Goal: Task Accomplishment & Management: Use online tool/utility

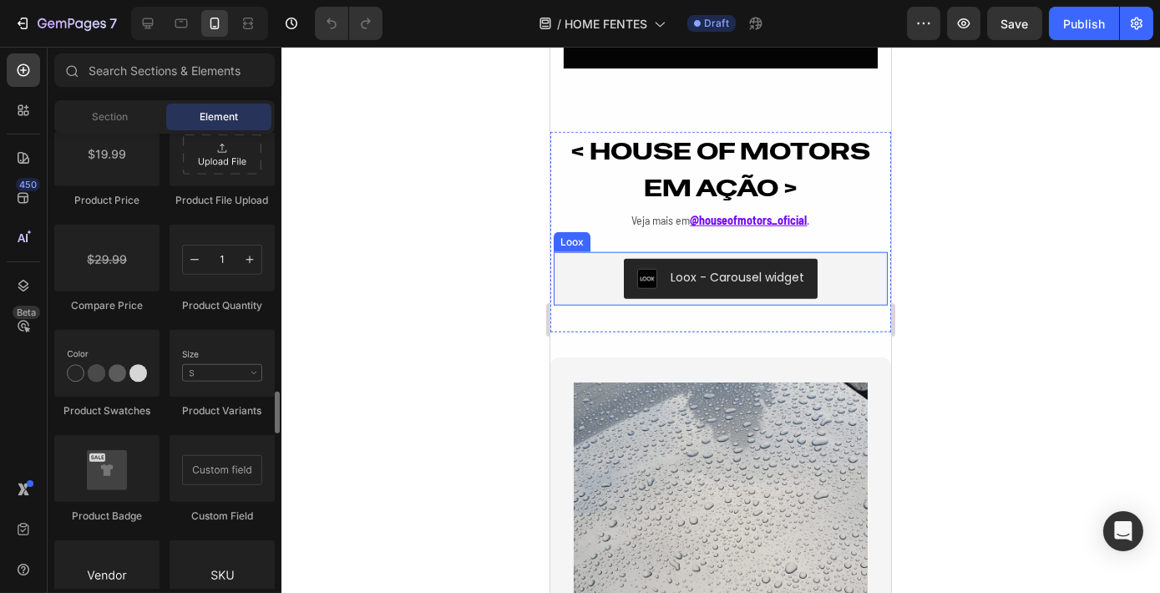
scroll to position [3414, 0]
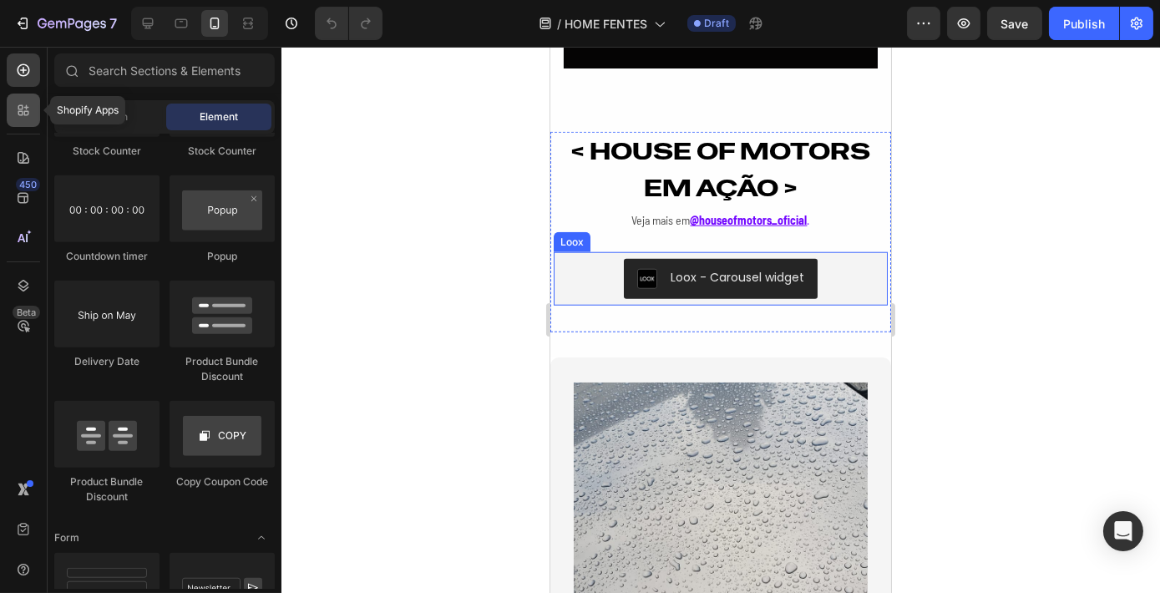
click at [17, 111] on icon at bounding box center [23, 110] width 17 height 17
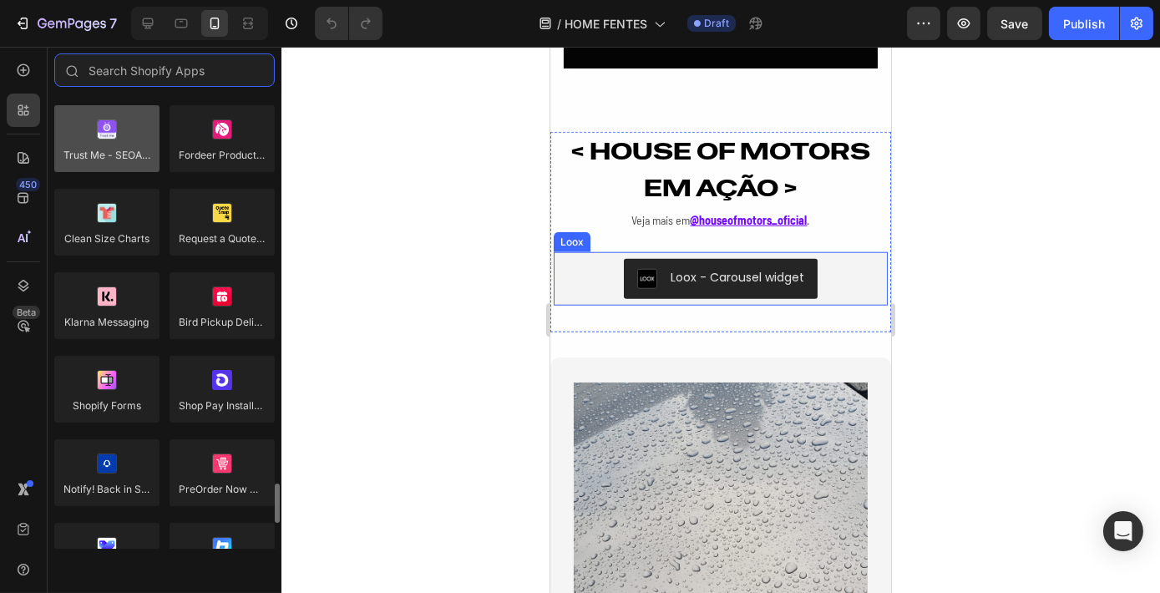
scroll to position [3718, 0]
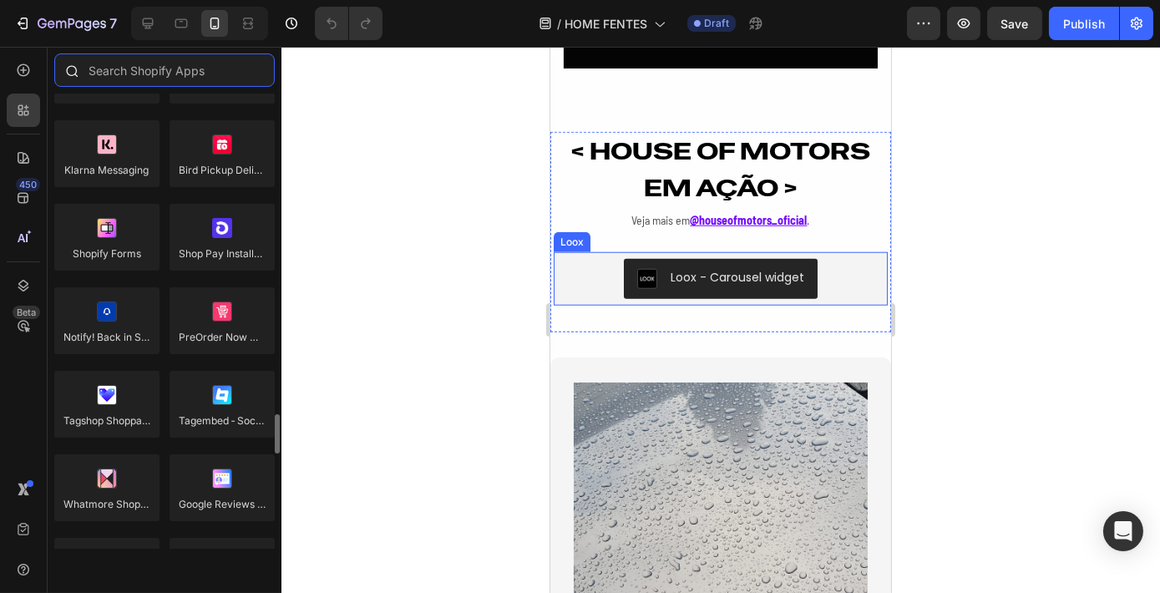
click at [162, 56] on input "text" at bounding box center [164, 69] width 220 height 33
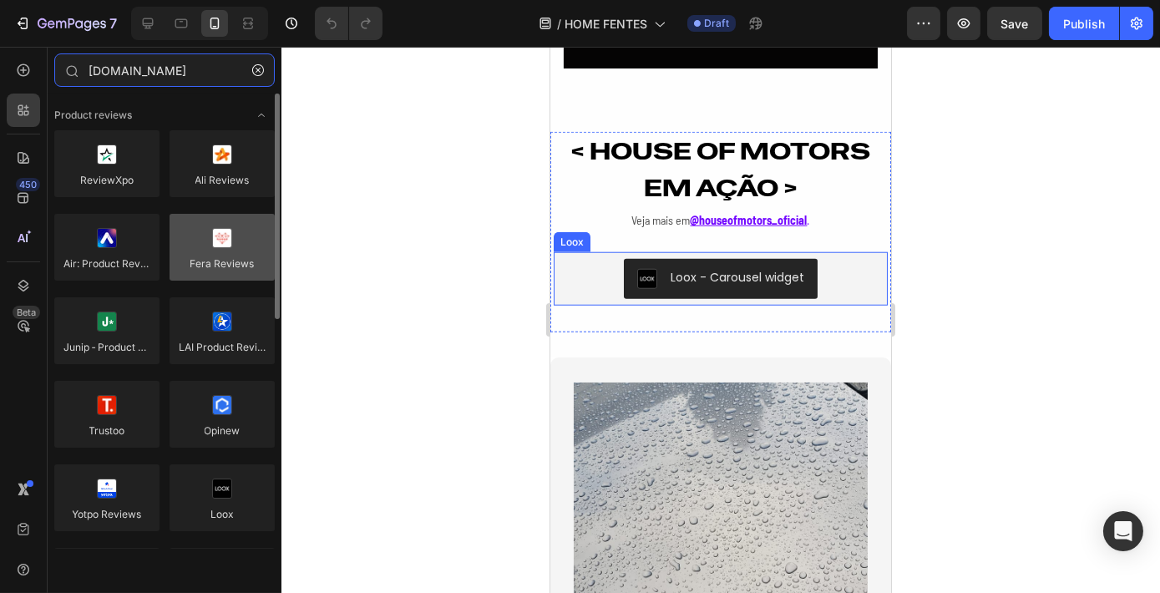
scroll to position [75, 0]
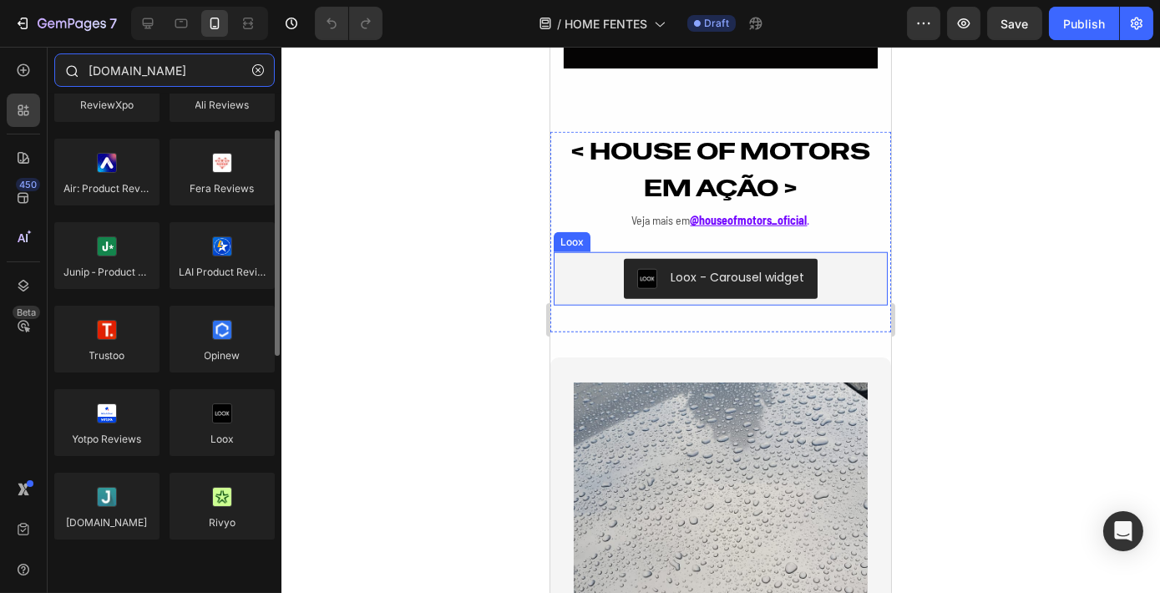
click at [171, 81] on input "reviews.io" at bounding box center [164, 69] width 220 height 33
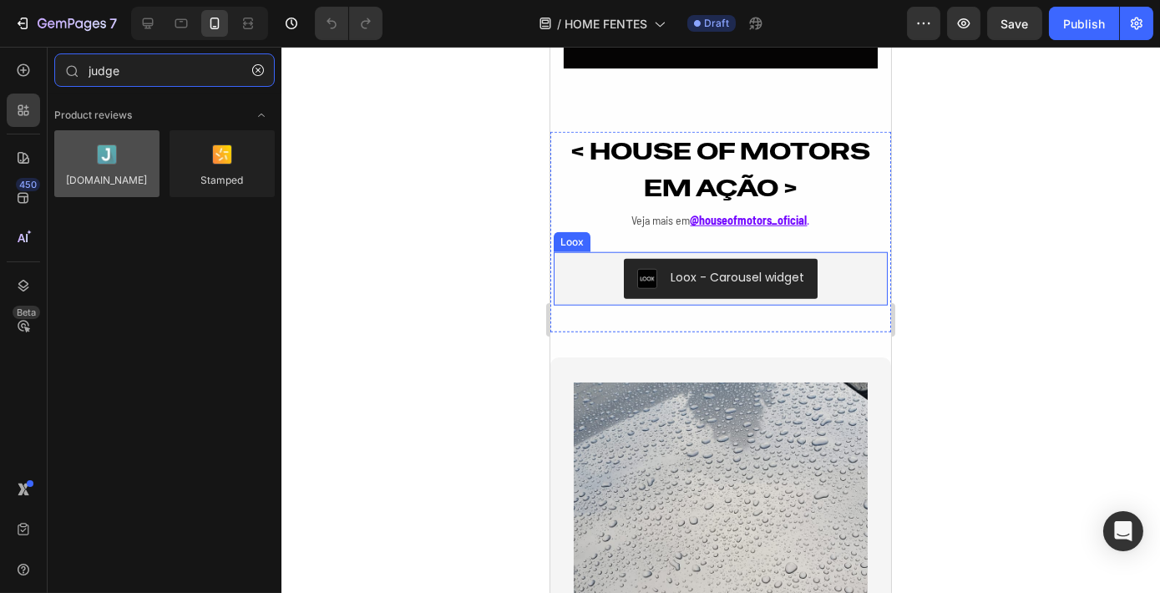
type input "judge"
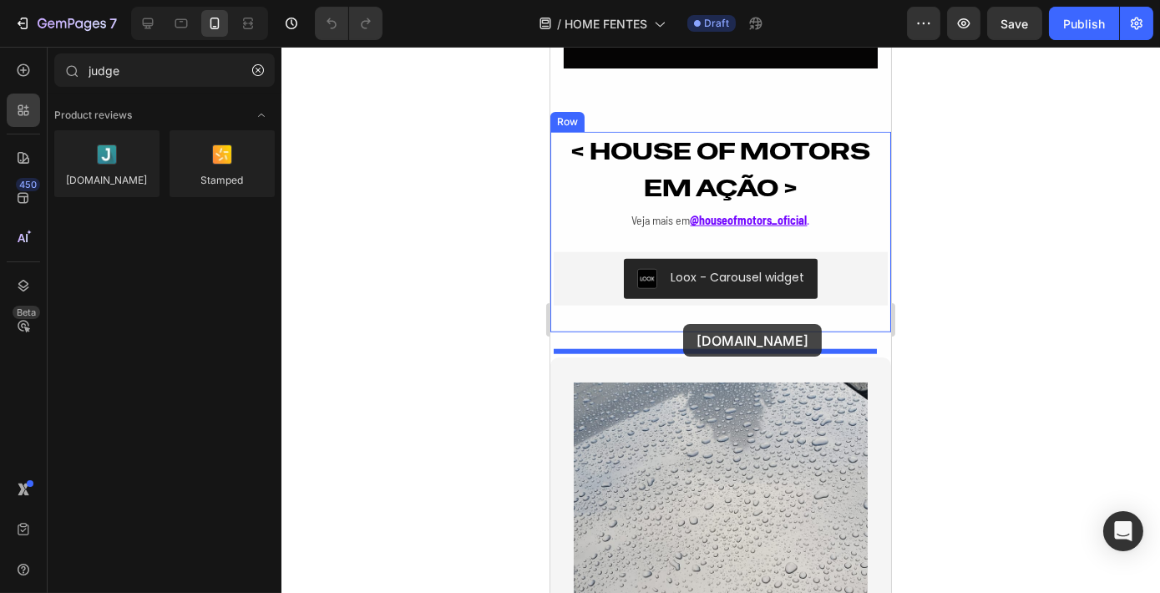
drag, startPoint x: 639, startPoint y: 192, endPoint x: 682, endPoint y: 324, distance: 138.6
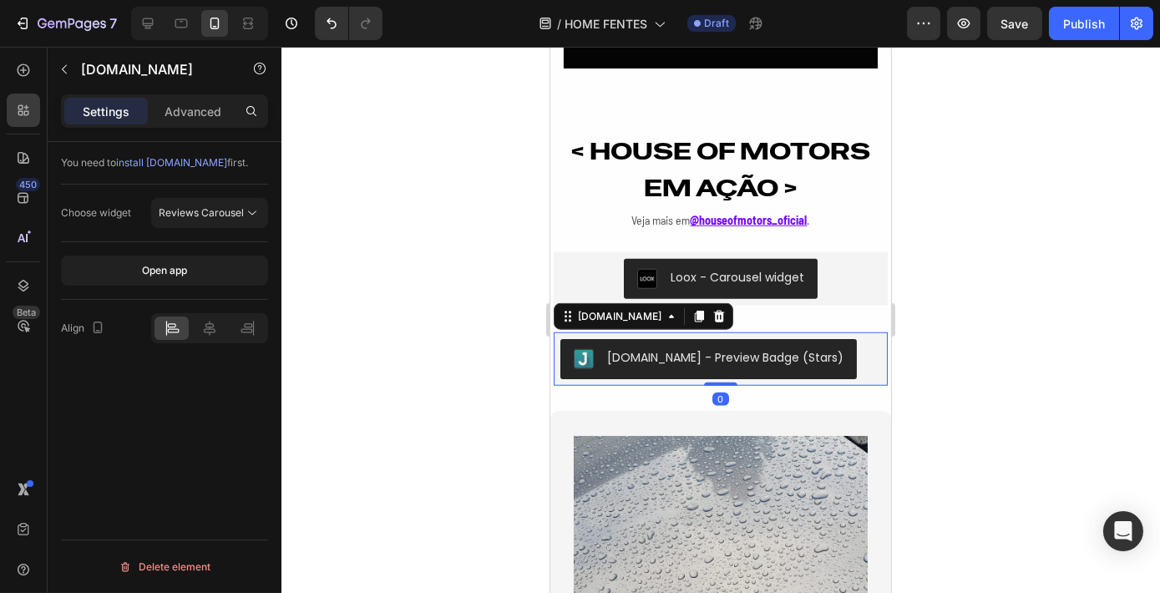
click at [1009, 315] on div at bounding box center [720, 320] width 878 height 546
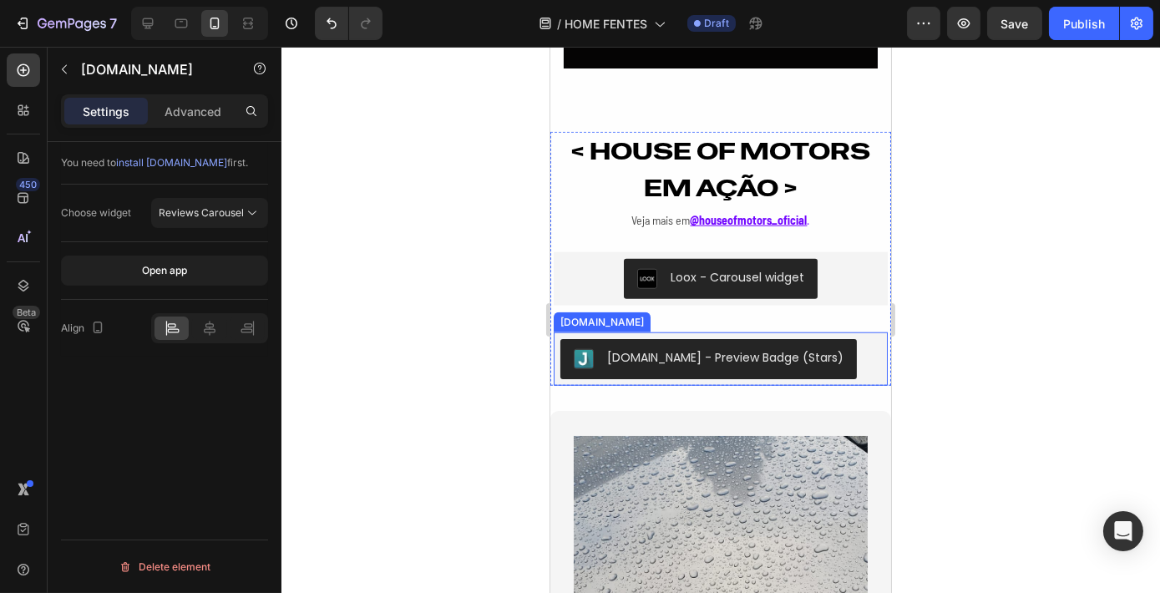
click at [760, 366] on div "Judge.me - Preview Badge (Stars)" at bounding box center [724, 358] width 236 height 18
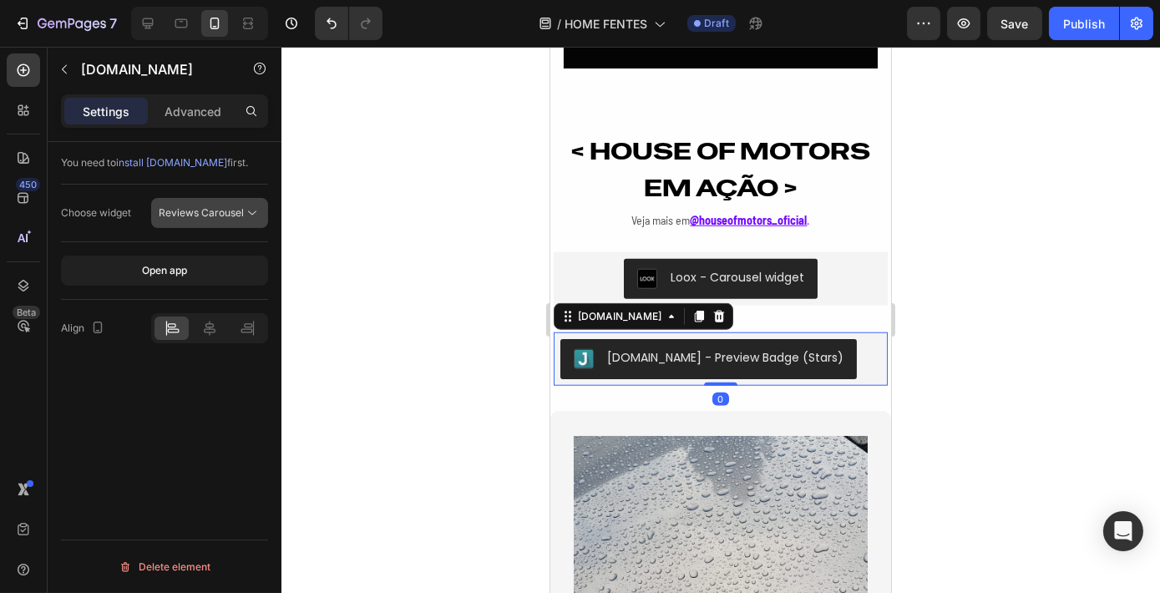
click at [211, 205] on span "Reviews Carousel" at bounding box center [201, 212] width 85 height 15
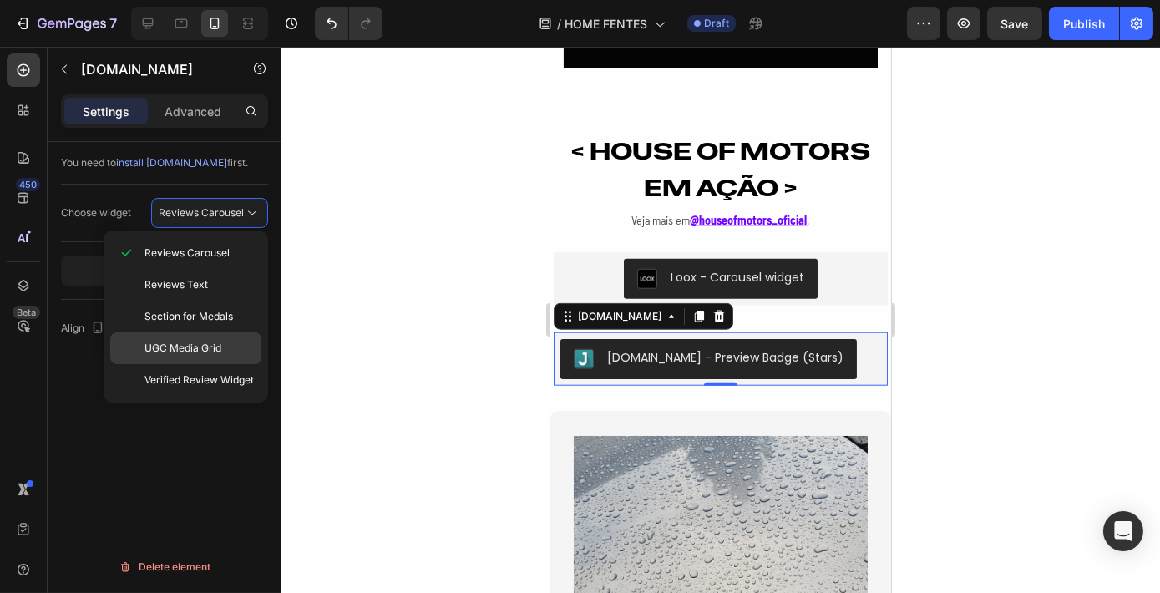
click at [191, 348] on span "UGC Media Grid" at bounding box center [182, 348] width 77 height 15
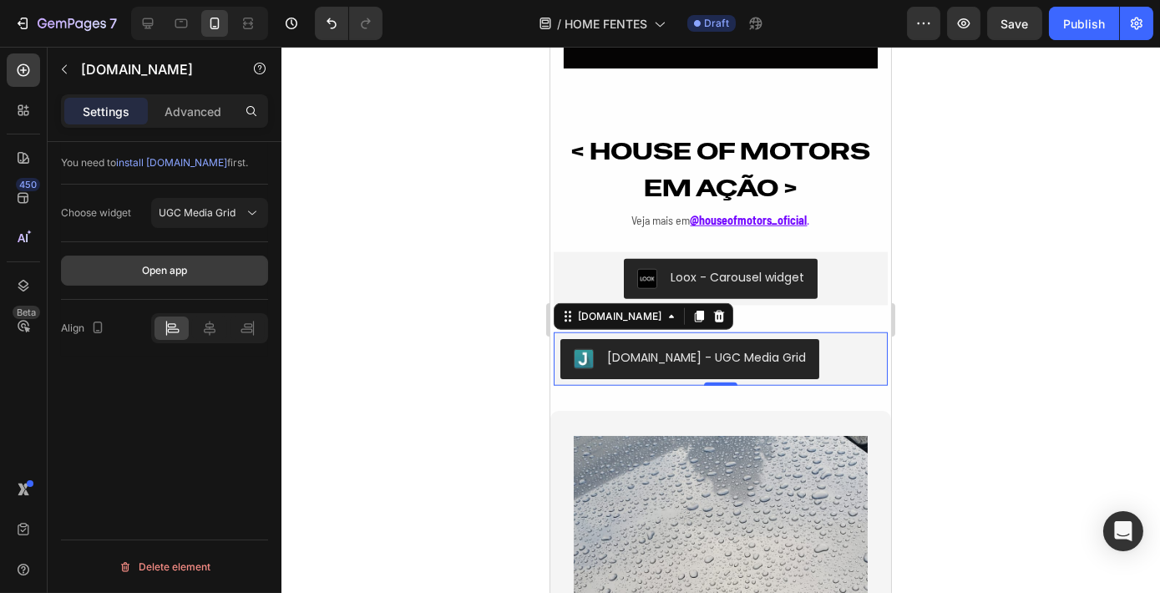
click at [198, 270] on button "Open app" at bounding box center [164, 270] width 207 height 30
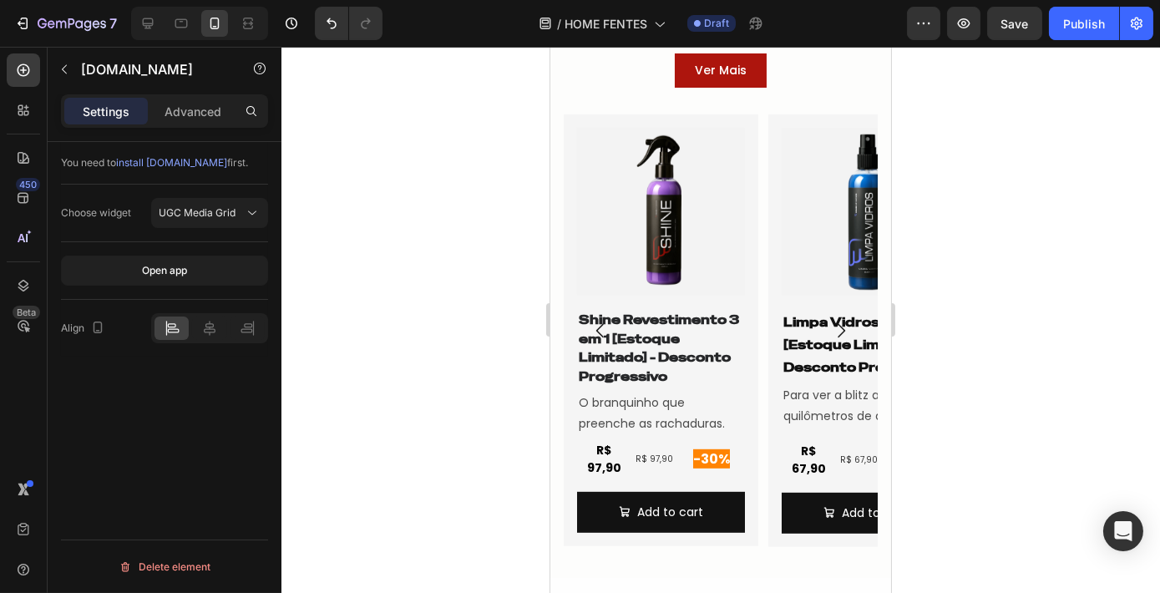
scroll to position [1973, 0]
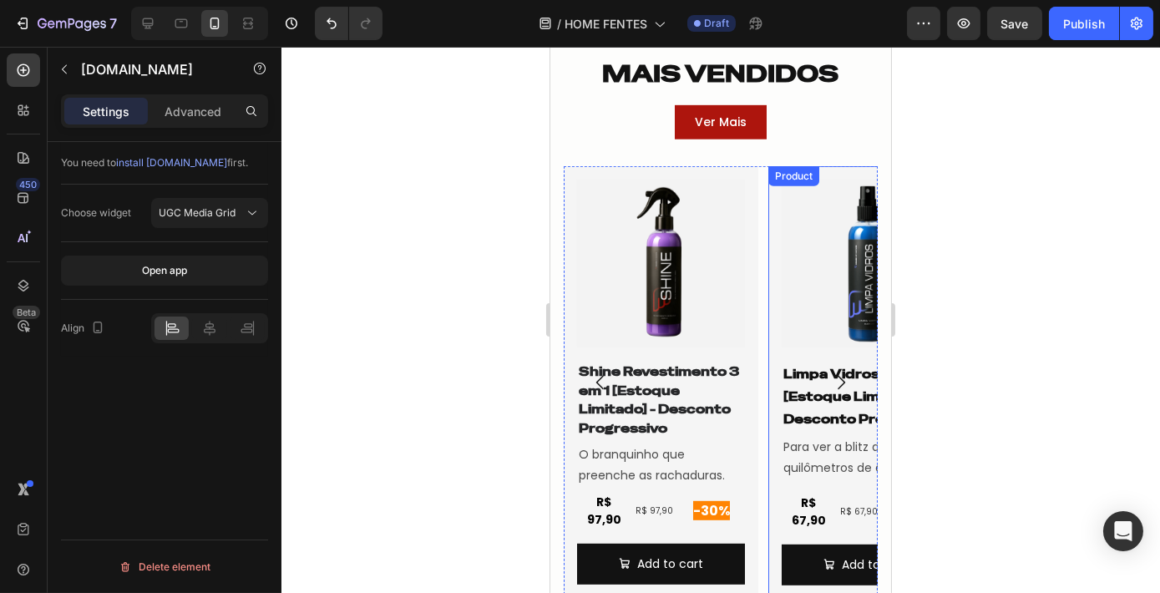
click at [769, 344] on div "Product Images Limpa Vidros [Estoque Limitado] - Desconto Progressivo Product T…" at bounding box center [864, 382] width 195 height 432
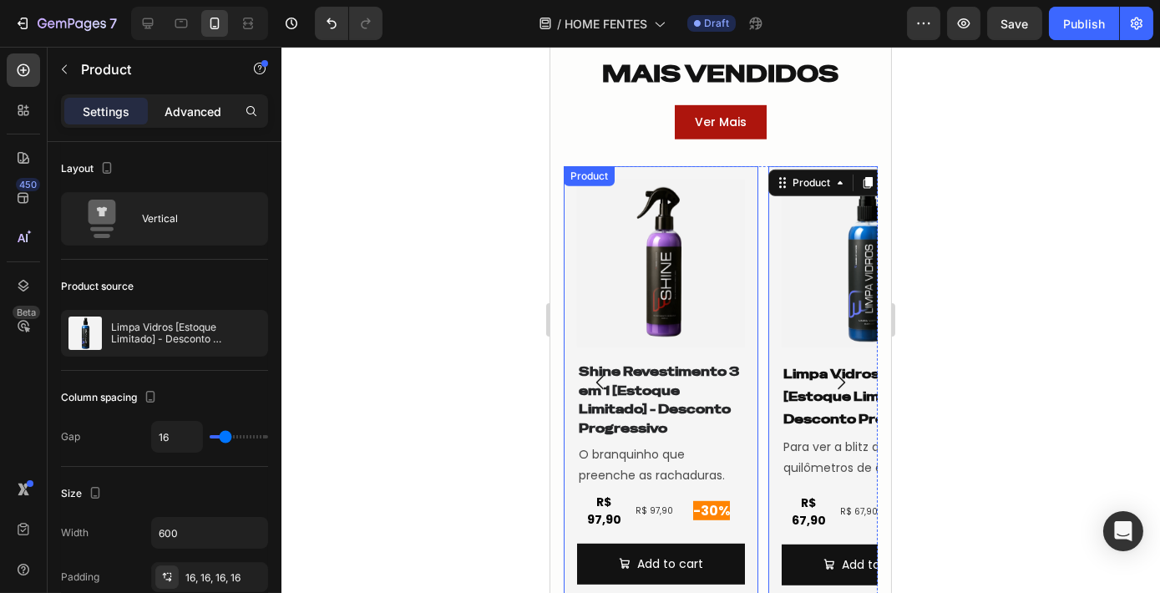
click at [195, 114] on p "Advanced" at bounding box center [192, 112] width 57 height 18
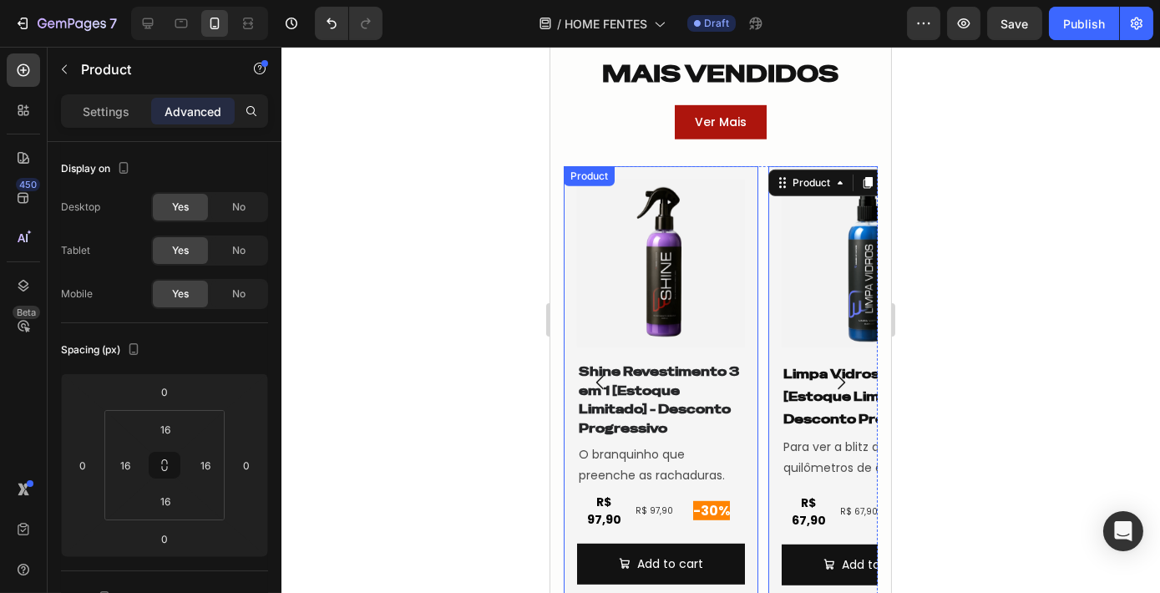
scroll to position [531, 0]
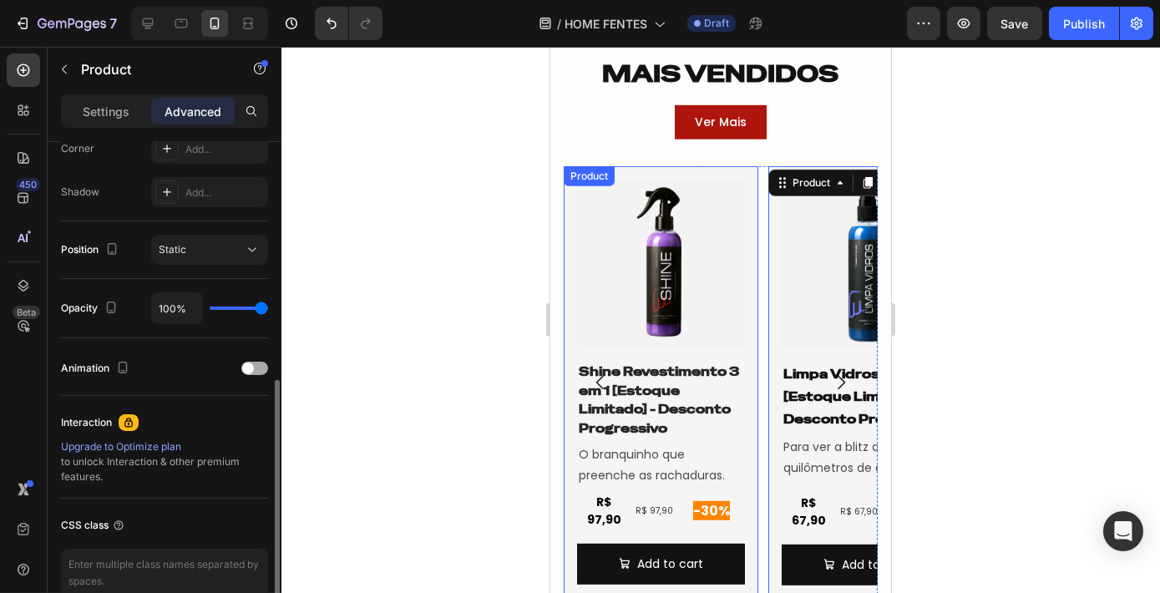
click at [260, 369] on div at bounding box center [254, 367] width 27 height 13
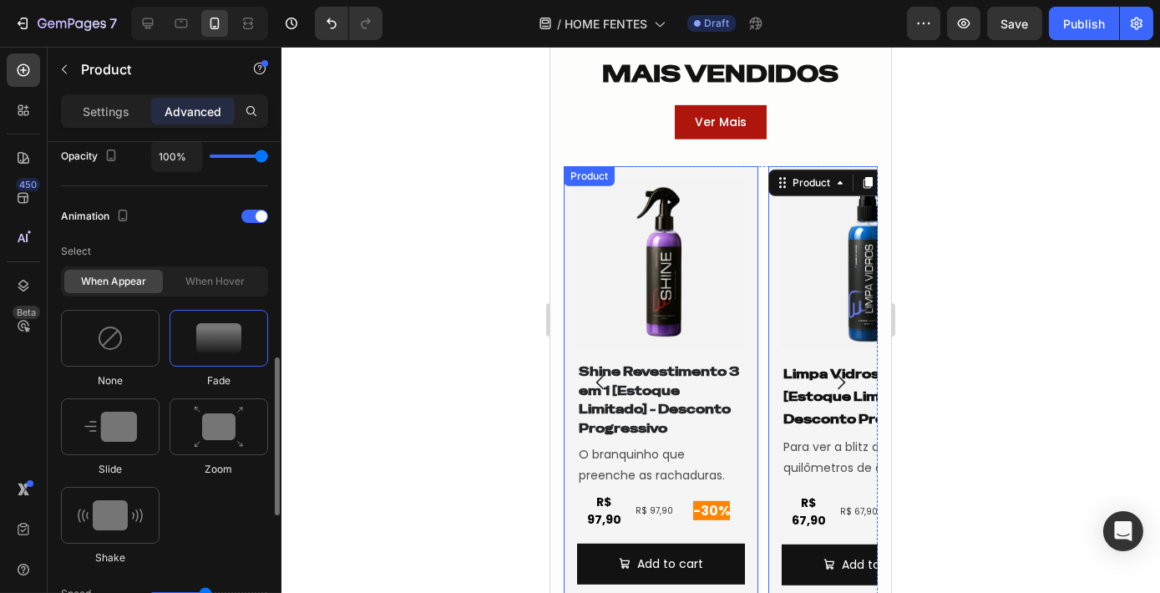
scroll to position [759, 0]
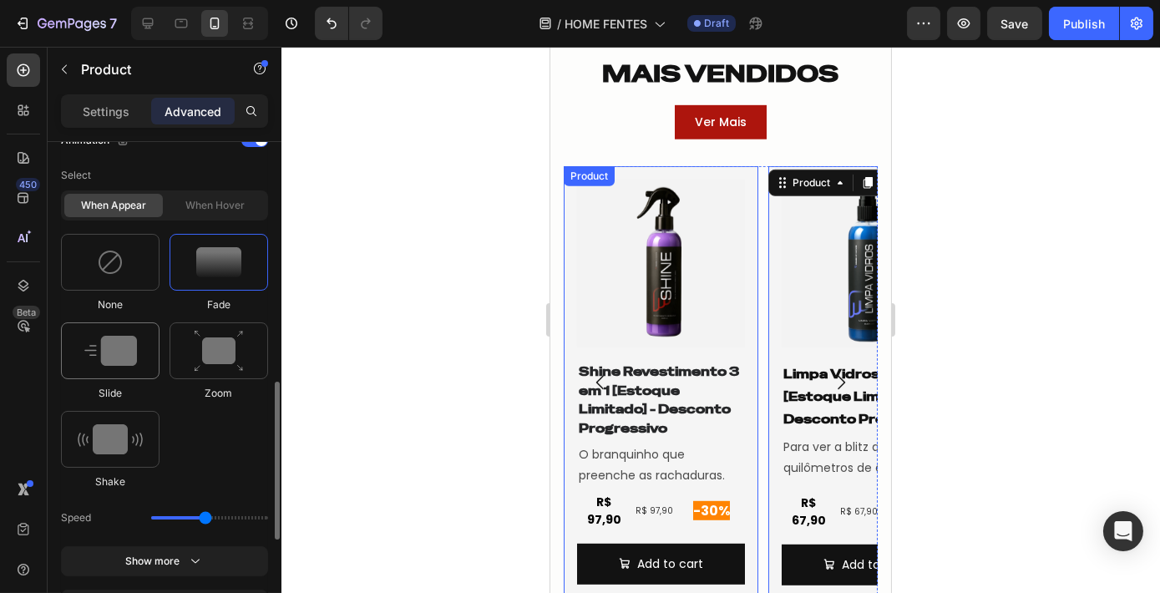
click at [115, 365] on div at bounding box center [110, 350] width 99 height 57
click at [251, 513] on icon at bounding box center [252, 517] width 8 height 13
type input "100"
type input "150"
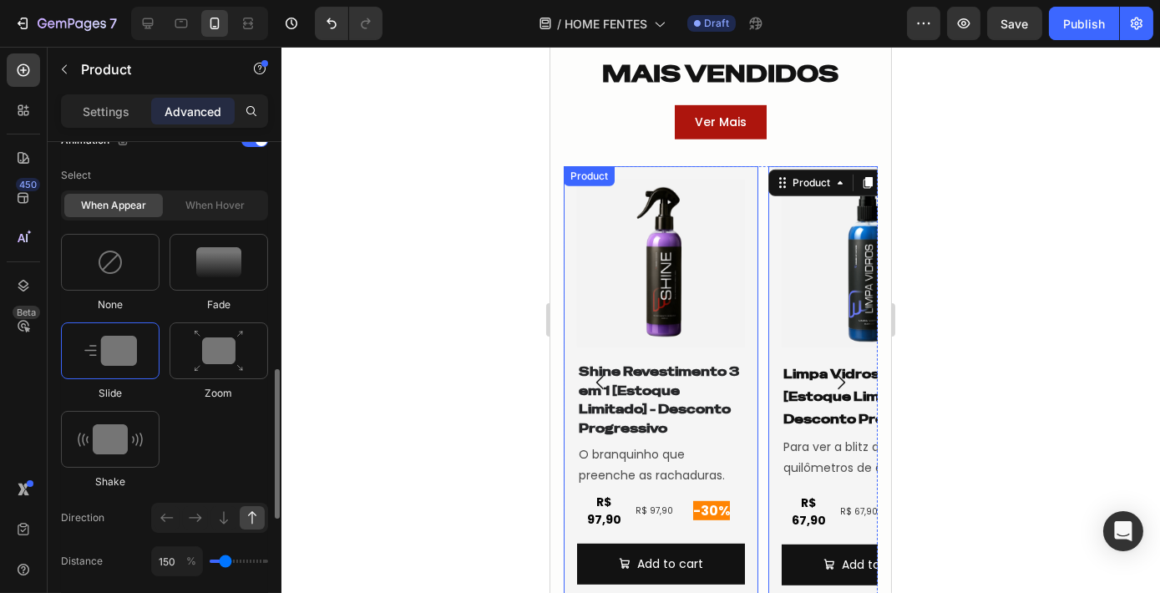
type input "150"
type input "200"
type input "250"
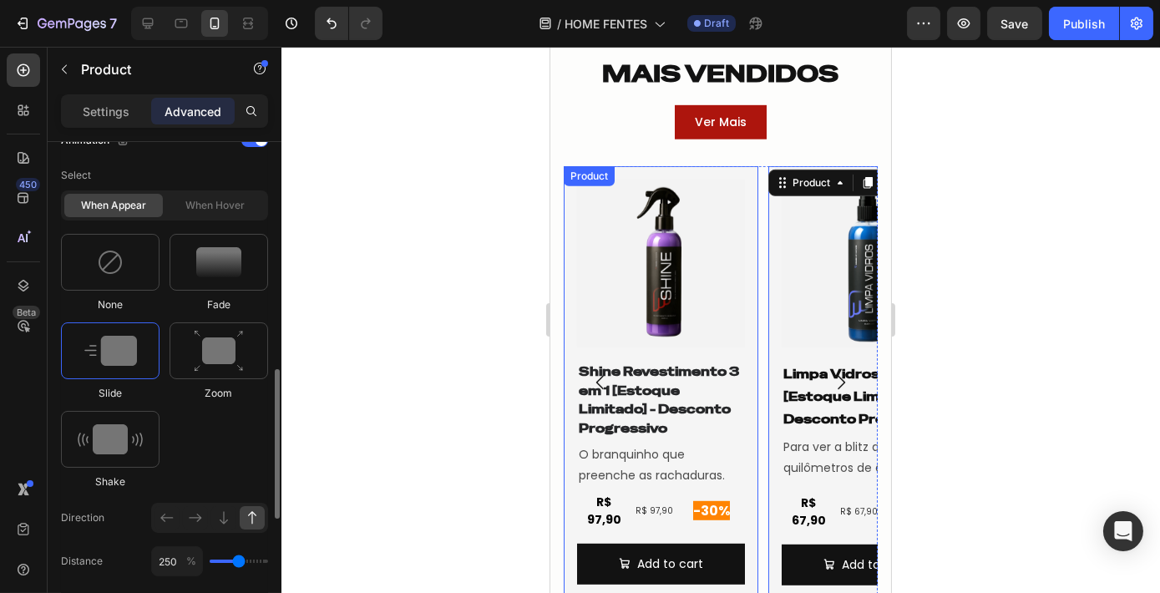
type input "300"
drag, startPoint x: 225, startPoint y: 557, endPoint x: 242, endPoint y: 559, distance: 17.7
type input "300"
click at [242, 559] on input "range" at bounding box center [239, 560] width 58 height 3
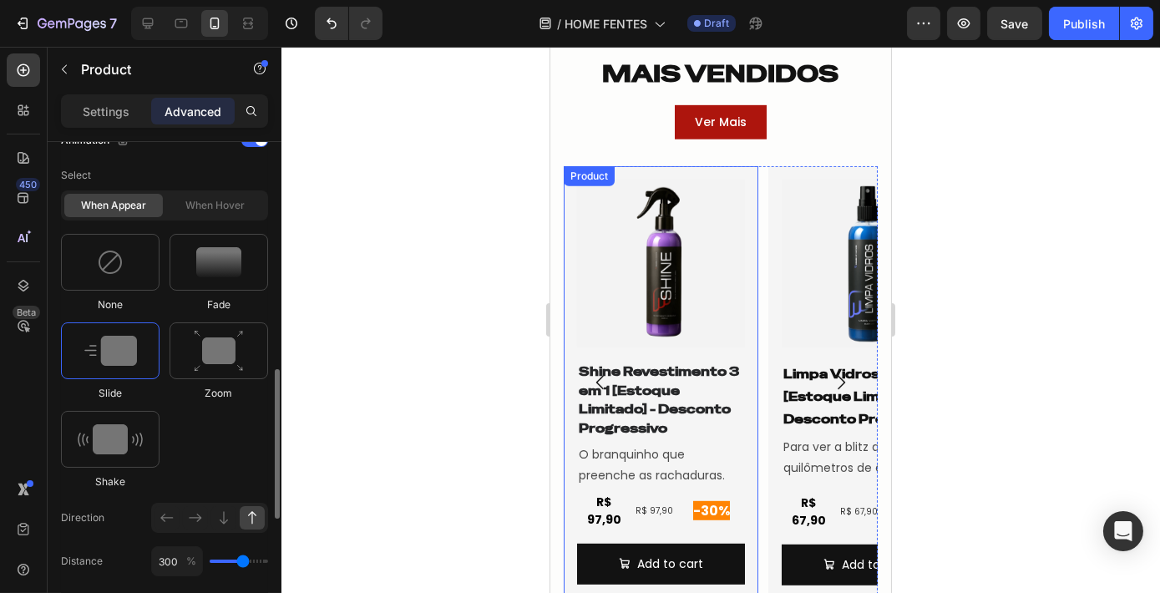
scroll to position [835, 0]
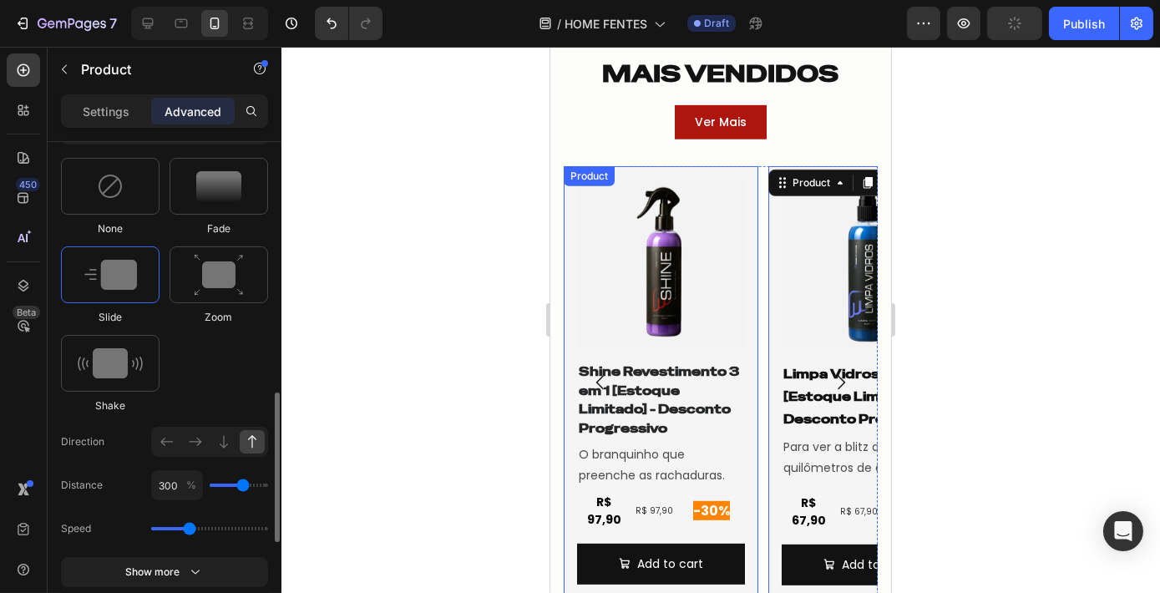
drag, startPoint x: 202, startPoint y: 524, endPoint x: 189, endPoint y: 523, distance: 13.5
type input "1.3"
click at [189, 527] on input "range" at bounding box center [209, 528] width 117 height 3
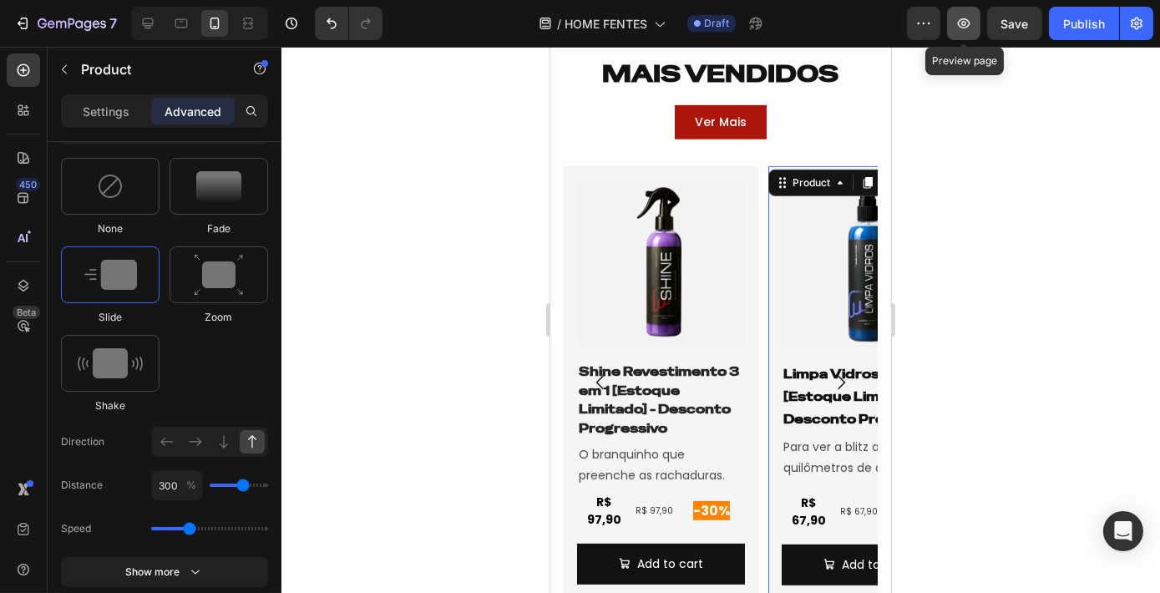
click at [962, 31] on icon "button" at bounding box center [963, 23] width 17 height 17
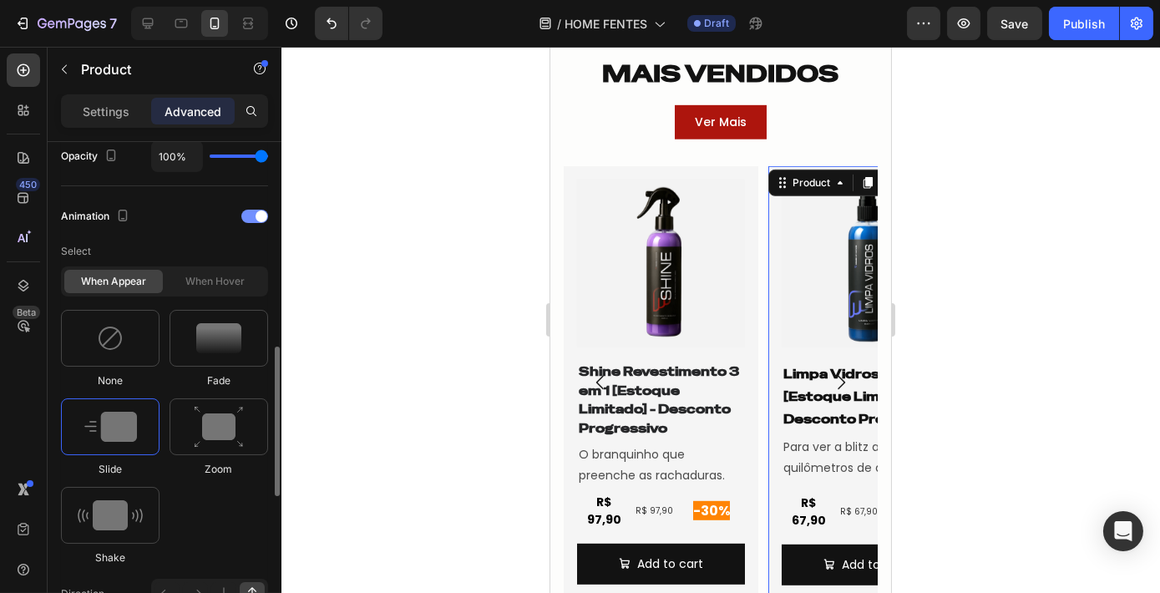
click at [251, 212] on div at bounding box center [254, 216] width 27 height 13
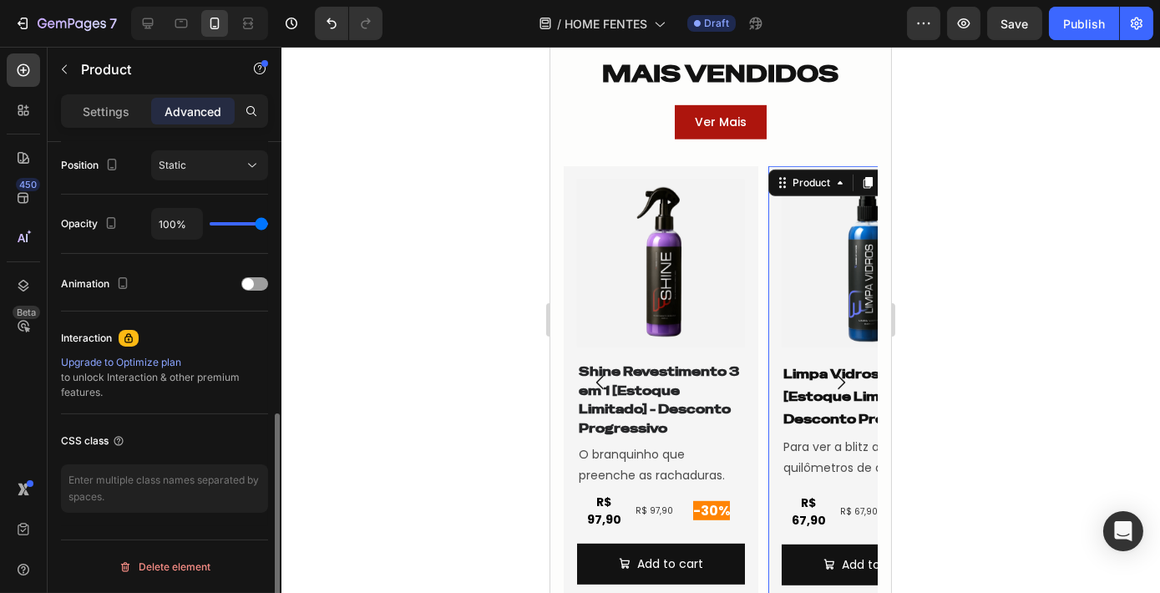
scroll to position [612, 0]
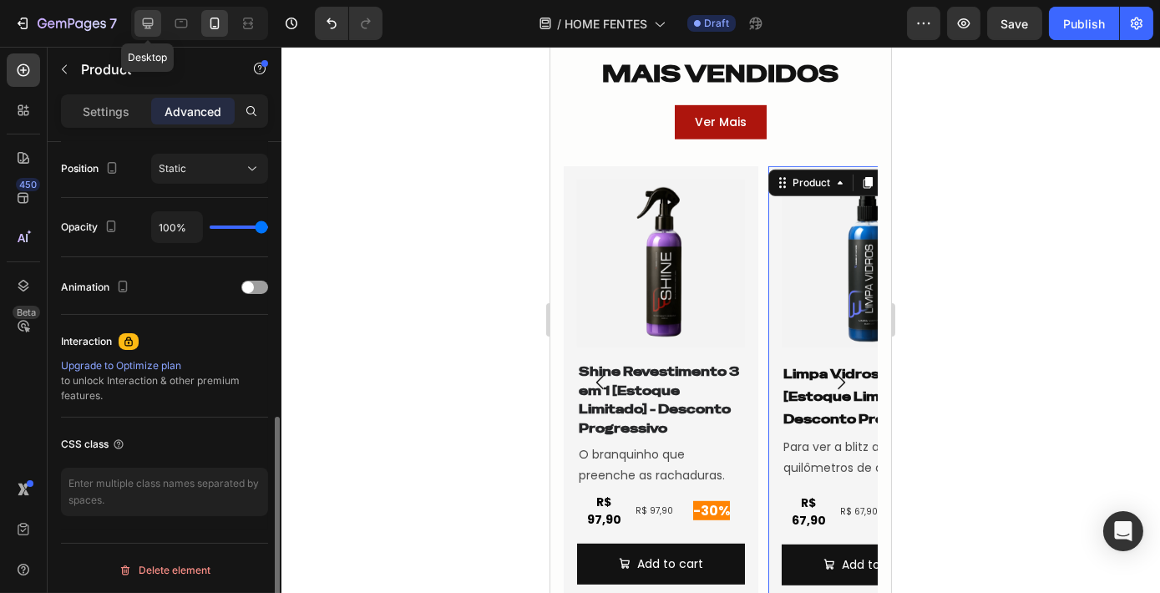
click at [141, 17] on icon at bounding box center [147, 23] width 17 height 17
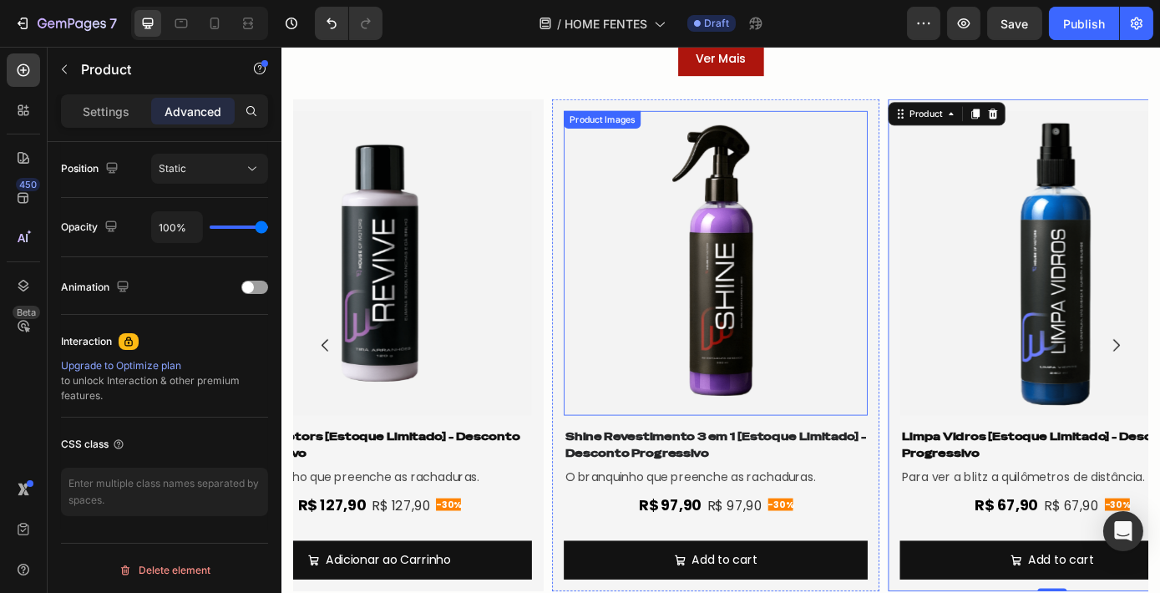
scroll to position [2060, 0]
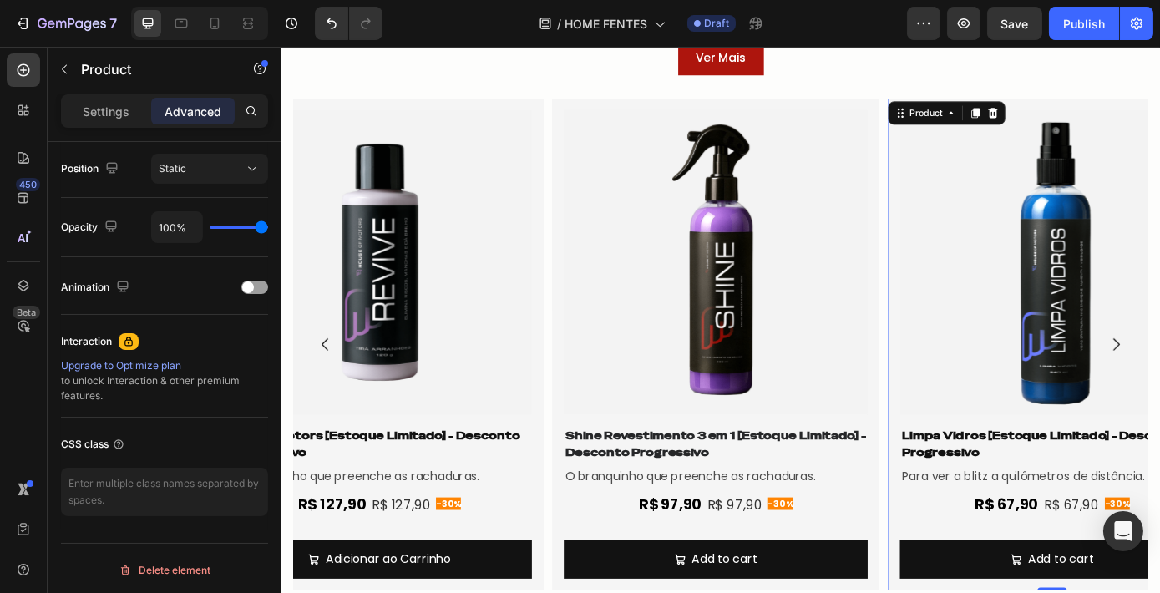
click at [981, 458] on div "Product Images Limpa Vidros [Estoque Limitado] - Desconto Progressivo Product T…" at bounding box center [1159, 386] width 373 height 561
click at [245, 288] on span at bounding box center [248, 287] width 12 height 12
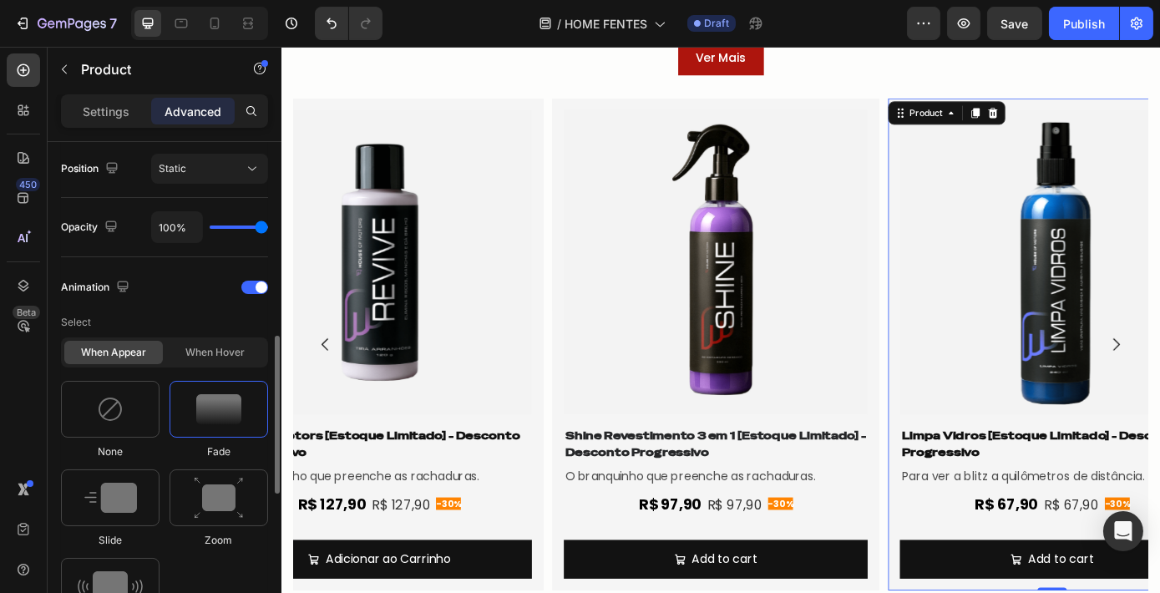
scroll to position [764, 0]
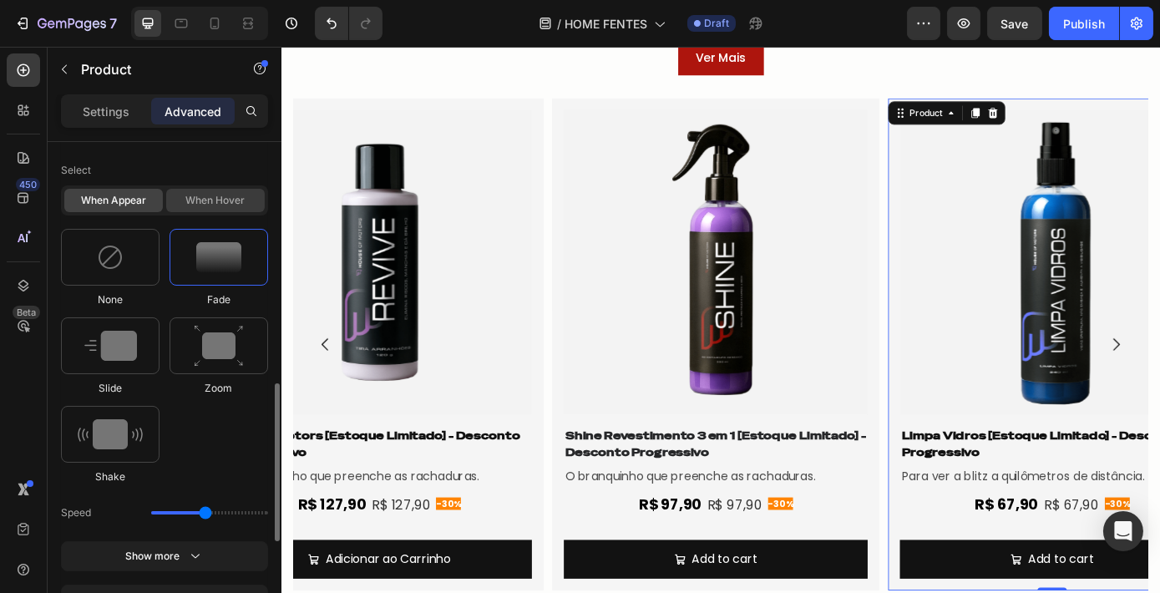
click at [231, 195] on div "When hover" at bounding box center [215, 200] width 99 height 23
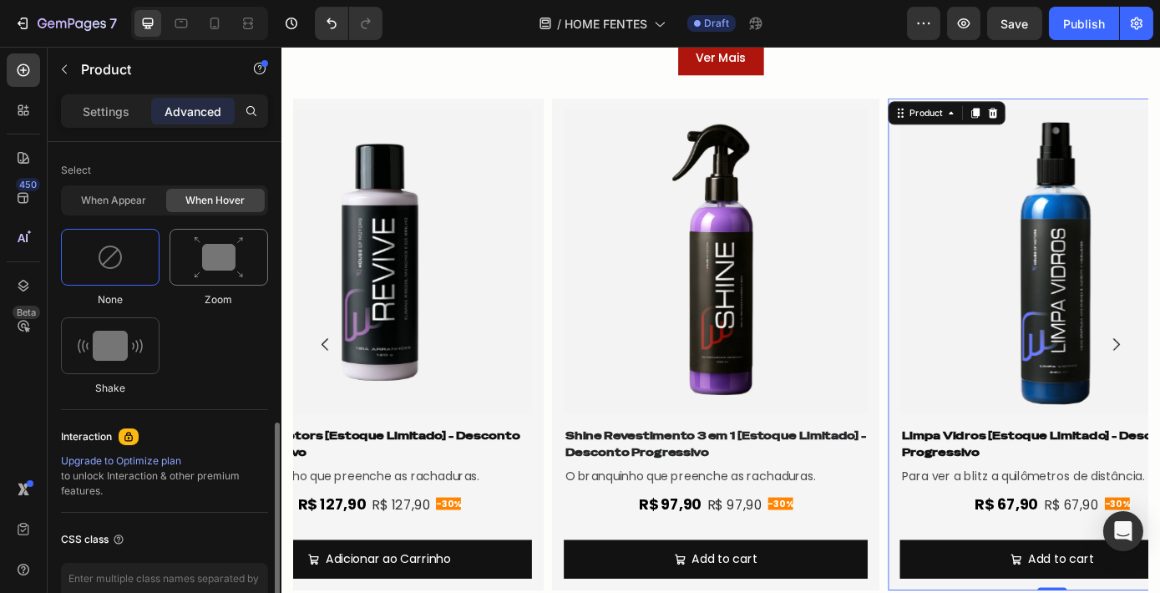
click at [230, 248] on img at bounding box center [219, 257] width 50 height 43
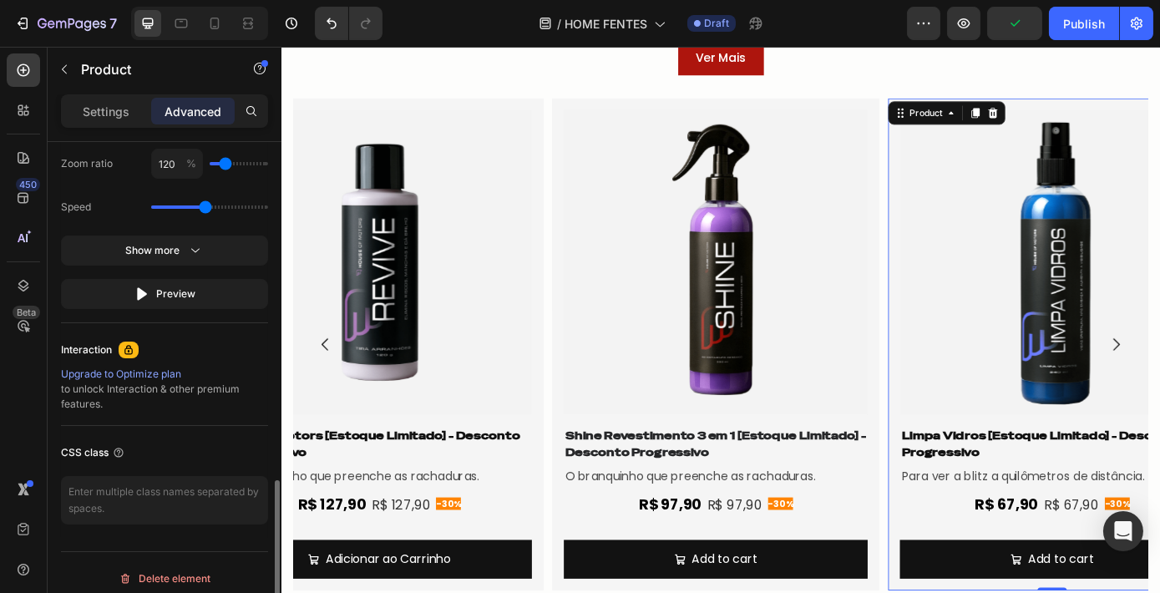
scroll to position [916, 0]
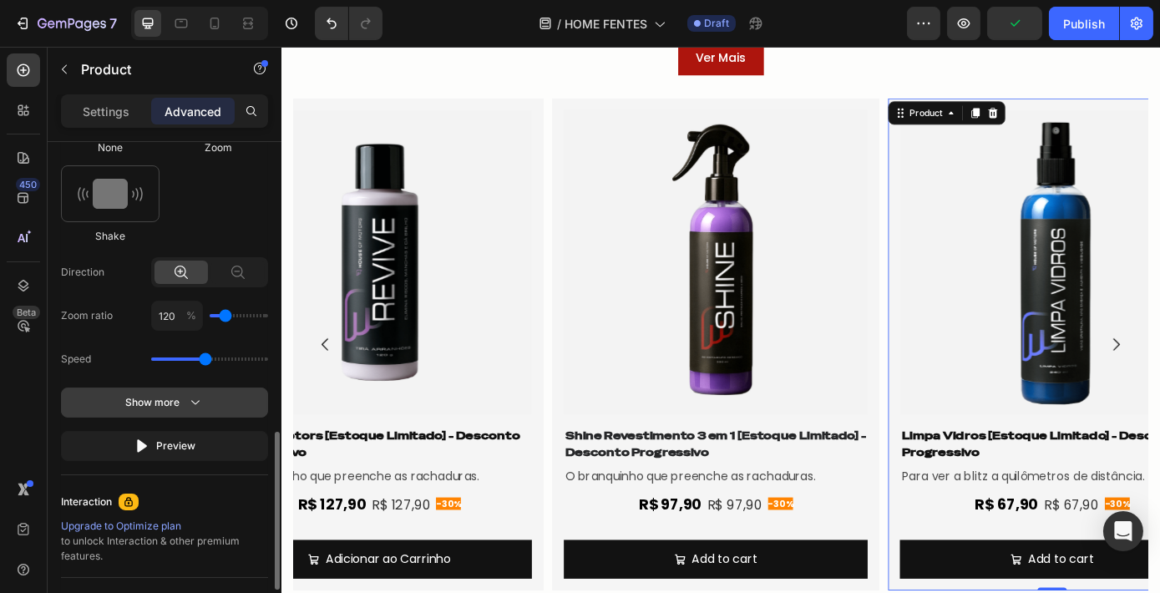
click at [182, 401] on div "Show more" at bounding box center [165, 402] width 78 height 17
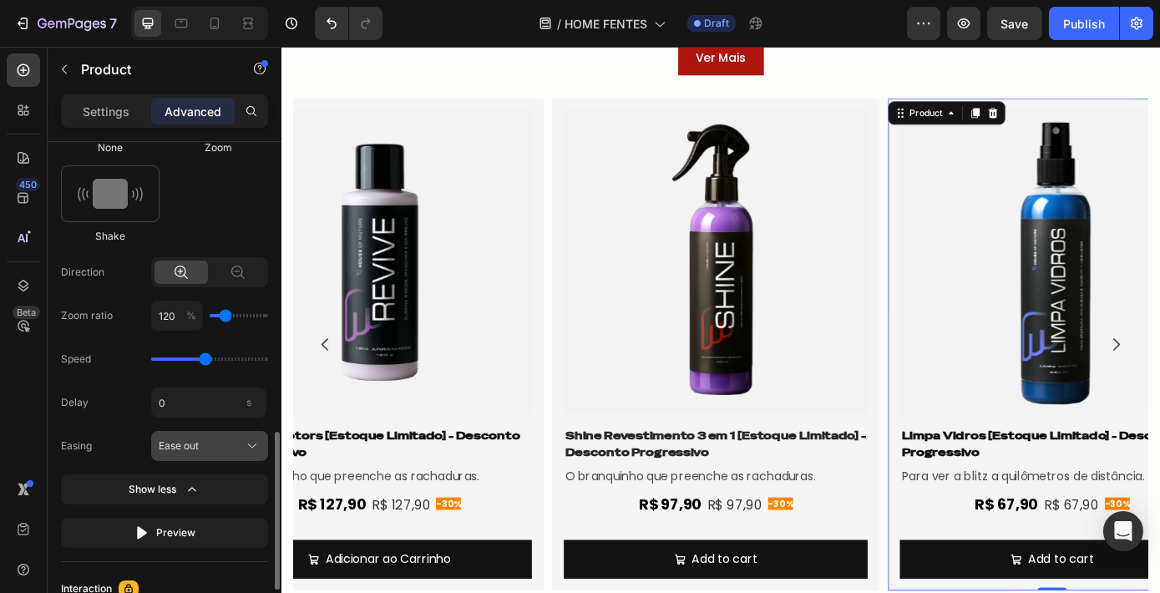
click at [225, 438] on div "Ease out" at bounding box center [200, 445] width 82 height 15
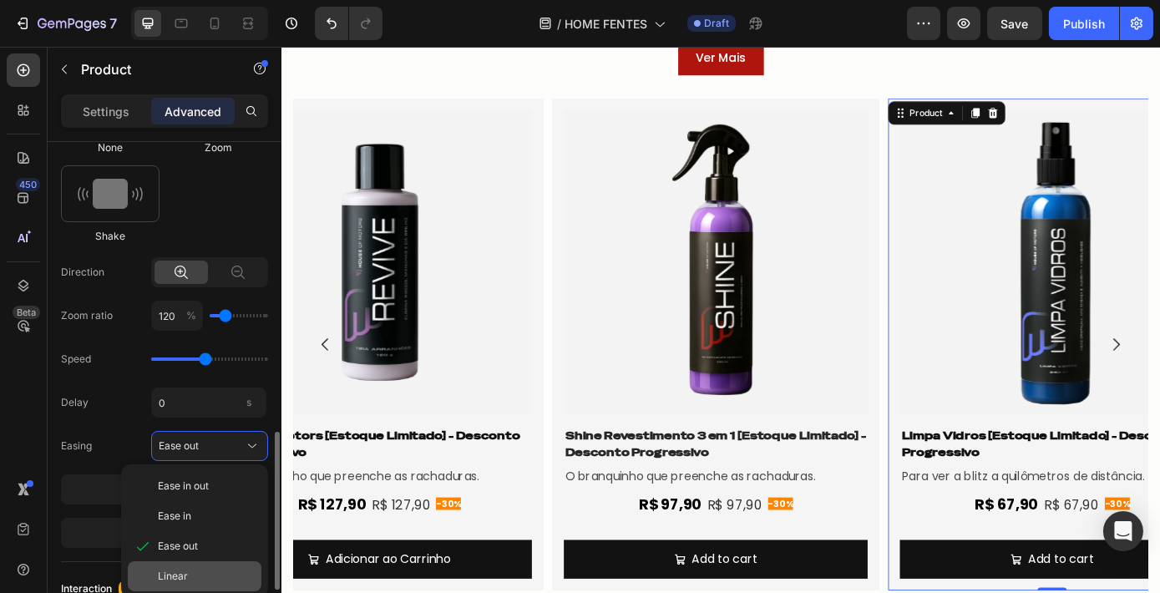
click at [193, 573] on div "Linear" at bounding box center [206, 576] width 97 height 15
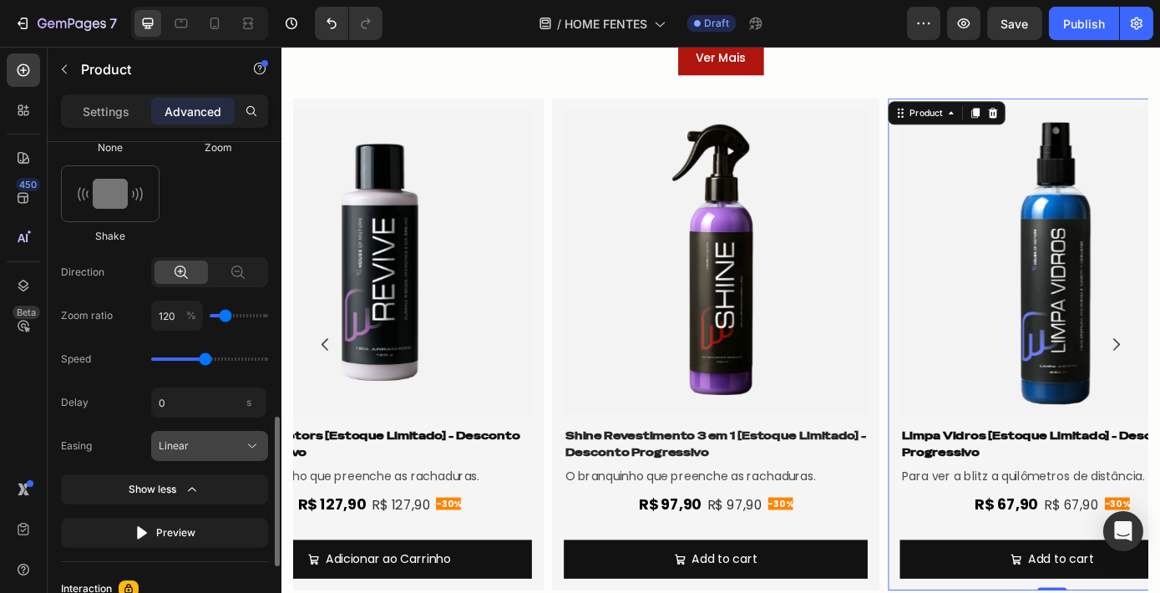
click at [219, 444] on div "Linear" at bounding box center [200, 445] width 82 height 15
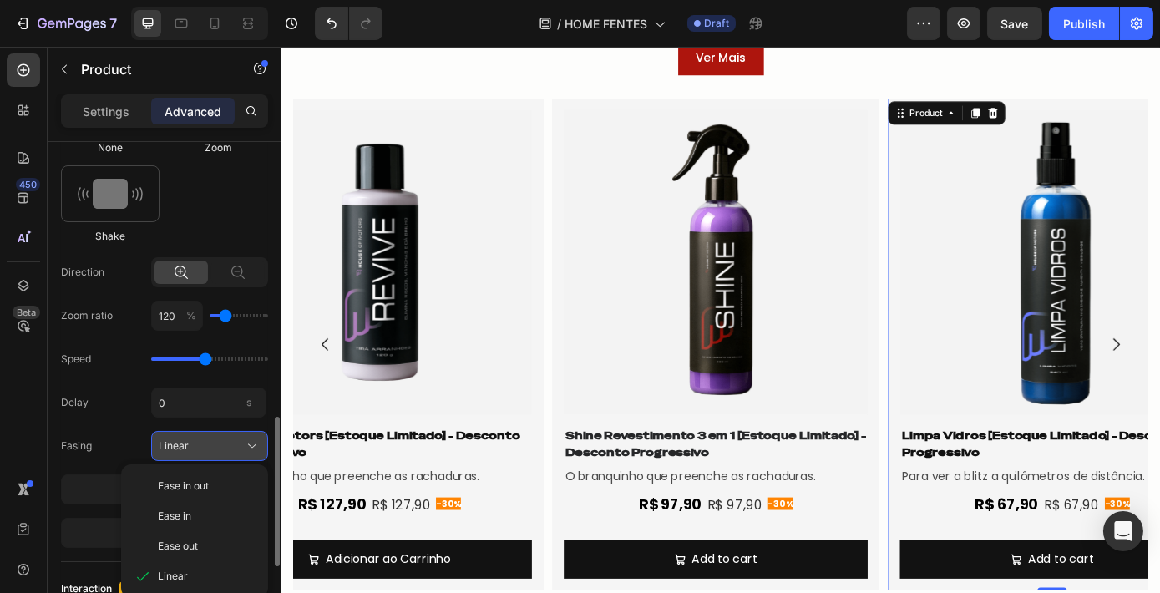
click at [223, 432] on button "Linear" at bounding box center [209, 446] width 117 height 30
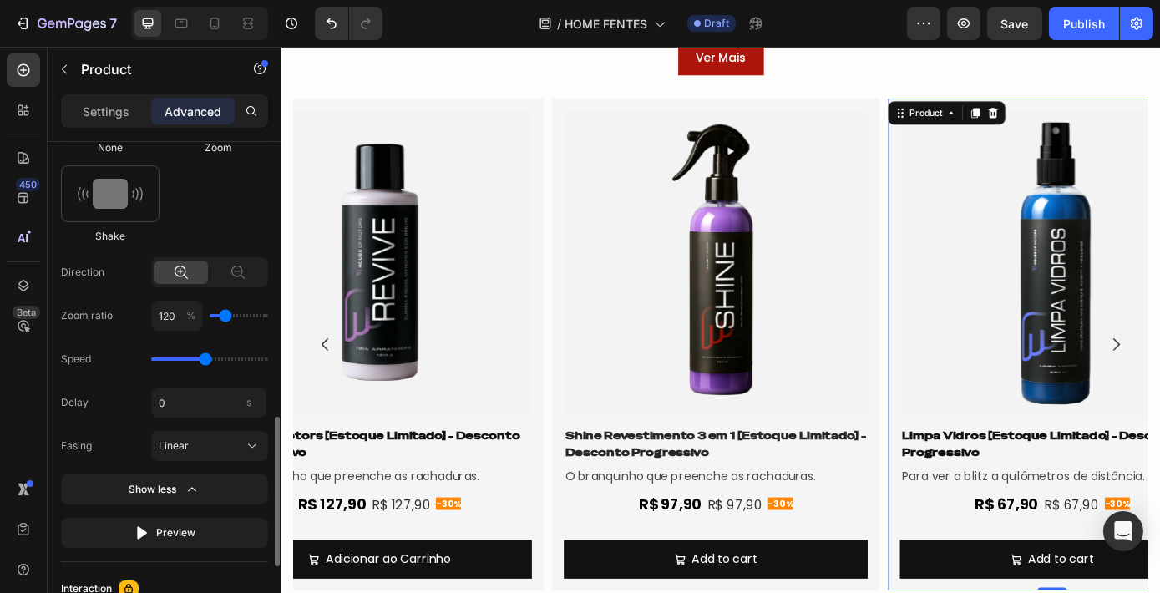
scroll to position [612, 0]
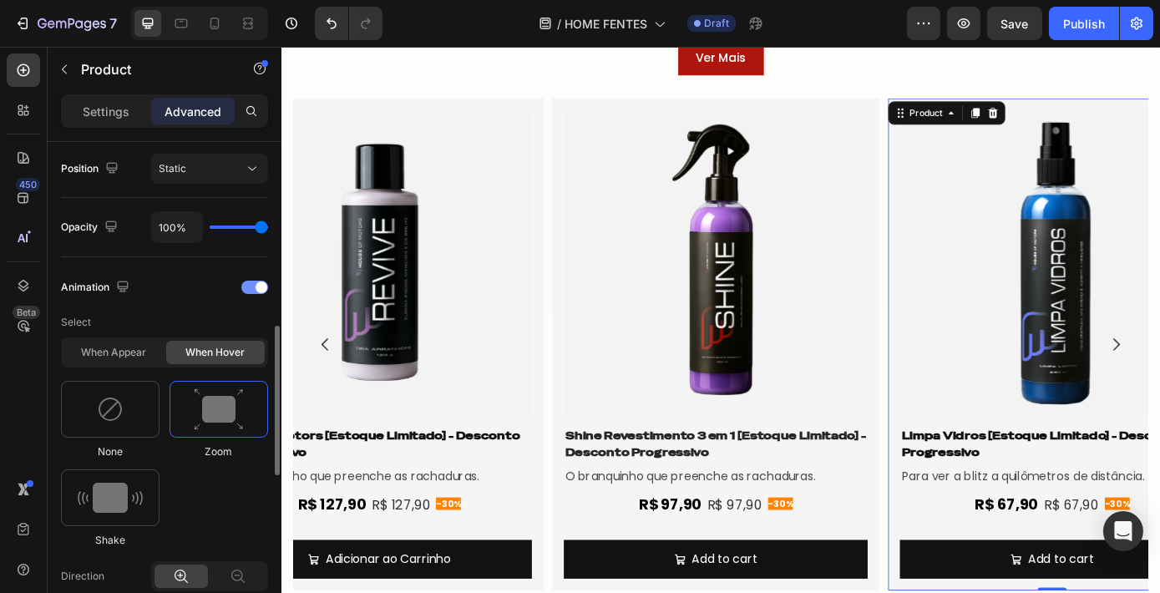
click at [255, 275] on div "Animation" at bounding box center [164, 287] width 207 height 27
click at [255, 284] on span at bounding box center [261, 287] width 12 height 12
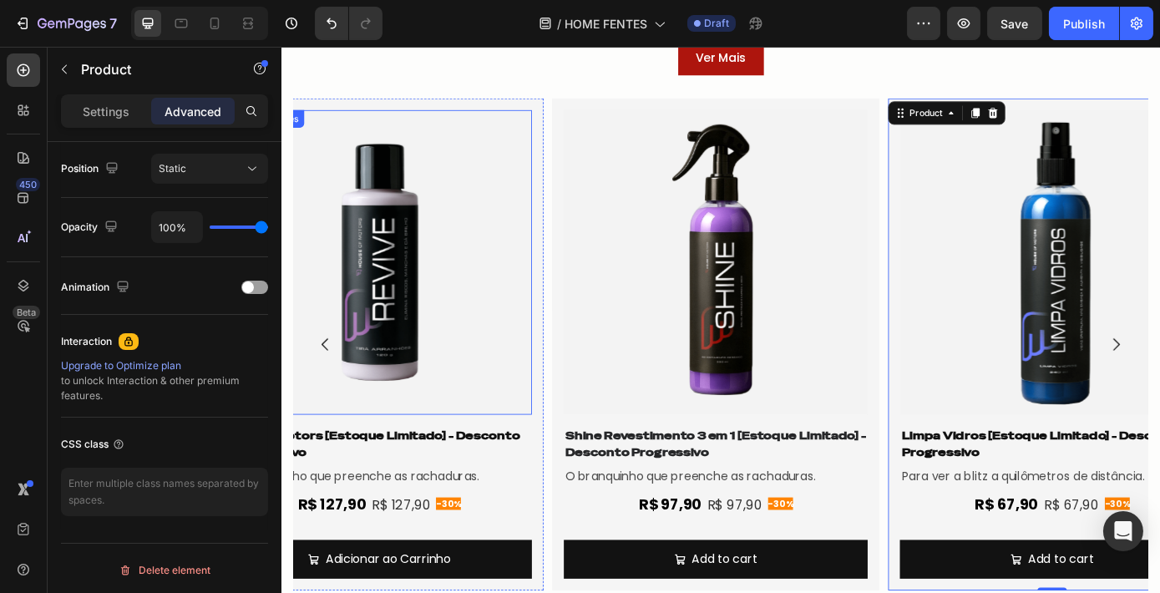
click at [436, 297] on img at bounding box center [392, 292] width 346 height 346
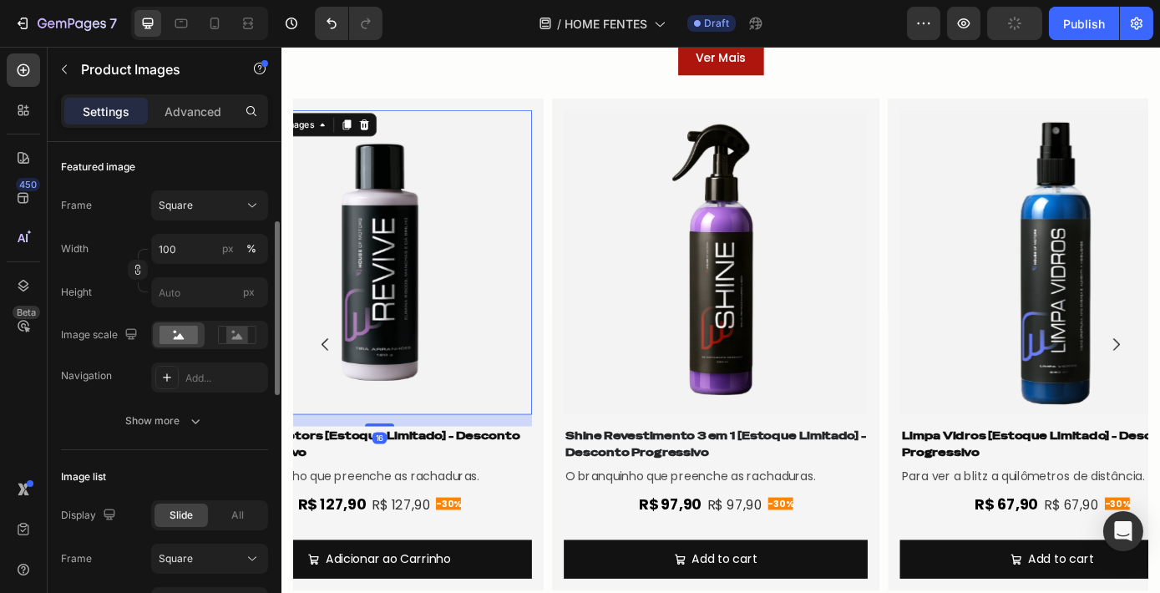
scroll to position [455, 0]
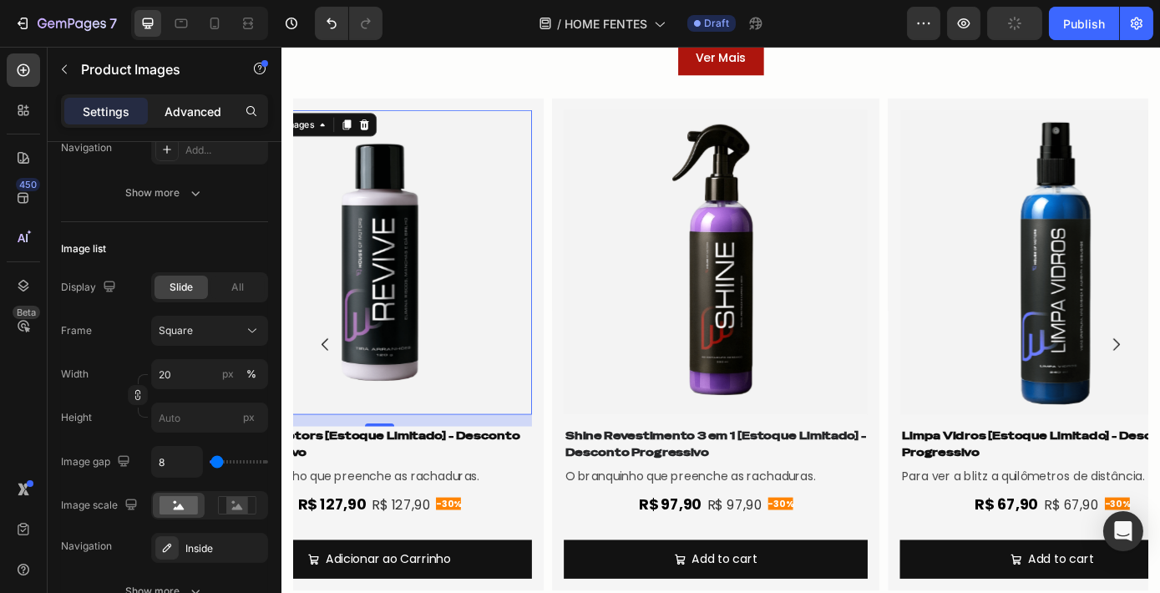
click at [205, 100] on div "Advanced" at bounding box center [192, 111] width 83 height 27
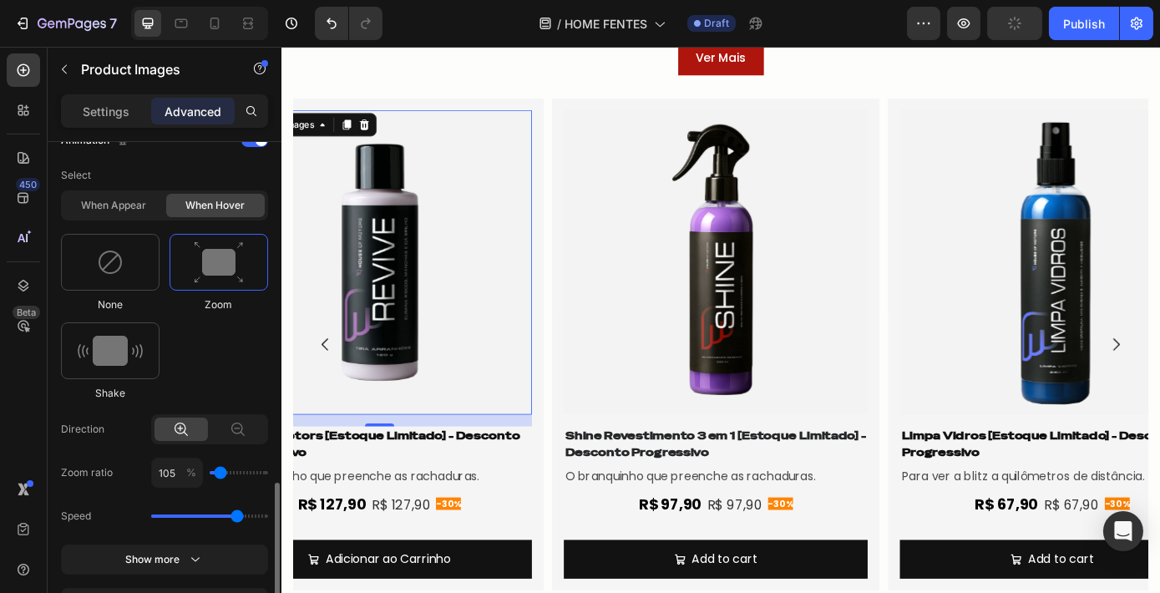
scroll to position [910, 0]
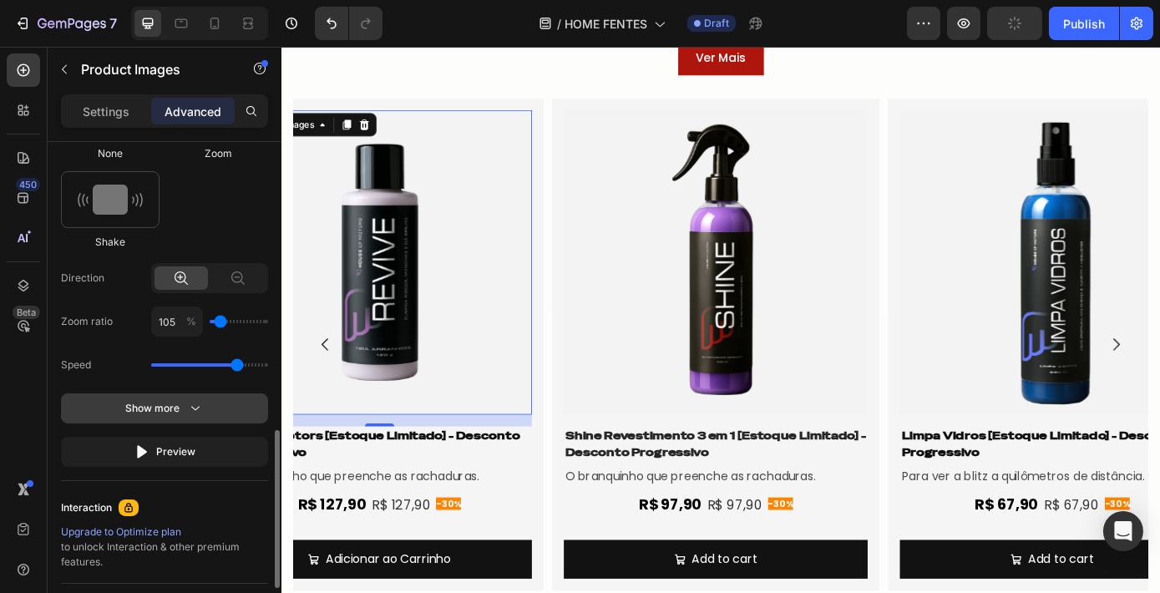
click at [199, 406] on icon "button" at bounding box center [195, 408] width 17 height 17
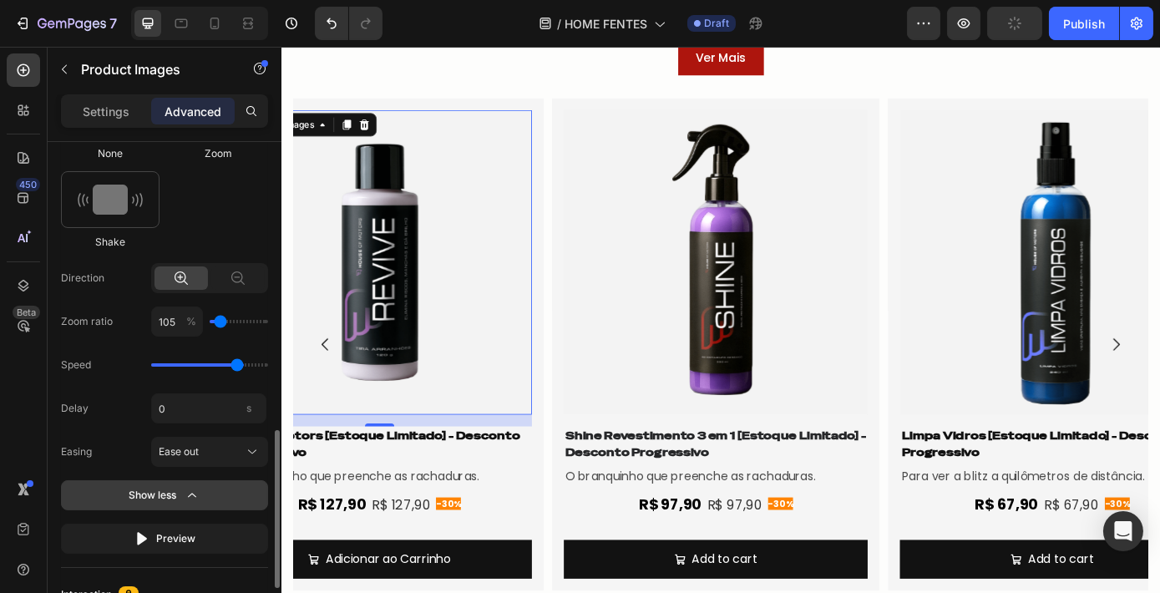
click at [205, 490] on button "Show less" at bounding box center [164, 495] width 207 height 30
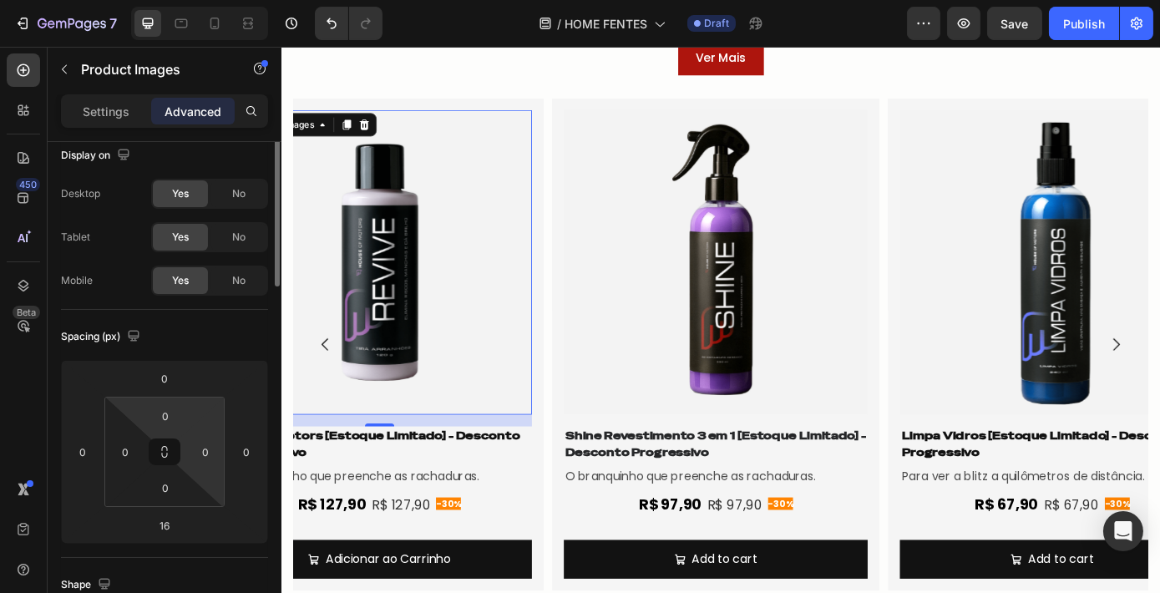
scroll to position [0, 0]
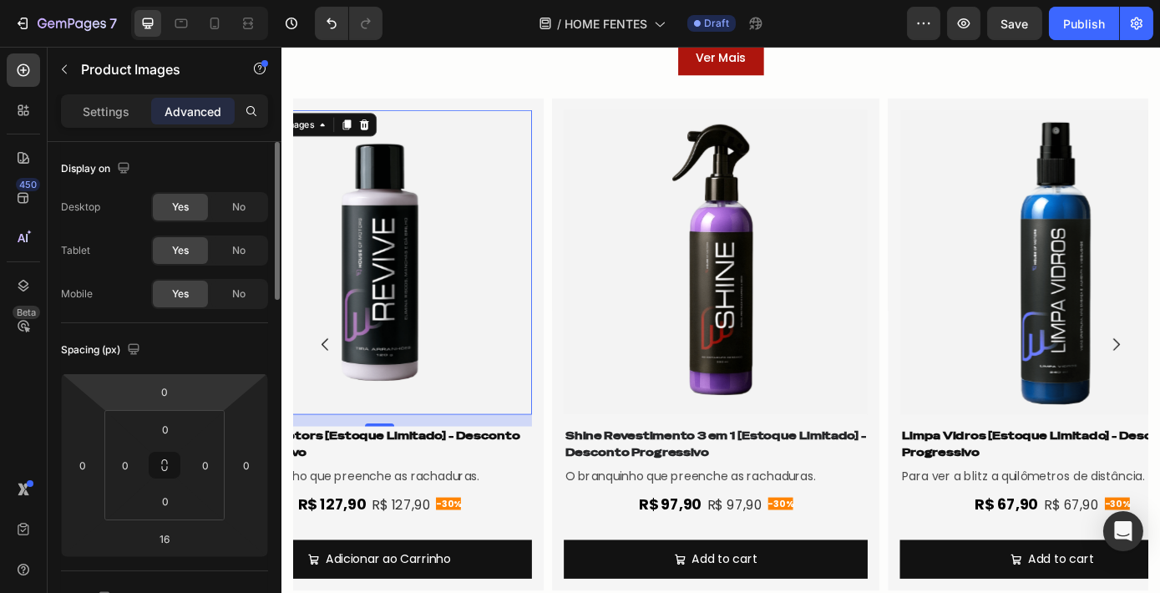
click at [111, 95] on div "Settings Advanced" at bounding box center [164, 110] width 207 height 33
click at [116, 104] on p "Settings" at bounding box center [106, 112] width 47 height 18
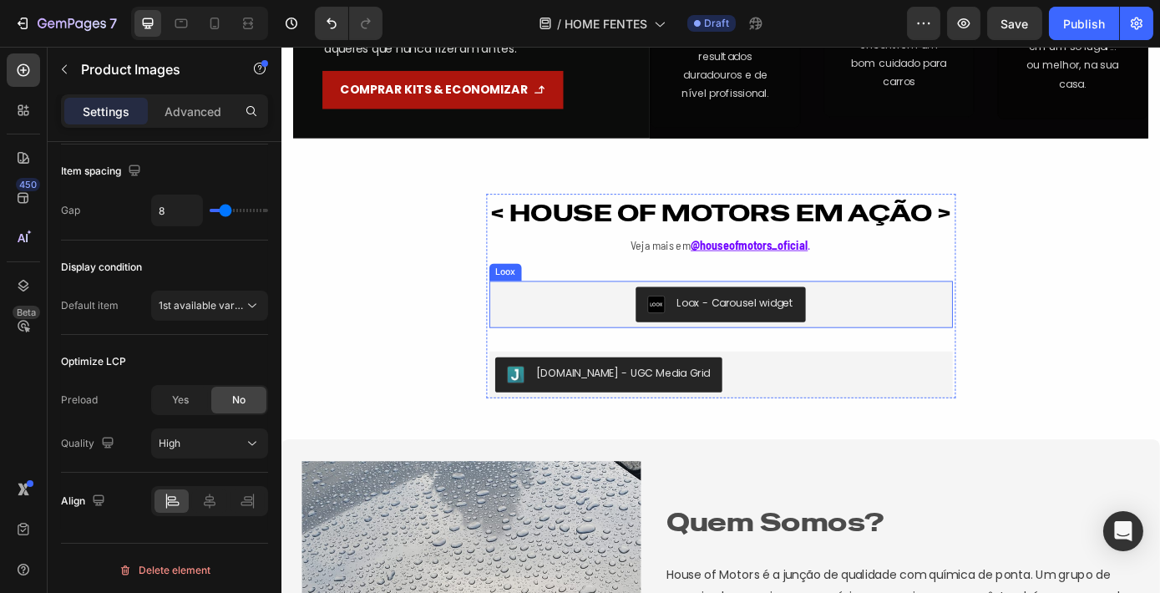
scroll to position [2818, 0]
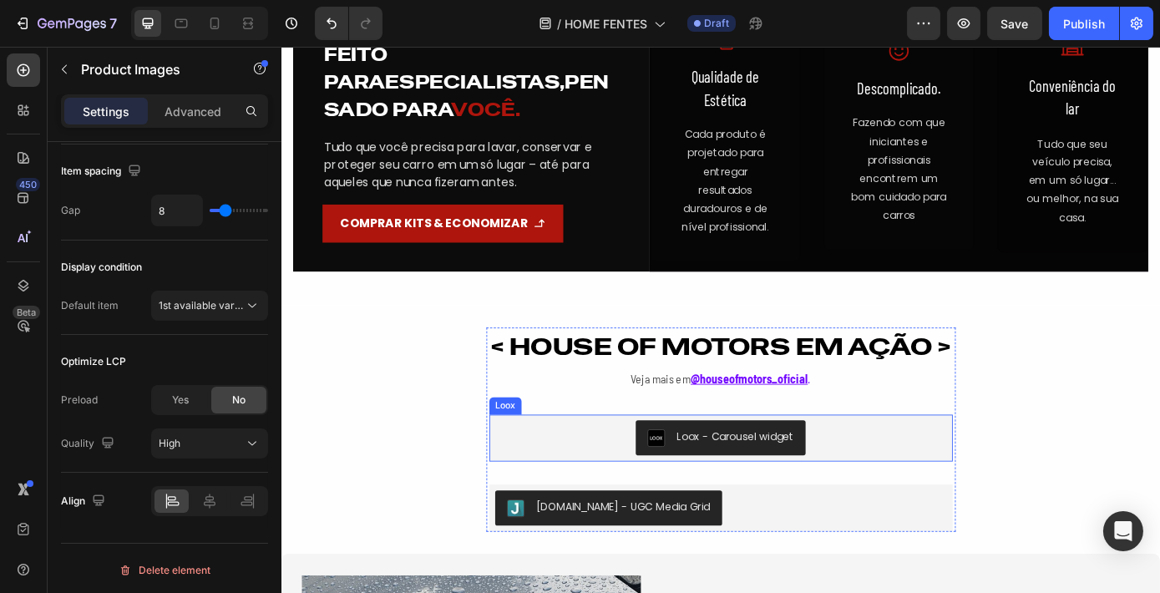
click at [657, 503] on div "Loox - Carousel widget" at bounding box center [781, 493] width 515 height 40
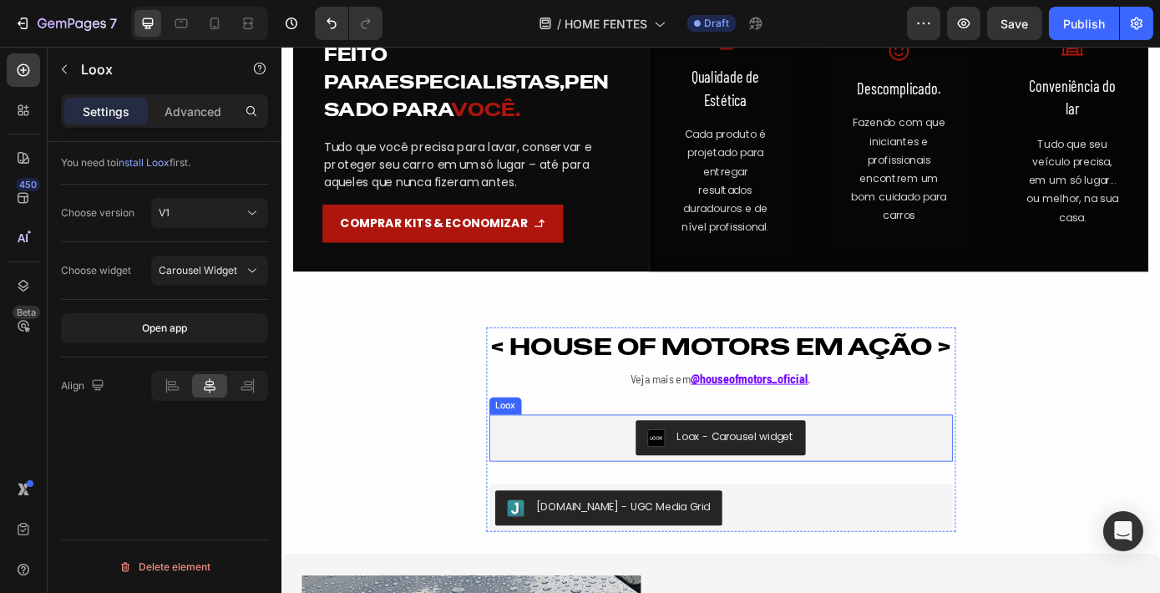
scroll to position [0, 0]
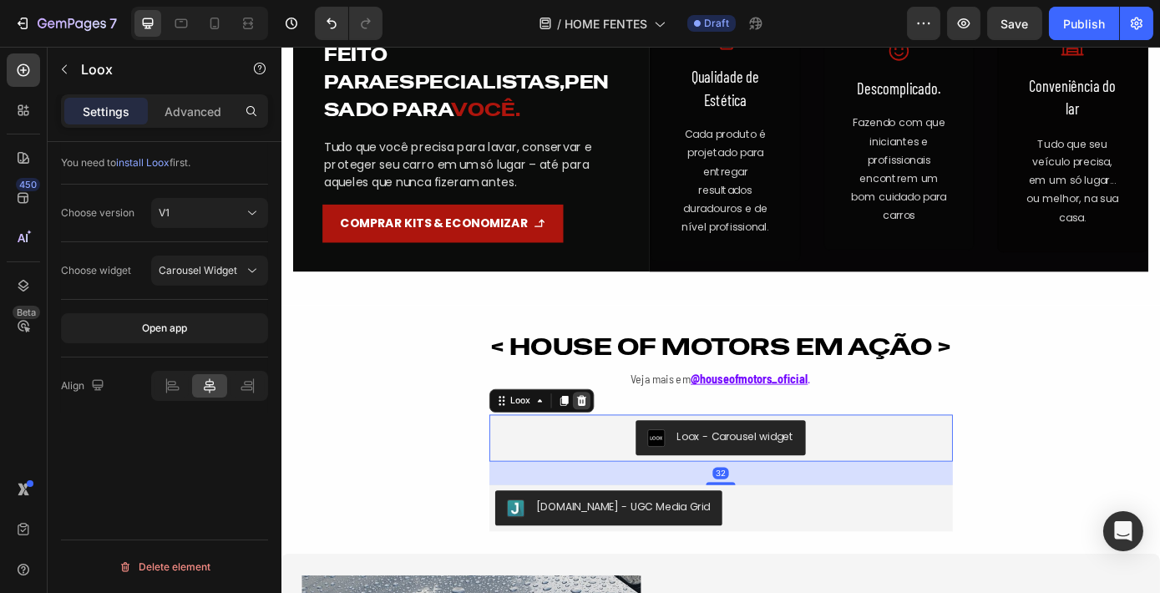
click at [617, 445] on icon at bounding box center [622, 450] width 11 height 12
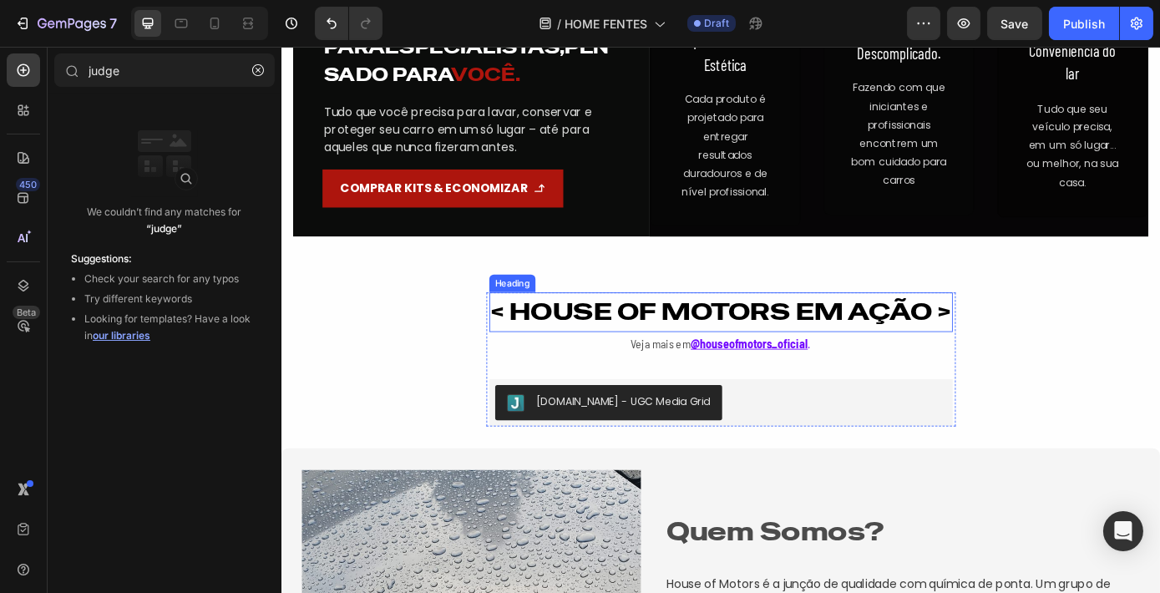
scroll to position [2894, 0]
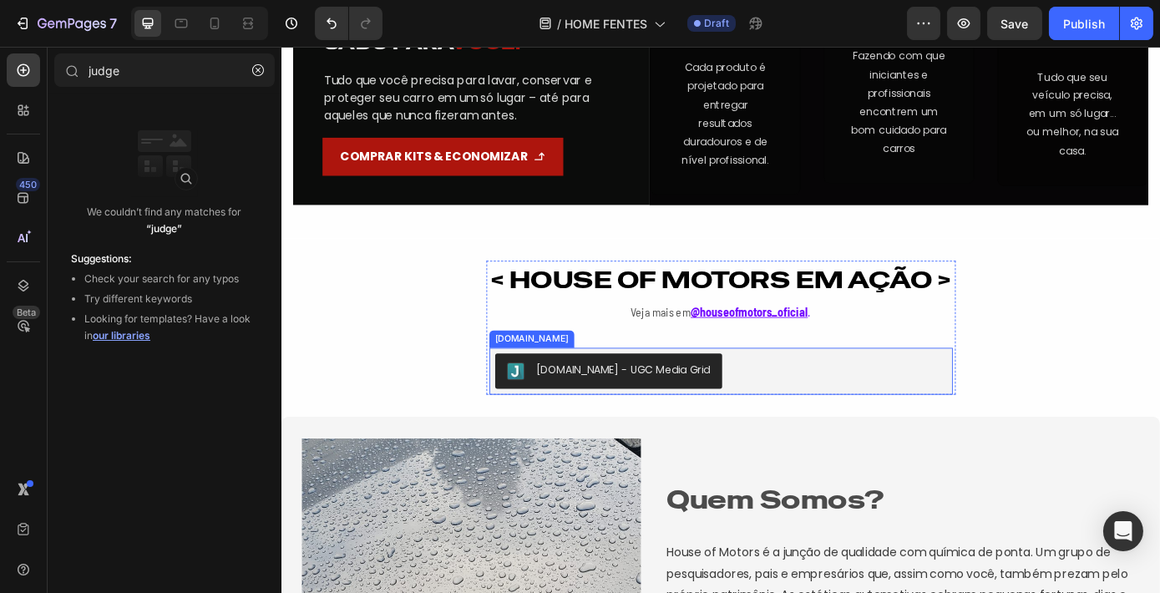
click at [646, 407] on div "Judge.me - UGC Media Grid" at bounding box center [670, 416] width 199 height 18
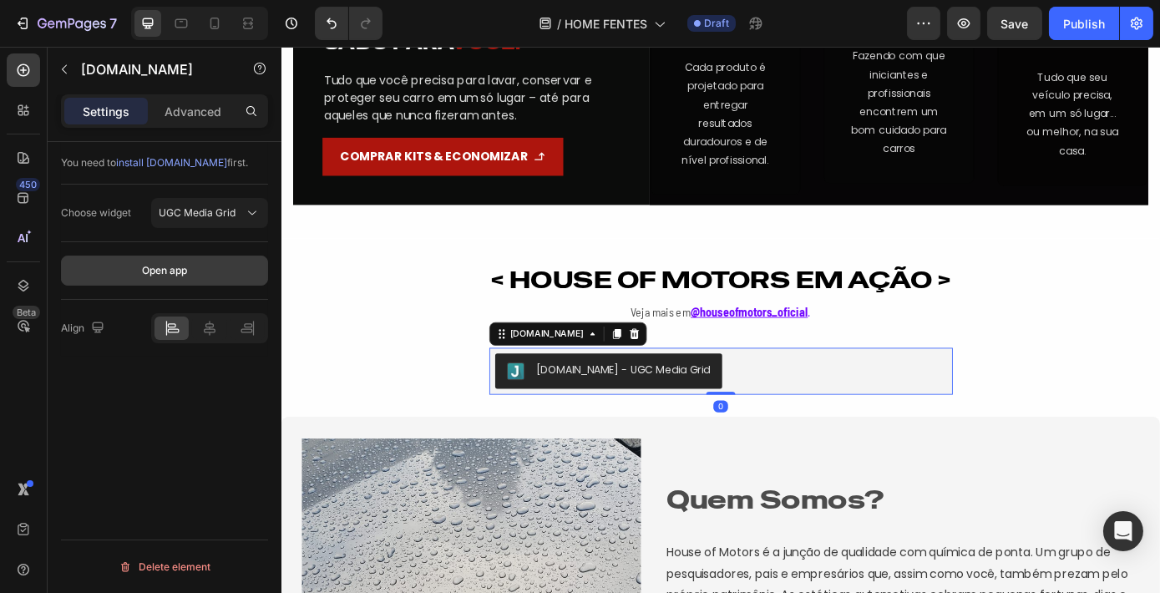
click at [164, 277] on button "Open app" at bounding box center [164, 270] width 207 height 30
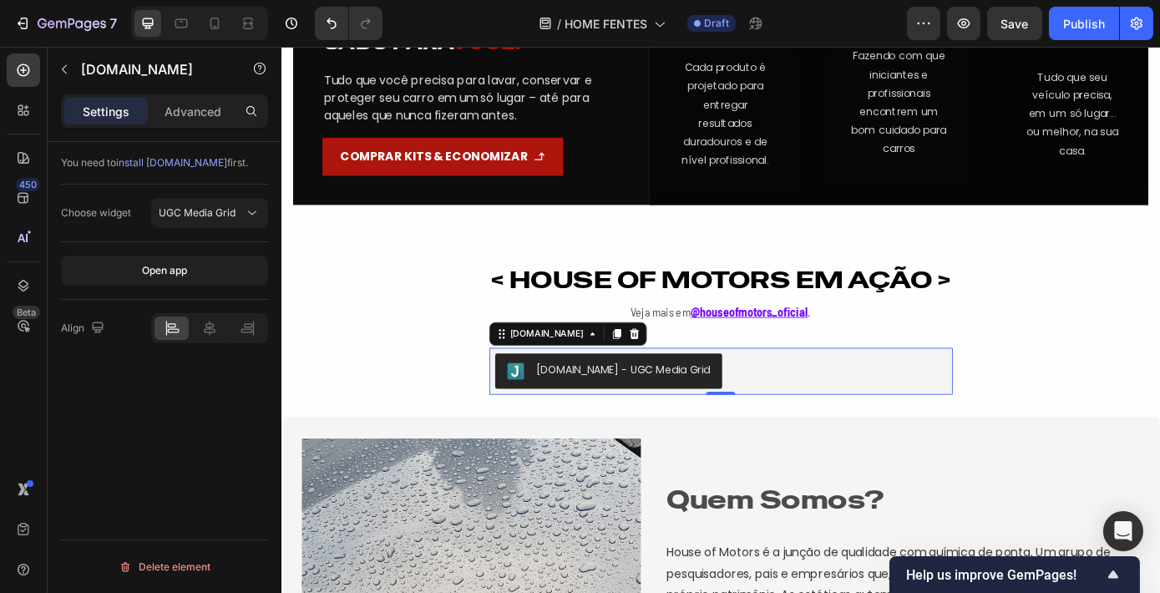
scroll to position [2970, 0]
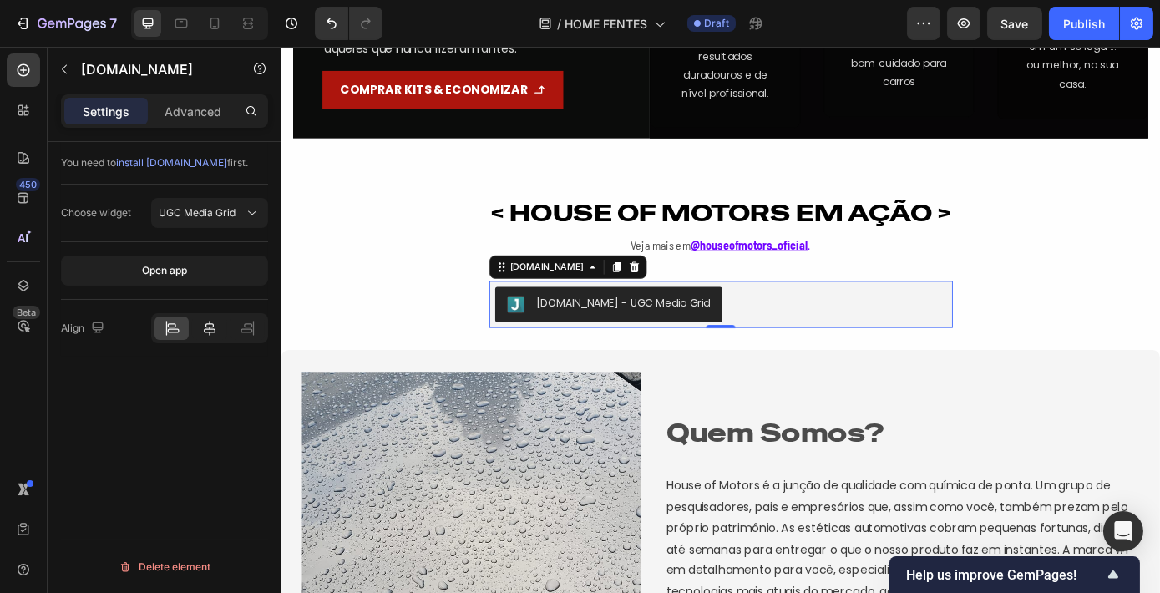
click at [215, 321] on icon at bounding box center [209, 328] width 17 height 17
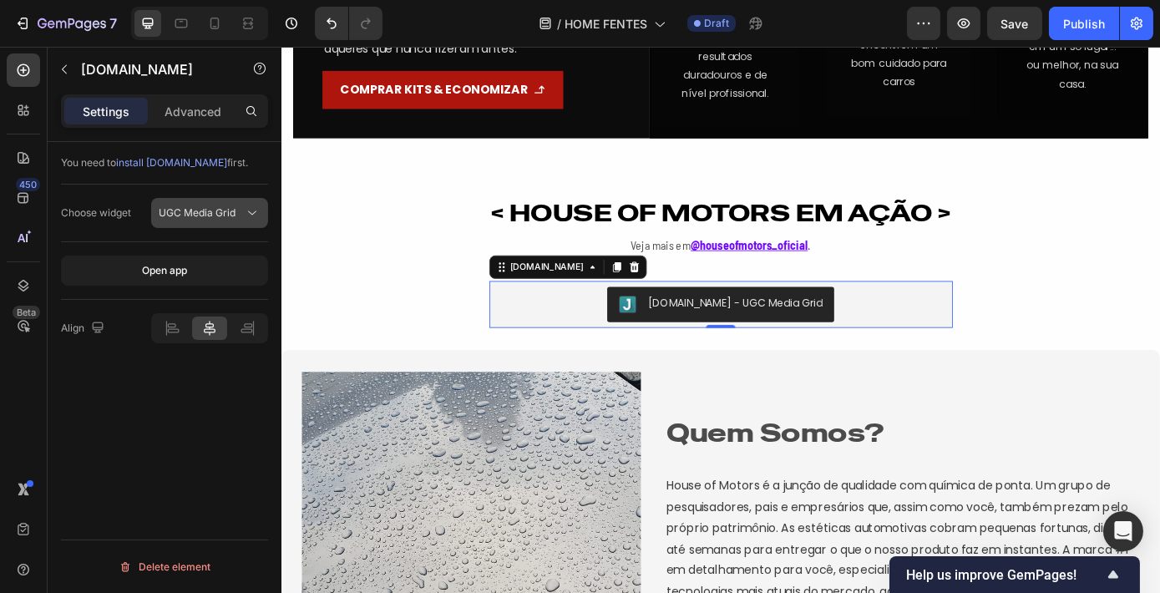
click at [222, 201] on button "UGC Media Grid" at bounding box center [209, 213] width 117 height 30
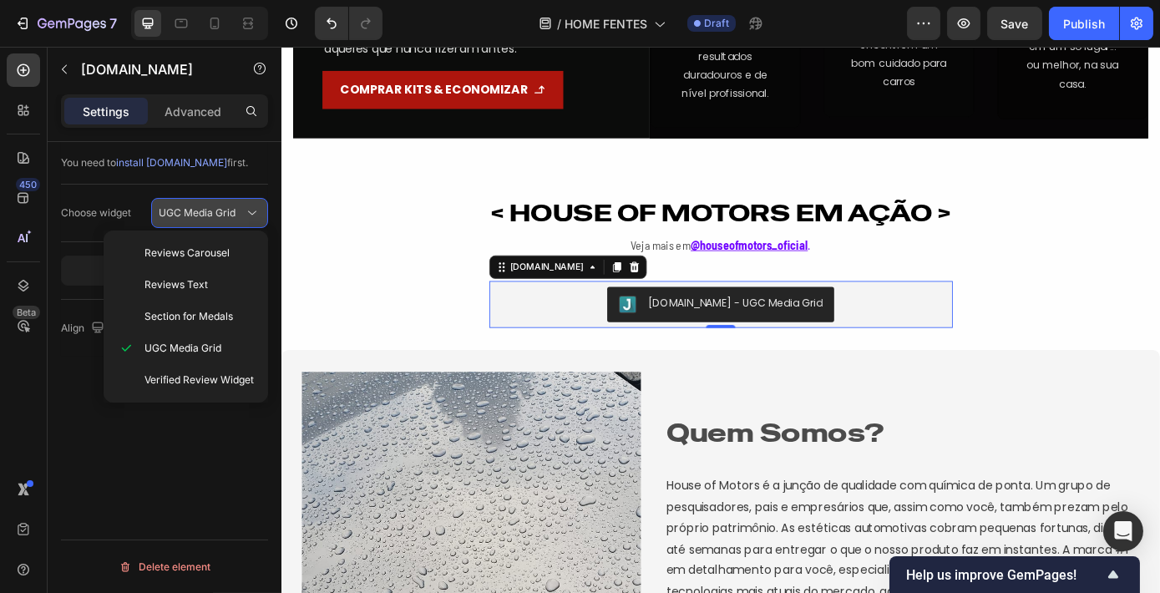
click at [222, 201] on button "UGC Media Grid" at bounding box center [209, 213] width 117 height 30
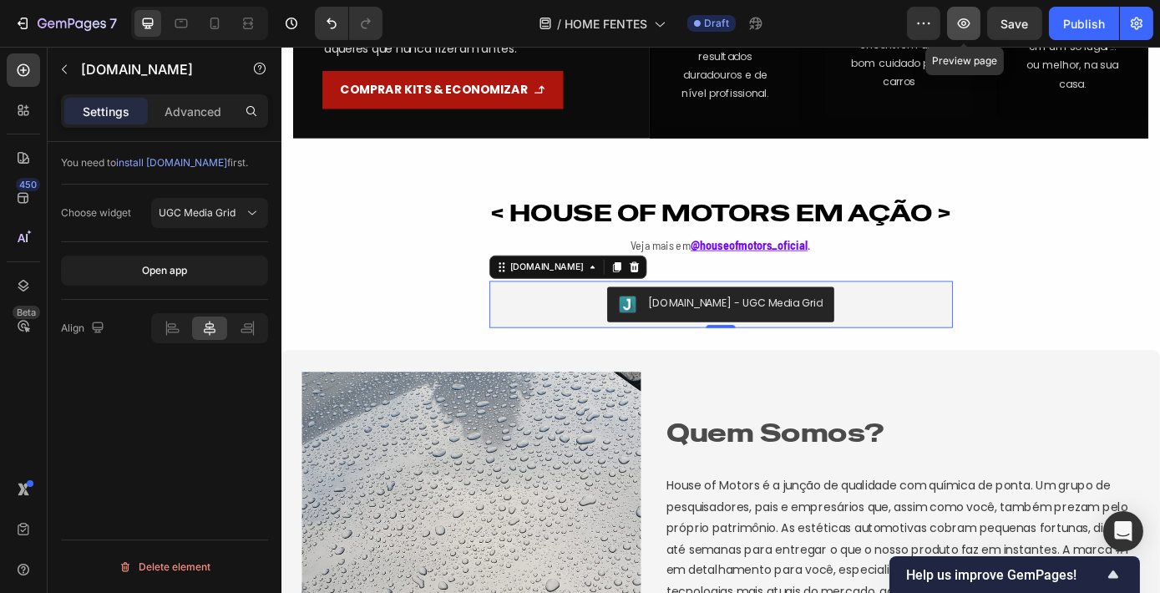
click at [973, 23] on button "button" at bounding box center [963, 23] width 33 height 33
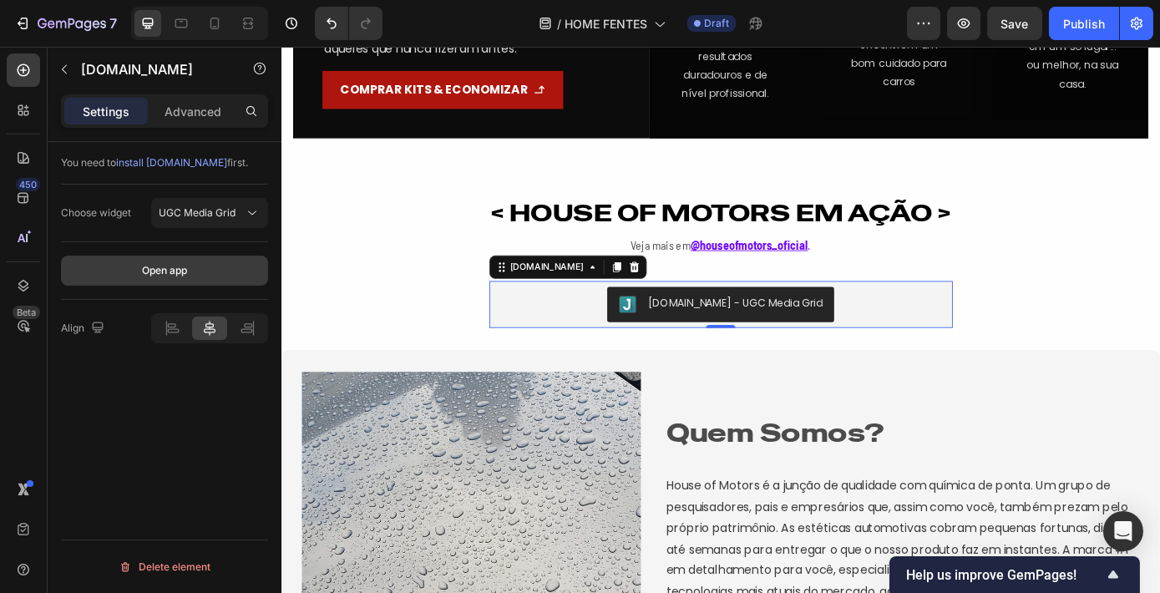
click at [195, 279] on button "Open app" at bounding box center [164, 270] width 207 height 30
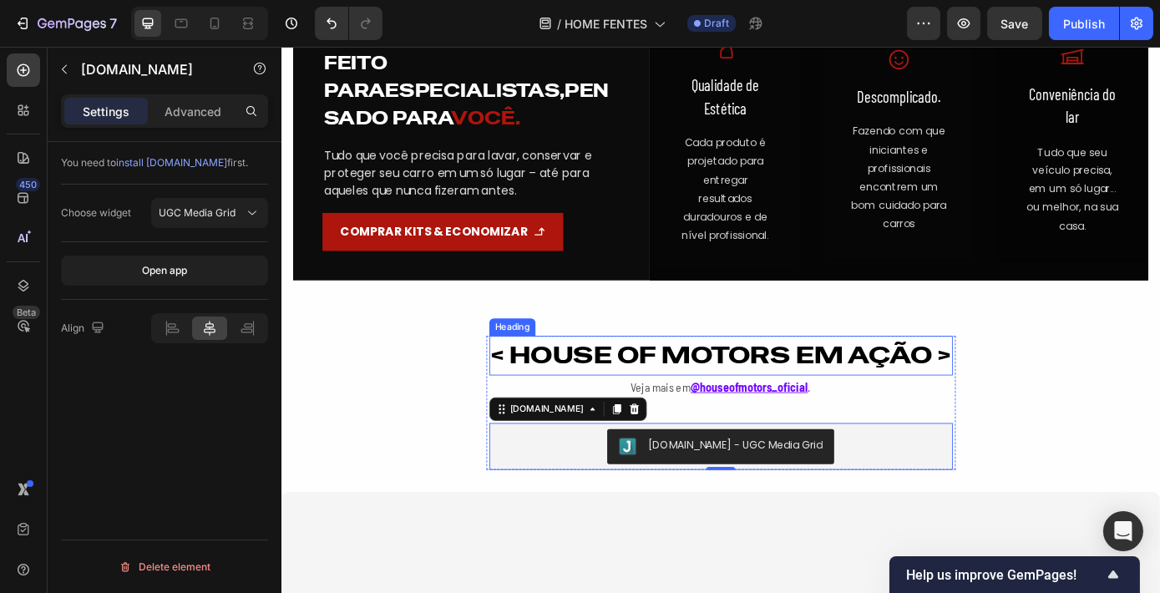
scroll to position [2515, 0]
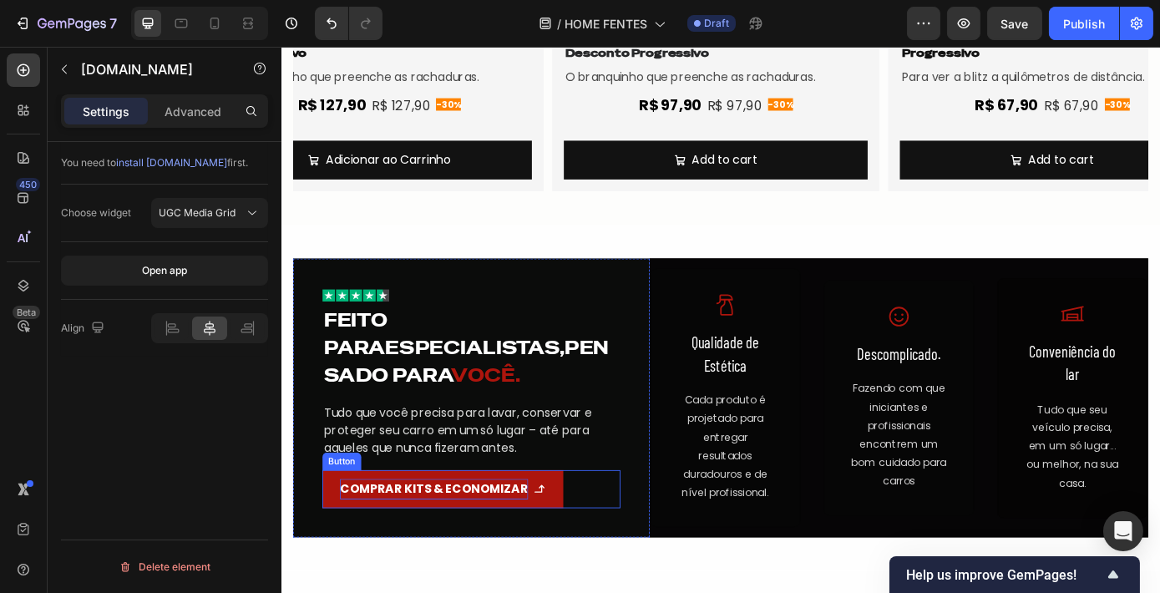
click at [490, 556] on p "COMPRAR KITS & ECONOMIZAR" at bounding box center [454, 551] width 215 height 24
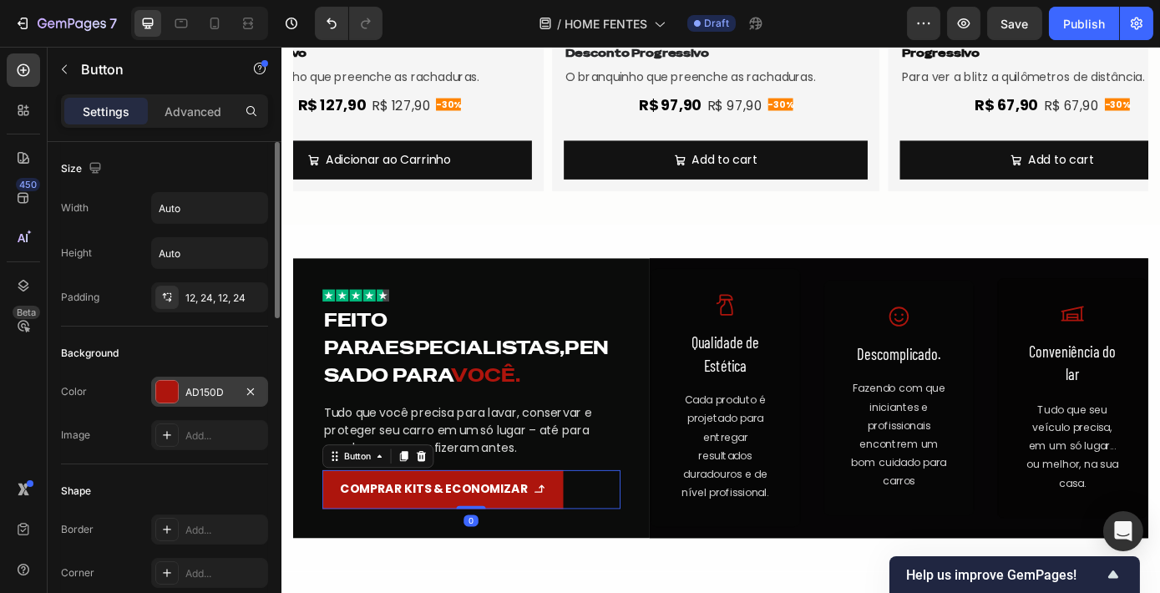
click at [186, 393] on div "AD150D" at bounding box center [209, 392] width 48 height 15
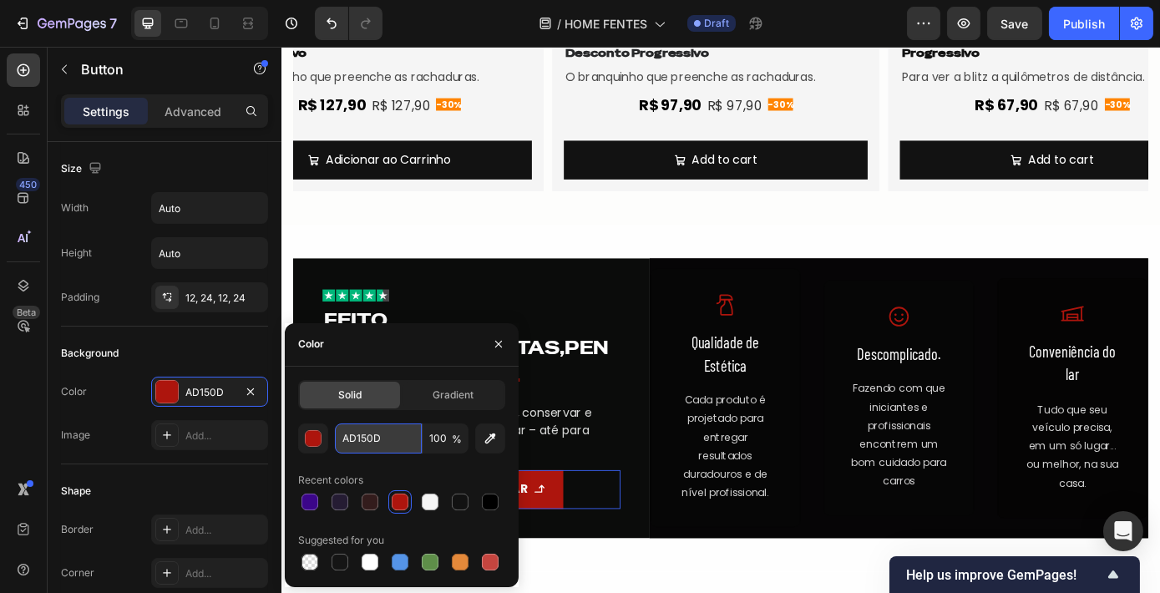
click at [391, 430] on input "AD150D" at bounding box center [378, 438] width 87 height 30
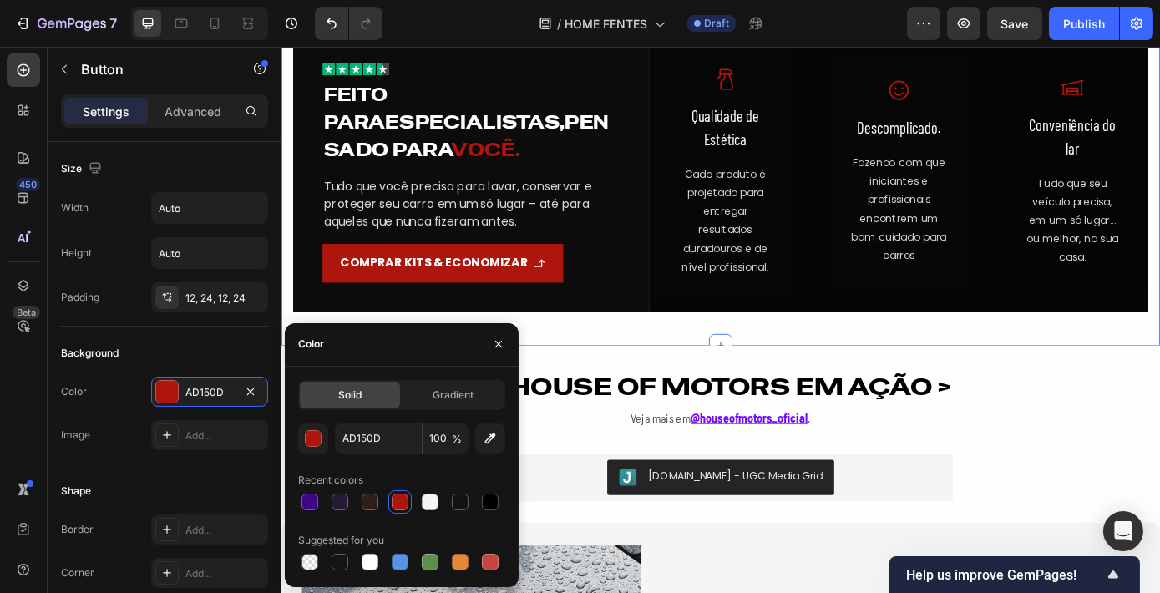
click at [739, 377] on div "Image Feito para especialistas, pensado para você. Heading Tudo que você precis…" at bounding box center [782, 189] width 1002 height 395
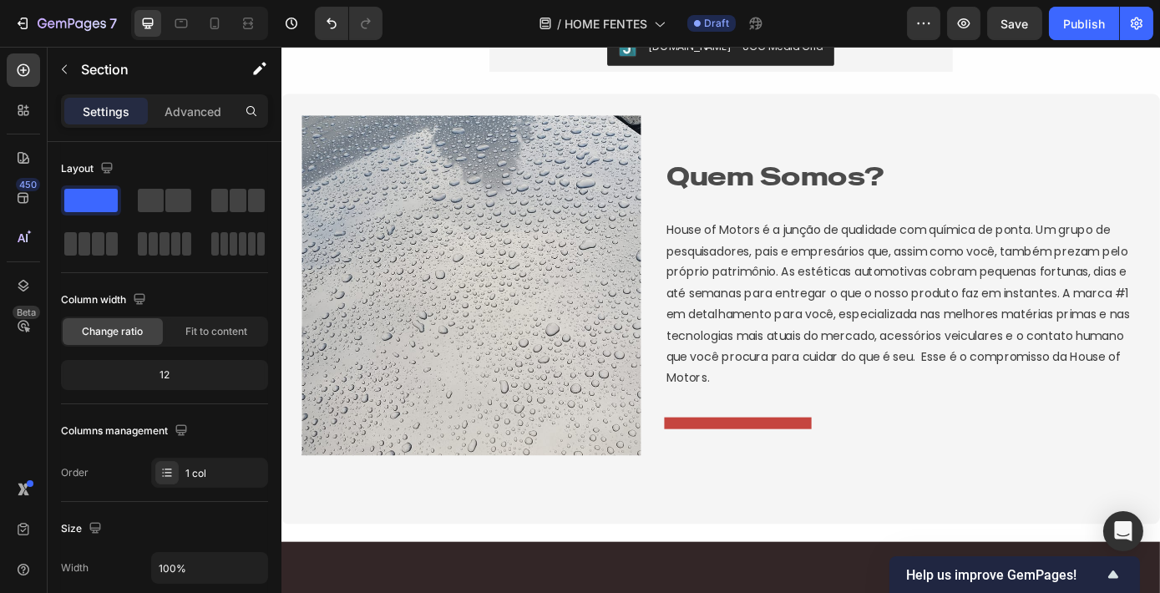
scroll to position [3198, 0]
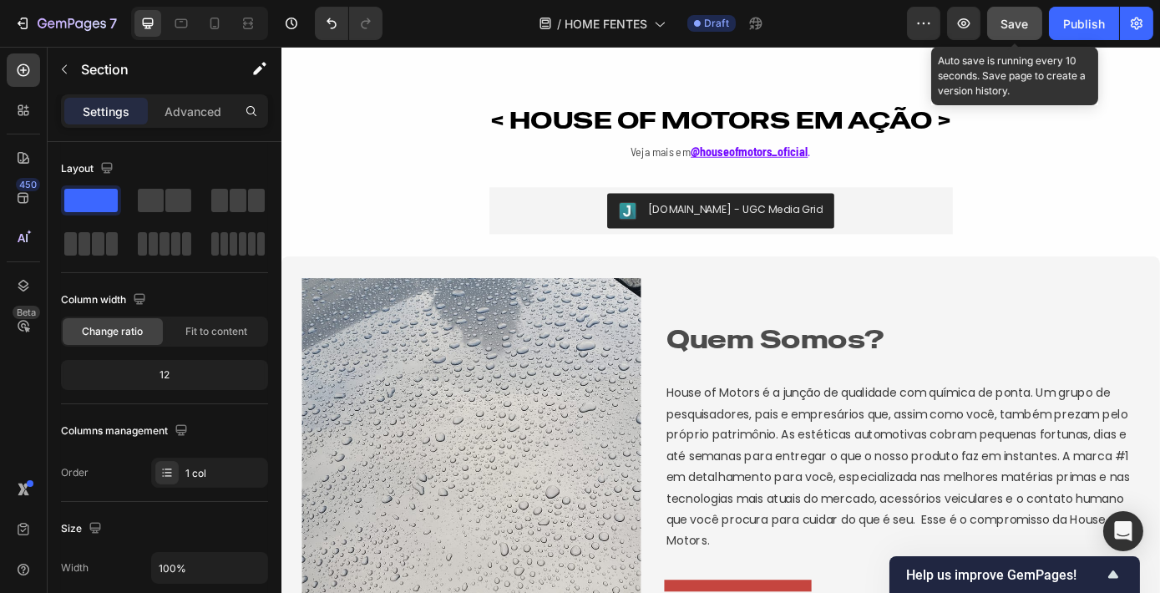
click at [1022, 12] on button "Save" at bounding box center [1014, 23] width 55 height 33
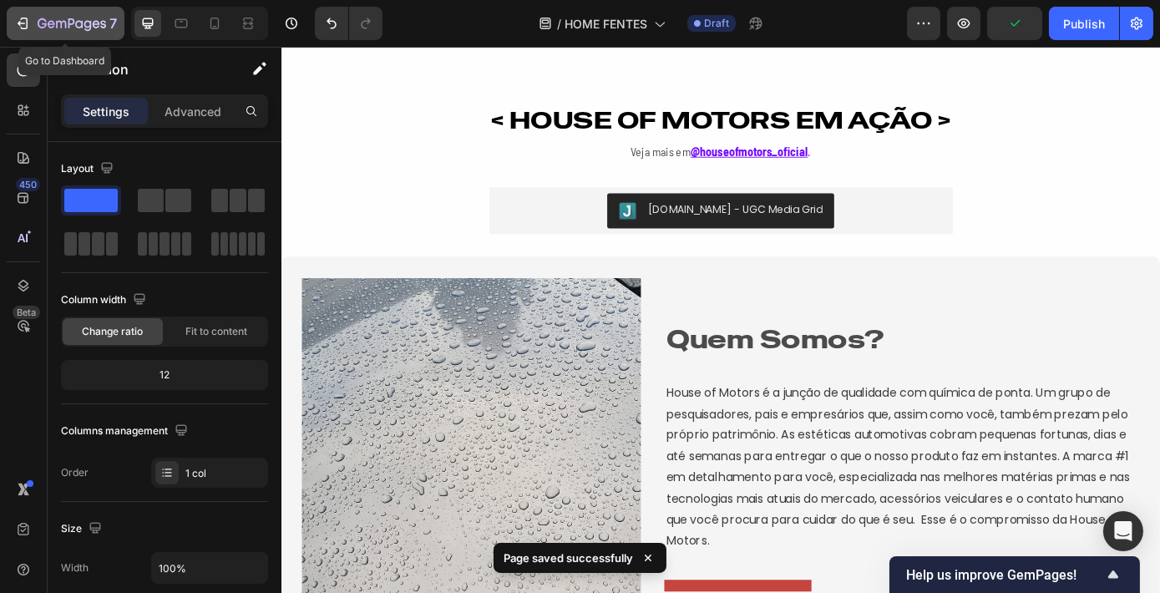
click at [18, 23] on icon "button" at bounding box center [22, 23] width 17 height 17
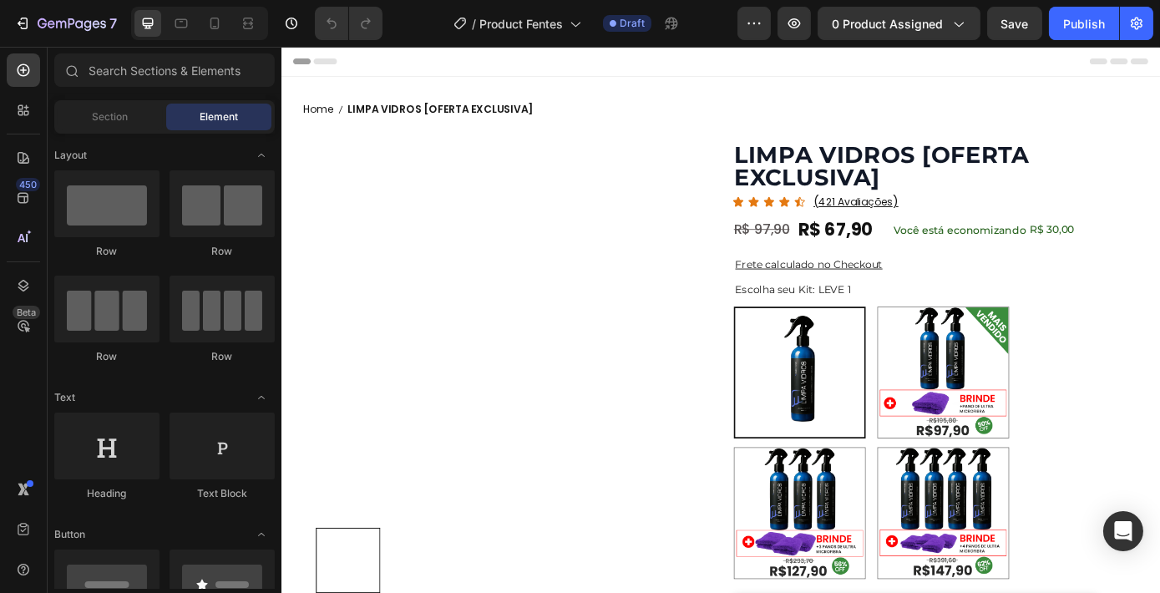
radio input "true"
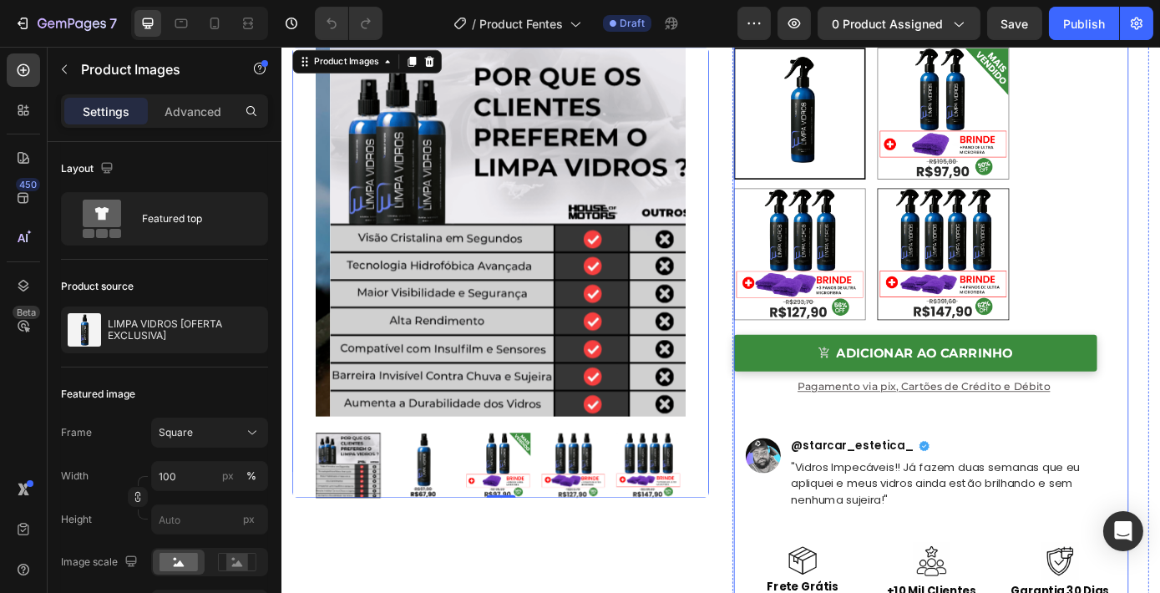
scroll to position [303, 0]
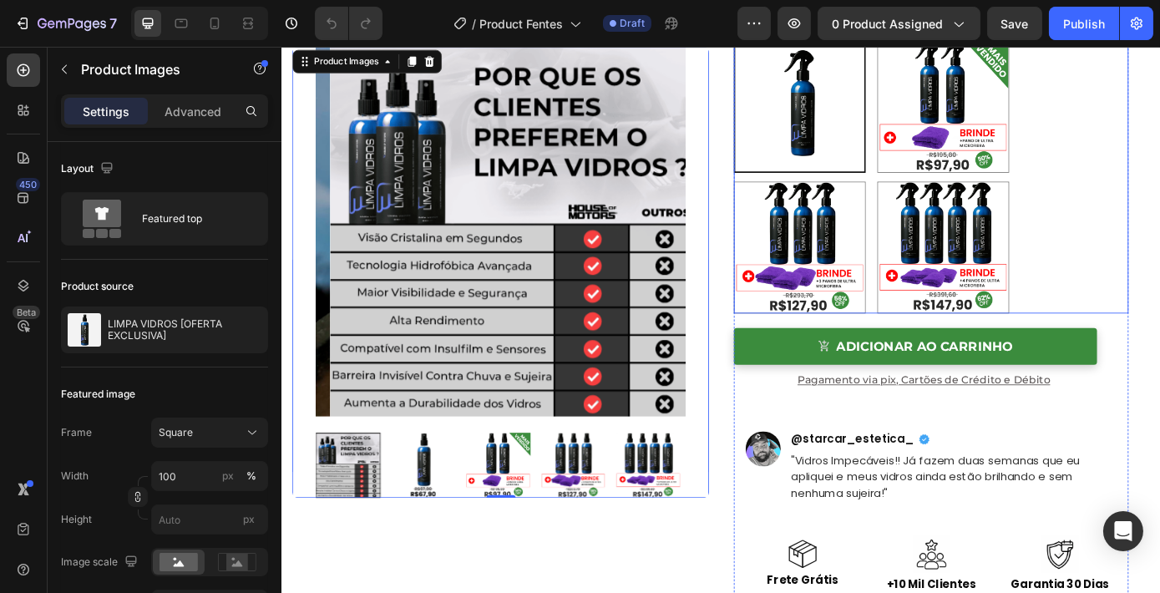
click at [1116, 280] on div "LEVE 1 LEVE 1 LEVE 2 LEVE 2 LEVE 3 LEVE 3 LEVE 4 LEVE 4" at bounding box center [1021, 195] width 450 height 311
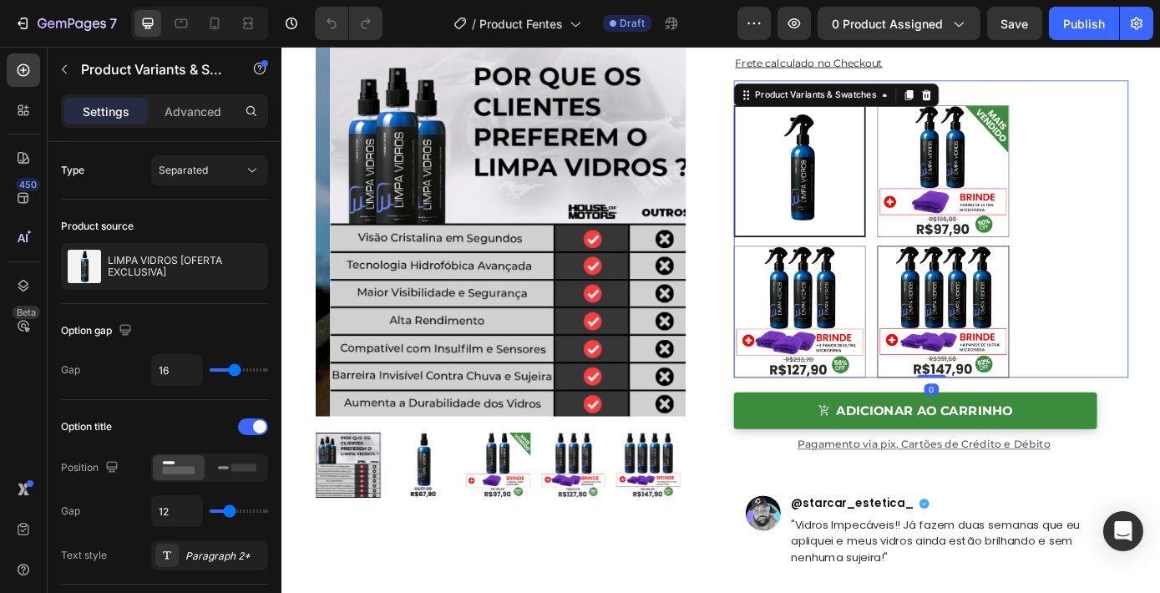
scroll to position [227, 0]
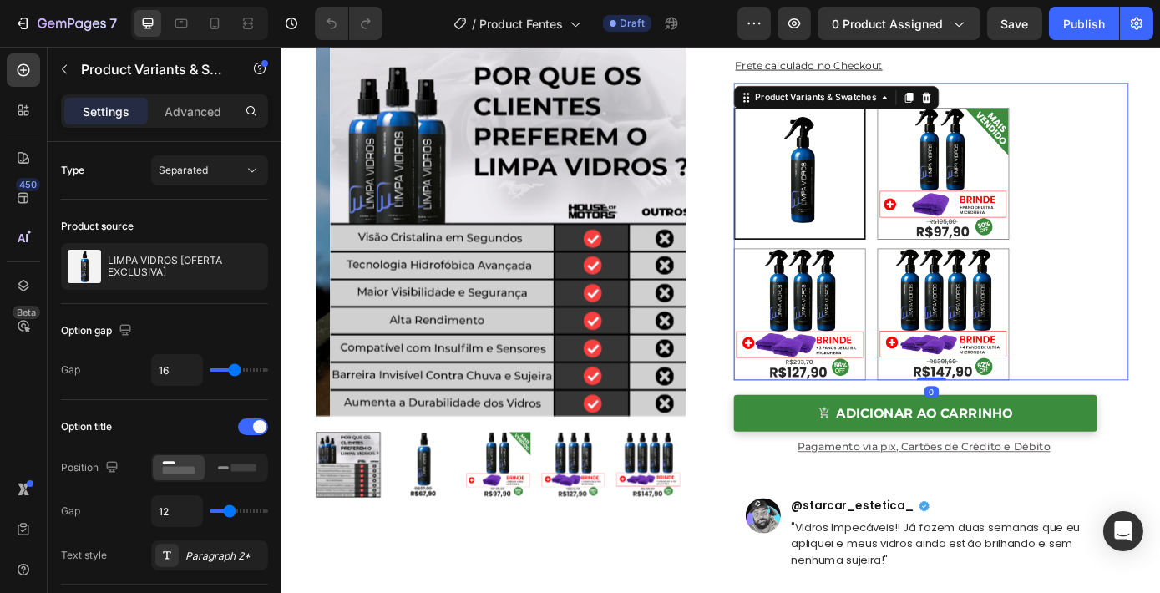
click at [952, 265] on div "LEVE 1 LEVE 1 LEVE 2 LEVE 2 LEVE 3 LEVE 3 LEVE 4 LEVE 4" at bounding box center [1021, 271] width 450 height 311
click at [1013, 104] on icon at bounding box center [1016, 104] width 11 height 12
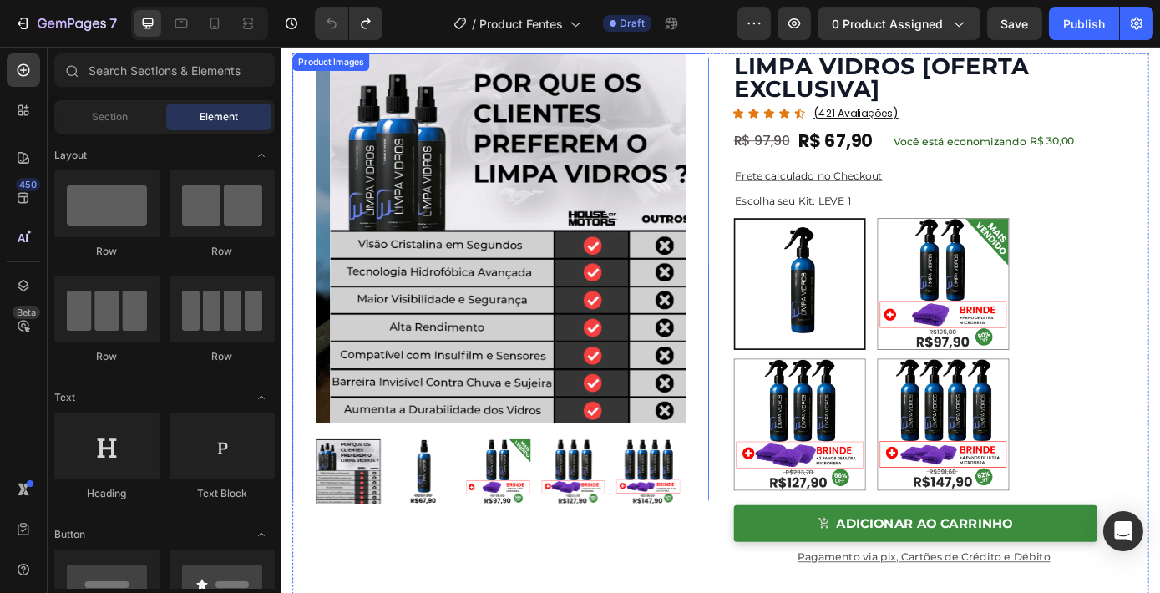
scroll to position [0, 0]
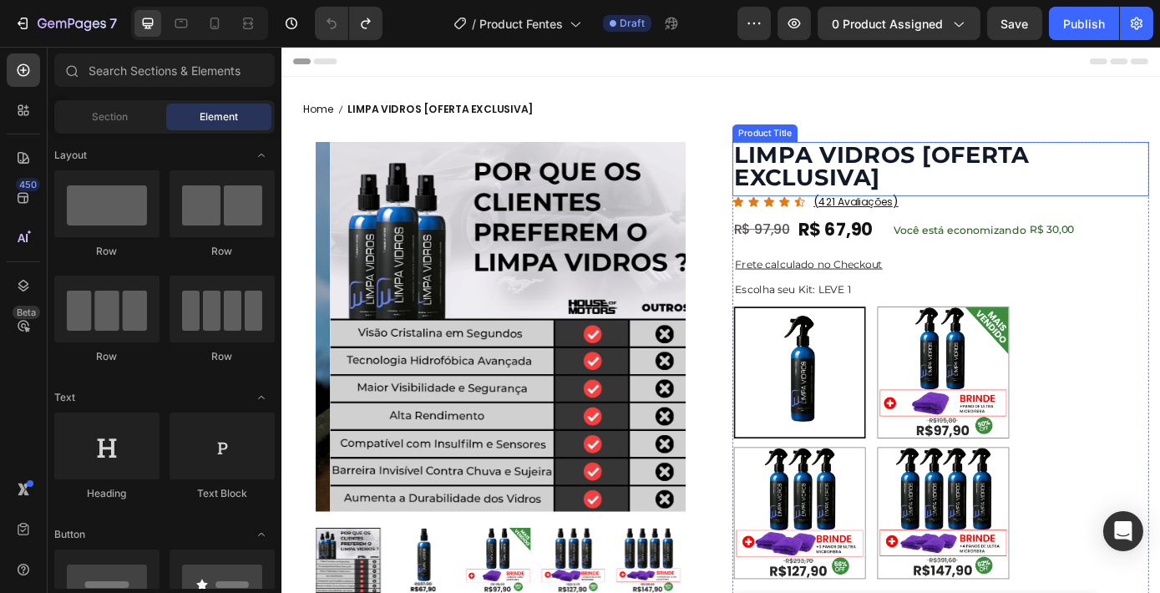
click at [863, 201] on h1 "LIMPA VIDROS [OFERTA EXCLUSIVA]" at bounding box center [1032, 182] width 475 height 55
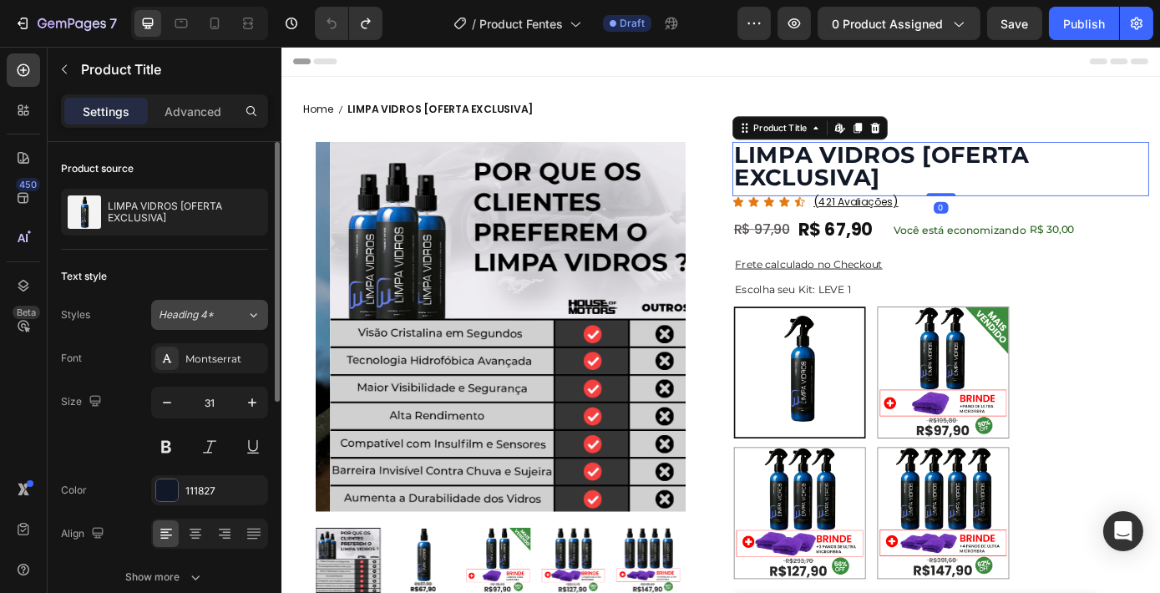
click at [201, 316] on span "Heading 4*" at bounding box center [186, 314] width 55 height 15
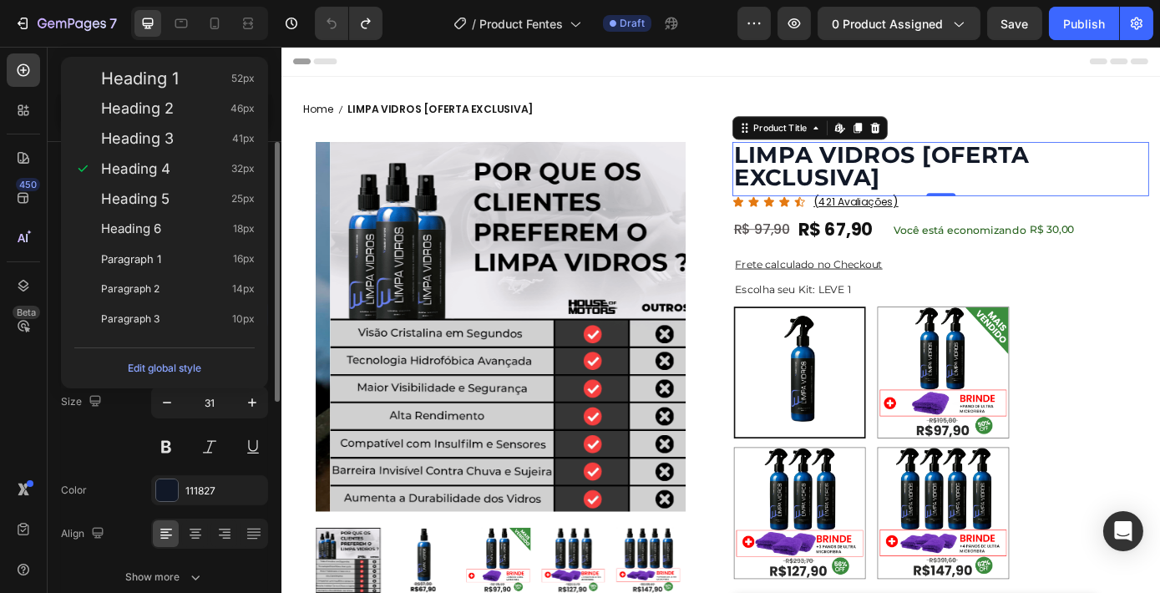
click at [114, 457] on div "Size 31" at bounding box center [164, 424] width 207 height 75
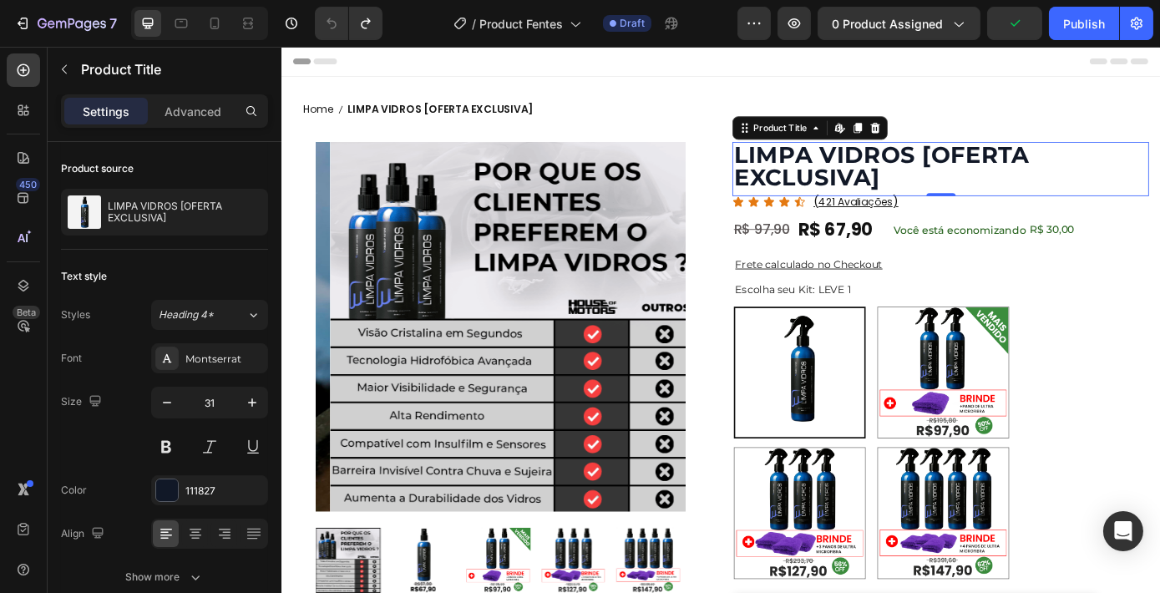
click at [231, 351] on div "Montserrat" at bounding box center [224, 358] width 78 height 15
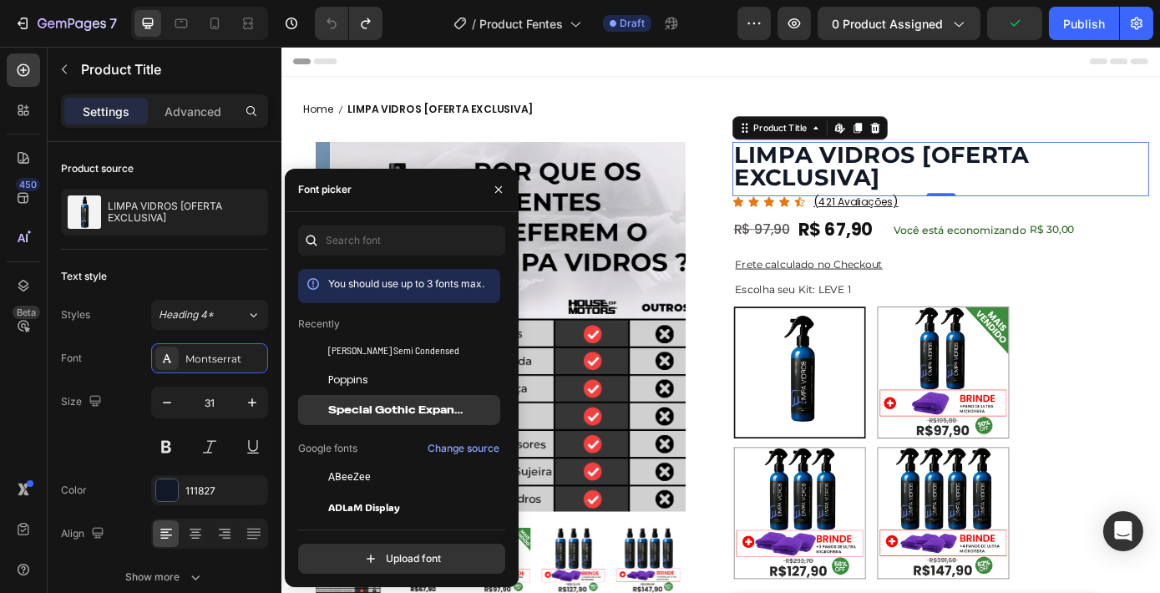
click at [375, 406] on span "Special Gothic Expanded One" at bounding box center [397, 409] width 139 height 15
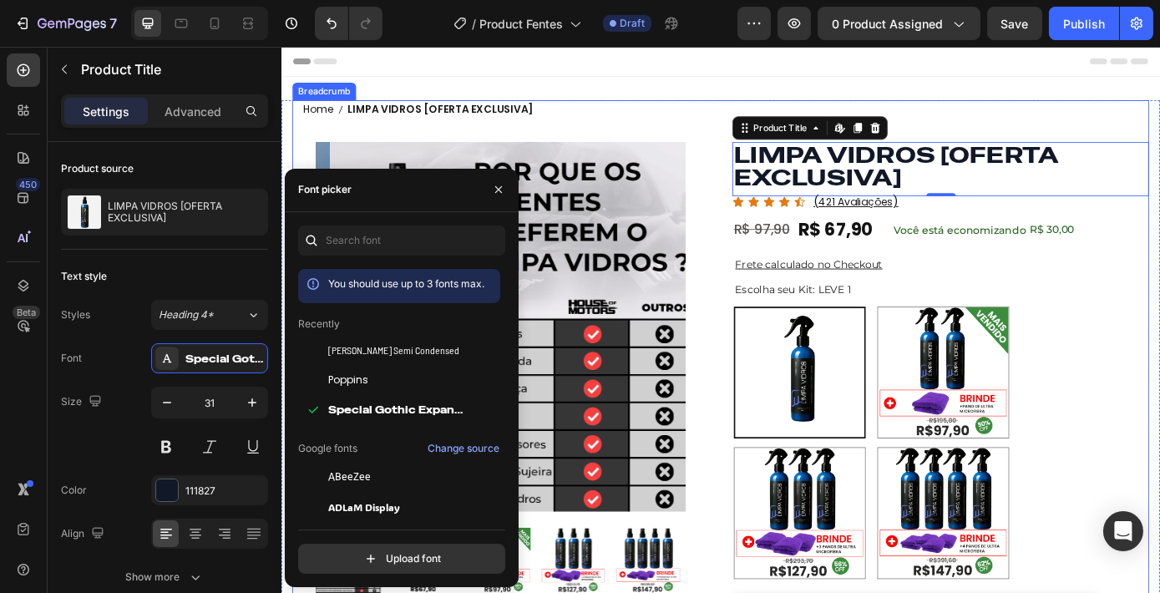
click at [693, 114] on nav "Home LIMPA VIDROS [OFERTA EXCLUSIVA]" at bounding box center [782, 118] width 952 height 21
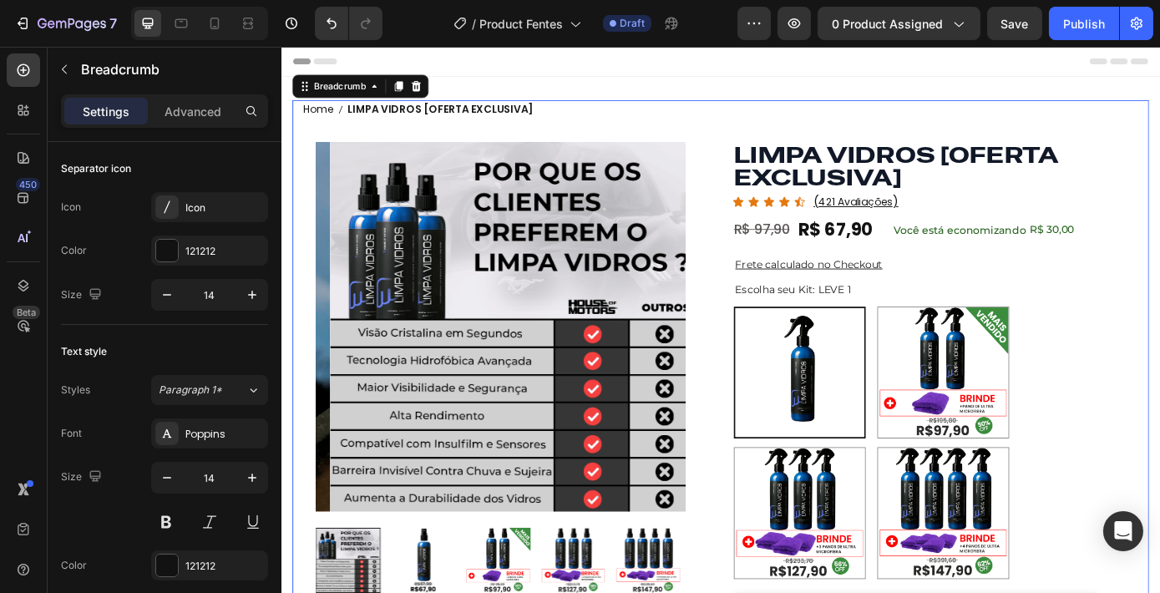
click at [427, 120] on span "LIMPA VIDROS [OFERTA EXCLUSIVA]" at bounding box center [462, 118] width 212 height 21
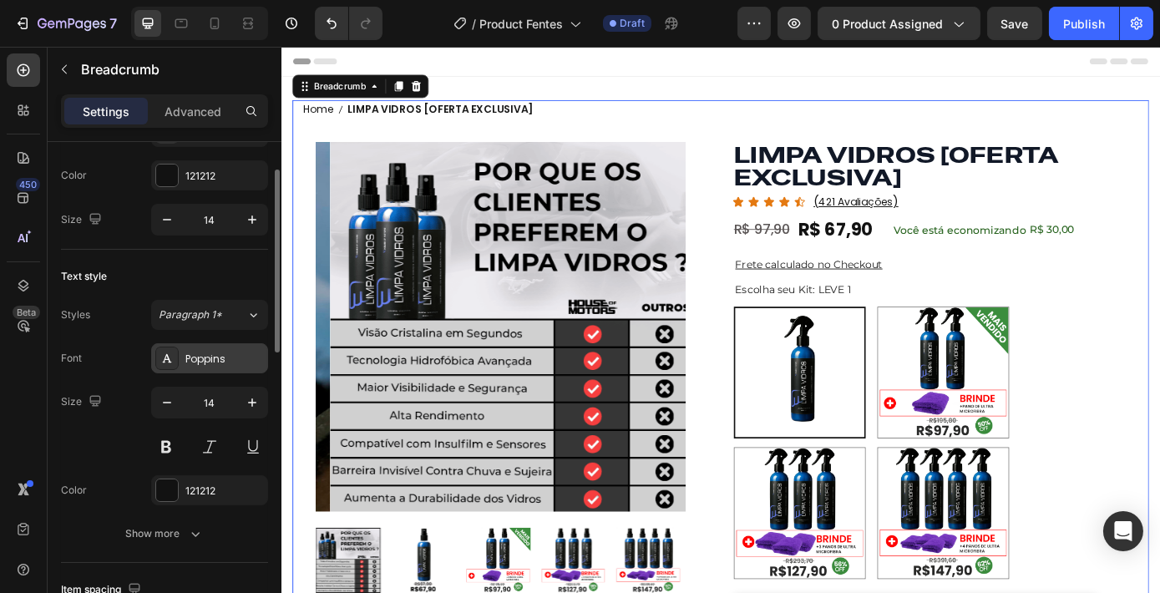
click at [238, 352] on div "Poppins" at bounding box center [224, 358] width 78 height 15
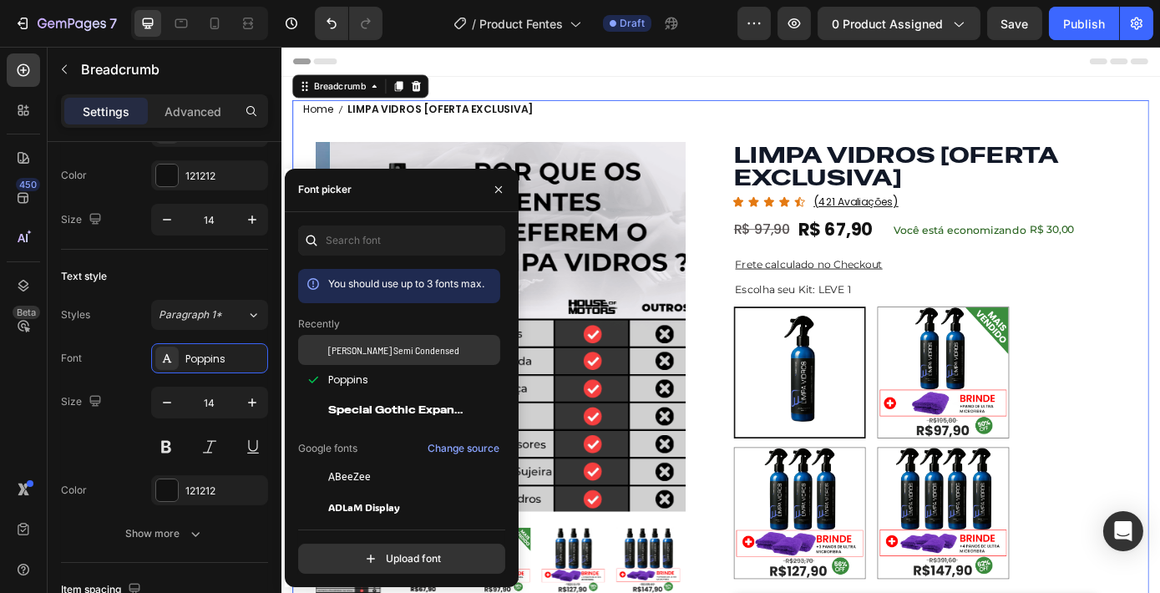
click at [375, 351] on span "Barlow Semi Condensed" at bounding box center [393, 349] width 131 height 15
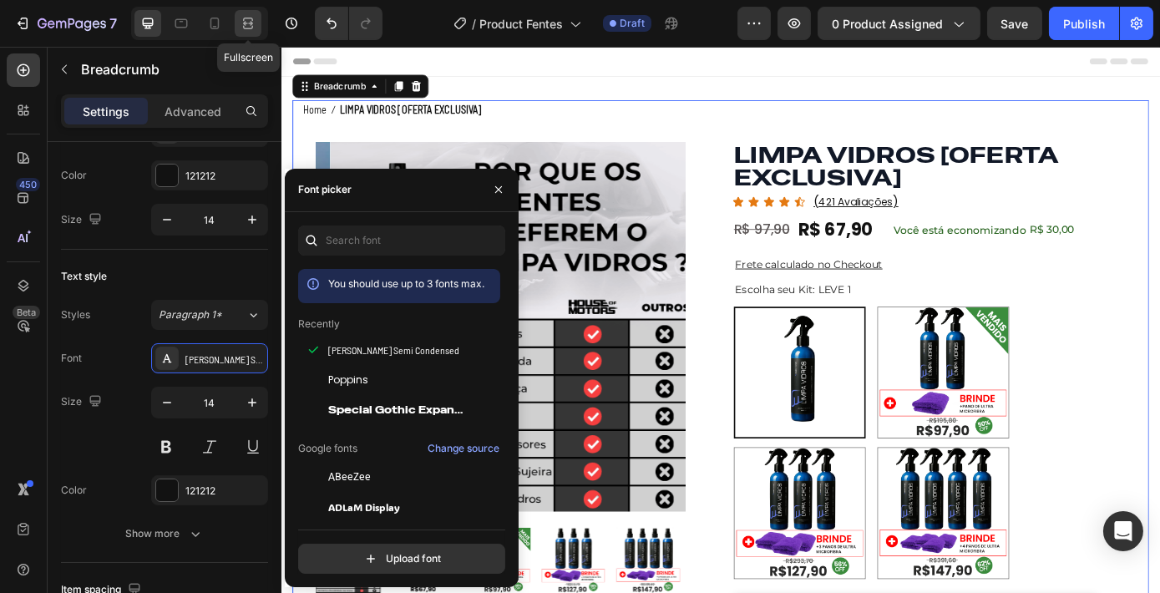
click at [235, 18] on div at bounding box center [248, 23] width 27 height 27
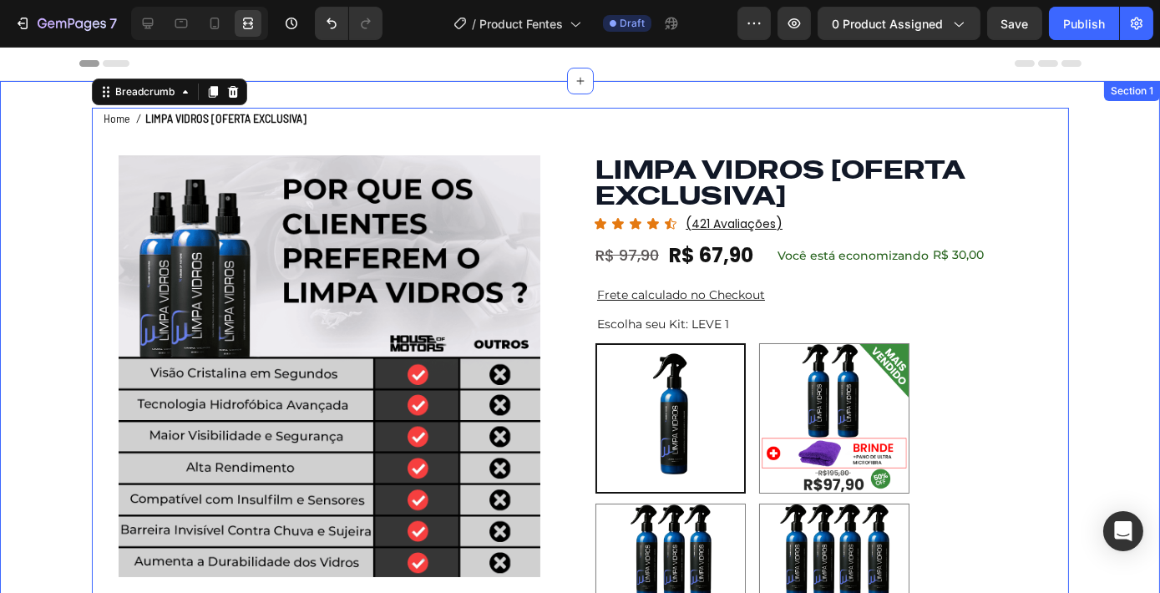
click at [442, 86] on div "Product Images LIMPA VIDROS [OFERTA EXCLUSIVA] Product Title Icon Icon Icon Ico…" at bounding box center [580, 565] width 1160 height 969
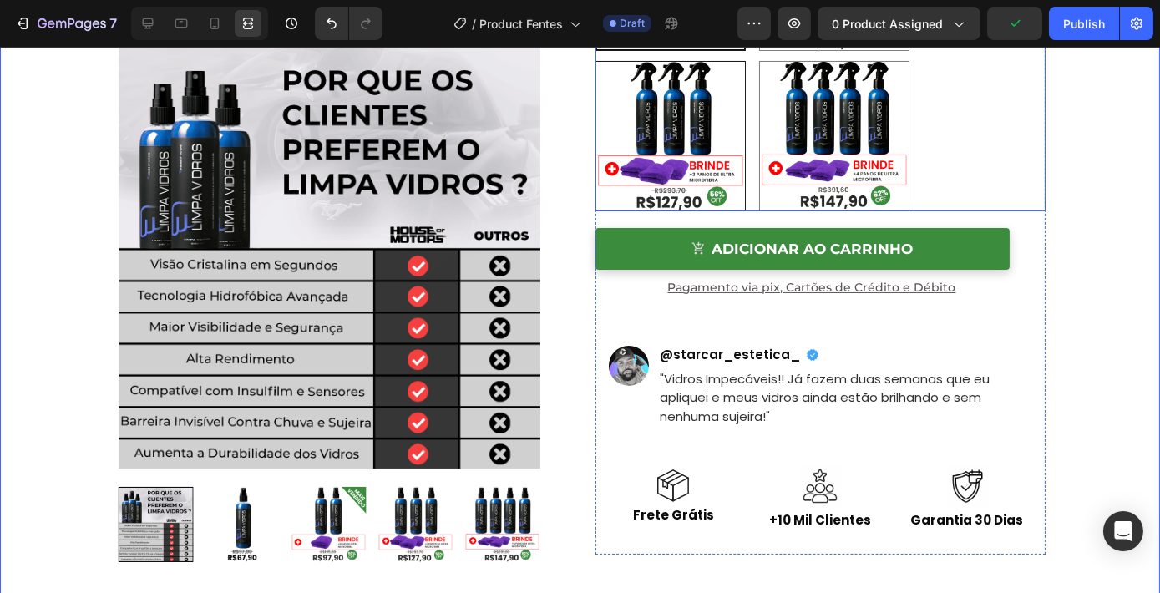
scroll to position [455, 0]
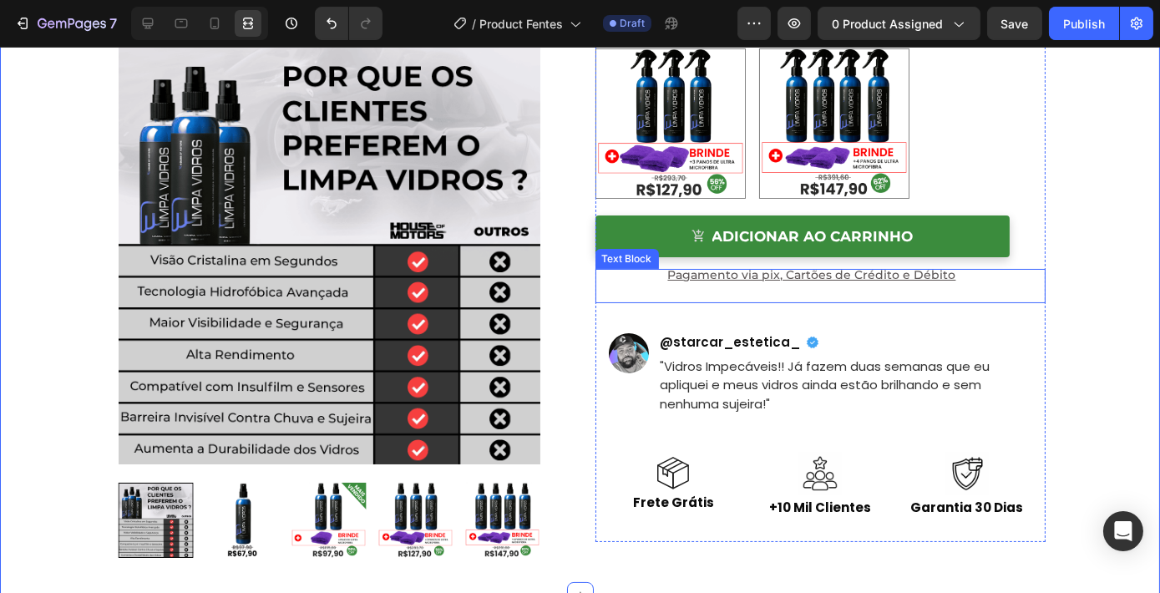
click at [737, 270] on span "Pagamento via pix, Cartões de Crédito e Débito" at bounding box center [812, 274] width 288 height 15
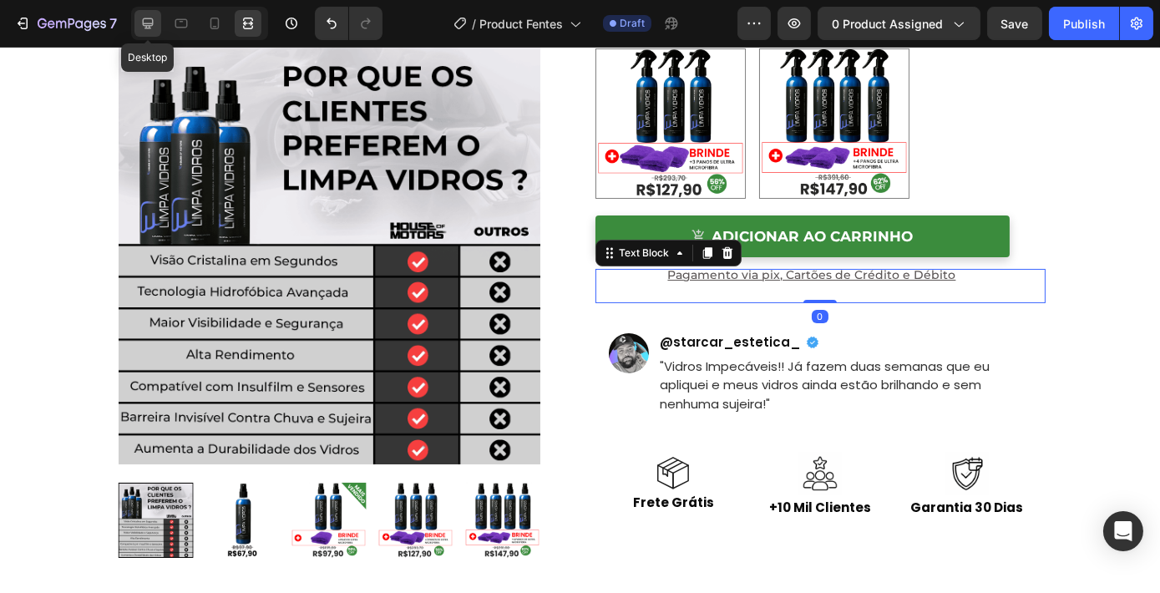
click at [144, 27] on icon at bounding box center [147, 23] width 17 height 17
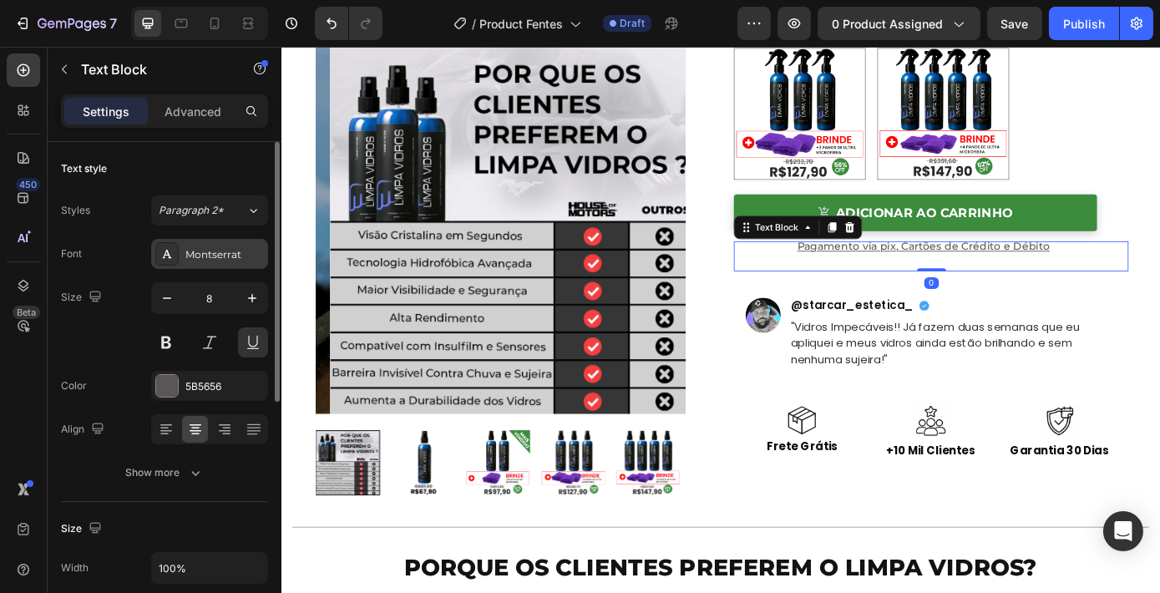
click at [207, 264] on div "Montserrat" at bounding box center [209, 254] width 117 height 30
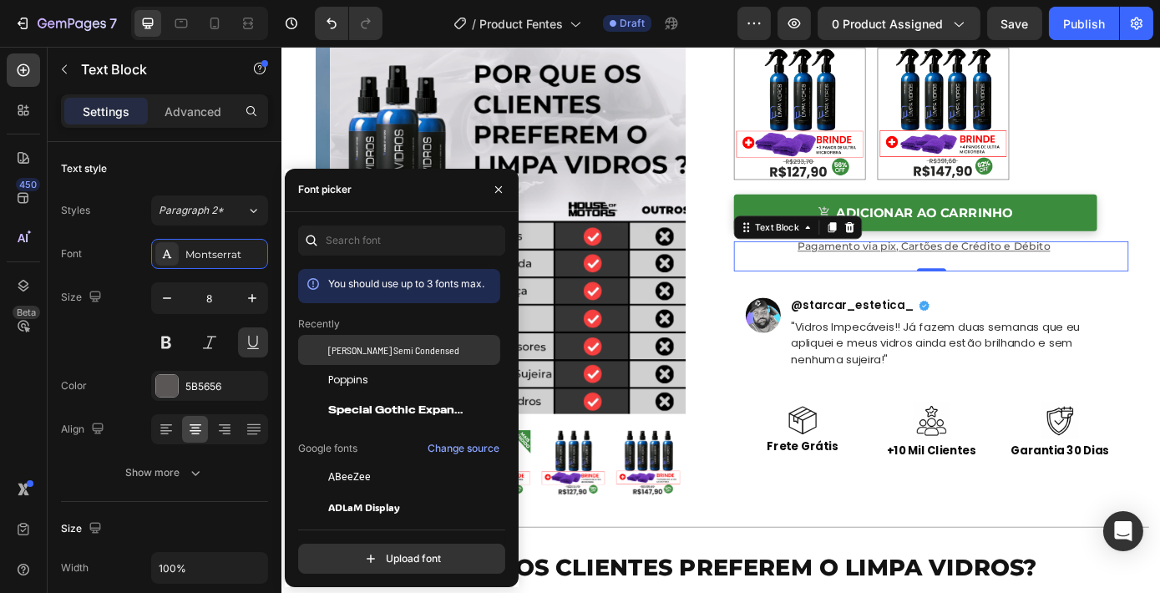
click at [358, 355] on span "Barlow Semi Condensed" at bounding box center [393, 349] width 131 height 15
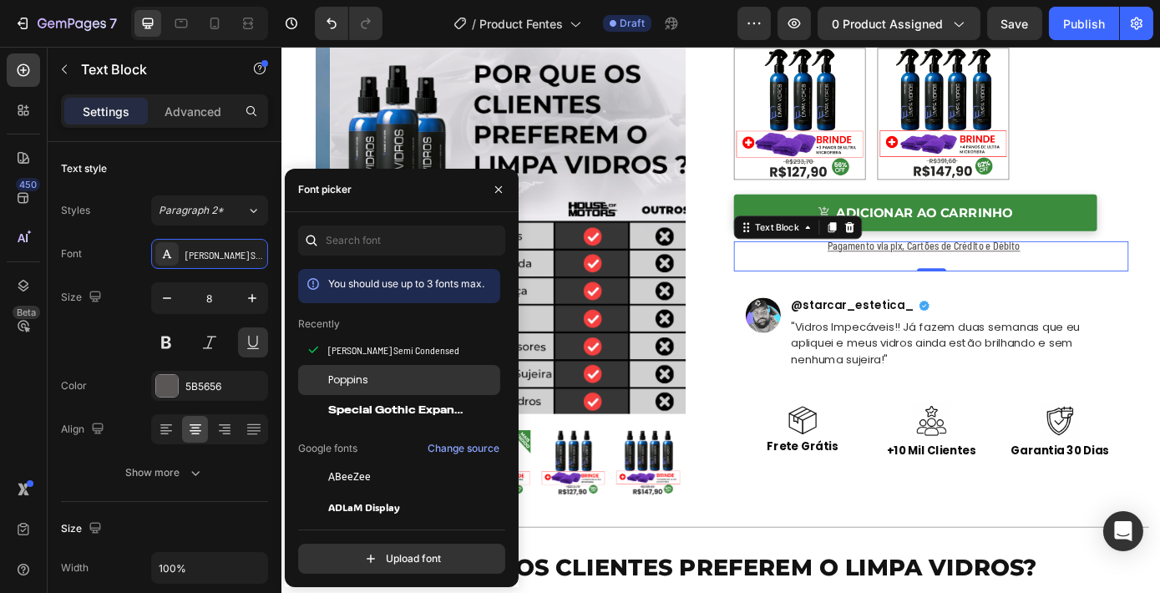
click at [372, 375] on div "Poppins" at bounding box center [412, 379] width 169 height 15
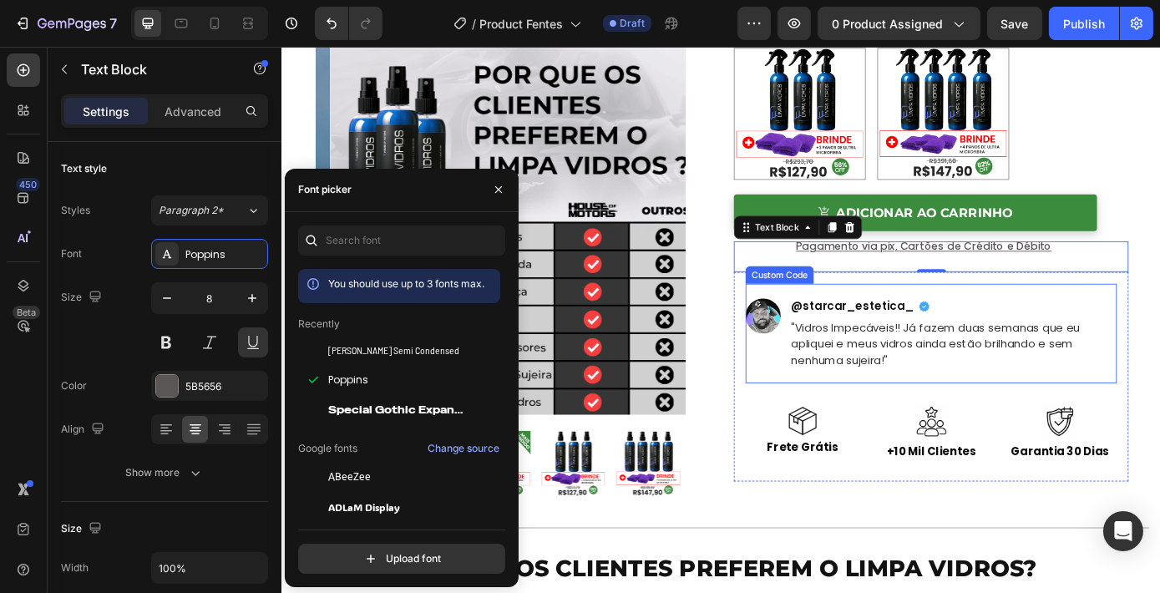
click at [906, 397] on p ""Vidros Impecáveis!! Já fazem duas semanas que eu apliquei e meus vidros ainda …" at bounding box center [1048, 386] width 372 height 57
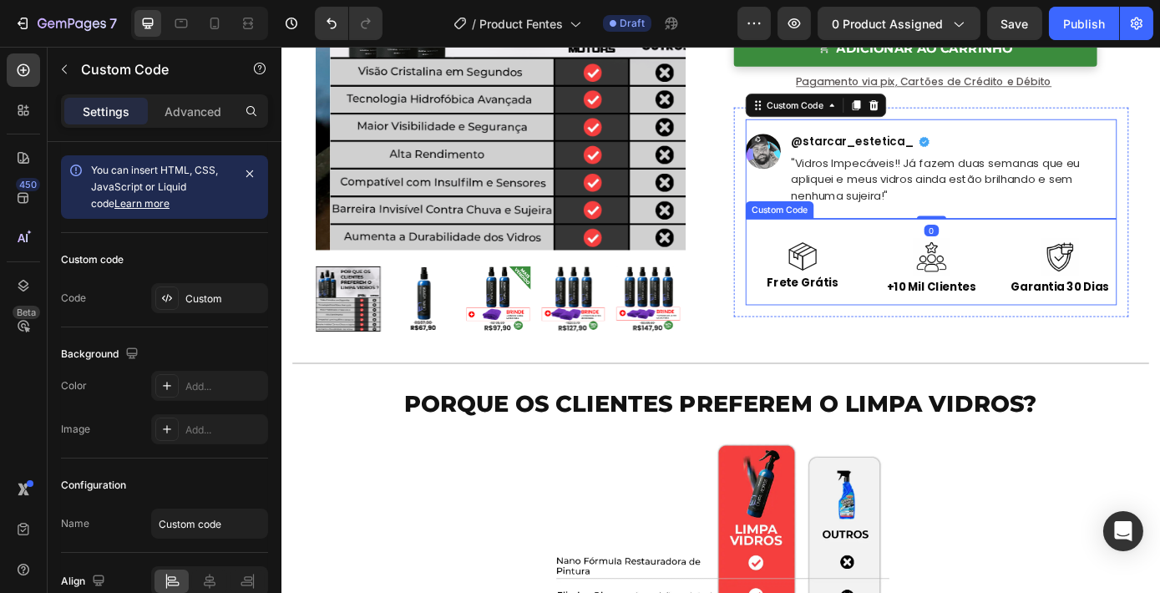
scroll to position [683, 0]
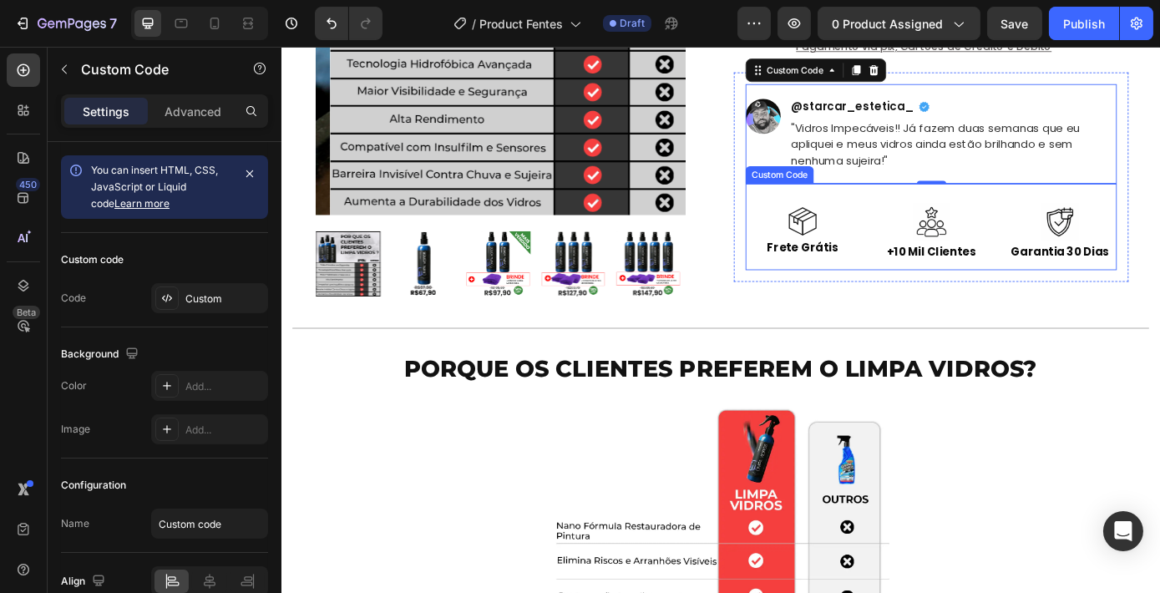
click at [946, 264] on div "Frete Grátis +10 Mil Clientes Garantia 30 Dias" at bounding box center [1021, 256] width 423 height 63
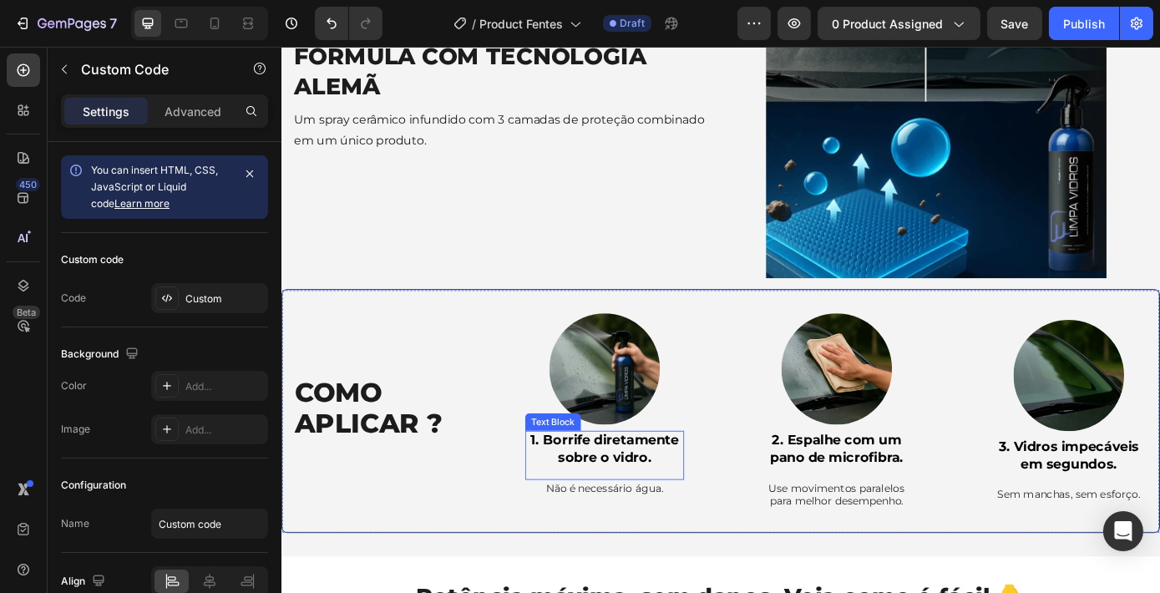
scroll to position [1684, 0]
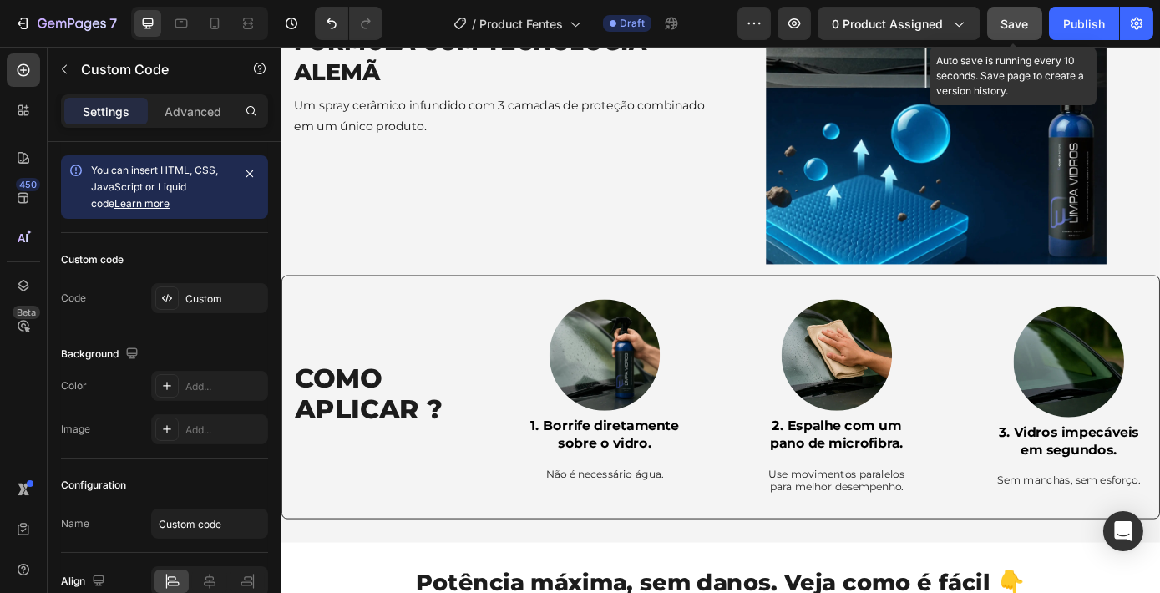
click at [999, 21] on button "Save" at bounding box center [1014, 23] width 55 height 33
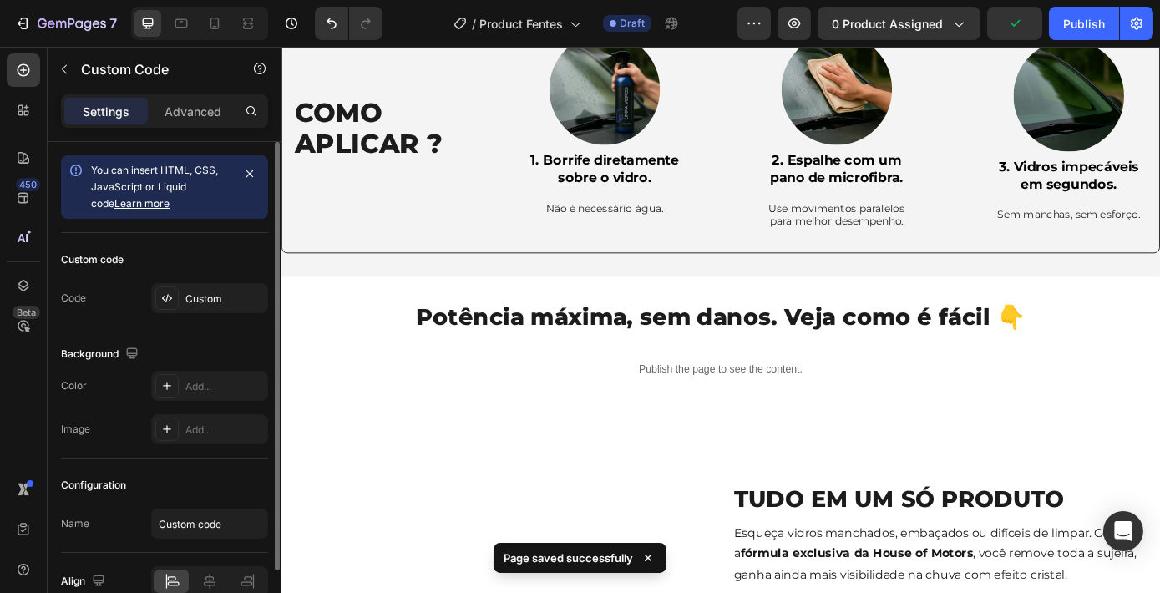
scroll to position [1988, 0]
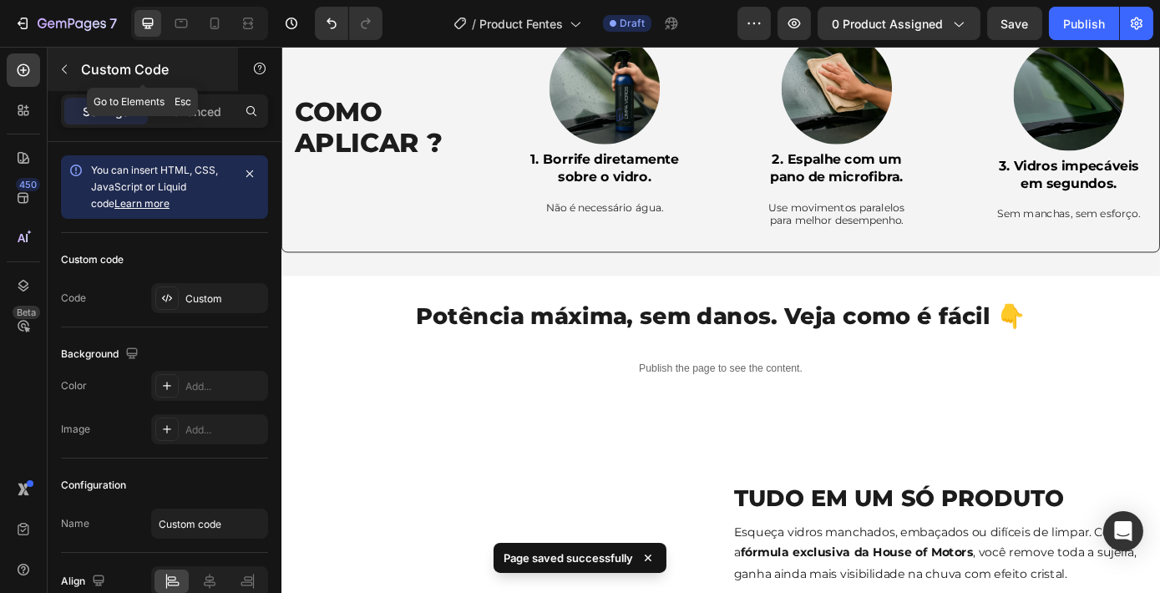
click at [64, 63] on icon "button" at bounding box center [64, 69] width 13 height 13
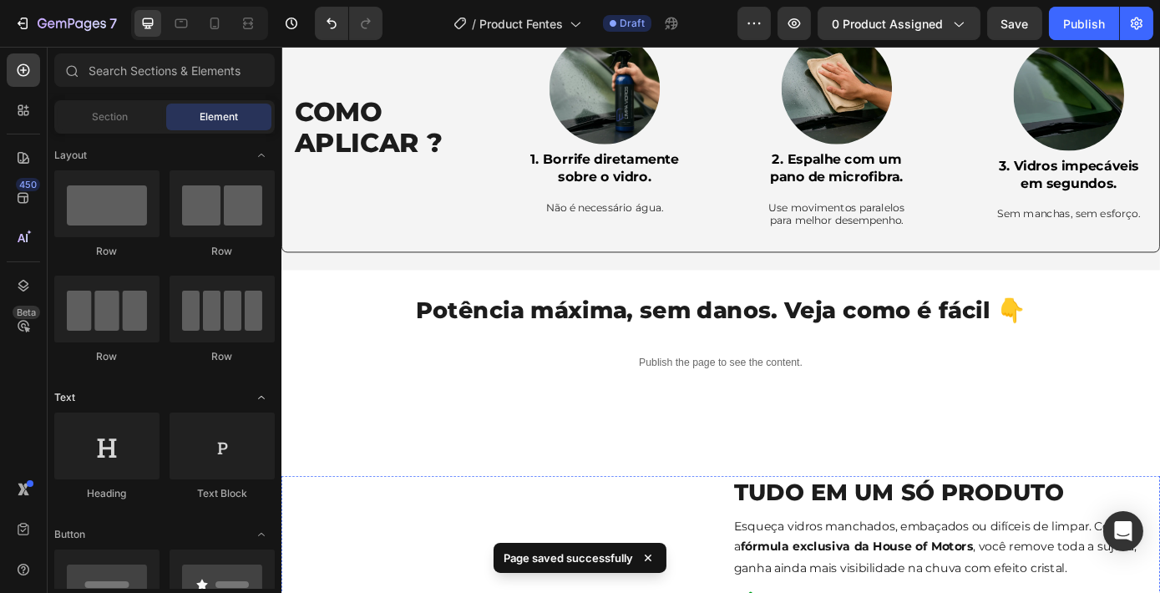
scroll to position [2519, 0]
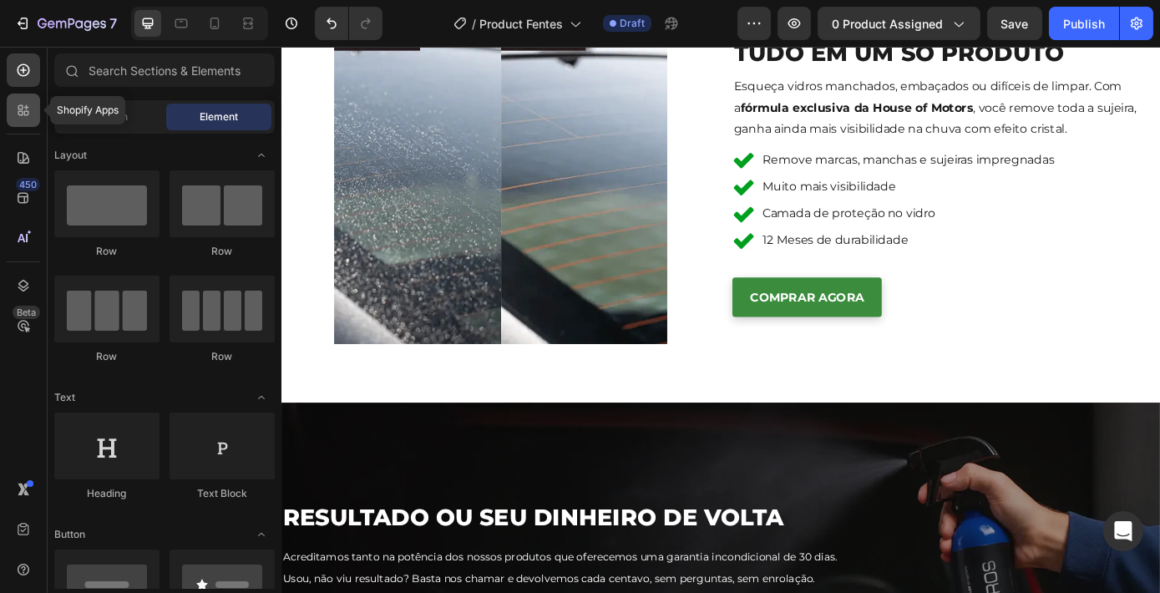
click at [29, 99] on div at bounding box center [23, 110] width 33 height 33
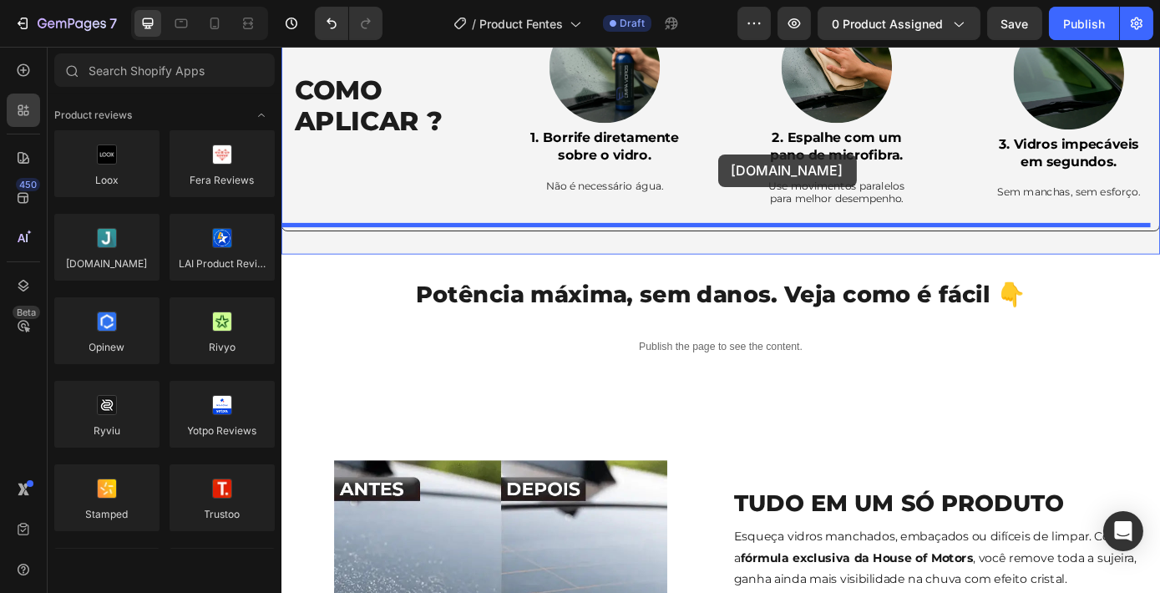
scroll to position [1990, 0]
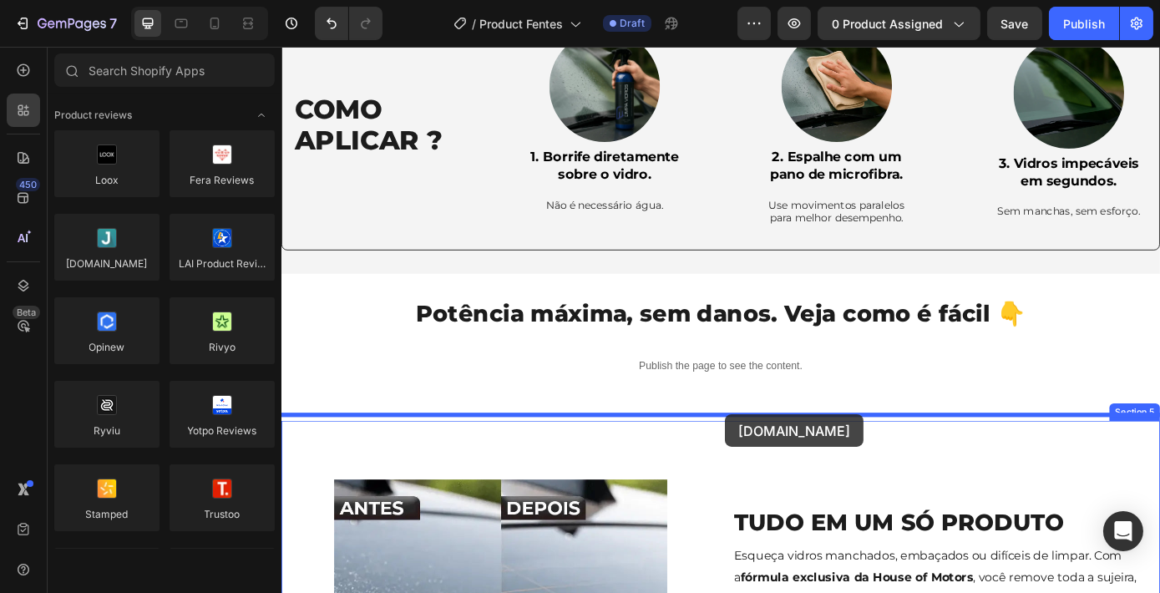
drag, startPoint x: 406, startPoint y: 275, endPoint x: 786, endPoint y: 466, distance: 426.0
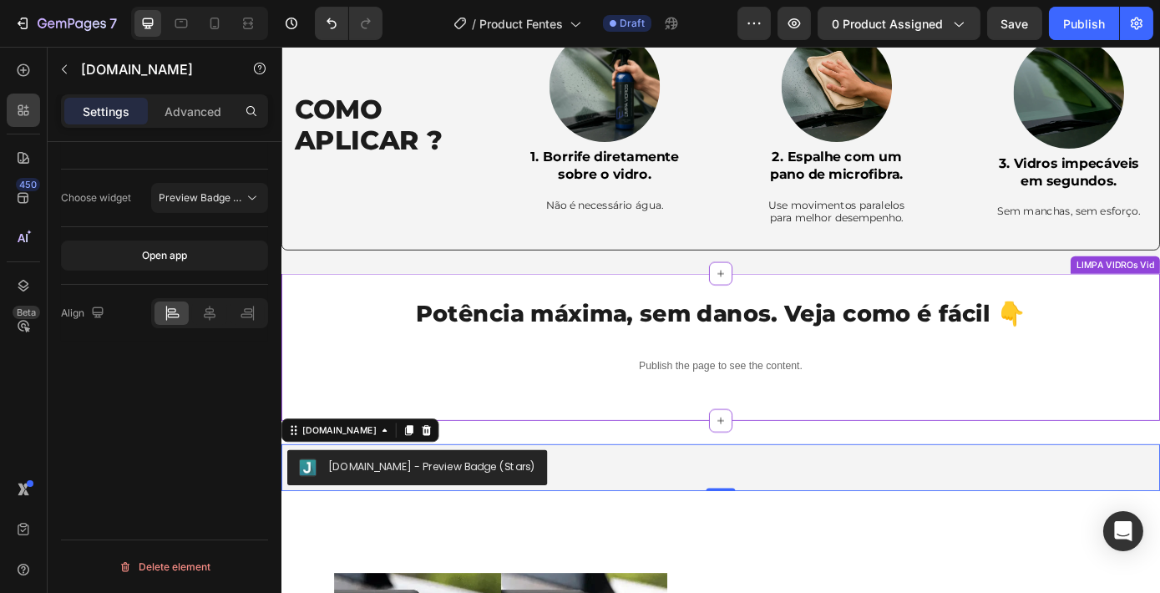
click at [768, 402] on p "Publish the page to see the content." at bounding box center [781, 411] width 975 height 18
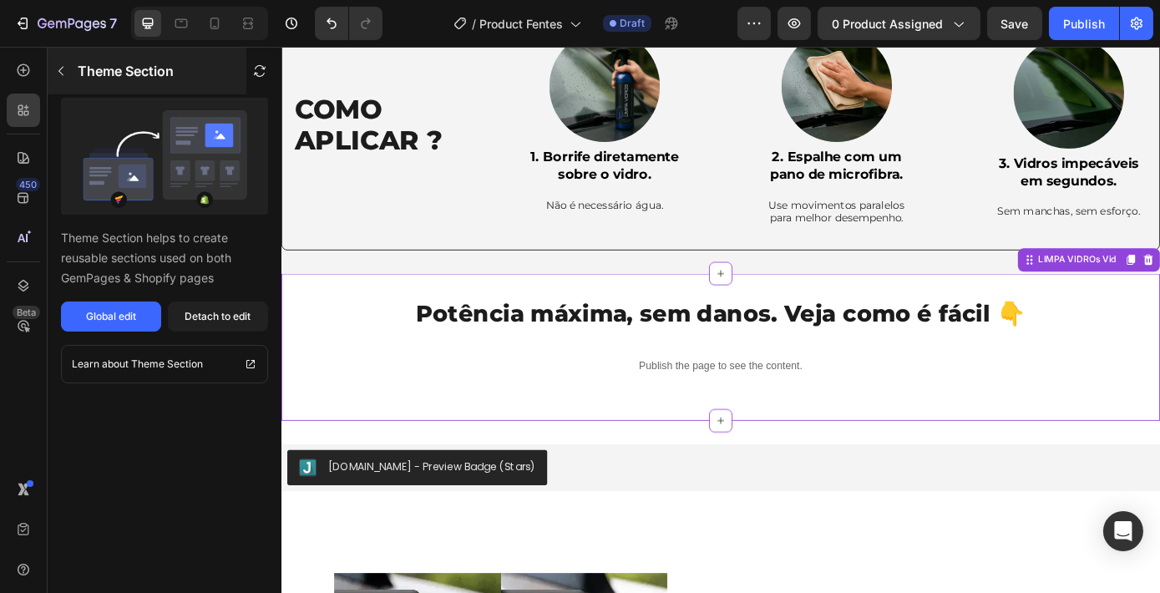
click at [71, 77] on button "button" at bounding box center [61, 71] width 27 height 27
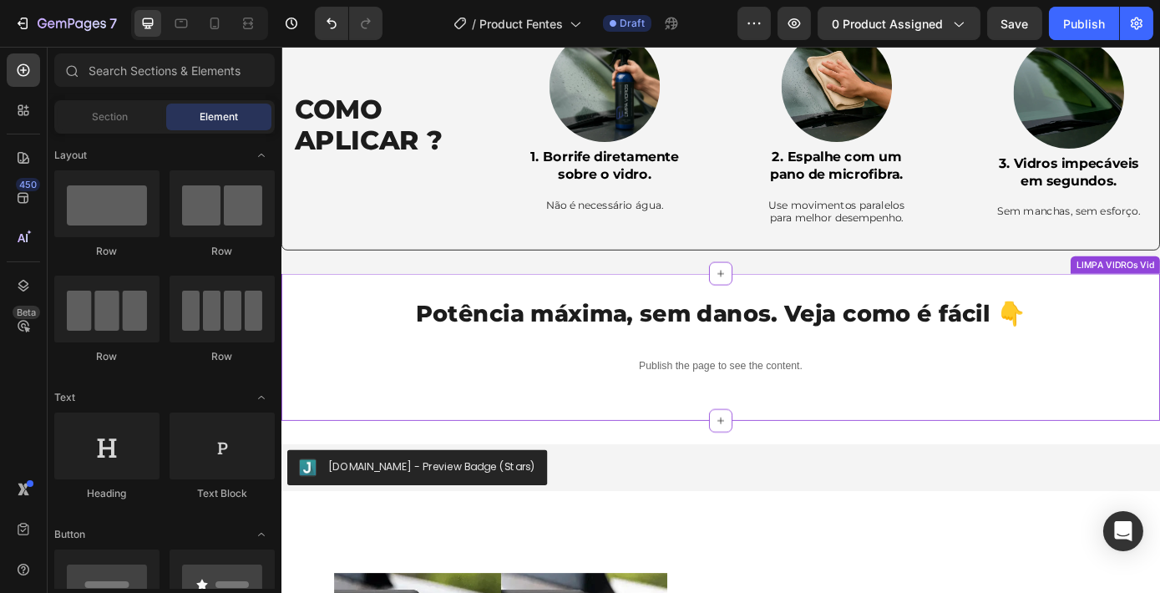
click at [548, 415] on div "Publish the page to see the content." at bounding box center [781, 411] width 975 height 44
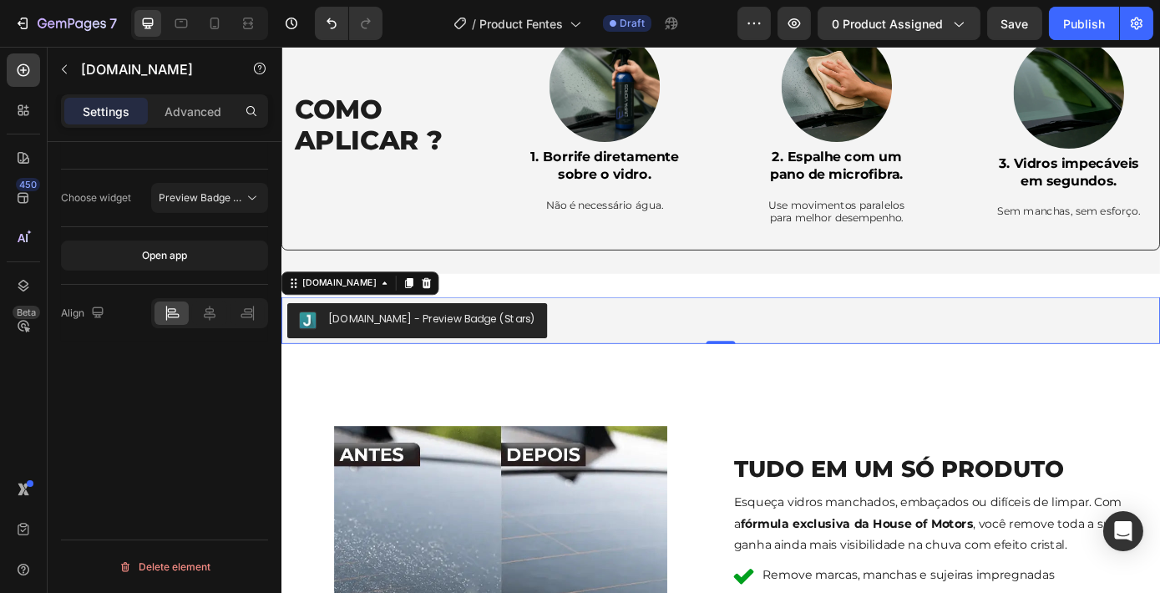
click at [628, 366] on div "Judge.me - Preview Badge (Stars)" at bounding box center [781, 359] width 988 height 40
click at [211, 194] on span "Preview Badge (Stars)" at bounding box center [212, 197] width 106 height 13
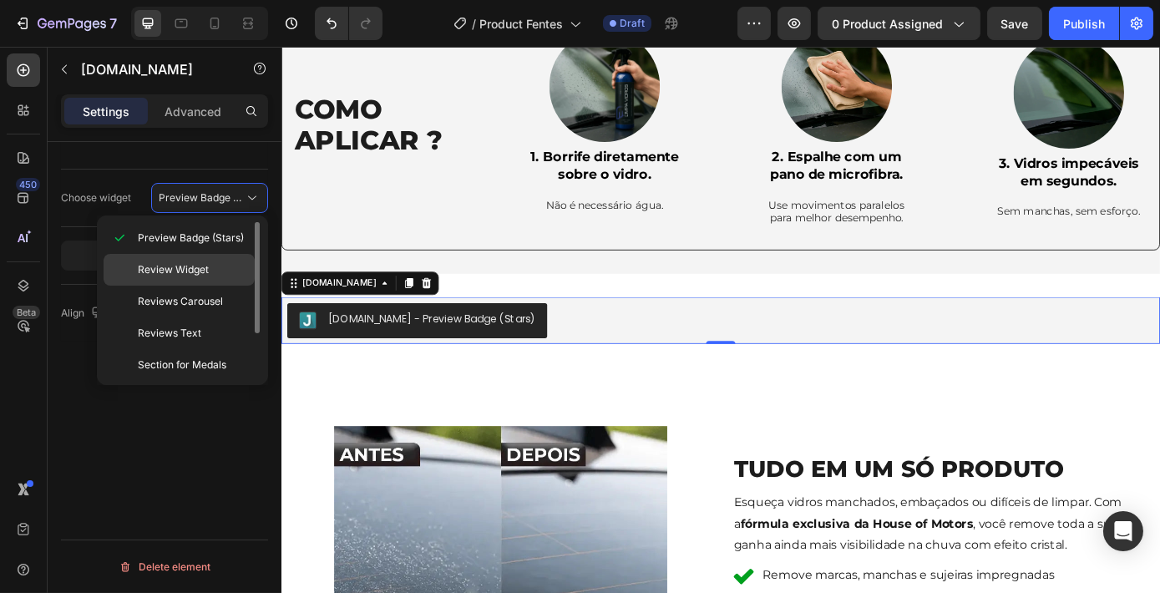
click at [220, 275] on p "Review Widget" at bounding box center [192, 269] width 109 height 15
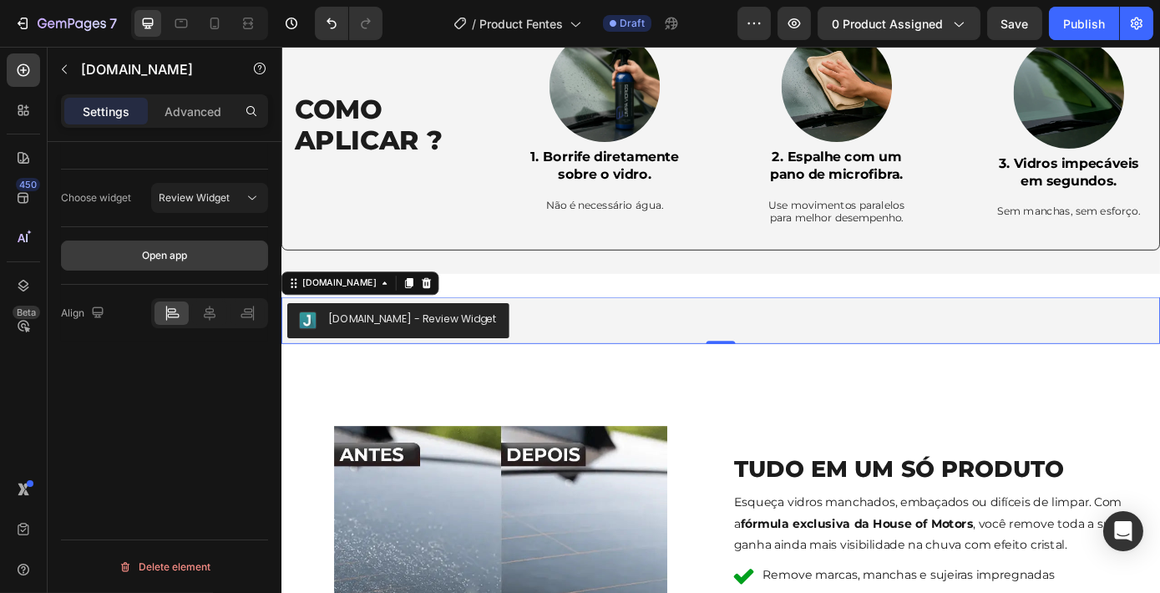
click at [189, 257] on button "Open app" at bounding box center [164, 255] width 207 height 30
click at [215, 317] on icon at bounding box center [209, 313] width 17 height 17
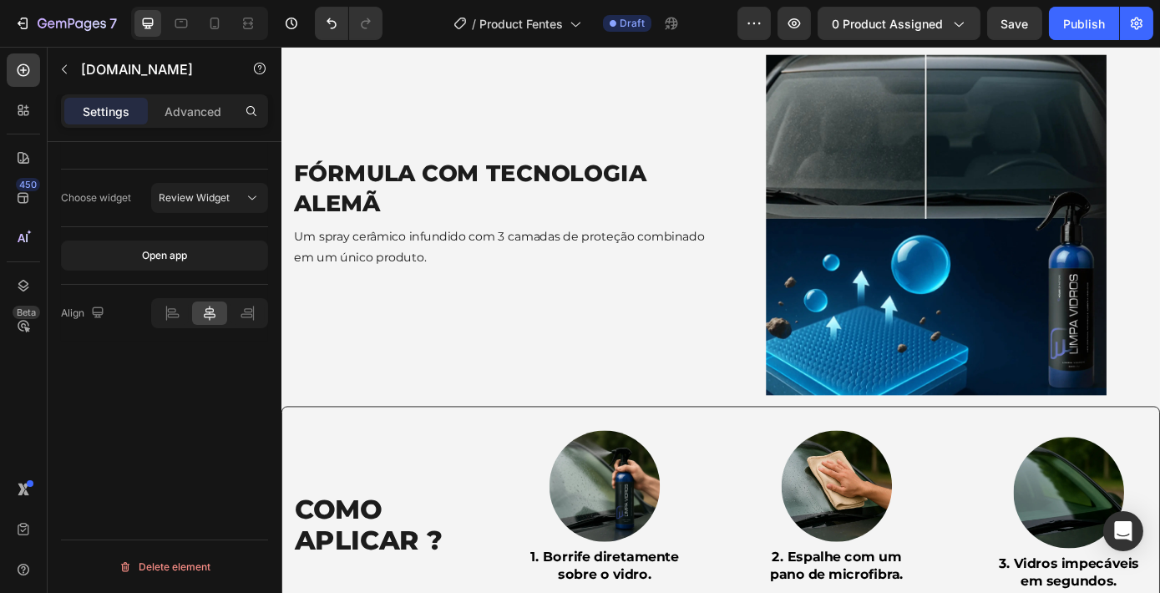
scroll to position [1914, 0]
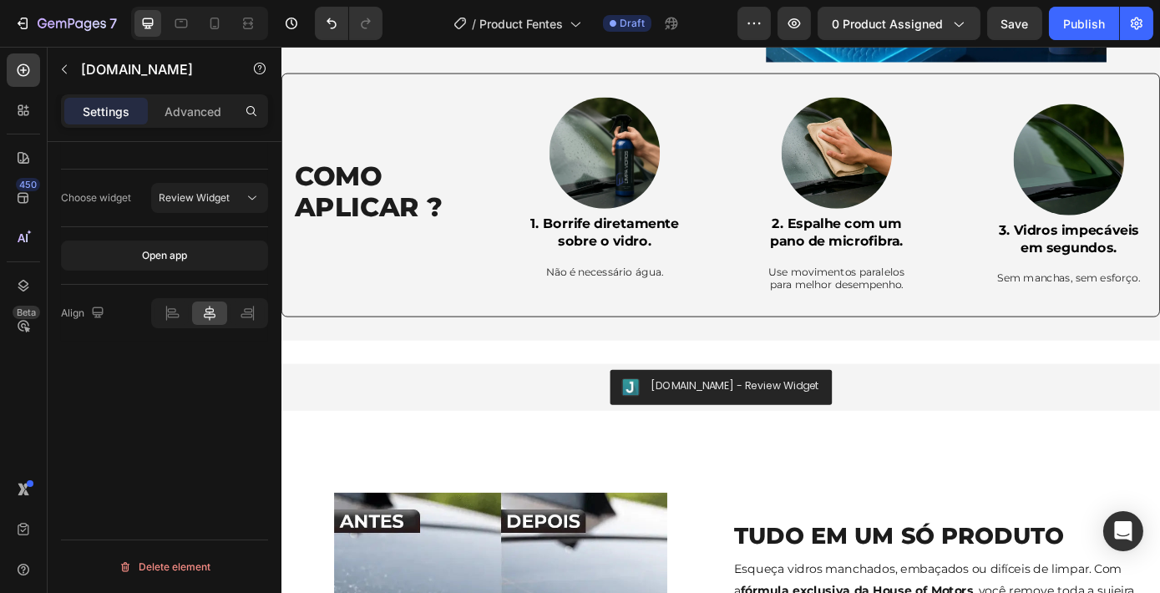
click at [782, 425] on div "Judge.me - Review Widget" at bounding box center [798, 434] width 193 height 18
click at [514, 432] on div "Judge.me - Review Widget" at bounding box center [781, 435] width 988 height 40
click at [24, 21] on icon "button" at bounding box center [22, 23] width 17 height 17
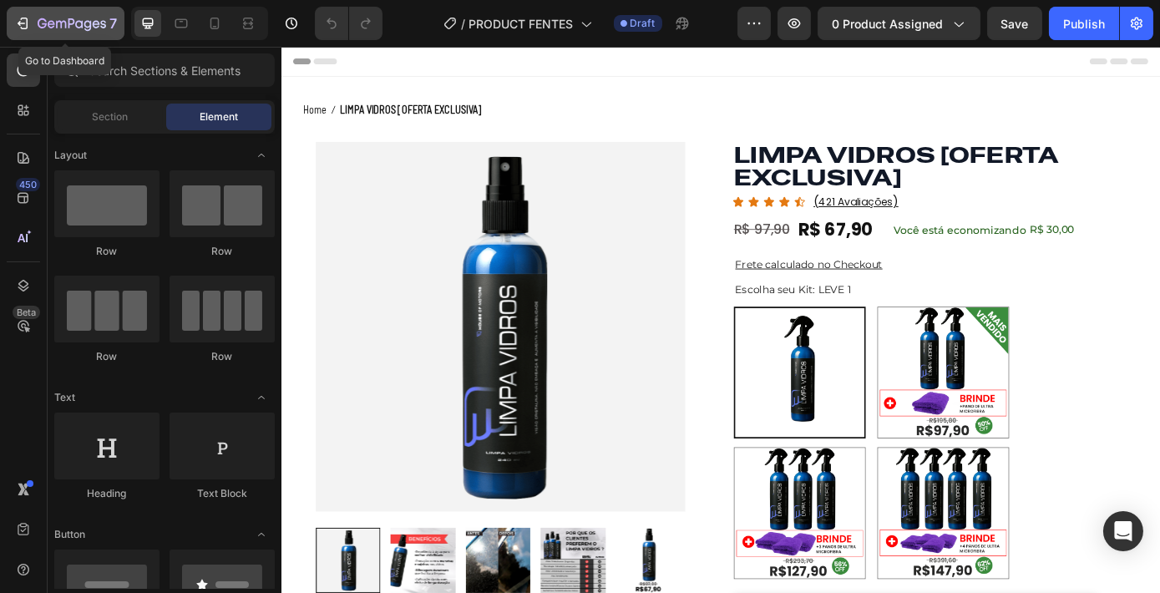
click at [34, 23] on div "7" at bounding box center [65, 23] width 103 height 20
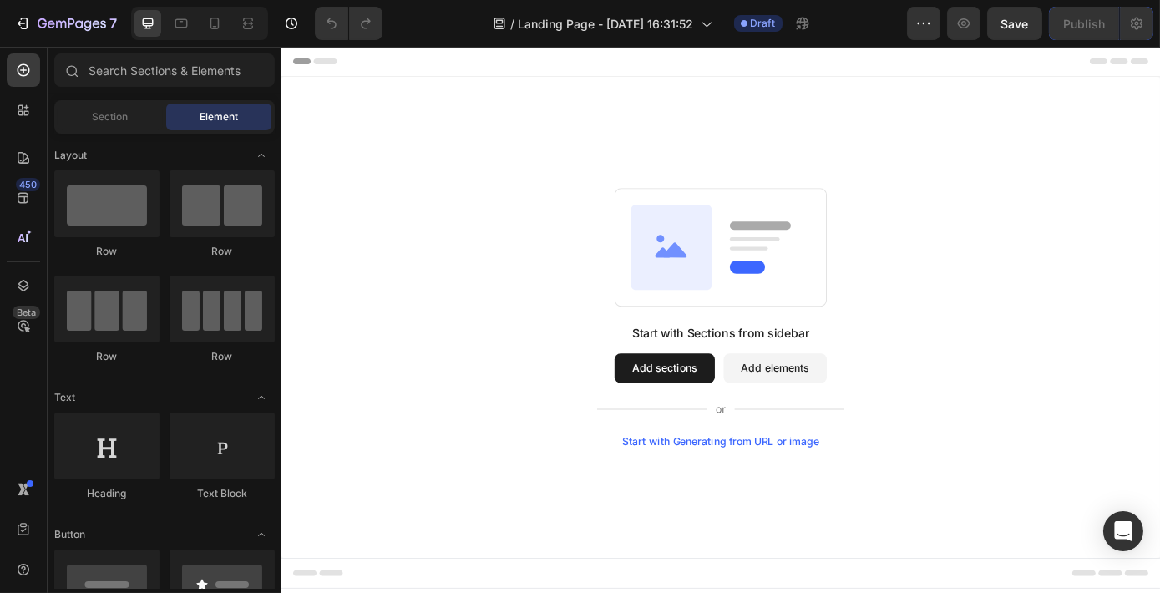
click at [798, 495] on div "Start with Generating from URL or image" at bounding box center [782, 496] width 225 height 13
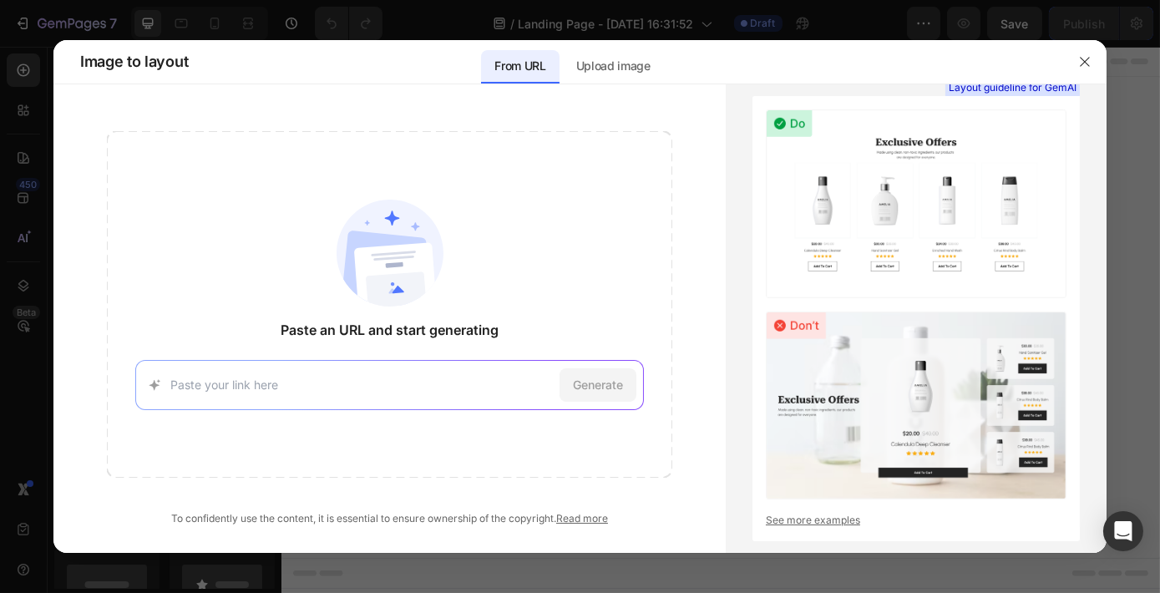
click at [422, 370] on div "Generate" at bounding box center [389, 385] width 508 height 50
click at [356, 404] on div "Generate" at bounding box center [389, 385] width 508 height 50
click at [349, 389] on input at bounding box center [361, 385] width 382 height 18
paste input "https://limlex.com/products/limlex®-schaumreiniger-fur-den-innenraum-copy"
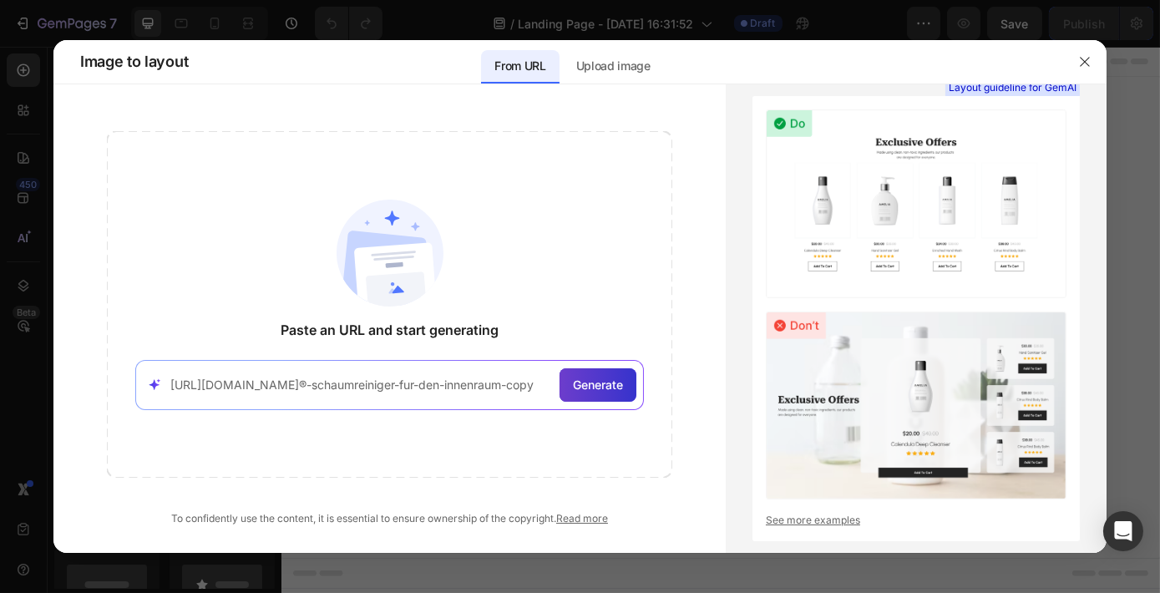
type input "https://limlex.com/products/limlex®-schaumreiniger-fur-den-innenraum-copy"
click at [599, 396] on div "Generate" at bounding box center [597, 384] width 77 height 33
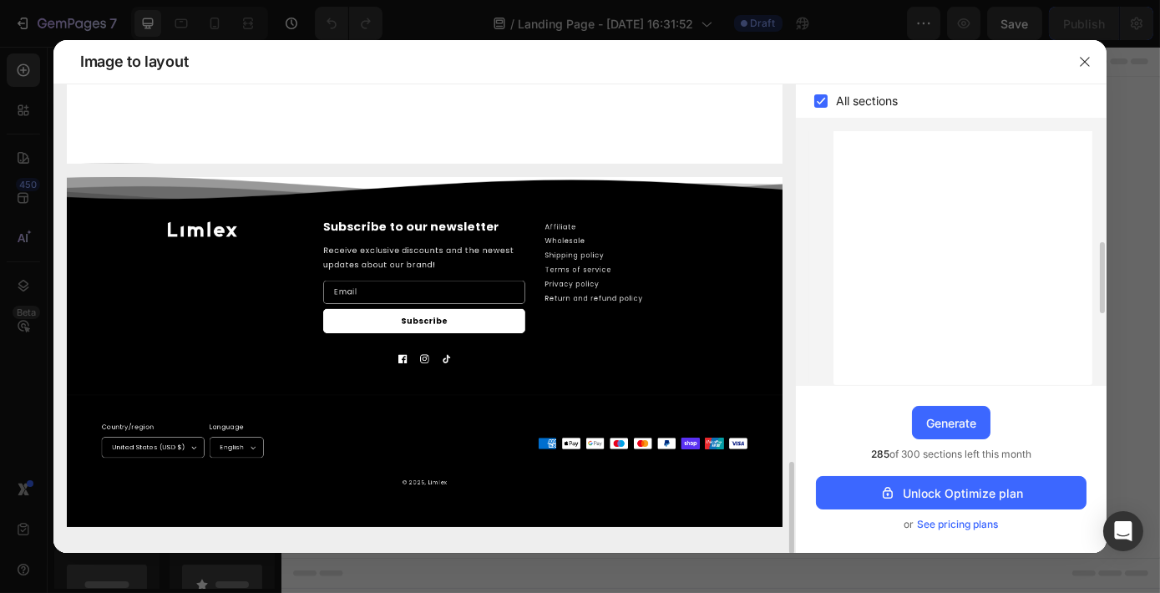
scroll to position [398, 0]
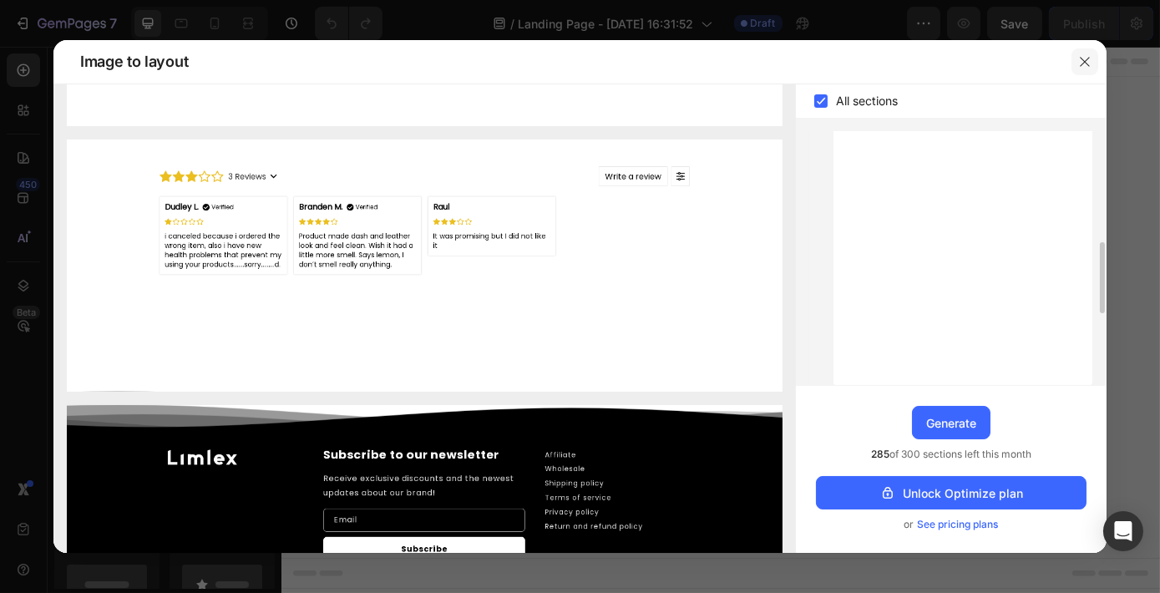
click at [1086, 68] on icon "button" at bounding box center [1084, 61] width 13 height 13
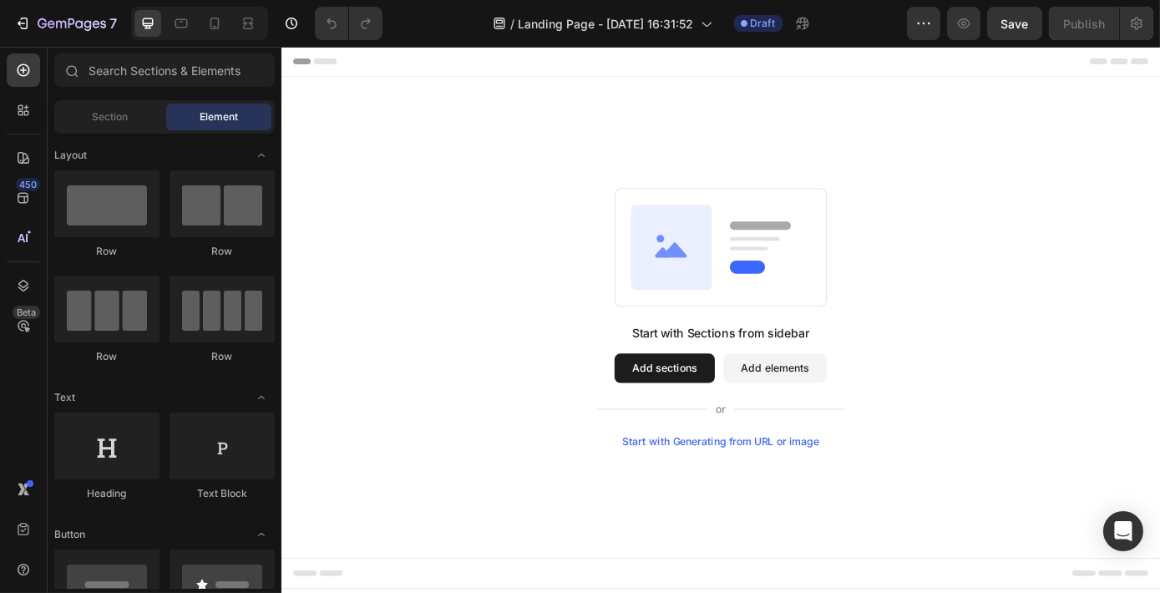
click at [810, 503] on div "Start with Generating from URL or image" at bounding box center [782, 496] width 225 height 13
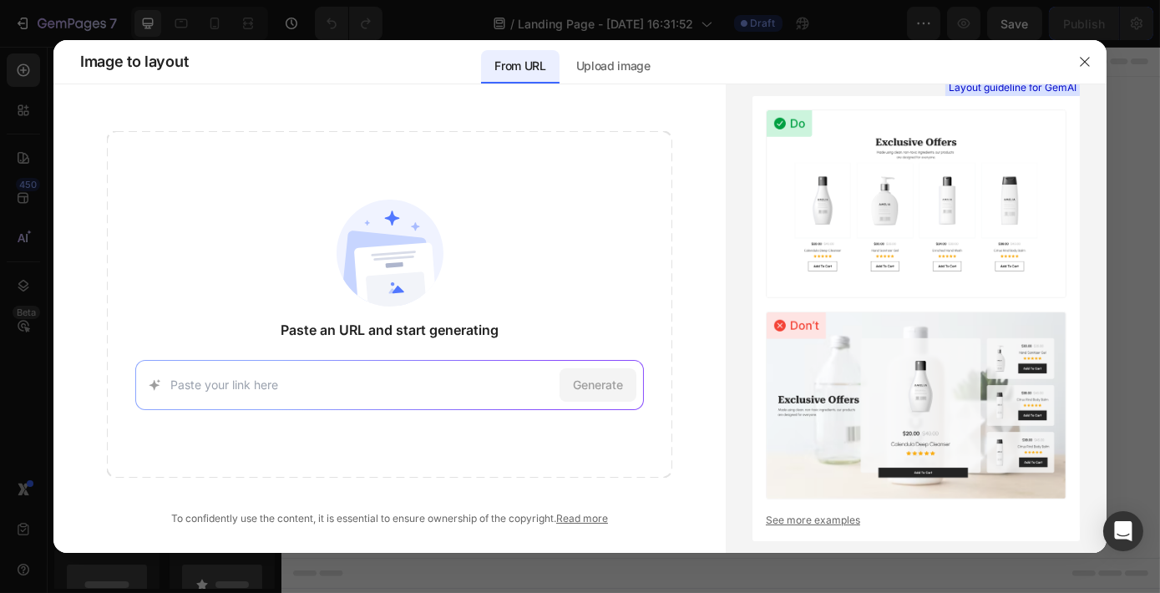
click at [488, 372] on div "Generate" at bounding box center [389, 385] width 508 height 50
click at [489, 377] on input at bounding box center [361, 385] width 382 height 18
paste input "https://www.detailrs.nl/products/bucket-deal"
type input "https://www.detailrs.nl/products/bucket-deal"
click at [603, 371] on div "Generate" at bounding box center [597, 384] width 77 height 33
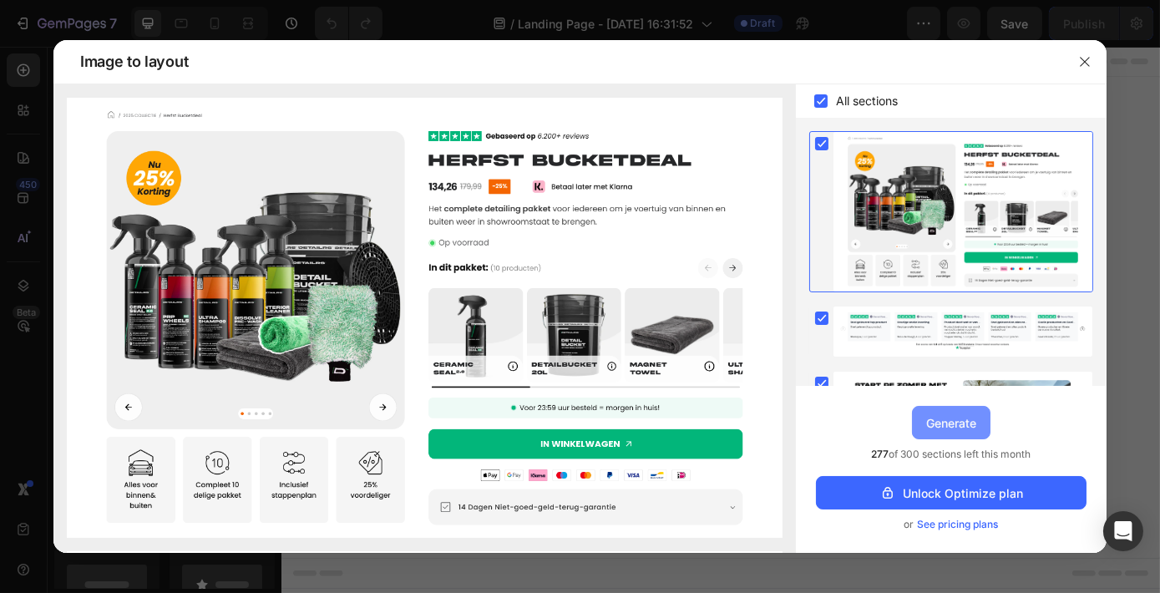
click at [944, 421] on div "Generate" at bounding box center [951, 423] width 50 height 18
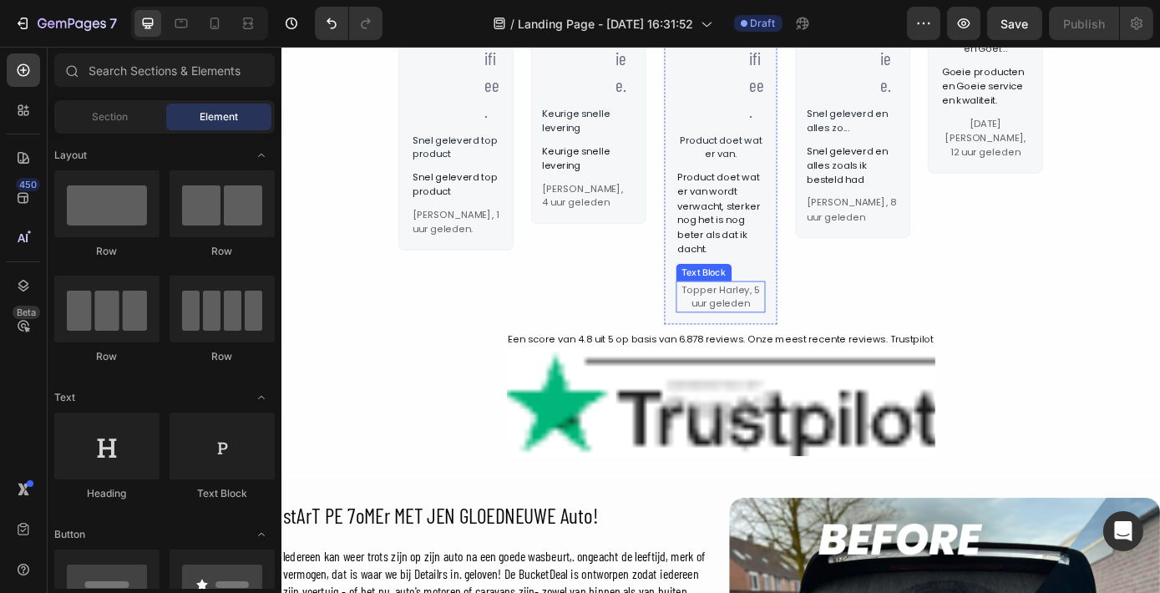
scroll to position [910, 0]
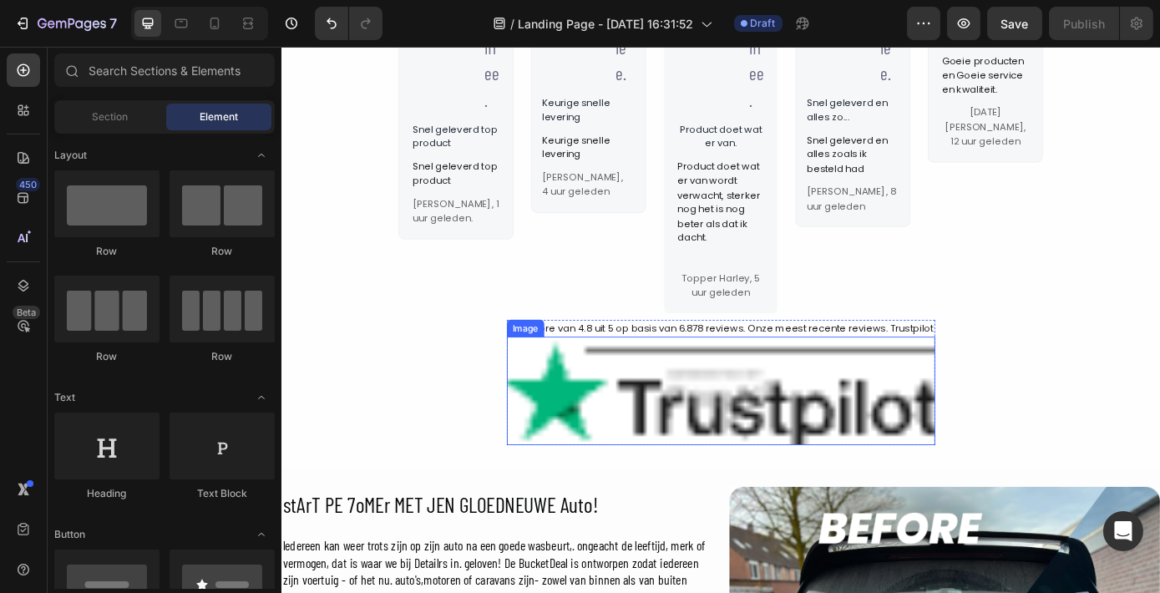
click at [907, 409] on img at bounding box center [782, 439] width 488 height 124
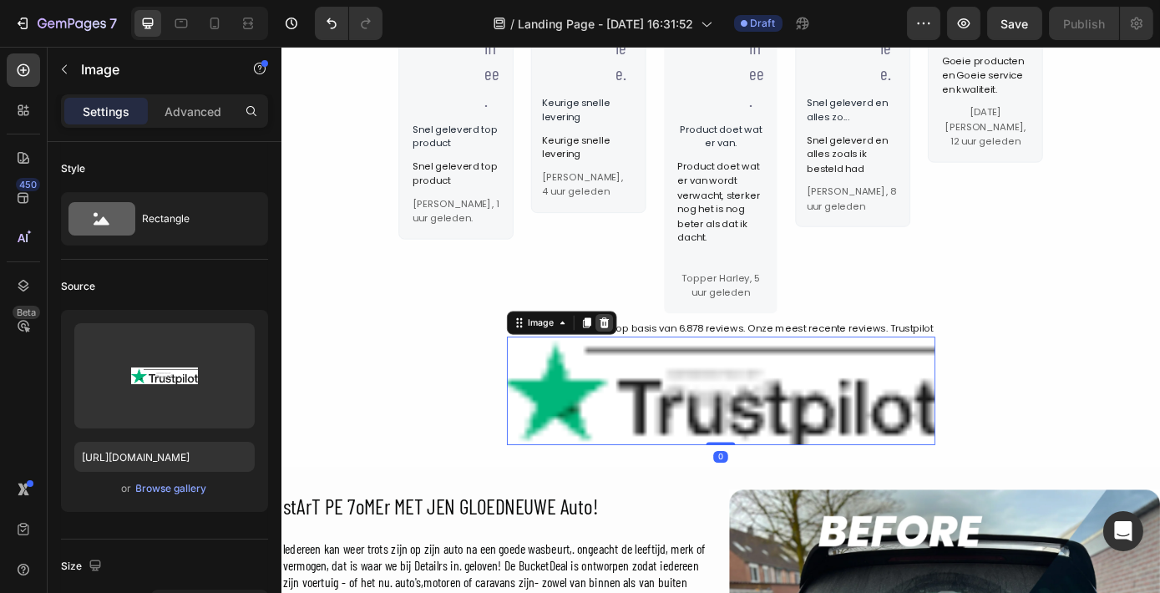
click at [648, 363] on icon at bounding box center [648, 362] width 11 height 12
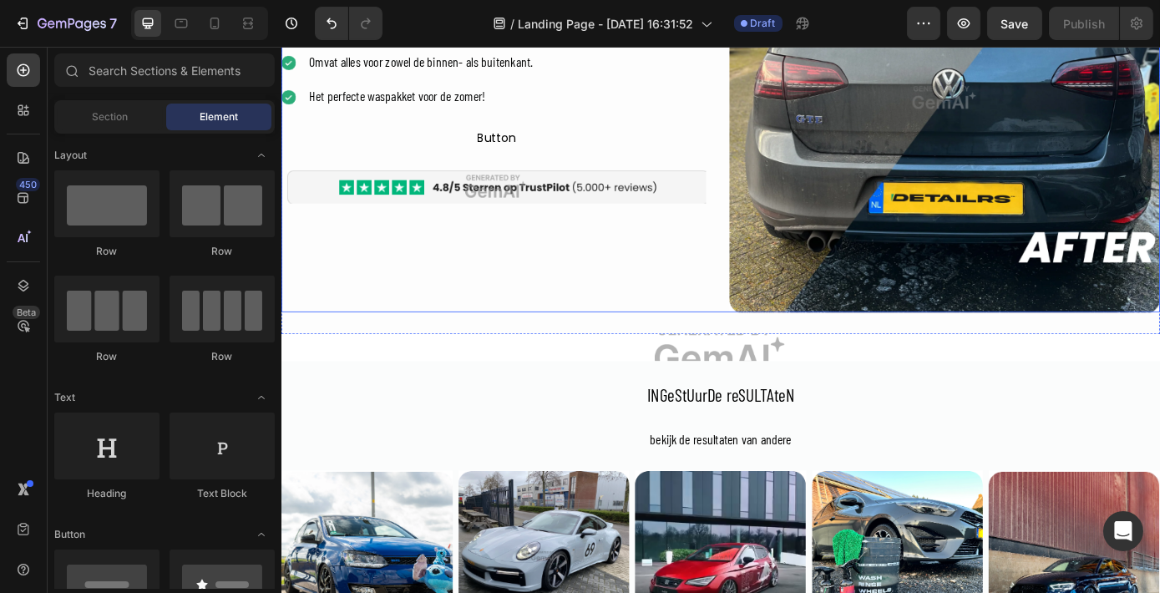
scroll to position [1594, 0]
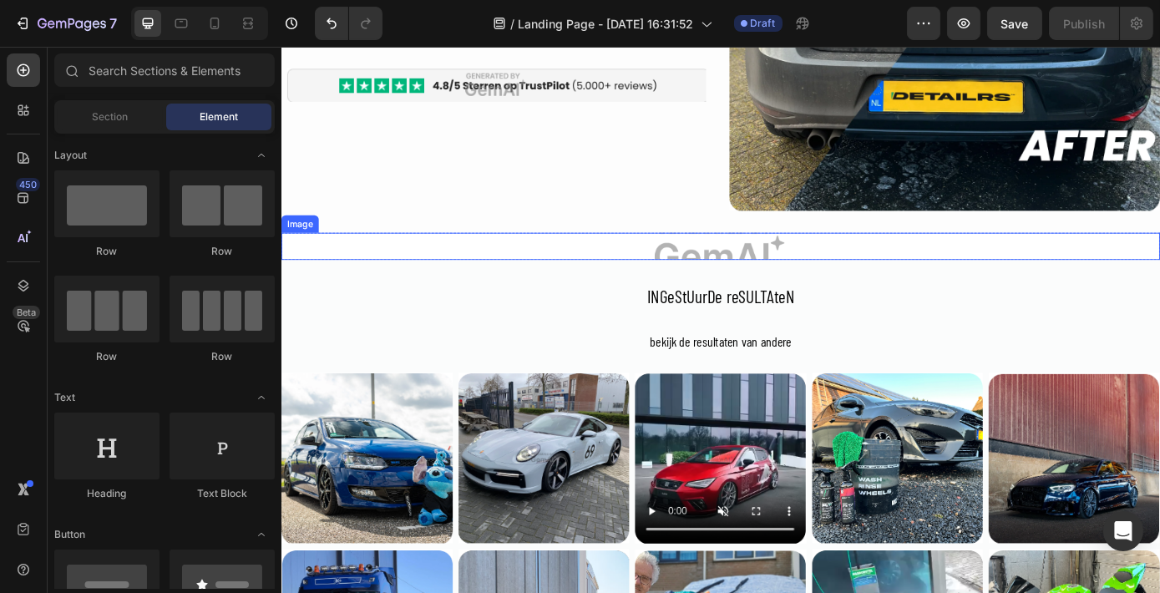
click at [798, 275] on img at bounding box center [782, 274] width 1002 height 31
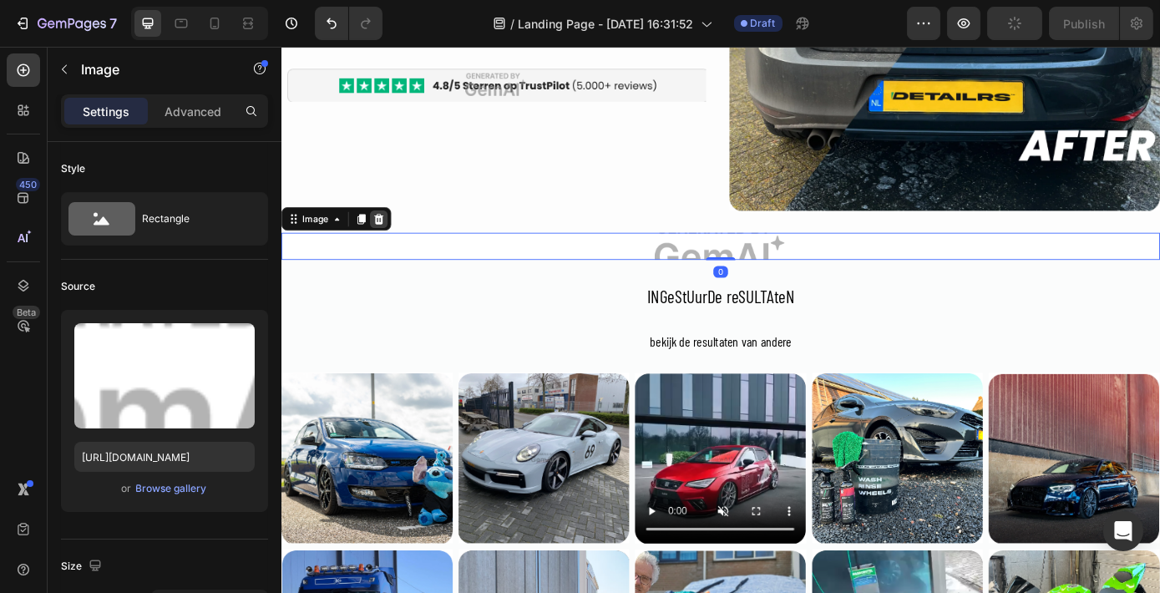
click at [392, 237] on icon at bounding box center [392, 243] width 11 height 12
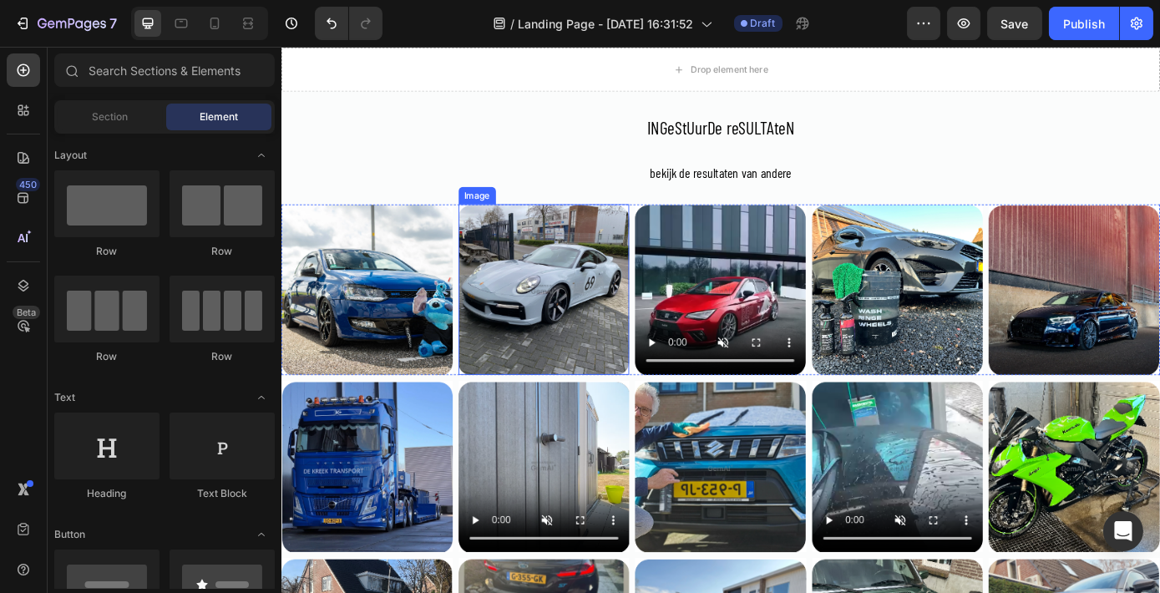
scroll to position [1821, 0]
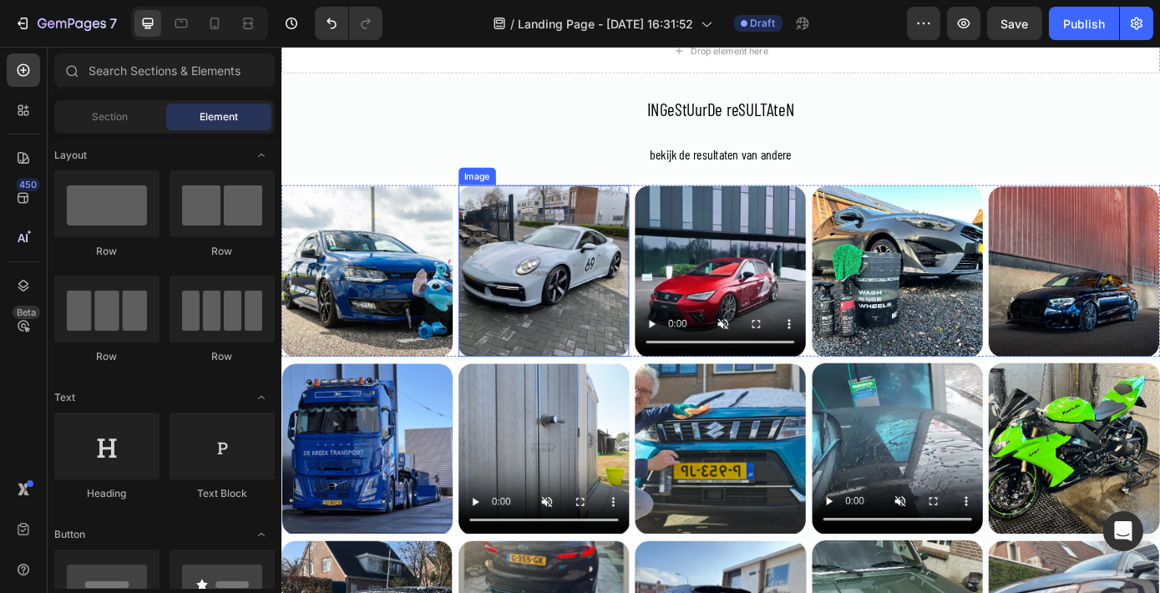
click at [640, 298] on img at bounding box center [580, 302] width 195 height 195
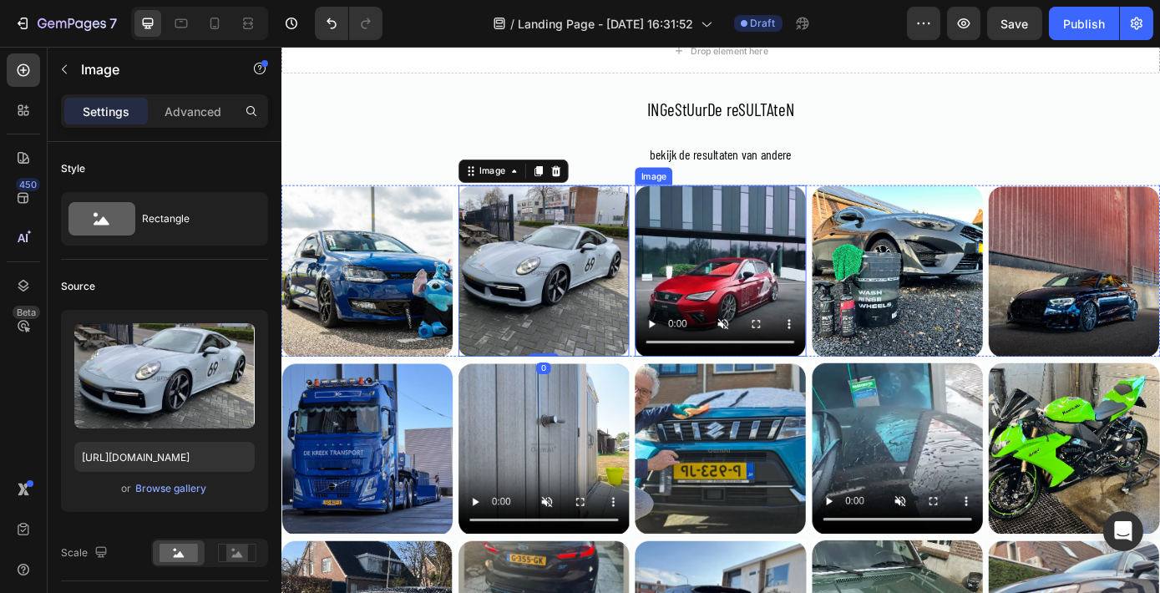
click at [829, 326] on img at bounding box center [781, 302] width 195 height 195
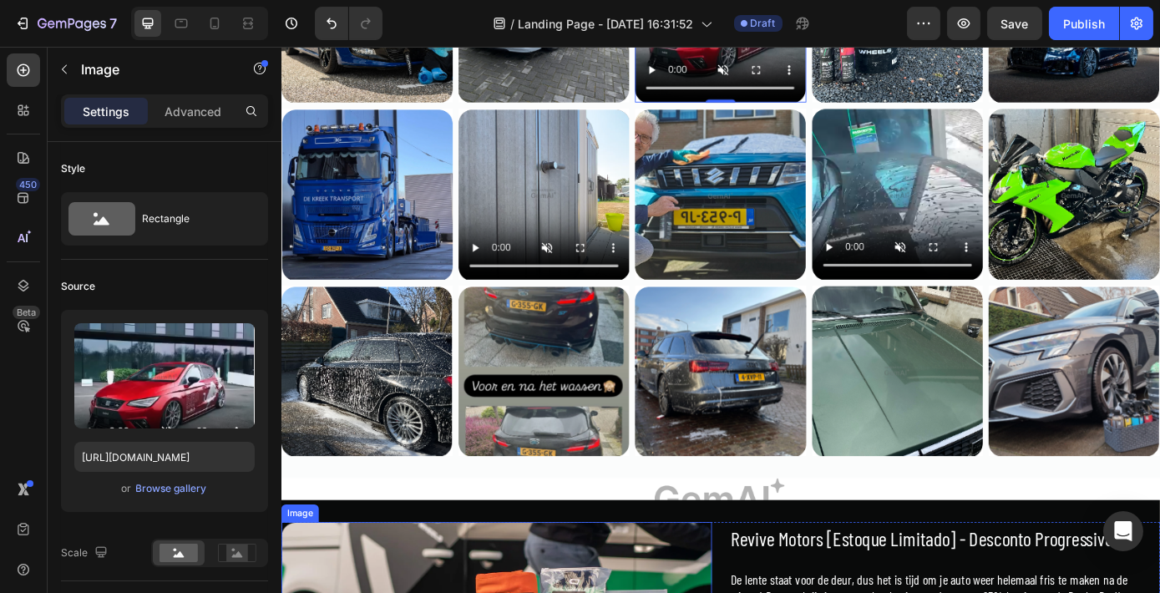
scroll to position [2049, 0]
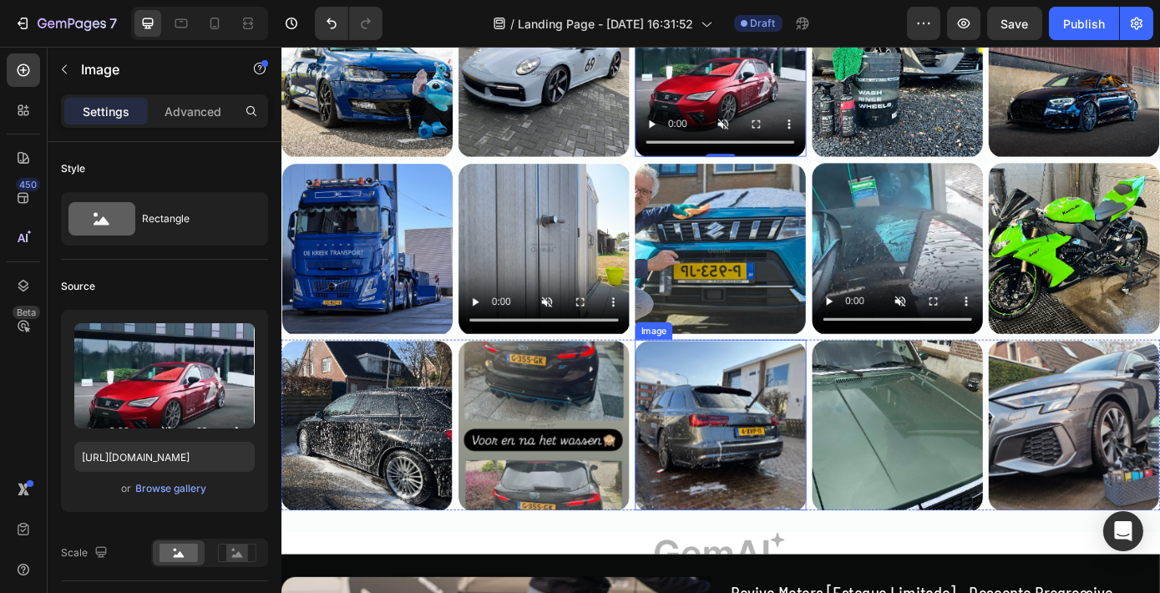
click at [786, 518] on img at bounding box center [781, 478] width 195 height 195
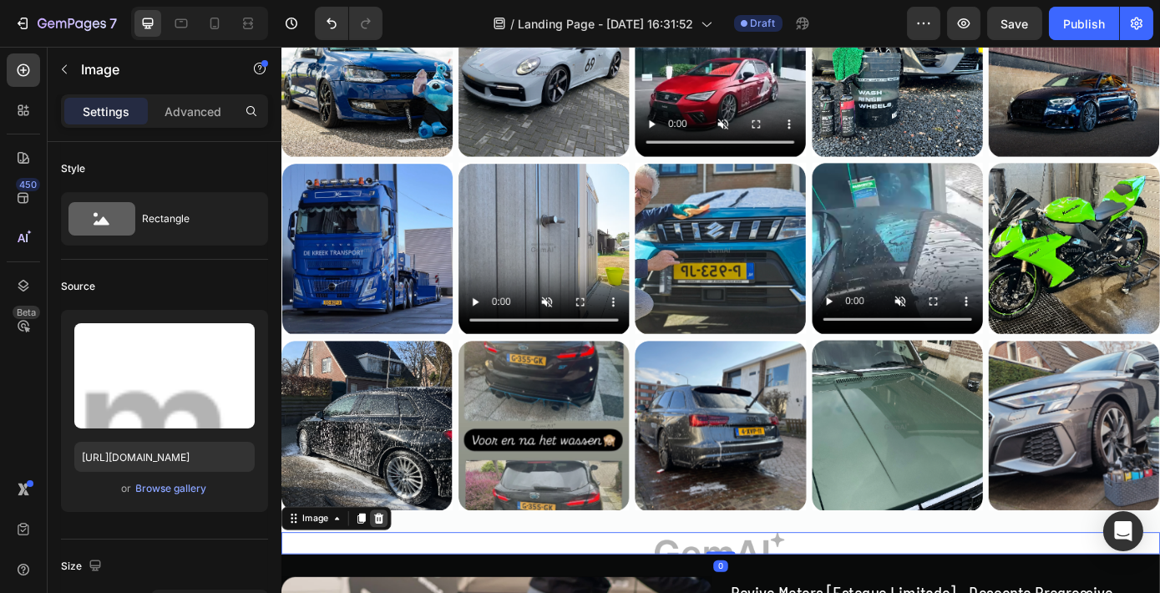
click at [397, 585] on div at bounding box center [392, 584] width 20 height 20
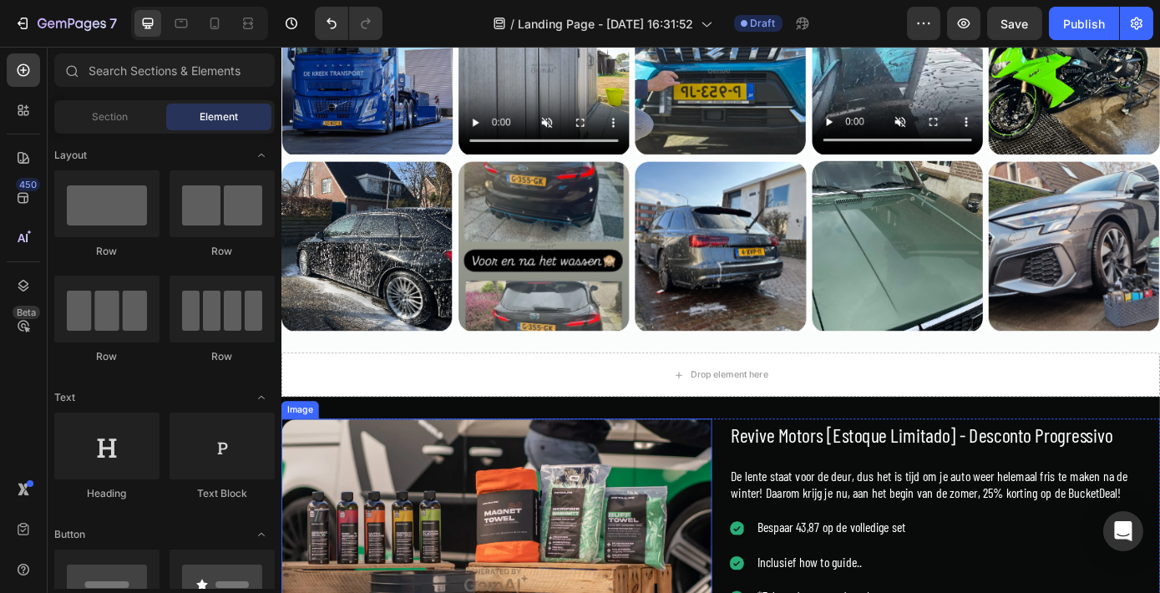
scroll to position [2277, 0]
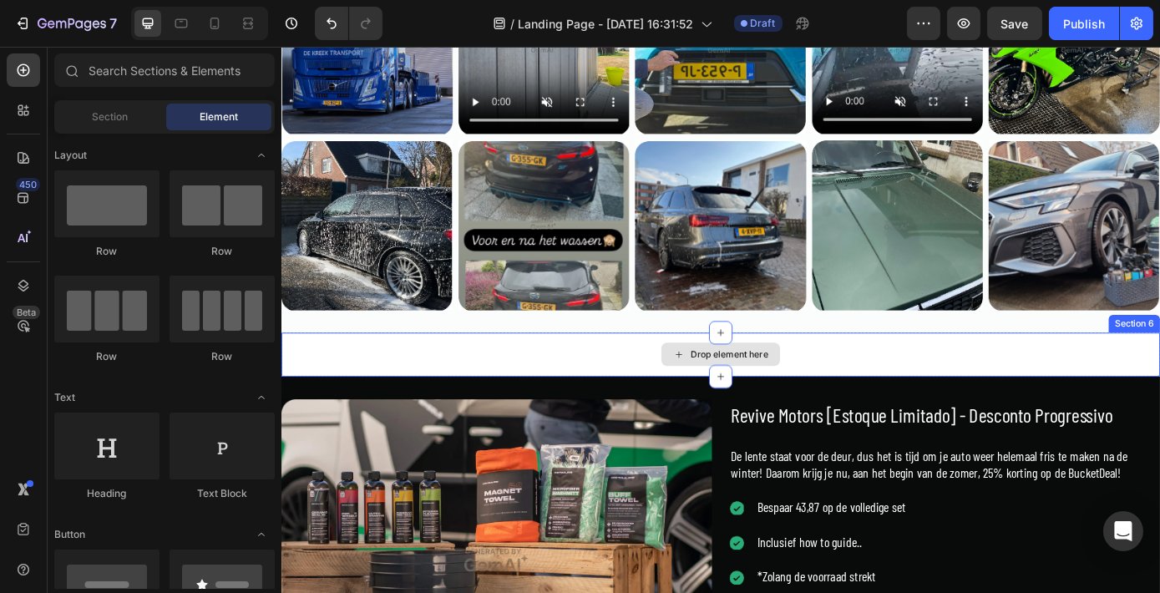
click at [630, 397] on div "Drop element here" at bounding box center [782, 397] width 1002 height 50
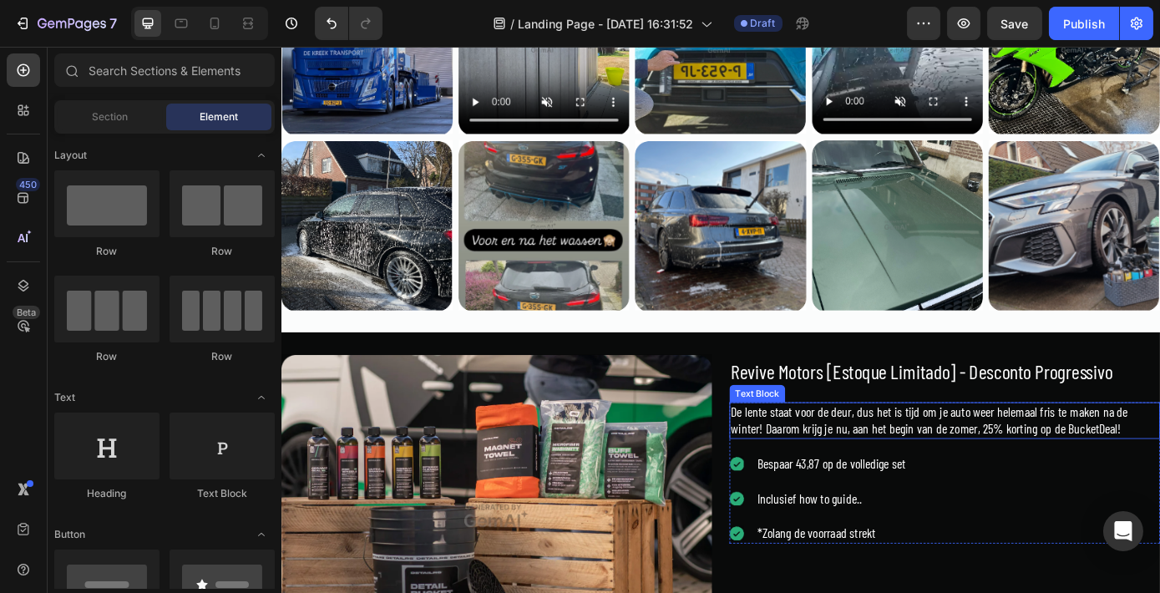
scroll to position [2505, 0]
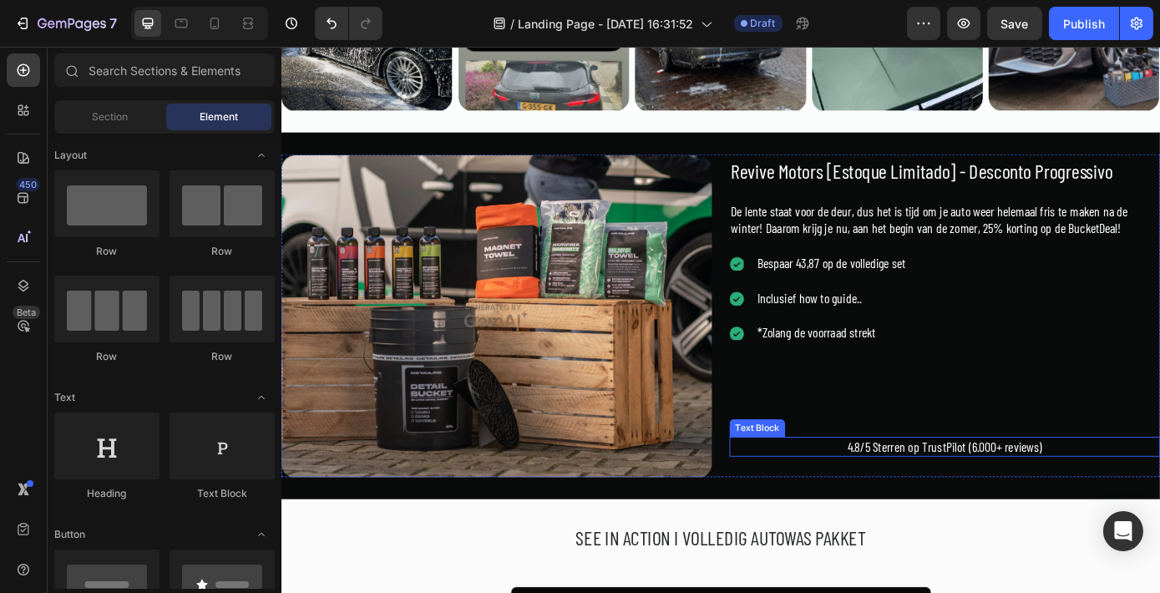
click at [989, 495] on div "4.8/5 Sterren op TrustPilot (6.000+ reviews)" at bounding box center [1036, 503] width 491 height 23
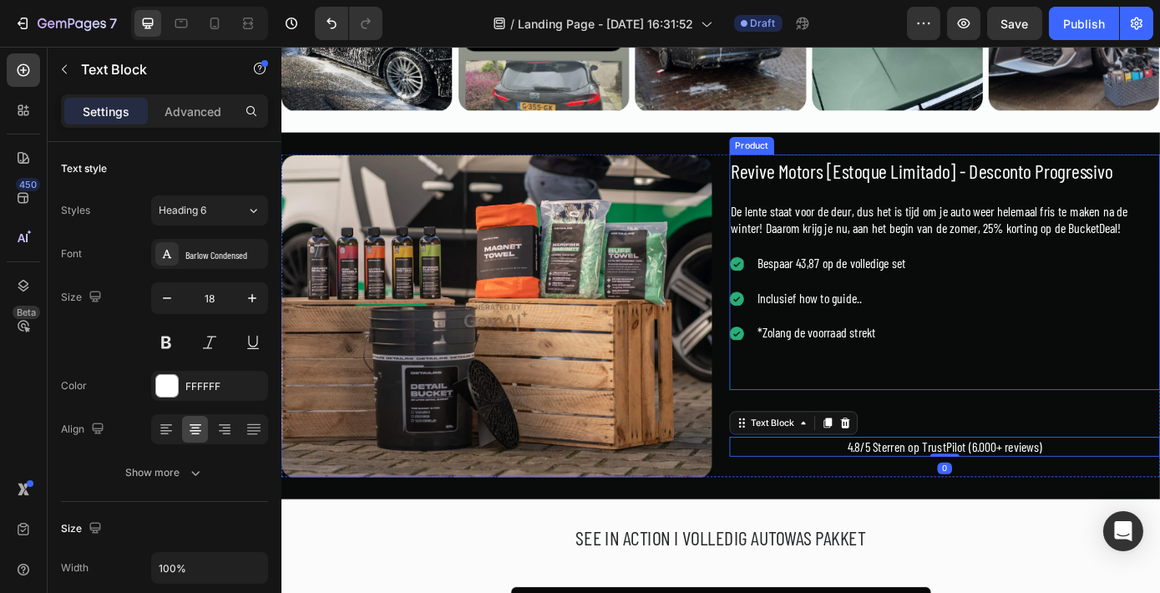
click at [921, 401] on div "Revive Motors [Estoque Limitado] - Desconto Progressivo Product Title De lente …" at bounding box center [1036, 303] width 491 height 269
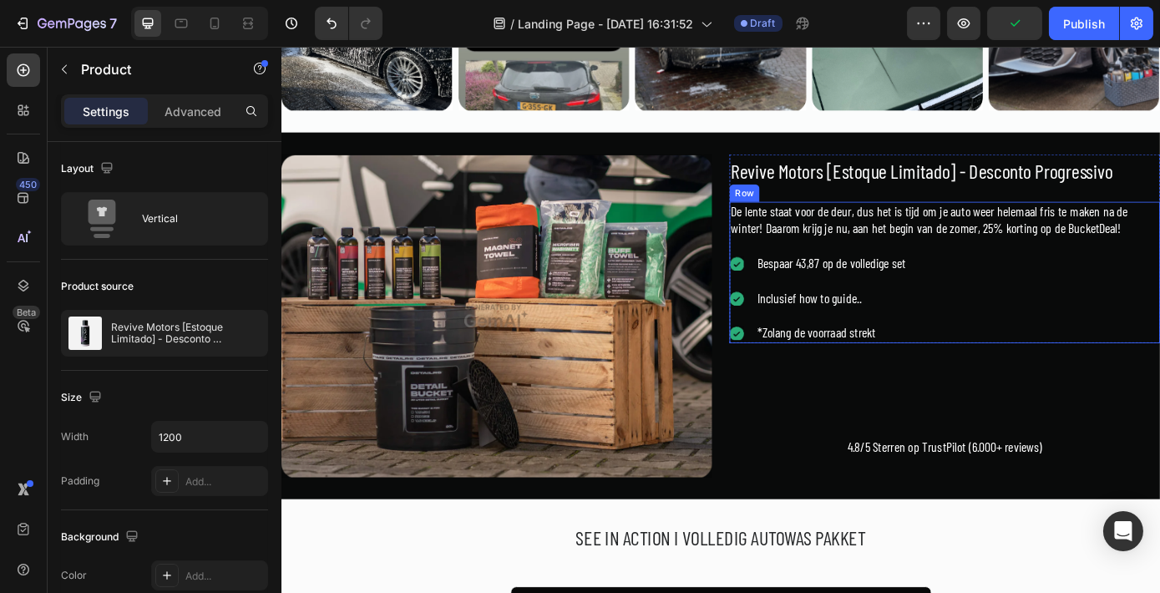
click at [1058, 265] on div "De lente staat voor de deur, dus het is tijd om je auto weer helemaal fris te m…" at bounding box center [1036, 304] width 491 height 161
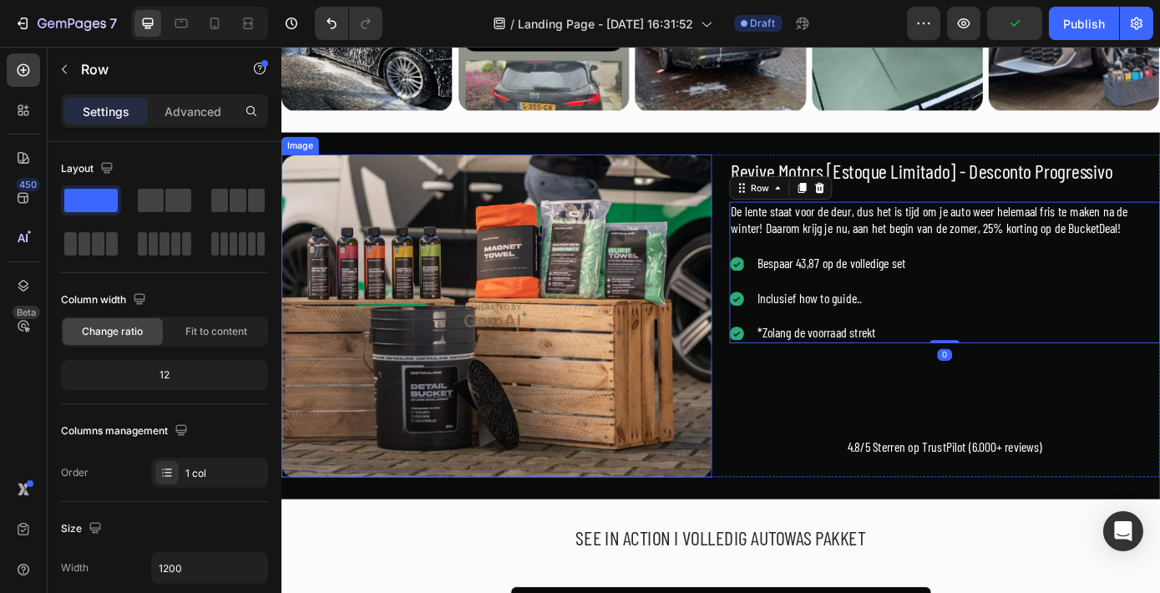
click at [641, 257] on img at bounding box center [526, 353] width 491 height 368
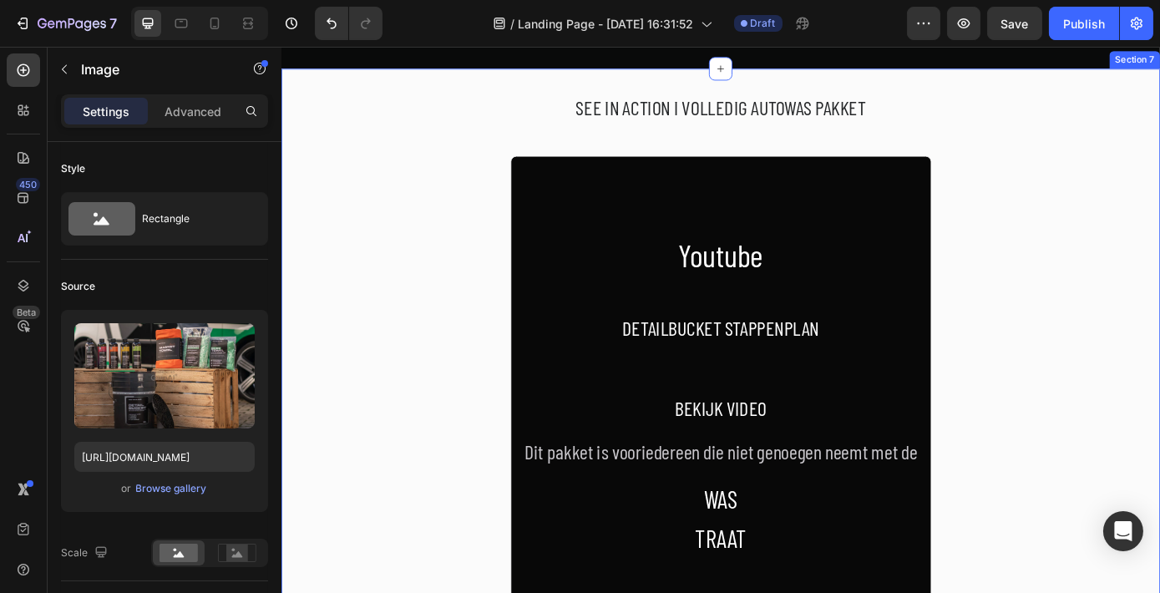
scroll to position [3035, 0]
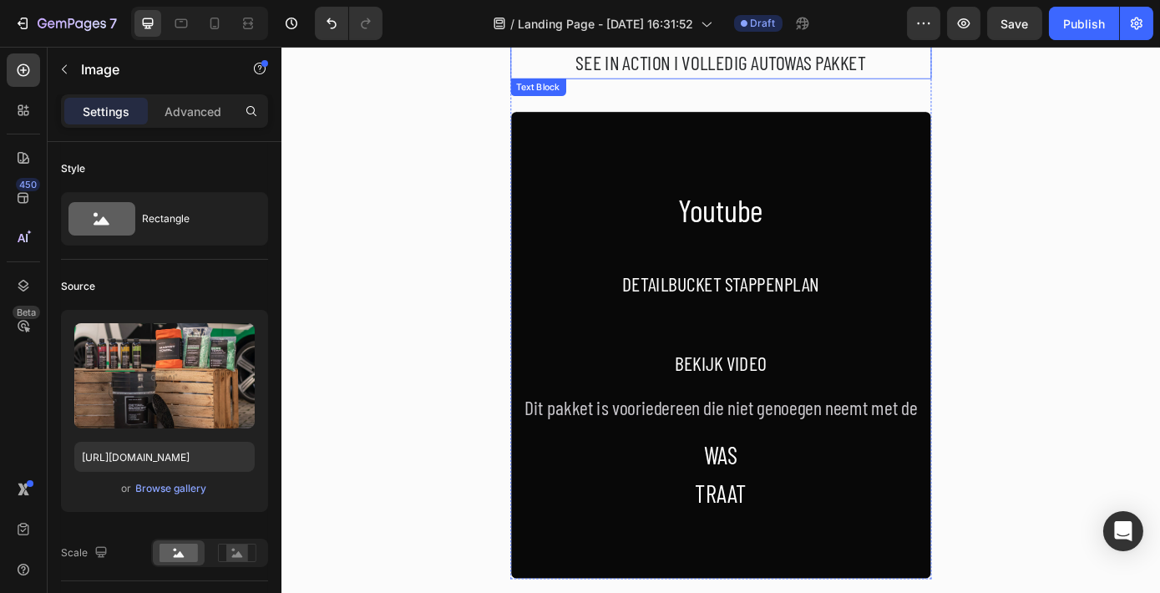
click at [646, 76] on div "SEE IN ACTION I VOLLEDIG AUTOWAS PAKKET" at bounding box center [782, 65] width 480 height 38
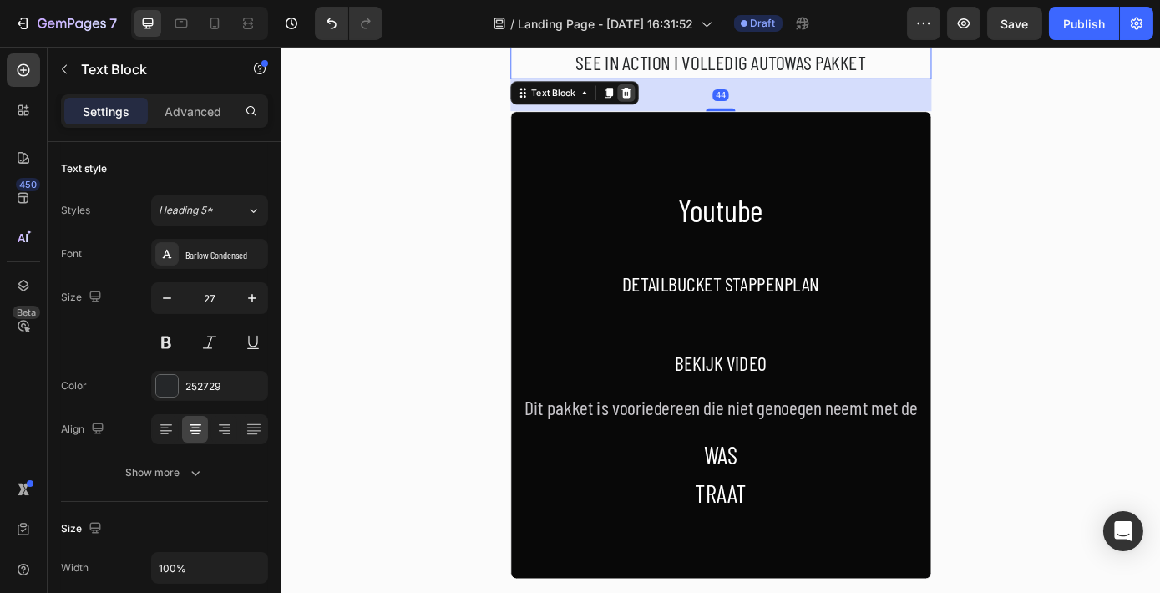
click at [669, 93] on icon at bounding box center [673, 99] width 13 height 13
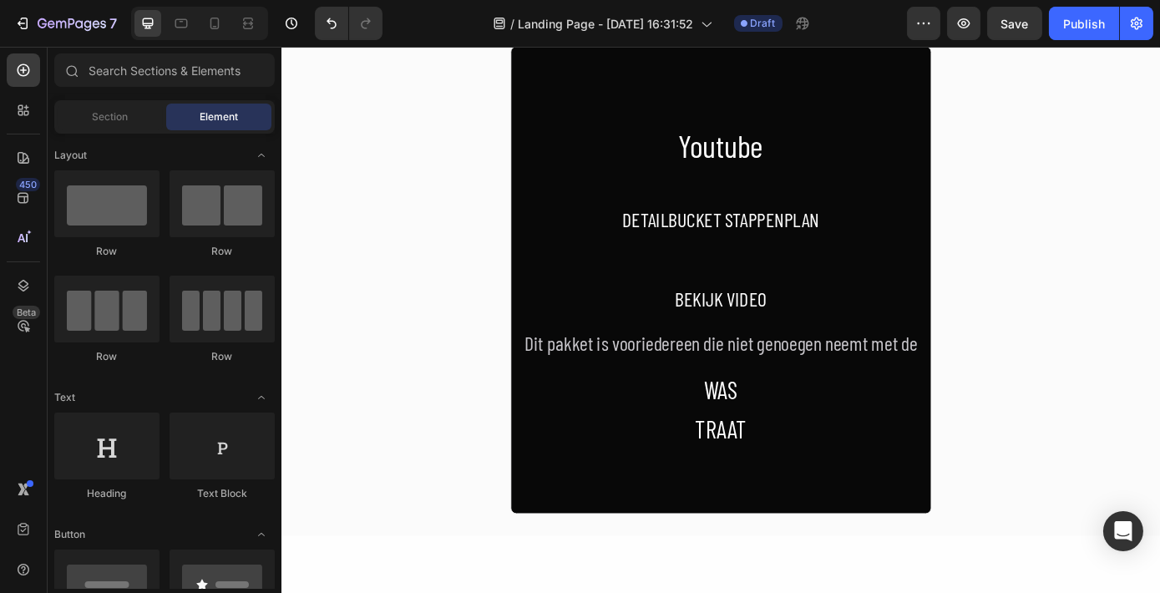
scroll to position [2961, 0]
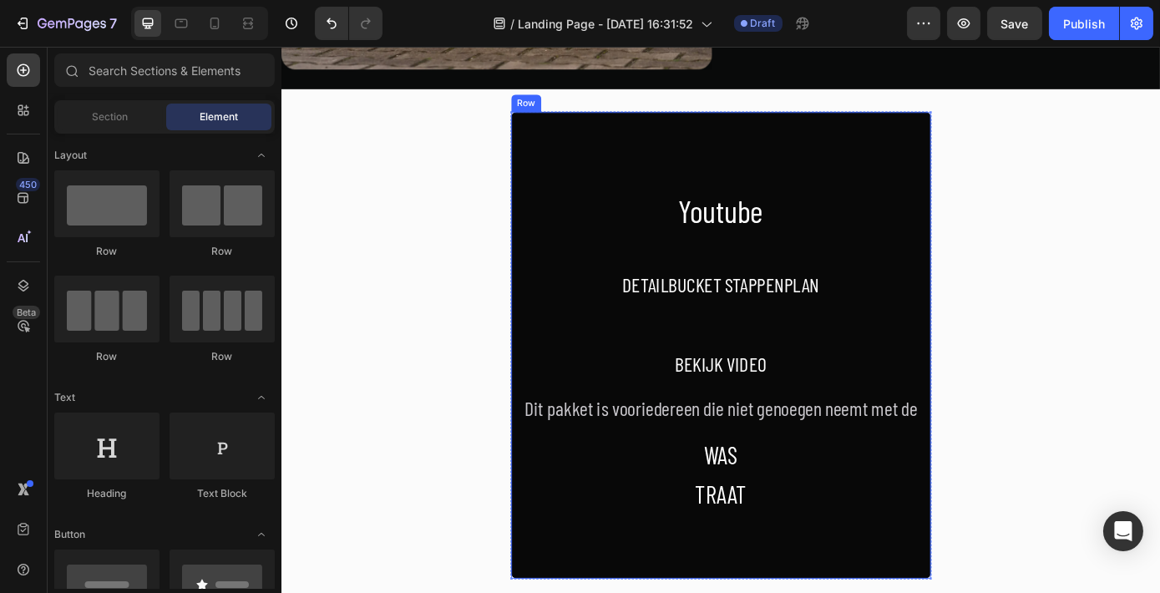
click at [675, 150] on div "Youtube Heading DETAILBUCKET STAPPENPLAN Text Block BEKIJK VIDEO Text Block Dit…" at bounding box center [782, 386] width 480 height 533
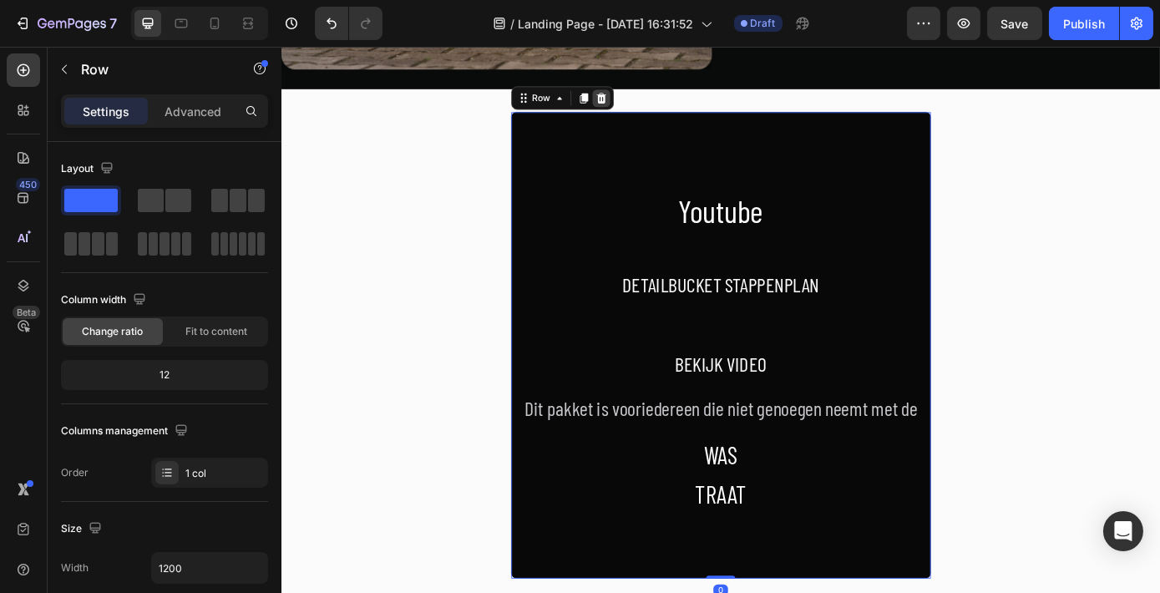
click at [639, 105] on icon at bounding box center [644, 105] width 11 height 12
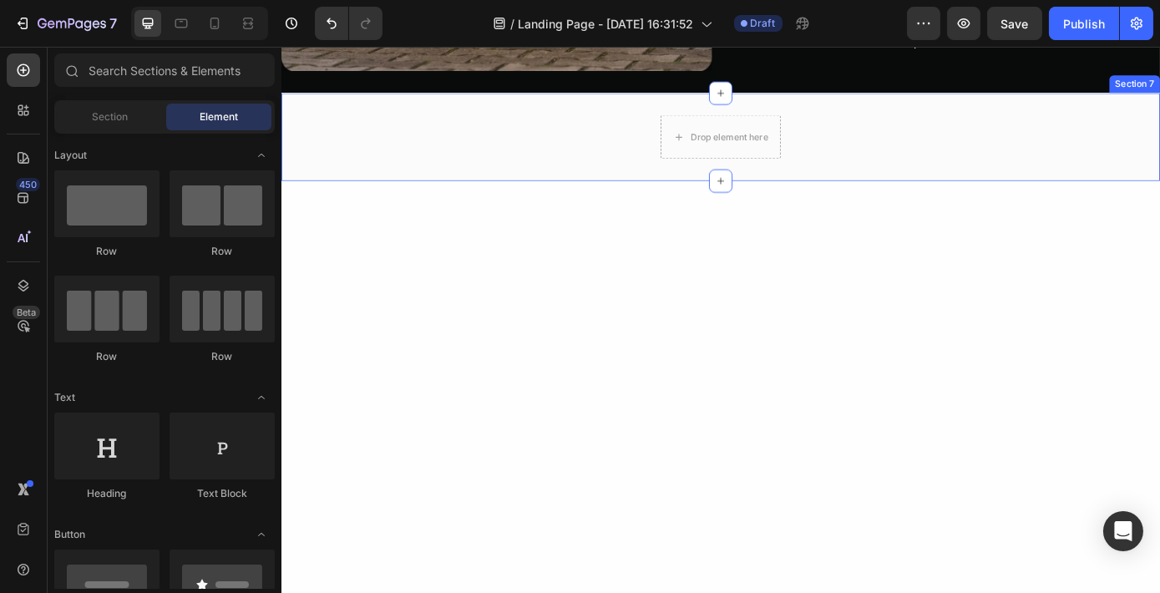
click at [633, 129] on div "Drop element here Row" at bounding box center [782, 149] width 1002 height 50
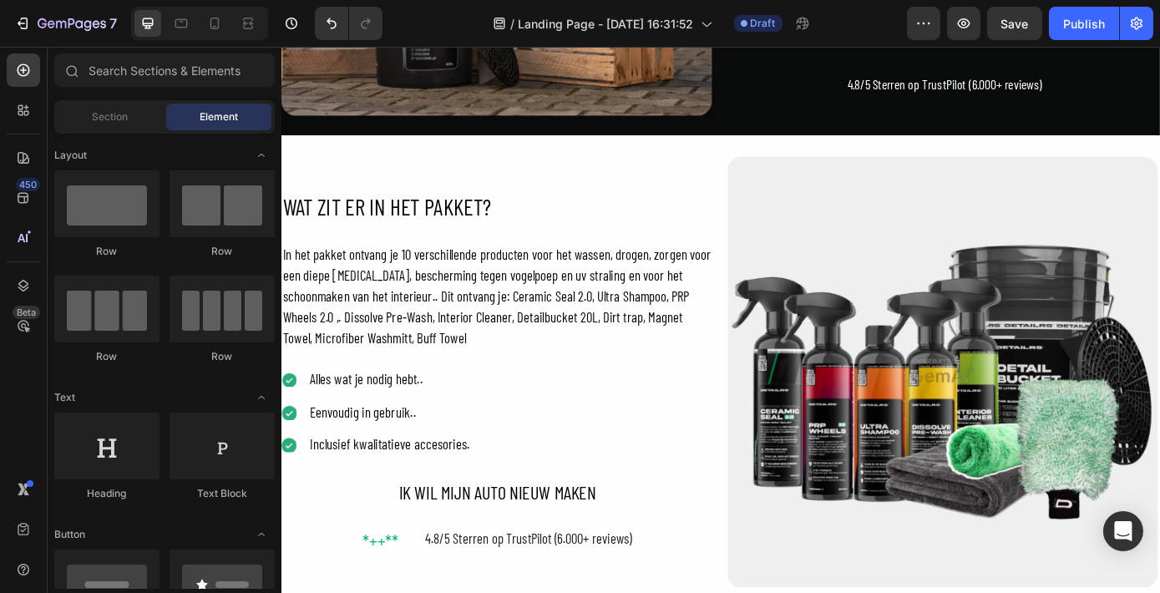
scroll to position [2809, 0]
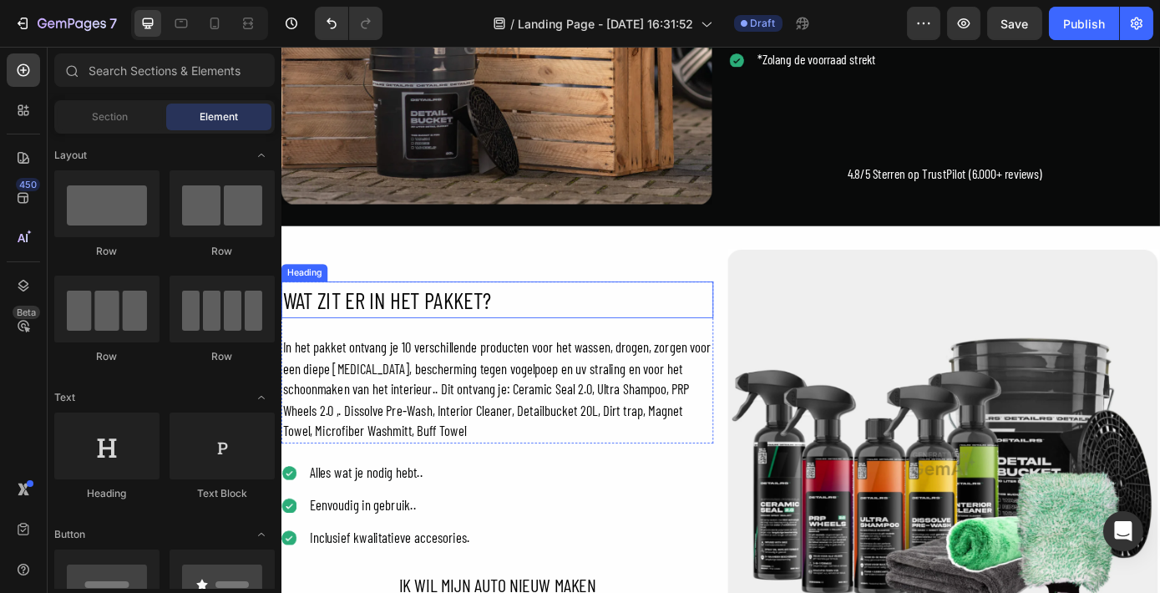
click at [501, 337] on h2 "WAT ZIT ER IN HET PAKKET?" at bounding box center [527, 336] width 493 height 43
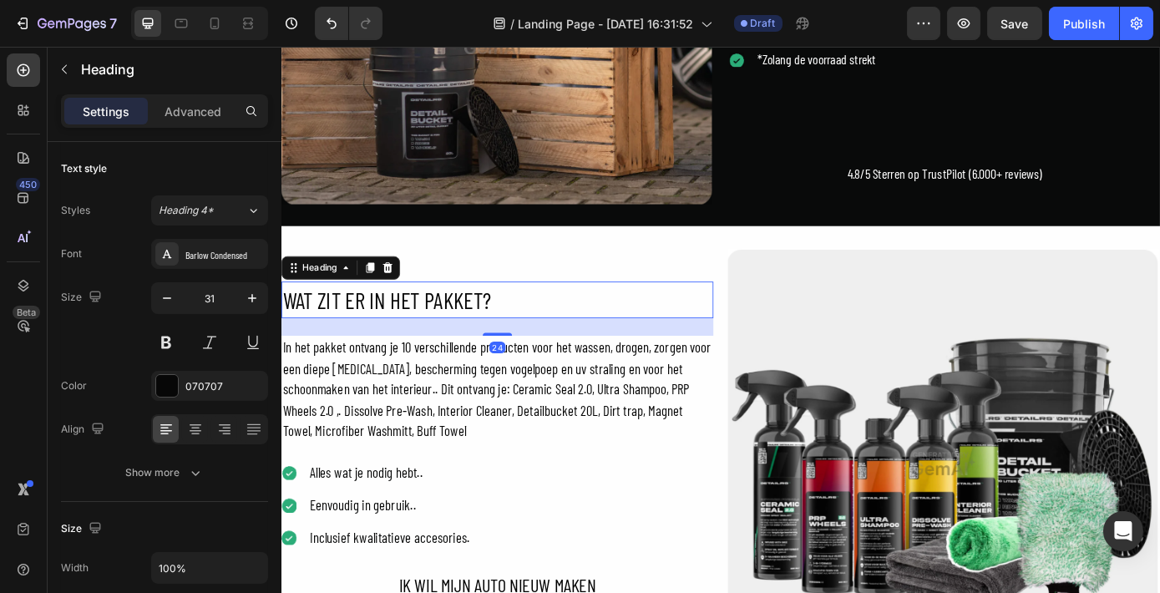
click at [501, 337] on h2 "WAT ZIT ER IN HET PAKKET?" at bounding box center [527, 336] width 493 height 43
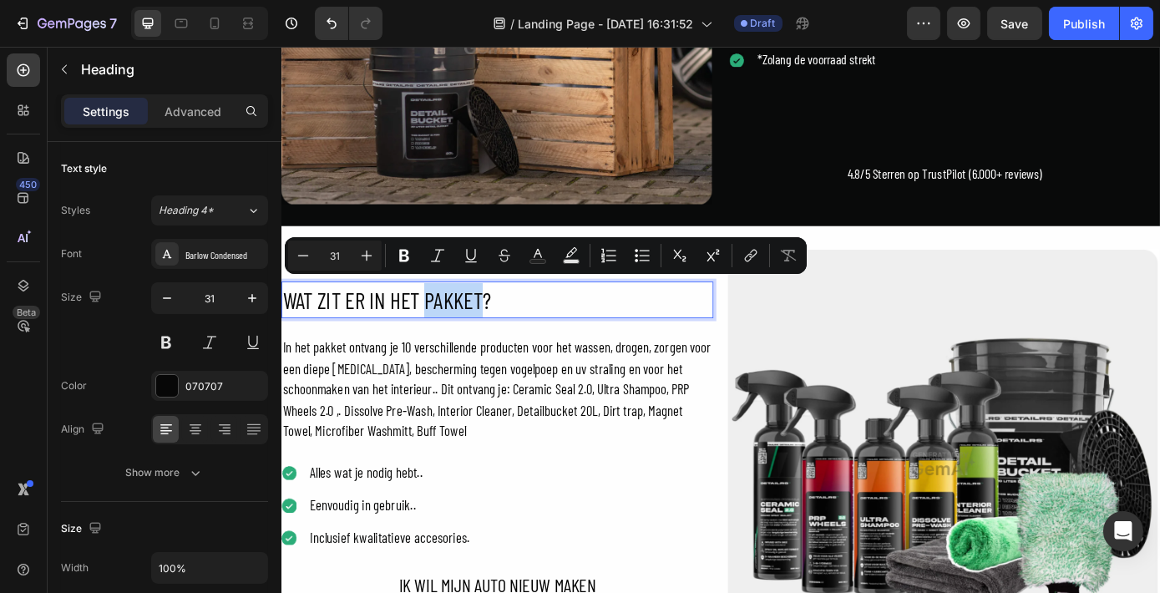
click at [501, 337] on p "WAT ZIT ER IN HET PAKKET?" at bounding box center [526, 335] width 489 height 39
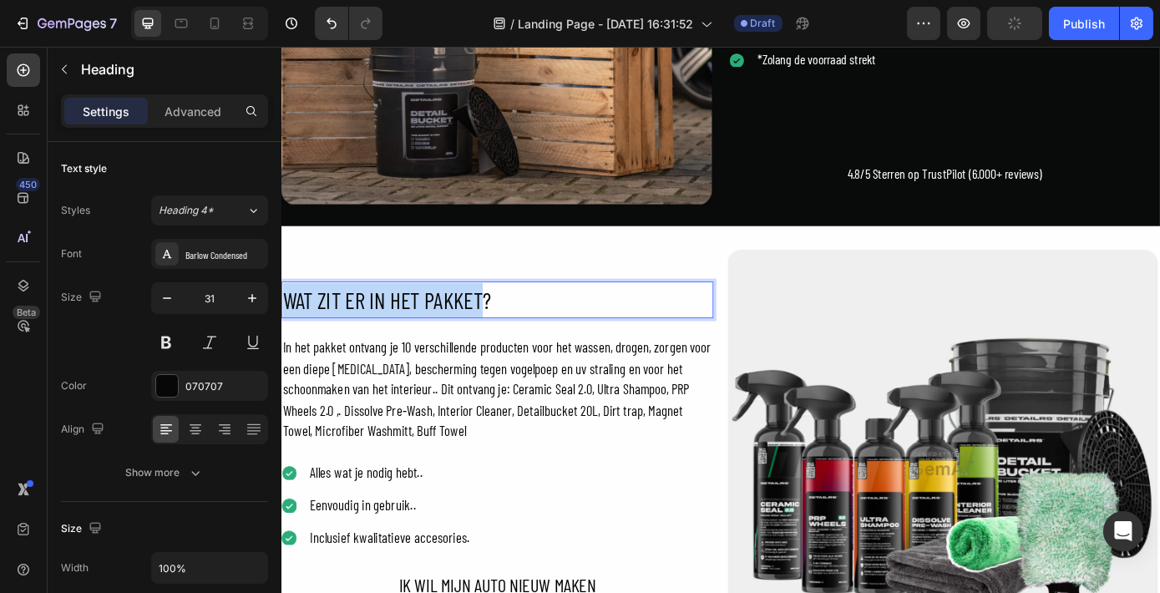
drag, startPoint x: 510, startPoint y: 335, endPoint x: 222, endPoint y: 315, distance: 288.7
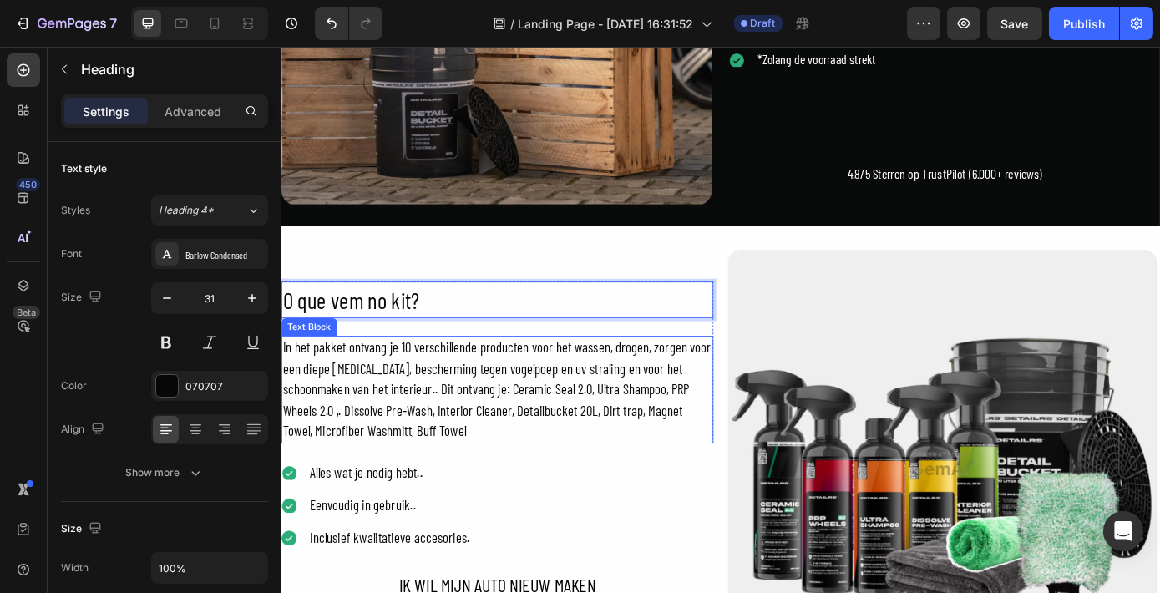
click at [490, 471] on div "In het pakket ontvang je 10 verschillende producten voor het wassen, drogen, zo…" at bounding box center [527, 438] width 493 height 123
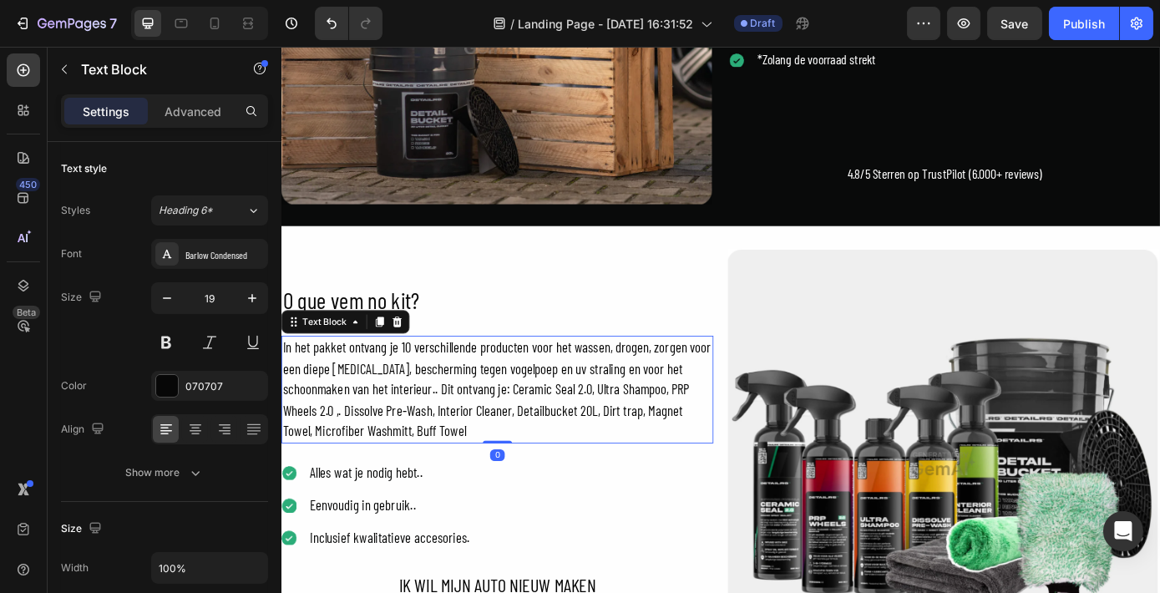
click at [490, 471] on div "In het pakket ontvang je 10 verschillende producten voor het wassen, drogen, zo…" at bounding box center [527, 438] width 493 height 123
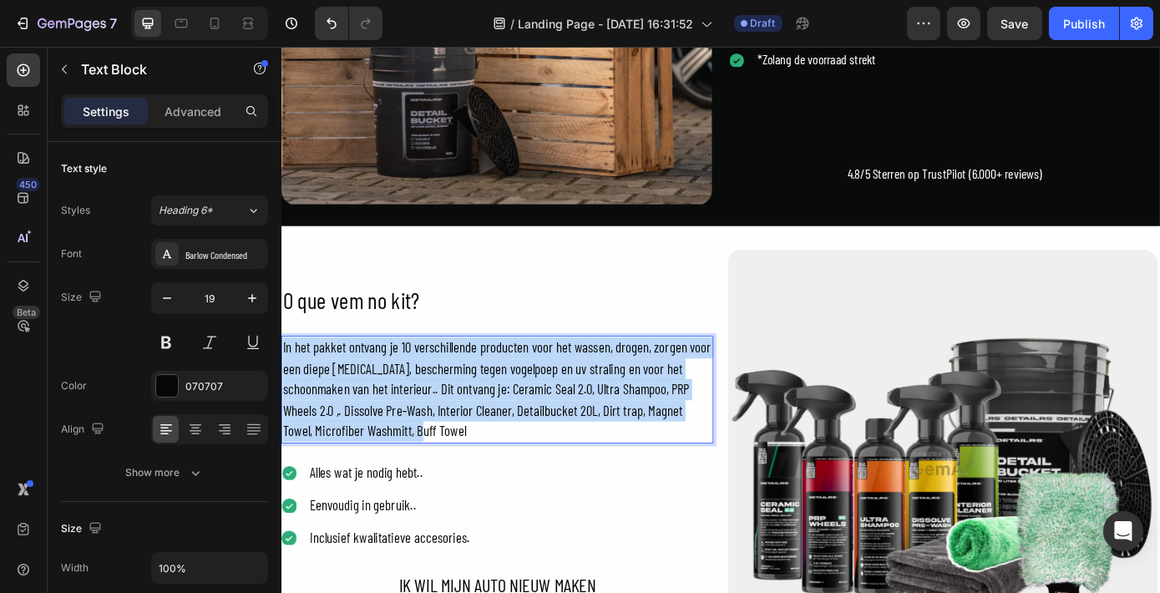
drag, startPoint x: 470, startPoint y: 470, endPoint x: 560, endPoint y: 388, distance: 121.7
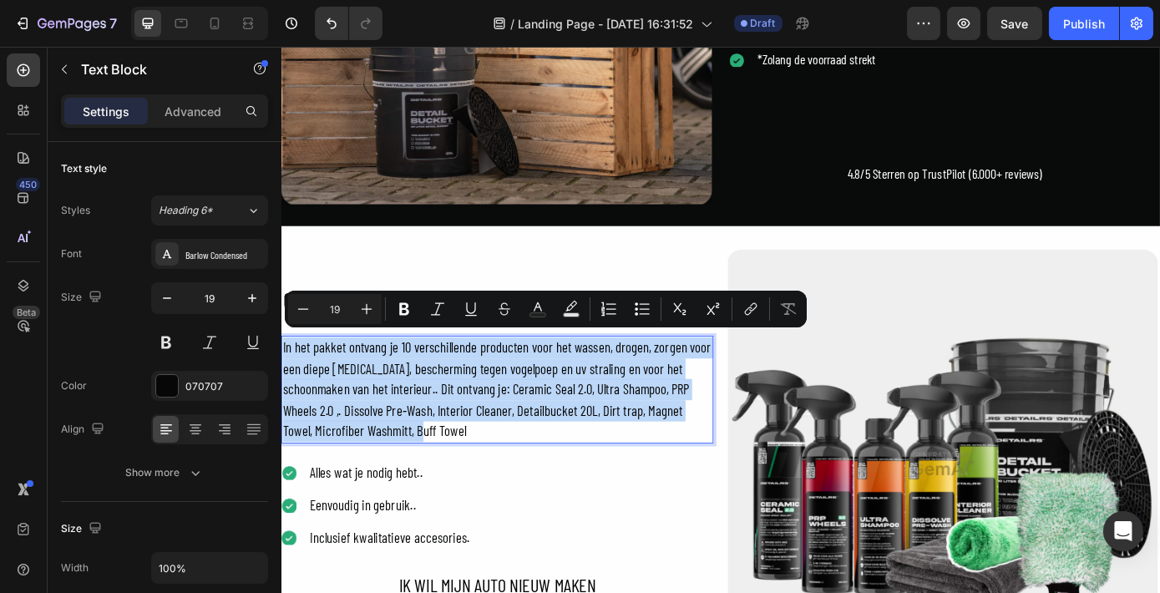
copy p "In het pakket ontvang je 10 verschillende producten voor het wassen, drogen, zo…"
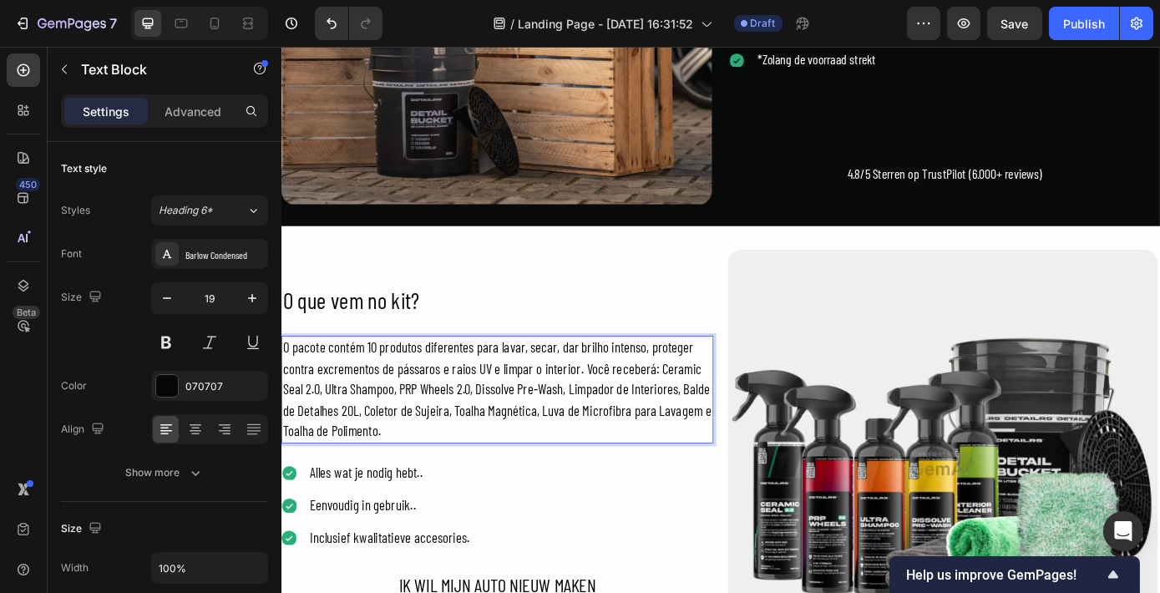
click at [328, 383] on p "O pacote contém 10 produtos diferentes para lavar, secar, dar brilho intenso, p…" at bounding box center [526, 437] width 489 height 119
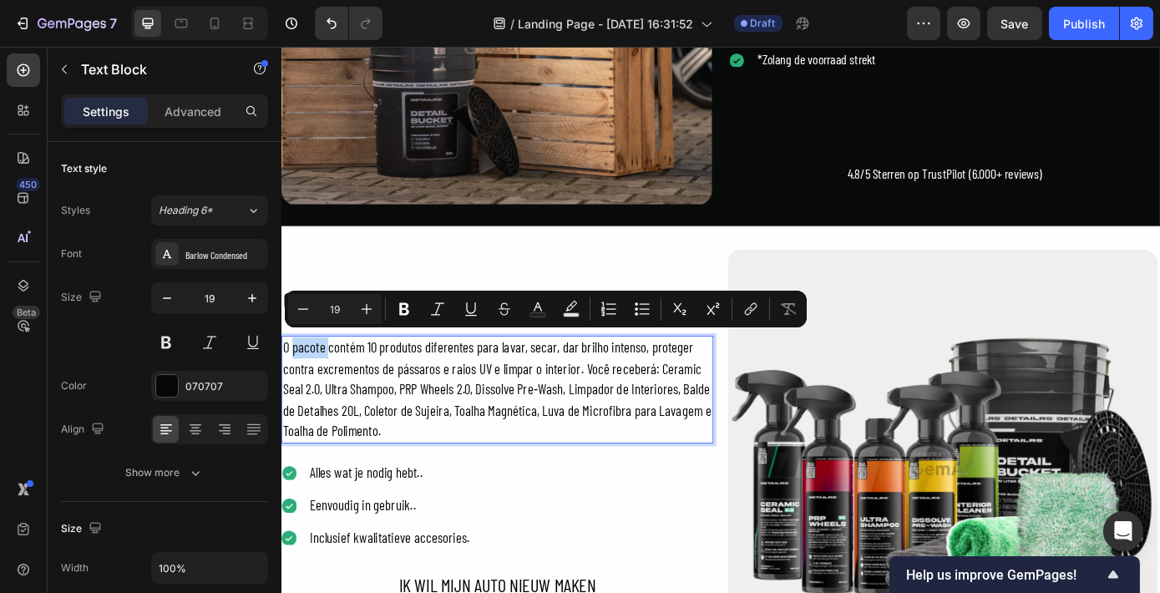
drag, startPoint x: 329, startPoint y: 382, endPoint x: 299, endPoint y: 382, distance: 30.1
click at [299, 382] on p "O pacote contém 10 produtos diferentes para lavar, secar, dar brilho intenso, p…" at bounding box center [526, 437] width 489 height 119
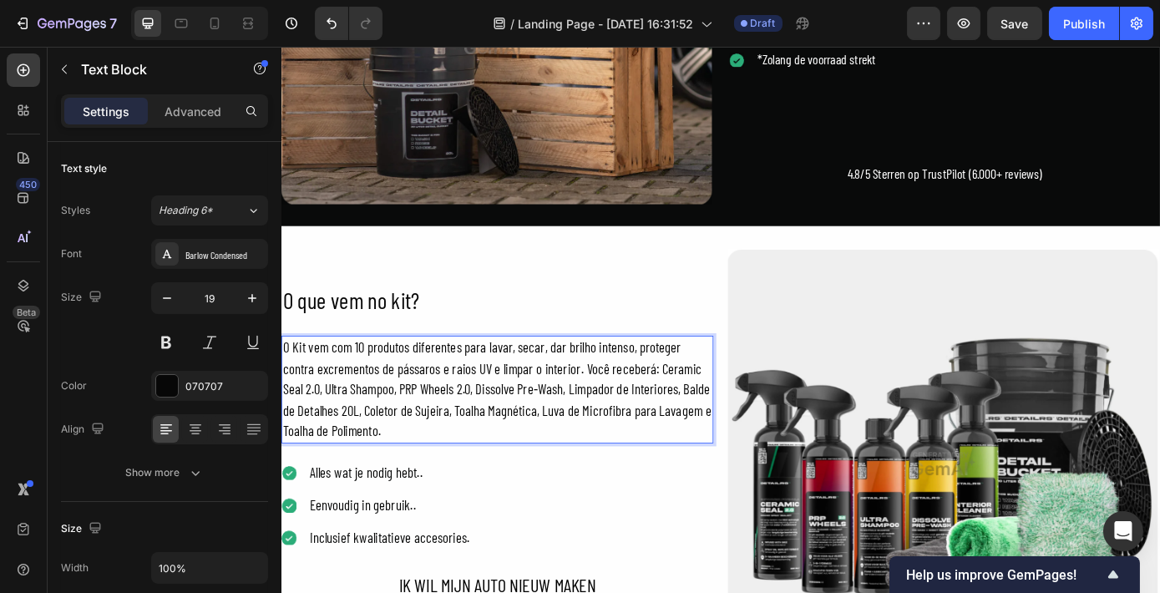
click at [712, 408] on p "O Kit vem com 10 produtos diferentes para lavar, secar, dar brilho intenso, pro…" at bounding box center [526, 437] width 489 height 119
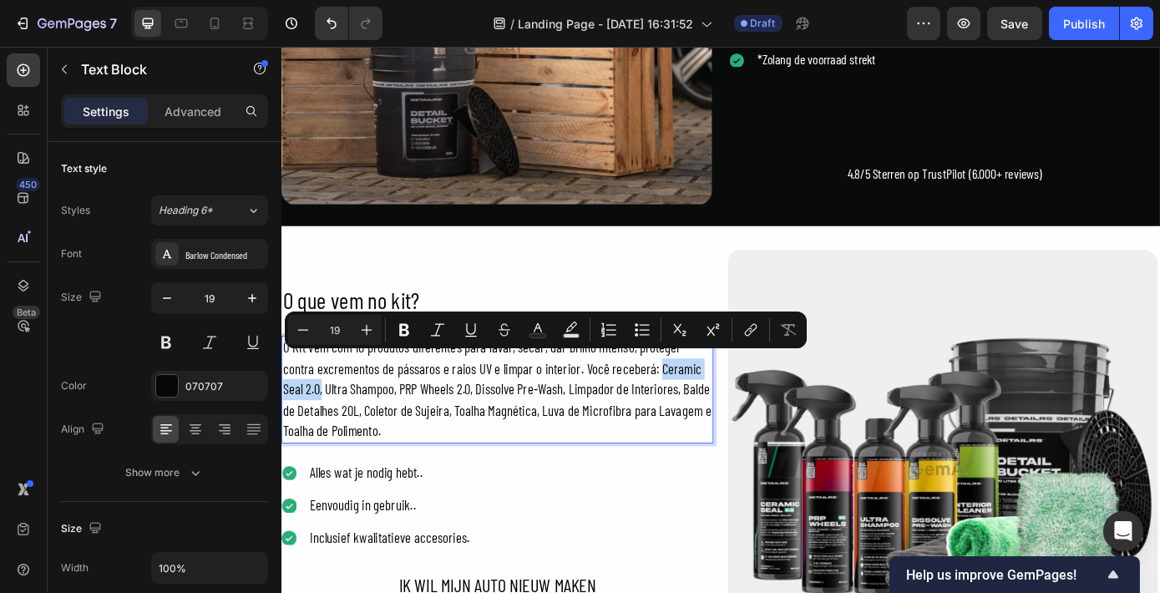
drag, startPoint x: 705, startPoint y: 408, endPoint x: 327, endPoint y: 431, distance: 378.0
click at [327, 431] on p "O Kit vem com 10 produtos diferentes para lavar, secar, dar brilho intenso, pro…" at bounding box center [526, 437] width 489 height 119
click at [308, 441] on p "O Kit vem com 10 produtos diferentes para lavar, secar, dar brilho intenso, pro…" at bounding box center [526, 437] width 489 height 119
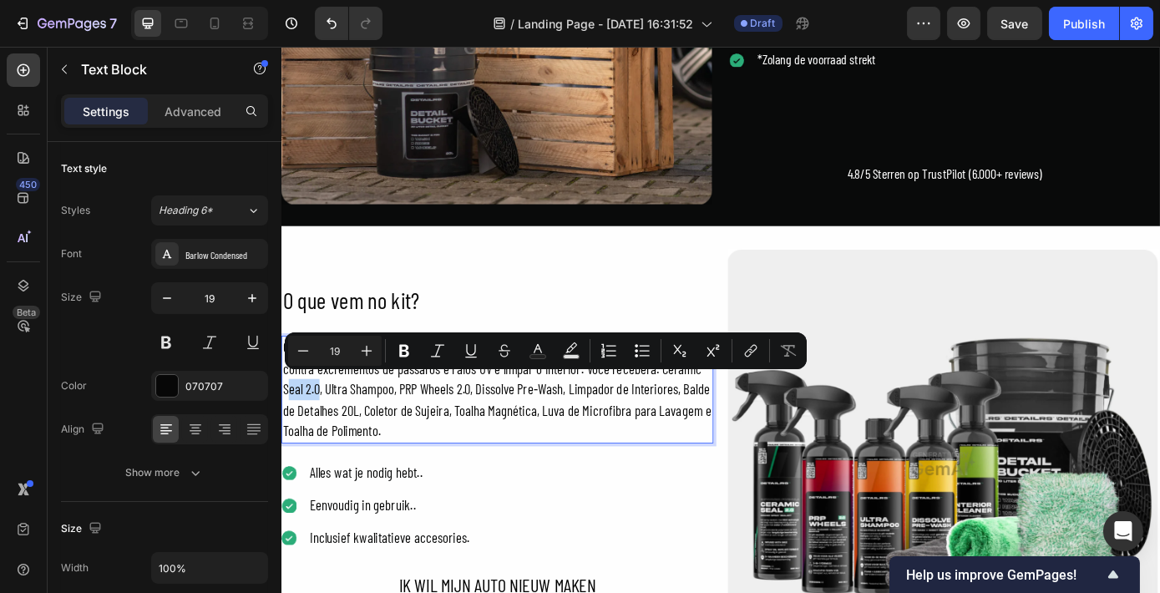
drag, startPoint x: 320, startPoint y: 436, endPoint x: 286, endPoint y: 432, distance: 34.5
click at [286, 432] on p "O Kit vem com 10 produtos diferentes para lavar, secar, dar brilho intenso, pro…" at bounding box center [526, 437] width 489 height 119
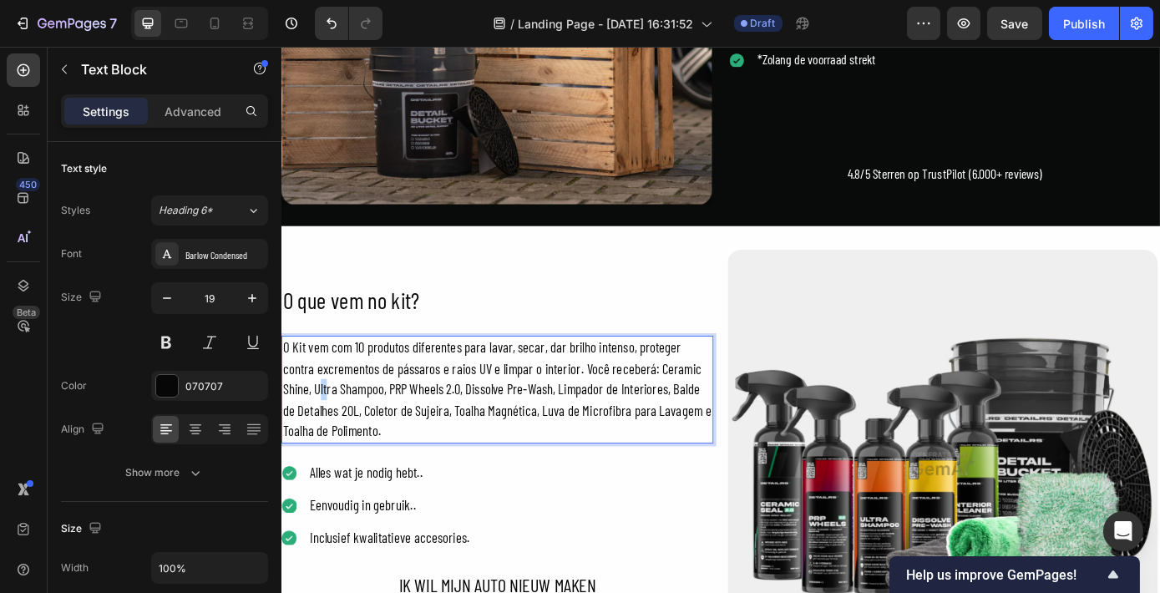
click at [331, 427] on p "O Kit vem com 10 produtos diferentes para lavar, secar, dar brilho intenso, pro…" at bounding box center [526, 437] width 489 height 119
click at [317, 427] on p "O Kit vem com 10 produtos diferentes para lavar, secar, dar brilho intenso, pro…" at bounding box center [526, 437] width 489 height 119
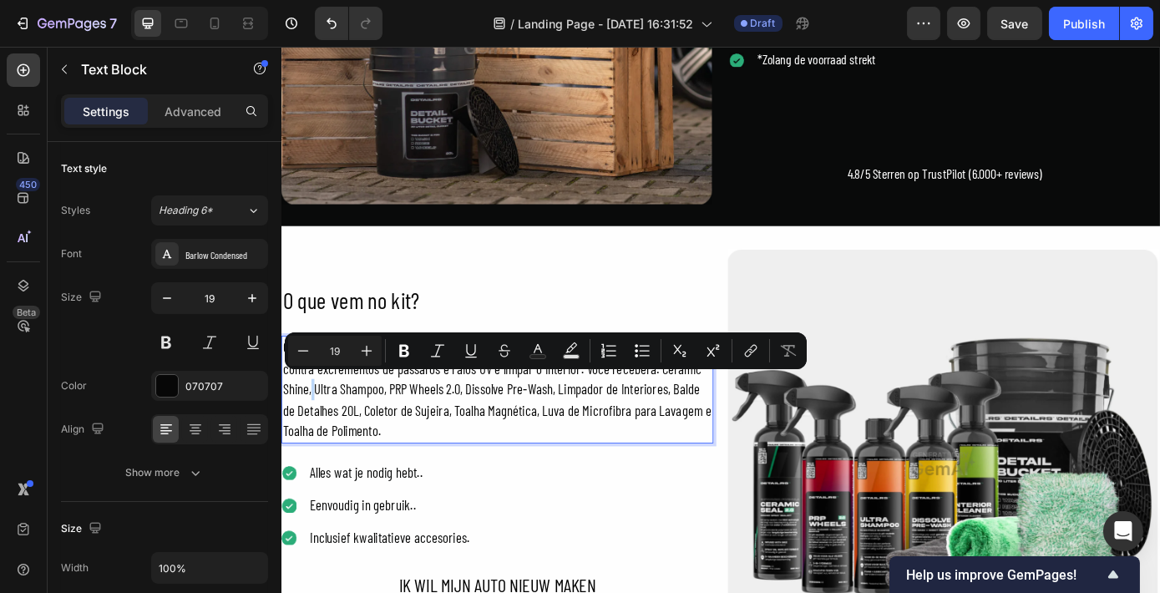
click at [319, 427] on p "O Kit vem com 10 produtos diferentes para lavar, secar, dar brilho intenso, pro…" at bounding box center [526, 437] width 489 height 119
click at [331, 431] on p "O Kit vem com 10 produtos diferentes para lavar, secar, dar brilho intenso, pro…" at bounding box center [526, 437] width 489 height 119
drag, startPoint x: 320, startPoint y: 430, endPoint x: 394, endPoint y: 437, distance: 74.6
click at [394, 437] on p "O Kit vem com 10 produtos diferentes para lavar, secar, dar brilho intenso, pro…" at bounding box center [526, 437] width 489 height 119
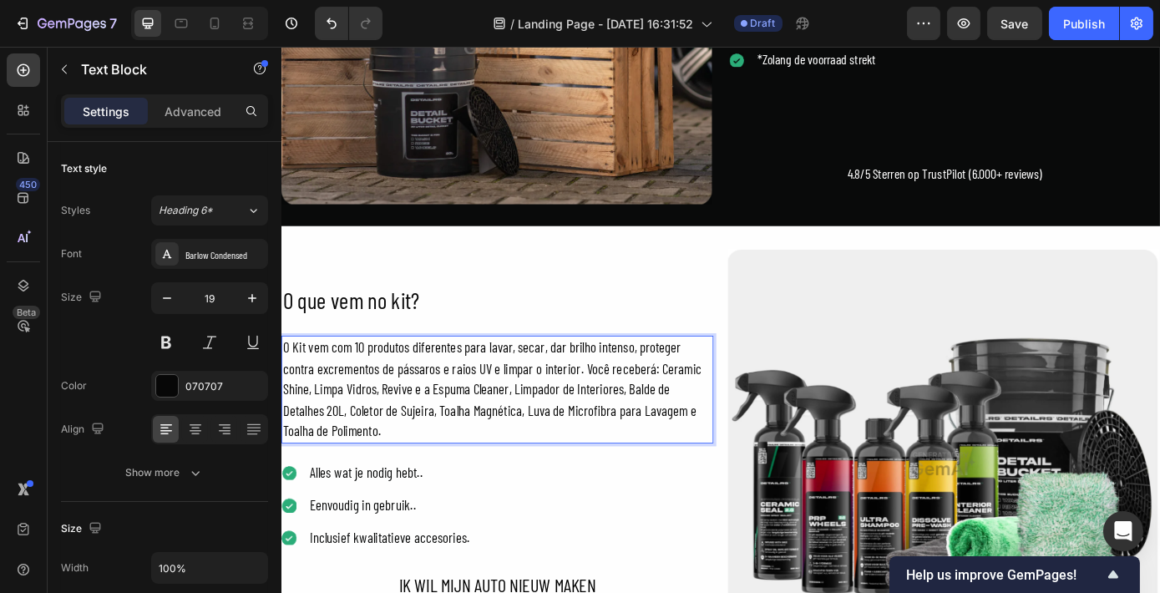
click at [457, 457] on p "O Kit vem com 10 produtos diferentes para lavar, secar, dar brilho intenso, pro…" at bounding box center [526, 437] width 489 height 119
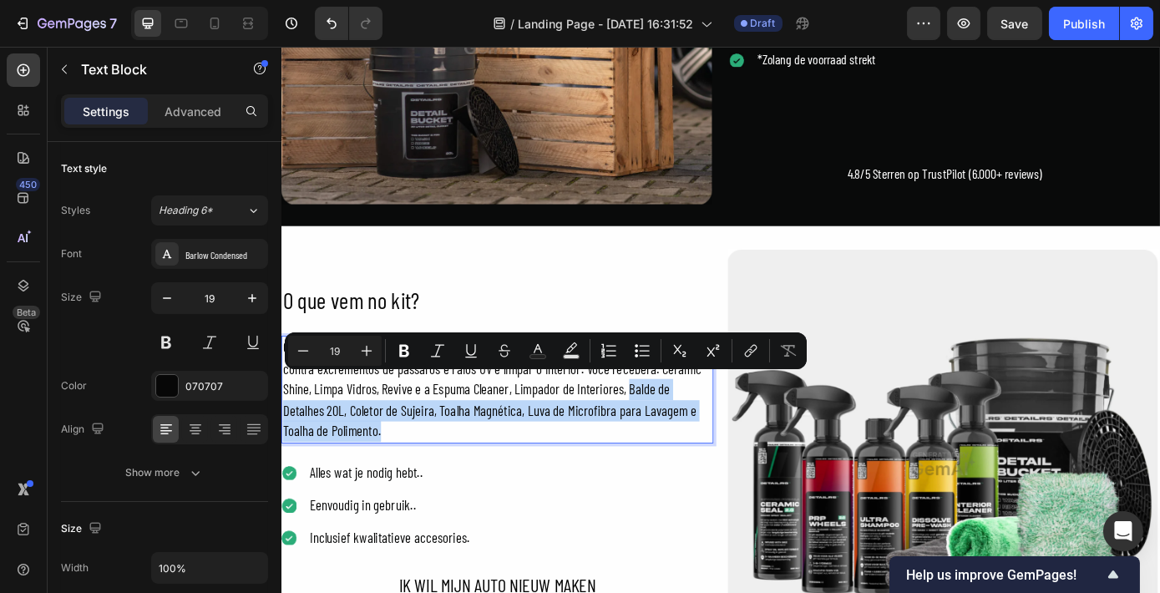
drag, startPoint x: 675, startPoint y: 437, endPoint x: 402, endPoint y: 486, distance: 277.4
click at [402, 486] on p "O Kit vem com 10 produtos diferentes para lavar, secar, dar brilho intenso, pro…" at bounding box center [526, 437] width 489 height 119
copy p "Balde de Detalhes 20L, Coletor de Sujeira, Toalha Magnética, Luva de Microfibra…"
click at [559, 471] on p "O Kit vem com 10 produtos diferentes para lavar, secar, dar brilho intenso, pro…" at bounding box center [526, 437] width 489 height 119
click at [462, 480] on p "O Kit vem com 10 produtos diferentes para lavar, secar, dar brilho intenso, pro…" at bounding box center [526, 437] width 489 height 119
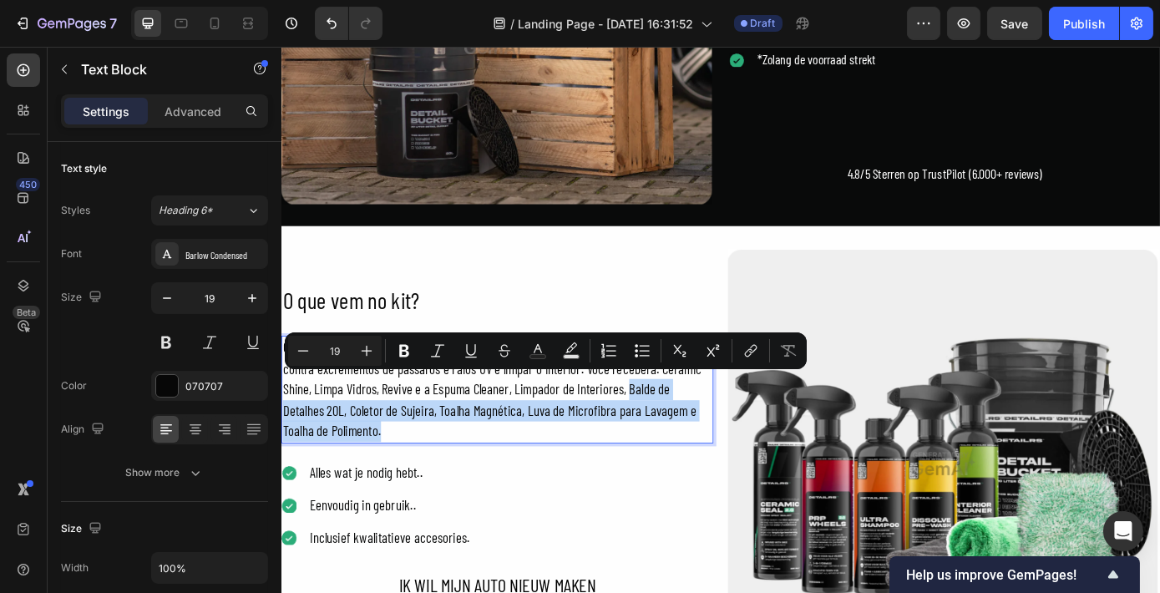
drag, startPoint x: 450, startPoint y: 475, endPoint x: 675, endPoint y: 438, distance: 228.4
click at [675, 438] on p "O Kit vem com 10 produtos diferentes para lavar, secar, dar brilho intenso, pro…" at bounding box center [526, 437] width 489 height 119
click at [624, 457] on p "O Kit vem com 10 produtos diferentes para lavar, secar, dar brilho intenso, pro…" at bounding box center [526, 437] width 489 height 119
drag, startPoint x: 679, startPoint y: 429, endPoint x: 557, endPoint y: 485, distance: 134.1
click at [557, 485] on p "O Kit vem com 10 produtos diferentes para lavar, secar, dar brilho intenso, pro…" at bounding box center [526, 437] width 489 height 119
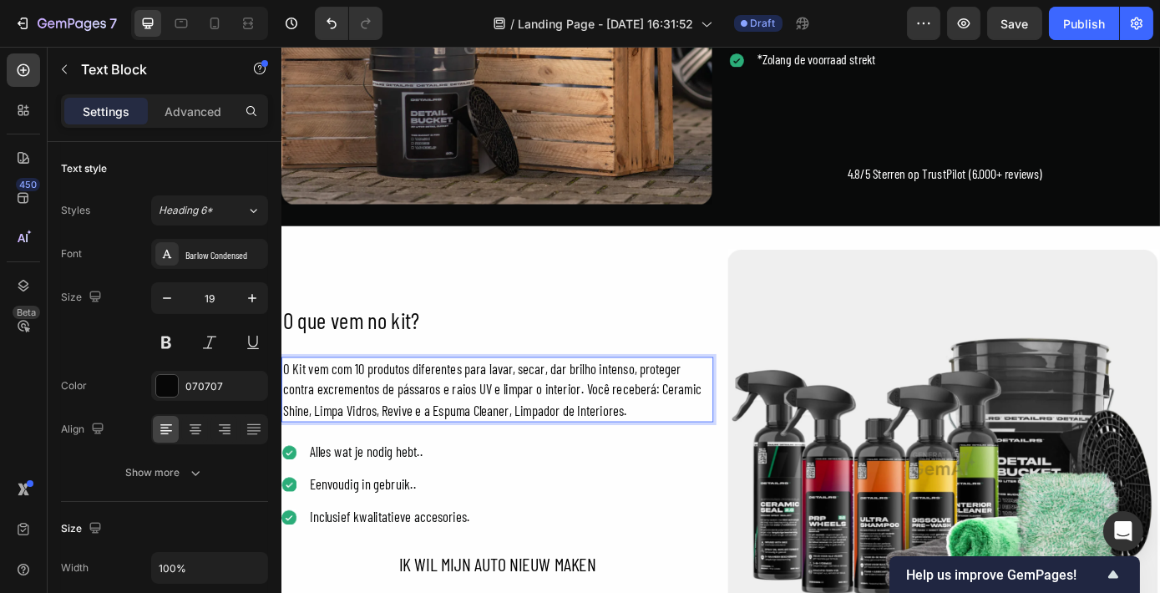
click at [699, 579] on div "Icon Alles wat je nodig hebt.. Text Block Icon Eenvoudig in gebruik.. Text Bloc…" at bounding box center [527, 546] width 493 height 102
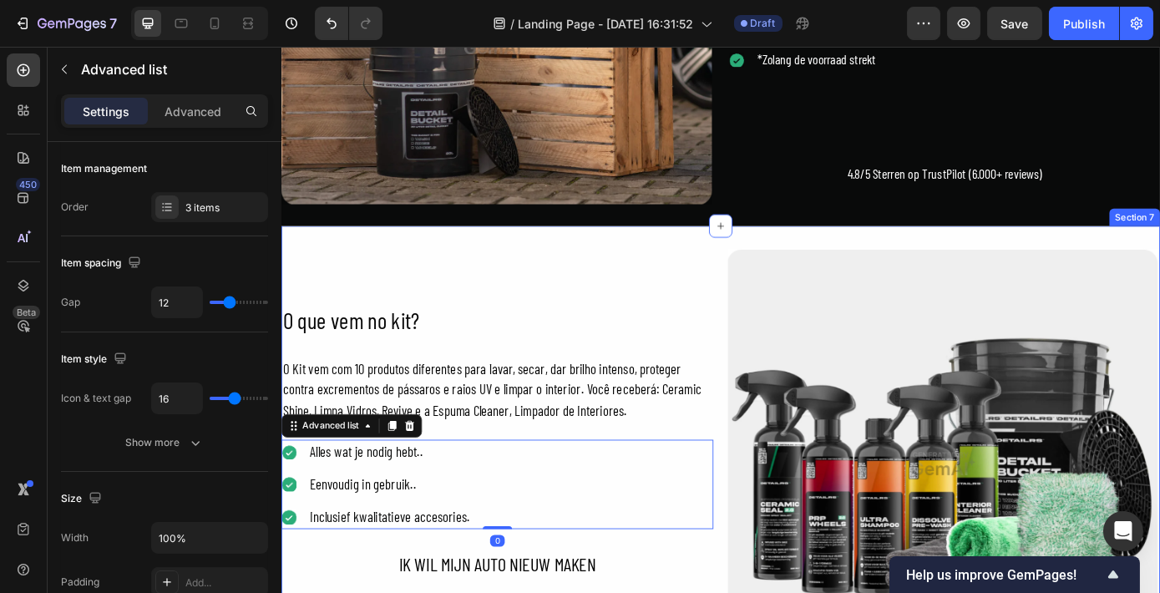
click at [505, 276] on div "O que vem no kit? Heading O Kit vem com 10 produtos diferentes para lavar, seca…" at bounding box center [527, 522] width 493 height 493
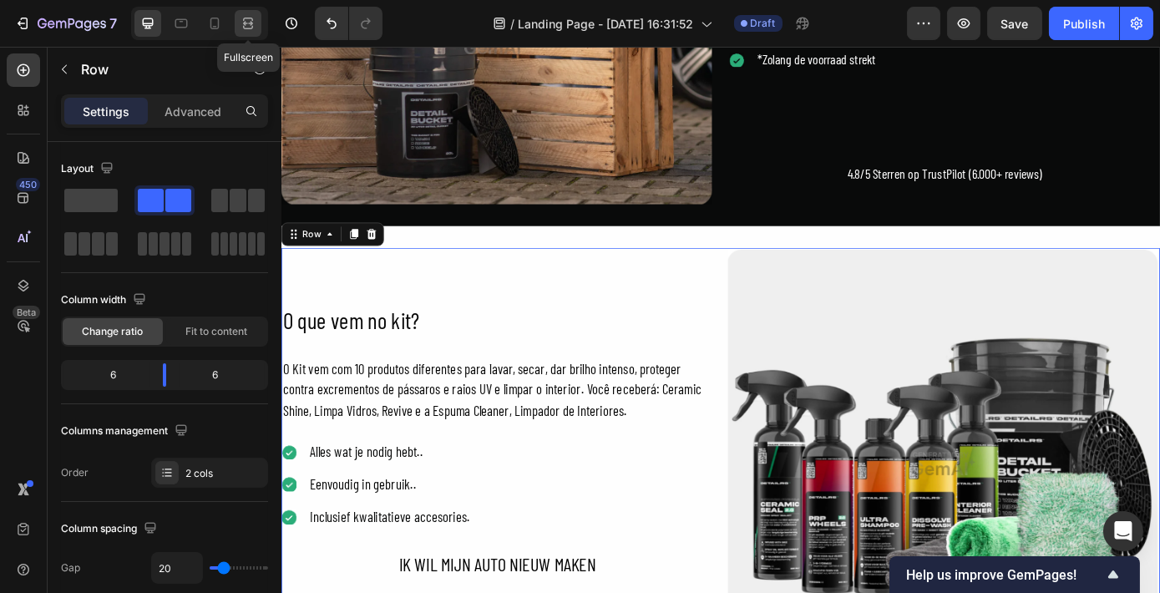
click at [248, 19] on icon at bounding box center [248, 23] width 17 height 17
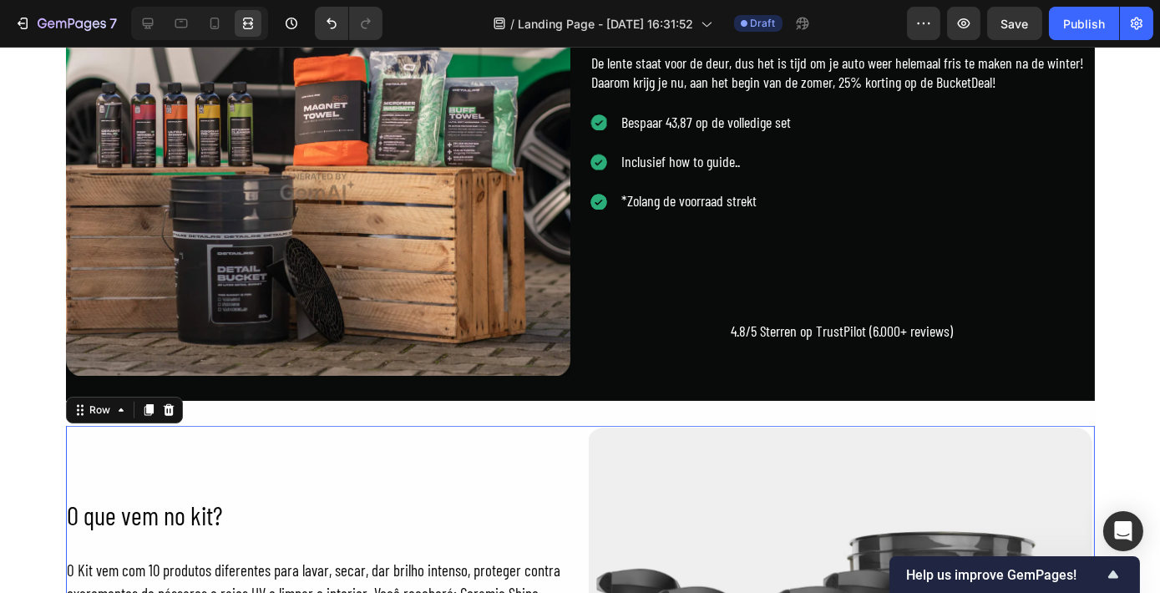
scroll to position [2658, 0]
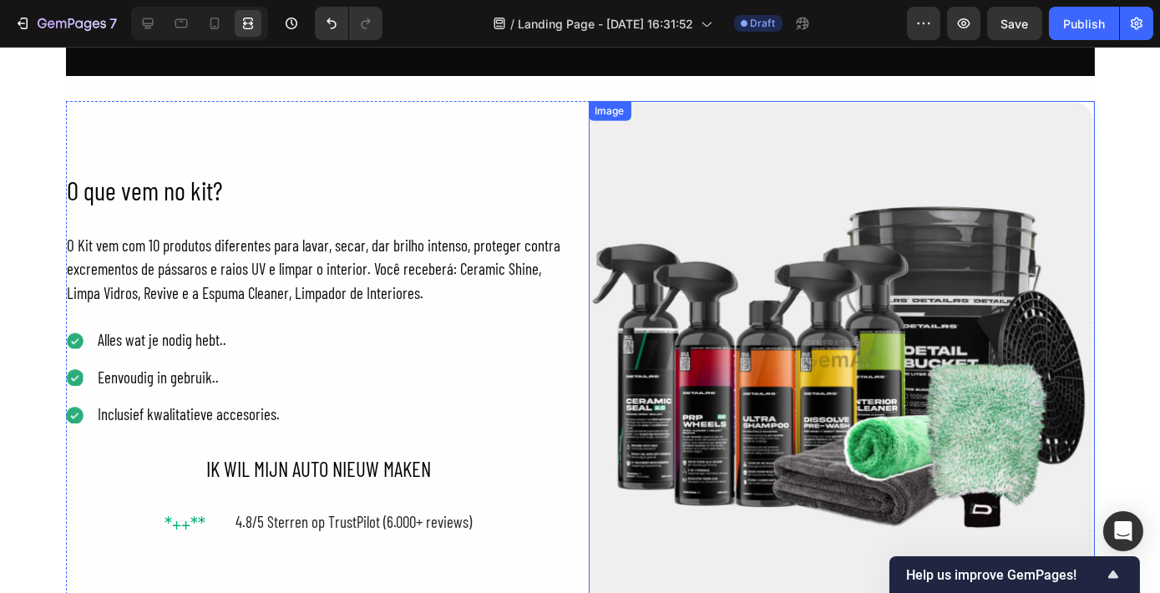
scroll to position [3037, 0]
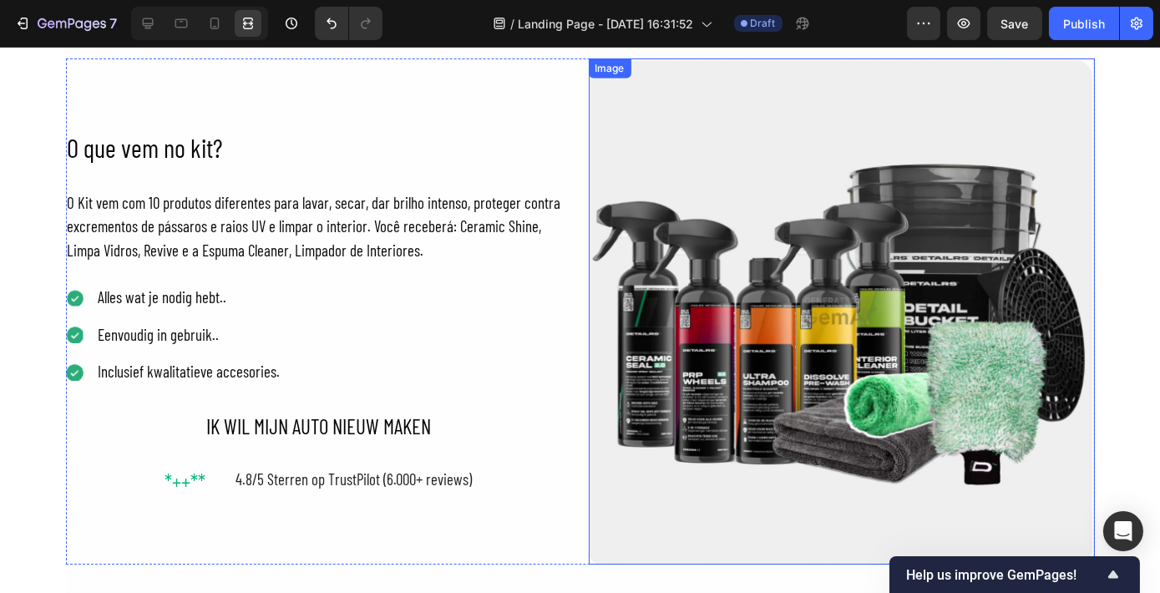
drag, startPoint x: 791, startPoint y: 256, endPoint x: 762, endPoint y: 265, distance: 30.4
click at [791, 255] on img at bounding box center [842, 311] width 506 height 506
click at [620, 86] on div "Image" at bounding box center [651, 75] width 125 height 27
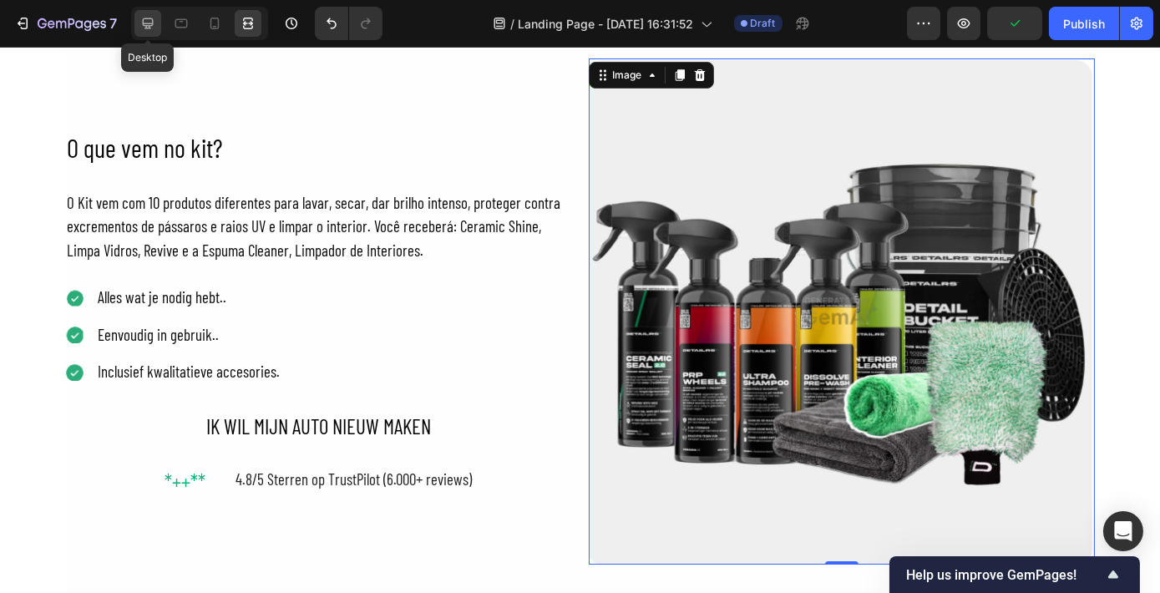
click at [142, 25] on icon at bounding box center [147, 23] width 17 height 17
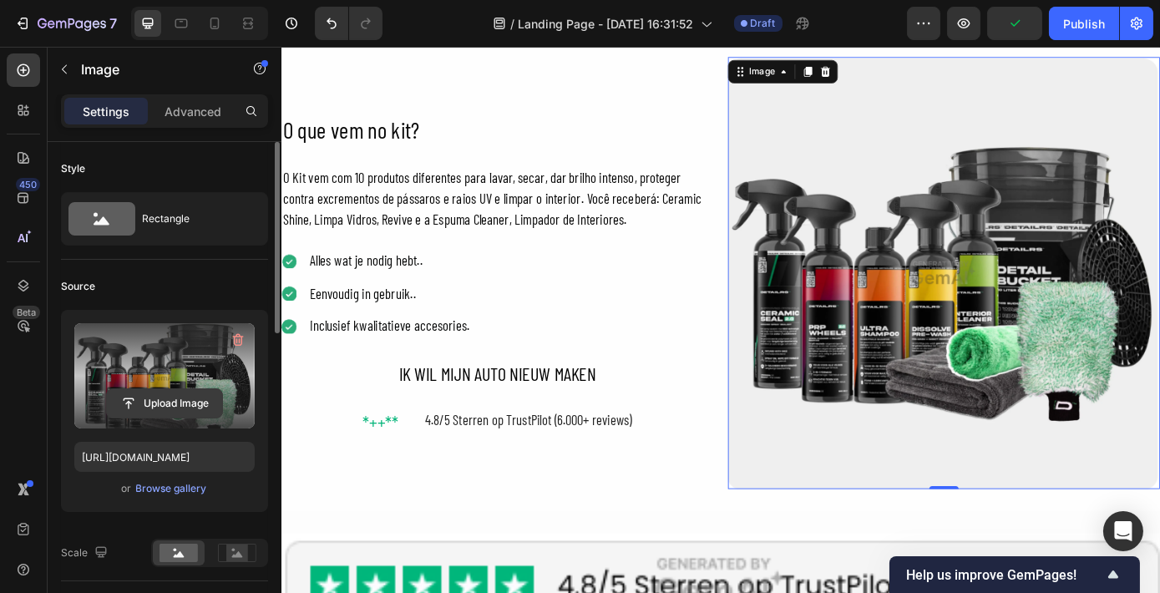
click at [175, 399] on input "file" at bounding box center [164, 403] width 115 height 28
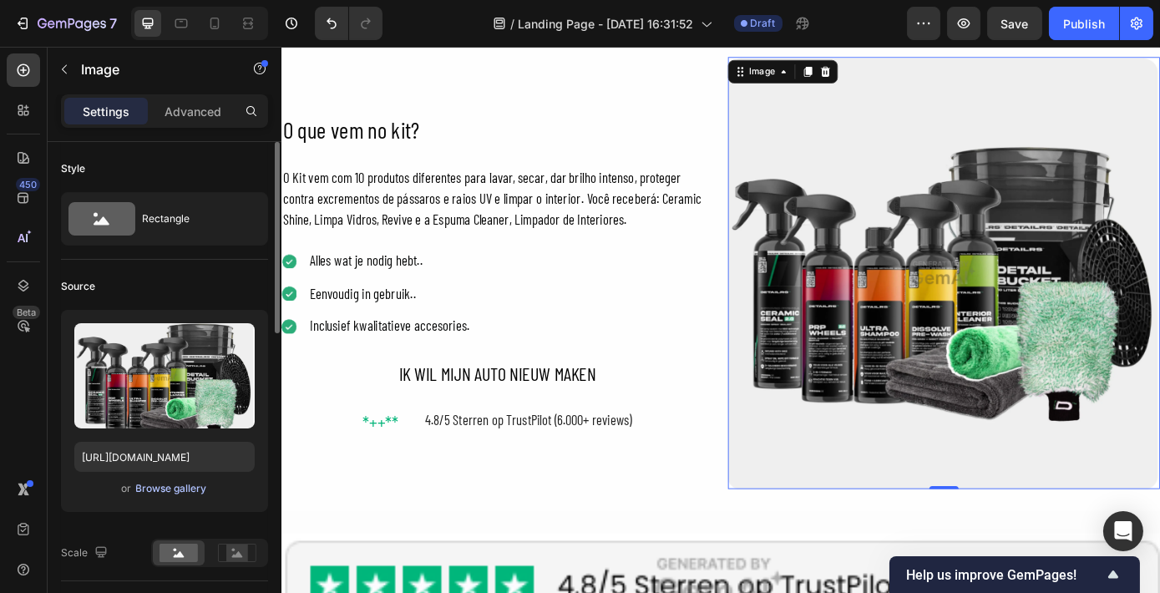
click at [195, 483] on div "Browse gallery" at bounding box center [171, 488] width 71 height 15
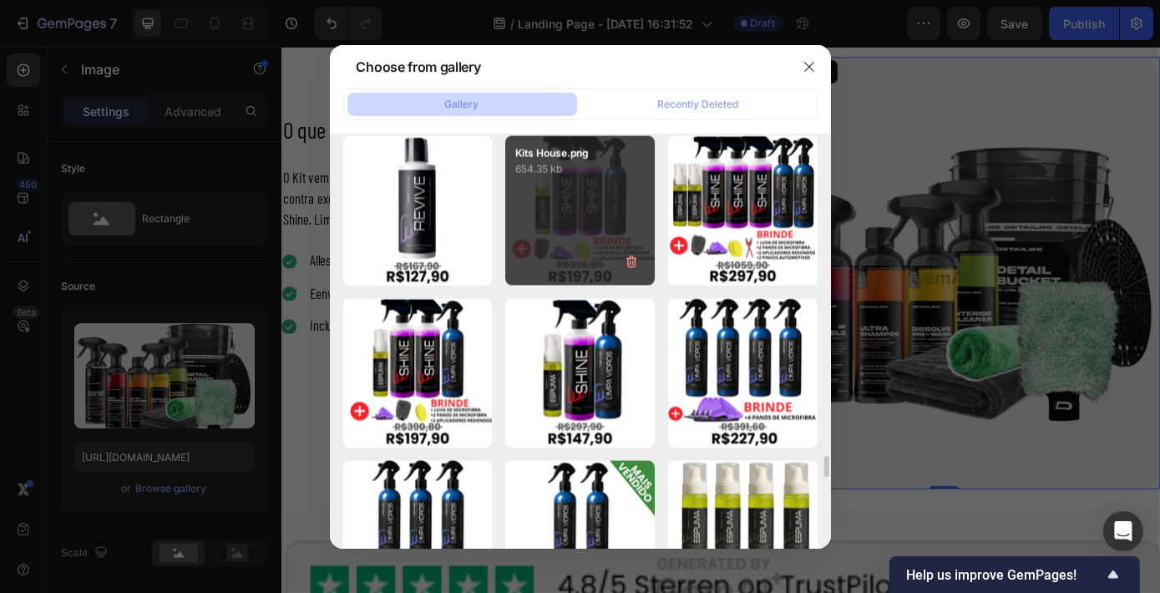
scroll to position [6035, 0]
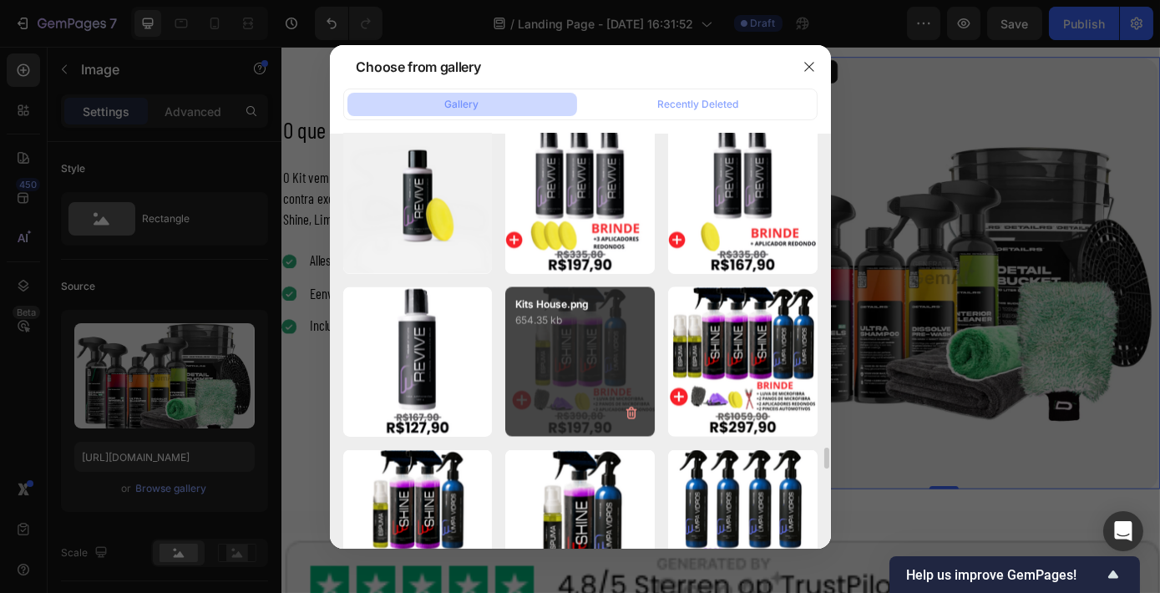
click at [588, 339] on div "Kits House.png 654.35 kb" at bounding box center [579, 361] width 149 height 149
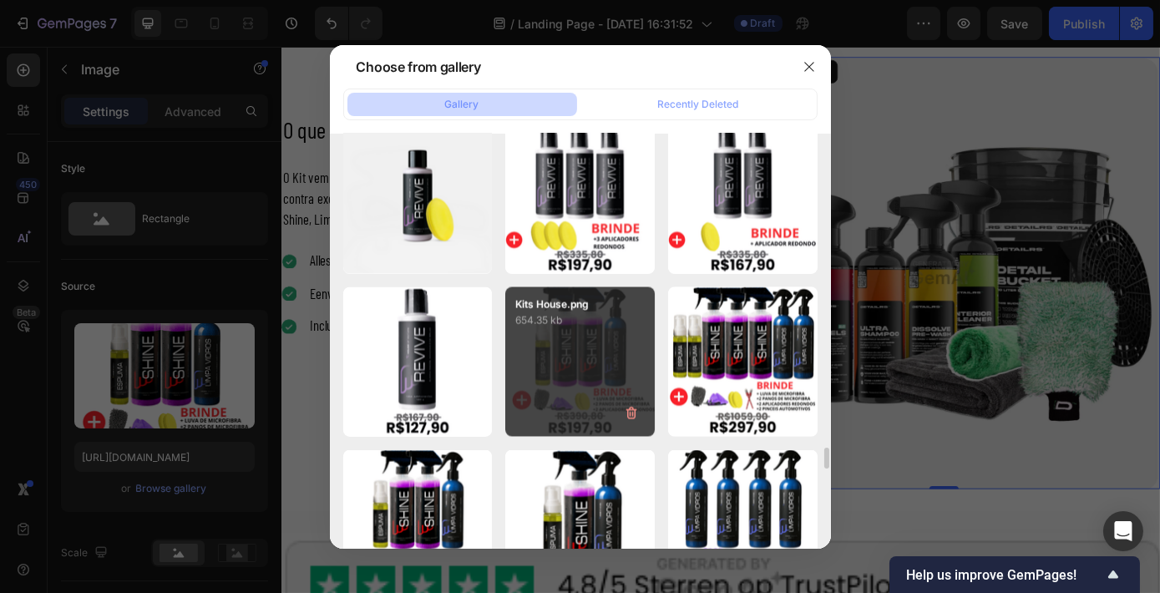
type input "https://cdn.shopify.com/s/files/1/0924/5671/4520/files/gempages_559705239159046…"
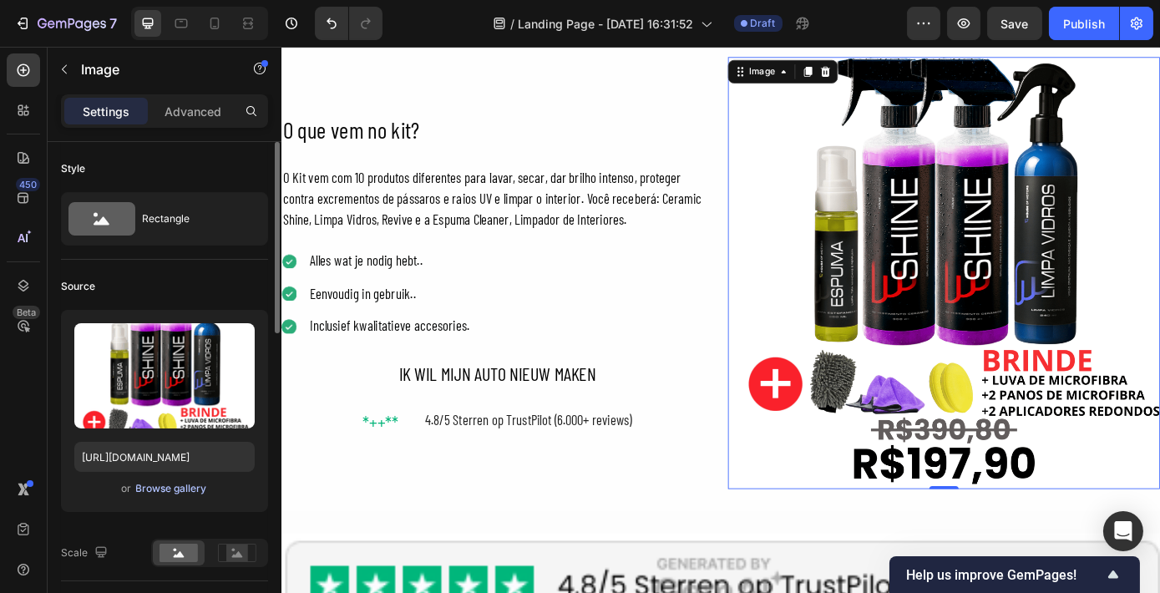
click at [185, 490] on div "Browse gallery" at bounding box center [171, 488] width 71 height 15
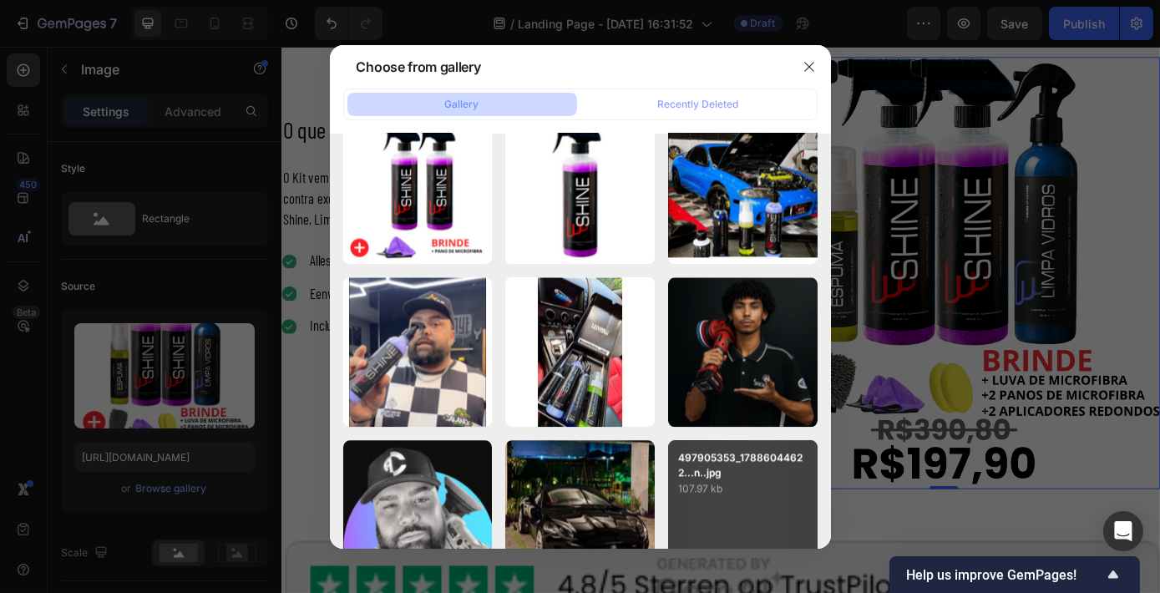
scroll to position [8548, 0]
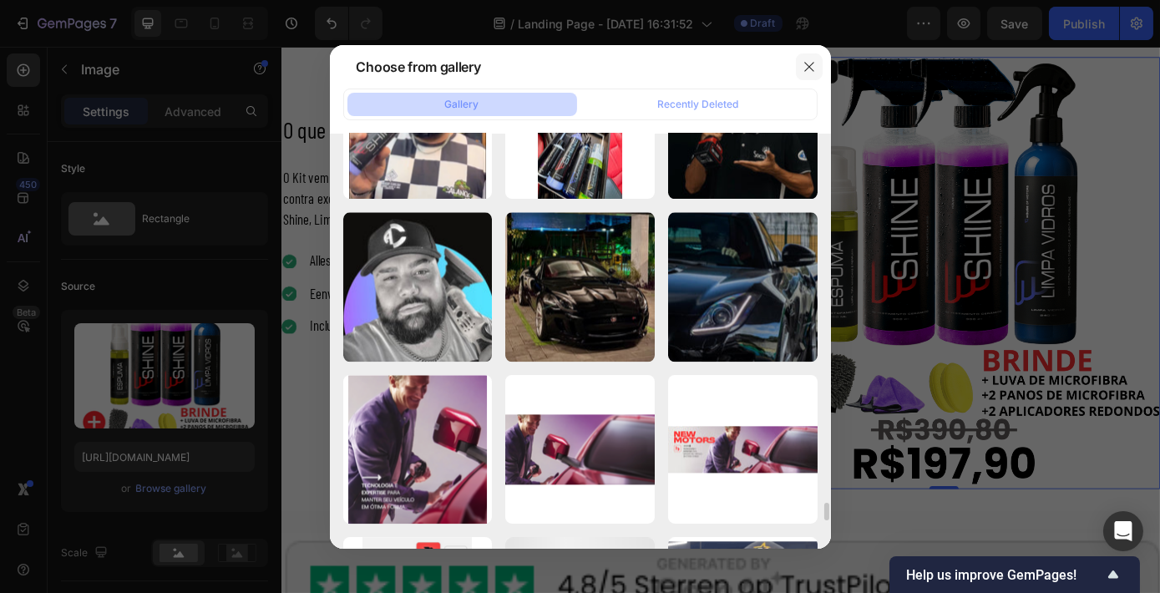
click at [812, 68] on icon "button" at bounding box center [808, 66] width 13 height 13
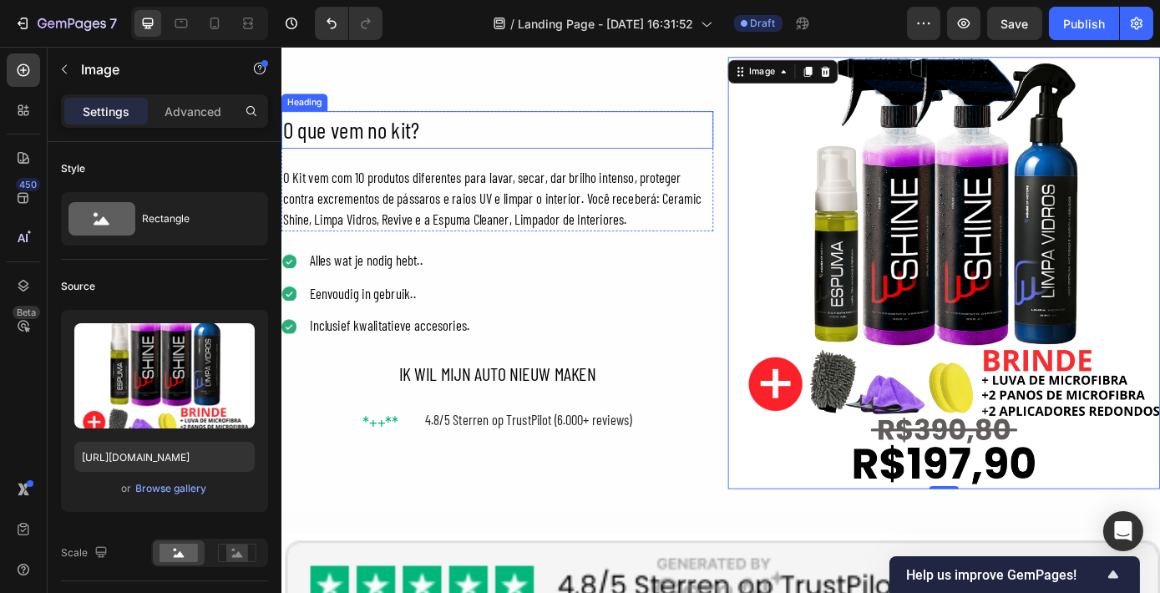
click at [428, 140] on p "O que vem no kit?" at bounding box center [526, 141] width 489 height 39
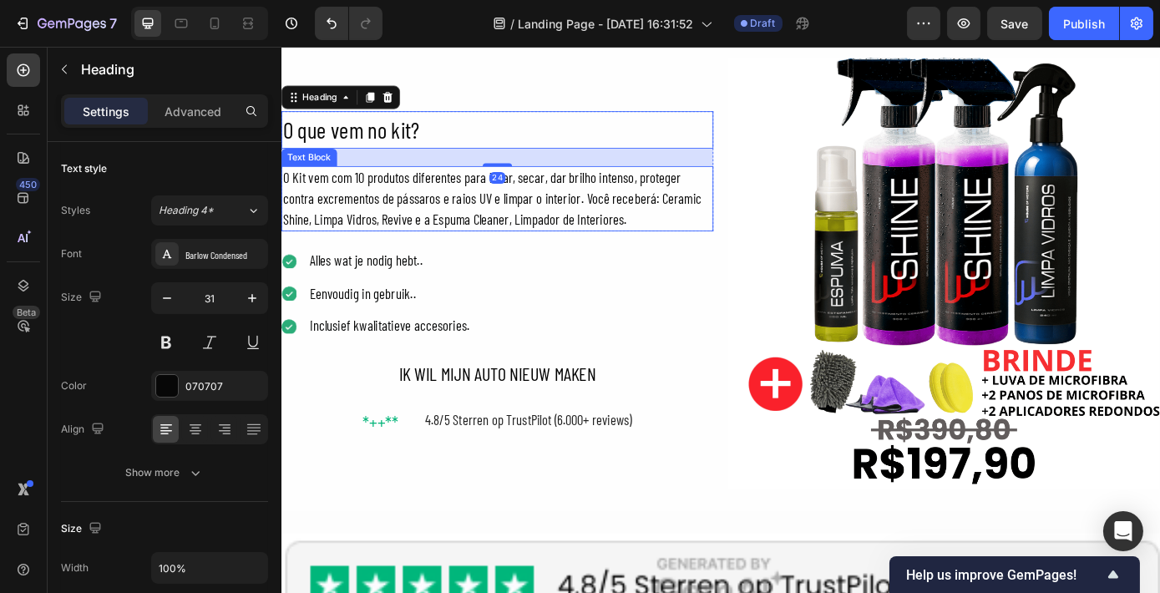
click at [364, 206] on p "O Kit vem com 10 produtos diferentes para lavar, secar, dar brilho intenso, pro…" at bounding box center [526, 220] width 489 height 72
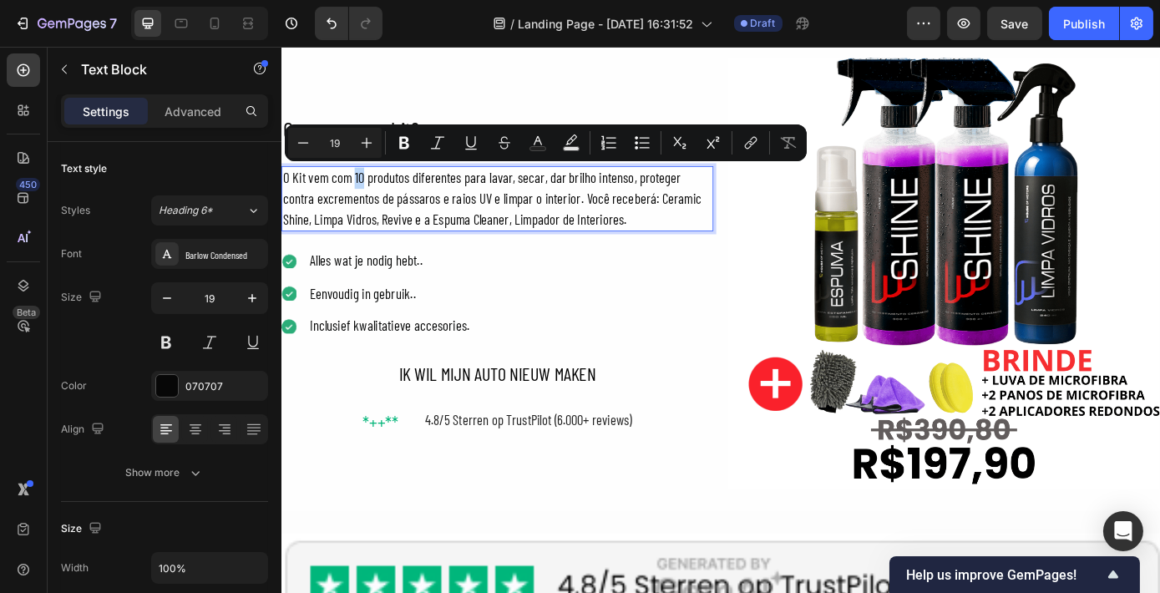
drag, startPoint x: 372, startPoint y: 195, endPoint x: 362, endPoint y: 192, distance: 10.3
click at [362, 192] on p "O Kit vem com 10 produtos diferentes para lavar, secar, dar brilho intenso, pro…" at bounding box center [526, 220] width 489 height 72
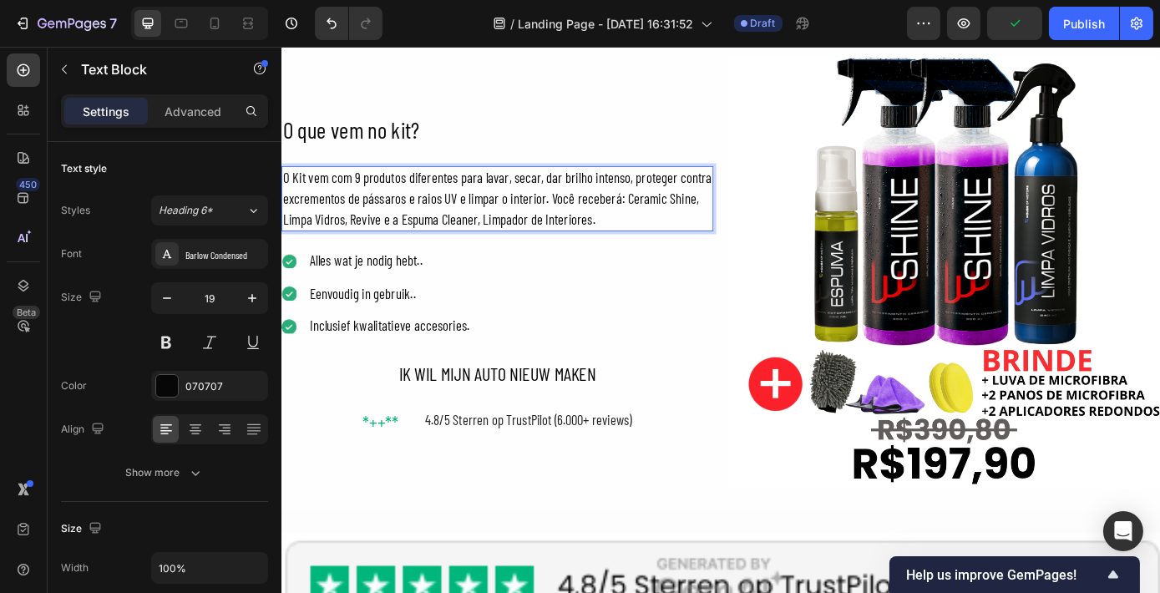
click at [534, 217] on p "O Kit vem com 9 produtos diferentes para lavar, secar, dar brilho intenso, prot…" at bounding box center [526, 220] width 489 height 72
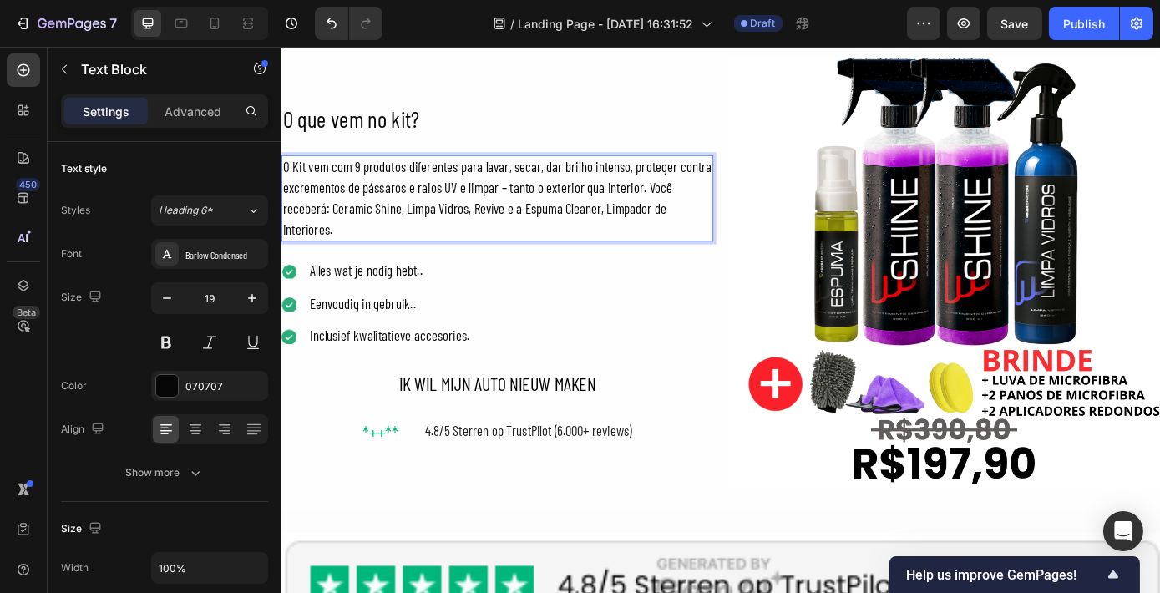
scroll to position [3025, 0]
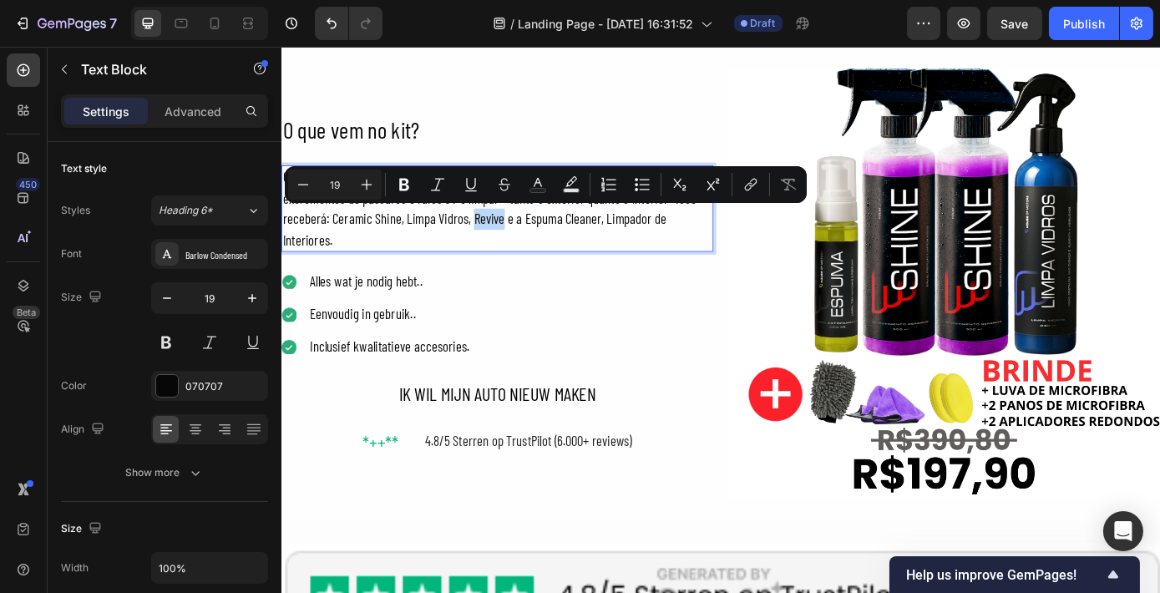
drag, startPoint x: 532, startPoint y: 244, endPoint x: 496, endPoint y: 245, distance: 35.9
click at [496, 245] on p "O Kit vem com 9 produtos diferentes para lavar, secar, dar brilho intenso, prot…" at bounding box center [526, 231] width 489 height 95
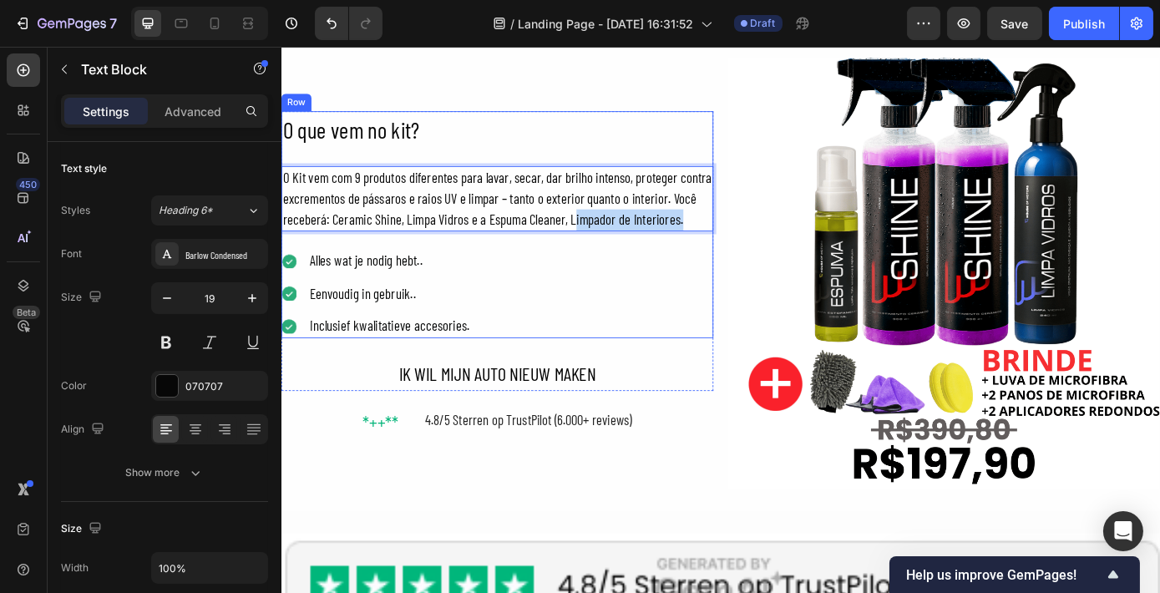
drag, startPoint x: 609, startPoint y: 240, endPoint x: 731, endPoint y: 256, distance: 122.9
click at [731, 256] on div "O que vem no kit? Heading O Kit vem com 9 produtos diferentes para lavar, secar…" at bounding box center [527, 249] width 493 height 259
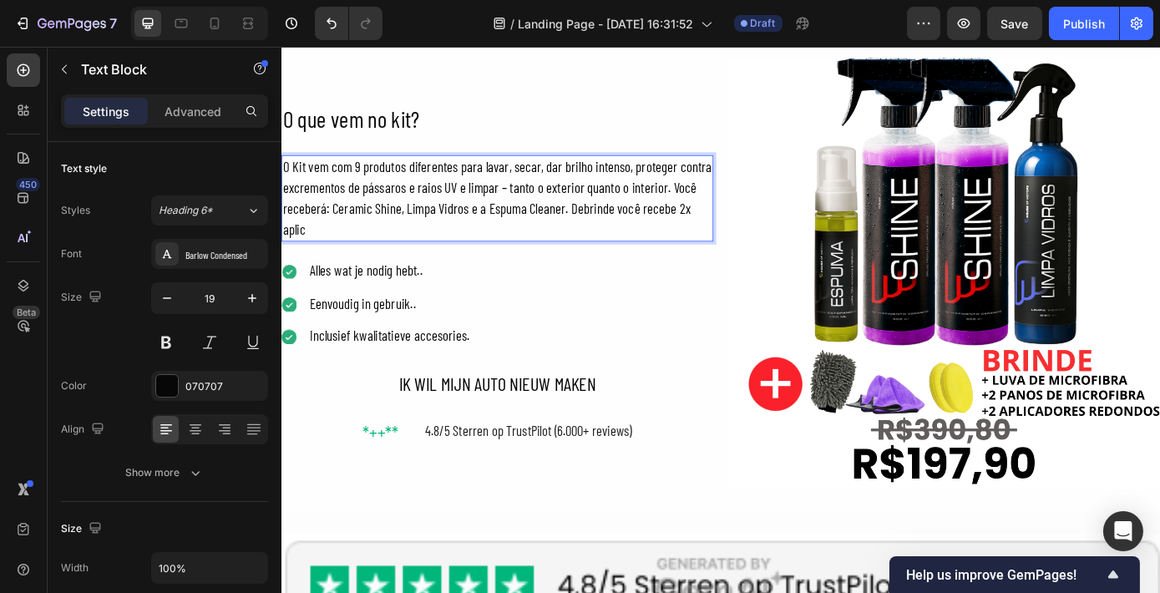
scroll to position [3025, 0]
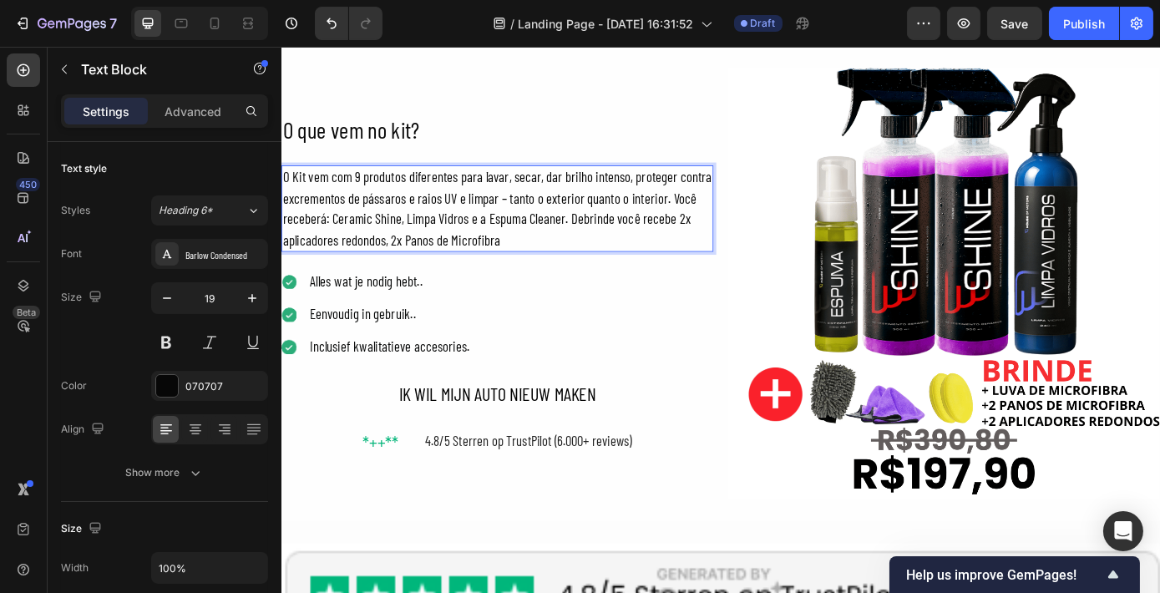
click at [620, 241] on p "O Kit vem com 9 produtos diferentes para lavar, secar, dar brilho intenso, prot…" at bounding box center [526, 231] width 489 height 95
click at [290, 270] on p "O Kit vem com 9 produtos diferentes para lavar, secar, dar brilho intenso, prot…" at bounding box center [526, 231] width 489 height 95
click at [584, 263] on p "O Kit vem com 9 produtos diferentes para lavar, secar, dar brilho intenso, prot…" at bounding box center [526, 231] width 489 height 95
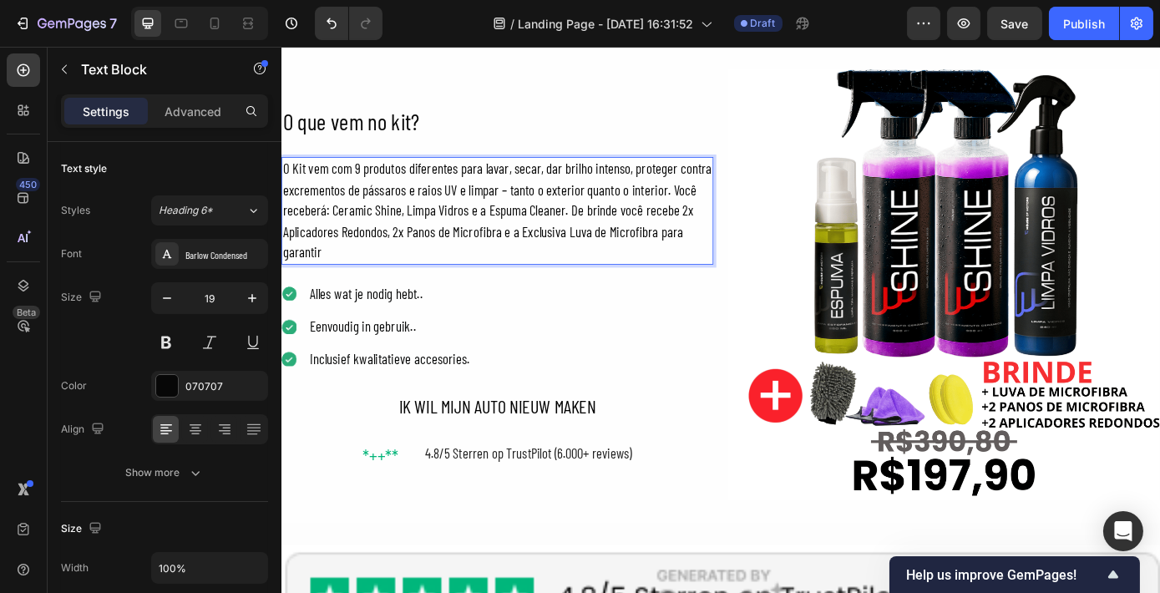
scroll to position [2999, 0]
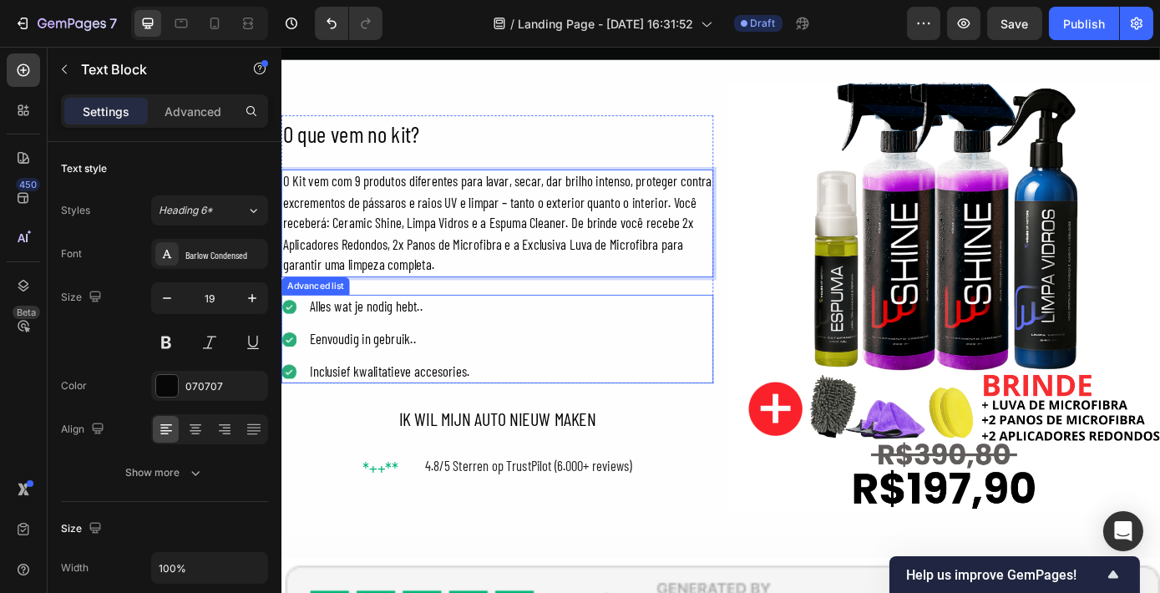
click at [537, 410] on div "Icon Alles wat je nodig hebt.. Text Block Icon Eenvoudig in gebruik.. Text Bloc…" at bounding box center [527, 381] width 493 height 102
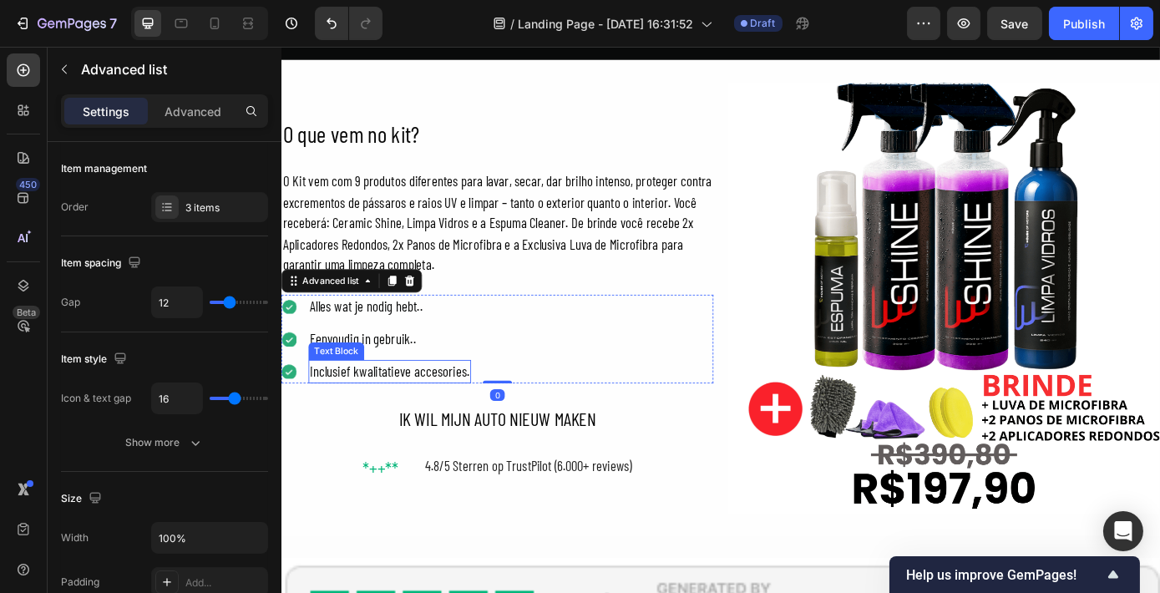
click at [469, 411] on div "Inclusief kwalitatieve accesories." at bounding box center [403, 418] width 185 height 28
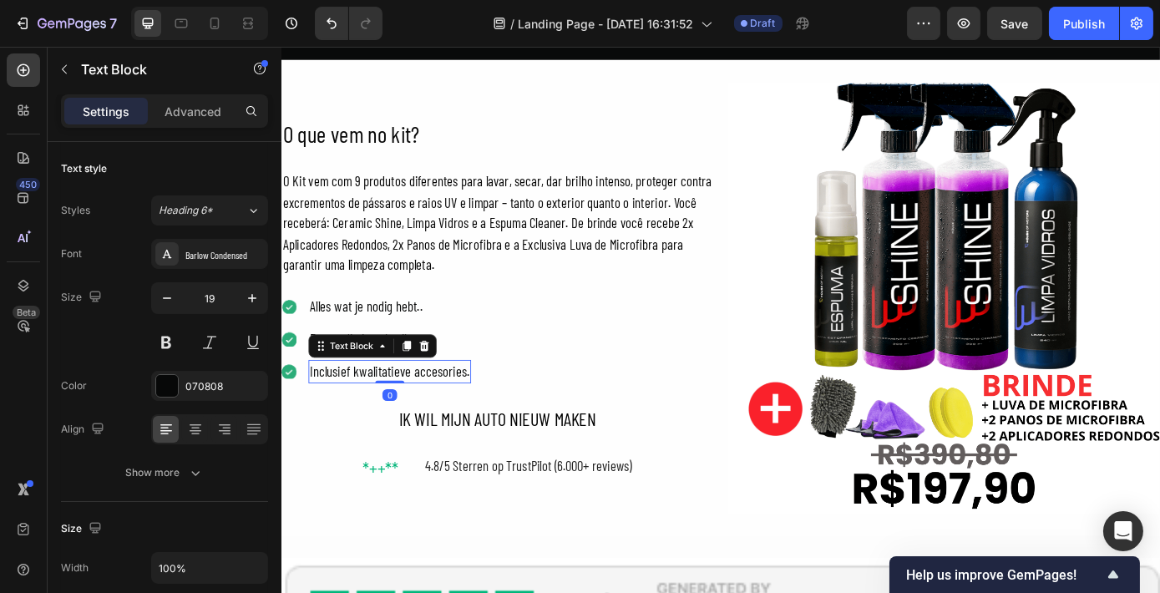
click at [469, 411] on div "Inclusief kwalitatieve accesories." at bounding box center [403, 418] width 185 height 28
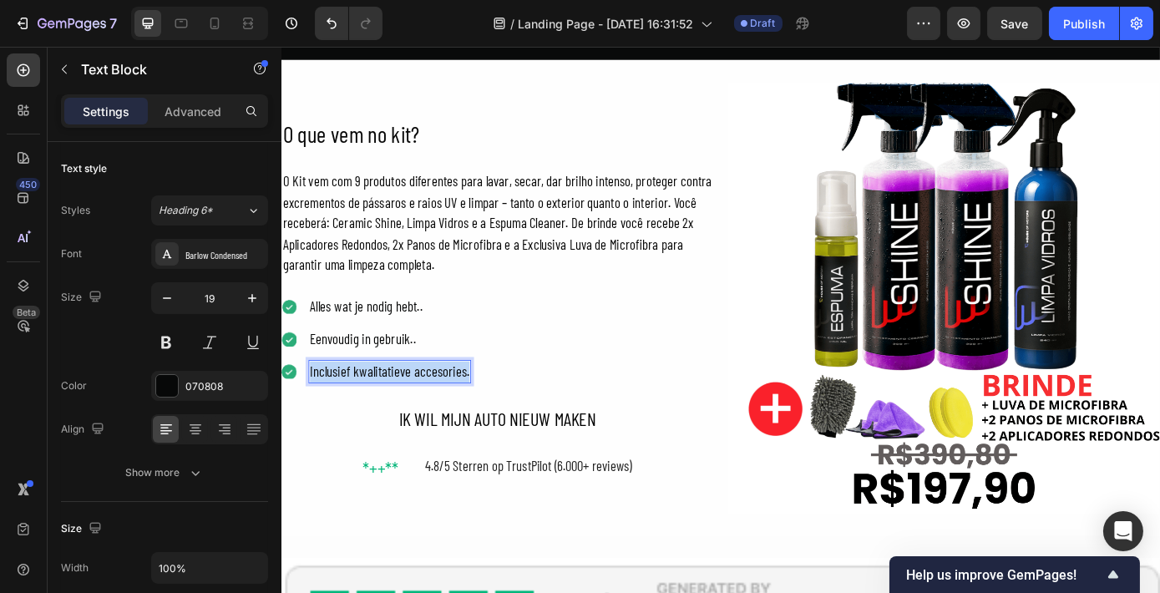
click at [469, 411] on p "Inclusief kwalitatieve accesories." at bounding box center [404, 418] width 182 height 24
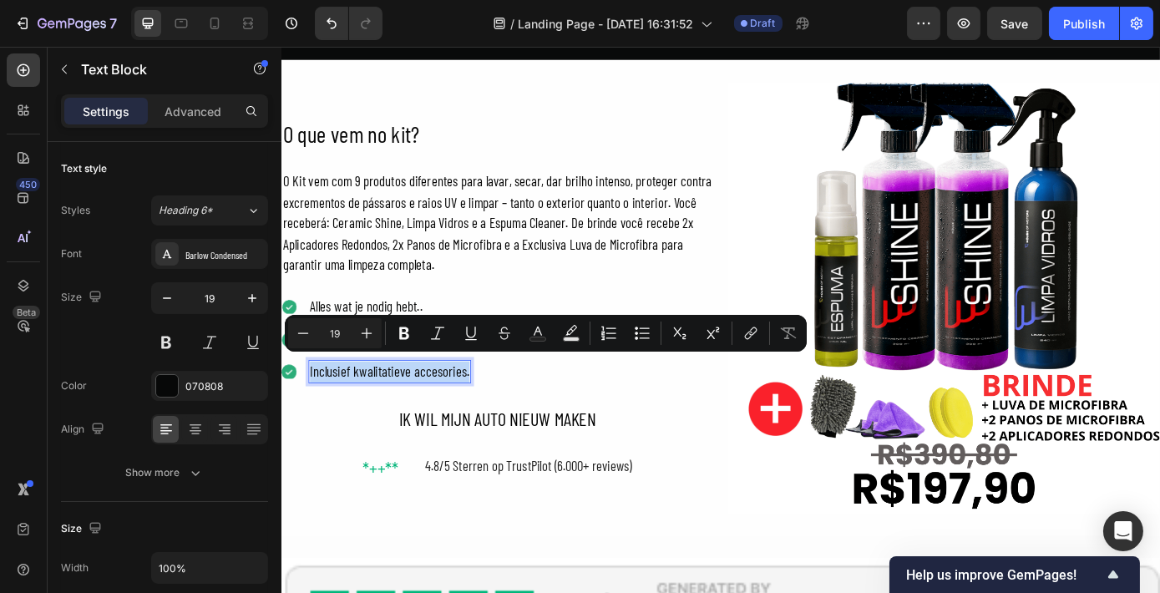
click at [400, 411] on p "Inclusief kwalitatieve accesories." at bounding box center [404, 418] width 182 height 24
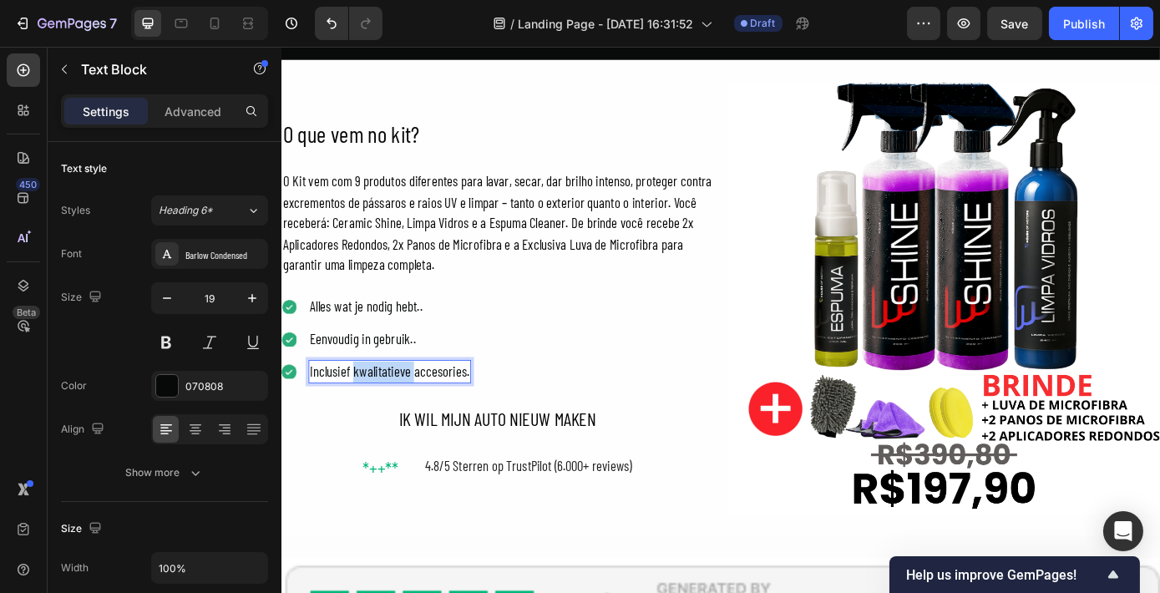
click at [400, 411] on p "Inclusief kwalitatieve accesories." at bounding box center [404, 418] width 182 height 24
click at [370, 377] on div "Eenvoudig in gebruik.." at bounding box center [373, 380] width 124 height 28
click at [370, 377] on p "Eenvoudig in gebruik.." at bounding box center [373, 380] width 121 height 24
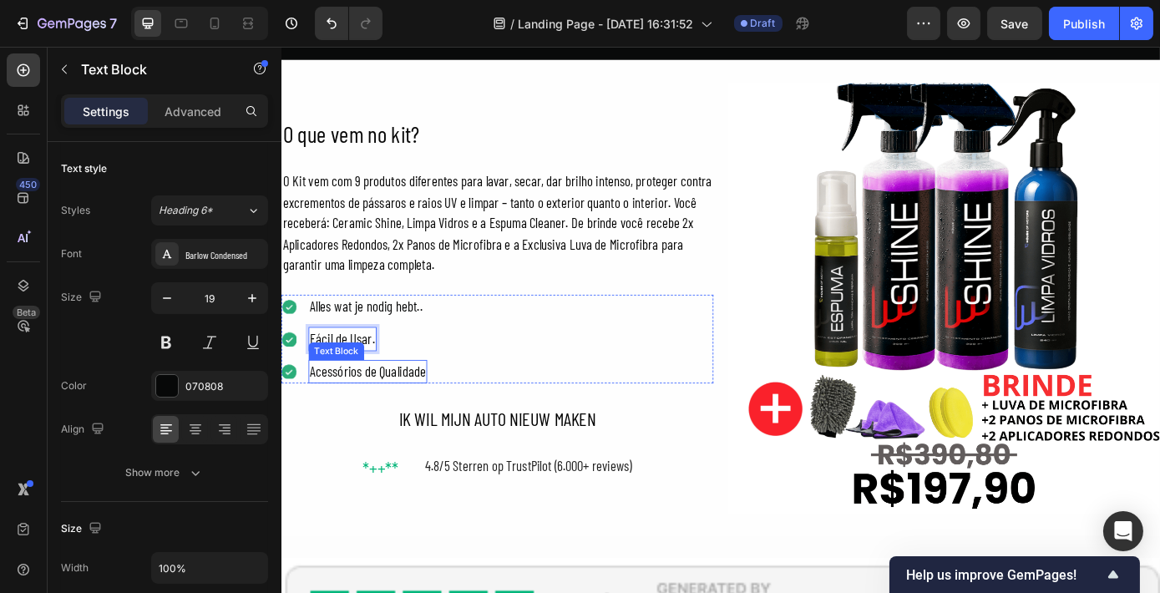
click at [442, 410] on p "Acessórios de Qualidade" at bounding box center [379, 418] width 132 height 24
click at [443, 414] on div "Acessórios de Qualidade" at bounding box center [378, 418] width 135 height 28
click at [385, 341] on div "Alles wat je nodig hebt.." at bounding box center [377, 344] width 132 height 28
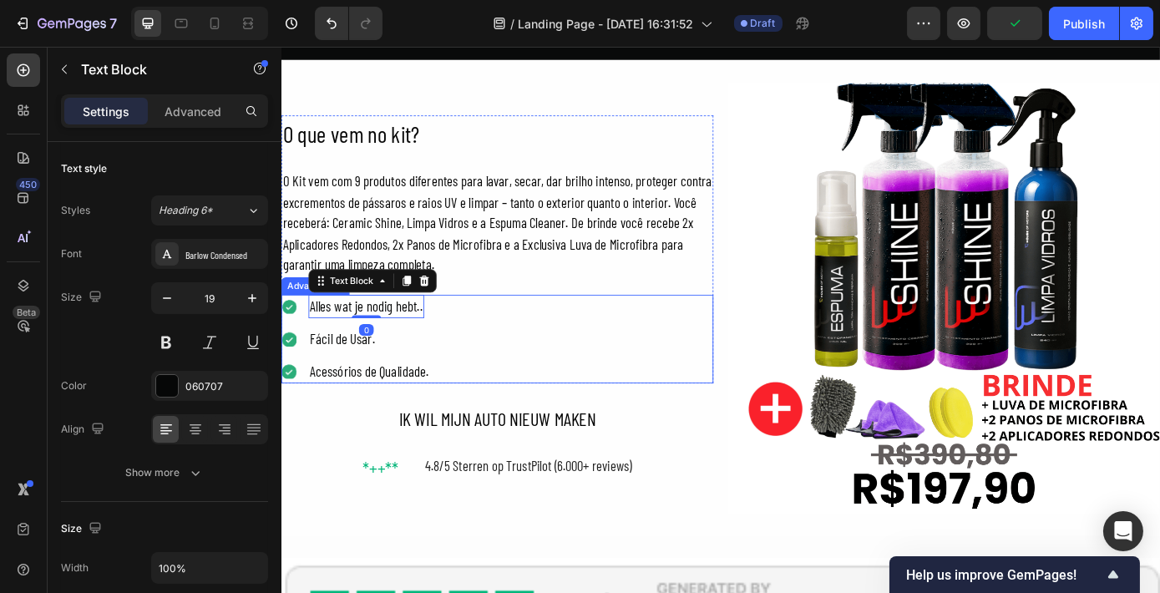
click at [291, 346] on li "Icon Alles wat je nodig hebt.. Text Block 0" at bounding box center [365, 344] width 169 height 28
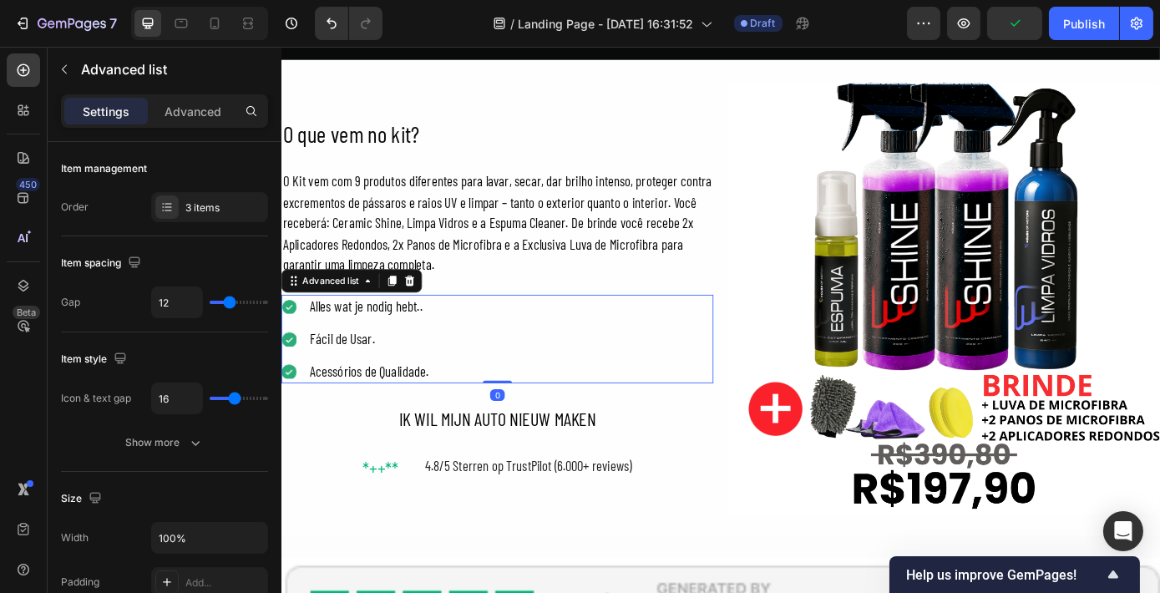
click at [289, 341] on image at bounding box center [290, 343] width 18 height 18
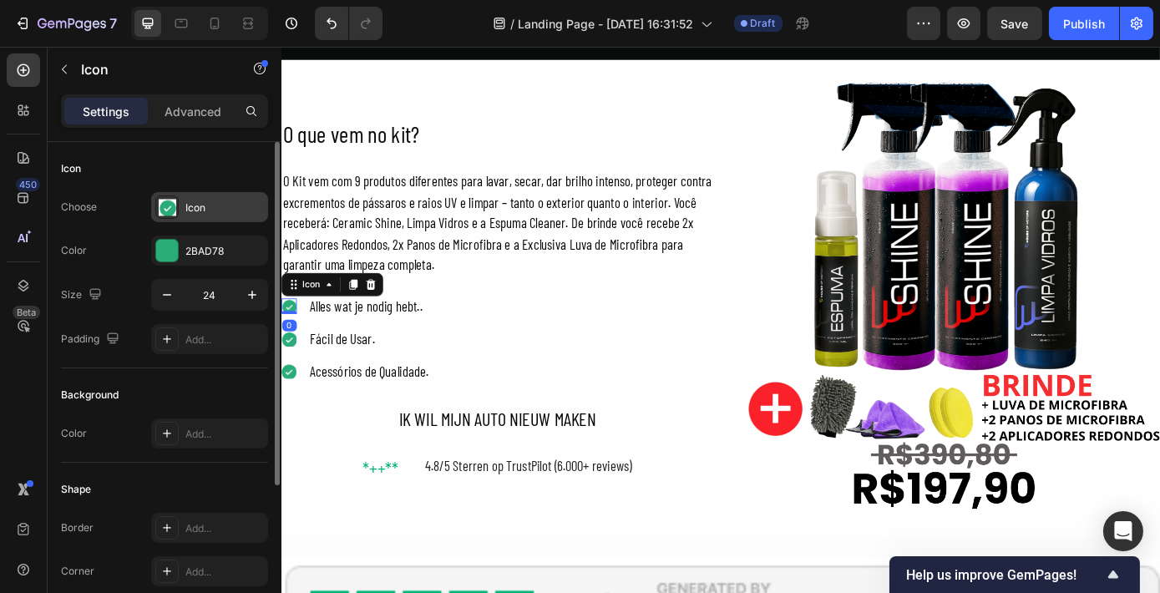
click at [194, 210] on div "Icon" at bounding box center [224, 207] width 78 height 15
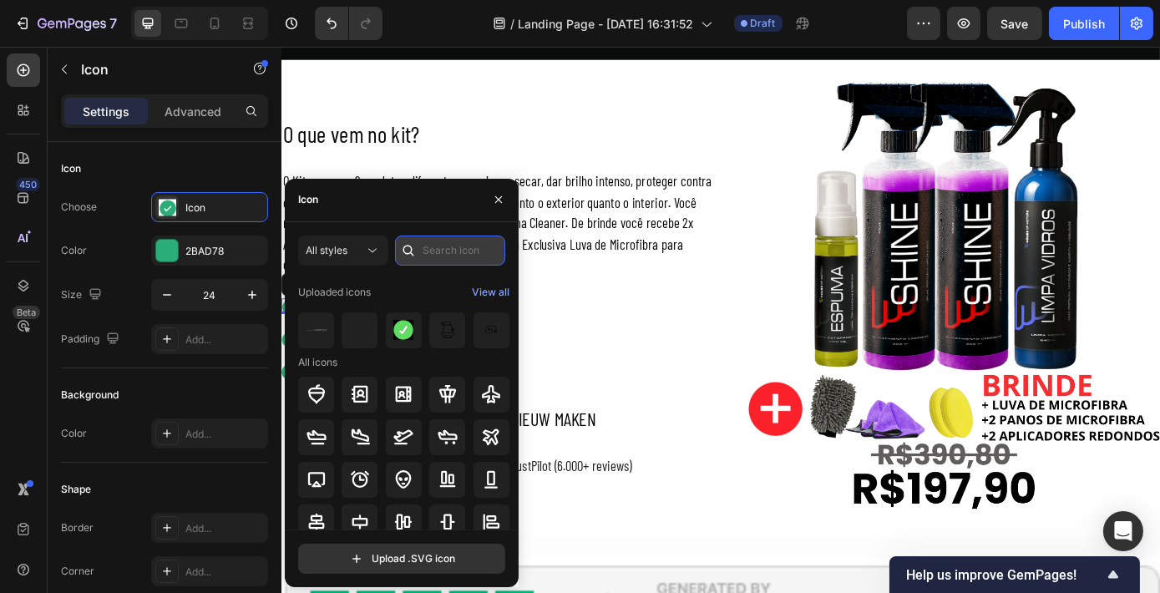
click at [434, 248] on input "text" at bounding box center [450, 250] width 110 height 30
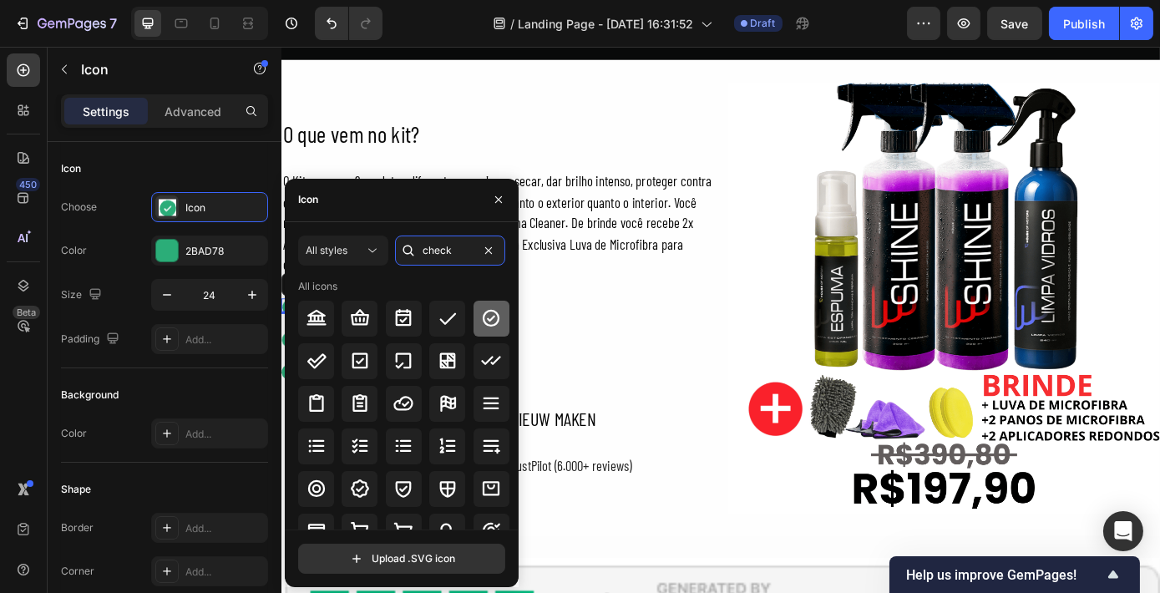
type input "check"
click at [488, 326] on icon at bounding box center [491, 318] width 20 height 20
click at [492, 194] on icon "button" at bounding box center [498, 199] width 13 height 13
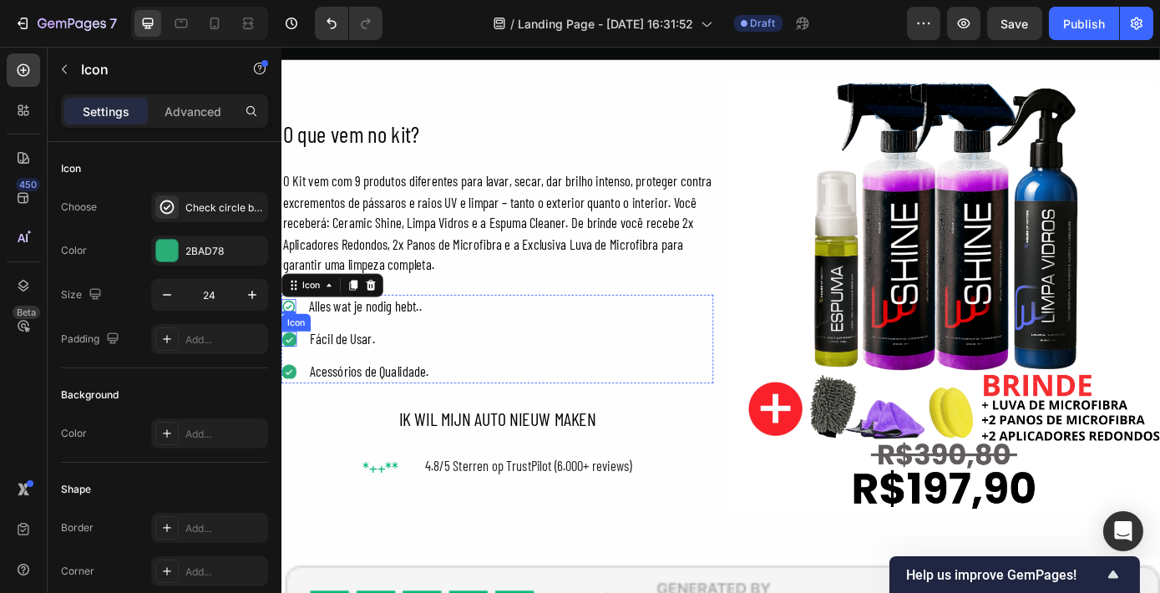
click at [292, 372] on image at bounding box center [290, 381] width 18 height 18
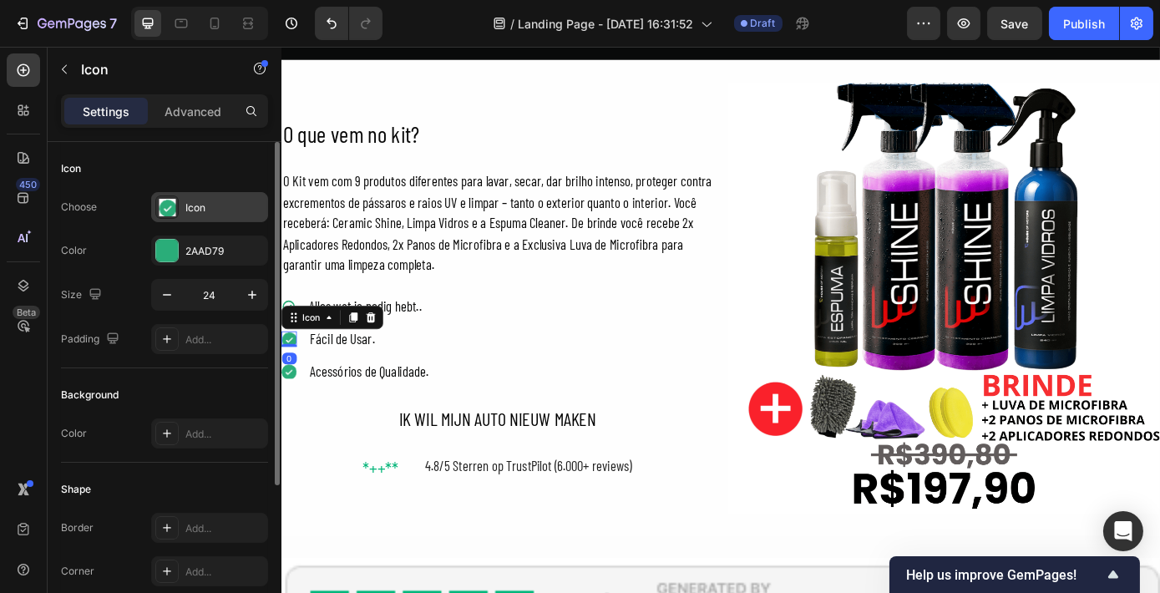
click at [211, 214] on div "Icon" at bounding box center [224, 207] width 78 height 15
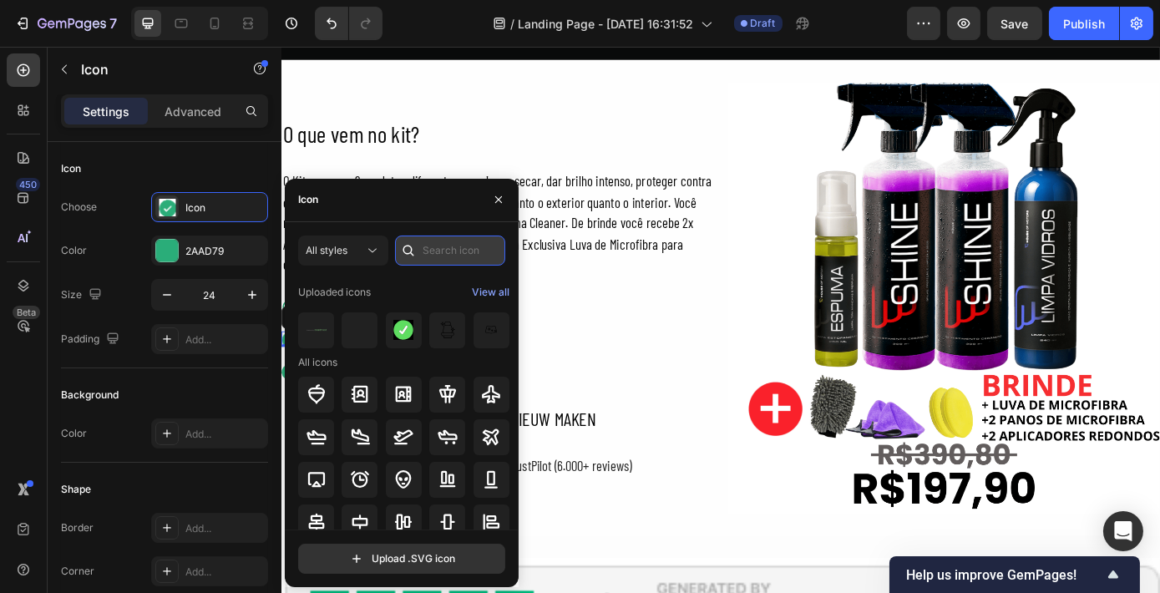
click at [431, 248] on input "text" at bounding box center [450, 250] width 110 height 30
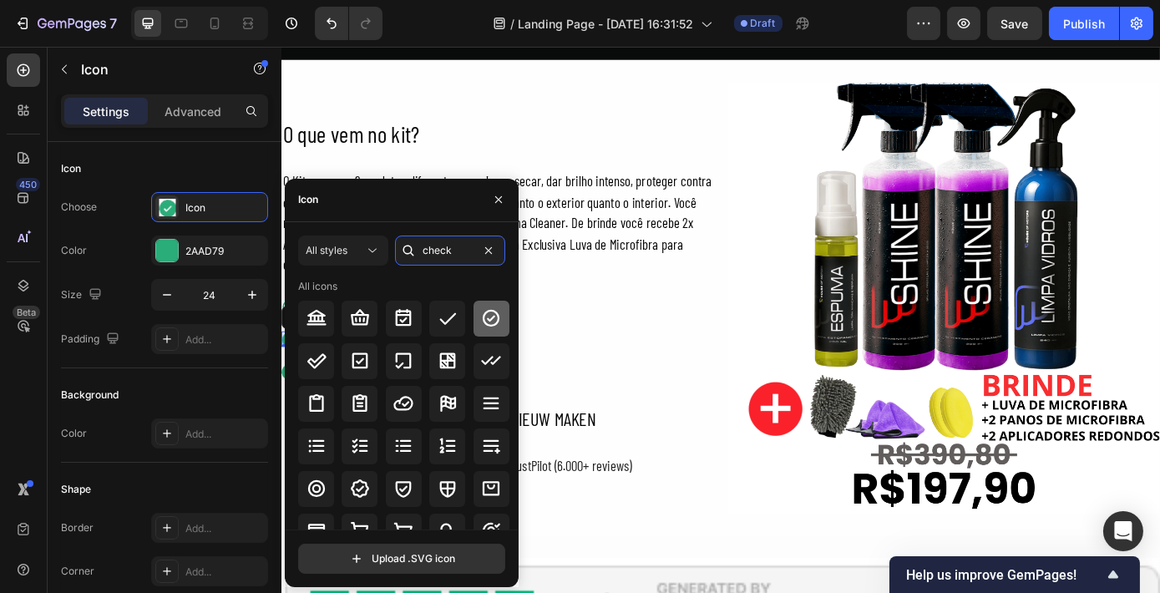
type input "check"
click at [491, 308] on icon at bounding box center [491, 318] width 20 height 20
click at [498, 193] on icon "button" at bounding box center [498, 199] width 13 height 13
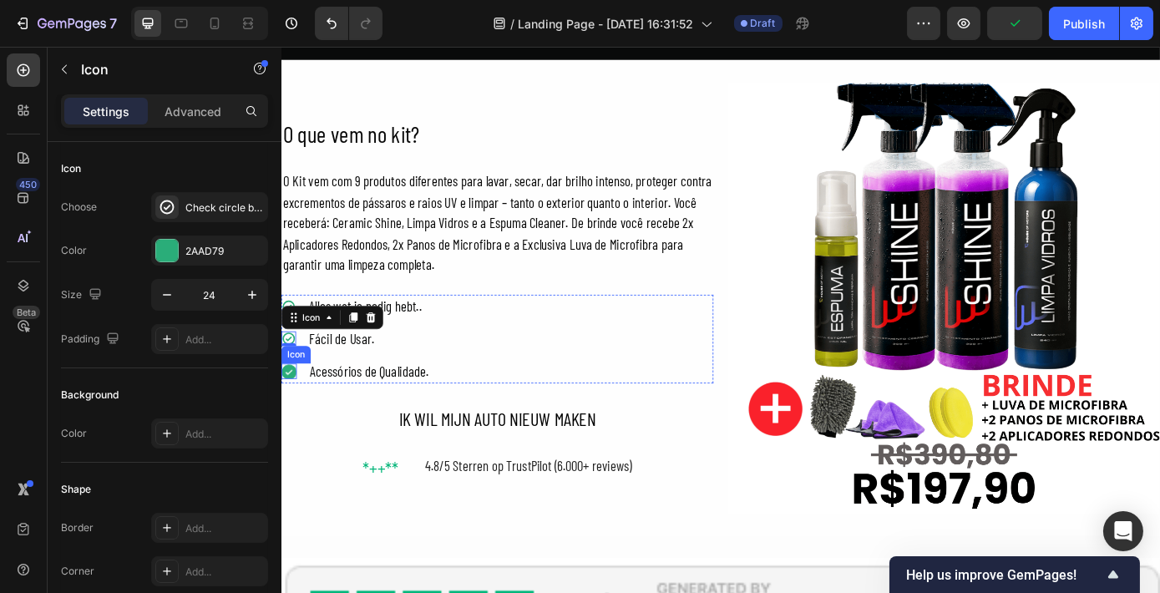
click at [291, 408] on image at bounding box center [290, 417] width 18 height 18
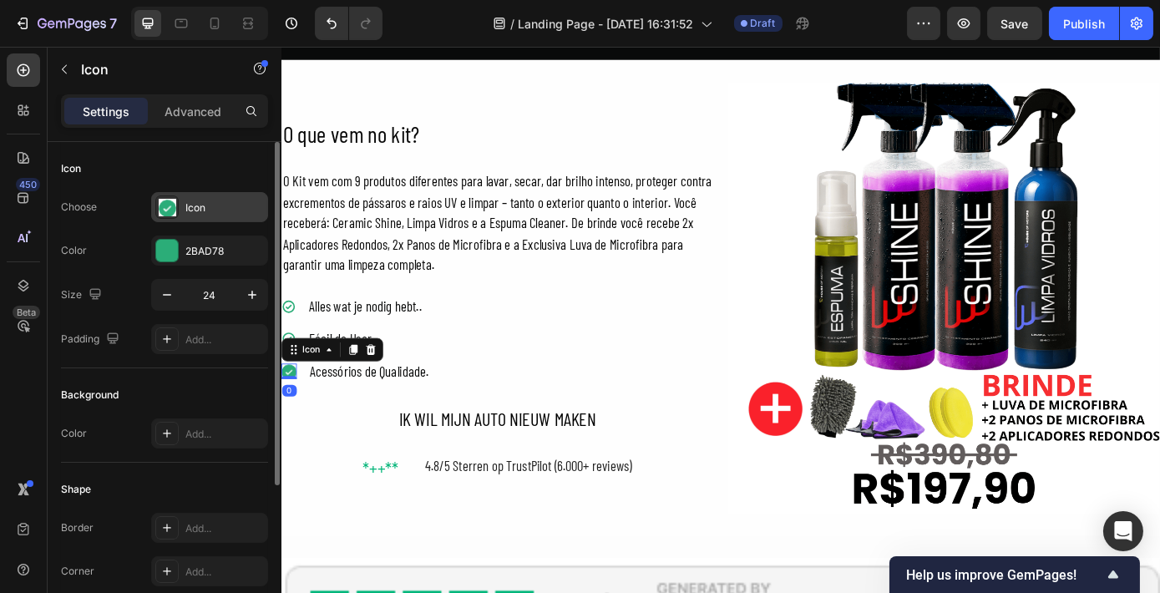
click at [199, 205] on div "Icon" at bounding box center [224, 207] width 78 height 15
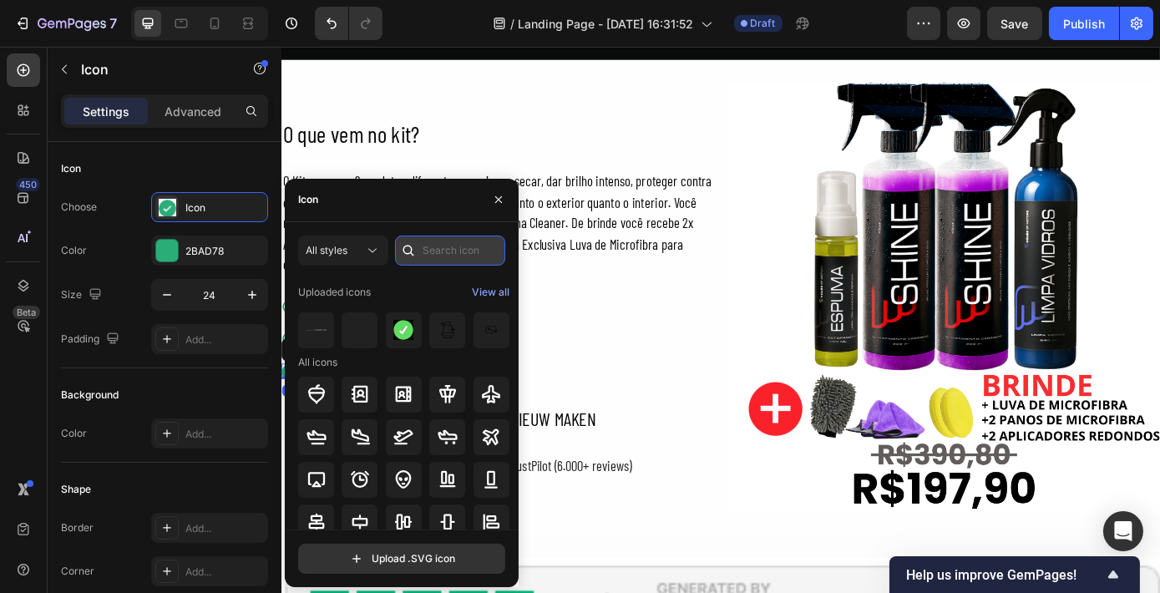
click at [445, 255] on input "text" at bounding box center [450, 250] width 110 height 30
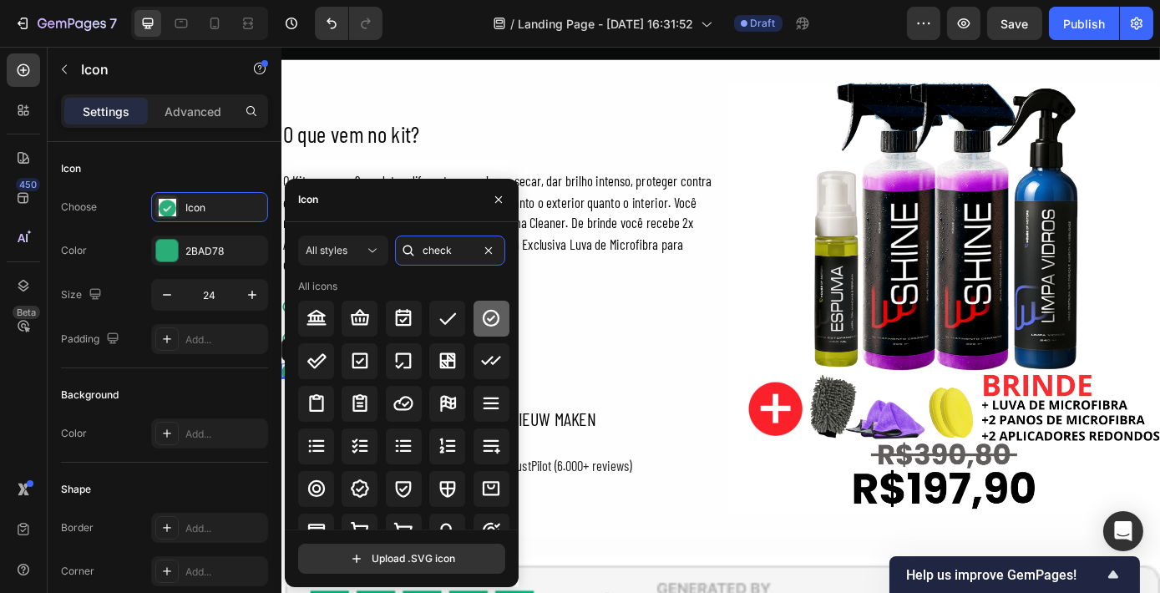
type input "check"
click at [484, 316] on icon at bounding box center [491, 318] width 20 height 20
click at [503, 195] on icon "button" at bounding box center [498, 199] width 13 height 13
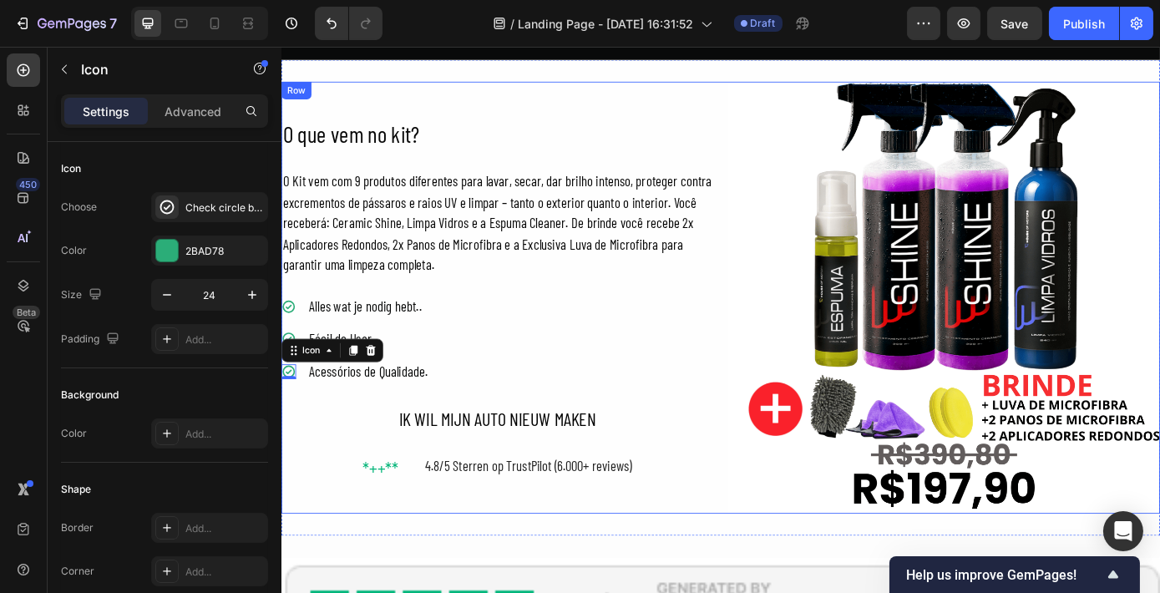
click at [777, 492] on div "O que vem no kit? Heading O Kit vem com 9 produtos diferentes para lavar, secar…" at bounding box center [782, 333] width 1002 height 493
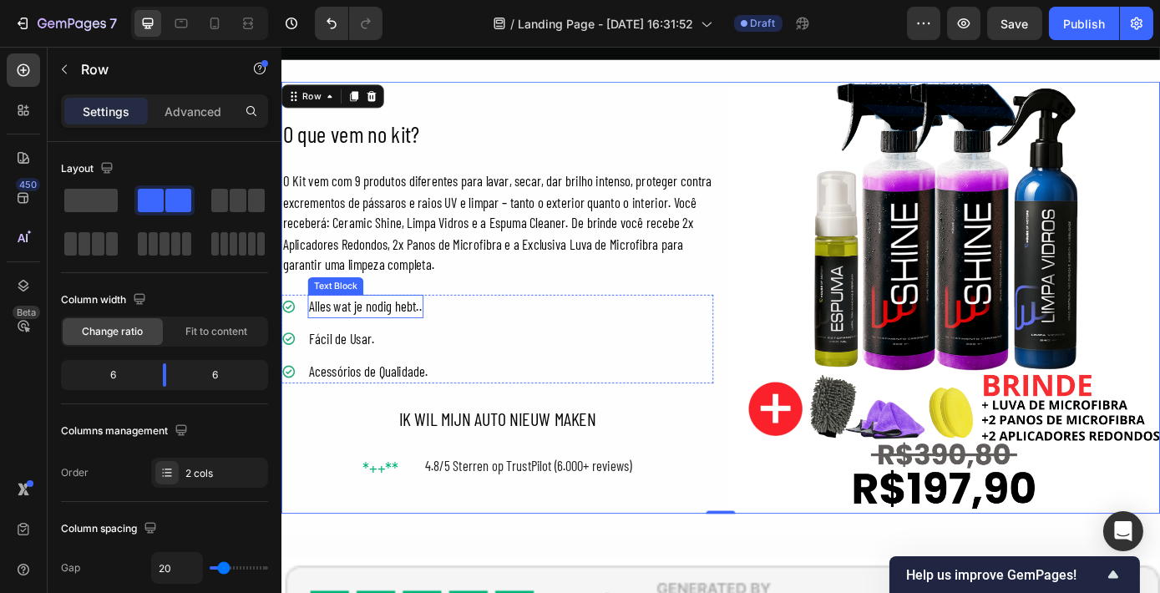
click at [421, 336] on div "Alles wat je nodig hebt.." at bounding box center [377, 344] width 132 height 28
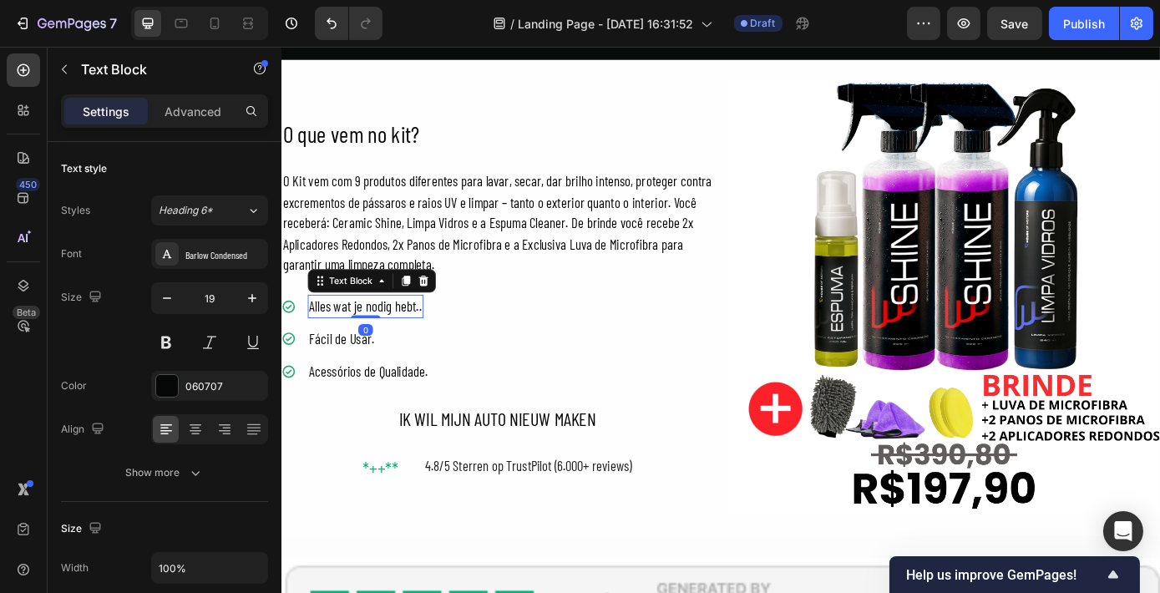
click at [421, 336] on div "Alles wat je nodig hebt.." at bounding box center [377, 344] width 132 height 28
click at [421, 336] on p "Alles wat je nodig hebt.." at bounding box center [376, 343] width 129 height 24
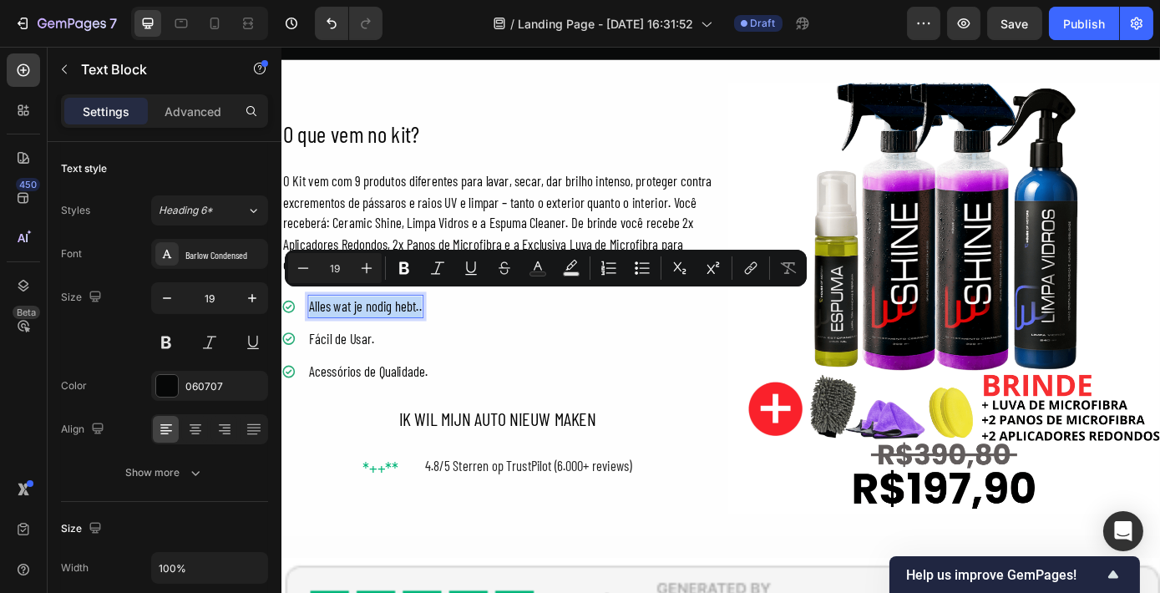
copy p "Alles wat je nodig hebt.."
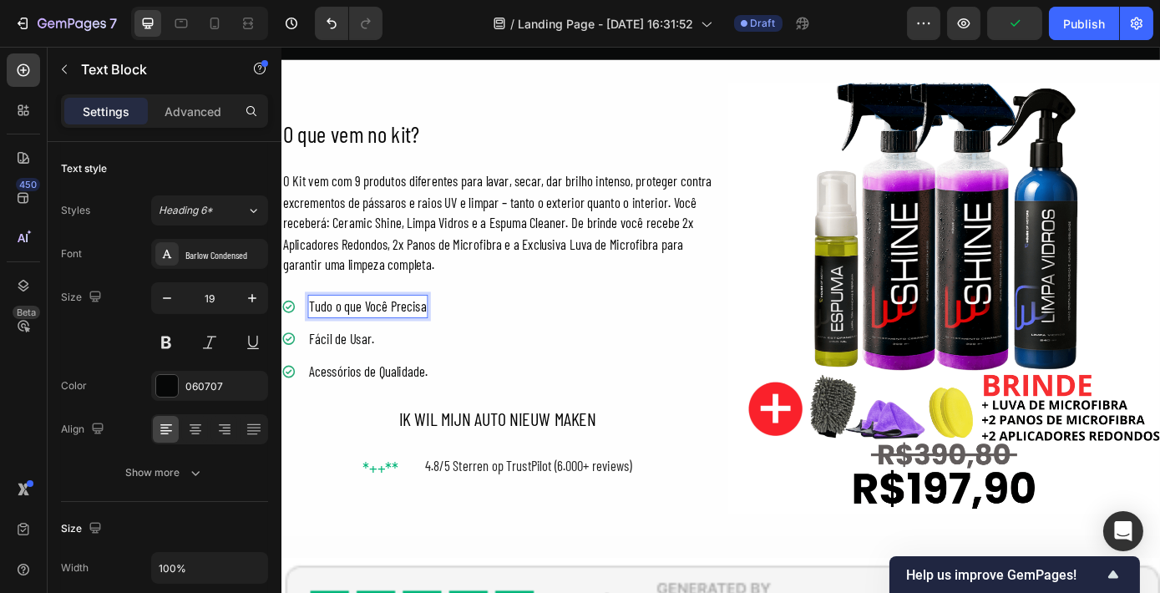
click at [358, 337] on p "Tudo o que Você Precisa" at bounding box center [379, 343] width 134 height 24
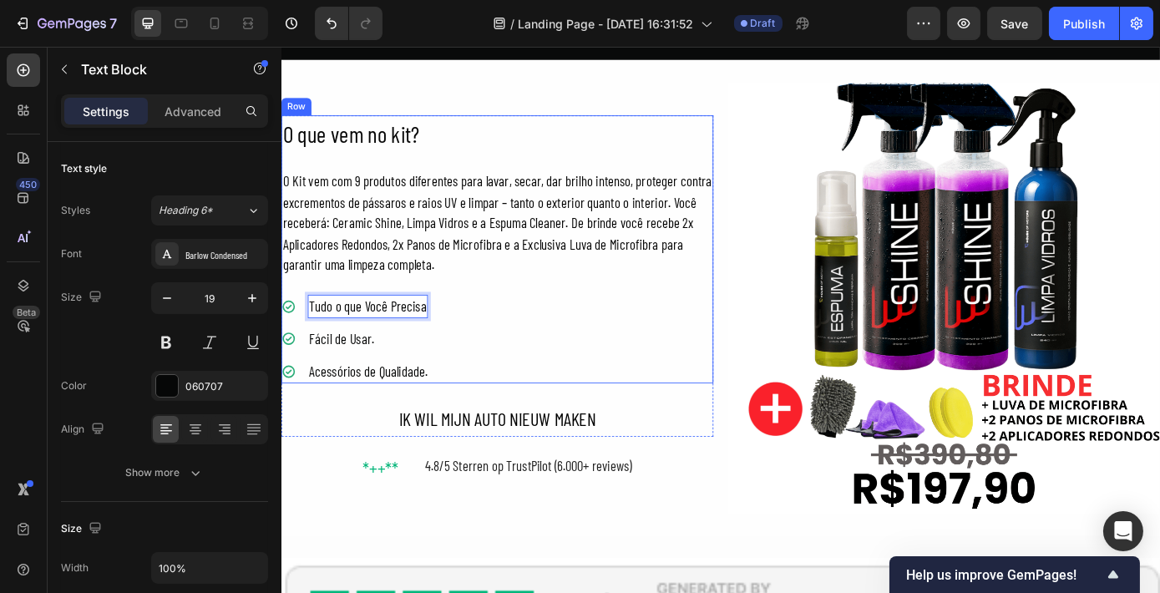
click at [638, 314] on div "O que vem no kit? Heading O Kit vem com 9 produtos diferentes para lavar, secar…" at bounding box center [527, 278] width 493 height 306
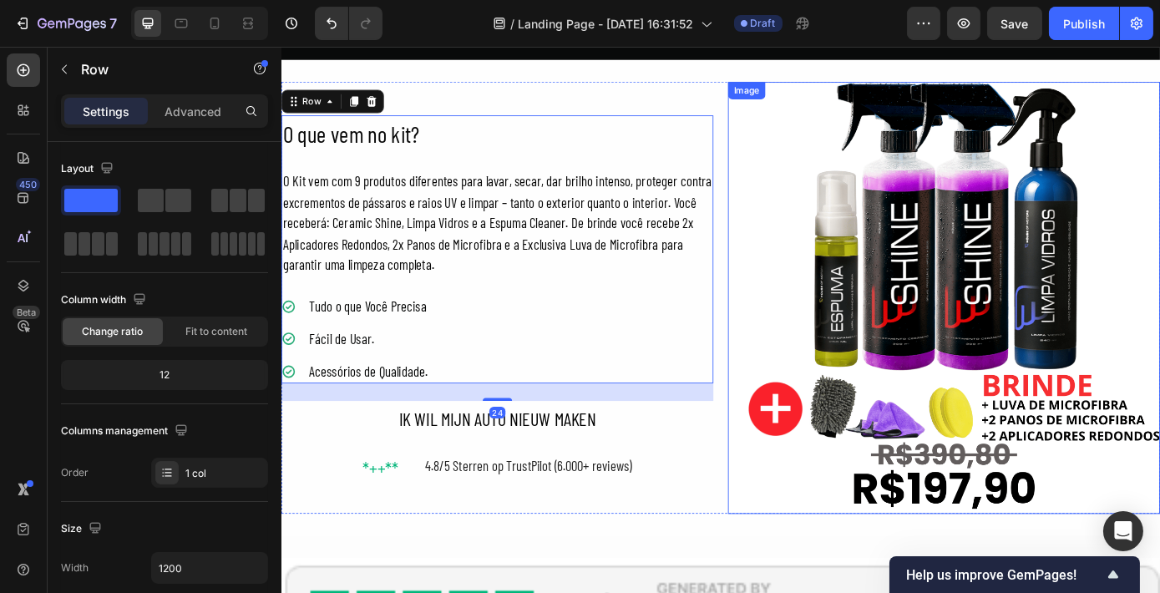
click at [790, 371] on img at bounding box center [1036, 333] width 493 height 493
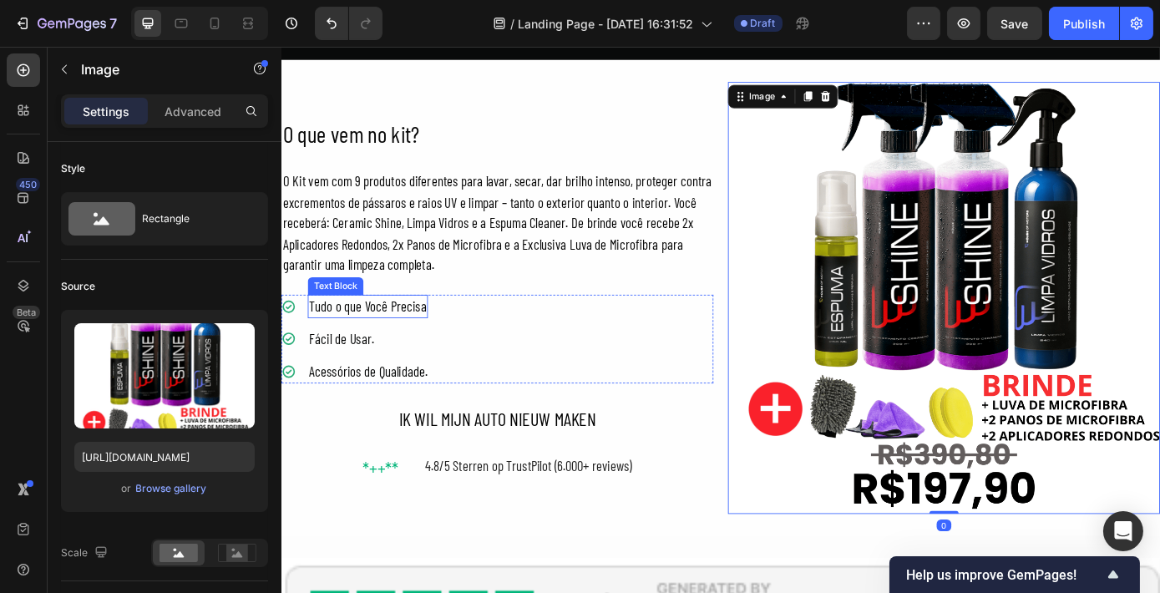
click at [445, 341] on div "Tudo o que Você Precisa" at bounding box center [379, 344] width 137 height 28
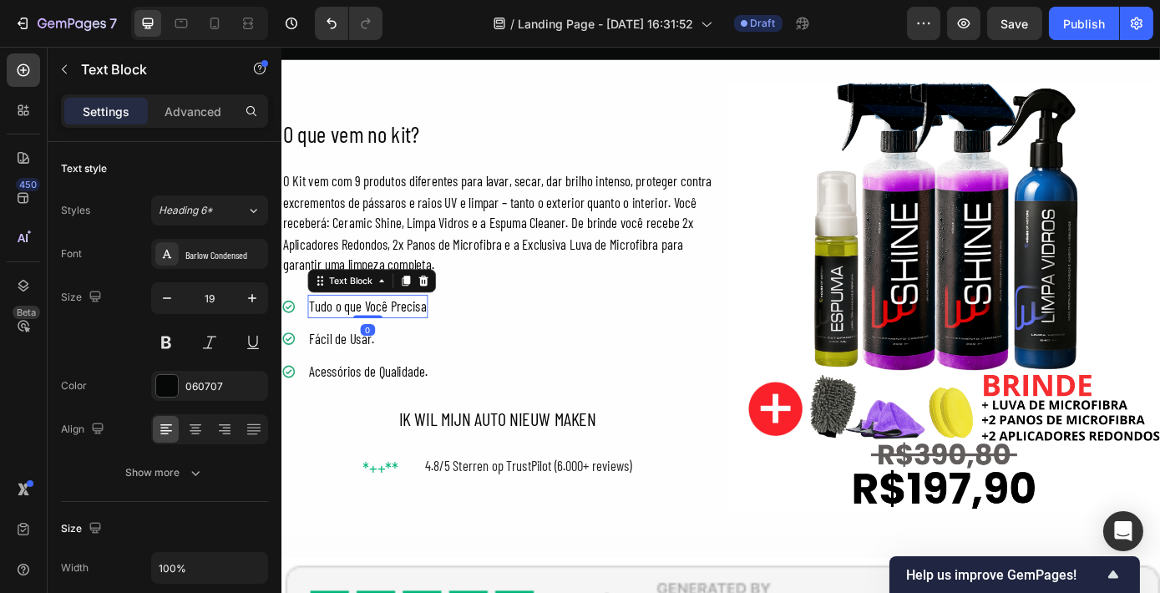
click at [444, 341] on div "Tudo o que Você Precisa" at bounding box center [379, 344] width 137 height 28
click at [380, 512] on div "*++**" at bounding box center [394, 527] width 44 height 31
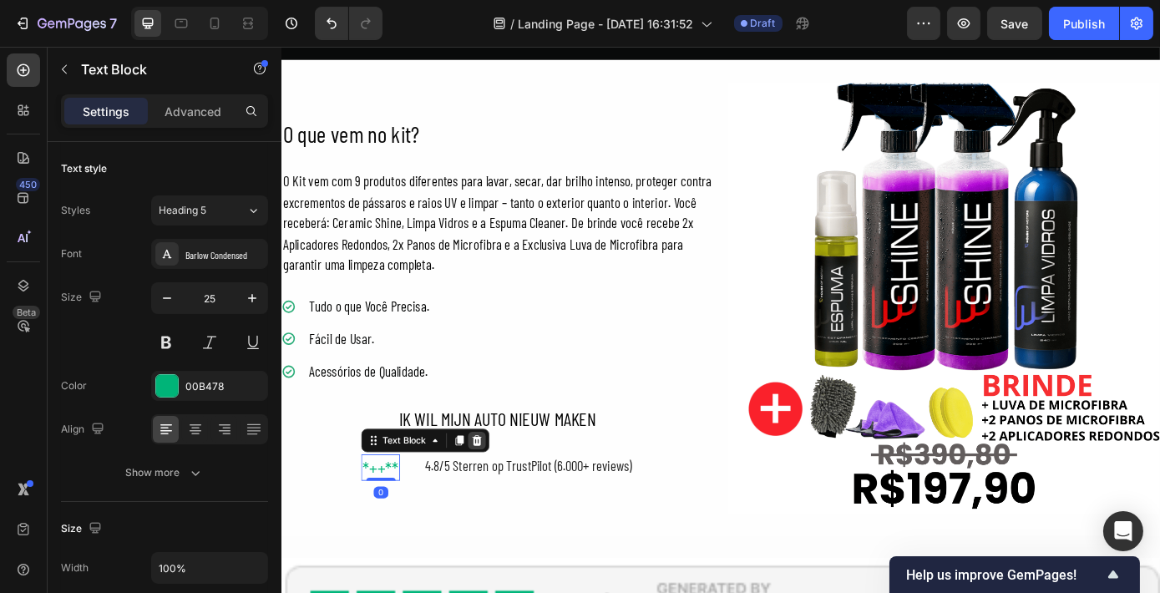
click at [502, 489] on icon at bounding box center [503, 495] width 13 height 13
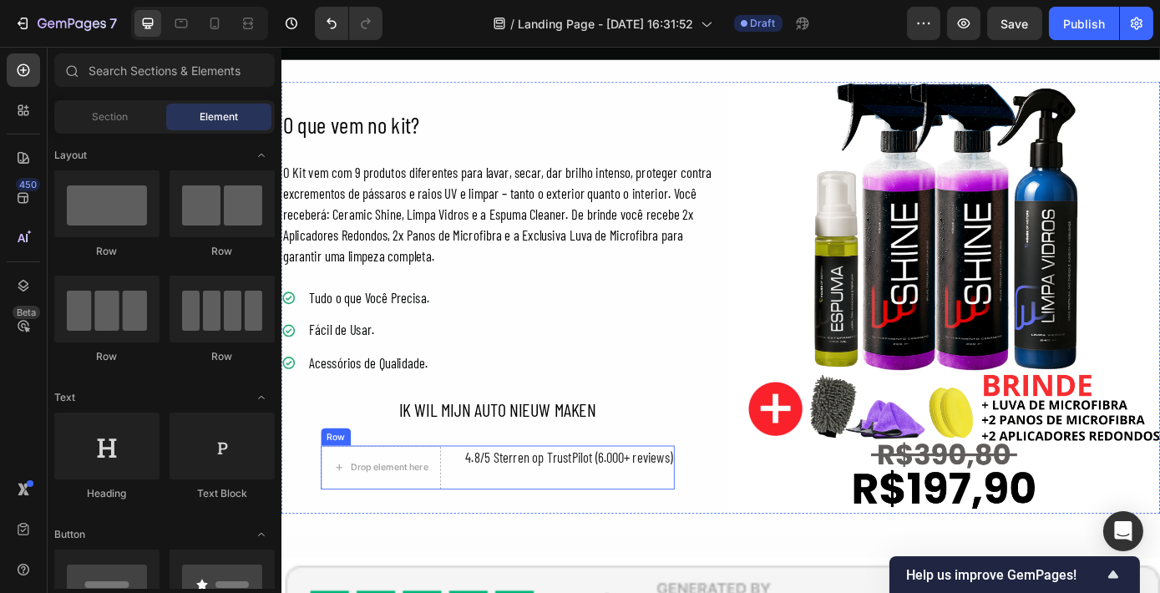
click at [463, 523] on div "Drop element here 4.8/5 Sterren op TrustPilot (6.000+ reviews) Text Block Row" at bounding box center [527, 527] width 403 height 50
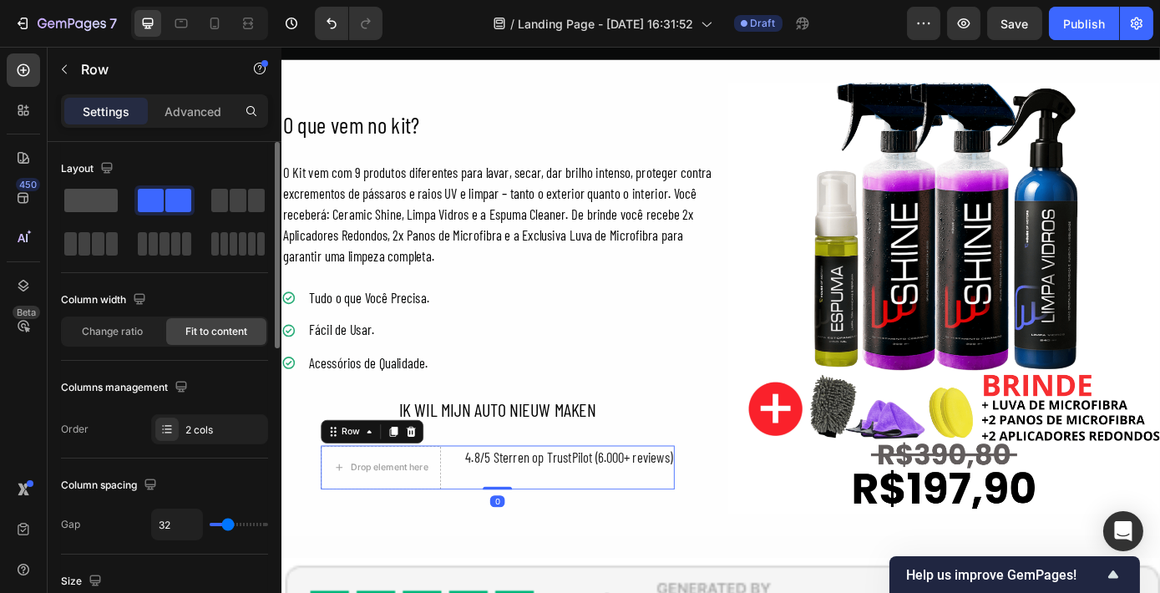
click at [91, 204] on span at bounding box center [90, 200] width 53 height 23
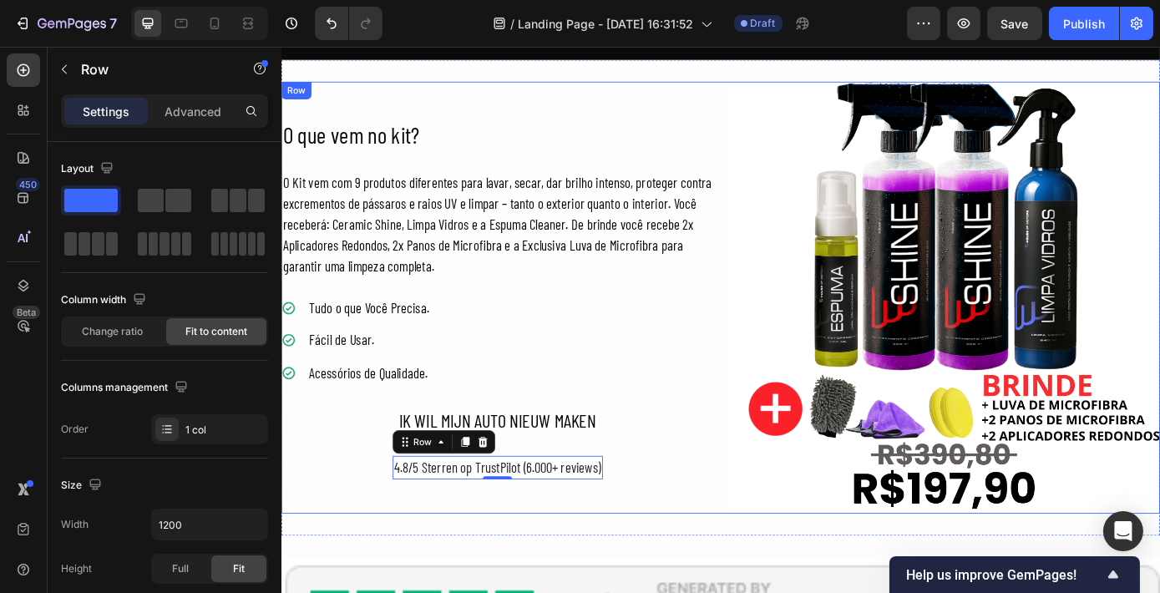
click at [727, 494] on div "O que vem no kit? Heading O Kit vem com 9 produtos diferentes para lavar, secar…" at bounding box center [527, 333] width 493 height 493
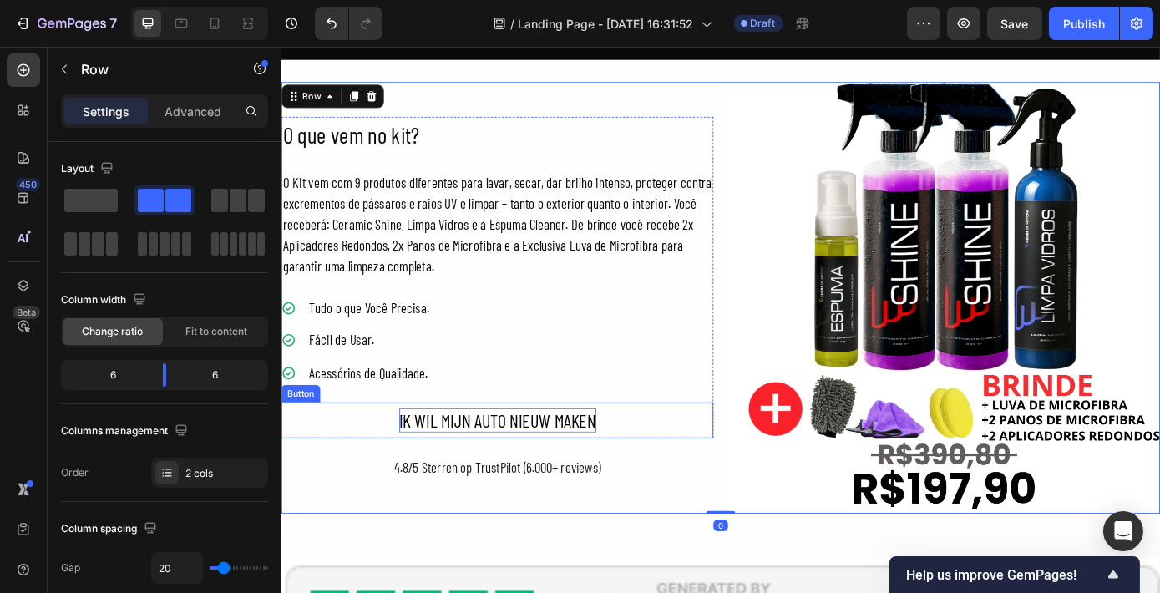
click at [512, 459] on div "IK WIL MIJN AUTO NIEUW MAKEN" at bounding box center [527, 473] width 225 height 28
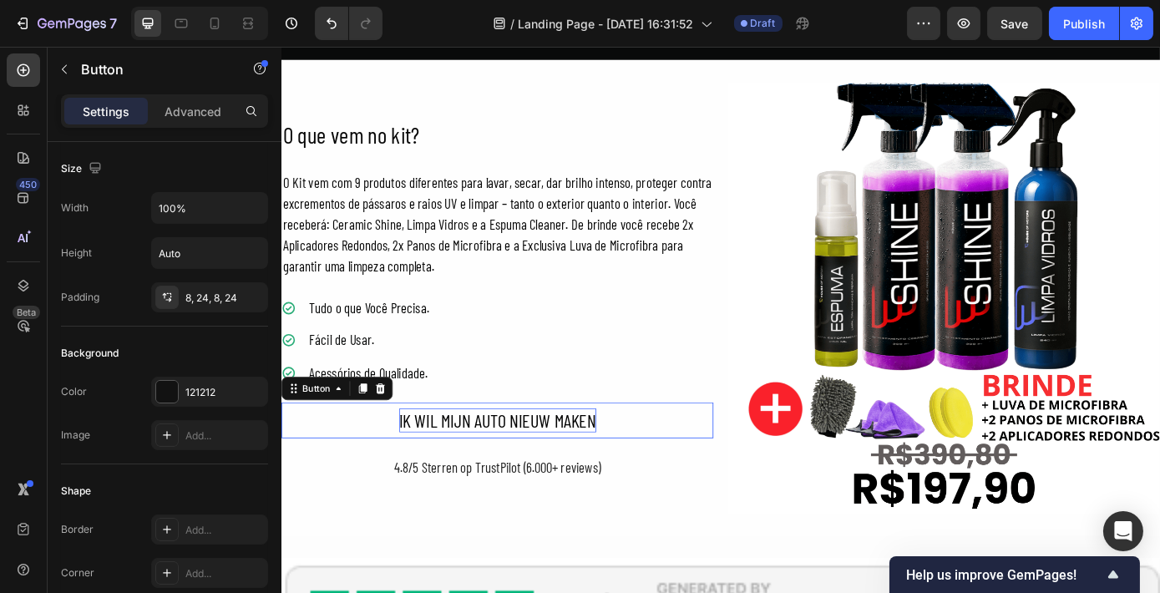
click at [512, 459] on div "IK WIL MIJN AUTO NIEUW MAKEN" at bounding box center [527, 473] width 225 height 28
click at [512, 459] on p "IK WIL MIJN AUTO NIEUW MAKEN" at bounding box center [527, 473] width 225 height 28
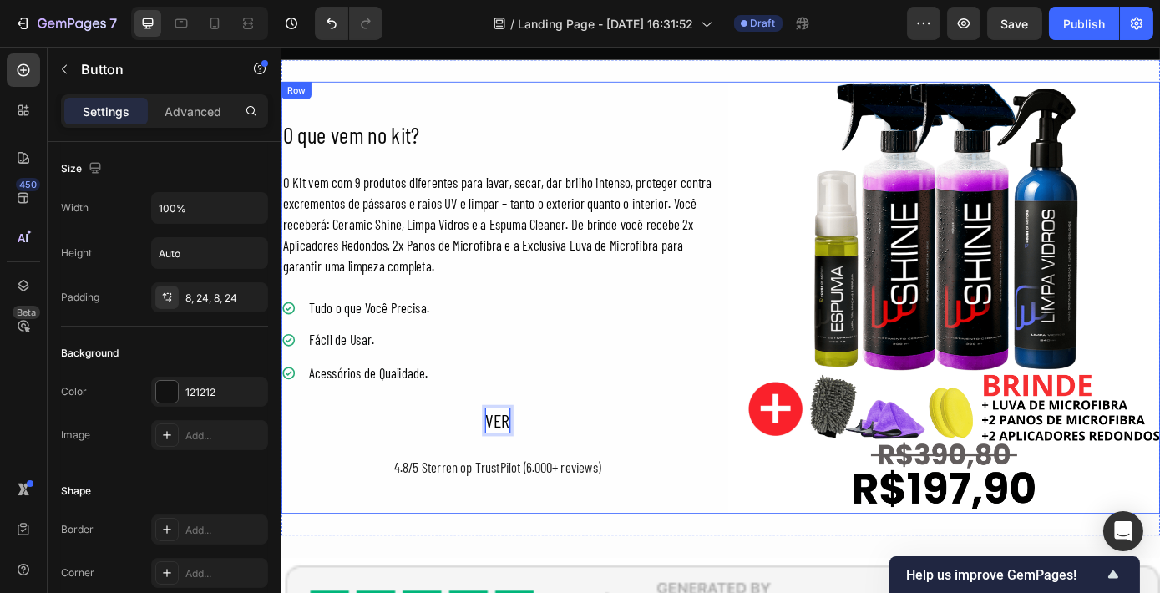
click at [281, 452] on button "VER" at bounding box center [527, 472] width 493 height 41
click at [281, 452] on button "VER MEU" at bounding box center [527, 472] width 493 height 41
click at [281, 452] on button "VER MEU CARRO" at bounding box center [527, 472] width 493 height 41
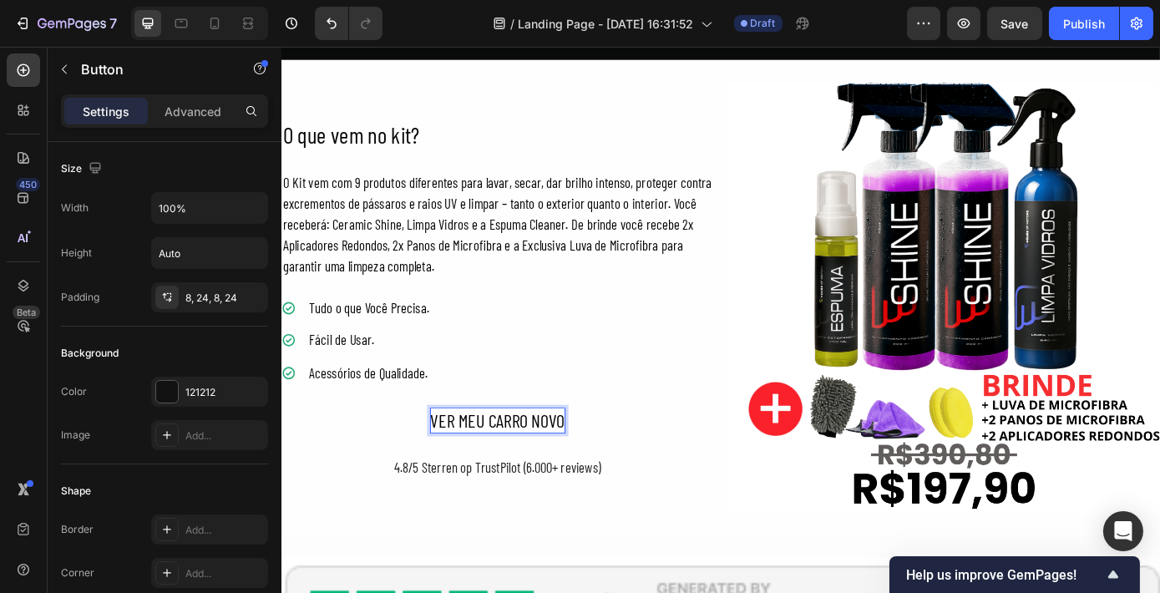
click at [486, 459] on p "VER MEU CARRO NOVO" at bounding box center [527, 473] width 153 height 28
drag, startPoint x: 483, startPoint y: 461, endPoint x: 442, endPoint y: 468, distance: 41.4
click at [442, 468] on button "VER MEU CARRO NOVO" at bounding box center [527, 472] width 493 height 41
click at [281, 452] on button "QUEROMEU CARRO NOVO" at bounding box center [527, 472] width 493 height 41
click at [607, 472] on p "QUERO MEU CARRO NOVO" at bounding box center [527, 473] width 172 height 28
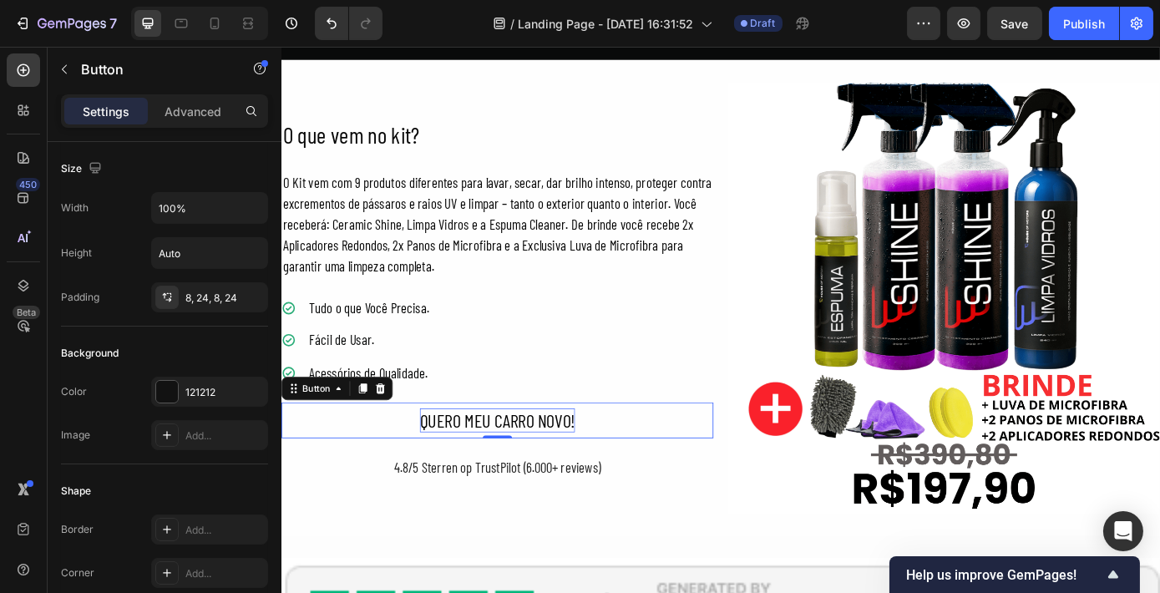
click at [428, 455] on button "QUERO MEU CARRO NOVO!" at bounding box center [527, 472] width 493 height 41
click at [178, 387] on div at bounding box center [166, 391] width 23 height 23
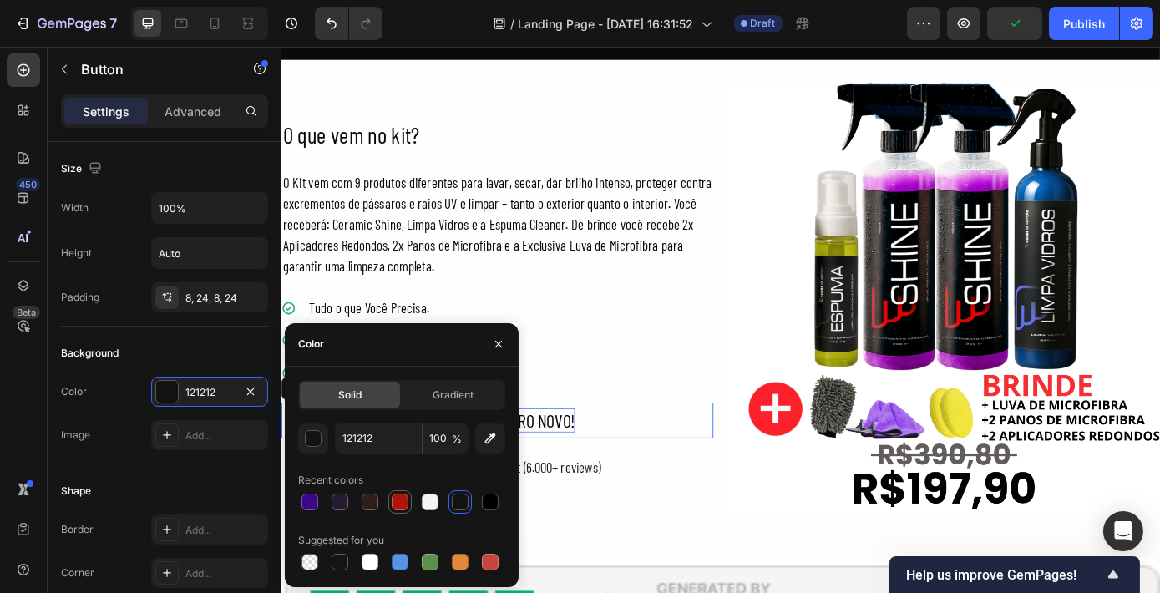
click at [398, 502] on div at bounding box center [400, 501] width 17 height 17
type input "AD150D"
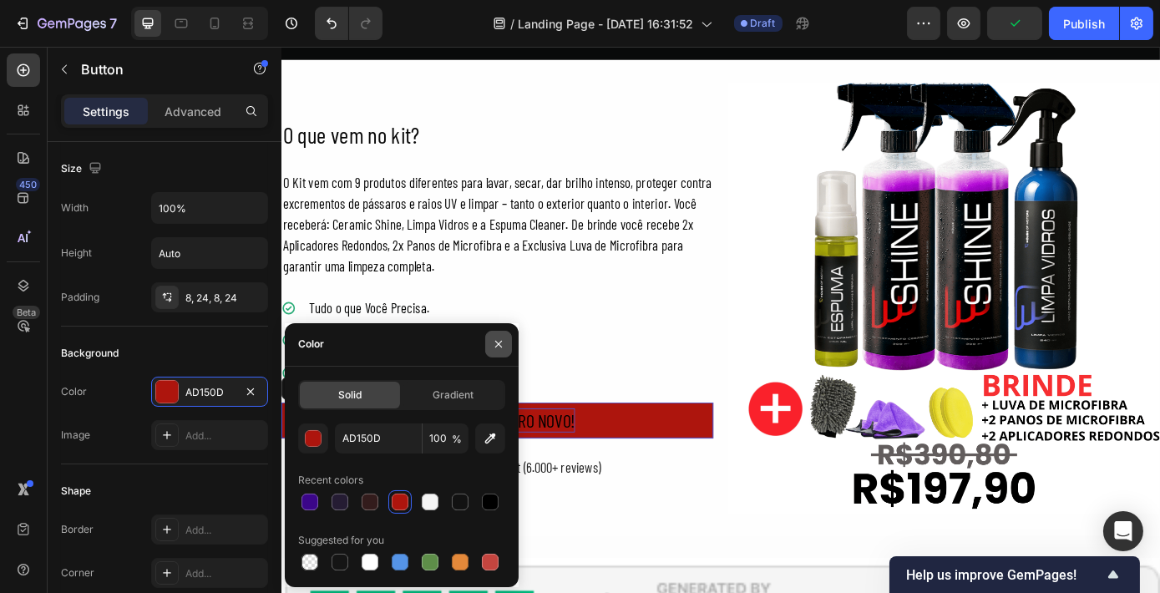
click at [494, 342] on icon "button" at bounding box center [498, 343] width 13 height 13
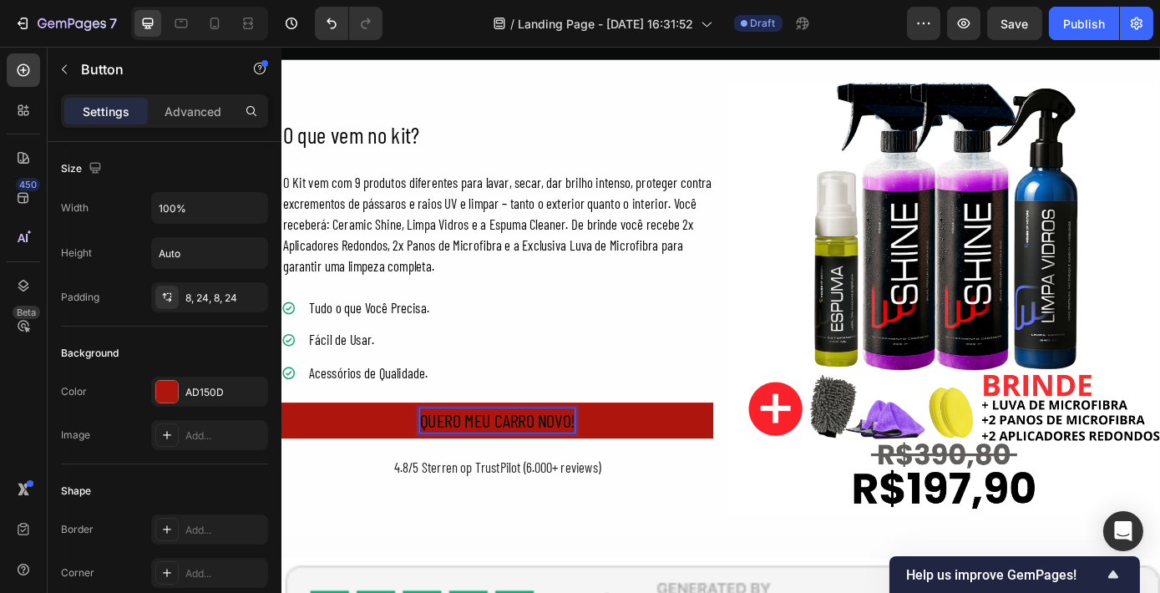
click at [478, 459] on p "QUERO MEU CARRO NOVO!" at bounding box center [526, 473] width 177 height 28
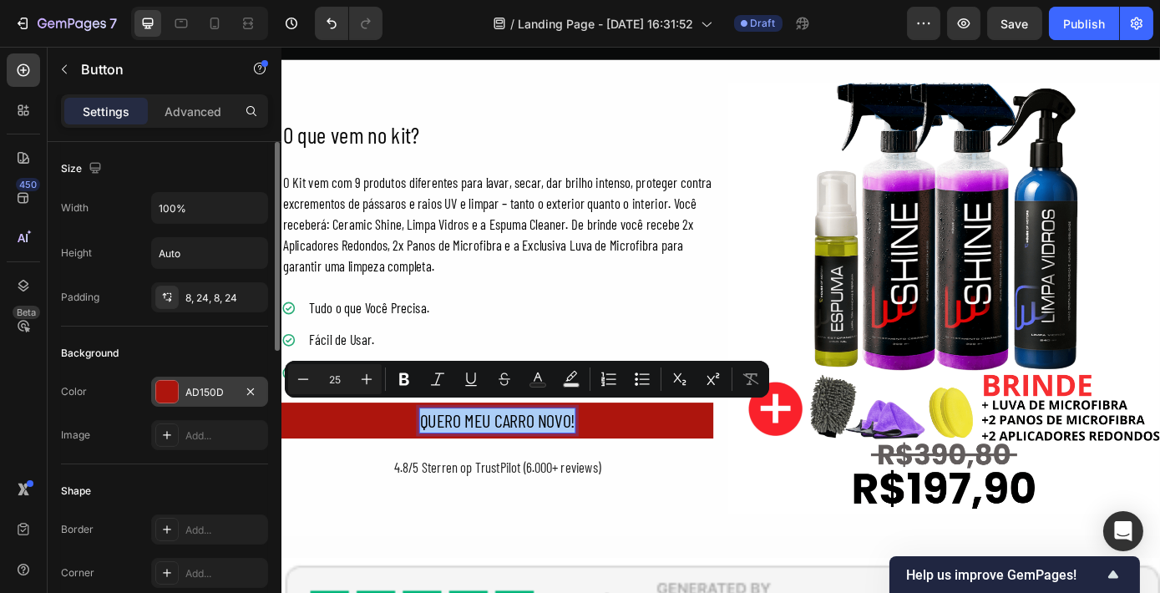
click at [219, 386] on div "AD150D" at bounding box center [209, 392] width 48 height 15
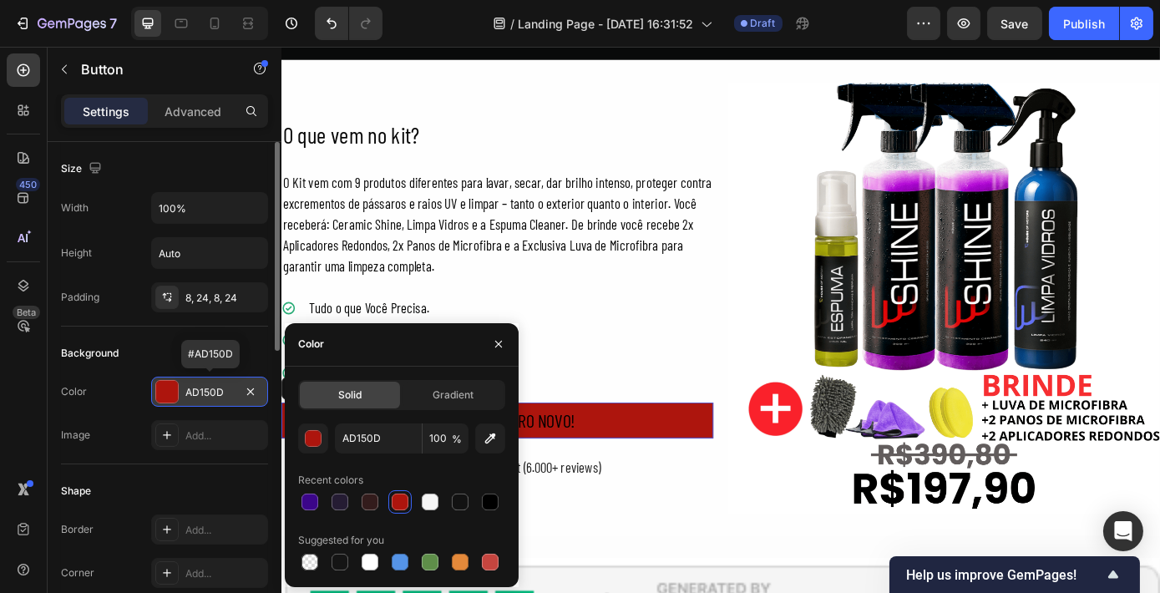
click at [219, 386] on div "AD150D" at bounding box center [209, 392] width 48 height 15
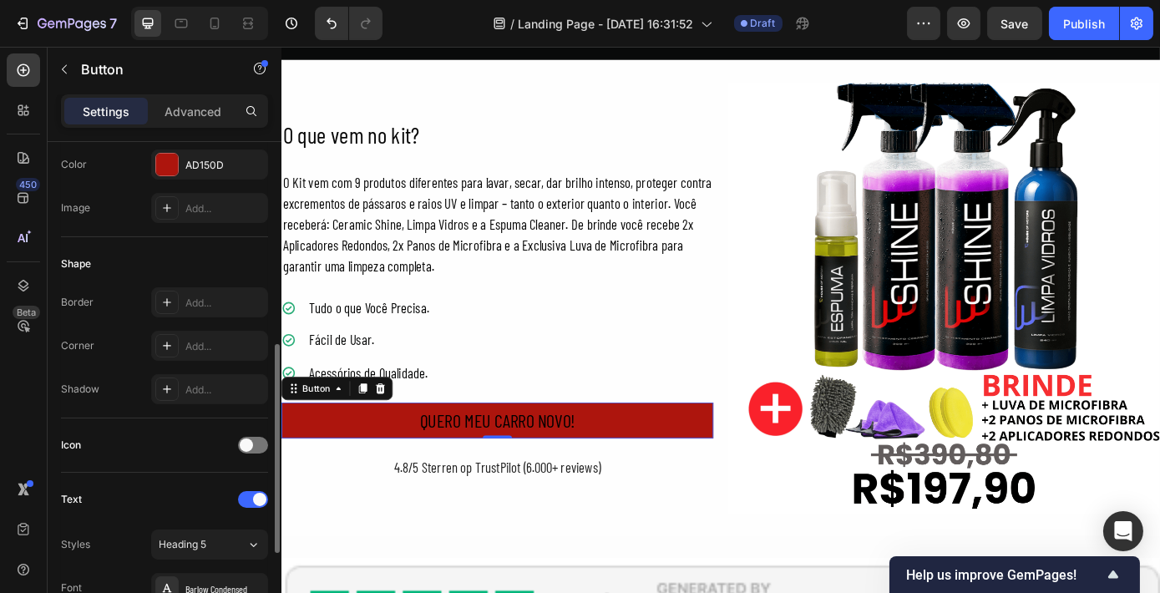
scroll to position [379, 0]
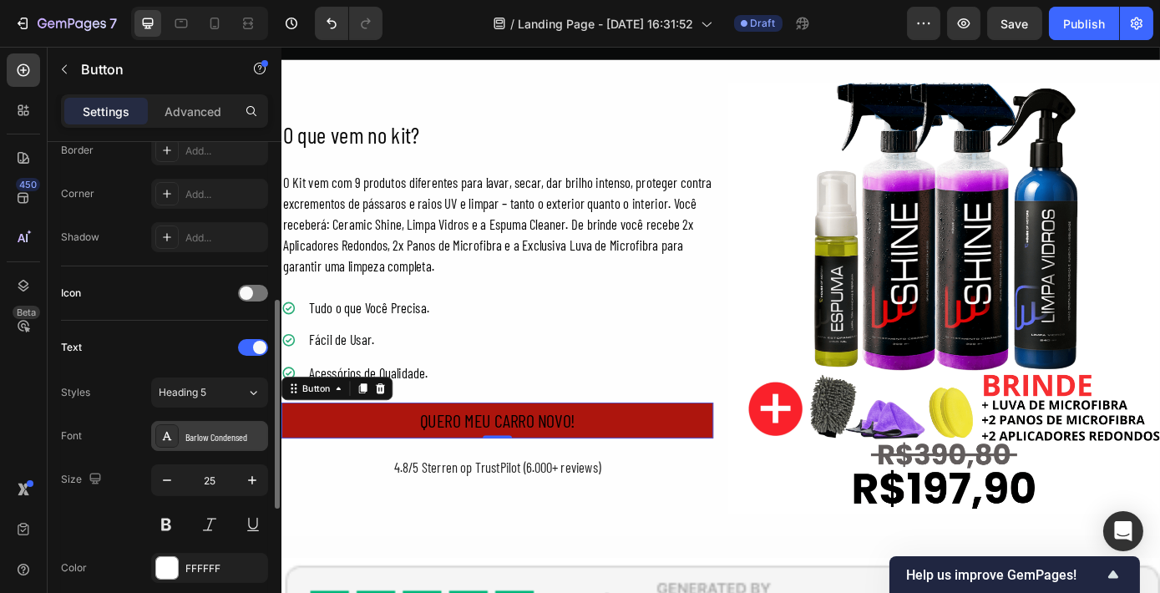
click at [220, 439] on div "Barlow Condensed" at bounding box center [224, 436] width 78 height 15
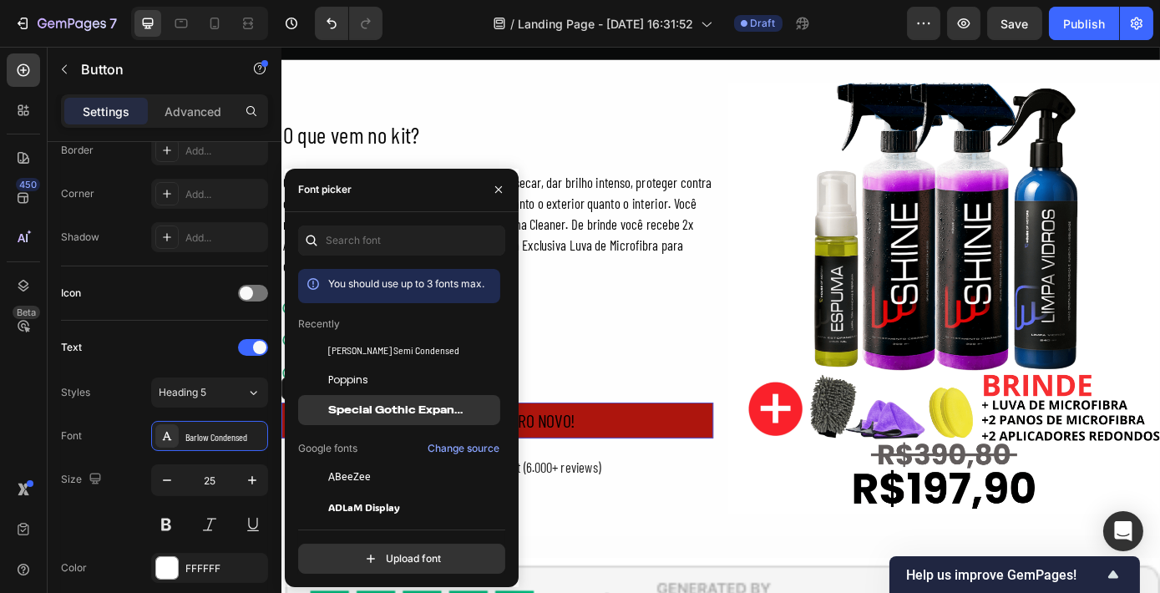
click at [385, 407] on span "Special Gothic Expanded One" at bounding box center [397, 409] width 139 height 15
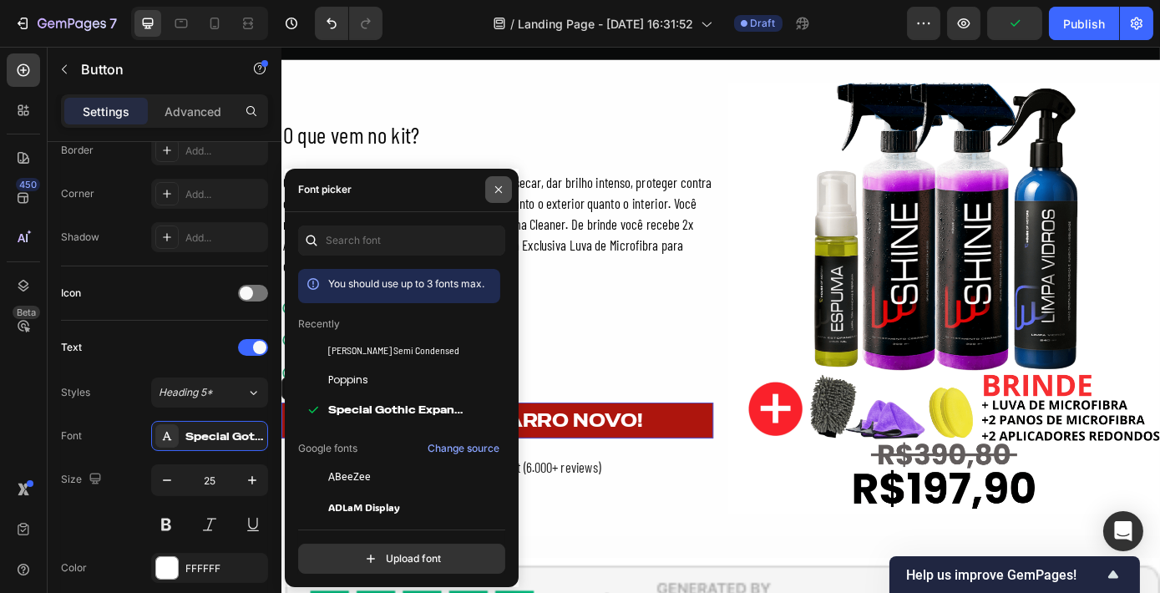
click at [496, 191] on icon "button" at bounding box center [498, 189] width 7 height 7
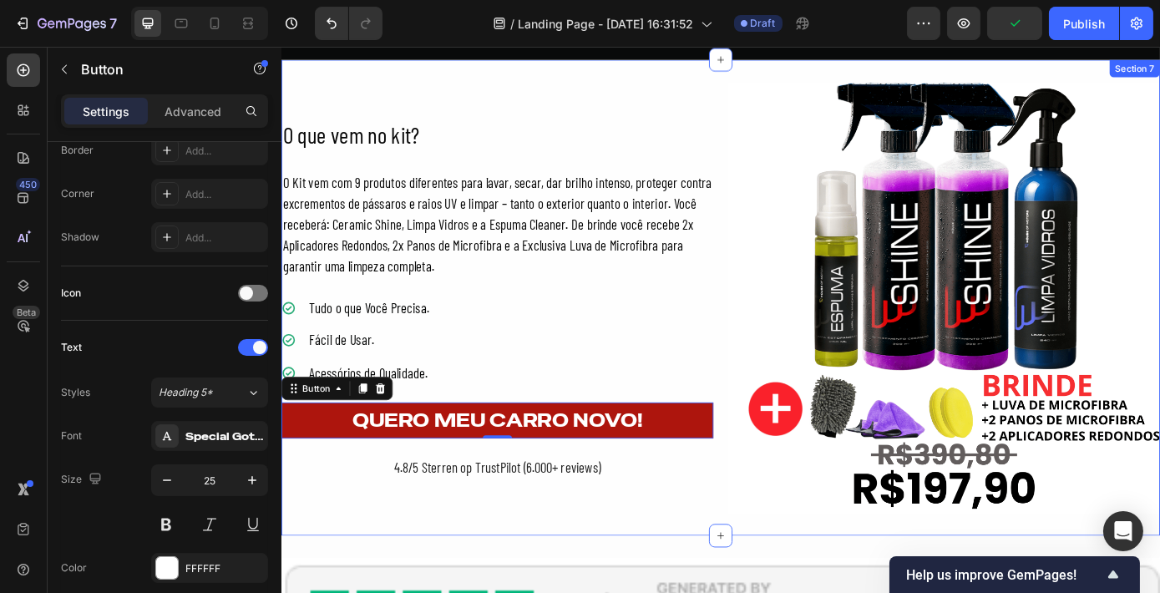
click at [358, 73] on div "O que vem no kit? Heading O Kit vem com 9 produtos diferentes para lavar, secar…" at bounding box center [782, 333] width 1002 height 543
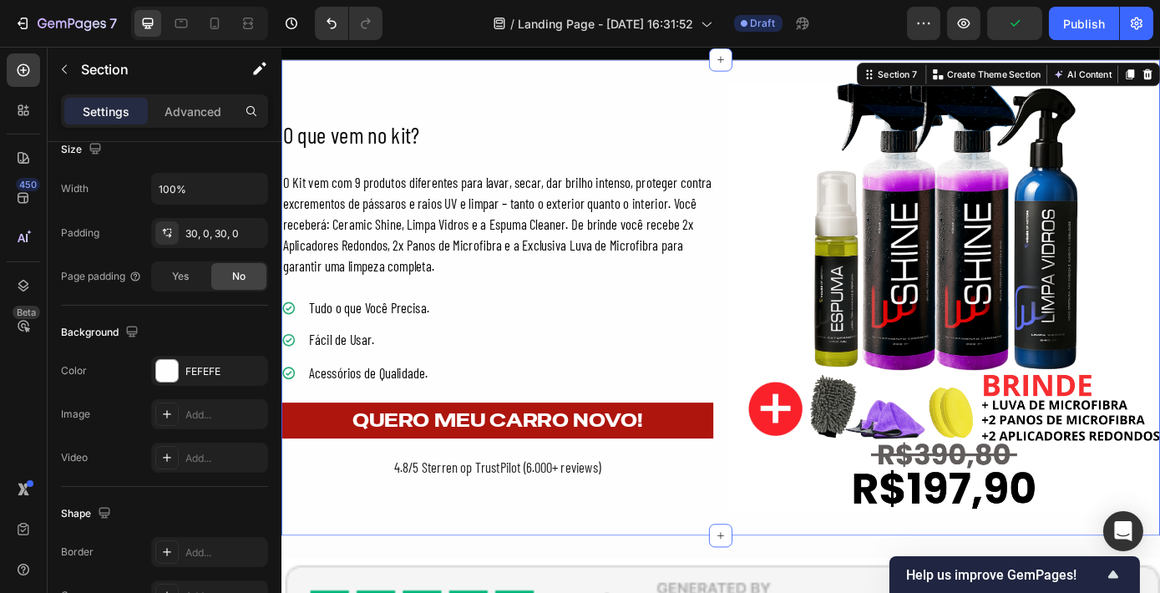
scroll to position [0, 0]
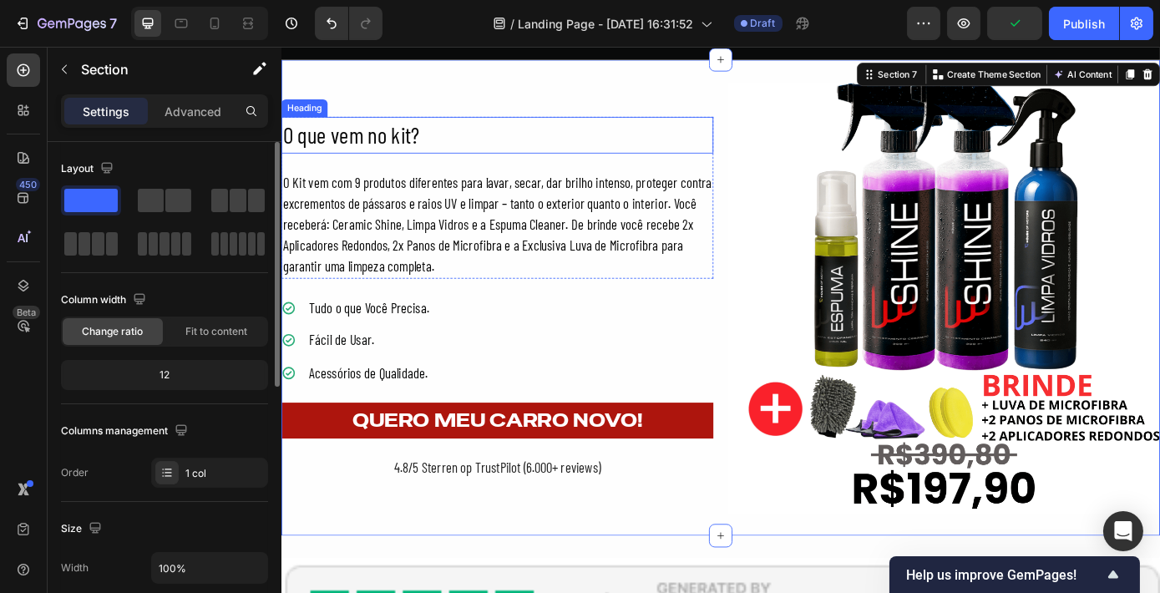
click at [352, 145] on p "O que vem no kit?" at bounding box center [526, 148] width 489 height 39
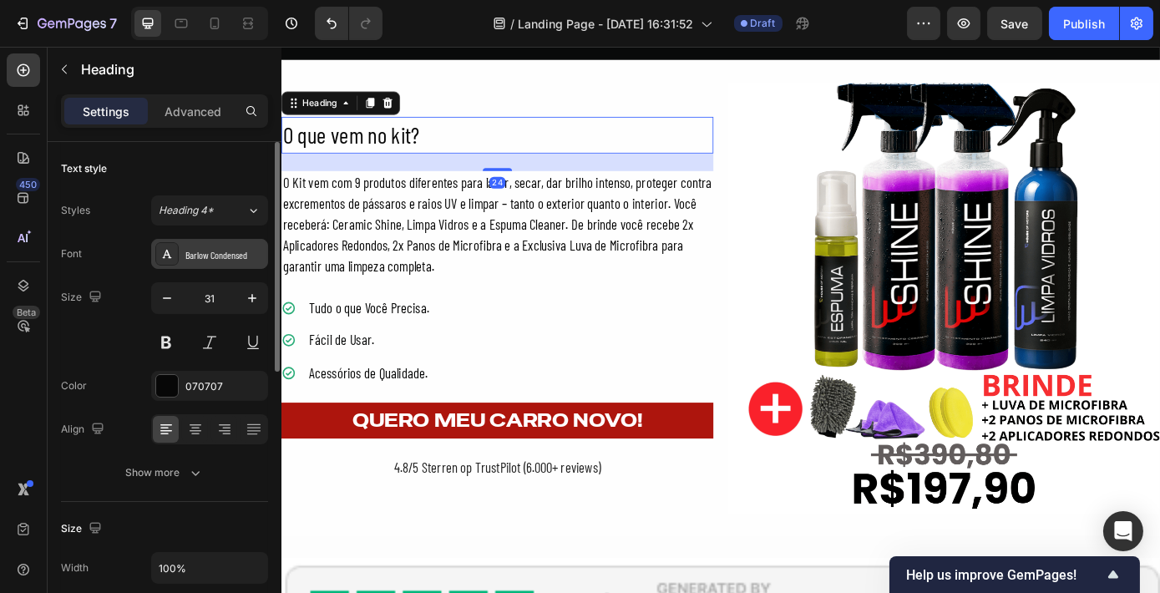
click at [207, 250] on div "Barlow Condensed" at bounding box center [224, 254] width 78 height 15
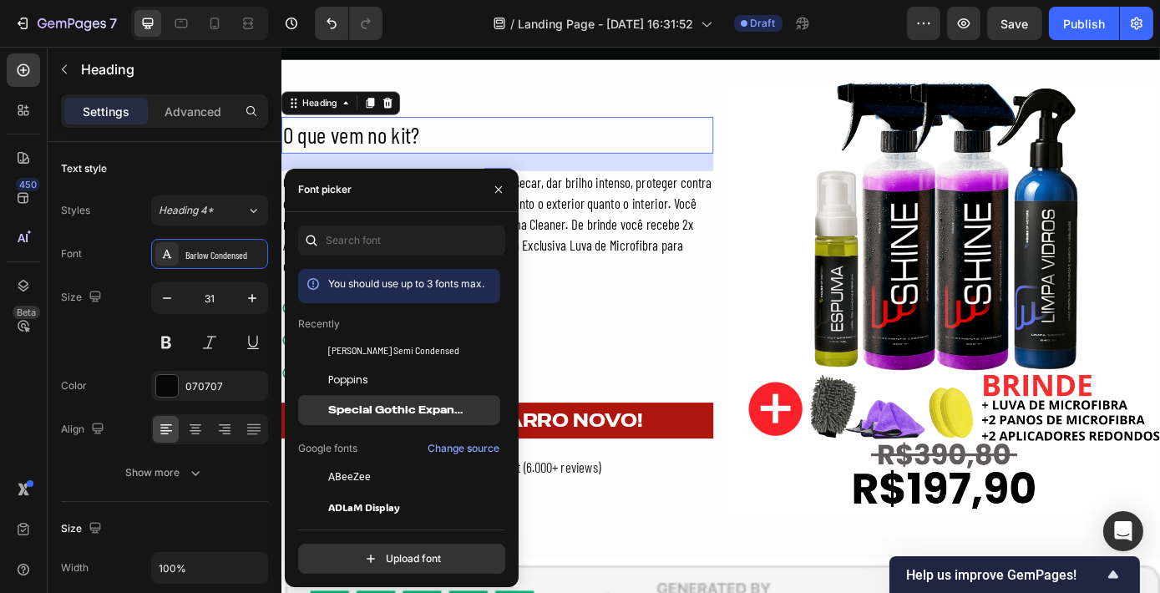
click at [402, 402] on span "Special Gothic Expanded One" at bounding box center [397, 409] width 139 height 15
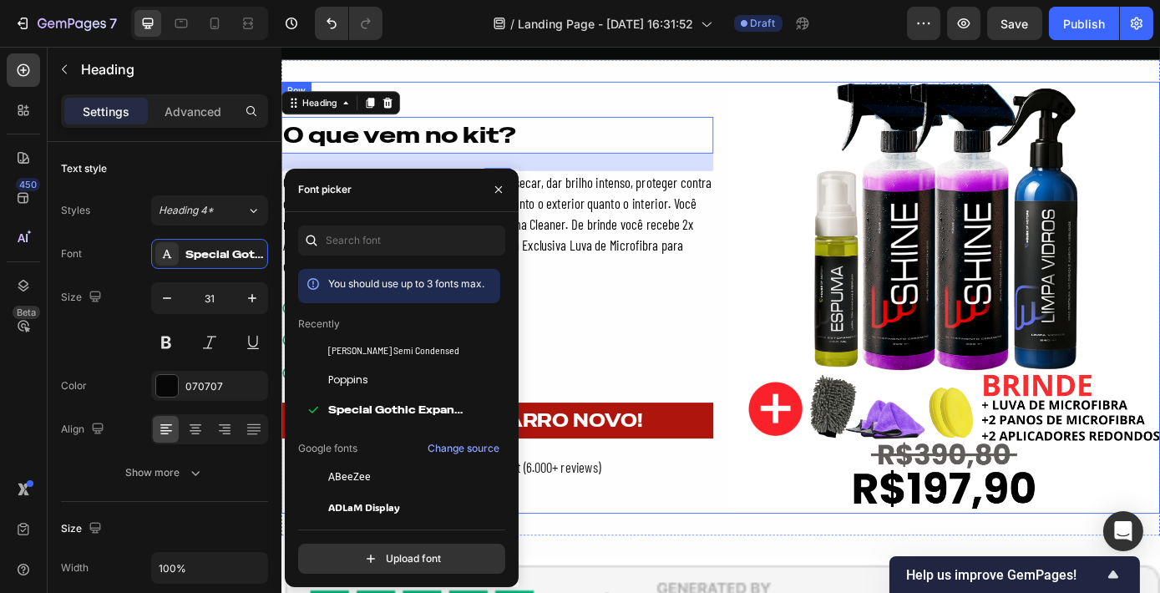
click at [693, 574] on div "O que vem no kit? Heading 24 O Kit vem com 9 produtos diferentes para lavar, se…" at bounding box center [782, 333] width 1002 height 543
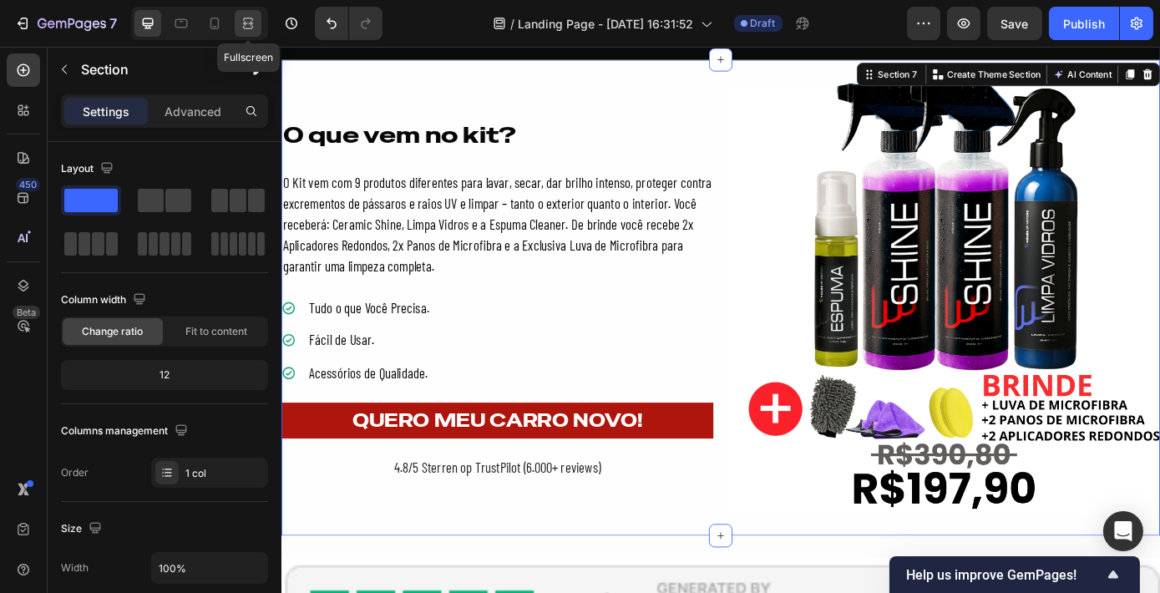
click at [246, 18] on icon at bounding box center [248, 19] width 10 height 3
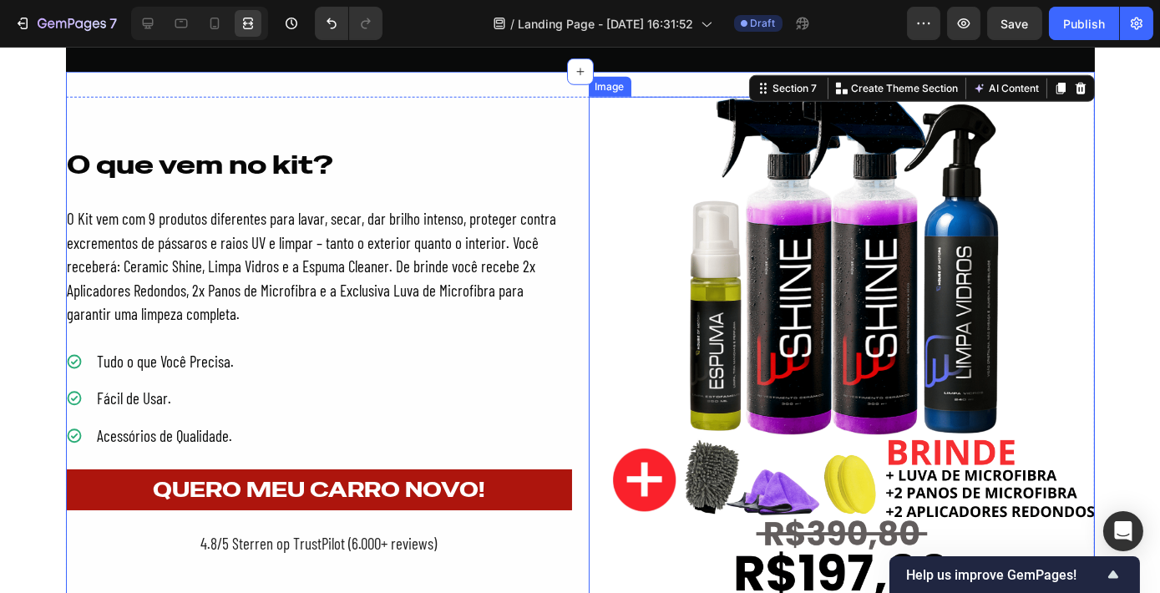
click at [634, 279] on img at bounding box center [842, 350] width 506 height 506
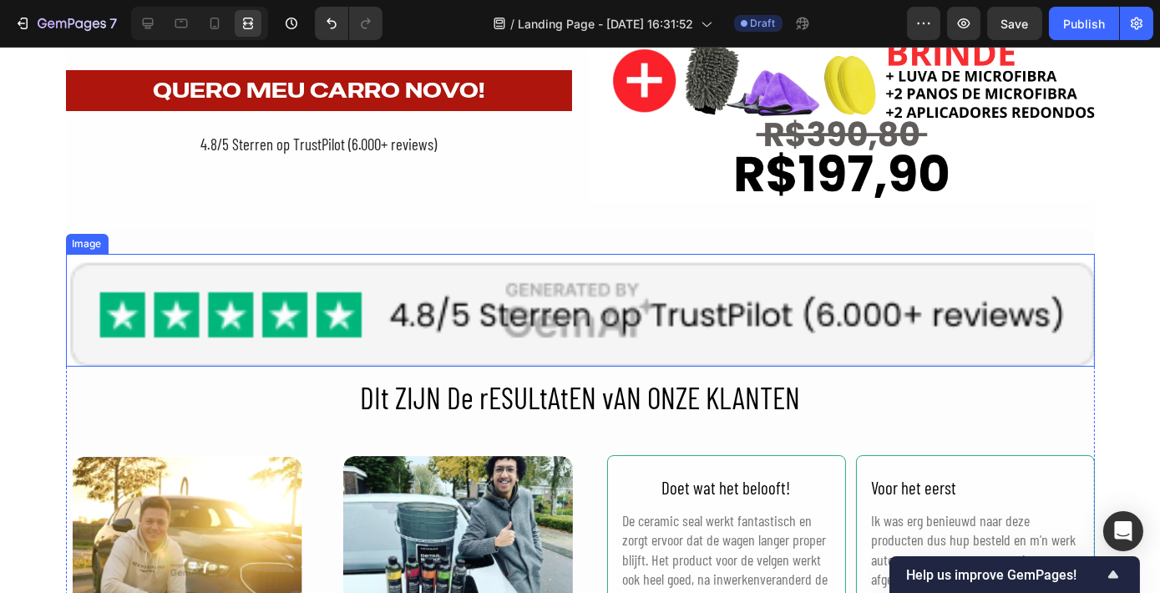
scroll to position [3455, 0]
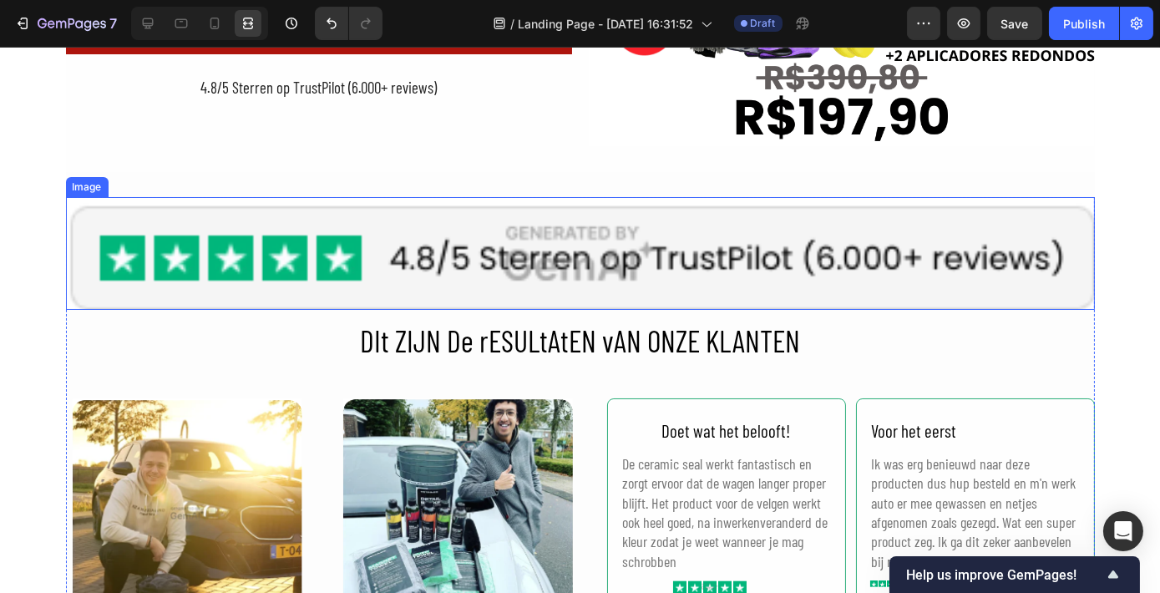
click at [548, 234] on img at bounding box center [580, 253] width 1029 height 113
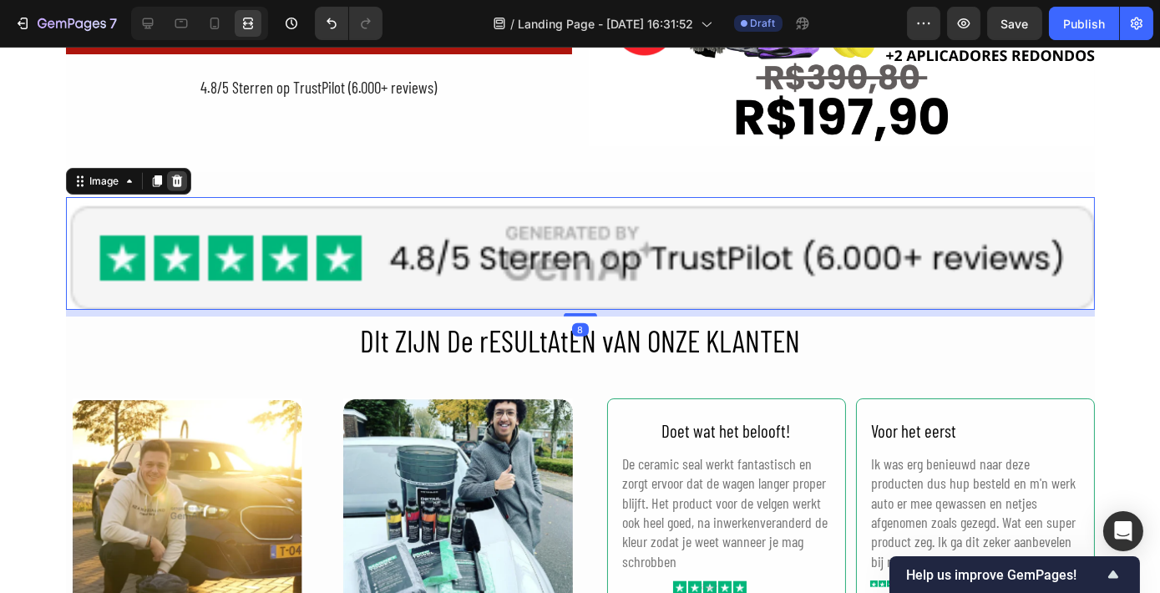
click at [171, 181] on icon at bounding box center [176, 181] width 11 height 12
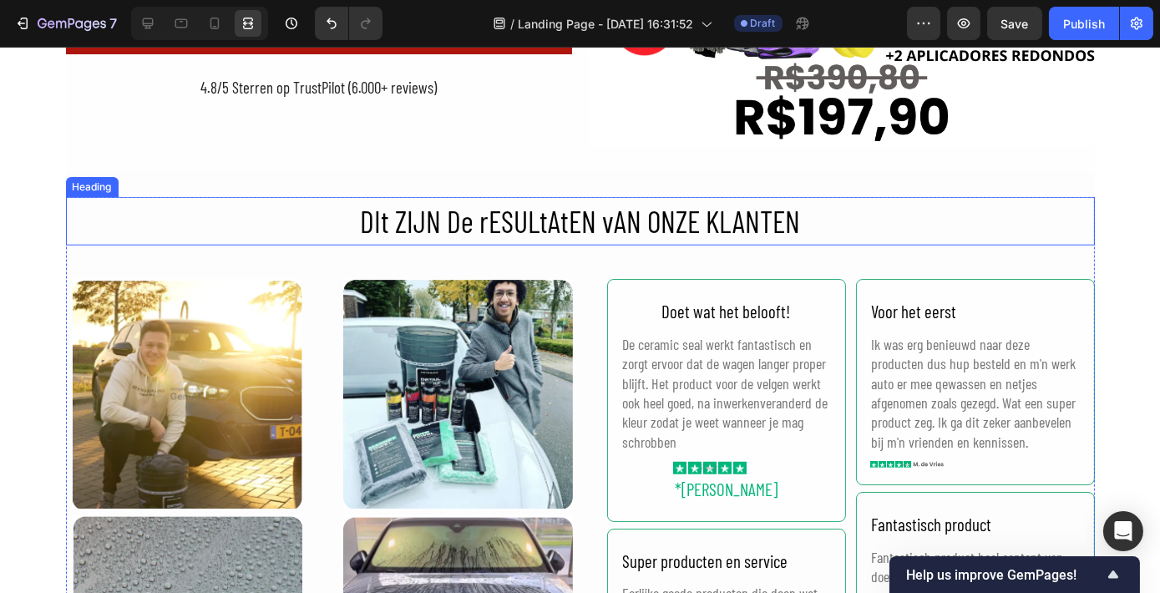
click at [506, 219] on h2 "DIt ZIJN De rESULtAtEN vAN ONZE KLANTEN" at bounding box center [580, 221] width 1029 height 48
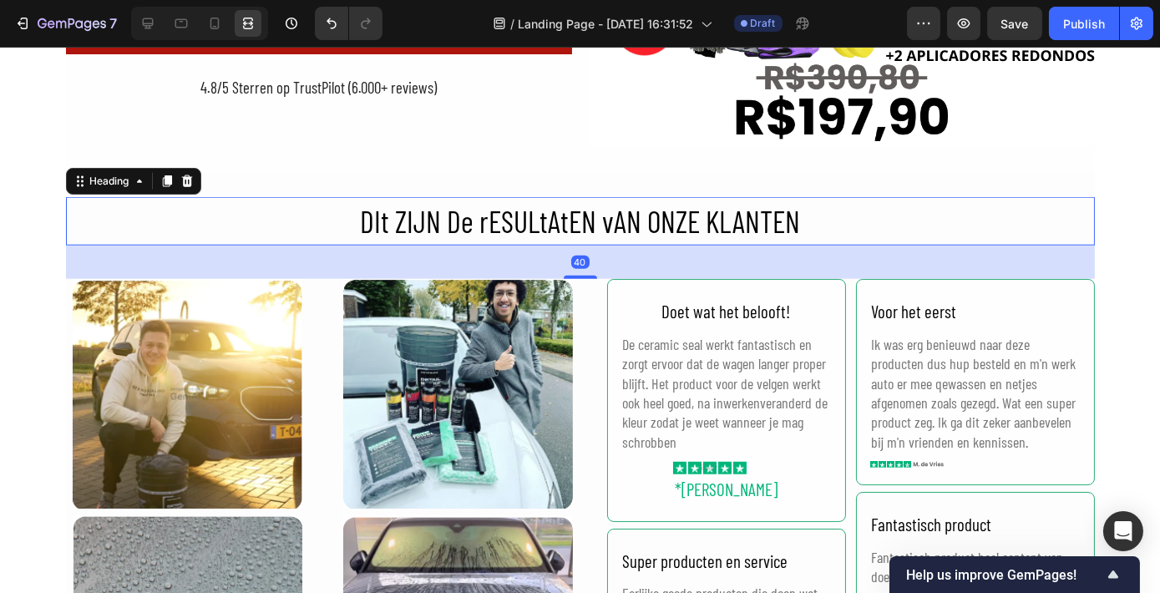
click at [506, 219] on h2 "DIt ZIJN De rESULtAtEN vAN ONZE KLANTEN" at bounding box center [580, 221] width 1029 height 48
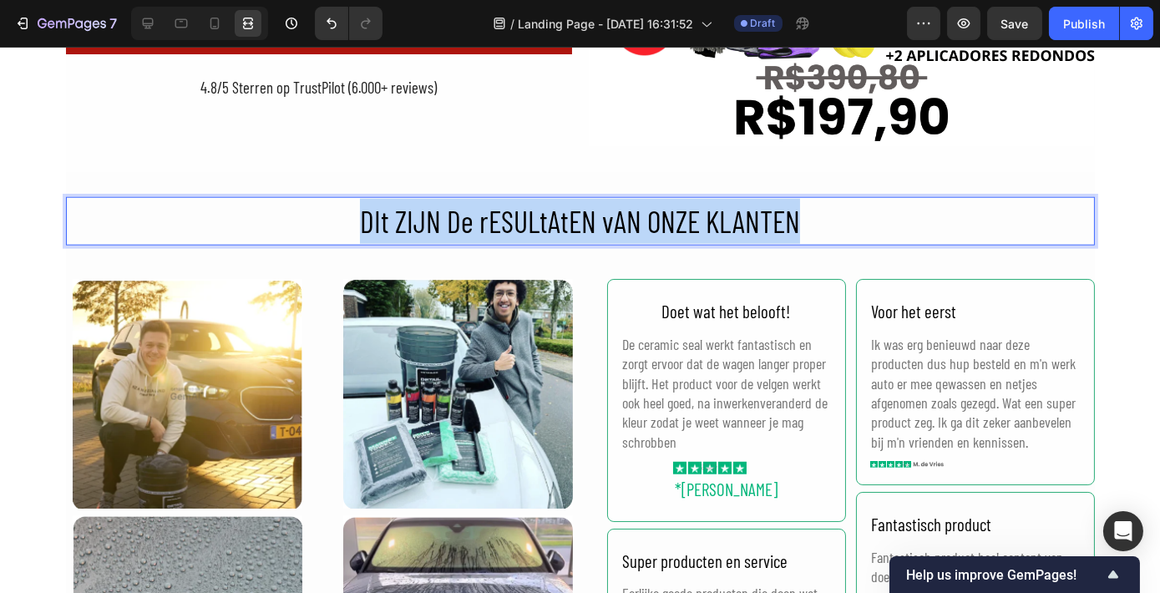
click at [506, 219] on p "DIt ZIJN De rESULtAtEN vAN ONZE KLANTEN" at bounding box center [580, 221] width 1025 height 45
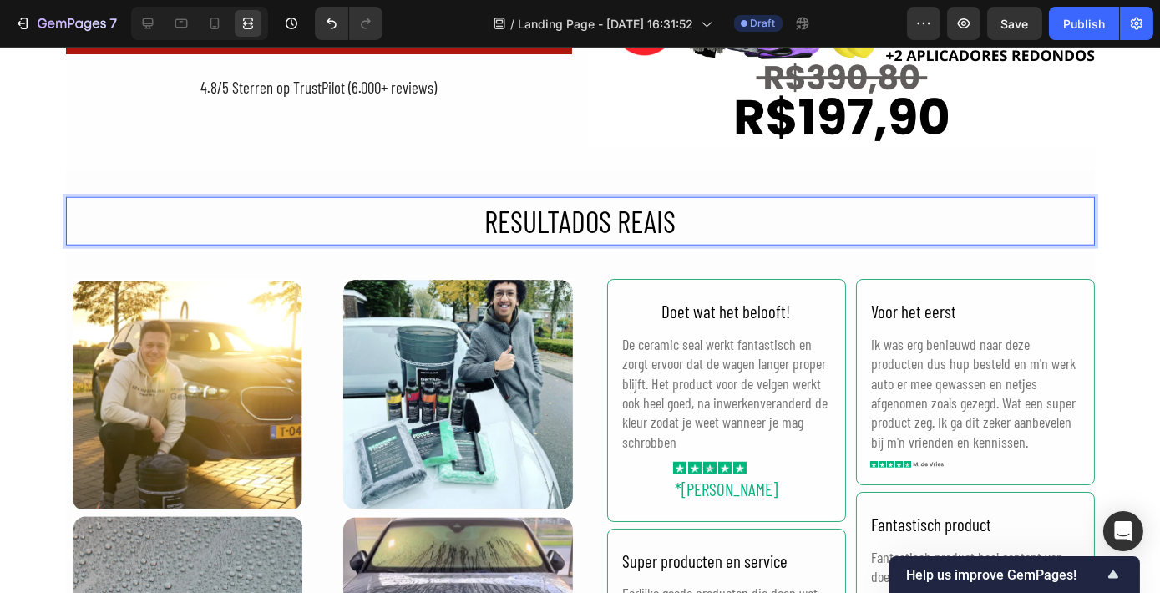
click at [1120, 223] on div "O que vem no kit? Heading O Kit vem com 9 produtos diferentes para lavar, secar…" at bounding box center [580, 277] width 1160 height 7302
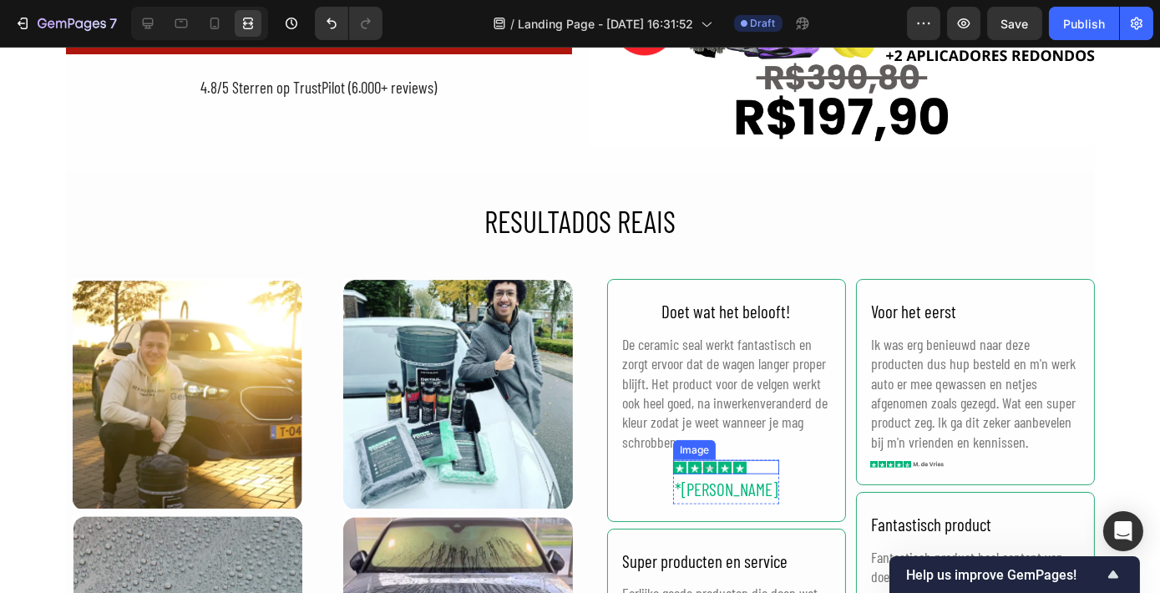
click at [732, 468] on div at bounding box center [726, 467] width 106 height 14
click at [777, 444] on icon at bounding box center [783, 443] width 13 height 13
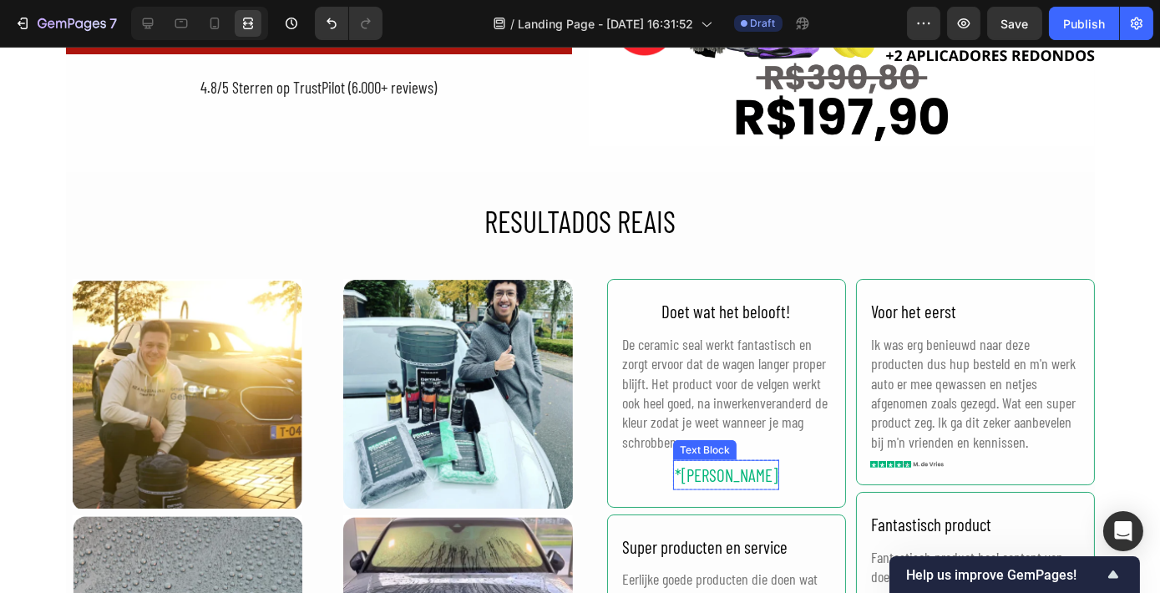
click at [746, 473] on div "*Vincent Temmerman" at bounding box center [726, 475] width 106 height 30
click at [798, 443] on icon at bounding box center [804, 443] width 13 height 13
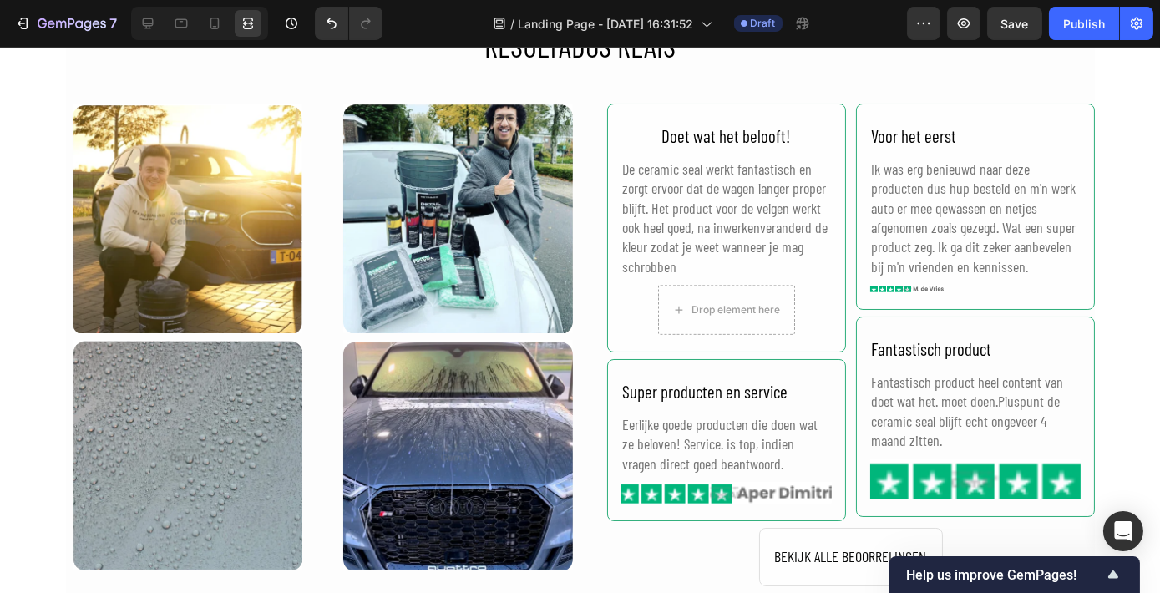
scroll to position [3834, 0]
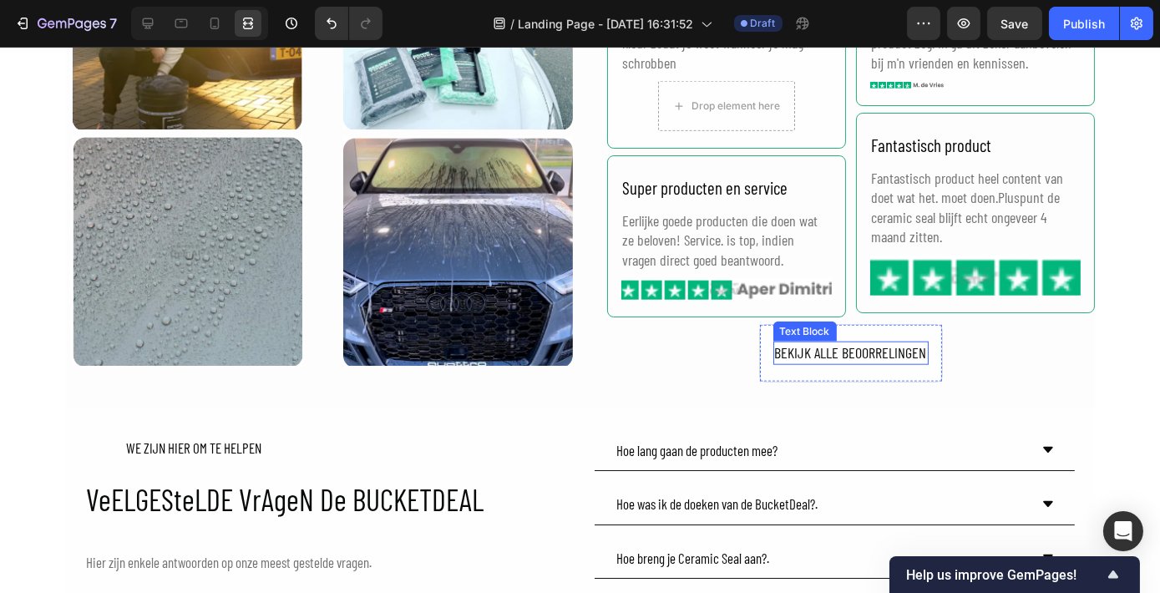
click at [798, 345] on div "BEKIJK ALLE BEOORRELINGEN" at bounding box center [850, 352] width 155 height 23
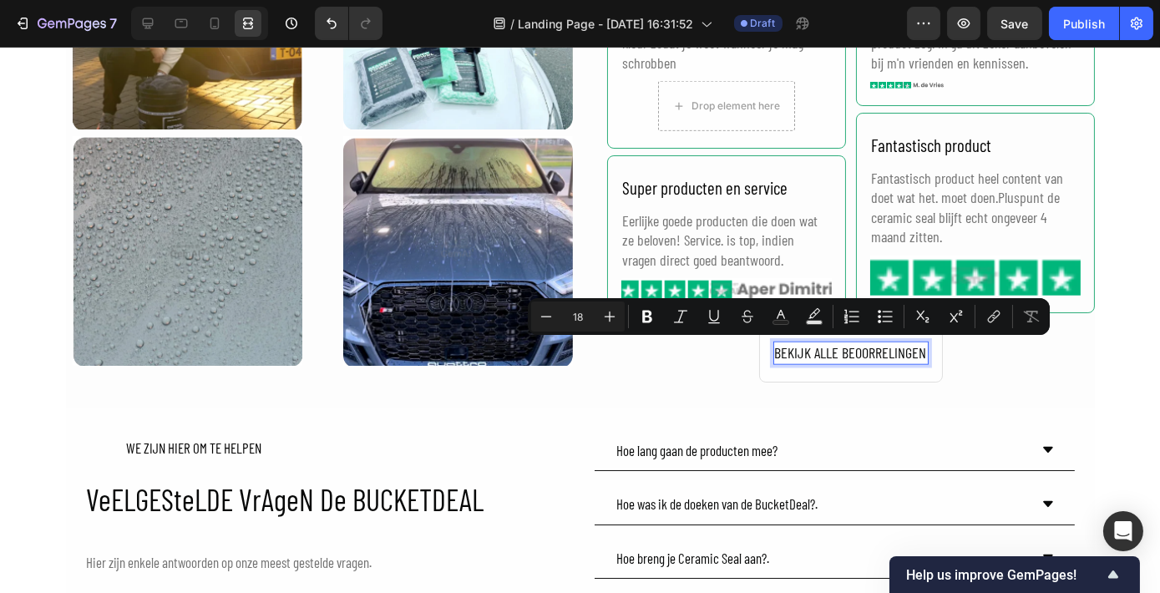
click at [807, 348] on p "BEKIJK ALLE BEOORRELINGEN" at bounding box center [851, 352] width 152 height 19
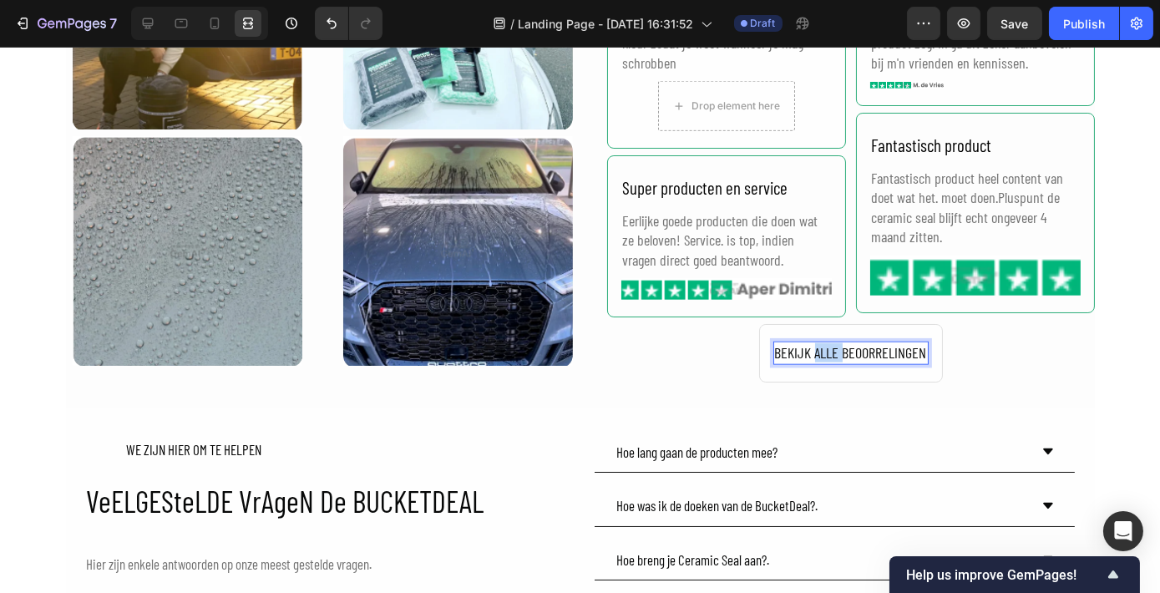
click at [807, 348] on p "BEKIJK ALLE BEOORRELINGEN" at bounding box center [851, 352] width 152 height 19
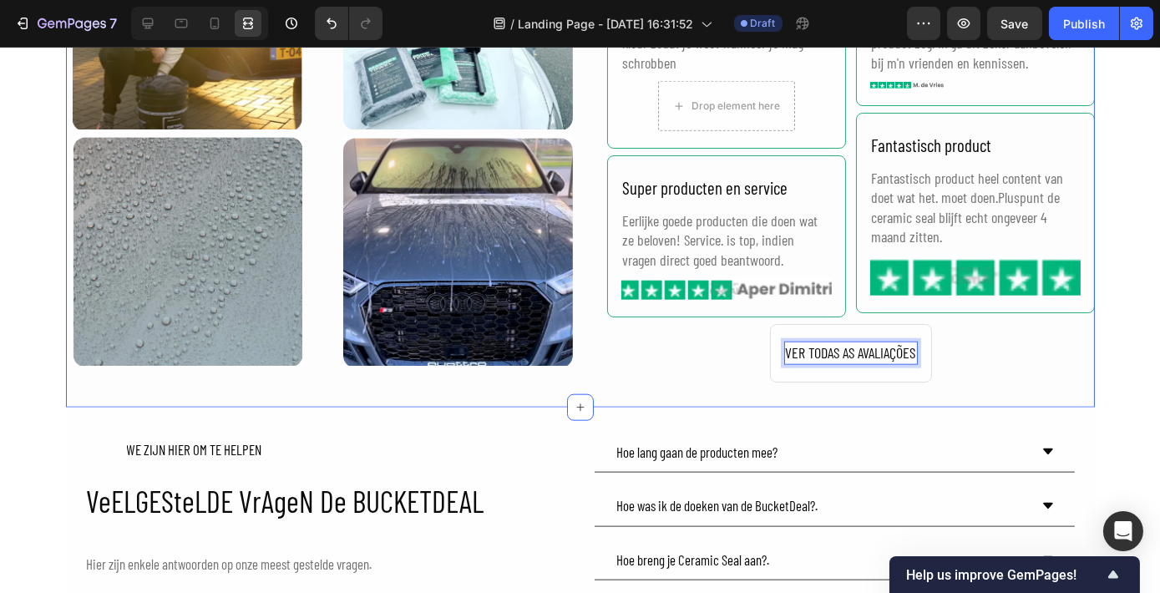
click at [599, 382] on div "RESULTADOS REAIS Heading Image Image Row Image Image Row Doet wat het belooft! …" at bounding box center [580, 100] width 1029 height 614
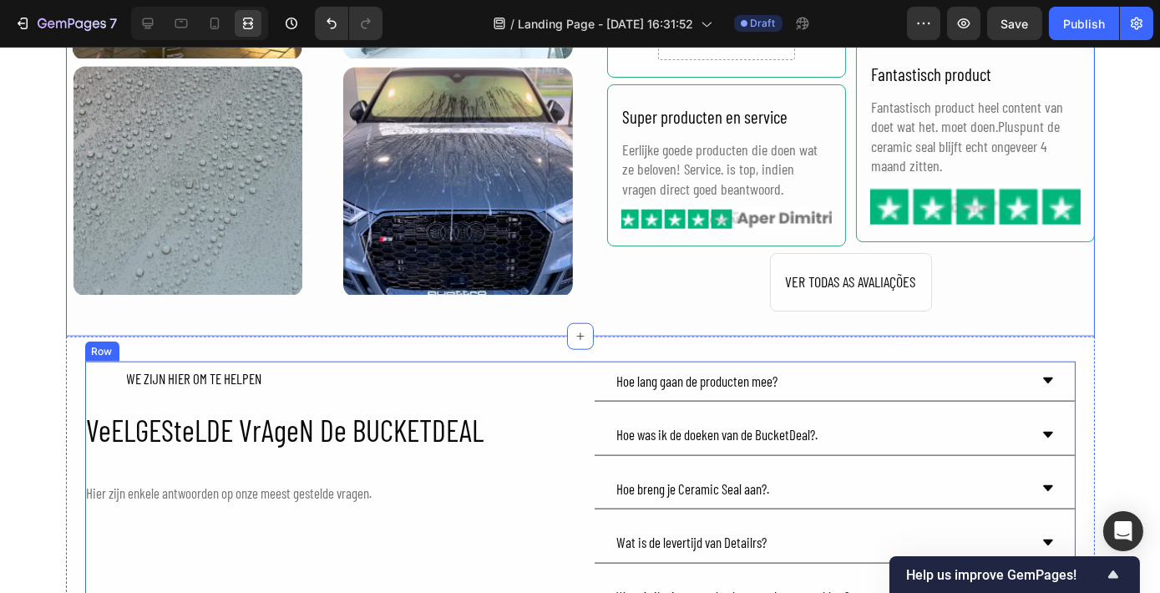
scroll to position [3986, 0]
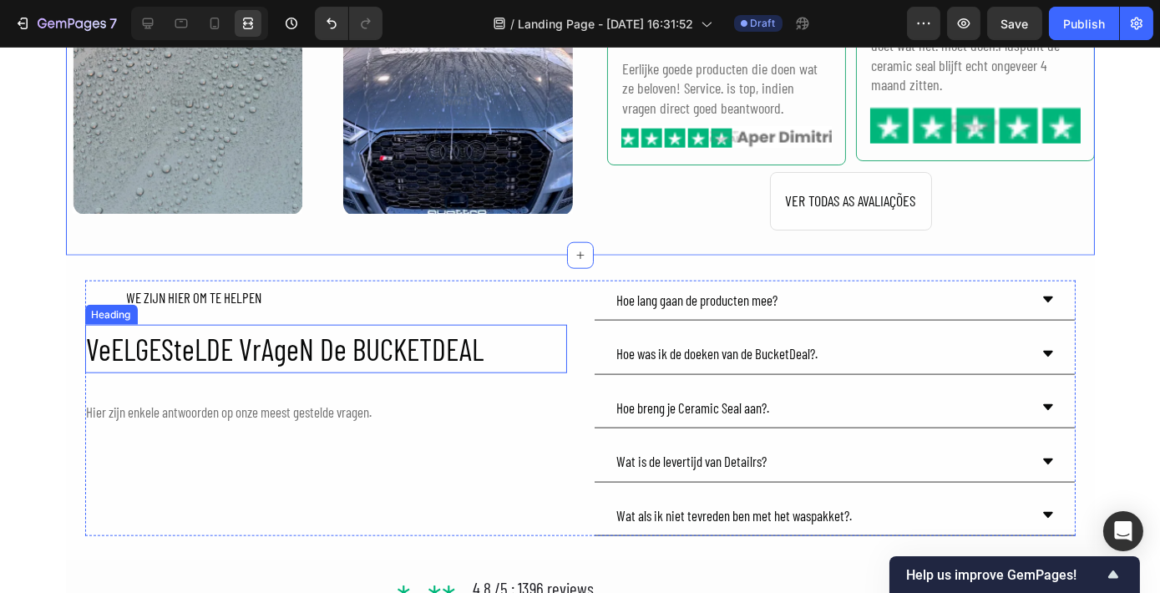
click at [385, 344] on h2 "VeELGESteLDE VrAgeN De BUCKETDEAL" at bounding box center [326, 349] width 482 height 48
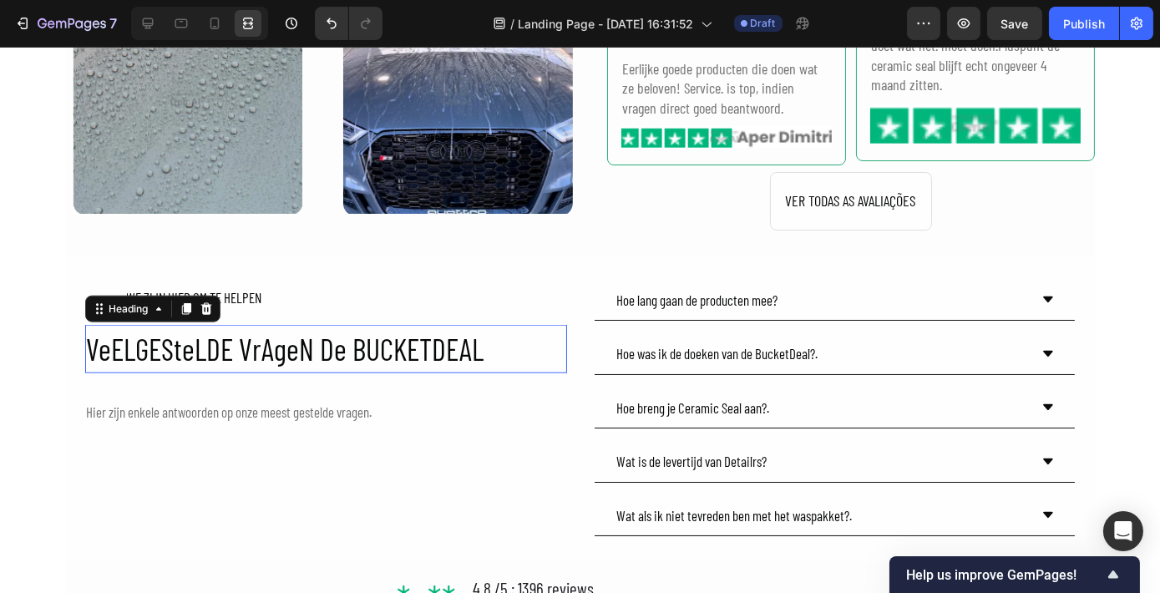
click at [385, 344] on h2 "VeELGESteLDE VrAgeN De BUCKETDEAL" at bounding box center [326, 349] width 482 height 48
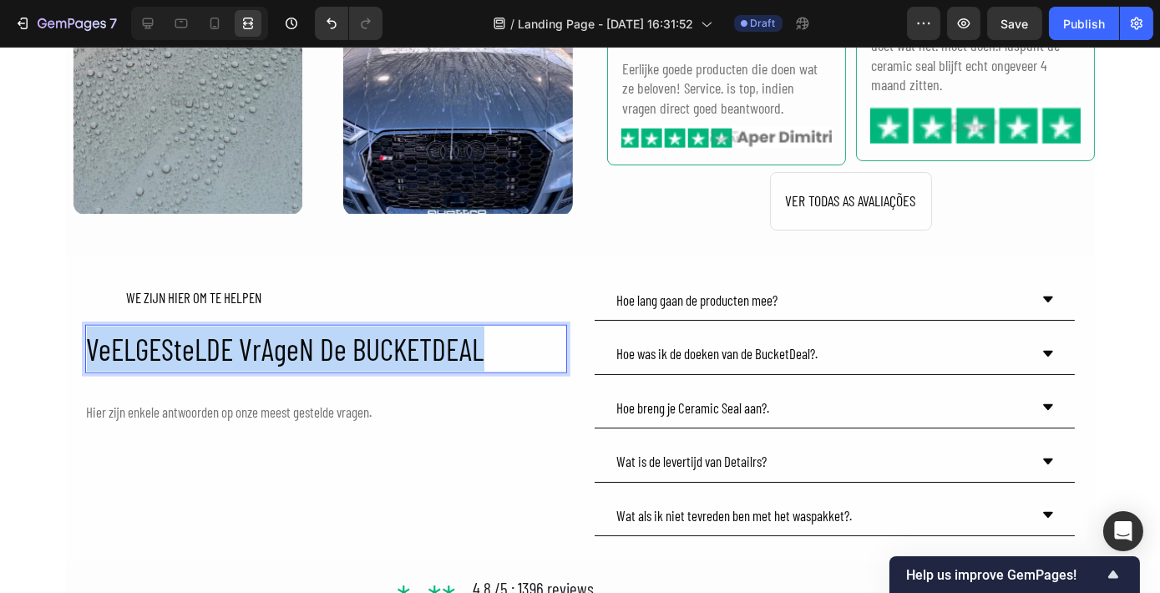
click at [385, 344] on p "VeELGESteLDE VrAgeN De BUCKETDEAL" at bounding box center [326, 348] width 478 height 45
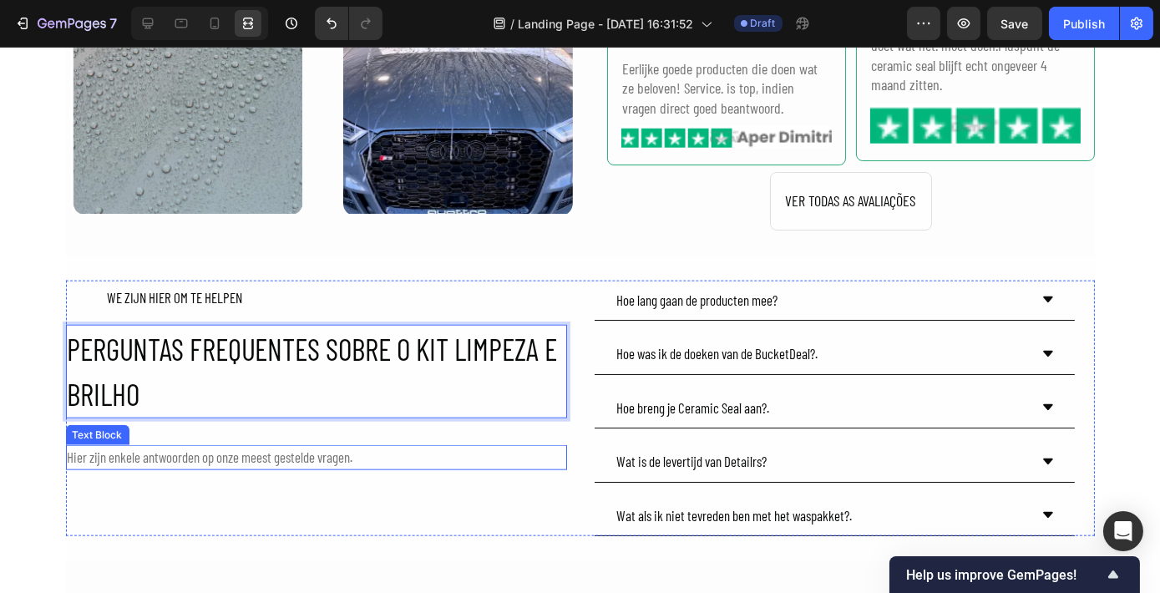
click at [383, 454] on div "Hier zijn enkele antwoorden op onze meest gestelde vragen." at bounding box center [316, 457] width 501 height 25
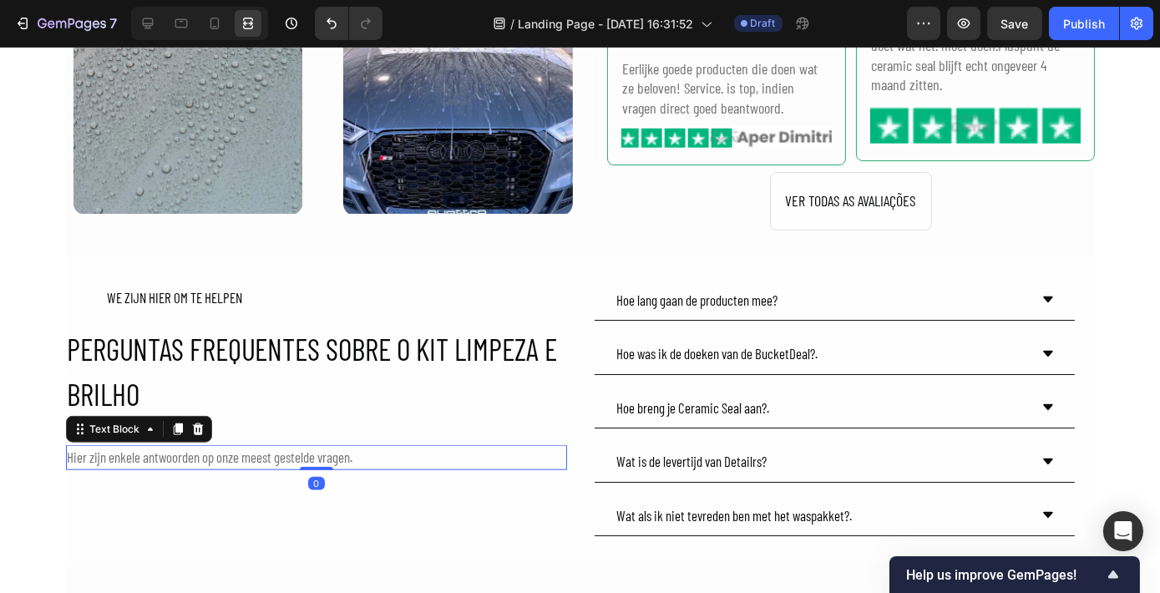
click at [383, 454] on div "Hier zijn enkele antwoorden op onze meest gestelde vragen." at bounding box center [316, 457] width 501 height 25
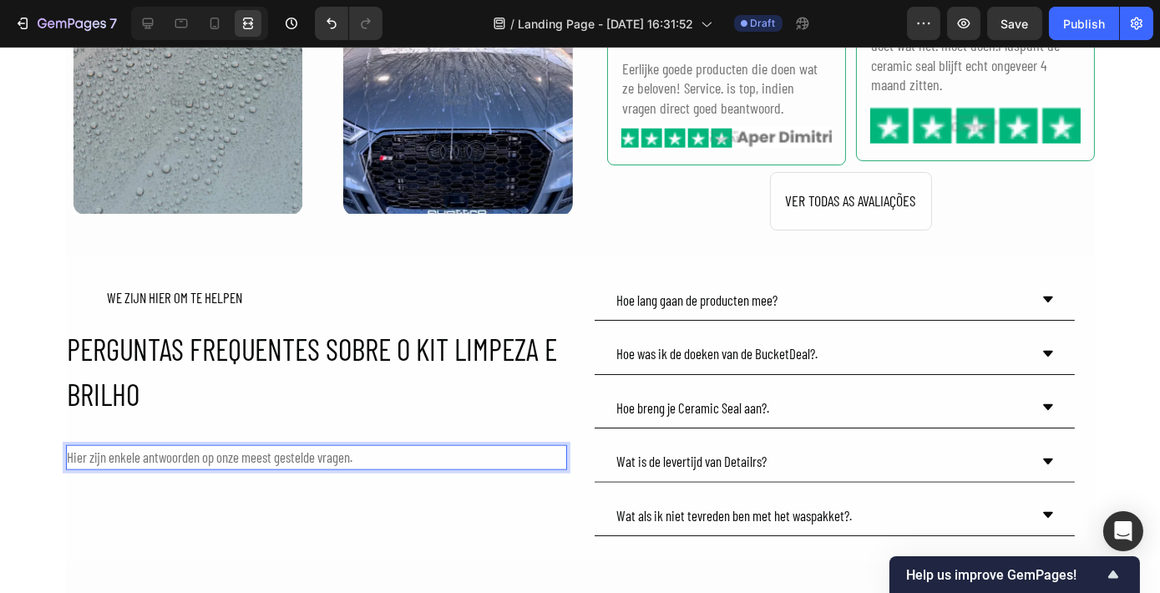
click at [383, 454] on p "Hier zijn enkele antwoorden op onze meest gestelde vragen." at bounding box center [317, 458] width 498 height 22
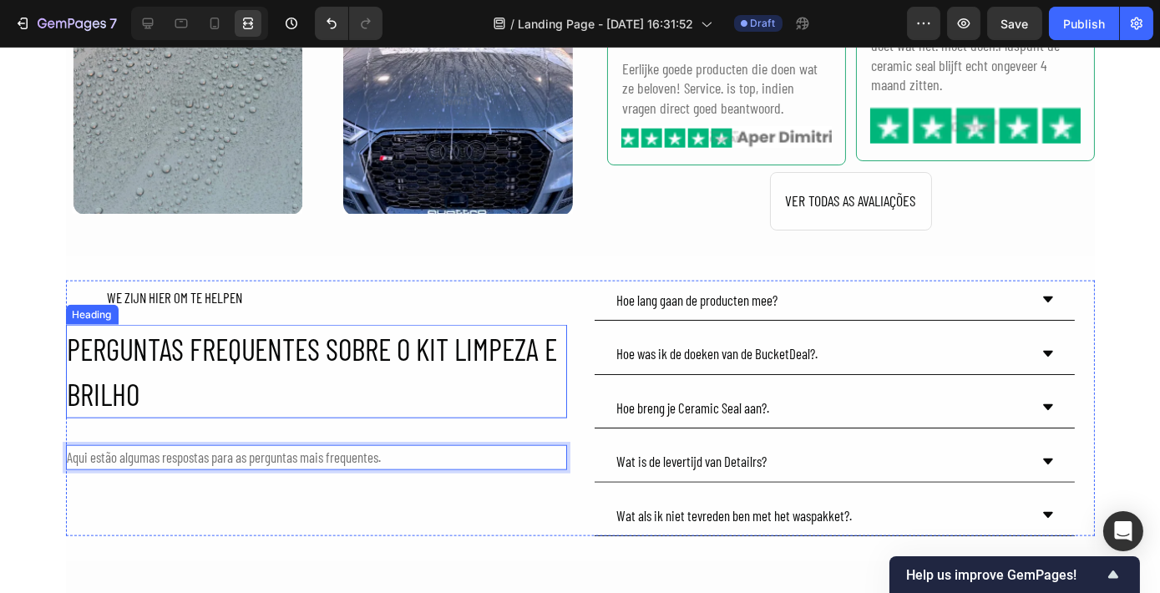
click at [453, 393] on p "PERGUNTAS FREQUENTES SOBRE O KIT LIMPEZA E BRILHO" at bounding box center [317, 371] width 498 height 90
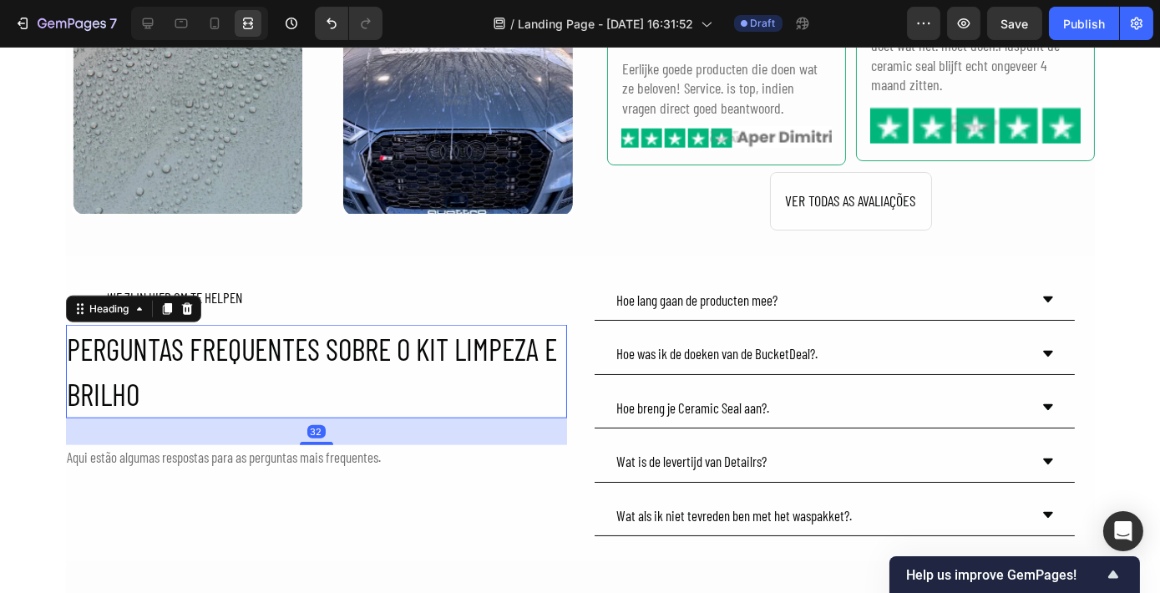
drag, startPoint x: 318, startPoint y: 439, endPoint x: 411, endPoint y: 292, distance: 173.7
click at [350, 339] on div "PERGUNTAS FREQUENTES SOBRE O KIT LIMPEZA E BRILHO Heading 32" at bounding box center [316, 372] width 501 height 94
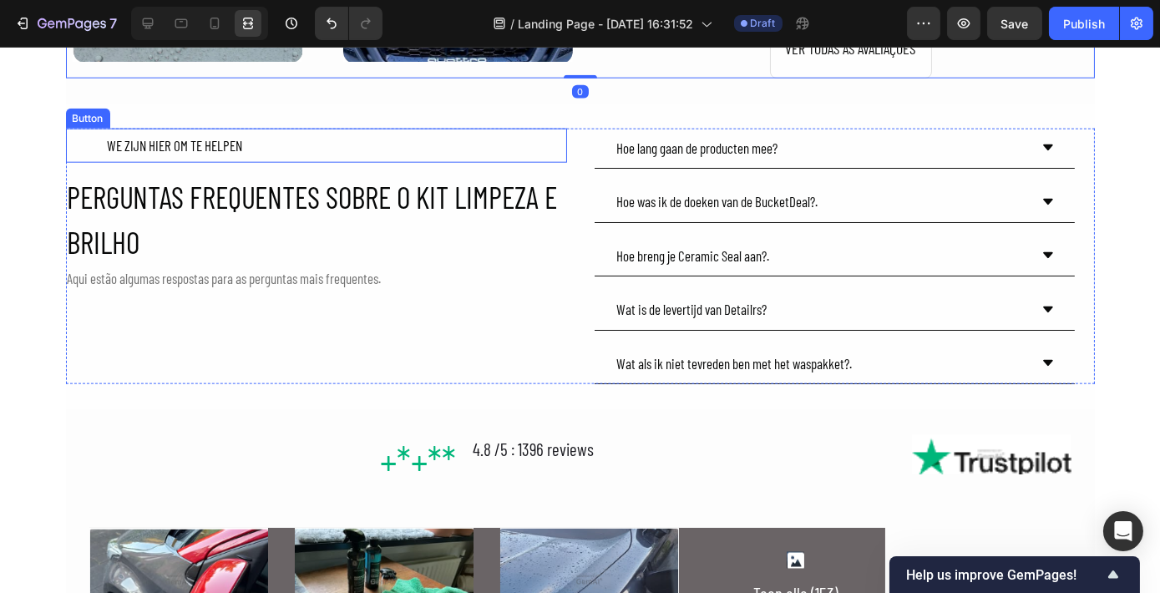
click at [238, 137] on button "WE ZIJN HIER OM TE HELPEN" at bounding box center [175, 146] width 219 height 35
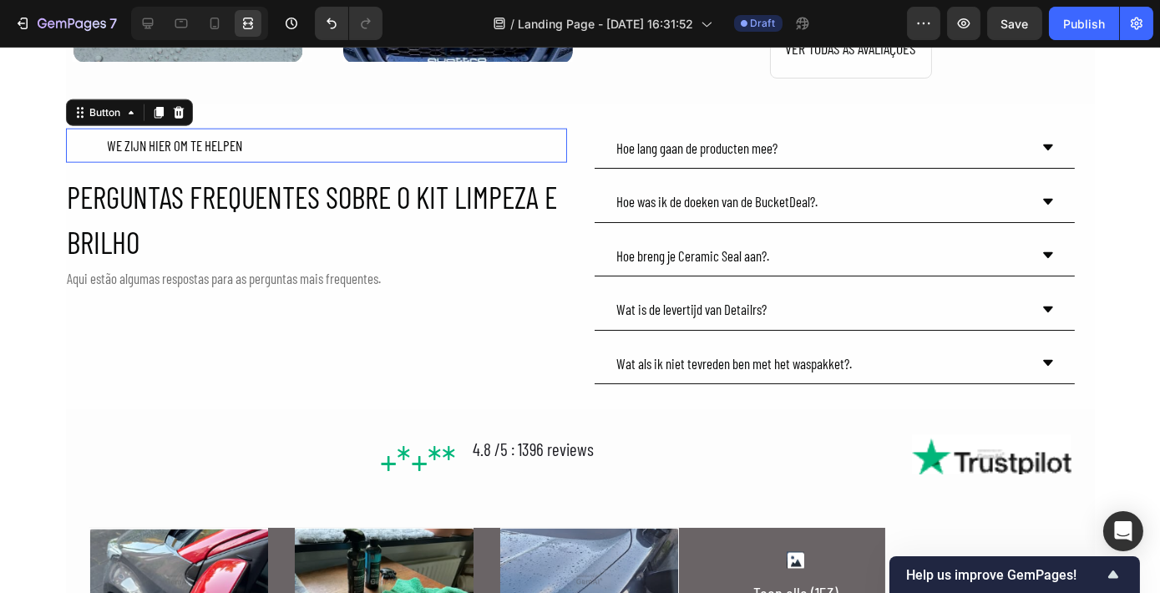
click at [238, 137] on button "WE ZIJN HIER OM TE HELPEN" at bounding box center [175, 146] width 219 height 35
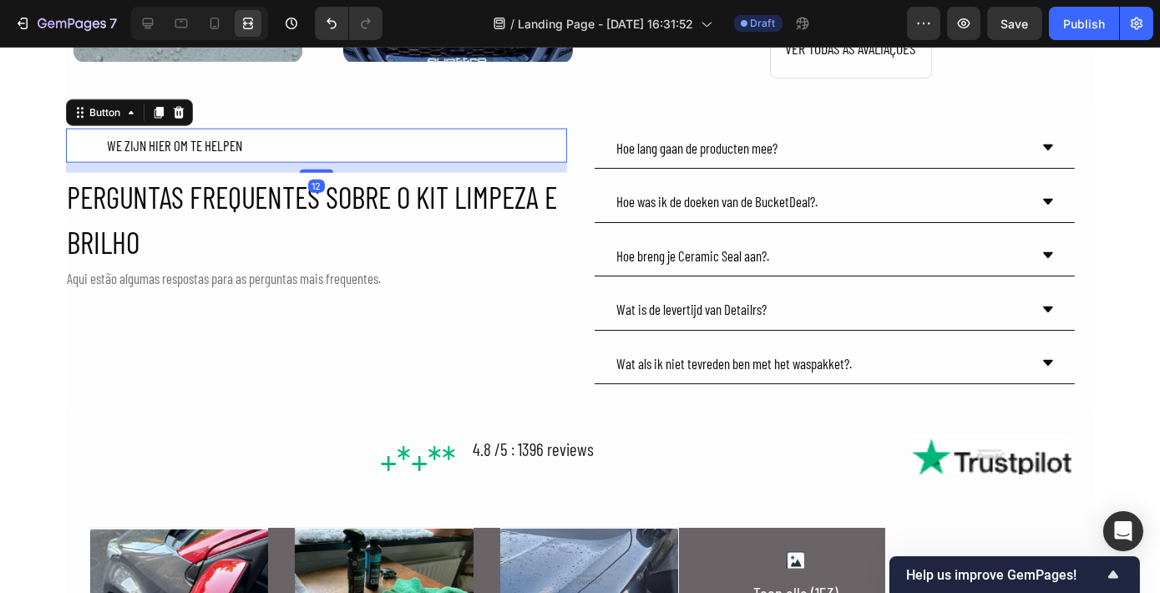
click at [238, 137] on button "WE ZIJN HIER OM TE HELPEN" at bounding box center [175, 146] width 219 height 35
click at [227, 149] on div "WE ZIJN HIER OM TE HELPEN" at bounding box center [175, 146] width 135 height 22
click at [227, 149] on p "WE ZIJN HIER OM TE HELPEN" at bounding box center [175, 146] width 135 height 22
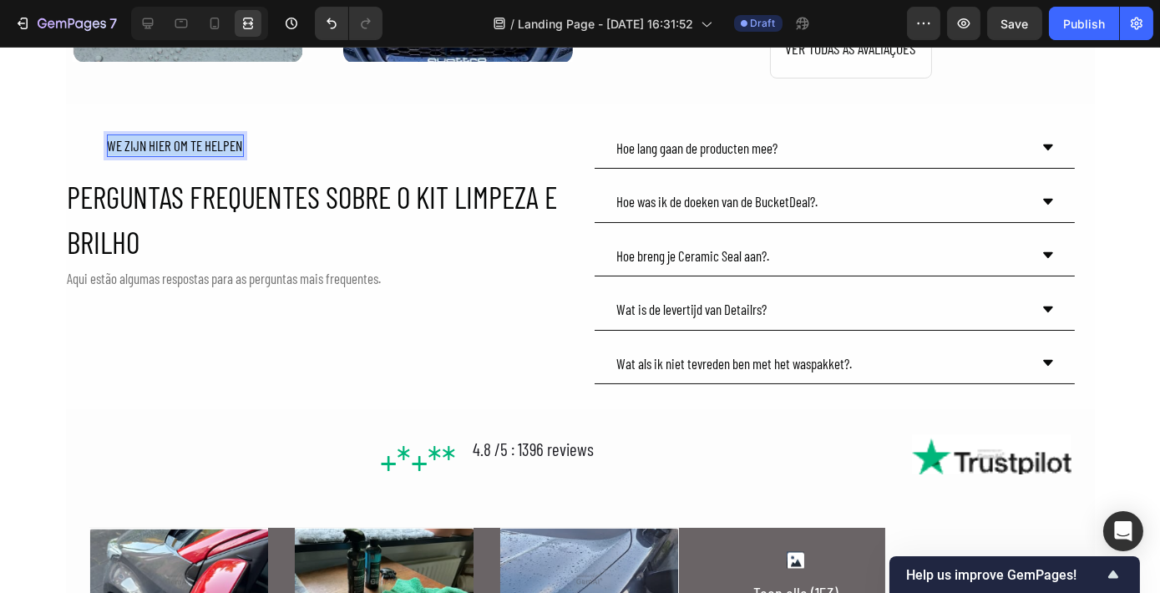
click at [227, 149] on p "WE ZIJN HIER OM TE HELPEN" at bounding box center [175, 146] width 135 height 22
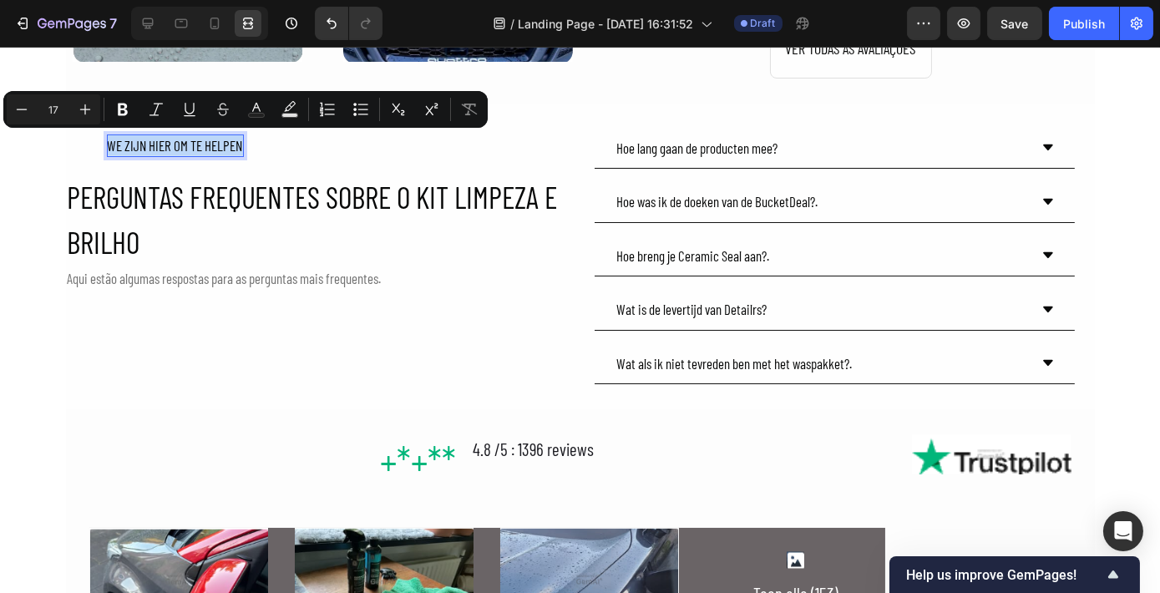
copy p "WE ZIJN HIER OM TE HELPEN"
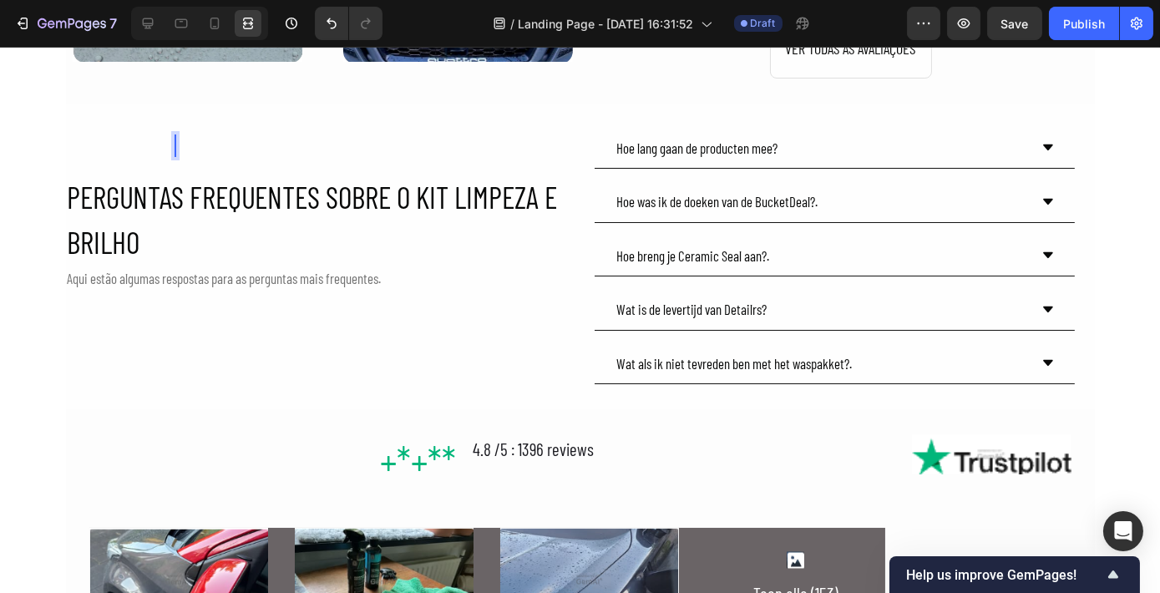
click at [280, 142] on div "Button 12" at bounding box center [316, 146] width 501 height 35
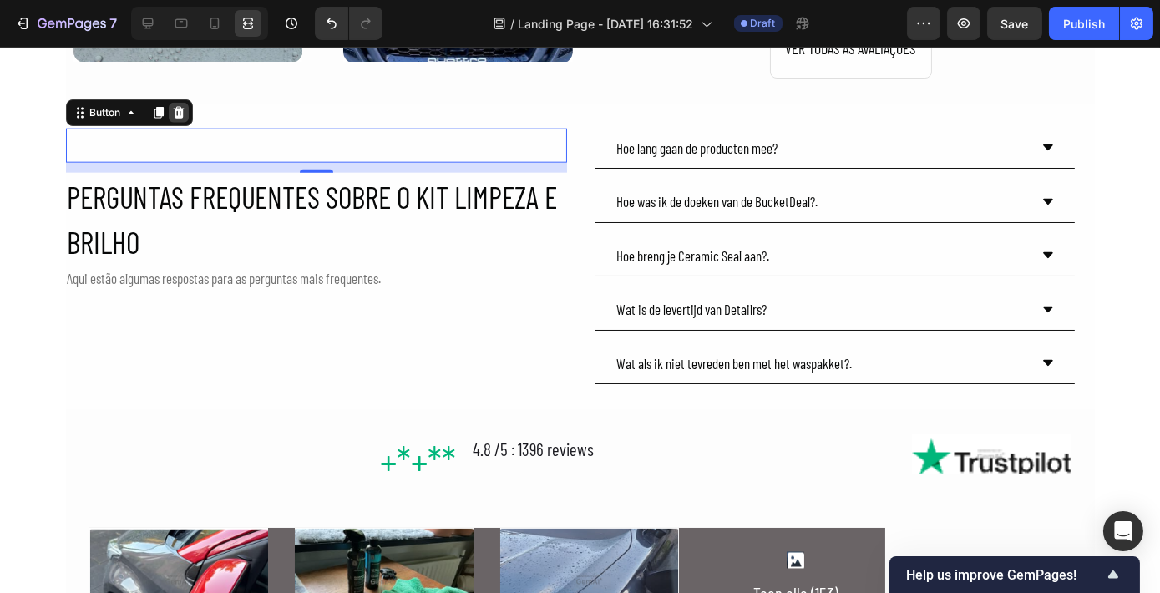
click at [179, 112] on icon at bounding box center [178, 112] width 13 height 13
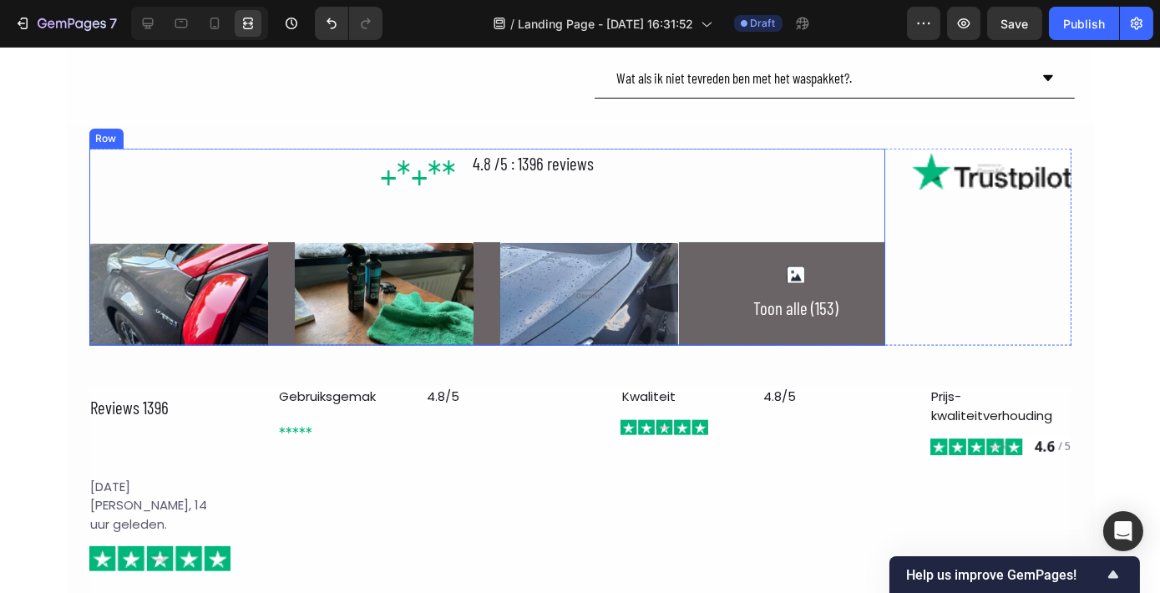
scroll to position [4441, 0]
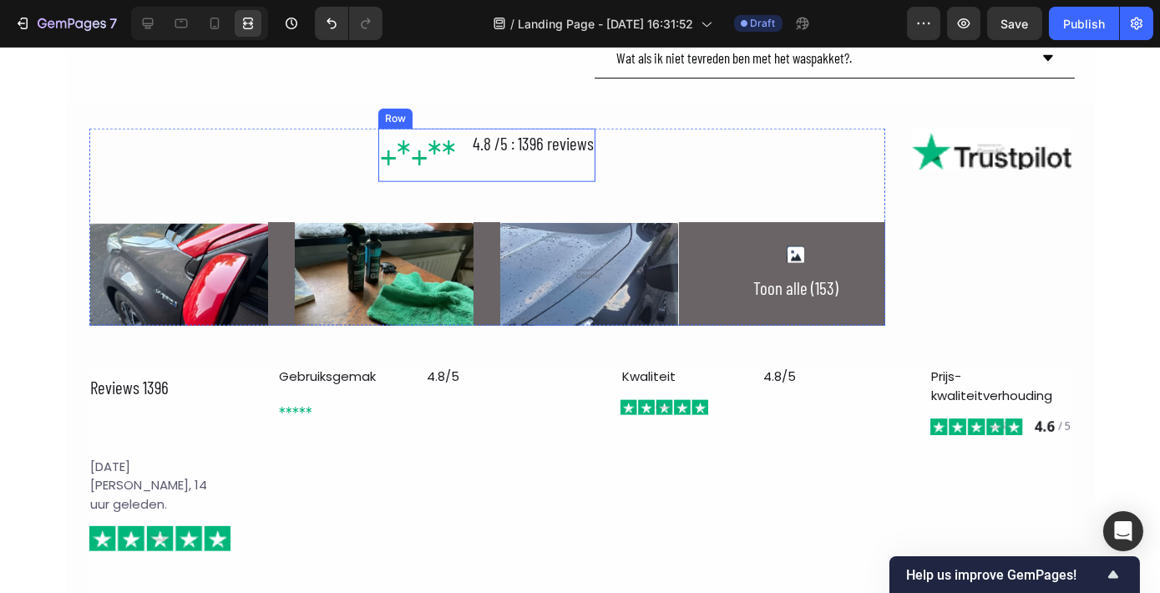
click at [459, 154] on div "+*+** Heading 4.8 /5 : 1396 reviews Text Block Row" at bounding box center [486, 155] width 217 height 53
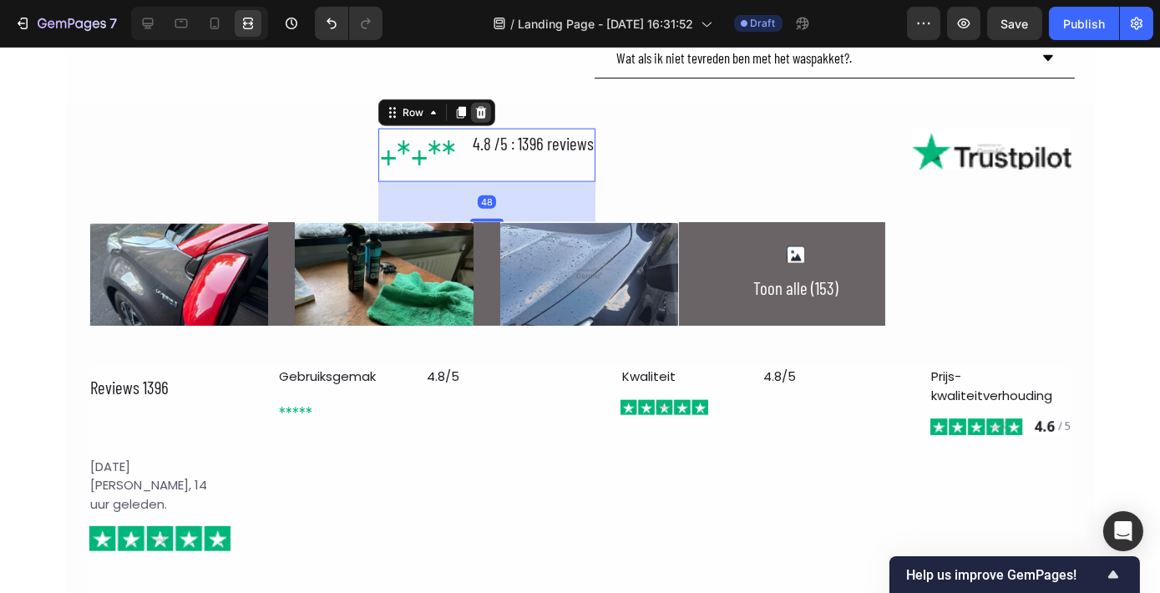
click at [478, 109] on icon at bounding box center [481, 113] width 11 height 12
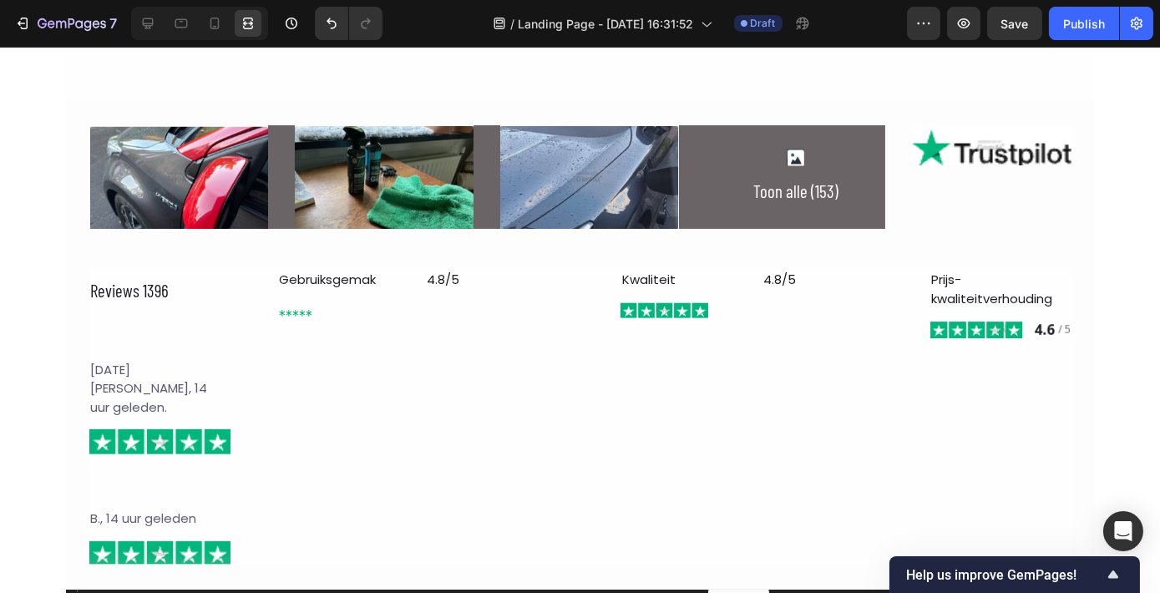
scroll to position [4744, 0]
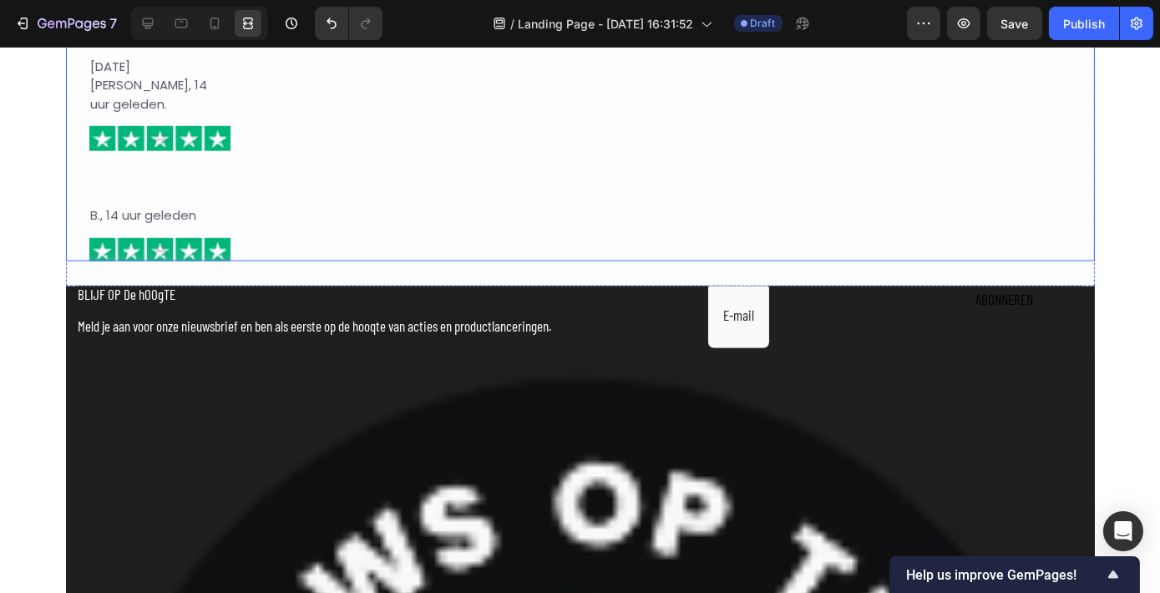
click at [68, 190] on div "Image Image Image Icon Toon alle (153) Text Block Row Row Row Image Row Reviews…" at bounding box center [580, 41] width 1029 height 439
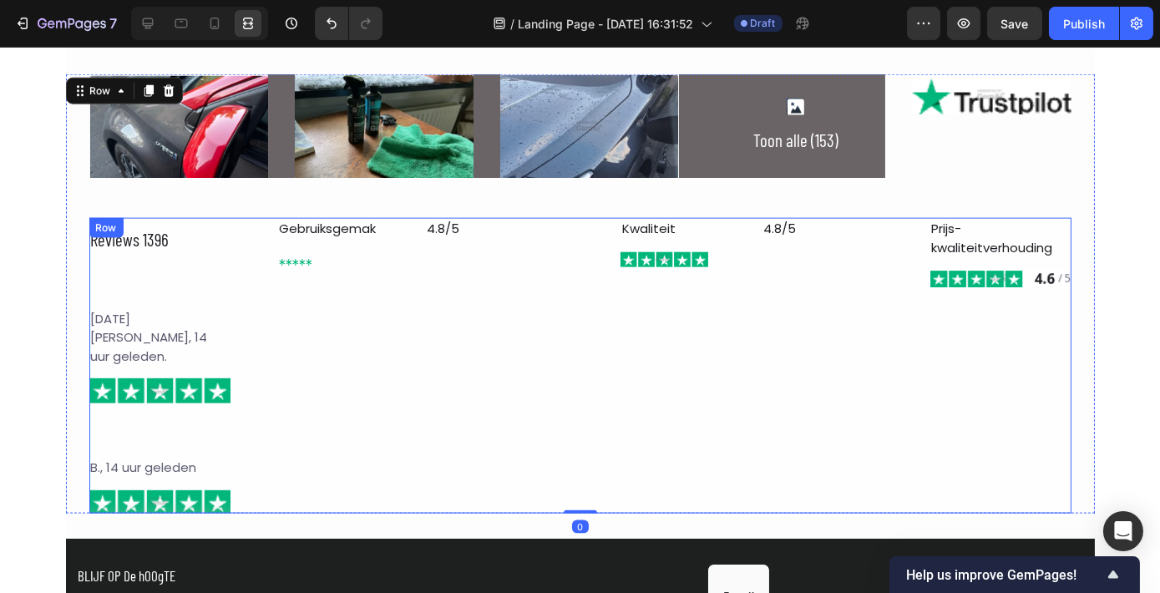
scroll to position [4441, 0]
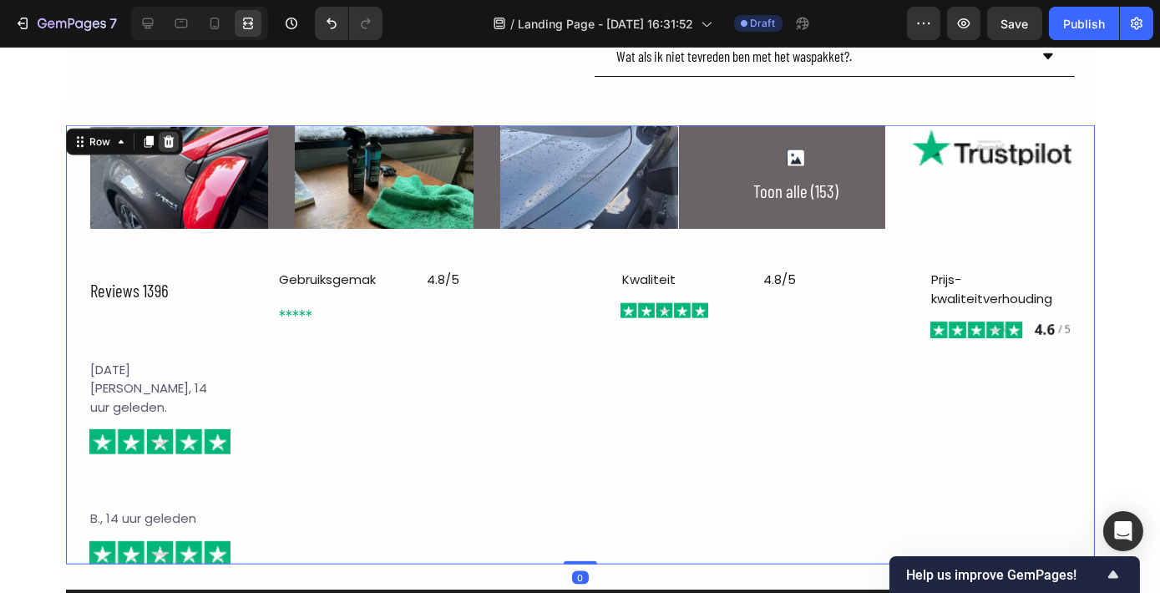
click at [167, 148] on icon at bounding box center [168, 141] width 13 height 13
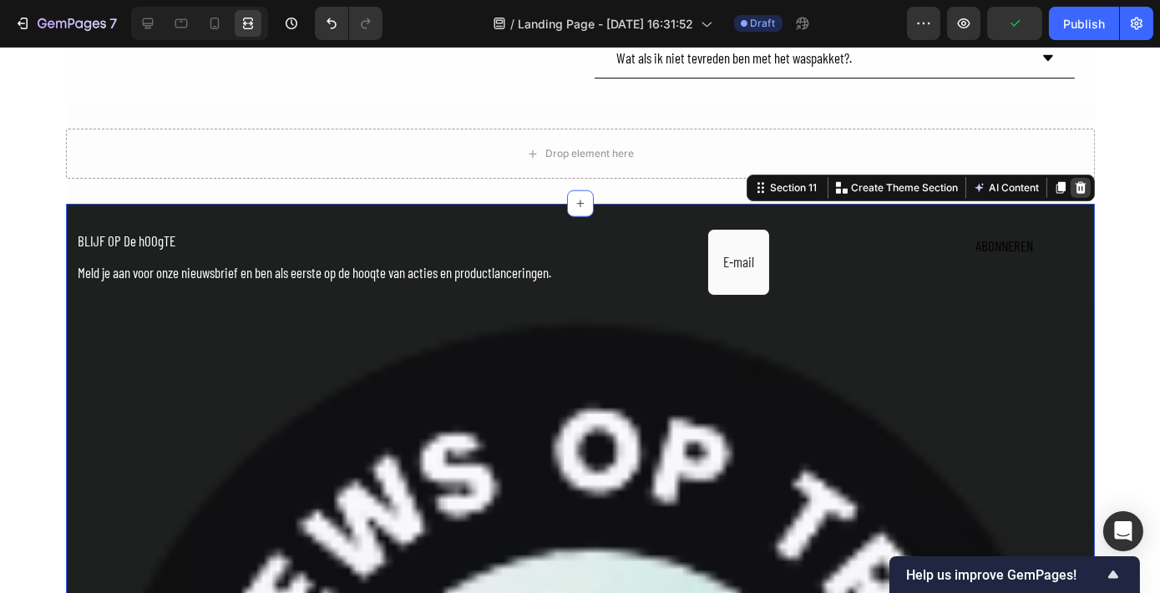
click at [1077, 182] on icon at bounding box center [1079, 188] width 11 height 12
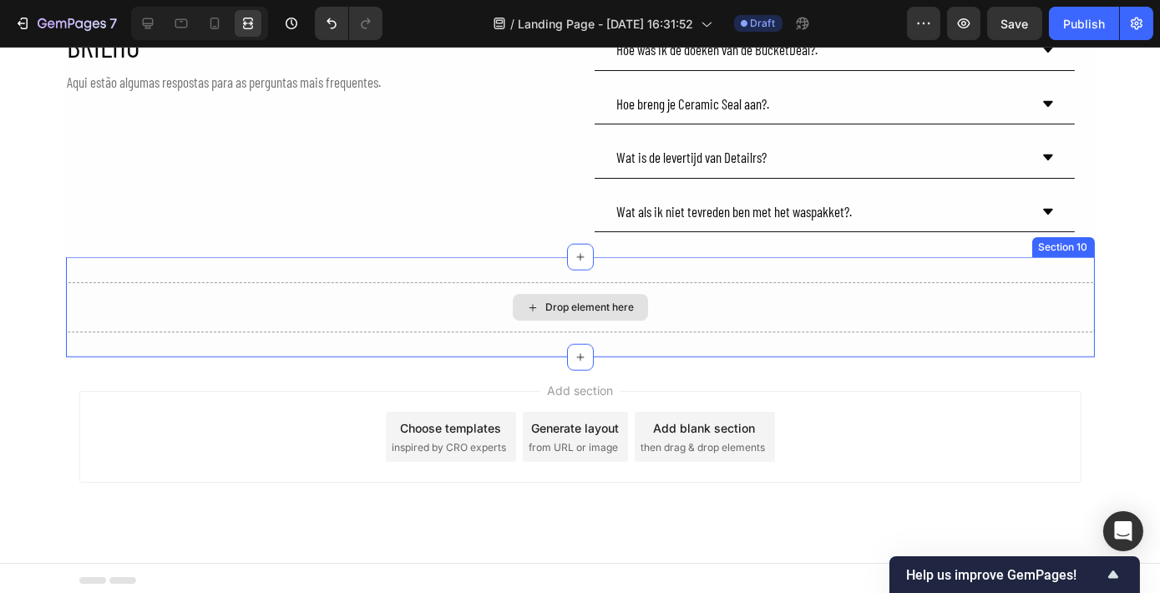
click at [615, 301] on div "Drop element here" at bounding box center [590, 307] width 88 height 13
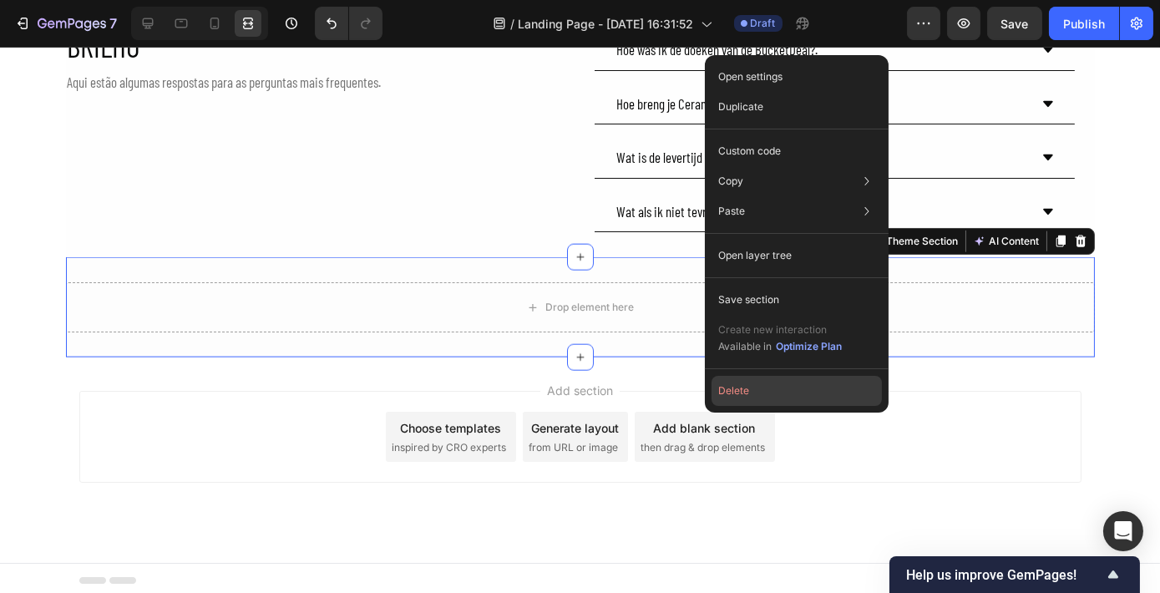
click at [799, 397] on button "Delete" at bounding box center [796, 391] width 170 height 30
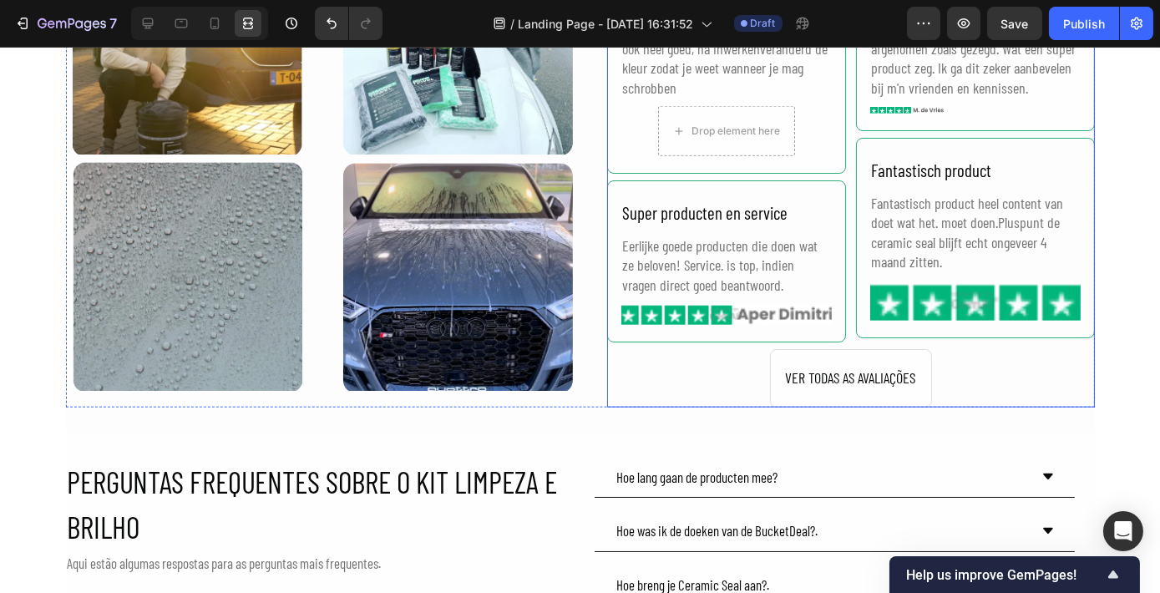
scroll to position [3657, 0]
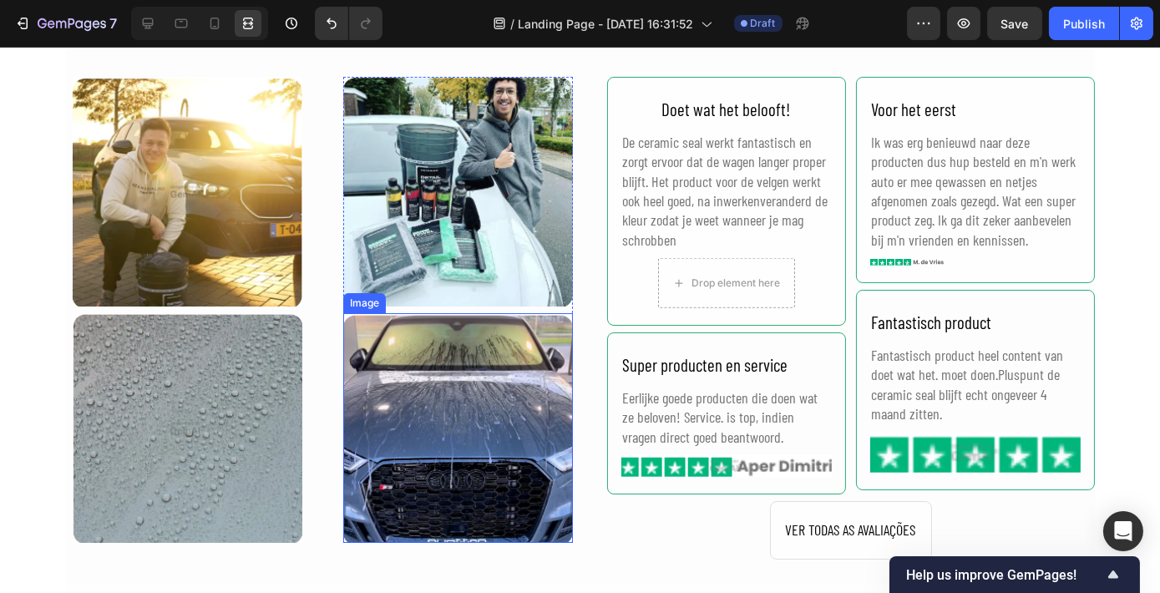
click at [436, 409] on img at bounding box center [458, 428] width 230 height 230
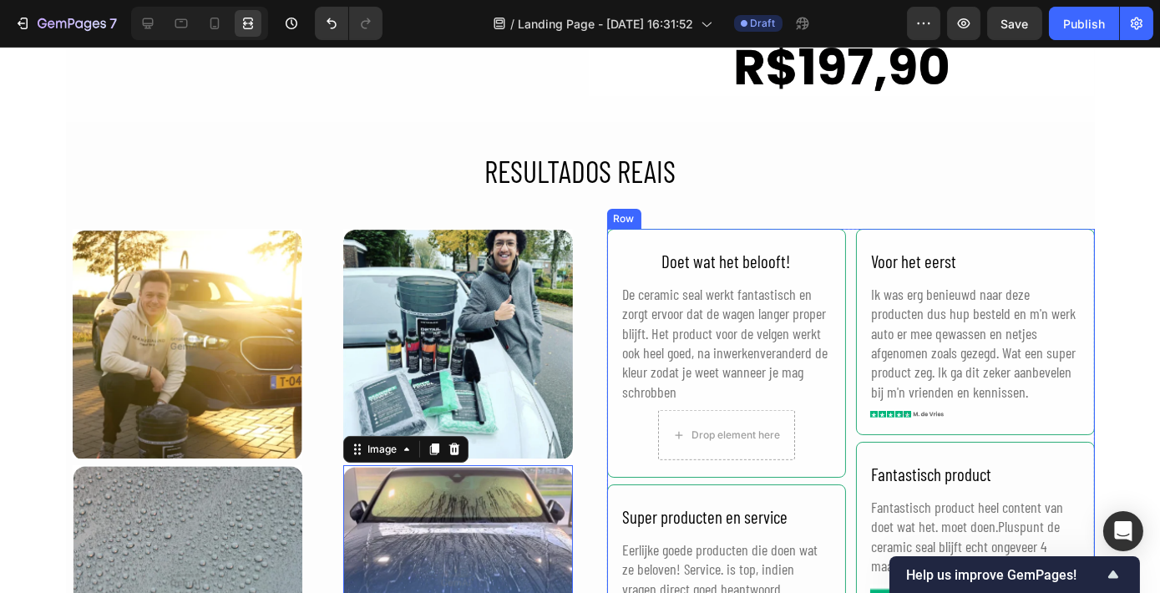
click at [843, 296] on div "Doet wat het belooft! Text Block De ceramic seal werkt fantastisch en zorgt erv…" at bounding box center [851, 437] width 488 height 417
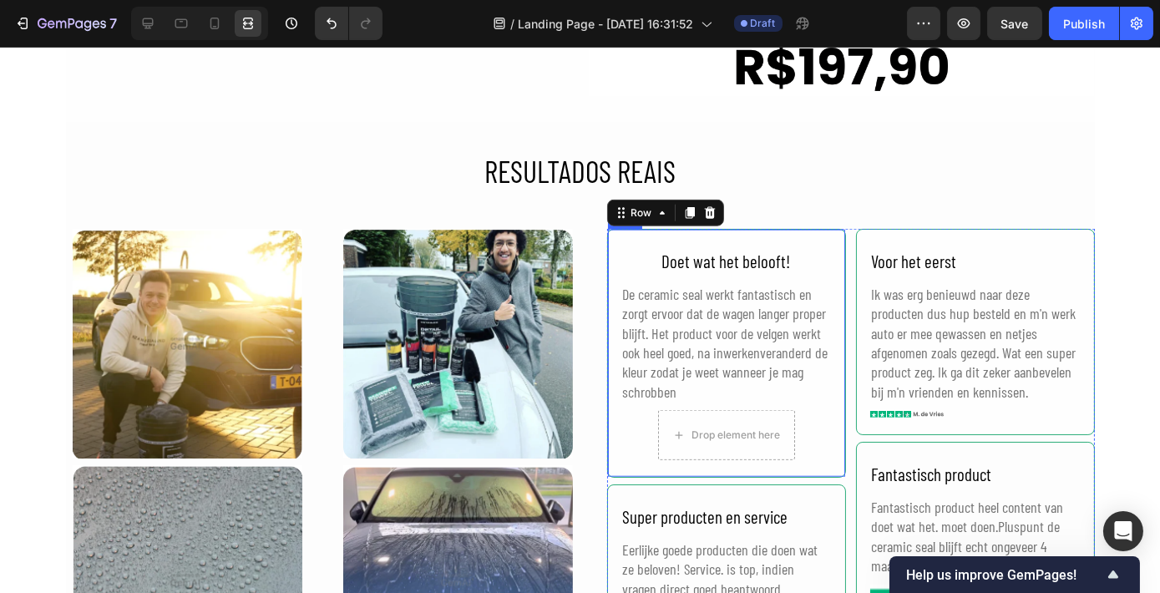
click at [823, 279] on div "Doet wat het belooft! Text Block De ceramic seal werkt fantastisch en zorgt erv…" at bounding box center [726, 353] width 210 height 214
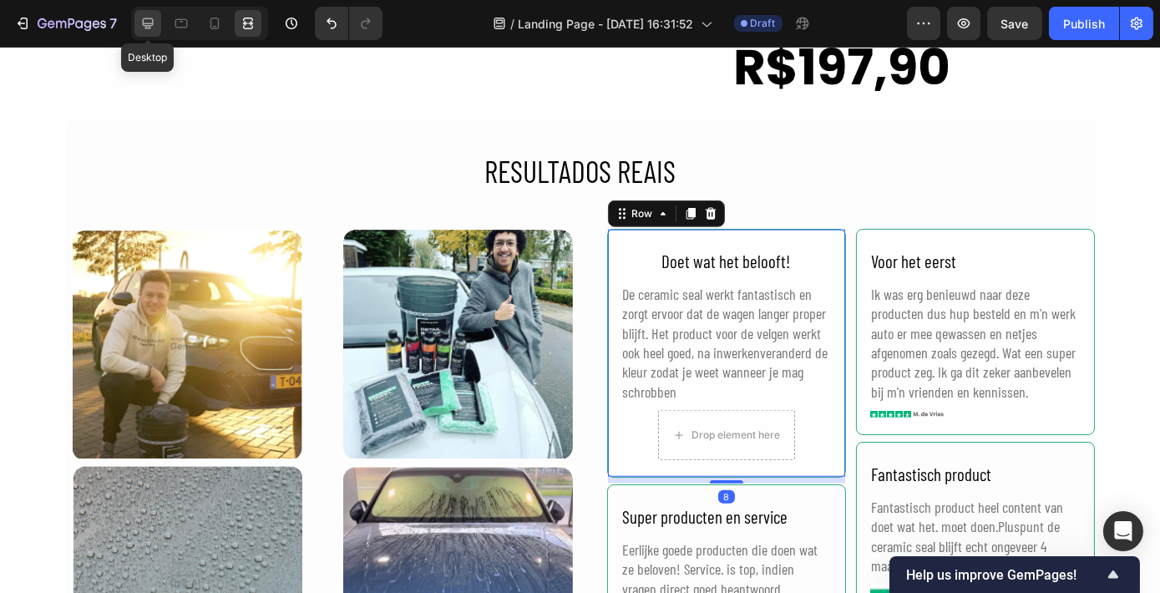
click at [154, 19] on icon at bounding box center [147, 23] width 17 height 17
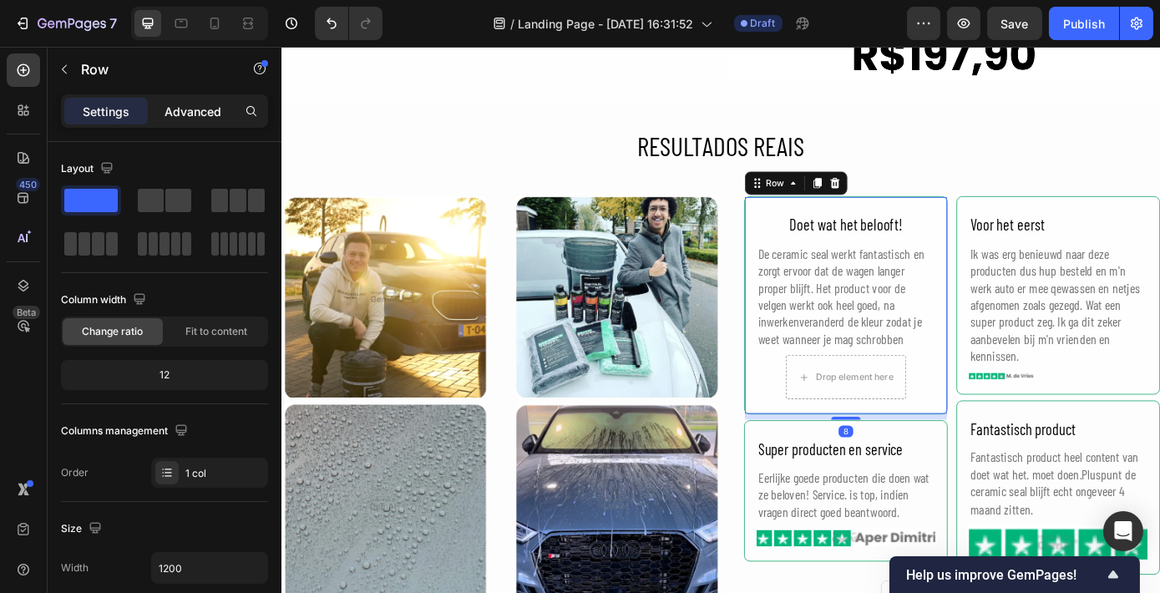
scroll to position [3495, 0]
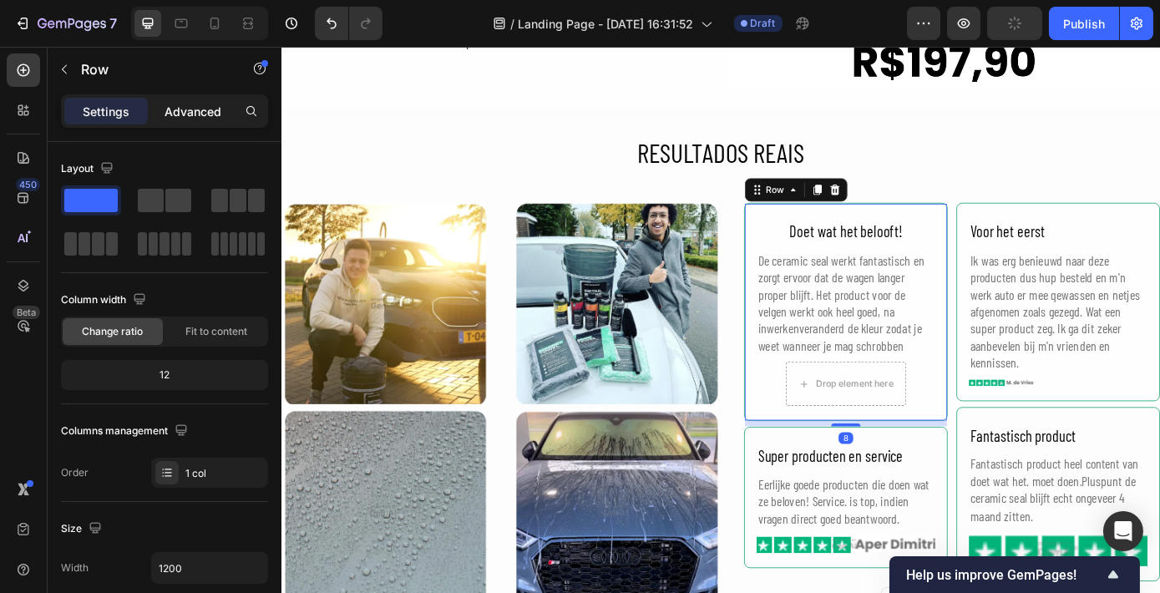
click at [204, 119] on p "Advanced" at bounding box center [192, 112] width 57 height 18
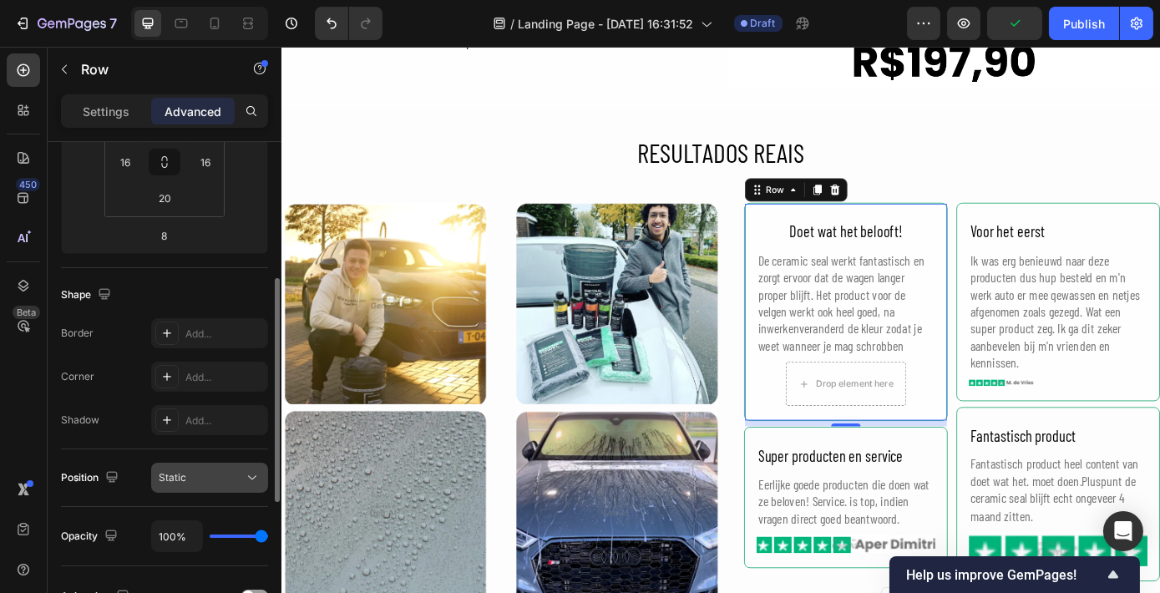
scroll to position [379, 0]
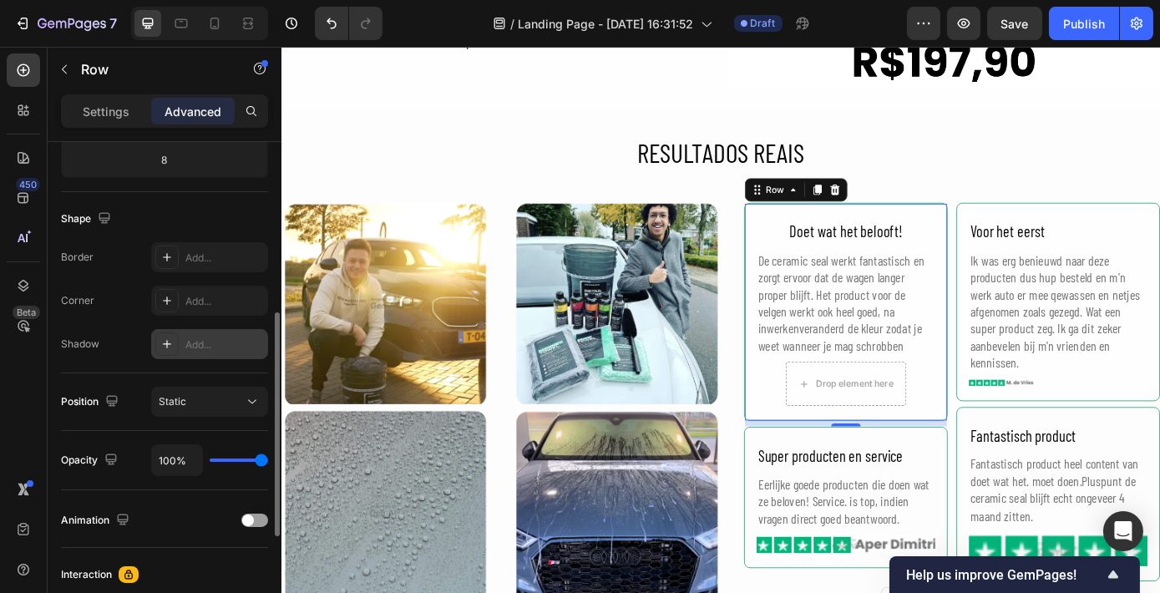
click at [165, 348] on icon at bounding box center [166, 343] width 13 height 13
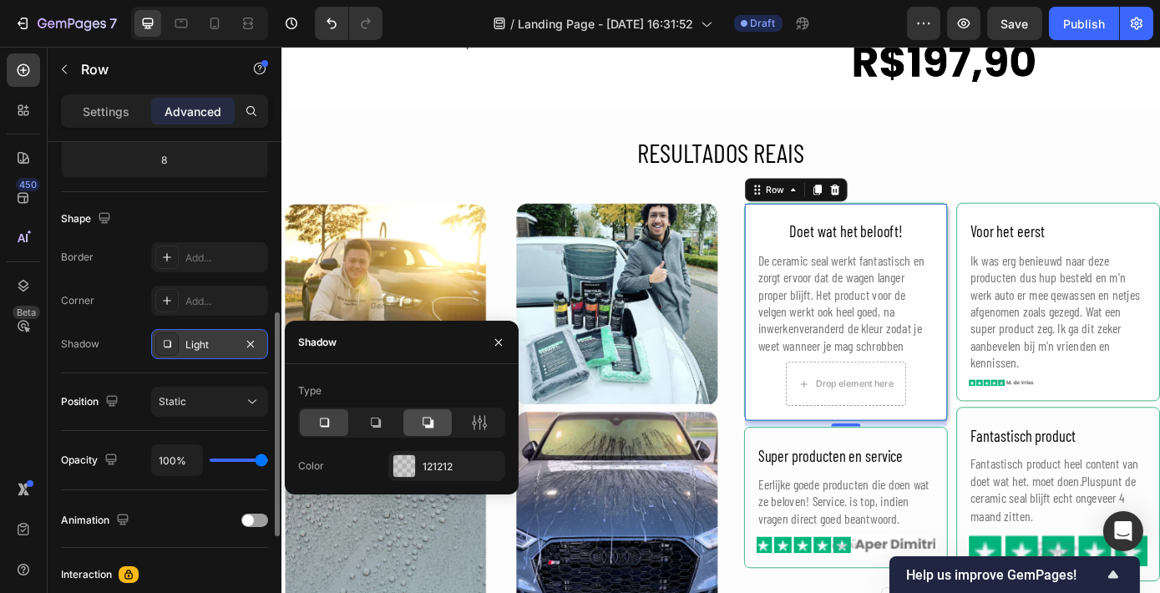
click at [436, 426] on div at bounding box center [427, 422] width 48 height 27
click at [409, 466] on div at bounding box center [404, 466] width 22 height 22
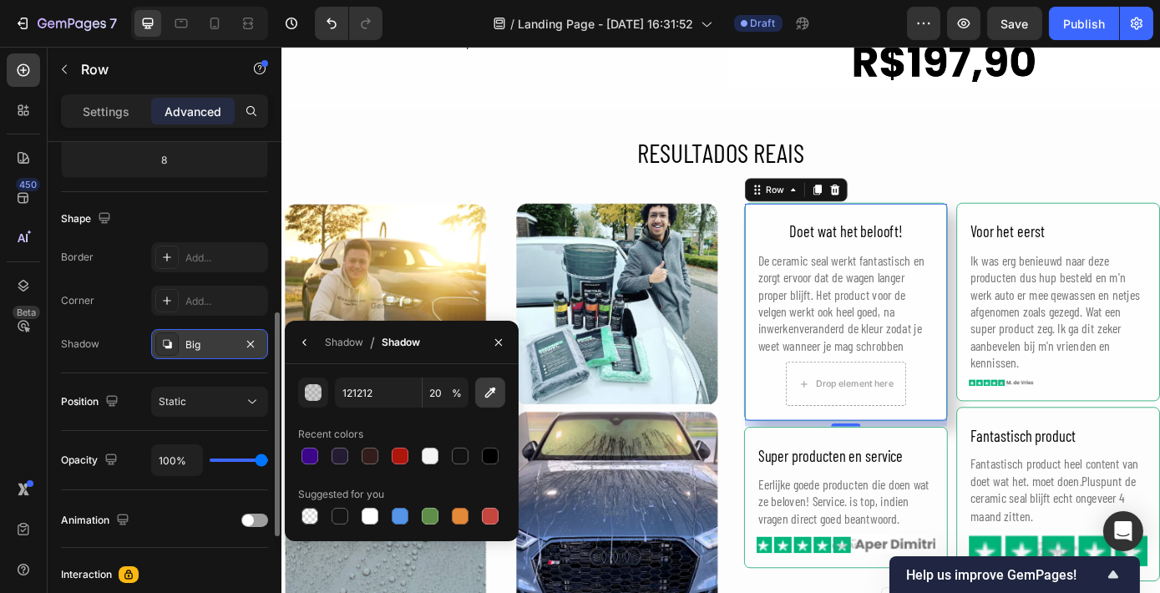
click at [486, 389] on icon "button" at bounding box center [490, 392] width 17 height 17
type input "00B87B"
type input "100"
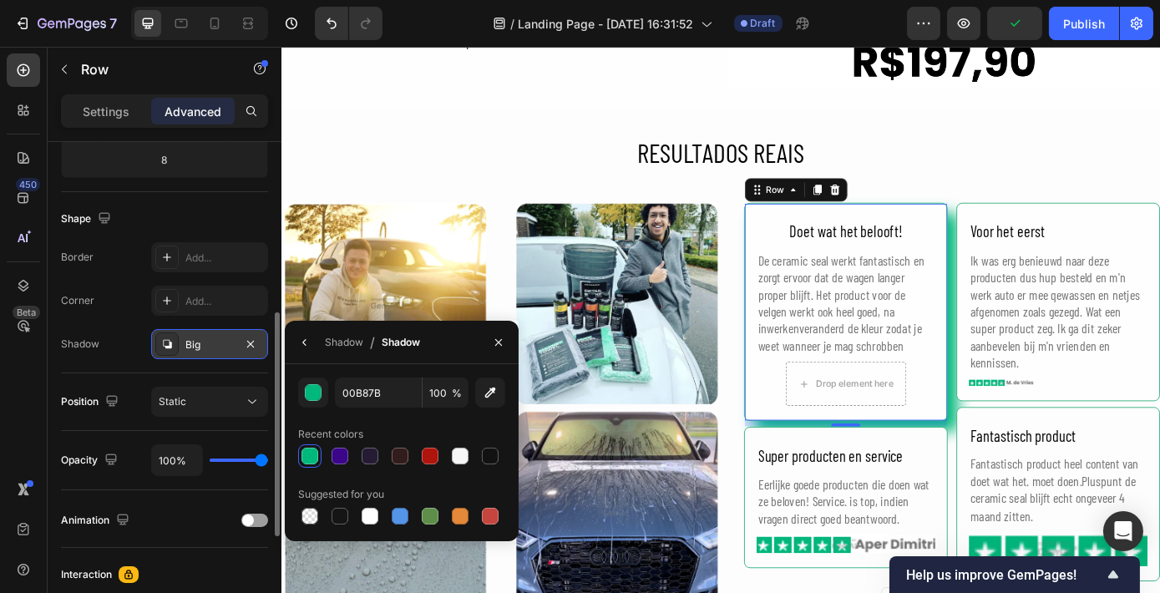
click at [231, 345] on div "Big" at bounding box center [209, 344] width 48 height 15
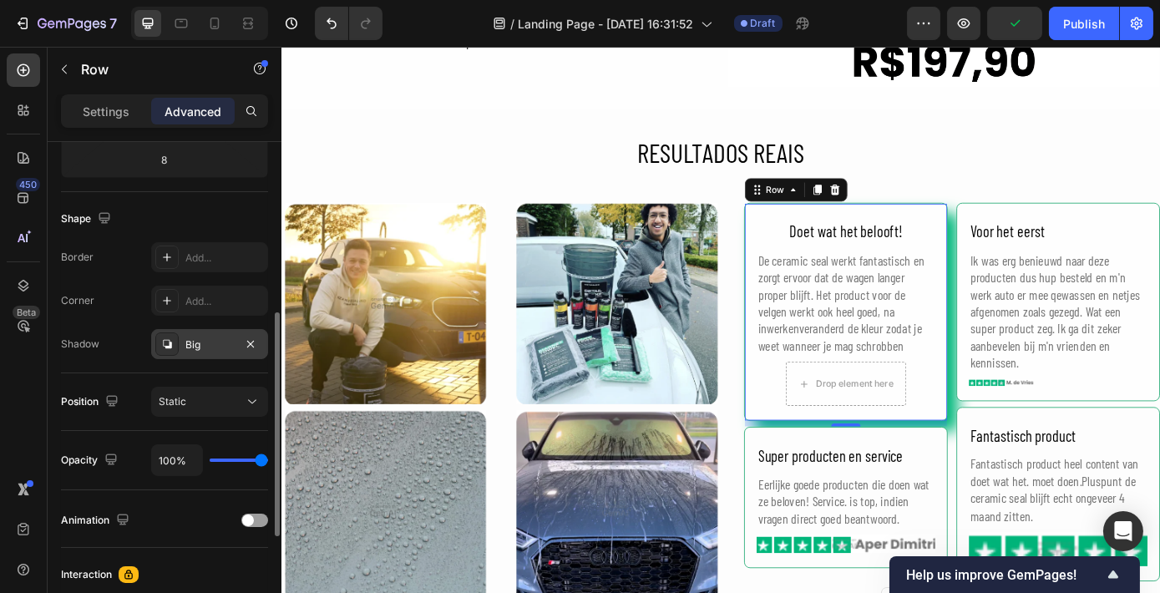
click at [201, 341] on div "Big" at bounding box center [209, 344] width 48 height 15
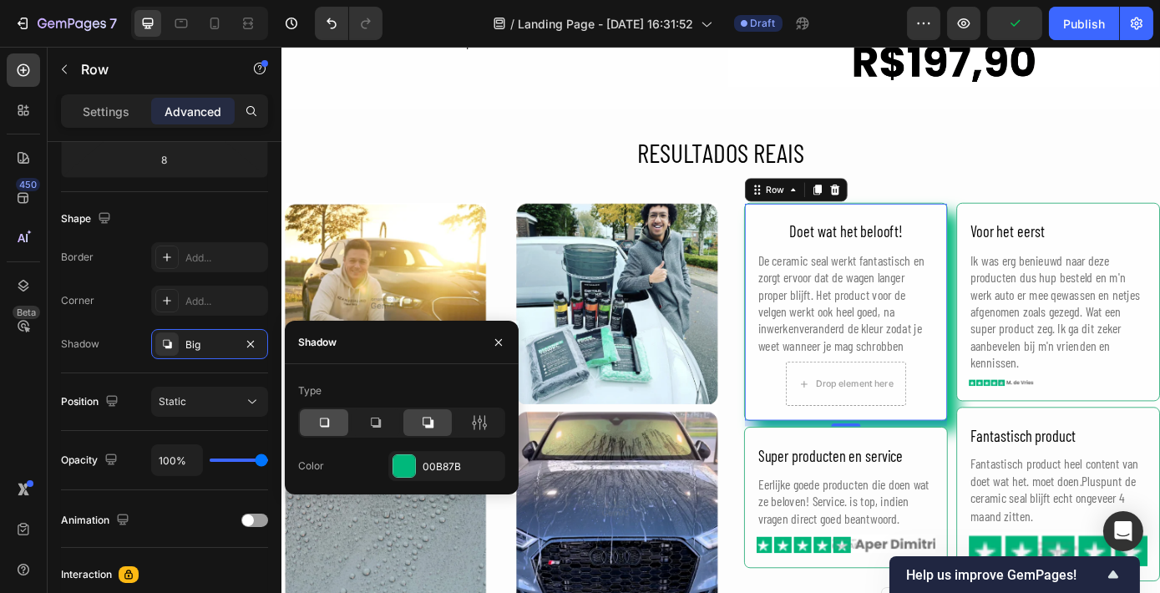
click at [333, 426] on div at bounding box center [324, 422] width 48 height 27
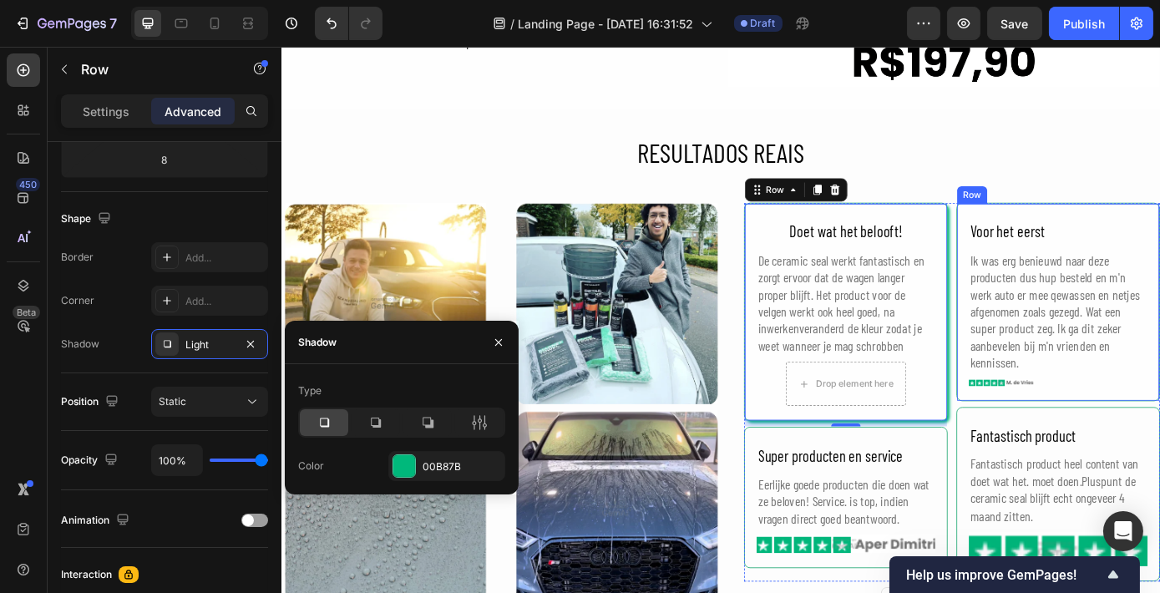
click at [1050, 338] on div "Voor het eerst Text Block Ik was erg benieuwd naar deze producten dus hup beste…" at bounding box center [1166, 338] width 232 height 226
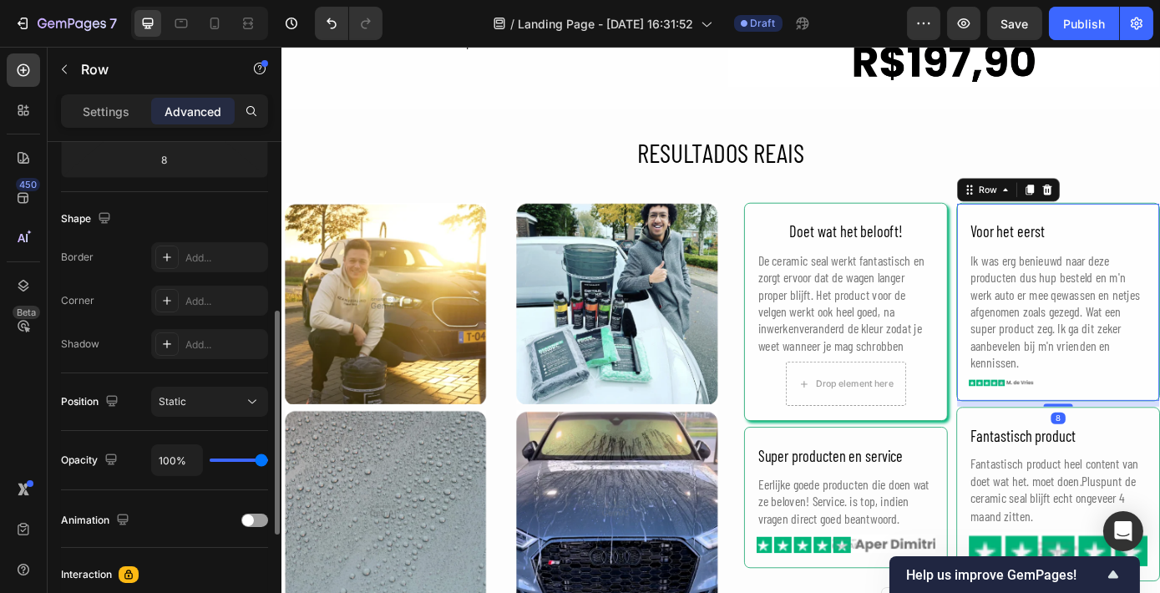
scroll to position [378, 0]
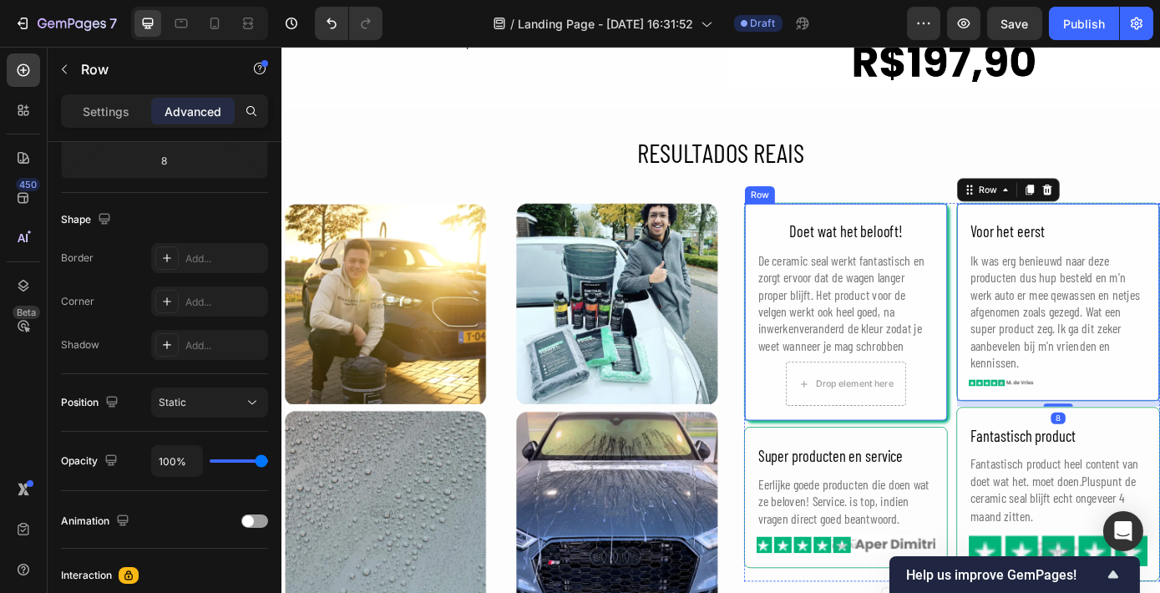
click at [826, 452] on div "Doet wat het belooft! Text Block De ceramic seal werkt fantastisch en zorgt erv…" at bounding box center [924, 349] width 232 height 249
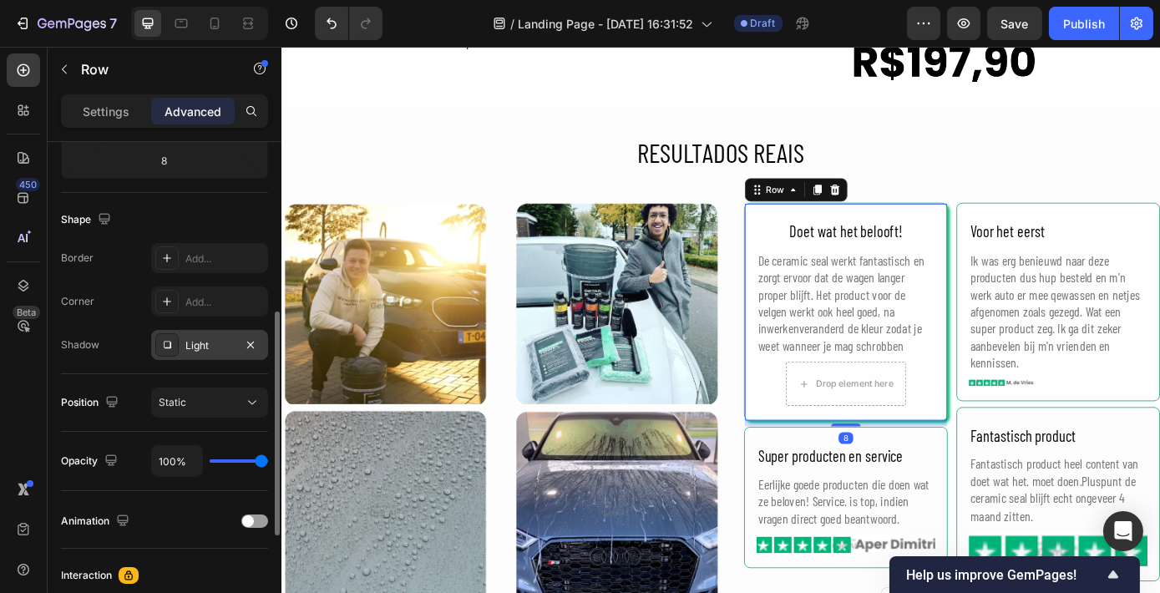
click at [205, 346] on div "Light" at bounding box center [209, 345] width 48 height 15
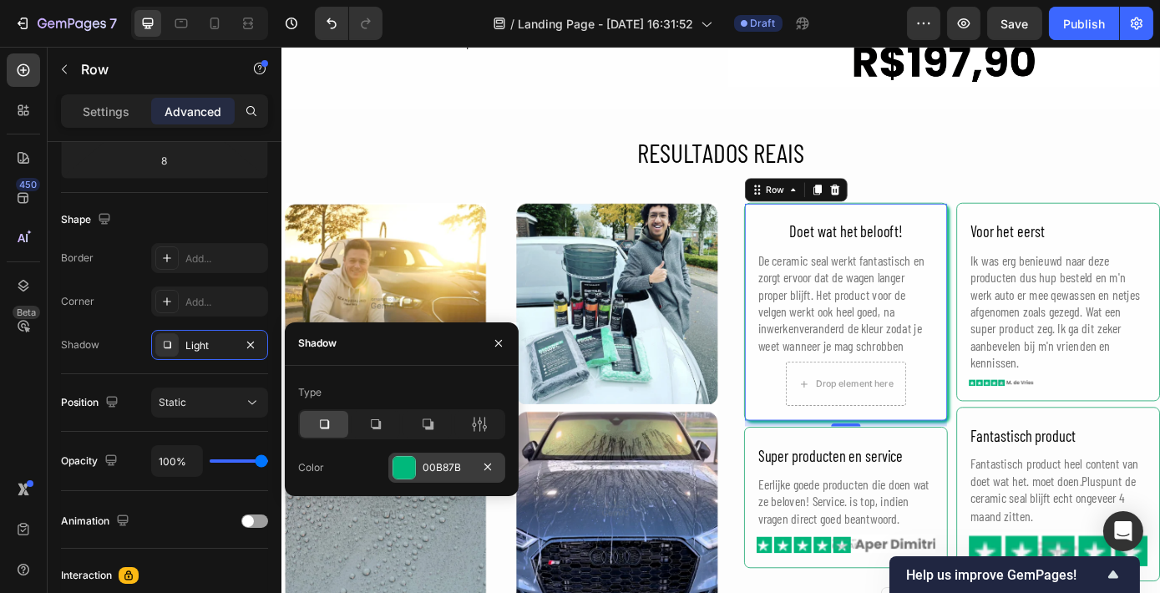
click at [419, 475] on div "00B87B" at bounding box center [446, 467] width 117 height 30
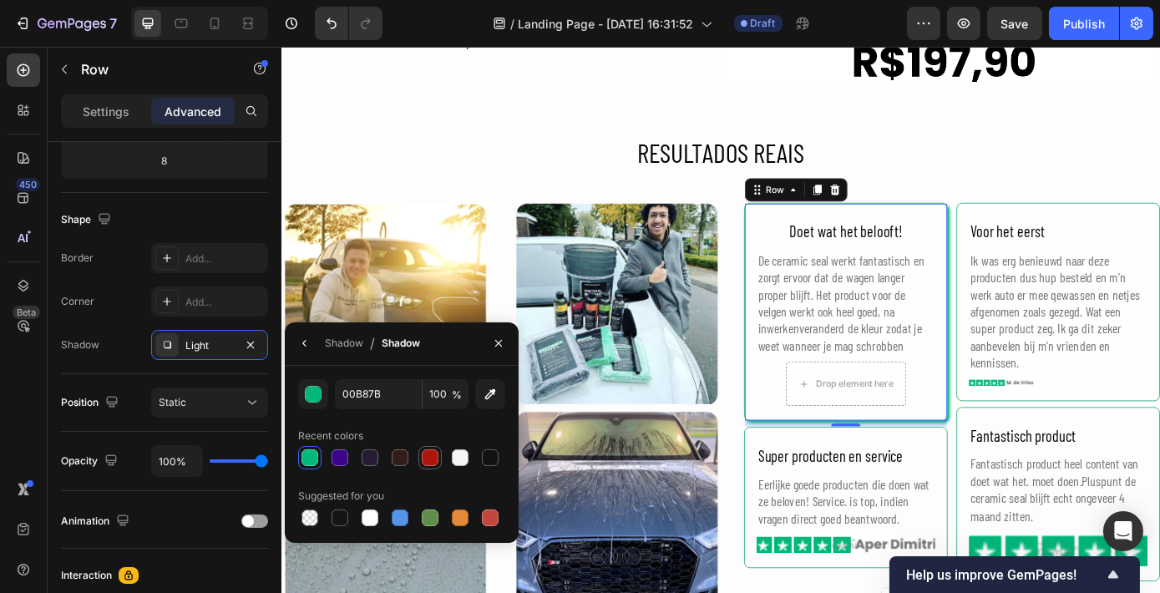
click at [427, 449] on div at bounding box center [430, 457] width 17 height 17
type input "AD150D"
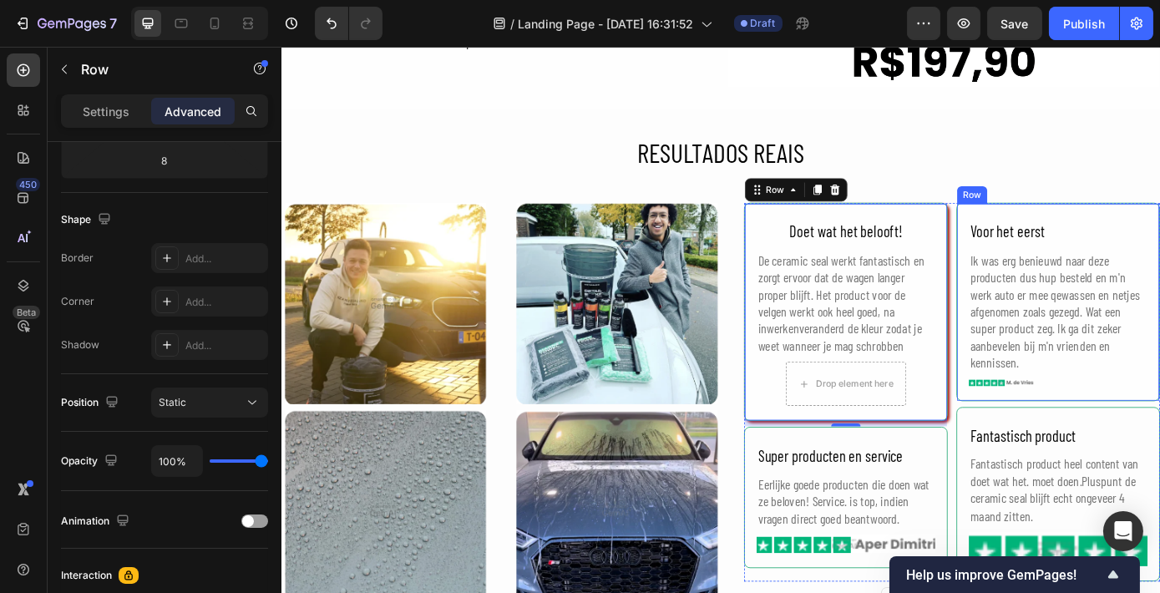
click at [1050, 384] on div "Voor het eerst Text Block Ik was erg benieuwd naar deze producten dus hup beste…" at bounding box center [1166, 338] width 232 height 226
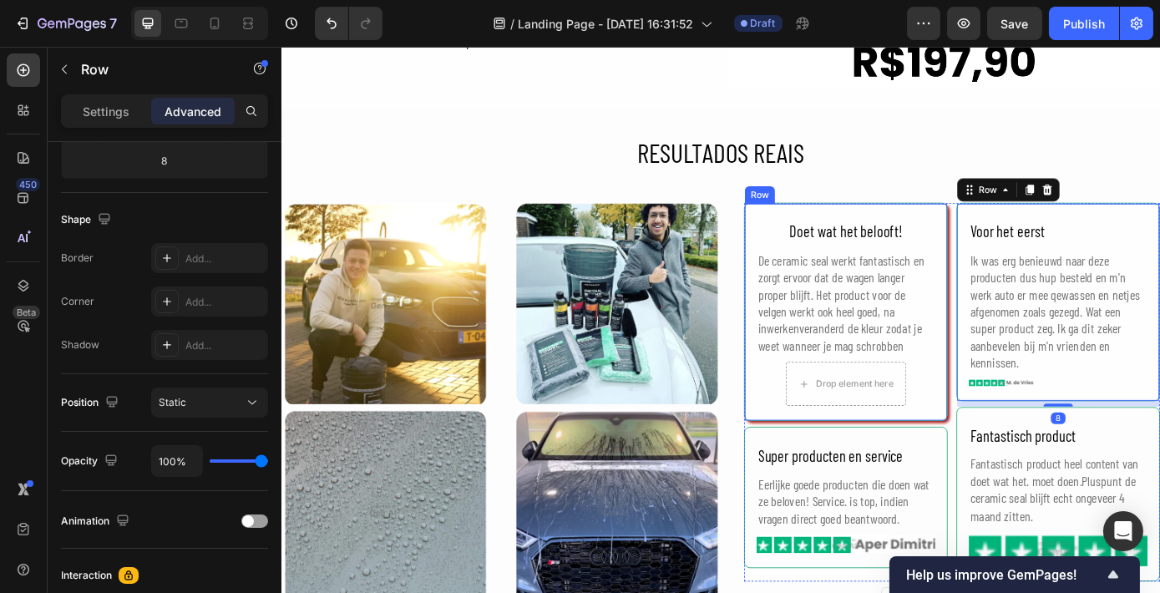
click at [1014, 412] on div "Doet wat het belooft! Text Block De ceramic seal werkt fantastisch en zorgt erv…" at bounding box center [924, 349] width 204 height 214
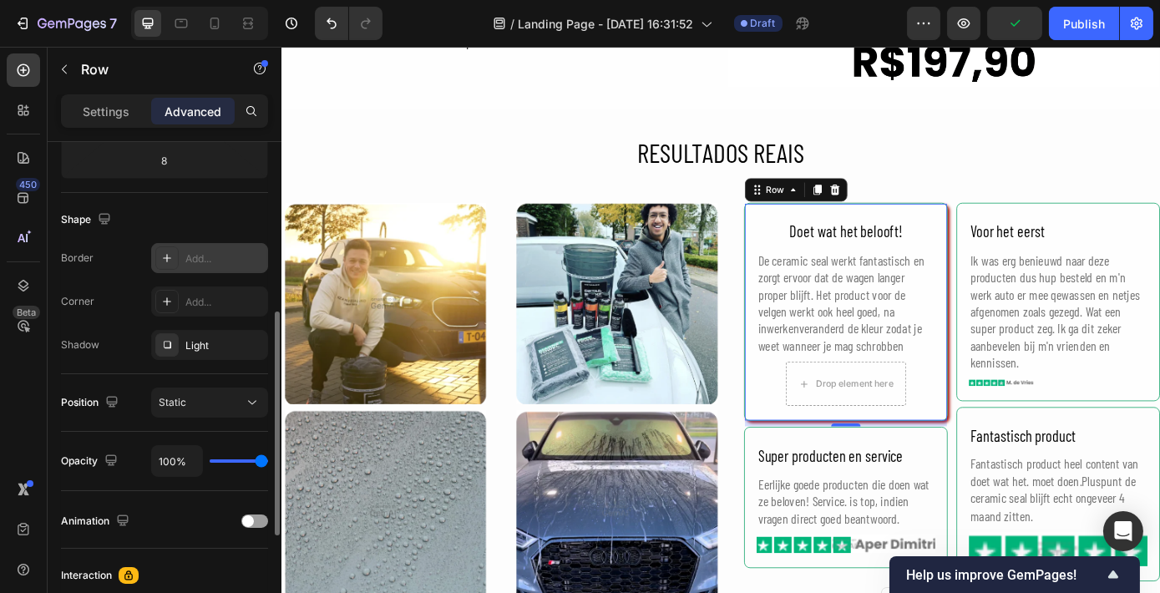
click at [209, 257] on div "Add..." at bounding box center [224, 258] width 78 height 15
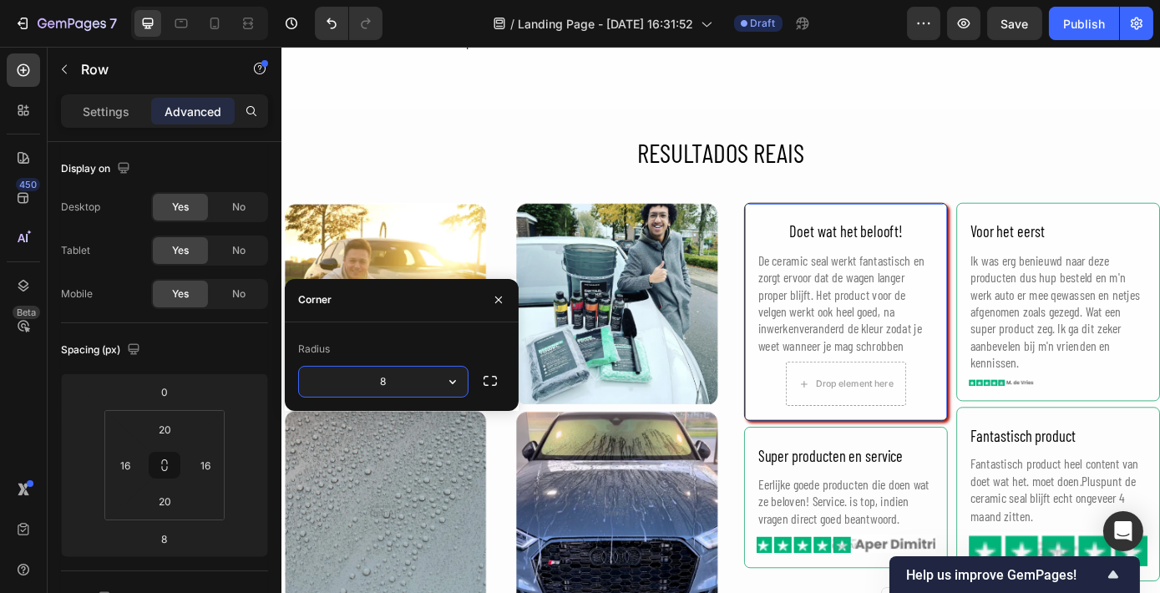
scroll to position [378, 0]
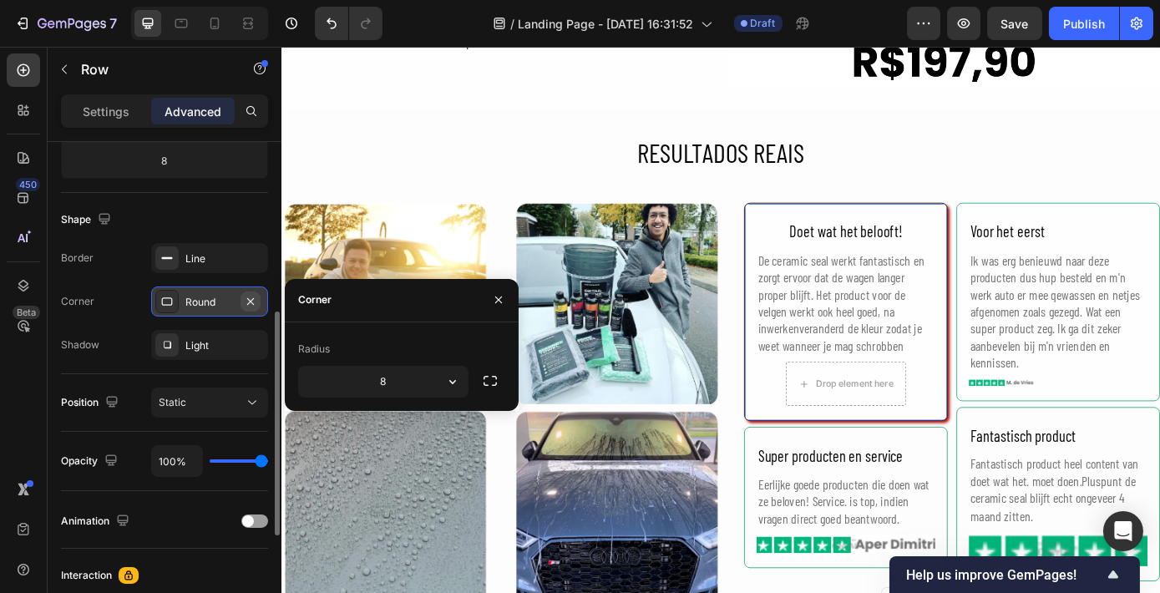
click at [257, 299] on button "button" at bounding box center [250, 301] width 20 height 20
type input "0"
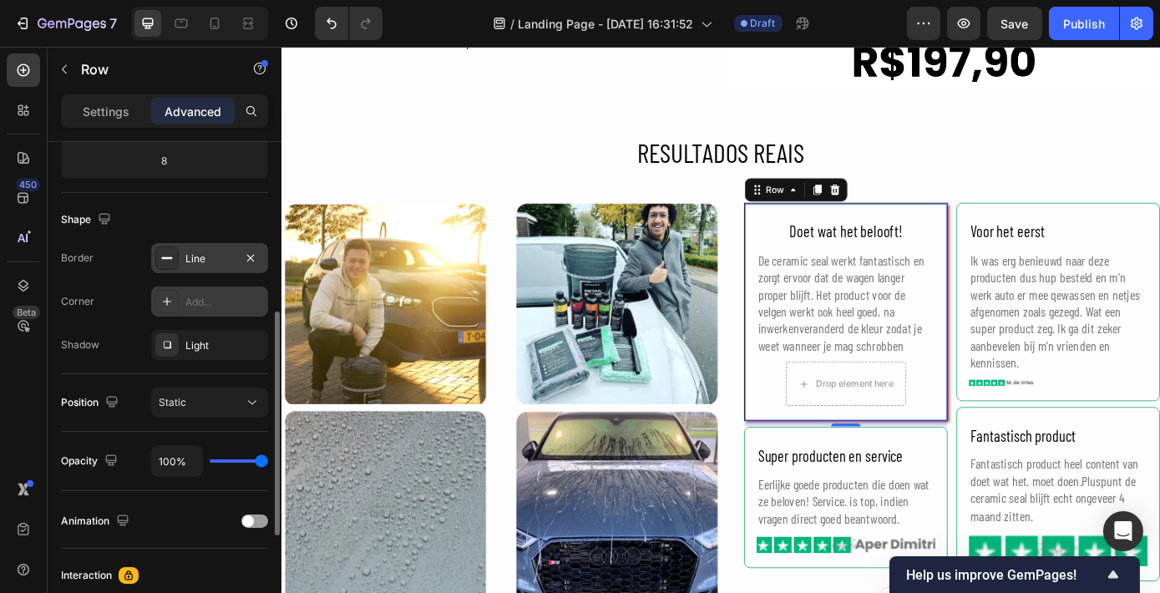
click at [235, 262] on div "Line" at bounding box center [209, 258] width 117 height 30
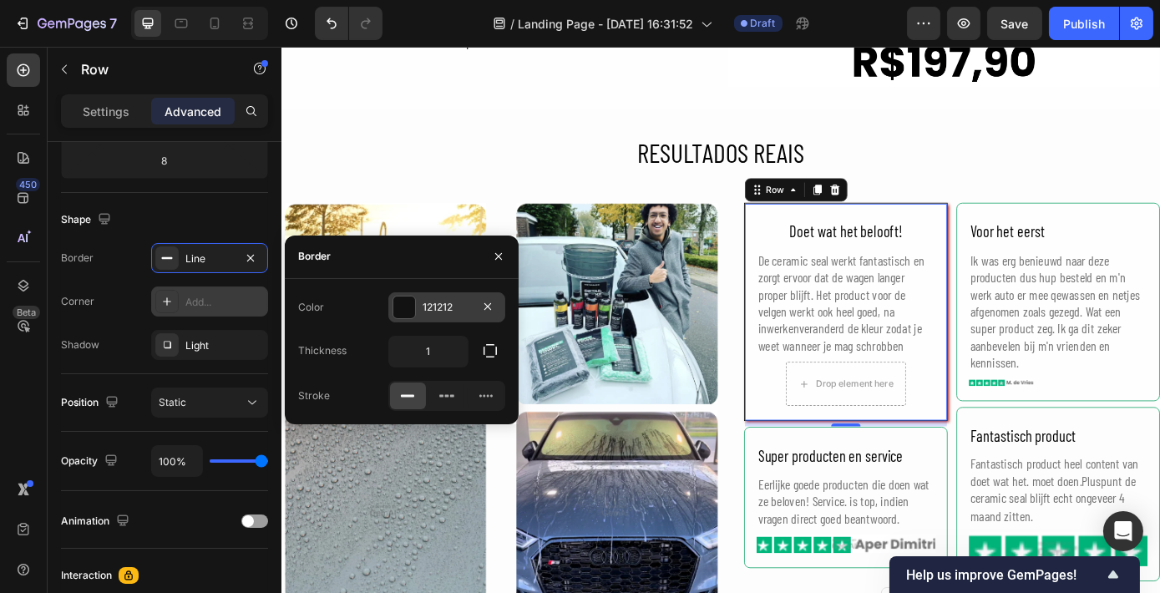
click at [421, 307] on div "121212" at bounding box center [446, 307] width 117 height 30
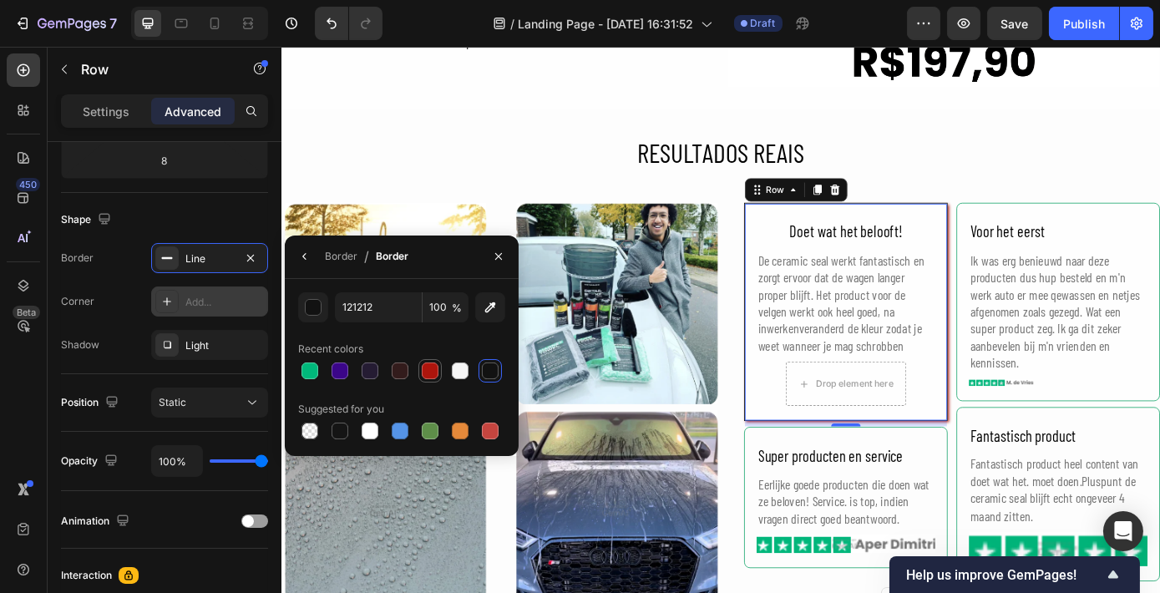
click at [428, 364] on div at bounding box center [430, 370] width 17 height 17
type input "AD150D"
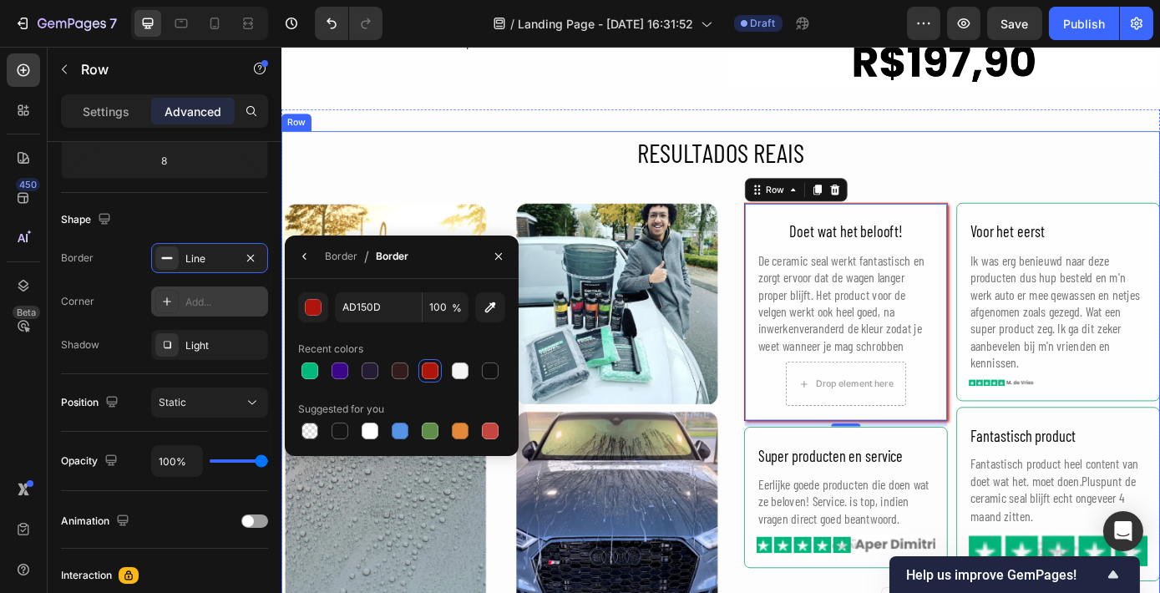
click at [599, 144] on h2 "RESULTADOS REAIS" at bounding box center [782, 167] width 1002 height 48
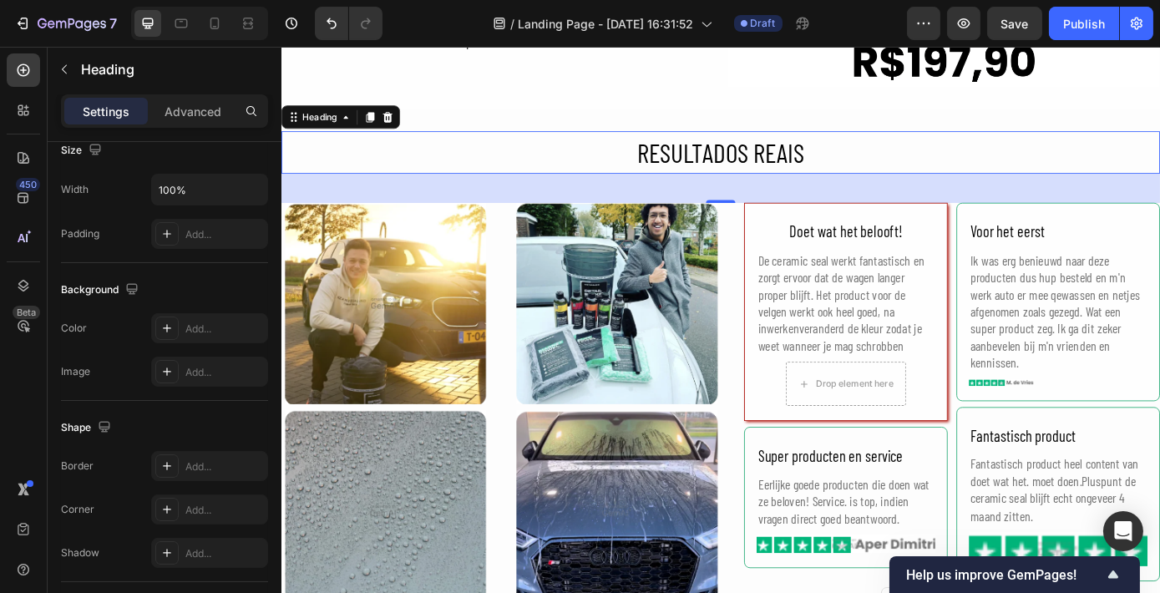
scroll to position [0, 0]
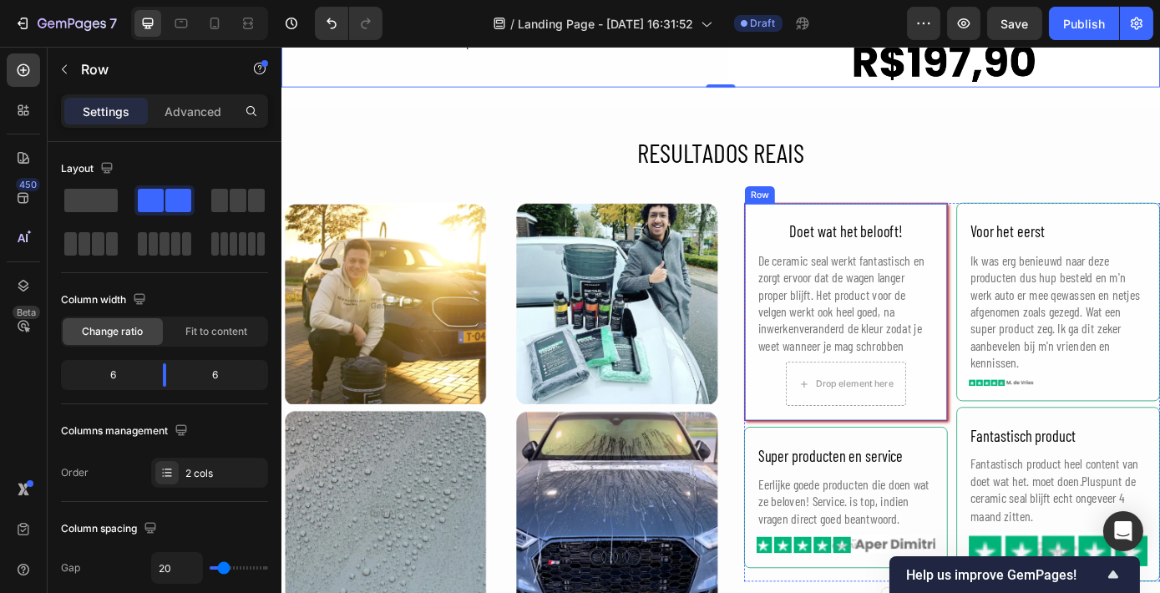
click at [808, 234] on div "Doet wat het belooft! Text Block De ceramic seal werkt fantastisch en zorgt erv…" at bounding box center [924, 349] width 232 height 249
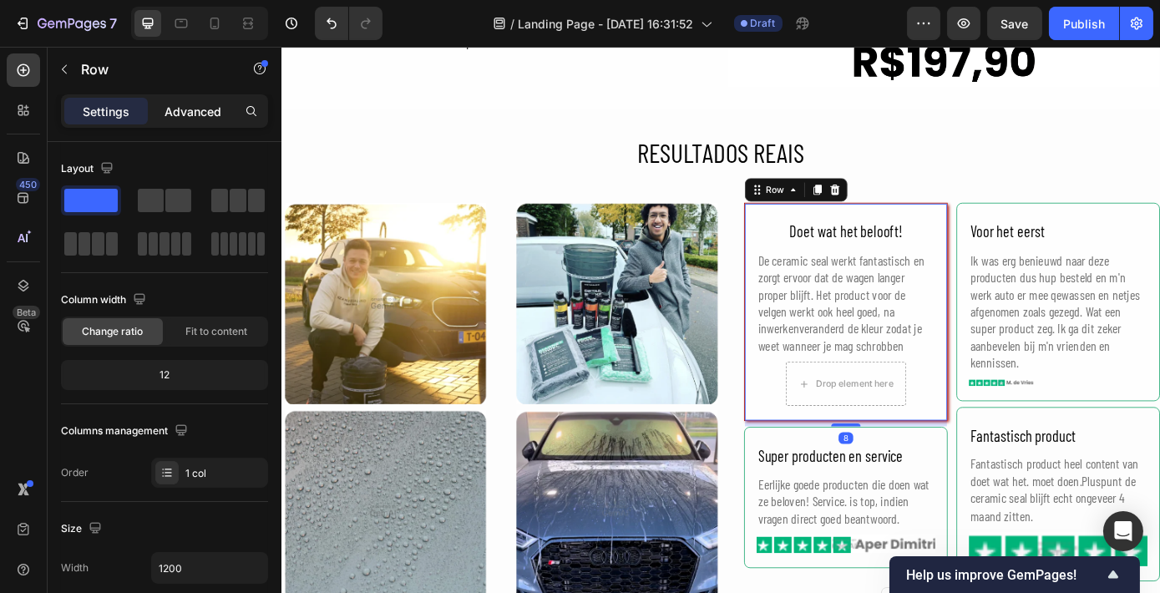
click at [220, 116] on p "Advanced" at bounding box center [192, 112] width 57 height 18
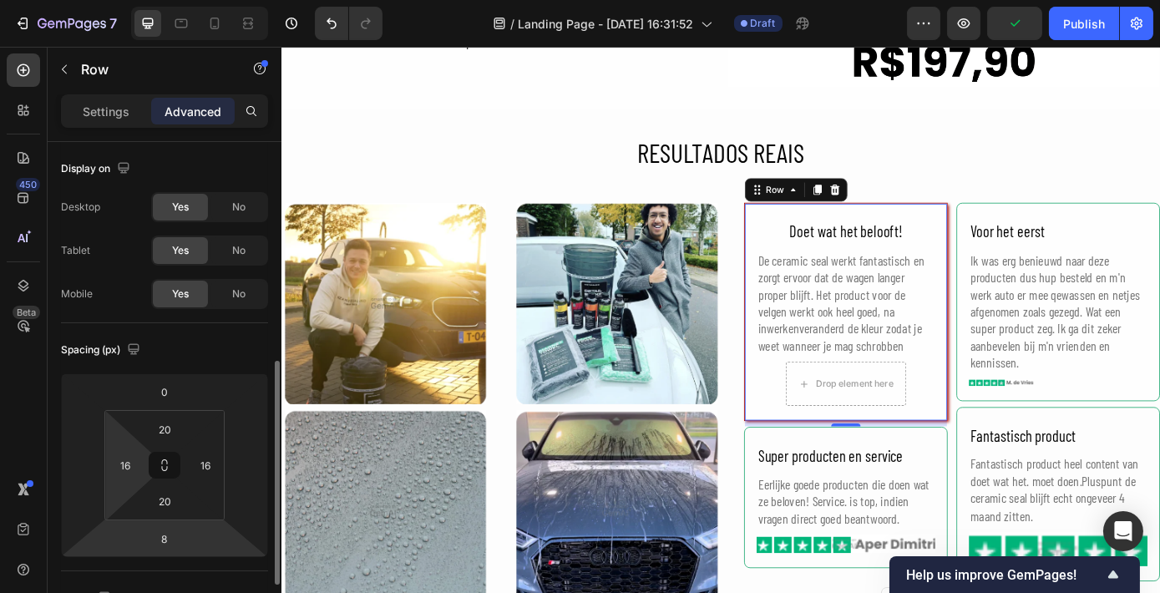
scroll to position [455, 0]
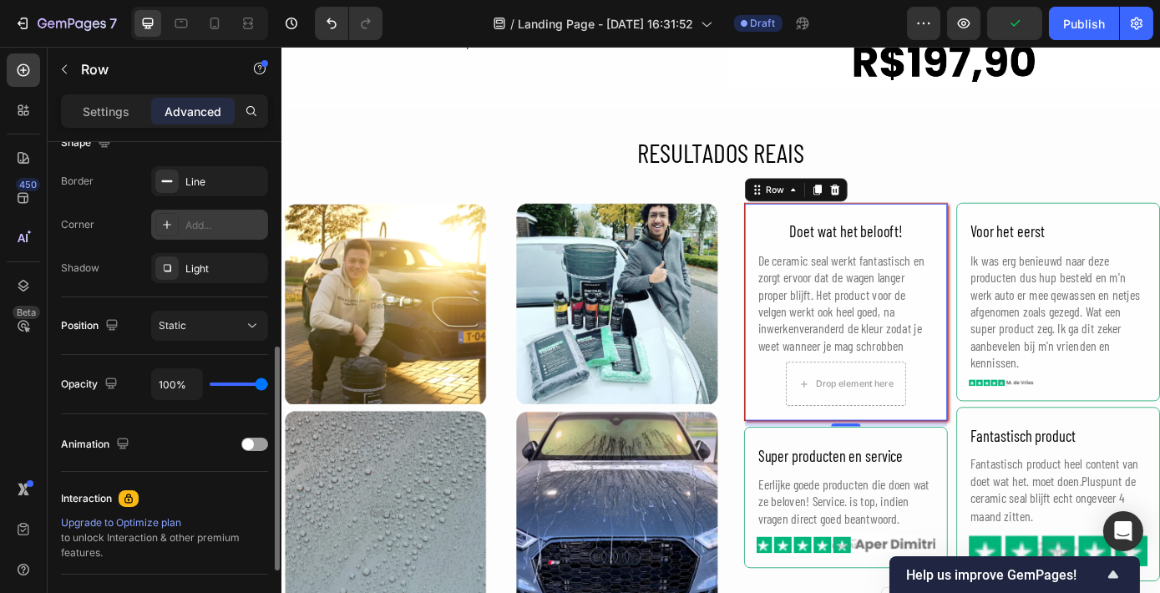
click at [184, 235] on div "Add..." at bounding box center [209, 225] width 117 height 30
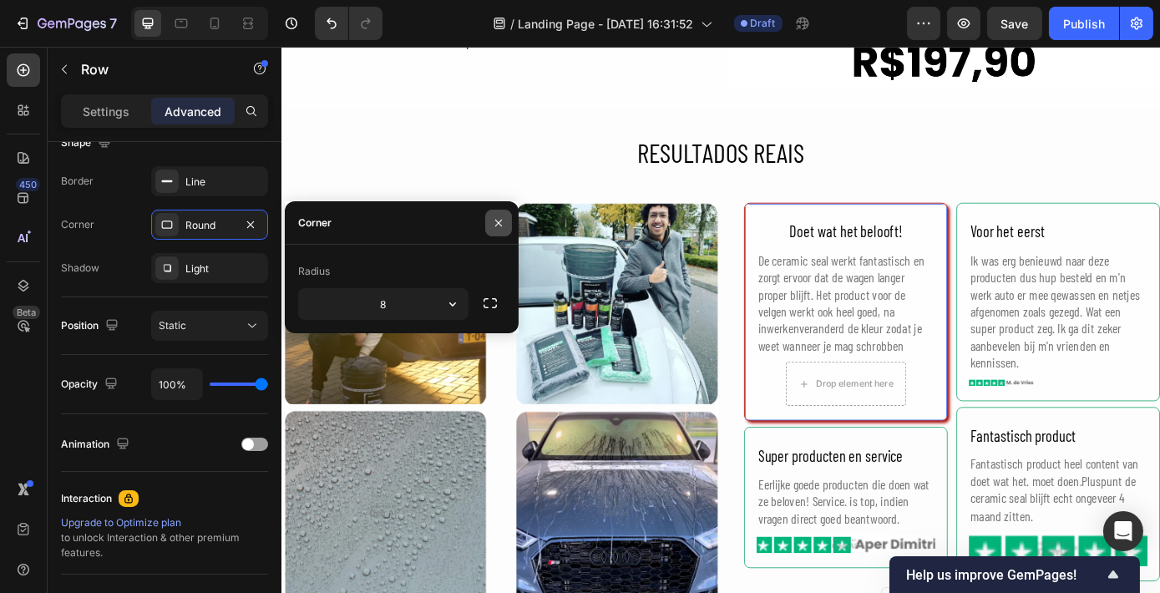
drag, startPoint x: 499, startPoint y: 219, endPoint x: 275, endPoint y: 108, distance: 249.8
click at [499, 219] on icon "button" at bounding box center [498, 222] width 13 height 13
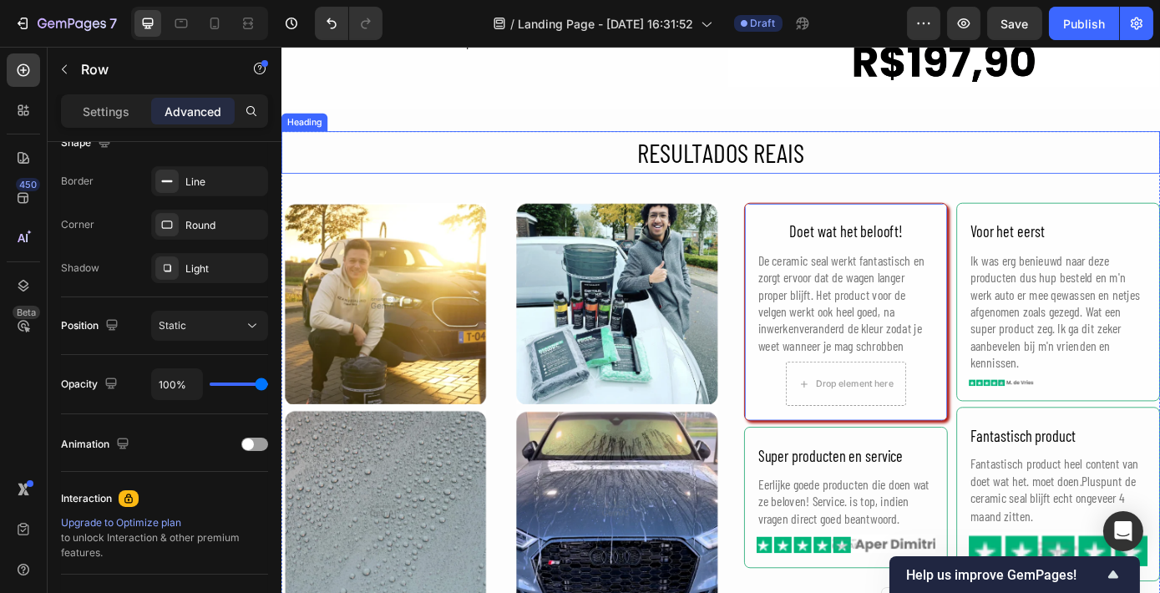
click at [557, 143] on h2 "RESULTADOS REAIS" at bounding box center [782, 167] width 1002 height 48
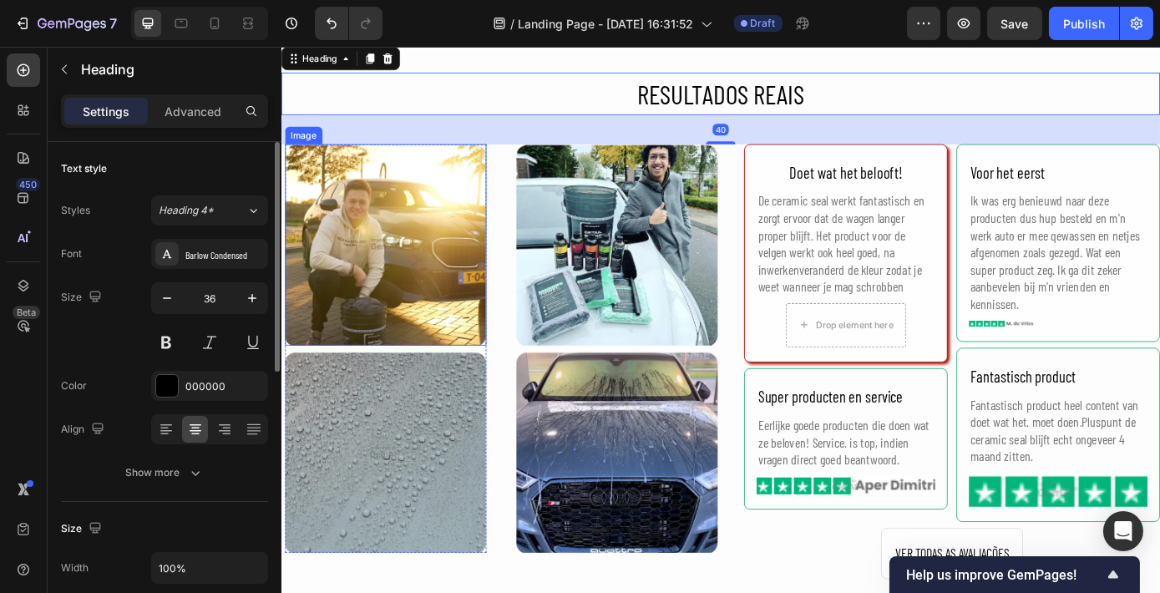
scroll to position [3647, 0]
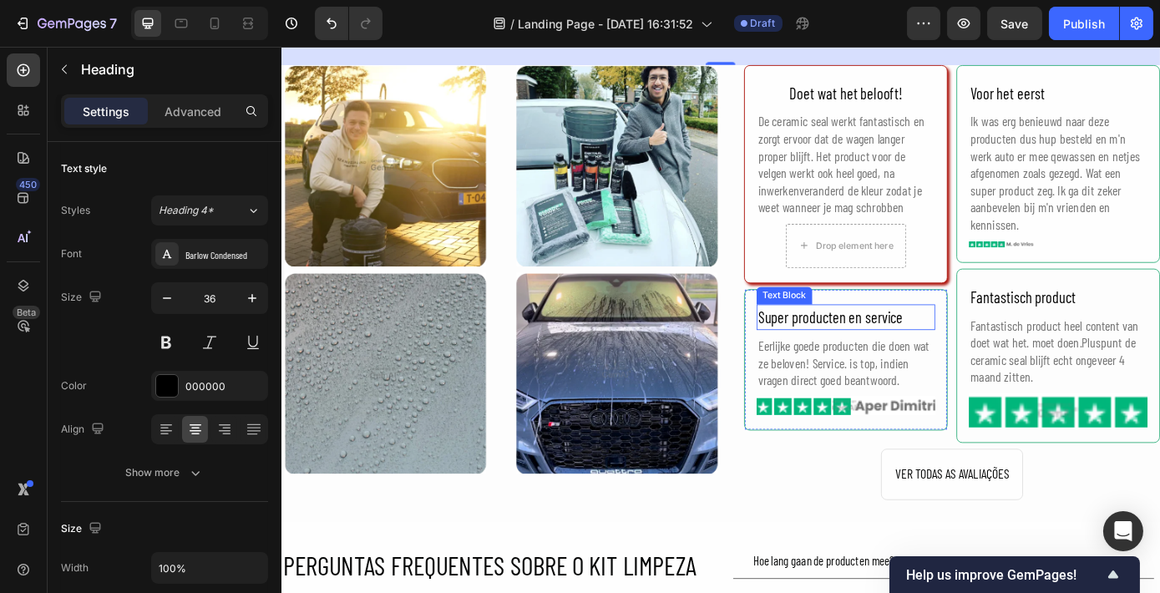
click at [989, 345] on div "Super producten en service" at bounding box center [924, 356] width 204 height 30
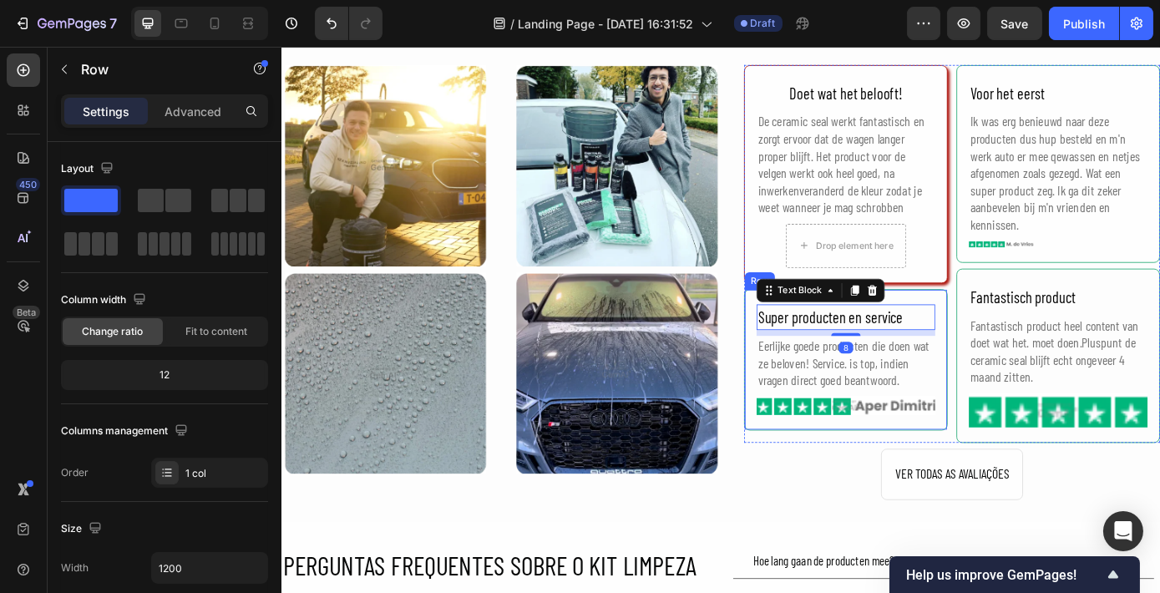
click at [994, 325] on div "Super producten en service Text Block 8 Eerlijke goede producten die doen wat z…" at bounding box center [924, 403] width 232 height 161
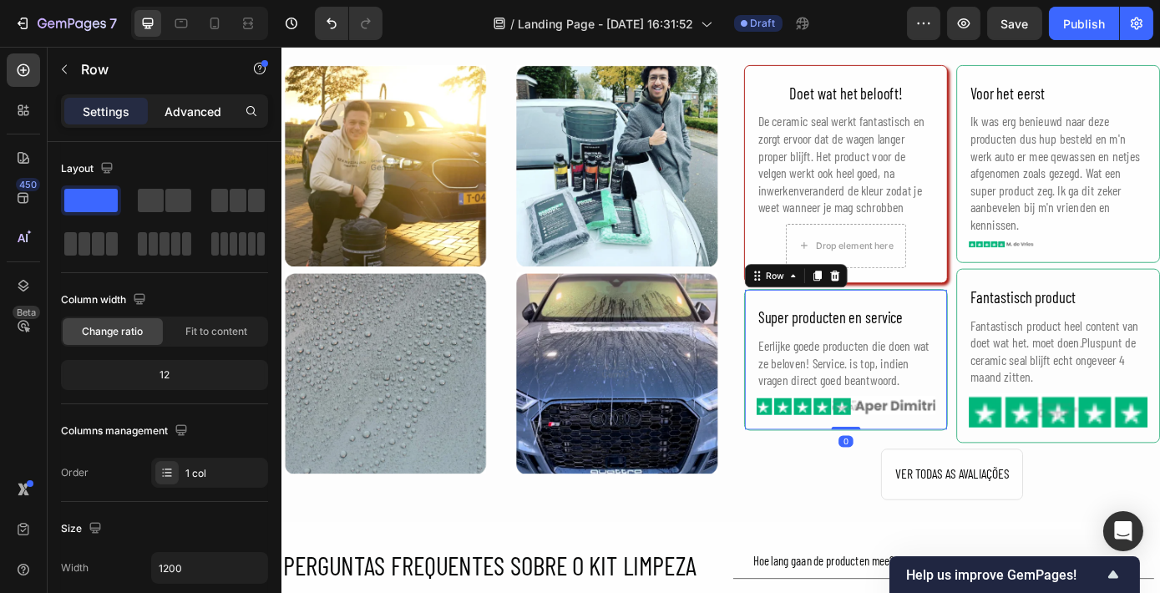
click at [216, 112] on p "Advanced" at bounding box center [192, 112] width 57 height 18
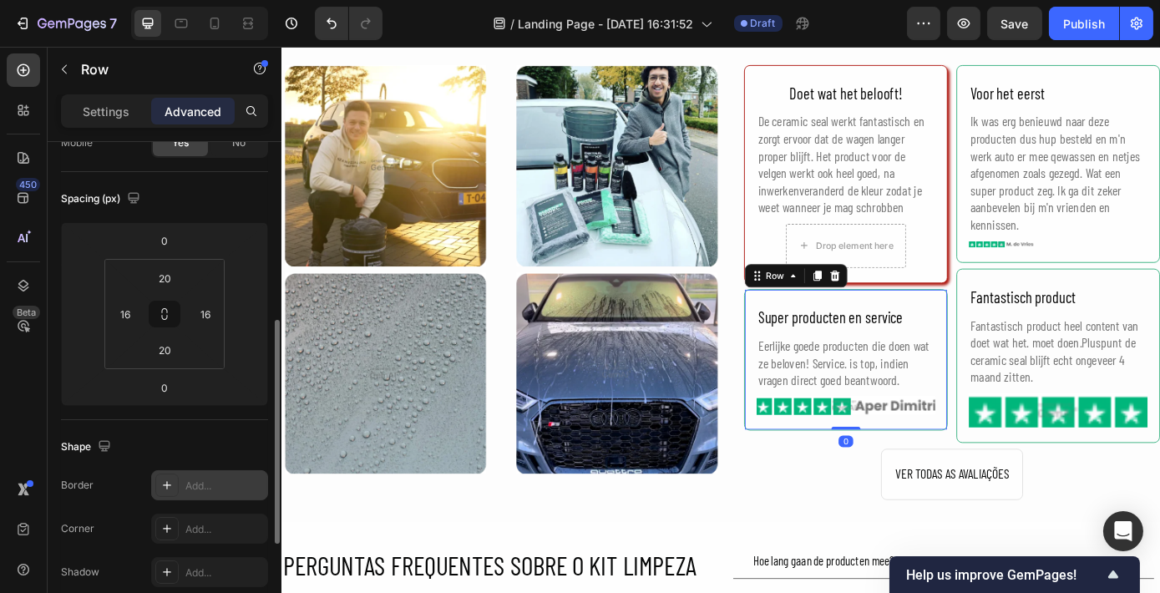
scroll to position [379, 0]
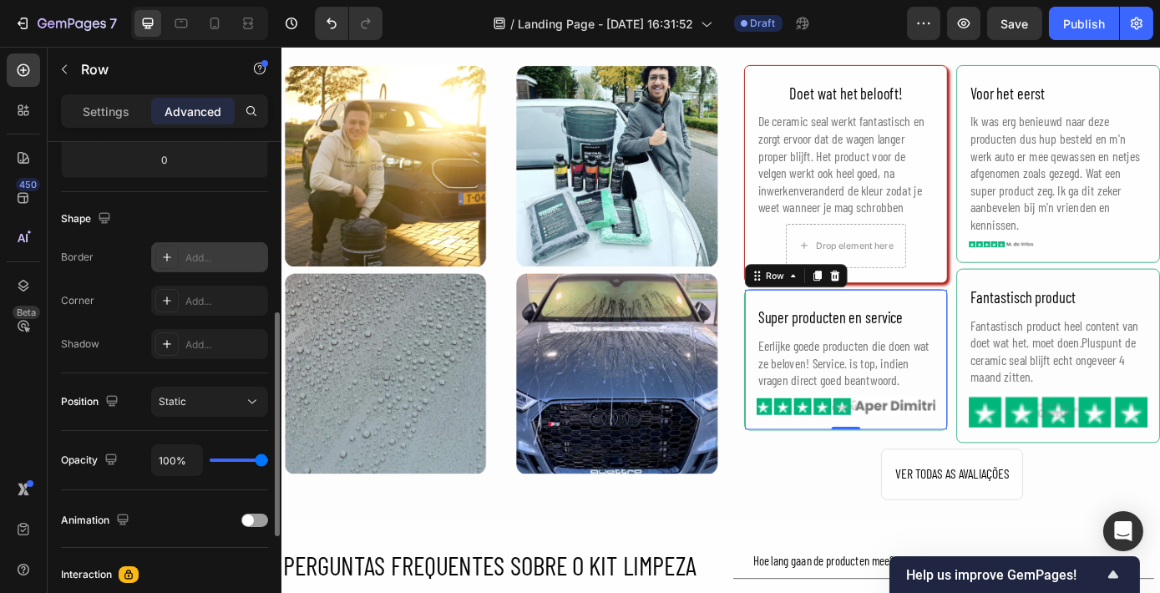
click at [187, 264] on div "Add..." at bounding box center [209, 257] width 117 height 30
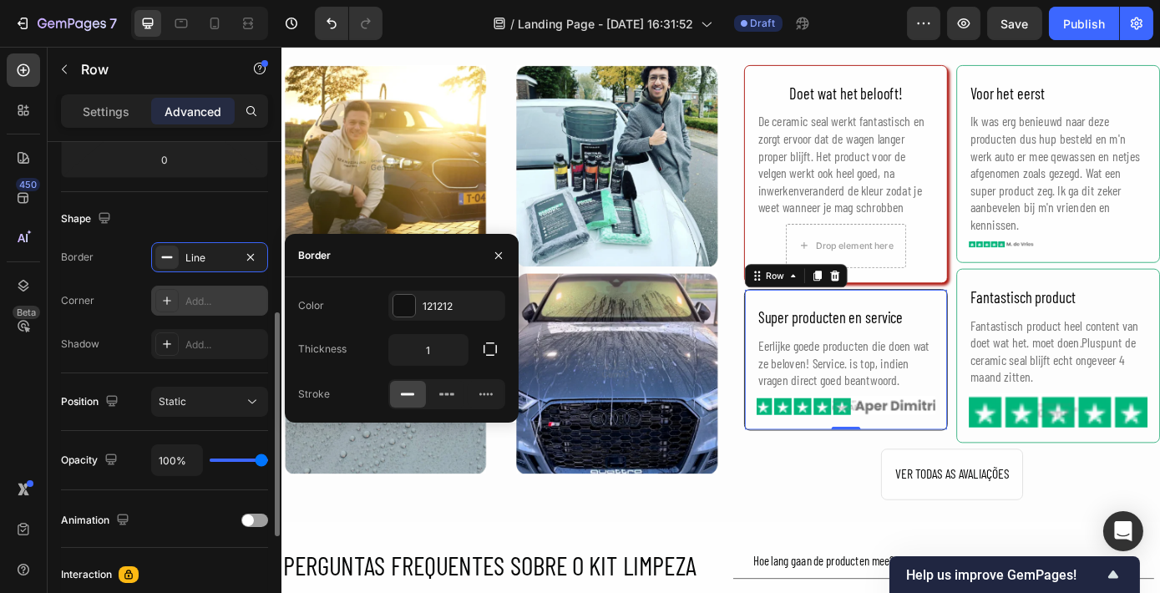
click at [202, 306] on div "Add..." at bounding box center [224, 301] width 78 height 15
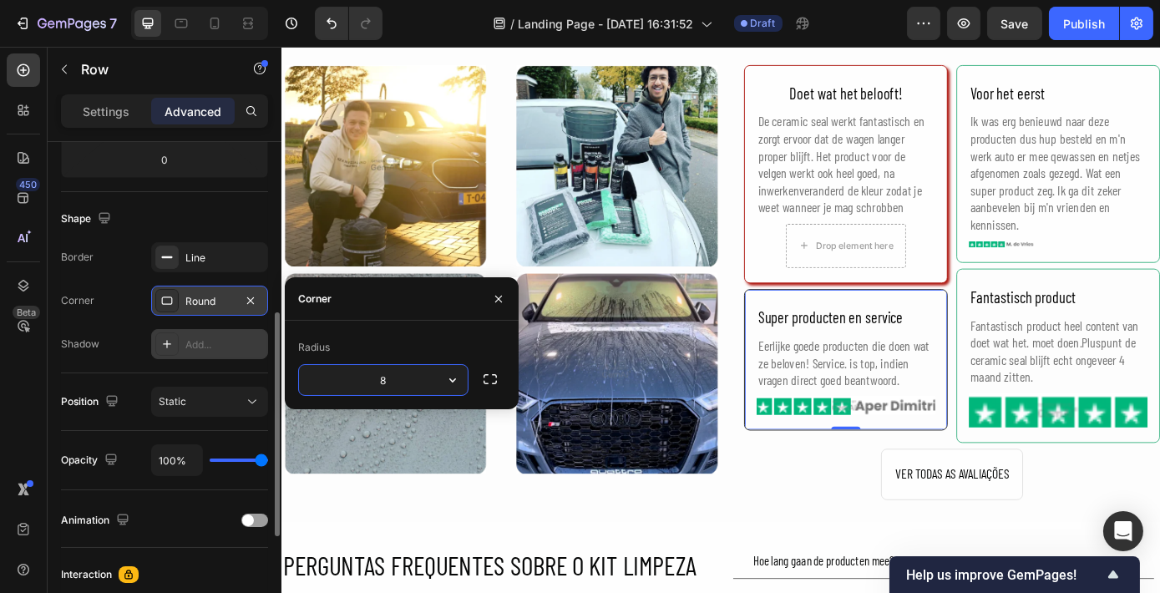
click at [197, 345] on div "Add..." at bounding box center [224, 344] width 78 height 15
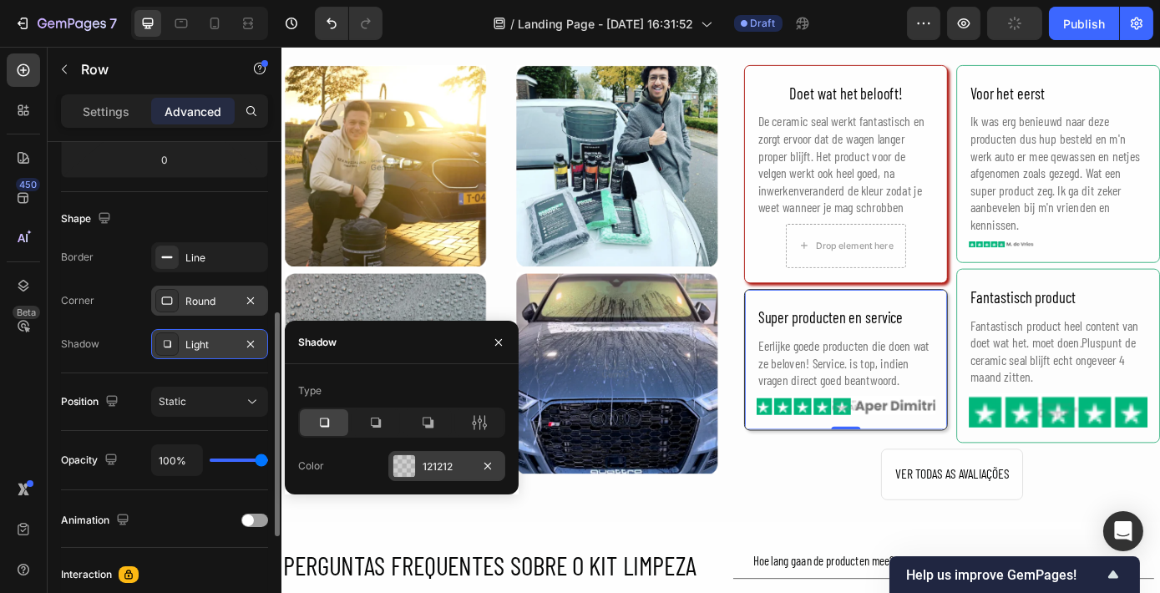
click at [436, 469] on div "121212" at bounding box center [446, 466] width 48 height 15
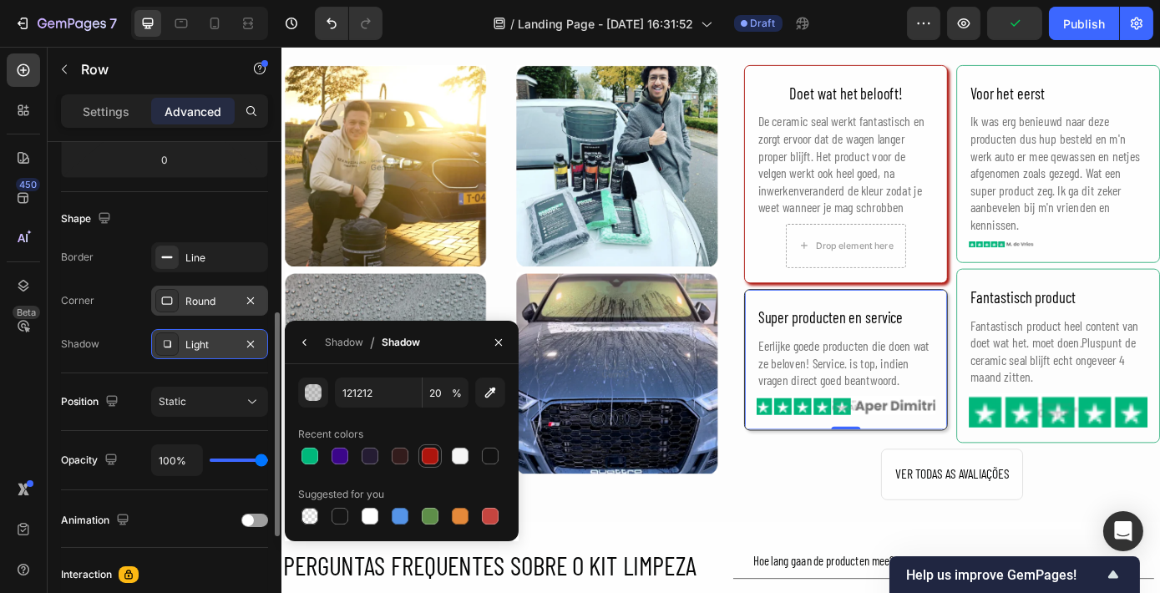
click at [435, 450] on div at bounding box center [430, 455] width 17 height 17
type input "AD150D"
type input "100"
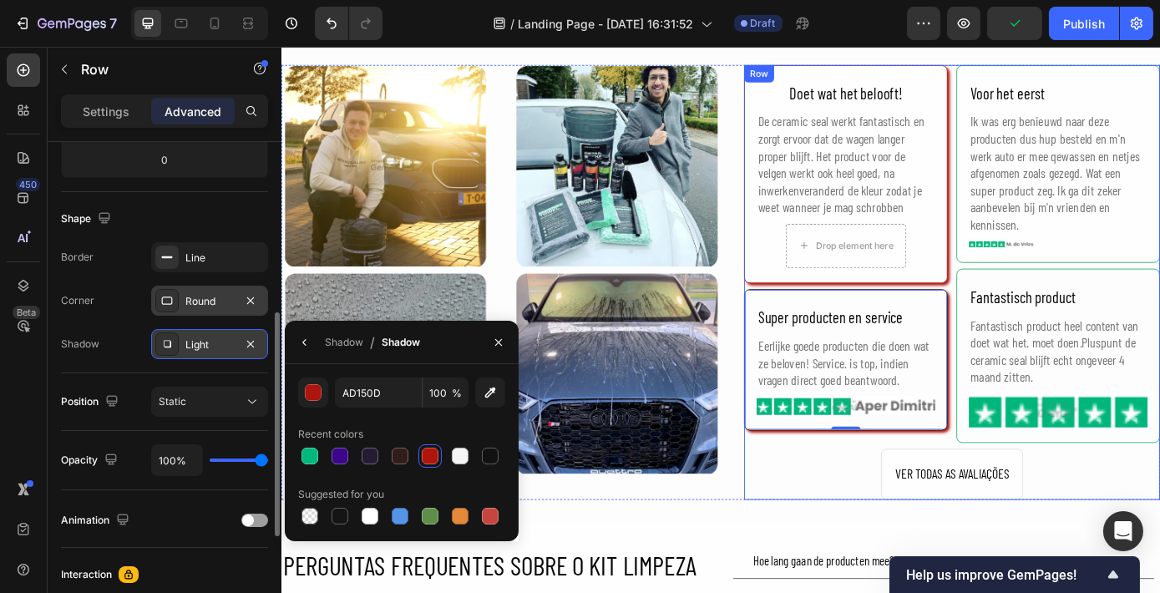
click at [865, 534] on div "Doet wat het belooft! Text Block De ceramic seal werkt fantastisch en zorgt erv…" at bounding box center [1045, 316] width 474 height 496
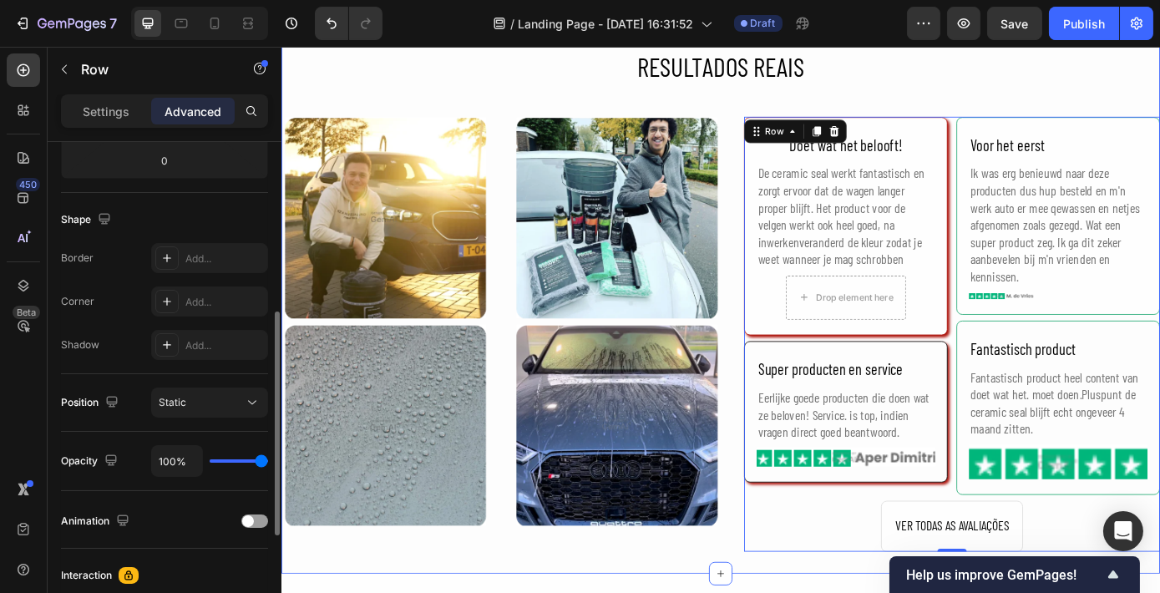
scroll to position [3571, 0]
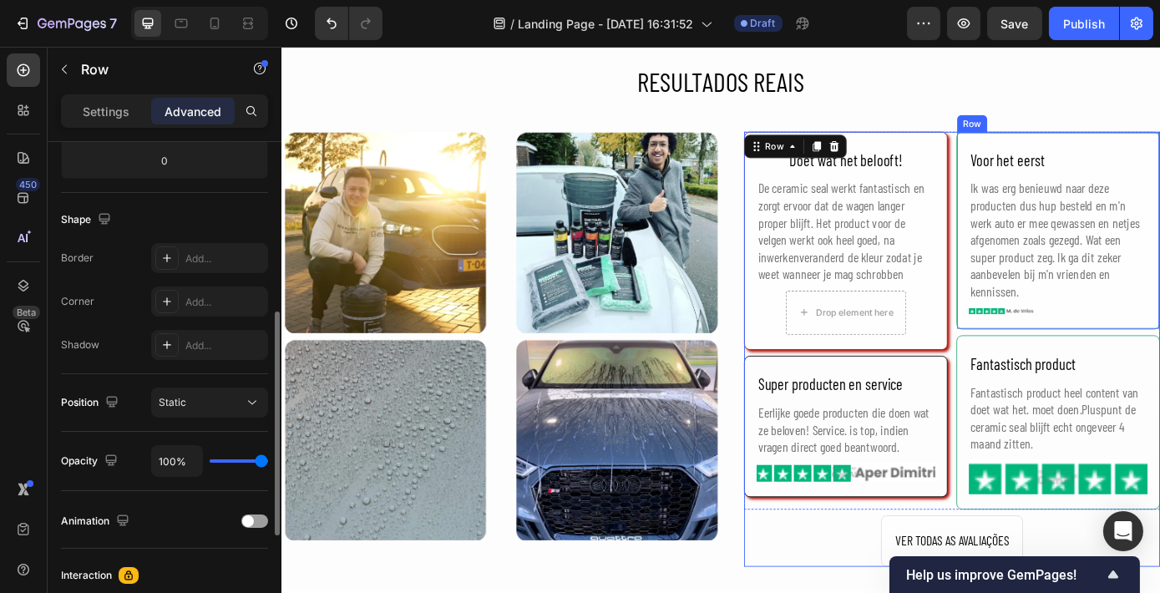
click at [1055, 364] on div "Voor het eerst Text Block Ik was erg benieuwd naar deze producten dus hup beste…" at bounding box center [1166, 257] width 232 height 226
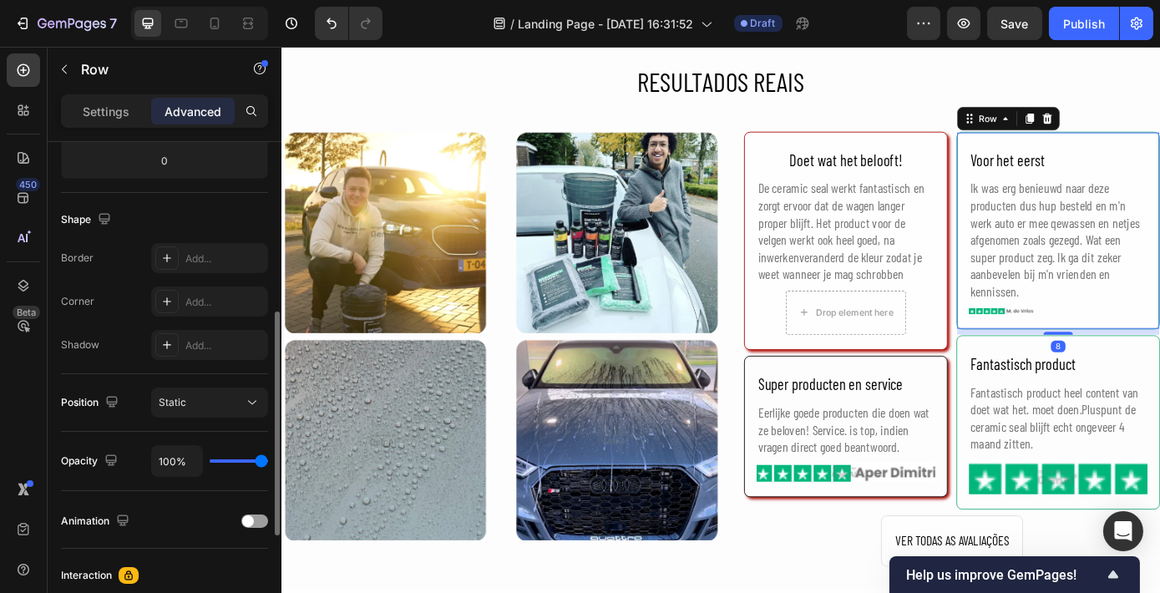
scroll to position [378, 0]
drag, startPoint x: 200, startPoint y: 260, endPoint x: 210, endPoint y: 275, distance: 18.3
click at [201, 259] on div "Add..." at bounding box center [224, 258] width 78 height 15
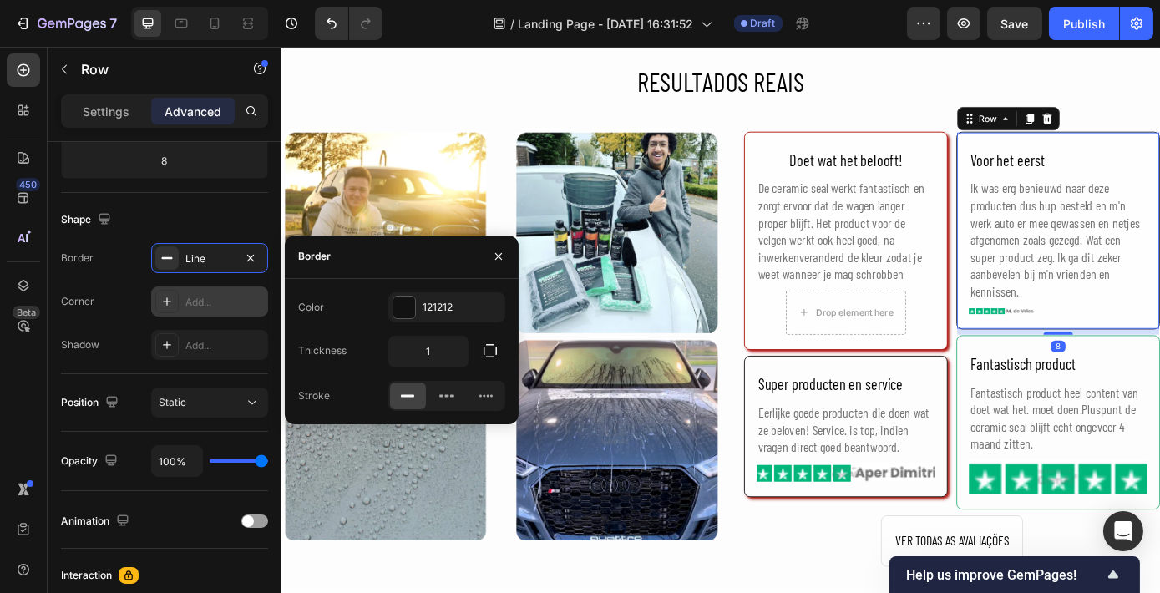
click at [223, 310] on div "Add..." at bounding box center [209, 301] width 117 height 30
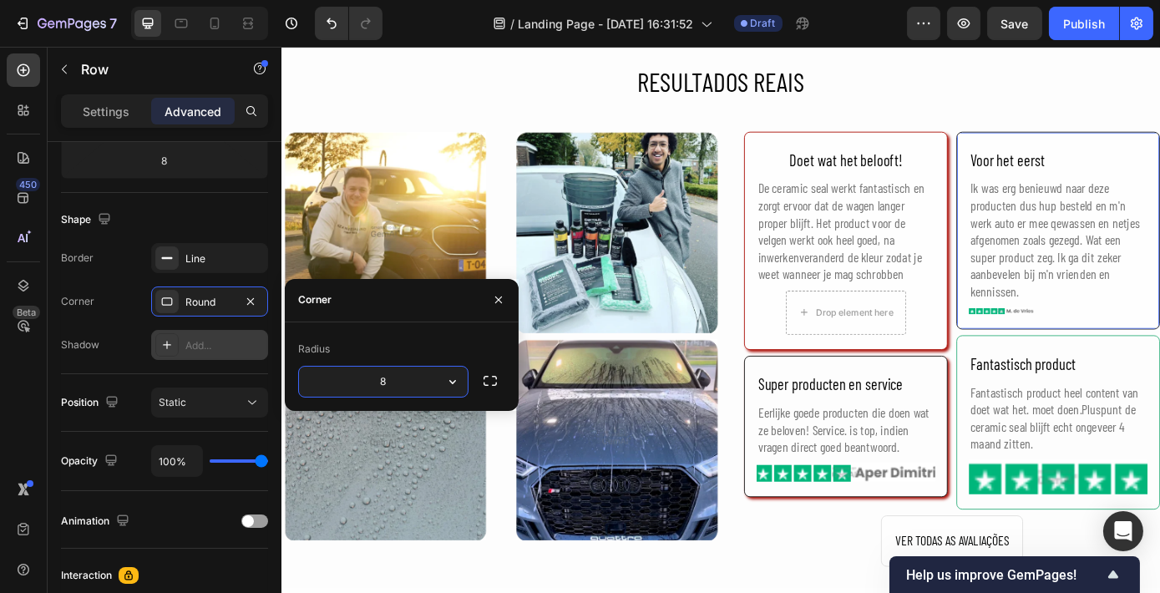
click at [222, 347] on div "Add..." at bounding box center [224, 345] width 78 height 15
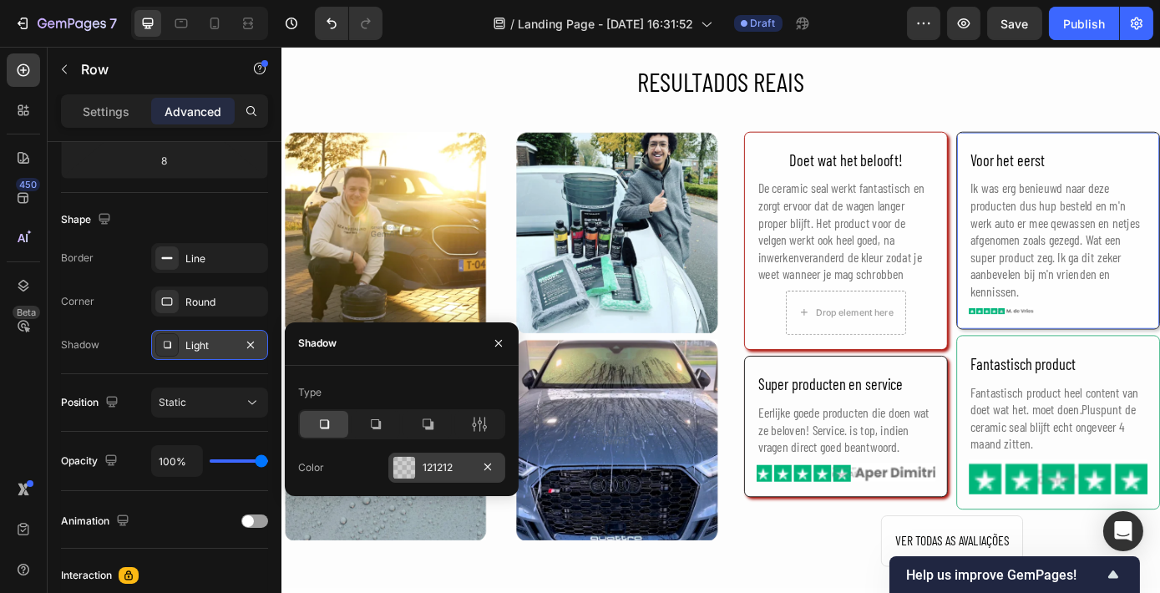
click at [433, 464] on div "121212" at bounding box center [446, 467] width 48 height 15
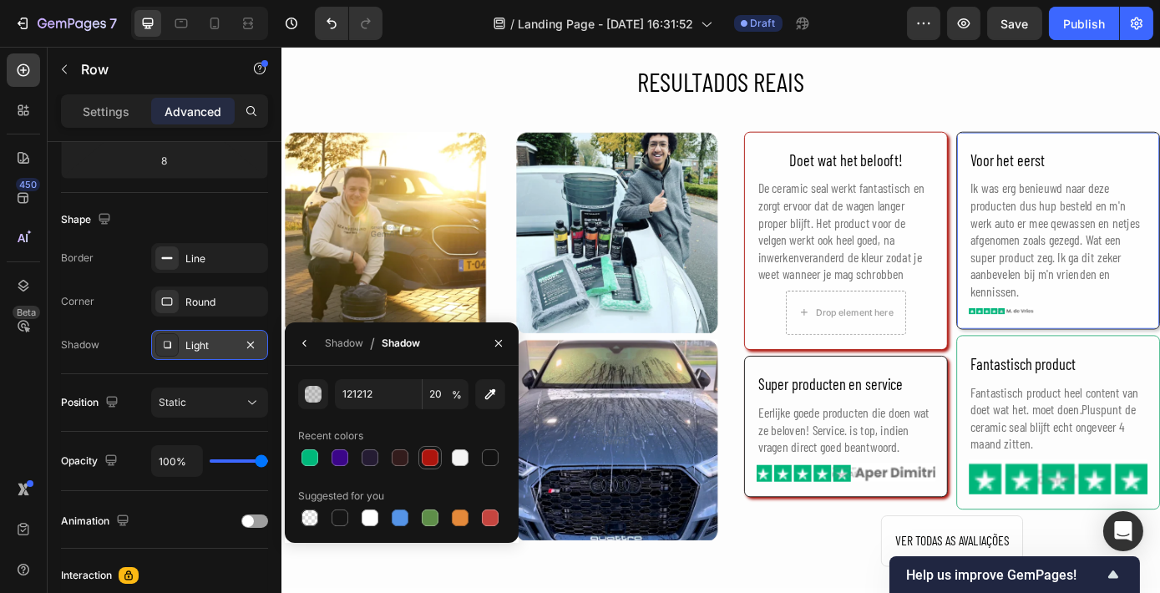
click at [429, 452] on div at bounding box center [430, 457] width 17 height 17
type input "AD150D"
click at [441, 400] on input "100" at bounding box center [445, 394] width 46 height 30
type input "99"
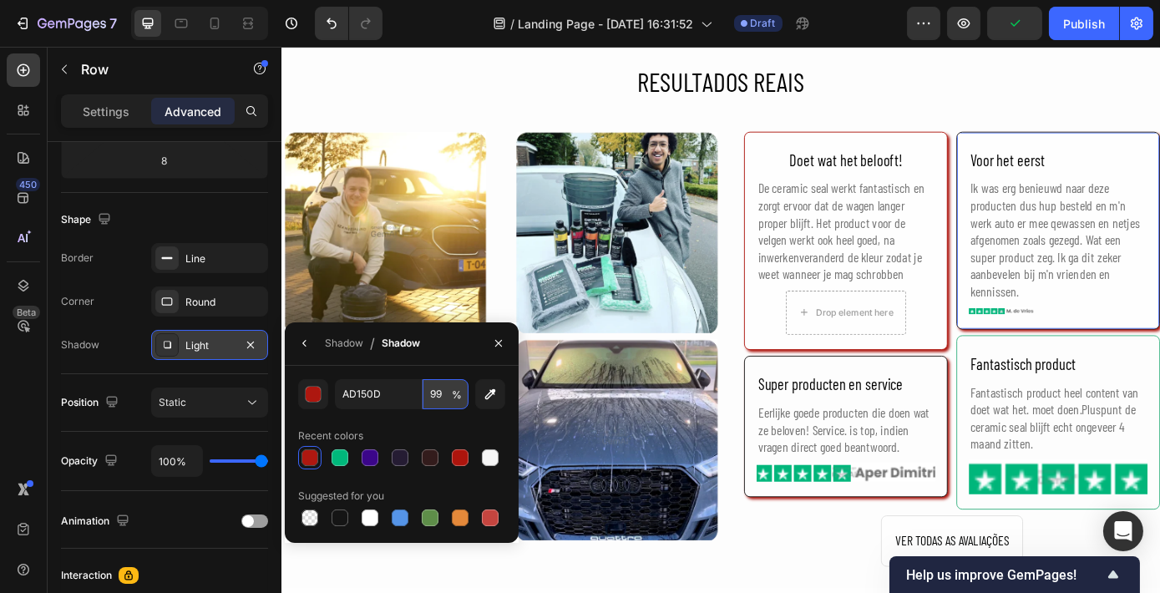
click at [436, 400] on input "99" at bounding box center [445, 394] width 46 height 30
type input "20"
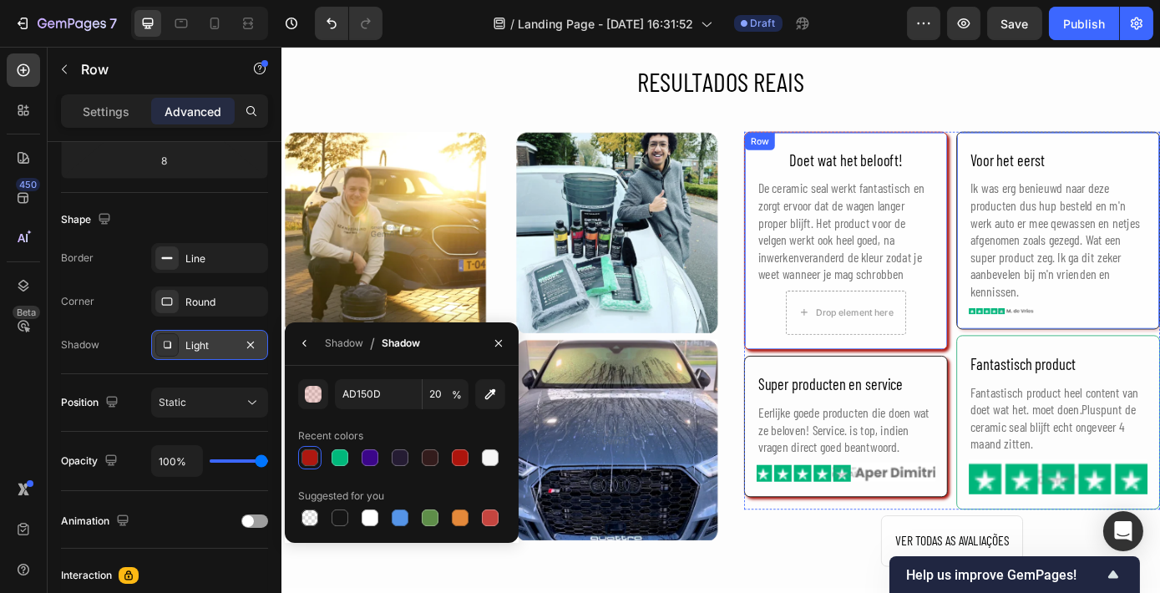
click at [938, 97] on h2 "RESULTADOS REAIS" at bounding box center [782, 86] width 1002 height 48
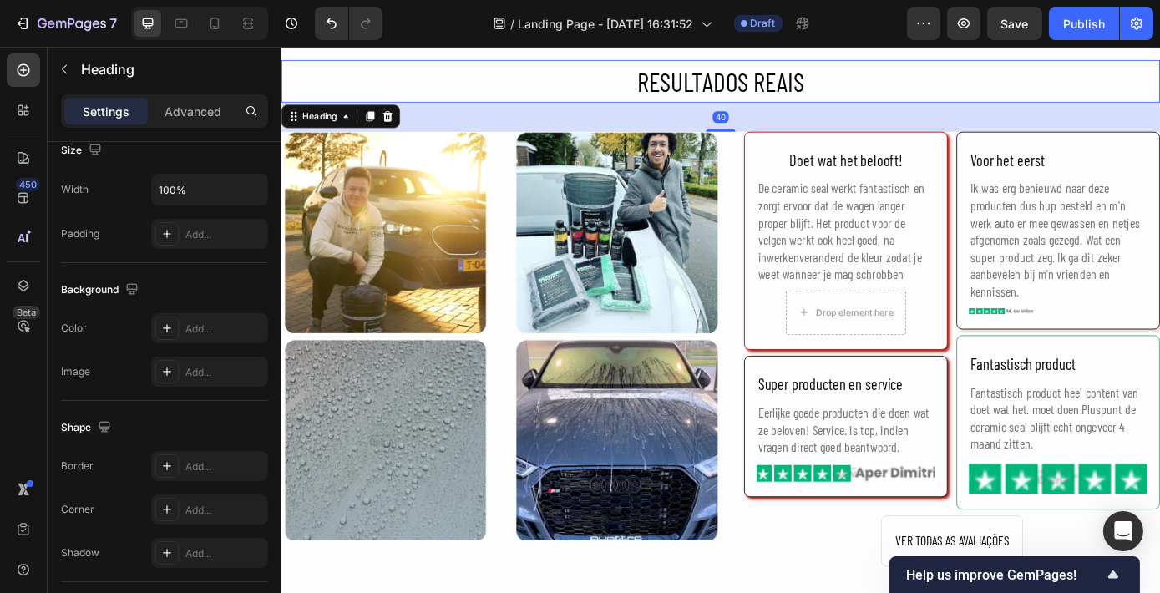
scroll to position [0, 0]
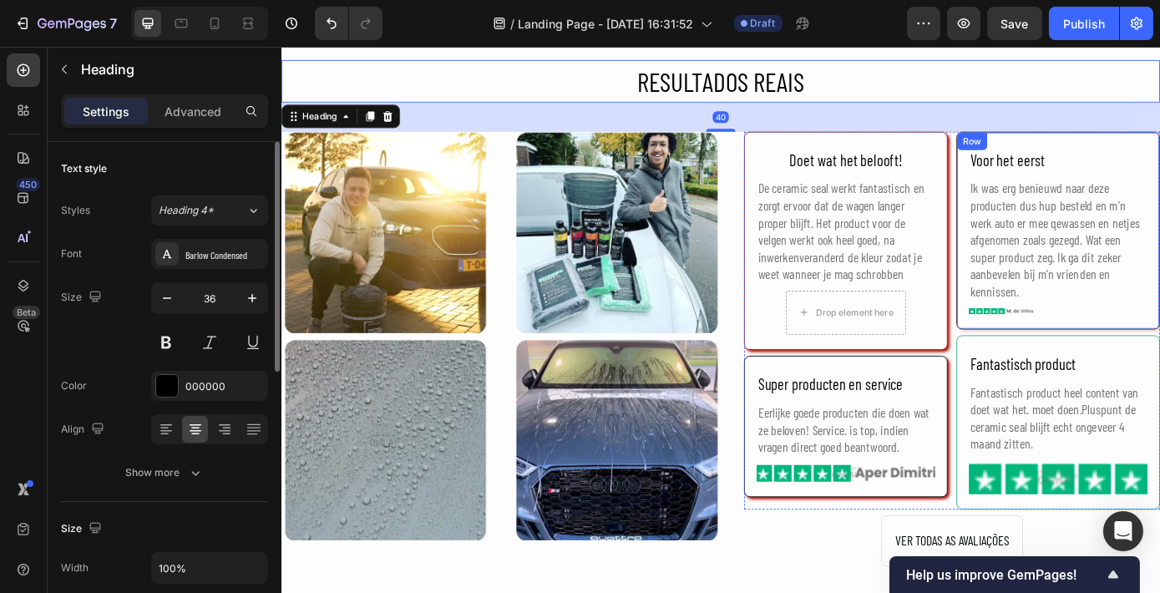
click at [1052, 356] on div "Voor het eerst Text Block Ik was erg benieuwd naar deze producten dus hup beste…" at bounding box center [1166, 257] width 232 height 226
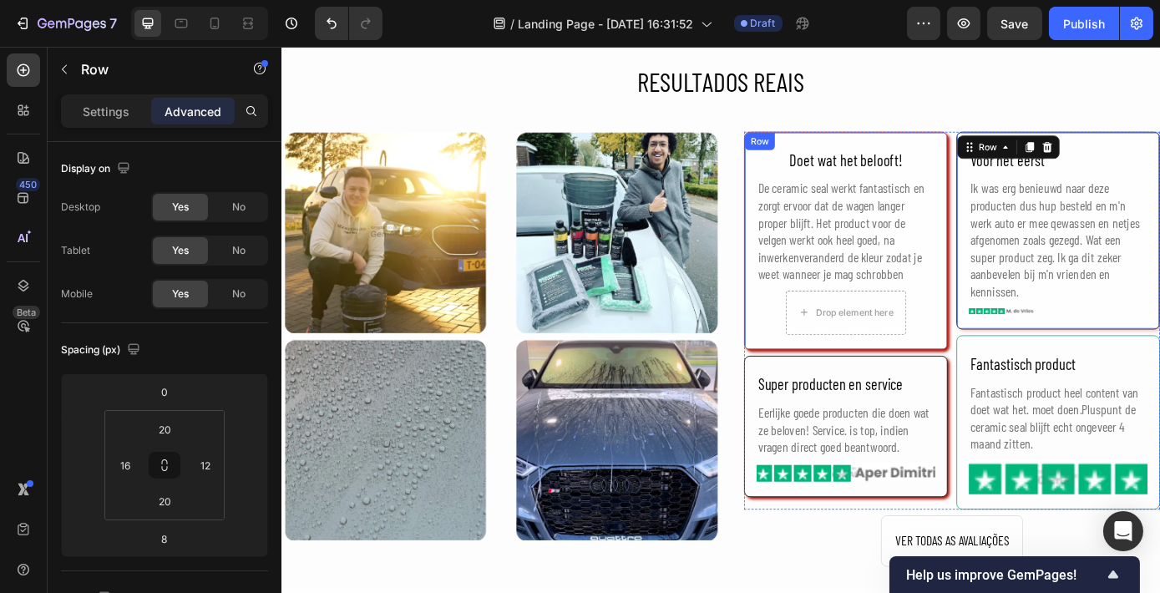
click at [1019, 364] on div "Doet wat het belooft! Text Block De ceramic seal werkt fantastisch en zorgt erv…" at bounding box center [924, 268] width 232 height 249
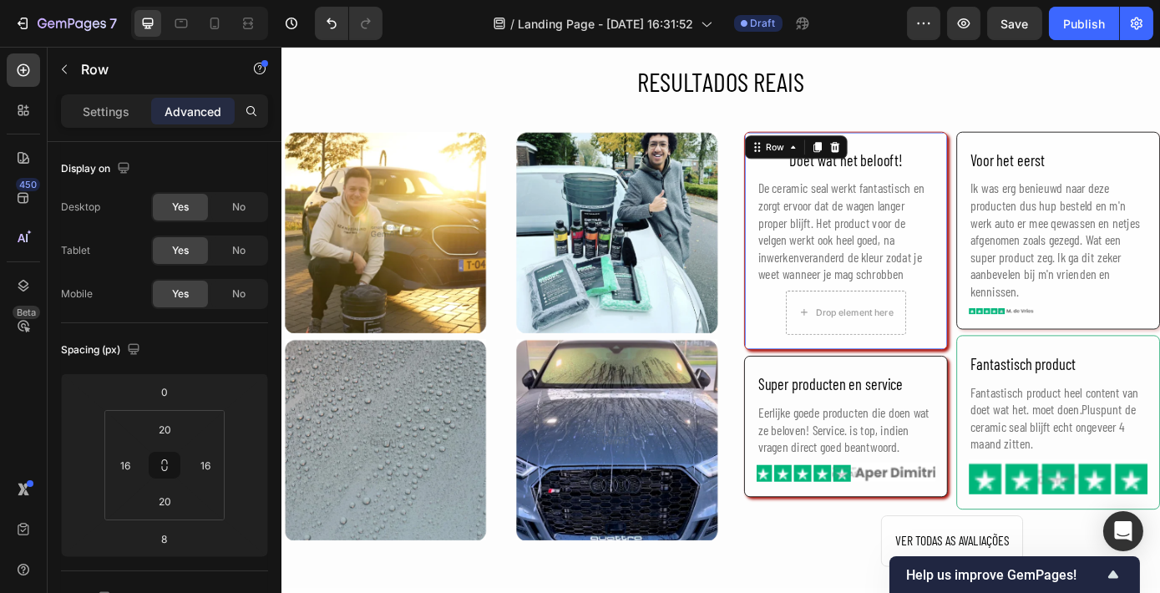
click at [209, 114] on p "Advanced" at bounding box center [192, 112] width 57 height 18
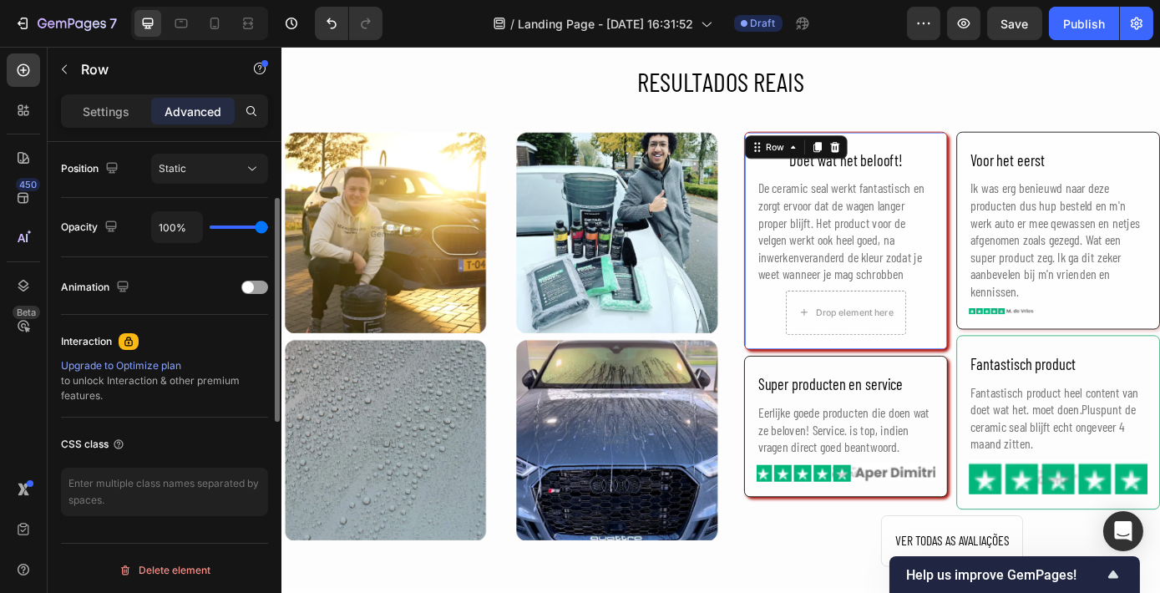
scroll to position [385, 0]
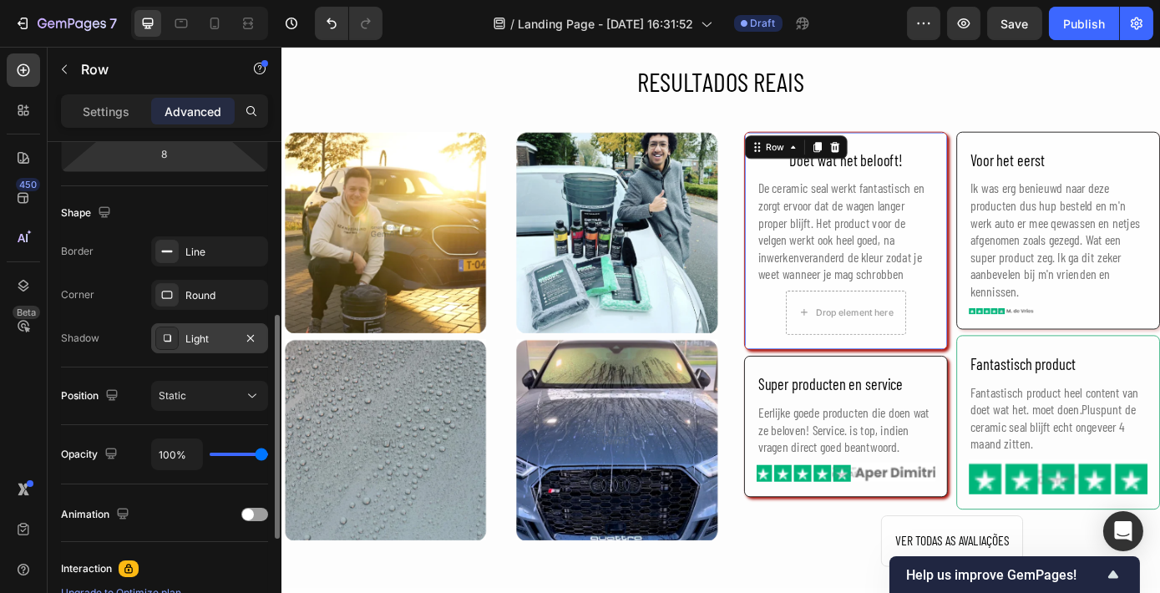
click at [205, 333] on div "Light" at bounding box center [209, 338] width 48 height 15
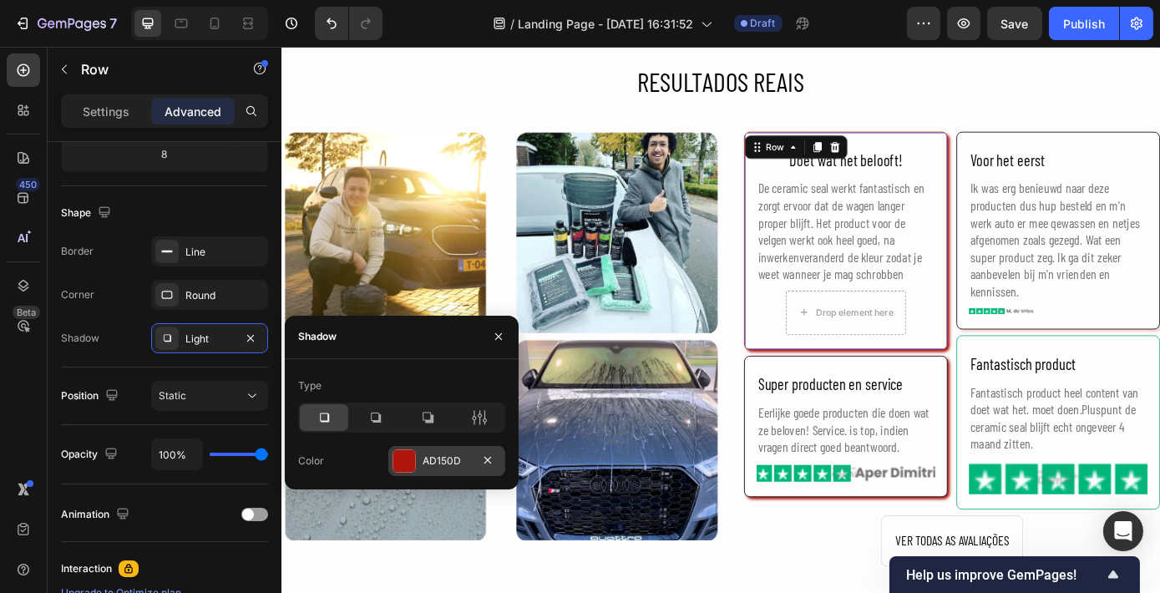
click at [448, 461] on div "AD150D" at bounding box center [446, 460] width 48 height 15
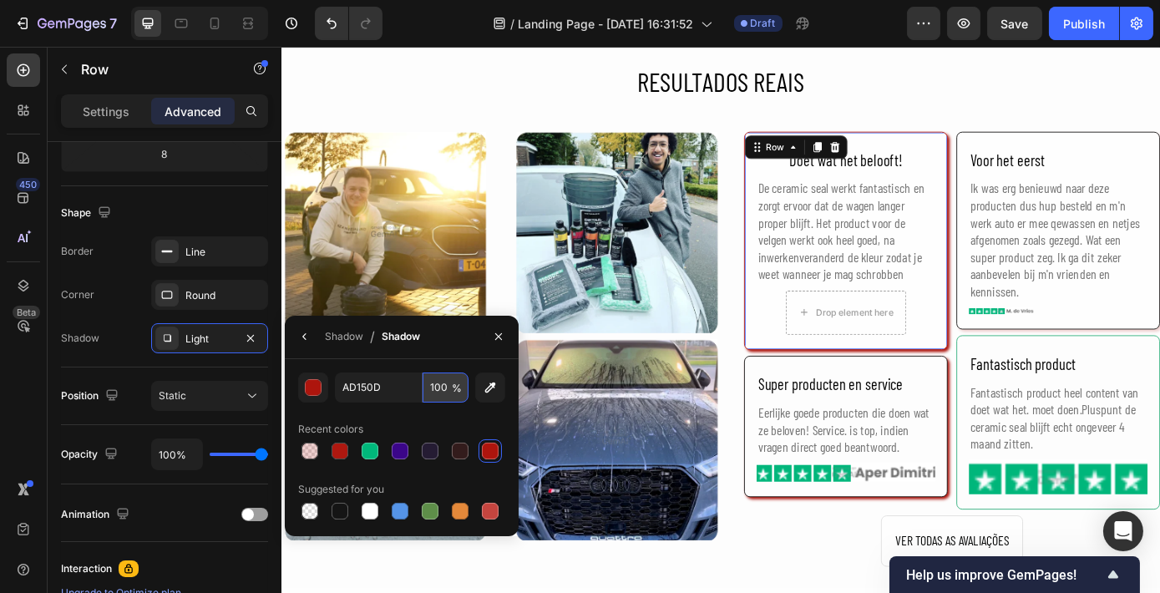
click at [439, 388] on input "100" at bounding box center [445, 387] width 46 height 30
type input "30"
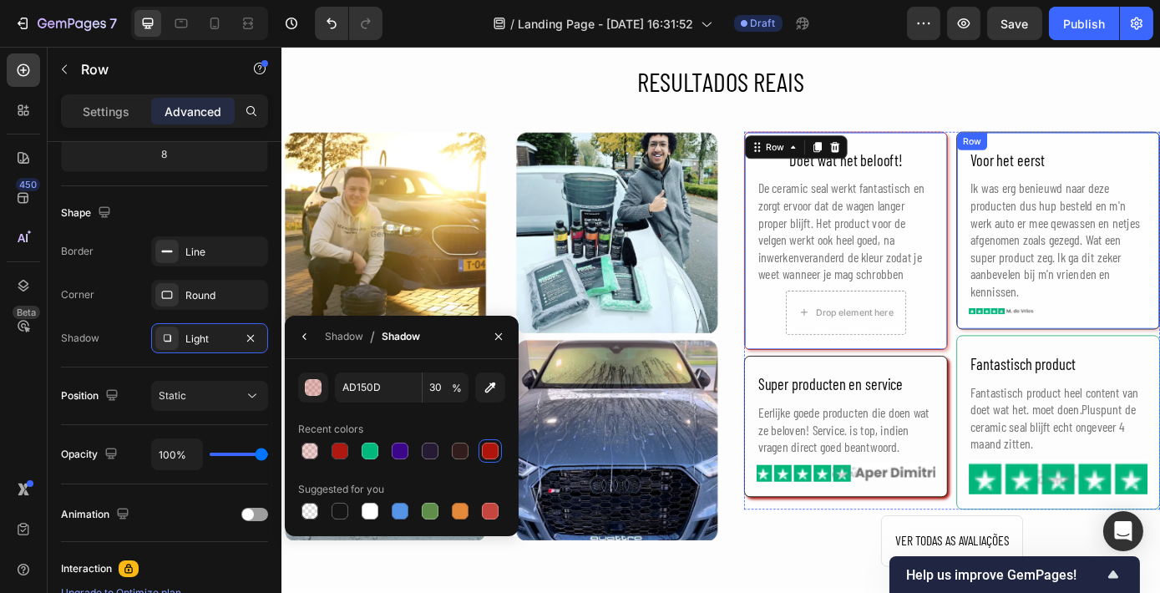
click at [1054, 216] on div "Voor het eerst Text Block Ik was erg benieuwd naar deze producten dus hup beste…" at bounding box center [1166, 257] width 232 height 226
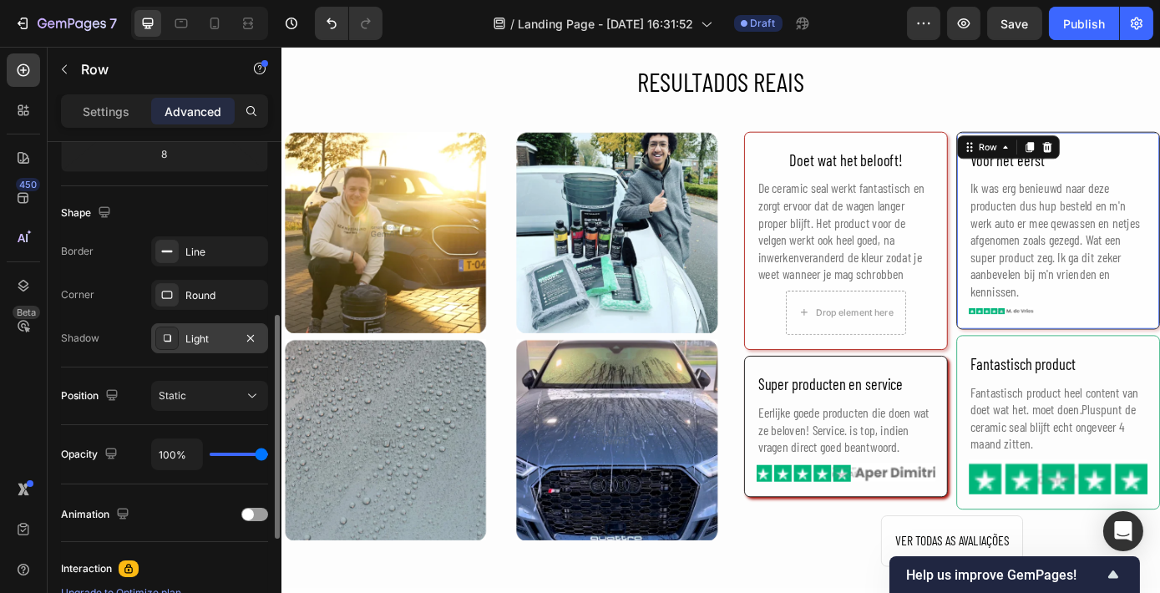
click at [214, 339] on div "Light" at bounding box center [209, 338] width 48 height 15
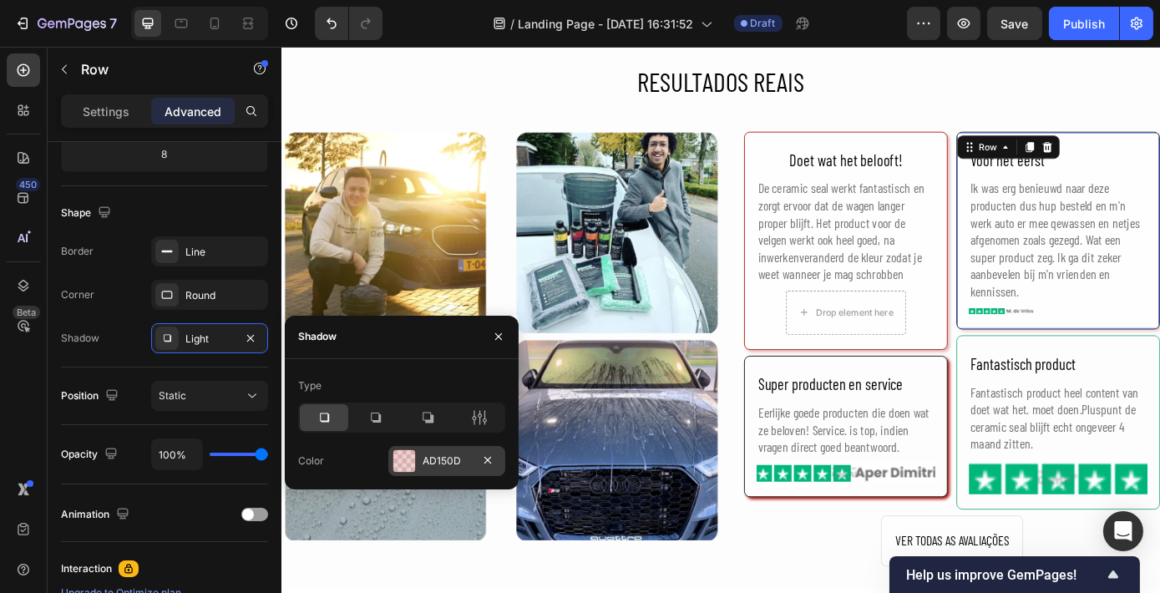
click at [472, 455] on div "AD150D" at bounding box center [446, 461] width 117 height 30
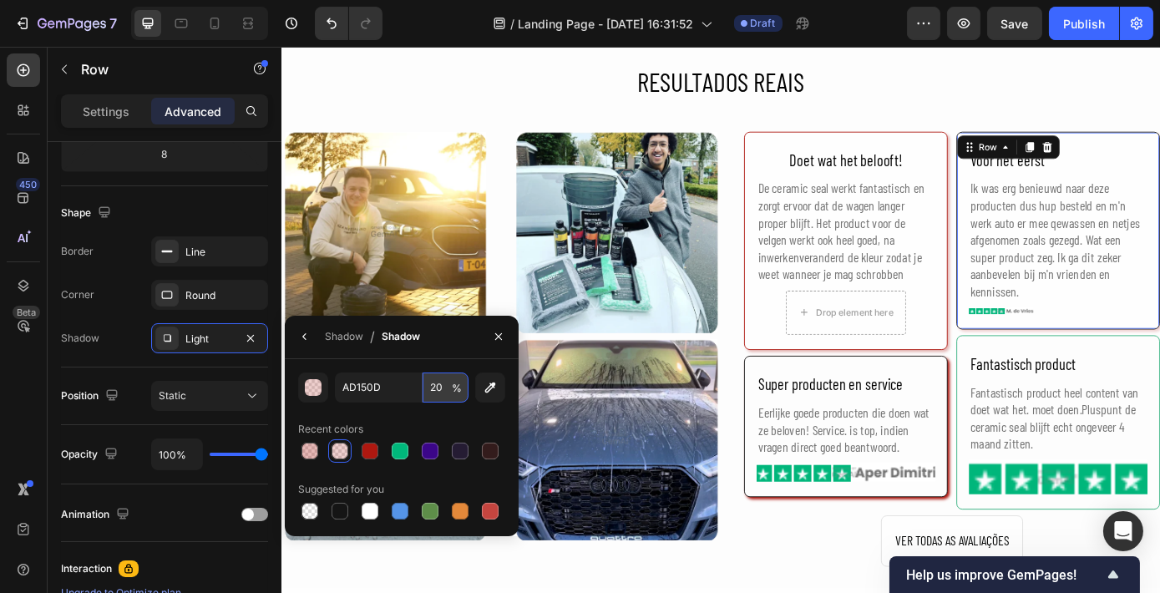
click at [451, 382] on input "20" at bounding box center [445, 387] width 46 height 30
type input "30"
click at [1026, 422] on div "Super producten en service Text Block Eerlijke goede producten die doen wat ze …" at bounding box center [924, 479] width 232 height 161
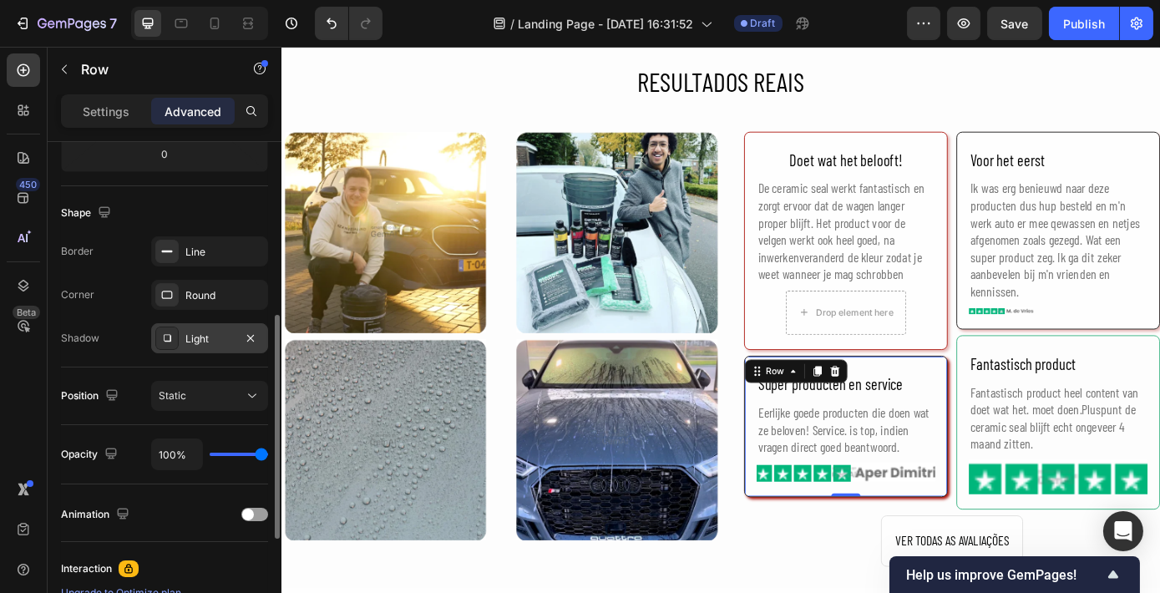
click at [219, 335] on div "Light" at bounding box center [209, 338] width 48 height 15
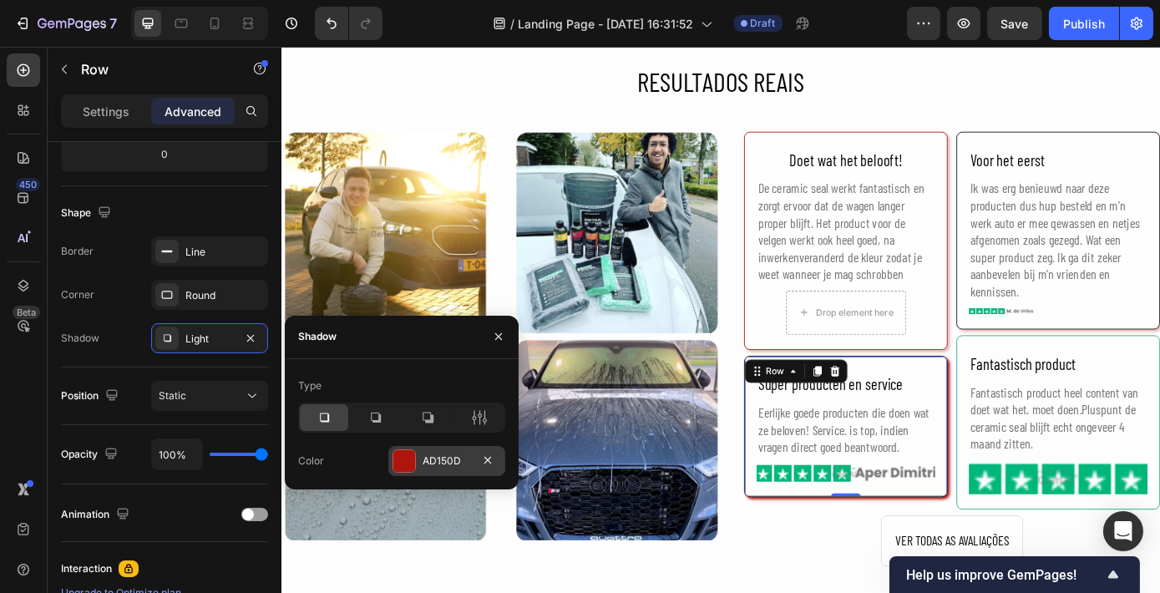
click at [448, 453] on div "AD150D" at bounding box center [446, 460] width 48 height 15
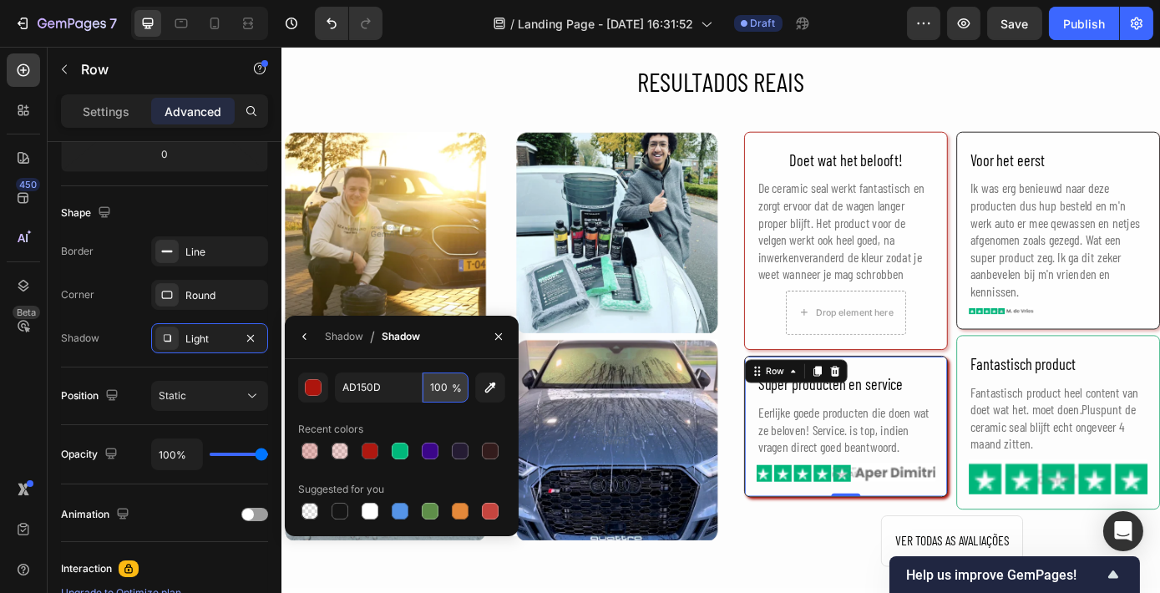
click at [443, 382] on input "100" at bounding box center [445, 387] width 46 height 30
type input "30"
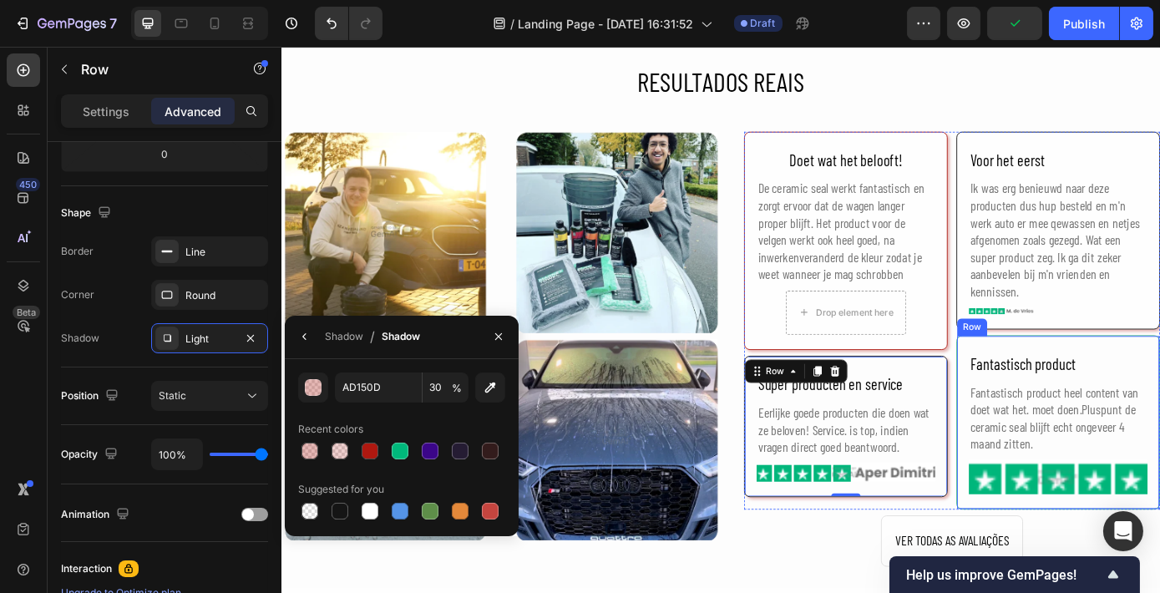
click at [1052, 396] on div "Fantastisch product Text Block Fantastisch product heel content van doet wat he…" at bounding box center [1166, 475] width 232 height 199
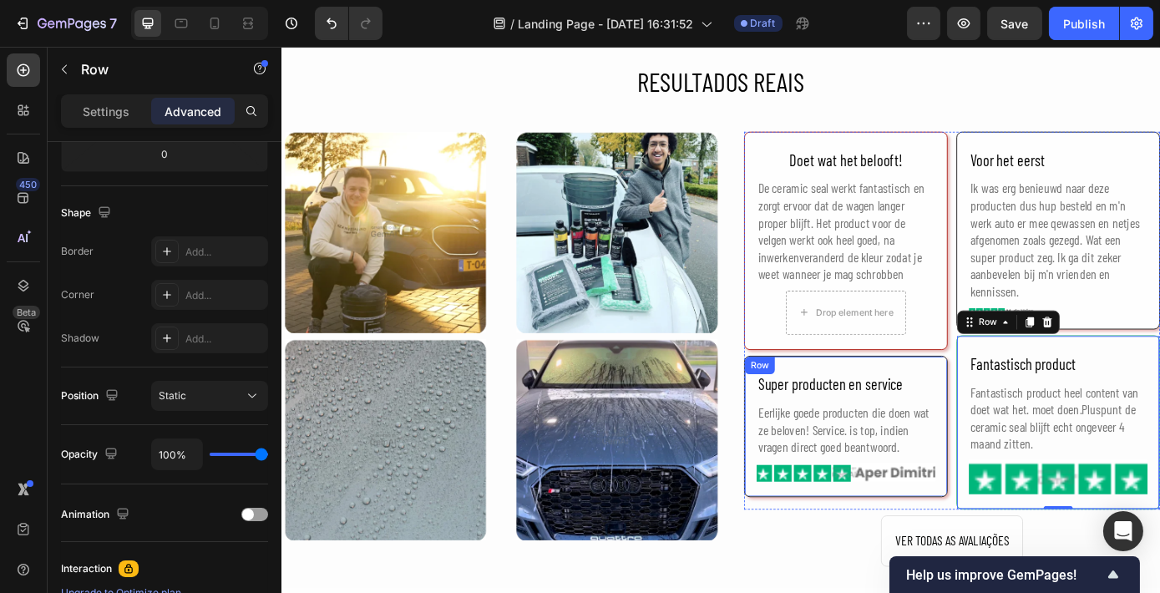
click at [922, 410] on div "Super producten en service Text Block Eerlijke goede producten die doen wat ze …" at bounding box center [924, 479] width 232 height 161
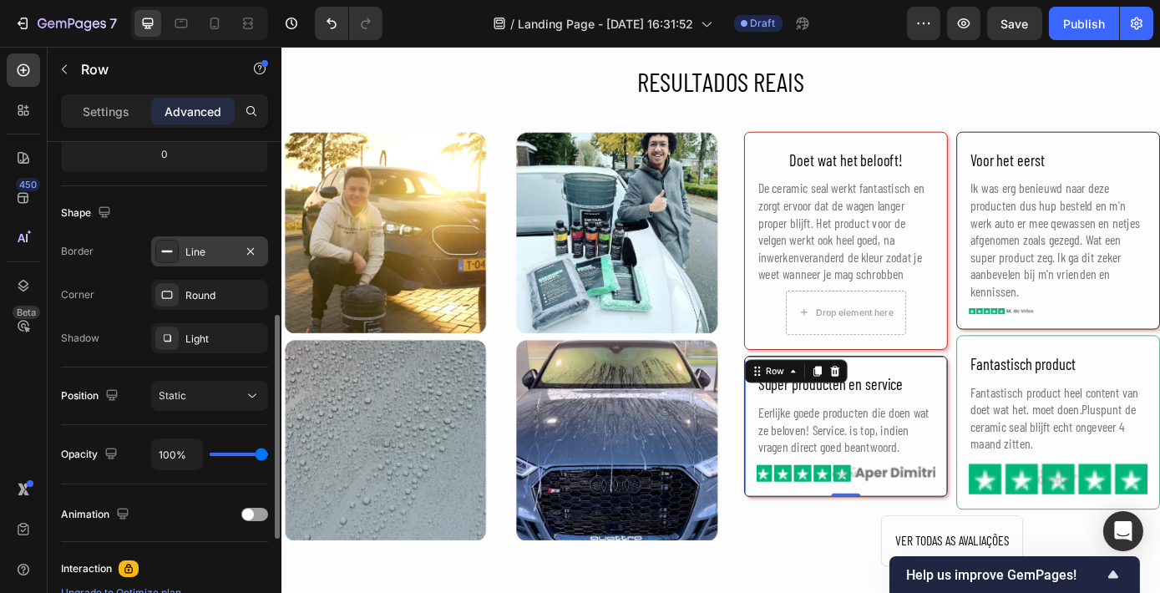
click at [188, 252] on div "Line" at bounding box center [209, 252] width 48 height 15
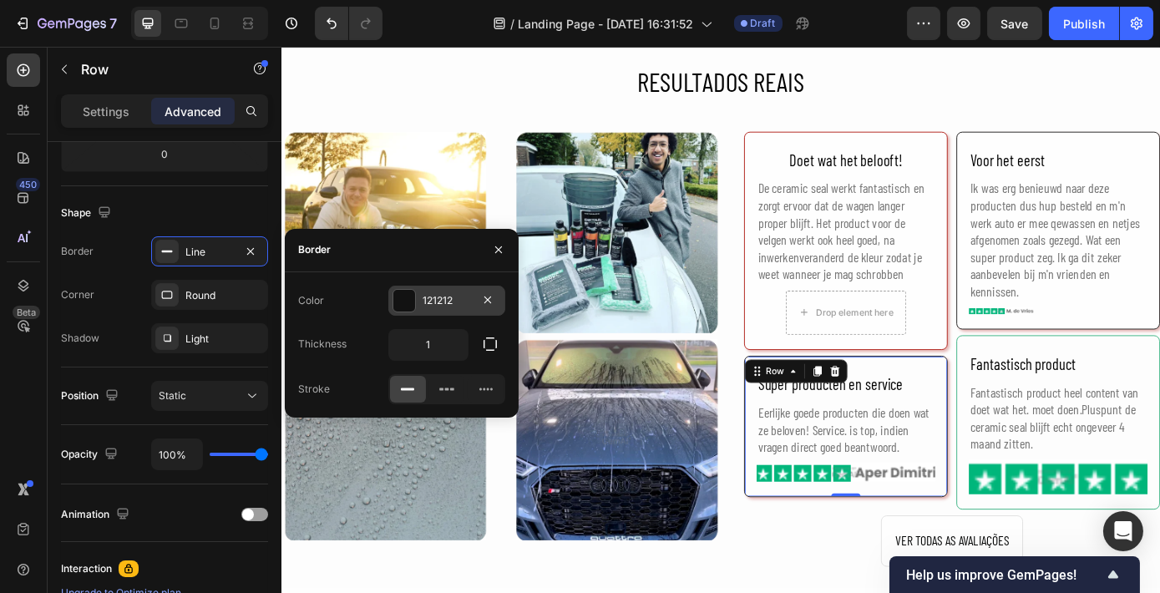
click at [415, 306] on div at bounding box center [403, 300] width 23 height 23
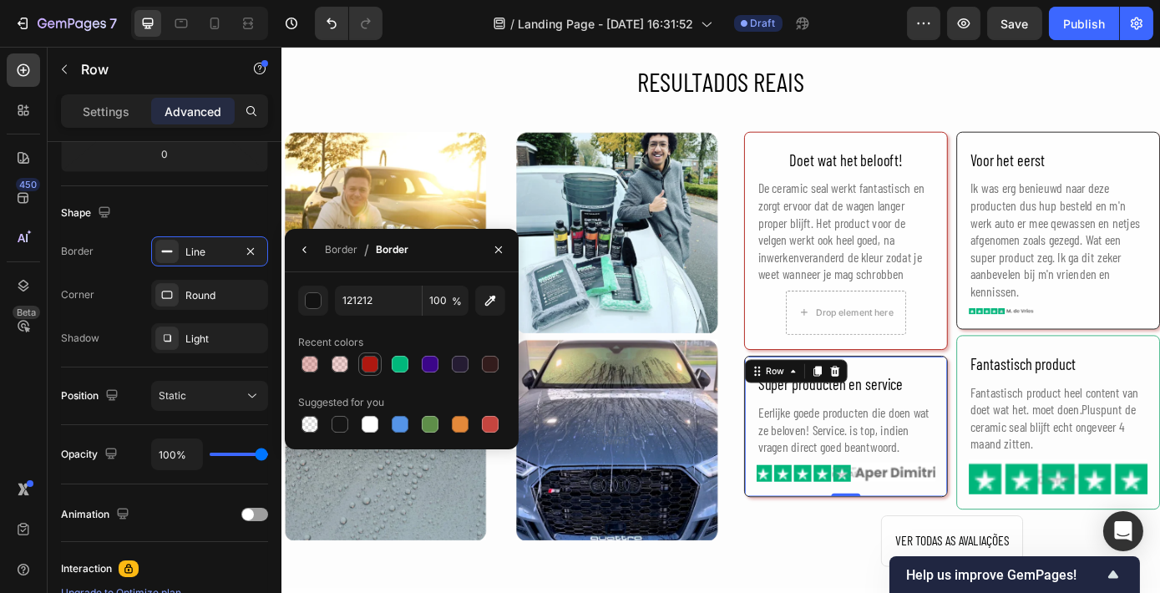
click at [362, 354] on div at bounding box center [370, 364] width 20 height 20
type input "AD150D"
type input "99"
click at [1050, 285] on div "Voor het eerst Text Block Ik was erg benieuwd naar deze producten dus hup beste…" at bounding box center [1166, 257] width 232 height 226
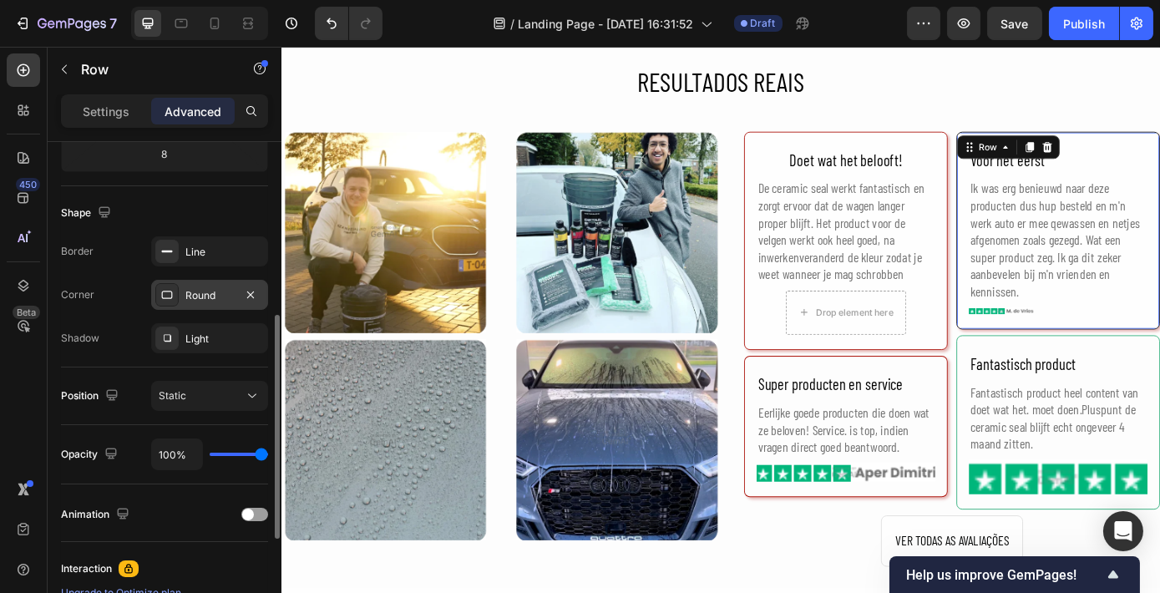
click at [183, 286] on div "Round" at bounding box center [209, 295] width 117 height 30
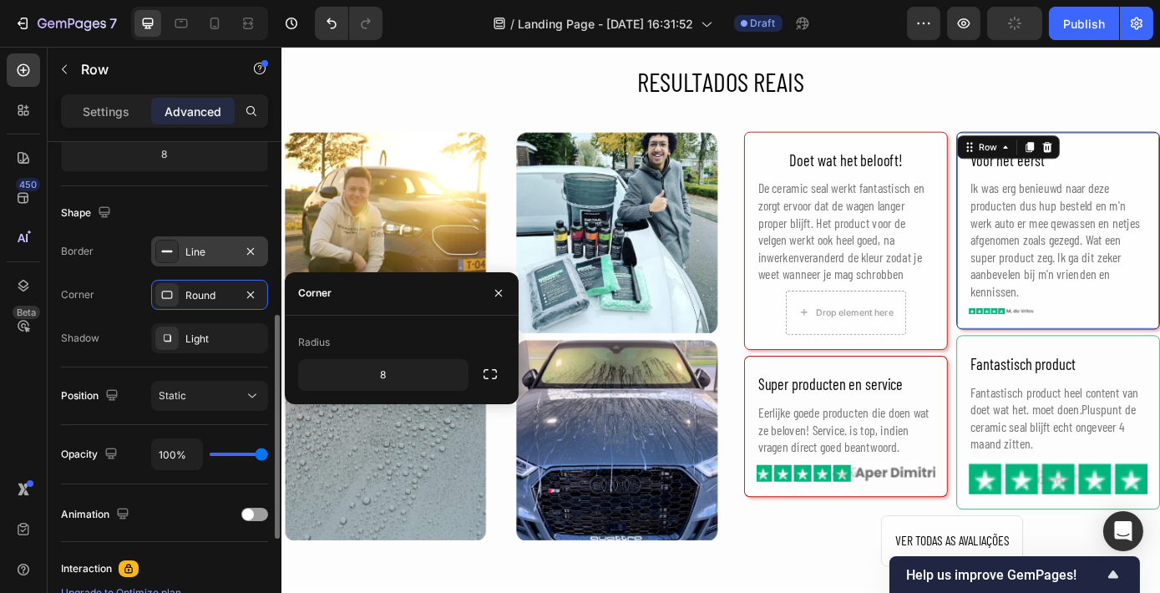
click at [212, 259] on div "Line" at bounding box center [209, 251] width 117 height 30
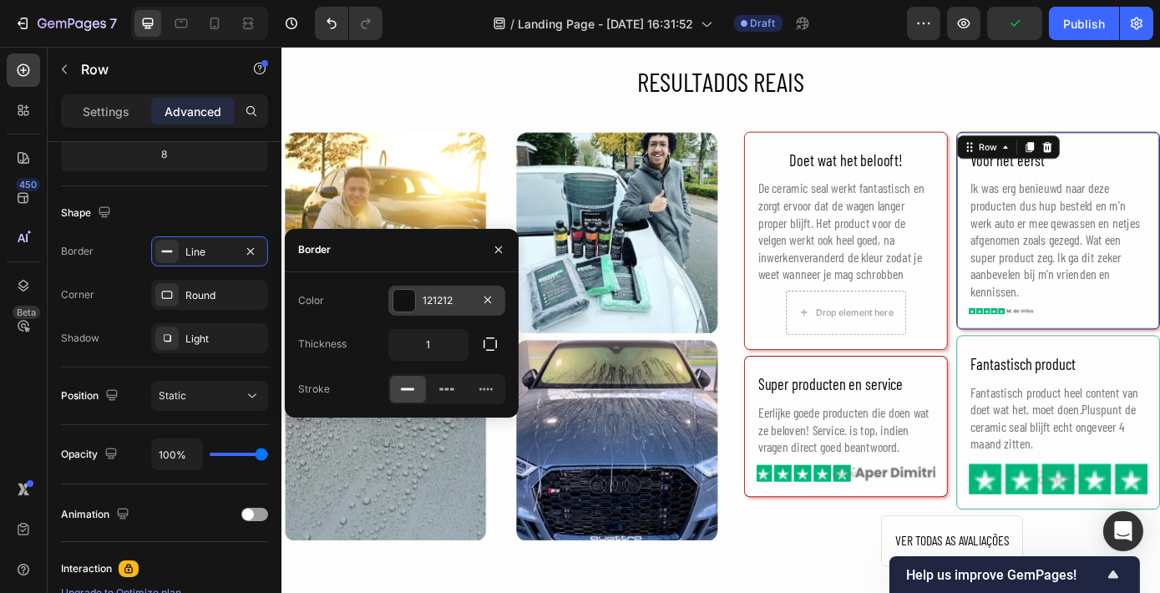
click at [418, 306] on div "121212" at bounding box center [446, 301] width 117 height 30
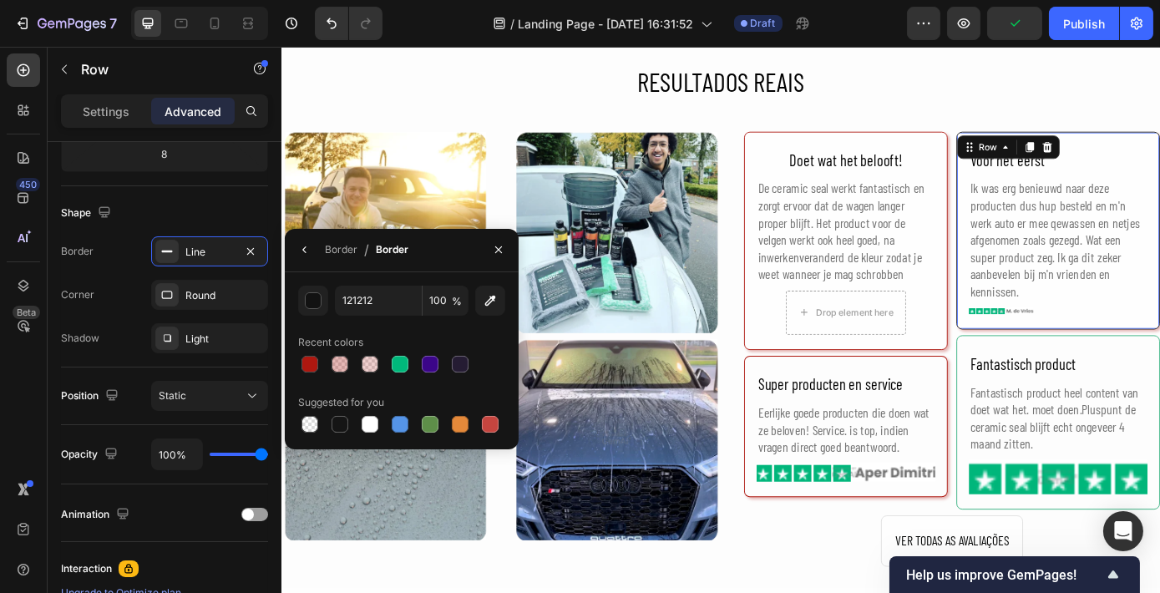
click at [295, 361] on div "121212 100 % Recent colors Suggested for you" at bounding box center [402, 361] width 234 height 150
click at [307, 362] on div at bounding box center [309, 364] width 17 height 17
type input "AD150D"
type input "99"
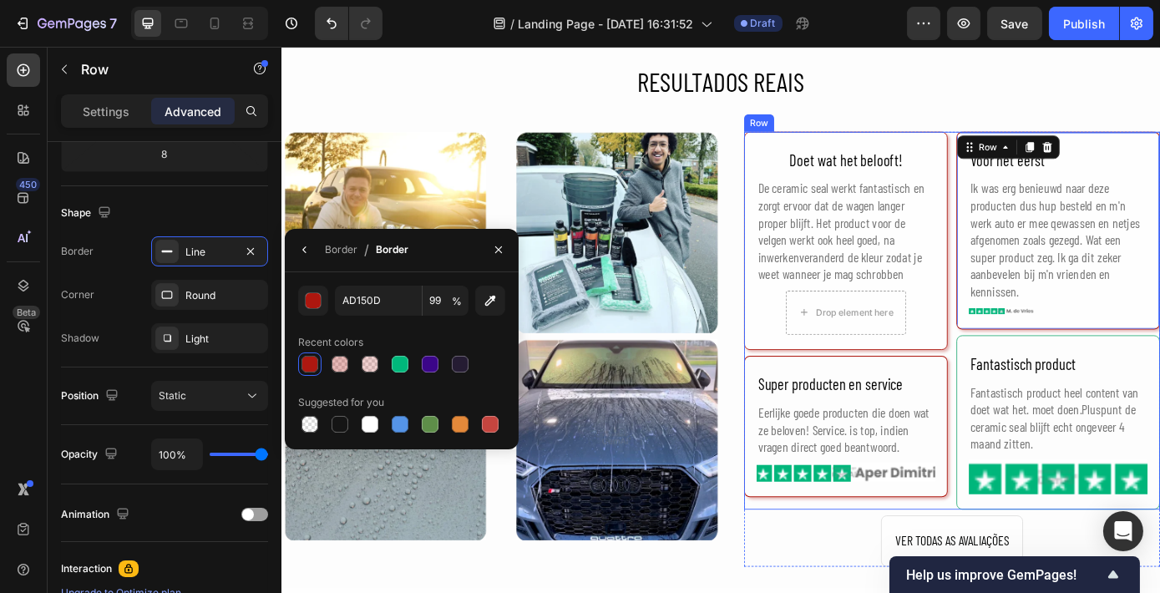
click at [1050, 435] on div "Fantastisch product Text Block Fantastisch product heel content van doet wat he…" at bounding box center [1166, 475] width 232 height 199
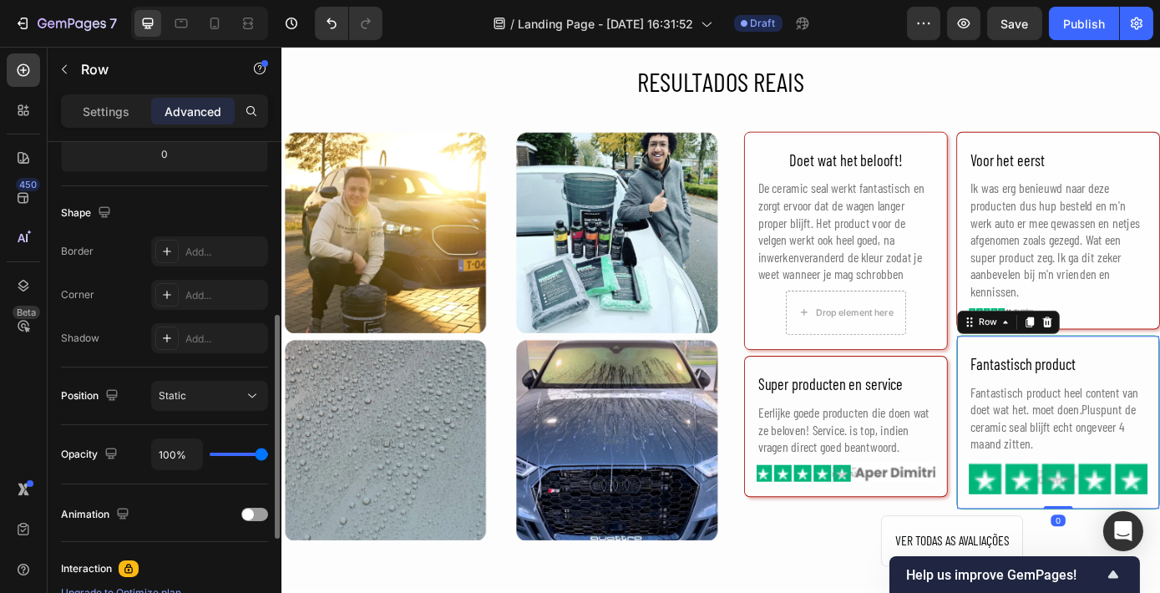
click at [201, 270] on div "Border Add... Corner Add... Shadow Add..." at bounding box center [164, 294] width 207 height 117
click at [200, 264] on div "Add..." at bounding box center [209, 251] width 117 height 30
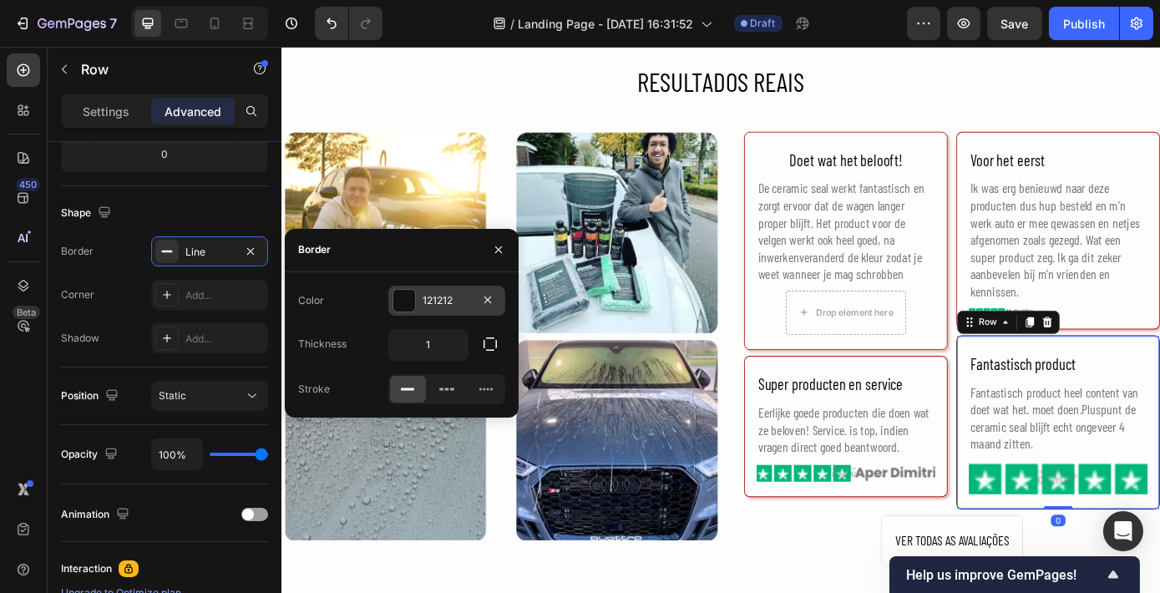
click at [401, 303] on div at bounding box center [404, 301] width 22 height 22
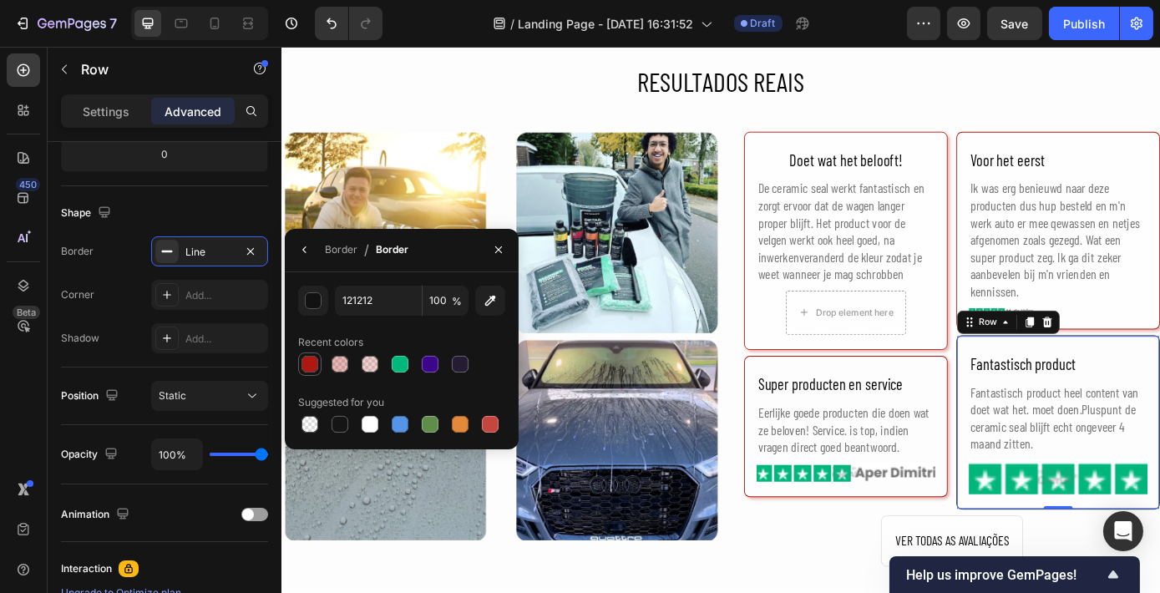
drag, startPoint x: 318, startPoint y: 362, endPoint x: 298, endPoint y: 362, distance: 20.0
click at [318, 361] on div at bounding box center [310, 364] width 20 height 20
type input "AD150D"
type input "99"
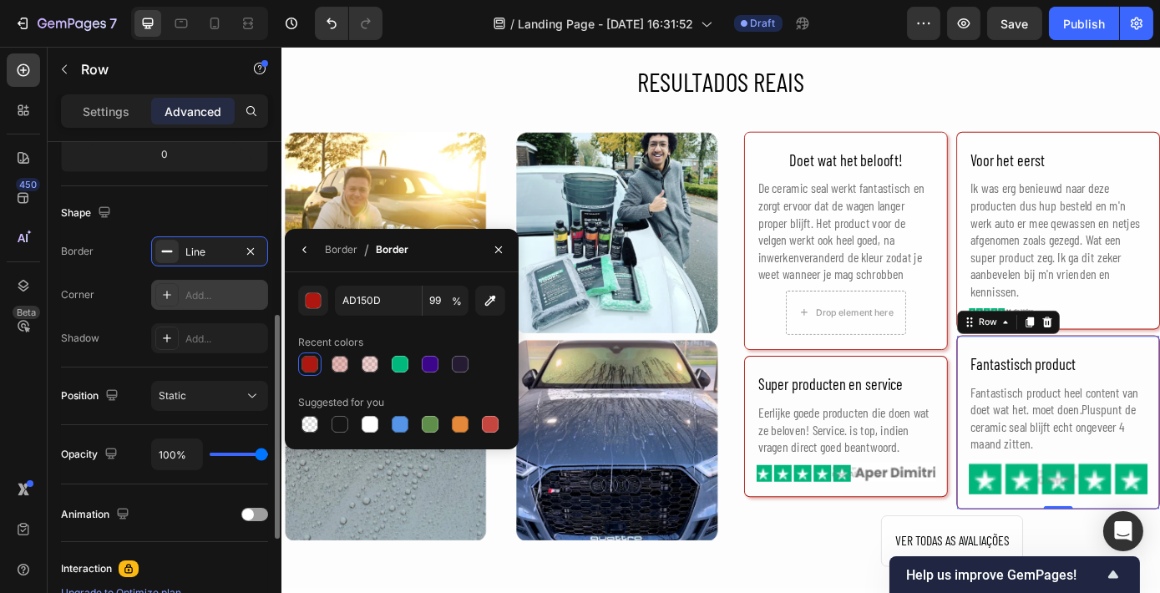
click at [202, 302] on div "Add..." at bounding box center [209, 295] width 117 height 30
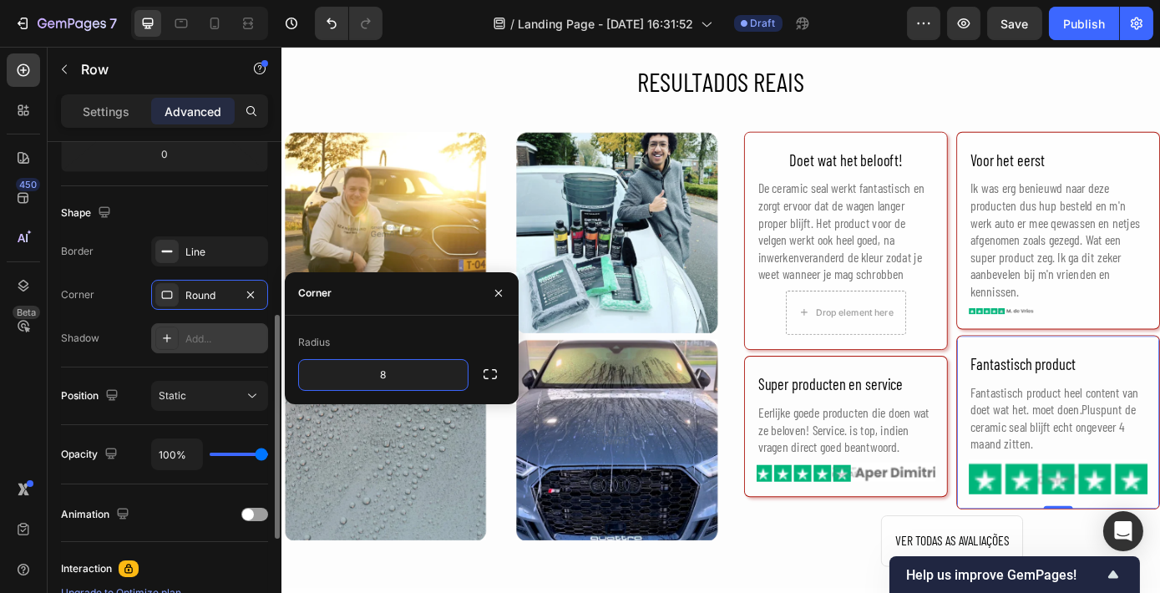
click at [226, 323] on div "Add..." at bounding box center [209, 338] width 117 height 30
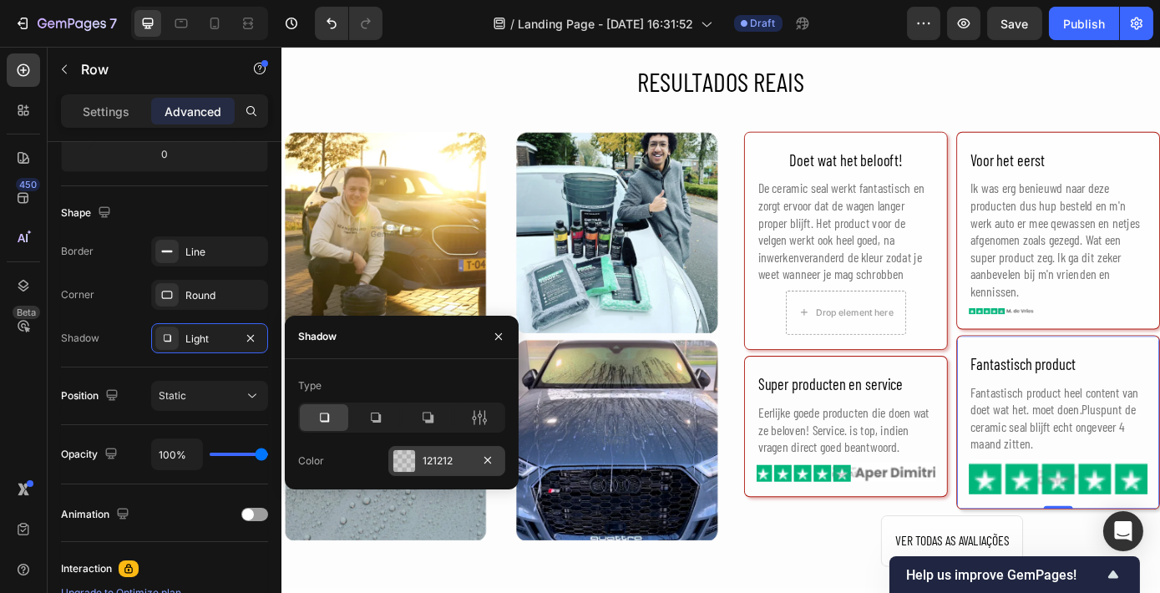
click at [447, 453] on div "121212" at bounding box center [446, 460] width 48 height 15
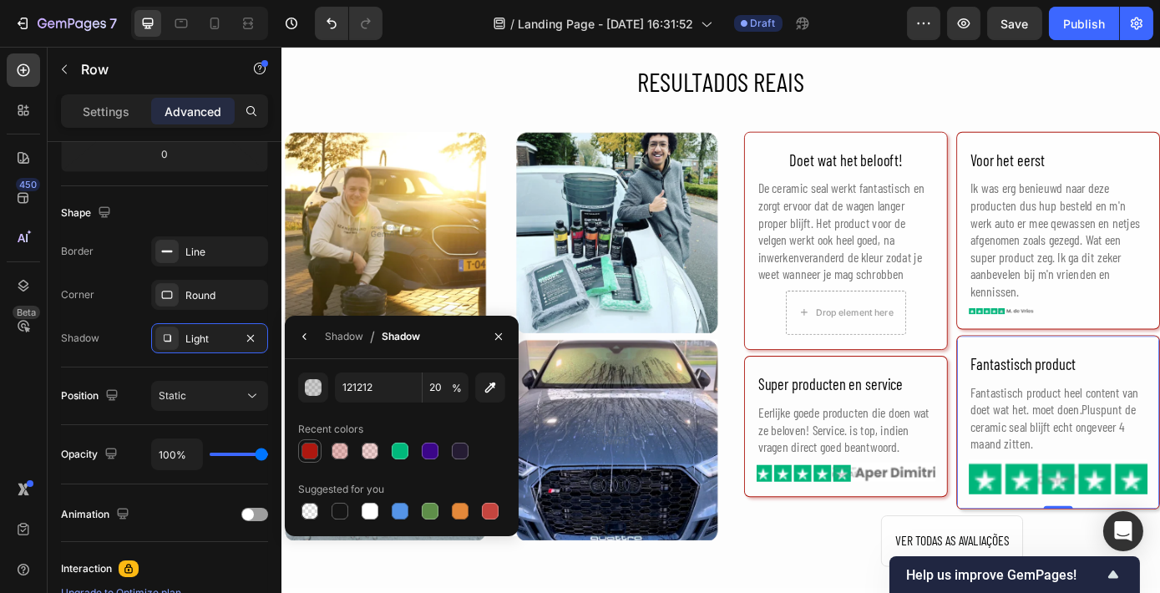
click at [316, 446] on div at bounding box center [309, 450] width 17 height 17
type input "AD150D"
click at [436, 389] on input "99" at bounding box center [445, 387] width 46 height 30
type input "30"
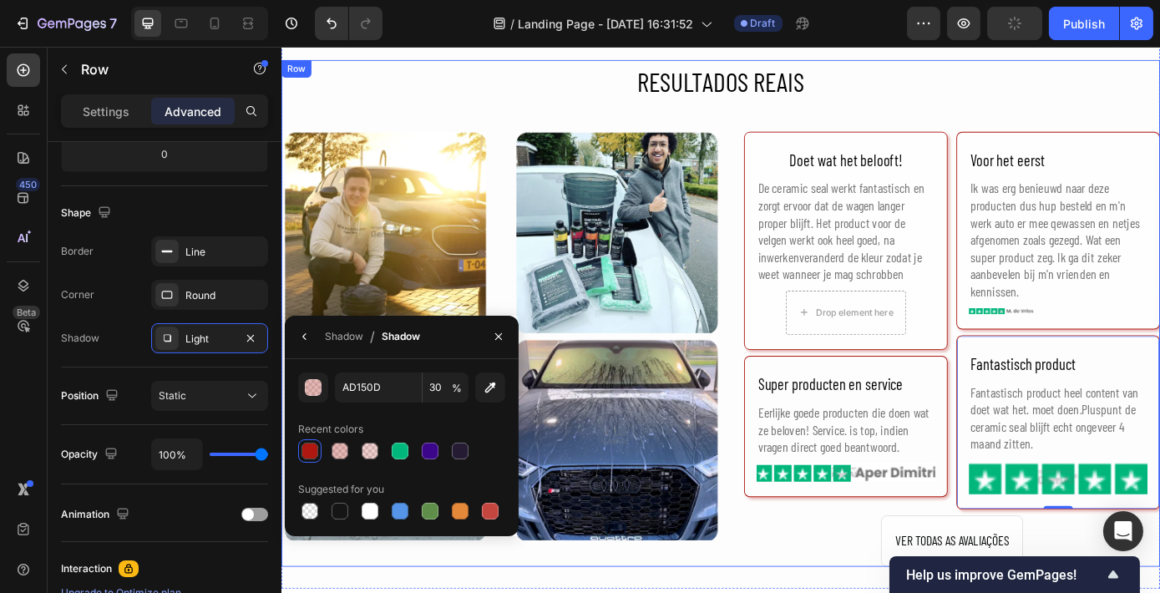
click at [1038, 110] on div "RESULTADOS REAIS Heading Image Image Row Image Image Row Doet wat het belooft! …" at bounding box center [782, 351] width 1002 height 578
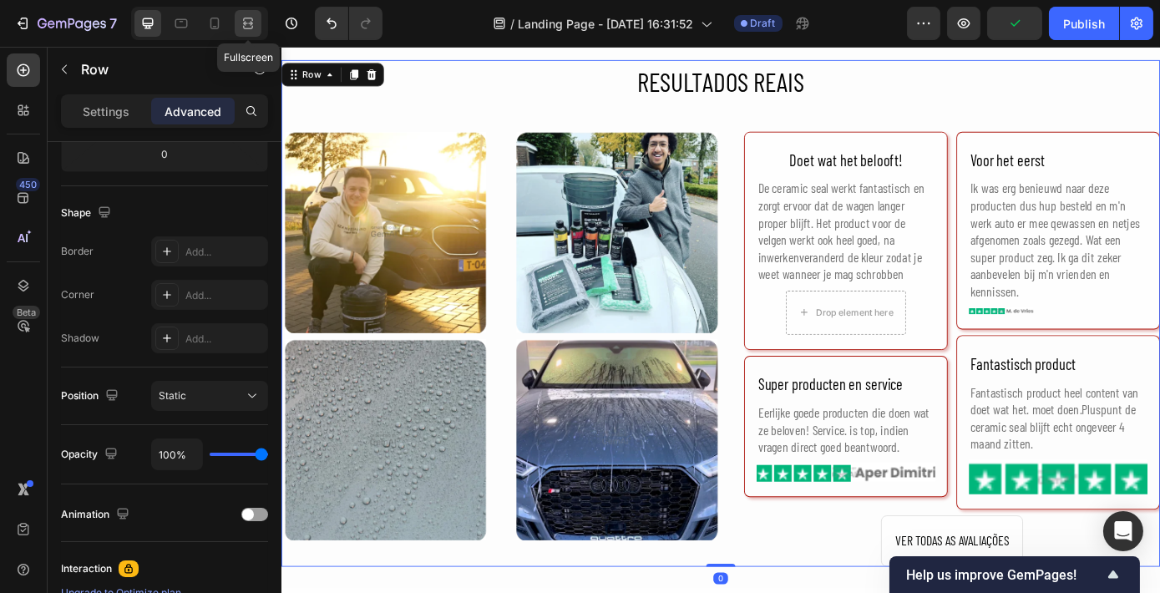
click at [240, 32] on div at bounding box center [248, 23] width 27 height 27
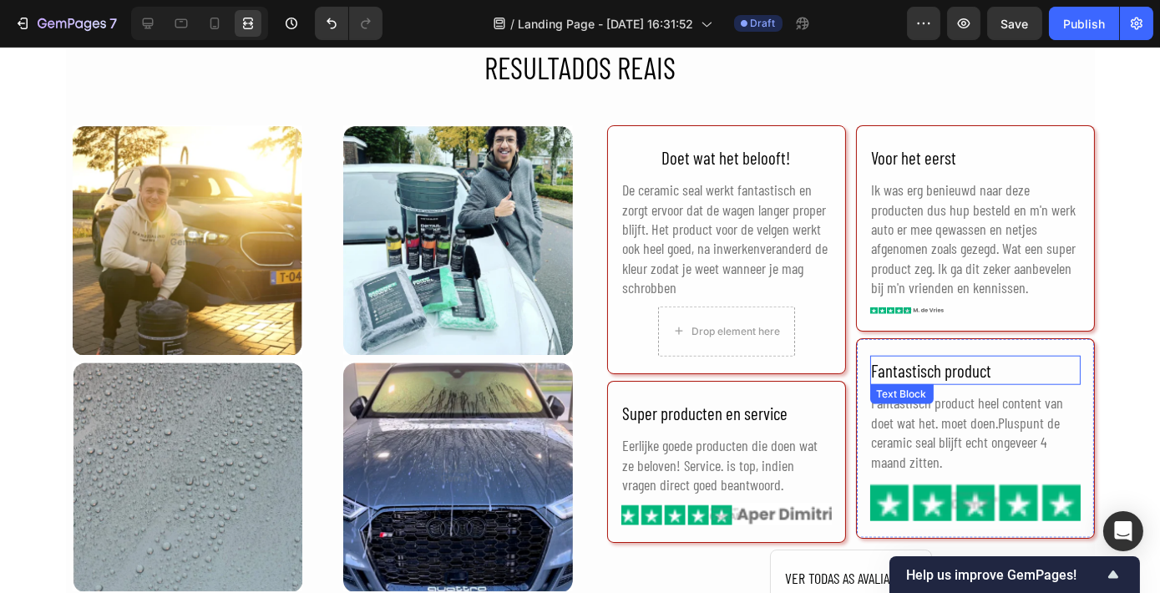
scroll to position [3647, 0]
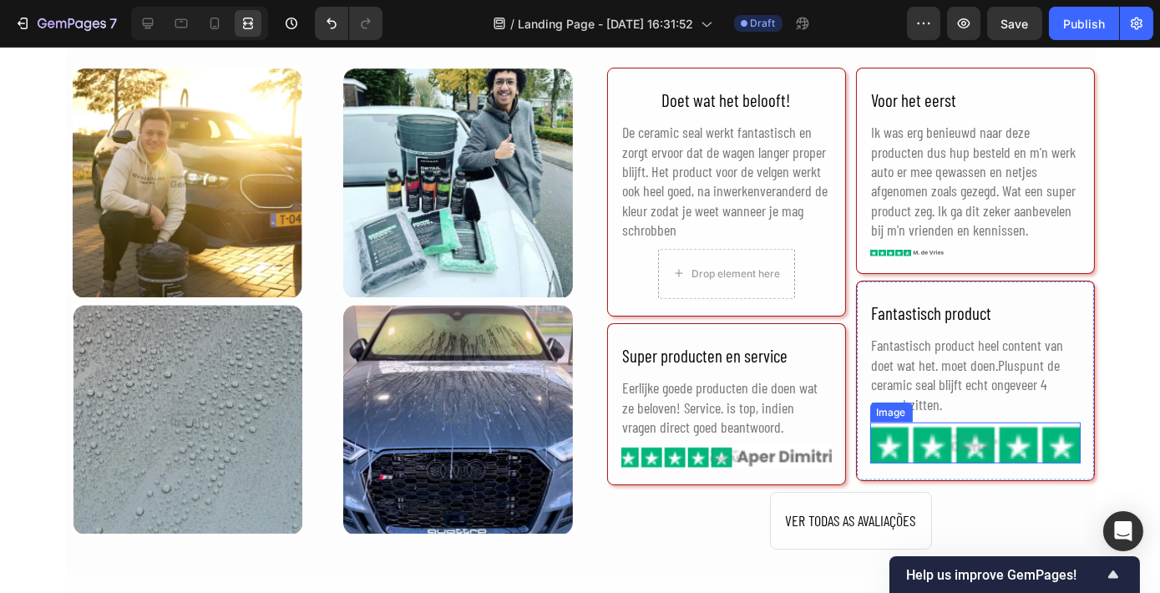
click at [912, 446] on img at bounding box center [975, 442] width 210 height 41
click at [975, 407] on icon at bounding box center [980, 407] width 11 height 12
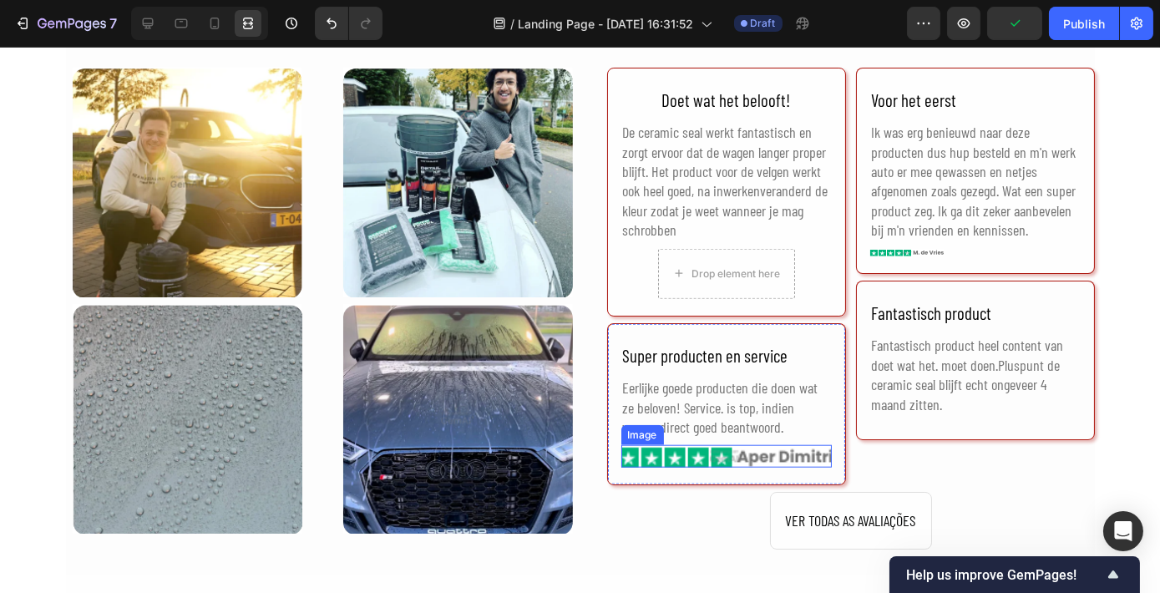
click at [668, 448] on img at bounding box center [726, 456] width 210 height 22
click at [727, 422] on icon at bounding box center [731, 428] width 13 height 13
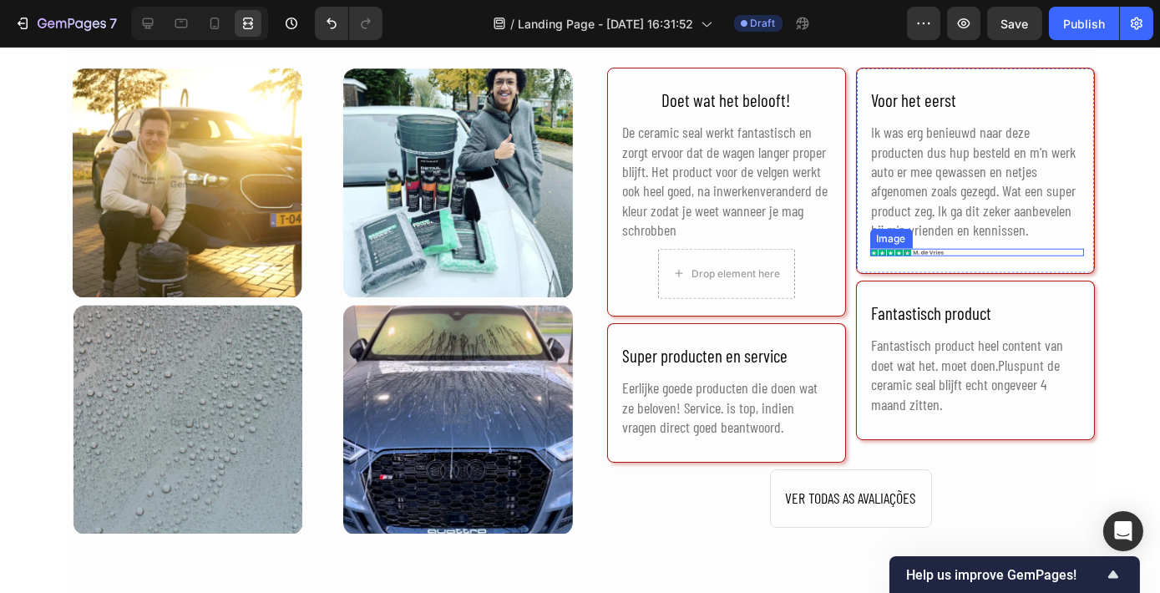
click at [897, 253] on img at bounding box center [906, 253] width 73 height 8
click at [974, 239] on div at bounding box center [981, 233] width 20 height 20
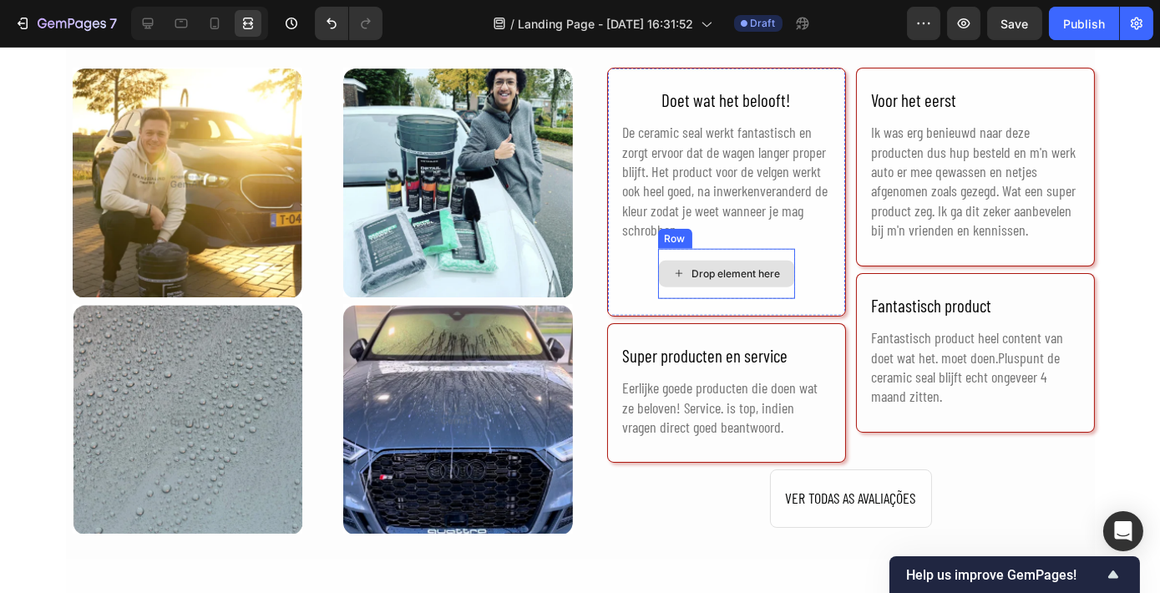
click at [683, 281] on div "Drop element here" at bounding box center [726, 273] width 135 height 27
click at [744, 254] on div "Drop element here" at bounding box center [726, 274] width 137 height 50
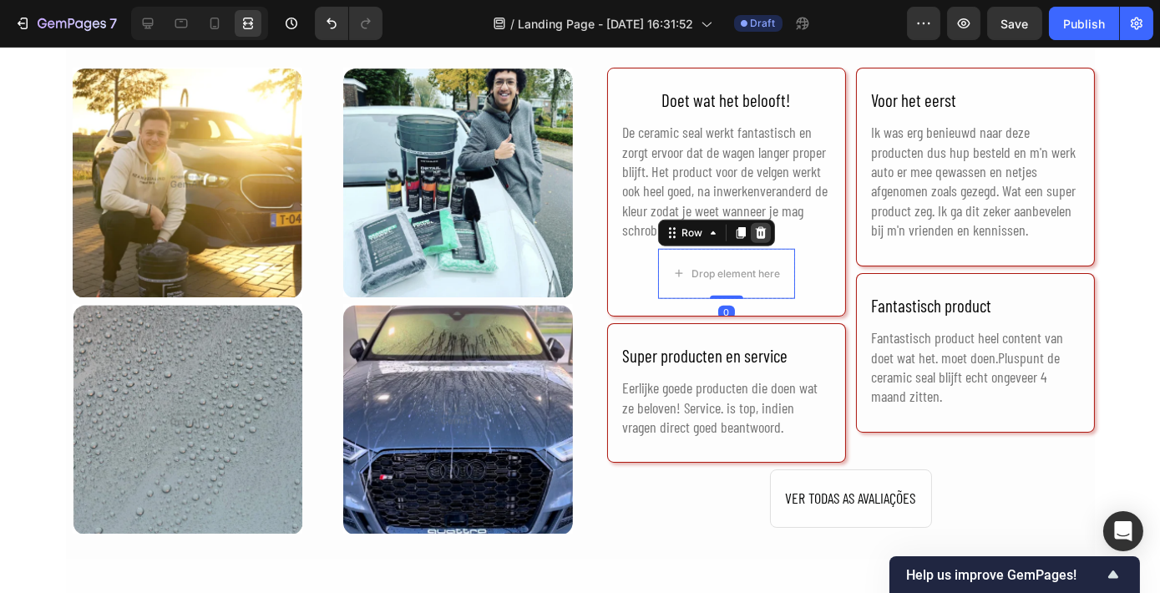
click at [761, 229] on icon at bounding box center [760, 232] width 13 height 13
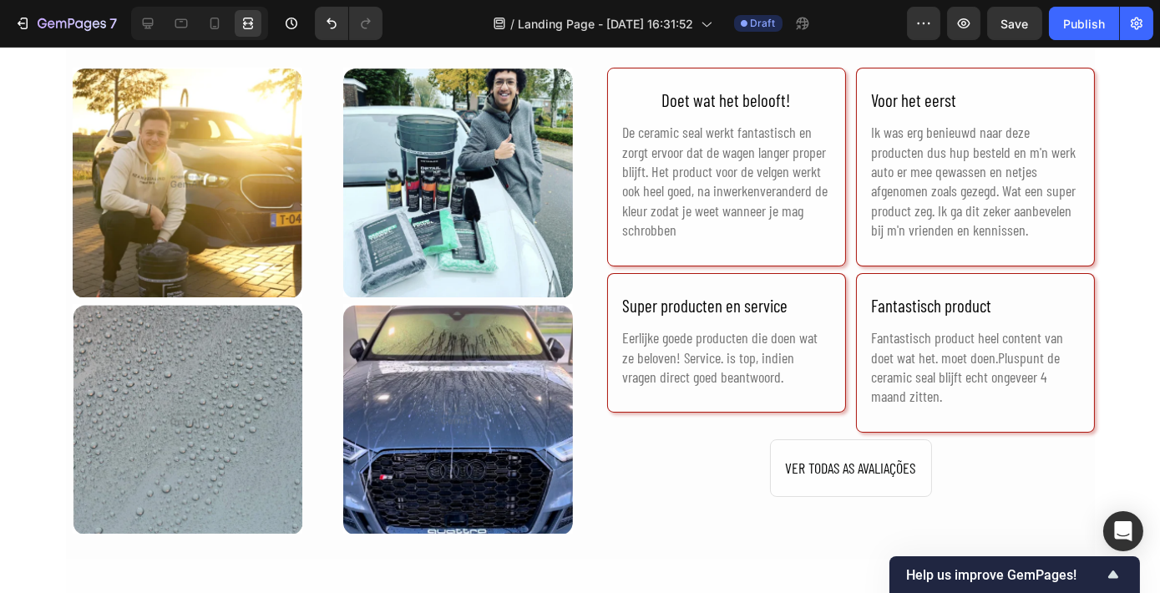
drag, startPoint x: 1126, startPoint y: 372, endPoint x: 1118, endPoint y: 377, distance: 9.7
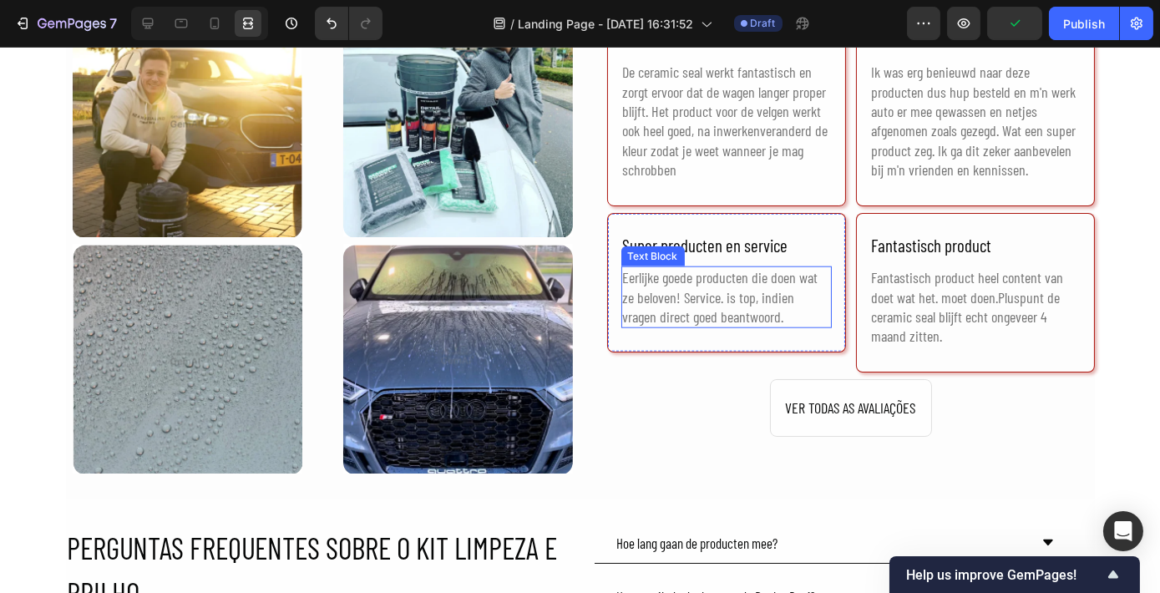
scroll to position [3571, 0]
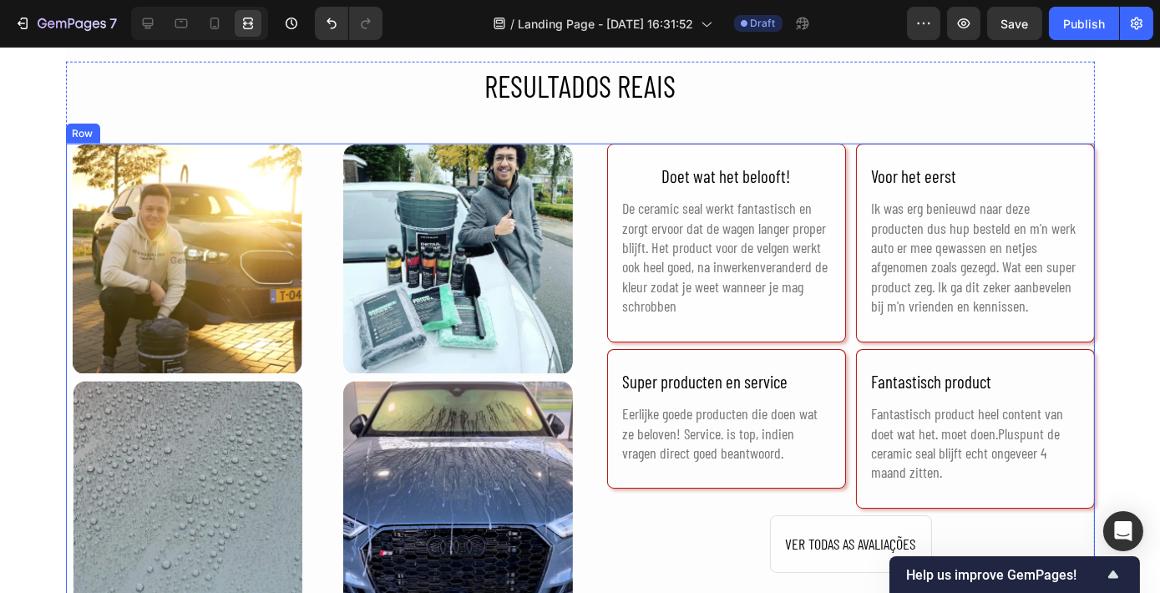
click at [316, 295] on div "Image Image Row Image Image Row Doet wat het belooft! Text Block De ceramic sea…" at bounding box center [580, 377] width 1029 height 466
click at [141, 22] on icon at bounding box center [147, 23] width 17 height 17
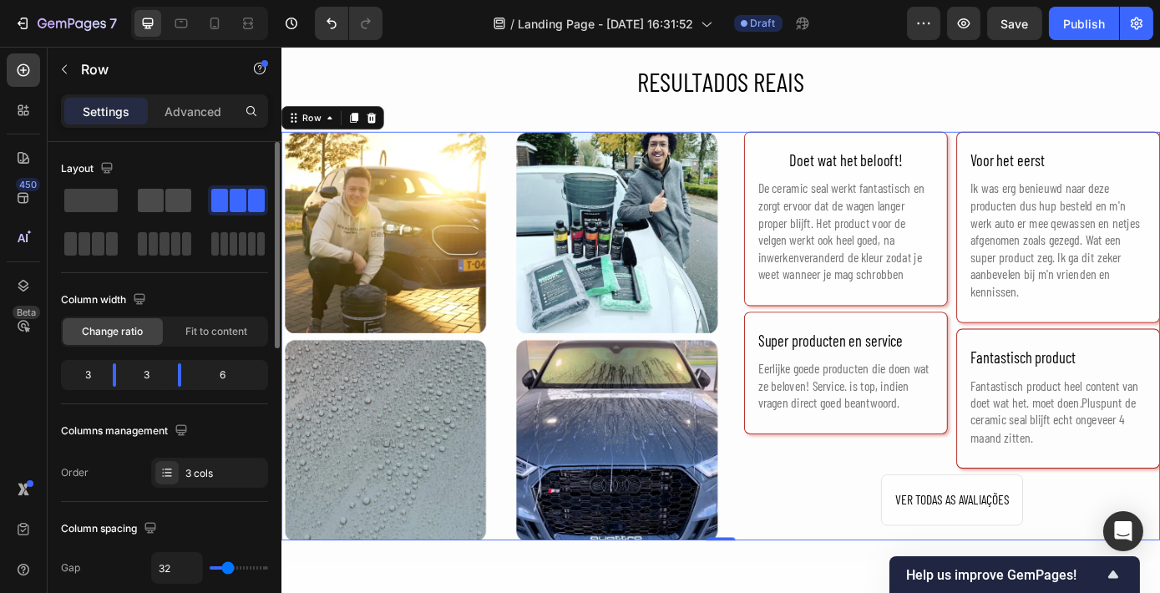
click at [172, 209] on span at bounding box center [178, 200] width 26 height 23
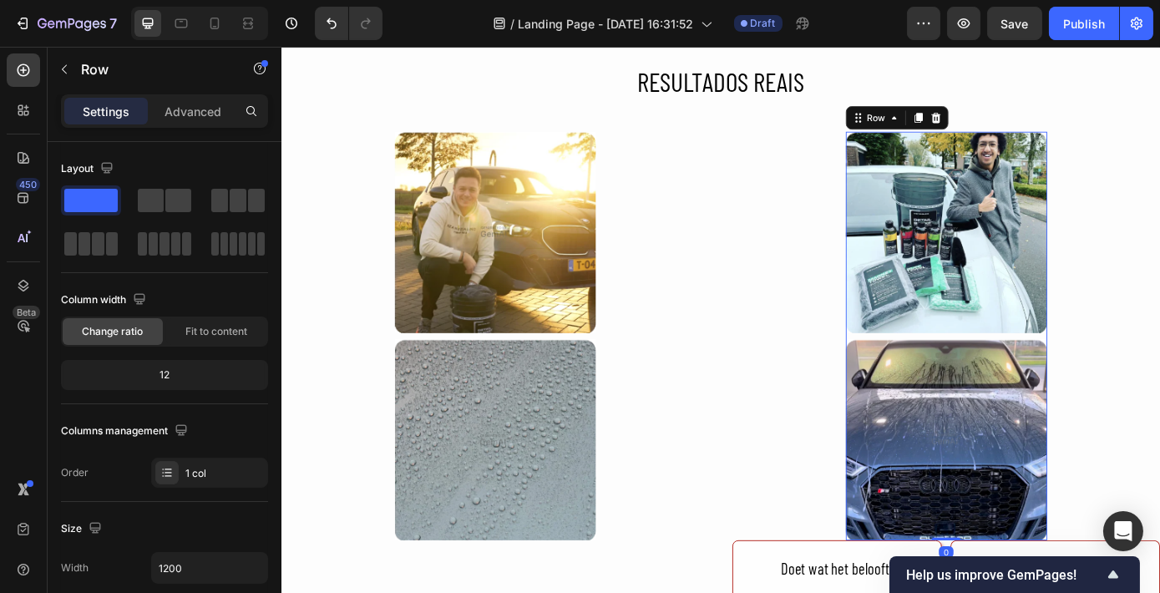
scroll to position [385, 0]
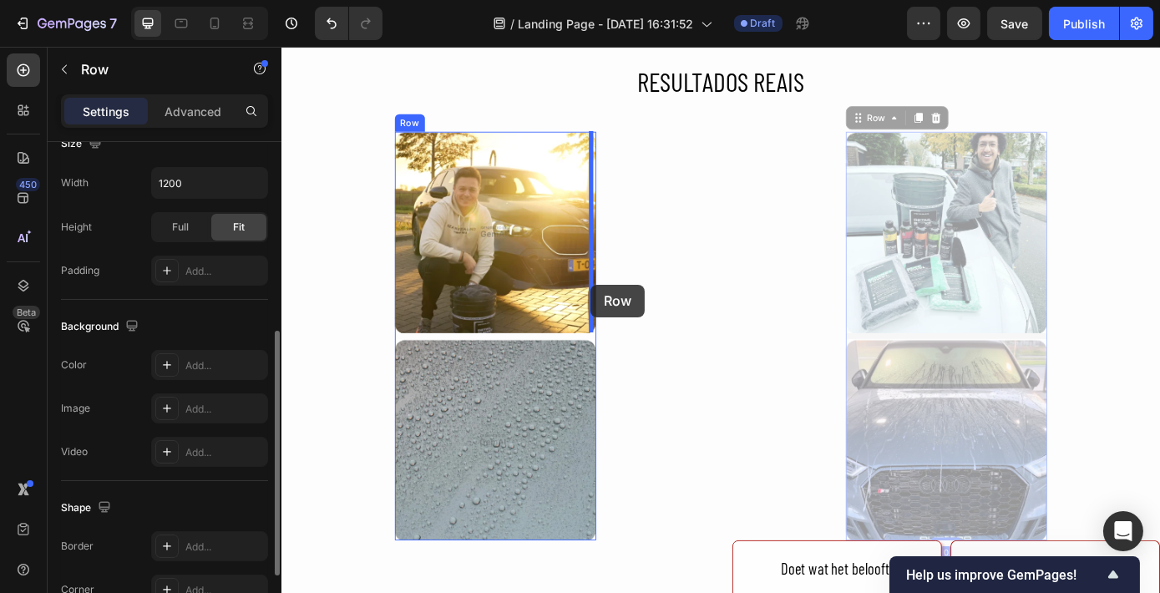
drag, startPoint x: 1010, startPoint y: 373, endPoint x: 633, endPoint y: 318, distance: 381.3
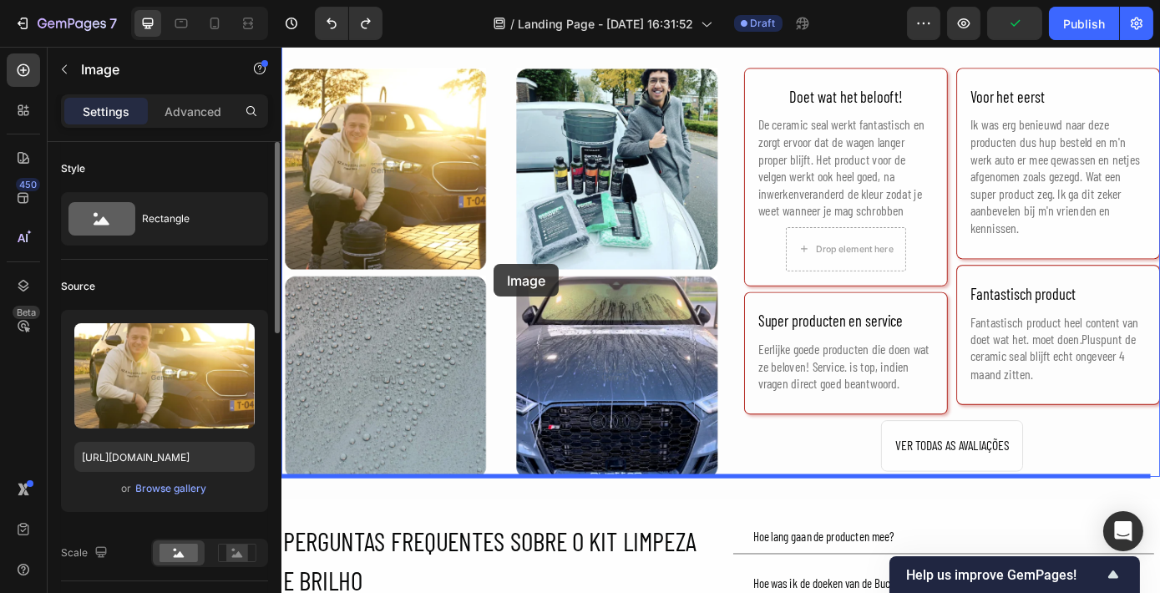
scroll to position [3667, 0]
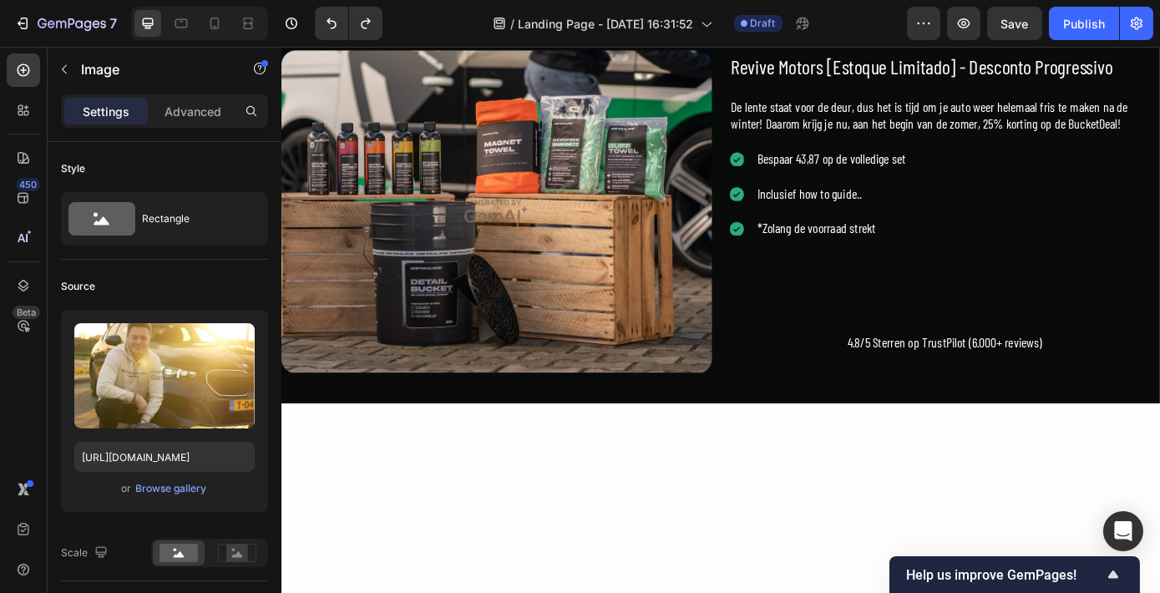
scroll to position [2378, 0]
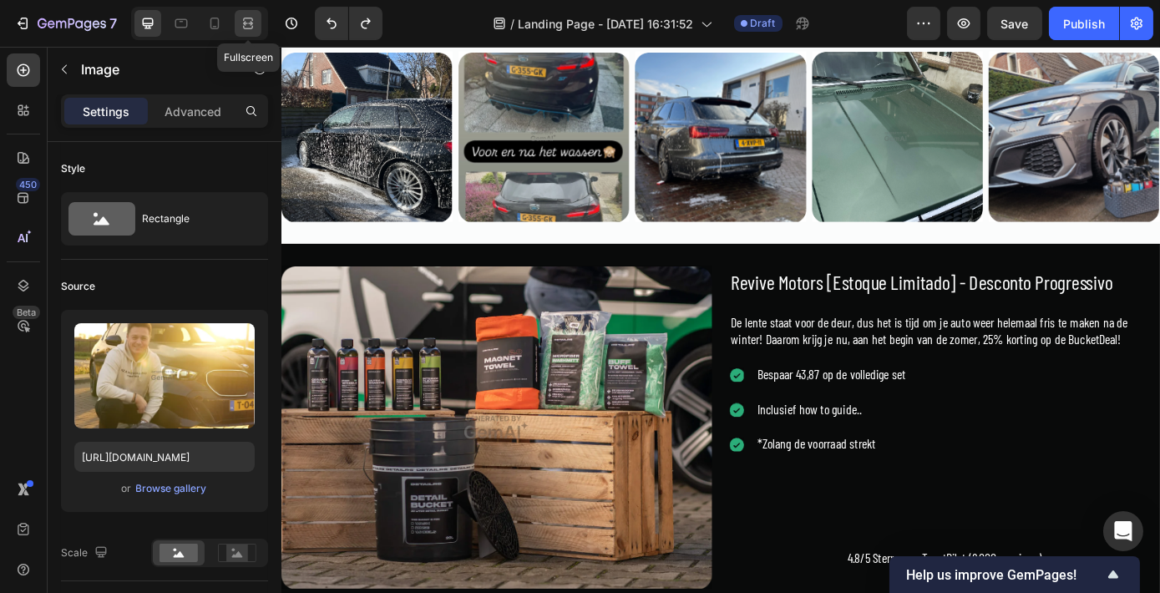
click at [247, 19] on icon at bounding box center [248, 23] width 17 height 17
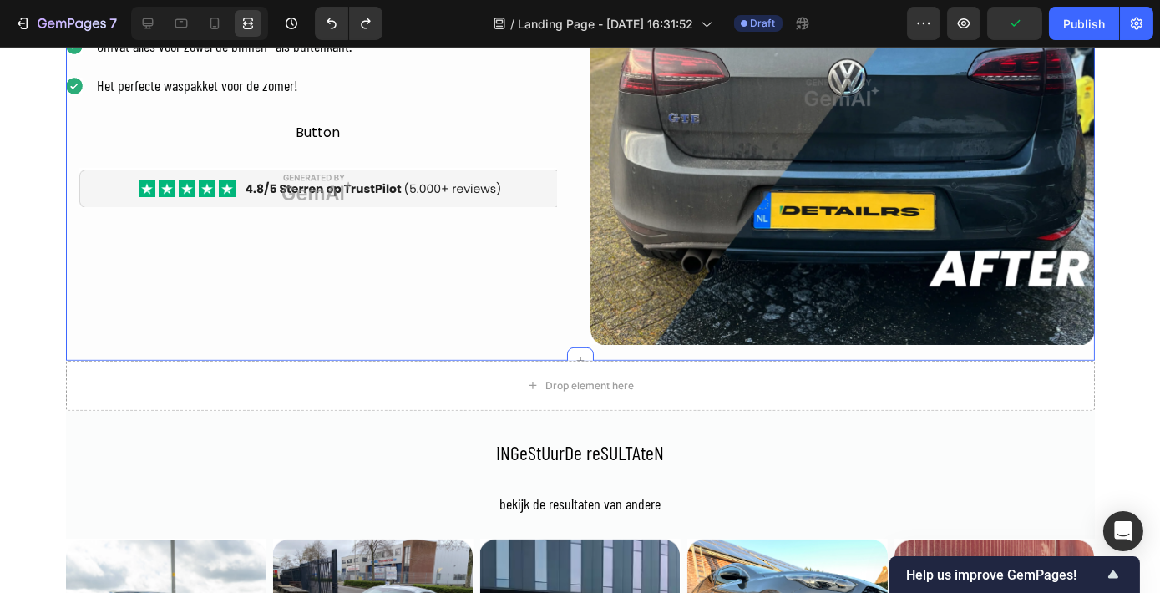
scroll to position [1406, 0]
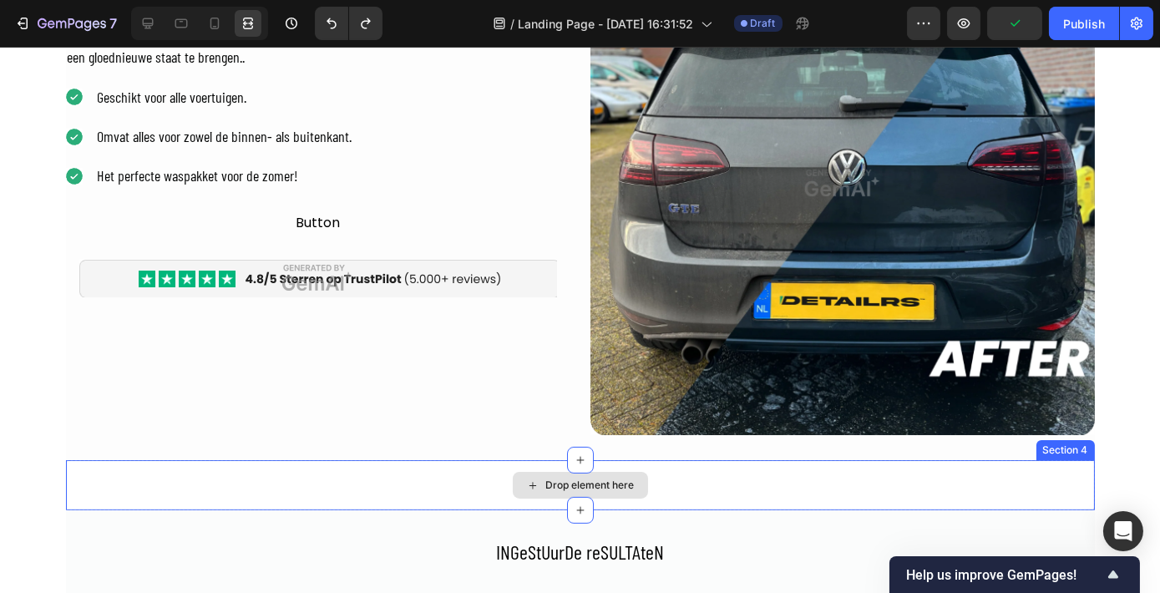
click at [495, 486] on div "Drop element here" at bounding box center [580, 485] width 1029 height 50
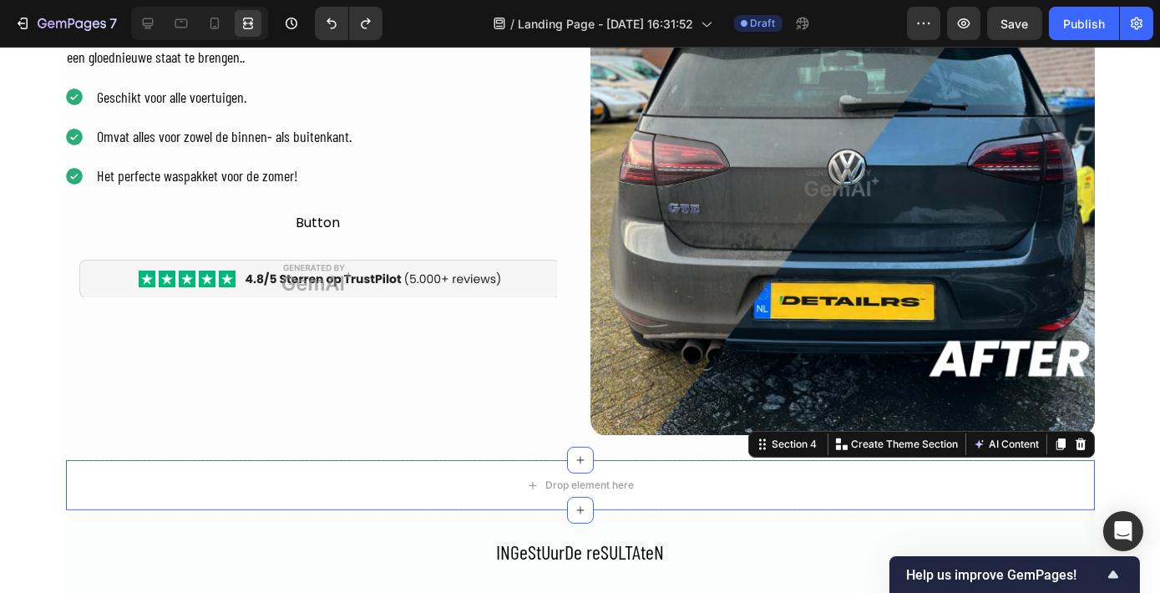
drag, startPoint x: 1079, startPoint y: 446, endPoint x: 1064, endPoint y: 454, distance: 17.2
click at [1079, 447] on icon at bounding box center [1079, 444] width 11 height 12
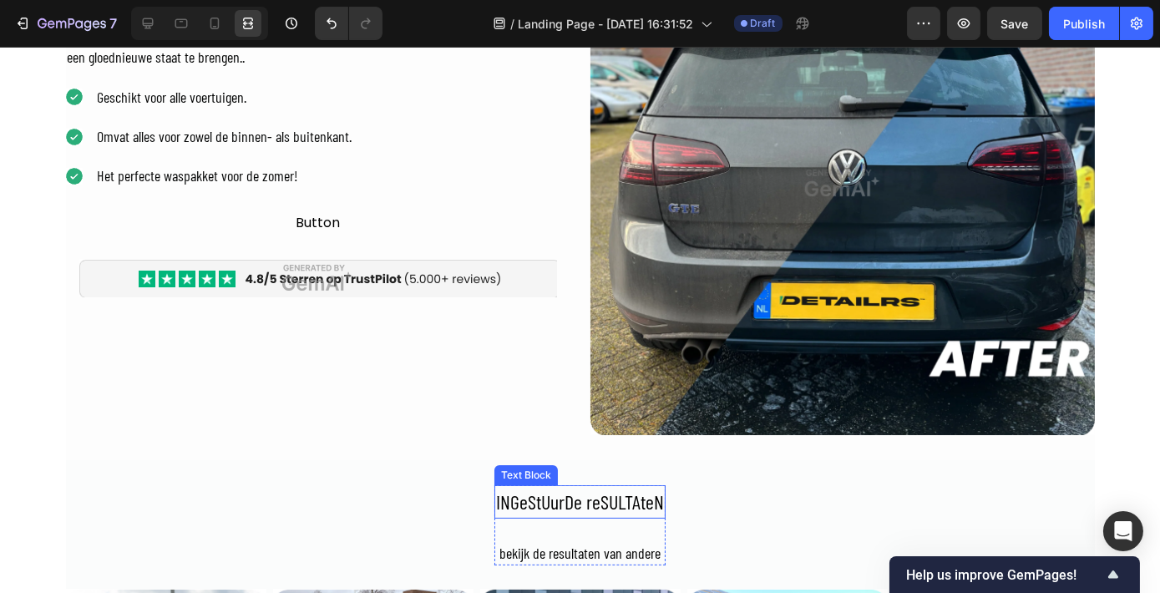
click at [598, 503] on div "INGeStUurDe reSULTAteN" at bounding box center [579, 501] width 171 height 33
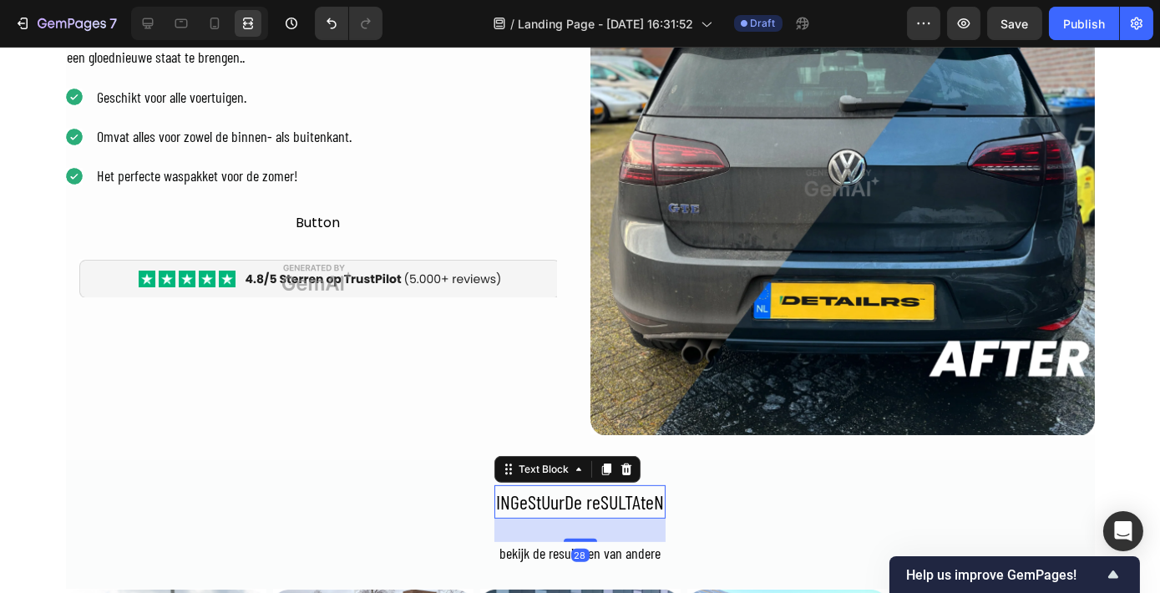
click at [606, 494] on div "INGeStUurDe reSULTAteN" at bounding box center [579, 501] width 171 height 33
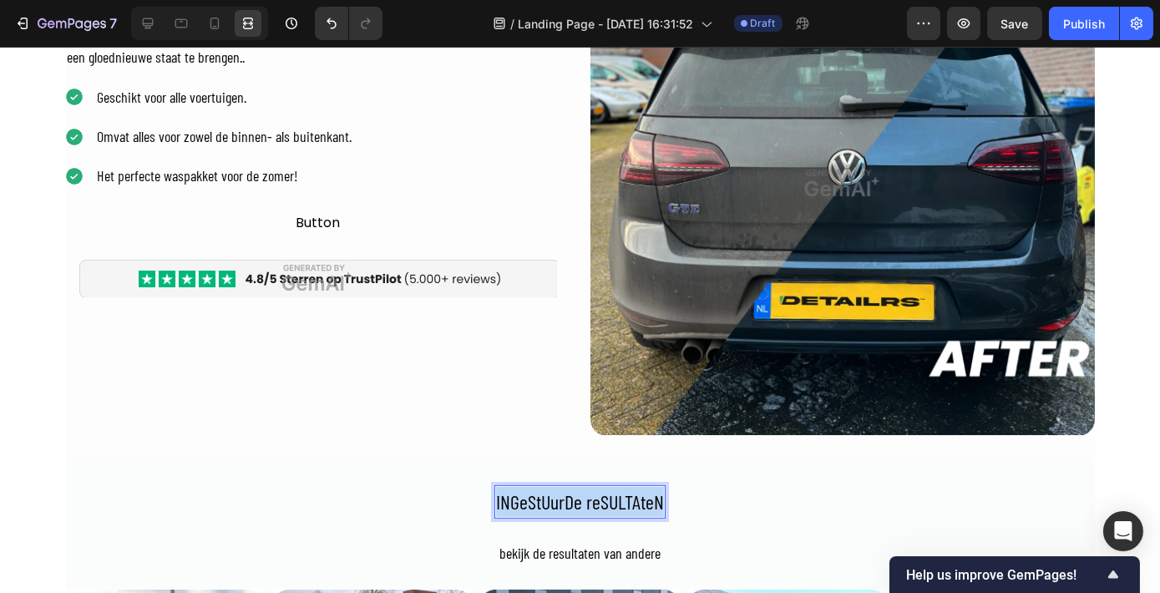
click at [606, 494] on p "INGeStUurDe reSULTAteN" at bounding box center [580, 502] width 168 height 30
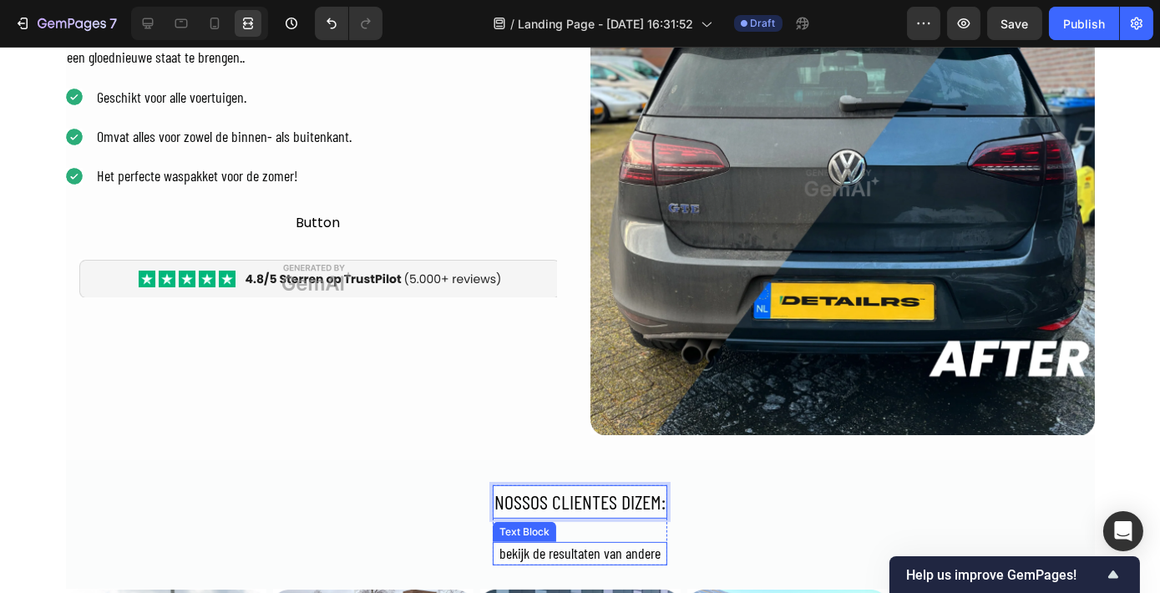
click at [558, 553] on div "bekijk de resultaten van andere" at bounding box center [580, 553] width 174 height 23
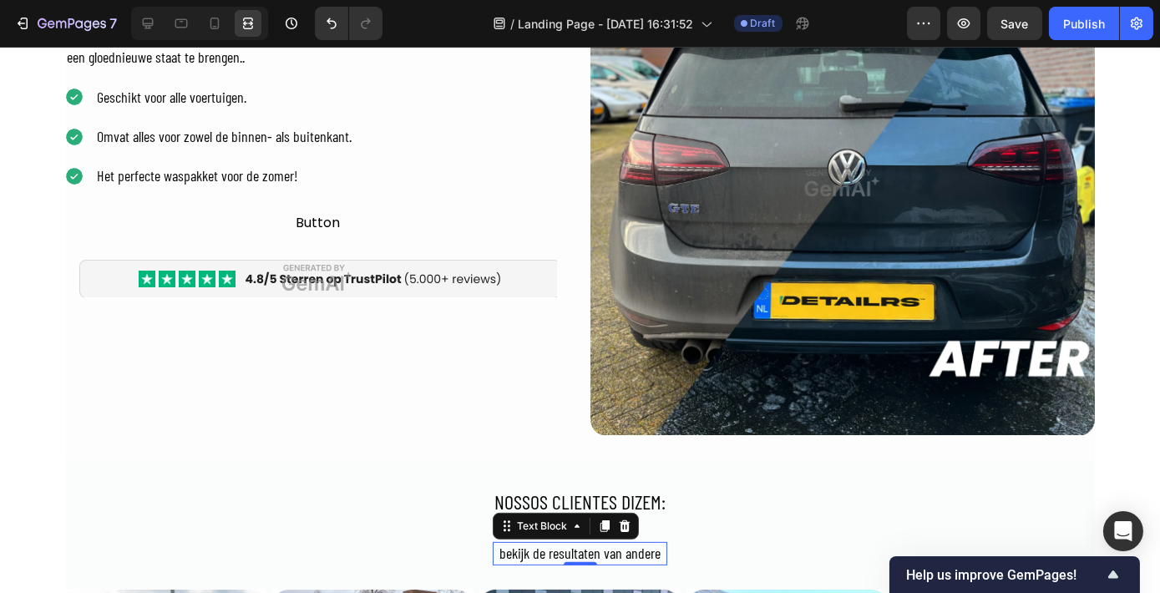
click at [558, 553] on div "bekijk de resultaten van andere" at bounding box center [580, 553] width 174 height 23
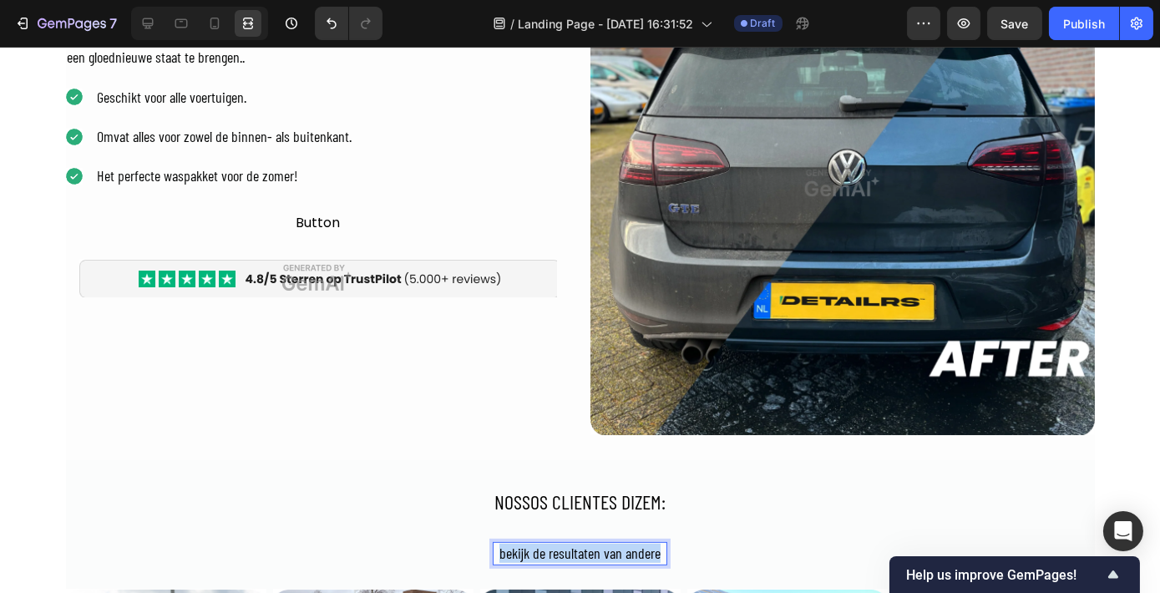
click at [558, 553] on p "bekijk de resultaten van andere" at bounding box center [579, 552] width 171 height 19
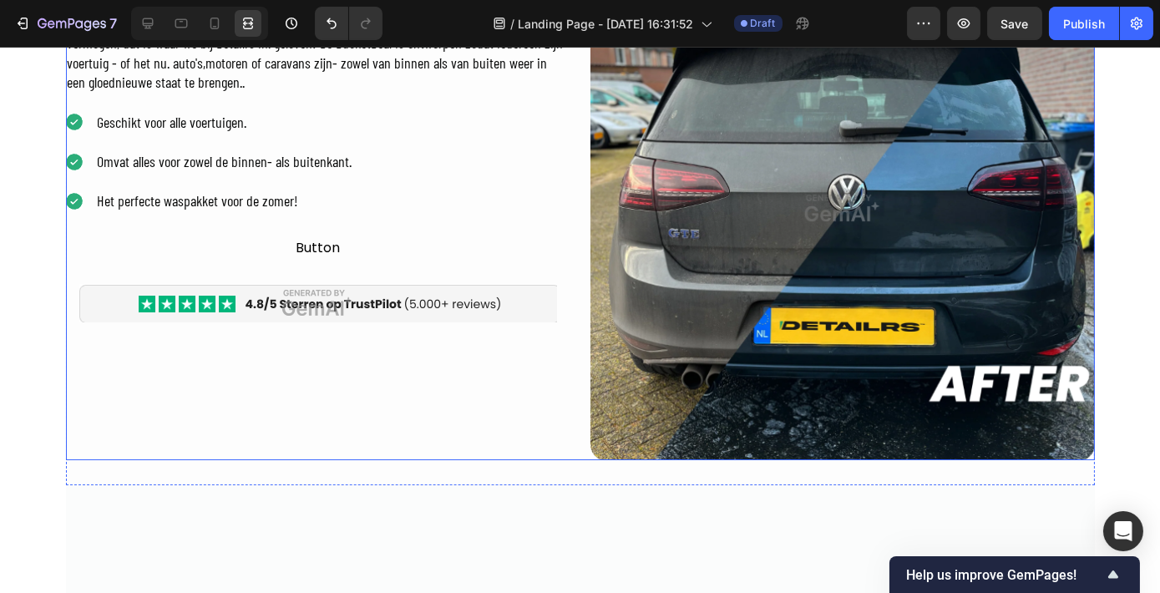
type input "16"
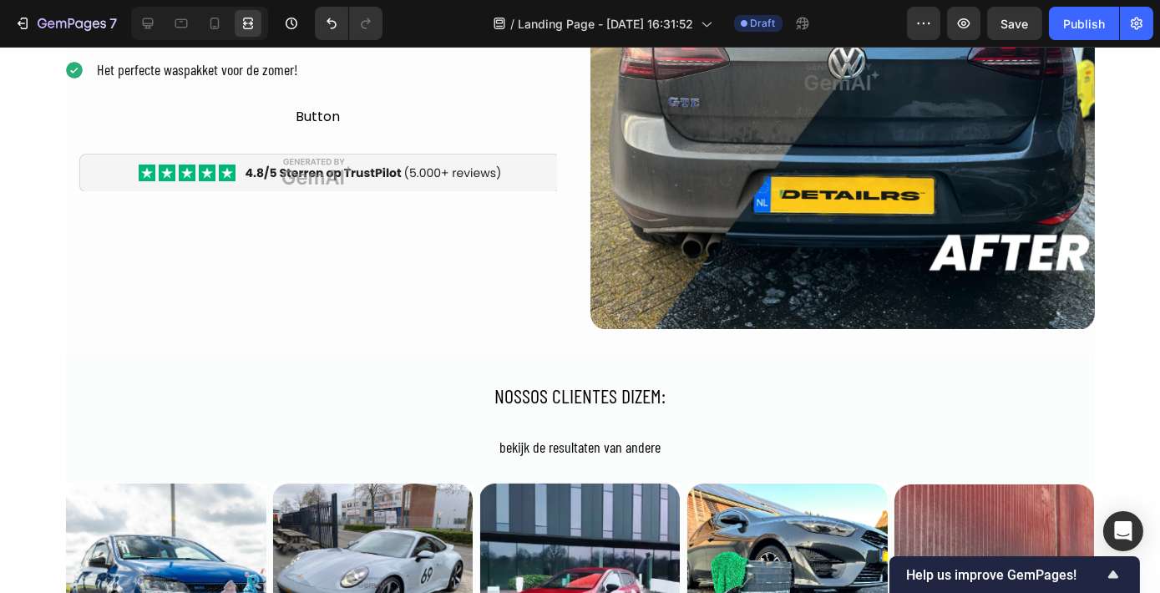
scroll to position [1710, 0]
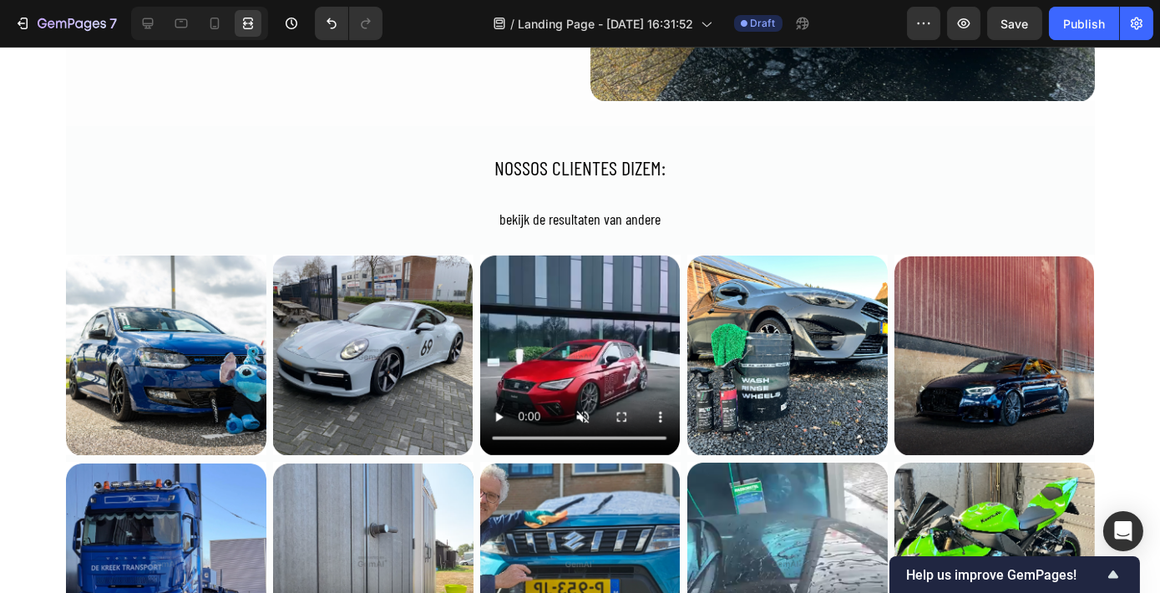
click at [556, 211] on div "bekijk de resultaten van andere" at bounding box center [580, 219] width 174 height 23
click at [559, 220] on p "bekijk de resultaten van andere" at bounding box center [579, 219] width 171 height 19
click at [559, 182] on p "NOSSOS CLIENTES DIZEM:" at bounding box center [579, 168] width 171 height 30
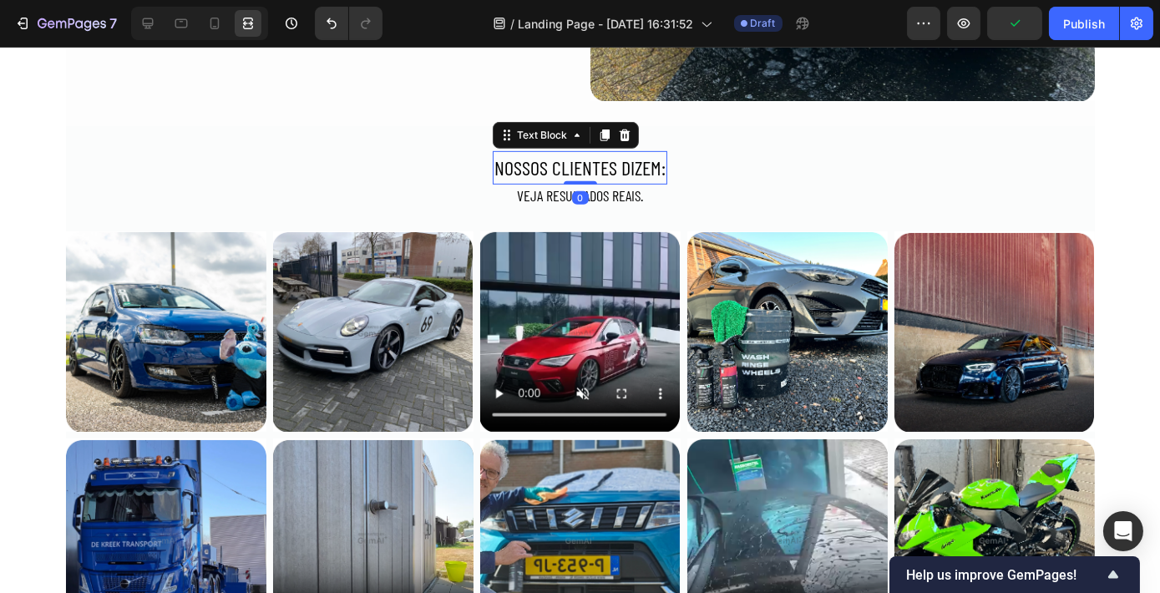
drag, startPoint x: 582, startPoint y: 205, endPoint x: 588, endPoint y: 156, distance: 48.8
click at [588, 156] on div "NOSSOS CLIENTES DIZEM: Text Block 0" at bounding box center [580, 167] width 174 height 33
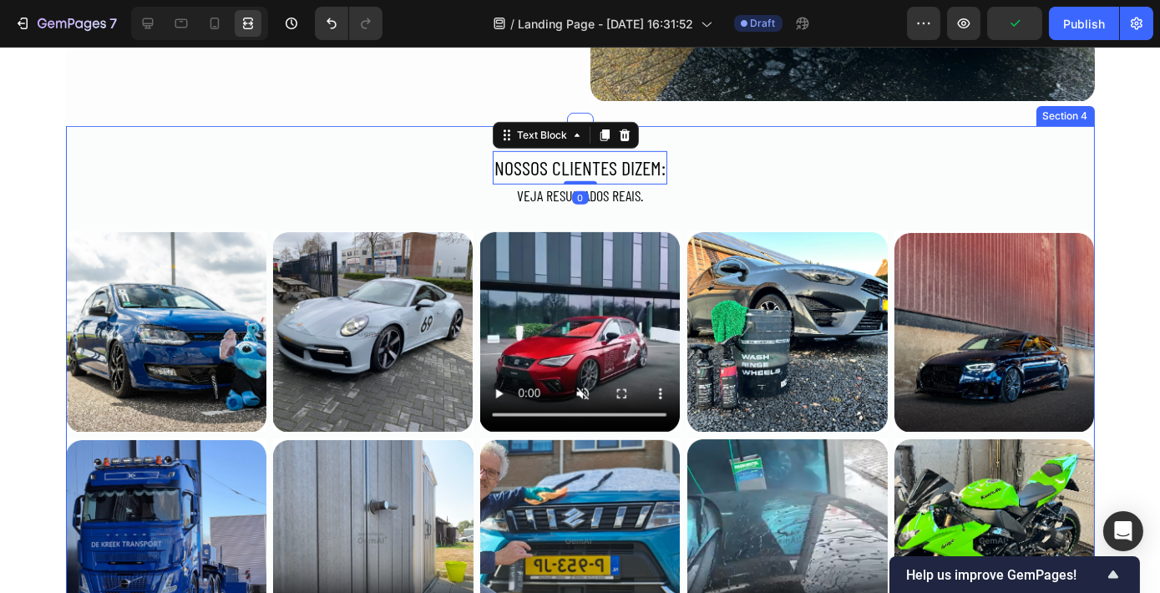
click at [830, 149] on div "NOSSOS CLIENTES DIZEM: Text Block 0 VEJA RESULTADOS REAIS. Text Block Row Image…" at bounding box center [580, 498] width 1029 height 744
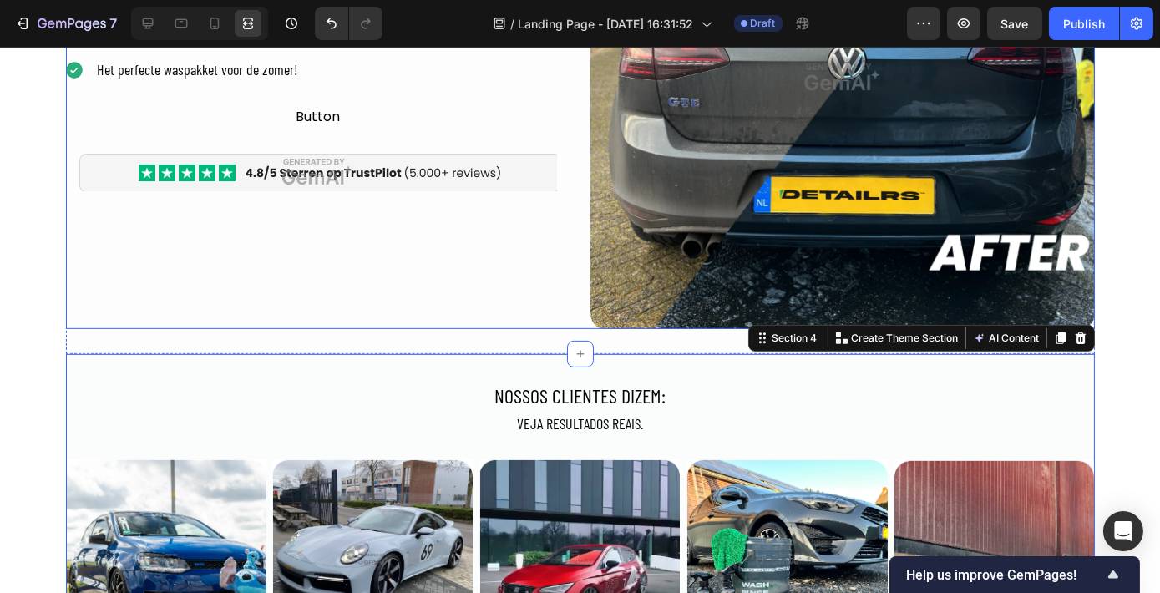
click at [420, 270] on div "stArT PE 7oMEr MET JEN GLOEDNEUWE Auto! Heading ledereen kan weer trots zijn op…" at bounding box center [318, 77] width 504 height 504
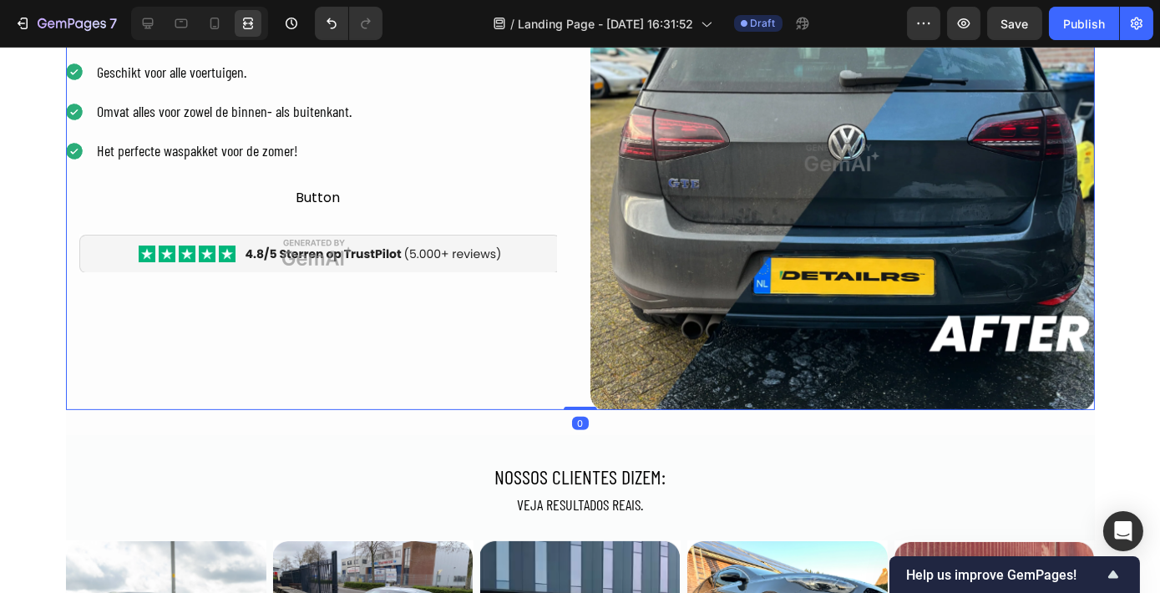
scroll to position [1102, 0]
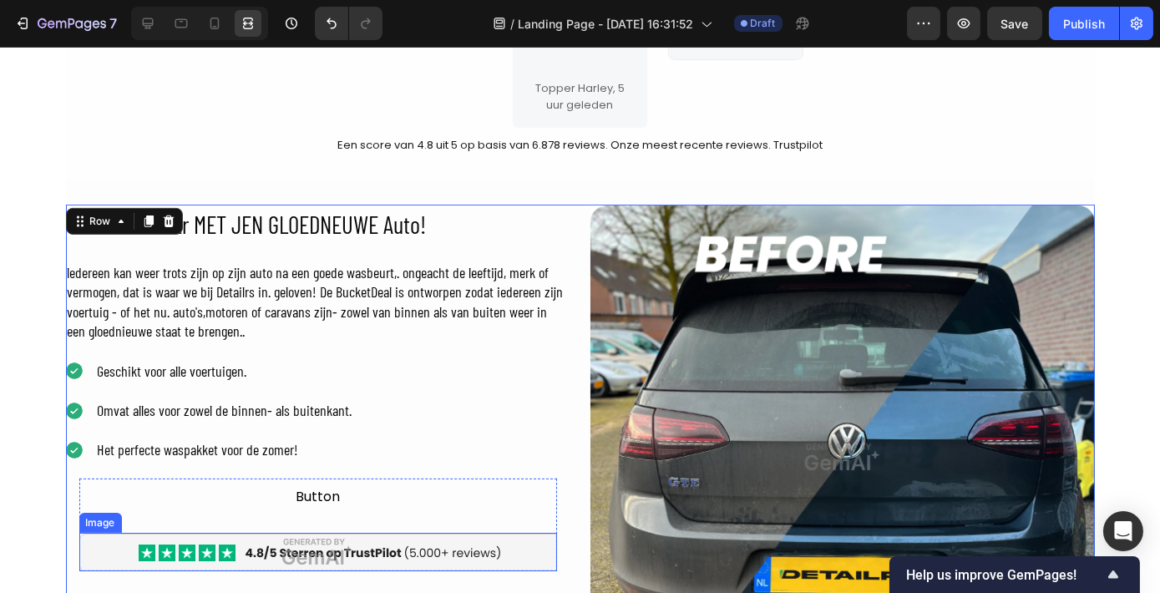
click at [327, 533] on img at bounding box center [318, 552] width 478 height 39
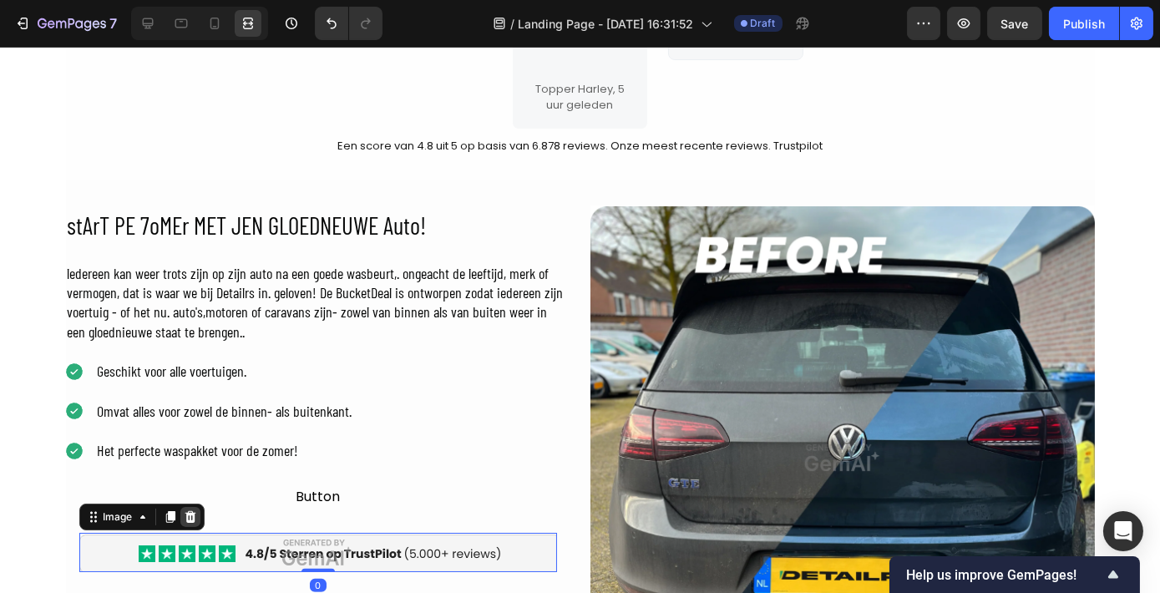
click at [187, 514] on icon at bounding box center [189, 517] width 11 height 12
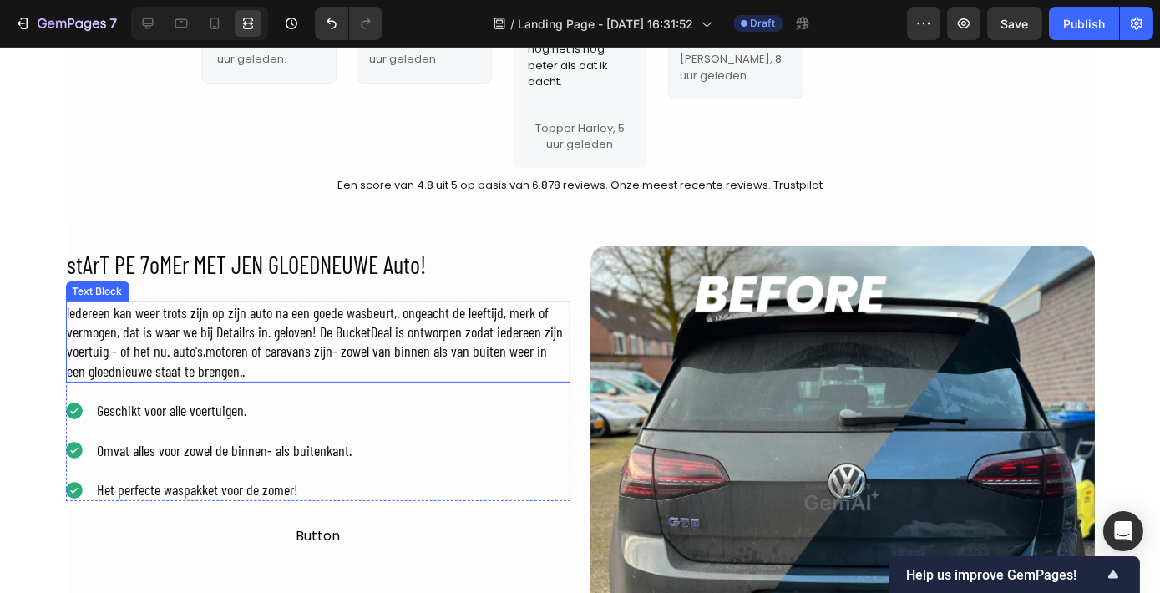
scroll to position [1026, 0]
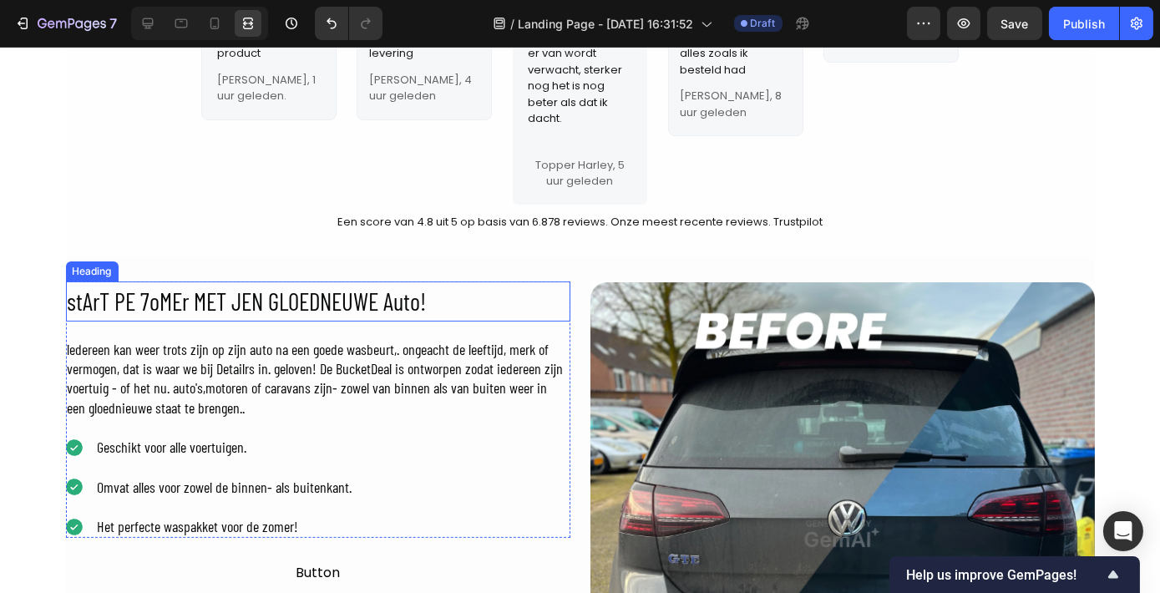
click at [195, 294] on h2 "stArT PE 7oMEr MET JEN GLOEDNEUWE Auto!" at bounding box center [318, 301] width 504 height 40
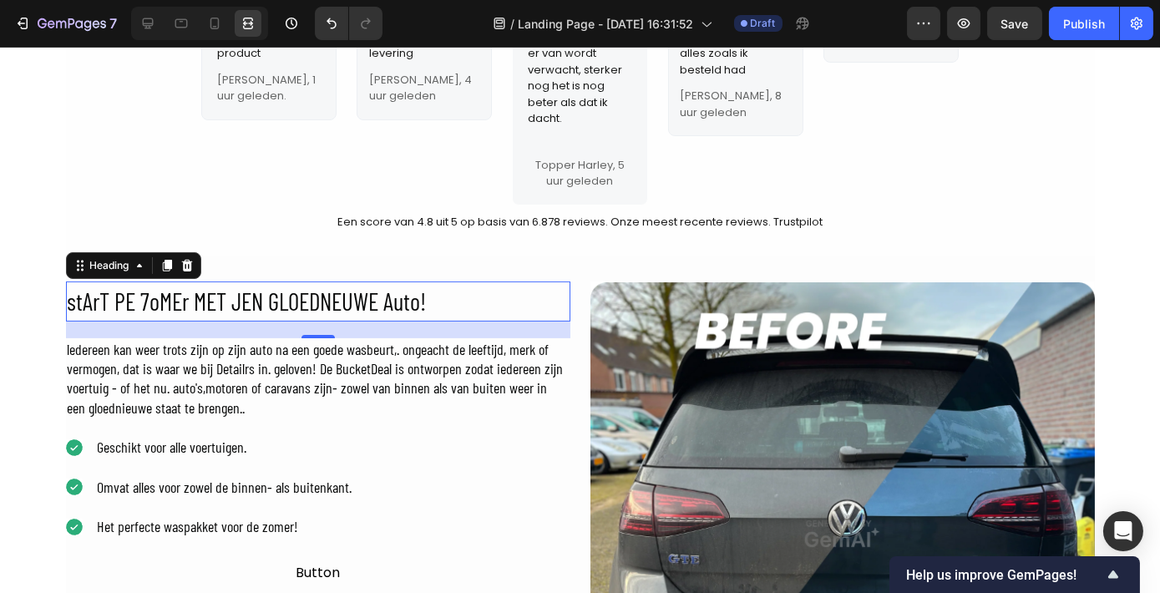
click at [196, 294] on h2 "stArT PE 7oMEr MET JEN GLOEDNEUWE Auto!" at bounding box center [318, 301] width 504 height 40
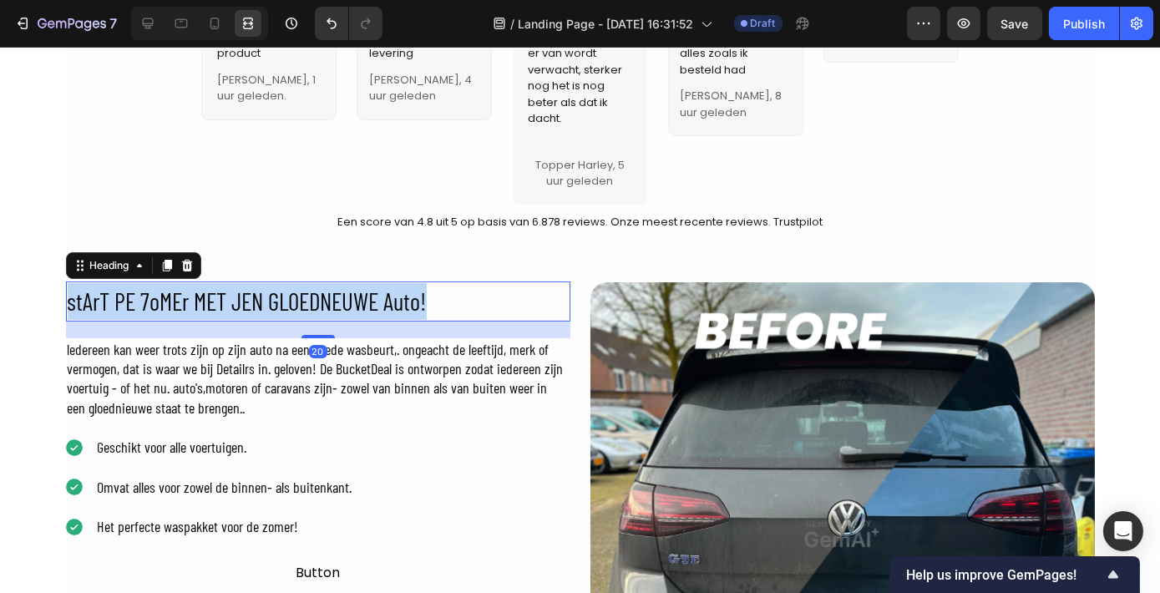
click at [196, 294] on p "stArT PE 7oMEr MET JEN GLOEDNEUWE Auto!" at bounding box center [318, 301] width 501 height 37
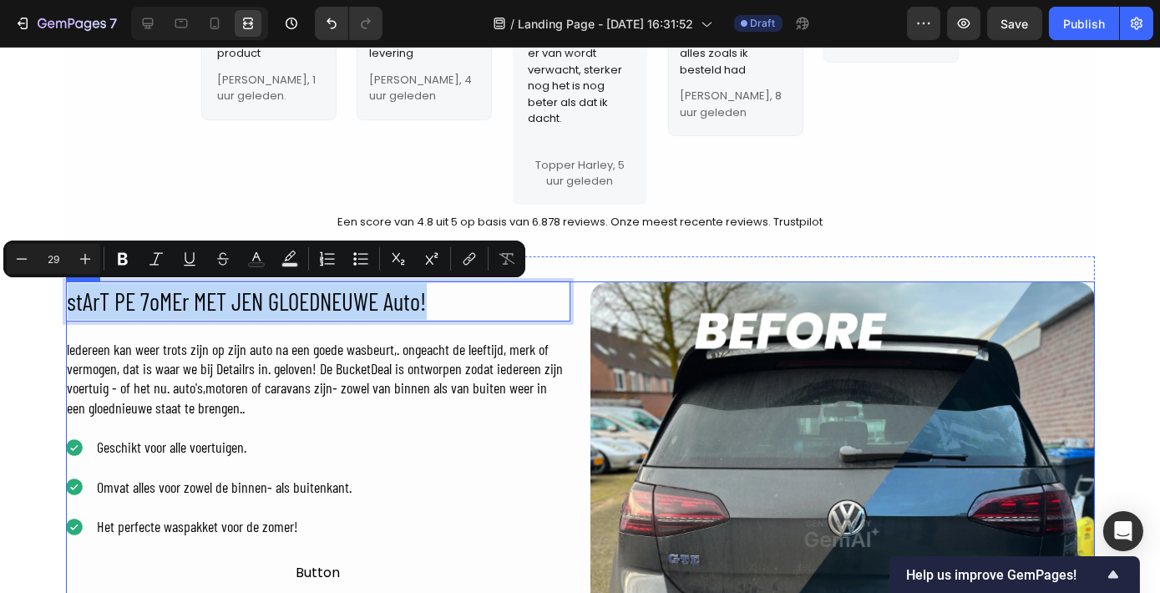
click at [571, 346] on div "stArT PE 7oMEr MET JEN GLOEDNEUWE Auto! Heading 20 ledereen kan weer trots zijn…" at bounding box center [580, 533] width 1029 height 504
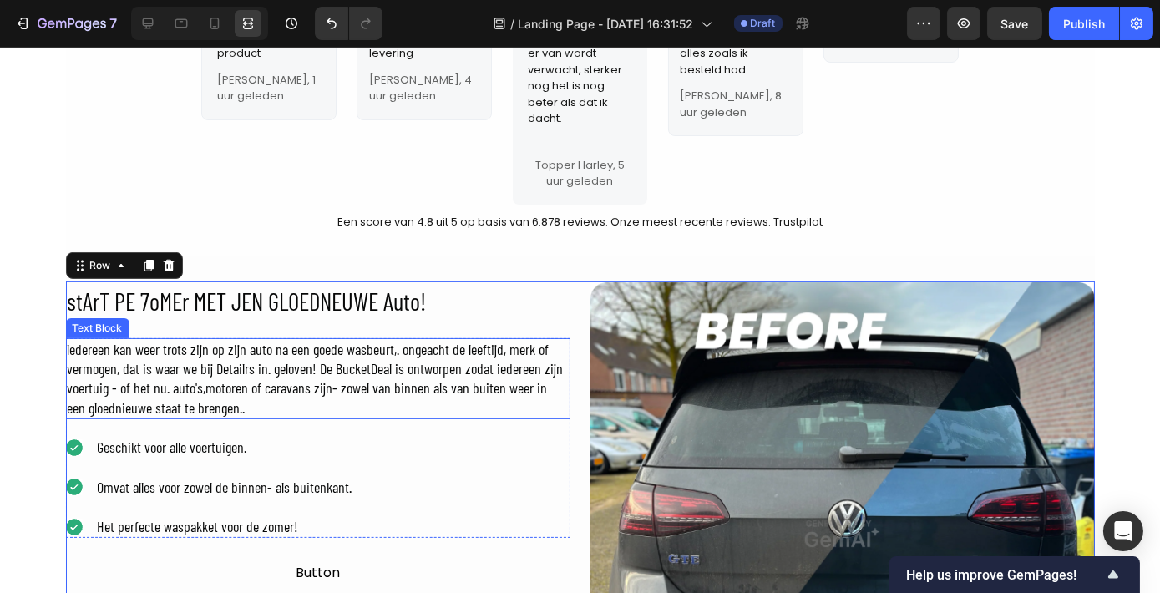
click at [262, 351] on div "ledereen kan weer trots zijn op zijn auto na een goede wasbeurt,. ongeacht de l…" at bounding box center [318, 379] width 504 height 82
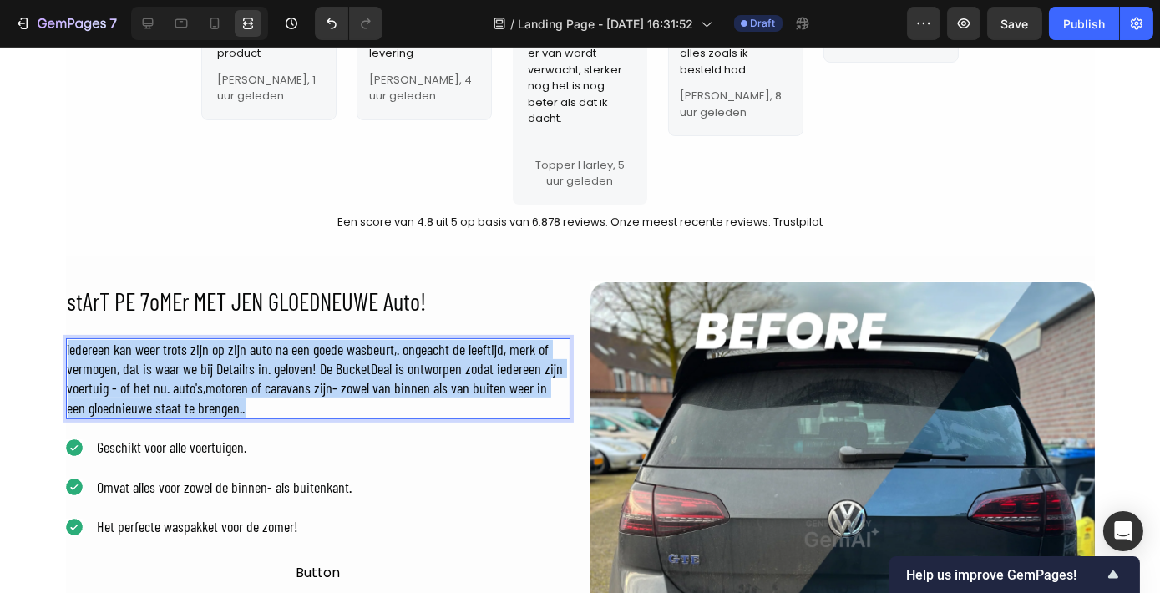
click at [262, 351] on p "ledereen kan weer trots zijn op zijn auto na een goede wasbeurt,. ongeacht de l…" at bounding box center [318, 379] width 501 height 78
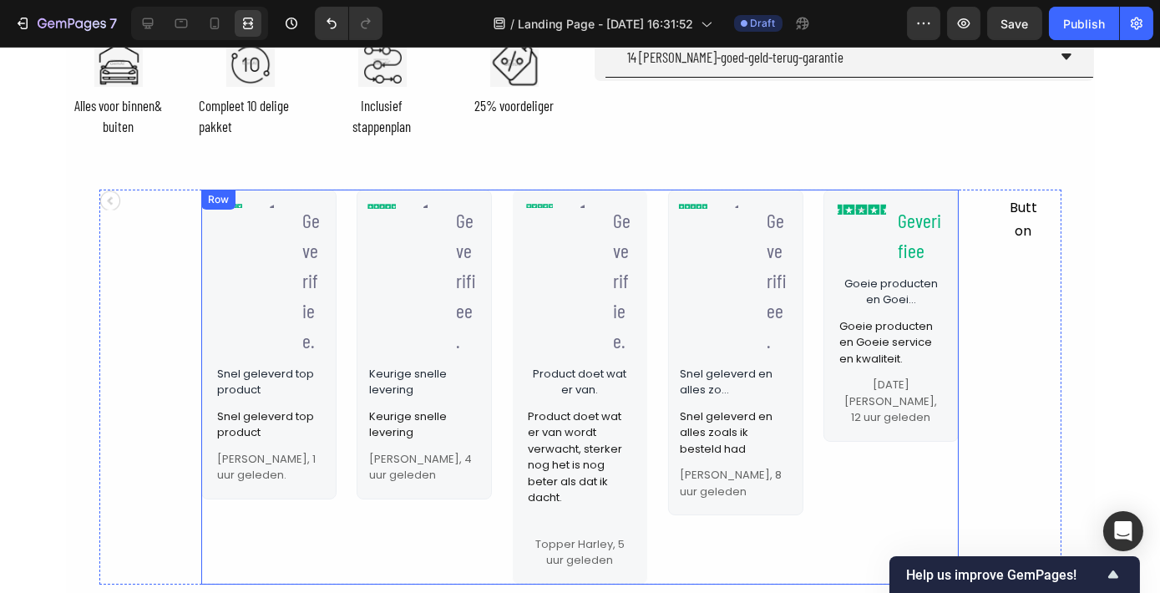
type input "16"
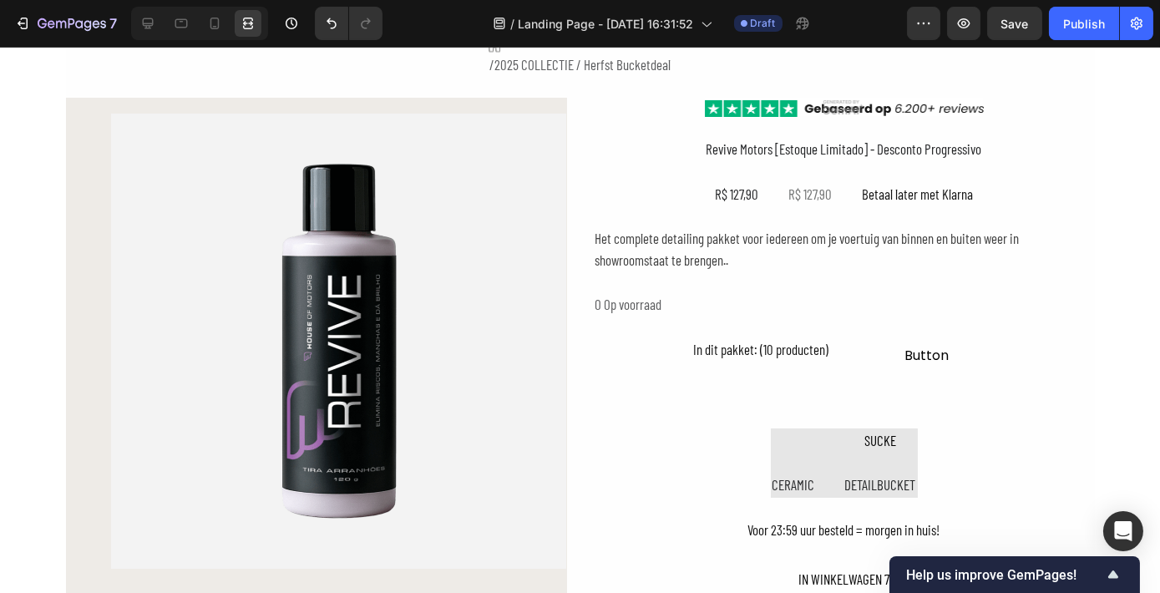
scroll to position [0, 0]
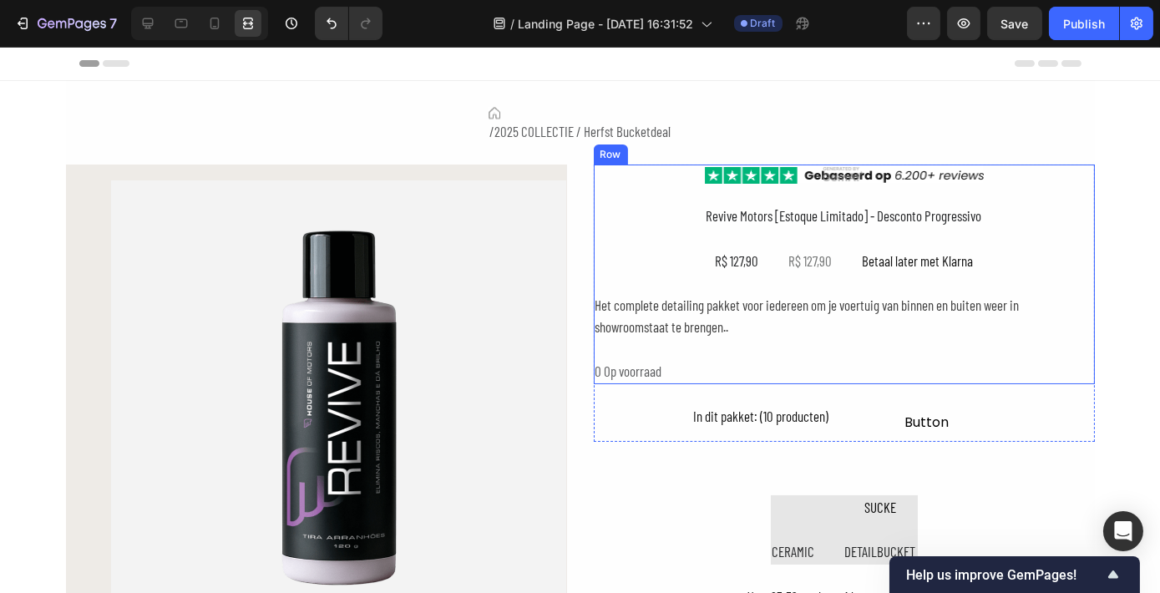
drag, startPoint x: 678, startPoint y: 185, endPoint x: 681, endPoint y: 197, distance: 12.2
click at [678, 186] on div "Image Revive Motors [Estoque Limitado] - Desconto Progressivo Product Title R$ …" at bounding box center [844, 274] width 501 height 220
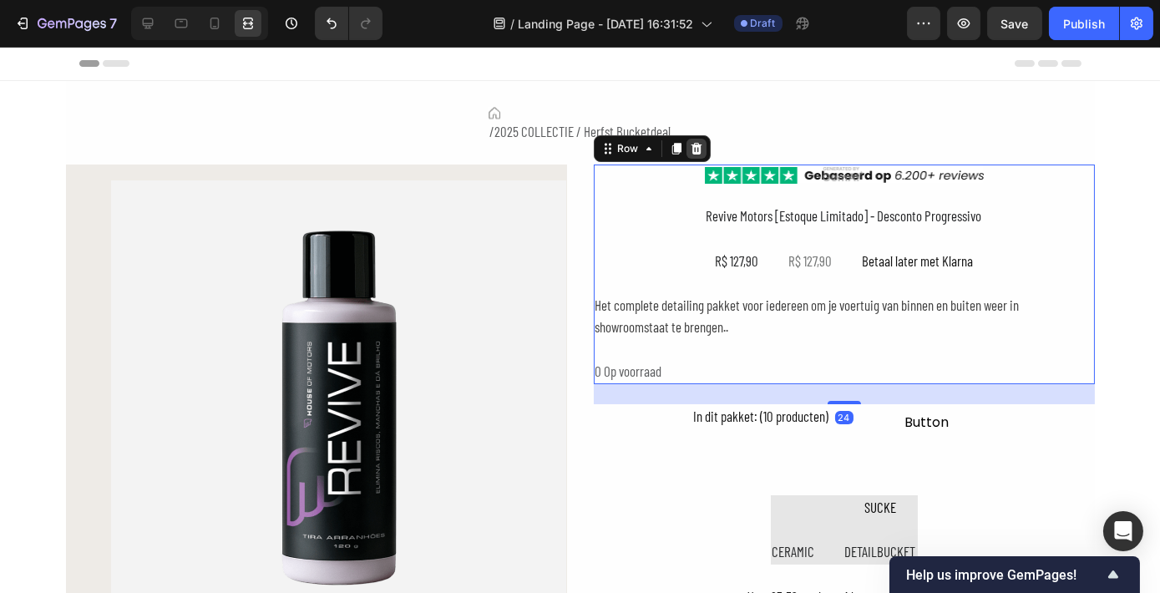
click at [690, 144] on icon at bounding box center [695, 148] width 11 height 12
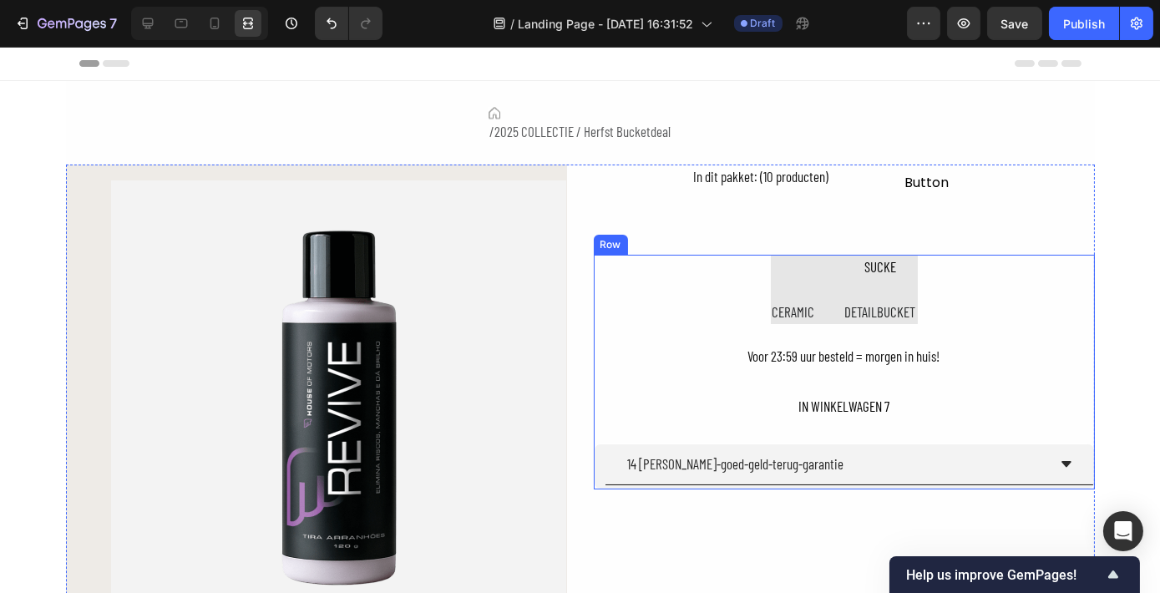
click at [732, 338] on div "CERAMIC Text Block SUCKE Text Block DETAILBUCKET Text Block Row Row Voor 23:59 …" at bounding box center [844, 372] width 501 height 235
click at [686, 243] on div at bounding box center [696, 239] width 20 height 20
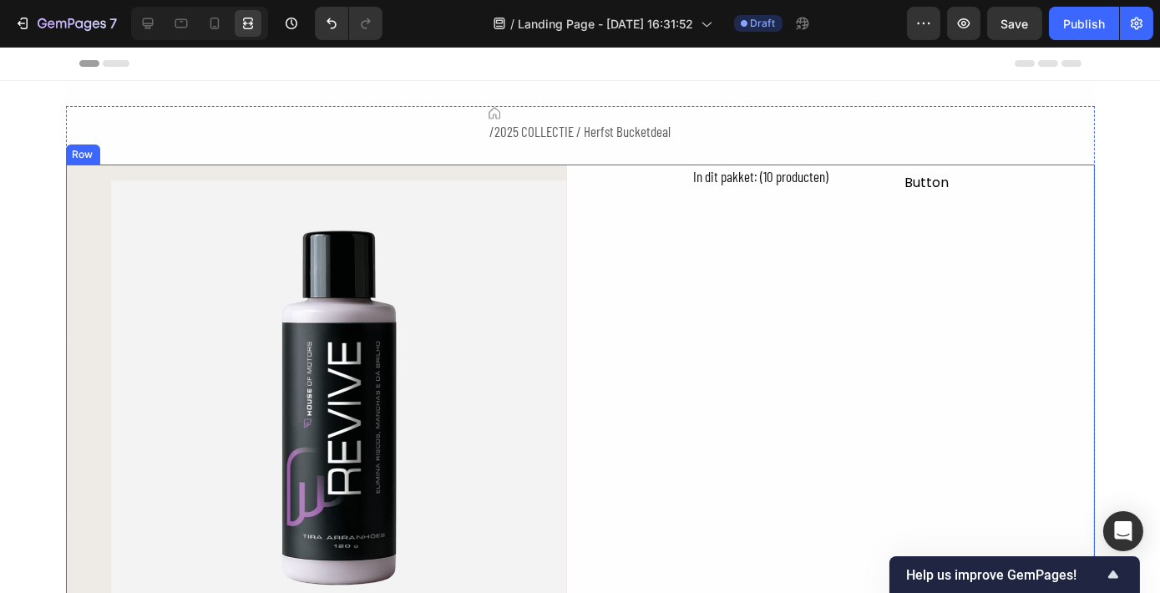
click at [659, 205] on div "In dit pakket: (10 producten) Text Block Button Button Row Row" at bounding box center [844, 475] width 501 height 622
click at [667, 170] on div "In dit pakket: (10 producten) Text Block Button Button Row Row" at bounding box center [844, 475] width 501 height 622
click at [685, 179] on div "In dit pakket: (10 producten) Text Block Button Button Row Row" at bounding box center [844, 475] width 501 height 622
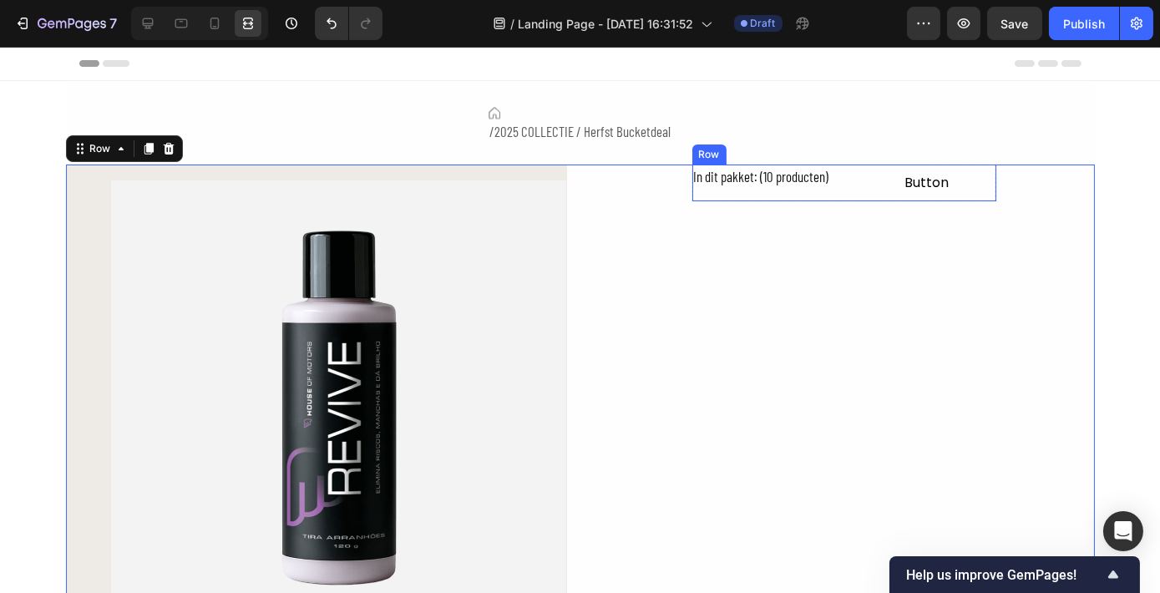
click at [769, 188] on div "In dit pakket: (10 producten) Text Block" at bounding box center [761, 183] width 139 height 38
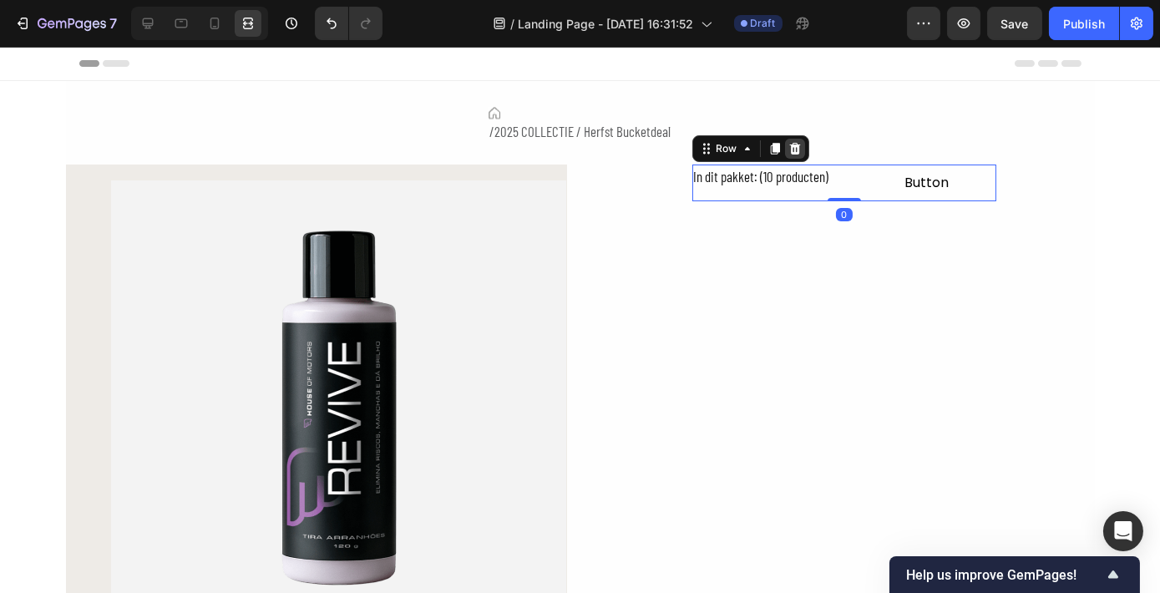
click at [789, 148] on icon at bounding box center [794, 148] width 11 height 12
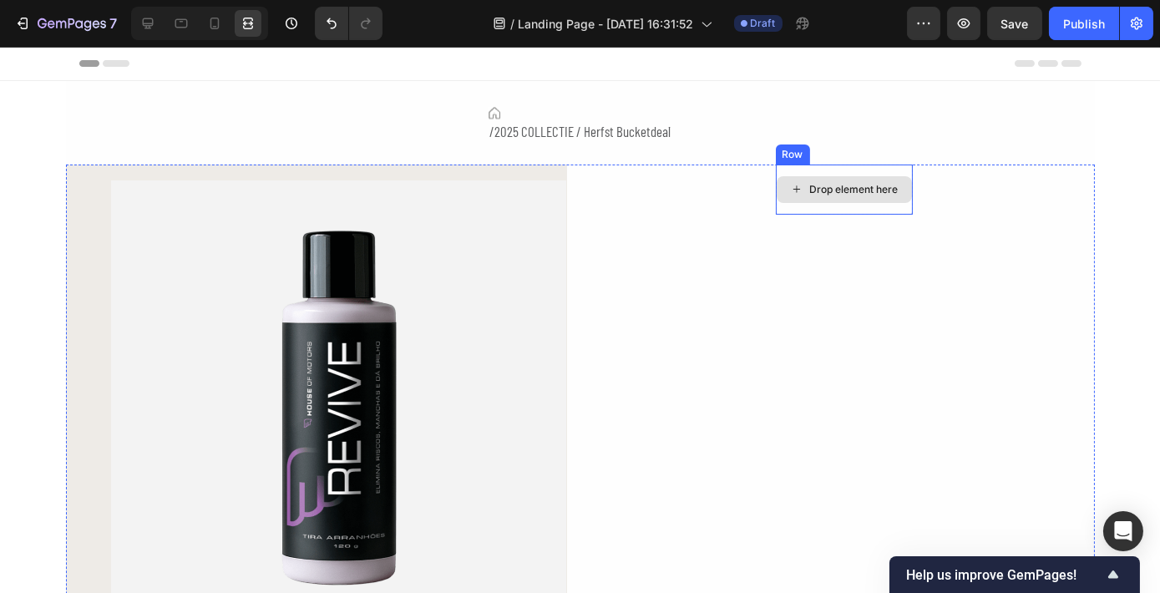
click at [796, 194] on icon at bounding box center [796, 189] width 13 height 14
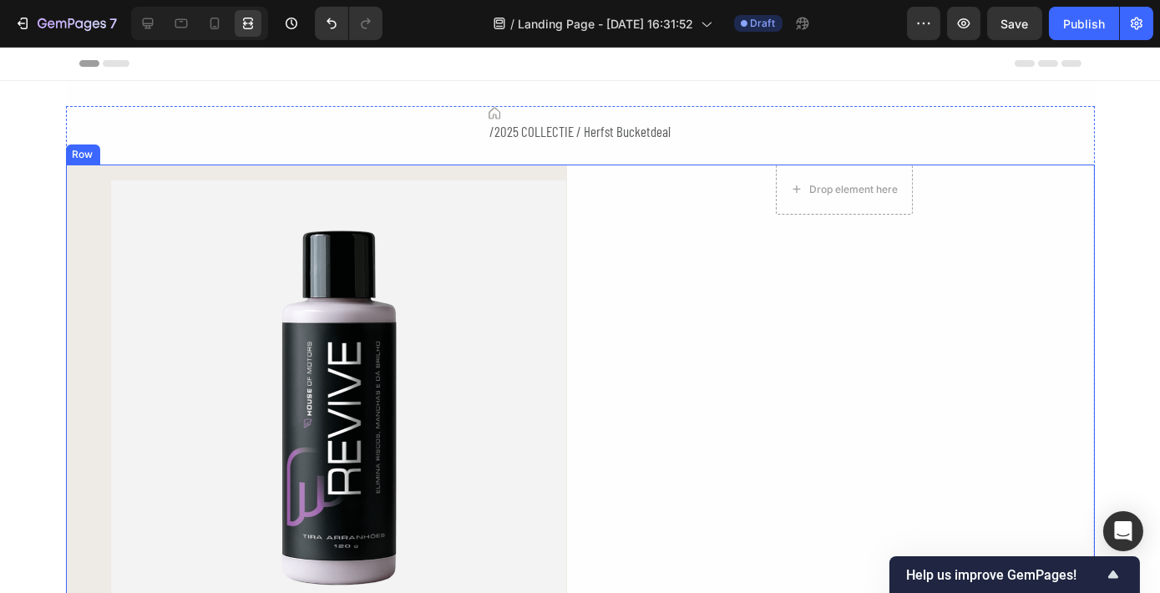
click at [603, 205] on div "Drop element here Row" at bounding box center [844, 475] width 501 height 622
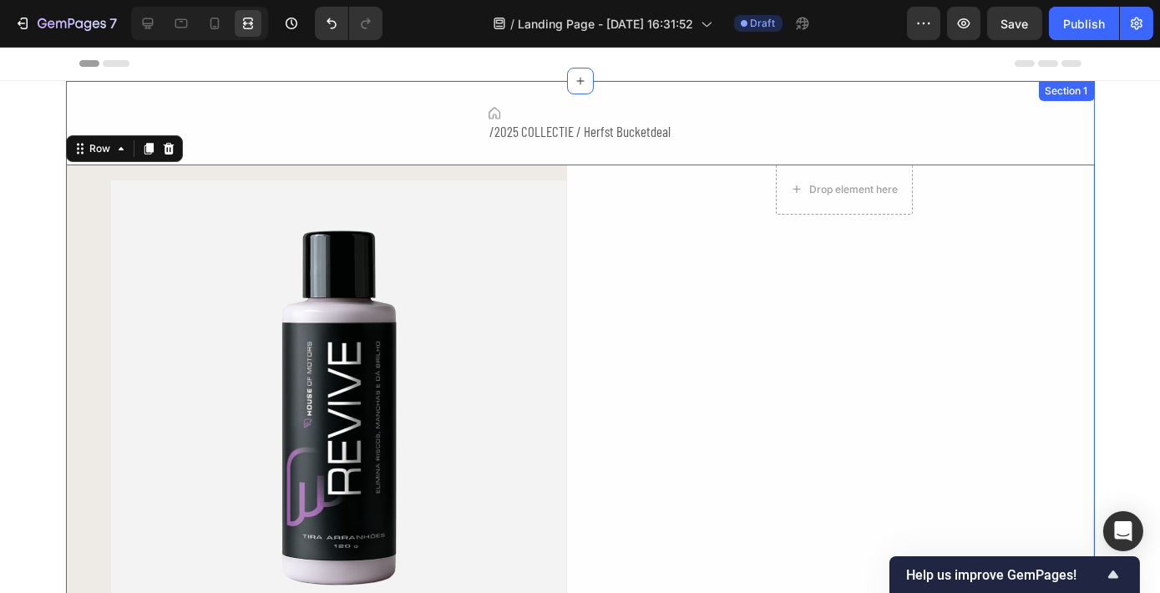
click at [622, 104] on div "Icon /2025 COLLECTIE / Herfst Bucketdeal Text Block Row Product Images Row Hero…" at bounding box center [580, 446] width 1029 height 730
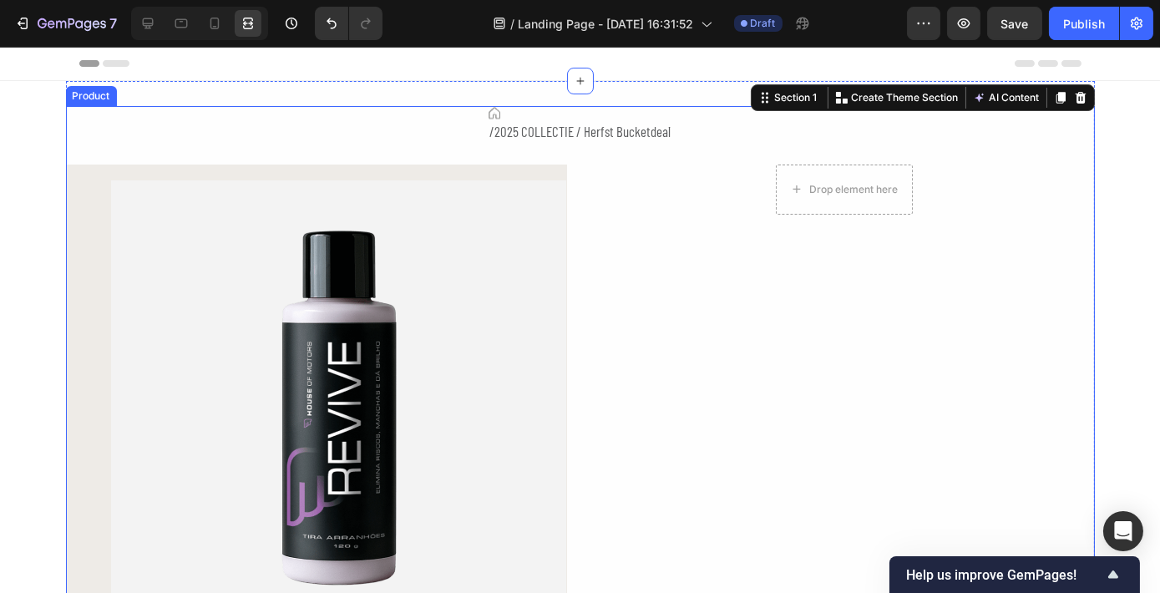
click at [670, 138] on div "Icon /2025 COLLECTIE / Herfst Bucketdeal Text Block Row Product Images Row Hero…" at bounding box center [580, 446] width 1029 height 680
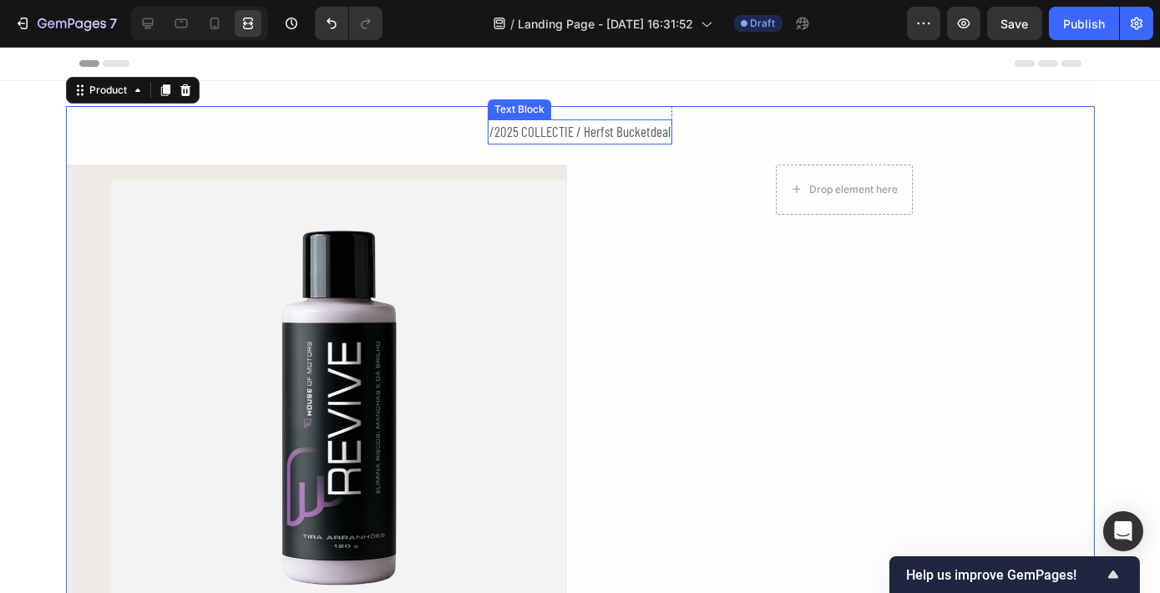
click at [638, 134] on div "/2025 COLLECTIE / Herfst Bucketdeal" at bounding box center [580, 131] width 184 height 25
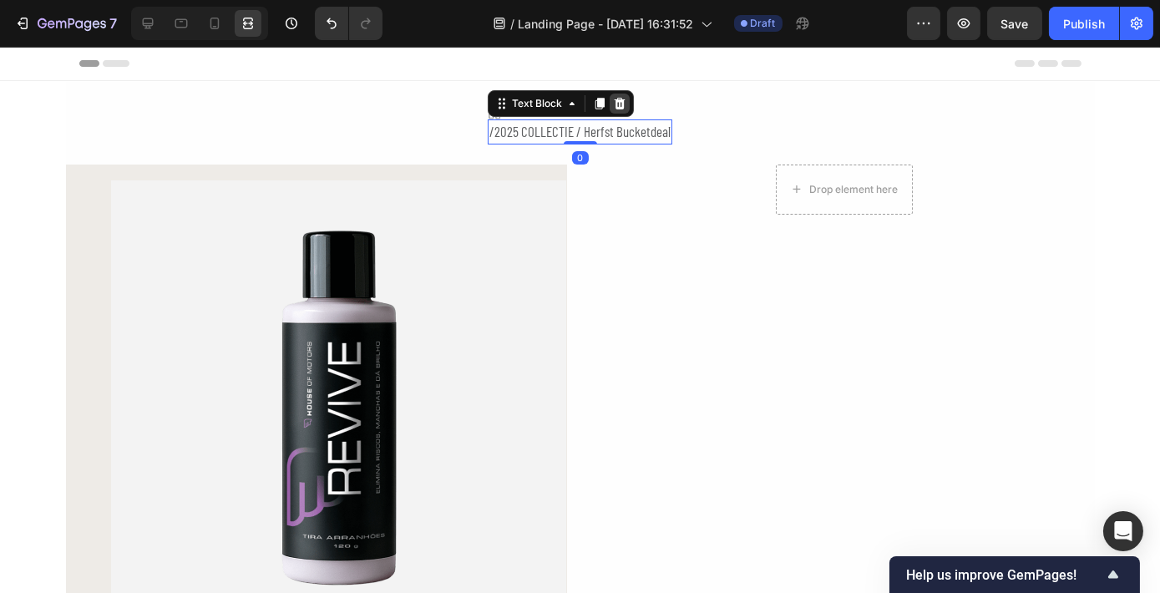
click at [614, 97] on icon at bounding box center [619, 103] width 13 height 13
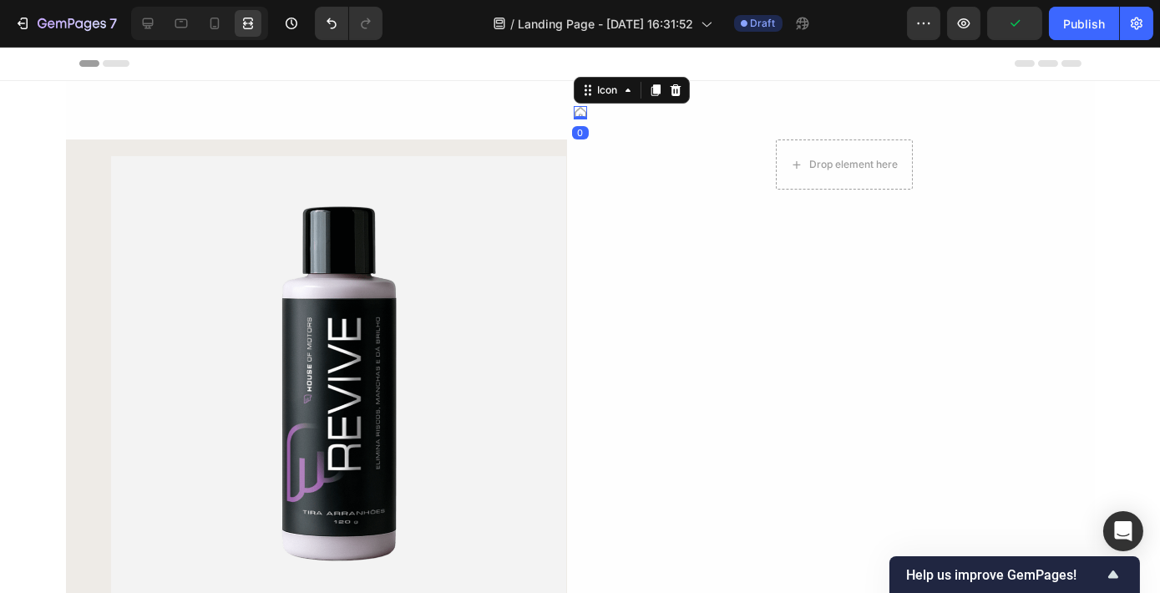
click at [574, 117] on div "Icon 0" at bounding box center [580, 112] width 13 height 13
click at [670, 90] on icon at bounding box center [675, 90] width 11 height 12
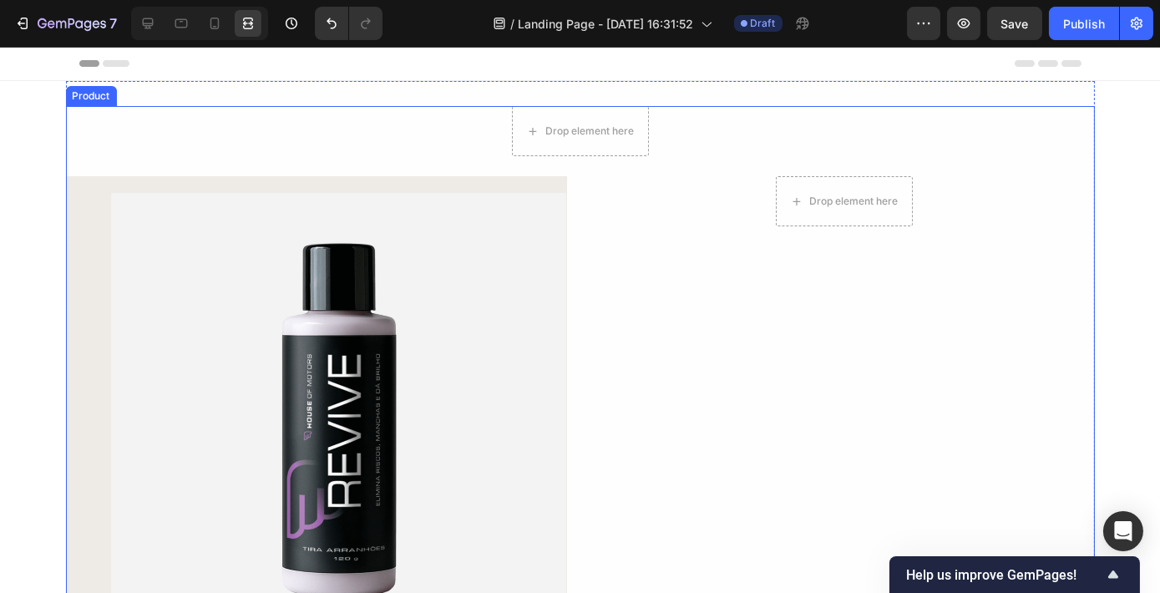
click at [333, 130] on div "Drop element here Row Product Images Row Hero Banner Image Alles voor binnen& b…" at bounding box center [580, 452] width 1029 height 692
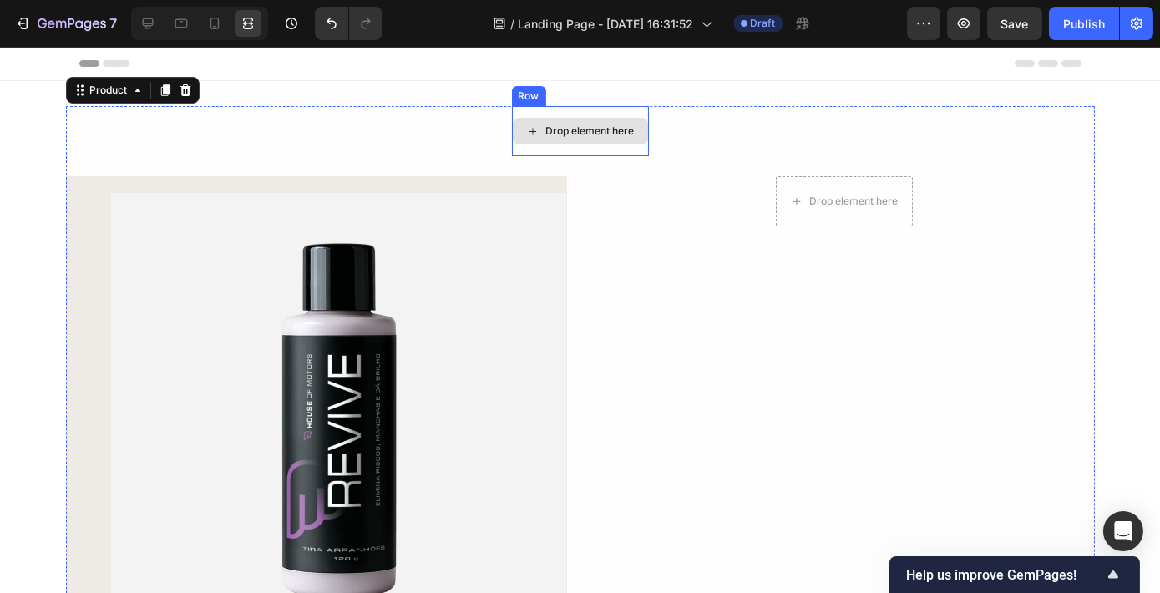
click at [528, 130] on icon at bounding box center [531, 131] width 7 height 7
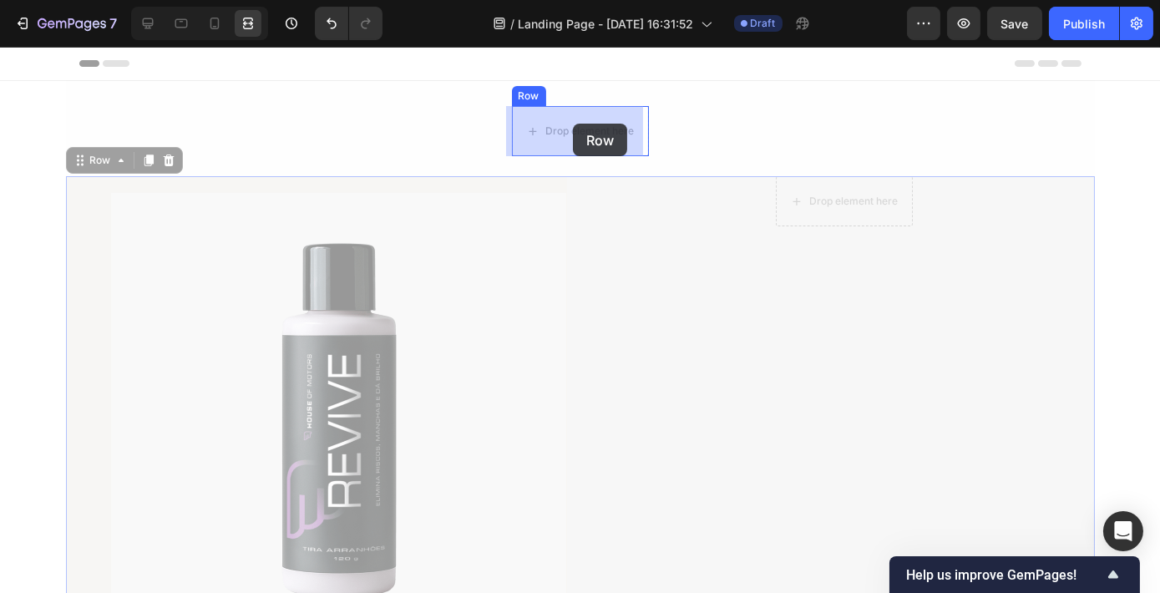
drag, startPoint x: 596, startPoint y: 228, endPoint x: 573, endPoint y: 124, distance: 106.9
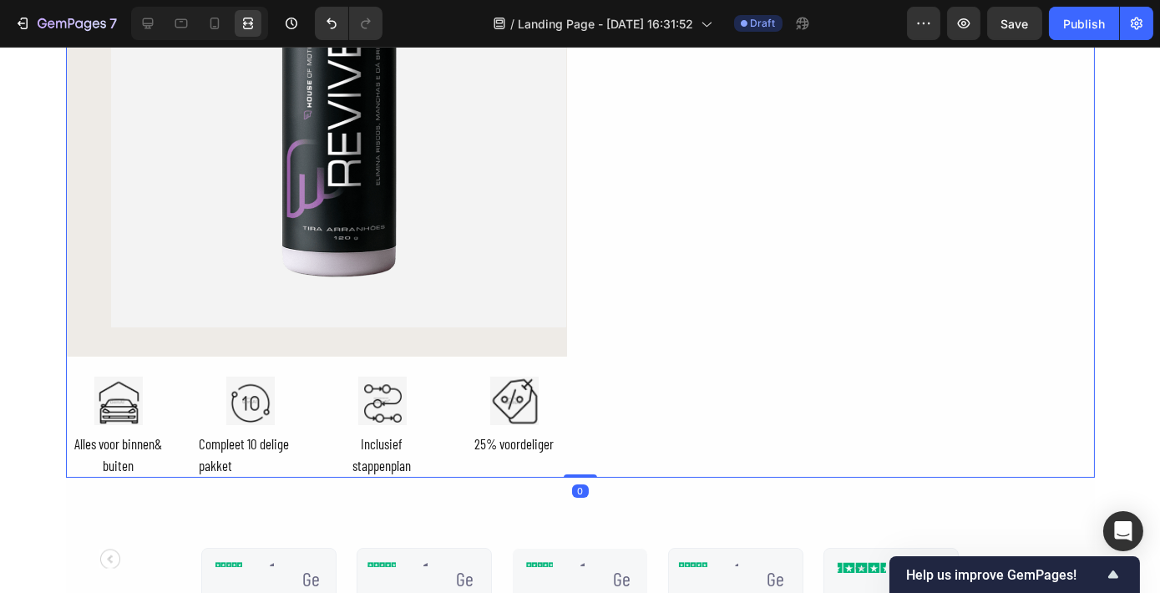
scroll to position [379, 0]
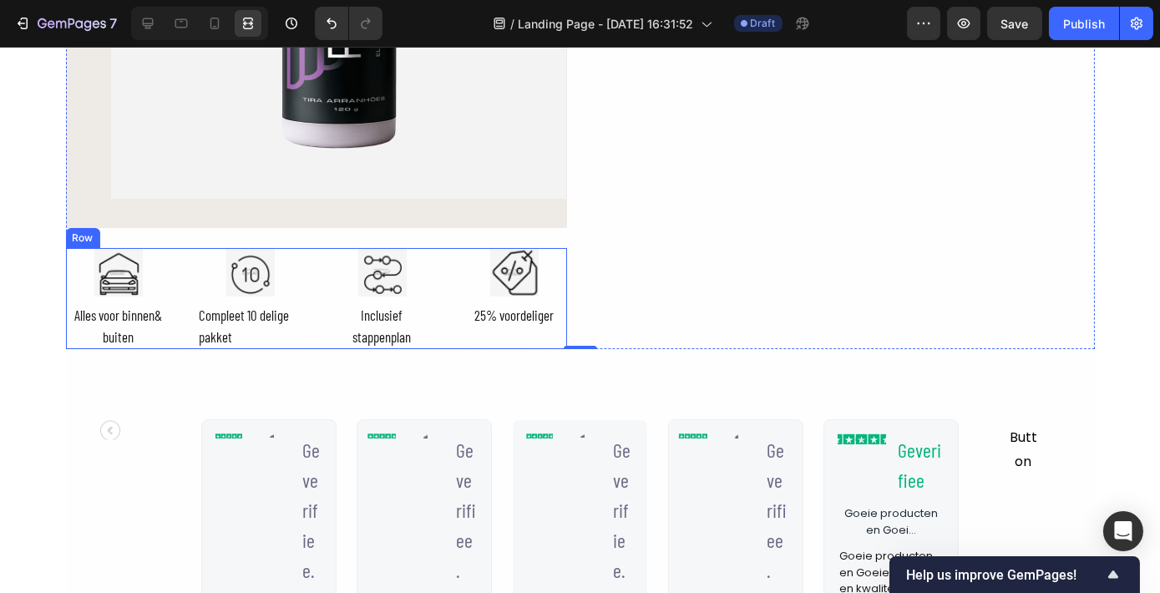
click at [178, 282] on div "Image Alles voor binnen& buiten Text Block Image Compleet 10 delige pakket Text…" at bounding box center [316, 298] width 501 height 101
click at [168, 235] on icon at bounding box center [168, 231] width 13 height 13
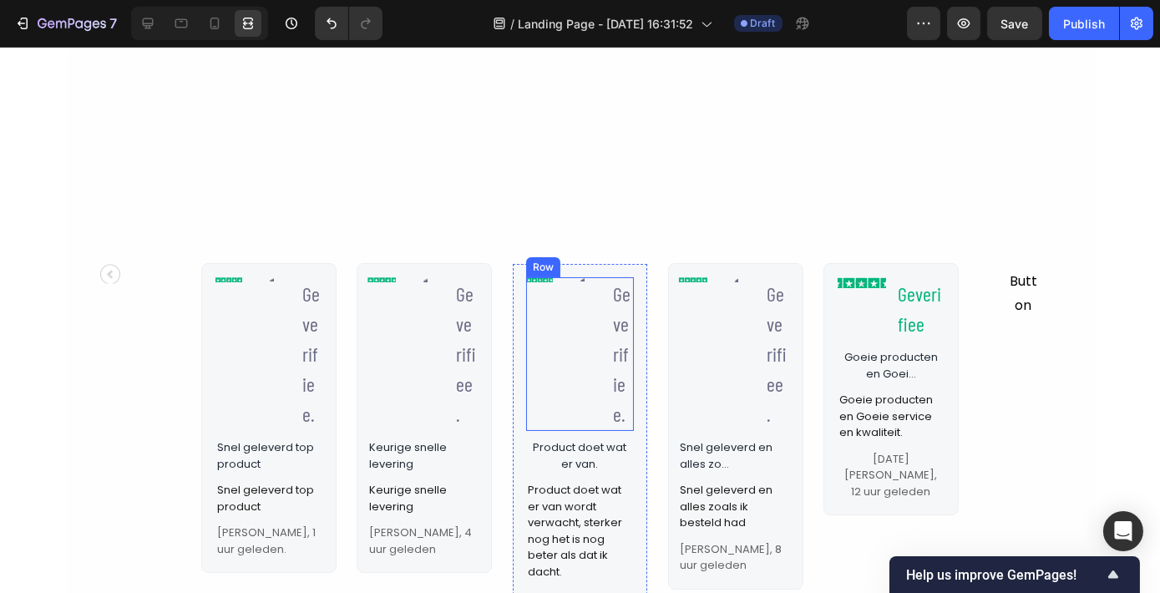
scroll to position [683, 0]
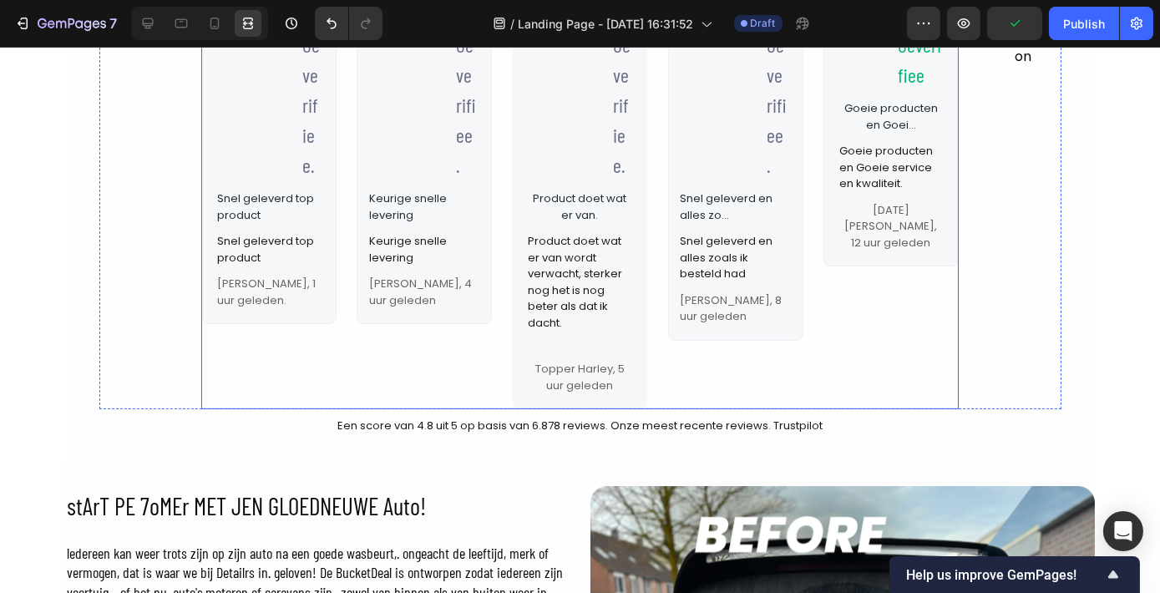
click at [692, 326] on div "Image Icon Geverifiee. Text Block Row Snel geleverd en alles zo... Text Block S…" at bounding box center [735, 211] width 135 height 395
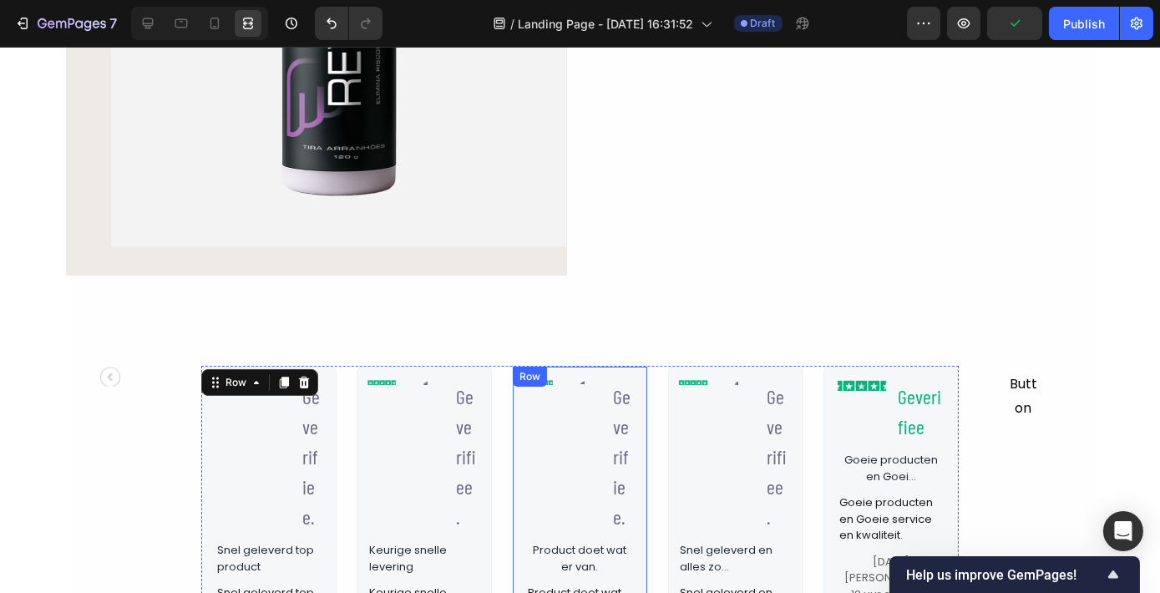
scroll to position [303, 0]
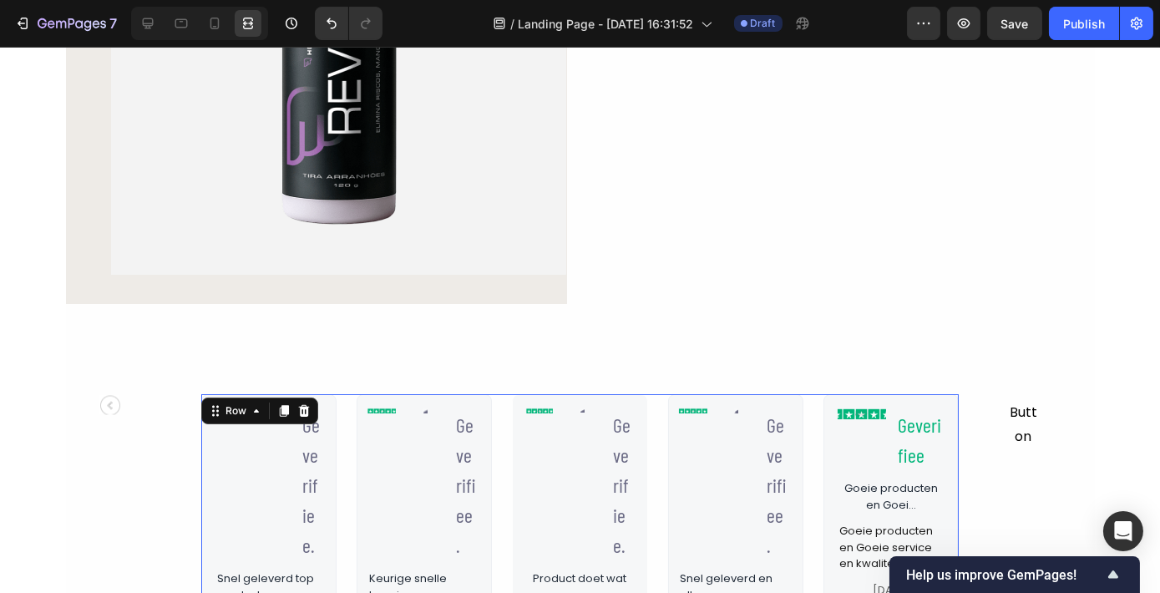
click at [301, 397] on div "Row" at bounding box center [259, 410] width 117 height 27
click at [301, 407] on icon at bounding box center [304, 411] width 11 height 12
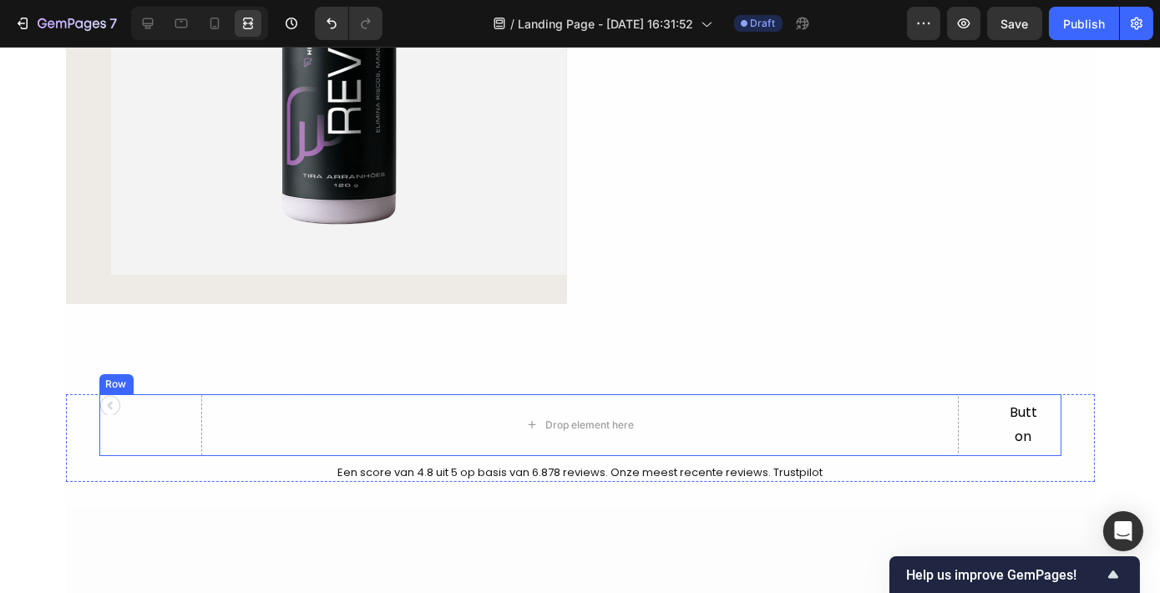
click at [175, 417] on div "Icon Drop element here Button Button Row" at bounding box center [580, 425] width 962 height 62
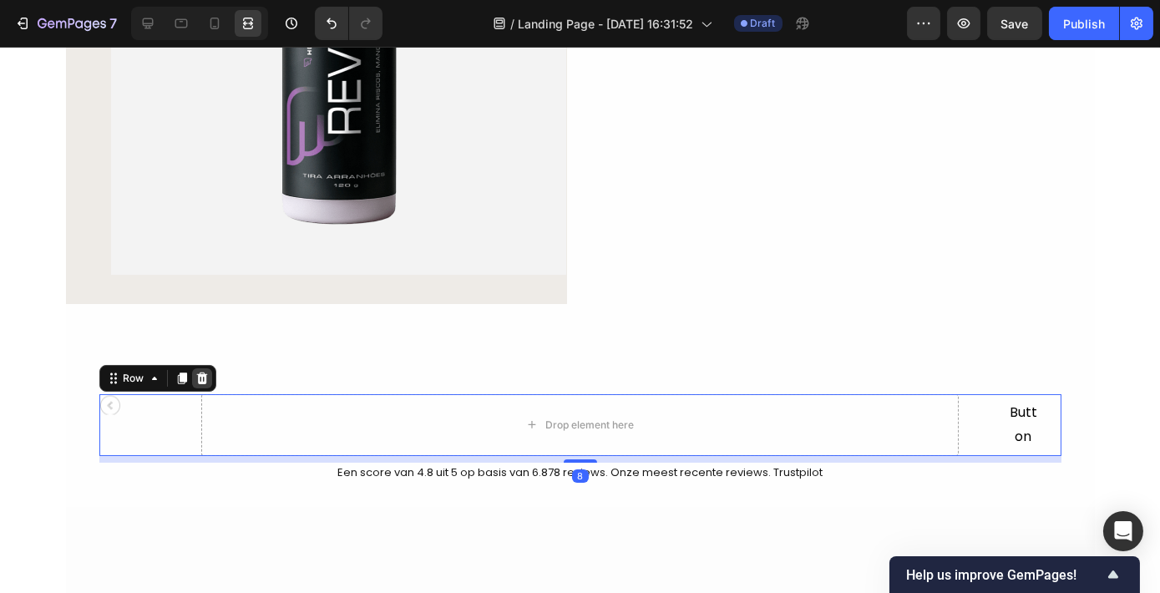
click at [198, 372] on icon at bounding box center [201, 378] width 13 height 13
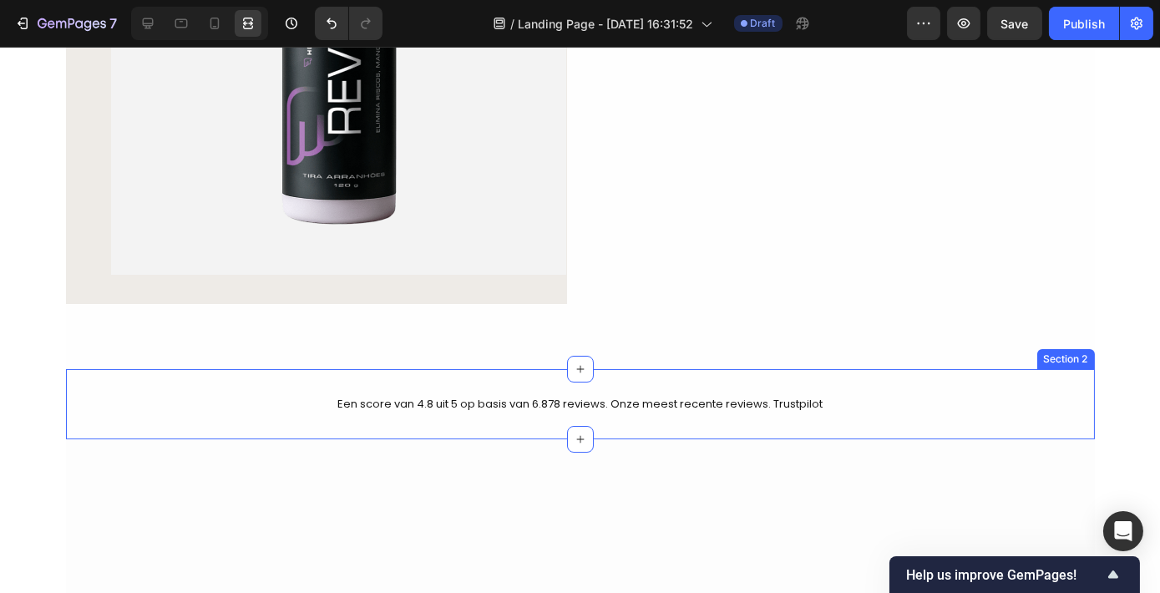
click at [368, 378] on div "Een score van 4.8 uit 5 op basis van 6.878 reviews. Onze meest recente reviews.…" at bounding box center [580, 404] width 1029 height 70
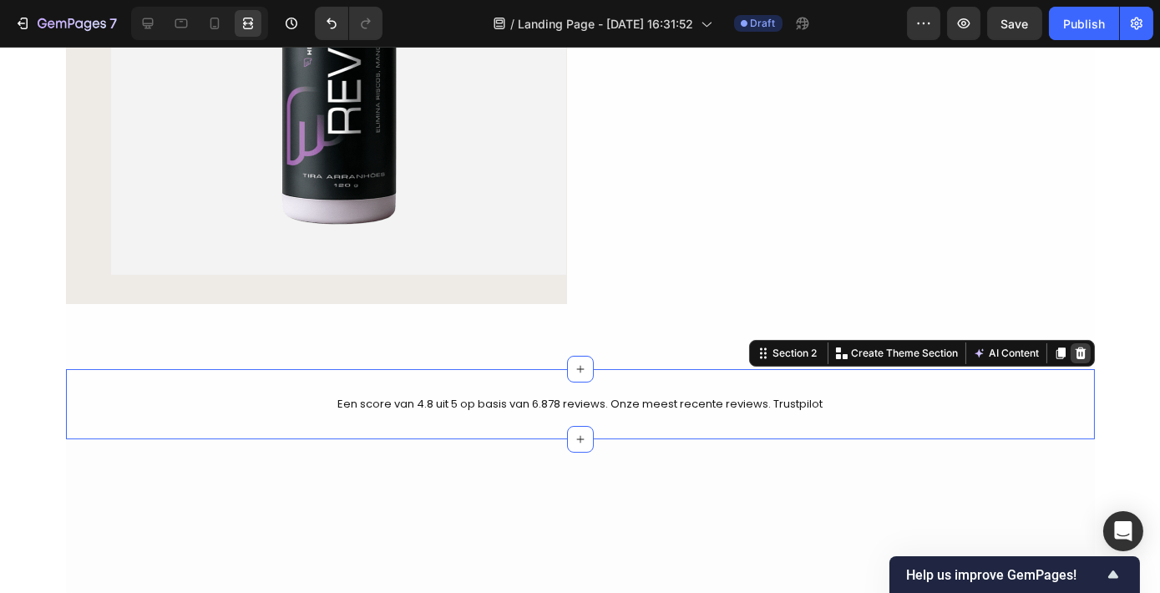
click at [1074, 353] on icon at bounding box center [1080, 352] width 13 height 13
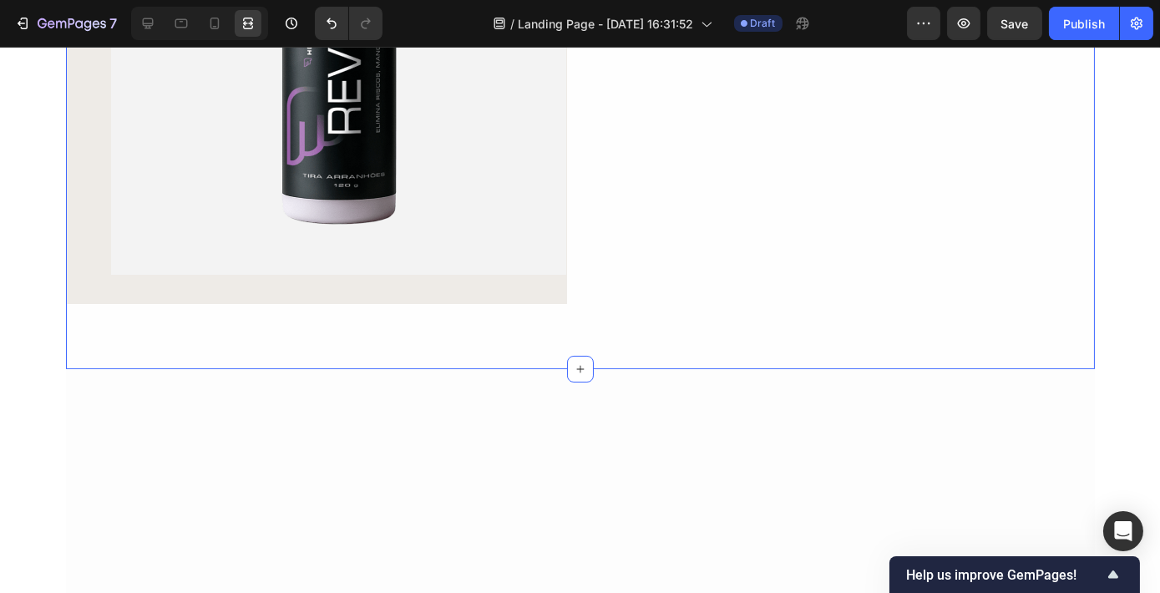
click at [467, 346] on div "Product Images Row Hero Banner Drop element here Row Row Row Product Section 1" at bounding box center [580, 73] width 1029 height 591
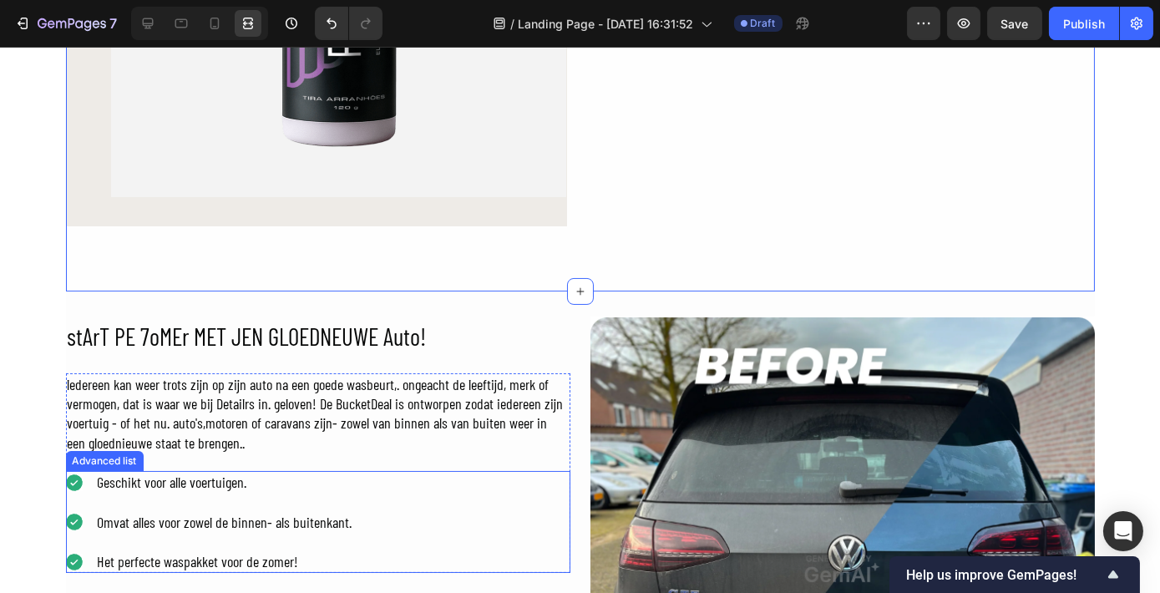
scroll to position [379, 0]
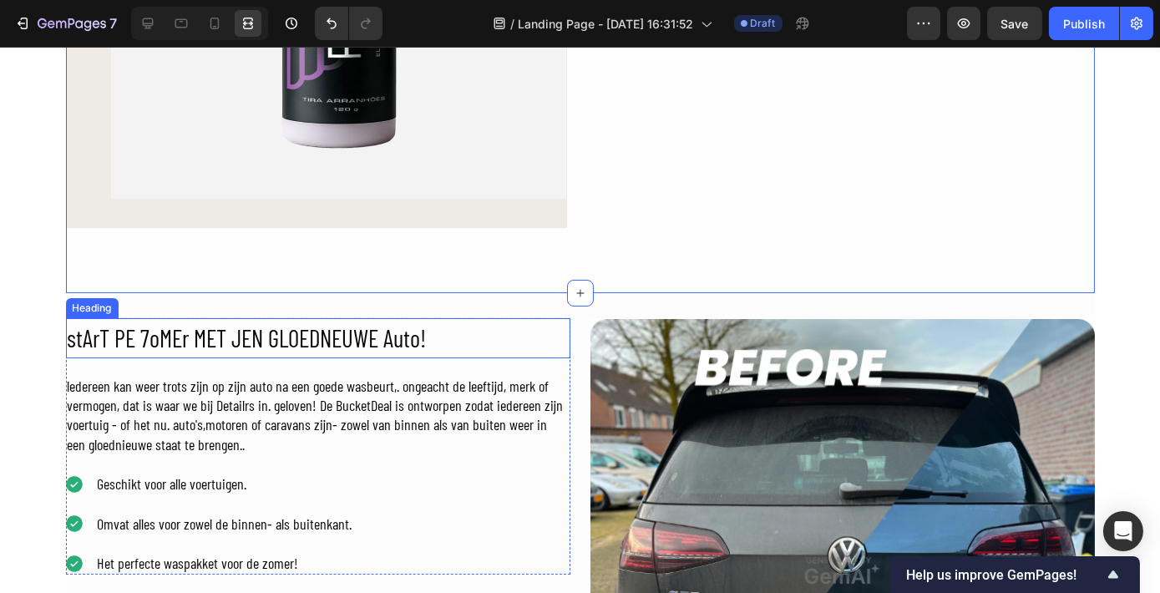
click at [301, 326] on h2 "stArT PE 7oMEr MET JEN GLOEDNEUWE Auto!" at bounding box center [318, 338] width 504 height 40
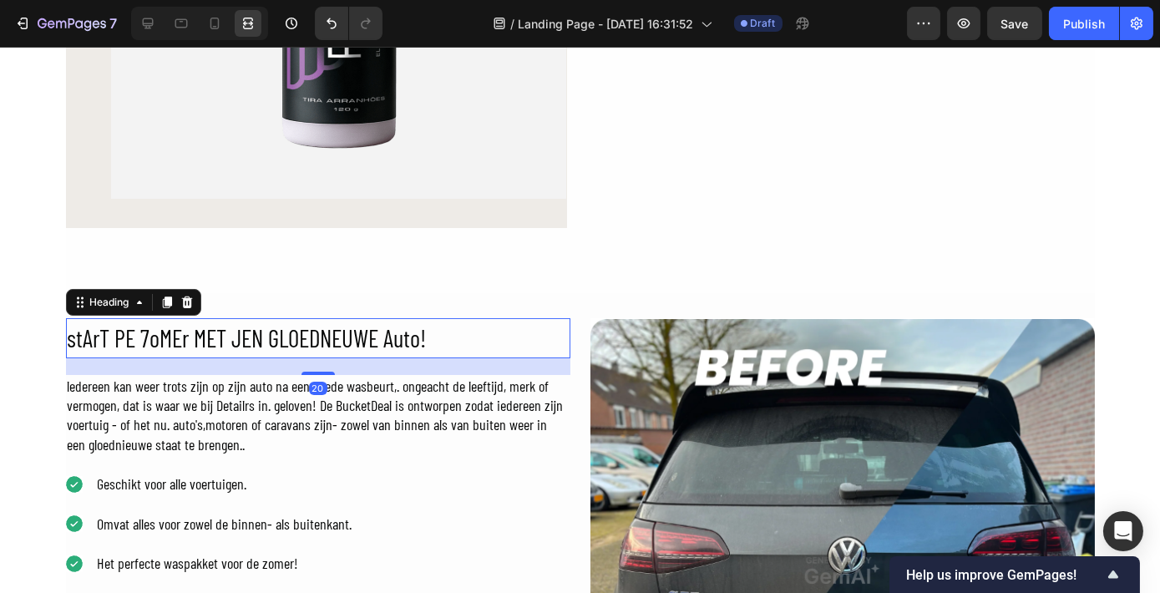
click at [305, 326] on h2 "stArT PE 7oMEr MET JEN GLOEDNEUWE Auto!" at bounding box center [318, 338] width 504 height 40
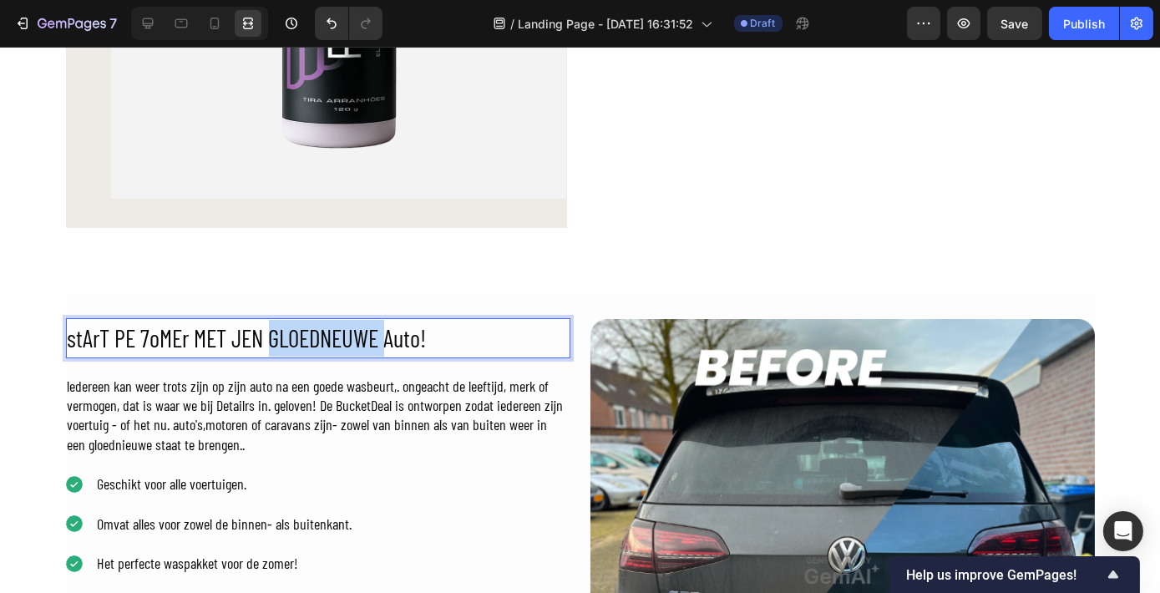
click at [305, 326] on p "stArT PE 7oMEr MET JEN GLOEDNEUWE Auto!" at bounding box center [318, 338] width 501 height 37
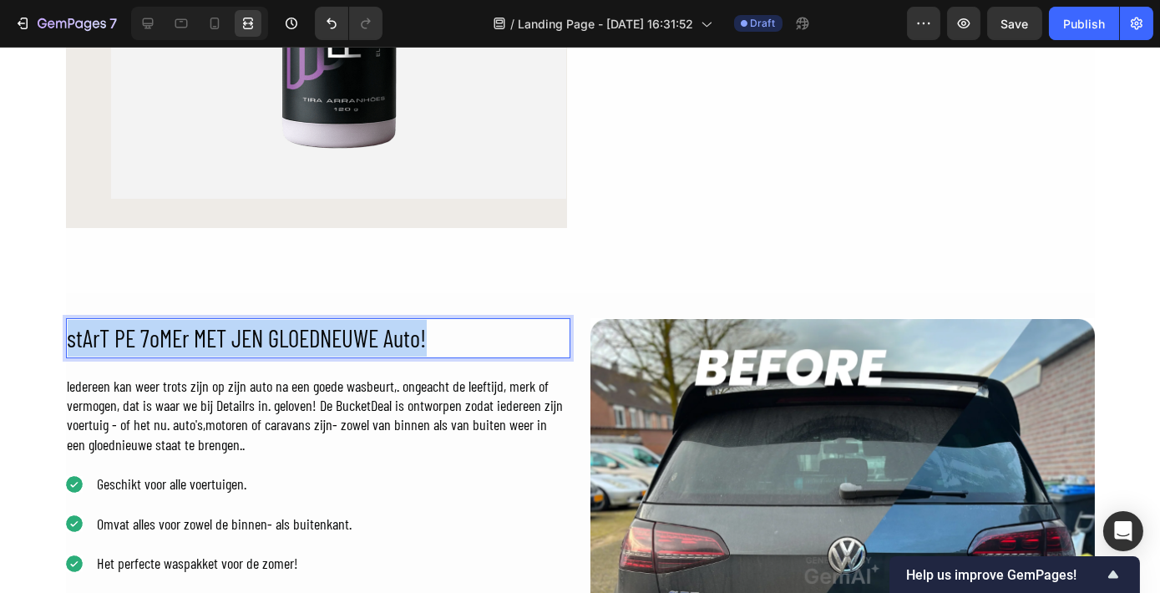
click at [305, 326] on p "stArT PE 7oMEr MET JEN GLOEDNEUWE Auto!" at bounding box center [318, 338] width 501 height 37
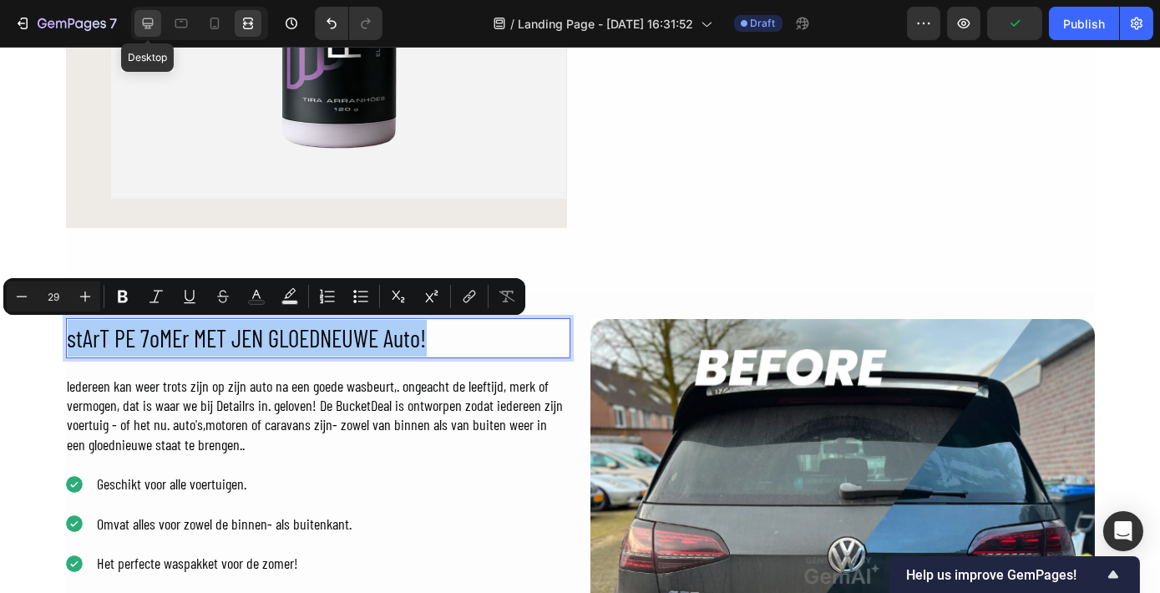
click at [152, 18] on icon at bounding box center [148, 23] width 11 height 11
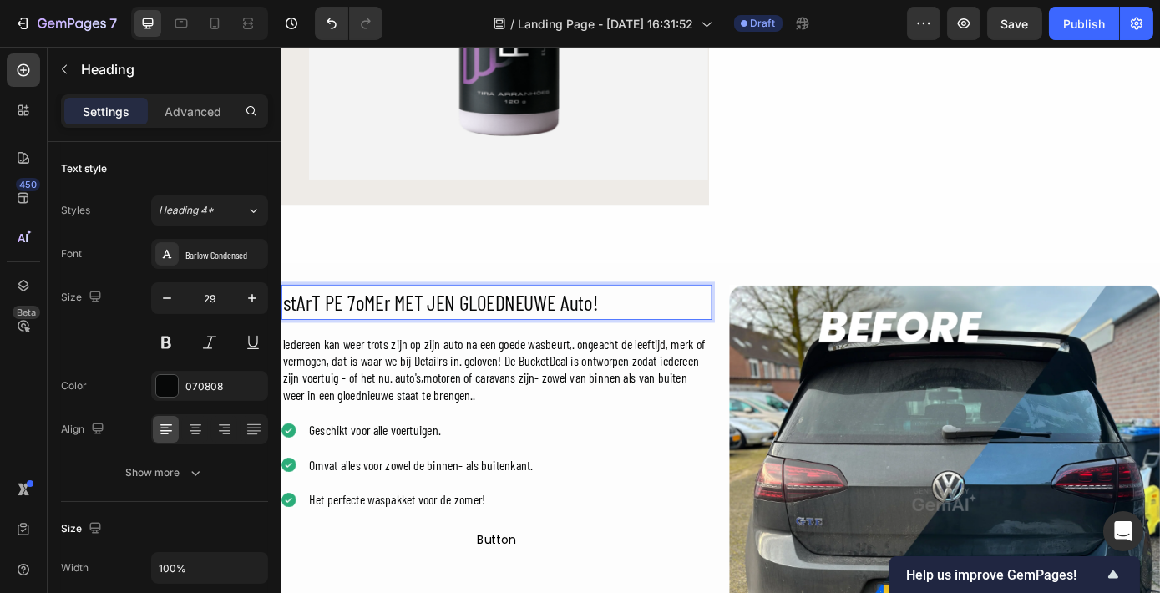
click at [406, 343] on p "stArT PE 7oMEr MET JEN GLOEDNEUWE Auto!" at bounding box center [526, 338] width 488 height 37
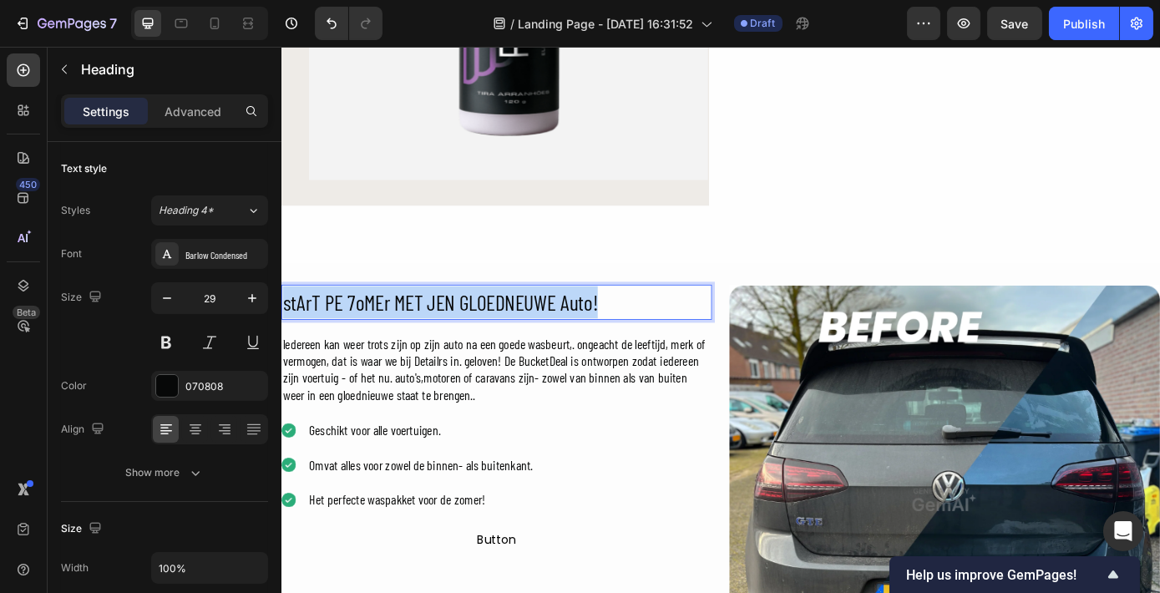
click at [406, 343] on p "stArT PE 7oMEr MET JEN GLOEDNEUWE Auto!" at bounding box center [526, 338] width 488 height 37
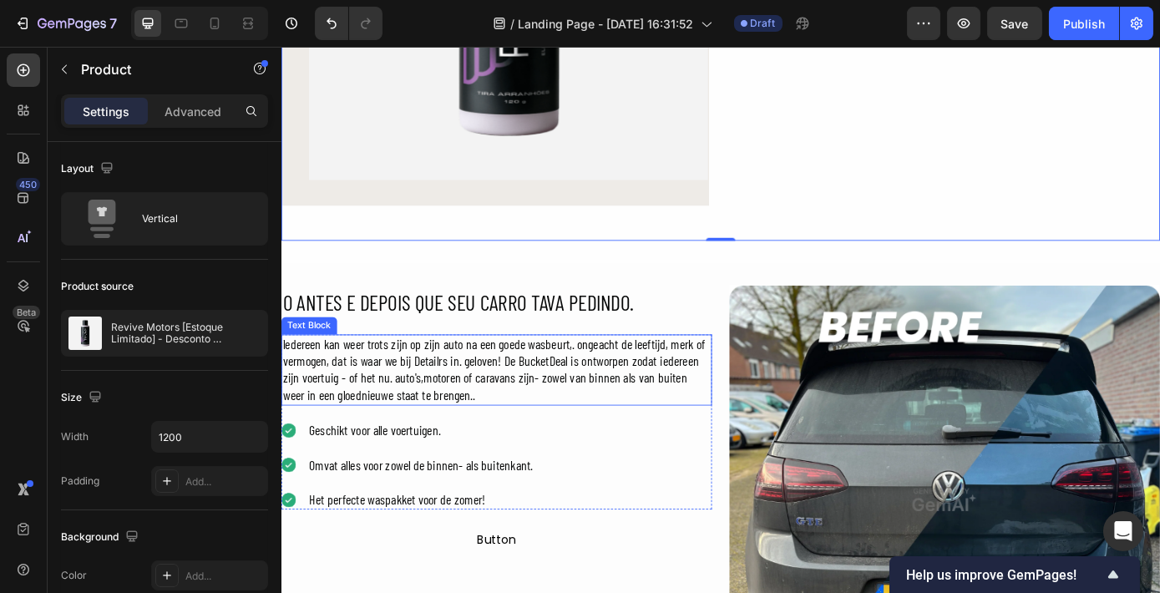
click at [409, 398] on div "ledereen kan weer trots zijn op zijn auto na een goede wasbeurt,. ongeacht de l…" at bounding box center [526, 416] width 491 height 82
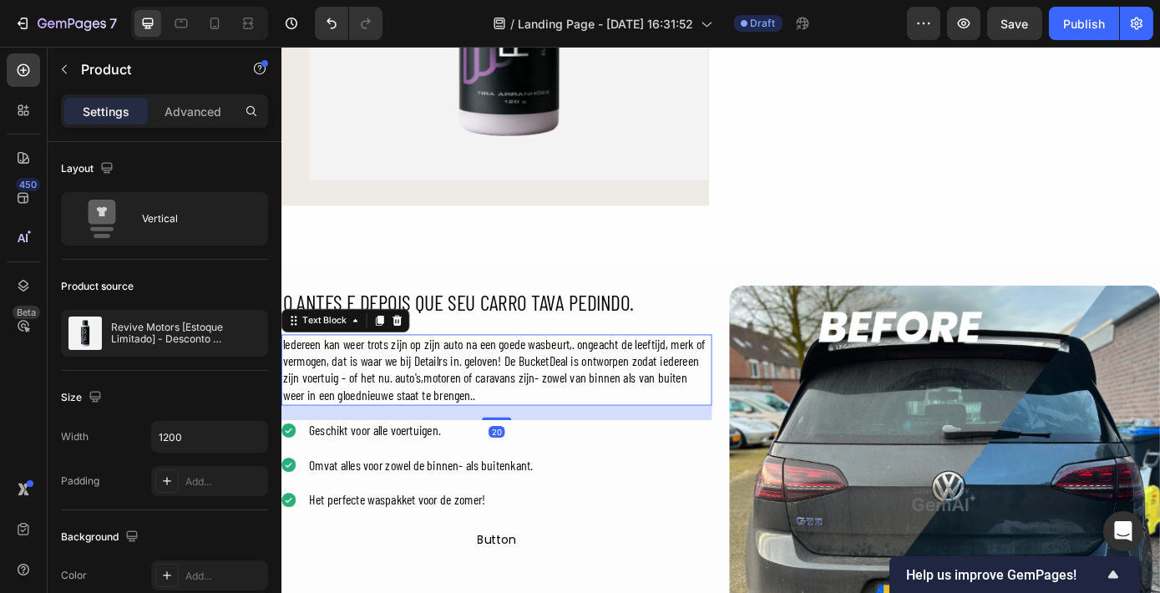
click at [409, 398] on div "ledereen kan weer trots zijn op zijn auto na een goede wasbeurt,. ongeacht de l…" at bounding box center [526, 416] width 491 height 82
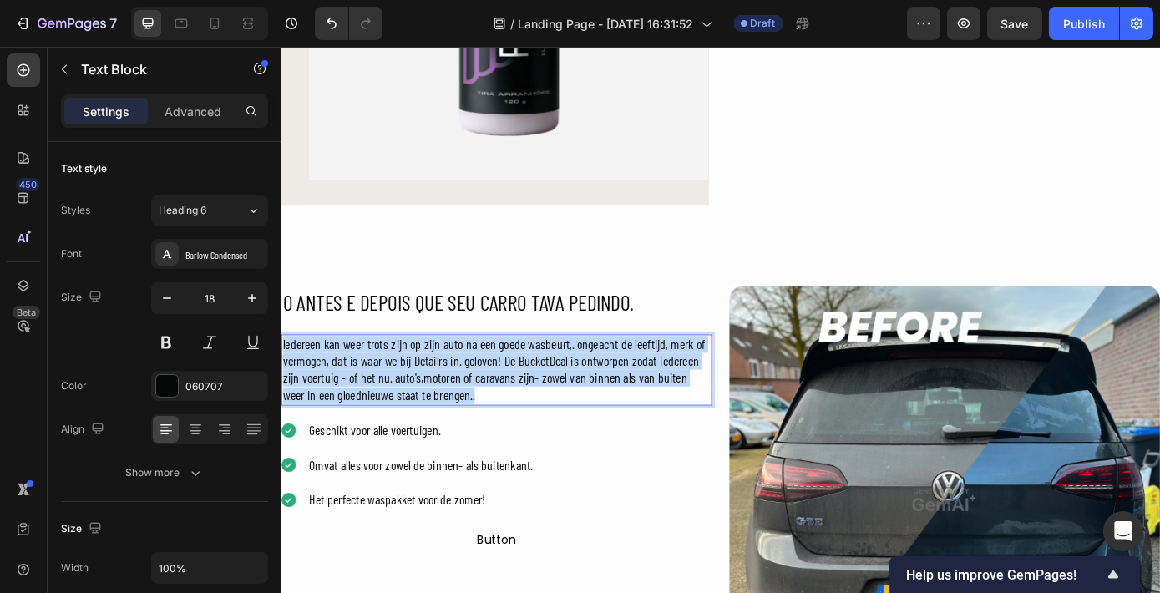
click at [409, 398] on p "ledereen kan weer trots zijn op zijn auto na een goede wasbeurt,. ongeacht de l…" at bounding box center [526, 416] width 488 height 78
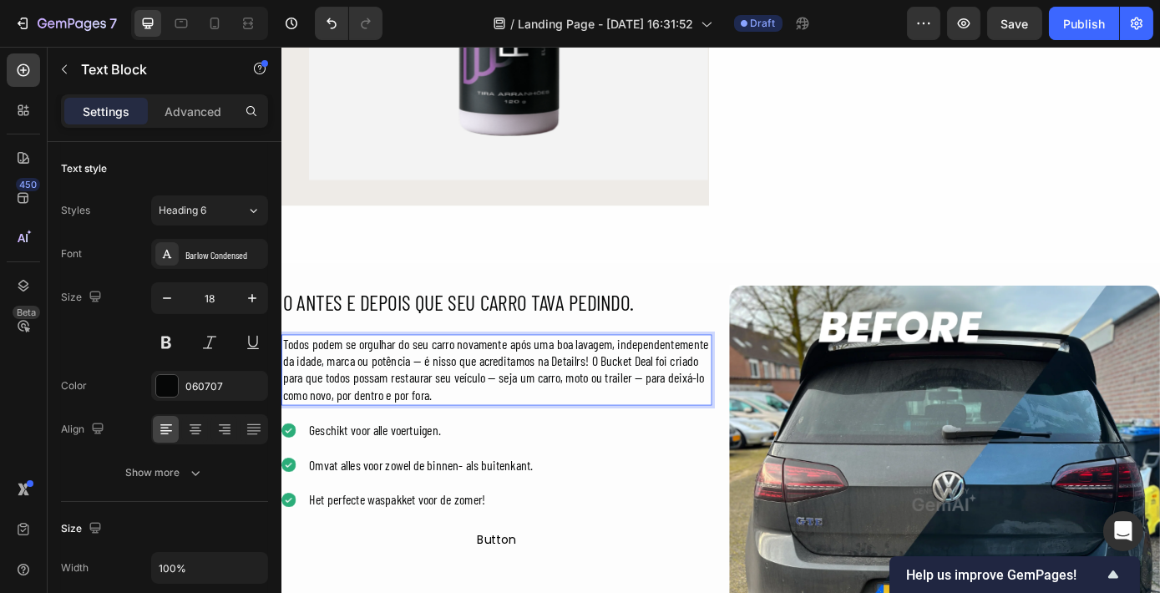
click at [612, 470] on div "Todos podem se orgulhar do seu carro novamente após uma boa lavagem, independen…" at bounding box center [526, 475] width 491 height 200
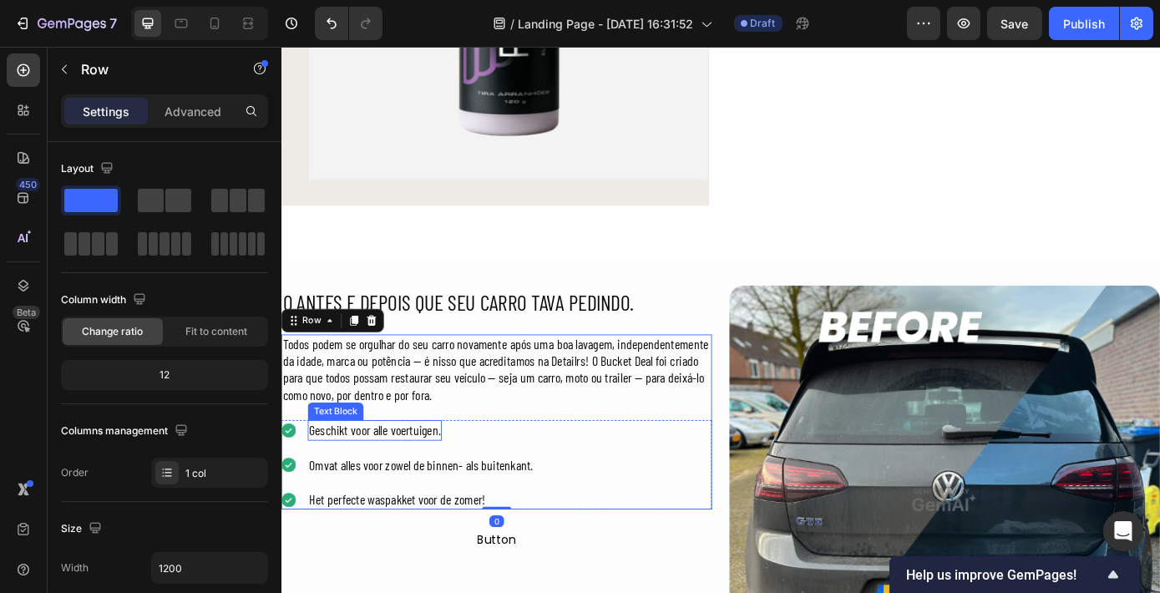
click at [399, 487] on div "Geschikt voor alle voertuigen." at bounding box center [387, 484] width 153 height 23
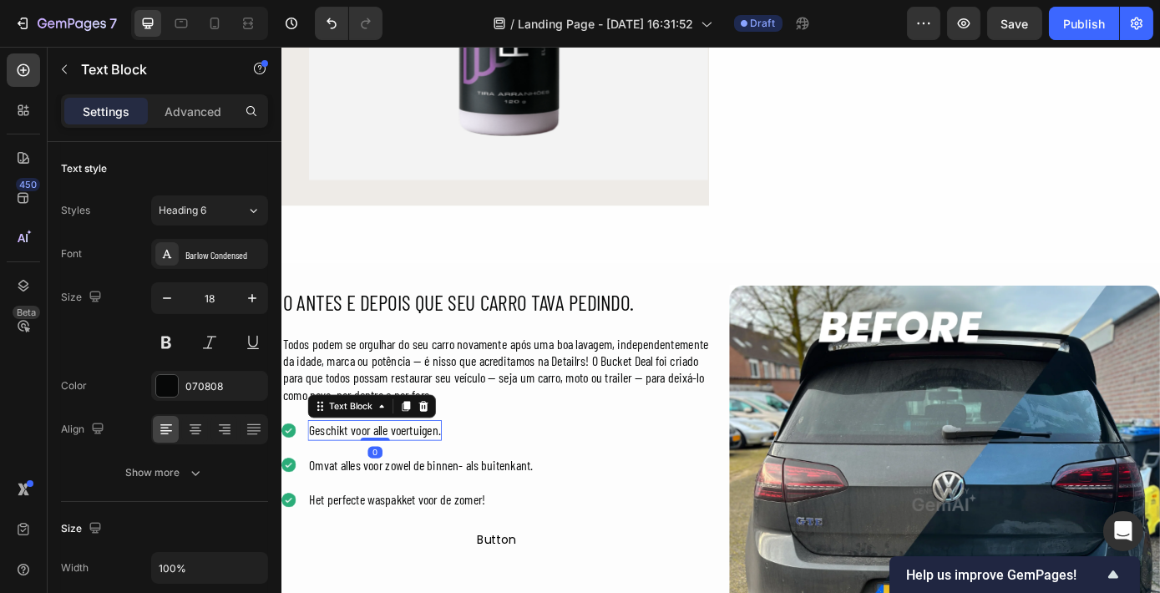
click at [399, 487] on div "Geschikt voor alle voertuigen." at bounding box center [387, 484] width 153 height 23
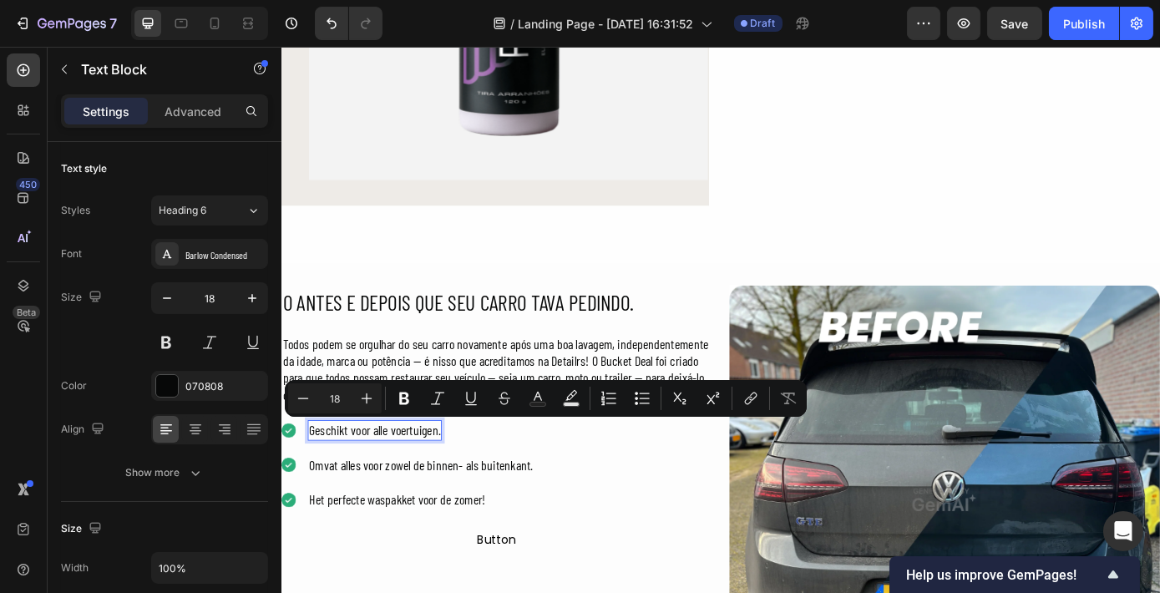
click at [327, 479] on p "Geschikt voor alle voertuigen." at bounding box center [386, 483] width 149 height 19
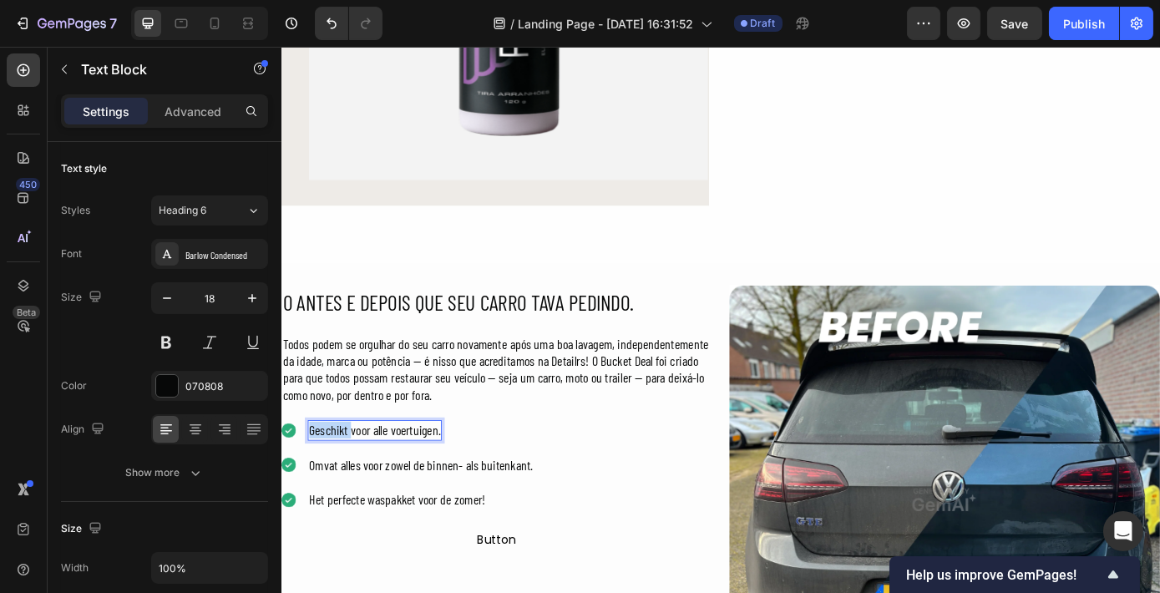
click at [327, 479] on p "Geschikt voor alle voertuigen." at bounding box center [386, 483] width 149 height 19
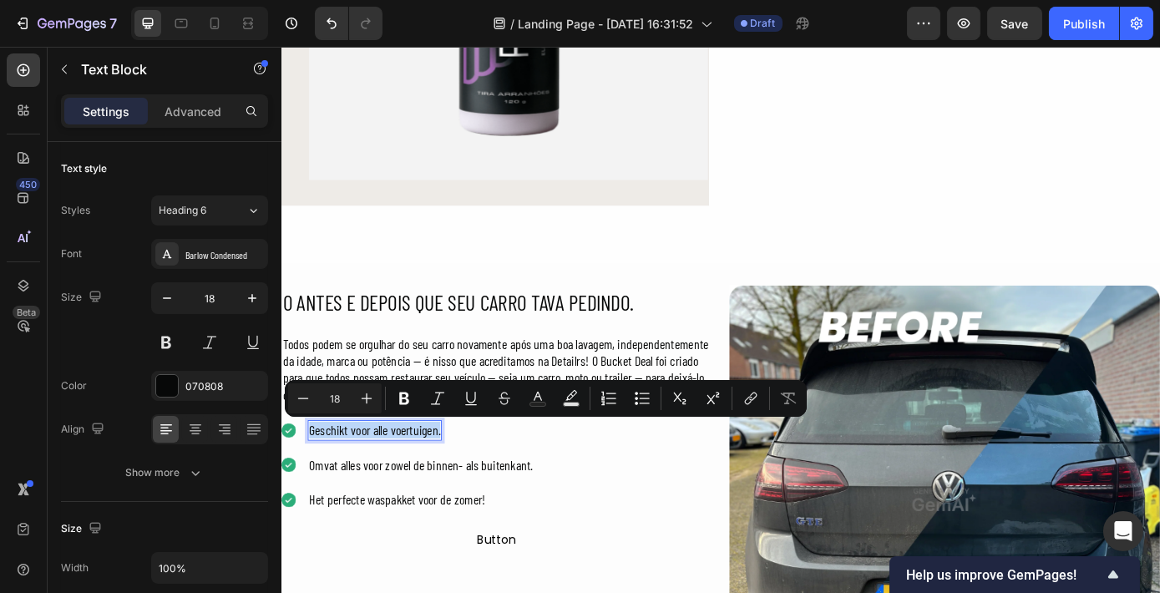
copy p "Geschikt voor alle voertuigen."
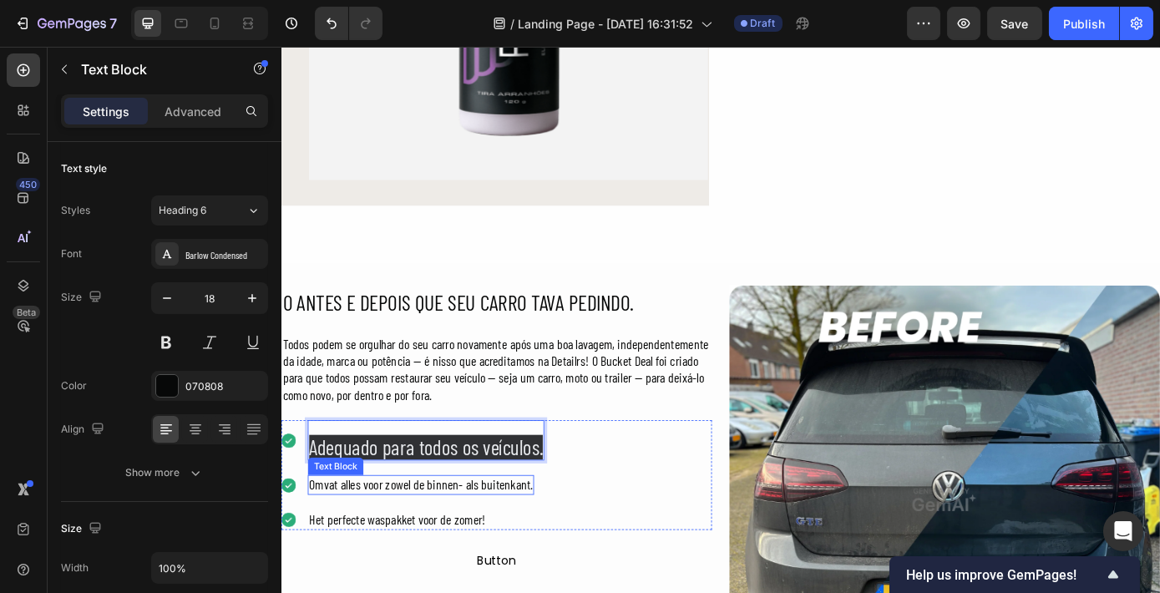
click at [459, 548] on div "Omvat alles voor zowel de binnen- als buitenkant." at bounding box center [440, 546] width 258 height 23
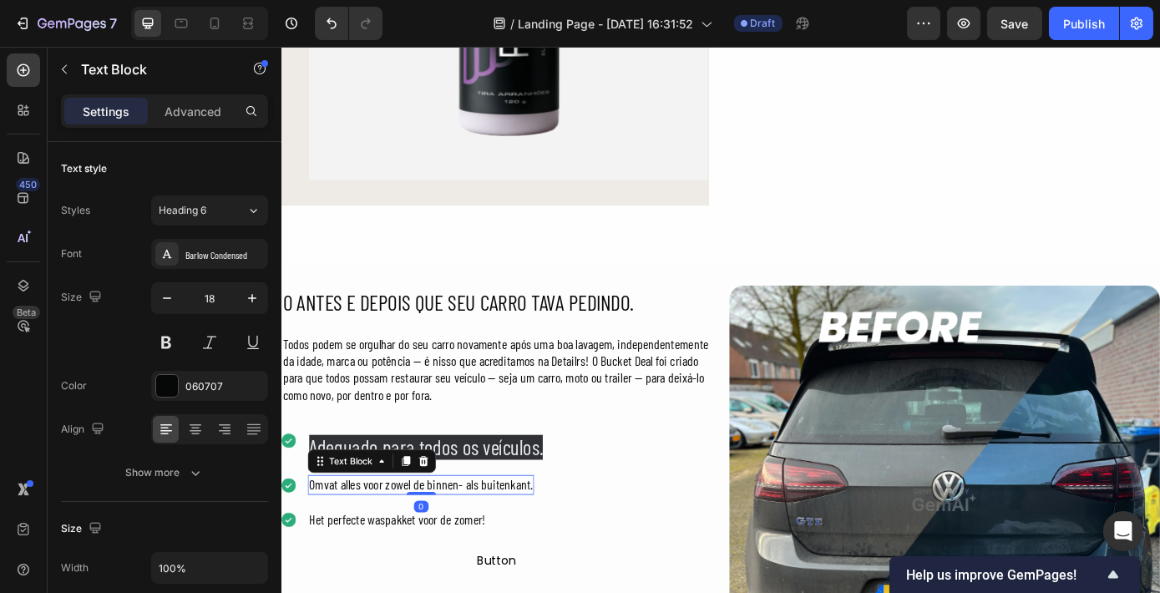
click at [459, 548] on div "Omvat alles voor zowel de binnen- als buitenkant." at bounding box center [440, 546] width 258 height 23
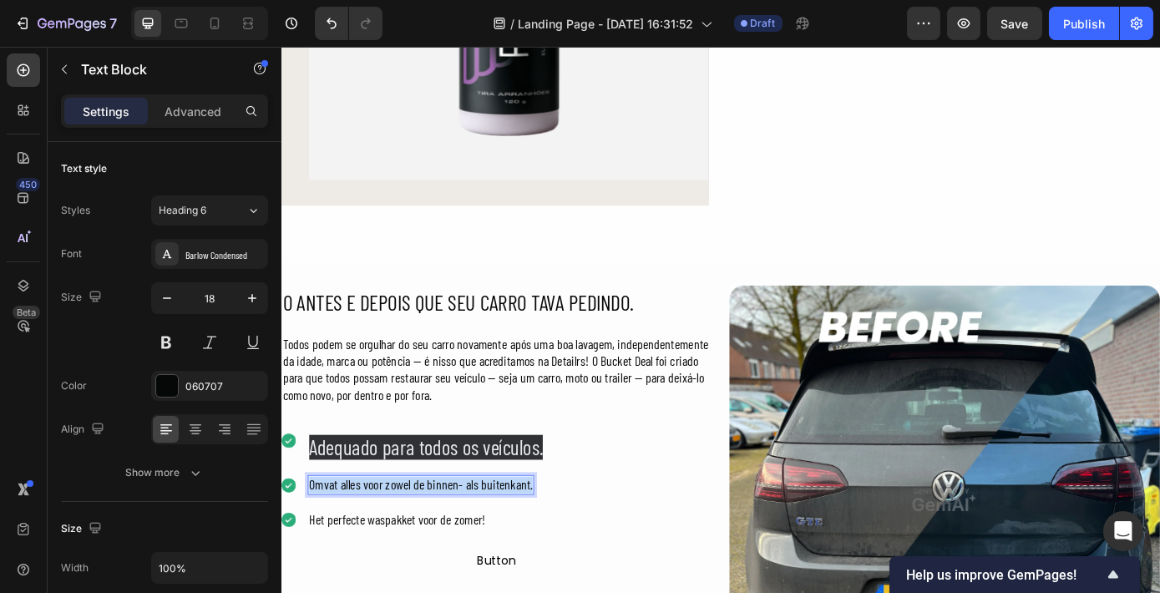
click at [459, 548] on p "Omvat alles voor zowel de binnen- als buitenkant." at bounding box center [439, 546] width 255 height 19
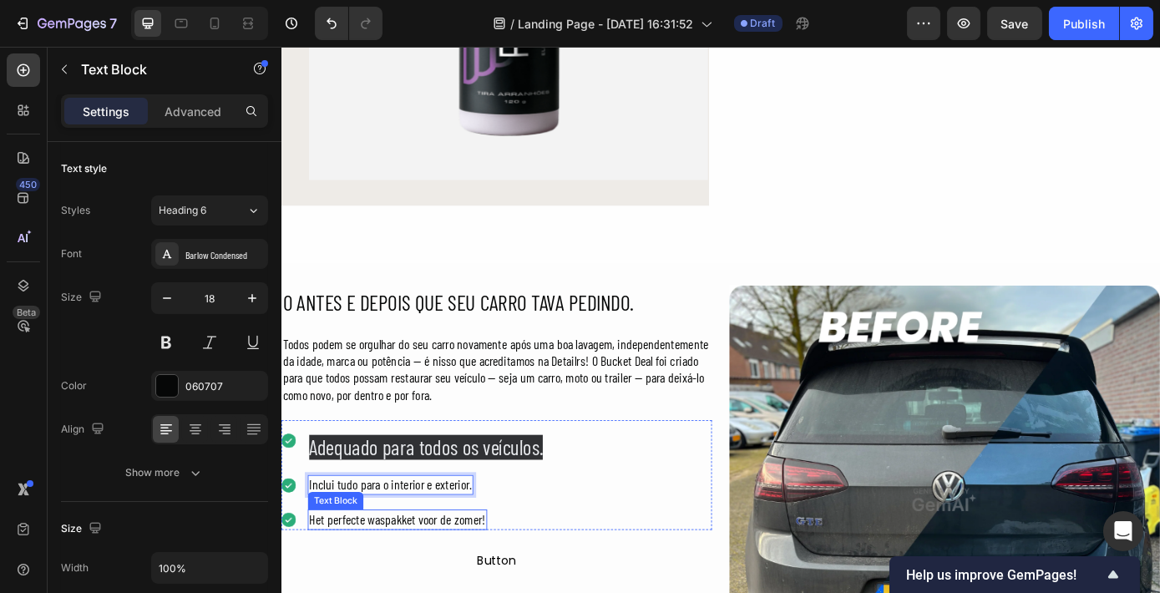
click at [487, 583] on div "Het perfecte waspakket voor de zomer!" at bounding box center [413, 585] width 205 height 23
click at [487, 583] on p "Het perfecte waspakket voor de zomer!" at bounding box center [412, 585] width 201 height 19
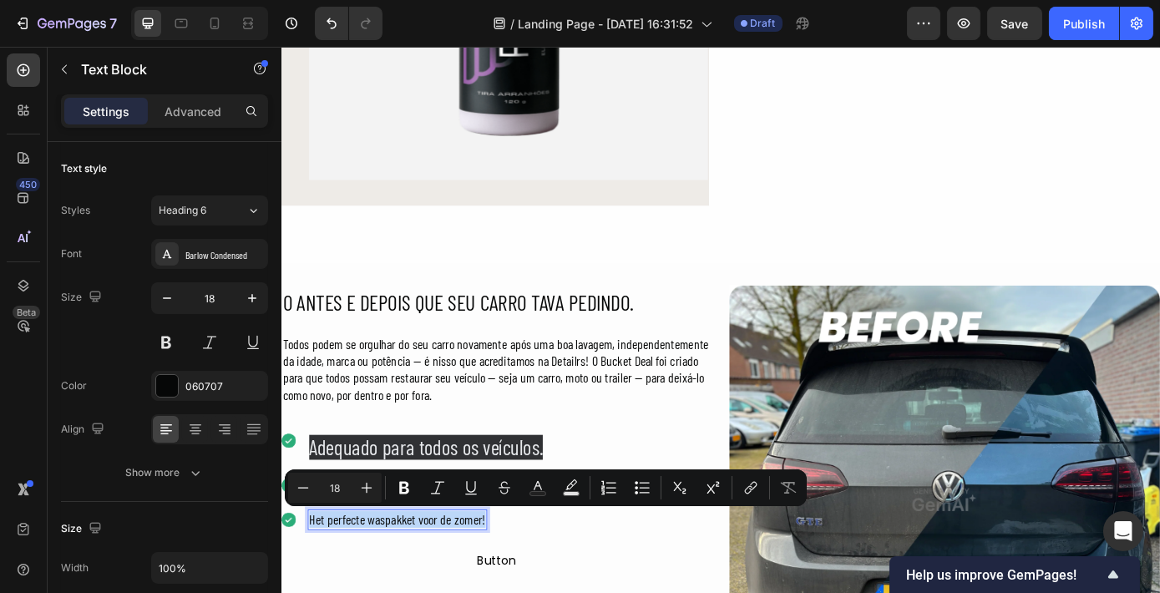
copy p "Het perfecte waspakket voor de zomer!"
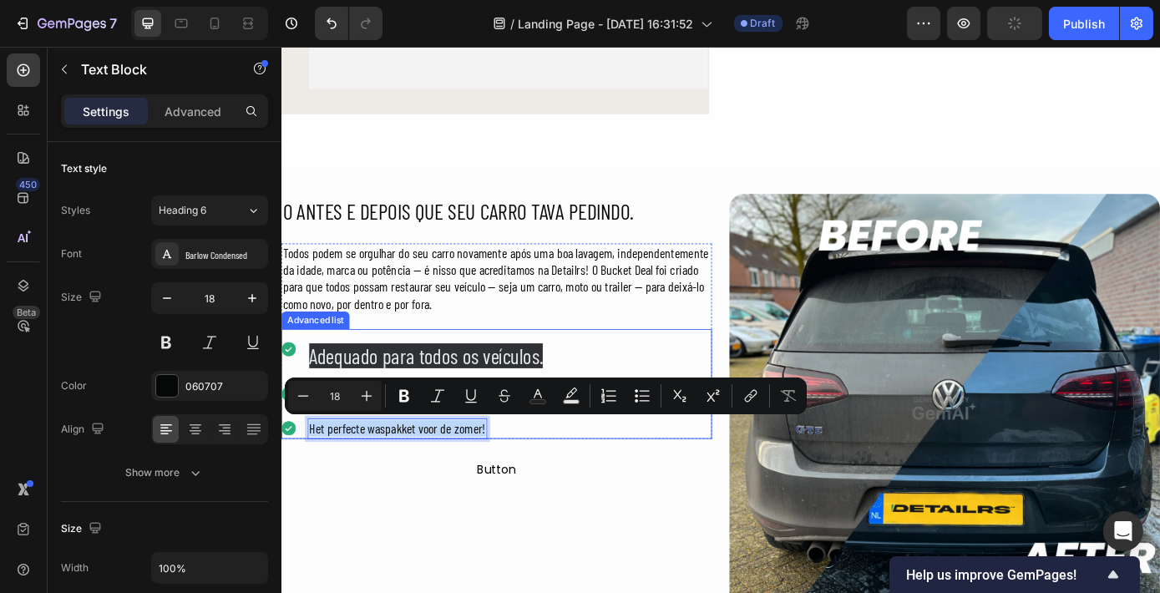
scroll to position [531, 0]
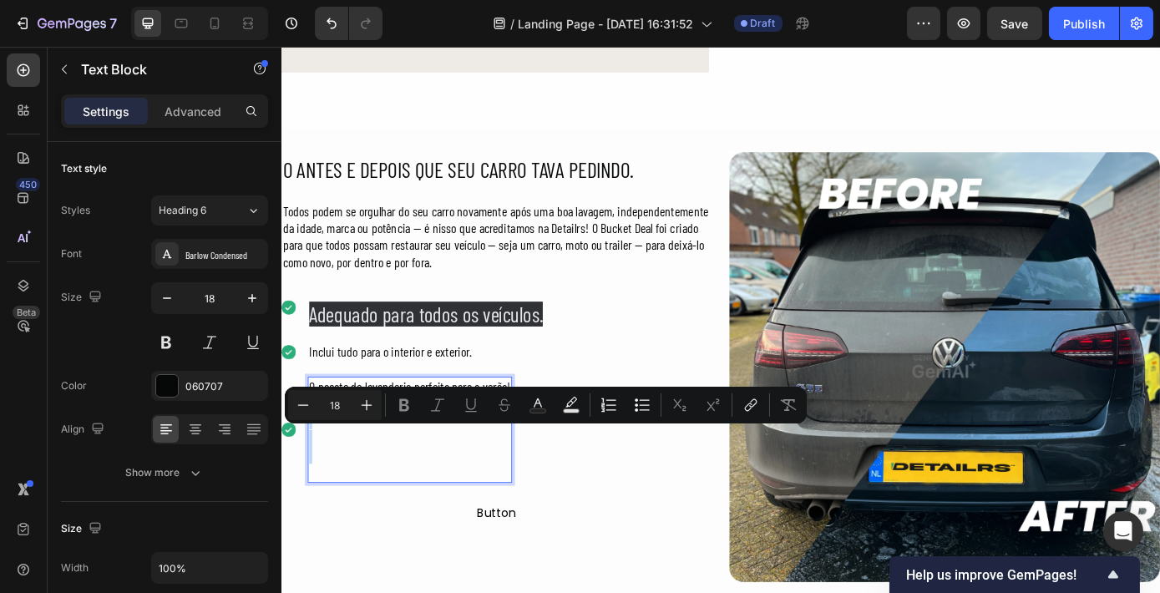
drag, startPoint x: 420, startPoint y: 508, endPoint x: 346, endPoint y: 463, distance: 86.2
click at [346, 463] on div "O pacote de lavanderia perfeito para o verão!" at bounding box center [427, 482] width 233 height 120
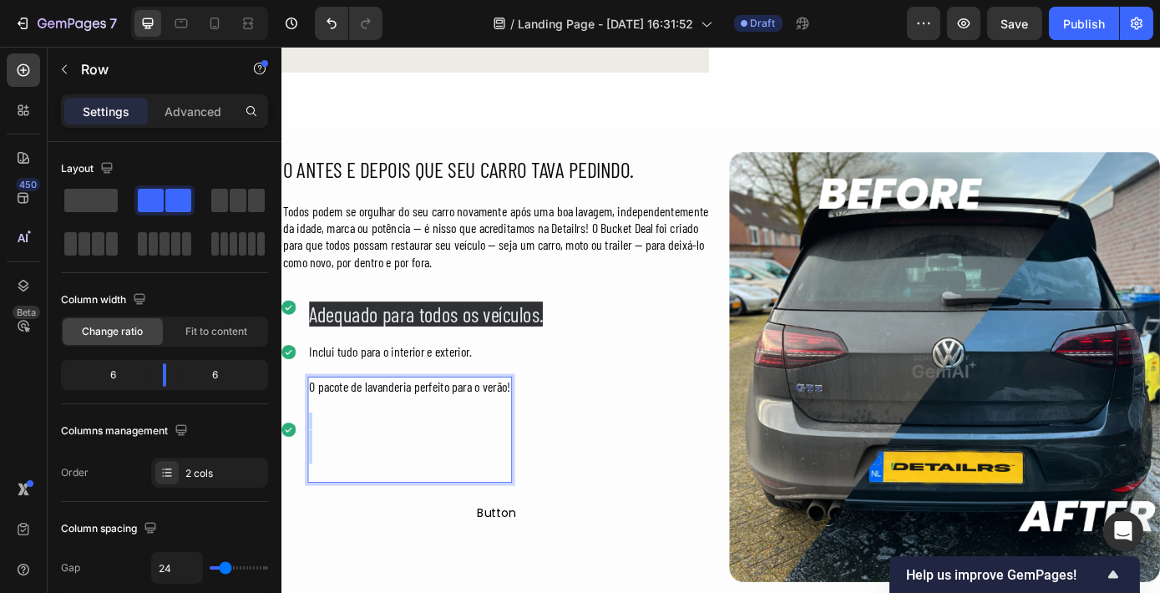
click at [361, 547] on div "O ANTES E DEPOIS QUE SEU CARRO TAVA PEDINDO. Heading Todos podem se orgulhar do…" at bounding box center [526, 411] width 491 height 491
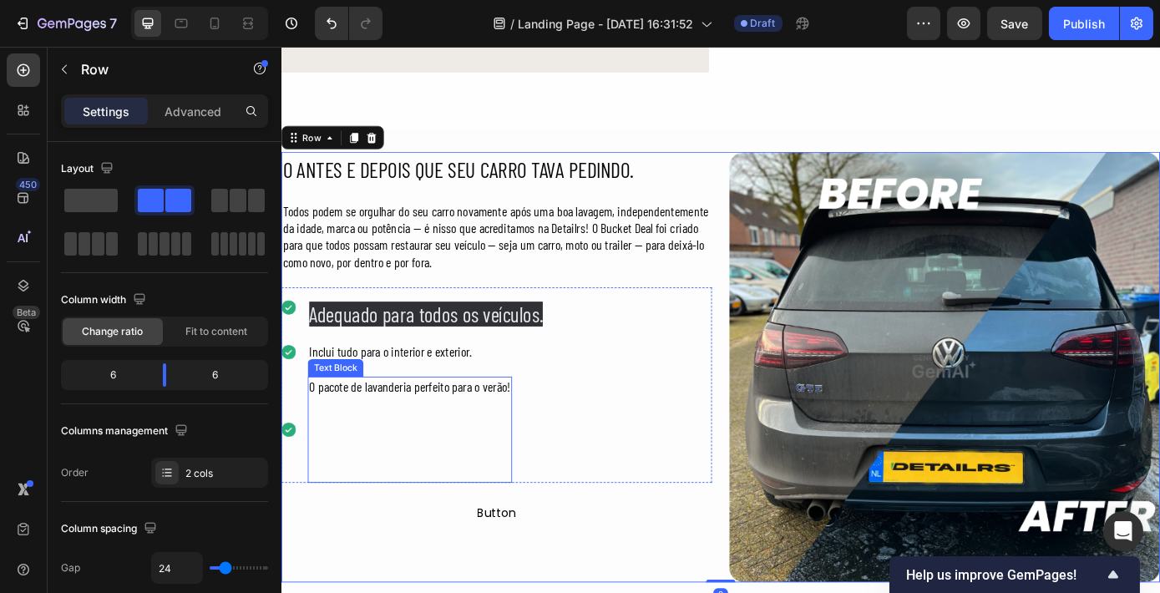
click at [346, 475] on p "Rich Text Editor. Editing area: main" at bounding box center [427, 472] width 230 height 19
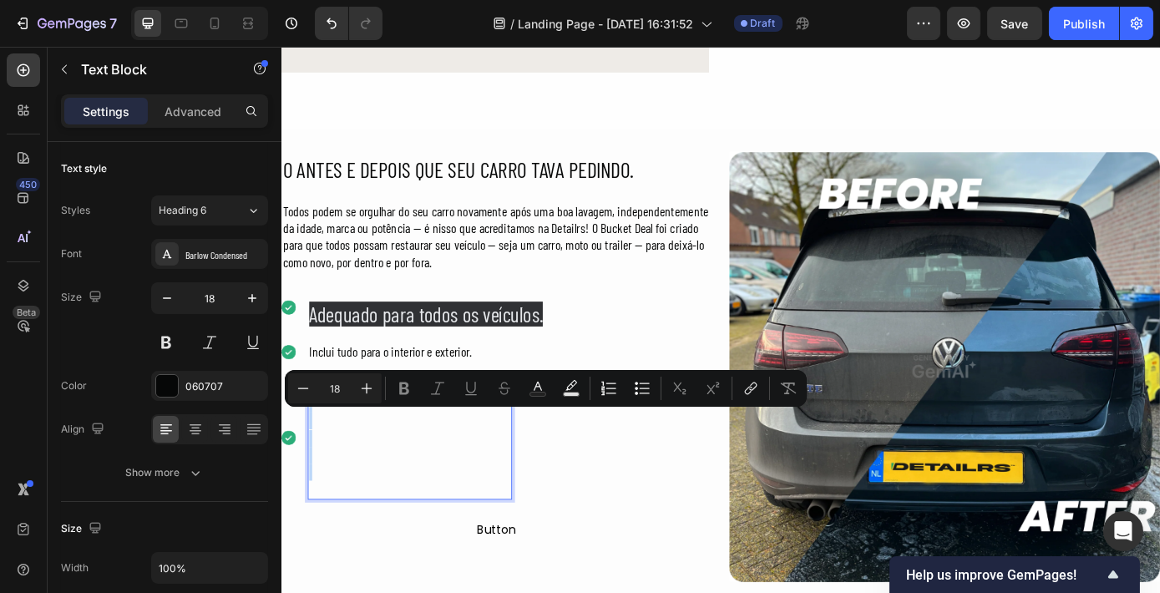
drag, startPoint x: 364, startPoint y: 546, endPoint x: 311, endPoint y: 462, distance: 99.4
click at [311, 462] on div "O pacote de lavanderia perfeito para o verão! ⁠⁠⁠⁠⁠⁠⁠" at bounding box center [427, 492] width 233 height 140
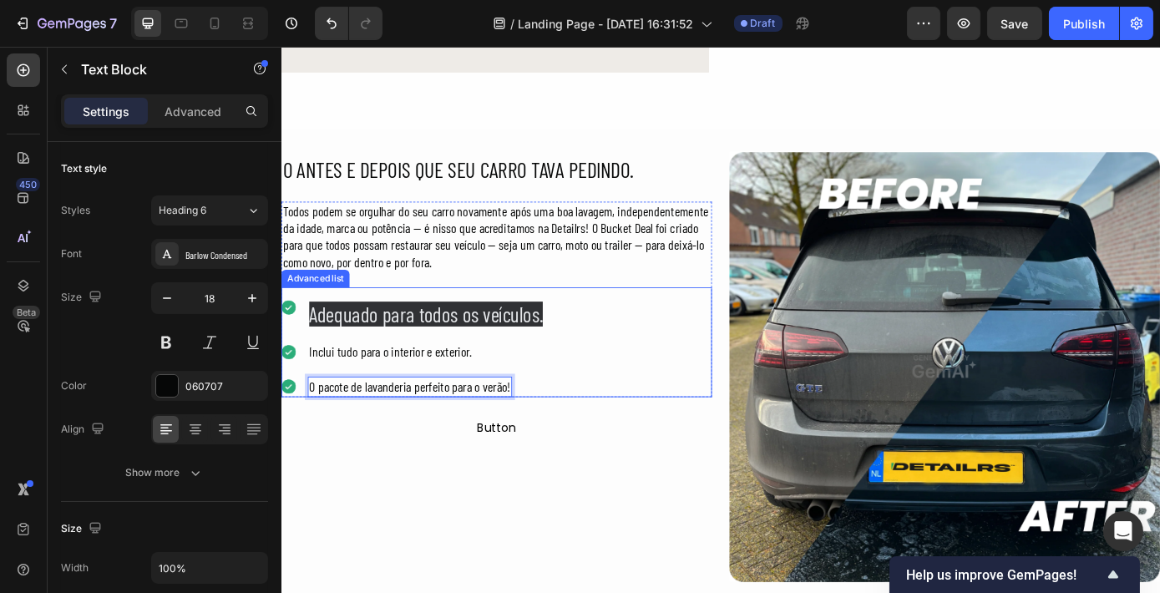
click at [746, 447] on div "O ANTES E DEPOIS QUE SEU CARRO TAVA PEDINDO. Heading Todos podem se orgulhar do…" at bounding box center [526, 411] width 491 height 491
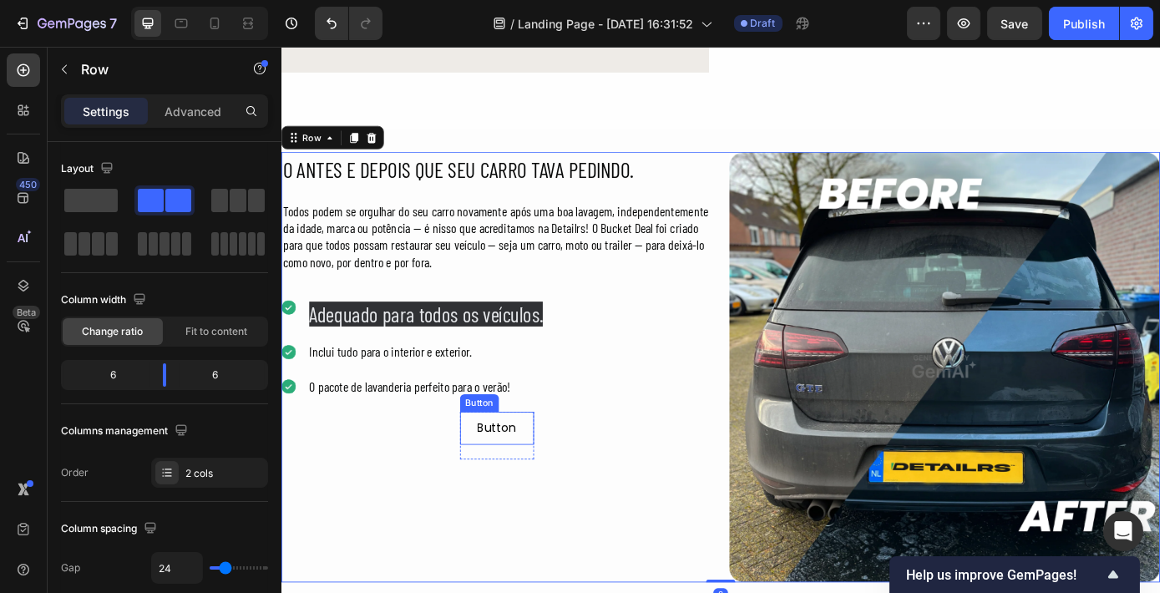
click at [547, 477] on button "Button" at bounding box center [526, 482] width 84 height 38
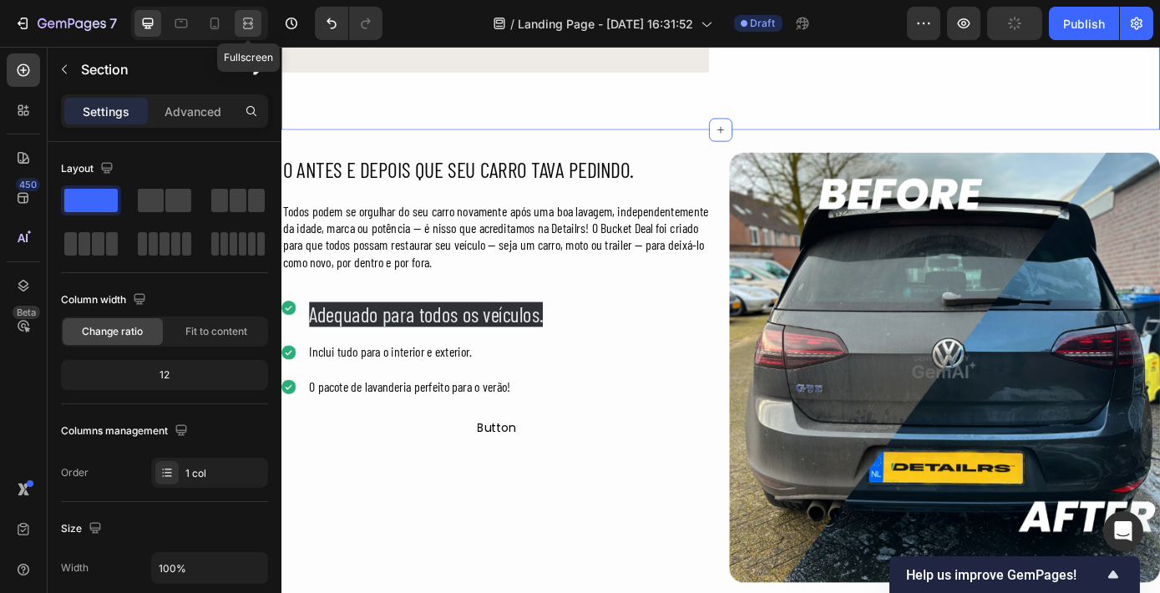
click at [256, 18] on div at bounding box center [248, 23] width 27 height 27
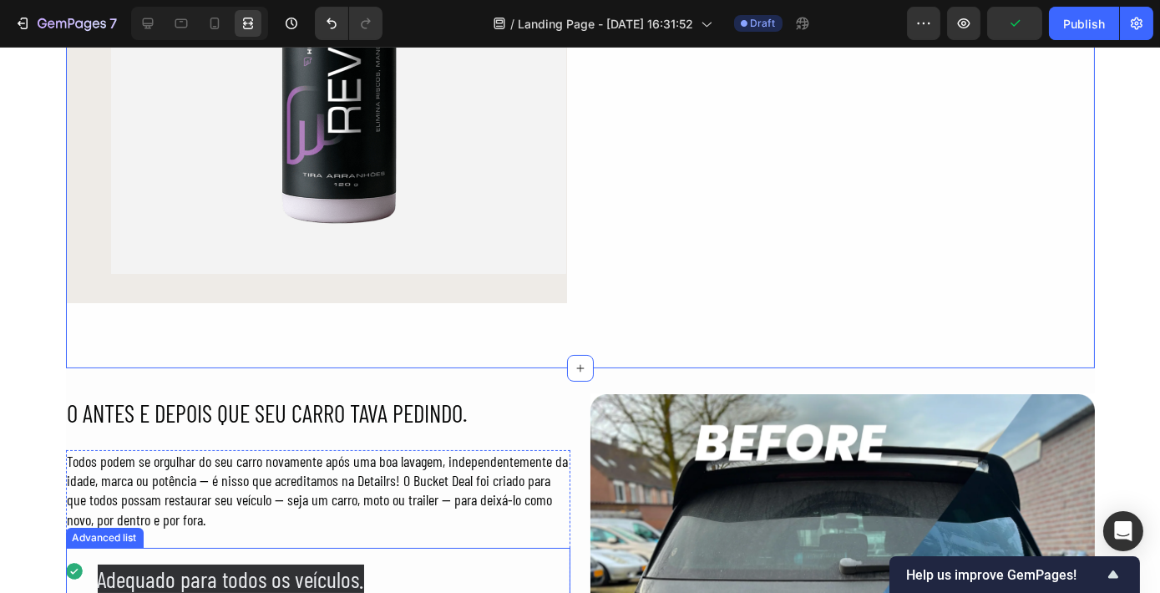
scroll to position [303, 0]
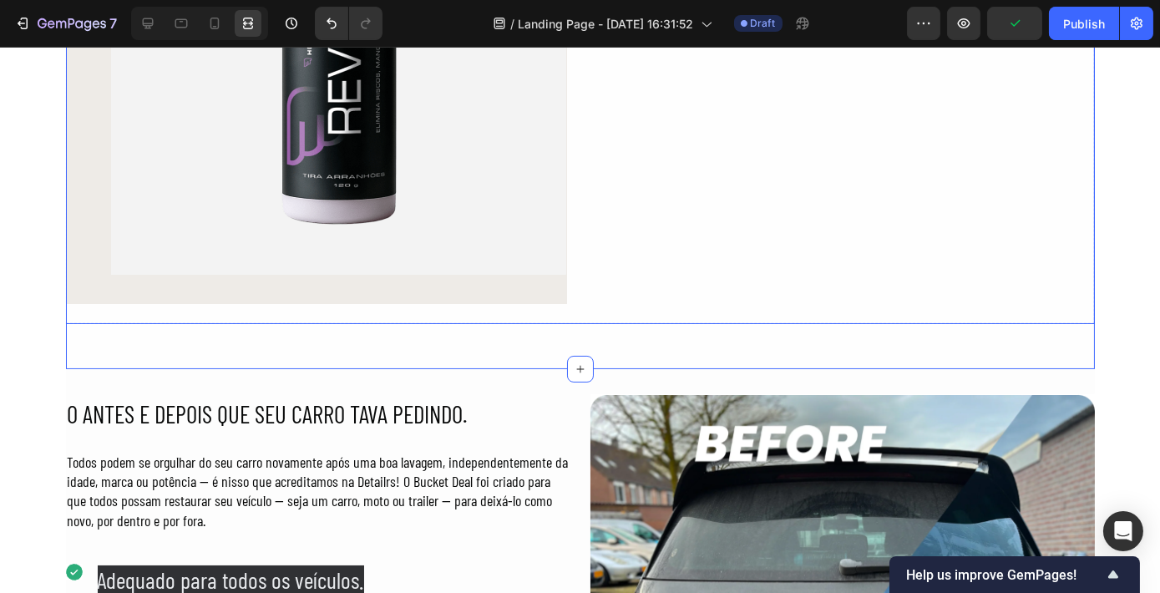
click at [698, 270] on div "Drop element here Row" at bounding box center [844, 63] width 501 height 521
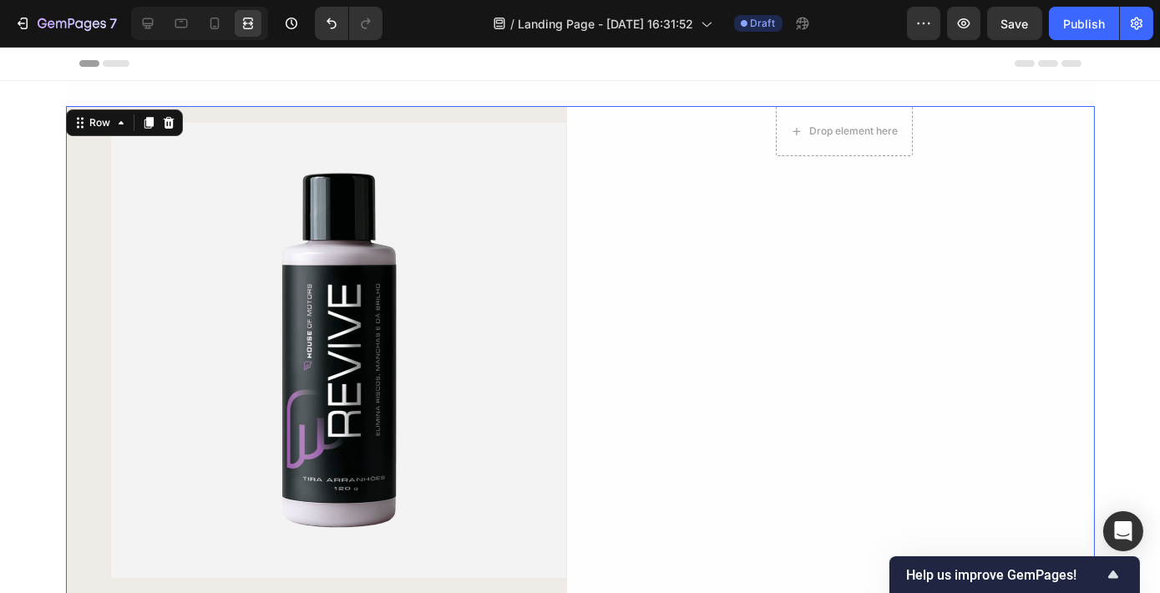
scroll to position [0, 0]
click at [509, 108] on div "Overlay" at bounding box center [316, 356] width 501 height 501
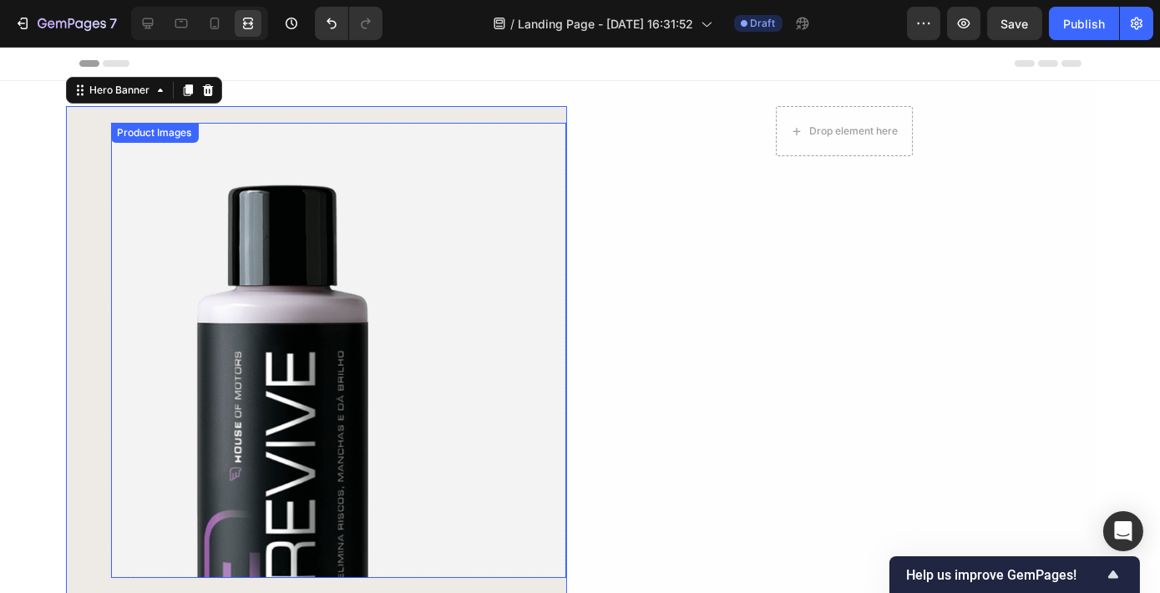
click at [387, 191] on img at bounding box center [338, 350] width 455 height 455
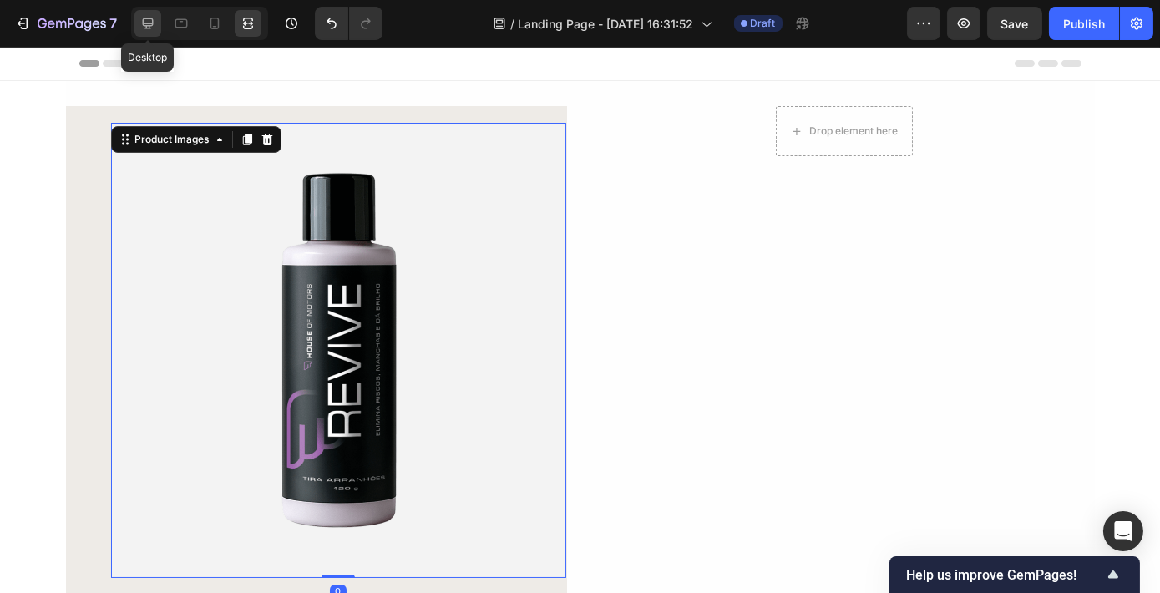
click at [135, 23] on div at bounding box center [147, 23] width 27 height 27
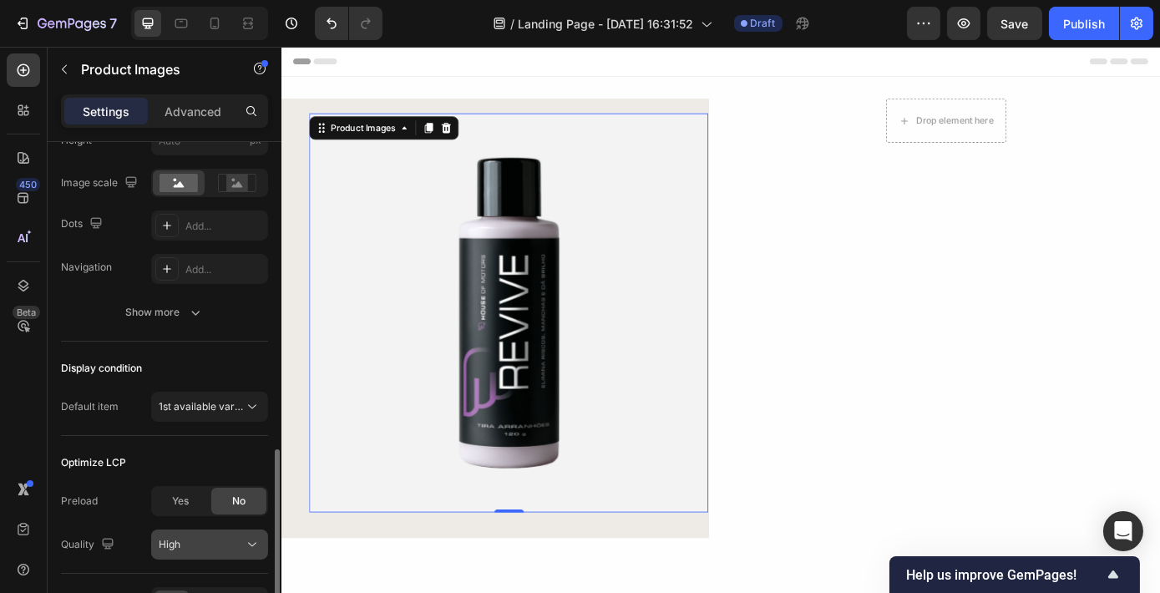
scroll to position [481, 0]
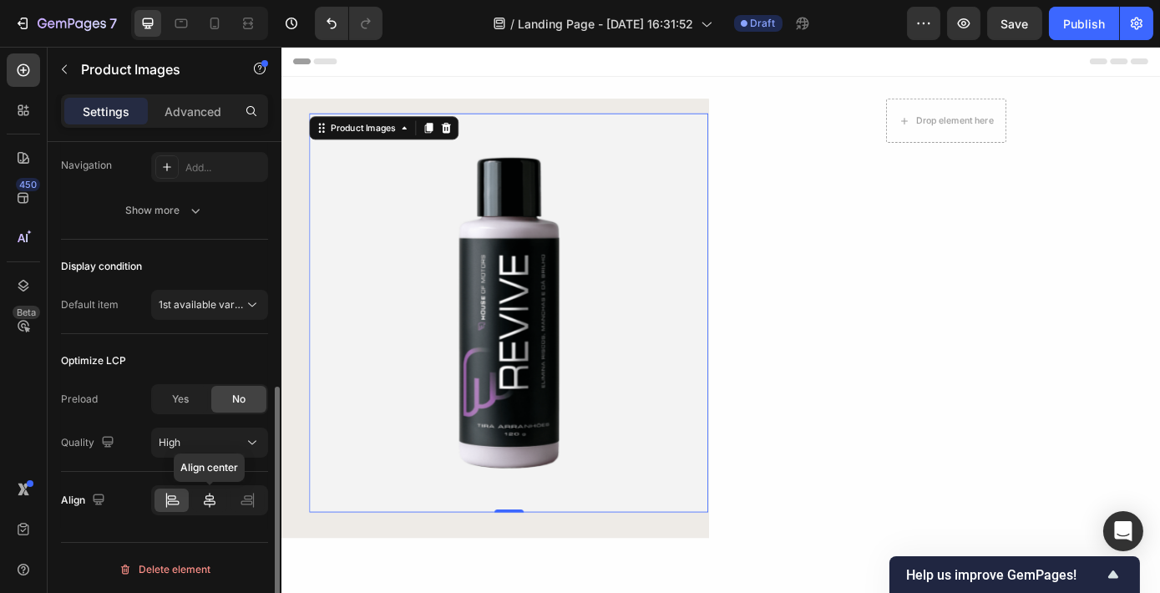
click at [204, 498] on icon at bounding box center [209, 500] width 17 height 17
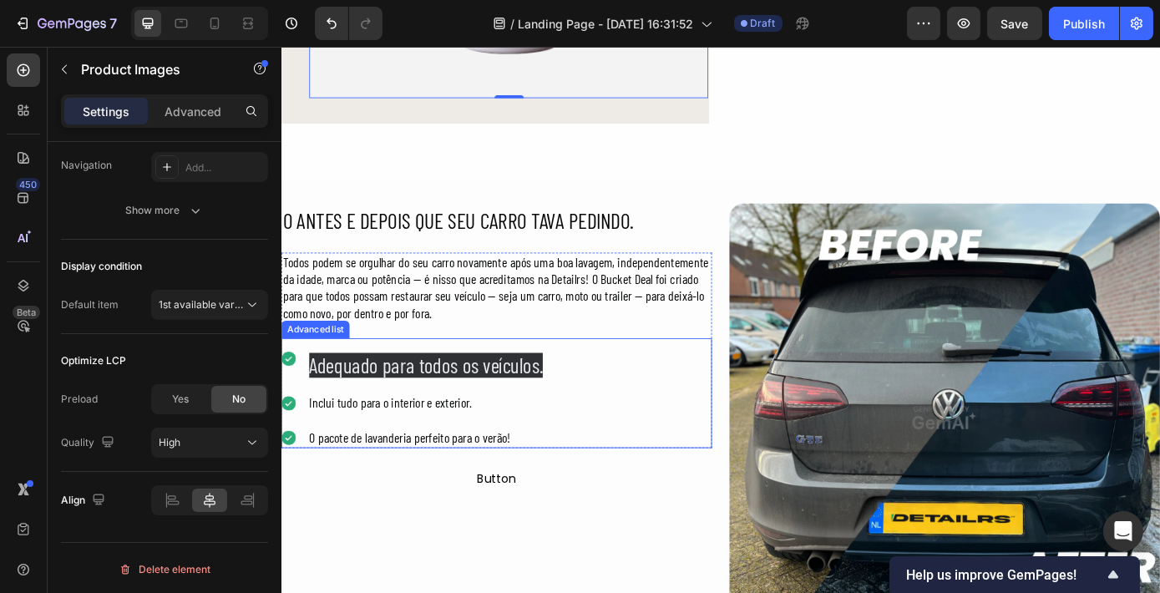
scroll to position [455, 0]
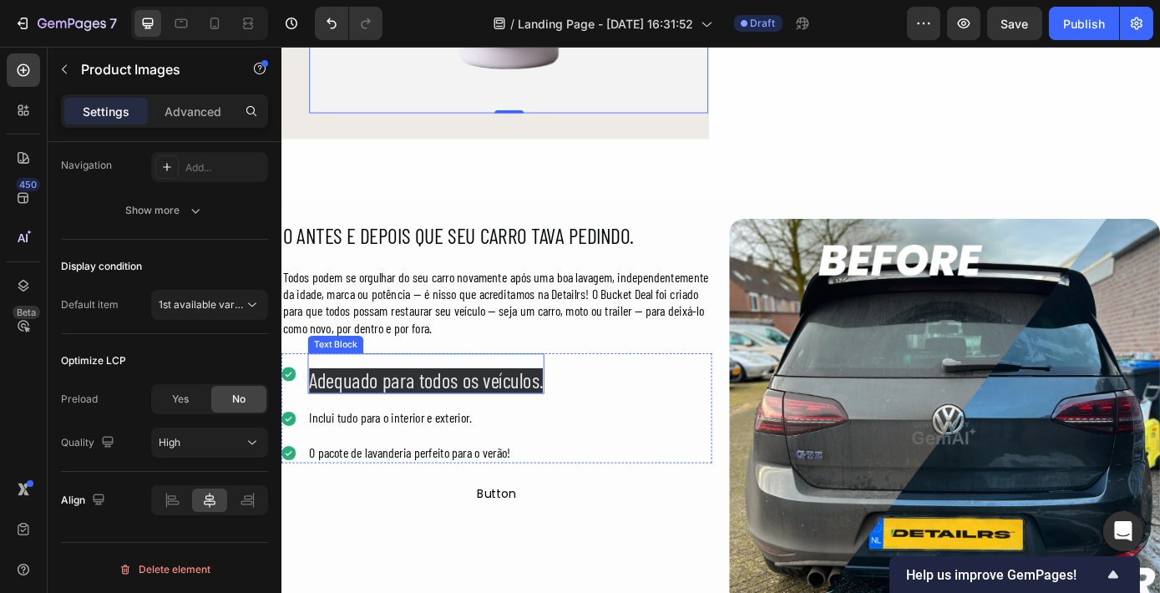
click at [528, 434] on span "Adequado para todos os veículos." at bounding box center [445, 427] width 266 height 28
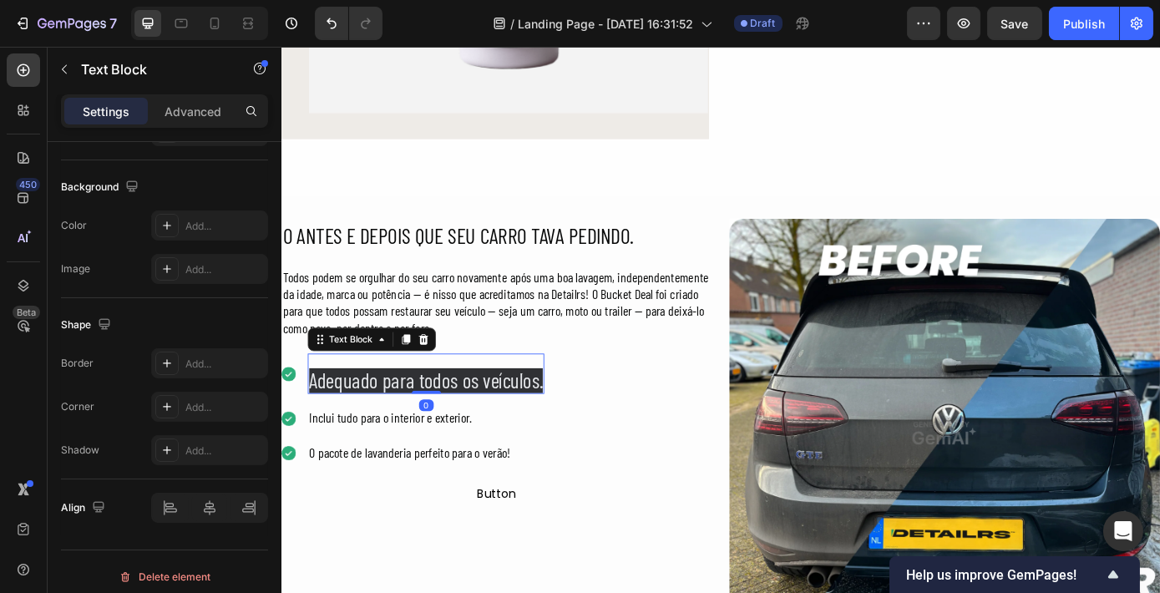
scroll to position [0, 0]
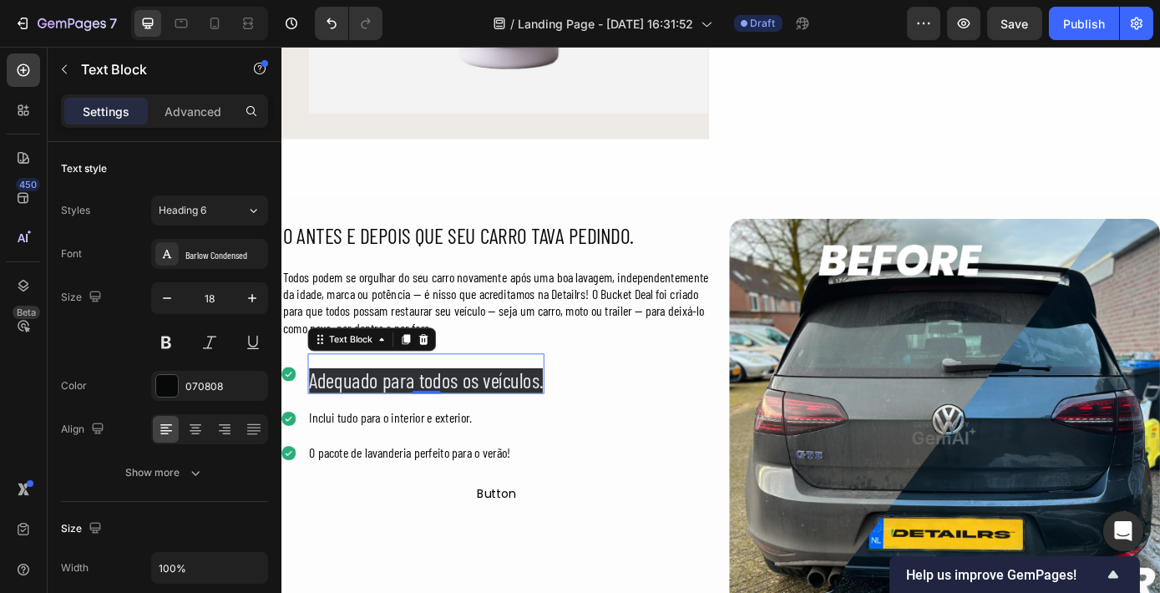
click at [478, 426] on span "Adequado para todos os veículos." at bounding box center [445, 427] width 266 height 28
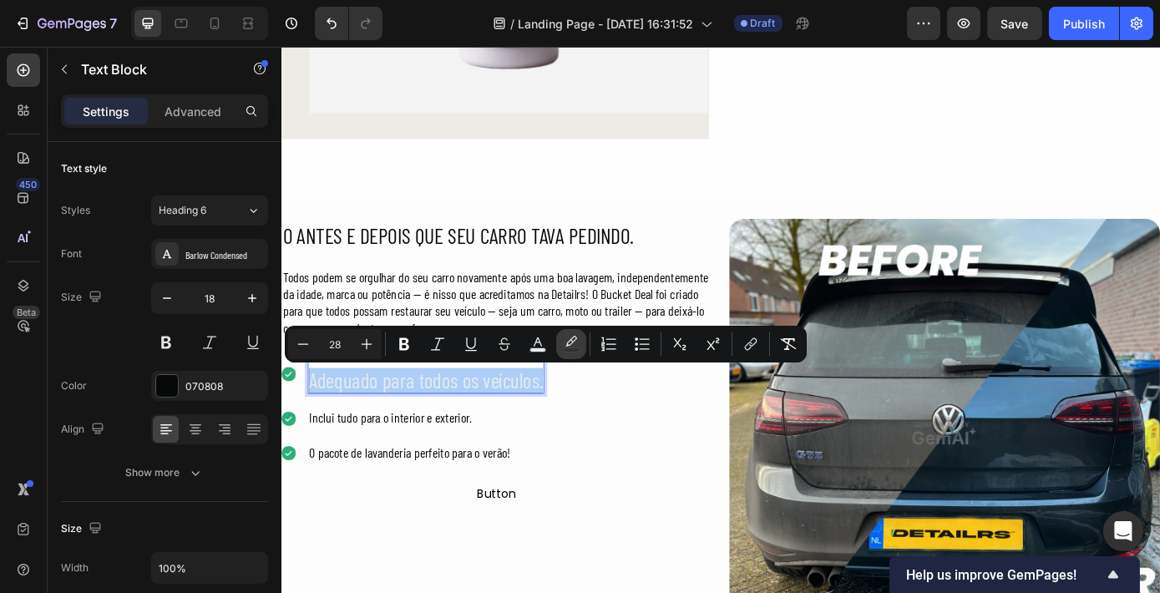
click at [568, 332] on button "color" at bounding box center [571, 344] width 30 height 30
type input "303134"
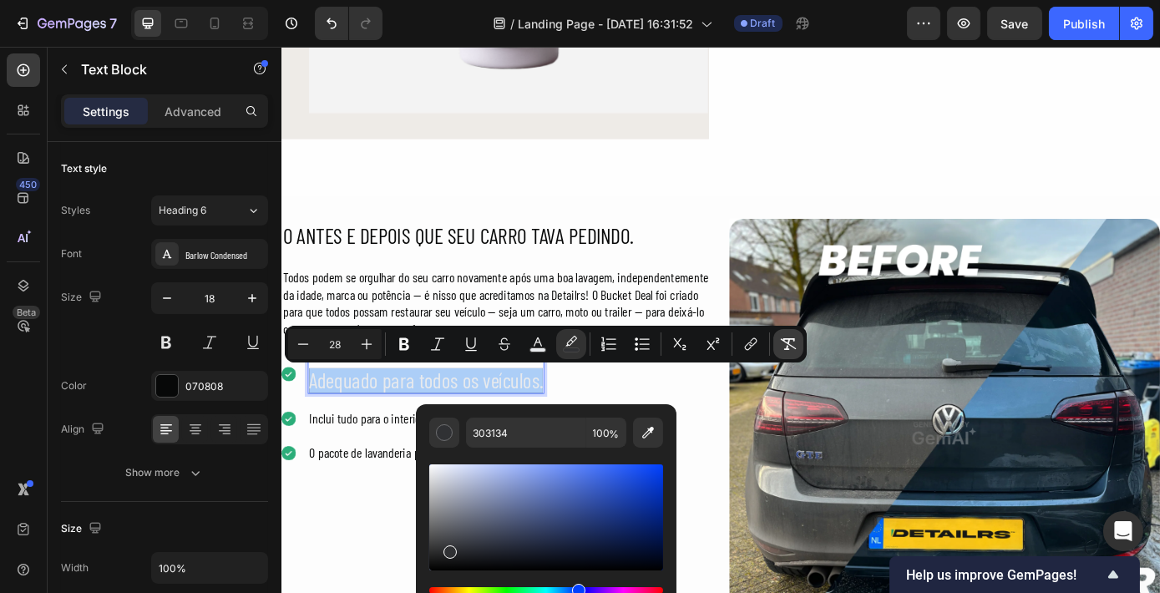
click at [792, 343] on icon "Editor contextual toolbar" at bounding box center [788, 344] width 17 height 17
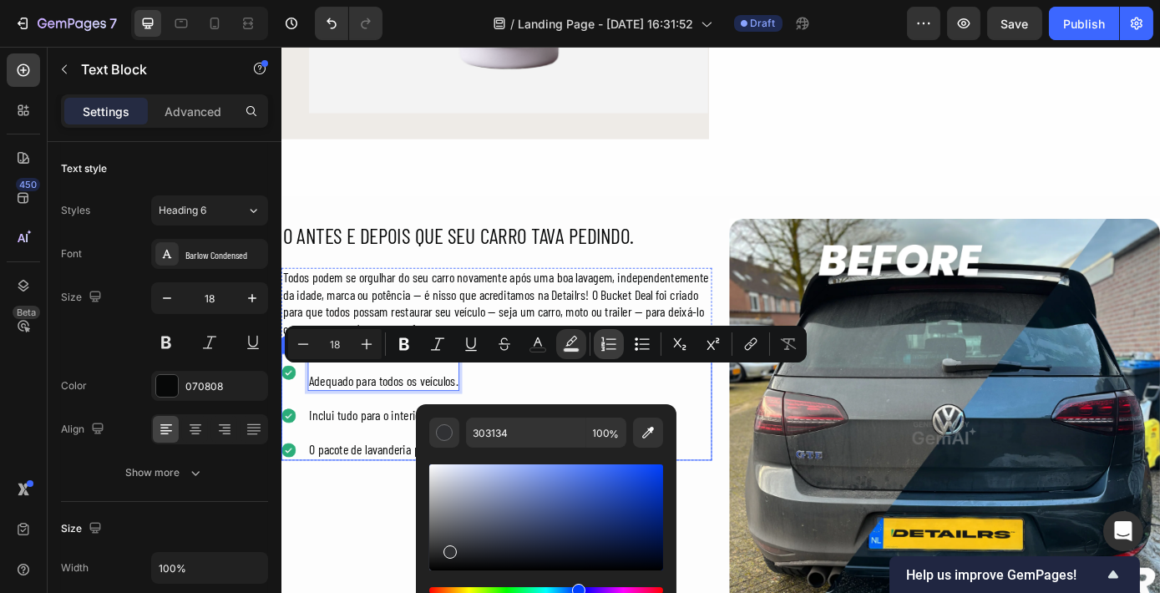
click at [605, 357] on button "Numbered List" at bounding box center [609, 344] width 30 height 30
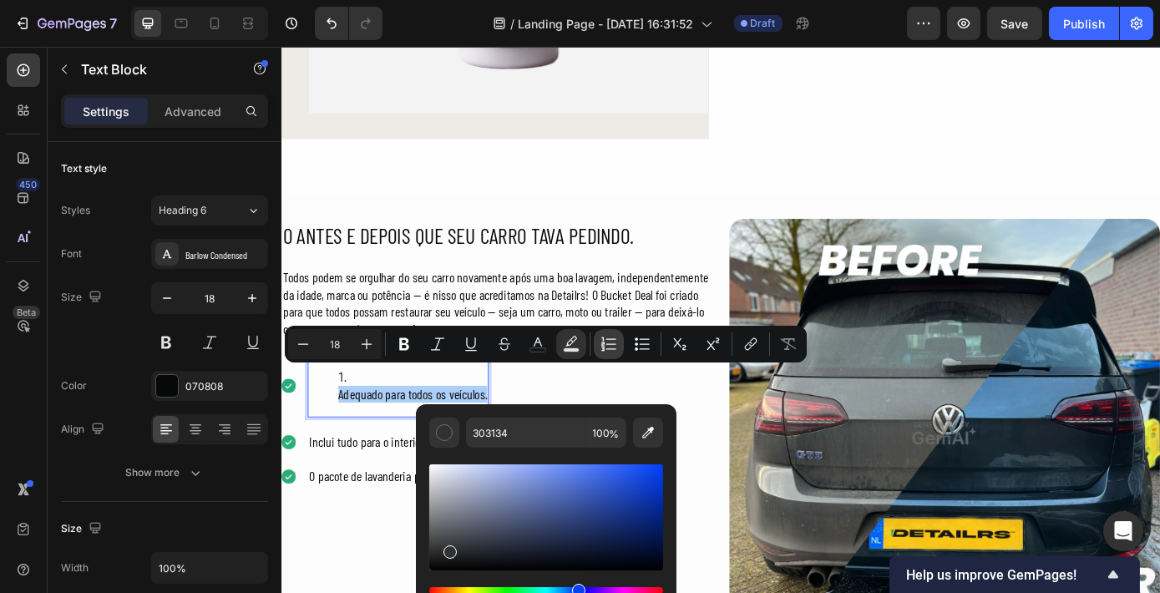
click at [605, 336] on icon "Editor contextual toolbar" at bounding box center [608, 344] width 17 height 17
type input "18"
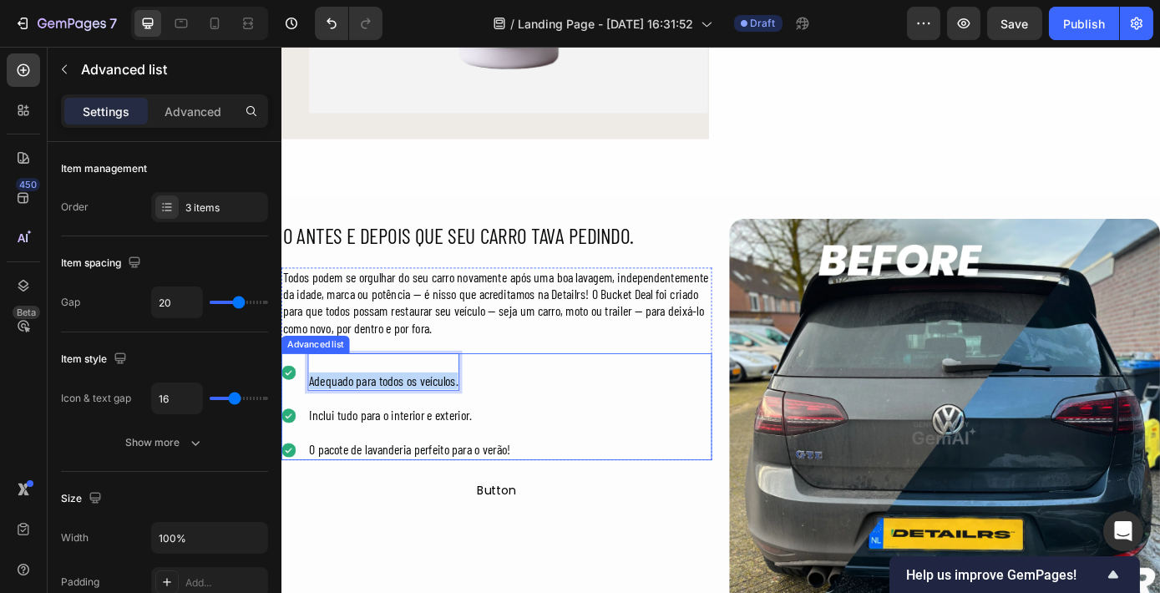
click at [656, 429] on div "Icon Adequado para todos os veículos. Text Block 0 Icon Inclui tudo para o inte…" at bounding box center [526, 458] width 491 height 122
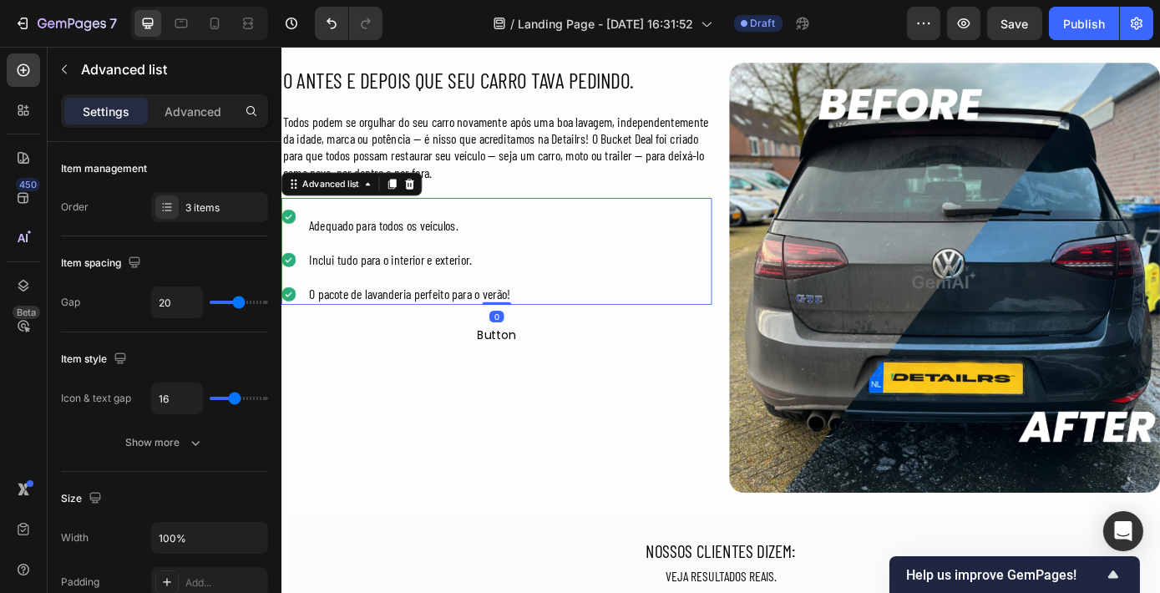
scroll to position [759, 0]
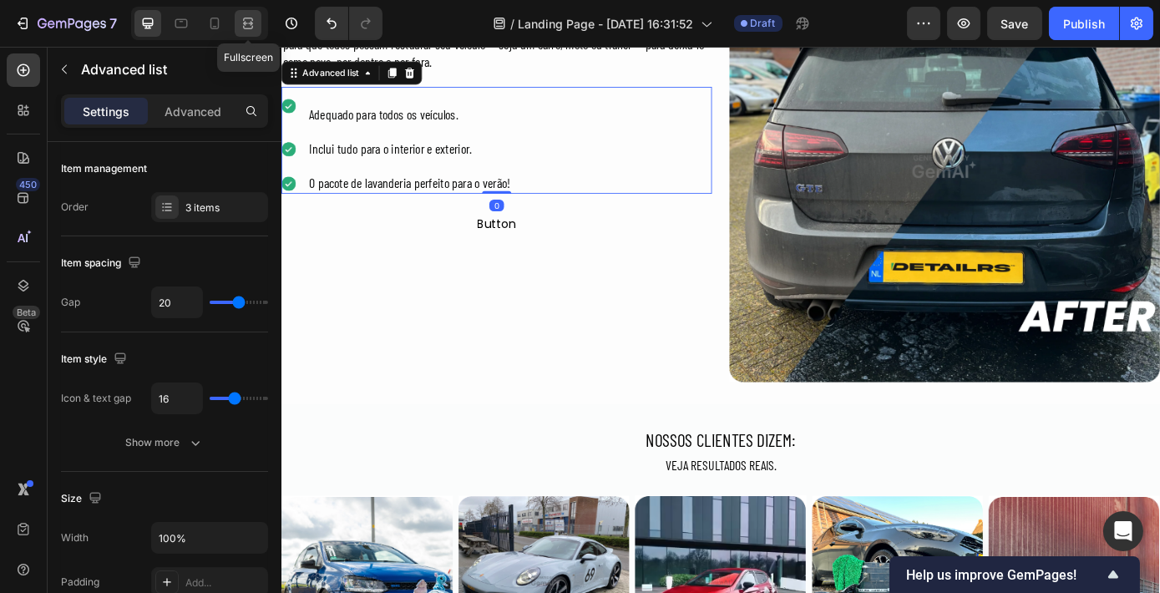
click at [250, 22] on icon at bounding box center [250, 23] width 5 height 4
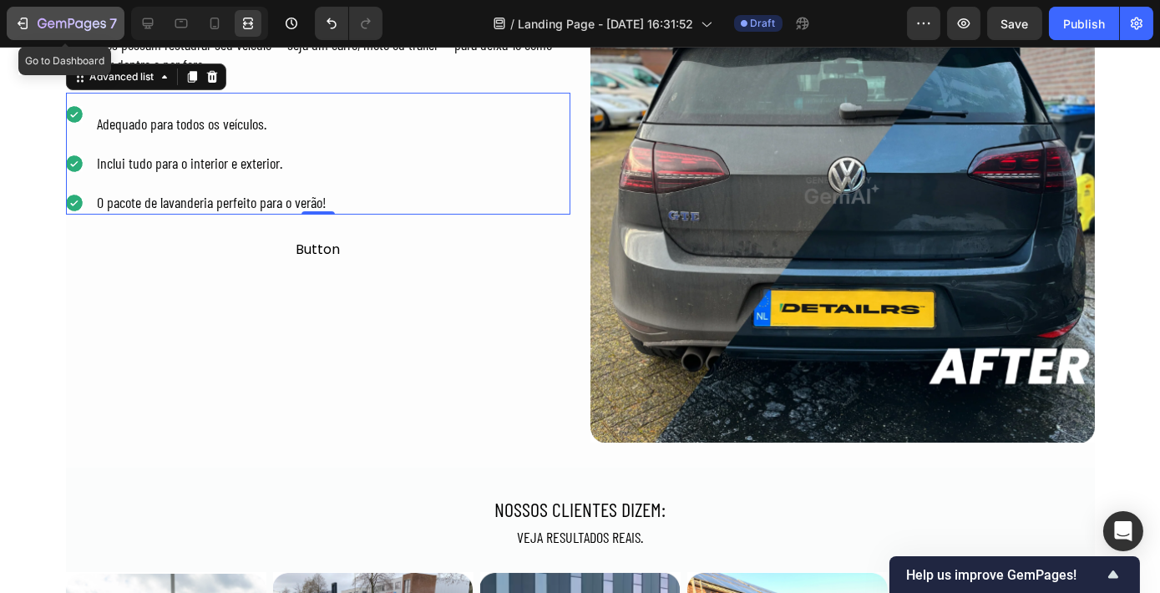
click at [28, 35] on button "7" at bounding box center [66, 23] width 118 height 33
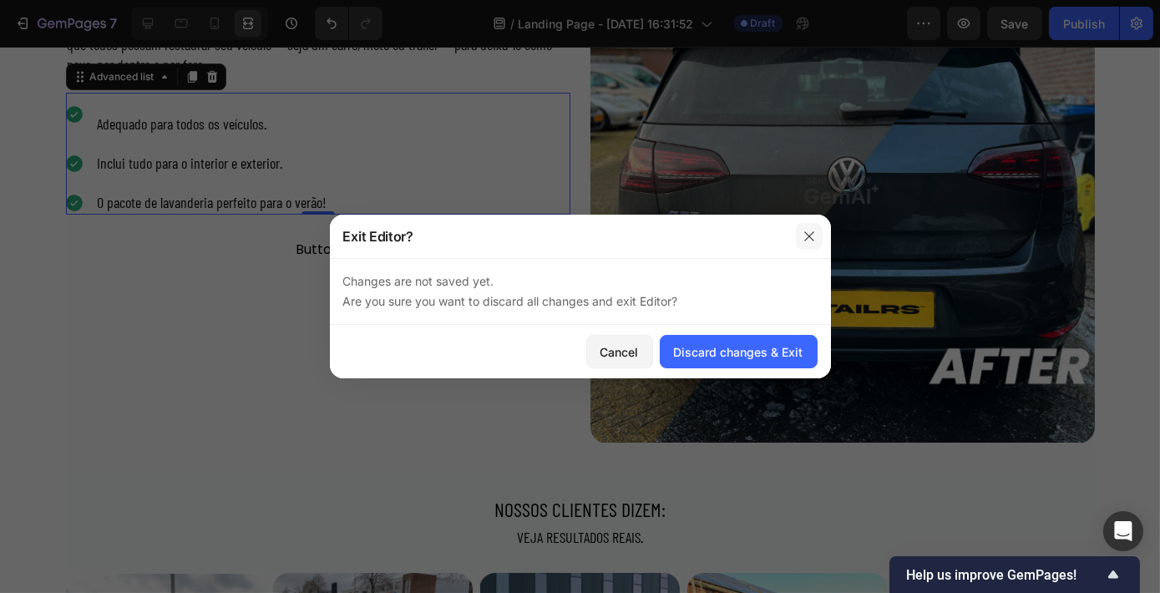
click at [810, 240] on icon "button" at bounding box center [808, 236] width 13 height 13
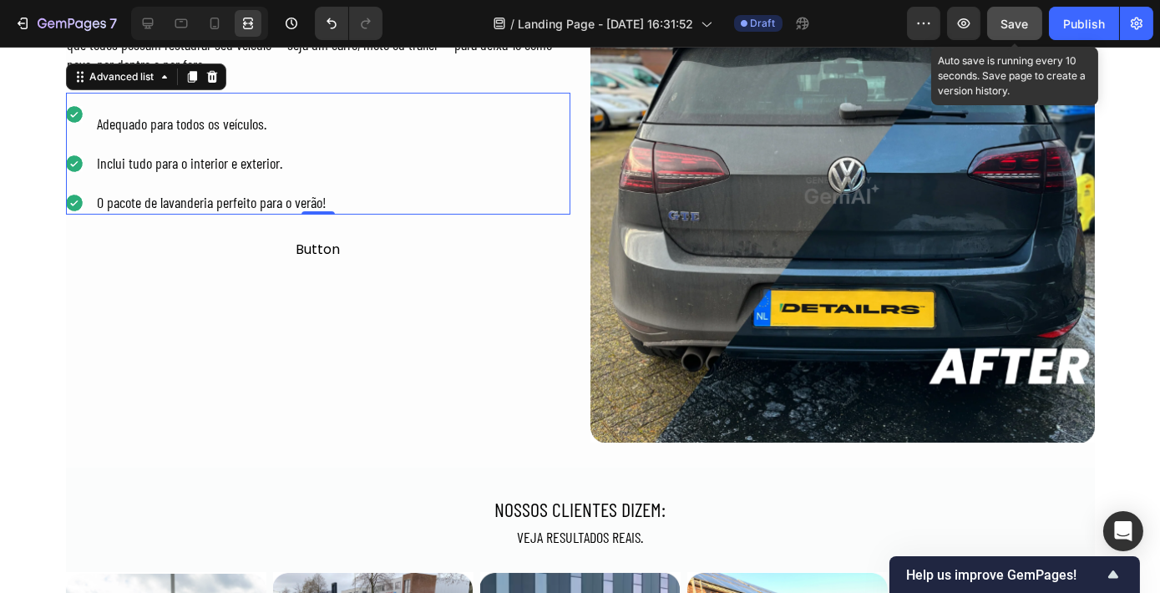
click at [1021, 33] on button "Save" at bounding box center [1014, 23] width 55 height 33
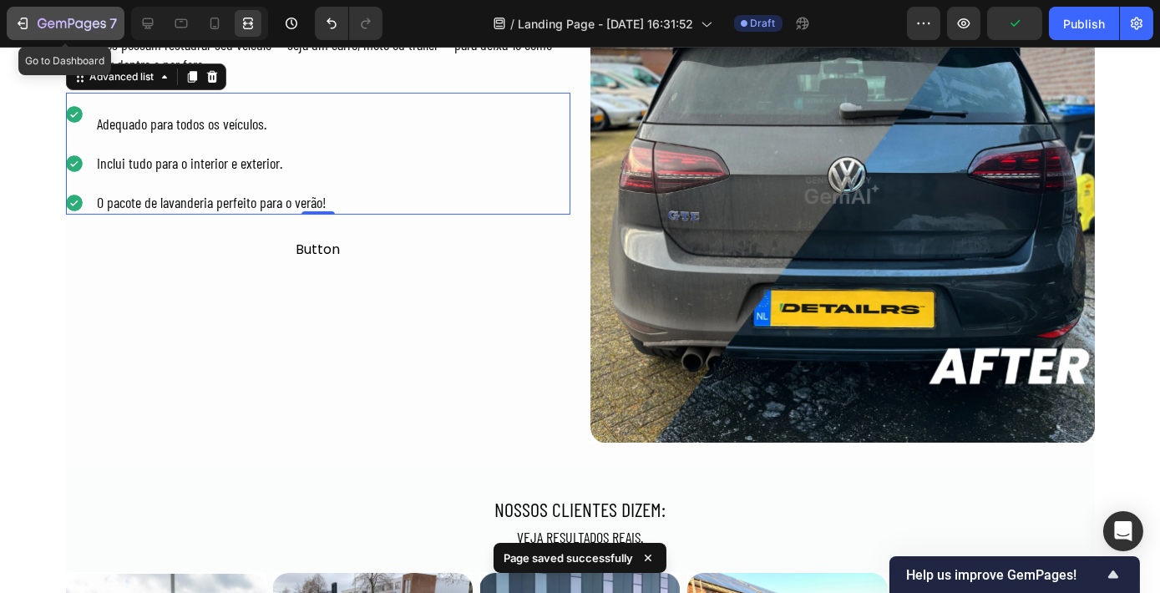
click at [22, 23] on icon "button" at bounding box center [22, 23] width 8 height 5
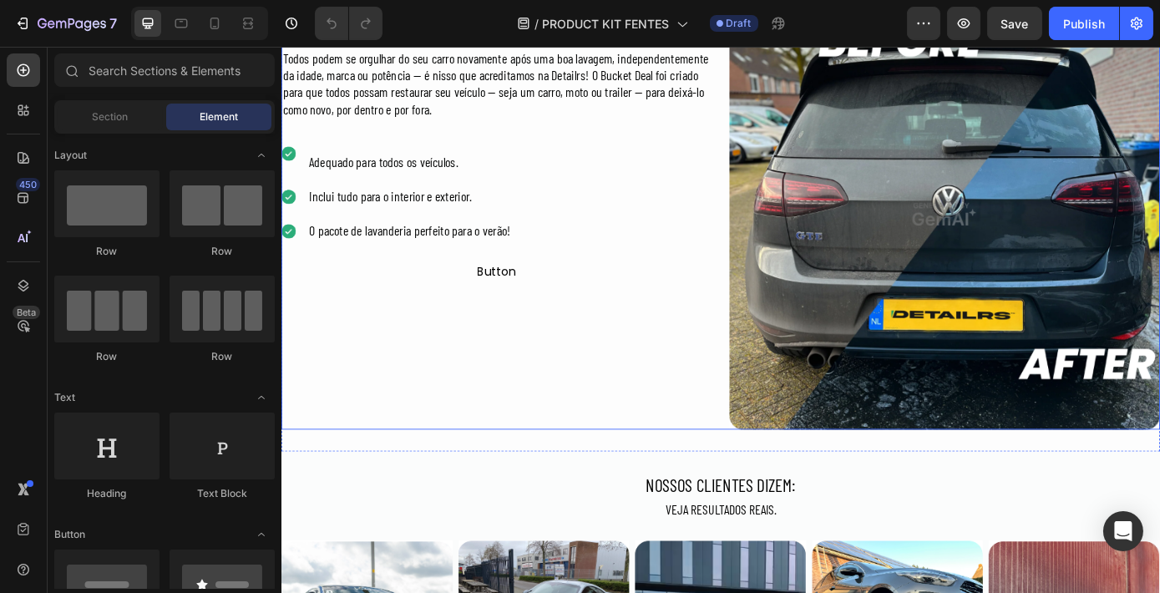
scroll to position [759, 0]
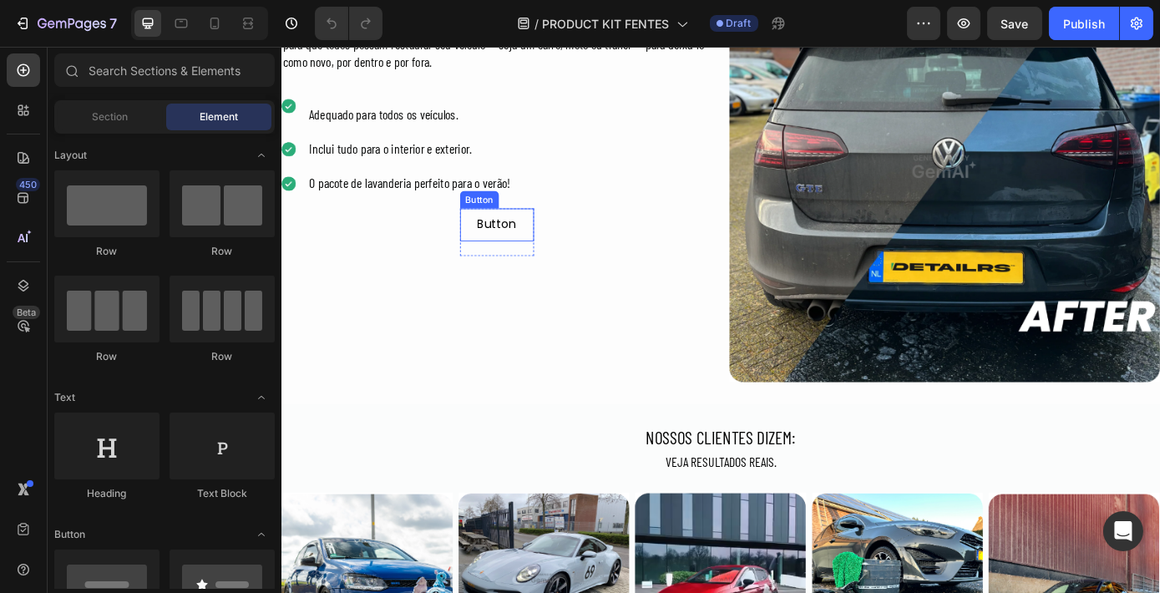
click at [559, 263] on button "Button" at bounding box center [526, 250] width 84 height 38
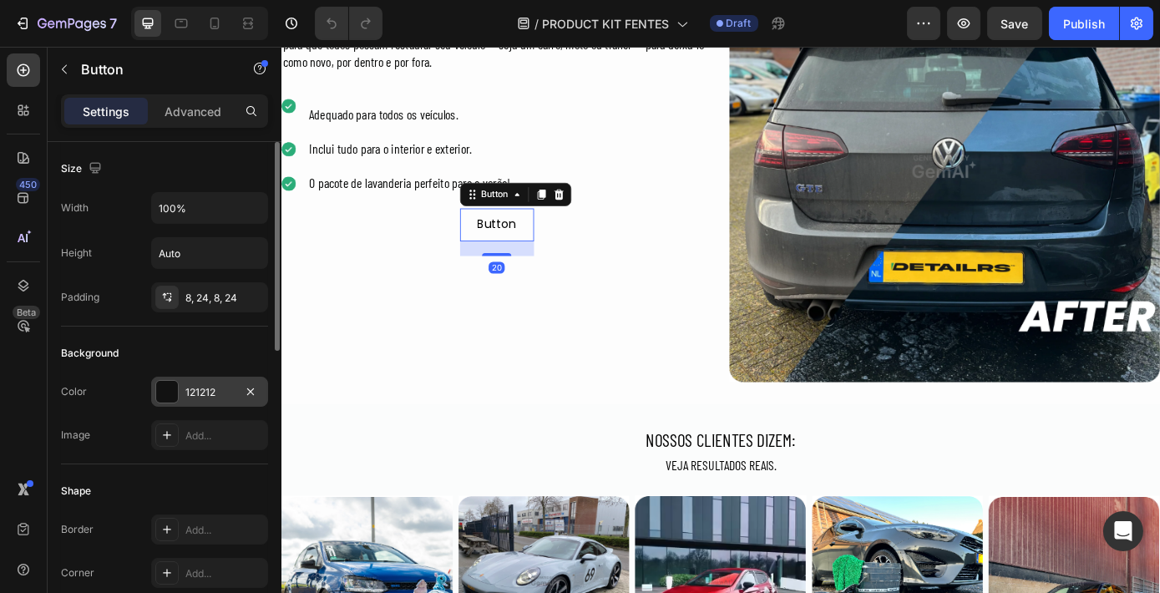
click at [183, 395] on div "121212" at bounding box center [209, 392] width 117 height 30
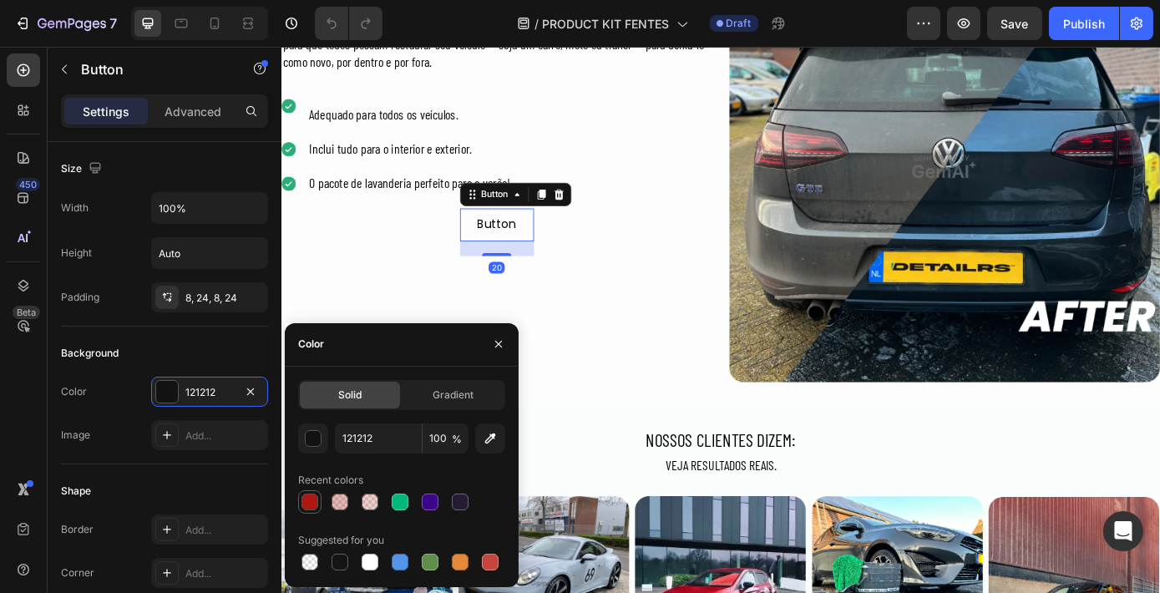
click at [305, 504] on div at bounding box center [309, 501] width 17 height 17
type input "AD150D"
type input "99"
click at [496, 337] on icon "button" at bounding box center [498, 343] width 13 height 13
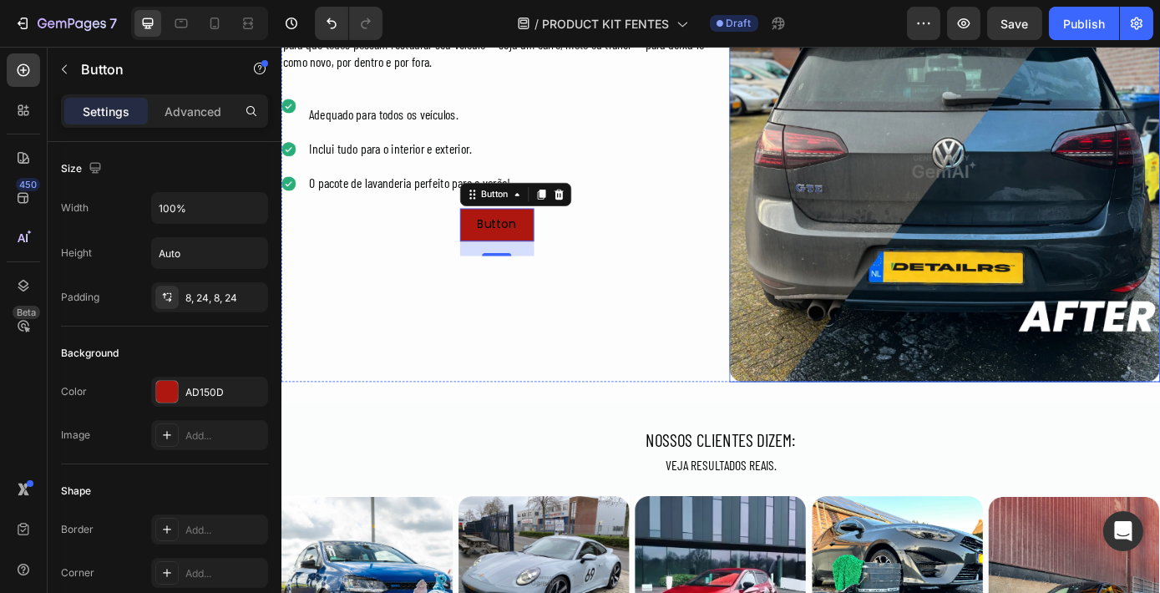
click at [943, 325] on img at bounding box center [1036, 183] width 491 height 491
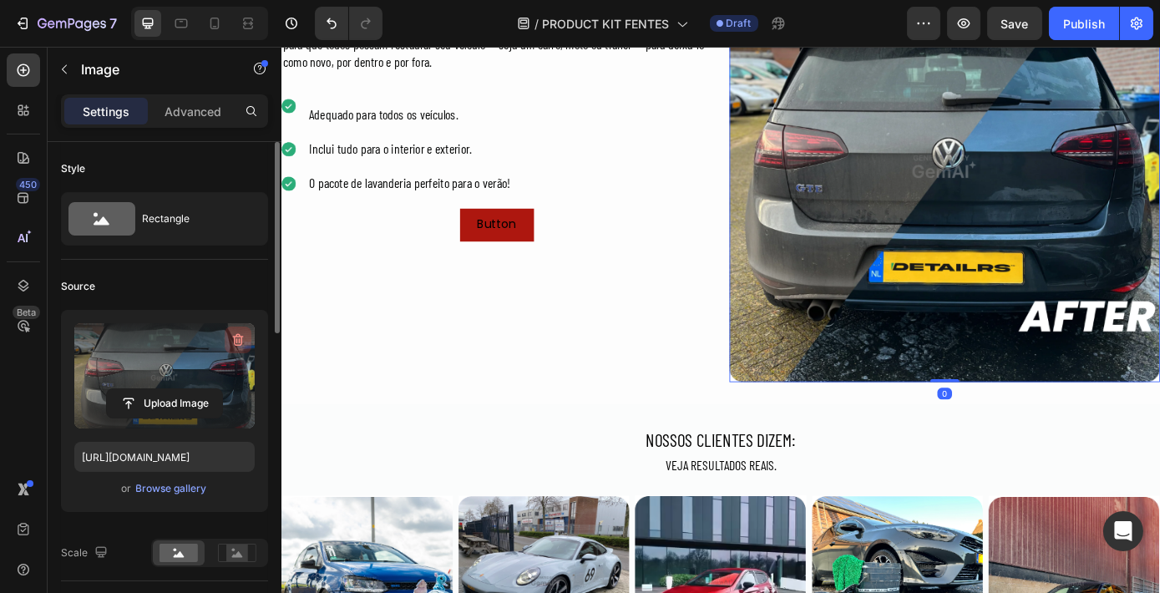
click at [240, 339] on icon "button" at bounding box center [238, 339] width 17 height 17
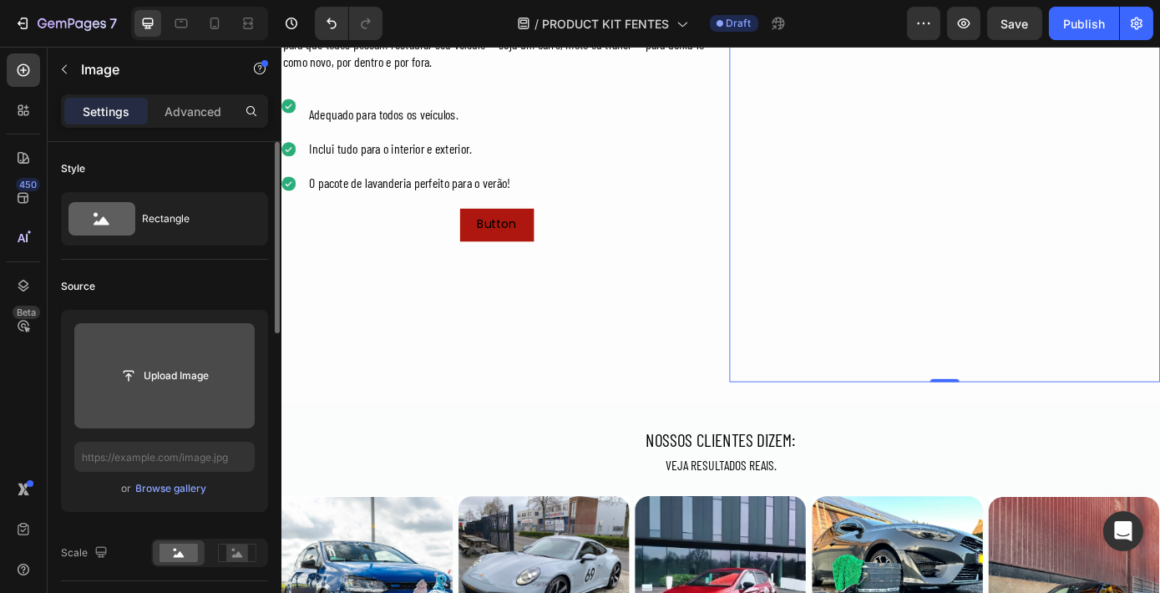
click at [189, 377] on input "file" at bounding box center [164, 375] width 115 height 28
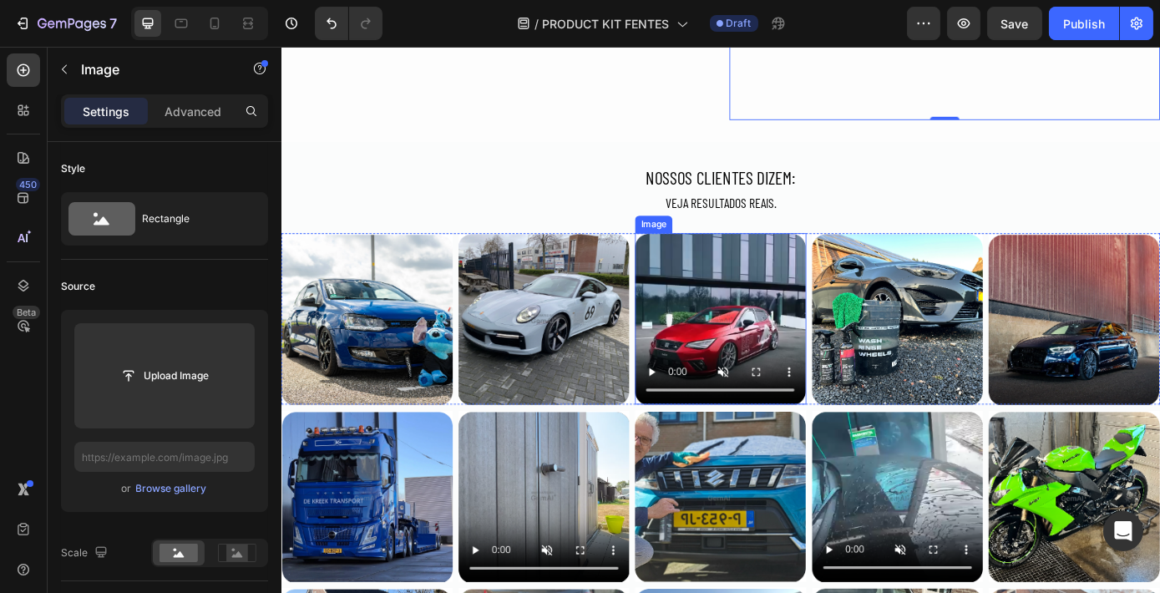
scroll to position [1062, 0]
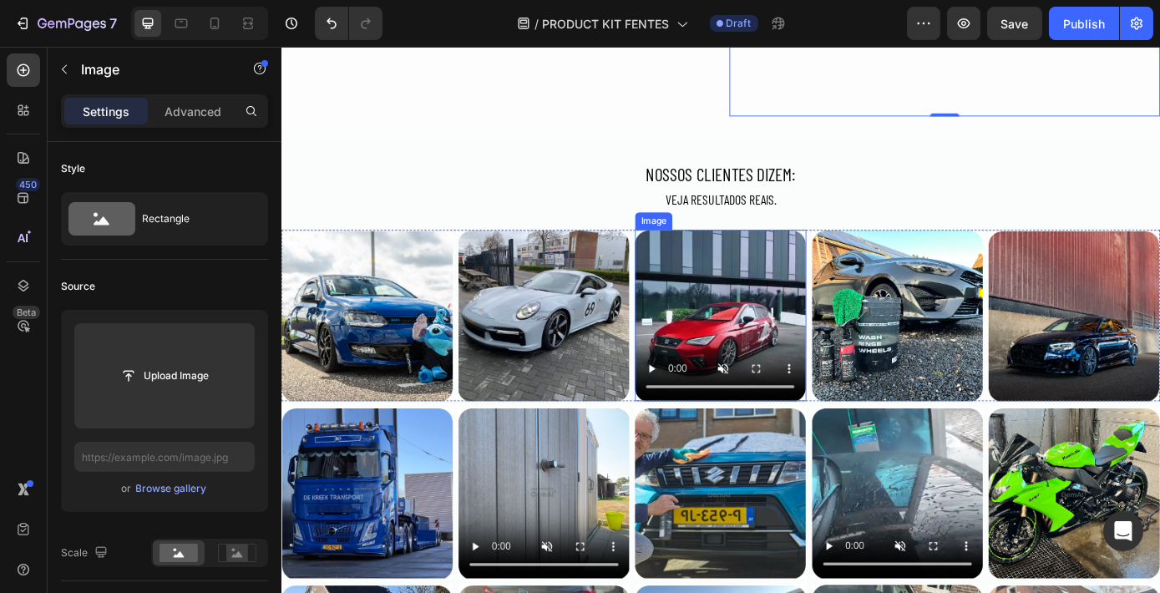
click at [766, 341] on img at bounding box center [781, 352] width 195 height 195
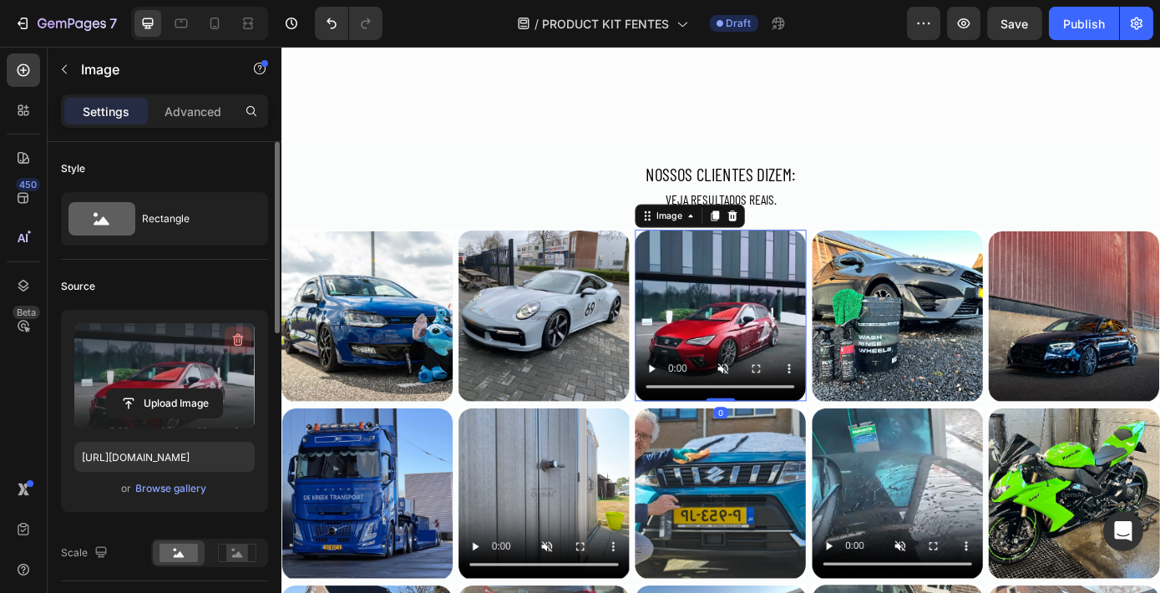
click at [240, 339] on icon "button" at bounding box center [238, 340] width 11 height 13
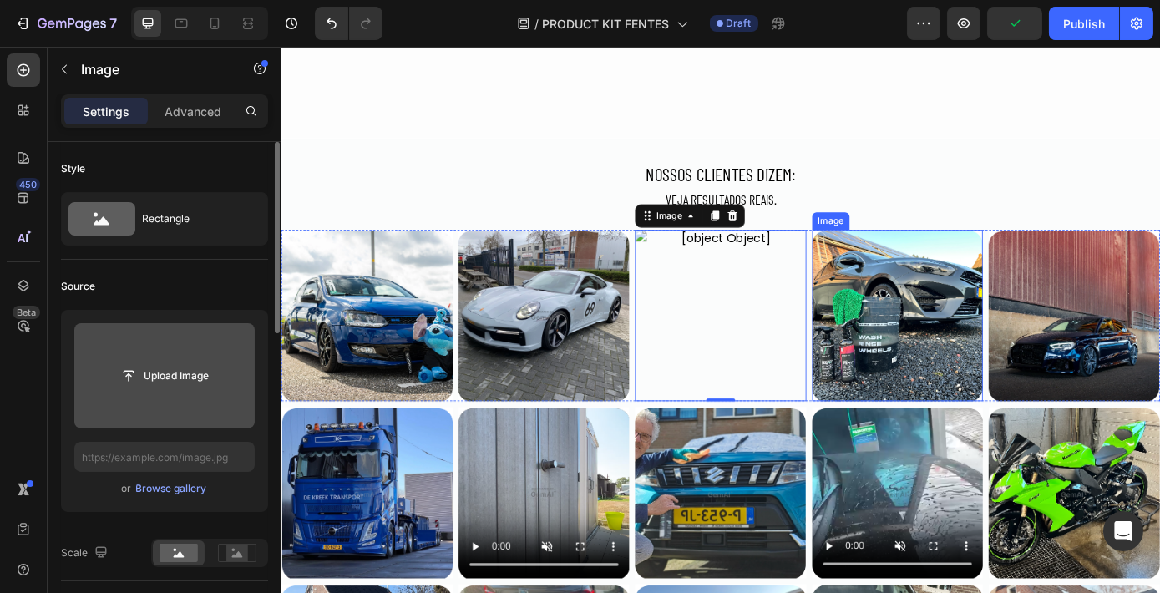
click at [928, 356] on img at bounding box center [983, 352] width 195 height 195
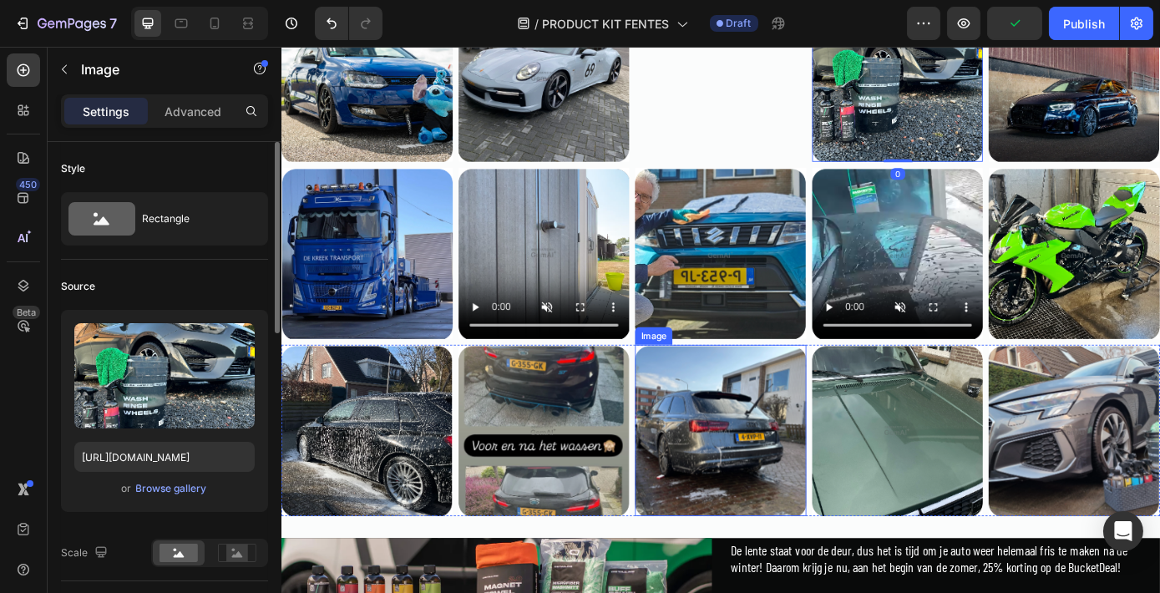
scroll to position [1366, 0]
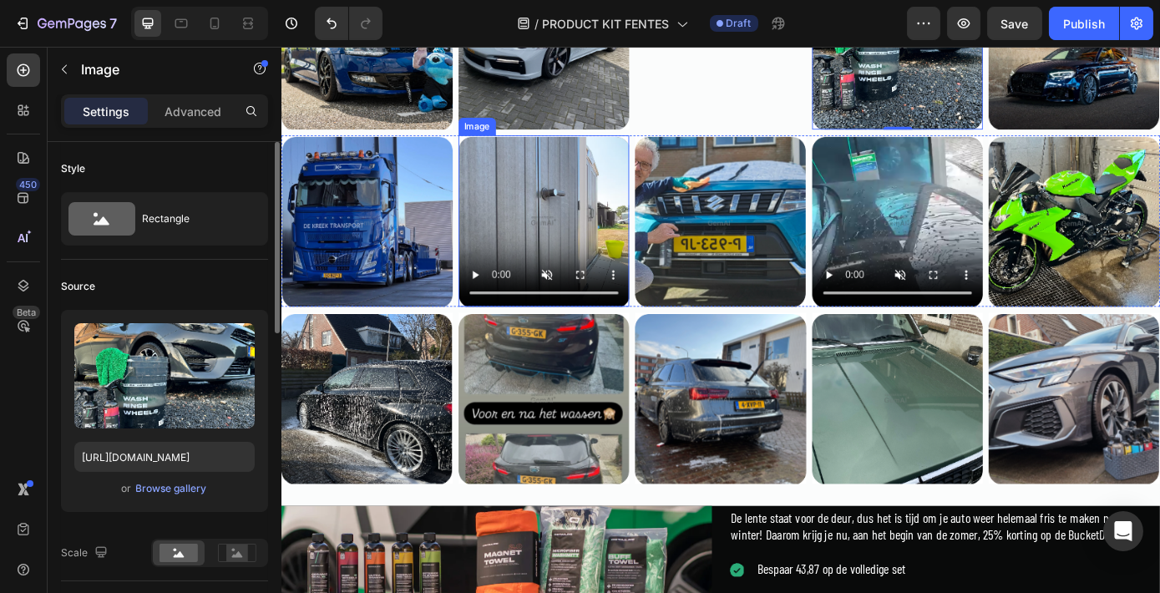
click at [550, 244] on img at bounding box center [580, 245] width 195 height 195
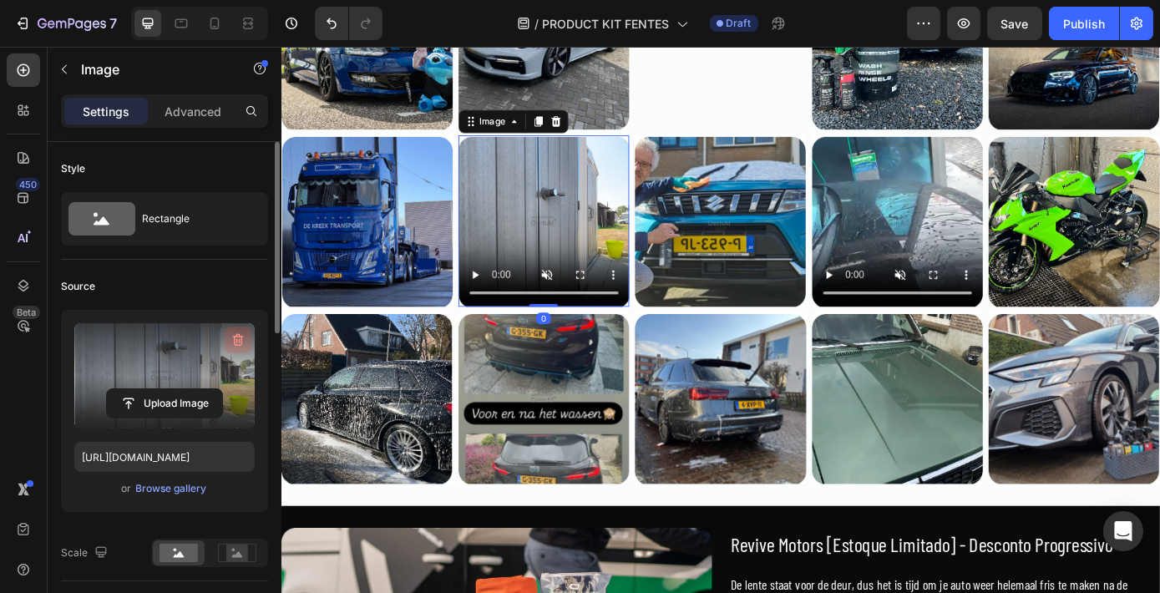
click at [236, 339] on icon "button" at bounding box center [237, 340] width 2 height 5
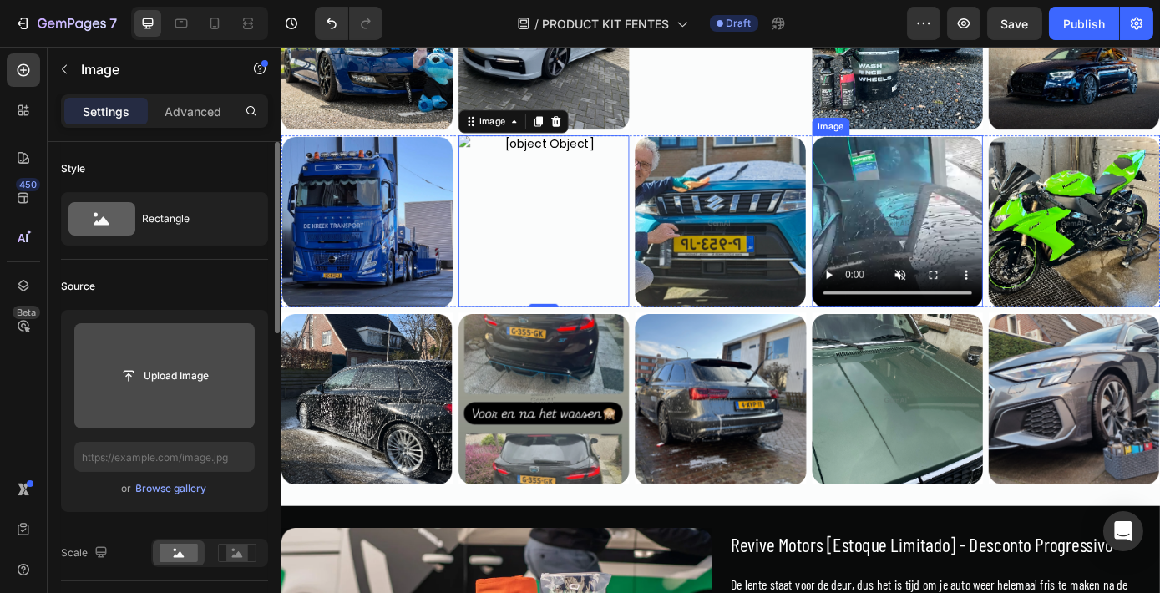
click at [1006, 260] on img at bounding box center [983, 245] width 195 height 195
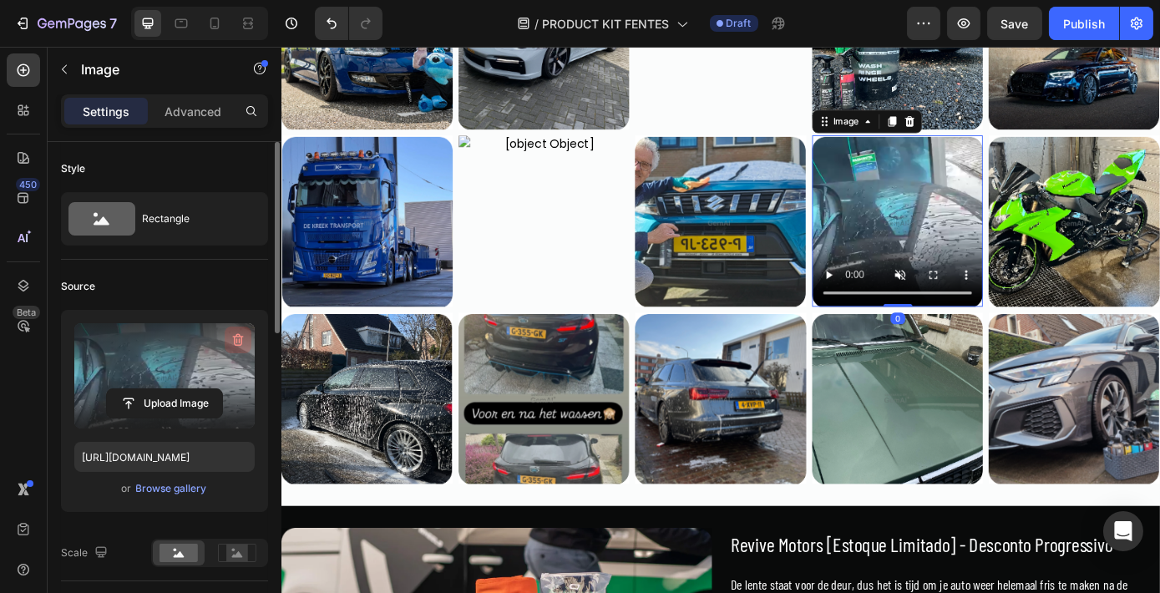
click at [233, 335] on icon "button" at bounding box center [238, 340] width 11 height 13
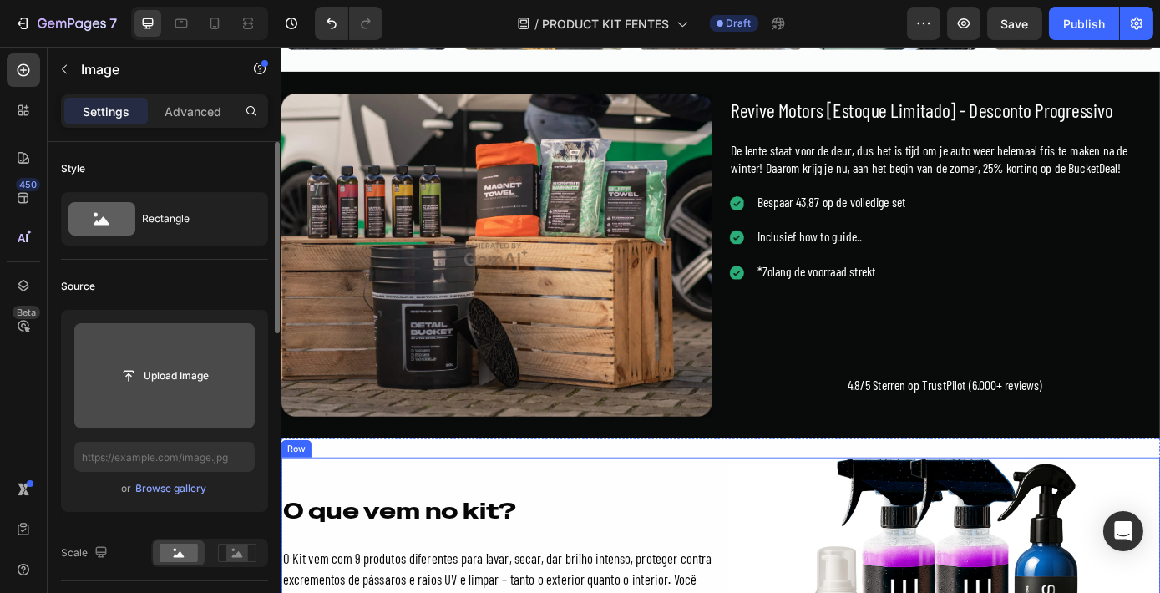
scroll to position [1897, 0]
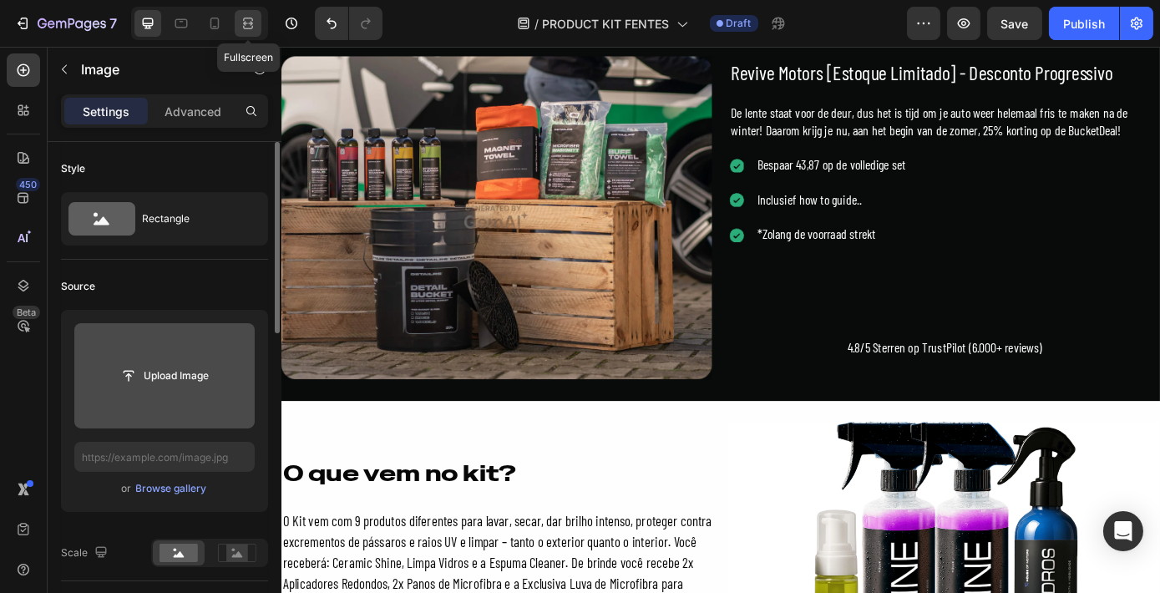
click at [245, 15] on icon at bounding box center [248, 23] width 17 height 17
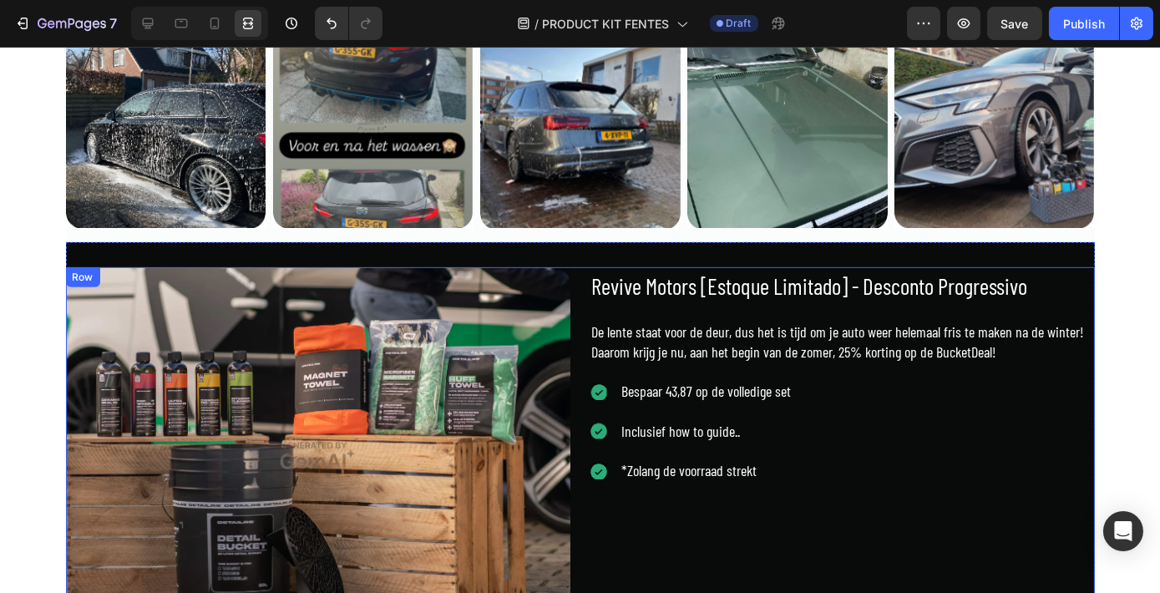
scroll to position [1670, 0]
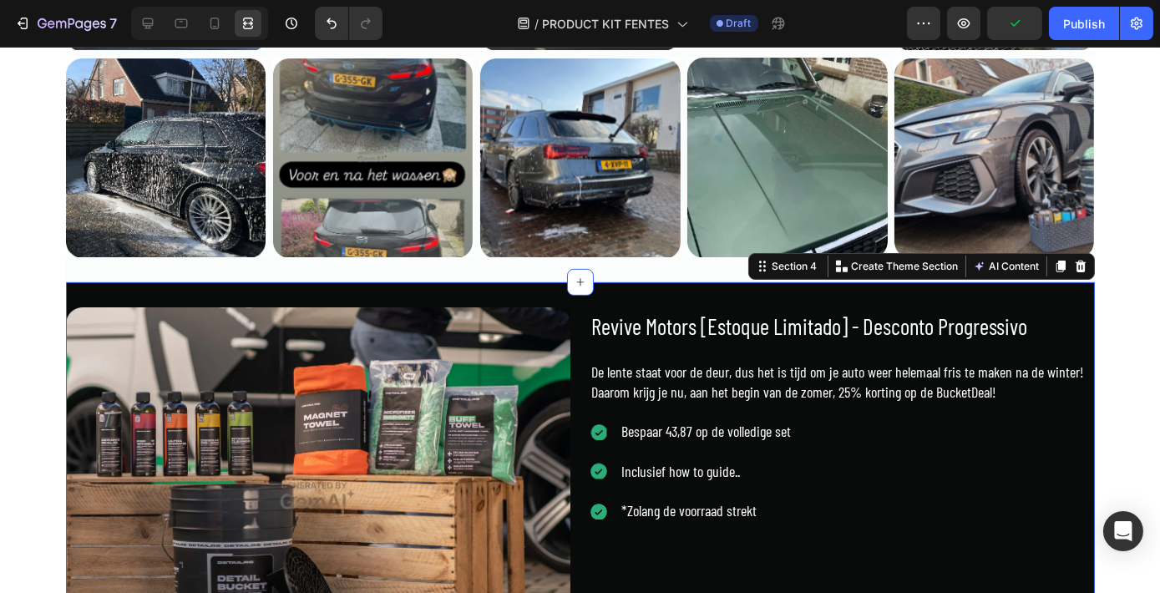
click at [656, 301] on div "Image Revive Motors [Estoque Limitado] - Desconto Progressivo Product Title De …" at bounding box center [580, 496] width 1029 height 428
click at [1077, 260] on icon at bounding box center [1079, 266] width 11 height 12
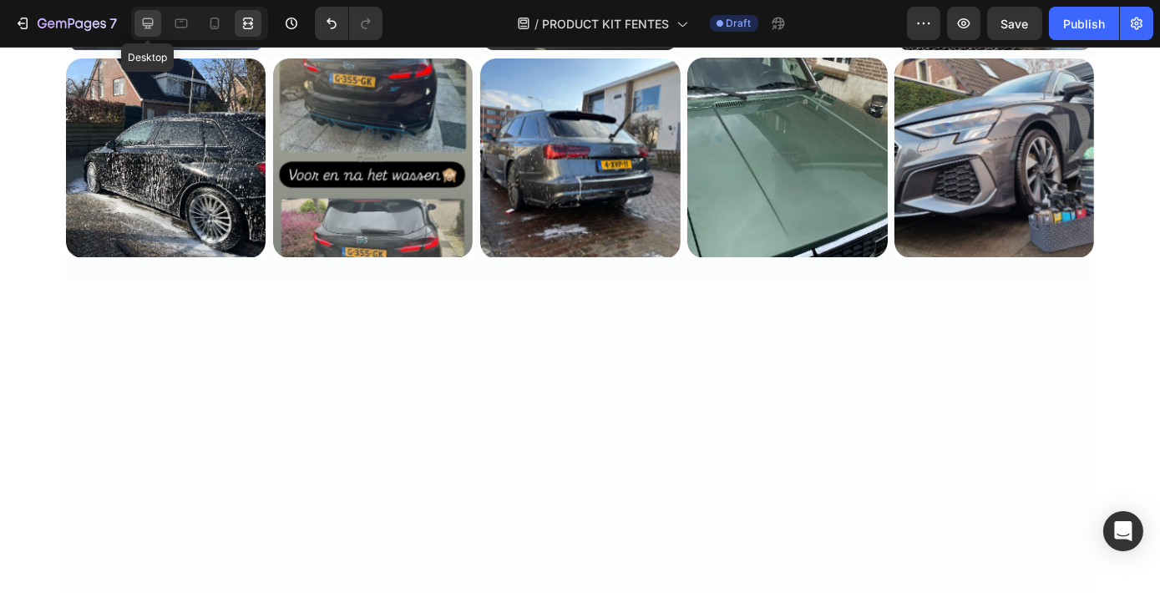
click at [149, 13] on div at bounding box center [147, 23] width 27 height 27
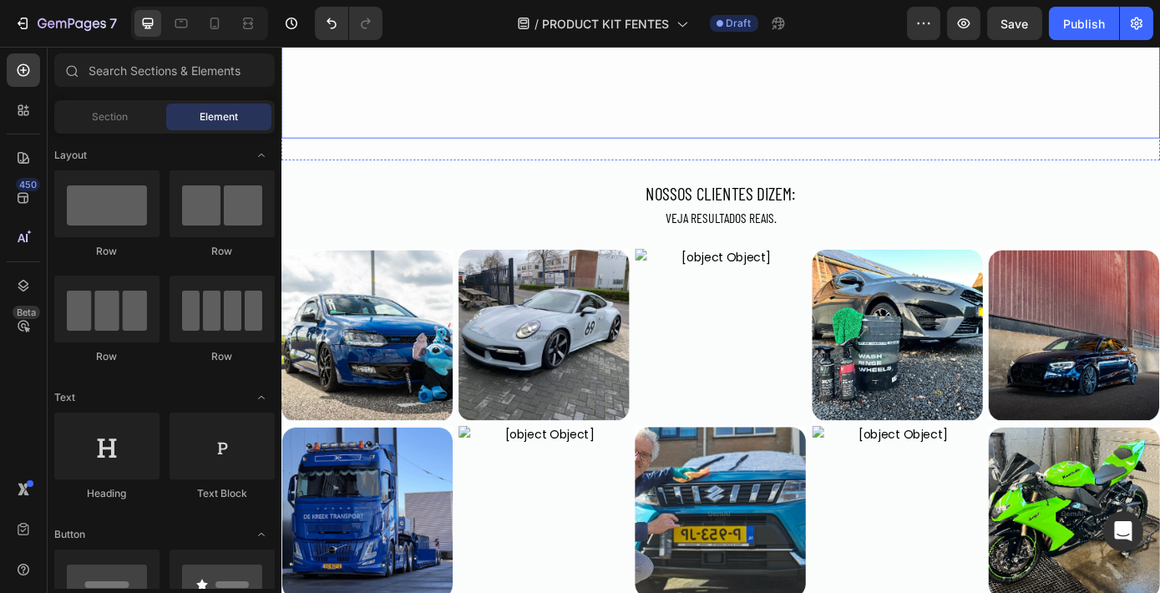
scroll to position [1206, 0]
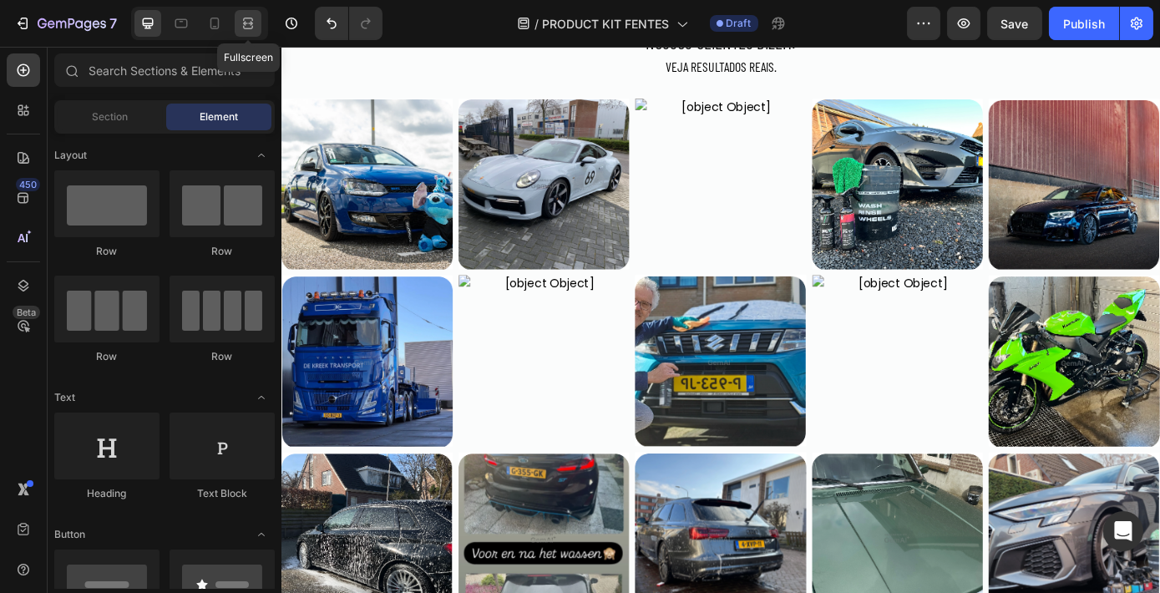
click at [235, 26] on div at bounding box center [248, 23] width 27 height 27
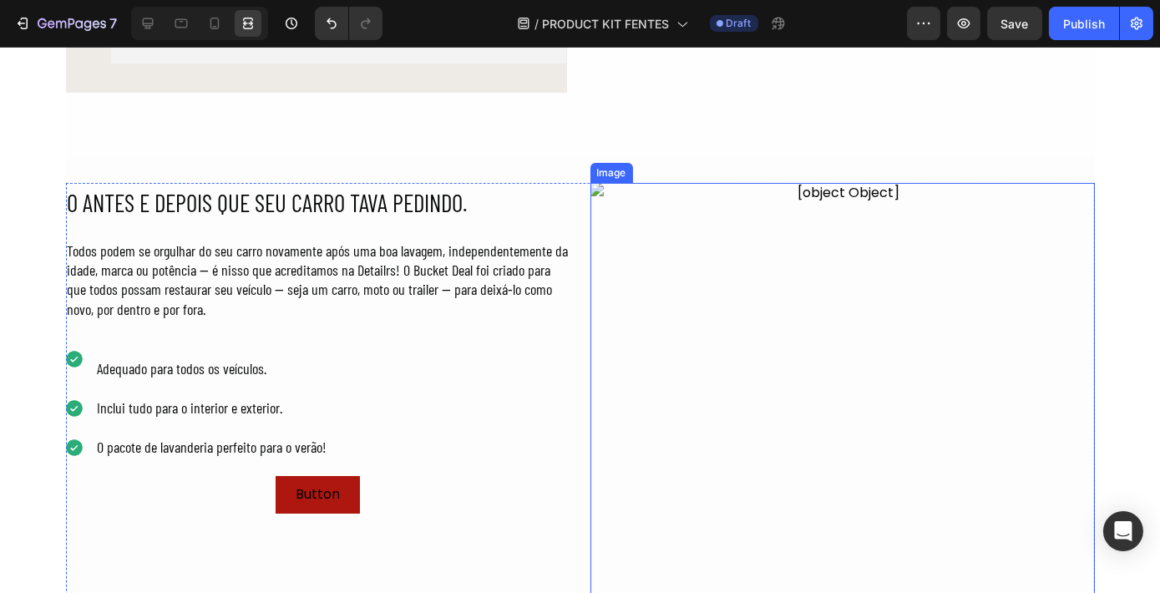
scroll to position [523, 0]
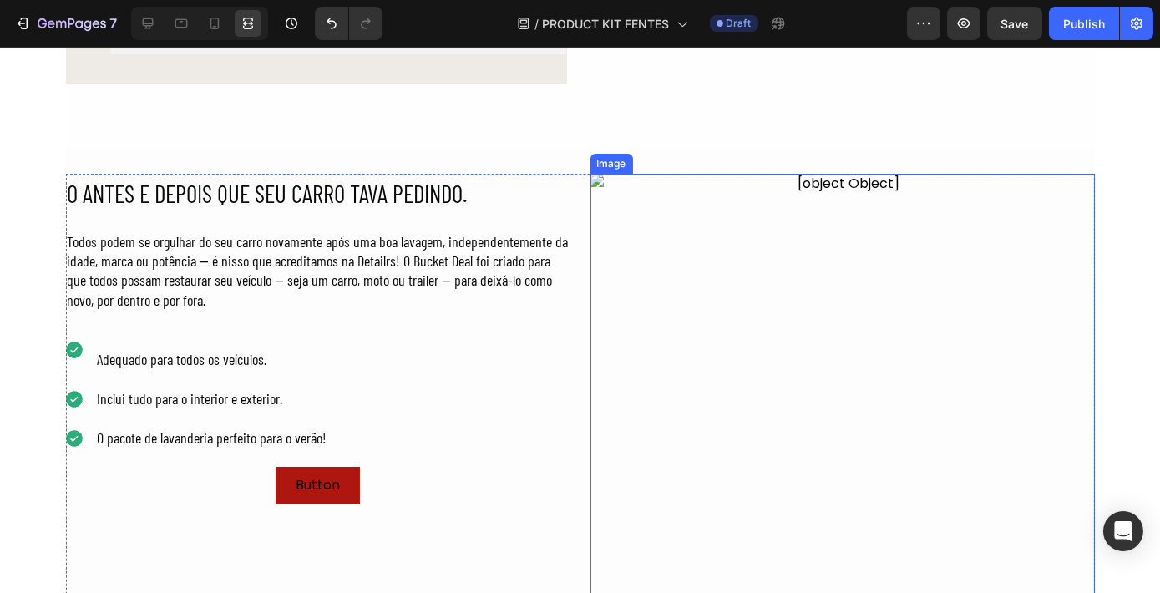
click at [683, 292] on img at bounding box center [842, 426] width 504 height 504
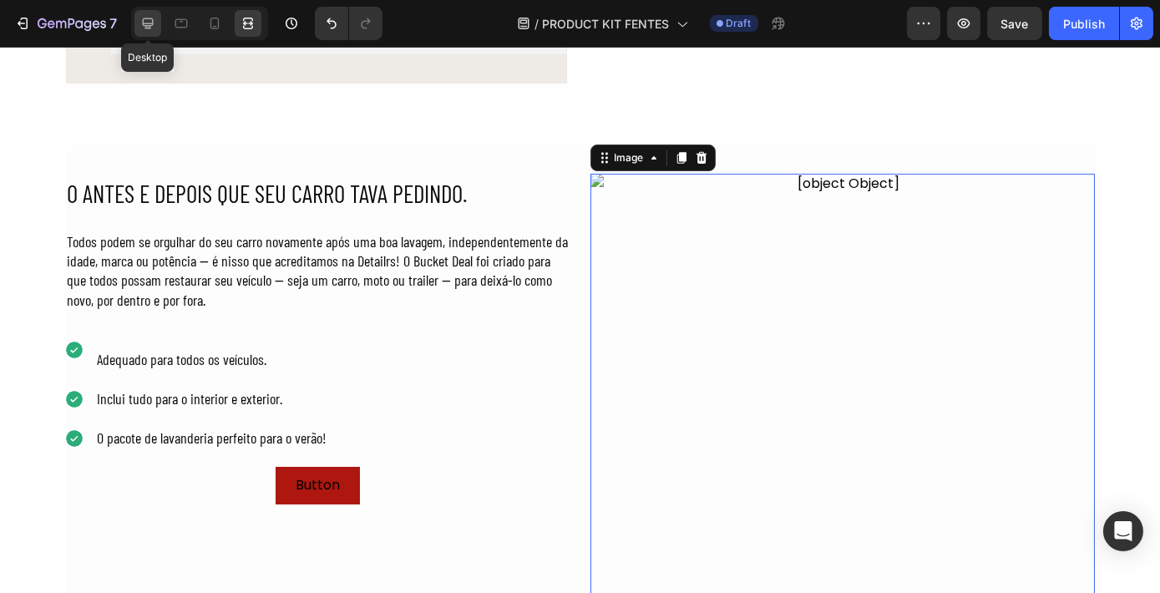
click at [147, 28] on icon at bounding box center [147, 23] width 17 height 17
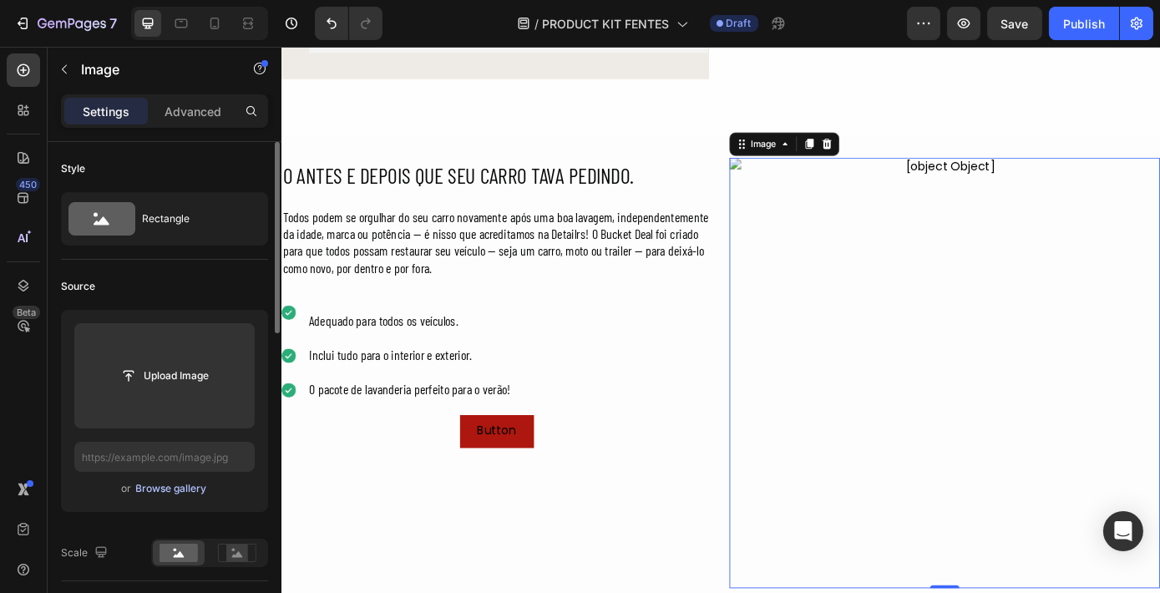
click at [176, 486] on div "Browse gallery" at bounding box center [171, 488] width 71 height 15
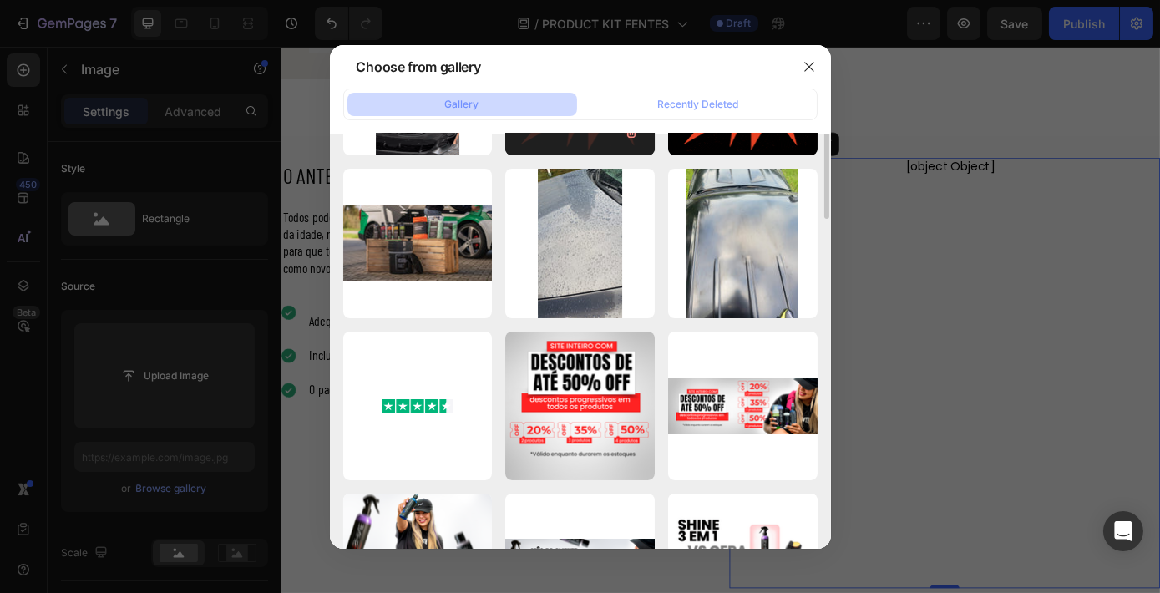
scroll to position [151, 0]
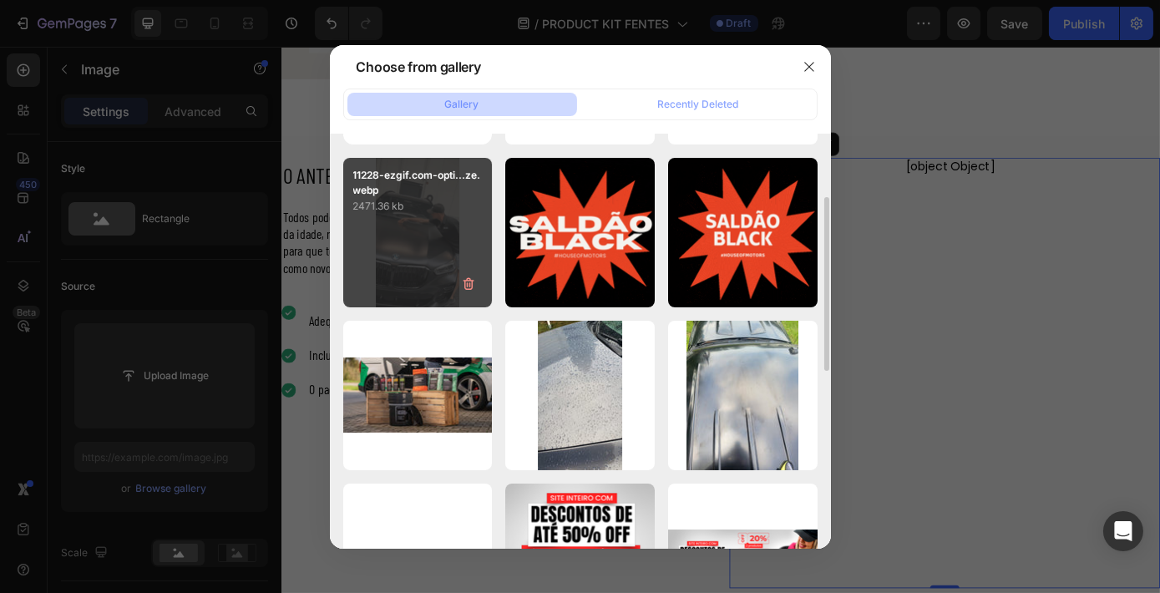
click at [454, 242] on div "11228-ezgif.com-opti...ze.webp 2471.36 kb" at bounding box center [417, 232] width 149 height 149
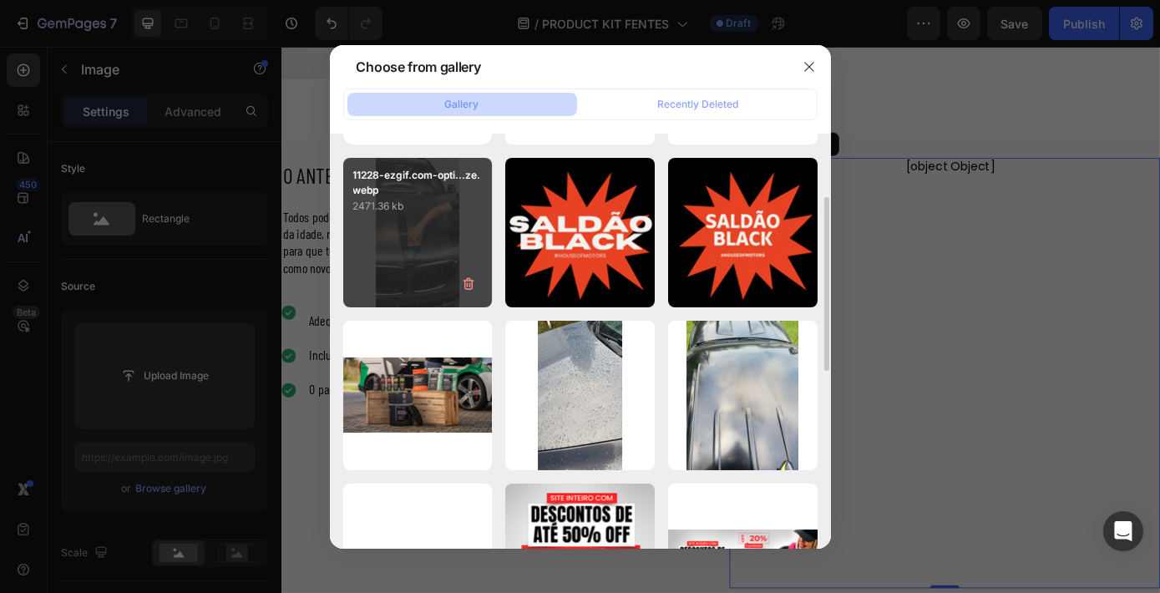
type input "https://cdn.shopify.com/s/files/1/0924/5671/4520/files/gempages_559705239159046…"
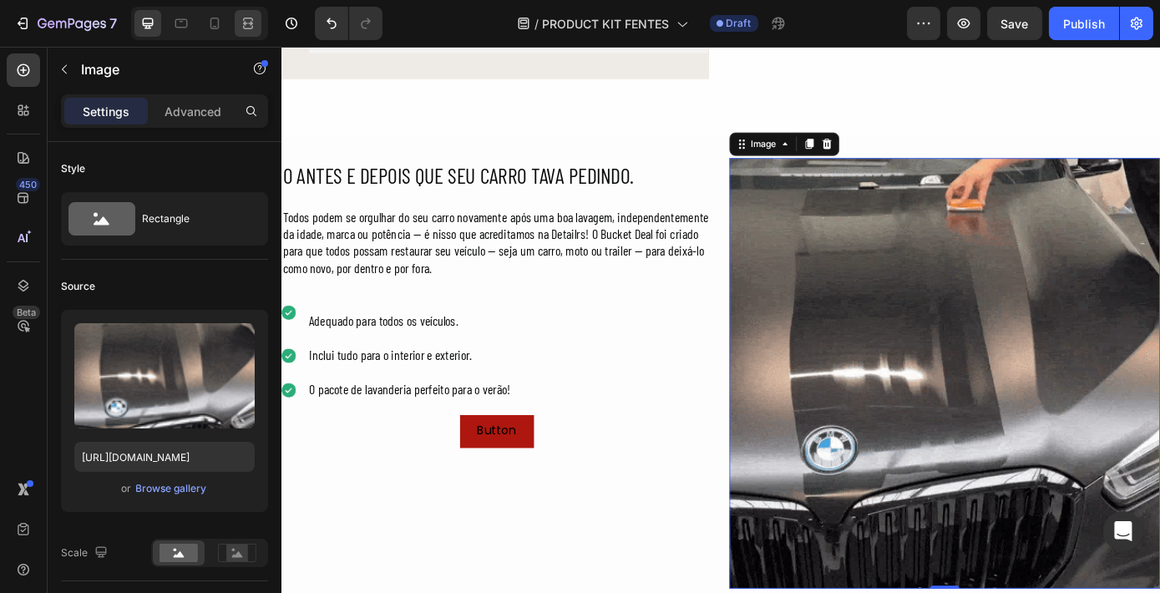
click at [250, 38] on div at bounding box center [199, 23] width 137 height 33
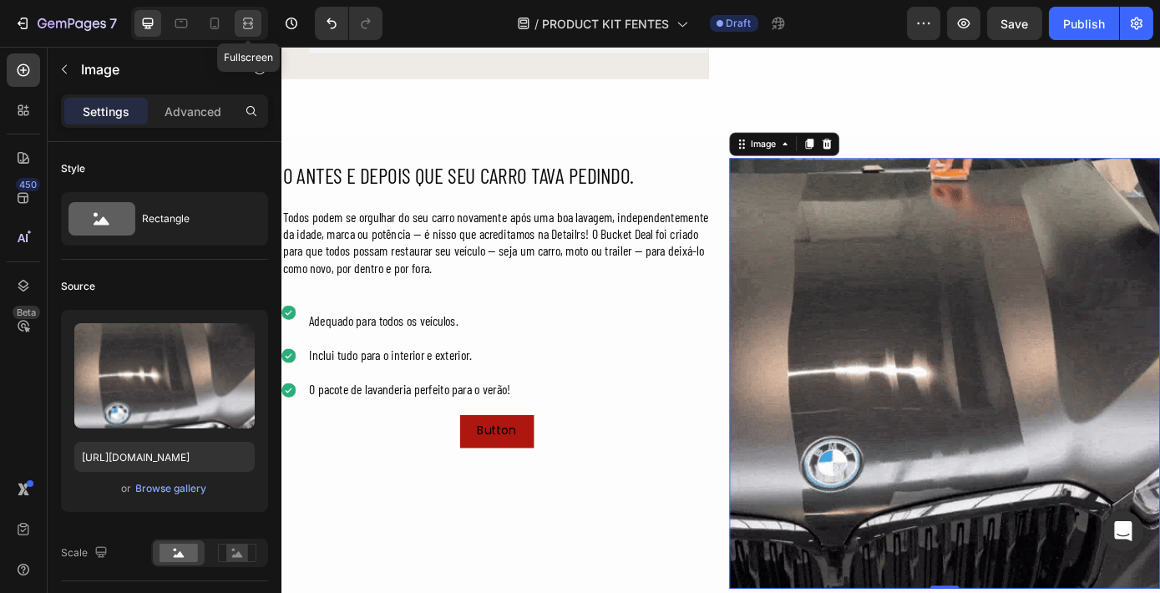
click at [249, 30] on icon at bounding box center [248, 23] width 17 height 17
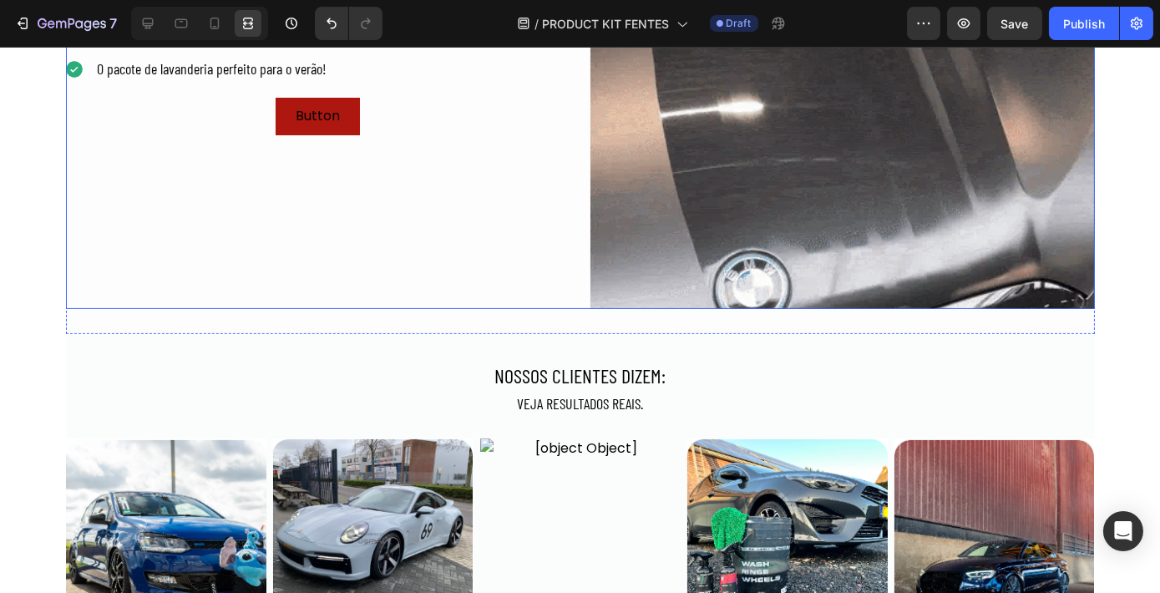
scroll to position [903, 0]
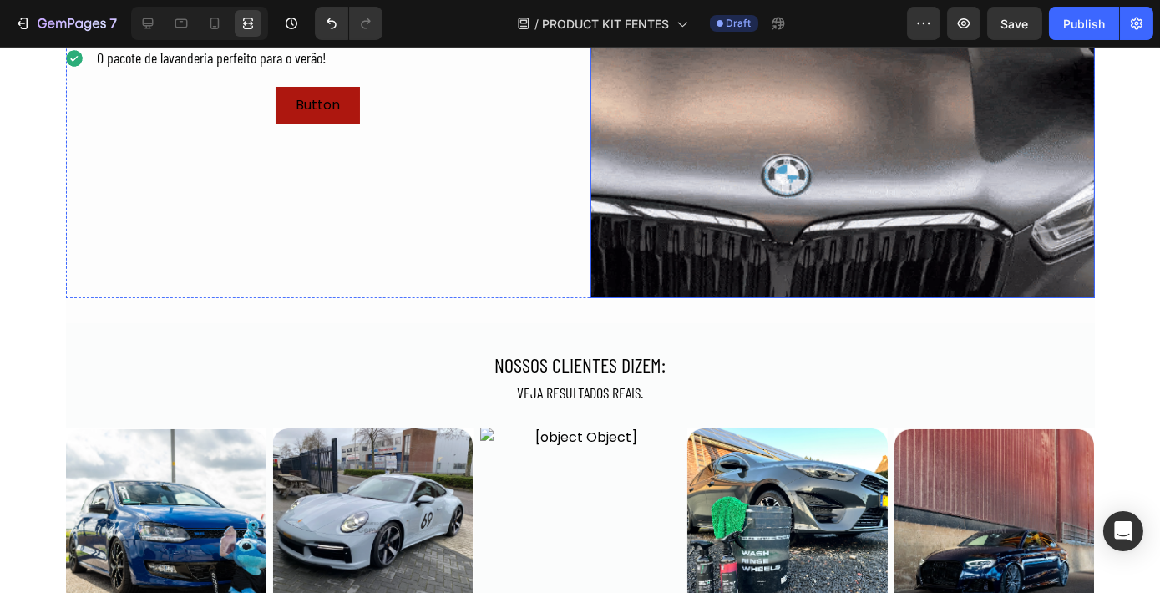
click at [726, 231] on img at bounding box center [842, 46] width 504 height 504
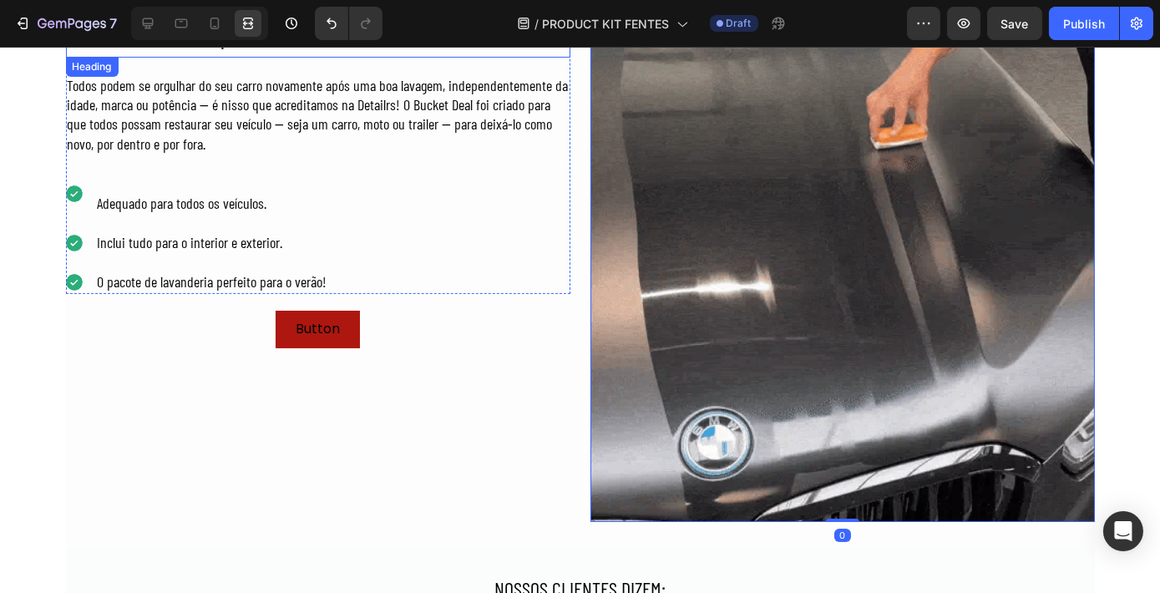
scroll to position [675, 0]
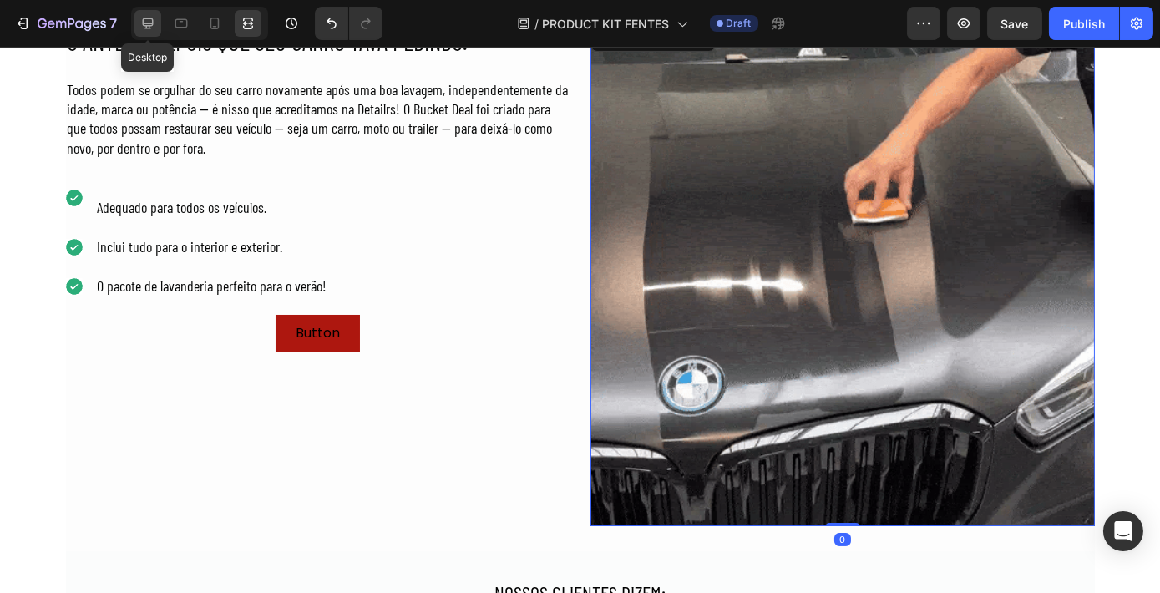
click at [147, 18] on icon at bounding box center [148, 23] width 11 height 11
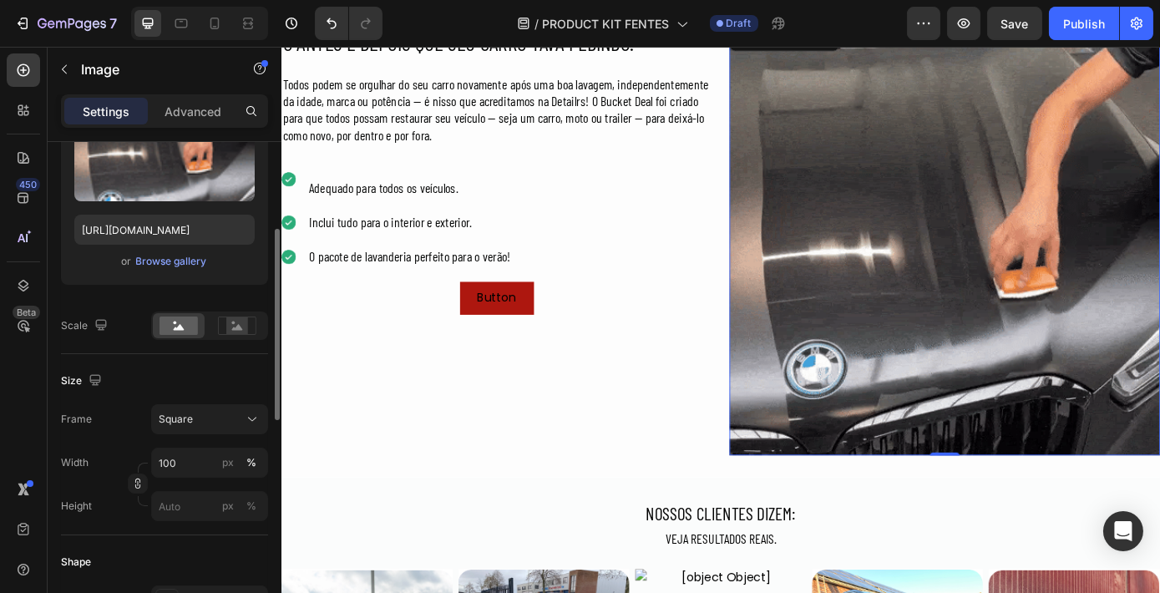
scroll to position [303, 0]
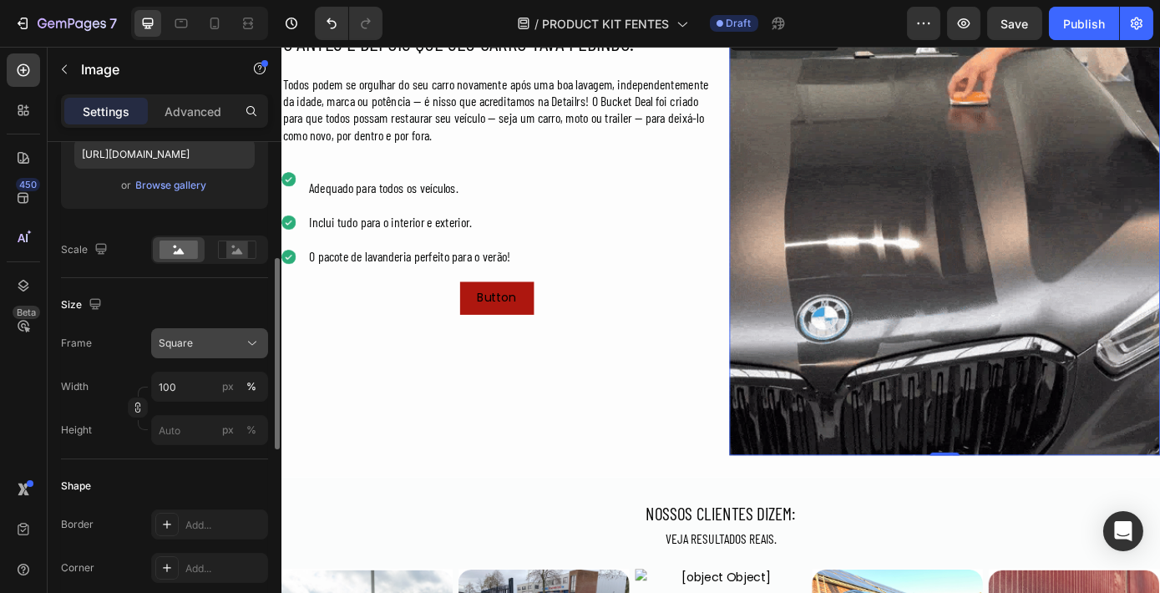
click at [225, 341] on div "Square" at bounding box center [200, 343] width 82 height 15
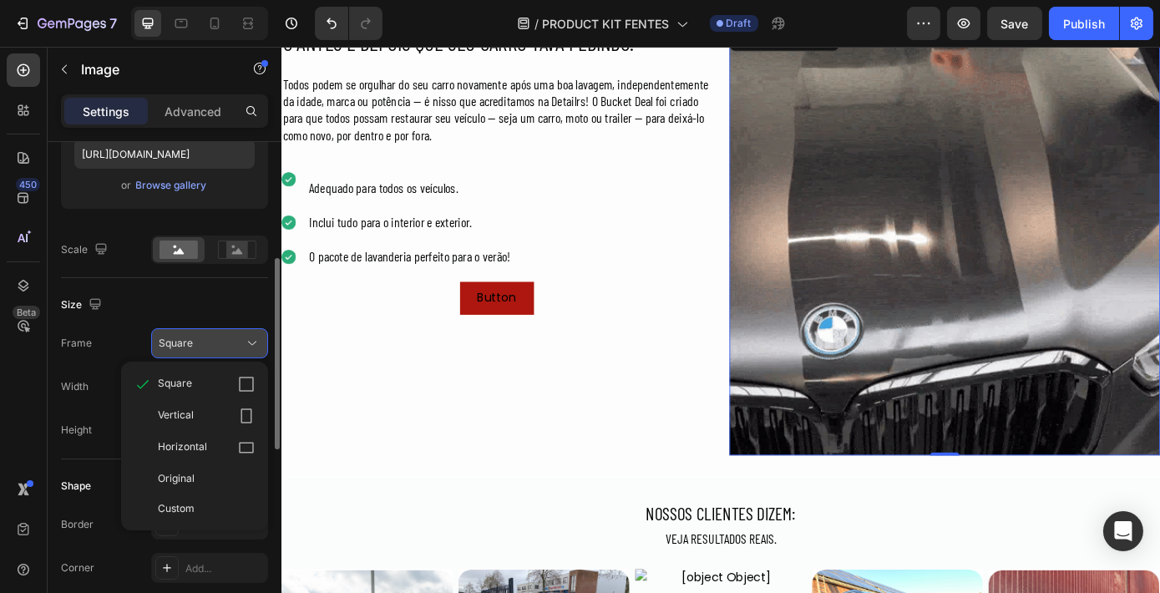
click at [225, 341] on div "Square" at bounding box center [200, 343] width 82 height 15
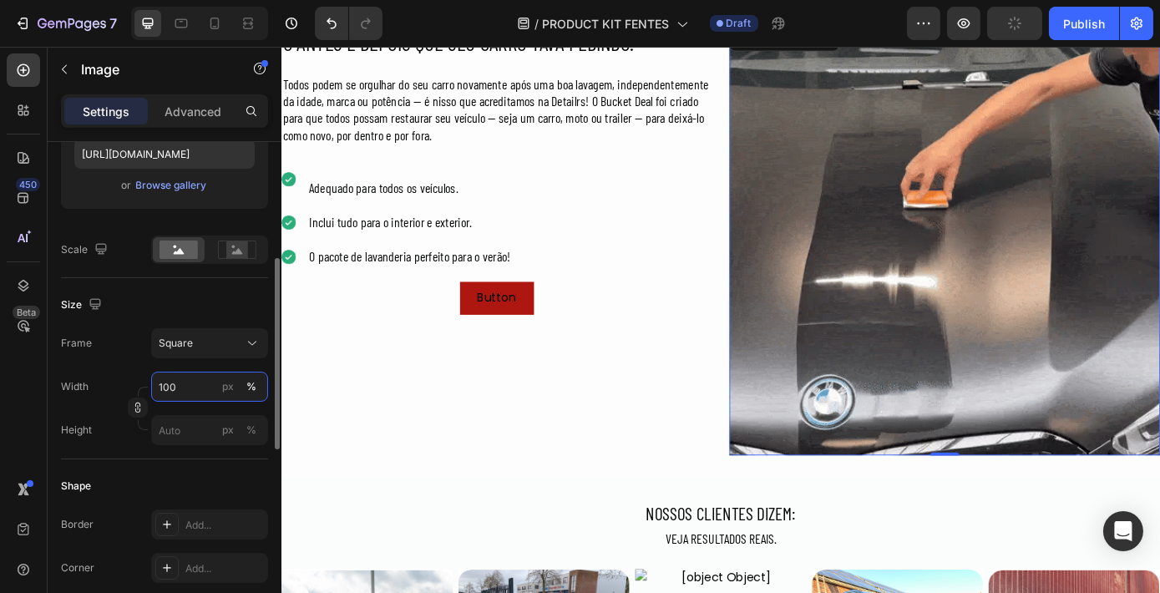
click at [174, 395] on input "100" at bounding box center [209, 387] width 117 height 30
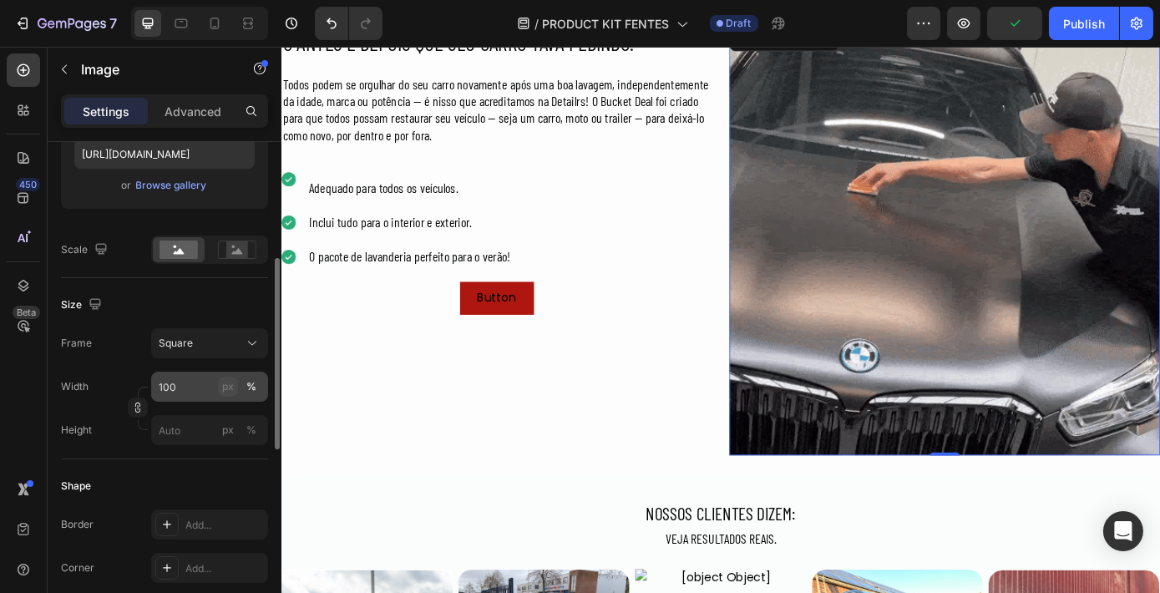
click at [228, 382] on div "px" at bounding box center [228, 386] width 12 height 15
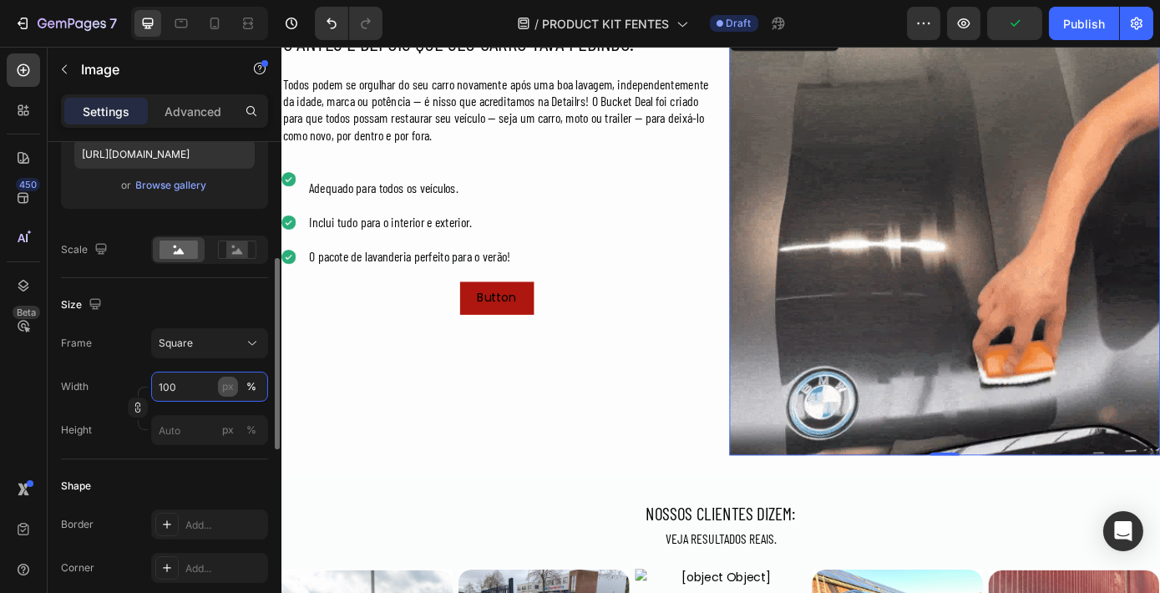
type input "100"
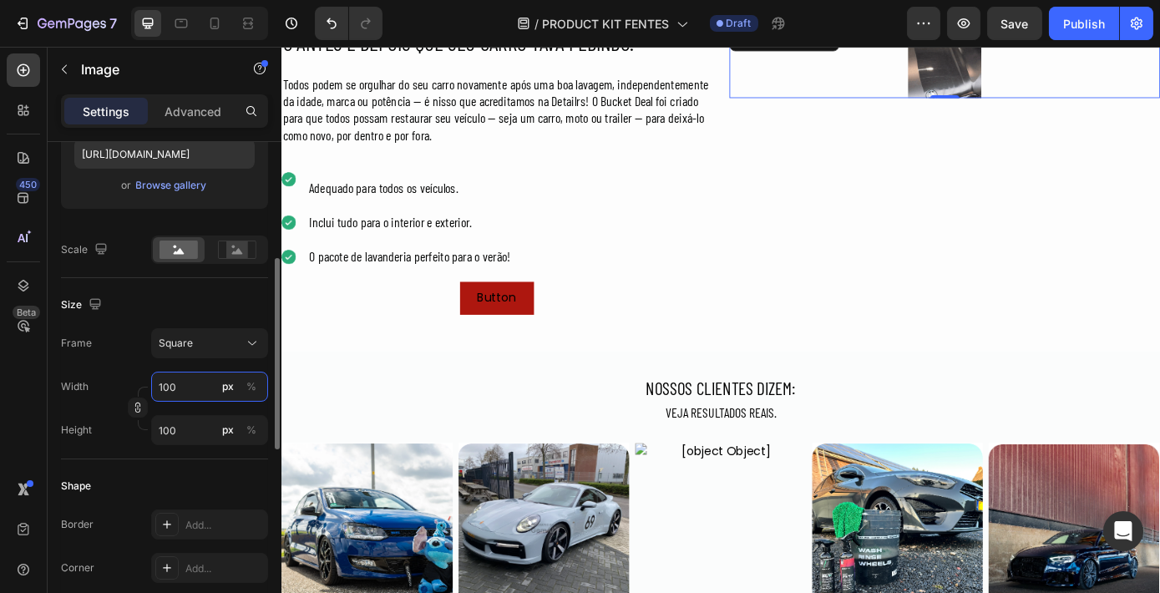
click at [179, 382] on input "100" at bounding box center [209, 387] width 117 height 30
type input "3"
type input "30"
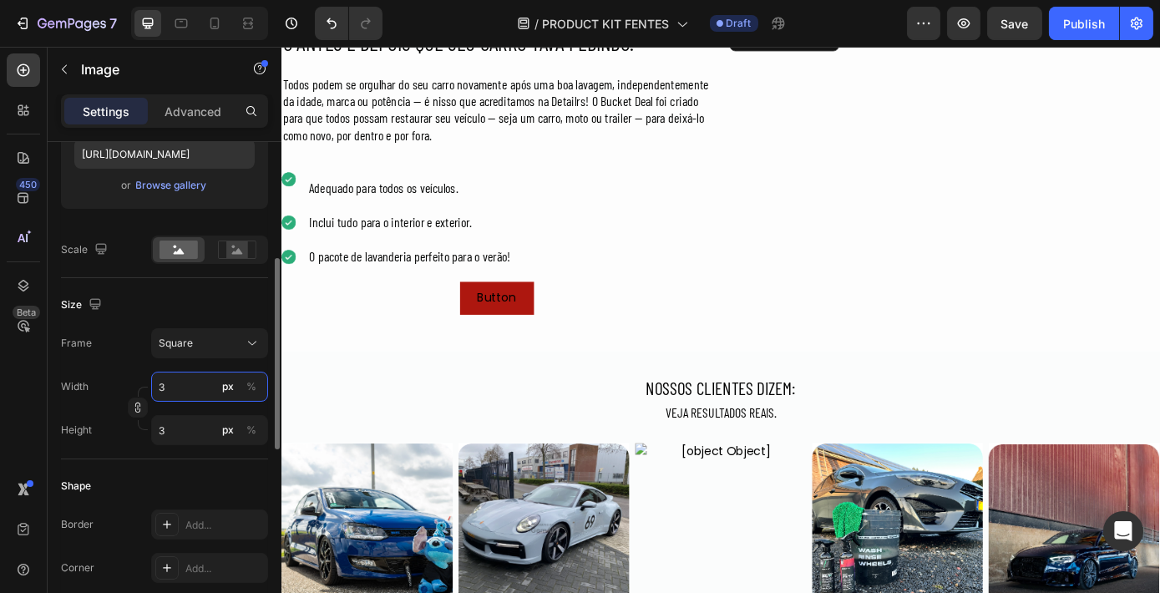
type input "30"
type input "300"
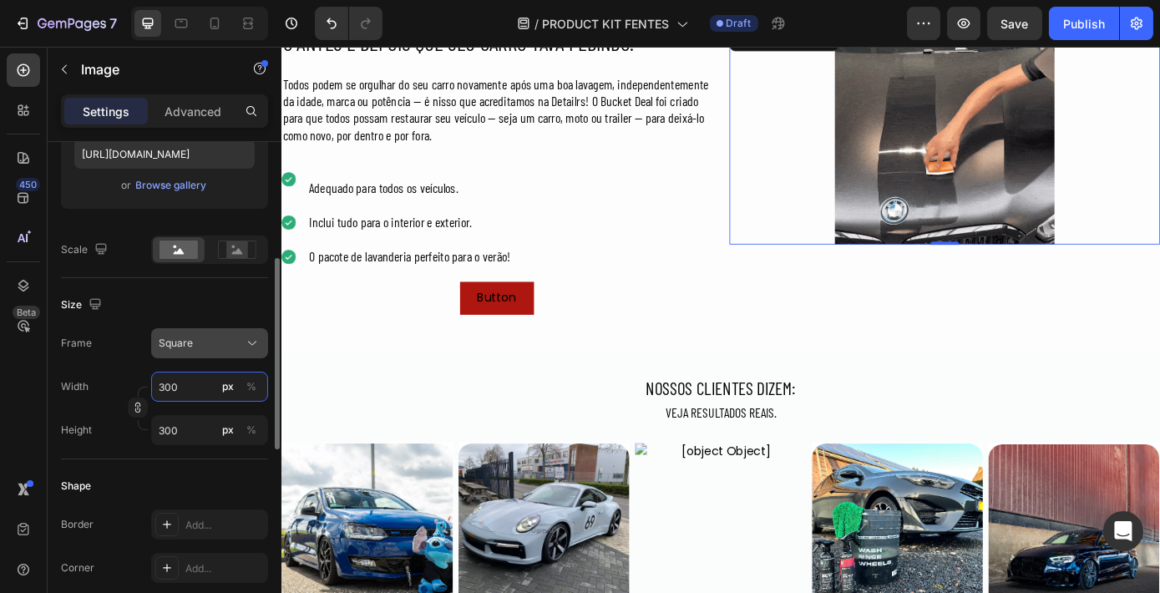
type input "300"
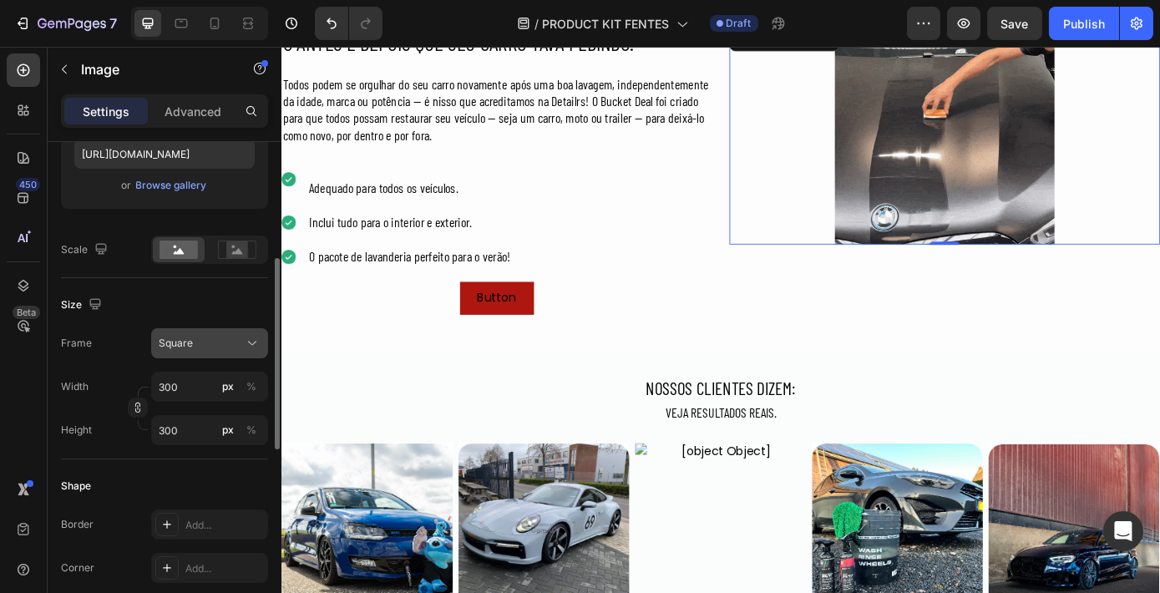
click at [201, 338] on div "Square" at bounding box center [200, 343] width 82 height 15
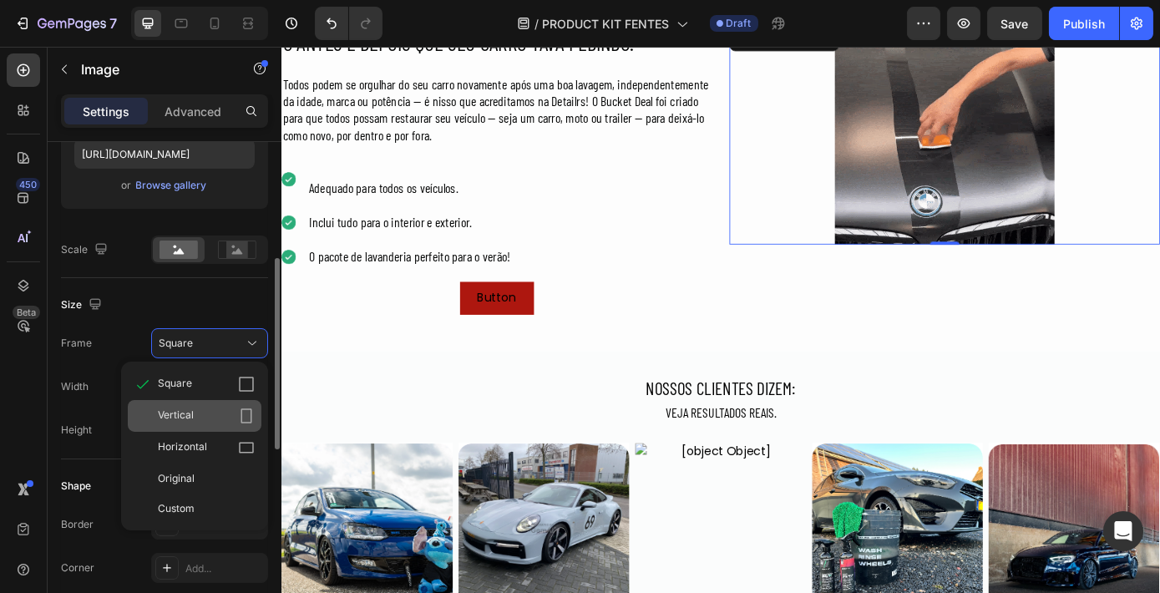
click at [235, 415] on div "Vertical" at bounding box center [206, 415] width 97 height 17
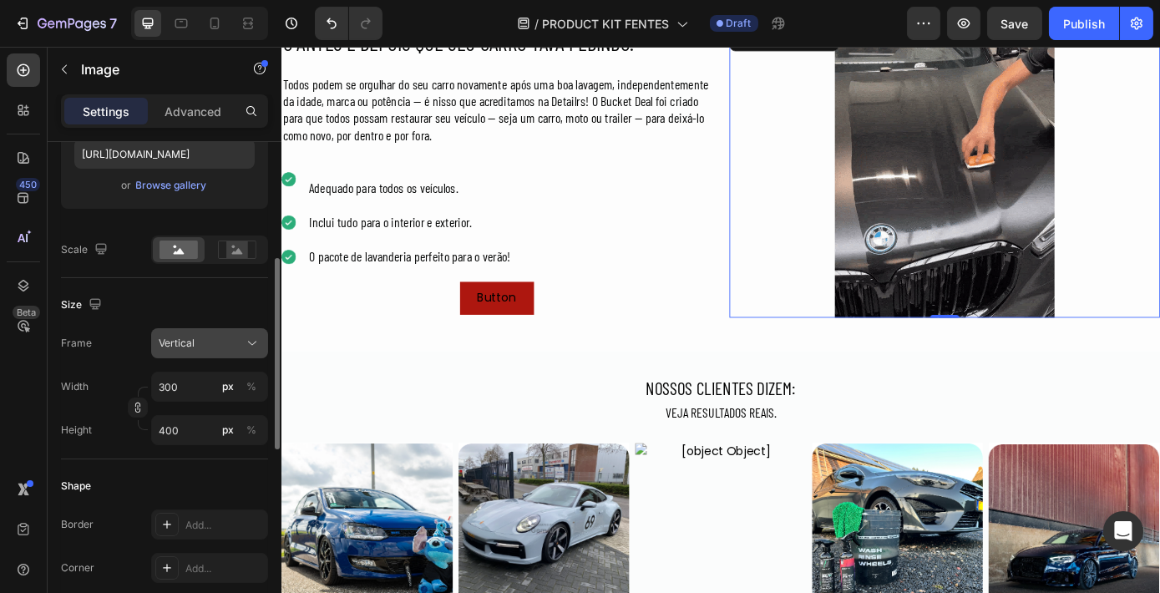
click at [221, 346] on div "Vertical" at bounding box center [200, 343] width 82 height 15
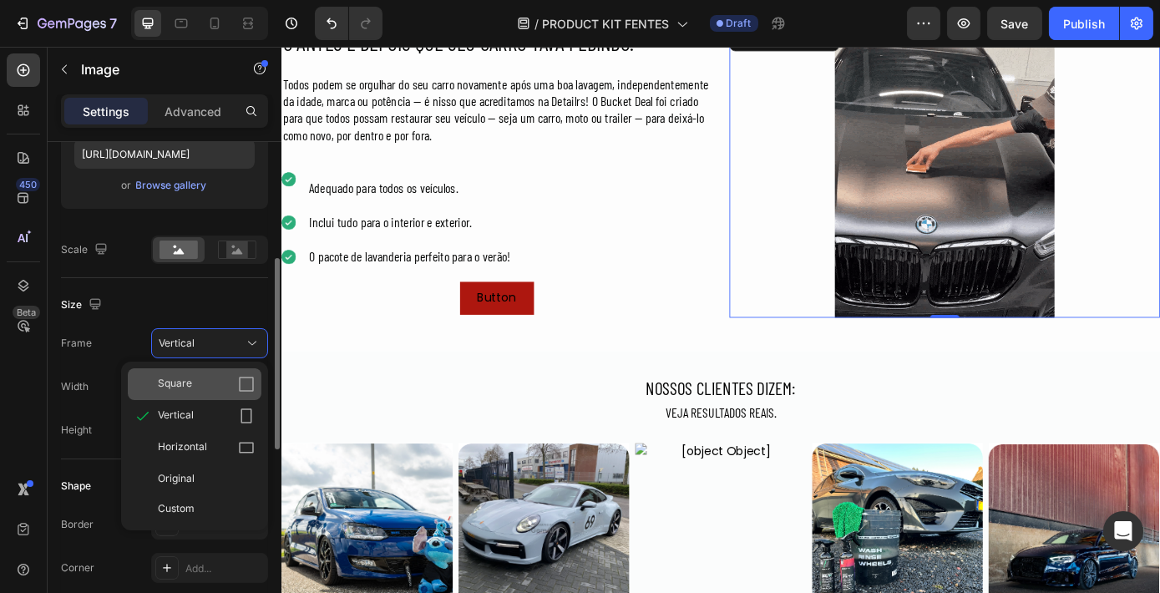
click at [218, 382] on div "Square" at bounding box center [206, 384] width 97 height 17
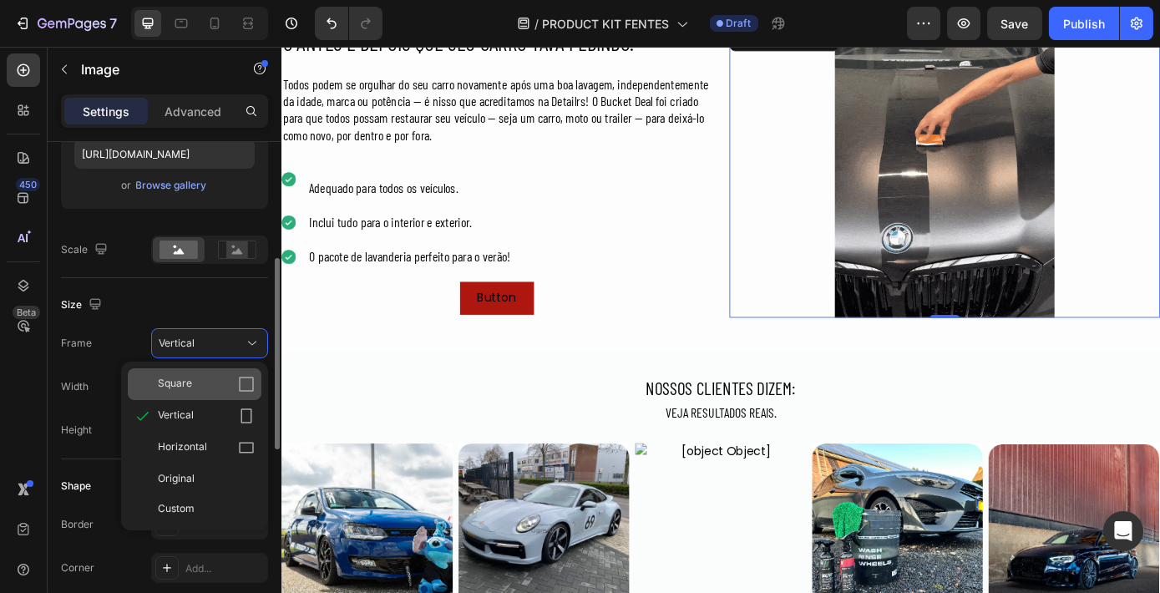
type input "300"
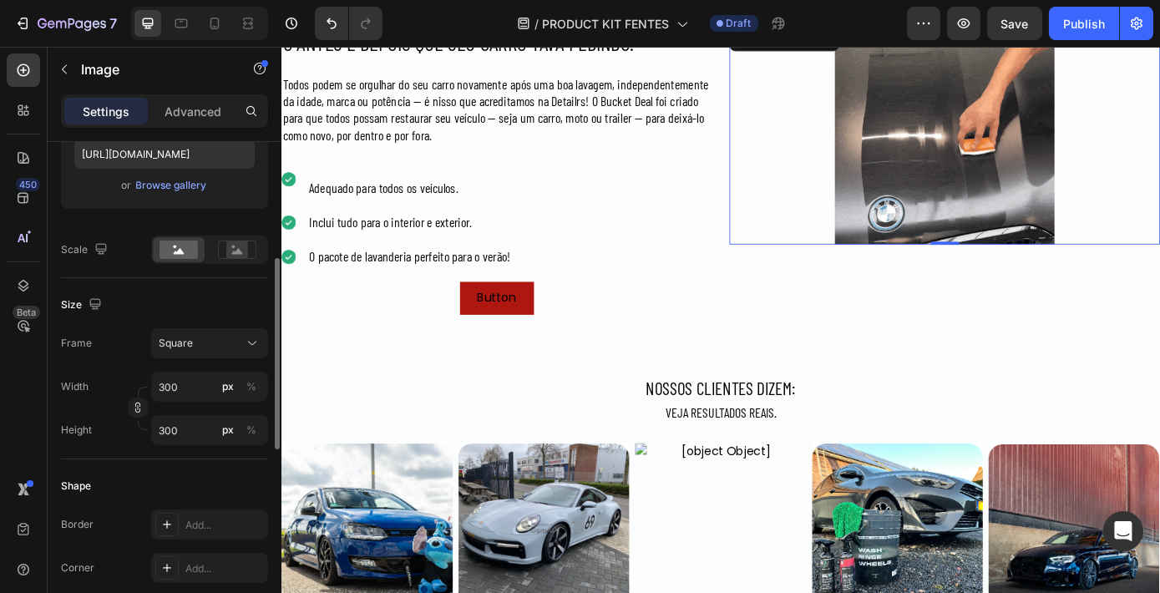
click at [814, 260] on div at bounding box center [1036, 147] width 491 height 250
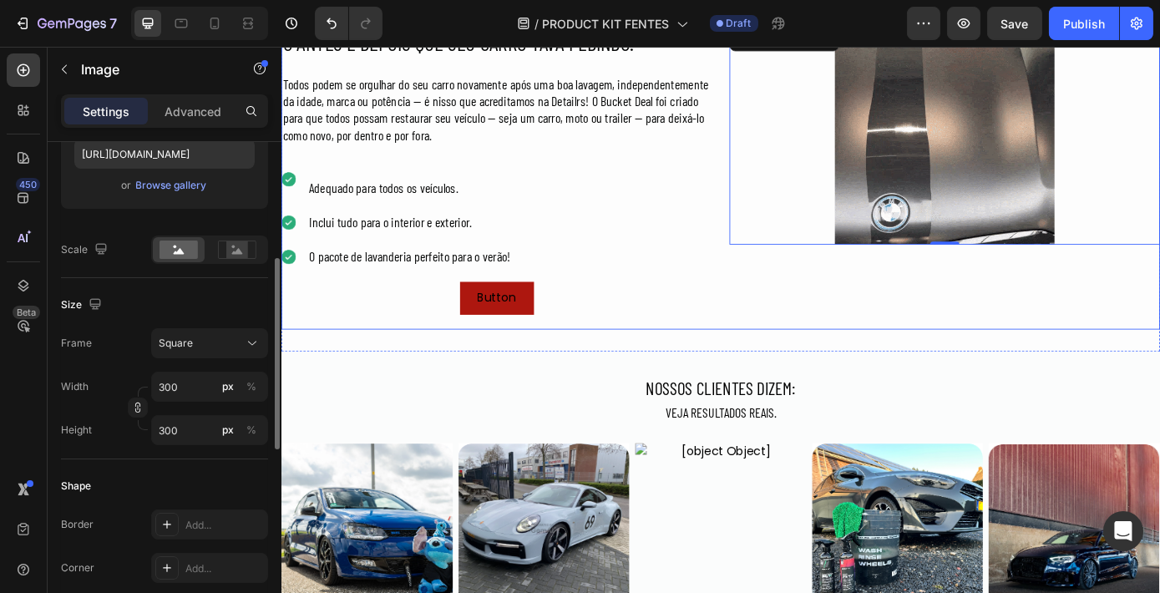
click at [840, 335] on div "Image 0" at bounding box center [1036, 195] width 491 height 347
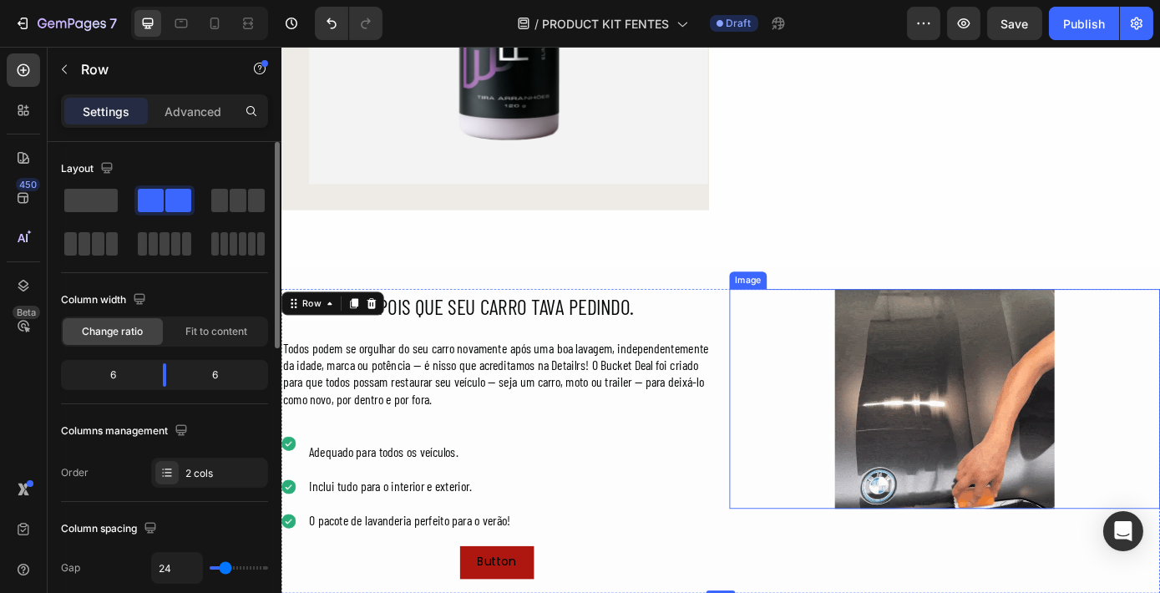
scroll to position [372, 0]
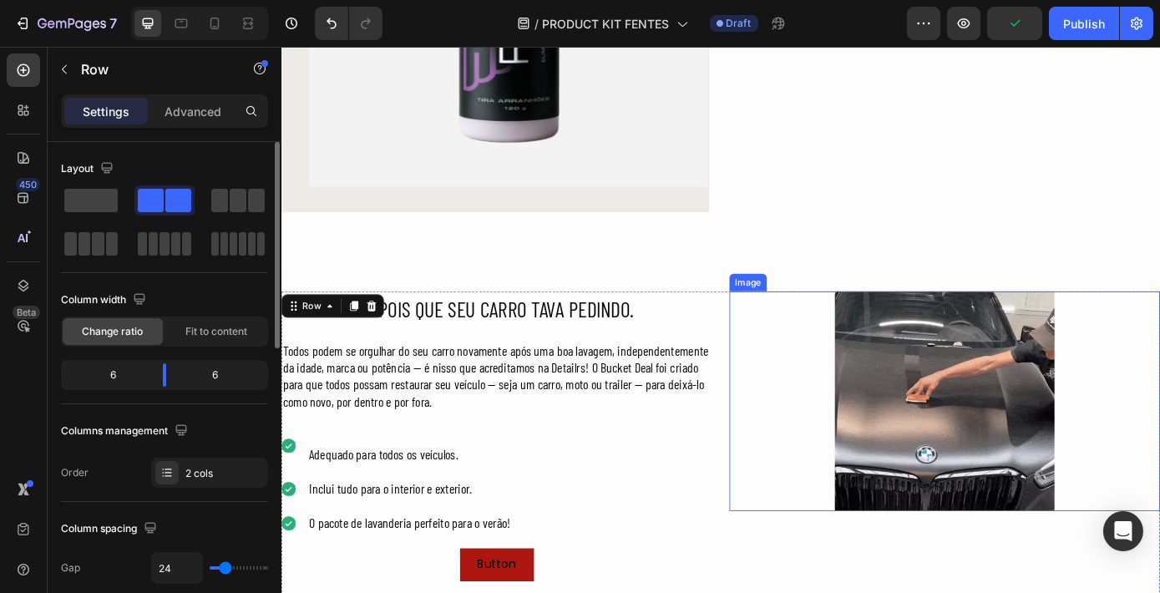
click at [949, 515] on img at bounding box center [1037, 451] width 250 height 250
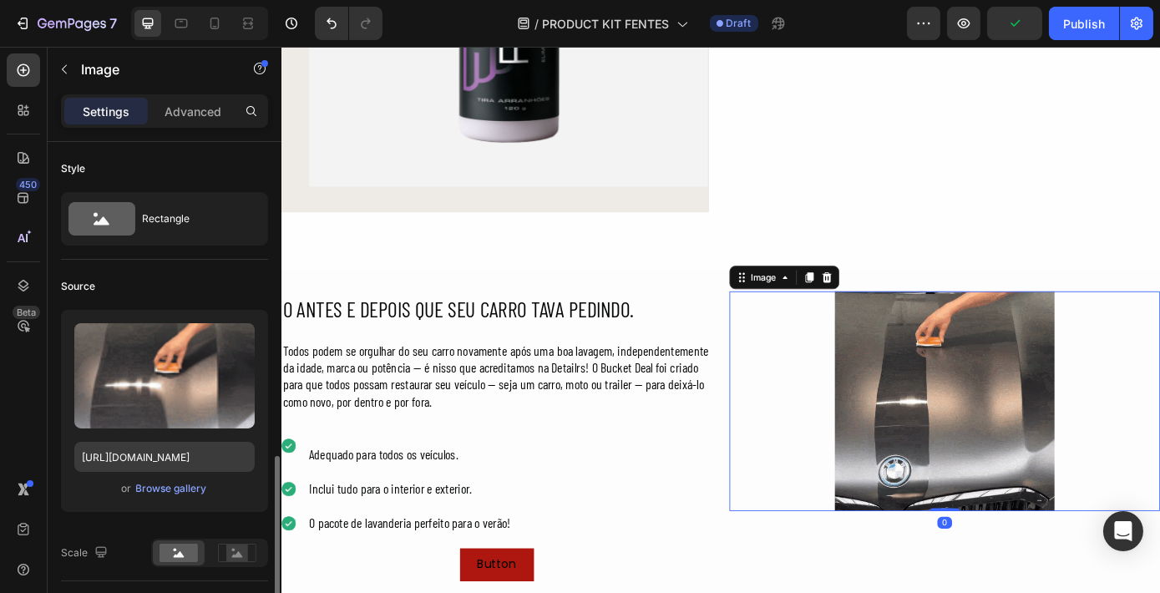
scroll to position [379, 0]
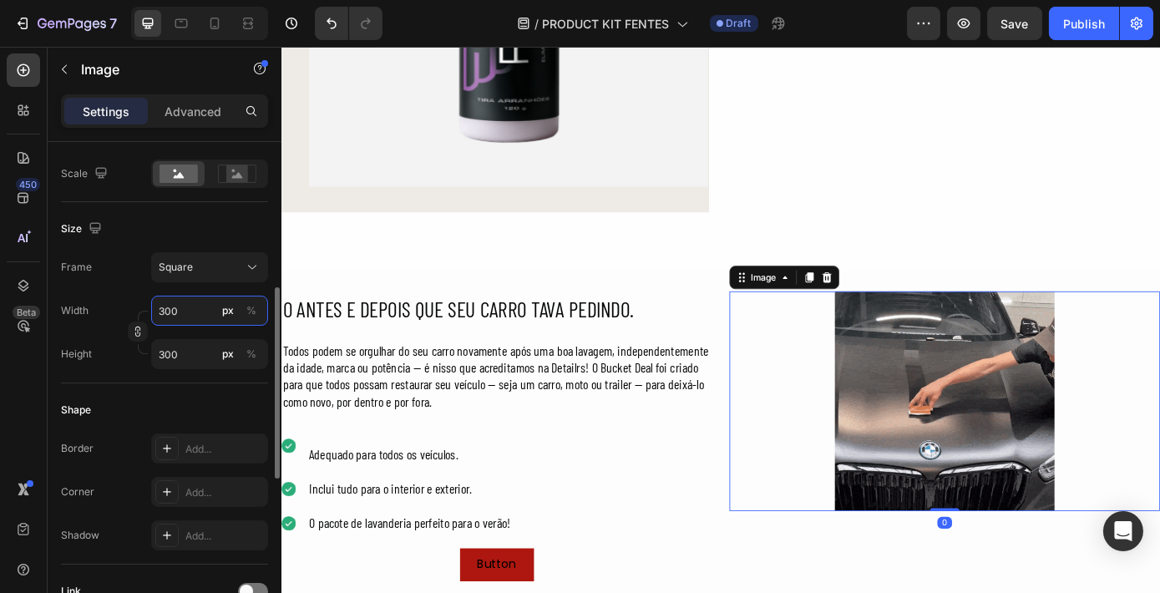
click at [180, 312] on input "300" at bounding box center [209, 311] width 117 height 30
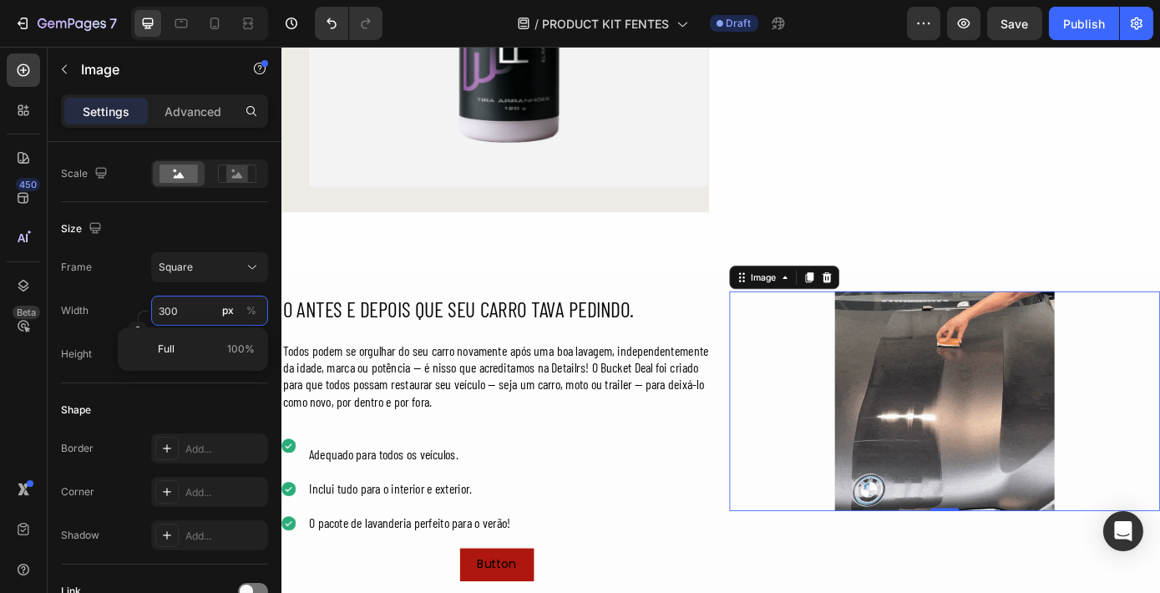
type input "6"
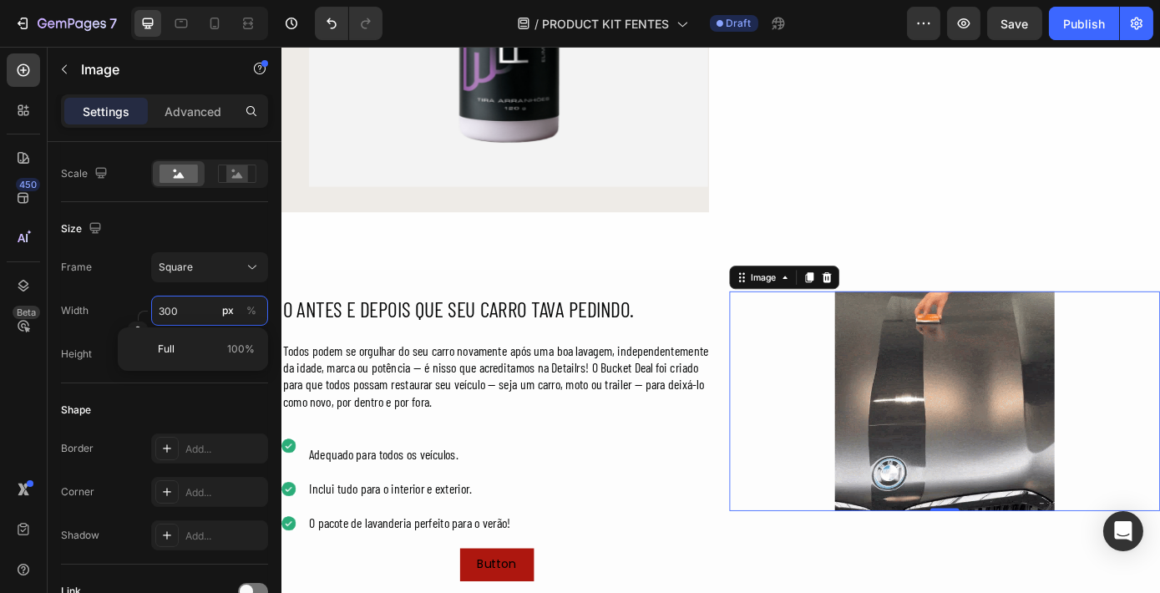
type input "6"
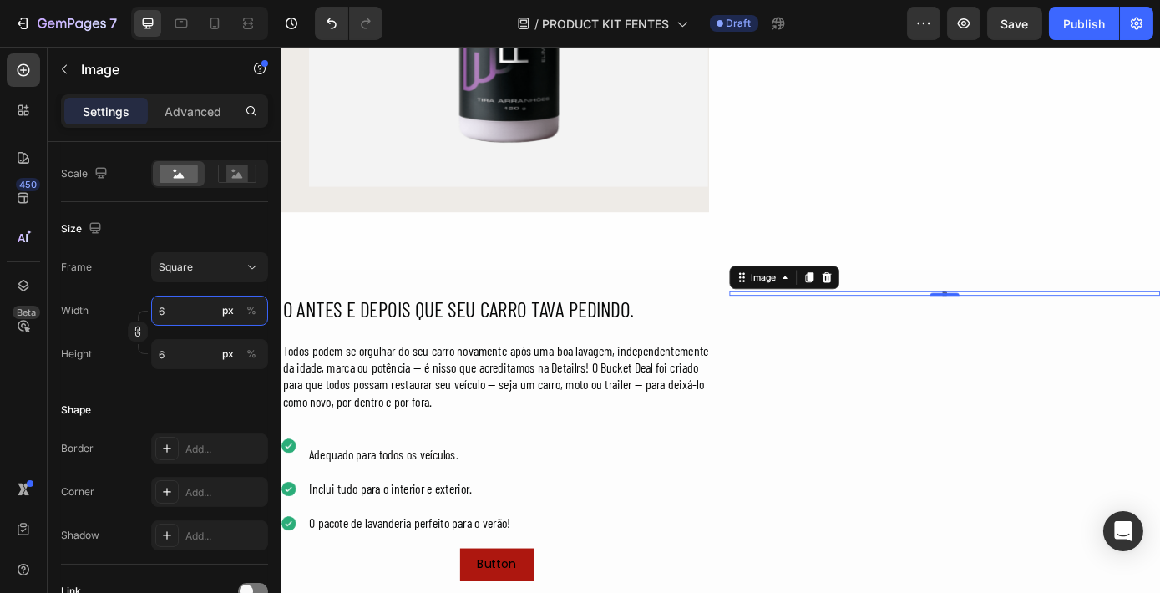
type input "60"
type input "600"
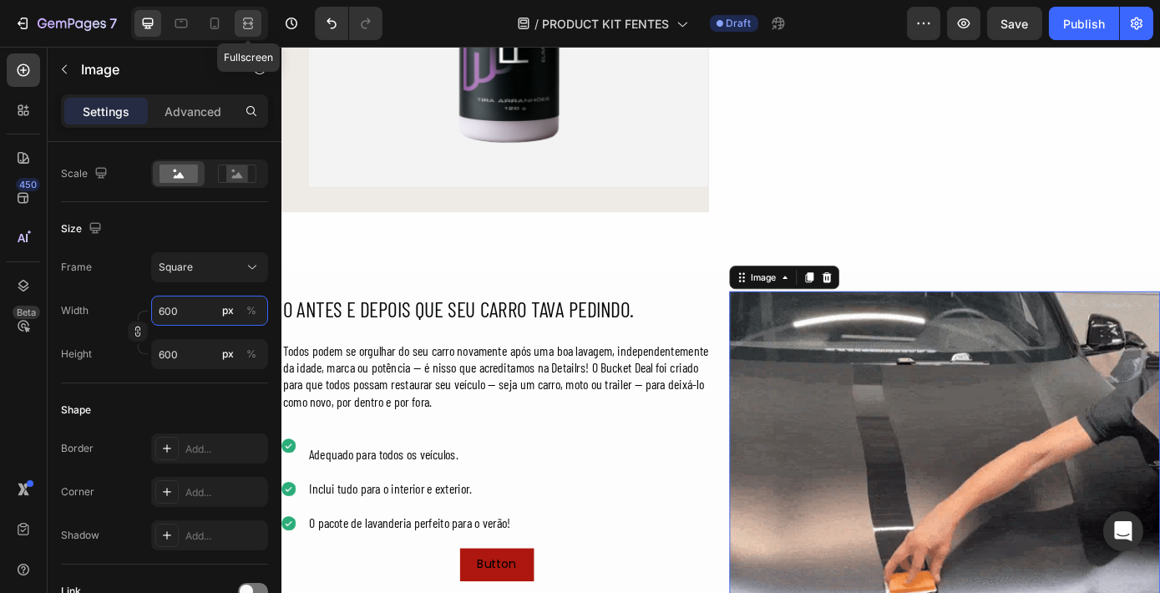
type input "600"
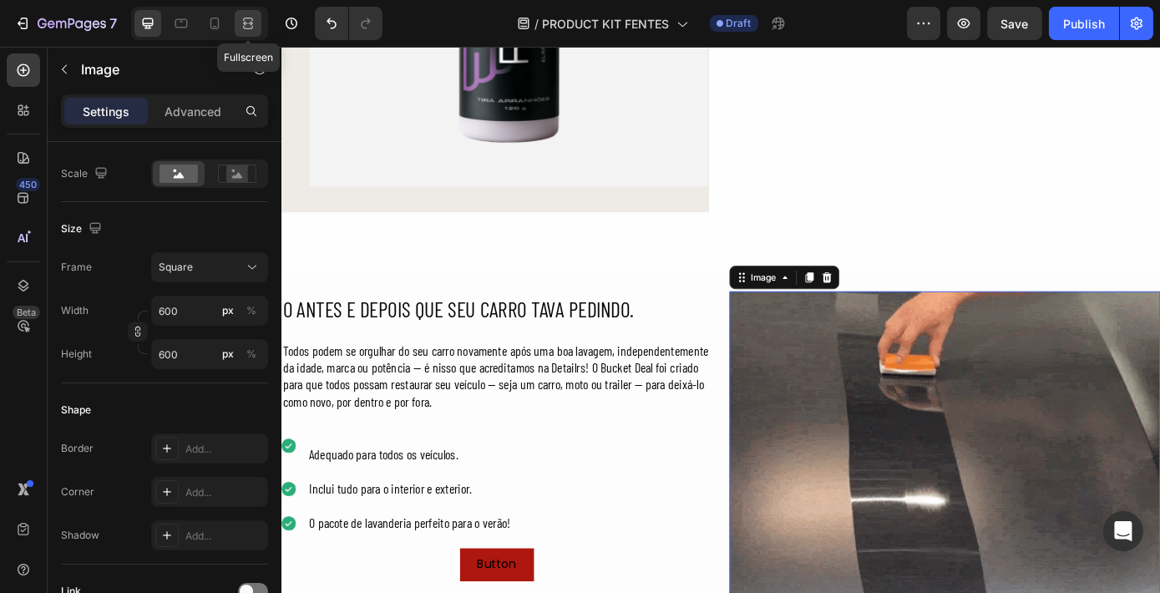
click at [253, 16] on icon at bounding box center [248, 23] width 17 height 17
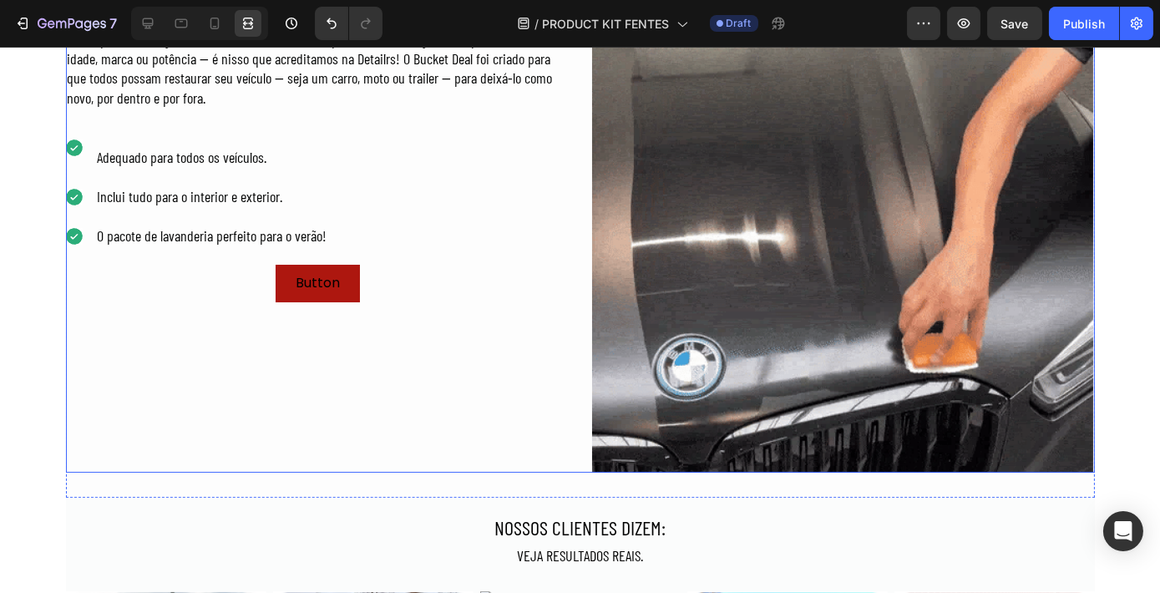
scroll to position [751, 0]
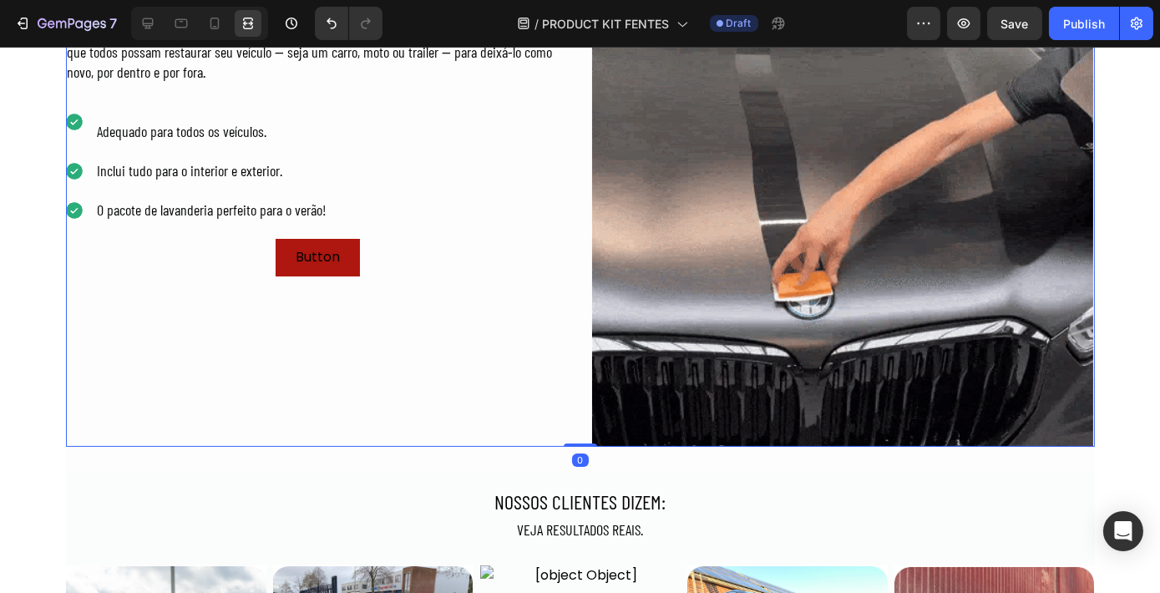
click at [533, 386] on div "O ANTES E DEPOIS QUE SEU CARRO TAVA PEDINDO. Heading Todos podem se orgulhar do…" at bounding box center [318, 196] width 504 height 501
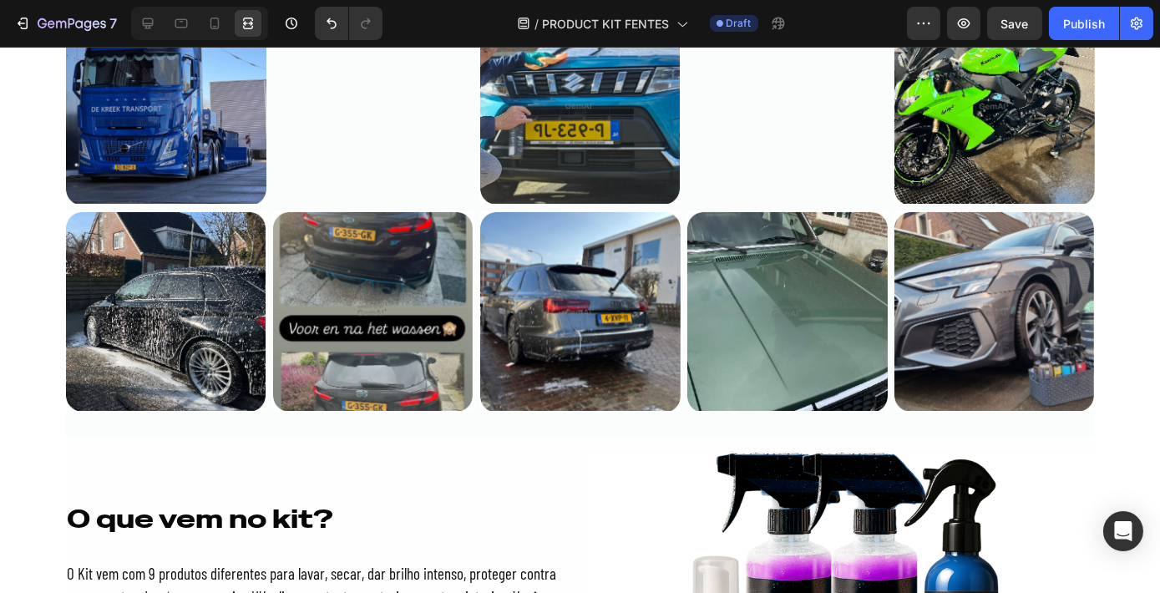
scroll to position [1586, 0]
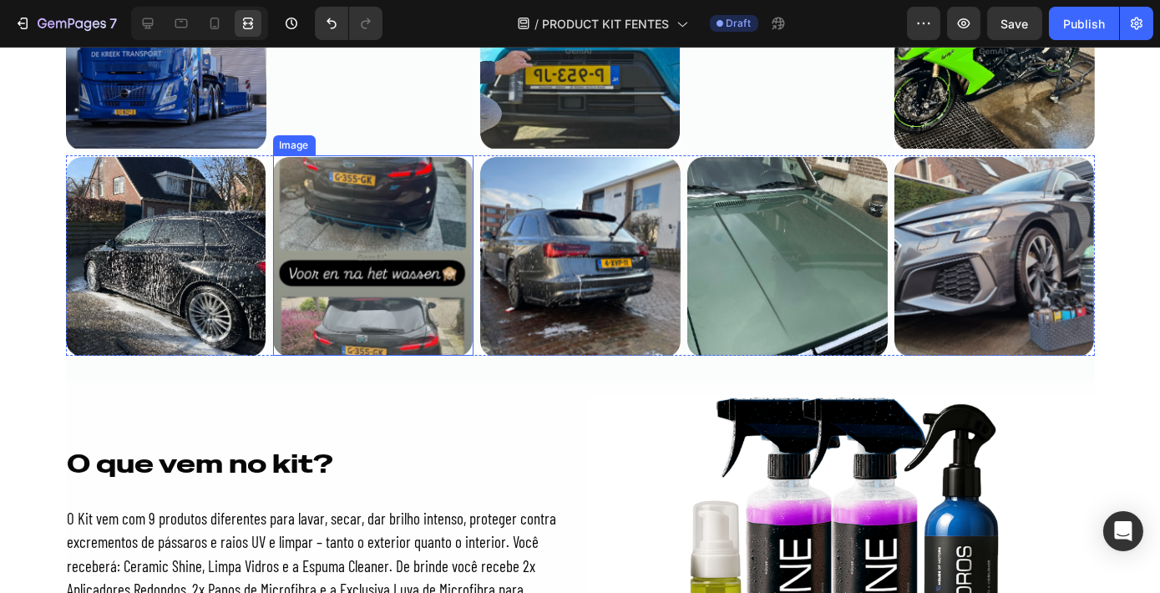
click at [356, 239] on img at bounding box center [373, 255] width 200 height 200
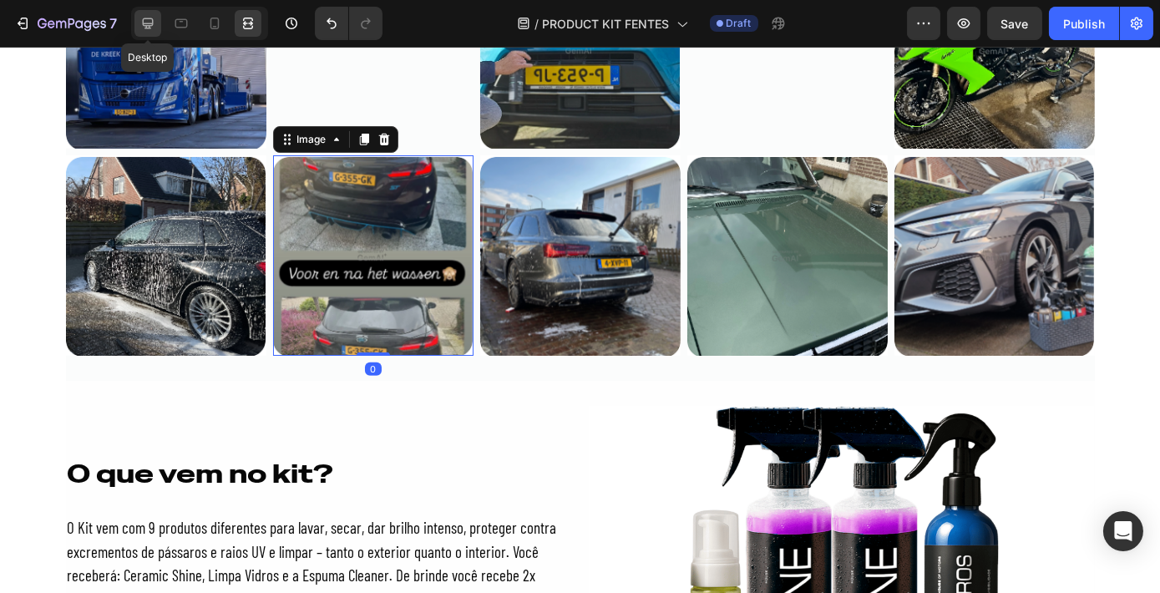
click at [144, 15] on icon at bounding box center [147, 23] width 17 height 17
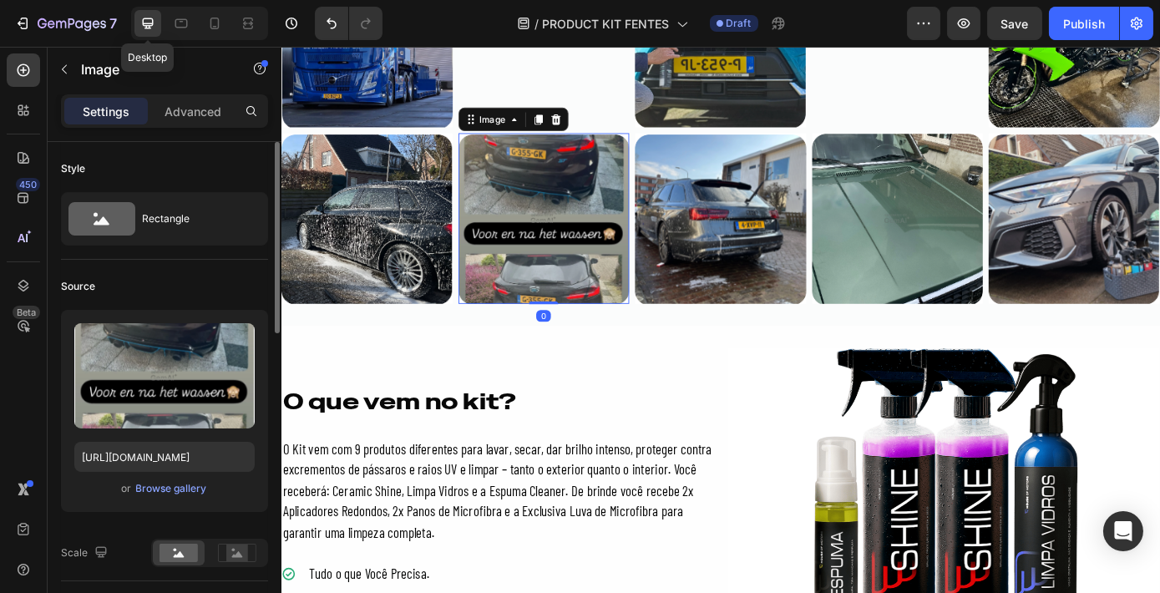
scroll to position [1579, 0]
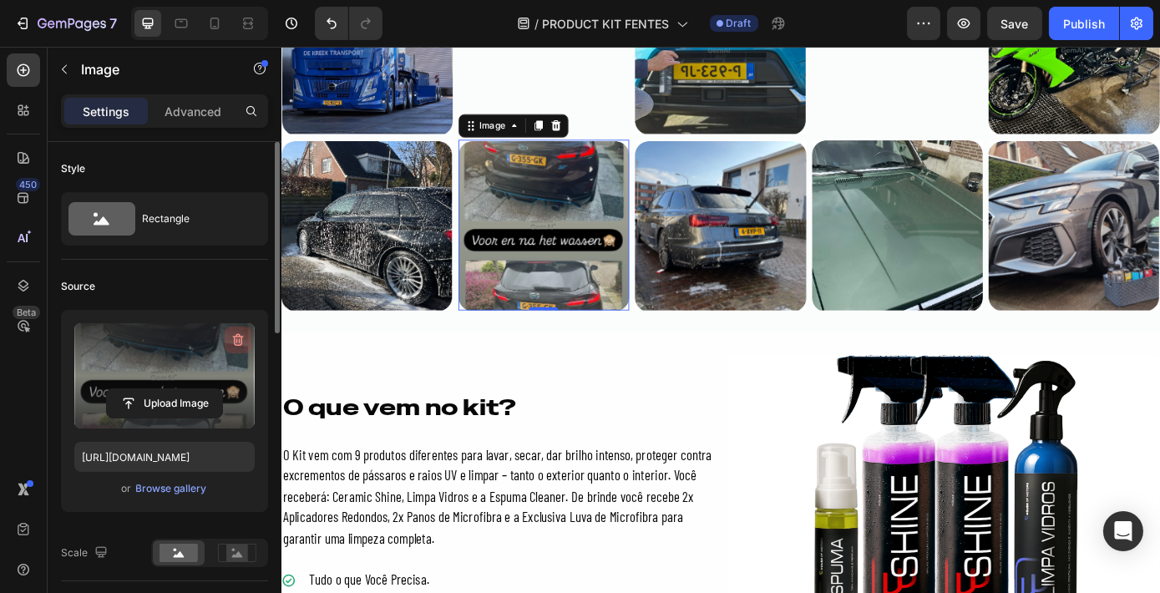
click at [237, 344] on icon "button" at bounding box center [238, 340] width 11 height 13
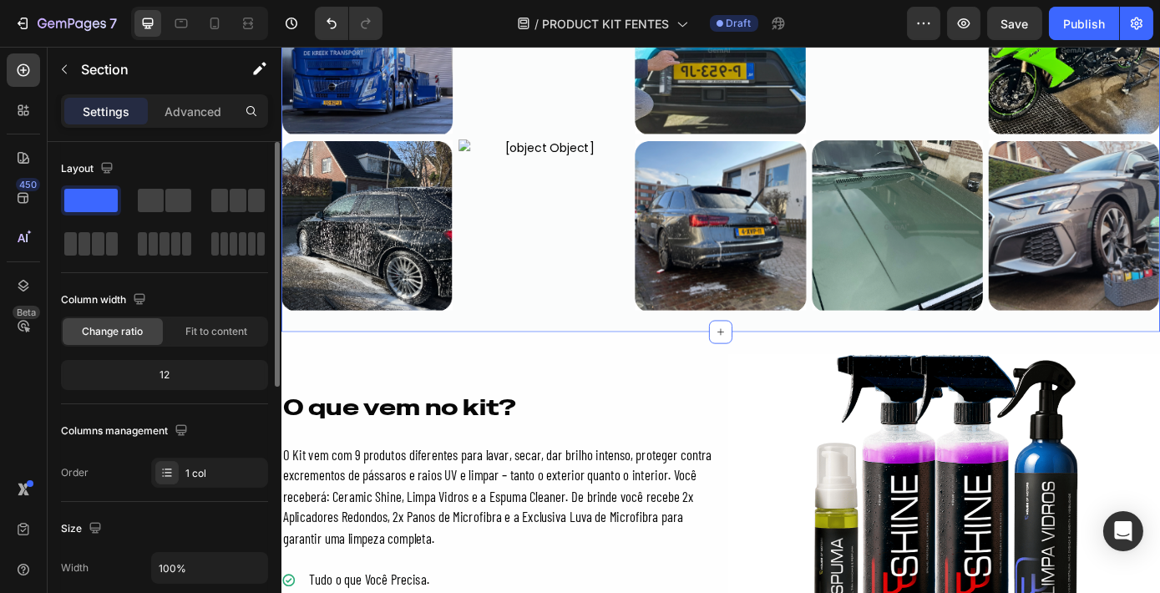
click at [536, 361] on div "NOSSOS CLIENTES DIZEM: Text Block VEJA RESULTADOS REAIS. Text Block Row Image I…" at bounding box center [782, 8] width 1002 height 728
click at [245, 30] on icon at bounding box center [248, 23] width 17 height 17
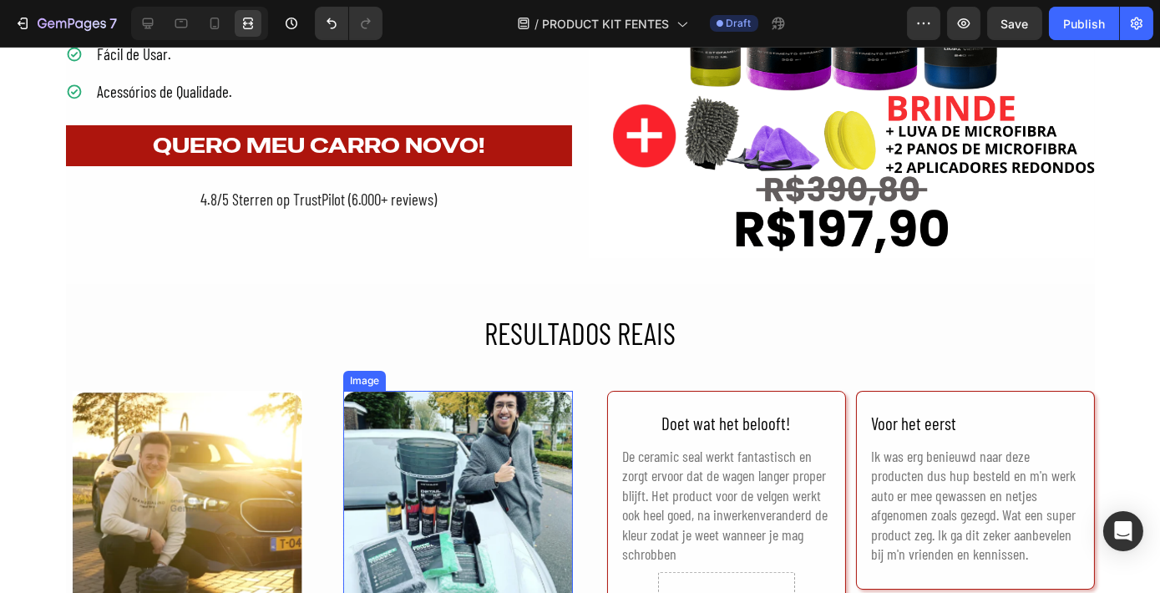
scroll to position [2117, 0]
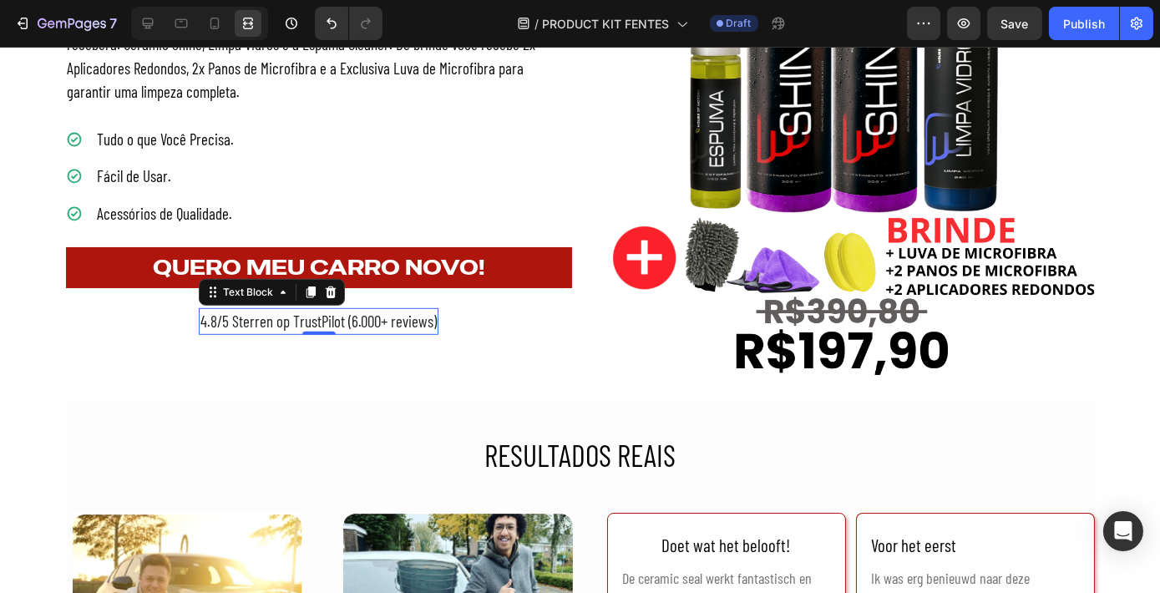
click at [326, 331] on div "4.8/5 Sterren op TrustPilot (6.000+ reviews) Text Block 0" at bounding box center [319, 322] width 240 height 28
click at [326, 292] on icon at bounding box center [331, 292] width 11 height 12
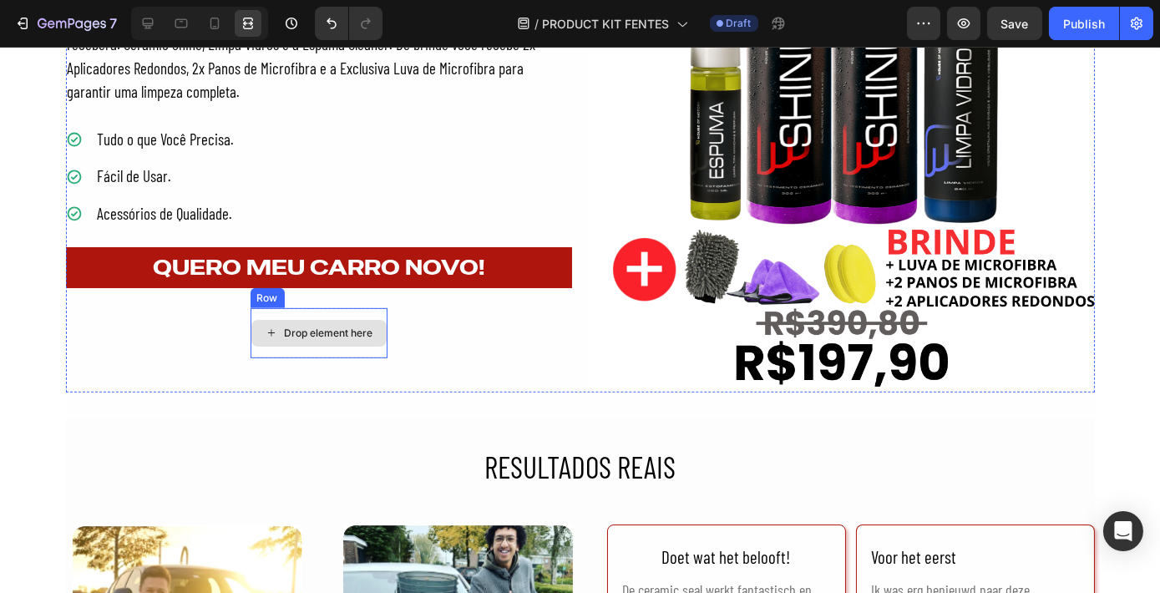
click at [336, 341] on div "Drop element here" at bounding box center [318, 333] width 135 height 27
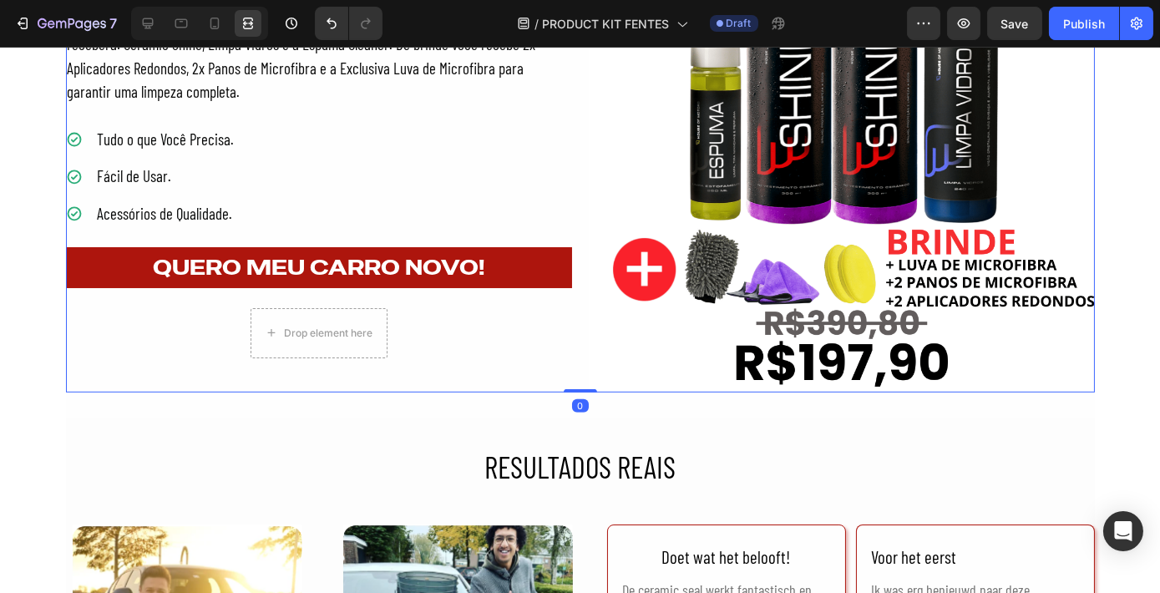
click at [239, 329] on div "O que vem no kit? Heading O Kit vem com 9 produtos diferentes para lavar, secar…" at bounding box center [319, 139] width 506 height 506
click at [251, 328] on div "Drop element here" at bounding box center [318, 333] width 135 height 27
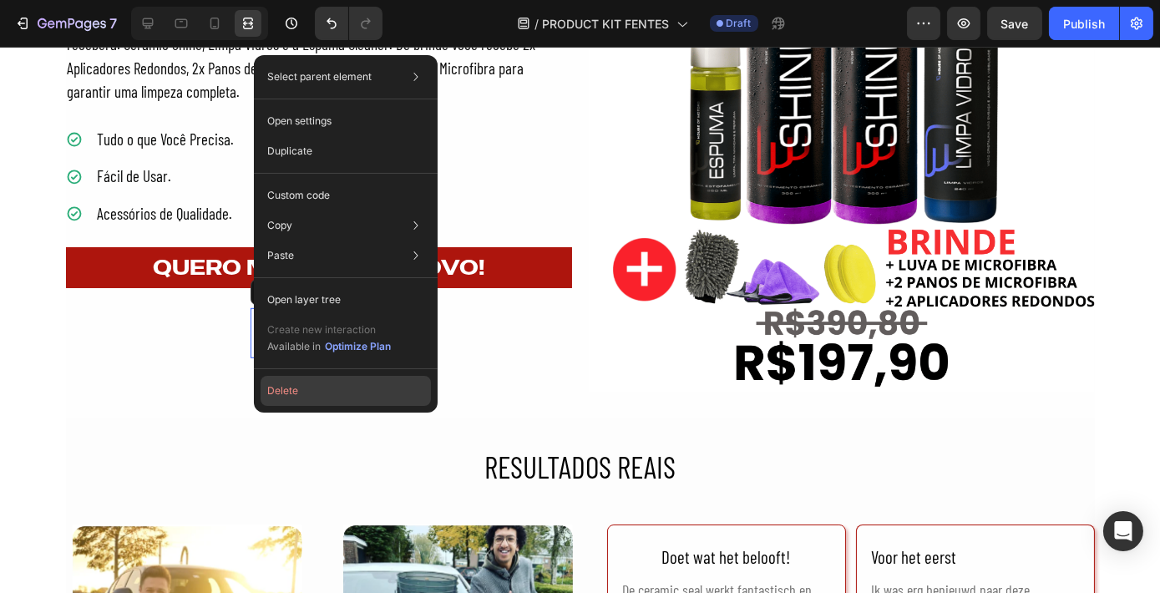
click at [303, 382] on button "Delete" at bounding box center [345, 391] width 170 height 30
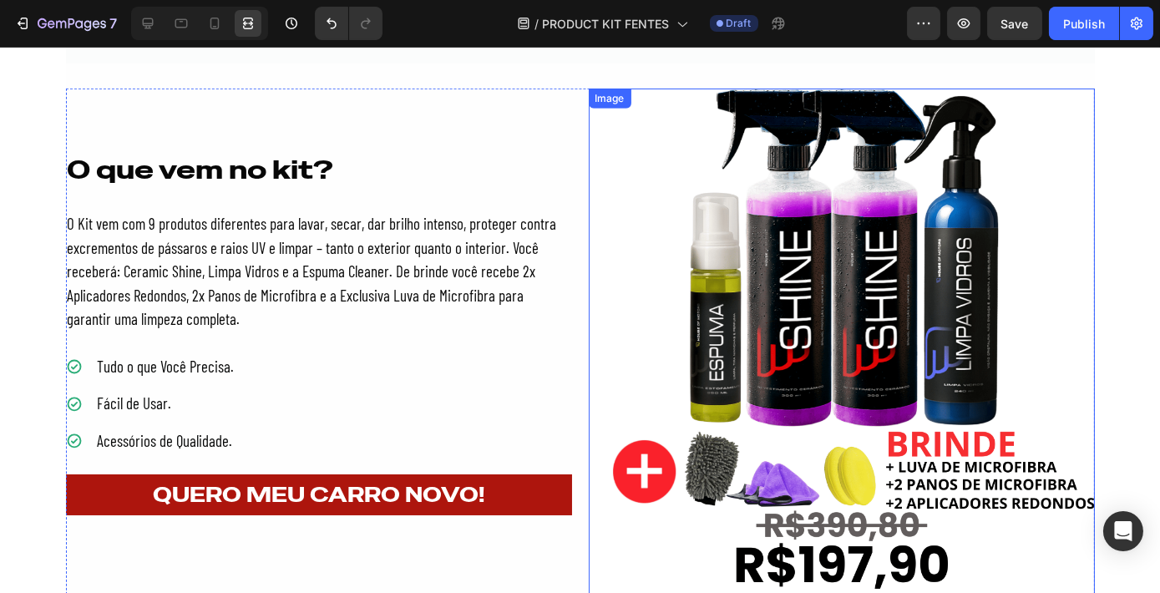
scroll to position [1827, 0]
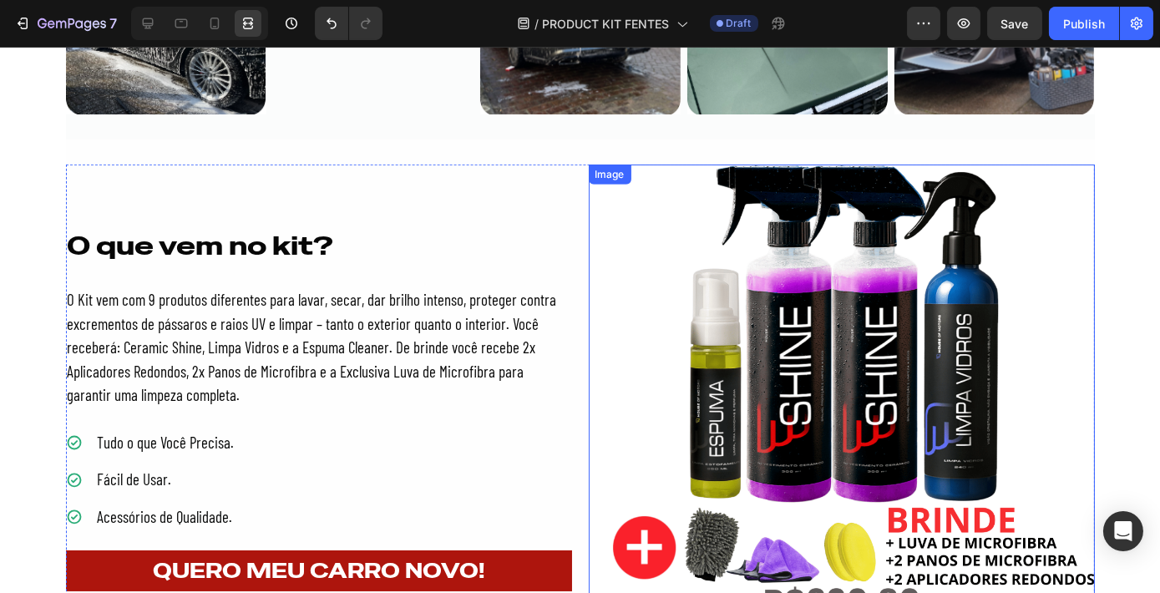
click at [623, 339] on img at bounding box center [842, 417] width 506 height 506
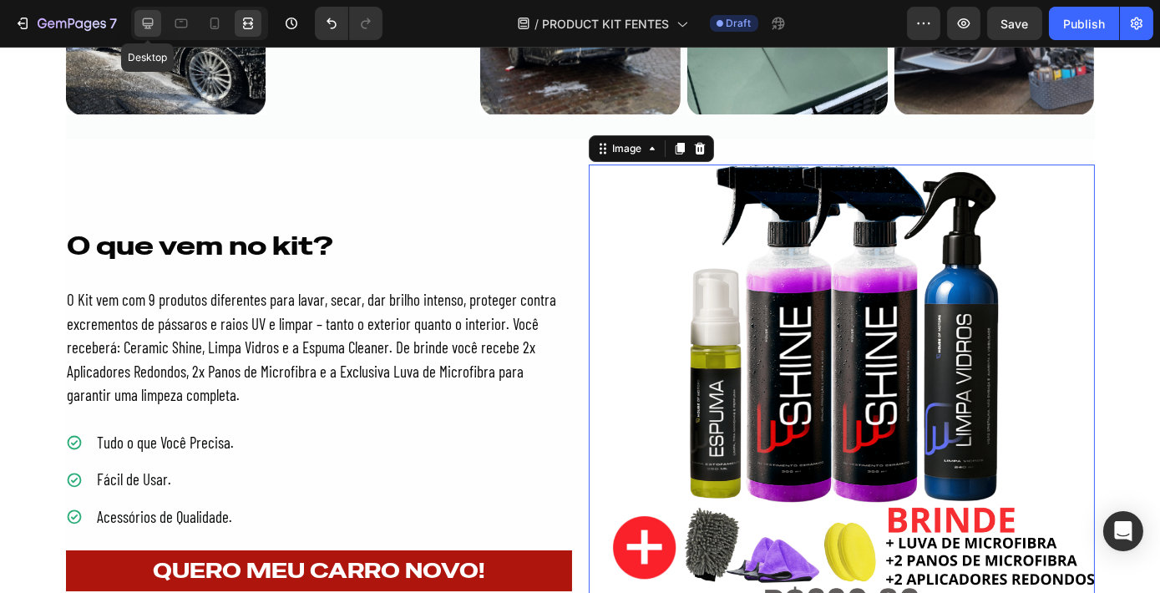
click at [154, 28] on icon at bounding box center [147, 23] width 17 height 17
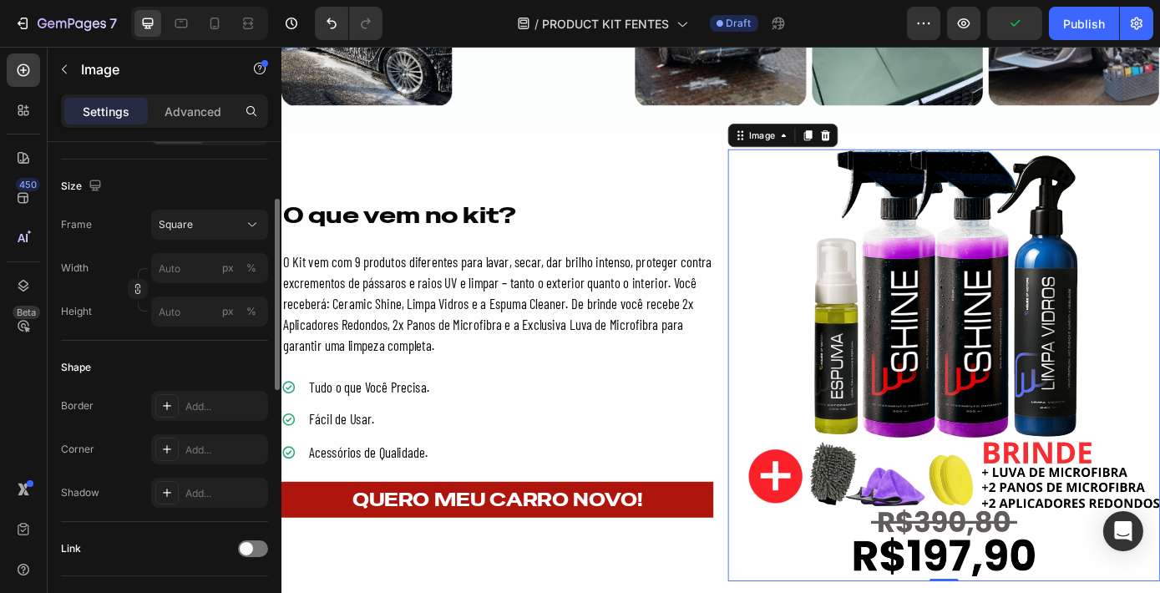
scroll to position [346, 0]
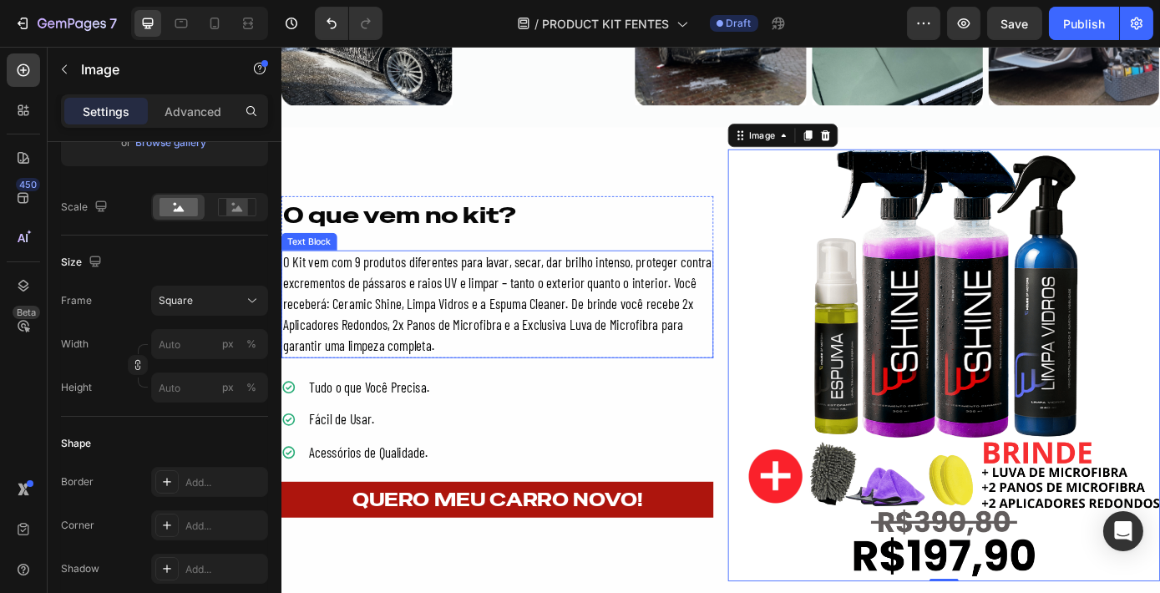
click at [566, 345] on p "O Kit vem com 9 produtos diferentes para lavar, secar, dar brilho intenso, prot…" at bounding box center [526, 340] width 489 height 119
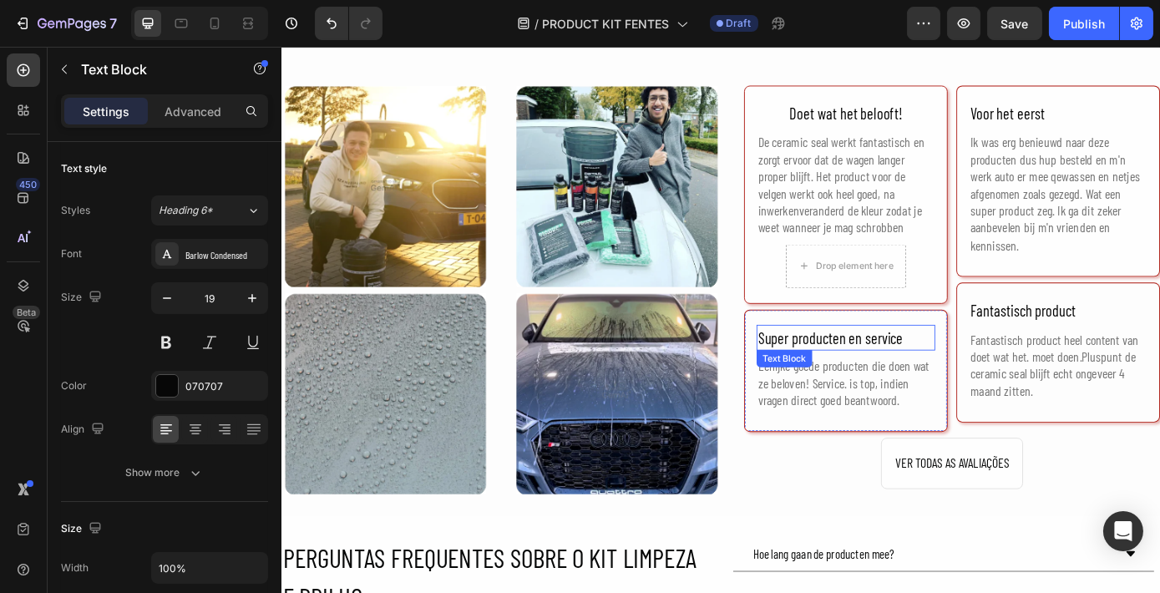
scroll to position [2419, 0]
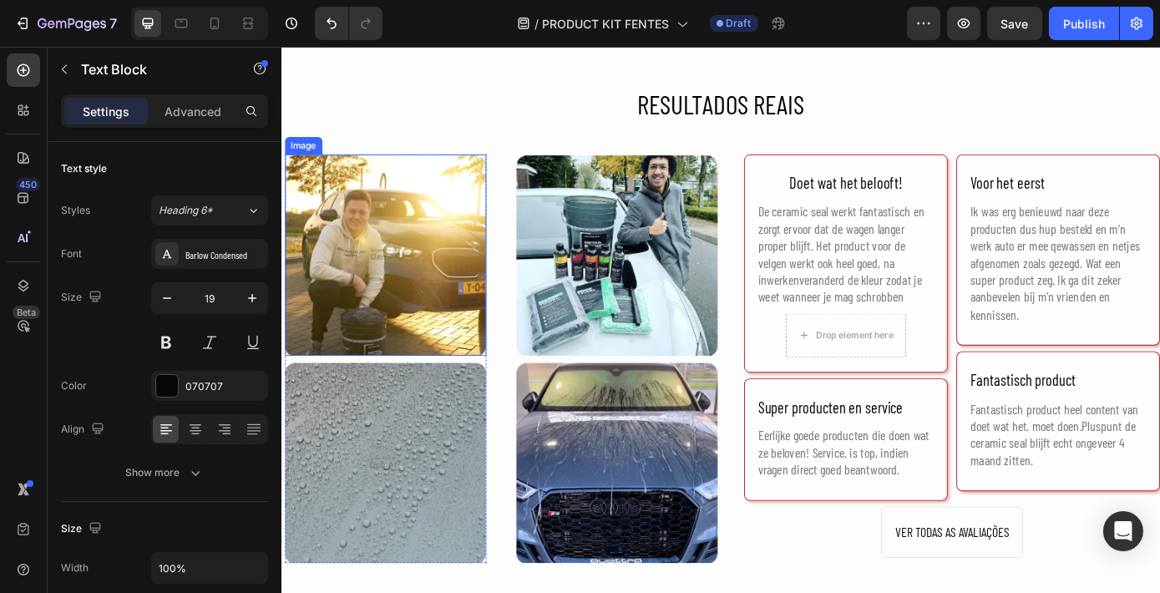
click at [392, 264] on img at bounding box center [400, 284] width 230 height 230
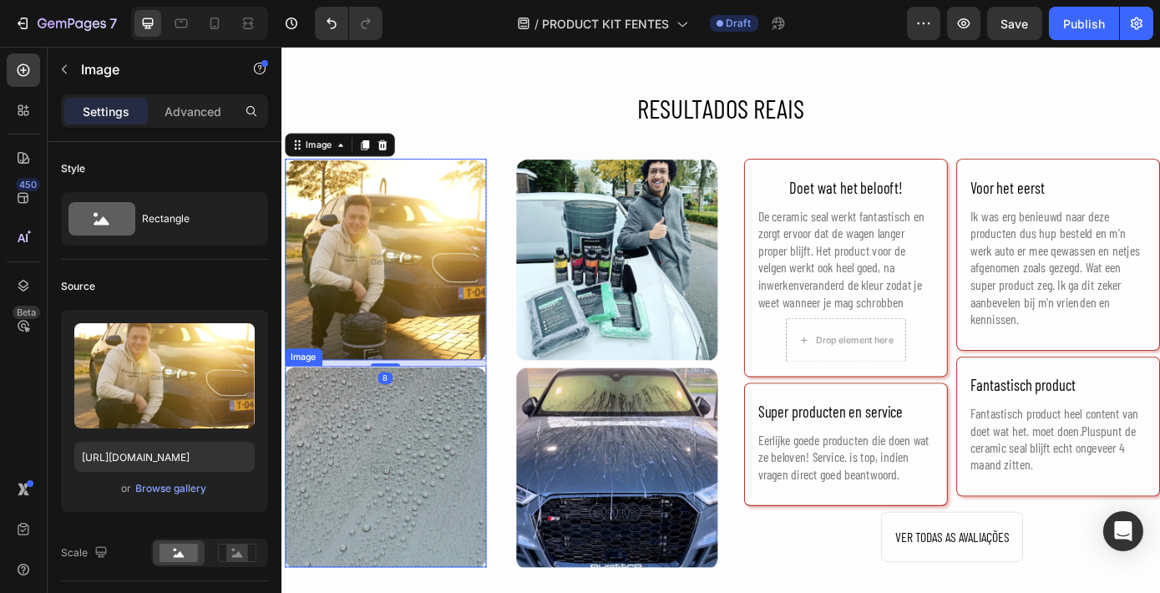
click at [381, 488] on img at bounding box center [400, 526] width 230 height 230
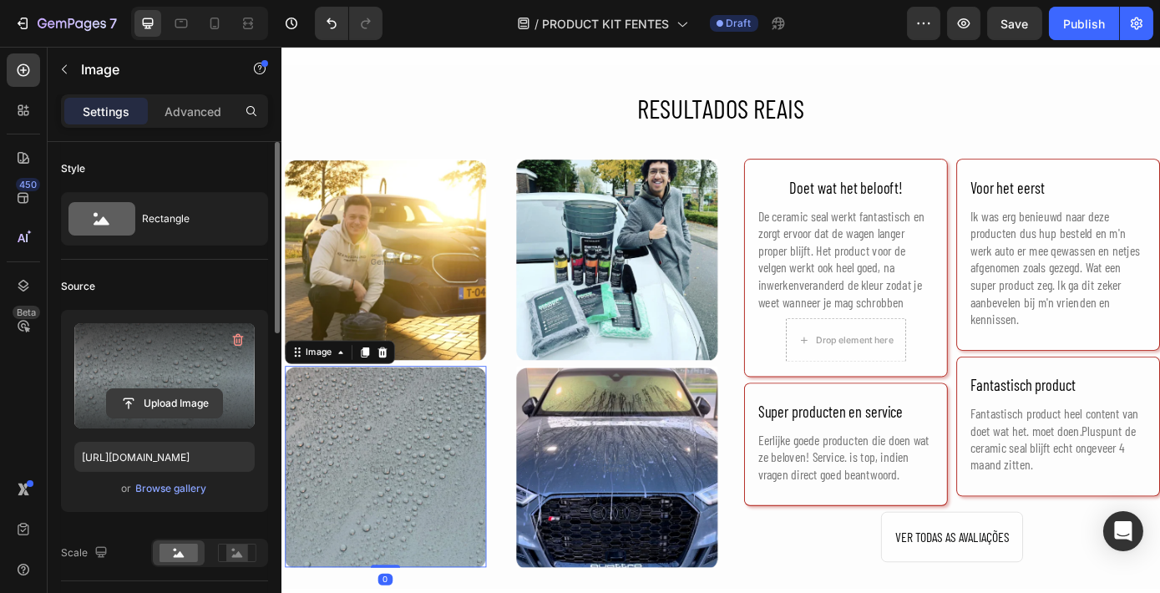
click at [143, 394] on input "file" at bounding box center [164, 403] width 115 height 28
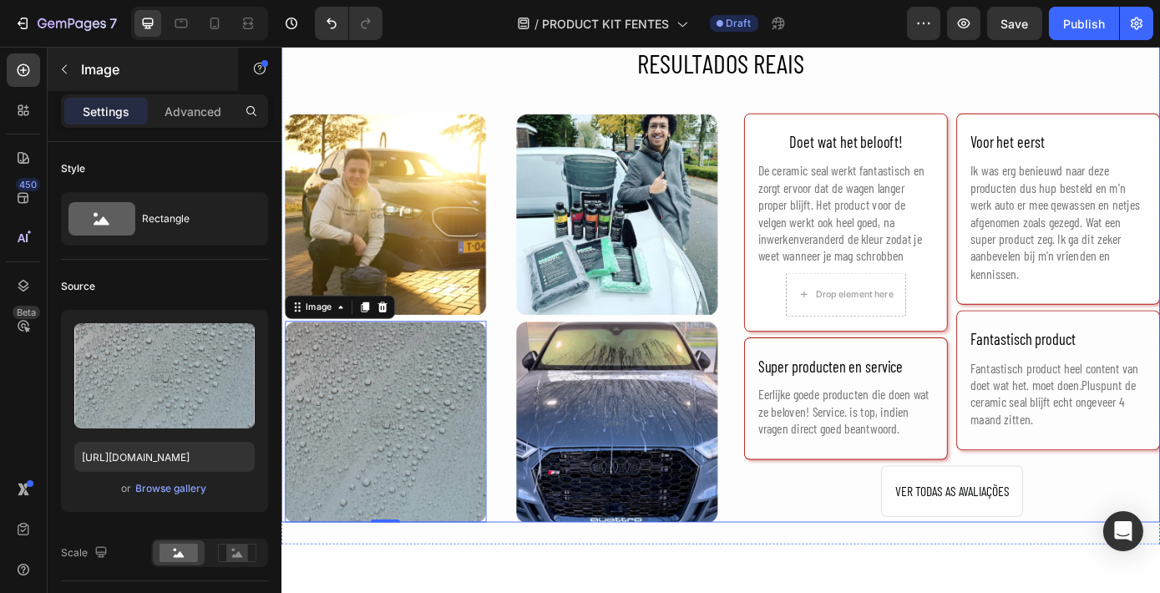
scroll to position [2268, 0]
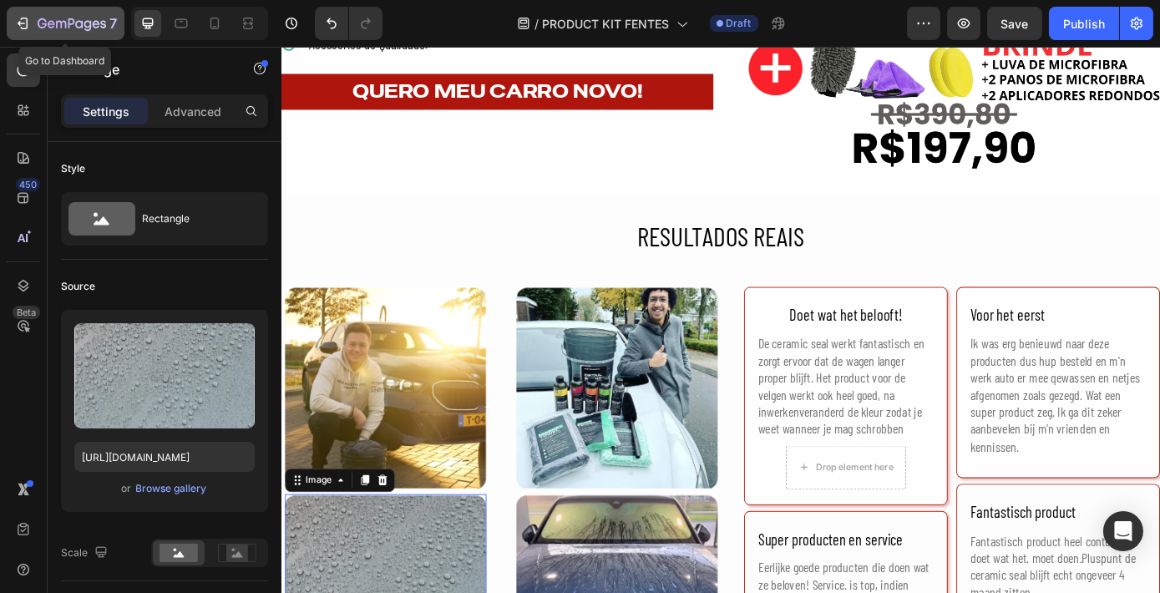
click at [28, 17] on icon "button" at bounding box center [22, 23] width 17 height 17
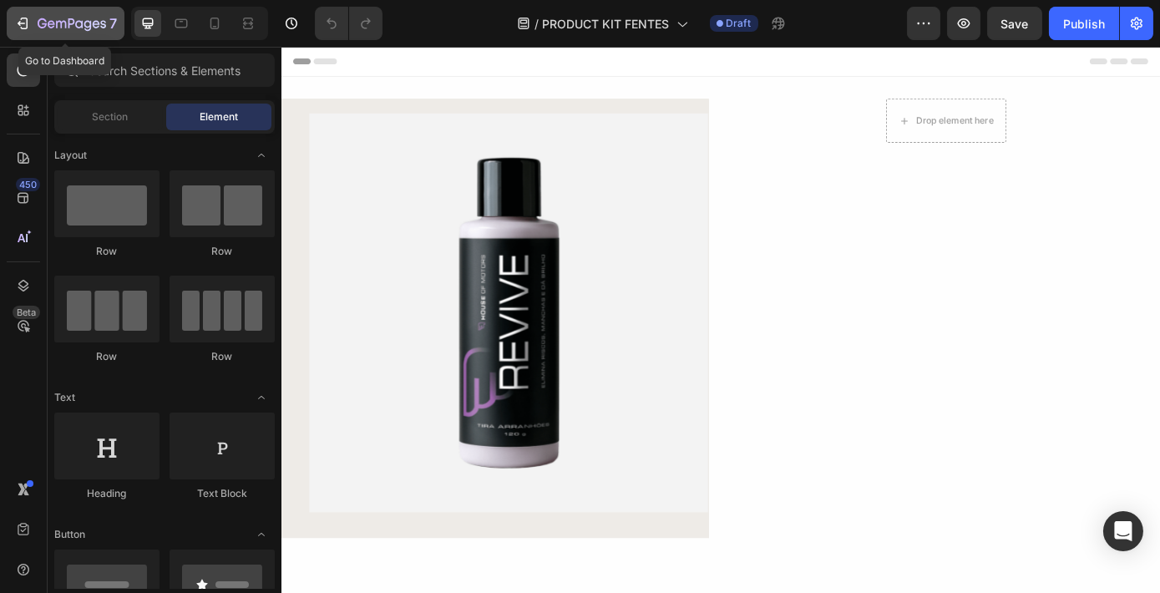
click at [22, 24] on icon "button" at bounding box center [22, 23] width 17 height 17
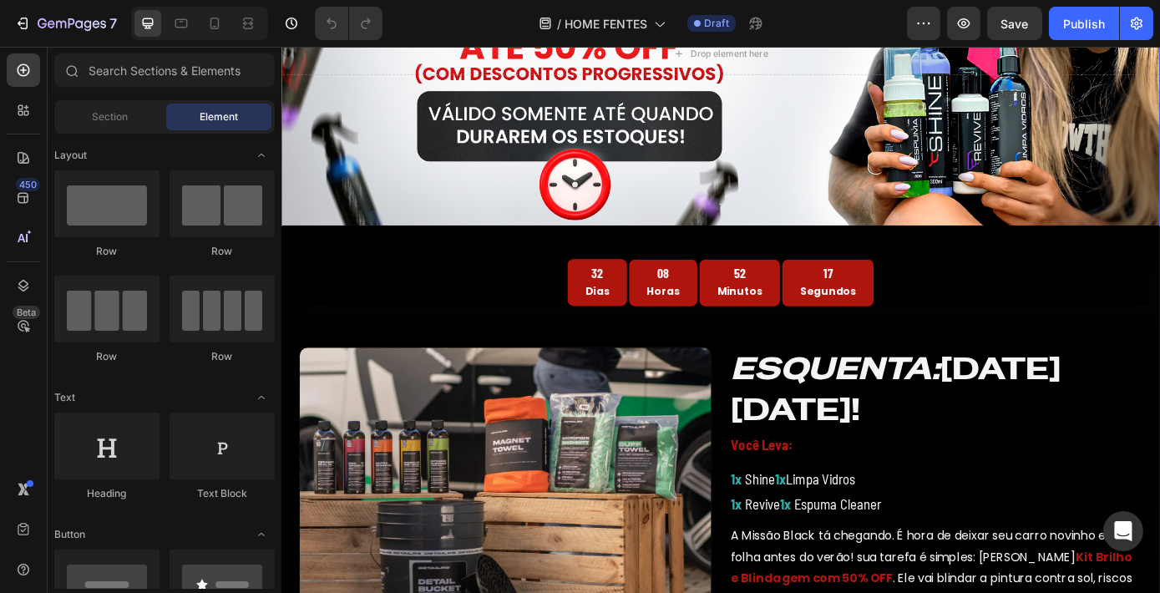
scroll to position [455, 0]
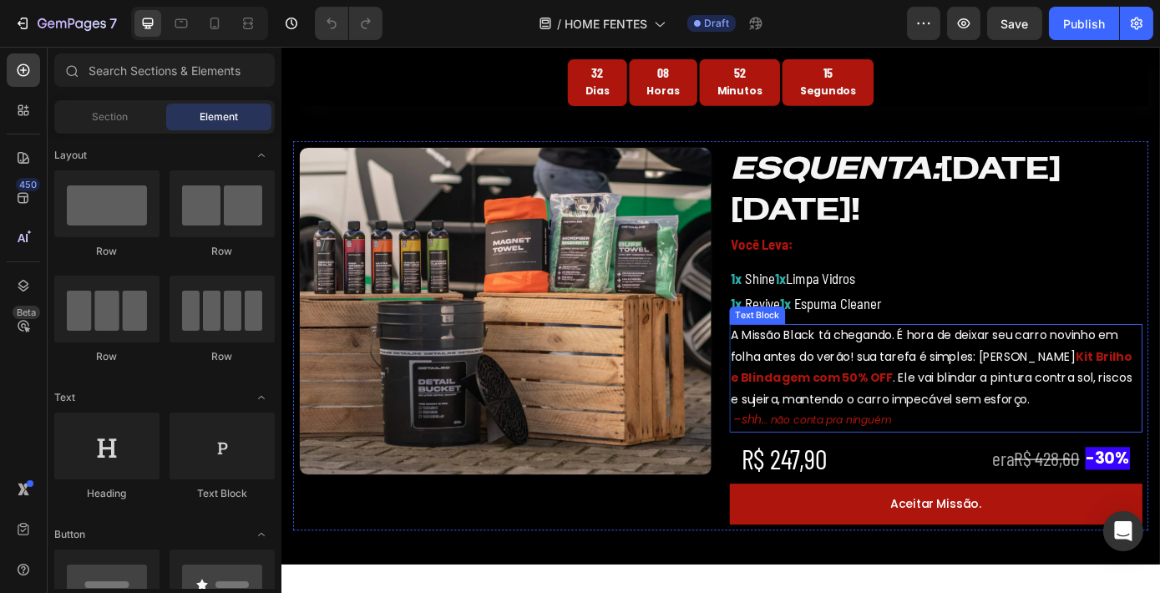
click at [849, 391] on p "A Missão Black tá chegando. É hora de deixar seu carro novinho em folha antes d…" at bounding box center [1027, 413] width 468 height 96
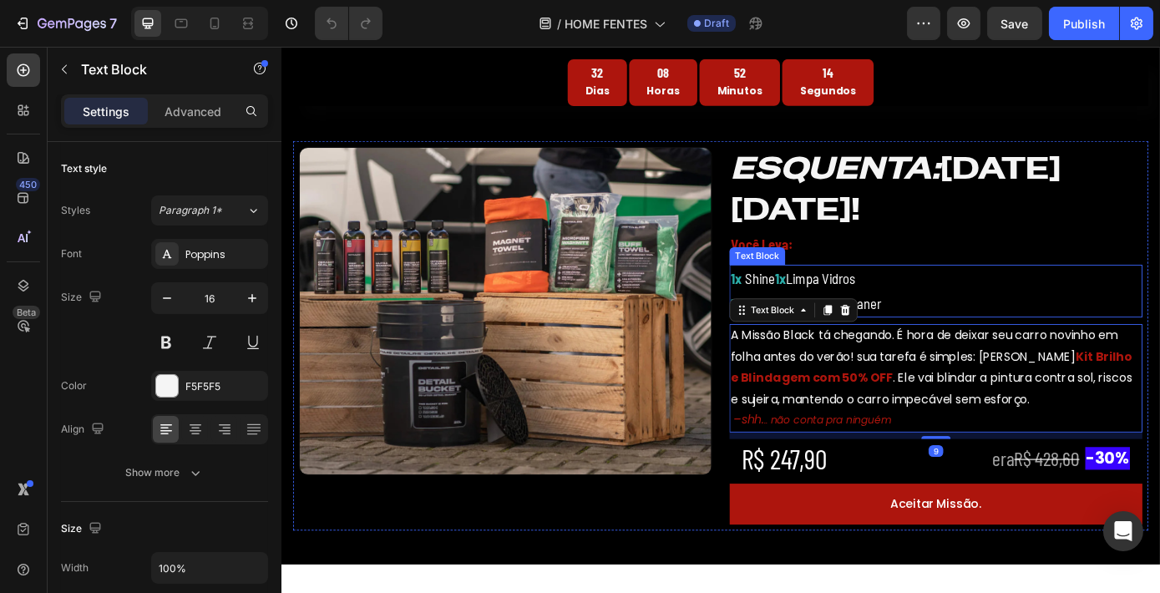
click at [896, 312] on p "1x Shine 1x Limpa Vidros" at bounding box center [1027, 311] width 468 height 28
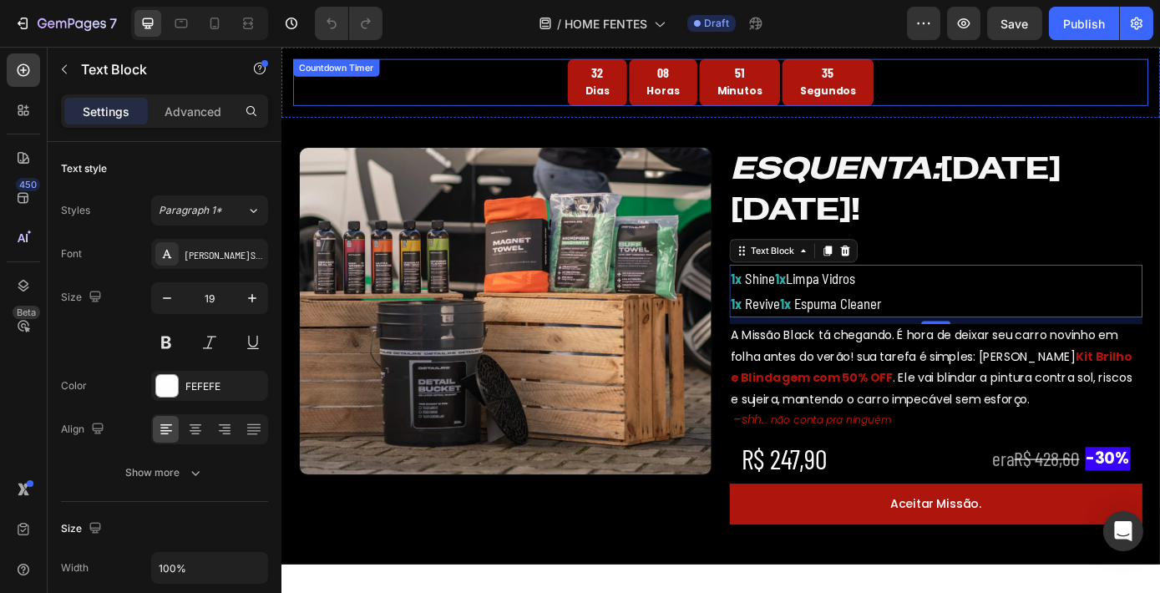
click at [766, 92] on div "51 Minutos" at bounding box center [803, 88] width 92 height 54
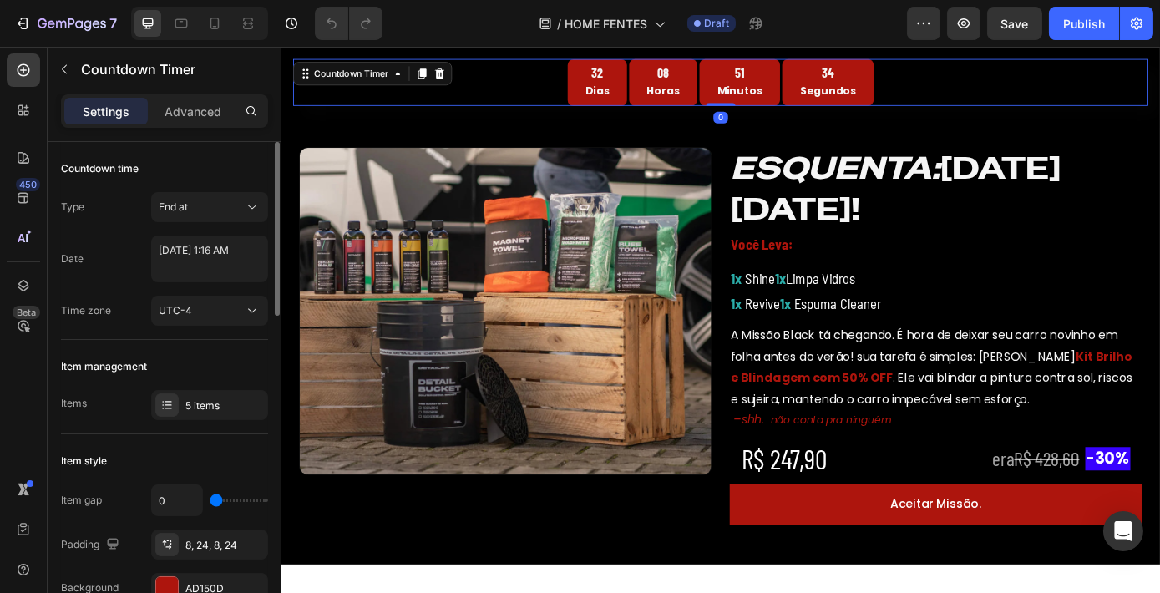
scroll to position [227, 0]
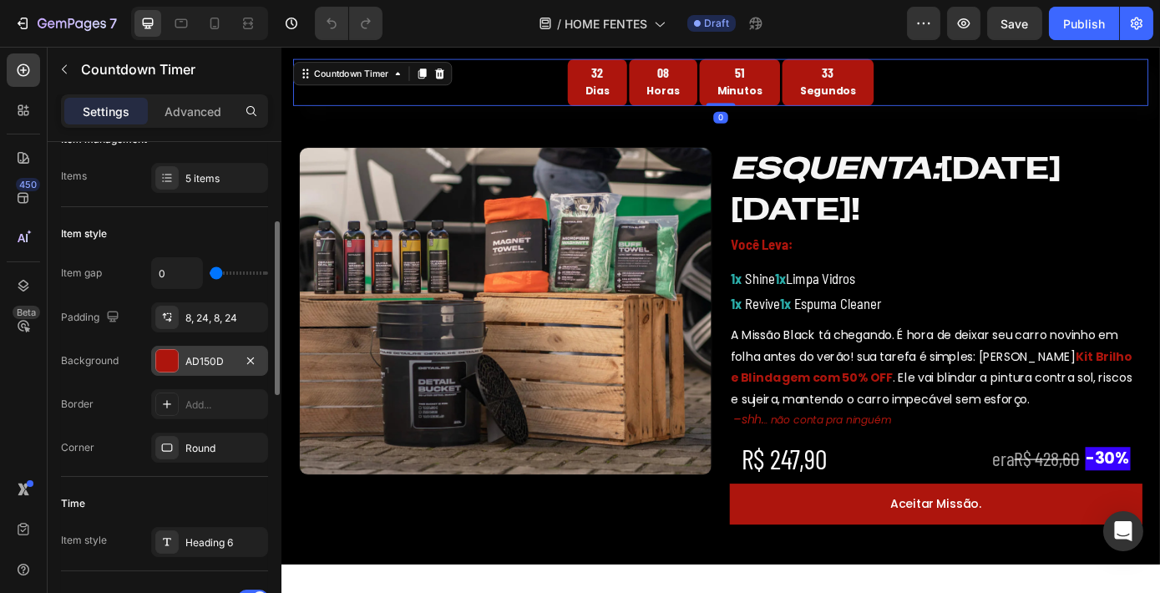
click at [225, 359] on div "AD150D" at bounding box center [209, 361] width 48 height 15
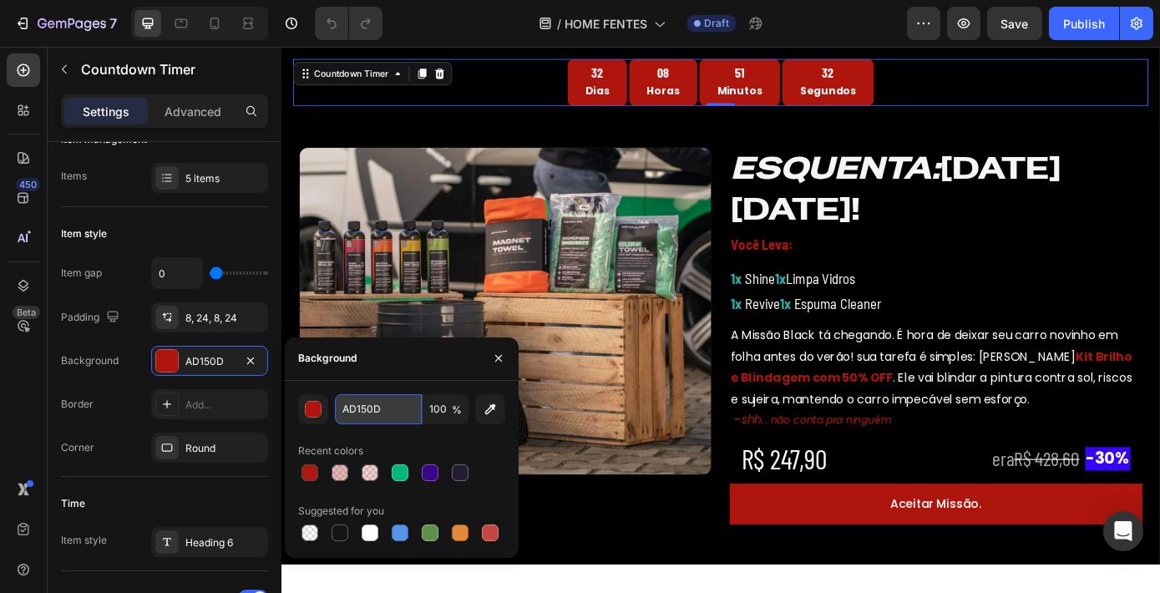
click at [393, 415] on input "AD150D" at bounding box center [378, 409] width 87 height 30
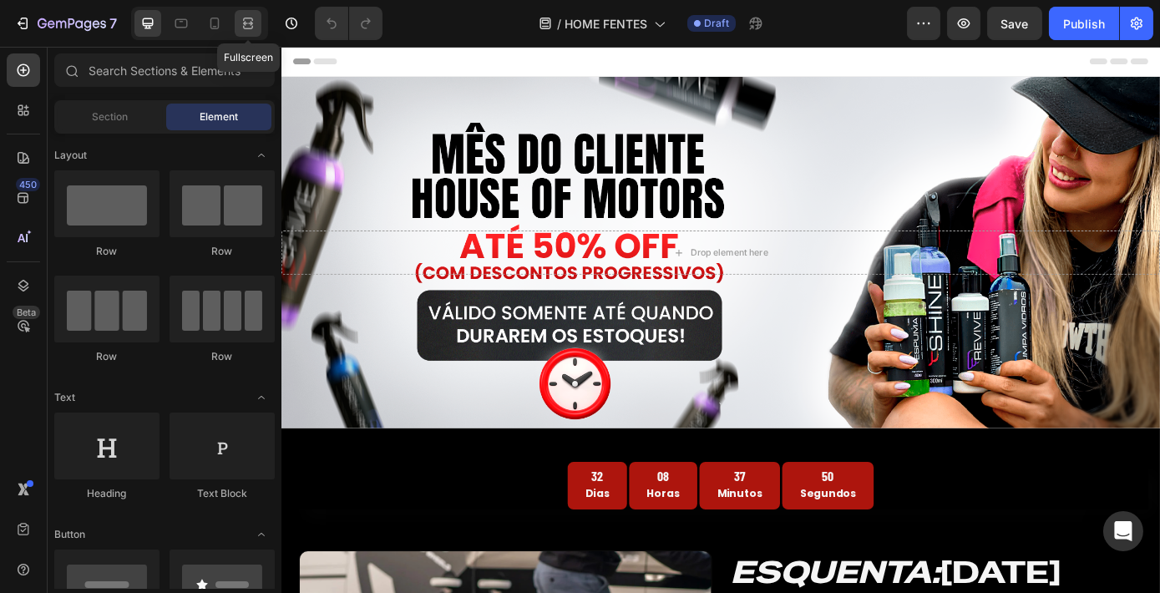
click at [245, 29] on icon at bounding box center [248, 23] width 17 height 17
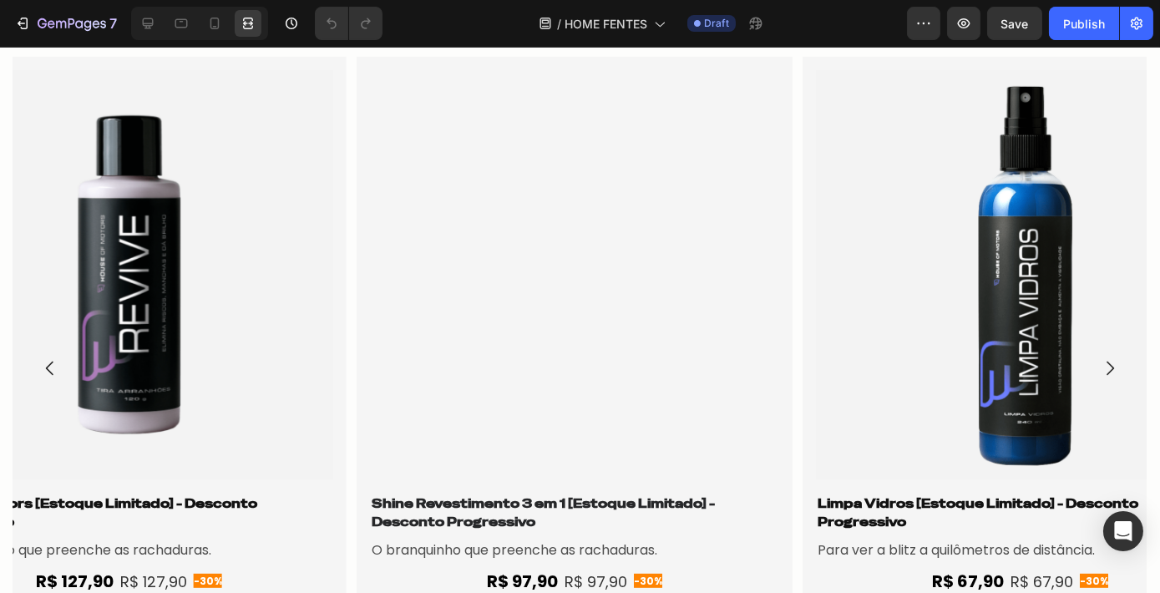
scroll to position [1902, 0]
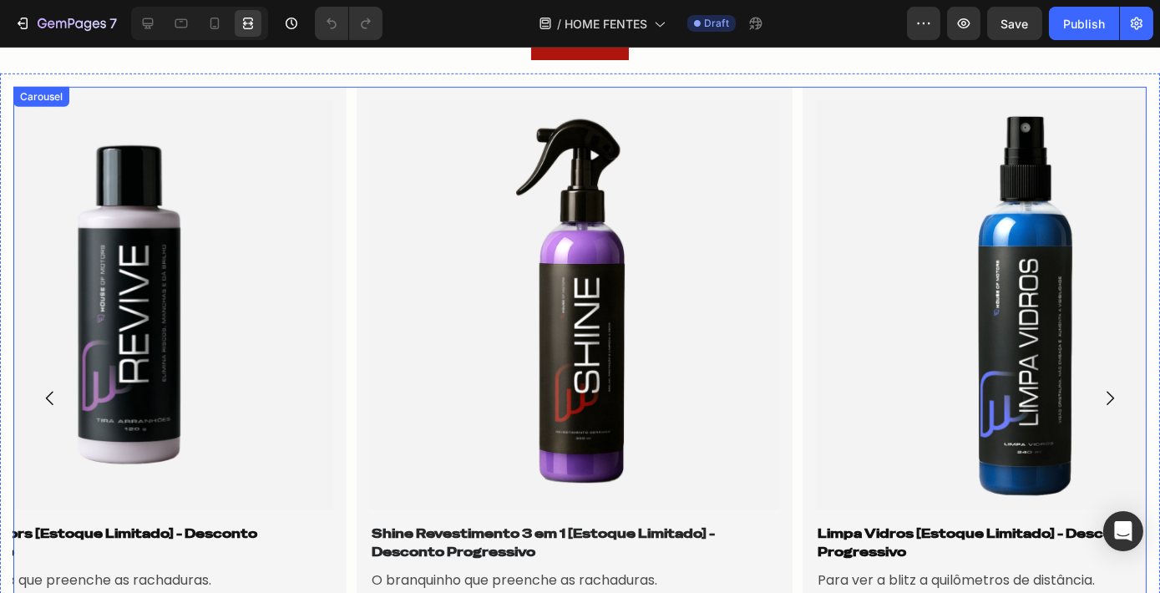
click at [1106, 396] on icon "Carousel Next Arrow" at bounding box center [1110, 399] width 8 height 14
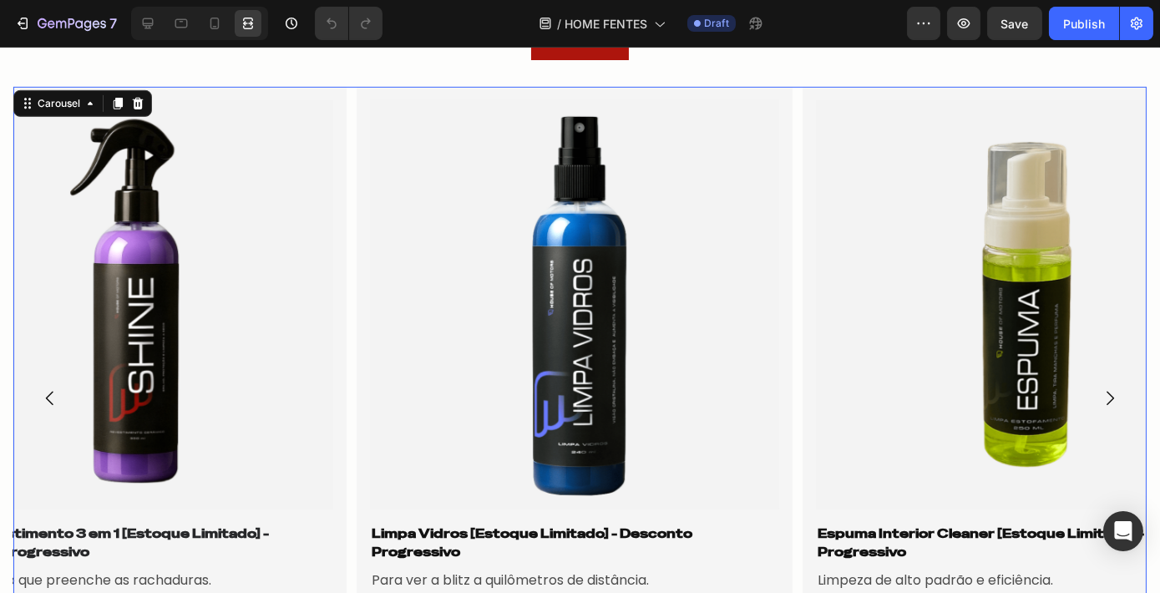
click at [1106, 396] on icon "Carousel Next Arrow" at bounding box center [1110, 399] width 8 height 14
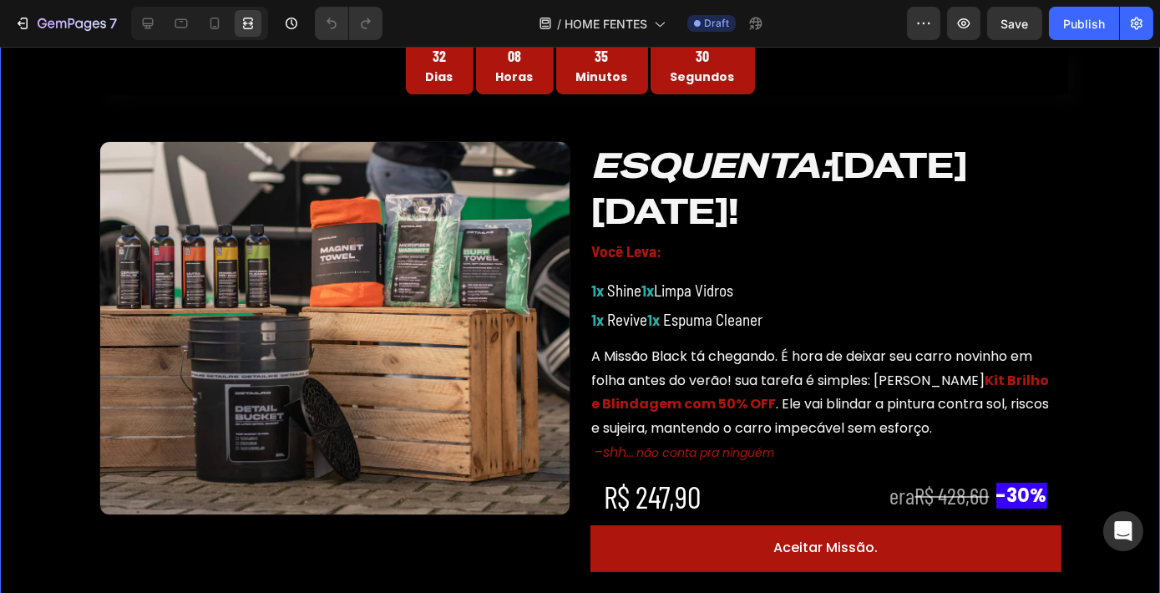
scroll to position [454, 0]
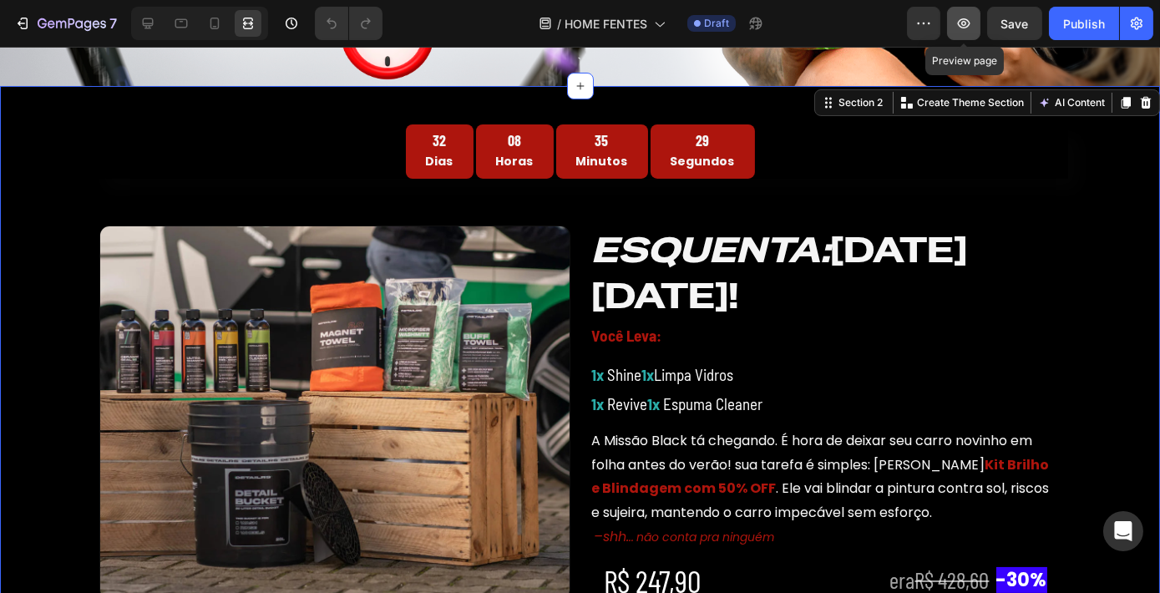
click at [961, 23] on icon "button" at bounding box center [963, 23] width 17 height 17
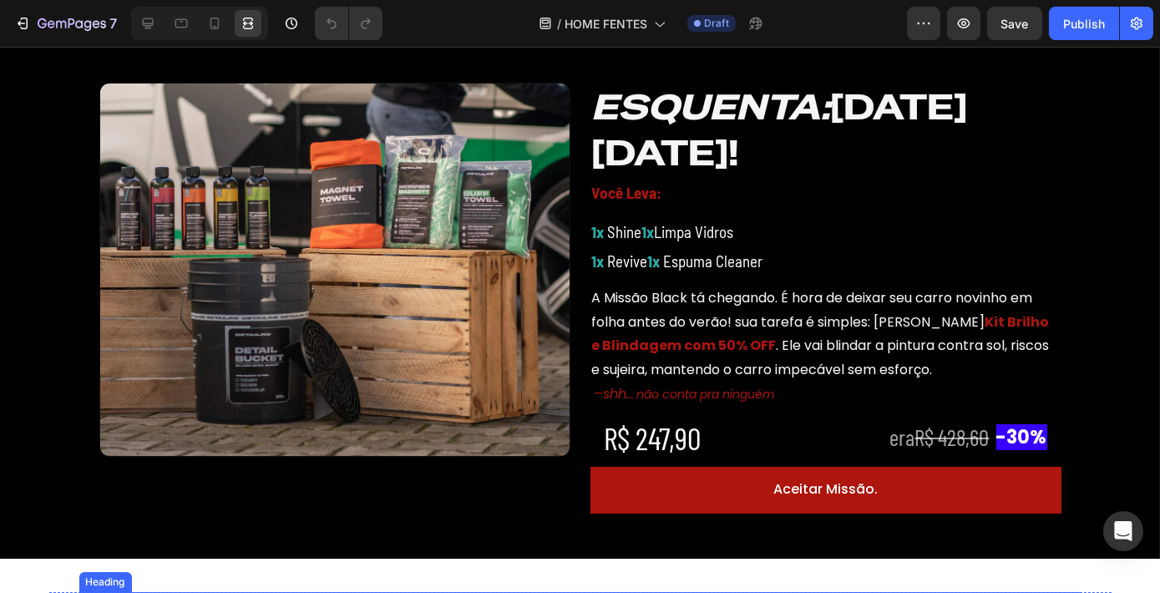
scroll to position [596, 0]
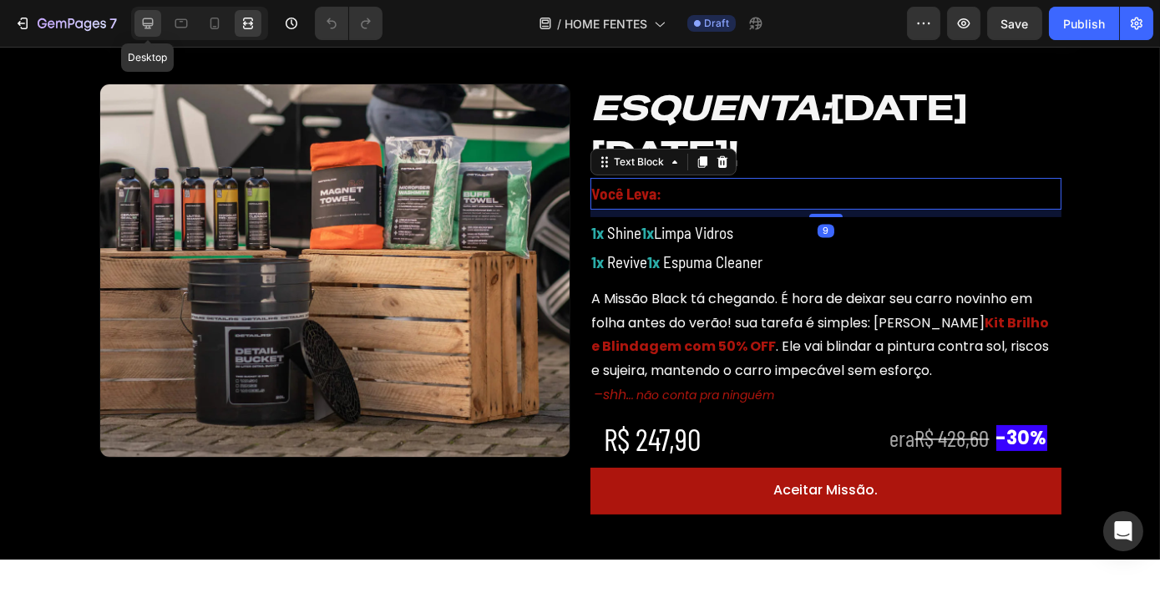
click at [150, 20] on icon at bounding box center [147, 23] width 17 height 17
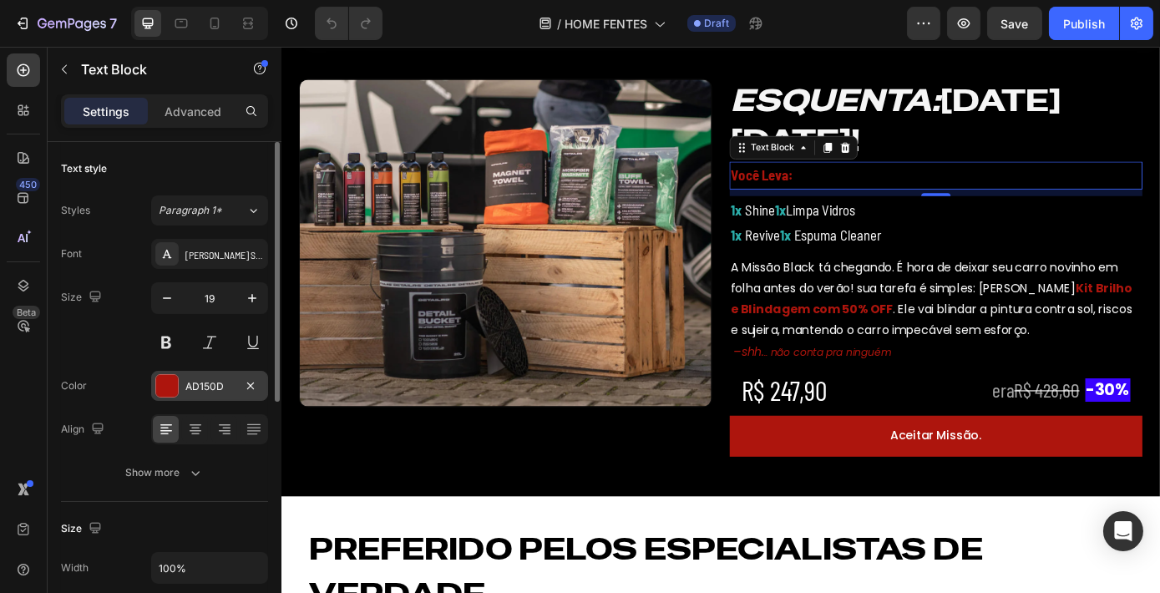
click at [205, 387] on div "AD150D" at bounding box center [209, 386] width 48 height 15
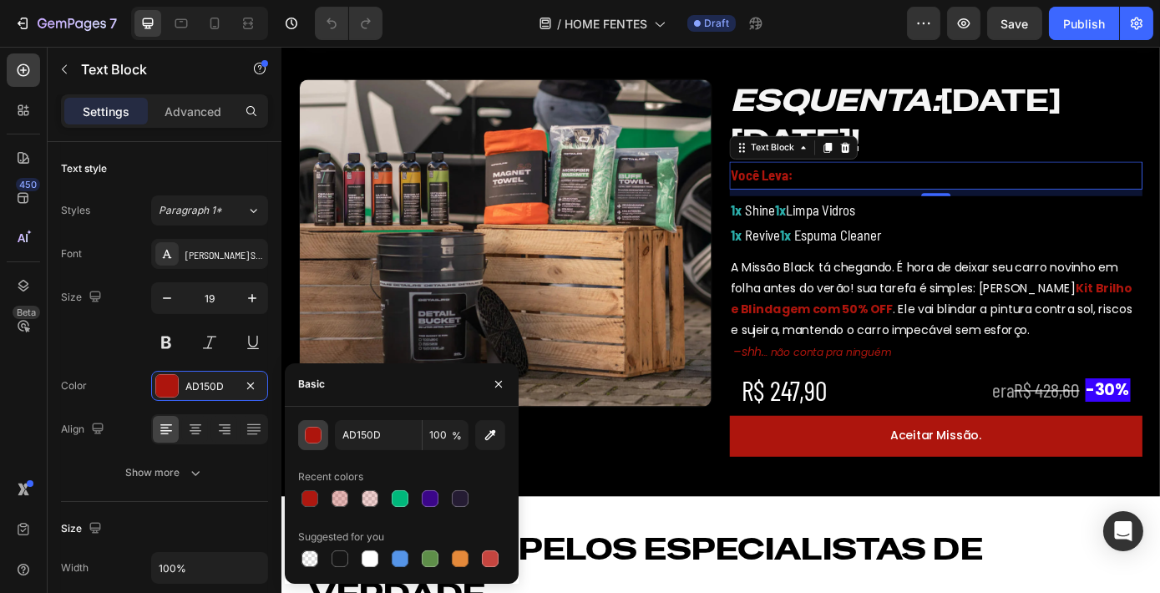
click at [321, 428] on div "button" at bounding box center [313, 435] width 17 height 17
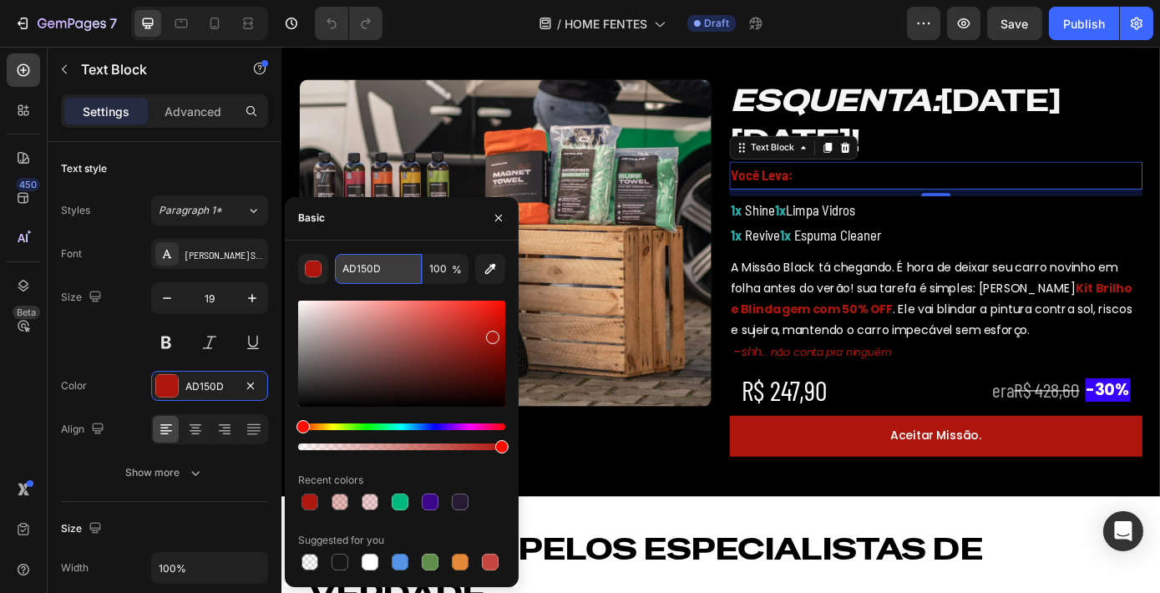
click at [390, 266] on input "AD150D" at bounding box center [378, 269] width 87 height 30
type input "E1000"
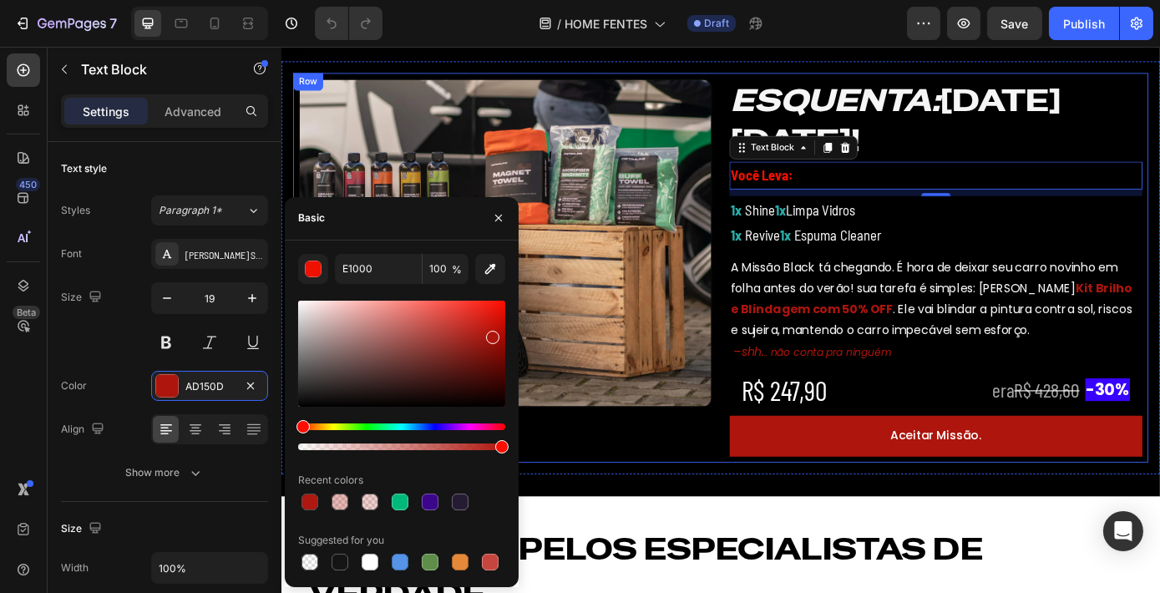
click at [774, 287] on div "Image ESQUENTA: [DATE][DATE]! Heading Você Leva: Text Block 9 1x Shine 1x Limpa…" at bounding box center [781, 299] width 975 height 444
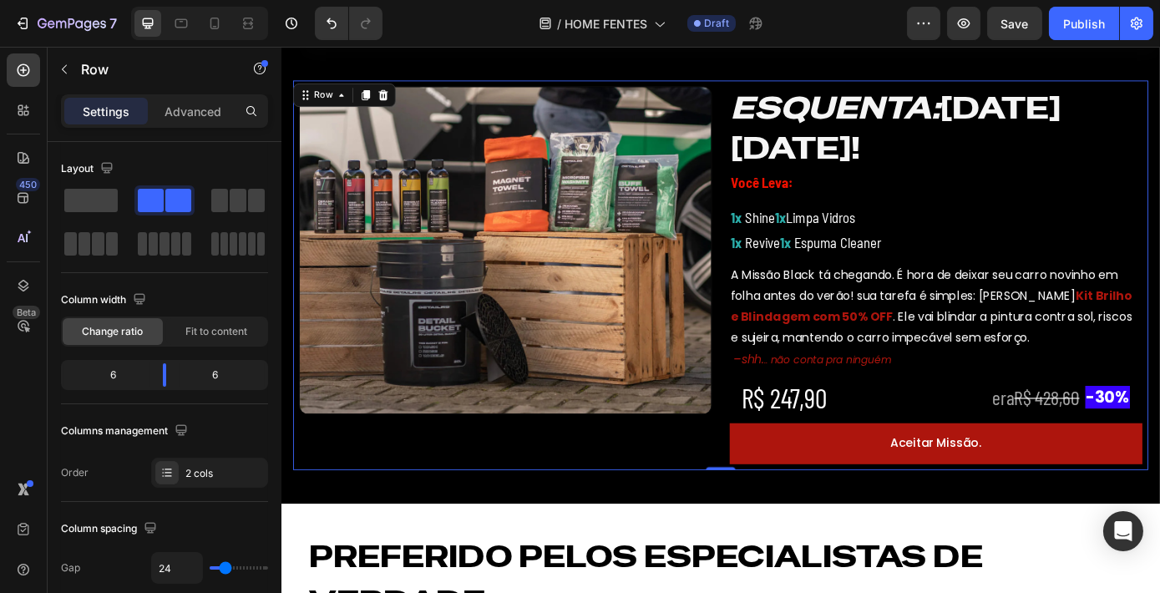
scroll to position [588, 0]
click at [1159, 336] on strong "Kit Brilho e Blindagem com 50% OFF" at bounding box center [1021, 342] width 457 height 43
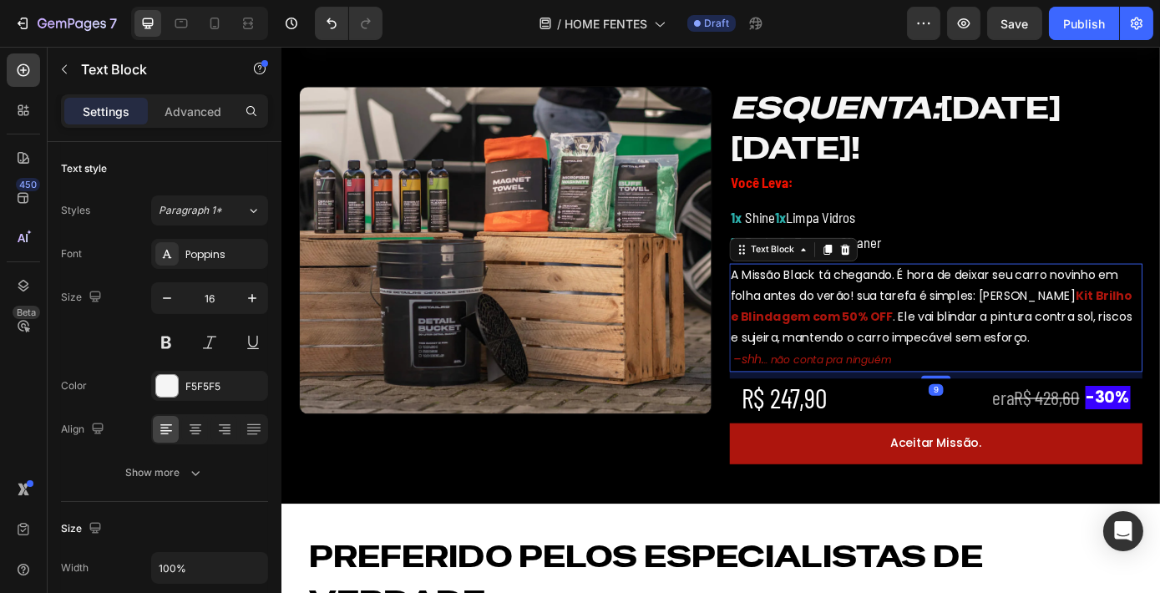
click at [1152, 333] on strong "Kit Brilho e Blindagem com 50% OFF" at bounding box center [1021, 342] width 457 height 43
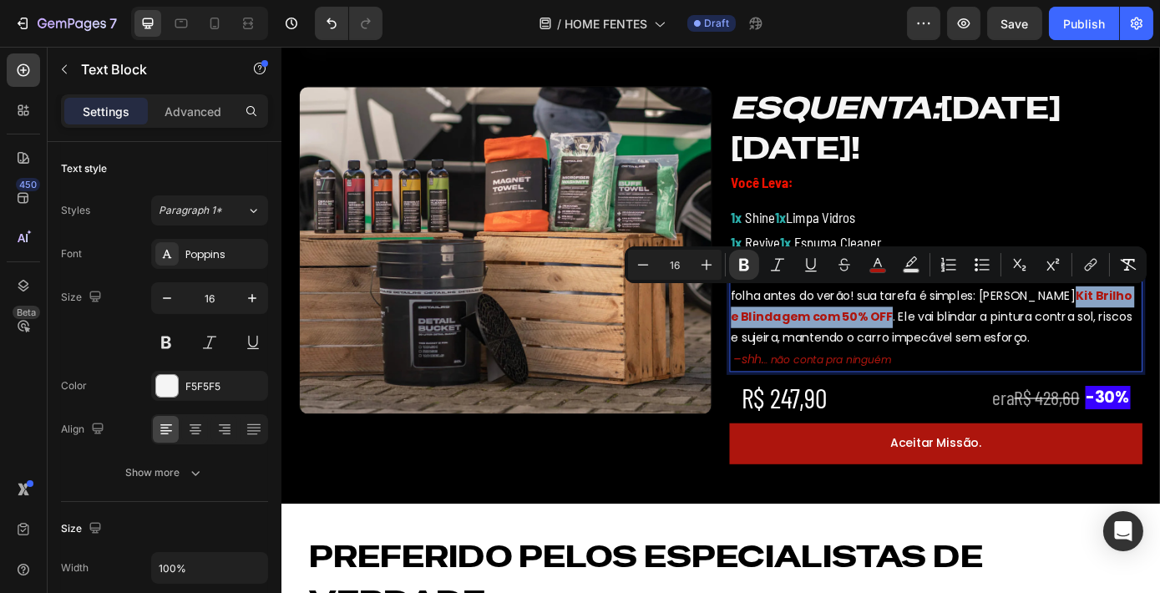
drag, startPoint x: 1131, startPoint y: 331, endPoint x: 957, endPoint y: 359, distance: 176.6
click at [957, 359] on p "A Missão Black tá chegando. É hora de deixar seu carro novinho em folha antes d…" at bounding box center [1027, 344] width 468 height 96
click at [877, 263] on icon "Editor contextual toolbar" at bounding box center [877, 262] width 8 height 9
type input "AD150D"
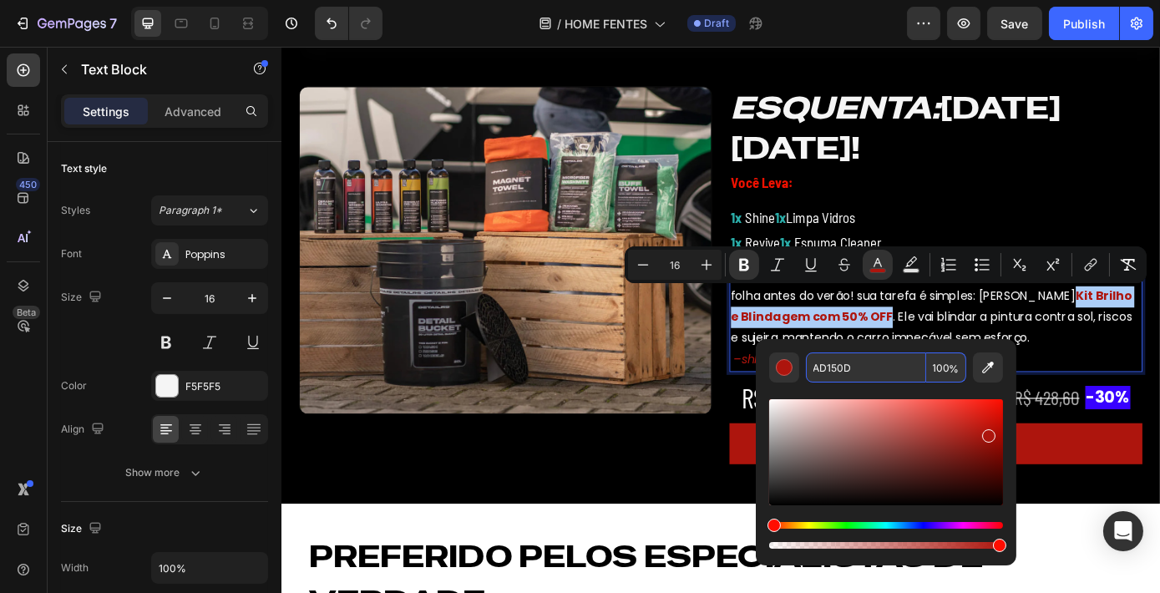
click at [866, 360] on input "AD150D" at bounding box center [866, 367] width 120 height 30
type input "E1000"
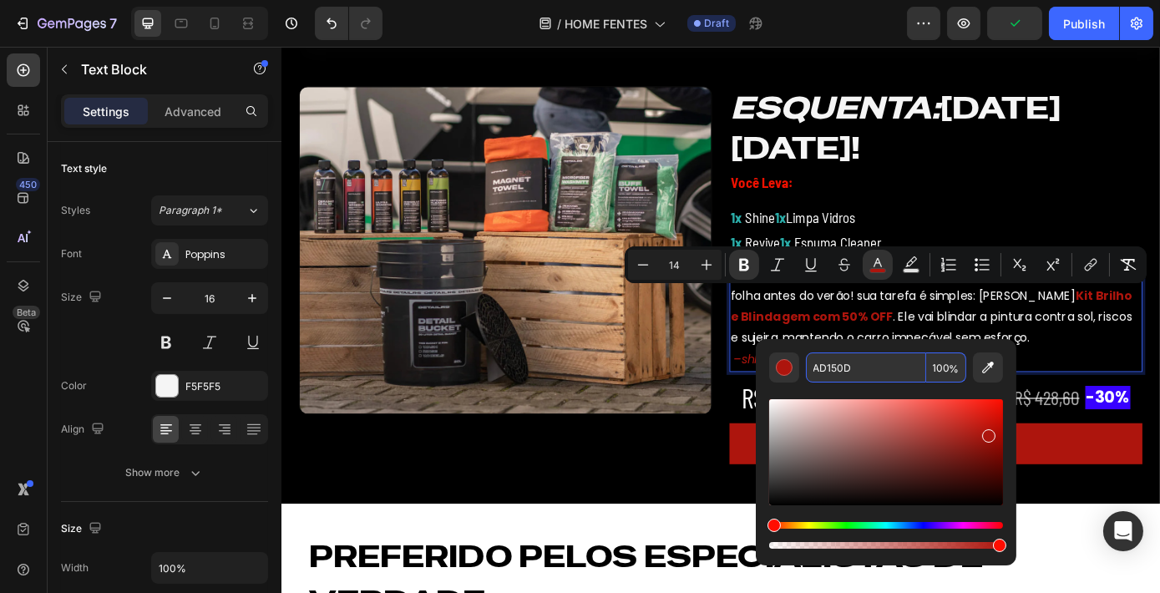
click at [1159, 406] on p "–shh. .. não conta pra ninguém" at bounding box center [1027, 404] width 468 height 24
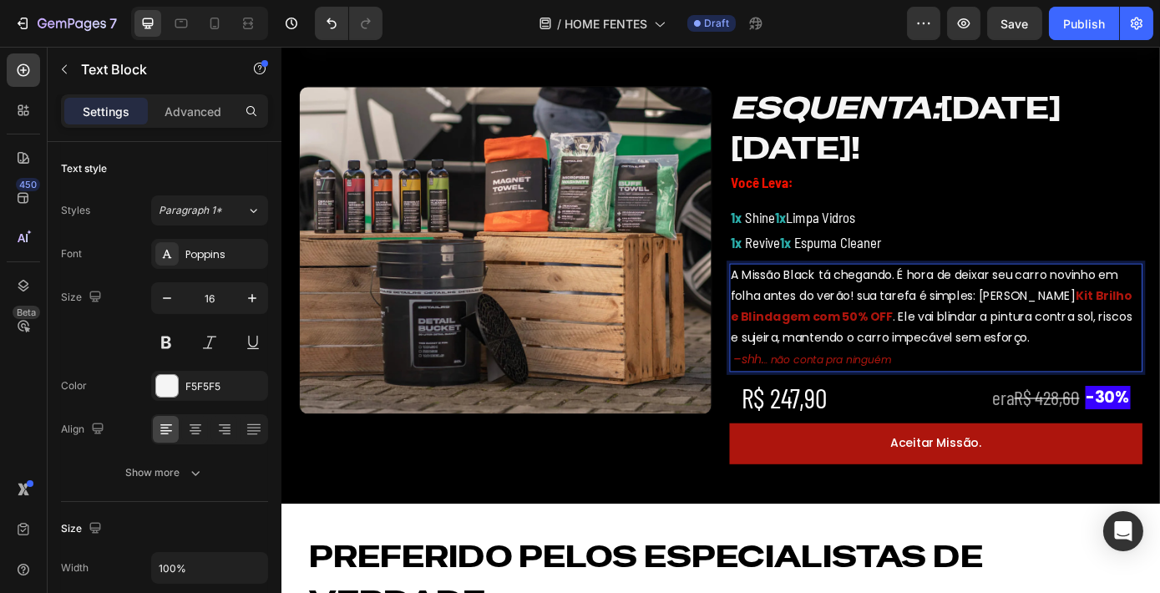
click at [1133, 332] on strong "Kit Brilho e Blindagem com 50% OFF" at bounding box center [1021, 342] width 457 height 43
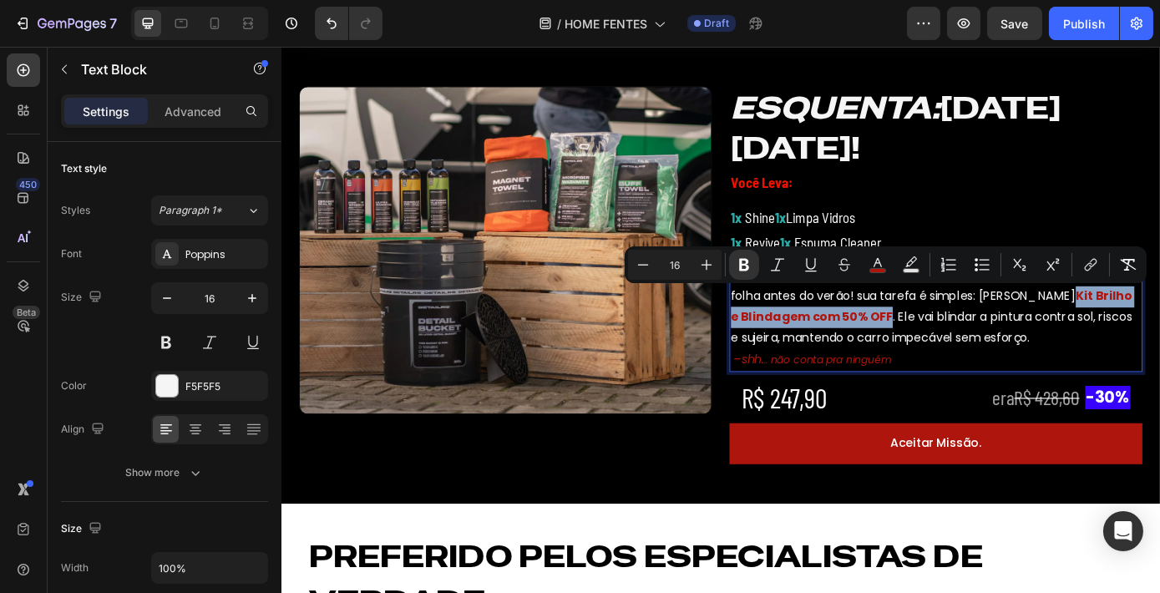
drag, startPoint x: 1131, startPoint y: 332, endPoint x: 954, endPoint y: 355, distance: 178.4
click at [954, 355] on strong "Kit Brilho e Blindagem com 50% OFF" at bounding box center [1021, 342] width 457 height 43
click at [872, 277] on button "color" at bounding box center [877, 265] width 30 height 30
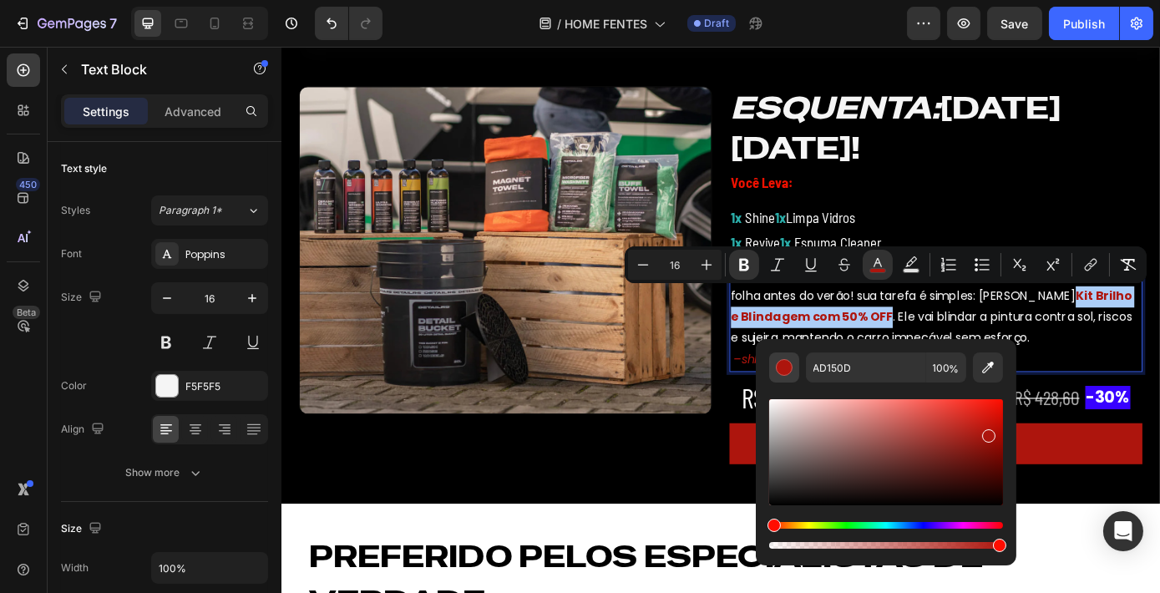
click at [793, 367] on button "Editor contextual toolbar" at bounding box center [784, 367] width 30 height 30
click at [846, 368] on input "AD150D" at bounding box center [866, 367] width 120 height 30
click at [877, 373] on input "AD150D" at bounding box center [866, 367] width 120 height 30
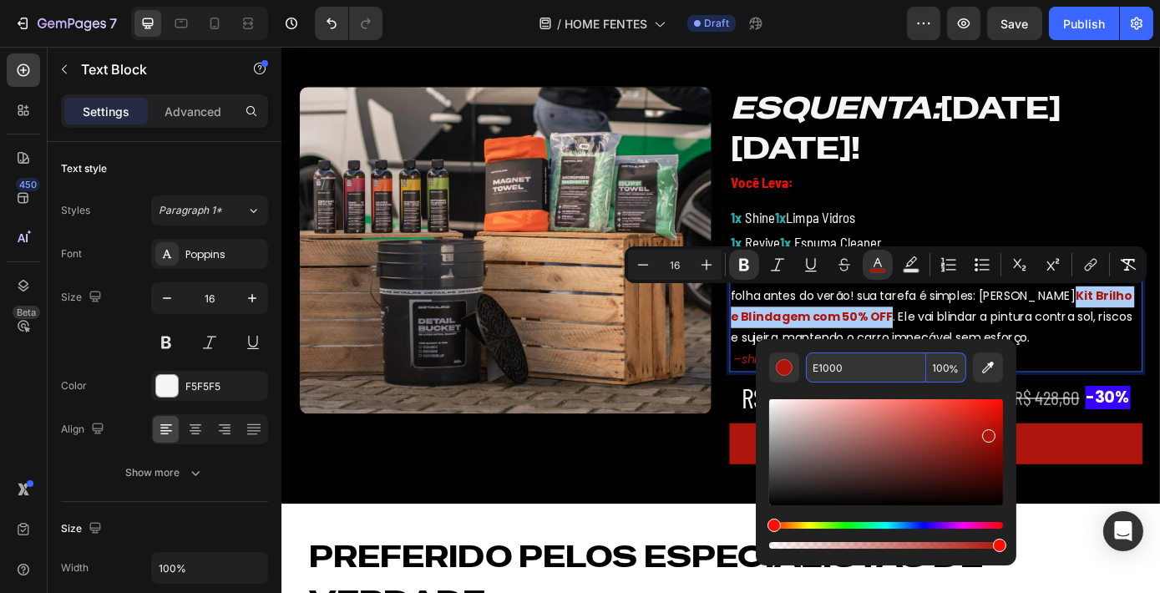
type input "E1000"
click at [890, 375] on input "E1000" at bounding box center [866, 367] width 120 height 30
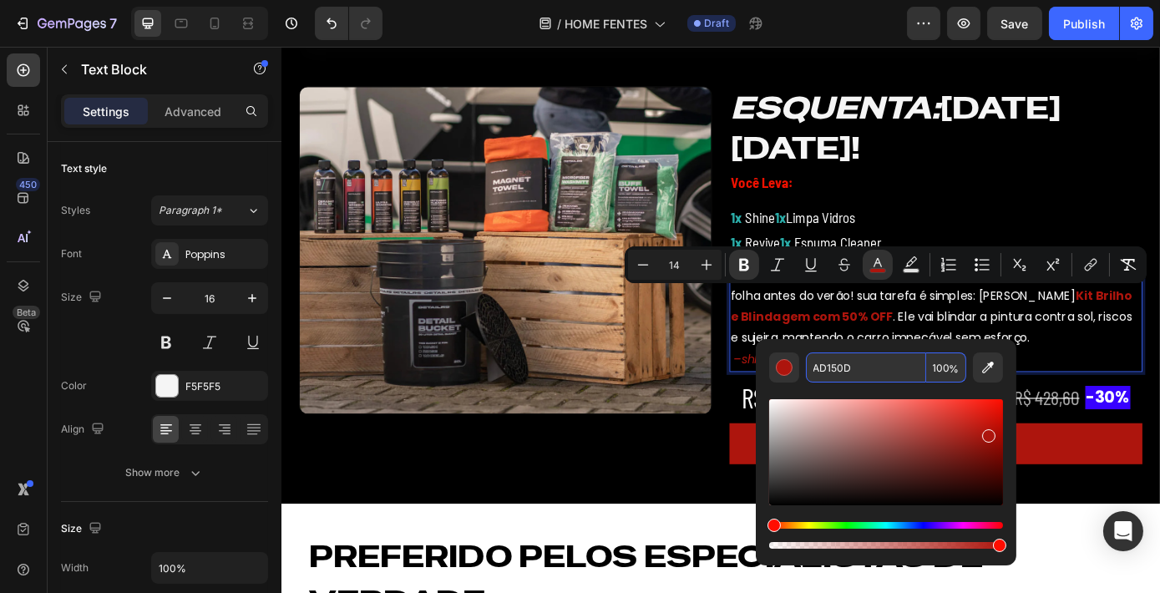
click at [1159, 405] on p "–shh. .. não conta pra ninguém" at bounding box center [1027, 404] width 468 height 24
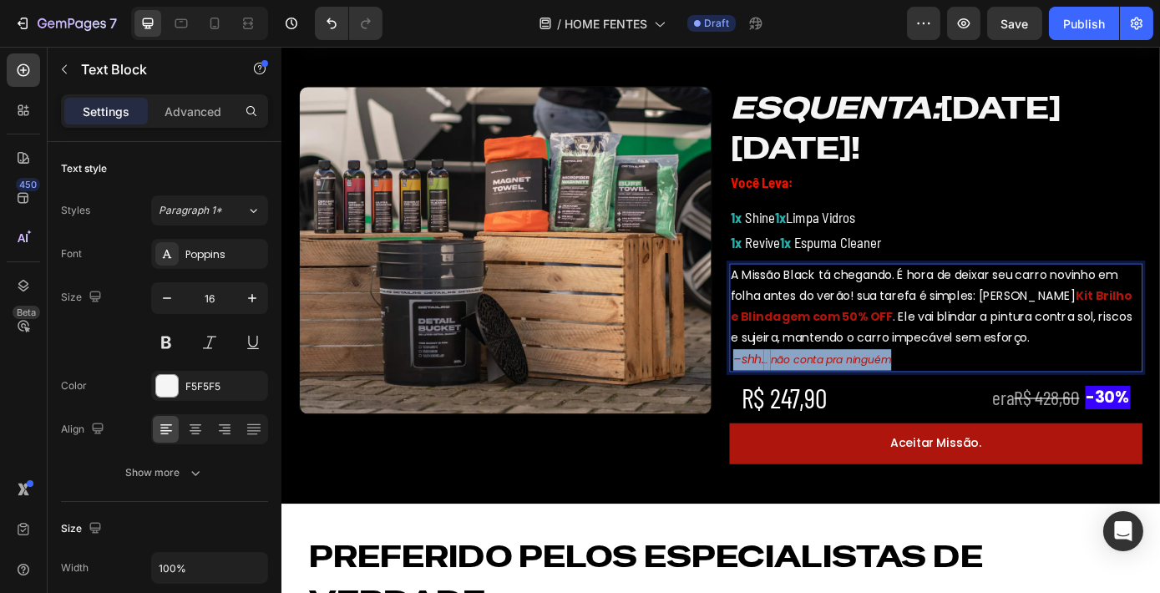
drag, startPoint x: 990, startPoint y: 402, endPoint x: 790, endPoint y: 406, distance: 200.4
click at [793, 406] on p "–shh. .. não conta pra ninguém" at bounding box center [1027, 404] width 468 height 24
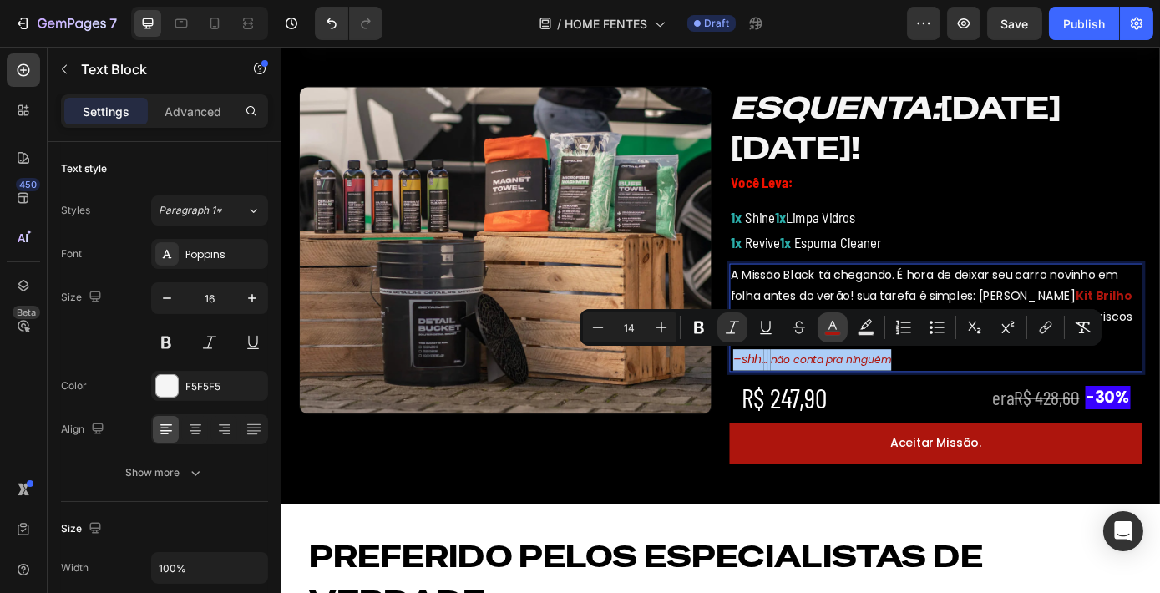
click at [824, 331] on icon "Editor contextual toolbar" at bounding box center [832, 327] width 17 height 17
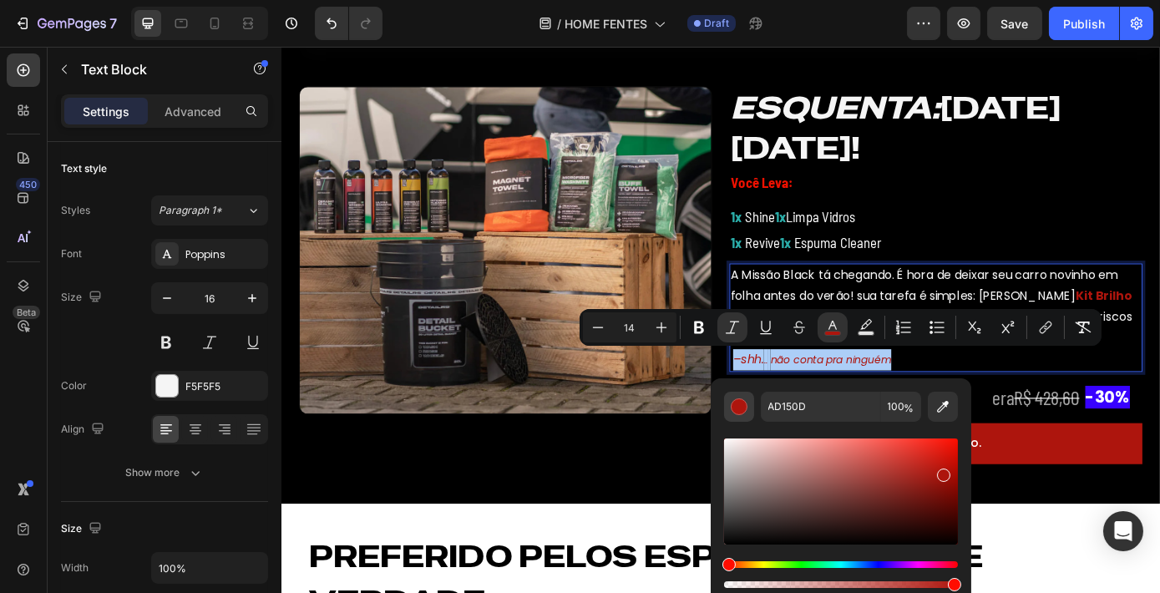
click at [743, 410] on div "Editor contextual toolbar" at bounding box center [738, 406] width 17 height 17
click at [815, 409] on input "AD150D" at bounding box center [821, 407] width 120 height 30
type input "E1000"
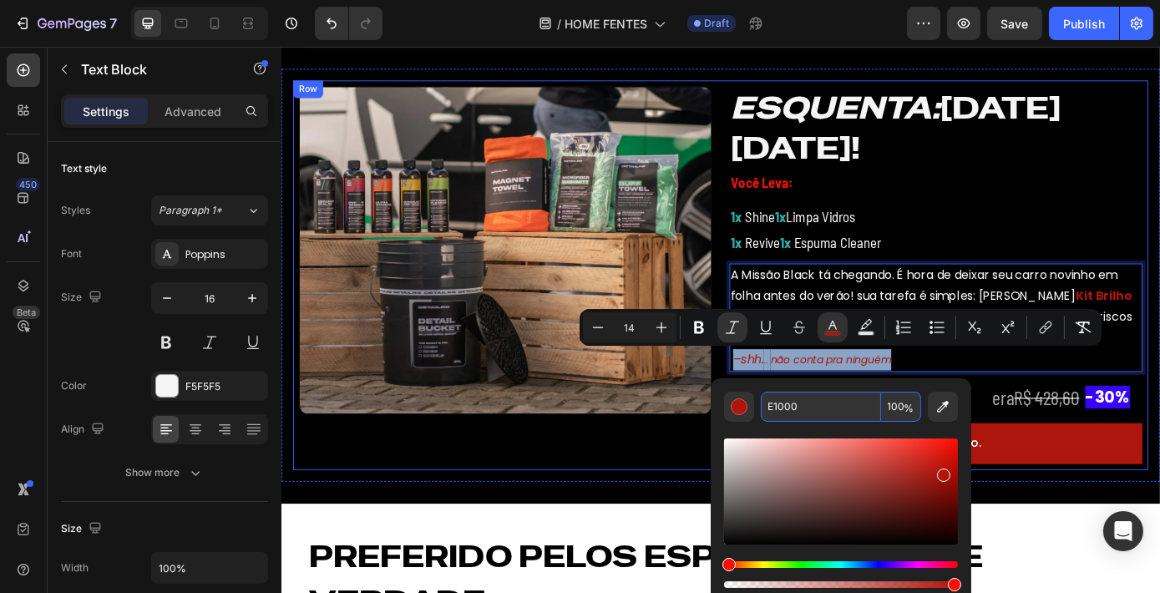
click at [739, 513] on div "Image" at bounding box center [536, 307] width 471 height 431
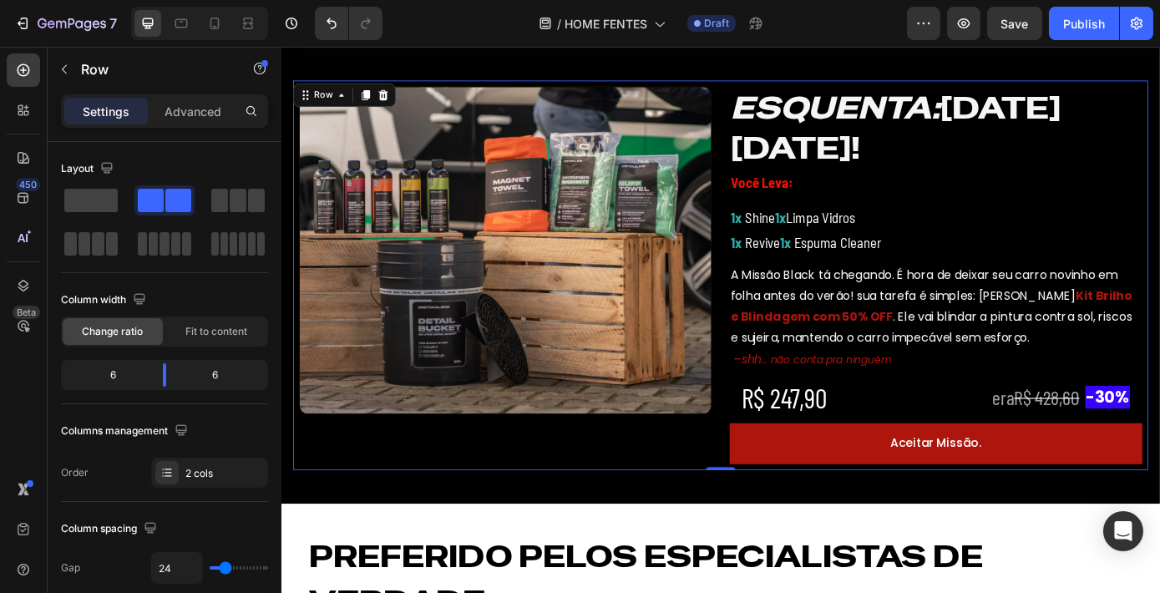
scroll to position [607, 0]
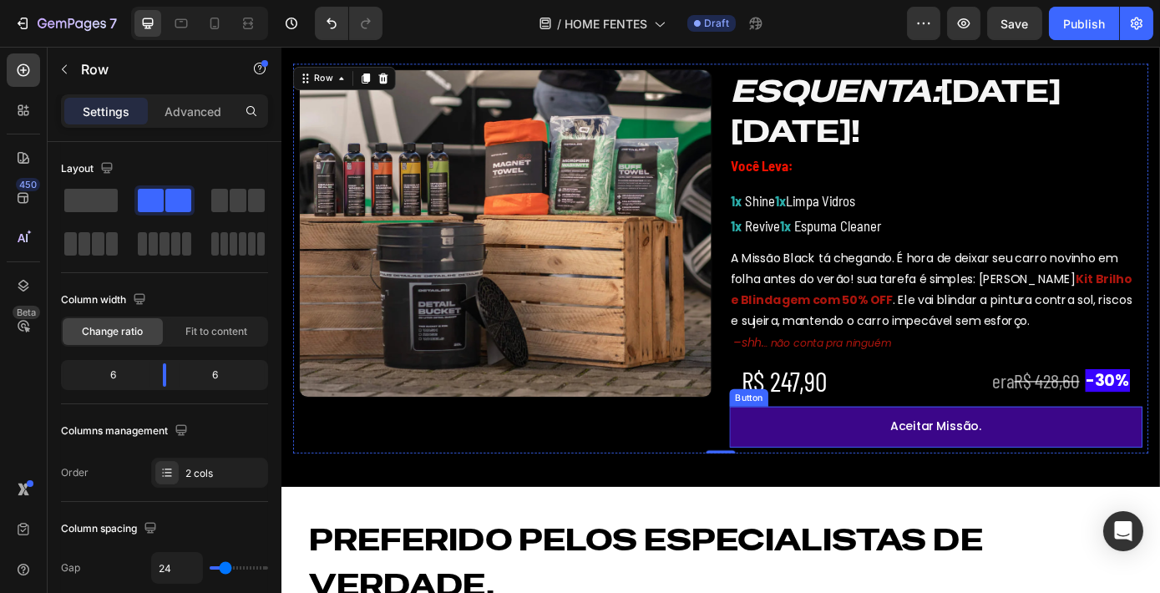
click at [874, 491] on button "Aceitar Missão." at bounding box center [1026, 480] width 471 height 47
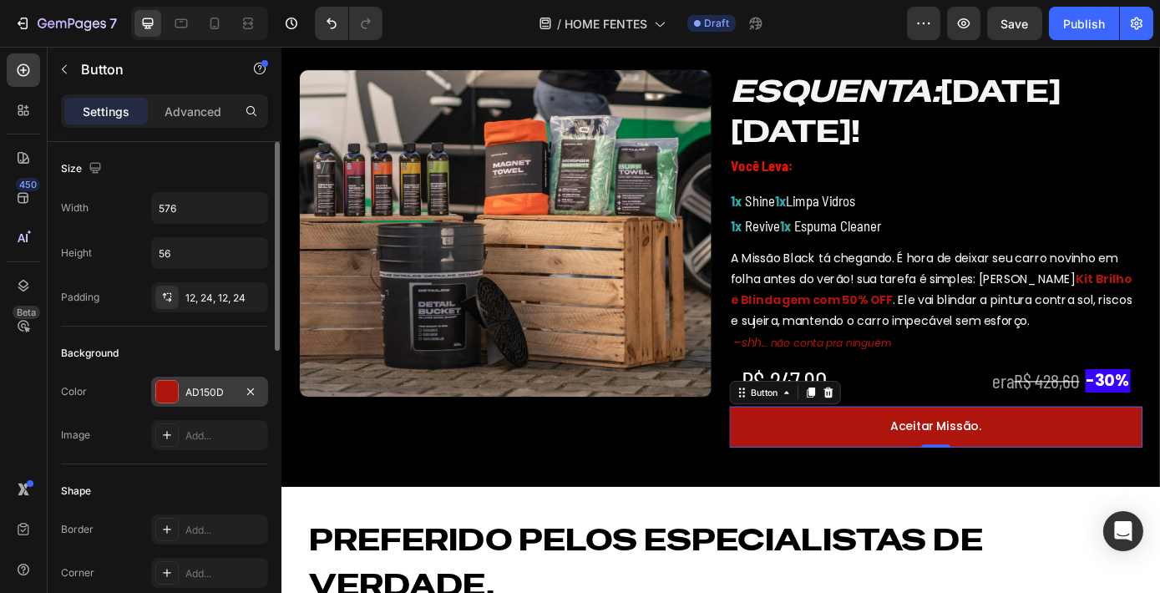
click at [201, 385] on div "AD150D" at bounding box center [209, 392] width 48 height 15
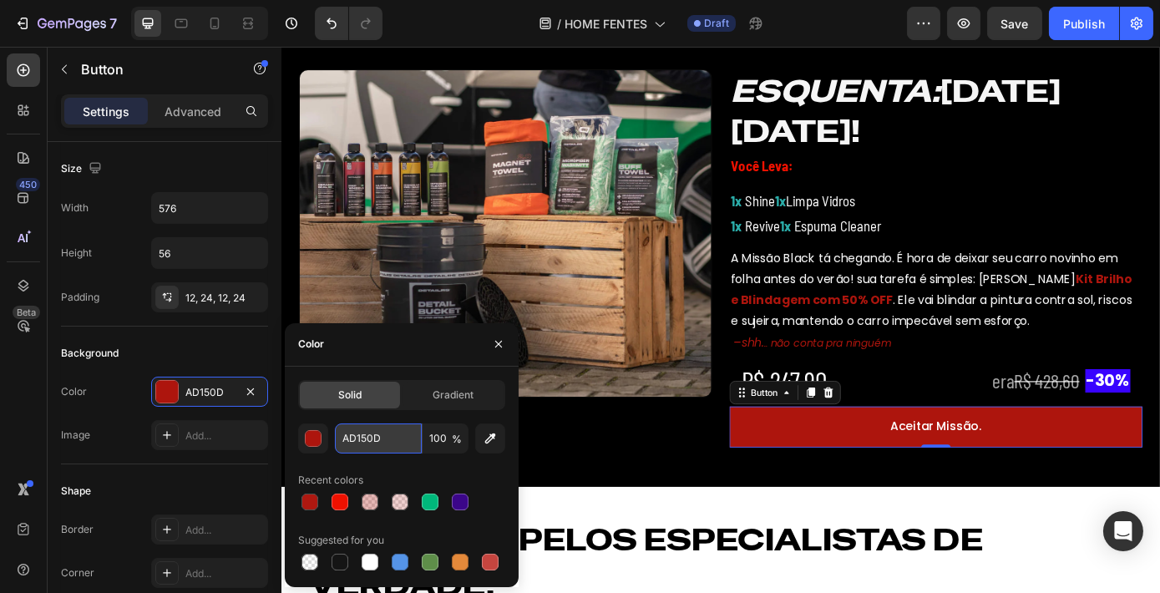
click at [402, 431] on input "AD150D" at bounding box center [378, 438] width 87 height 30
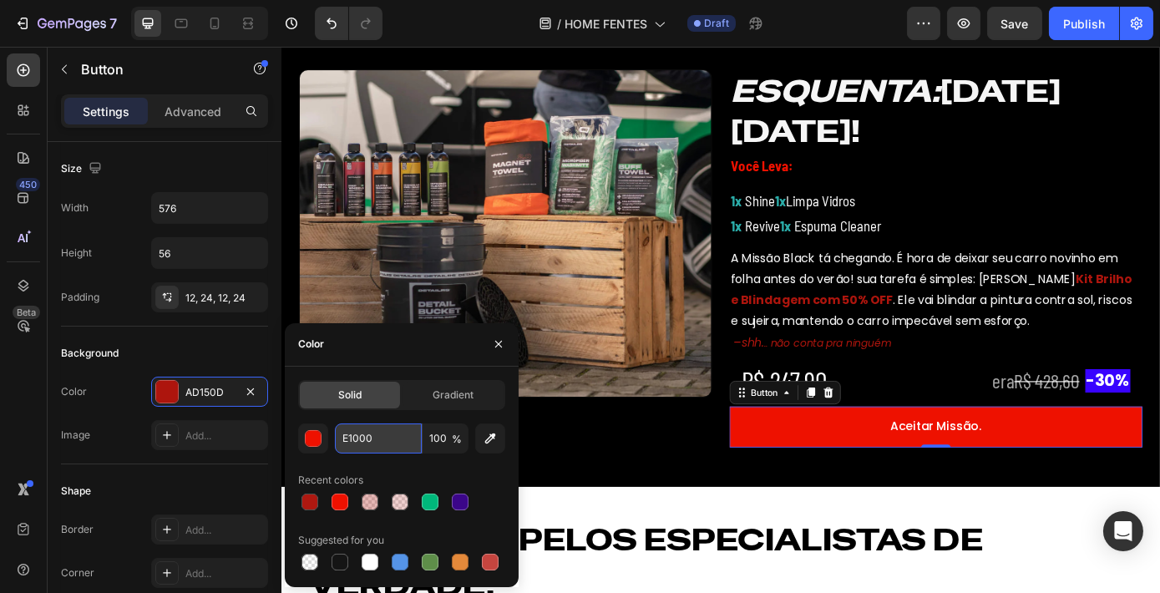
type input "EE1100"
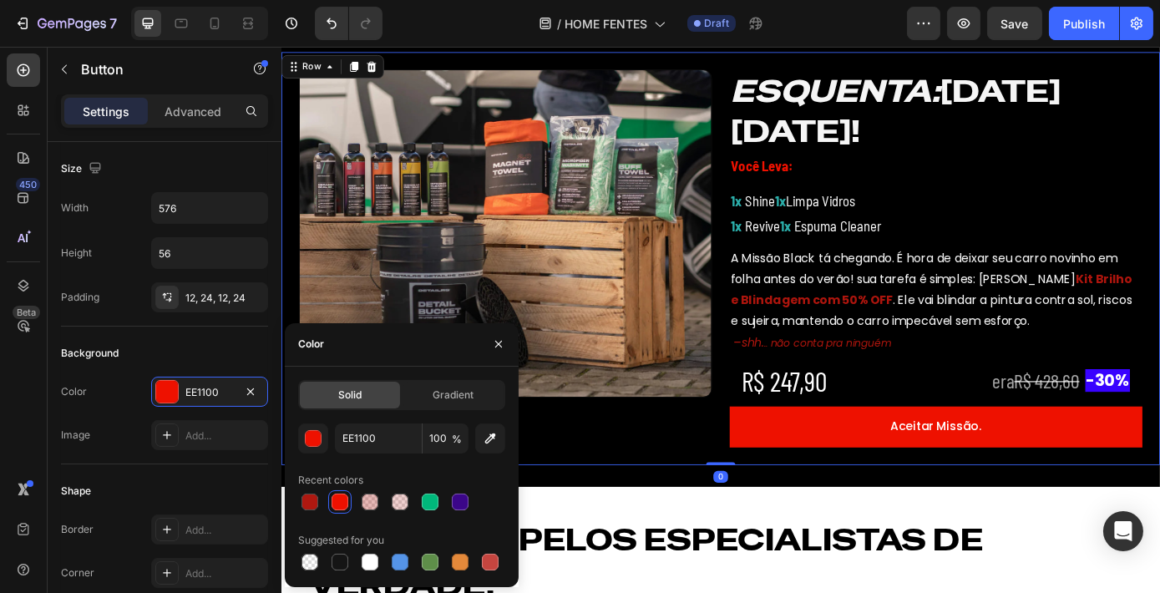
click at [658, 511] on div "Image ESQUENTA: [DATE][DATE]! Heading Você Leva: Text Block 1x Shine 1x Limpa V…" at bounding box center [782, 288] width 1002 height 471
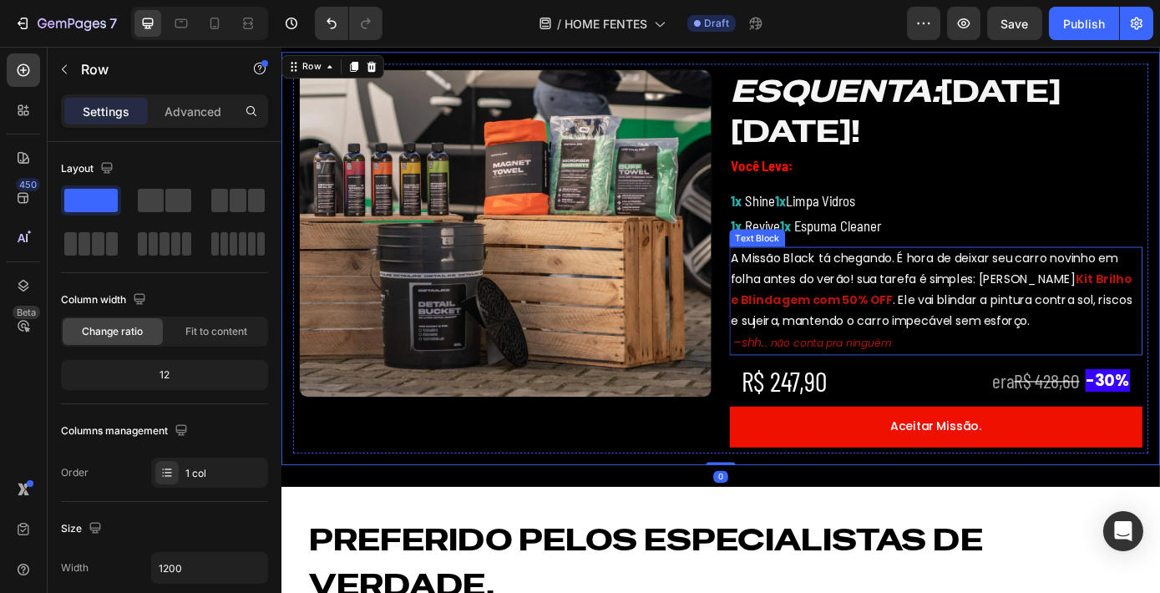
click at [892, 333] on strong "Kit Brilho e Blindagem com 50% OFF" at bounding box center [1021, 323] width 457 height 43
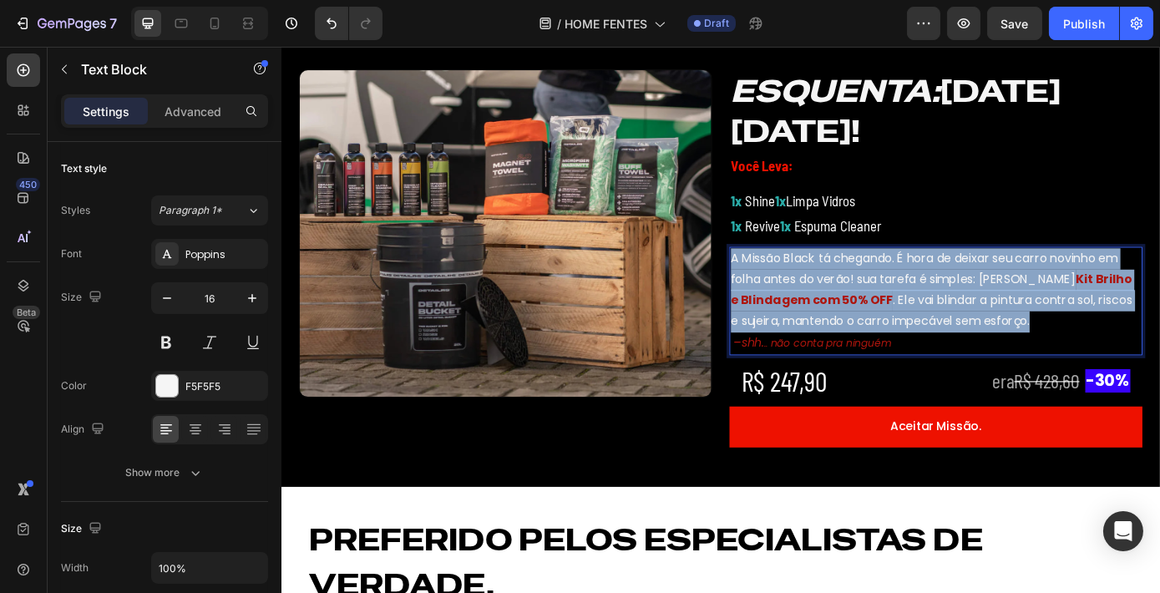
click at [892, 333] on strong "Kit Brilho e Blindagem com 50% OFF" at bounding box center [1021, 323] width 457 height 43
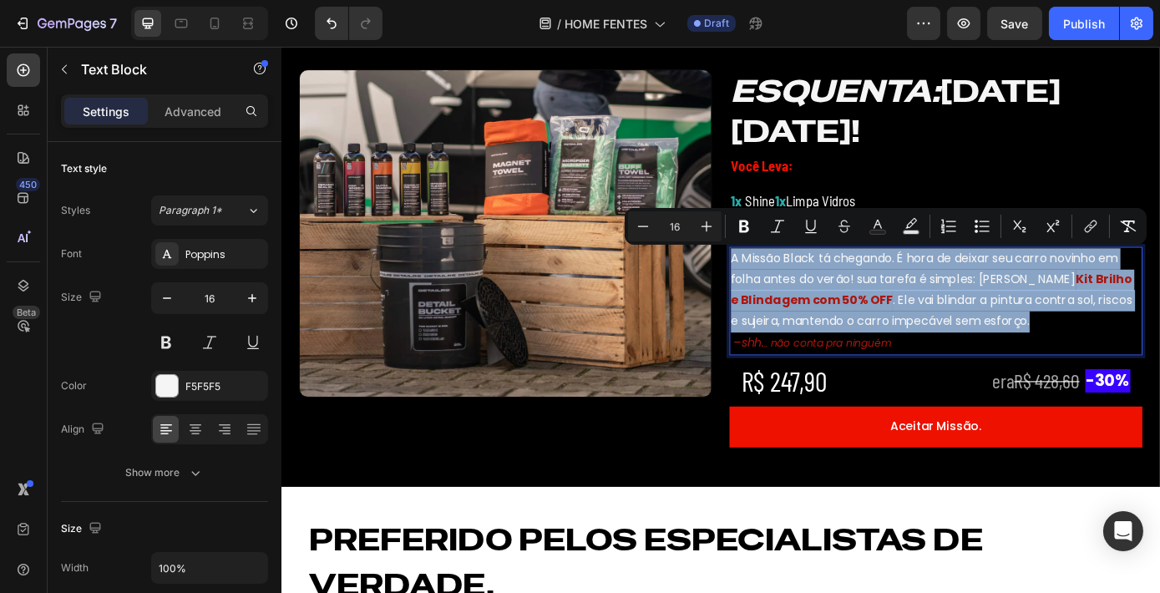
click at [962, 329] on p "A Missão Black tá chegando. É hora de deixar seu carro novinho em folha antes d…" at bounding box center [1027, 324] width 468 height 96
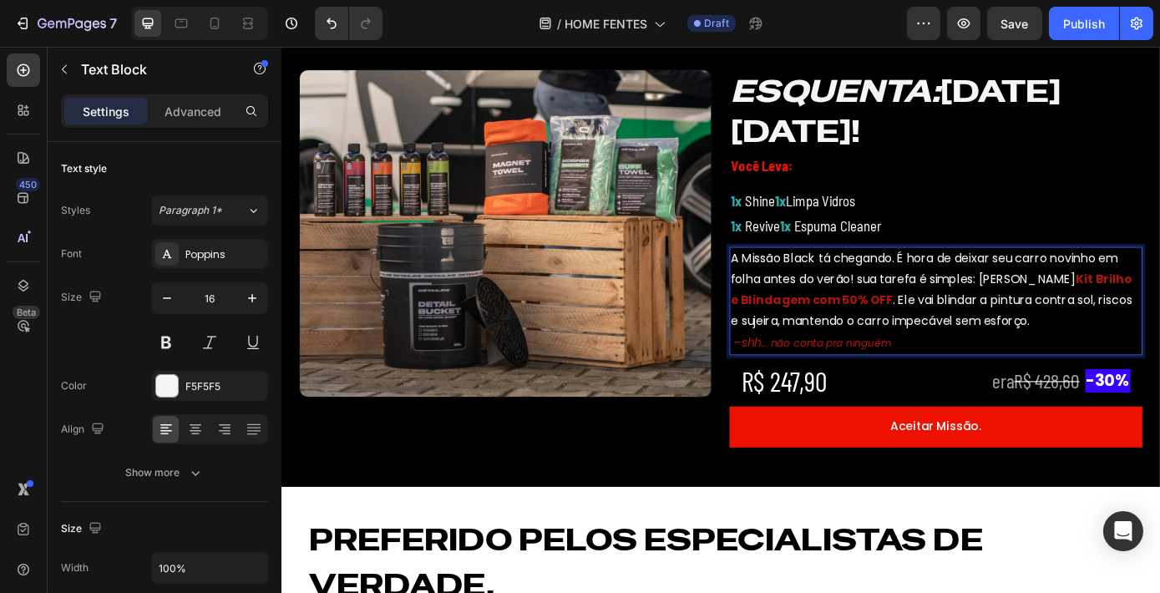
click at [956, 337] on p "A Missão Black tá chegando. É hora de deixar seu carro novinho em folha antes d…" at bounding box center [1027, 324] width 468 height 96
click at [957, 337] on p "A Missão Black tá chegando. É hora de deixar seu carro novinho em folha antes d…" at bounding box center [1027, 324] width 468 height 96
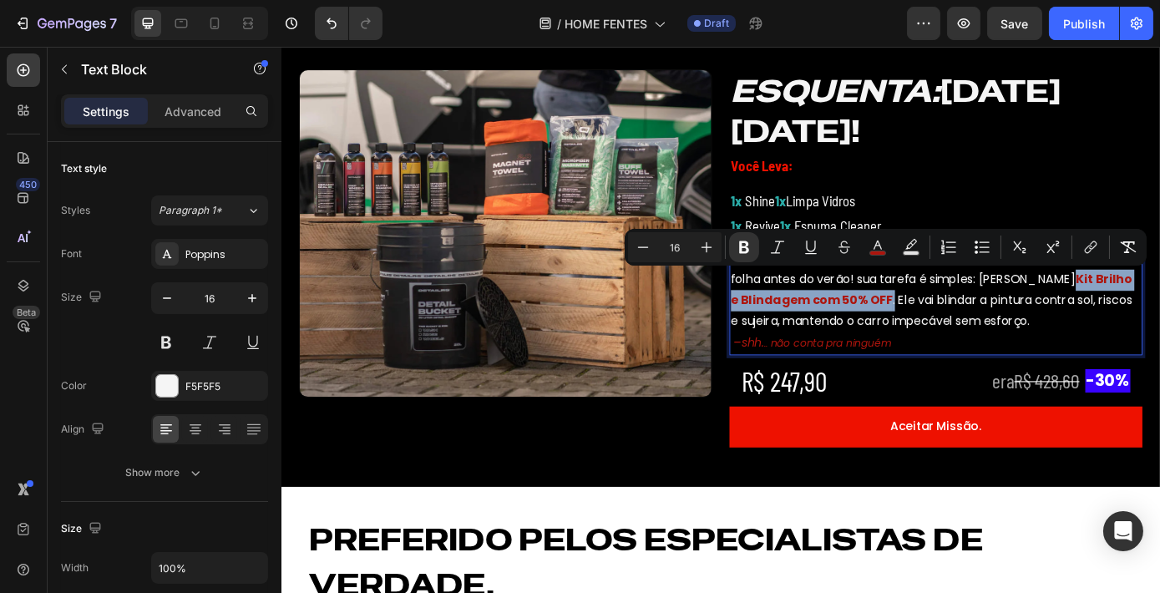
drag, startPoint x: 959, startPoint y: 337, endPoint x: 1131, endPoint y: 312, distance: 173.8
click at [1131, 312] on p "A Missão Black tá chegando. É hora de deixar seu carro novinho em folha antes d…" at bounding box center [1027, 324] width 468 height 96
click at [875, 247] on icon "Editor contextual toolbar" at bounding box center [877, 247] width 17 height 17
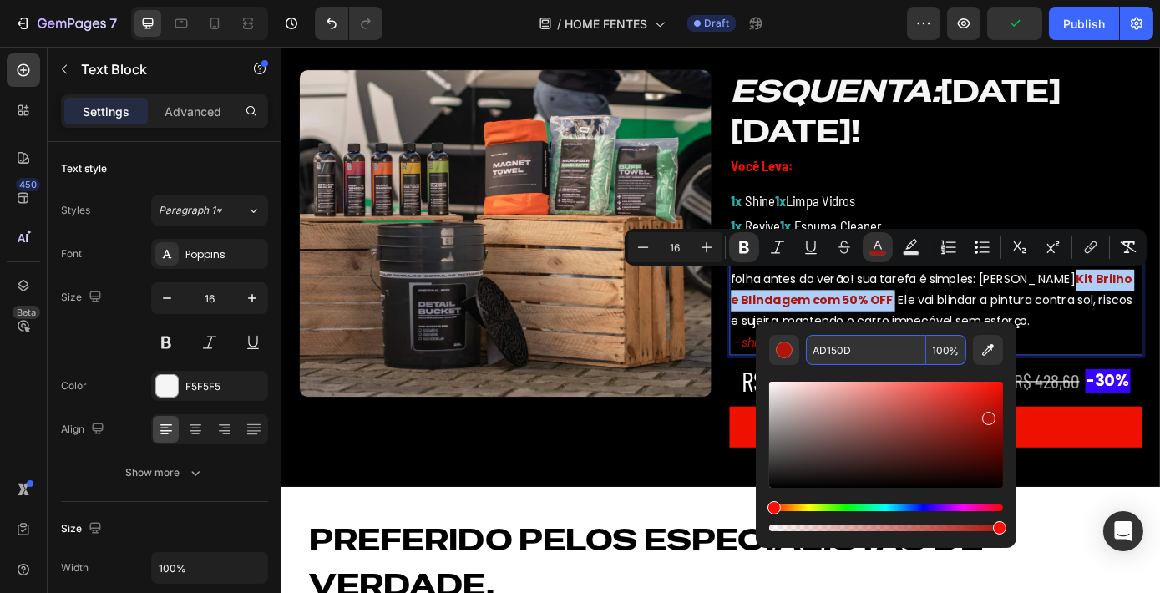
click at [871, 345] on input "AD150D" at bounding box center [866, 350] width 120 height 30
click at [871, 345] on input "E1000" at bounding box center [866, 350] width 120 height 30
click at [810, 353] on input "E1000" at bounding box center [866, 350] width 120 height 30
click at [788, 351] on div "Editor contextual toolbar" at bounding box center [784, 349] width 17 height 17
click at [781, 355] on div "Editor contextual toolbar" at bounding box center [784, 349] width 17 height 17
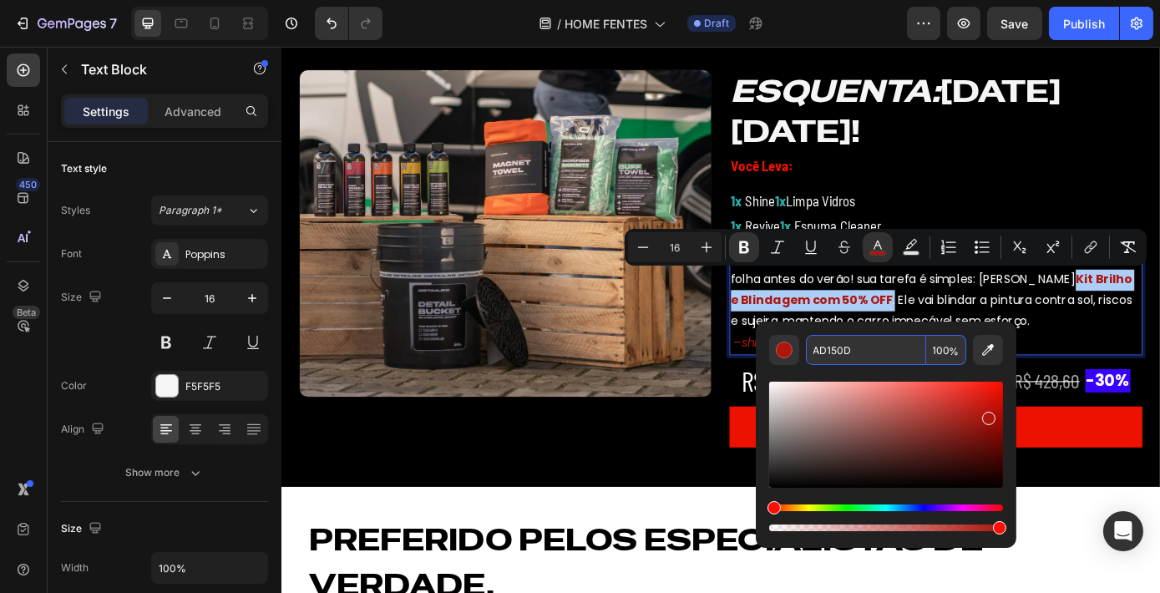
click at [846, 355] on input "AD150D" at bounding box center [866, 350] width 120 height 30
click at [991, 347] on icon "Editor contextual toolbar" at bounding box center [988, 350] width 12 height 12
type input "EE1100"
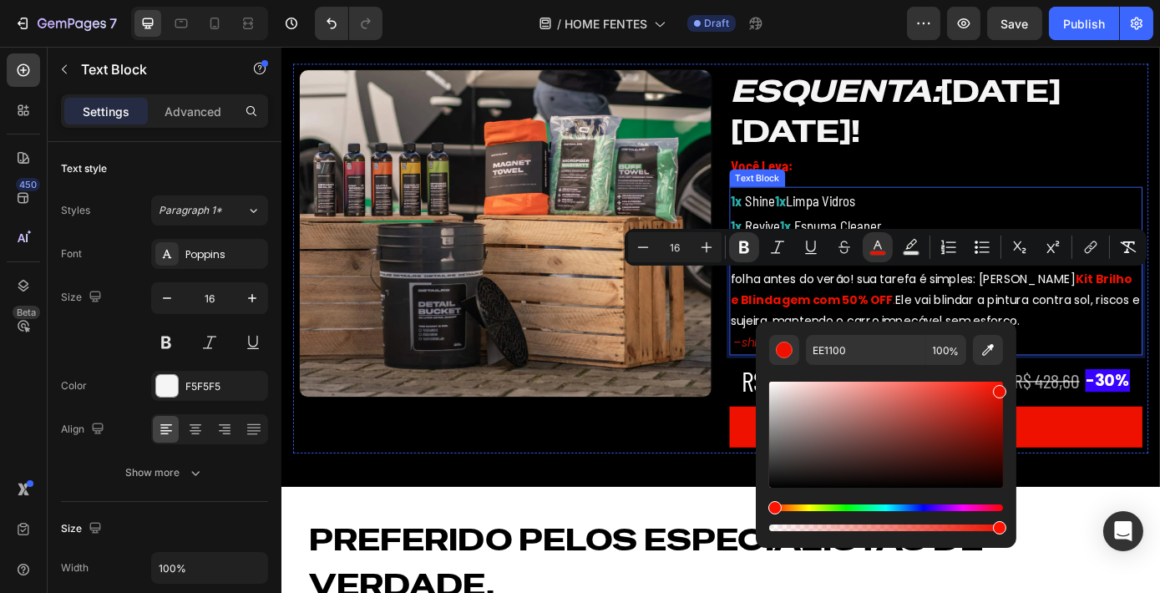
click at [1159, 203] on div "ESQUENTA: [DATE][DATE]! Heading Você Leva: Text Block 1x Shine 1x Limpa Vidros …" at bounding box center [1026, 288] width 471 height 431
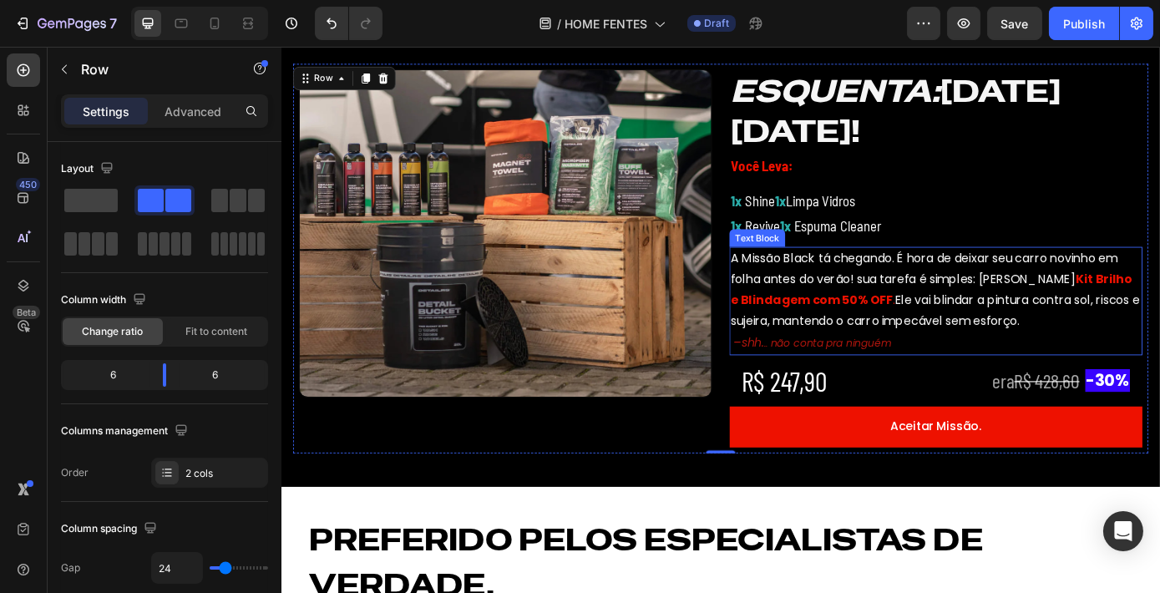
click at [955, 386] on icon "não conta pra ninguém" at bounding box center [907, 384] width 138 height 17
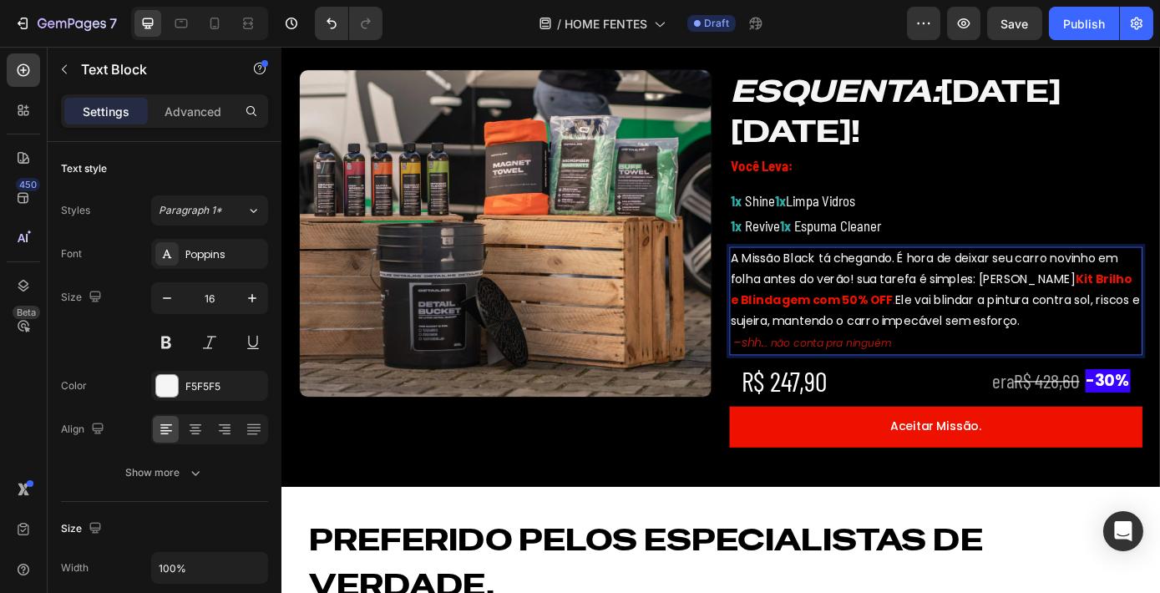
click at [973, 386] on icon "não conta pra ninguém" at bounding box center [907, 384] width 138 height 17
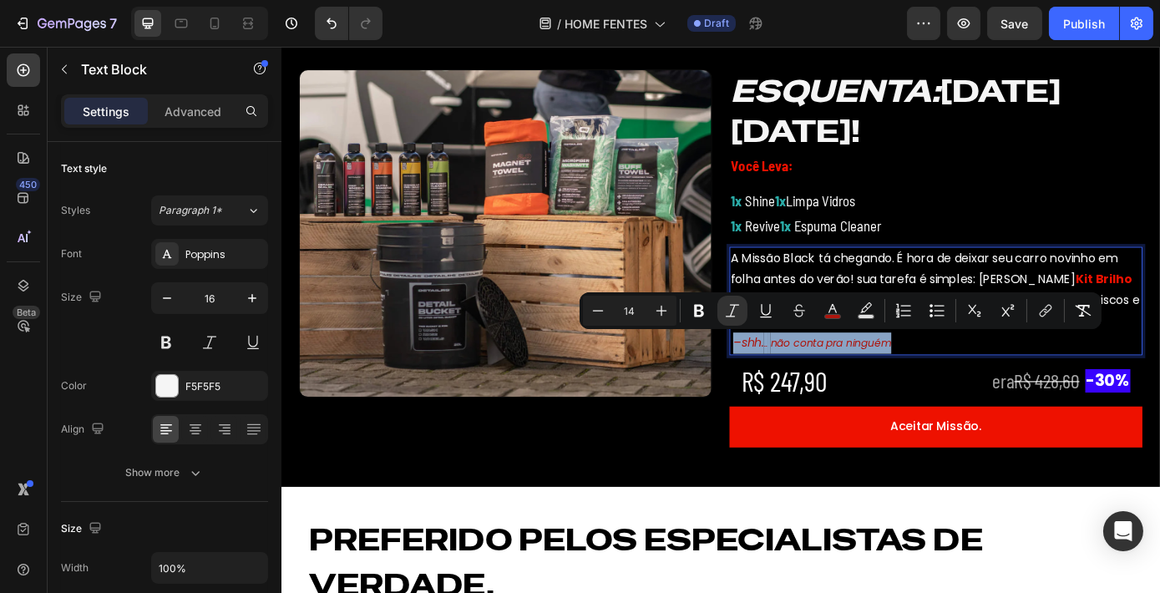
drag, startPoint x: 973, startPoint y: 386, endPoint x: 791, endPoint y: 387, distance: 182.0
click at [793, 387] on p "–shh. .. não conta pra ninguém" at bounding box center [1027, 384] width 468 height 24
click at [837, 316] on rect "Editor contextual toolbar" at bounding box center [833, 317] width 16 height 4
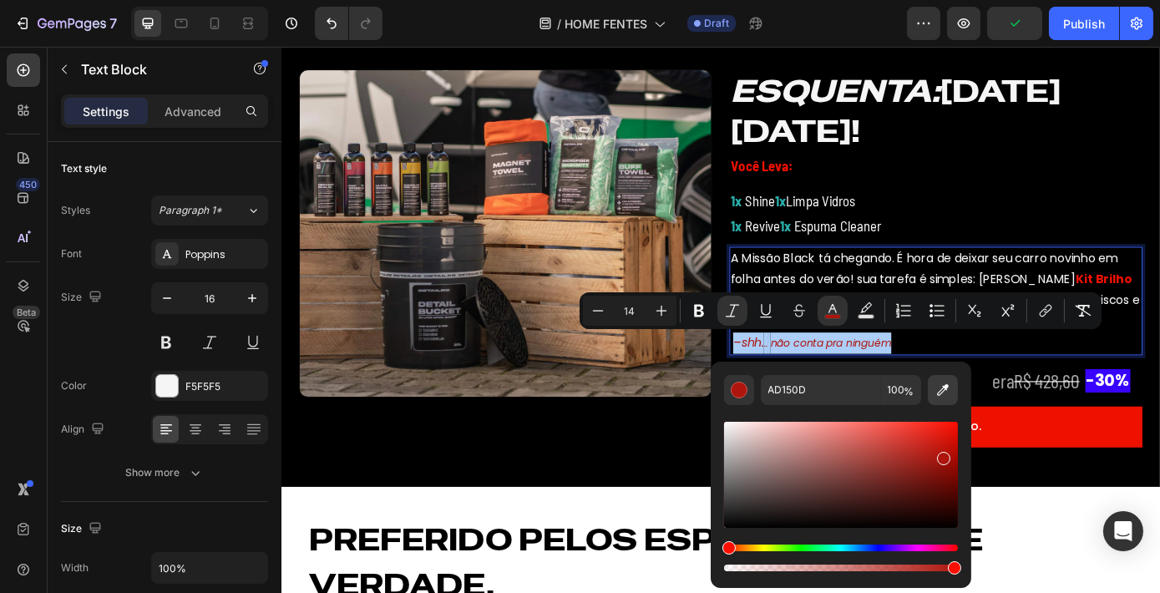
click at [940, 392] on icon "Editor contextual toolbar" at bounding box center [942, 390] width 17 height 17
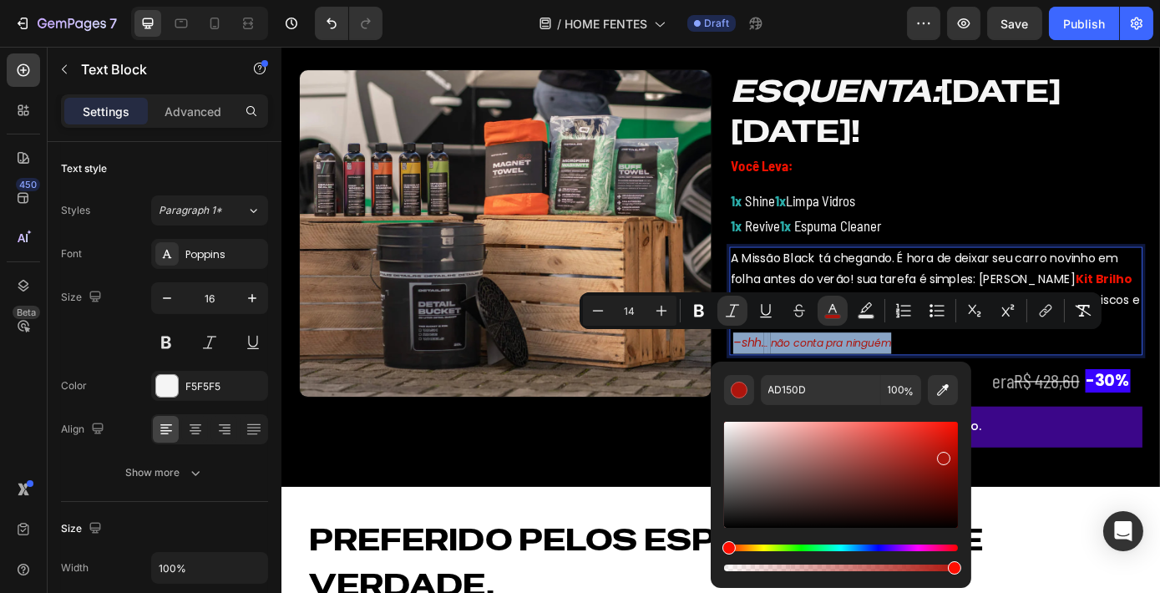
type input "EE1100"
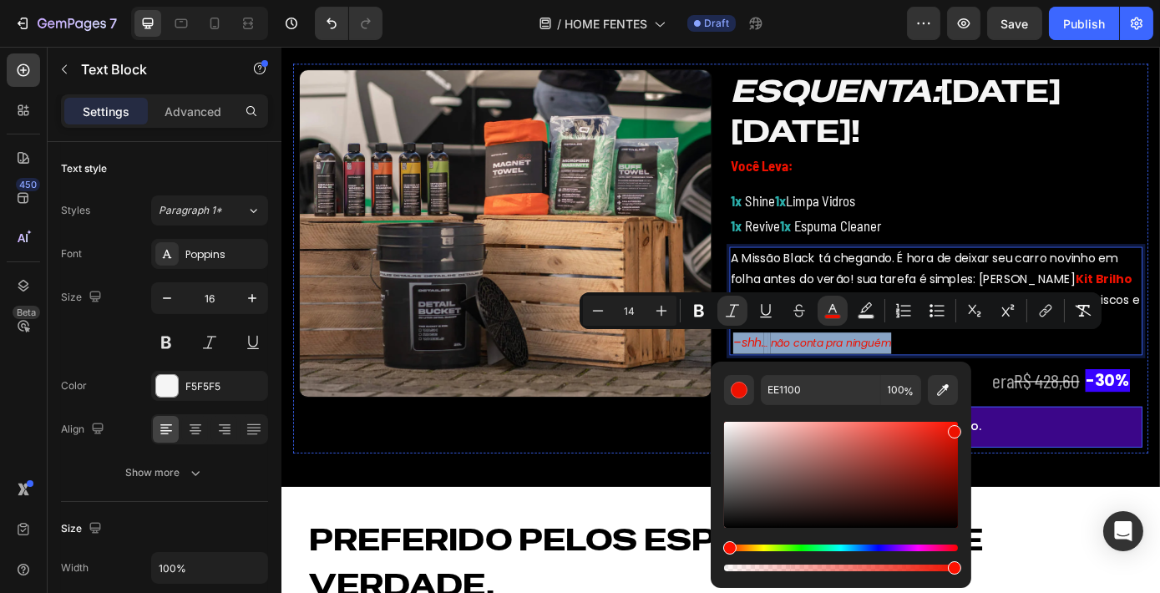
type input "16"
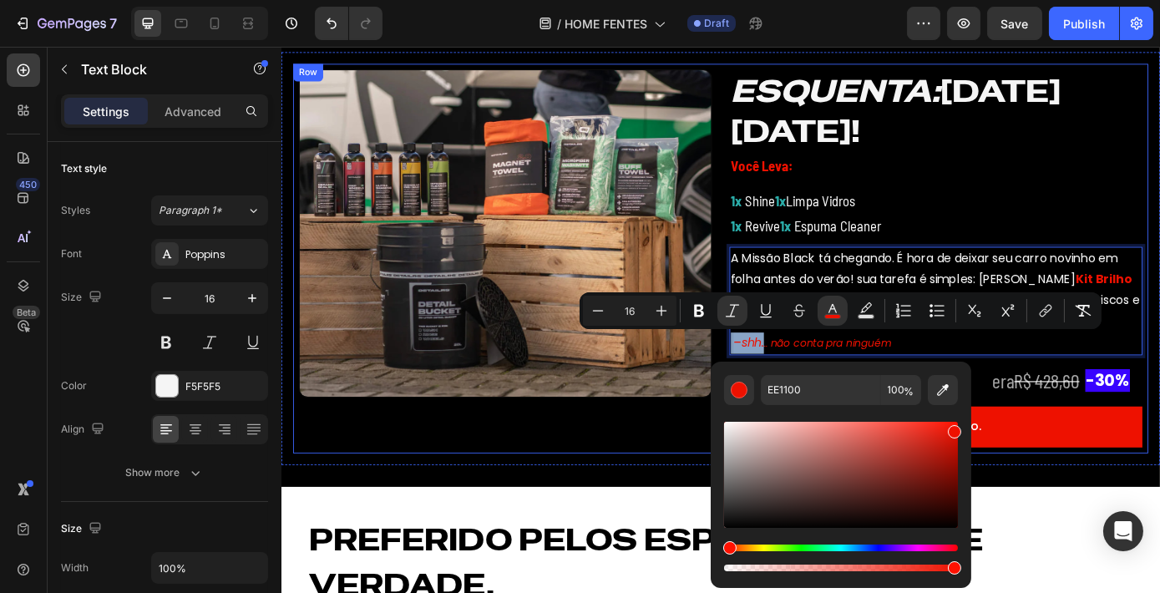
click at [660, 511] on div "Image ESQUENTA: [DATE][DATE]! Heading Você Leva: Text Block 1x Shine 1x Limpa V…" at bounding box center [782, 288] width 1002 height 471
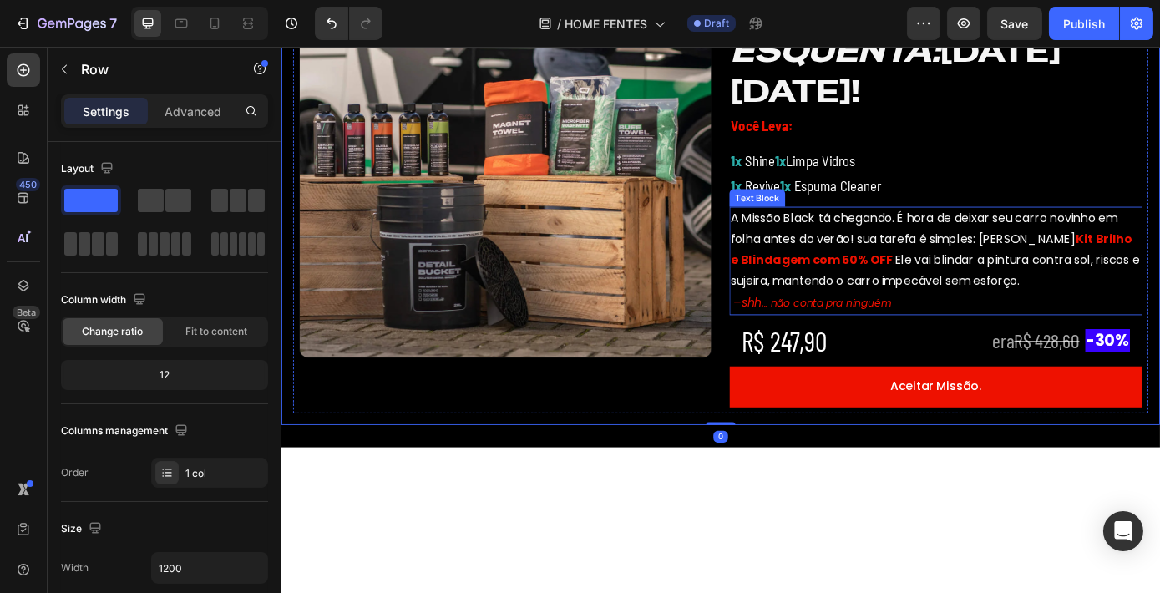
scroll to position [449, 0]
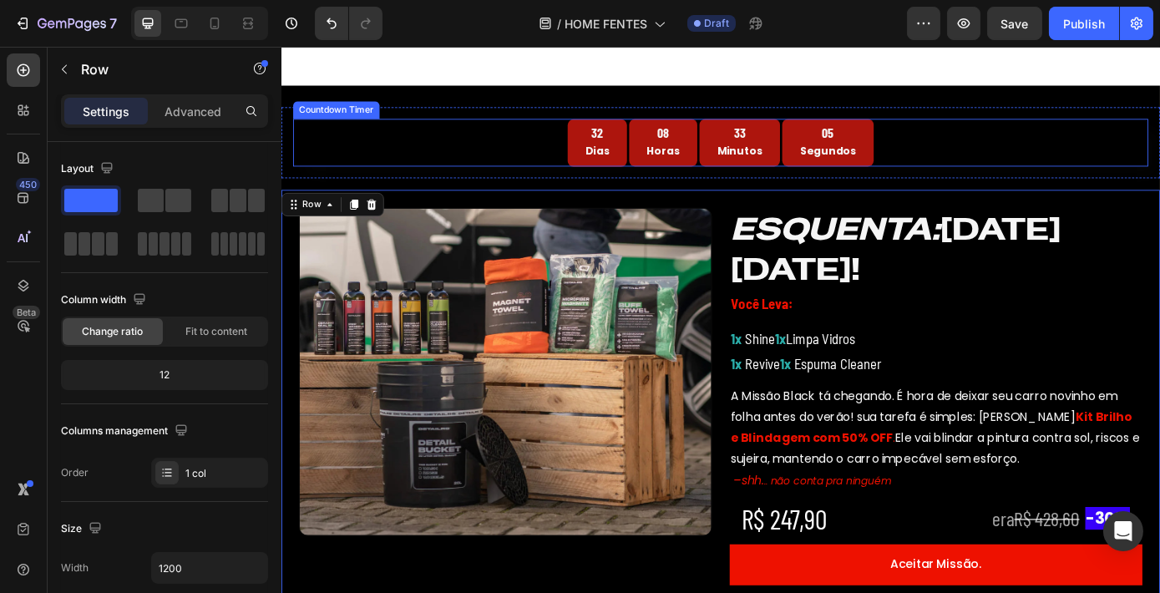
click at [747, 224] on div "Image ESQUENTA: [DATE][DATE]! Heading Você Leva: Text Block 1x Shine 1x Limpa V…" at bounding box center [781, 446] width 975 height 444
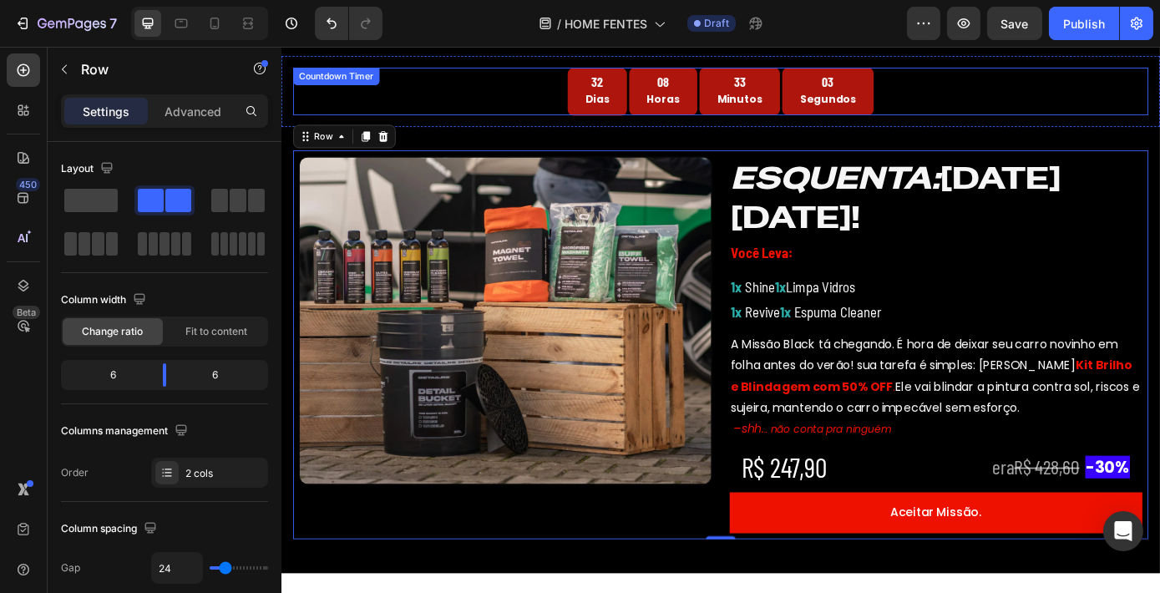
click at [753, 98] on div "32 Dias 08 Horas 33 Minutos 03 Segundos" at bounding box center [781, 98] width 349 height 54
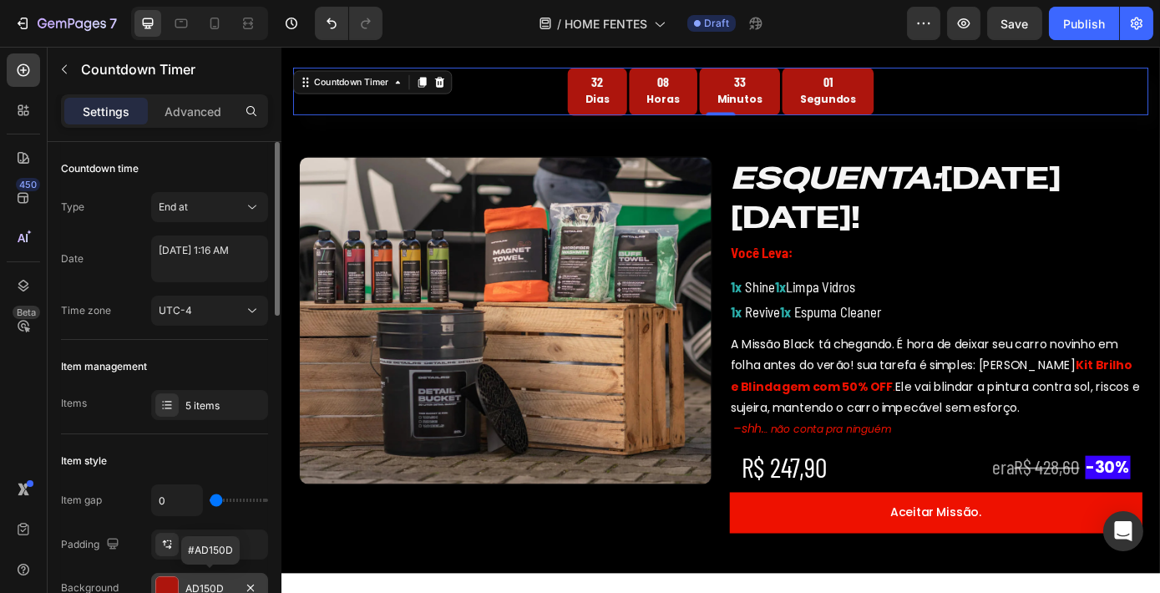
click at [195, 584] on div "AD150D" at bounding box center [209, 588] width 48 height 15
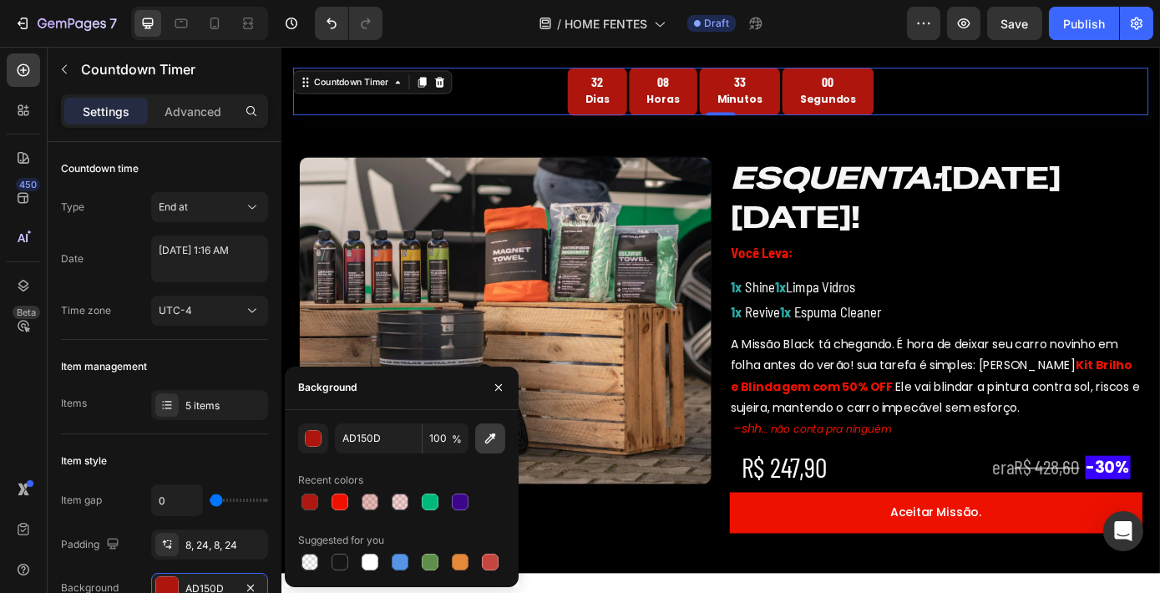
click at [495, 437] on icon "button" at bounding box center [490, 438] width 17 height 17
type input "EE1100"
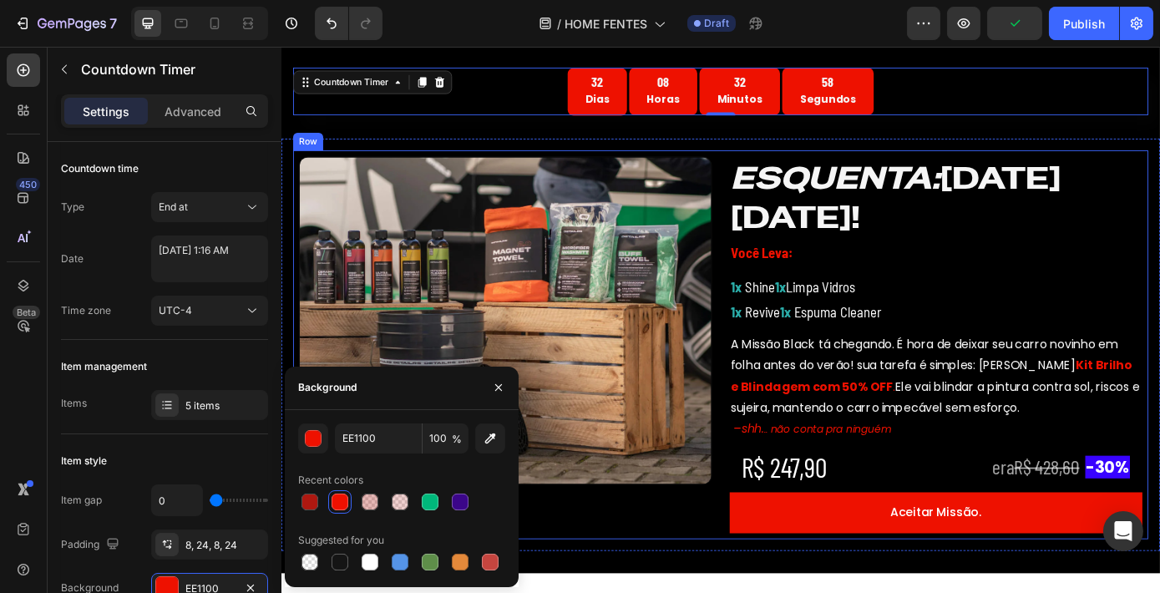
click at [761, 577] on div "Image" at bounding box center [536, 387] width 471 height 431
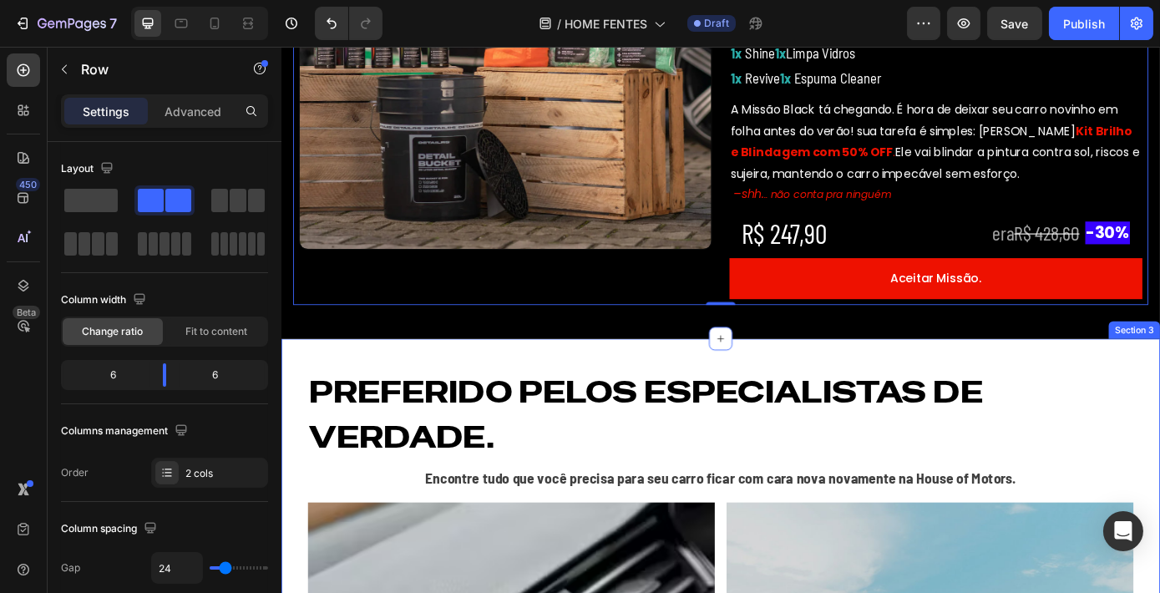
scroll to position [714, 0]
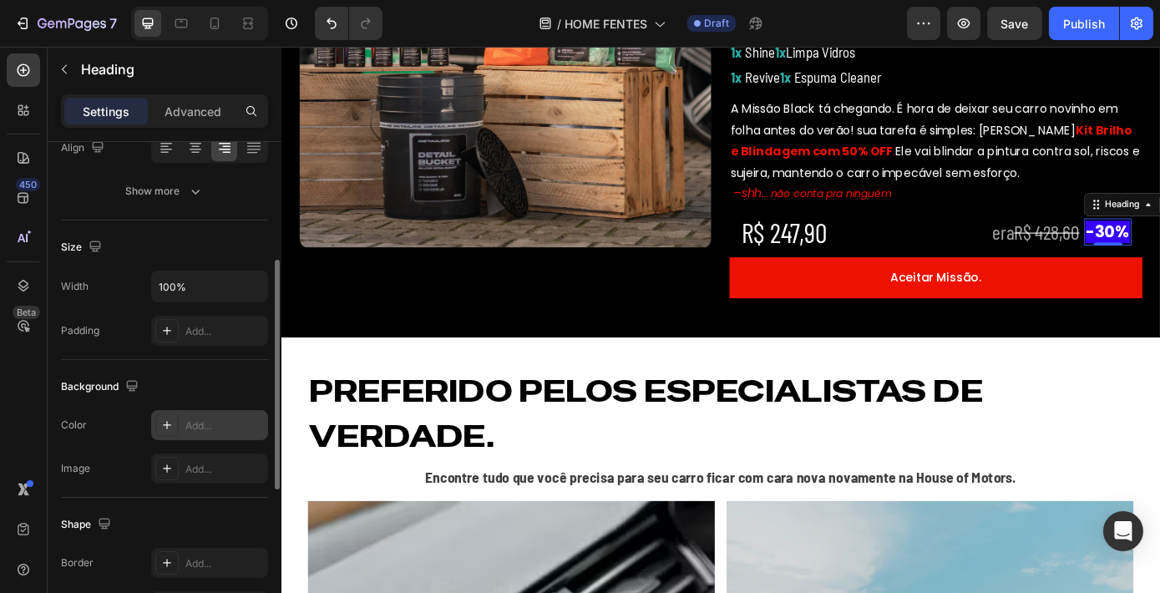
scroll to position [298, 0]
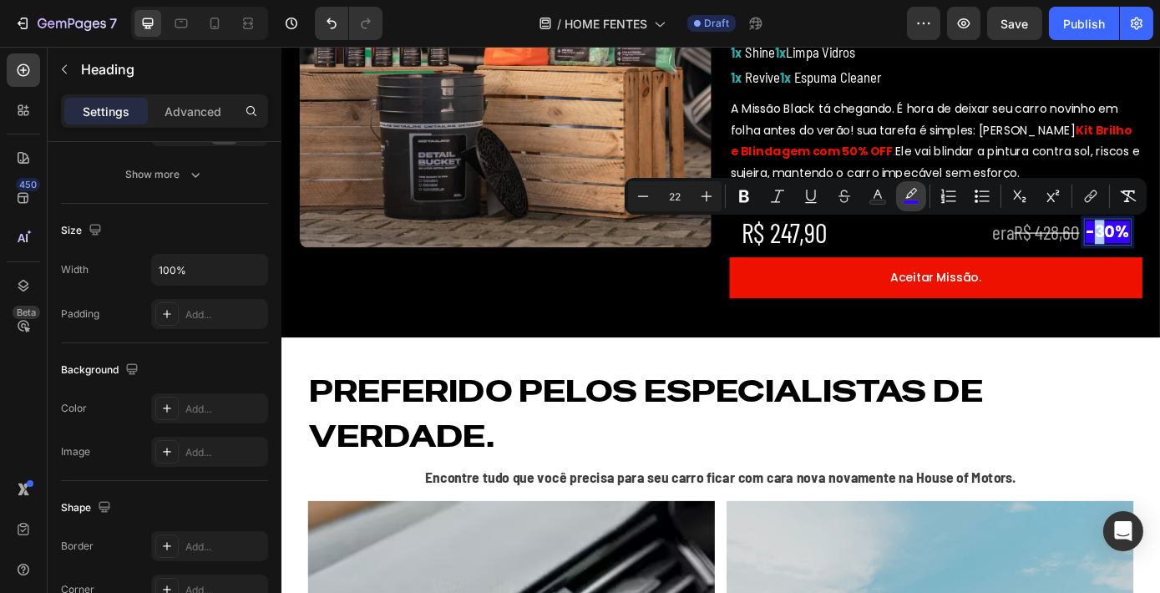
click at [910, 195] on icon "Editor contextual toolbar" at bounding box center [911, 193] width 12 height 10
type input "3802FF"
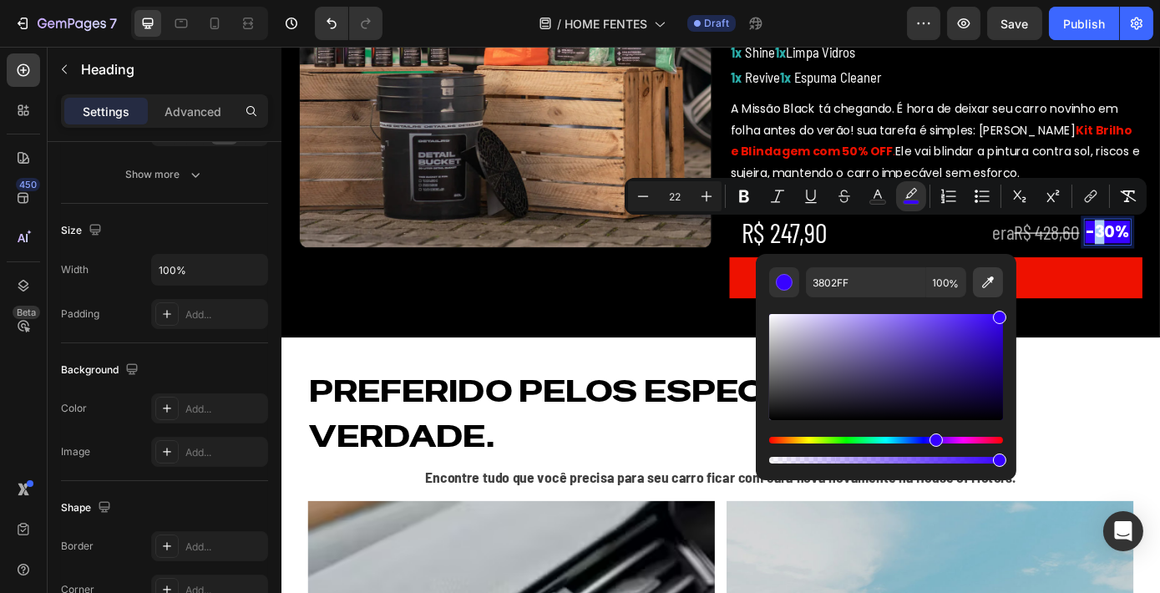
click at [983, 284] on icon "Editor contextual toolbar" at bounding box center [988, 282] width 12 height 12
type input "EE1100"
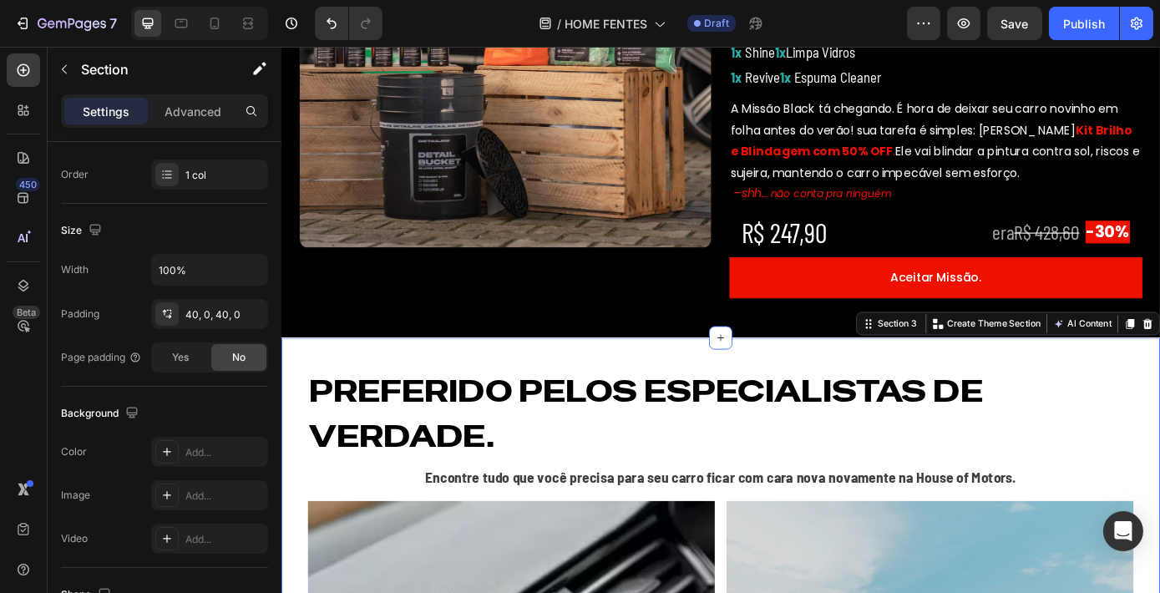
scroll to position [0, 0]
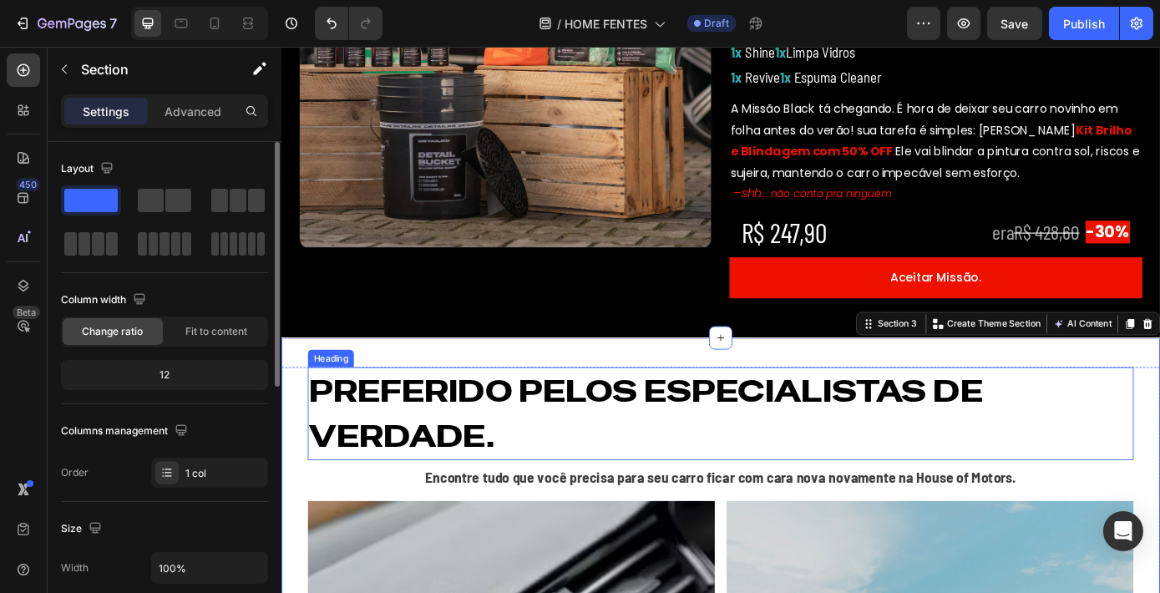
click at [993, 455] on h2 "Preferido pelos especialistas de verdade." at bounding box center [782, 465] width 942 height 106
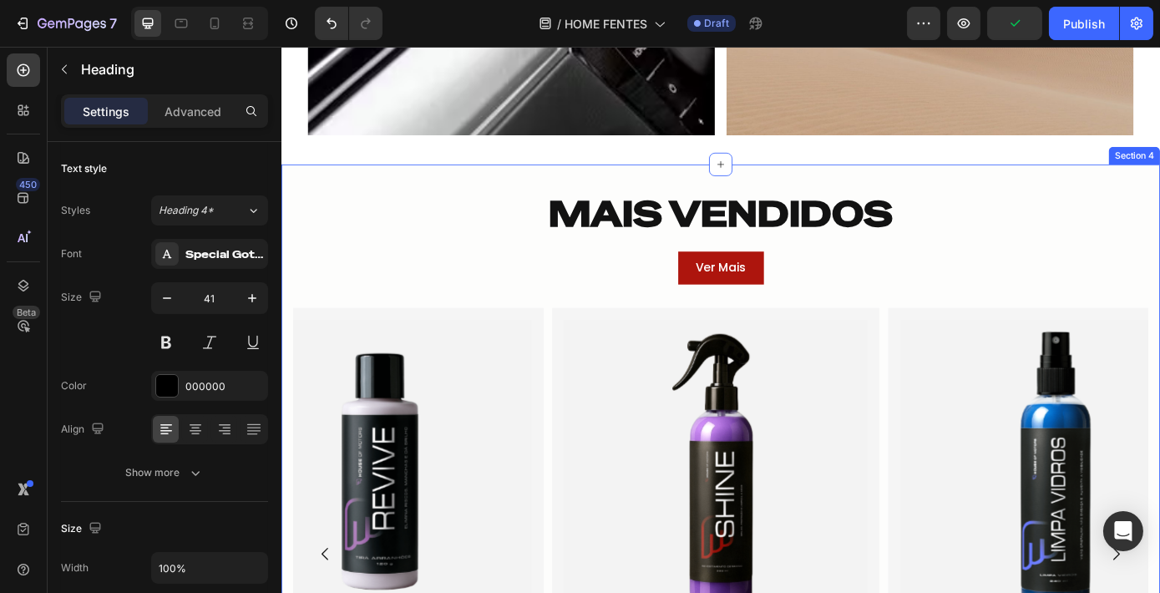
scroll to position [1633, 0]
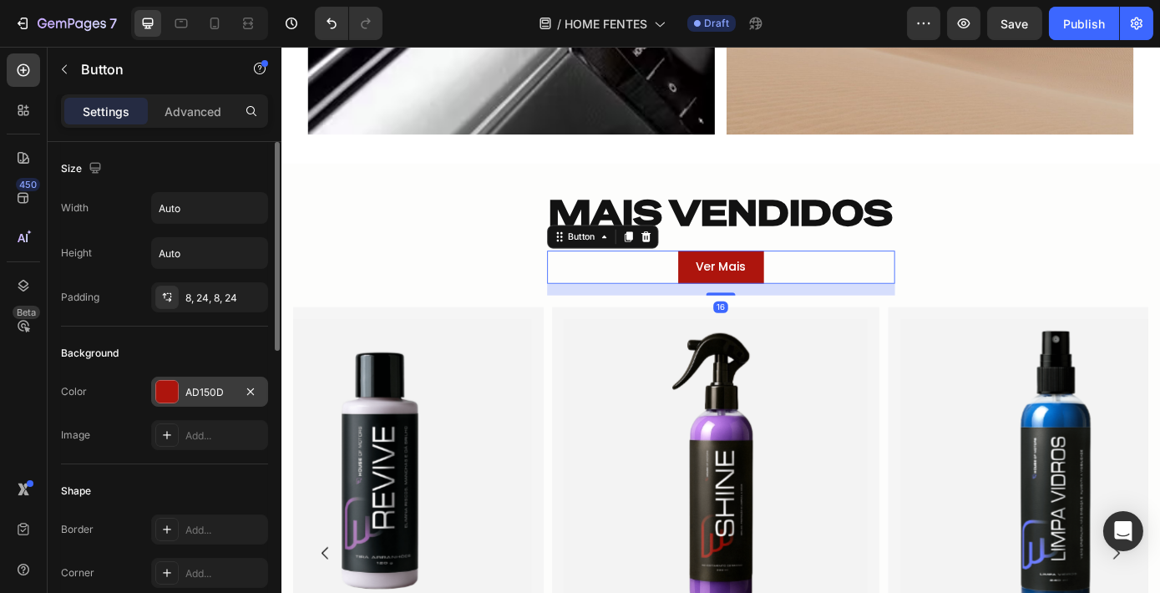
click at [223, 396] on div "AD150D" at bounding box center [209, 392] width 48 height 15
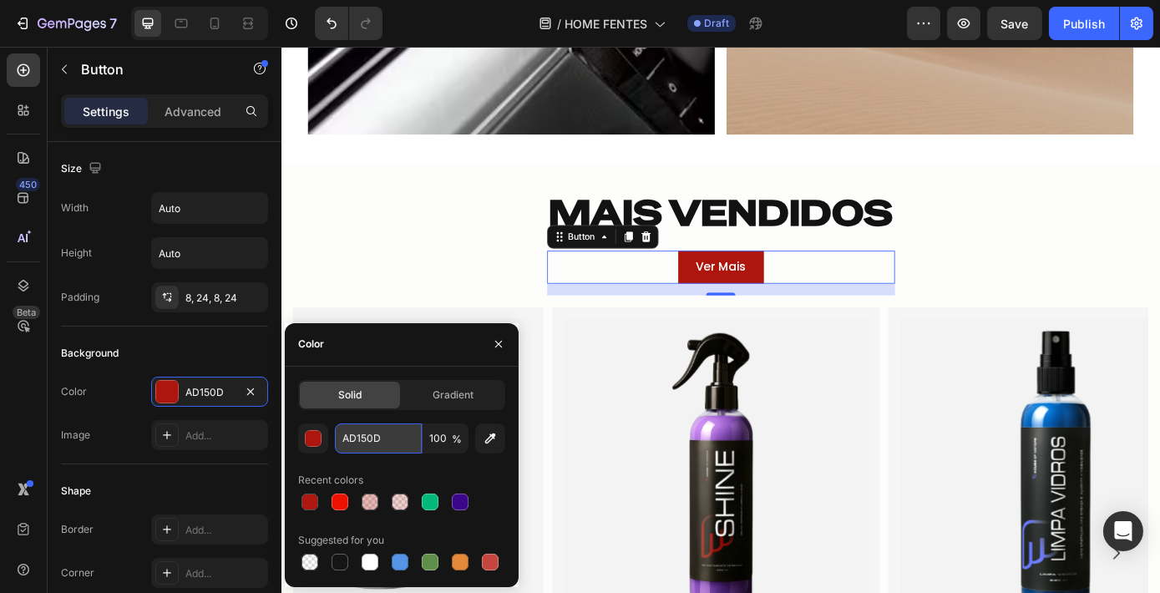
click at [389, 437] on input "AD150D" at bounding box center [378, 438] width 87 height 30
click at [339, 504] on div at bounding box center [339, 501] width 17 height 17
type input "EE1100"
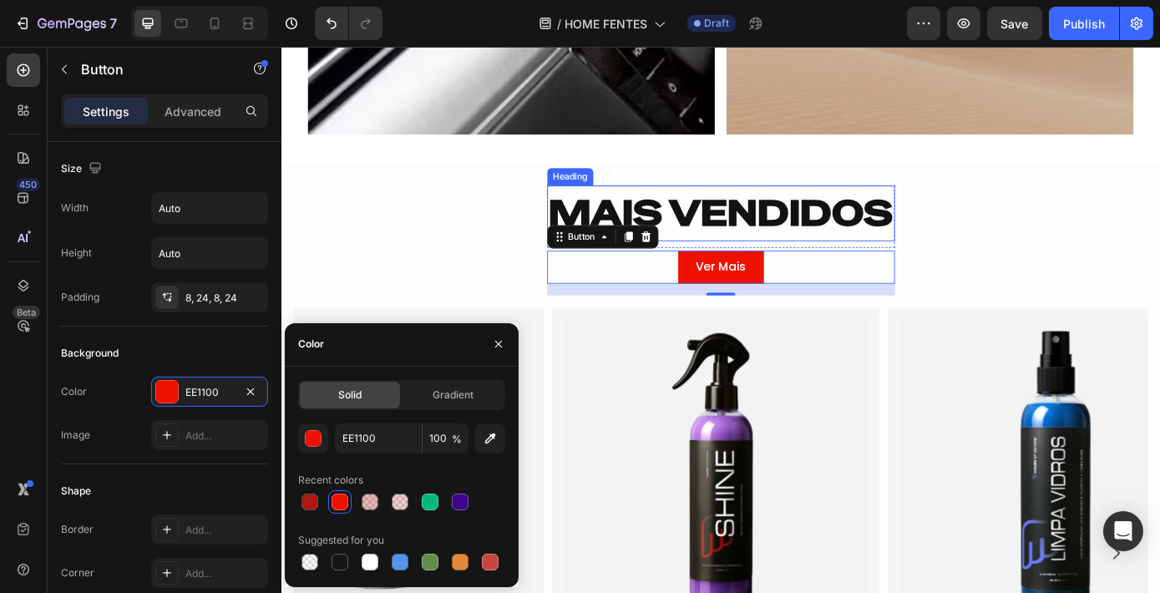
click at [1058, 255] on div "MAIS VENDIDOS Heading Row Ver Mais Button 16 Row Product Images Shine Revestime…" at bounding box center [782, 561] width 1002 height 713
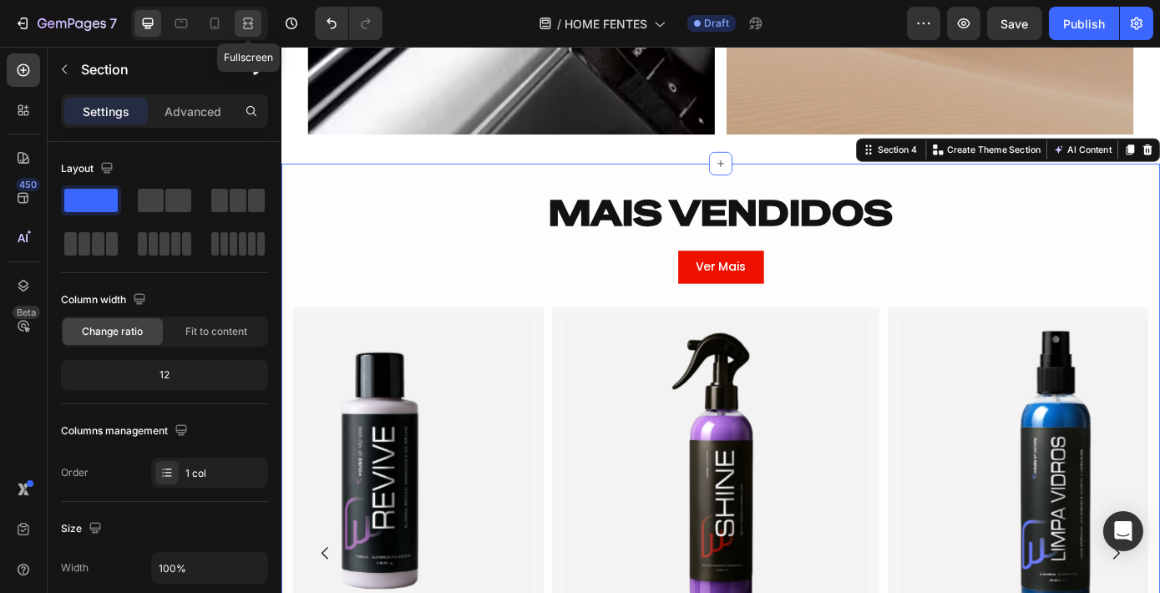
click at [243, 28] on icon at bounding box center [248, 23] width 17 height 17
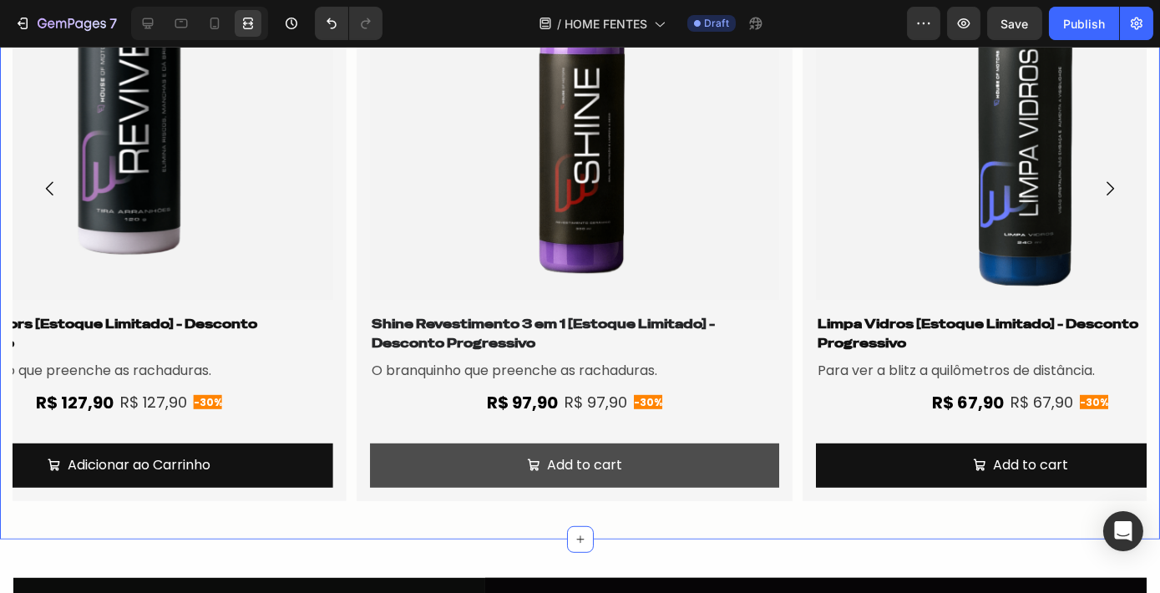
scroll to position [2049, 0]
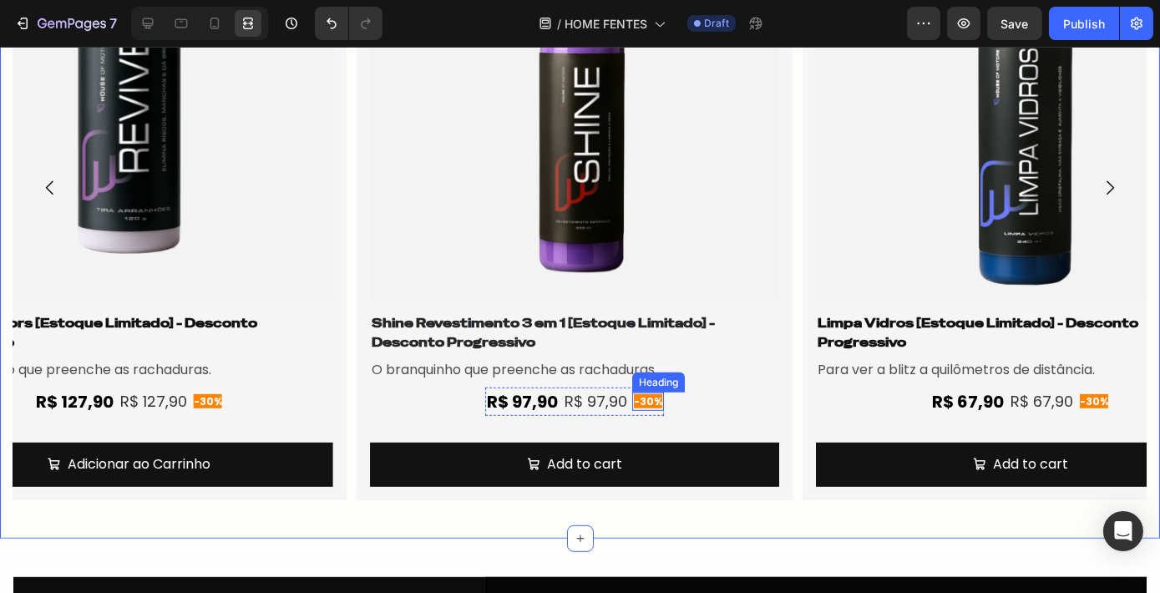
click at [648, 402] on span "-30%" at bounding box center [648, 401] width 28 height 14
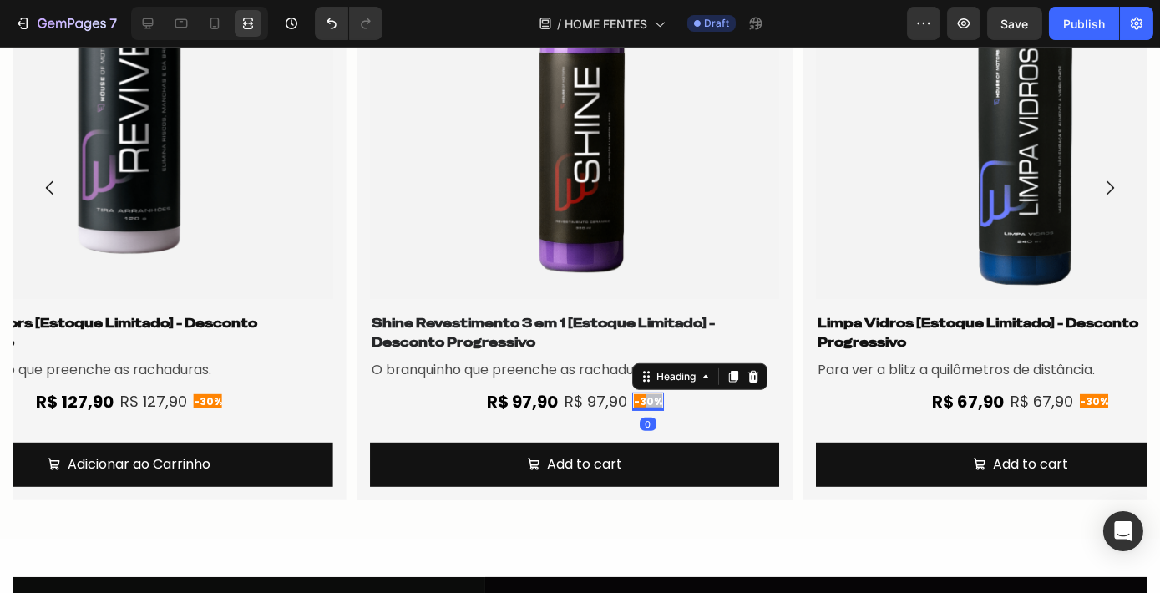
click at [639, 402] on span "-30%" at bounding box center [648, 401] width 28 height 14
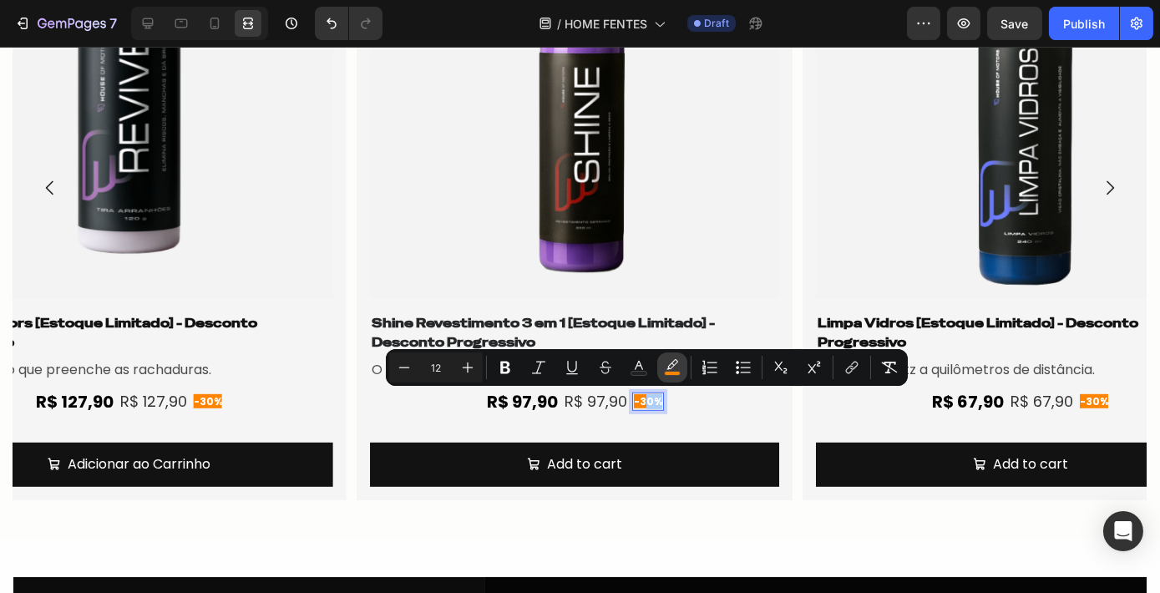
click at [675, 368] on icon "Editor contextual toolbar" at bounding box center [672, 367] width 17 height 17
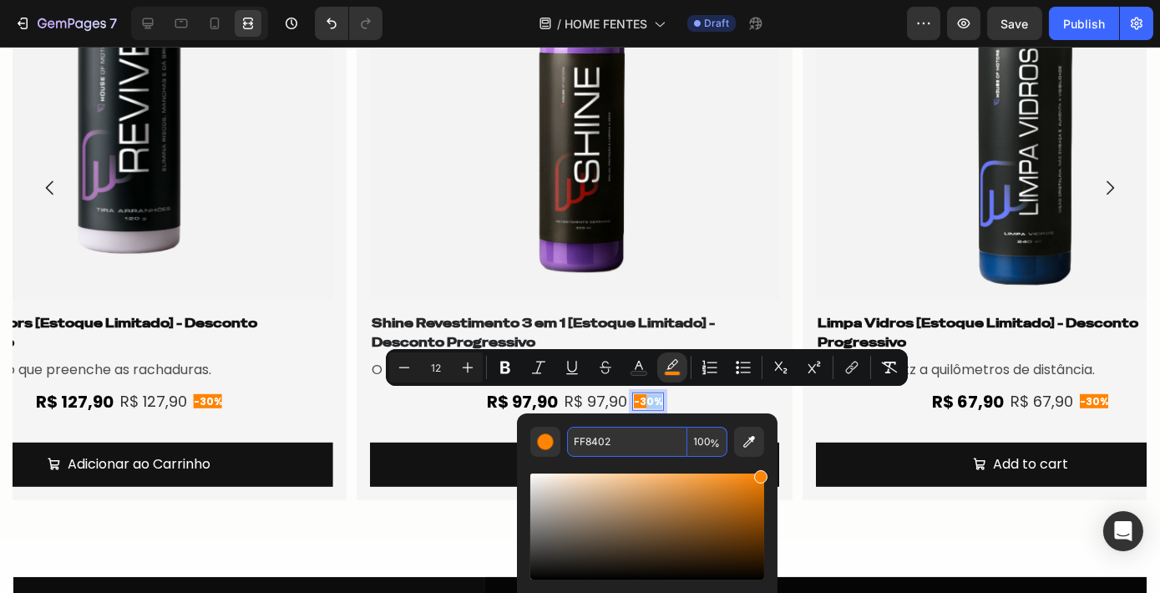
click at [644, 452] on input "FF8402" at bounding box center [627, 442] width 120 height 30
paste input "AD150D"
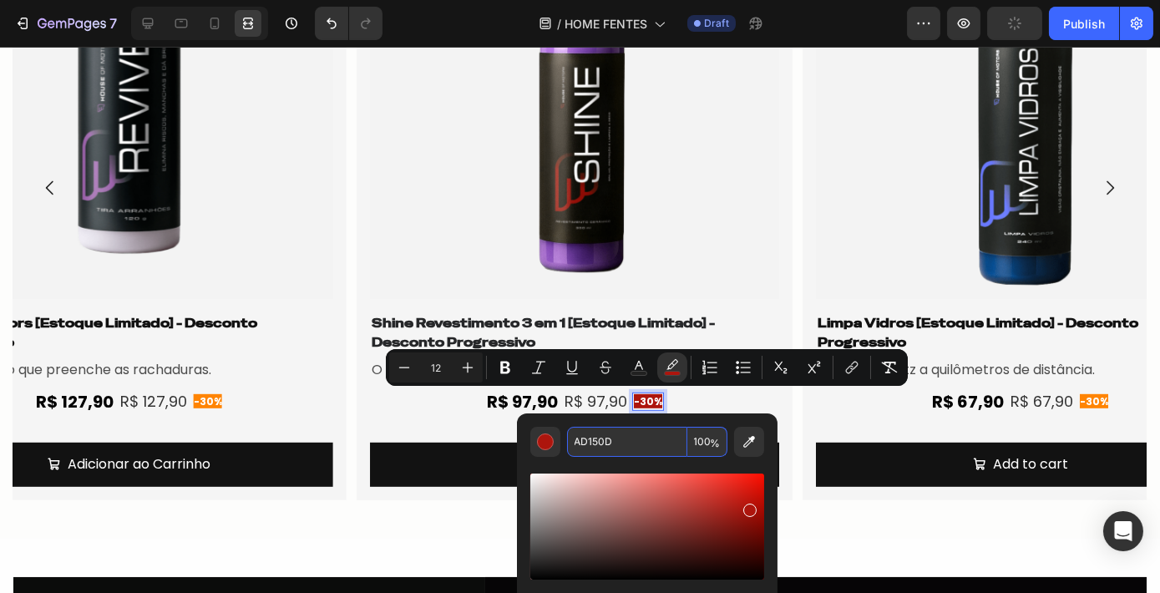
click at [644, 452] on input "AD150D" at bounding box center [627, 442] width 120 height 30
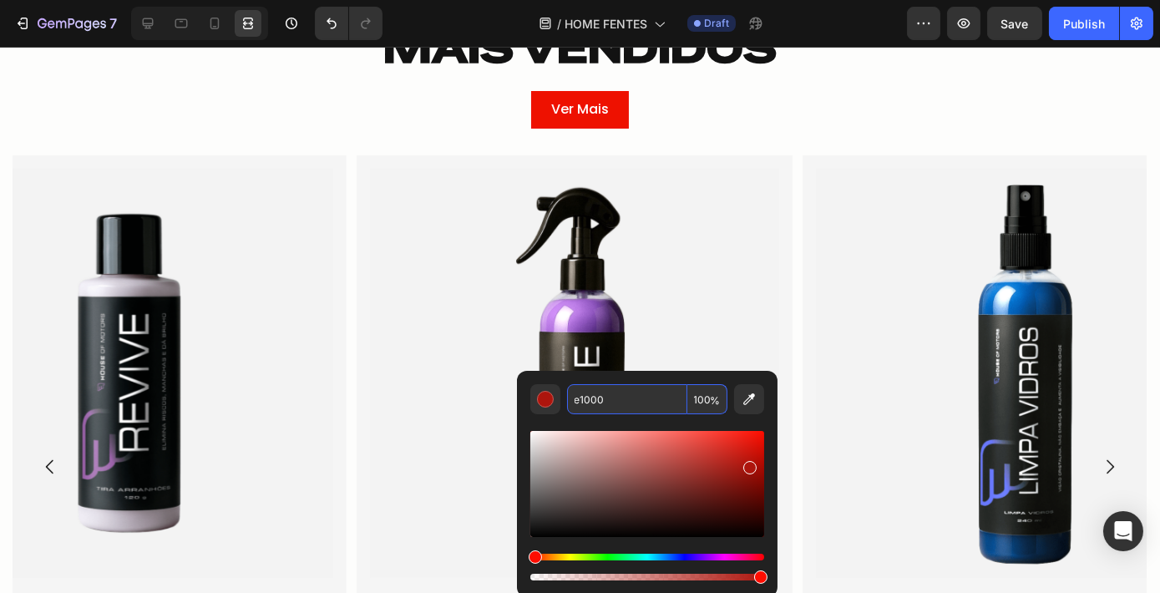
scroll to position [1762, 0]
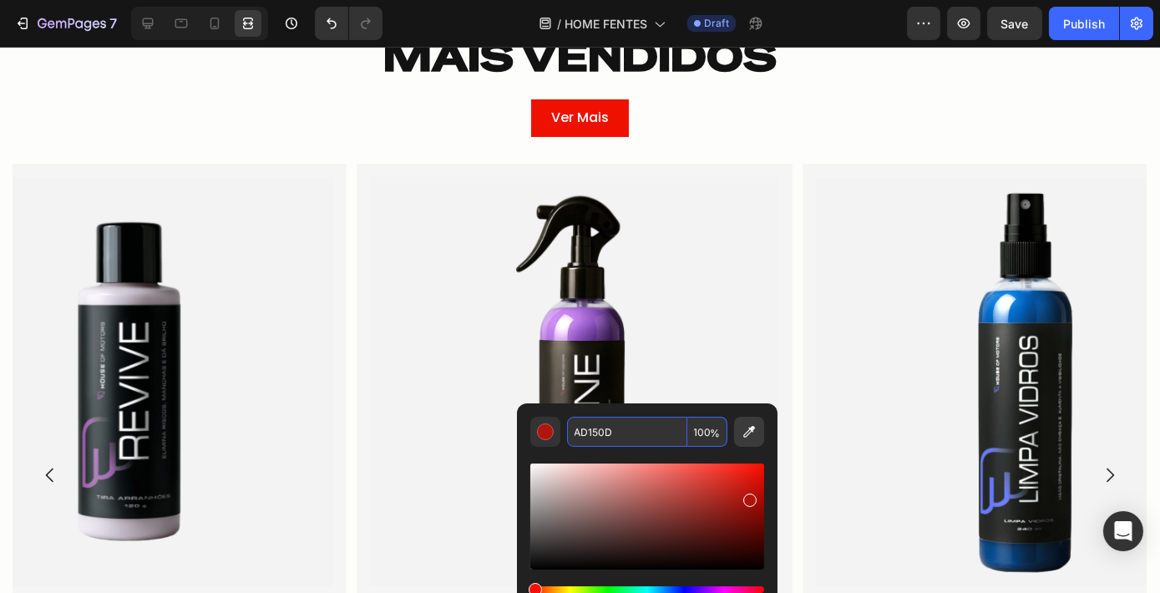
click at [746, 432] on icon "Editor contextual toolbar" at bounding box center [749, 432] width 12 height 12
type input "EE1100"
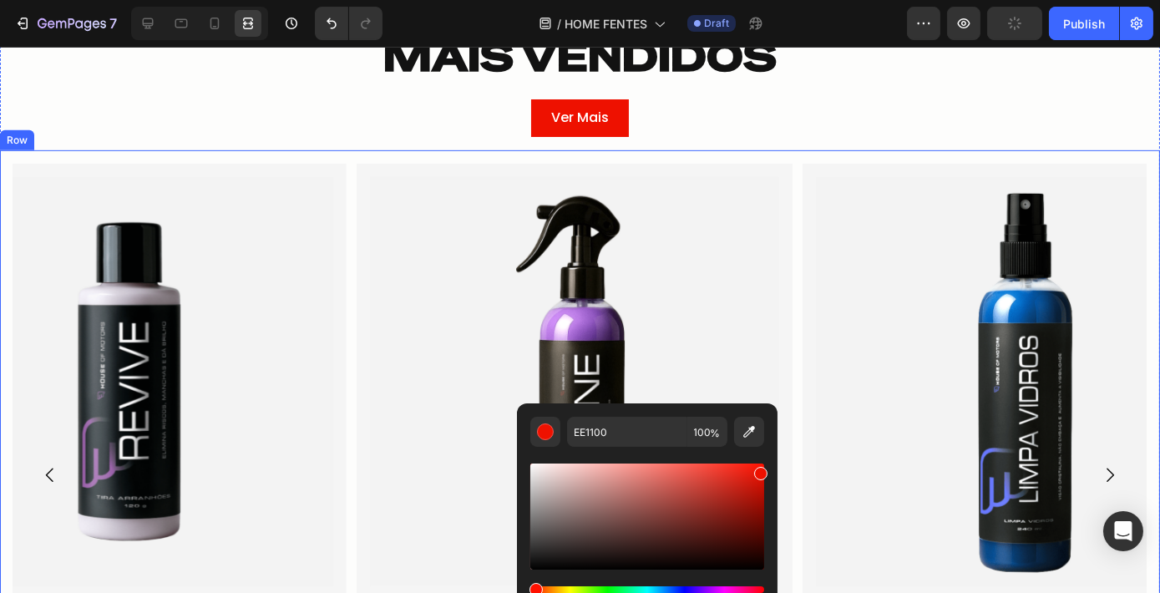
click at [800, 144] on div "MAIS VENDIDOS Heading Row Ver Mais Button Row Product Images Shine Revestimento…" at bounding box center [580, 412] width 1160 height 775
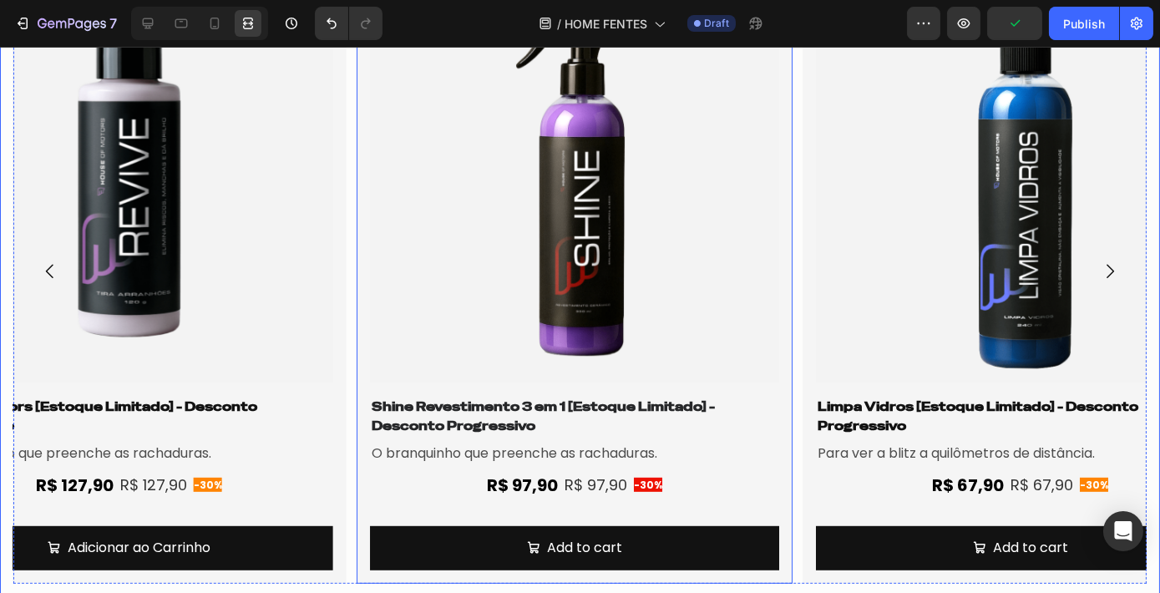
scroll to position [2126, 0]
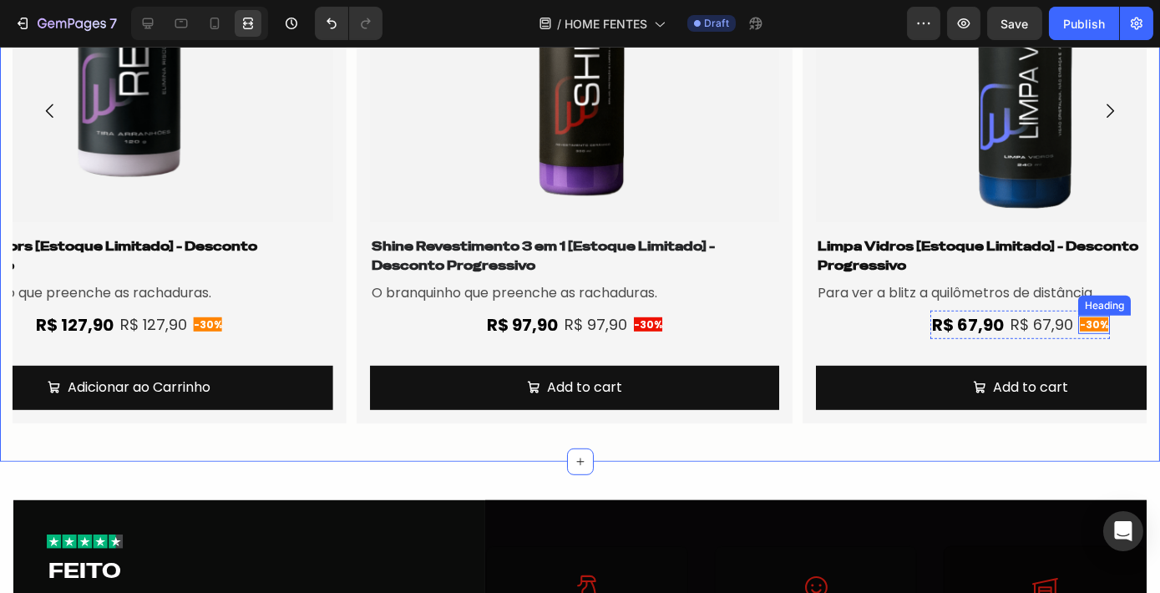
click at [1087, 328] on span "-30%" at bounding box center [1093, 324] width 28 height 14
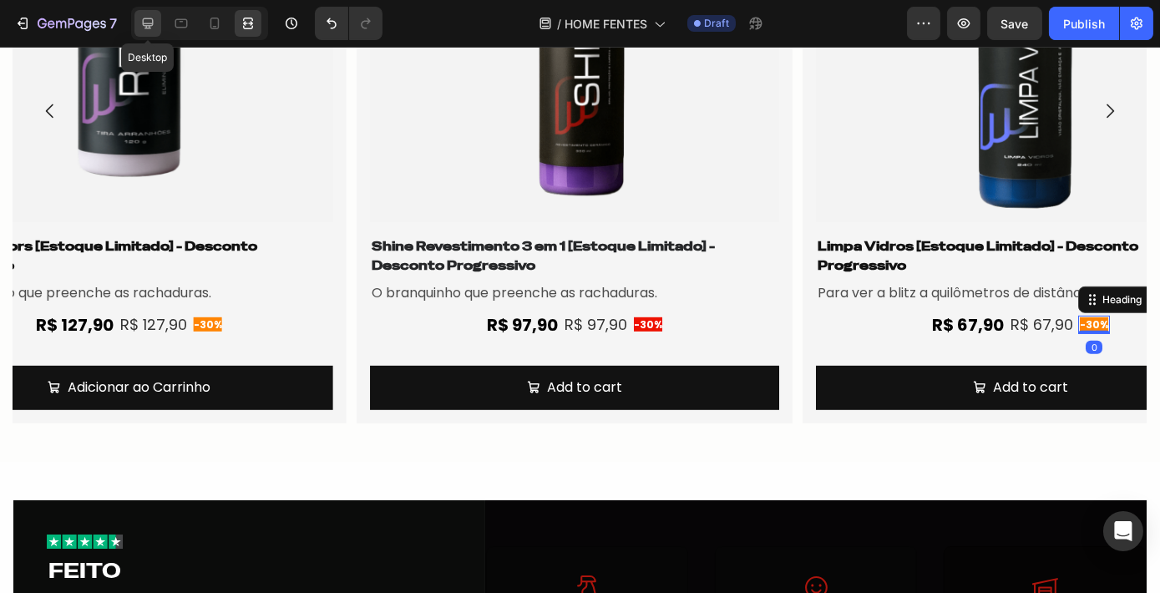
click at [143, 22] on icon at bounding box center [148, 23] width 11 height 11
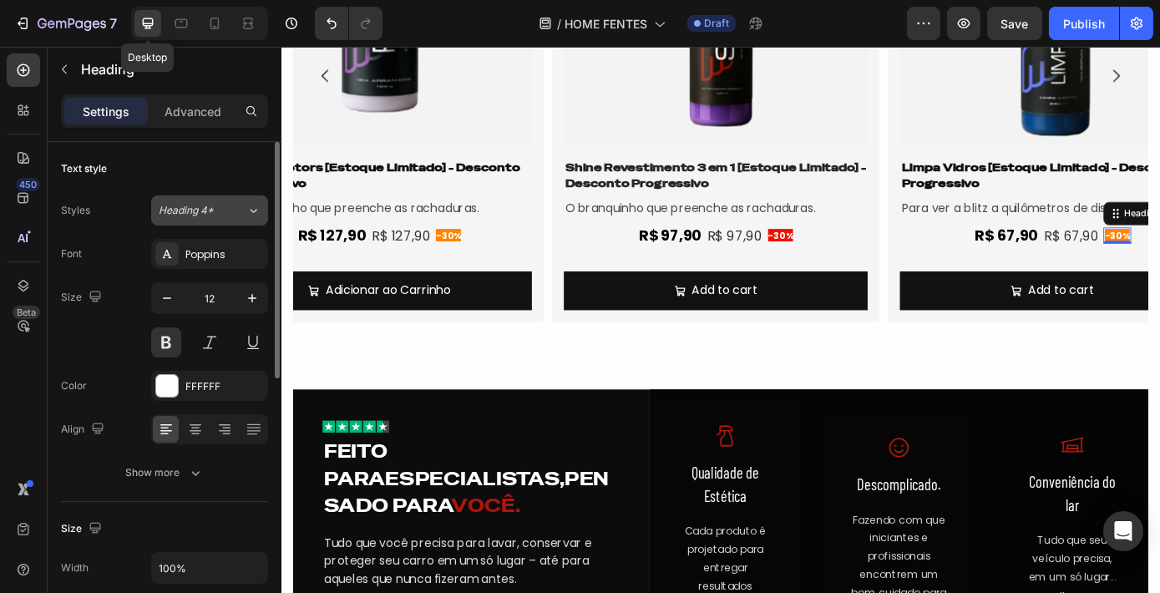
scroll to position [2095, 0]
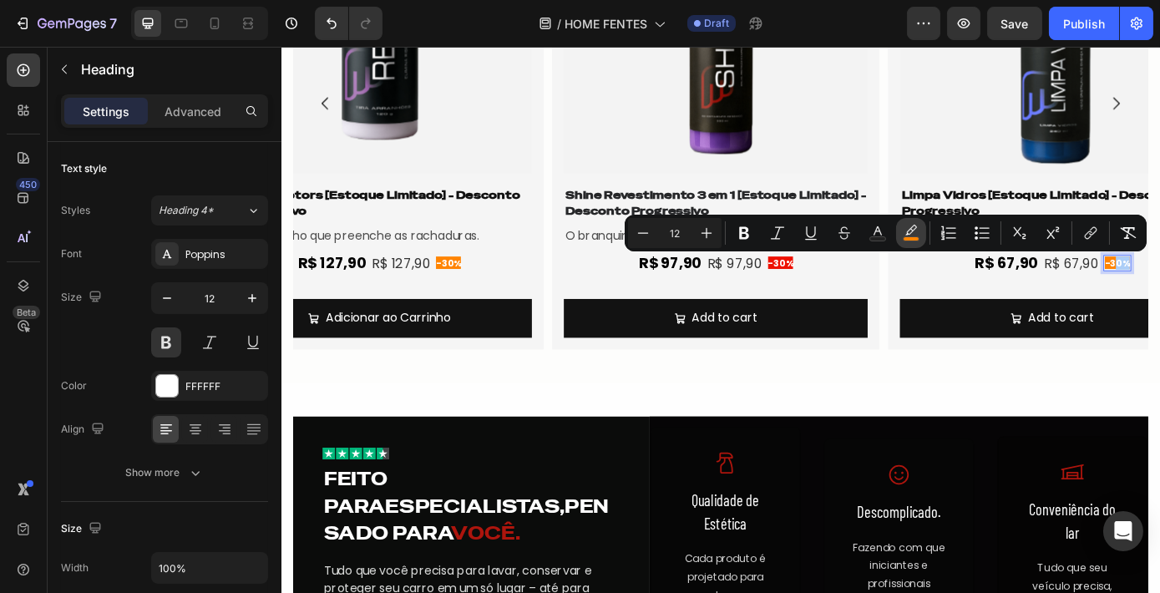
click at [908, 231] on icon "Editor contextual toolbar" at bounding box center [910, 233] width 17 height 17
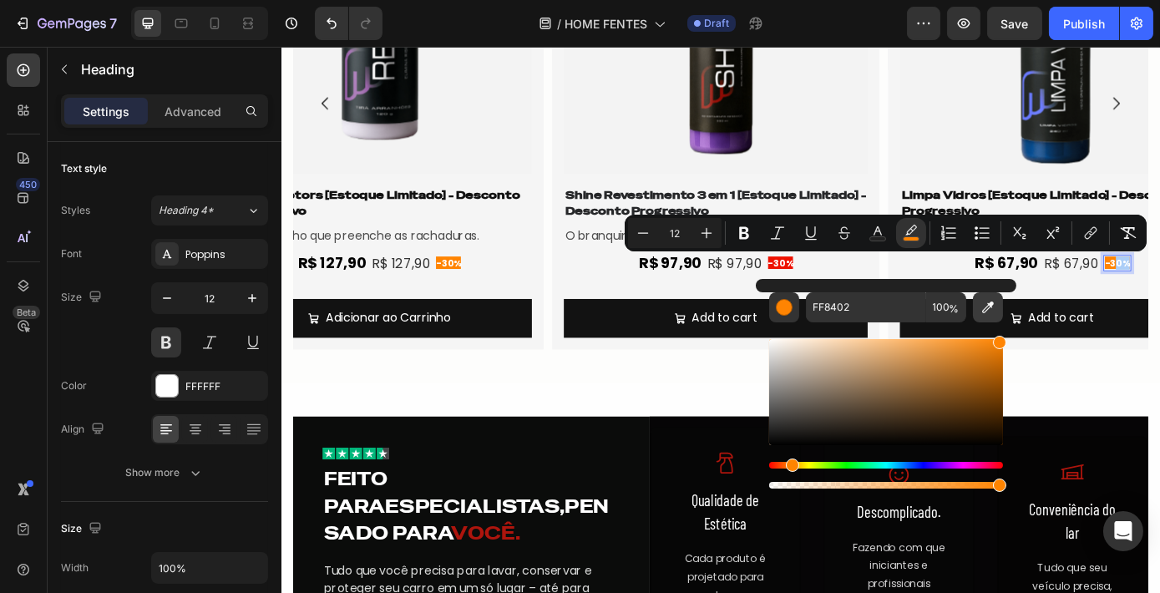
click at [983, 311] on icon "Editor contextual toolbar" at bounding box center [987, 307] width 17 height 17
type input "EE1100"
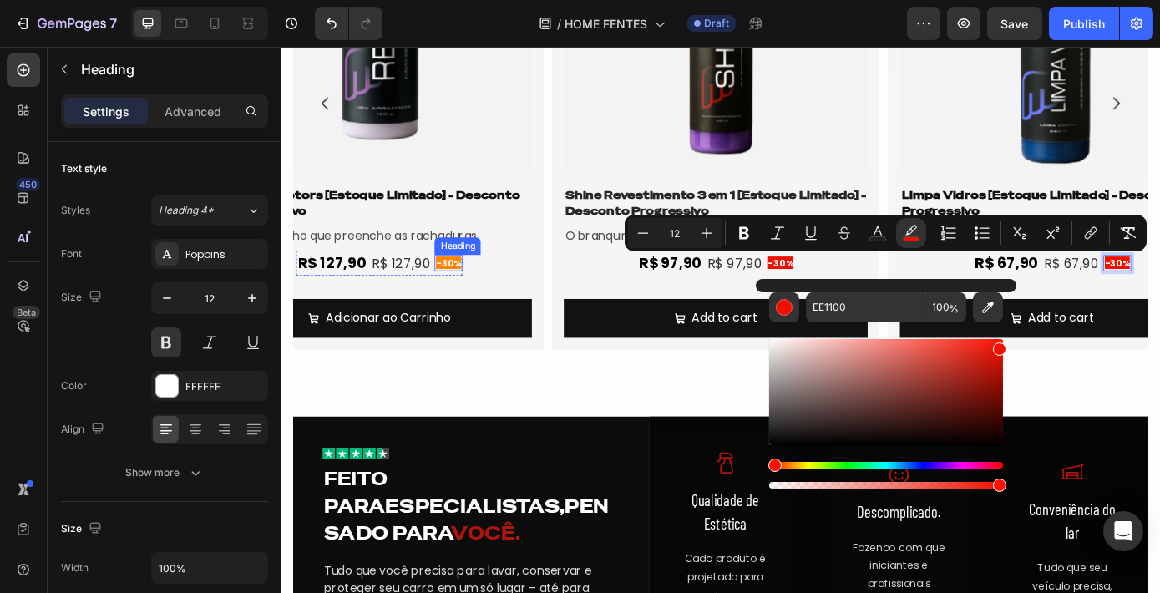
click at [465, 294] on span "-30%" at bounding box center [471, 293] width 28 height 14
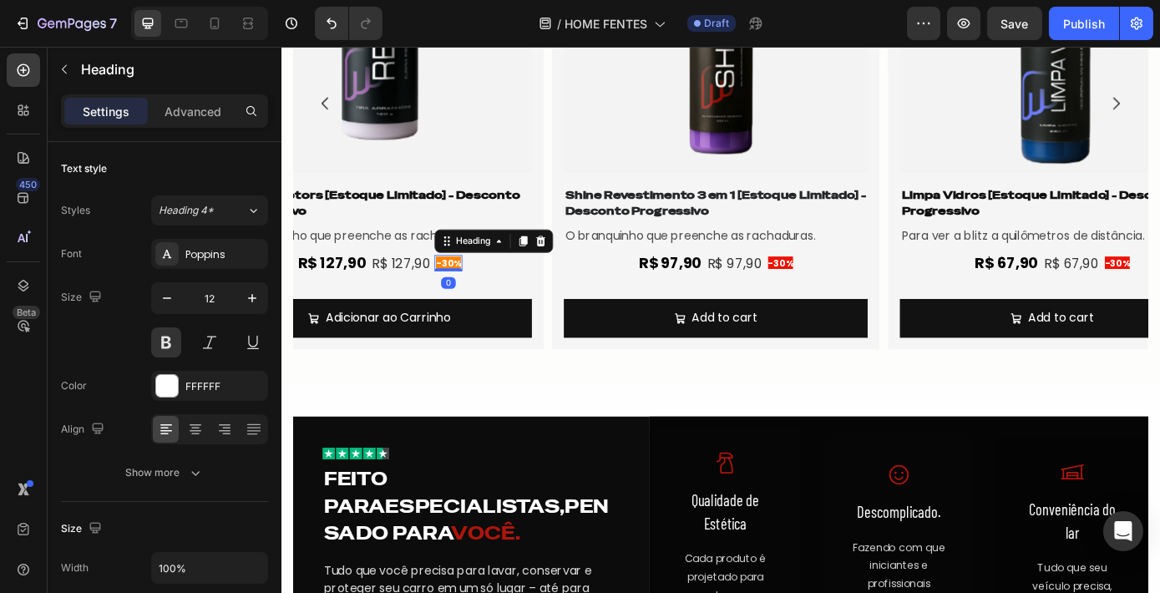
click at [465, 294] on span "-30%" at bounding box center [471, 293] width 28 height 14
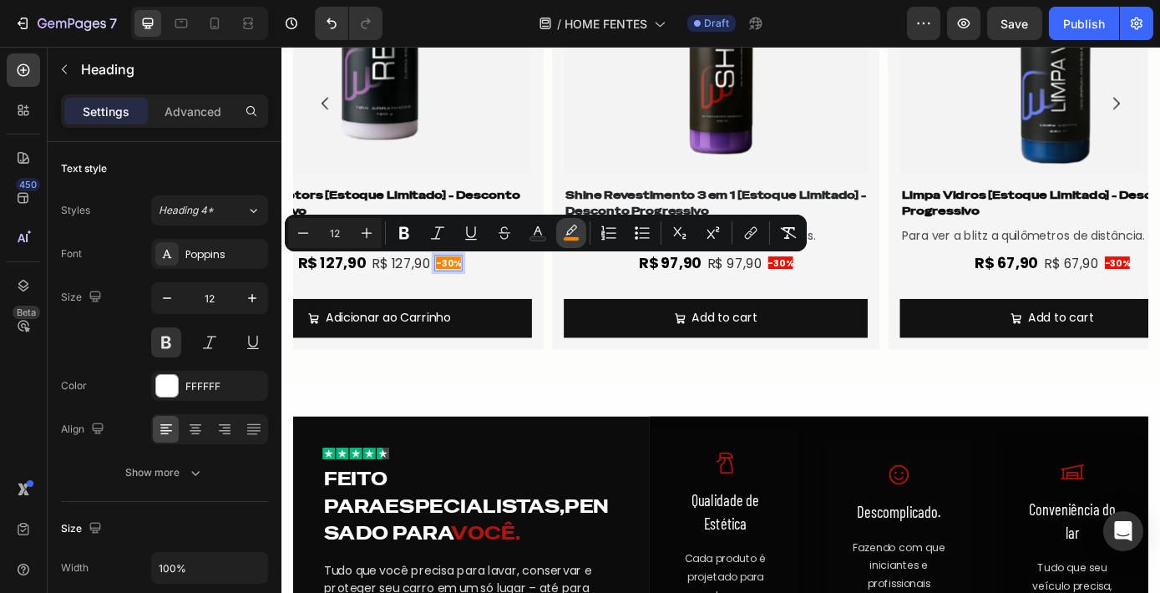
click at [572, 237] on rect "Editor contextual toolbar" at bounding box center [572, 239] width 16 height 4
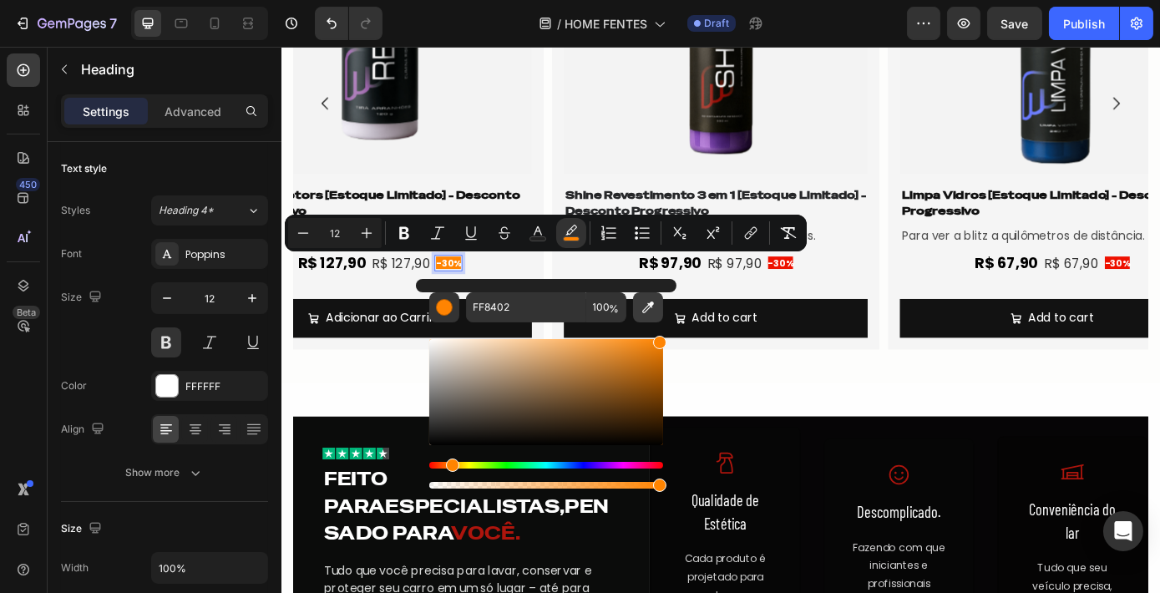
click at [644, 311] on icon "Editor contextual toolbar" at bounding box center [648, 307] width 12 height 12
type input "EE1100"
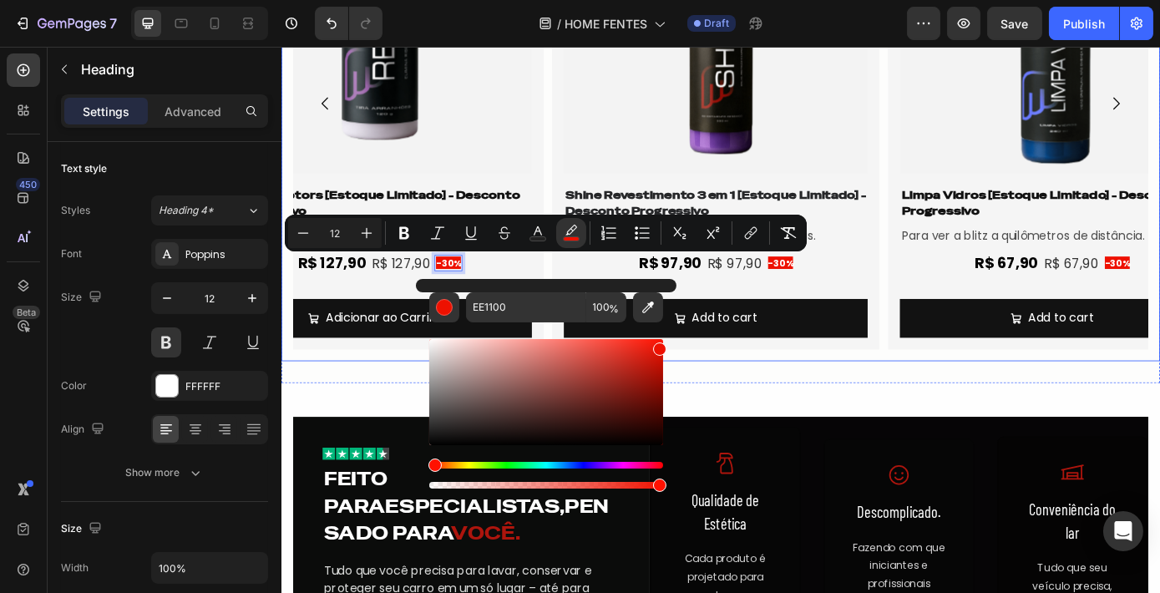
click at [914, 401] on div "Product Images Shine Revestimento 3 em 1 [Estoque Limitado] - Desconto Progress…" at bounding box center [782, 111] width 1002 height 588
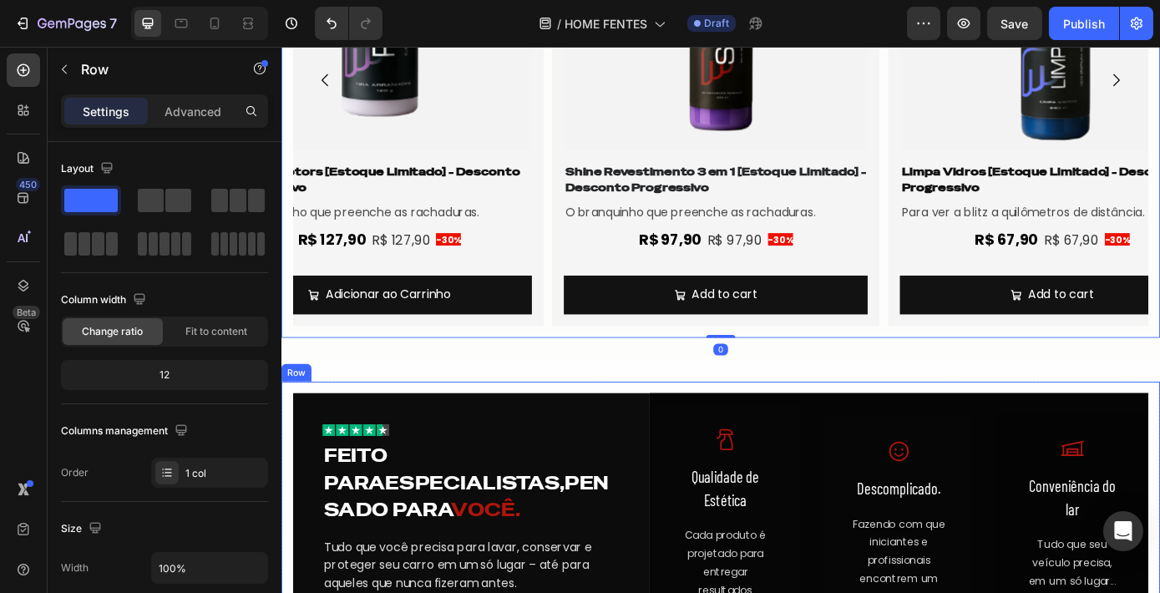
scroll to position [2036, 0]
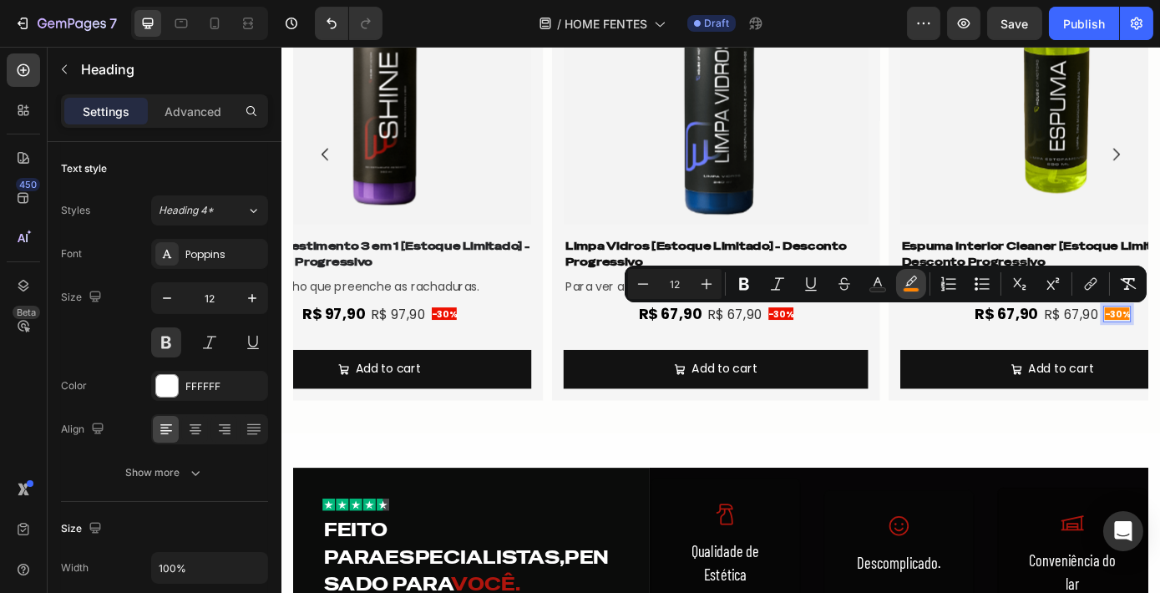
click at [910, 286] on icon "Editor contextual toolbar" at bounding box center [910, 283] width 17 height 17
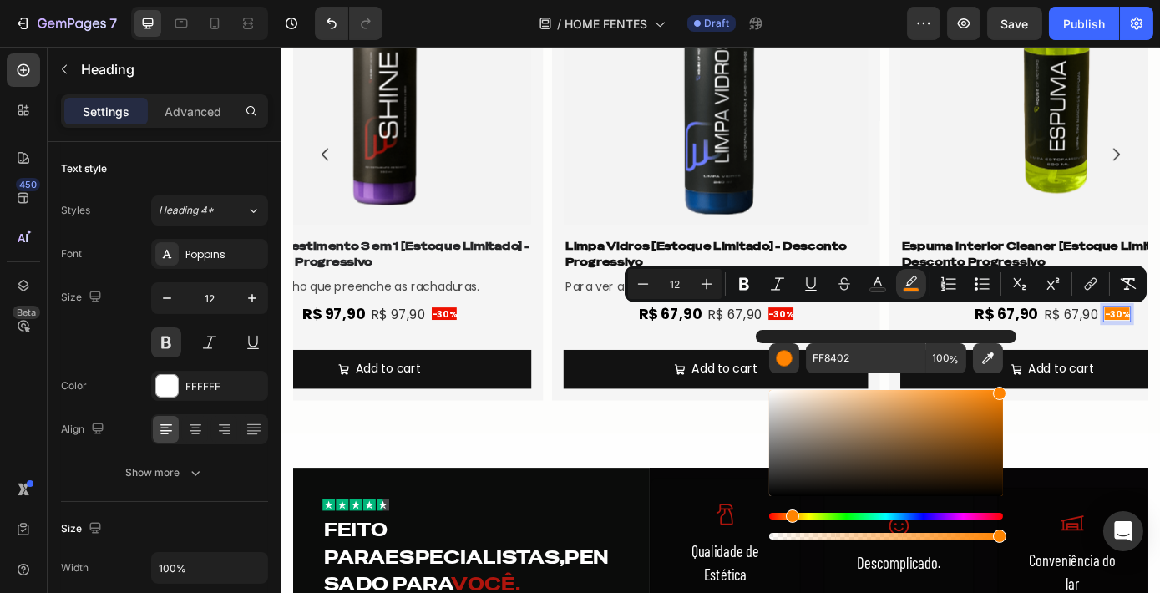
click at [982, 357] on icon "Editor contextual toolbar" at bounding box center [987, 358] width 17 height 17
type input "EE1100"
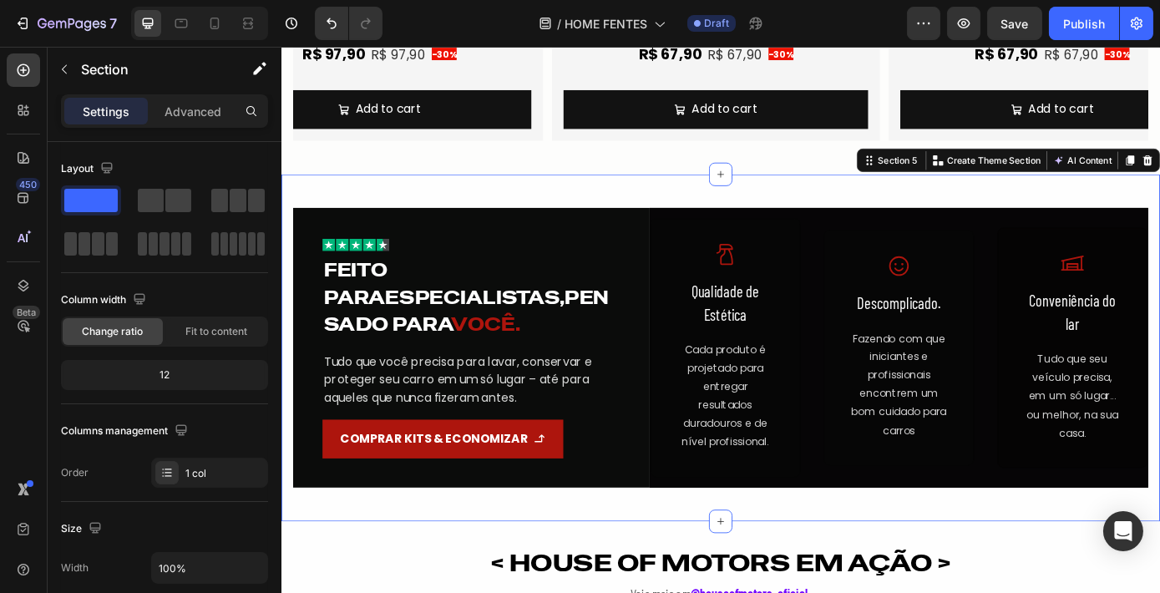
scroll to position [2350, 0]
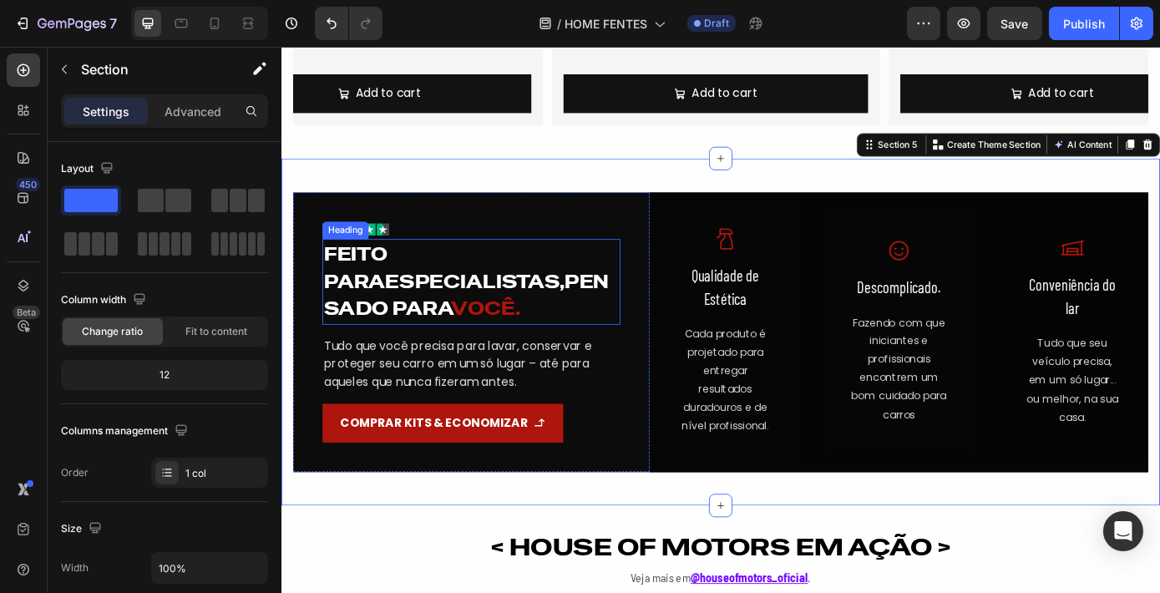
click at [474, 357] on span "você." at bounding box center [513, 345] width 78 height 27
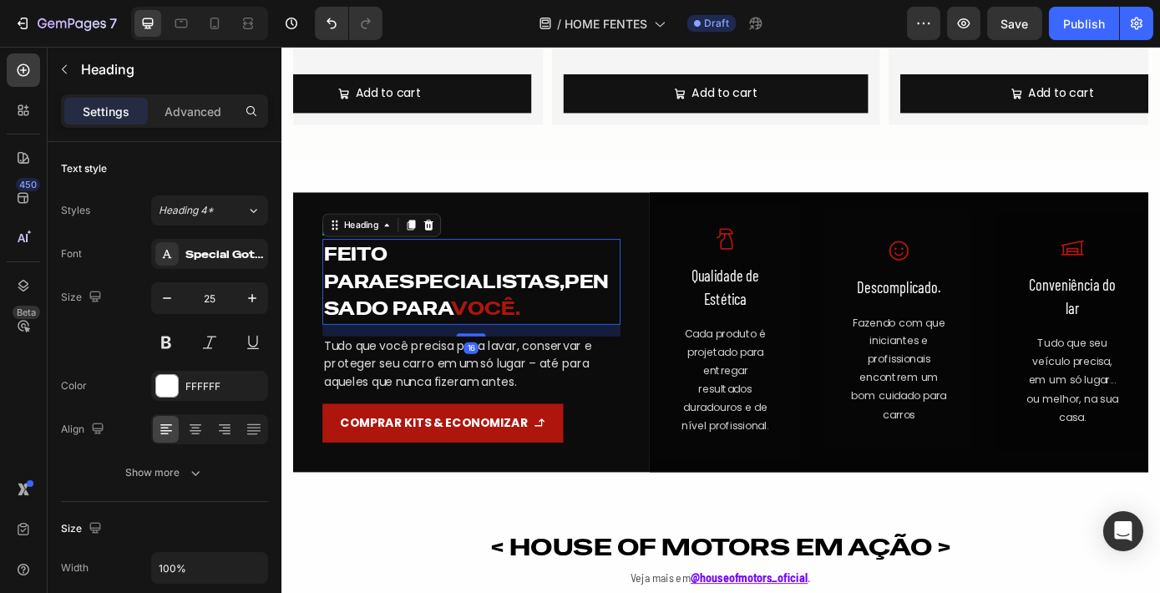
click at [397, 349] on h2 "Feito para especialistas, pensado para você." at bounding box center [497, 315] width 340 height 98
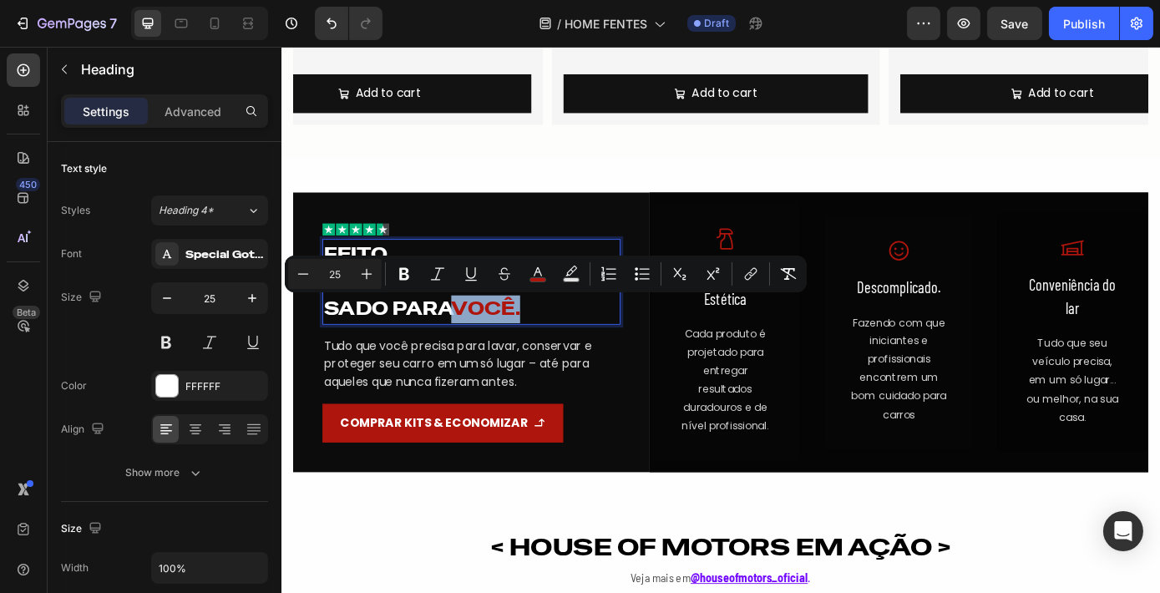
drag, startPoint x: 404, startPoint y: 346, endPoint x: 506, endPoint y: 342, distance: 101.9
click at [506, 342] on p "Feito para especialistas, pensado para você." at bounding box center [497, 315] width 336 height 94
click at [538, 273] on icon "Editor contextual toolbar" at bounding box center [537, 273] width 17 height 17
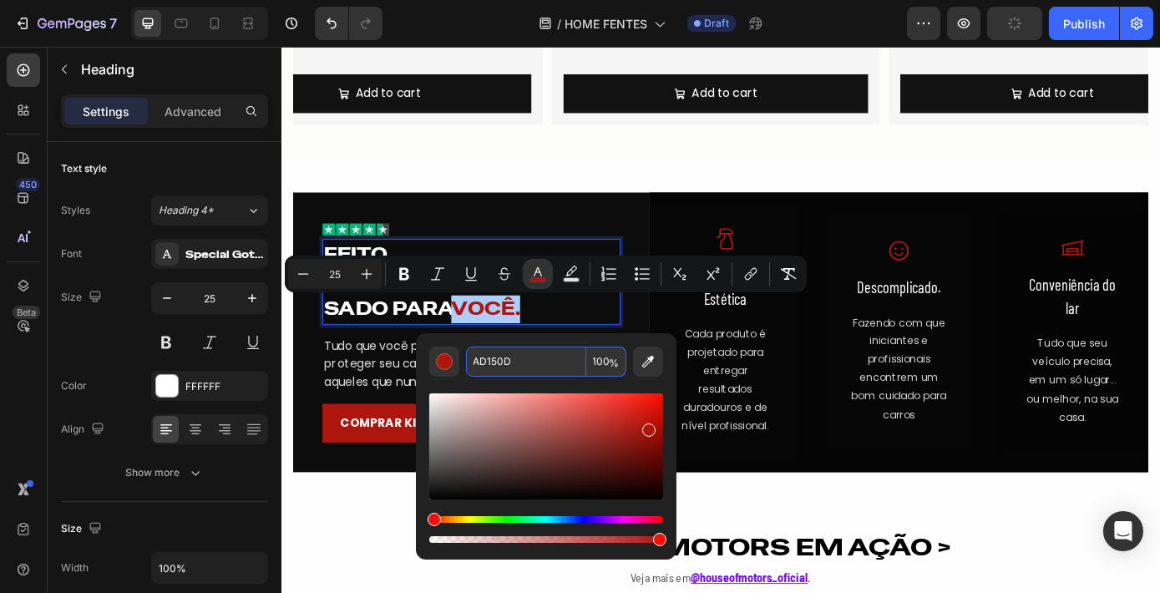
click at [559, 368] on input "AD150D" at bounding box center [526, 361] width 120 height 30
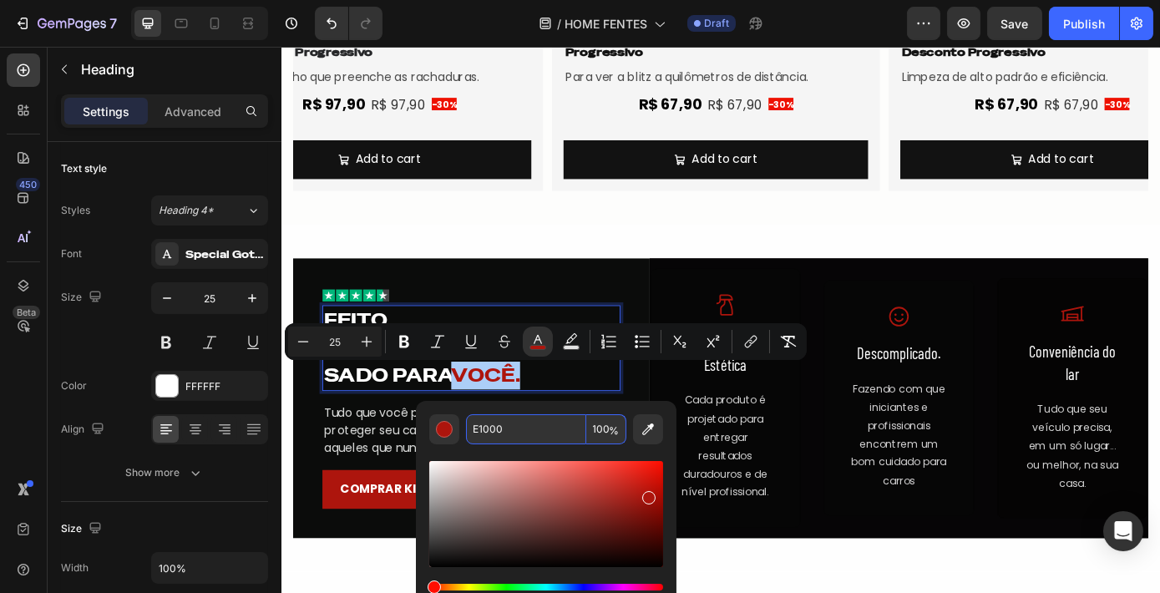
scroll to position [2271, 0]
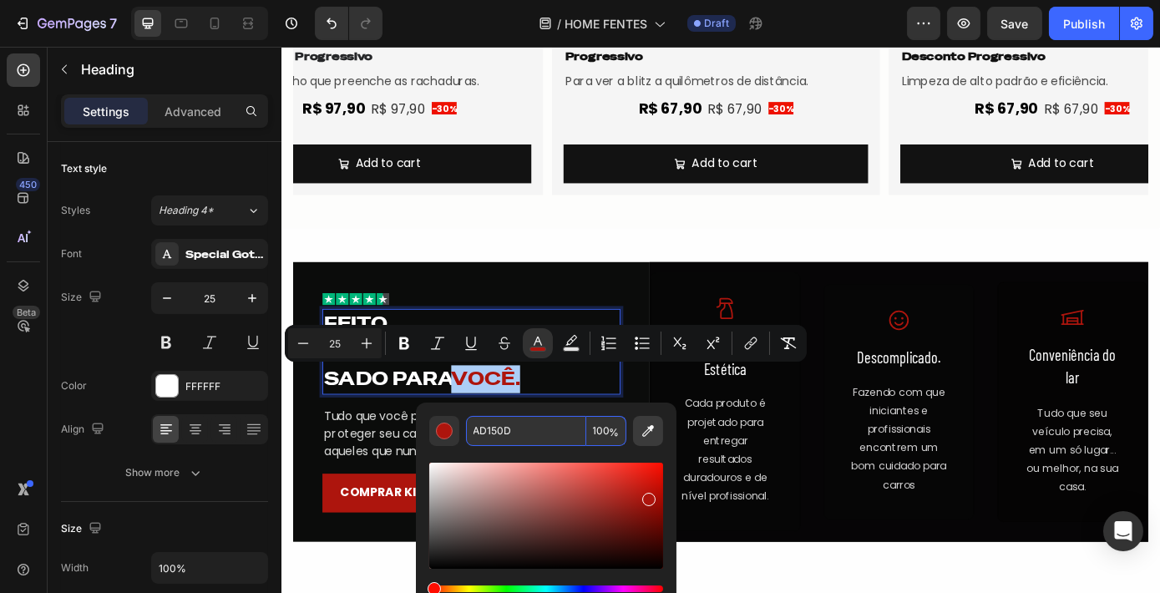
click at [652, 428] on icon "Editor contextual toolbar" at bounding box center [648, 431] width 12 height 12
type input "EE1100"
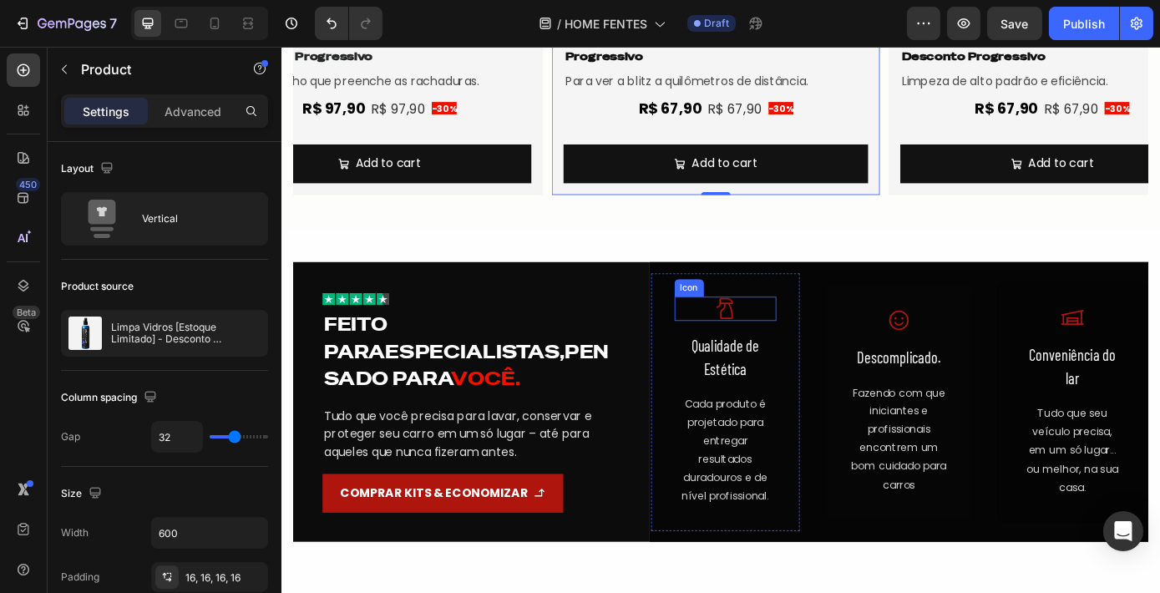
click at [786, 339] on icon at bounding box center [785, 345] width 19 height 24
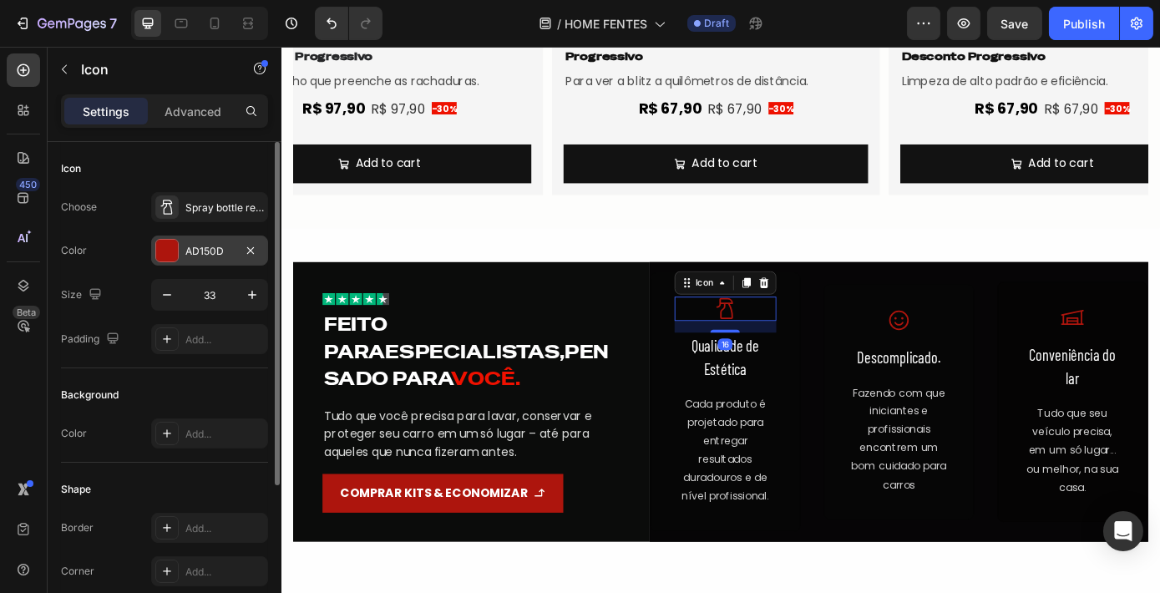
click at [224, 252] on div "AD150D" at bounding box center [209, 251] width 48 height 15
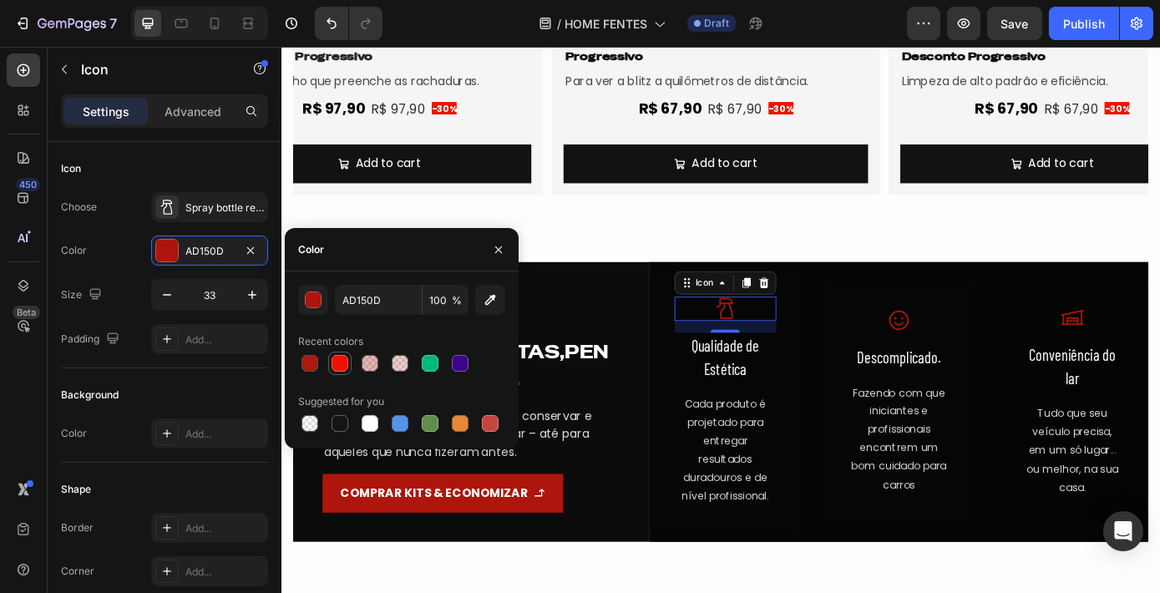
click at [342, 368] on div at bounding box center [339, 363] width 17 height 17
type input "EE1100"
click at [985, 362] on icon at bounding box center [984, 358] width 23 height 23
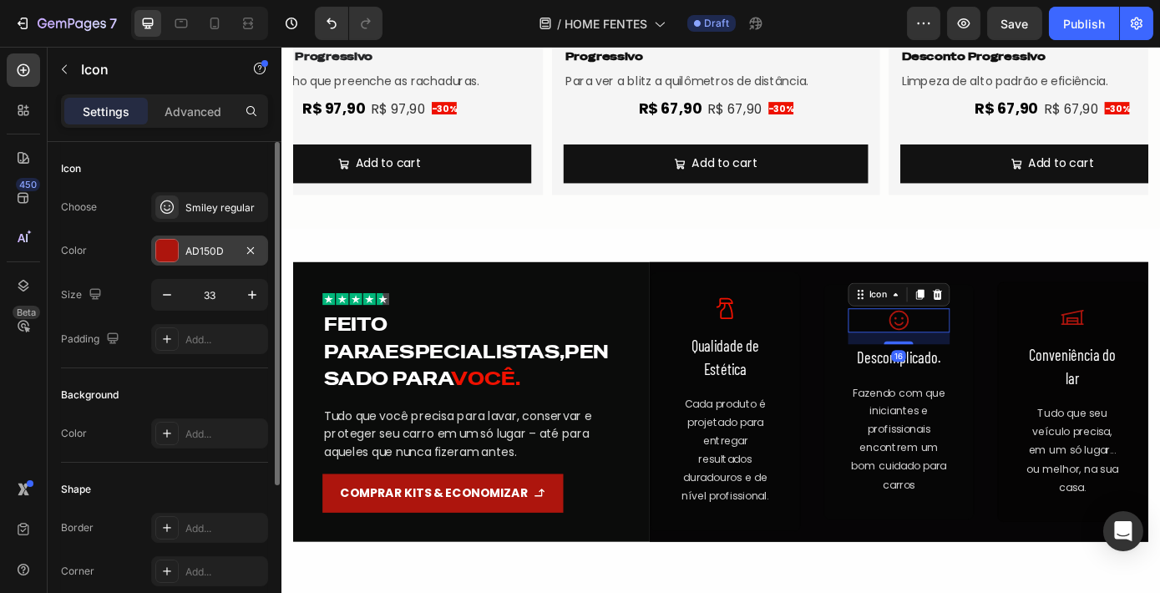
click at [195, 252] on div "AD150D" at bounding box center [209, 251] width 48 height 15
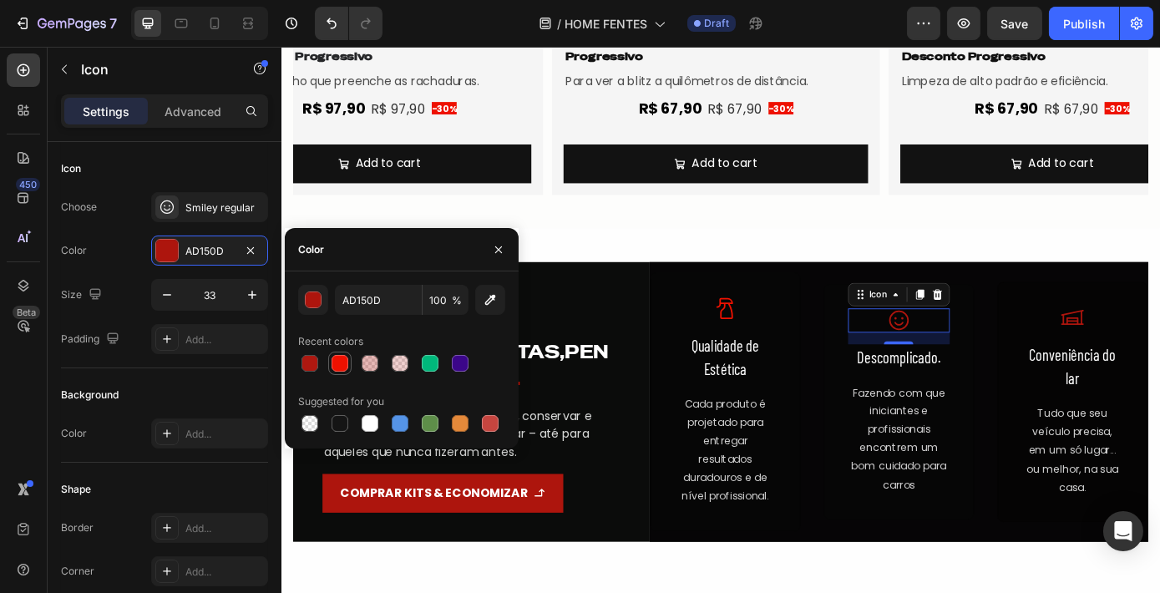
click at [338, 364] on div at bounding box center [339, 363] width 17 height 17
type input "EE1100"
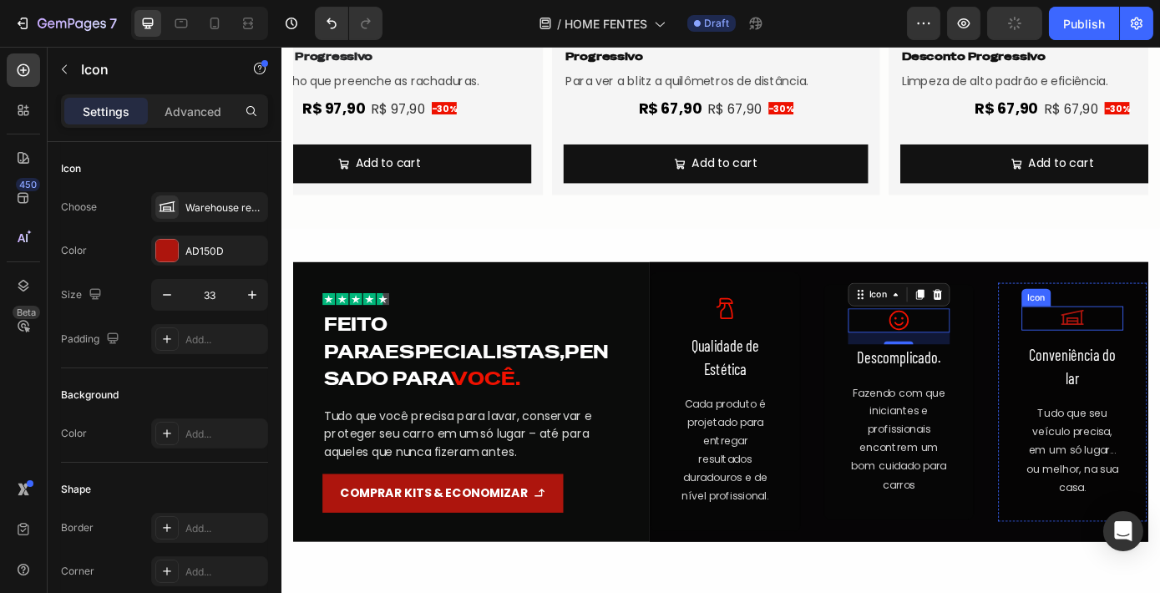
click at [1159, 358] on icon at bounding box center [1183, 356] width 28 height 28
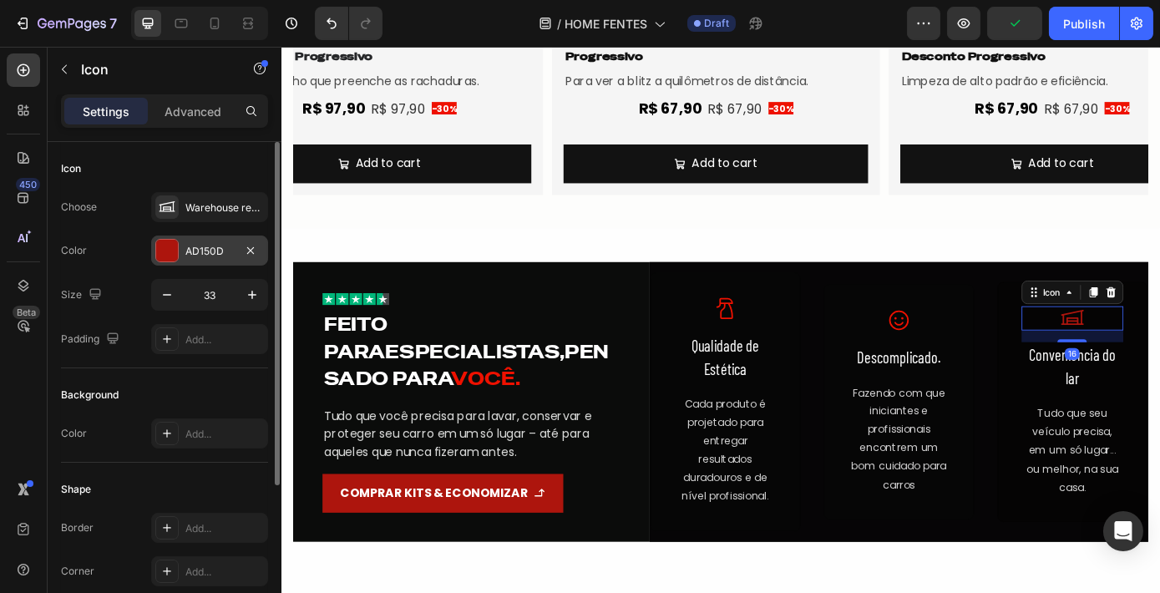
click at [230, 254] on div "AD150D" at bounding box center [209, 251] width 48 height 15
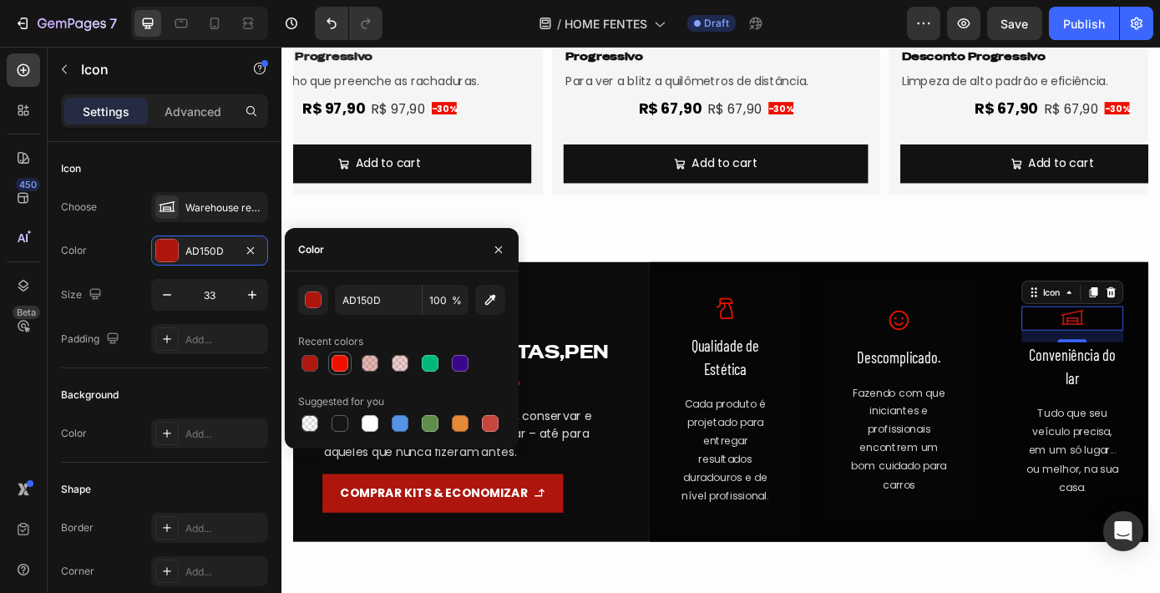
click at [341, 359] on div at bounding box center [339, 363] width 17 height 17
type input "EE1100"
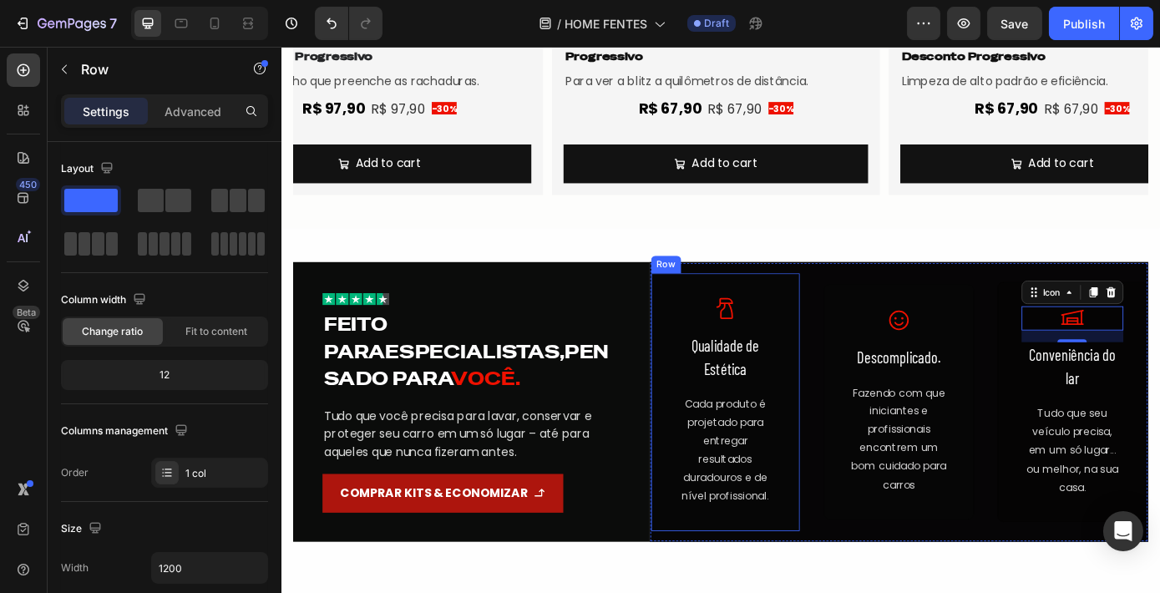
click at [705, 412] on div "Icon Qualidade de Estética Text Block Cada produto é projetado para entregar re…" at bounding box center [786, 451] width 171 height 295
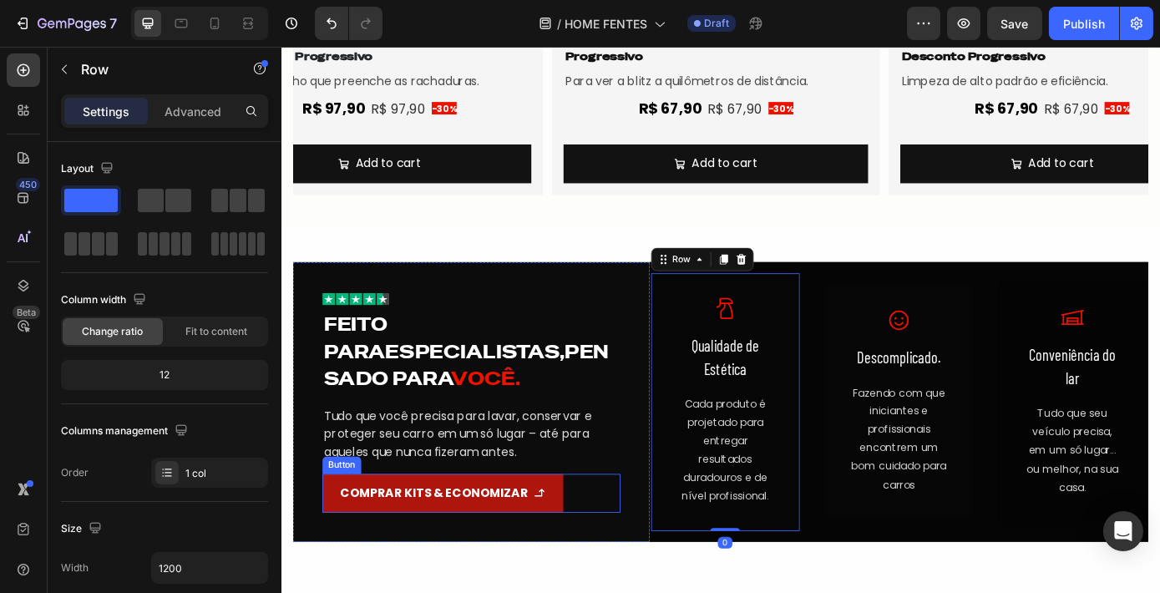
click at [465, 539] on link "COMPRAR KITS & ECONOMIZAR" at bounding box center [464, 555] width 275 height 44
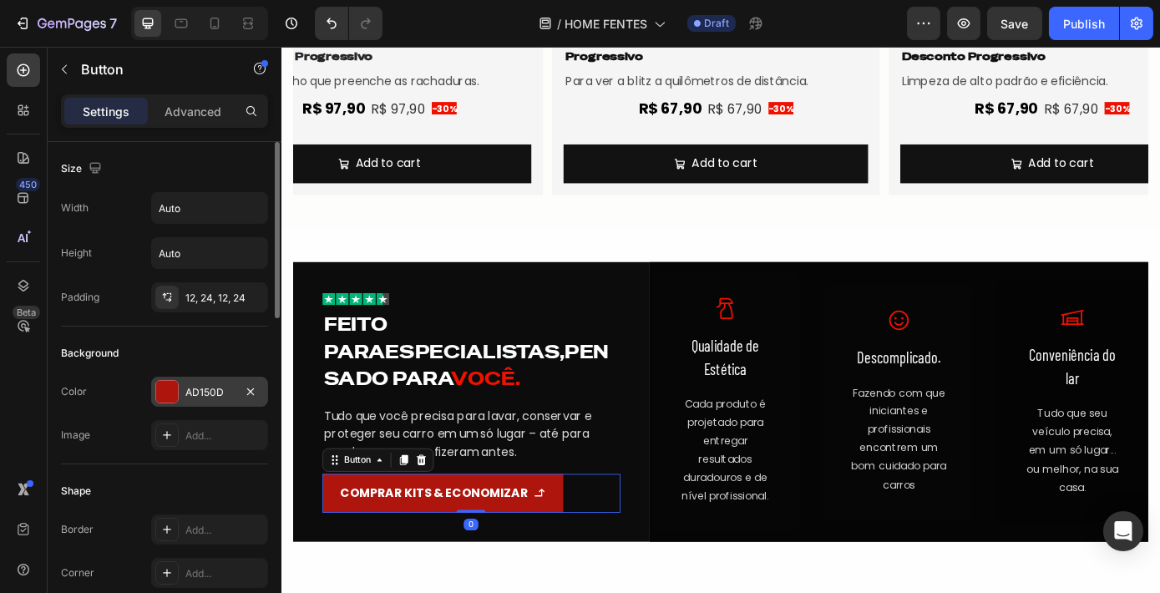
click at [201, 390] on div "AD150D" at bounding box center [209, 392] width 48 height 15
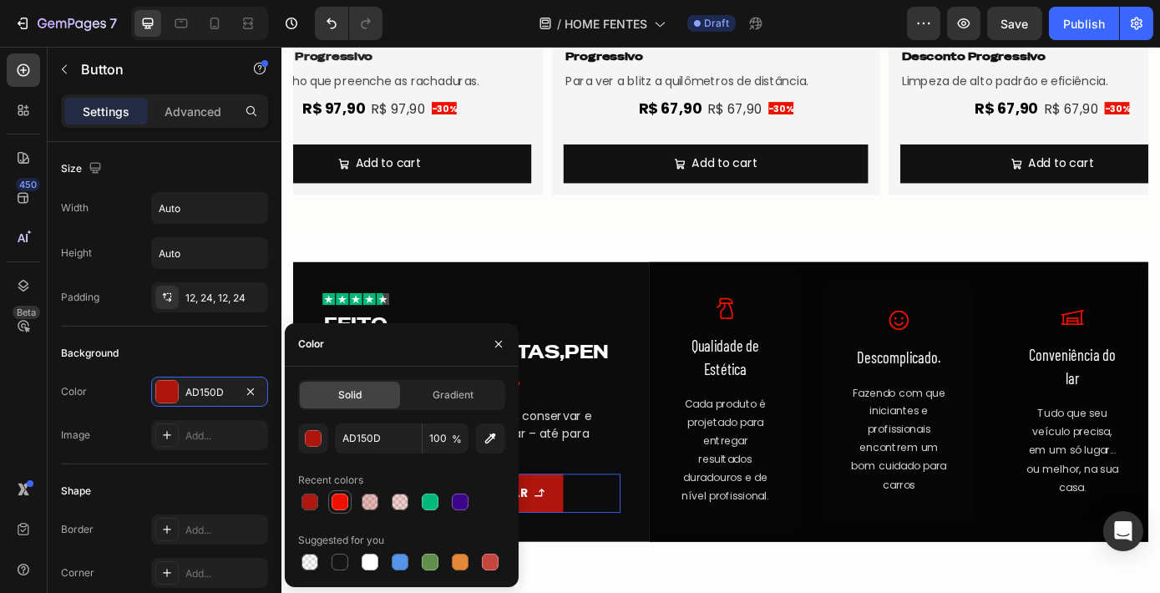
click at [342, 496] on div at bounding box center [339, 501] width 17 height 17
type input "EE1100"
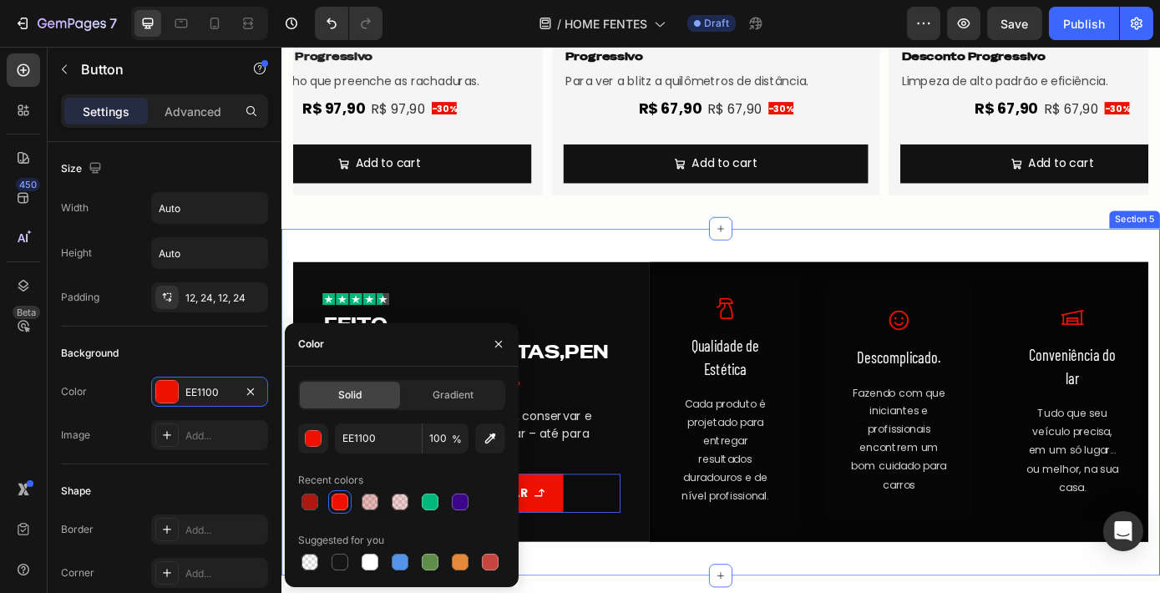
click at [627, 267] on div "Image Feito para especialistas, pensado para você. Heading Tudo que você precis…" at bounding box center [782, 451] width 1002 height 395
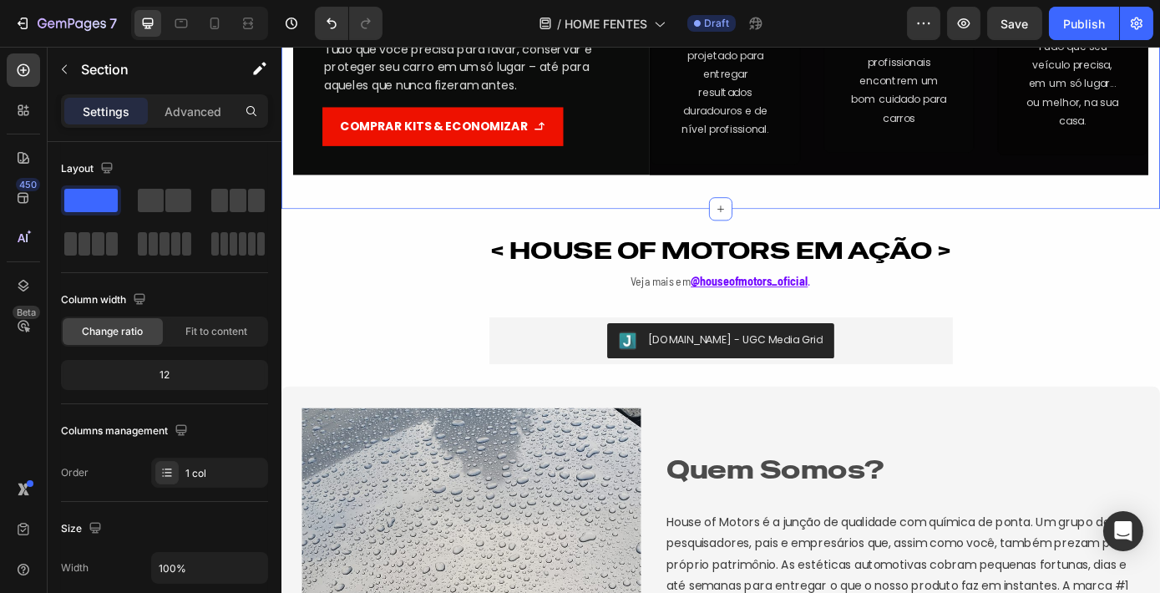
scroll to position [2693, 0]
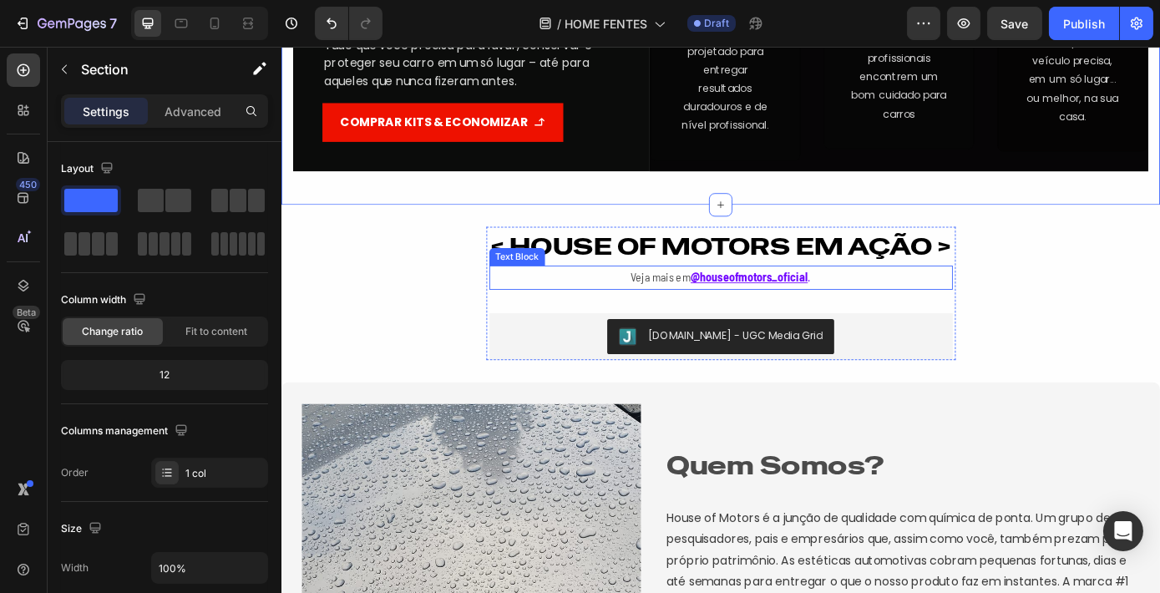
click at [841, 311] on u "@houseofmotors_oficial" at bounding box center [814, 309] width 134 height 16
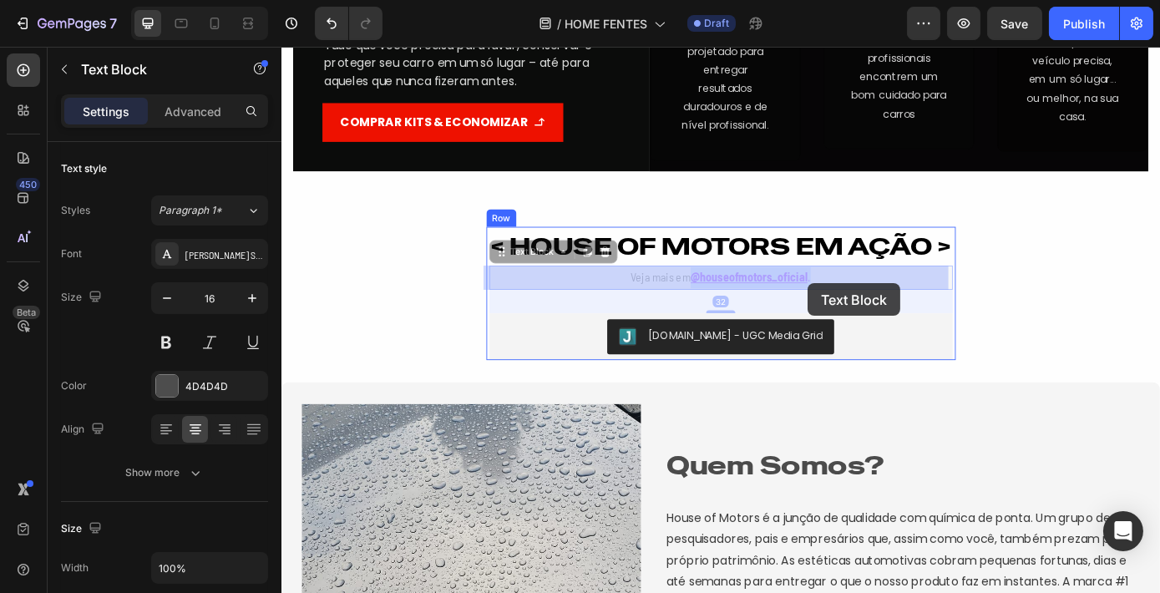
drag, startPoint x: 746, startPoint y: 311, endPoint x: 881, endPoint y: 316, distance: 135.4
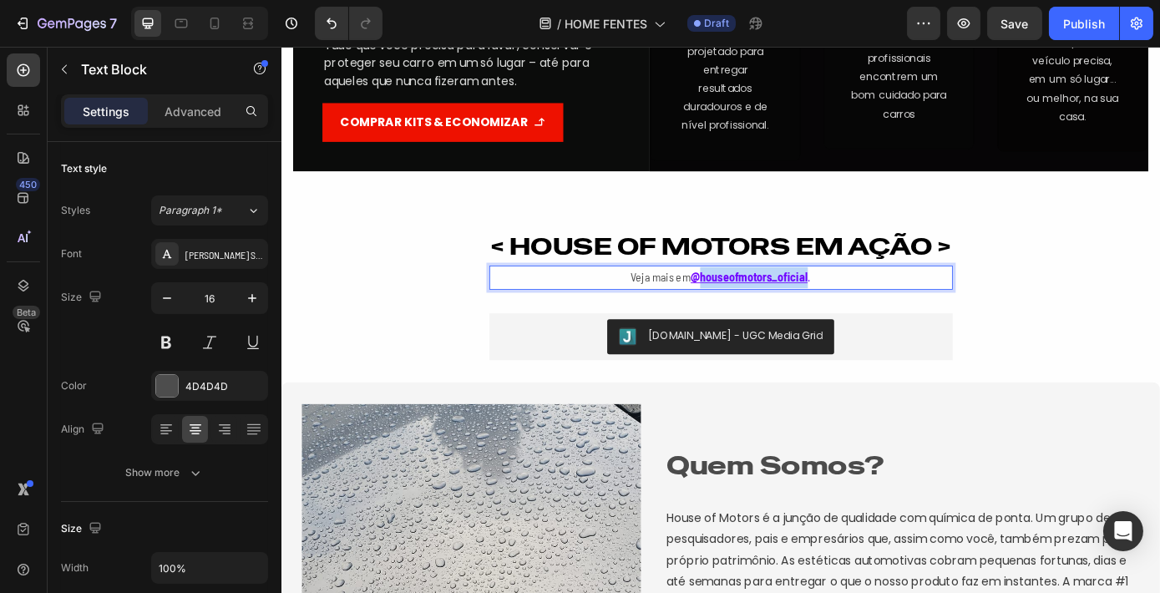
click at [831, 315] on u "@houseofmotors_oficial" at bounding box center [814, 309] width 134 height 16
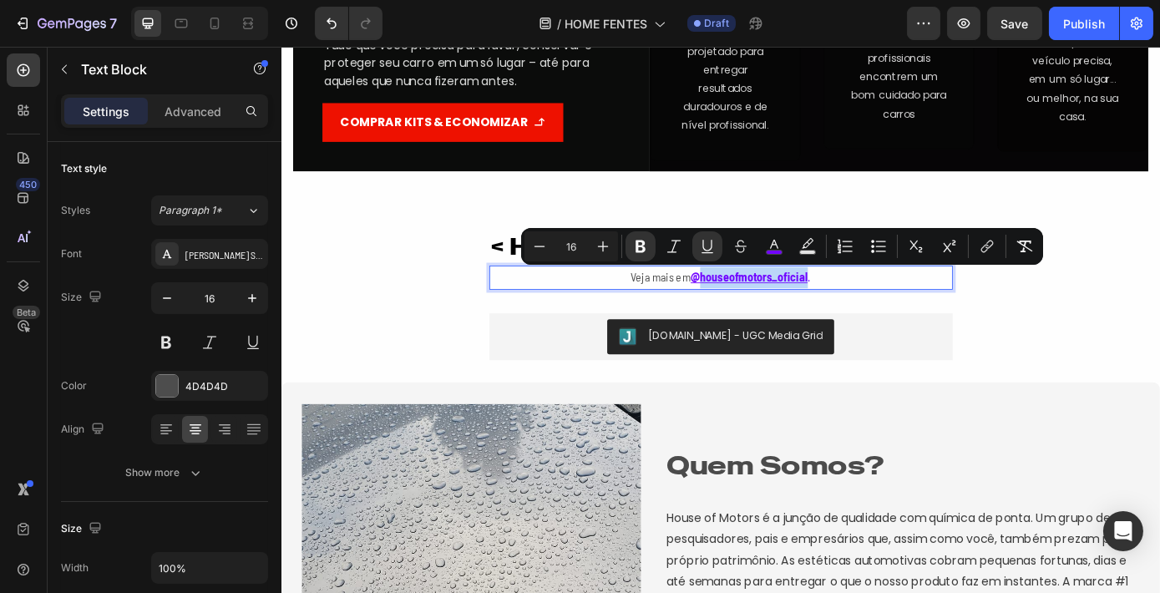
click at [831, 315] on u "@houseofmotors_oficial" at bounding box center [814, 309] width 134 height 16
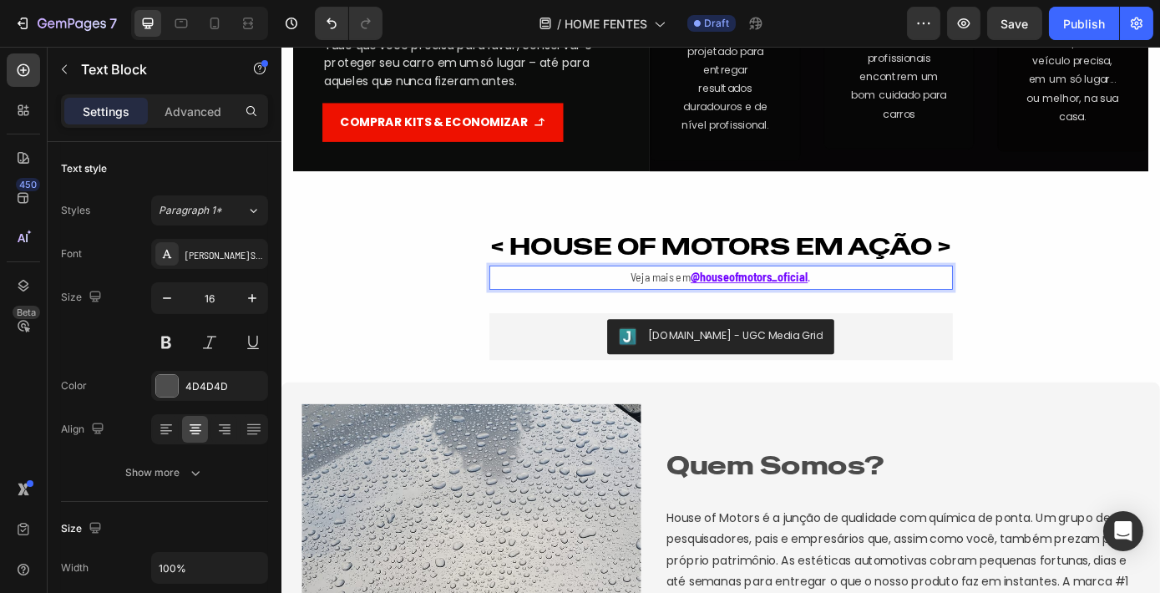
click at [855, 316] on u "@houseofmotors_oficial" at bounding box center [814, 309] width 134 height 16
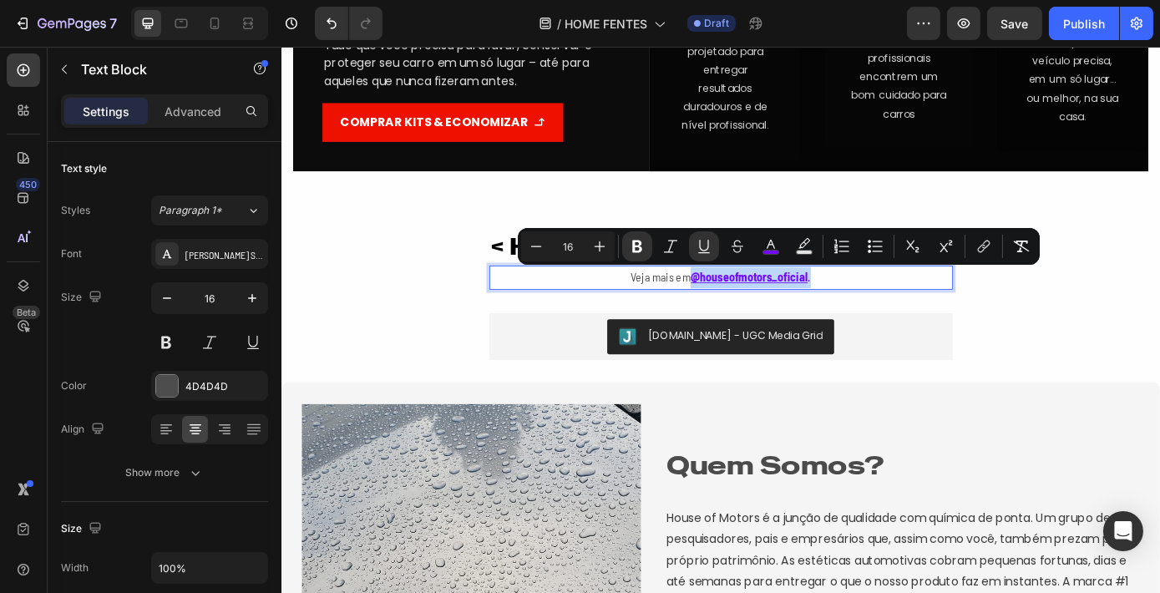
drag, startPoint x: 880, startPoint y: 312, endPoint x: 743, endPoint y: 310, distance: 136.9
click at [743, 310] on p "Veja mais em @houseofmotors_oficial ." at bounding box center [781, 310] width 525 height 24
click at [763, 250] on rect "Editor contextual toolbar" at bounding box center [771, 252] width 16 height 4
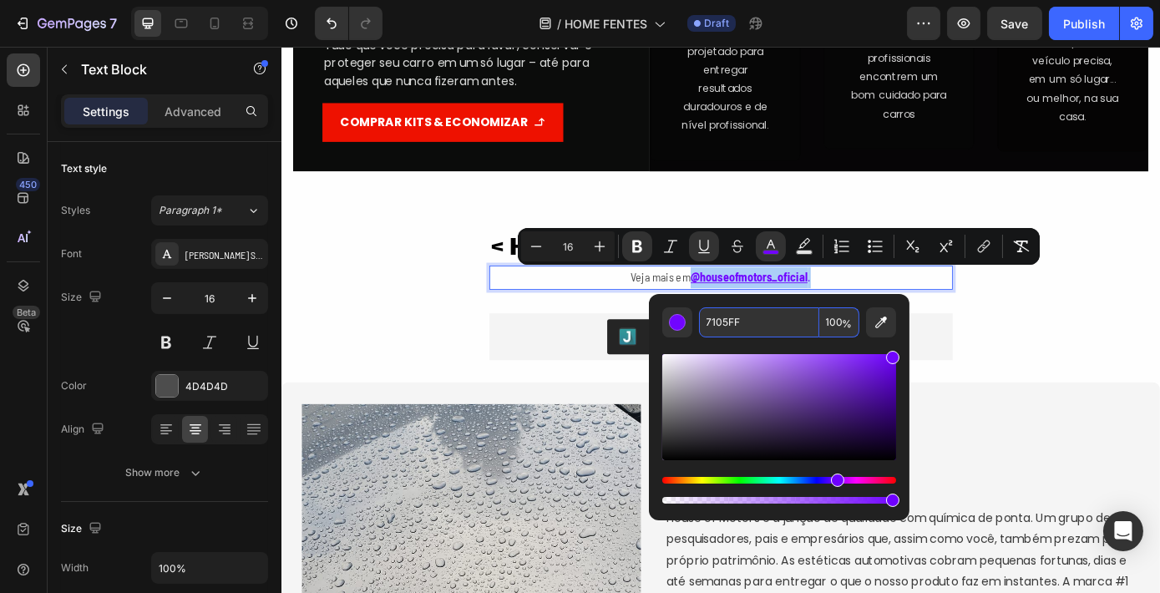
click at [779, 323] on input "7105FF" at bounding box center [759, 322] width 120 height 30
type input "EE1111"
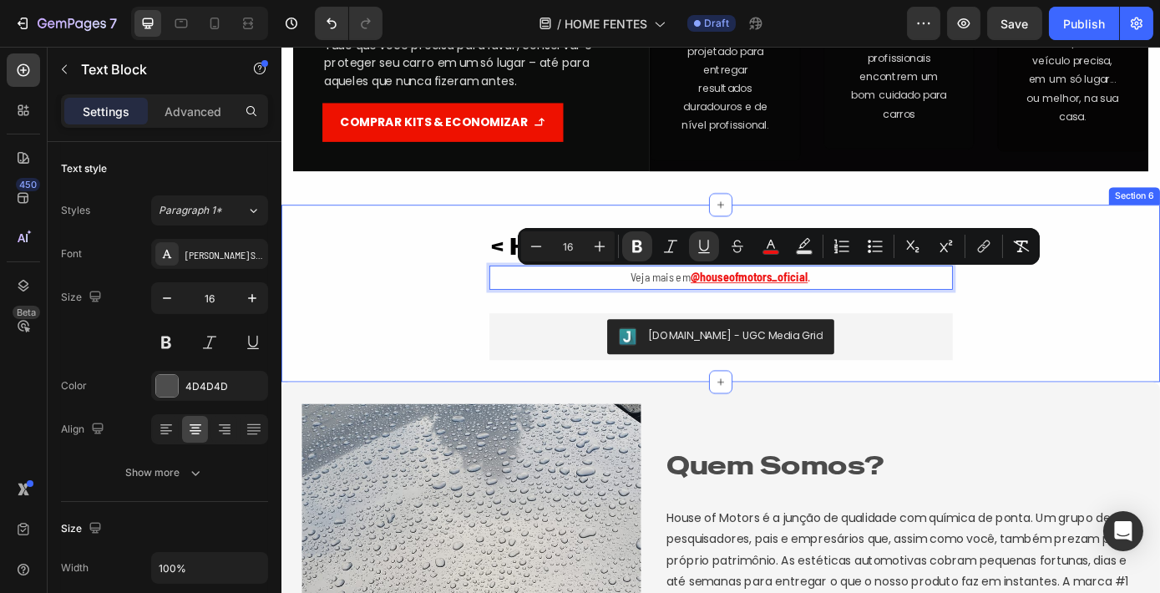
click at [1074, 366] on div "< HOUSE OF MOTORS EM AÇÃO > Heading Veja mais em @houseofmotors_oficial . Text …" at bounding box center [782, 328] width 1002 height 152
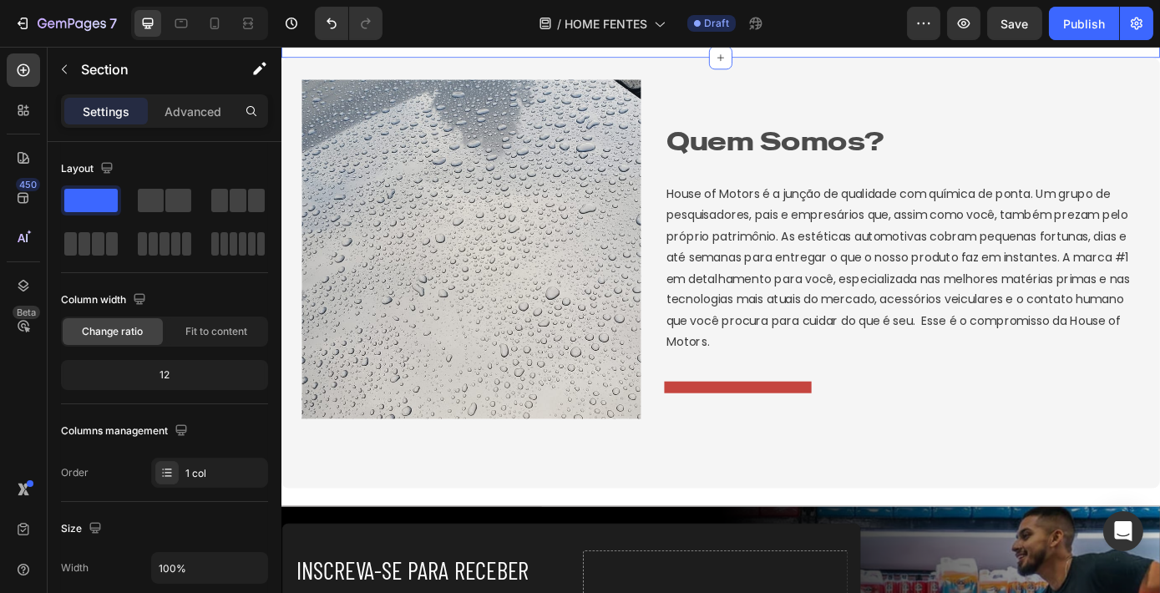
scroll to position [3066, 0]
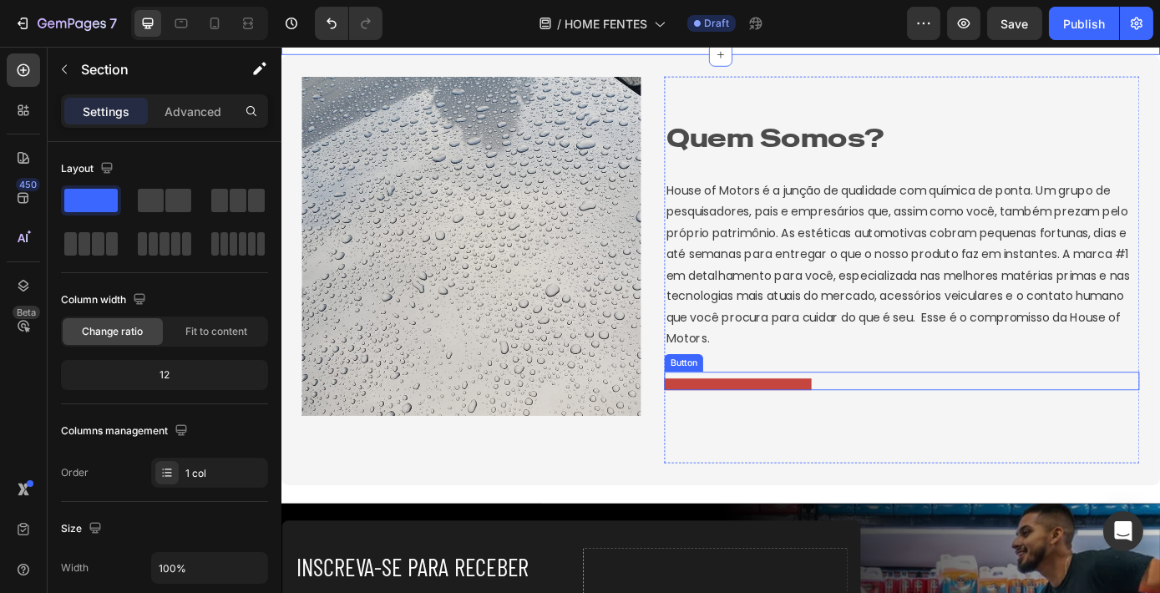
click at [821, 427] on button at bounding box center [801, 431] width 168 height 13
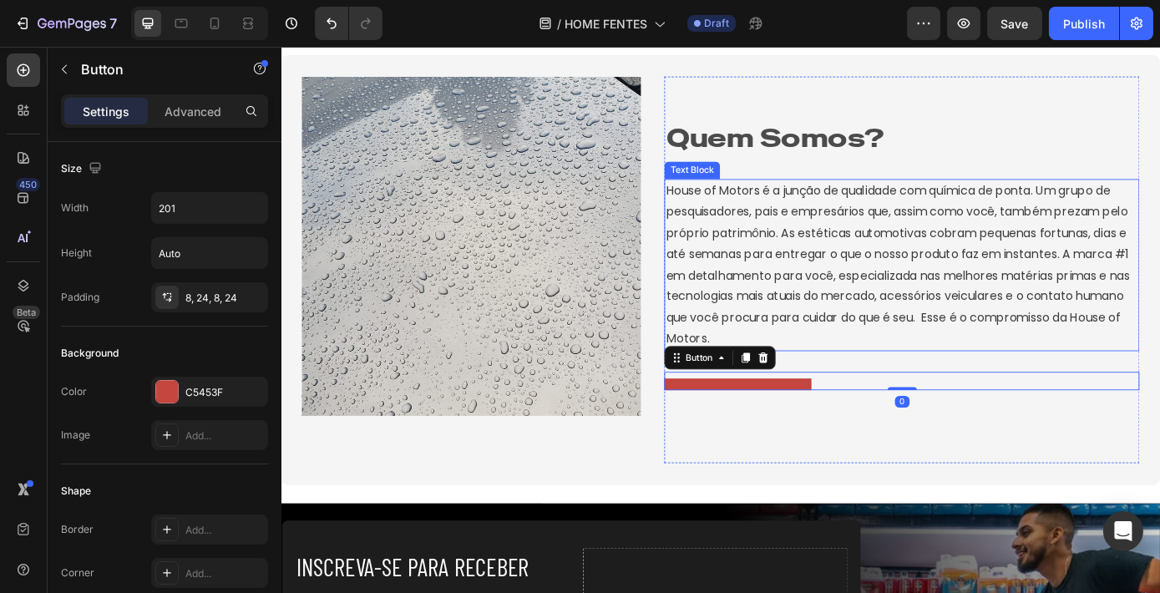
click at [850, 233] on p "House of Motors é a junção de qualidade com química de ponta. Um grupo de pesqu…" at bounding box center [988, 296] width 538 height 192
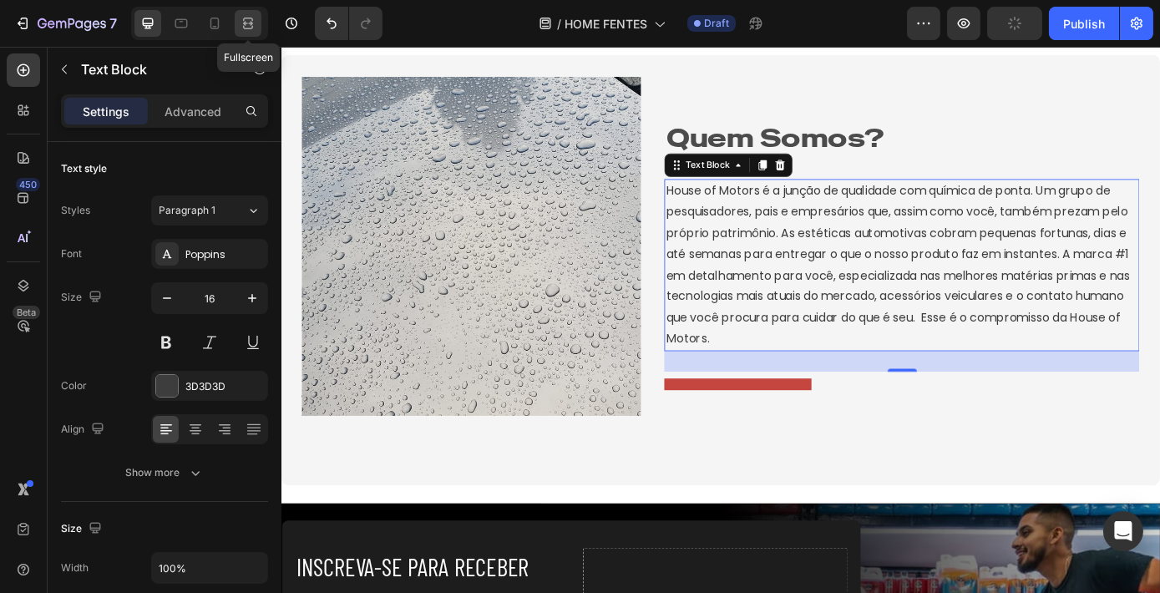
click at [253, 25] on icon at bounding box center [248, 23] width 17 height 17
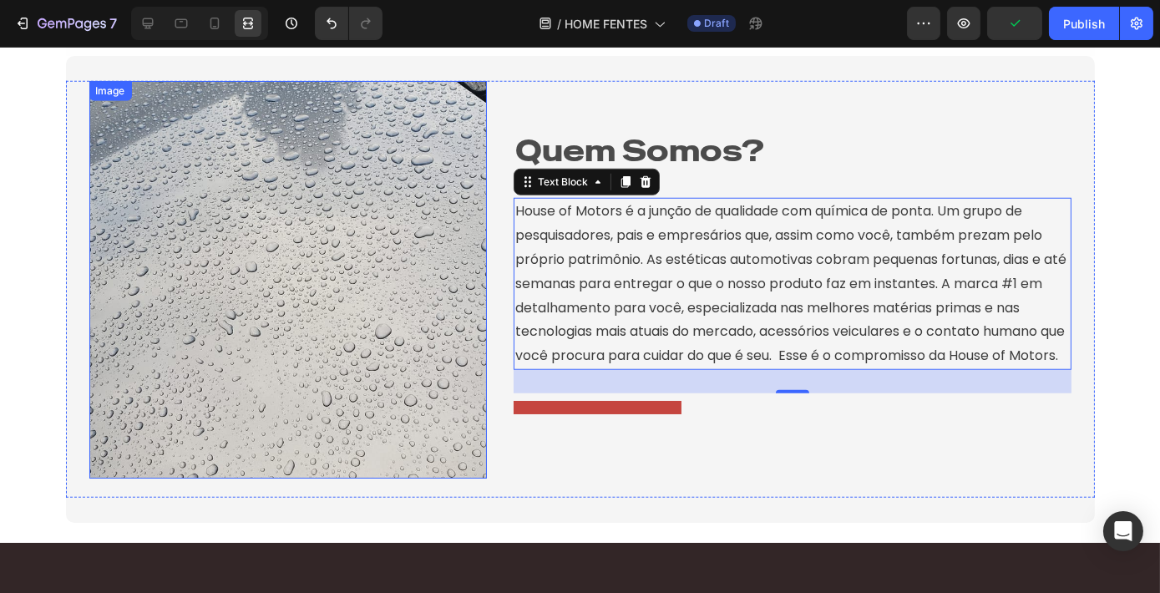
scroll to position [2905, 0]
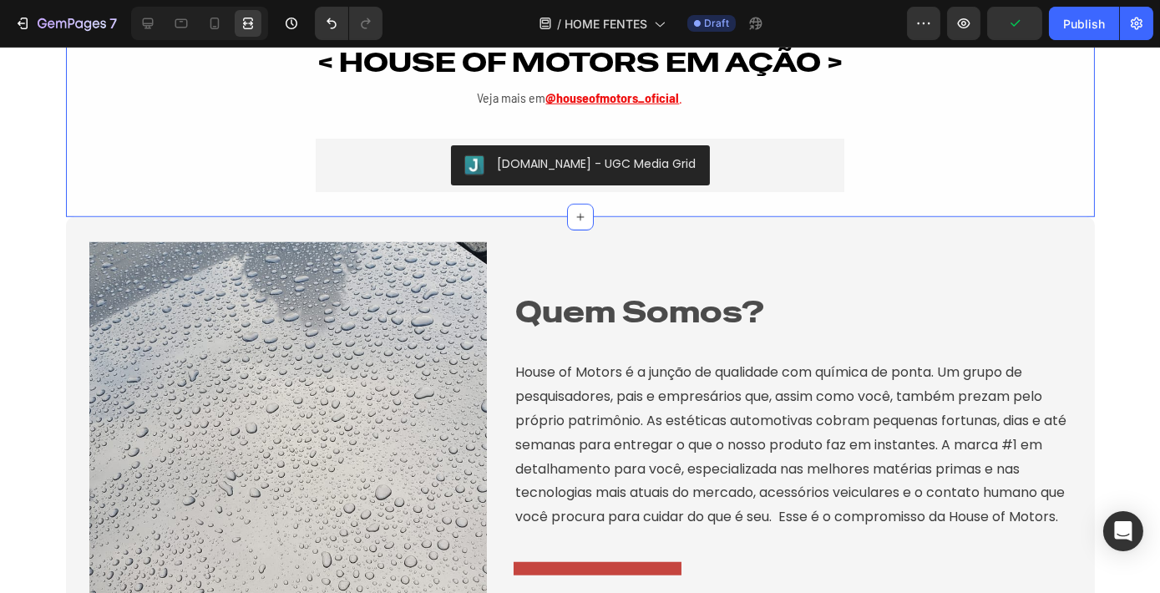
click at [205, 198] on div "< HOUSE OF MOTORS EM AÇÃO > Heading Veja mais em @houseofmotors_oficial . Text …" at bounding box center [580, 116] width 1029 height 202
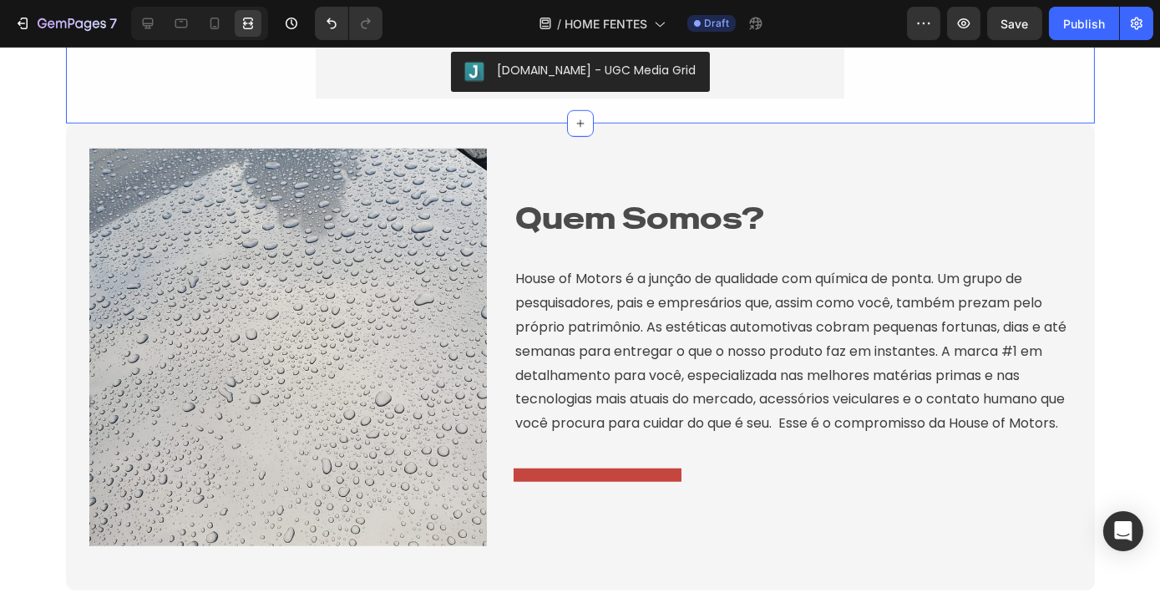
scroll to position [3005, 0]
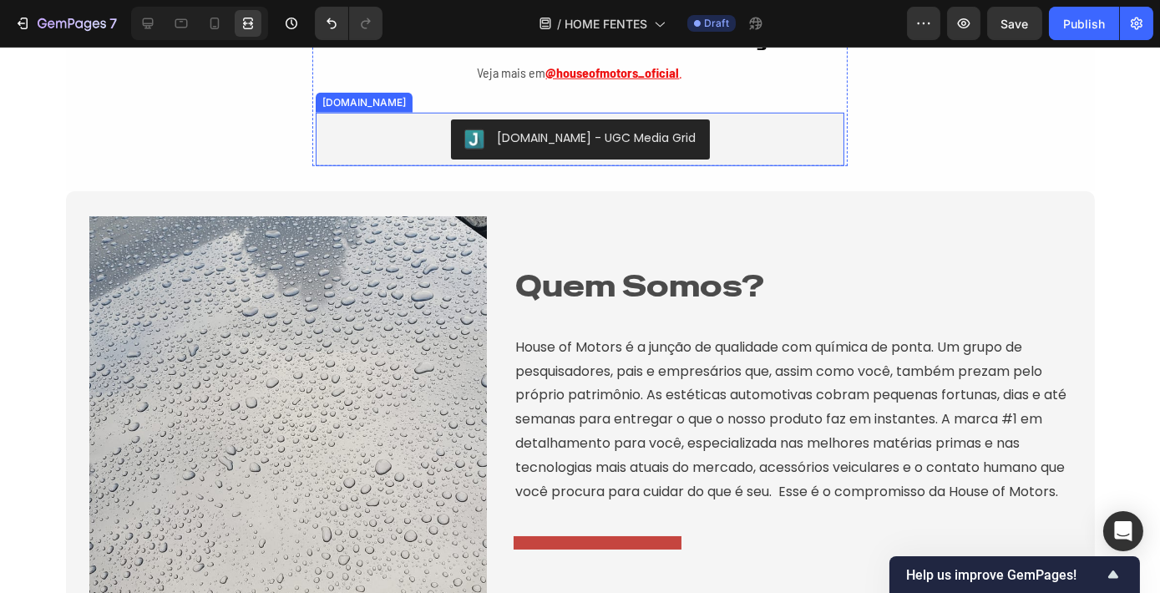
scroll to position [2809, 0]
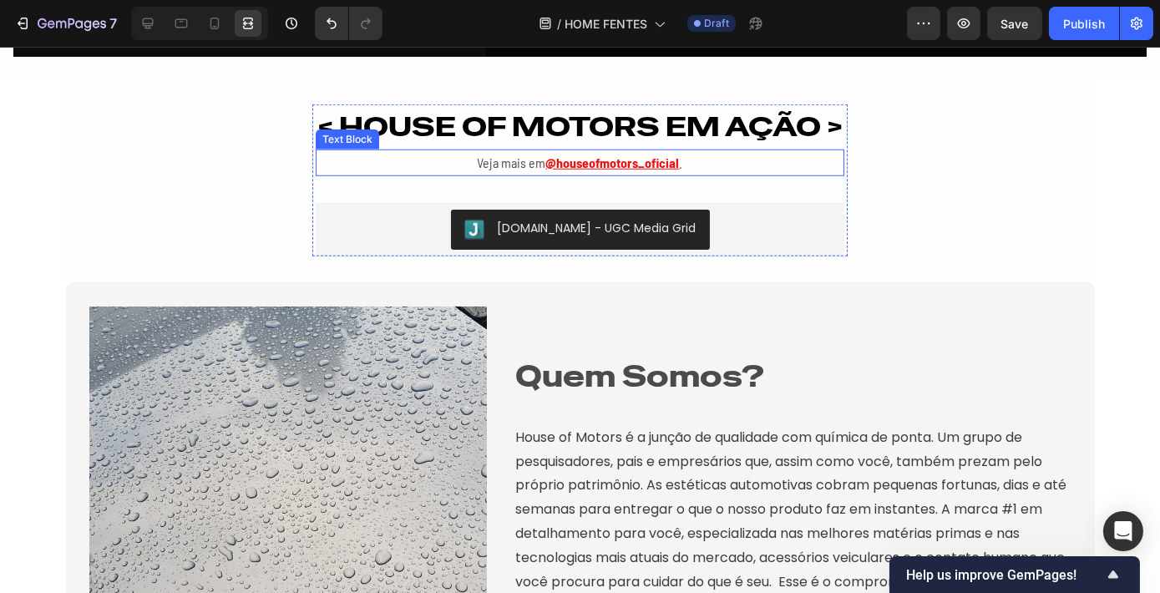
click at [631, 163] on u "@houseofmotors_oficial" at bounding box center [613, 162] width 134 height 16
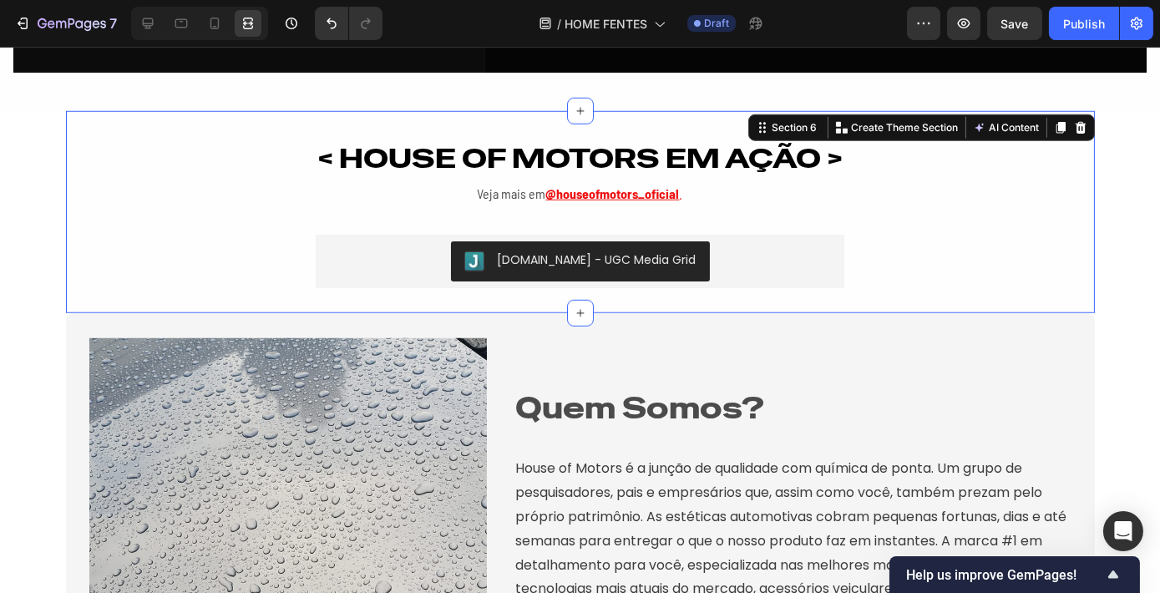
click at [906, 181] on div "< HOUSE OF MOTORS EM AÇÃO > Heading Veja mais em @houseofmotors_oficial . Text …" at bounding box center [580, 212] width 1029 height 152
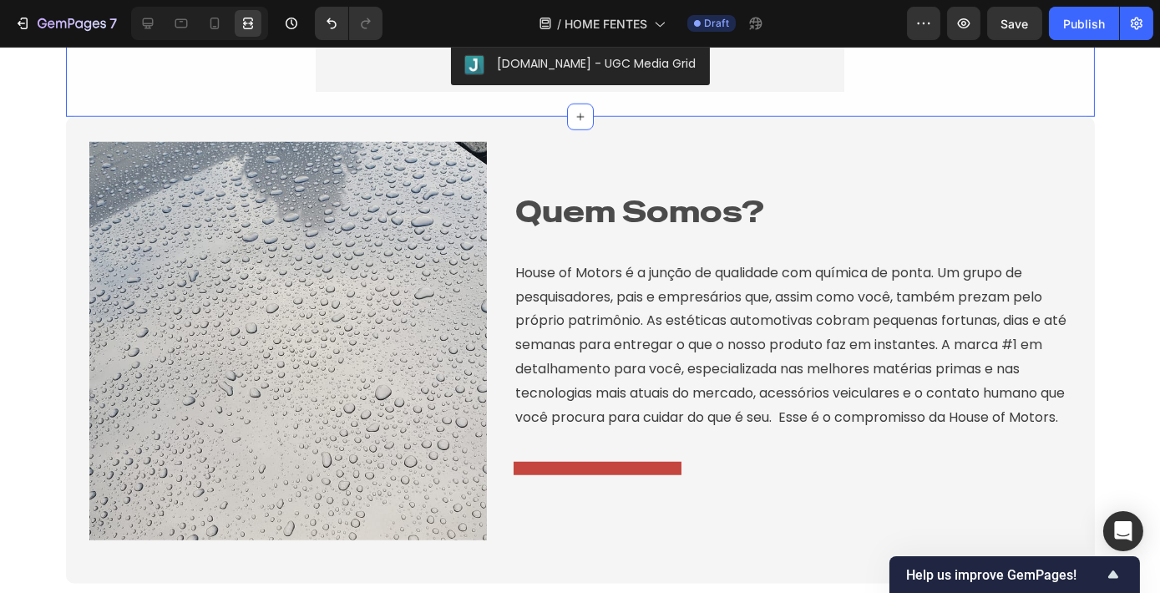
scroll to position [3050, 0]
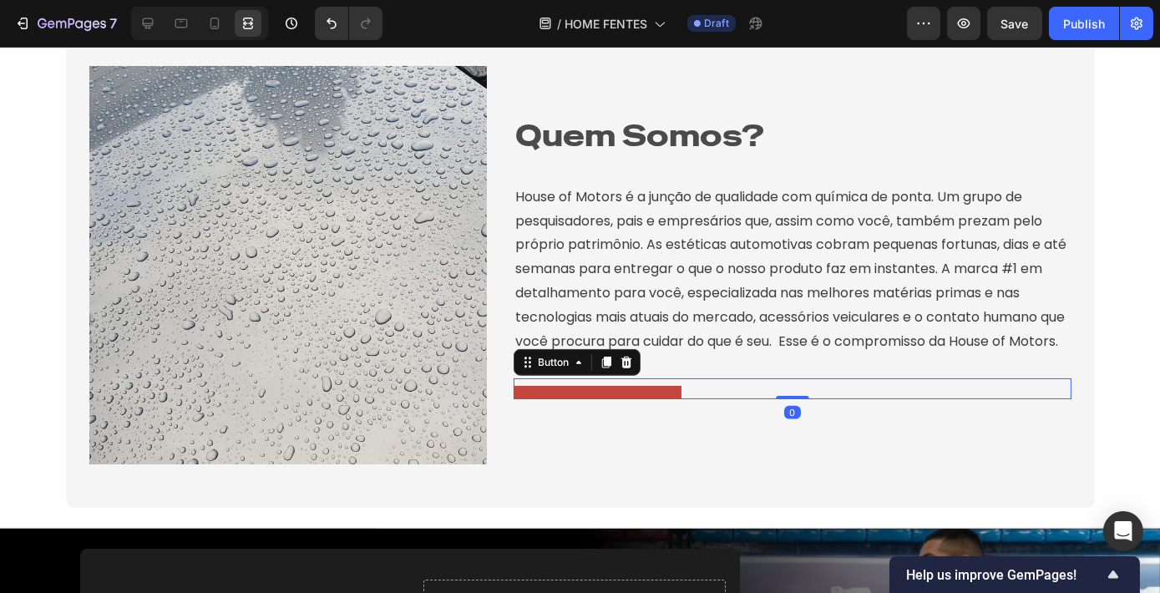
click at [604, 399] on button at bounding box center [597, 392] width 168 height 13
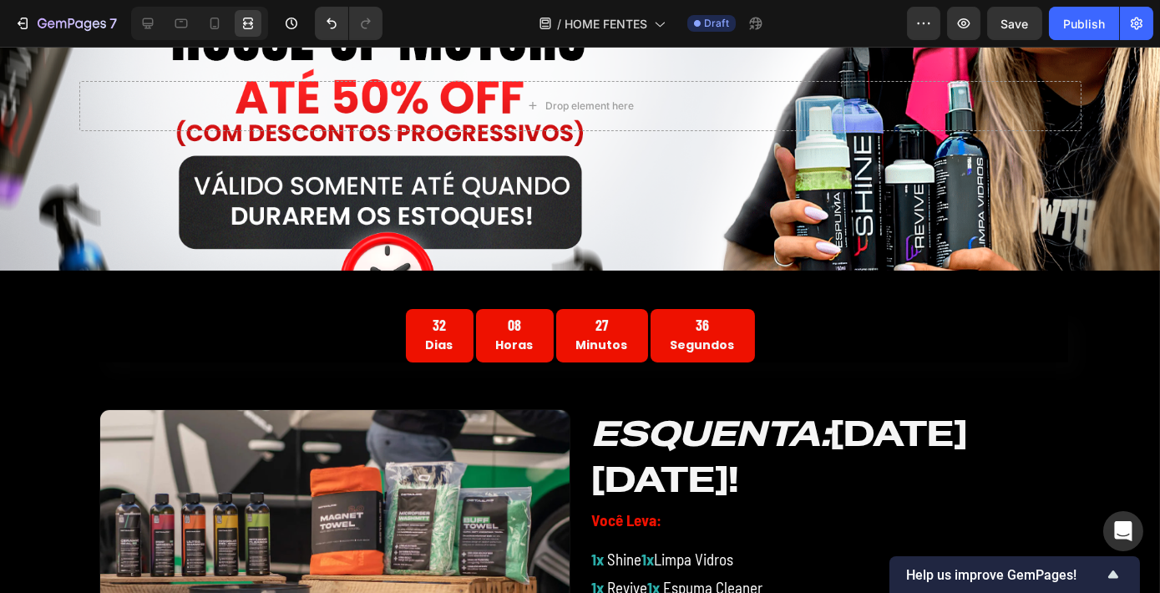
scroll to position [0, 0]
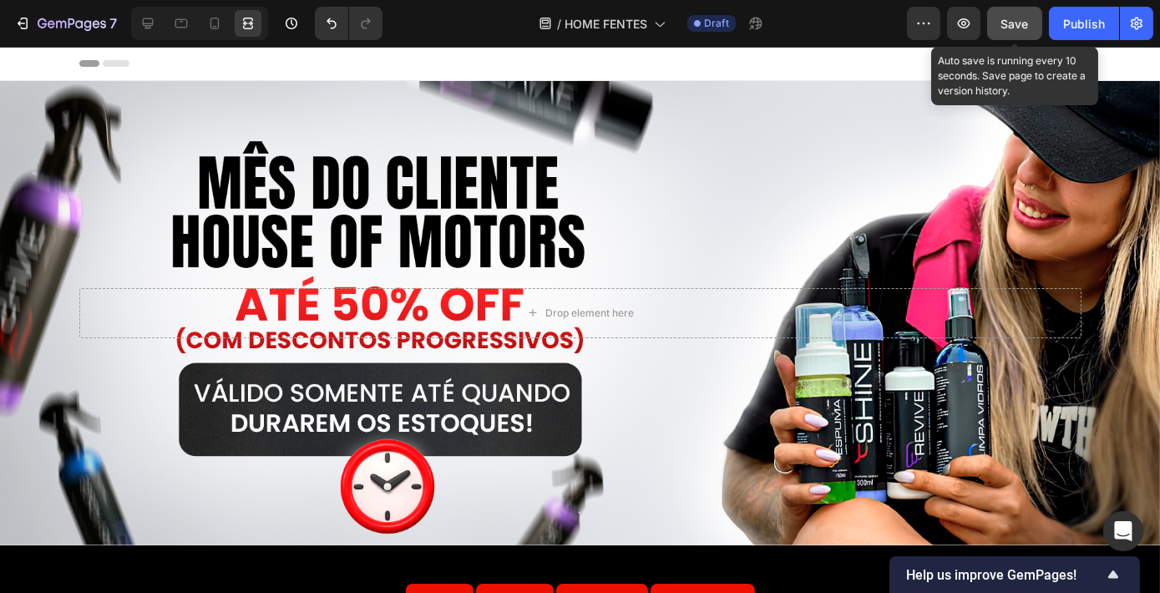
click at [1024, 26] on span "Save" at bounding box center [1015, 24] width 28 height 14
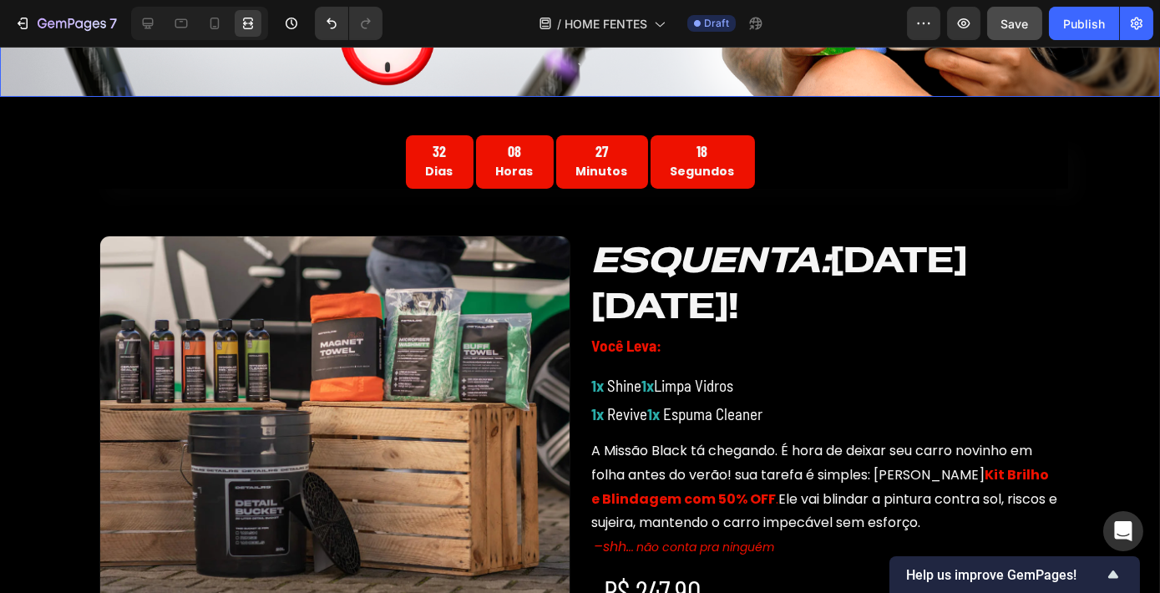
scroll to position [452, 0]
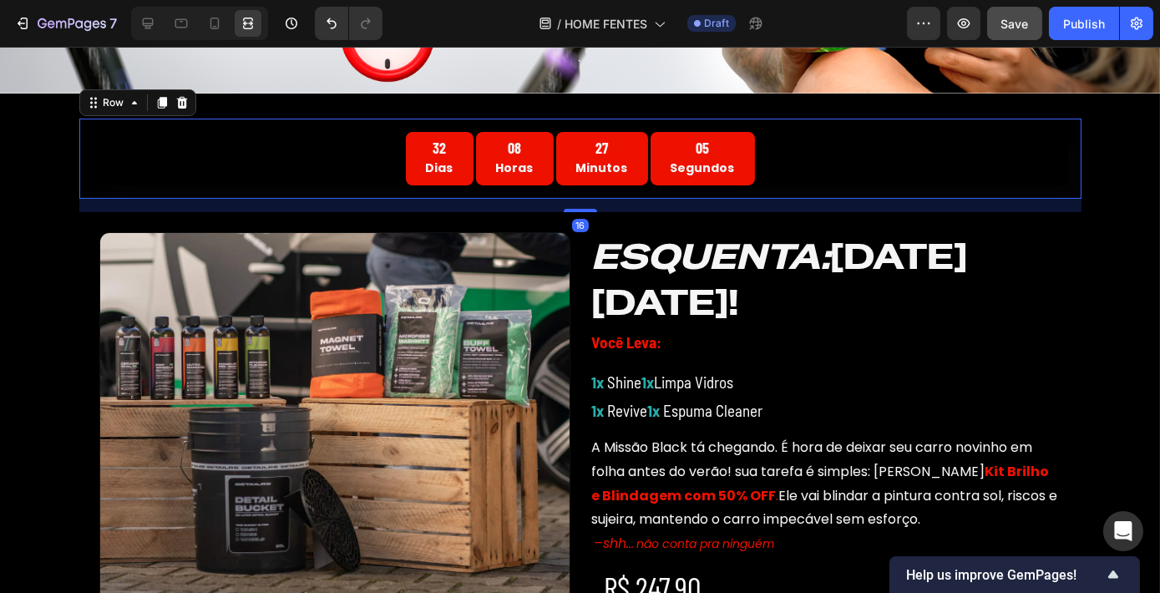
drag, startPoint x: 583, startPoint y: 203, endPoint x: 572, endPoint y: 71, distance: 132.4
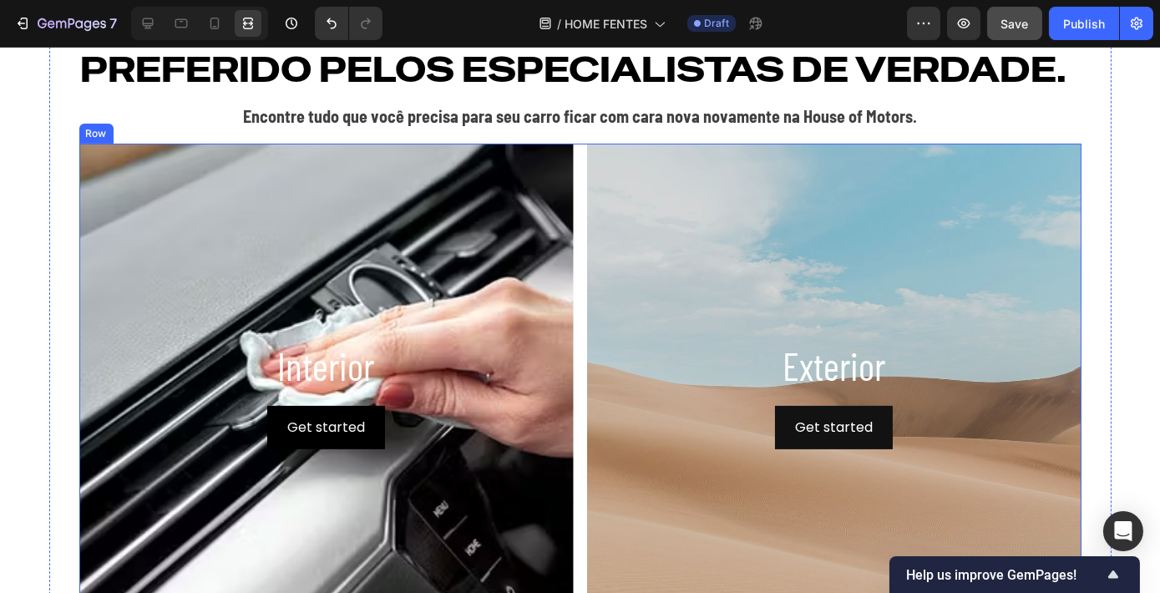
scroll to position [1135, 0]
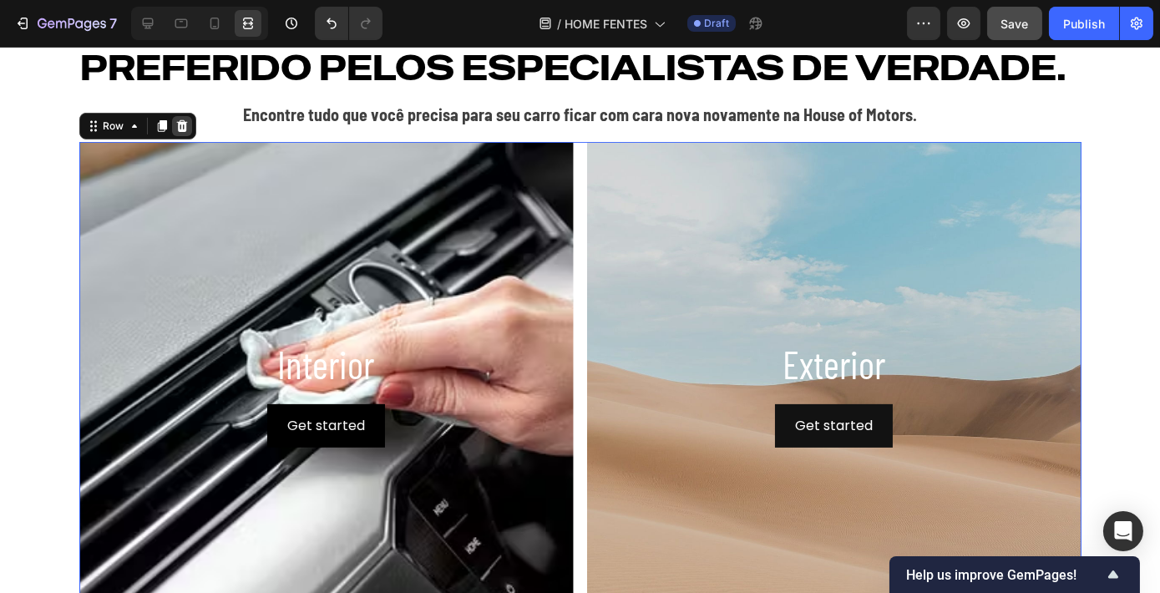
click at [176, 126] on icon at bounding box center [181, 126] width 11 height 12
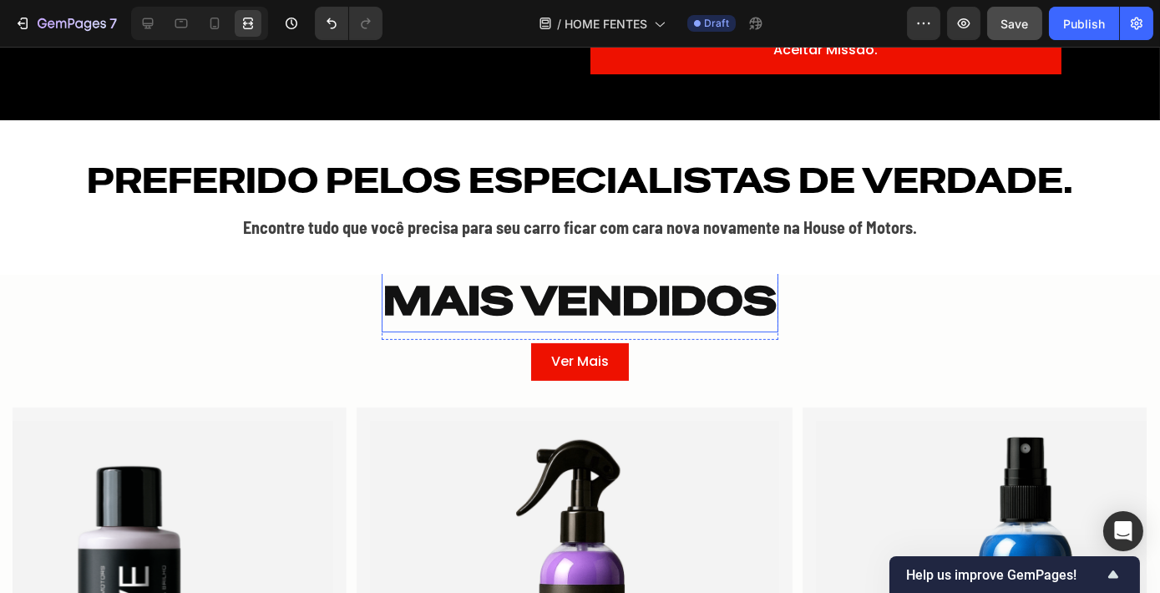
scroll to position [1100, 0]
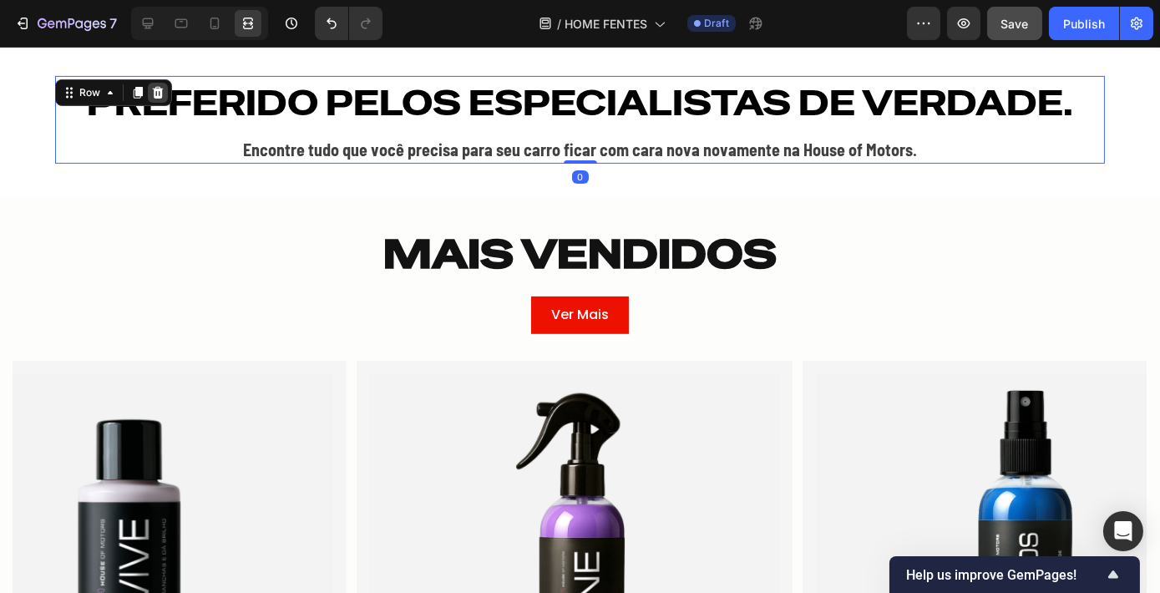
click at [153, 94] on icon at bounding box center [157, 92] width 13 height 13
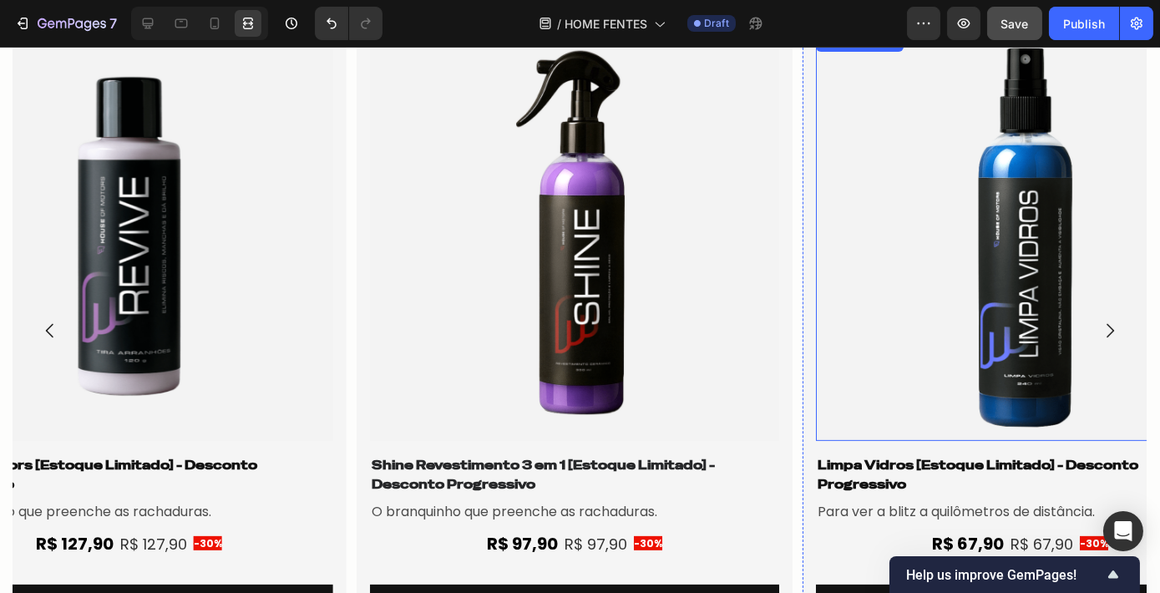
scroll to position [1416, 0]
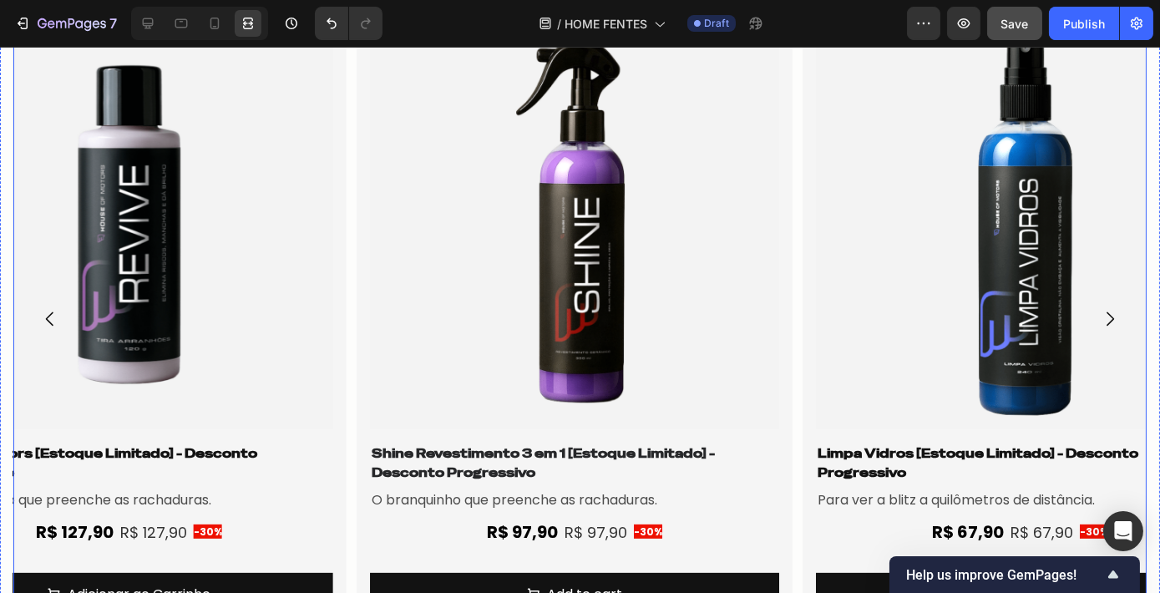
click at [1106, 315] on icon "Carousel Next Arrow" at bounding box center [1110, 318] width 8 height 14
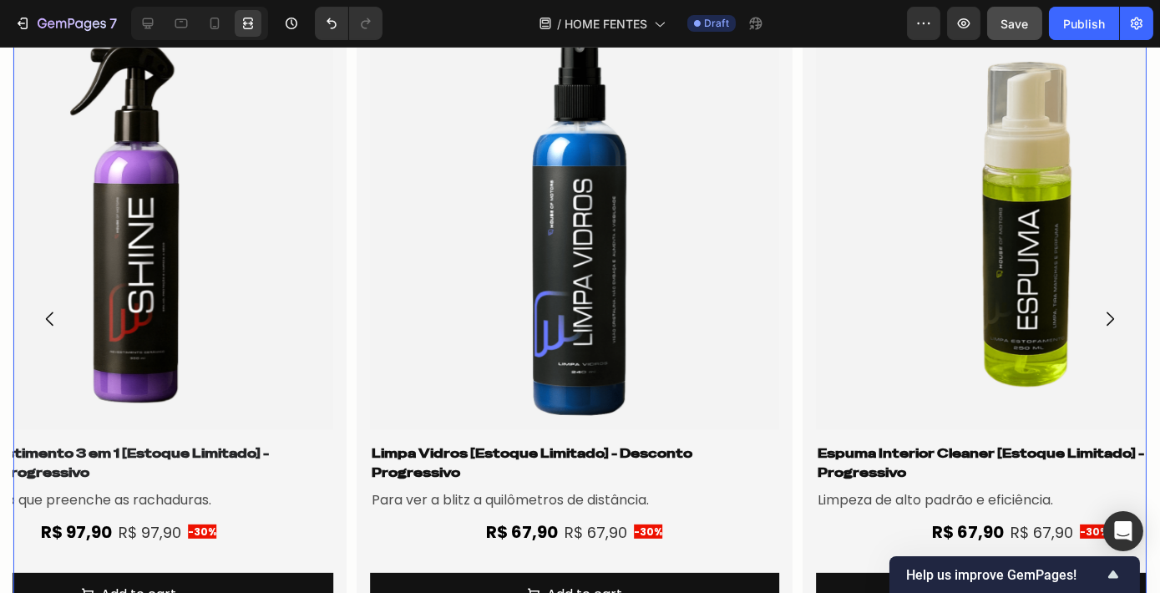
click at [1106, 315] on icon "Carousel Next Arrow" at bounding box center [1110, 318] width 8 height 14
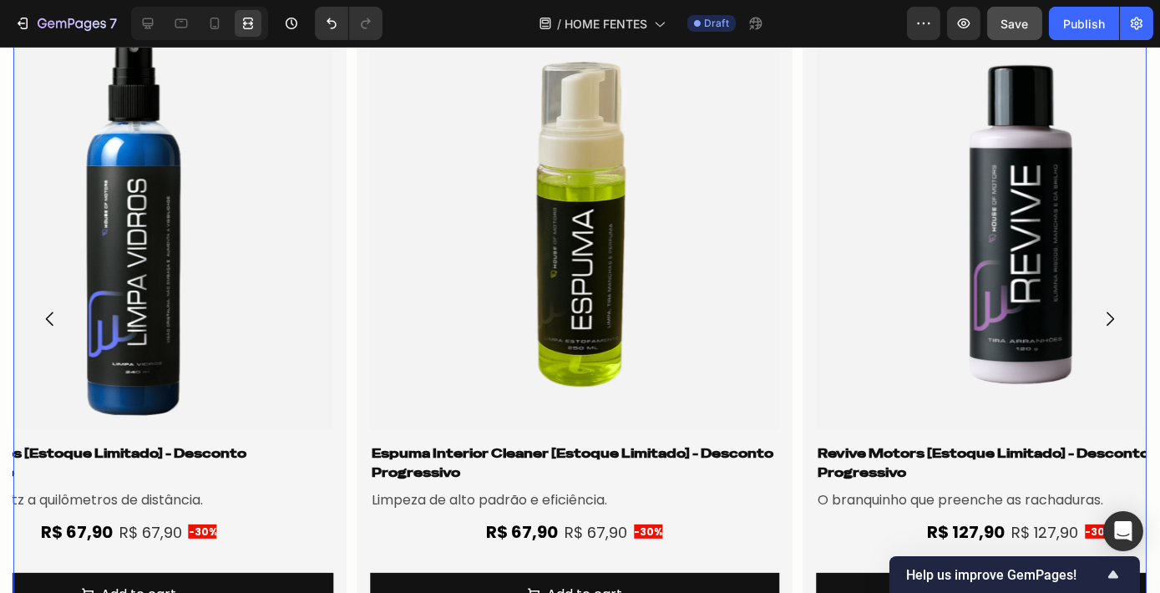
click at [1106, 315] on icon "Carousel Next Arrow" at bounding box center [1110, 318] width 8 height 14
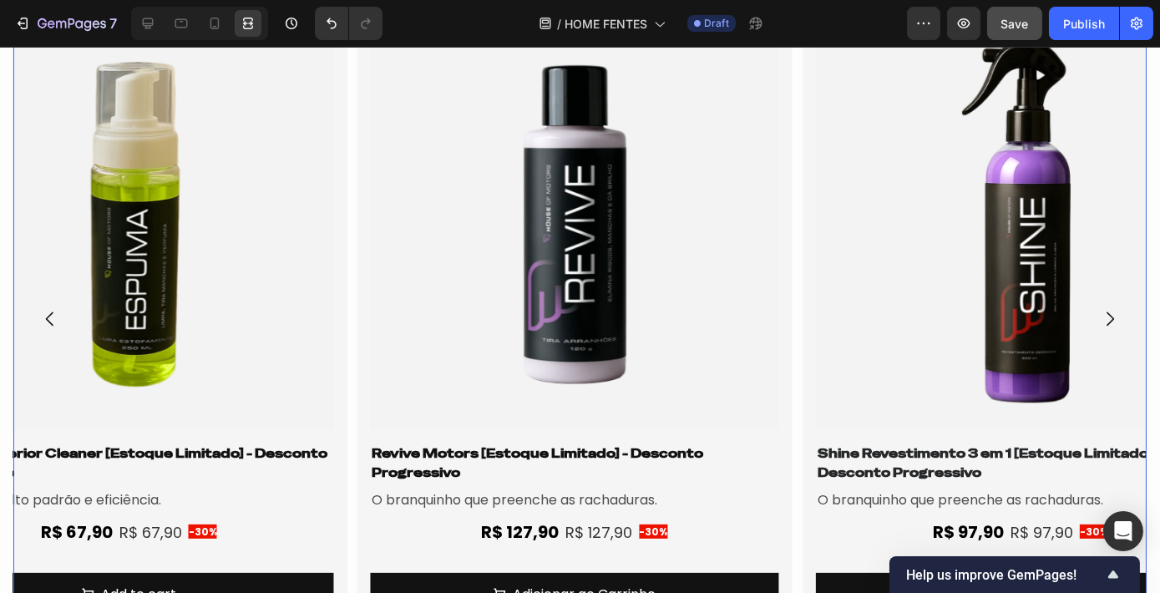
click at [1106, 315] on icon "Carousel Next Arrow" at bounding box center [1110, 318] width 8 height 14
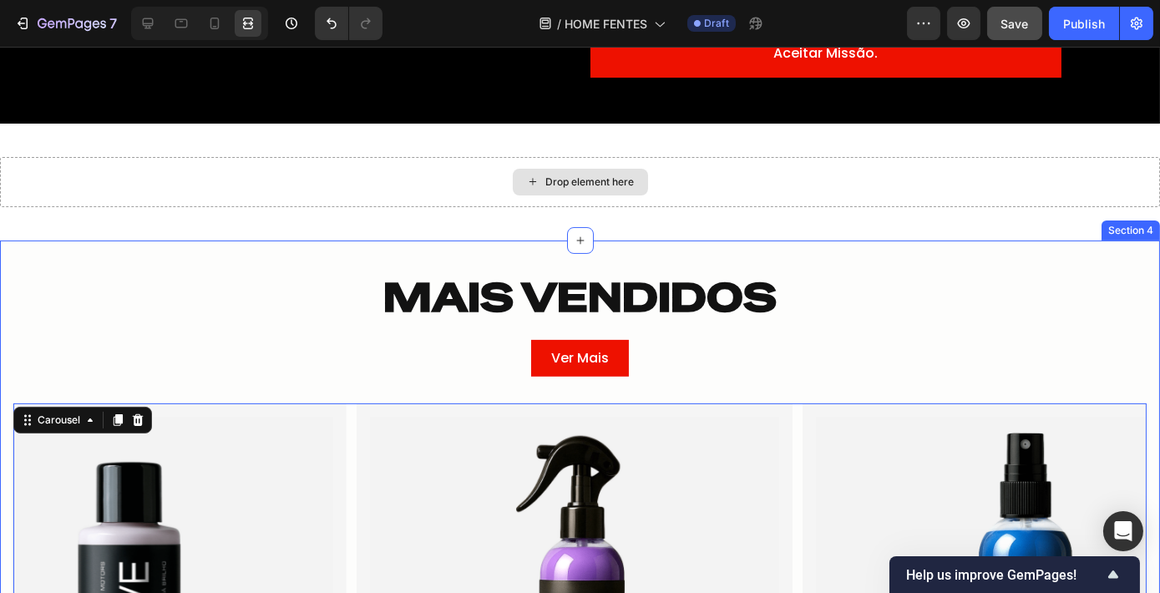
scroll to position [1009, 0]
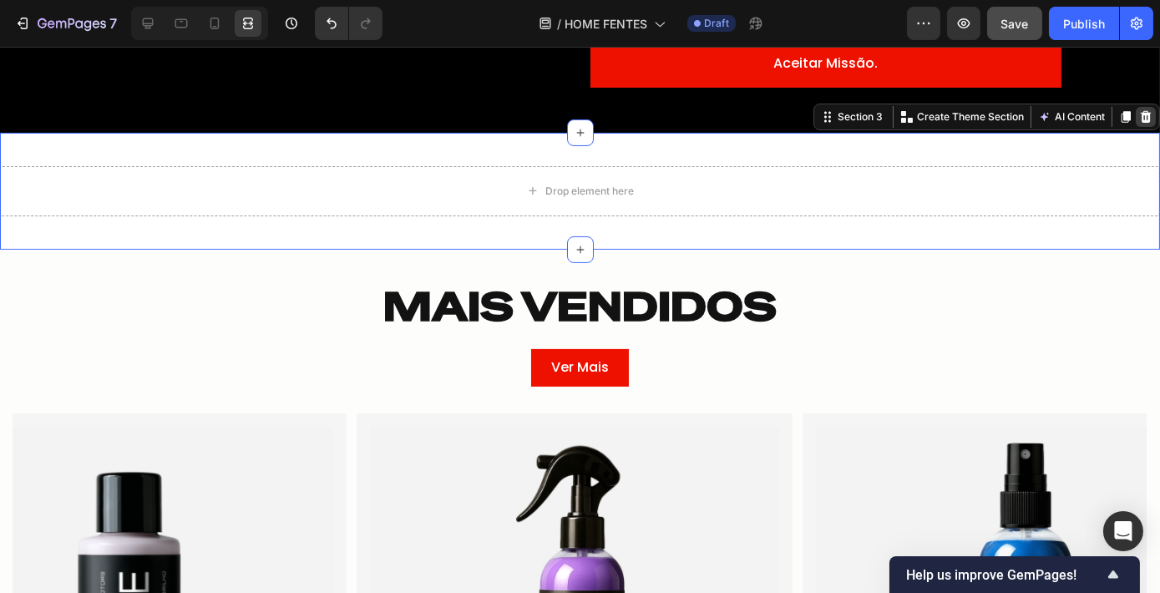
click at [1140, 122] on icon at bounding box center [1145, 117] width 11 height 12
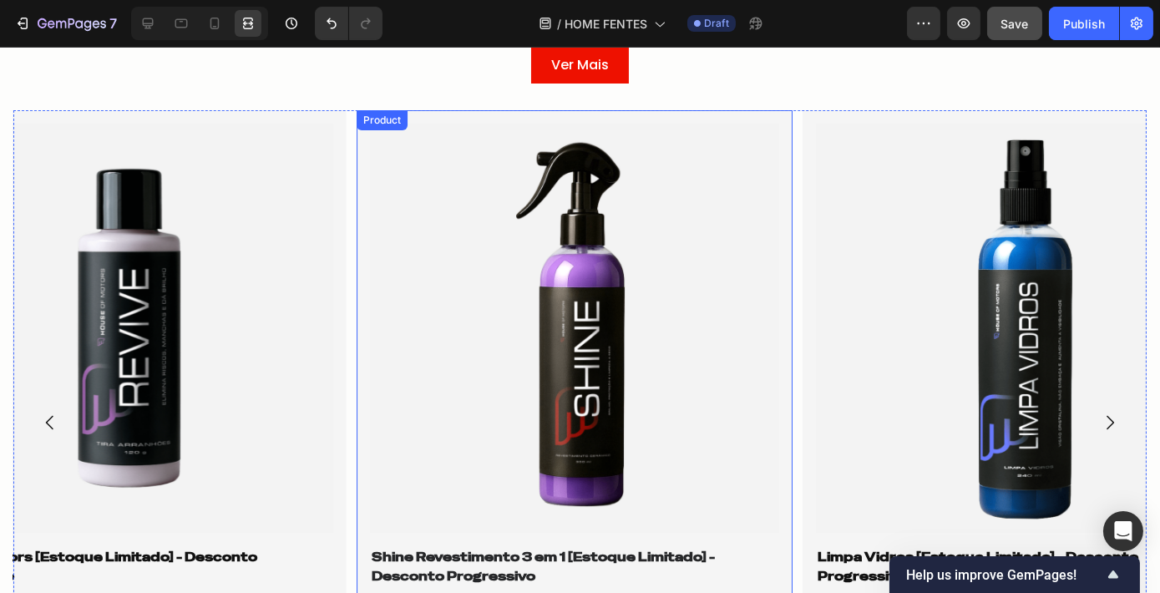
scroll to position [1200, 0]
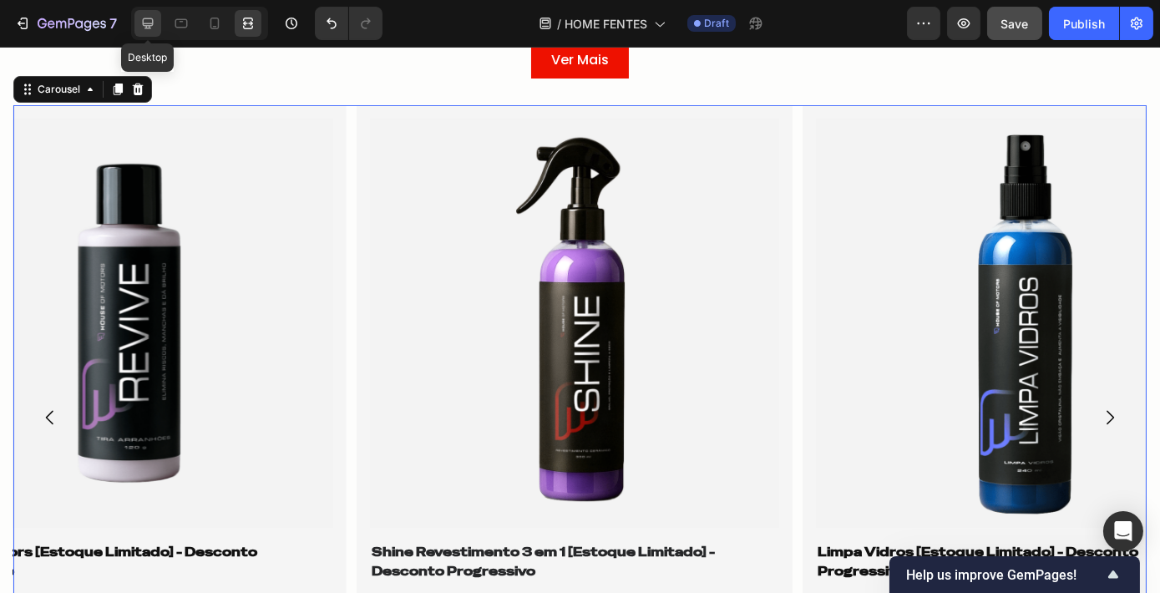
click at [150, 23] on icon at bounding box center [148, 23] width 11 height 11
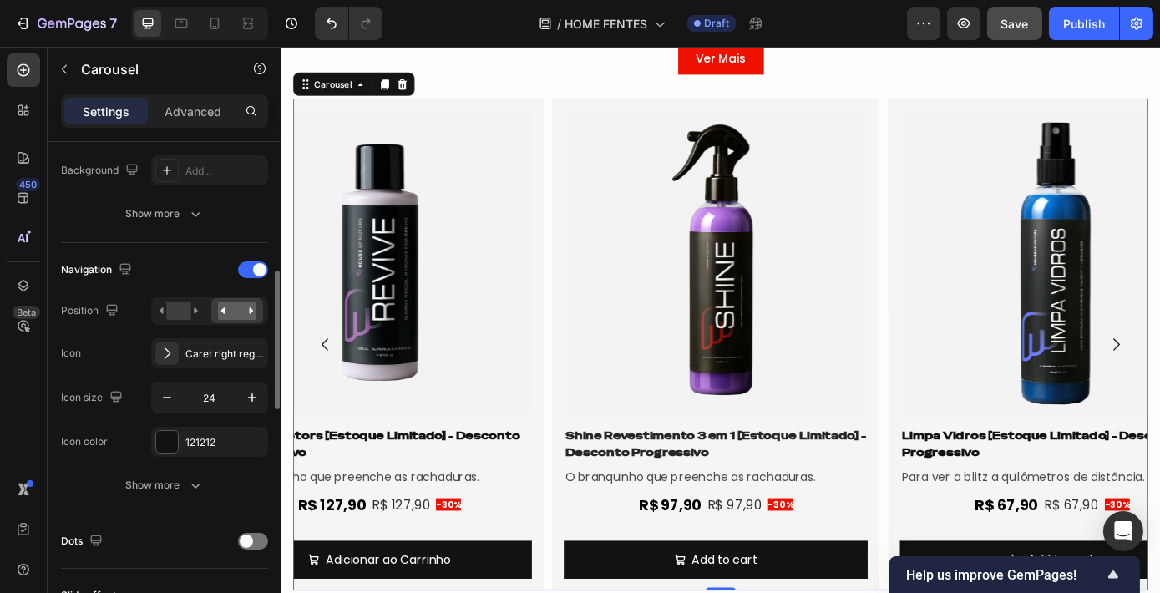
scroll to position [436, 0]
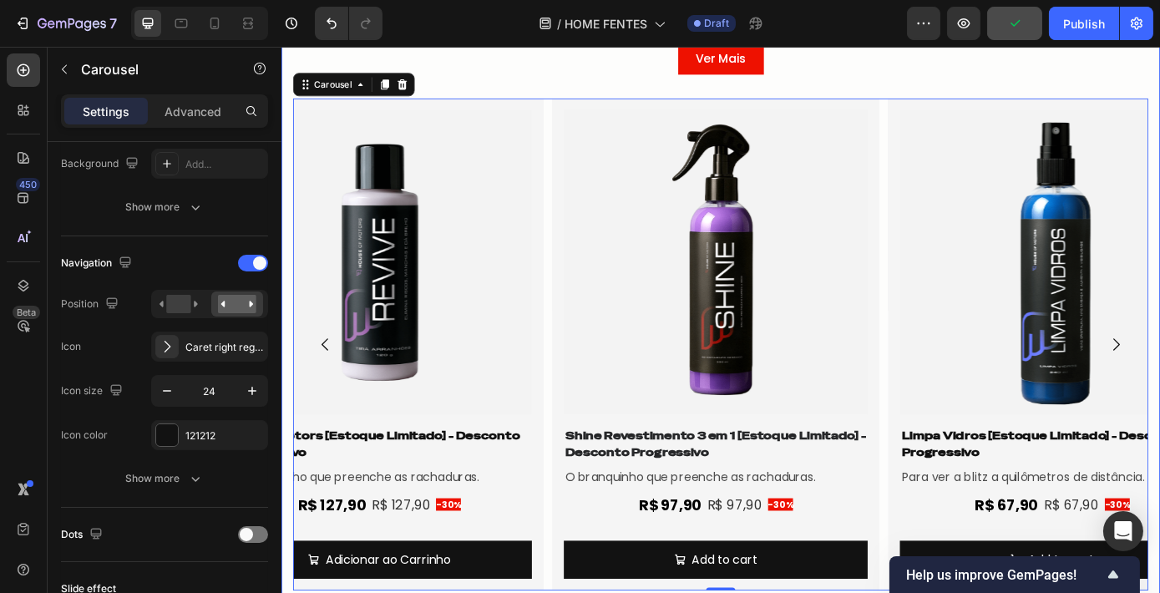
click at [515, 60] on div "MAIS VENDIDOS Heading Row Ver Mais Button Row Product Images Shine Revestimento…" at bounding box center [782, 323] width 1002 height 713
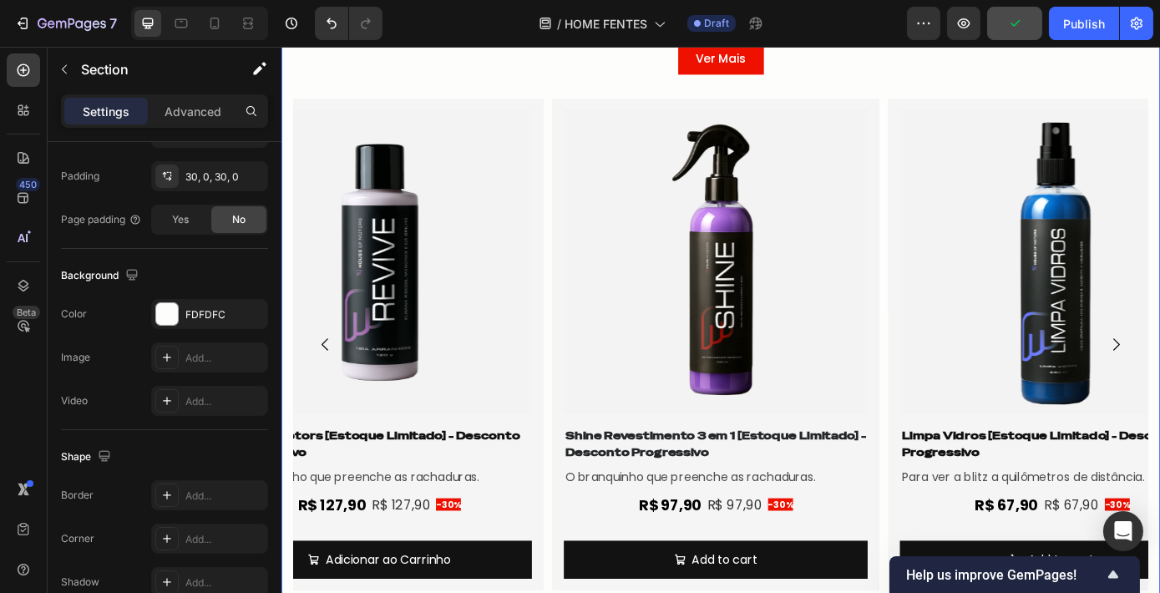
scroll to position [0, 0]
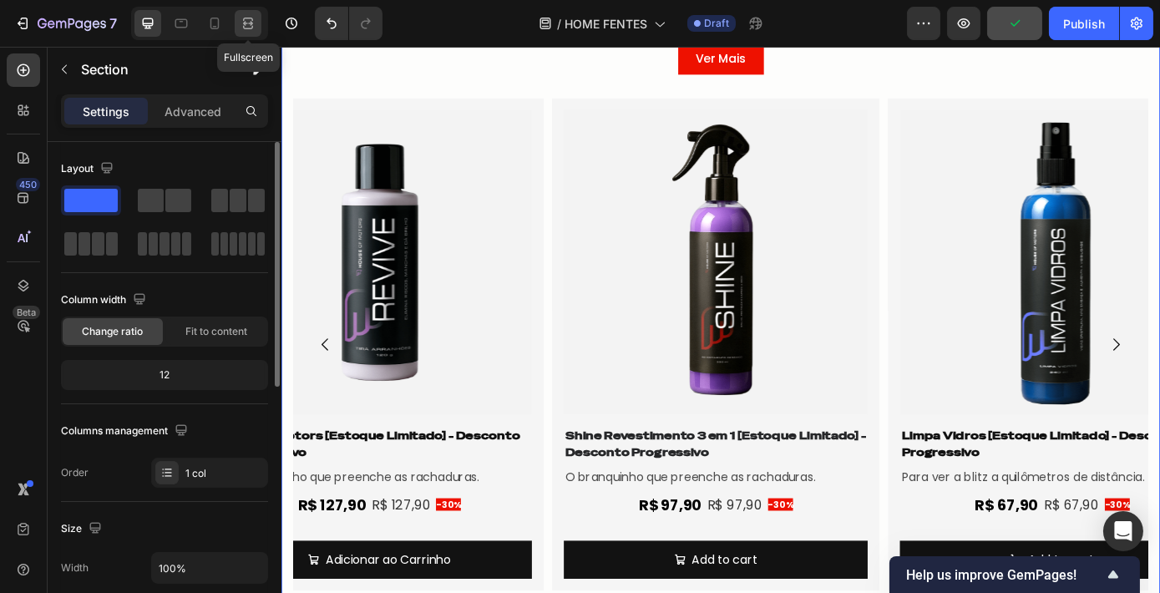
click at [245, 23] on icon at bounding box center [245, 23] width 5 height 4
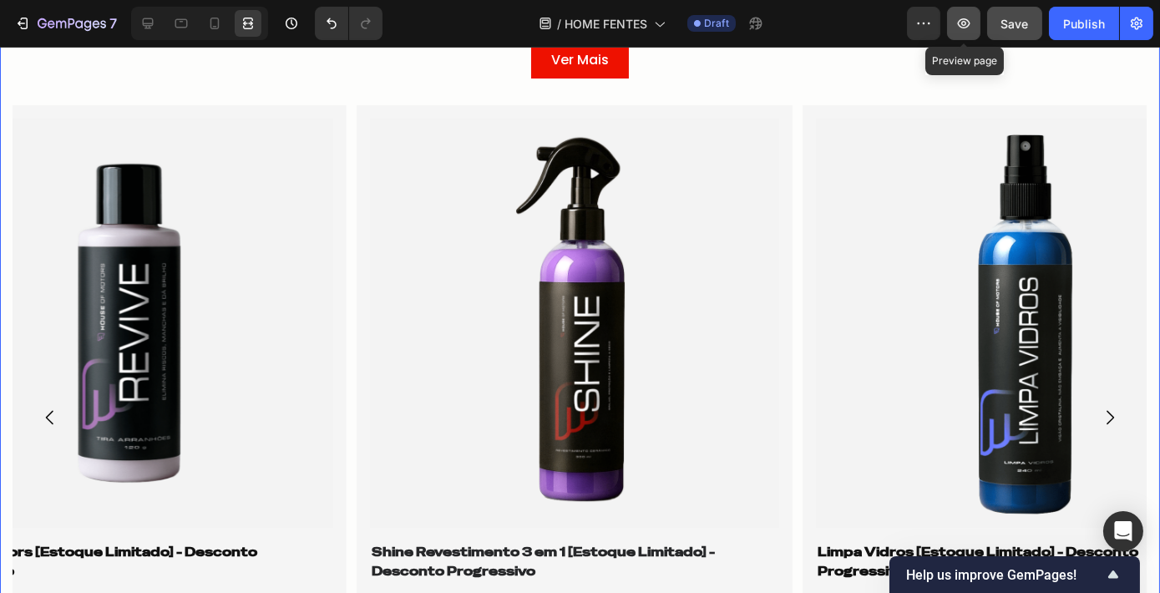
click at [968, 29] on icon "button" at bounding box center [963, 23] width 17 height 17
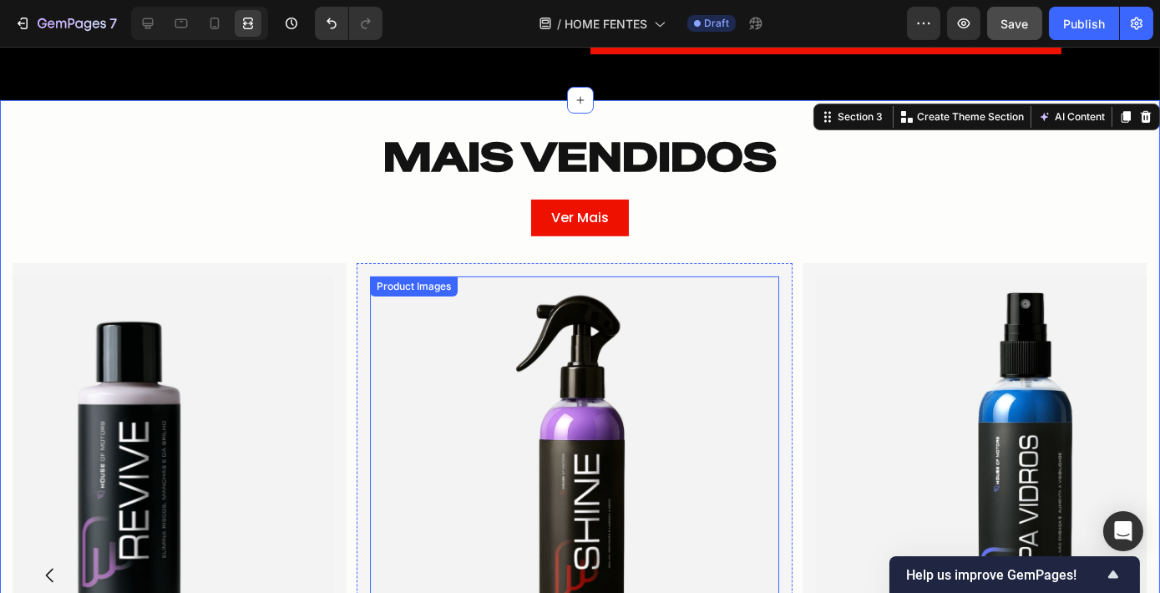
scroll to position [1039, 0]
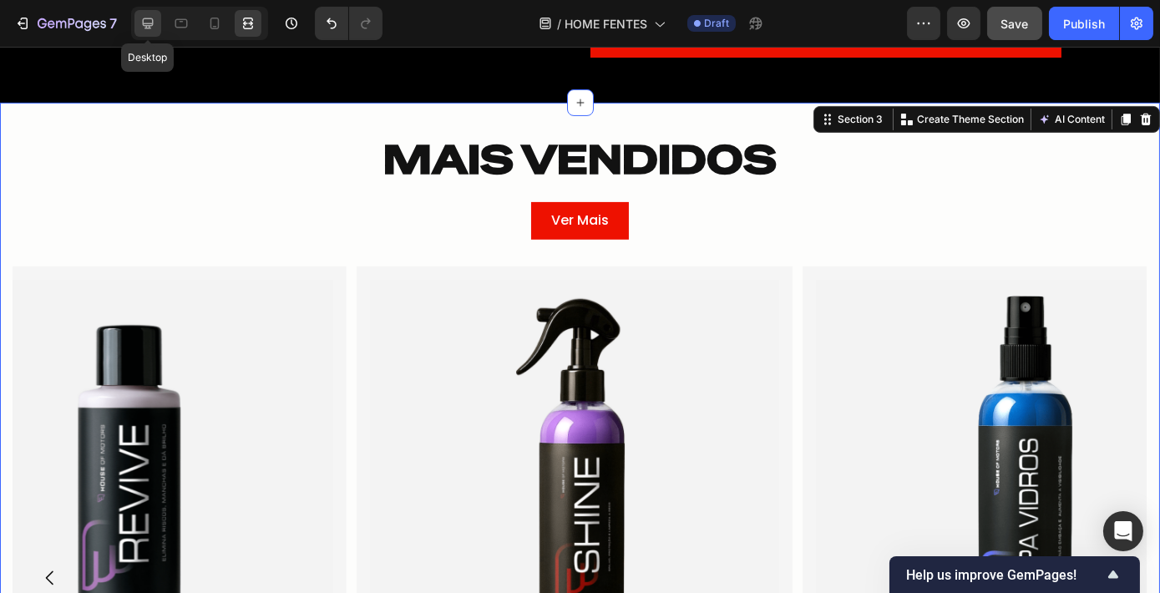
click at [155, 19] on icon at bounding box center [147, 23] width 17 height 17
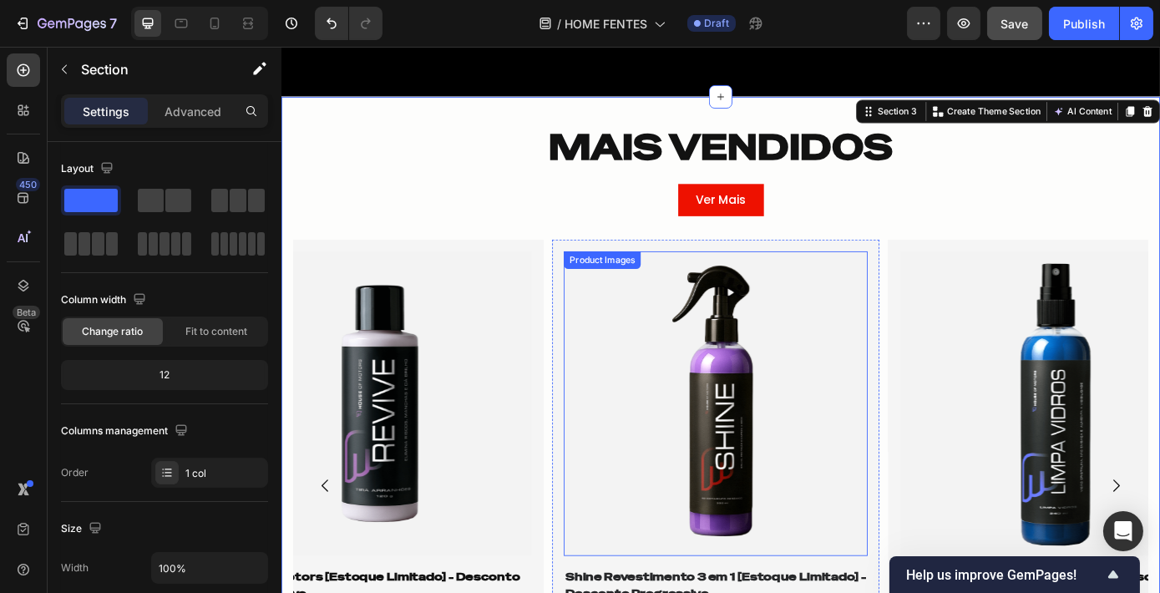
scroll to position [1137, 0]
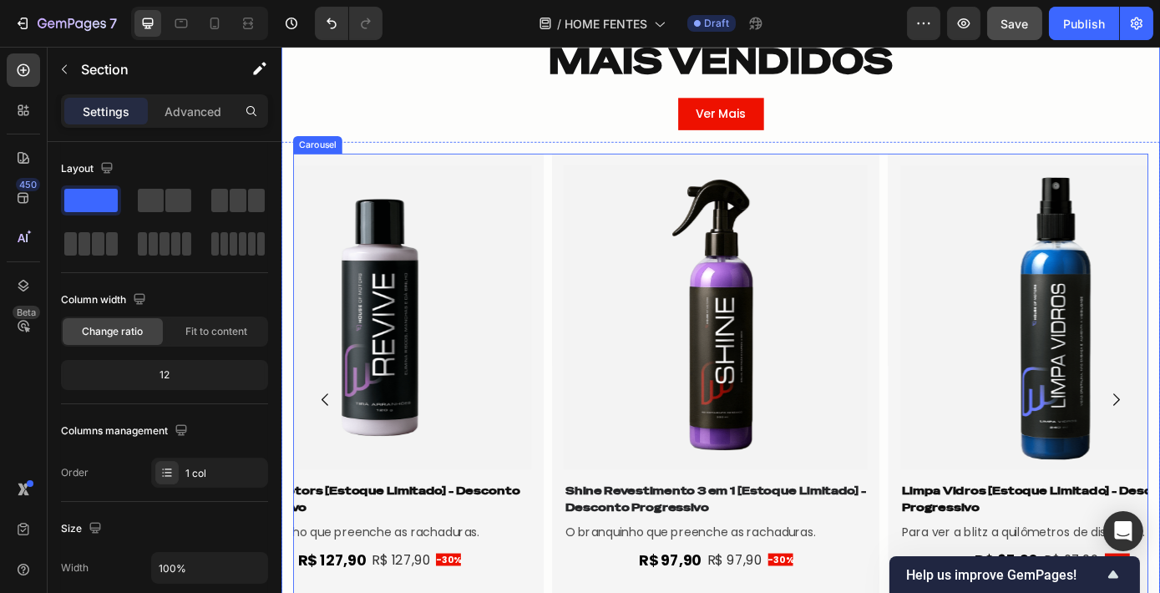
click at [968, 186] on div "Product Images Shine Revestimento 3 em 1 [Estoque Limitado] - Desconto Progress…" at bounding box center [781, 449] width 975 height 561
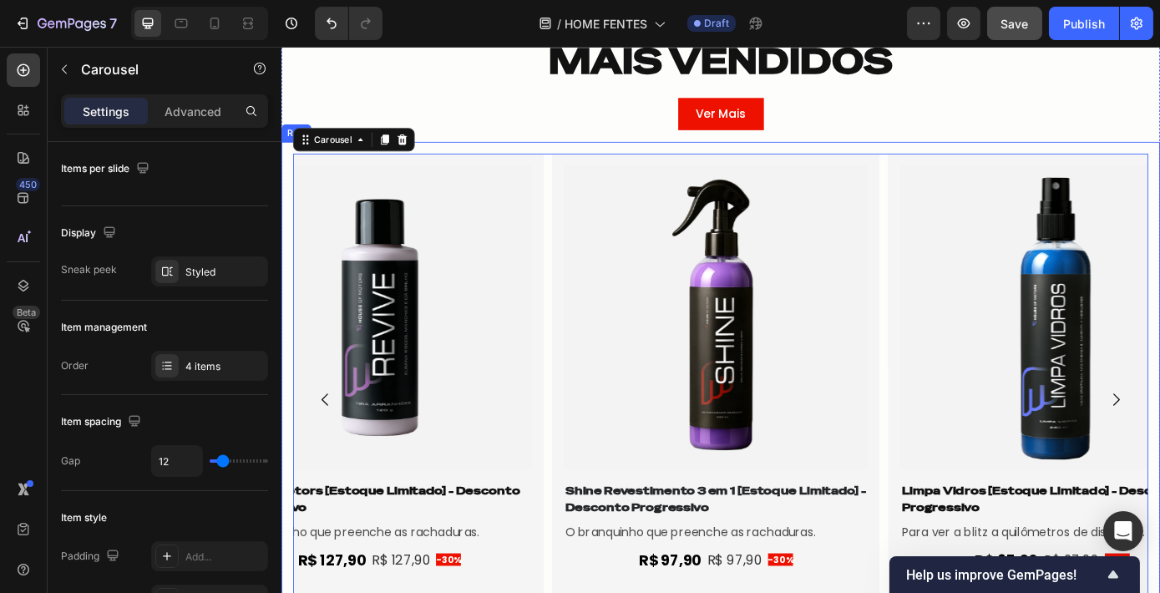
click at [968, 162] on div "Product Images Shine Revestimento 3 em 1 [Estoque Limitado] - Desconto Progress…" at bounding box center [782, 449] width 1002 height 588
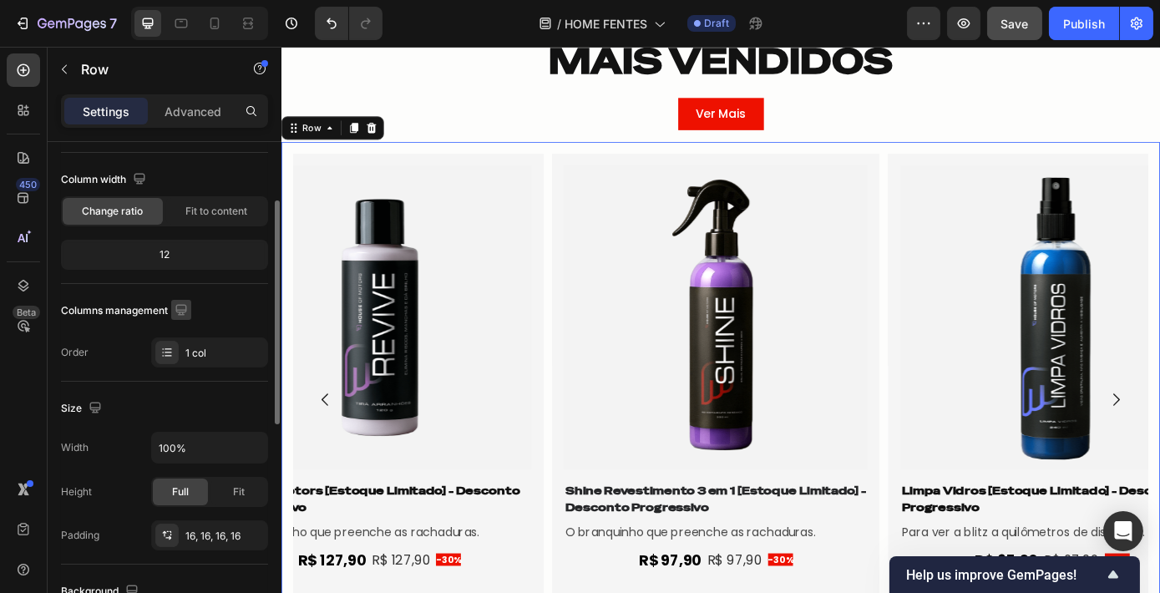
scroll to position [124, 0]
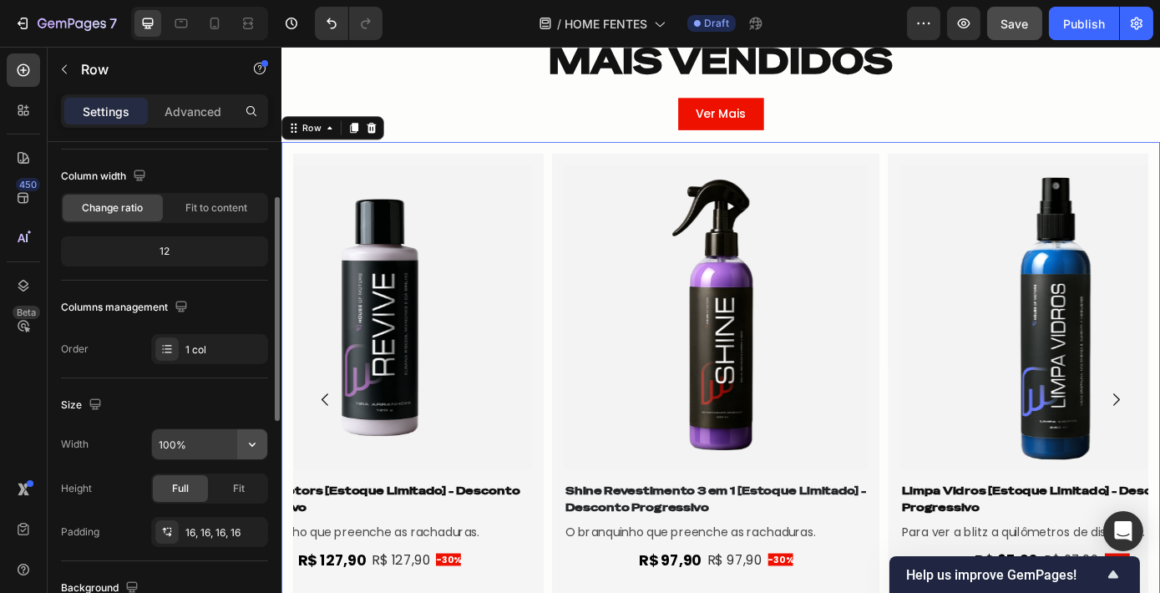
click at [252, 439] on icon "button" at bounding box center [252, 444] width 17 height 17
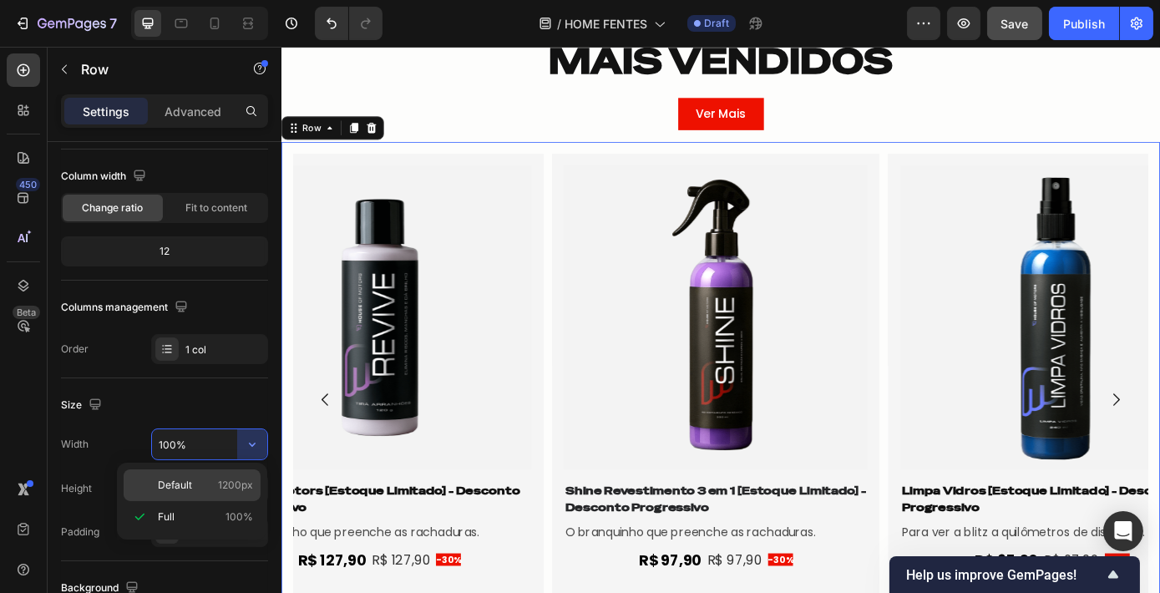
click at [200, 488] on p "Default 1200px" at bounding box center [205, 485] width 95 height 15
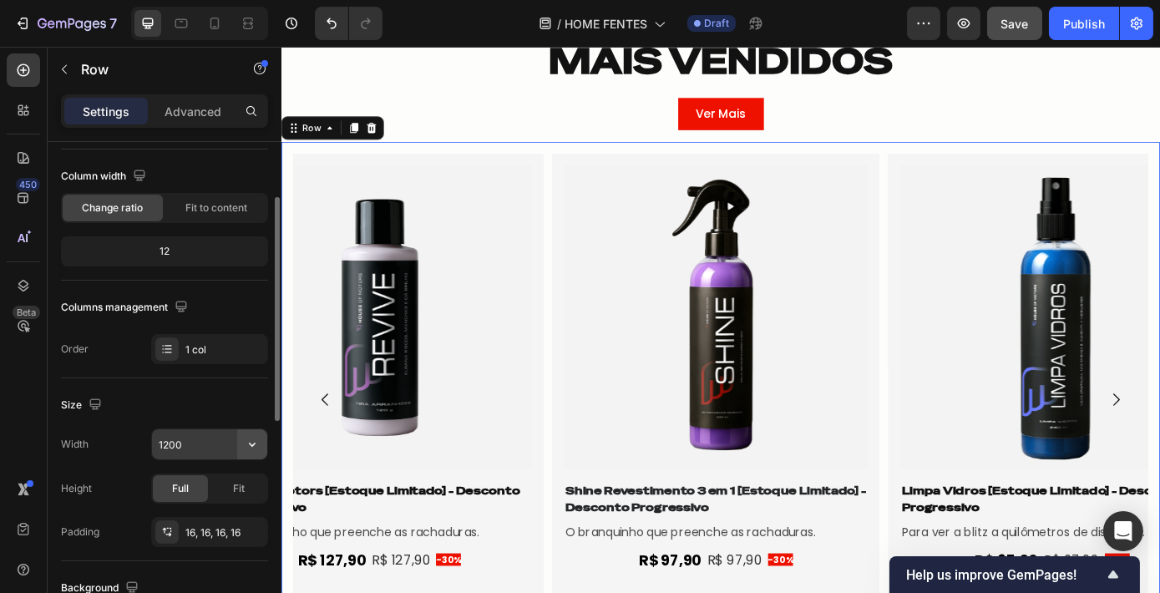
click at [260, 442] on icon "button" at bounding box center [252, 444] width 17 height 17
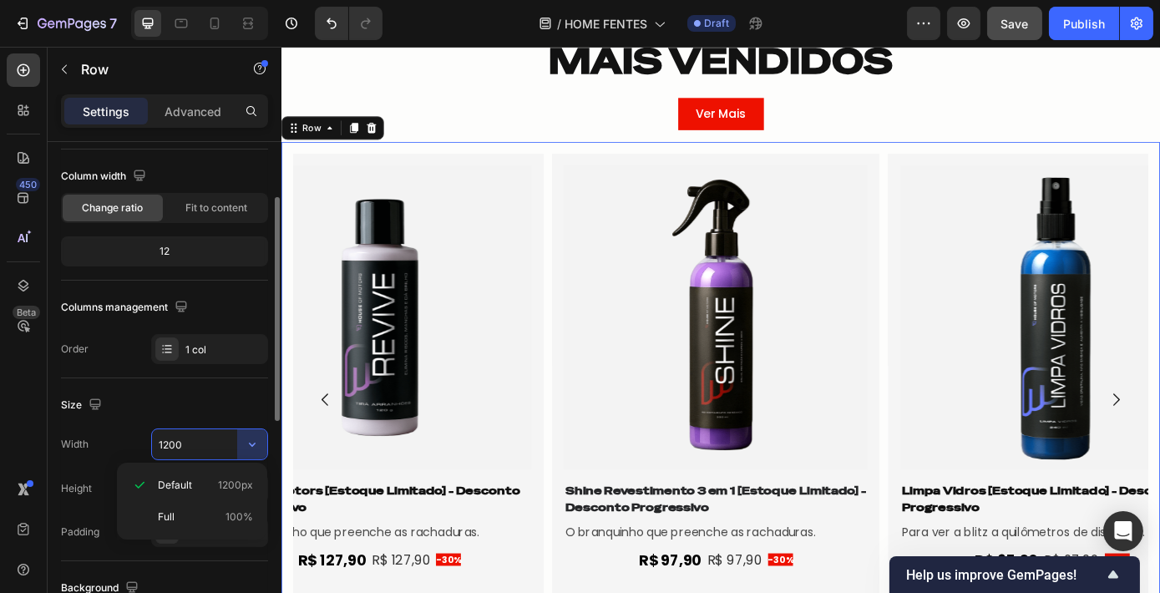
click at [213, 432] on input "1200" at bounding box center [209, 444] width 115 height 30
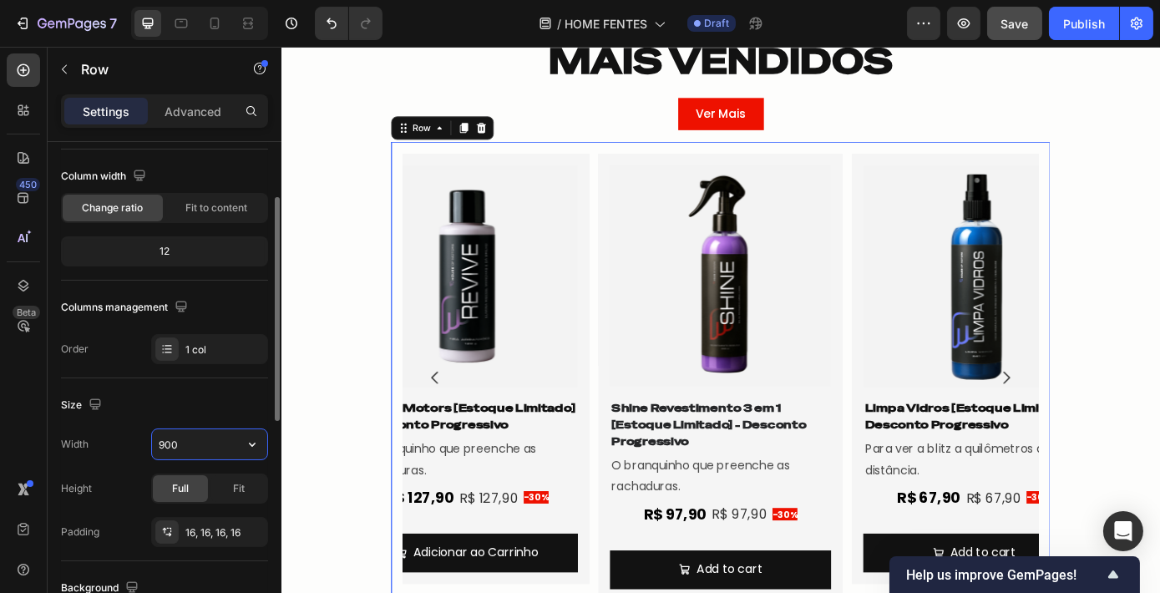
click at [172, 442] on input "900" at bounding box center [209, 444] width 115 height 30
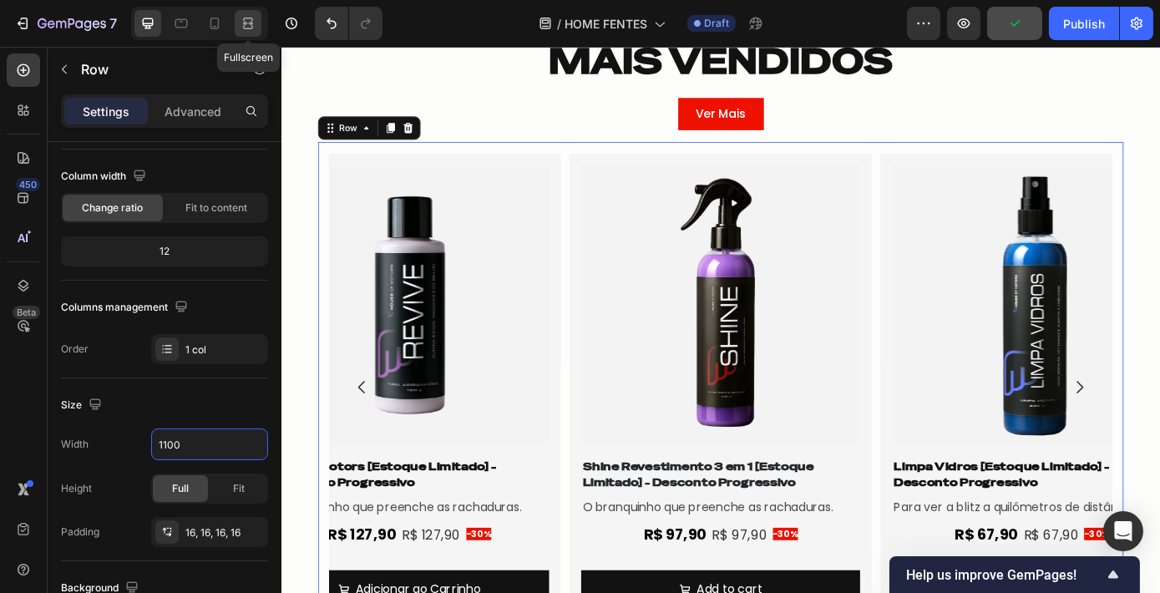
type input "1100"
click at [247, 27] on icon at bounding box center [248, 23] width 17 height 17
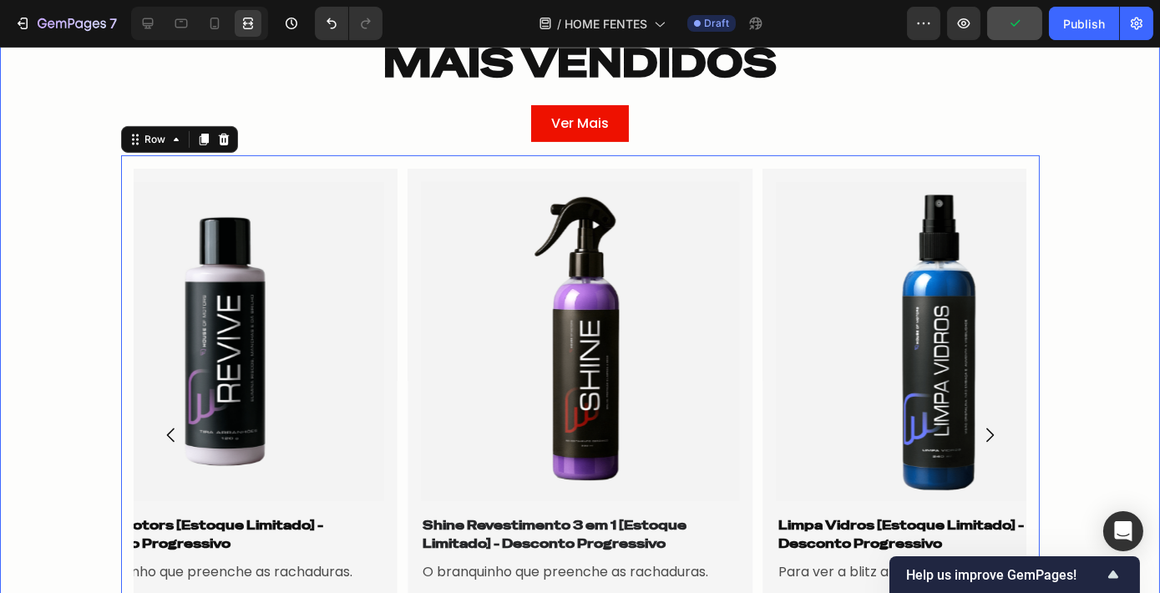
click at [300, 100] on div "MAIS VENDIDOS Heading Row Ver Mais Button Row Product Images Shine Revestimento…" at bounding box center [580, 373] width 1160 height 685
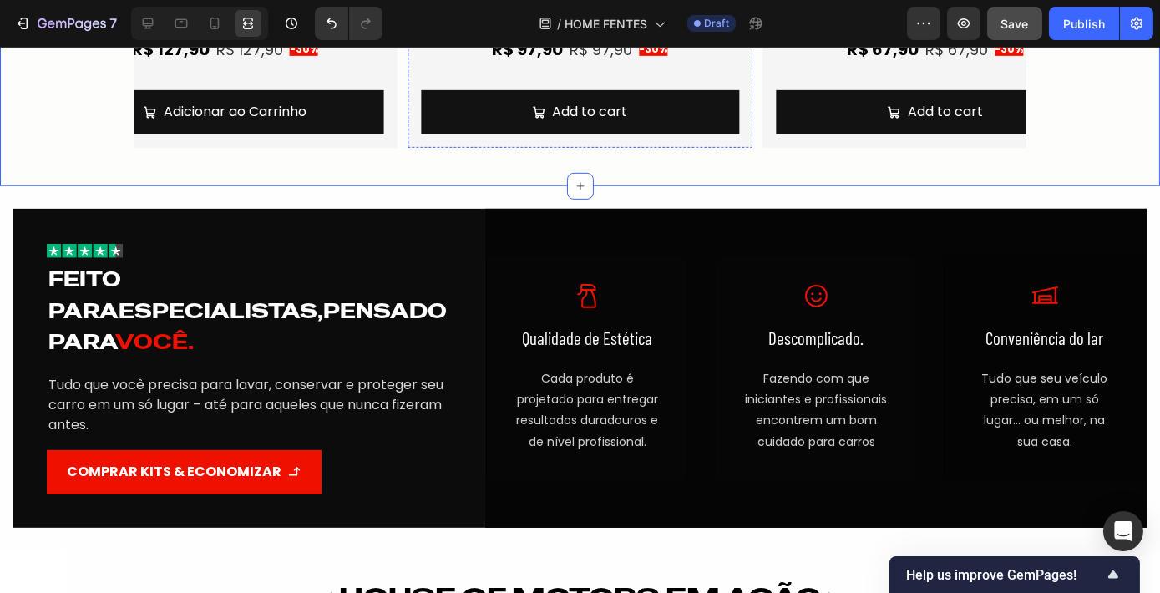
scroll to position [1742, 0]
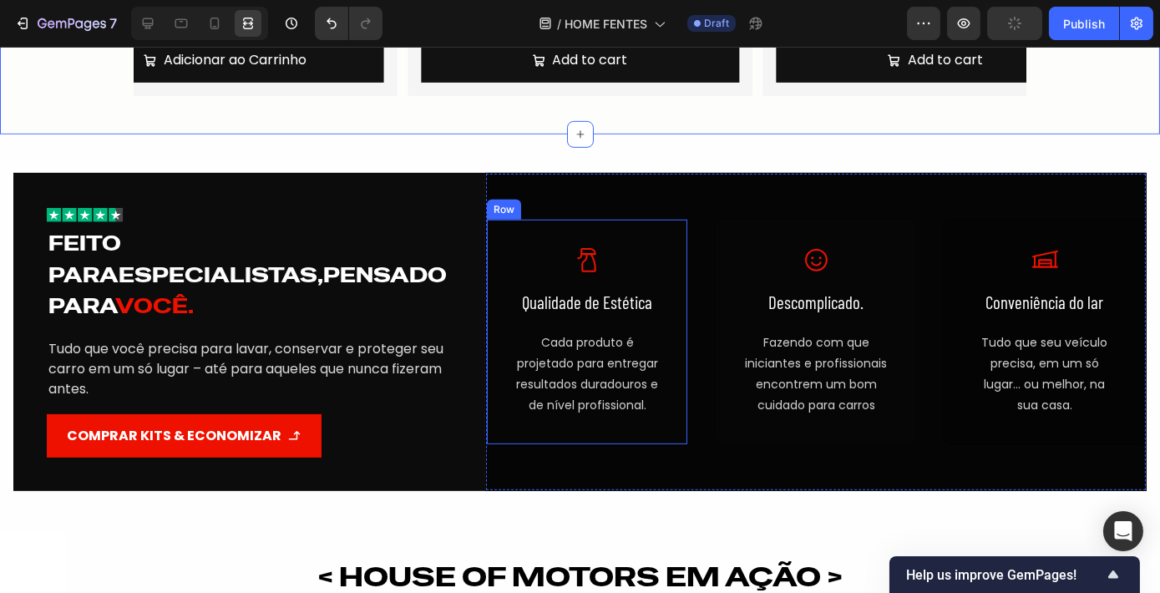
click at [667, 239] on div "Icon Qualidade de Estética Text Block Cada produto é projetado para entregar re…" at bounding box center [587, 332] width 202 height 226
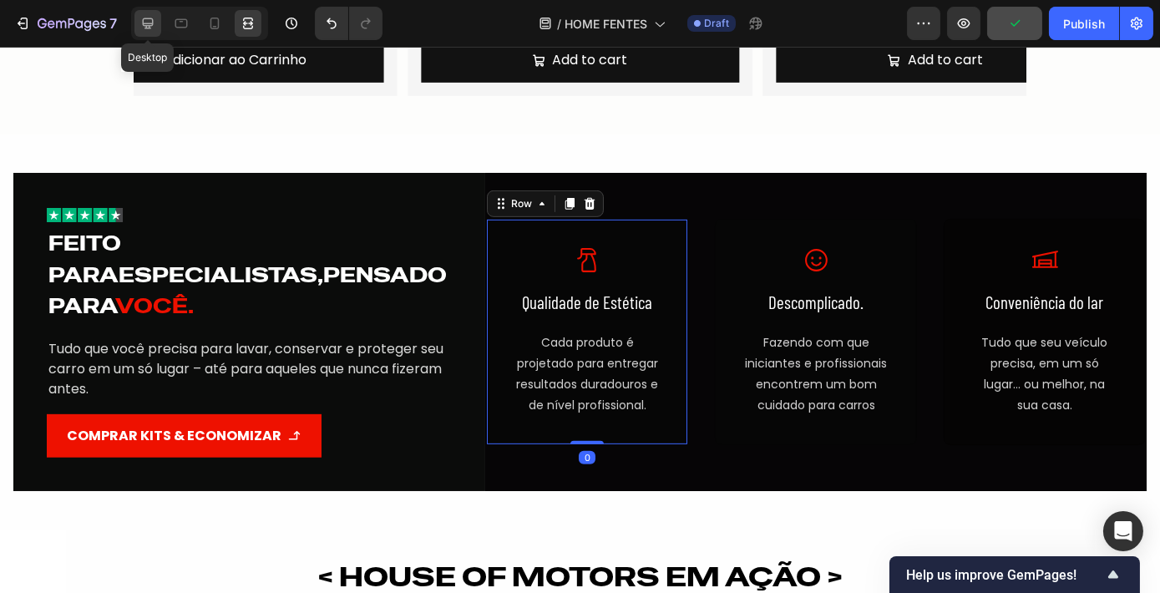
click at [147, 28] on icon at bounding box center [148, 23] width 11 height 11
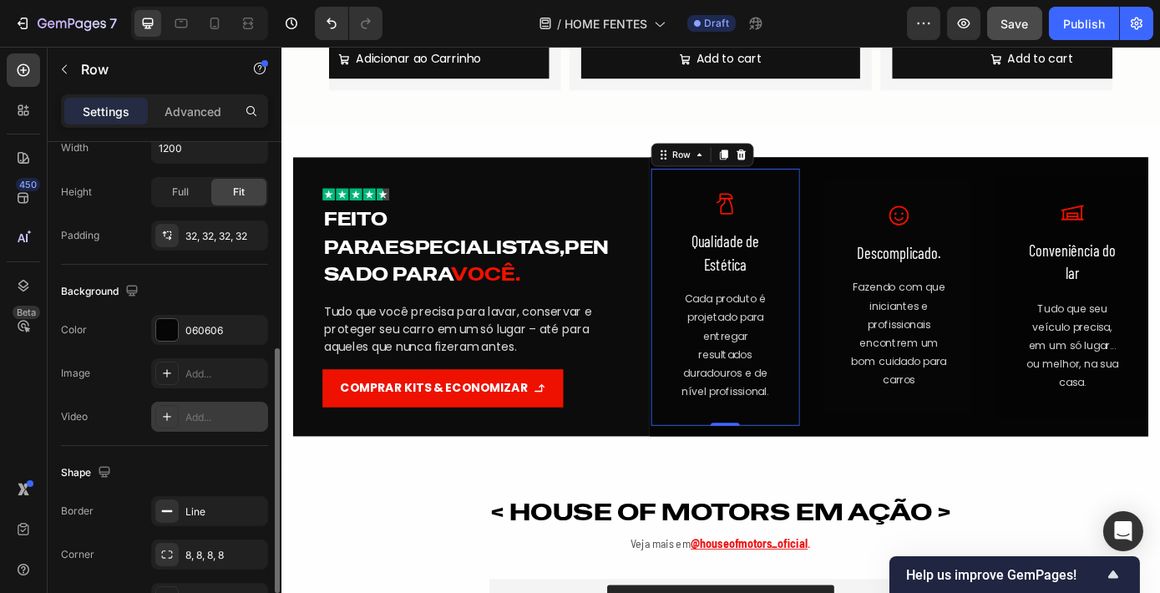
scroll to position [518, 0]
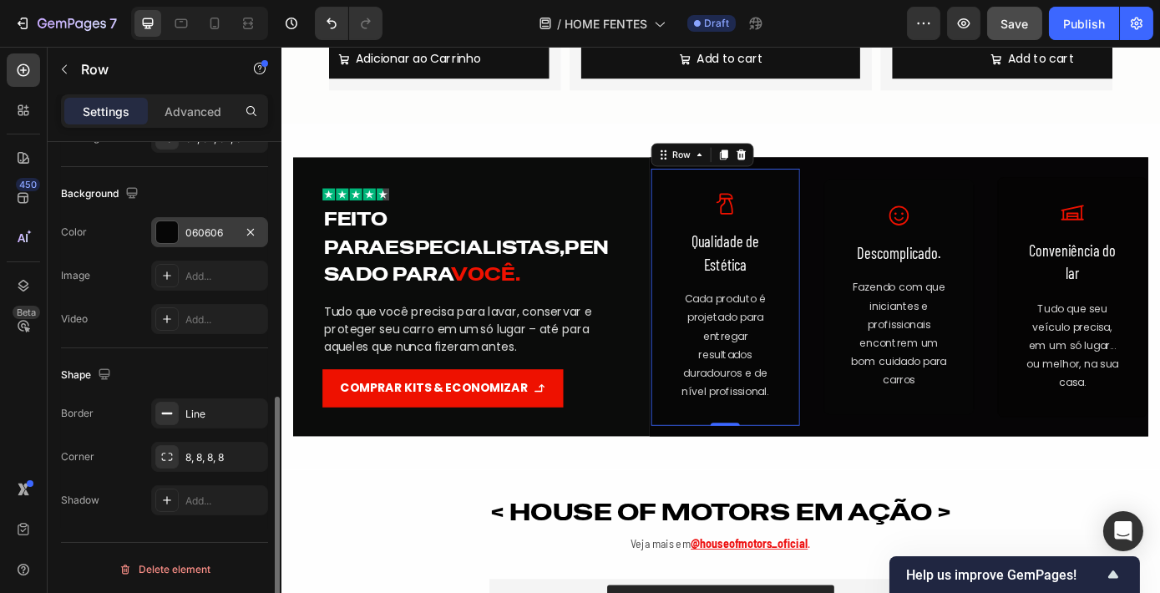
click at [225, 227] on div "060606" at bounding box center [209, 232] width 48 height 15
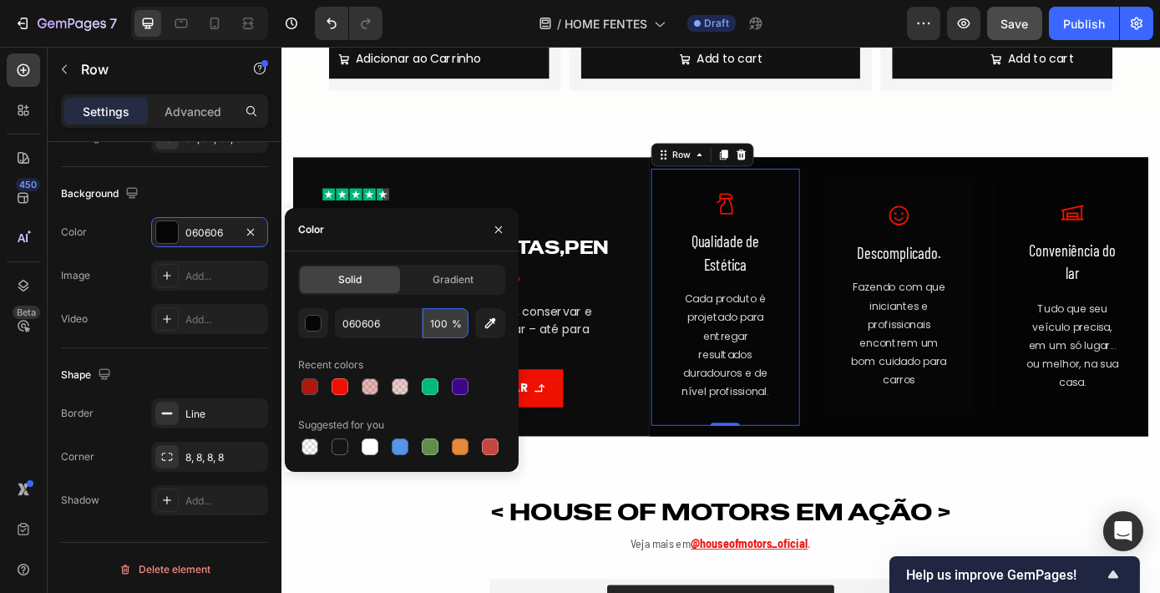
click at [438, 316] on input "100" at bounding box center [445, 323] width 46 height 30
type input "90"
click at [496, 225] on icon "button" at bounding box center [498, 229] width 13 height 13
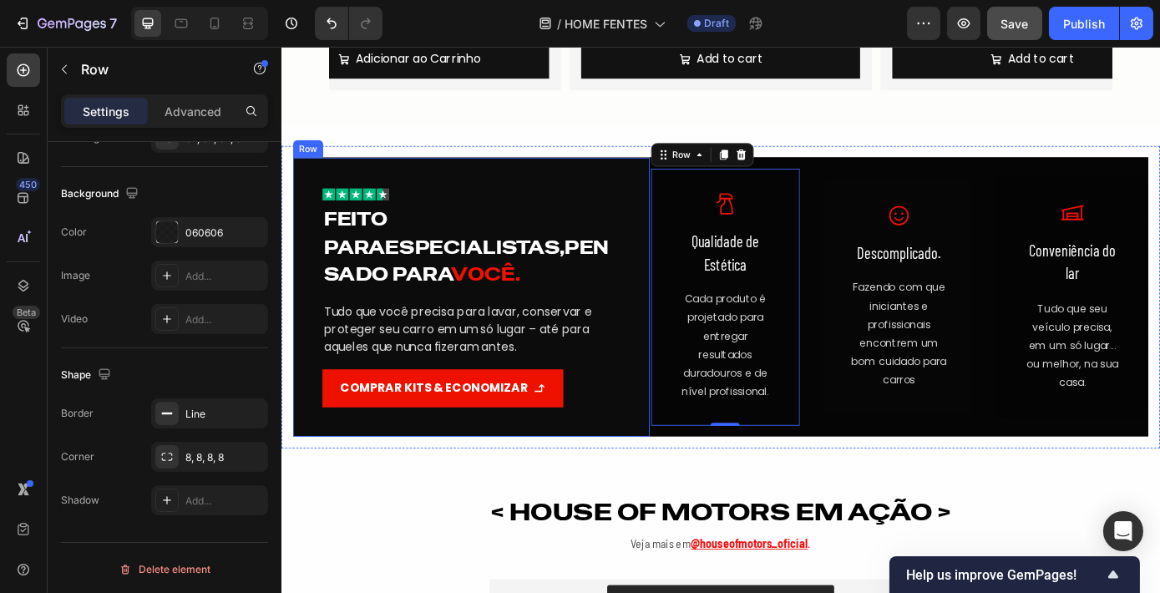
click at [563, 164] on div "Image Feito para especialistas, pensado para você. Heading Tudo que você precis…" at bounding box center [782, 331] width 1002 height 345
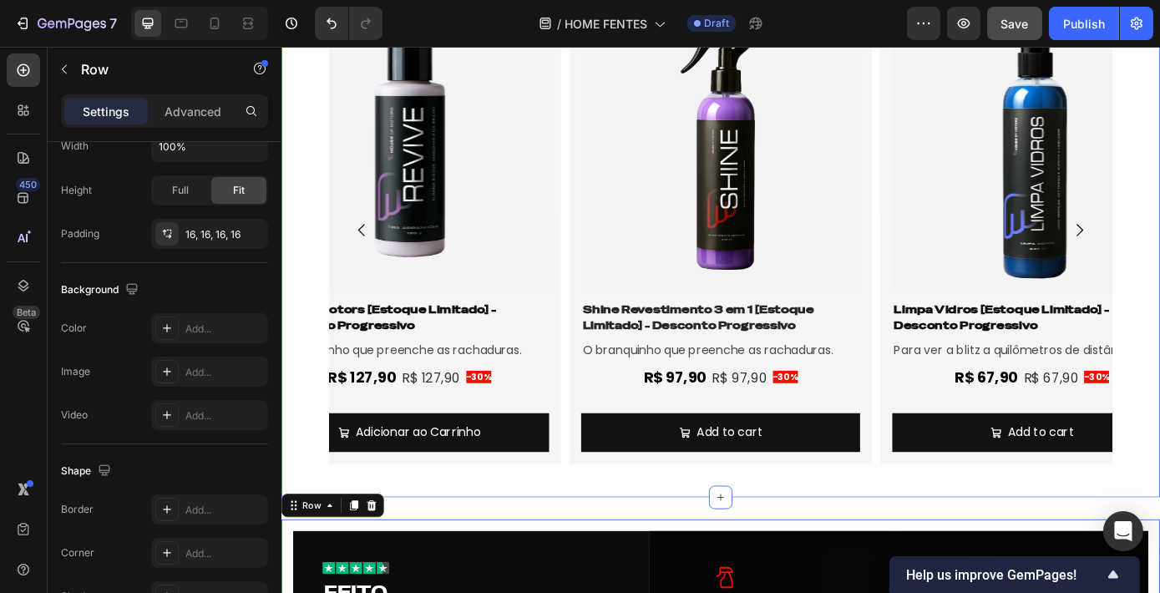
scroll to position [1170, 0]
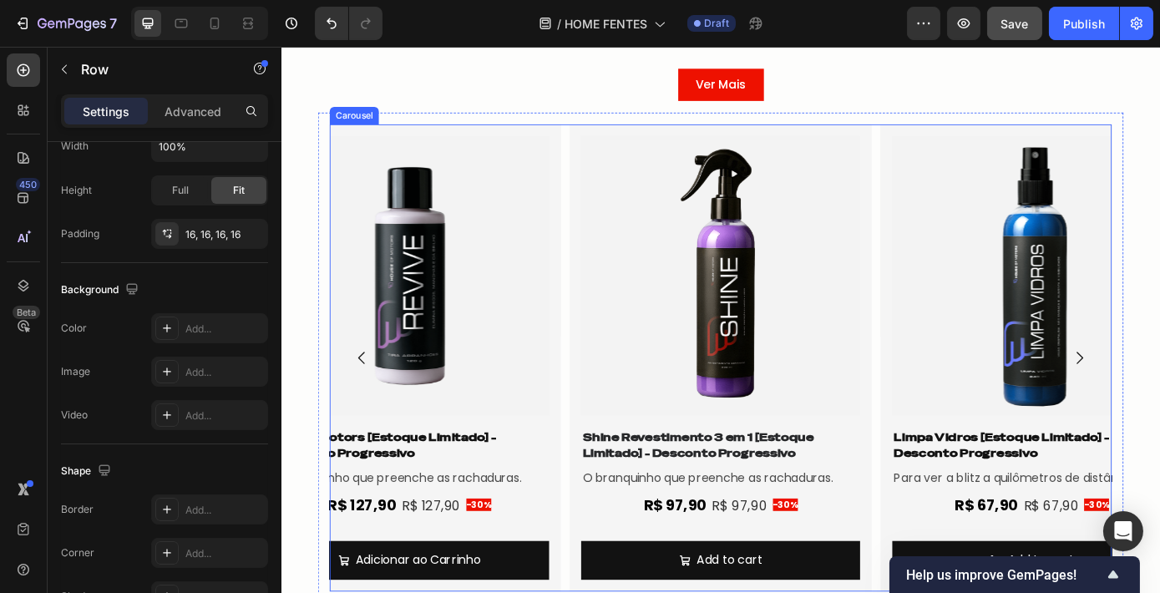
click at [599, 247] on div "Product Images Shine Revestimento 3 em 1 [Estoque Limitado] - Desconto Progress…" at bounding box center [782, 401] width 892 height 533
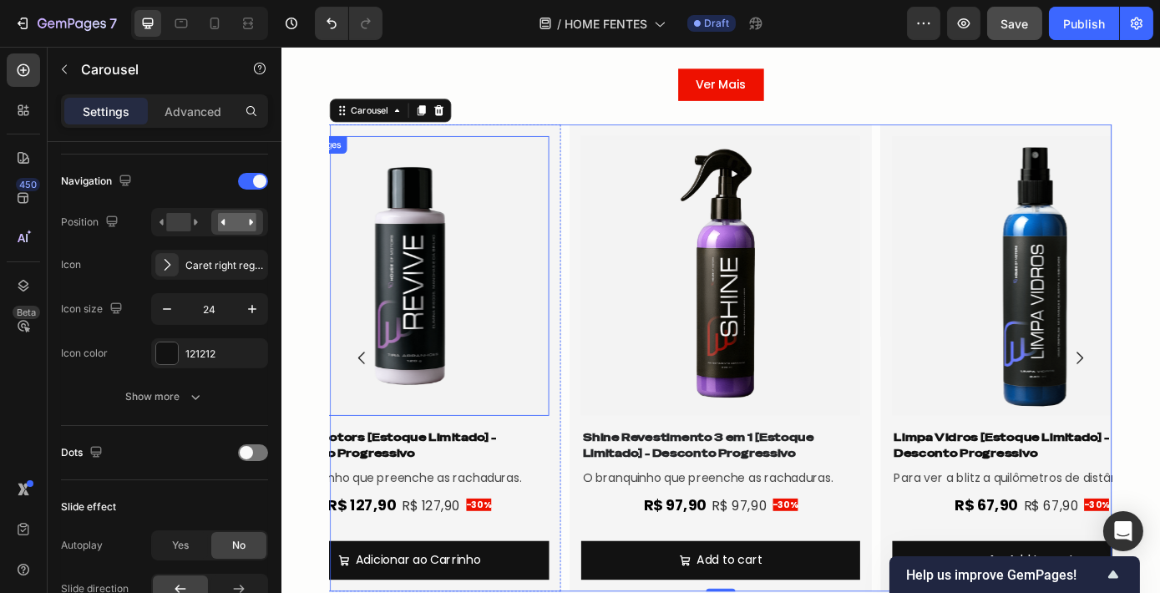
scroll to position [0, 0]
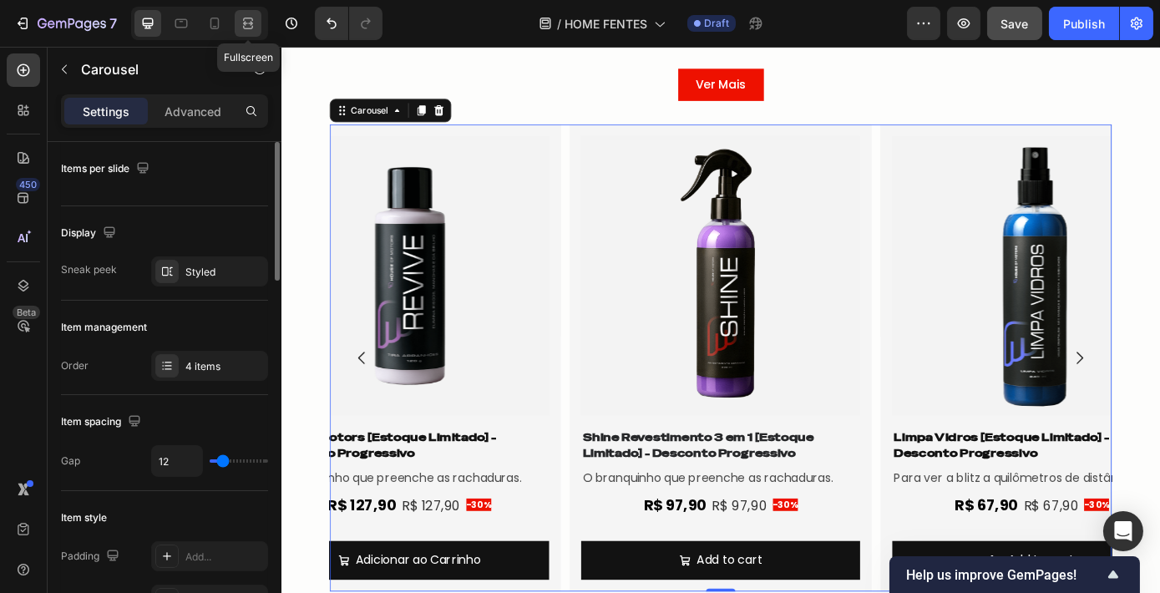
click at [249, 19] on icon at bounding box center [248, 23] width 17 height 17
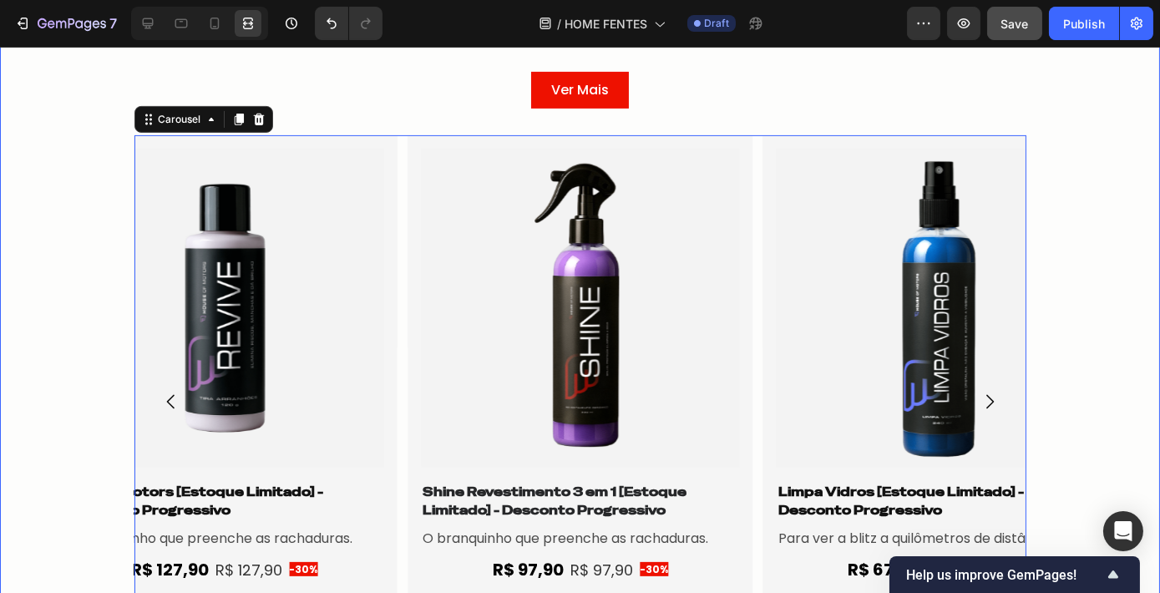
click at [1064, 168] on div "MAIS VENDIDOS Heading Row Ver Mais Button Row Product Images Shine Revestimento…" at bounding box center [580, 339] width 1160 height 685
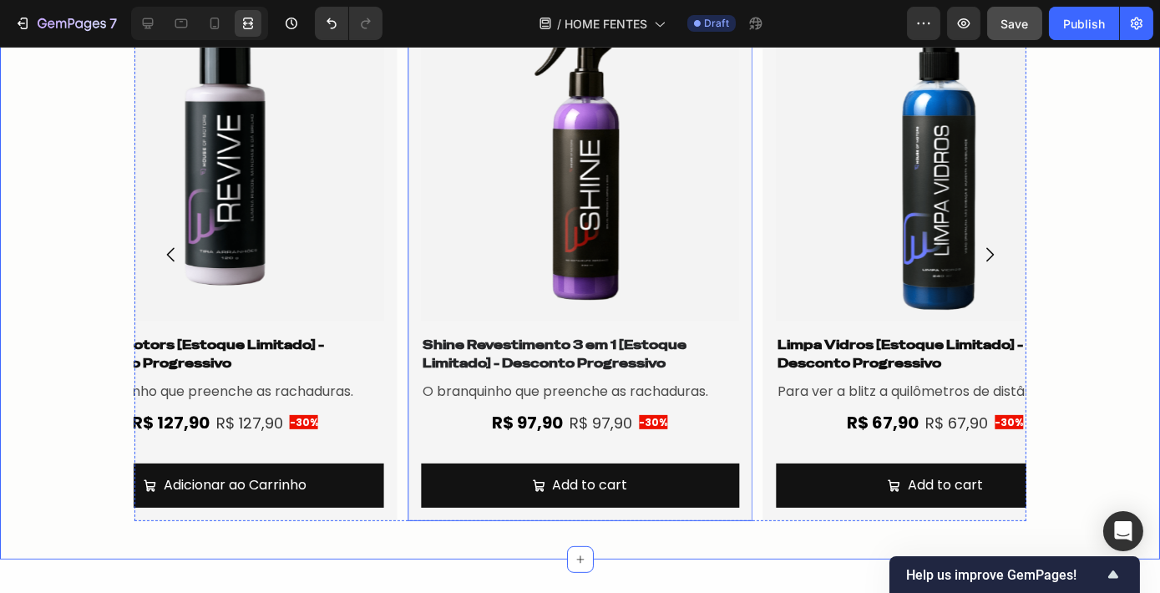
scroll to position [1320, 0]
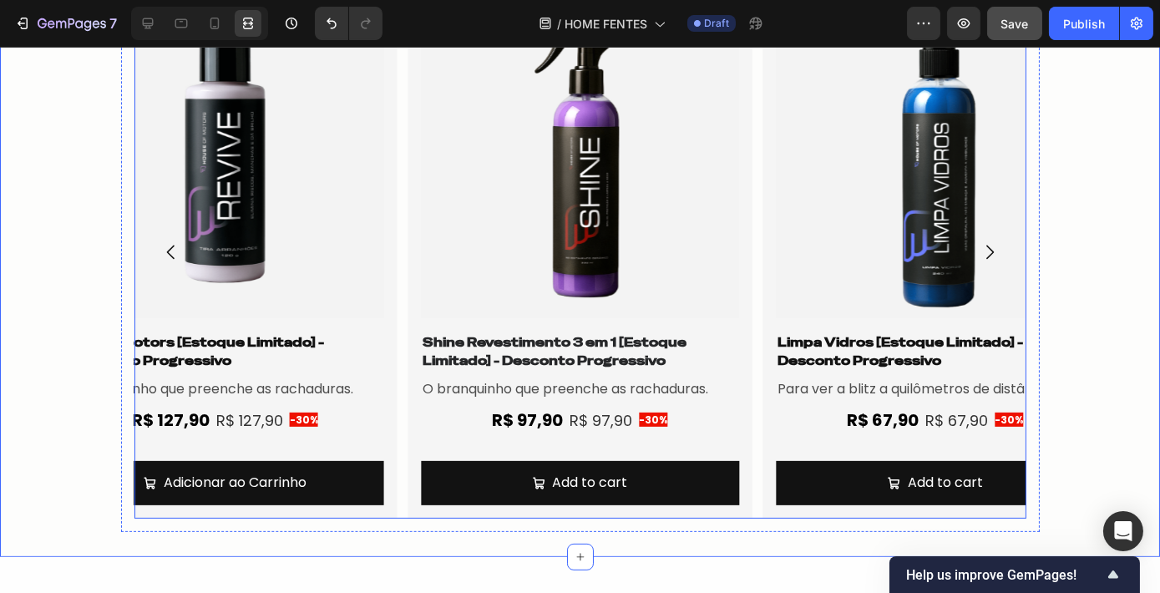
click at [988, 250] on icon "Carousel Next Arrow" at bounding box center [989, 252] width 20 height 20
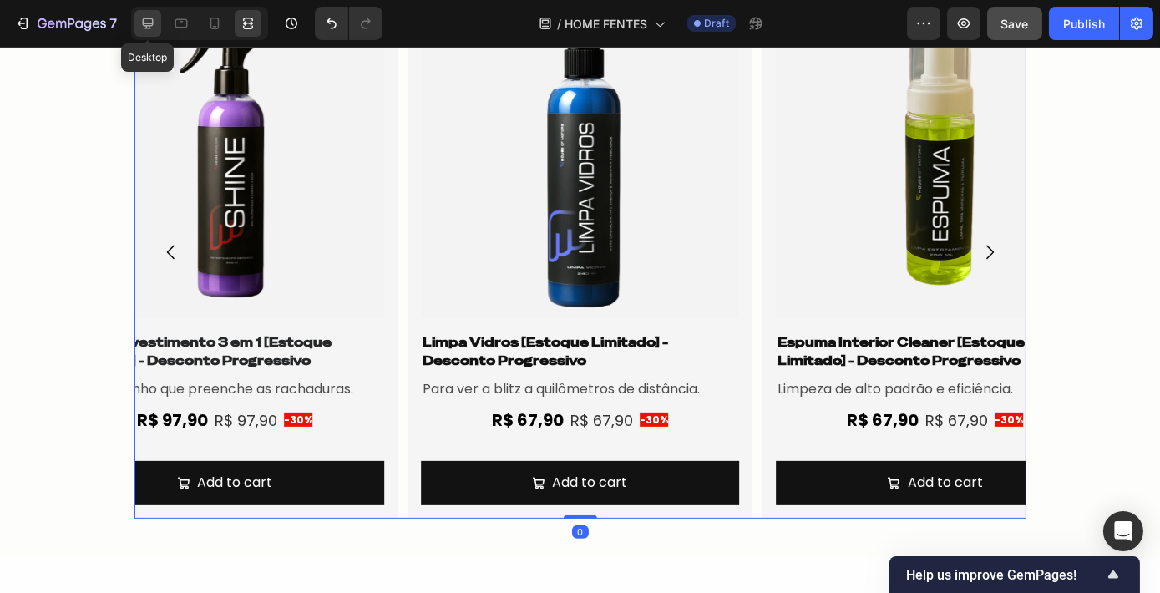
click at [150, 30] on icon at bounding box center [147, 23] width 17 height 17
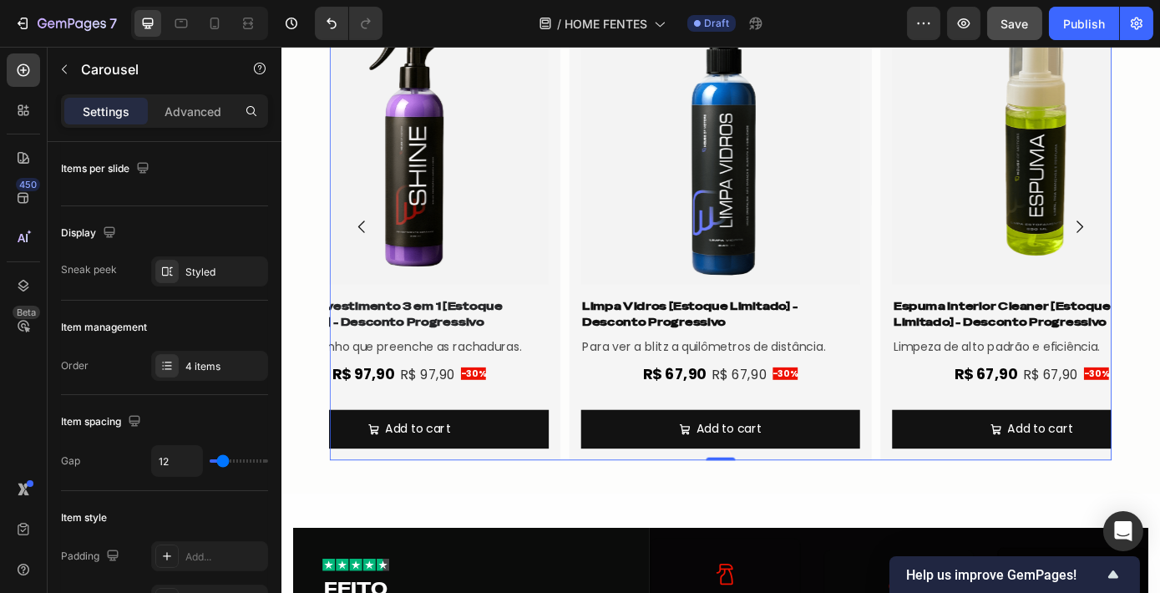
click at [599, 206] on div "Product Images Shine Revestimento 3 em 1 [Estoque Limitado] - Desconto Progress…" at bounding box center [782, 252] width 892 height 533
click at [216, 359] on div "4 items" at bounding box center [224, 366] width 78 height 15
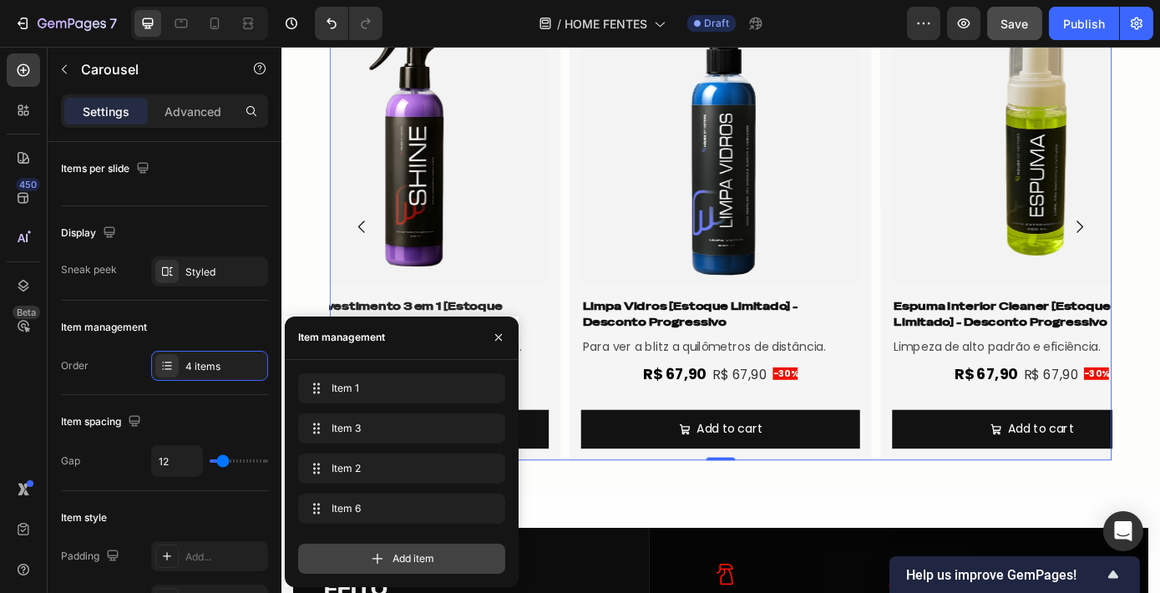
click at [378, 547] on div "Add item" at bounding box center [401, 558] width 207 height 30
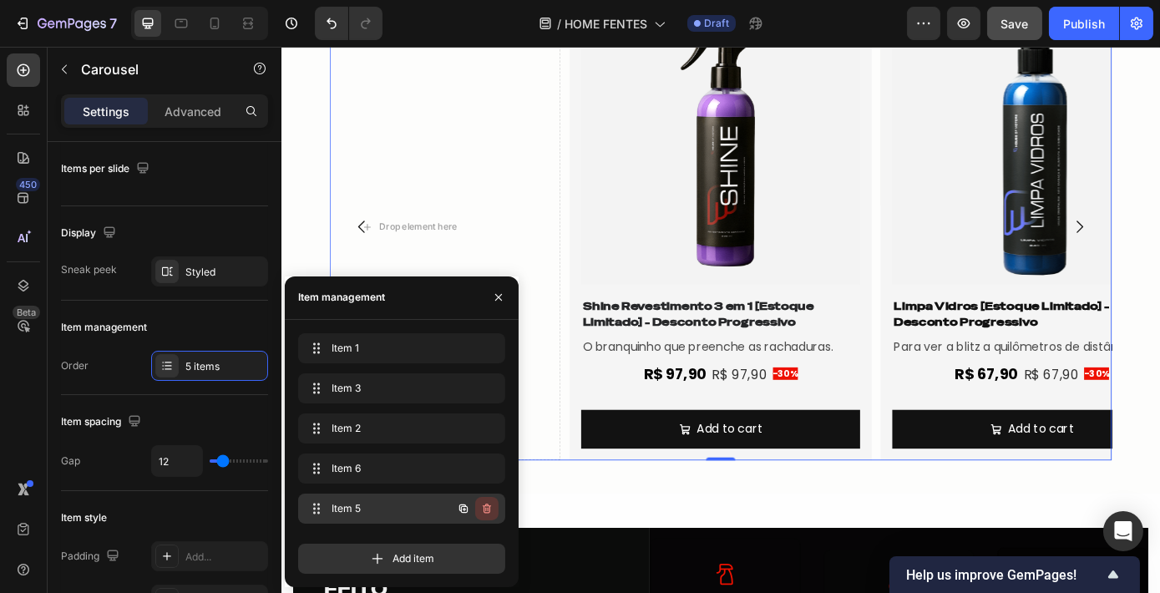
click at [492, 506] on icon "button" at bounding box center [486, 508] width 13 height 13
click at [492, 506] on button "Delete" at bounding box center [475, 508] width 46 height 23
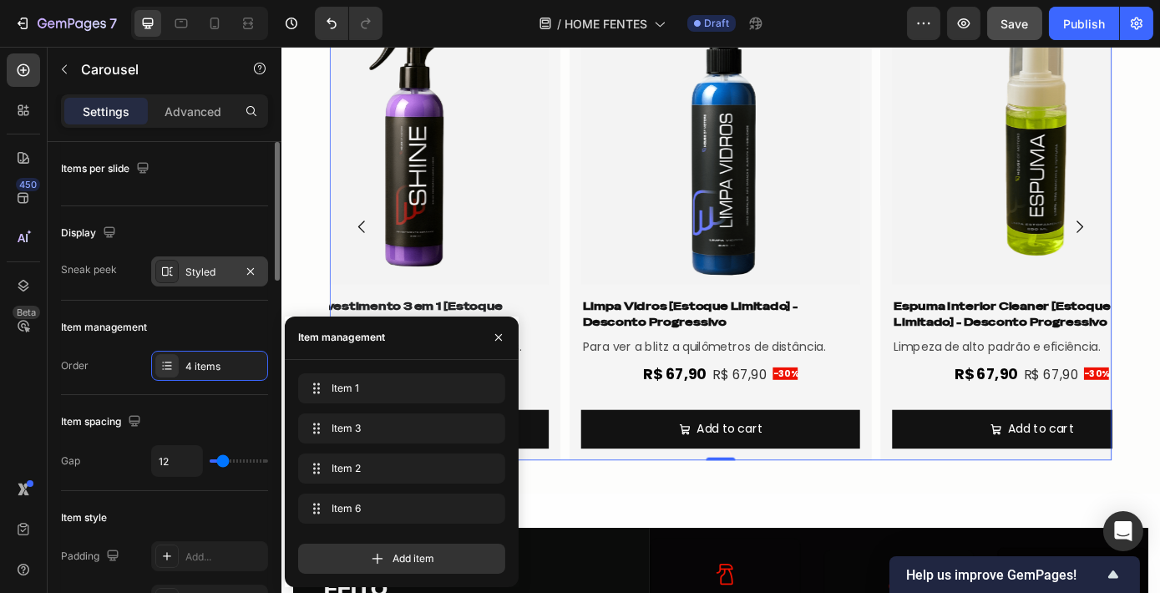
click at [214, 275] on div "Styled" at bounding box center [209, 272] width 48 height 15
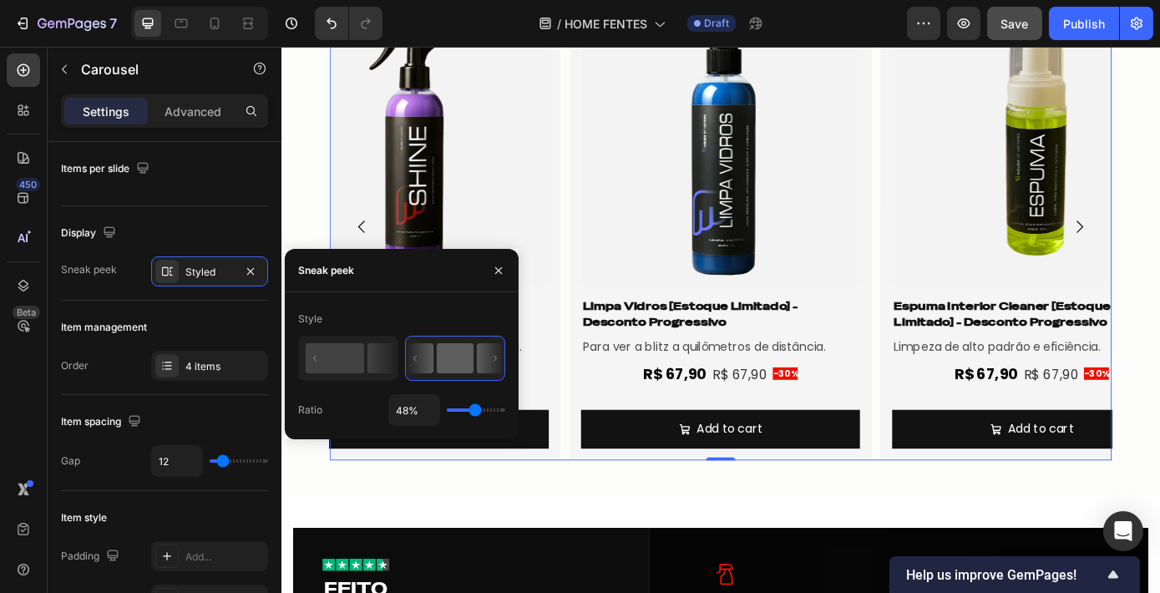
type input "100%"
type input "100"
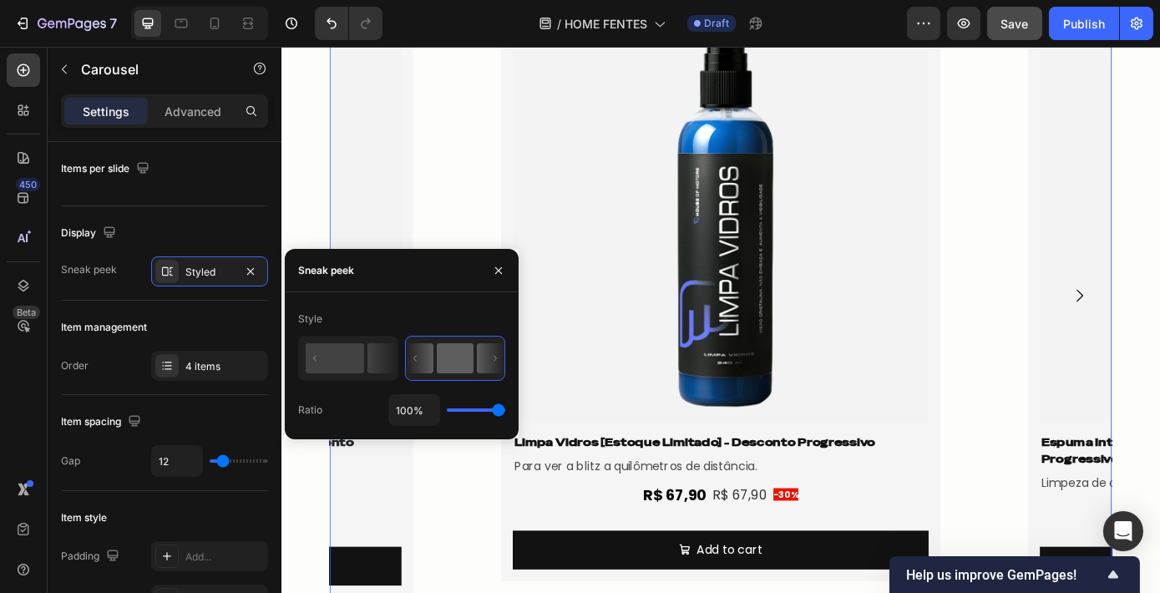
scroll to position [1398, 0]
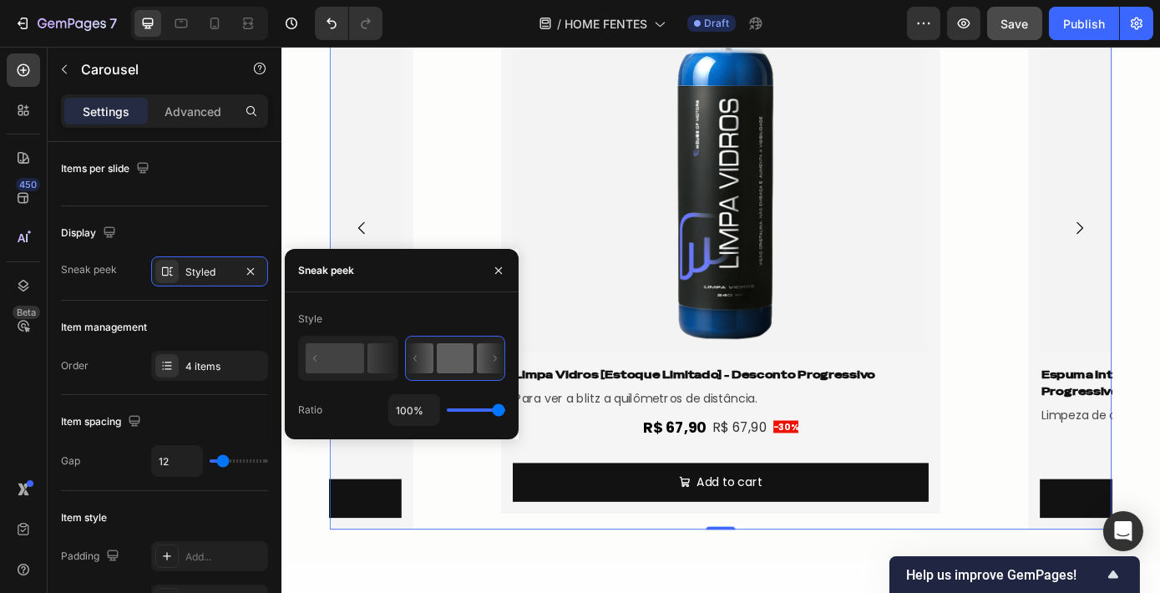
type input "1%"
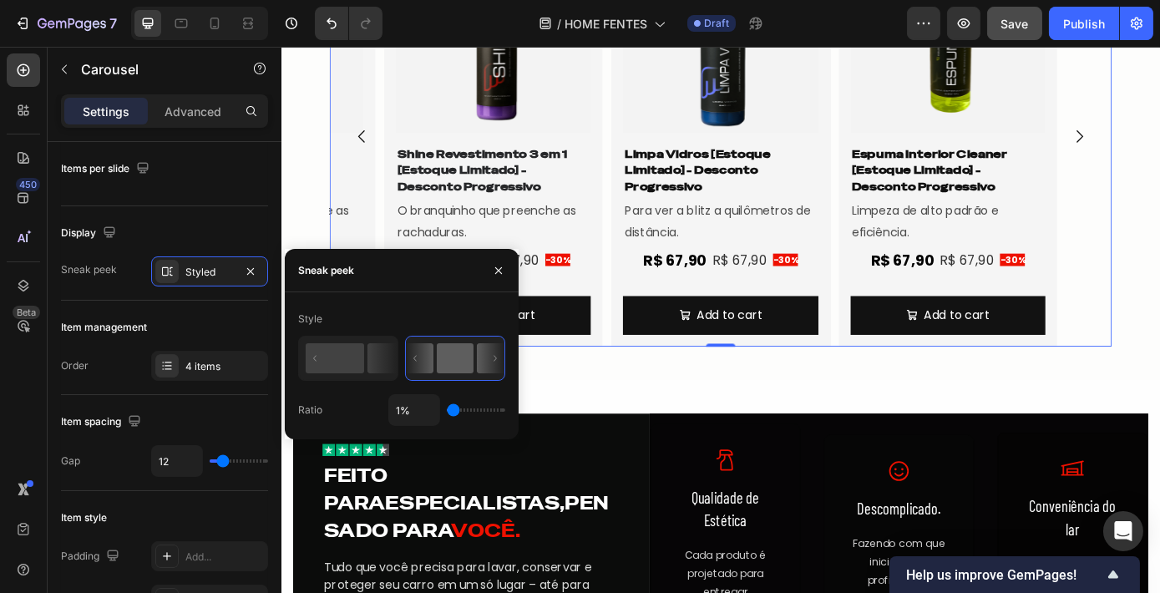
scroll to position [1293, 0]
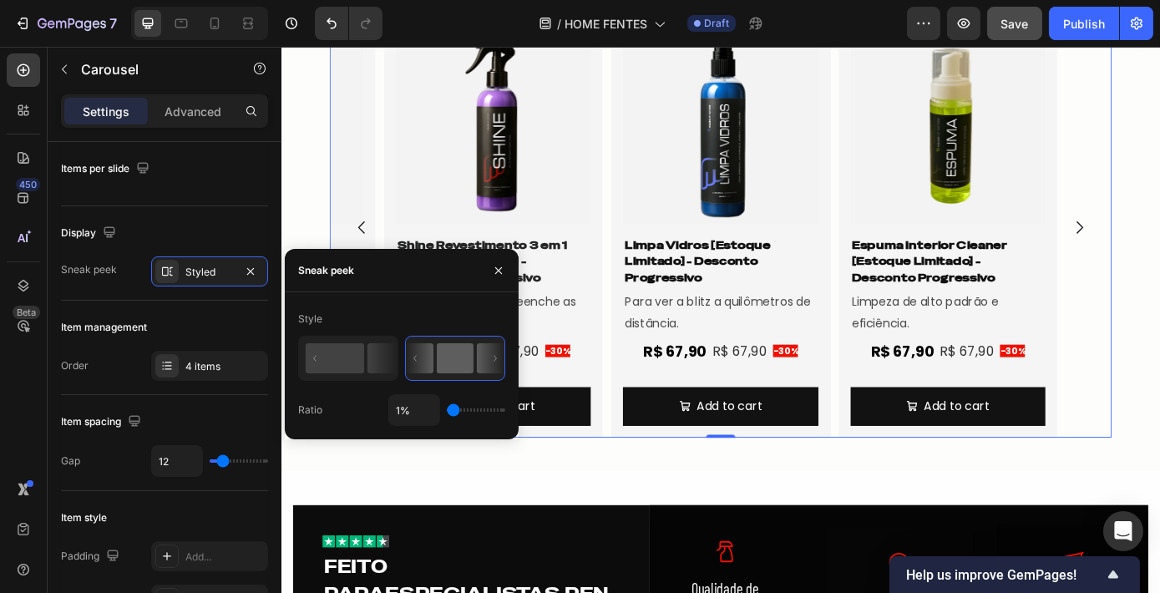
drag, startPoint x: 476, startPoint y: 406, endPoint x: 427, endPoint y: 426, distance: 52.4
type input "1"
click at [447, 412] on input "range" at bounding box center [476, 409] width 58 height 3
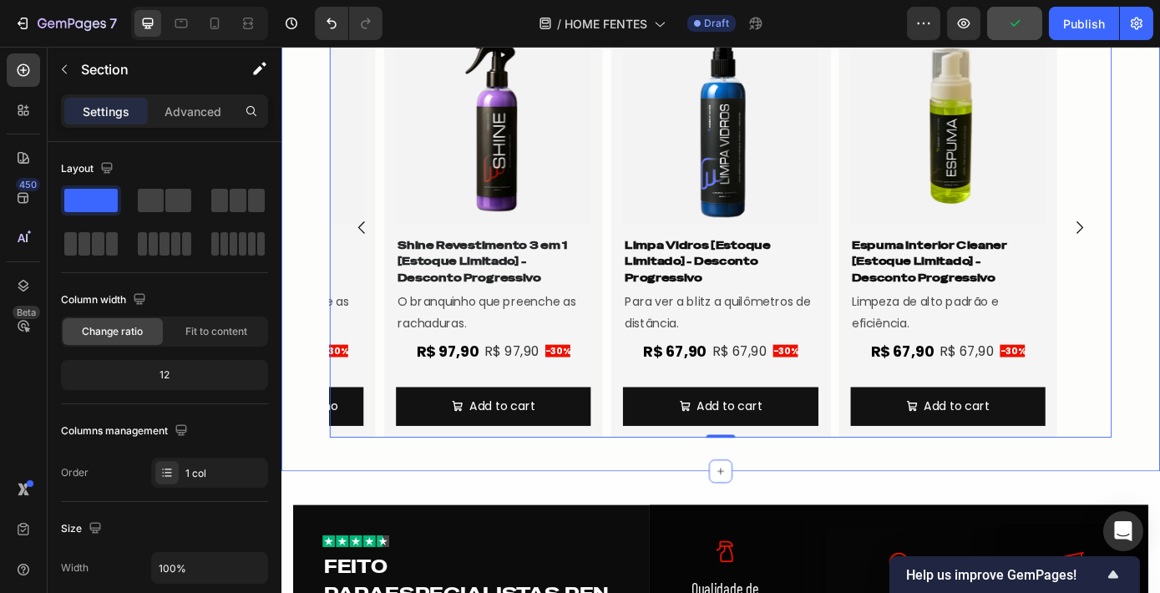
click at [1159, 356] on div "MAIS VENDIDOS Heading Row Ver Mais Button Row Product Images Shine Revestimento…" at bounding box center [782, 190] width 1002 height 631
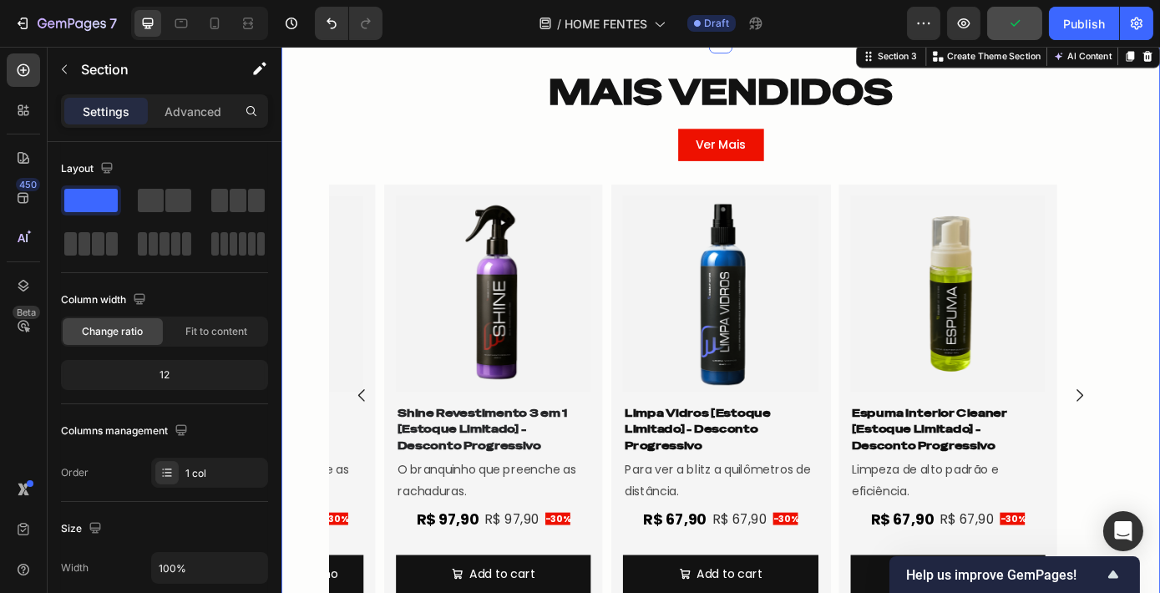
scroll to position [1102, 0]
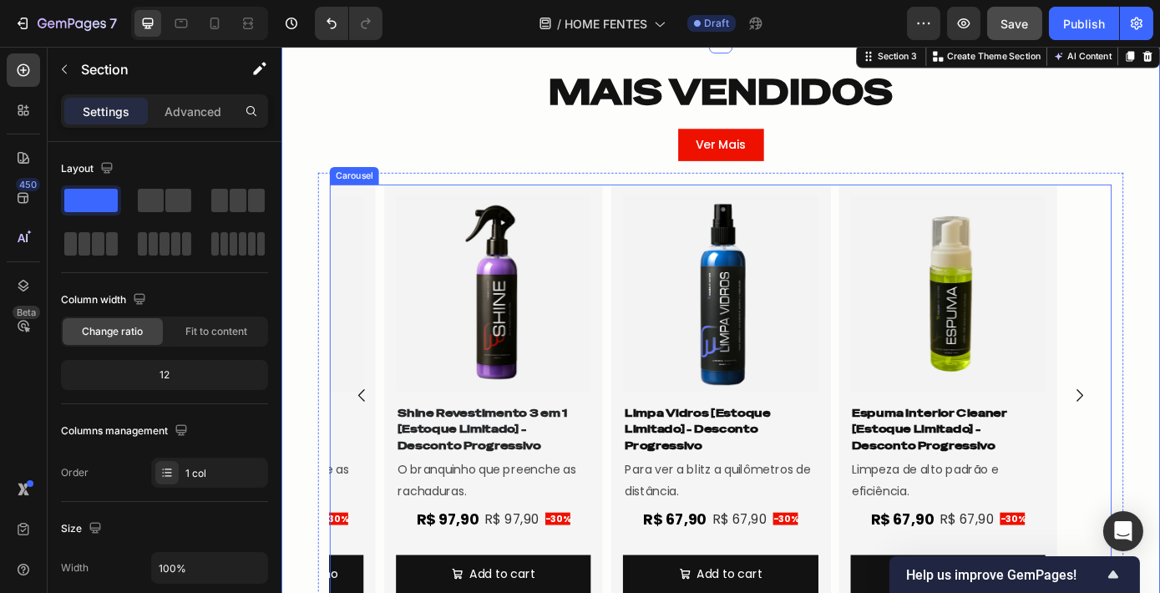
click at [368, 442] on icon "Carousel Back Arrow" at bounding box center [372, 444] width 20 height 20
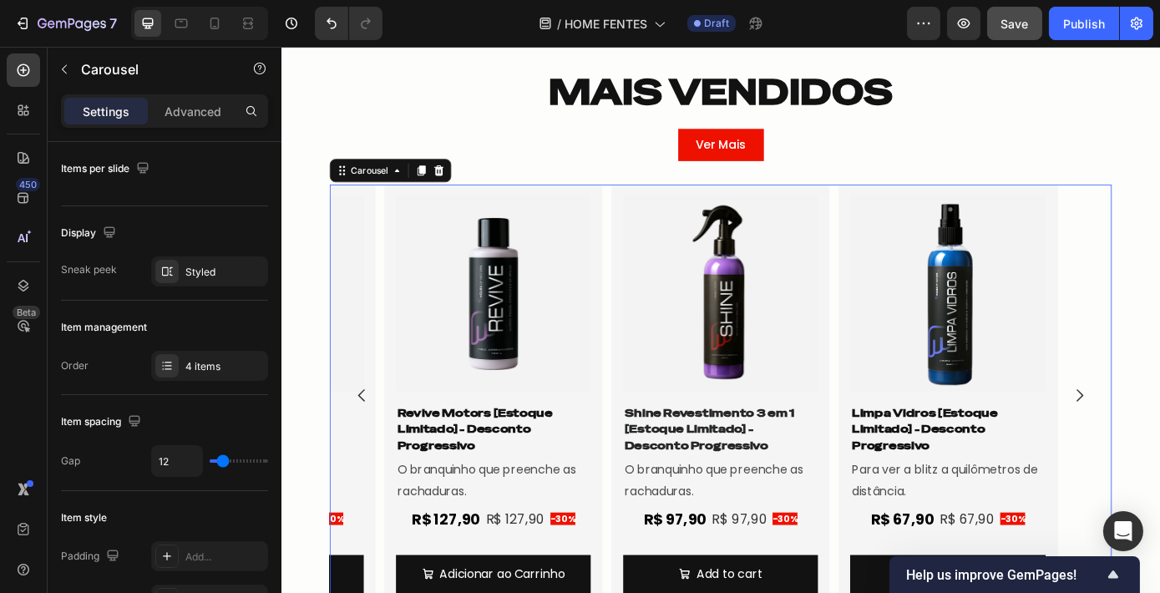
click at [368, 442] on icon "Carousel Back Arrow" at bounding box center [372, 444] width 20 height 20
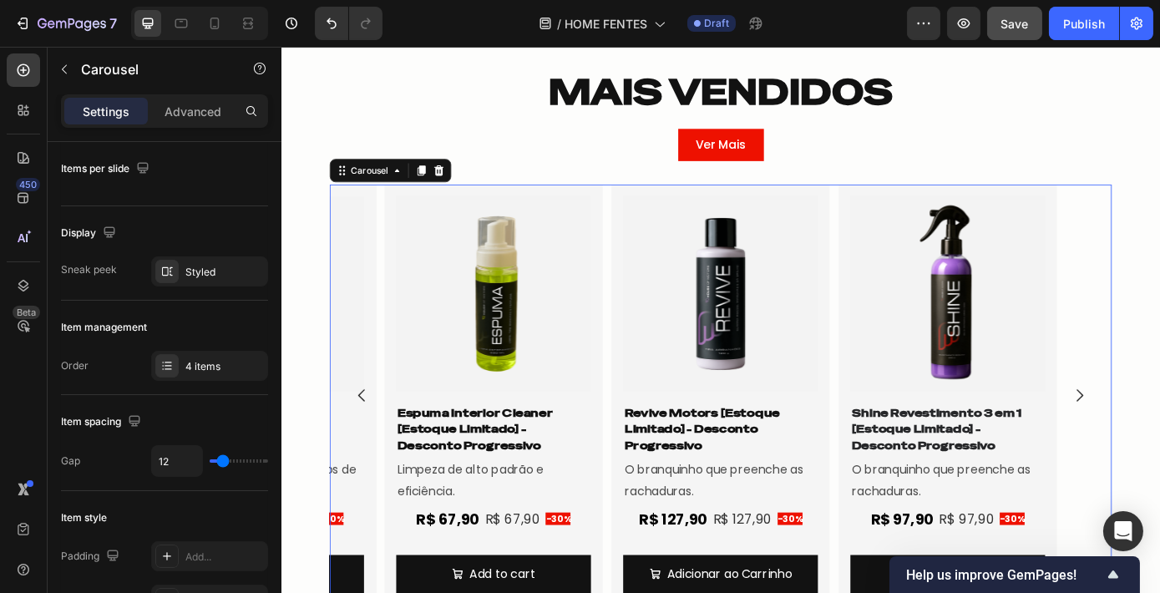
click at [645, 434] on div "Product Images Shine Revestimento 3 em 1 [Estoque Limitado] - Desconto Progress…" at bounding box center [782, 443] width 892 height 479
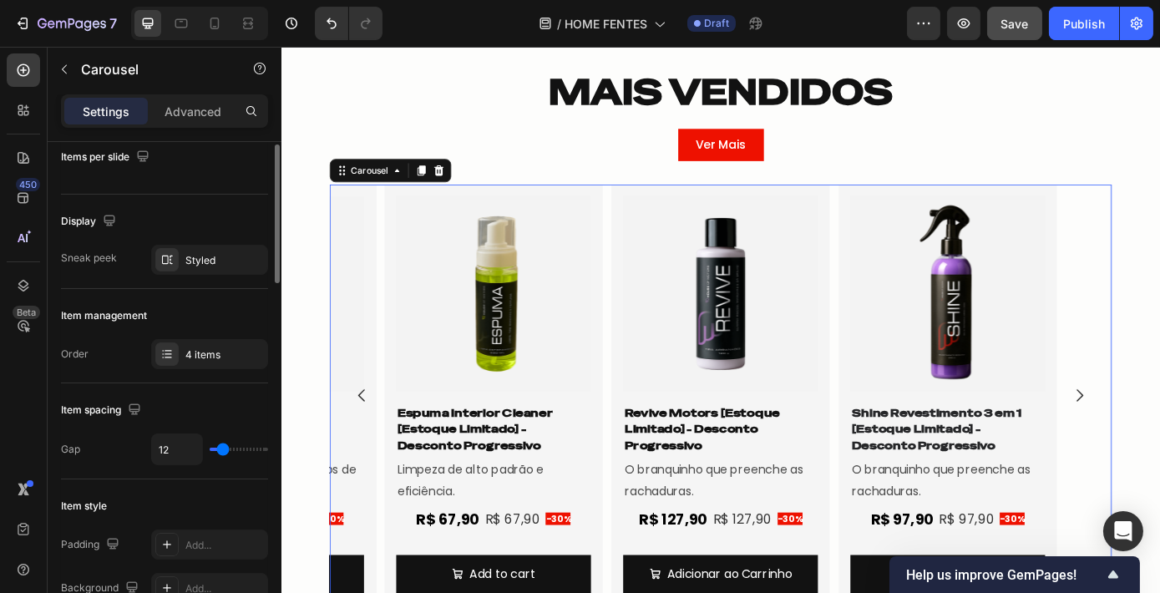
scroll to position [0, 0]
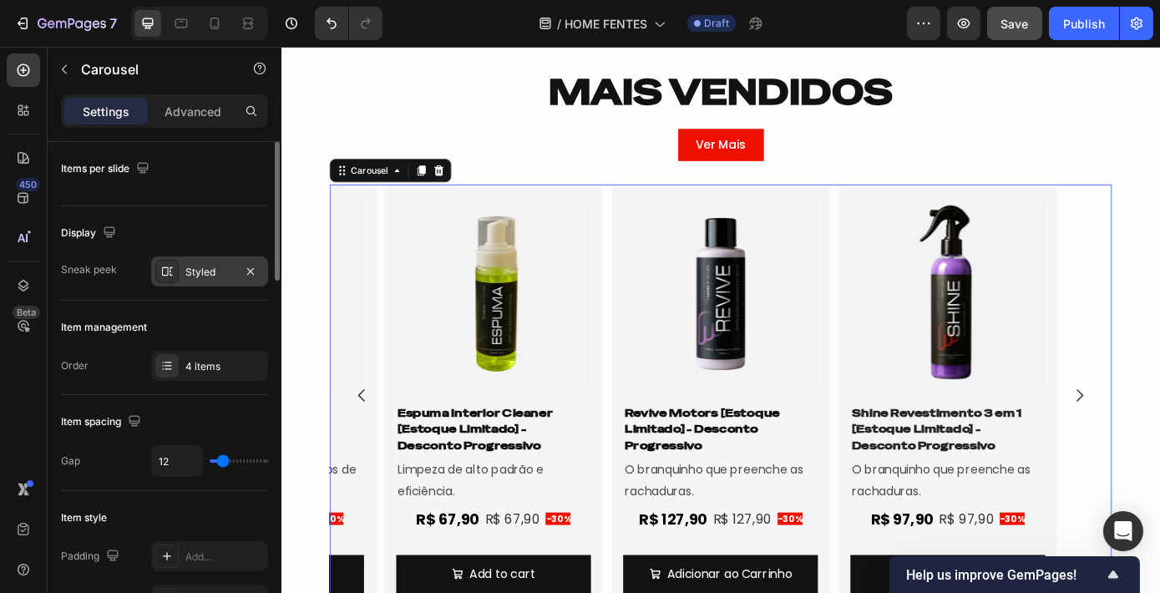
click at [182, 281] on div "Styled" at bounding box center [209, 271] width 117 height 30
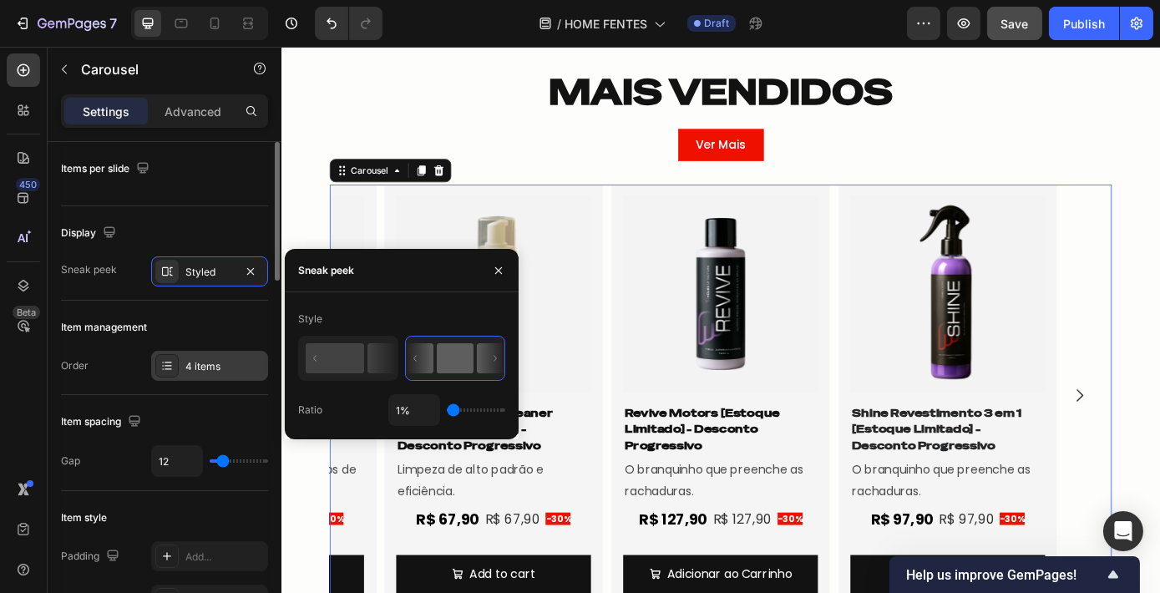
click at [207, 360] on div "4 items" at bounding box center [224, 366] width 78 height 15
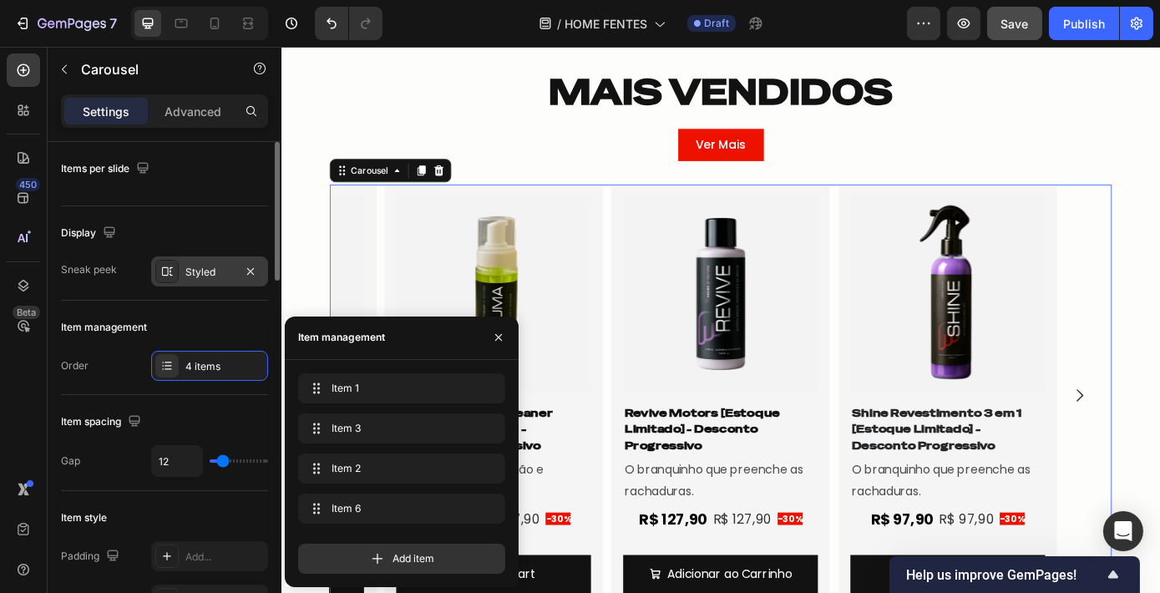
click at [214, 277] on div "Styled" at bounding box center [209, 272] width 48 height 15
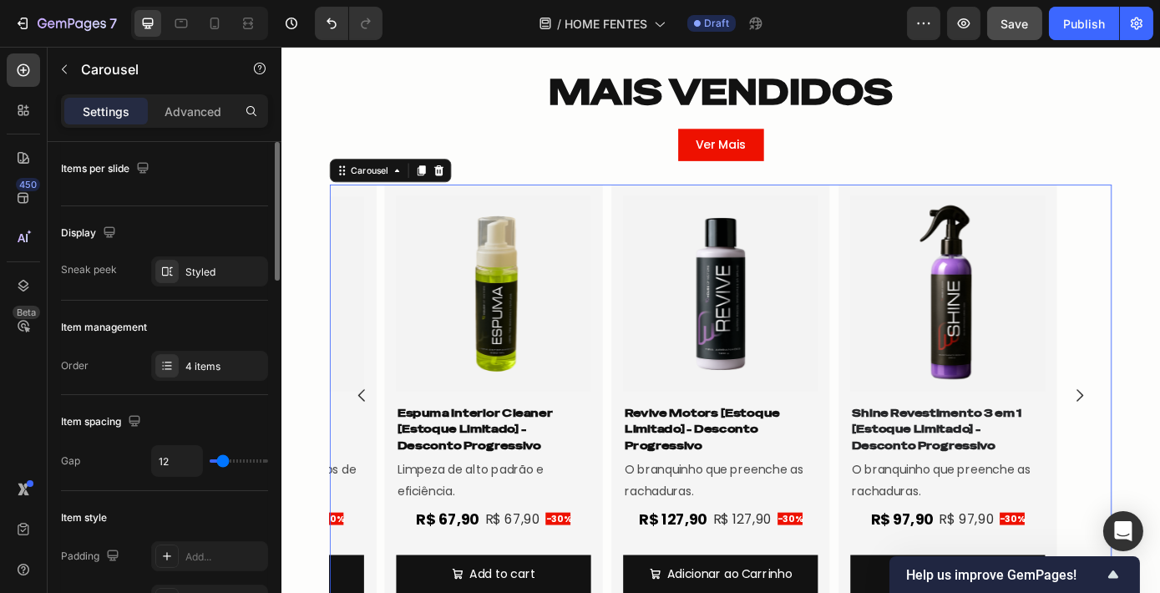
click at [218, 326] on div "Item management" at bounding box center [164, 327] width 207 height 27
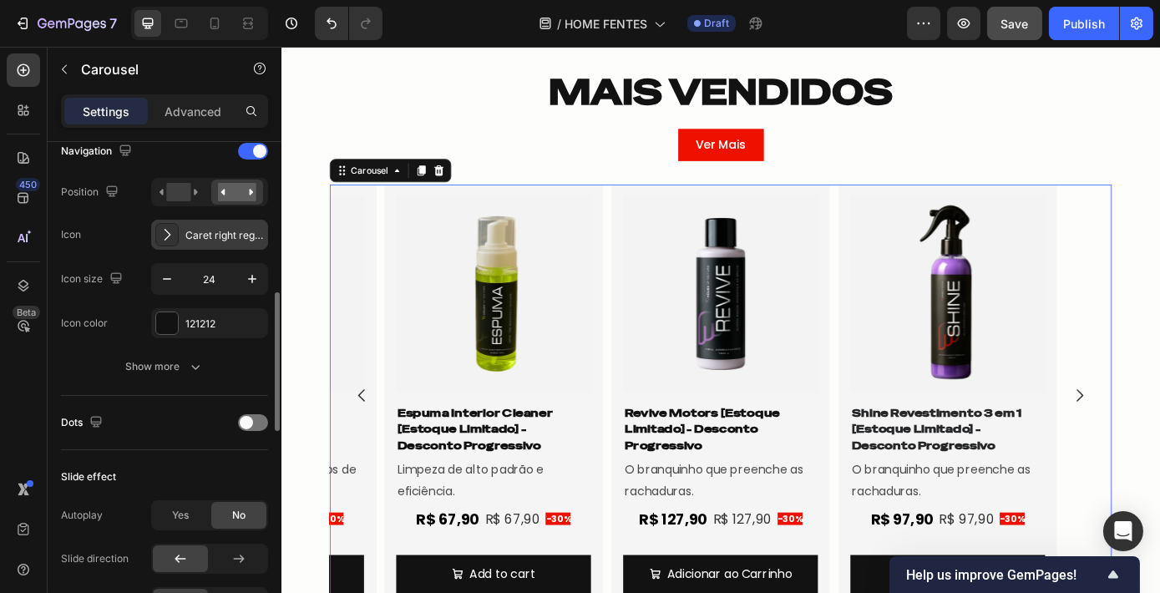
scroll to position [548, 0]
click at [180, 190] on rect at bounding box center [178, 191] width 24 height 18
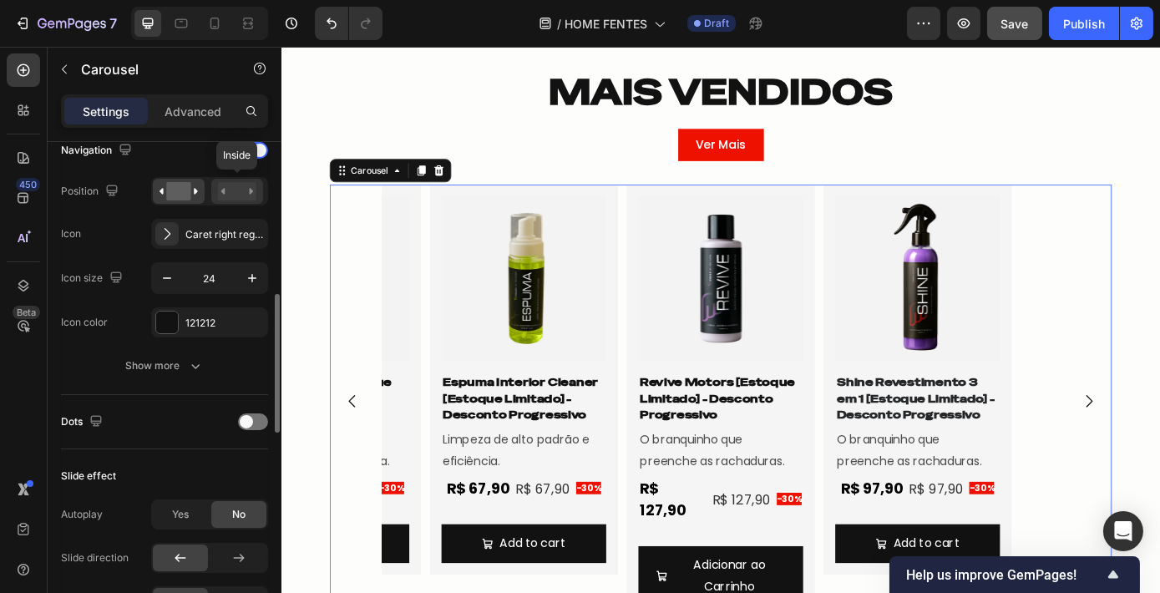
click at [232, 186] on rect at bounding box center [237, 191] width 38 height 18
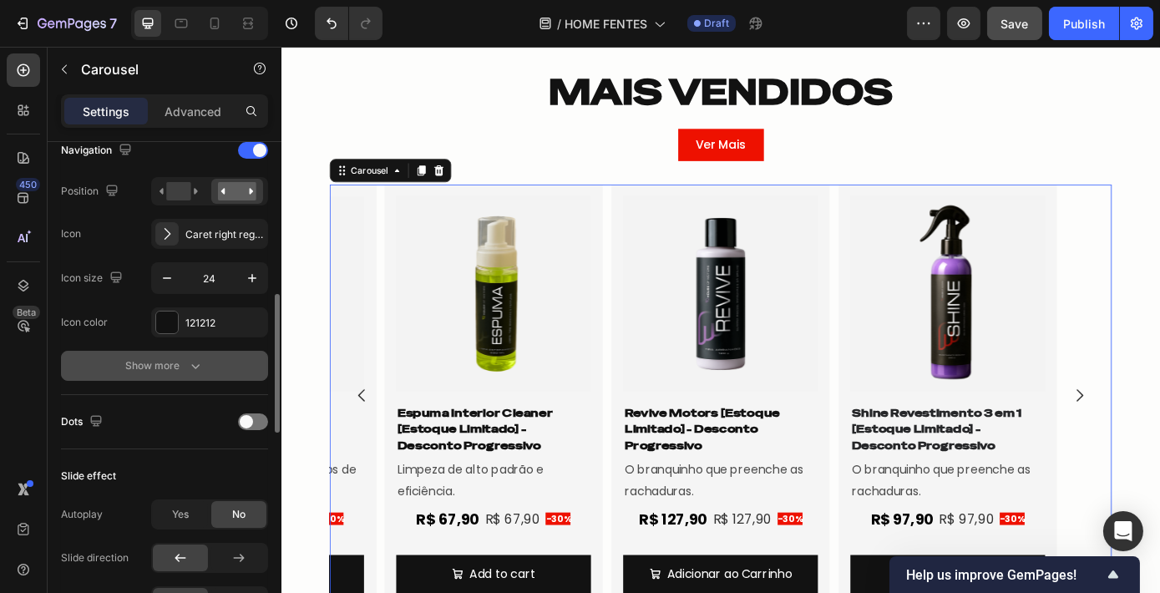
click at [190, 357] on icon "button" at bounding box center [195, 365] width 17 height 17
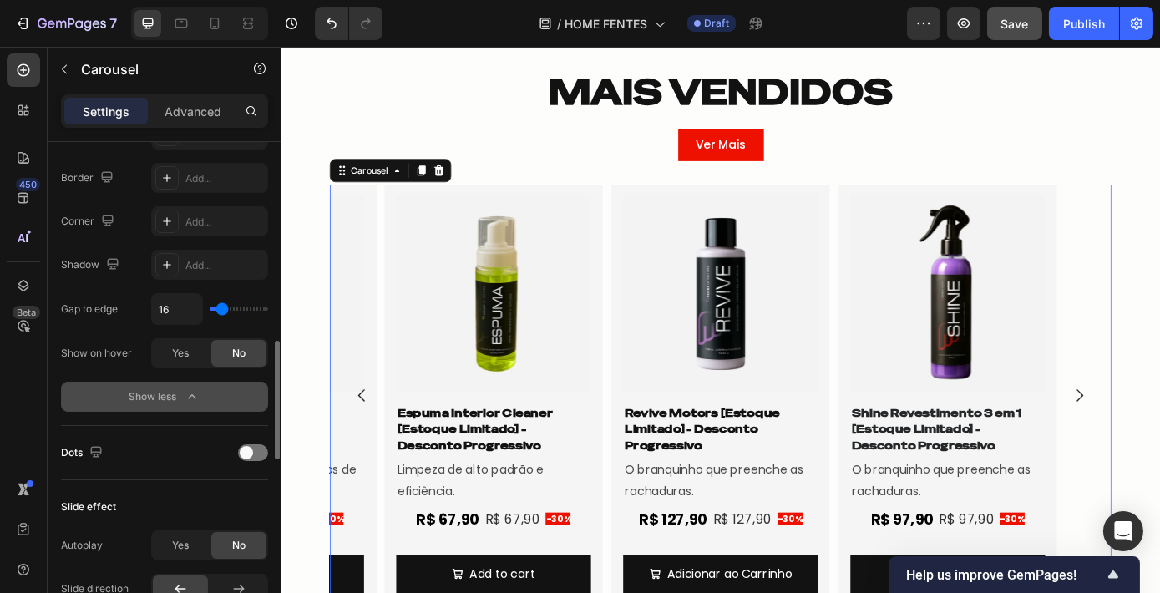
scroll to position [826, 0]
click at [182, 381] on button "Show less" at bounding box center [164, 394] width 207 height 30
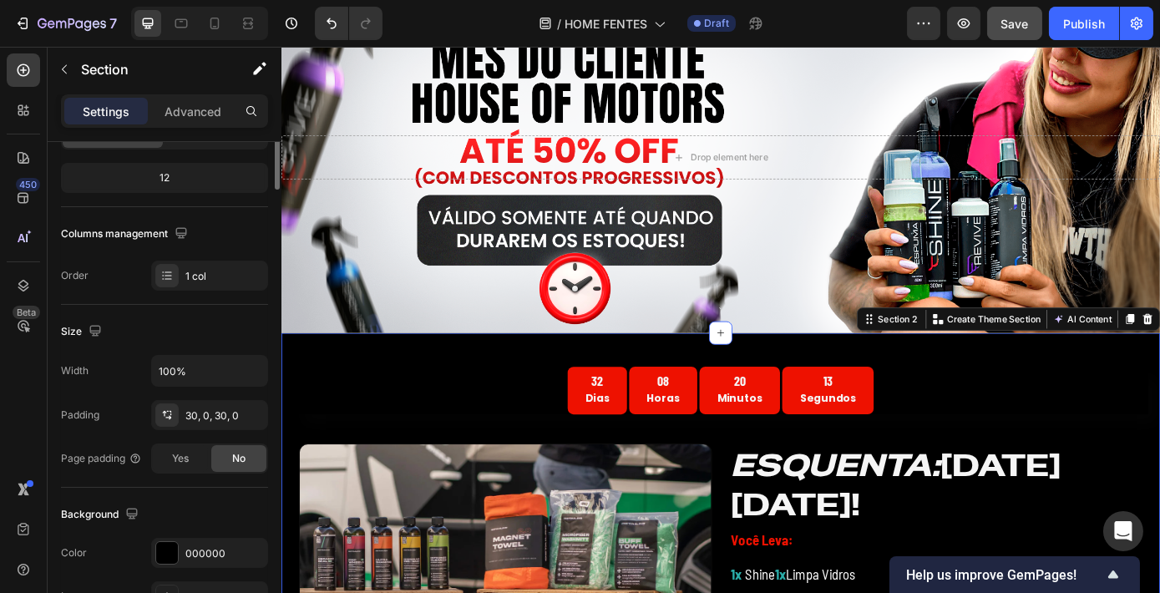
scroll to position [0, 0]
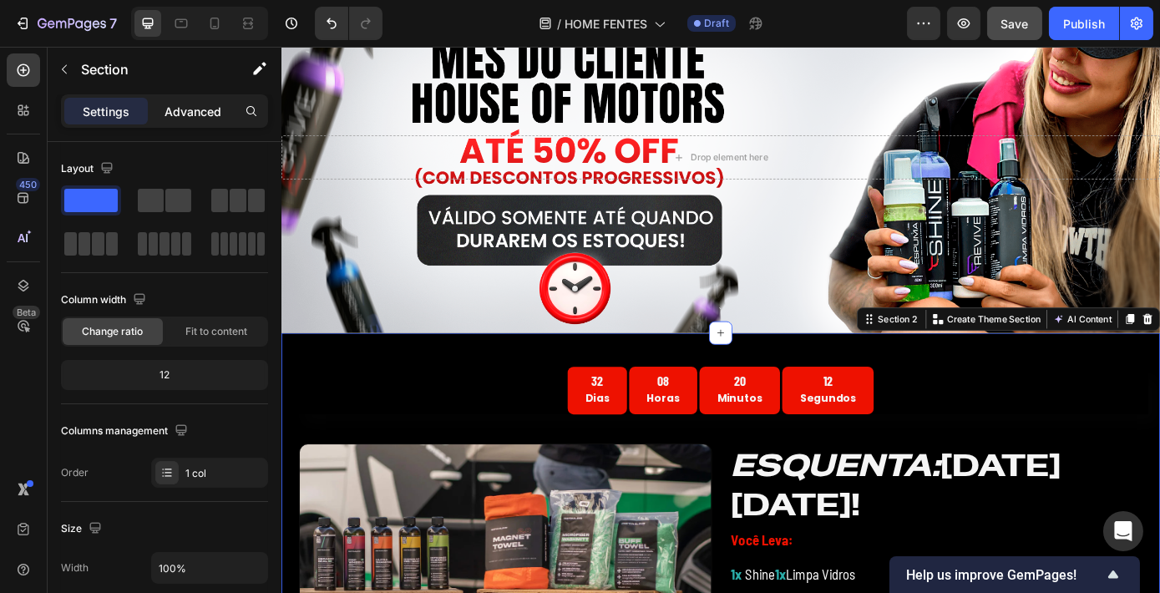
click at [190, 114] on p "Advanced" at bounding box center [192, 112] width 57 height 18
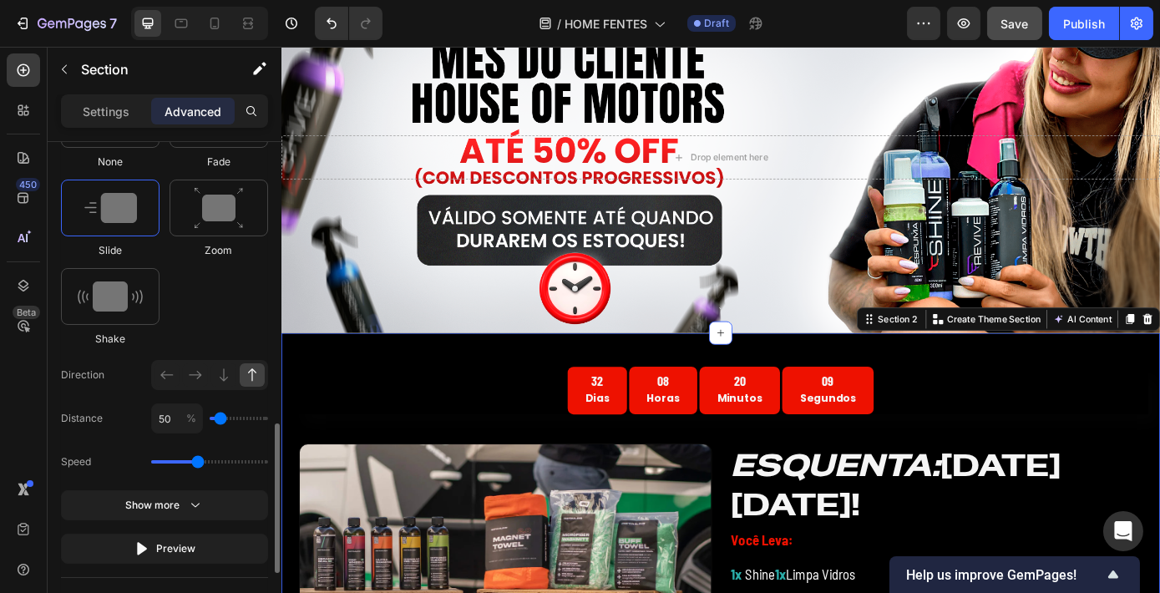
scroll to position [910, 0]
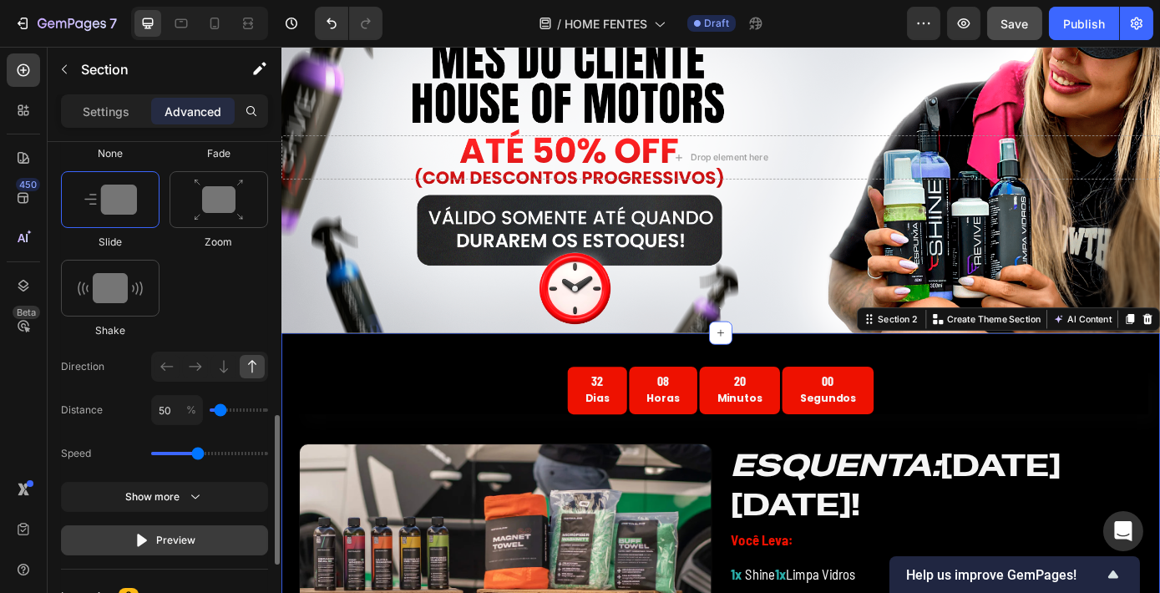
click at [205, 528] on button "Preview" at bounding box center [164, 540] width 207 height 30
drag, startPoint x: 198, startPoint y: 448, endPoint x: 207, endPoint y: 449, distance: 9.2
type input "1.7"
click at [207, 452] on input "range" at bounding box center [209, 453] width 117 height 3
click at [210, 533] on button "Preview" at bounding box center [164, 540] width 207 height 30
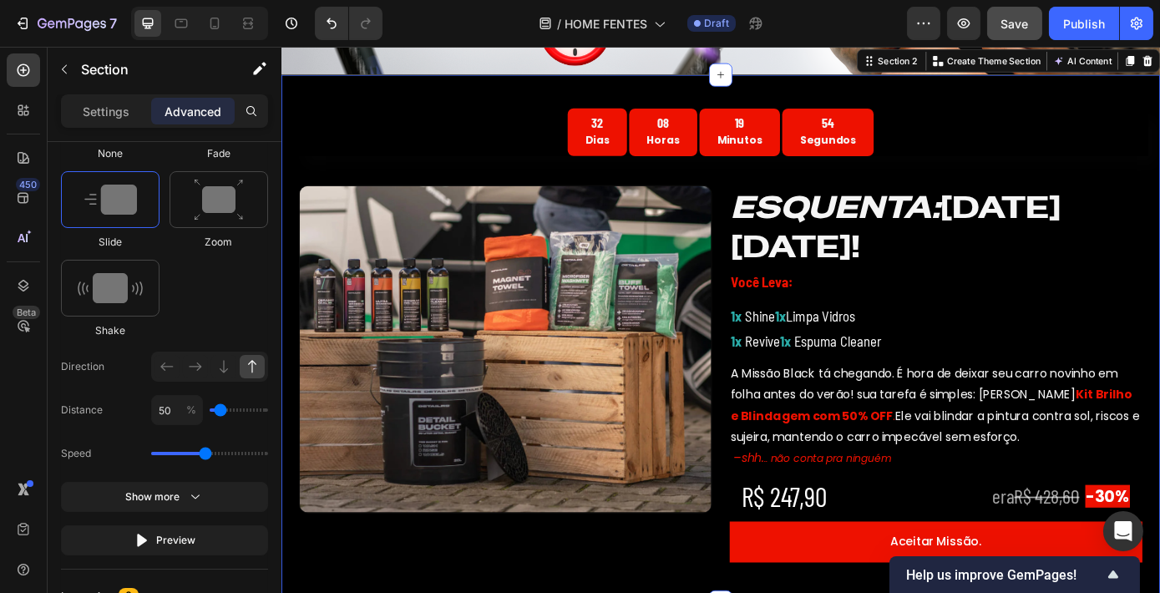
scroll to position [422, 0]
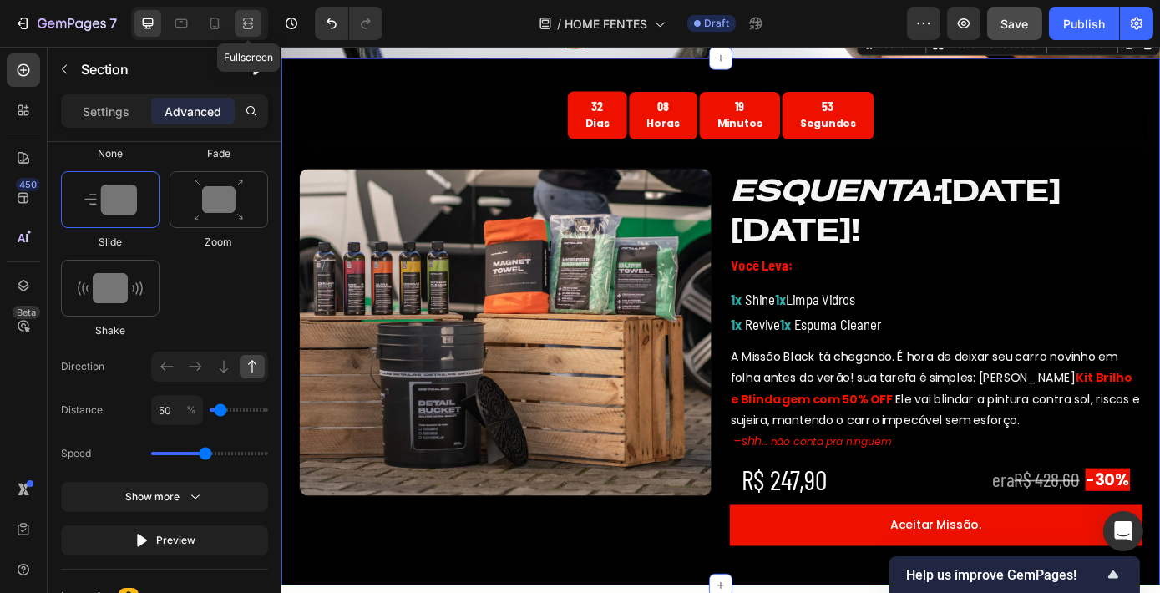
click at [245, 23] on icon at bounding box center [245, 23] width 5 height 4
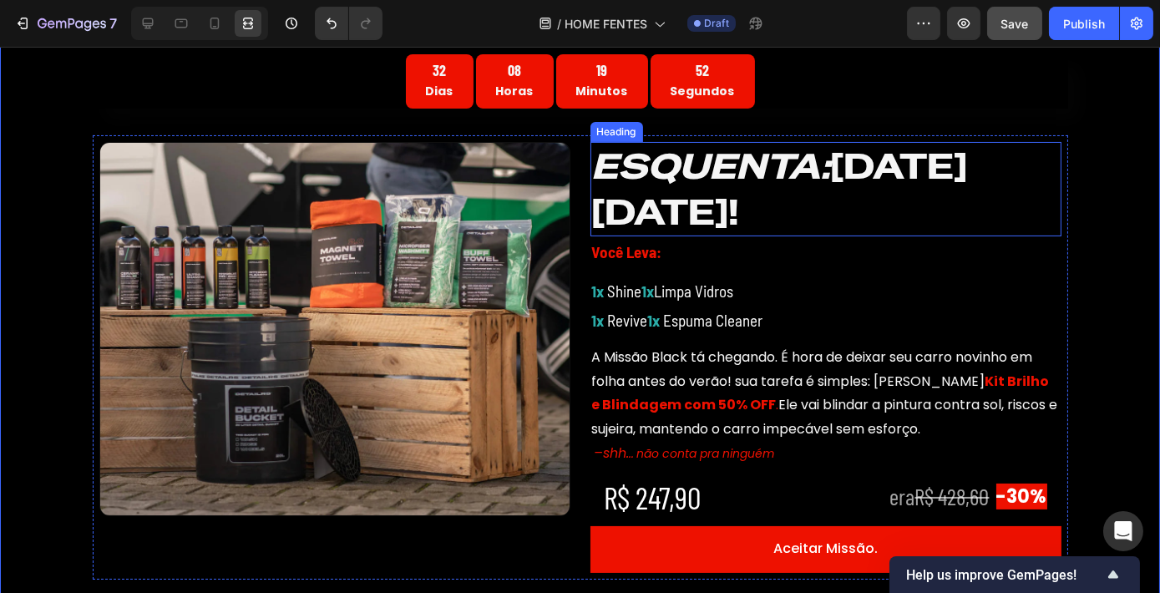
scroll to position [570, 0]
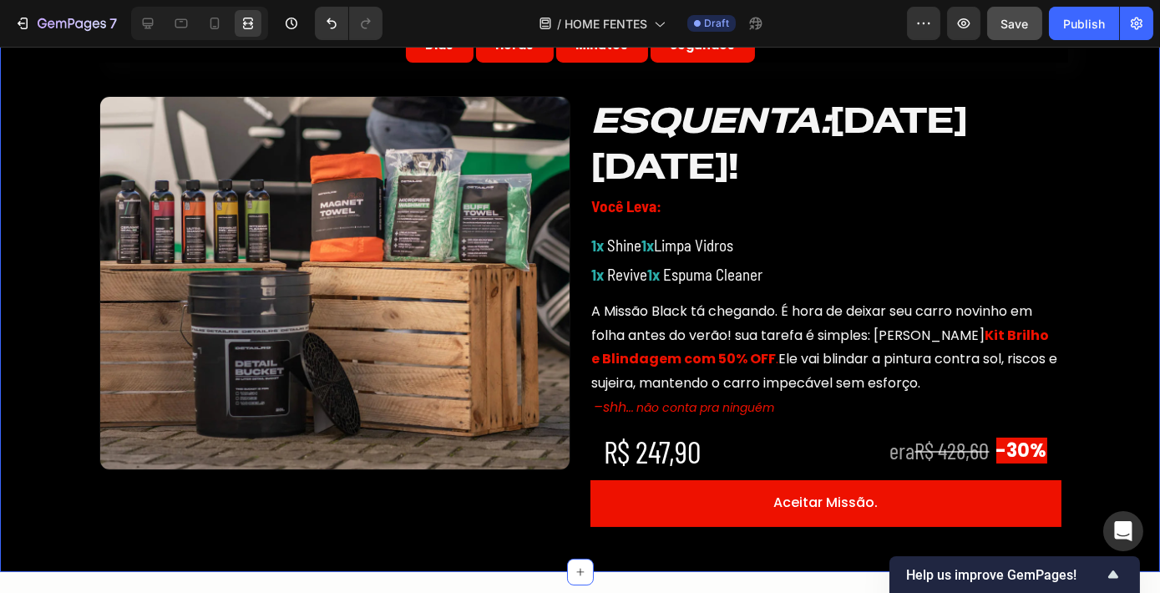
click at [1124, 322] on div "32 Dias 08 Horas 19 Minutos 51 Segundos Countdown Timer Row Image ESQUENTA: BLA…" at bounding box center [580, 270] width 1160 height 551
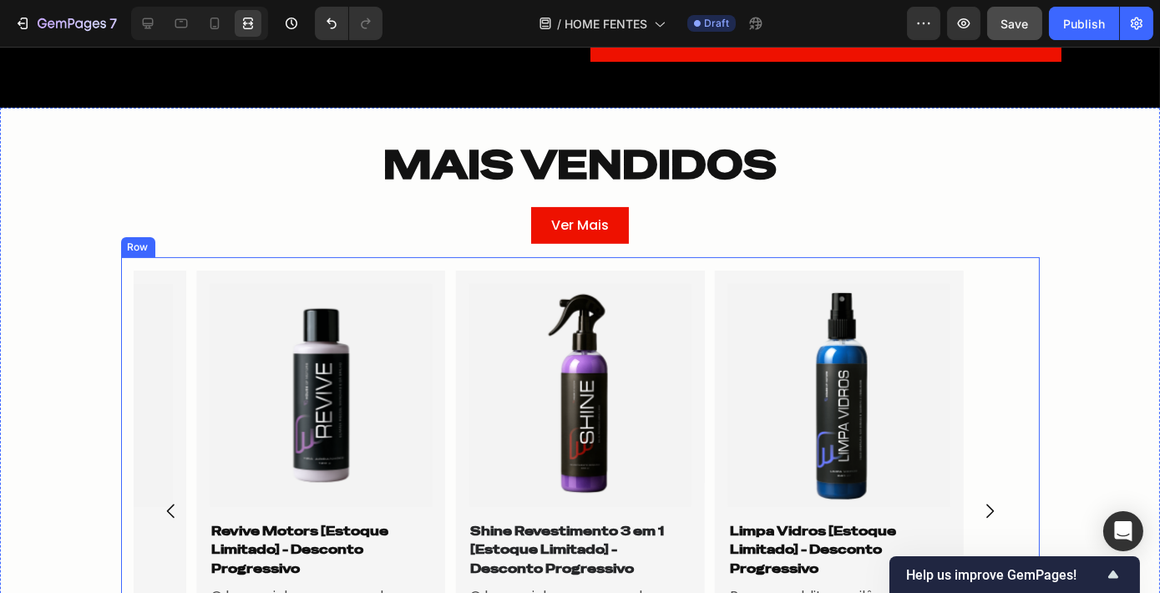
scroll to position [1035, 0]
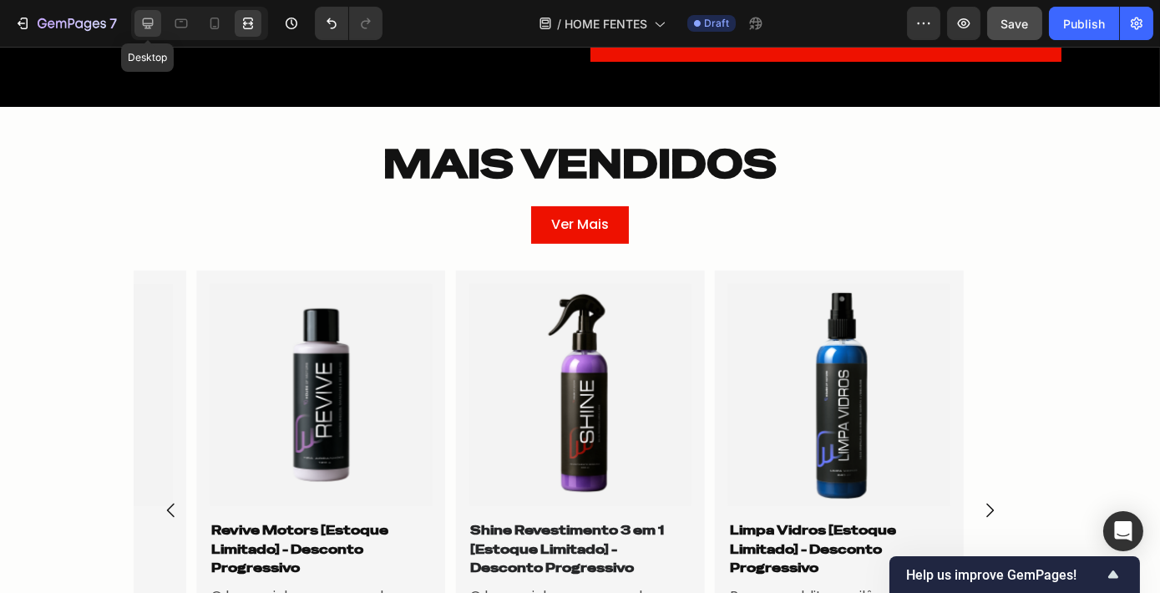
click at [144, 25] on icon at bounding box center [148, 23] width 11 height 11
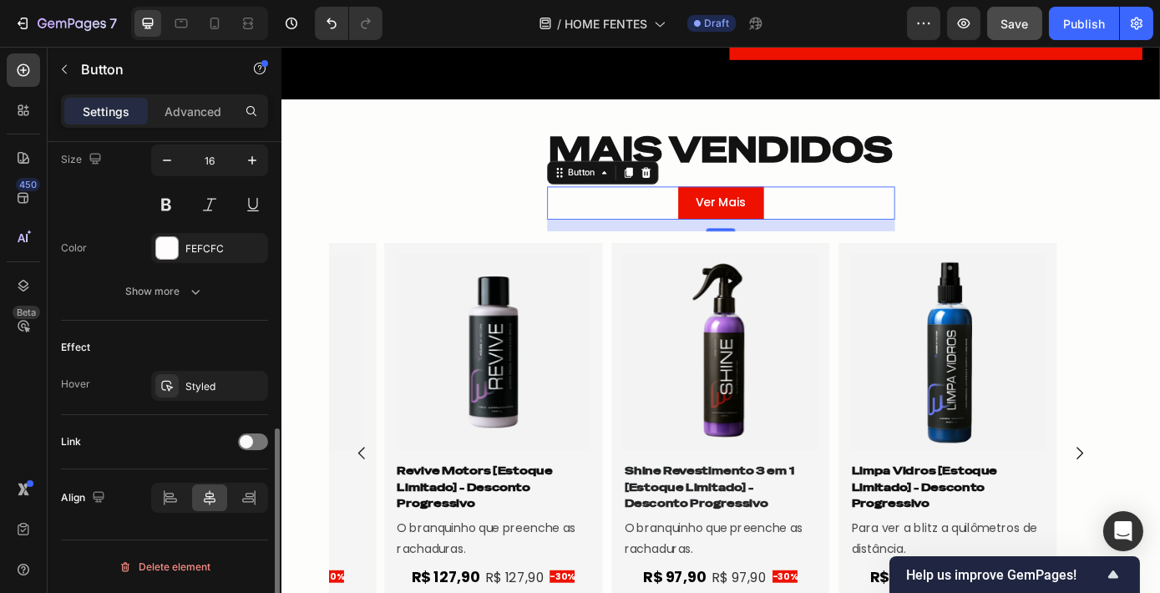
click at [820, 240] on button "Ver Mais" at bounding box center [782, 225] width 98 height 38
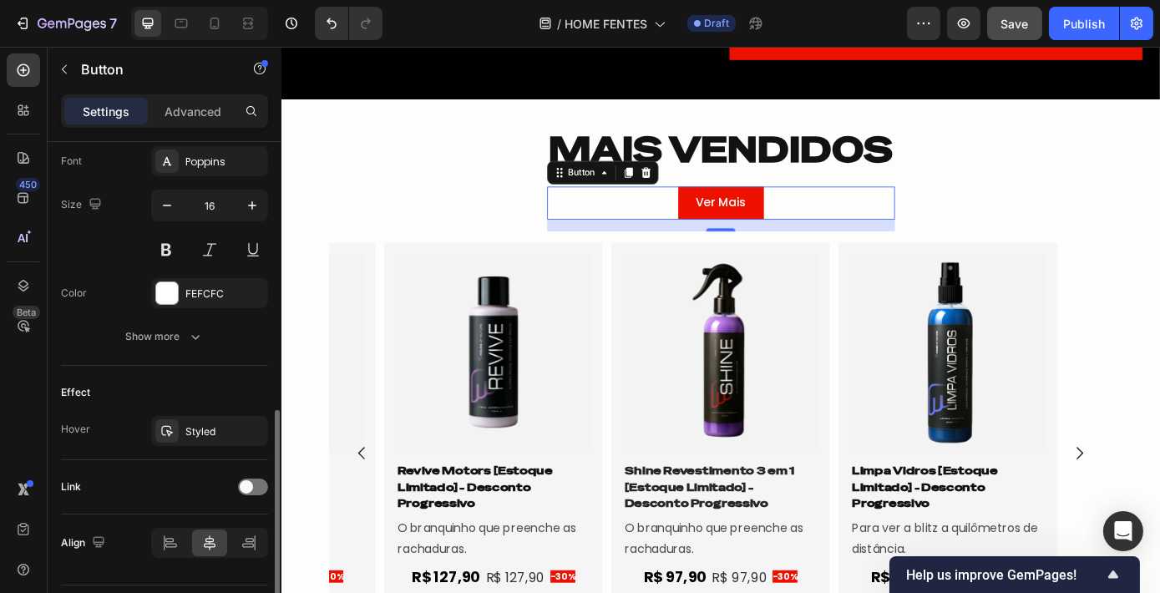
scroll to position [695, 0]
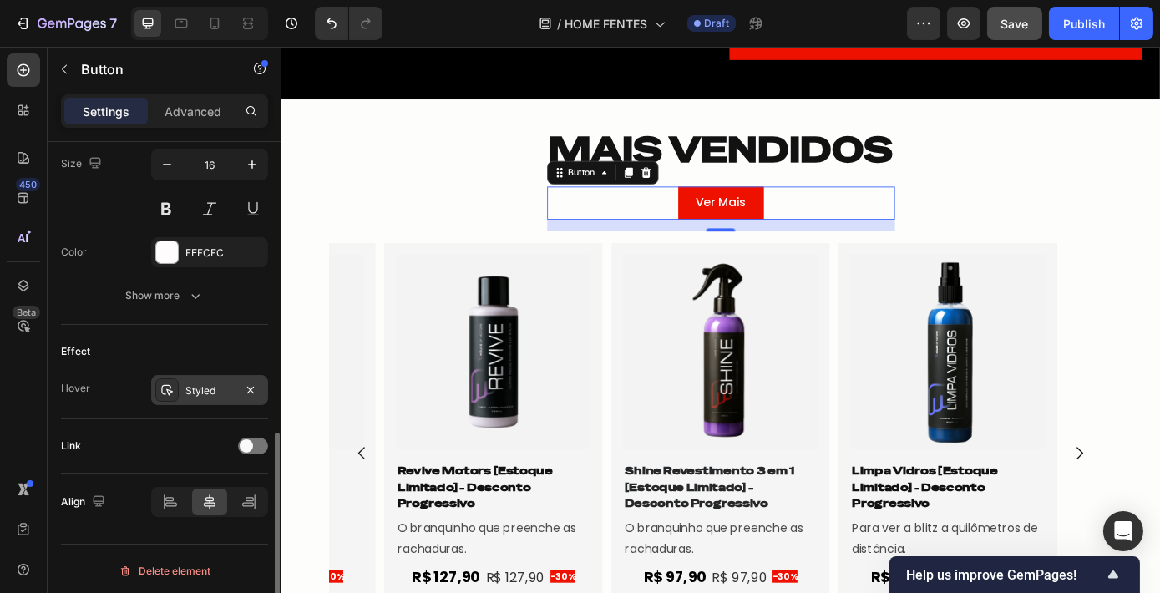
click at [212, 383] on div "Styled" at bounding box center [209, 390] width 48 height 15
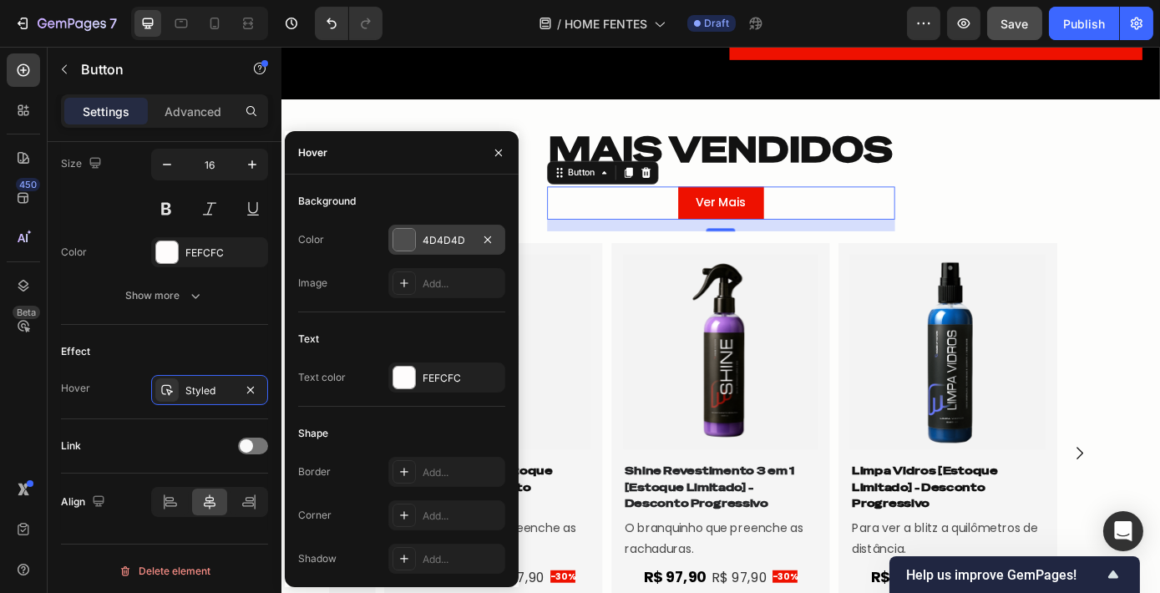
click at [432, 236] on div "4D4D4D" at bounding box center [446, 240] width 48 height 15
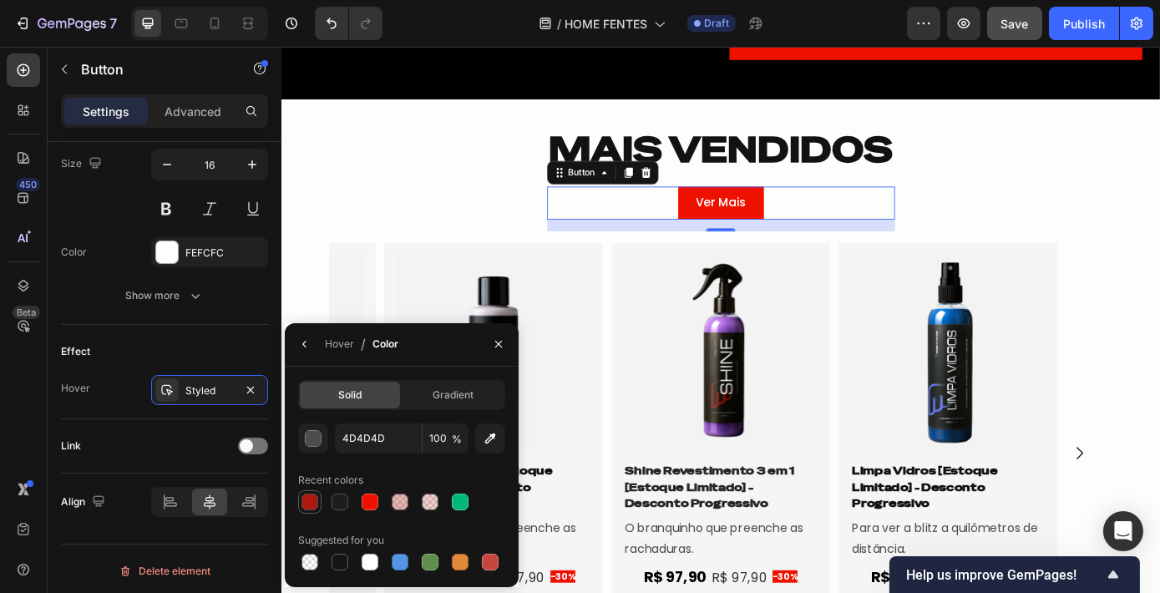
click at [313, 504] on div at bounding box center [309, 501] width 17 height 17
type input "AD150D"
type input "99"
click at [501, 340] on icon "button" at bounding box center [498, 343] width 13 height 13
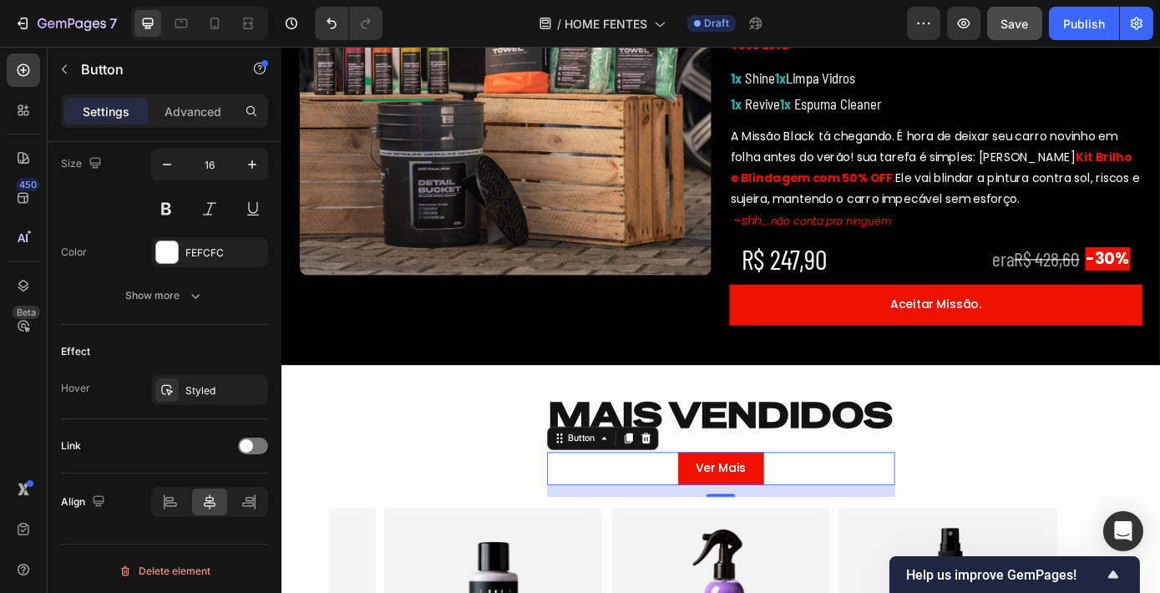
scroll to position [719, 0]
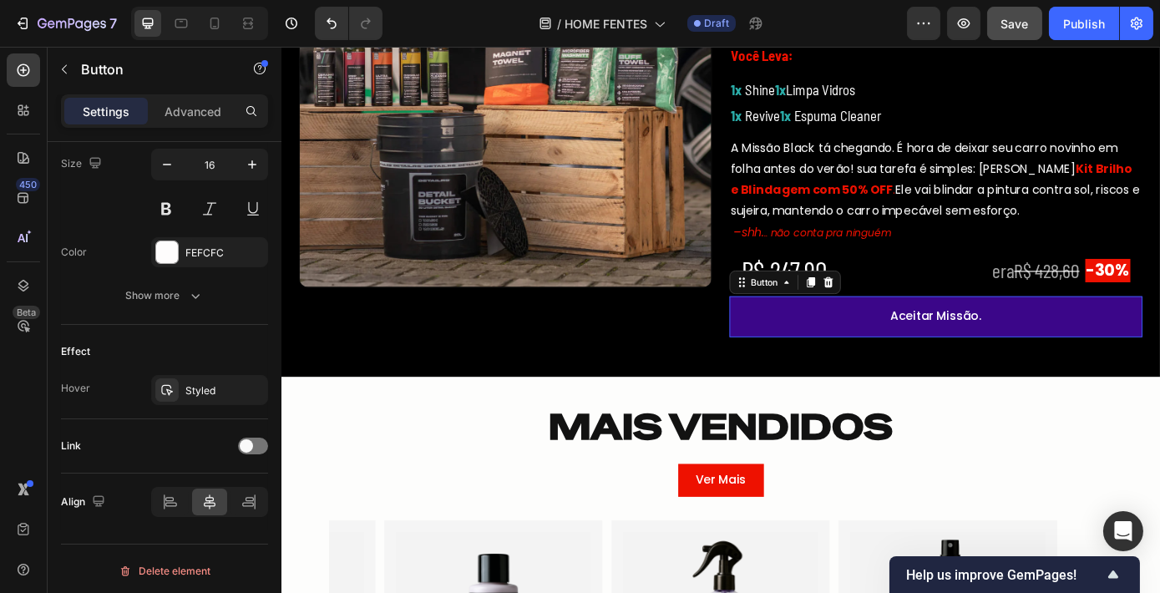
click at [896, 372] on button "Aceitar Missão." at bounding box center [1026, 354] width 471 height 47
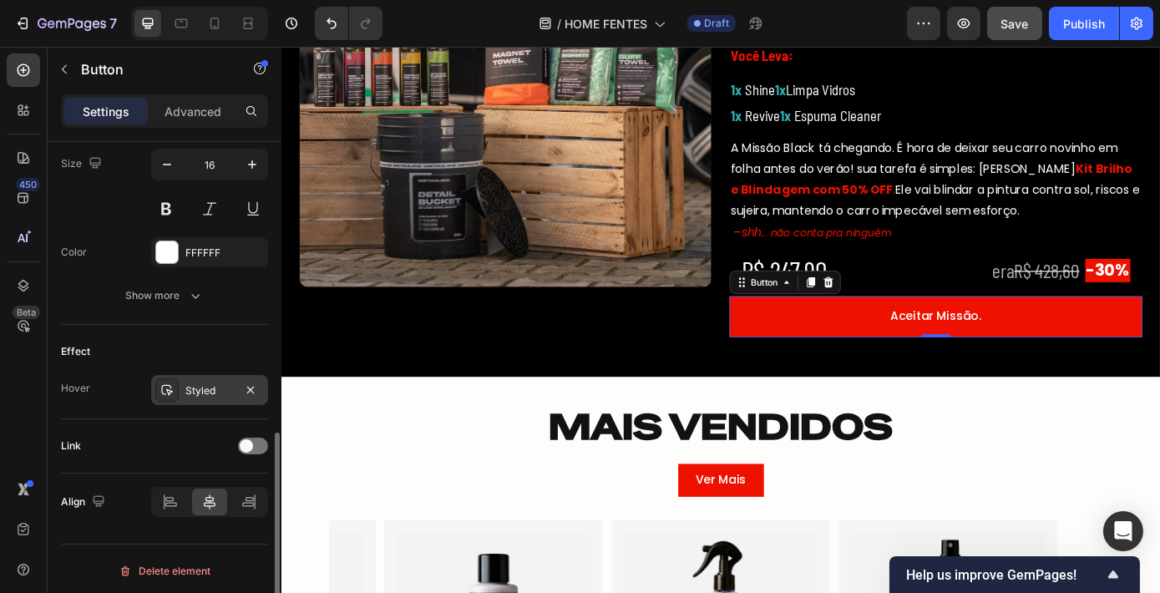
click at [182, 395] on div "Styled" at bounding box center [209, 390] width 117 height 30
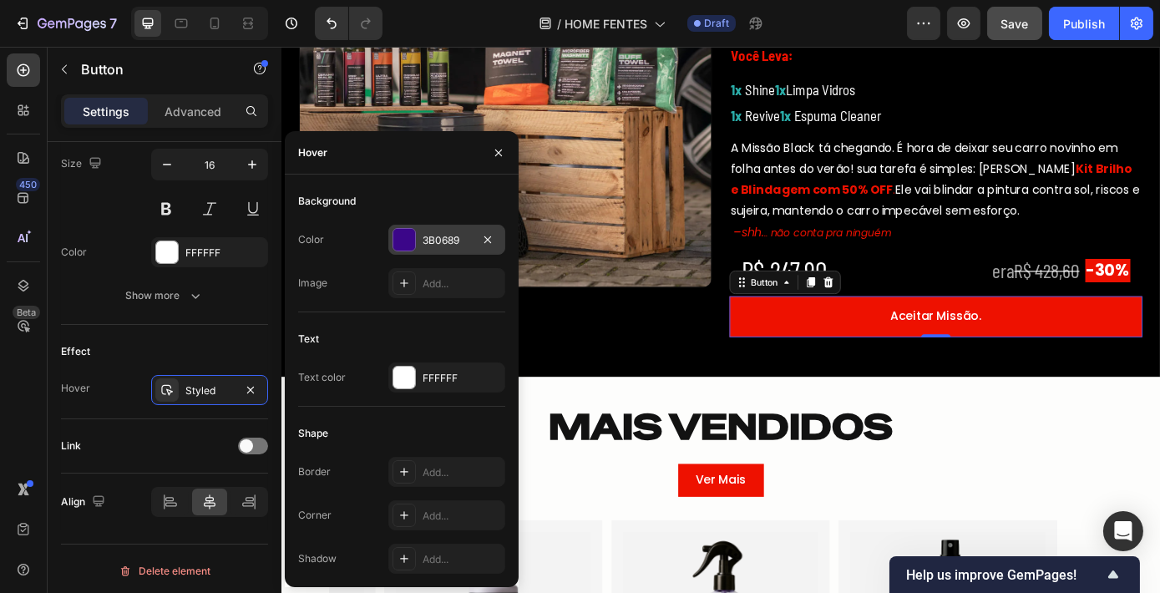
click at [398, 248] on div at bounding box center [404, 240] width 22 height 22
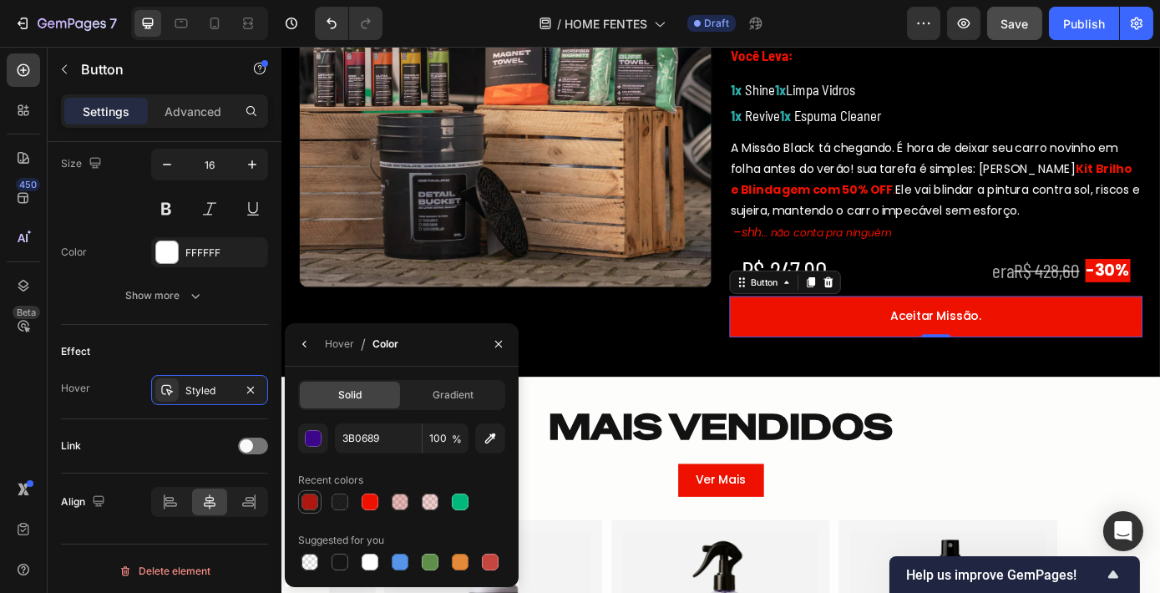
click at [309, 501] on div at bounding box center [309, 501] width 17 height 17
type input "AD150D"
type input "99"
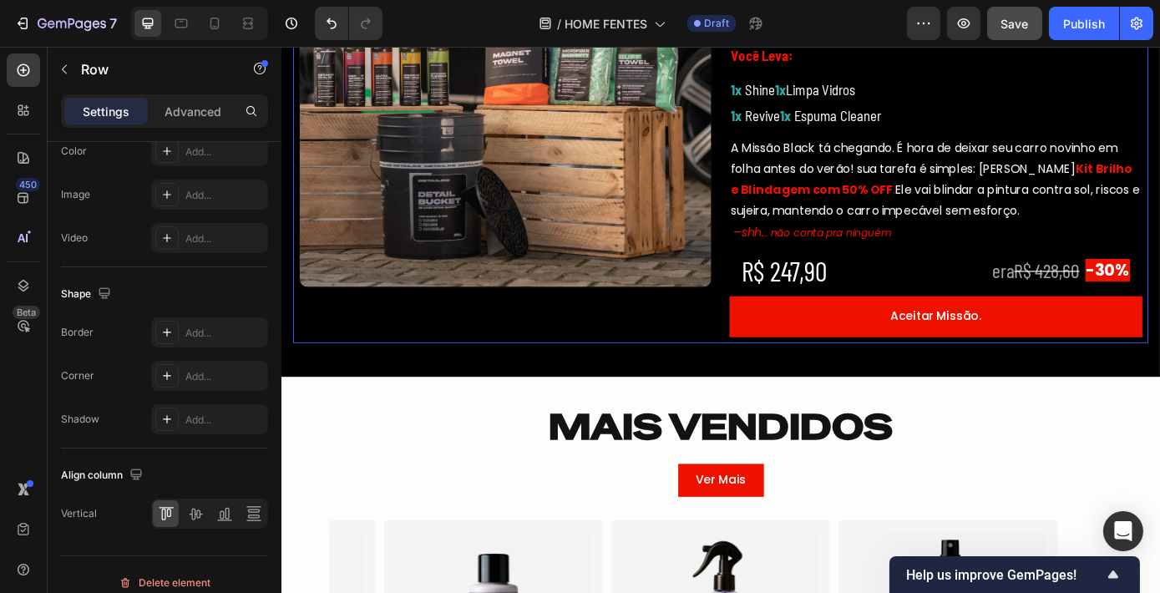
click at [673, 355] on div "Image" at bounding box center [536, 162] width 471 height 431
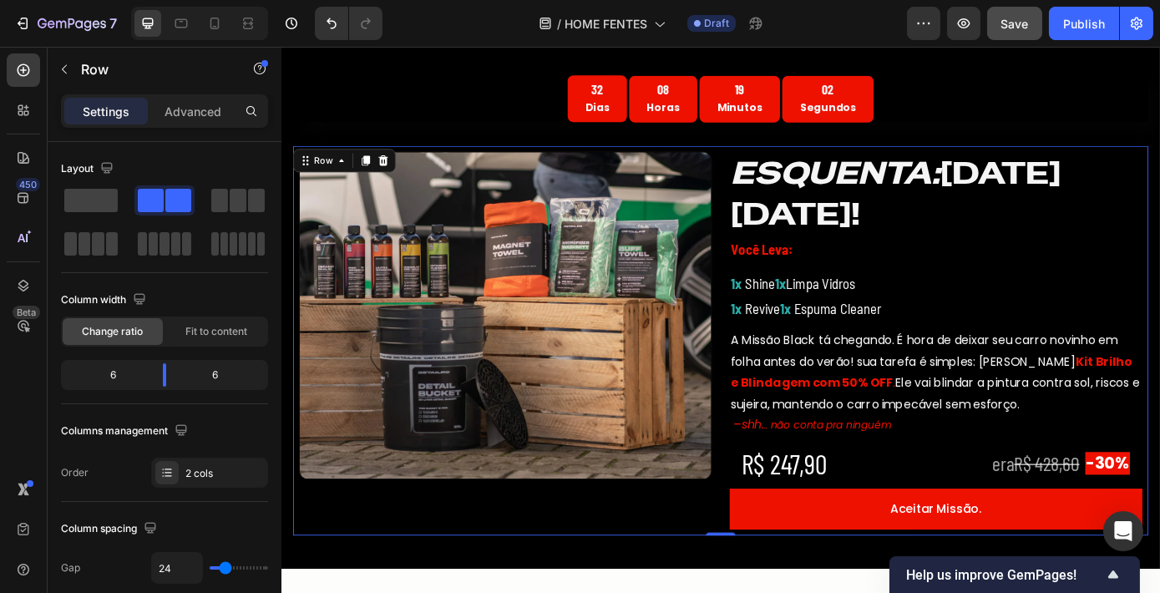
scroll to position [431, 0]
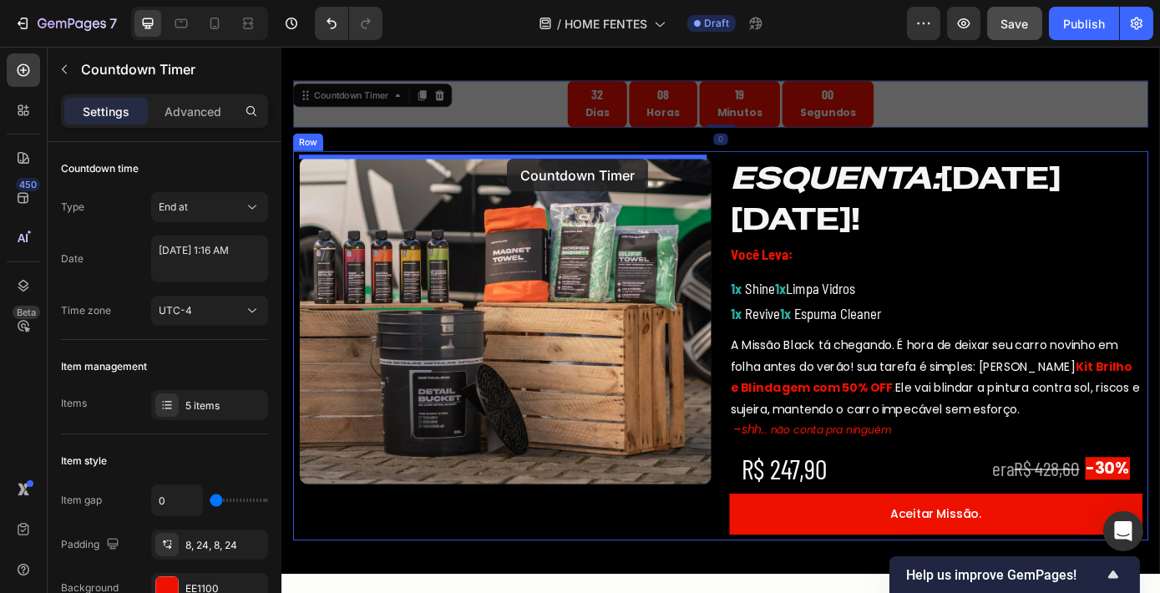
drag, startPoint x: 778, startPoint y: 112, endPoint x: 538, endPoint y: 174, distance: 248.5
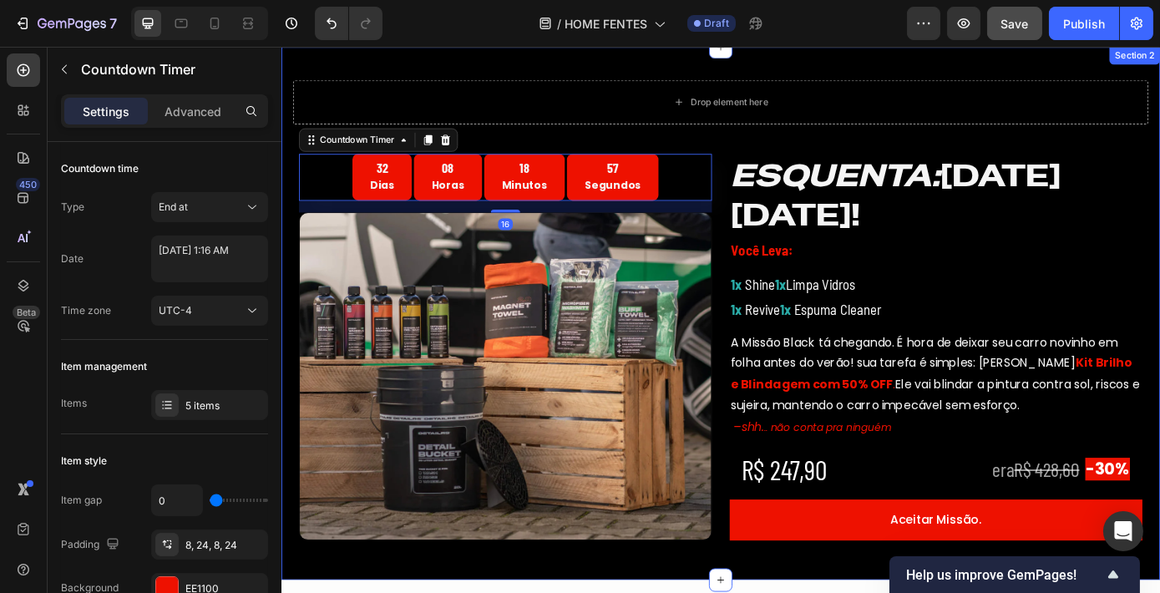
click at [989, 67] on div "Drop element here Row 32 Dias 08 Horas 18 Minutos 57 Segundos Countdown Timer 1…" at bounding box center [782, 351] width 1002 height 609
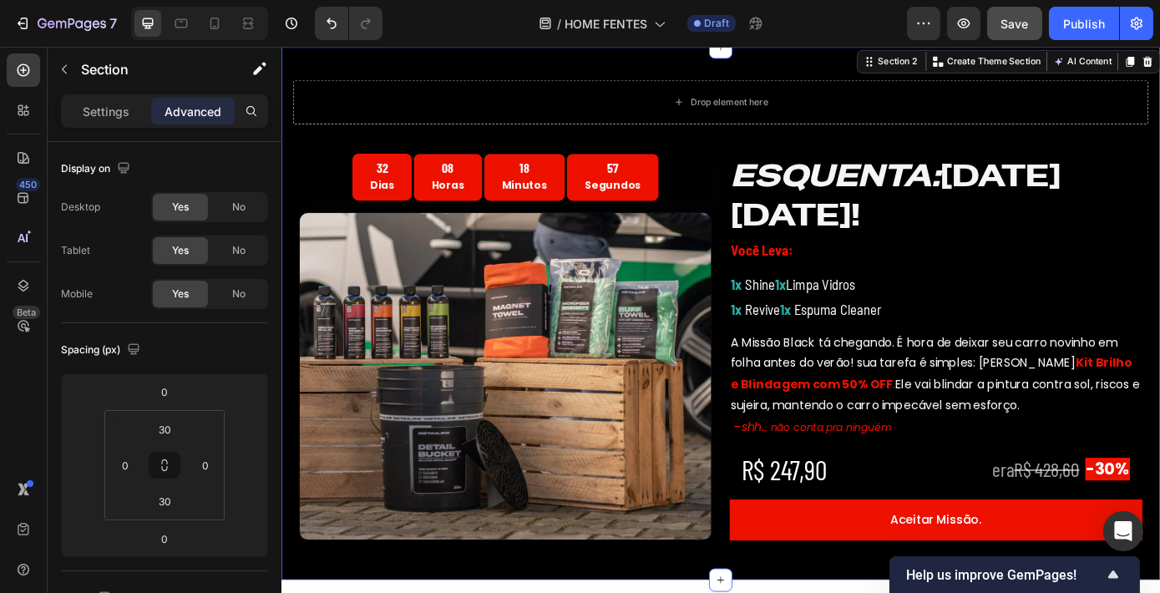
scroll to position [470, 0]
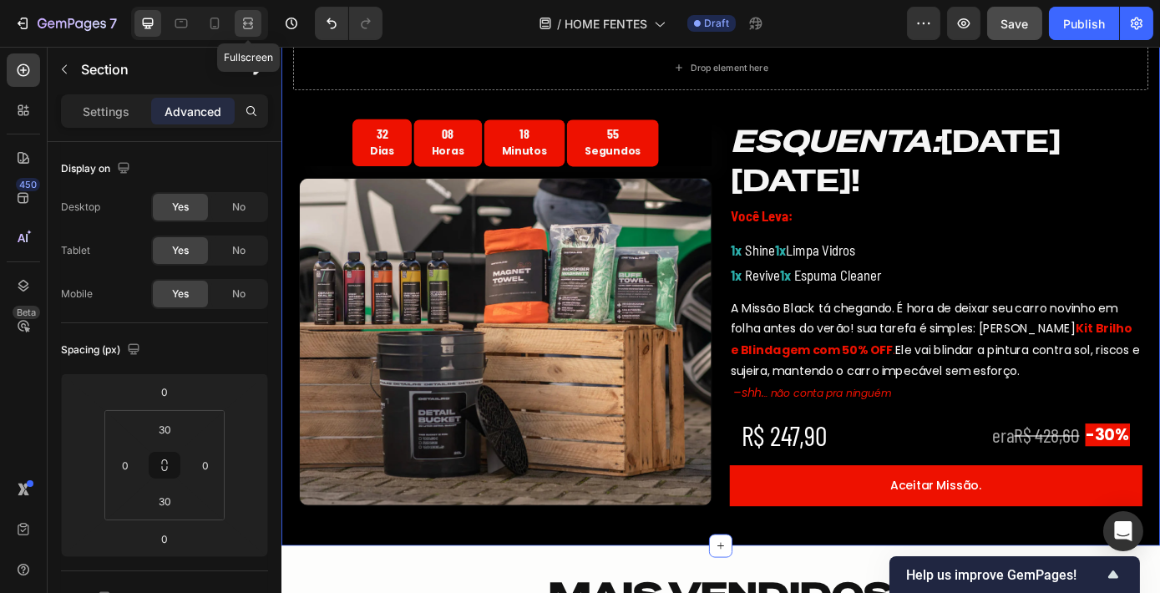
click at [251, 26] on icon at bounding box center [248, 27] width 10 height 3
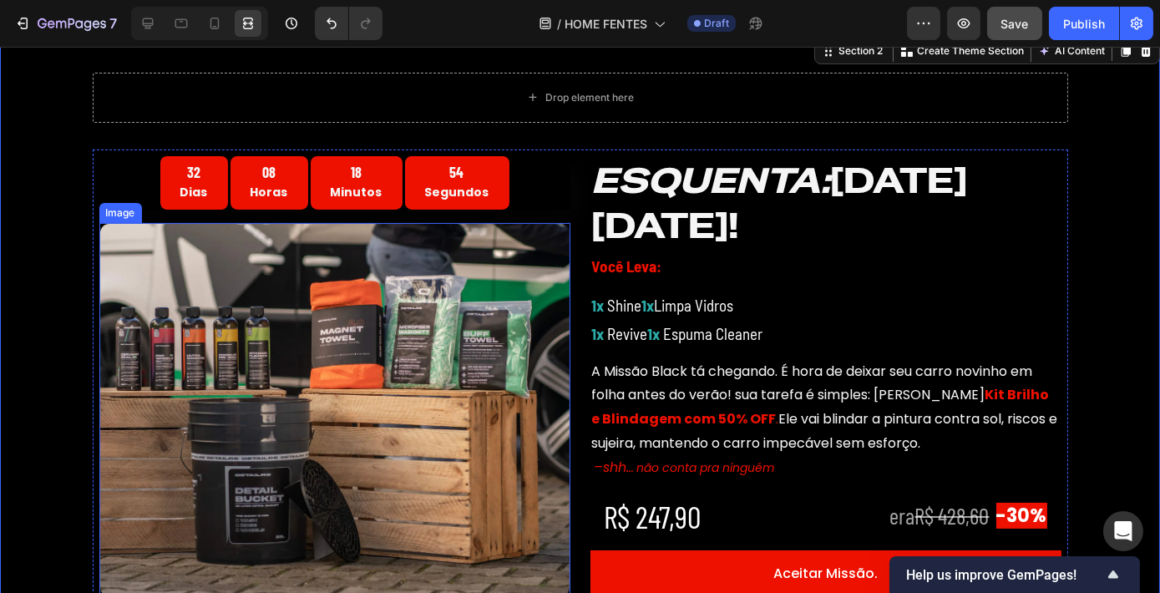
scroll to position [444, 0]
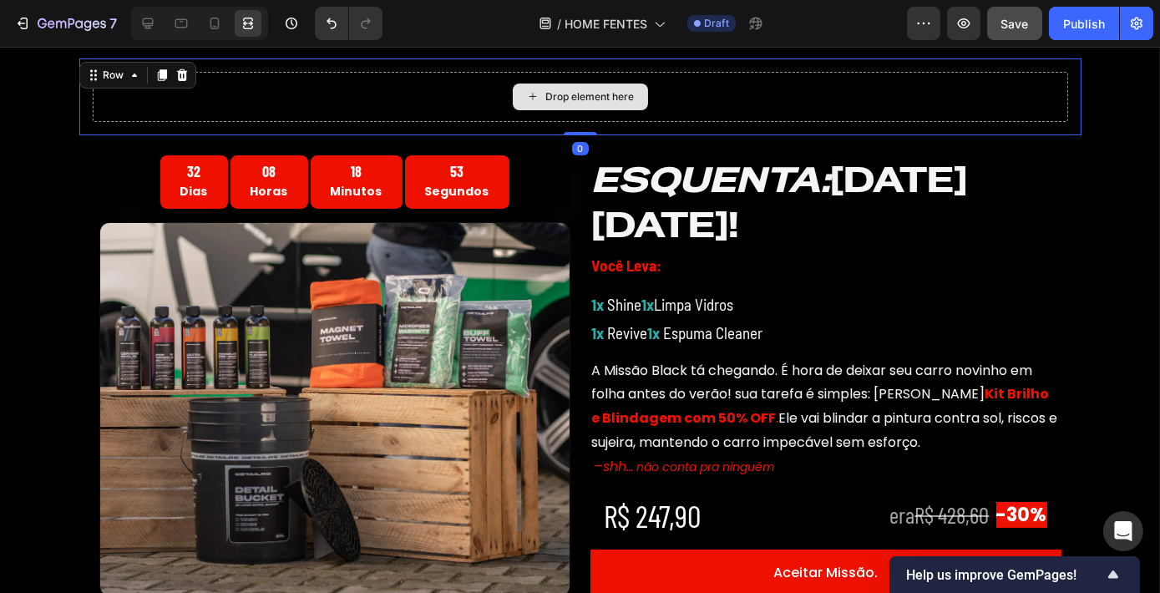
click at [438, 98] on div "Drop element here" at bounding box center [580, 97] width 975 height 50
click at [178, 76] on icon at bounding box center [181, 75] width 11 height 12
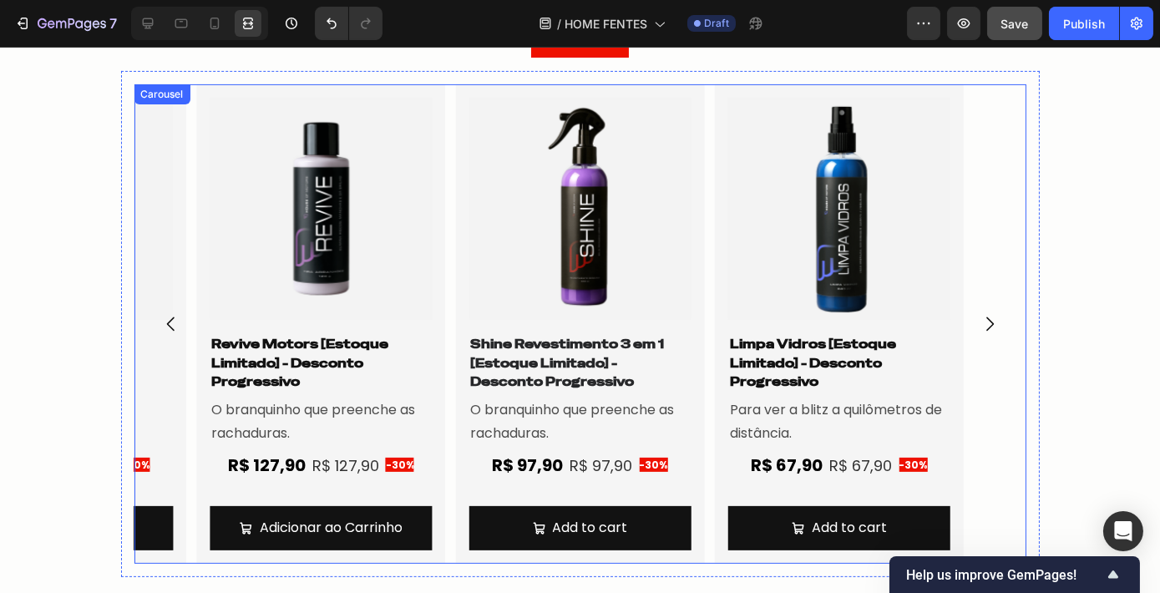
scroll to position [1149, 0]
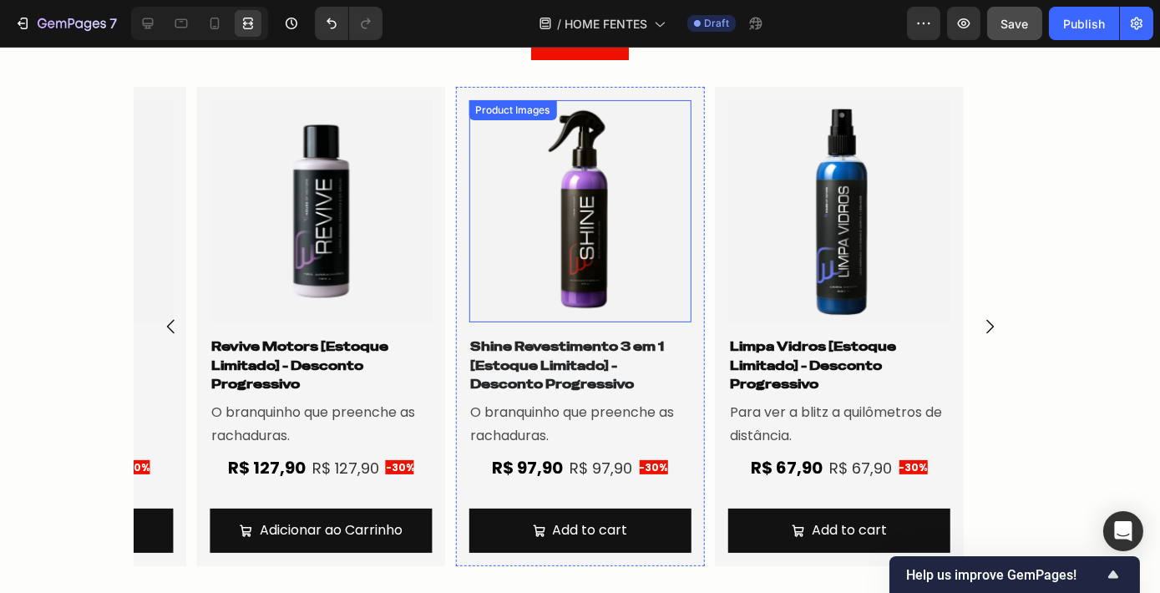
click at [678, 228] on img at bounding box center [579, 211] width 222 height 222
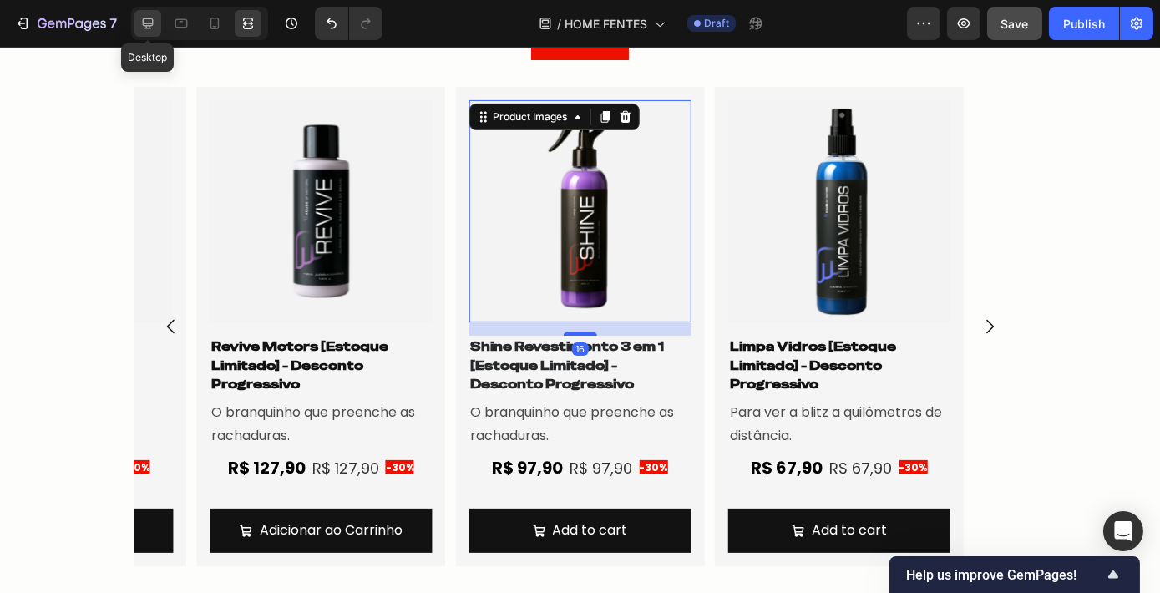
click at [138, 14] on div at bounding box center [147, 23] width 27 height 27
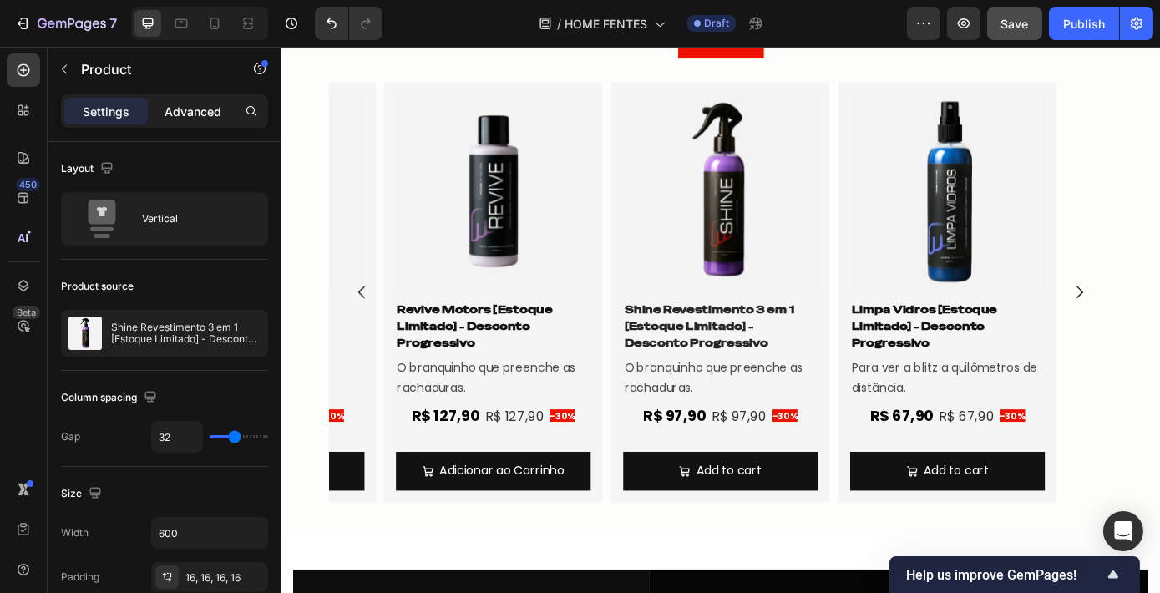
click at [198, 110] on p "Advanced" at bounding box center [192, 112] width 57 height 18
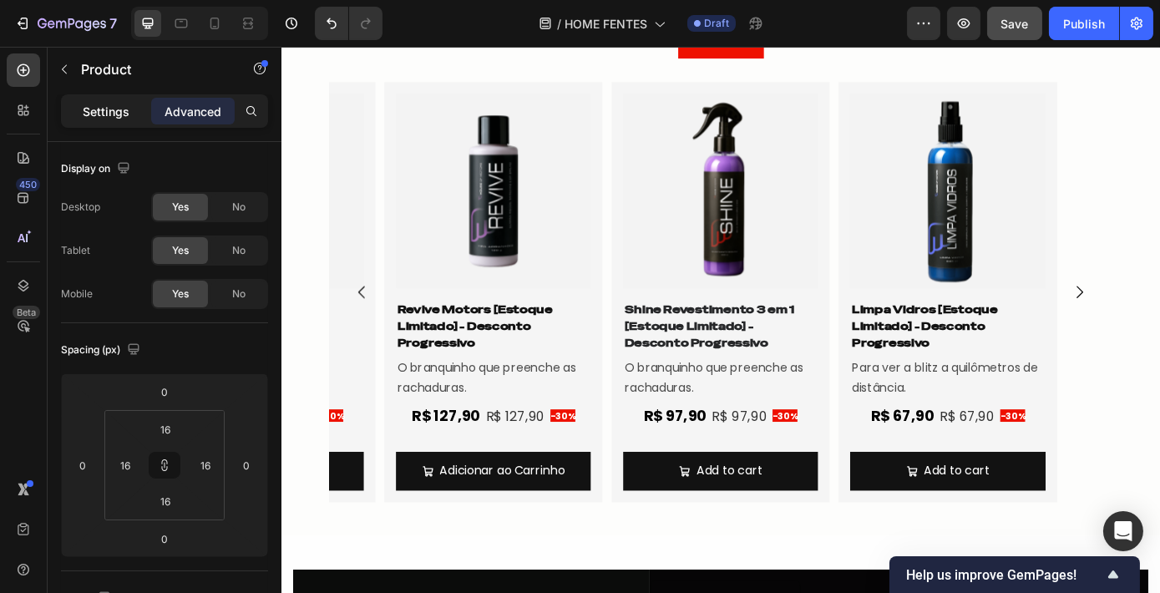
click at [113, 111] on p "Settings" at bounding box center [106, 112] width 47 height 18
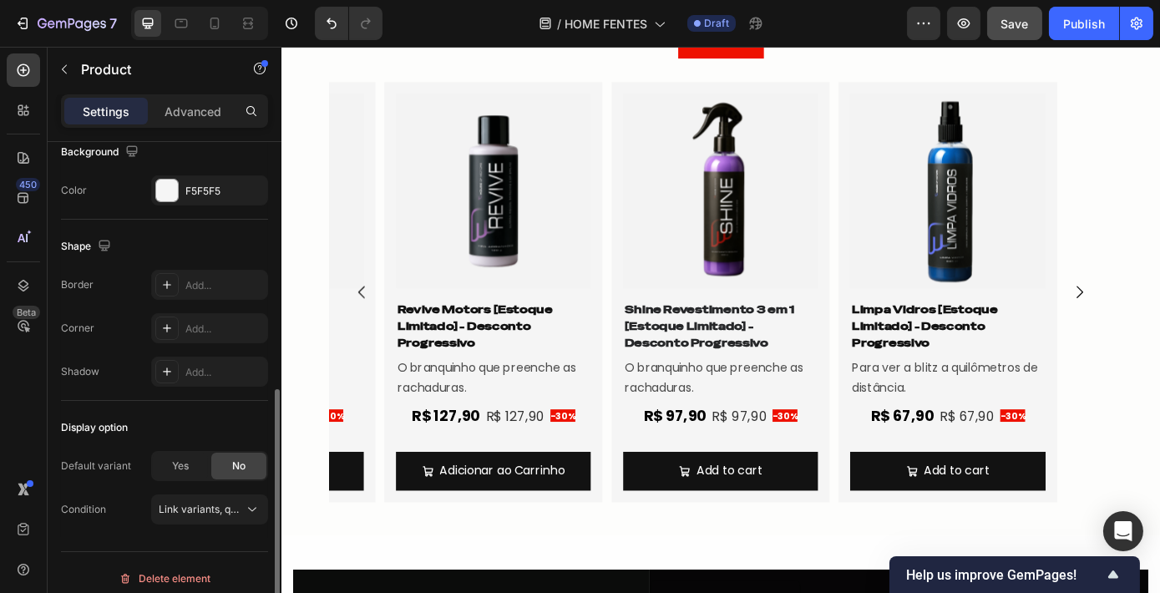
scroll to position [485, 0]
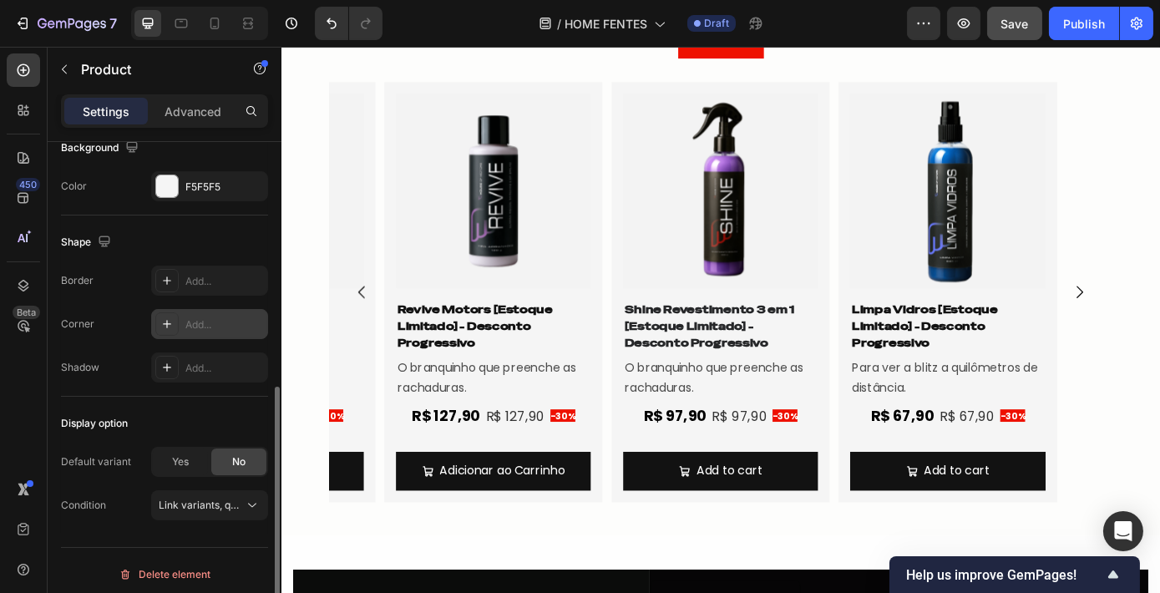
click at [189, 311] on div "Add..." at bounding box center [209, 324] width 117 height 30
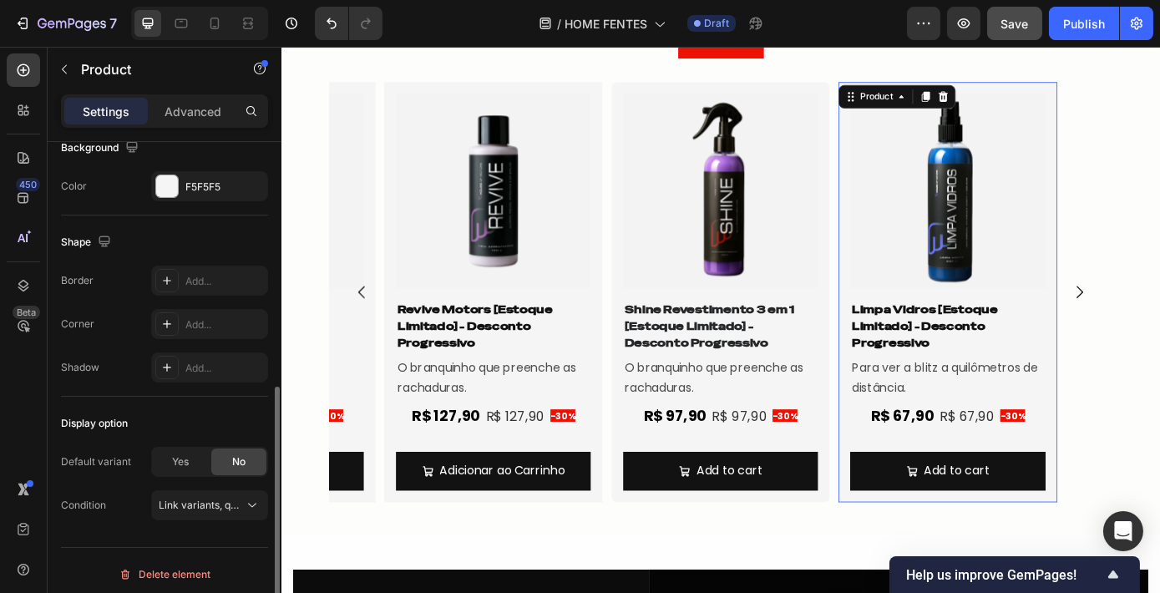
click at [922, 251] on div "Product Images Limpa Vidros [Estoque Limitado] - Desconto Progressivo Product T…" at bounding box center [1040, 326] width 249 height 479
click at [202, 317] on div "Add..." at bounding box center [224, 324] width 78 height 15
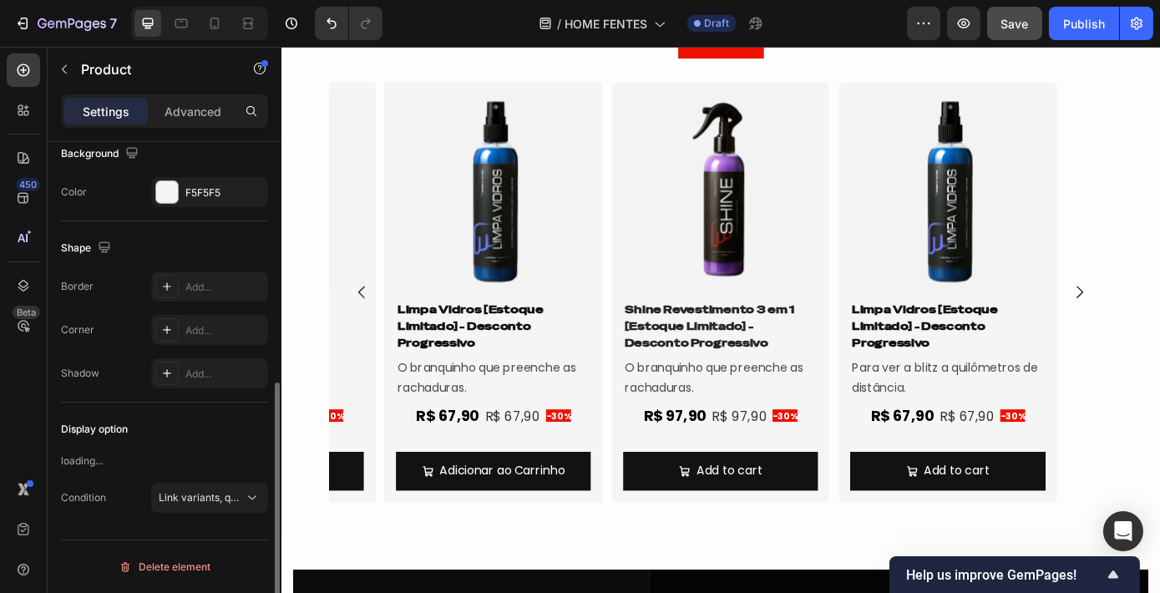
scroll to position [476, 0]
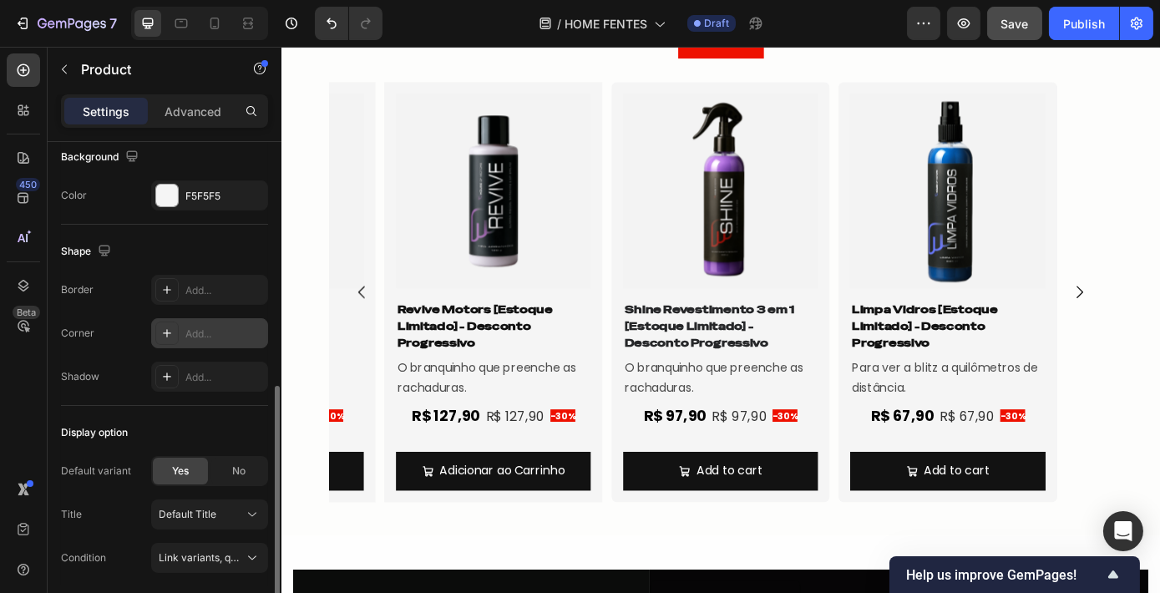
click at [198, 326] on div "Add..." at bounding box center [224, 333] width 78 height 15
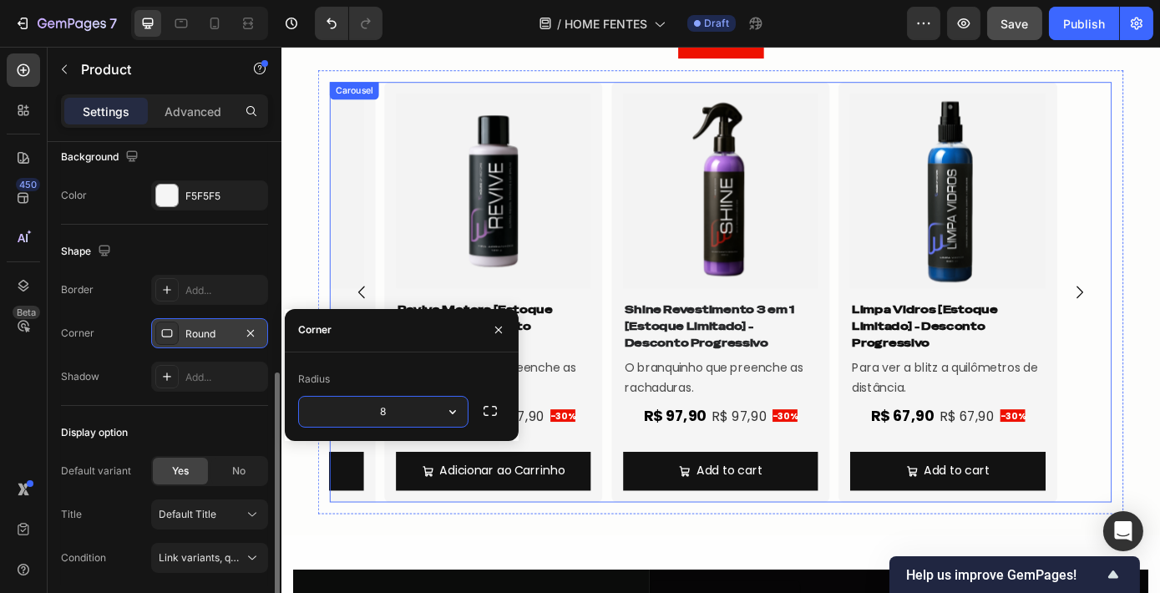
click at [367, 320] on icon "Carousel Back Arrow" at bounding box center [372, 326] width 20 height 20
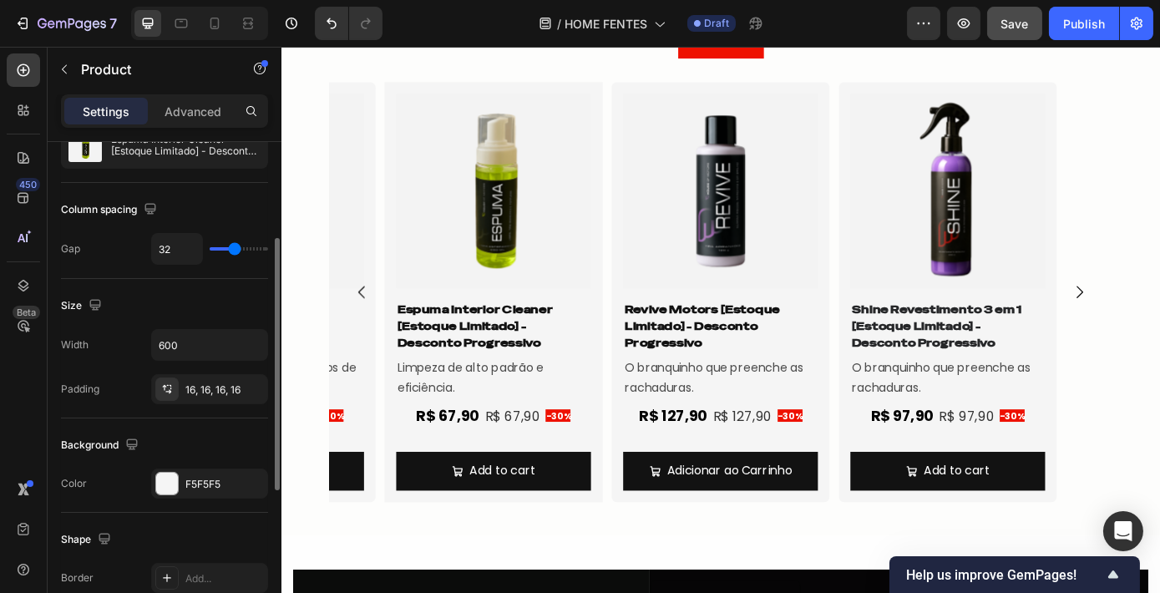
scroll to position [189, 0]
click at [543, 369] on h1 "Espuma Interior Cleaner [Estoque Limitado] - Desconto Progressivo" at bounding box center [522, 366] width 222 height 60
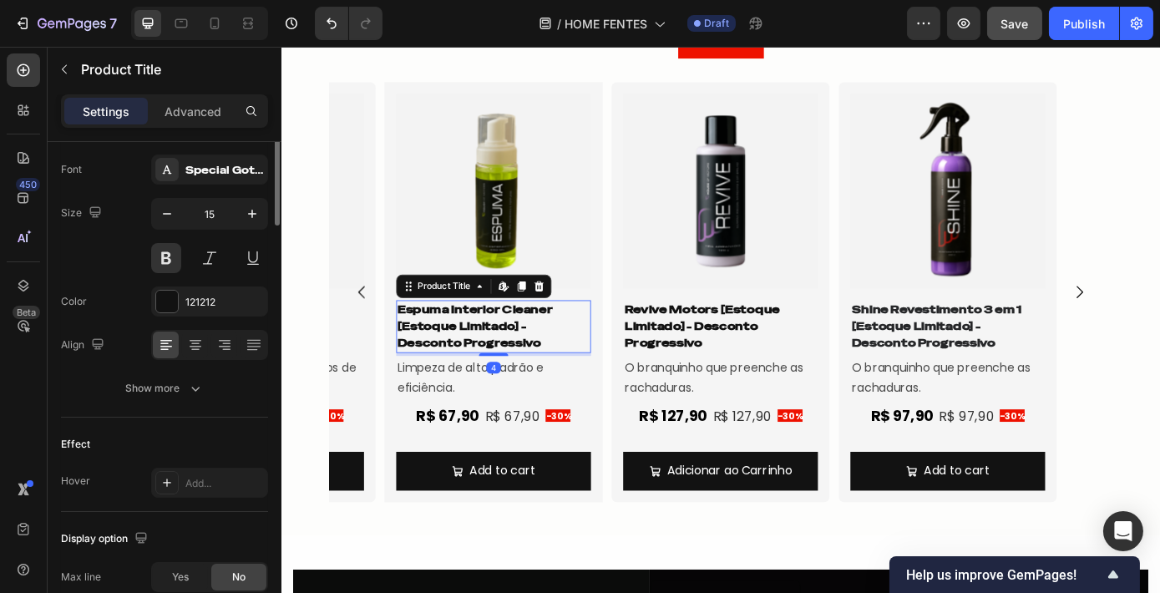
scroll to position [0, 0]
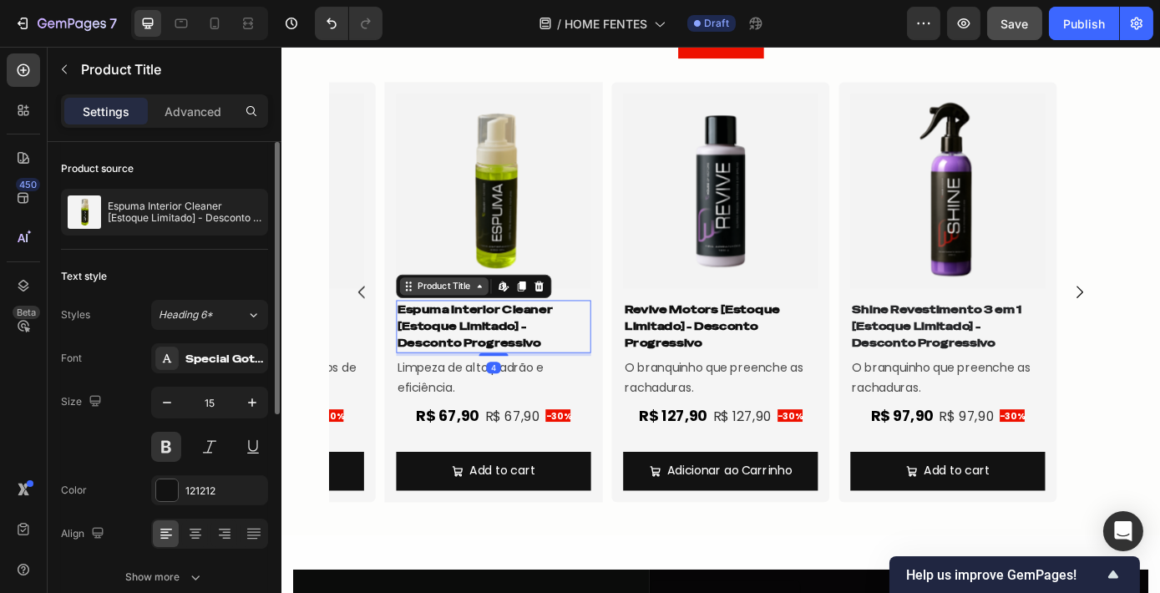
click at [451, 323] on div "Product Title" at bounding box center [466, 319] width 68 height 15
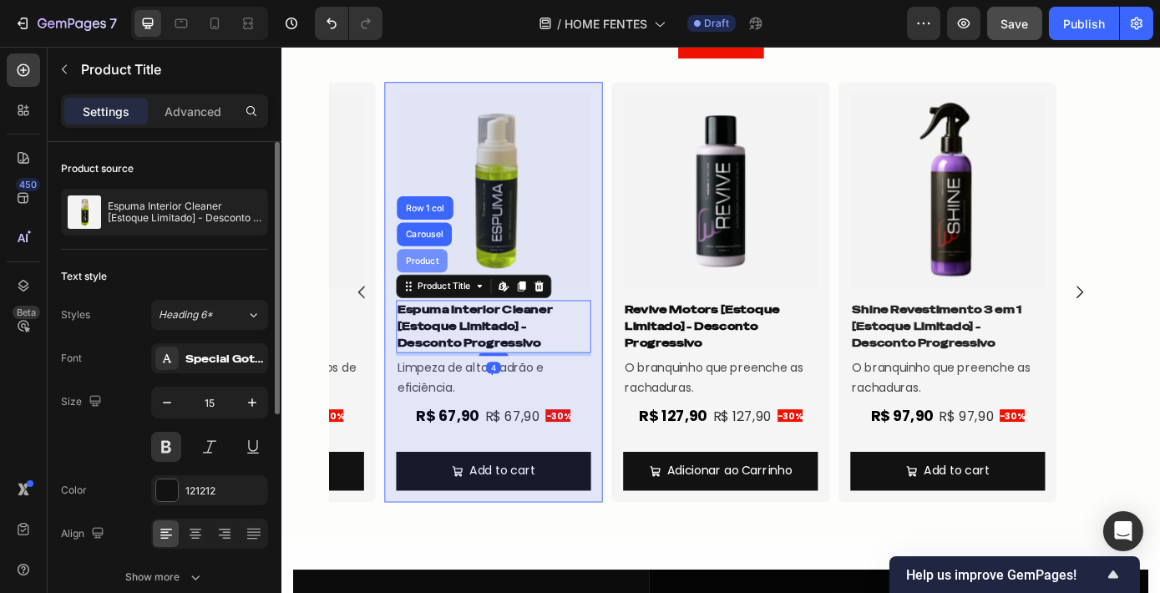
click at [436, 290] on div "Product" at bounding box center [440, 291] width 44 height 10
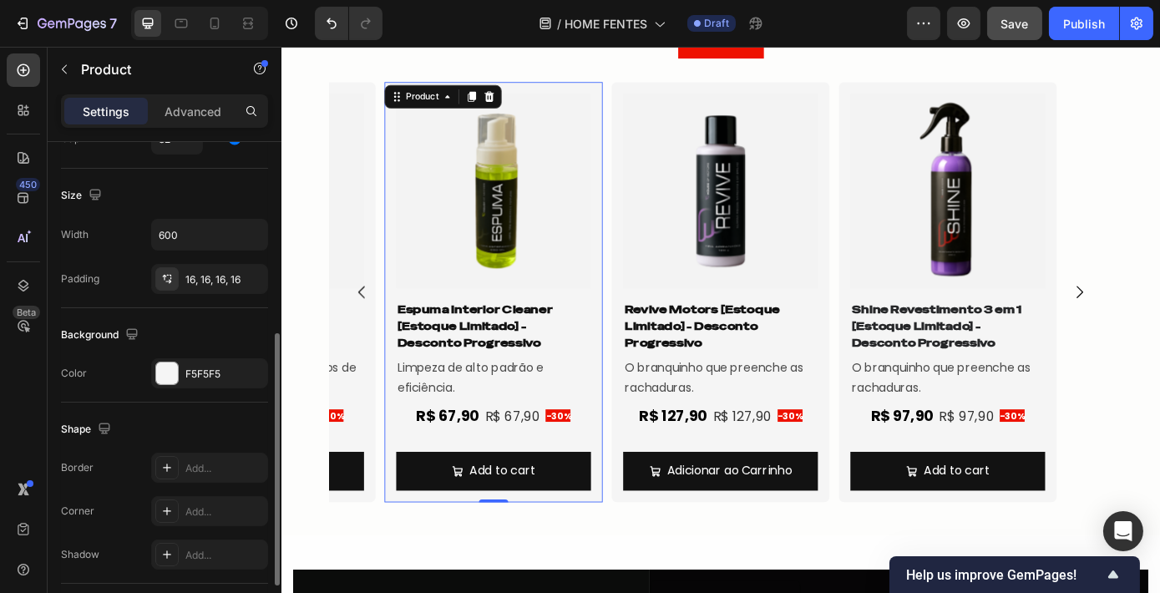
scroll to position [363, 0]
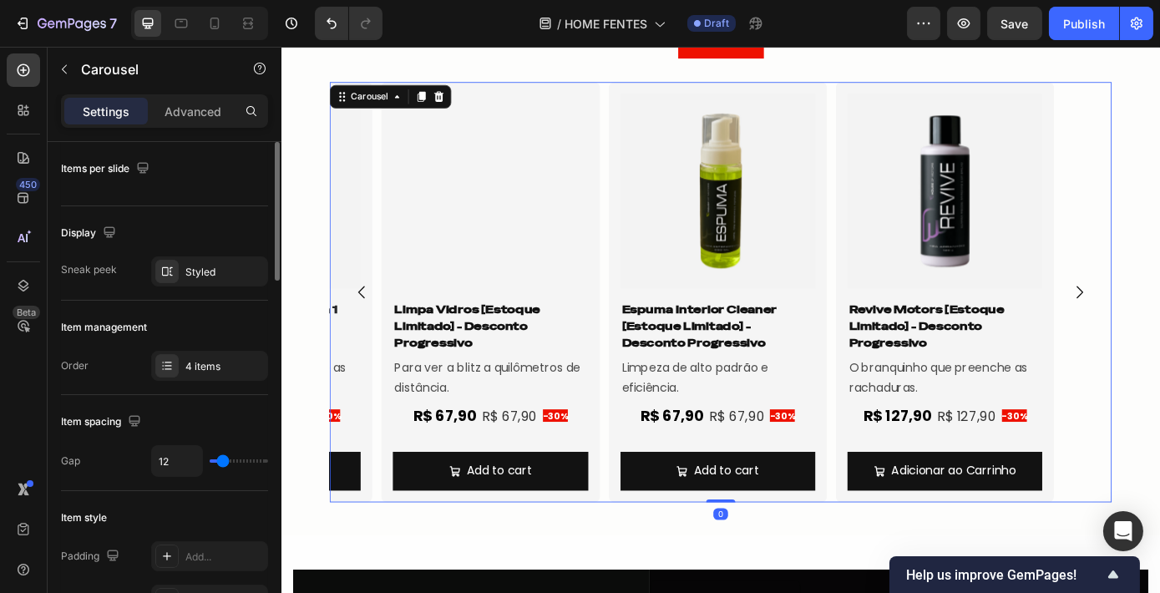
scroll to position [1149, 0]
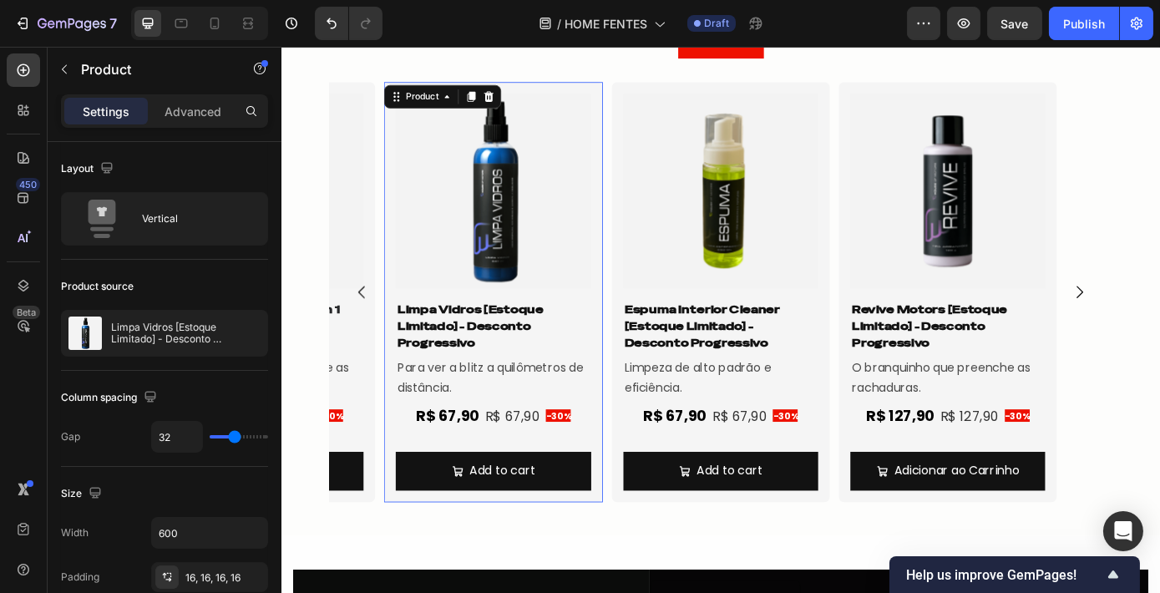
click at [636, 268] on div "Product Images Limpa Vidros [Estoque Limitado] - Desconto Progressivo Product T…" at bounding box center [521, 326] width 249 height 479
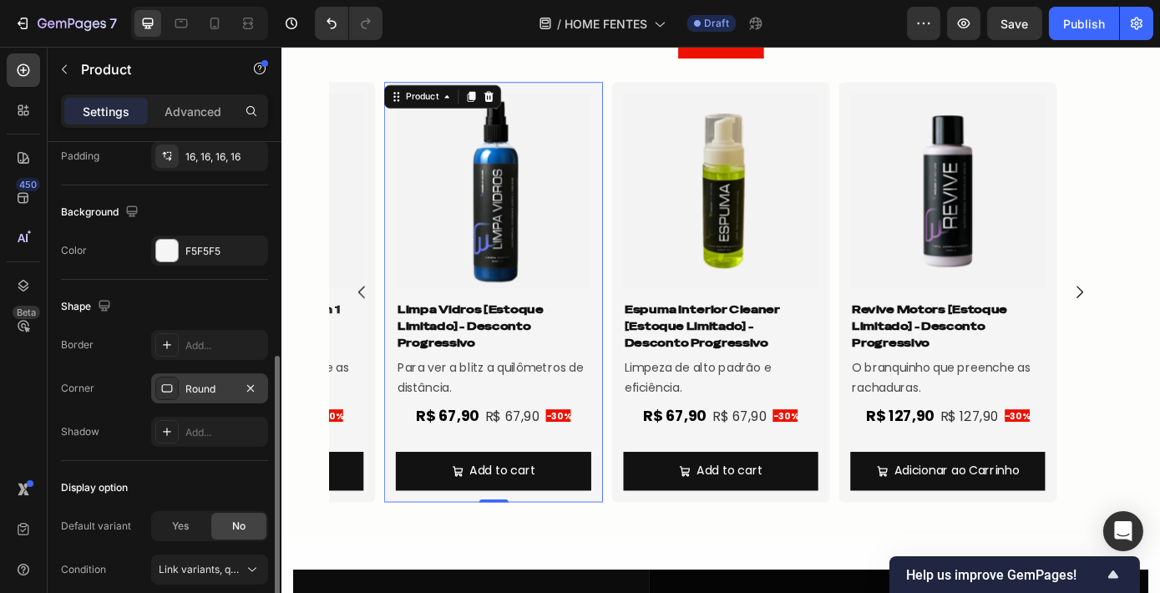
scroll to position [424, 0]
click at [193, 372] on div "Round" at bounding box center [209, 385] width 117 height 30
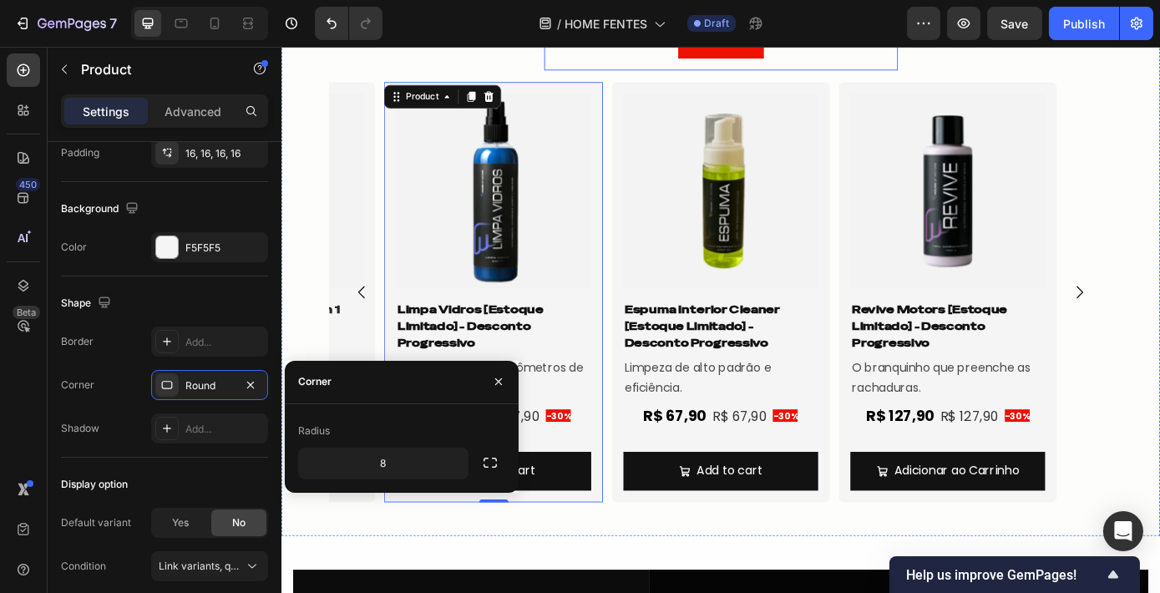
click at [595, 68] on div "Ver Mais Button" at bounding box center [782, 48] width 397 height 51
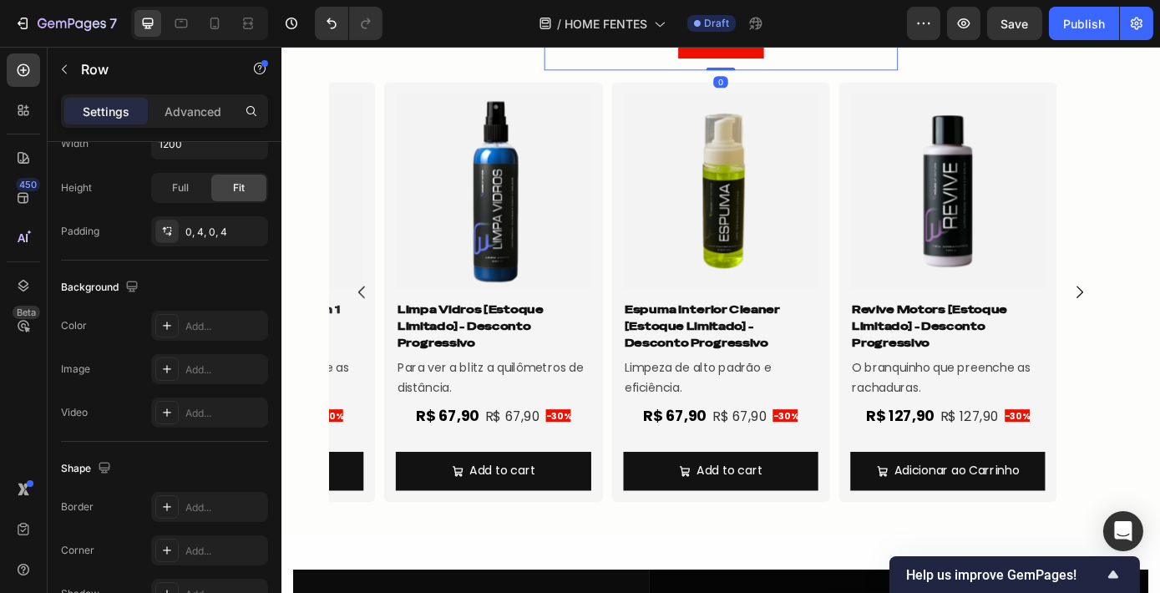
scroll to position [0, 0]
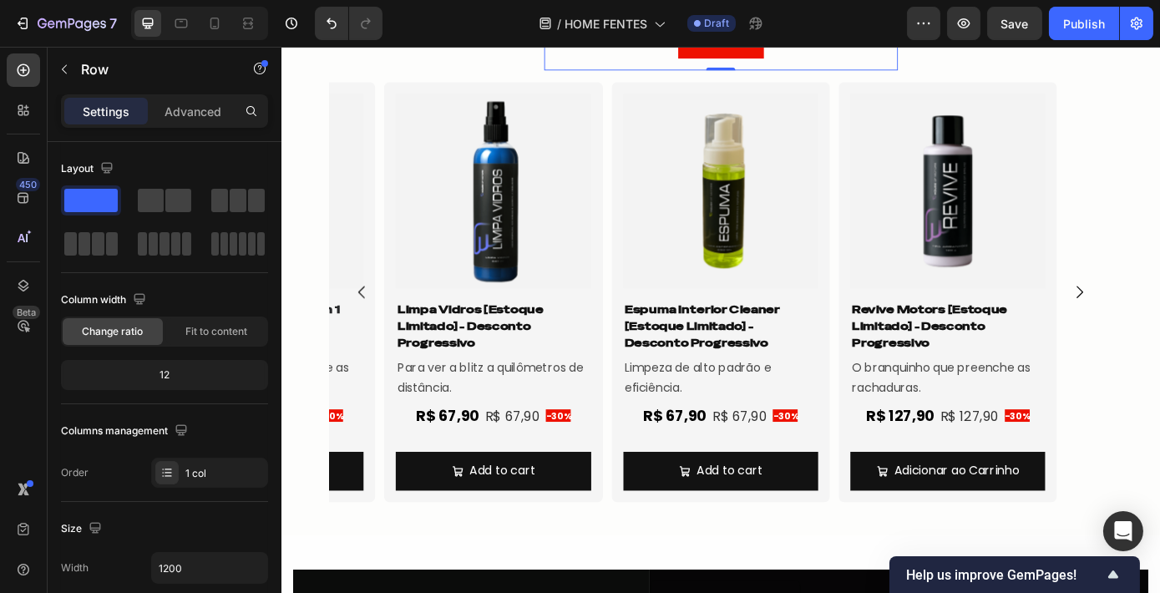
click at [262, 25] on div at bounding box center [199, 23] width 137 height 33
click at [255, 24] on div at bounding box center [248, 23] width 27 height 27
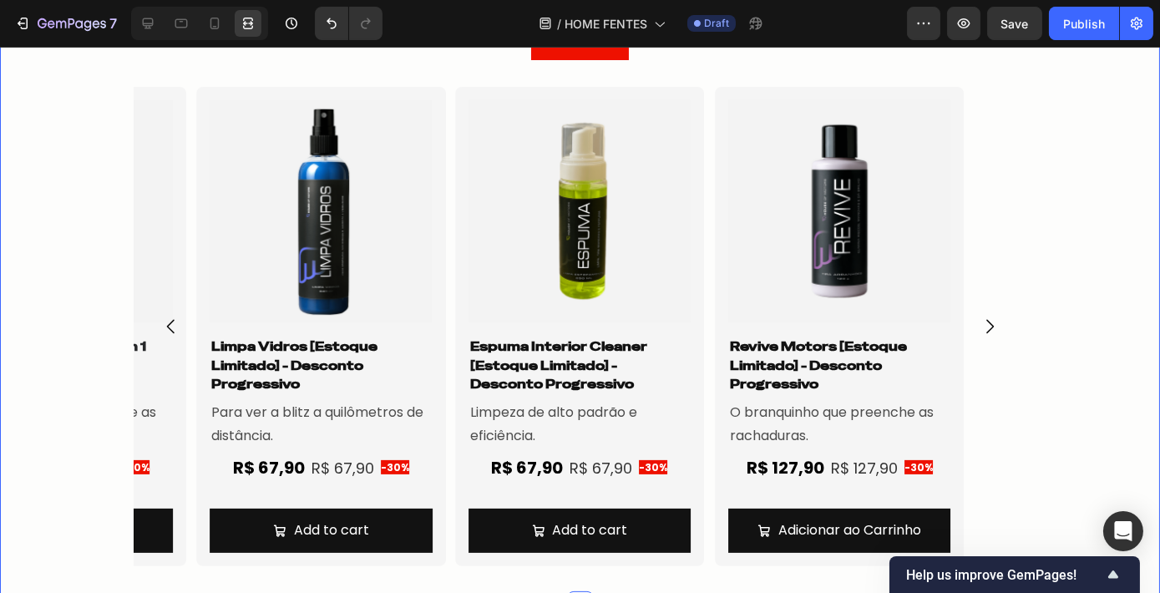
click at [1099, 240] on div "MAIS VENDIDOS Heading Row Ver Mais Button Row Product Images Shine Revestimento…" at bounding box center [580, 263] width 1160 height 631
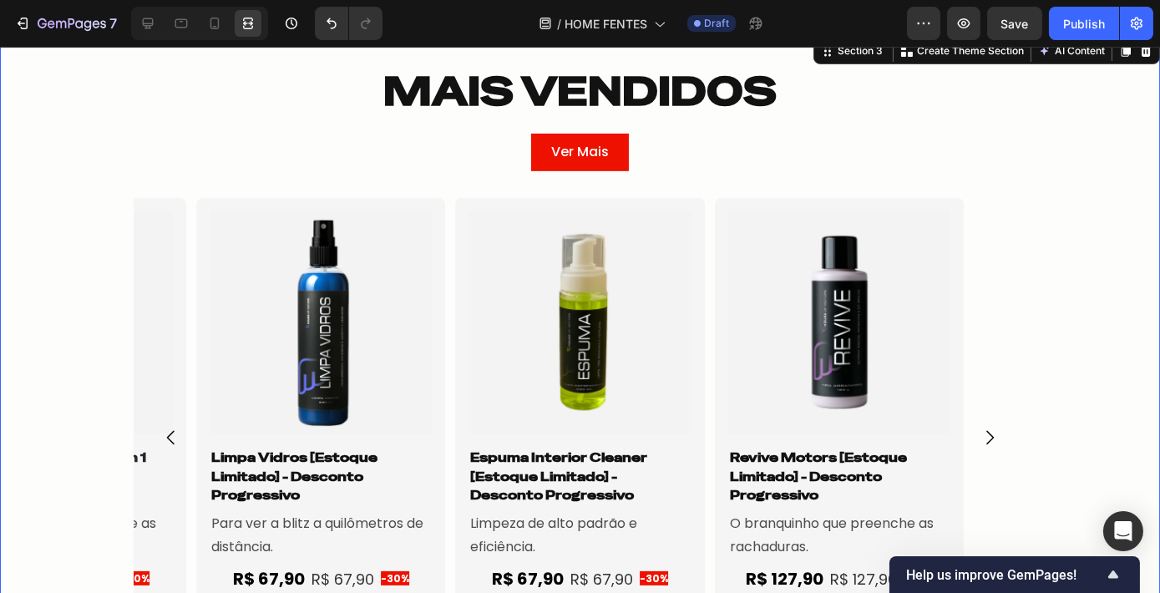
scroll to position [1040, 0]
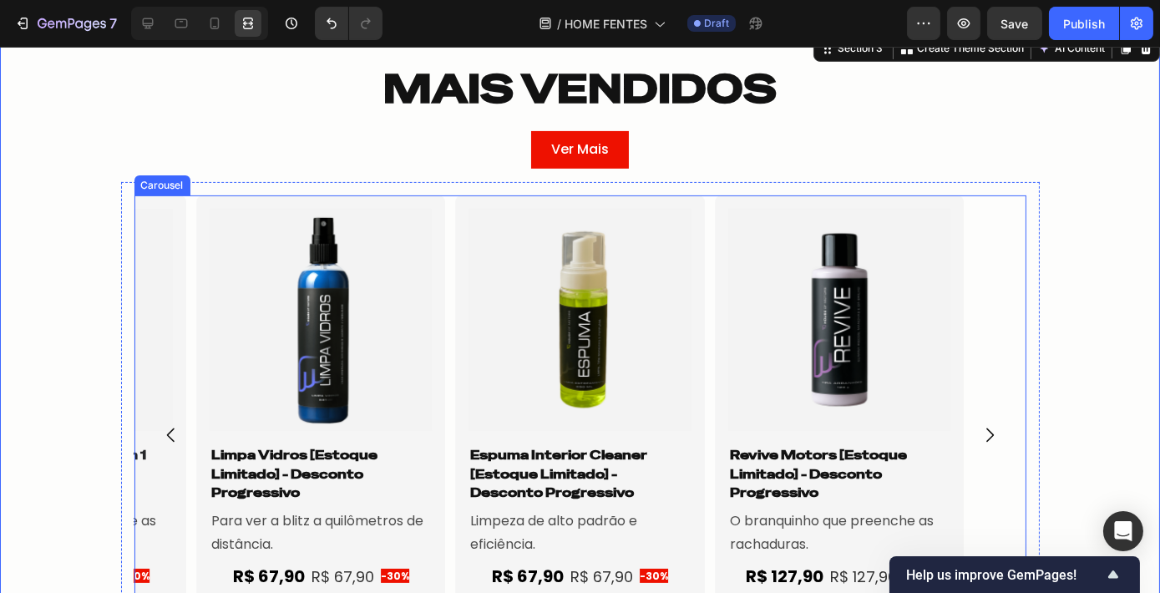
click at [703, 280] on div "Product Images Shine Revestimento 3 em 1 [Estoque Limitado] - Desconto Progress…" at bounding box center [580, 434] width 892 height 479
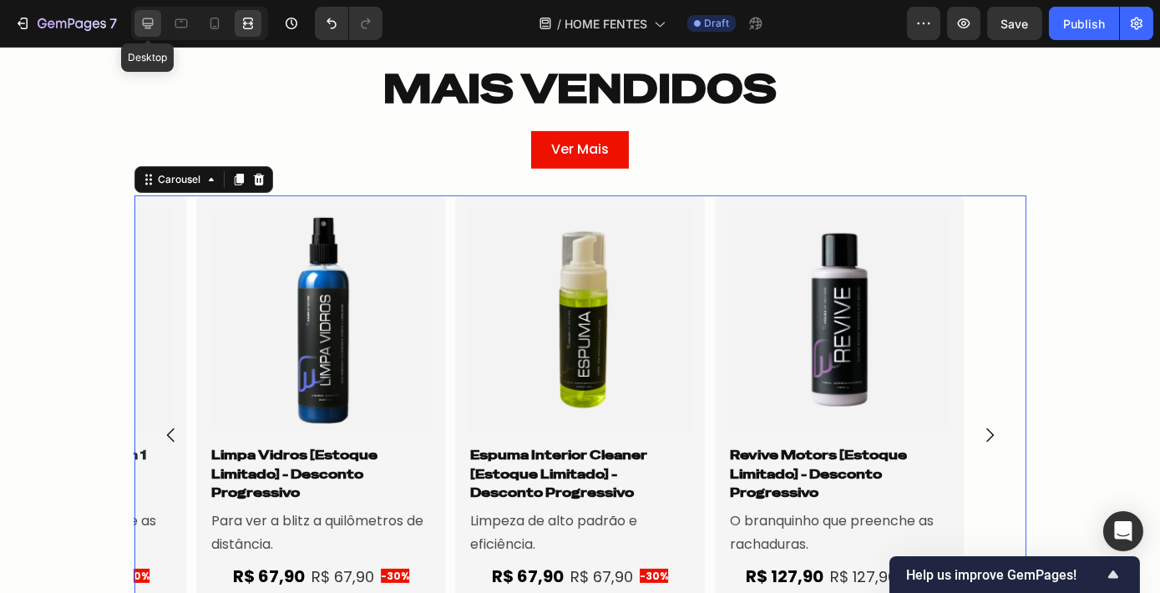
click at [143, 19] on icon at bounding box center [148, 23] width 11 height 11
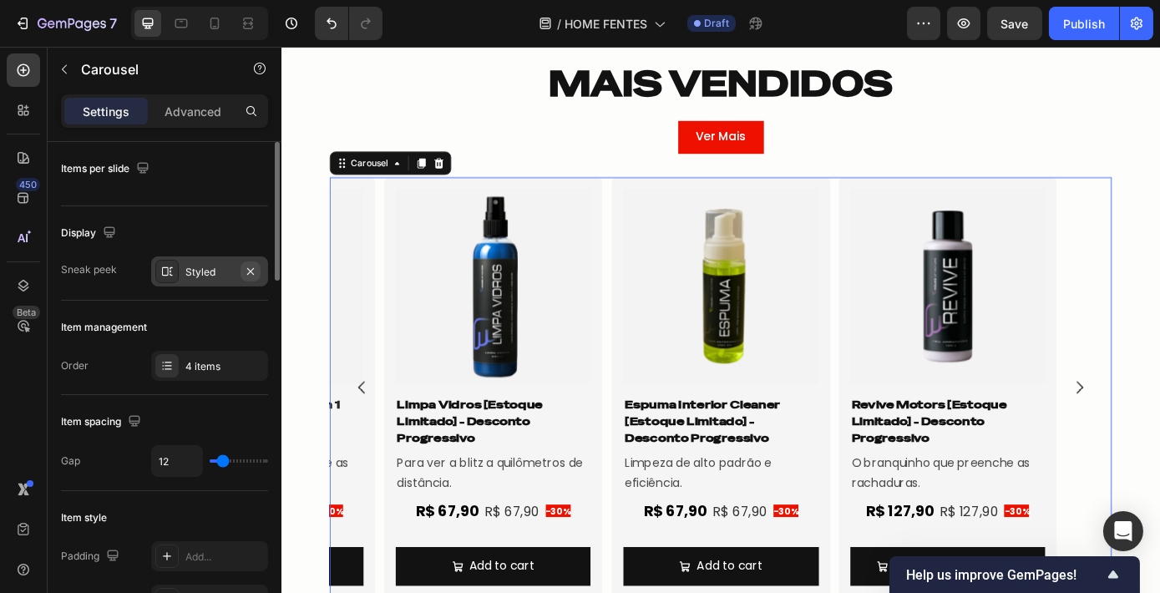
click at [246, 270] on icon "button" at bounding box center [250, 271] width 13 height 13
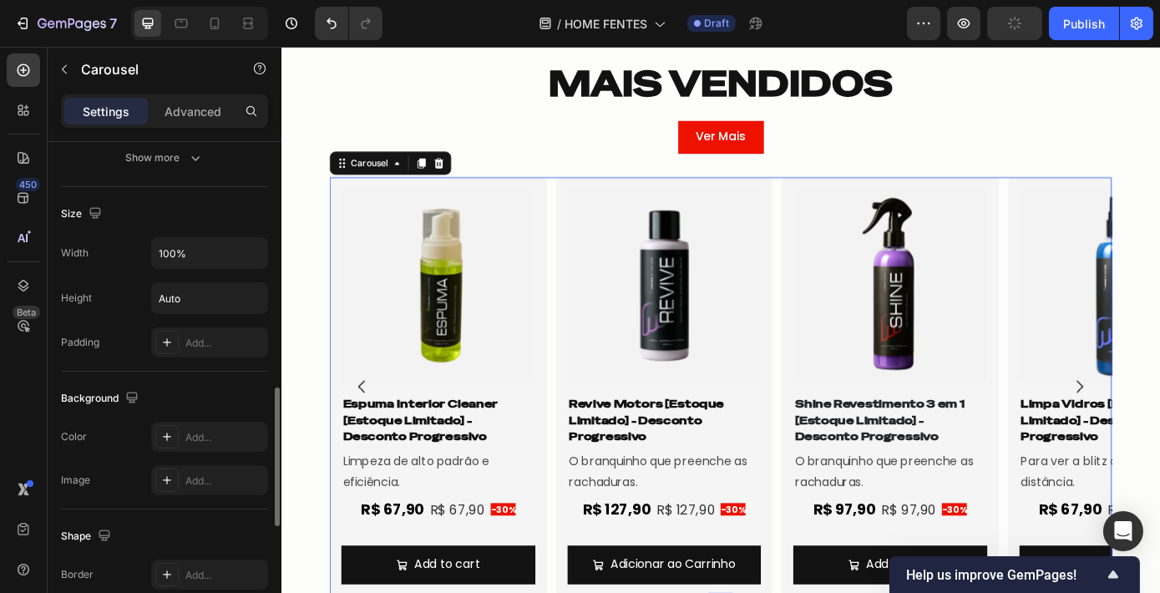
scroll to position [1024, 0]
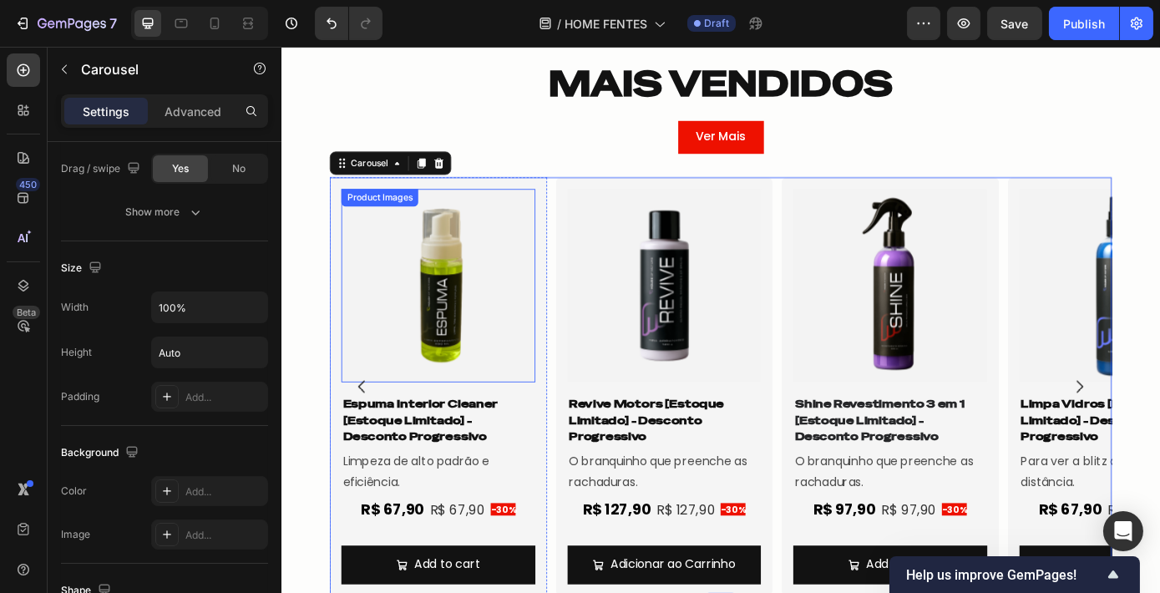
click at [434, 278] on img at bounding box center [459, 319] width 221 height 221
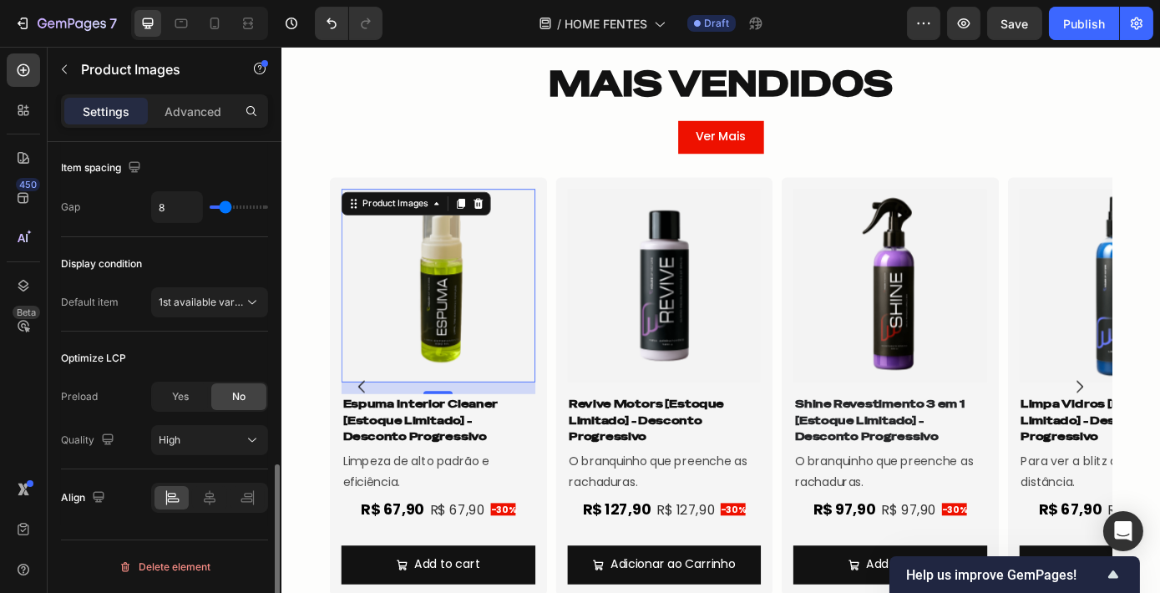
scroll to position [0, 0]
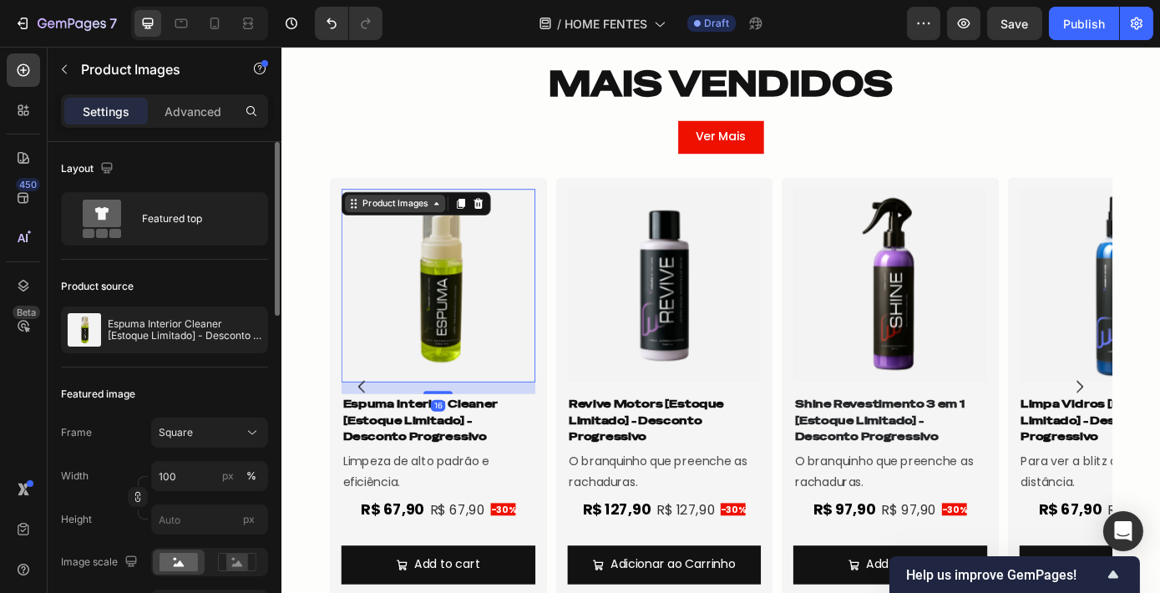
click at [412, 222] on div "Product Images" at bounding box center [410, 225] width 81 height 15
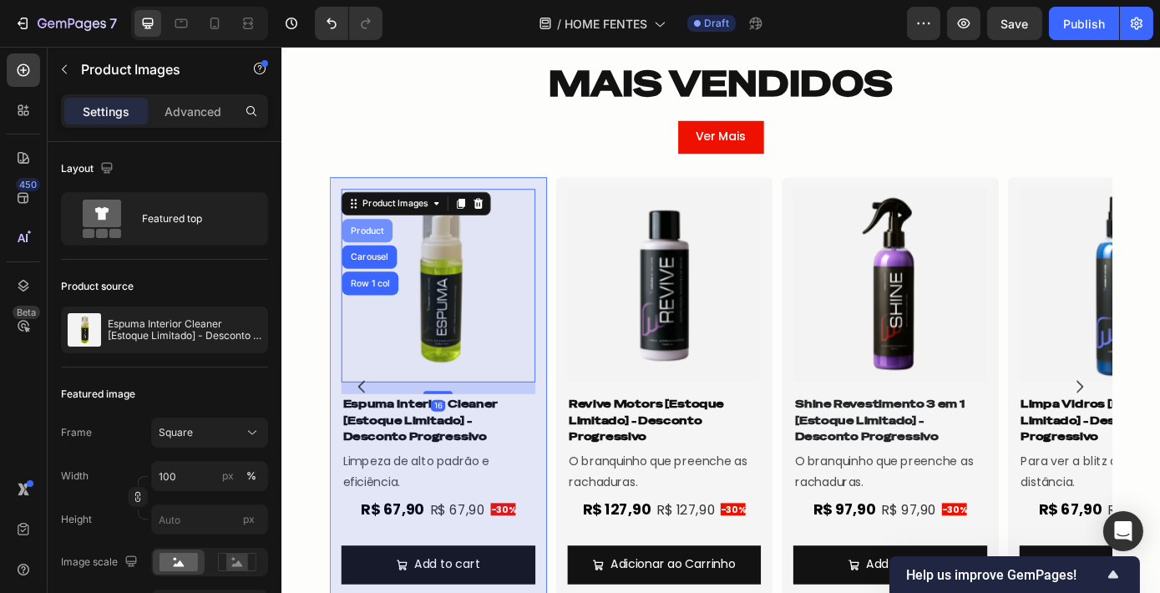
click at [376, 255] on div "Product" at bounding box center [378, 256] width 44 height 10
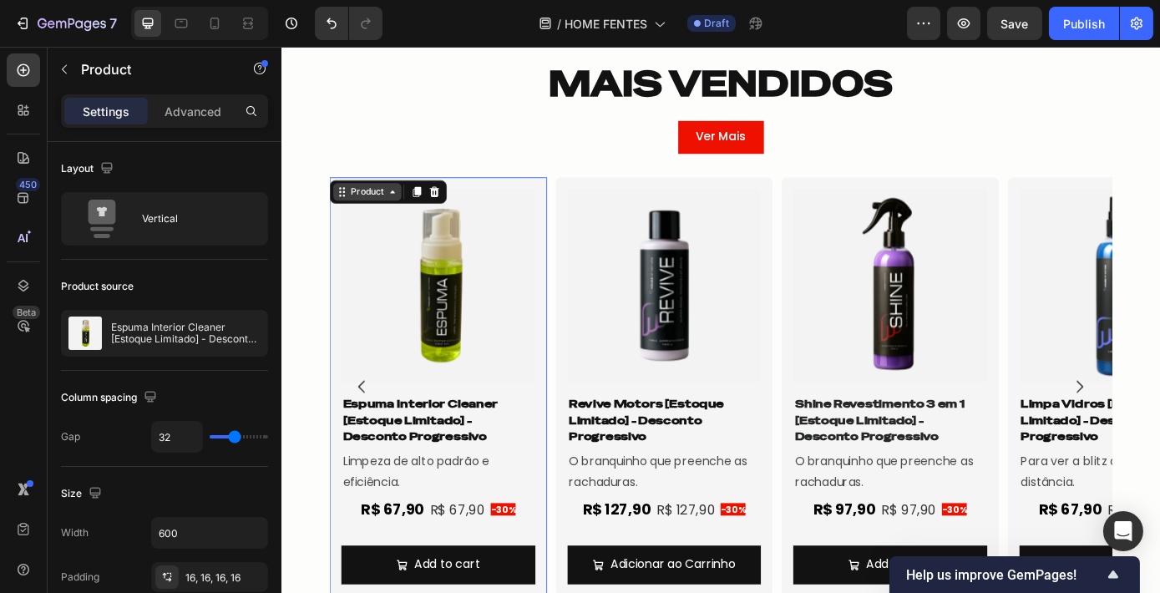
click at [388, 215] on div "Product" at bounding box center [378, 212] width 44 height 15
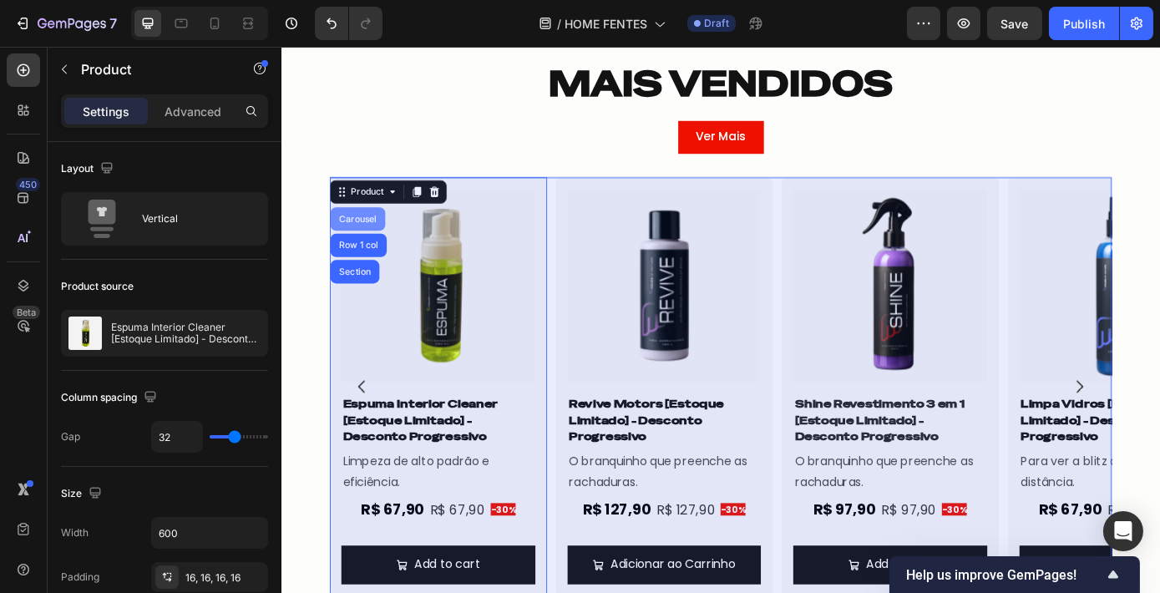
click at [376, 243] on div "Carousel" at bounding box center [367, 243] width 49 height 10
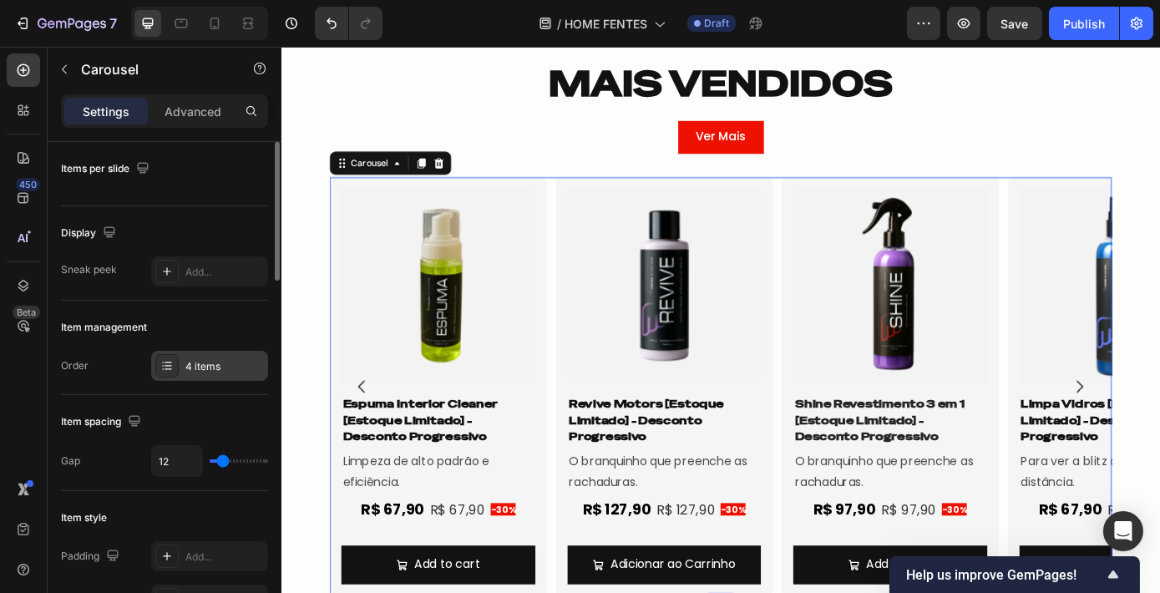
click at [191, 368] on div "4 items" at bounding box center [224, 366] width 78 height 15
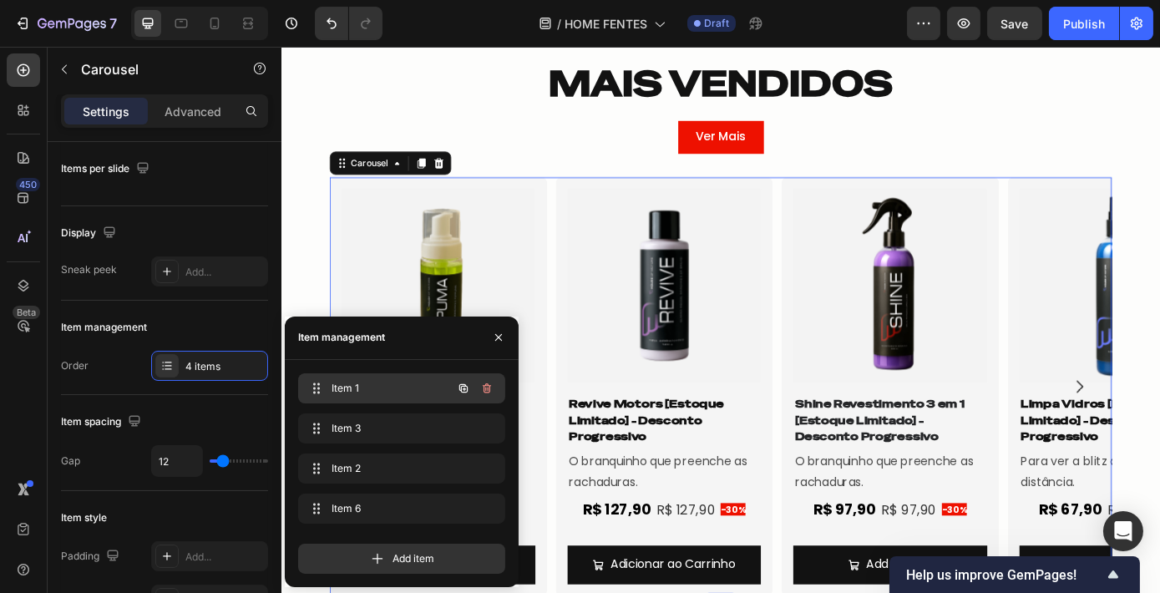
click at [396, 387] on span "Item 1" at bounding box center [378, 388] width 94 height 15
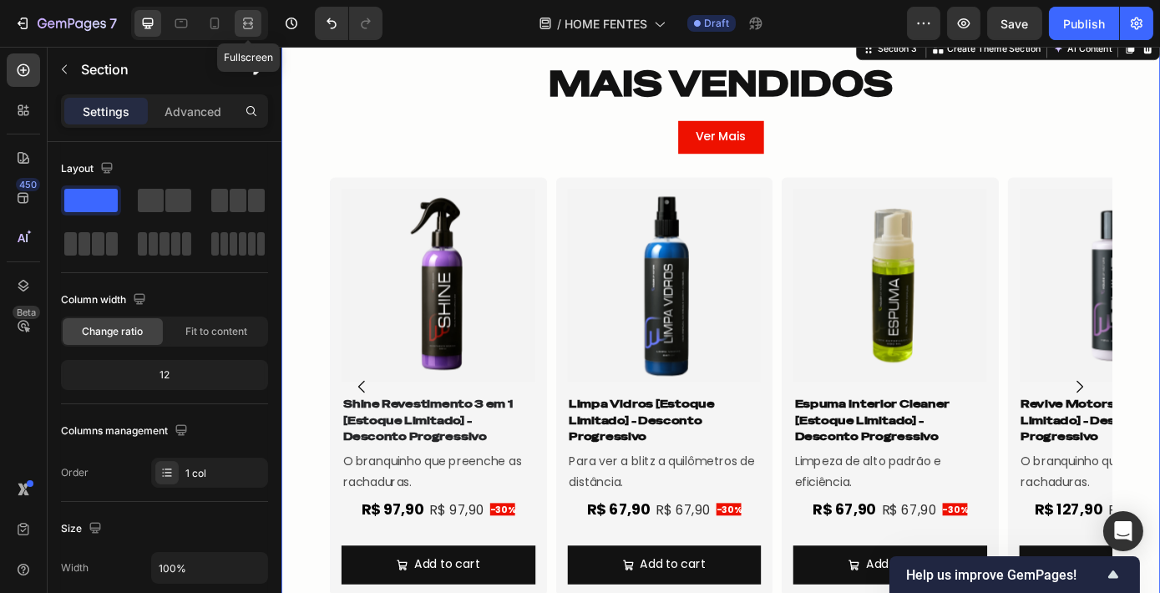
click at [247, 25] on icon at bounding box center [248, 23] width 17 height 17
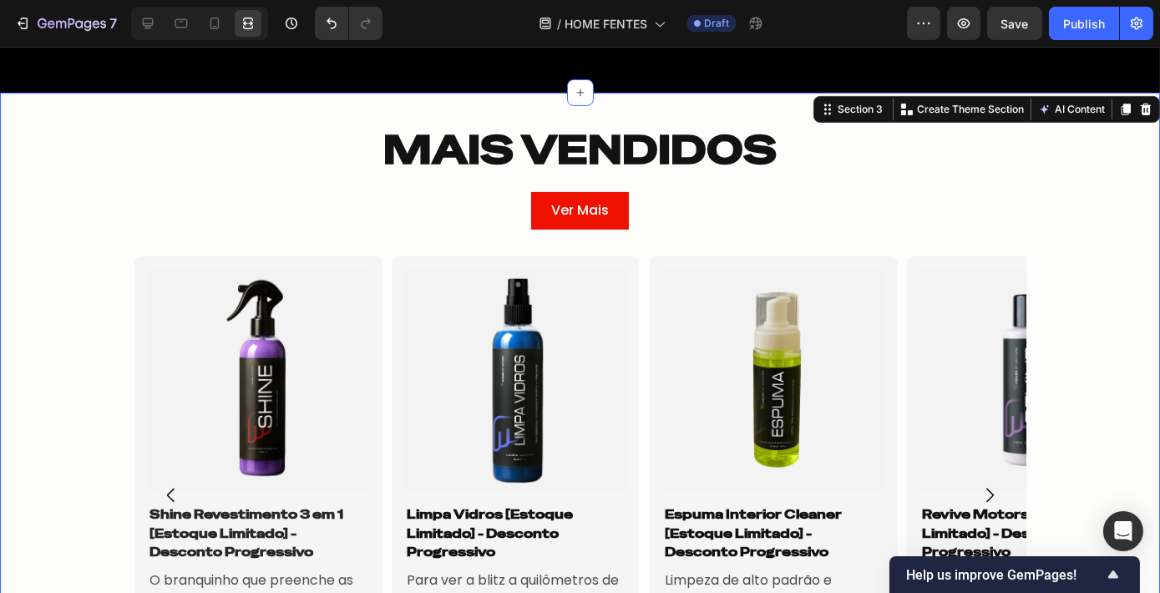
scroll to position [1046, 0]
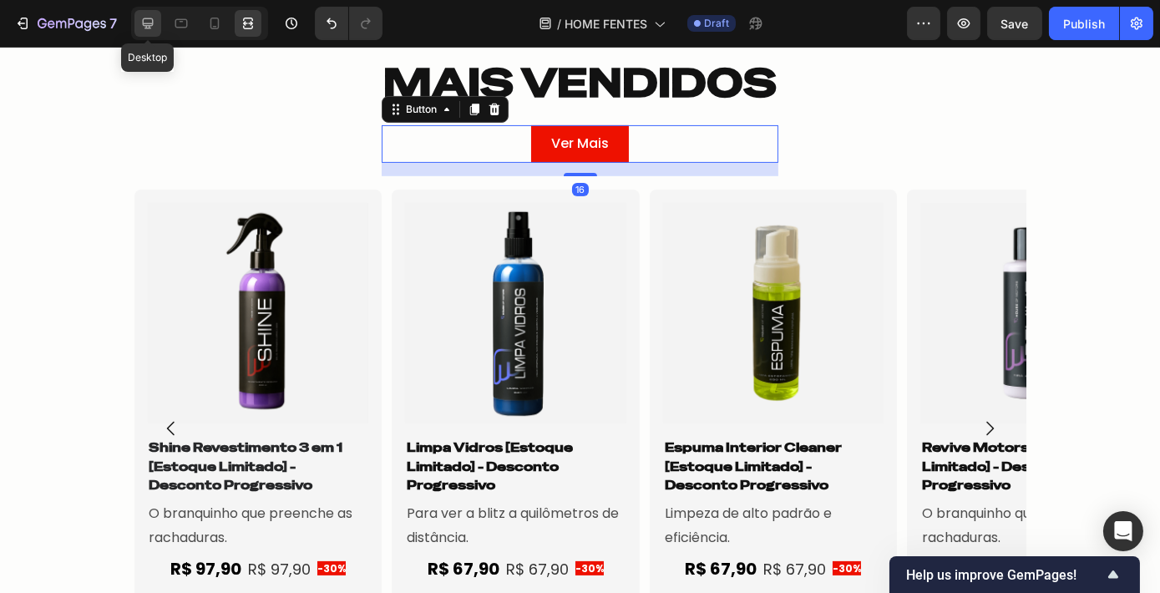
click at [151, 23] on icon at bounding box center [148, 23] width 11 height 11
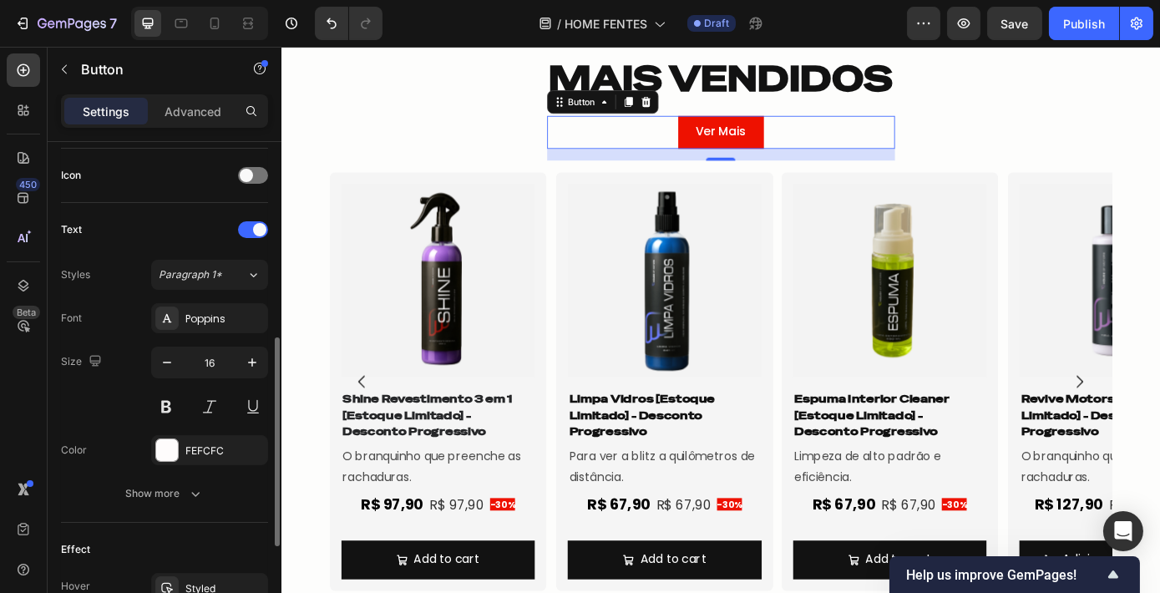
scroll to position [488, 0]
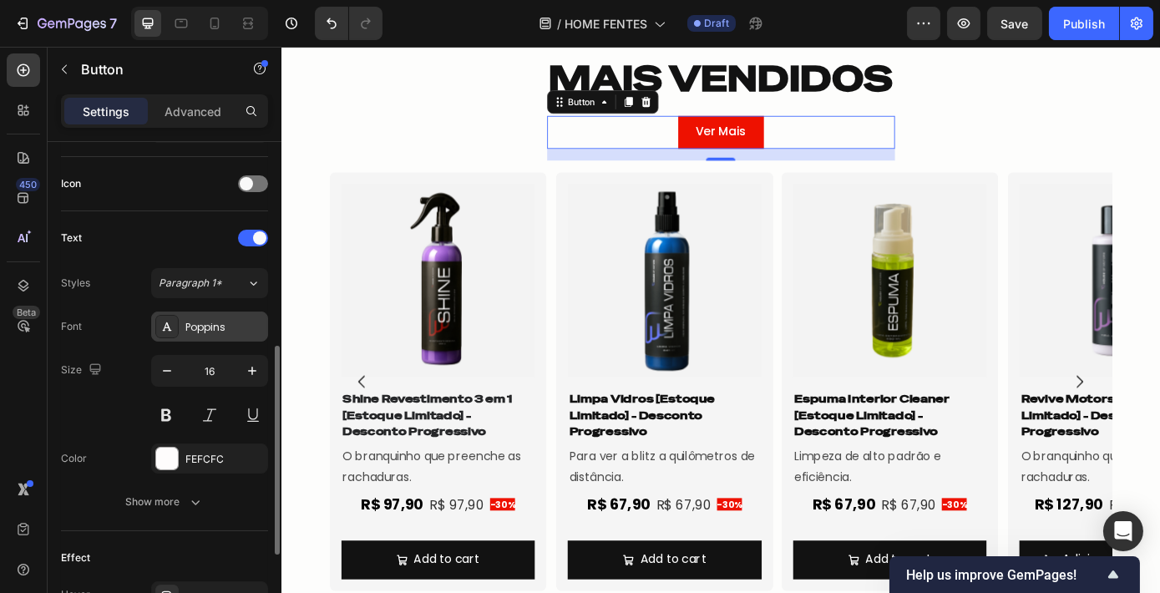
click at [207, 333] on div "Poppins" at bounding box center [209, 326] width 117 height 30
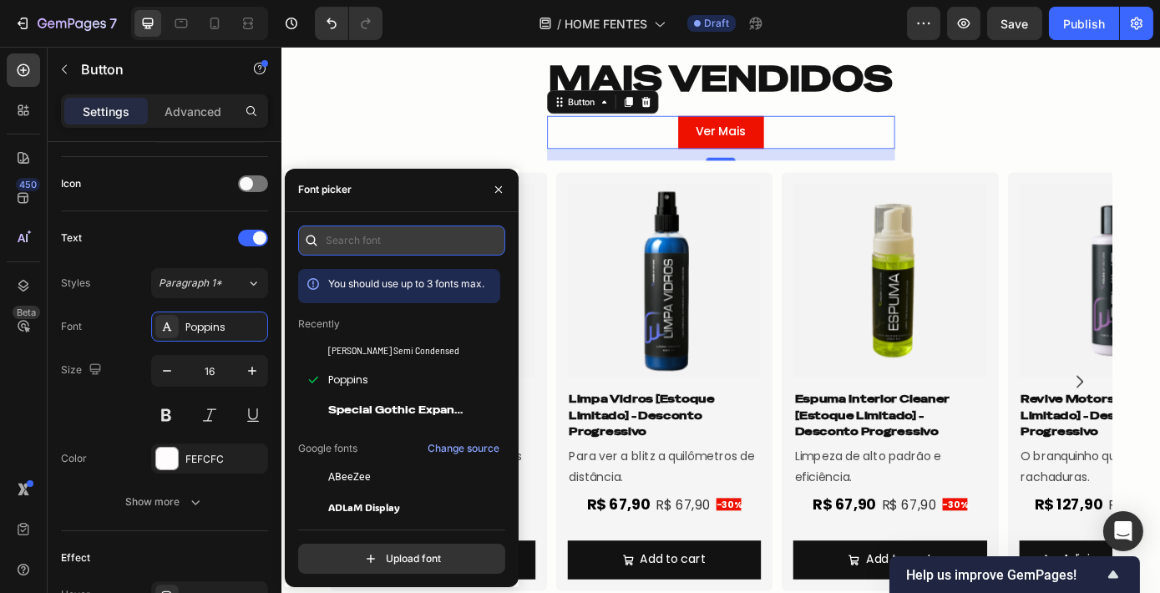
click at [379, 241] on input "text" at bounding box center [401, 240] width 207 height 30
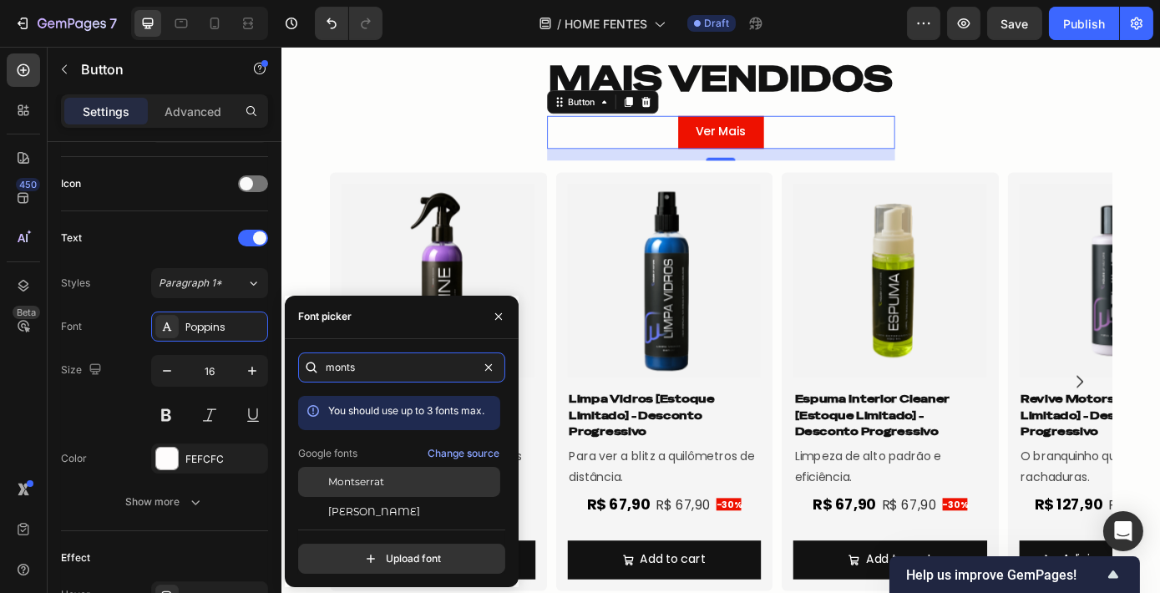
type input "monts"
click at [379, 483] on span "Montserrat" at bounding box center [356, 481] width 56 height 15
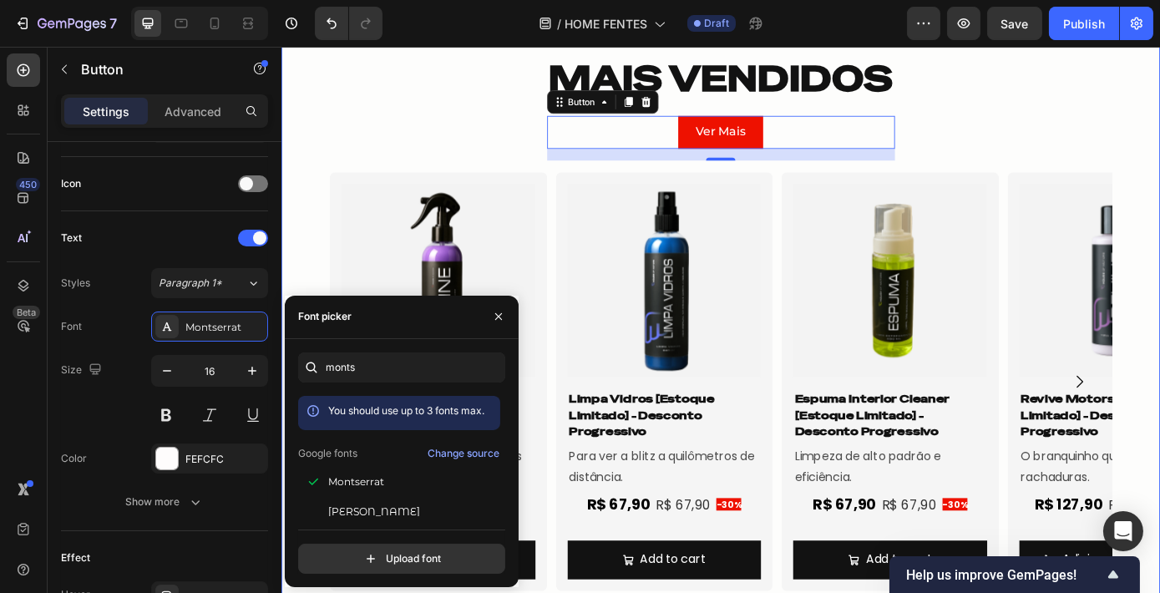
click at [442, 110] on div "MAIS VENDIDOS Heading Row Ver Mais Button 16 Row Product Images Shine Revestime…" at bounding box center [782, 365] width 1002 height 629
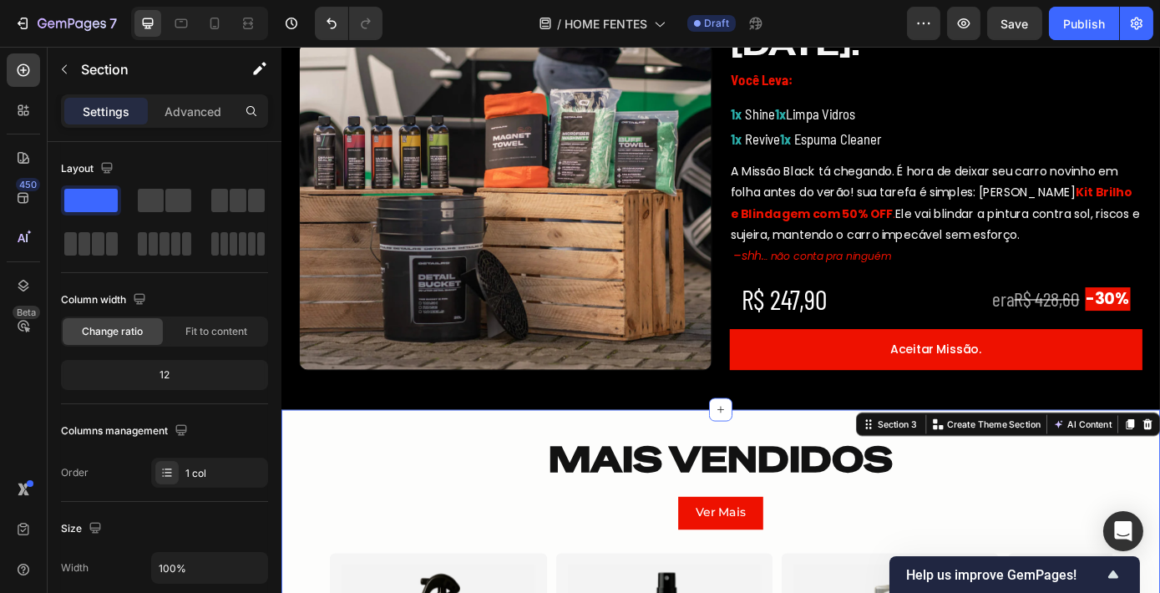
scroll to position [605, 0]
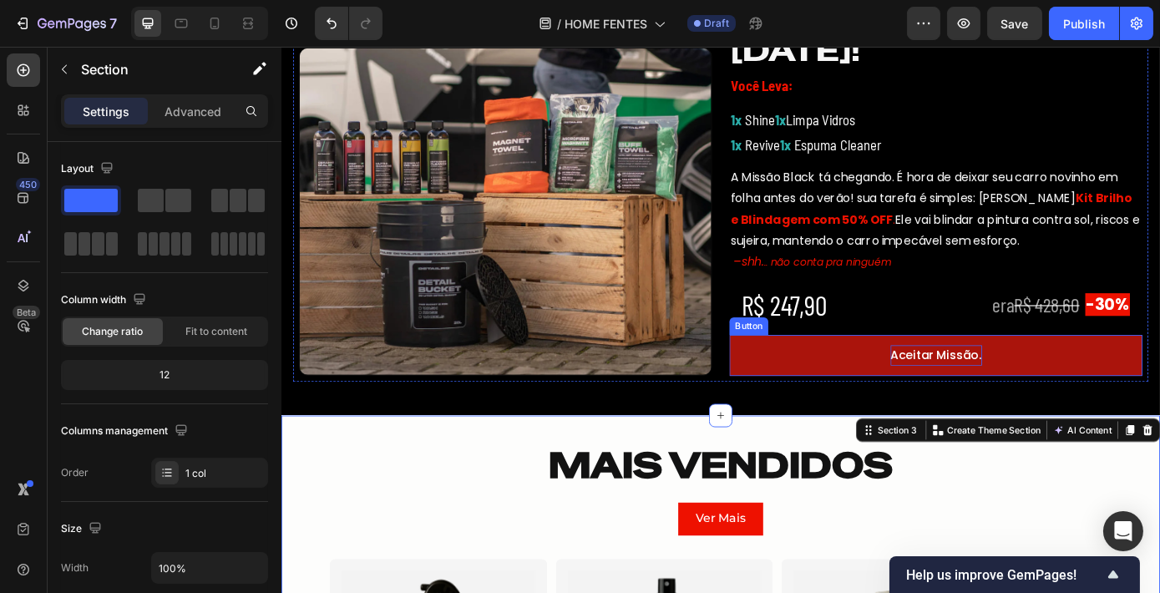
click at [998, 392] on p "Aceitar Missão." at bounding box center [1027, 399] width 104 height 24
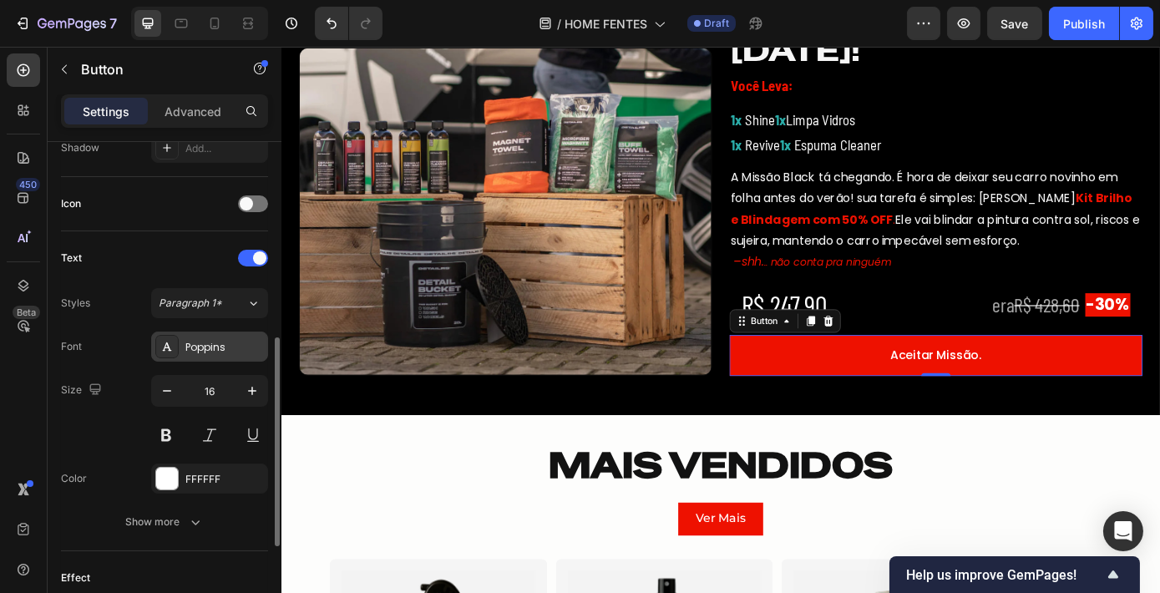
scroll to position [469, 0]
click at [216, 364] on div "Font Poppins Size 16 Color FFFFFF Show more" at bounding box center [164, 433] width 207 height 205
click at [223, 346] on div "Poppins" at bounding box center [224, 346] width 78 height 15
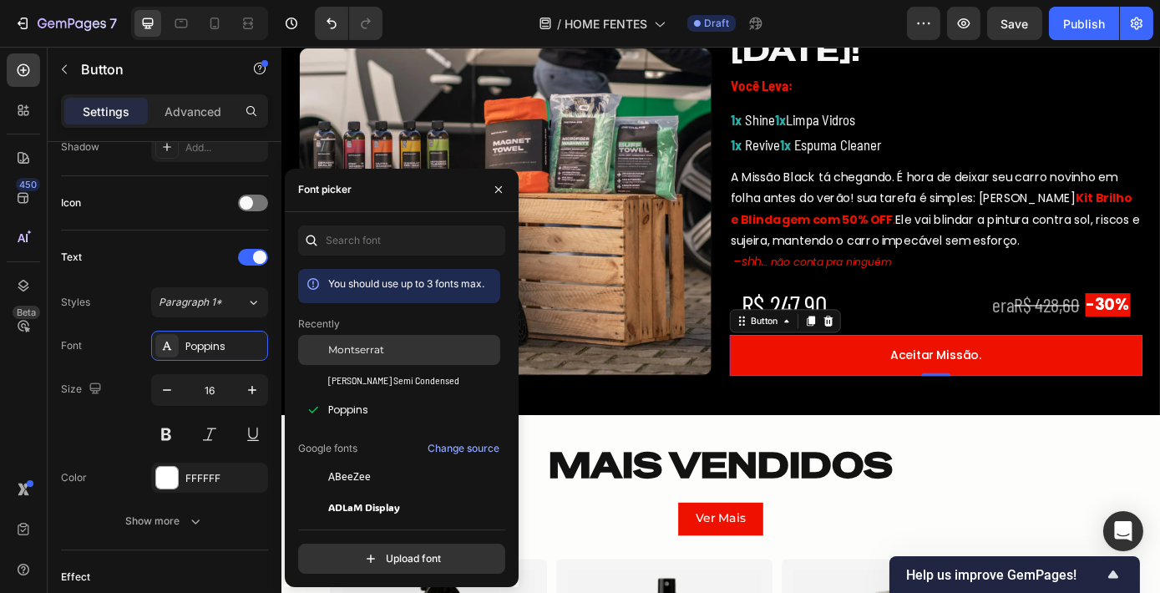
click at [394, 351] on div "Montserrat" at bounding box center [412, 349] width 169 height 15
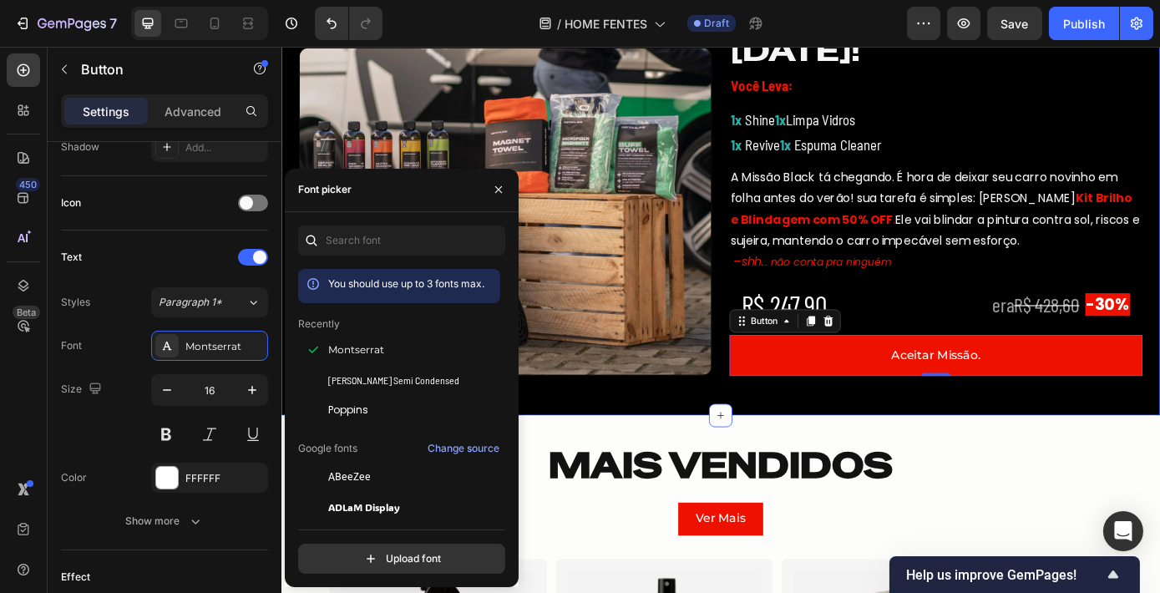
click at [997, 463] on div "32 Dias 08 Horas 16 Minutos 50 Segundos Countdown Timer Image ESQUENTA: [DATE][…" at bounding box center [782, 201] width 1002 height 532
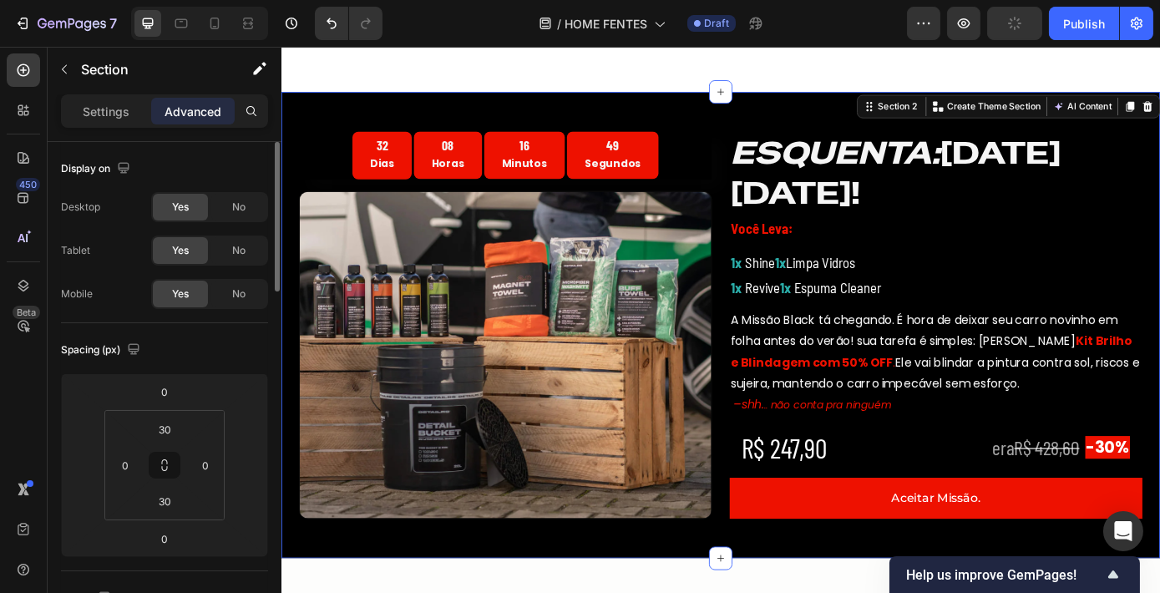
scroll to position [439, 0]
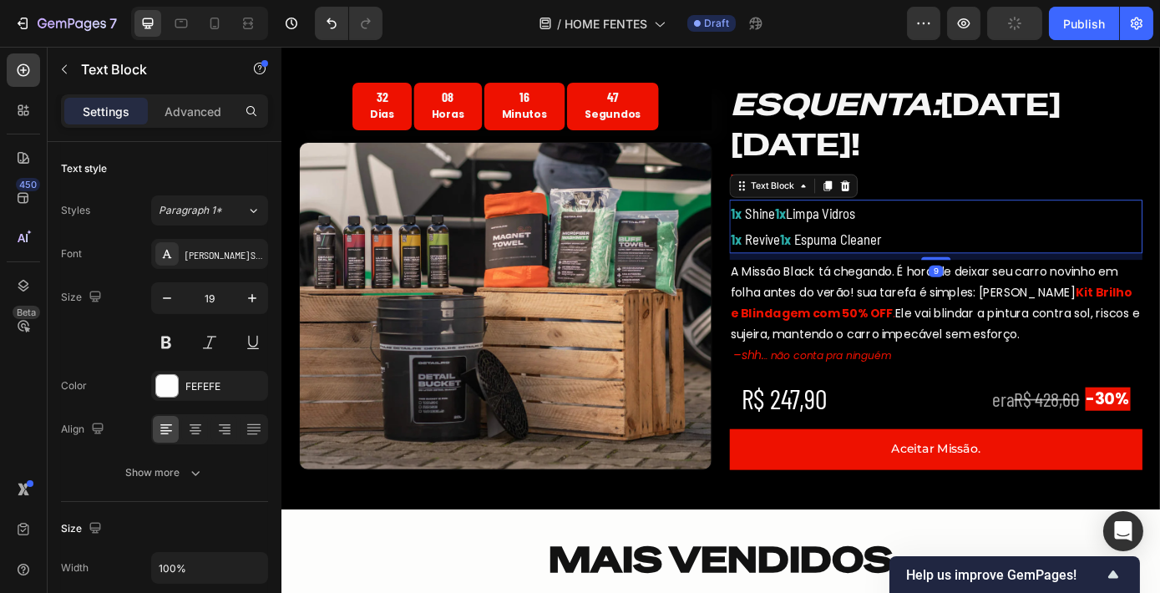
click at [891, 292] on div "ESQUENTA: [DATE][DATE]! Heading Você Leva: Text Block 1x Shine 1x Limpa Vidros …" at bounding box center [1026, 309] width 471 height 442
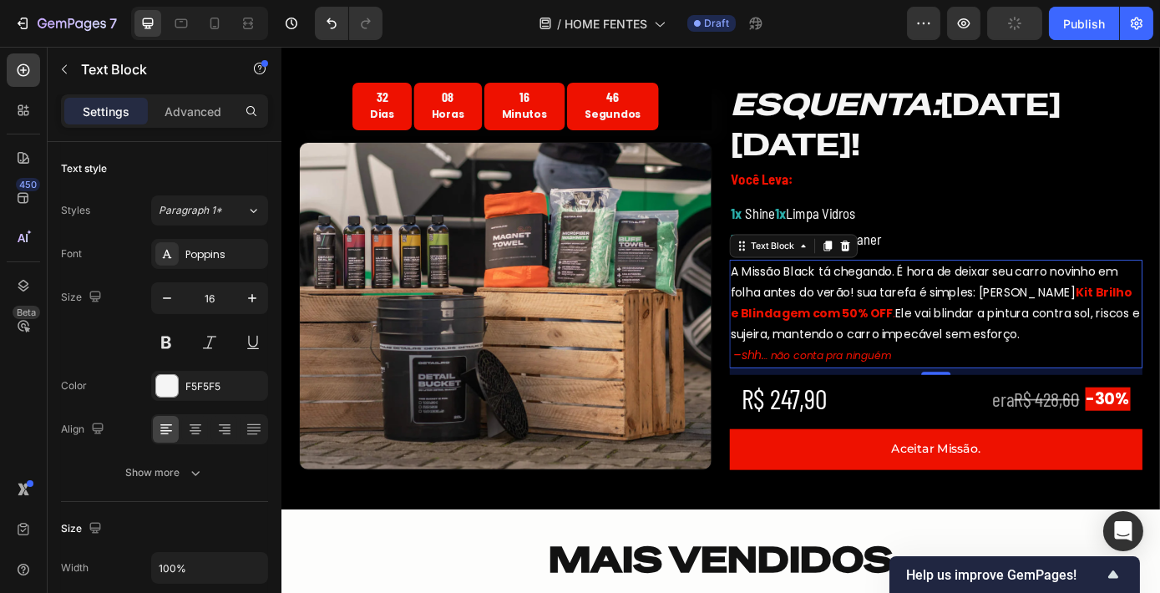
click at [841, 325] on p "A Missão Black tá chegando. É hora de deixar seu carro novinho em folha antes d…" at bounding box center [1027, 339] width 468 height 96
click at [209, 267] on div "Poppins" at bounding box center [209, 254] width 117 height 30
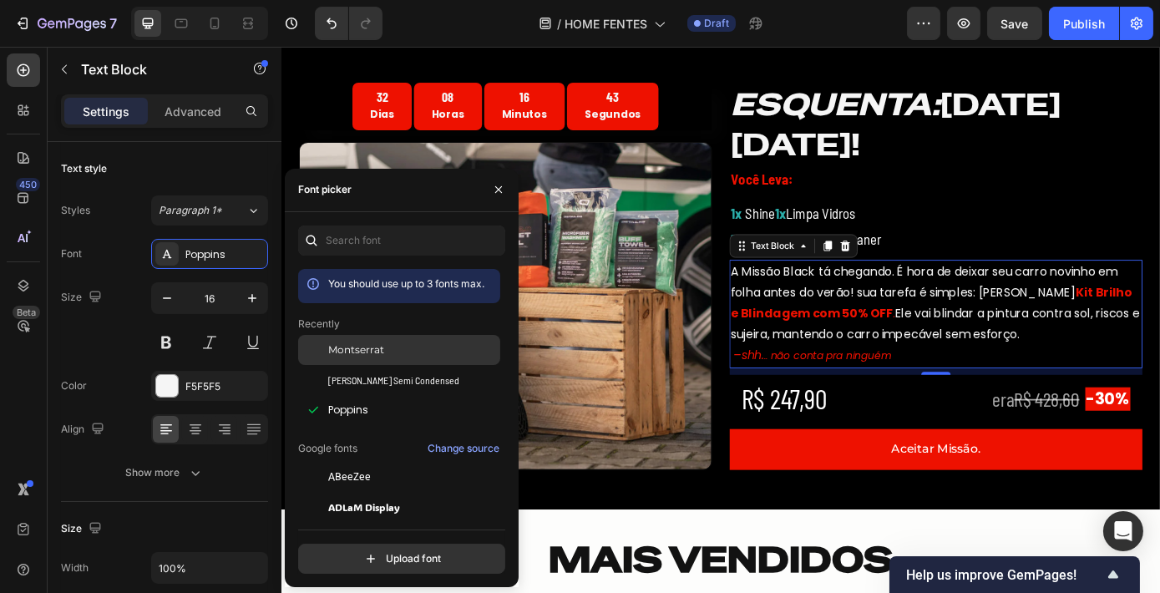
click at [389, 353] on div "Montserrat" at bounding box center [412, 349] width 169 height 15
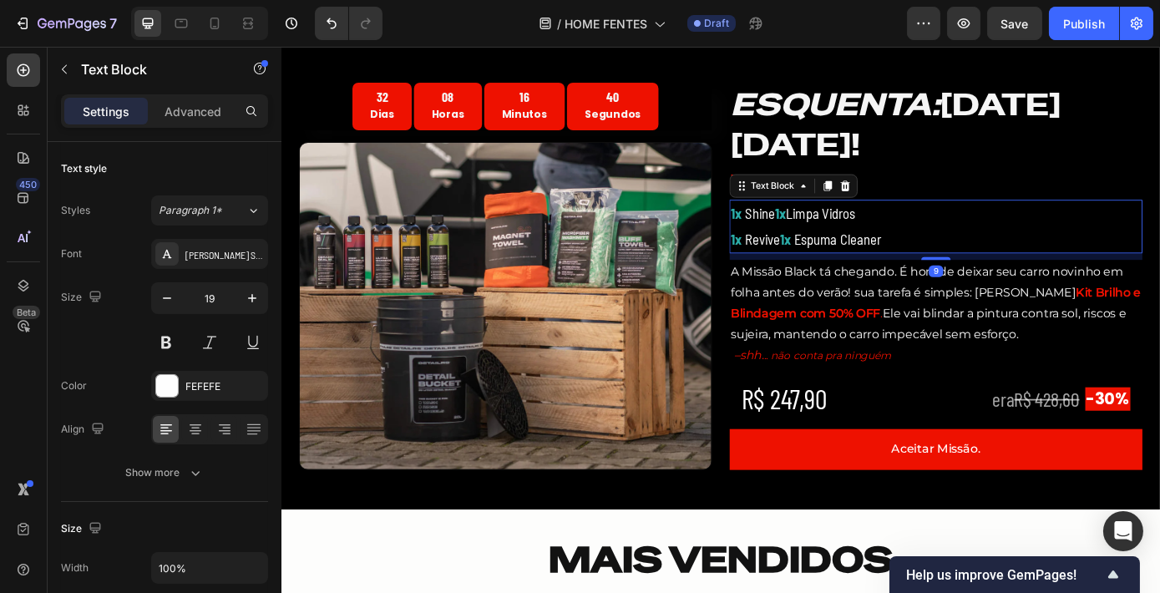
click at [884, 240] on p "1x Shine 1x Limpa Vidros" at bounding box center [1027, 237] width 468 height 28
click at [206, 248] on div "[PERSON_NAME] Semi Condensed" at bounding box center [224, 254] width 78 height 15
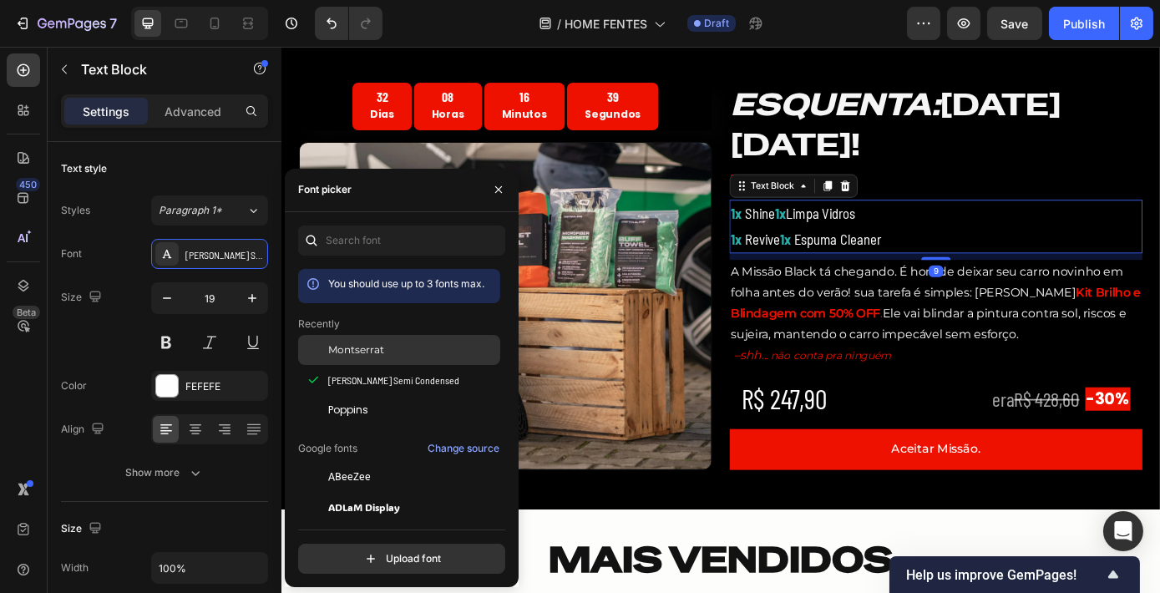
click at [377, 355] on span "Montserrat" at bounding box center [356, 349] width 56 height 15
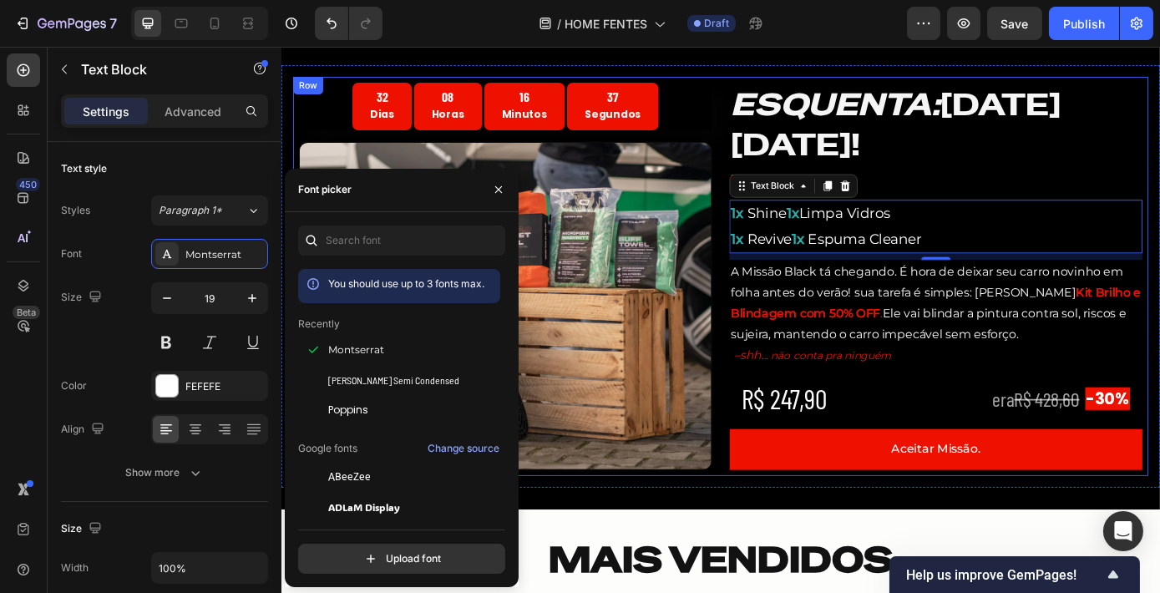
click at [776, 427] on div "32 Dias 08 Horas 16 Minutos 37 Segundos Countdown Timer Image ESQUENTA: [DATE][…" at bounding box center [781, 308] width 975 height 455
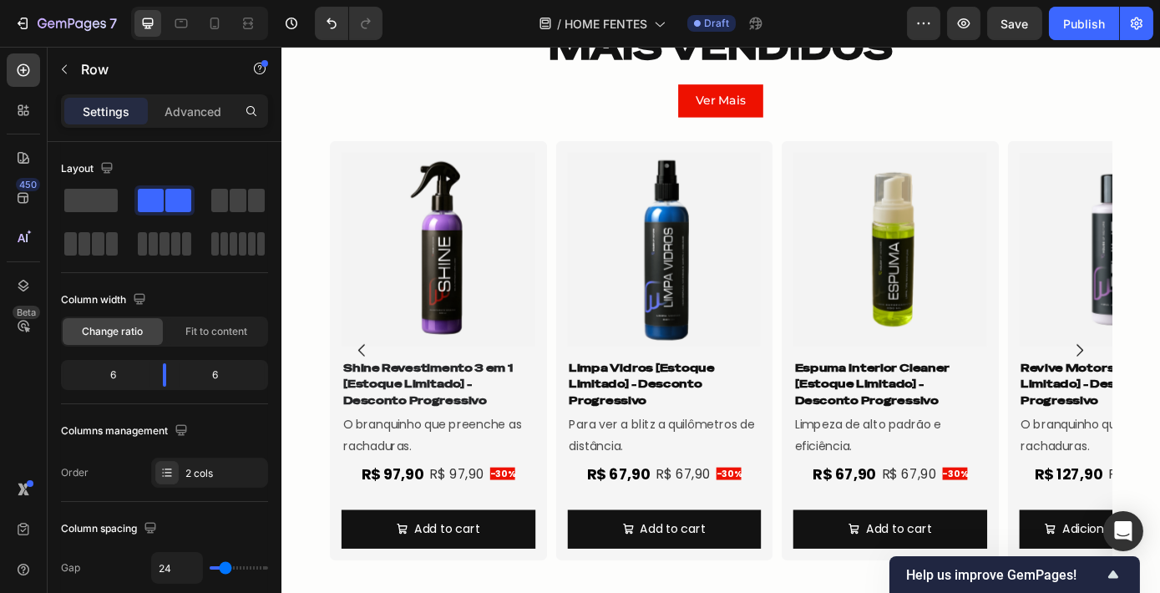
scroll to position [1025, 0]
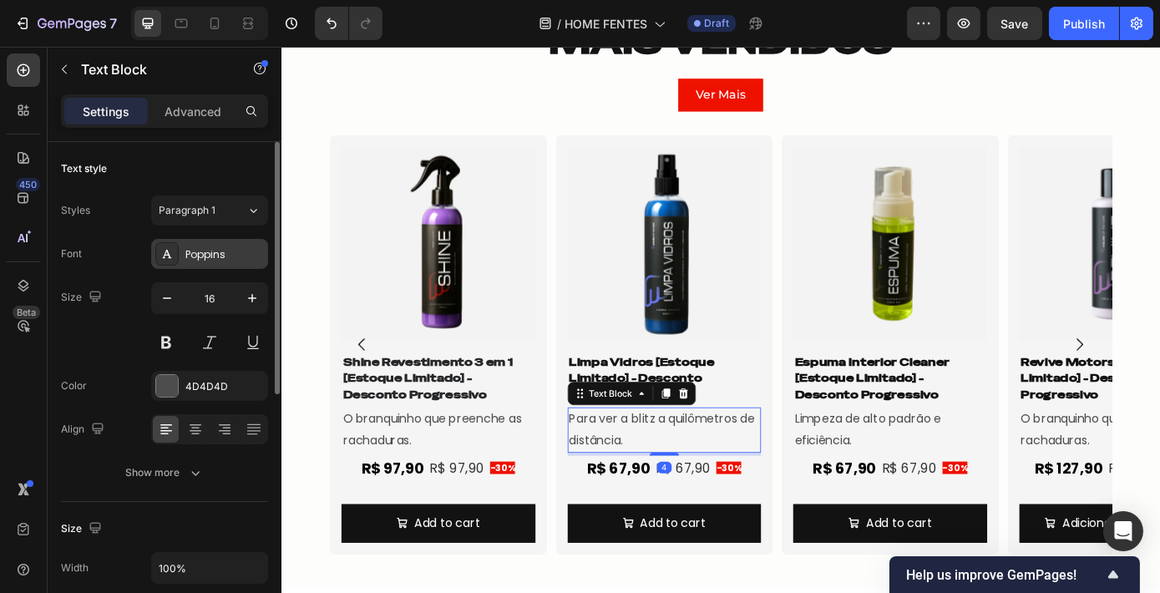
click at [207, 254] on div "Poppins" at bounding box center [224, 254] width 78 height 15
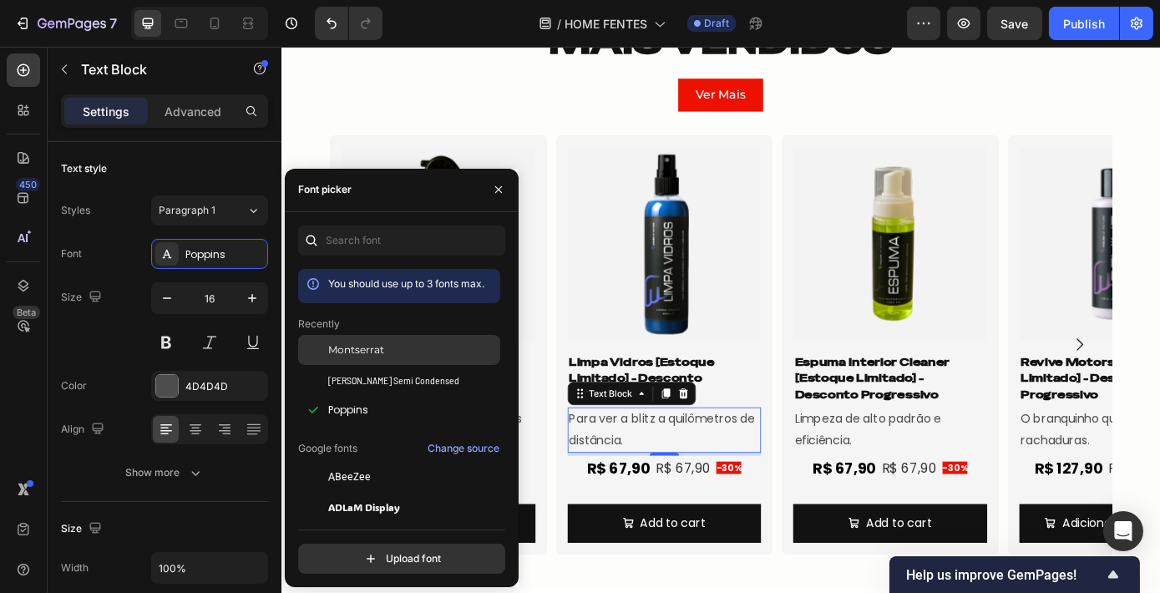
click at [379, 351] on span "Montserrat" at bounding box center [356, 349] width 56 height 15
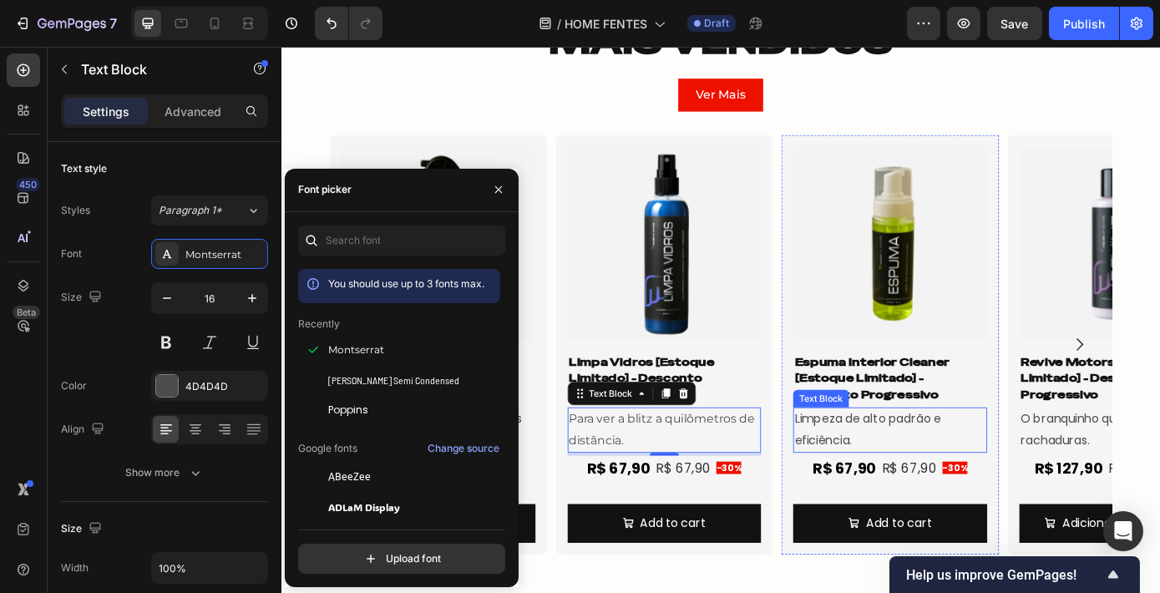
click at [924, 471] on p "Limpeza de alto padrão e eficiência." at bounding box center [975, 483] width 218 height 48
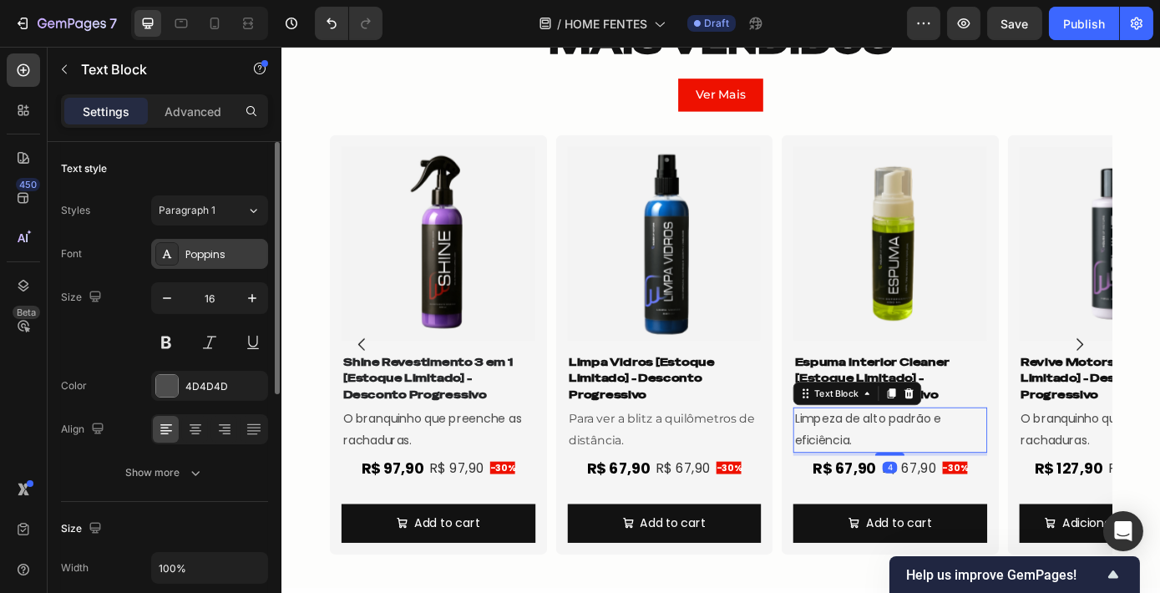
click at [197, 241] on div "Poppins" at bounding box center [209, 254] width 117 height 30
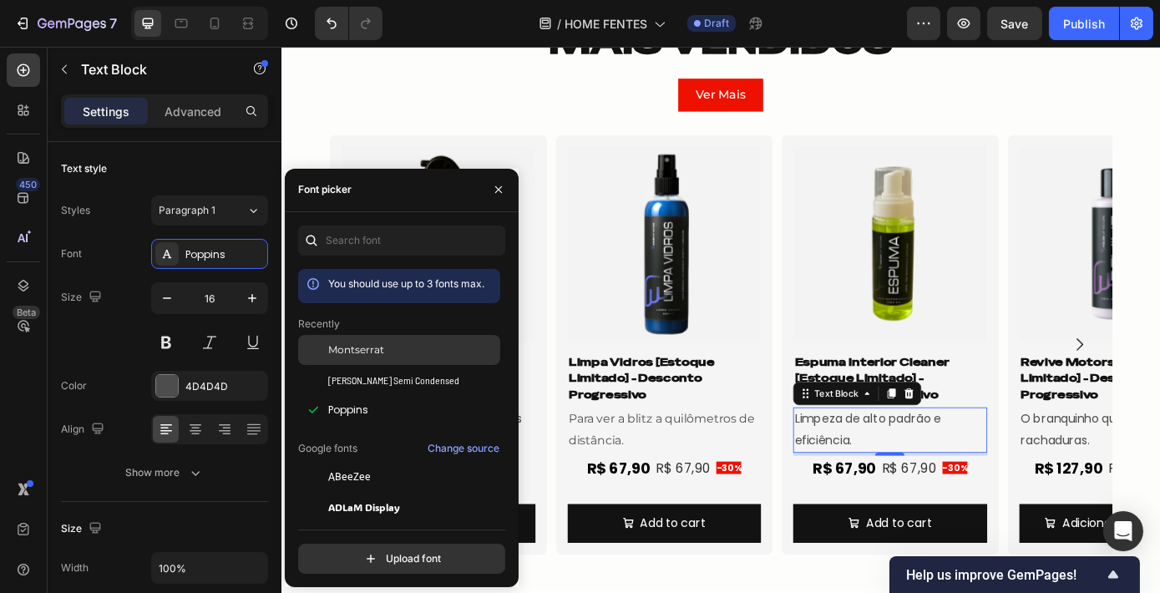
click at [354, 354] on span "Montserrat" at bounding box center [356, 349] width 56 height 15
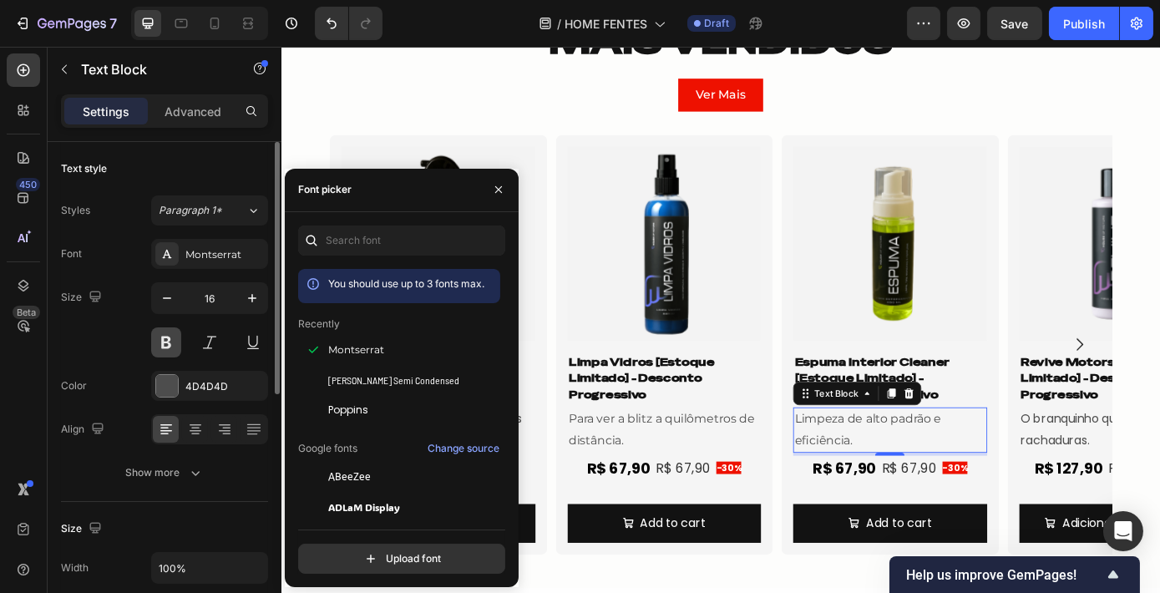
click at [167, 342] on button at bounding box center [166, 342] width 30 height 30
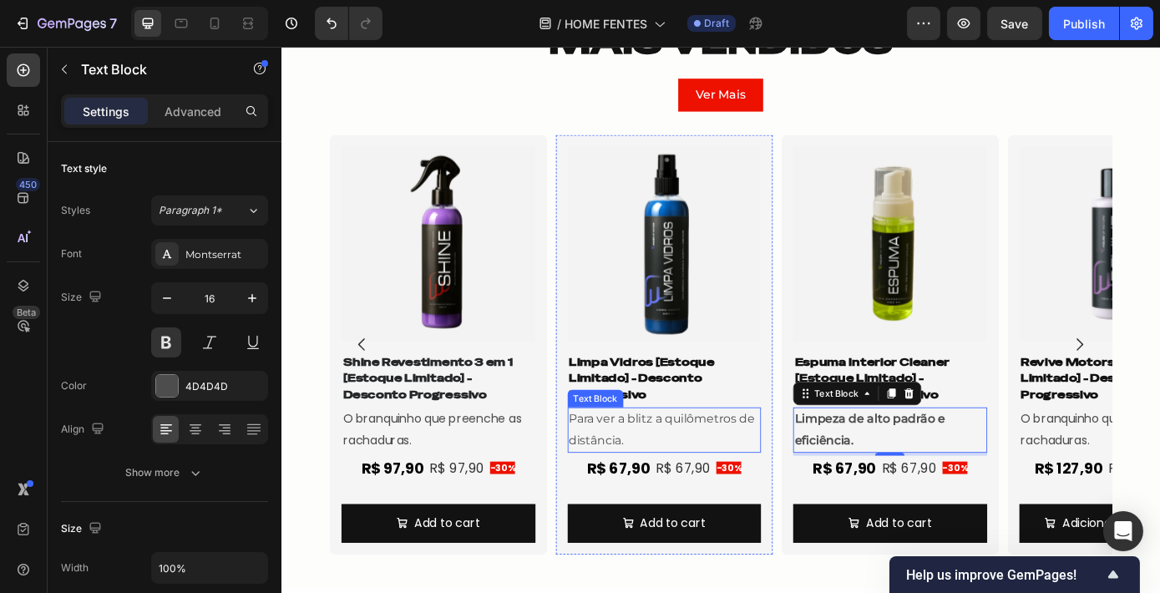
click at [697, 478] on p "Para ver a blitz a quilômetros de distância." at bounding box center [718, 483] width 218 height 48
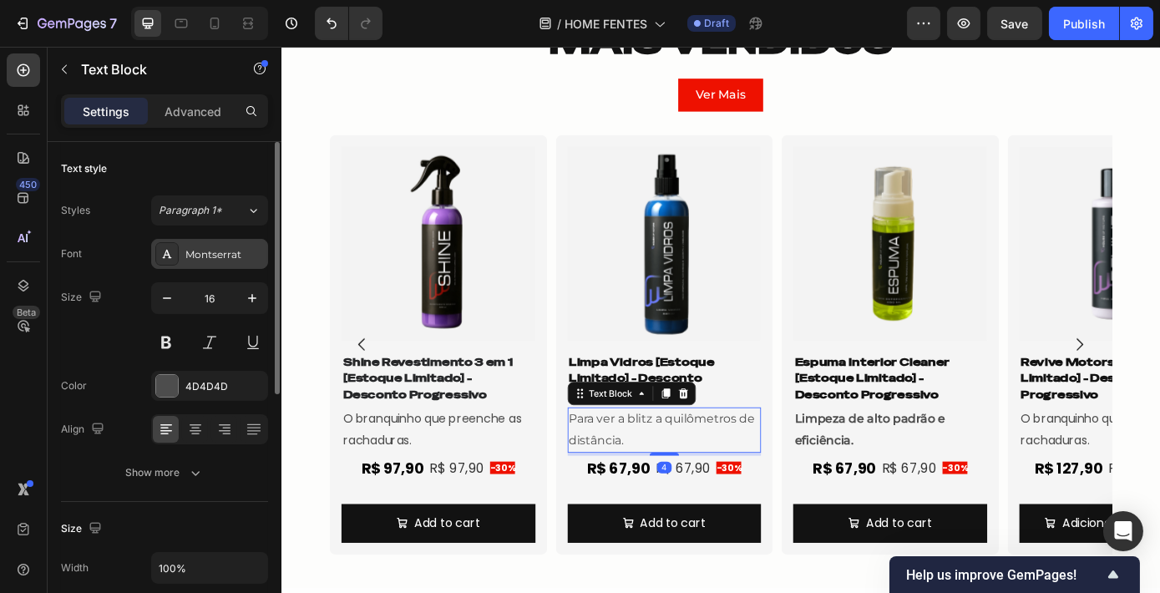
click at [197, 254] on div "Montserrat" at bounding box center [224, 254] width 78 height 15
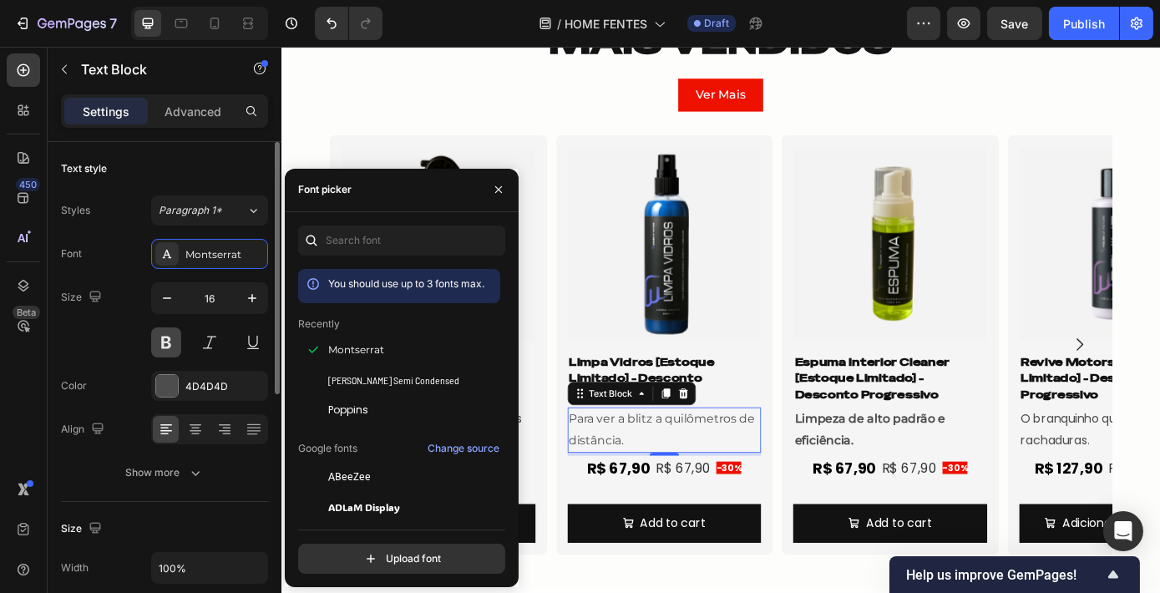
click at [168, 344] on button at bounding box center [166, 342] width 30 height 30
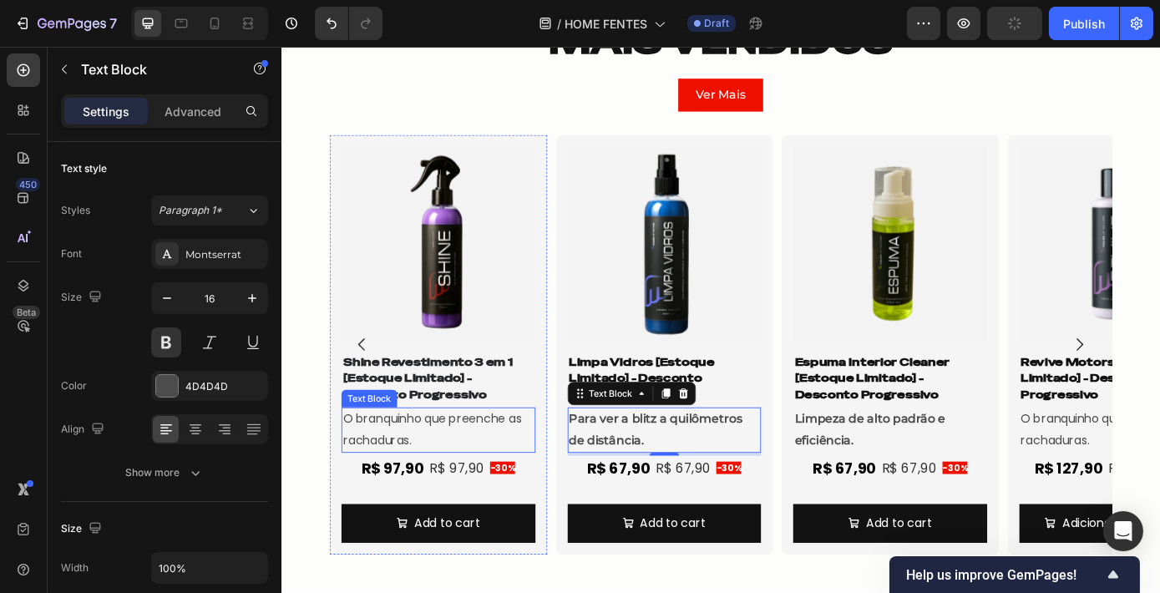
click at [461, 478] on p "O branquinho que preenche as rachaduras." at bounding box center [460, 483] width 218 height 48
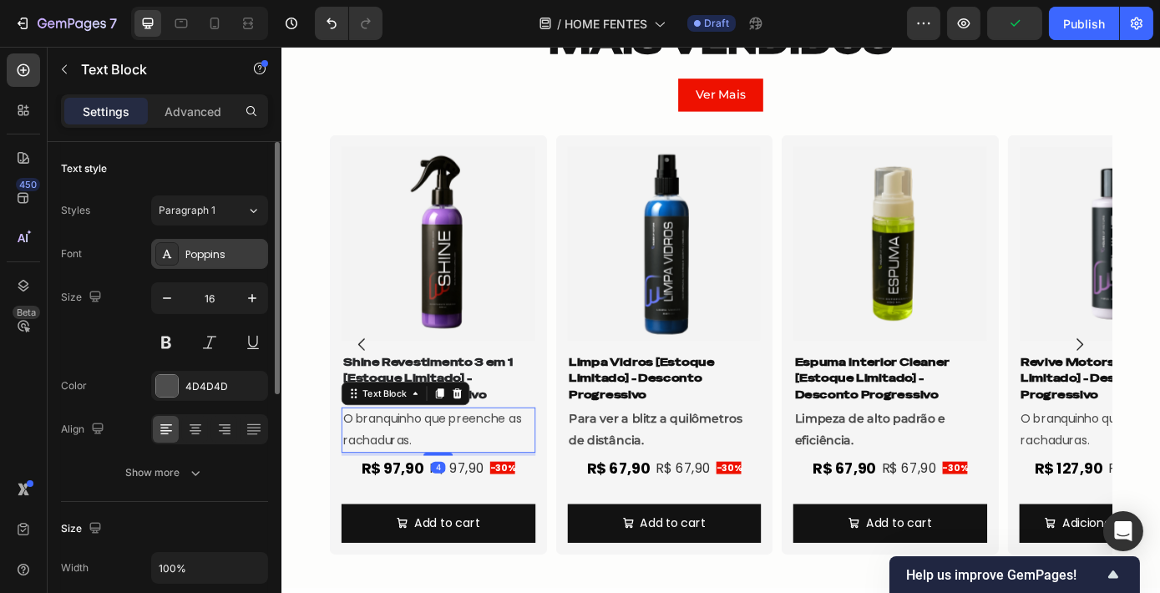
click at [205, 257] on div "Poppins" at bounding box center [224, 254] width 78 height 15
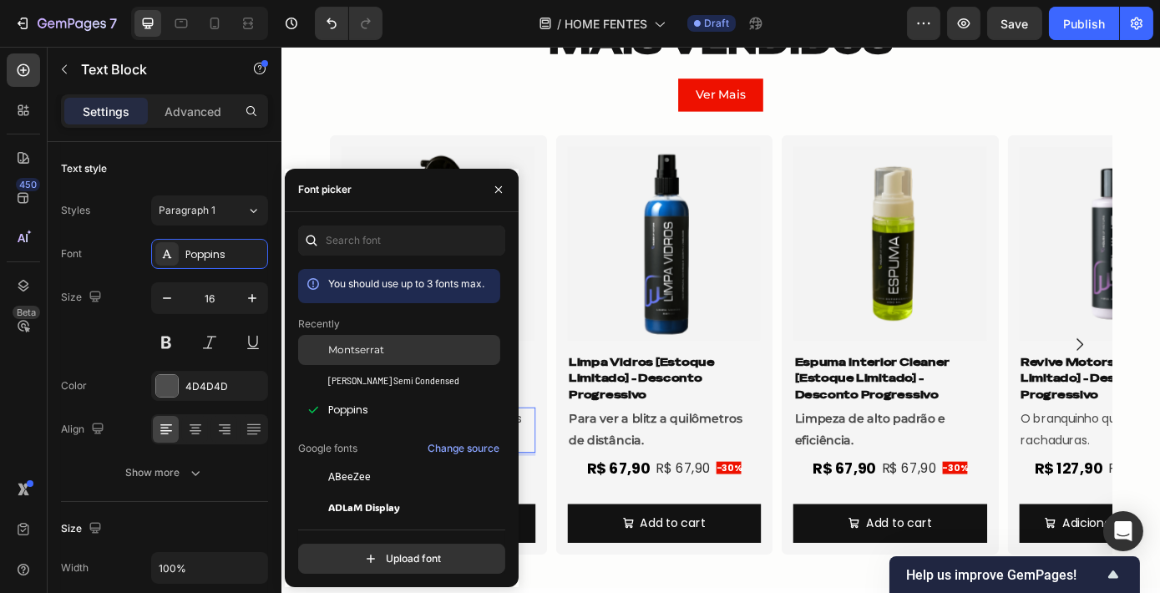
click at [393, 349] on div "Montserrat" at bounding box center [412, 349] width 169 height 15
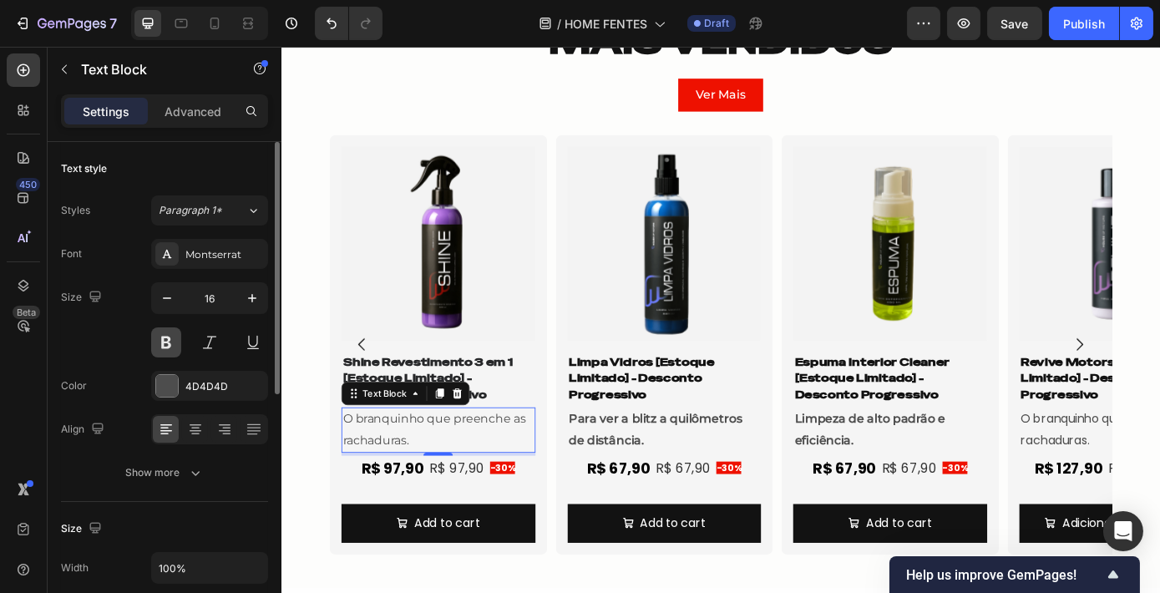
click at [151, 340] on button at bounding box center [166, 342] width 30 height 30
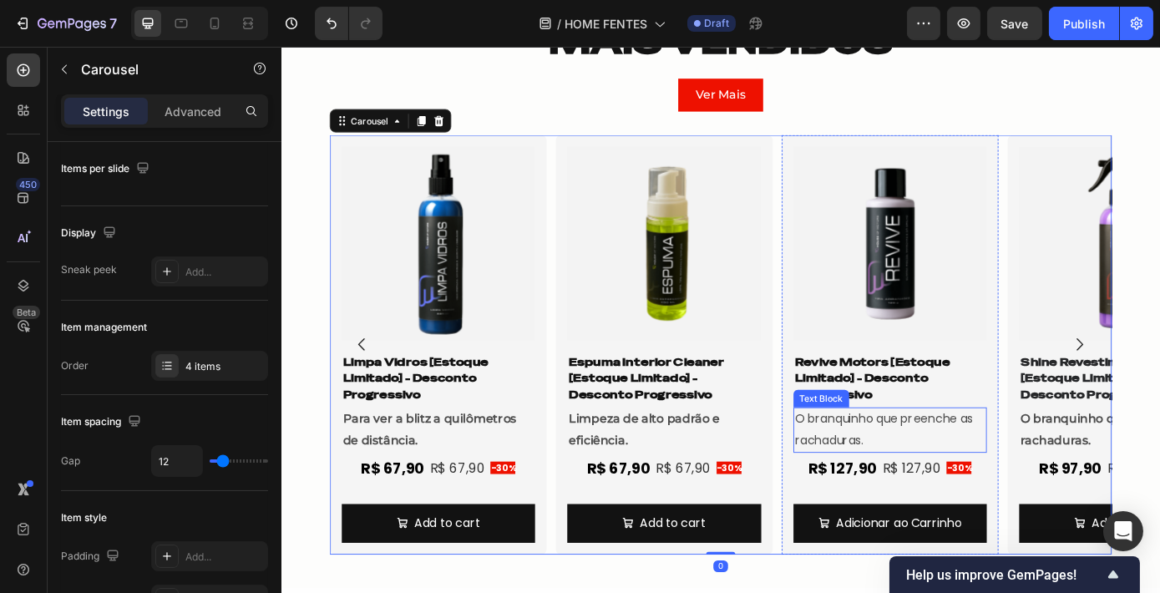
click at [928, 483] on p "O branquinho que preenche as rachaduras." at bounding box center [975, 483] width 218 height 48
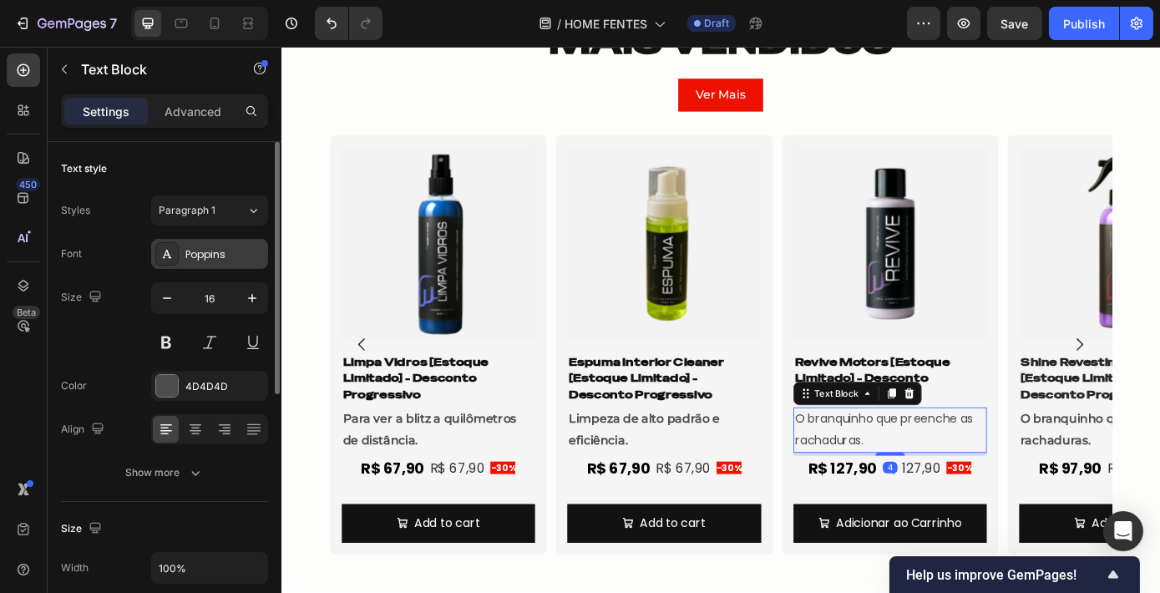
click at [245, 250] on div "Poppins" at bounding box center [224, 254] width 78 height 15
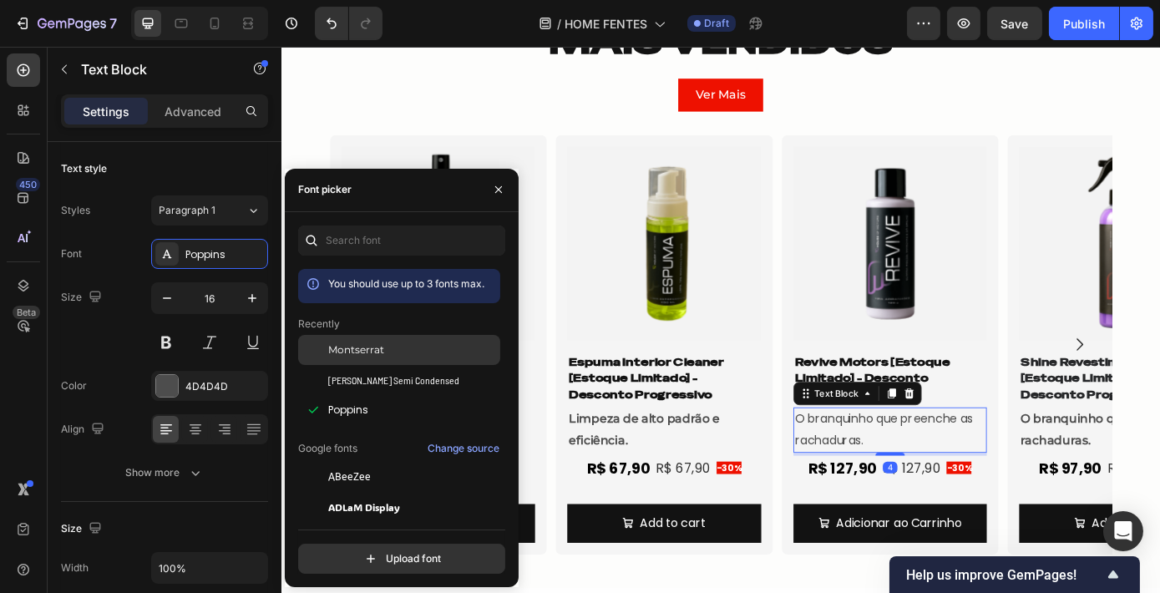
click at [395, 354] on div "Montserrat" at bounding box center [412, 349] width 169 height 15
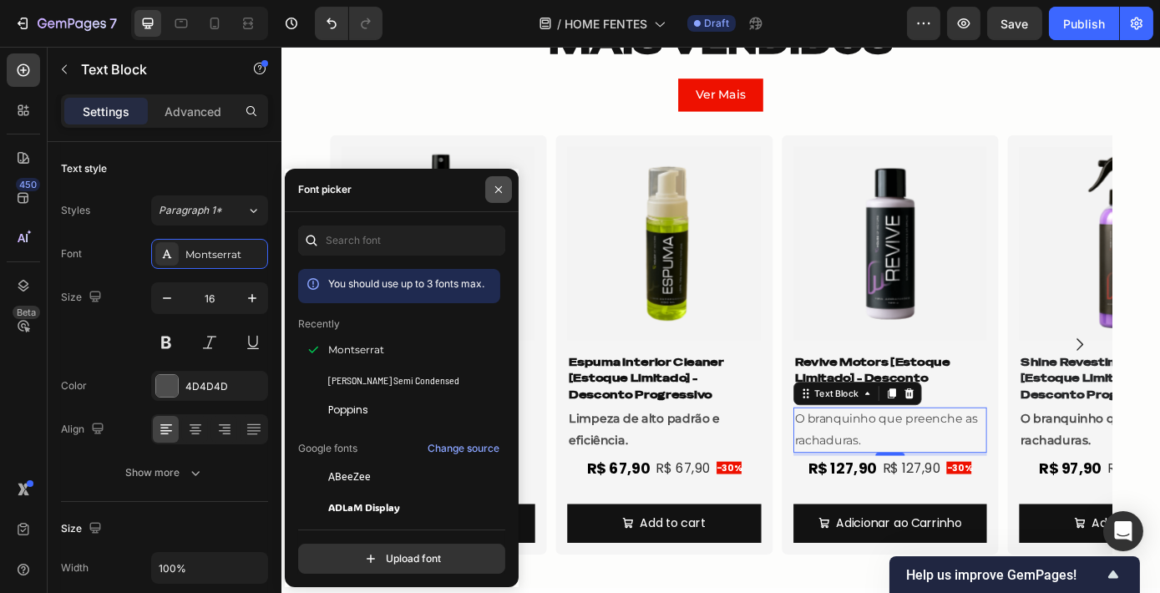
click at [504, 190] on icon "button" at bounding box center [498, 189] width 13 height 13
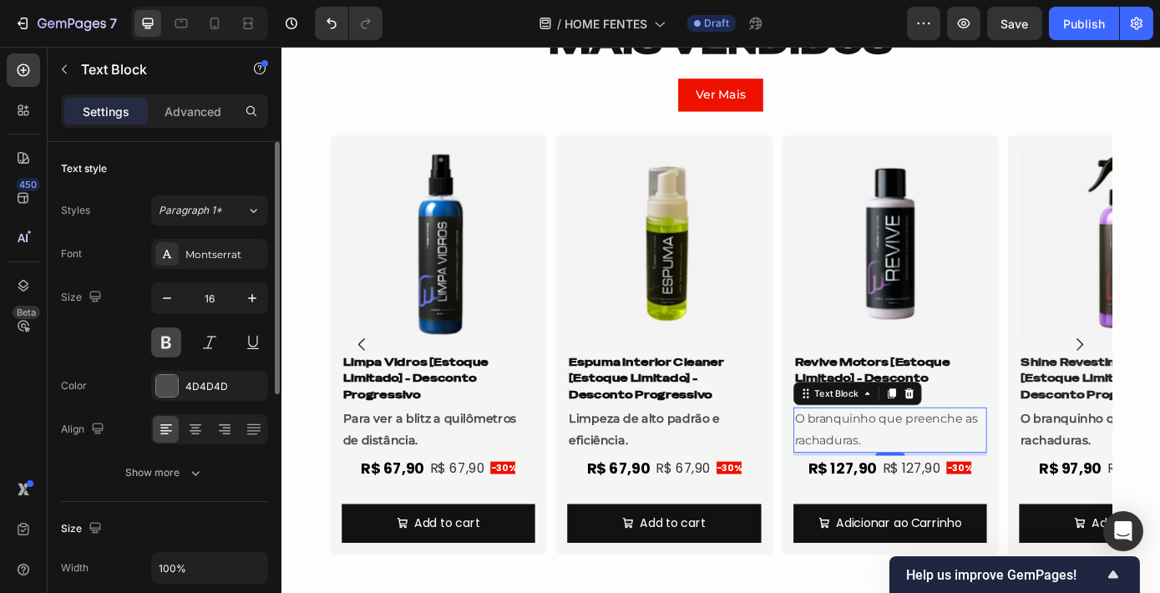
click at [171, 338] on button at bounding box center [166, 342] width 30 height 30
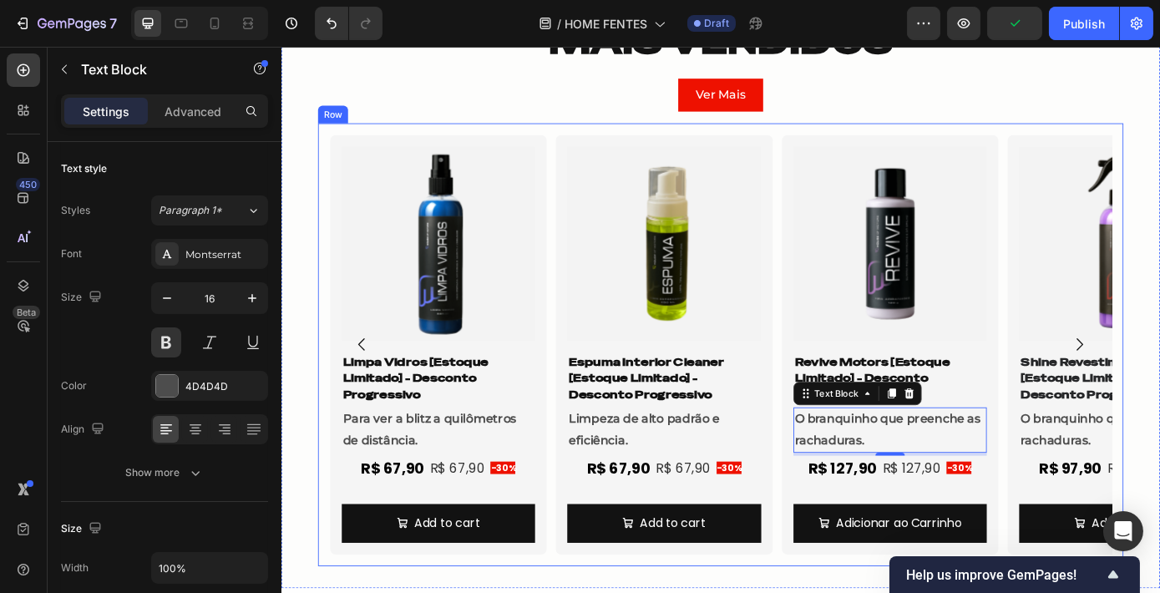
click at [1099, 137] on div "Product Images Shine Revestimento 3 em 1 [Estoque Limitado] - Desconto Progress…" at bounding box center [781, 386] width 918 height 504
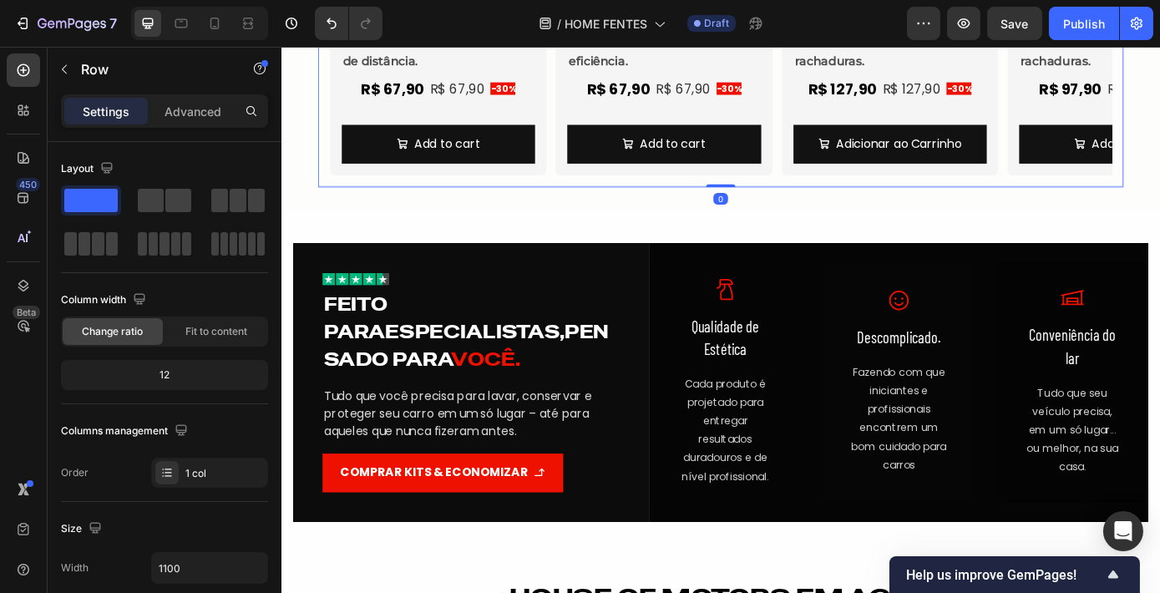
scroll to position [1458, 0]
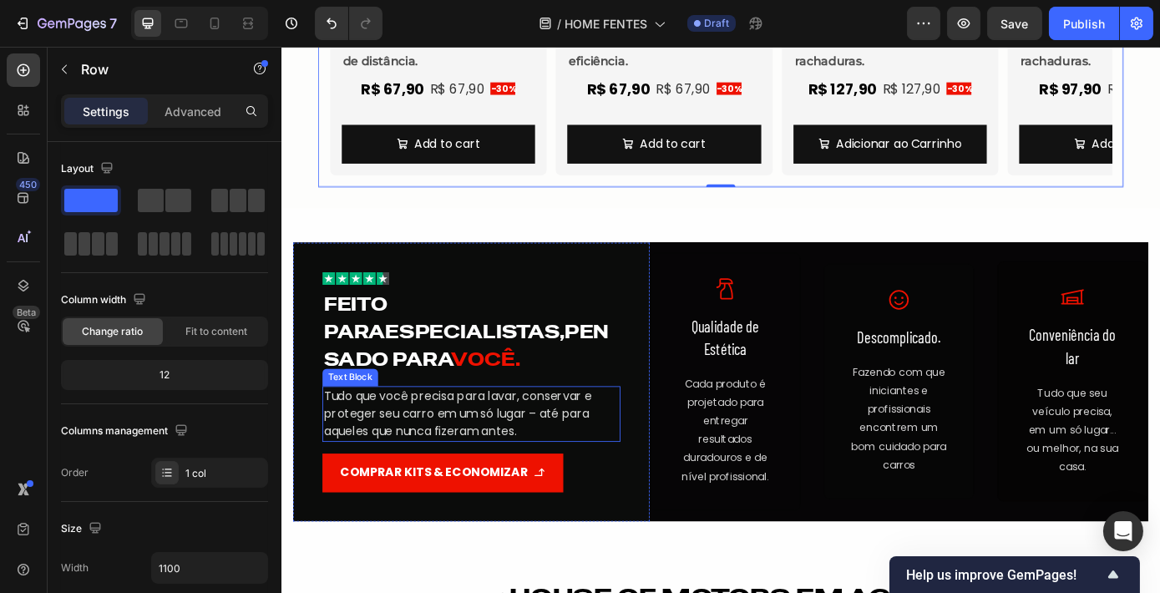
click at [497, 443] on p "Tudo que você precisa para lavar, conservar e proteger seu carro em um só lugar…" at bounding box center [497, 465] width 336 height 60
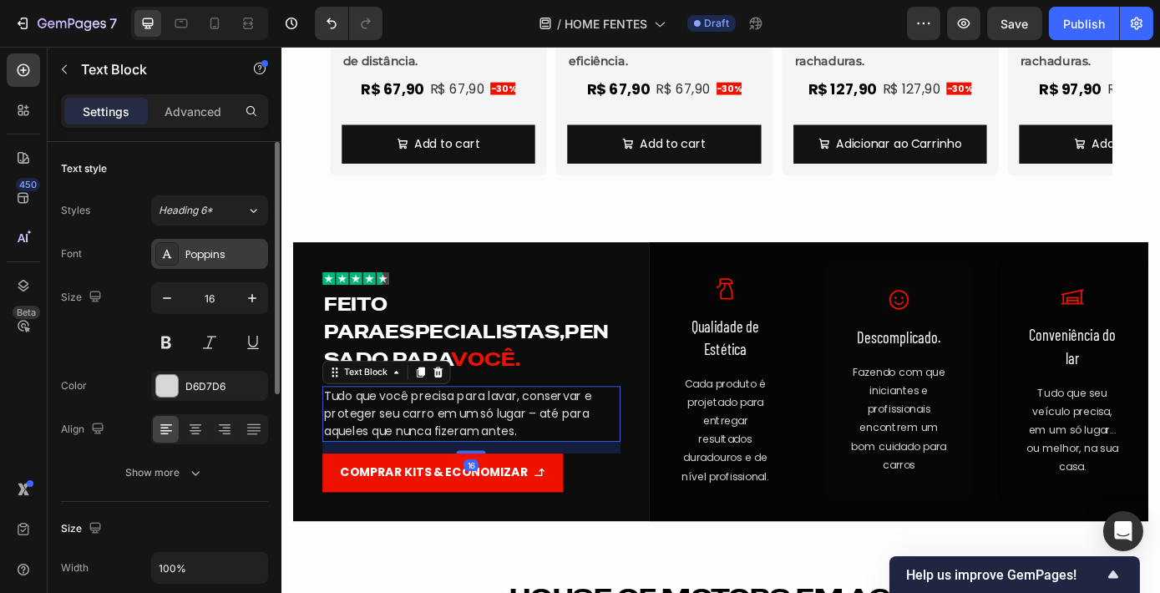
click at [223, 256] on div "Poppins" at bounding box center [224, 254] width 78 height 15
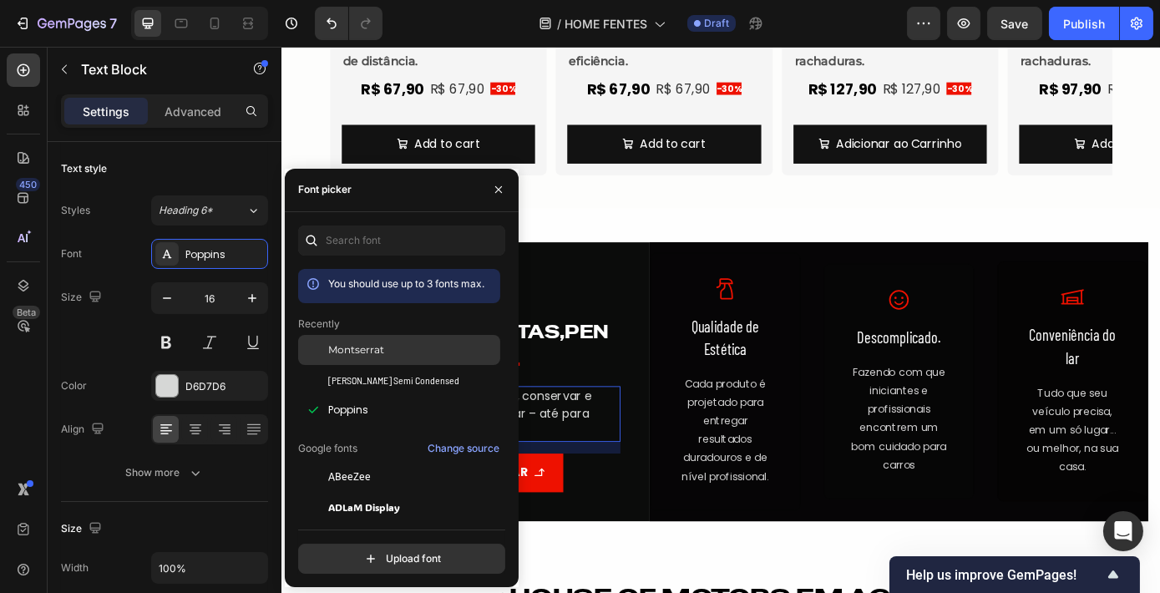
click at [426, 356] on div "Montserrat" at bounding box center [412, 349] width 169 height 15
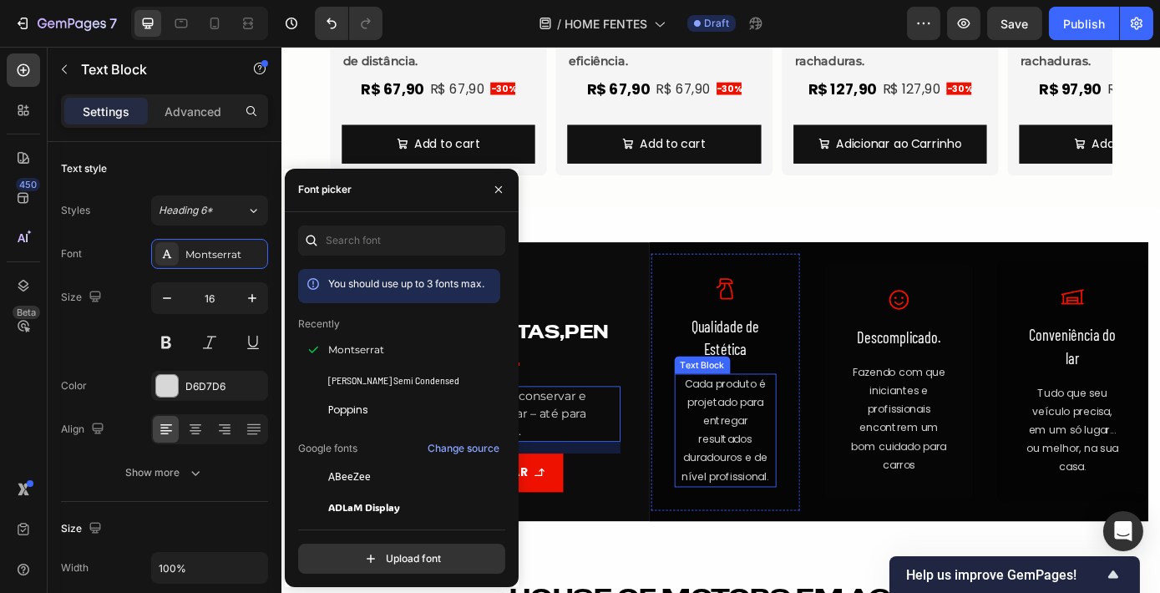
click at [764, 457] on p "Cada produto é projetado para entregar resultados duradouros e de nível profiss…" at bounding box center [786, 484] width 113 height 126
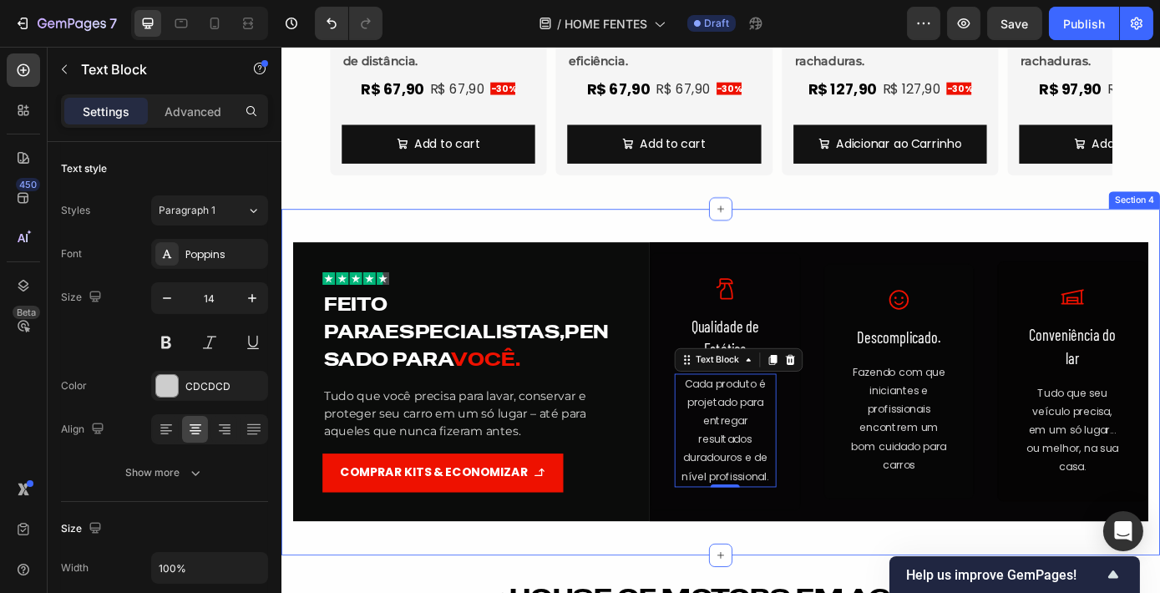
click at [526, 242] on div "Image Feito para especialistas, pensado para você. Heading Tudo que você precis…" at bounding box center [782, 428] width 1002 height 395
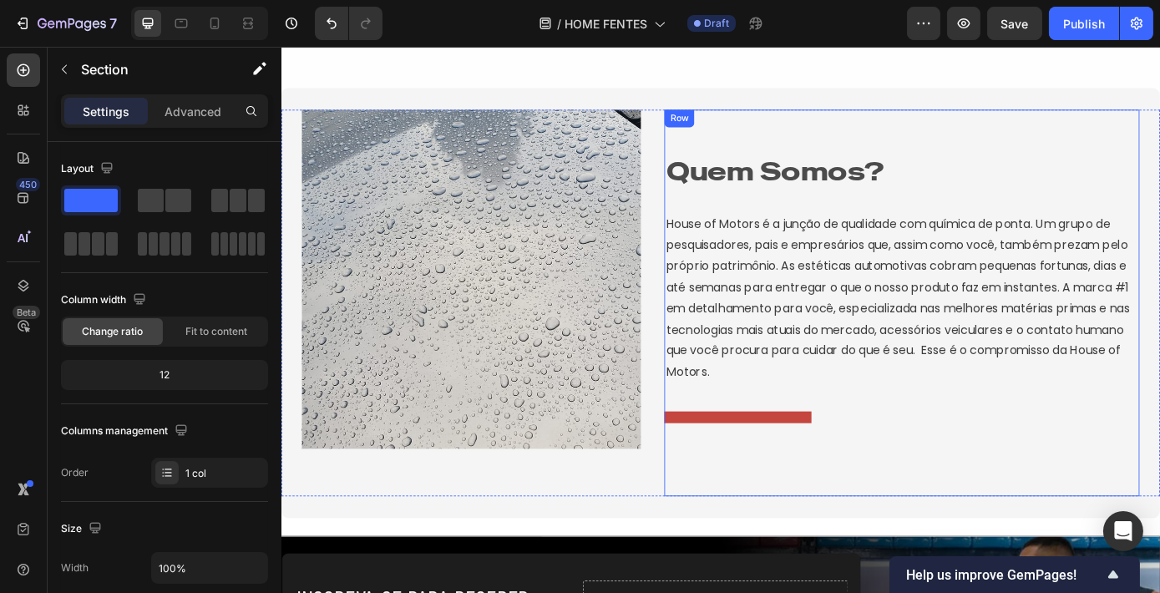
scroll to position [2282, 0]
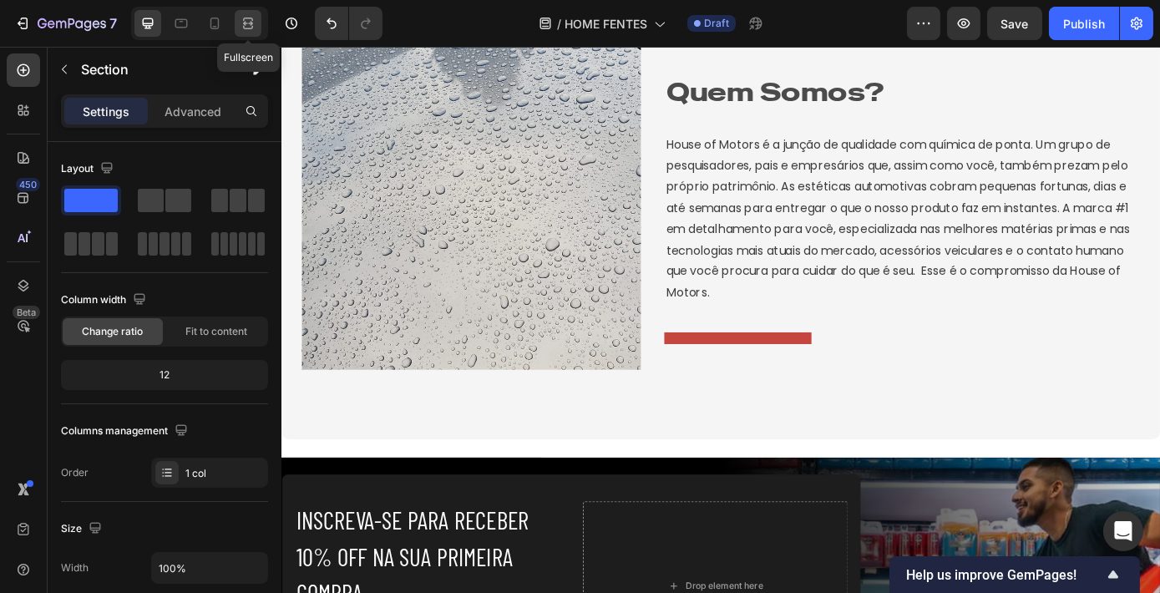
click at [250, 27] on icon at bounding box center [248, 23] width 17 height 17
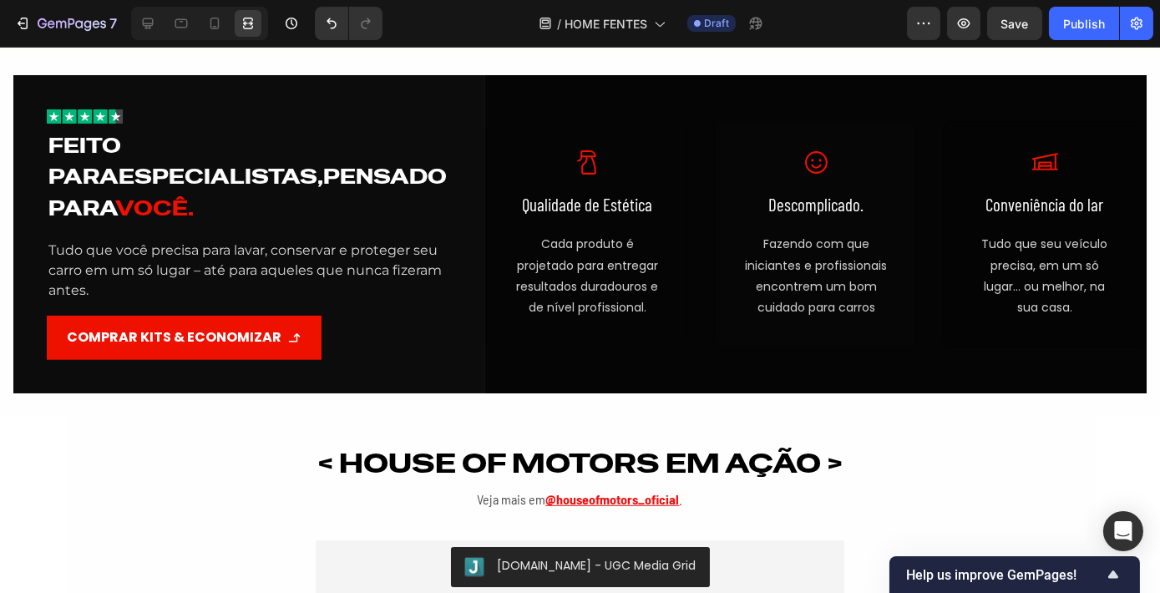
scroll to position [1650, 0]
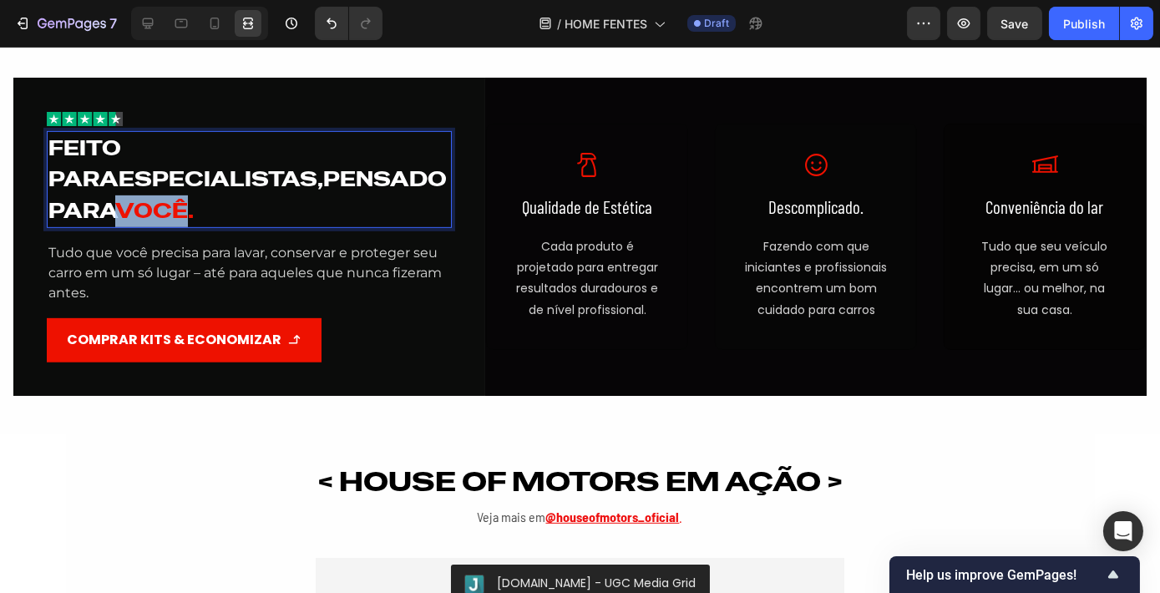
click at [194, 197] on span "você." at bounding box center [154, 210] width 78 height 27
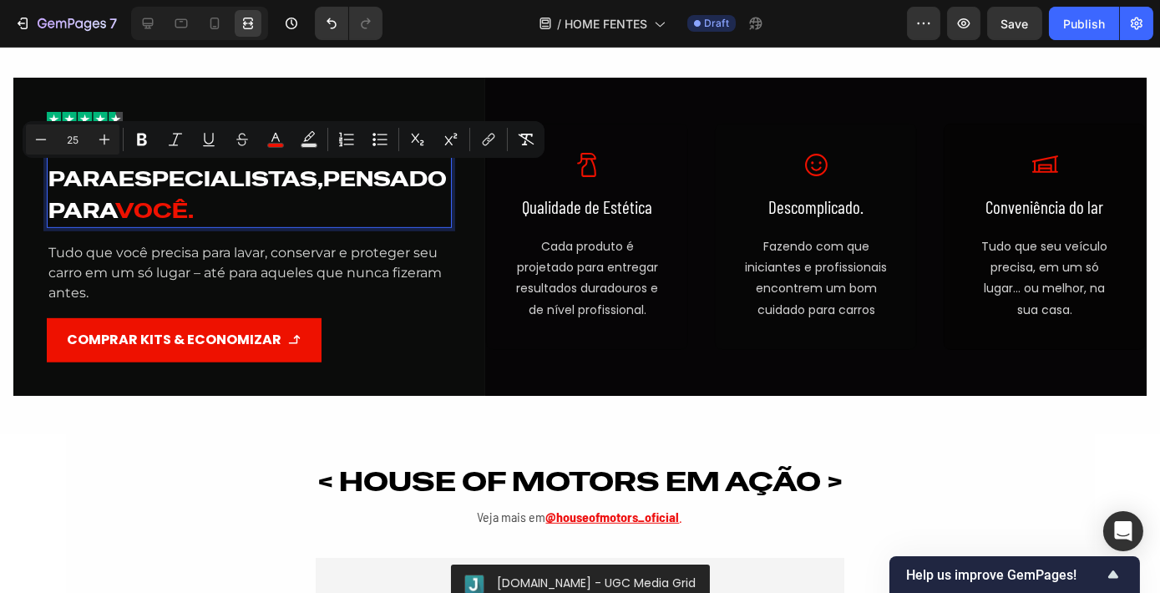
click at [331, 174] on p "Feito para especialistas, pensado para você." at bounding box center [249, 180] width 402 height 94
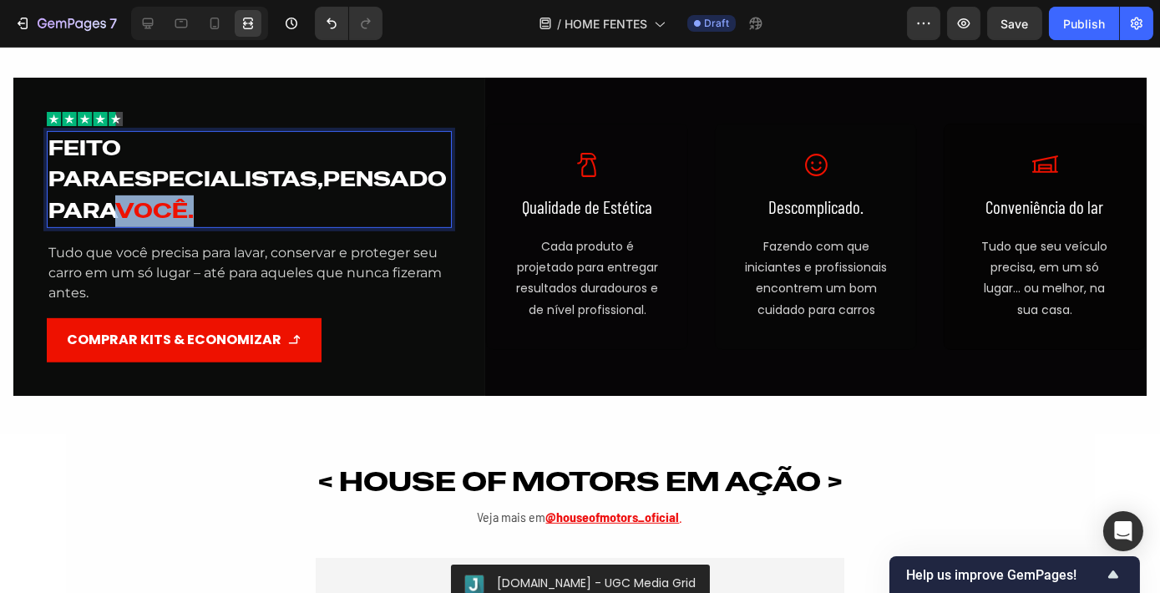
drag, startPoint x: 325, startPoint y: 175, endPoint x: 253, endPoint y: 168, distance: 72.2
click at [194, 197] on span "você." at bounding box center [154, 210] width 78 height 27
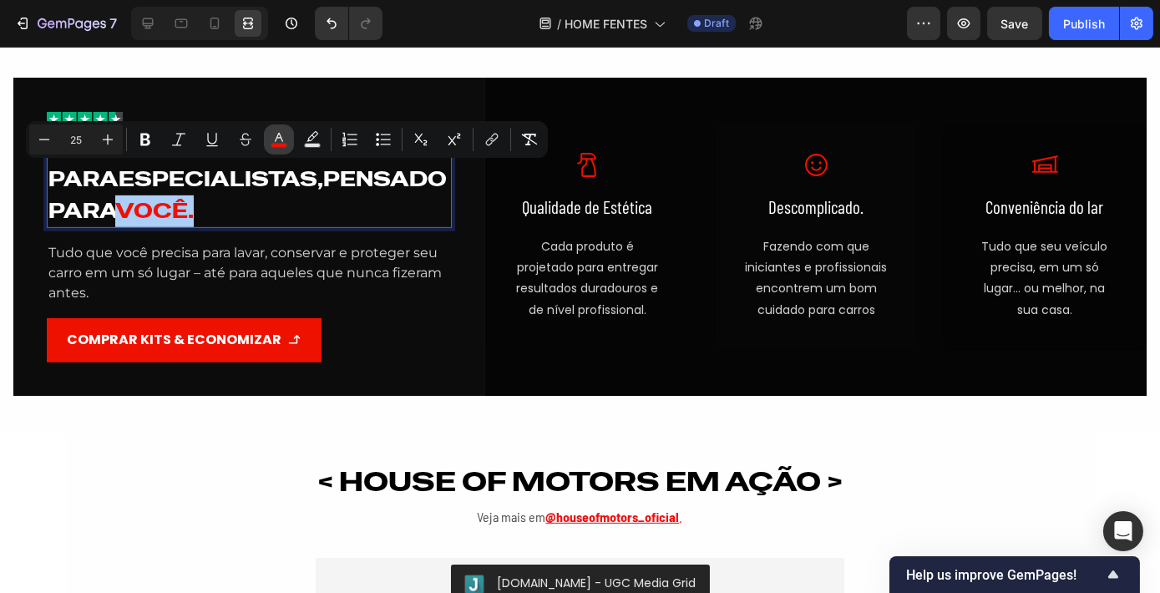
click at [282, 139] on icon "Editor contextual toolbar" at bounding box center [278, 139] width 17 height 17
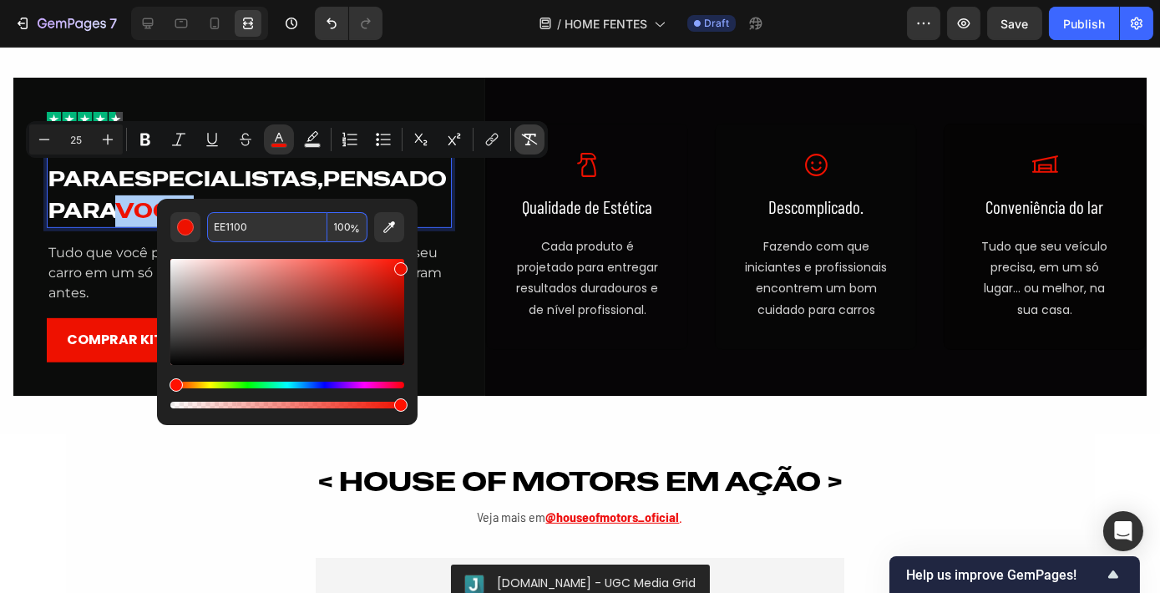
click at [529, 144] on icon "Editor contextual toolbar" at bounding box center [529, 139] width 17 height 17
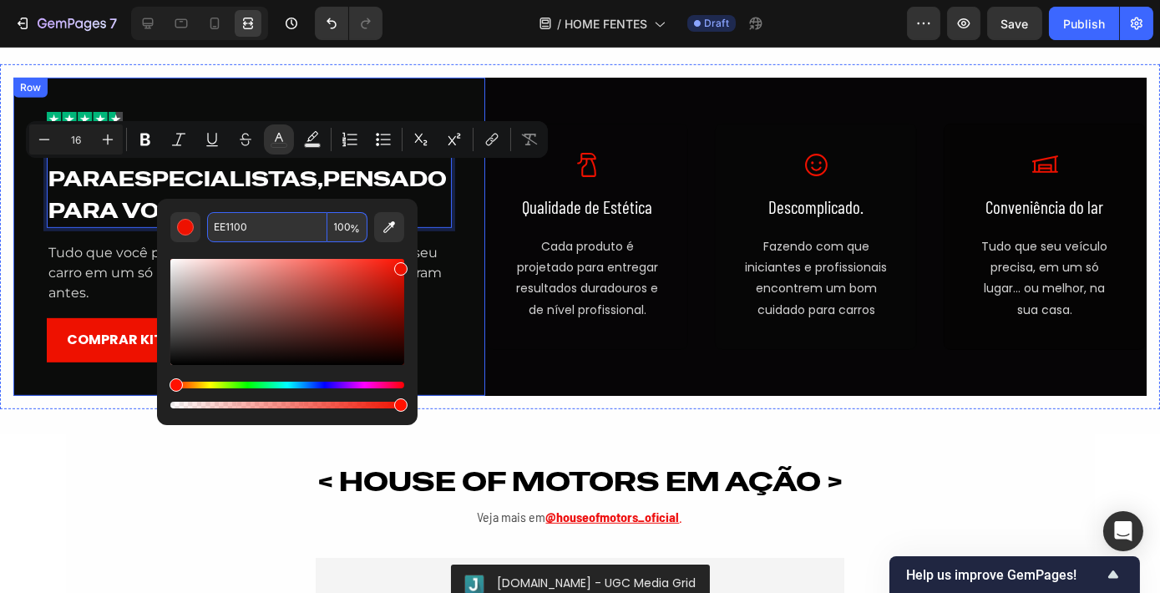
click at [466, 244] on div "Image Feito para especialistas, pensado para você. Heading 16 Tudo que você pre…" at bounding box center [249, 237] width 472 height 318
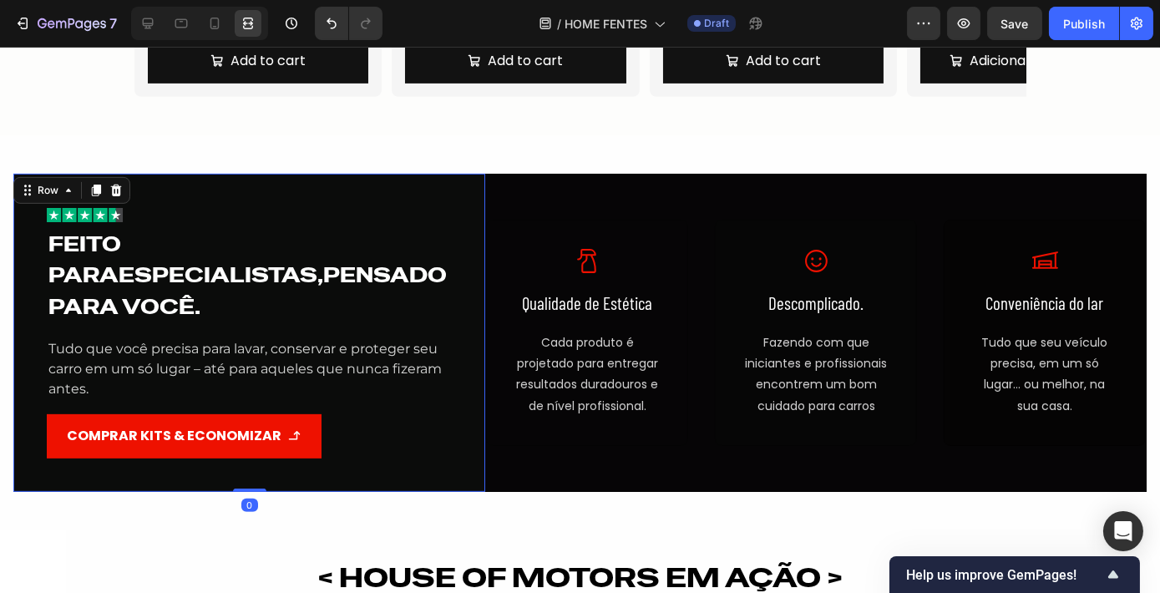
scroll to position [1553, 0]
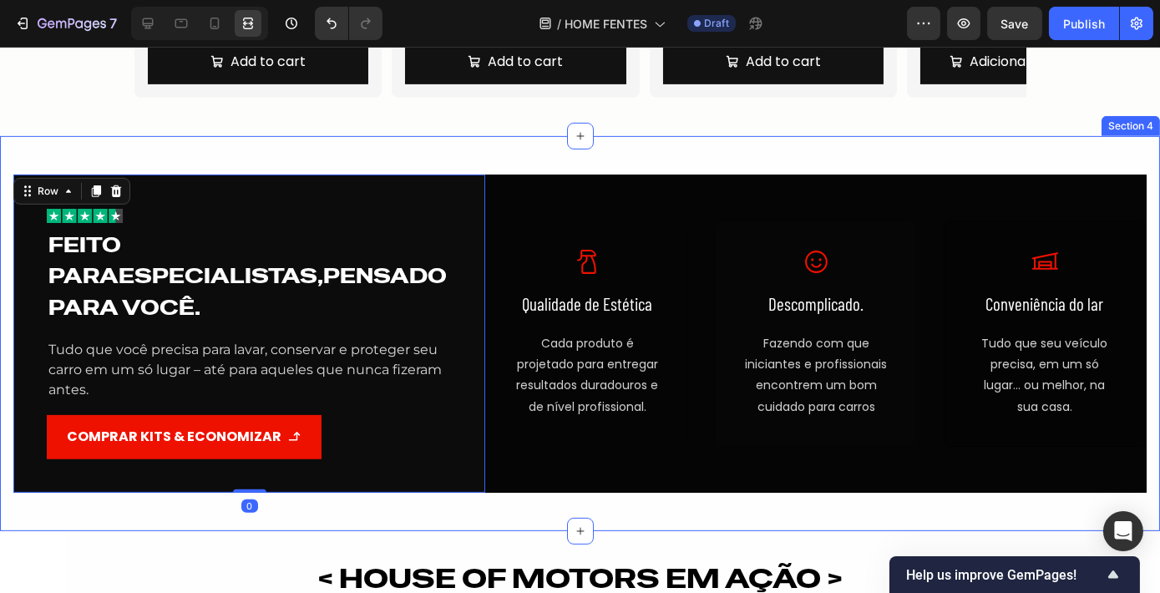
click at [514, 150] on div "Image Feito para especialistas, pensado para você. Heading Tudo que você precis…" at bounding box center [580, 333] width 1160 height 395
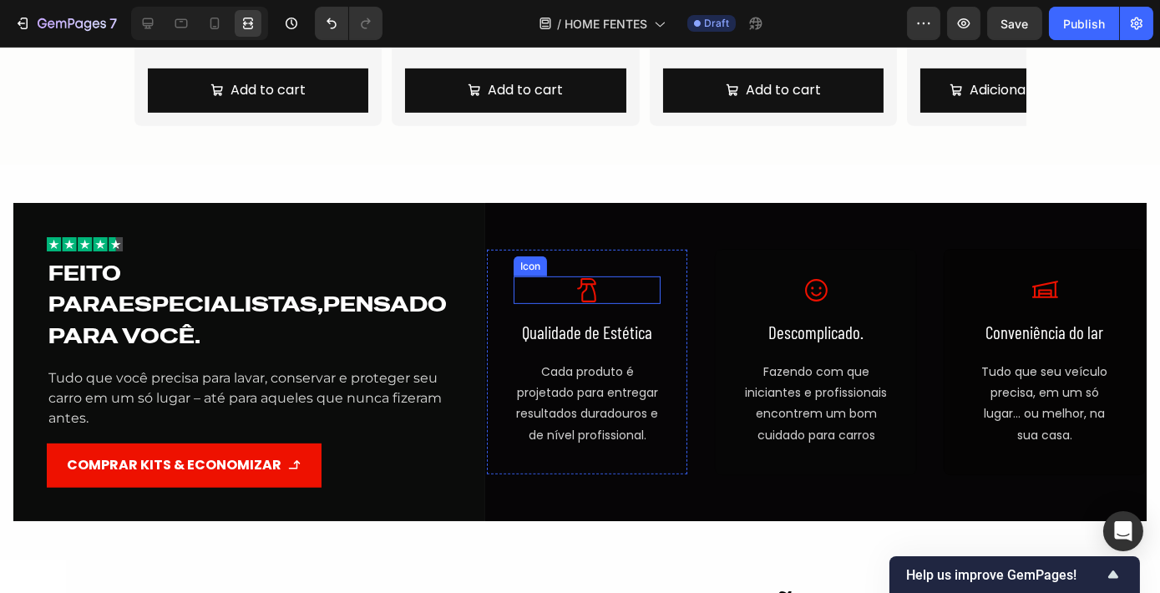
scroll to position [1528, 0]
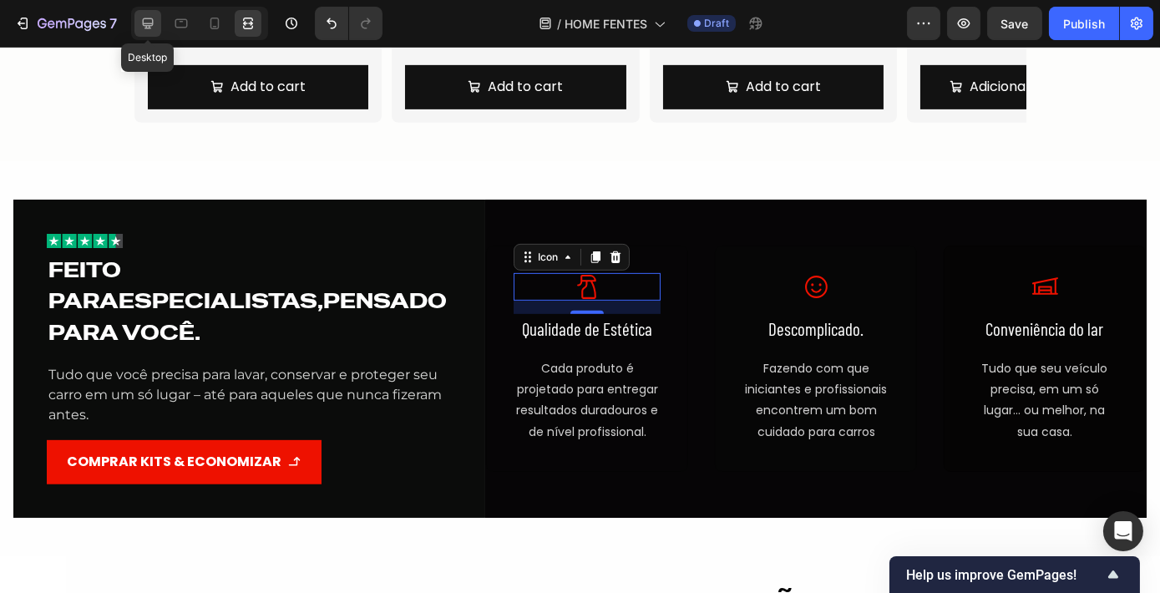
click at [149, 30] on icon at bounding box center [147, 23] width 17 height 17
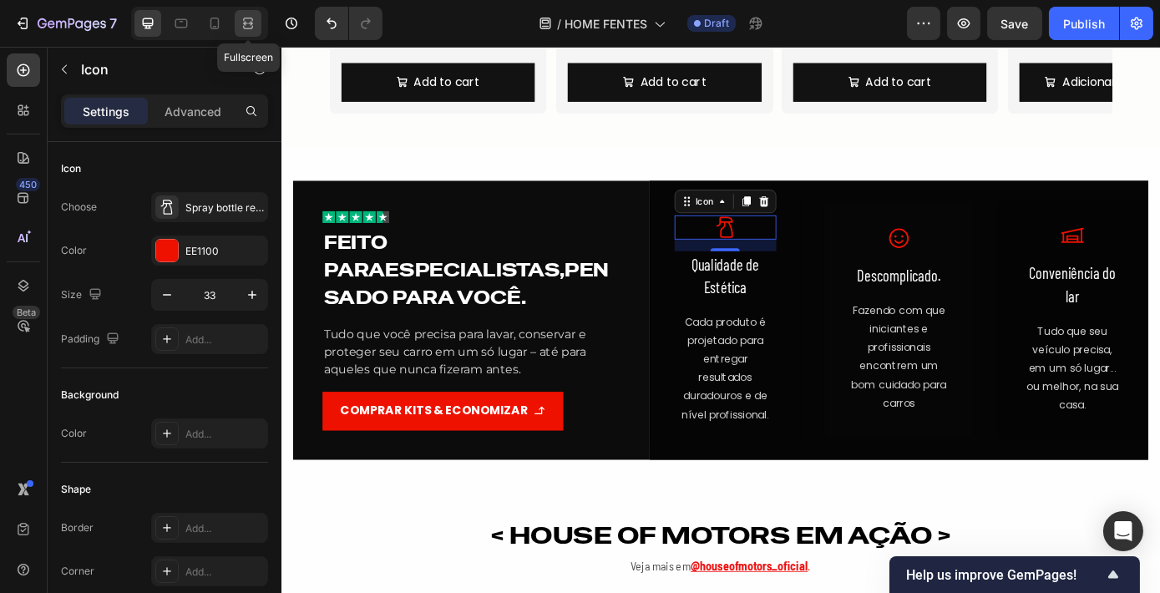
click at [242, 24] on icon at bounding box center [248, 23] width 17 height 17
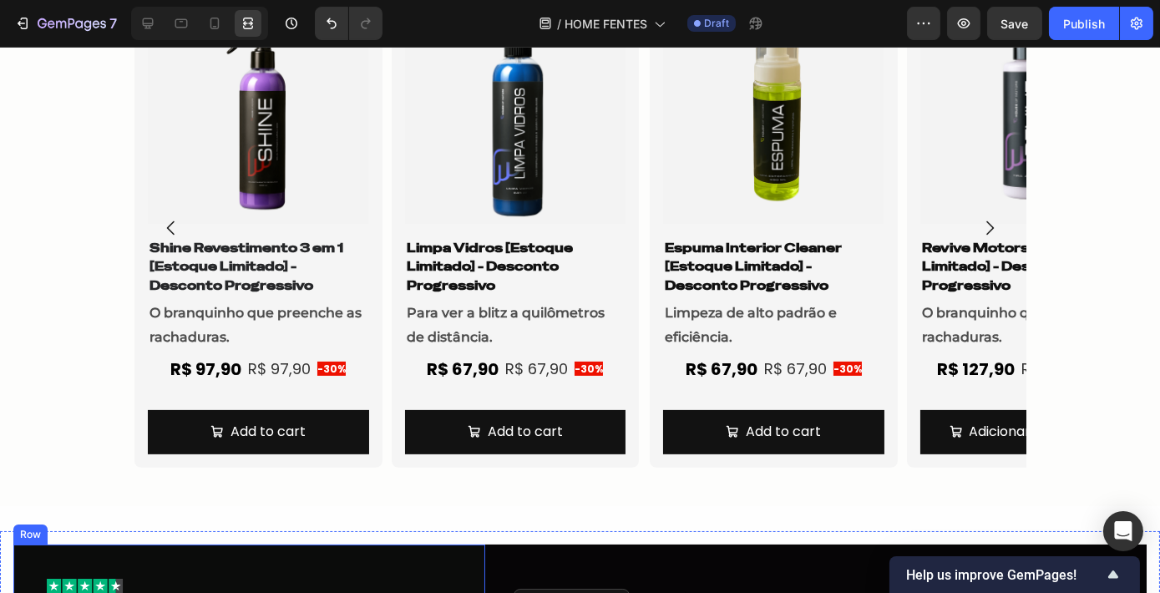
scroll to position [1175, 0]
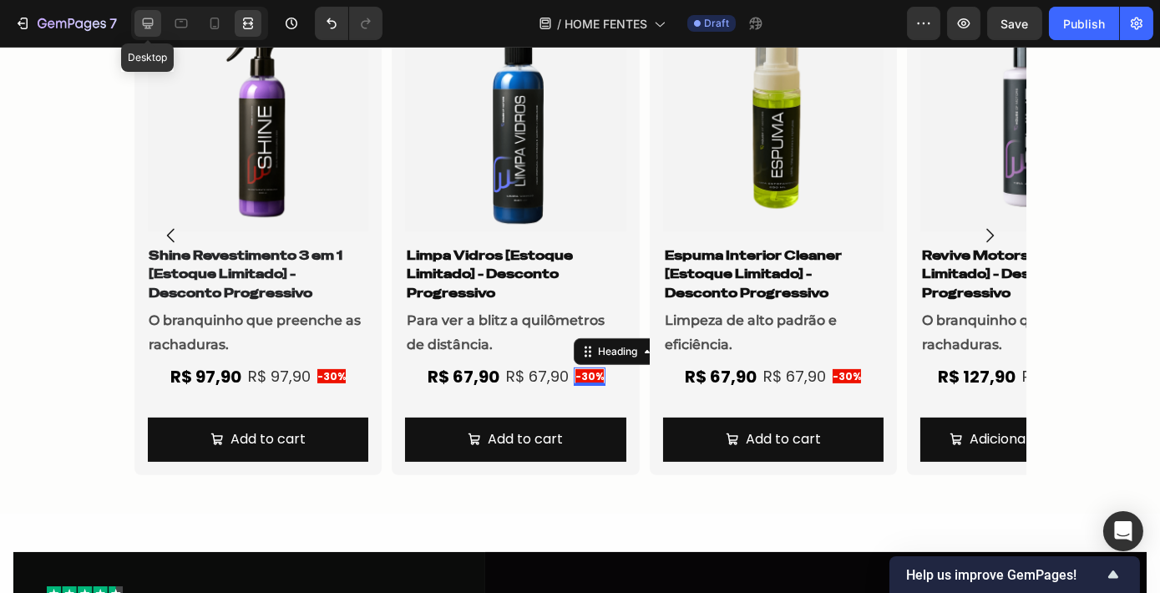
click at [147, 30] on icon at bounding box center [147, 23] width 17 height 17
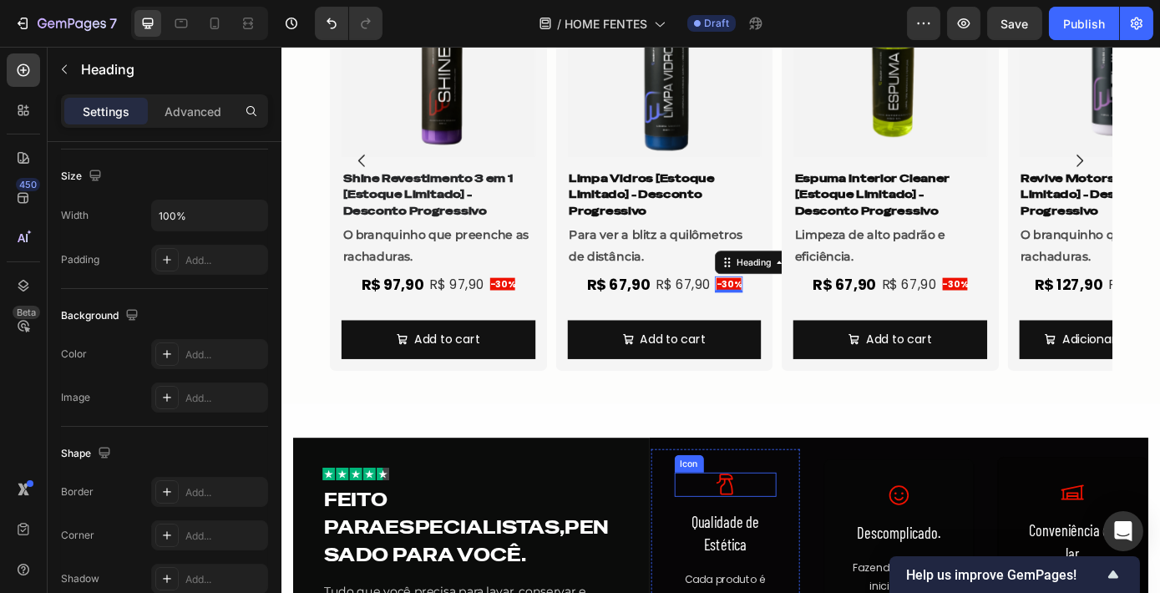
scroll to position [226, 0]
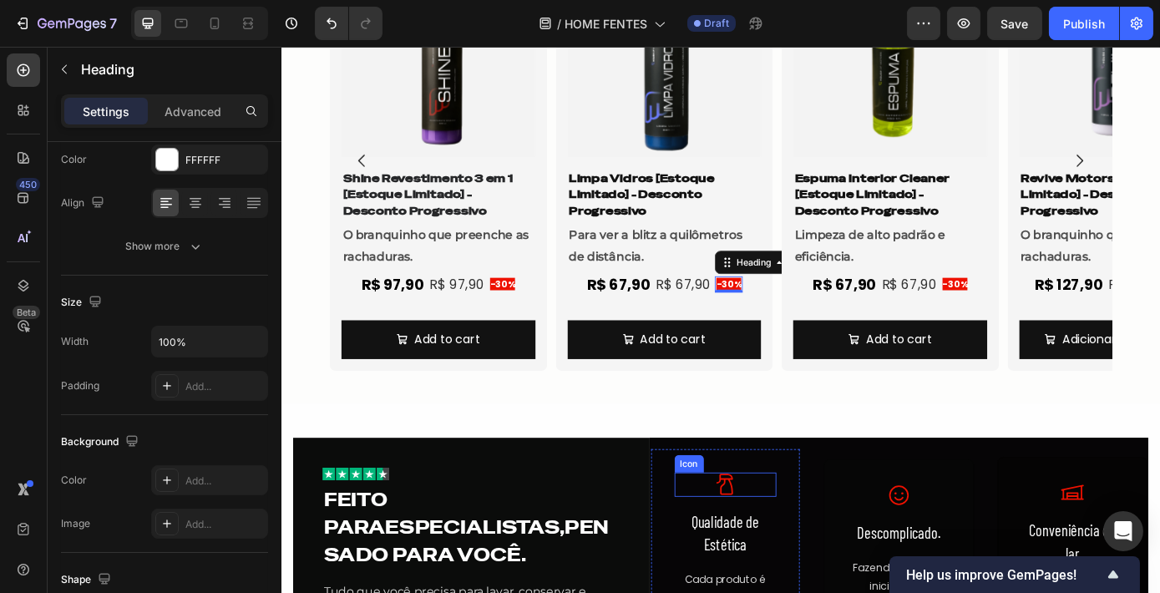
click at [786, 544] on icon at bounding box center [785, 545] width 19 height 24
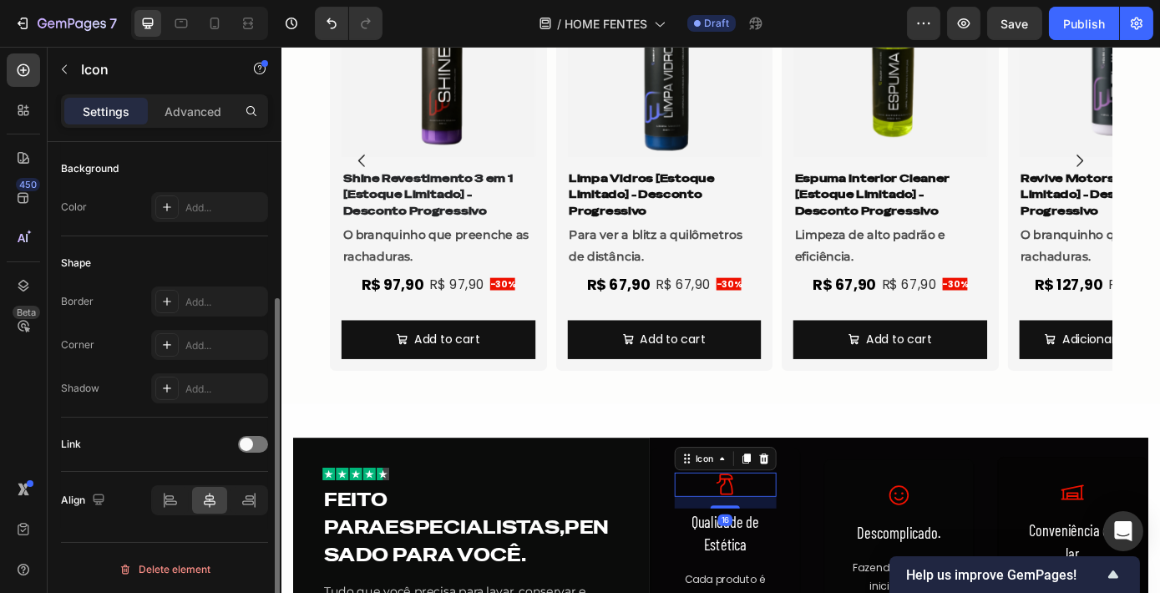
scroll to position [0, 0]
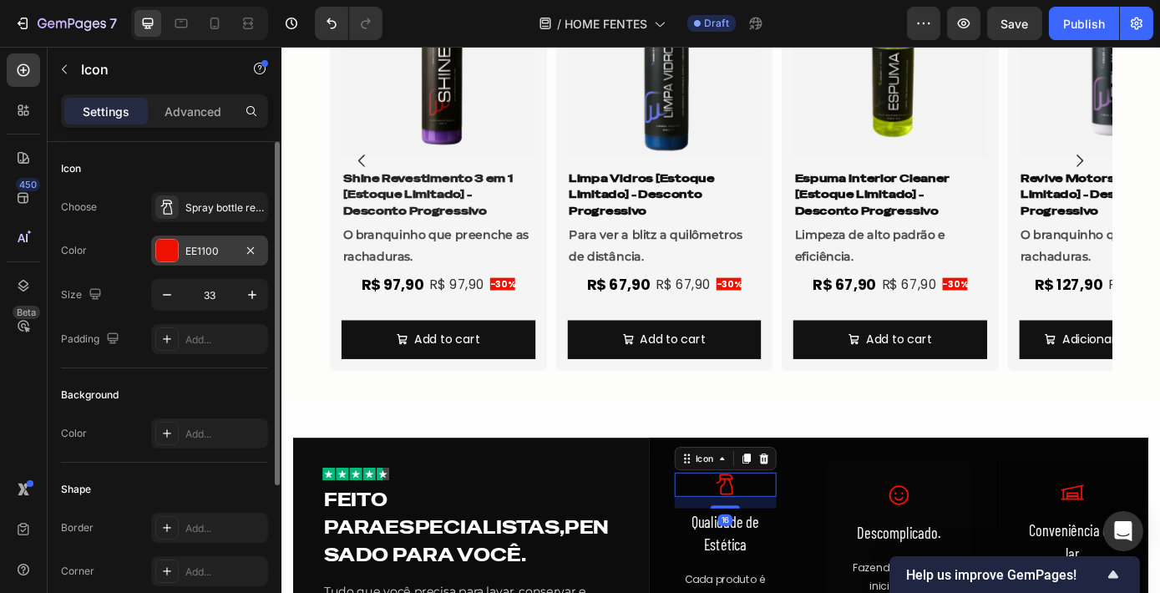
click at [208, 255] on div "EE1100" at bounding box center [209, 251] width 48 height 15
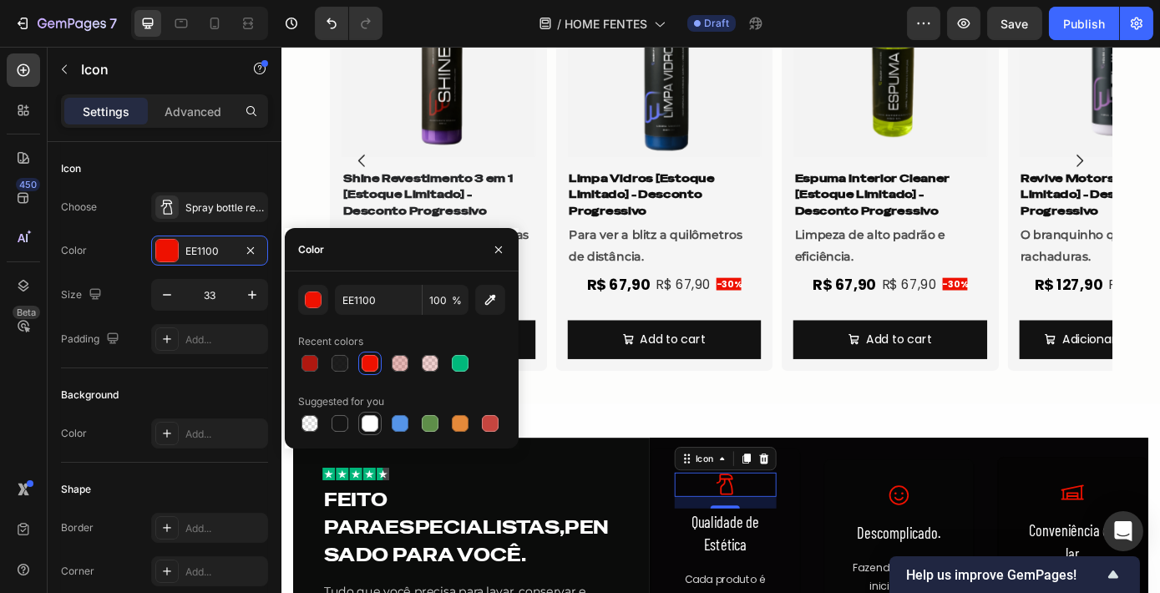
click at [372, 427] on div at bounding box center [369, 423] width 17 height 17
type input "FFFFFF"
click at [978, 559] on icon at bounding box center [985, 558] width 28 height 28
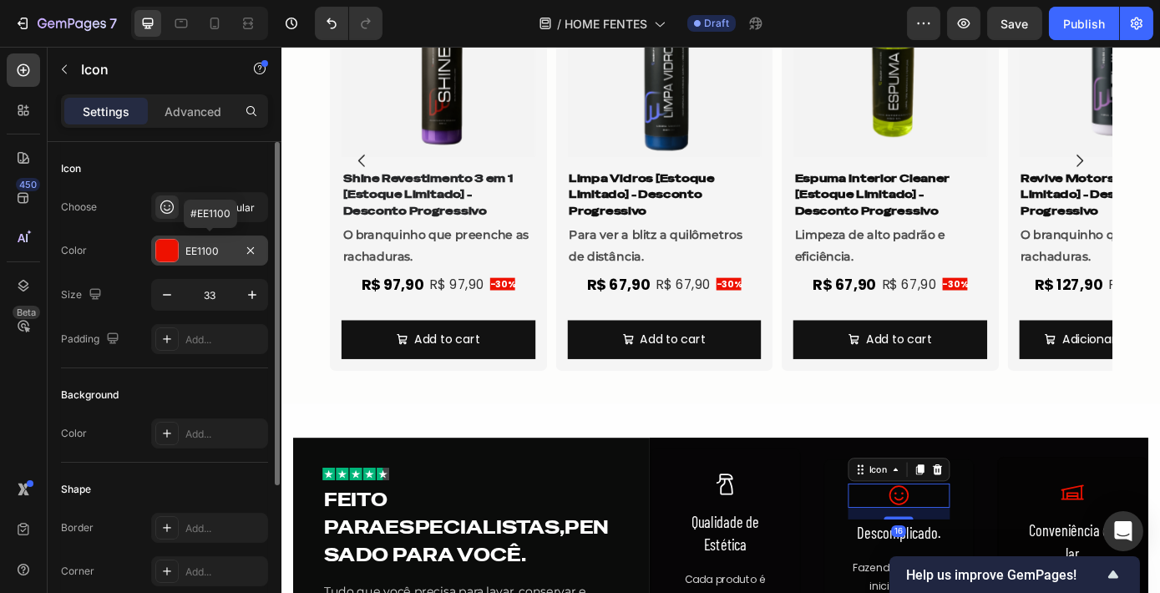
click at [214, 252] on div "EE1100" at bounding box center [209, 251] width 48 height 15
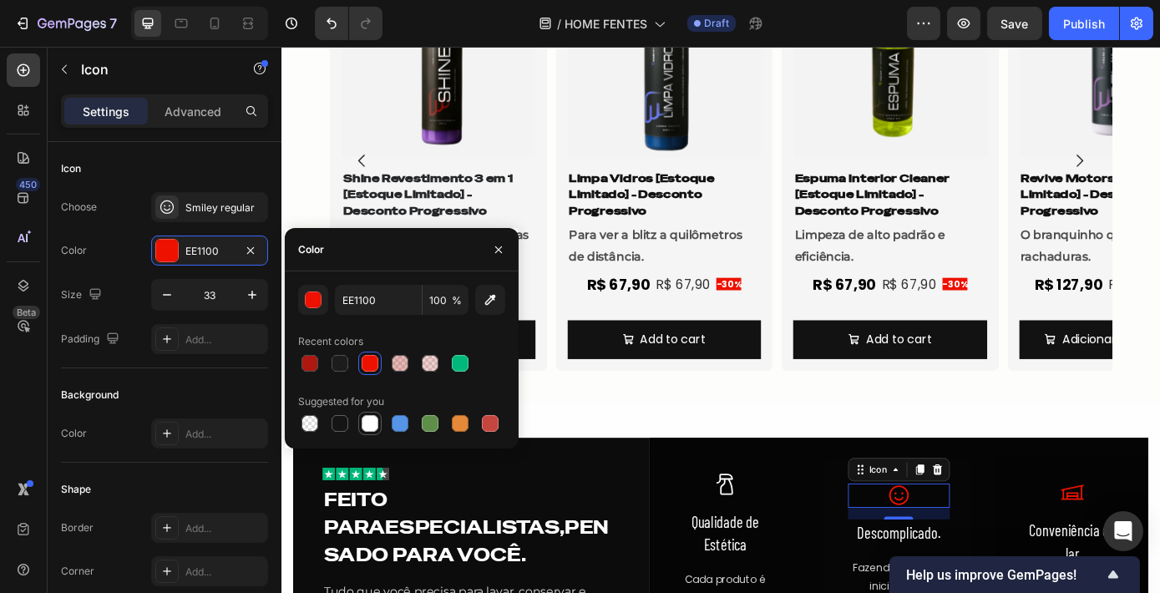
click at [377, 422] on div at bounding box center [369, 423] width 17 height 17
type input "FFFFFF"
click at [1159, 559] on icon at bounding box center [1183, 556] width 28 height 28
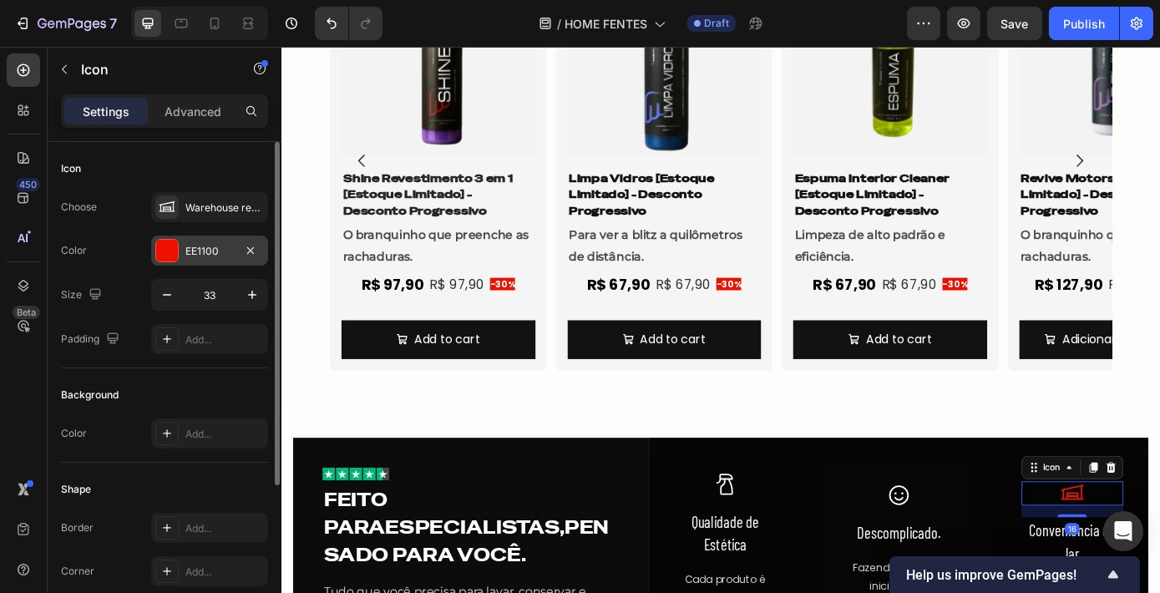
click at [217, 254] on div "EE1100" at bounding box center [209, 251] width 48 height 15
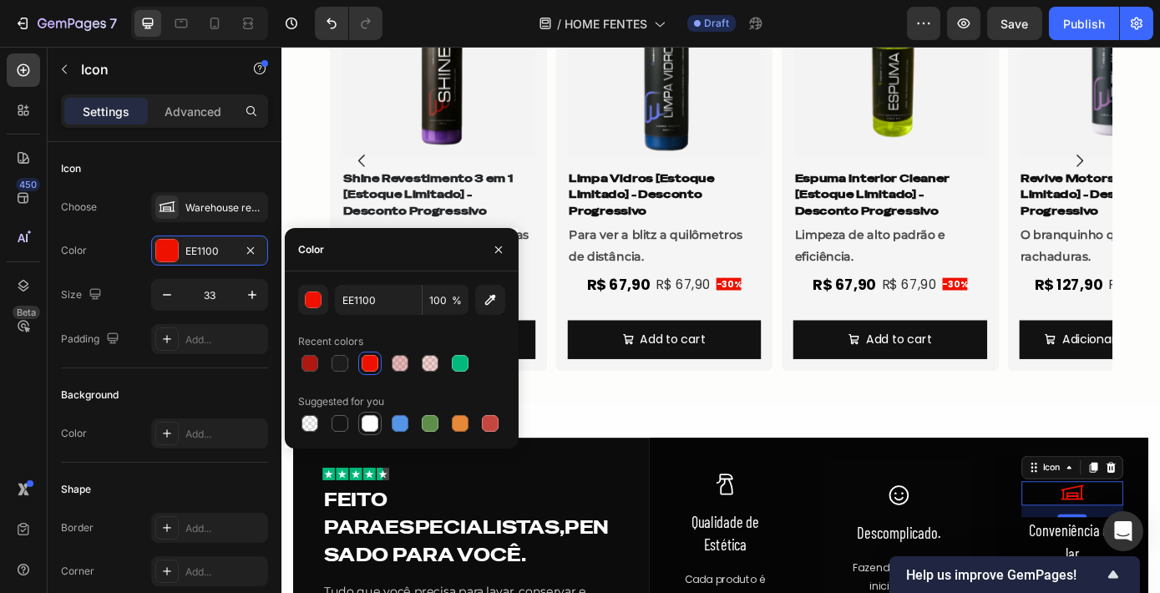
click at [369, 422] on div at bounding box center [369, 423] width 17 height 17
type input "FFFFFF"
click at [496, 259] on button "button" at bounding box center [498, 249] width 27 height 27
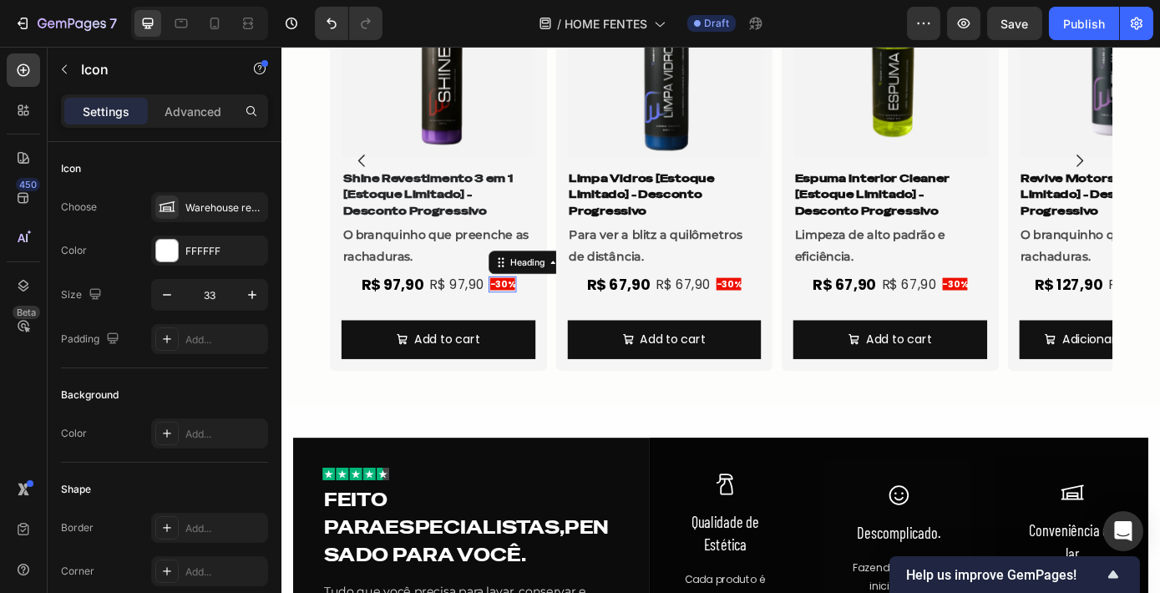
click at [522, 320] on span "-30%" at bounding box center [532, 317] width 28 height 14
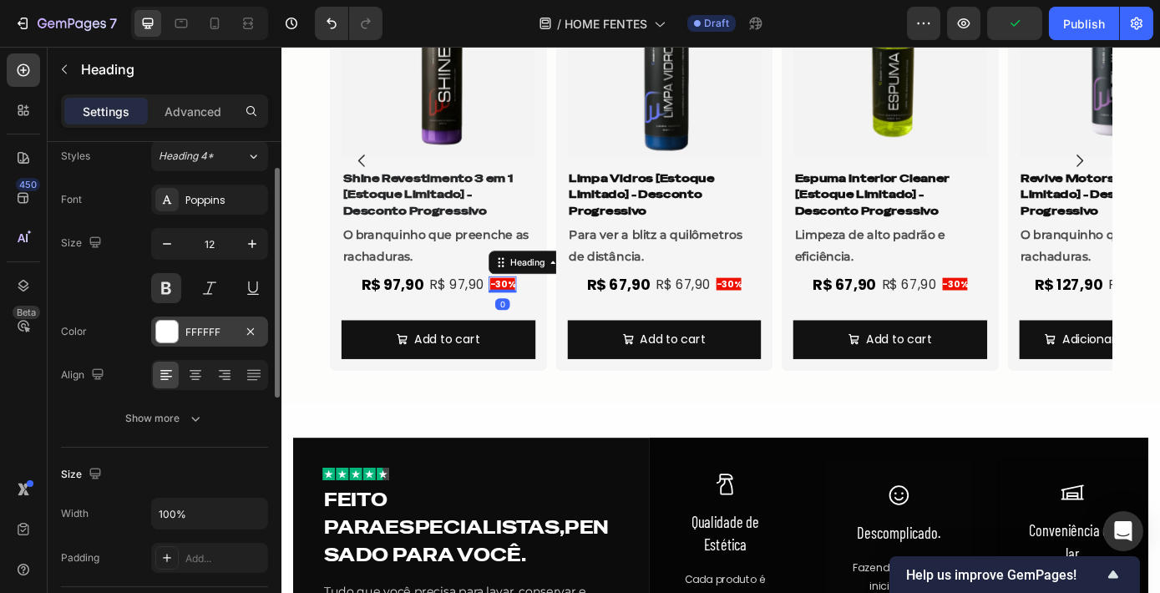
scroll to position [55, 0]
click at [187, 328] on div "FFFFFF" at bounding box center [209, 331] width 48 height 15
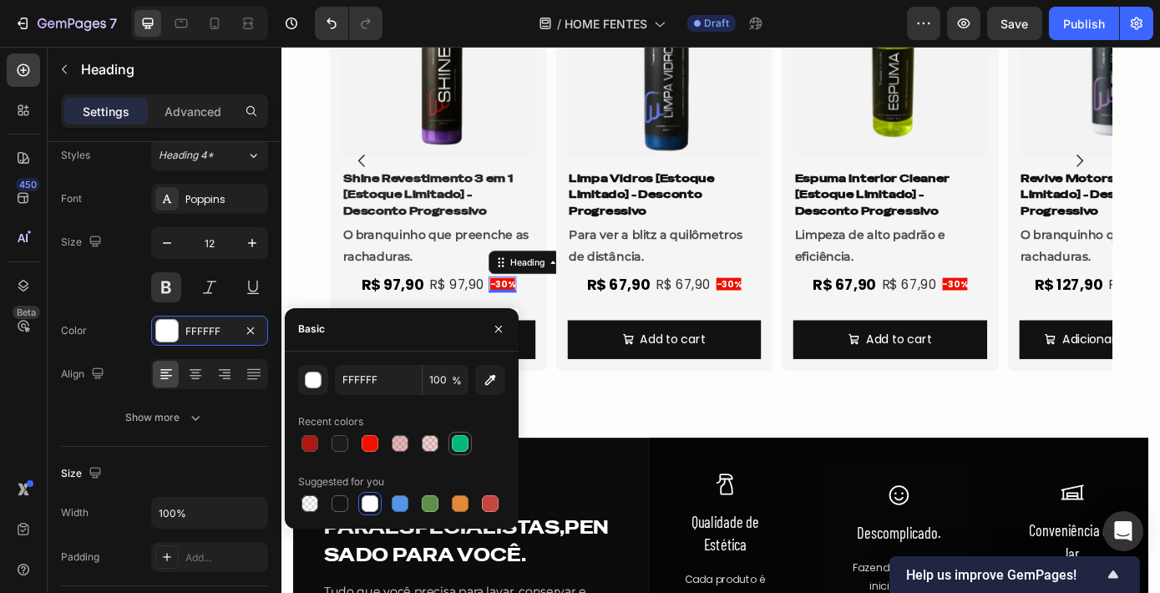
click at [465, 439] on div at bounding box center [460, 443] width 17 height 17
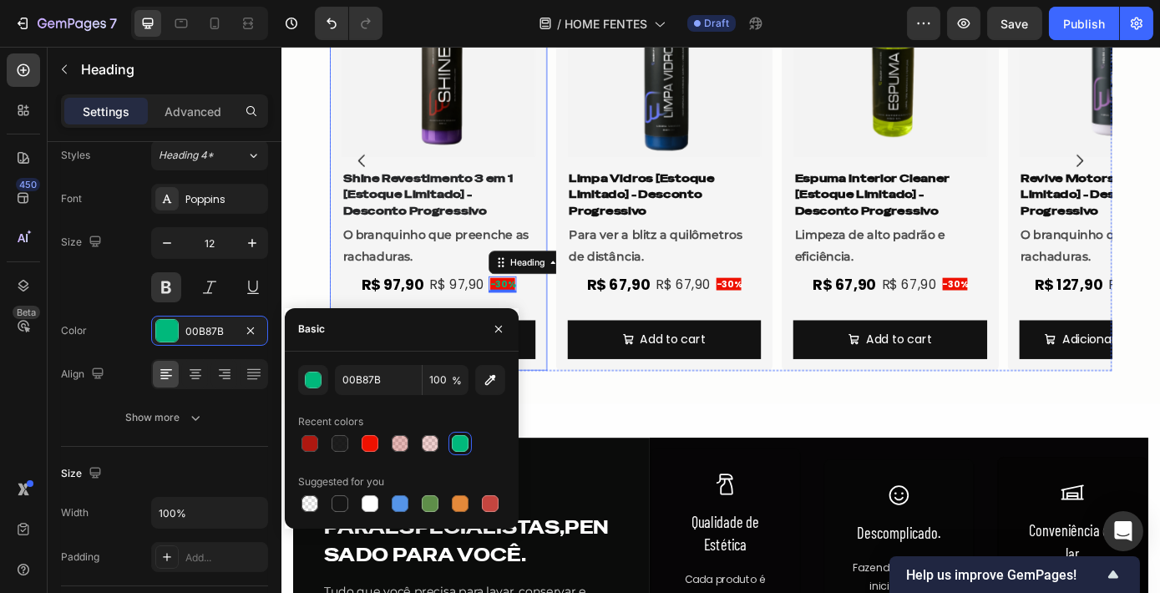
type input "FFFFFF"
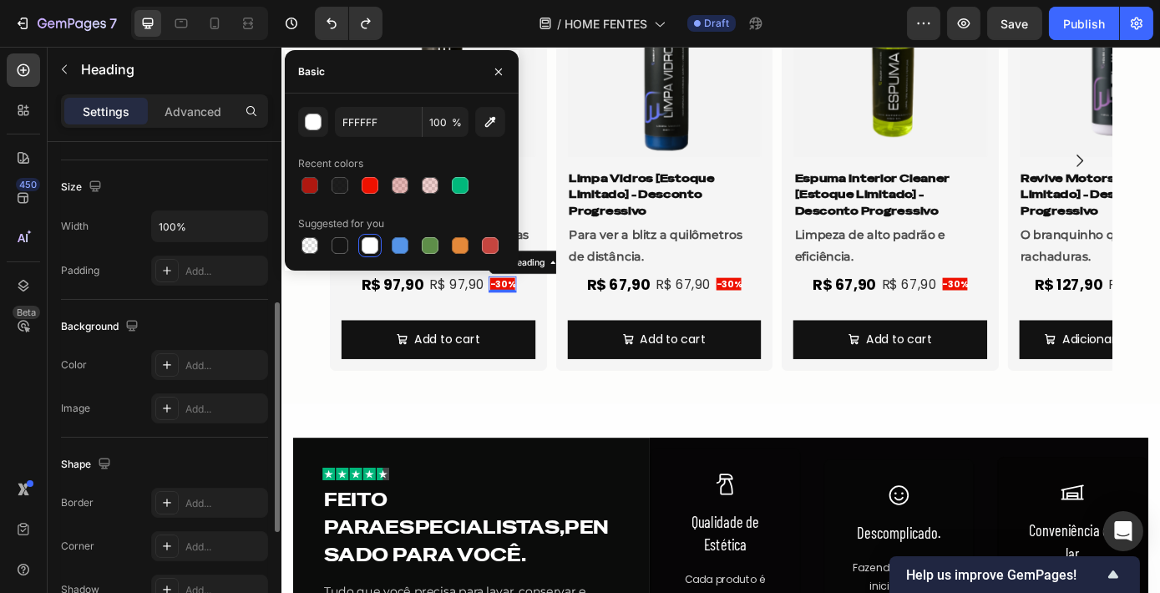
scroll to position [344, 0]
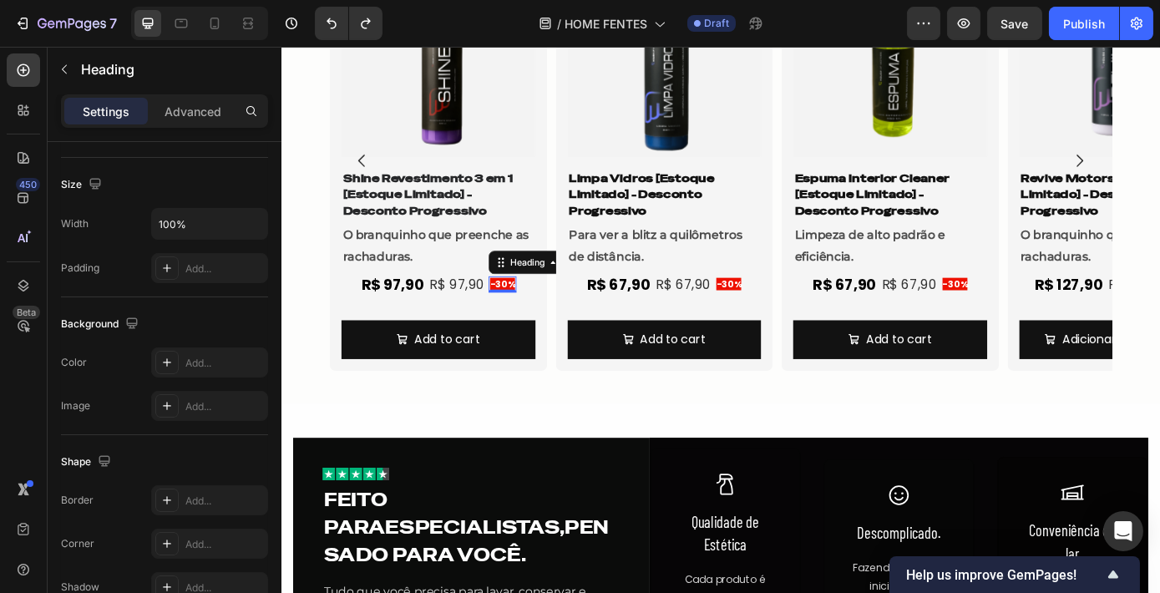
click at [528, 316] on span "-30%" at bounding box center [532, 317] width 28 height 14
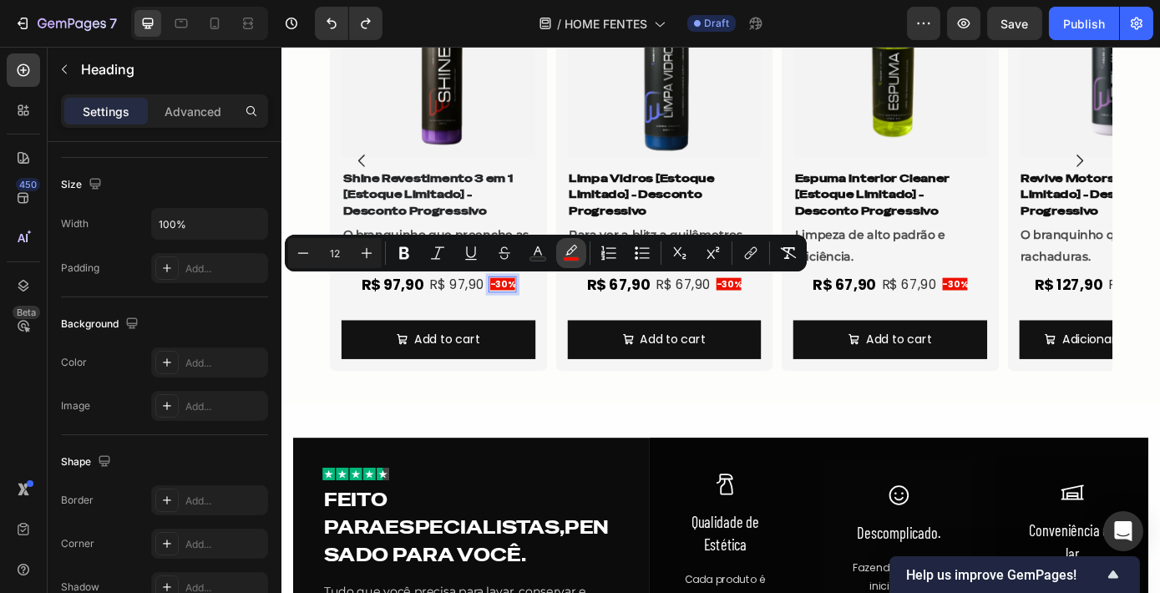
click at [564, 245] on icon "Editor contextual toolbar" at bounding box center [571, 253] width 17 height 17
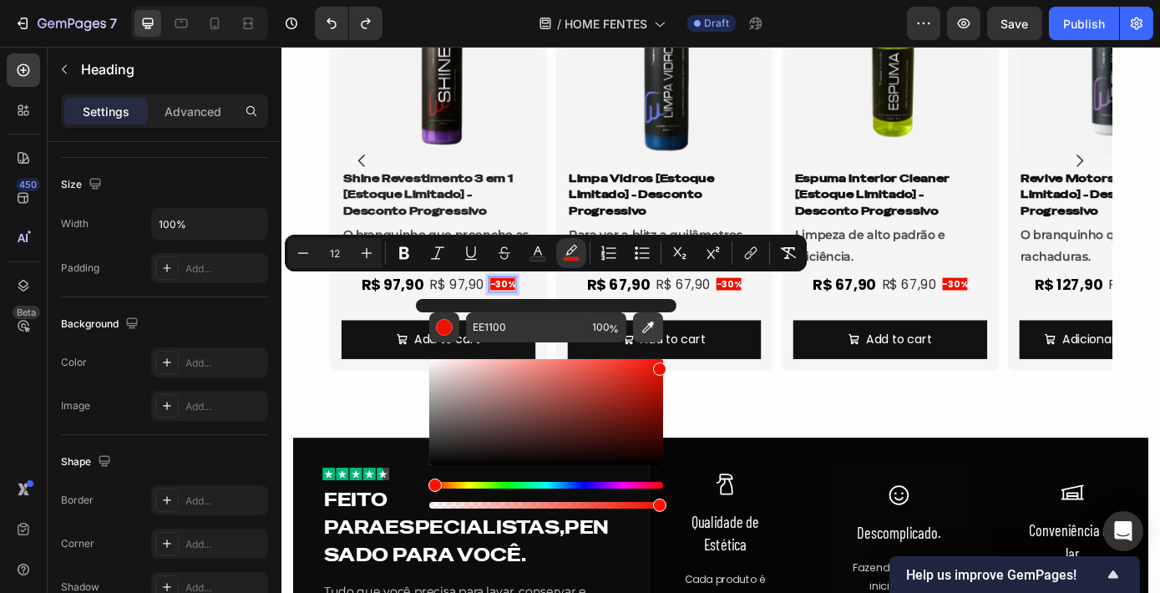
click at [646, 329] on icon "Editor contextual toolbar" at bounding box center [648, 327] width 12 height 12
type input "00B67A"
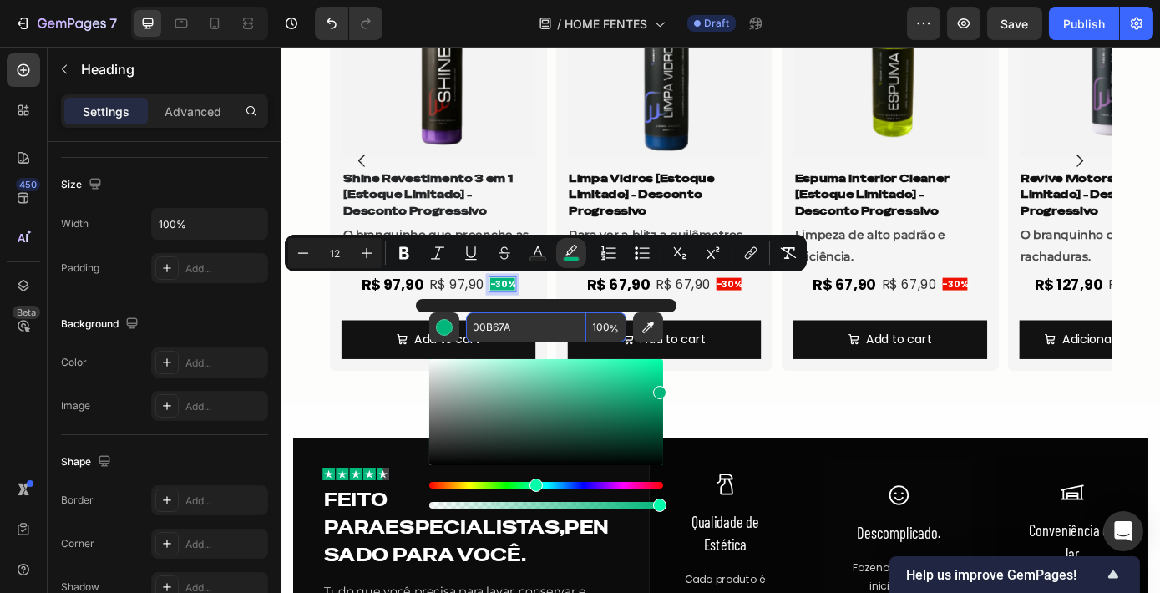
click at [507, 334] on input "00B67A" at bounding box center [526, 327] width 120 height 30
click at [791, 315] on span "-30%" at bounding box center [790, 317] width 28 height 14
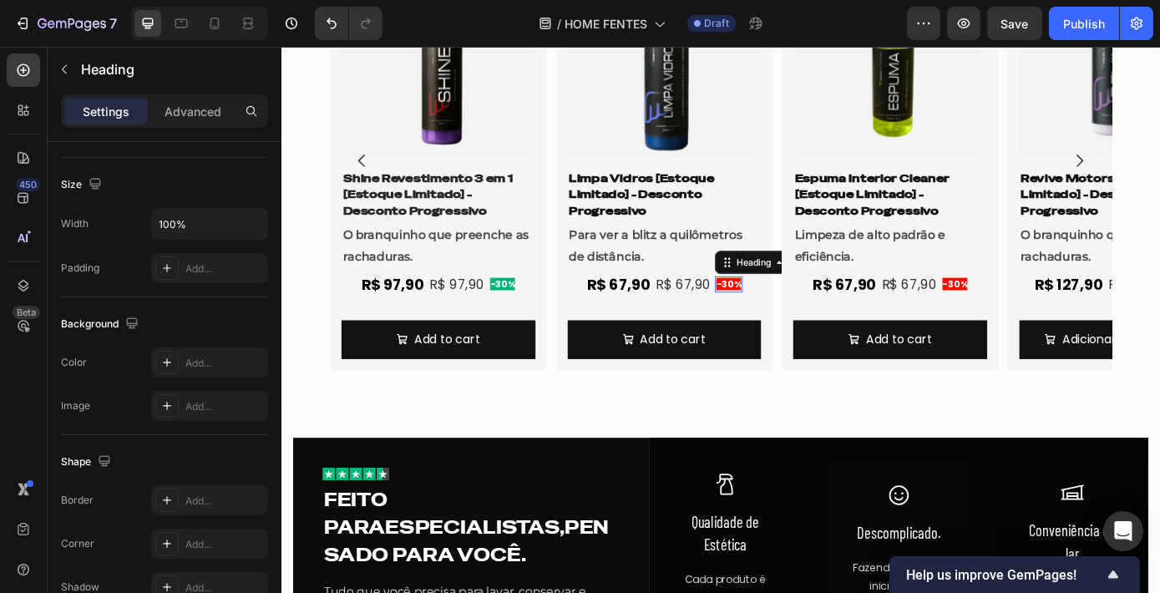
click at [791, 315] on span "-30%" at bounding box center [790, 317] width 28 height 14
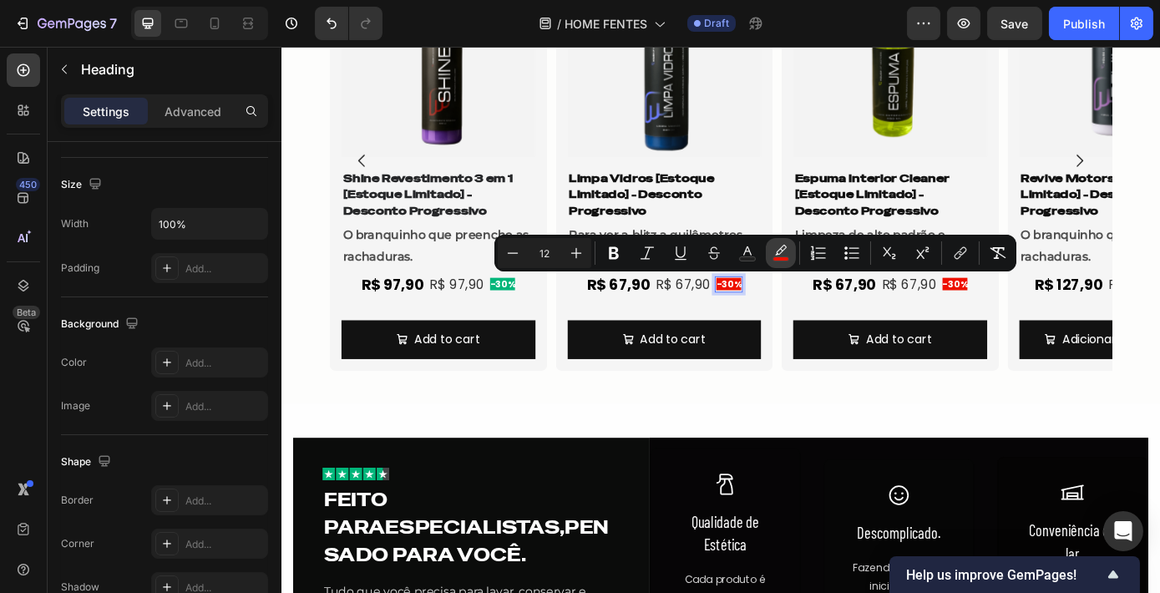
click at [782, 248] on icon "Editor contextual toolbar" at bounding box center [780, 253] width 17 height 17
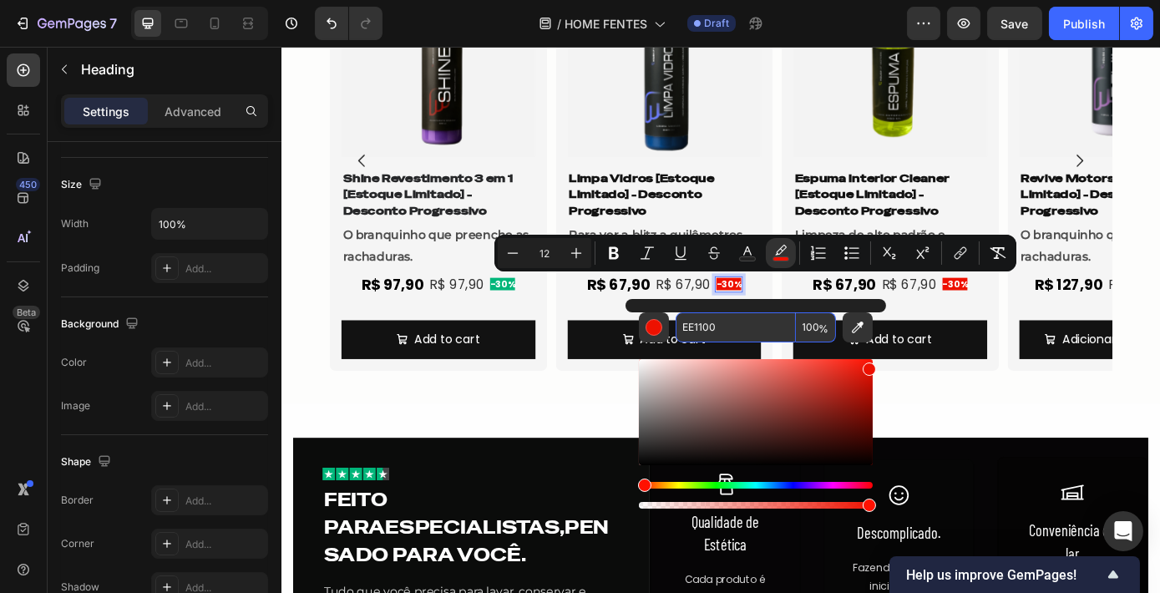
click at [743, 327] on input "EE1100" at bounding box center [735, 327] width 120 height 30
paste input "00B67A"
type input "00B67A"
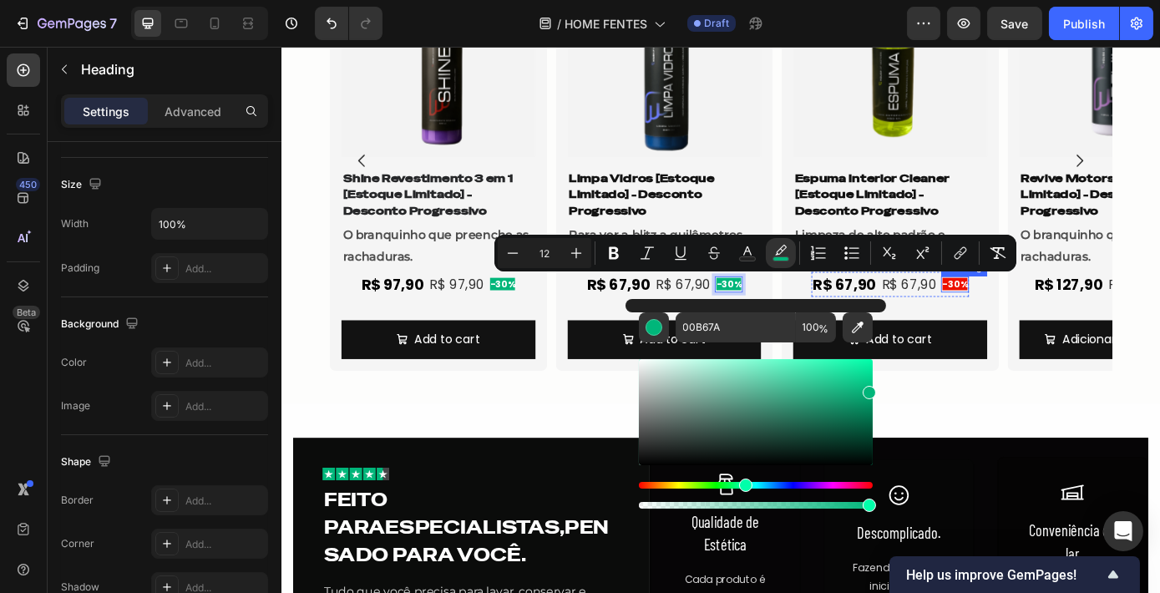
click at [1043, 322] on span "-30%" at bounding box center [1048, 317] width 28 height 14
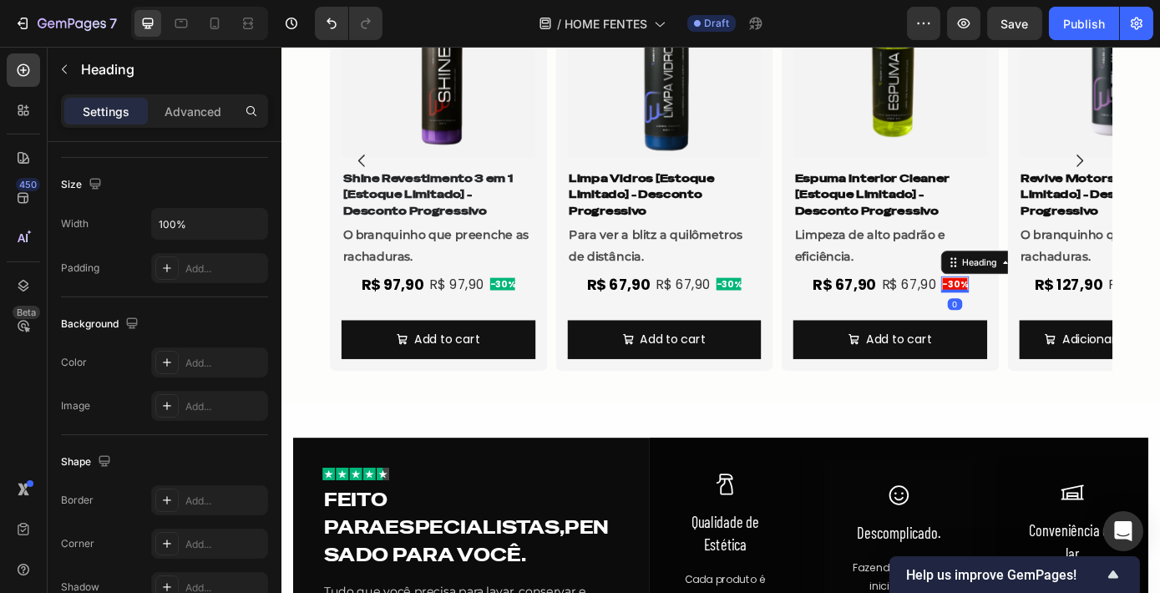
click at [1045, 312] on span "-30%" at bounding box center [1048, 317] width 28 height 14
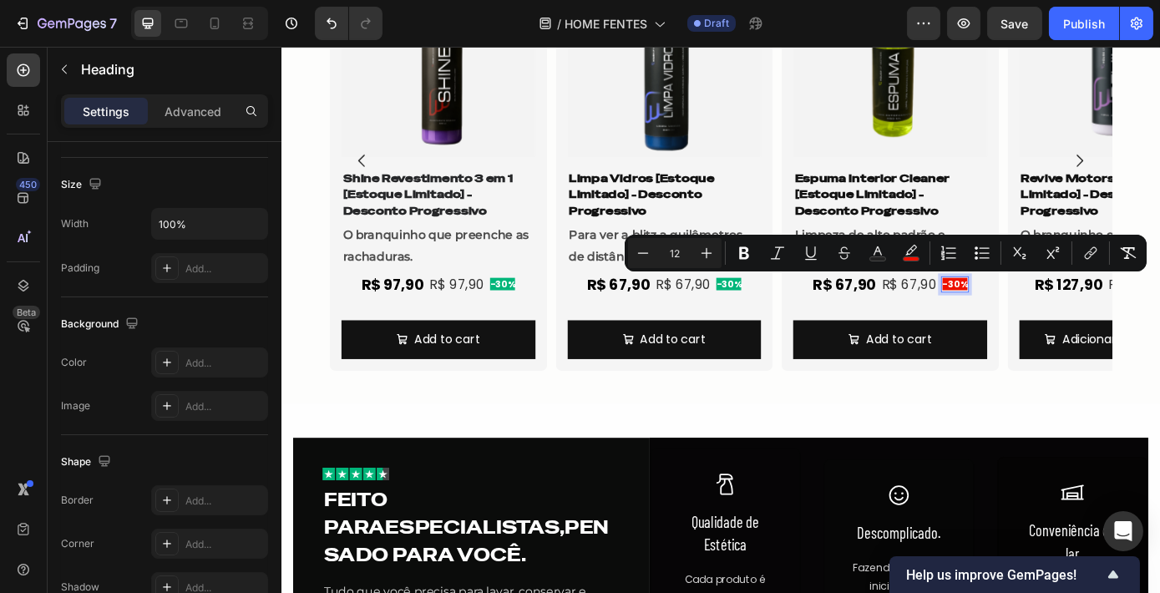
click at [1045, 312] on span "-30%" at bounding box center [1048, 317] width 28 height 14
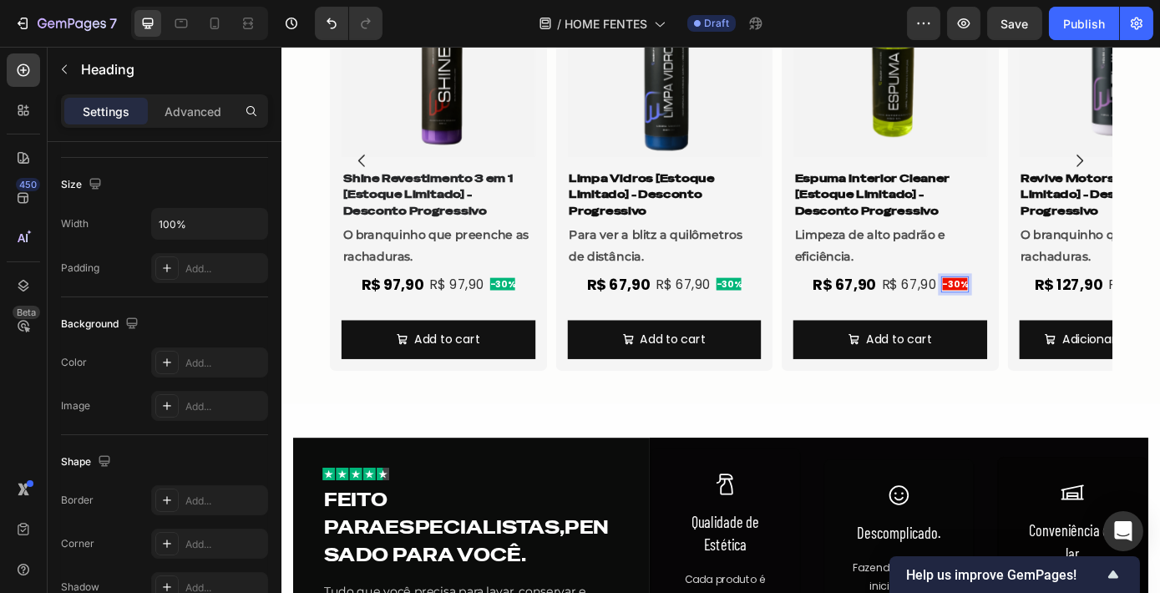
click at [1045, 312] on span "-30%" at bounding box center [1048, 317] width 28 height 14
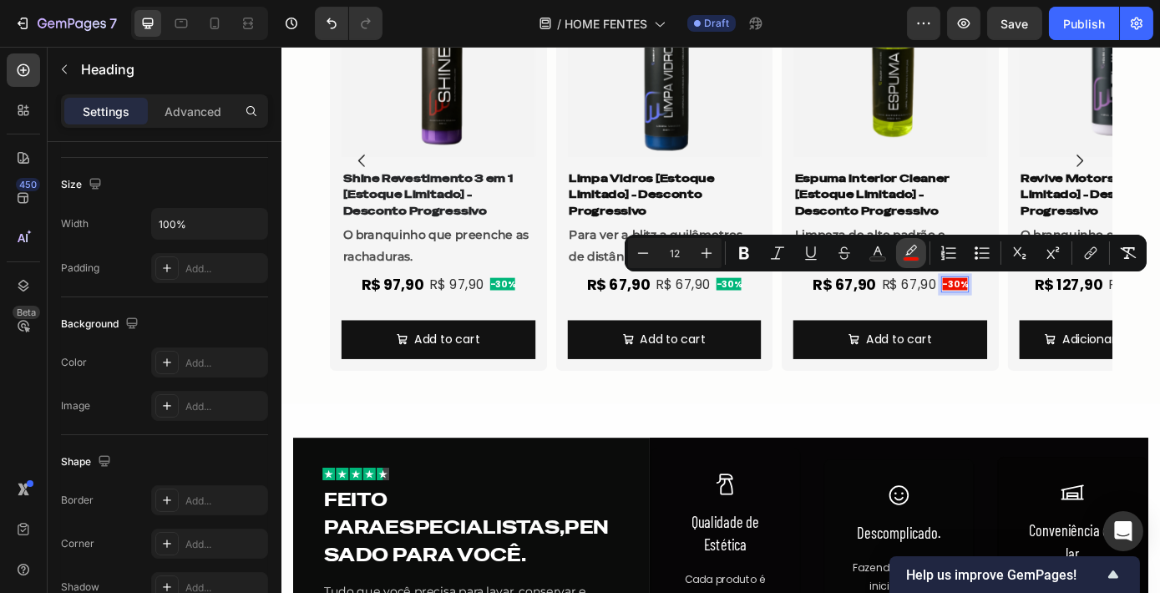
click at [908, 241] on button "color" at bounding box center [911, 253] width 30 height 30
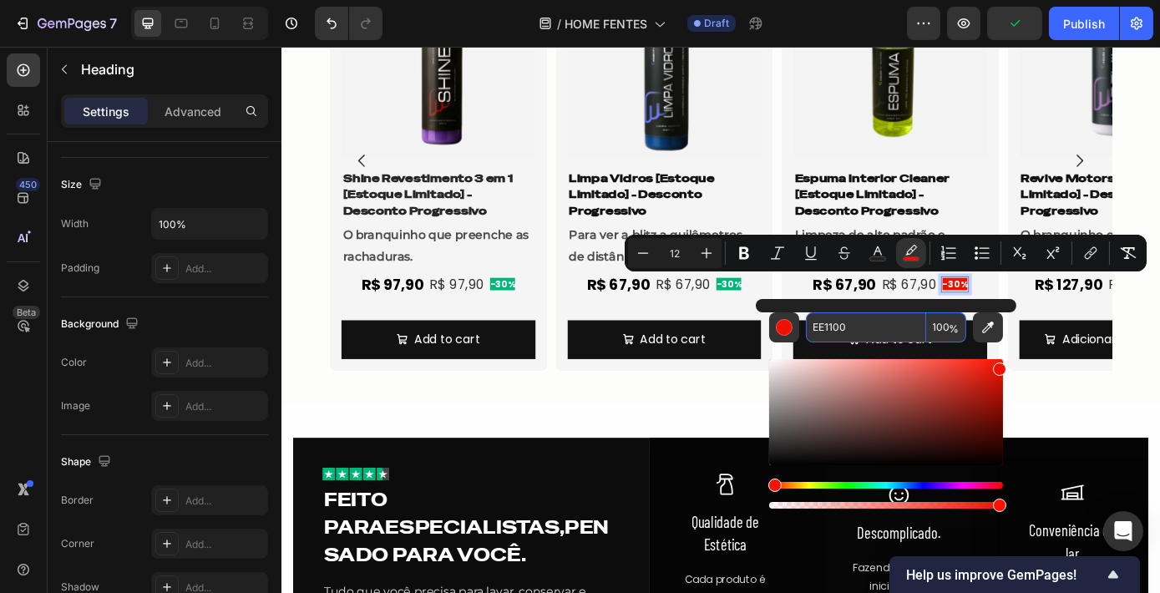
click at [883, 328] on input "EE1100" at bounding box center [866, 327] width 120 height 30
paste input "00B67A"
type input "00B67A"
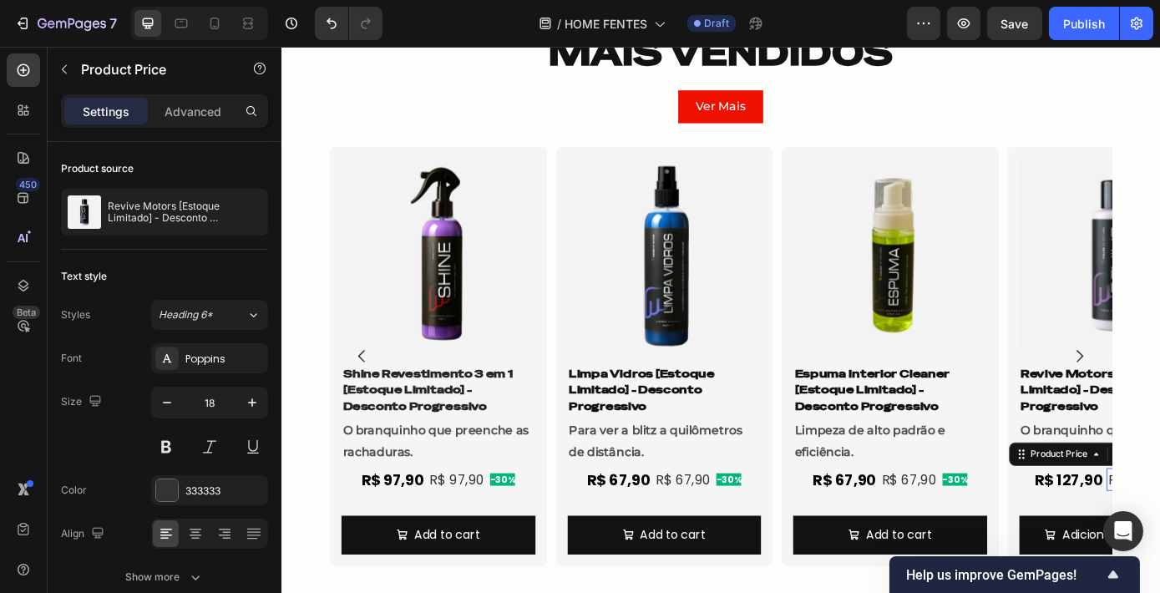
scroll to position [1067, 0]
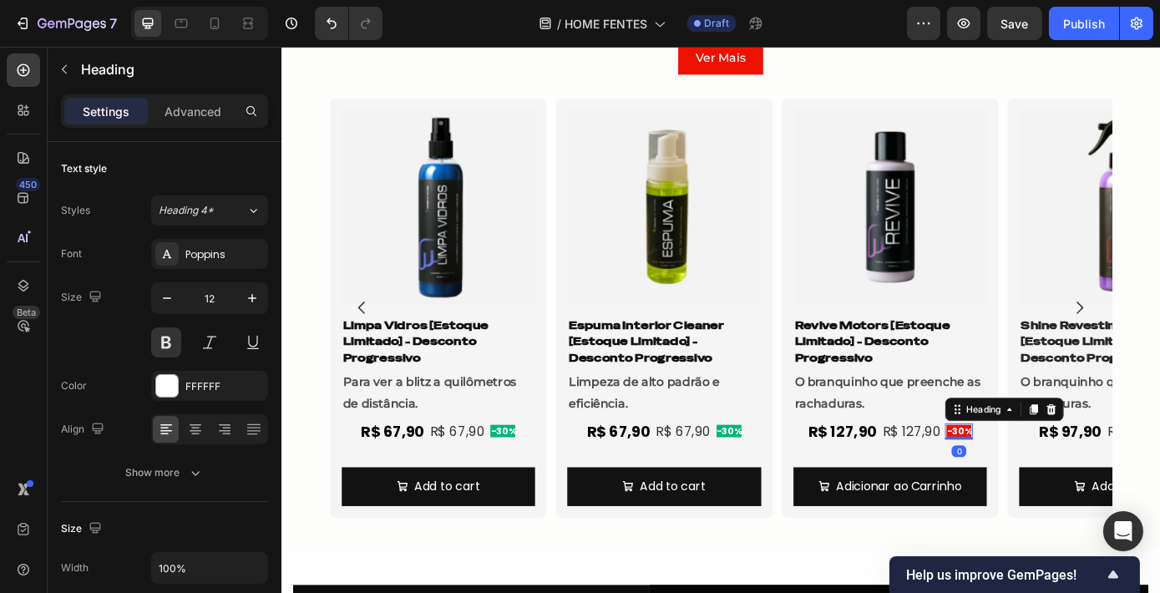
click at [1046, 483] on span "-30%" at bounding box center [1053, 485] width 28 height 14
click at [1039, 485] on span "-30%" at bounding box center [1053, 485] width 28 height 14
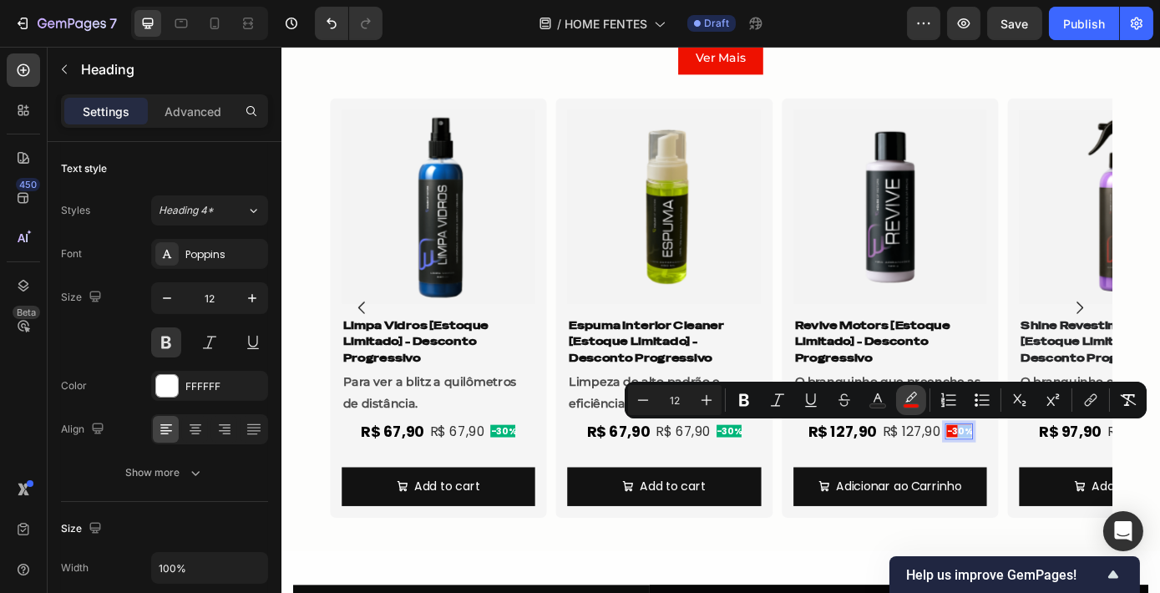
click at [912, 399] on icon "Editor contextual toolbar" at bounding box center [910, 400] width 17 height 17
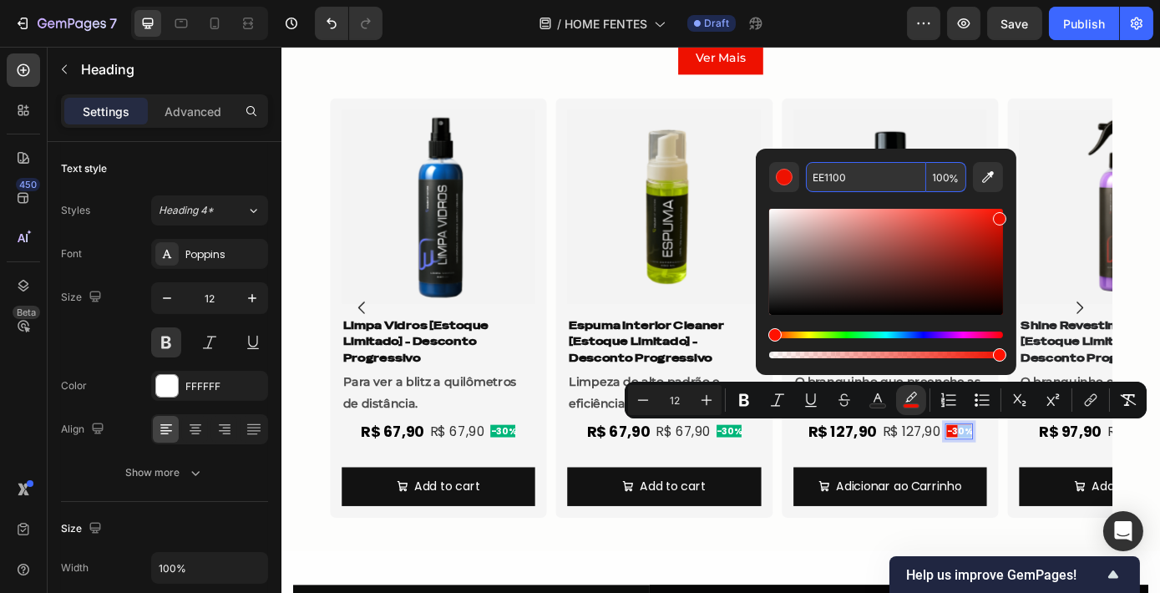
click at [859, 175] on input "EE1100" at bounding box center [866, 177] width 120 height 30
paste input "00B67A"
type input "00B67A"
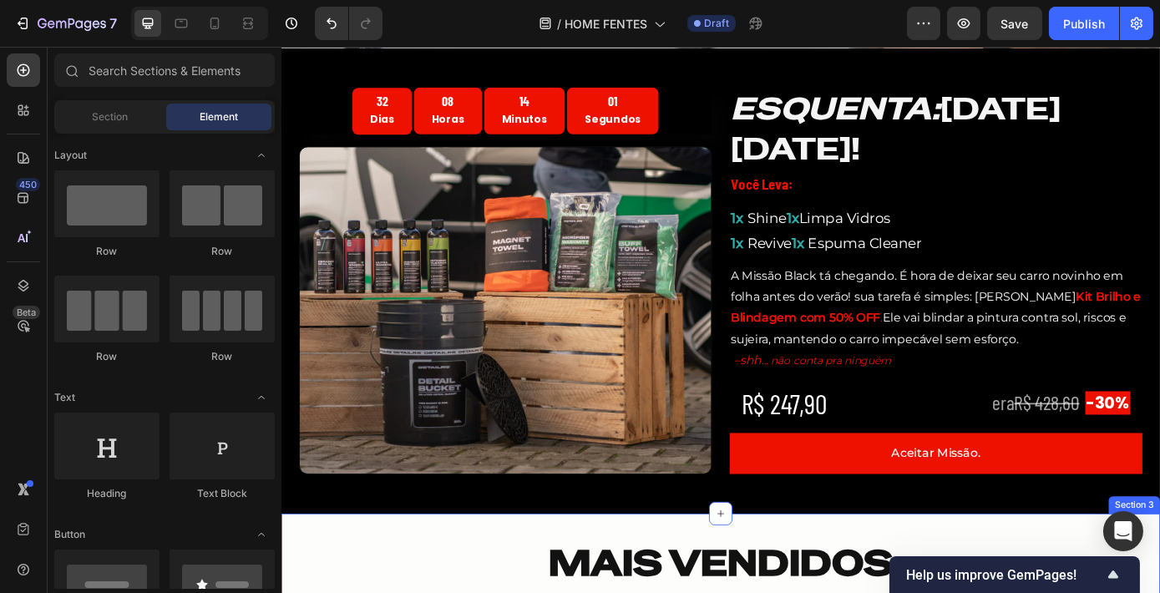
scroll to position [422, 0]
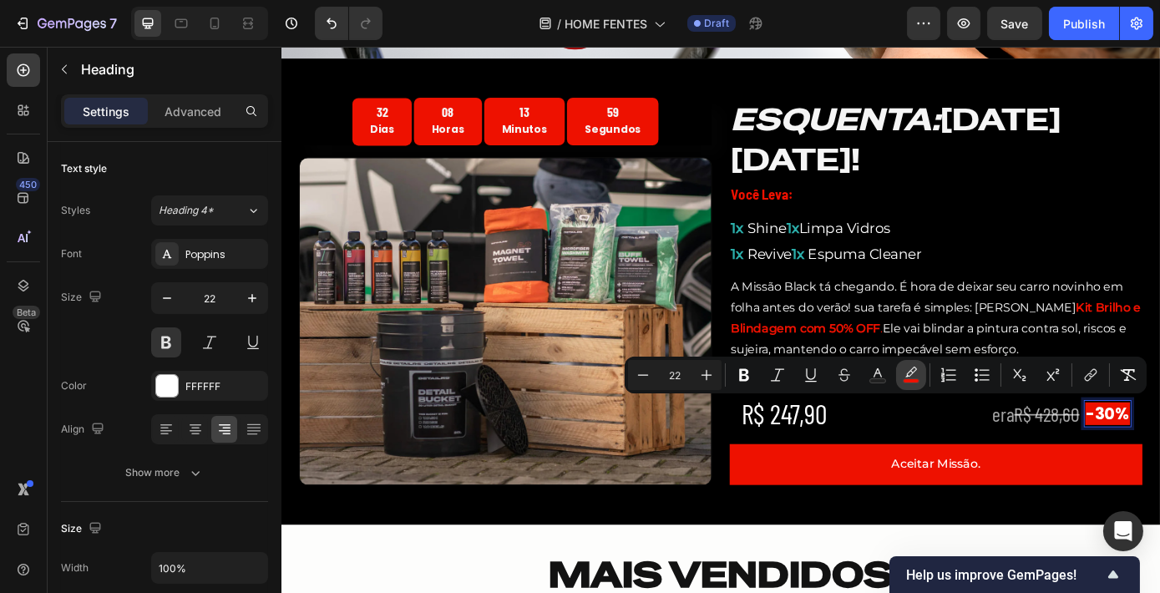
click at [919, 378] on button "color" at bounding box center [911, 375] width 30 height 30
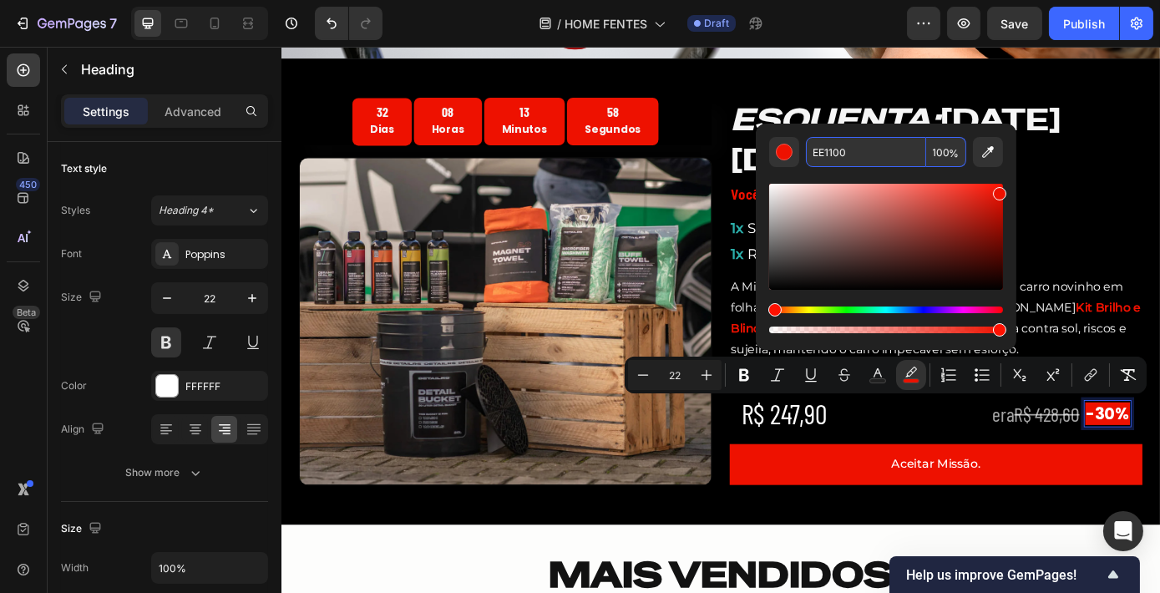
click at [857, 161] on input "EE1100" at bounding box center [866, 152] width 120 height 30
paste input "00B67A"
type input "00B67A"
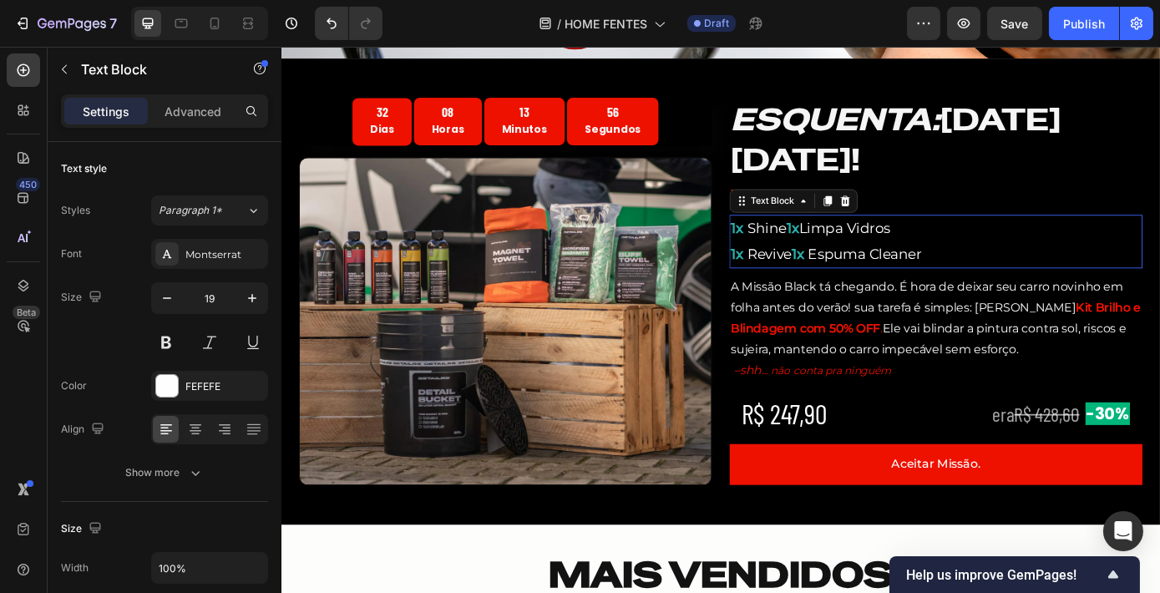
click at [1159, 240] on p "1x Shine 1x Limpa Vidros" at bounding box center [1027, 254] width 468 height 28
click at [237, 28] on div at bounding box center [248, 23] width 27 height 27
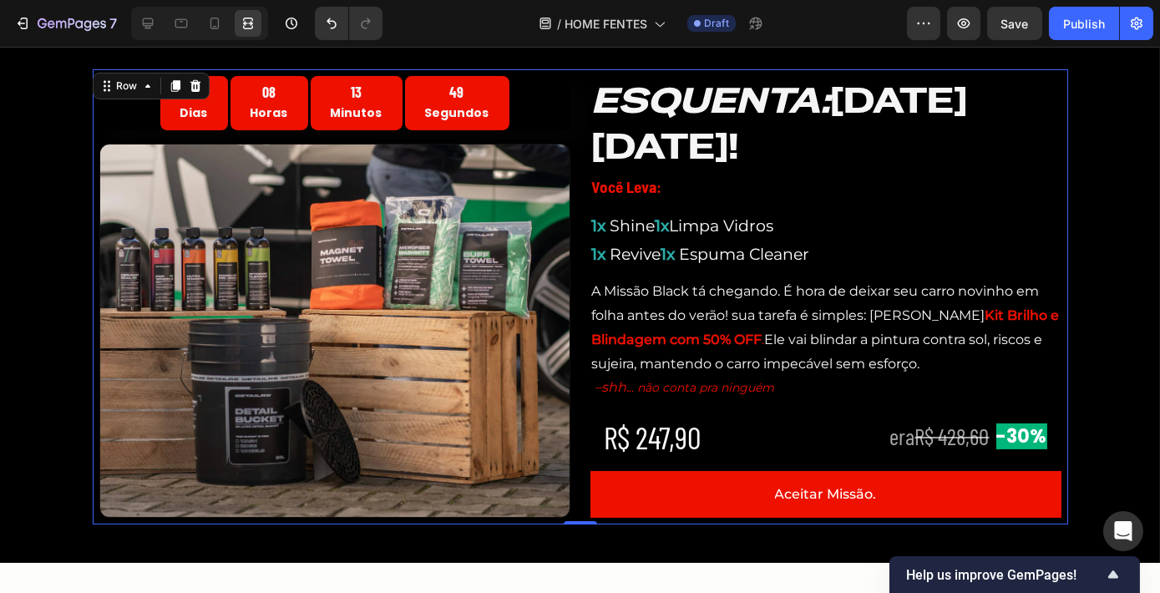
scroll to position [509, 0]
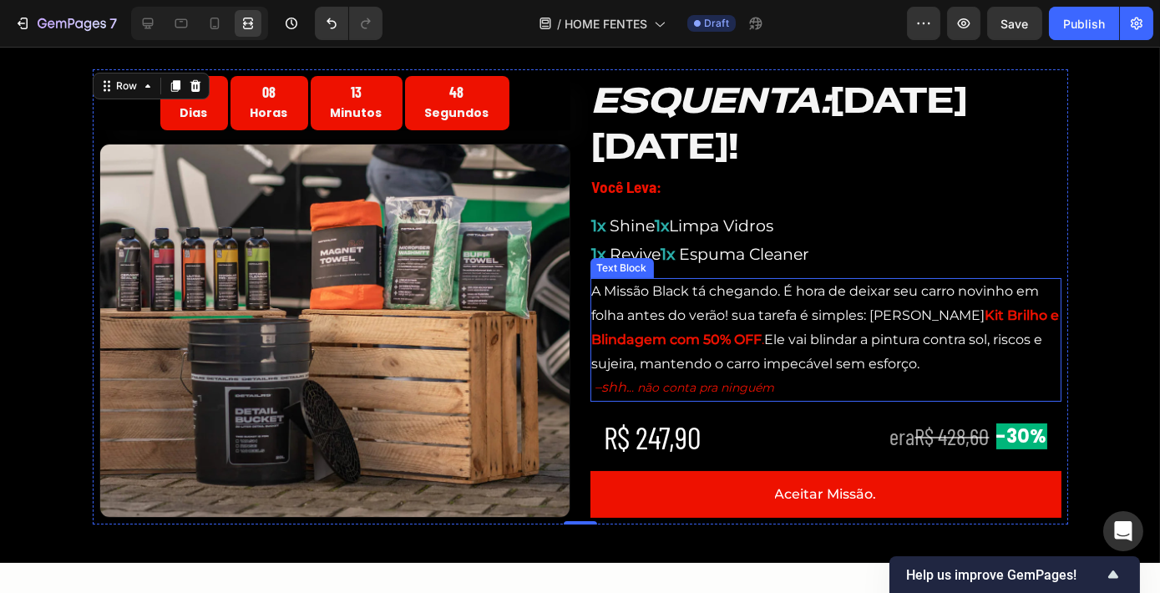
click at [933, 315] on strong "Kit Brilho e Blindagem com 50% OFF" at bounding box center [826, 327] width 468 height 40
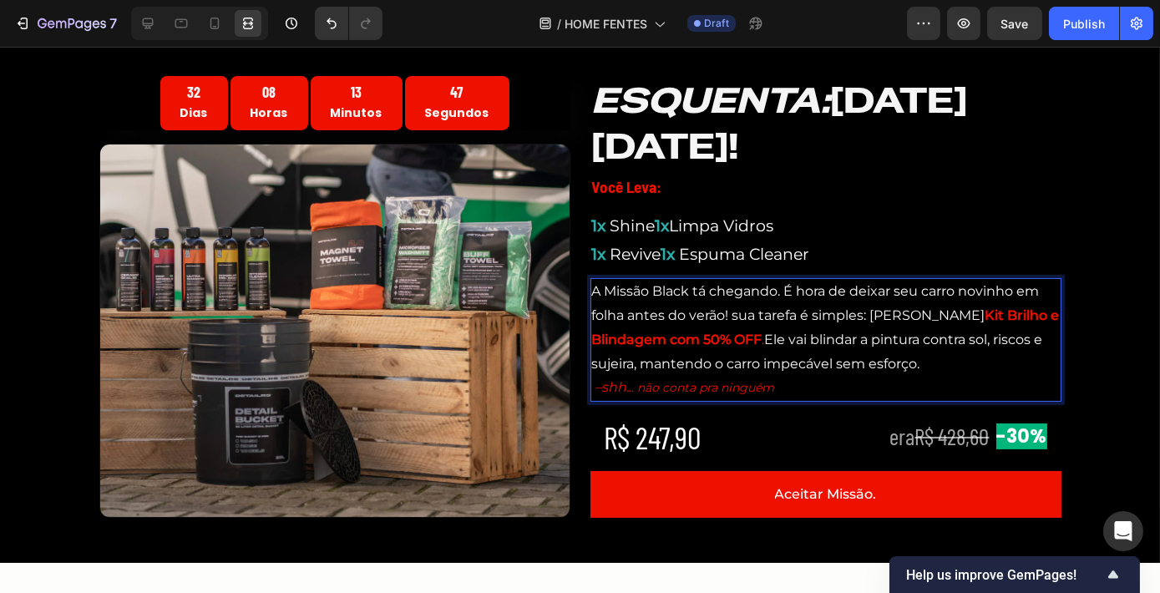
click at [917, 313] on strong "Kit Brilho e Blindagem com 50% OFF" at bounding box center [826, 327] width 468 height 40
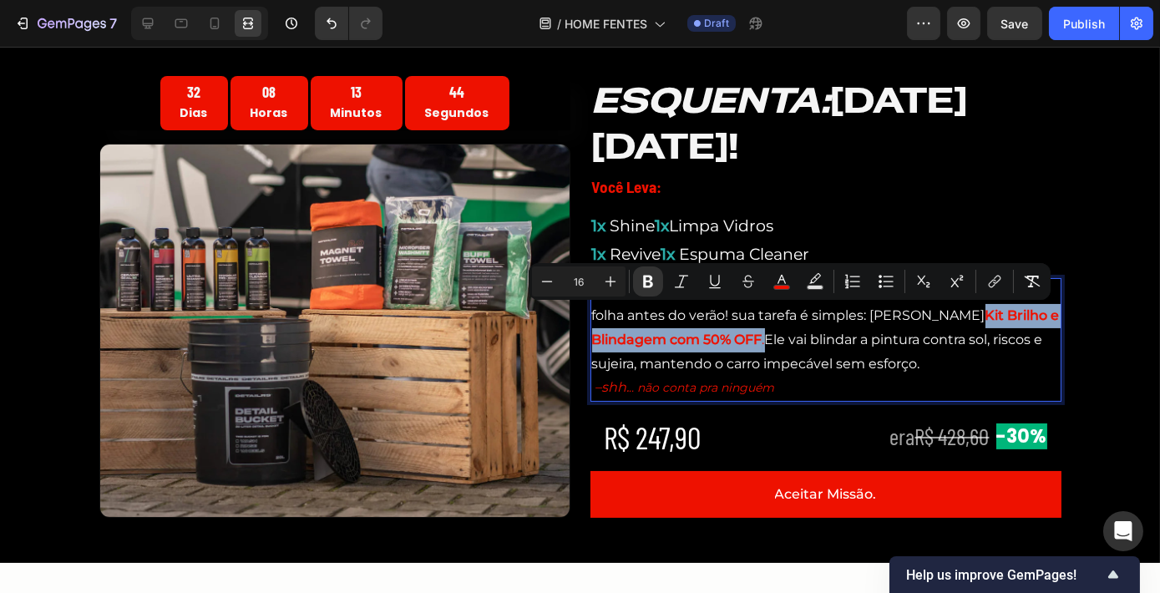
drag, startPoint x: 919, startPoint y: 314, endPoint x: 761, endPoint y: 341, distance: 161.0
click at [761, 341] on span "Kit Brilho e Blindagem com 50% OFF ." at bounding box center [826, 327] width 468 height 40
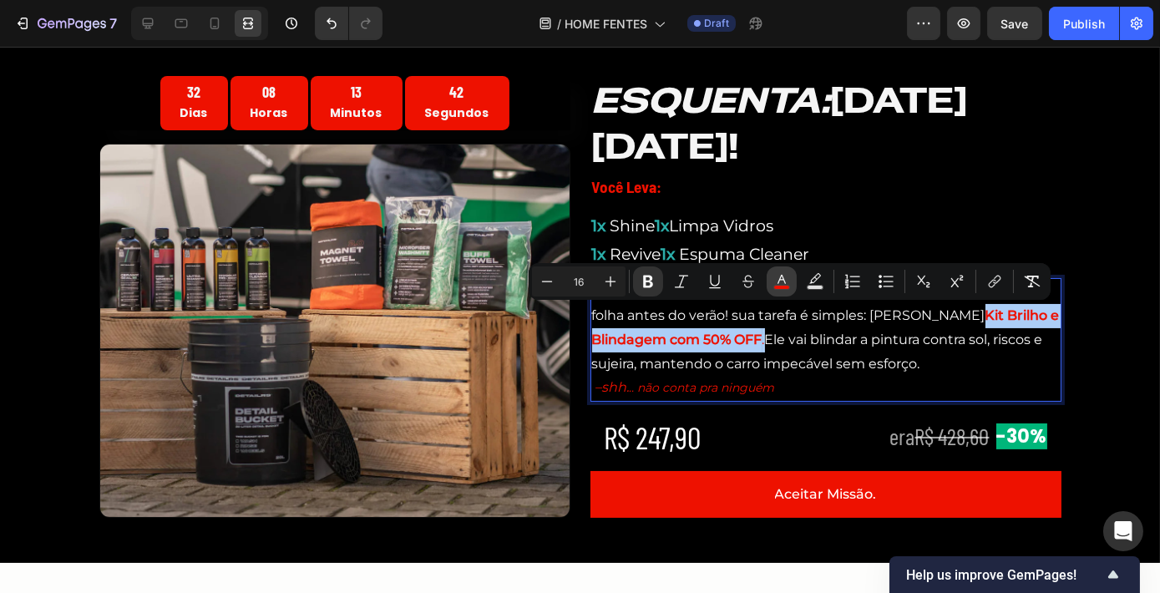
click at [778, 280] on icon "Editor contextual toolbar" at bounding box center [781, 281] width 17 height 17
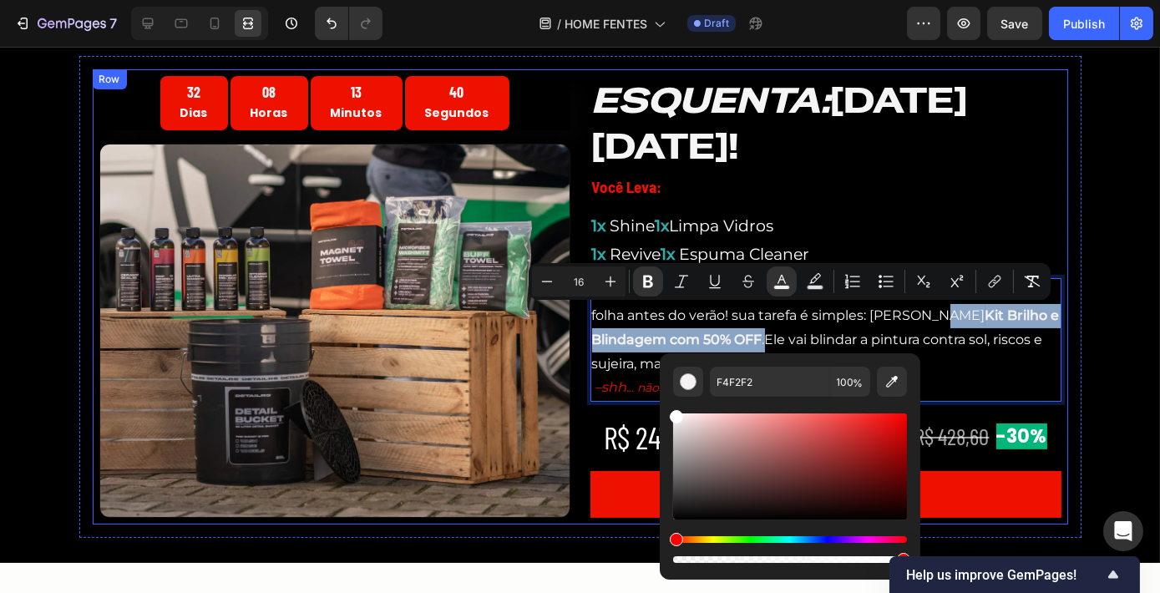
type input "FFFFFF"
drag, startPoint x: 676, startPoint y: 464, endPoint x: 654, endPoint y: 402, distance: 65.8
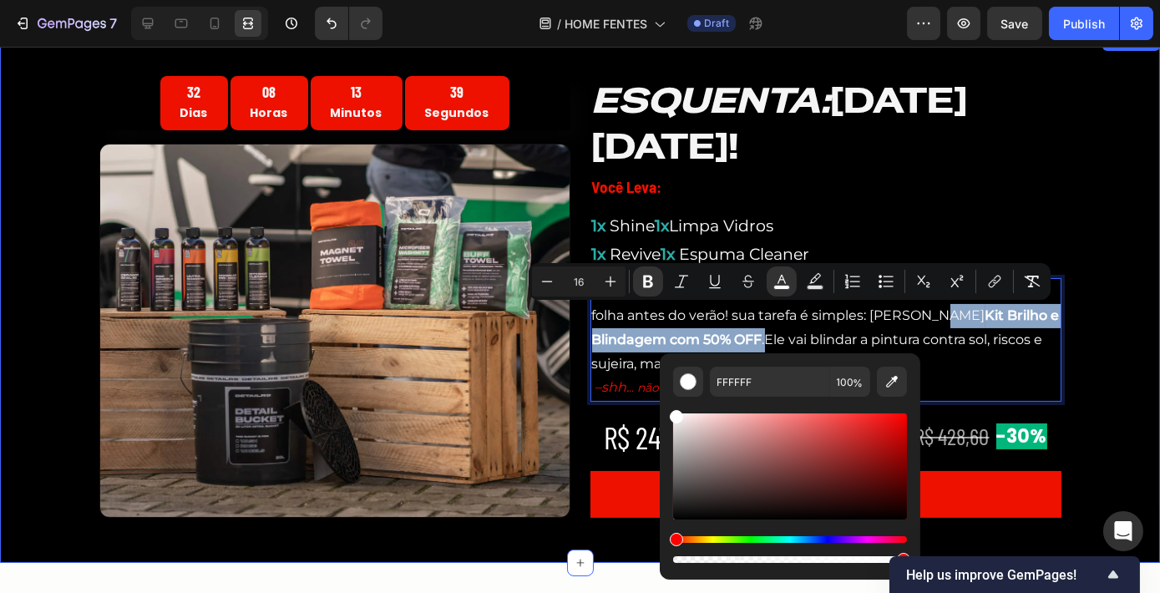
click at [1111, 297] on div "32 Dias 08 Horas 13 Minutos 39 Segundos Countdown Timer Image ESQUENTA: [DATE][…" at bounding box center [580, 297] width 1160 height 482
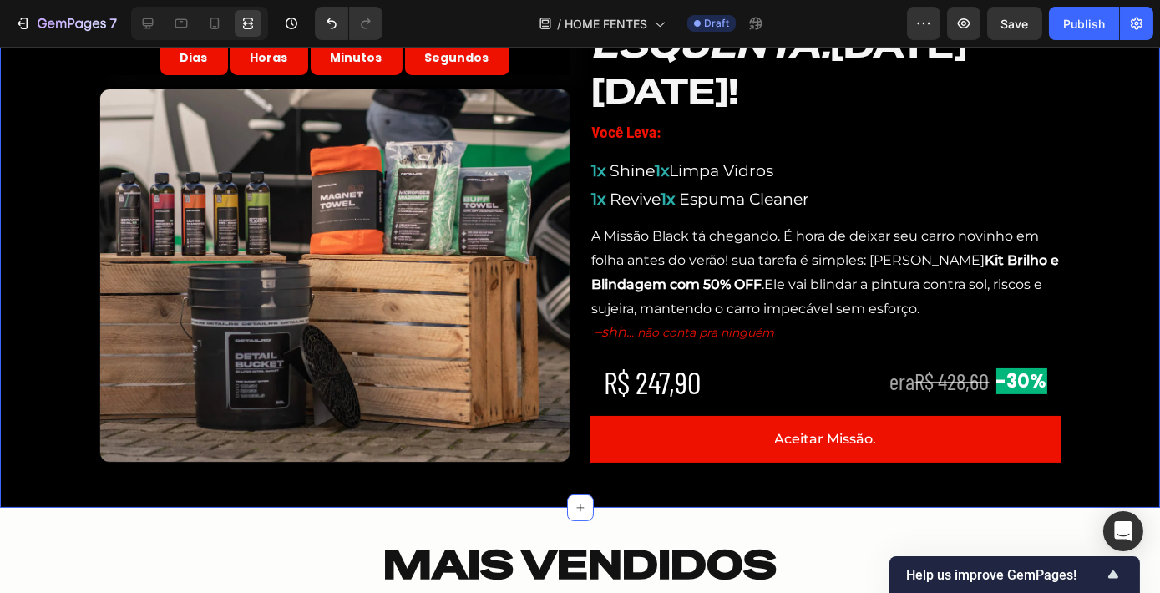
scroll to position [566, 0]
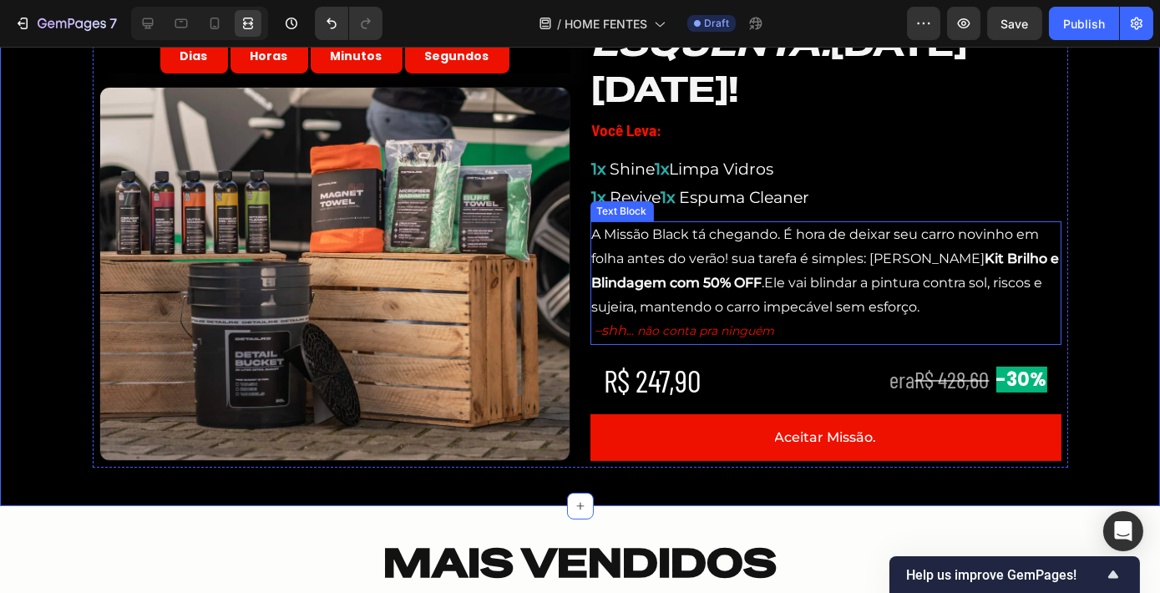
click at [738, 330] on icon "não conta pra ninguém" at bounding box center [706, 330] width 137 height 15
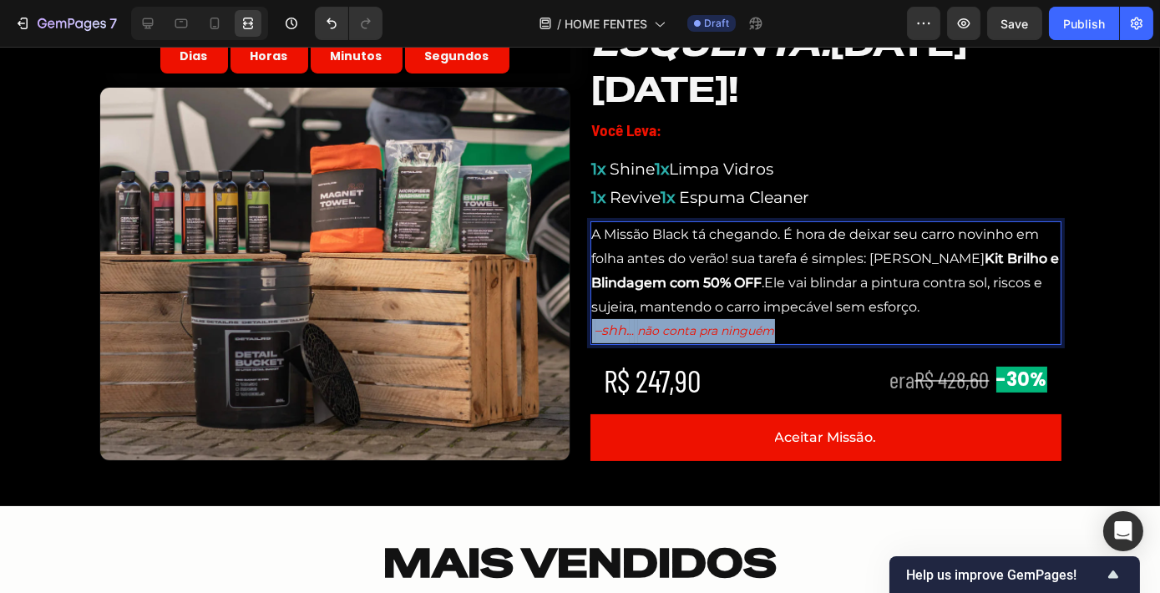
click at [738, 330] on icon "não conta pra ninguém" at bounding box center [706, 330] width 137 height 15
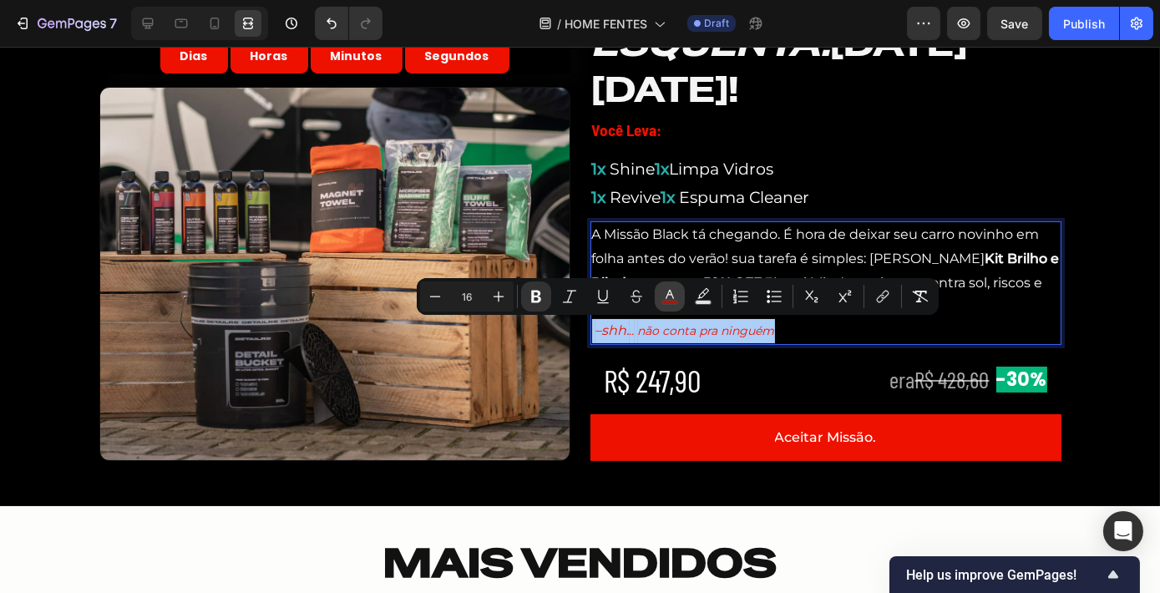
click at [665, 293] on icon "Editor contextual toolbar" at bounding box center [669, 296] width 17 height 17
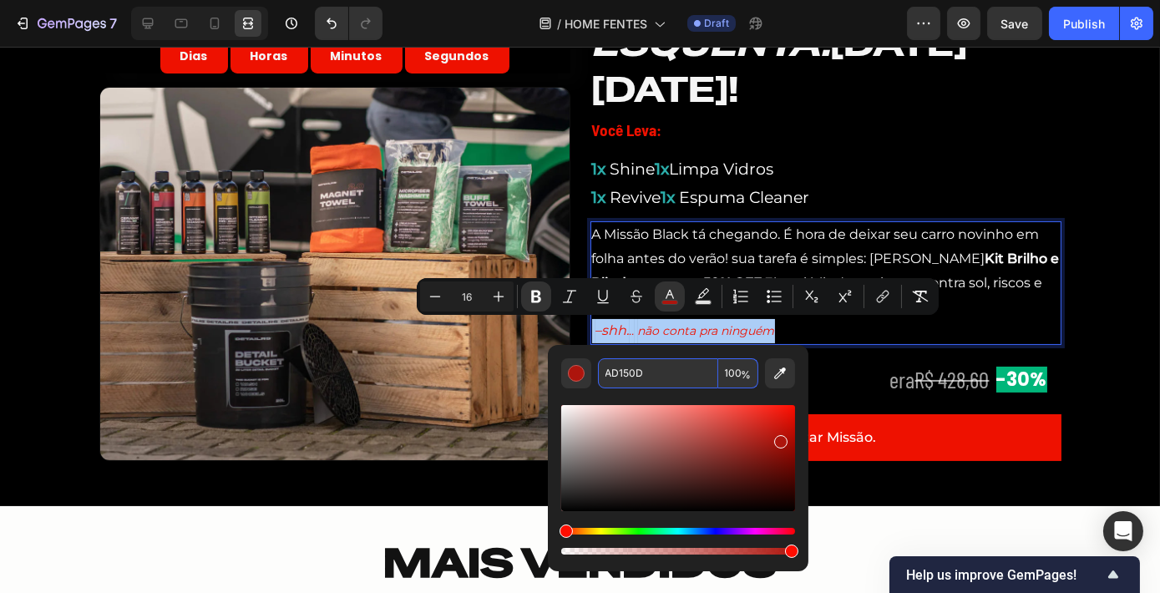
click at [672, 375] on input "AD150D" at bounding box center [658, 373] width 120 height 30
type input "FFFFFF"
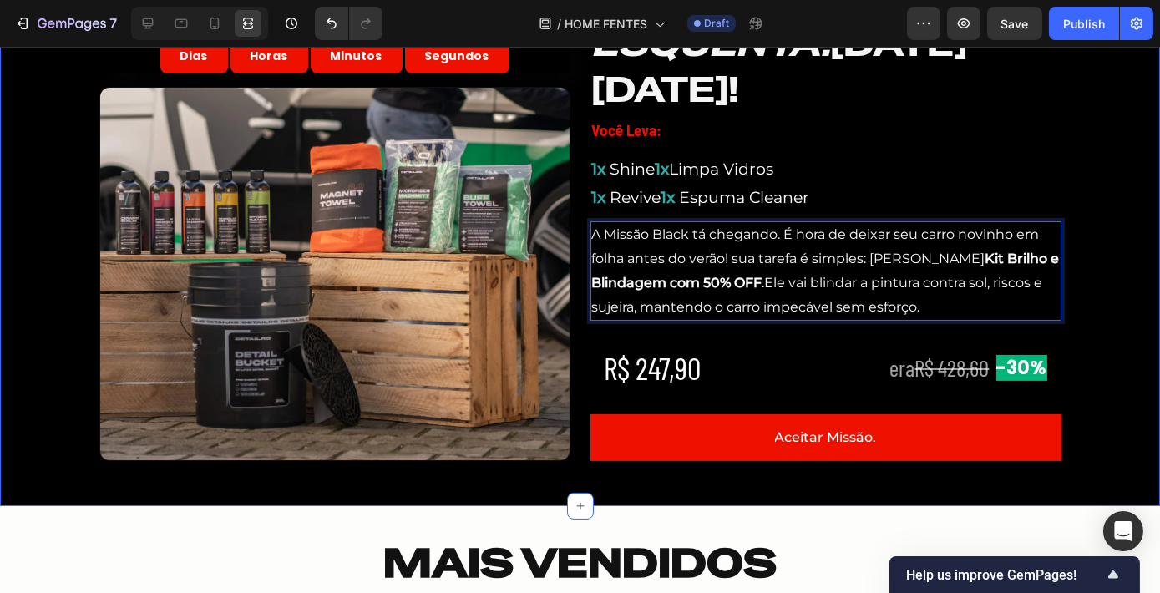
click at [1110, 261] on div "32 Dias 08 Horas 13 Minutos 26 Segundos Countdown Timer Image ESQUENTA: [DATE][…" at bounding box center [580, 240] width 1160 height 482
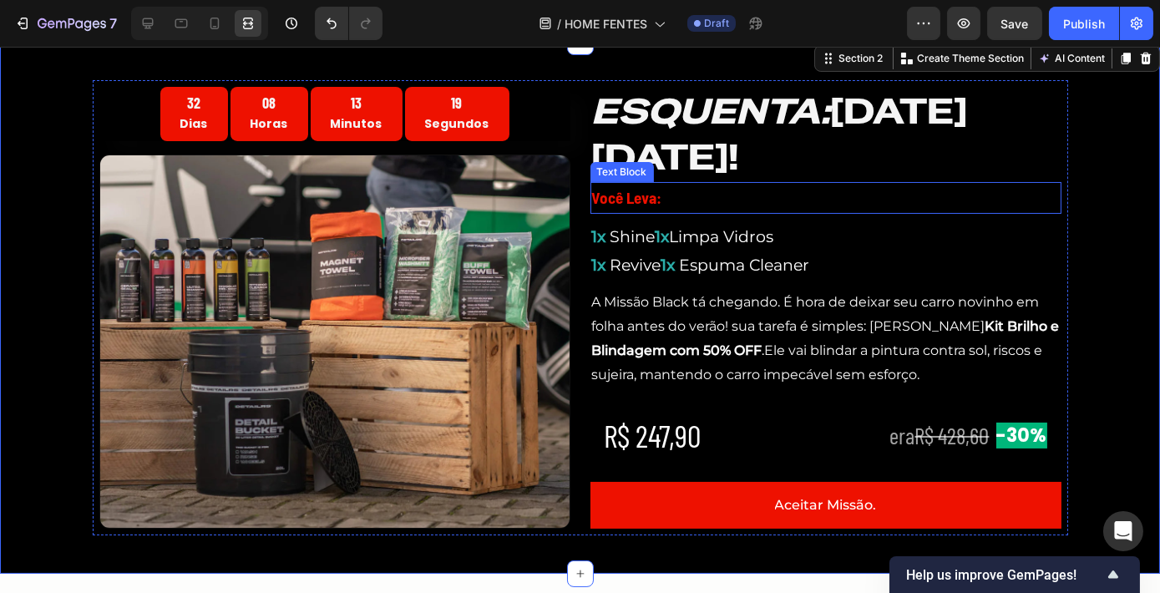
scroll to position [463, 0]
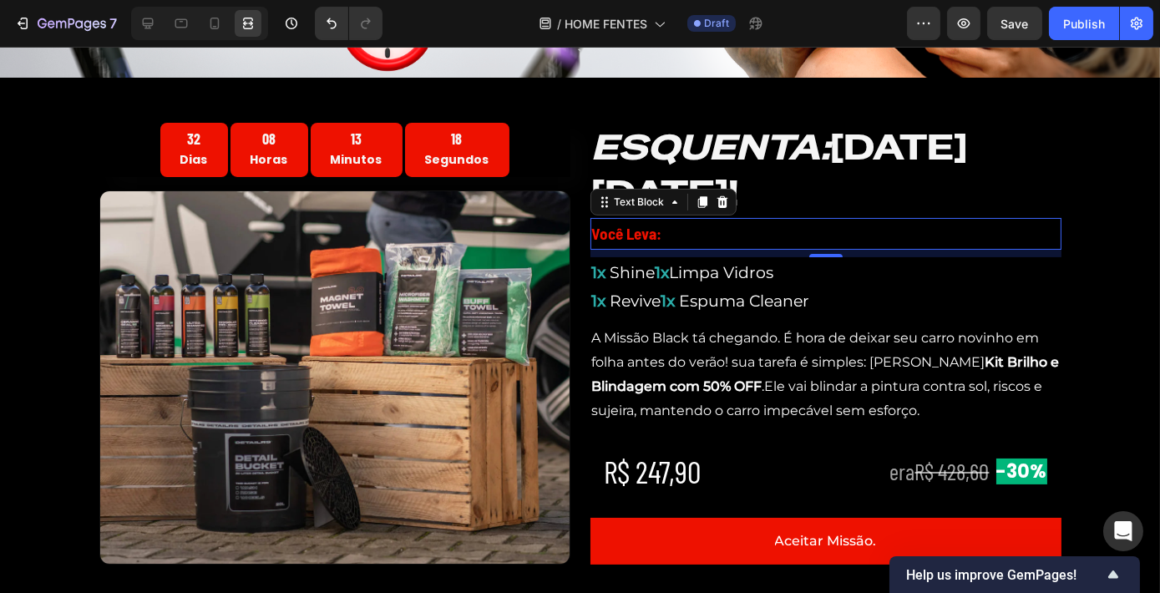
click at [639, 236] on strong "Você Leva:" at bounding box center [627, 233] width 70 height 19
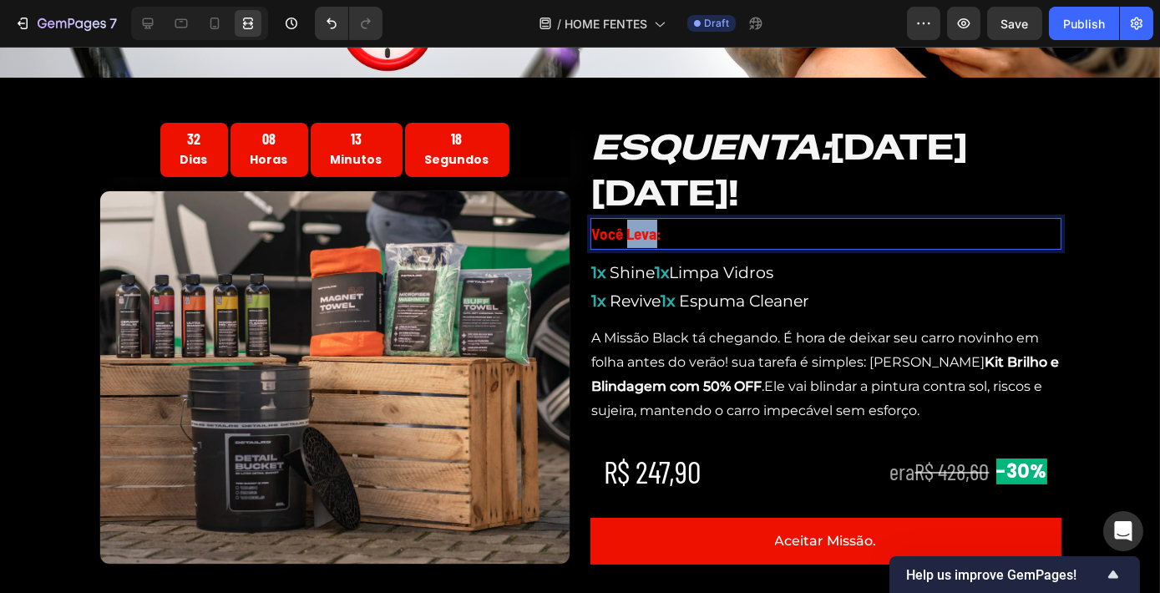
click at [639, 236] on strong "Você Leva:" at bounding box center [627, 233] width 70 height 19
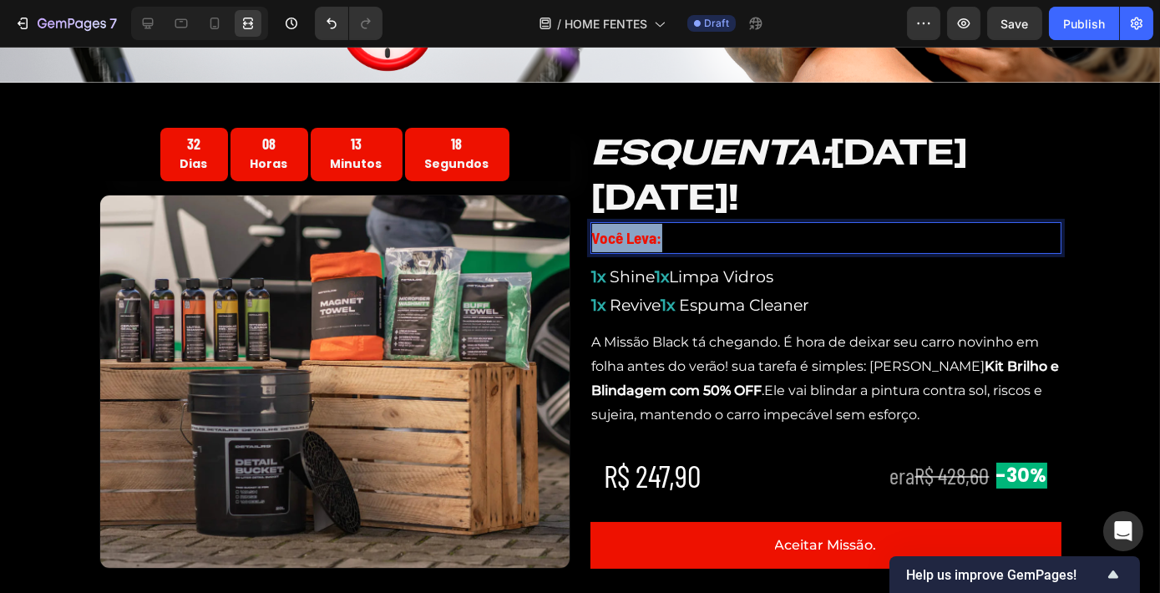
click at [639, 236] on strong "Você Leva:" at bounding box center [627, 237] width 70 height 19
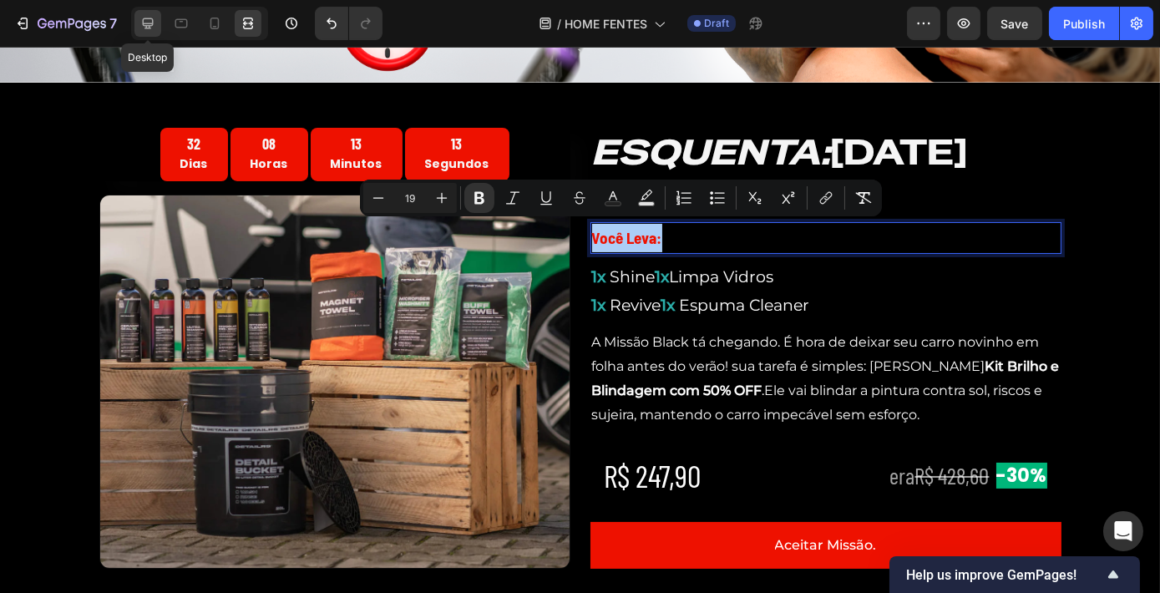
click at [155, 20] on div at bounding box center [147, 23] width 27 height 27
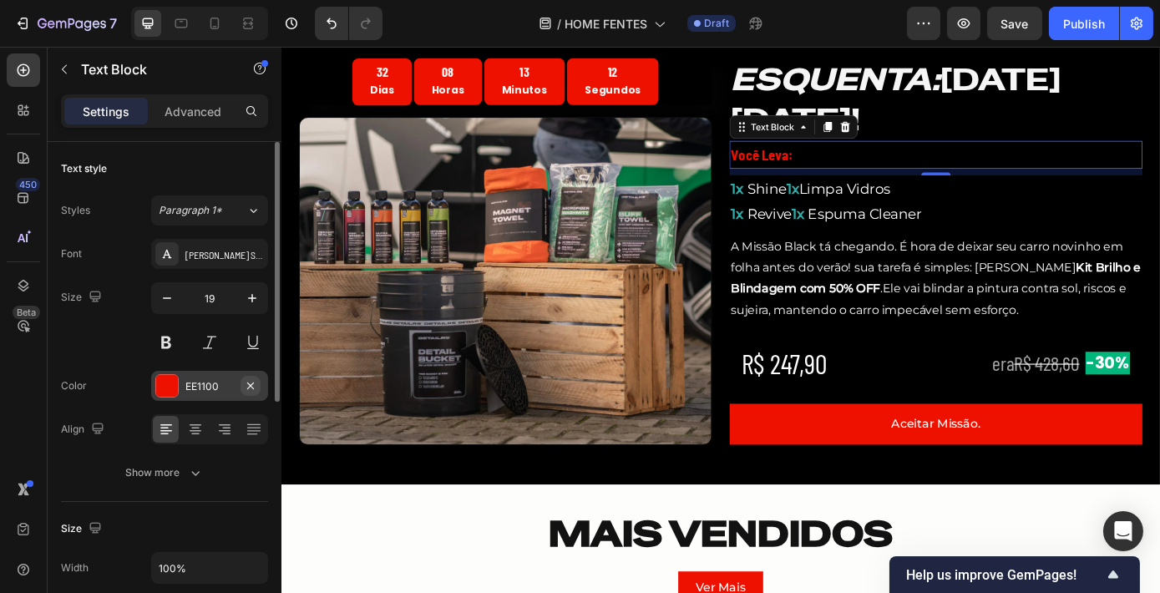
click at [250, 384] on icon "button" at bounding box center [250, 385] width 7 height 7
click at [182, 383] on div "Add..." at bounding box center [209, 386] width 117 height 30
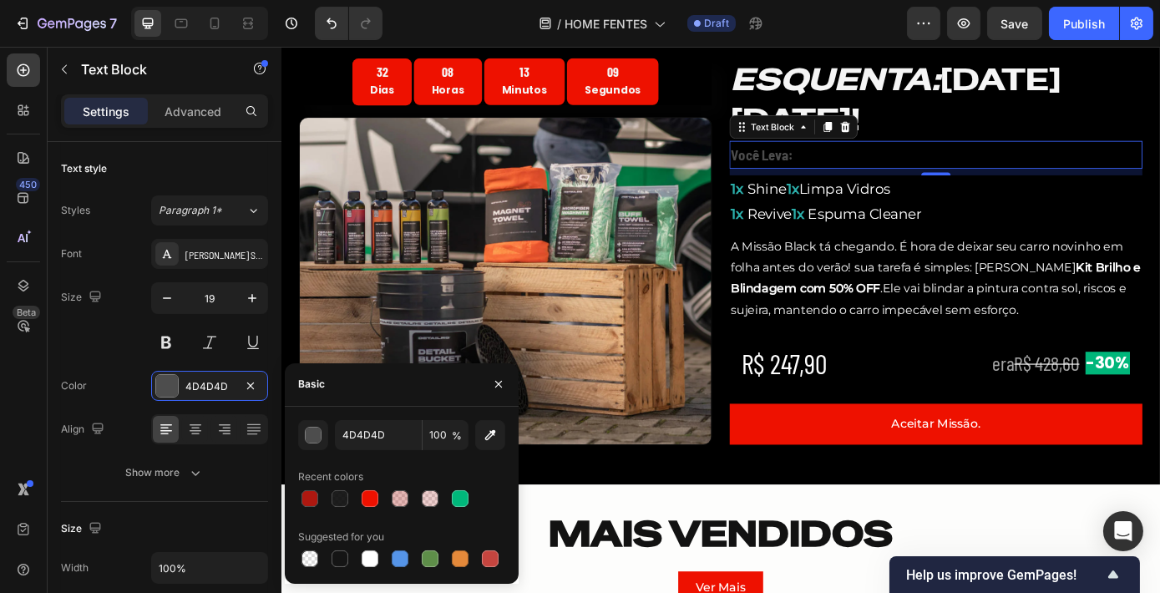
scroll to position [564, 0]
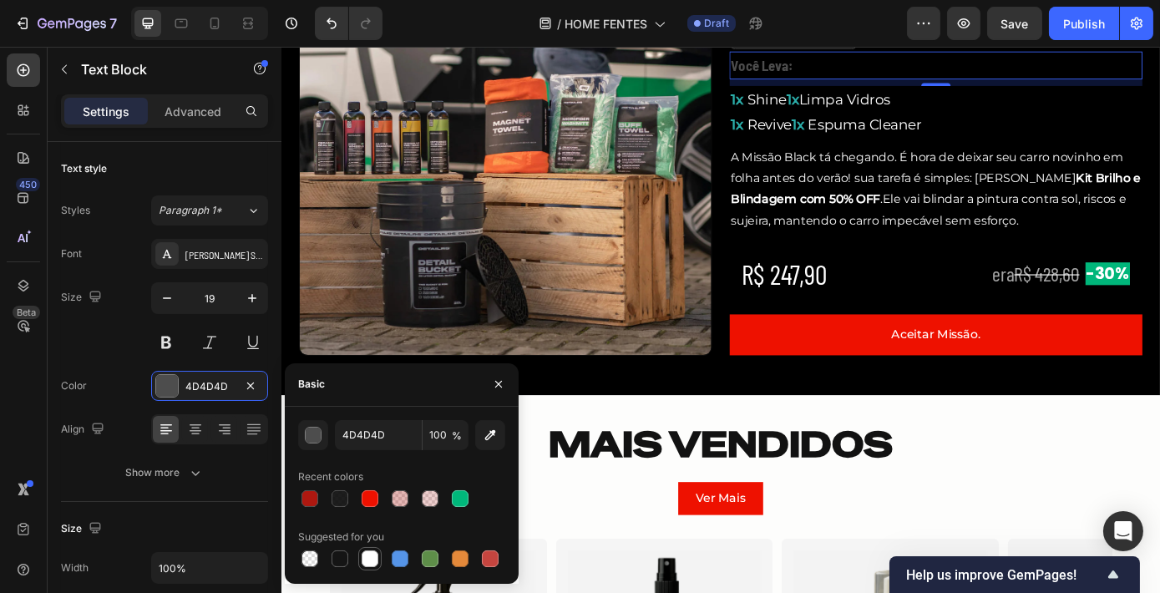
click at [366, 555] on div at bounding box center [369, 558] width 17 height 17
type input "FFFFFF"
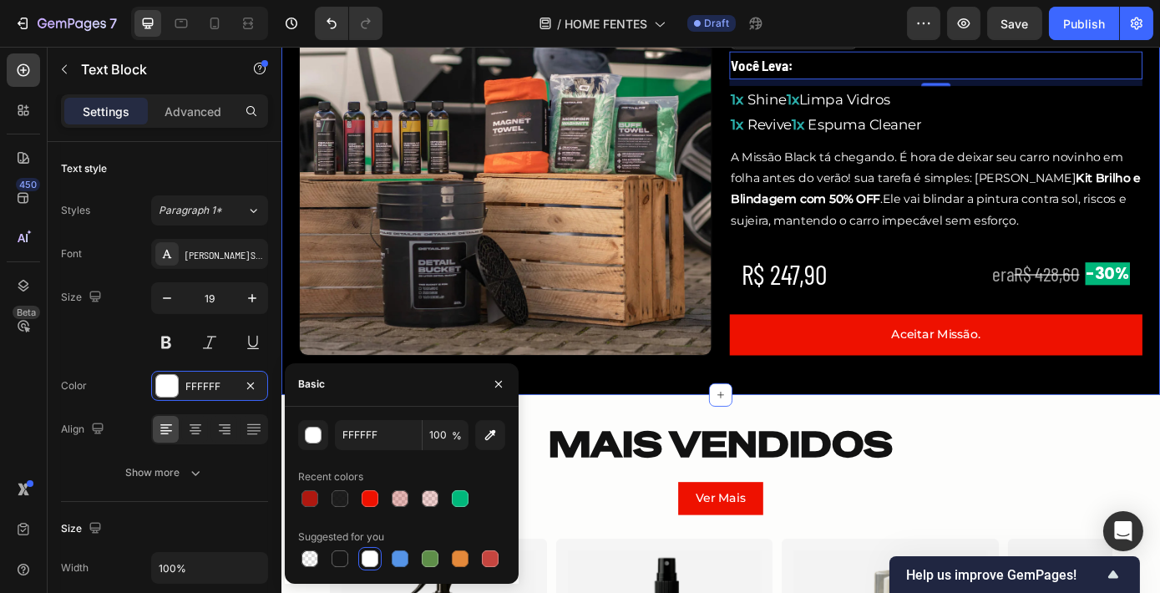
click at [815, 424] on div "32 Dias 08 Horas 13 Minutos 06 Segundos Countdown Timer Image ESQUENTA: [DATE][…" at bounding box center [782, 179] width 1002 height 532
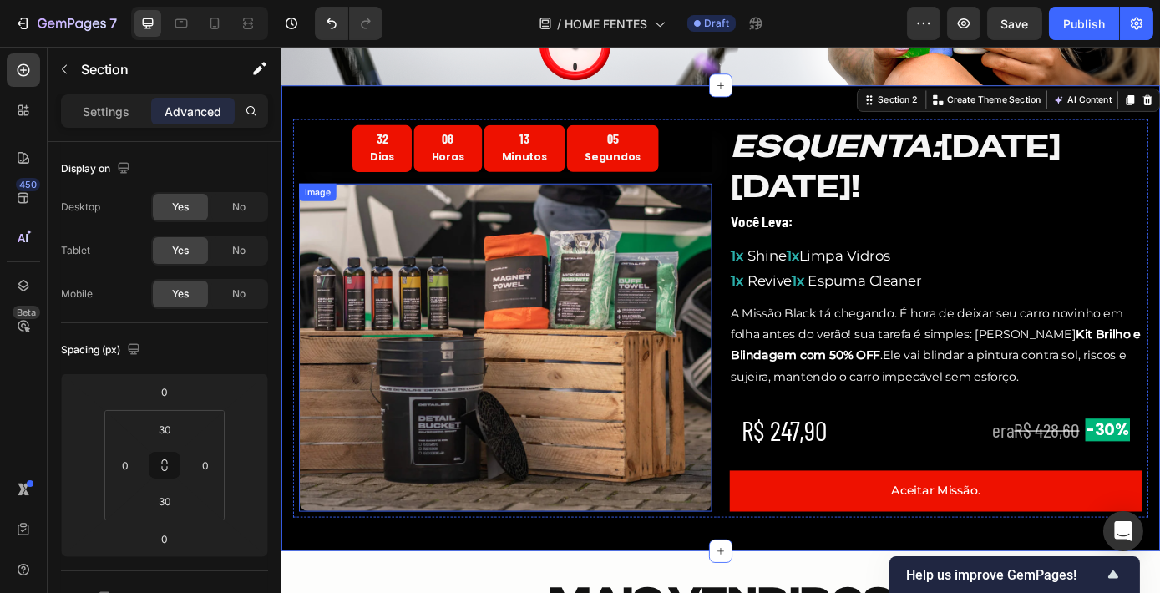
scroll to position [385, 0]
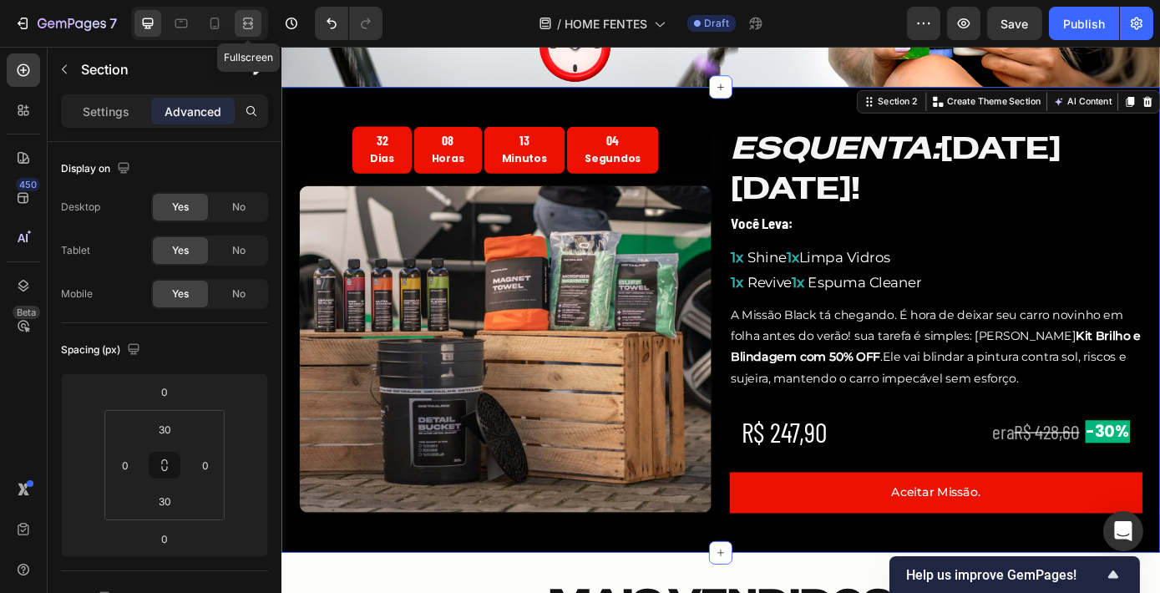
click at [246, 28] on icon at bounding box center [248, 27] width 10 height 3
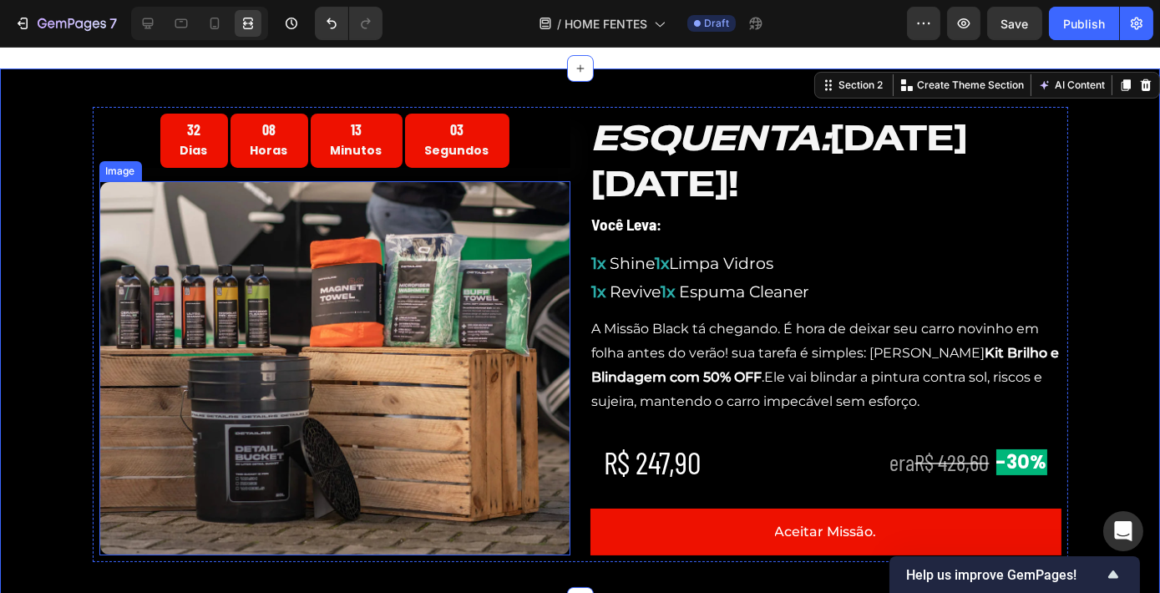
scroll to position [511, 0]
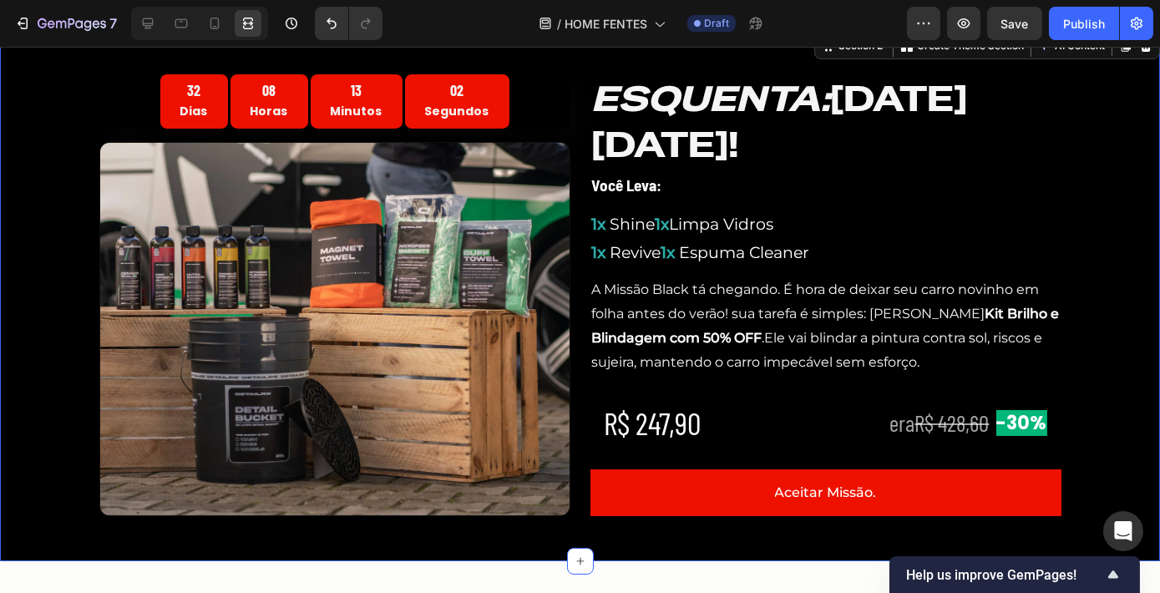
click at [1099, 245] on div "32 Dias 08 Horas 13 Minutos 02 Segundos Countdown Timer Image ESQUENTA: [DATE][…" at bounding box center [580, 295] width 1160 height 482
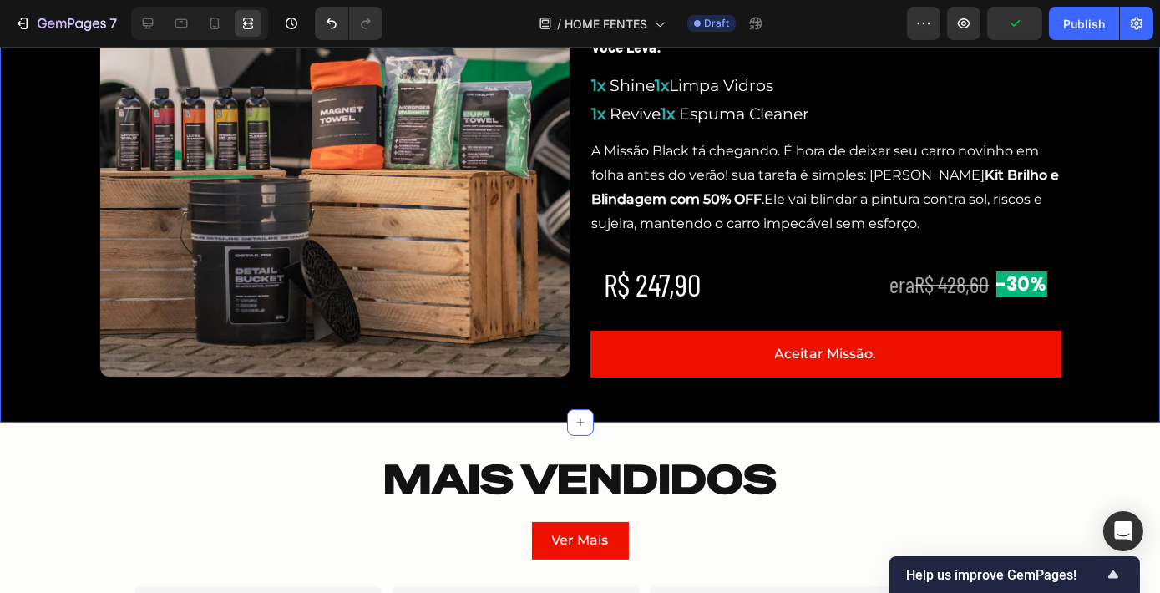
scroll to position [652, 0]
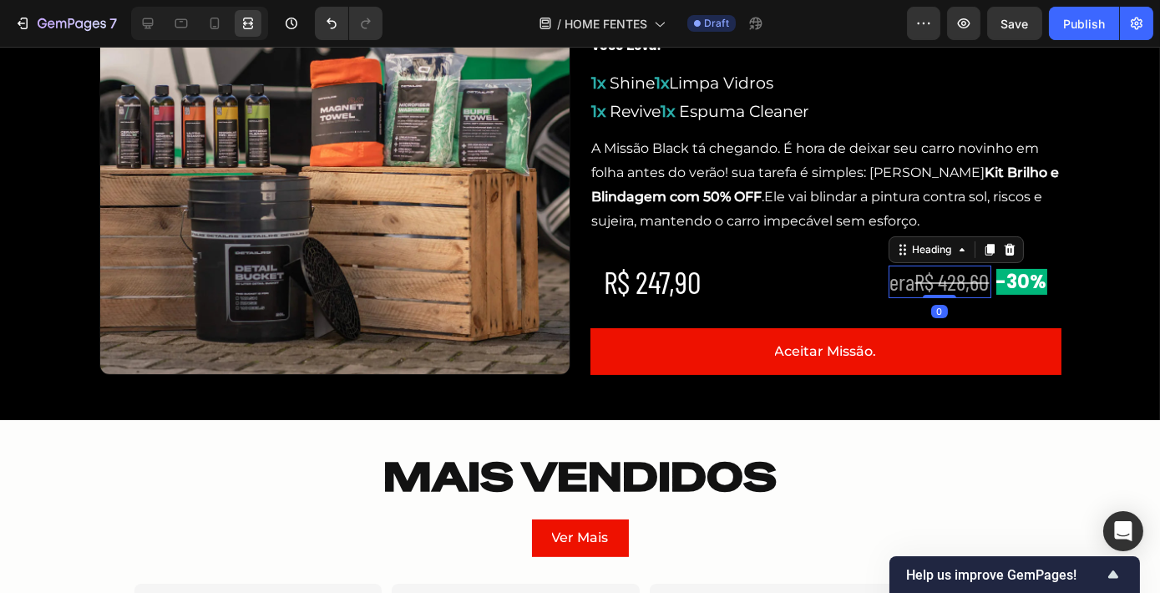
click at [904, 281] on h2 "era R$ 428,60" at bounding box center [939, 281] width 103 height 33
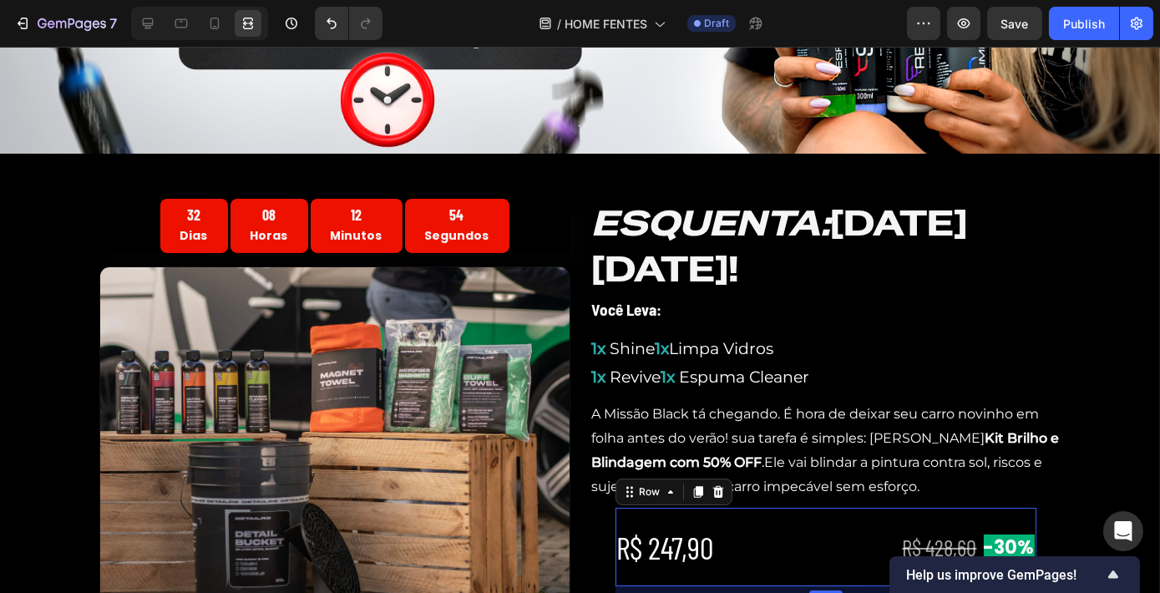
scroll to position [374, 0]
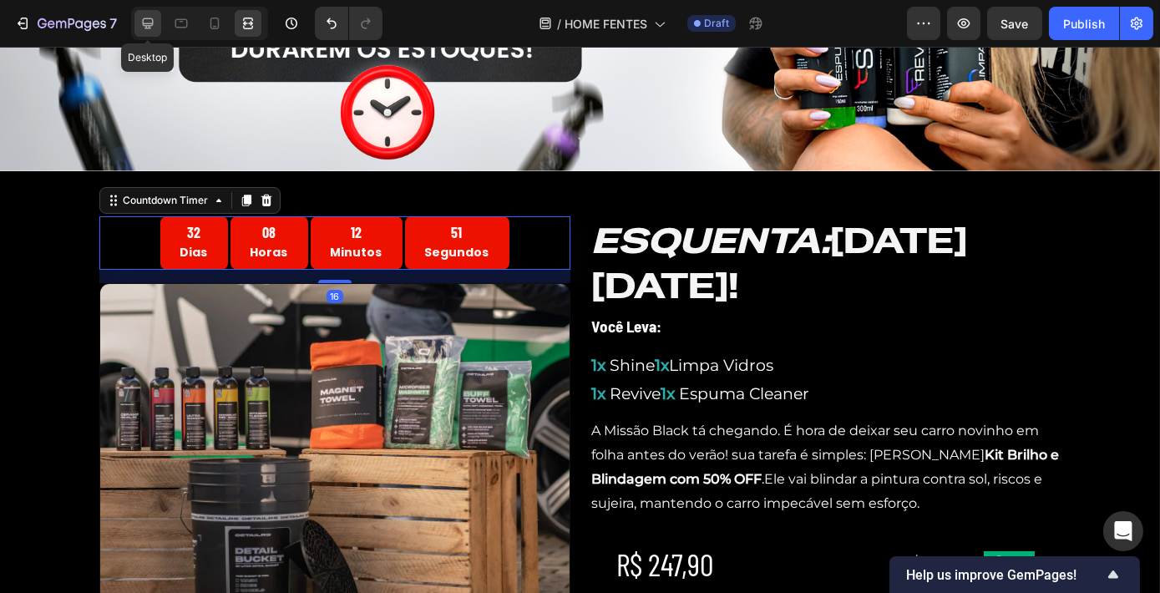
click at [145, 23] on icon at bounding box center [147, 23] width 17 height 17
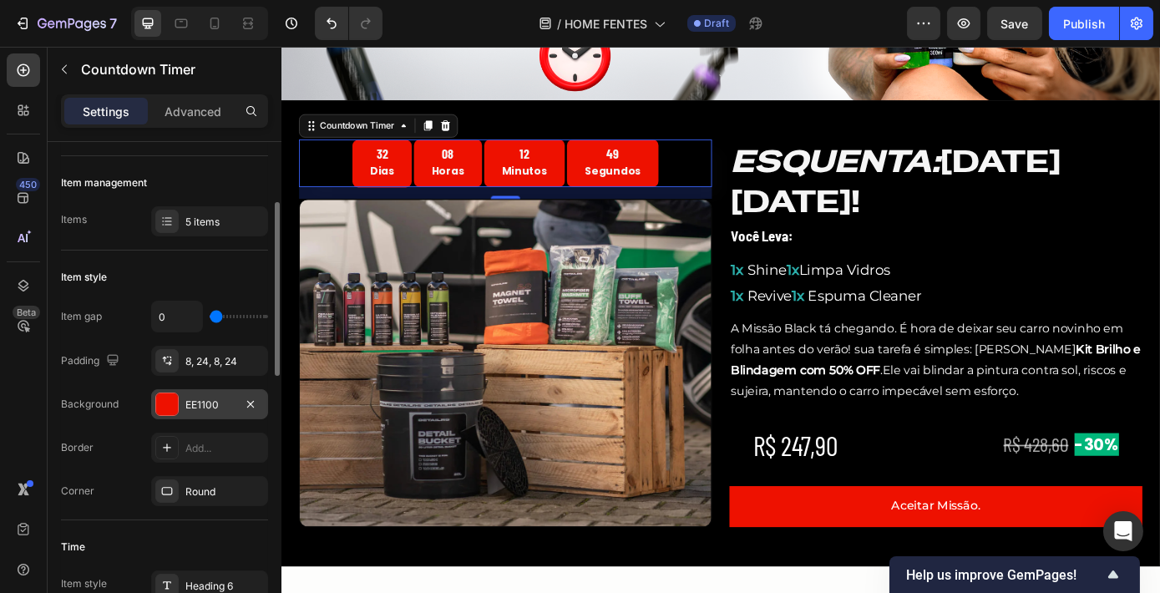
scroll to position [187, 0]
click at [255, 394] on icon "button" at bounding box center [250, 400] width 13 height 13
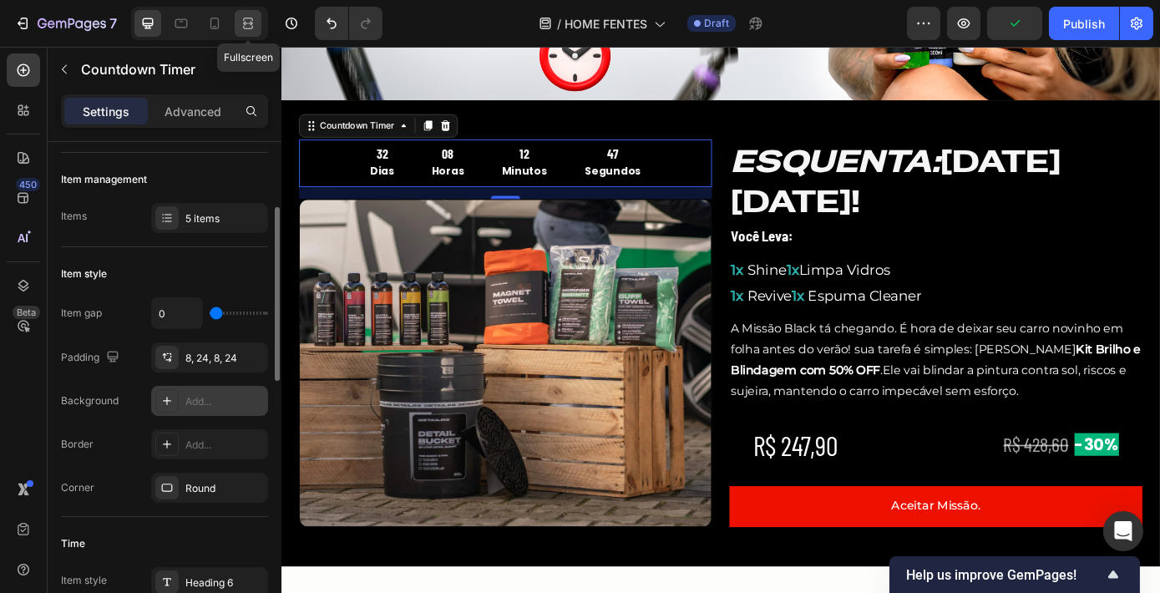
click at [250, 20] on icon at bounding box center [248, 23] width 17 height 17
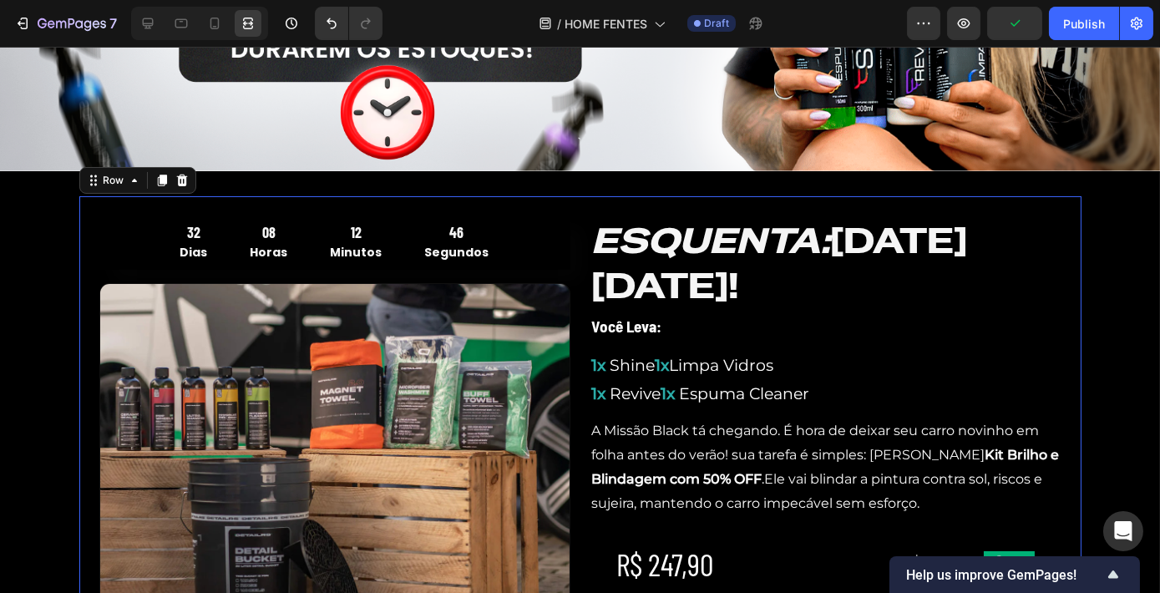
click at [568, 196] on div "32 Dias 08 Horas 12 Minutos 46 Segundos Countdown Timer Image ESQUENTA: [DATE][…" at bounding box center [580, 437] width 1002 height 482
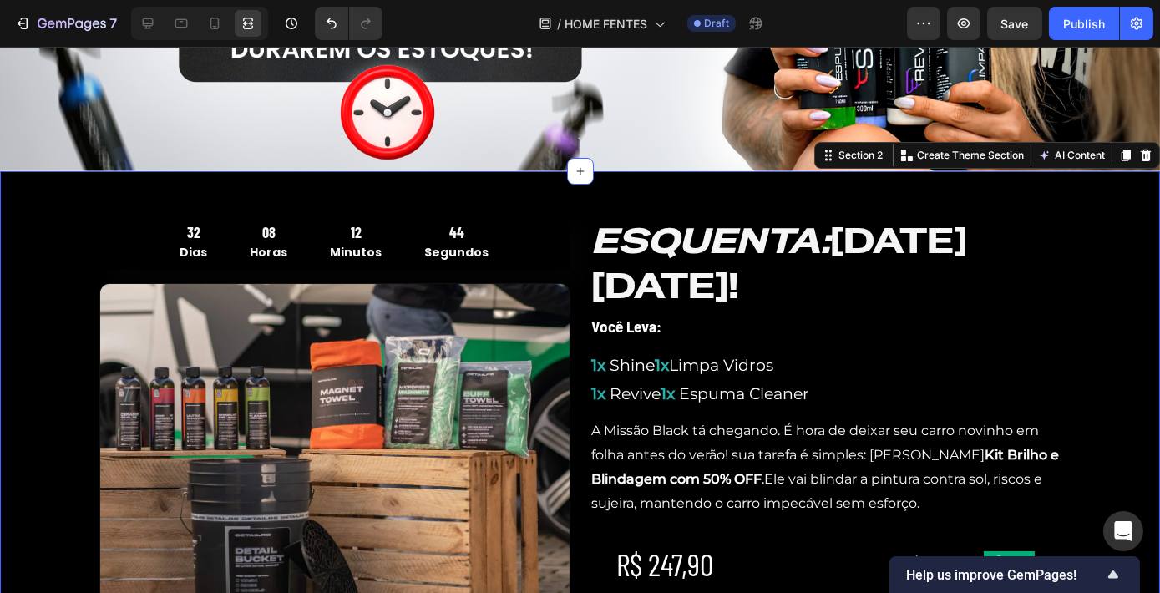
click at [728, 171] on div "32 Dias 08 Horas 12 Minutos 44 Segundos Countdown Timer Image ESQUENTA: [DATE][…" at bounding box center [580, 437] width 1160 height 532
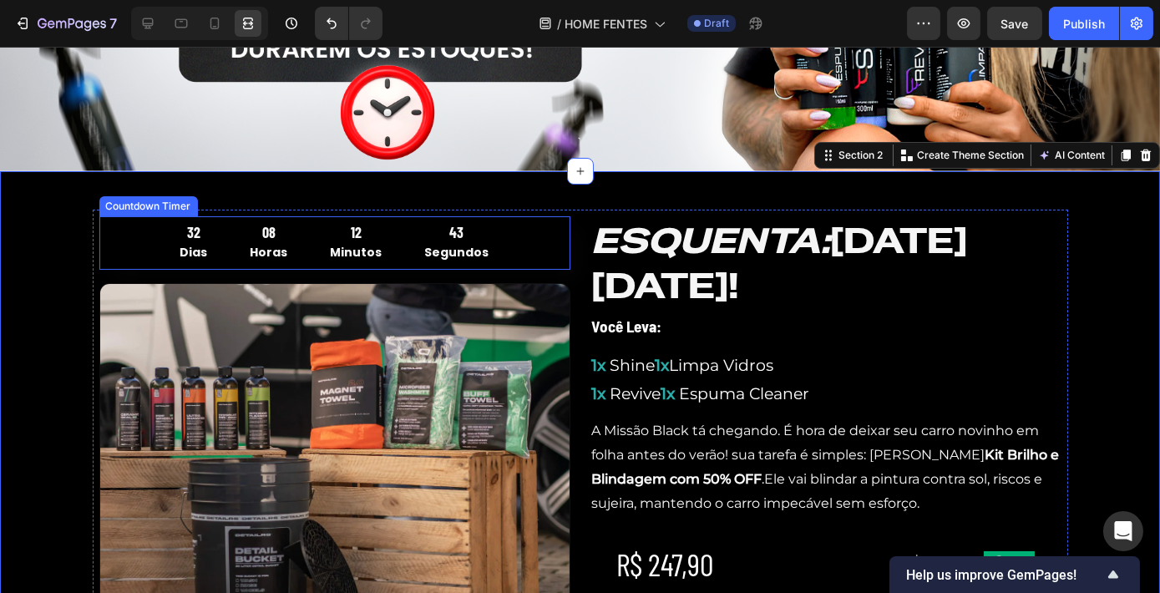
click at [438, 230] on div "43" at bounding box center [457, 232] width 64 height 19
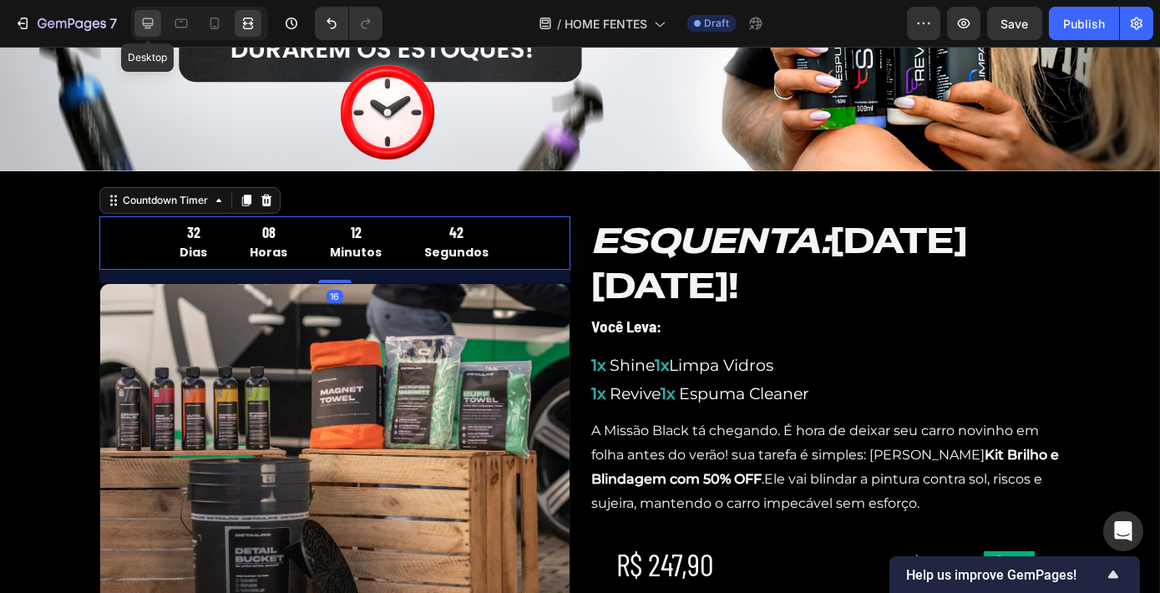
click at [148, 23] on icon at bounding box center [147, 23] width 17 height 17
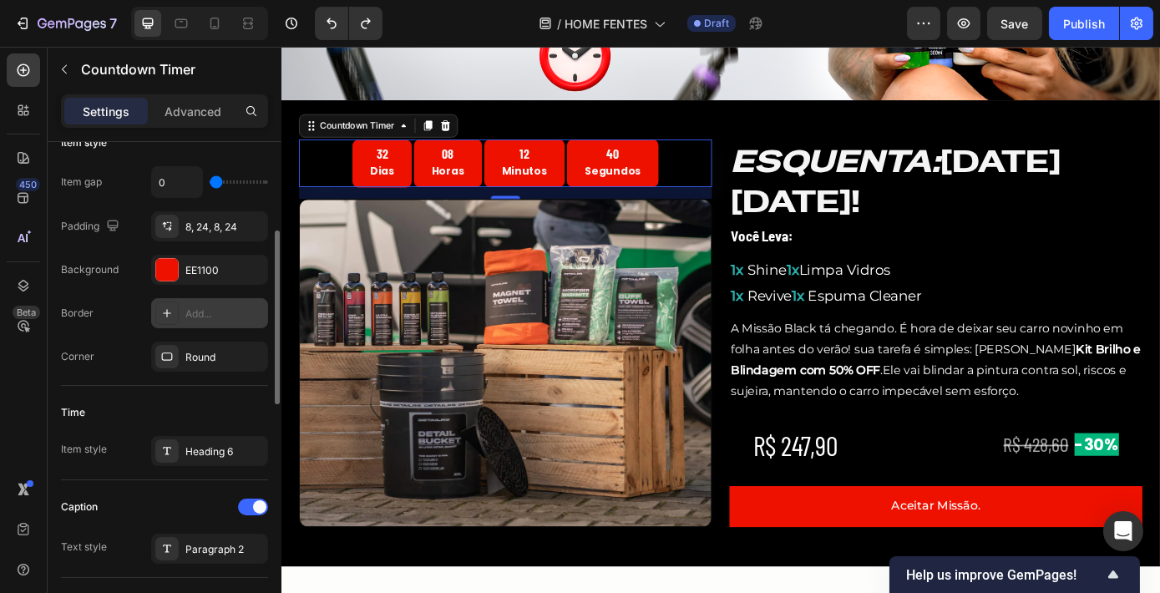
scroll to position [326, 0]
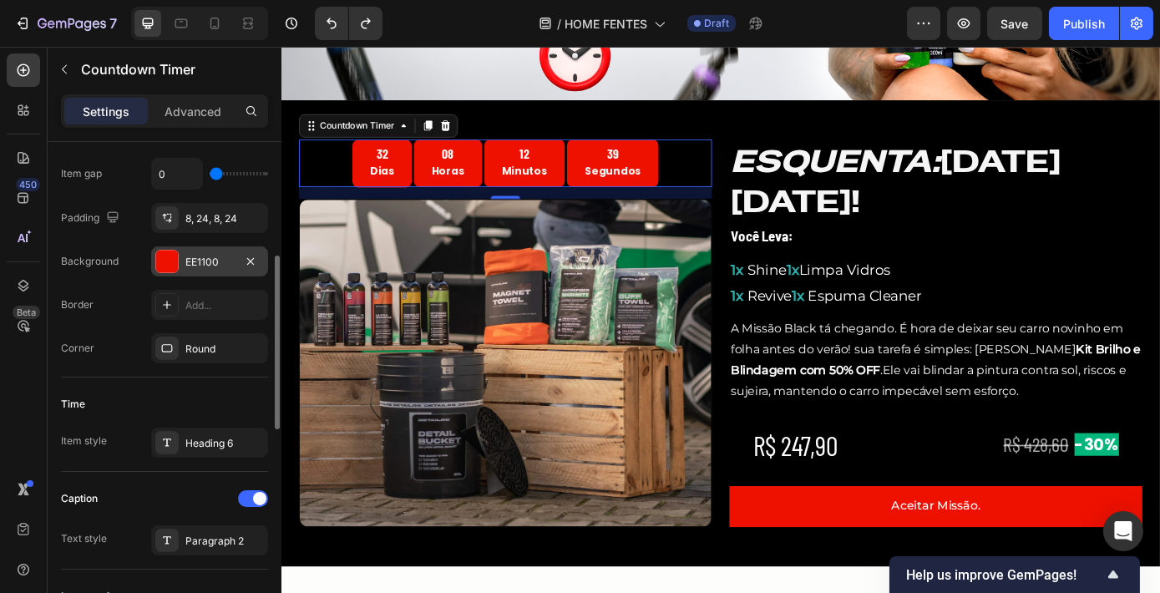
click at [220, 269] on div "EE1100" at bounding box center [209, 261] width 117 height 30
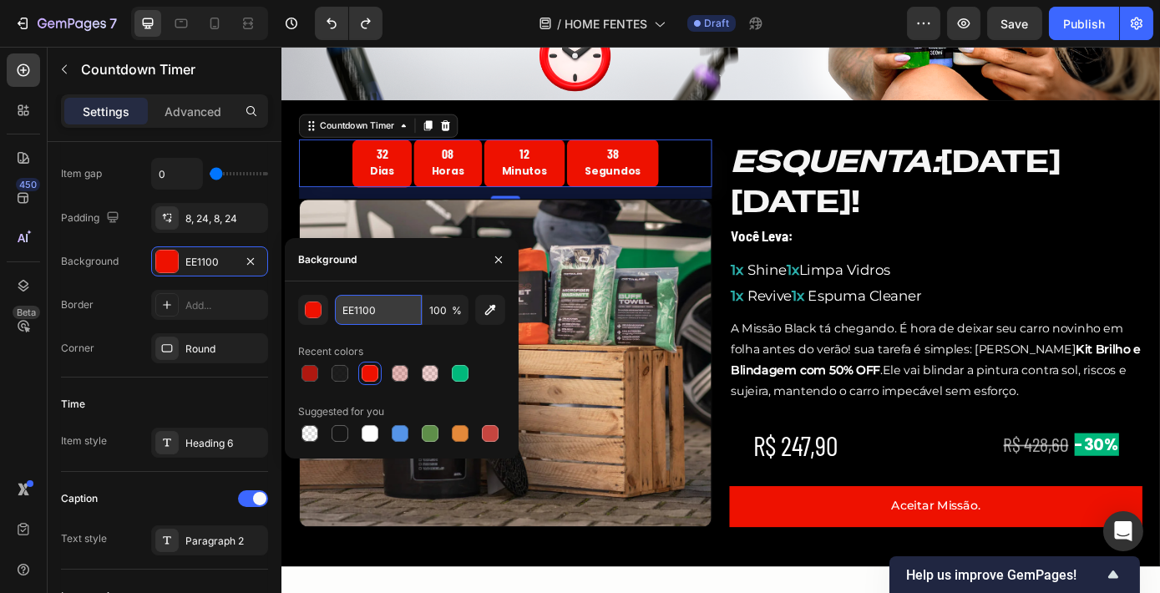
click at [383, 307] on input "EE1100" at bounding box center [378, 310] width 87 height 30
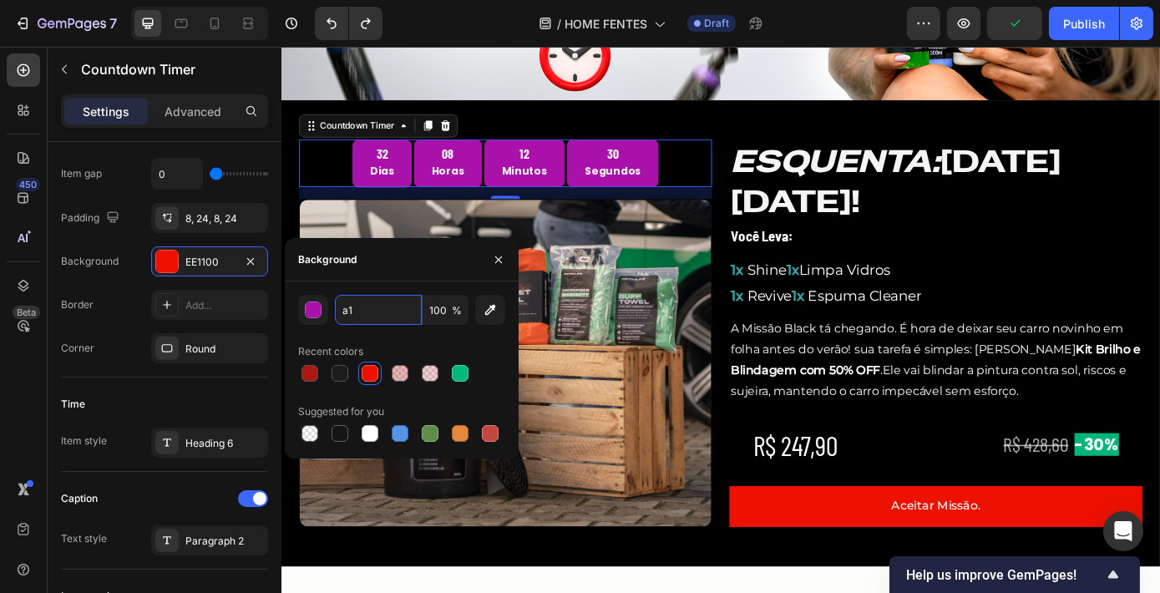
type input "a"
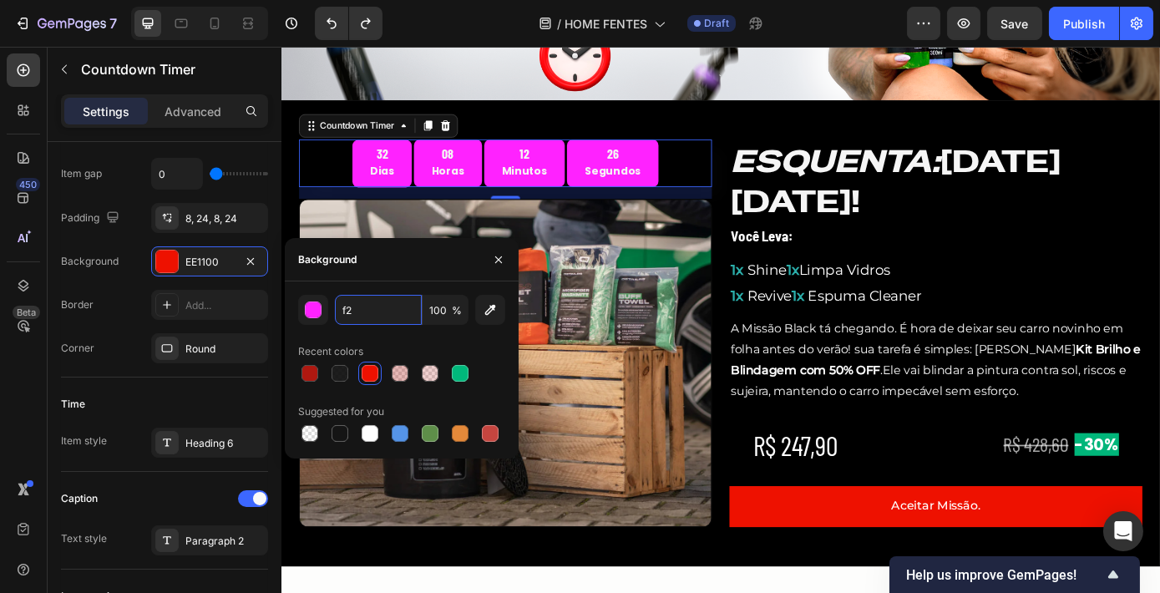
type input "f"
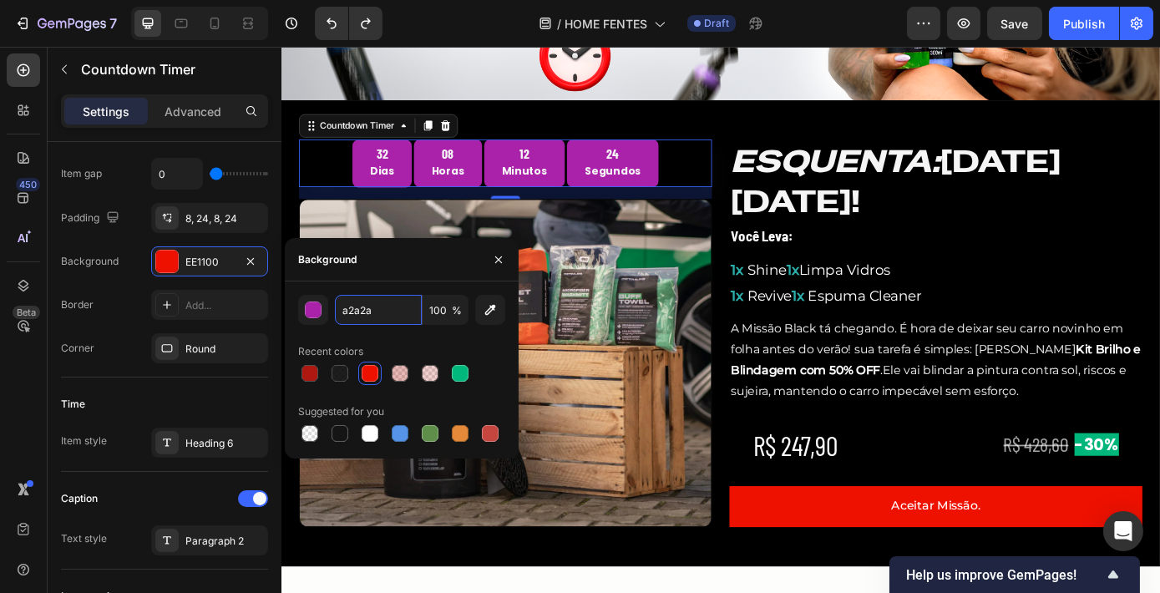
type input "a2a2a2"
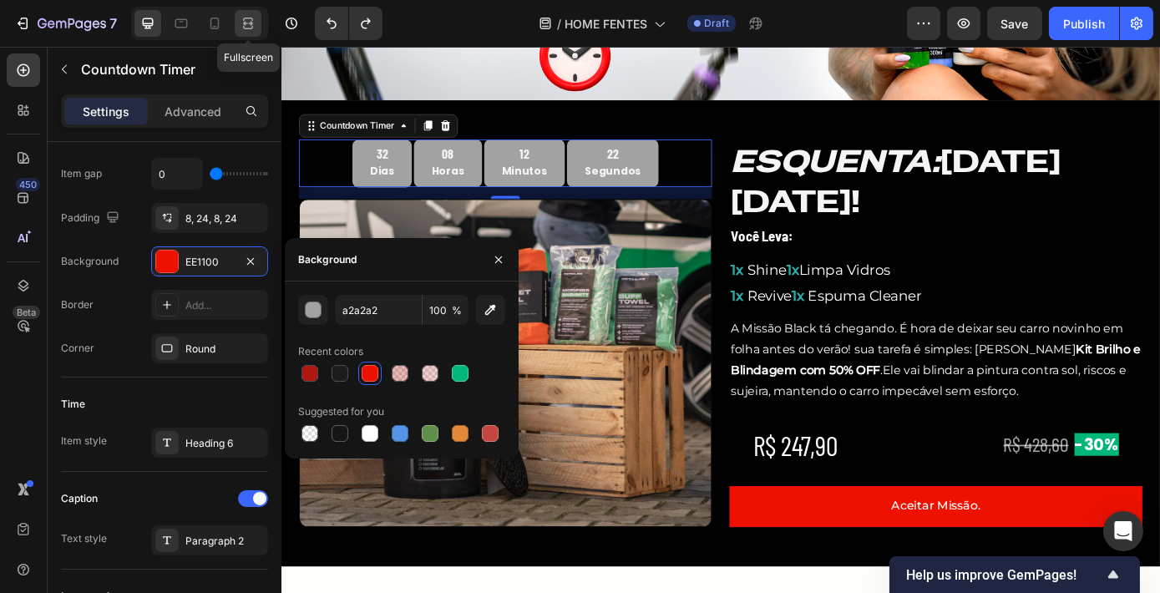
click at [247, 23] on icon at bounding box center [248, 23] width 17 height 17
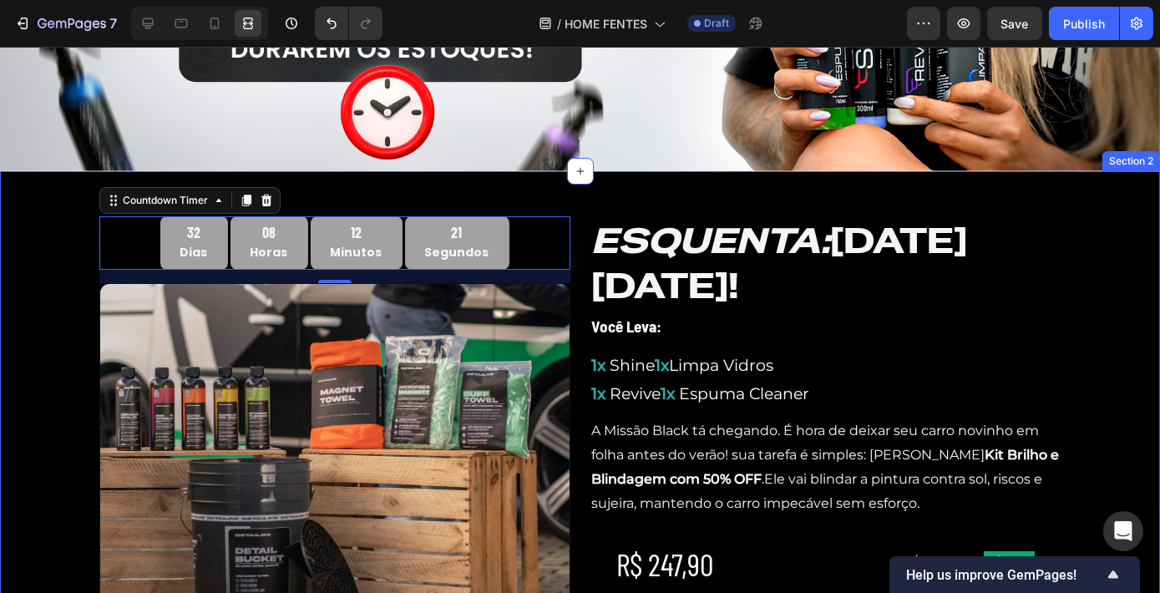
click at [570, 187] on div "32 Dias 08 Horas 12 Minutos 21 Segundos Countdown Timer 16 Image ESQUENTA: [DAT…" at bounding box center [580, 437] width 1160 height 532
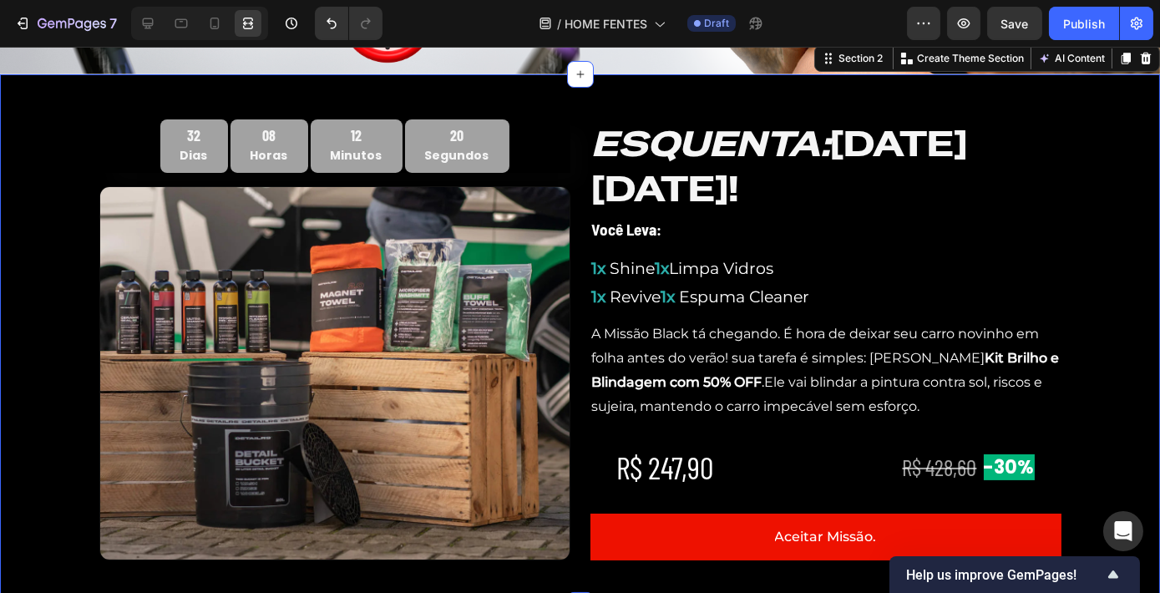
scroll to position [485, 0]
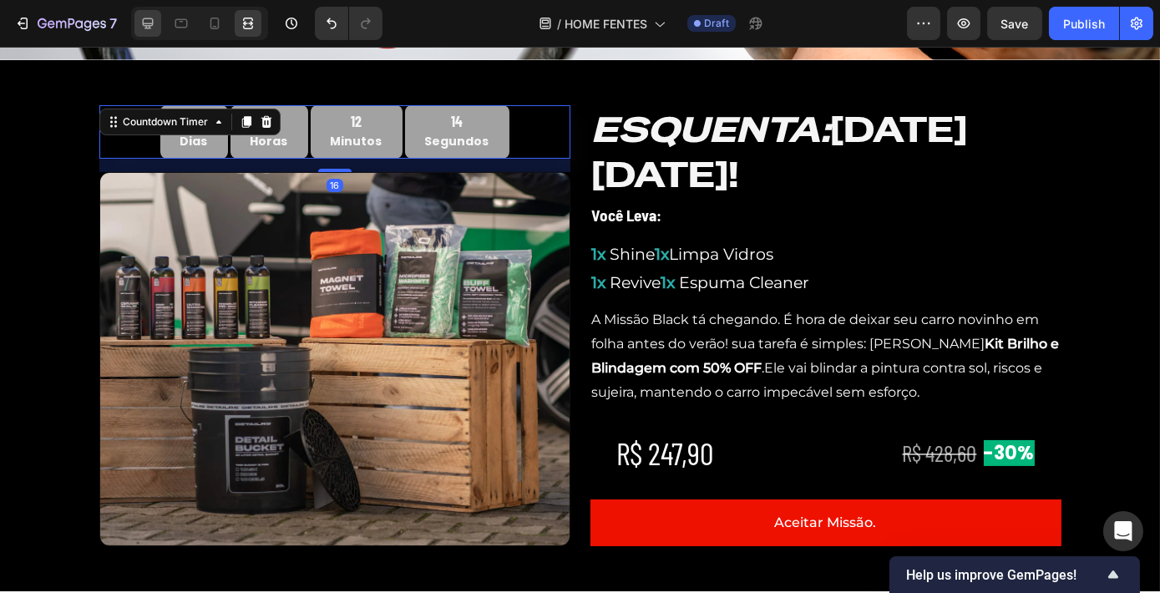
click at [158, 32] on div at bounding box center [147, 23] width 27 height 27
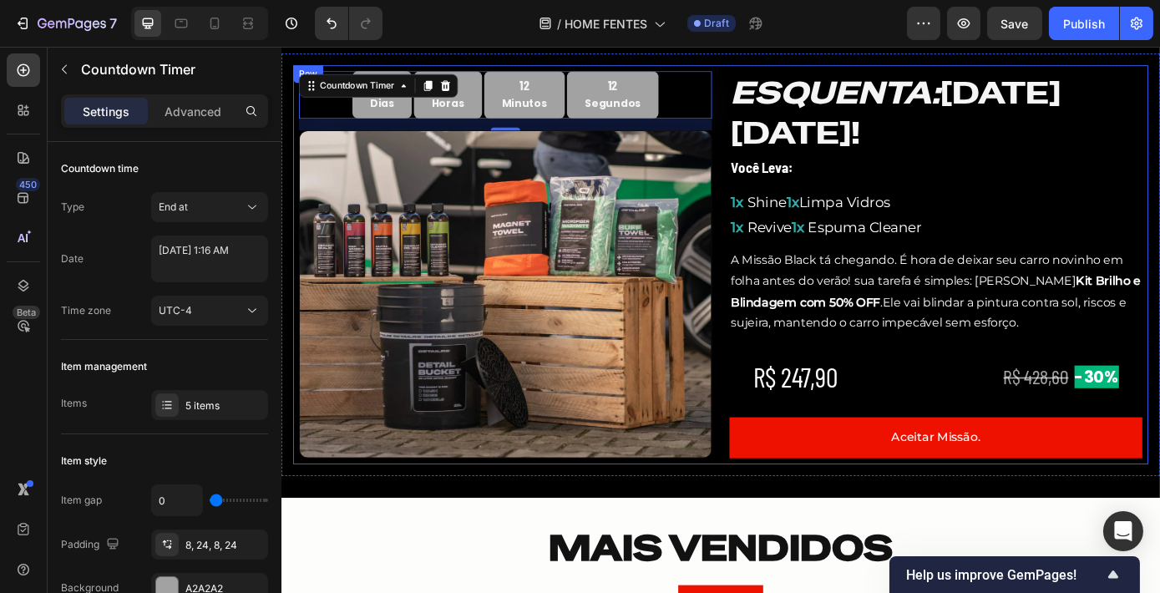
click at [777, 161] on div "32 Dias 08 Horas 12 Minutos 12 Segundos Countdown Timer 16 Image ESQUENTA: [DAT…" at bounding box center [781, 295] width 975 height 455
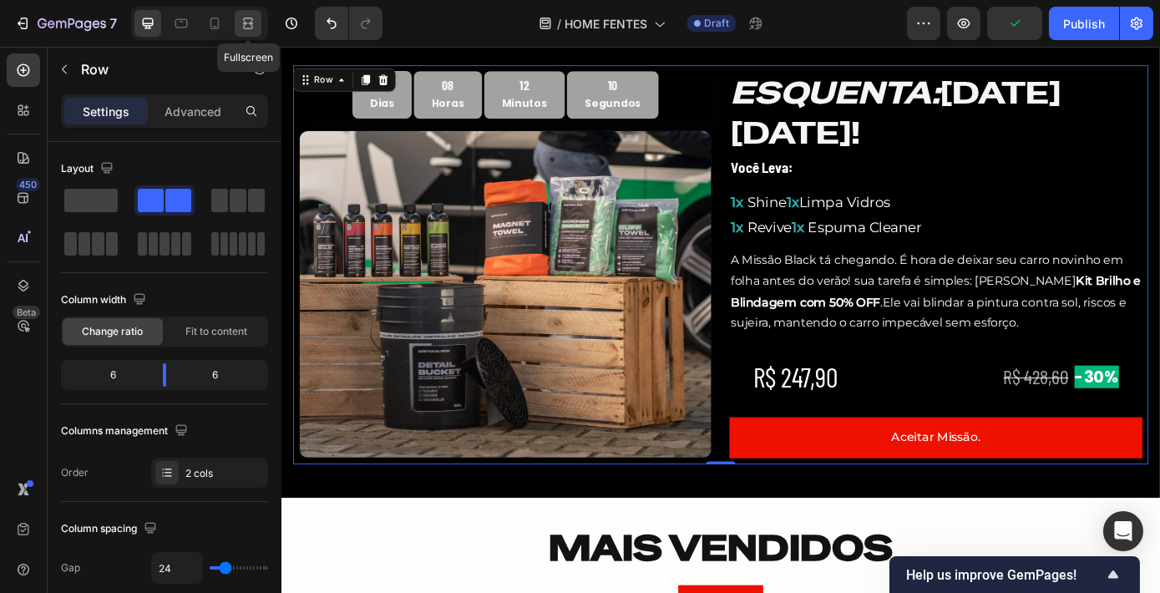
click at [251, 23] on icon at bounding box center [250, 23] width 5 height 4
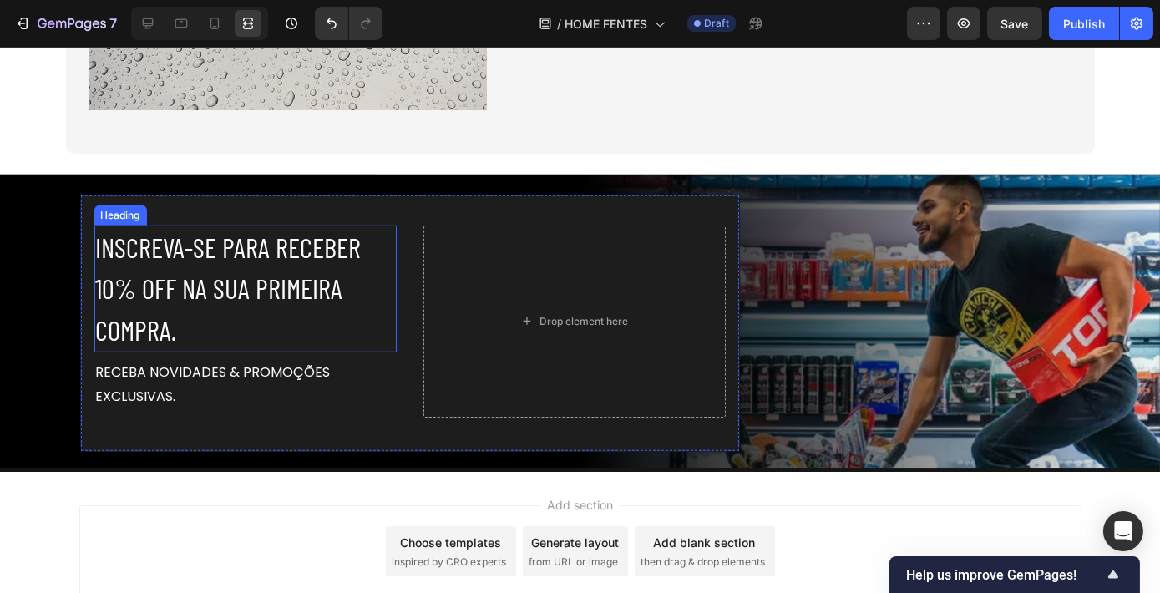
scroll to position [2608, 0]
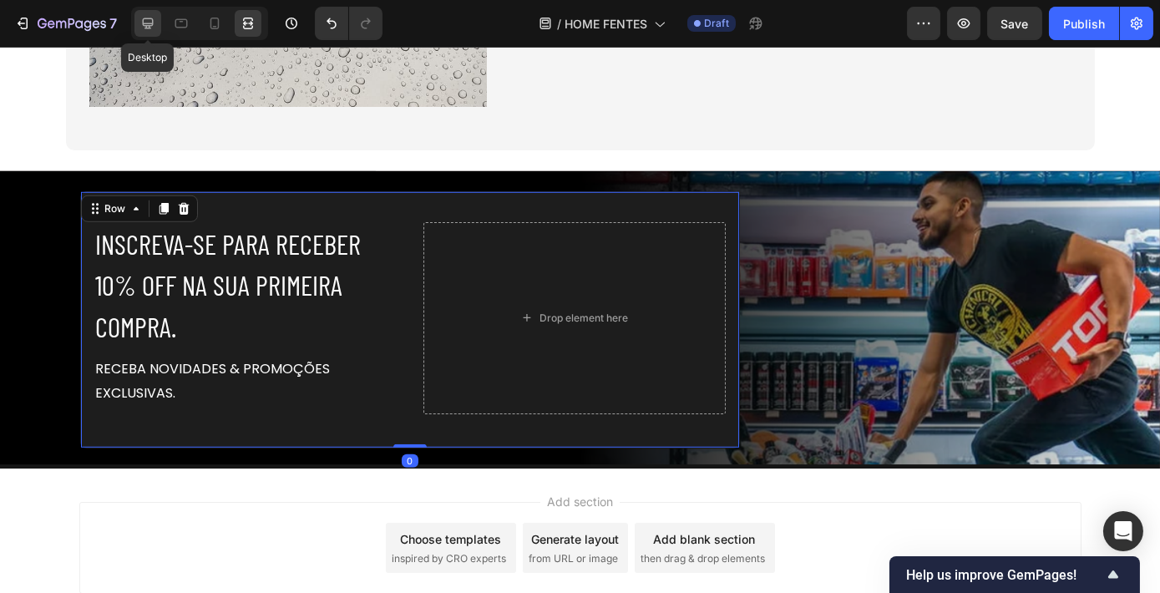
click at [136, 15] on div at bounding box center [147, 23] width 27 height 27
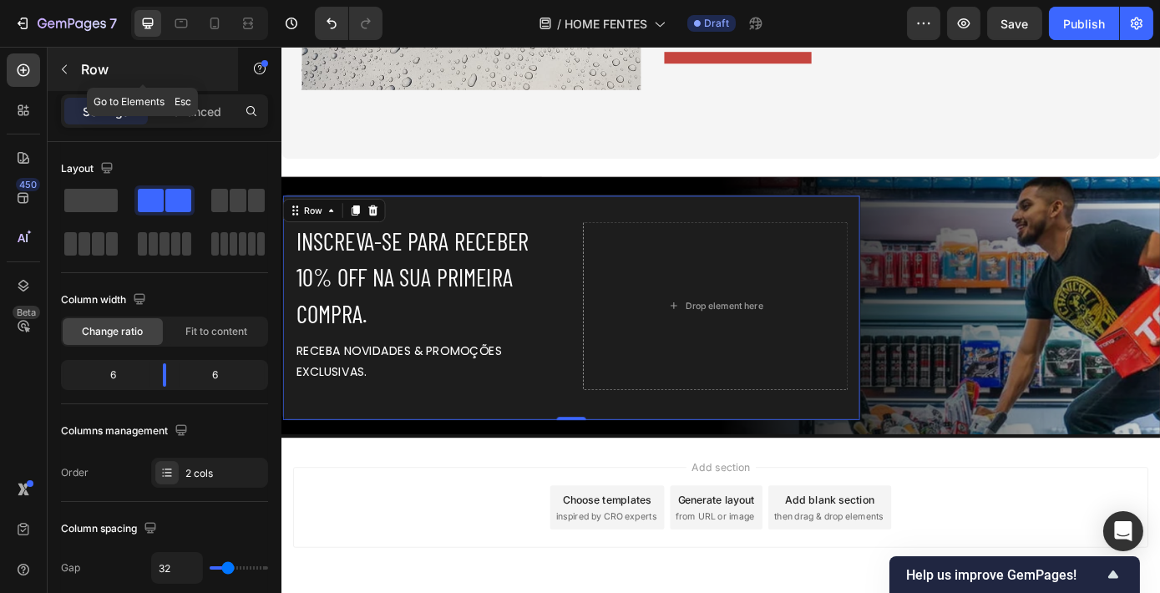
click at [68, 60] on button "button" at bounding box center [64, 69] width 27 height 27
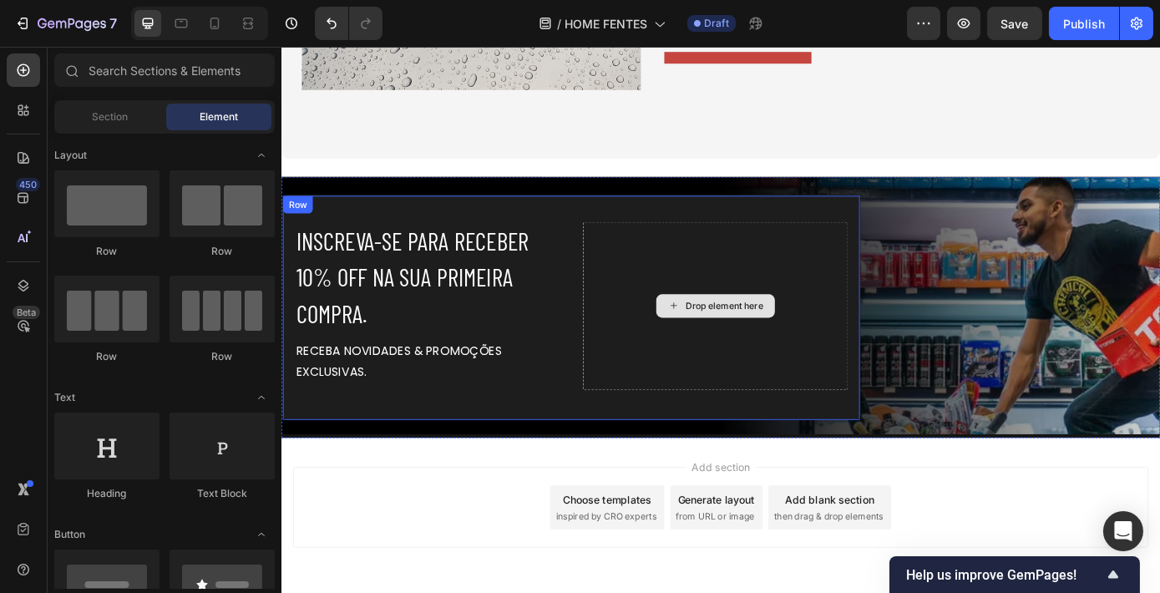
click at [744, 342] on div "Drop element here" at bounding box center [785, 342] width 88 height 13
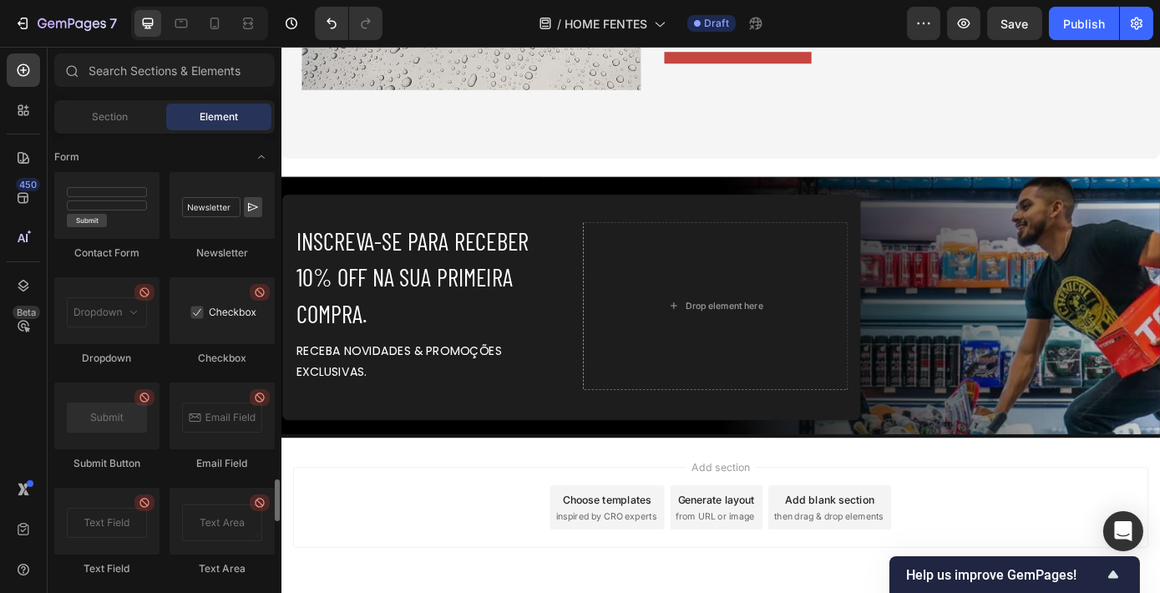
scroll to position [3787, 0]
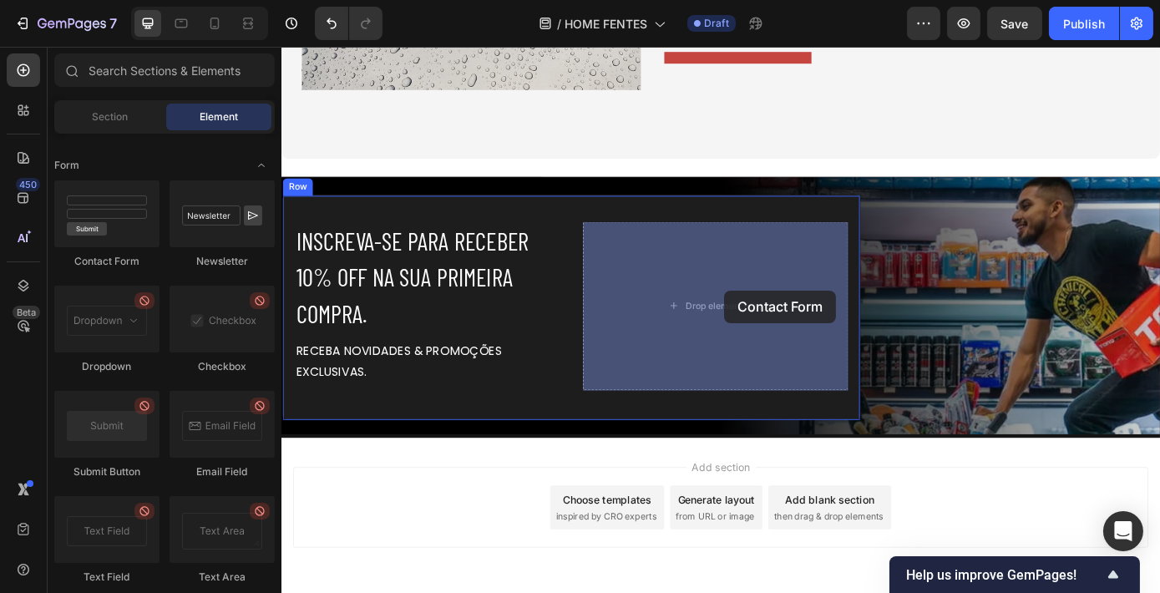
drag, startPoint x: 412, startPoint y: 281, endPoint x: 784, endPoint y: 325, distance: 374.9
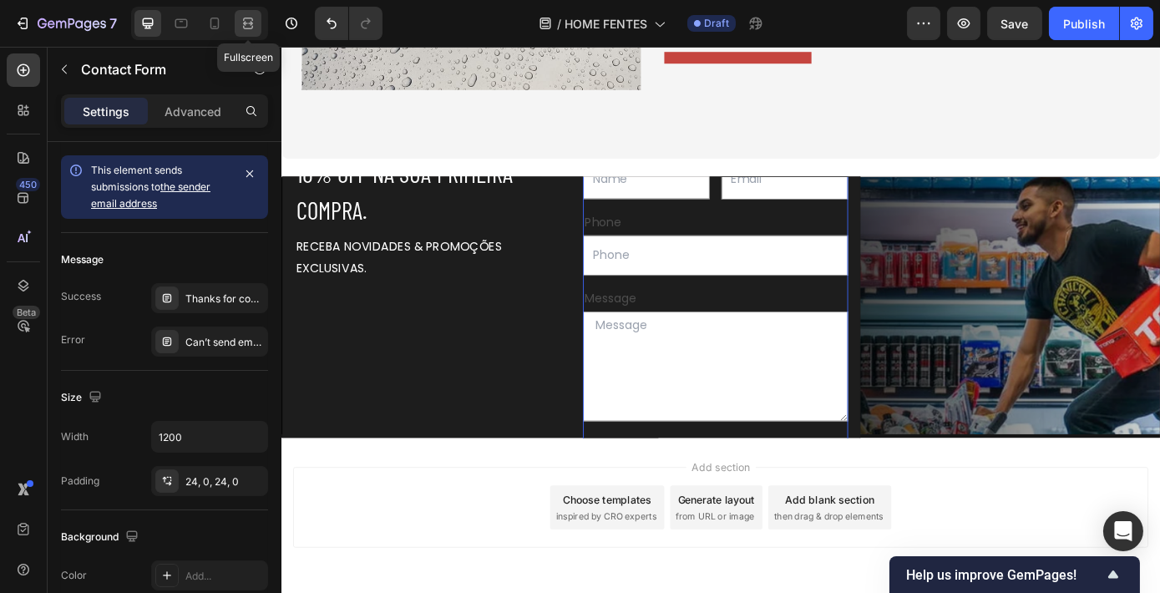
click at [254, 17] on icon at bounding box center [248, 23] width 17 height 17
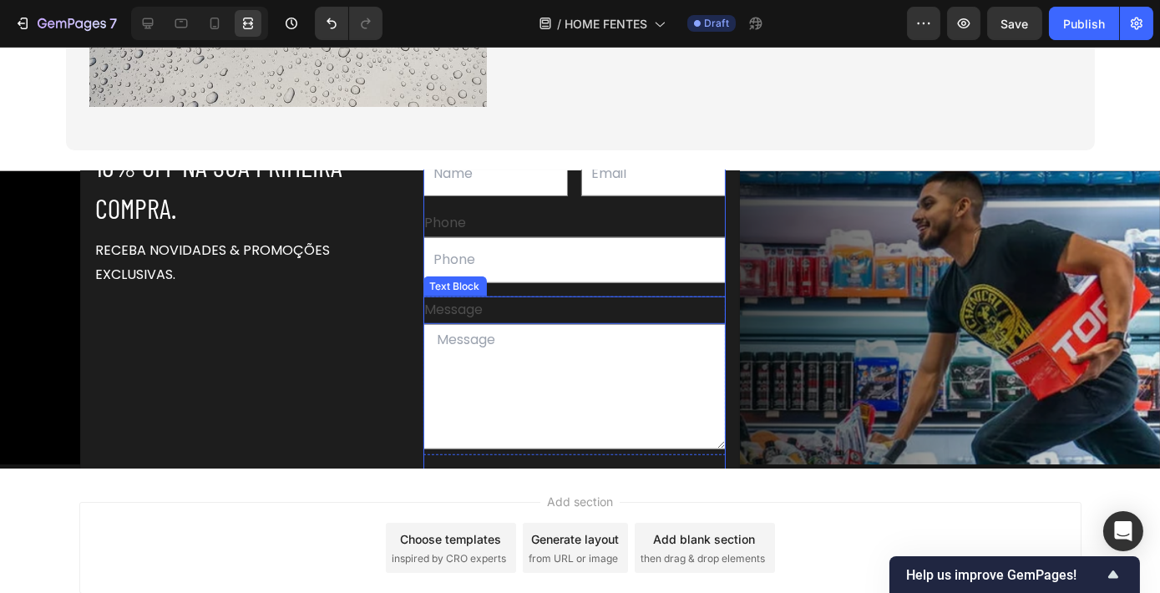
click at [547, 324] on div "Message" at bounding box center [574, 310] width 302 height 28
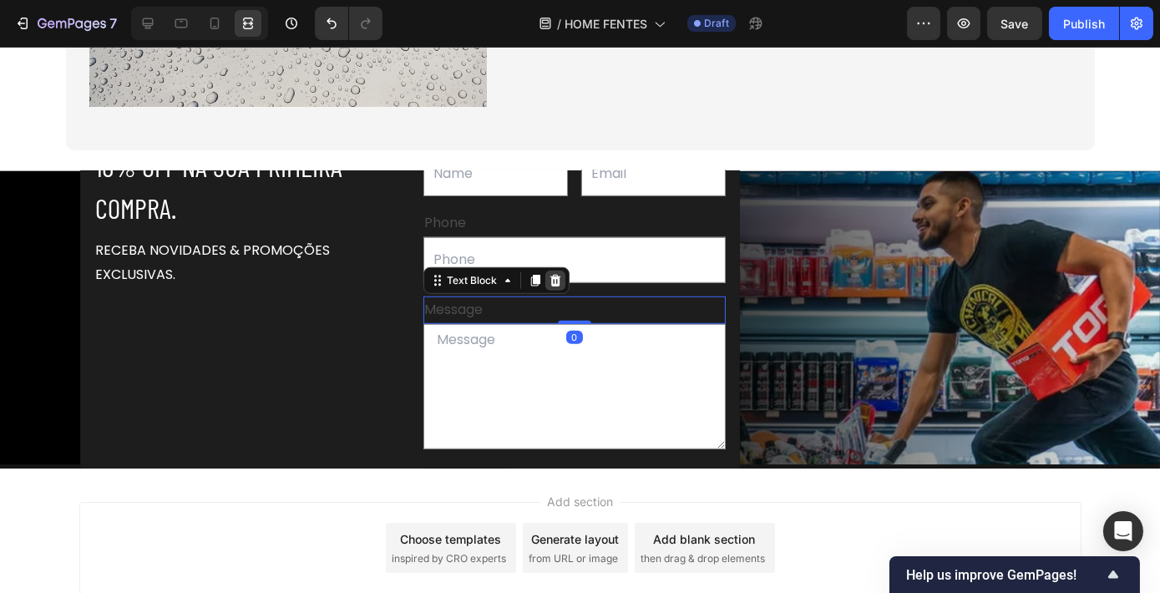
click at [559, 291] on div at bounding box center [555, 280] width 20 height 20
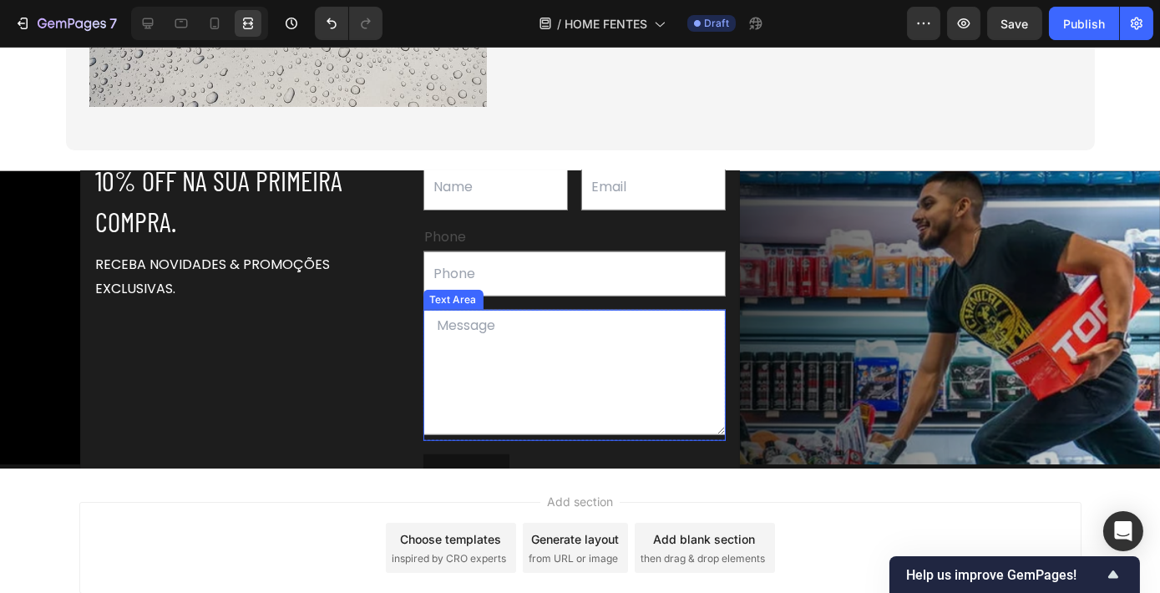
click at [504, 351] on textarea at bounding box center [574, 372] width 302 height 125
click at [546, 300] on icon at bounding box center [551, 294] width 11 height 12
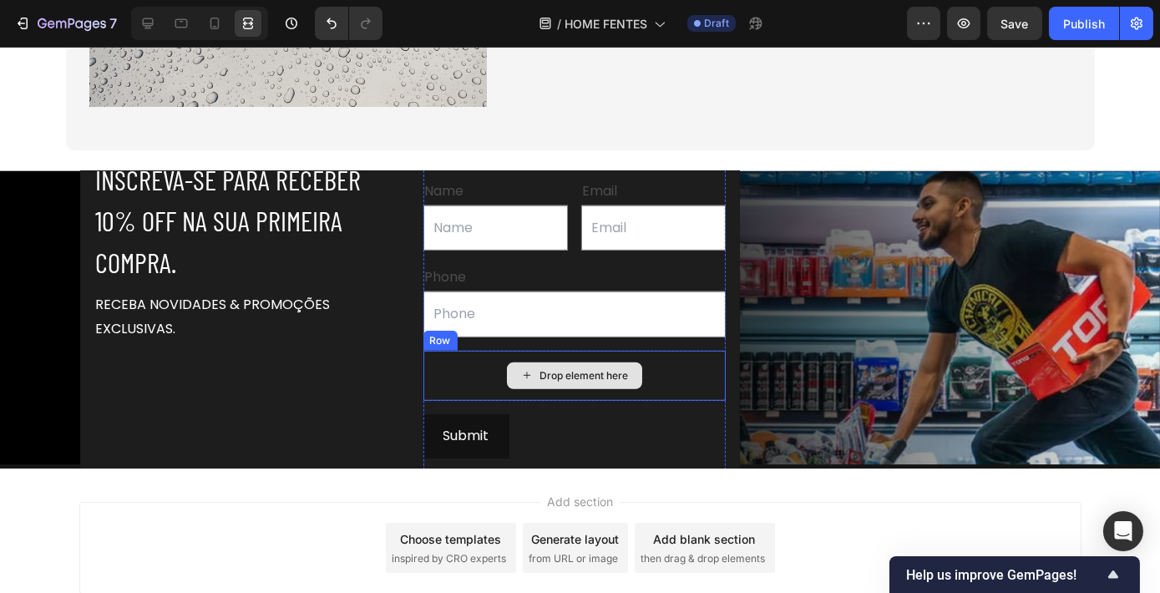
click at [553, 401] on div "Drop element here" at bounding box center [574, 376] width 302 height 50
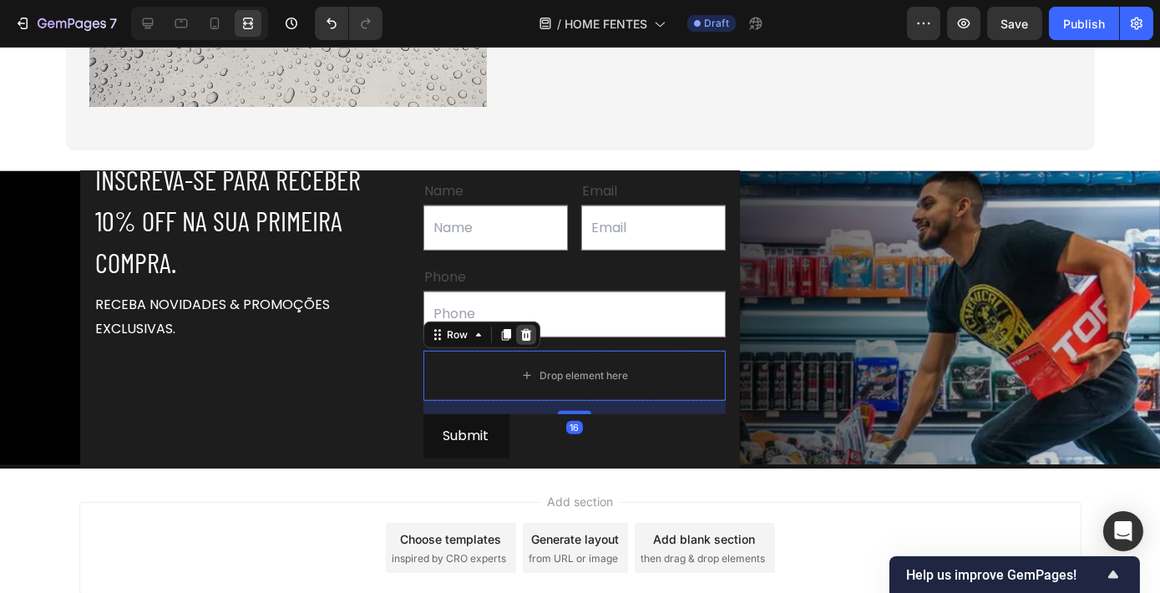
click at [520, 341] on icon at bounding box center [525, 335] width 11 height 12
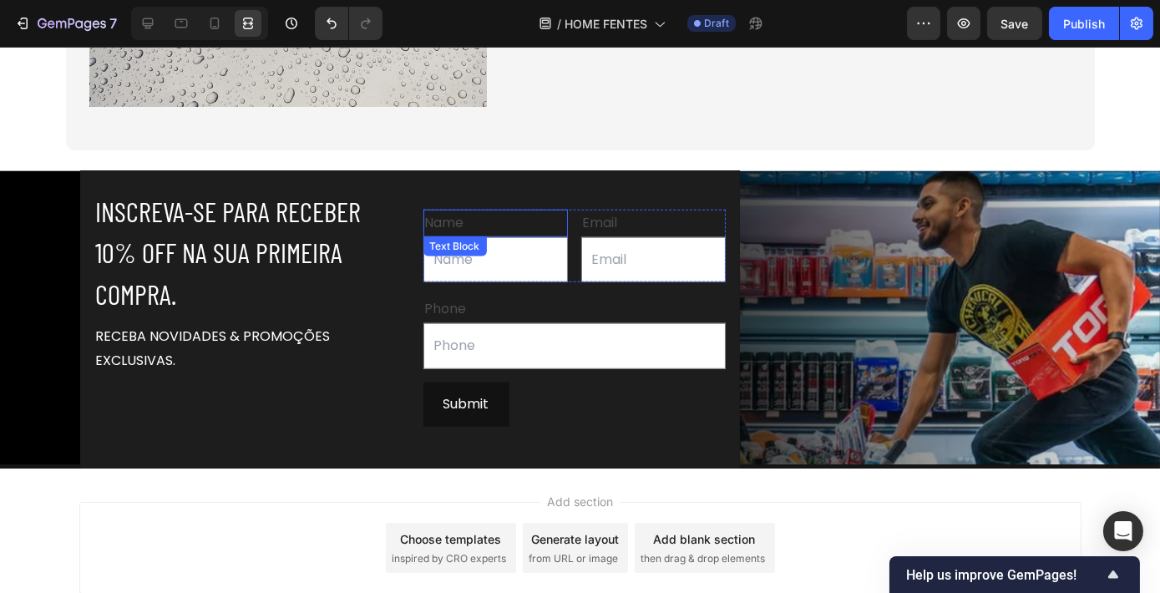
click at [452, 237] on div "Name" at bounding box center [495, 224] width 144 height 28
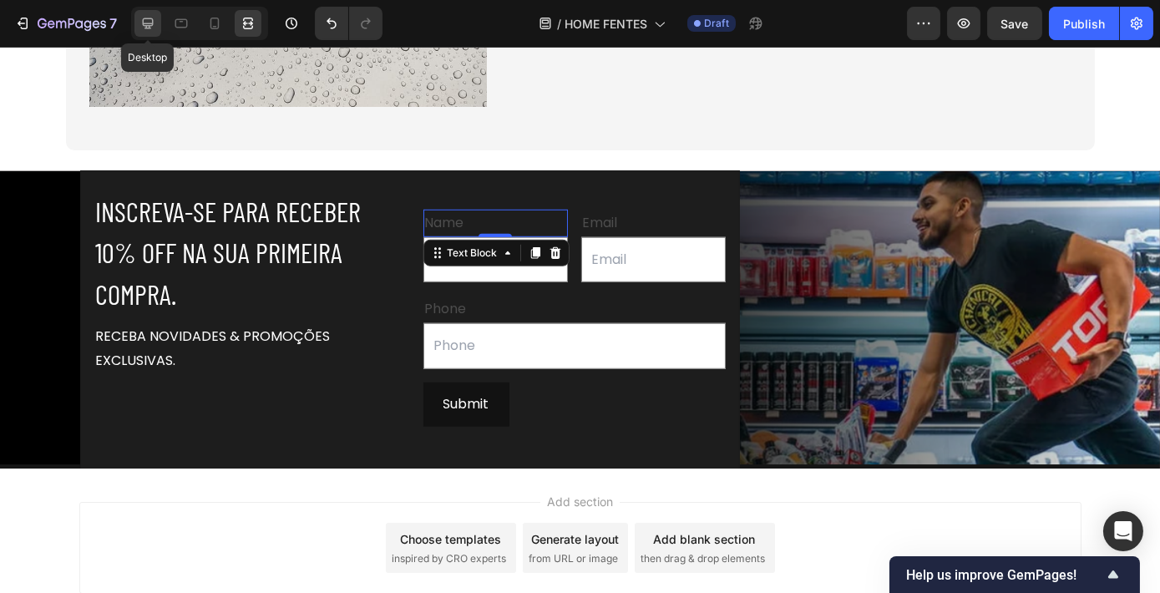
click at [143, 25] on icon at bounding box center [148, 23] width 11 height 11
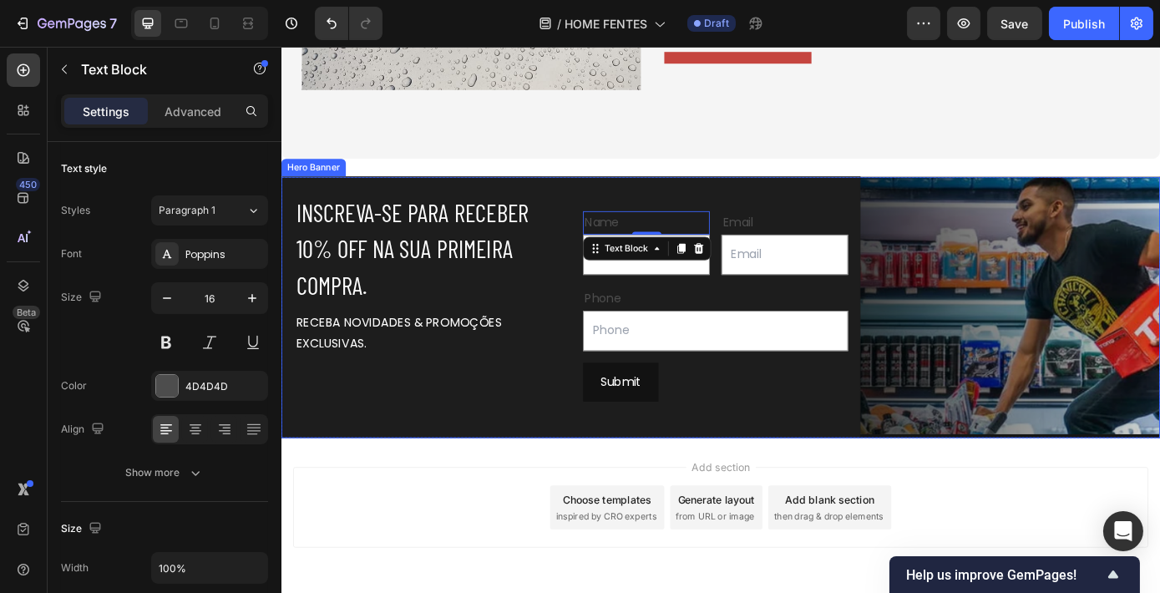
click at [1004, 352] on div "INSCREVA-SE PARA RECEBER 10% OFF NA SUA PRIMEIRA COMPRA. Heading RECEBA NOVIDAD…" at bounding box center [782, 344] width 1002 height 322
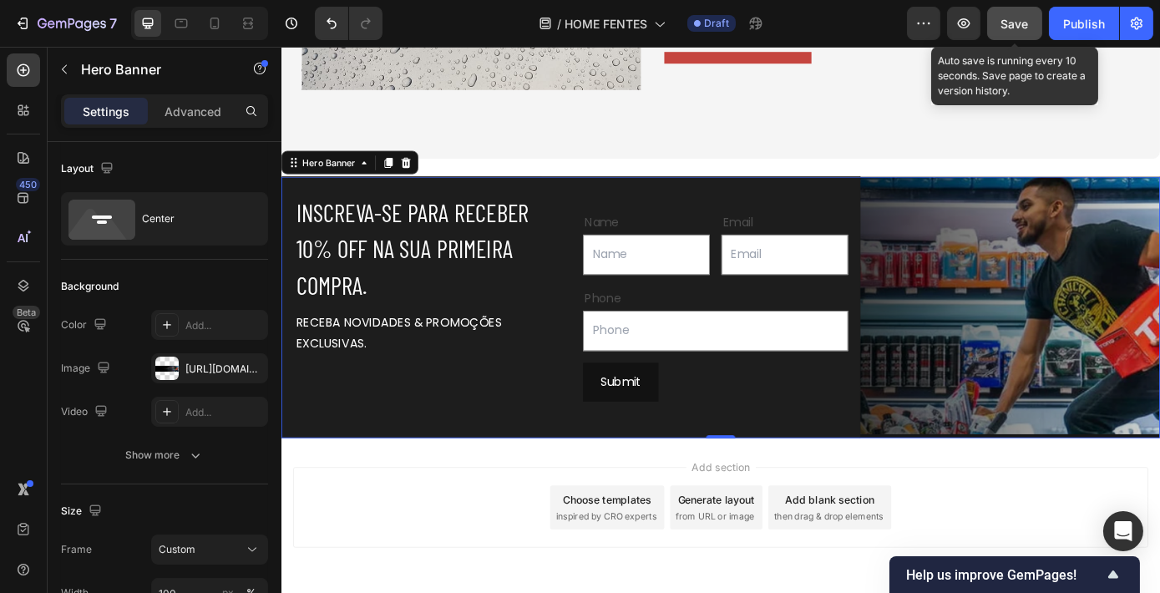
click at [1003, 34] on button "Save" at bounding box center [1014, 23] width 55 height 33
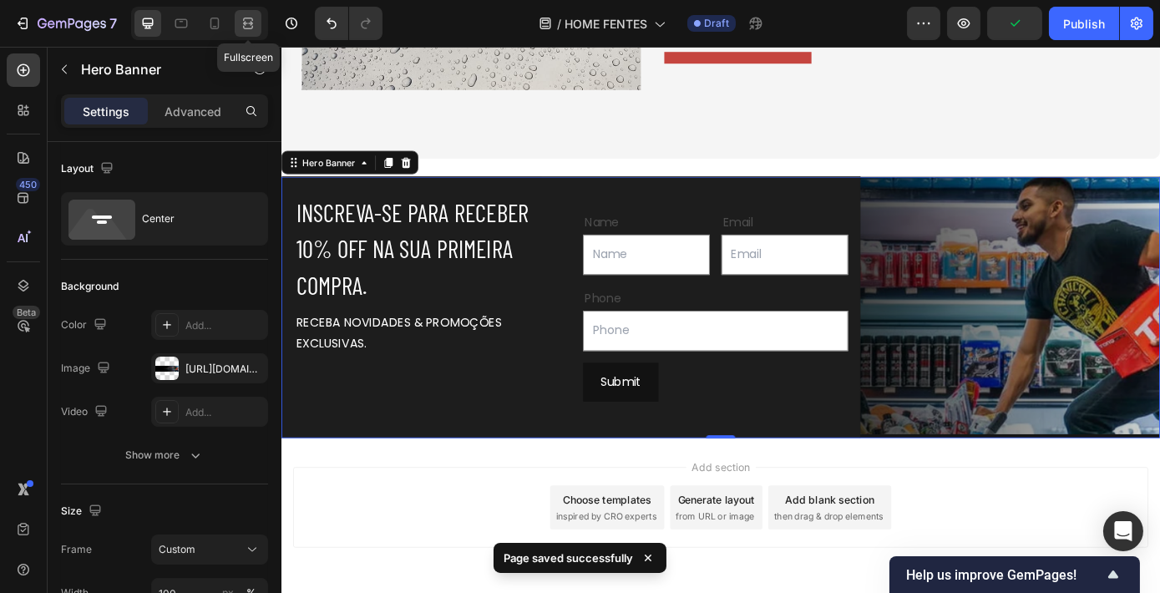
click at [240, 18] on icon at bounding box center [248, 23] width 17 height 17
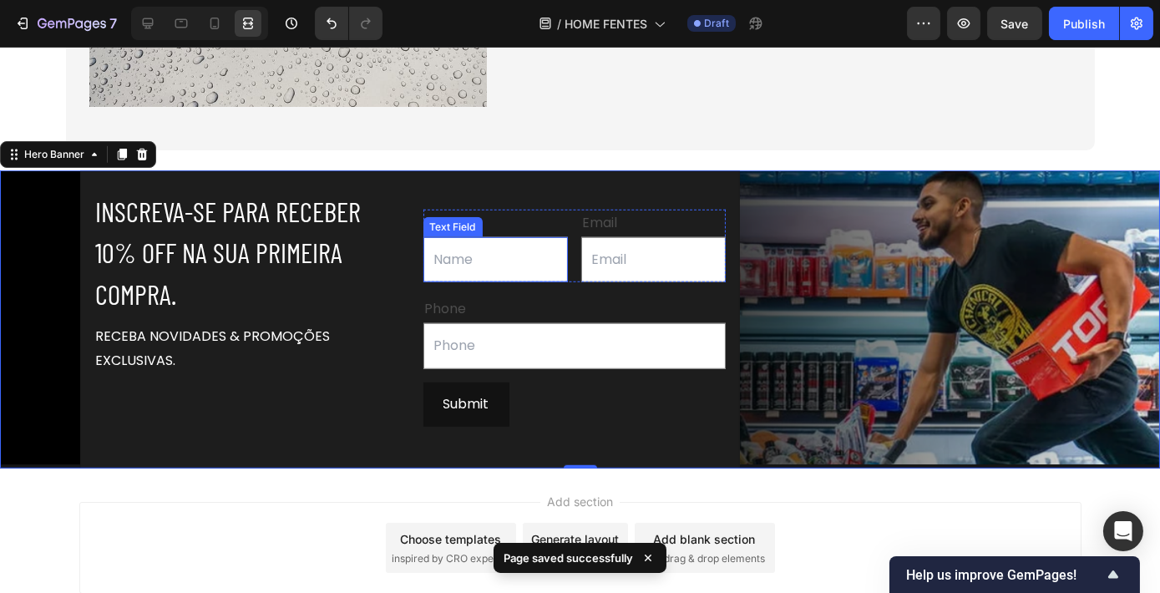
click at [482, 283] on input "text" at bounding box center [495, 260] width 144 height 46
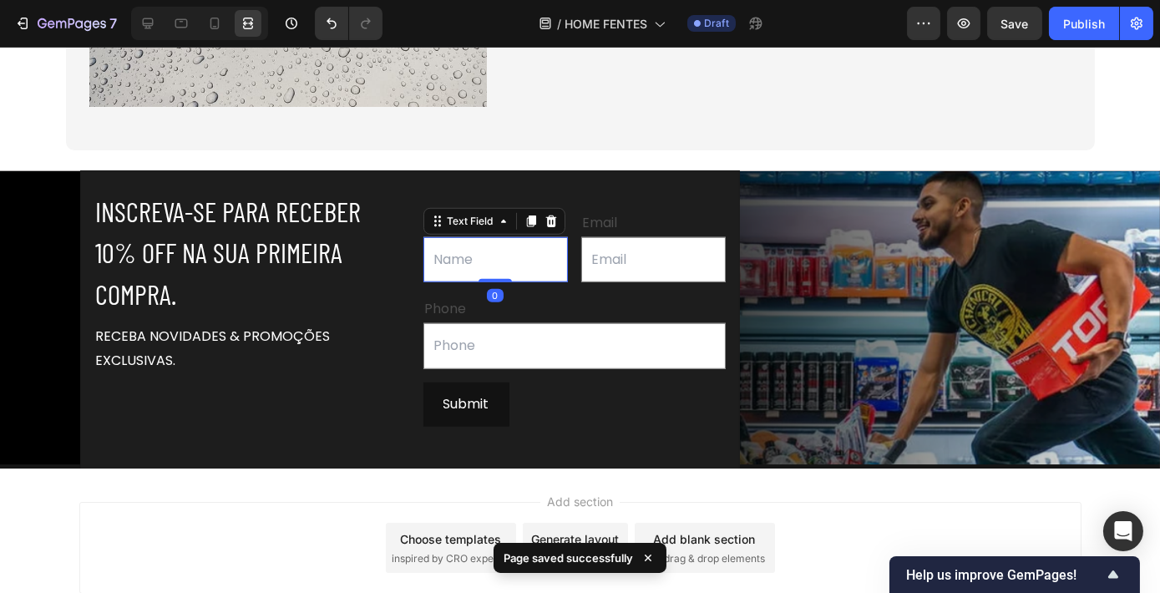
click at [482, 283] on input "text" at bounding box center [495, 260] width 144 height 46
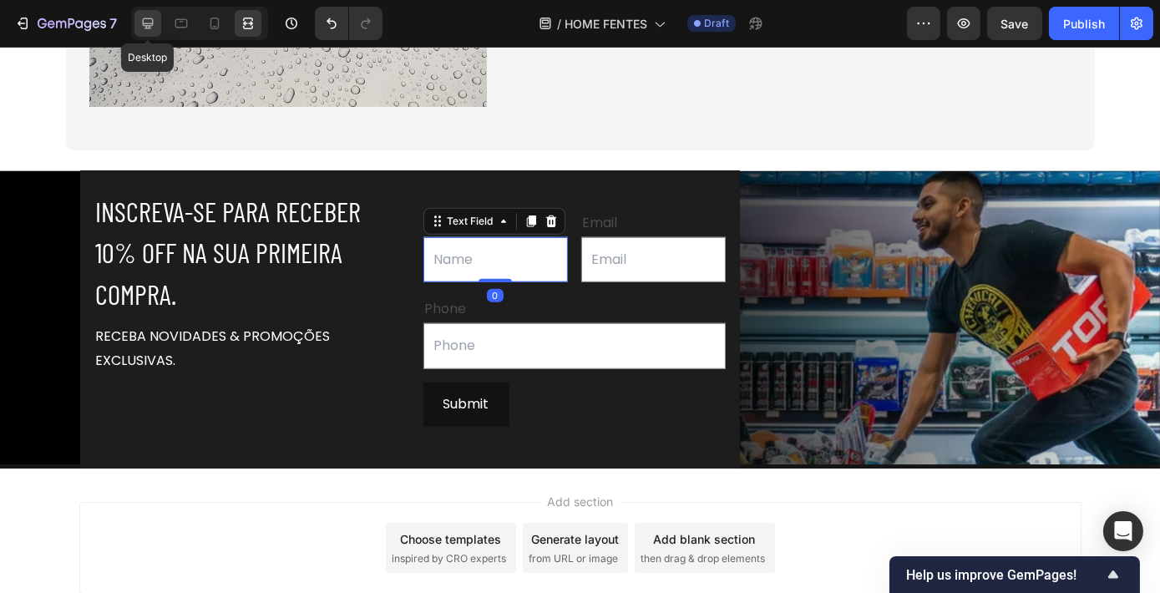
click at [144, 28] on icon at bounding box center [148, 23] width 11 height 11
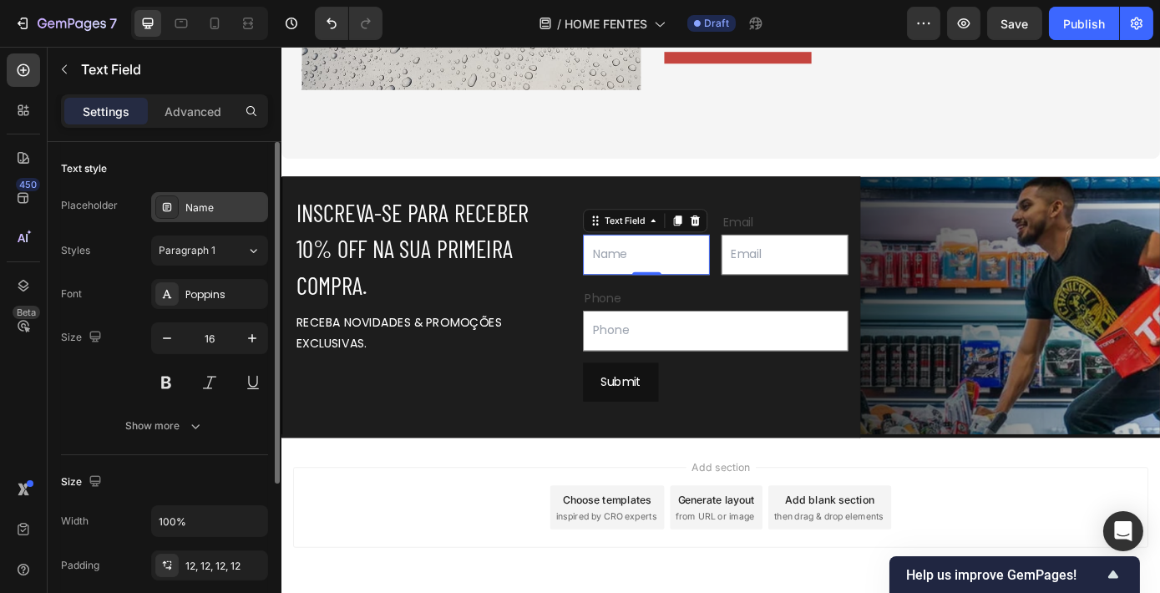
click at [230, 211] on div "Name" at bounding box center [224, 207] width 78 height 15
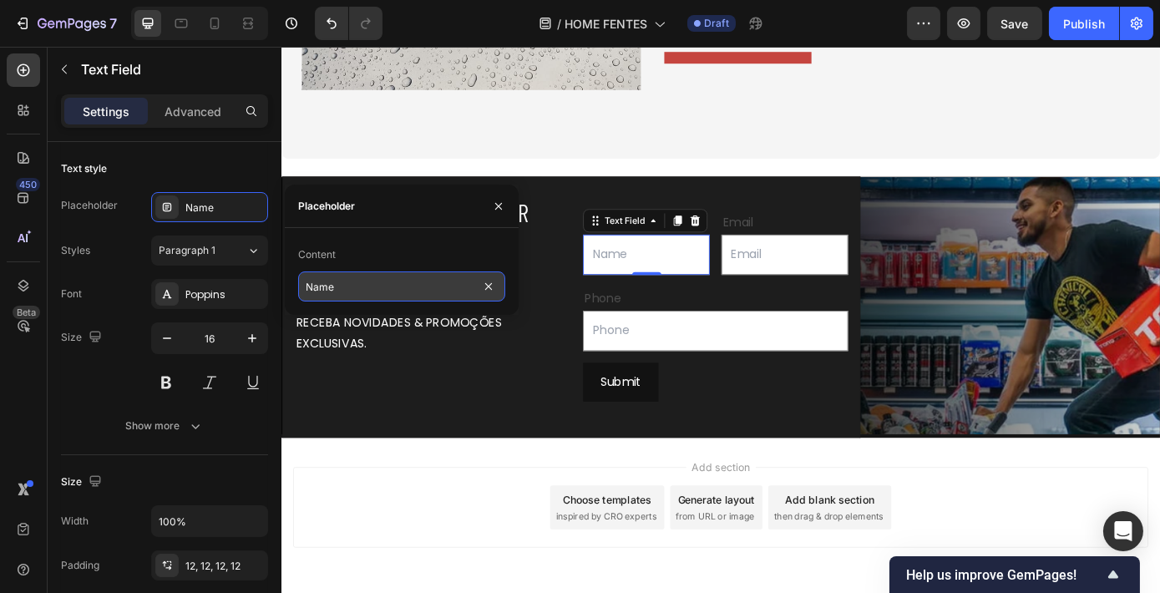
click at [369, 288] on input "Name" at bounding box center [401, 286] width 207 height 30
type input "Nome"
click at [644, 361] on input "text" at bounding box center [775, 370] width 302 height 46
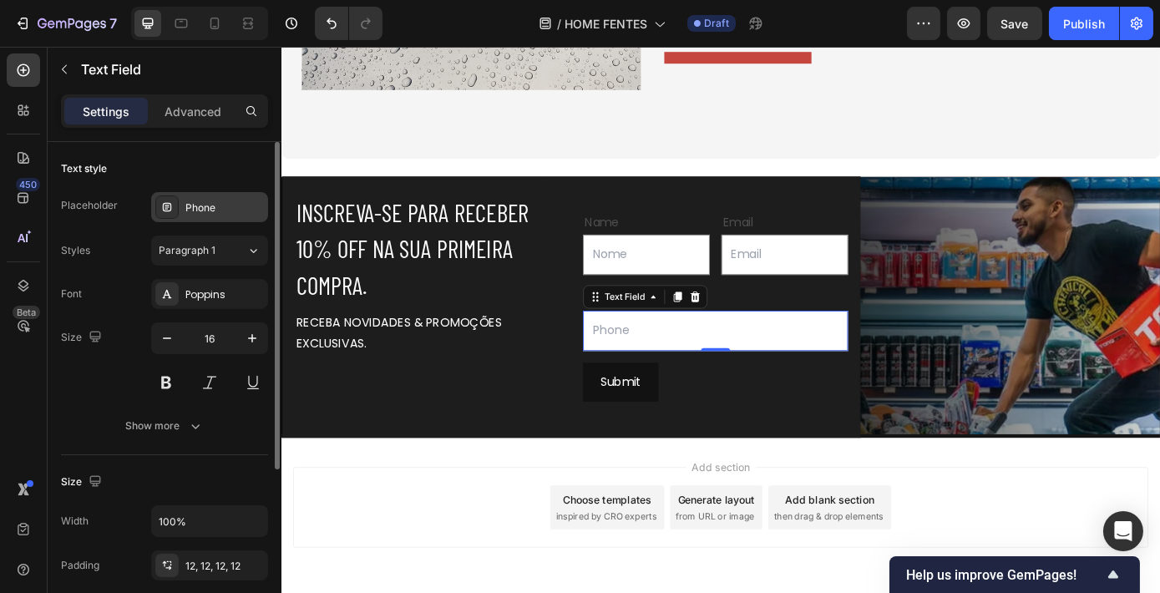
click at [231, 206] on div "Phone" at bounding box center [224, 207] width 78 height 15
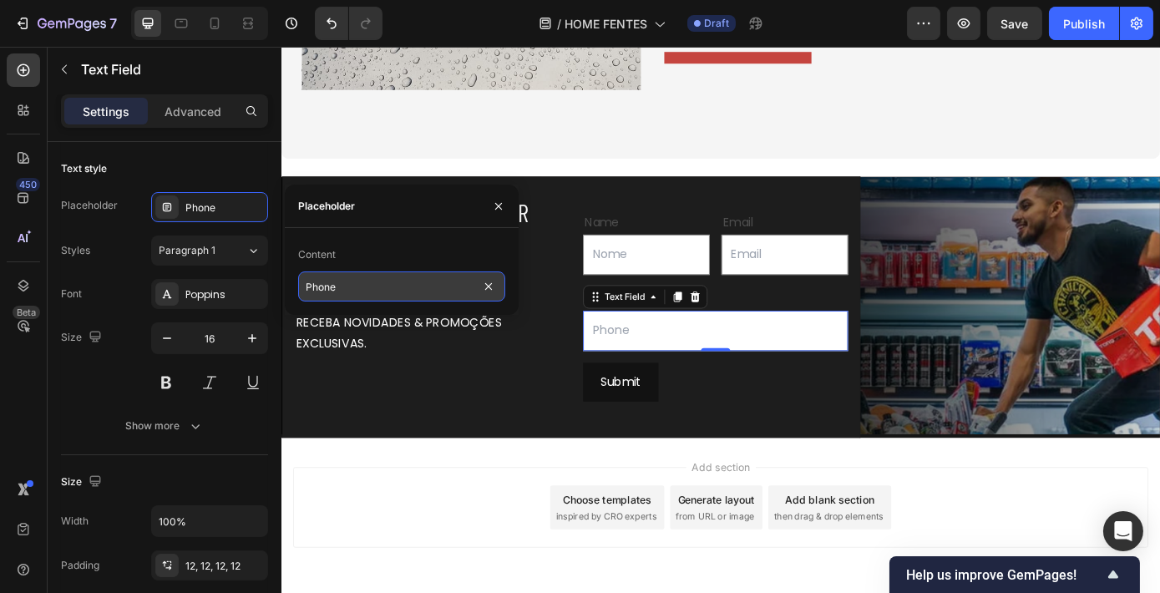
click at [351, 289] on input "Phone" at bounding box center [401, 286] width 207 height 30
type input "C"
type input "Telefone"
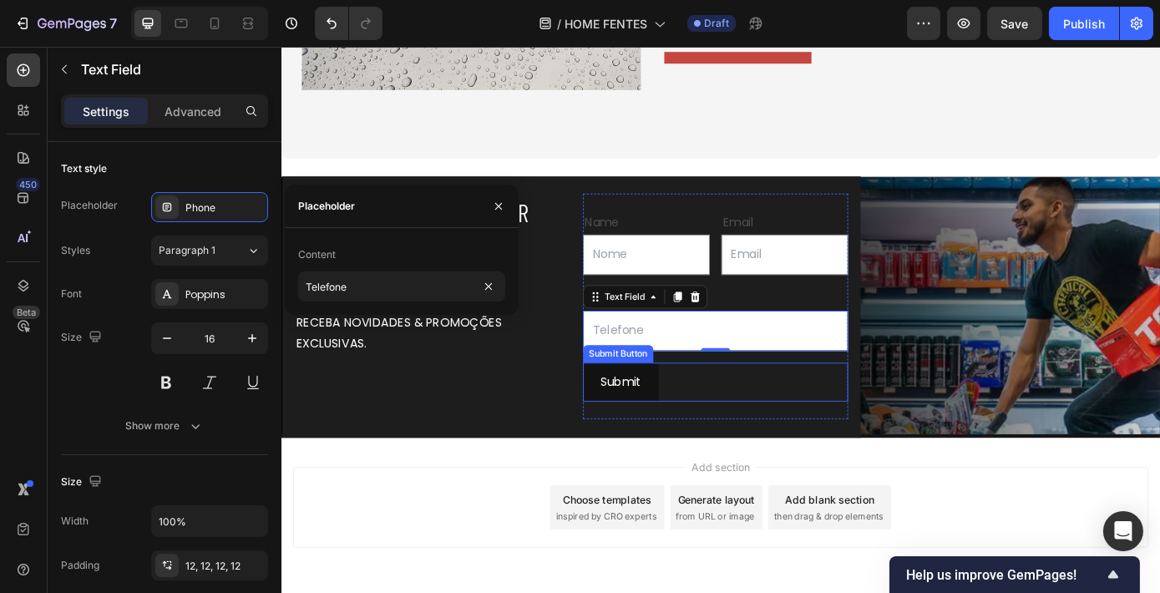
click at [741, 430] on div "Submit Submit Button" at bounding box center [775, 429] width 302 height 44
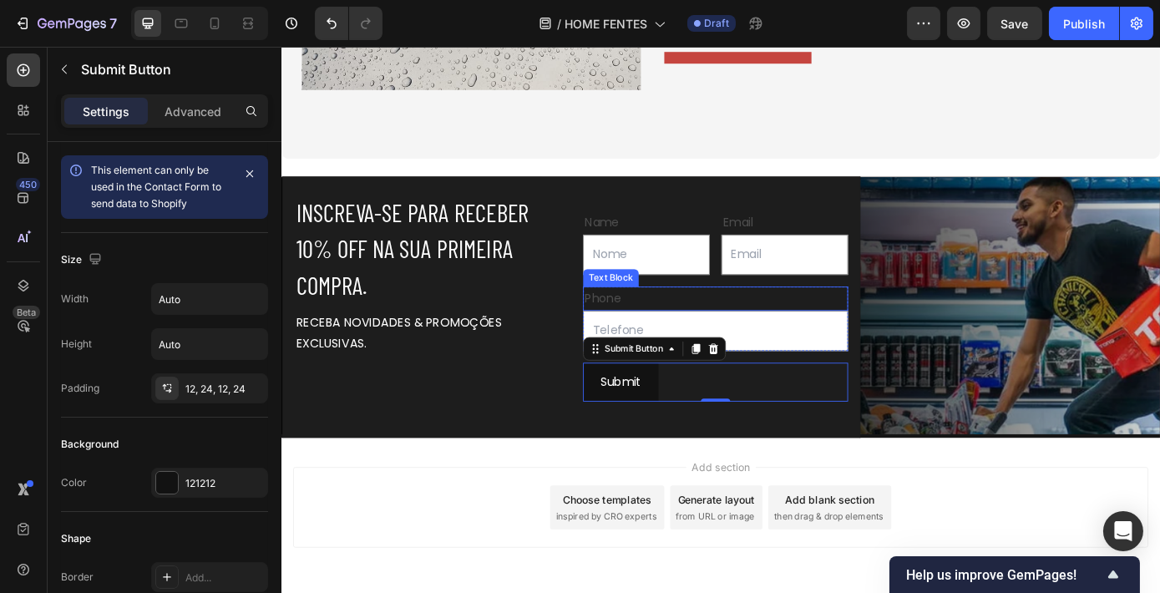
click at [662, 337] on div "Phone" at bounding box center [775, 334] width 302 height 28
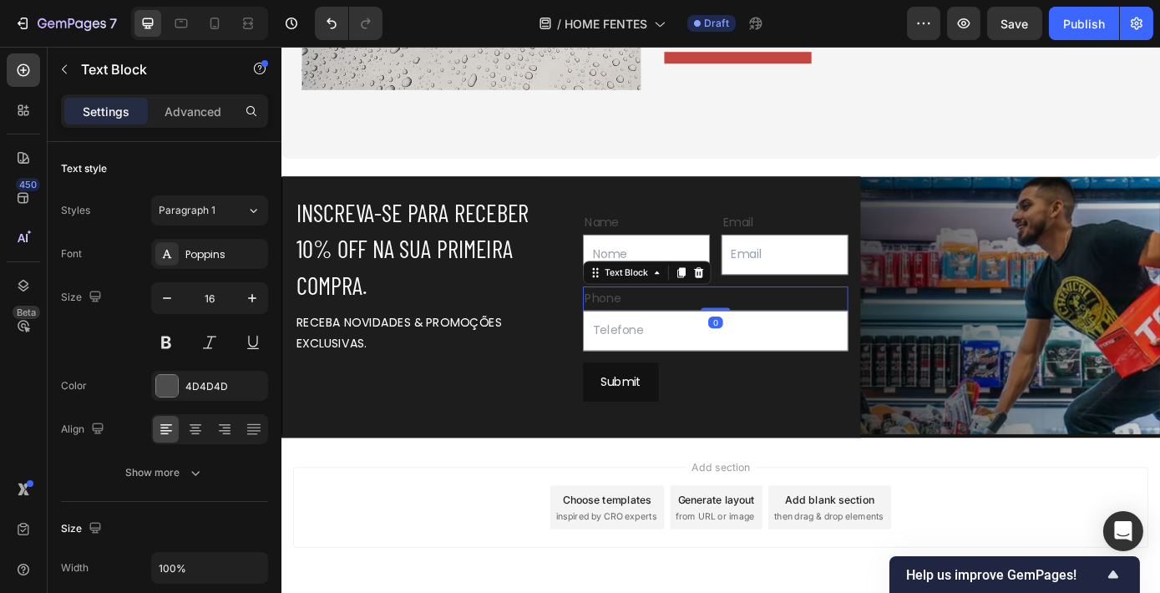
click at [645, 326] on div "Phone" at bounding box center [775, 334] width 302 height 28
click at [645, 326] on p "Phone" at bounding box center [775, 333] width 299 height 24
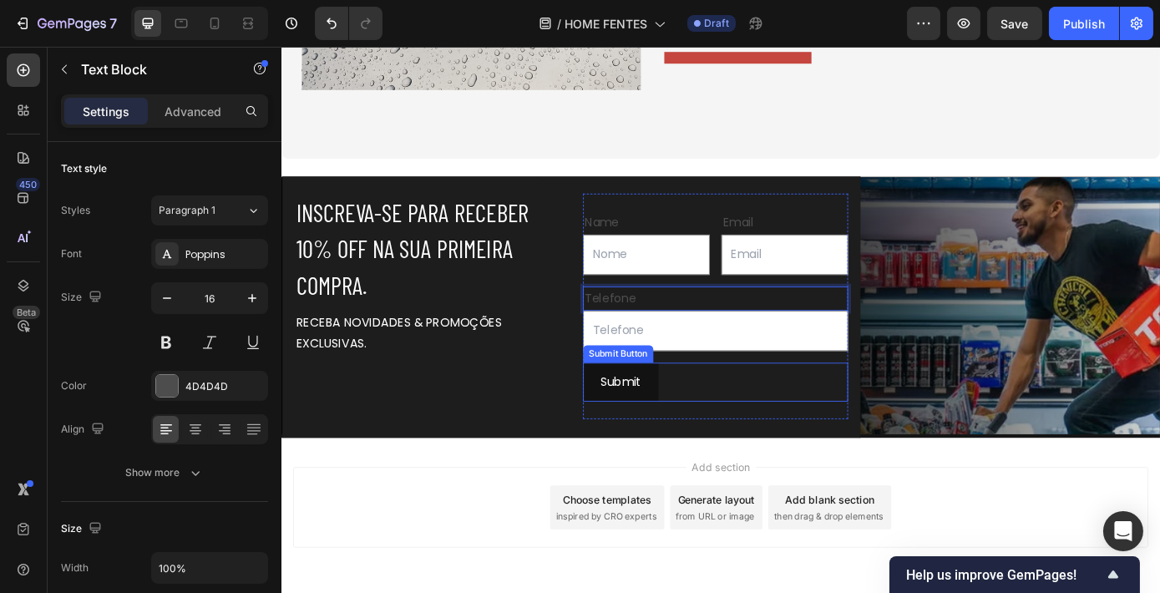
click at [779, 444] on div "Submit Submit Button" at bounding box center [775, 429] width 302 height 44
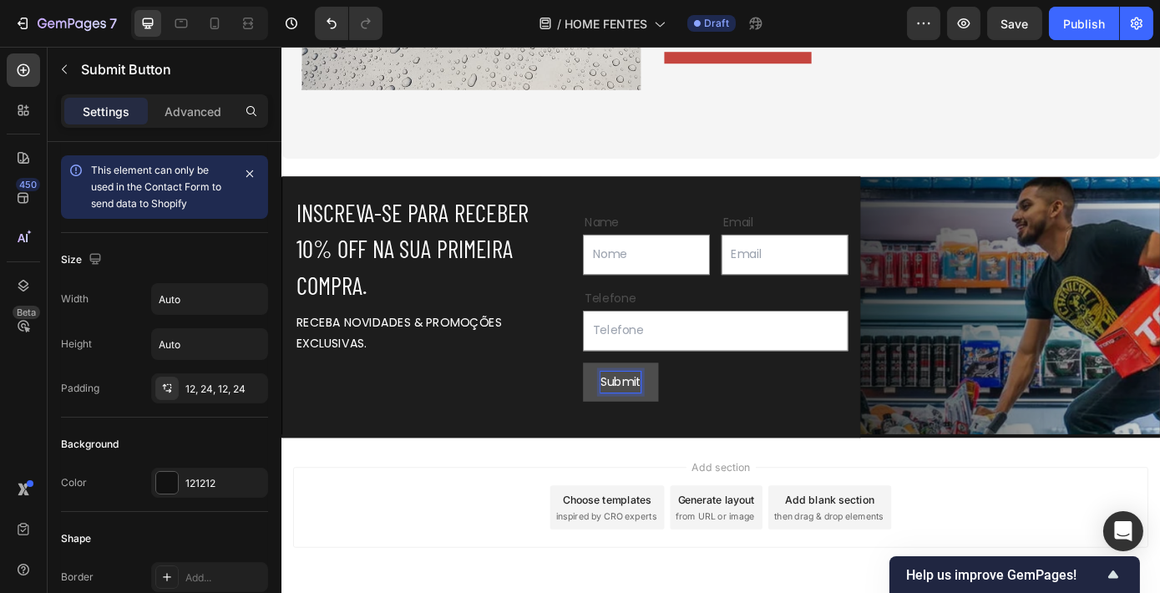
click at [682, 431] on div "Submit" at bounding box center [667, 429] width 46 height 24
click at [682, 431] on p "Submit" at bounding box center [667, 429] width 46 height 24
click at [784, 499] on div "Add section Choose templates inspired by CRO experts Generate layout from URL o…" at bounding box center [782, 595] width 1002 height 205
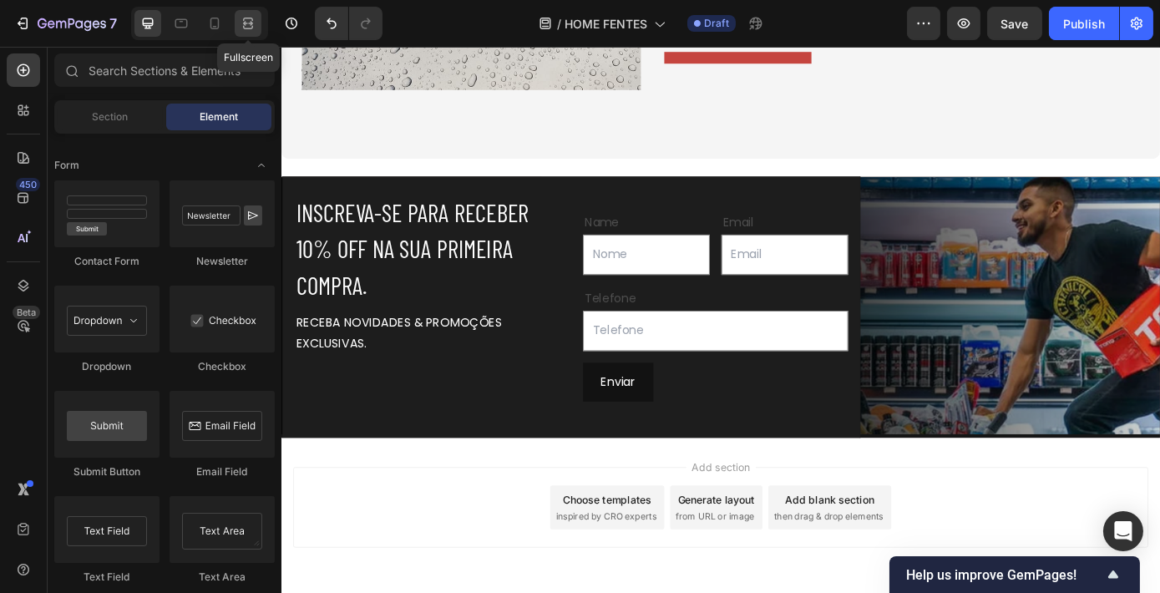
click at [250, 25] on icon at bounding box center [248, 23] width 17 height 17
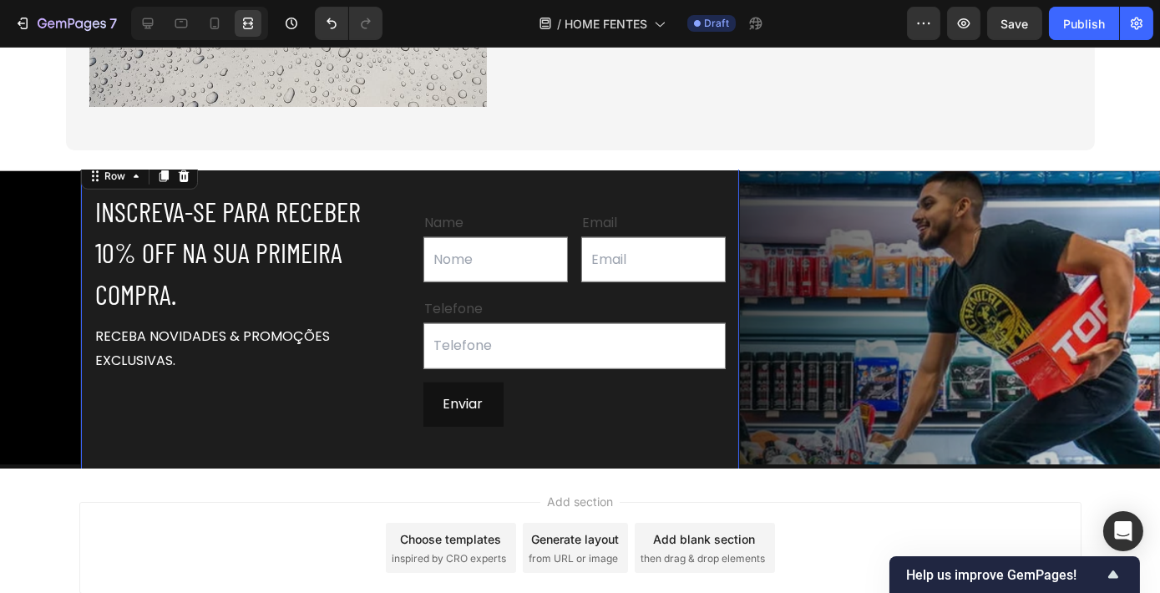
click at [722, 208] on div "INSCREVA-SE PARA RECEBER 10% OFF NA SUA PRIMEIRA COMPRA. Heading RECEBA NOVIDAD…" at bounding box center [410, 320] width 660 height 322
click at [149, 20] on icon at bounding box center [147, 23] width 17 height 17
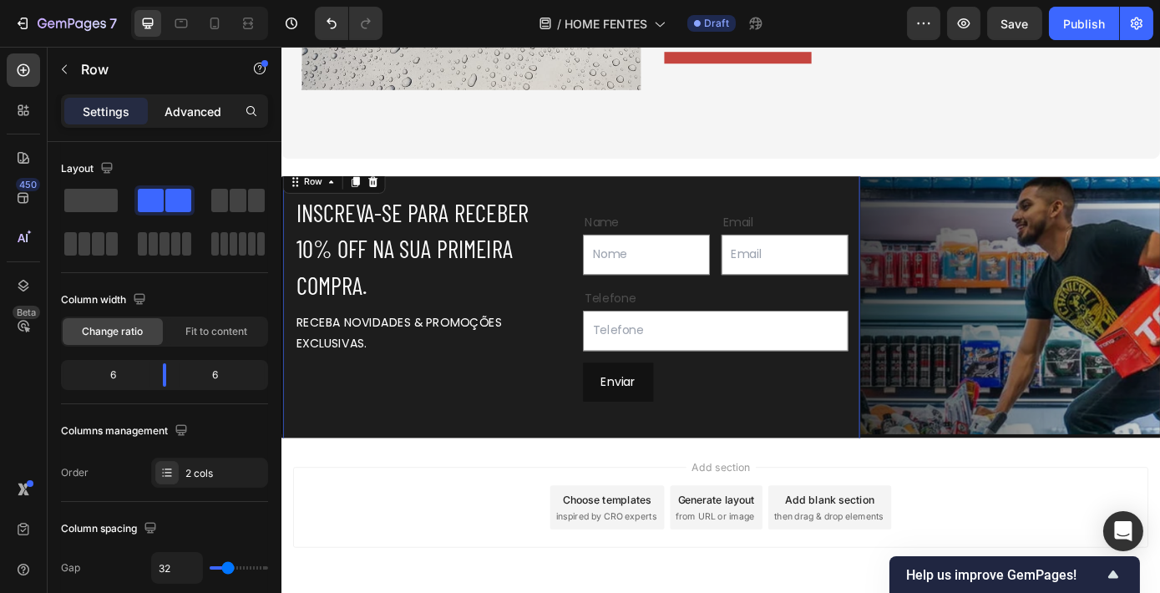
click at [200, 109] on p "Advanced" at bounding box center [192, 112] width 57 height 18
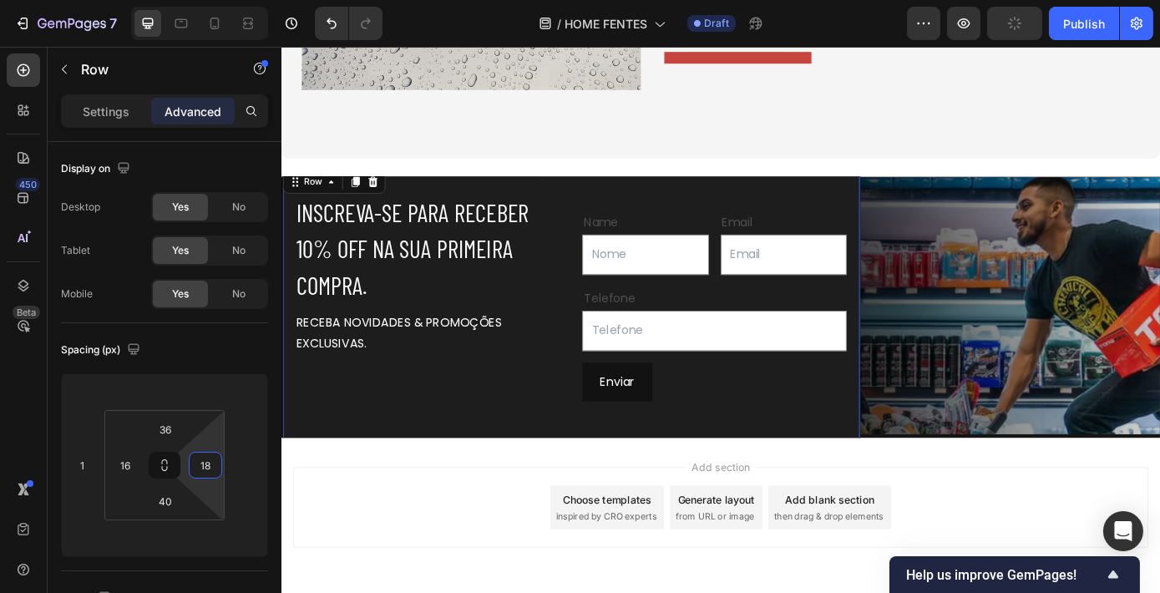
click at [212, 0] on html "7 Version history / HOME FENTES Draft Preview Publish 450 Beta Sections(18) Ele…" at bounding box center [580, 0] width 1160 height 0
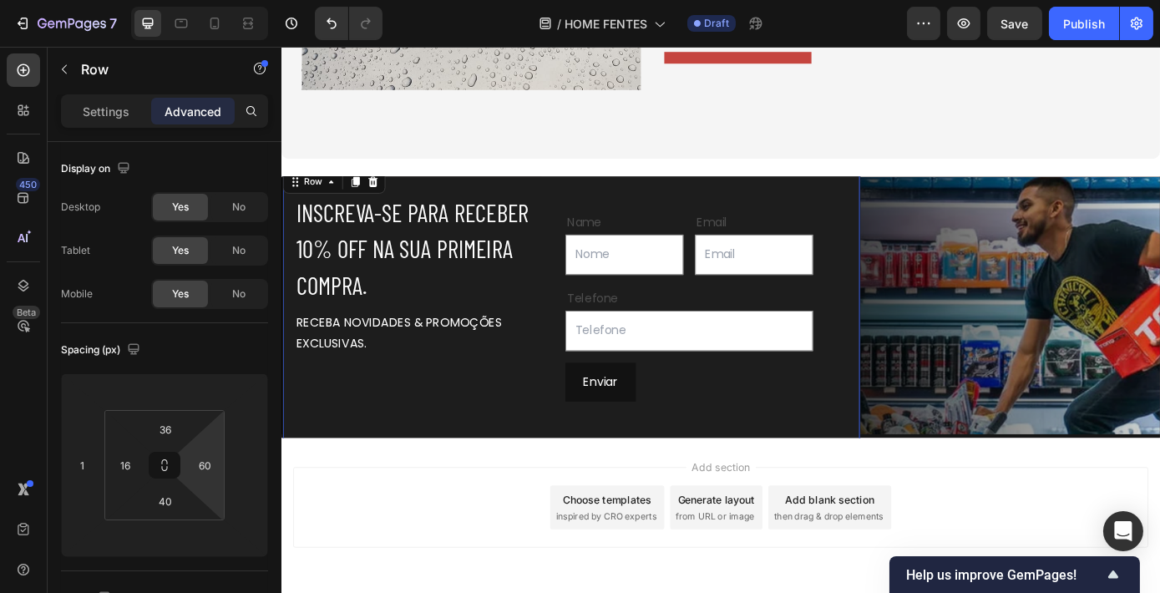
drag, startPoint x: 203, startPoint y: 445, endPoint x: 206, endPoint y: 428, distance: 17.0
click at [206, 0] on html "7 Version history / HOME FENTES Draft Preview Save Publish 450 Beta Sections(18…" at bounding box center [580, 0] width 1160 height 0
type input "18"
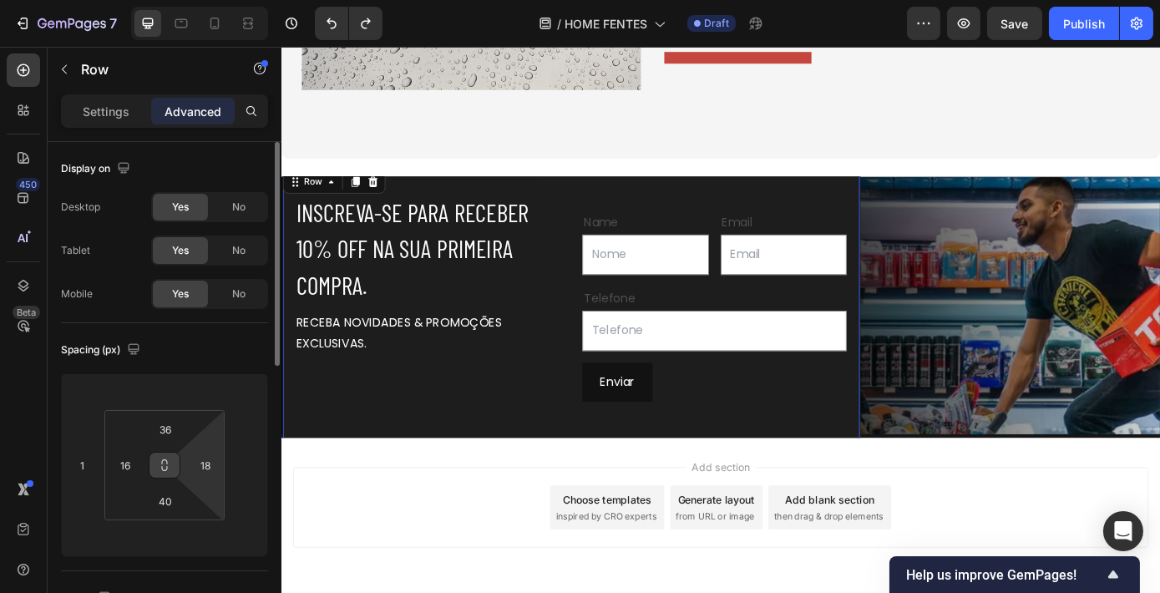
click at [170, 466] on icon at bounding box center [164, 464] width 13 height 13
type input "20"
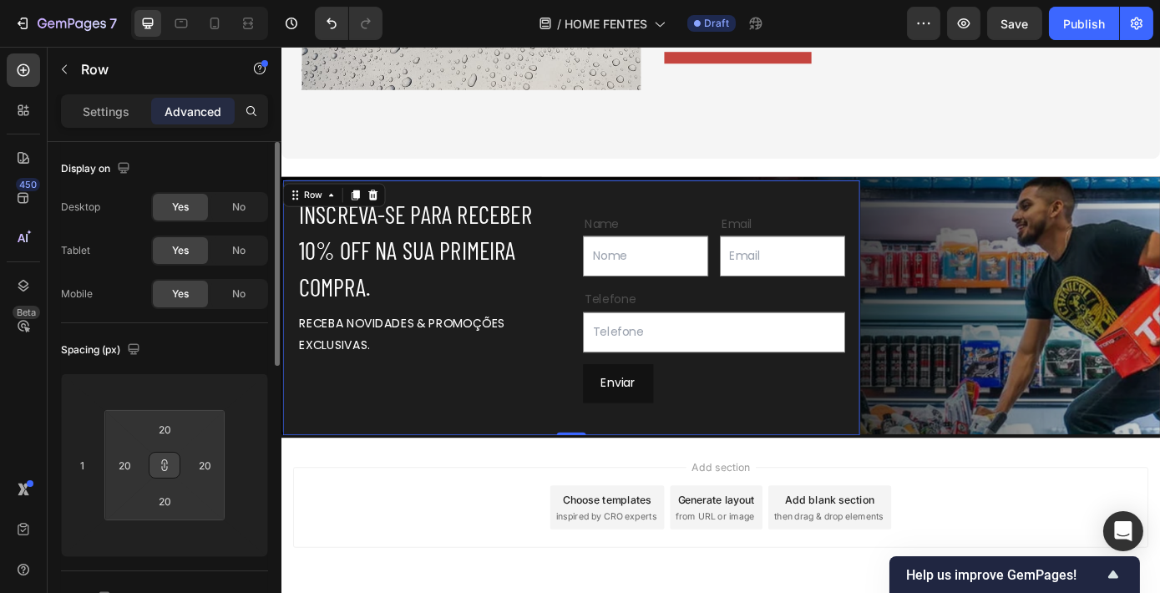
type input "28"
type input "32"
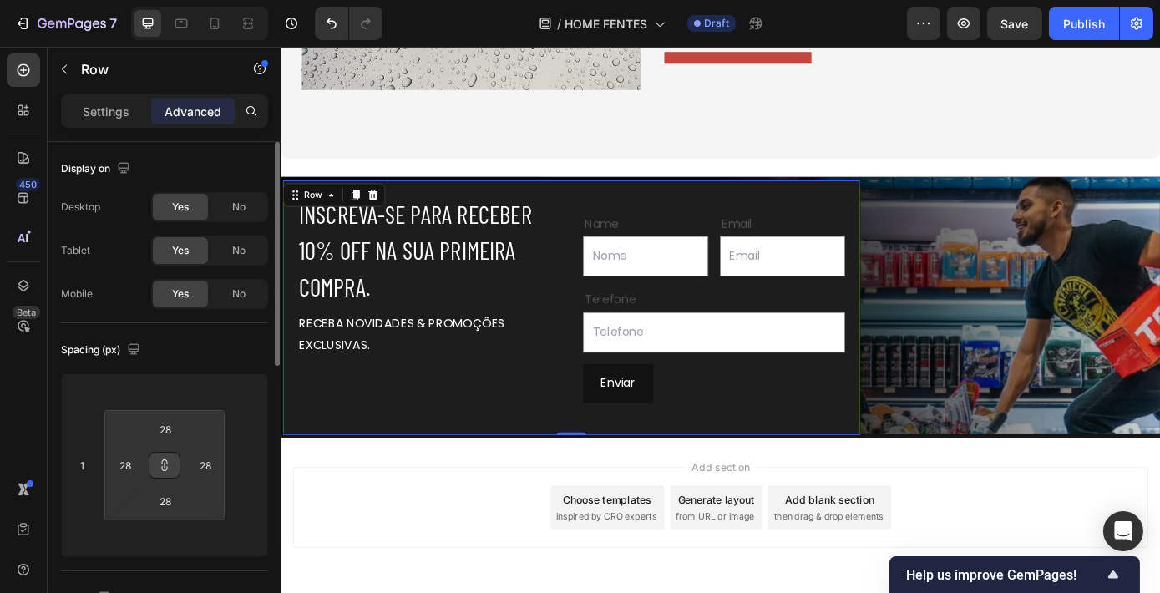
type input "32"
type input "34"
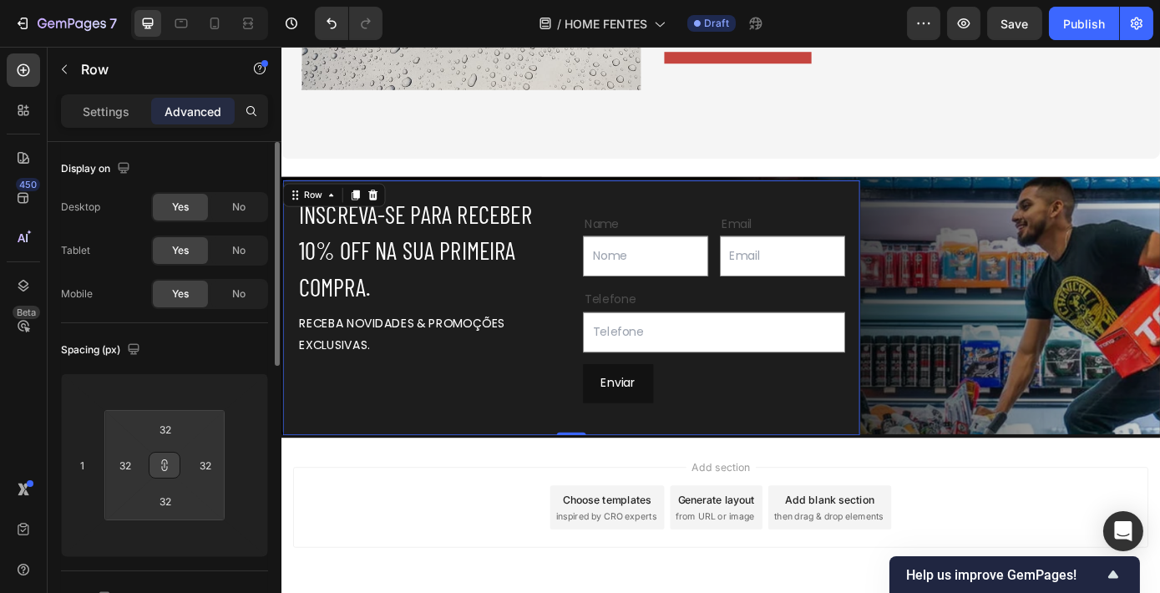
type input "34"
type input "38"
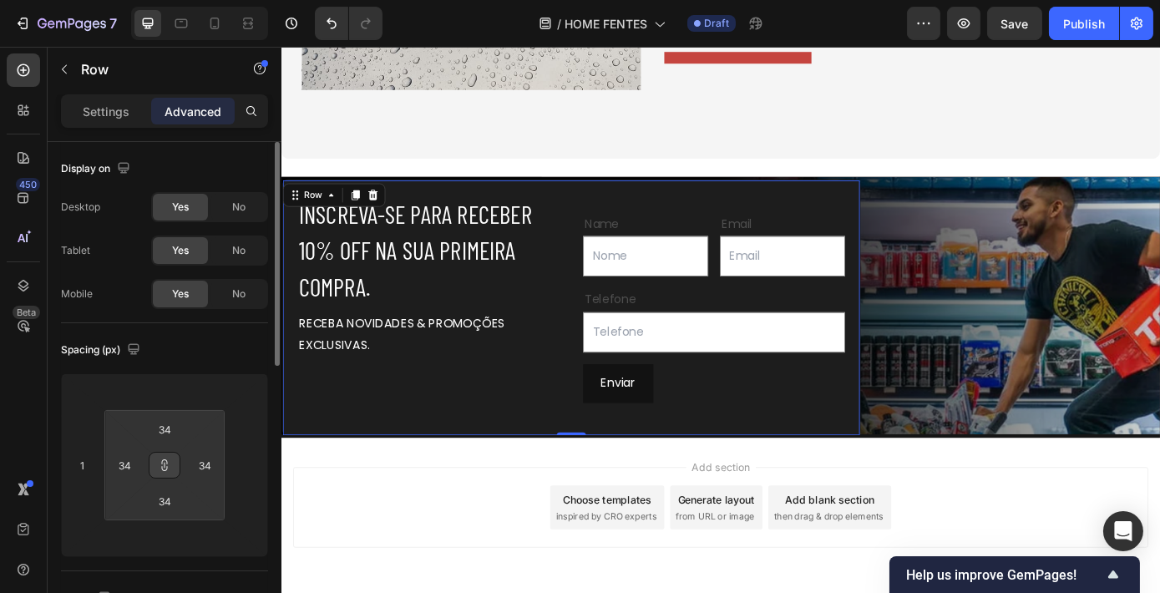
type input "38"
type input "40"
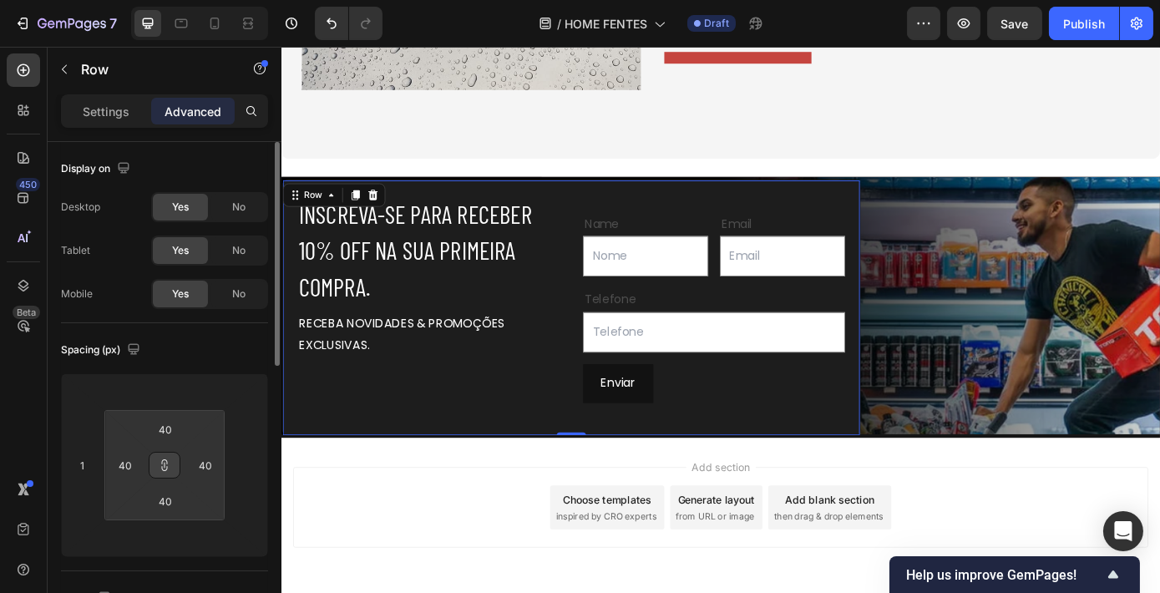
type input "42"
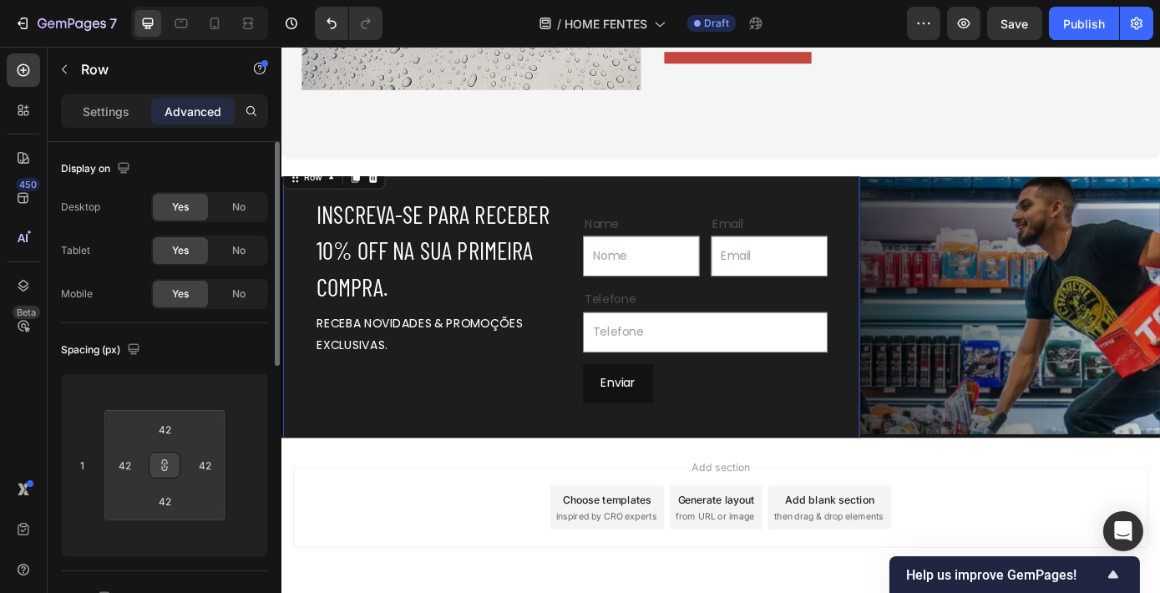
type input "44"
type input "46"
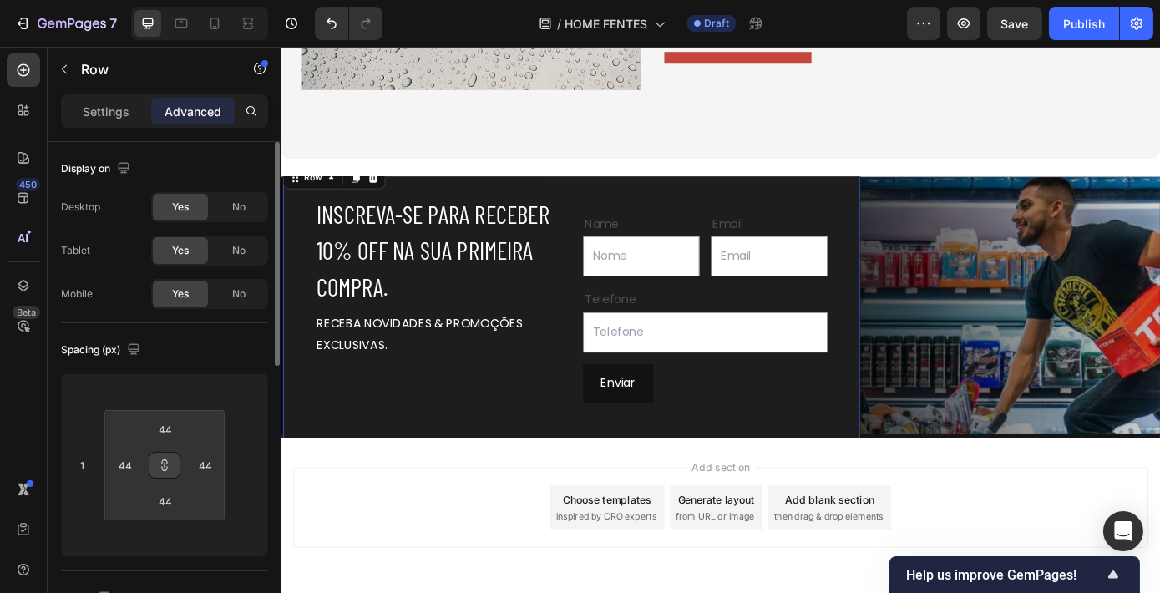
type input "46"
type input "48"
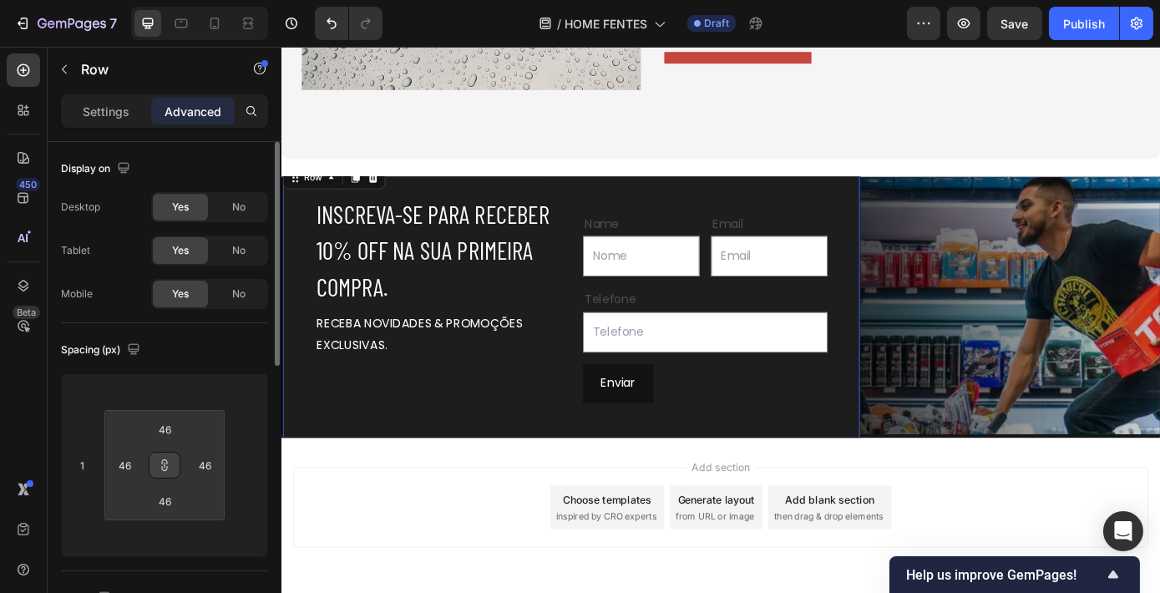
type input "48"
type input "50"
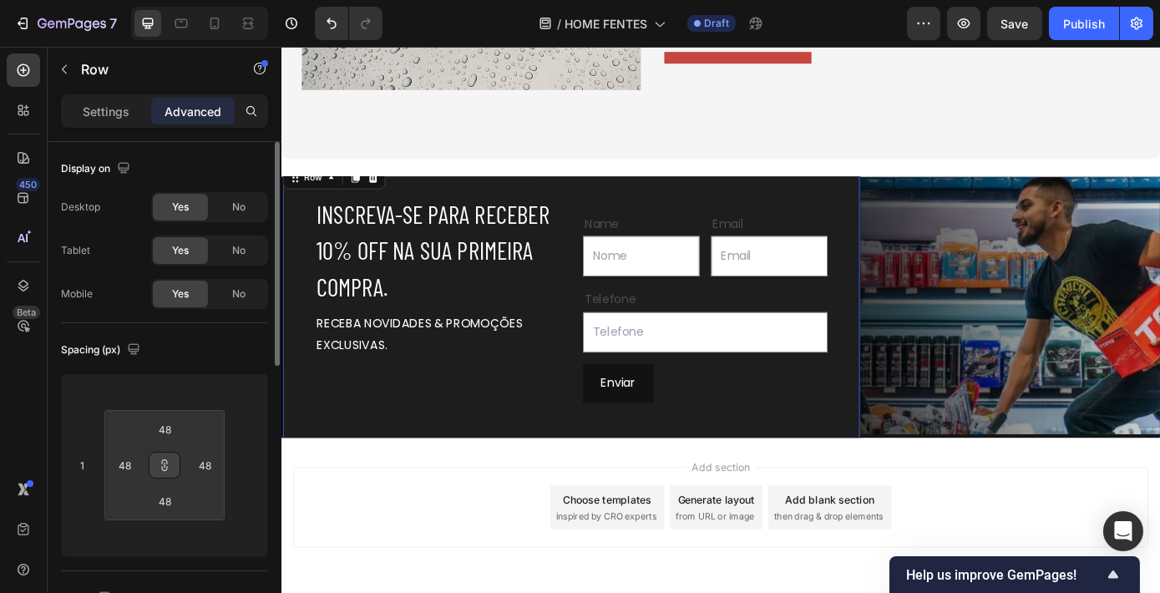
type input "50"
type input "54"
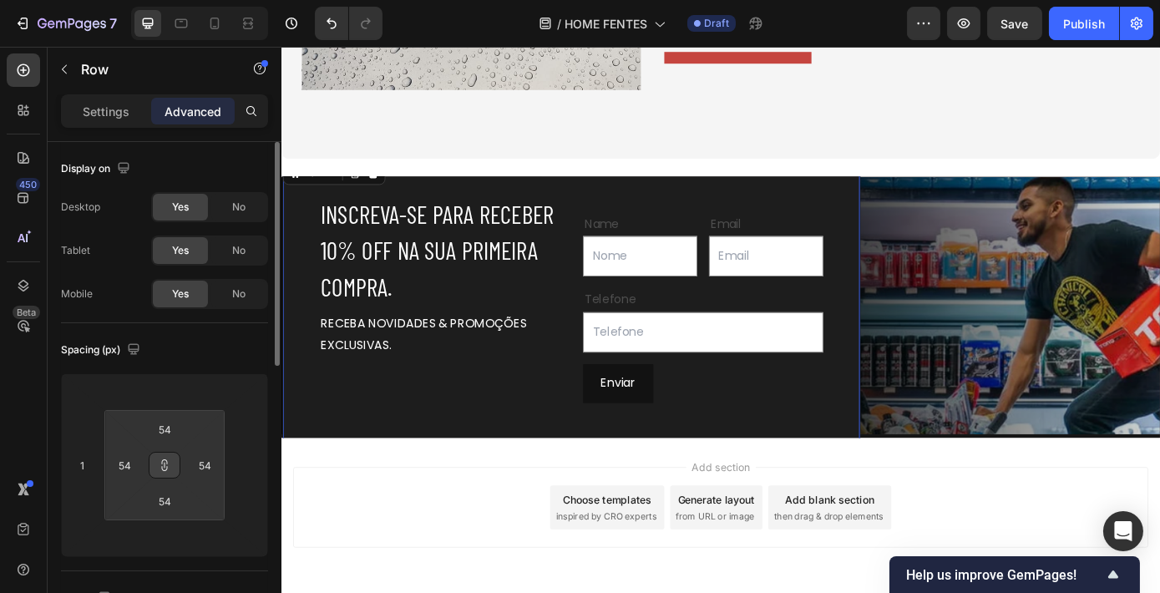
type input "56"
type input "58"
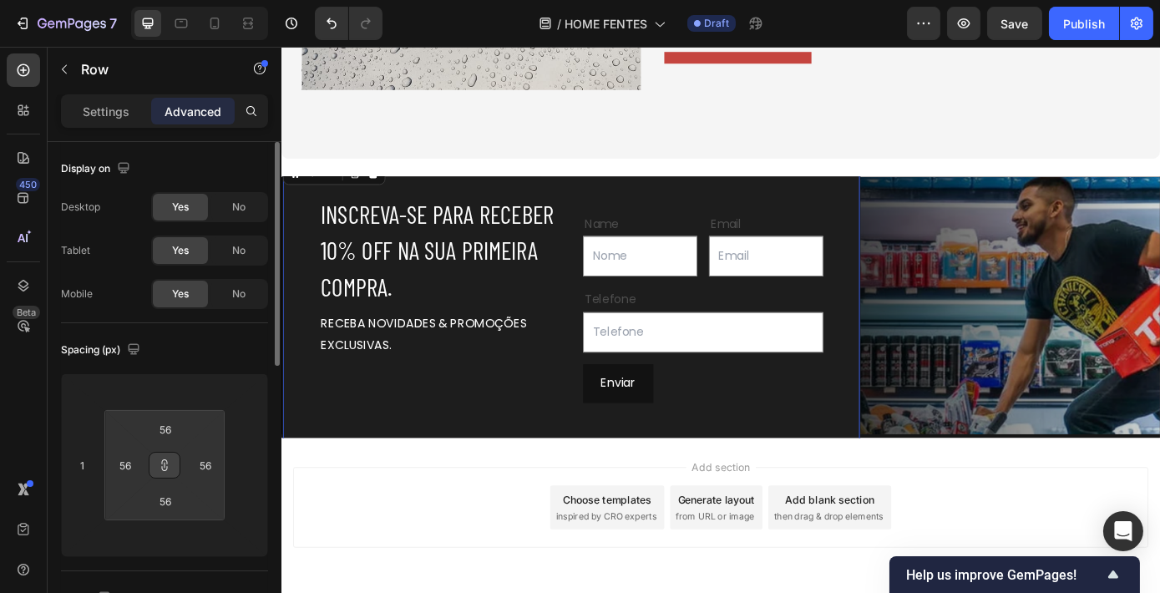
type input "58"
type input "60"
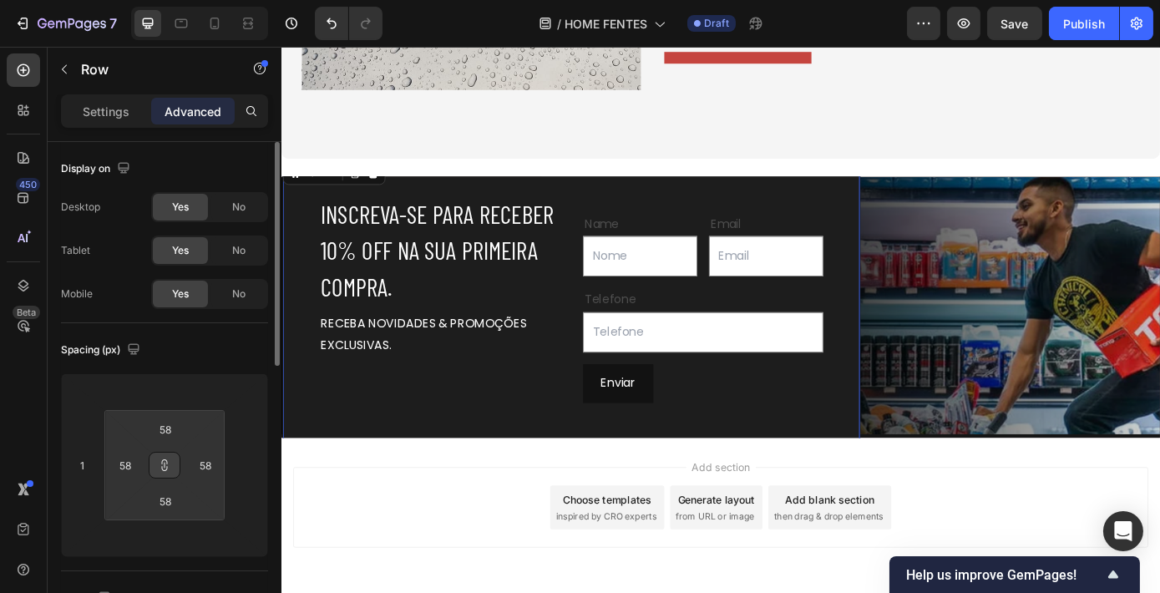
type input "60"
type input "62"
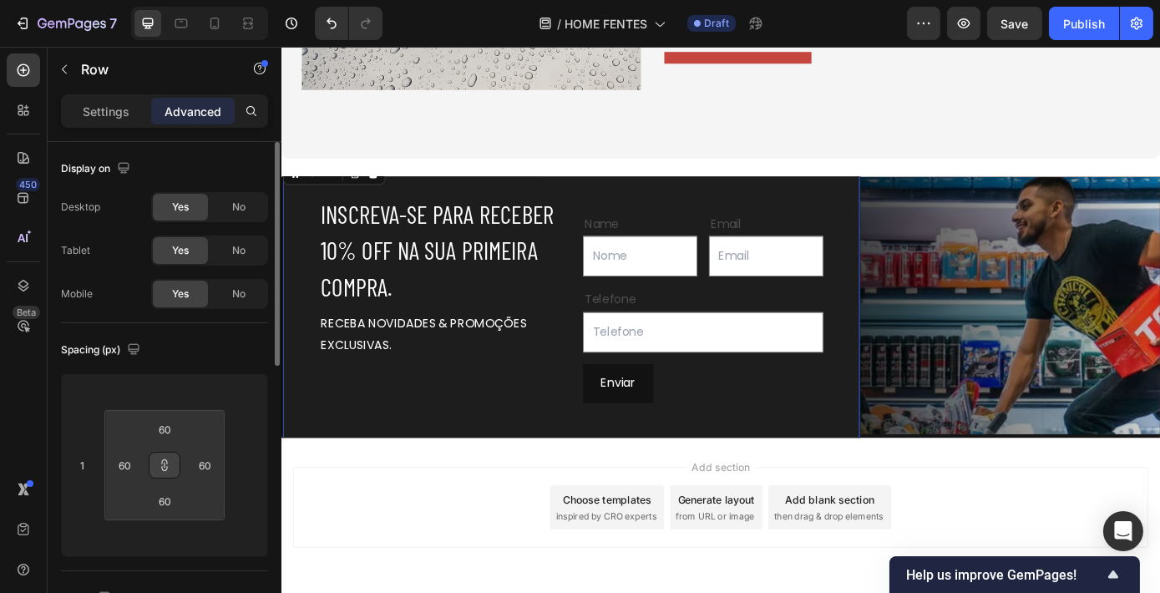
type input "62"
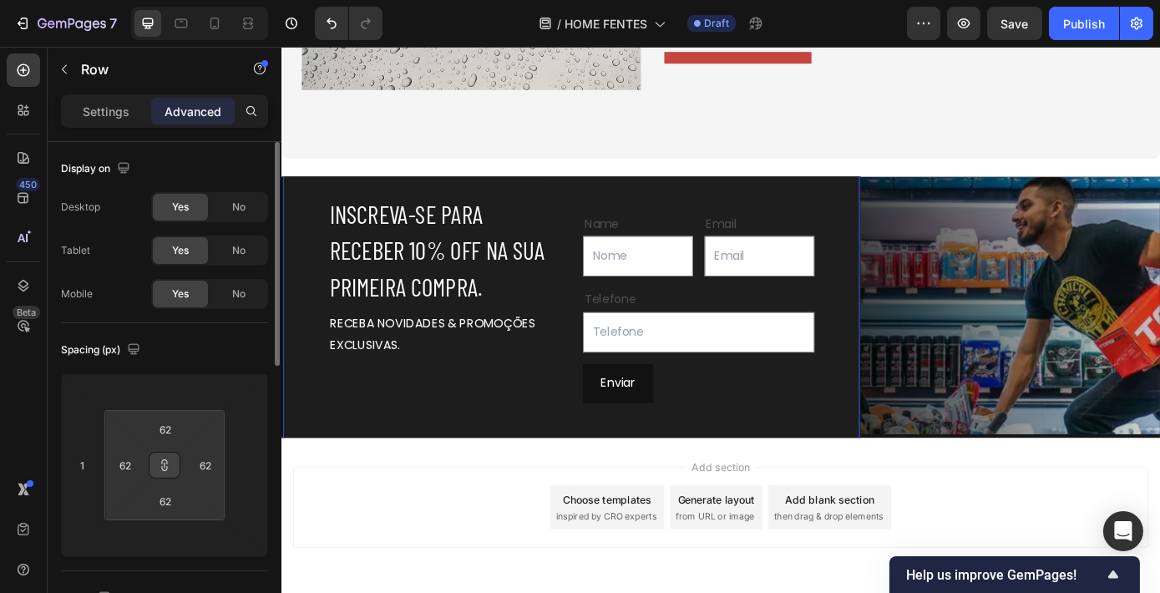
drag, startPoint x: 209, startPoint y: 444, endPoint x: 215, endPoint y: 427, distance: 17.7
click at [215, 0] on html "7 Version history / HOME FENTES Draft Preview Save Publish 450 Beta Sections(18…" at bounding box center [580, 0] width 1160 height 0
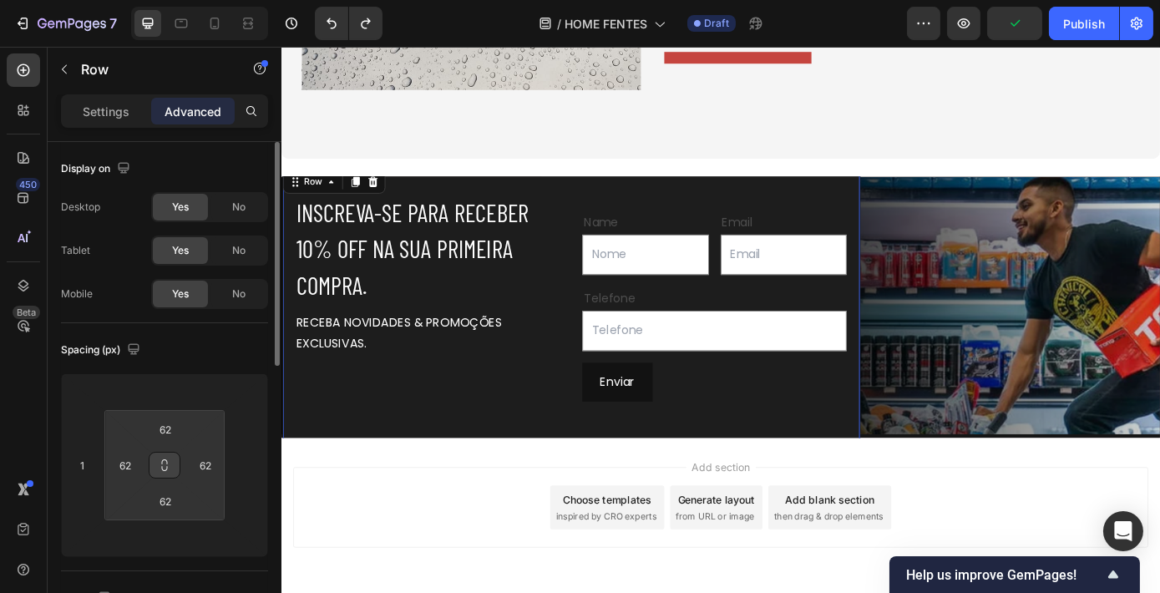
click at [486, 204] on div "INSCREVA-SE PARA RECEBER 10% OFF NA SUA PRIMEIRA COMPRA. Heading RECEBA NOVIDAD…" at bounding box center [611, 344] width 660 height 322
click at [331, 207] on div "Row" at bounding box center [316, 200] width 61 height 20
click at [109, 109] on p "Settings" at bounding box center [106, 112] width 47 height 18
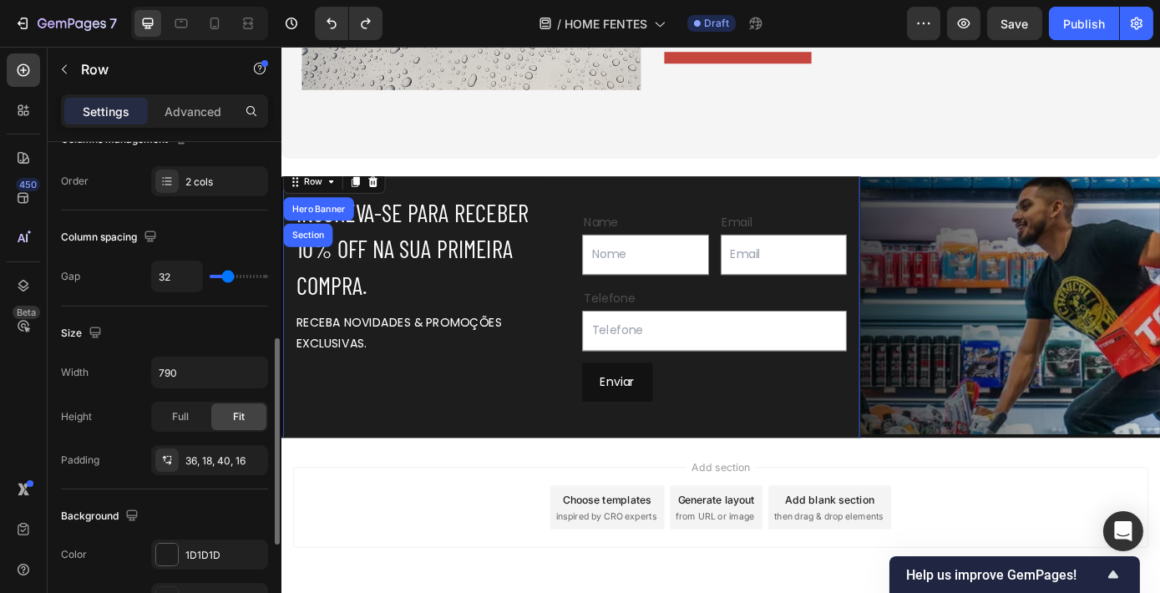
scroll to position [370, 0]
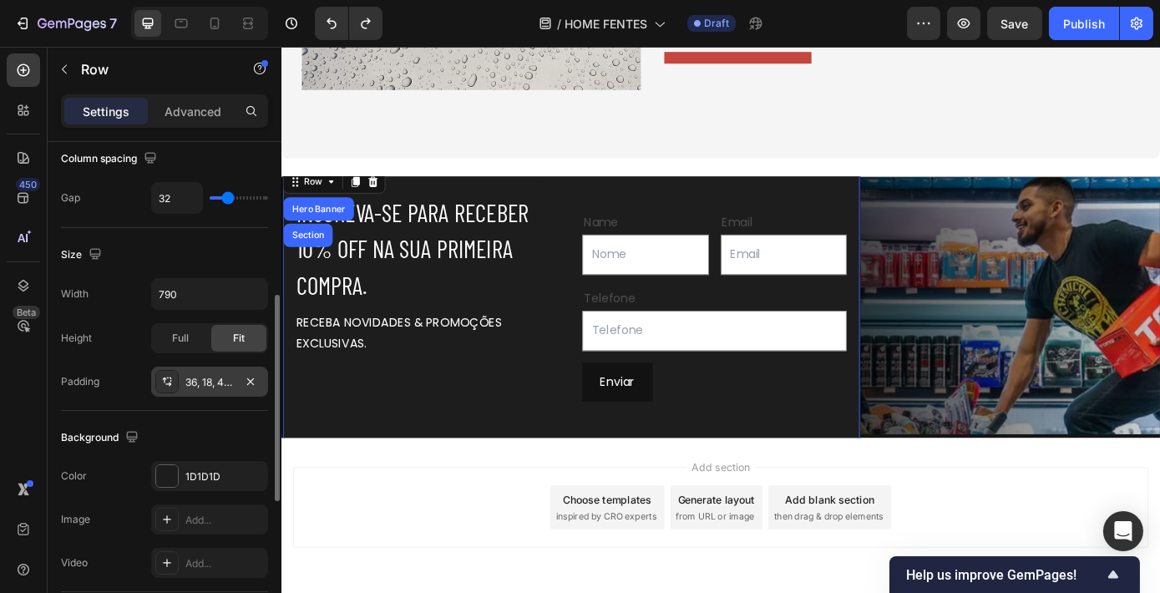
click at [168, 383] on icon at bounding box center [166, 381] width 13 height 13
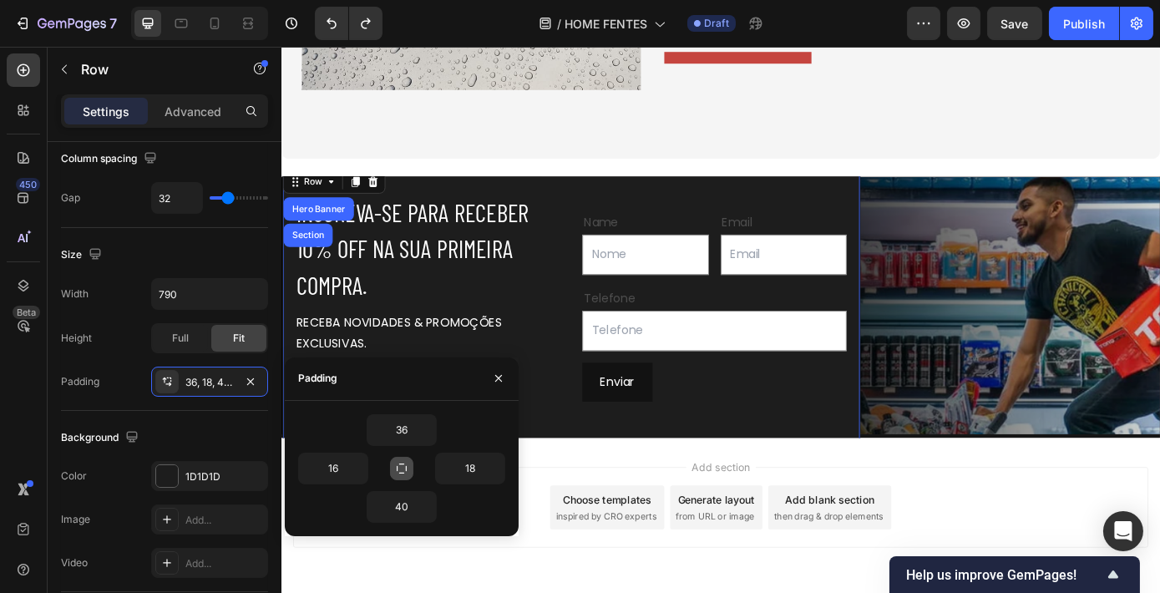
click at [402, 467] on icon "button" at bounding box center [401, 468] width 13 height 13
type input "36"
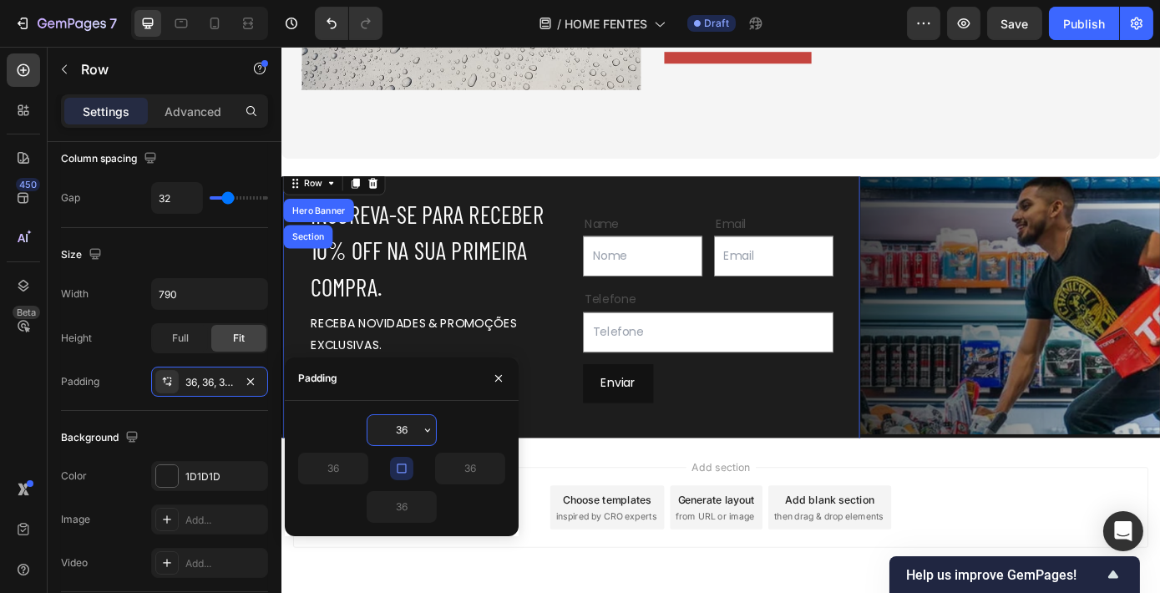
click at [414, 422] on input "36" at bounding box center [401, 430] width 68 height 30
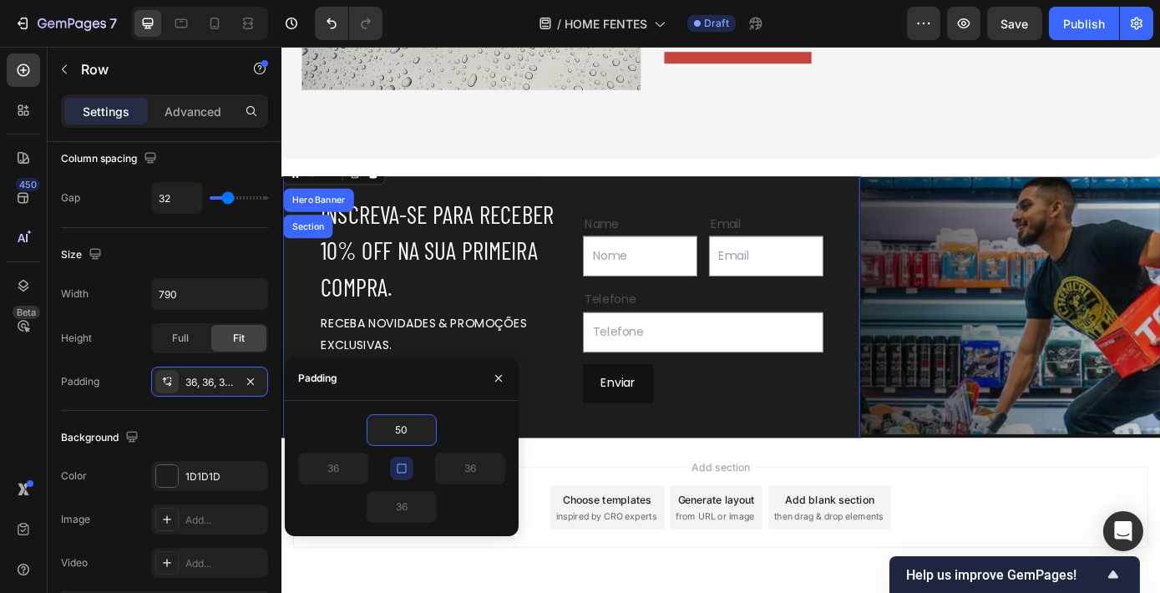
type input "50"
click at [397, 464] on icon "button" at bounding box center [401, 467] width 9 height 9
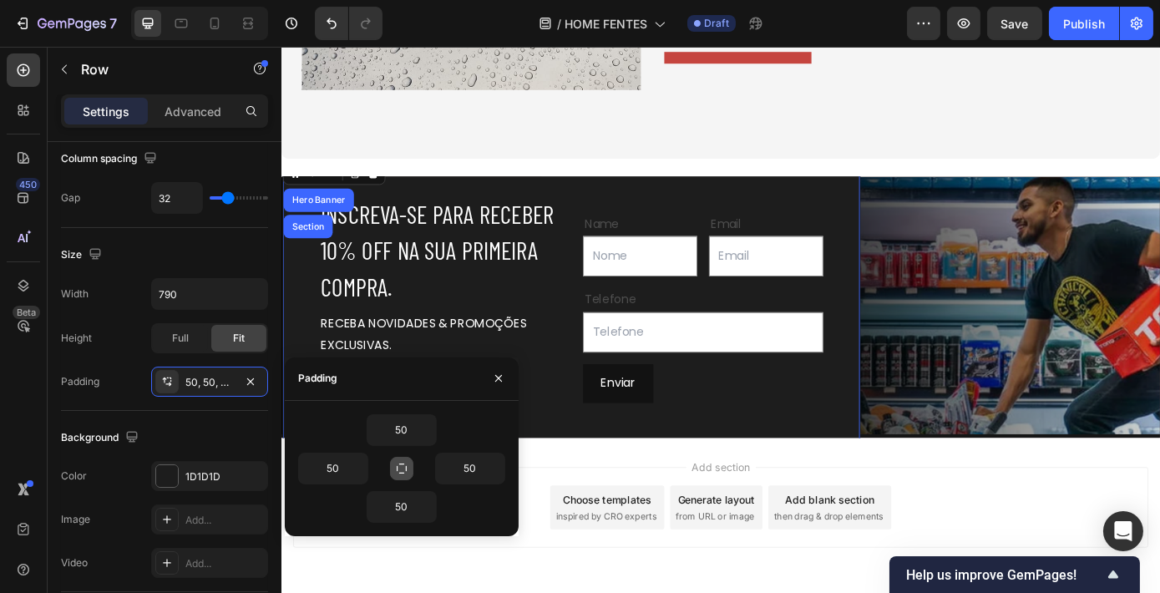
click at [396, 472] on icon "button" at bounding box center [401, 468] width 13 height 13
click at [420, 428] on button "button" at bounding box center [427, 430] width 17 height 30
click at [406, 427] on input "50" at bounding box center [401, 430] width 68 height 30
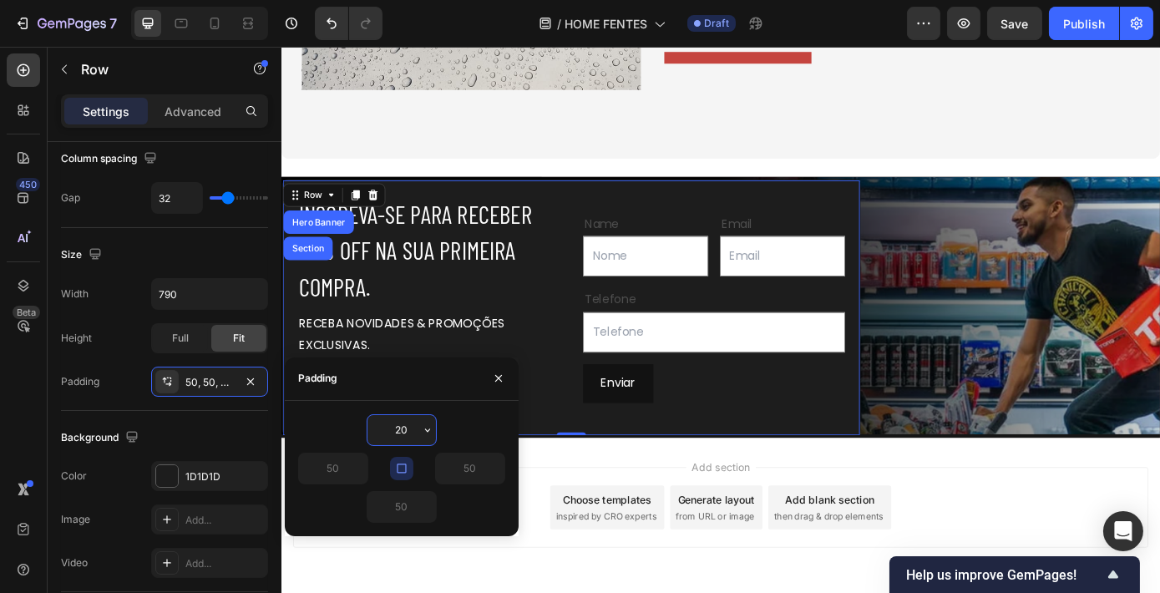
type input "2"
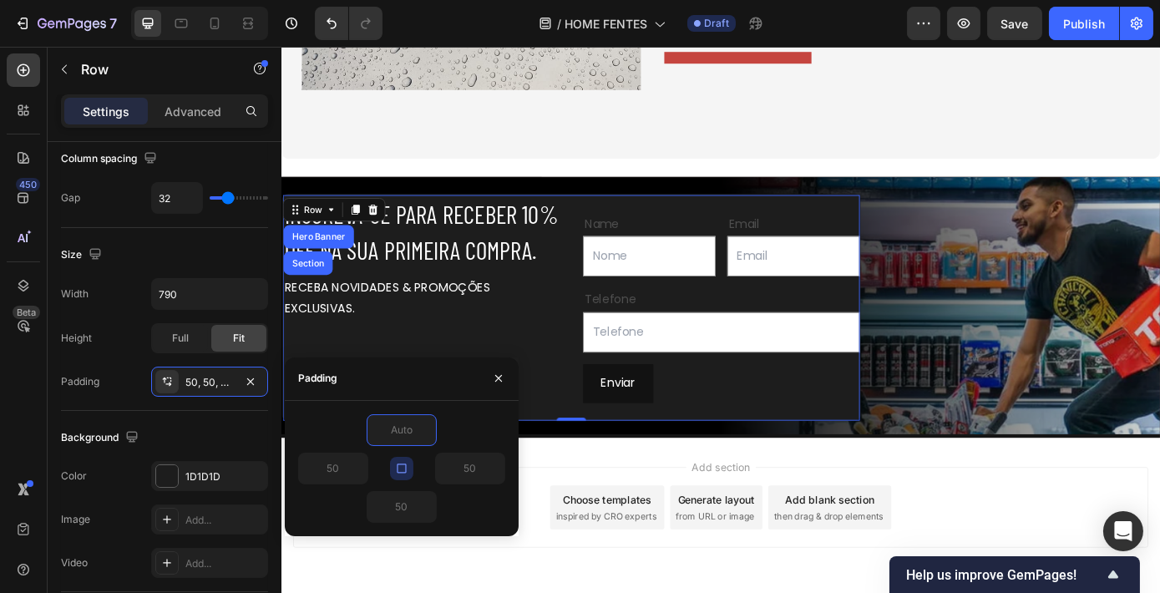
type input "0"
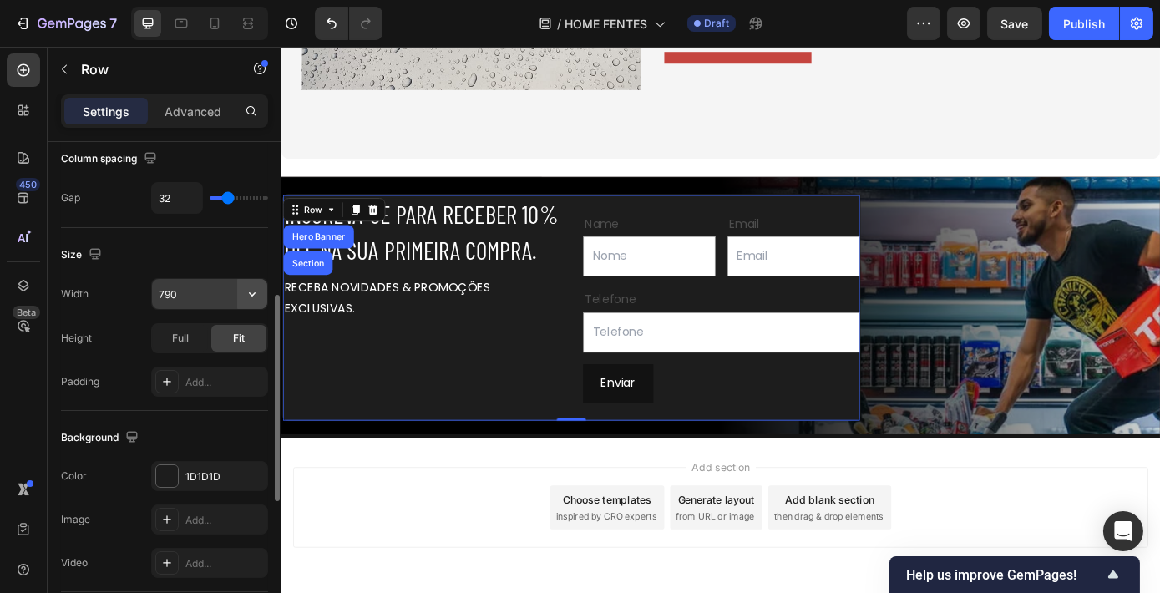
click at [245, 292] on icon "button" at bounding box center [252, 294] width 17 height 17
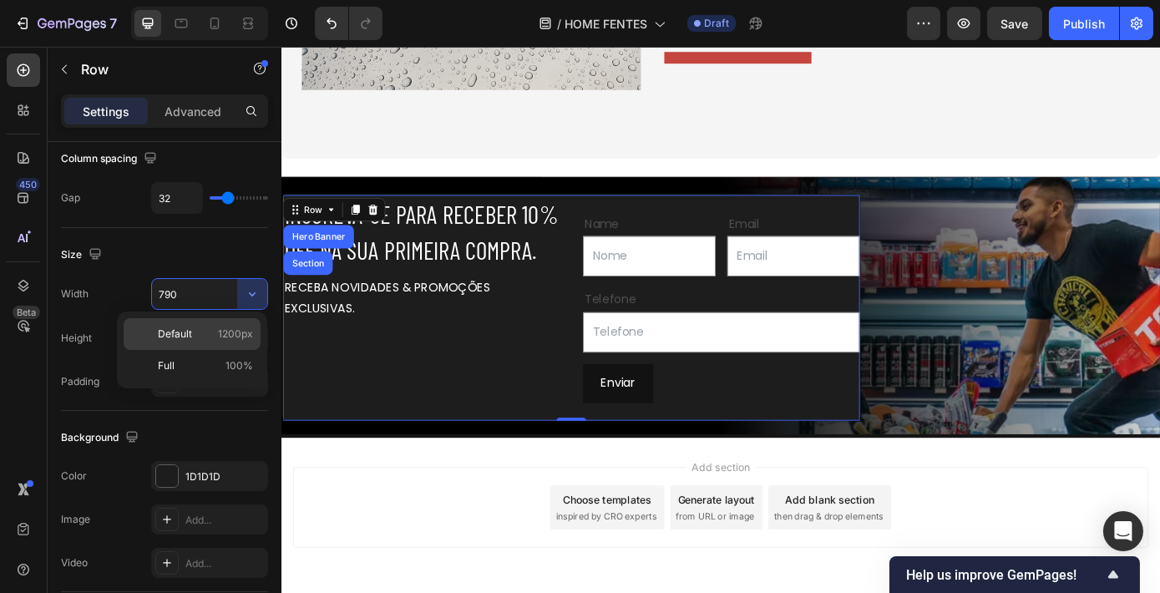
click at [210, 338] on p "Default 1200px" at bounding box center [205, 333] width 95 height 15
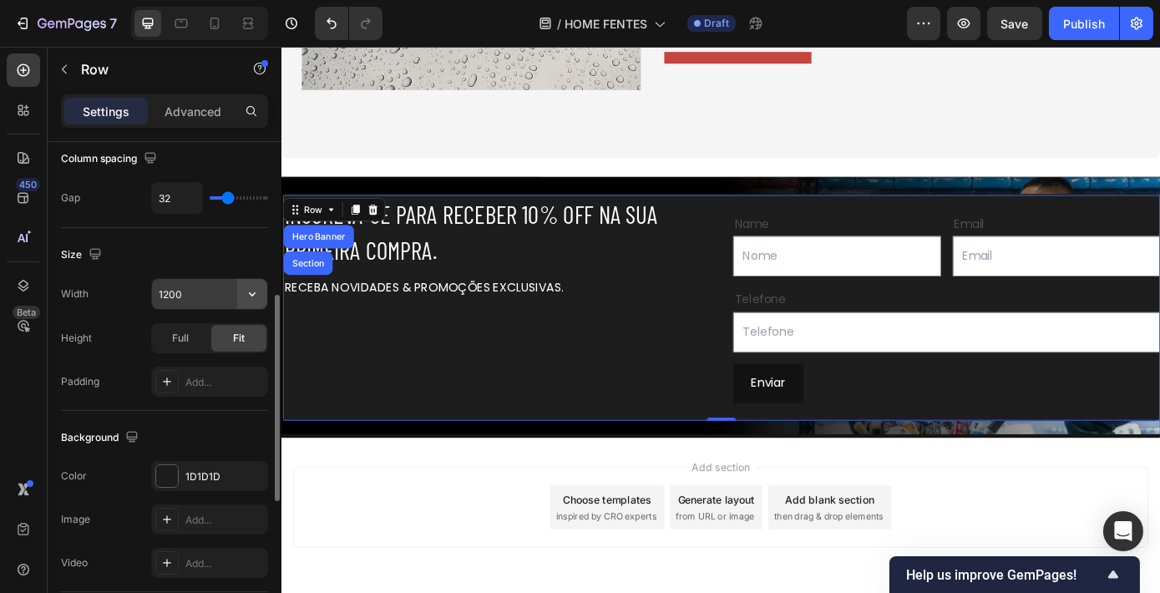
click at [245, 291] on icon "button" at bounding box center [252, 294] width 17 height 17
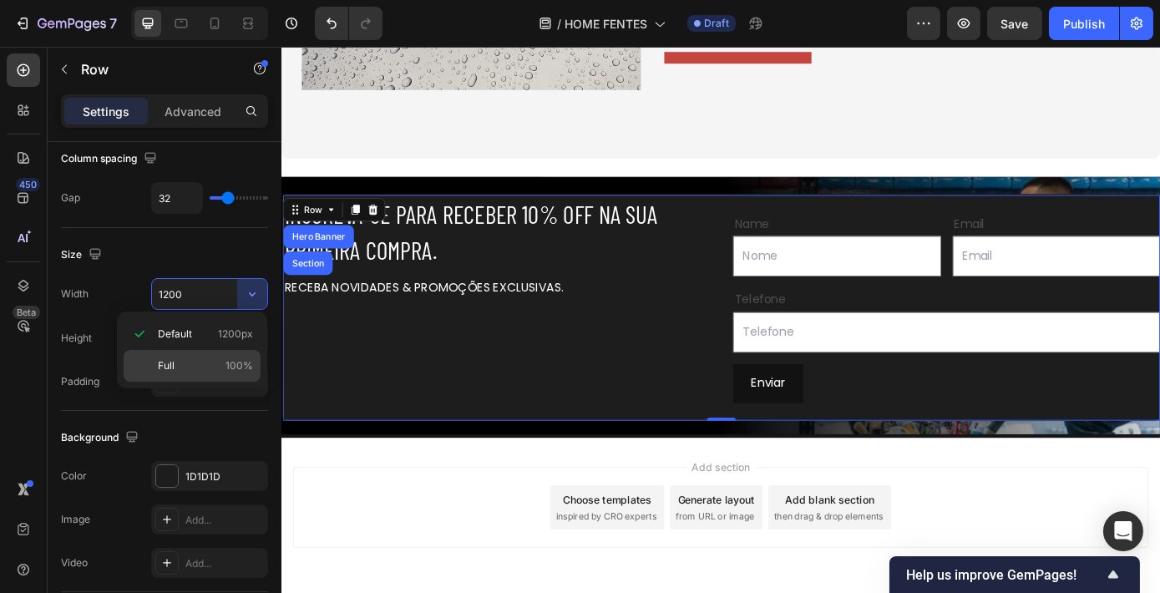
click at [226, 372] on span "100%" at bounding box center [239, 365] width 28 height 15
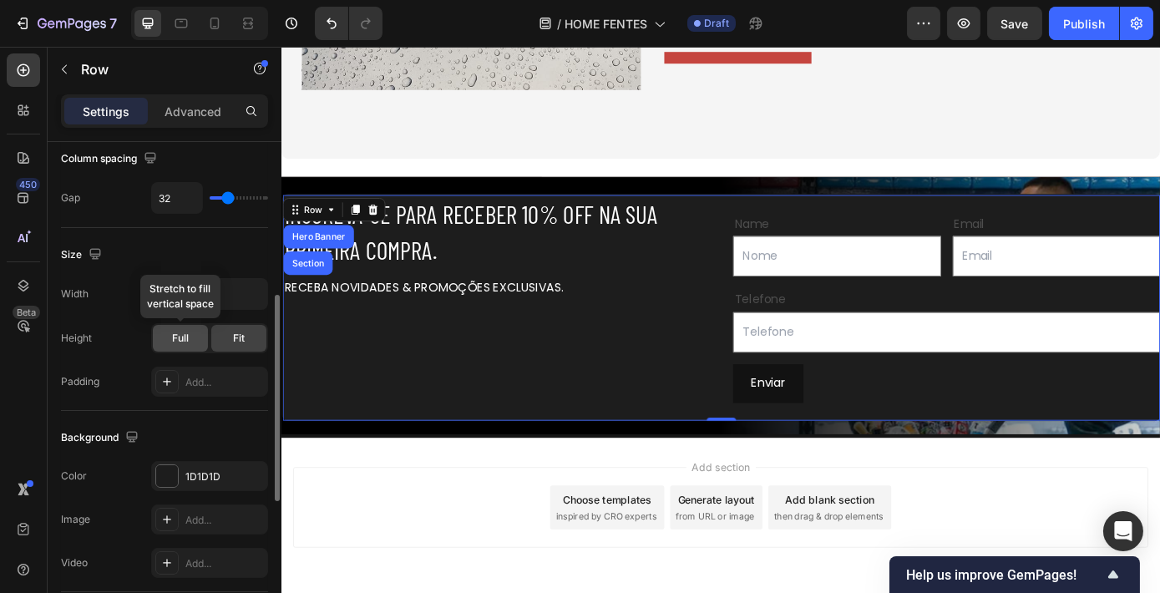
click at [191, 337] on div "Full" at bounding box center [180, 338] width 55 height 27
click at [215, 335] on div "Fit" at bounding box center [238, 338] width 55 height 27
click at [240, 301] on button "button" at bounding box center [252, 294] width 30 height 30
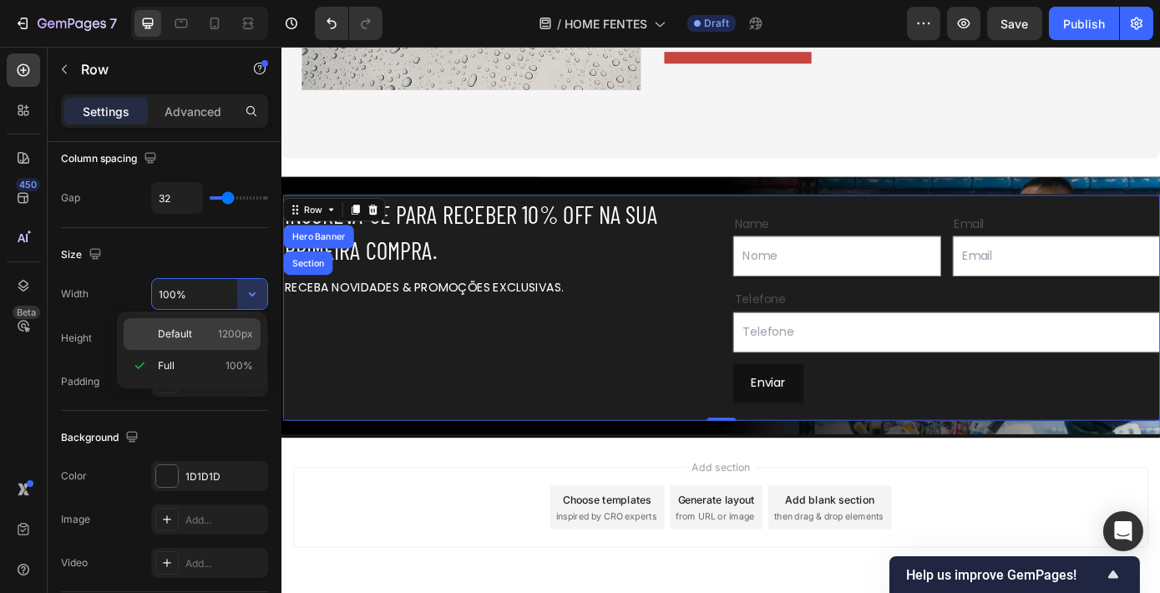
click at [226, 325] on div "Default 1200px" at bounding box center [192, 334] width 137 height 32
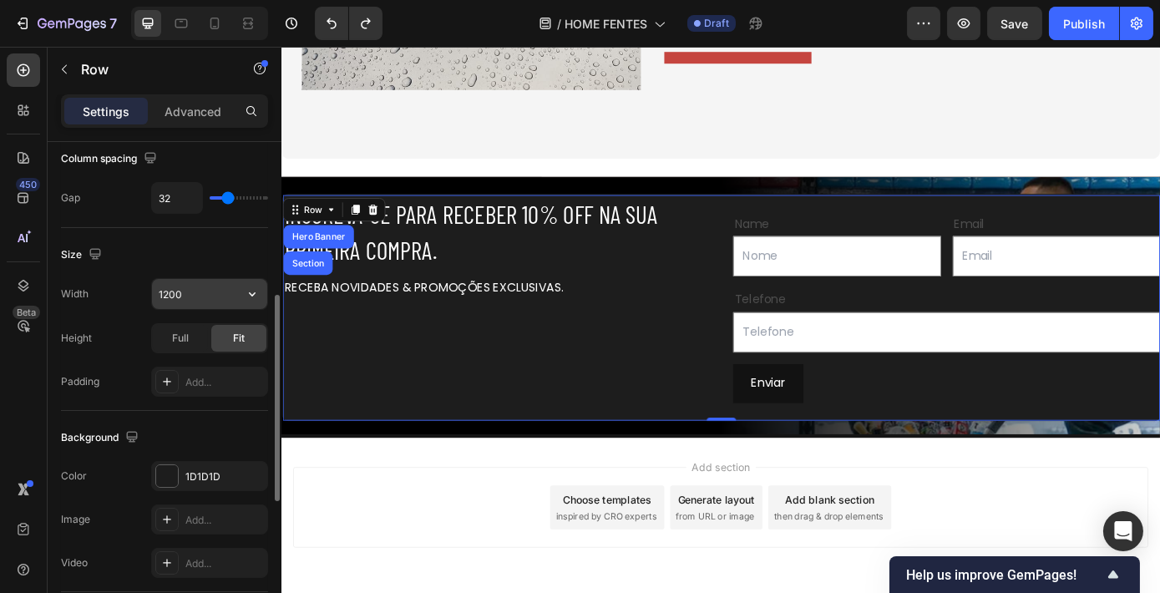
type input "790"
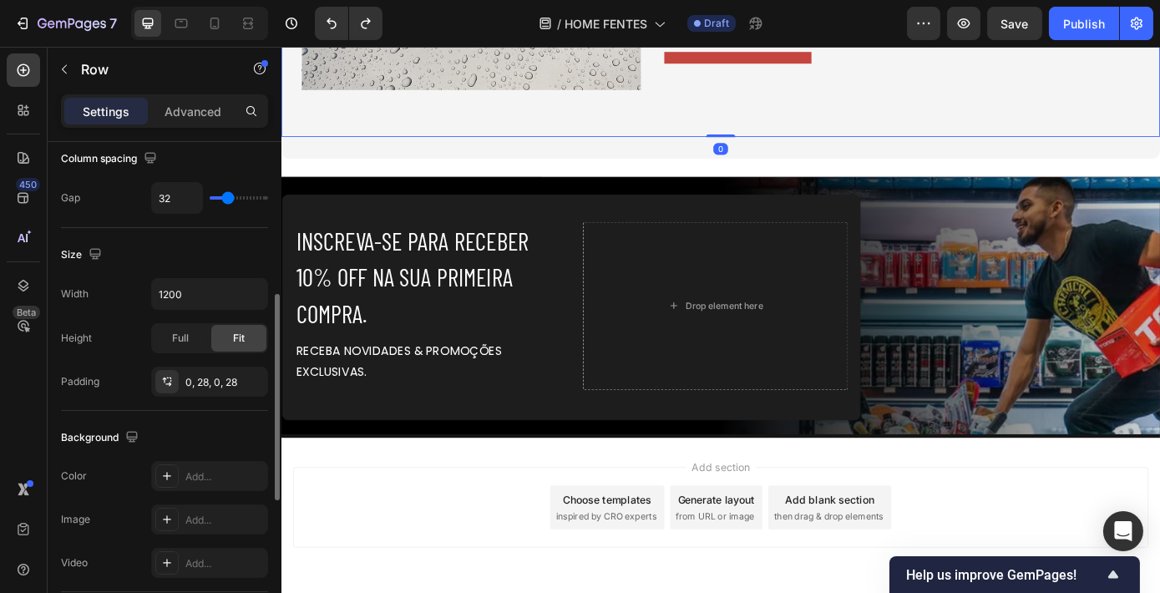
scroll to position [369, 0]
click at [249, 23] on icon at bounding box center [250, 23] width 5 height 4
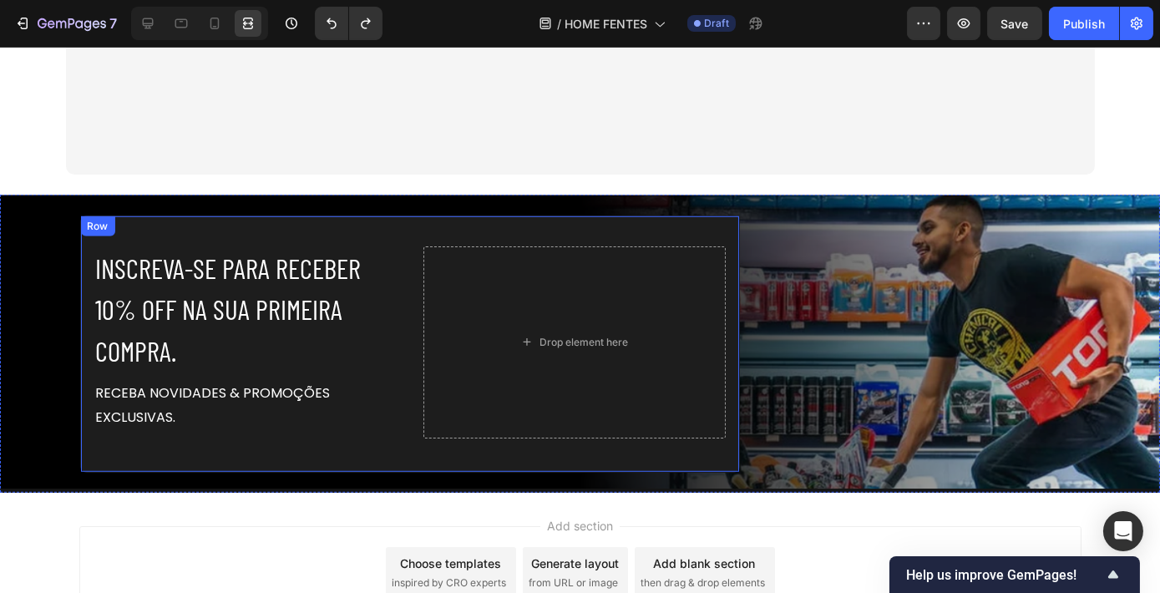
scroll to position [2747, 0]
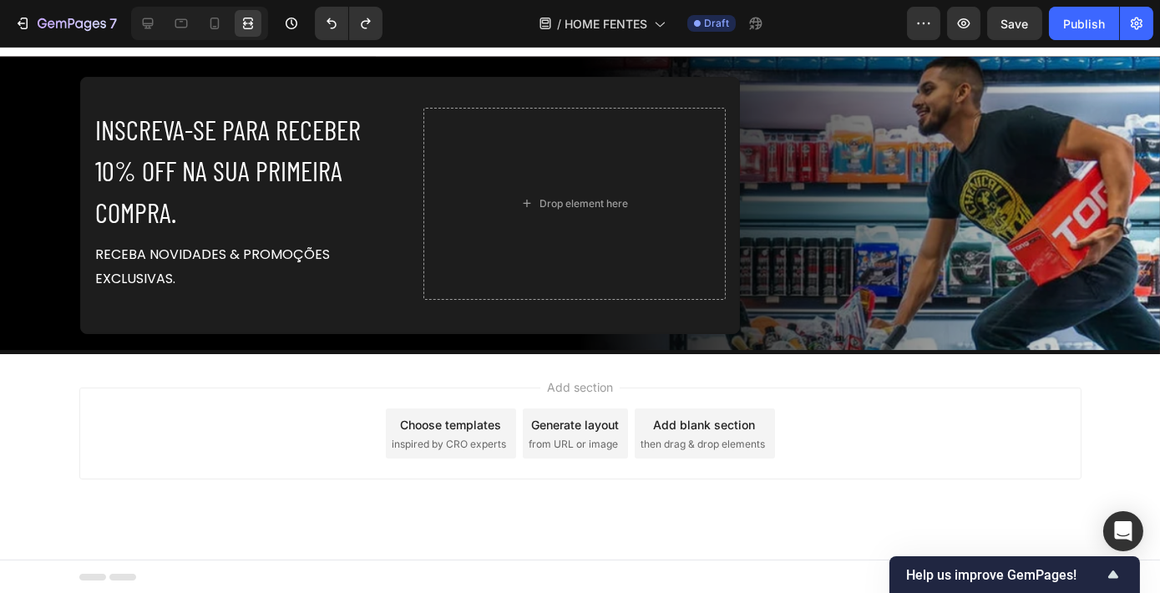
click at [745, 372] on div "Add section Choose templates inspired by CRO experts Generate layout from URL o…" at bounding box center [580, 456] width 1160 height 205
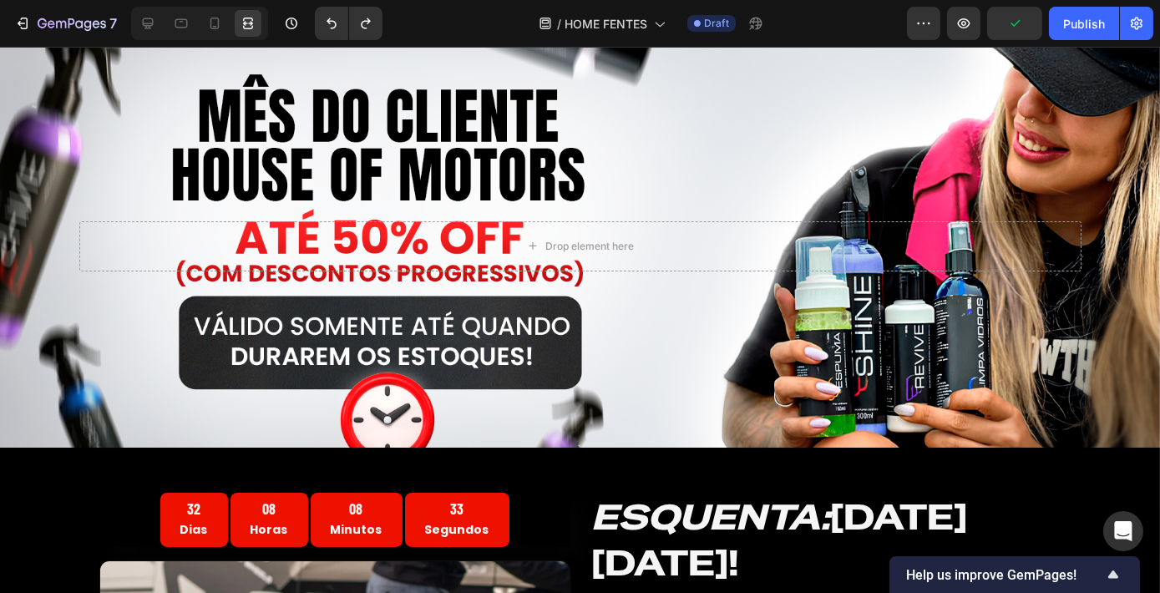
scroll to position [0, 0]
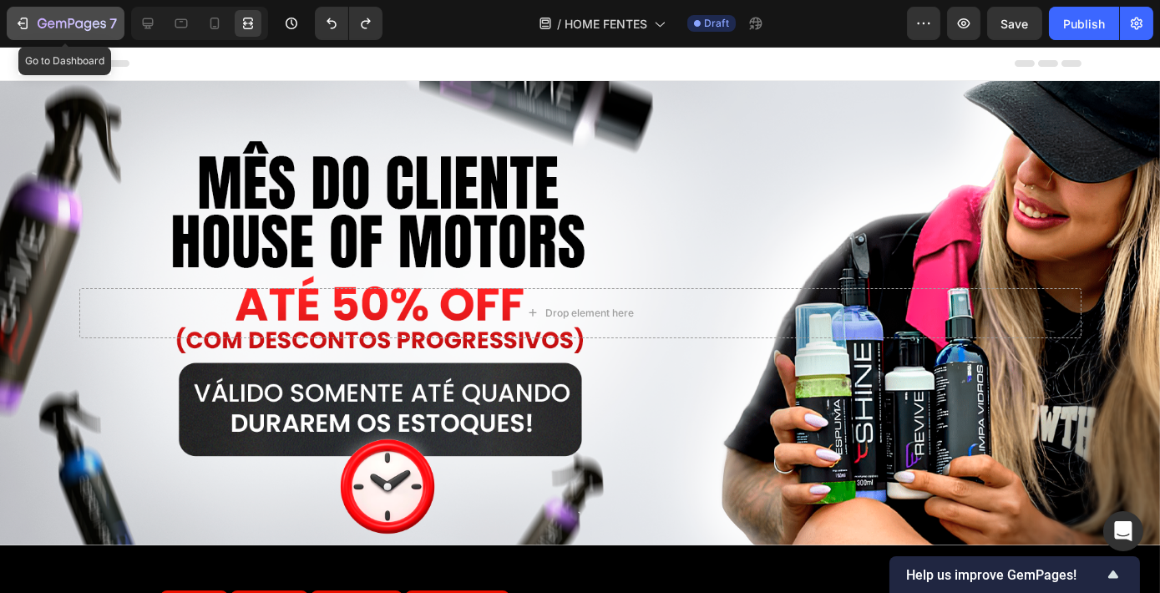
click at [74, 26] on icon "button" at bounding box center [72, 25] width 68 height 14
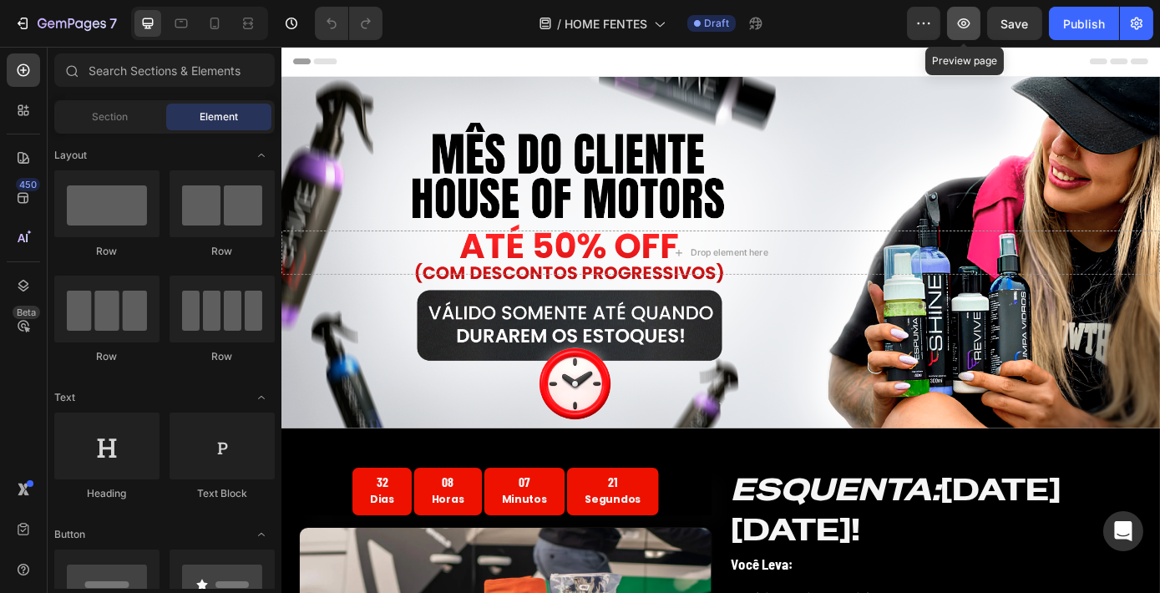
click at [968, 31] on icon "button" at bounding box center [963, 23] width 17 height 17
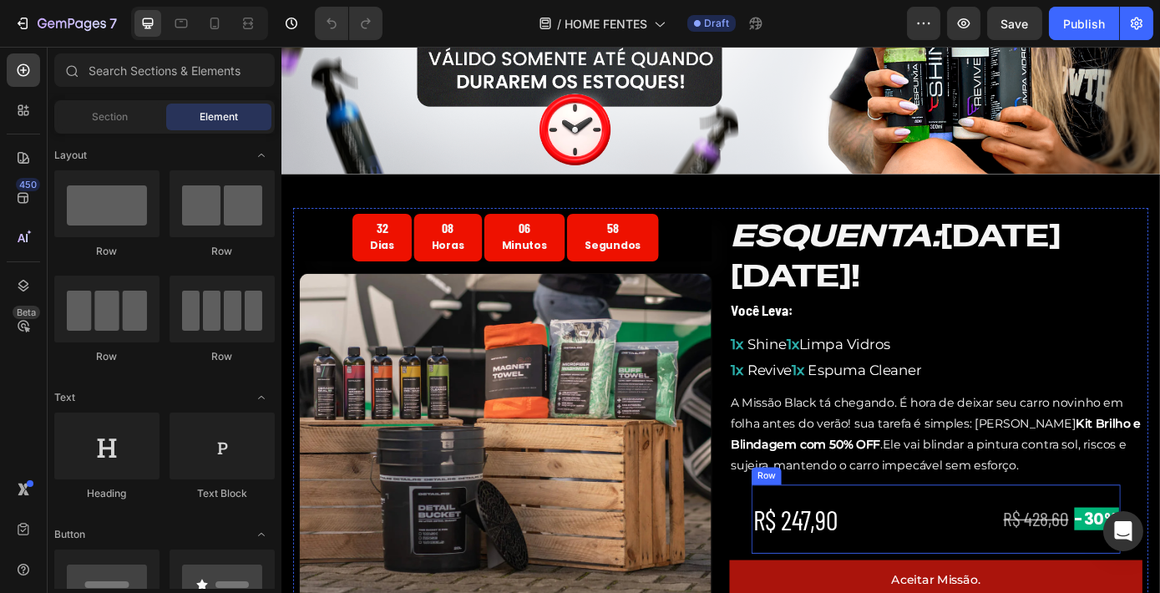
scroll to position [394, 0]
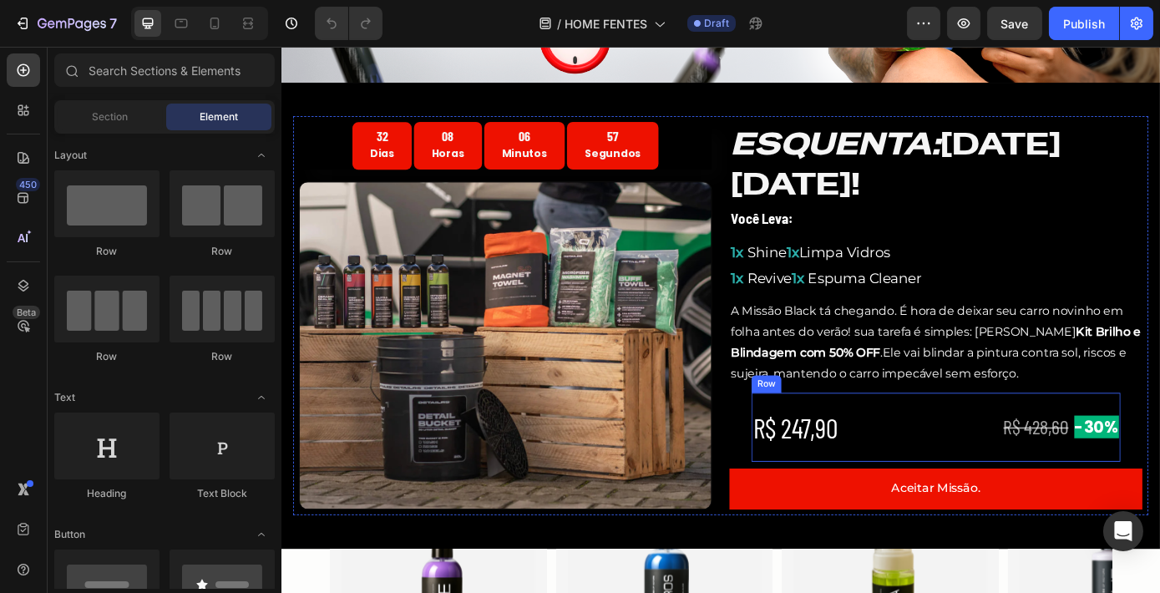
click at [971, 477] on div "R$ 247,90 Heading" at bounding box center [957, 481] width 282 height 78
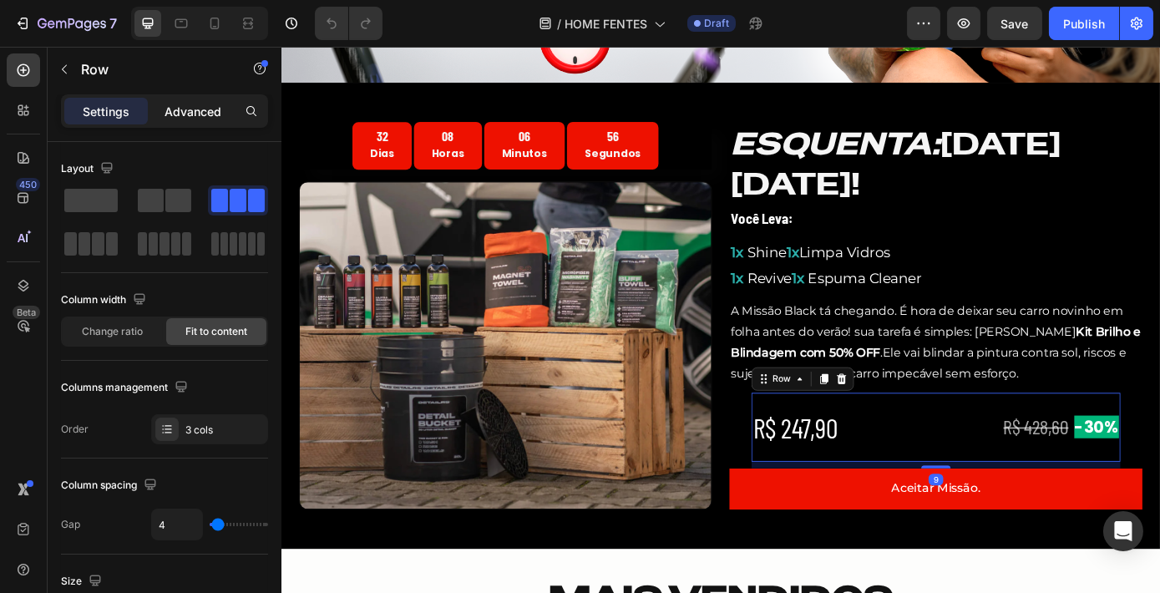
click at [196, 109] on p "Advanced" at bounding box center [192, 112] width 57 height 18
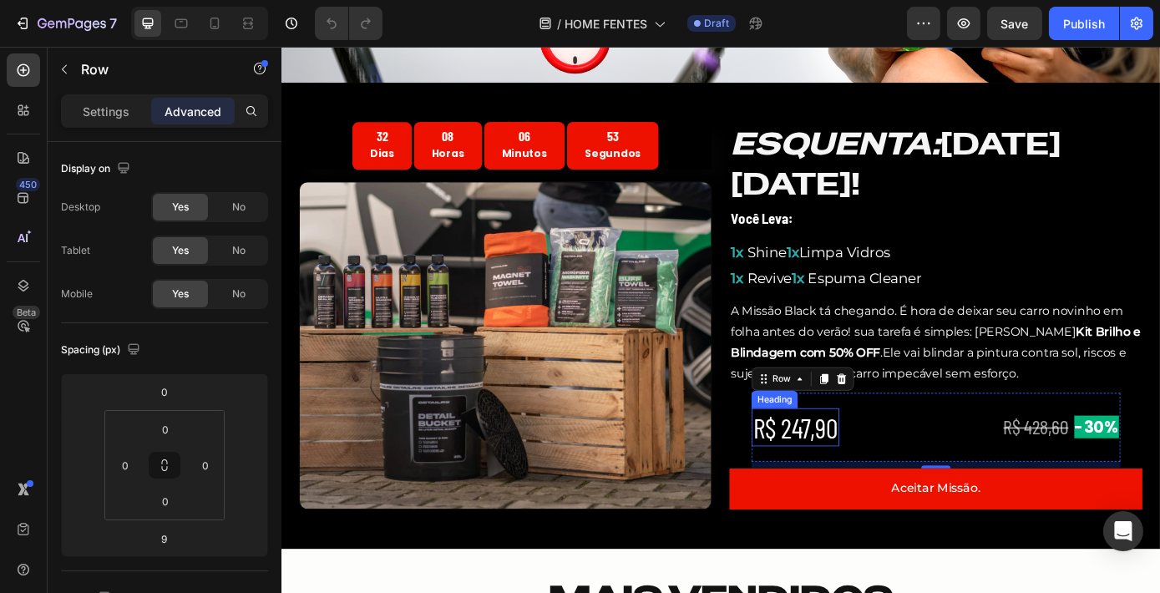
click at [855, 483] on h2 "R$ 247,90" at bounding box center [866, 480] width 100 height 43
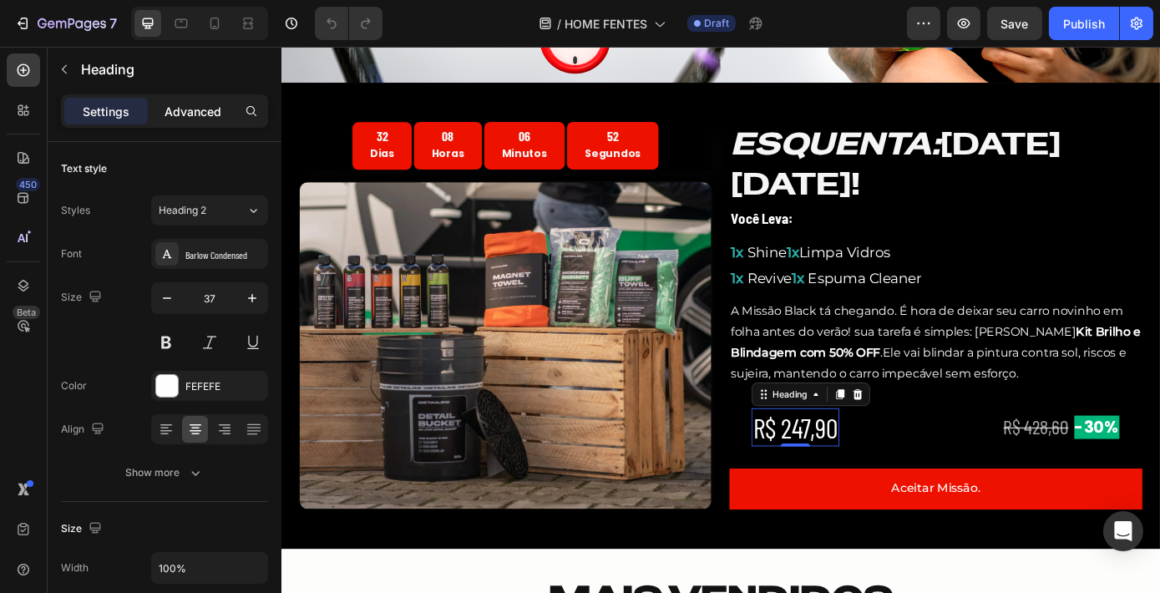
click at [194, 117] on p "Advanced" at bounding box center [192, 112] width 57 height 18
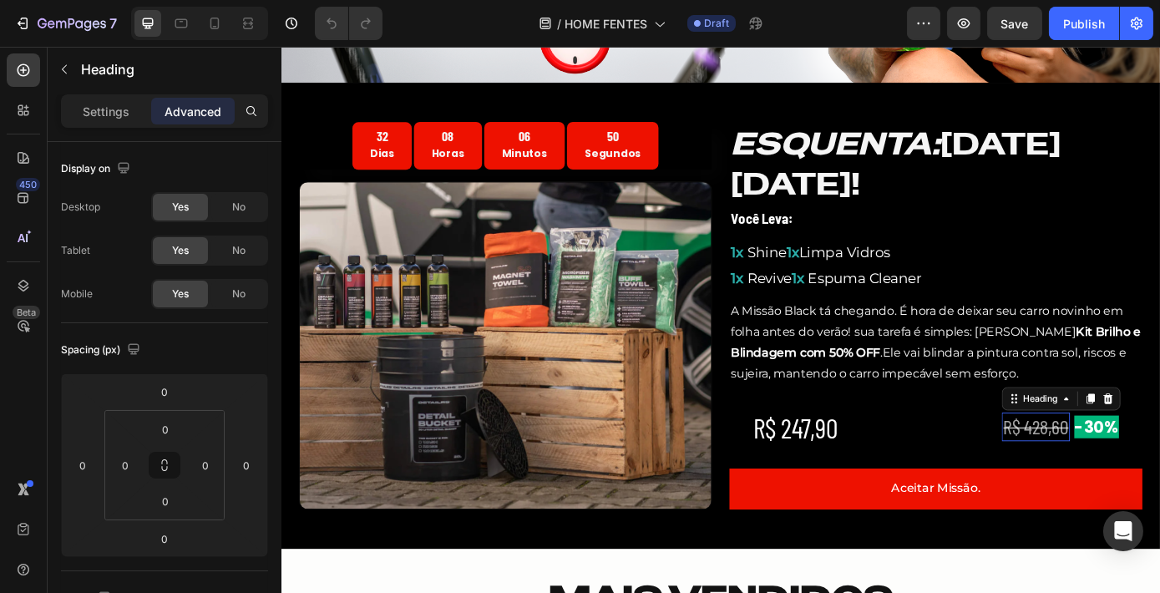
click at [1106, 484] on s "R$ 428,60" at bounding box center [1141, 480] width 74 height 27
click at [86, 118] on p "Settings" at bounding box center [106, 112] width 47 height 18
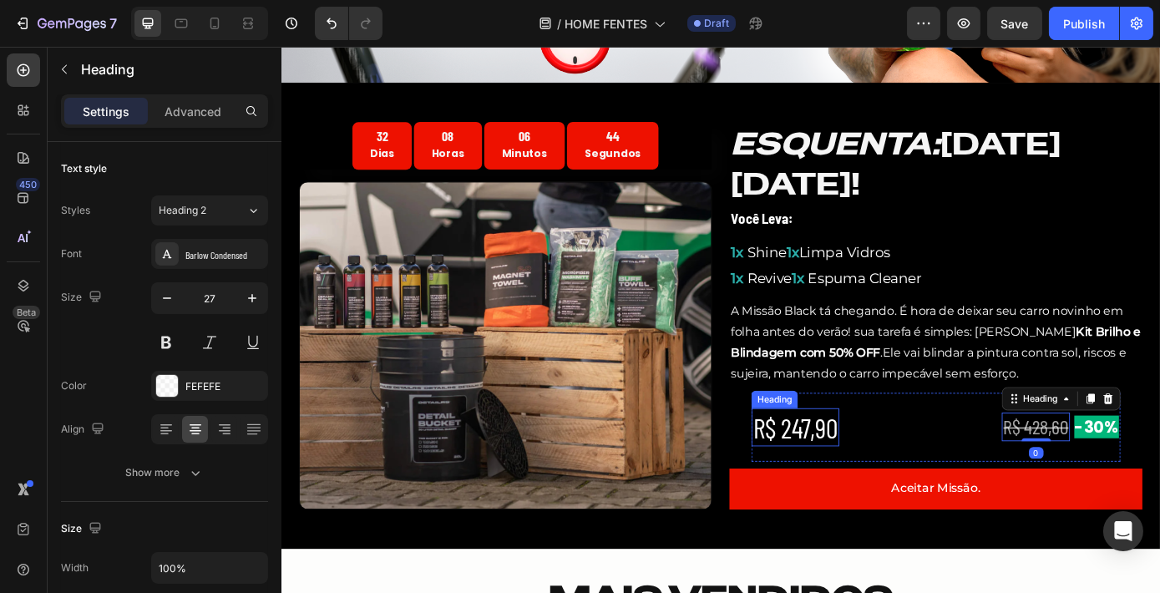
click at [889, 480] on h2 "R$ 247,90" at bounding box center [866, 480] width 100 height 43
click at [1108, 483] on s "R$ 428,60" at bounding box center [1141, 480] width 74 height 27
click at [199, 104] on p "Advanced" at bounding box center [192, 112] width 57 height 18
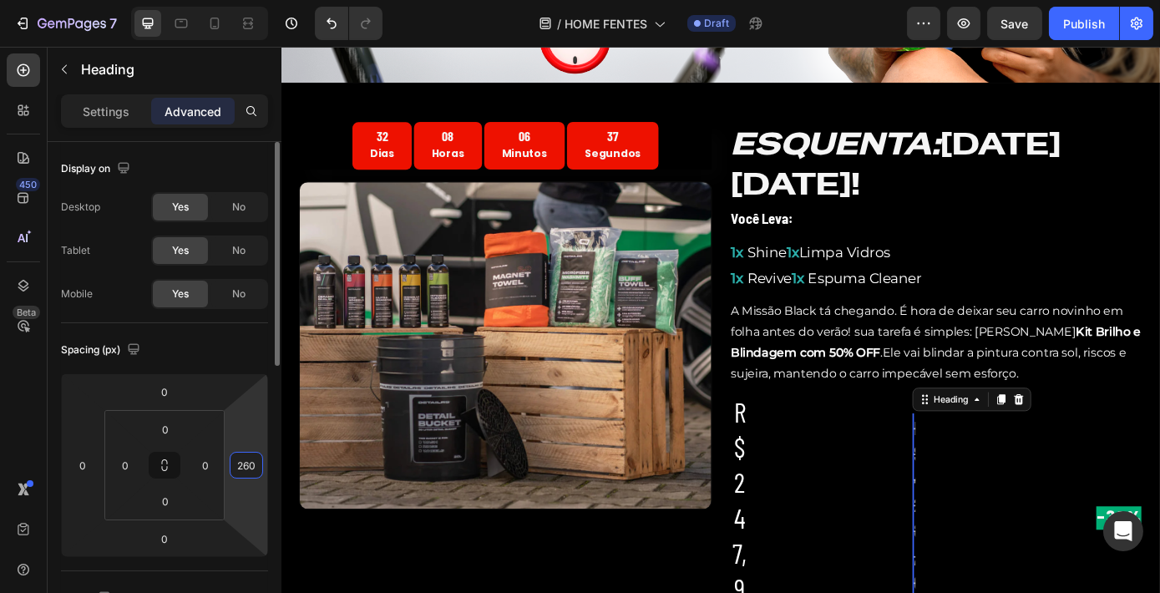
type input "262"
drag, startPoint x: 242, startPoint y: 430, endPoint x: 257, endPoint y: 331, distance: 100.5
click at [257, 0] on html "7 Version history / HOME FENTES Draft Preview Save Publish 450 Beta Sections(18…" at bounding box center [580, 0] width 1160 height 0
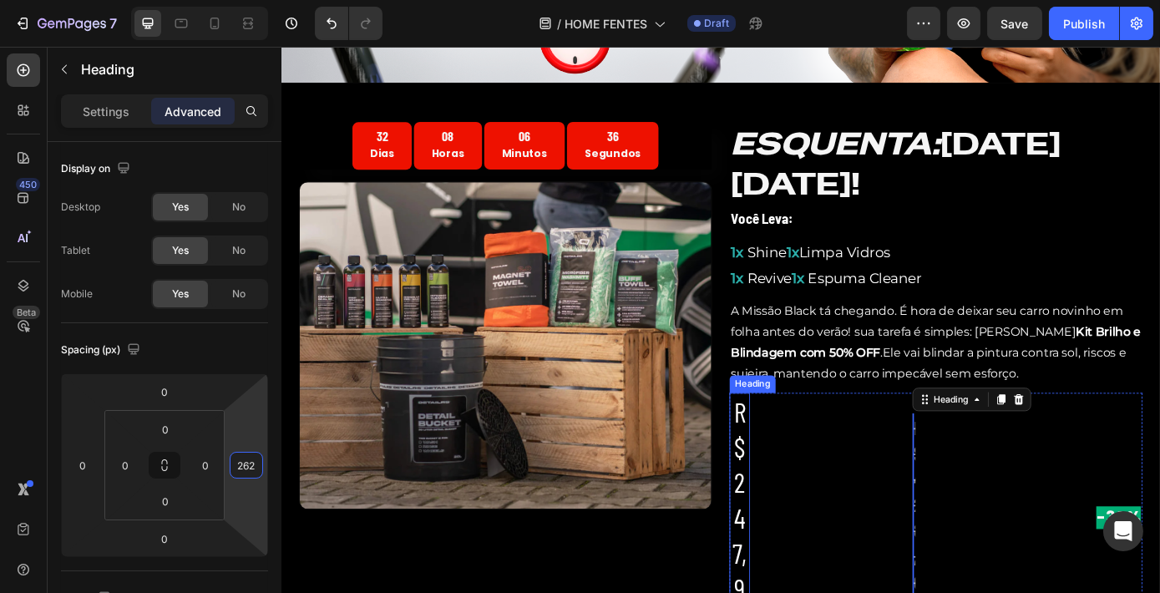
click at [792, 503] on h2 "R$ 247,90" at bounding box center [802, 584] width 23 height 285
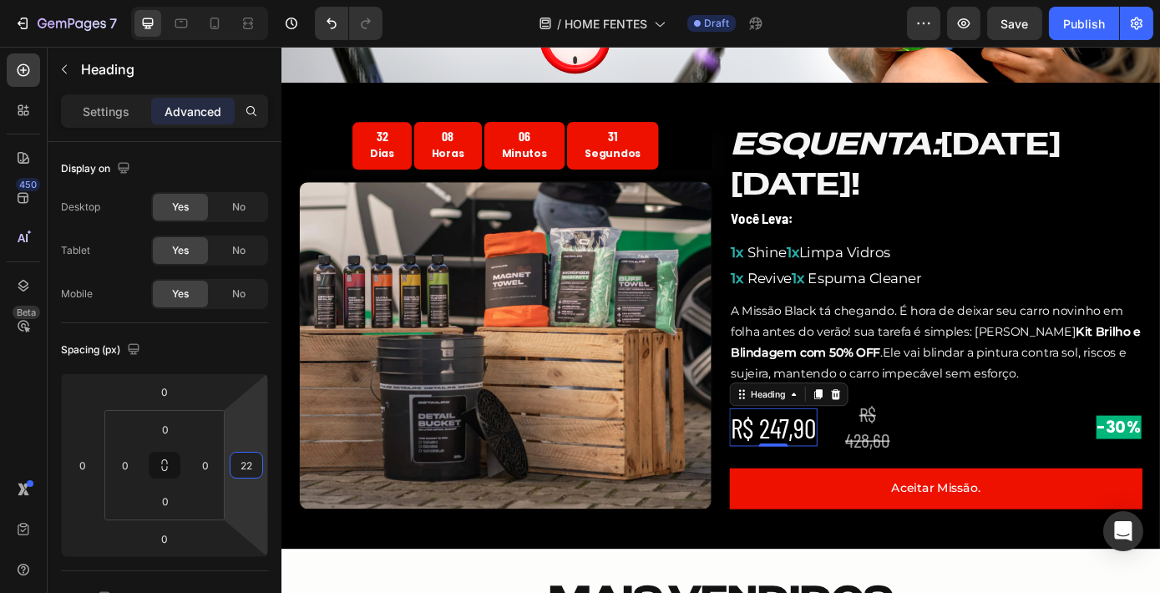
type input "24"
drag, startPoint x: 253, startPoint y: 431, endPoint x: 267, endPoint y: 504, distance: 74.8
click at [267, 0] on html "7 Version history / HOME FENTES Draft Preview Save Publish 450 Beta Sections(18…" at bounding box center [580, 0] width 1160 height 0
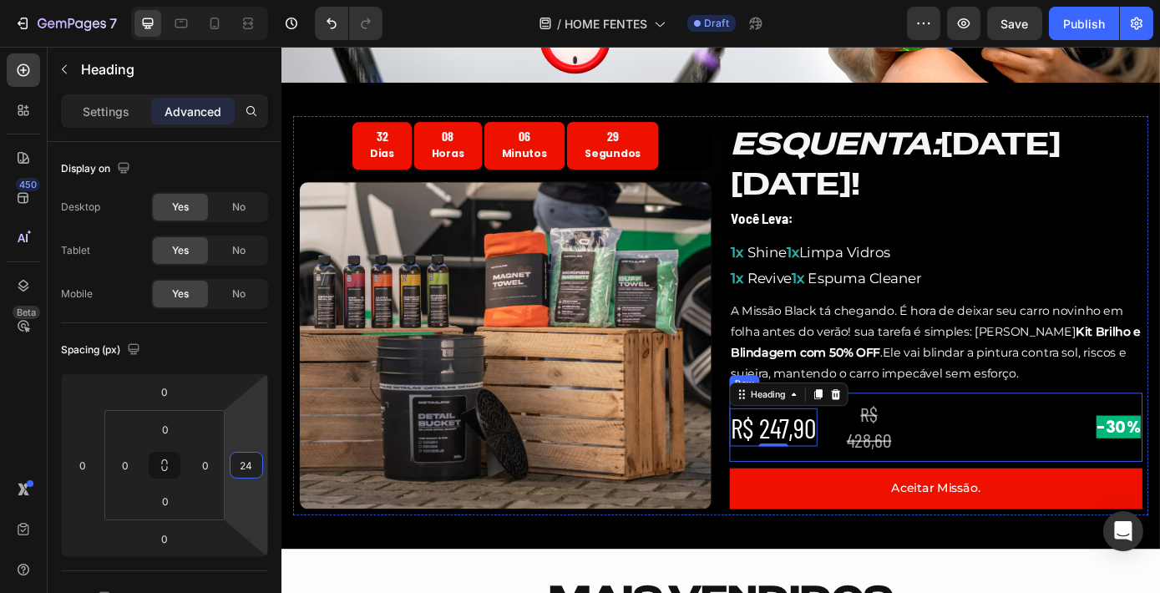
click at [937, 479] on s "R$ 428,60" at bounding box center [950, 480] width 51 height 56
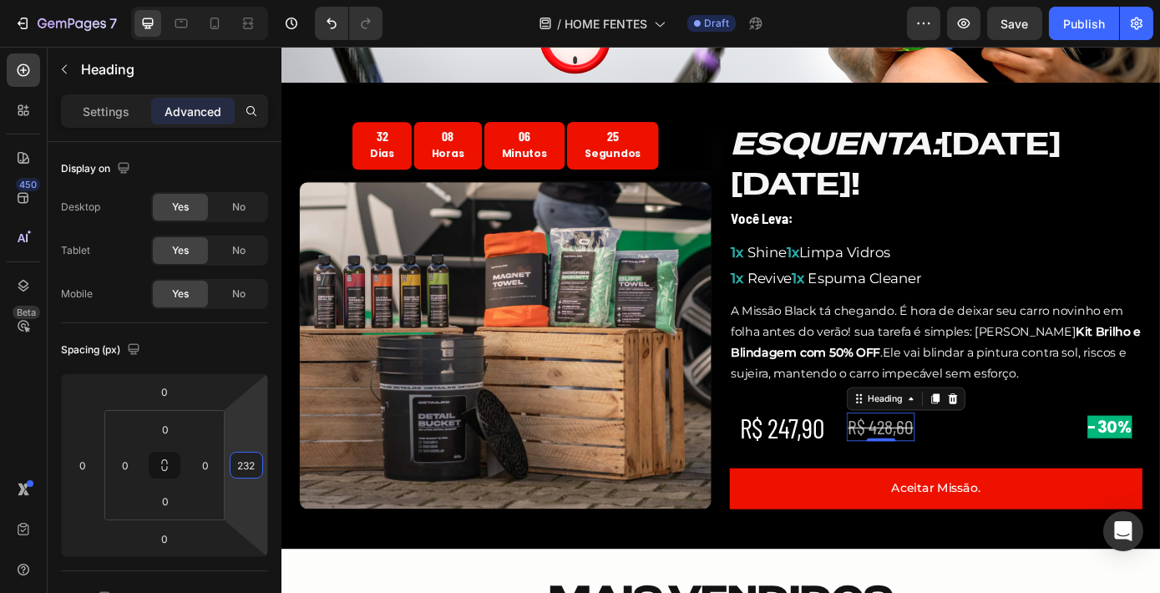
type input "234"
drag, startPoint x: 243, startPoint y: 432, endPoint x: 248, endPoint y: 443, distance: 12.0
click at [248, 0] on html "7 Version history / HOME FENTES Draft Preview Save Publish 450 Beta Sections(18…" at bounding box center [580, 0] width 1160 height 0
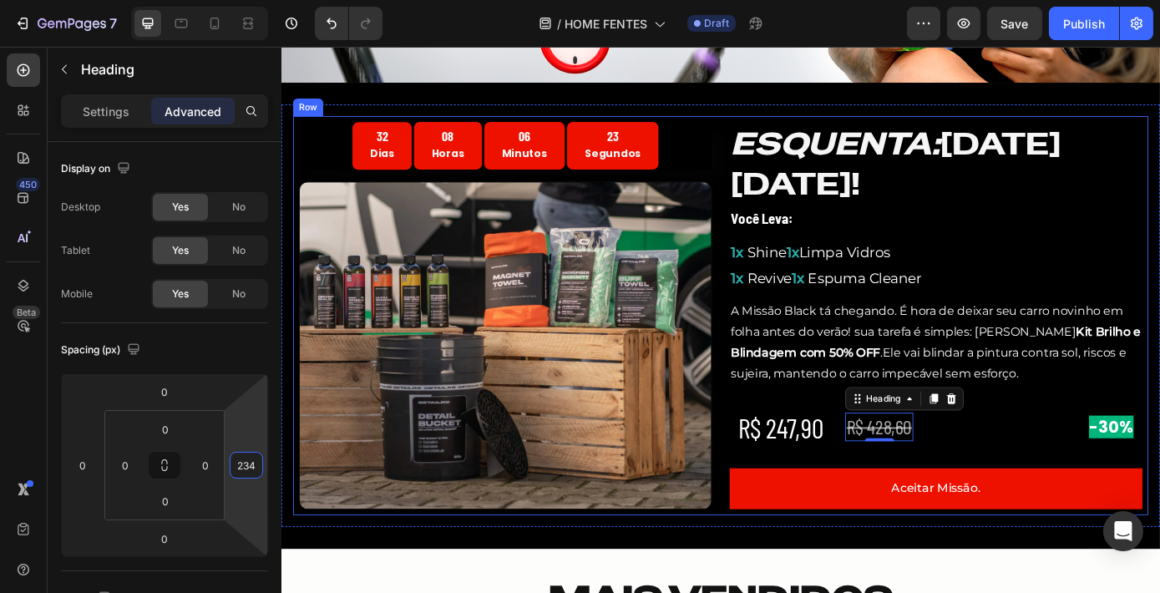
click at [774, 354] on div "32 Dias 08 Horas 06 Minutos 23 Segundos Countdown Timer Image ESQUENTA: [DATE][…" at bounding box center [781, 353] width 975 height 455
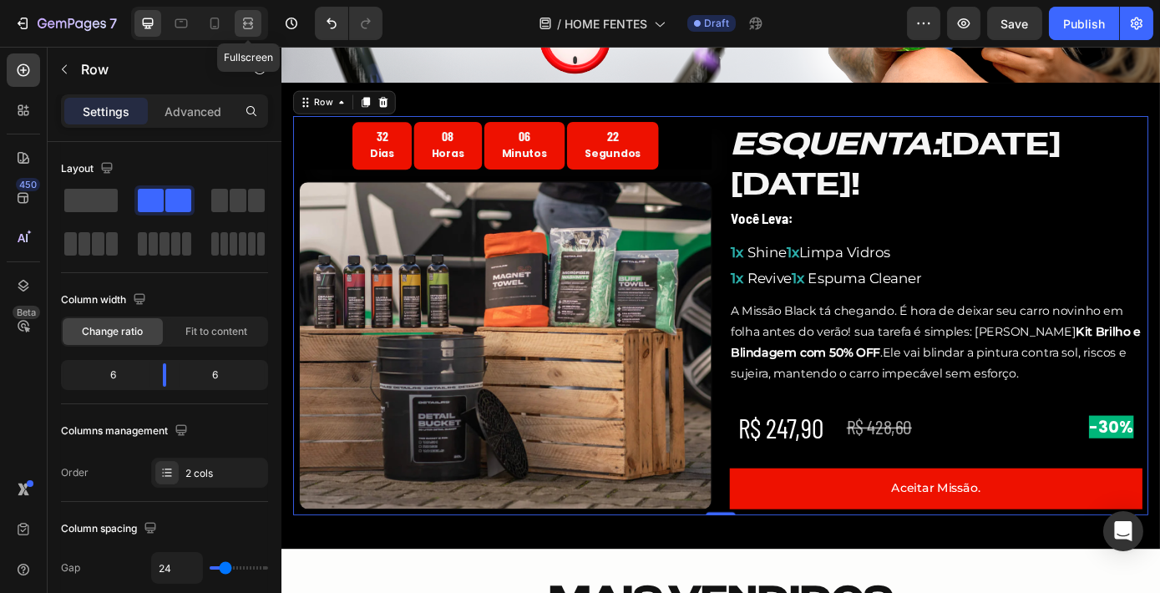
click at [250, 24] on icon at bounding box center [250, 23] width 5 height 4
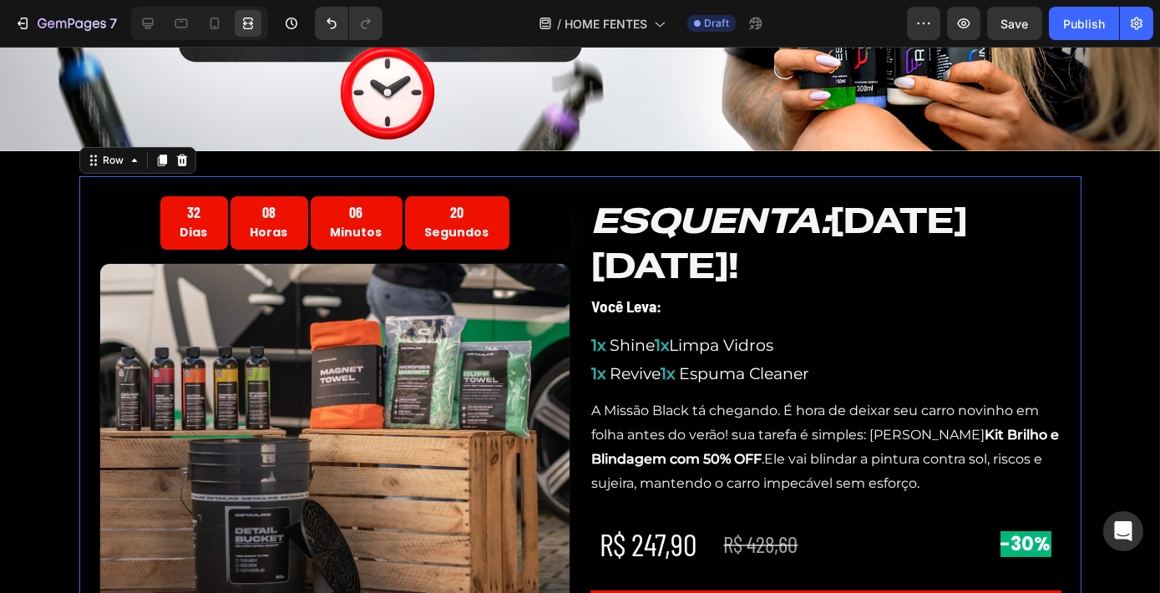
click at [1074, 224] on div "32 Dias 08 Horas 06 Minutos 20 Segundos Countdown Timer Image ESQUENTA: [DATE][…" at bounding box center [580, 417] width 1002 height 482
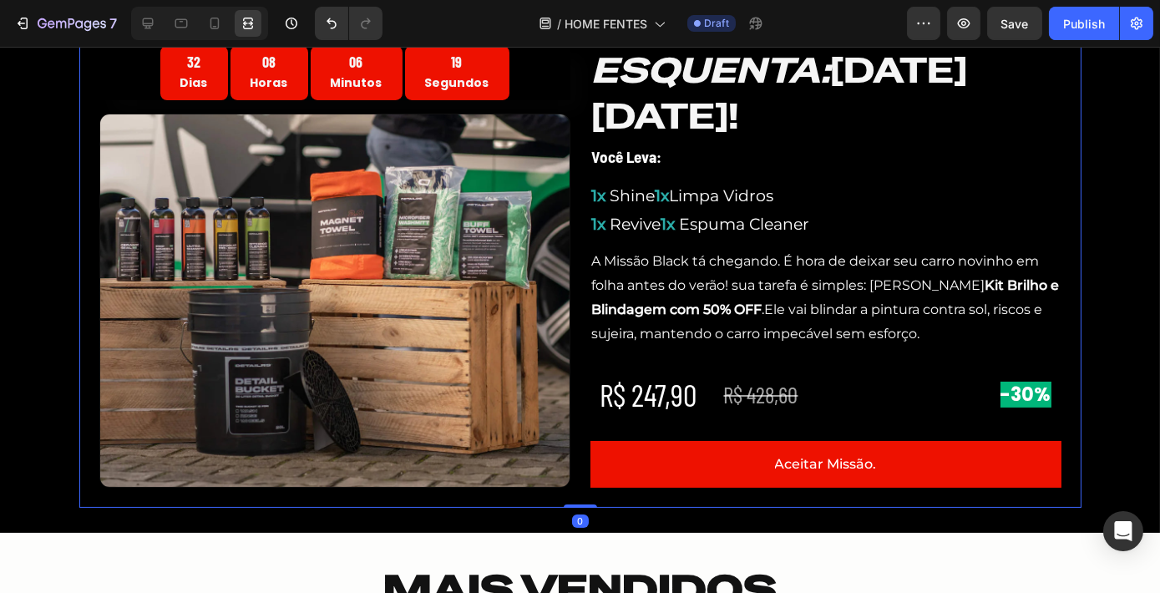
scroll to position [540, 0]
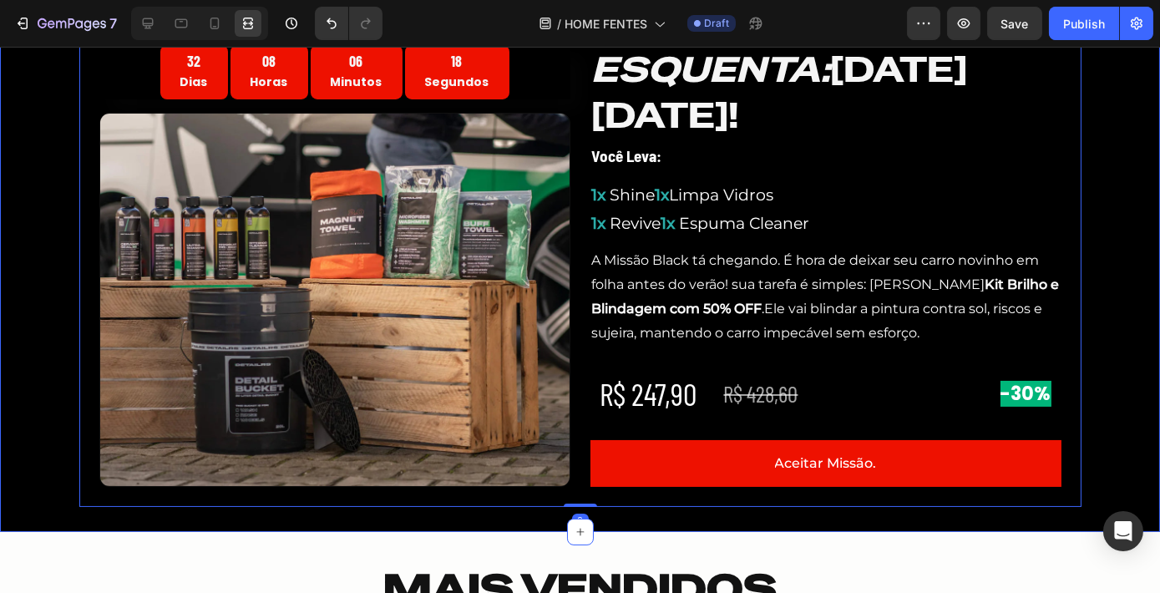
click at [1104, 265] on div "32 Dias 08 Horas 06 Minutos 18 Segundos Countdown Timer Image ESQUENTA: [DATE][…" at bounding box center [580, 266] width 1160 height 482
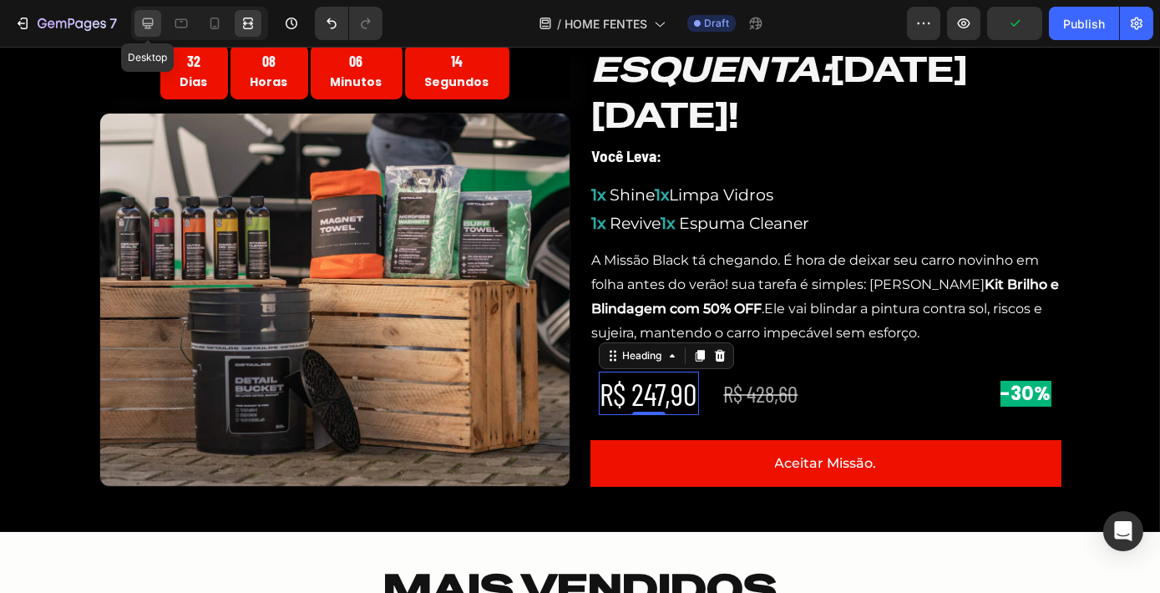
click at [155, 26] on icon at bounding box center [147, 23] width 17 height 17
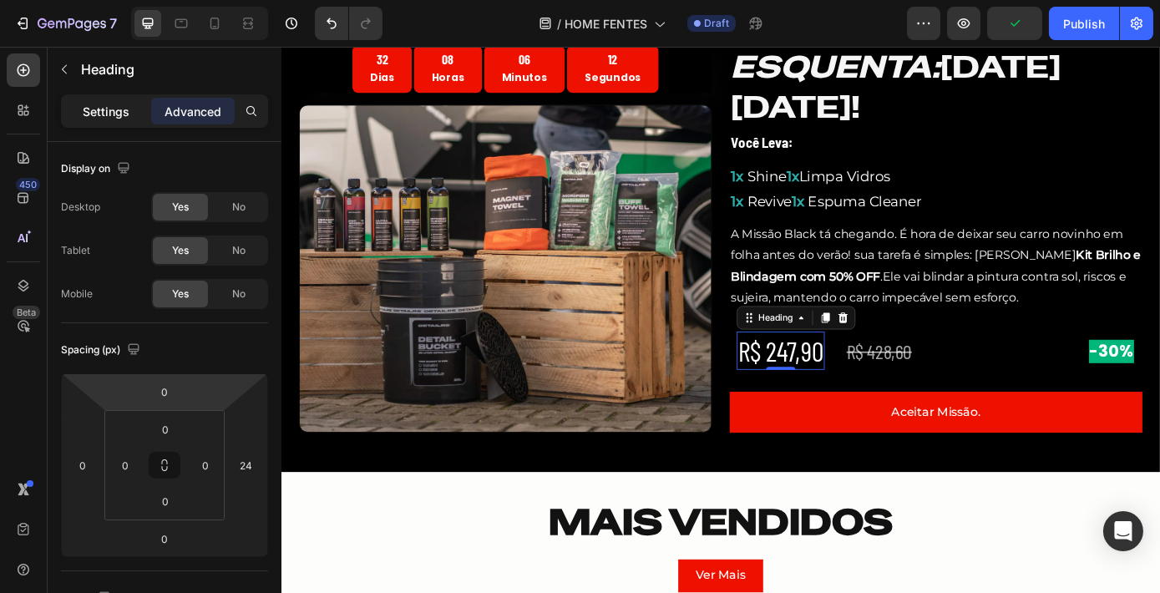
click at [115, 108] on p "Settings" at bounding box center [106, 112] width 47 height 18
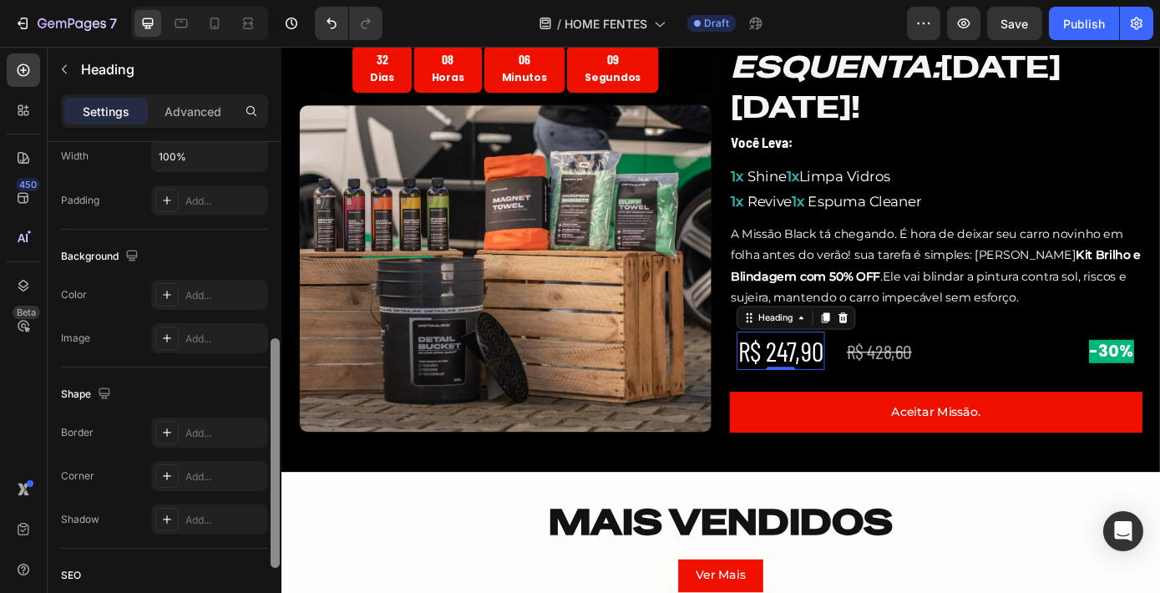
scroll to position [416, 0]
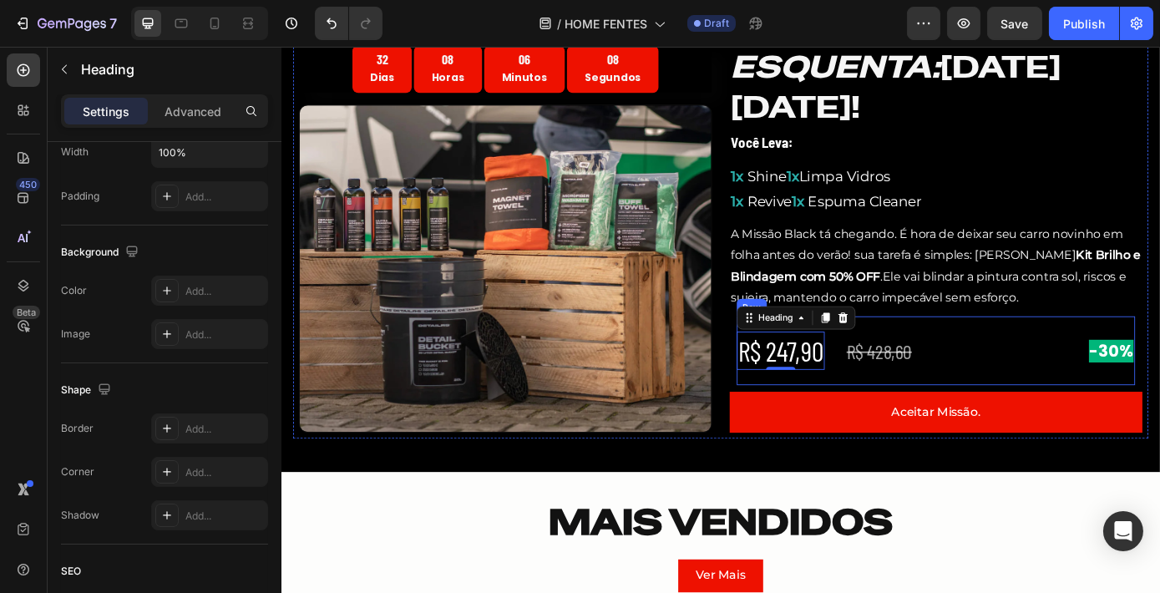
click at [892, 394] on div "R$ 247,90 Heading 0" at bounding box center [860, 393] width 120 height 78
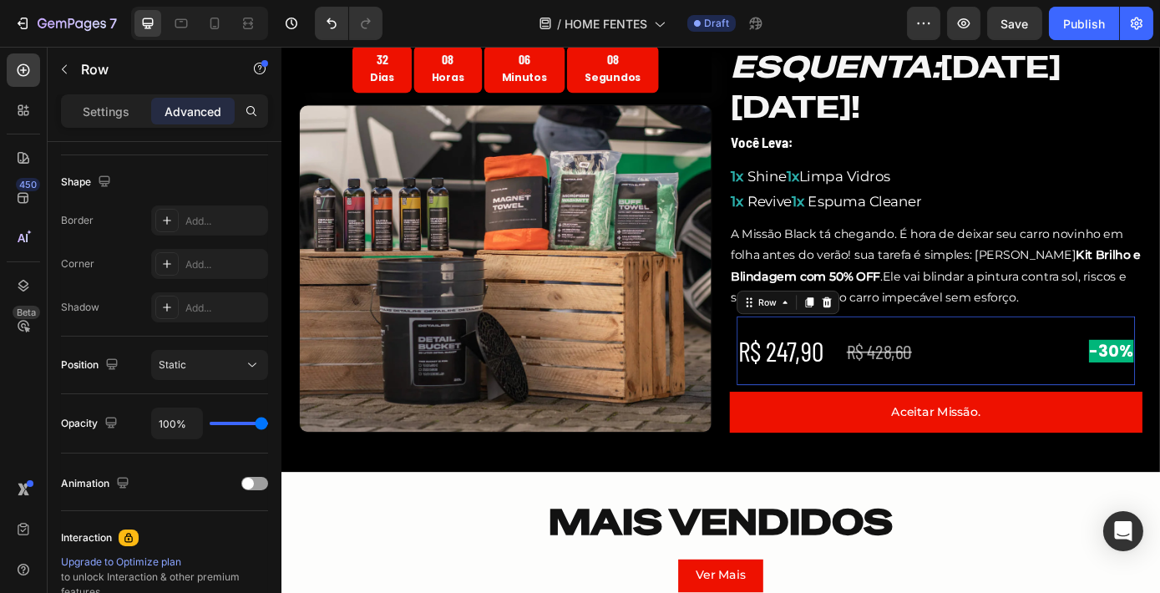
scroll to position [0, 0]
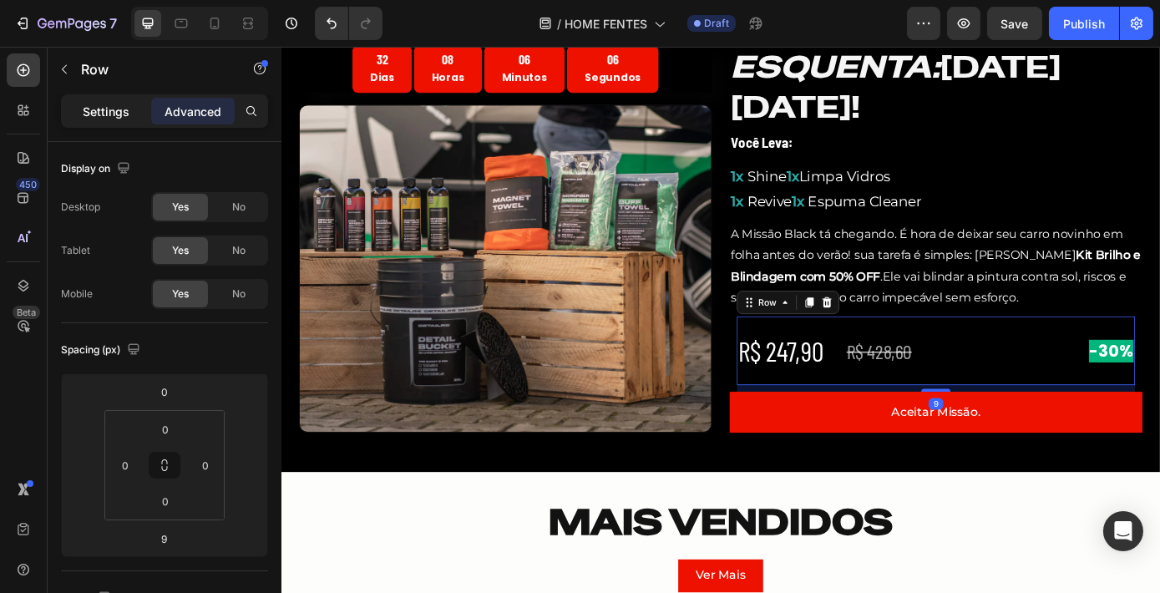
click at [111, 112] on p "Settings" at bounding box center [106, 112] width 47 height 18
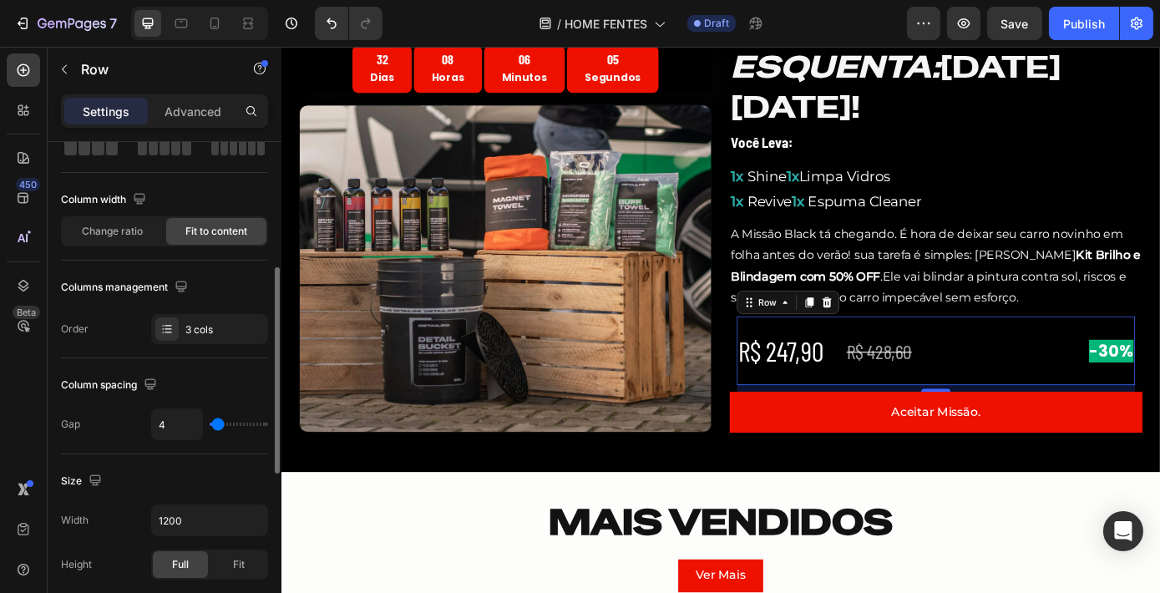
scroll to position [167, 0]
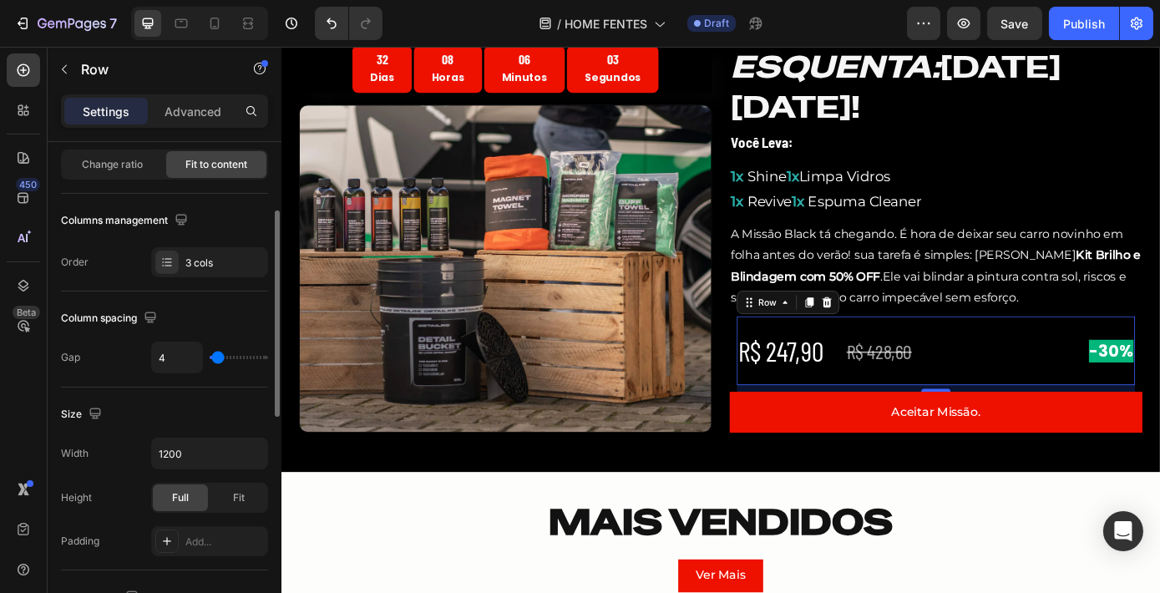
type input "0"
drag, startPoint x: 215, startPoint y: 351, endPoint x: 204, endPoint y: 355, distance: 12.2
type input "0"
click at [210, 356] on input "range" at bounding box center [239, 357] width 58 height 3
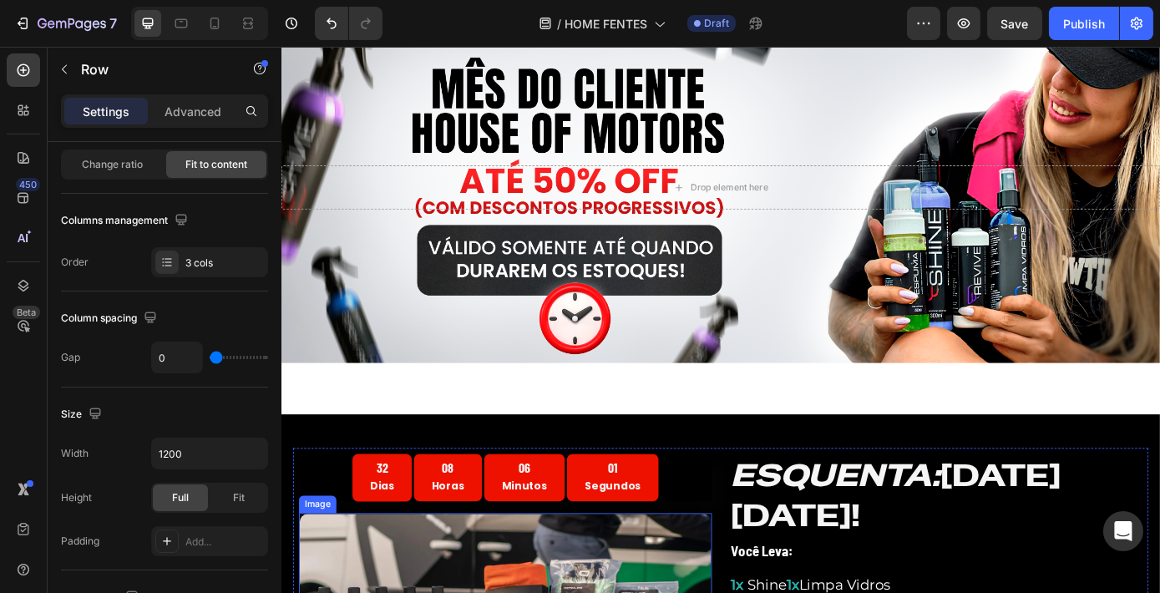
scroll to position [0, 0]
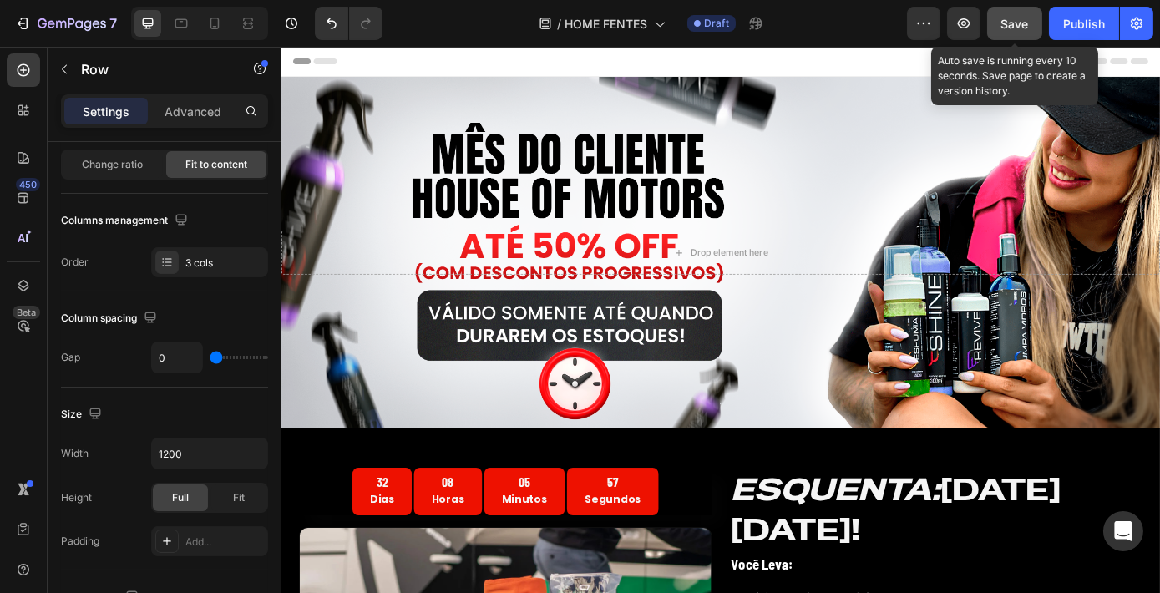
click at [1019, 23] on span "Save" at bounding box center [1015, 24] width 28 height 14
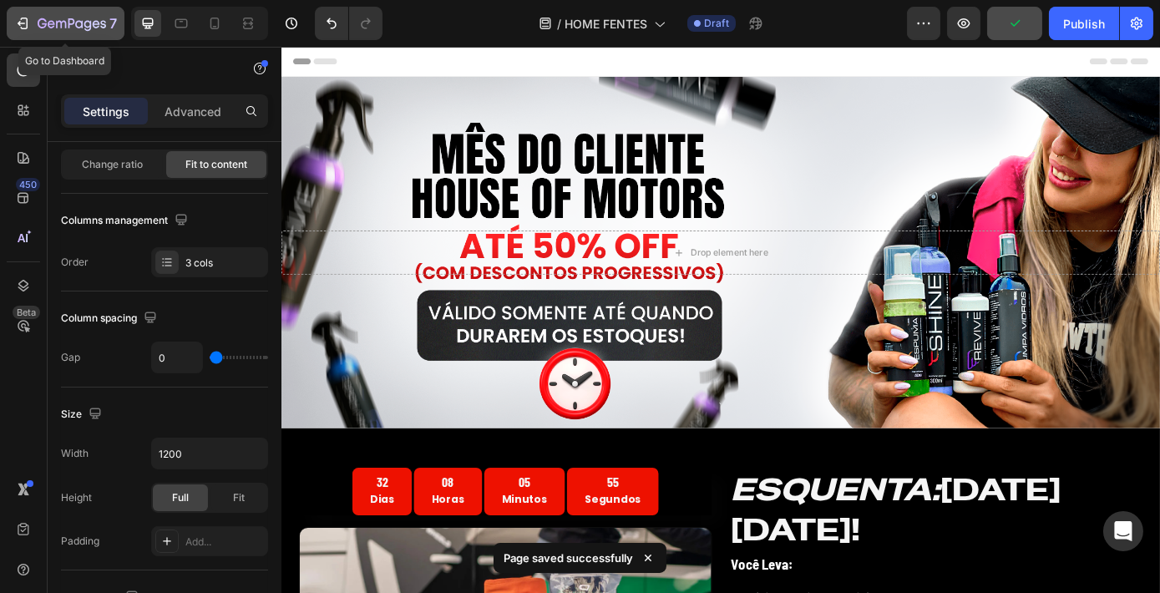
click at [49, 16] on div "7" at bounding box center [77, 23] width 79 height 20
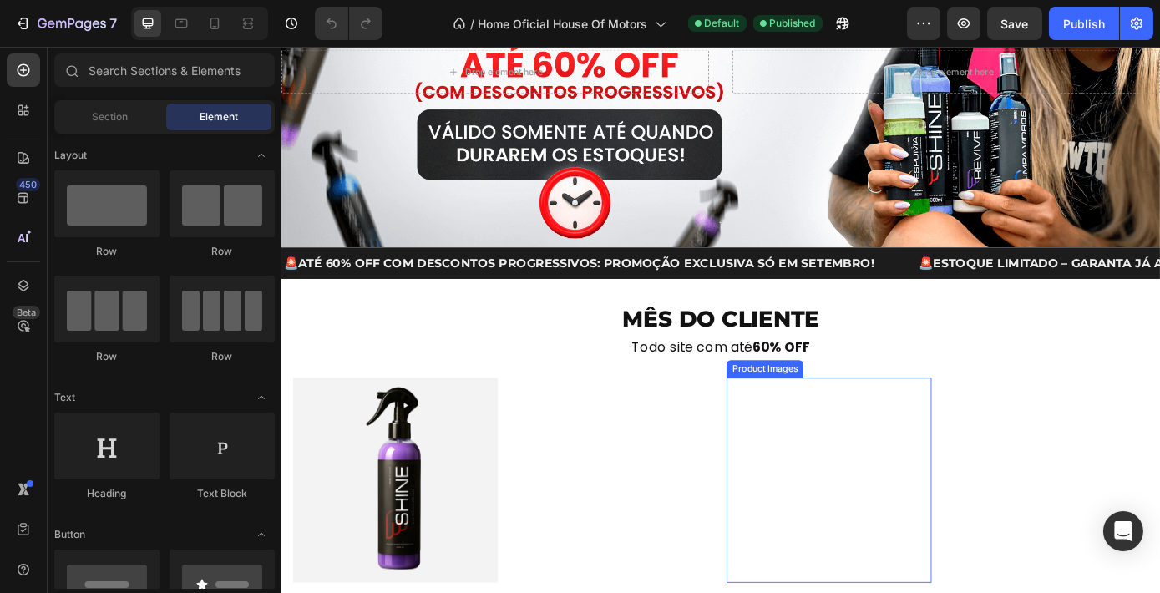
scroll to position [358, 0]
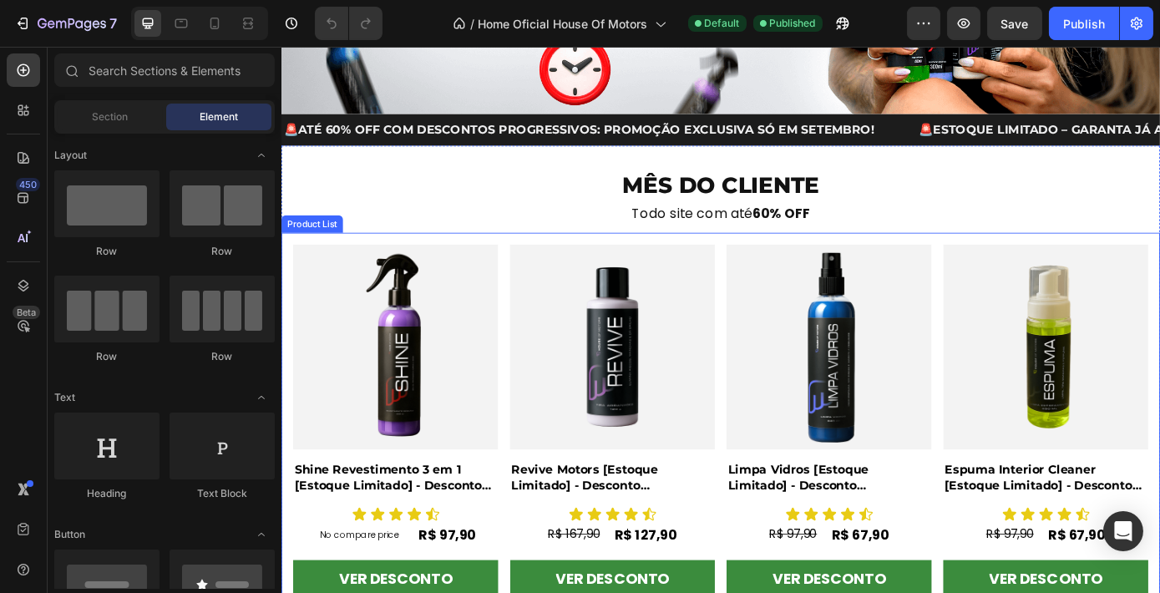
click at [771, 392] on div "Product Images Shine Revestimento 3 em 1 [Estoque Limitado] - Desconto Progress…" at bounding box center [781, 479] width 975 height 415
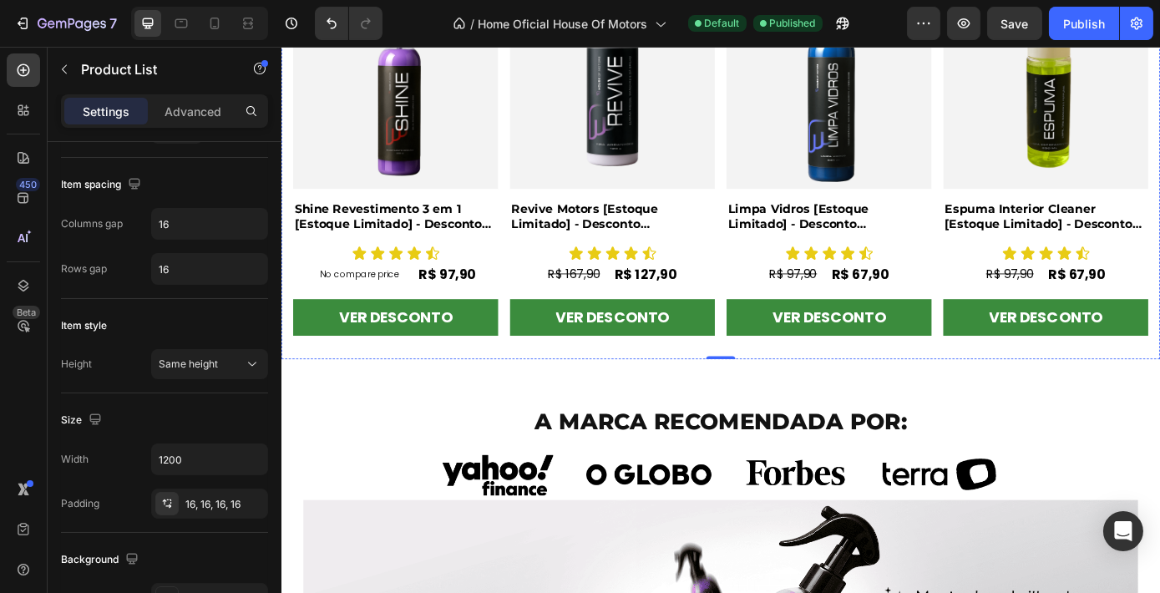
scroll to position [655, 0]
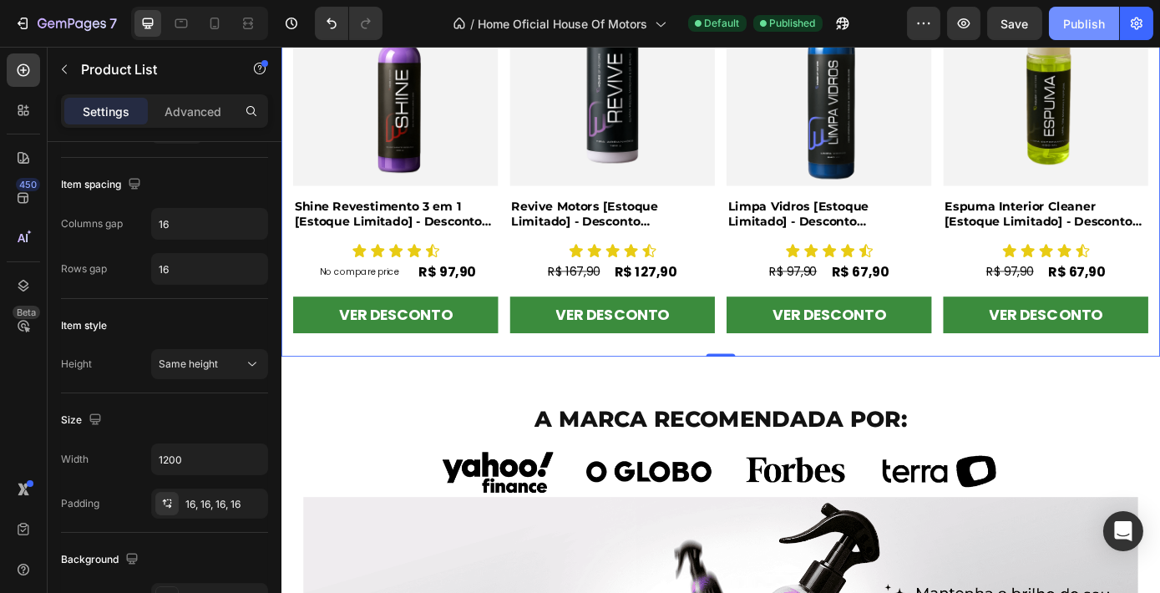
click at [1099, 24] on div "Publish" at bounding box center [1084, 24] width 42 height 18
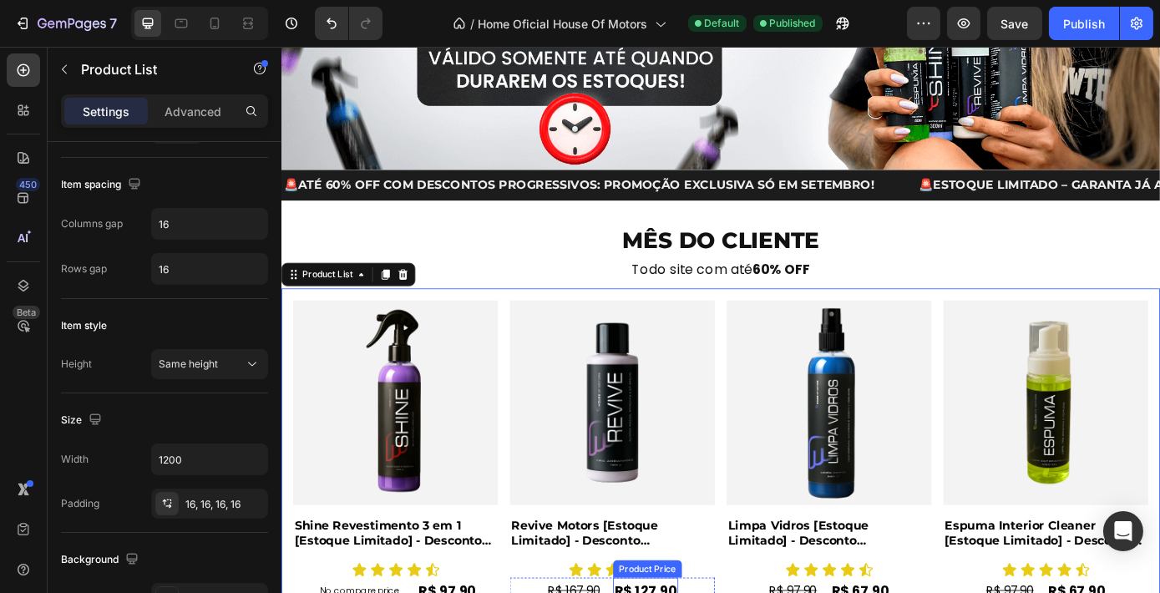
scroll to position [285, 0]
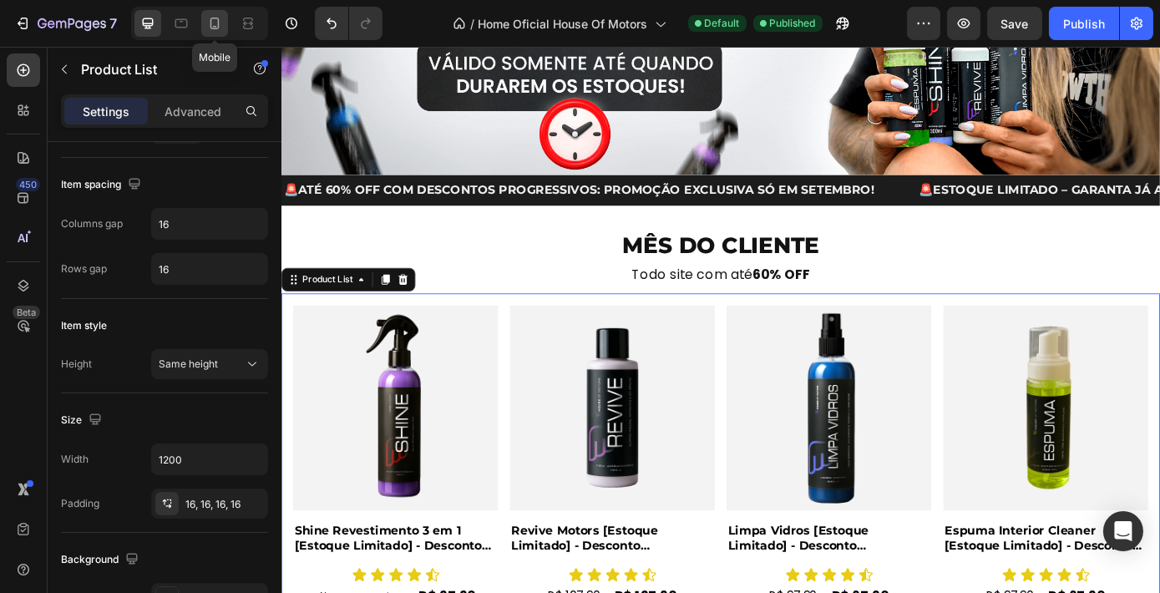
click at [208, 23] on icon at bounding box center [214, 23] width 17 height 17
type input "2"
type input "100%"
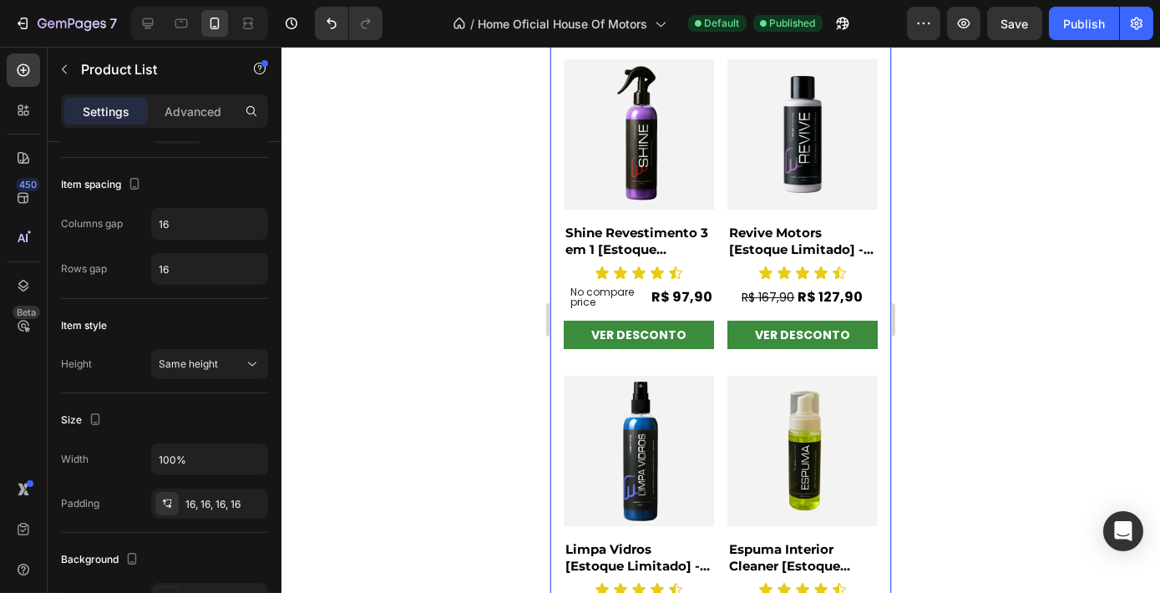
scroll to position [225, 0]
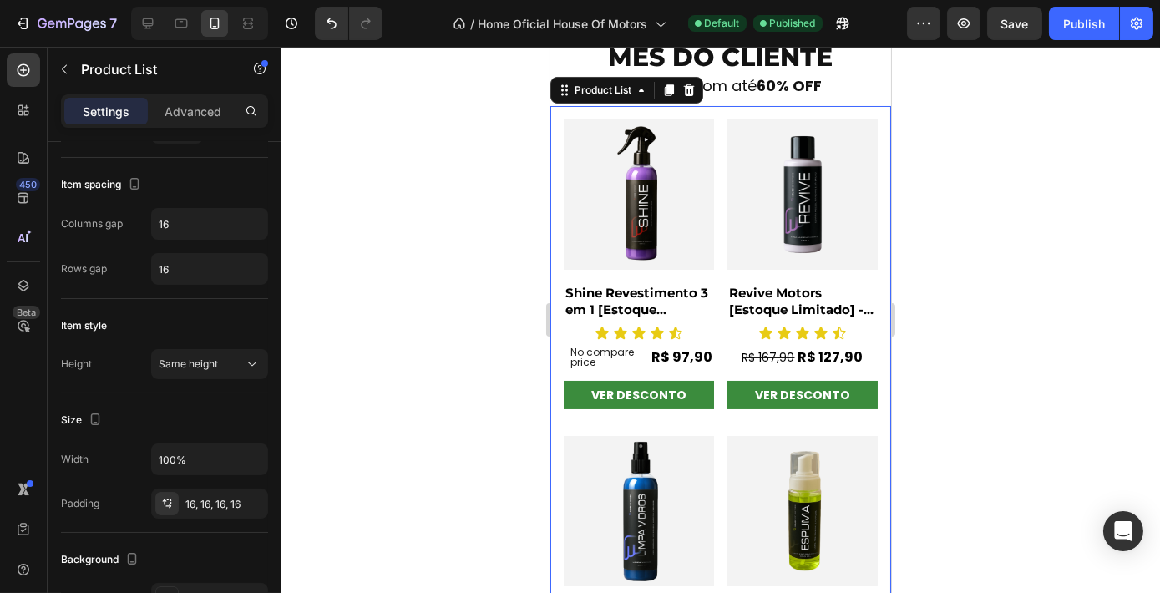
click at [713, 303] on div "Product Images Shine Revestimento 3 em 1 [Estoque Limitado] - Desconto Progress…" at bounding box center [720, 426] width 314 height 614
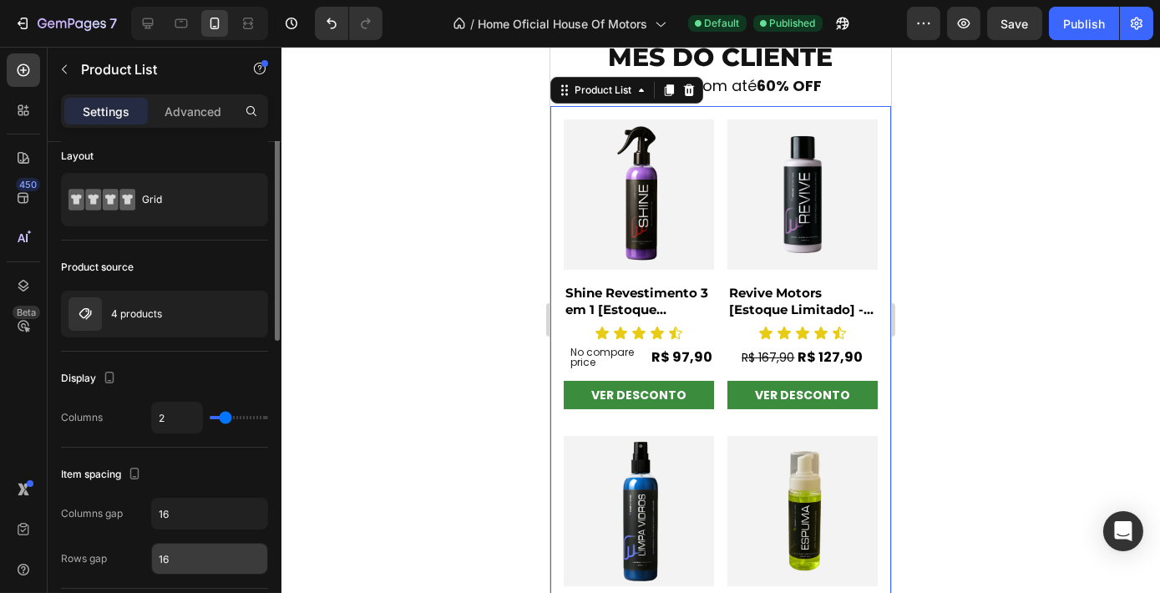
scroll to position [0, 0]
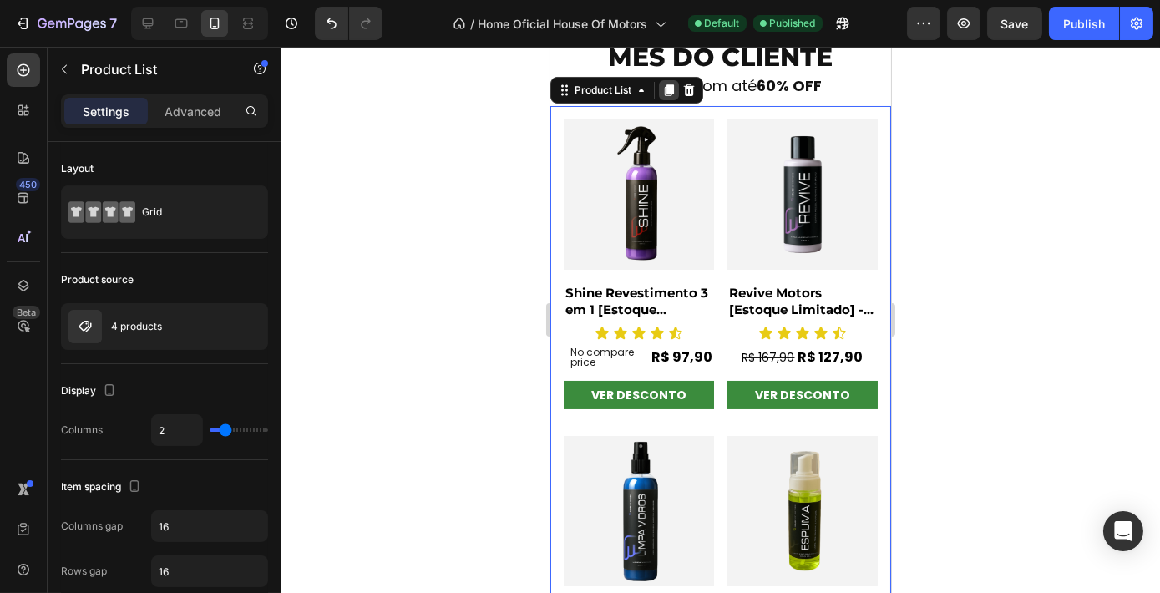
click at [666, 86] on icon at bounding box center [668, 90] width 9 height 12
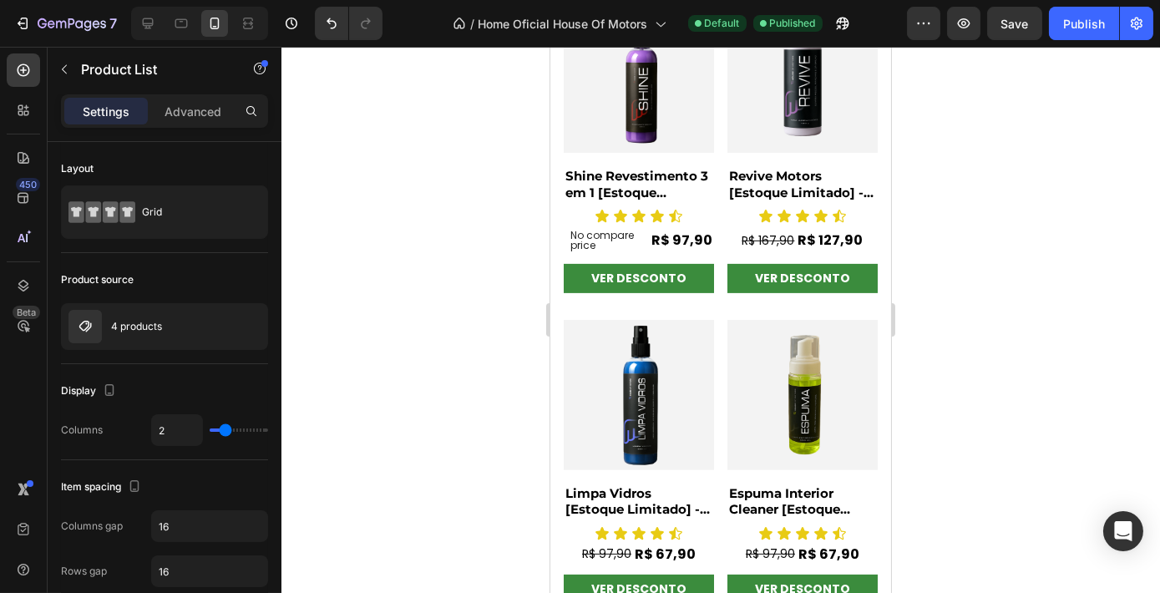
click at [711, 266] on div "Product Images Shine Revestimento 3 em 1 [Estoque Limitado] - Desconto Progress…" at bounding box center [720, 310] width 314 height 614
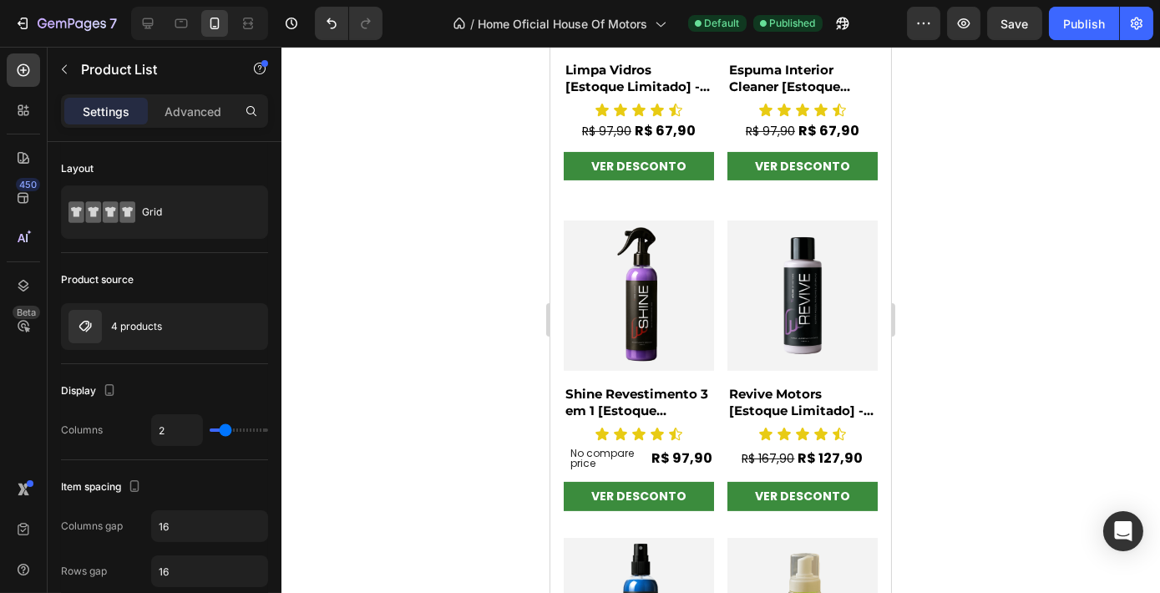
scroll to position [941, 0]
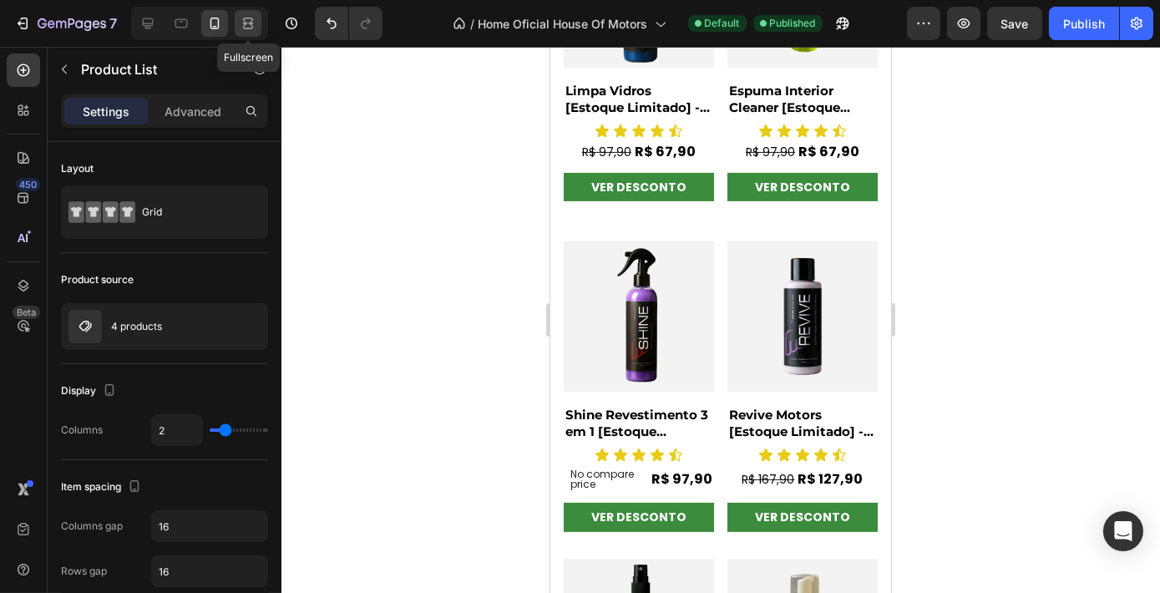
click at [245, 22] on icon at bounding box center [248, 23] width 17 height 17
type input "4"
type input "1200"
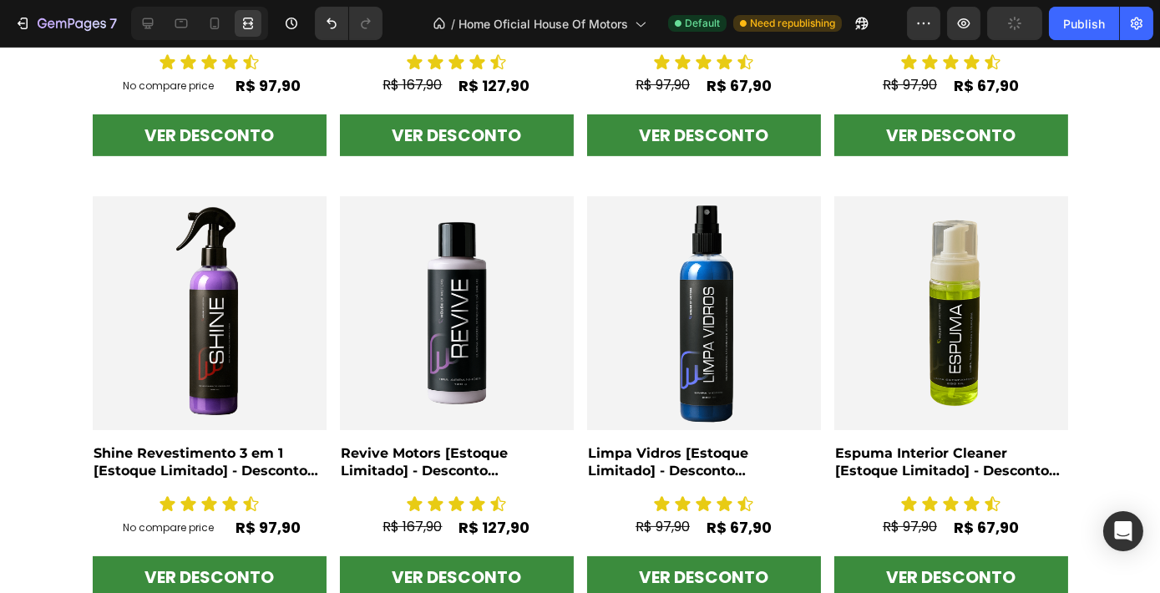
scroll to position [735, 0]
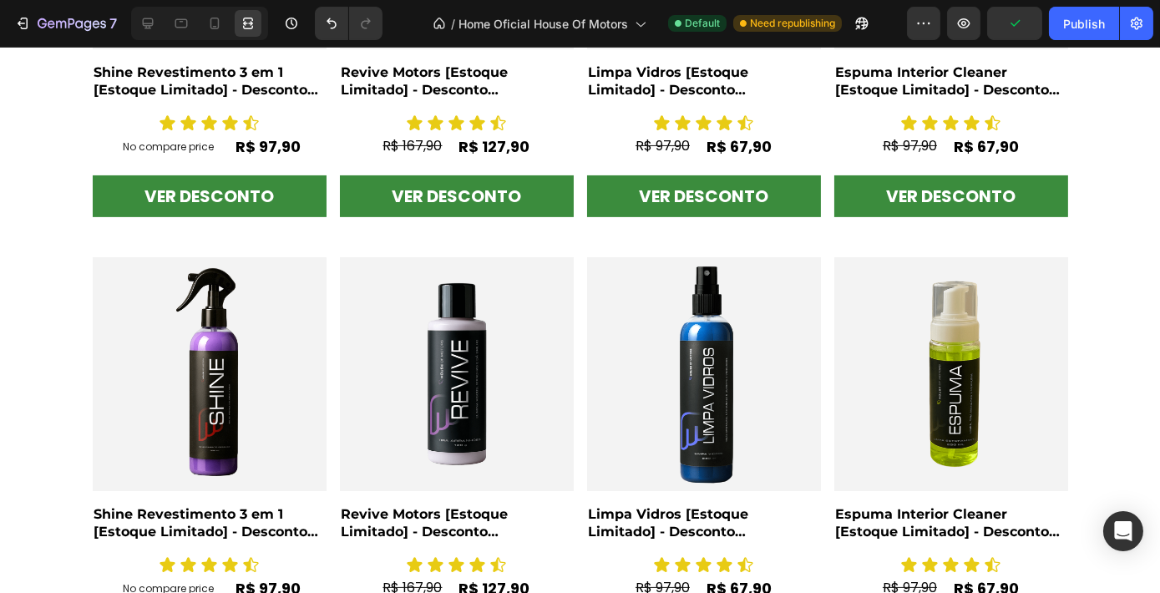
click at [574, 270] on div "Product Images Shine Revestimento 3 em 1 [Estoque Limitado] - Desconto Progress…" at bounding box center [580, 464] width 975 height 415
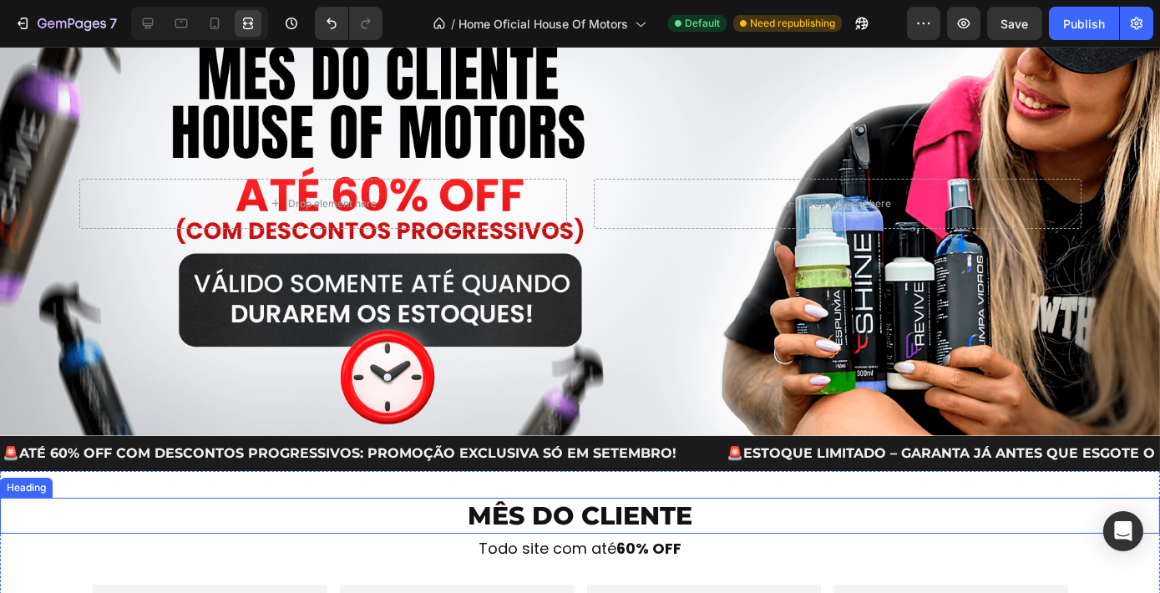
scroll to position [289, 0]
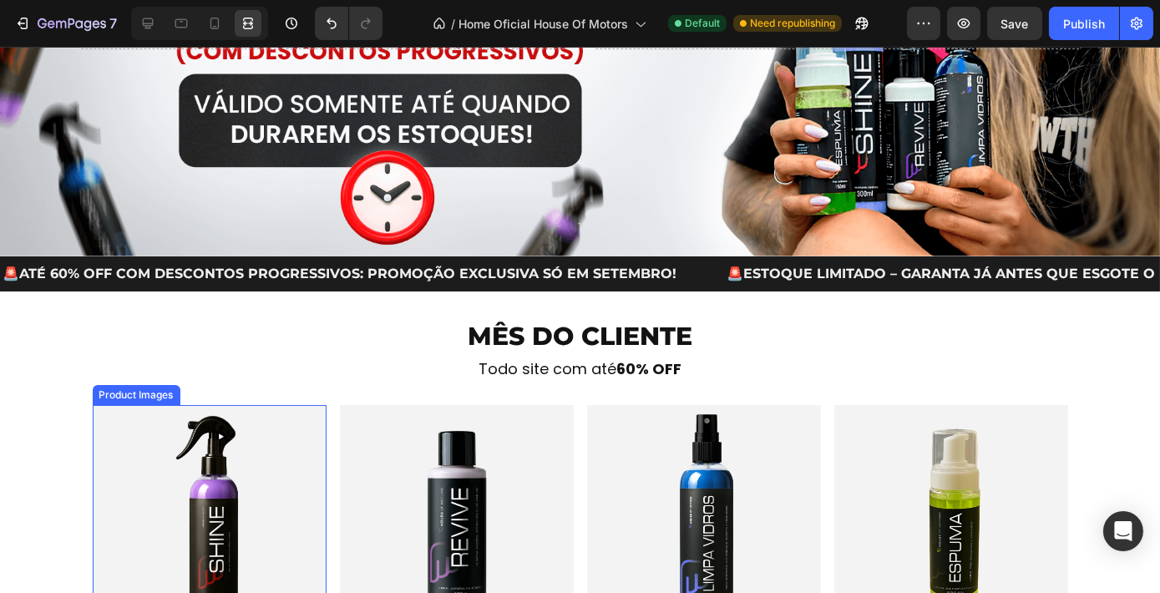
click at [262, 462] on img at bounding box center [210, 522] width 234 height 234
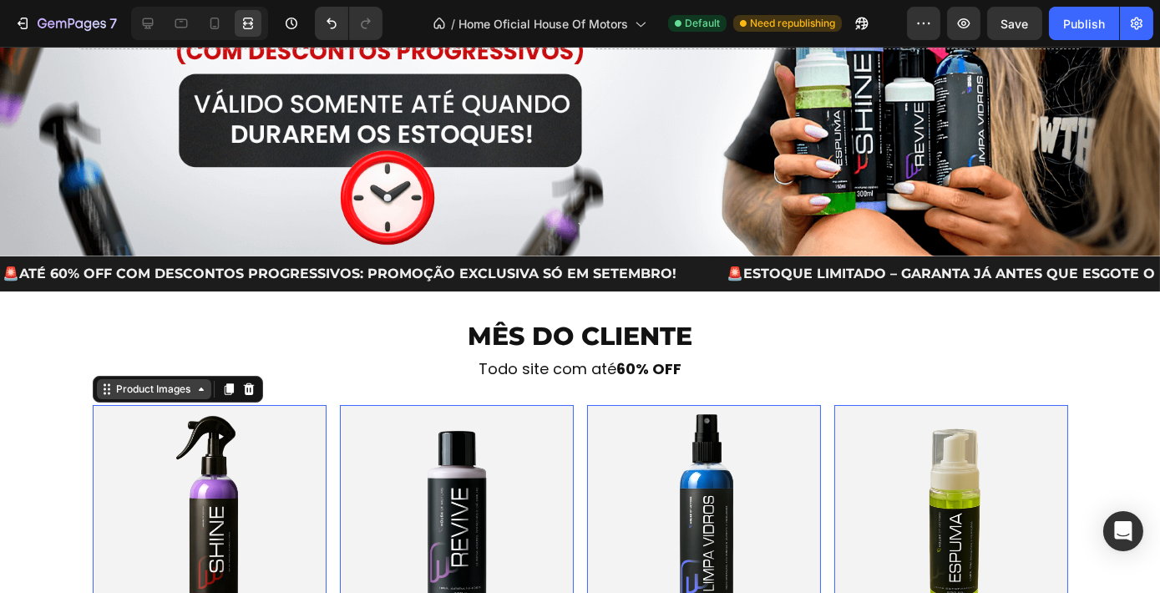
click at [177, 384] on div "Product Images" at bounding box center [154, 389] width 81 height 15
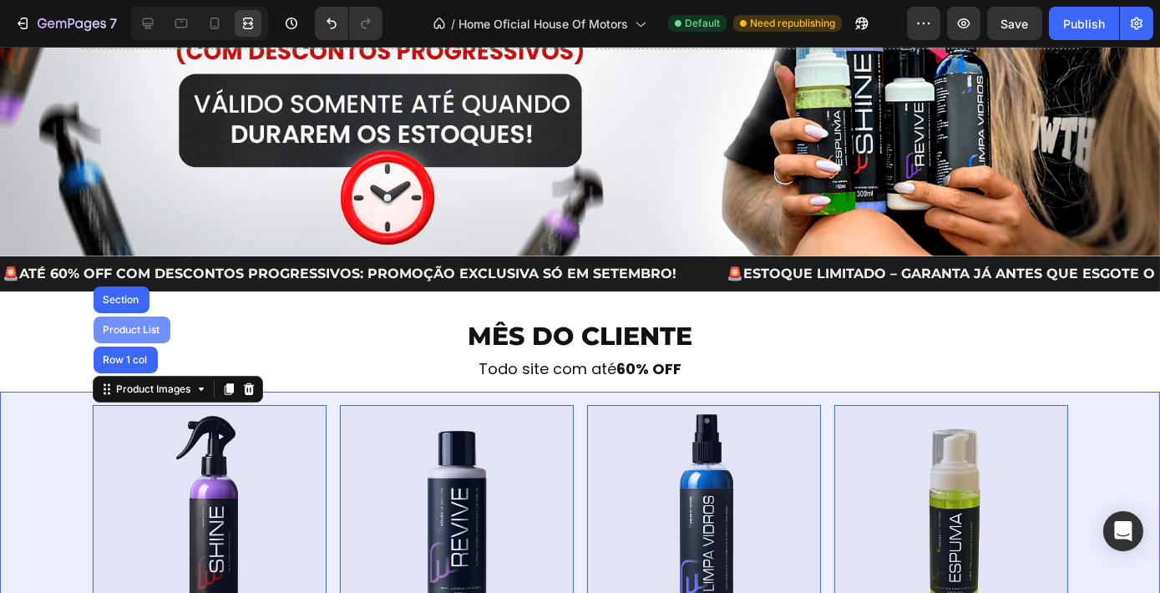
click at [128, 325] on div "Product List" at bounding box center [131, 330] width 63 height 10
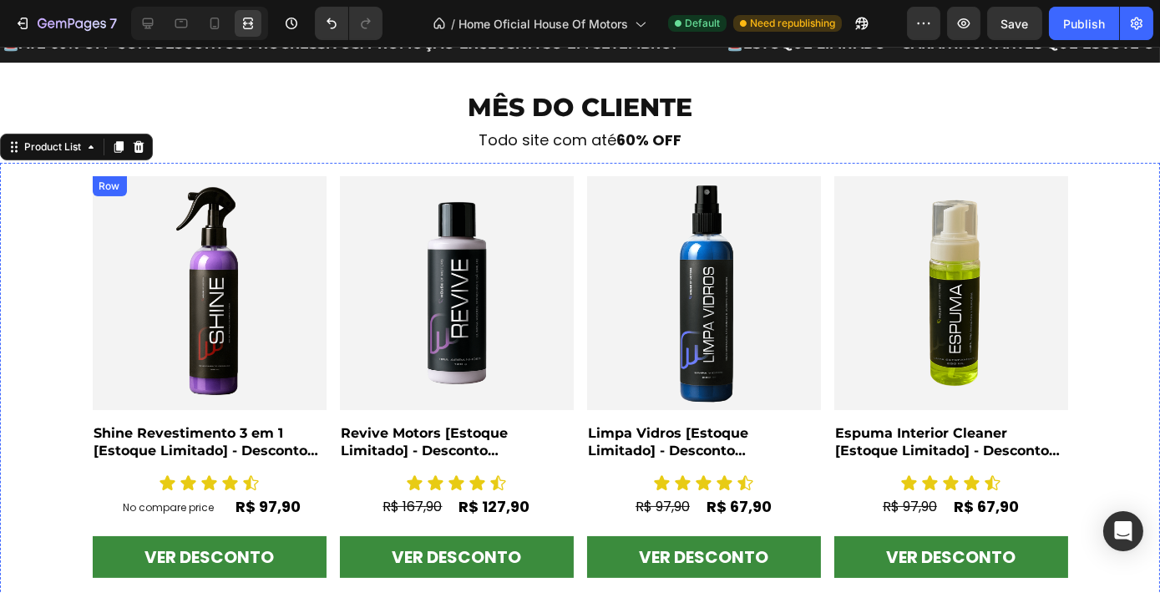
scroll to position [399, 0]
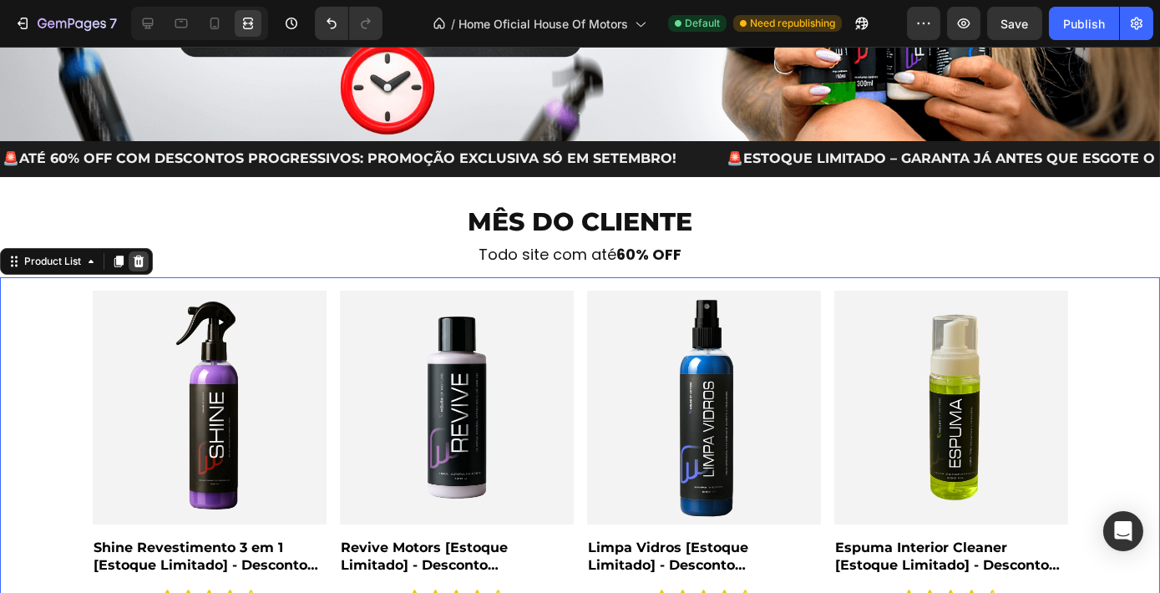
click at [144, 261] on icon at bounding box center [138, 261] width 13 height 13
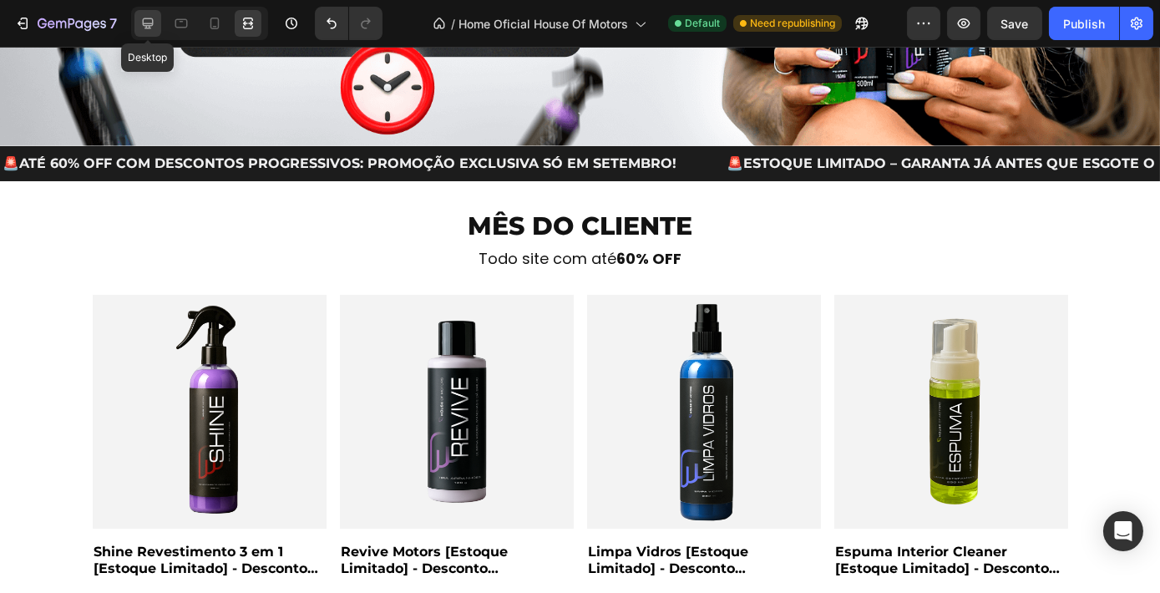
click at [147, 20] on icon at bounding box center [147, 23] width 17 height 17
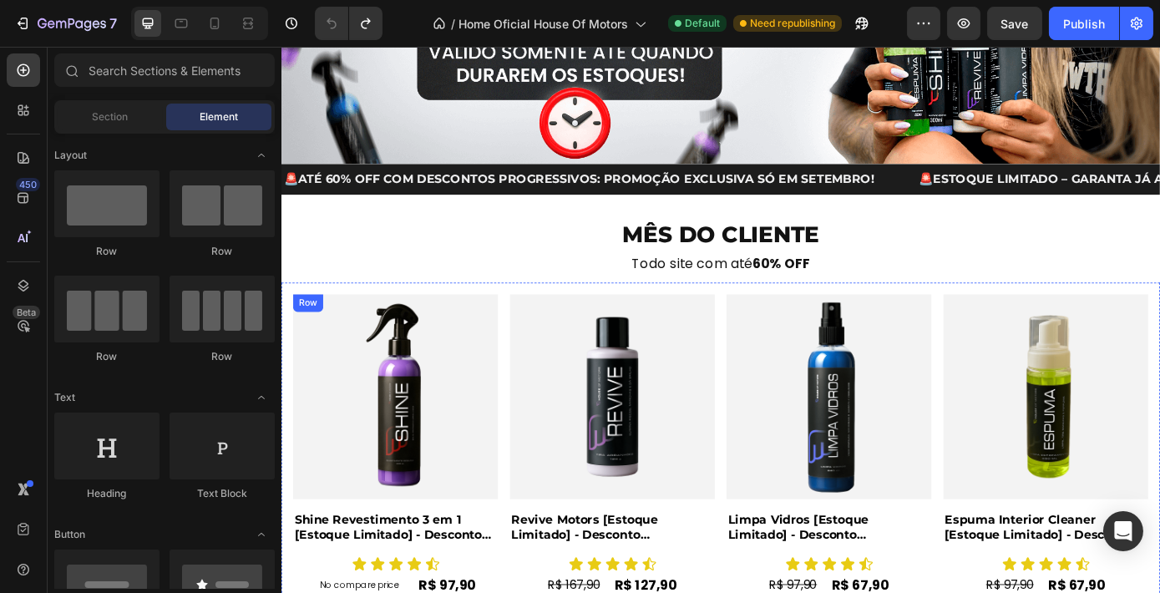
scroll to position [295, 0]
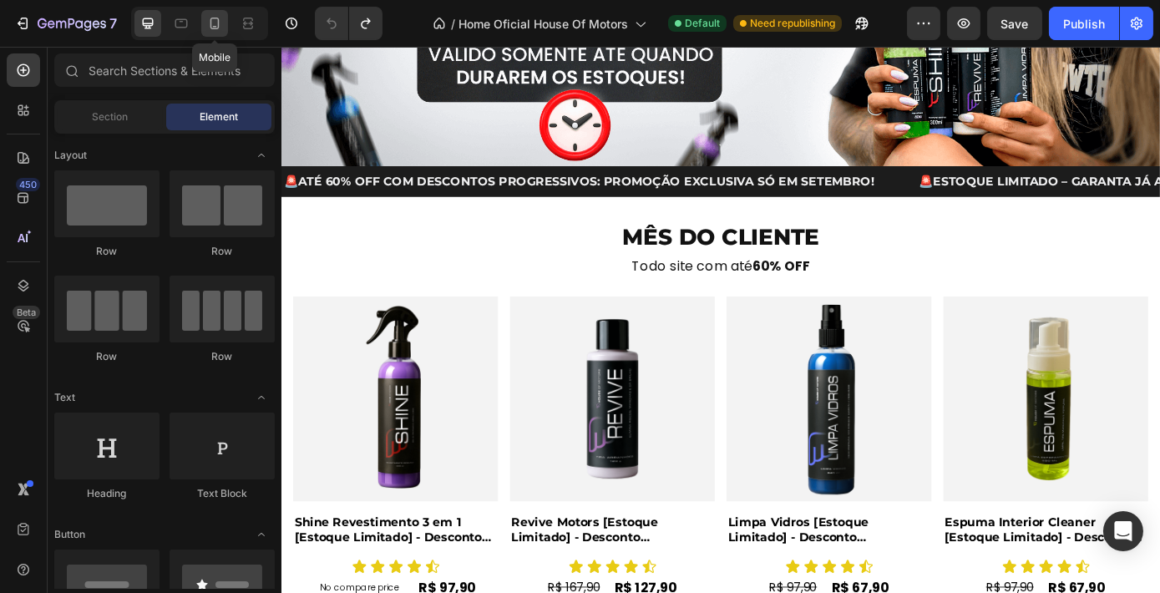
click at [214, 21] on icon at bounding box center [214, 23] width 17 height 17
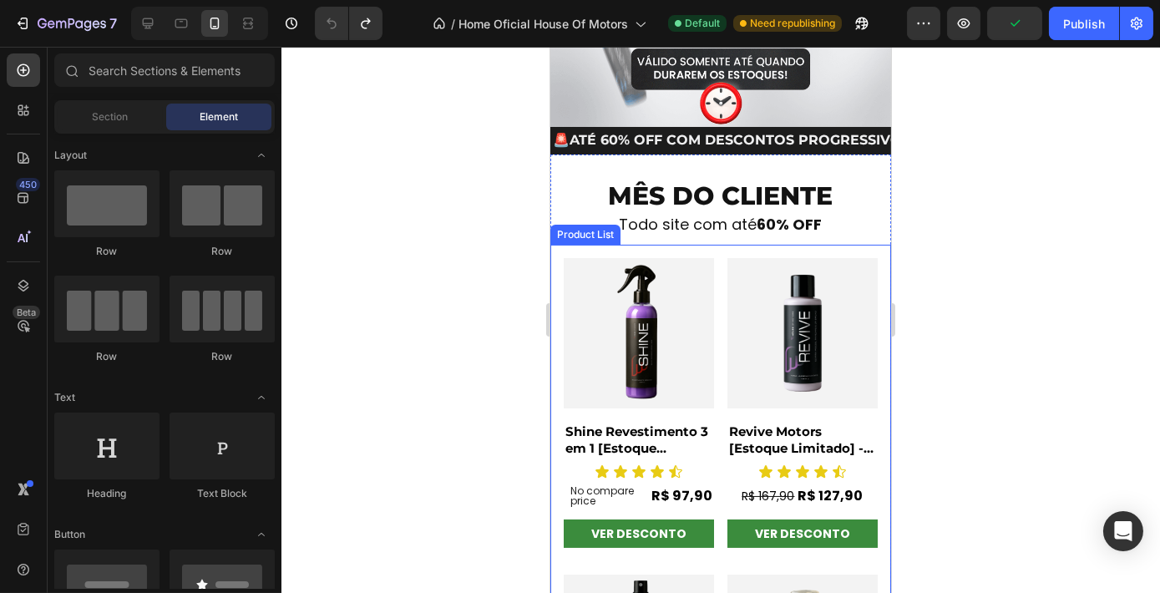
click at [713, 390] on div "Product Images Shine Revestimento 3 em 1 [Estoque Limitado] - Desconto Progress…" at bounding box center [720, 565] width 314 height 614
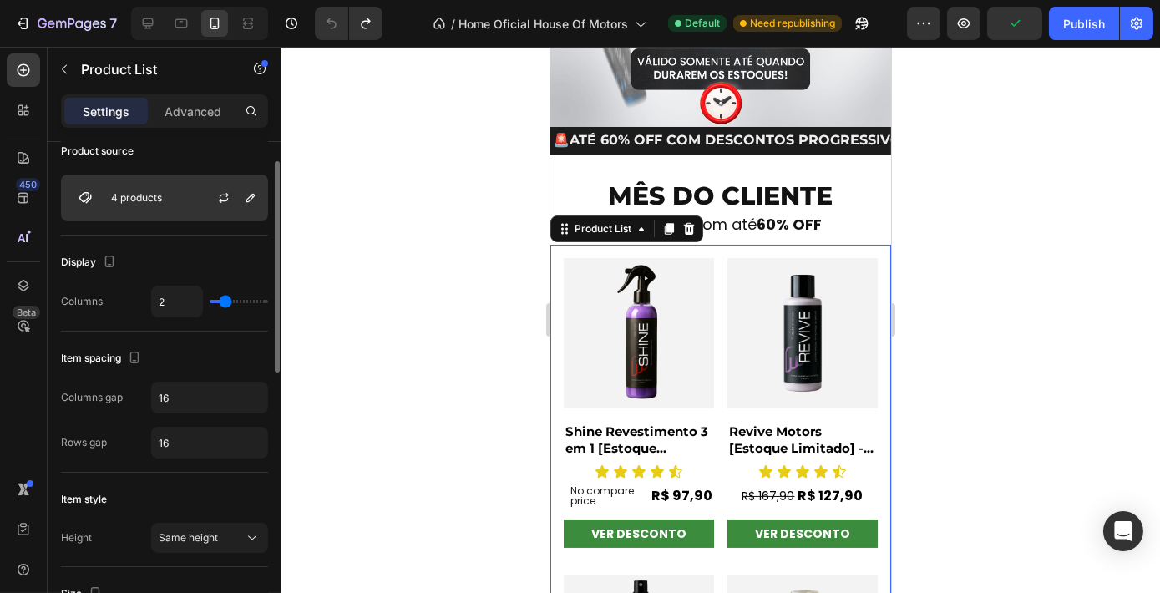
scroll to position [133, 0]
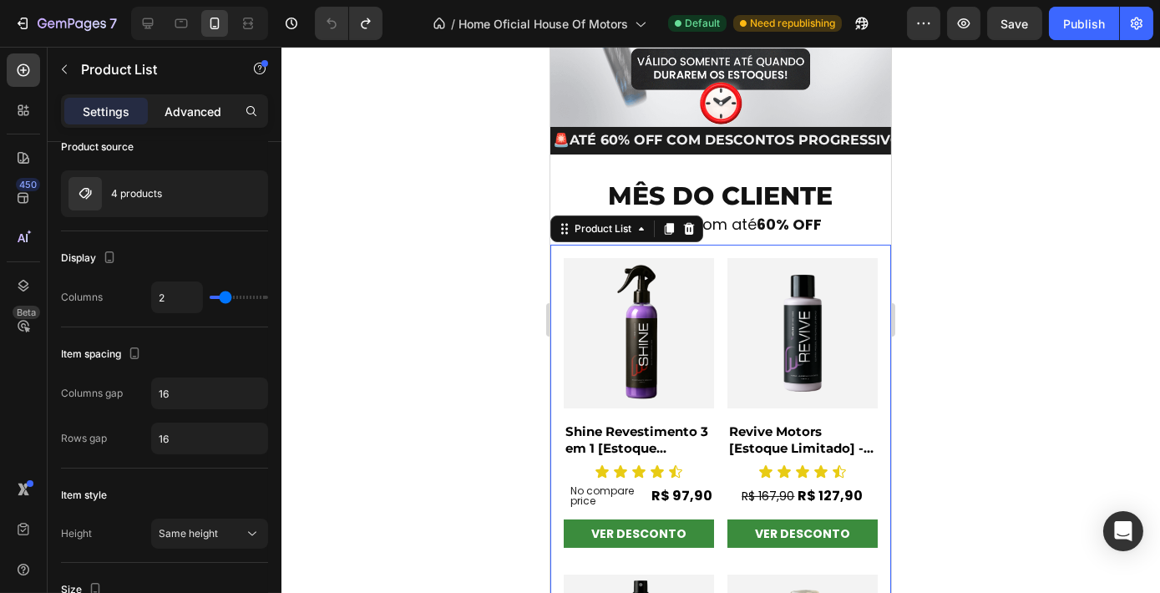
click at [204, 114] on p "Advanced" at bounding box center [192, 112] width 57 height 18
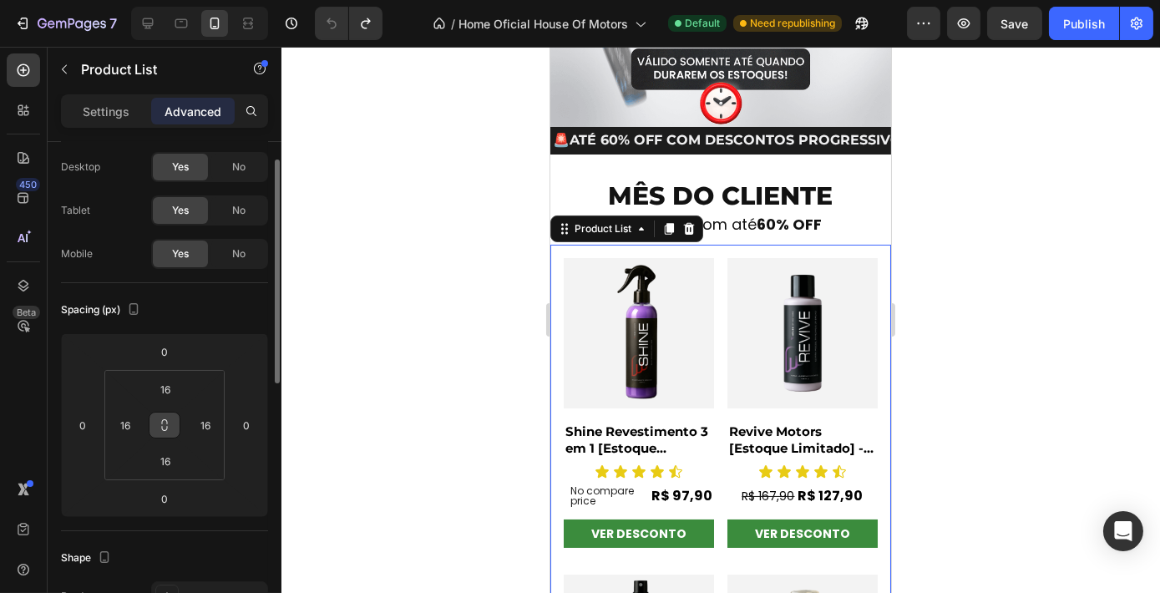
scroll to position [0, 0]
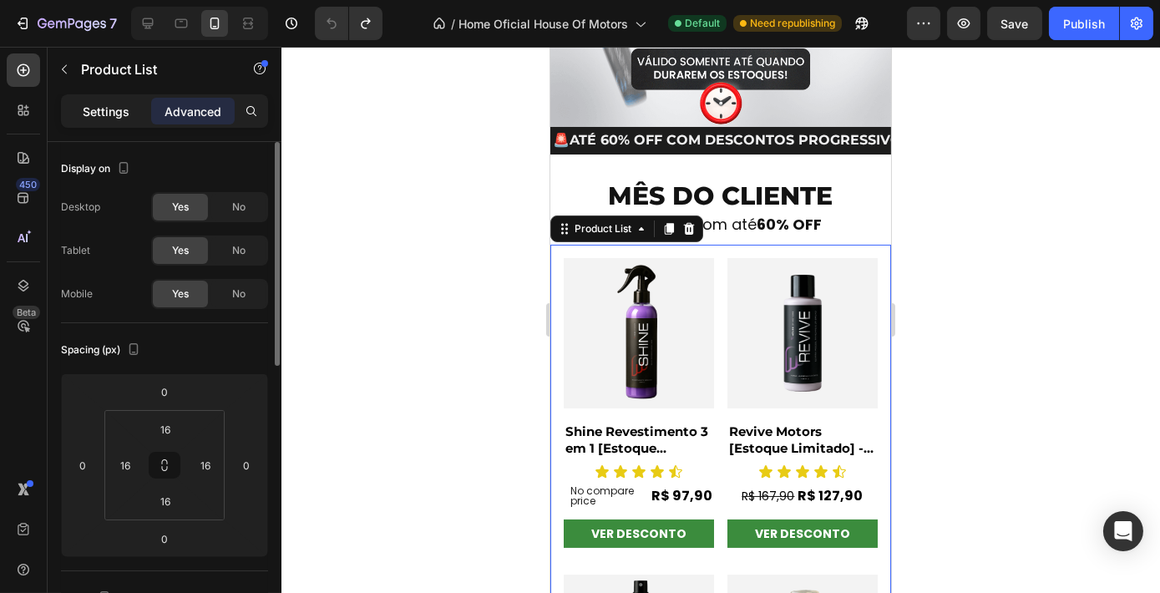
click at [124, 119] on div "Settings" at bounding box center [105, 111] width 83 height 27
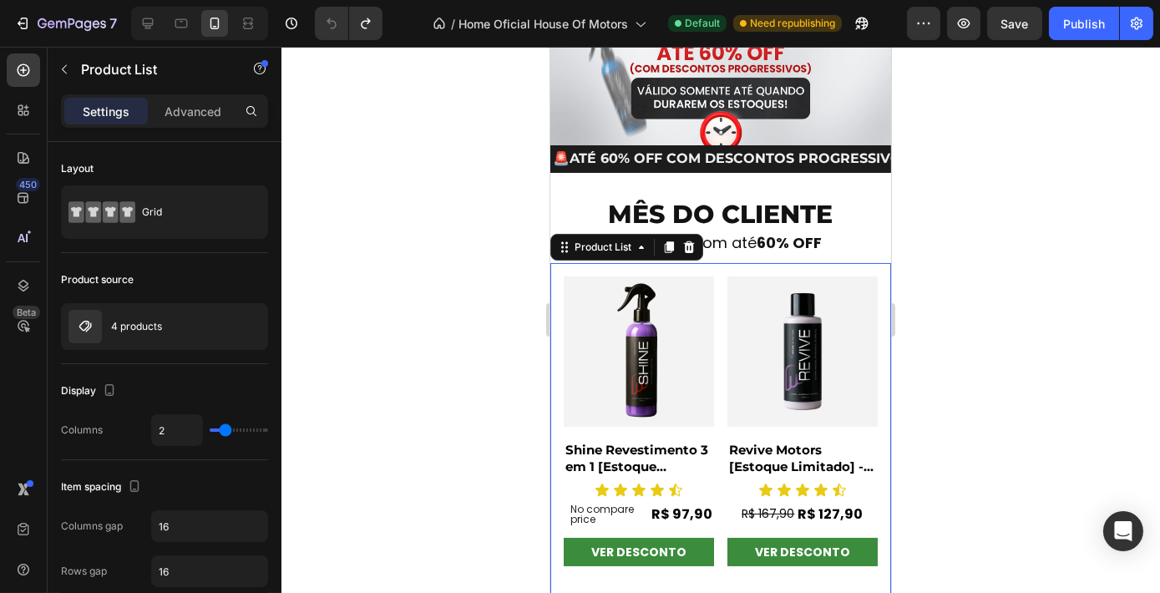
scroll to position [259, 0]
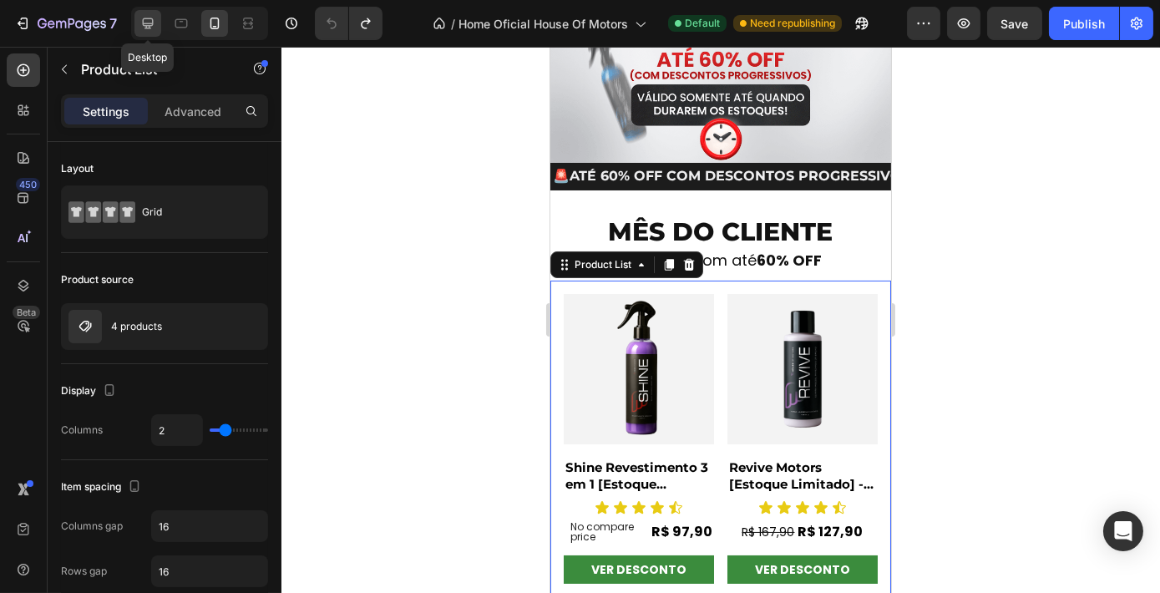
click at [145, 25] on icon at bounding box center [148, 23] width 11 height 11
type input "4"
type input "1200"
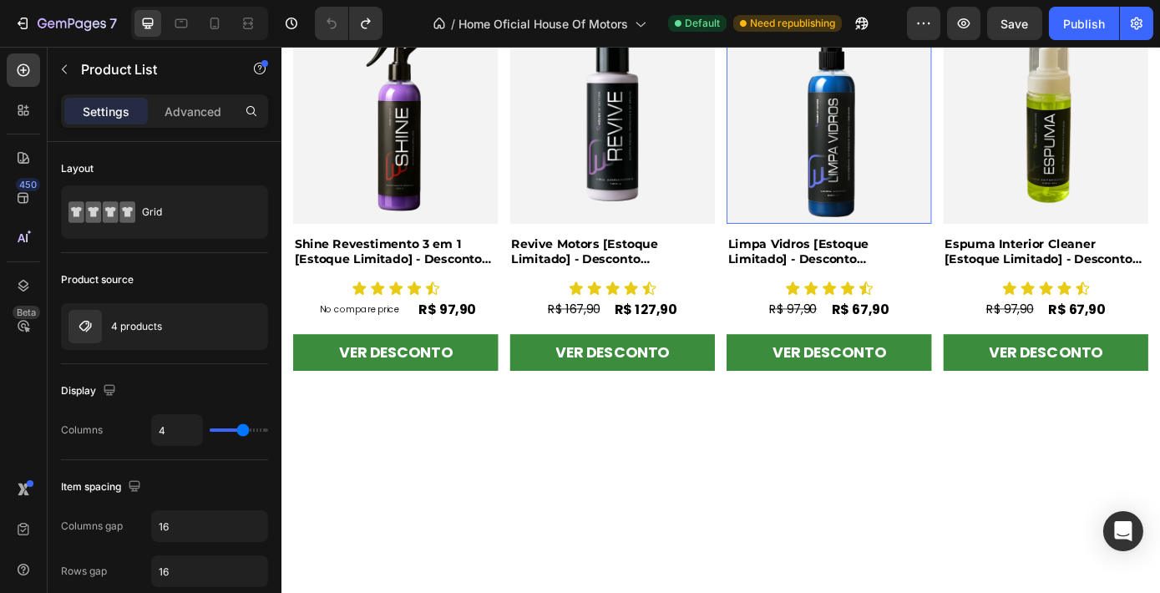
scroll to position [629, 0]
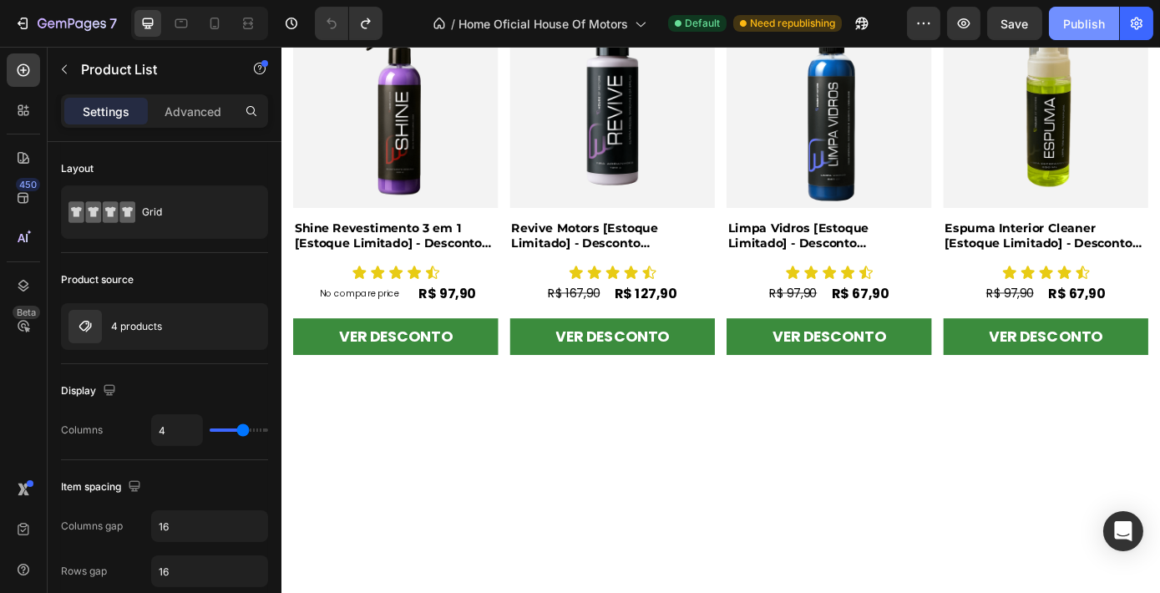
click at [1090, 26] on div "Publish" at bounding box center [1084, 24] width 42 height 18
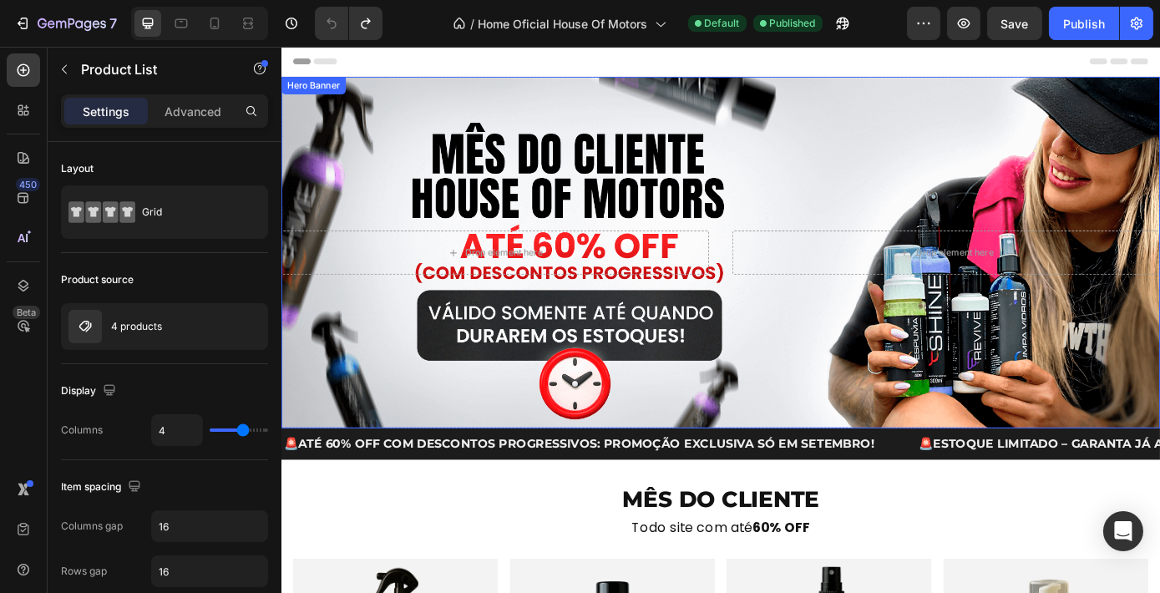
scroll to position [179, 0]
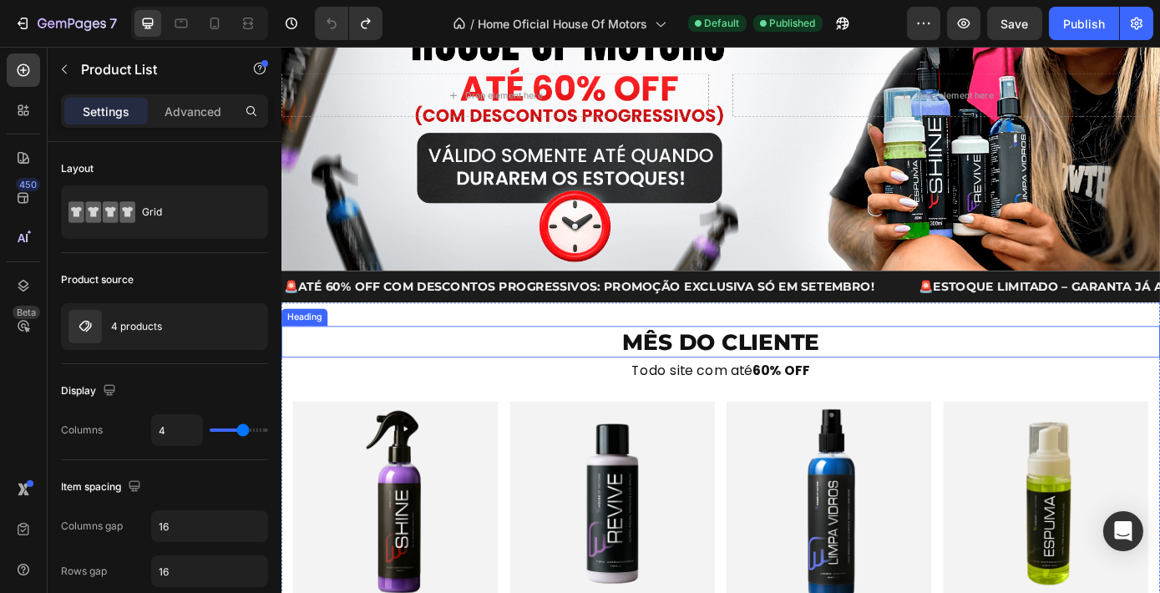
click at [636, 374] on h2 "MÊS DO CLIENTE" at bounding box center [782, 383] width 1002 height 36
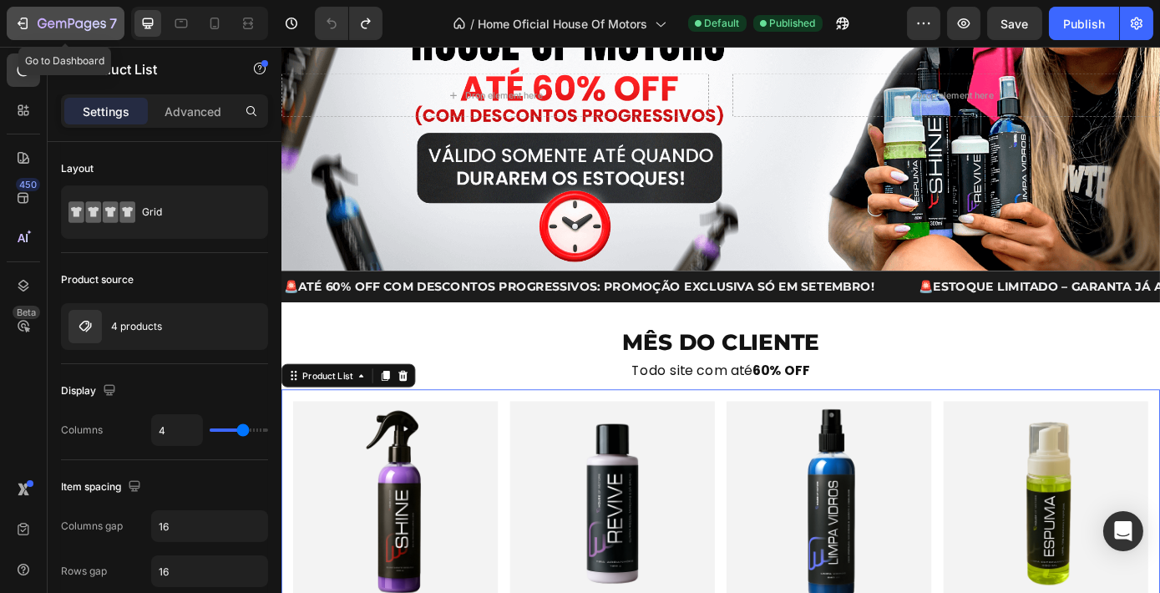
click at [22, 25] on icon "button" at bounding box center [22, 23] width 17 height 17
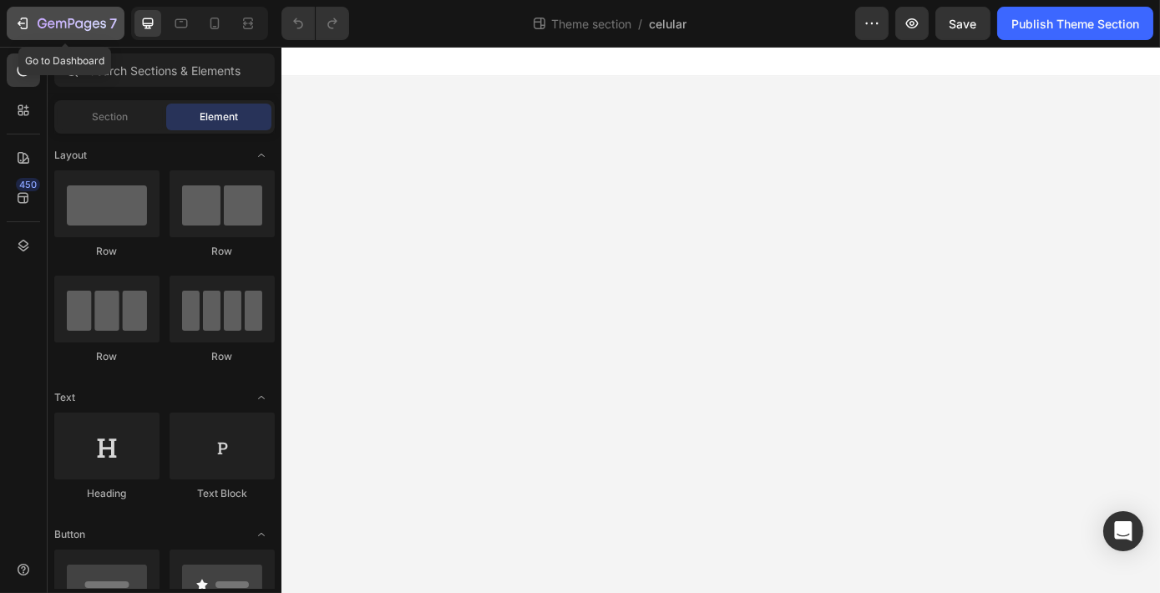
click at [27, 25] on icon "button" at bounding box center [25, 24] width 8 height 12
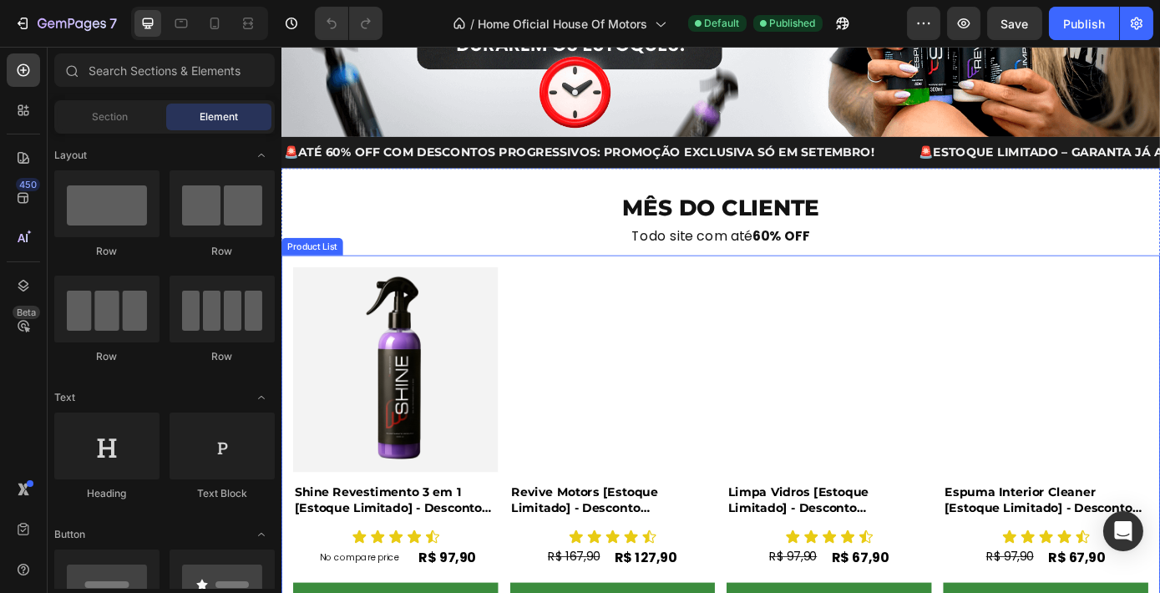
scroll to position [341, 0]
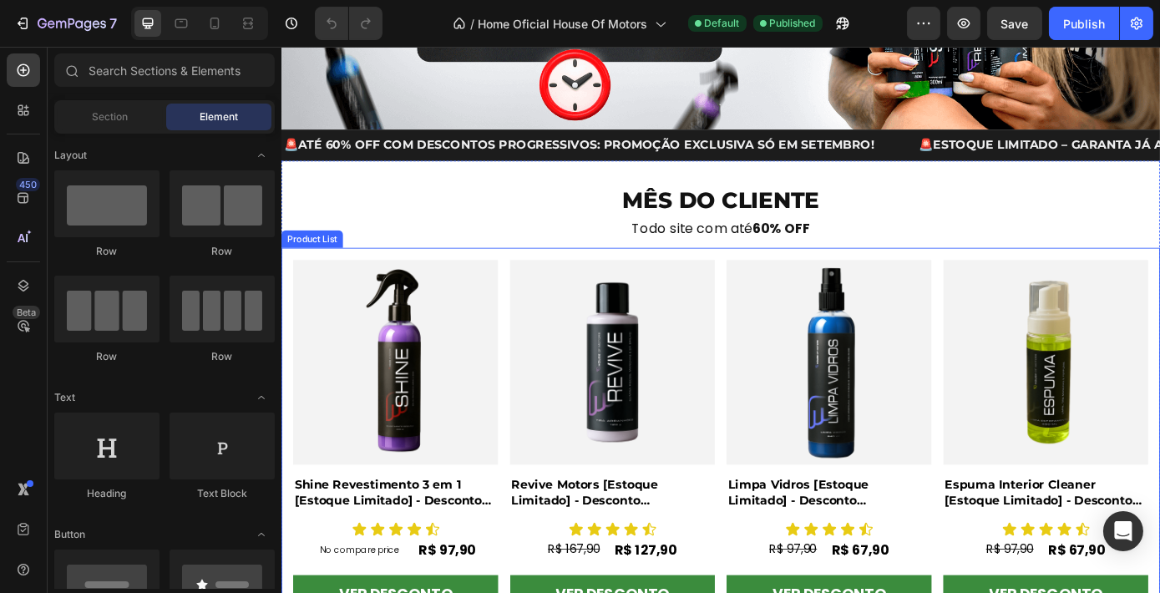
click at [776, 447] on div "Product Images Shine Revestimento 3 em 1 [Estoque Limitado] - Desconto Progress…" at bounding box center [781, 497] width 975 height 415
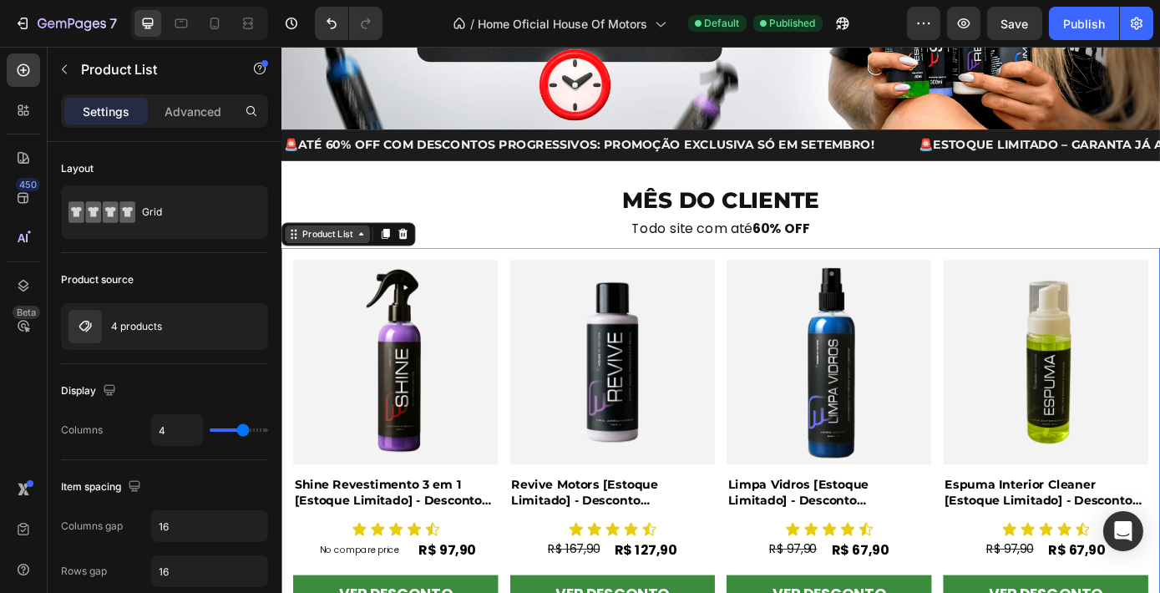
click at [343, 260] on div "Product List" at bounding box center [332, 260] width 63 height 15
click at [340, 259] on div "Product List" at bounding box center [332, 260] width 63 height 15
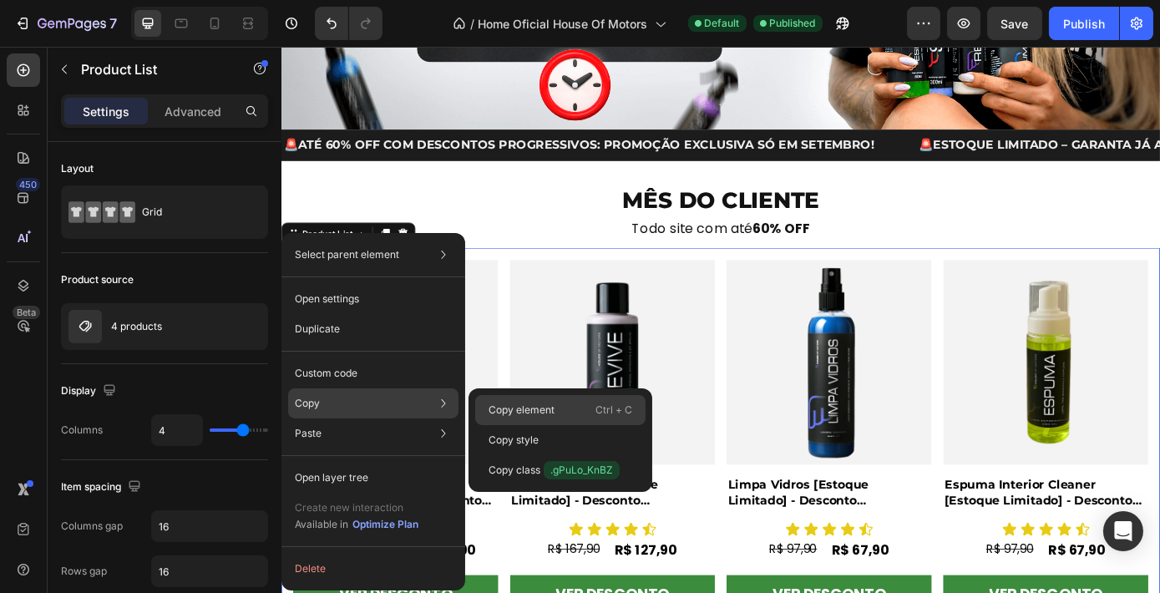
click at [534, 408] on p "Copy element" at bounding box center [521, 409] width 66 height 15
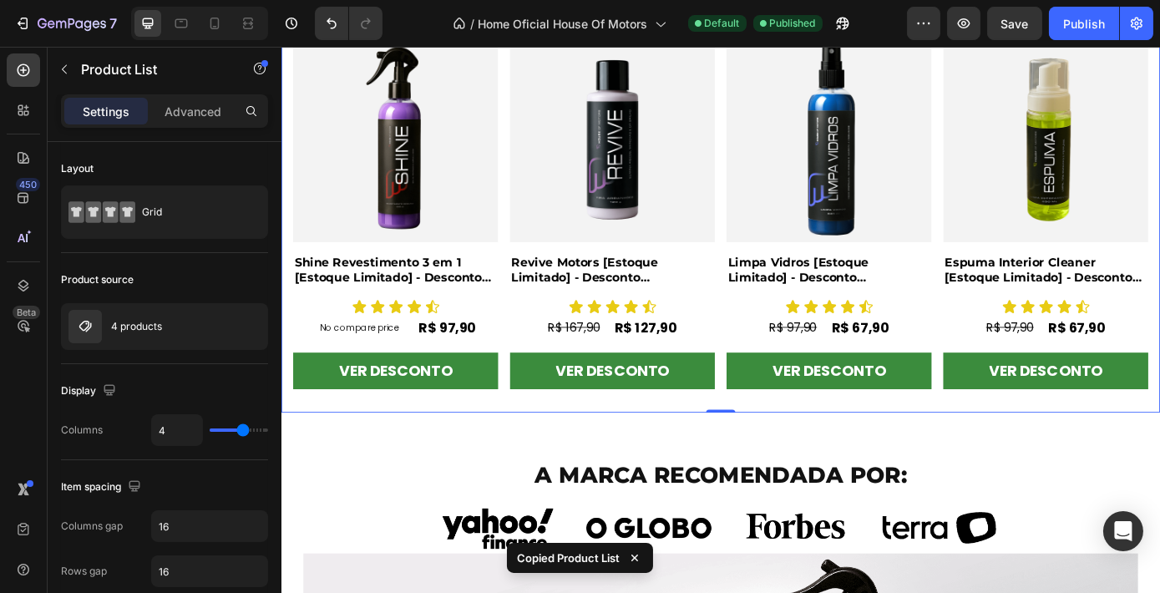
scroll to position [473, 0]
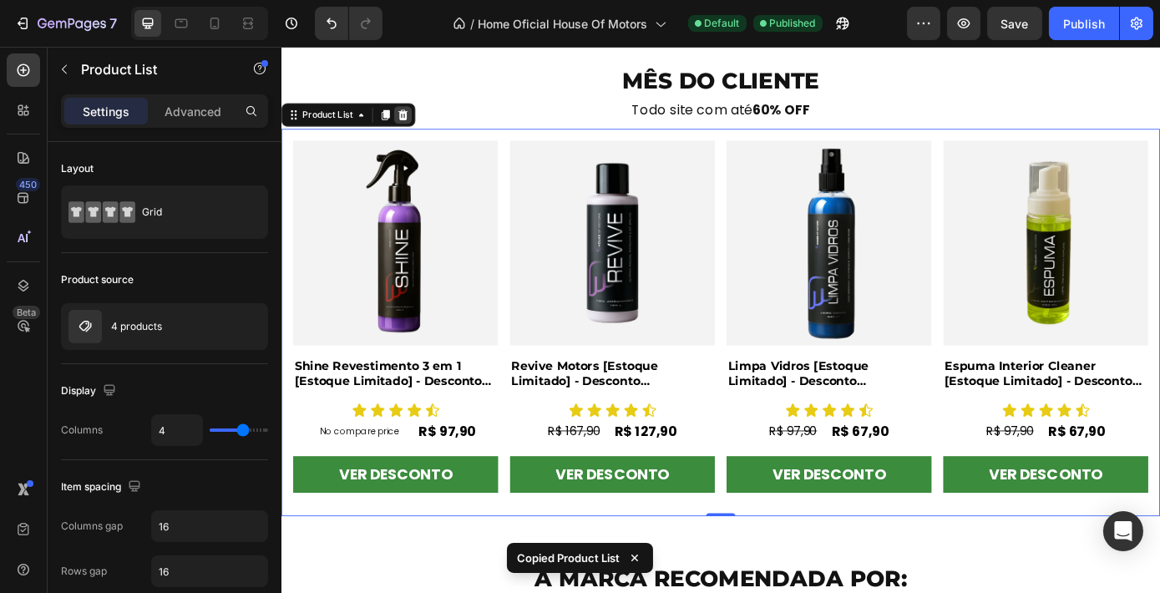
click at [417, 122] on icon at bounding box center [419, 125] width 11 height 12
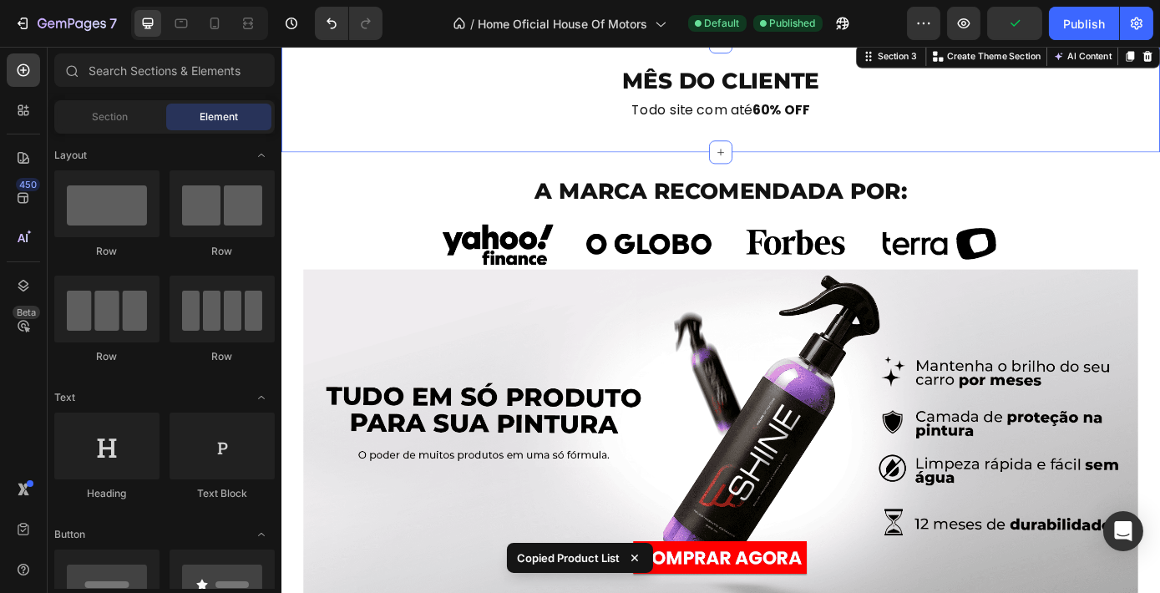
click at [637, 144] on div "MÊS DO CLIENTE Heading Todo site com até 60% OFF Heading Section 3 You can crea…" at bounding box center [782, 104] width 1002 height 126
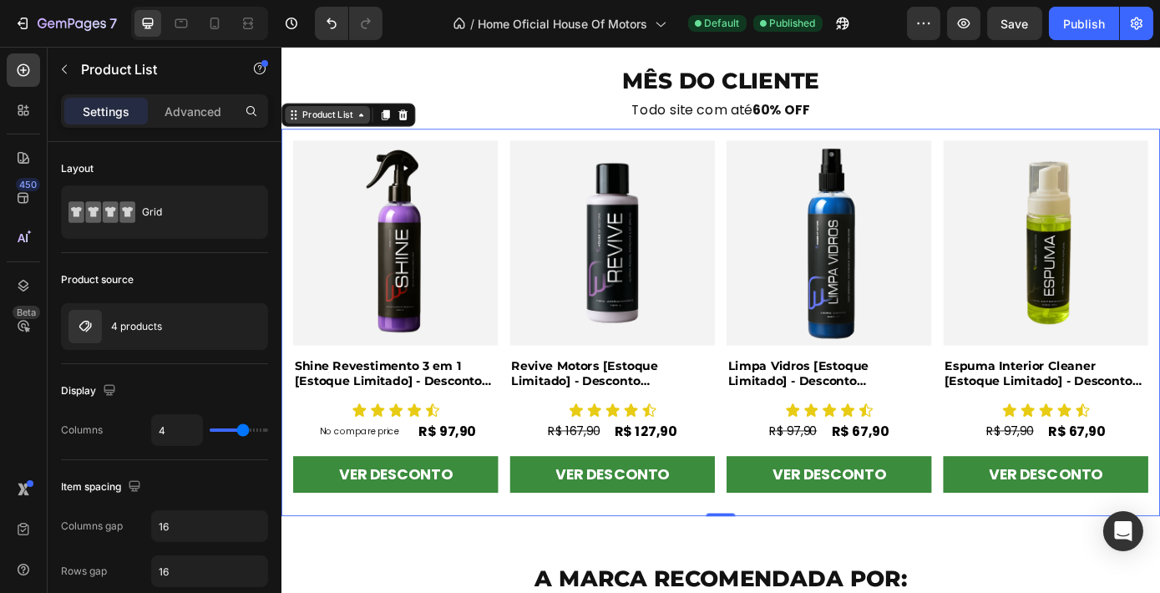
click at [336, 125] on div "Product List" at bounding box center [332, 124] width 63 height 15
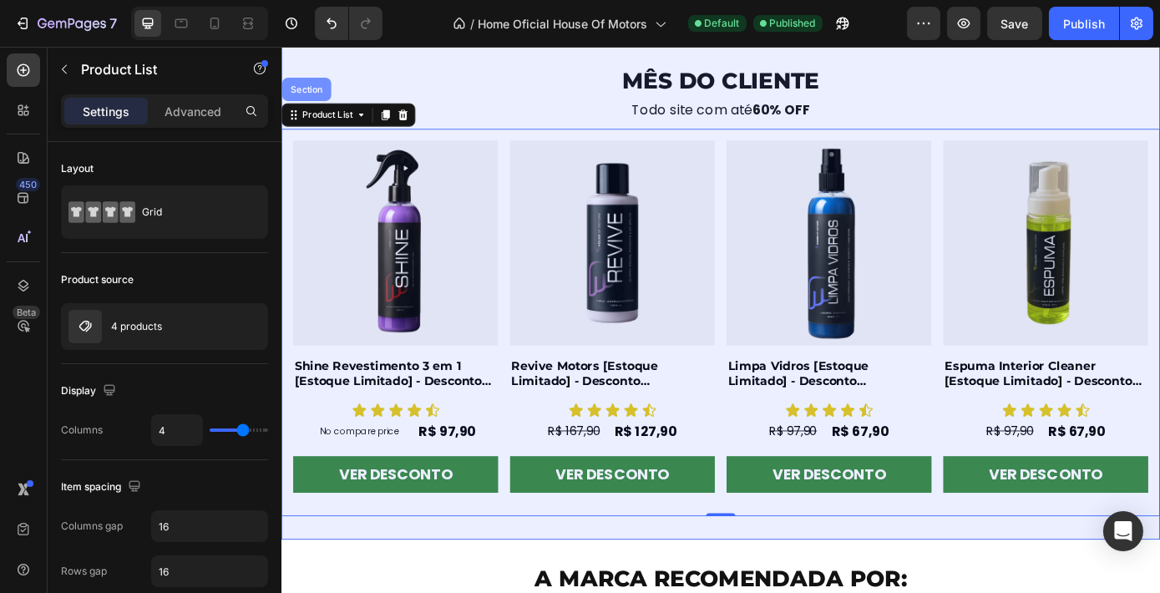
click at [314, 99] on div "Section" at bounding box center [309, 95] width 43 height 10
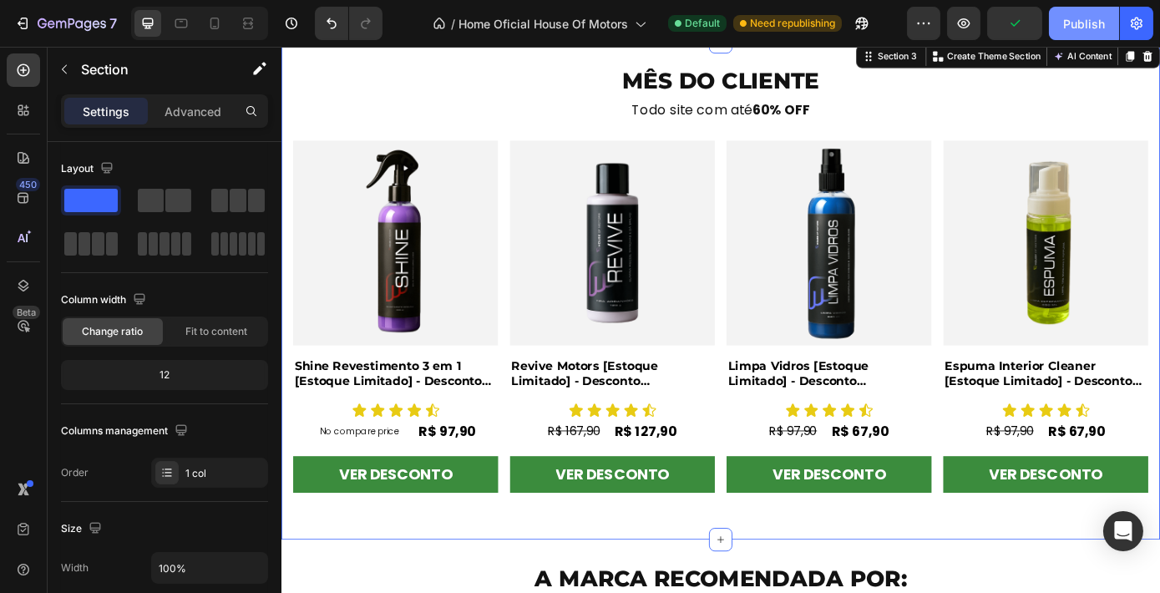
click at [1096, 23] on div "Publish" at bounding box center [1084, 24] width 42 height 18
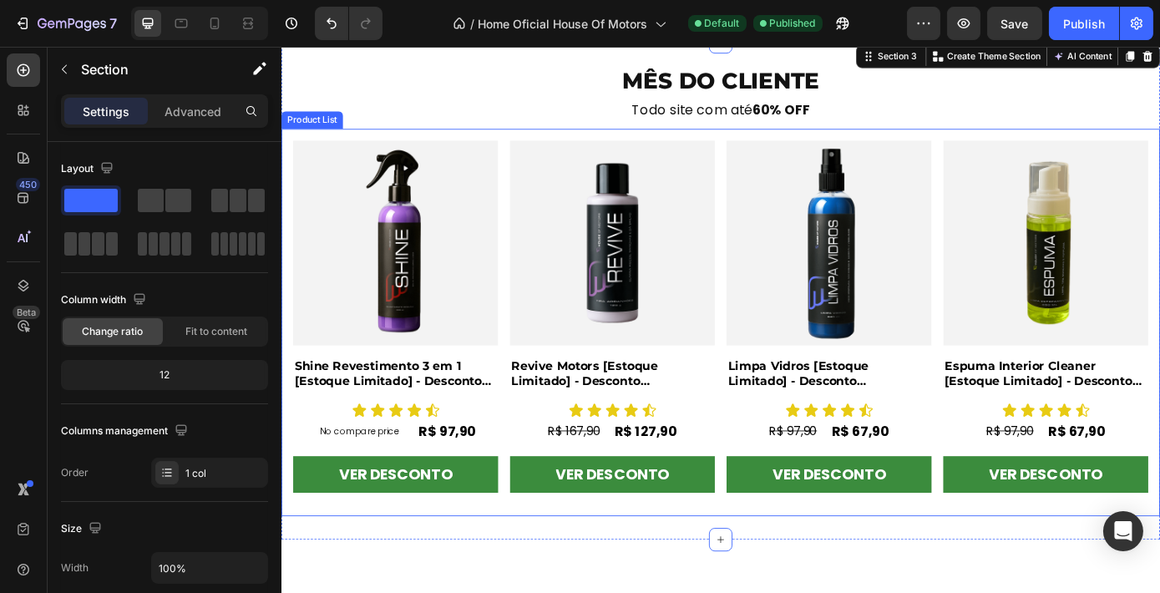
scroll to position [382, 0]
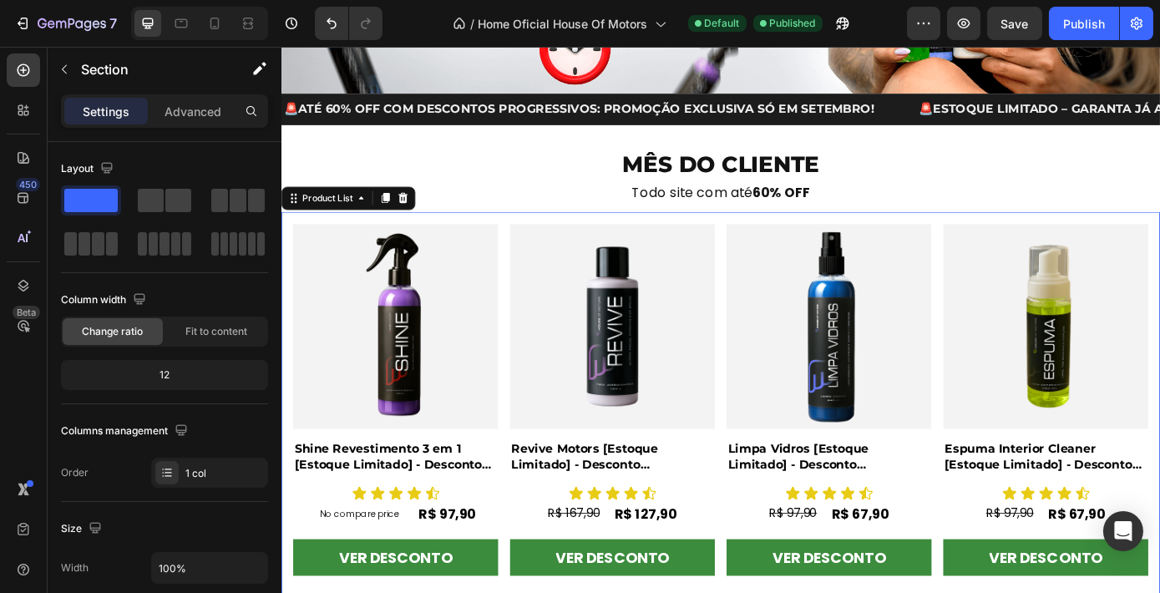
click at [531, 281] on div "Product Images Shine Revestimento 3 em 1 [Estoque Limitado] - Desconto Progress…" at bounding box center [781, 456] width 975 height 415
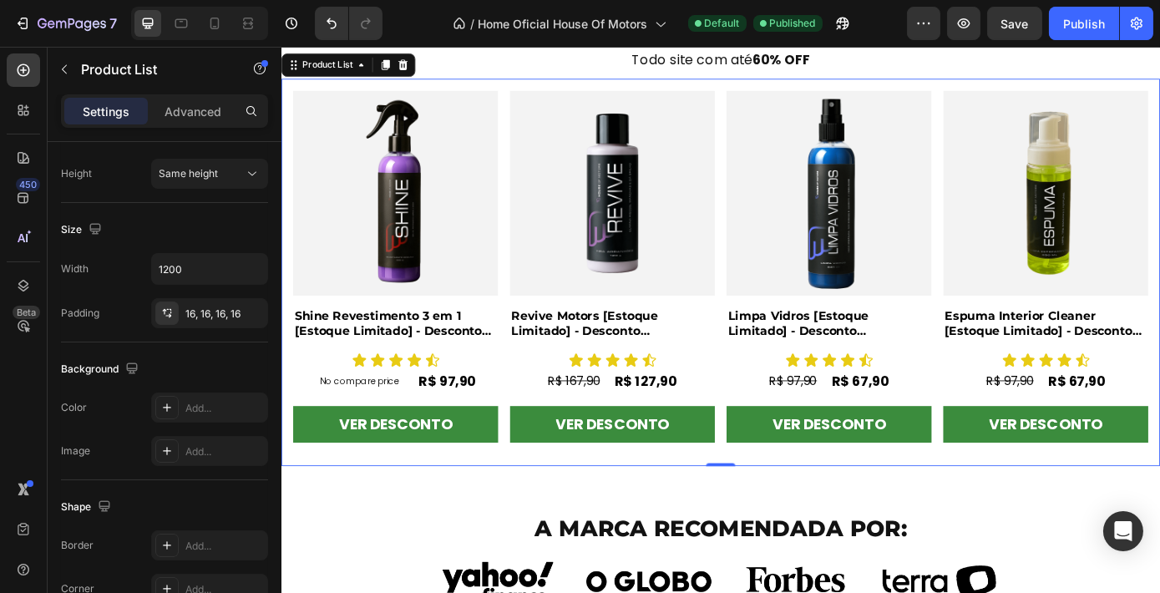
scroll to position [423, 0]
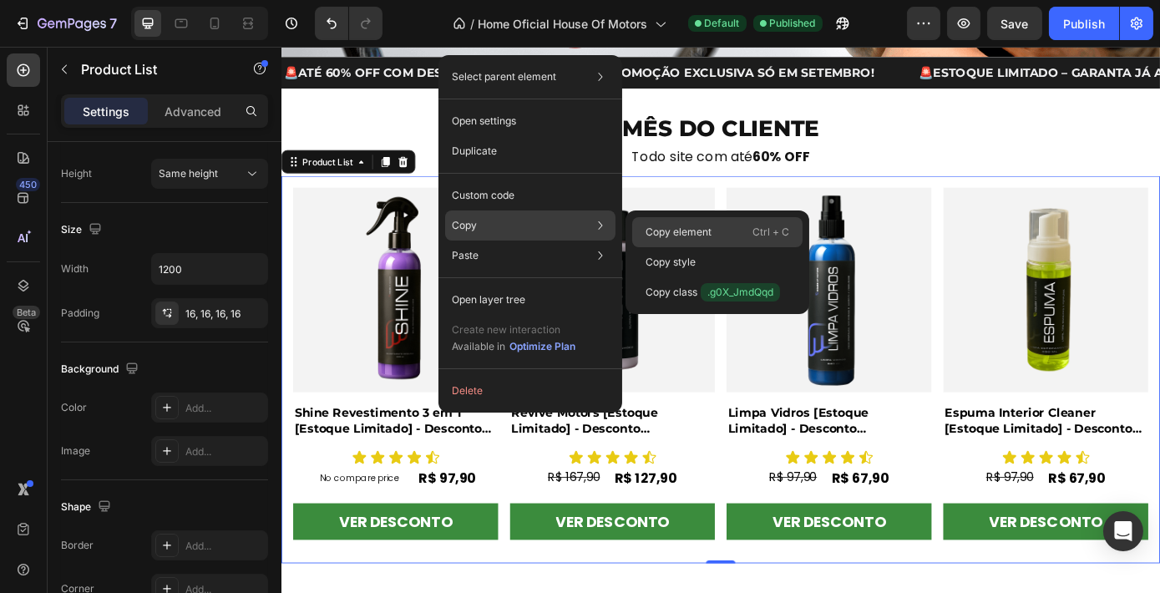
click at [677, 230] on p "Copy element" at bounding box center [678, 232] width 66 height 15
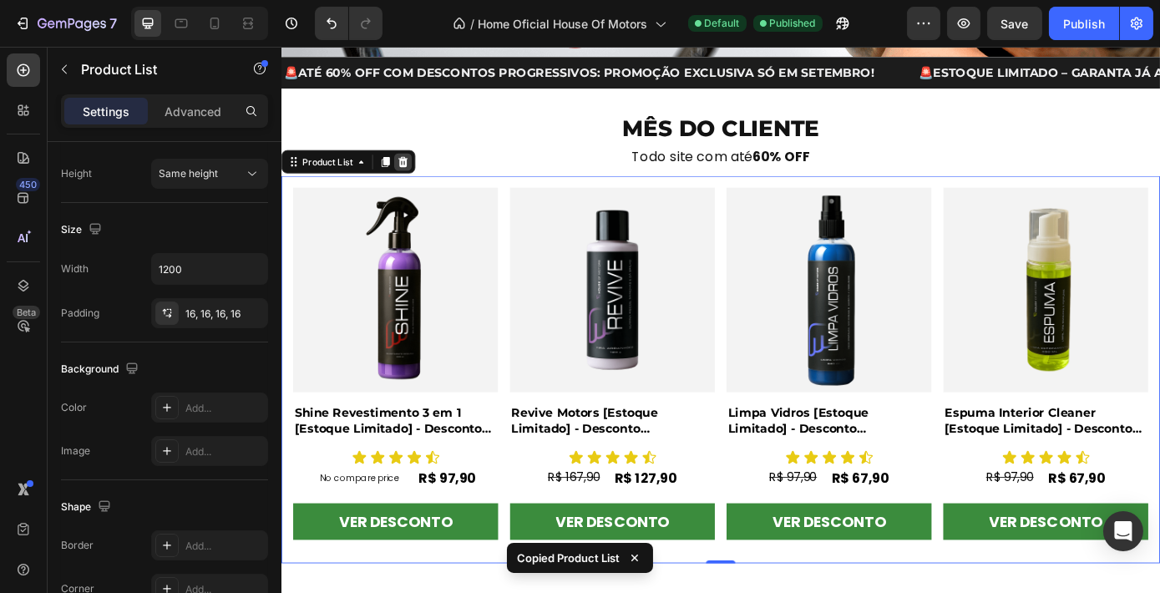
click at [415, 175] on icon at bounding box center [418, 177] width 13 height 13
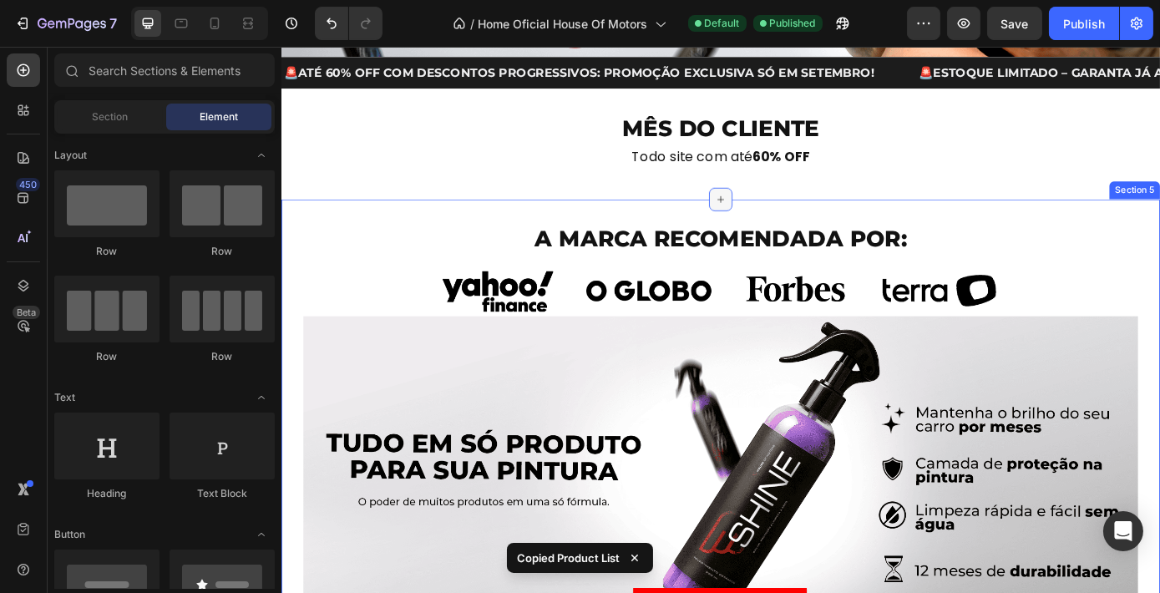
click at [777, 214] on icon at bounding box center [781, 220] width 13 height 13
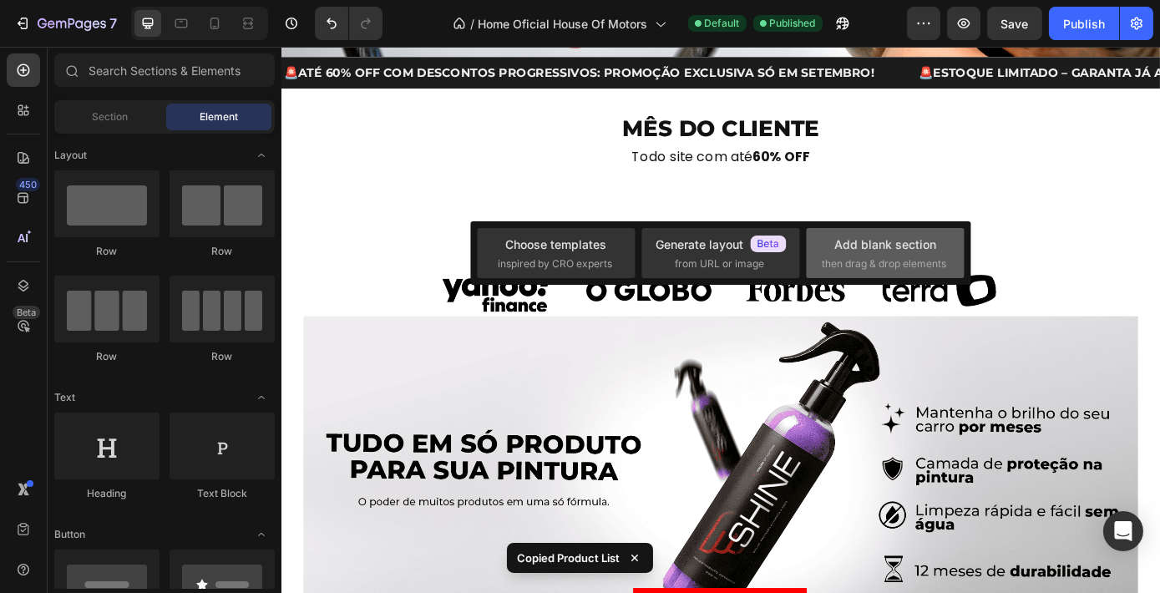
click at [846, 270] on span "then drag & drop elements" at bounding box center [883, 263] width 124 height 15
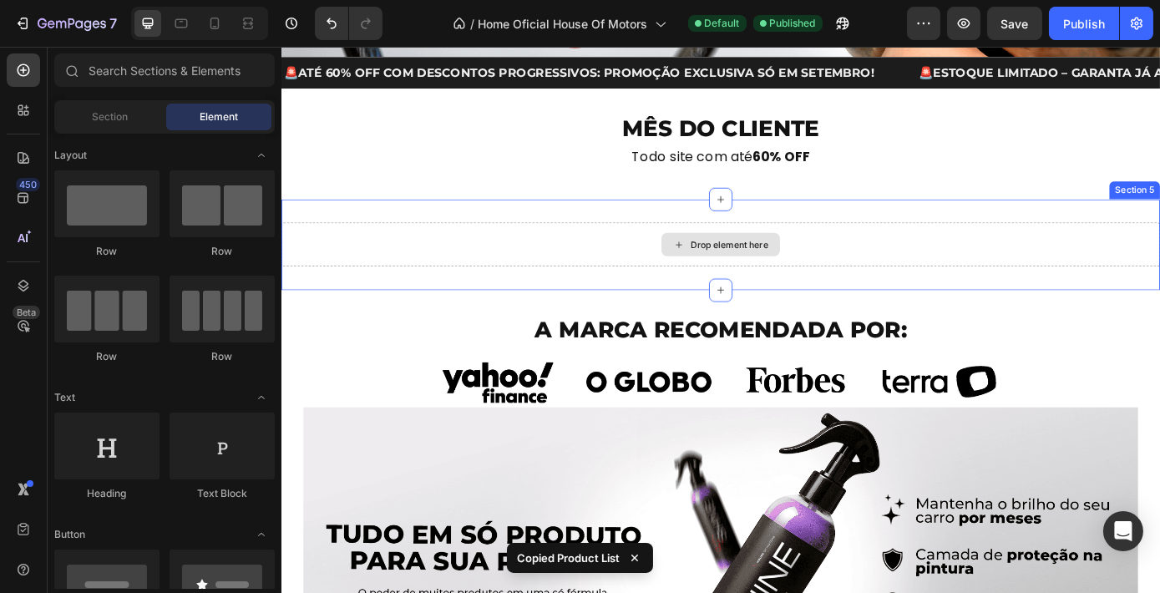
click at [715, 268] on div "Drop element here" at bounding box center [781, 272] width 135 height 27
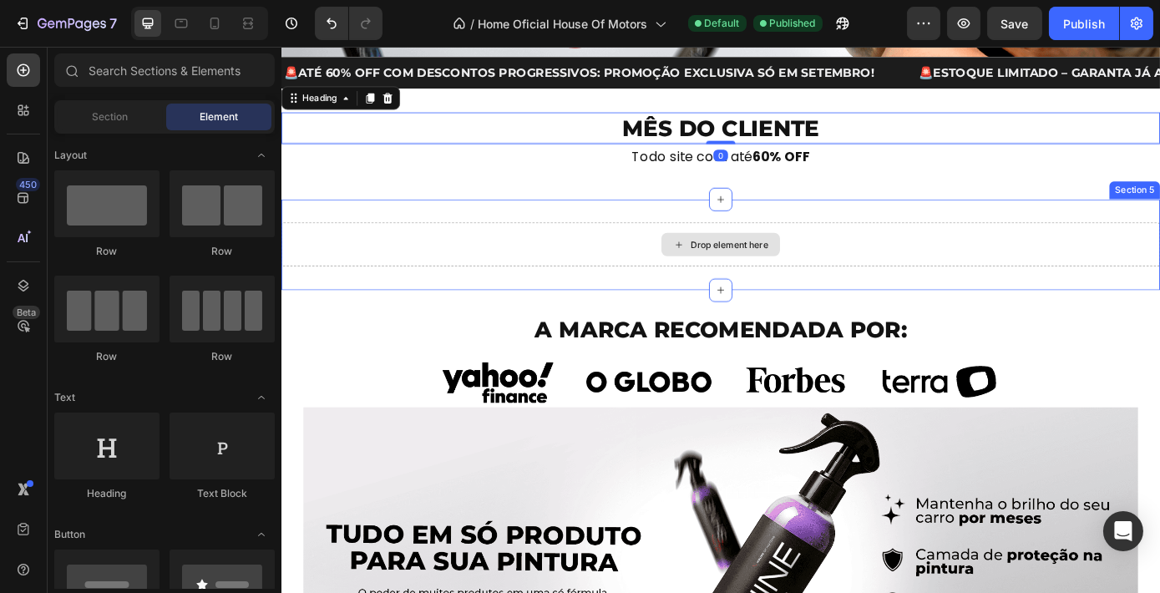
click at [775, 272] on div "Drop element here" at bounding box center [791, 271] width 88 height 13
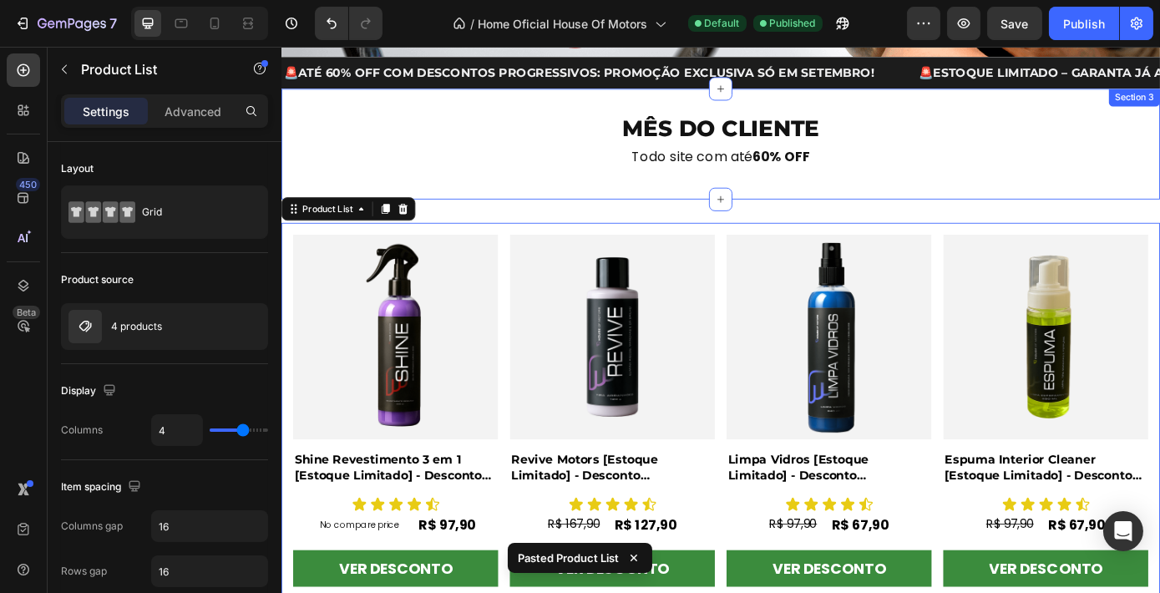
click at [851, 198] on div "MÊS DO CLIENTE Heading Todo site com até 60% OFF Heading Section 3" at bounding box center [782, 157] width 1002 height 126
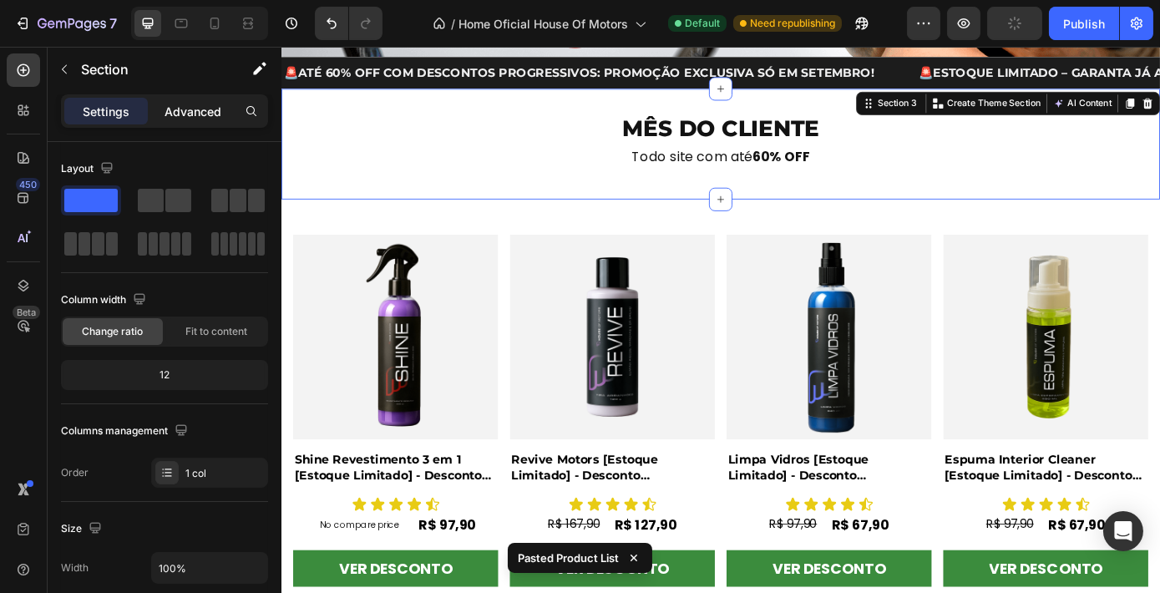
click at [212, 119] on p "Advanced" at bounding box center [192, 112] width 57 height 18
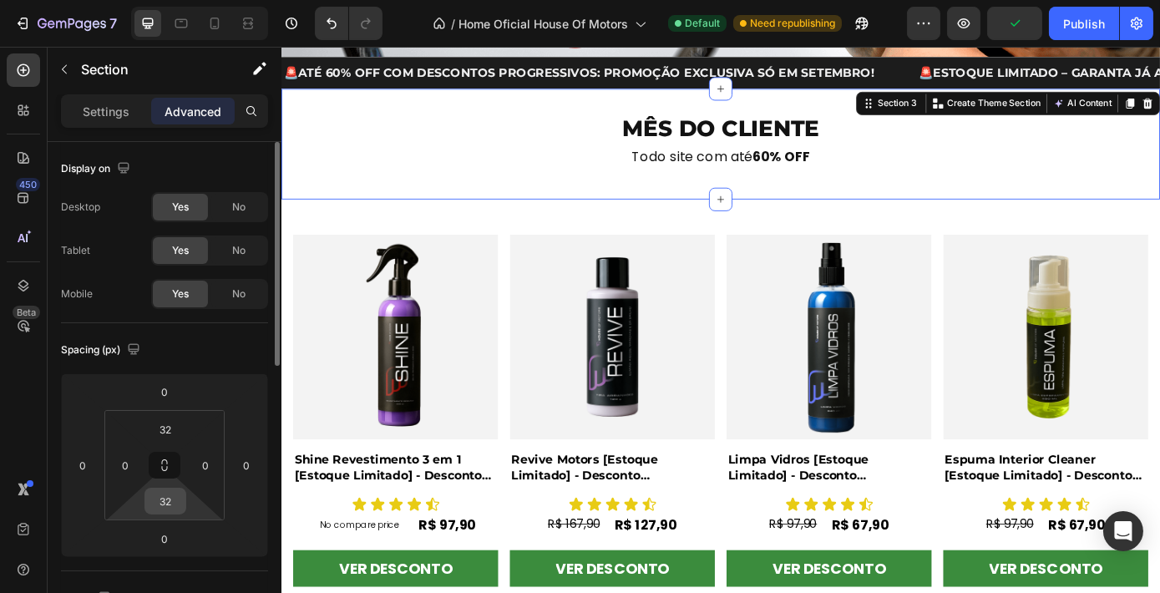
click at [182, 494] on div "32" at bounding box center [165, 501] width 42 height 27
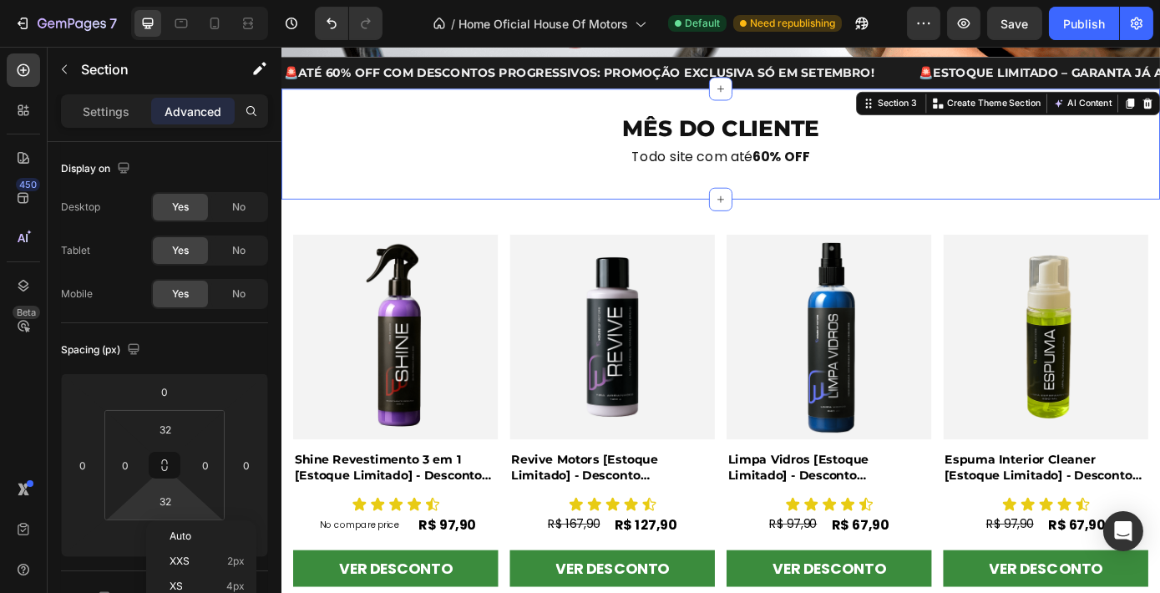
type input "0"
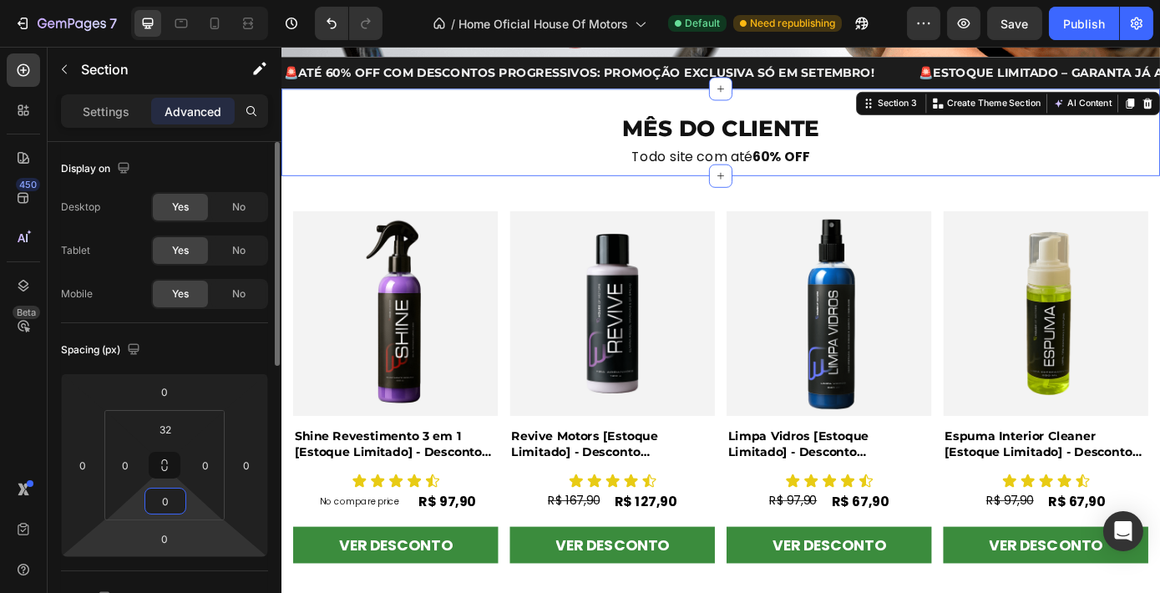
drag, startPoint x: 192, startPoint y: 502, endPoint x: 193, endPoint y: 527, distance: 25.1
click at [193, 0] on html "7 Version history / Home Oficial House Of Motors Default Need republishing Prev…" at bounding box center [580, 0] width 1160 height 0
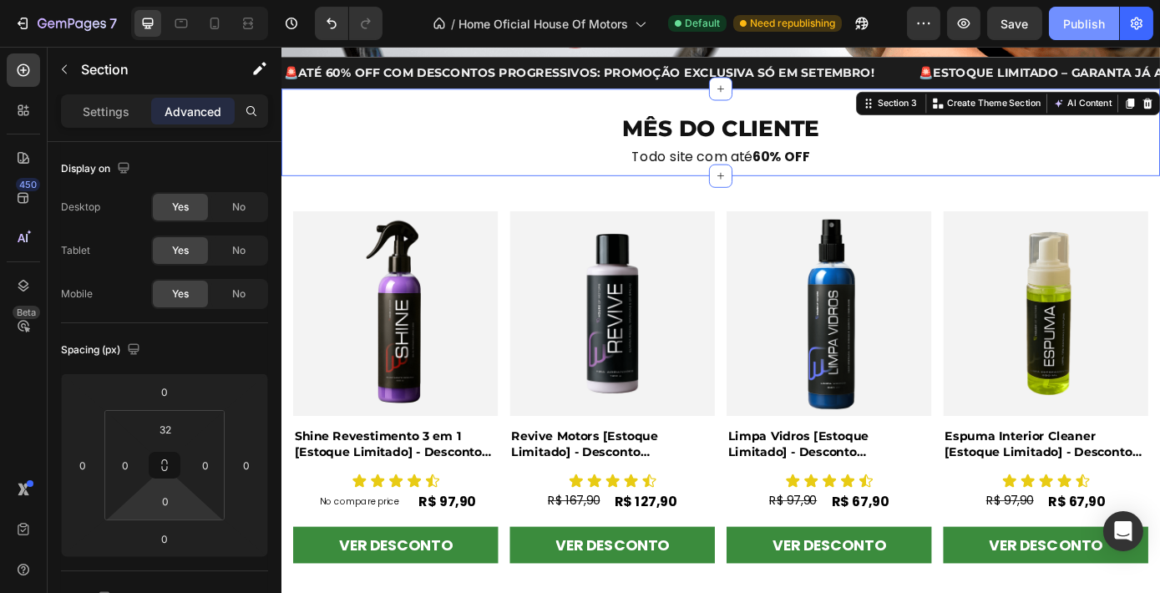
click at [1072, 30] on div "Publish" at bounding box center [1084, 24] width 42 height 18
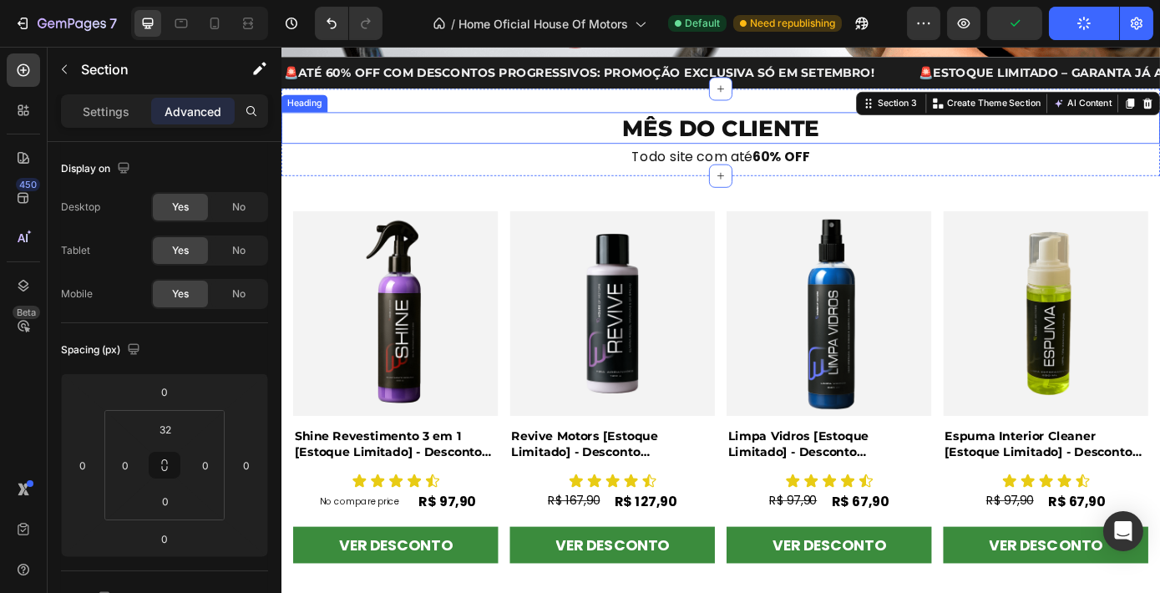
click at [1047, 138] on h2 "MÊS DO CLIENTE" at bounding box center [782, 139] width 1002 height 36
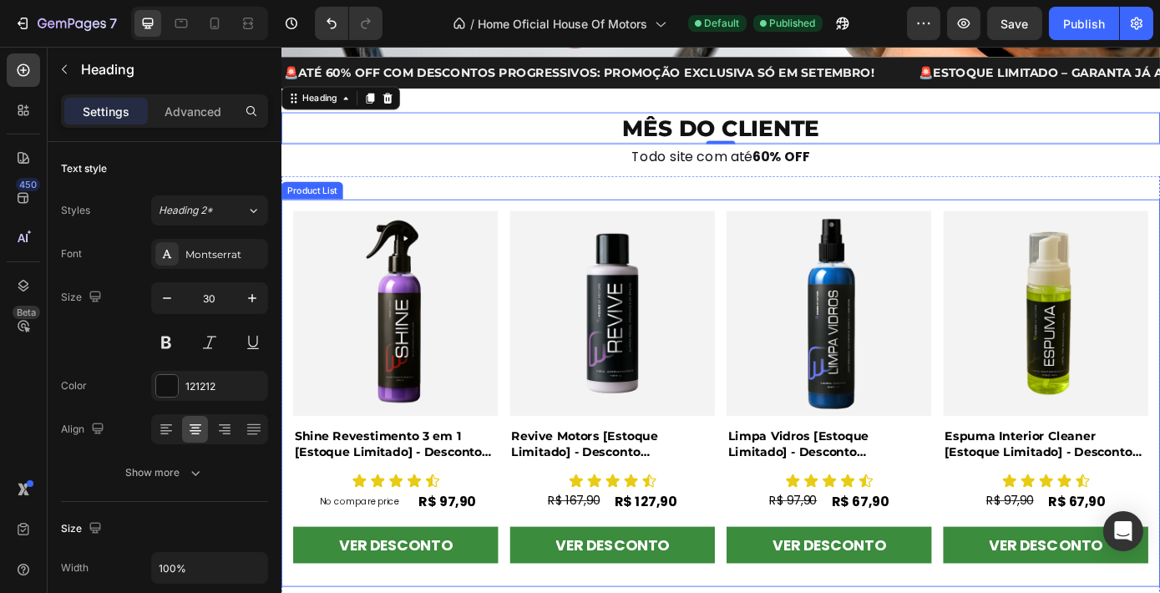
click at [534, 320] on div "Product Images Shine Revestimento 3 em 1 [Estoque Limitado] - Desconto Progress…" at bounding box center [781, 441] width 975 height 415
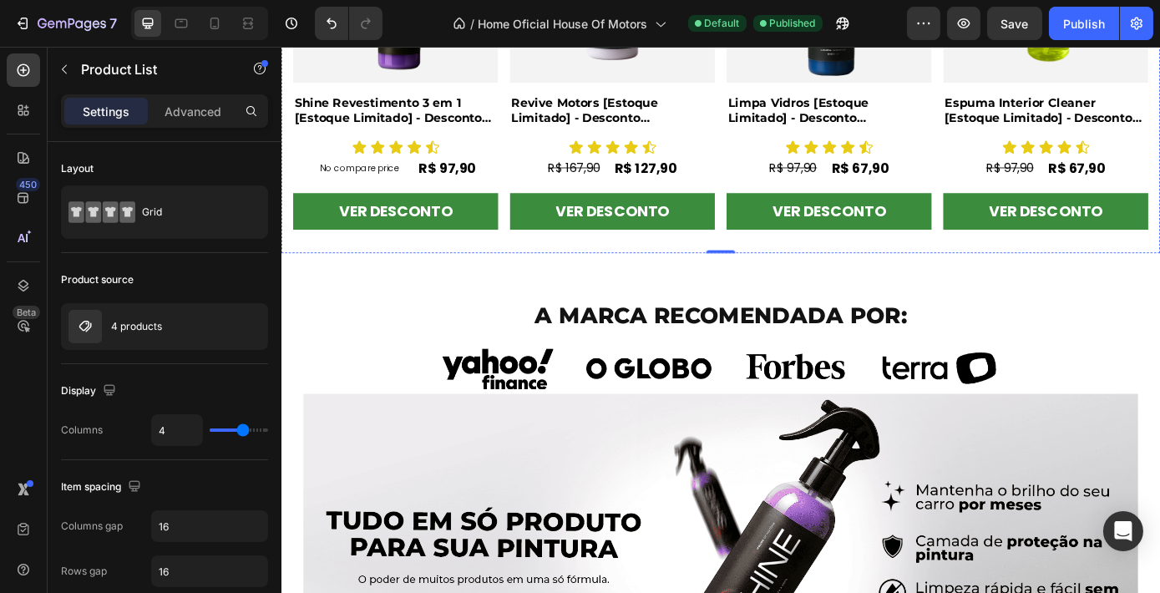
scroll to position [808, 0]
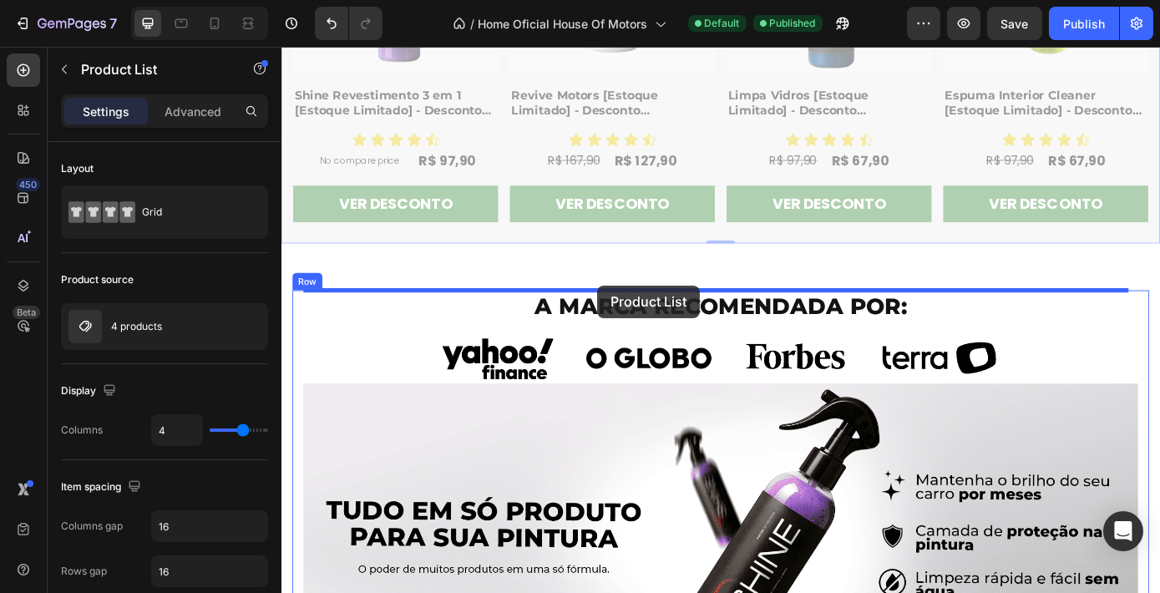
drag, startPoint x: 528, startPoint y: 158, endPoint x: 640, endPoint y: 319, distance: 196.2
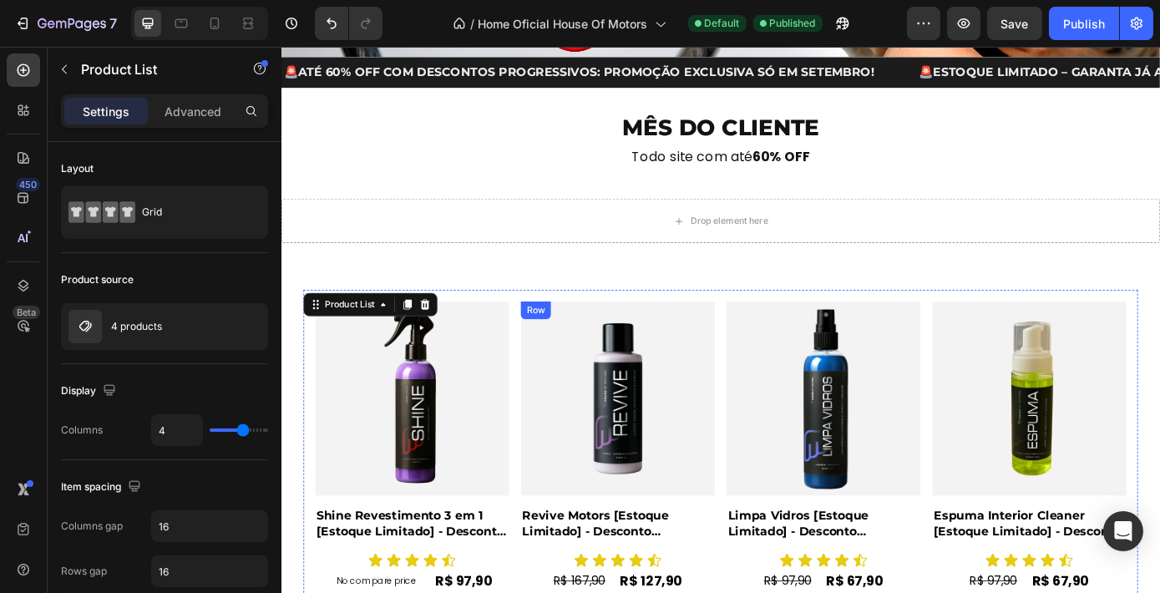
scroll to position [392, 0]
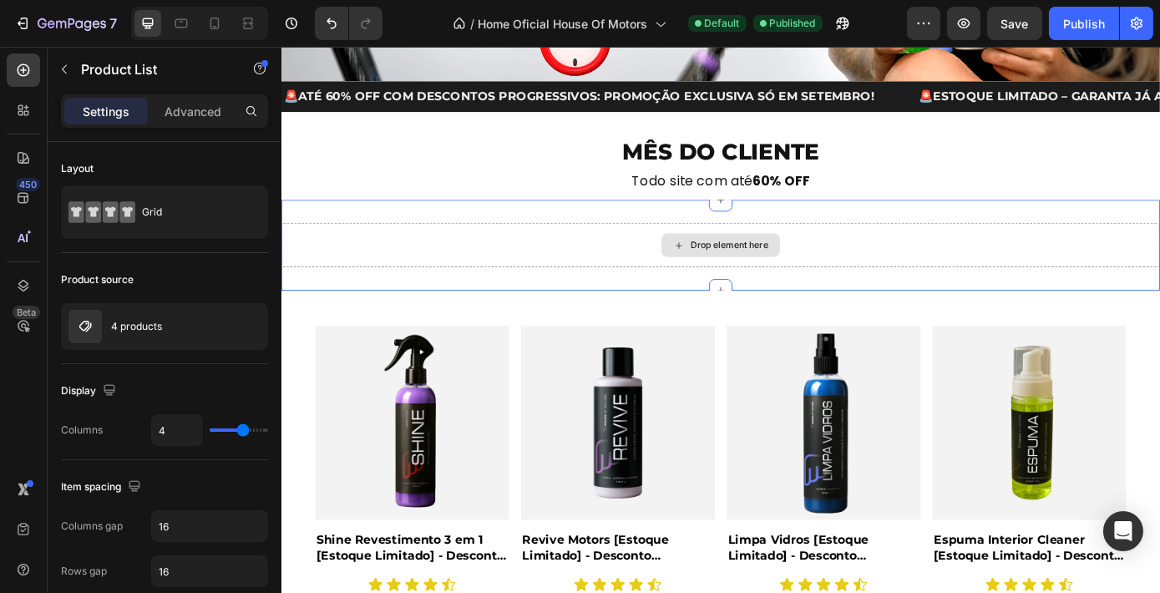
click at [804, 261] on div "Drop element here" at bounding box center [781, 273] width 135 height 27
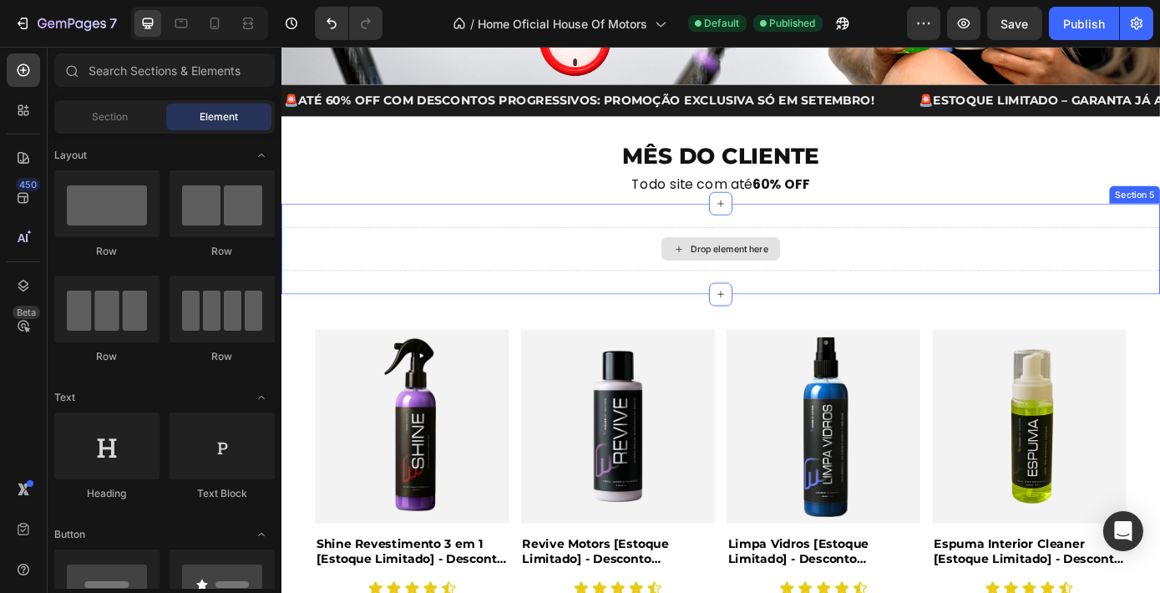
click at [1145, 268] on div "Drop element here" at bounding box center [782, 277] width 1002 height 50
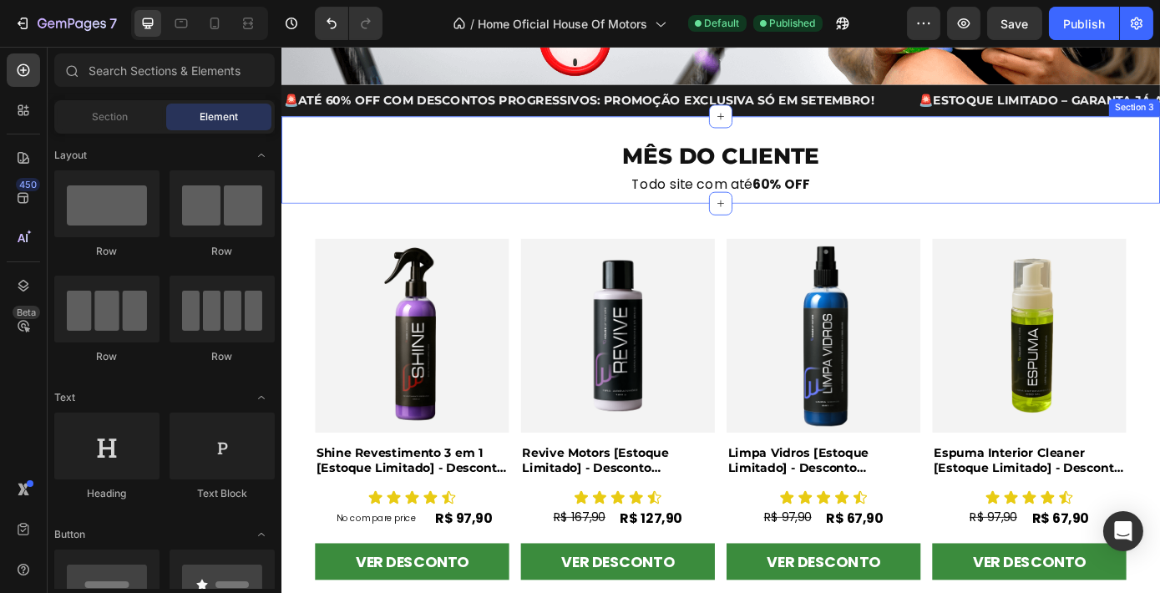
click at [974, 216] on div "MÊS DO CLIENTE Heading Todo site com até 60% OFF Heading" at bounding box center [782, 189] width 1002 height 73
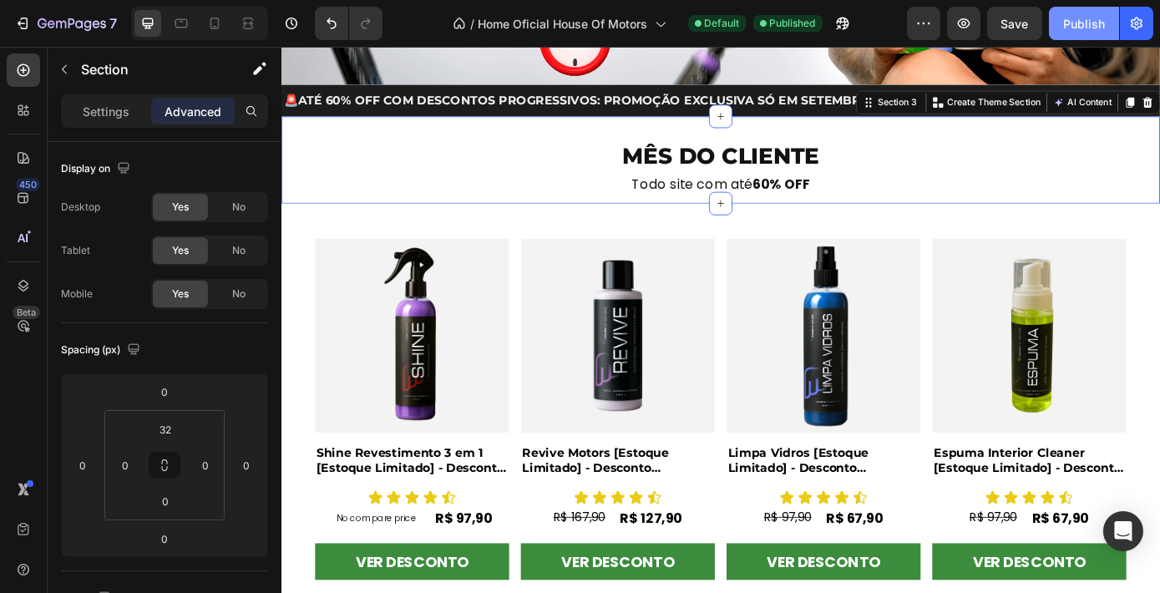
click at [1066, 26] on div "Publish" at bounding box center [1084, 24] width 42 height 18
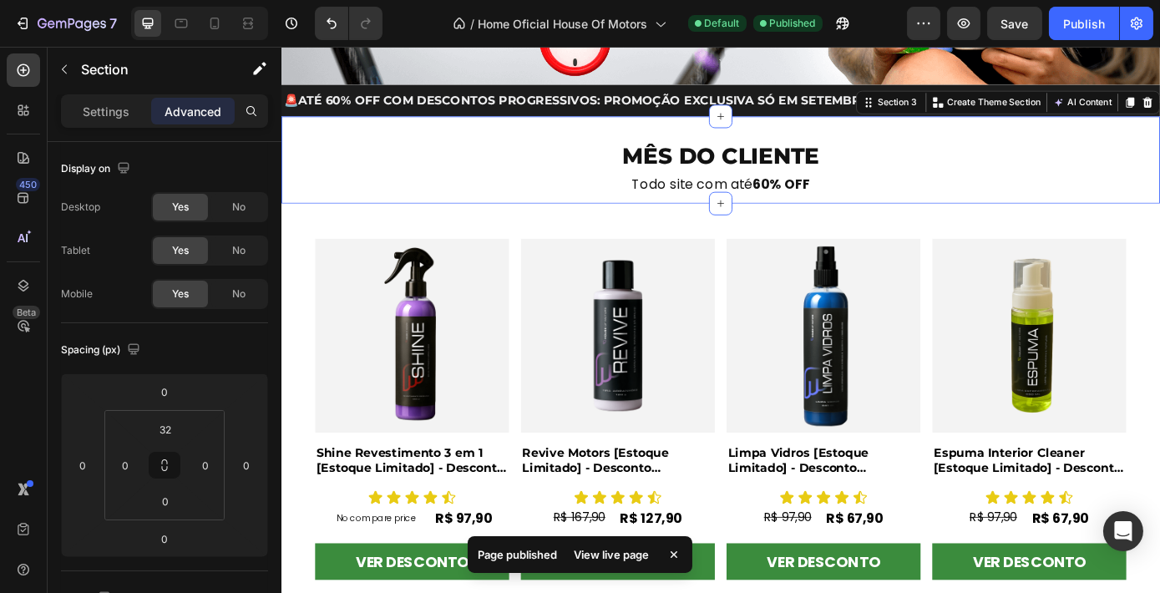
click at [623, 553] on div "View live page" at bounding box center [611, 554] width 95 height 23
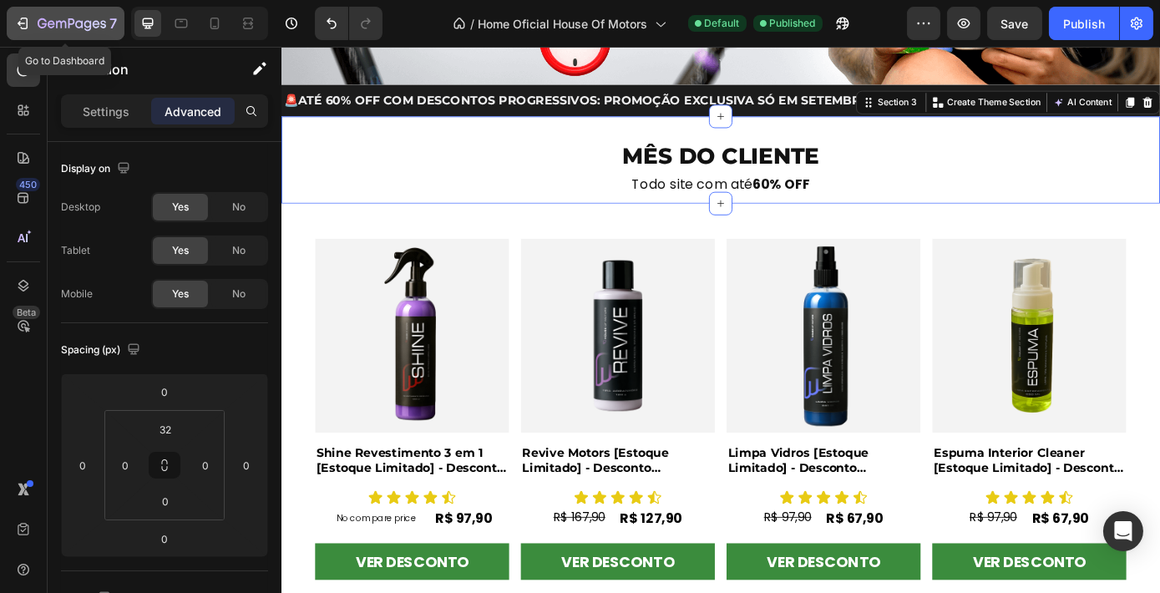
click at [44, 23] on icon "button" at bounding box center [42, 23] width 9 height 10
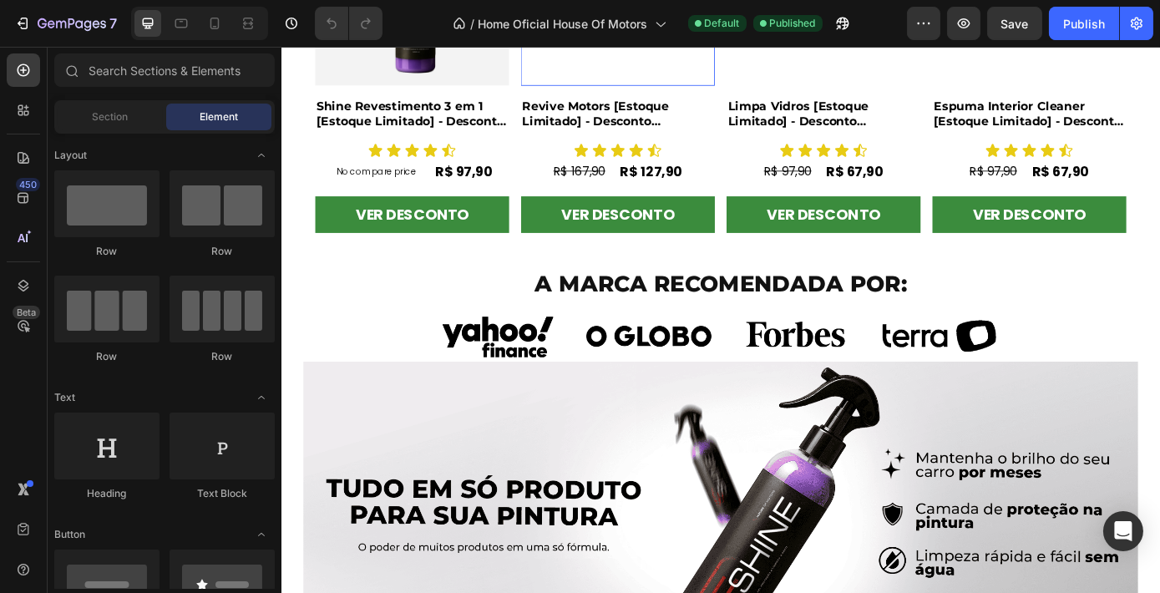
scroll to position [795, 0]
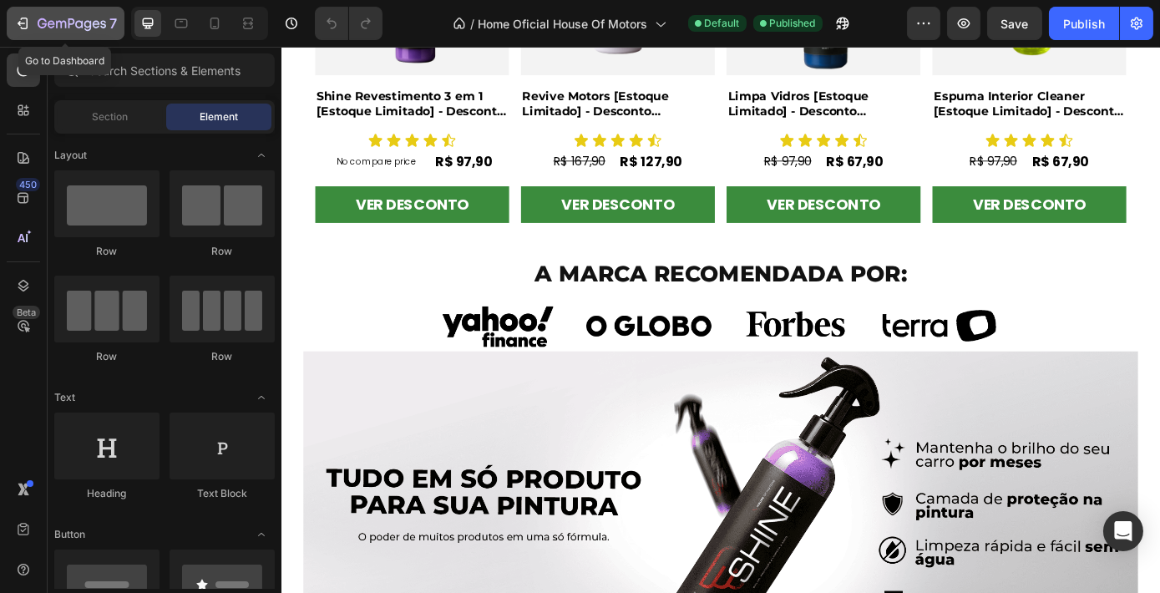
click at [15, 17] on icon "button" at bounding box center [22, 23] width 17 height 17
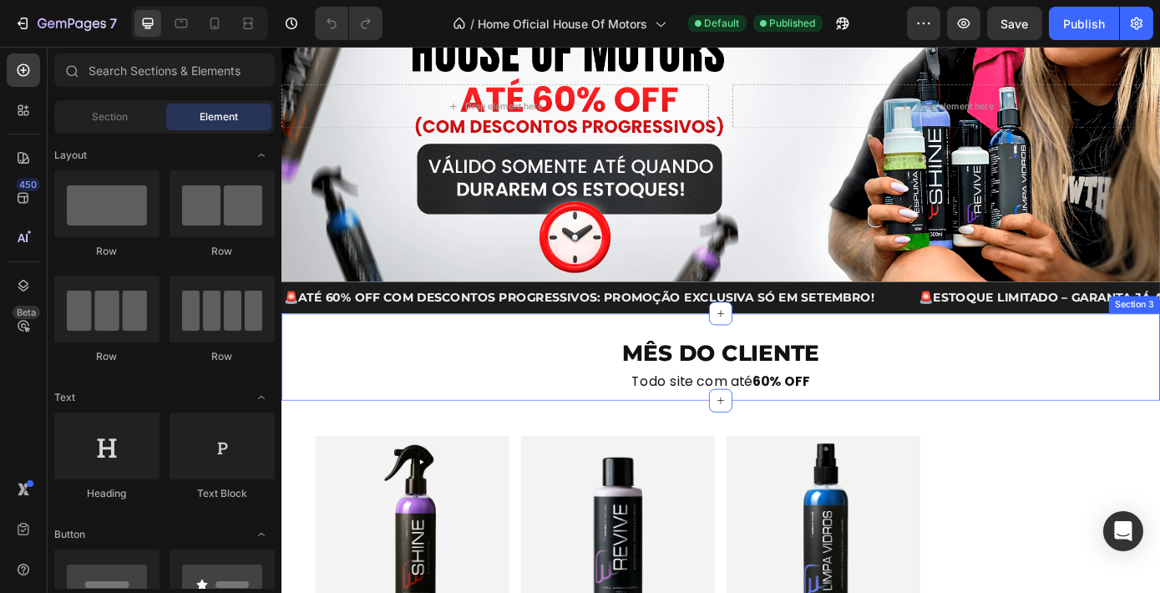
scroll to position [169, 0]
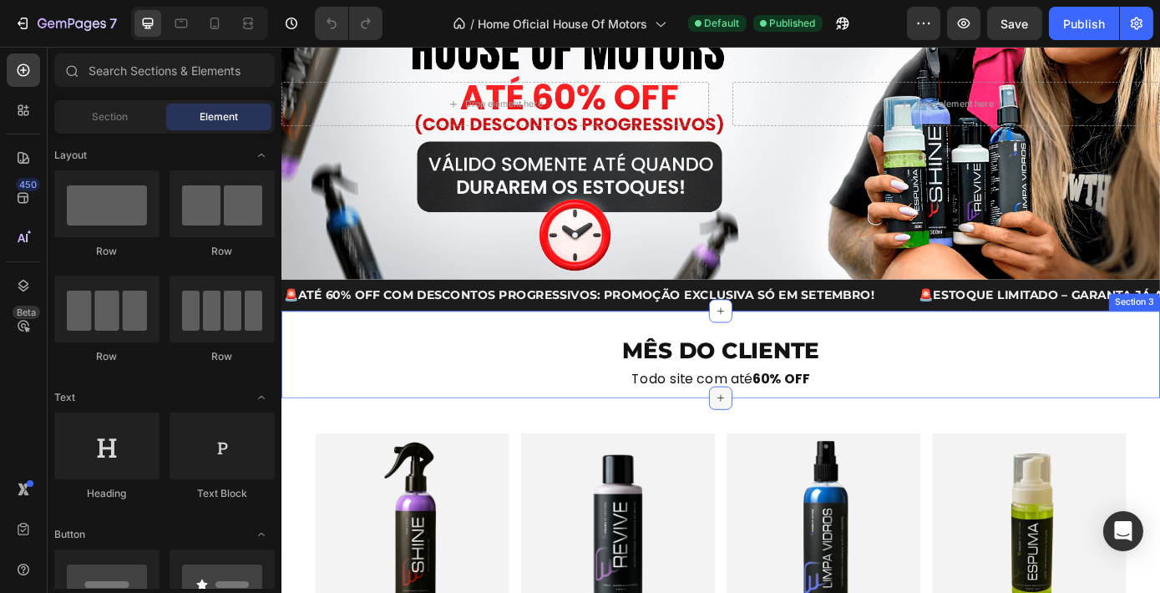
click at [781, 449] on div at bounding box center [781, 447] width 27 height 27
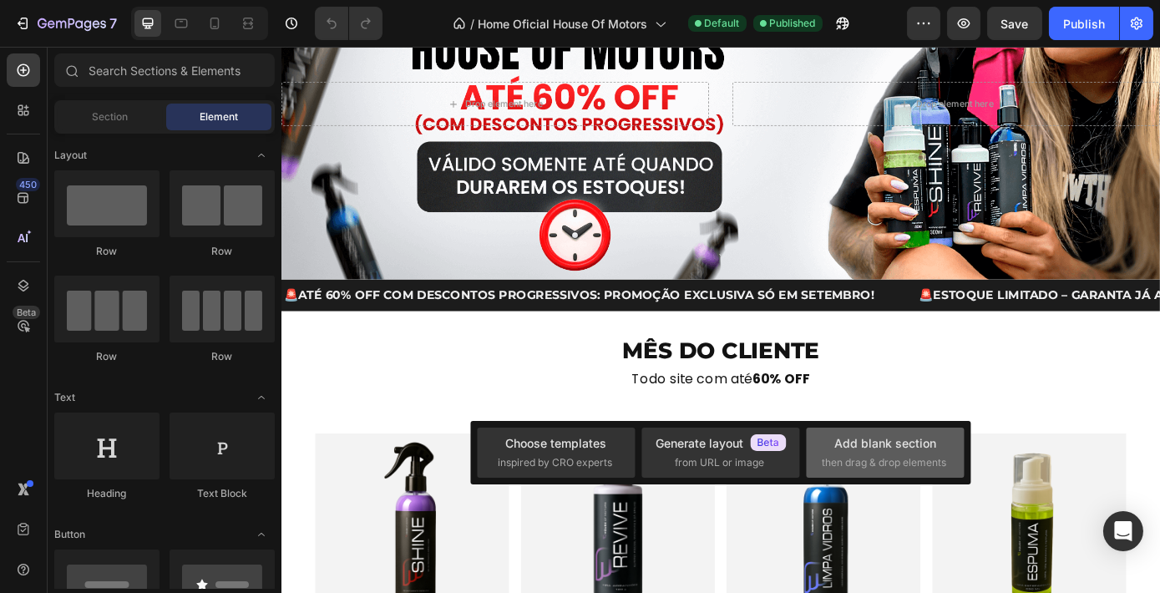
click at [906, 441] on div "Add blank section" at bounding box center [885, 443] width 102 height 18
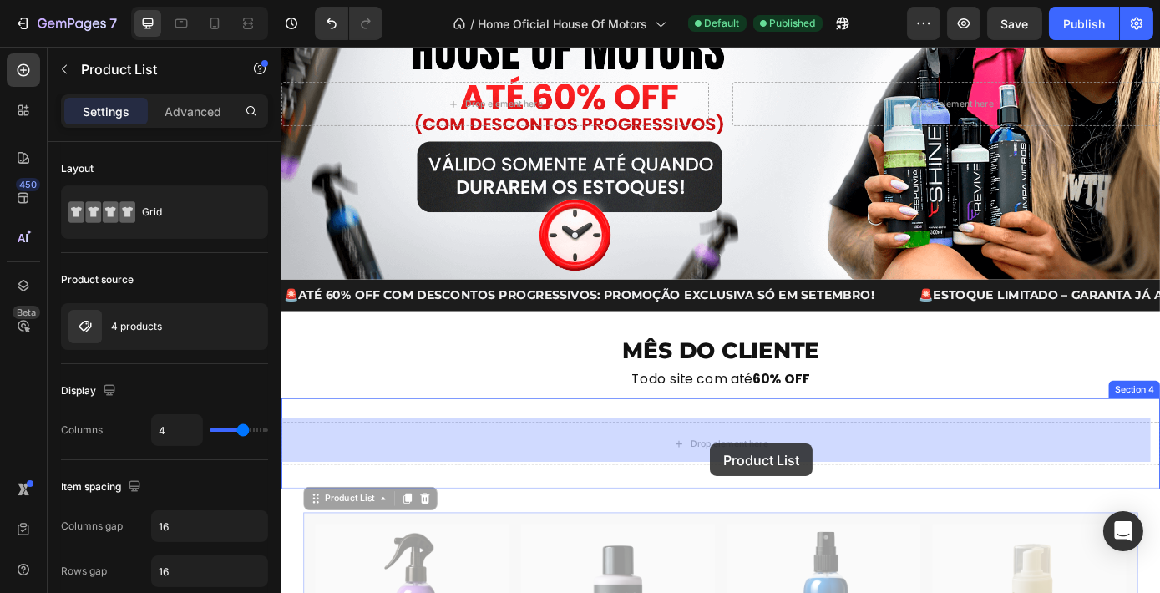
drag, startPoint x: 774, startPoint y: 595, endPoint x: 769, endPoint y: 499, distance: 96.1
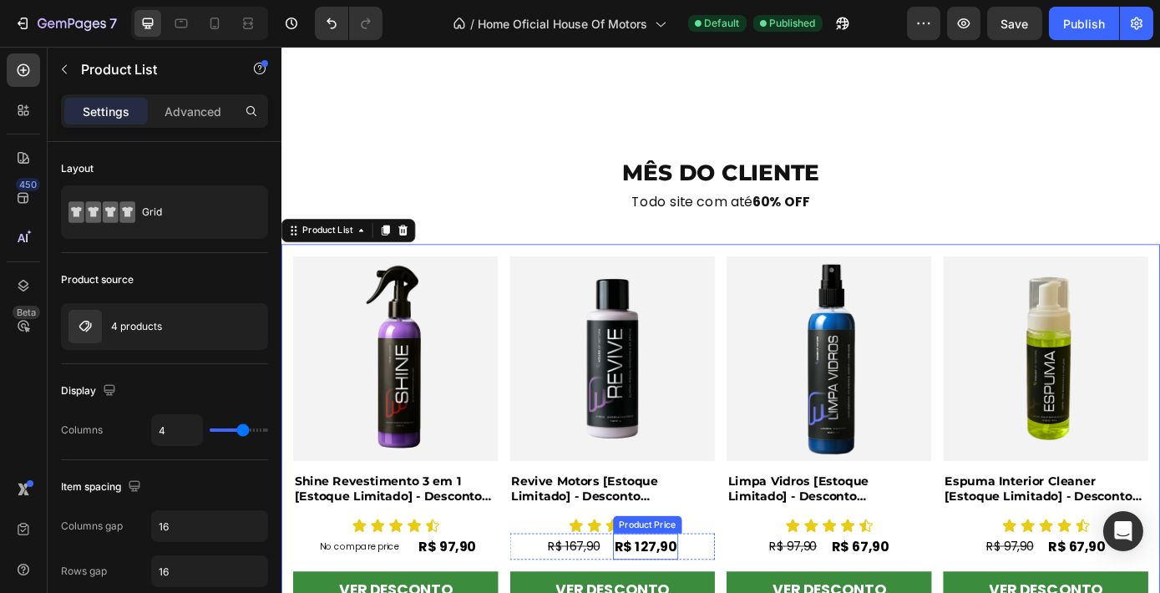
scroll to position [494, 0]
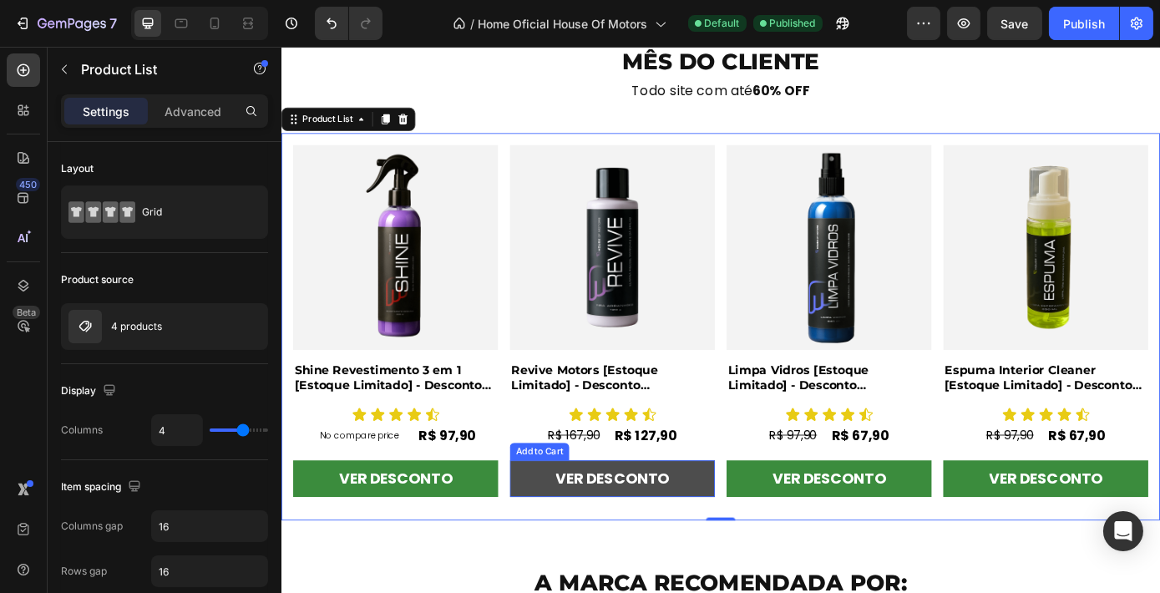
click at [737, 535] on button "VER DESCONTO" at bounding box center [658, 539] width 234 height 42
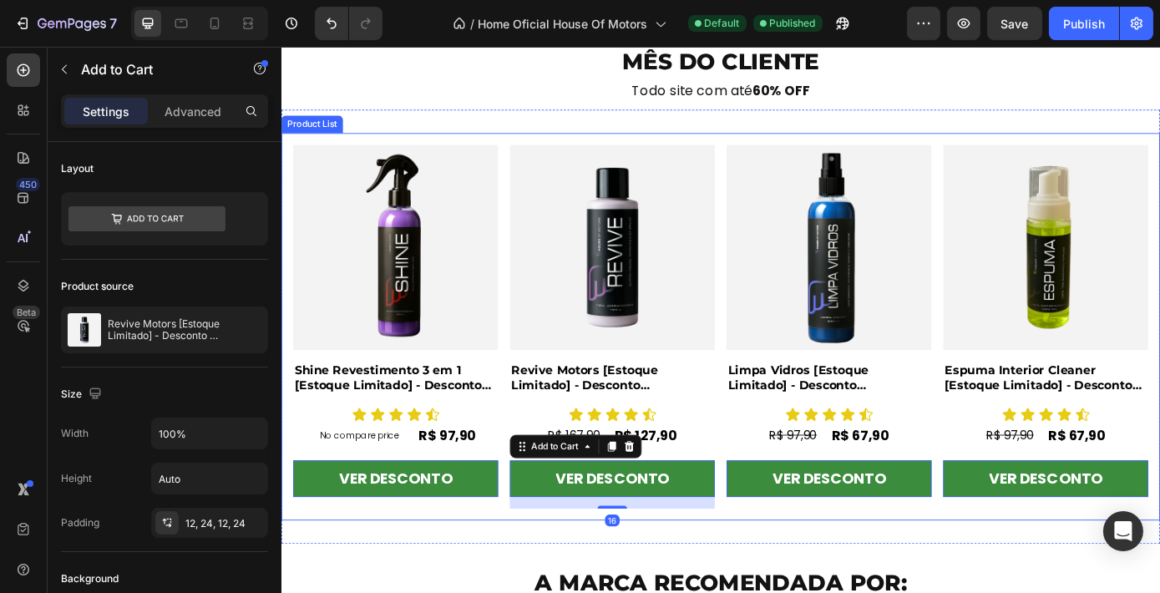
click at [775, 473] on div "Product Images Shine Revestimento 3 em 1 [Estoque Limitado] - Desconto Progress…" at bounding box center [781, 366] width 975 height 415
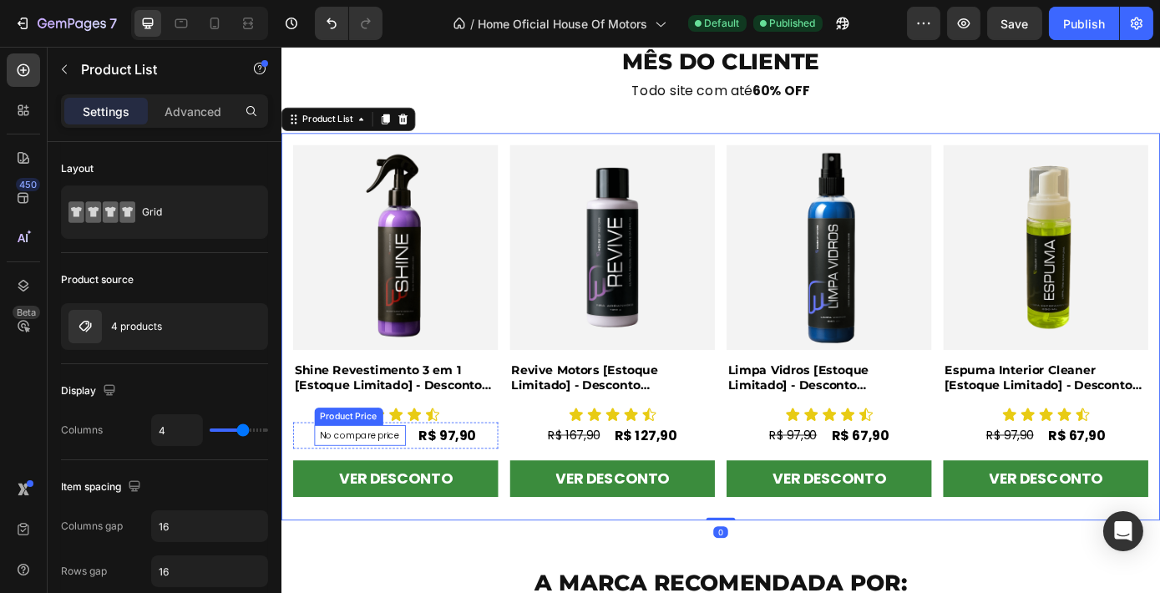
click at [381, 487] on p "No compare price" at bounding box center [370, 490] width 91 height 10
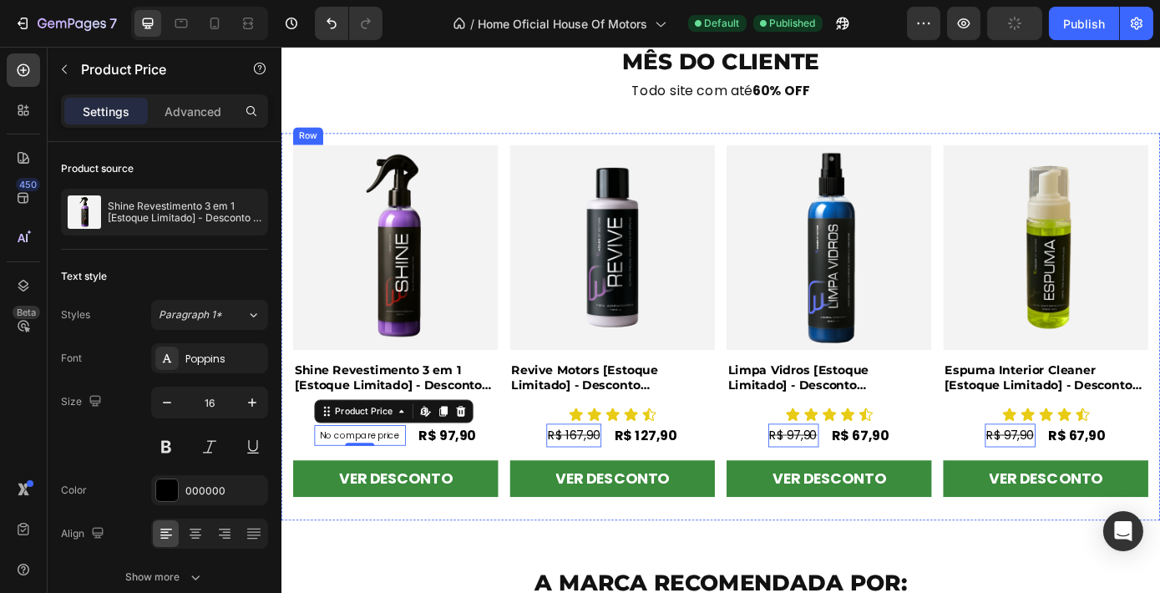
click at [521, 397] on div "Product Images Shine Revestimento 3 em 1 [Estoque Limitado] - Desconto Progress…" at bounding box center [411, 366] width 234 height 415
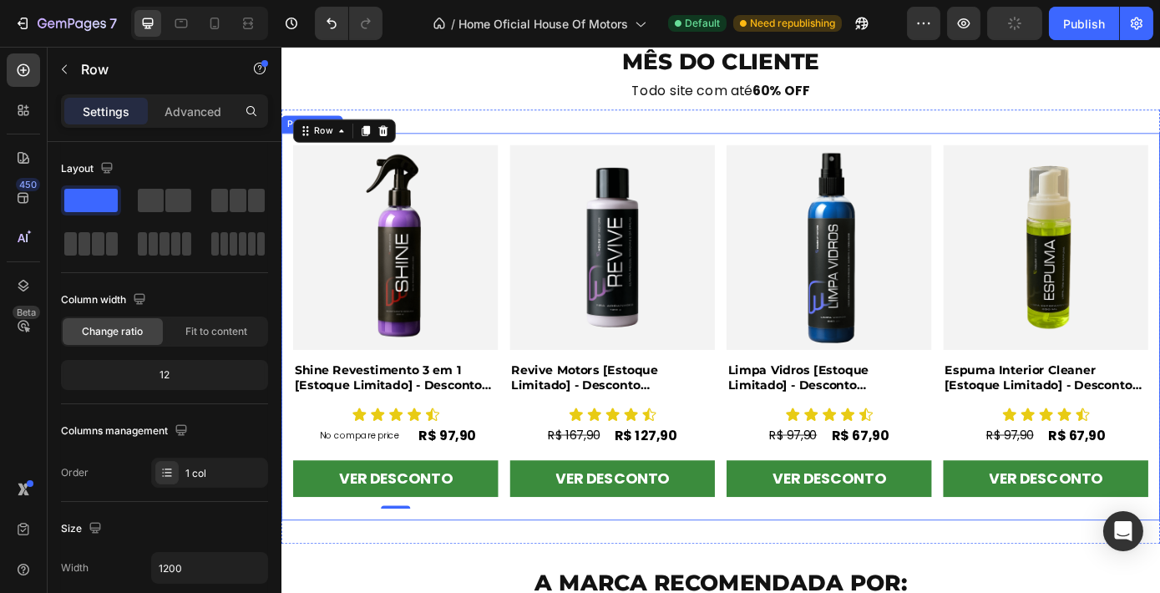
click at [534, 398] on div "Product Images Shine Revestimento 3 em 1 [Estoque Limitado] - Desconto Progress…" at bounding box center [781, 366] width 975 height 415
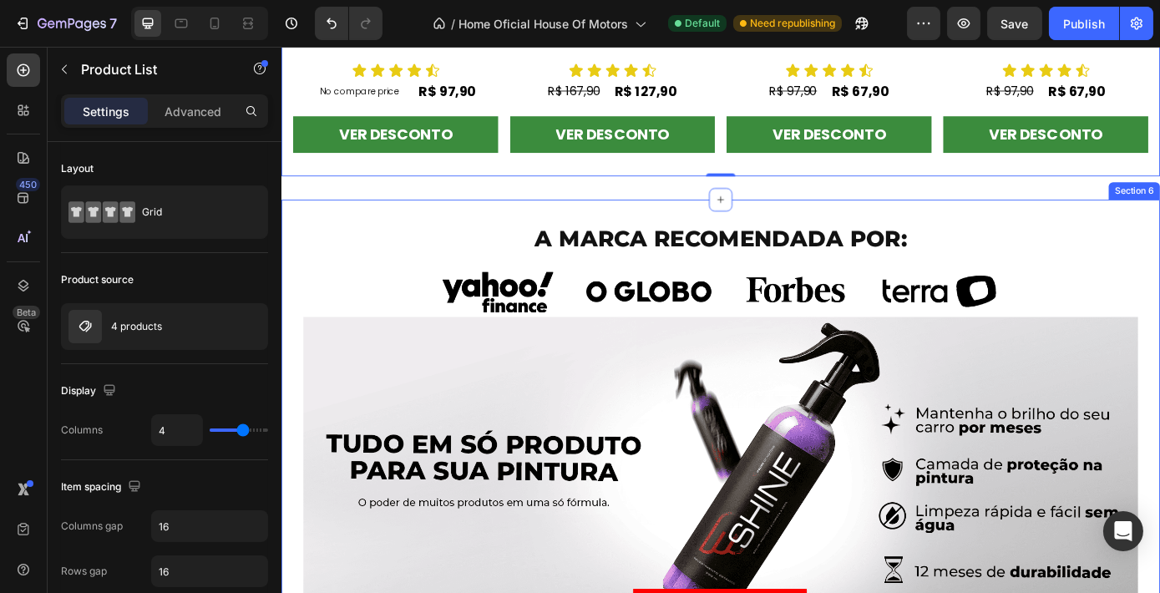
scroll to position [886, 0]
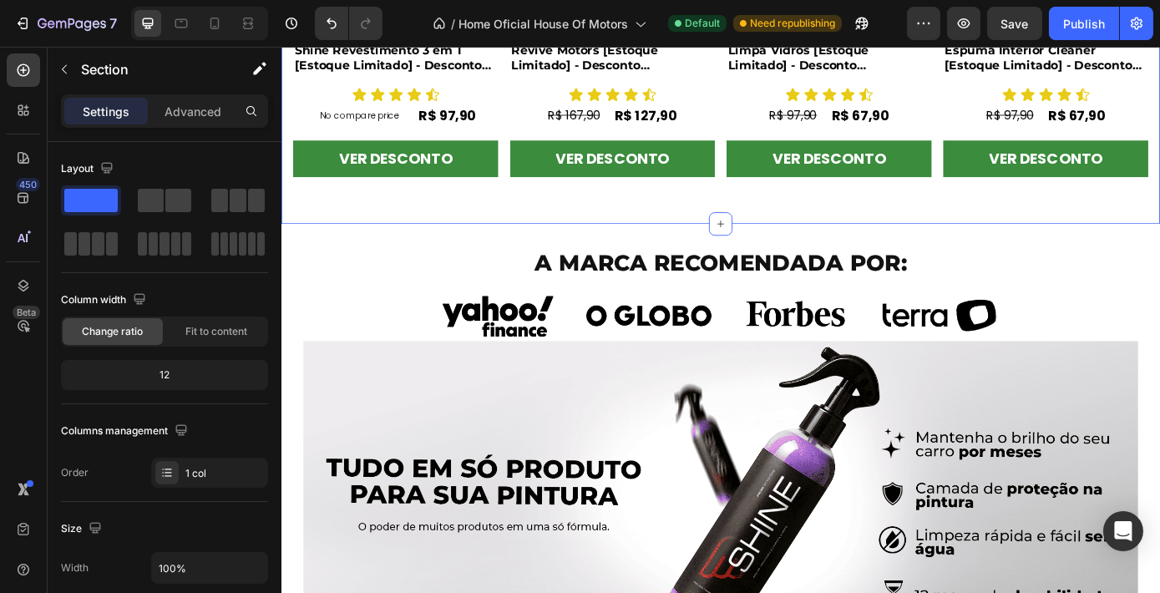
scroll to position [859, 0]
click at [200, 115] on p "Advanced" at bounding box center [192, 112] width 57 height 18
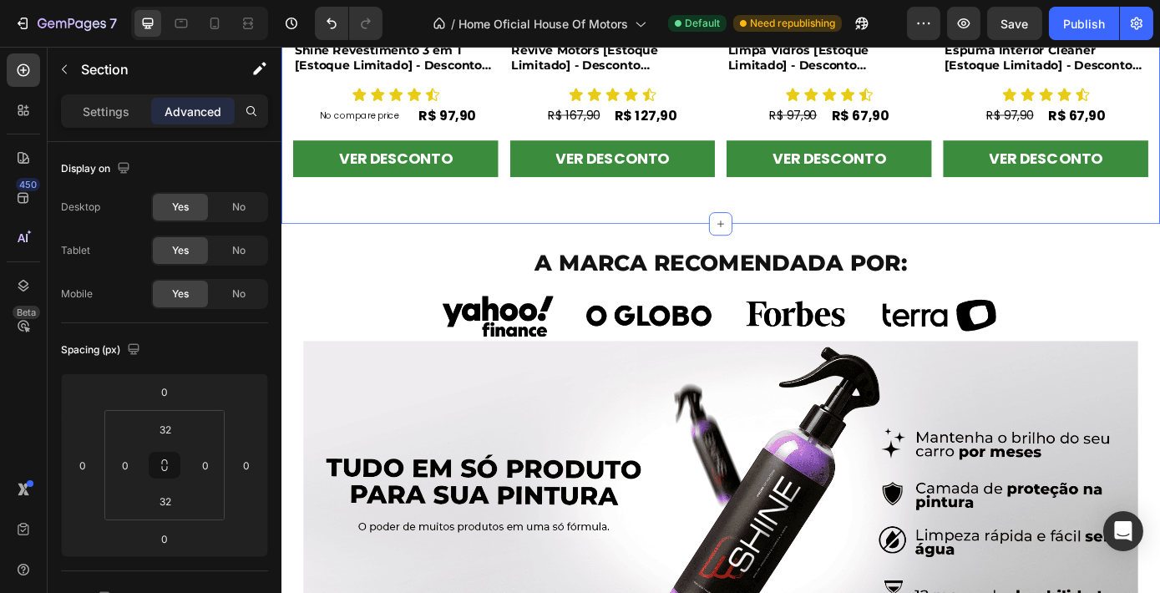
click at [114, 125] on div "Settings Advanced" at bounding box center [164, 110] width 207 height 33
click at [139, 108] on div "Settings" at bounding box center [105, 111] width 83 height 27
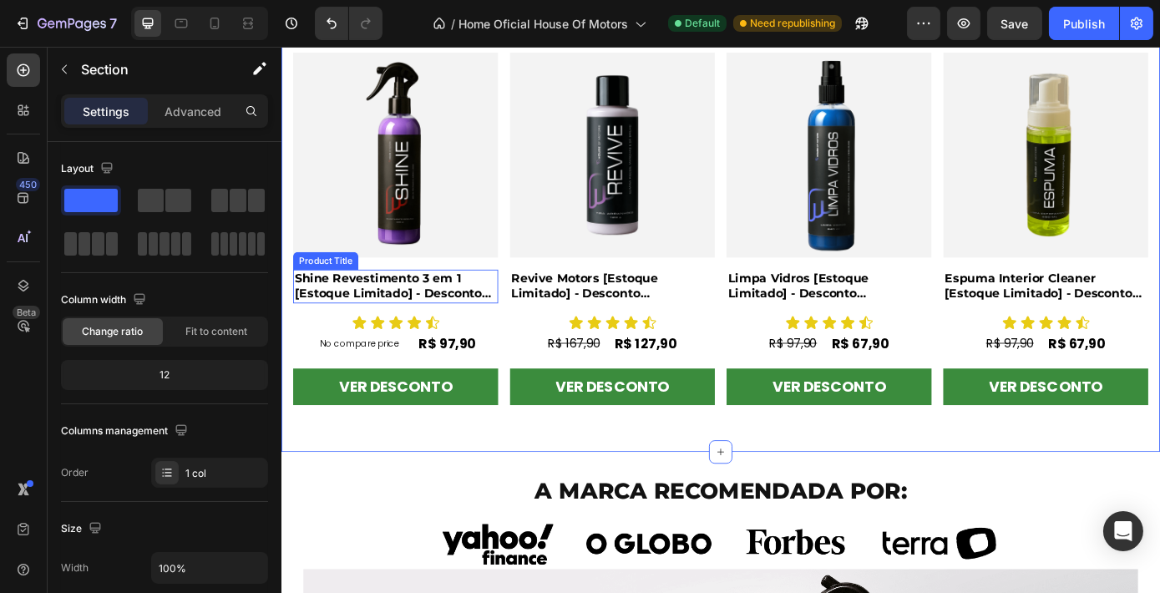
scroll to position [599, 0]
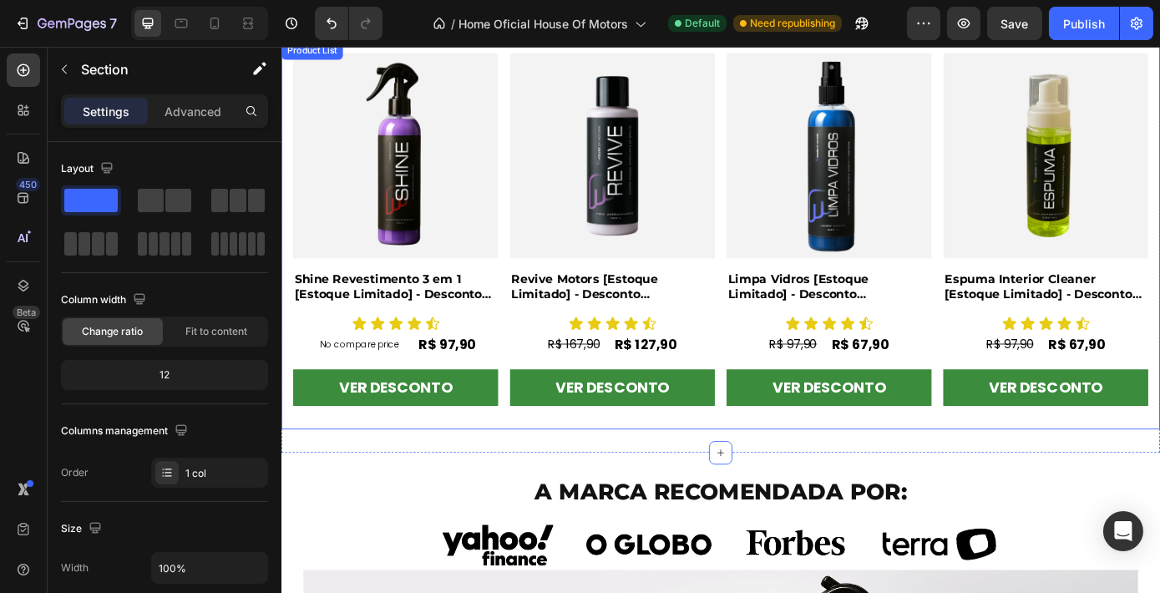
click at [529, 299] on div "Product Images Shine Revestimento 3 em 1 [Estoque Limitado] - Desconto Progress…" at bounding box center [781, 261] width 975 height 415
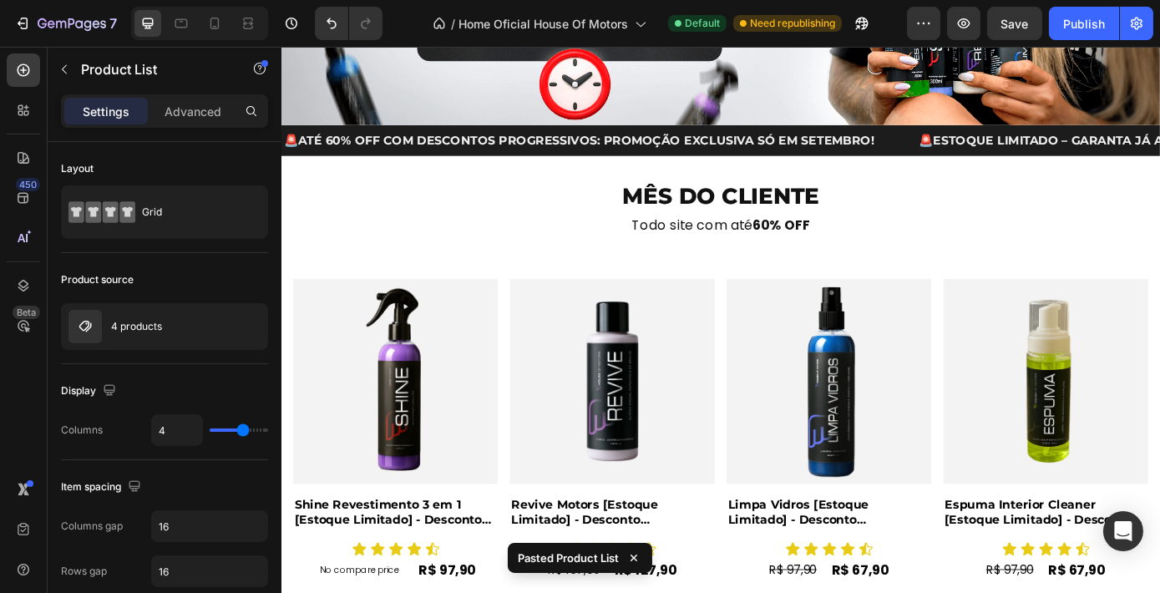
scroll to position [331, 0]
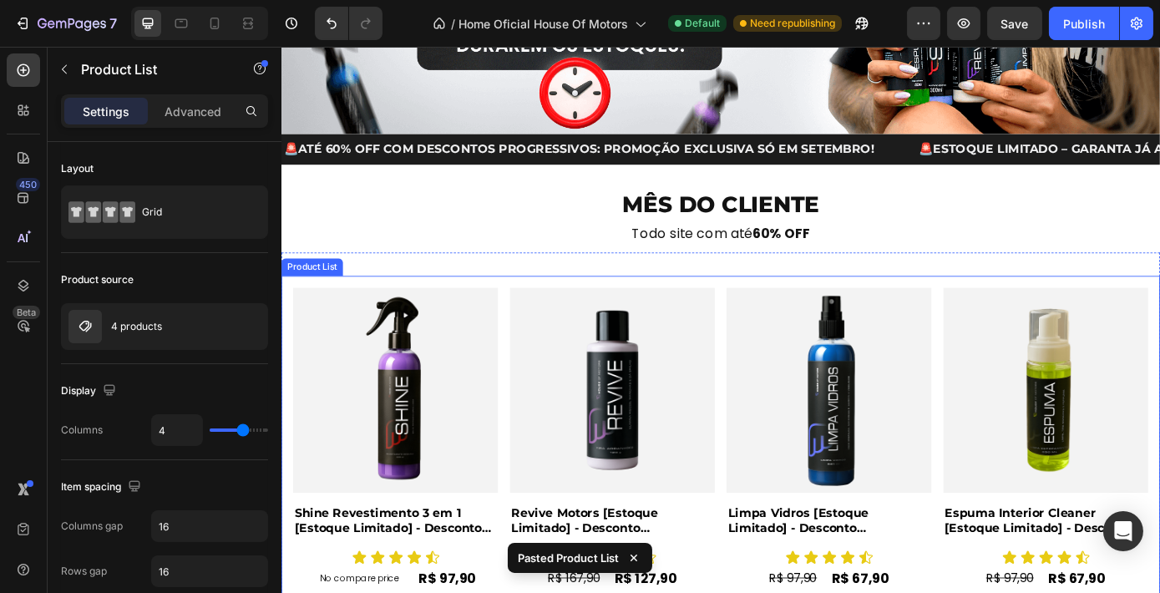
click at [773, 348] on div "Product Images Shine Revestimento 3 em 1 [Estoque Limitado] - Desconto Progress…" at bounding box center [781, 528] width 975 height 415
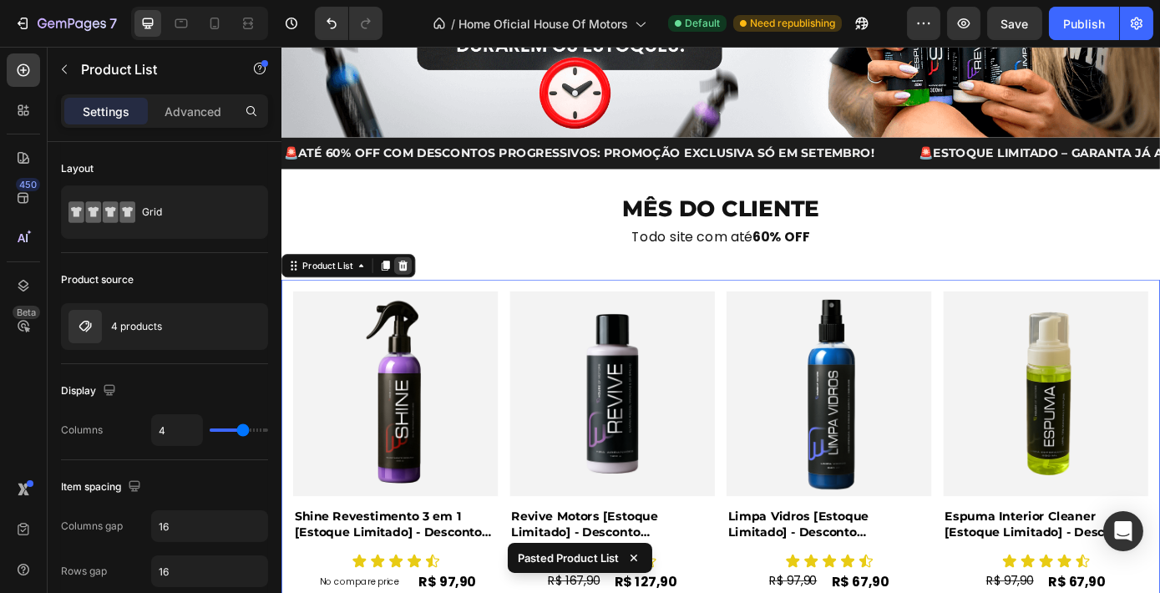
click at [422, 292] on icon at bounding box center [419, 297] width 11 height 12
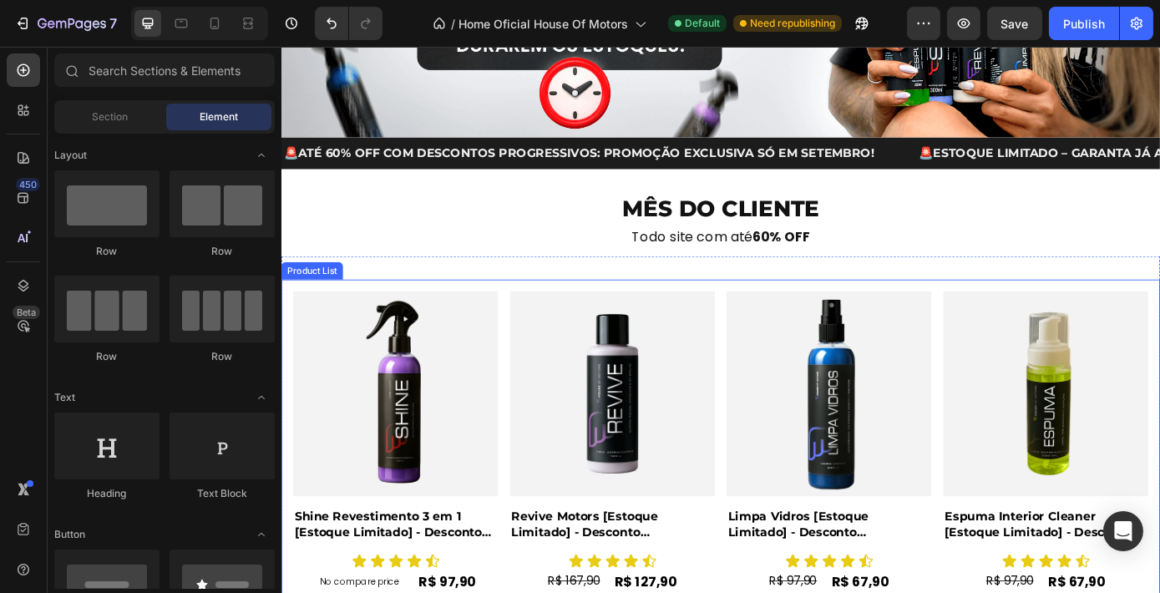
click at [534, 346] on div "Product Images Shine Revestimento 3 em 1 [Estoque Limitado] - Desconto Progress…" at bounding box center [781, 533] width 975 height 415
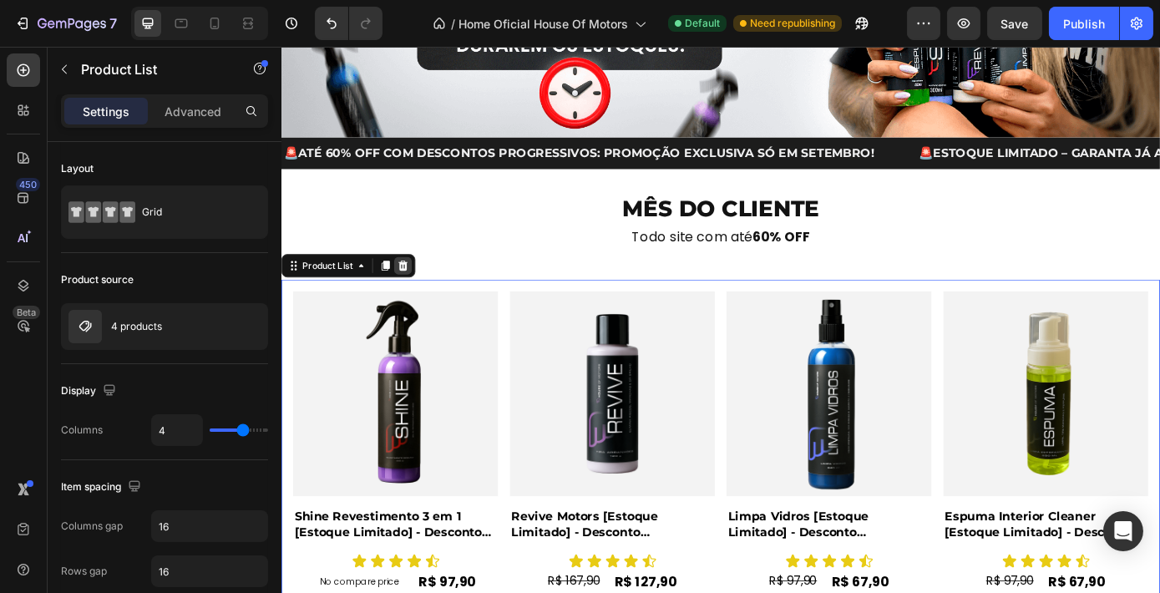
click at [419, 292] on icon at bounding box center [419, 297] width 11 height 12
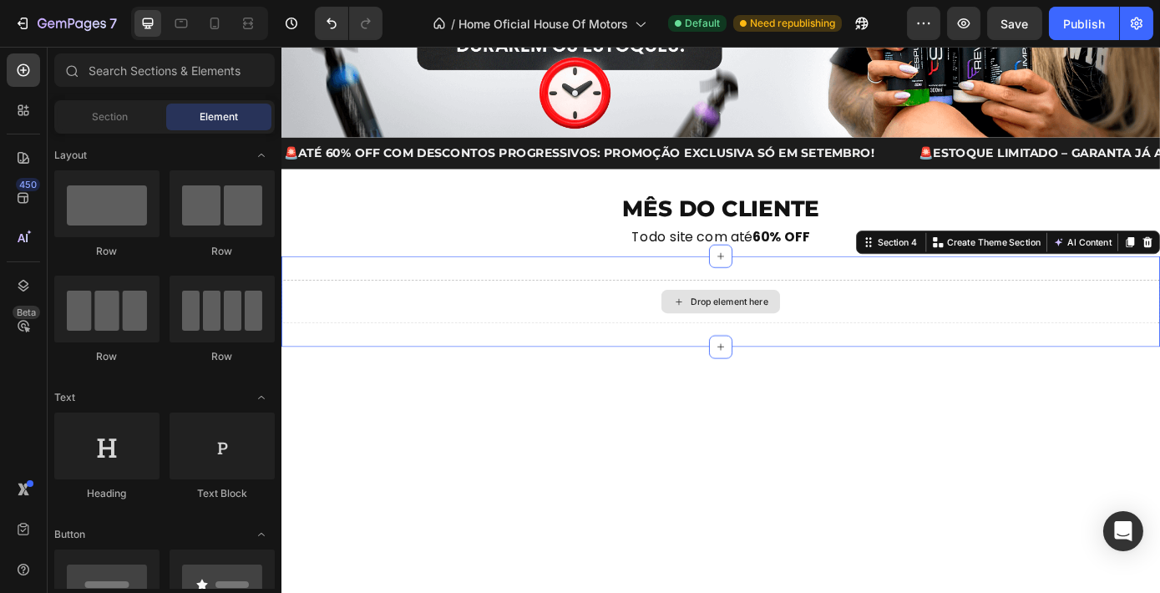
click at [528, 337] on div "Drop element here" at bounding box center [782, 337] width 1002 height 50
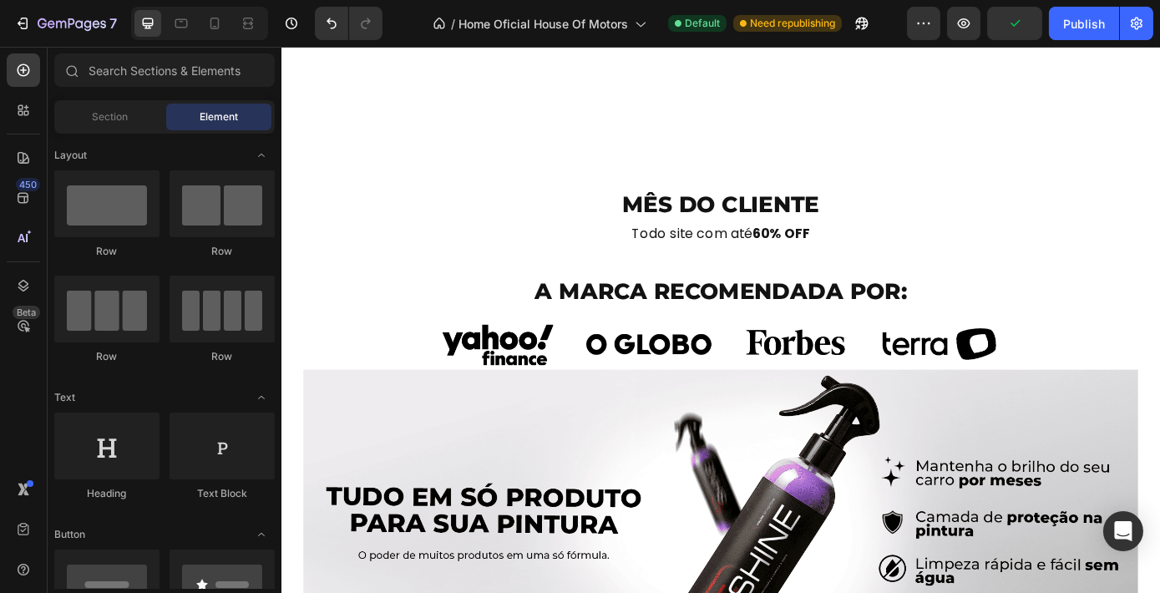
scroll to position [475, 0]
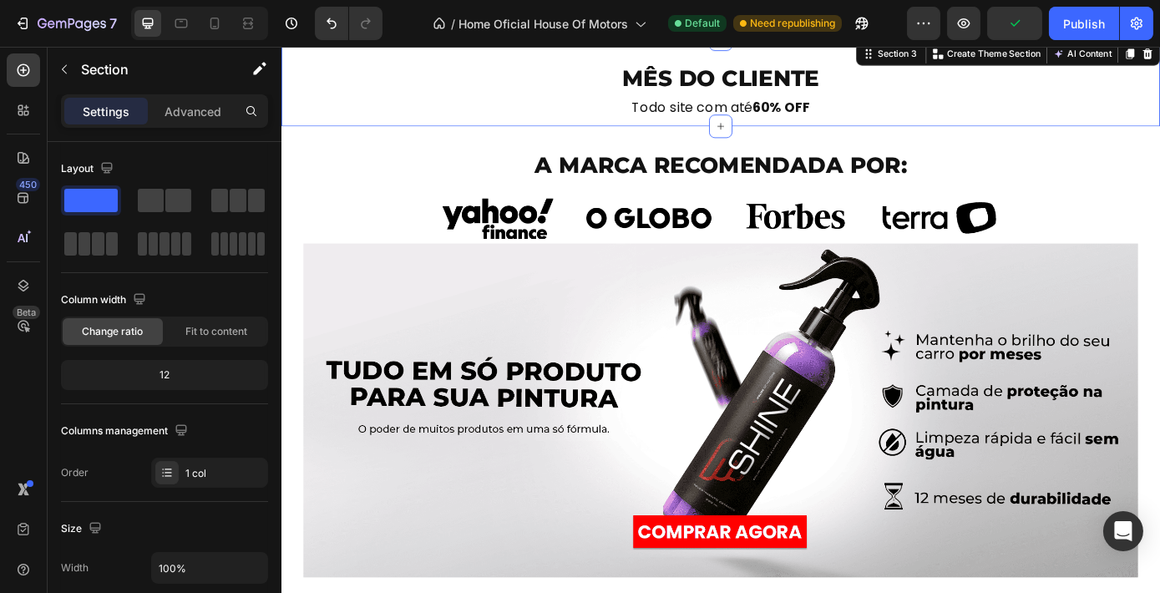
click at [826, 132] on div "MÊS DO CLIENTE Heading Todo site com até 60% OFF Heading" at bounding box center [782, 101] width 1002 height 73
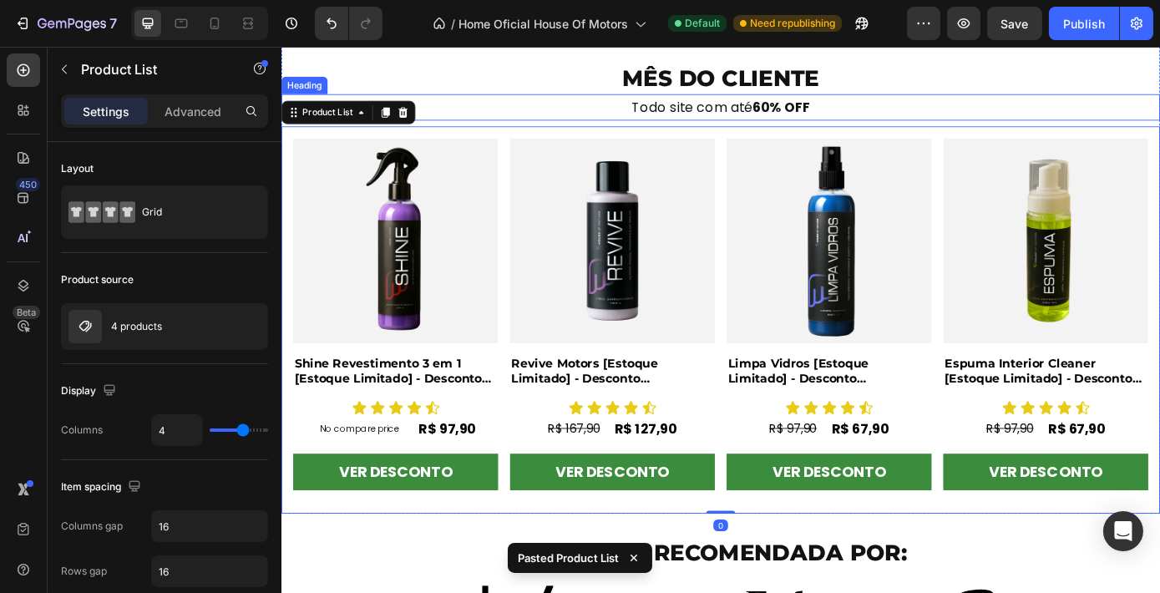
click at [965, 106] on h2 "Todo site com até 60% OFF" at bounding box center [782, 116] width 1002 height 30
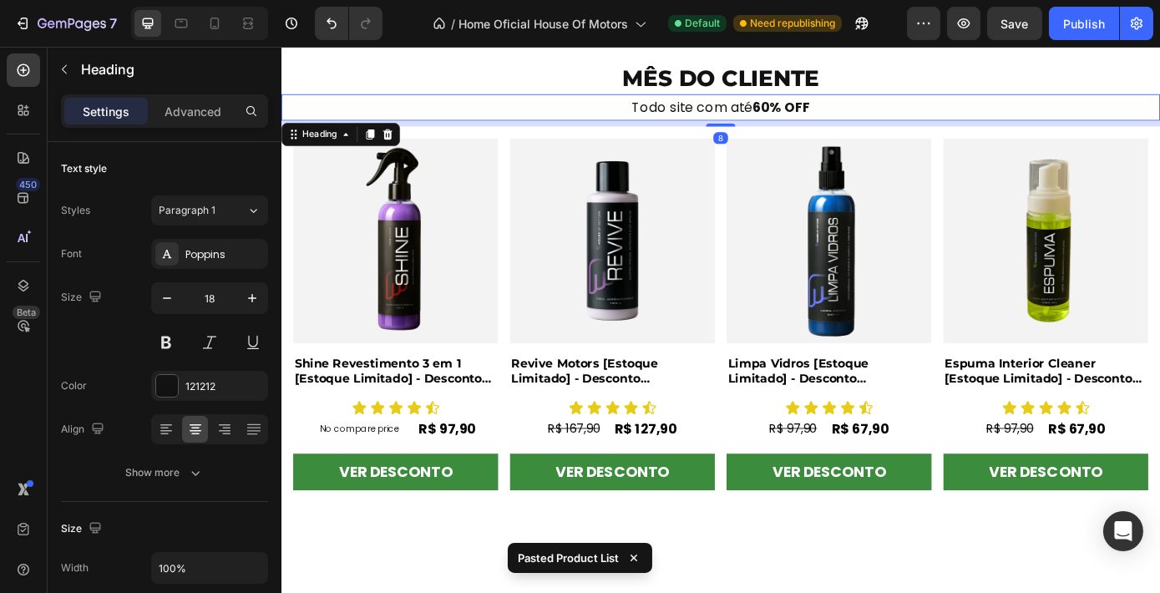
scroll to position [362, 0]
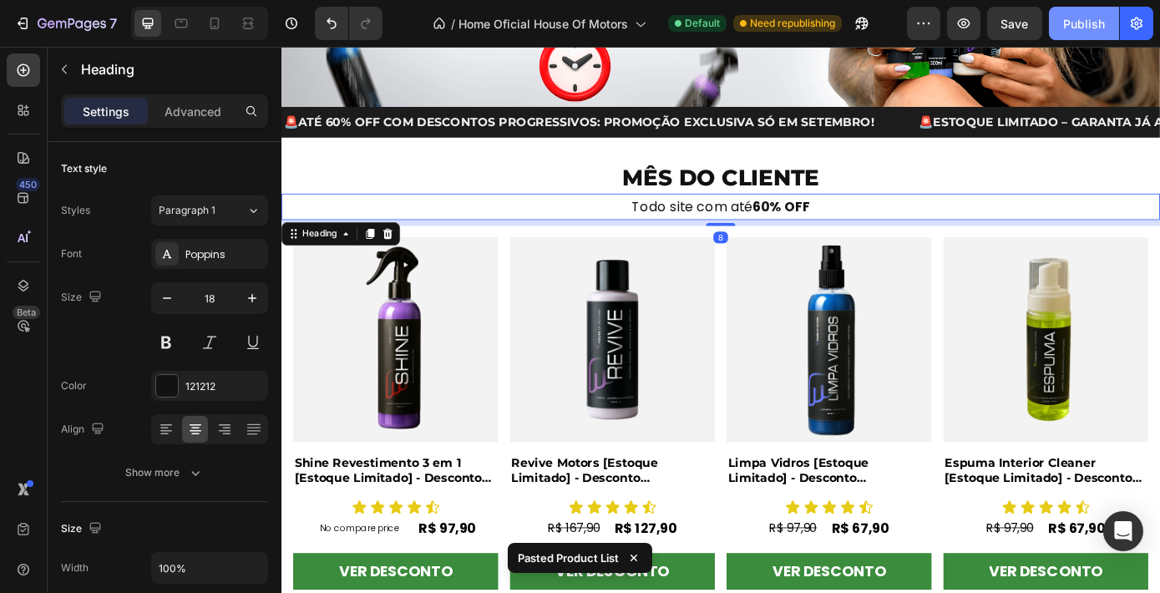
click at [1066, 15] on div "Publish" at bounding box center [1084, 24] width 42 height 18
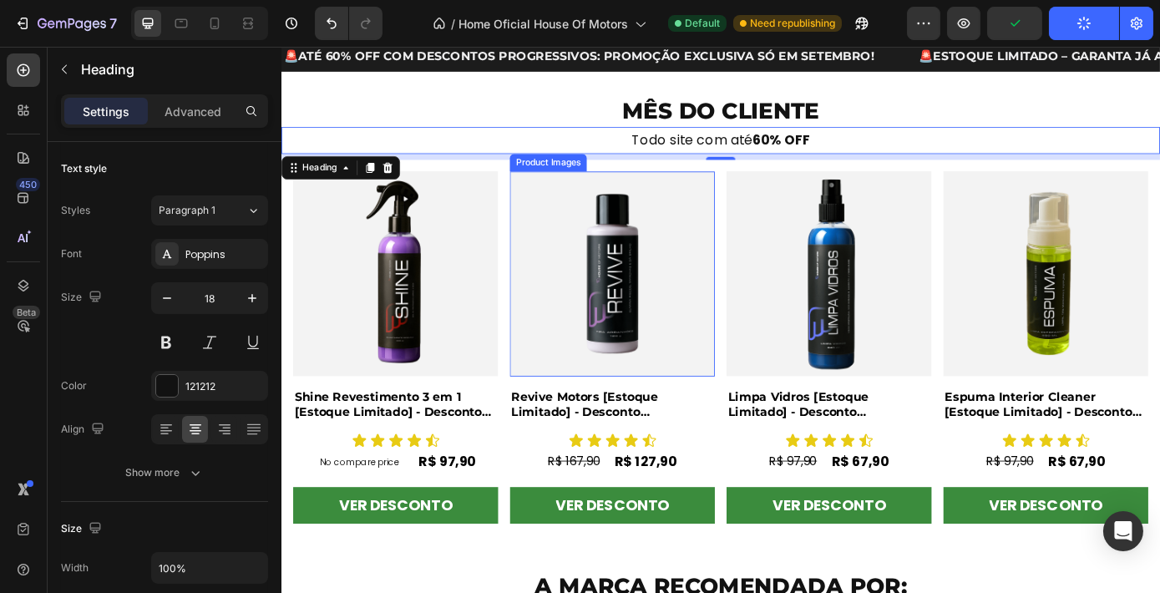
scroll to position [438, 0]
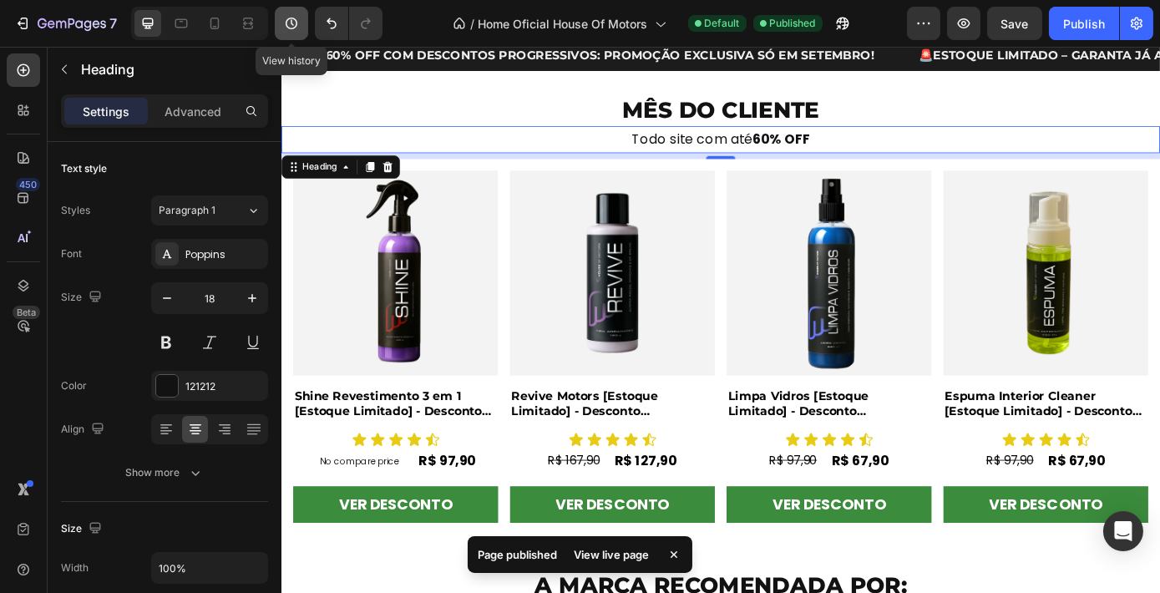
click at [283, 25] on icon "button" at bounding box center [291, 23] width 17 height 17
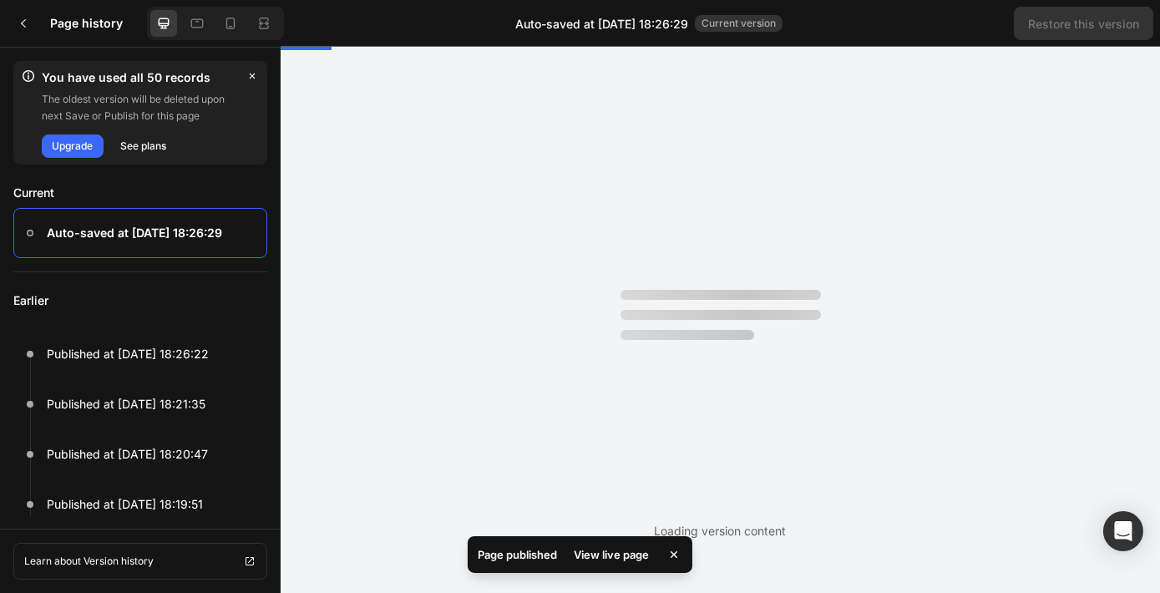
click at [33, 27] on div at bounding box center [23, 23] width 33 height 33
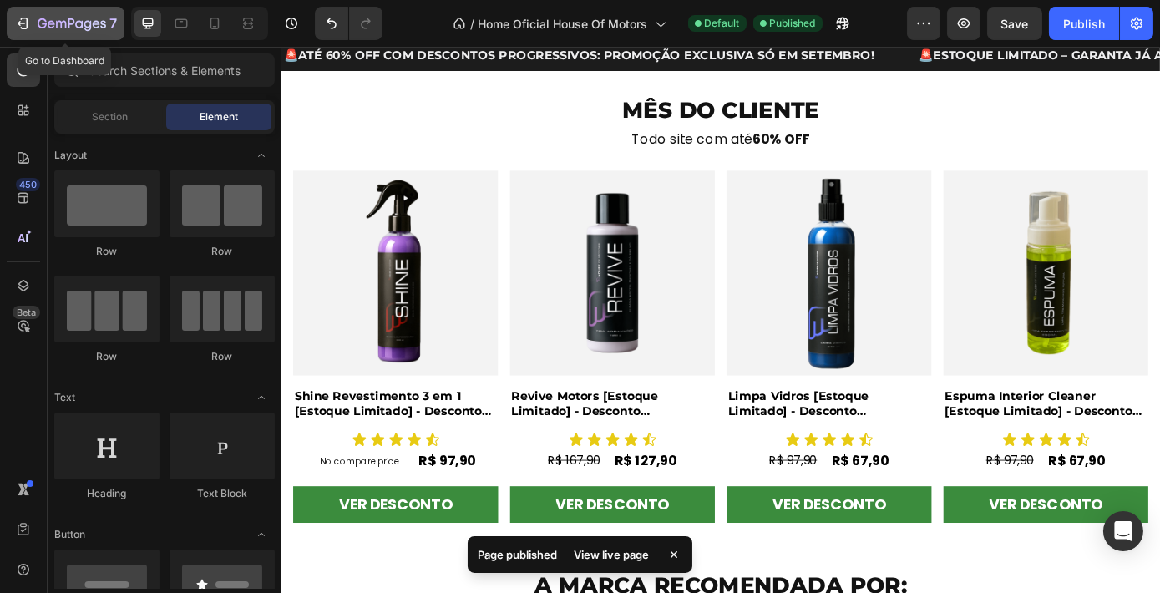
click at [20, 27] on icon "button" at bounding box center [22, 23] width 17 height 17
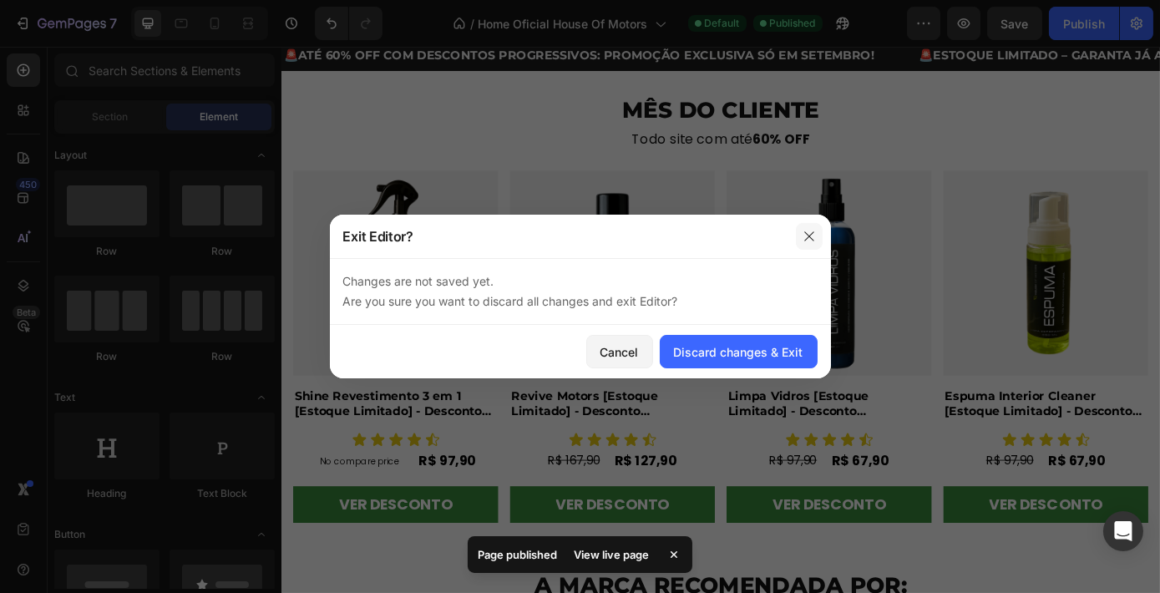
click at [817, 233] on button "button" at bounding box center [809, 236] width 27 height 27
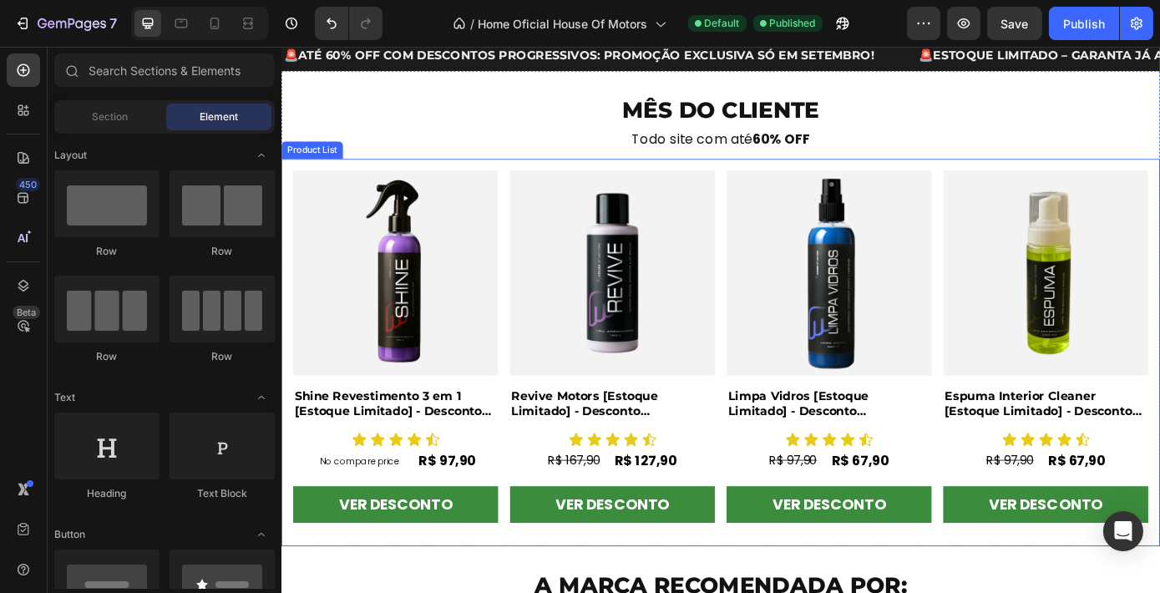
click at [528, 186] on div "Product Images Shine Revestimento 3 em 1 [Estoque Limitado] - Desconto Progress…" at bounding box center [782, 395] width 1002 height 442
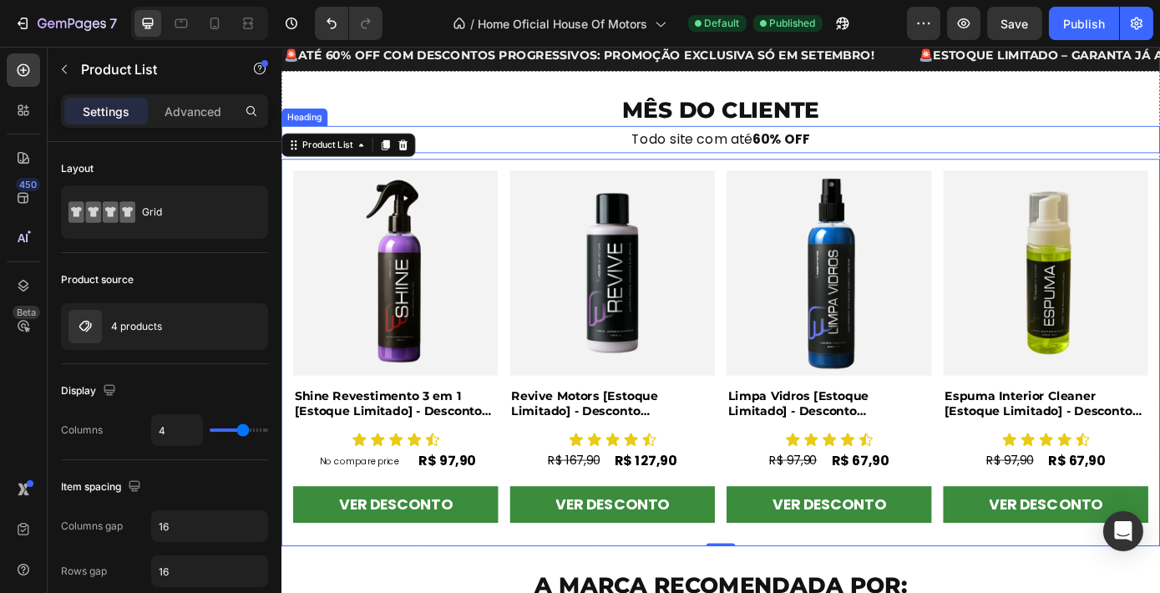
click at [572, 150] on h2 "Todo site com até 60% OFF" at bounding box center [782, 152] width 1002 height 30
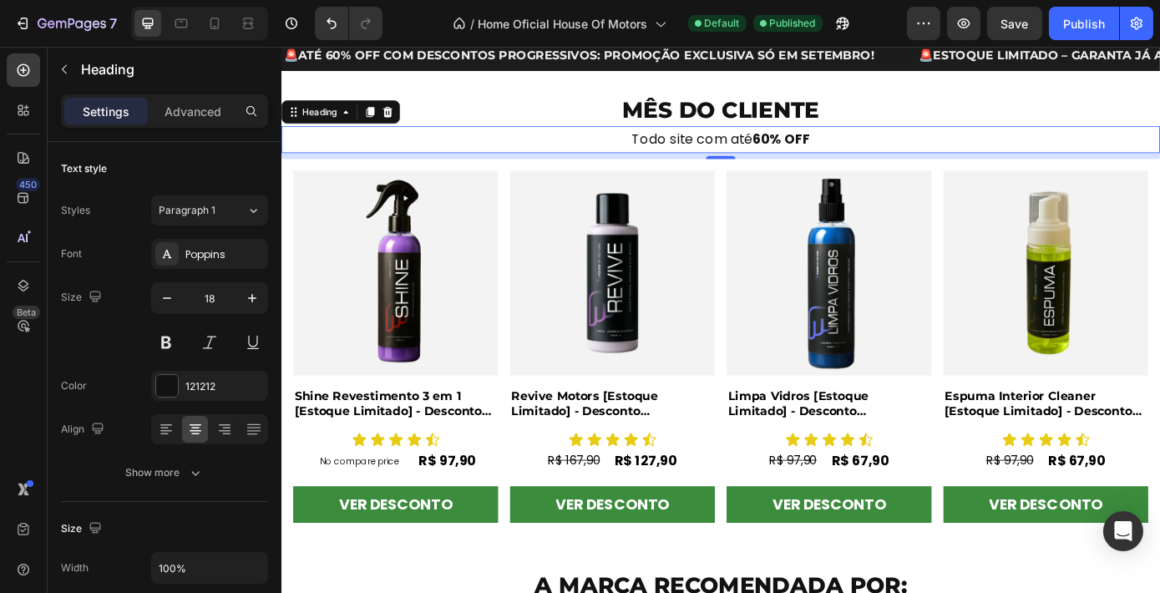
click at [927, 151] on h2 "Todo site com até 60% OFF" at bounding box center [782, 152] width 1002 height 30
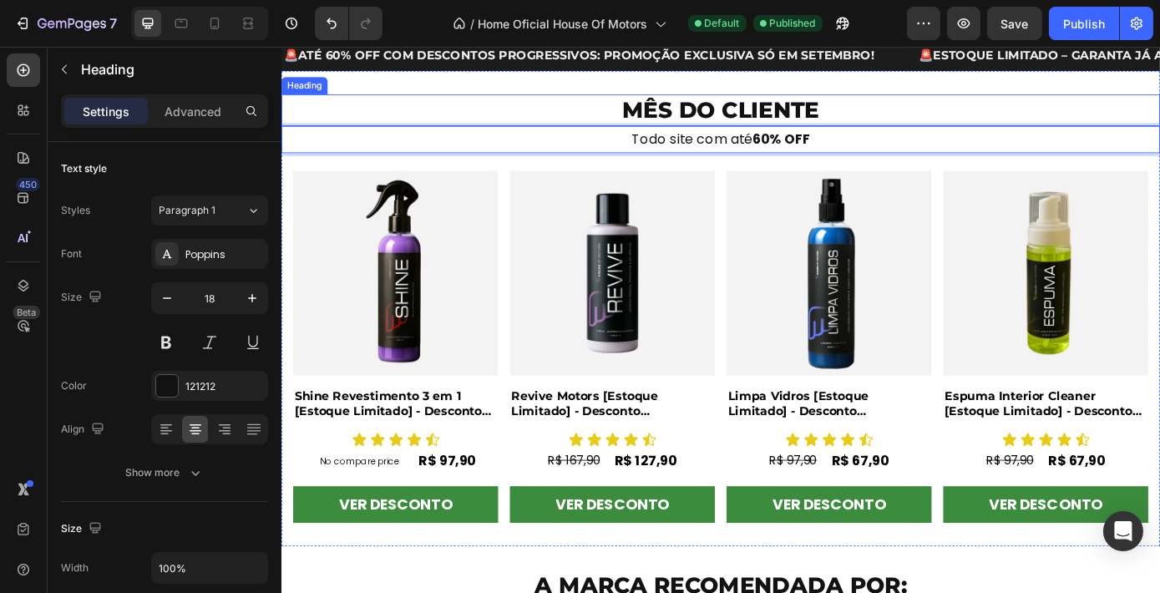
click at [931, 125] on h2 "MÊS DO CLIENTE" at bounding box center [782, 119] width 1002 height 36
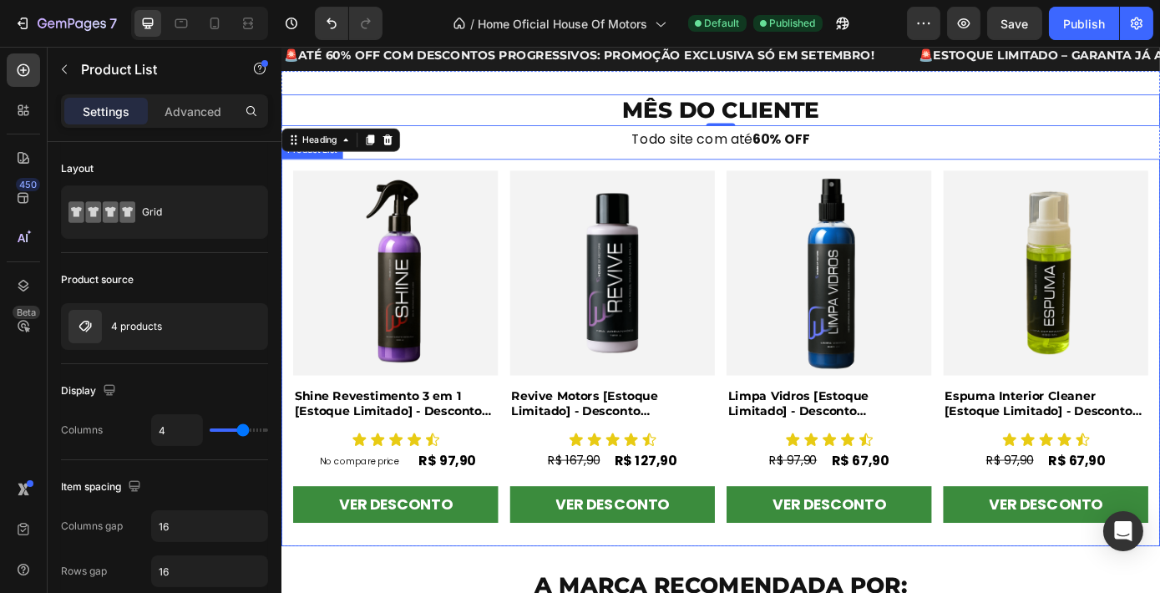
click at [774, 199] on div "Product Images Shine Revestimento 3 em 1 [Estoque Limitado] - Desconto Progress…" at bounding box center [781, 395] width 975 height 415
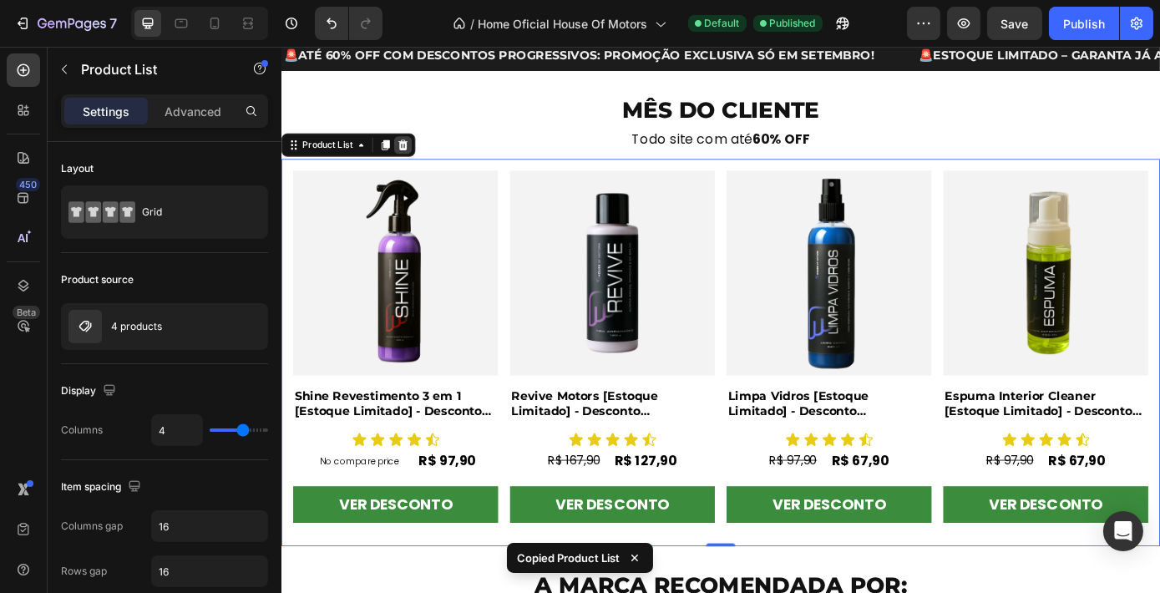
click at [417, 159] on icon at bounding box center [418, 158] width 13 height 13
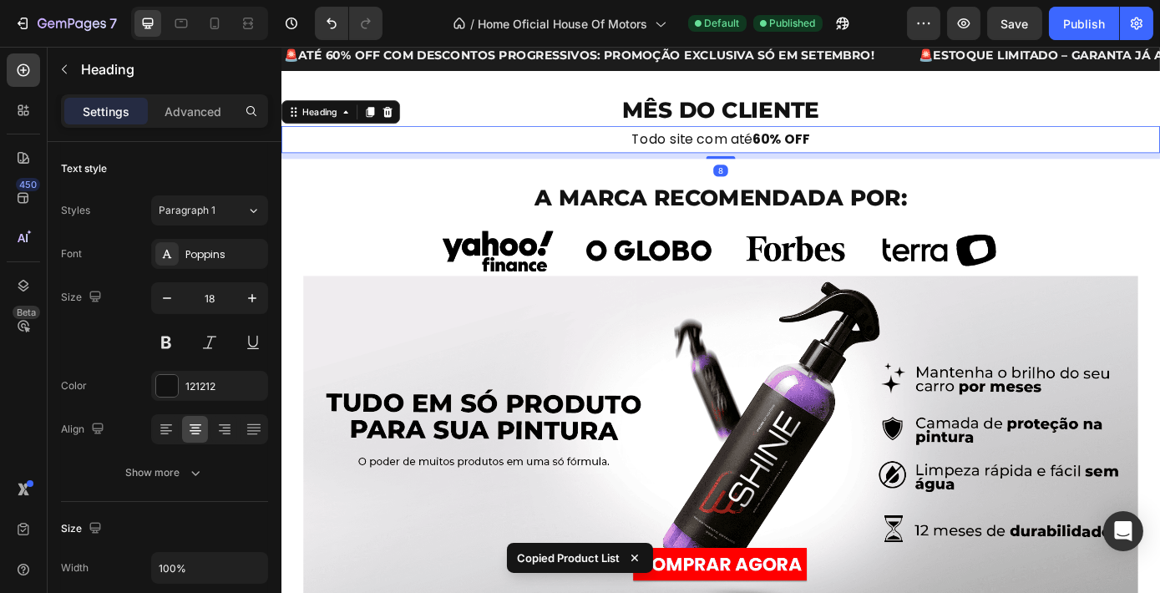
click at [618, 164] on p "⁠⁠⁠⁠⁠⁠⁠ Todo site com até 60% OFF" at bounding box center [781, 152] width 998 height 27
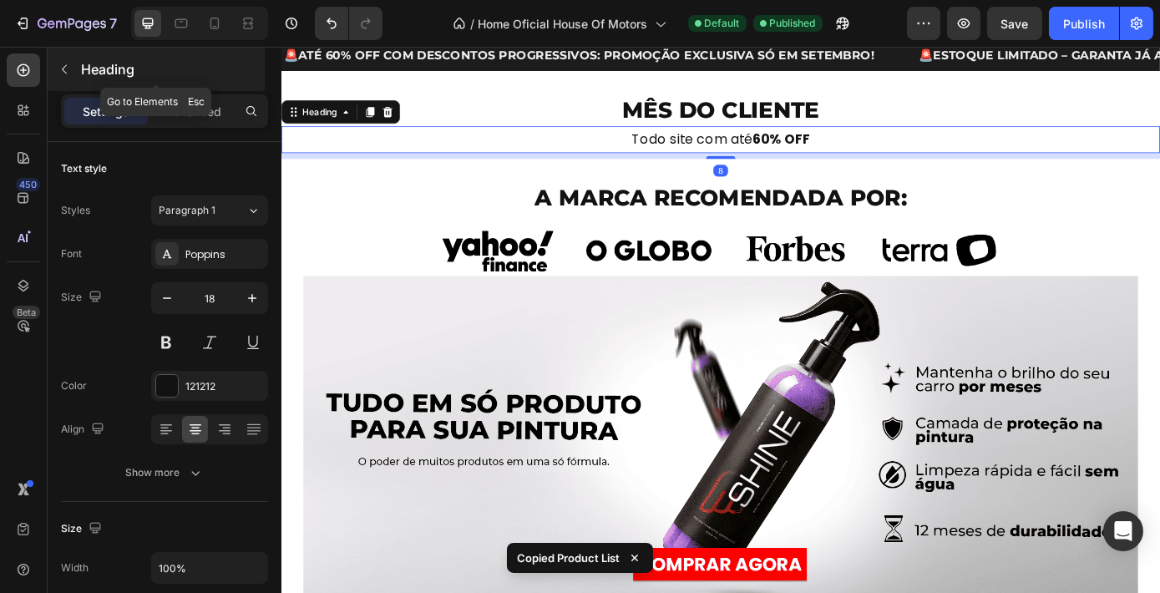
click at [109, 69] on p "Heading" at bounding box center [171, 69] width 180 height 20
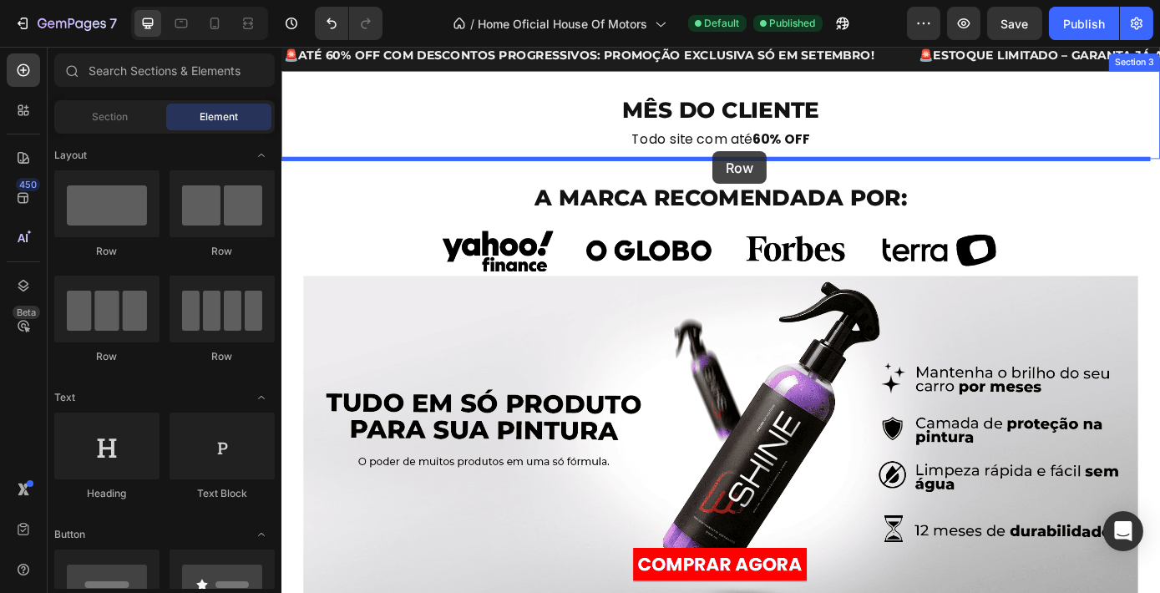
drag, startPoint x: 407, startPoint y: 261, endPoint x: 772, endPoint y: 166, distance: 377.8
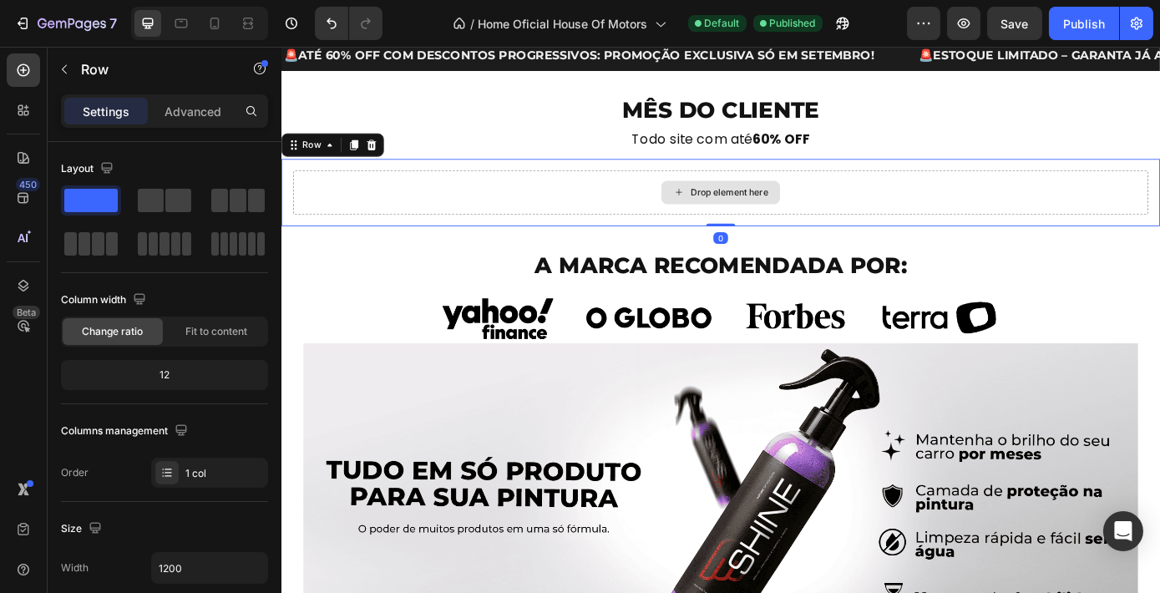
click at [762, 203] on div "Drop element here" at bounding box center [781, 213] width 135 height 27
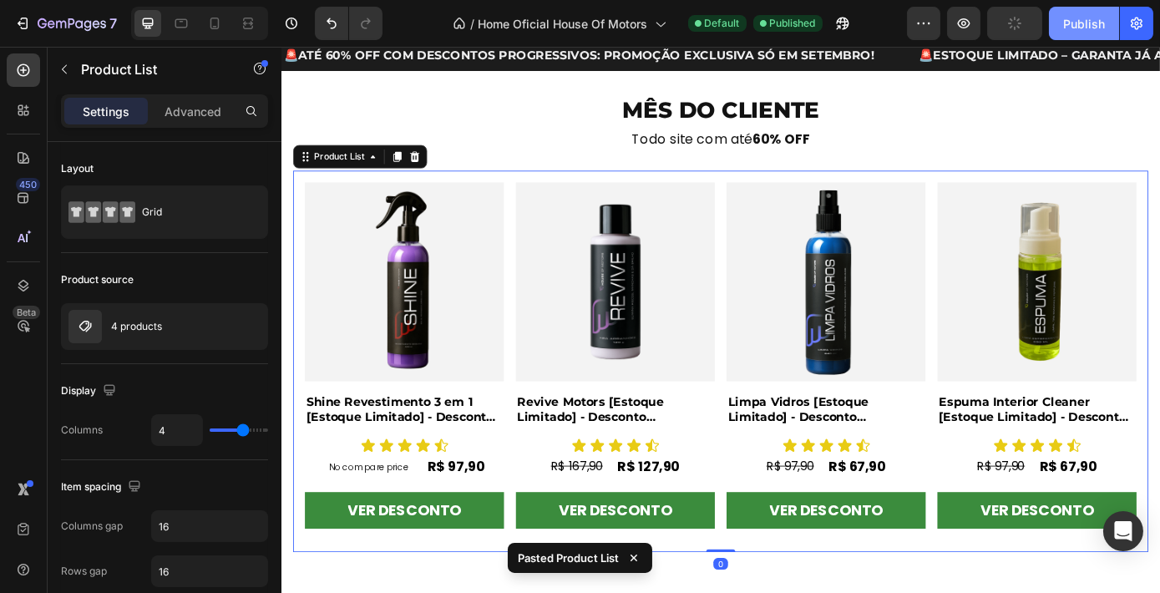
click at [1089, 28] on div "Publish" at bounding box center [1084, 24] width 42 height 18
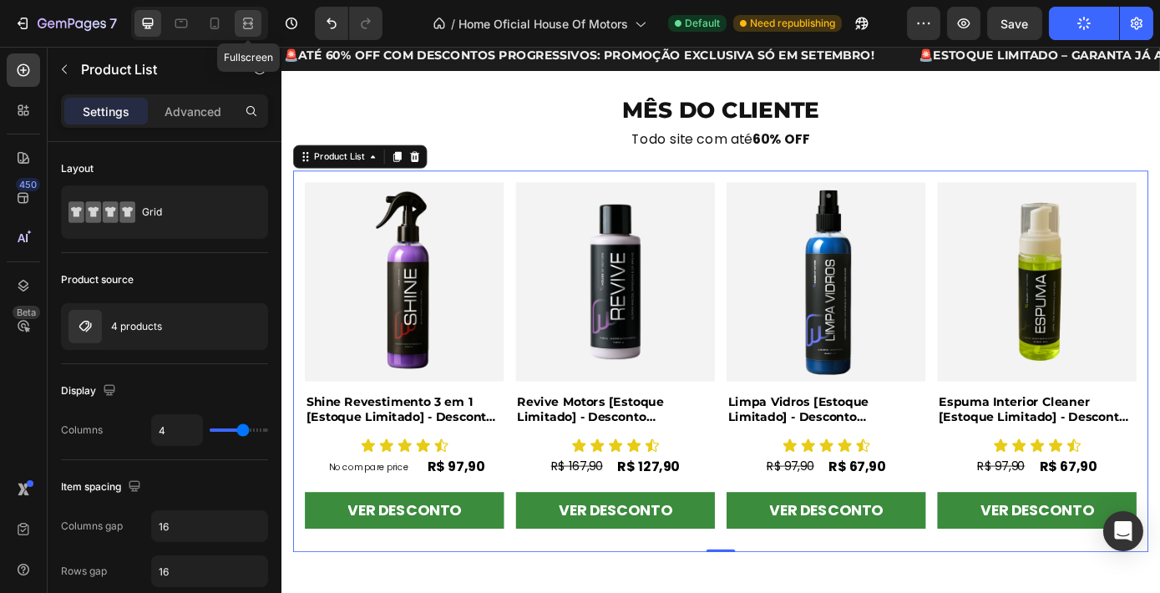
click at [243, 26] on icon at bounding box center [248, 27] width 10 height 3
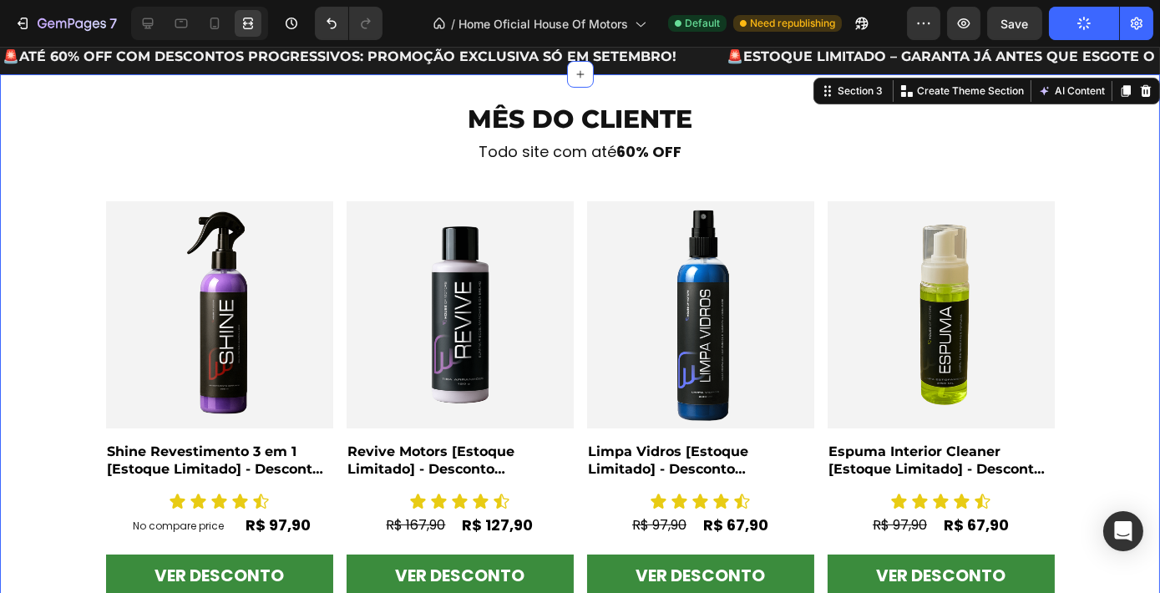
click at [1111, 215] on div "MÊS DO CLIENTE Heading ⁠⁠⁠⁠⁠⁠⁠ Todo site com até 60% OFF Heading Product Images…" at bounding box center [580, 368] width 1160 height 534
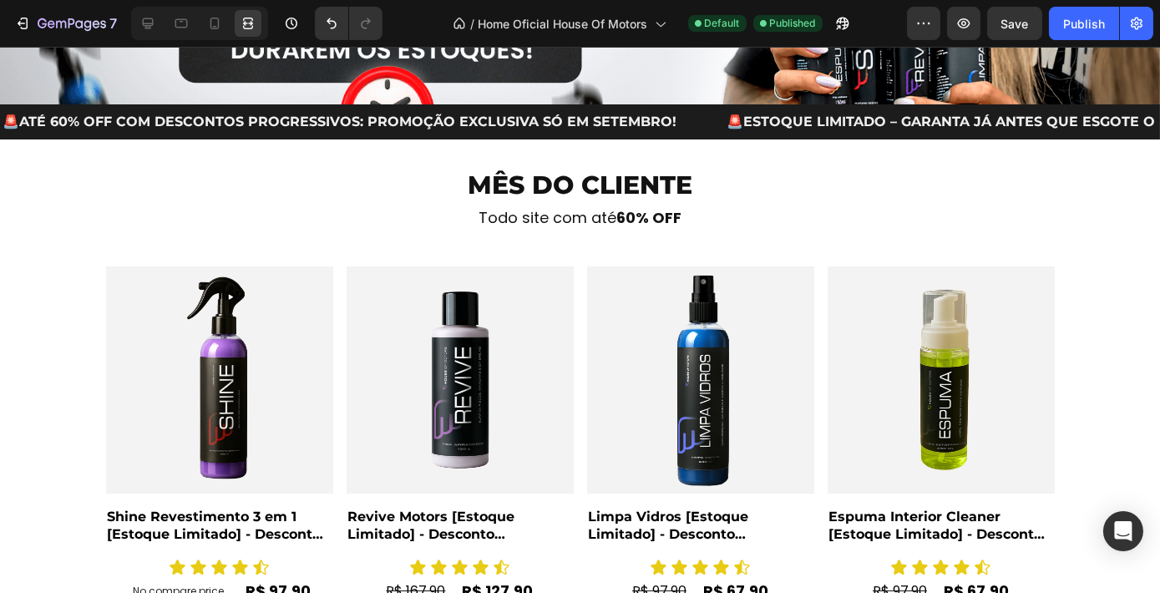
scroll to position [392, 0]
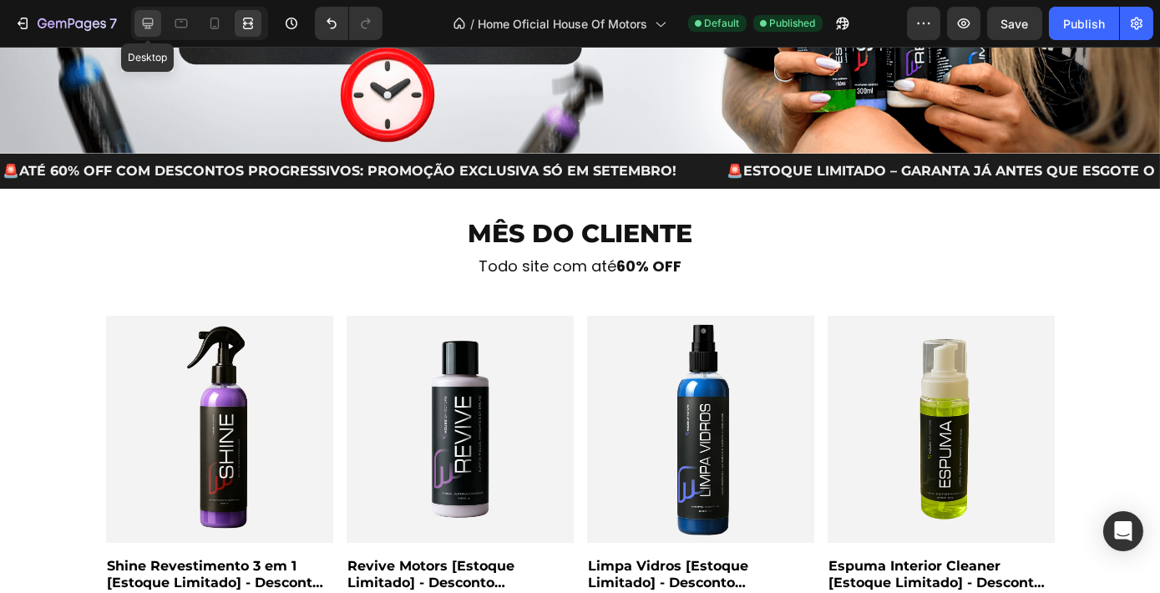
click at [144, 28] on icon at bounding box center [148, 23] width 11 height 11
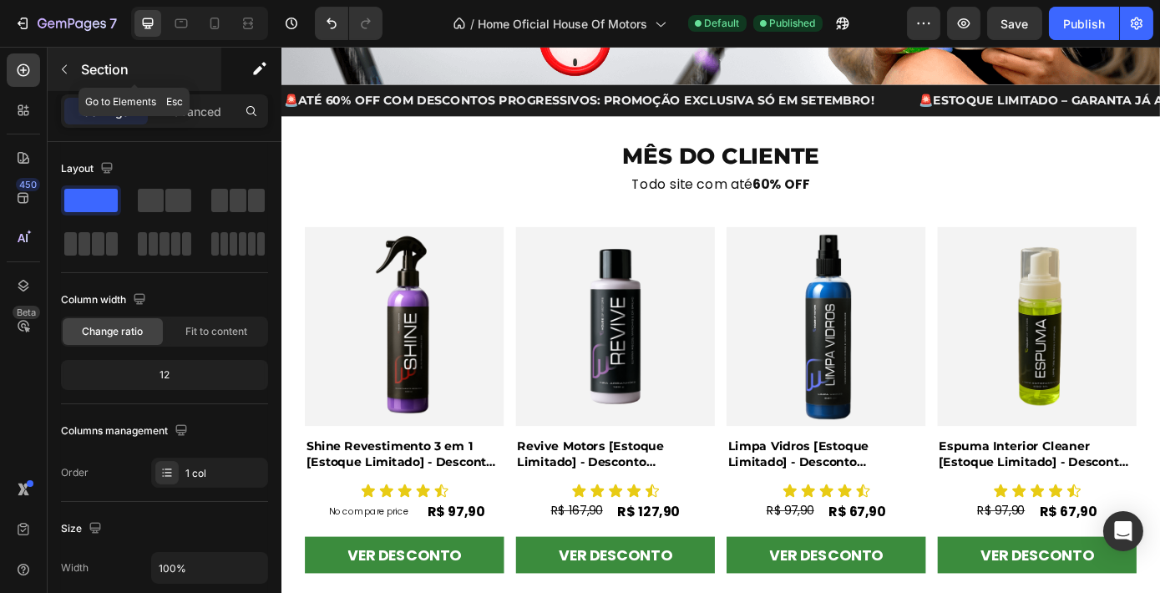
click at [65, 73] on icon "button" at bounding box center [64, 69] width 13 height 13
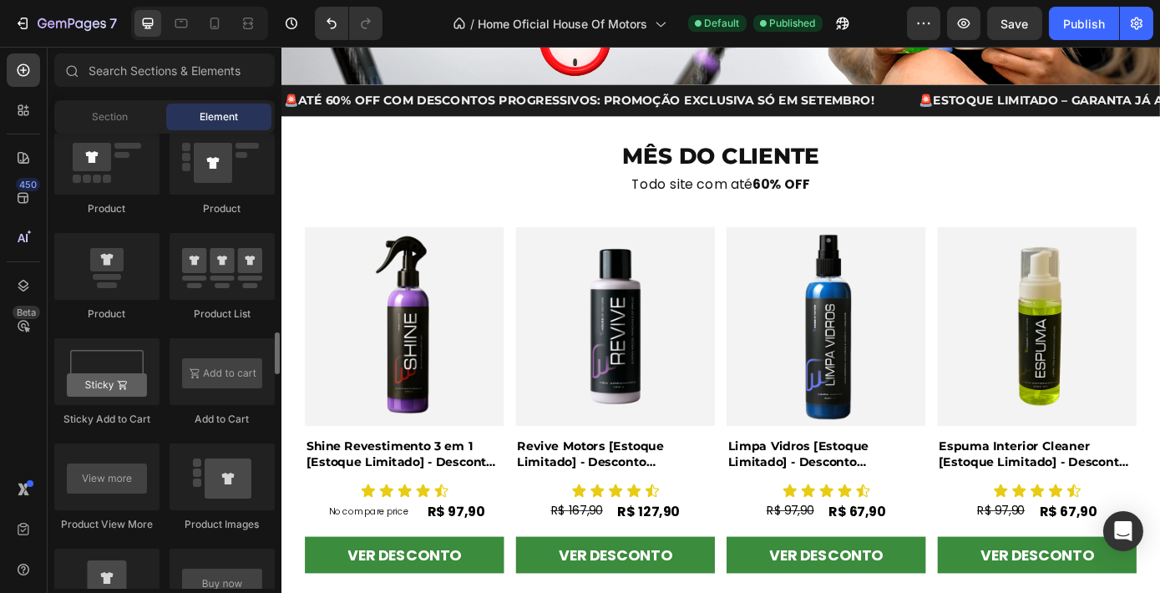
scroll to position [2168, 0]
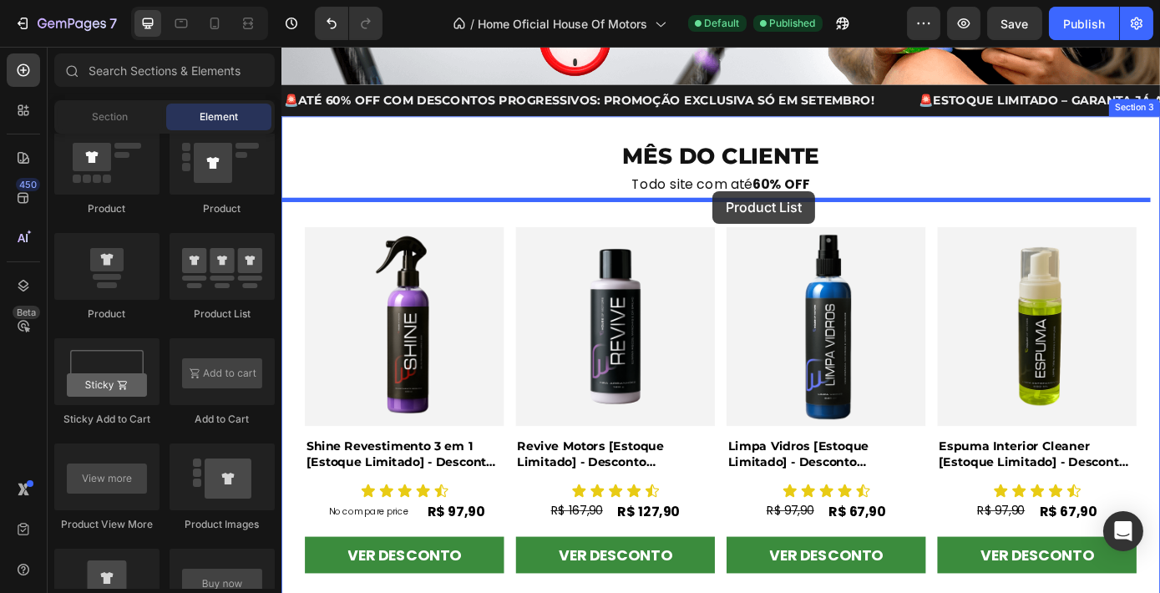
drag, startPoint x: 521, startPoint y: 309, endPoint x: 772, endPoint y: 211, distance: 269.6
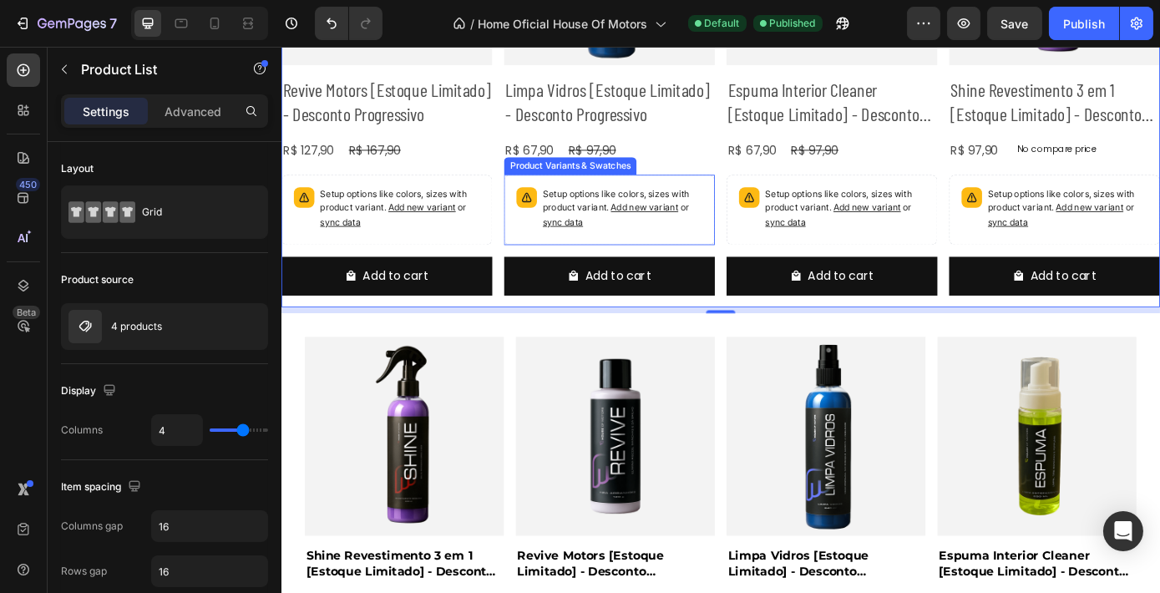
scroll to position [795, 0]
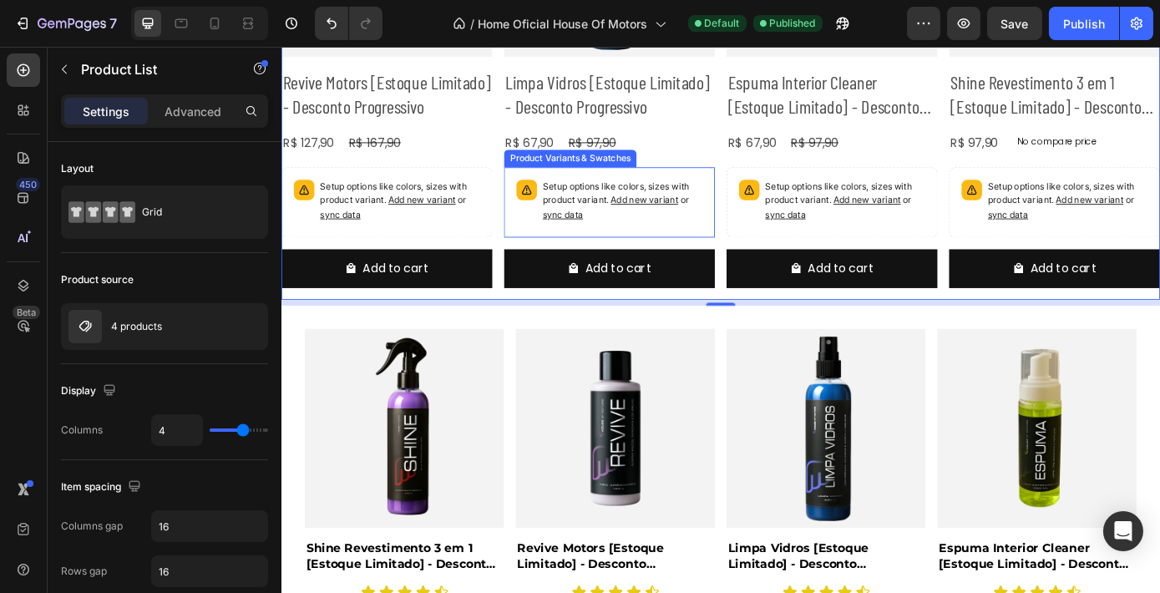
click at [737, 244] on div "Setup options like colors, sizes with product variant. Add new variant or sync …" at bounding box center [670, 224] width 182 height 52
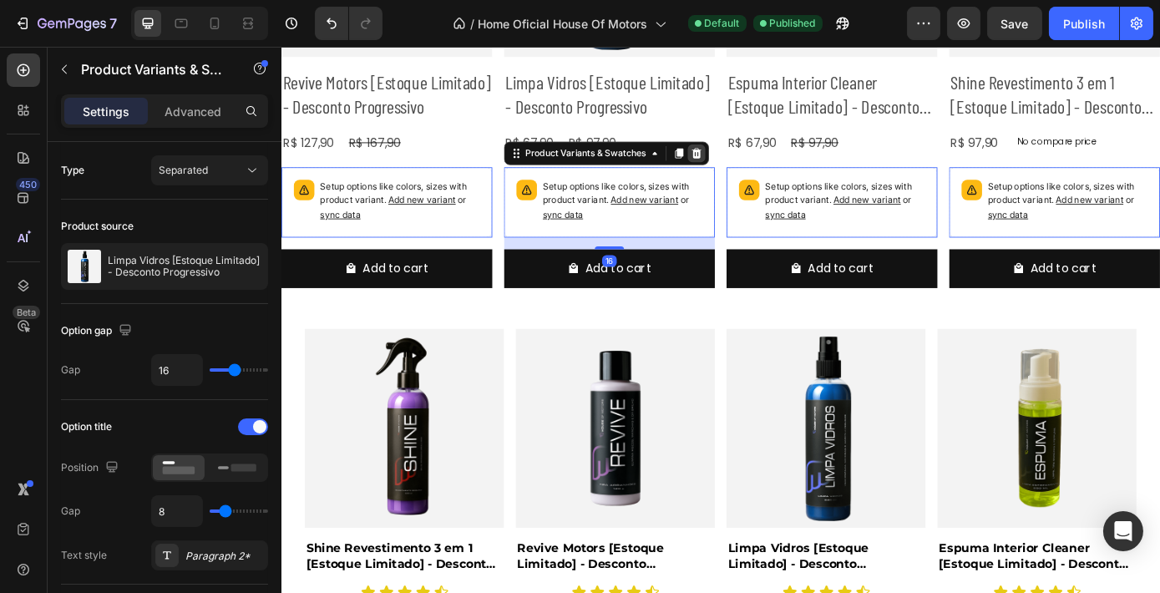
click at [754, 165] on icon at bounding box center [754, 168] width 11 height 12
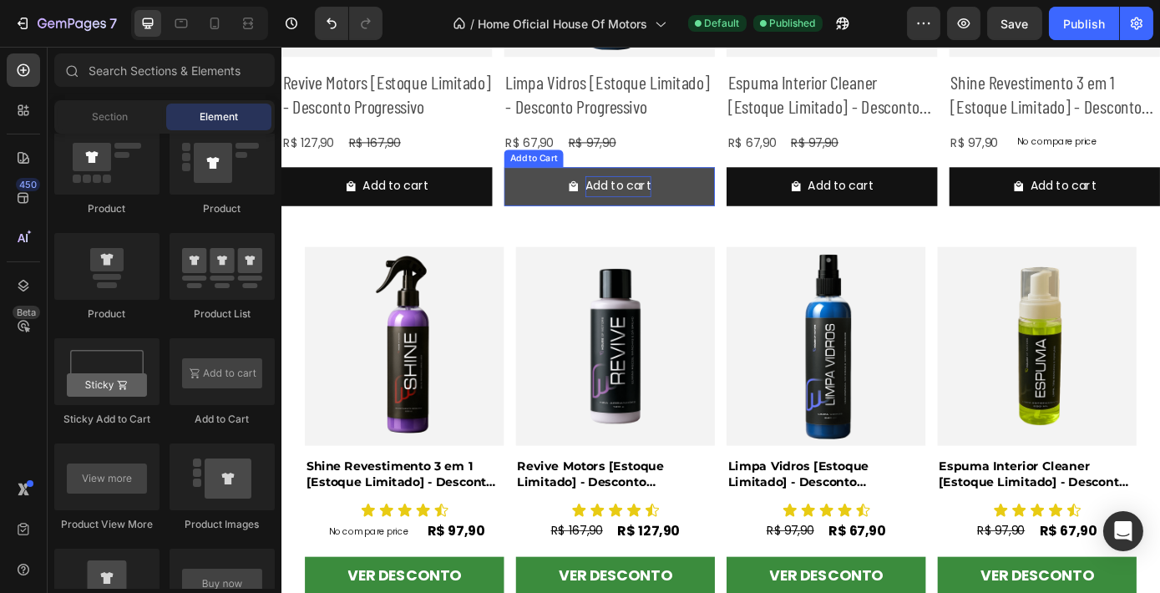
click at [689, 199] on div "Add to cart" at bounding box center [664, 206] width 75 height 24
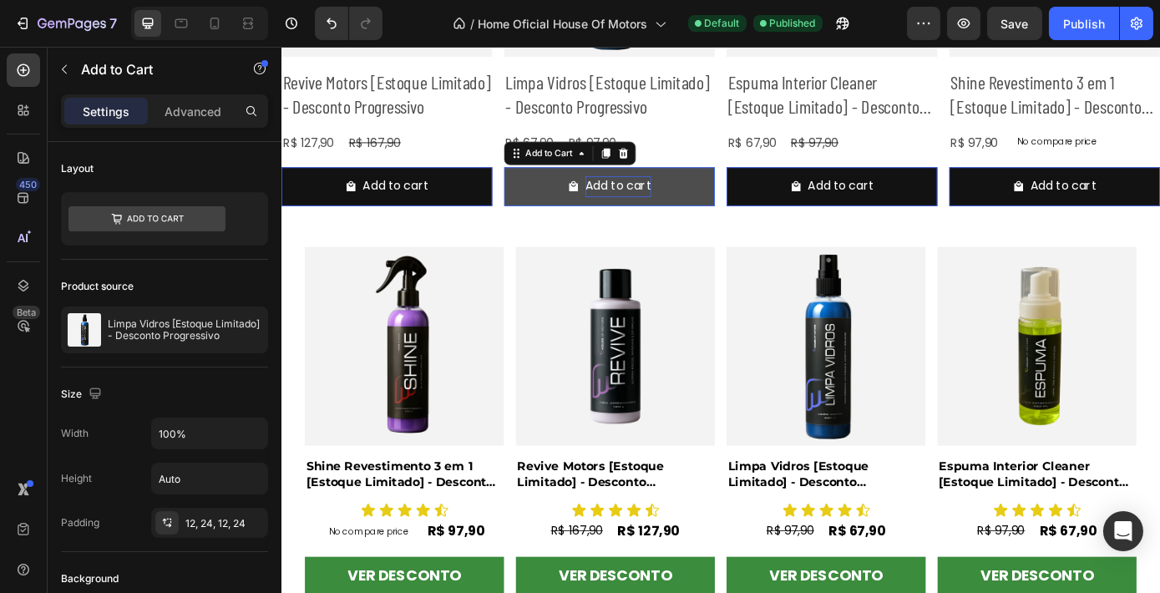
click at [689, 199] on div "Add to cart" at bounding box center [664, 206] width 75 height 24
click at [689, 199] on p "Add to cart" at bounding box center [664, 206] width 75 height 24
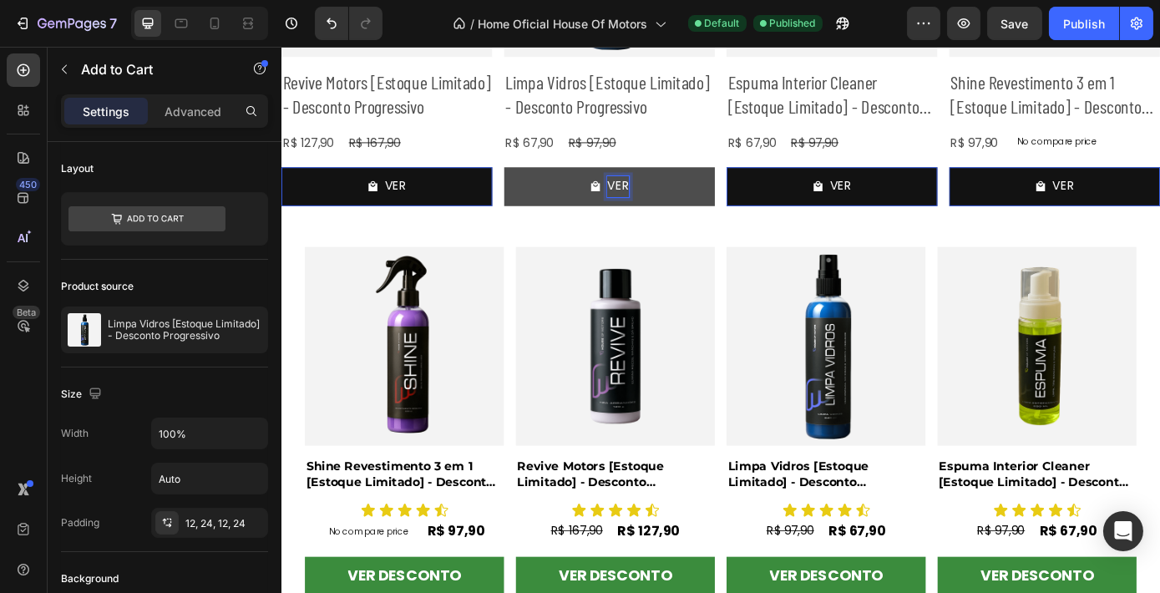
click at [534, 184] on button "VER" at bounding box center [654, 206] width 240 height 44
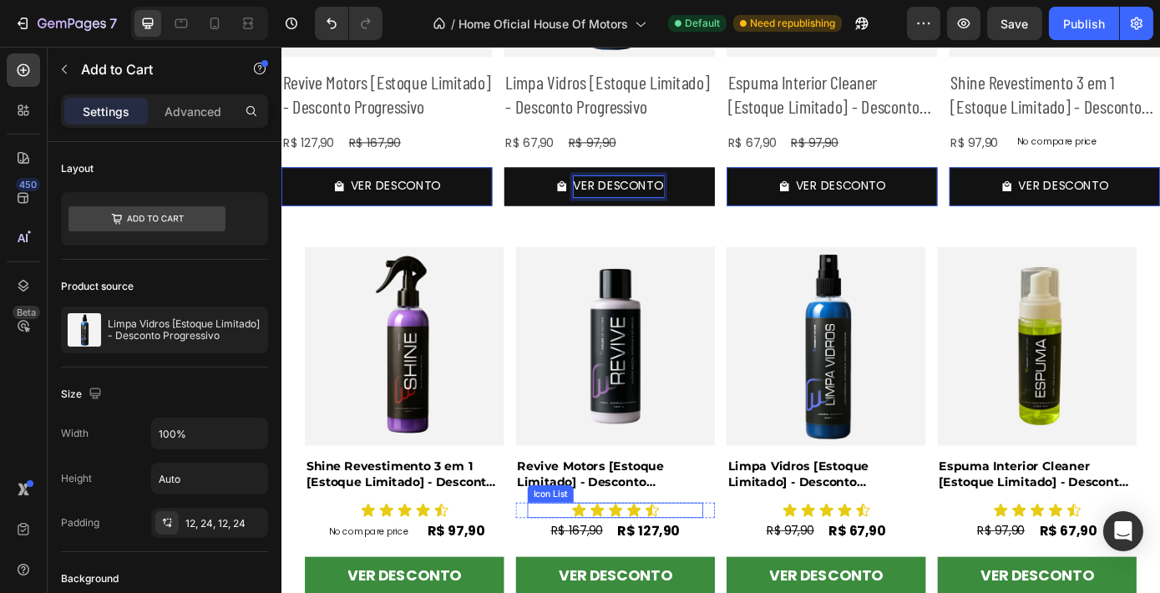
click at [645, 569] on div "Icon Icon Icon Icon Icon" at bounding box center [661, 575] width 200 height 18
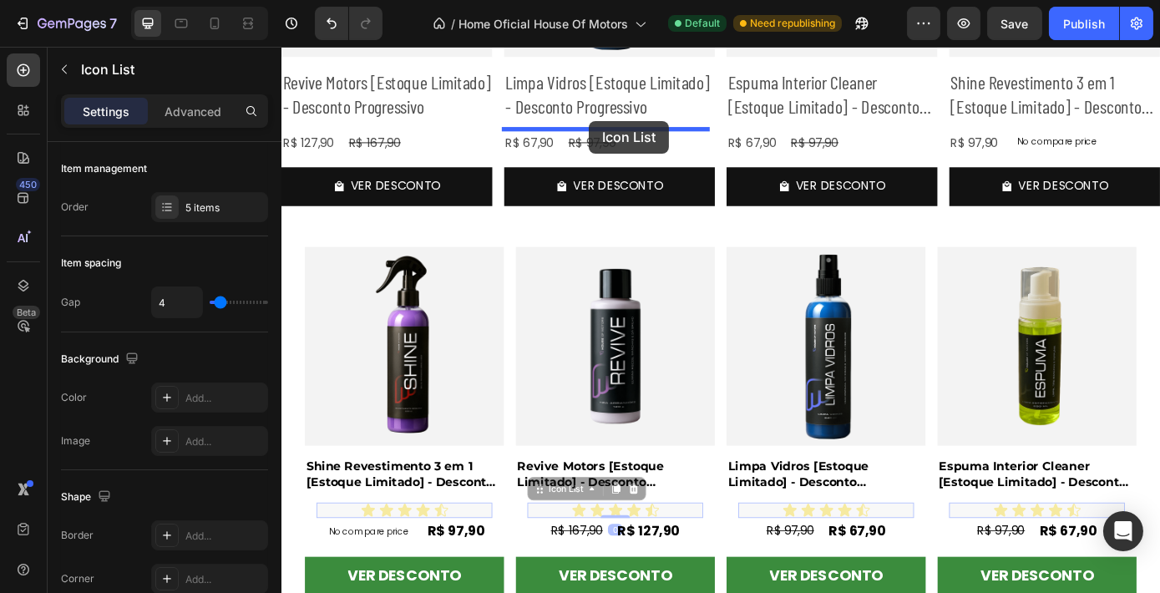
drag, startPoint x: 604, startPoint y: 545, endPoint x: 631, endPoint y: 131, distance: 414.9
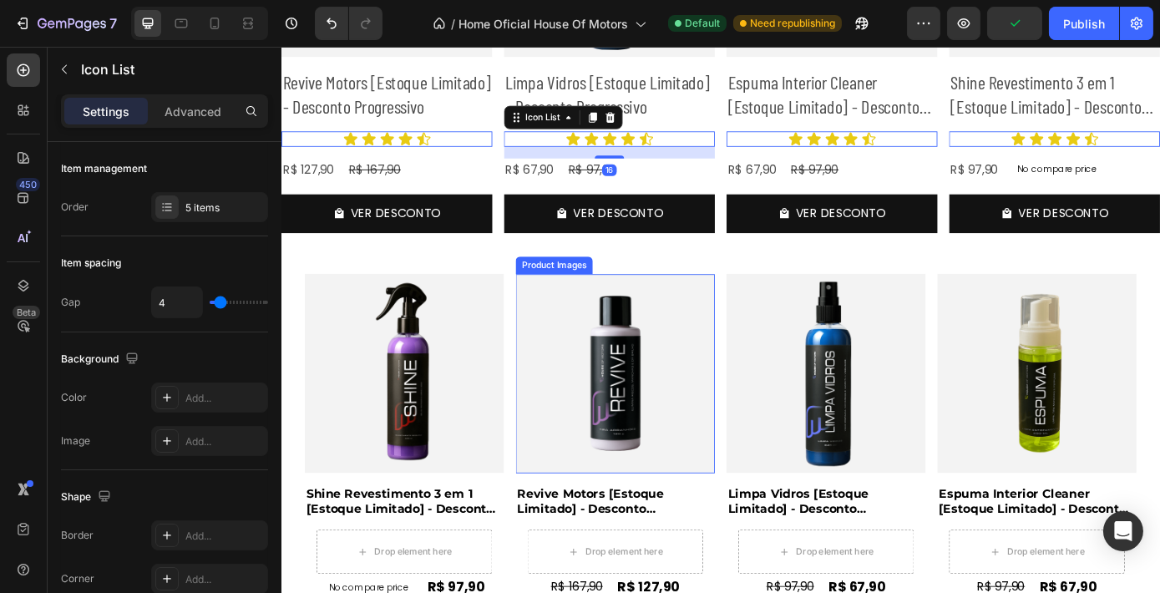
click at [689, 375] on img at bounding box center [661, 419] width 227 height 227
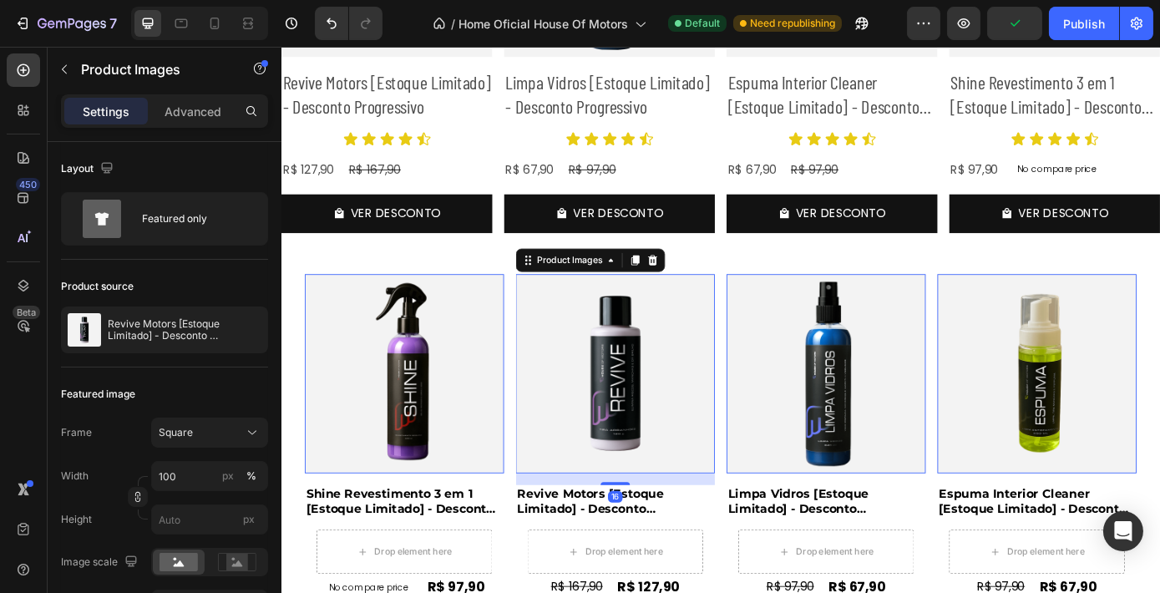
scroll to position [890, 0]
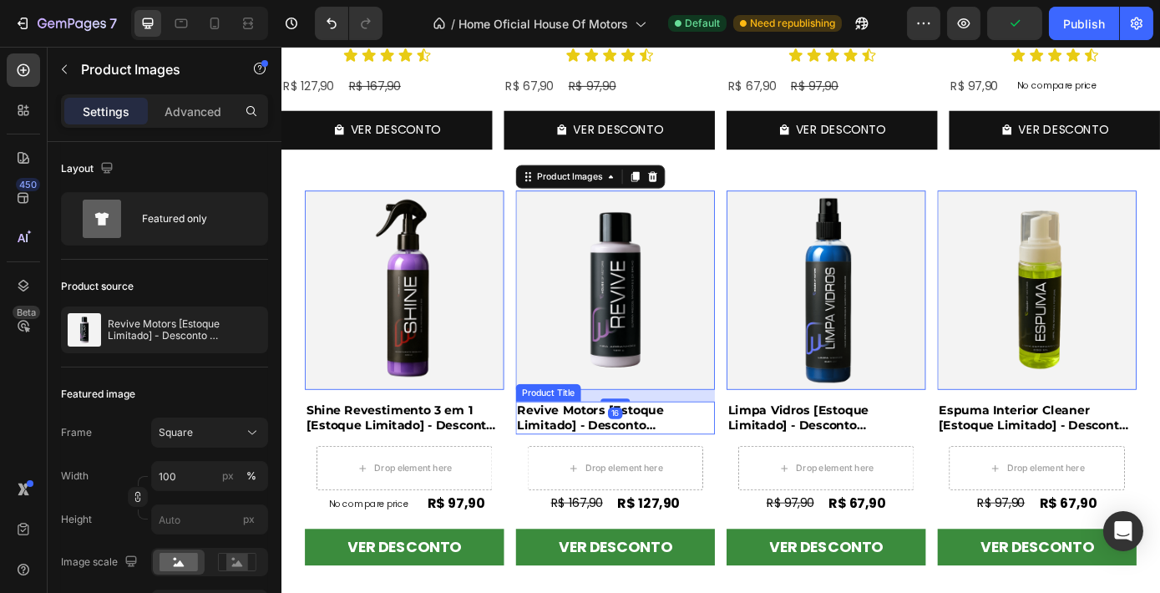
click at [605, 453] on h2 "Revive Motors [Estoque Limitado] - Desconto Progressivo" at bounding box center [661, 470] width 227 height 38
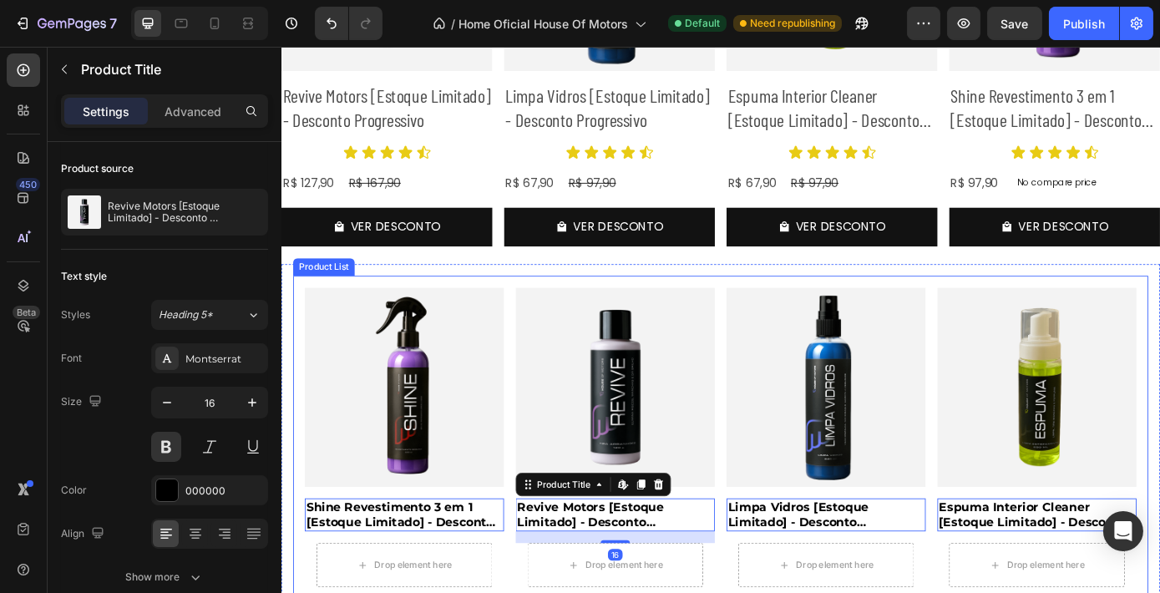
scroll to position [761, 0]
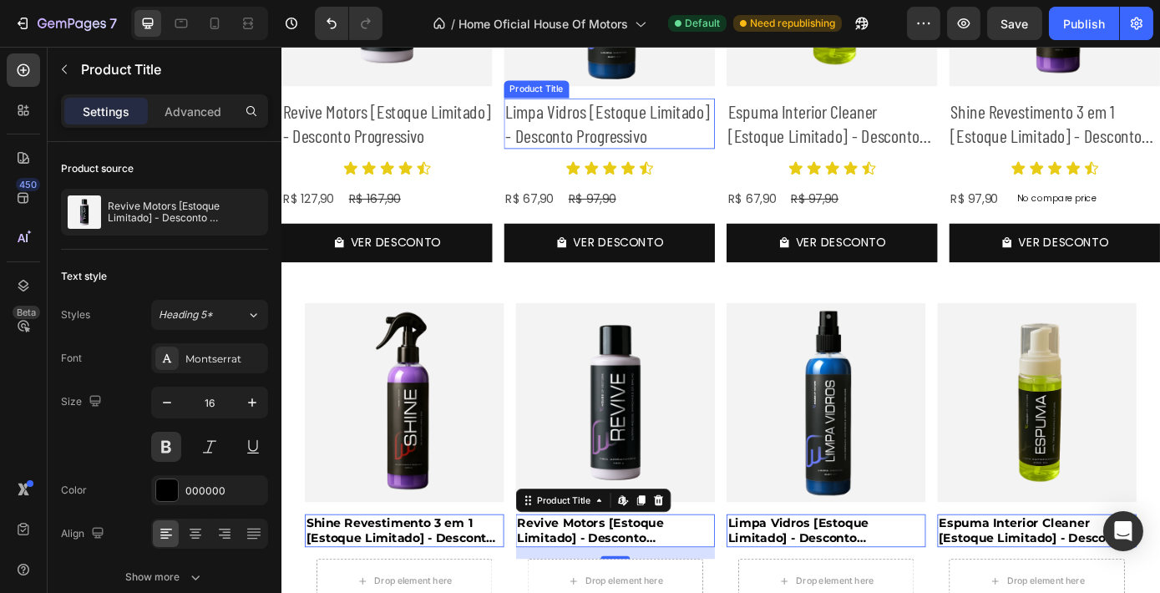
click at [646, 134] on h2 "Limpa Vidros [Estoque Limitado] - Desconto Progressivo" at bounding box center [654, 134] width 240 height 58
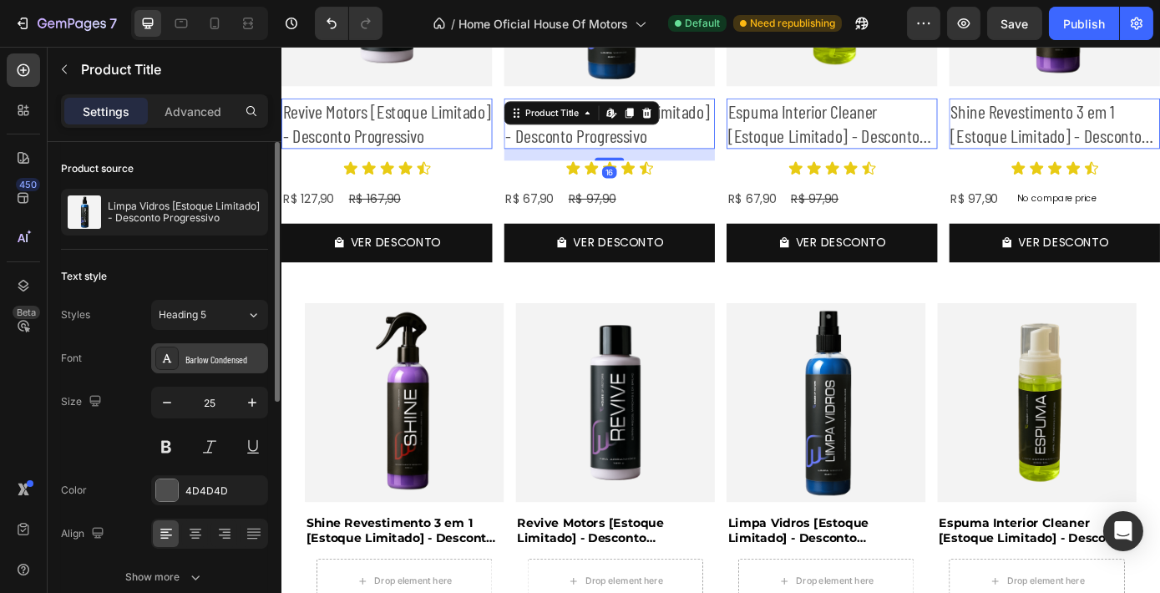
click at [218, 365] on div "Barlow Condensed" at bounding box center [224, 358] width 78 height 15
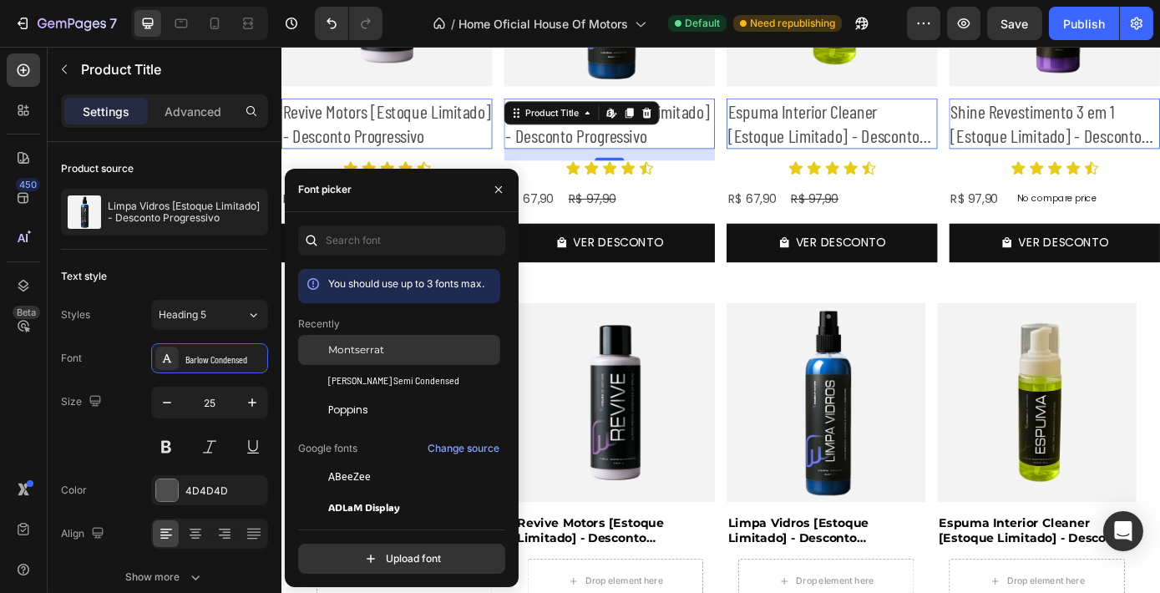
click at [394, 346] on div "Montserrat" at bounding box center [412, 349] width 169 height 15
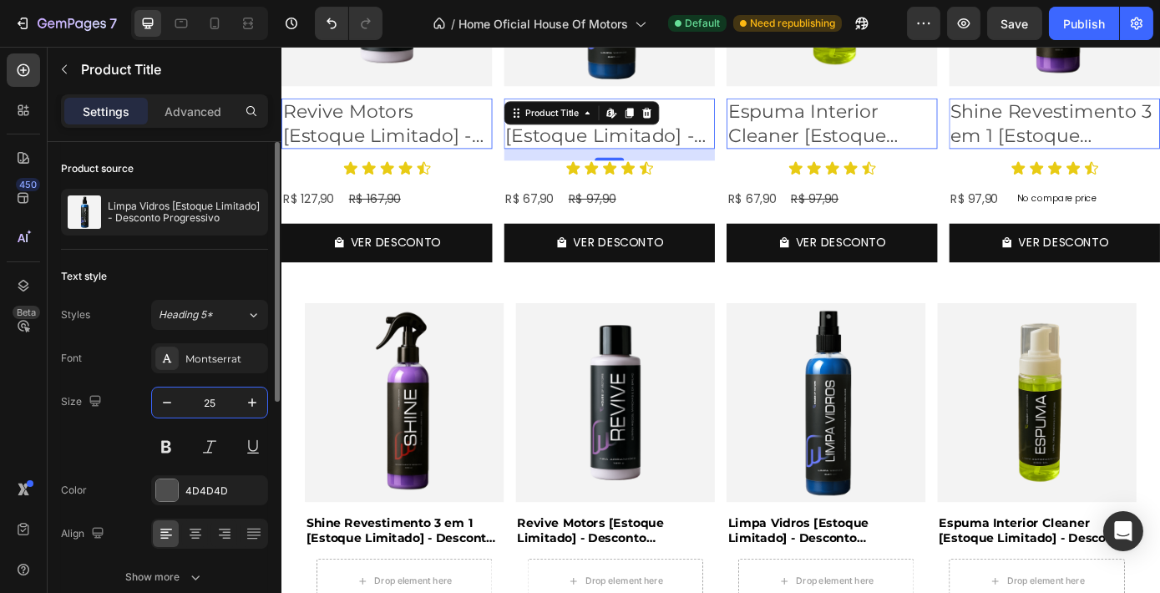
click at [207, 401] on input "25" at bounding box center [209, 402] width 55 height 30
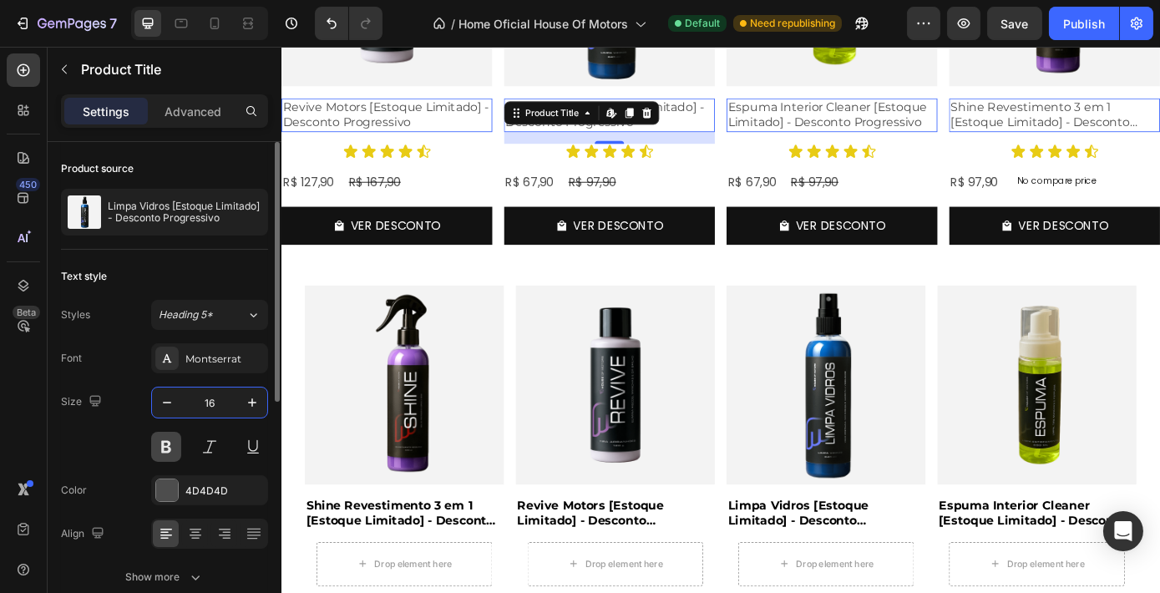
type input "16"
click at [167, 439] on button at bounding box center [166, 447] width 30 height 30
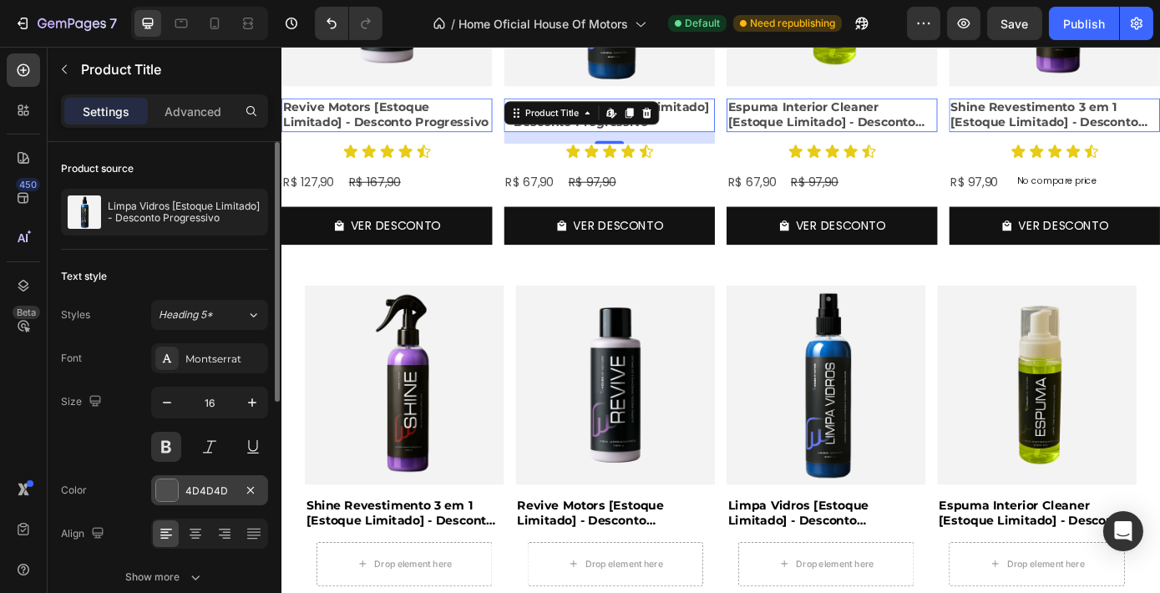
scroll to position [52, 0]
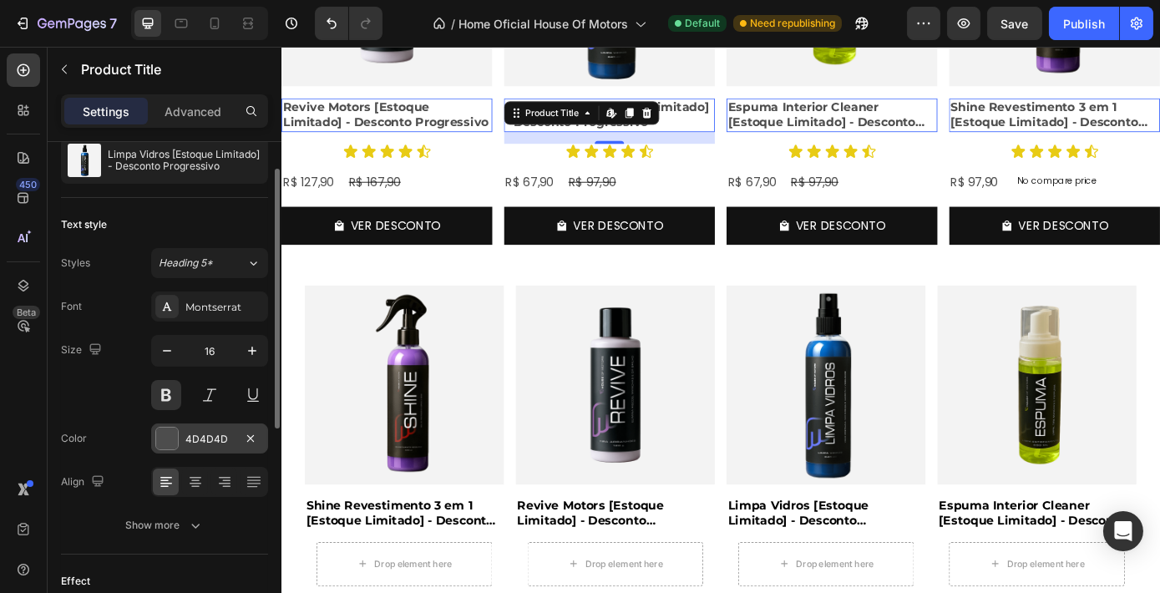
click at [178, 441] on div "4D4D4D" at bounding box center [209, 438] width 117 height 30
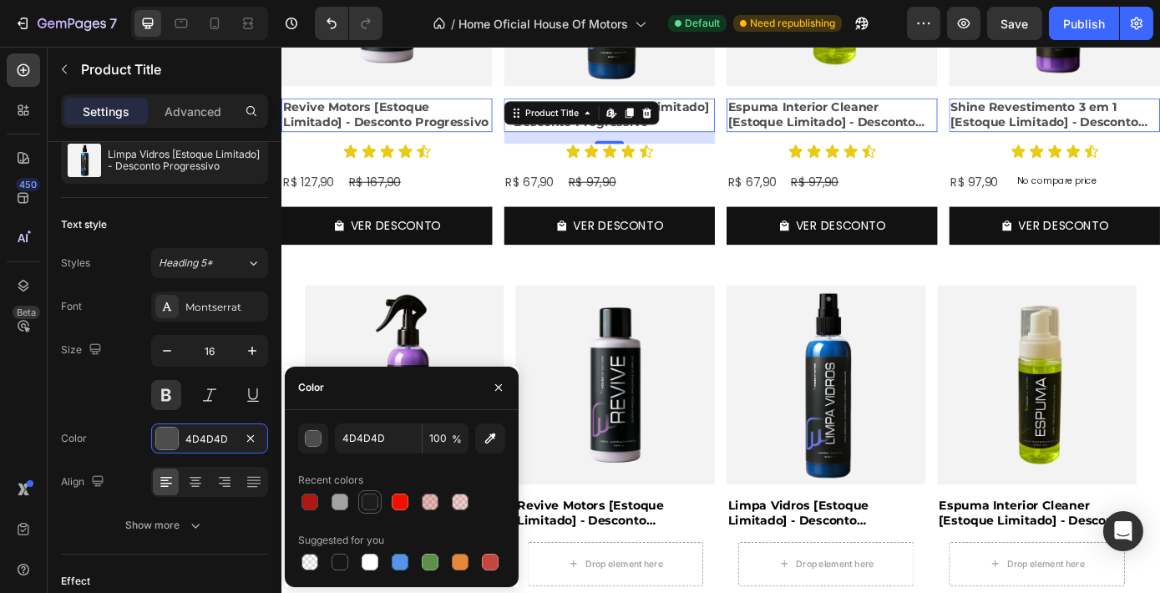
click at [375, 502] on div at bounding box center [369, 501] width 17 height 17
type input "060606"
type input "90"
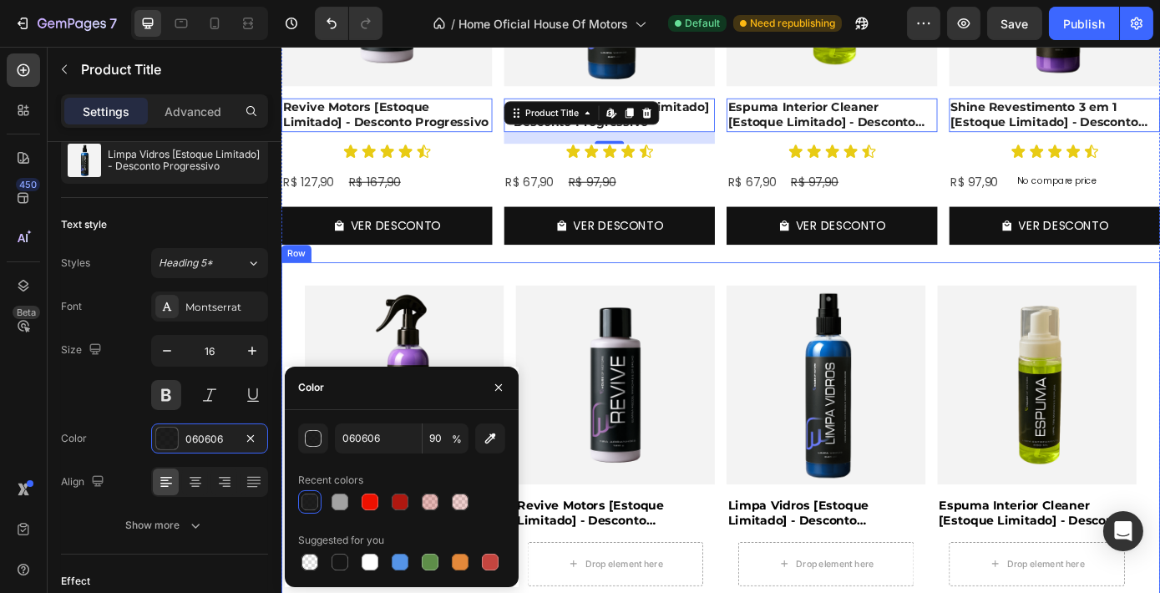
click at [771, 296] on div "Product Images Shine Revestimento 3 em 1 [Estoque Limitado] - Desconto Progress…" at bounding box center [782, 539] width 1002 height 494
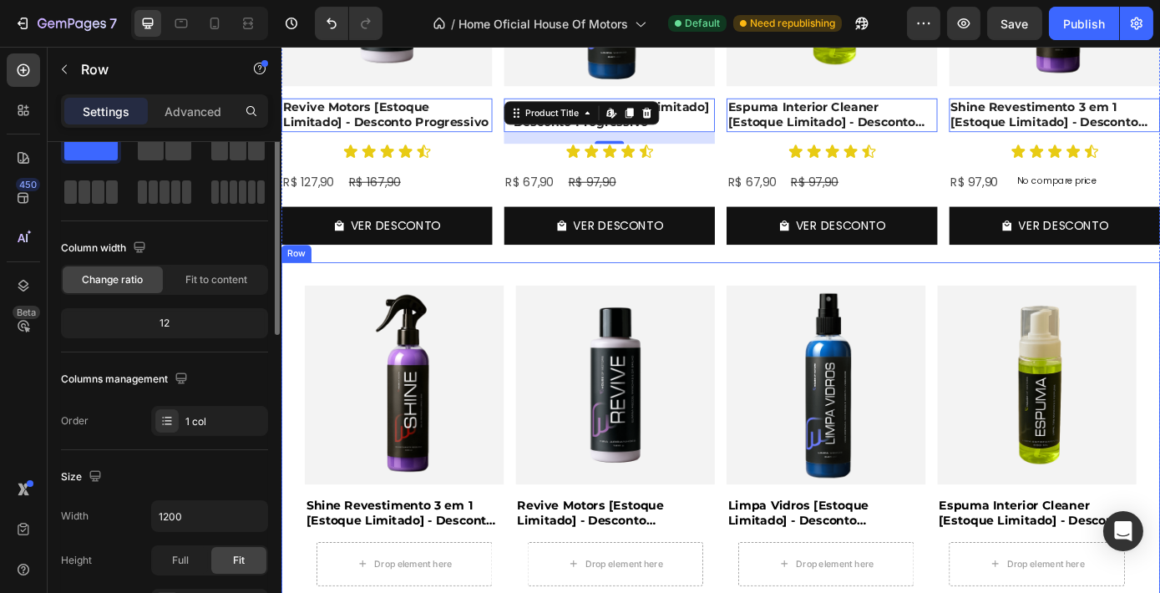
scroll to position [0, 0]
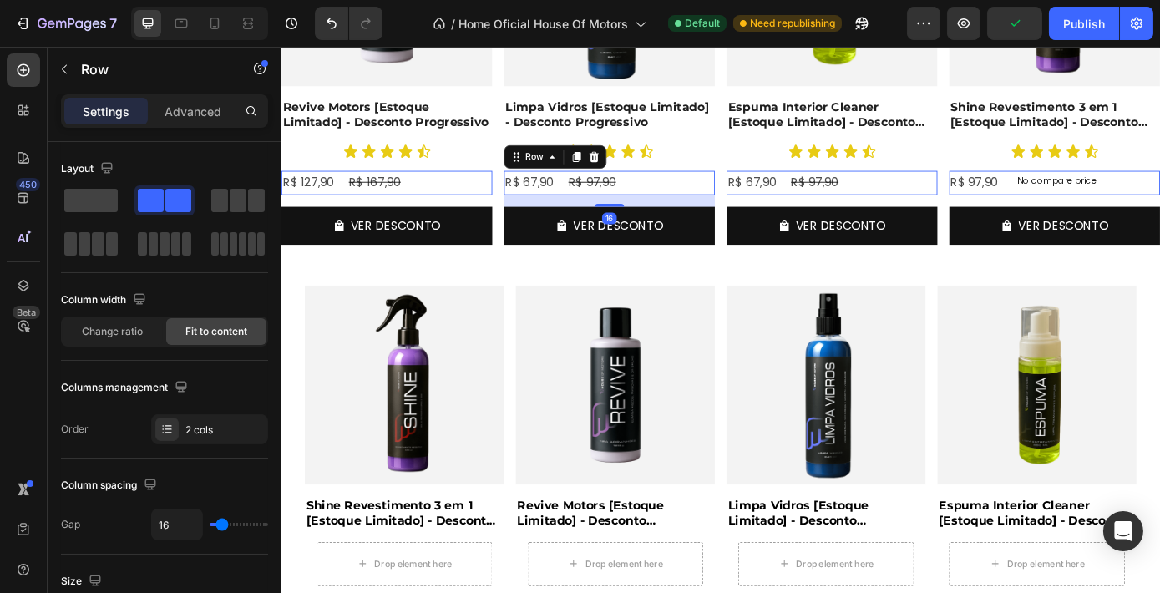
click at [595, 198] on div "R$ 67,90 Product Price Product Price R$ 97,90 Product Price Product Price Row 16" at bounding box center [654, 202] width 240 height 28
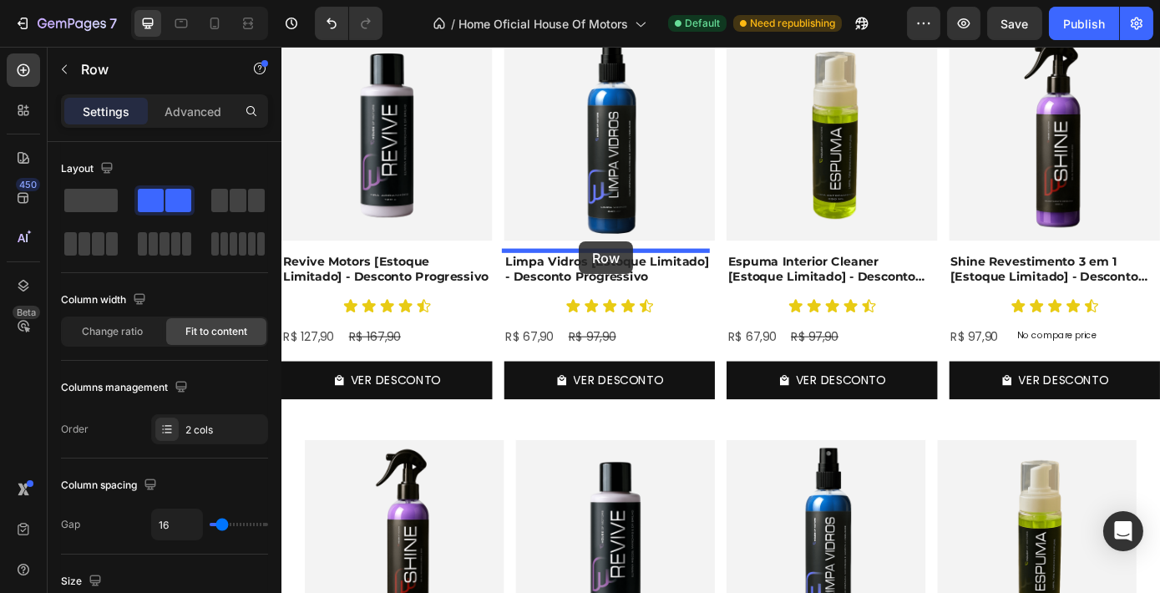
scroll to position [581, 0]
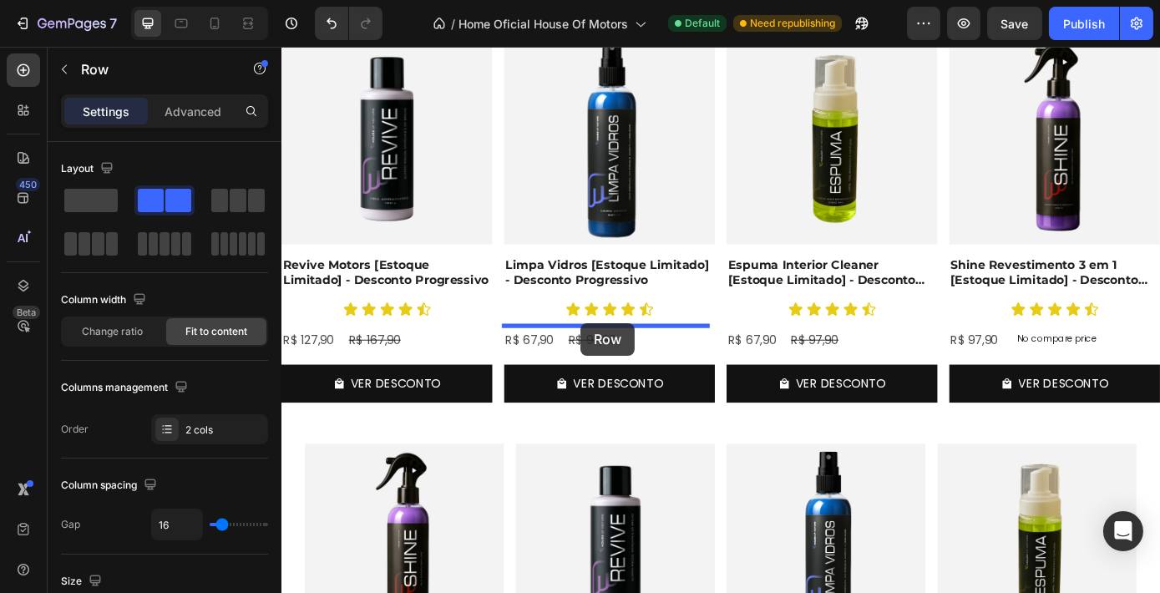
drag, startPoint x: 652, startPoint y: 576, endPoint x: 621, endPoint y: 361, distance: 216.8
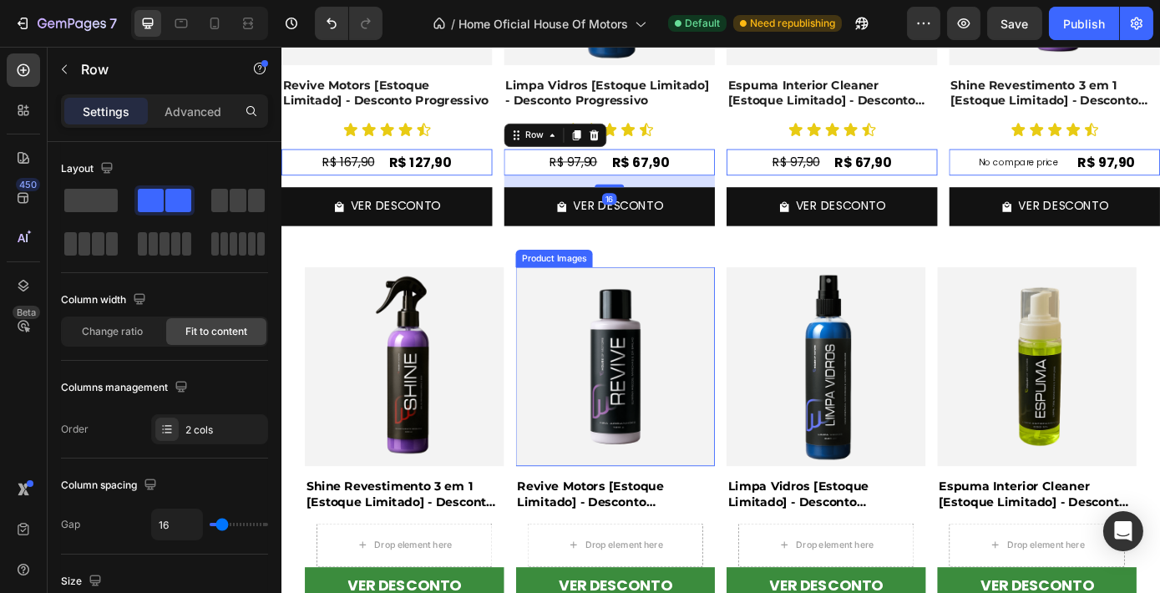
scroll to position [860, 0]
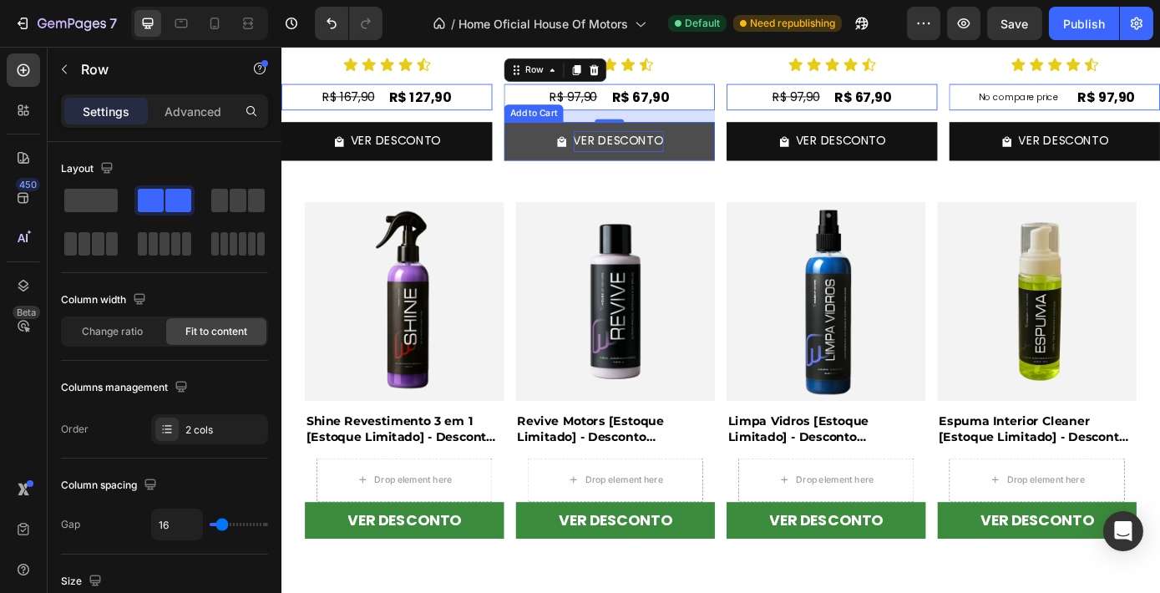
click at [672, 150] on p "VER DESCONTO" at bounding box center [665, 155] width 103 height 24
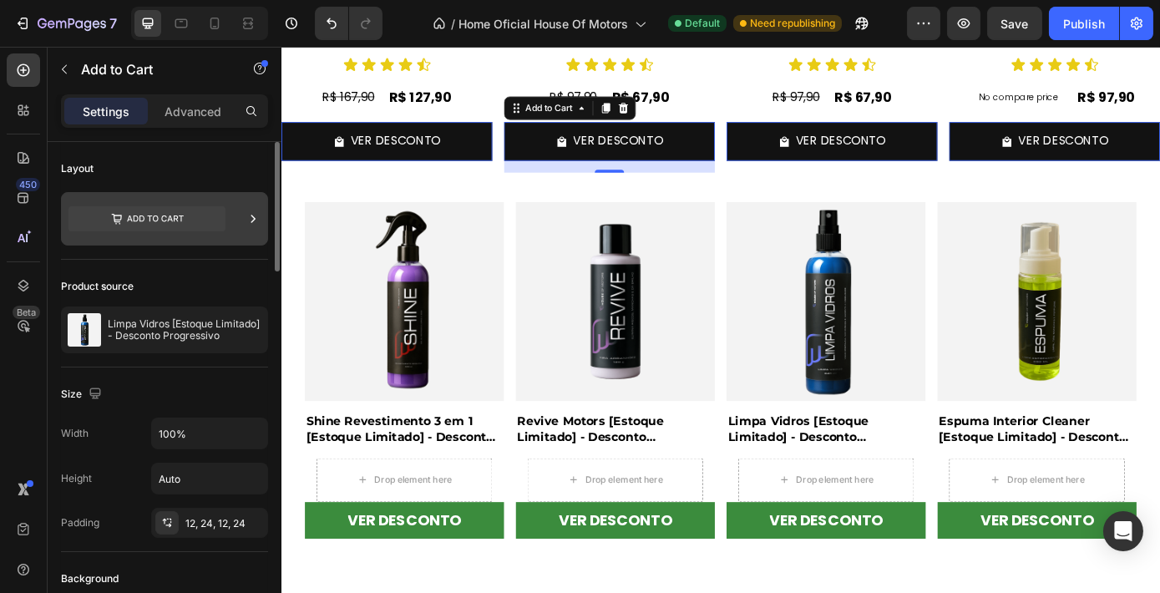
click at [245, 217] on icon at bounding box center [253, 218] width 17 height 17
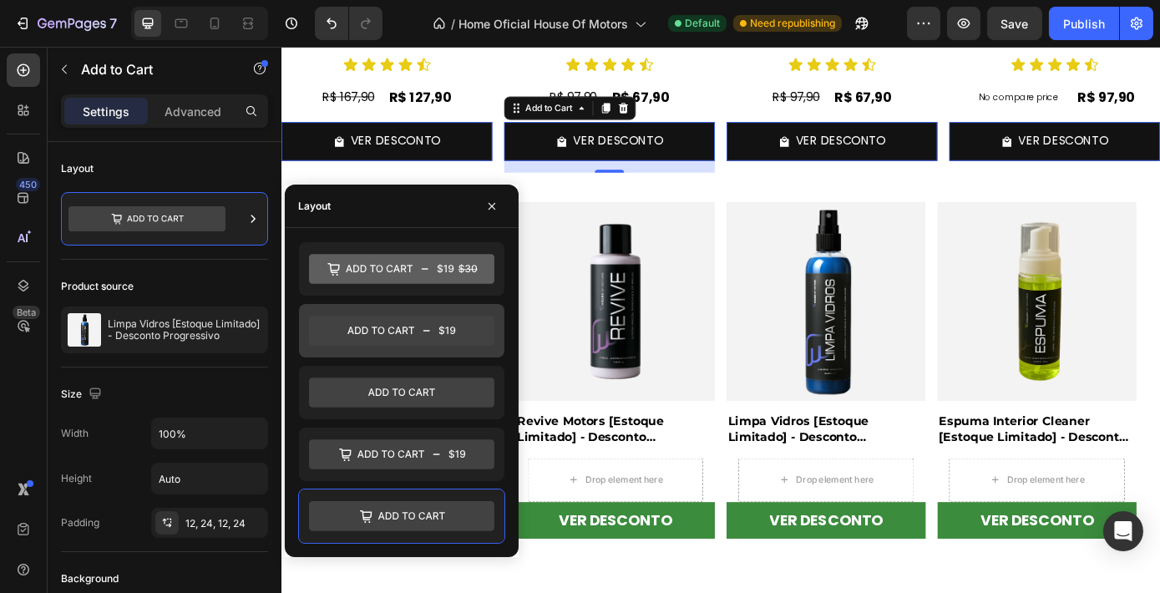
click at [434, 332] on icon at bounding box center [401, 331] width 185 height 30
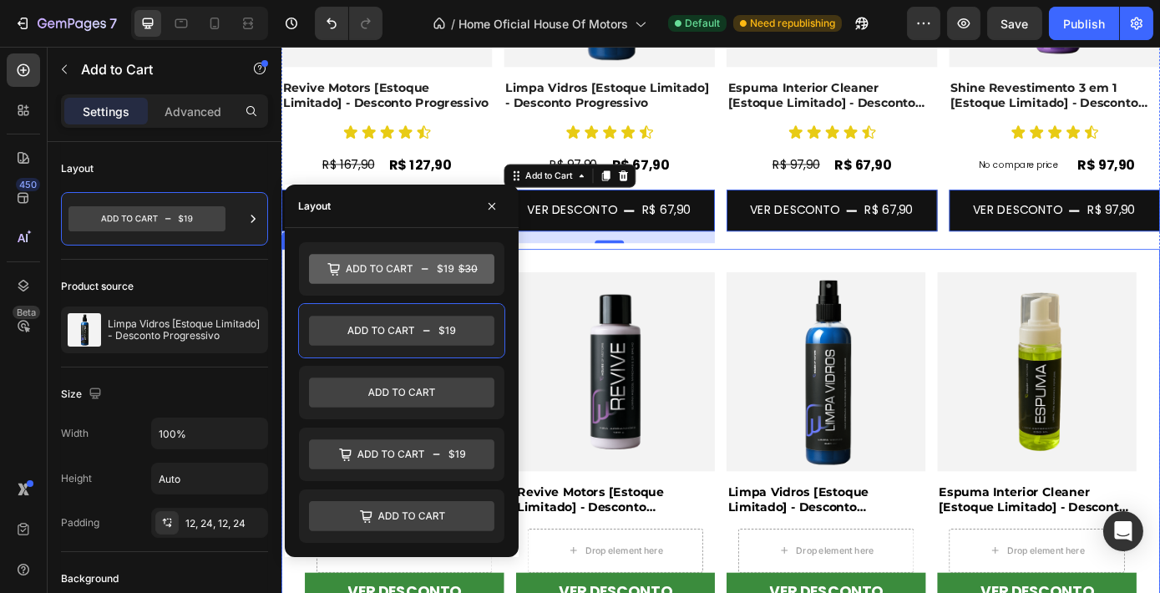
scroll to position [763, 0]
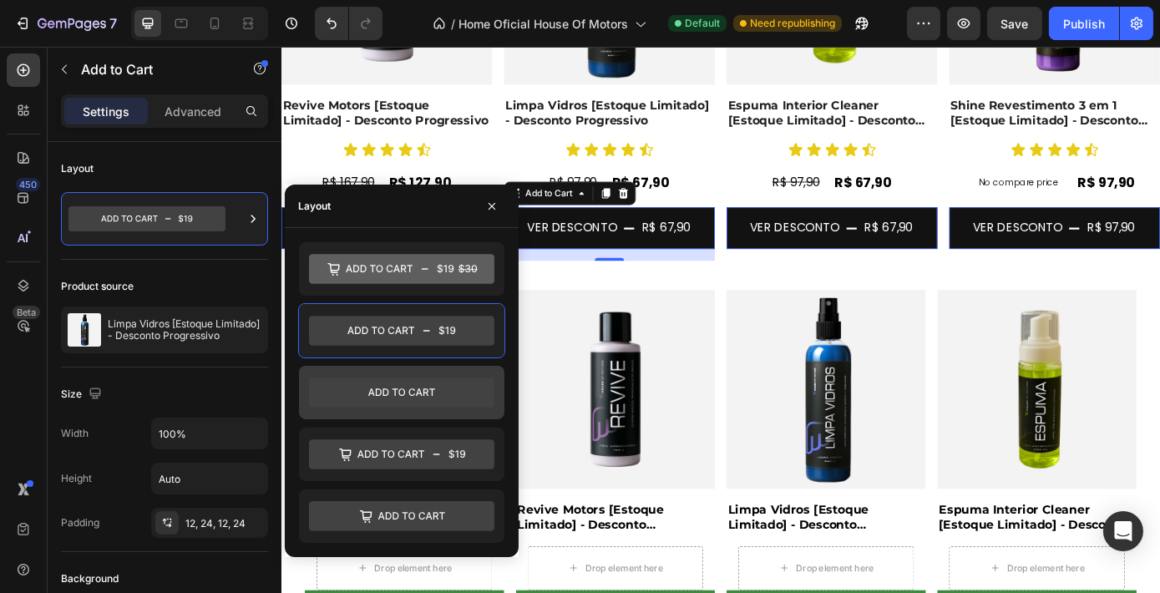
click at [418, 395] on icon at bounding box center [401, 393] width 185 height 30
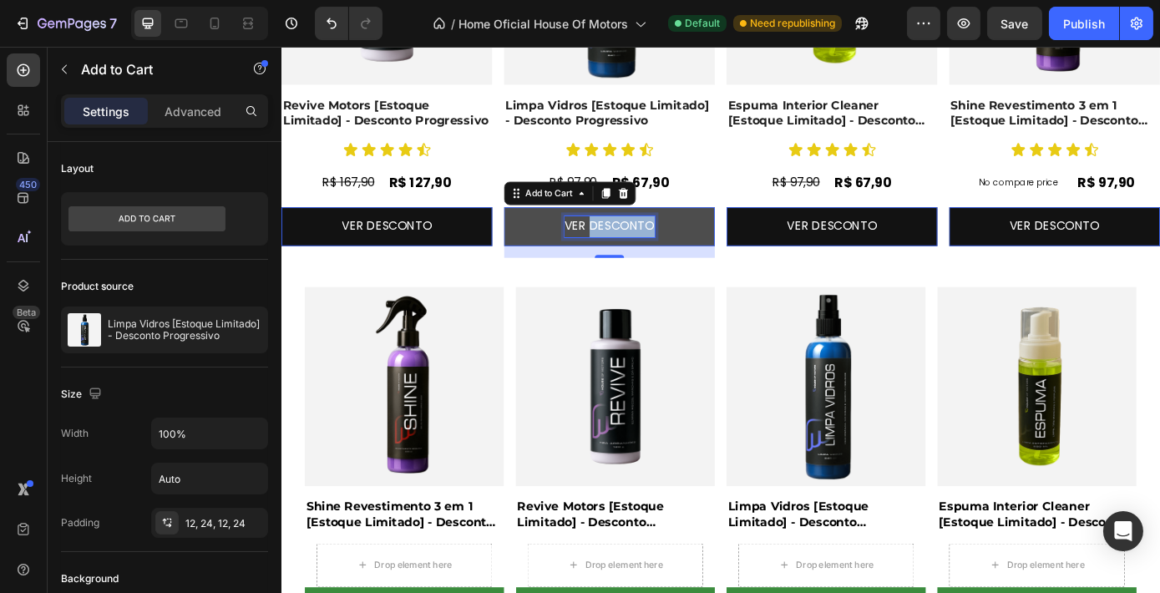
click at [651, 247] on p "VER DESCONTO" at bounding box center [655, 252] width 103 height 24
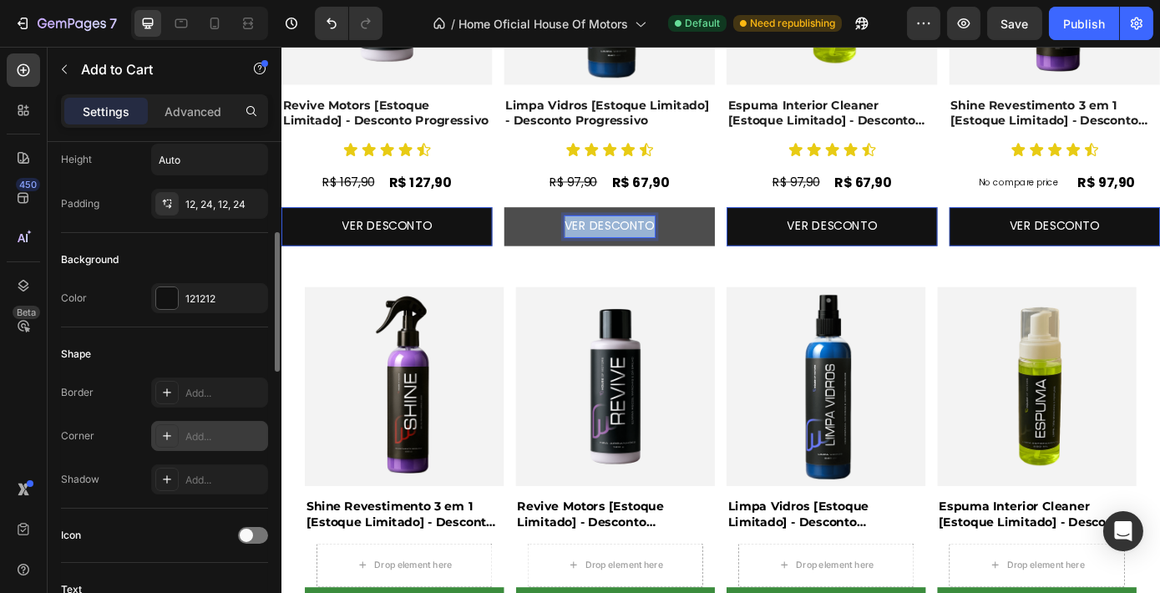
scroll to position [320, 0]
click at [608, 251] on p "VER DESCONTO" at bounding box center [655, 252] width 103 height 24
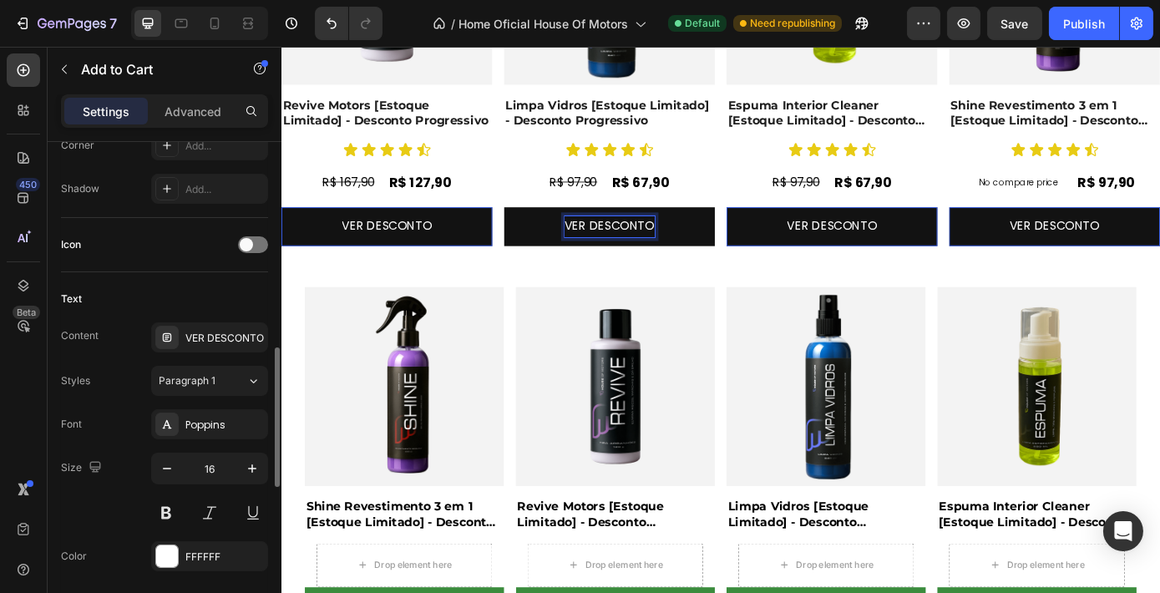
scroll to position [652, 0]
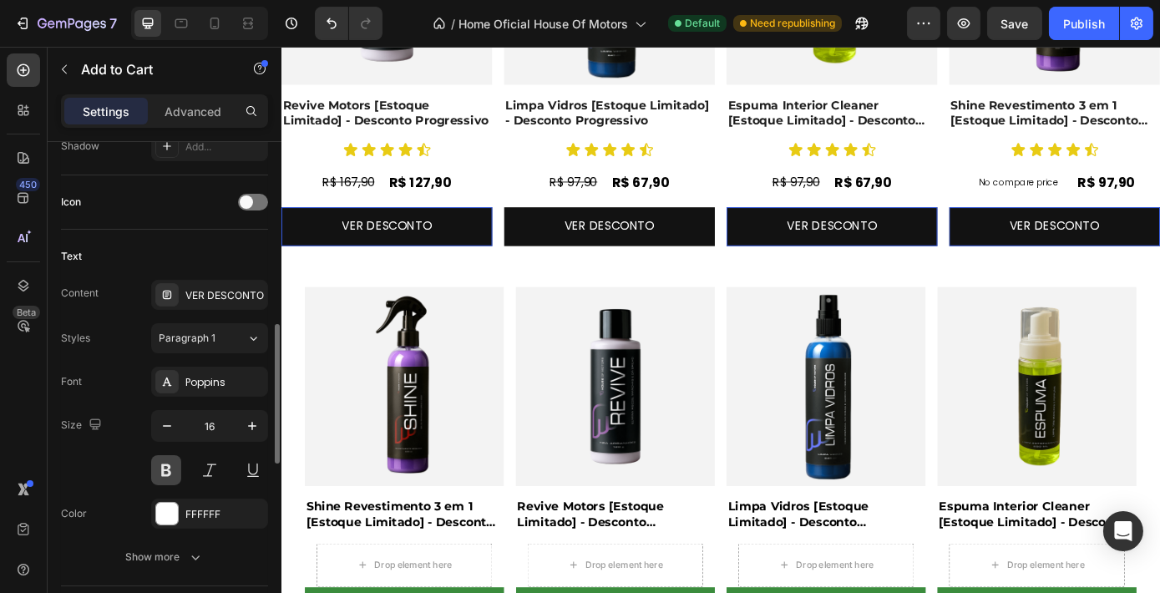
click at [164, 462] on button at bounding box center [166, 470] width 30 height 30
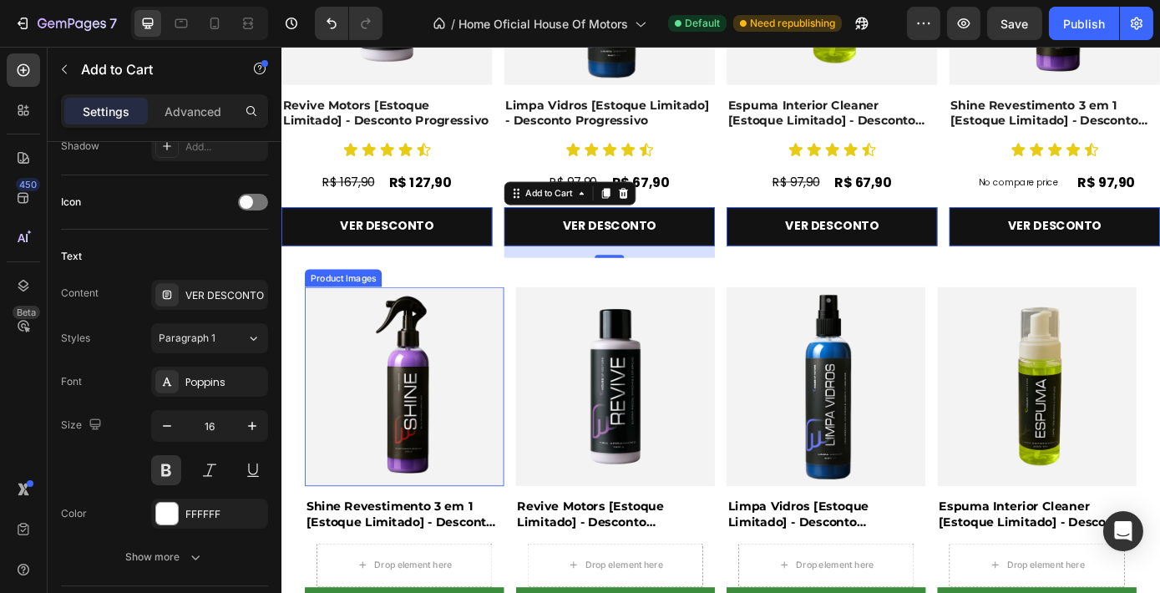
scroll to position [902, 0]
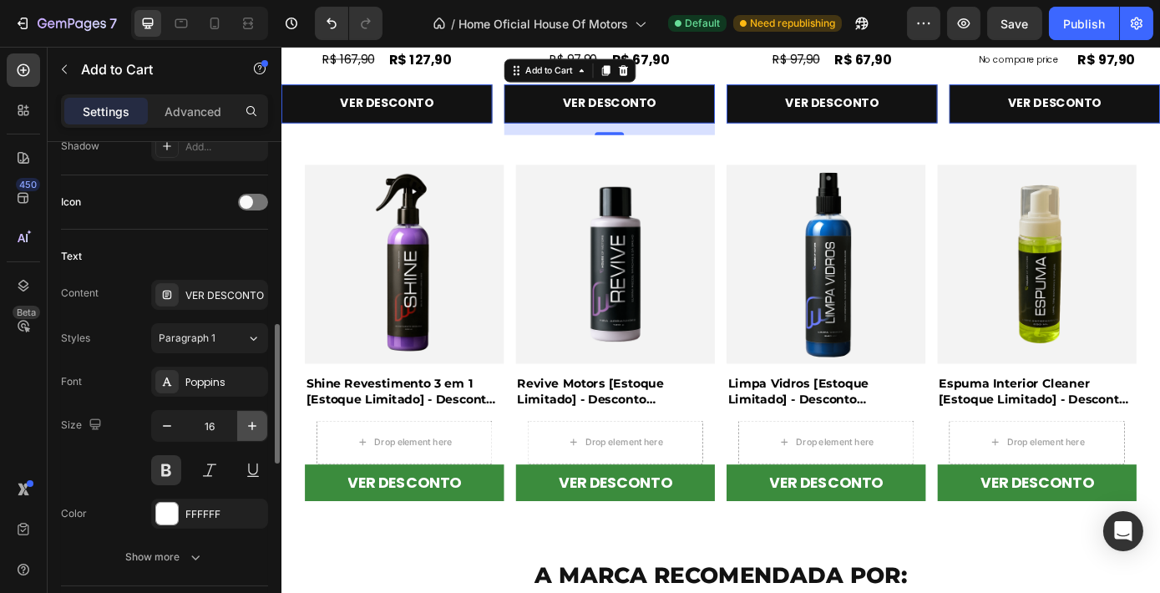
click at [246, 418] on icon "button" at bounding box center [252, 425] width 17 height 17
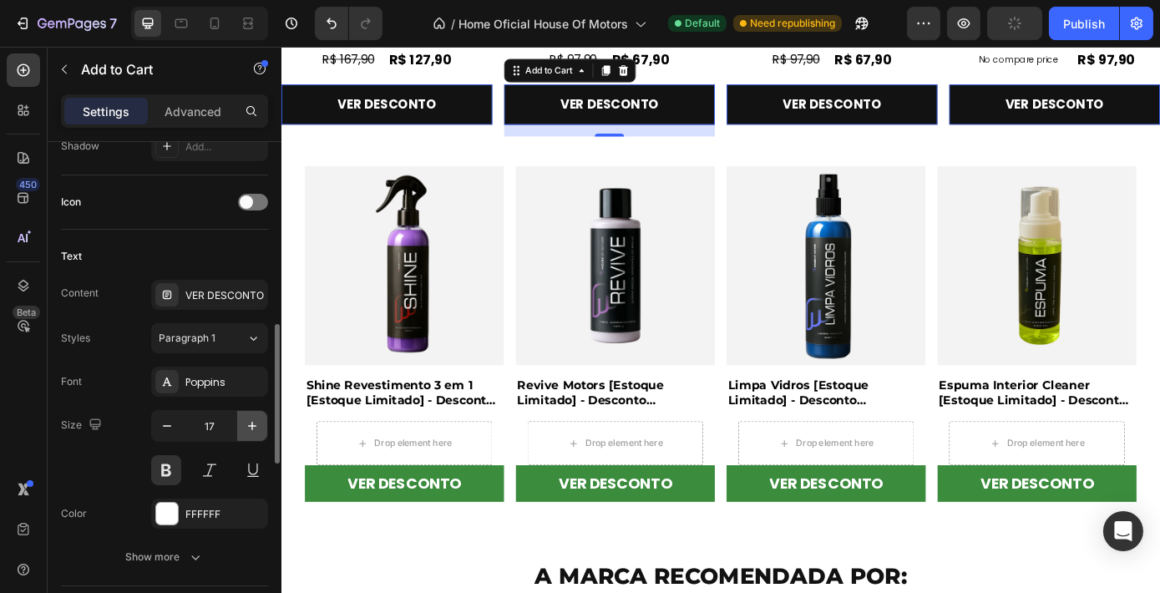
click at [246, 418] on icon "button" at bounding box center [252, 425] width 17 height 17
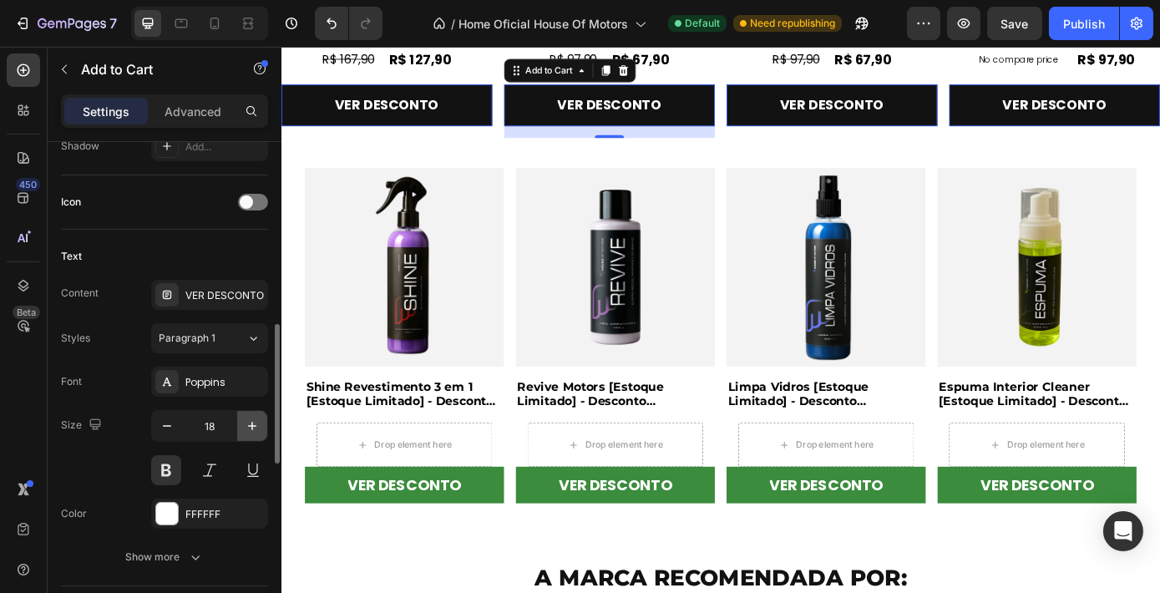
click at [246, 418] on icon "button" at bounding box center [252, 425] width 17 height 17
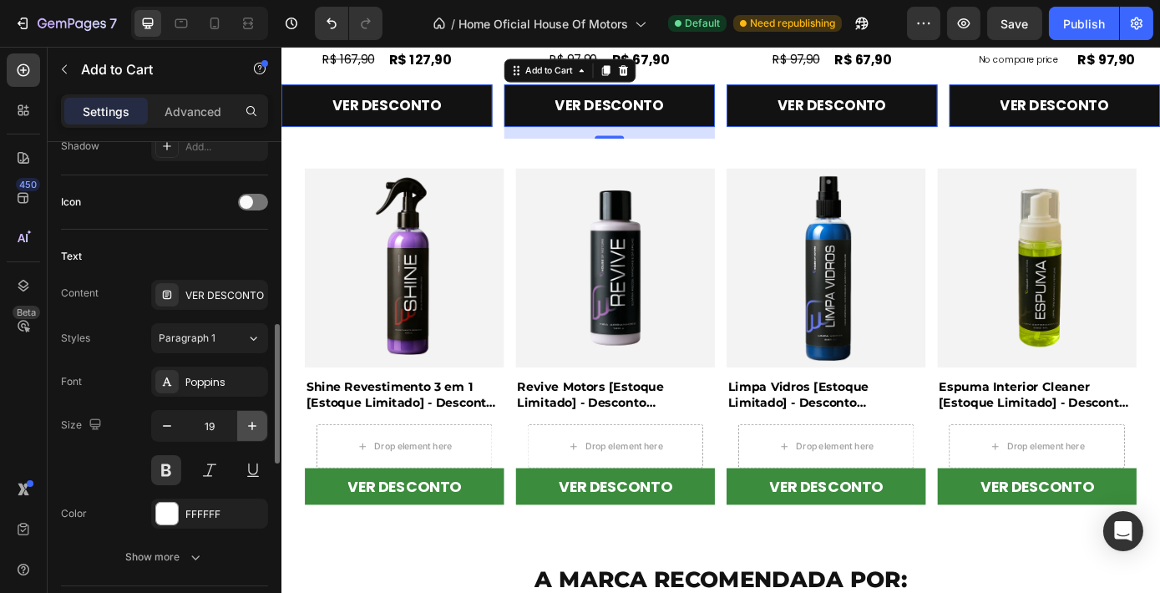
type input "20"
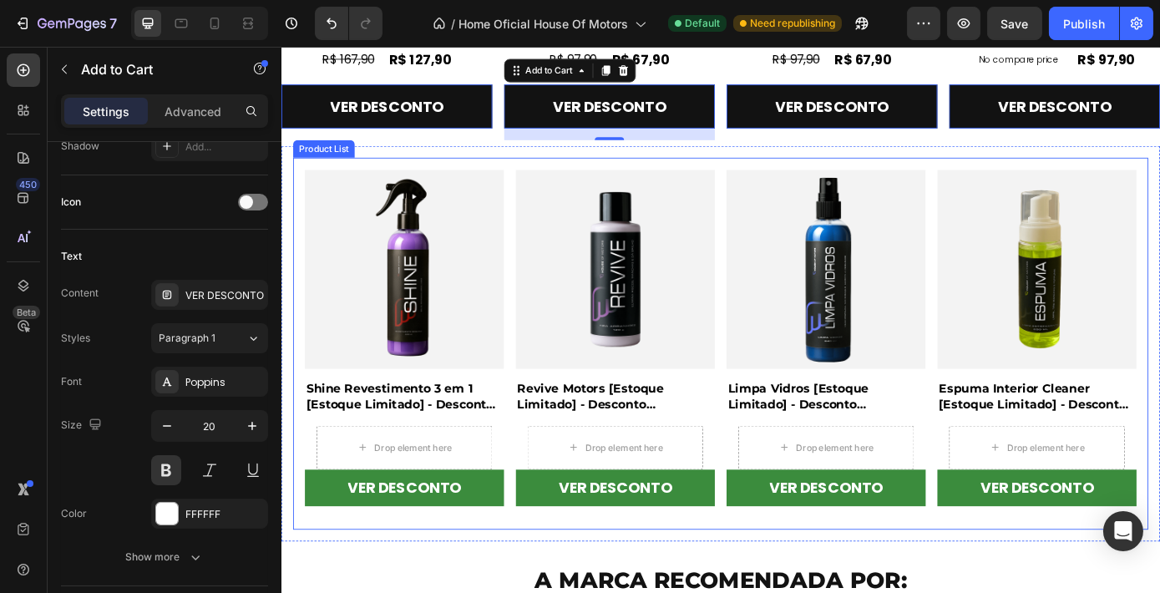
click at [537, 414] on div "Product Images Shine Revestimento 3 em 1 [Estoque Limitado] - Desconto Progress…" at bounding box center [781, 385] width 948 height 397
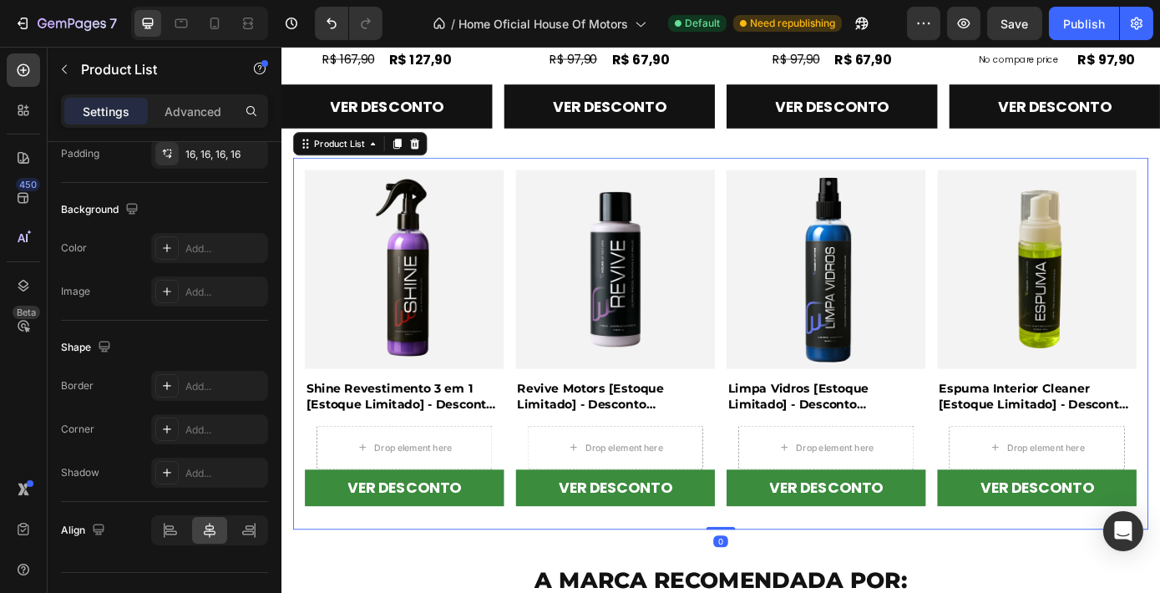
scroll to position [0, 0]
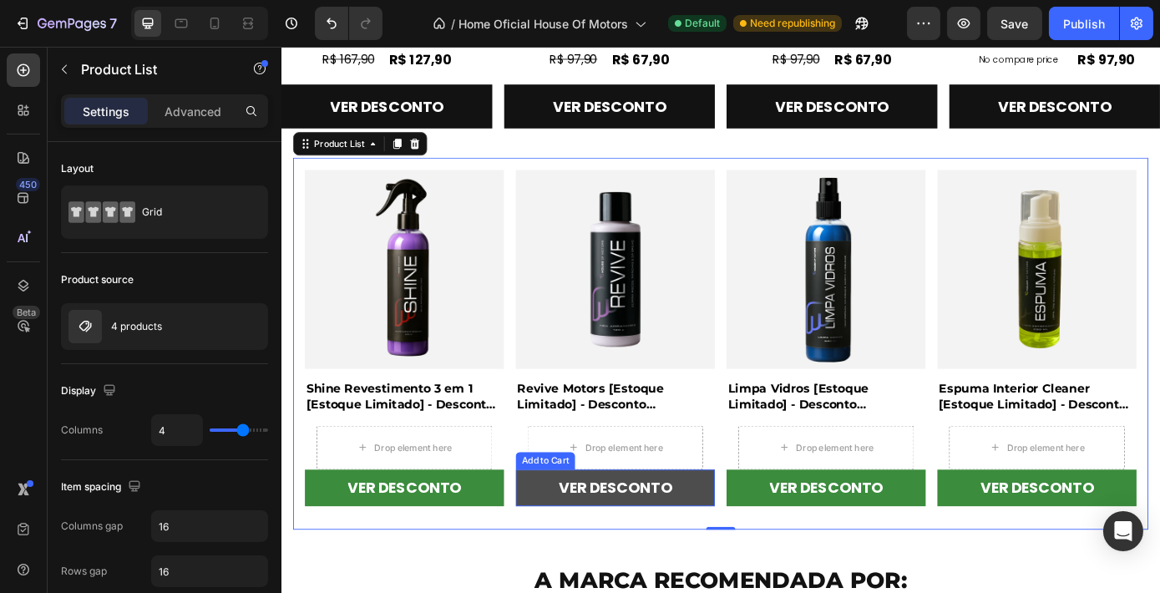
click at [572, 537] on button "VER DESCONTO" at bounding box center [661, 550] width 227 height 42
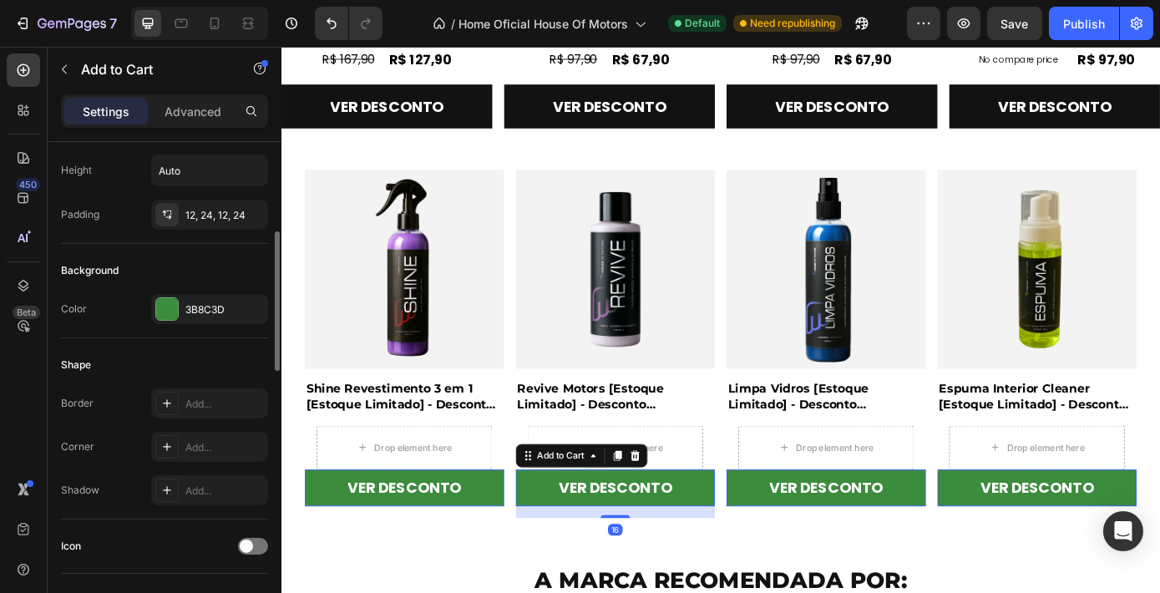
scroll to position [311, 0]
click at [214, 305] on div "3B8C3D" at bounding box center [209, 307] width 48 height 15
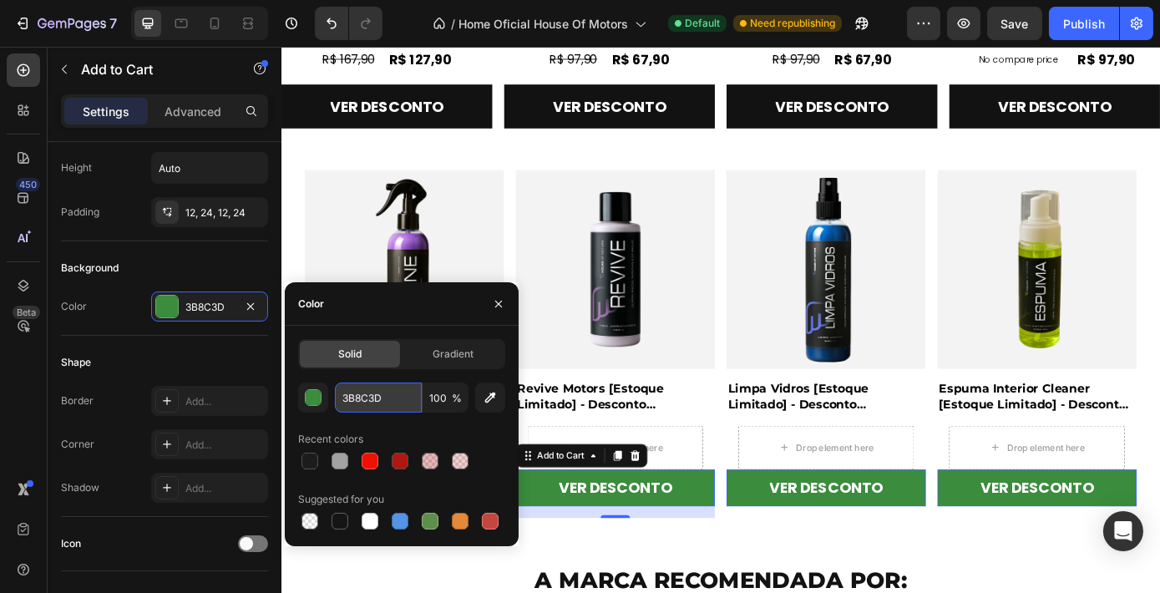
click at [367, 388] on input "3B8C3D" at bounding box center [378, 397] width 87 height 30
click at [496, 297] on icon "button" at bounding box center [498, 303] width 13 height 13
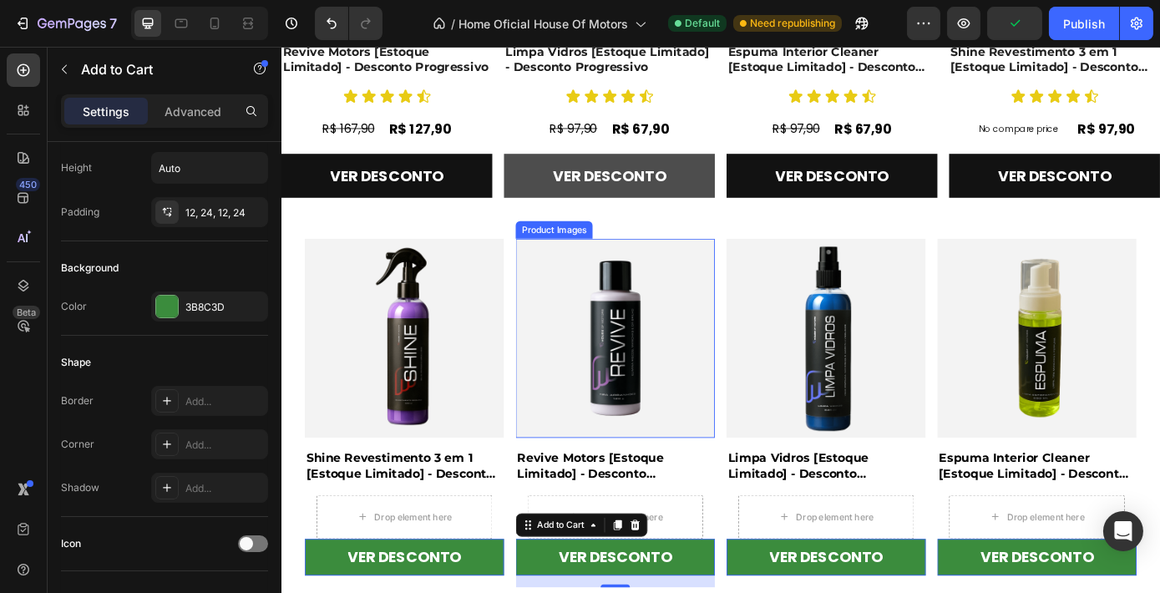
scroll to position [823, 0]
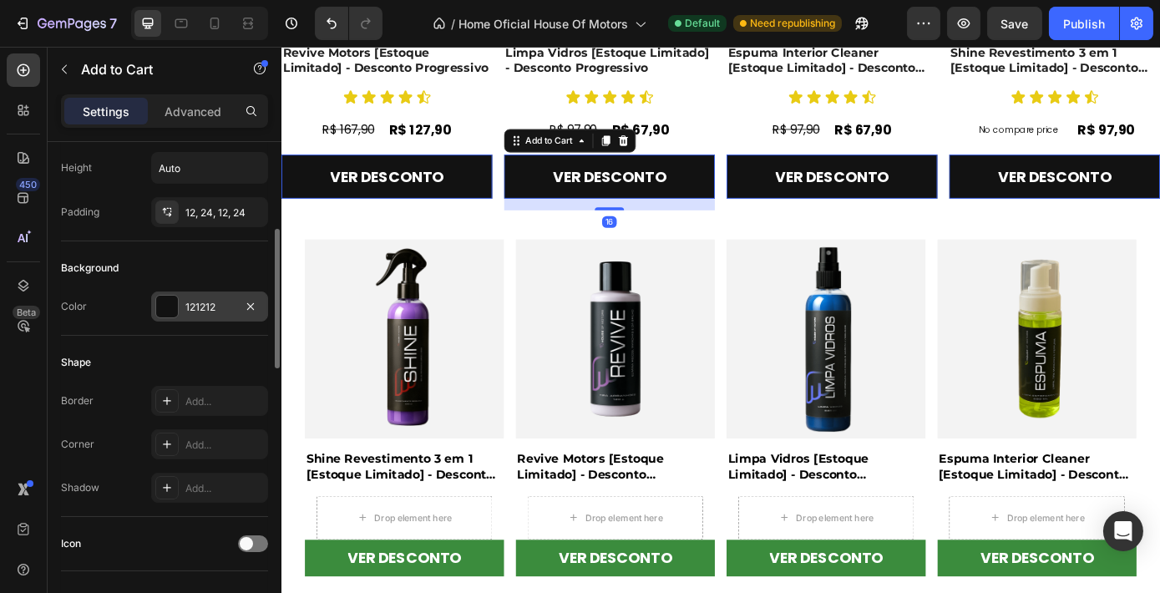
click at [222, 314] on div "121212" at bounding box center [209, 306] width 117 height 30
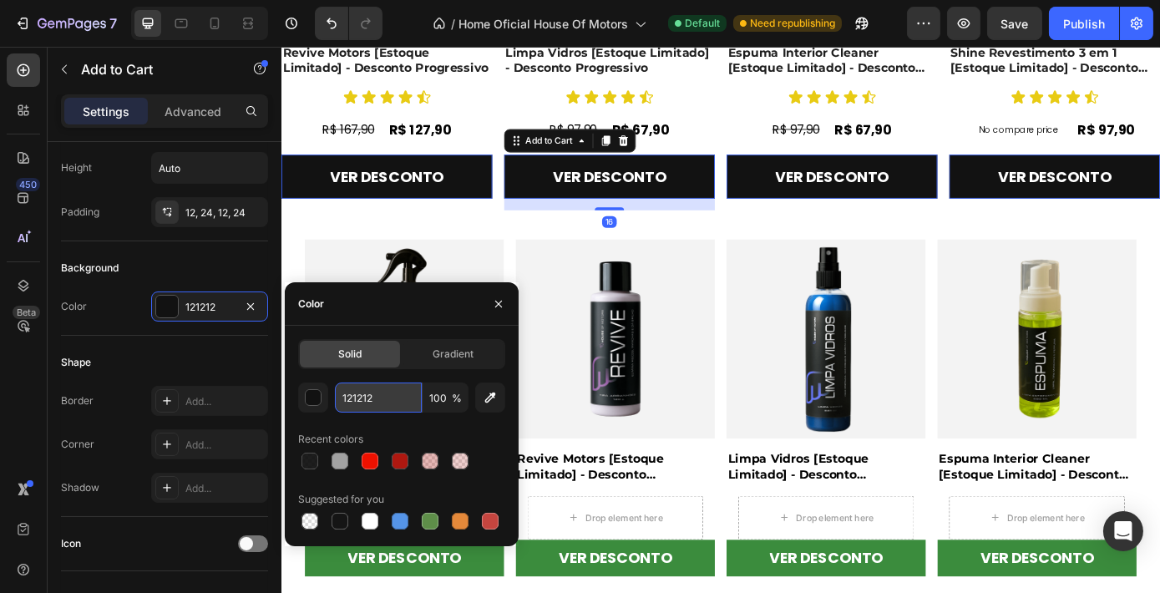
click at [375, 403] on input "121212" at bounding box center [378, 397] width 87 height 30
paste input "3B8C3D"
type input "3B8C3D"
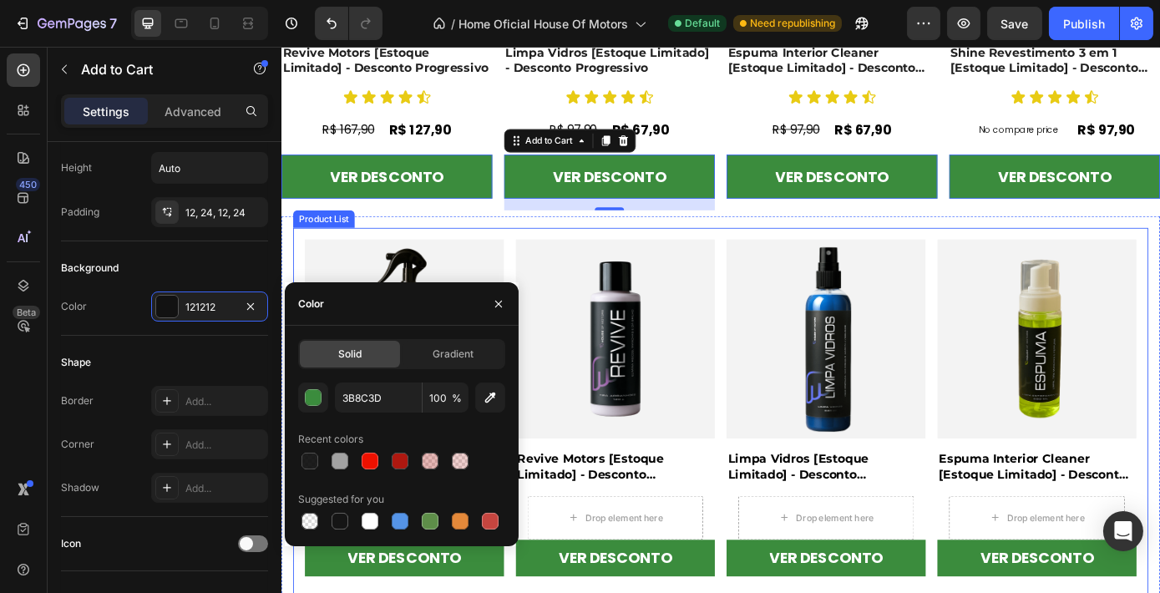
click at [771, 272] on div "Product Images Shine Revestimento 3 em 1 [Estoque Limitado] - Desconto Progress…" at bounding box center [781, 464] width 948 height 397
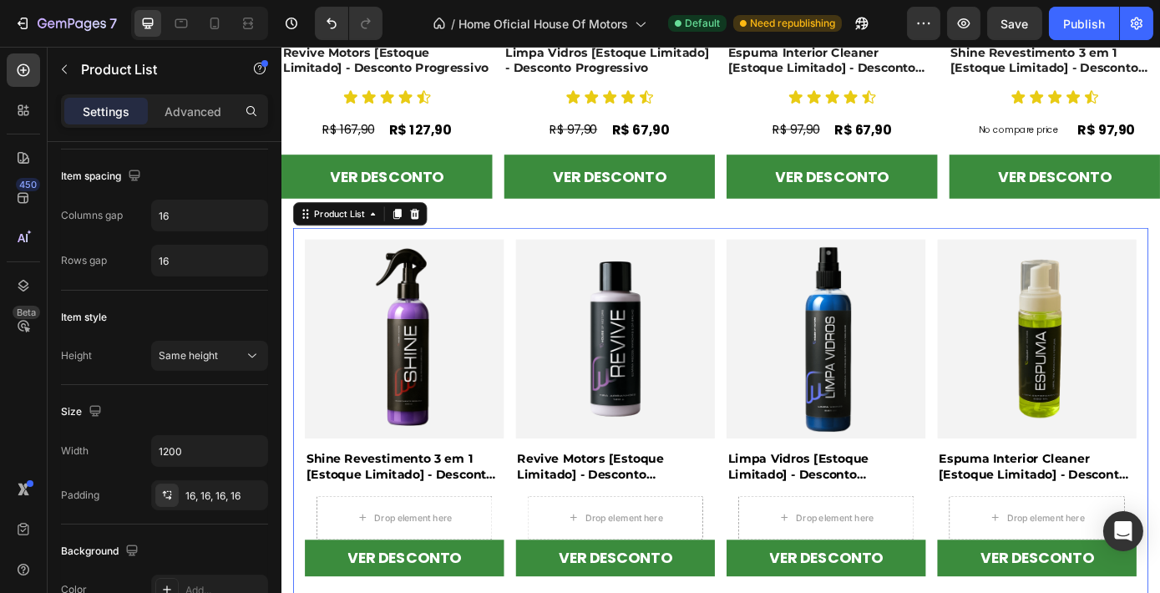
scroll to position [0, 0]
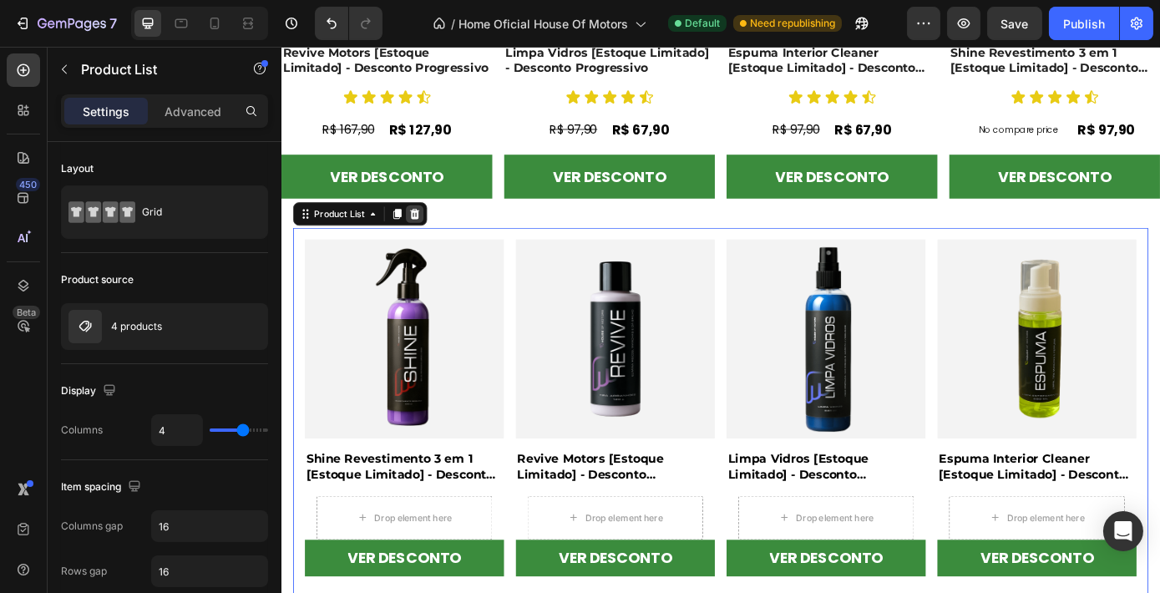
click at [431, 232] on icon at bounding box center [432, 236] width 13 height 13
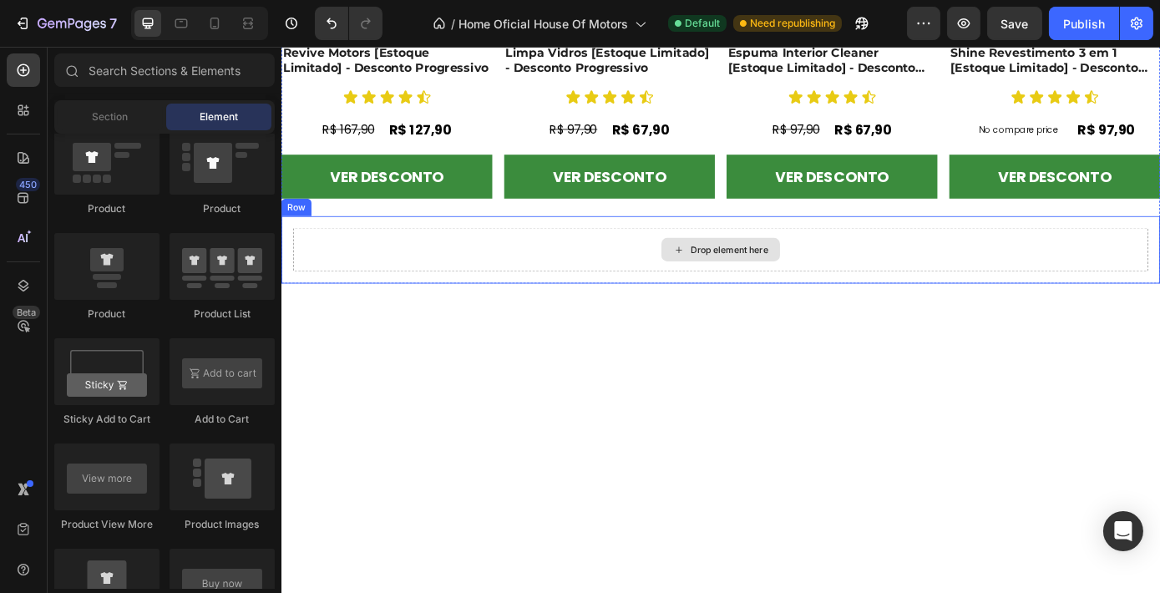
click at [604, 273] on div "Drop element here" at bounding box center [781, 278] width 975 height 50
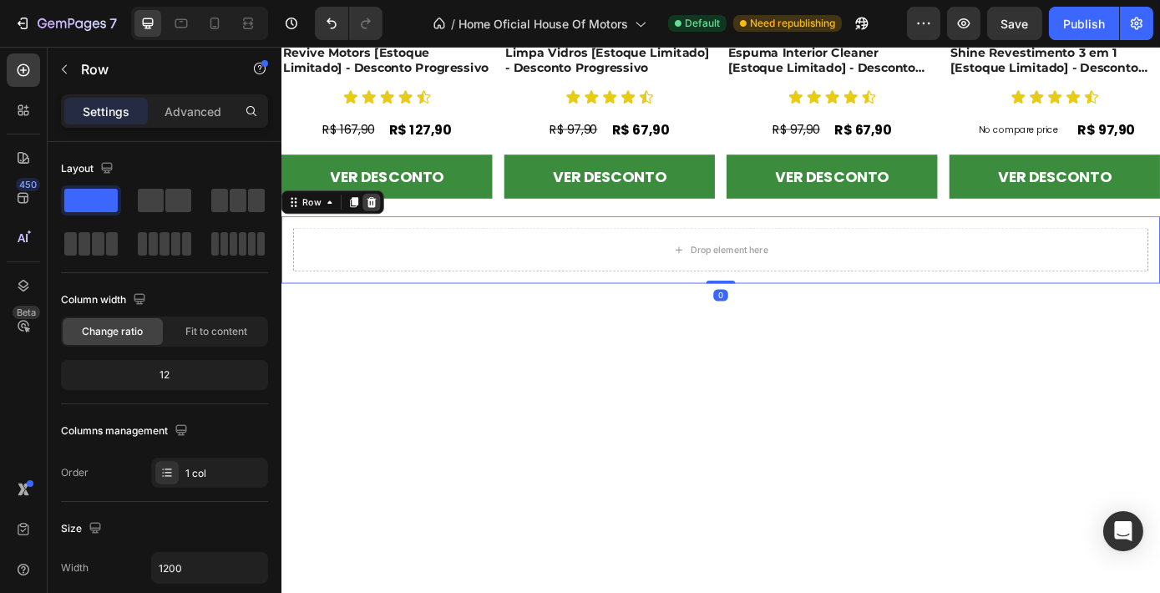
click at [385, 217] on icon at bounding box center [383, 223] width 13 height 13
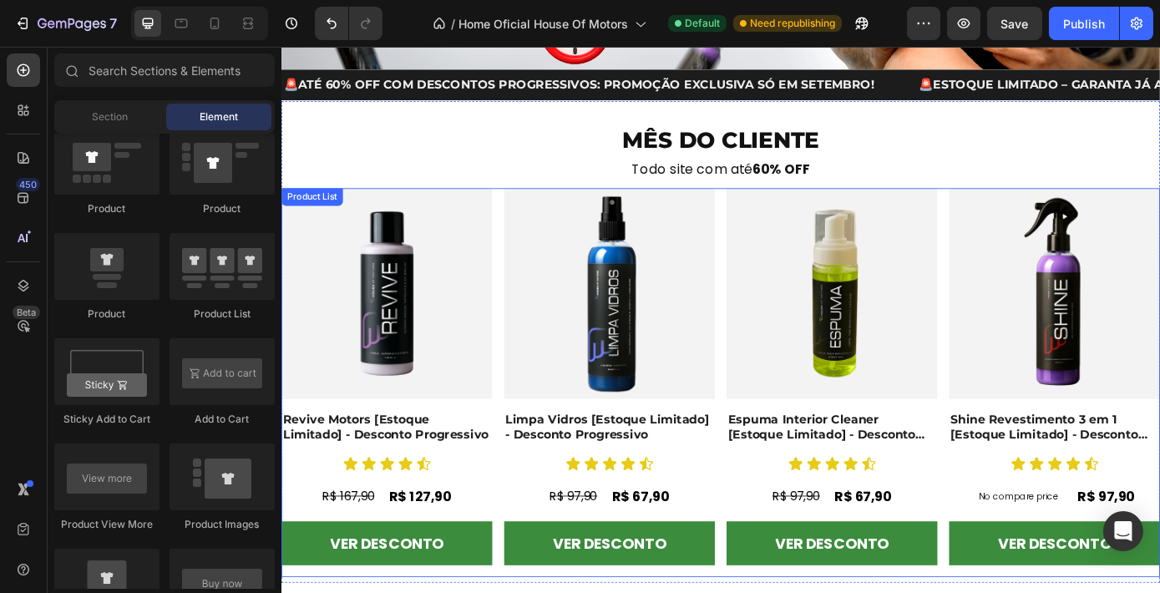
scroll to position [405, 0]
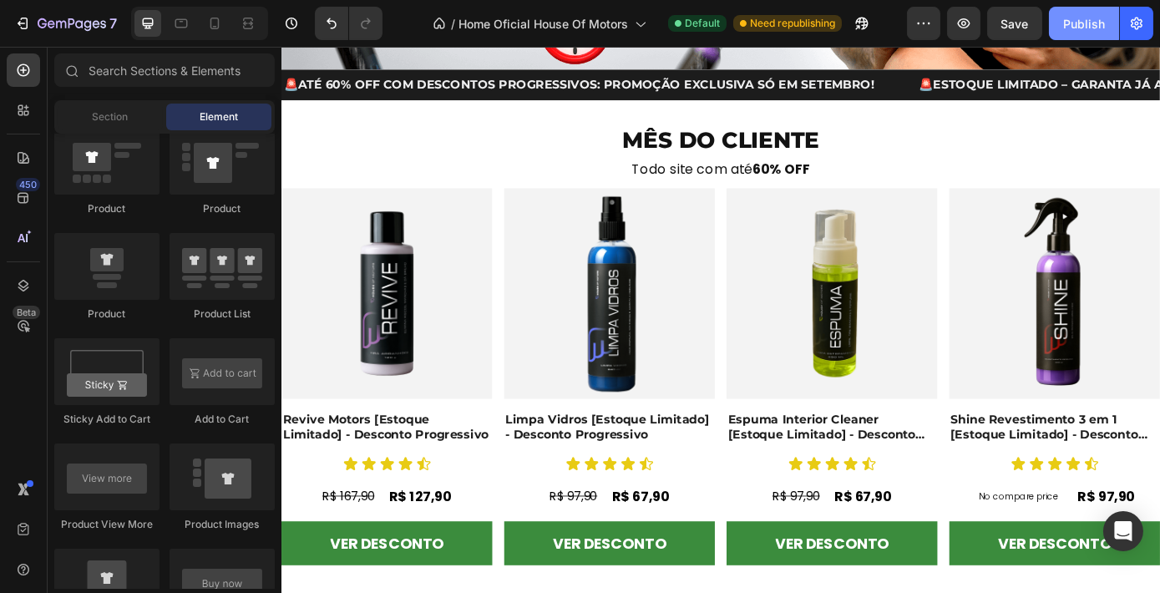
click at [1073, 17] on div "Publish" at bounding box center [1084, 24] width 42 height 18
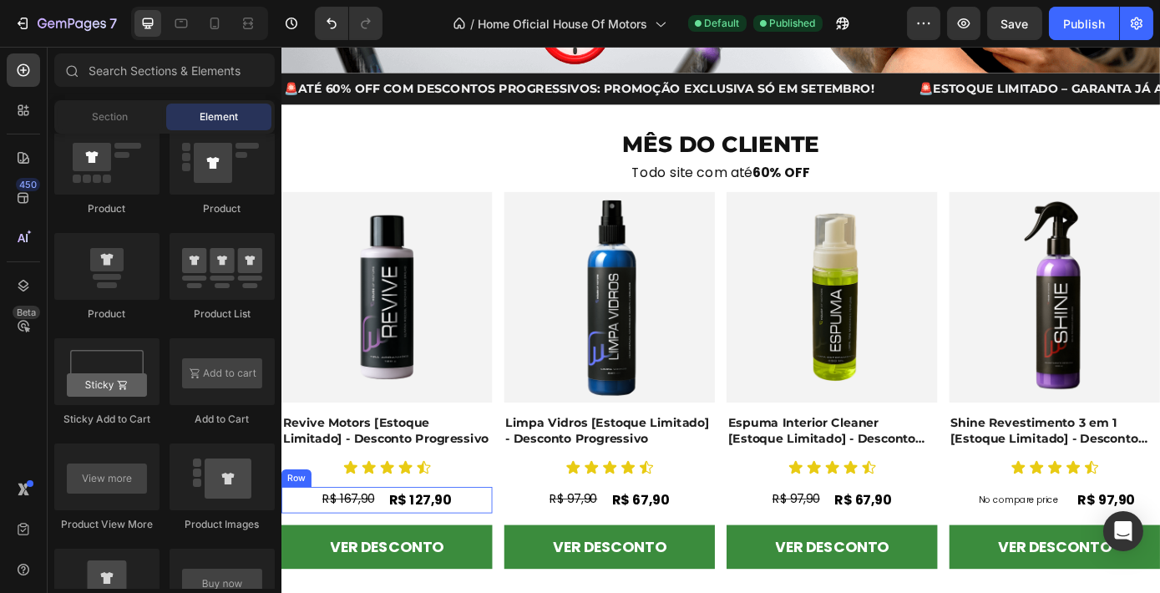
click at [495, 553] on div "R$ 127,90 Product Price Product Price R$ 167,90 Product Price Product Price Row" at bounding box center [401, 563] width 240 height 30
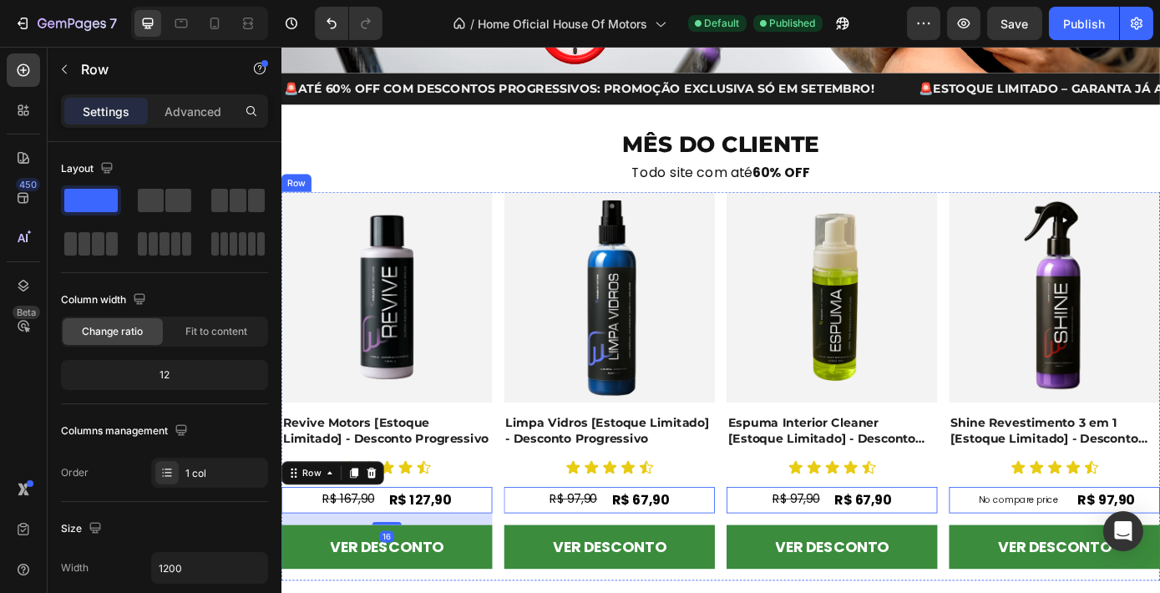
click at [511, 533] on div "Product Images Revive Motors [Estoque Limitado] - Desconto Progressivo Product …" at bounding box center [401, 433] width 240 height 443
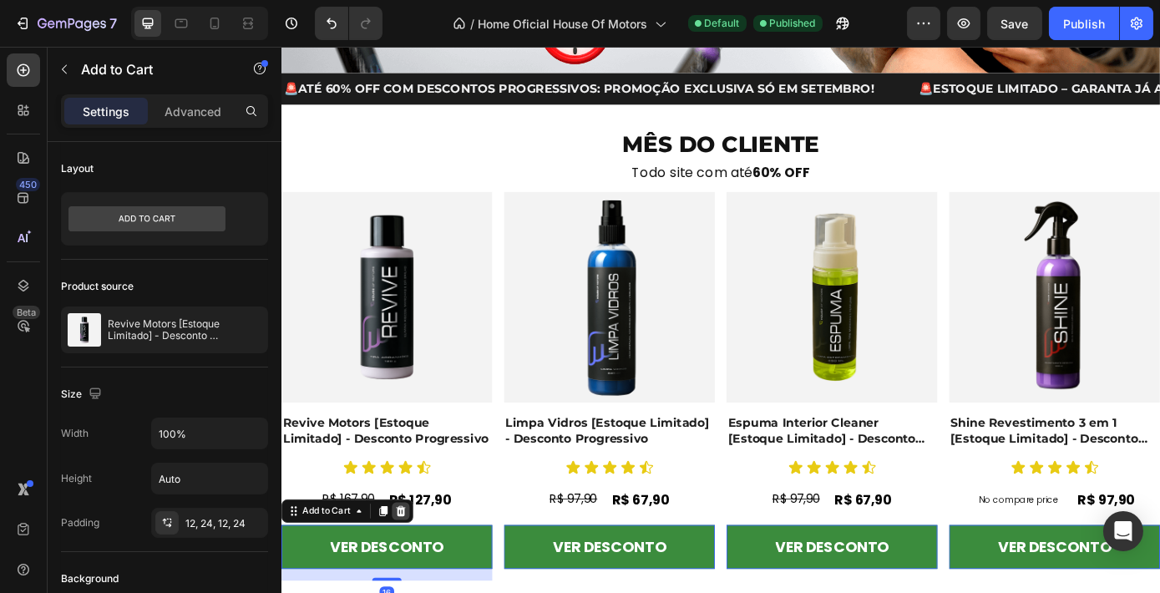
click at [418, 570] on icon at bounding box center [417, 576] width 11 height 12
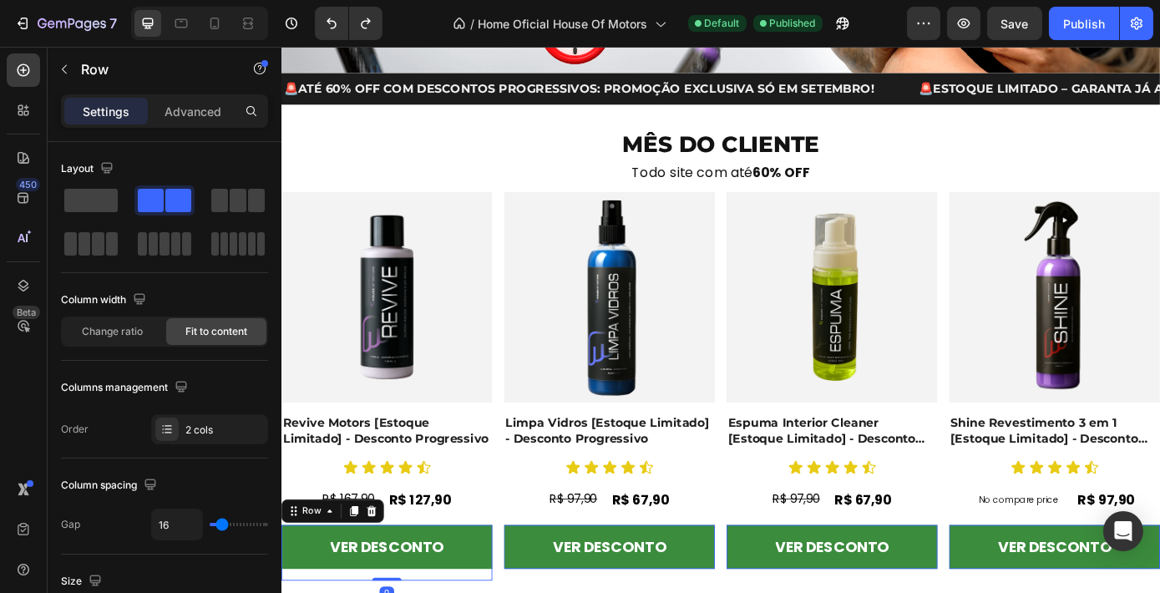
drag, startPoint x: 407, startPoint y: 646, endPoint x: 418, endPoint y: 581, distance: 66.2
click at [418, 581] on div "Product Images Revive Motors [Estoque Limitado] - Desconto Progressivo Product …" at bounding box center [401, 433] width 240 height 443
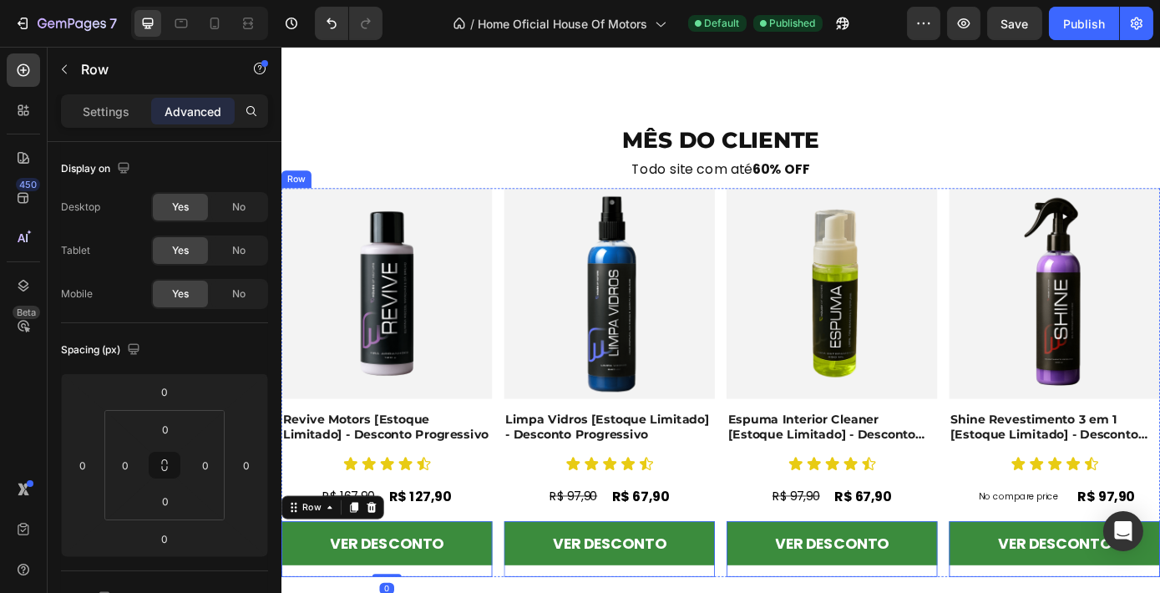
scroll to position [518, 0]
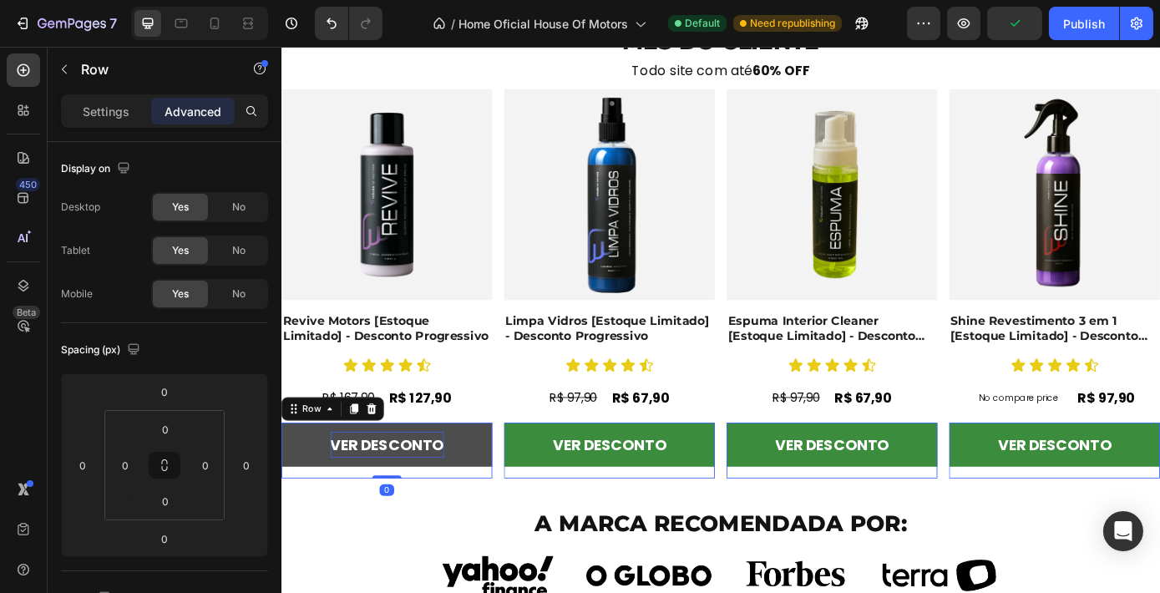
drag, startPoint x: 407, startPoint y: 534, endPoint x: 424, endPoint y: 488, distance: 49.9
click at [281, 47] on div "Product Images Revive Motors [Estoque Limitado] - Desconto Progressivo Product …" at bounding box center [281, 47] width 0 height 0
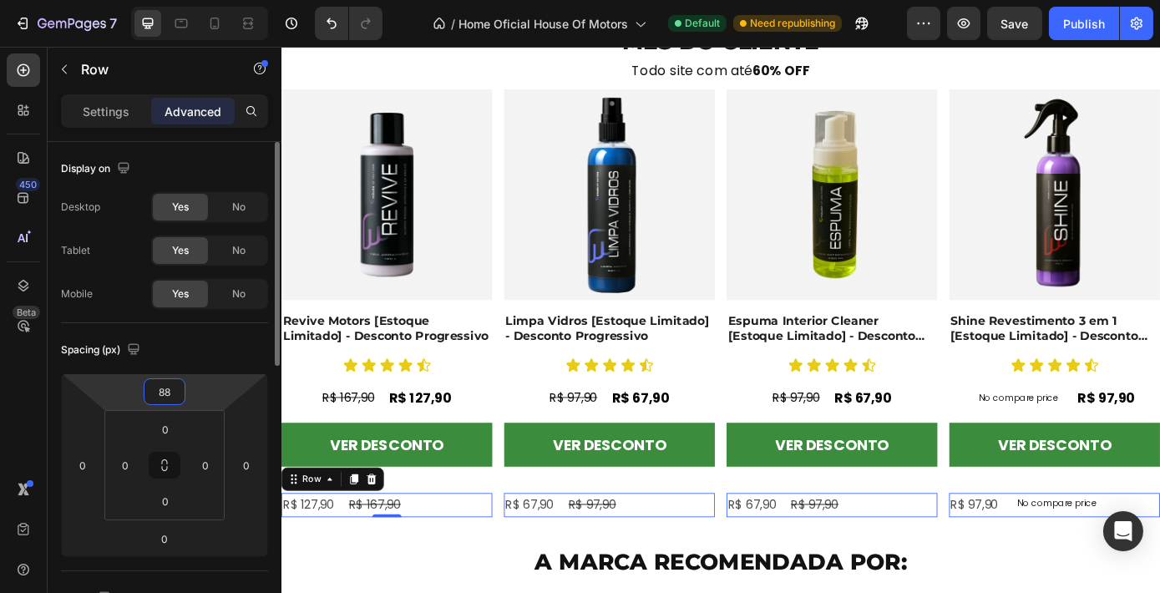
drag, startPoint x: 222, startPoint y: 386, endPoint x: 228, endPoint y: 353, distance: 33.1
click at [228, 0] on html "7 Version history / Home Oficial House Of Motors Default Need republishing Prev…" at bounding box center [580, 0] width 1160 height 0
type input "86"
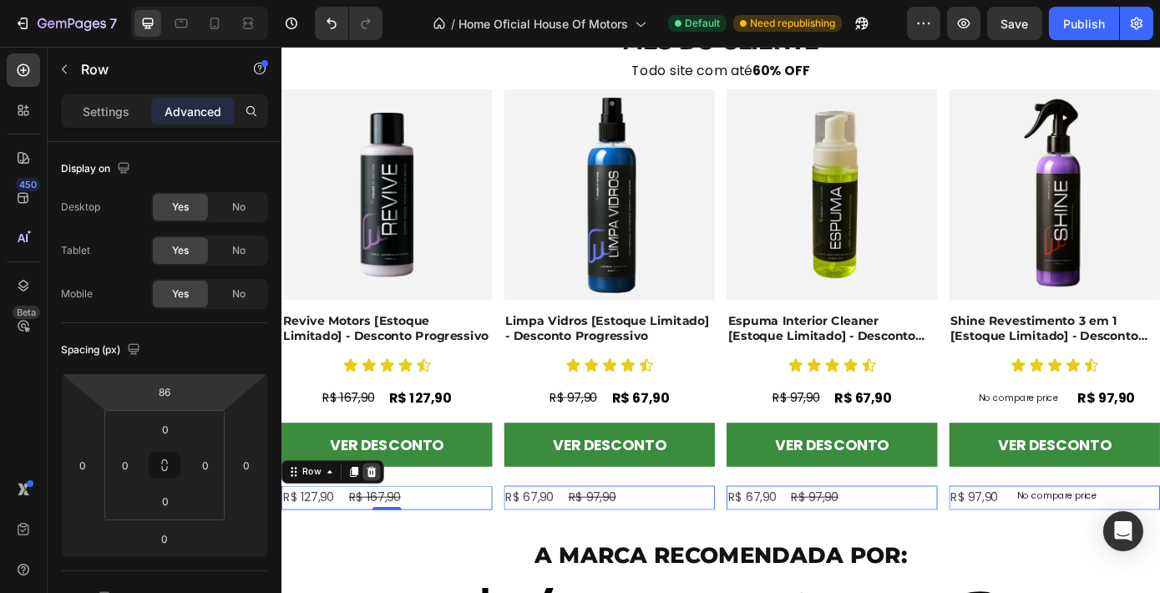
click at [383, 528] on icon at bounding box center [383, 531] width 11 height 12
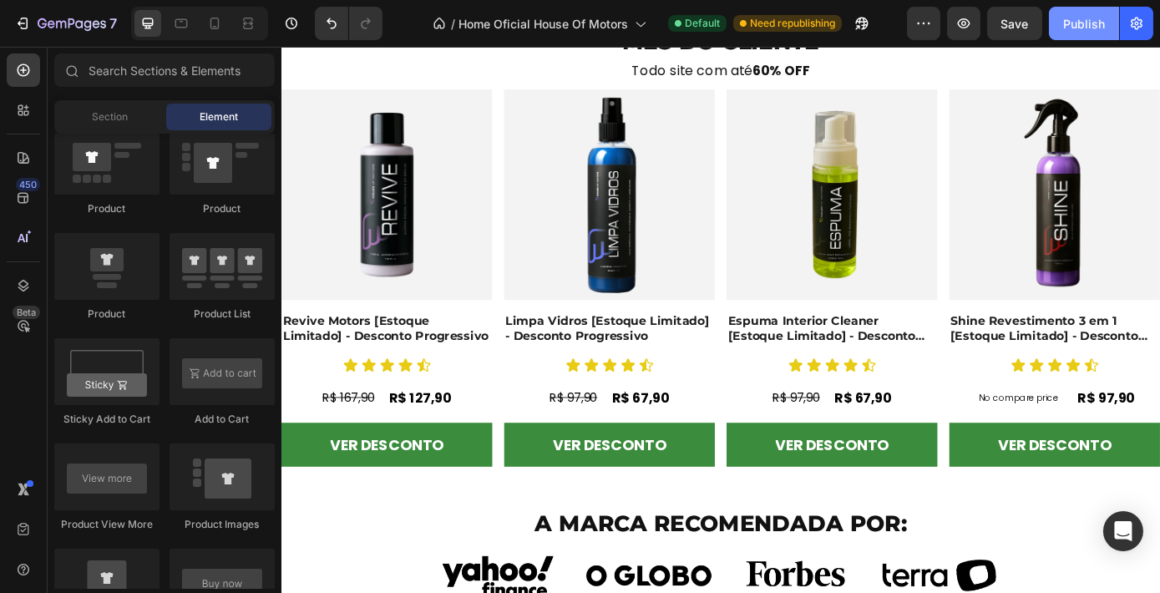
click at [1078, 34] on button "Publish" at bounding box center [1084, 23] width 70 height 33
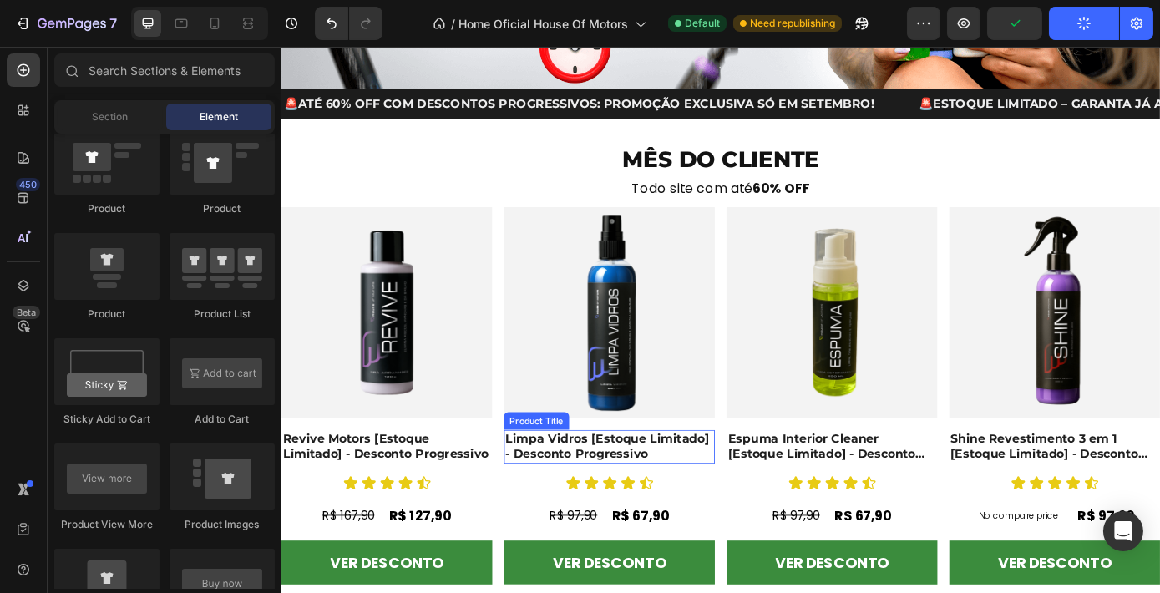
scroll to position [369, 0]
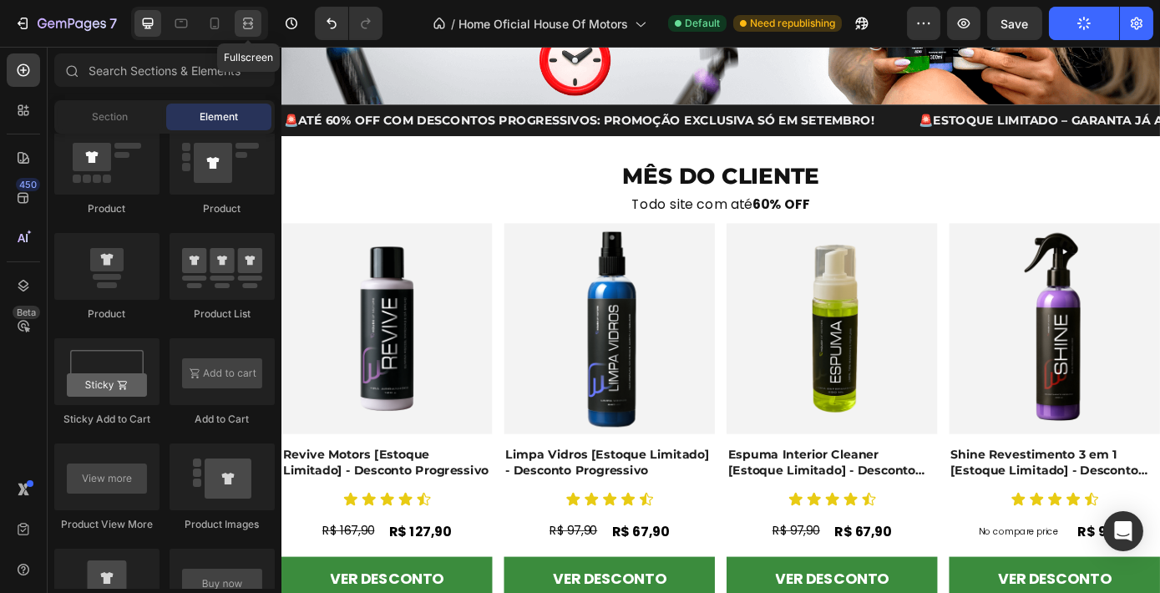
click at [242, 28] on icon at bounding box center [248, 23] width 17 height 17
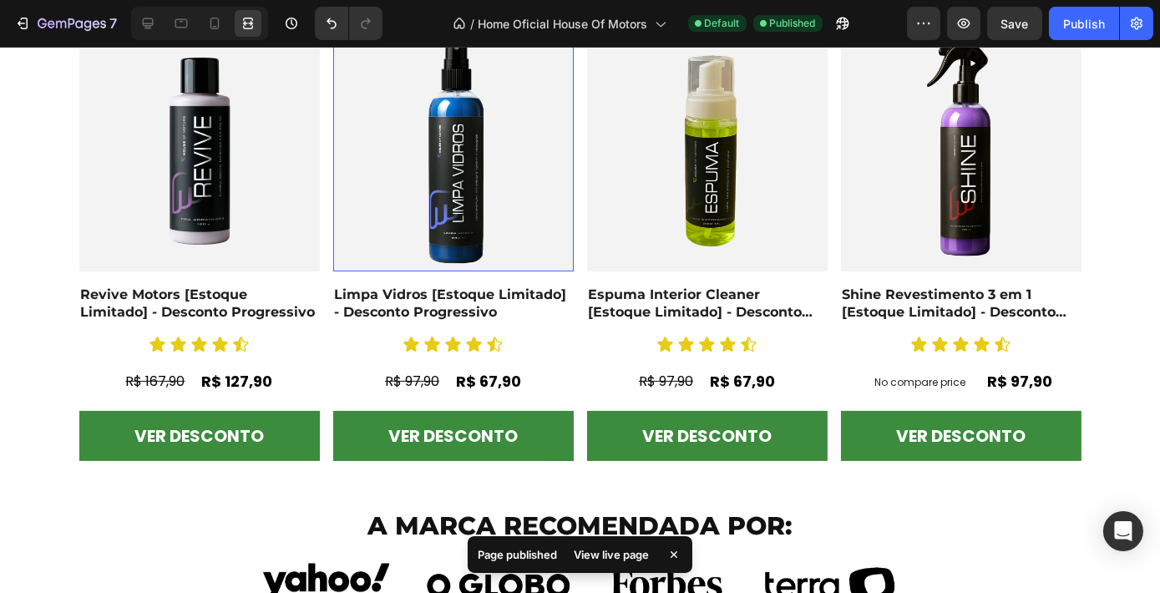
scroll to position [658, 0]
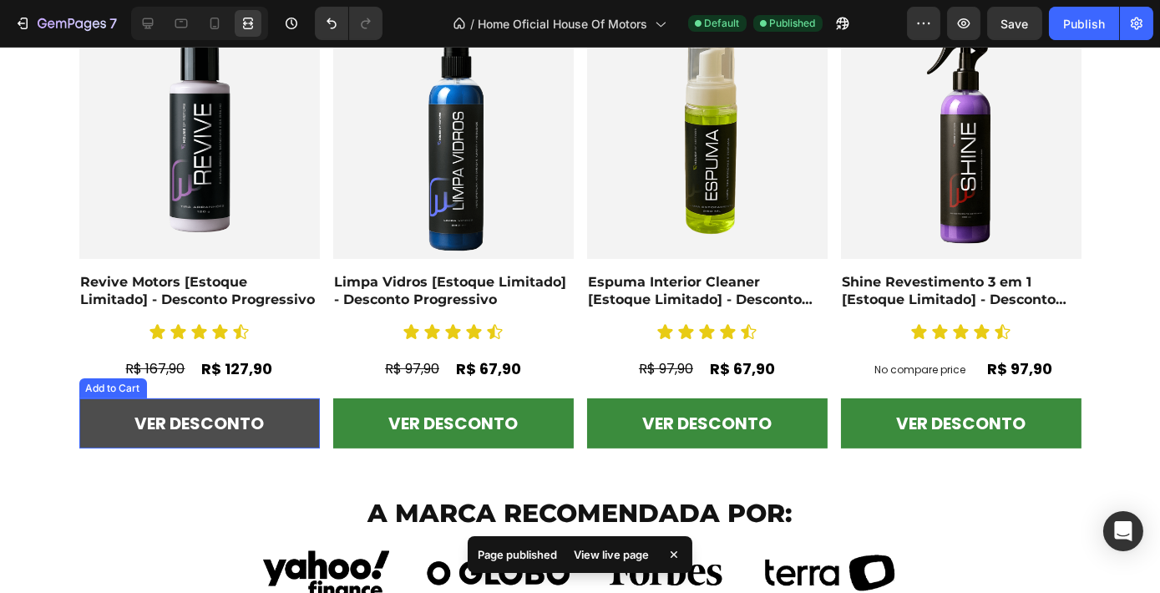
click at [292, 419] on button "VER DESCONTO" at bounding box center [199, 423] width 240 height 50
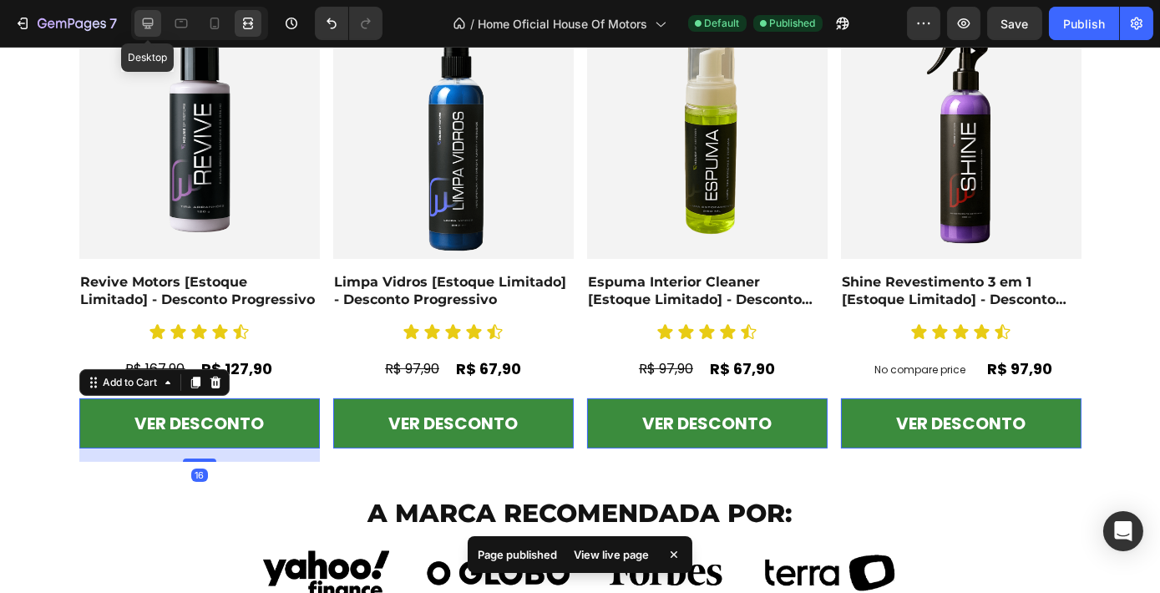
click at [147, 25] on icon at bounding box center [148, 23] width 11 height 11
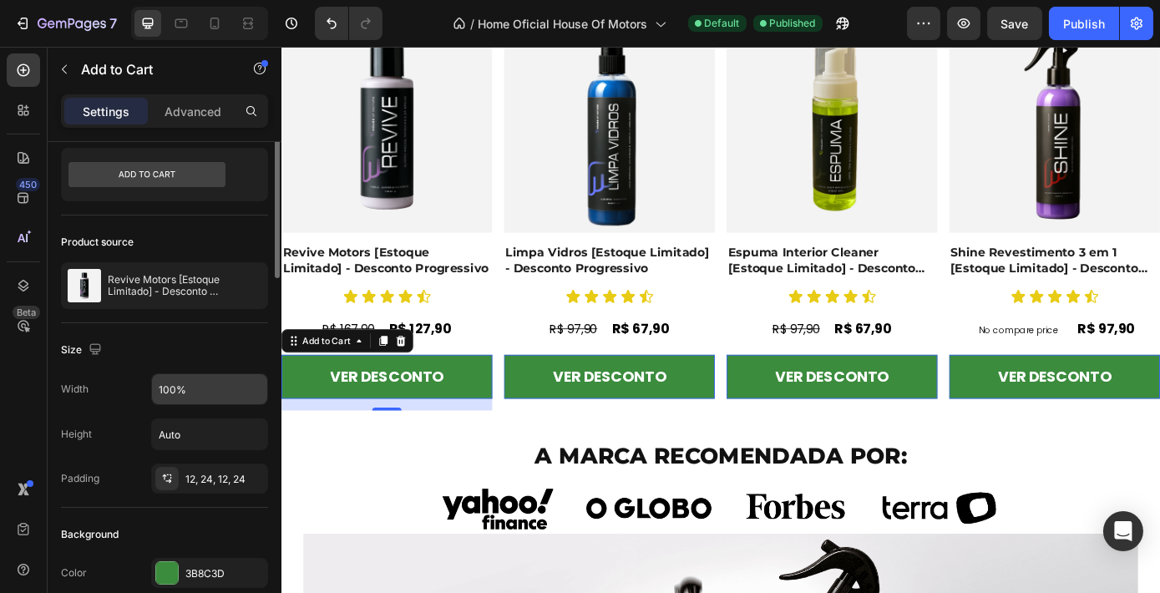
scroll to position [31, 0]
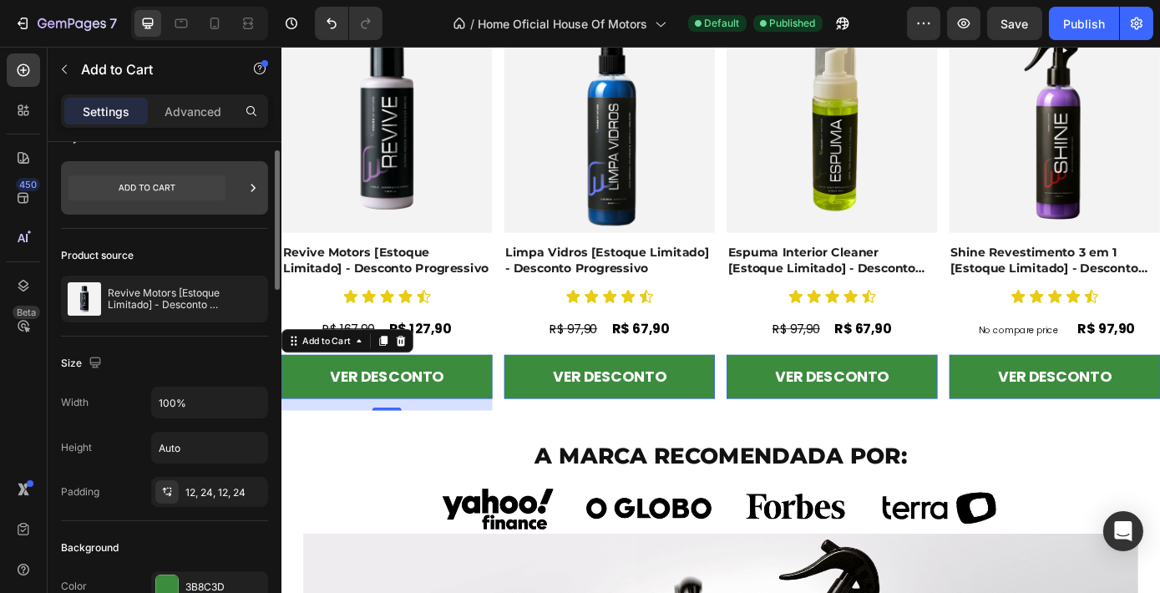
click at [240, 188] on div at bounding box center [164, 187] width 207 height 53
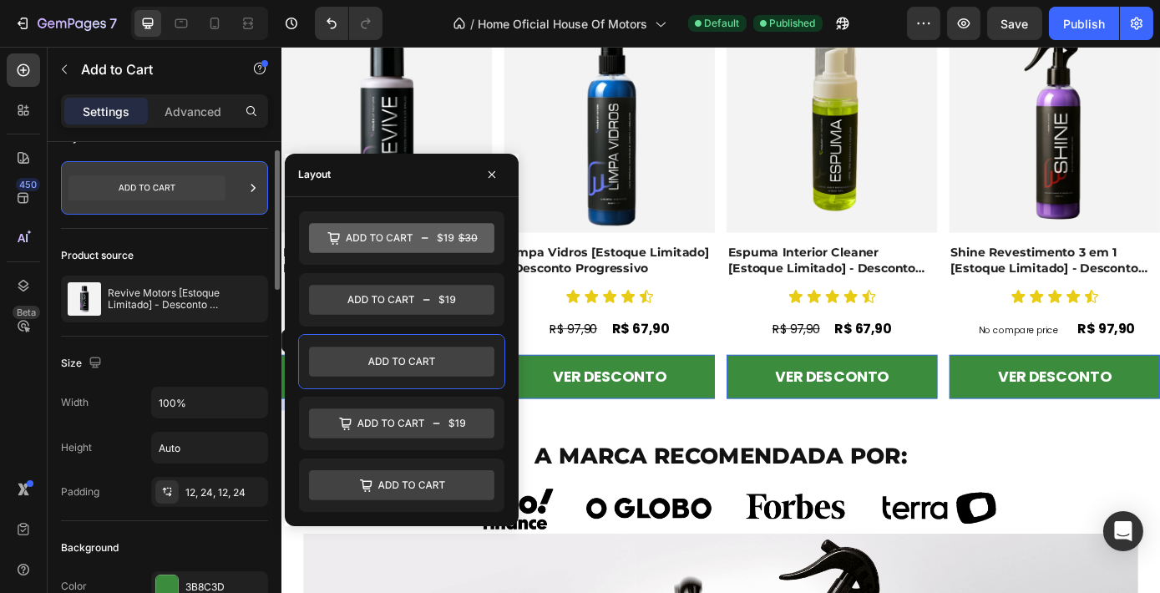
click at [240, 197] on div at bounding box center [164, 187] width 207 height 53
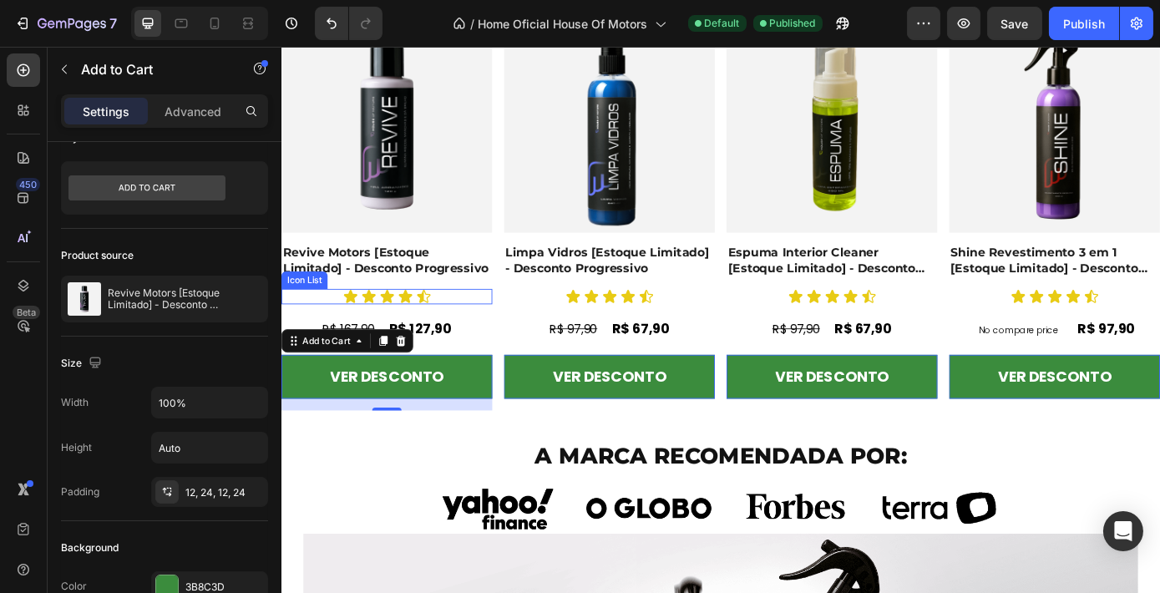
click at [465, 329] on div "Icon Icon Icon Icon Icon" at bounding box center [401, 332] width 240 height 18
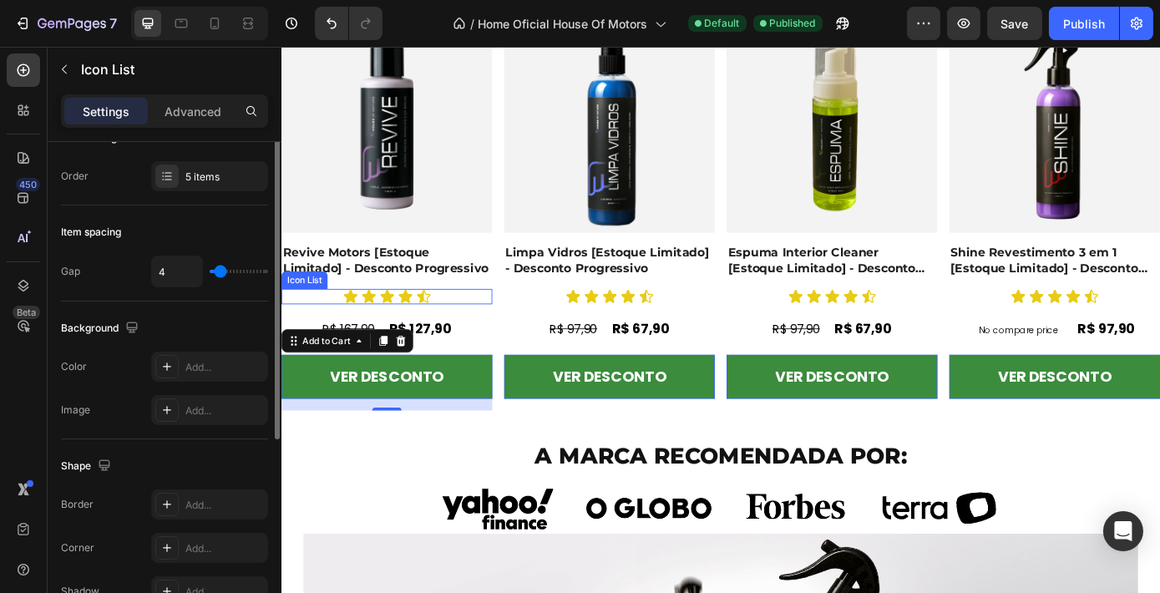
scroll to position [0, 0]
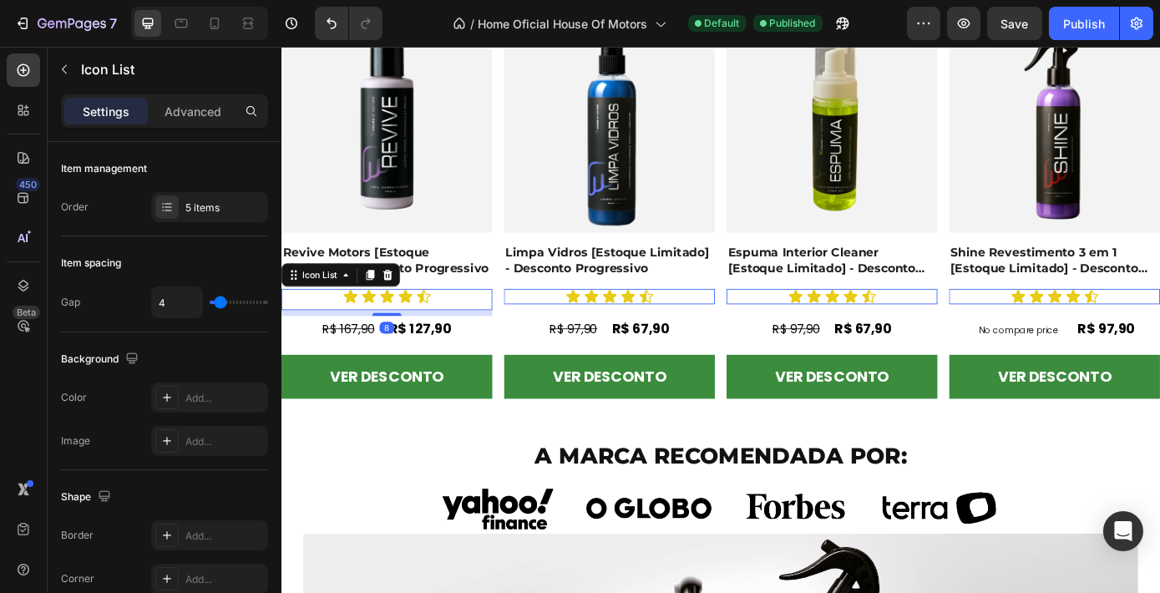
click at [410, 342] on div "Icon Icon Icon Icon Icon Icon List 8" at bounding box center [401, 335] width 240 height 24
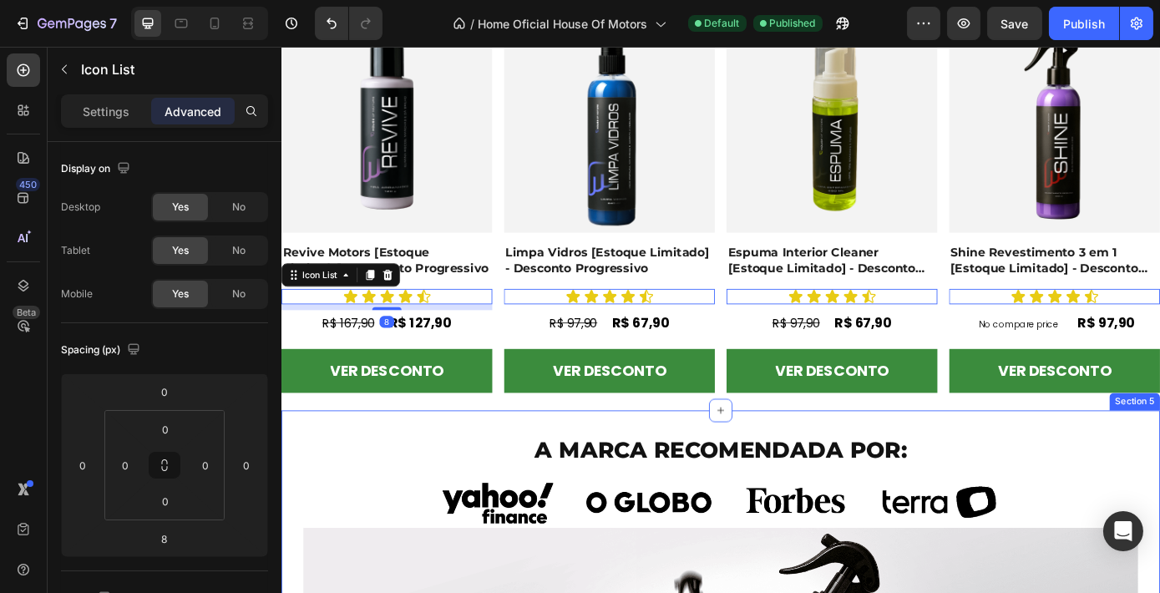
click at [559, 499] on h2 "A MARCA RECOMENDADA POR:" at bounding box center [782, 506] width 952 height 36
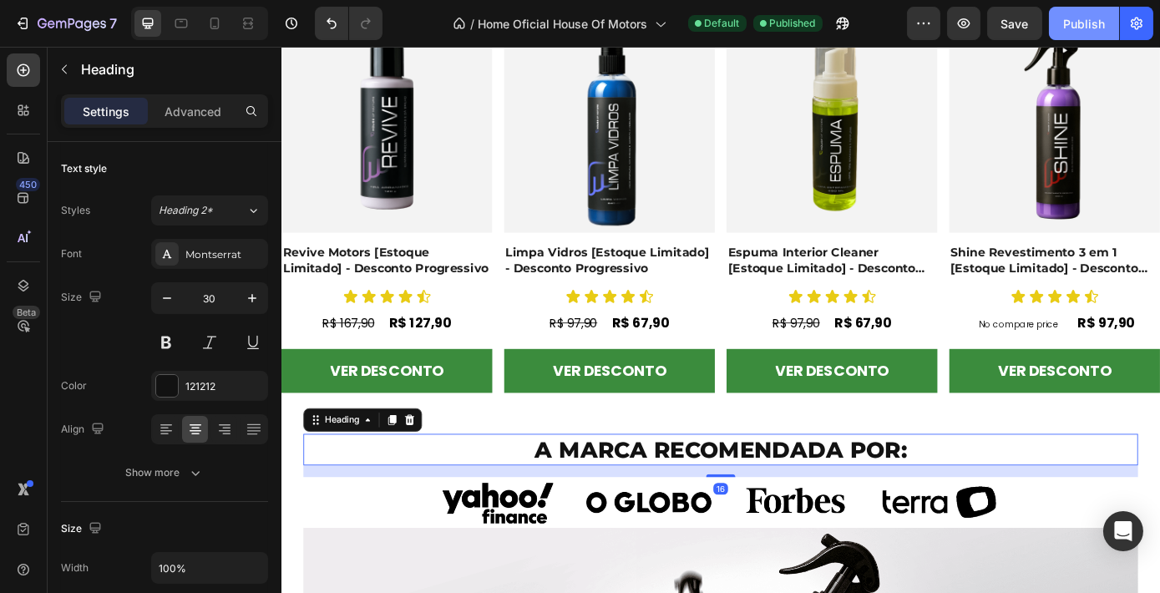
click at [1089, 15] on div "Publish" at bounding box center [1084, 24] width 42 height 18
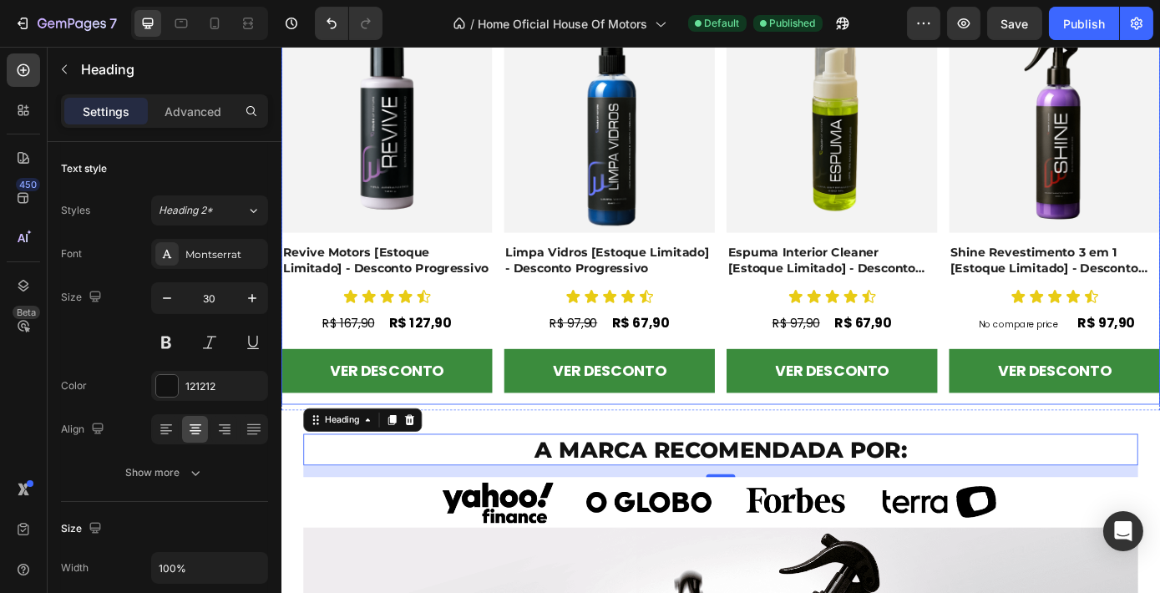
click at [779, 323] on div "Product Images Revive Motors [Estoque Limitado] - Desconto Progressivo Product …" at bounding box center [782, 236] width 1002 height 437
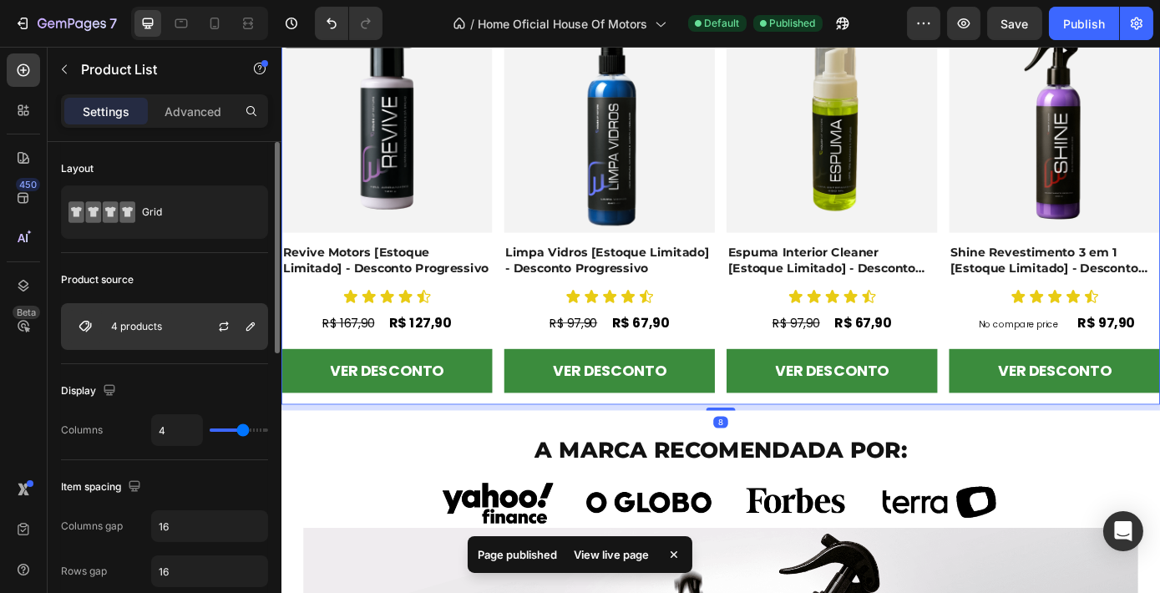
click at [150, 321] on p "4 products" at bounding box center [136, 327] width 51 height 12
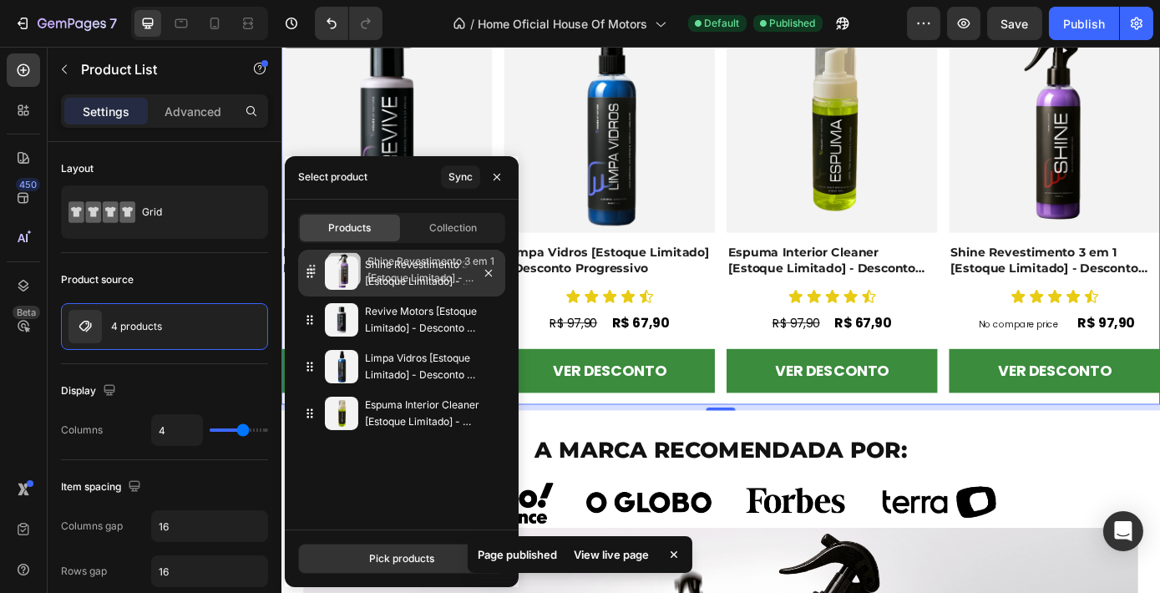
drag, startPoint x: 314, startPoint y: 414, endPoint x: 316, endPoint y: 270, distance: 143.6
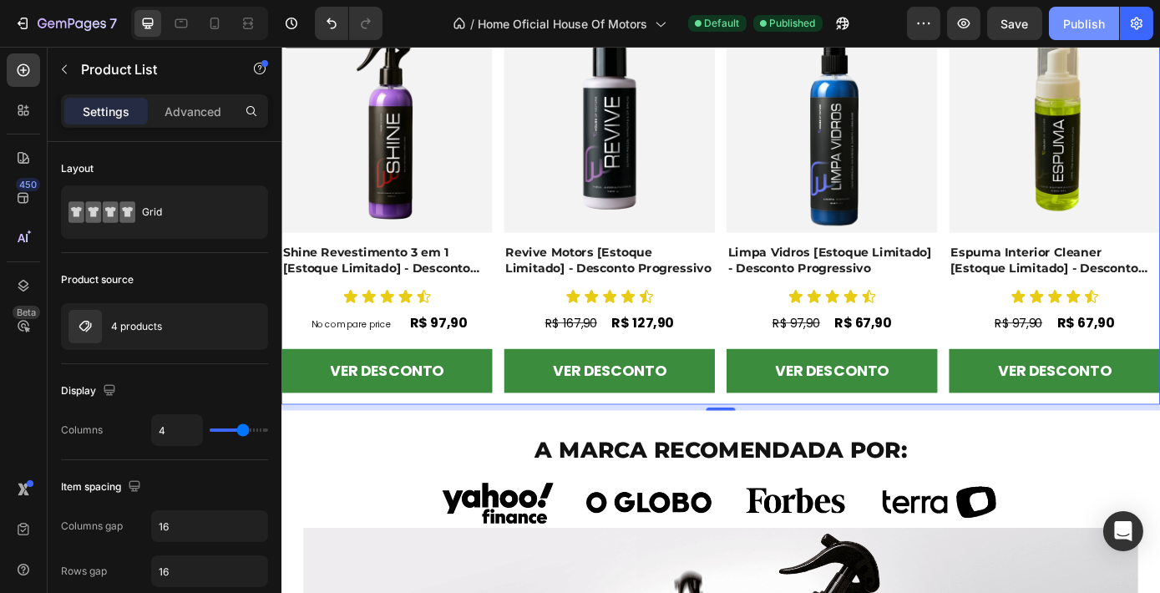
click at [1079, 28] on div "Publish" at bounding box center [1084, 24] width 42 height 18
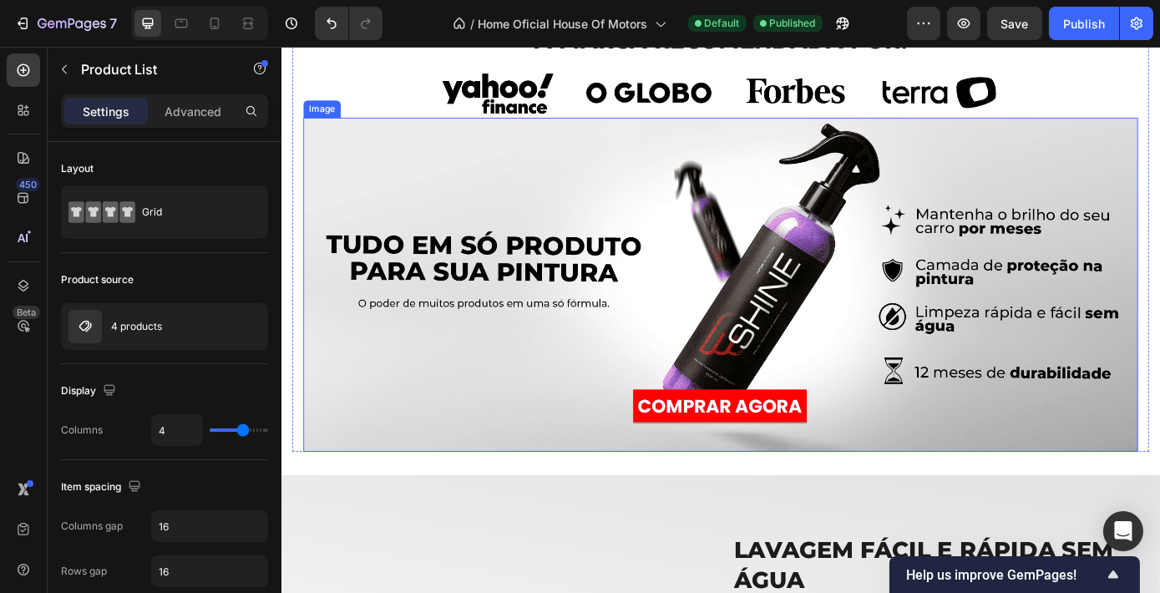
scroll to position [1122, 0]
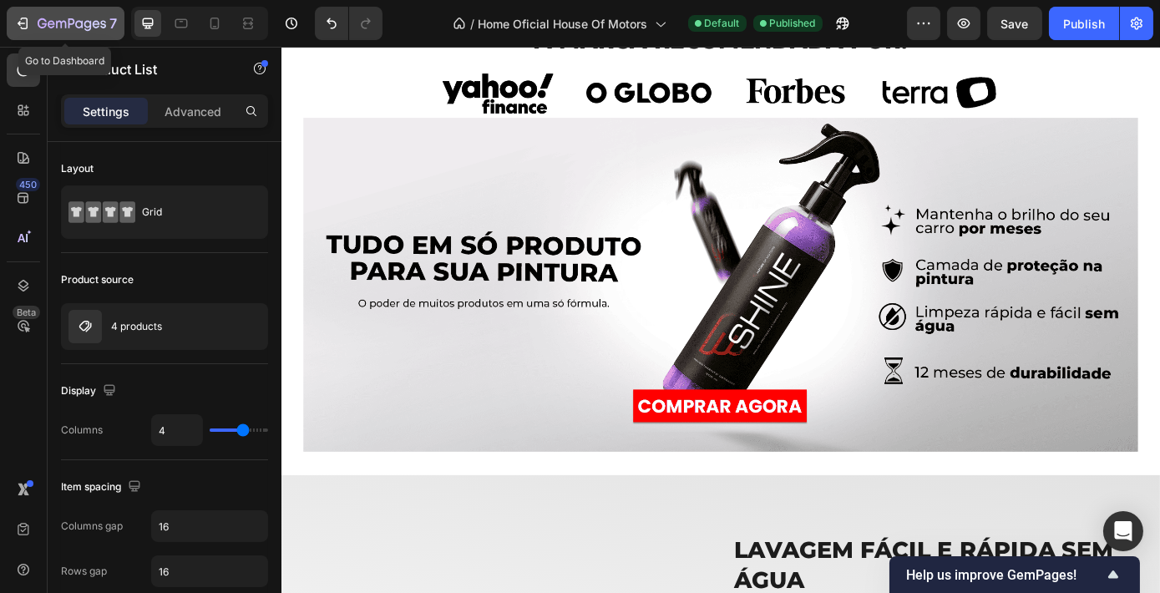
click at [27, 21] on icon "button" at bounding box center [25, 24] width 8 height 12
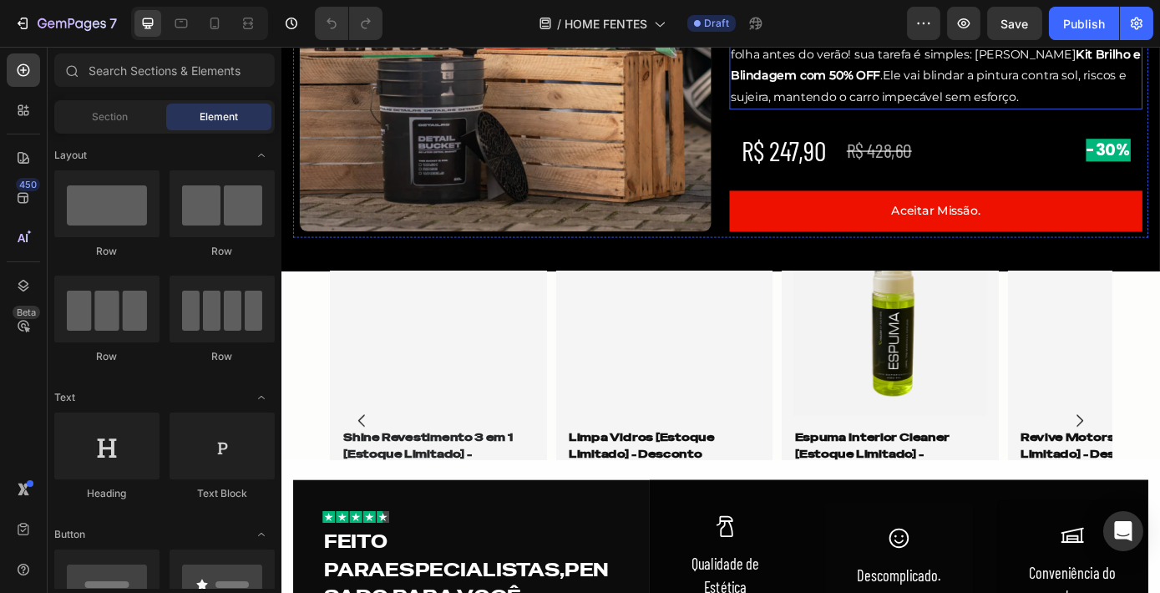
scroll to position [759, 0]
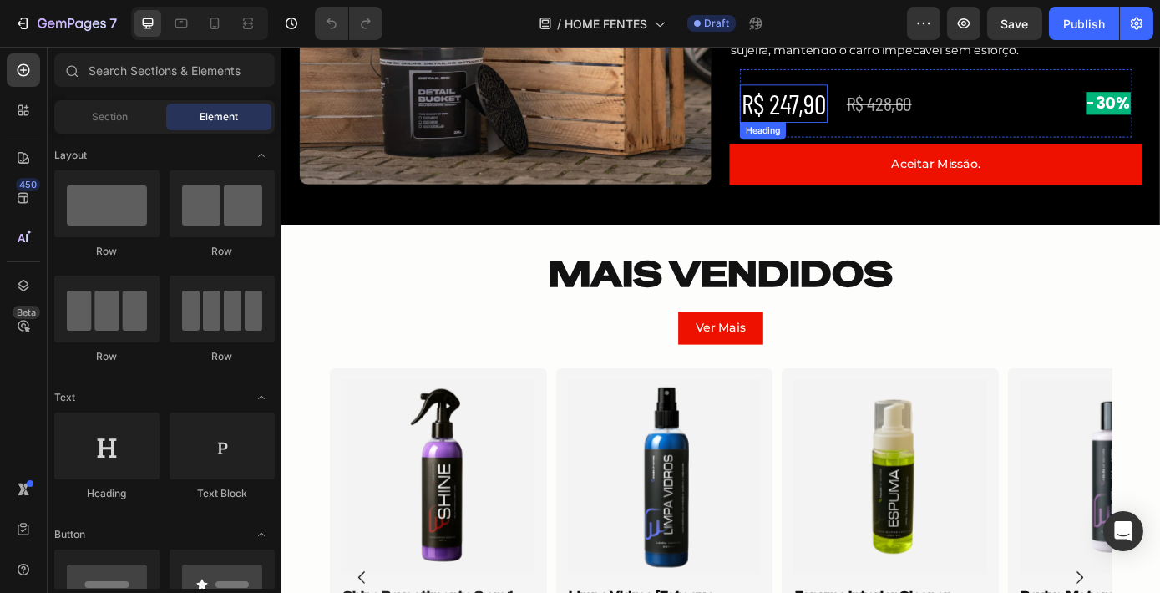
click at [862, 117] on h2 "R$ 247,90" at bounding box center [853, 111] width 100 height 43
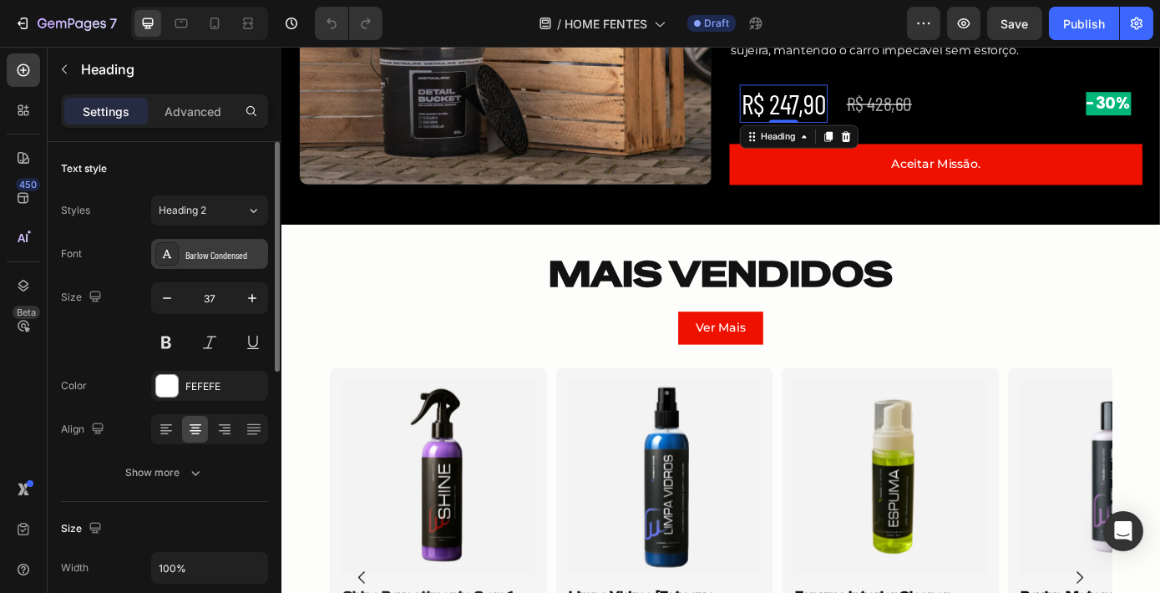
click at [204, 259] on div "Barlow Condensed" at bounding box center [224, 254] width 78 height 15
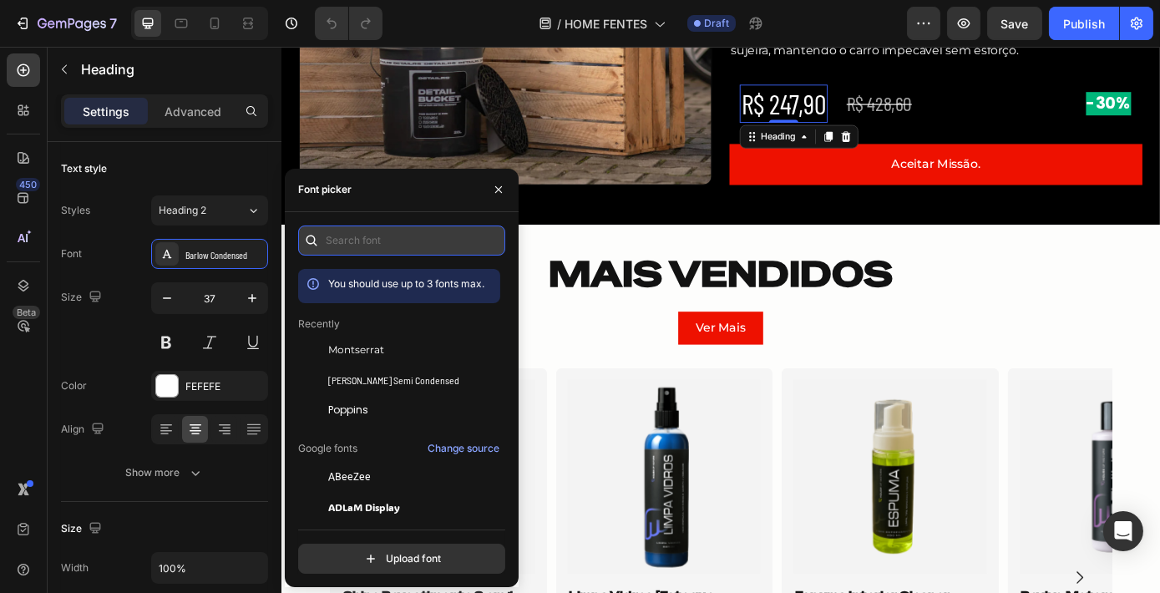
click at [373, 248] on input "text" at bounding box center [401, 240] width 207 height 30
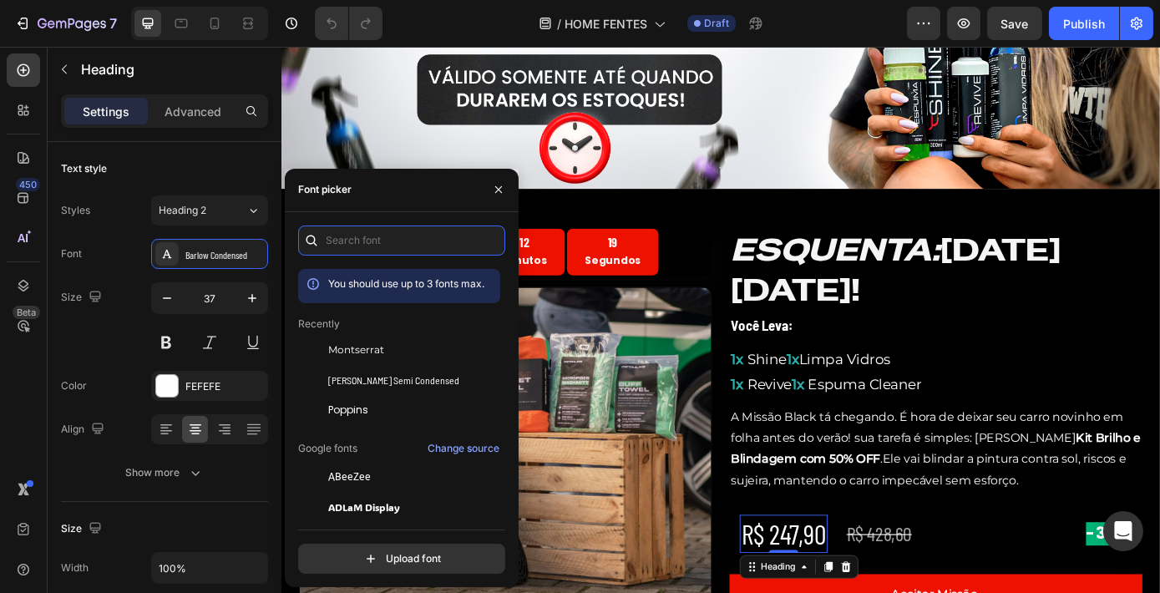
scroll to position [303, 0]
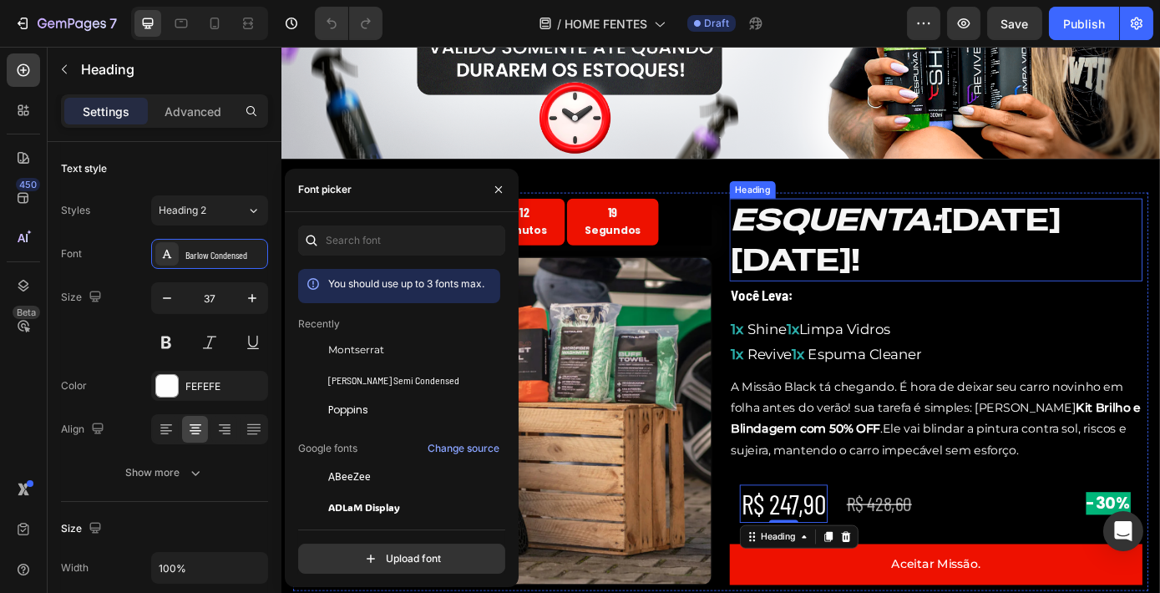
click at [862, 257] on icon "ESQUENTA:" at bounding box center [912, 243] width 239 height 45
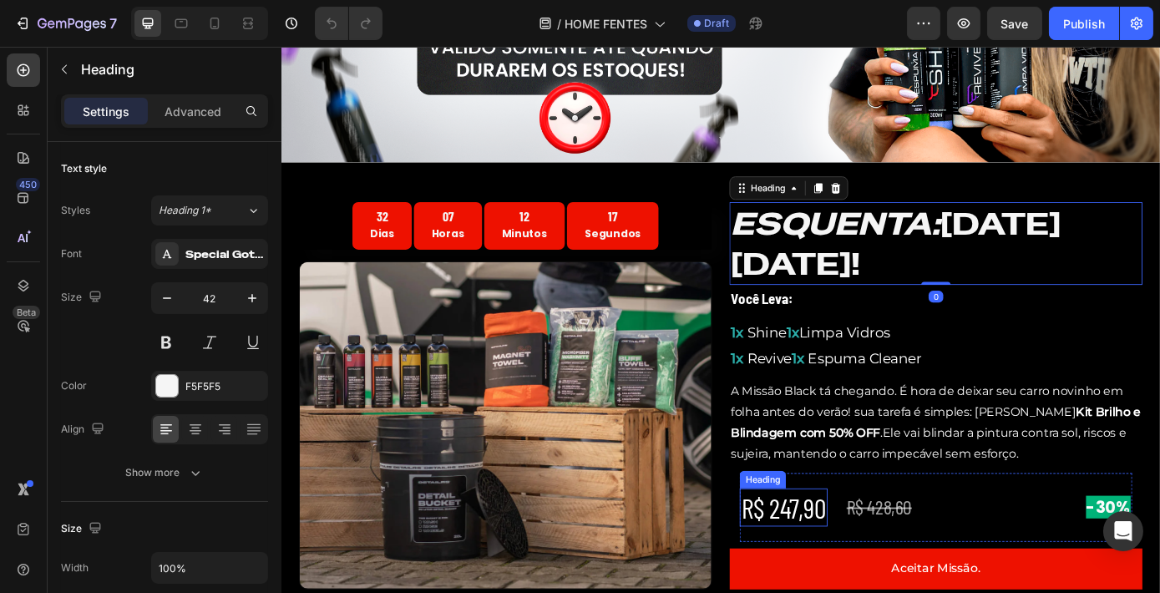
click at [866, 564] on h2 "R$ 247,90" at bounding box center [853, 571] width 100 height 43
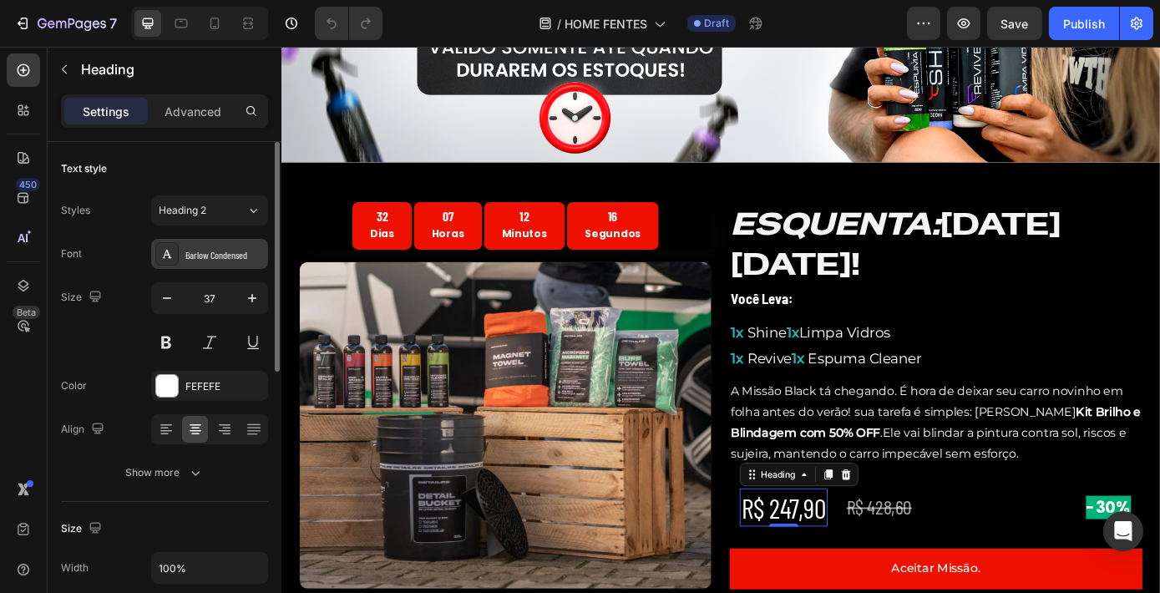
click at [185, 252] on div "Barlow Condensed" at bounding box center [224, 254] width 78 height 15
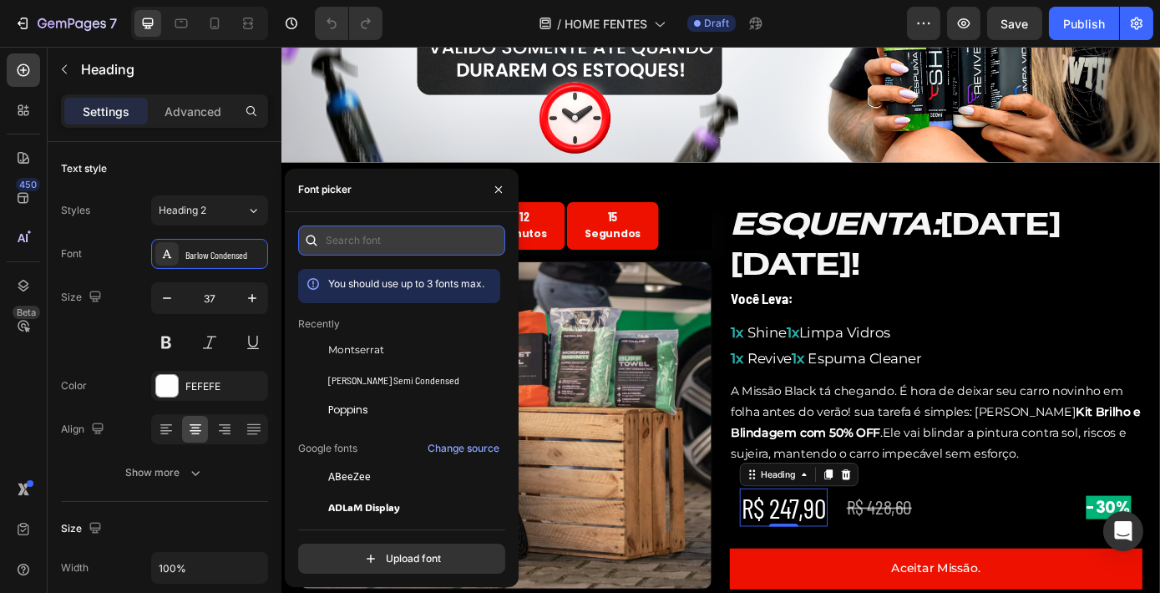
click at [392, 240] on input "text" at bounding box center [401, 240] width 207 height 30
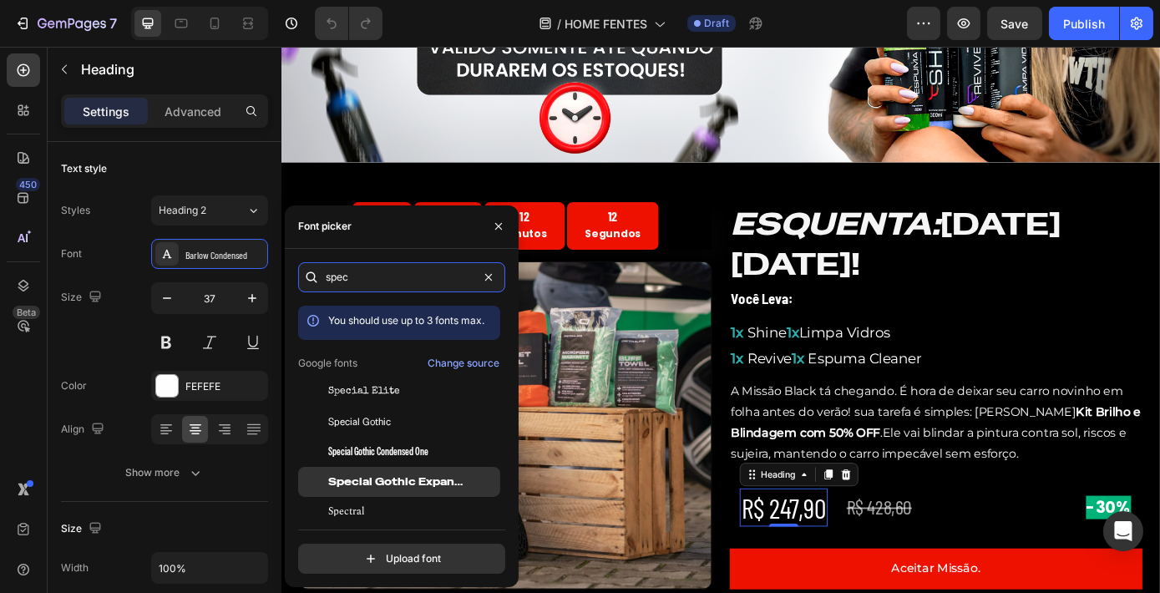
type input "spec"
click at [418, 486] on span "Special Gothic Expanded One" at bounding box center [397, 481] width 139 height 15
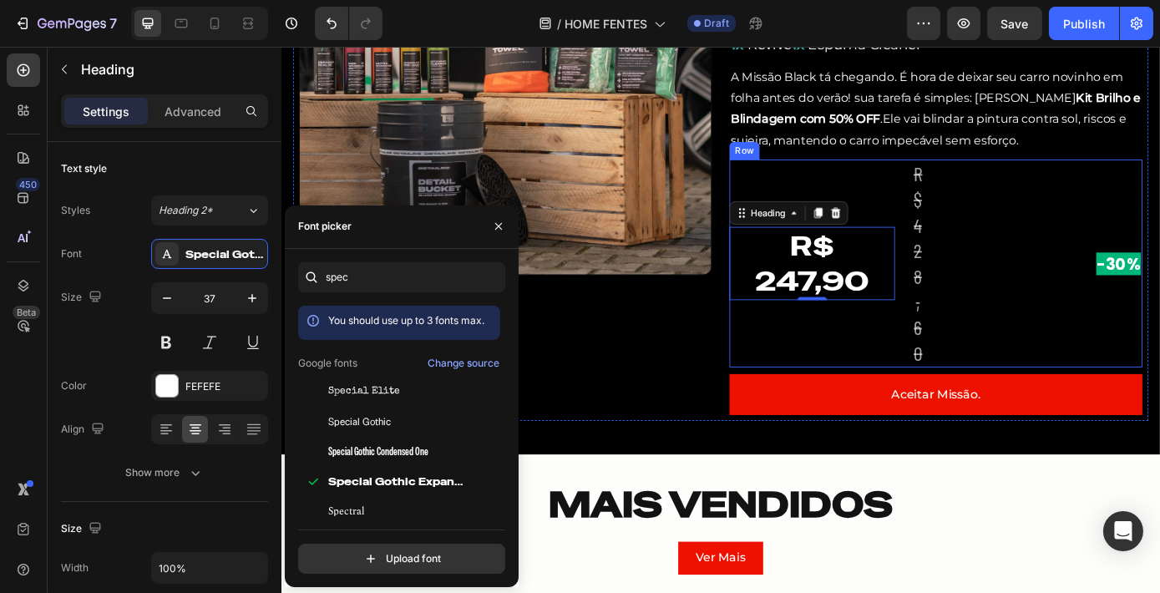
scroll to position [683, 0]
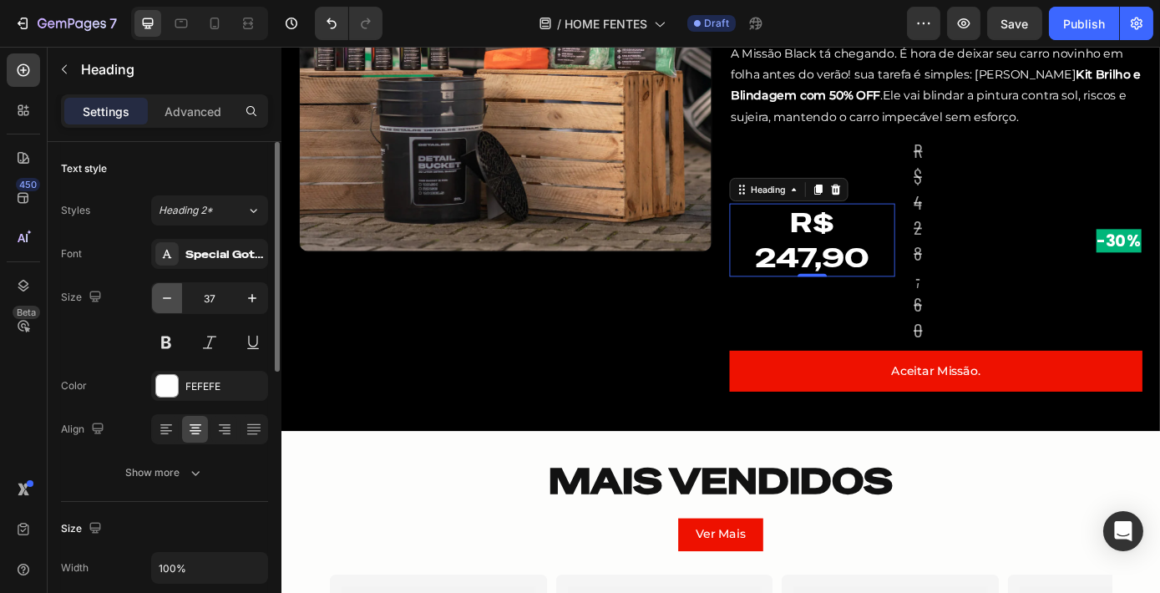
click at [175, 292] on button "button" at bounding box center [167, 298] width 30 height 30
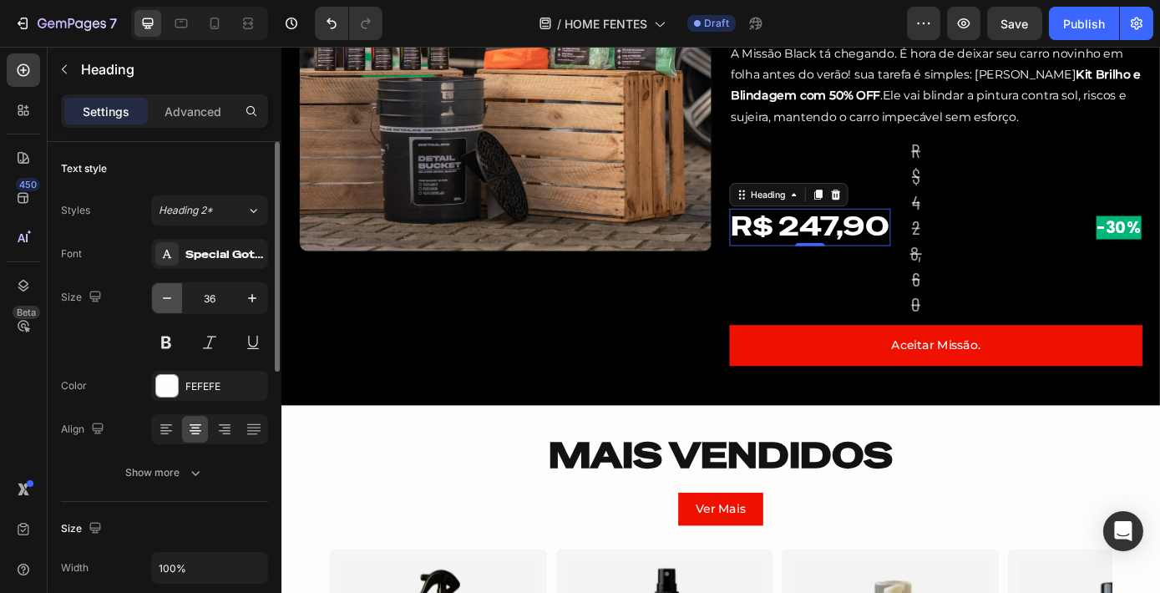
click at [175, 292] on button "button" at bounding box center [167, 298] width 30 height 30
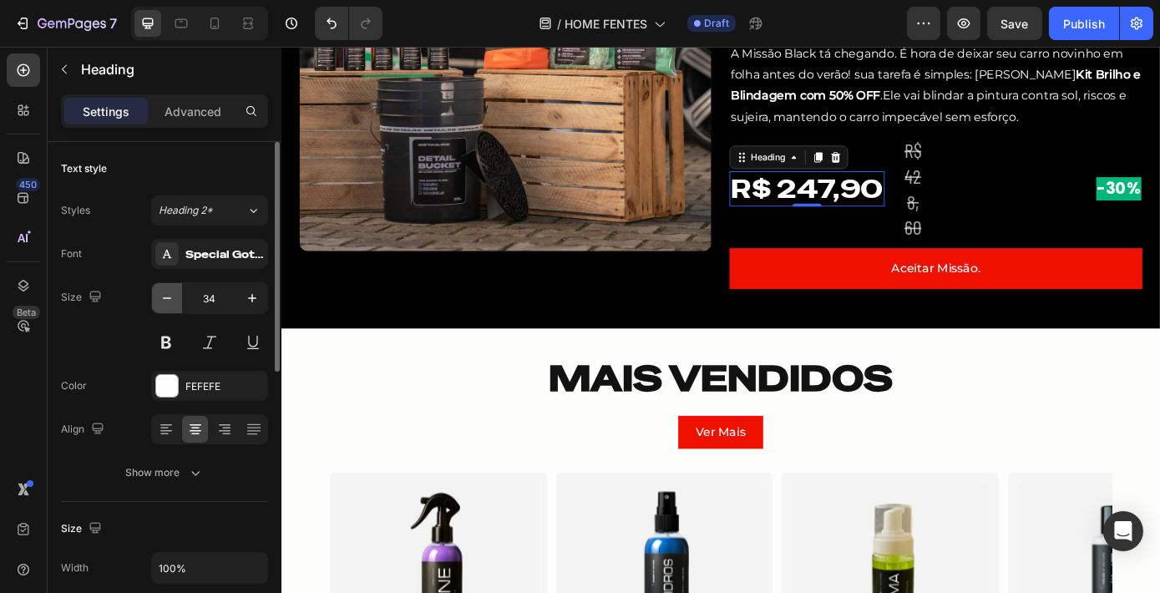
click at [175, 292] on button "button" at bounding box center [167, 298] width 30 height 30
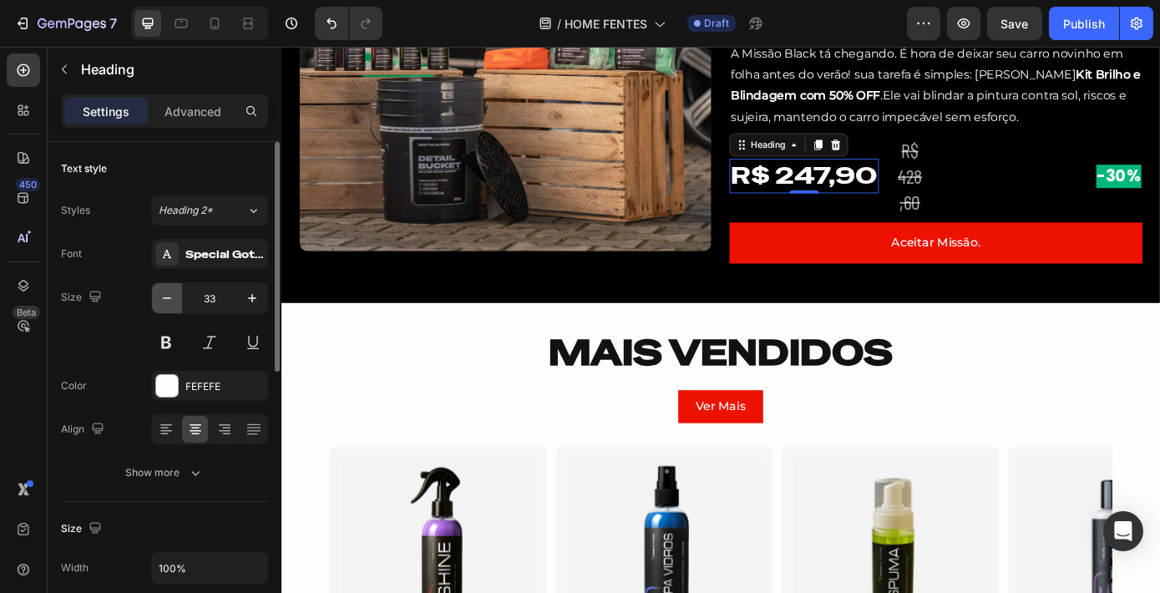
click at [175, 292] on button "button" at bounding box center [167, 298] width 30 height 30
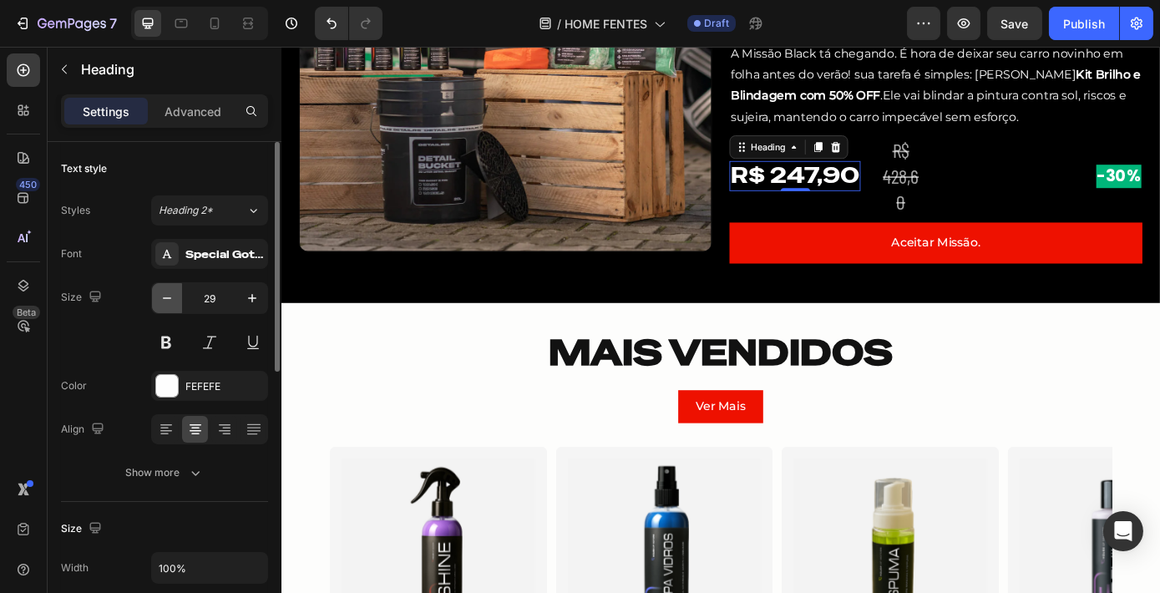
type input "28"
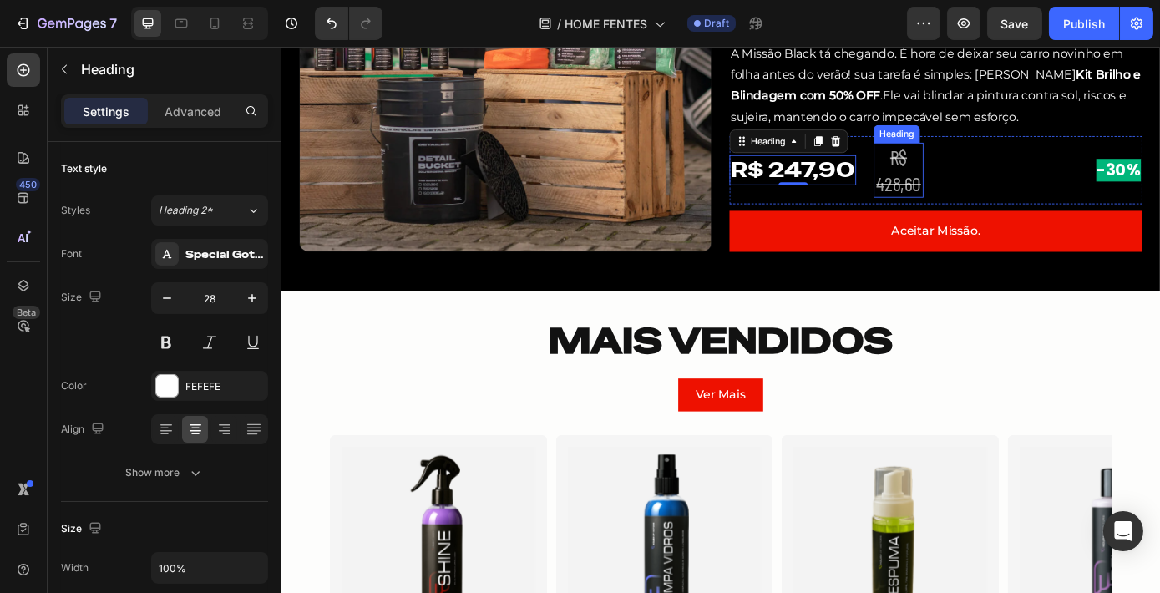
drag, startPoint x: 965, startPoint y: 197, endPoint x: 922, endPoint y: 211, distance: 44.9
click at [967, 197] on s "R$ 428,60" at bounding box center [984, 187] width 51 height 56
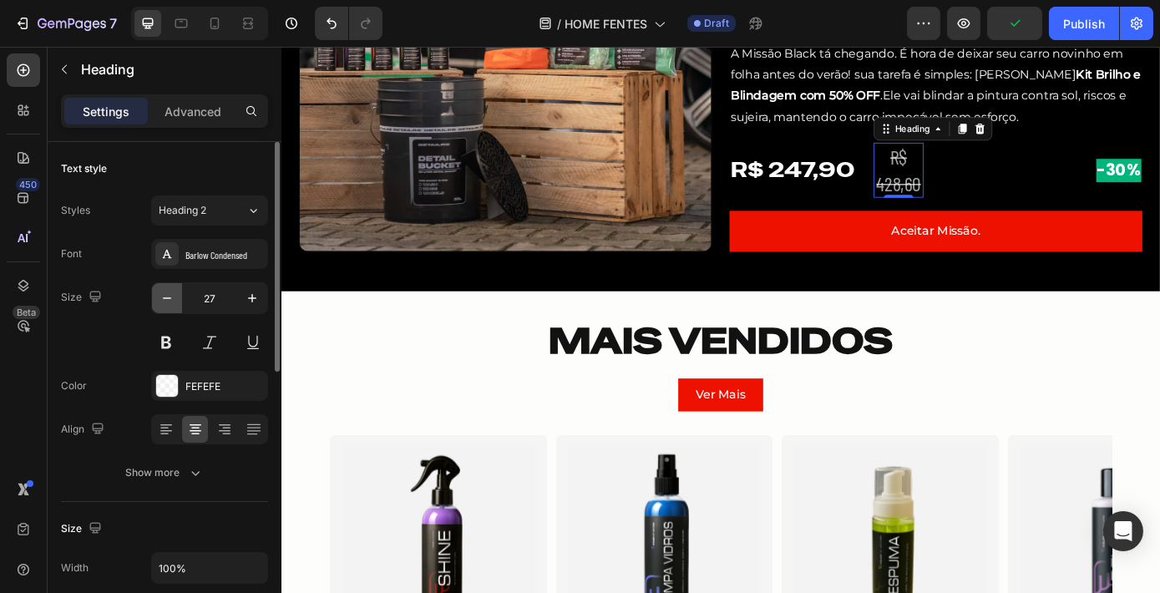
click at [166, 301] on icon "button" at bounding box center [167, 298] width 17 height 17
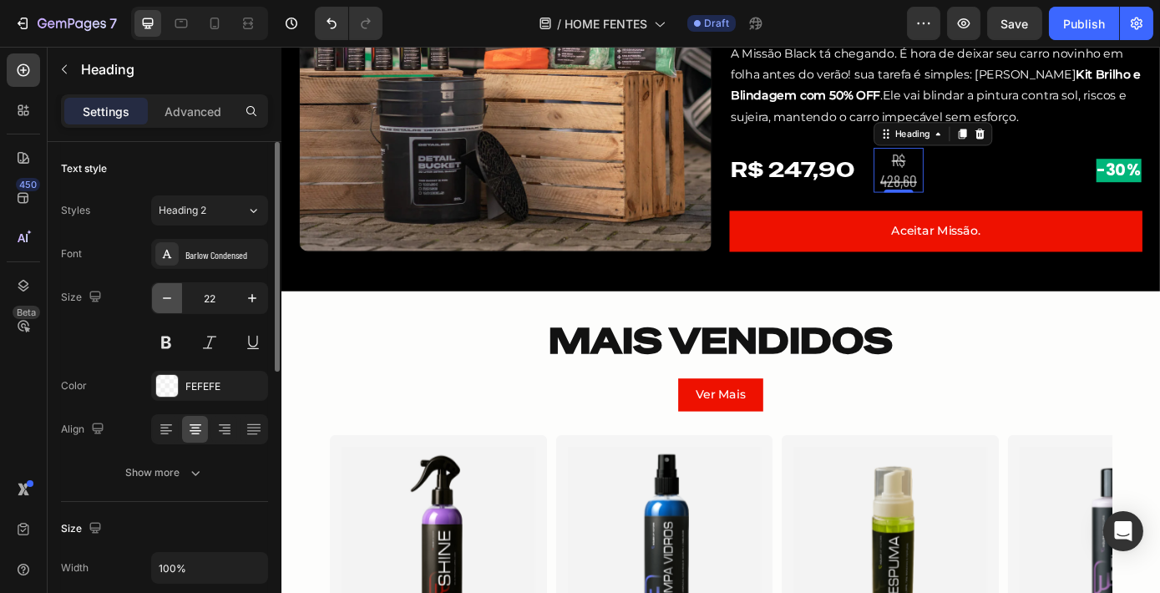
click at [166, 301] on icon "button" at bounding box center [167, 298] width 17 height 17
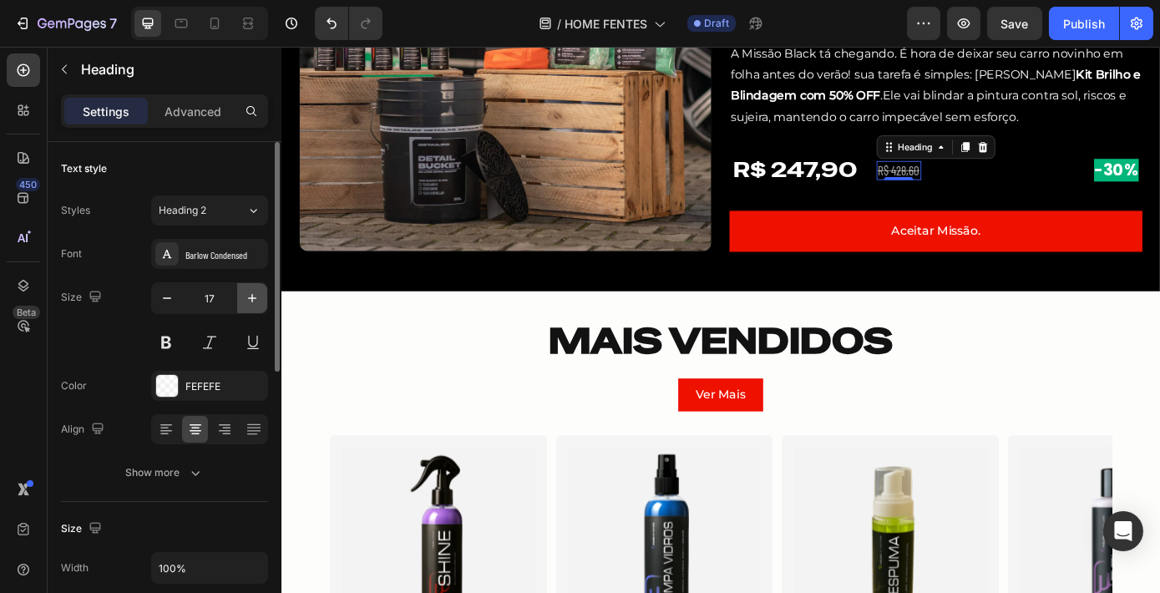
click at [253, 299] on icon "button" at bounding box center [252, 298] width 17 height 17
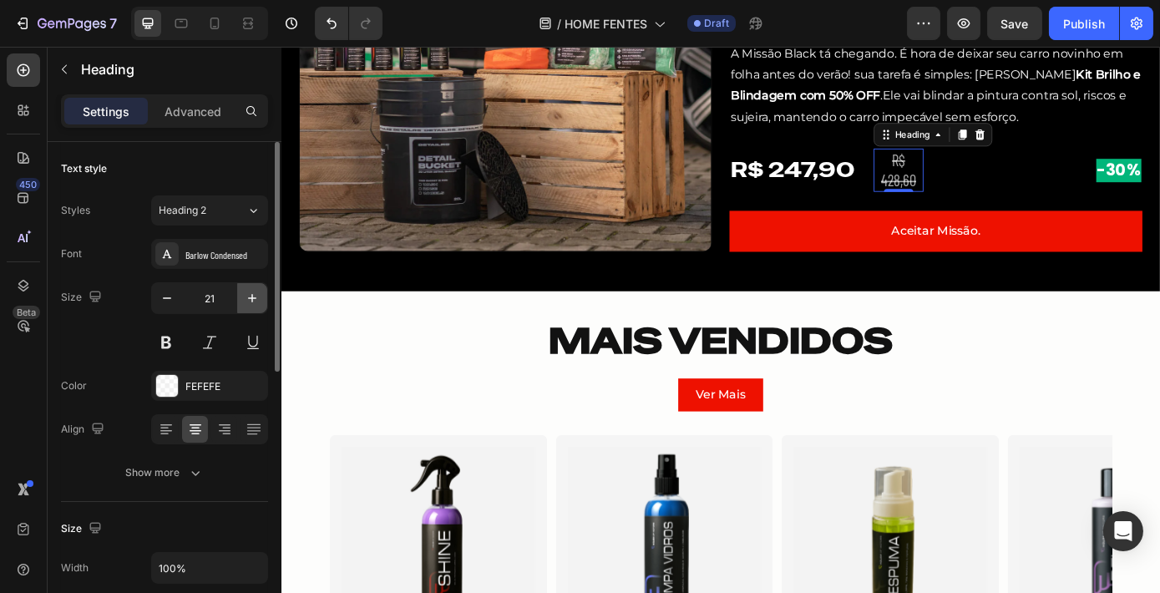
type input "22"
click at [200, 390] on div "FEFEFE" at bounding box center [209, 386] width 48 height 15
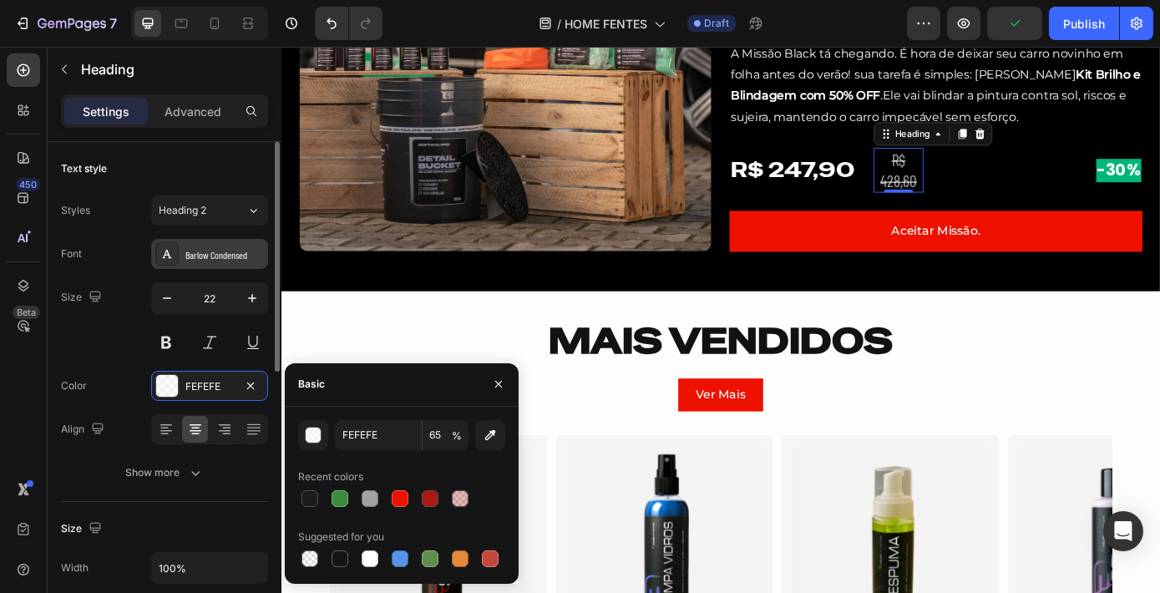
click at [189, 255] on div "Barlow Condensed" at bounding box center [224, 254] width 78 height 15
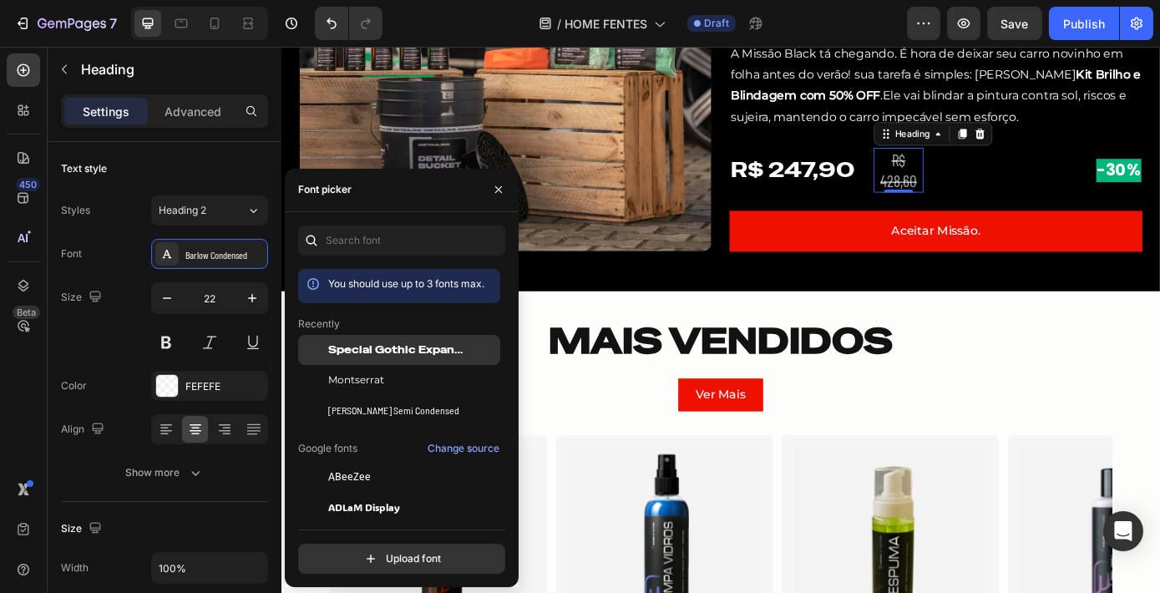
click at [454, 347] on span "Special Gothic Expanded One" at bounding box center [397, 349] width 139 height 15
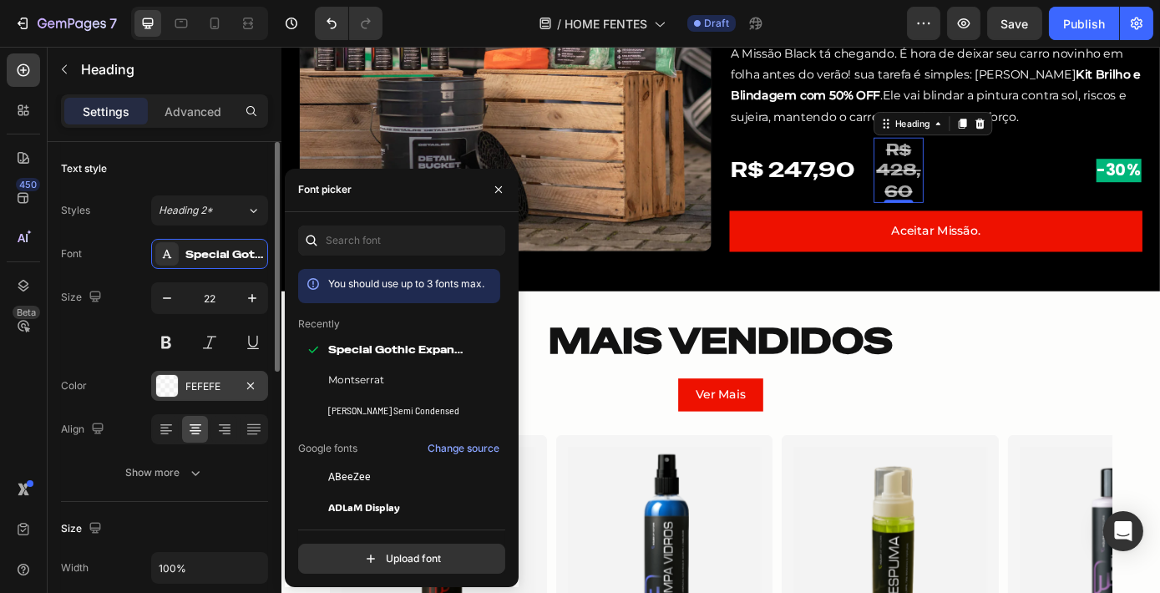
click at [228, 384] on div "FEFEFE" at bounding box center [209, 386] width 48 height 15
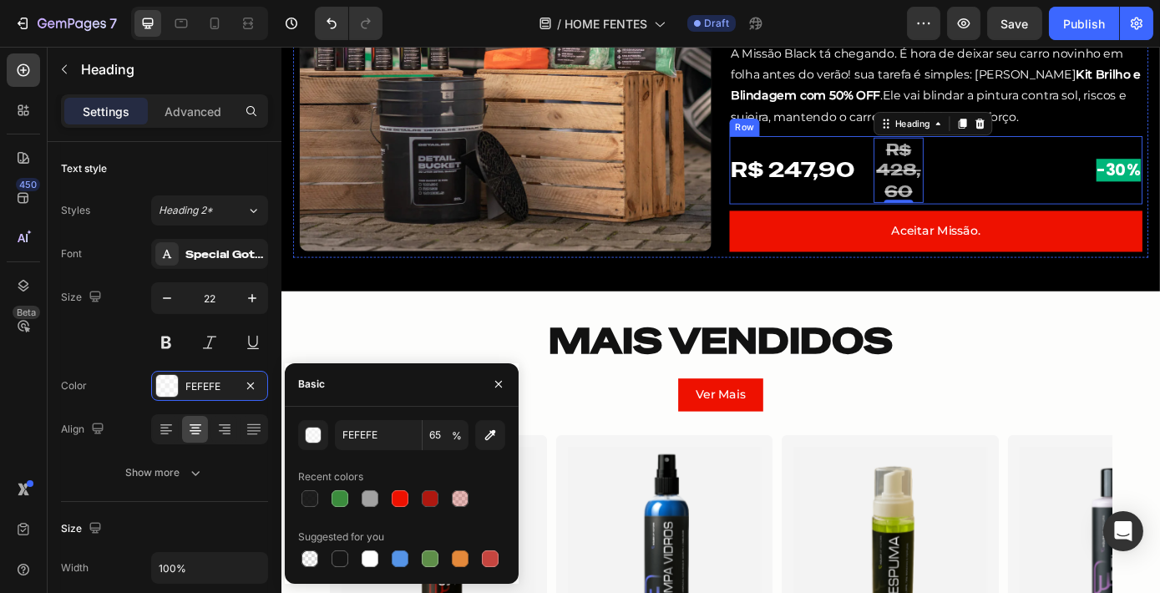
click at [941, 195] on div "R$ 247,90 Heading" at bounding box center [873, 188] width 164 height 78
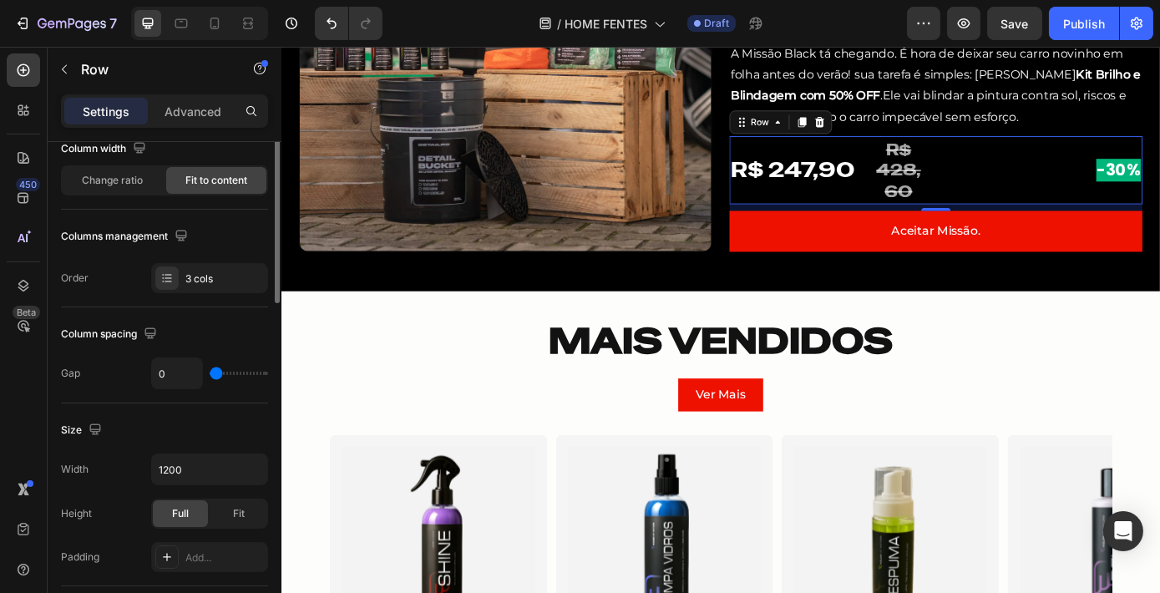
scroll to position [75, 0]
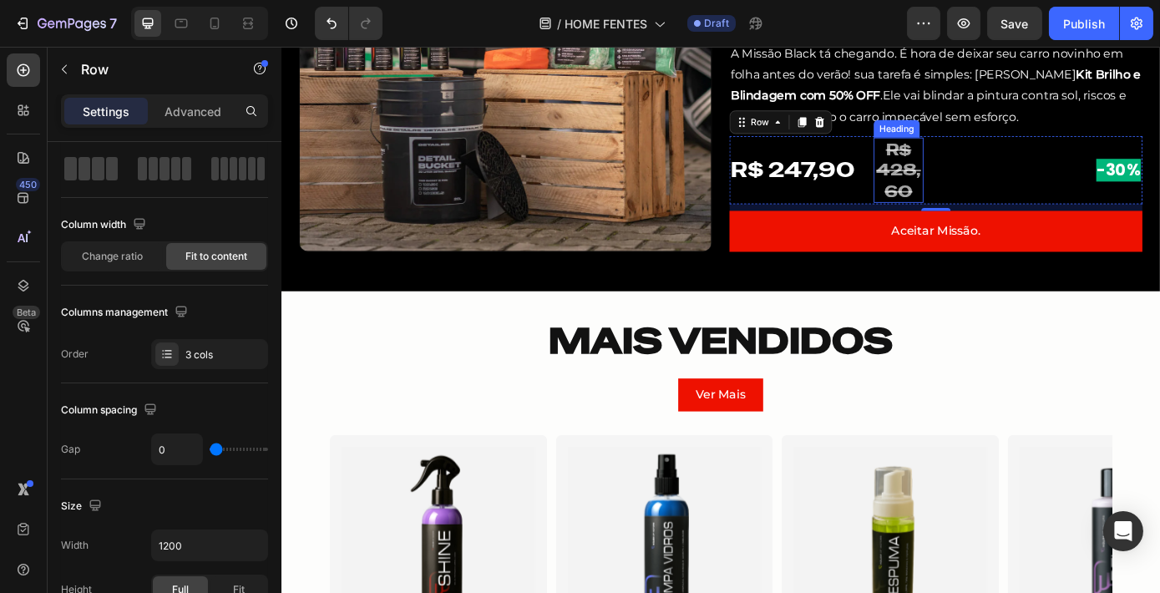
click at [960, 195] on s "R$ 428,60" at bounding box center [984, 187] width 51 height 71
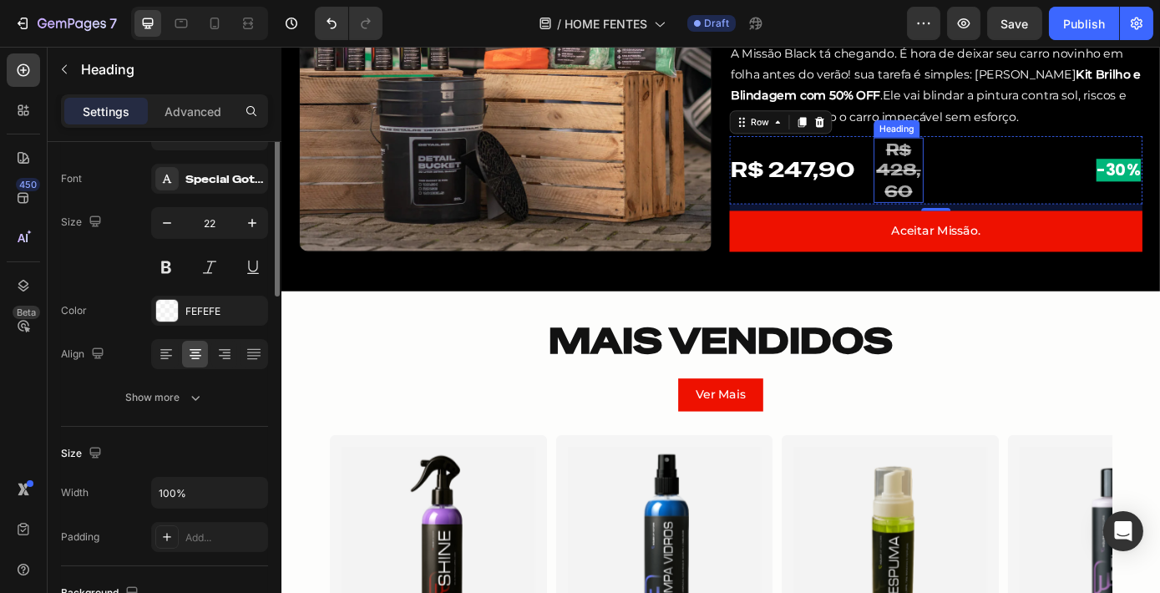
scroll to position [0, 0]
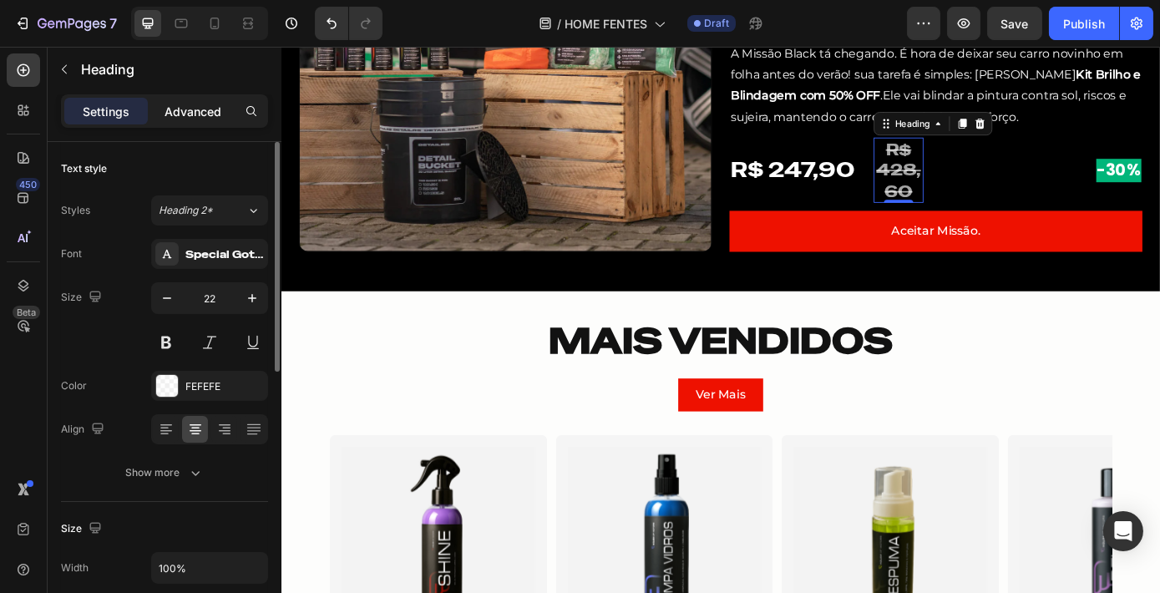
click at [206, 106] on p "Advanced" at bounding box center [192, 112] width 57 height 18
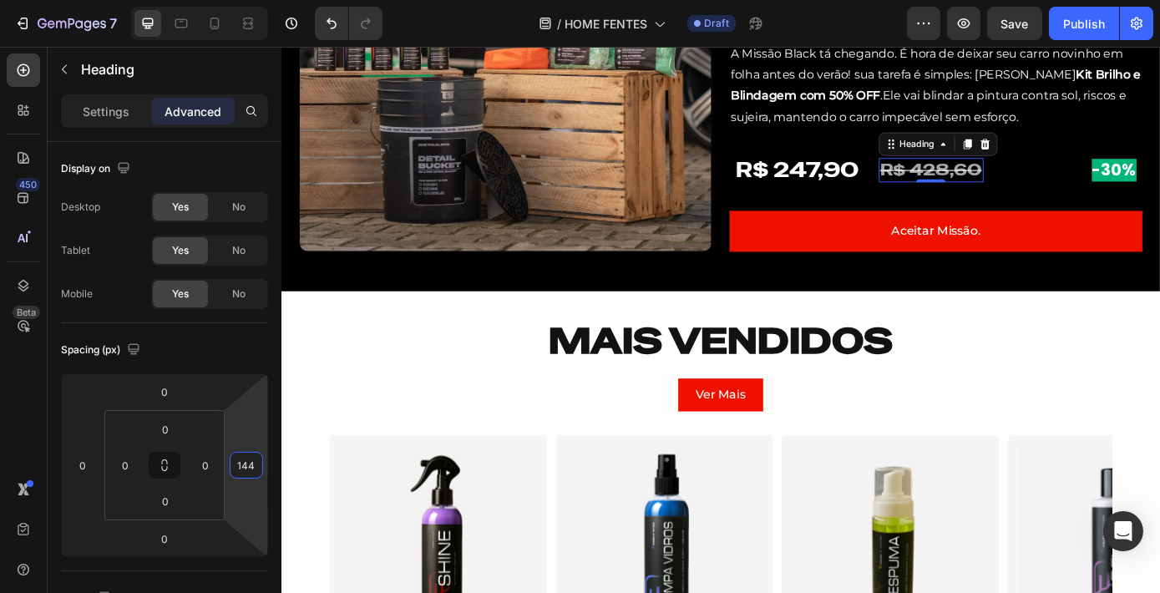
type input "140"
drag, startPoint x: 251, startPoint y: 426, endPoint x: 270, endPoint y: 462, distance: 40.7
click at [270, 0] on html "7 Version history / HOME FENTES Draft Preview Save Publish 450 Beta Sections(18…" at bounding box center [580, 0] width 1160 height 0
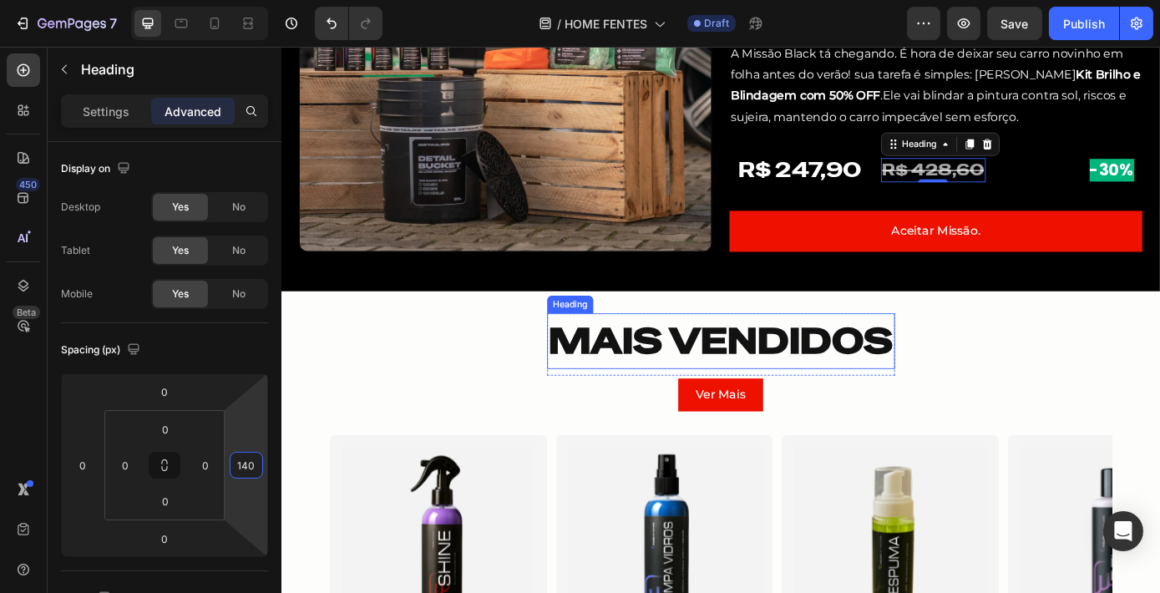
click at [922, 364] on h2 "MAIS VENDIDOS" at bounding box center [782, 382] width 397 height 63
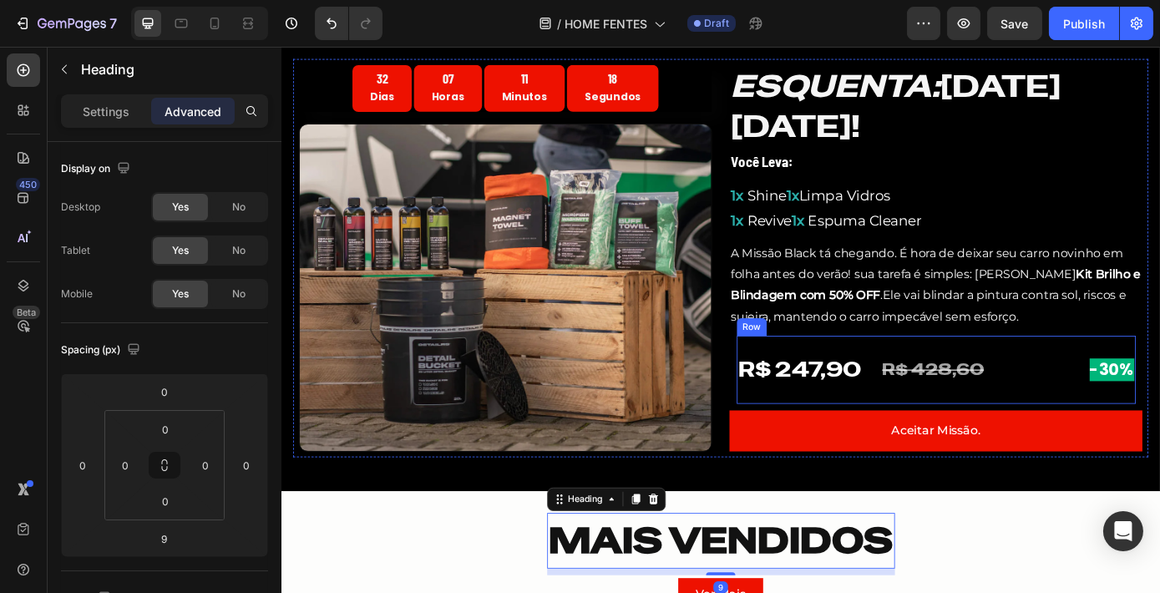
scroll to position [379, 0]
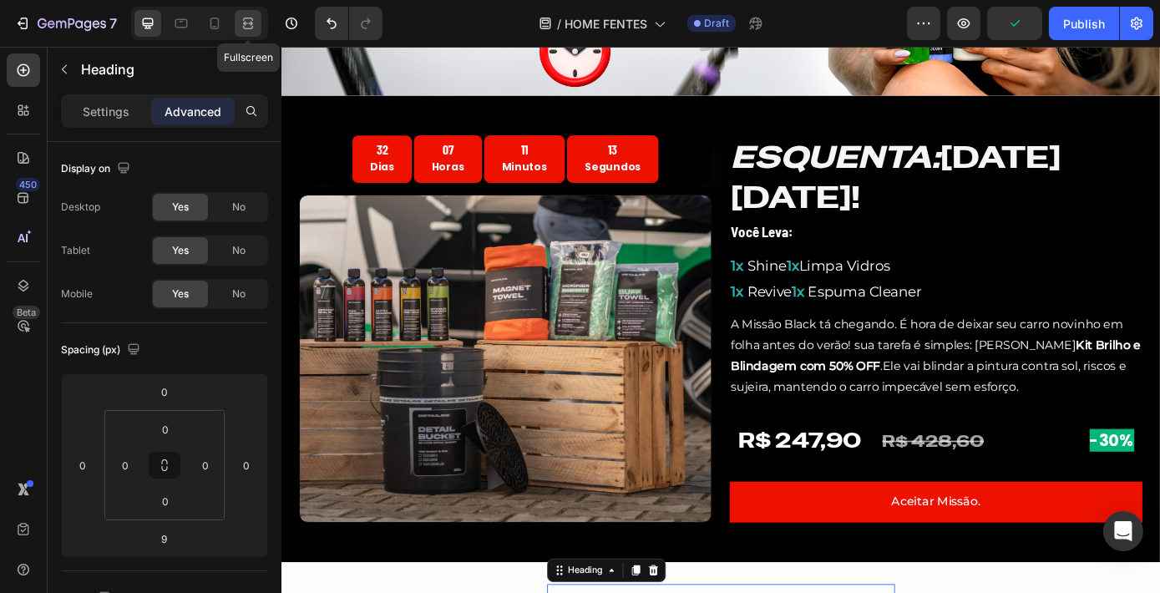
click at [249, 19] on icon at bounding box center [248, 23] width 17 height 17
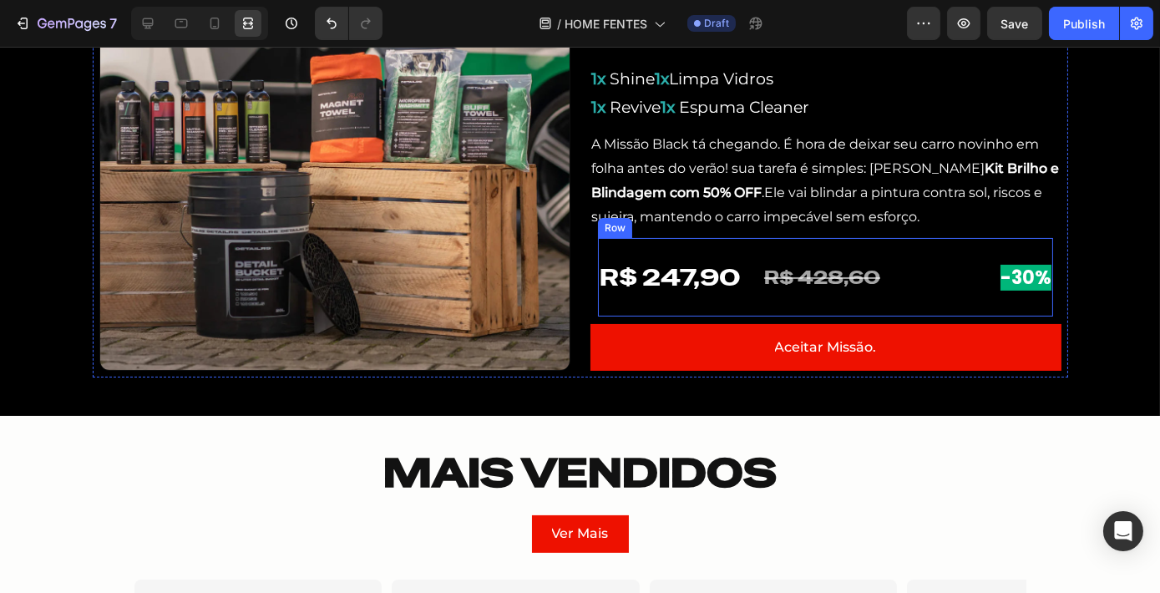
scroll to position [683, 0]
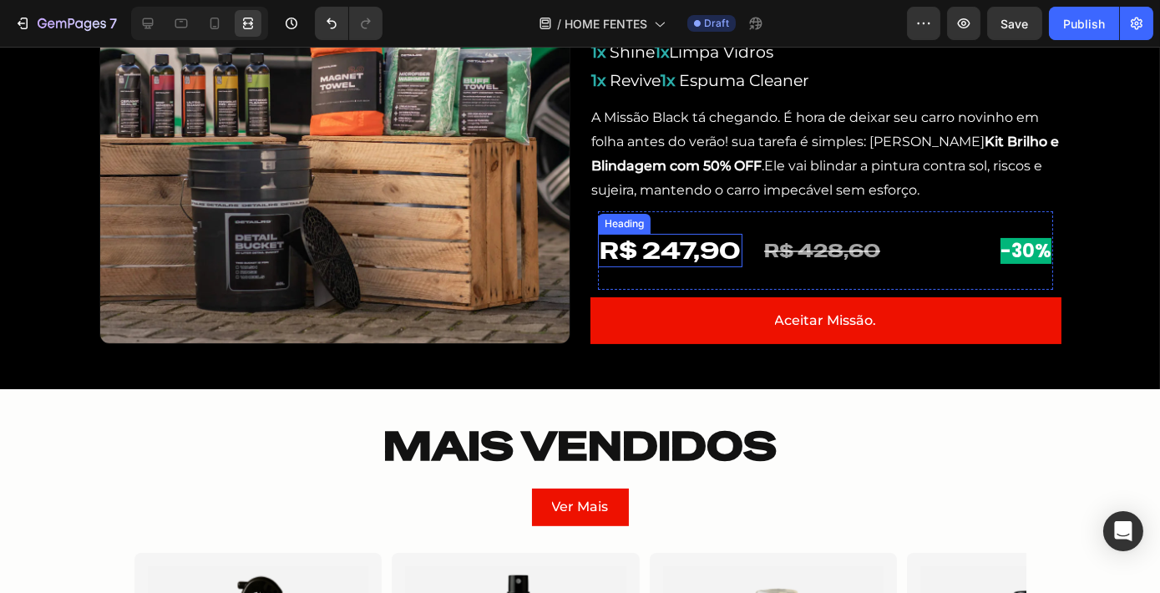
click at [714, 251] on h2 "R$ 247,90" at bounding box center [670, 250] width 144 height 33
click at [647, 219] on div "Heading" at bounding box center [642, 217] width 46 height 15
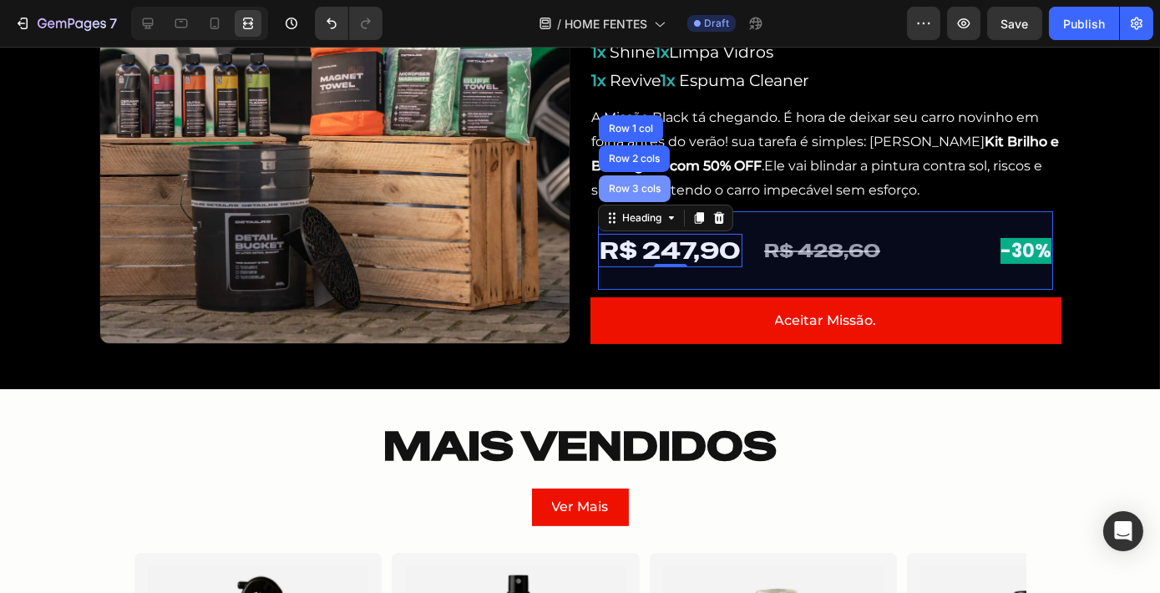
click at [633, 196] on div "Row 3 cols" at bounding box center [635, 188] width 72 height 27
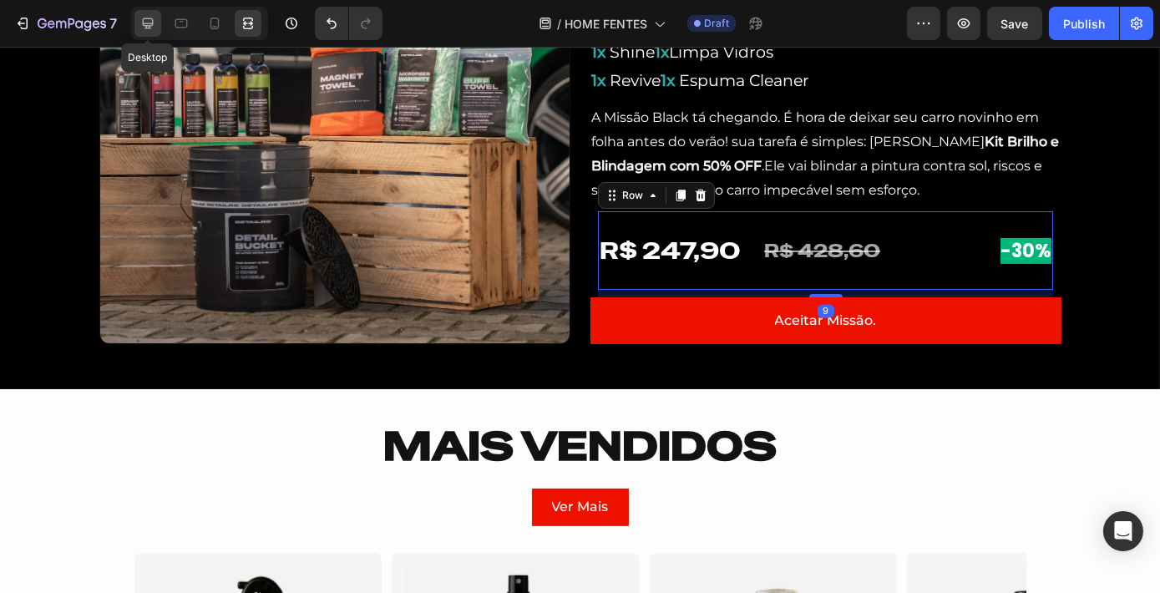
click at [150, 18] on icon at bounding box center [148, 23] width 11 height 11
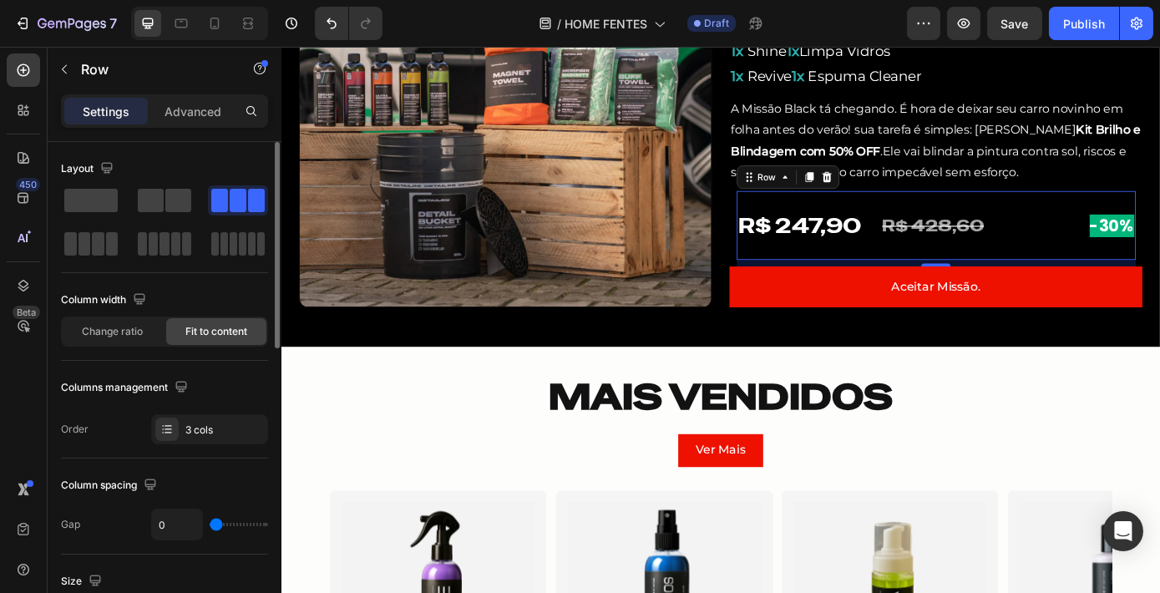
type input "2"
type input "3"
type input "6"
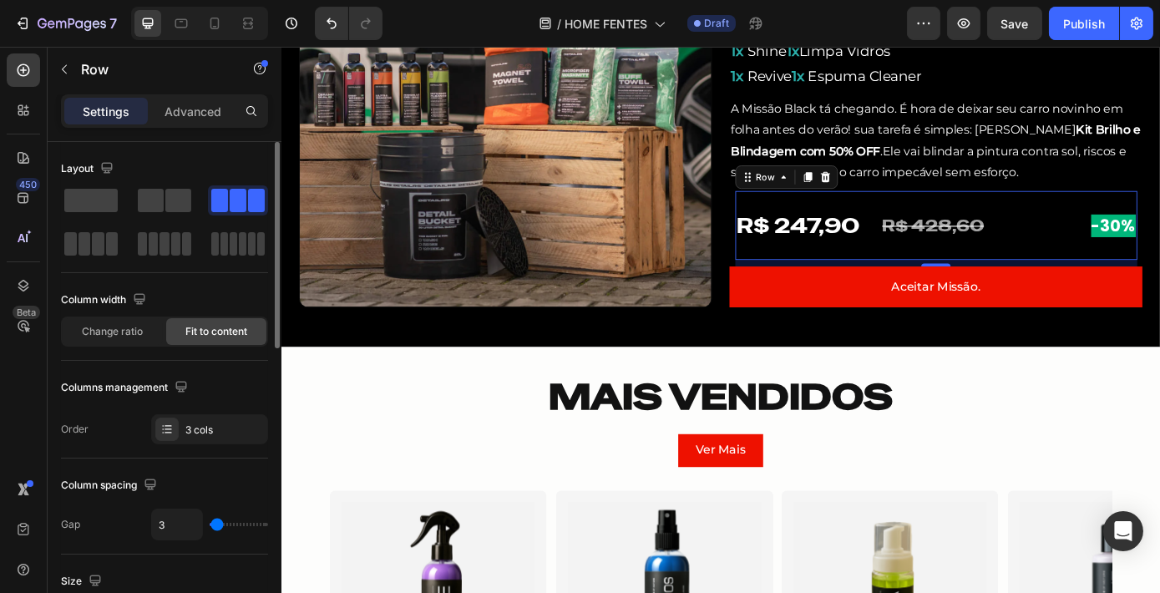
type input "6"
type input "5"
type input "3"
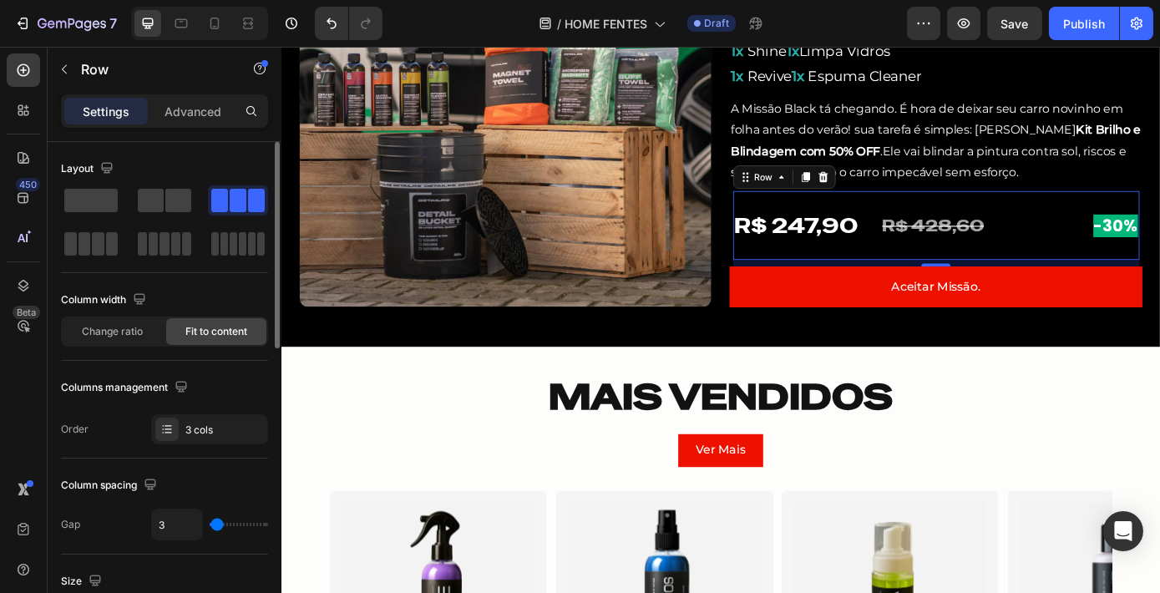
type input "0"
click at [212, 524] on input "range" at bounding box center [239, 524] width 58 height 3
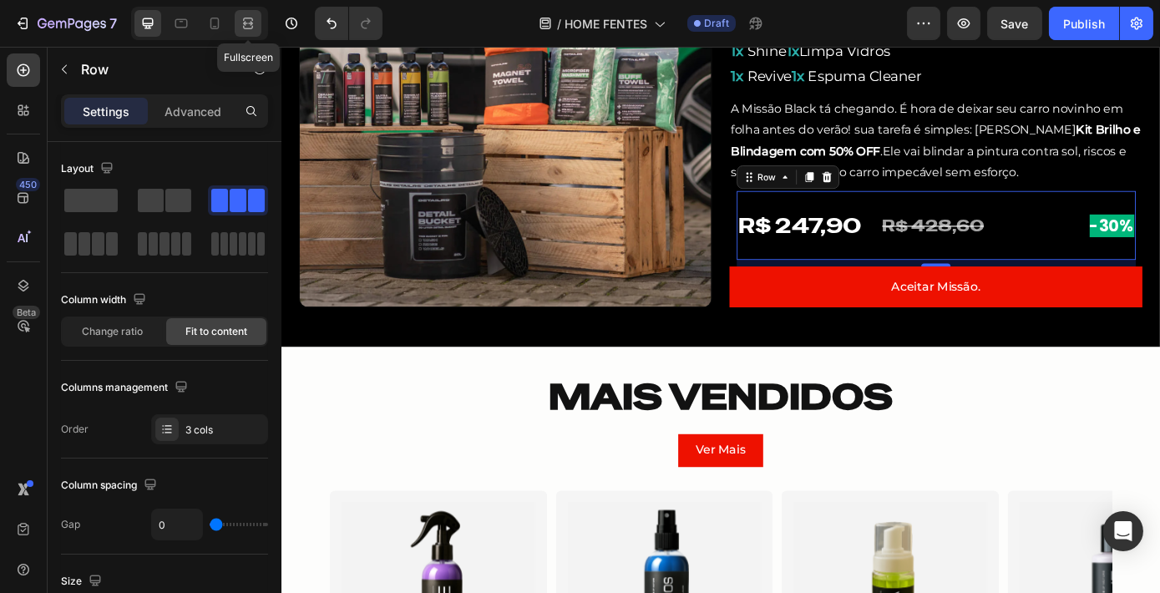
click at [237, 32] on div at bounding box center [248, 23] width 27 height 27
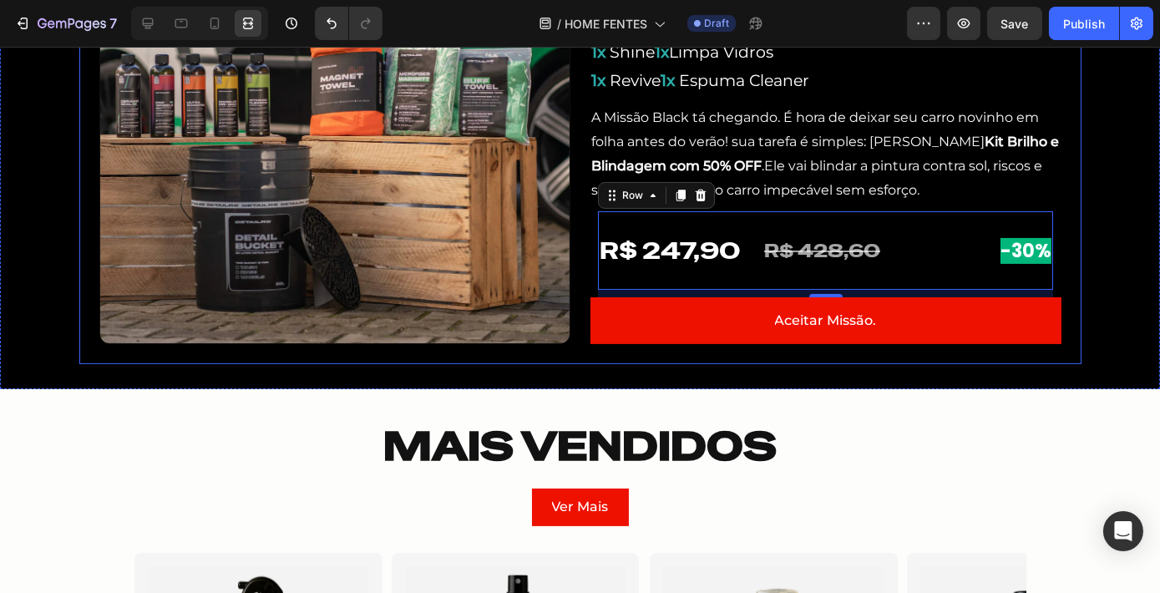
click at [1084, 316] on div "32 Dias 07 Horas 10 Minutos 59 Segundos Countdown Timer Image ESQUENTA: [DATE][…" at bounding box center [580, 123] width 1160 height 482
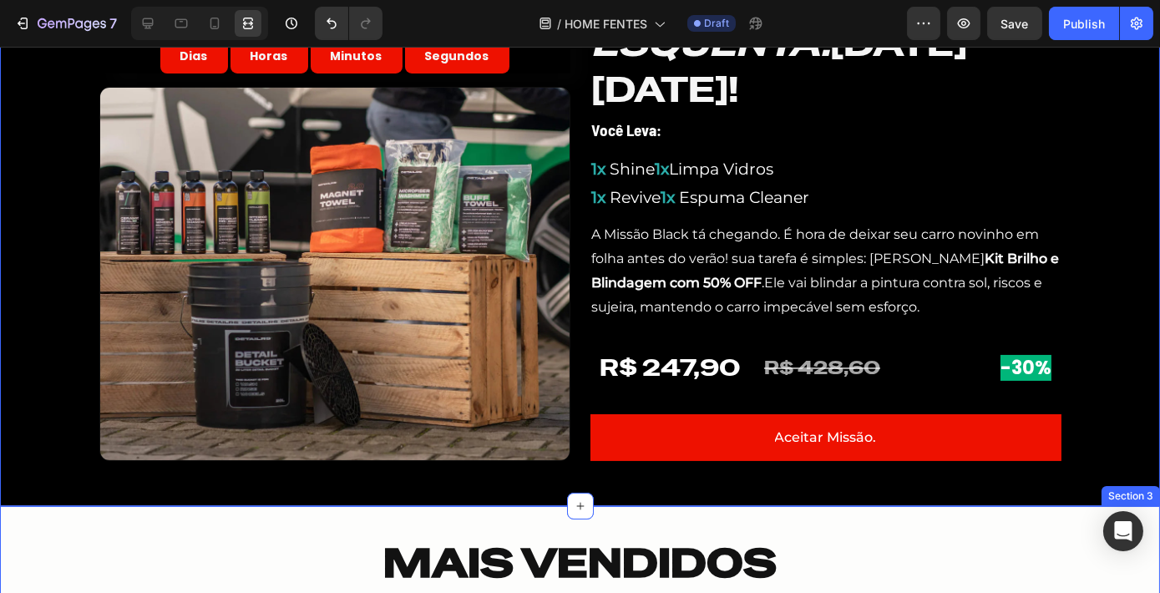
scroll to position [531, 0]
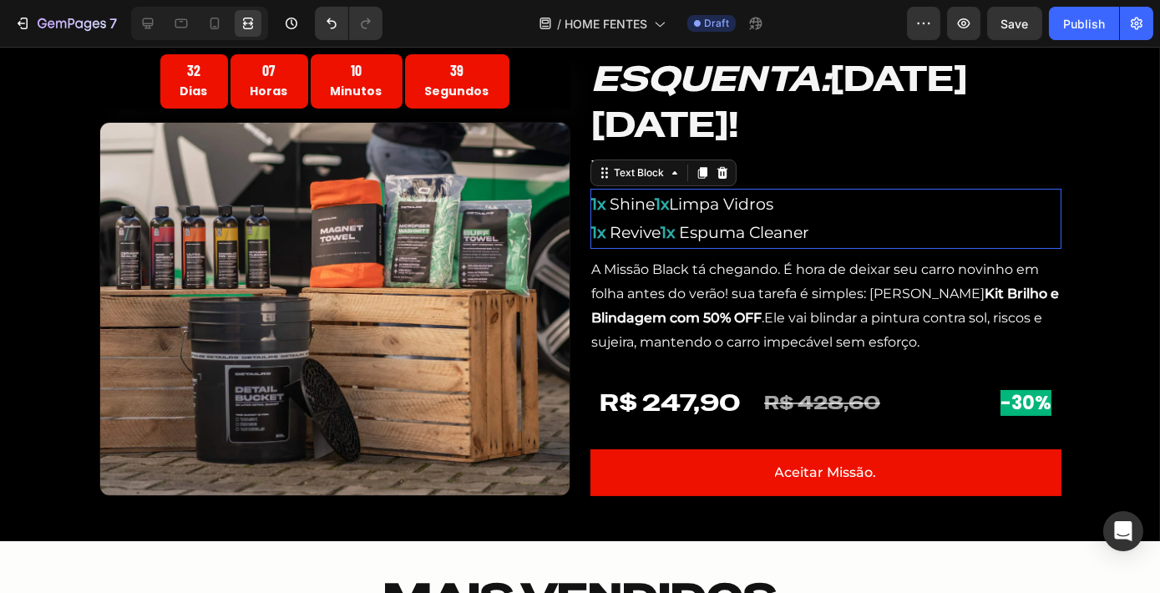
click at [655, 212] on strong "1x" at bounding box center [662, 204] width 14 height 19
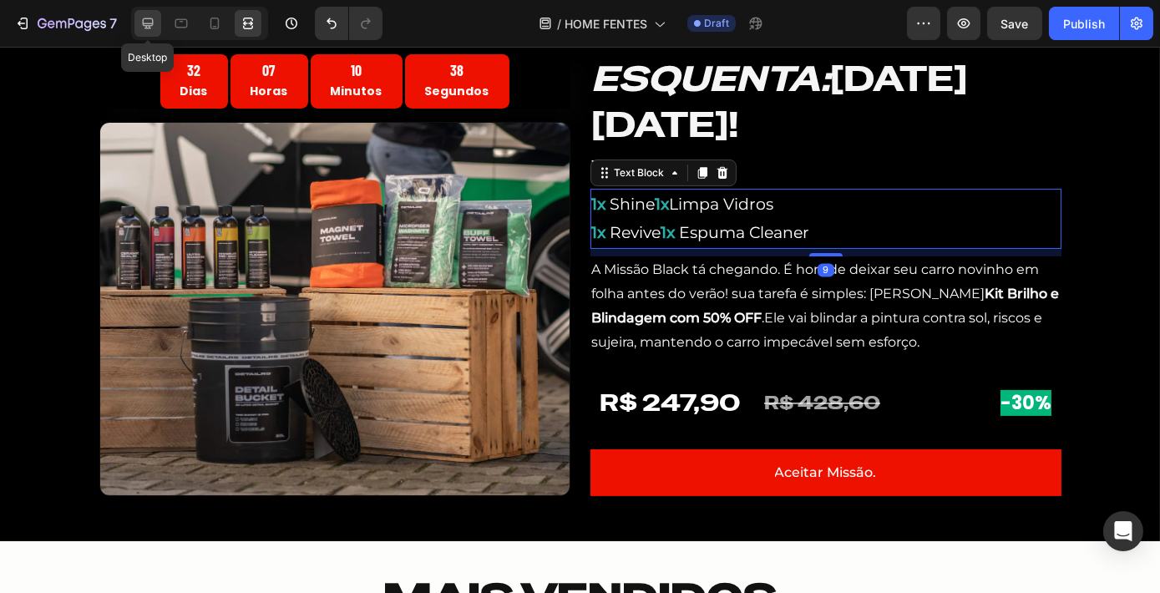
click at [147, 33] on div at bounding box center [147, 23] width 27 height 27
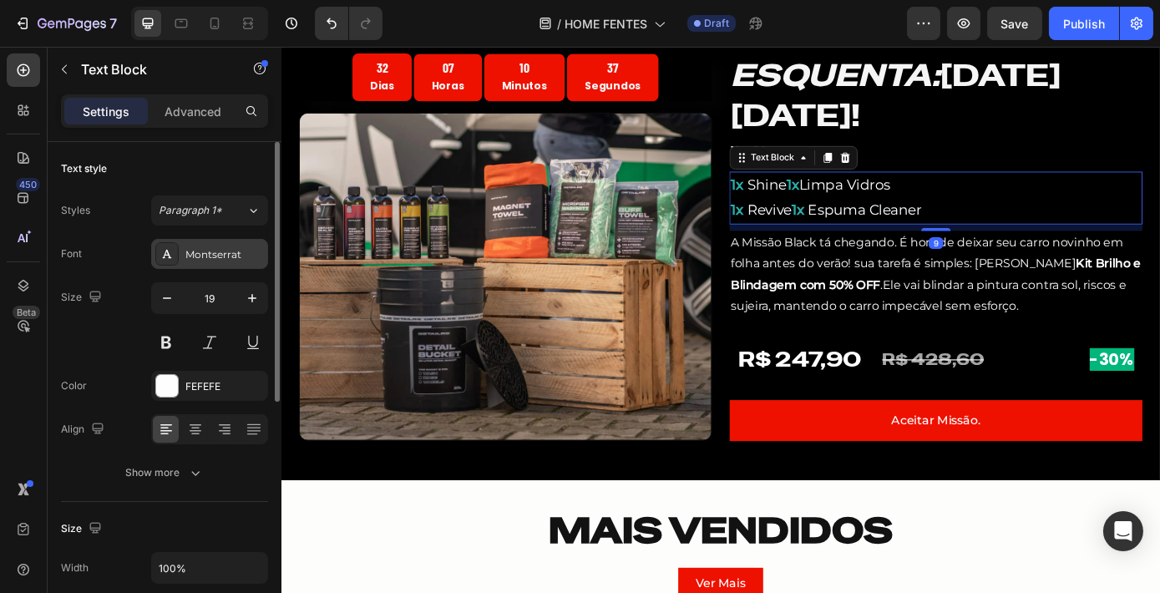
click at [238, 257] on div "Montserrat" at bounding box center [224, 254] width 78 height 15
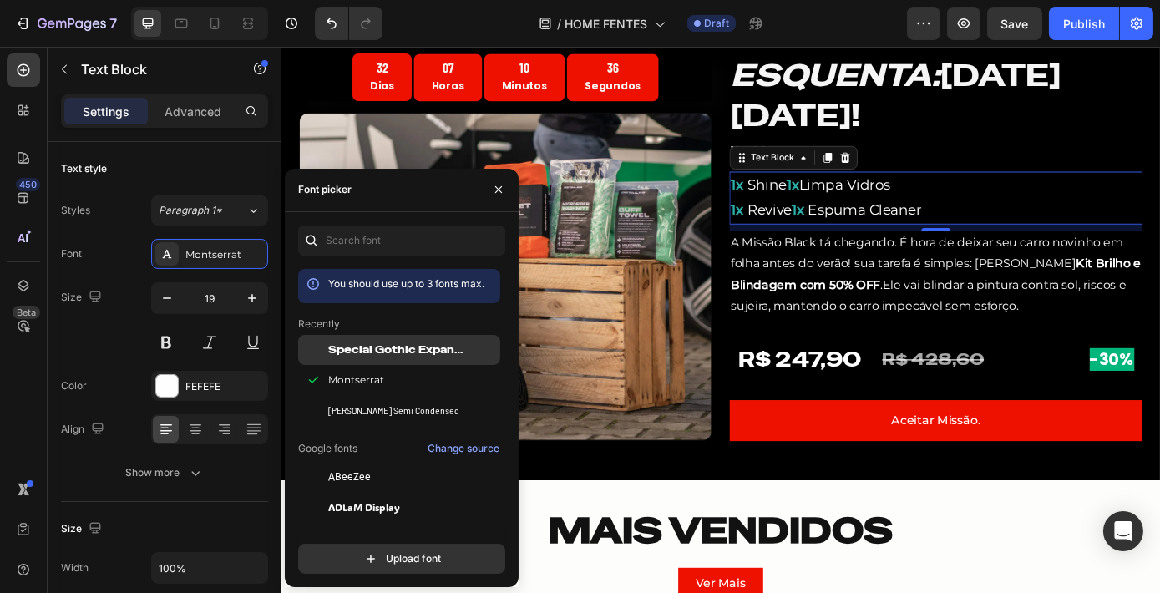
click at [423, 361] on div "Special Gothic Expanded One" at bounding box center [399, 350] width 202 height 30
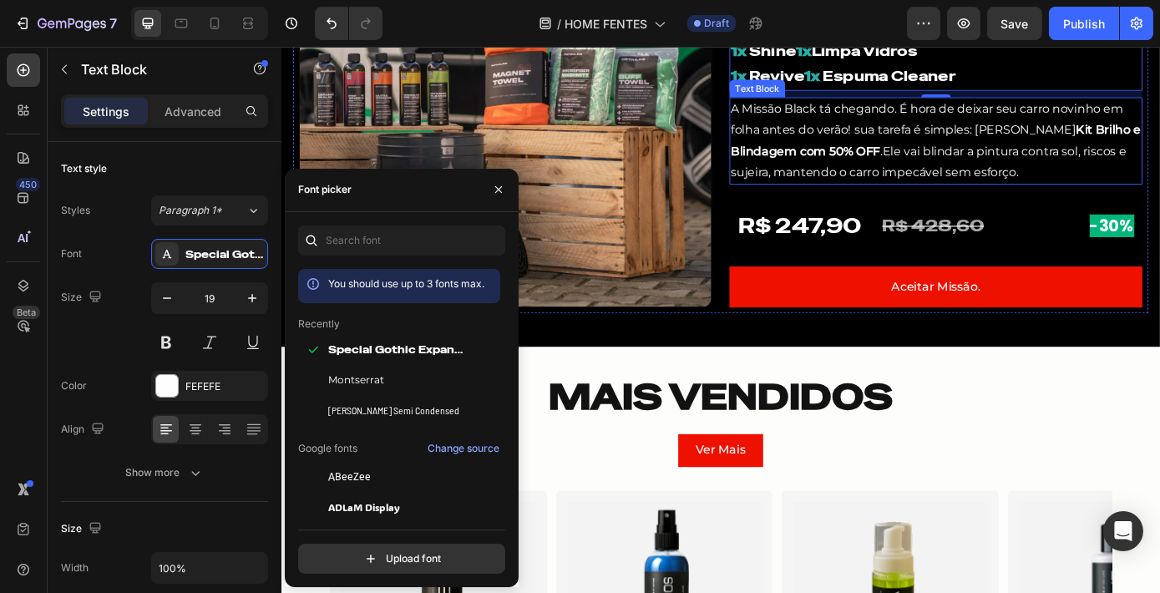
scroll to position [531, 0]
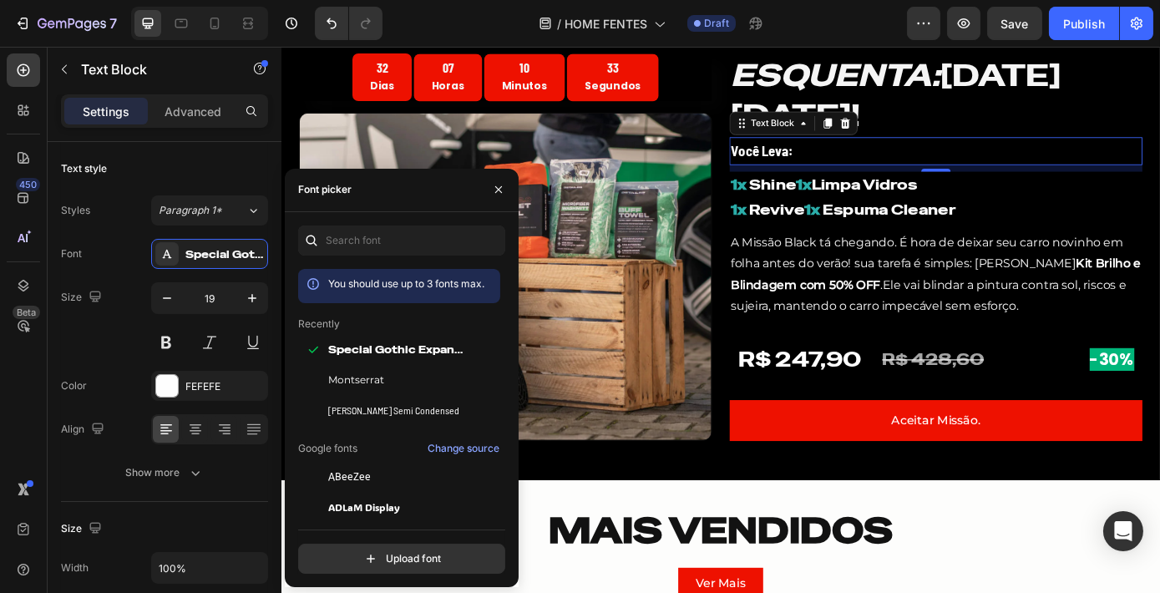
click at [1150, 164] on p "Você Leva:" at bounding box center [1027, 165] width 468 height 28
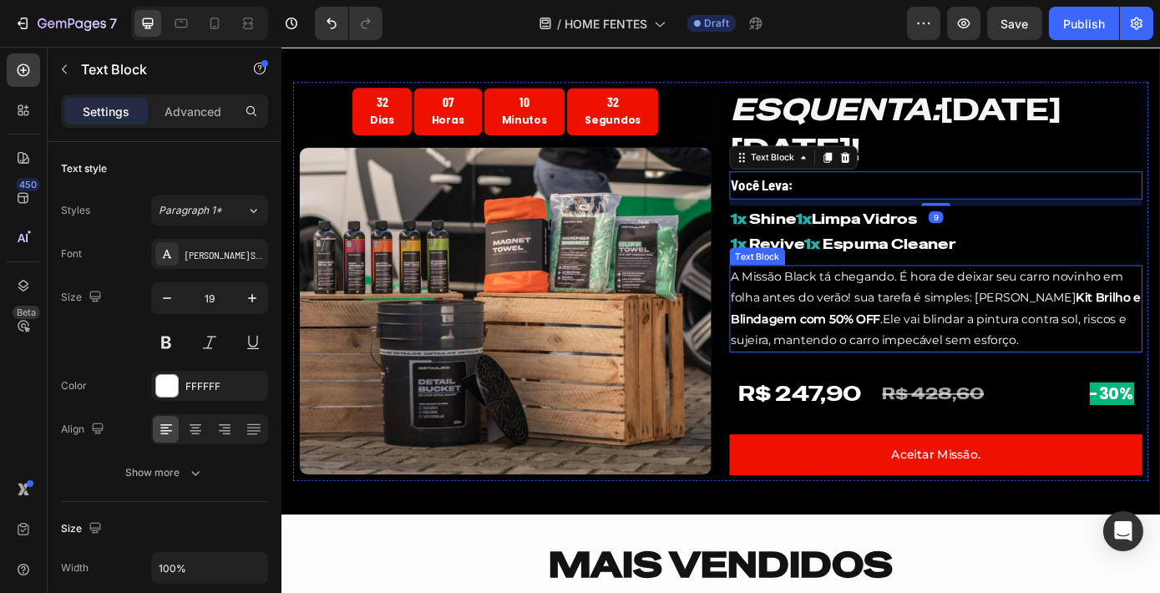
scroll to position [455, 0]
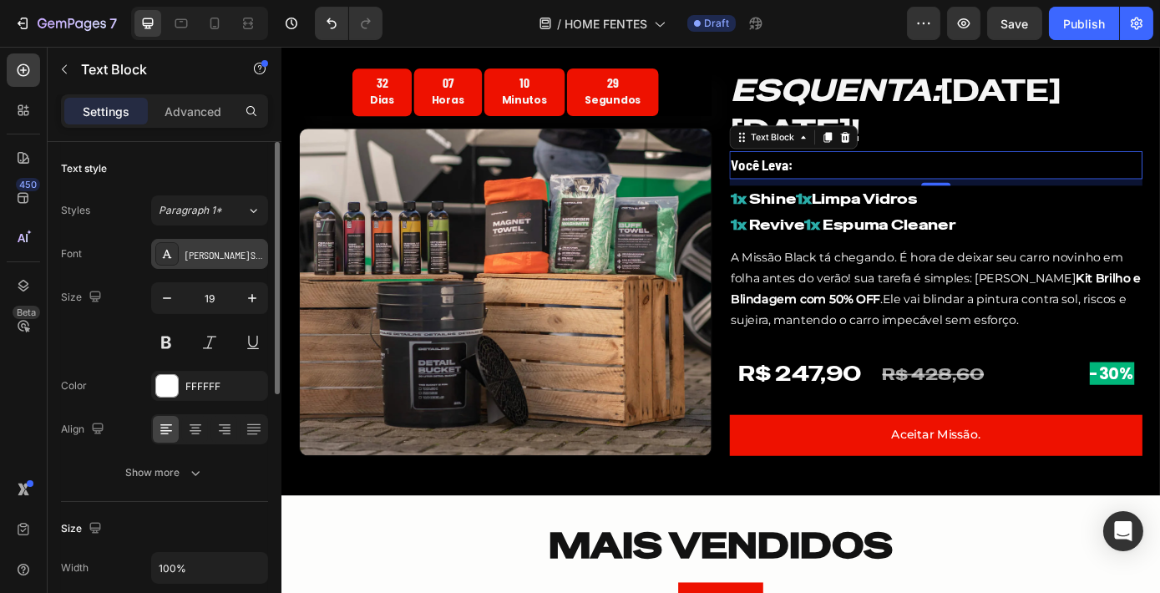
click at [239, 254] on div "[PERSON_NAME] Semi Condensed" at bounding box center [224, 254] width 78 height 15
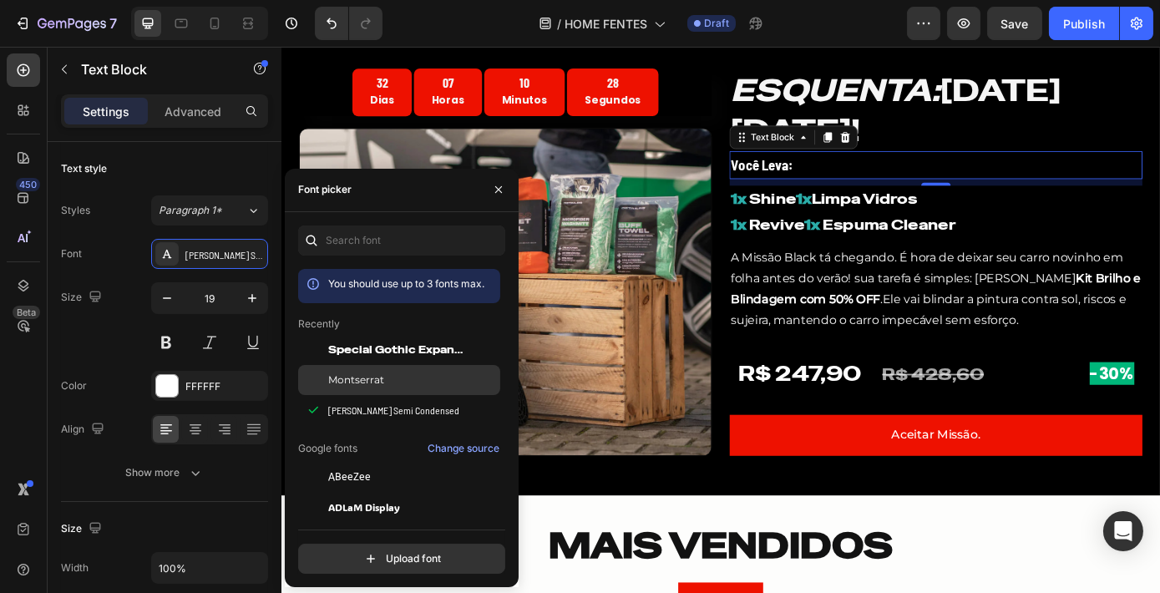
click at [377, 380] on span "Montserrat" at bounding box center [356, 379] width 56 height 15
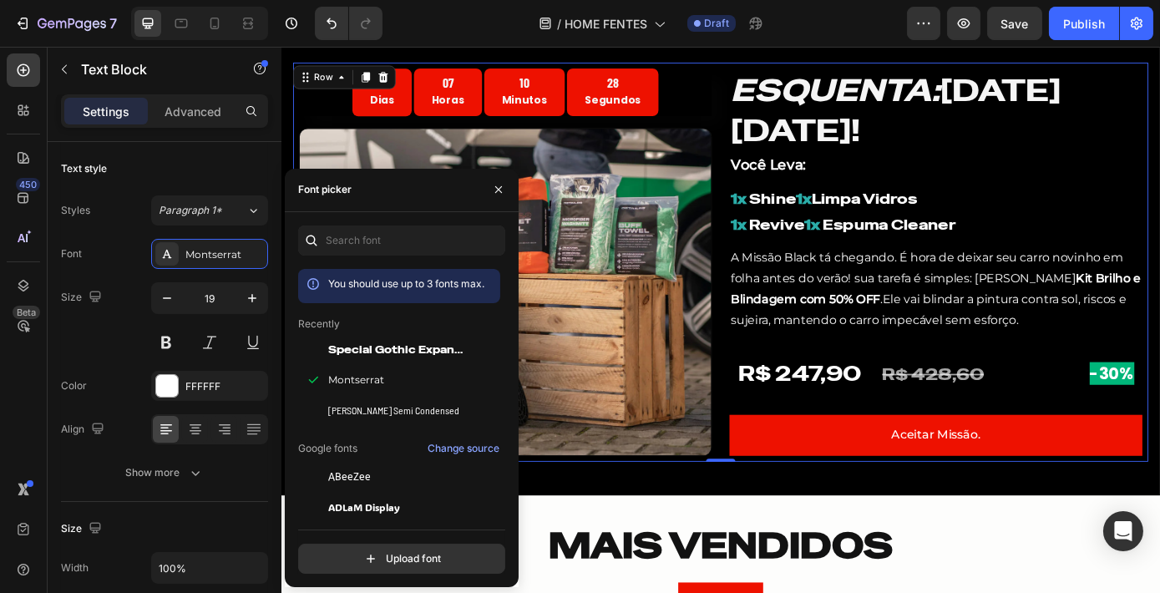
click at [1079, 372] on div "ESQUENTA: [DATE][DATE]! Heading Você Leva: Text Block 1x Shine 1x Limpa Vidros …" at bounding box center [1026, 293] width 471 height 442
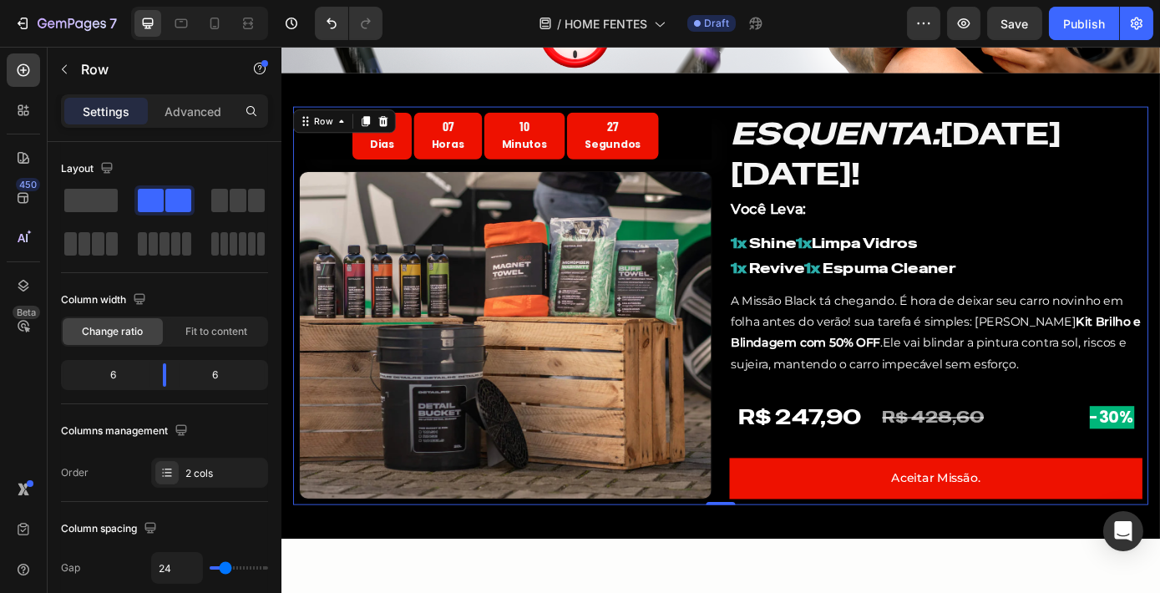
scroll to position [303, 0]
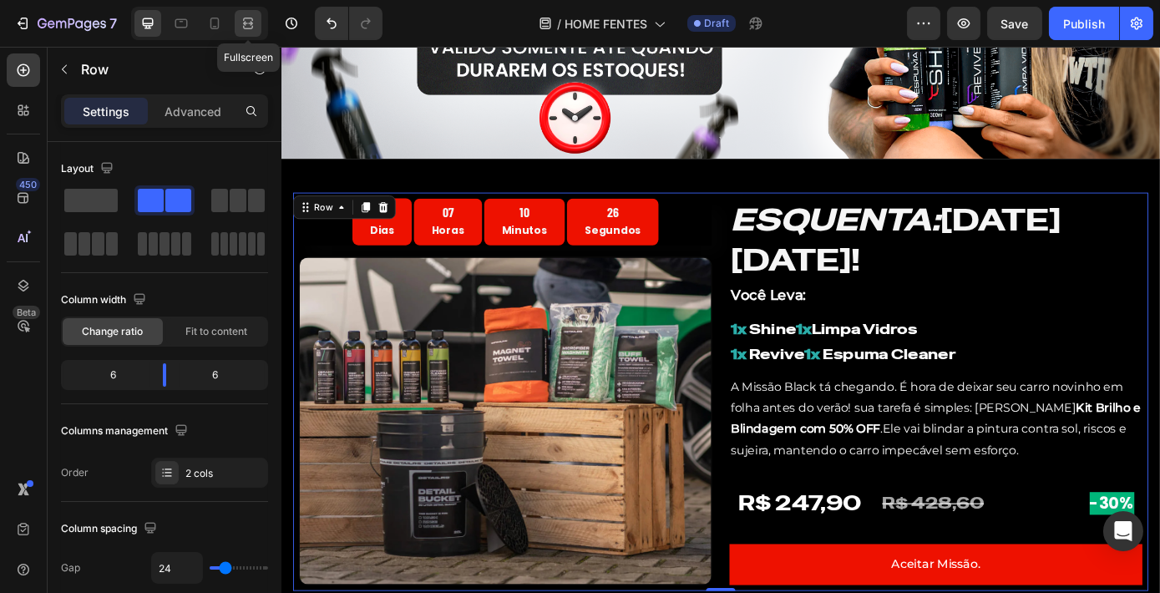
click at [251, 28] on icon at bounding box center [248, 27] width 10 height 3
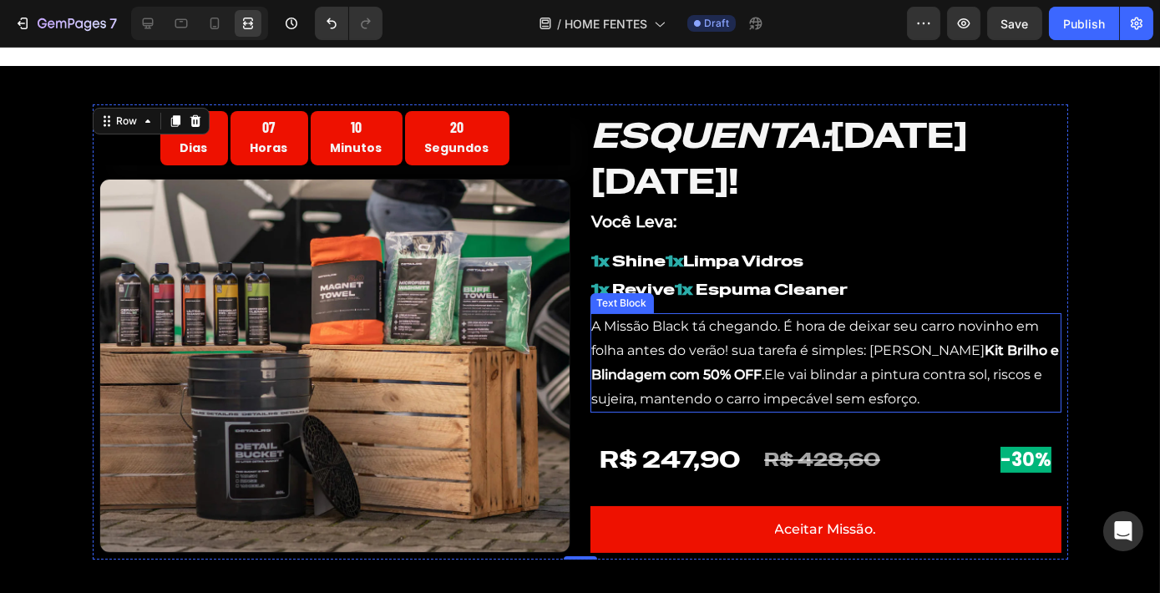
scroll to position [531, 0]
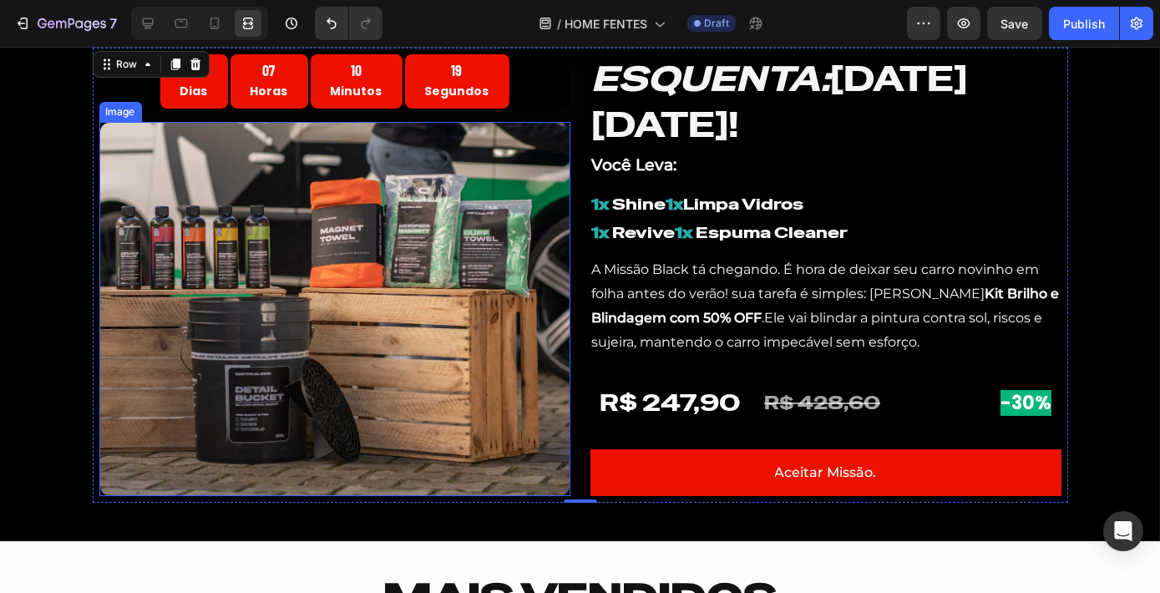
click at [559, 120] on div "32 Dias 07 Horas 10 Minutos 19 Segundos Countdown Timer Image" at bounding box center [334, 275] width 471 height 442
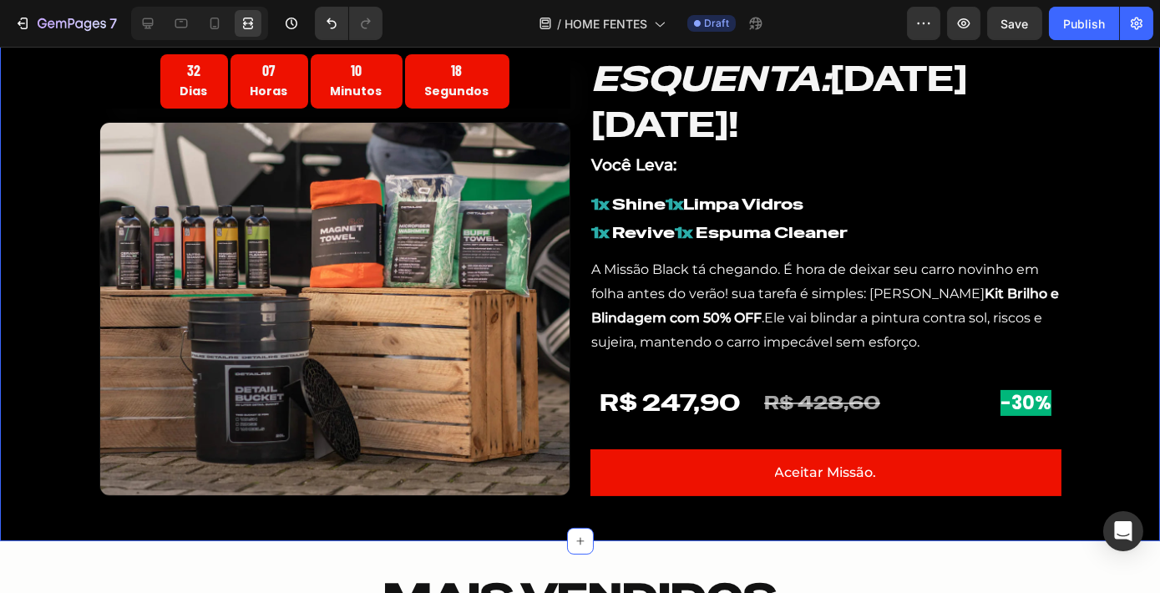
click at [1124, 217] on div "32 Dias 07 Horas 10 Minutos 18 Segundos Countdown Timer Image ESQUENTA: [DATE][…" at bounding box center [580, 275] width 1160 height 482
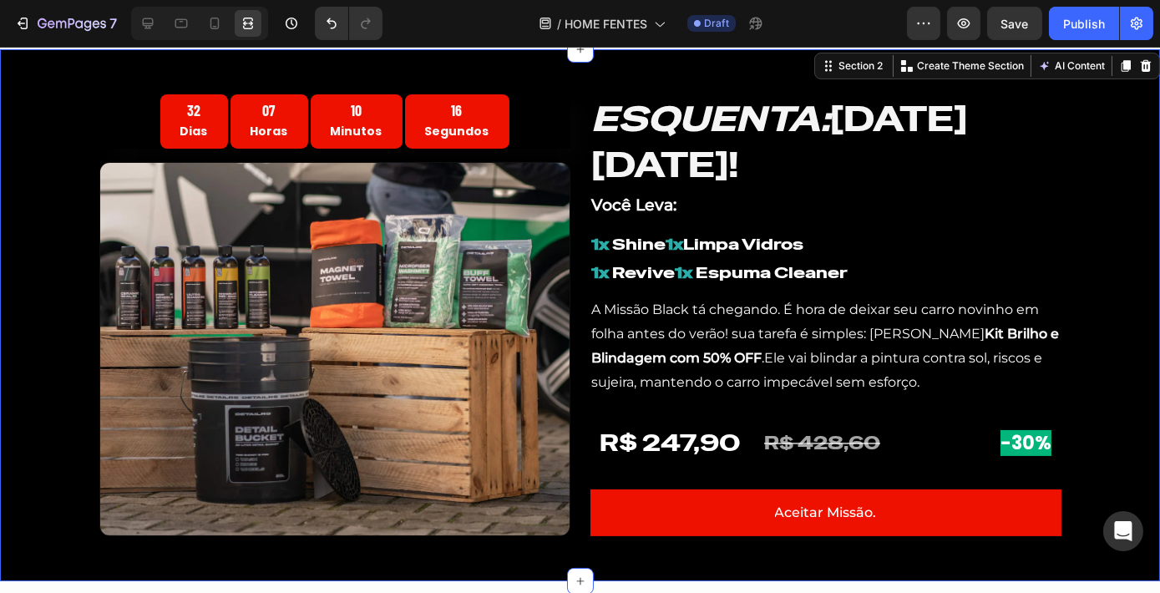
scroll to position [455, 0]
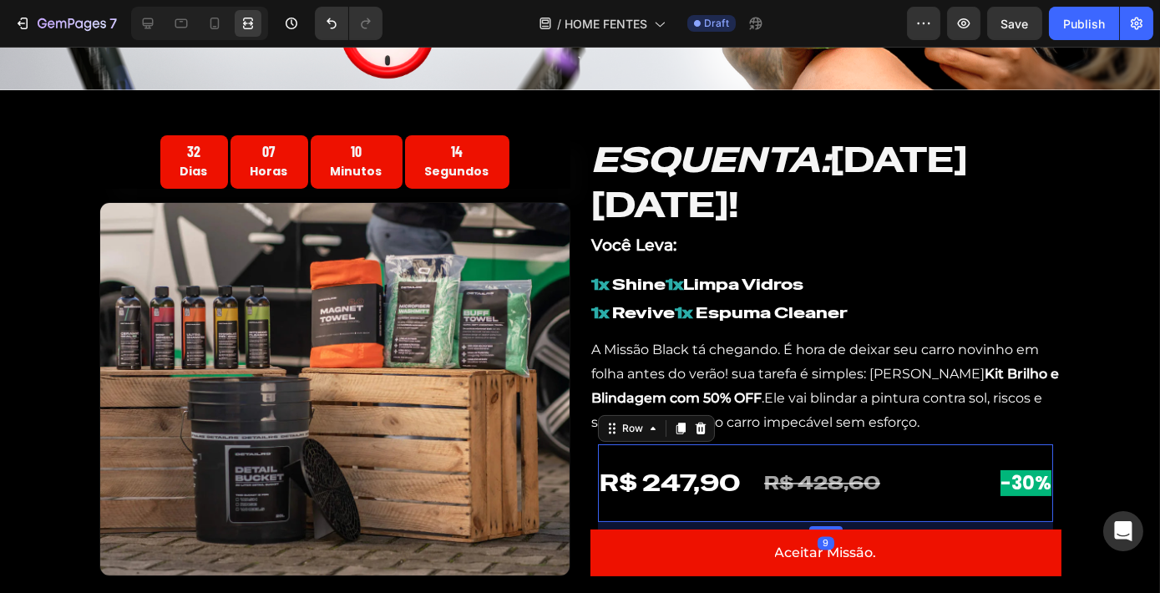
click at [734, 480] on div "R$ 247,90 Heading" at bounding box center [680, 483] width 164 height 78
click at [719, 479] on h2 "R$ 247,90" at bounding box center [670, 482] width 144 height 33
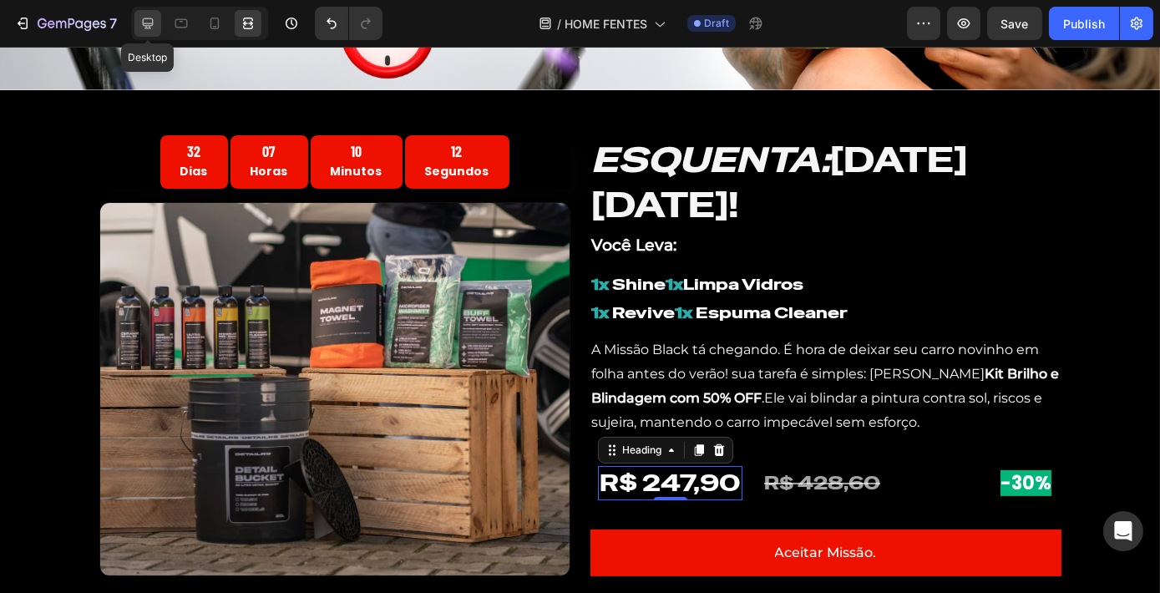
click at [149, 26] on icon at bounding box center [148, 23] width 11 height 11
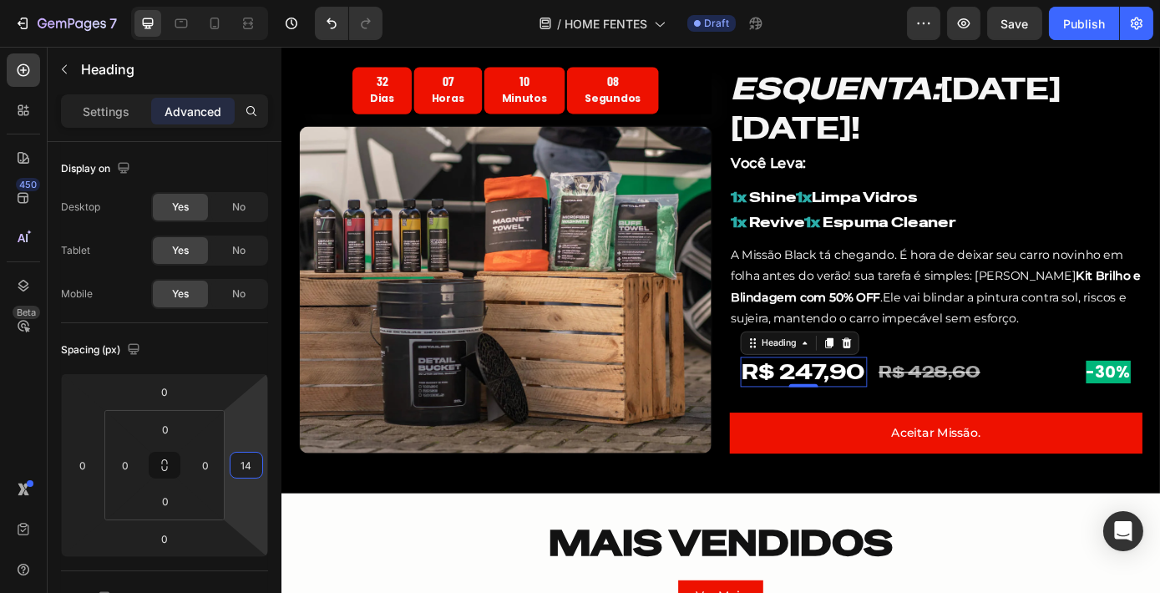
type input "16"
click at [255, 0] on html "7 Version history / HOME FENTES Draft Preview Save Publish 450 Beta Sections(18…" at bounding box center [580, 0] width 1160 height 0
click at [253, 28] on icon at bounding box center [248, 23] width 17 height 17
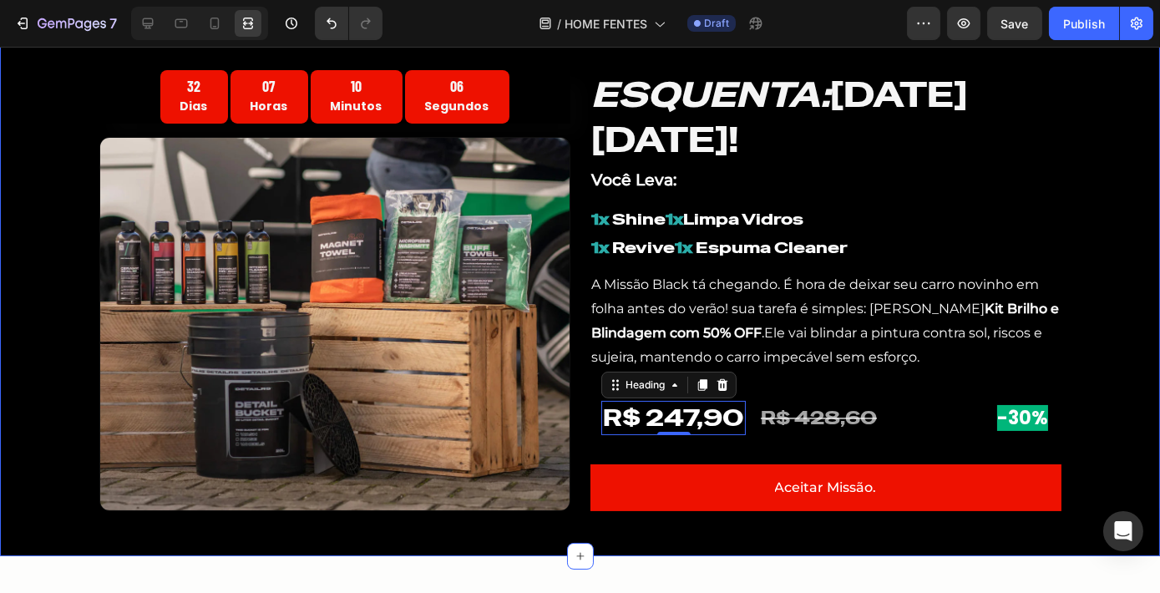
click at [1094, 274] on div "32 Dias 07 Horas 10 Minutos 06 Segundos Countdown Timer Image ESQUENTA: [DATE][…" at bounding box center [580, 291] width 1160 height 482
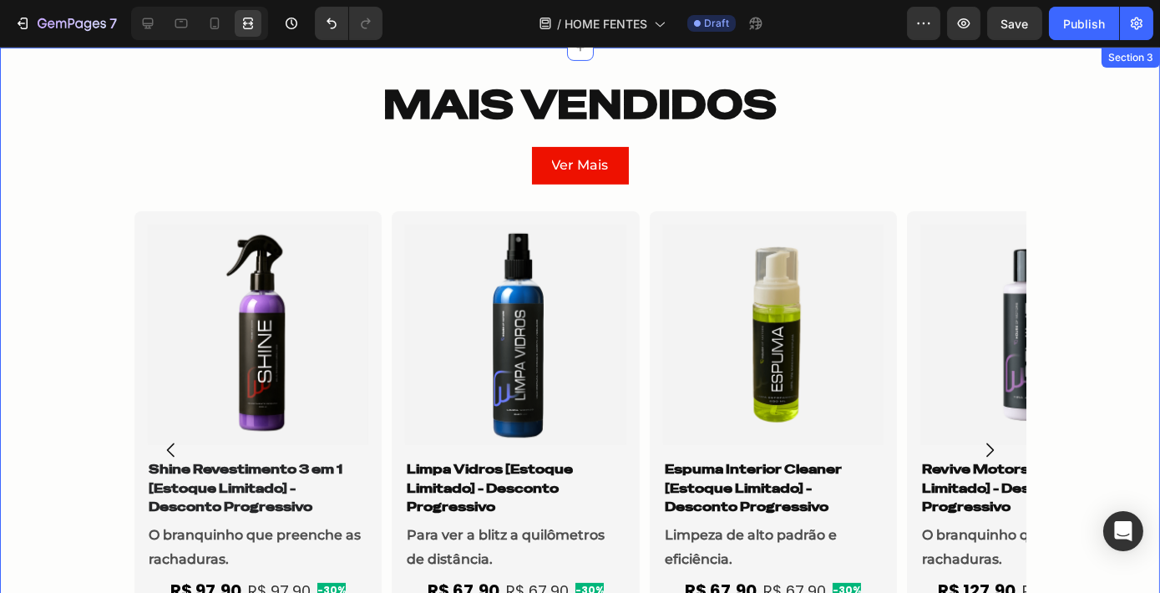
scroll to position [1138, 0]
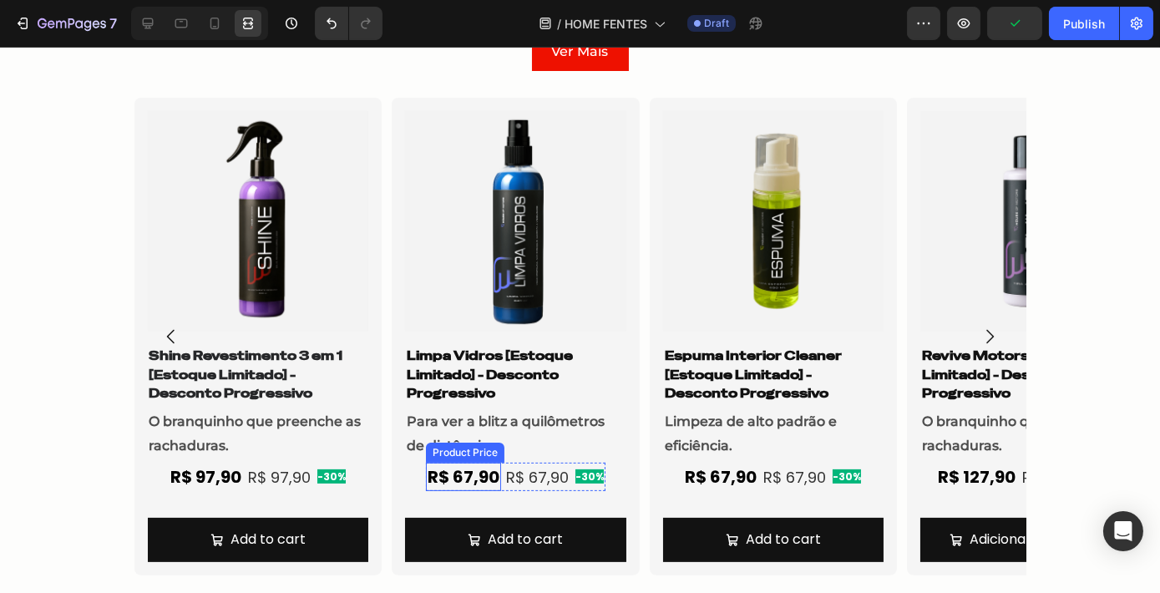
click at [452, 478] on div "R$ 67,90" at bounding box center [463, 477] width 75 height 28
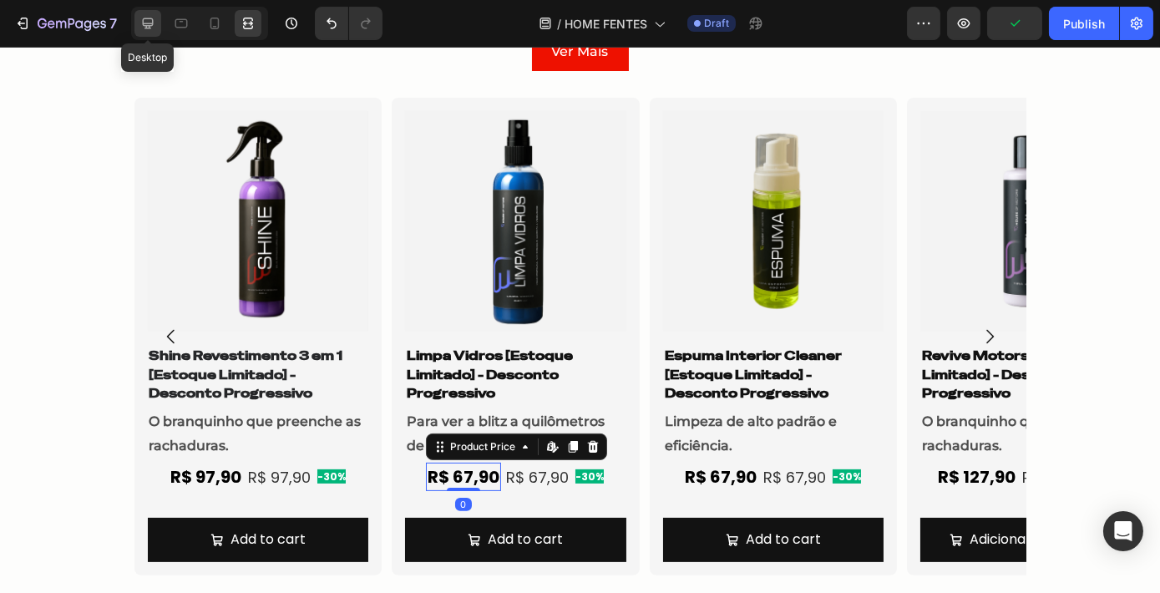
click at [159, 17] on div at bounding box center [147, 23] width 27 height 27
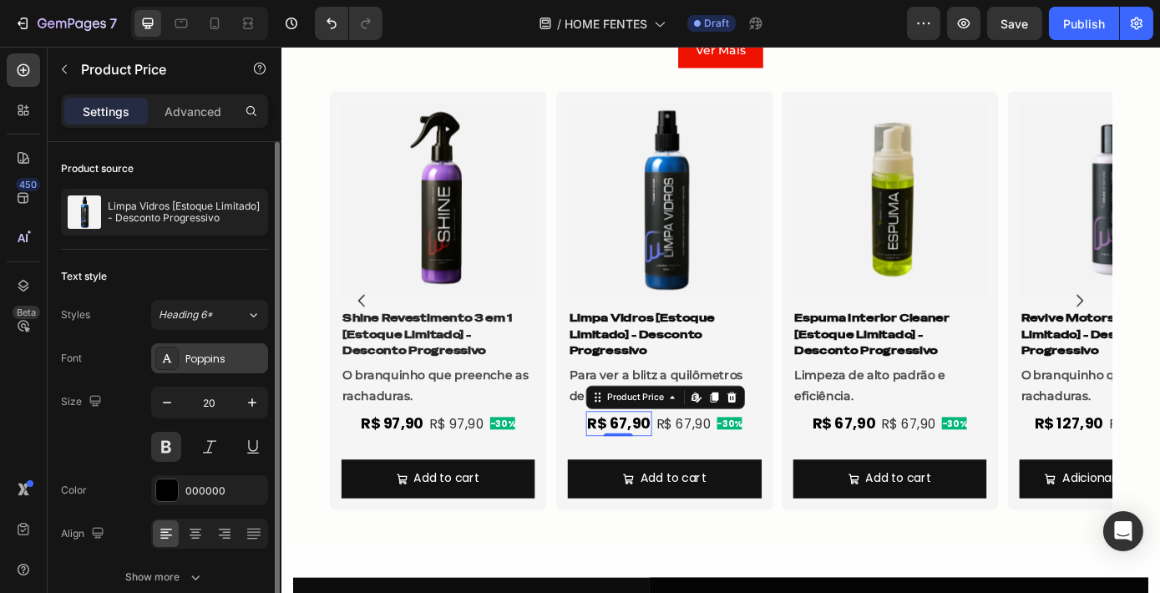
click at [213, 366] on div "Poppins" at bounding box center [209, 358] width 117 height 30
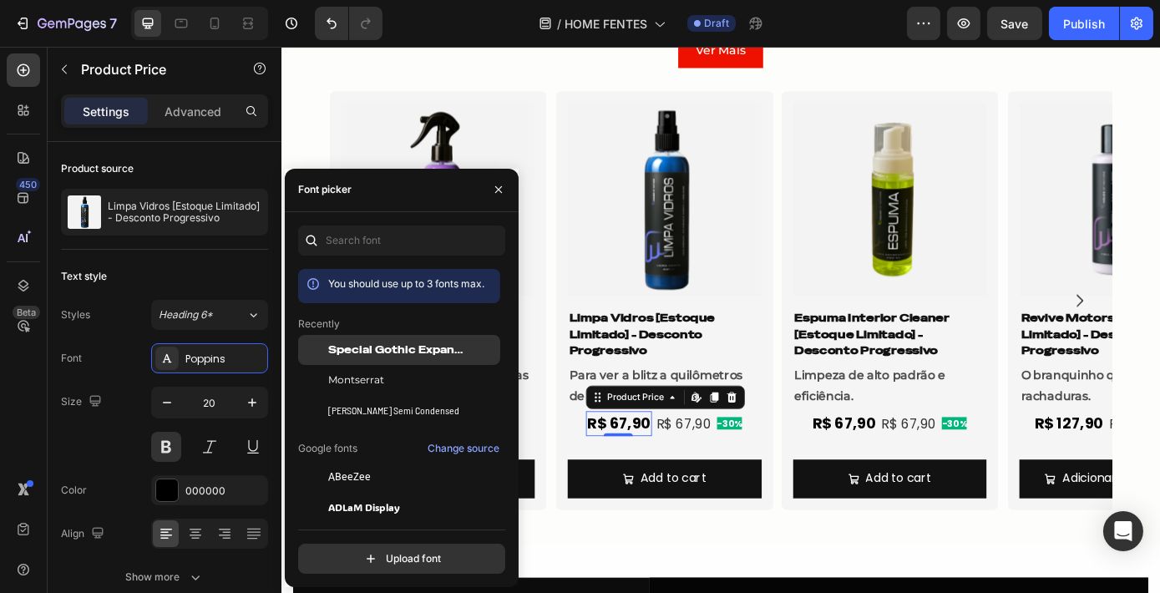
click at [376, 356] on span "Special Gothic Expanded One" at bounding box center [397, 349] width 139 height 15
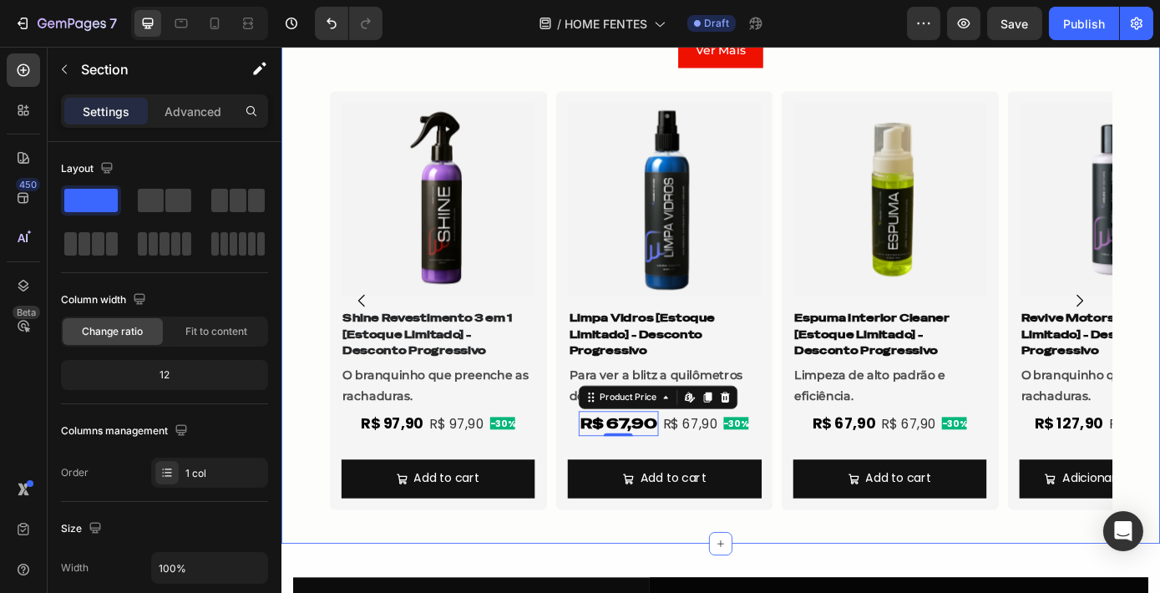
click at [671, 592] on div "MAIS VENDIDOS Heading Row Ver Mais Button Row Product Images Shine Revestimento…" at bounding box center [782, 274] width 1002 height 680
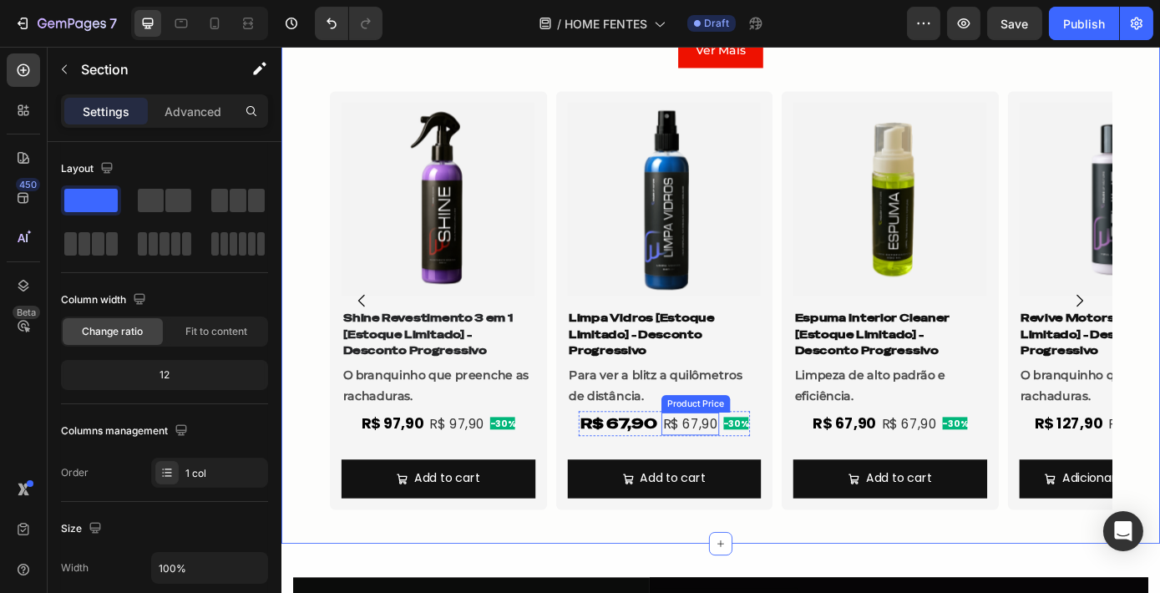
click at [738, 478] on div "R$ 67,90" at bounding box center [747, 477] width 66 height 26
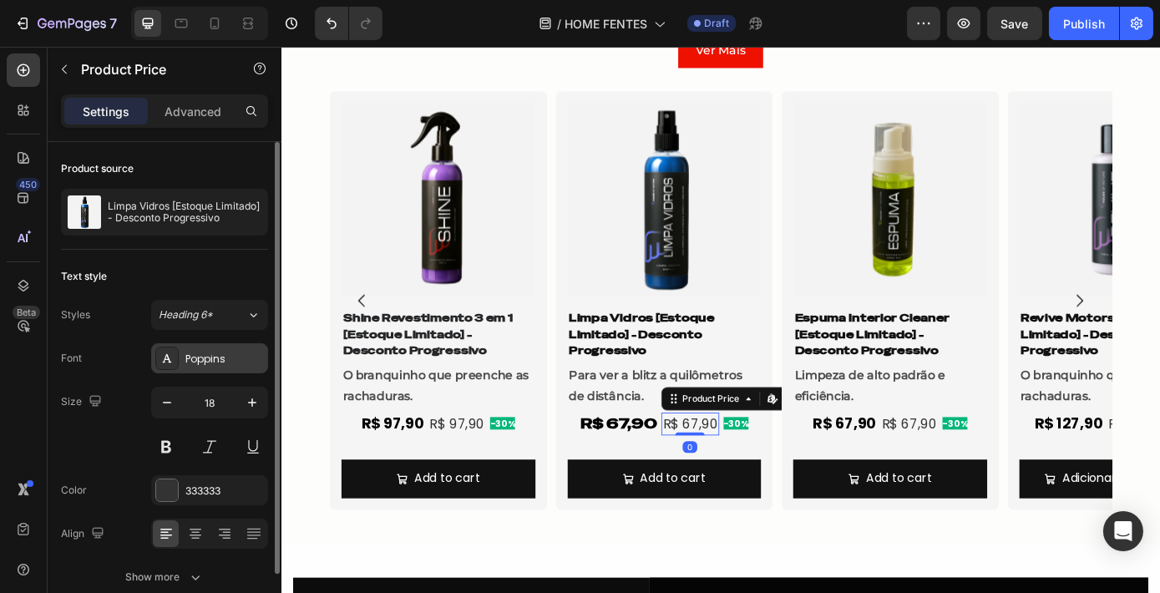
click at [216, 369] on div "Poppins" at bounding box center [209, 358] width 117 height 30
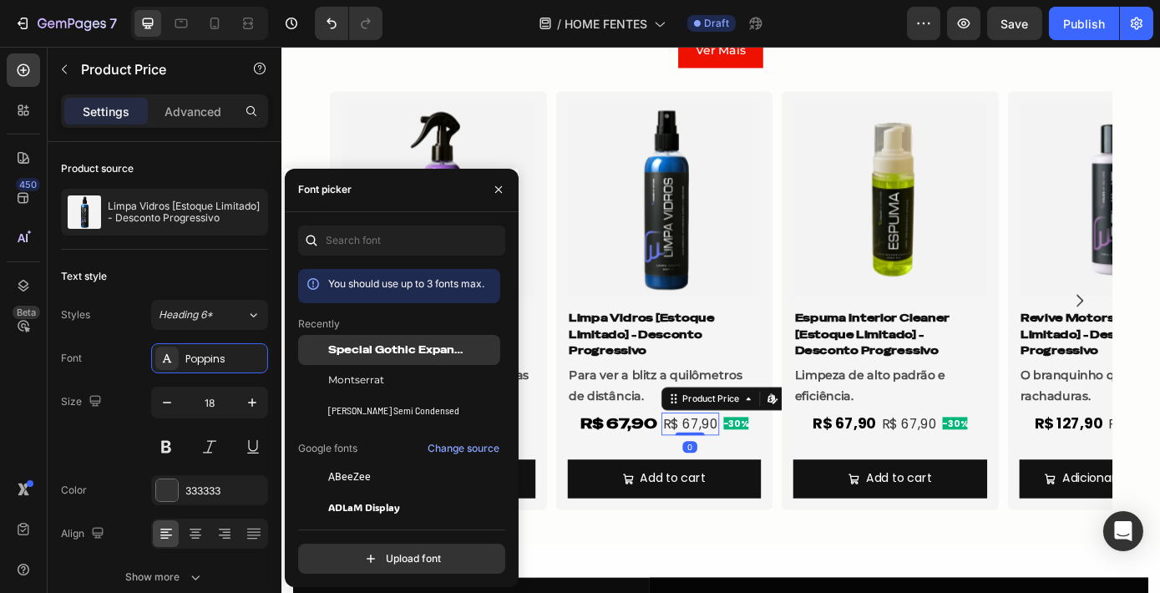
click at [385, 352] on span "Special Gothic Expanded One" at bounding box center [397, 349] width 139 height 15
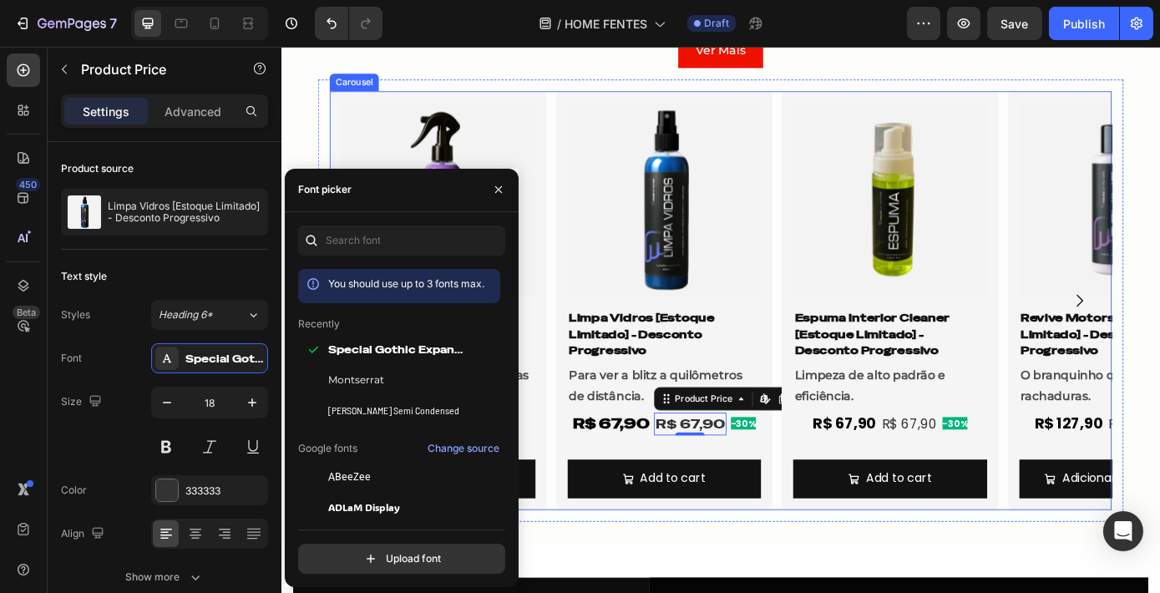
click at [843, 550] on div "Product Images Shine Revestimento 3 em 1 [Estoque Limitado] - Desconto Progress…" at bounding box center [782, 337] width 892 height 478
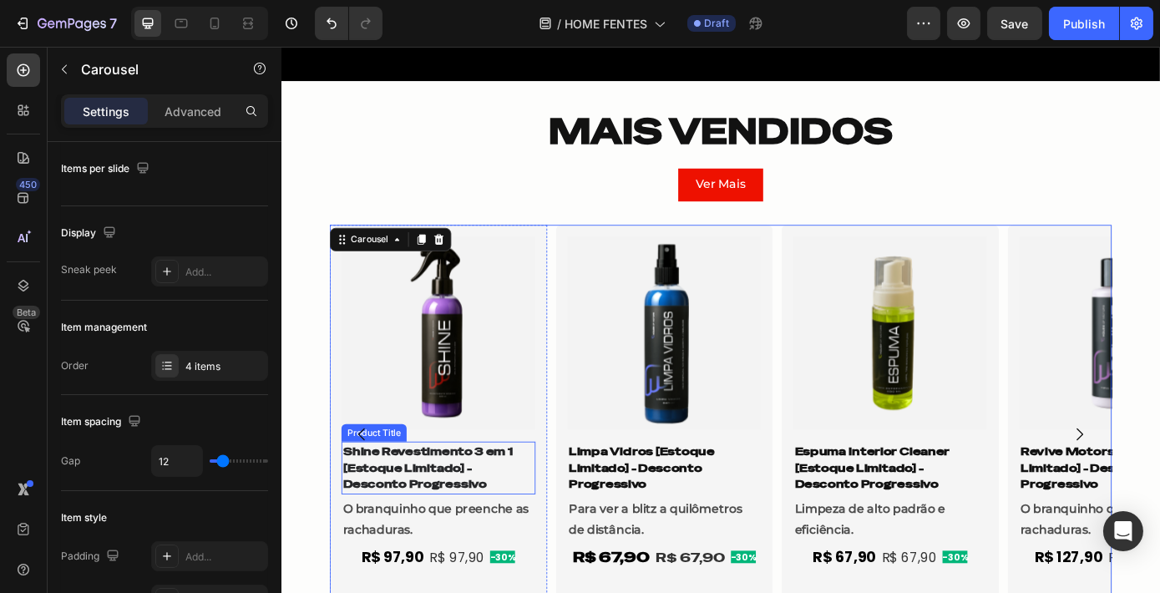
scroll to position [1062, 0]
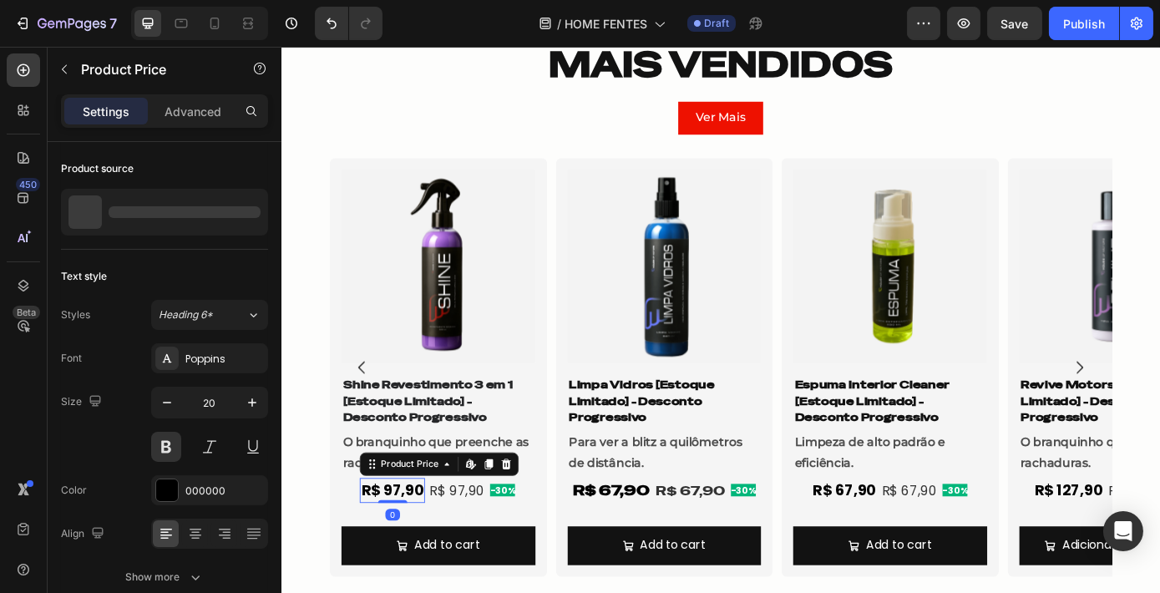
click at [427, 551] on div "R$ 97,90" at bounding box center [407, 552] width 74 height 28
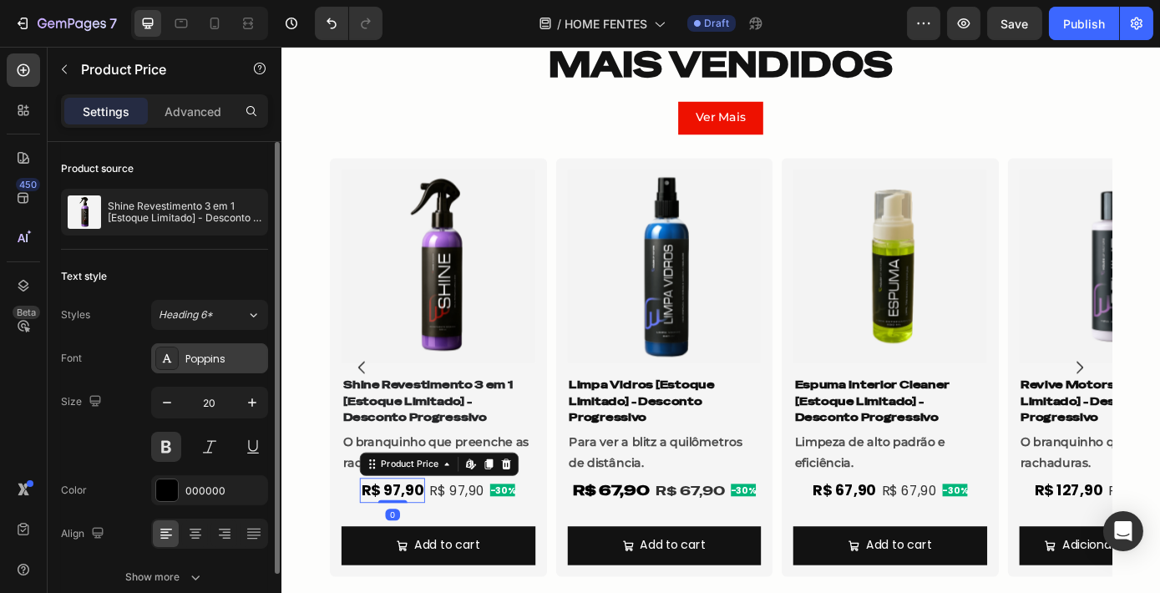
click at [200, 360] on div "Poppins" at bounding box center [224, 358] width 78 height 15
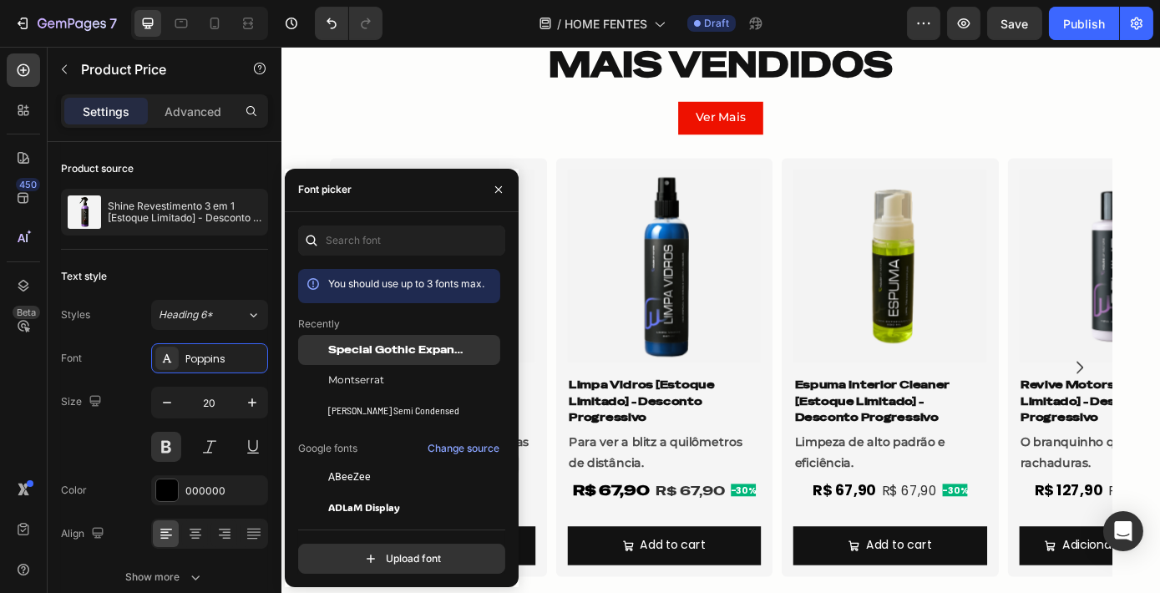
click at [375, 342] on span "Special Gothic Expanded One" at bounding box center [397, 349] width 139 height 15
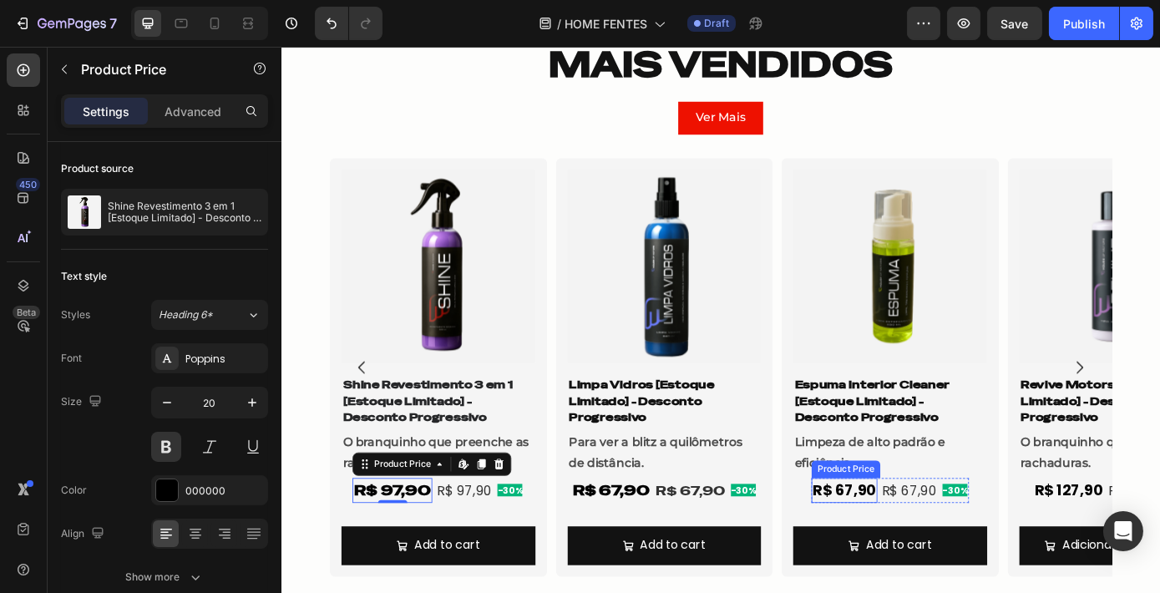
click at [937, 546] on div "R$ 67,90" at bounding box center [922, 552] width 75 height 28
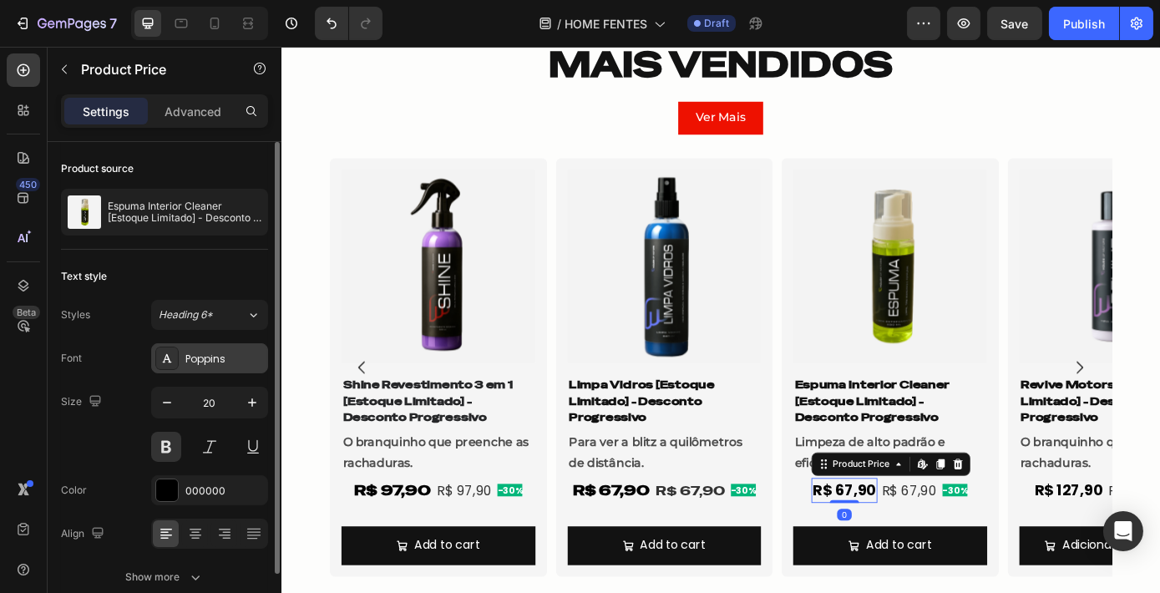
click at [183, 348] on div "Poppins" at bounding box center [209, 358] width 117 height 30
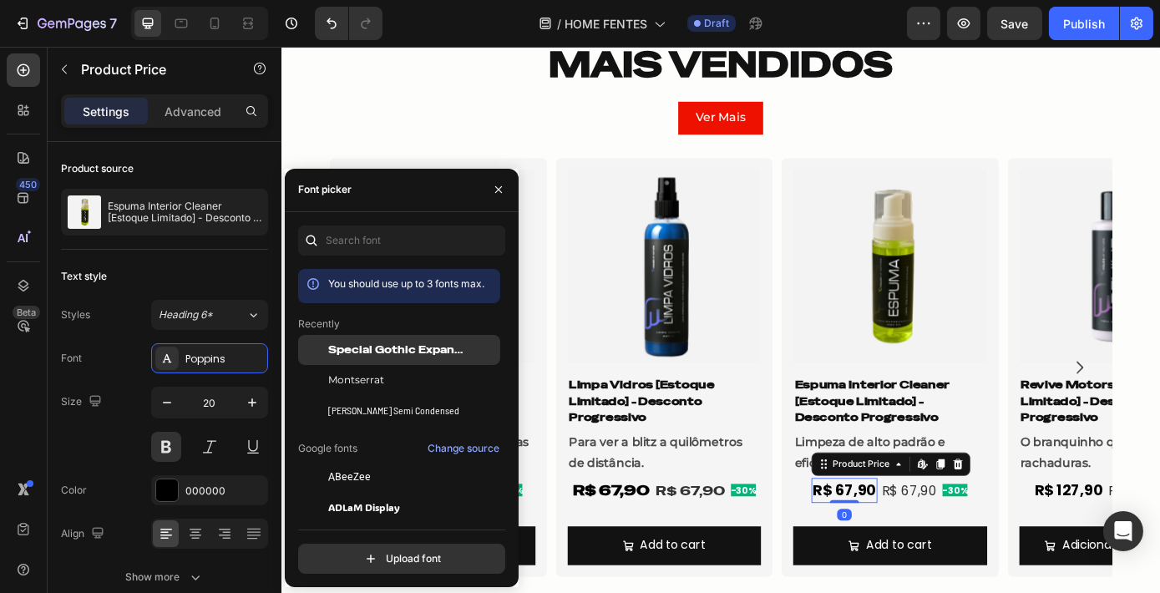
click at [331, 345] on span "Special Gothic Expanded One" at bounding box center [397, 349] width 139 height 15
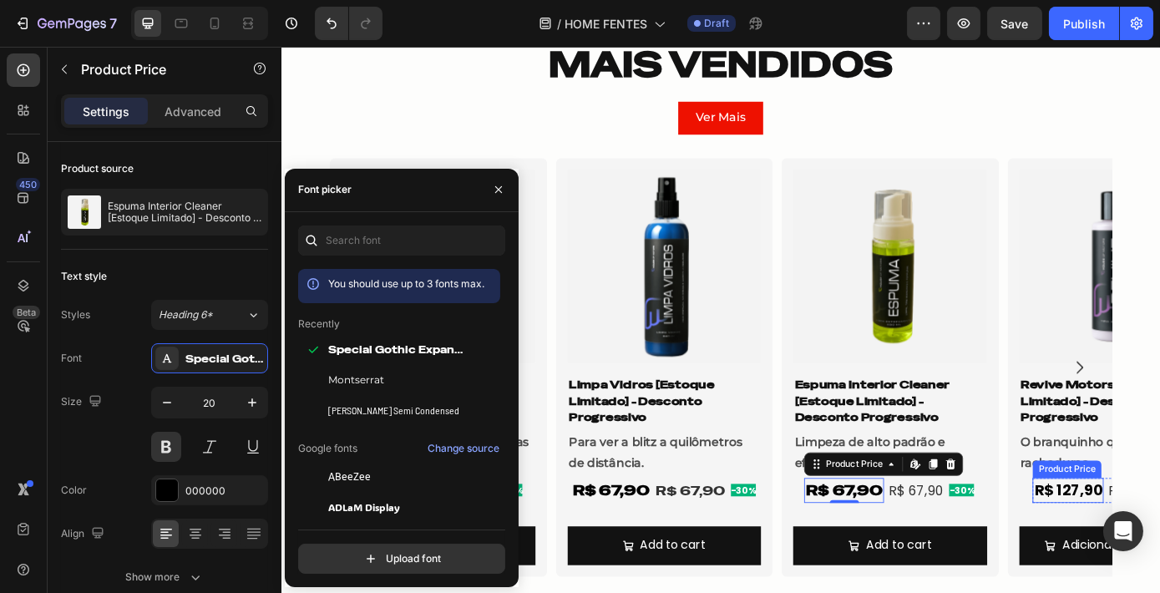
click at [1158, 553] on div "R$ 127,90" at bounding box center [1177, 552] width 81 height 28
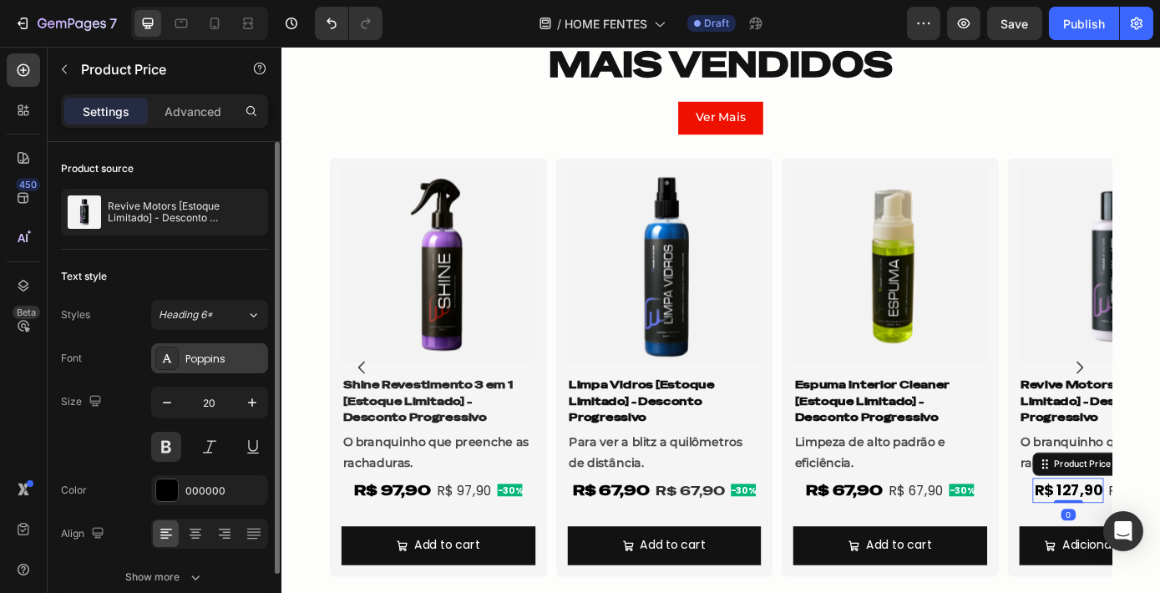
click at [205, 359] on div "Poppins" at bounding box center [224, 358] width 78 height 15
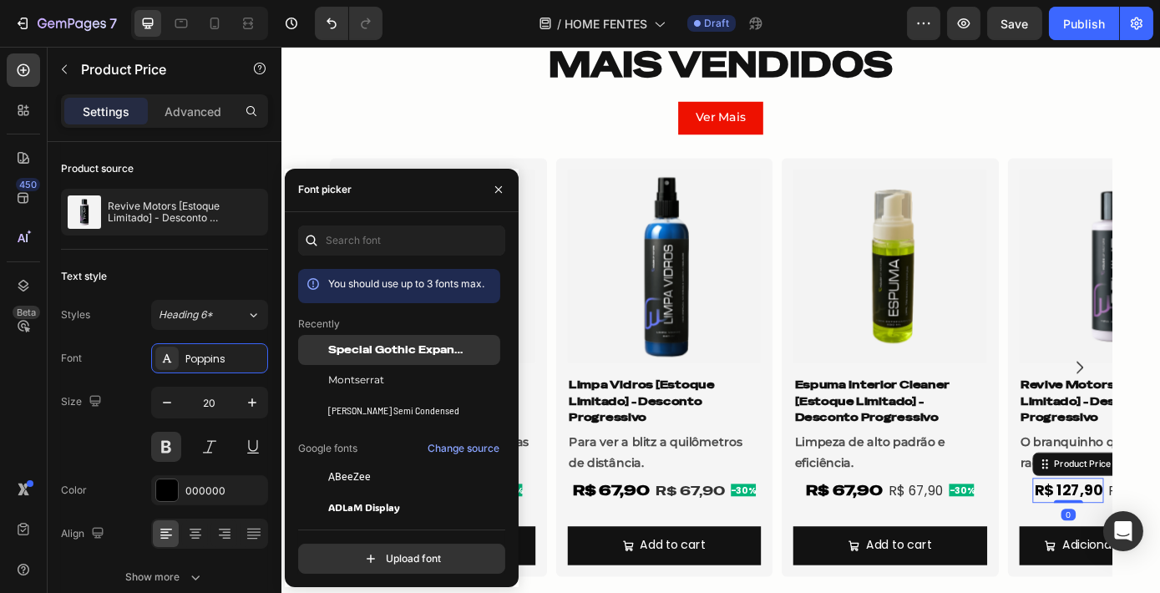
click at [370, 346] on span "Special Gothic Expanded One" at bounding box center [397, 349] width 139 height 15
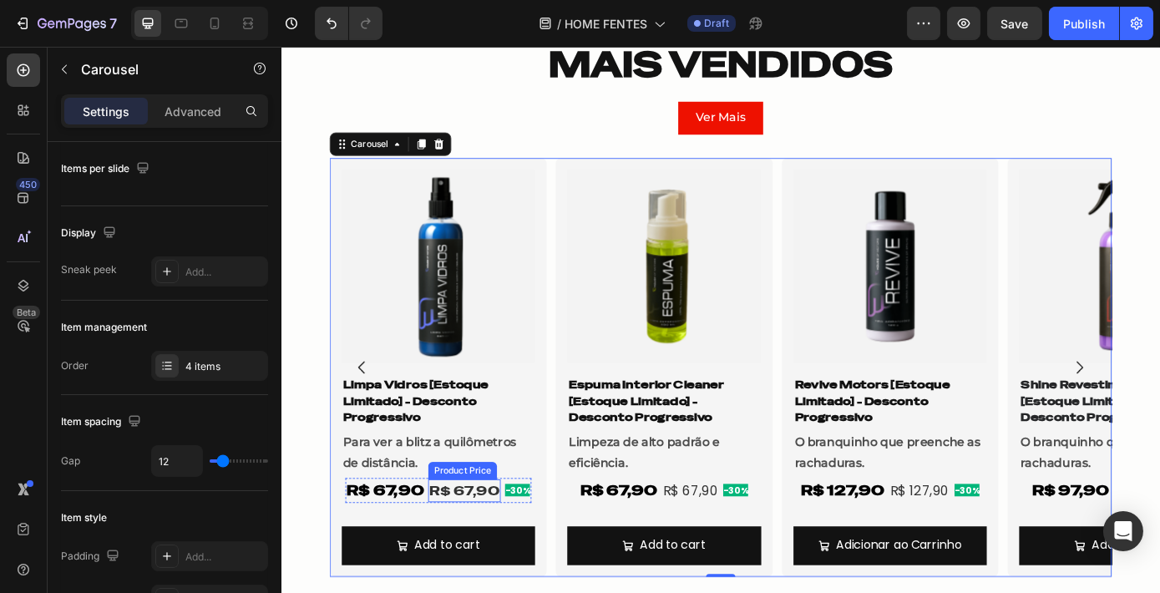
click at [473, 547] on div "R$ 67,90" at bounding box center [488, 553] width 83 height 26
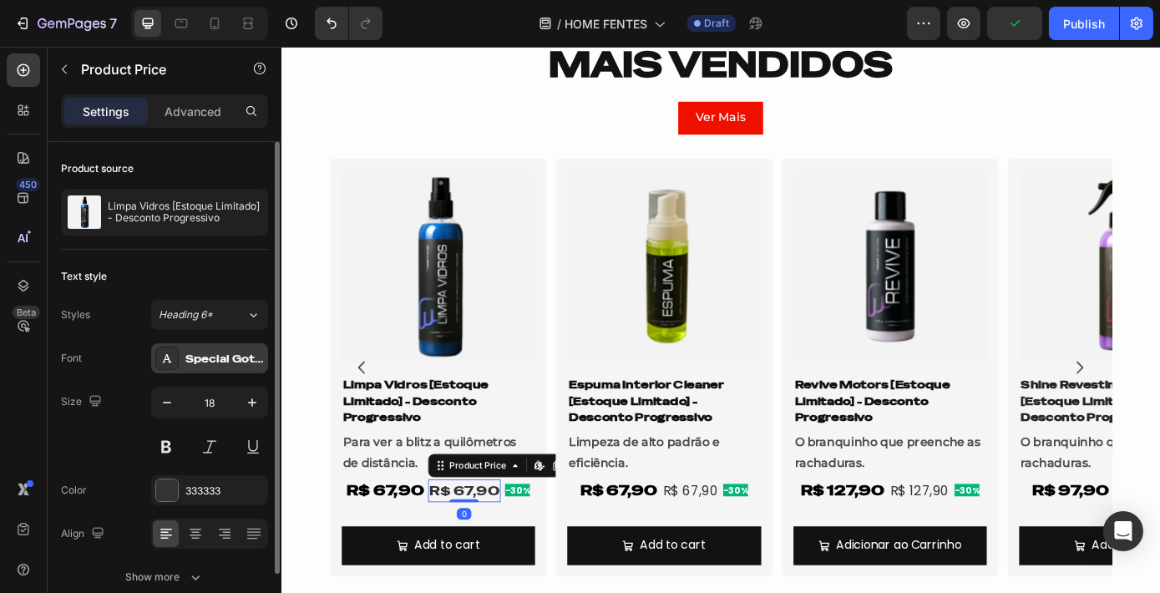
click at [192, 366] on div "Special Gothic Expanded One" at bounding box center [209, 358] width 117 height 30
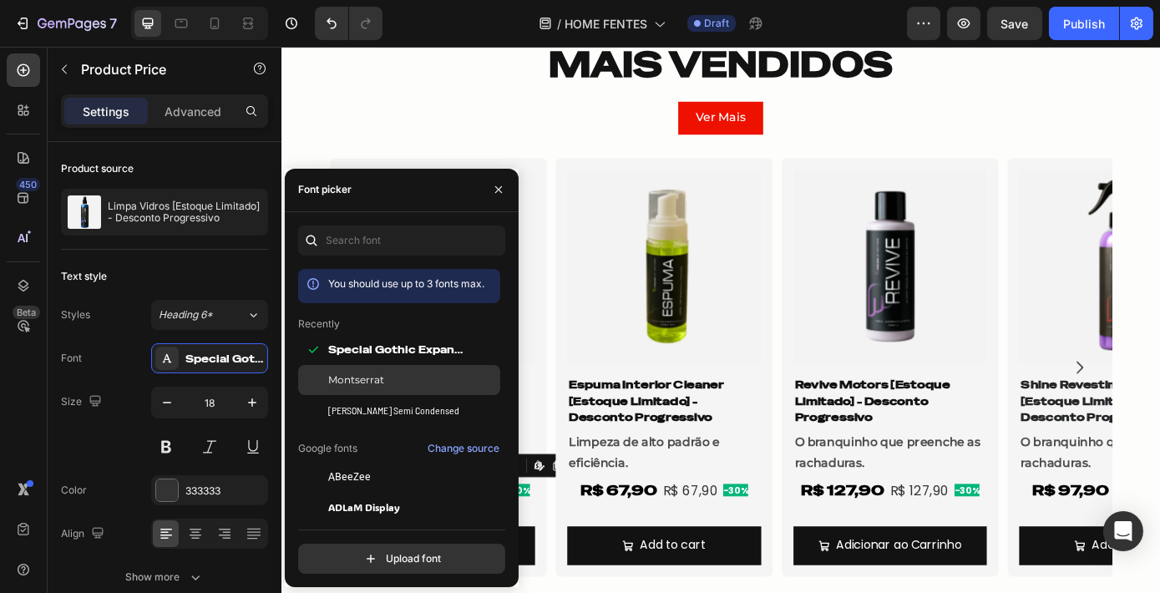
click at [372, 380] on span "Montserrat" at bounding box center [356, 379] width 56 height 15
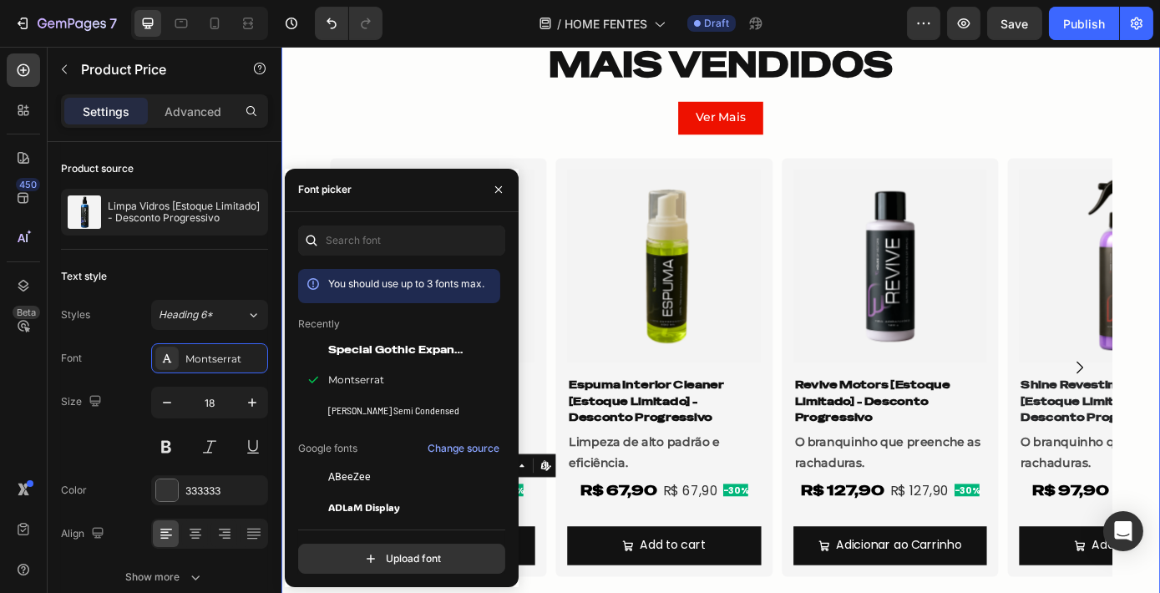
click at [1159, 448] on div "MAIS VENDIDOS Heading Row Ver Mais Button Row Product Images Shine Revestimento…" at bounding box center [782, 349] width 1002 height 629
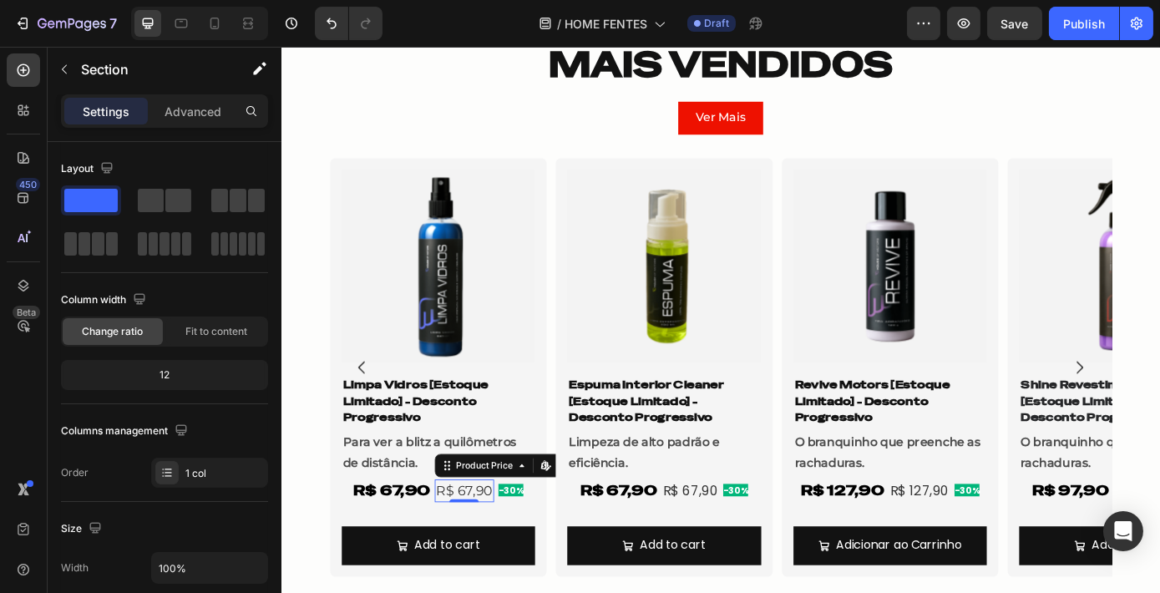
click at [507, 551] on div "R$ 67,90" at bounding box center [489, 553] width 68 height 26
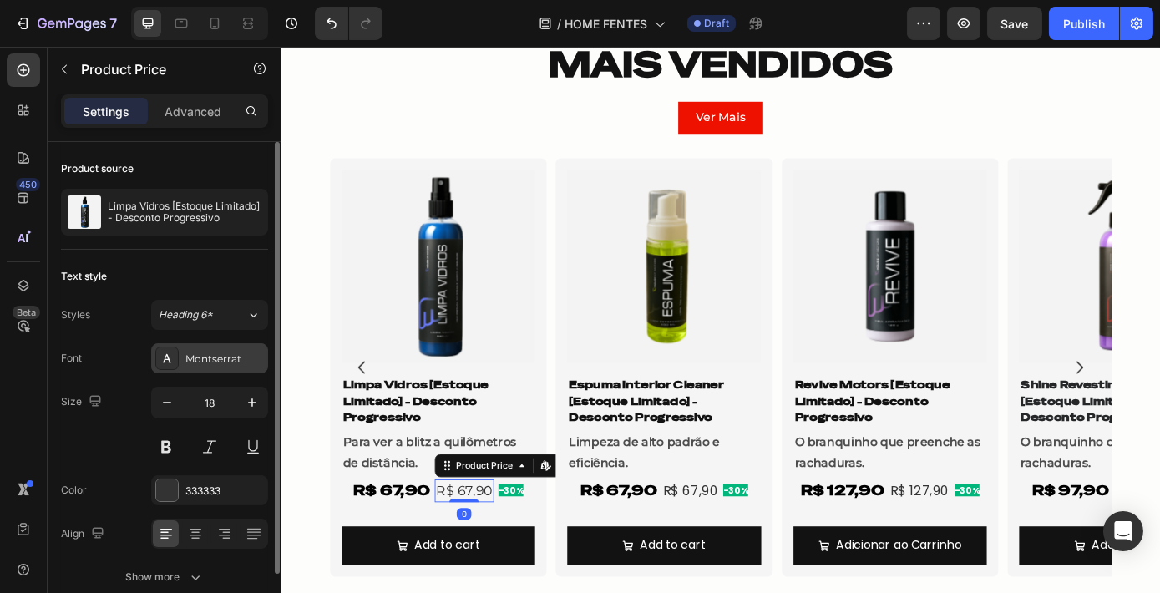
click at [207, 355] on div "Montserrat" at bounding box center [224, 358] width 78 height 15
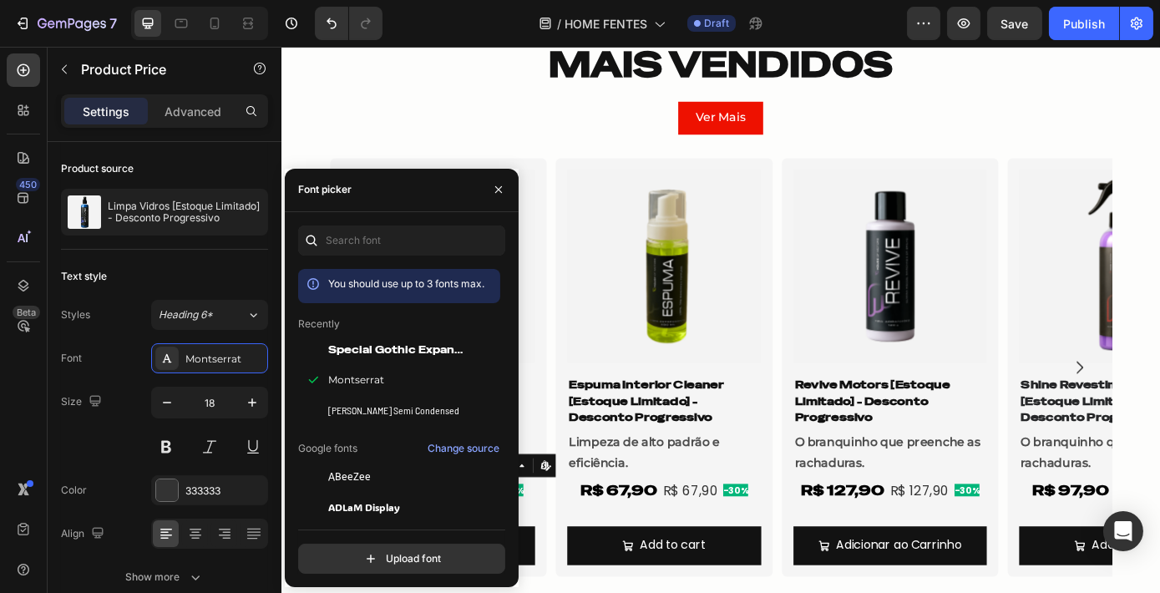
click at [402, 255] on div "You should use up to 3 fonts max. Recently Special Gothic Expanded One [PERSON_…" at bounding box center [401, 399] width 207 height 348
click at [402, 244] on input "text" at bounding box center [401, 240] width 207 height 30
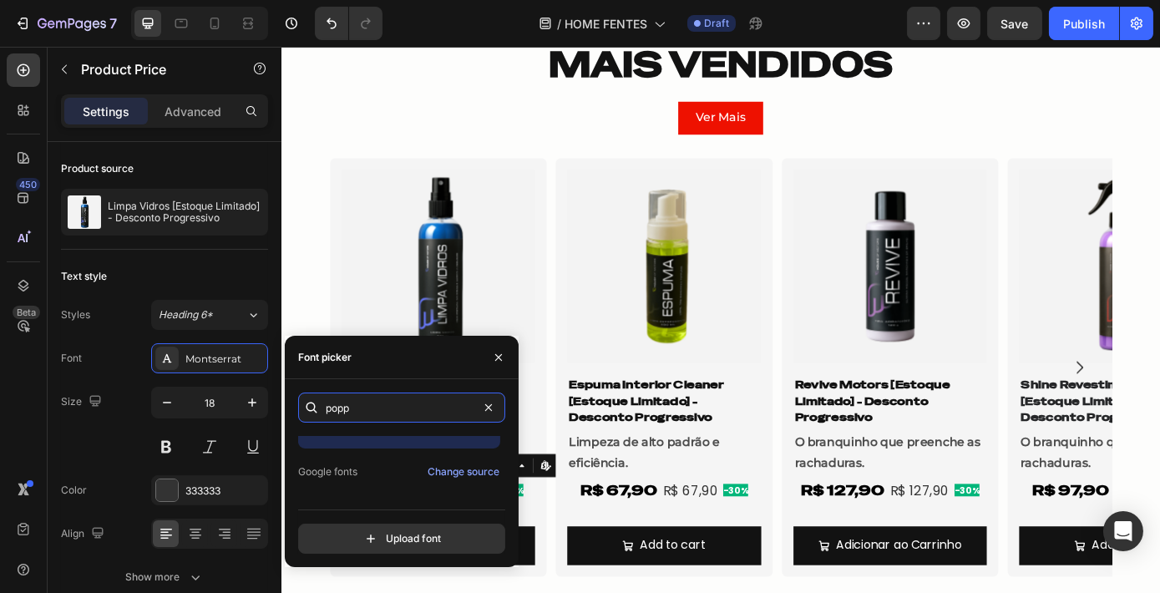
scroll to position [40, 0]
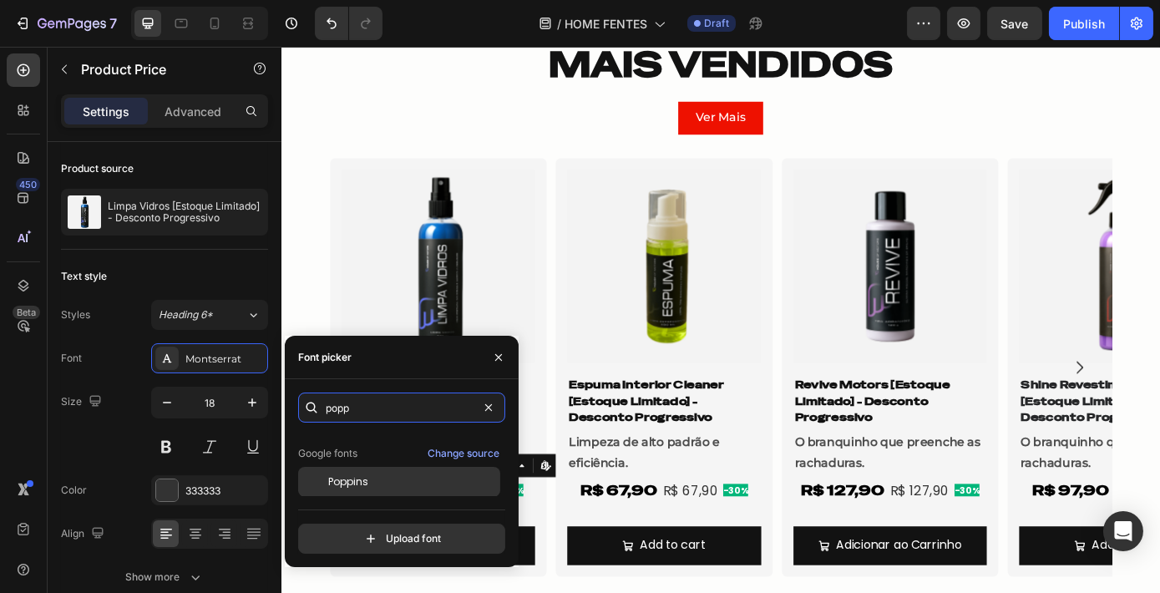
type input "popp"
click at [382, 481] on div "Poppins" at bounding box center [412, 481] width 169 height 15
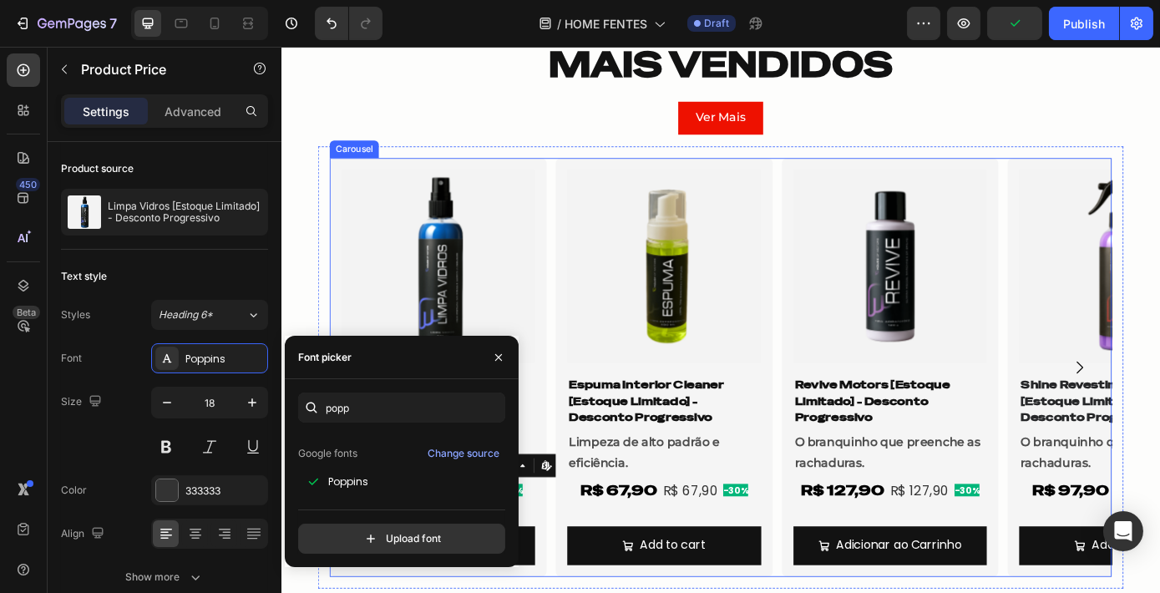
click at [839, 431] on div "Product Images Shine Revestimento 3 em 1 [Estoque Limitado] - Desconto Progress…" at bounding box center [782, 413] width 892 height 478
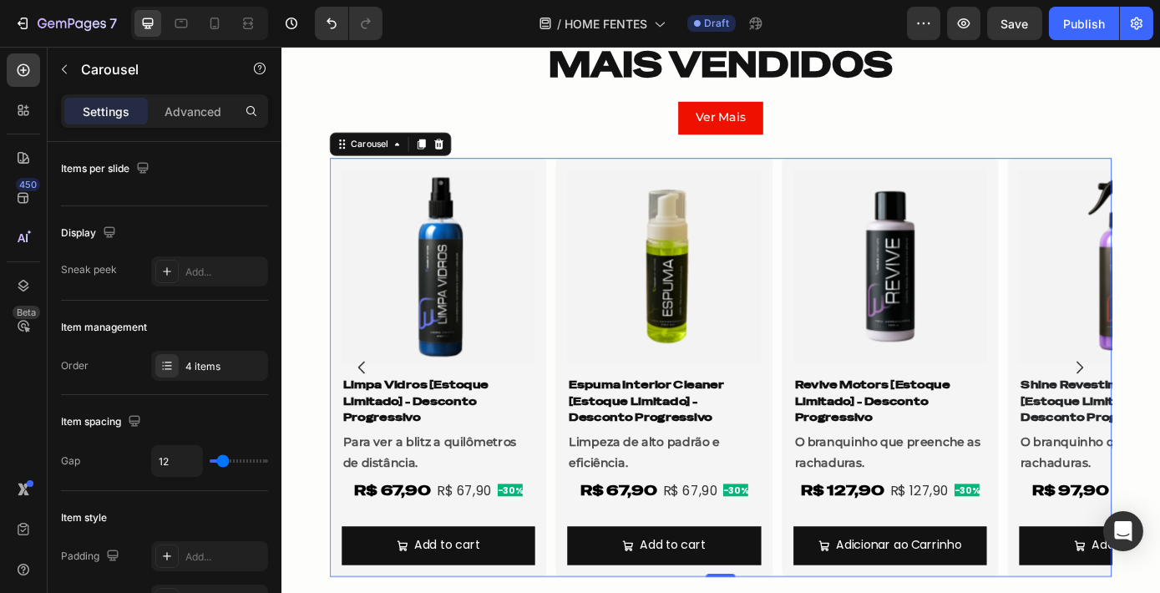
click at [368, 412] on icon "Carousel Back Arrow" at bounding box center [372, 412] width 20 height 20
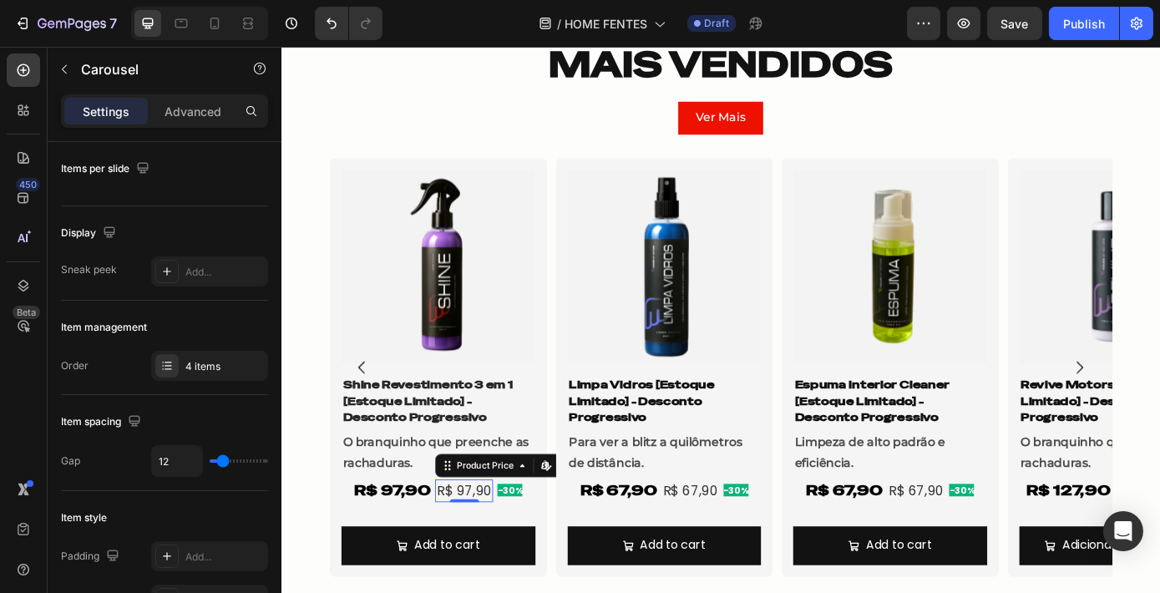
click at [486, 556] on div "R$ 97,90" at bounding box center [489, 553] width 66 height 26
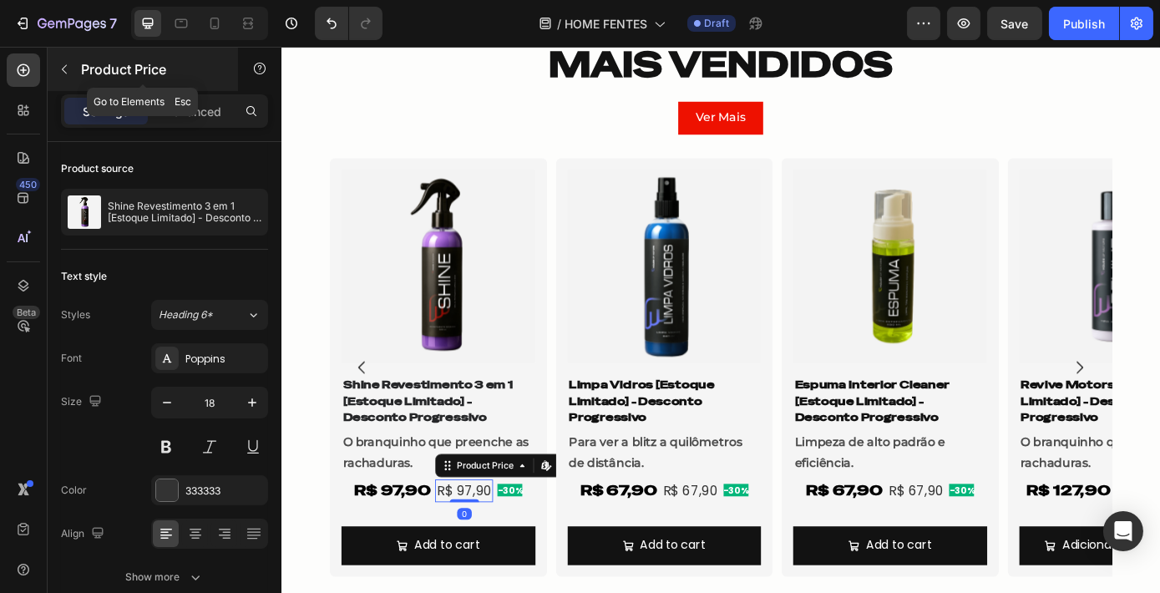
click at [78, 58] on div "Product Price" at bounding box center [143, 69] width 190 height 43
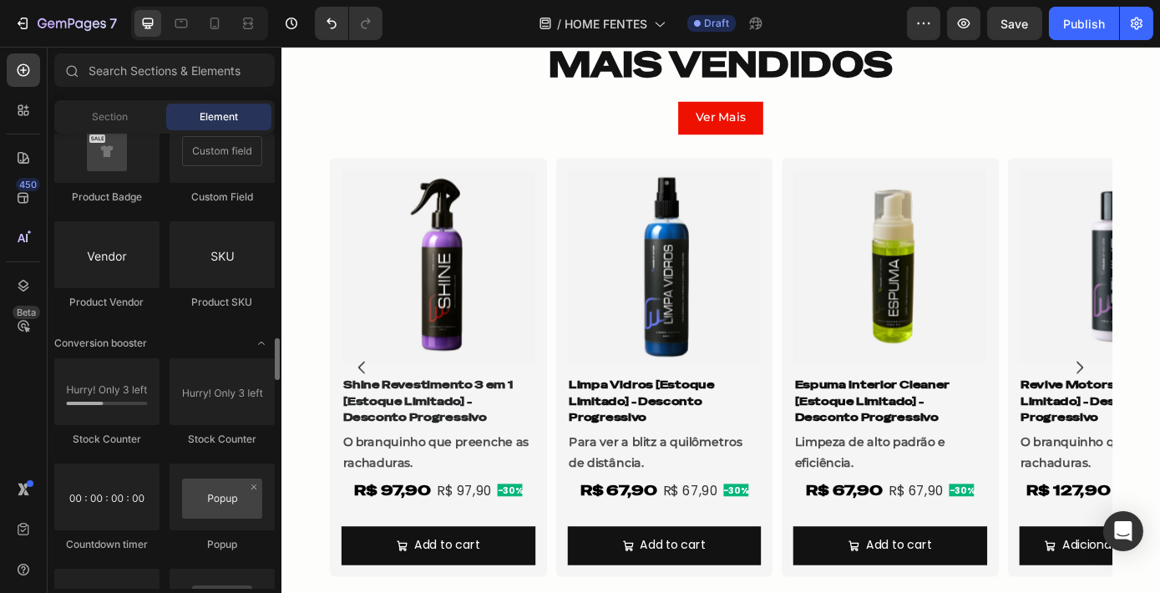
scroll to position [3051, 0]
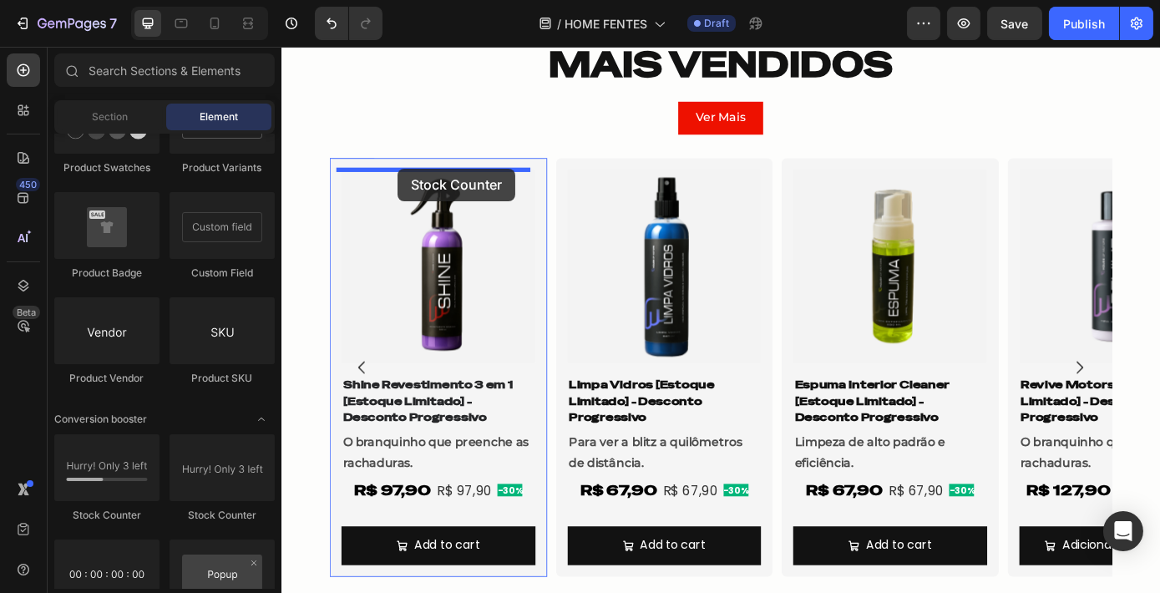
drag, startPoint x: 385, startPoint y: 519, endPoint x: 412, endPoint y: 185, distance: 335.1
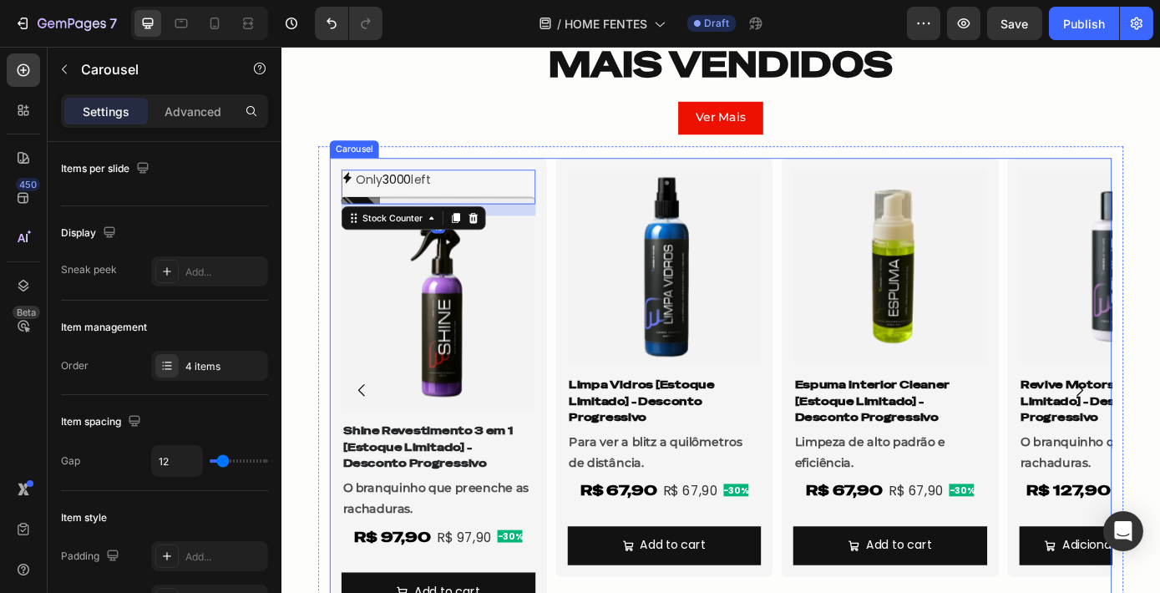
click at [585, 348] on div "Only 3000 left Stock Counter 16 Product Images Shine Revestimento 3 em 1 [Estoq…" at bounding box center [782, 439] width 892 height 530
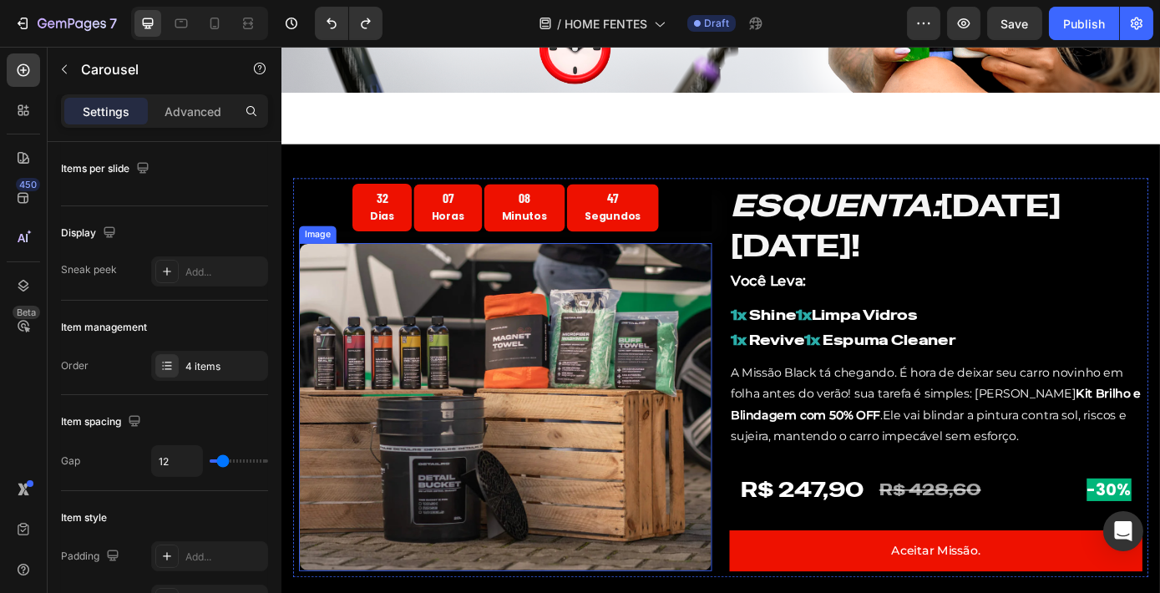
scroll to position [455, 0]
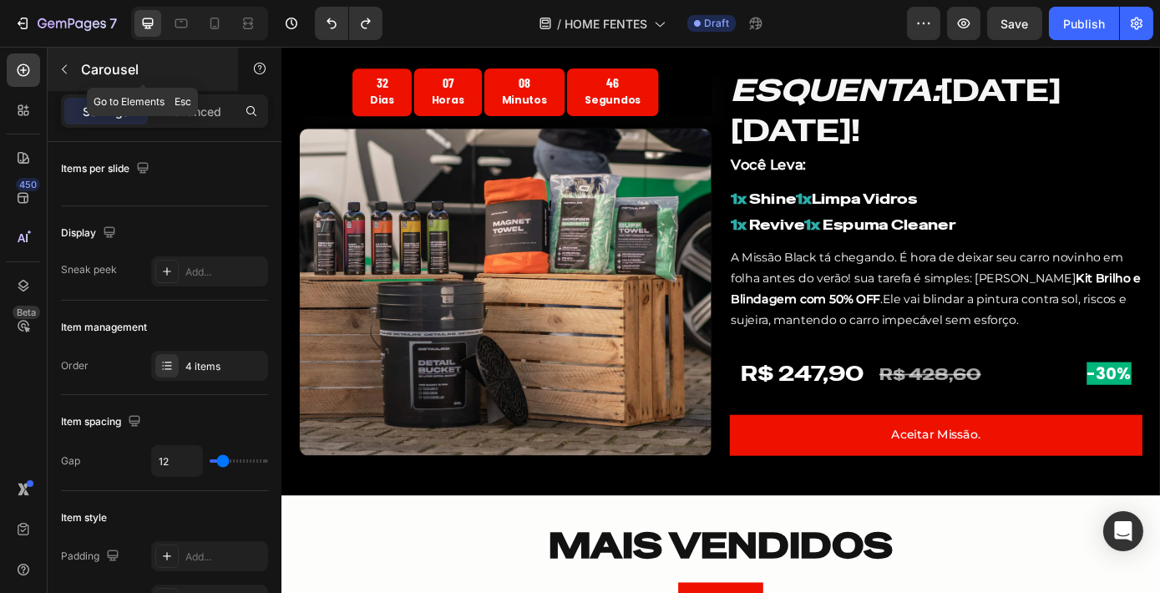
click at [58, 65] on icon "button" at bounding box center [64, 69] width 13 height 13
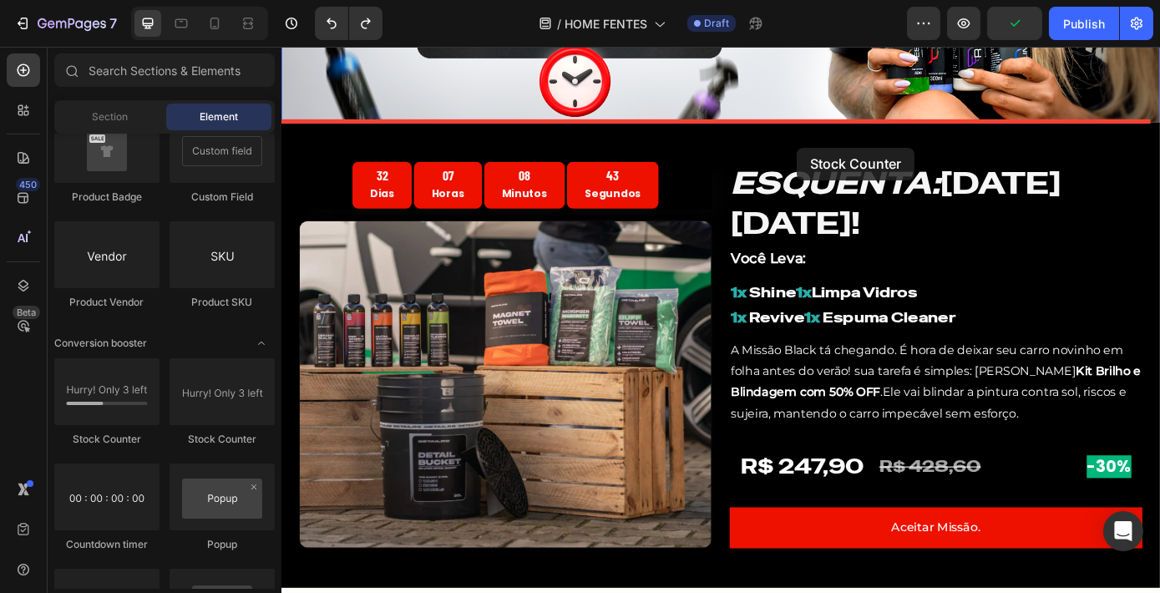
scroll to position [301, 0]
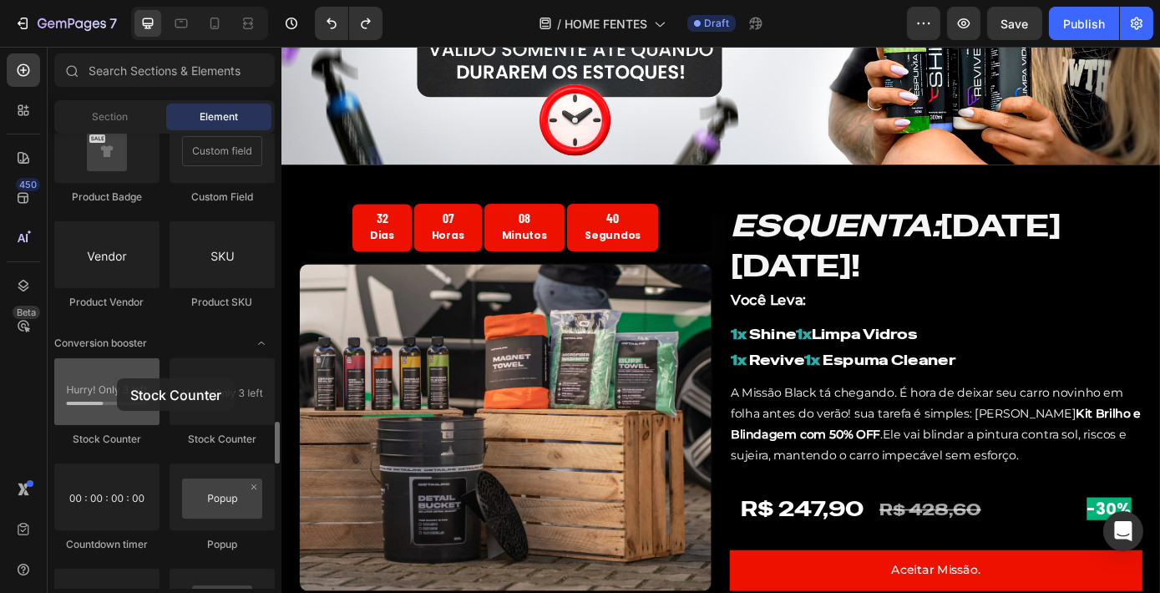
drag, startPoint x: 112, startPoint y: 412, endPoint x: 129, endPoint y: 388, distance: 29.4
click at [117, 379] on div at bounding box center [106, 391] width 105 height 67
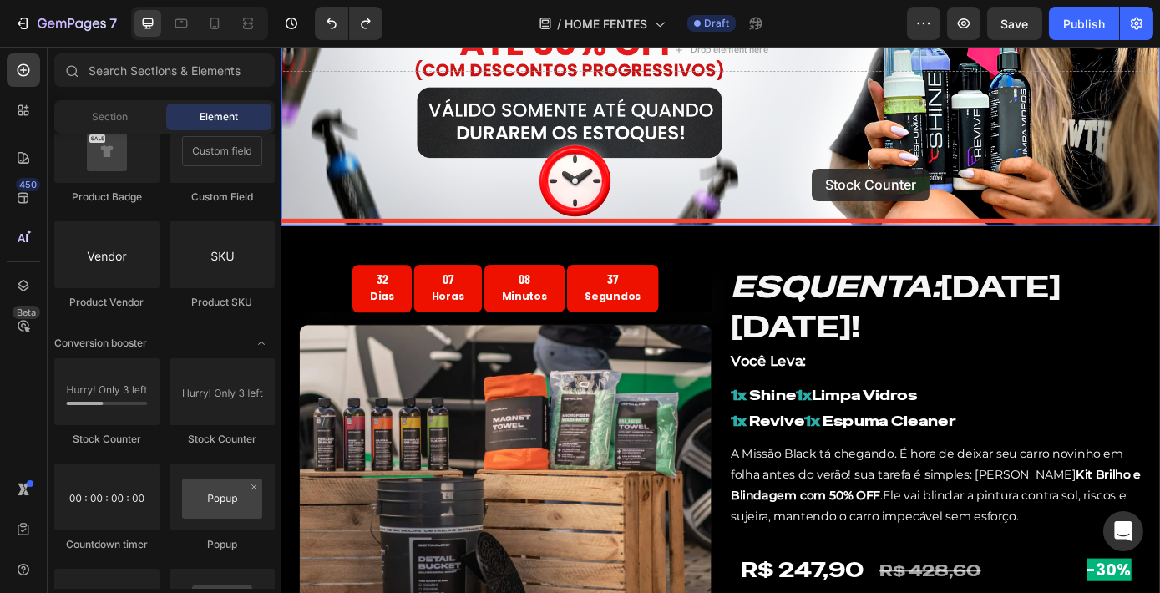
scroll to position [207, 0]
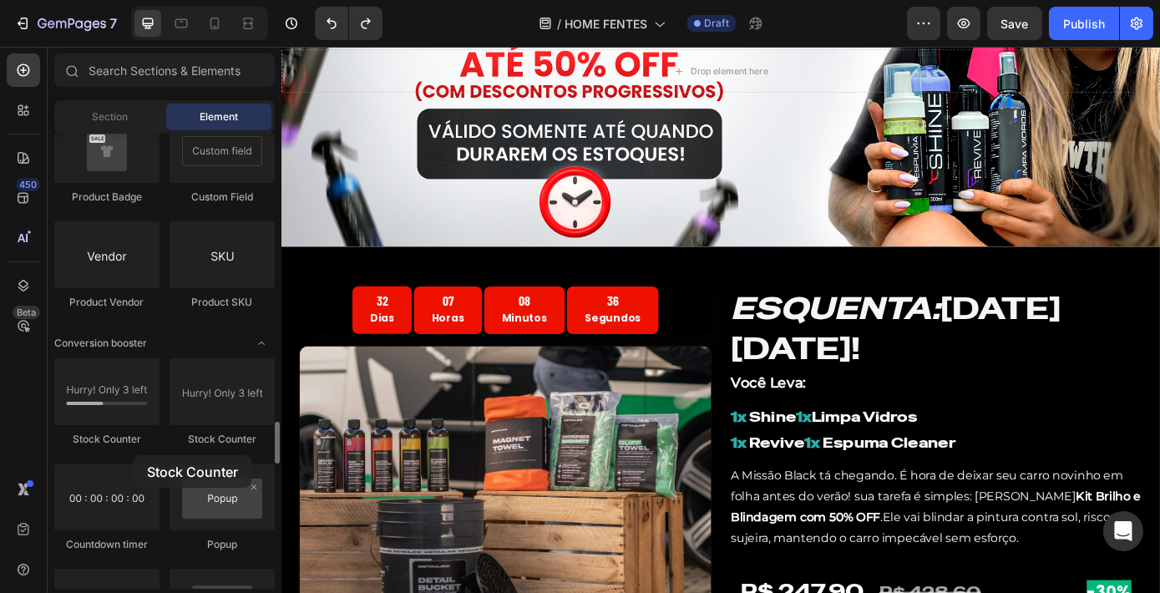
drag, startPoint x: 174, startPoint y: 388, endPoint x: 142, endPoint y: 462, distance: 80.4
click at [134, 456] on div "Stock Counter Stock Counter Countdown timer Popup Delivery Date Product Bundle …" at bounding box center [164, 582] width 220 height 449
click at [255, 28] on icon at bounding box center [248, 23] width 17 height 17
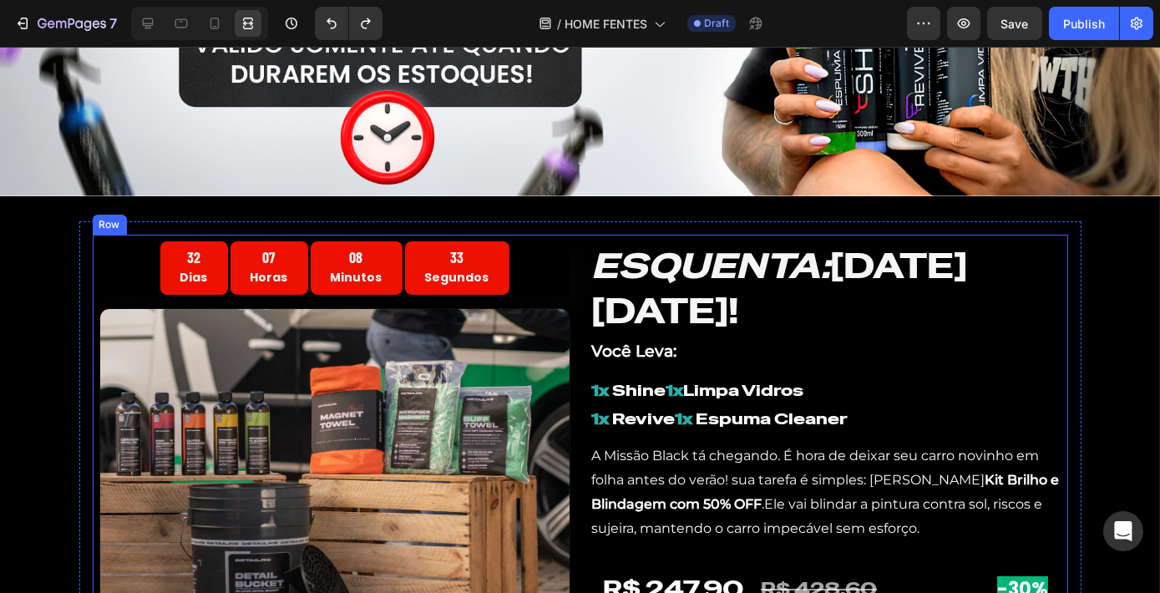
scroll to position [359, 0]
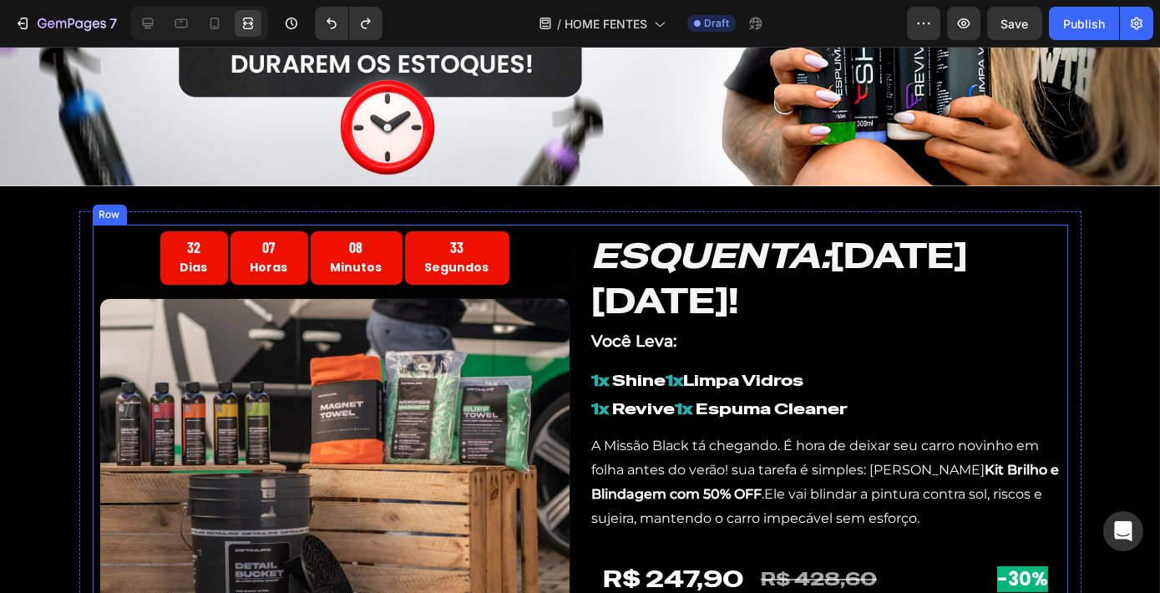
click at [578, 372] on div "32 Dias 07 Horas 08 Minutos 33 Segundos Countdown Timer Image ESQUENTA: [DATE][…" at bounding box center [580, 452] width 975 height 455
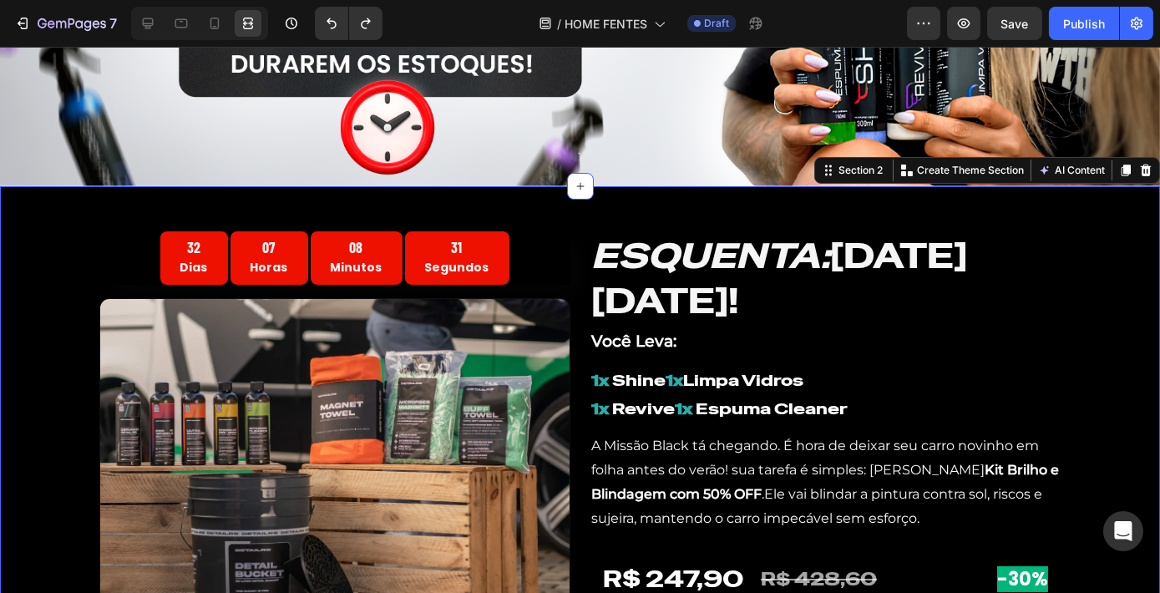
click at [1110, 308] on div "32 Dias 07 Horas 08 Minutos 31 Segundos Countdown Timer Image ESQUENTA: [DATE][…" at bounding box center [580, 452] width 1160 height 482
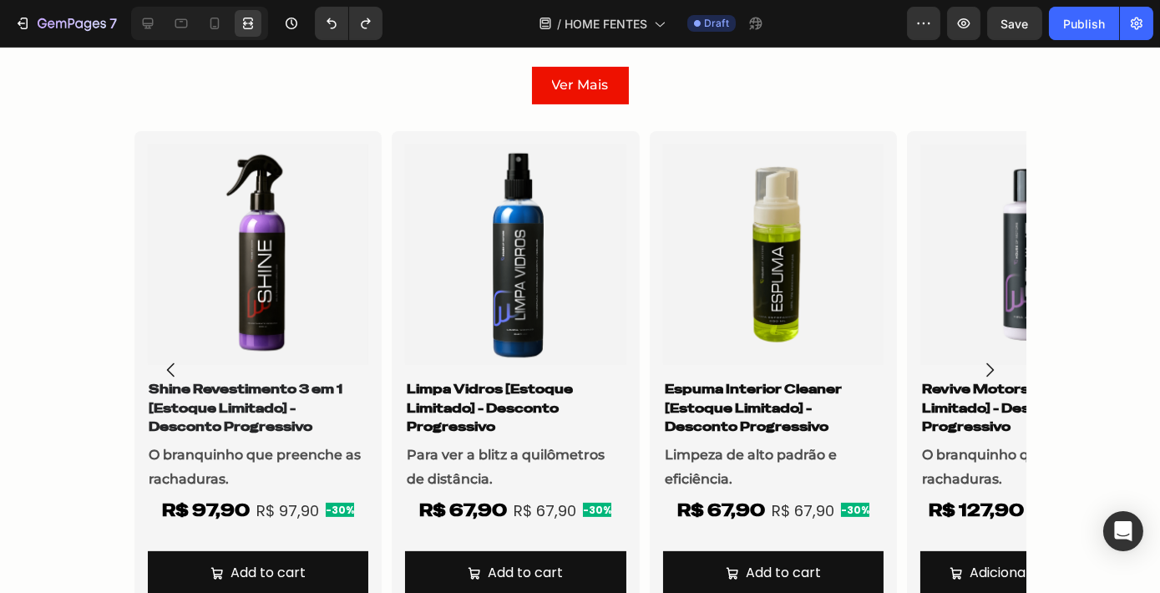
scroll to position [1118, 0]
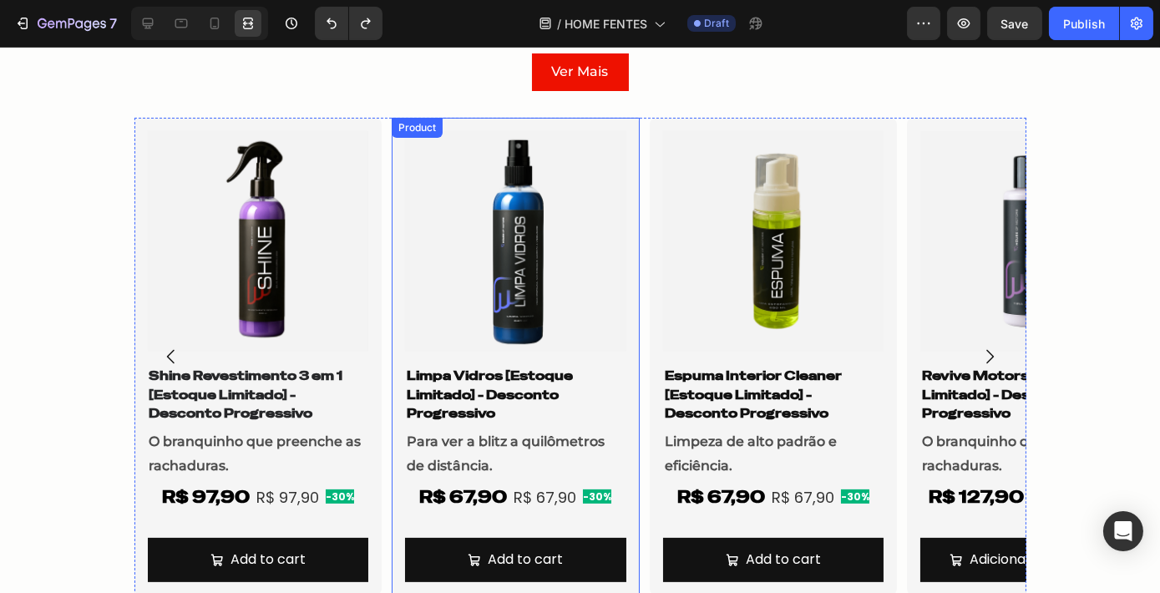
click at [302, 286] on img at bounding box center [258, 241] width 221 height 221
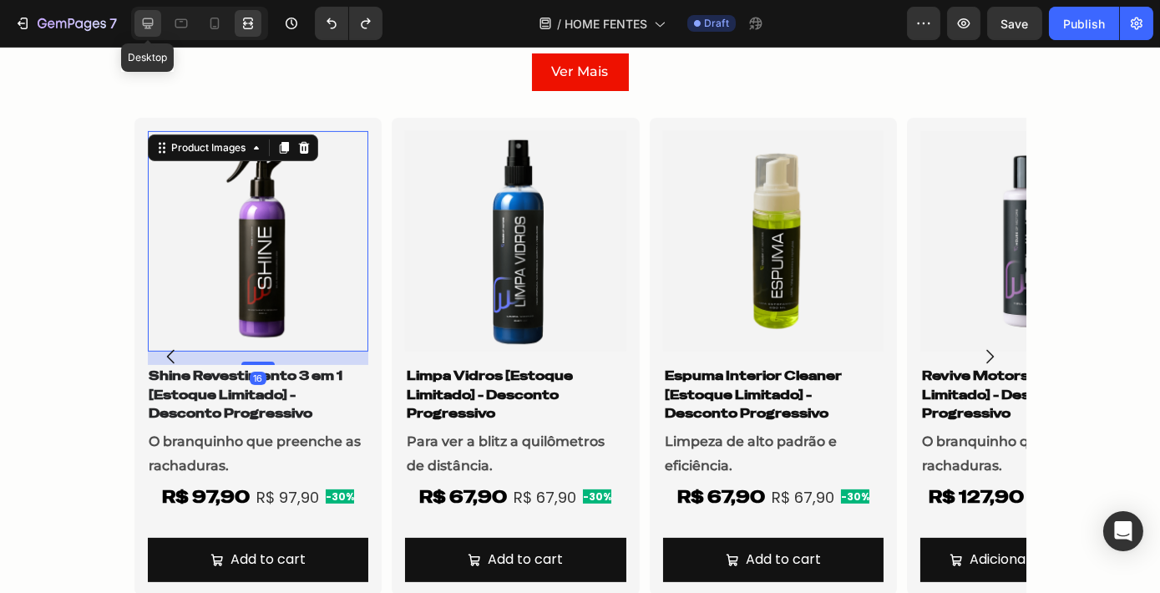
click at [144, 28] on icon at bounding box center [148, 23] width 11 height 11
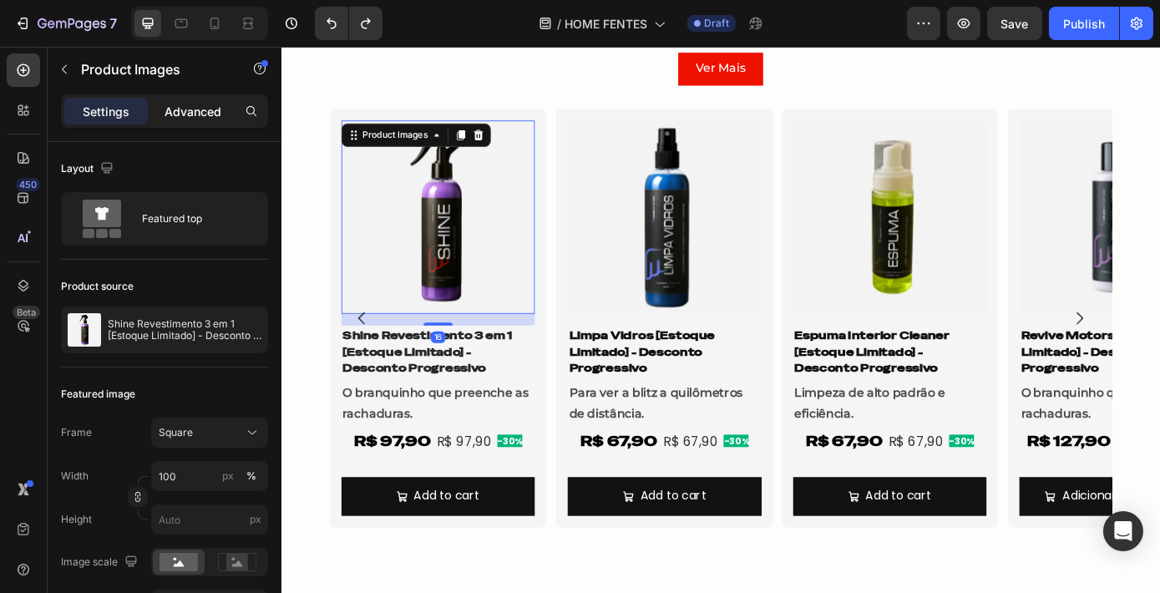
click at [206, 114] on p "Advanced" at bounding box center [192, 112] width 57 height 18
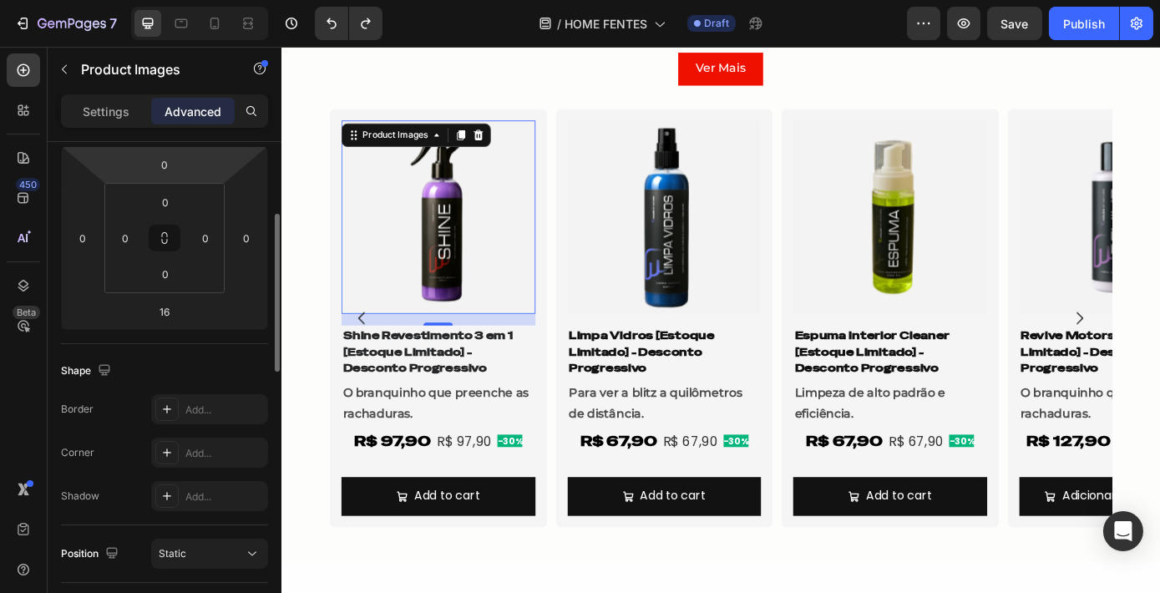
scroll to position [379, 0]
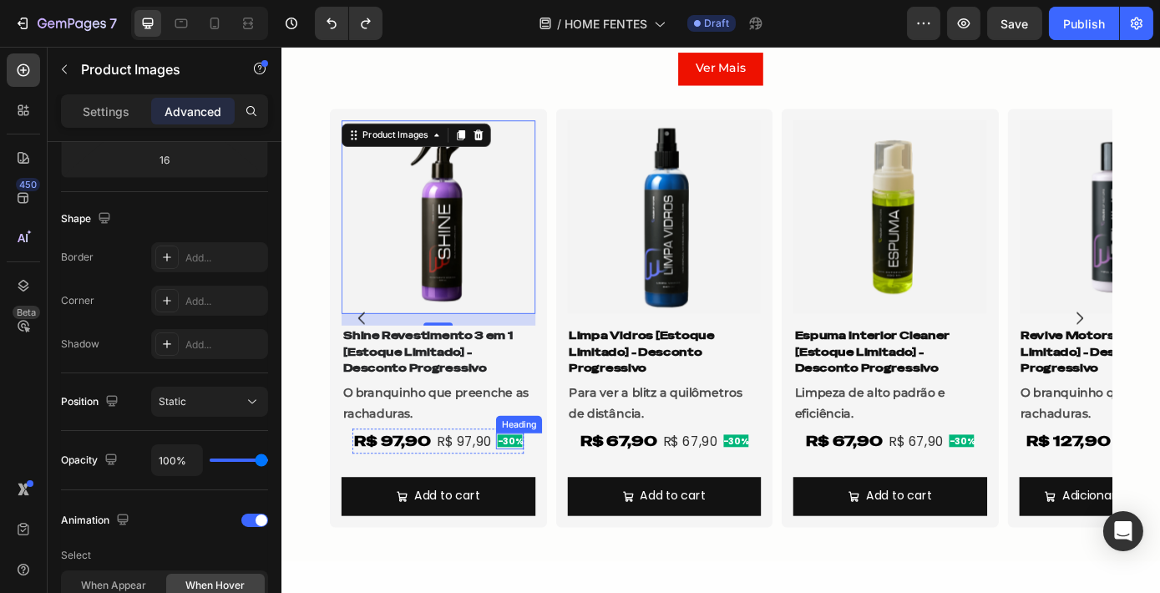
click at [533, 498] on span "-30%" at bounding box center [541, 496] width 28 height 14
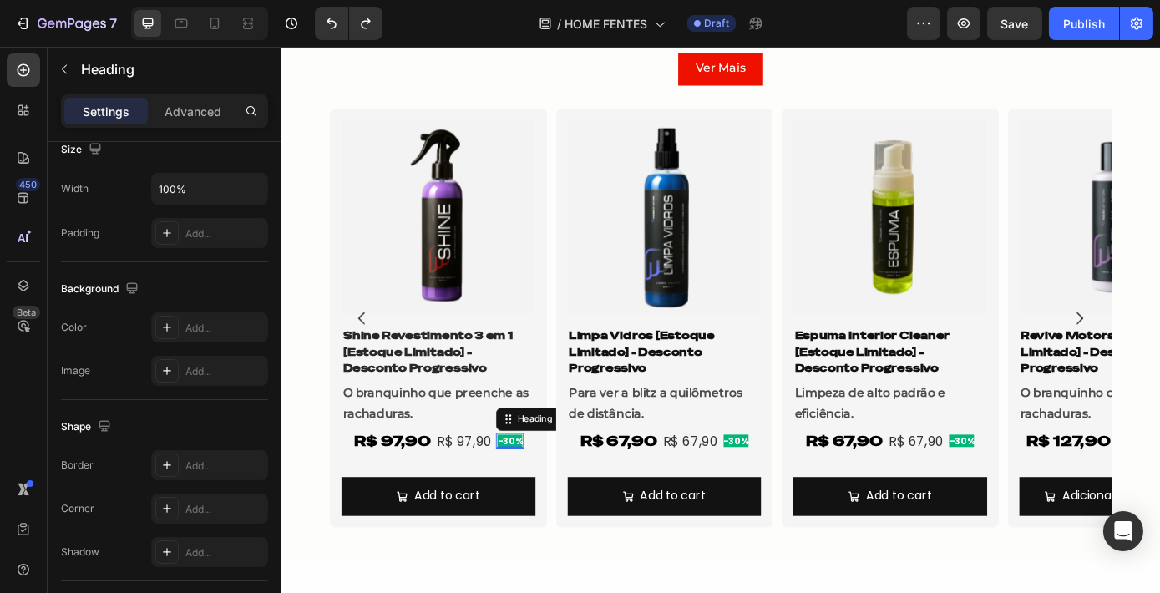
scroll to position [0, 0]
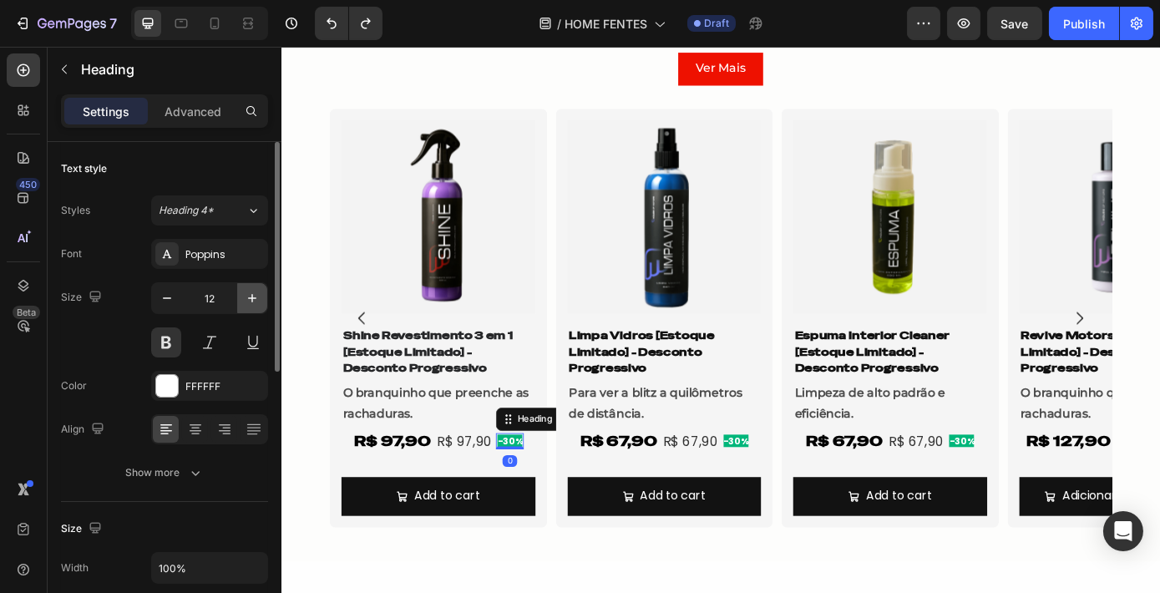
click at [260, 303] on icon "button" at bounding box center [252, 298] width 17 height 17
type input "15"
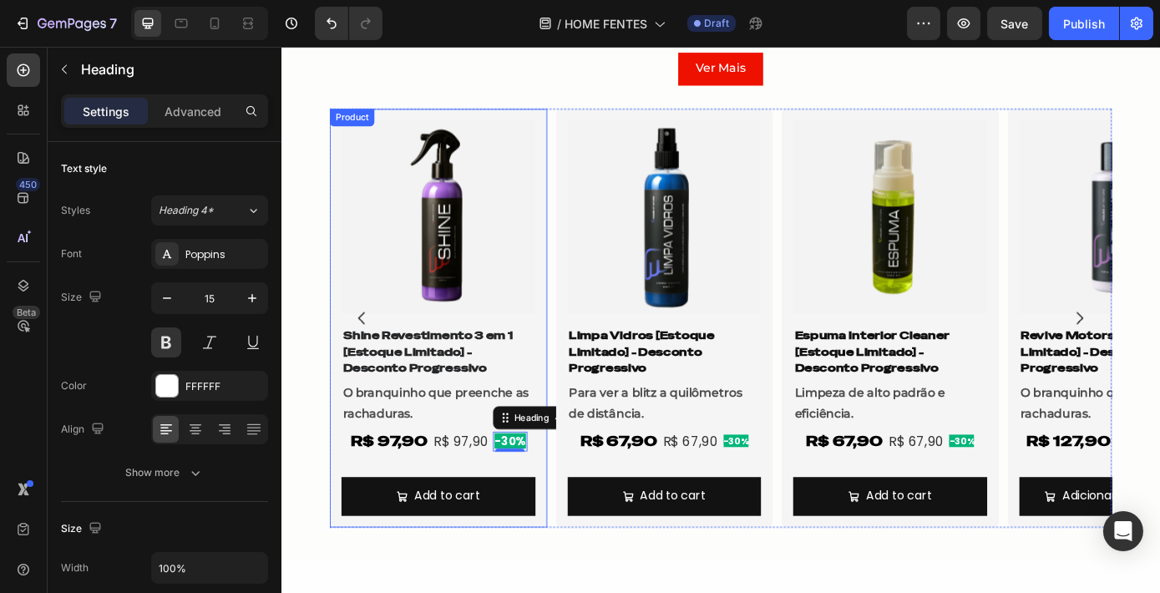
click at [574, 346] on div "Product Images Shine Revestimento 3 em 1 [Estoque Limitado] - Desconto Progress…" at bounding box center [460, 357] width 248 height 478
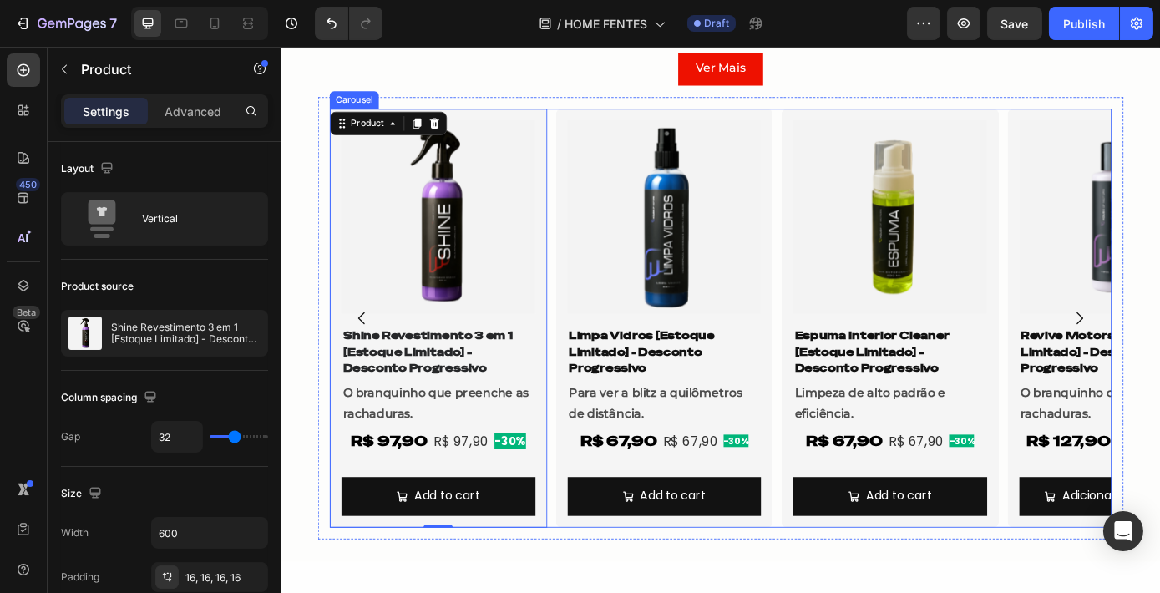
click at [578, 346] on div "Product Images Shine Revestimento 3 em 1 [Estoque Limitado] - Desconto Progress…" at bounding box center [782, 357] width 892 height 478
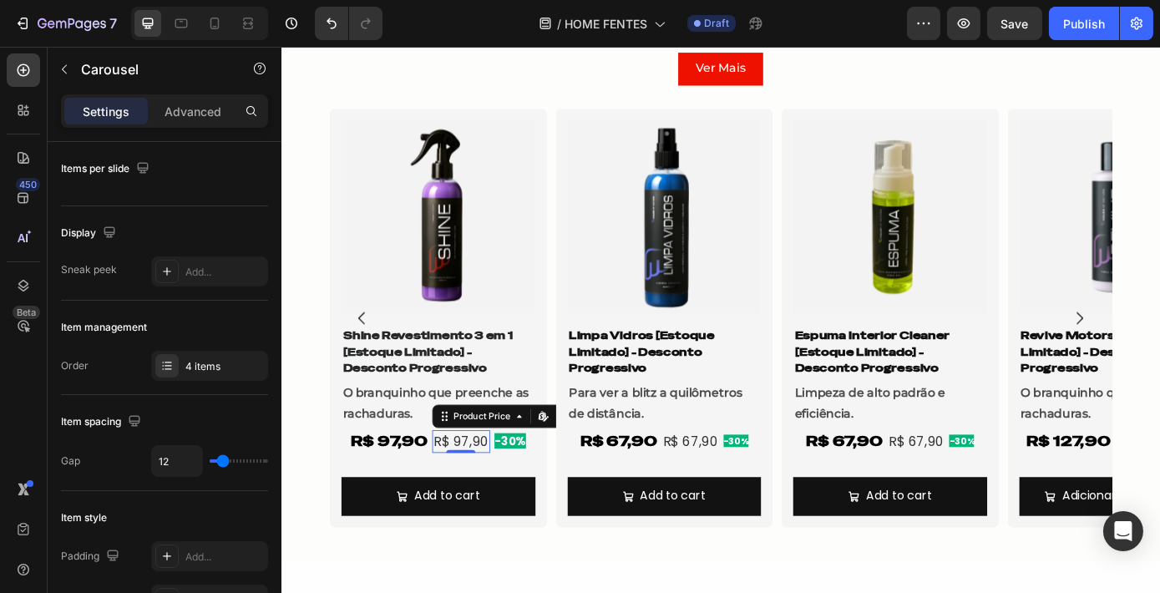
click at [483, 502] on div "R$ 97,90" at bounding box center [485, 497] width 66 height 26
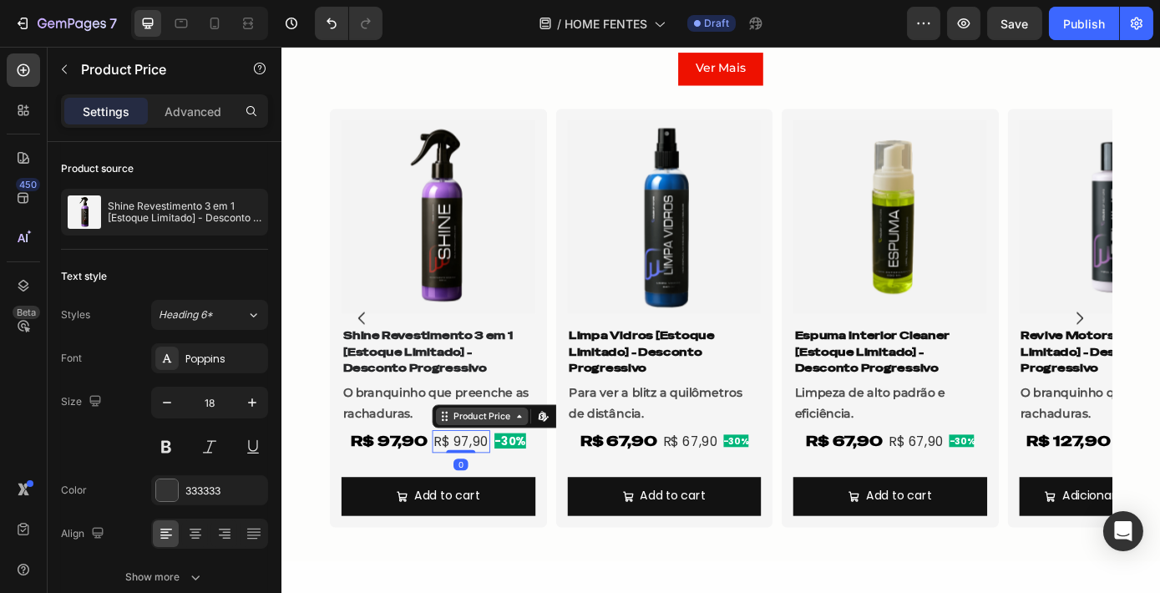
click at [545, 464] on icon at bounding box center [551, 468] width 13 height 13
click at [577, 475] on div "Edit content in Shopify" at bounding box center [579, 468] width 20 height 20
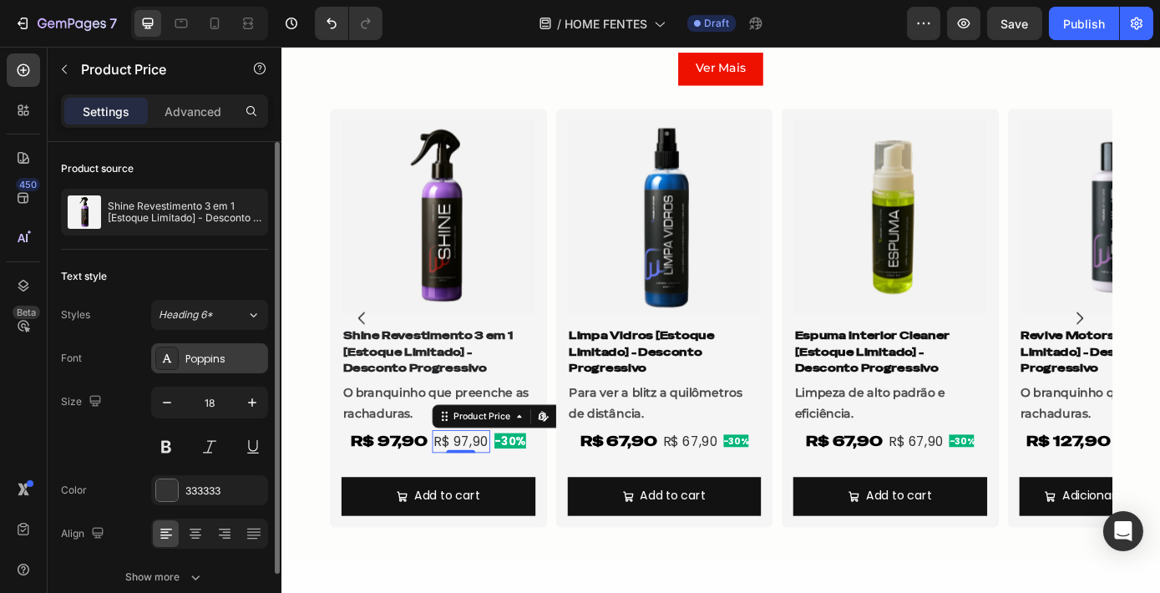
click at [237, 354] on div "Poppins" at bounding box center [224, 358] width 78 height 15
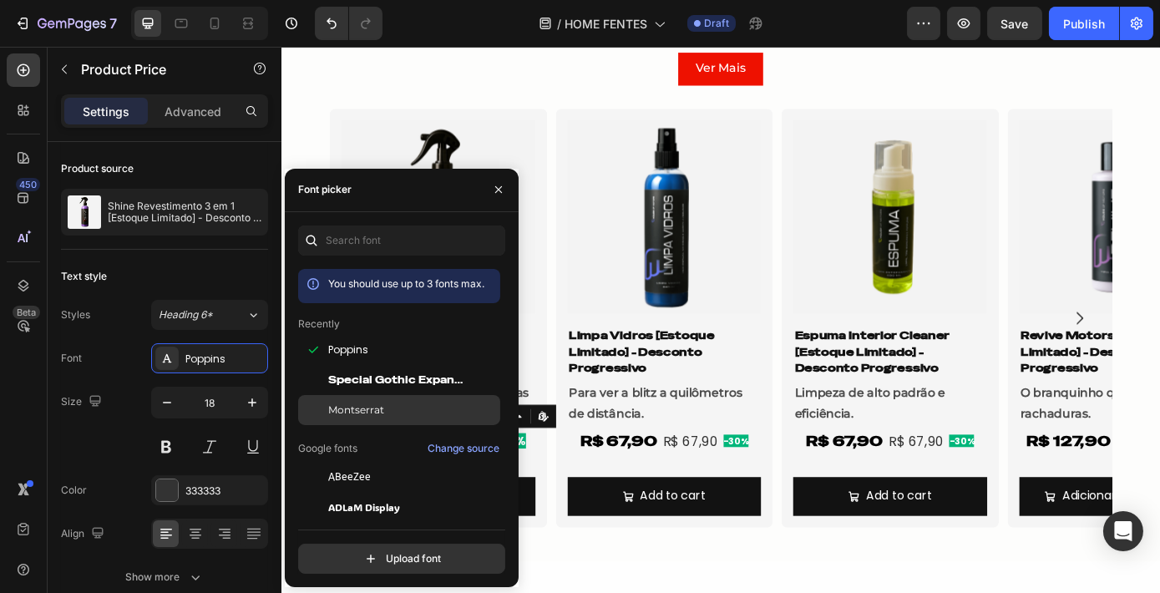
click at [384, 407] on div "Montserrat" at bounding box center [412, 409] width 169 height 15
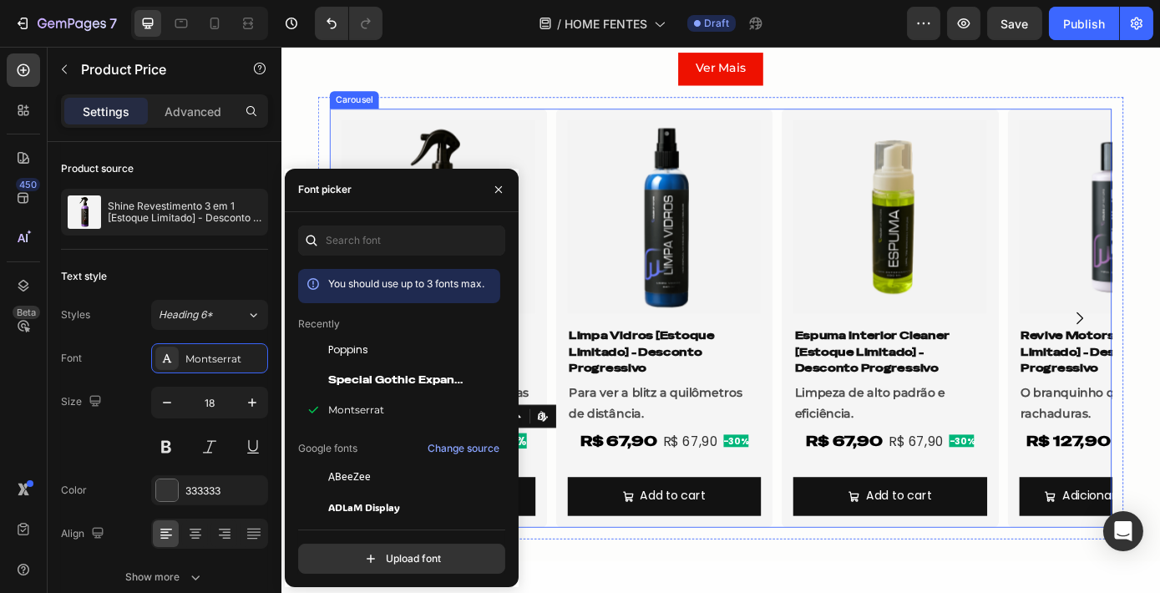
click at [839, 380] on div "Product Images Shine Revestimento 3 em 1 [Estoque Limitado] - Desconto Progress…" at bounding box center [782, 357] width 892 height 478
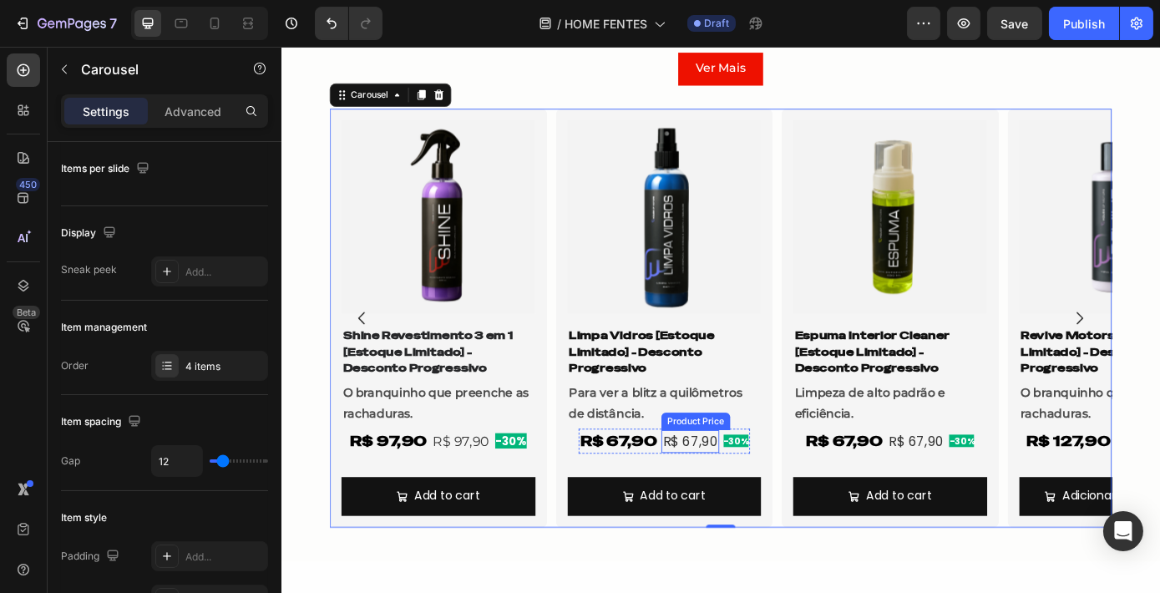
click at [759, 493] on div "R$ 67,90" at bounding box center [747, 497] width 66 height 26
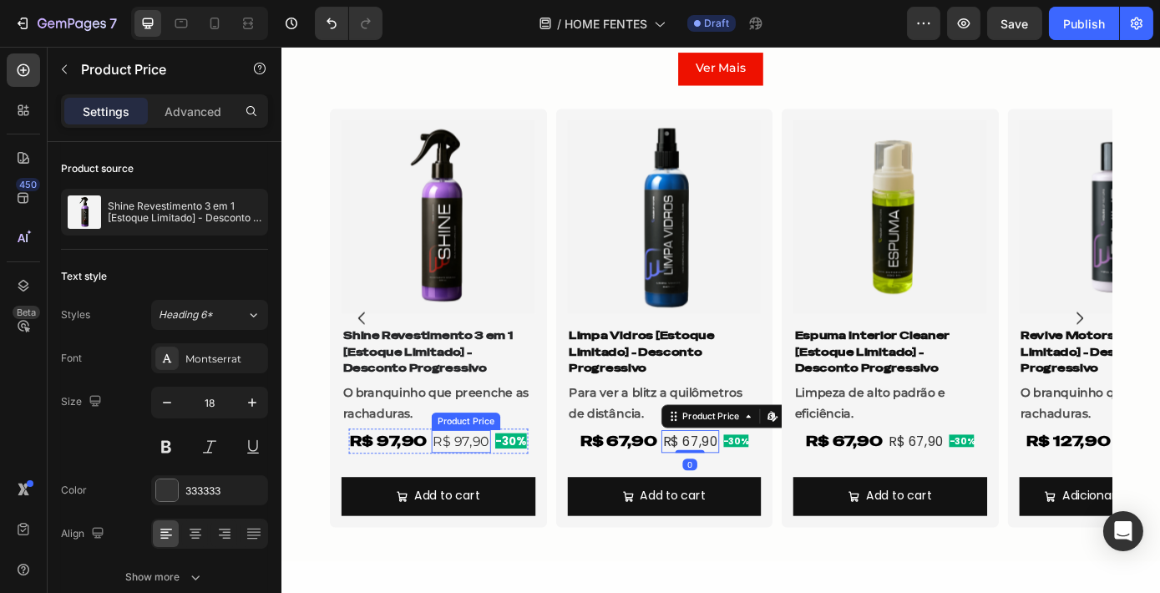
click at [498, 492] on div "R$ 97,90" at bounding box center [486, 497] width 68 height 26
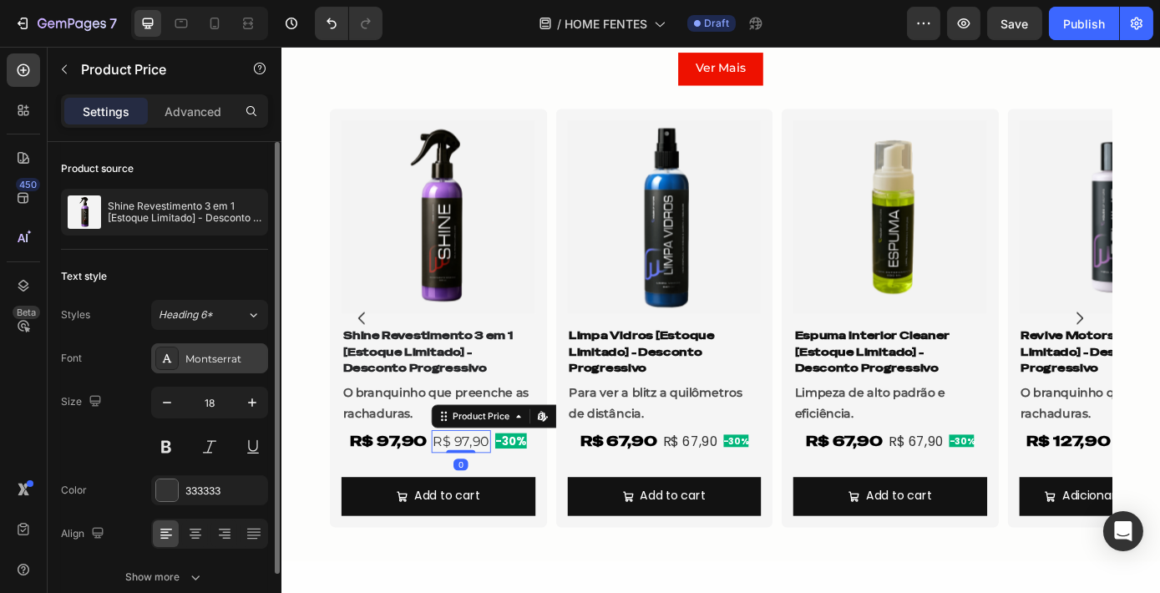
click at [227, 351] on div "Montserrat" at bounding box center [224, 358] width 78 height 15
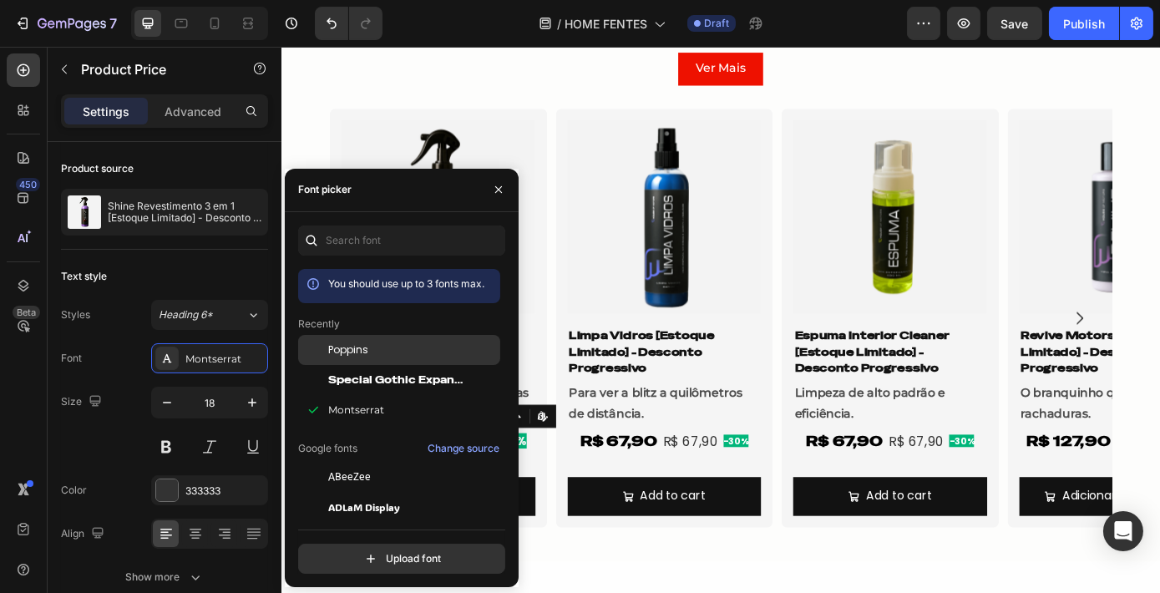
click at [392, 342] on div "Poppins" at bounding box center [412, 349] width 169 height 15
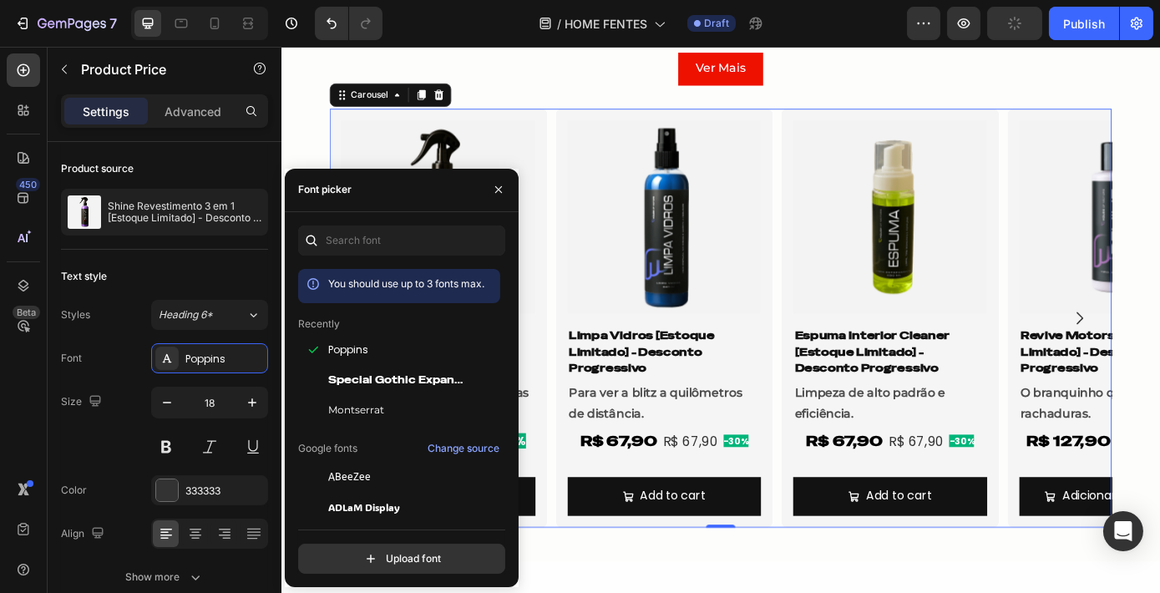
click at [839, 483] on div "Product Images Shine Revestimento 3 em 1 [Estoque Limitado] - Desconto Progress…" at bounding box center [782, 357] width 892 height 478
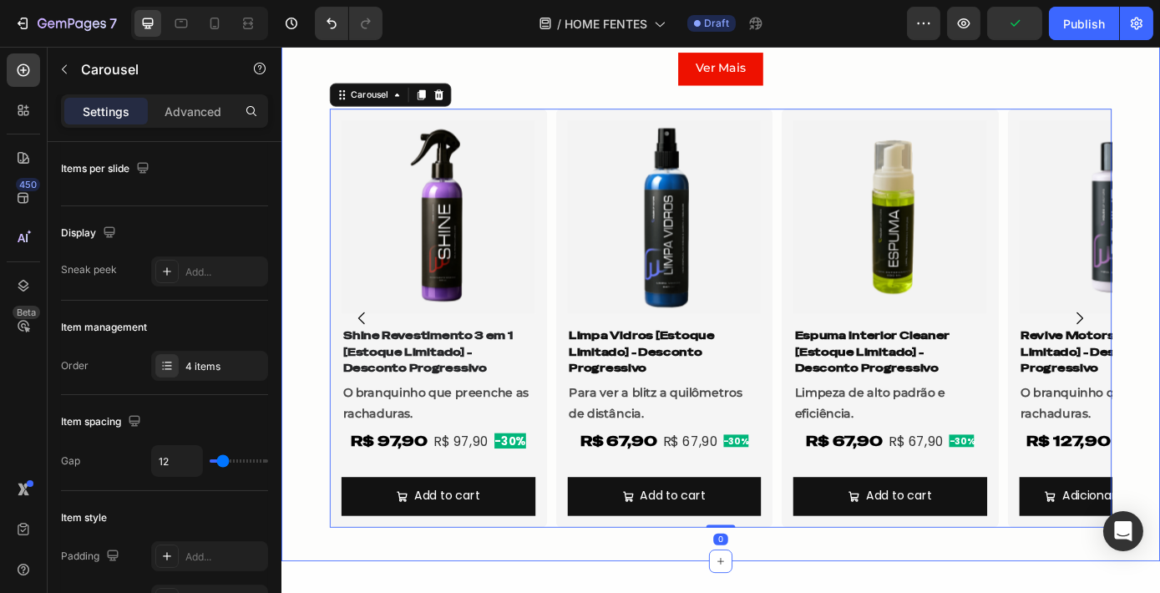
click at [1159, 199] on div "MAIS VENDIDOS Heading Row Ver Mais Button Row Product Images Shine Revestimento…" at bounding box center [782, 293] width 1002 height 629
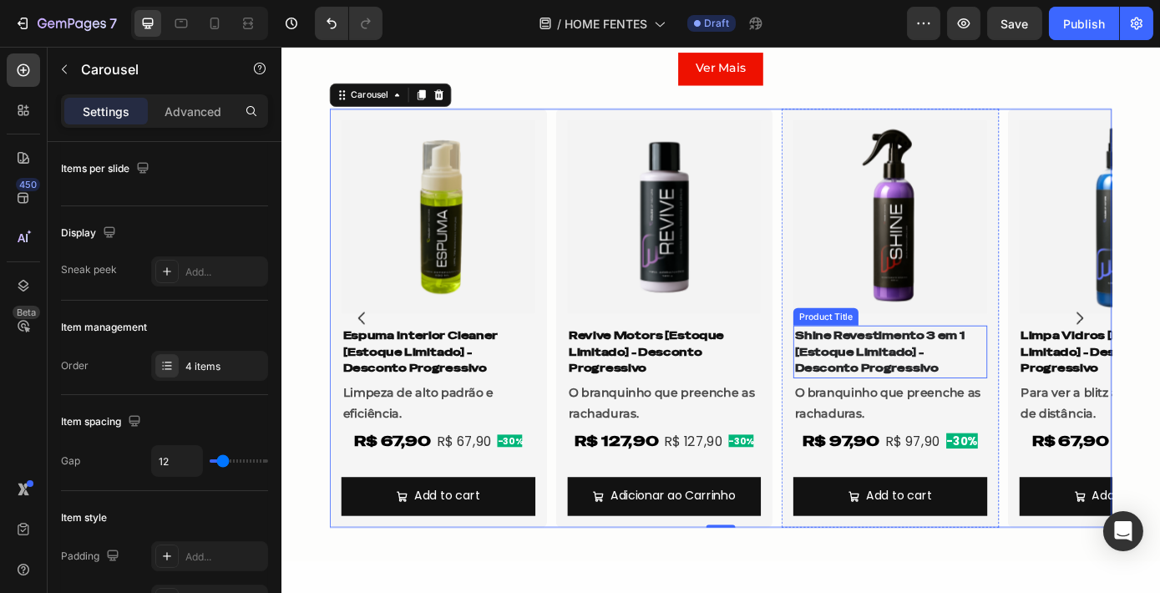
click at [1020, 406] on h1 "Shine Revestimento 3 em 1 [Estoque Limitado] - Desconto Progressivo" at bounding box center [974, 395] width 221 height 60
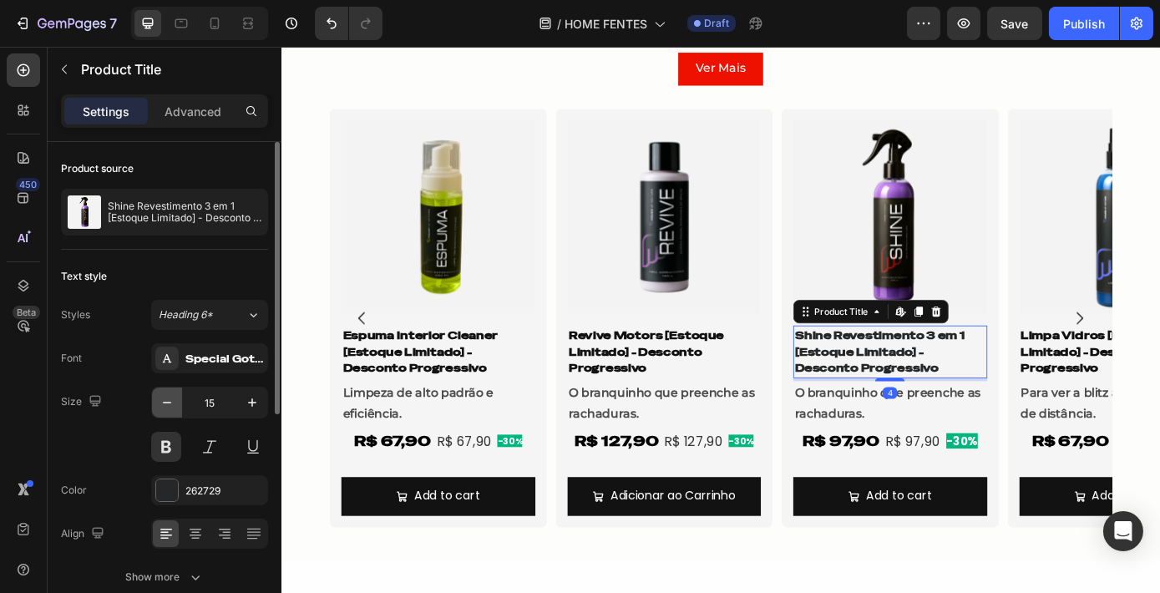
click at [176, 402] on button "button" at bounding box center [167, 402] width 30 height 30
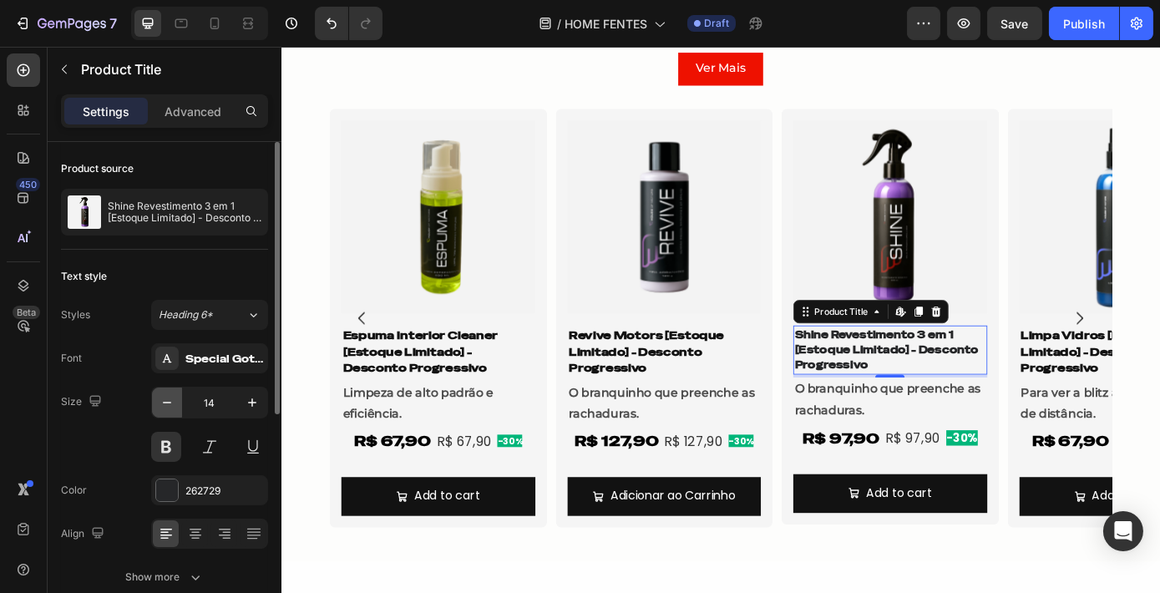
click at [176, 402] on button "button" at bounding box center [167, 402] width 30 height 30
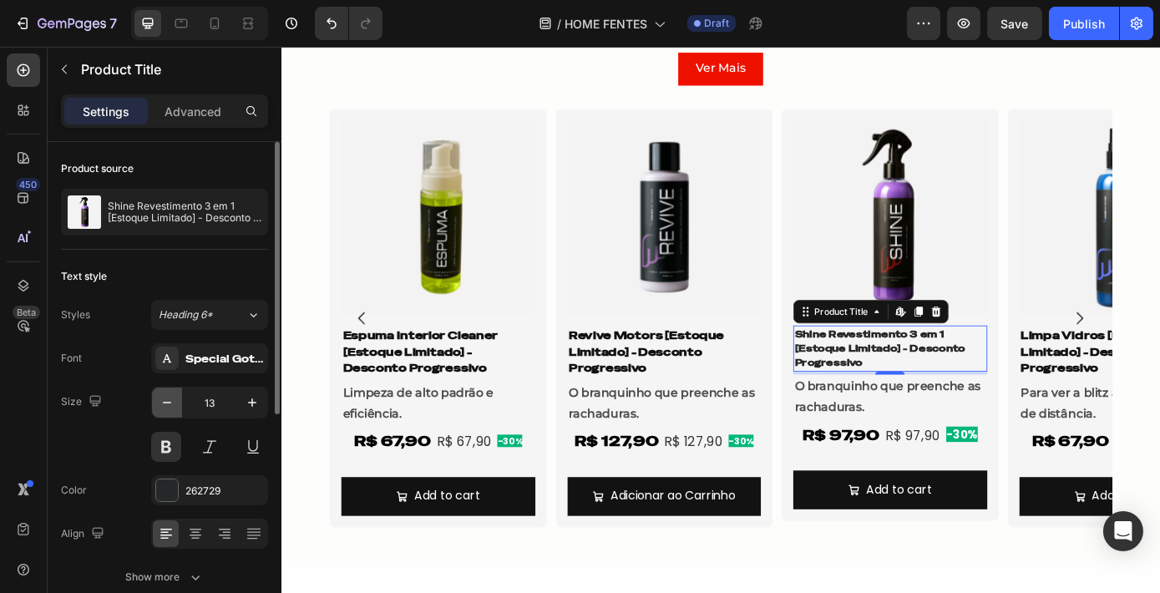
click at [176, 402] on button "button" at bounding box center [167, 402] width 30 height 30
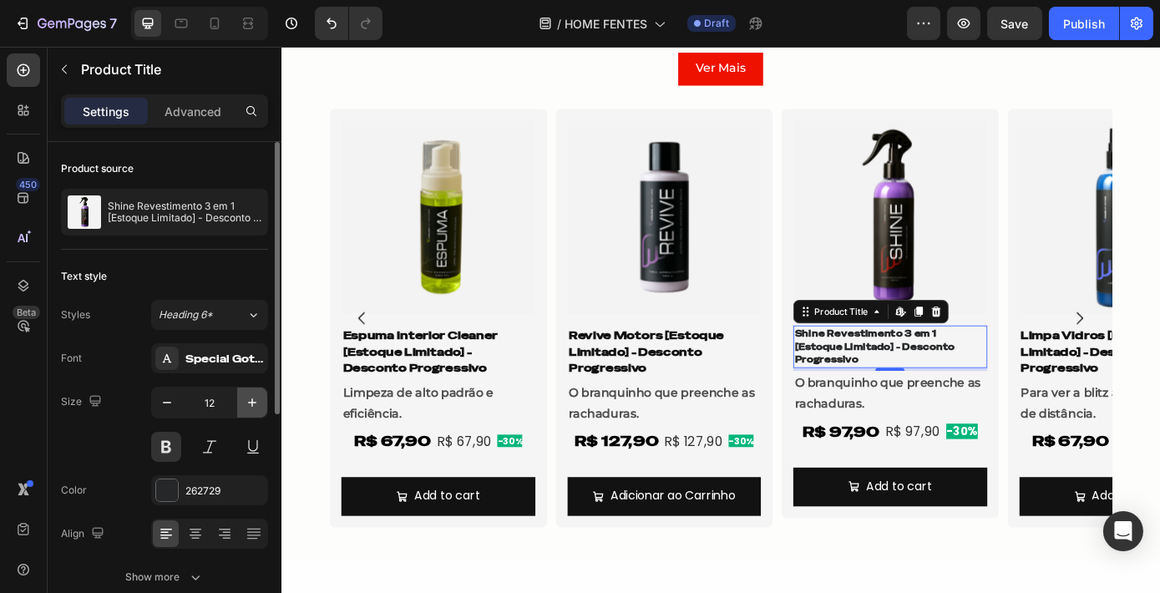
click at [260, 415] on button "button" at bounding box center [252, 402] width 30 height 30
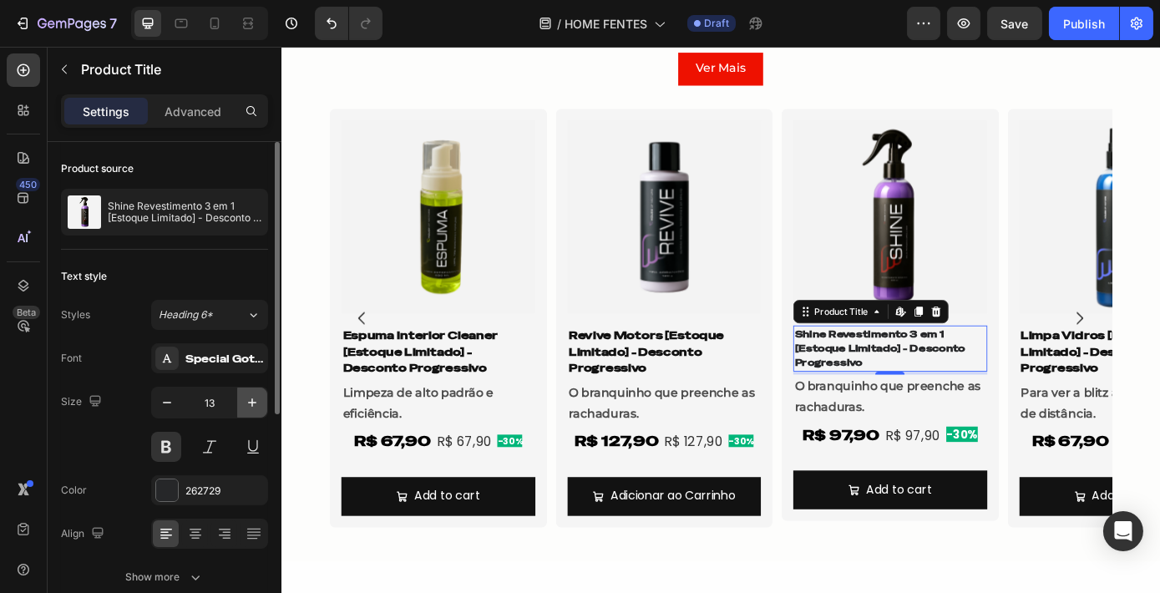
click at [260, 415] on button "button" at bounding box center [252, 402] width 30 height 30
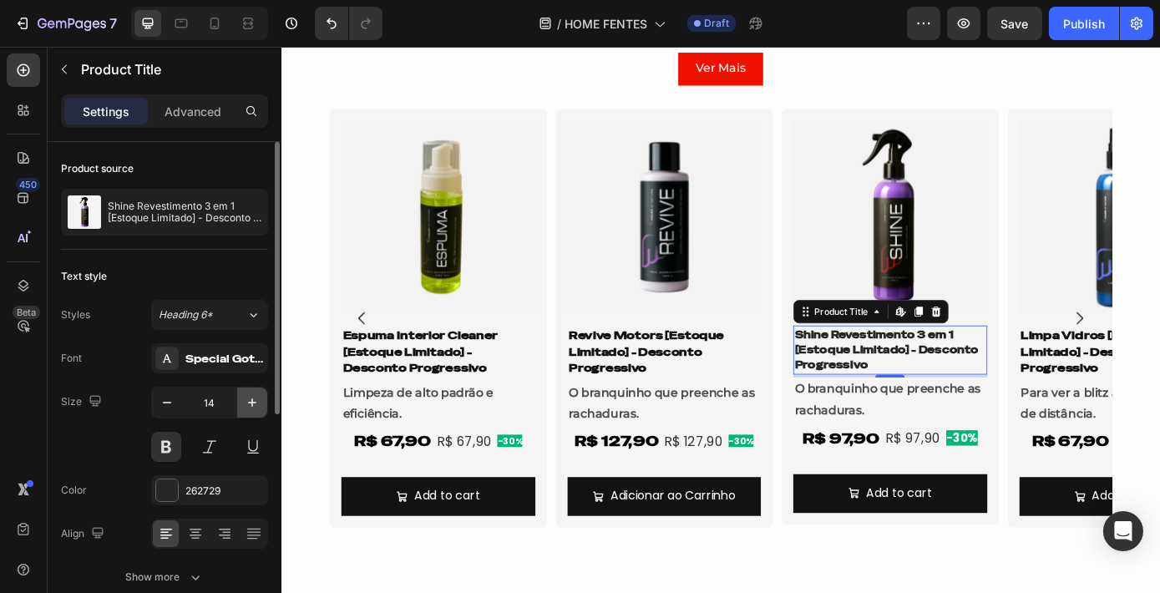
click at [260, 415] on button "button" at bounding box center [252, 402] width 30 height 30
type input "15"
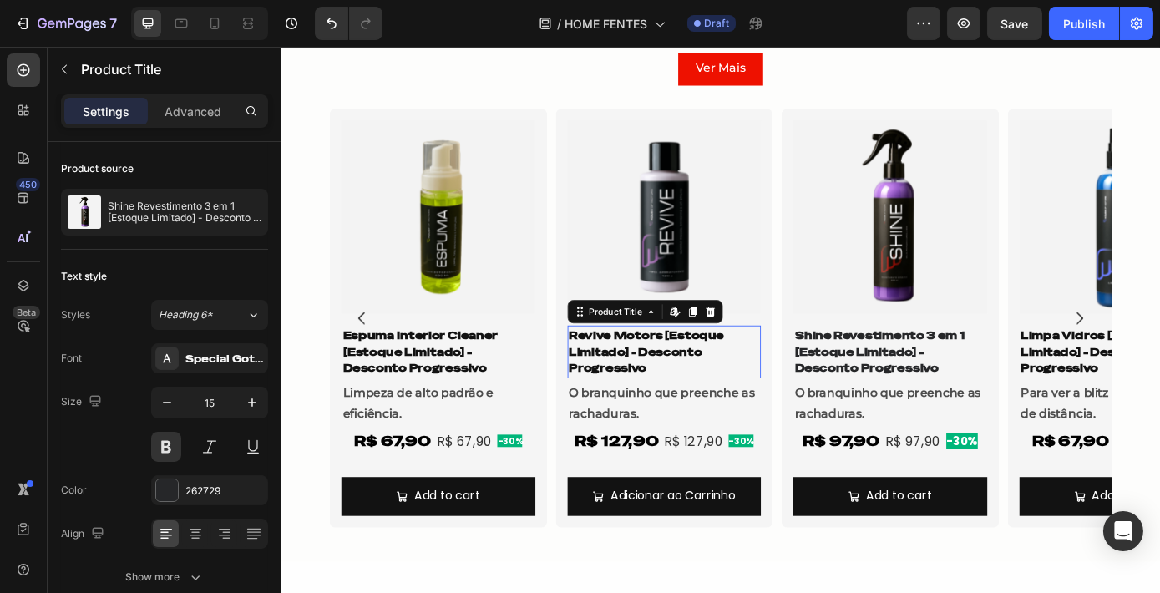
click at [660, 394] on h1 "Revive Motors [Estoque Limitado] - Desconto Progressivo" at bounding box center [717, 395] width 221 height 60
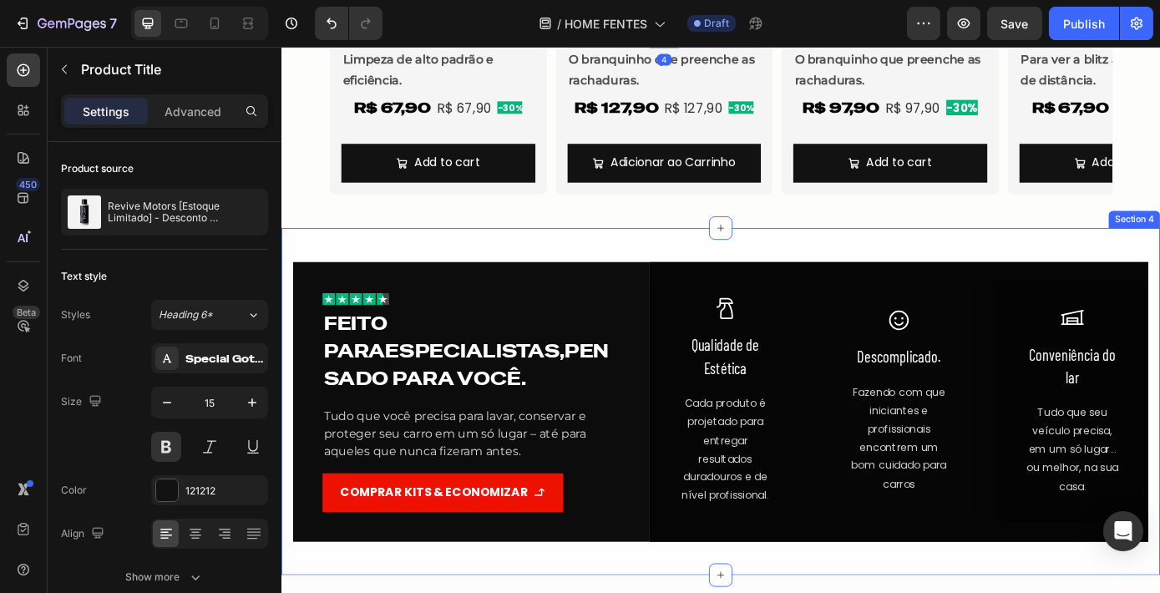
click at [894, 272] on div "Image Feito para especialistas, pensado para você. Heading Tudo que você precis…" at bounding box center [782, 451] width 1002 height 395
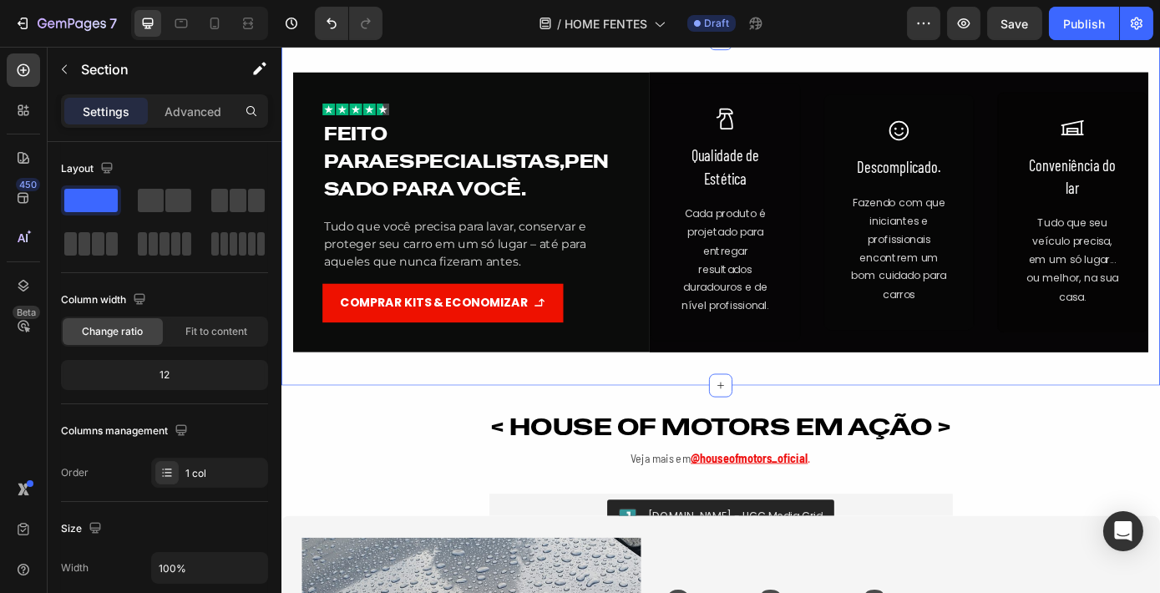
scroll to position [1725, 0]
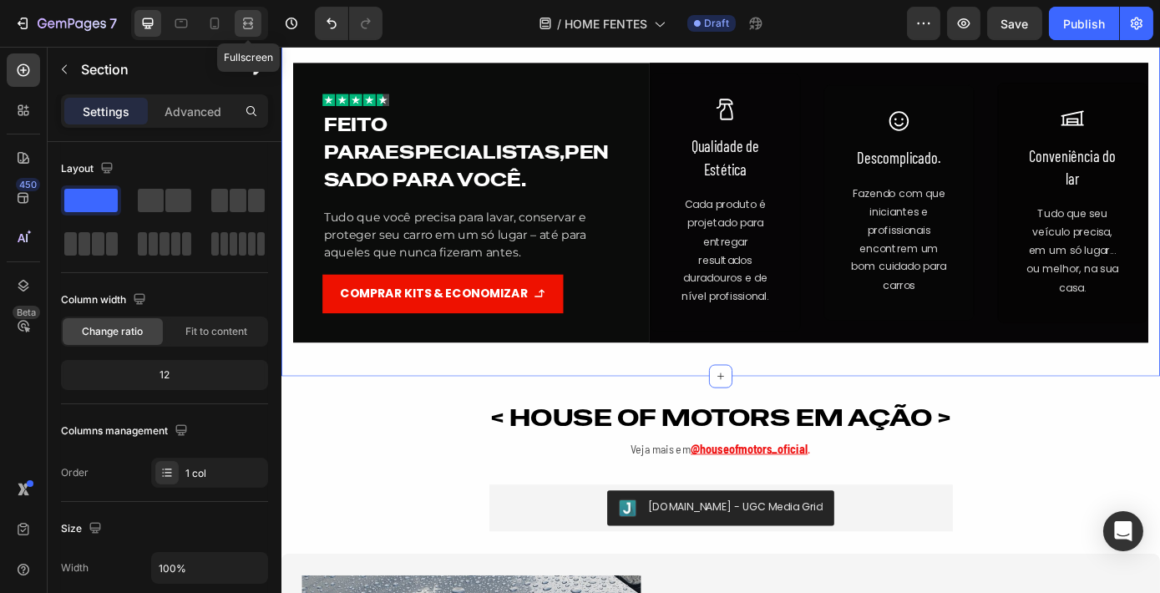
click at [250, 15] on icon at bounding box center [248, 23] width 17 height 17
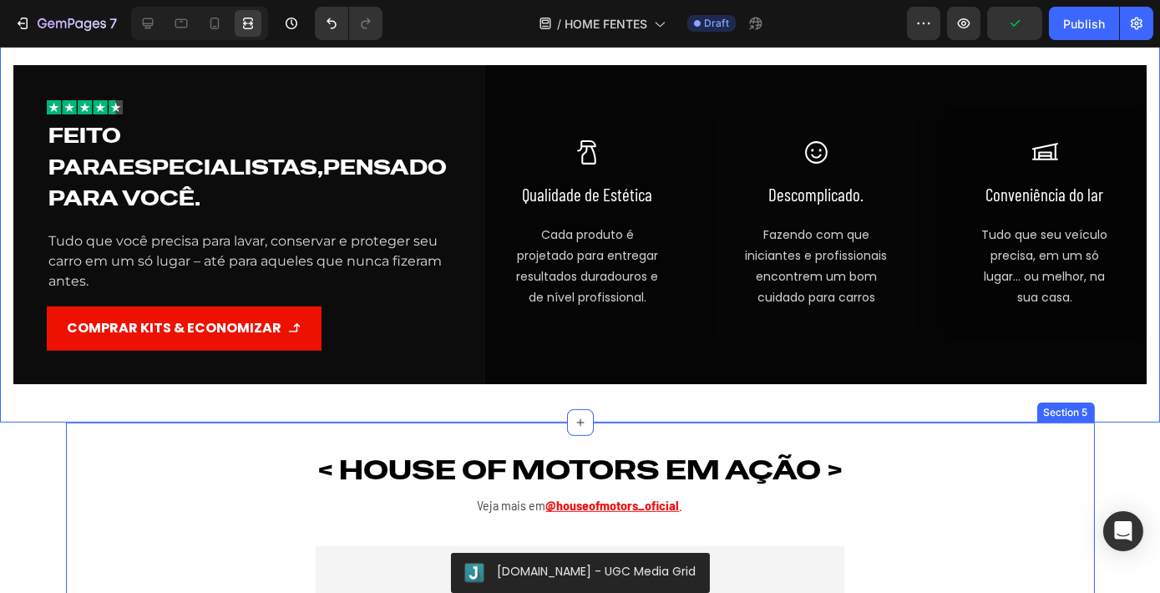
click at [705, 422] on div "< HOUSE OF MOTORS EM AÇÃO > Heading Veja mais em @houseofmotors_oficial . Text …" at bounding box center [580, 523] width 1029 height 202
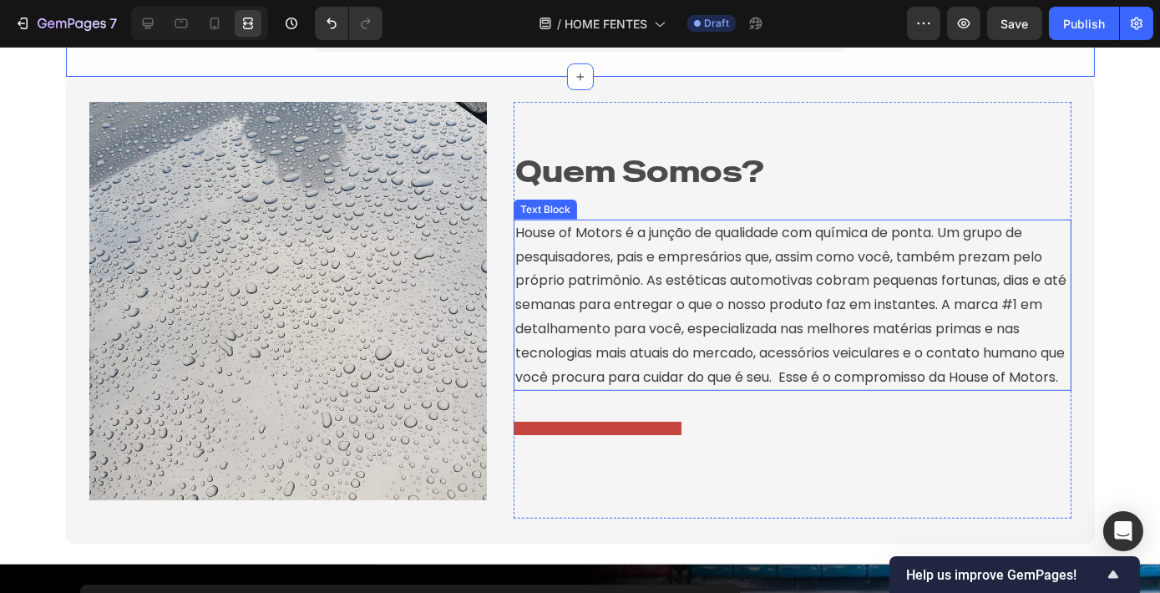
scroll to position [2257, 0]
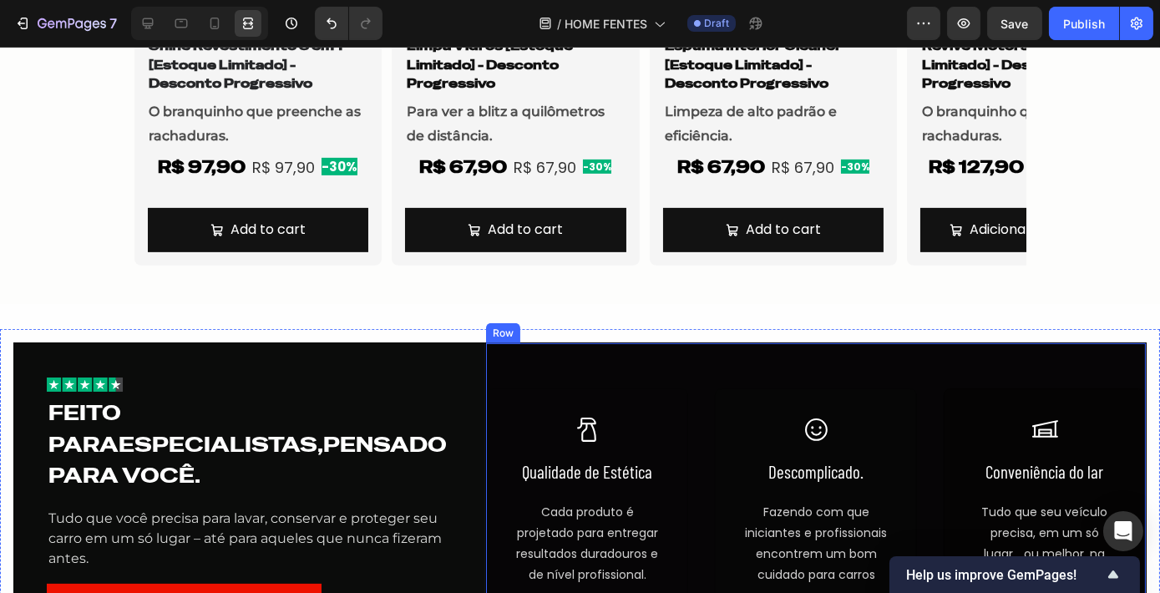
scroll to position [1422, 0]
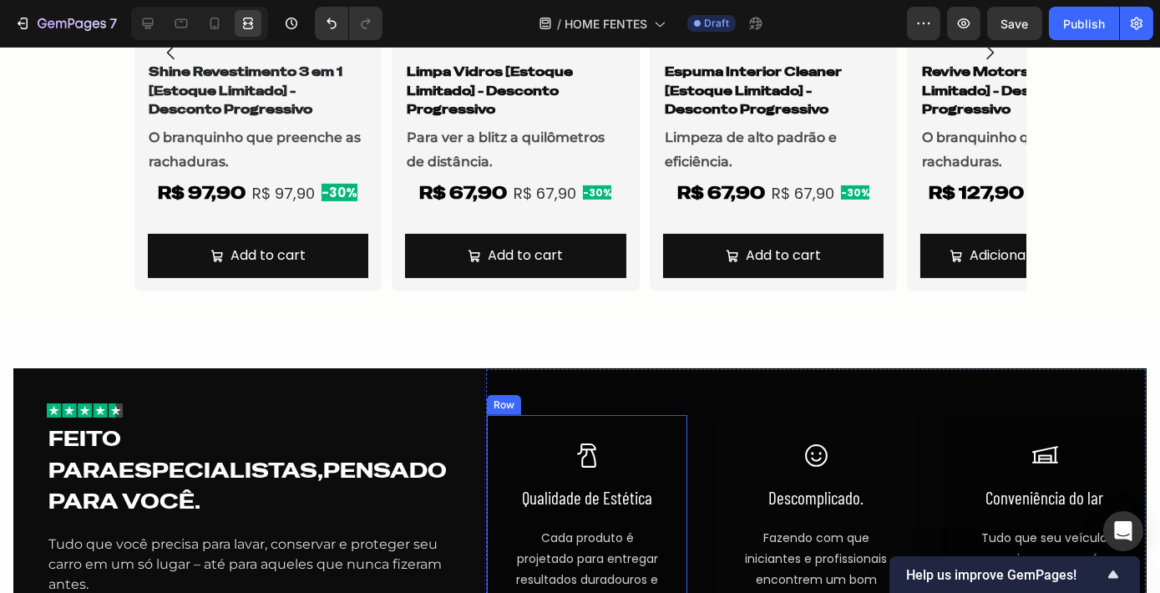
click at [660, 422] on div "Icon Qualidade de Estética Text Block Cada produto é projetado para entregar re…" at bounding box center [587, 527] width 202 height 226
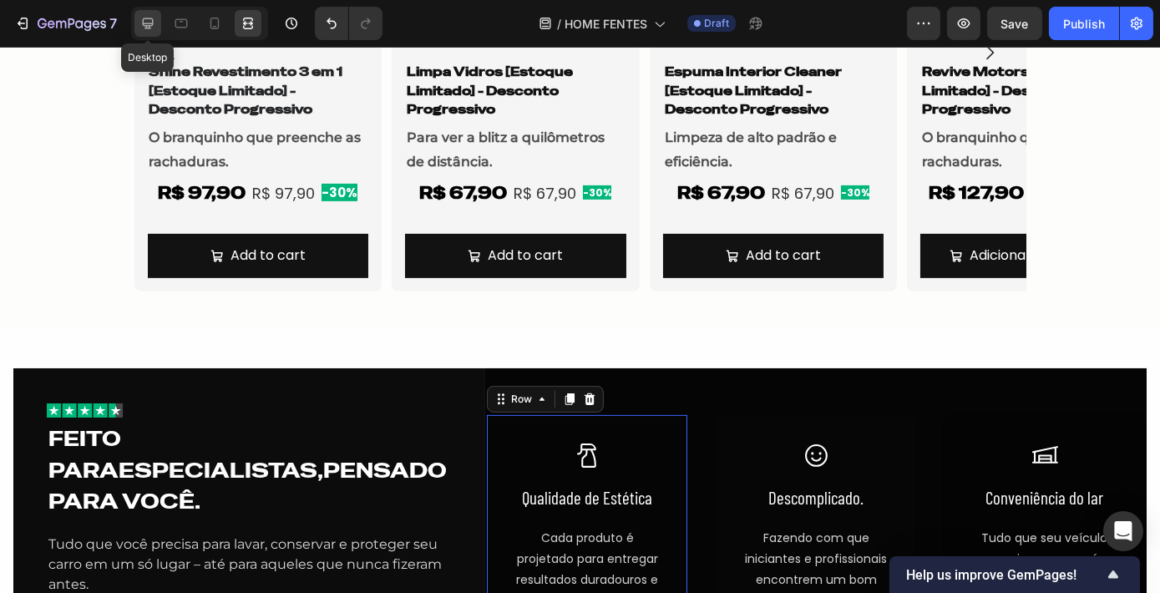
click at [144, 15] on icon at bounding box center [147, 23] width 17 height 17
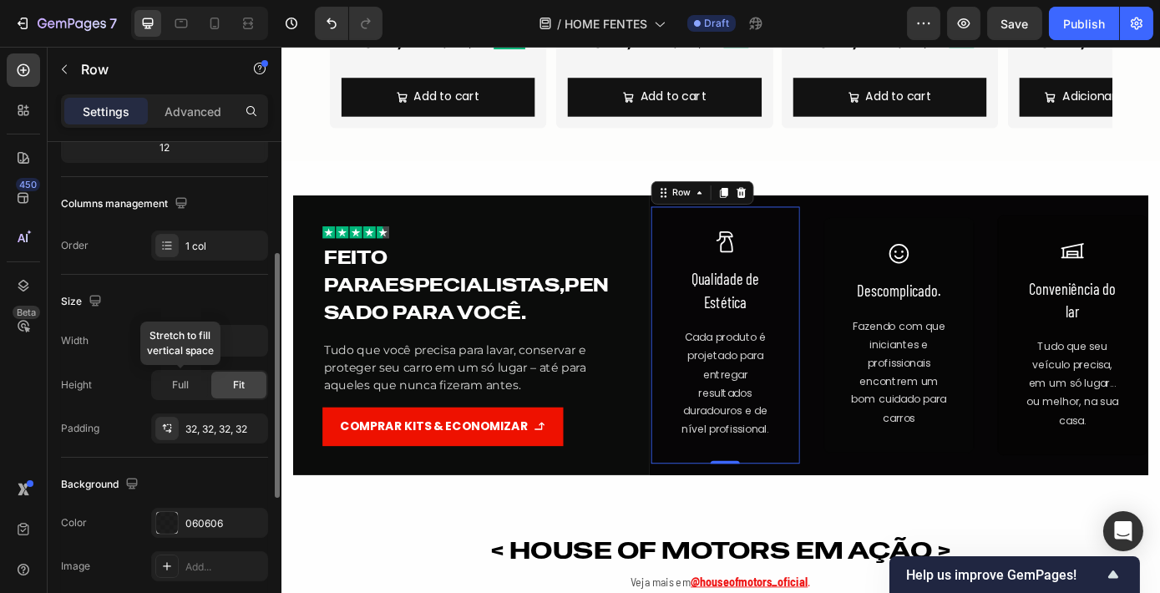
scroll to position [379, 0]
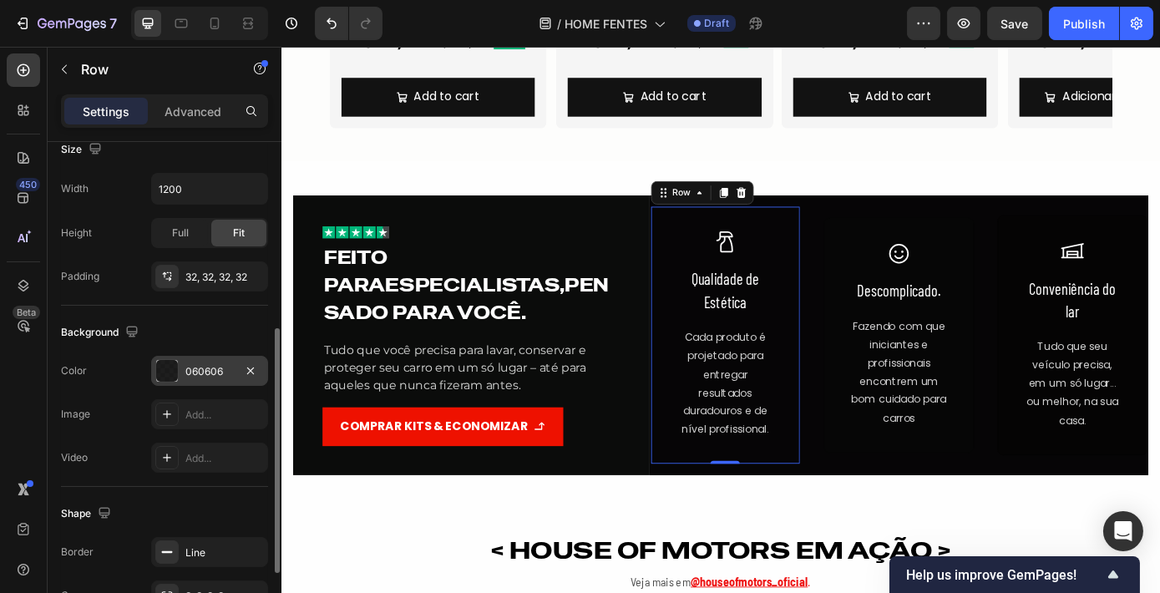
click at [222, 364] on div "060606" at bounding box center [209, 371] width 48 height 15
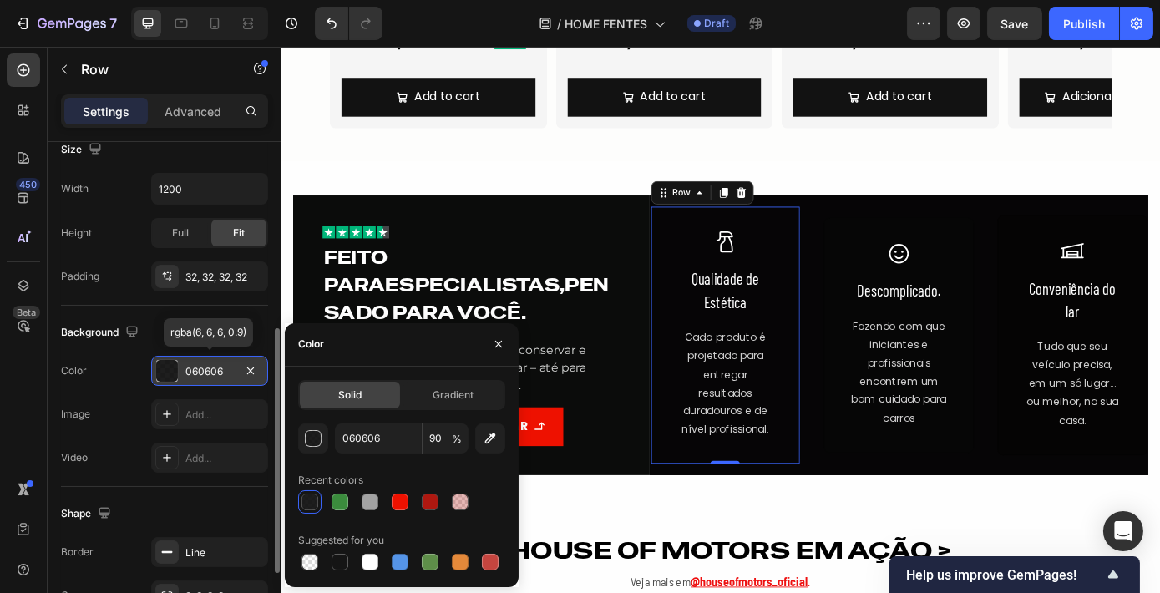
click at [222, 364] on div "060606" at bounding box center [209, 371] width 48 height 15
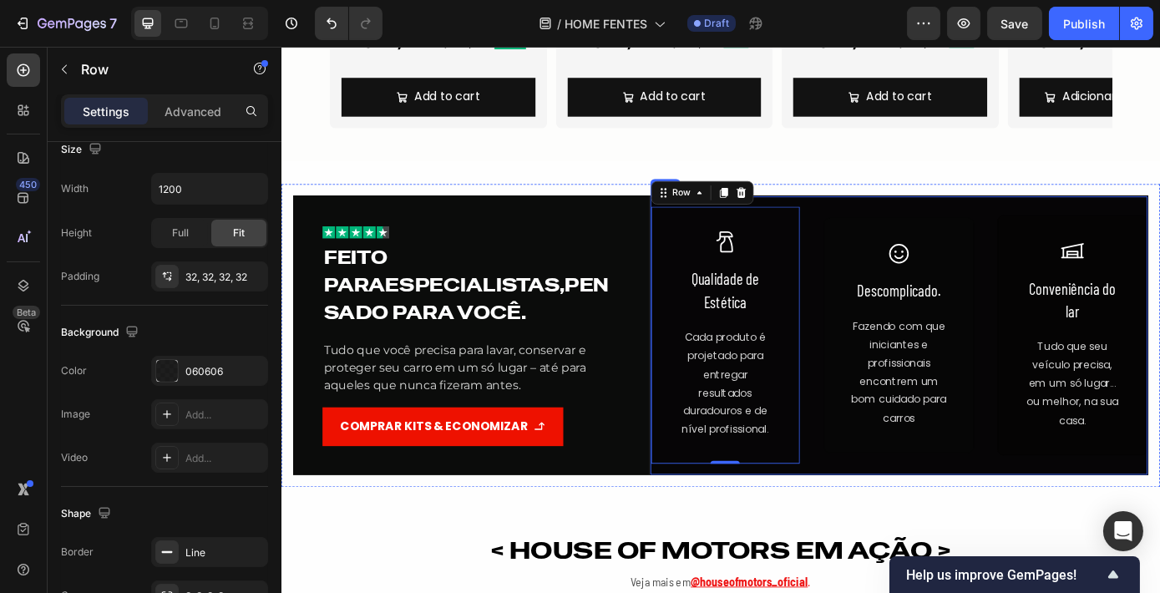
click at [884, 220] on div "Icon Qualidade de Estética Text Block Cada produto é projetado para entregar re…" at bounding box center [984, 375] width 569 height 318
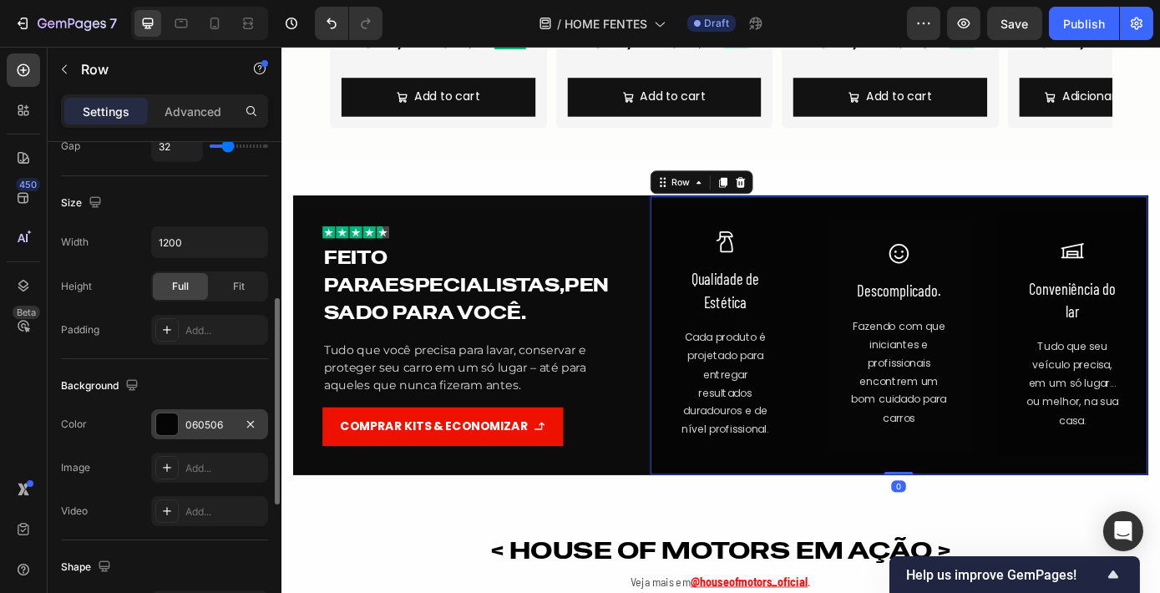
click at [196, 425] on div "060506" at bounding box center [209, 424] width 48 height 15
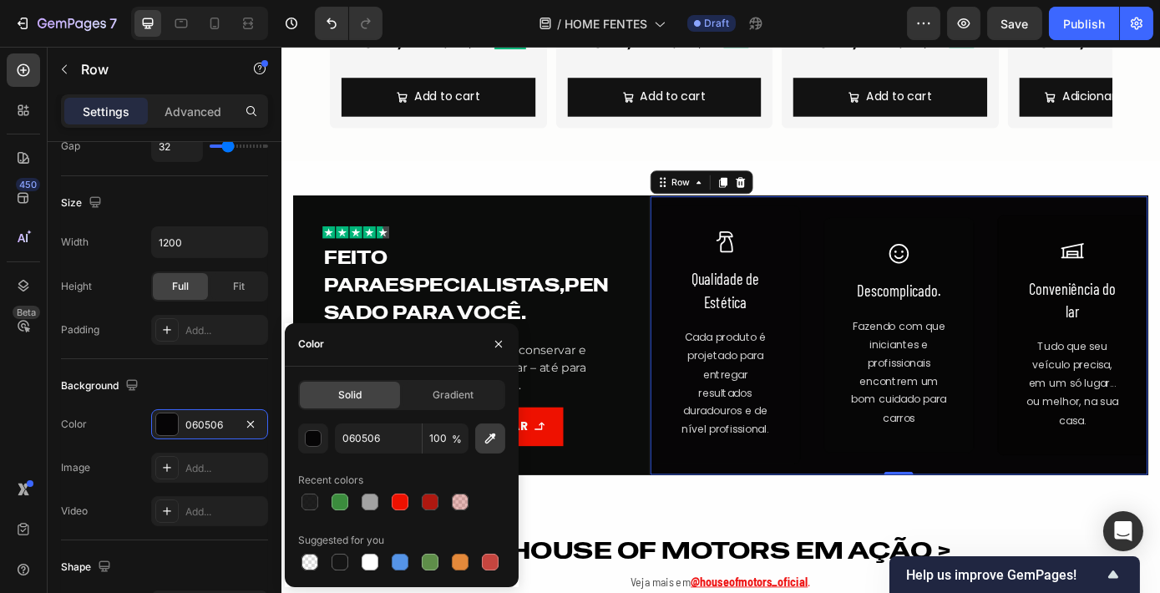
click at [477, 438] on button "button" at bounding box center [490, 438] width 30 height 30
type input "0B0C0B"
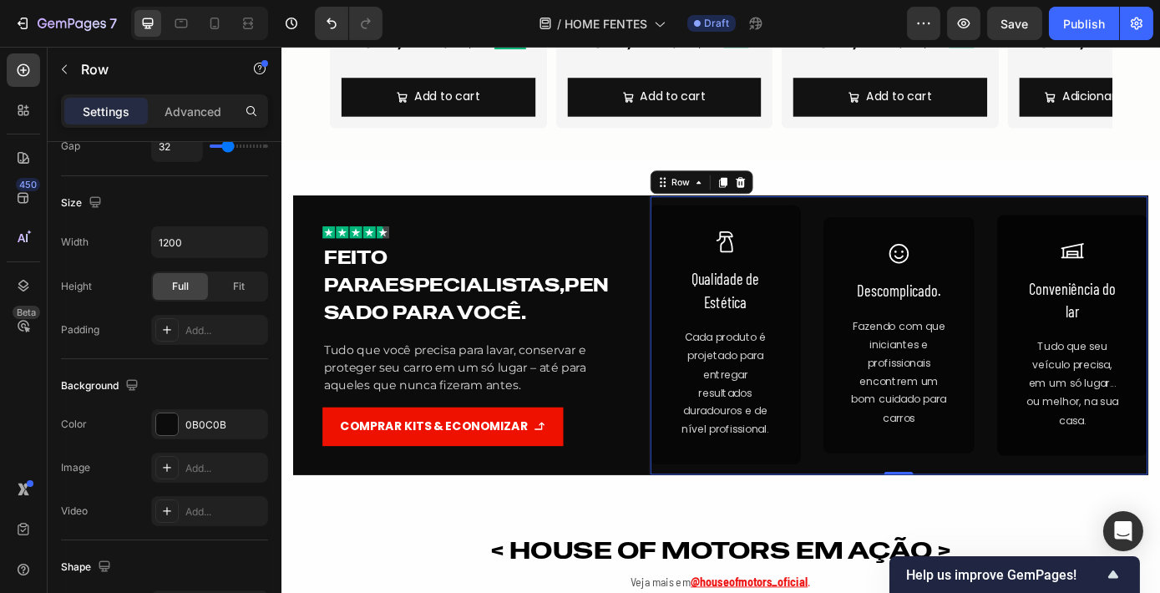
click at [884, 470] on div "Icon Qualidade de Estética Text Block Cada produto é projetado para entregar re…" at bounding box center [984, 375] width 569 height 318
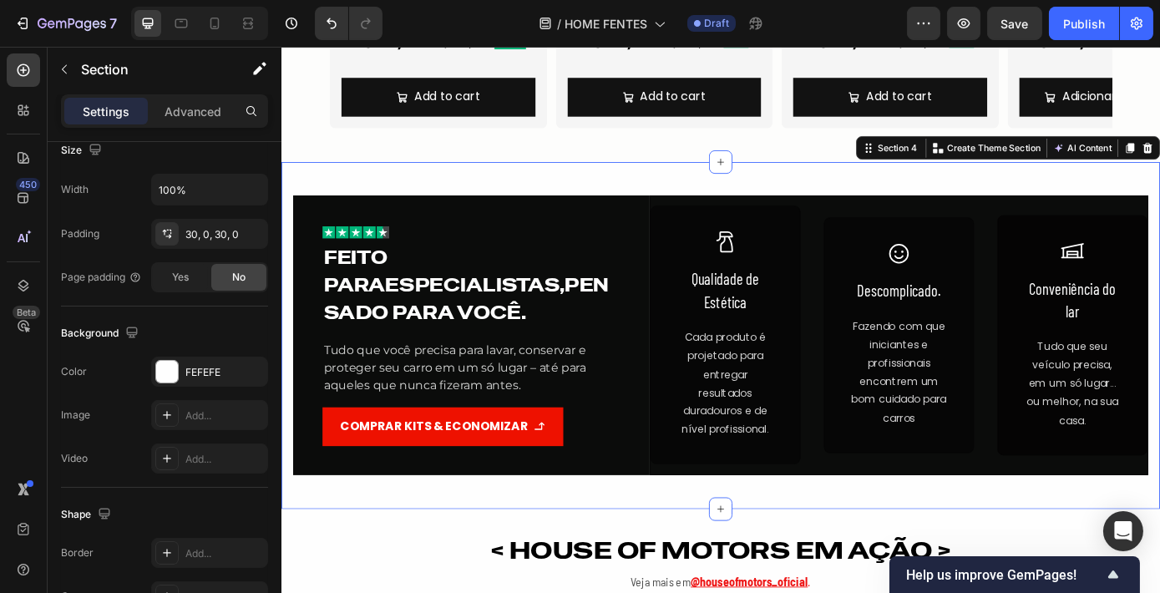
click at [880, 198] on div "Image Feito para especialistas, pensado para você. Heading Tudo que você precis…" at bounding box center [782, 375] width 1002 height 395
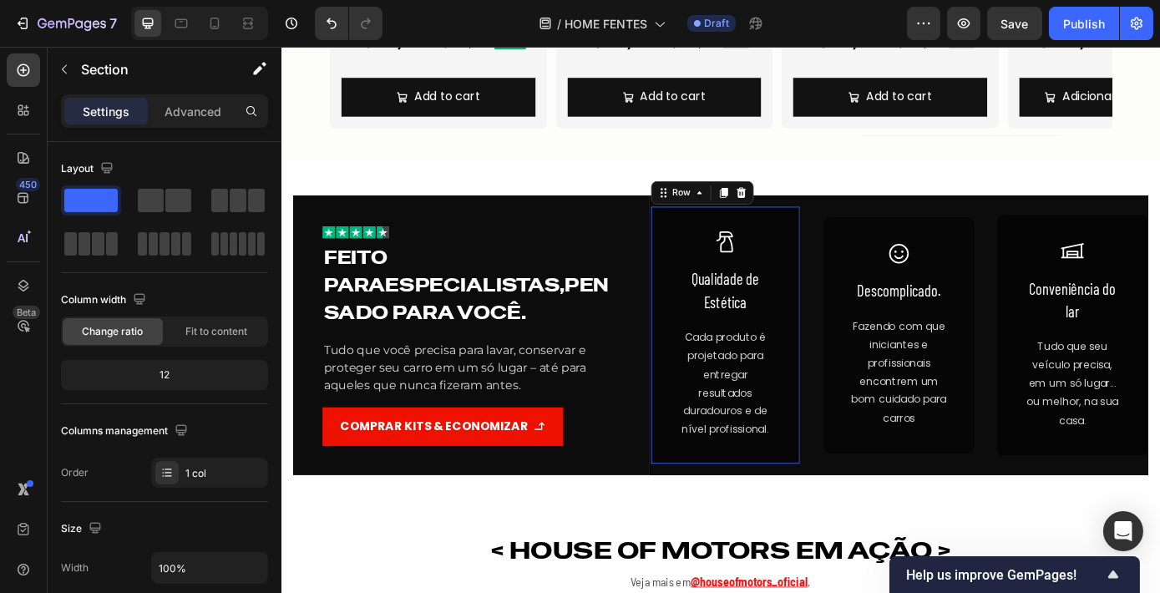
click at [847, 235] on div "Icon Qualidade de Estética Text Block Cada produto é projetado para entregar re…" at bounding box center [786, 375] width 171 height 295
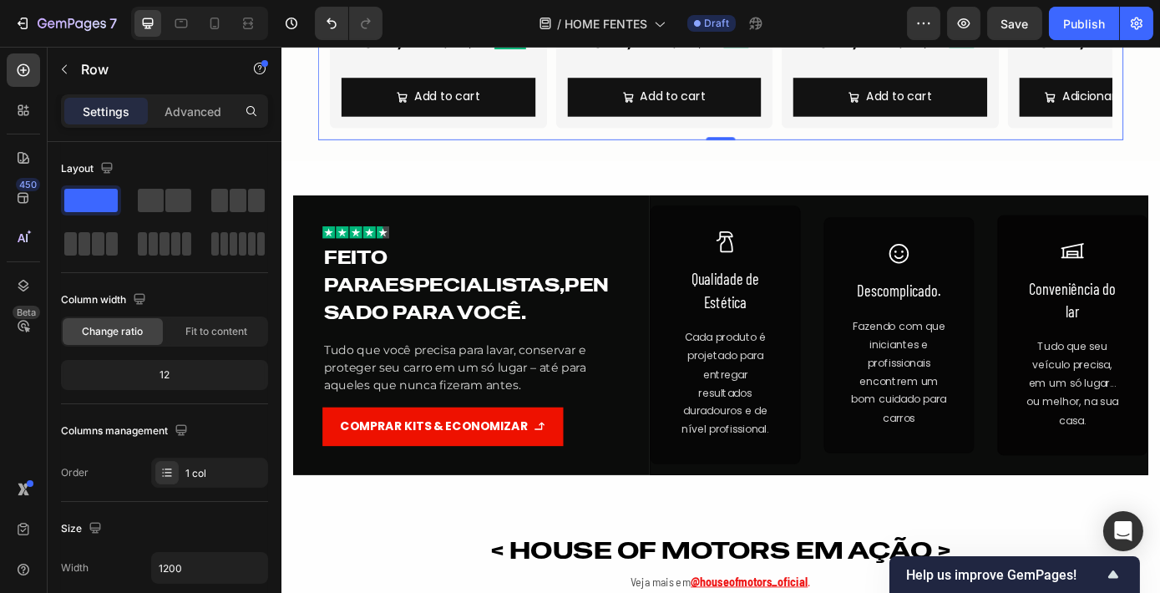
click at [247, 21] on icon at bounding box center [248, 23] width 17 height 17
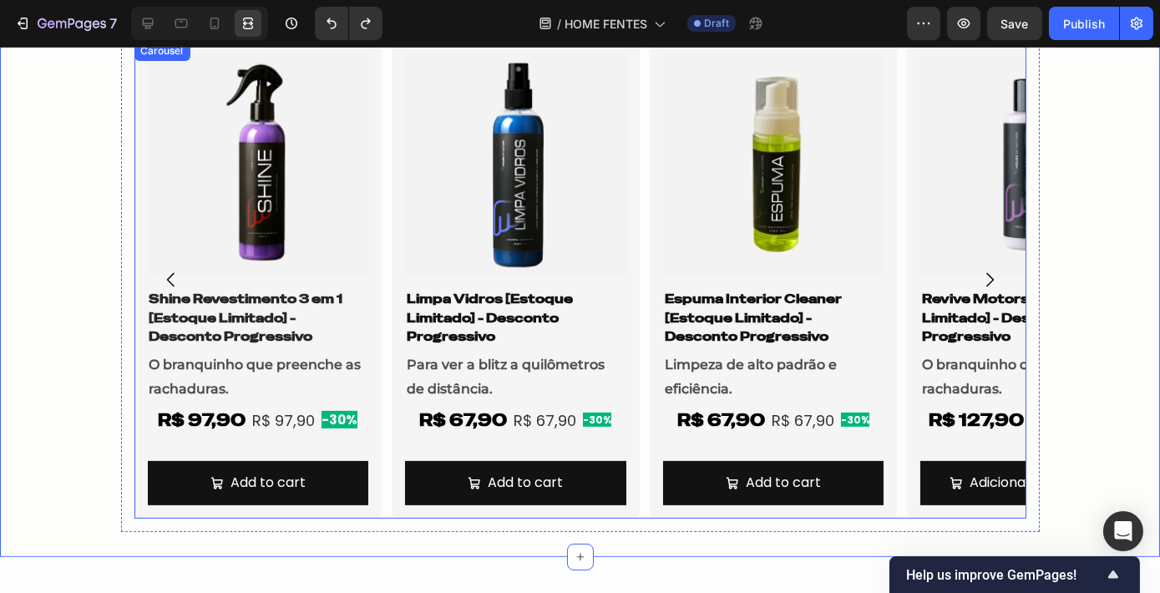
scroll to position [1194, 0]
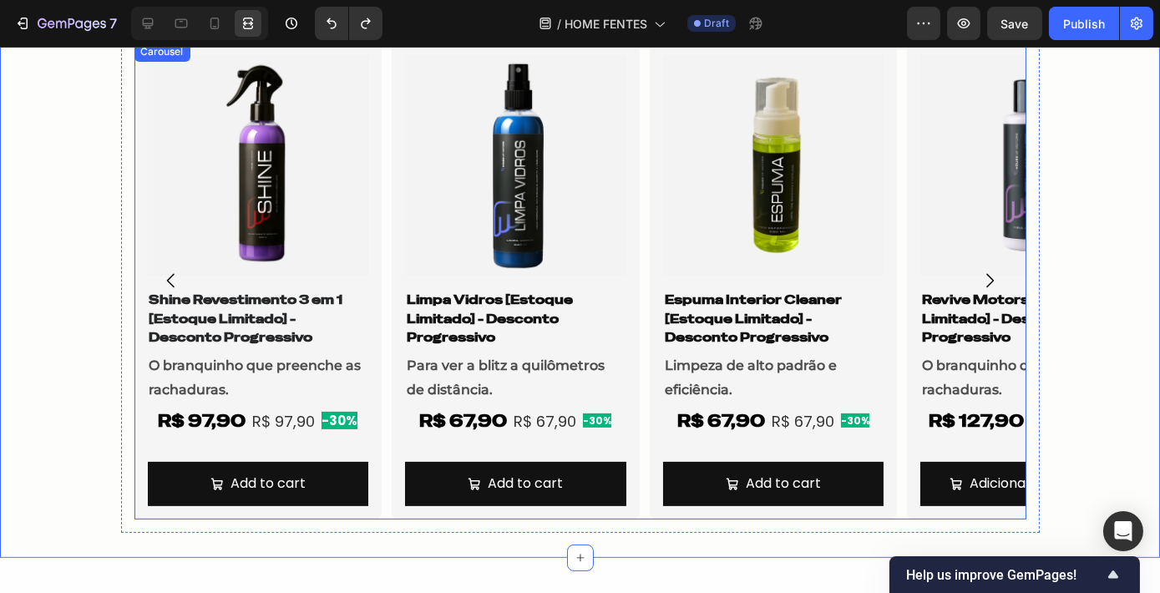
click at [986, 277] on icon "Carousel Next Arrow" at bounding box center [990, 281] width 8 height 14
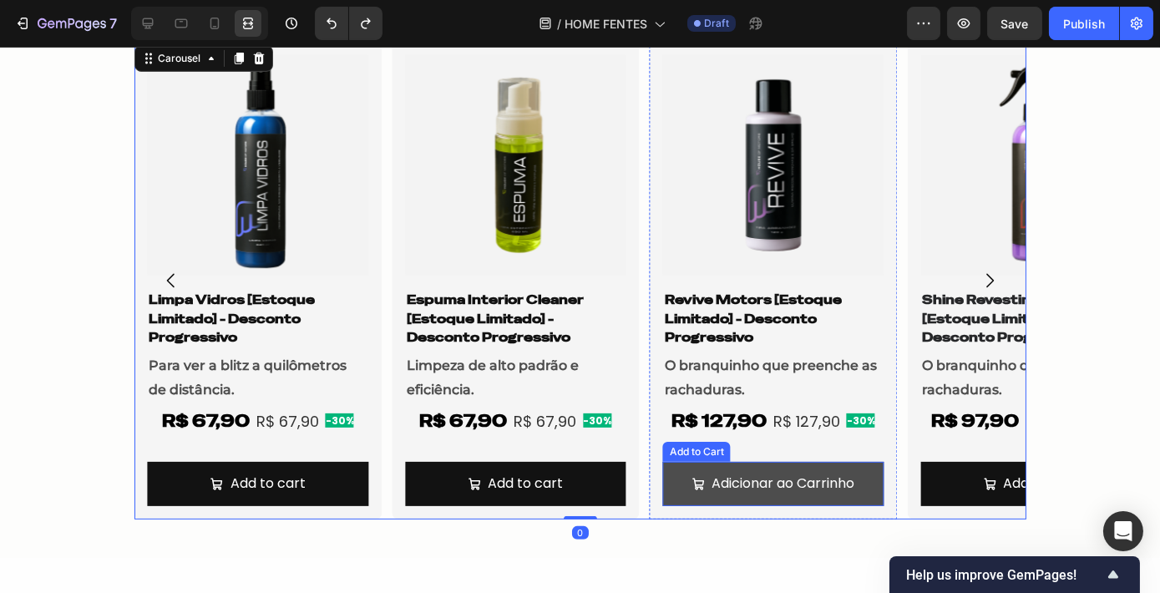
click at [724, 498] on button "Adicionar ao Carrinho" at bounding box center [773, 484] width 221 height 44
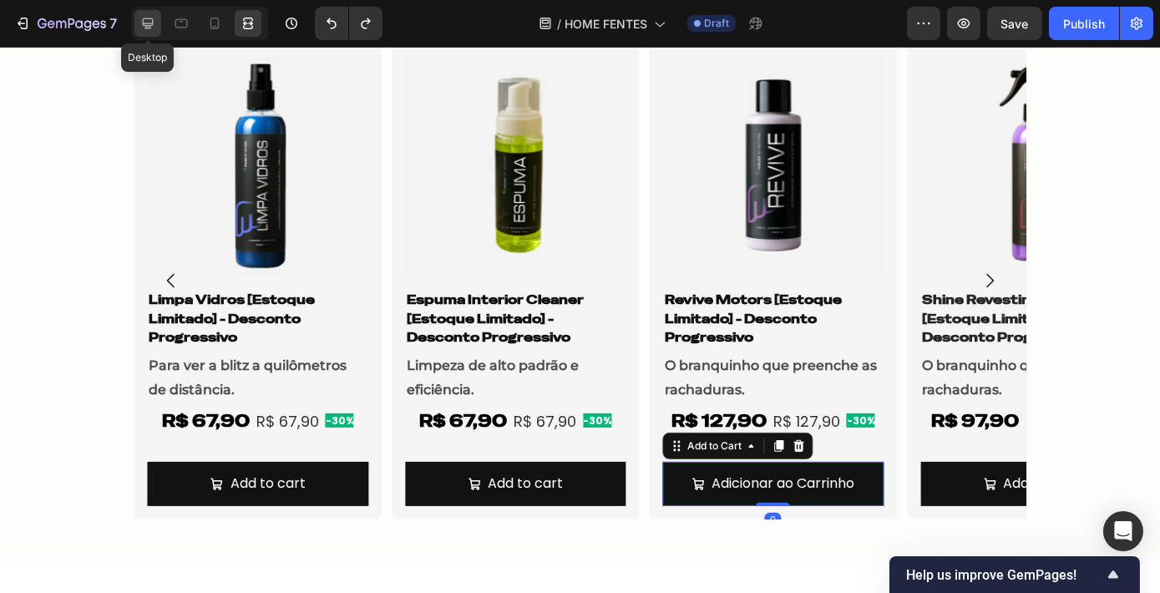
click at [147, 30] on icon at bounding box center [147, 23] width 17 height 17
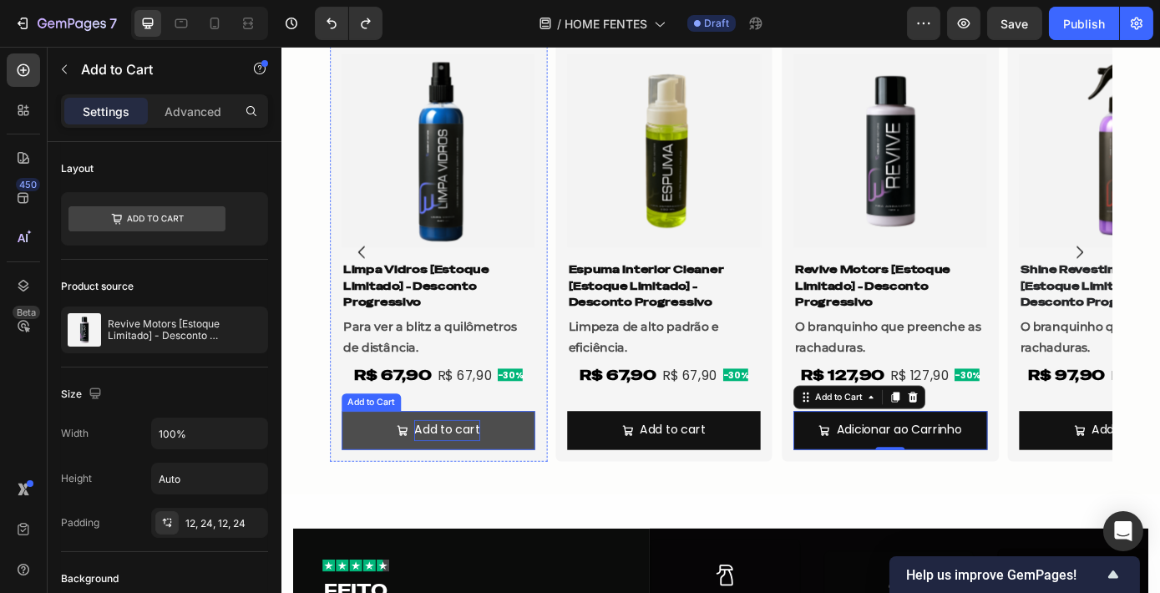
click at [480, 478] on div "Add to cart" at bounding box center [469, 484] width 75 height 24
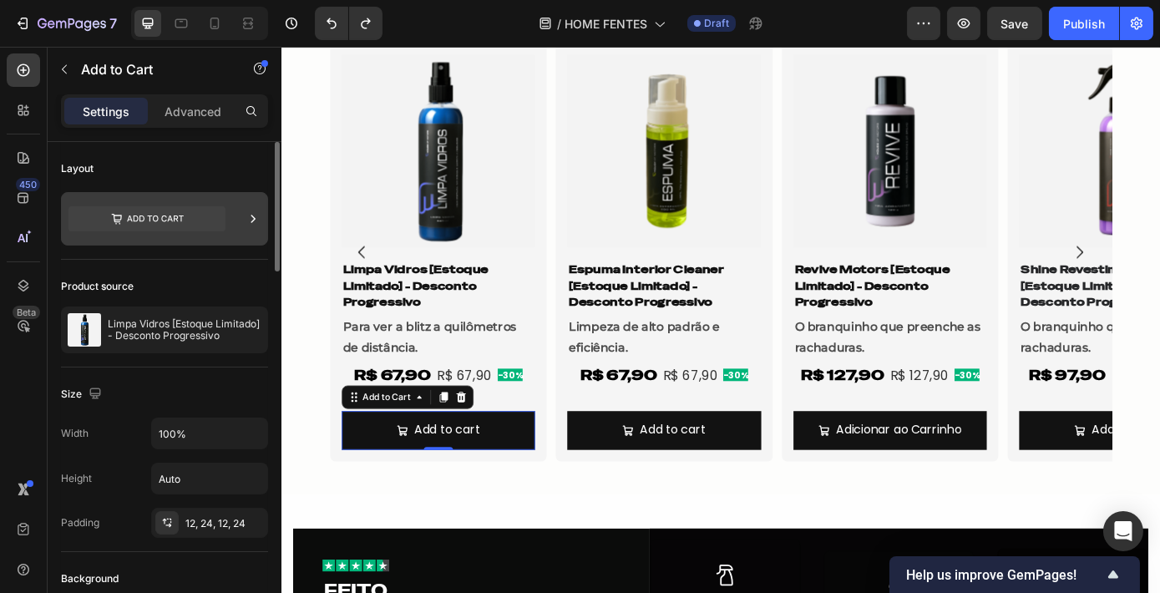
click at [162, 208] on icon at bounding box center [146, 218] width 157 height 25
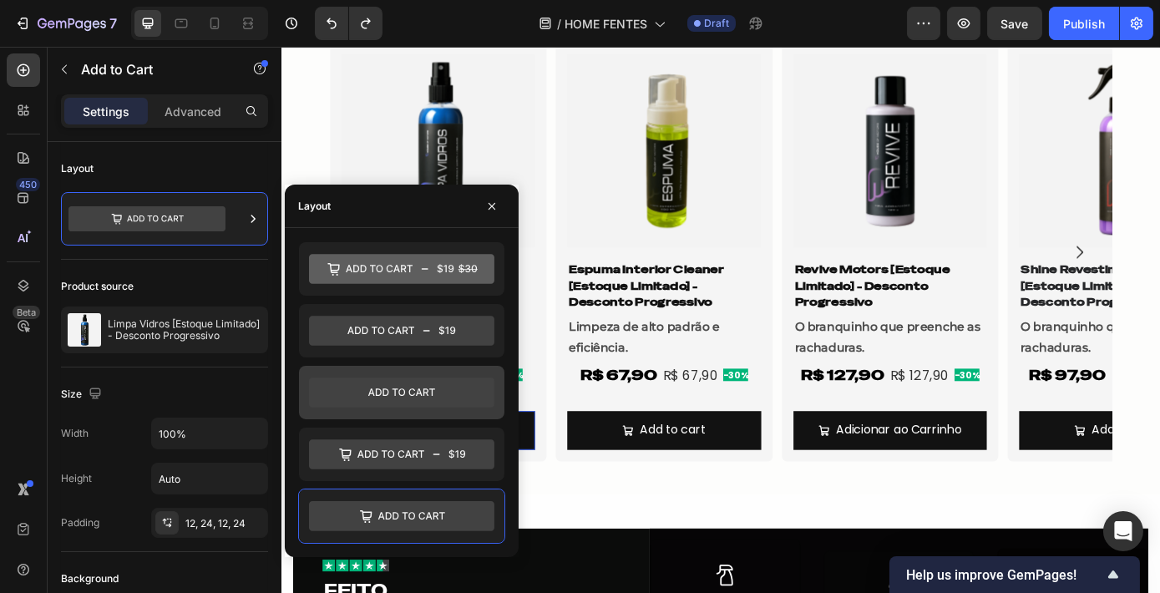
click at [431, 395] on icon at bounding box center [401, 393] width 185 height 30
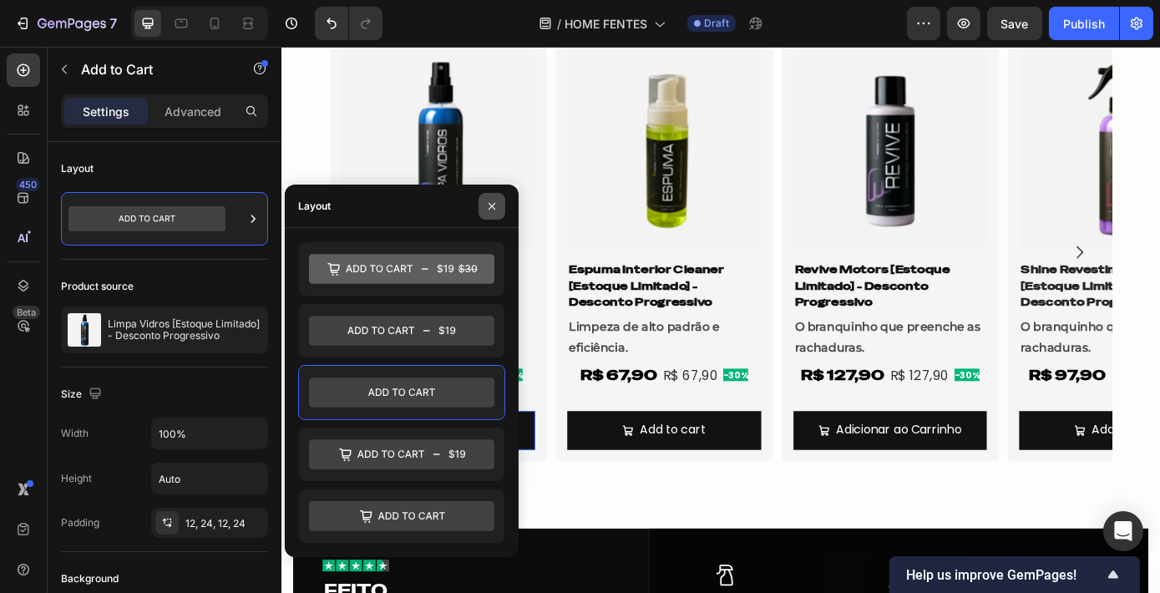
click at [483, 205] on button "button" at bounding box center [491, 206] width 27 height 27
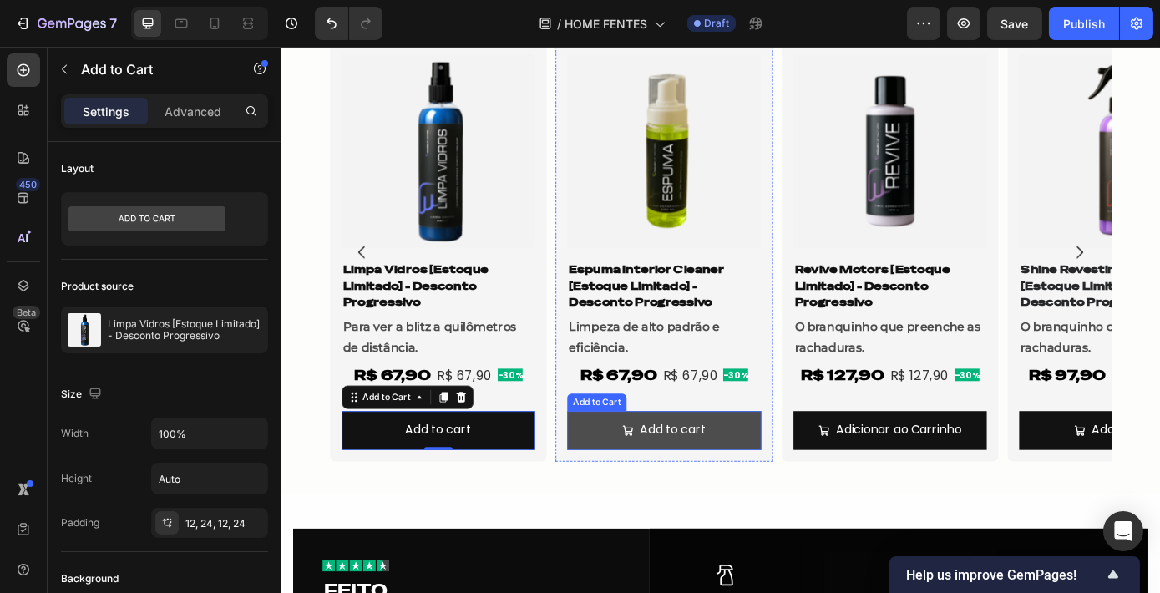
click at [720, 496] on button "Add to cart" at bounding box center [717, 484] width 221 height 44
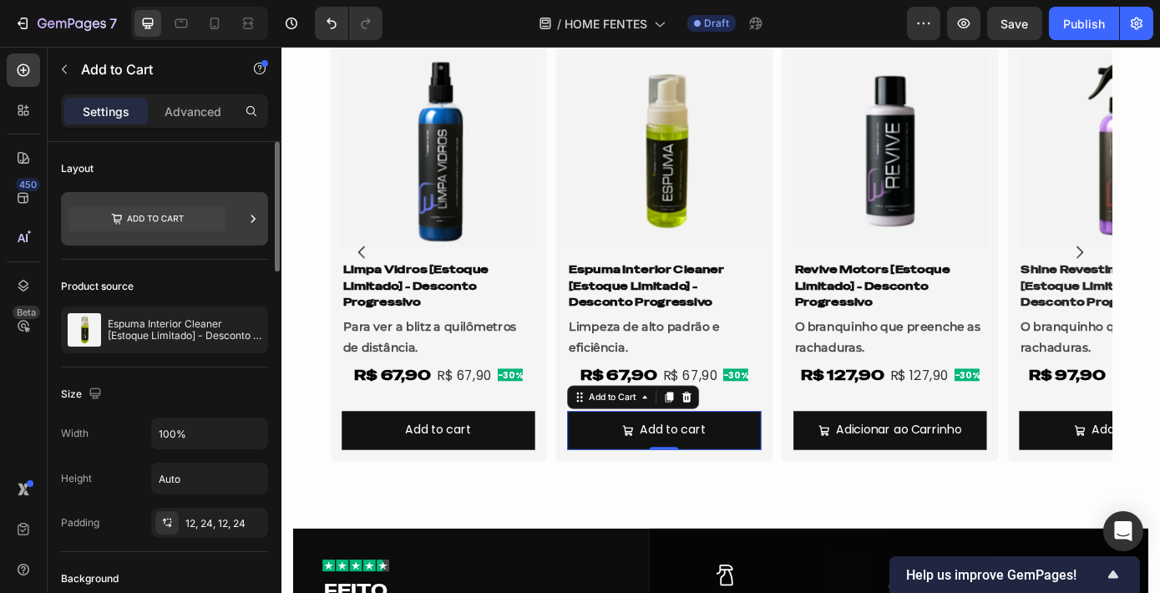
click at [168, 217] on icon at bounding box center [146, 218] width 157 height 25
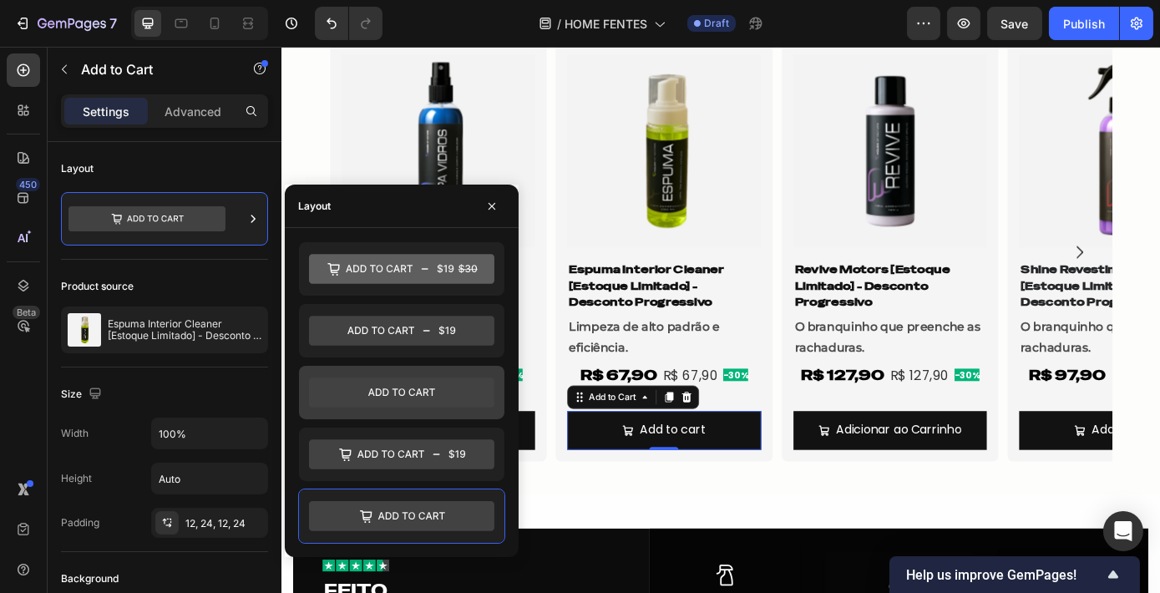
click at [421, 378] on icon at bounding box center [401, 393] width 185 height 30
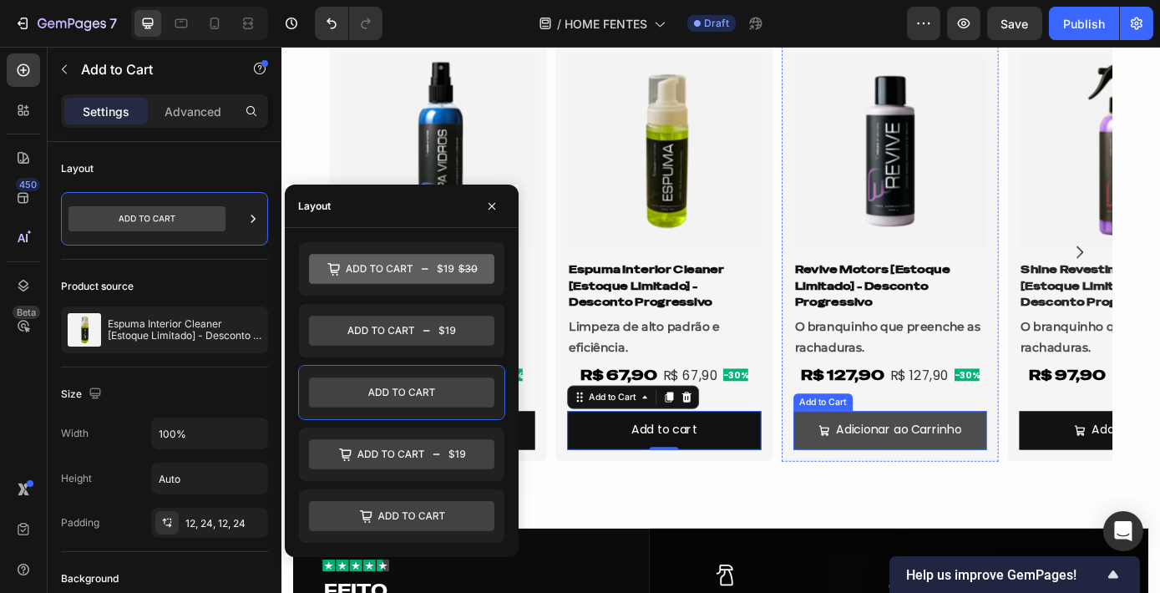
click at [922, 498] on button "Adicionar ao Carrinho" at bounding box center [974, 484] width 221 height 44
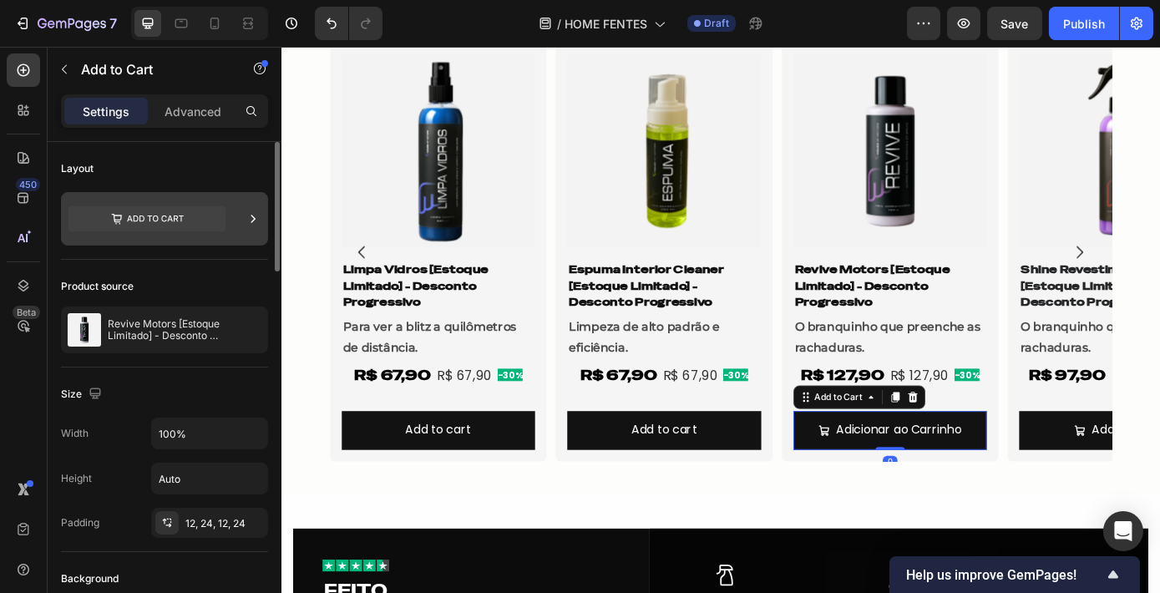
click at [191, 215] on icon at bounding box center [146, 218] width 157 height 25
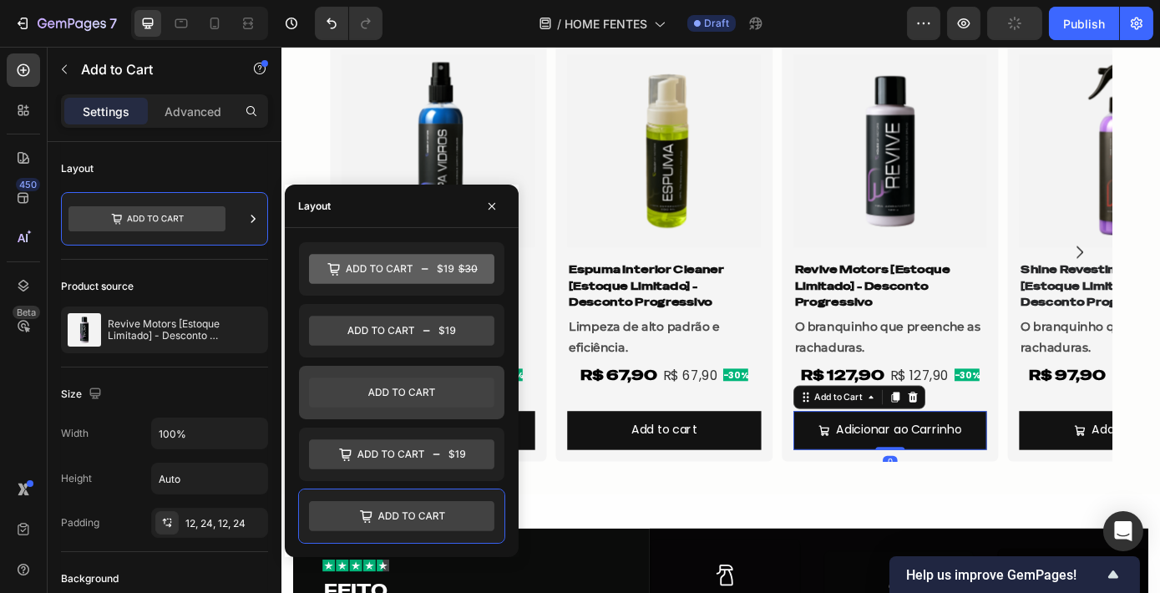
click at [421, 372] on div at bounding box center [401, 392] width 205 height 53
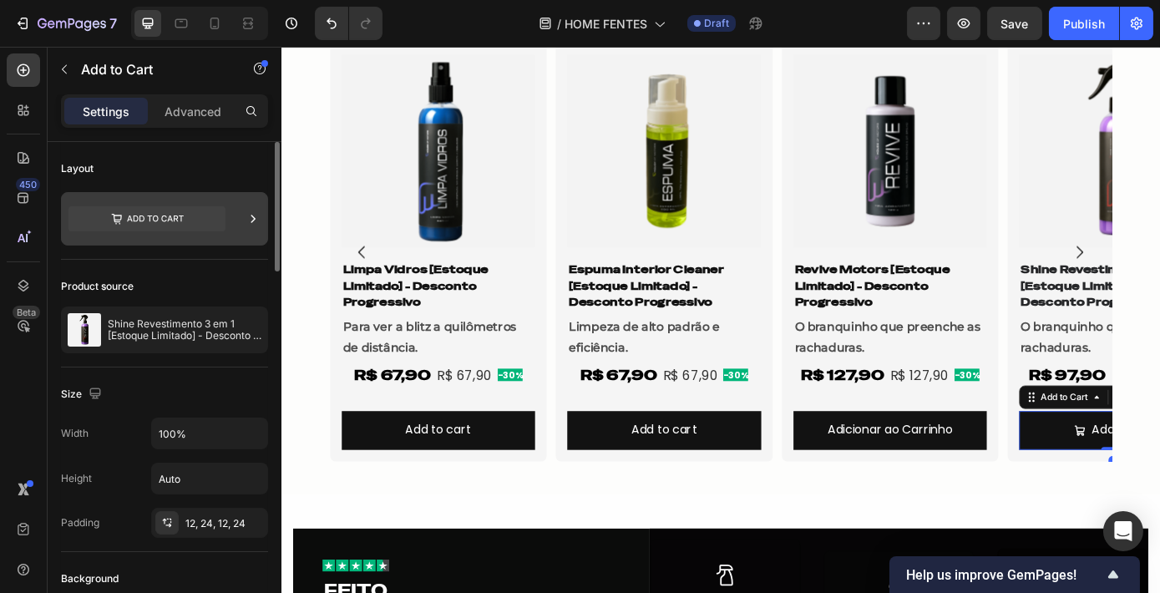
click at [136, 204] on icon at bounding box center [146, 219] width 157 height 38
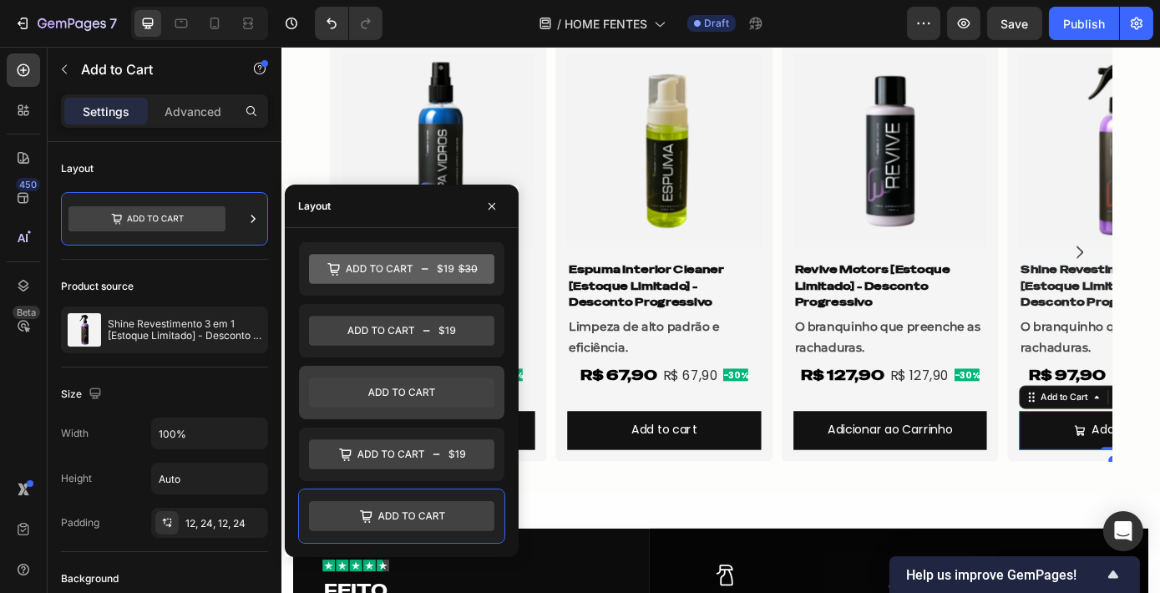
click at [447, 386] on icon at bounding box center [401, 393] width 185 height 30
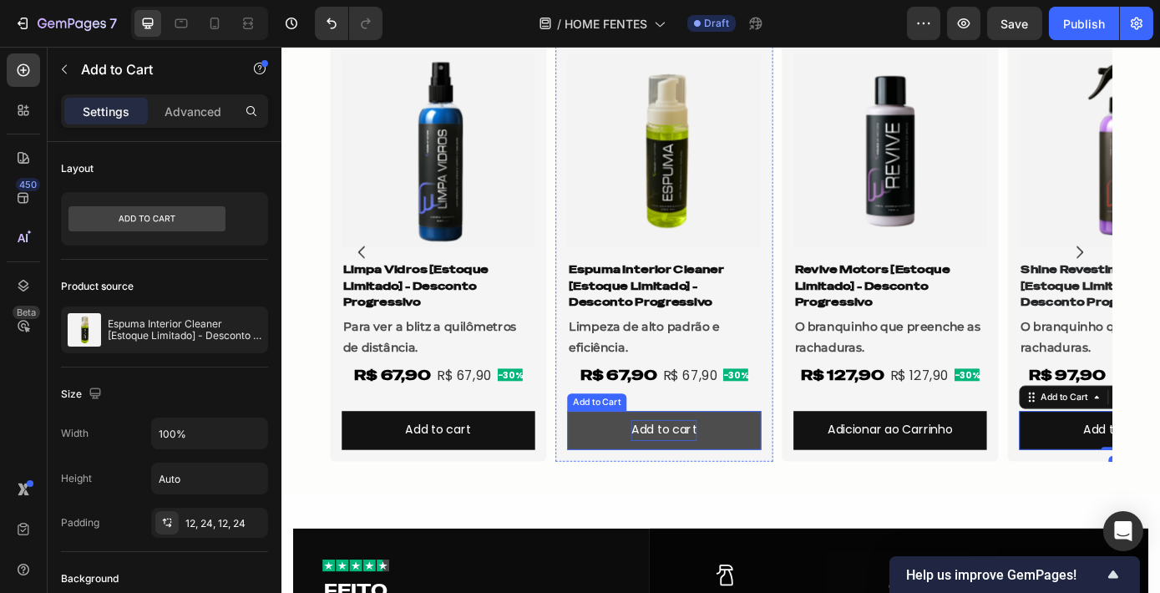
click at [701, 484] on div "Add to cart" at bounding box center [717, 484] width 75 height 24
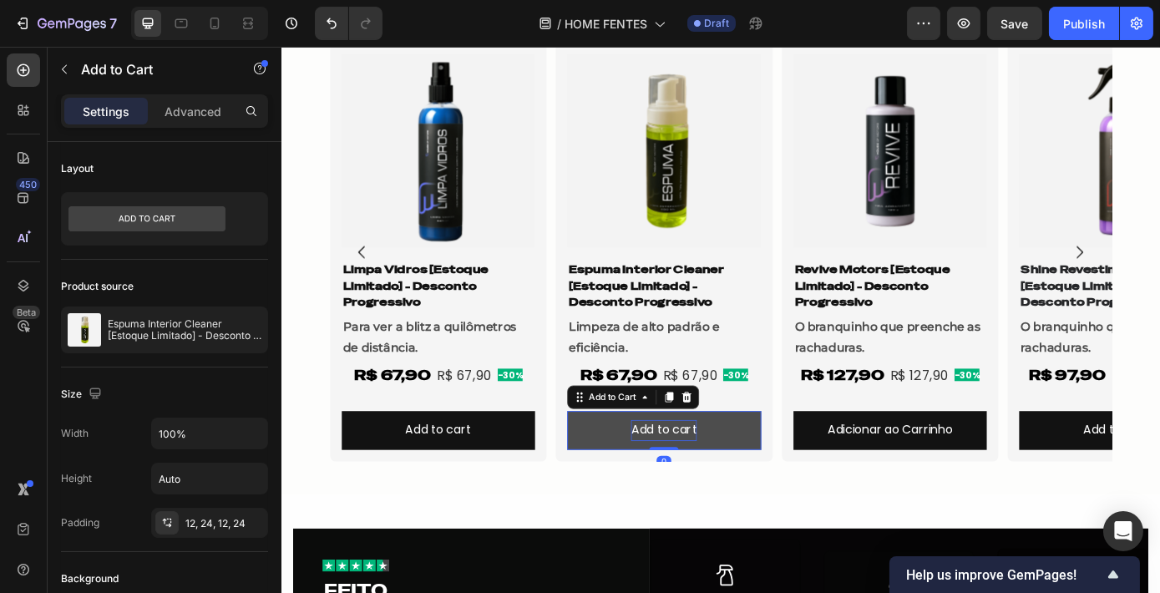
click at [701, 484] on div "Add to cart" at bounding box center [717, 484] width 75 height 24
click at [607, 462] on button "VER" at bounding box center [717, 484] width 221 height 44
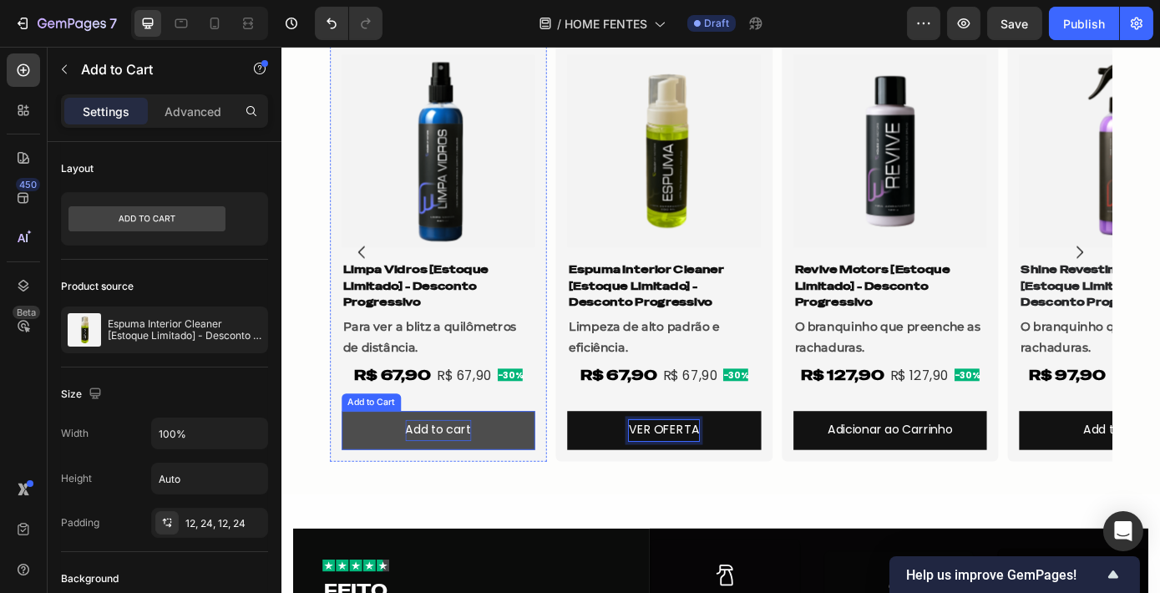
click at [437, 486] on div "Add to cart" at bounding box center [459, 484] width 75 height 24
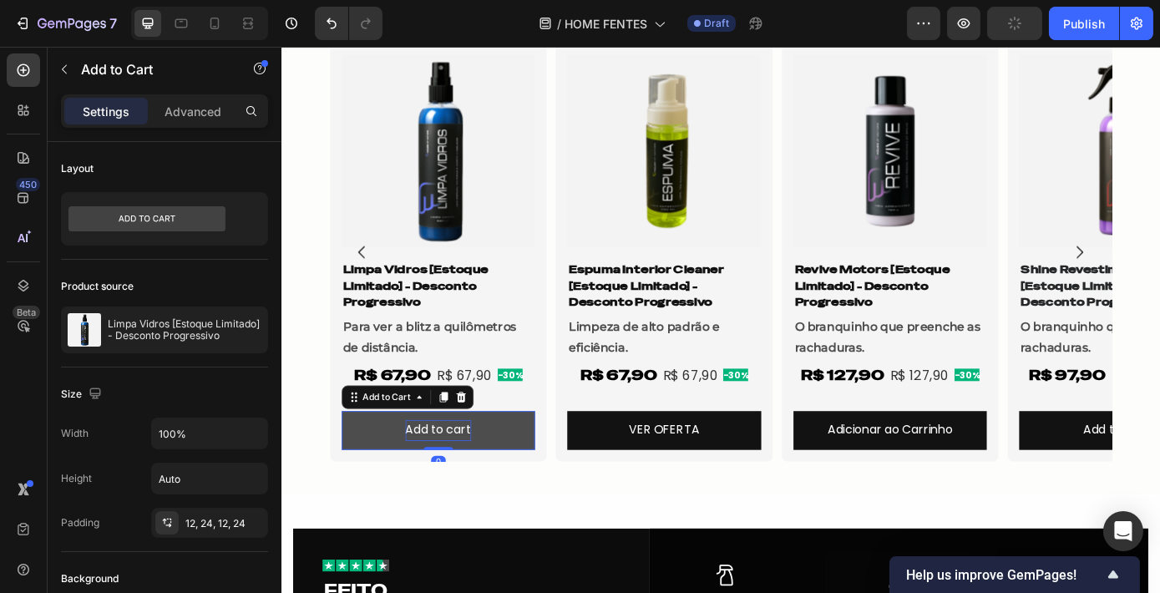
click at [437, 486] on div "Add to cart" at bounding box center [459, 484] width 75 height 24
click at [437, 486] on p "Add to cart" at bounding box center [459, 484] width 75 height 24
click at [349, 462] on button "VER" at bounding box center [459, 484] width 221 height 44
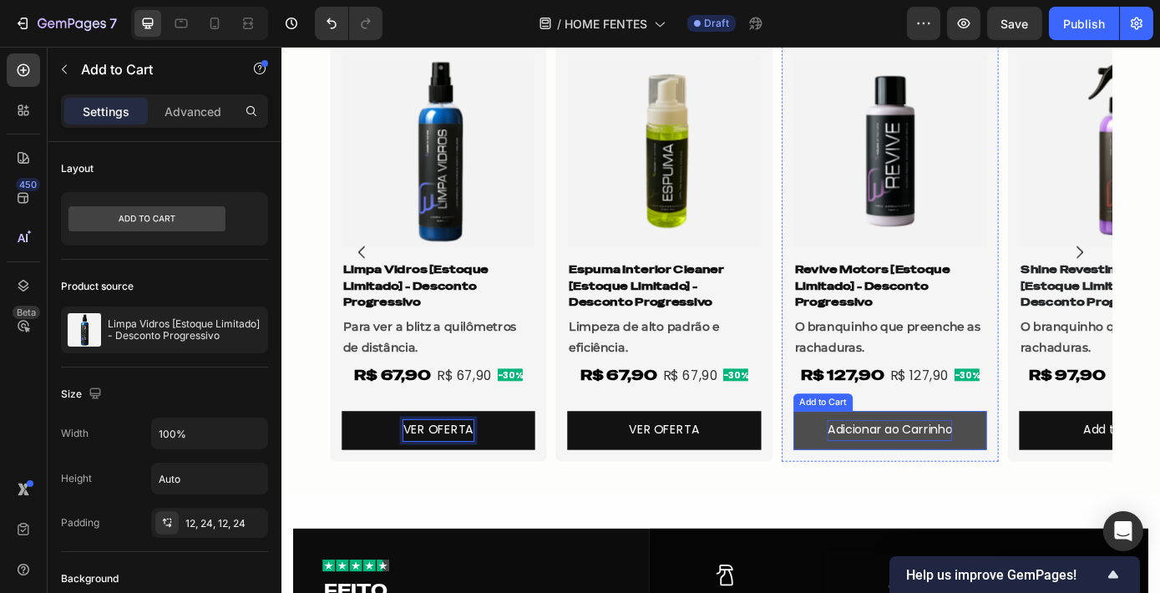
click at [927, 488] on div "Adicionar ao Carrinho" at bounding box center [974, 484] width 143 height 24
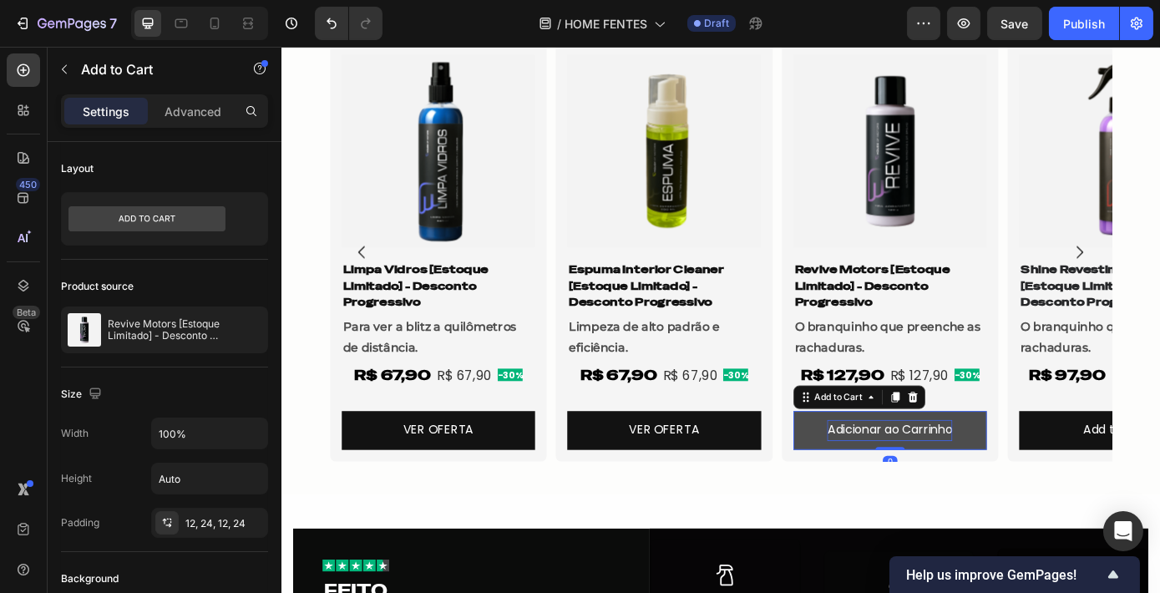
click at [927, 487] on div "Adicionar ao Carrinho" at bounding box center [974, 484] width 143 height 24
click at [927, 487] on p "Adicionar ao Carrinho" at bounding box center [974, 484] width 143 height 24
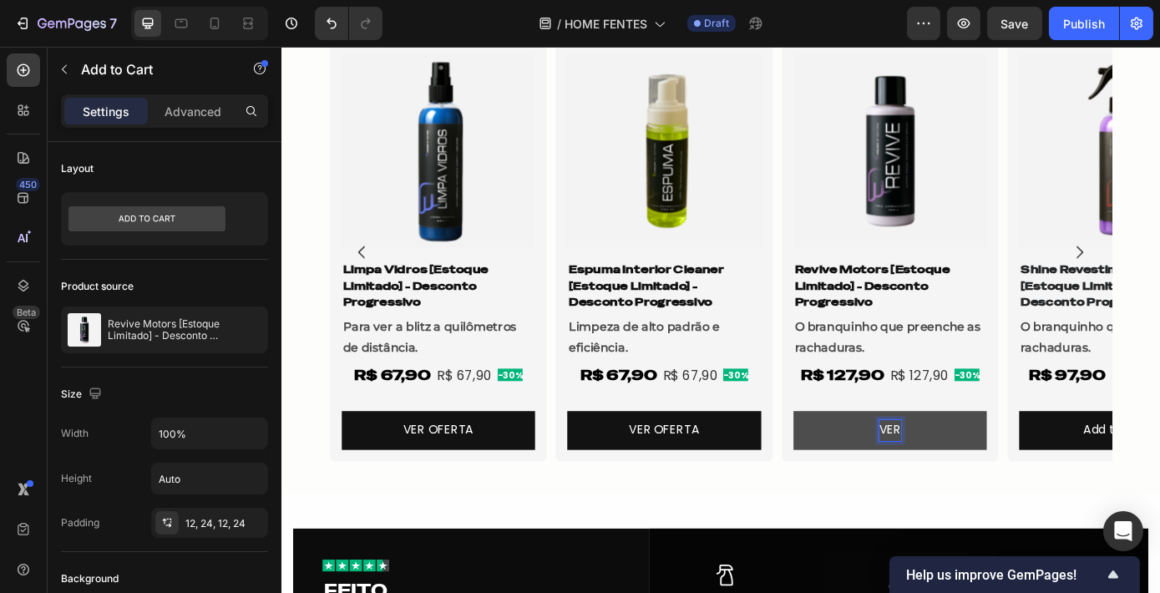
click at [864, 462] on button "VER" at bounding box center [974, 484] width 221 height 44
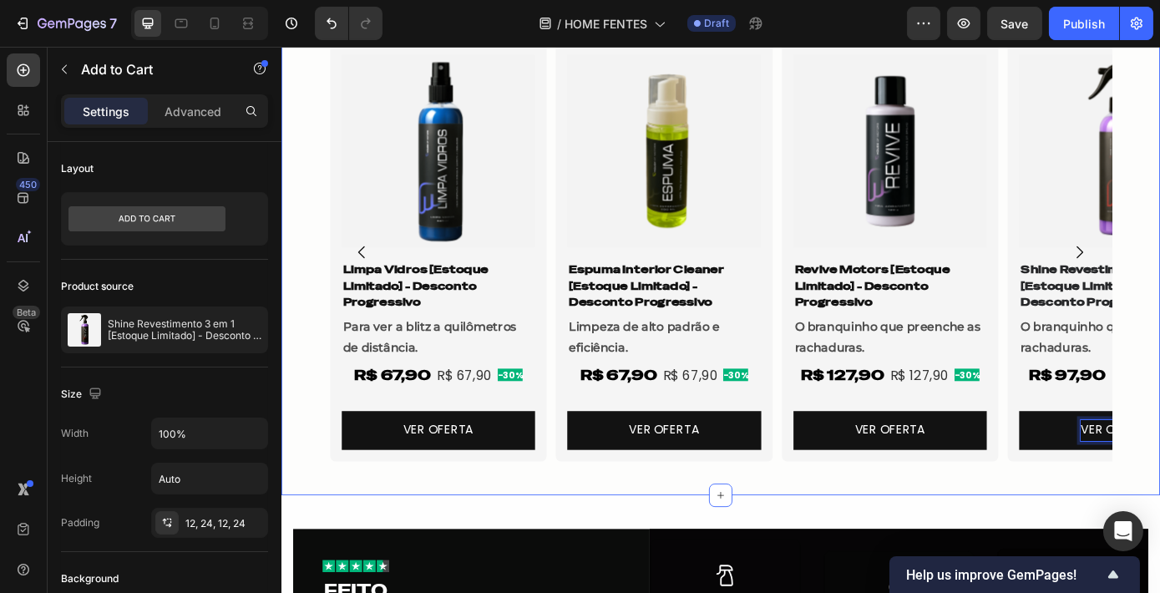
click at [1159, 358] on div "MAIS VENDIDOS Heading Row Ver Mais Button Row Product Images Shine Revestimento…" at bounding box center [782, 217] width 1002 height 629
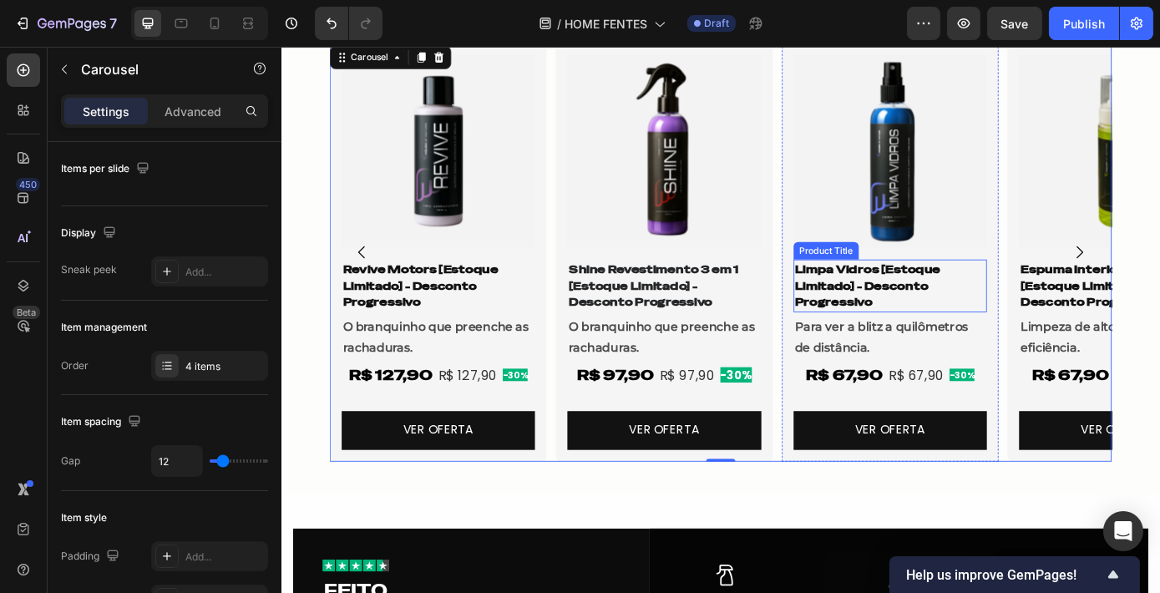
click at [994, 321] on h1 "Limpa Vidros [Estoque Limitado] - Desconto Progressivo" at bounding box center [974, 319] width 221 height 60
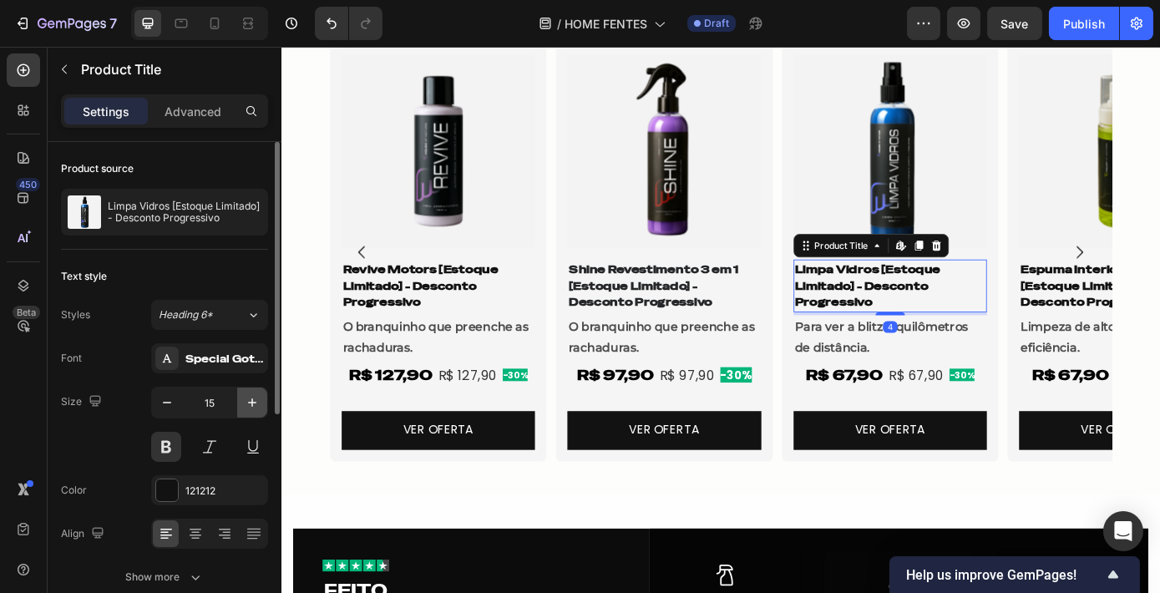
click at [250, 398] on icon "button" at bounding box center [252, 402] width 17 height 17
type input "16"
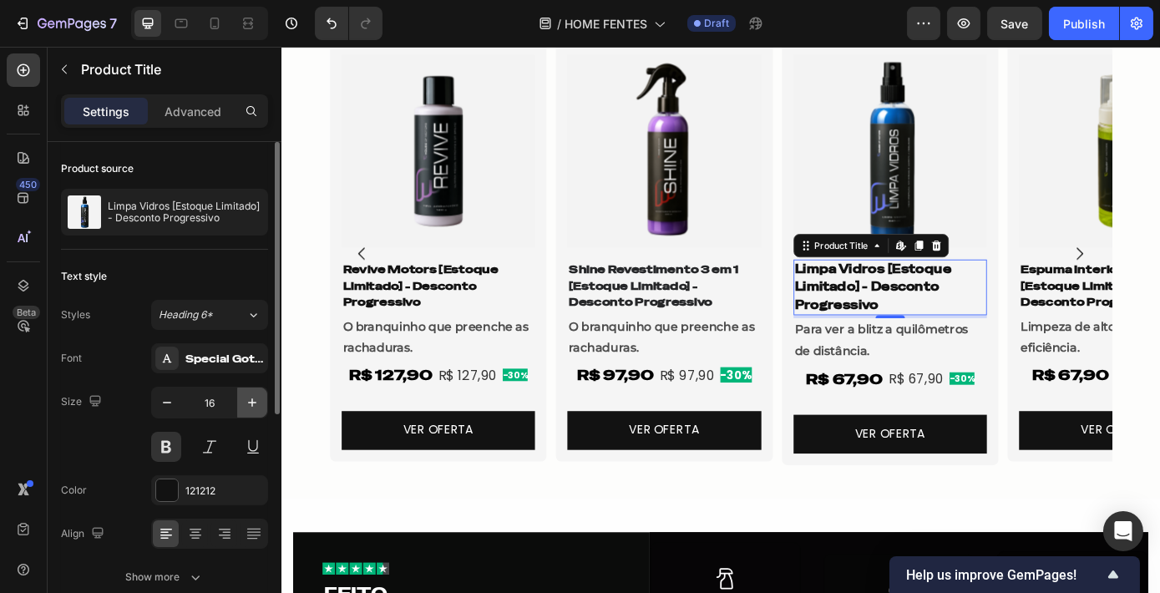
scroll to position [1196, 0]
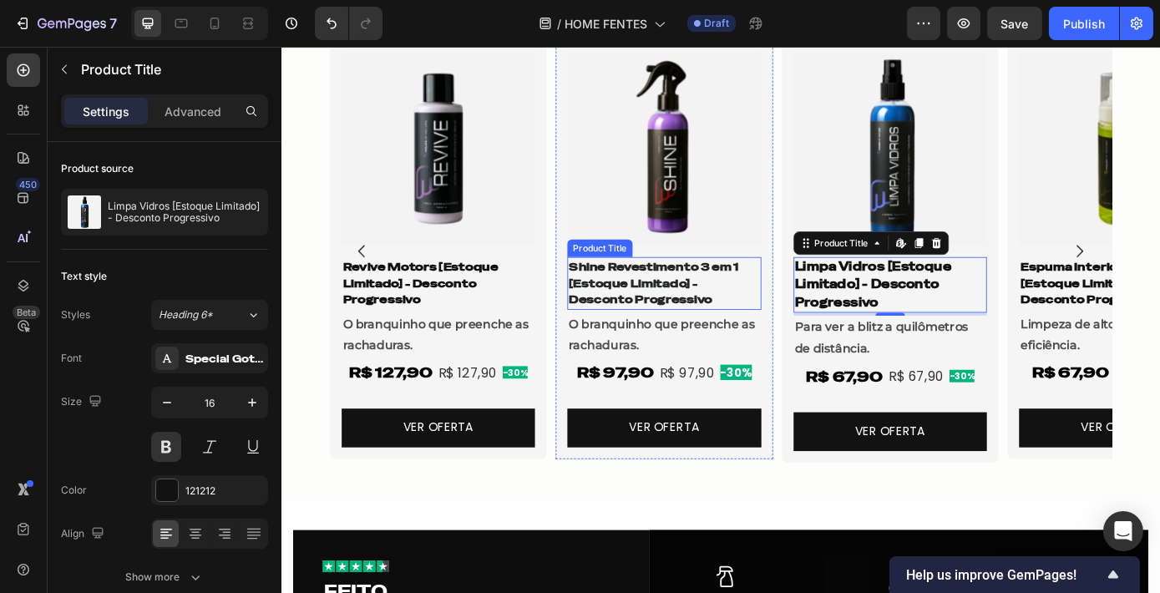
click at [671, 292] on h1 "Shine Revestimento 3 em 1 [Estoque Limitado] - Desconto Progressivo" at bounding box center [717, 316] width 221 height 60
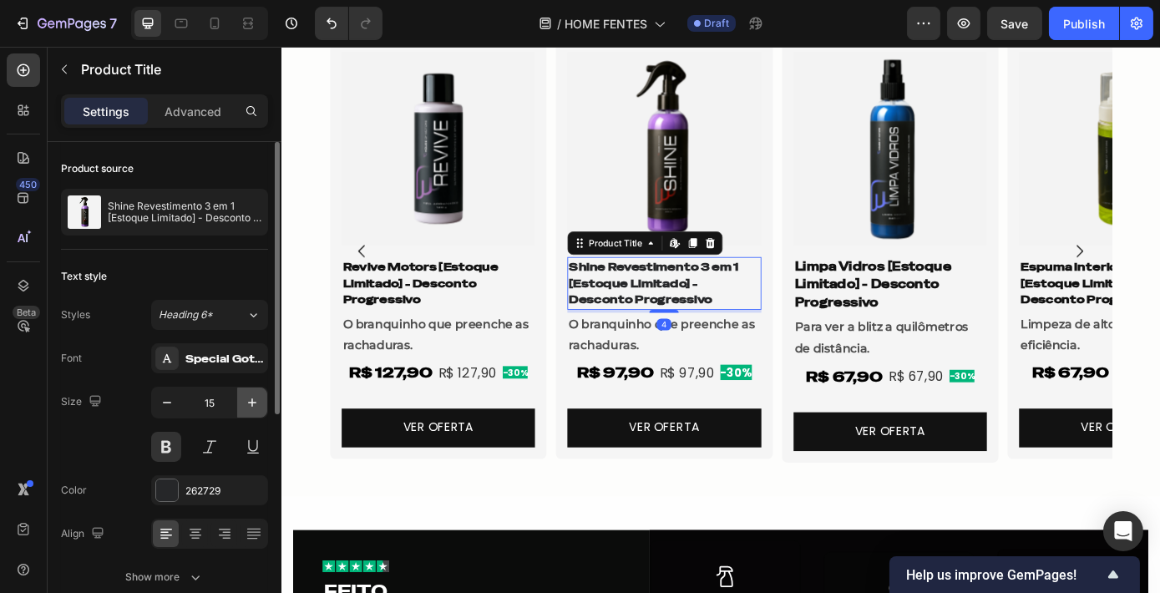
click at [242, 407] on button "button" at bounding box center [252, 402] width 30 height 30
type input "16"
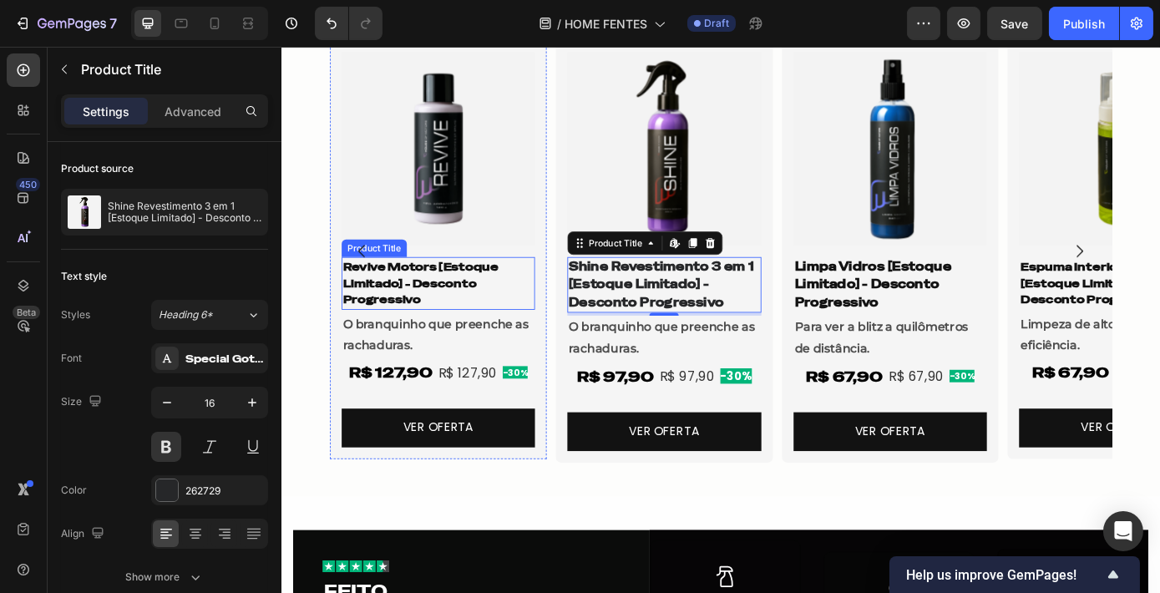
click at [440, 305] on h1 "Revive Motors [Estoque Limitado] - Desconto Progressivo" at bounding box center [459, 316] width 221 height 60
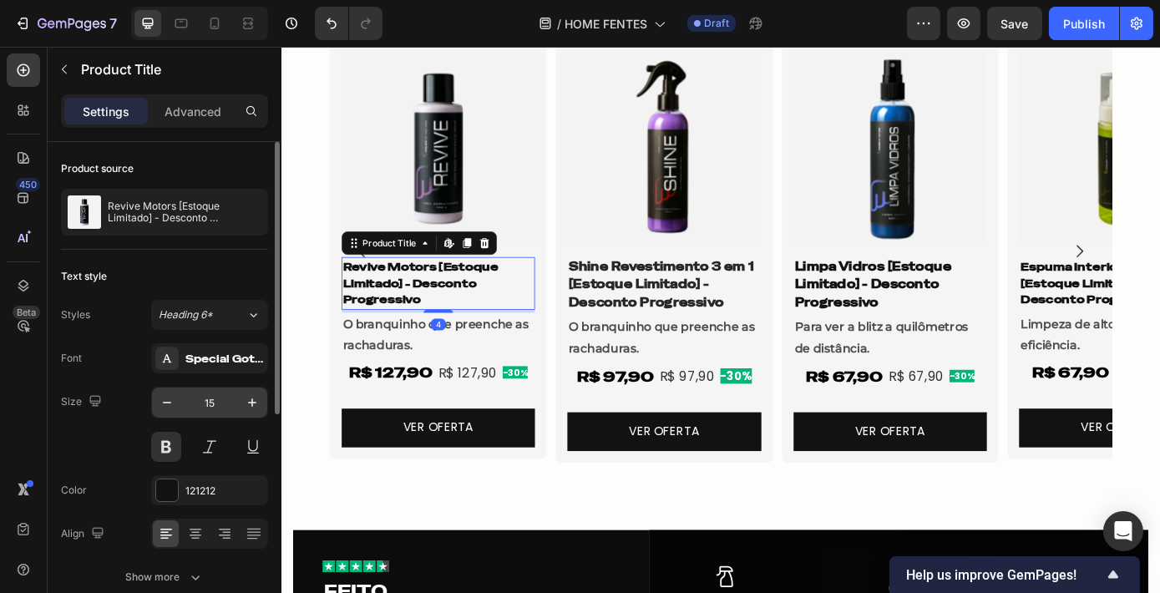
click at [250, 417] on div "15" at bounding box center [209, 403] width 117 height 32
click at [255, 404] on icon "button" at bounding box center [252, 402] width 17 height 17
type input "16"
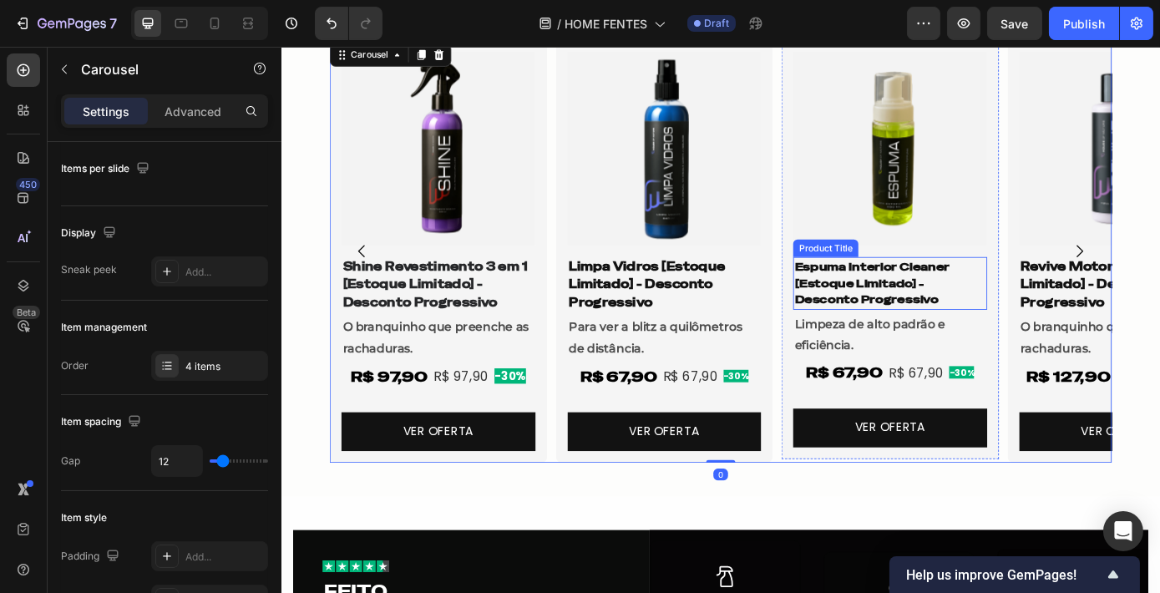
click at [961, 318] on h1 "Espuma Interior Cleaner [Estoque Limitado] - Desconto Progressivo" at bounding box center [974, 316] width 221 height 60
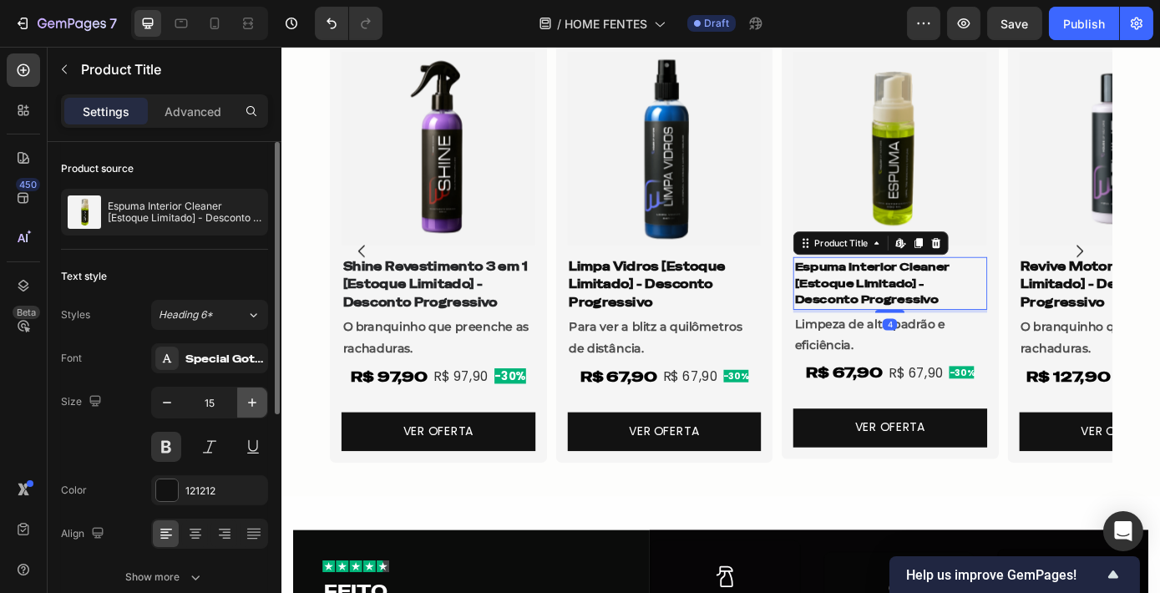
click at [249, 410] on button "button" at bounding box center [252, 402] width 30 height 30
type input "16"
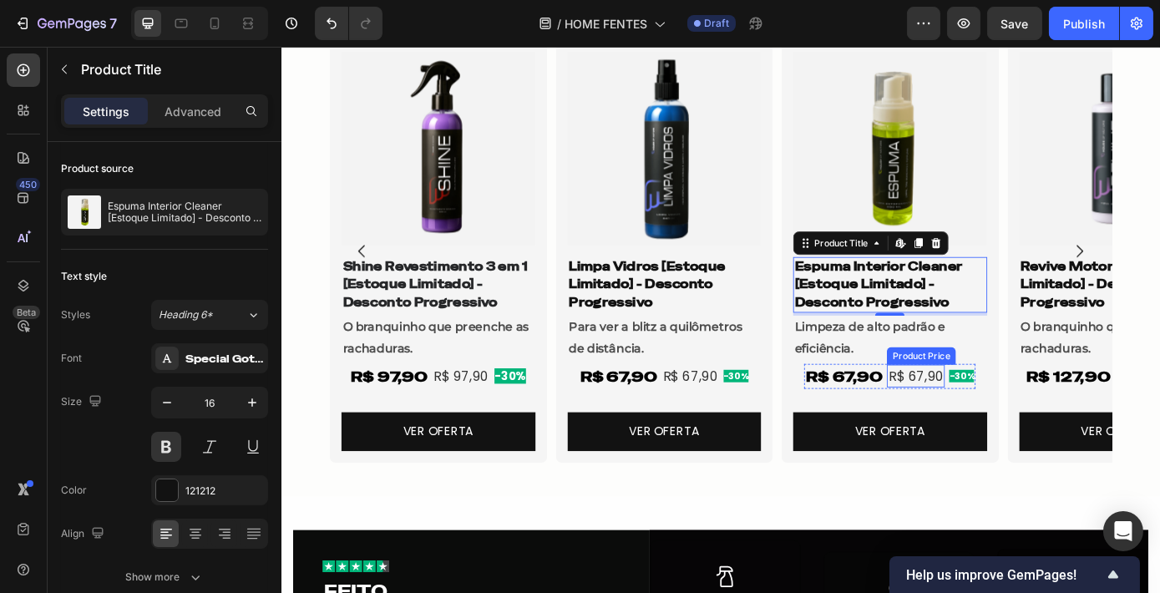
click at [1020, 427] on div "R$ 67,90" at bounding box center [1004, 422] width 66 height 26
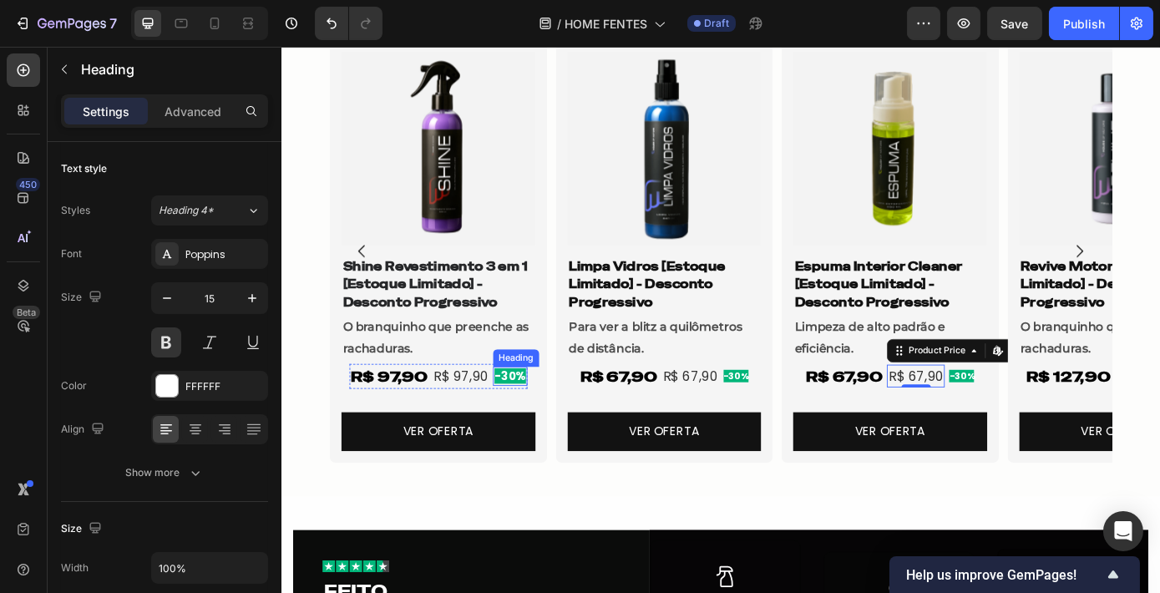
click at [530, 427] on span "-30%" at bounding box center [541, 422] width 36 height 18
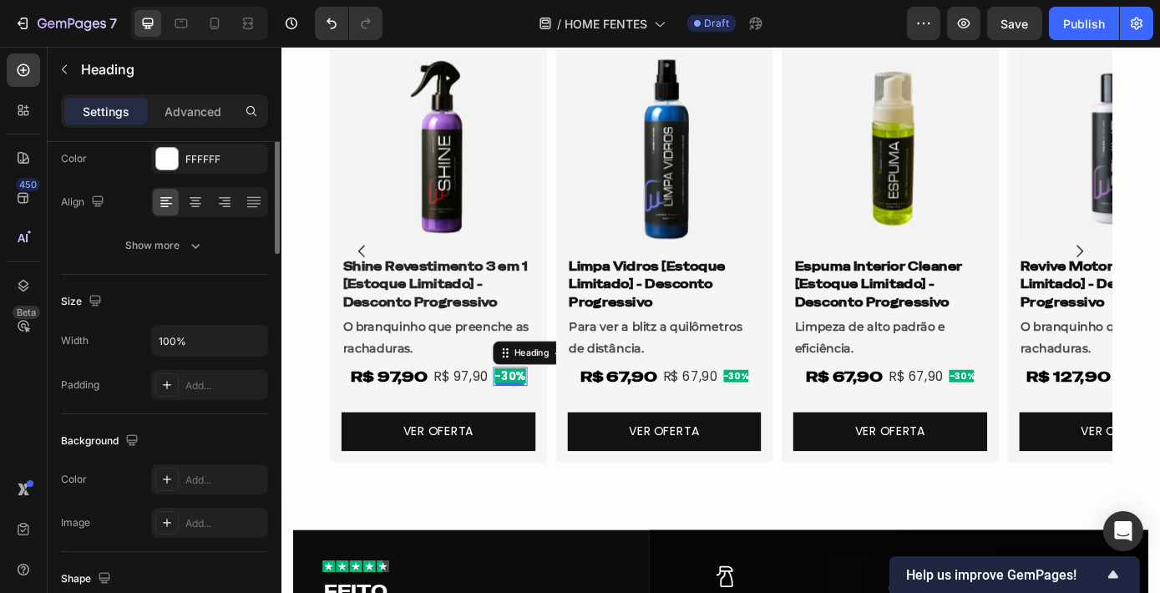
scroll to position [0, 0]
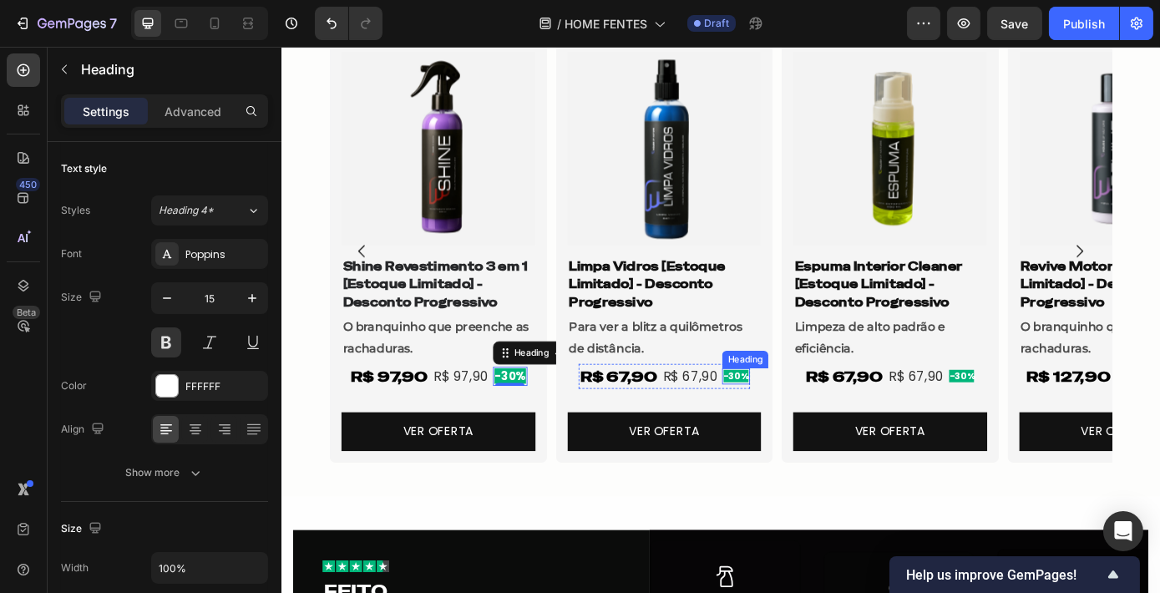
click at [799, 420] on span "-30%" at bounding box center [799, 422] width 28 height 14
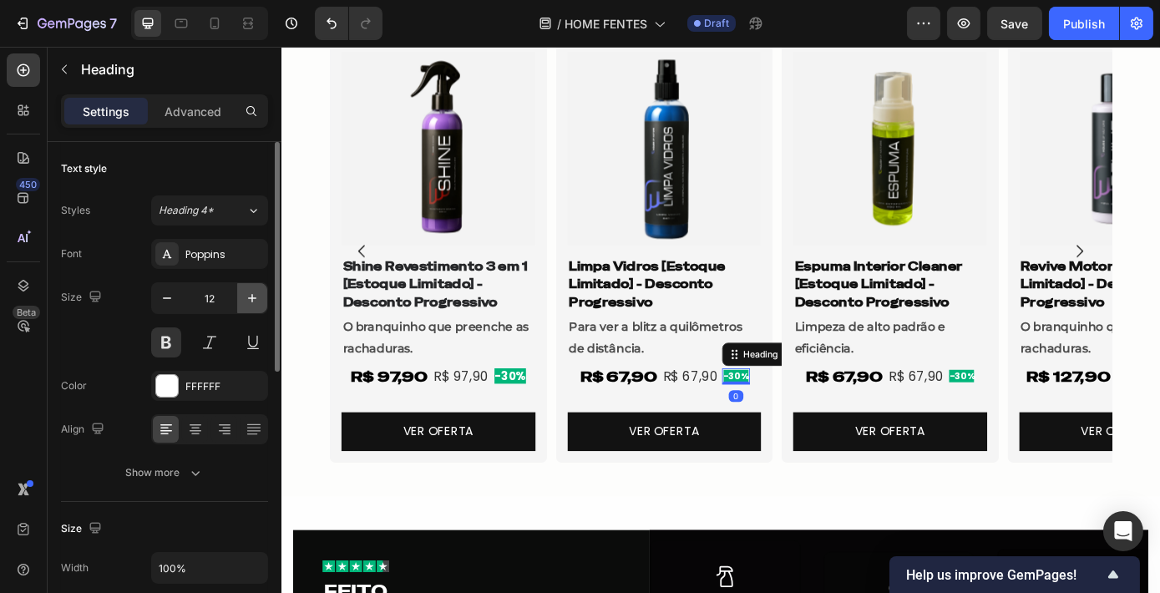
click at [249, 301] on icon "button" at bounding box center [252, 298] width 17 height 17
type input "15"
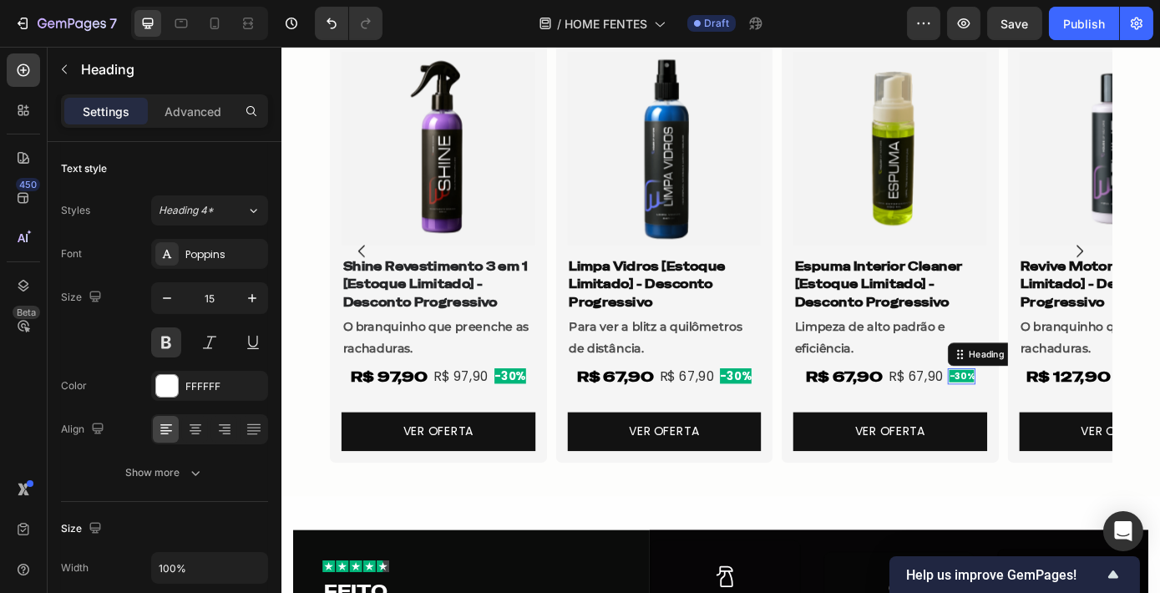
click at [1049, 424] on span "-30%" at bounding box center [1056, 422] width 28 height 14
click at [249, 298] on icon "button" at bounding box center [252, 298] width 17 height 17
type input "15"
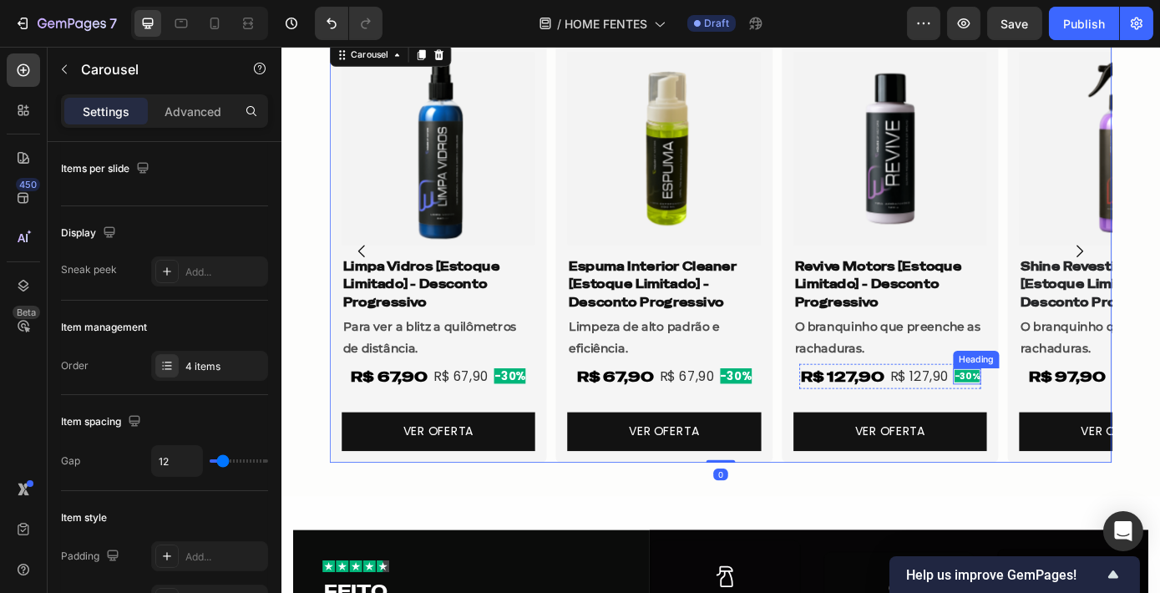
click at [1063, 425] on span "-30%" at bounding box center [1062, 422] width 28 height 14
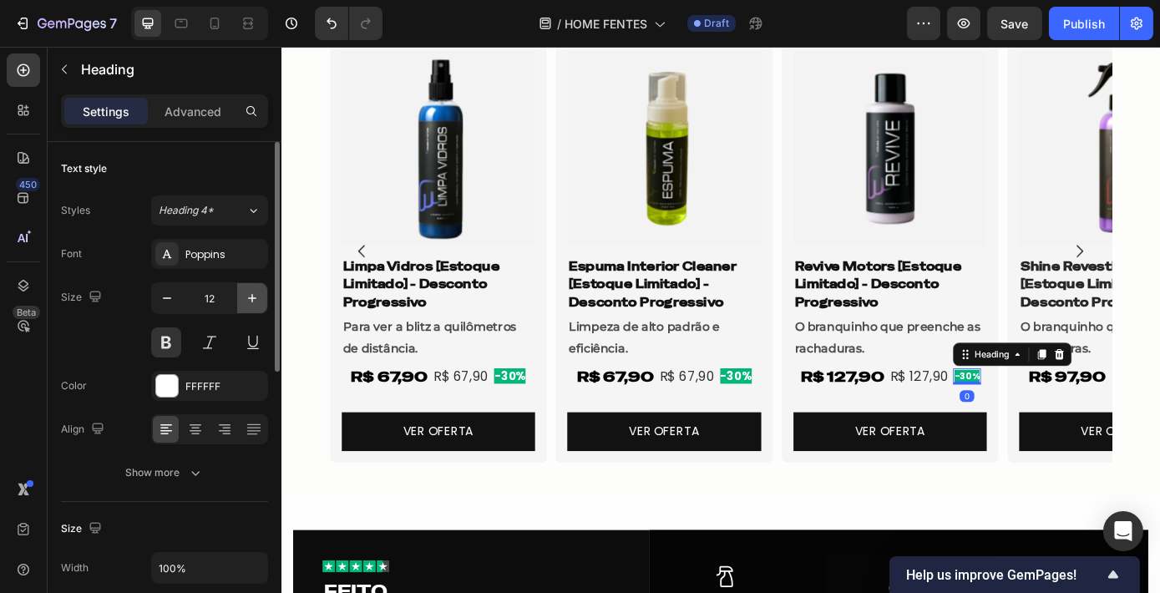
click at [241, 299] on button "button" at bounding box center [252, 298] width 30 height 30
type input "15"
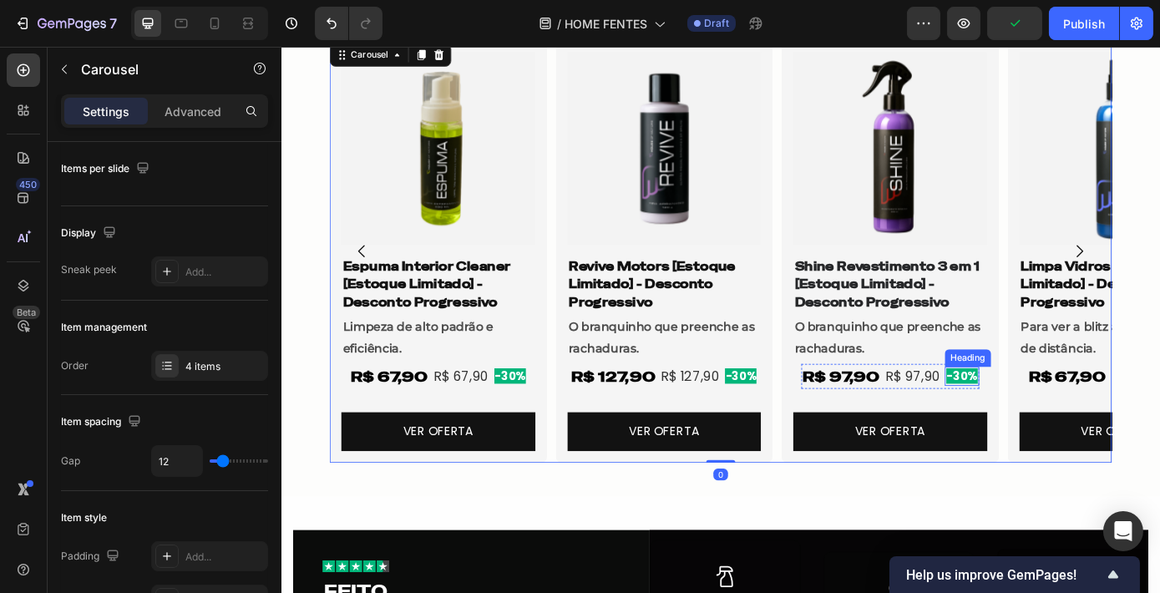
click at [1043, 414] on span "-30%" at bounding box center [1057, 422] width 36 height 18
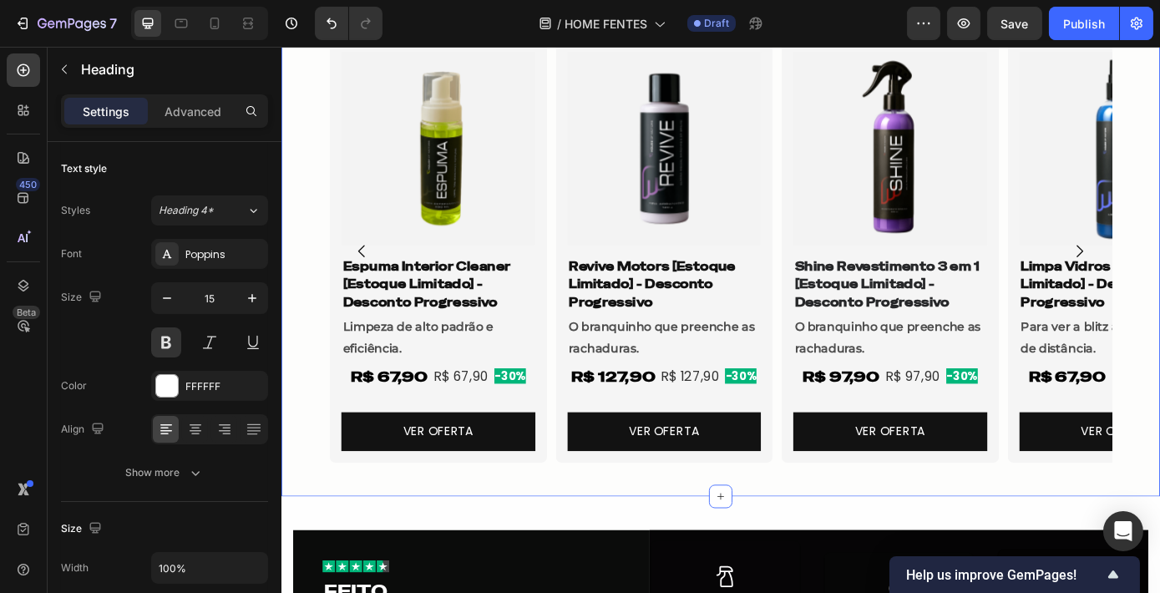
click at [1159, 305] on div "MAIS VENDIDOS Heading Row Ver Mais Button Row Product Images Shine Revestimento…" at bounding box center [782, 218] width 1002 height 634
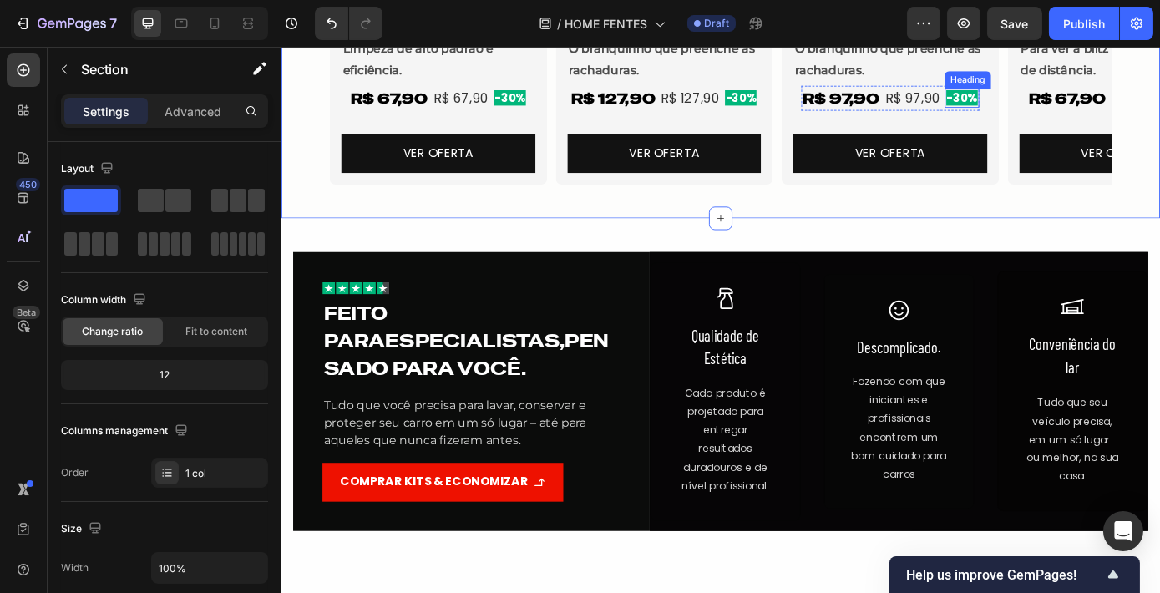
scroll to position [1576, 0]
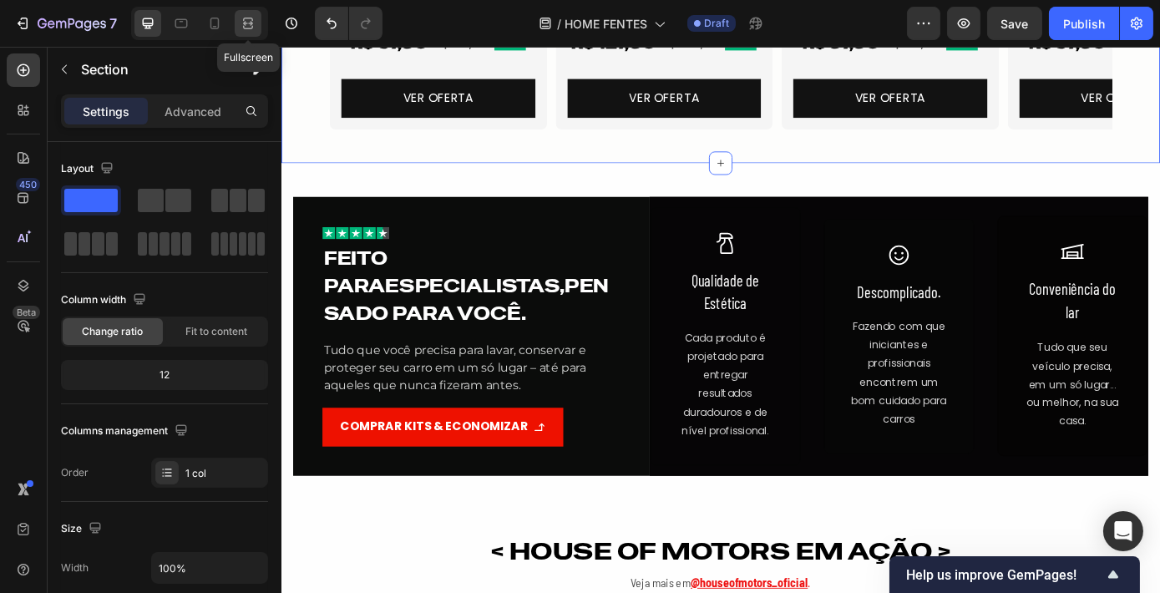
click at [247, 32] on div at bounding box center [248, 23] width 27 height 27
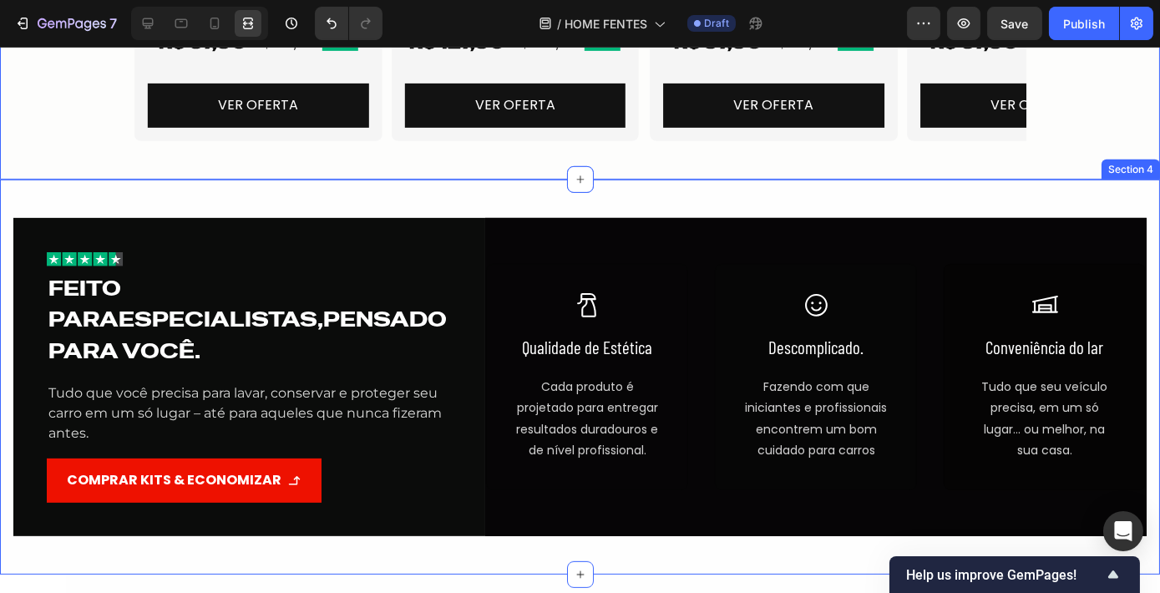
click at [407, 198] on div "Image Feito para especialistas, pensado para você. Heading Tudo que você precis…" at bounding box center [580, 376] width 1160 height 395
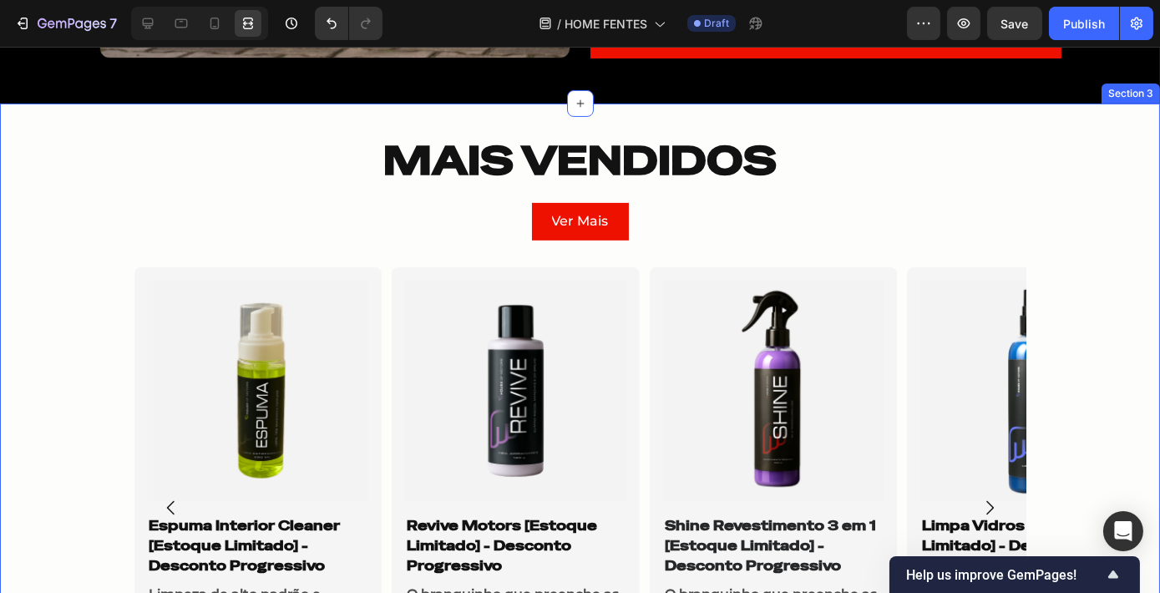
click at [1048, 190] on div "MAIS VENDIDOS Heading Row Ver Mais Button Row Product Images Shine Revestimento…" at bounding box center [580, 446] width 1160 height 634
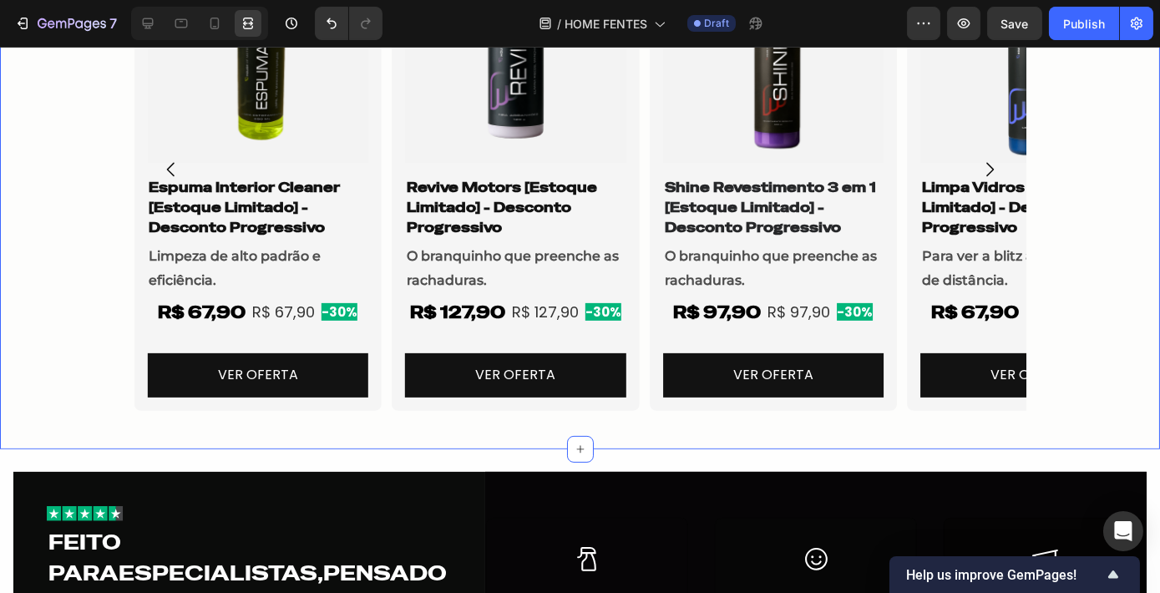
scroll to position [1272, 0]
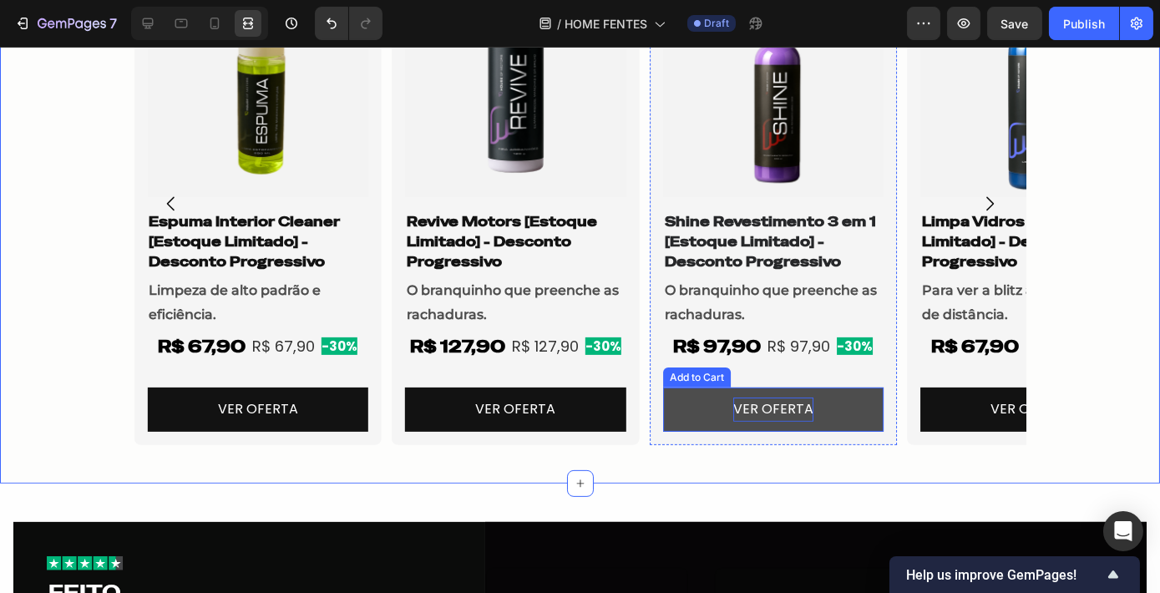
click at [741, 419] on p "VER OFERTA" at bounding box center [773, 409] width 80 height 24
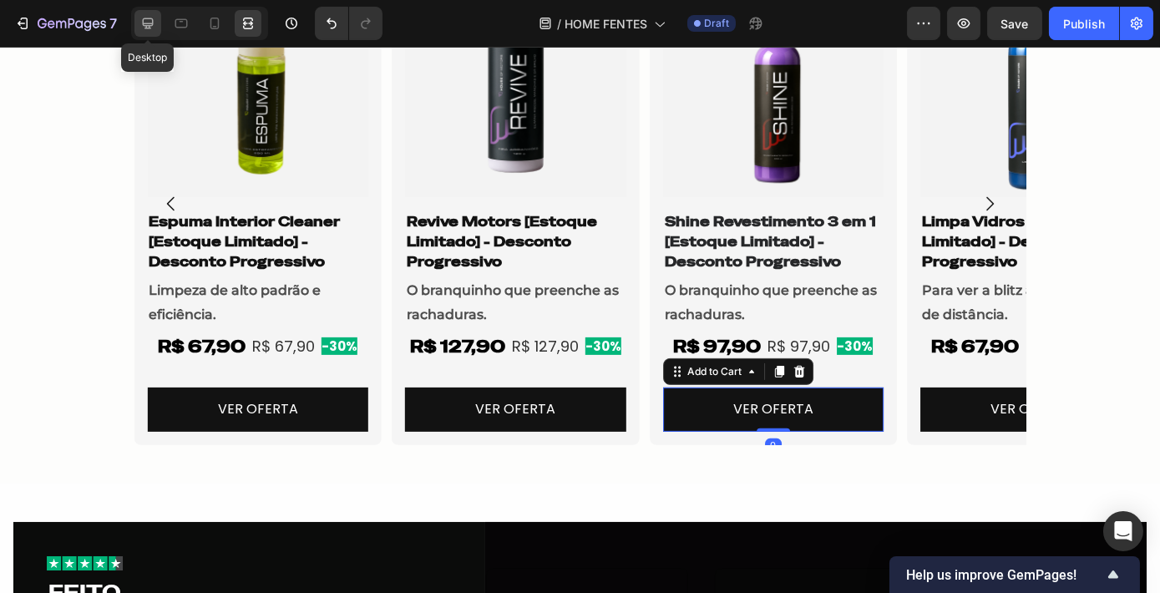
click at [156, 32] on div at bounding box center [147, 23] width 27 height 27
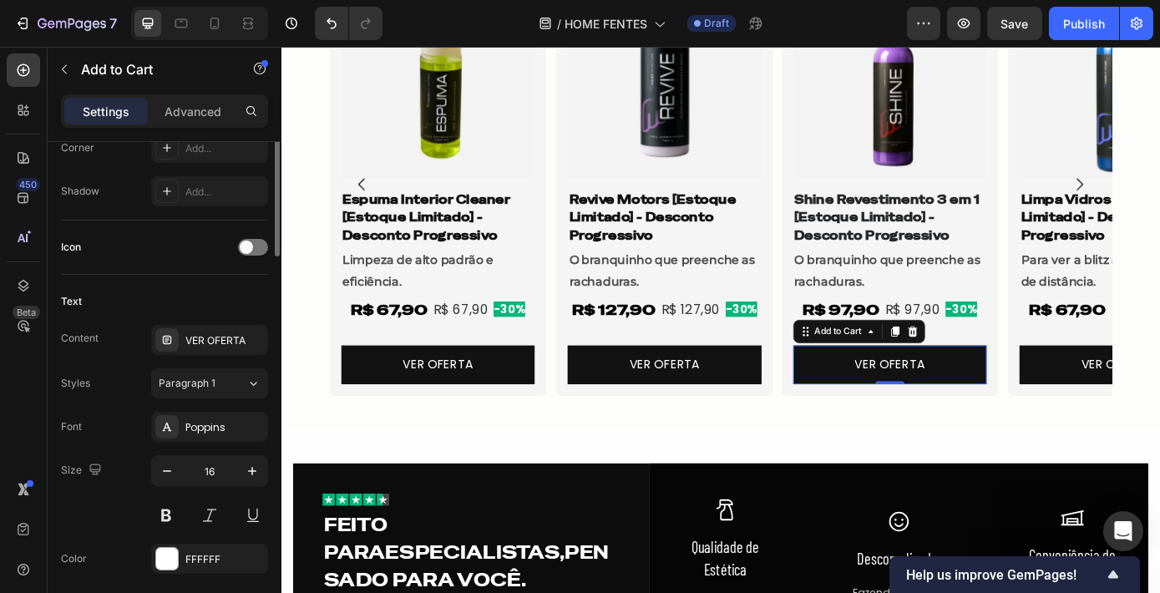
scroll to position [683, 0]
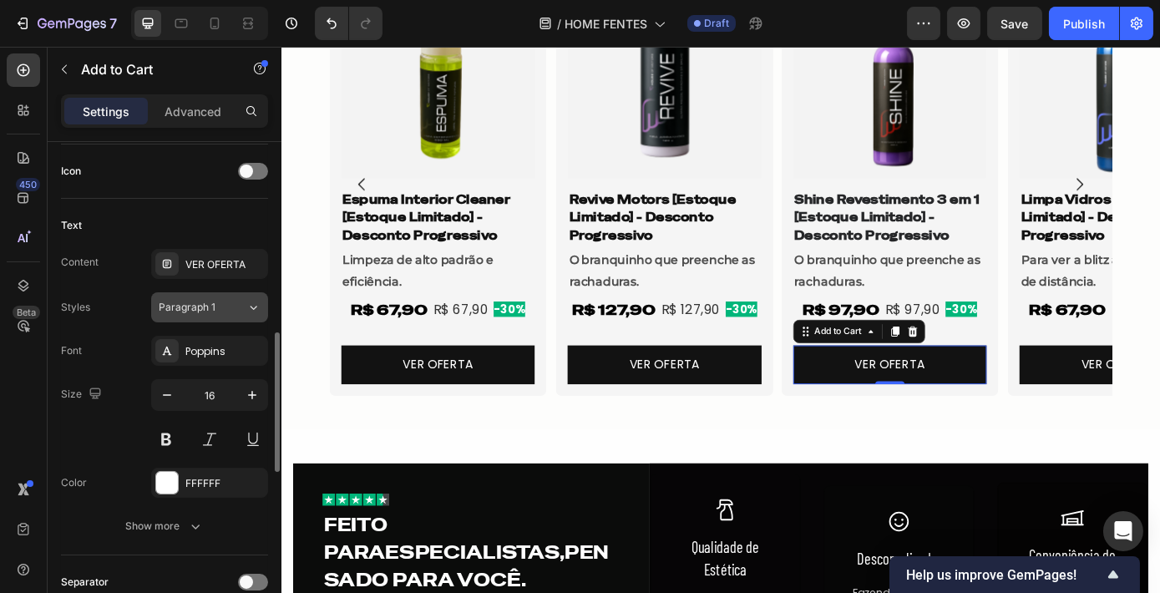
click at [205, 301] on span "Paragraph 1" at bounding box center [187, 307] width 57 height 15
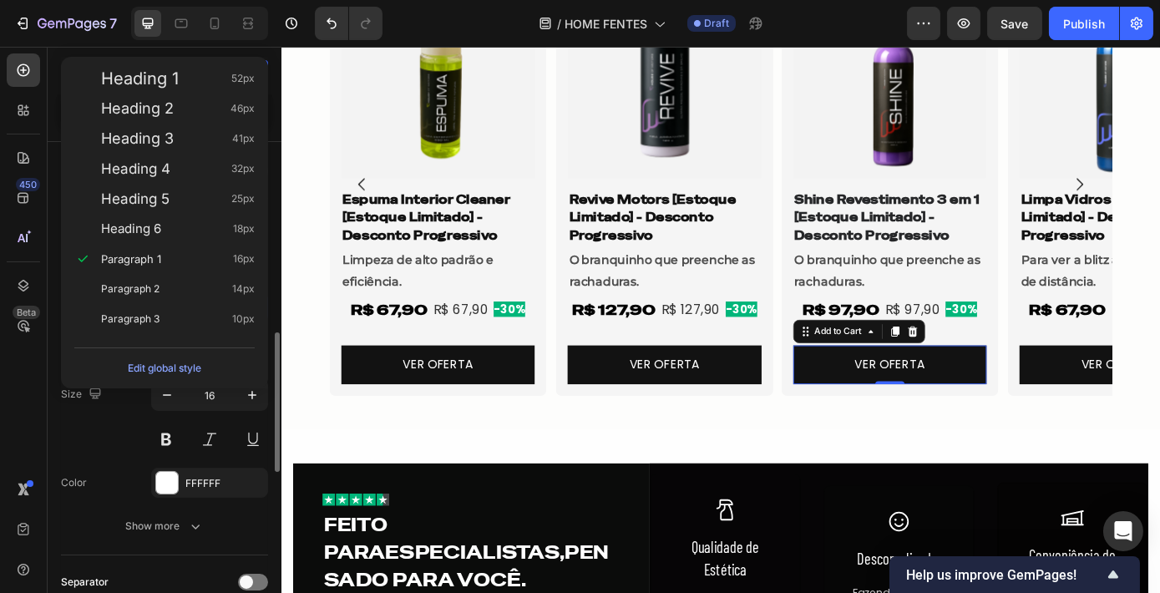
click at [100, 421] on div "Size 16" at bounding box center [164, 416] width 207 height 75
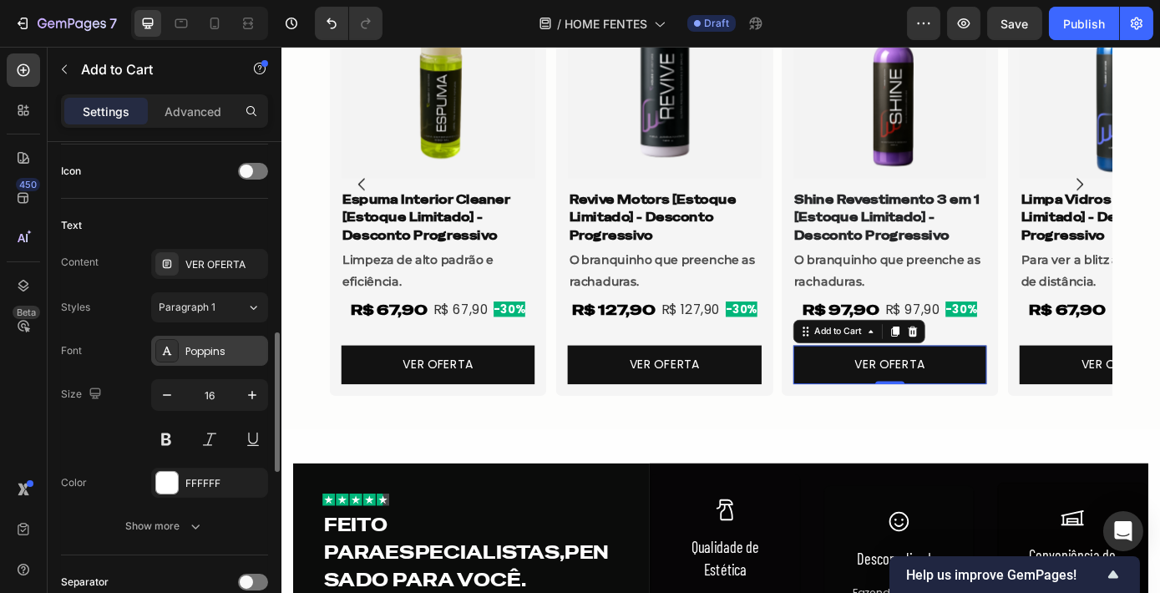
click at [202, 345] on div "Poppins" at bounding box center [224, 351] width 78 height 15
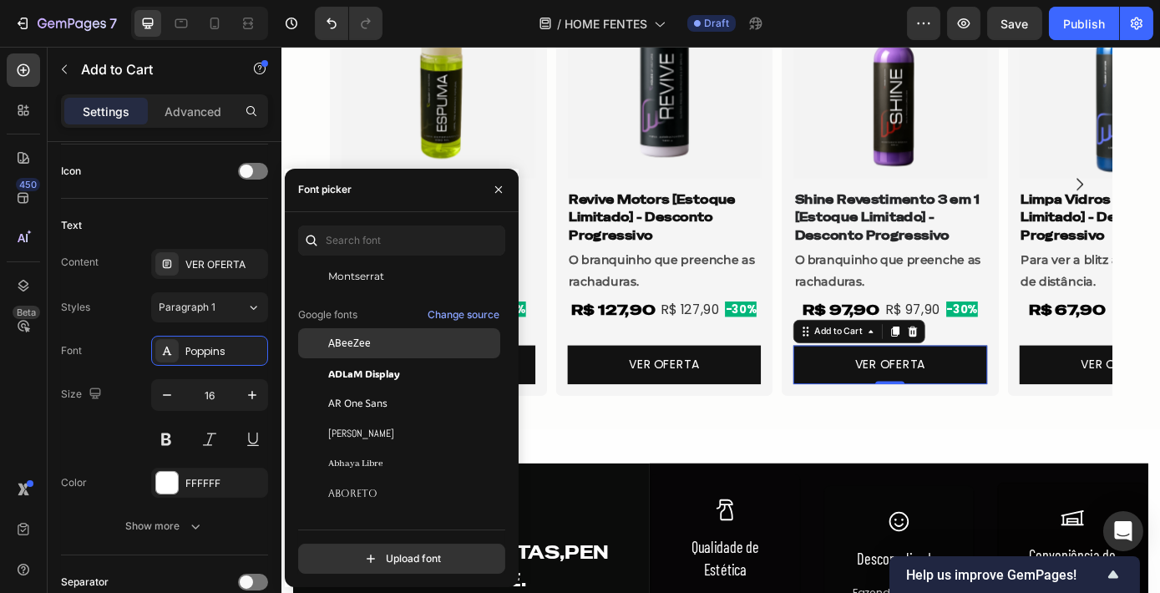
scroll to position [227, 0]
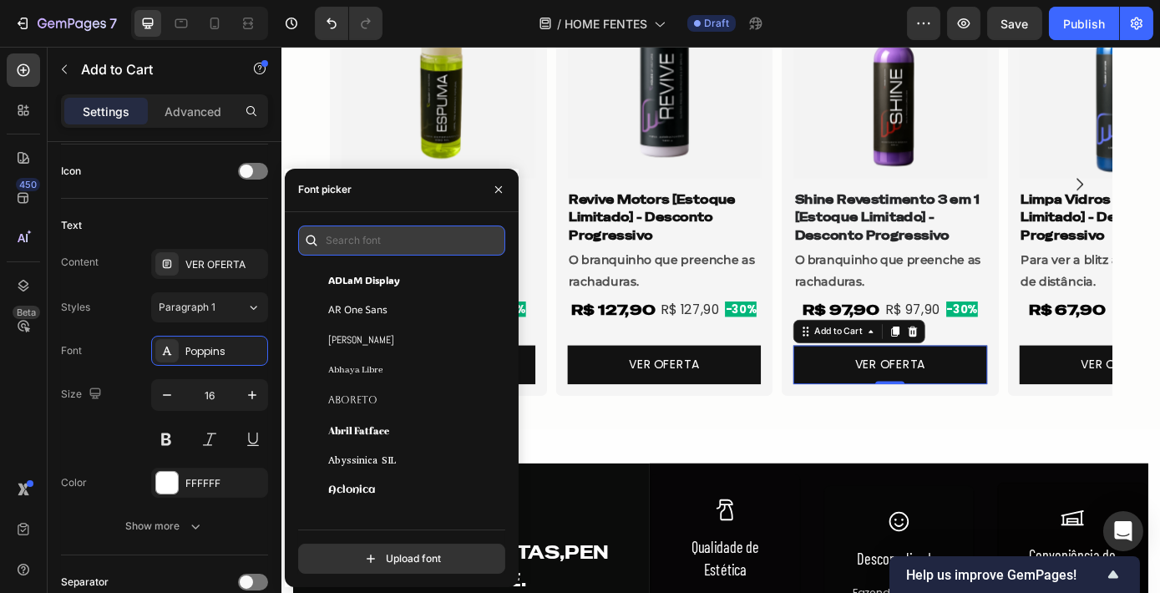
click at [364, 244] on input "text" at bounding box center [401, 240] width 207 height 30
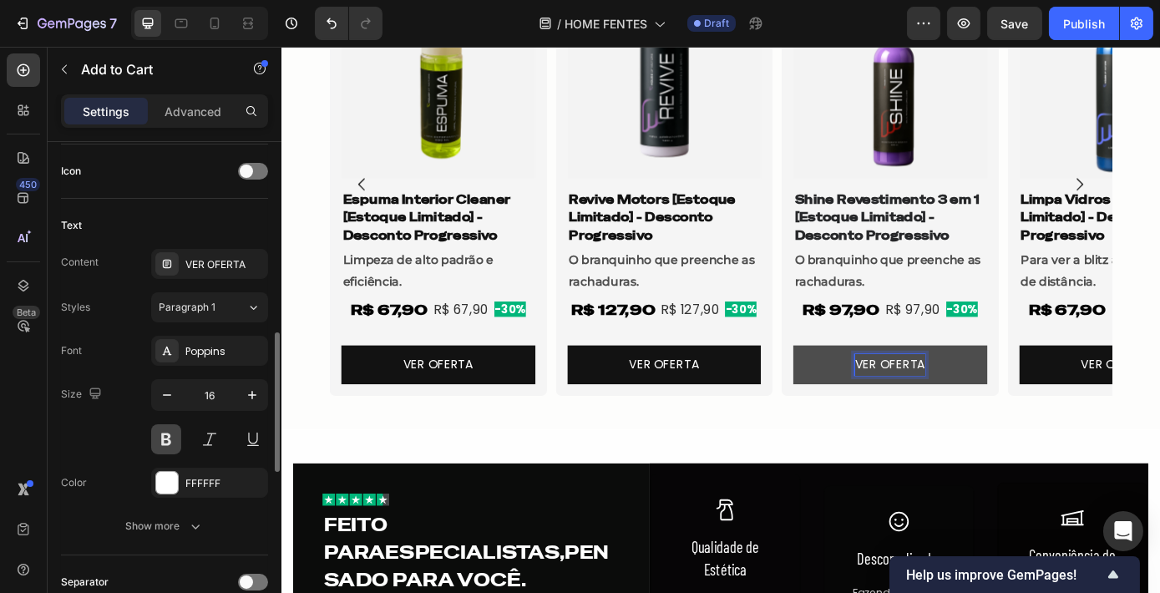
click at [159, 441] on button at bounding box center [166, 439] width 30 height 30
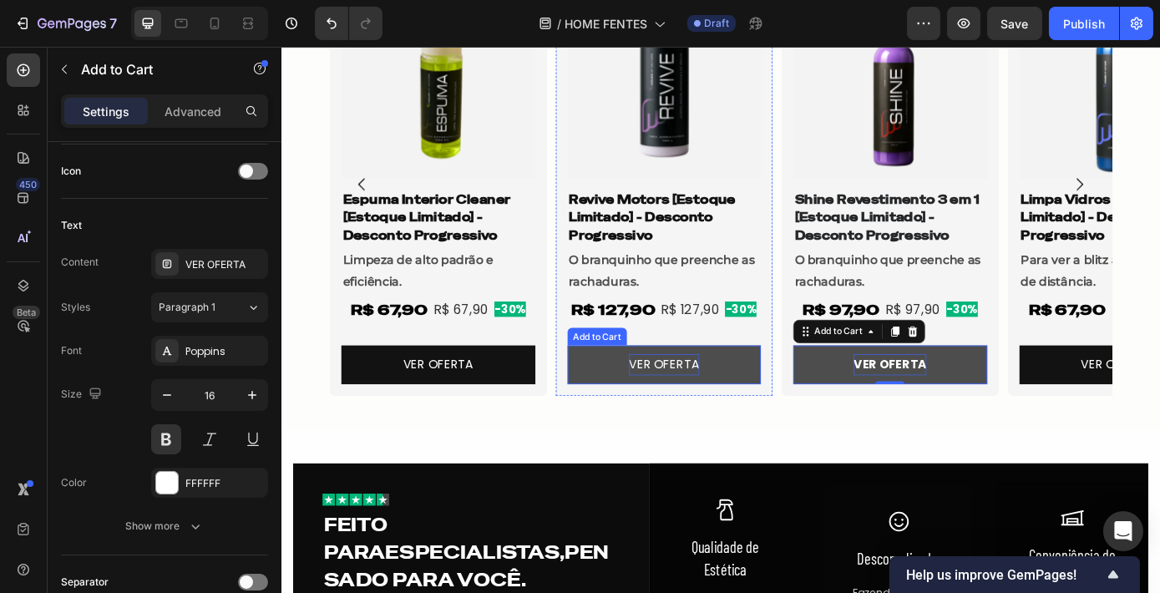
click at [713, 410] on p "VER OFERTA" at bounding box center [717, 409] width 80 height 24
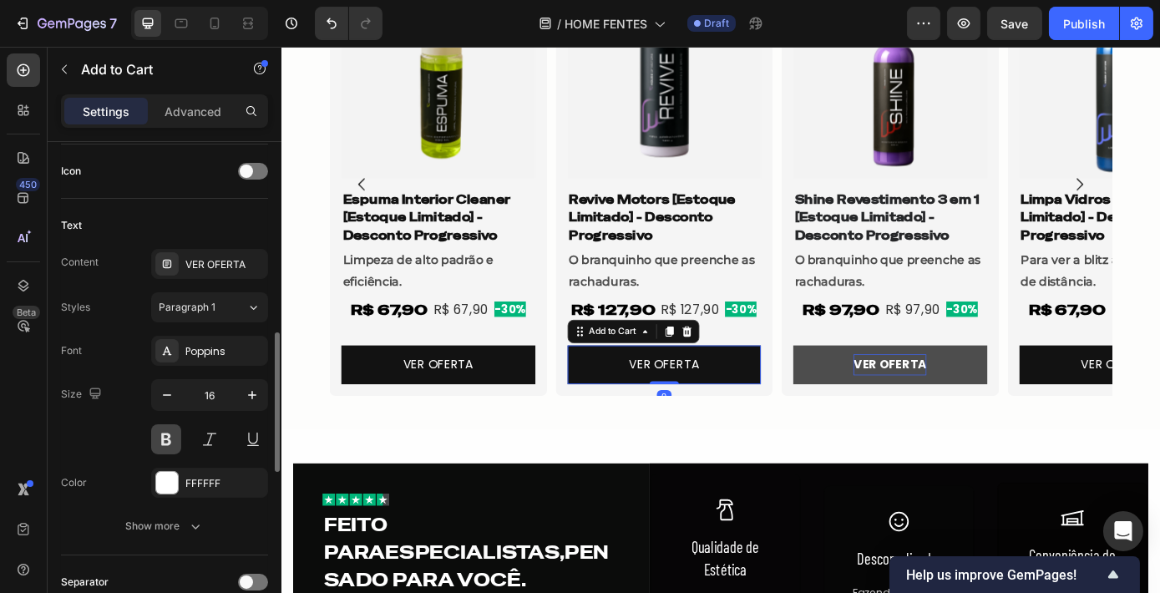
click at [172, 433] on button at bounding box center [166, 439] width 30 height 30
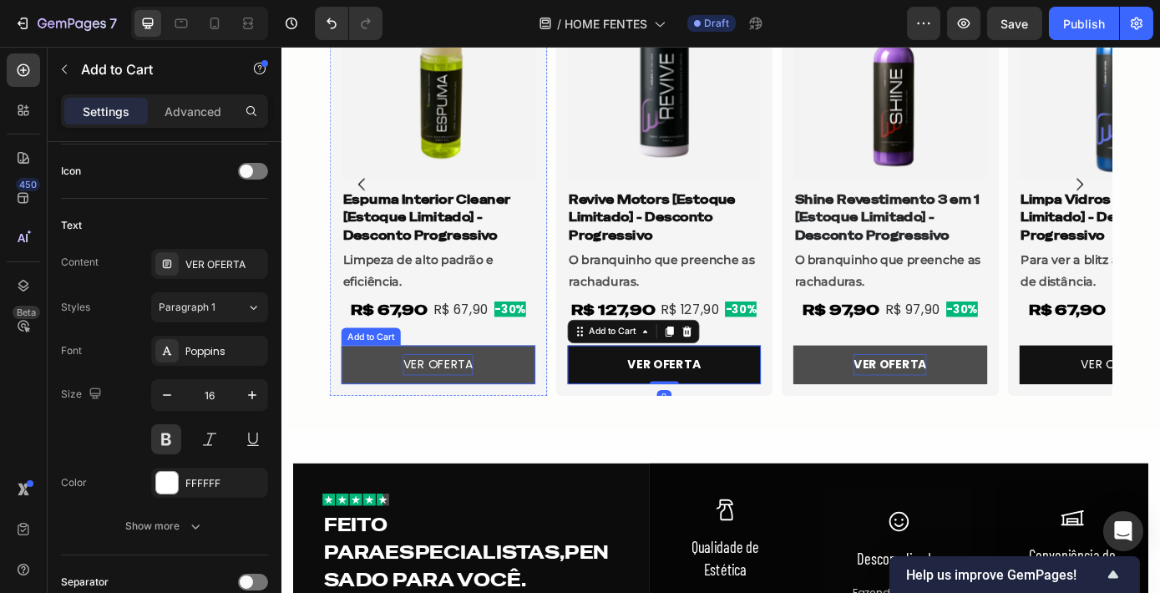
click at [468, 407] on p "VER OFERTA" at bounding box center [459, 409] width 80 height 24
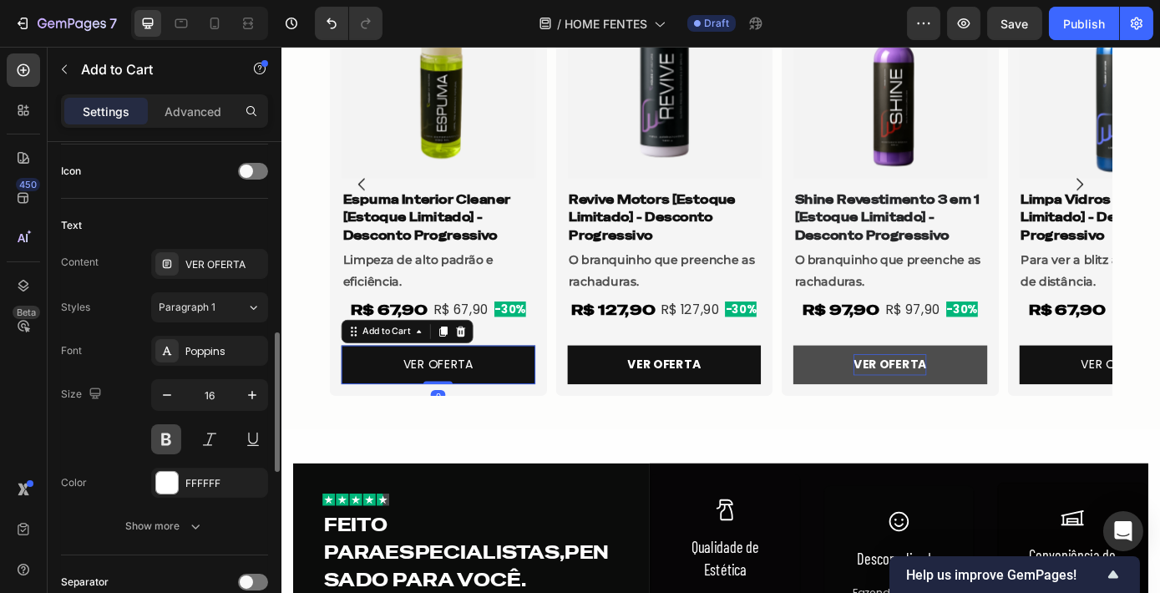
click at [167, 446] on button at bounding box center [166, 439] width 30 height 30
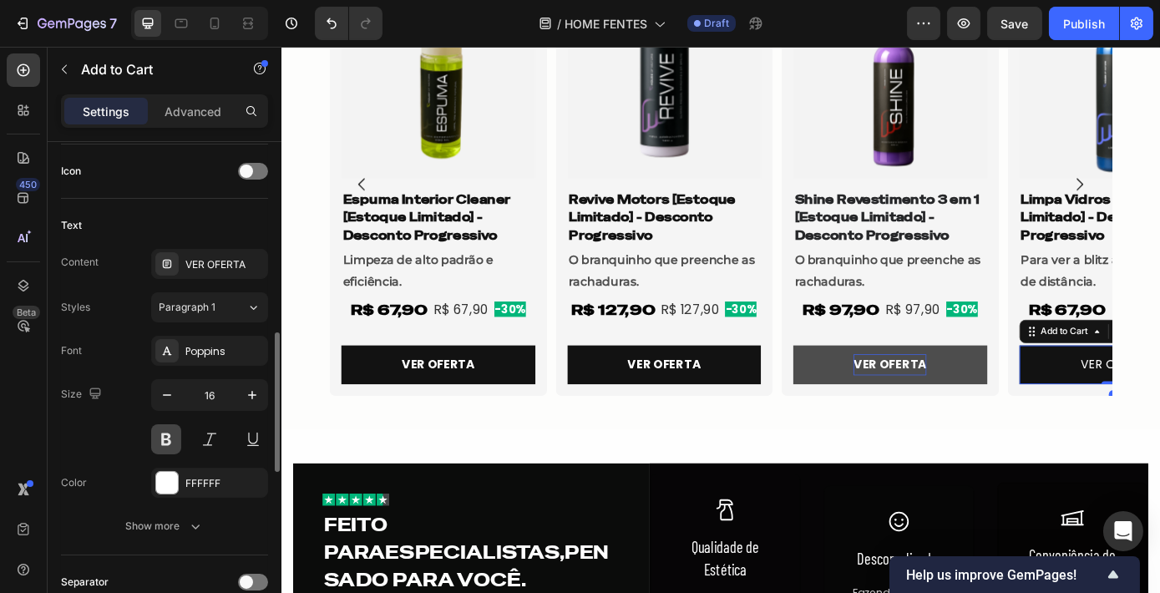
click at [171, 432] on button at bounding box center [166, 439] width 30 height 30
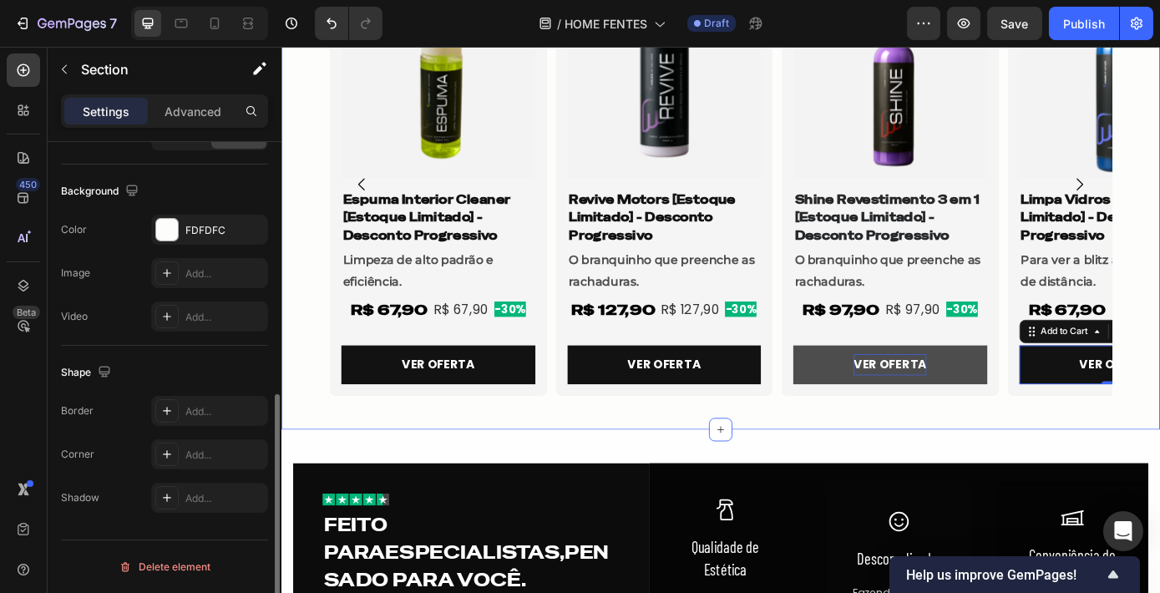
click at [1159, 382] on div "MAIS VENDIDOS Heading Row Ver Mais Button Row Product Images Shine Revestimento…" at bounding box center [782, 142] width 1002 height 634
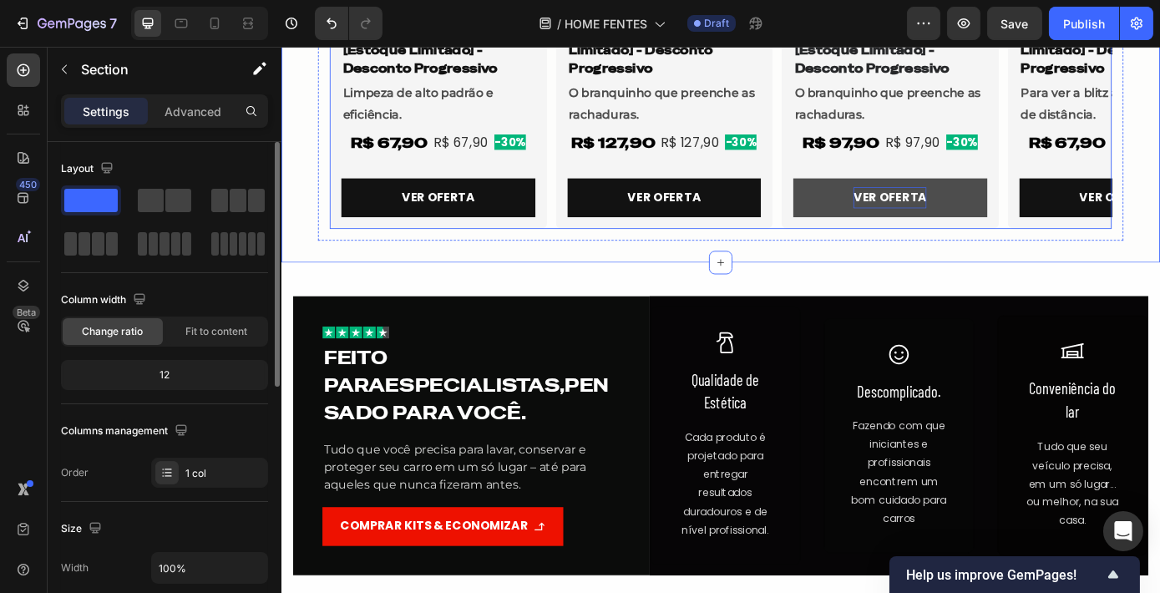
scroll to position [1500, 0]
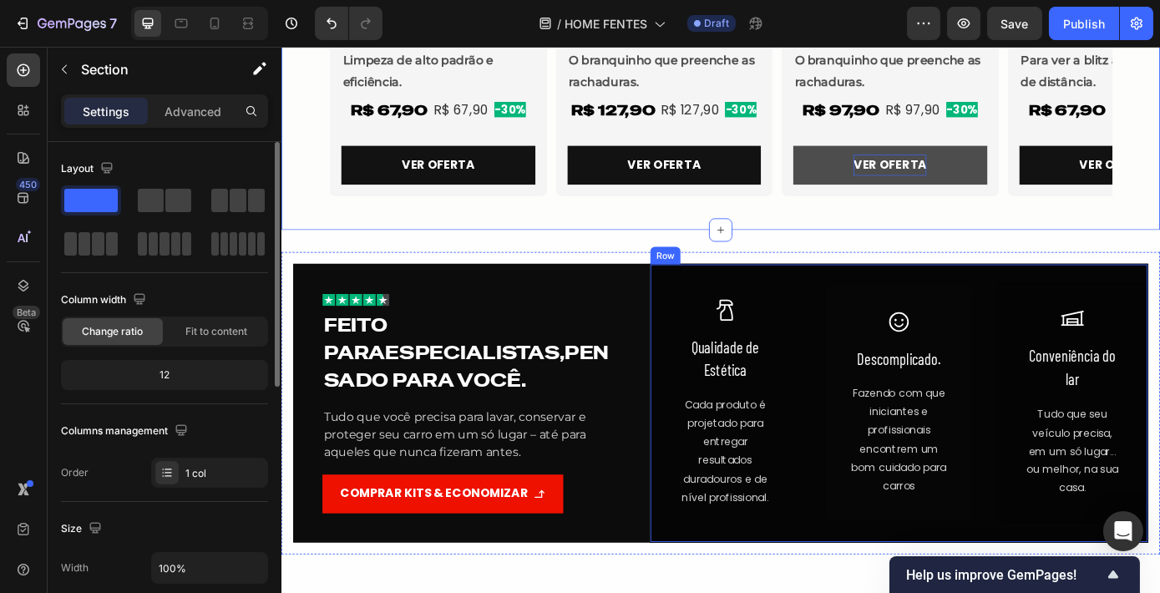
click at [881, 417] on div "Icon Qualidade de Estética Text Block Cada produto é projetado para entregar re…" at bounding box center [984, 453] width 569 height 318
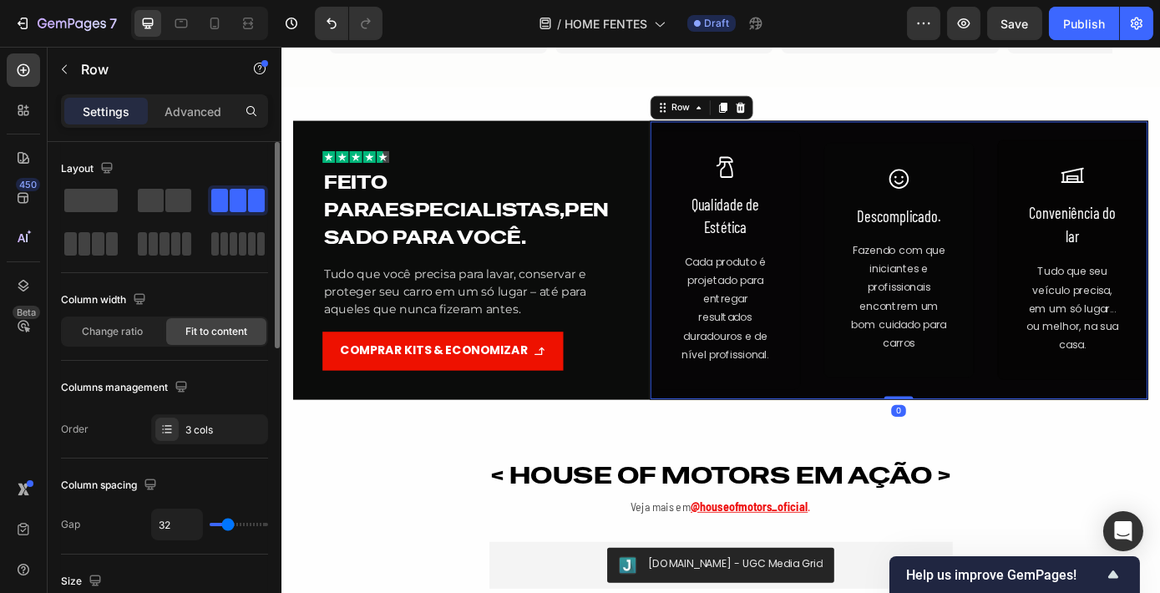
scroll to position [1727, 0]
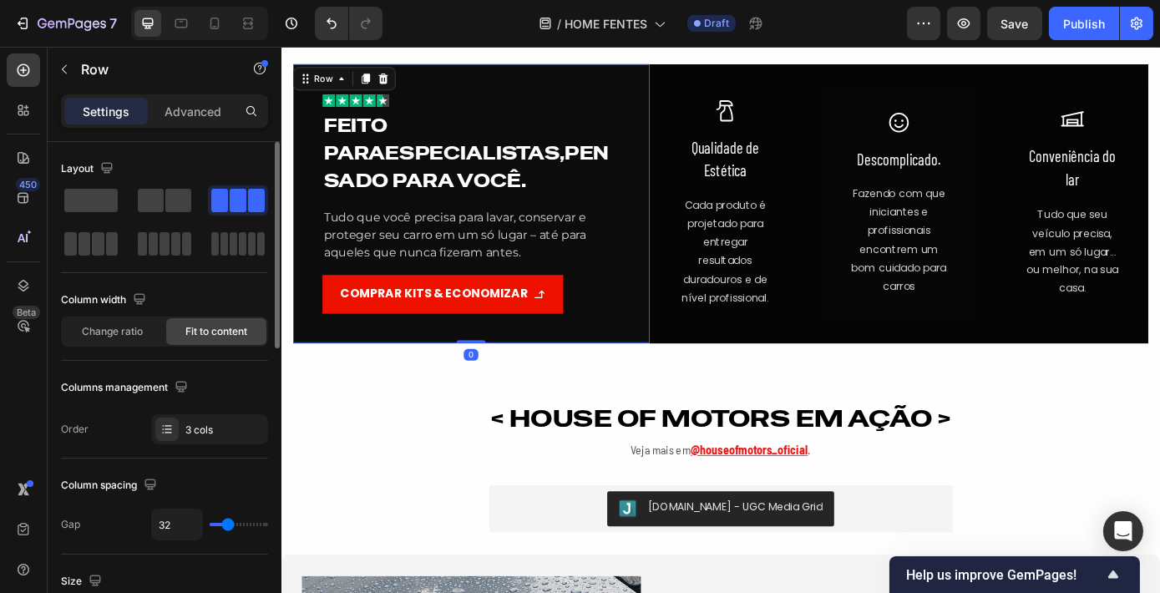
click at [675, 268] on div "Image Feito para especialistas, pensado para você. Heading Tudo que você precis…" at bounding box center [497, 226] width 407 height 318
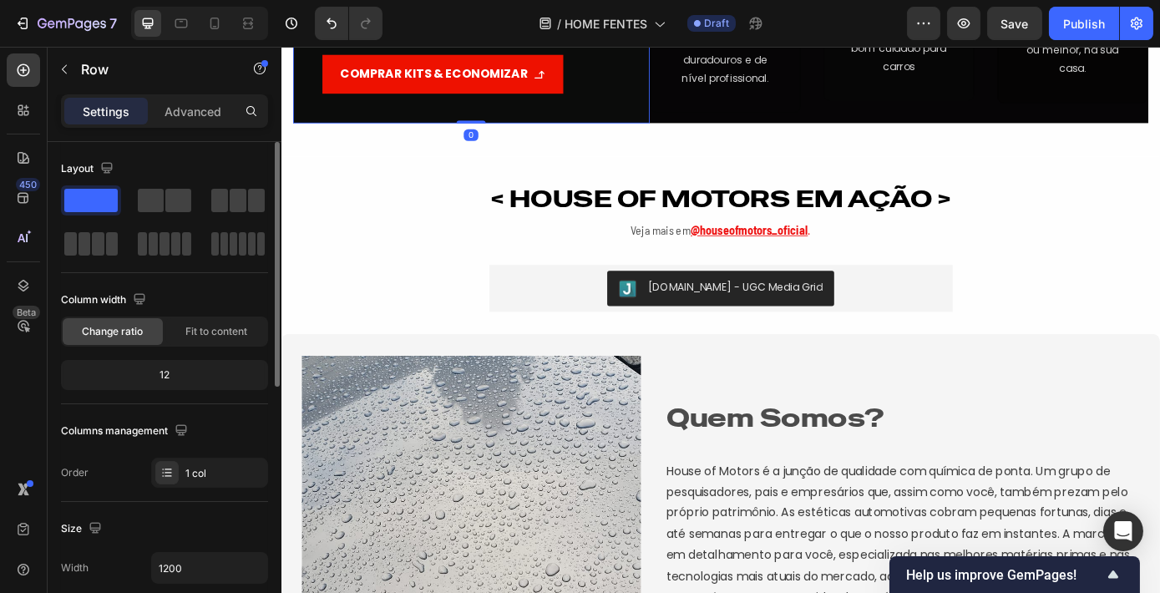
scroll to position [2031, 0]
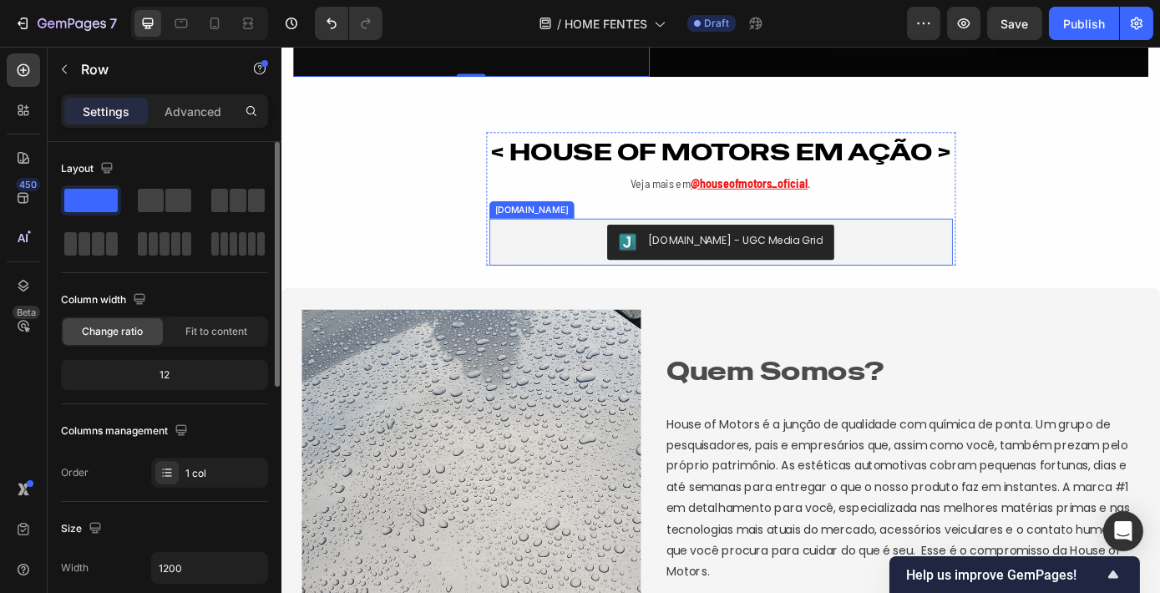
click at [917, 275] on div "[DOMAIN_NAME] - UGC Media Grid" at bounding box center [781, 270] width 515 height 40
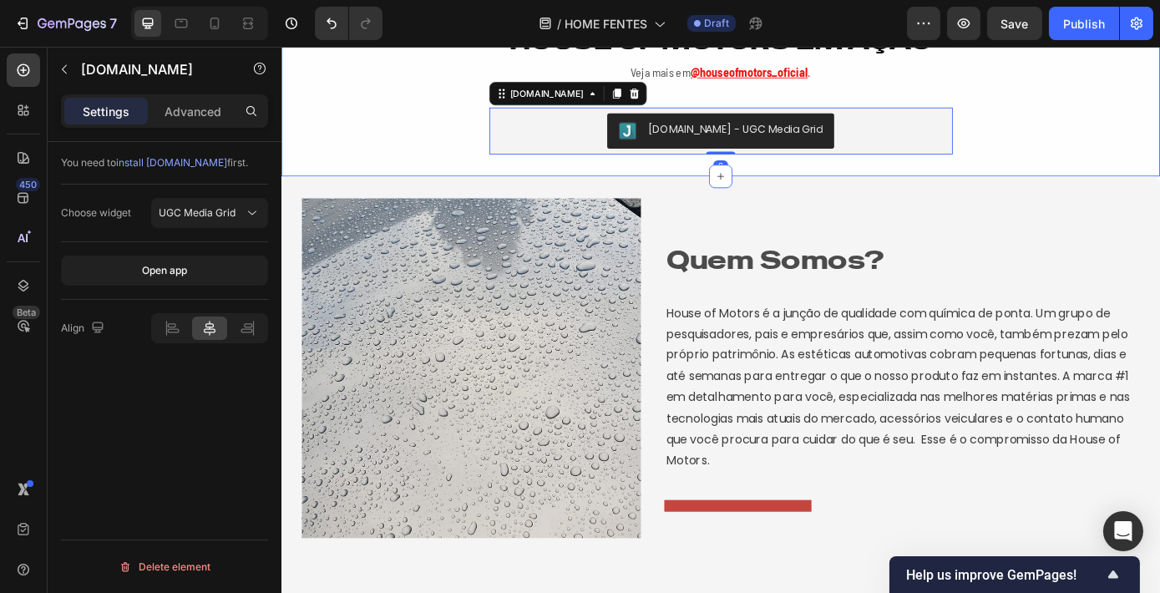
scroll to position [2335, 0]
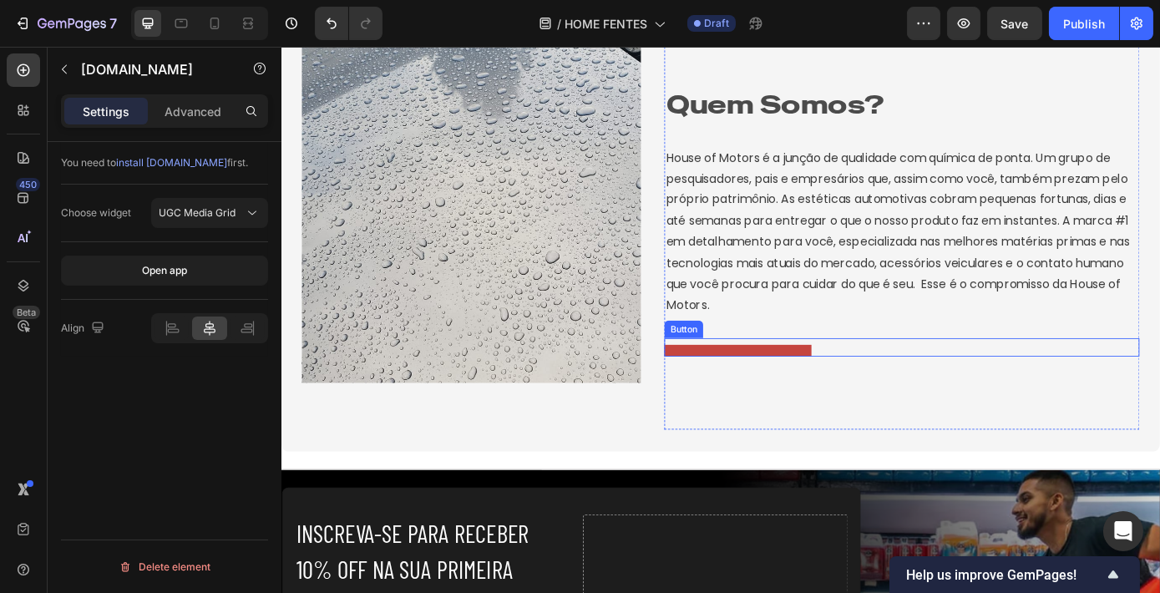
click at [815, 398] on button at bounding box center [801, 393] width 168 height 13
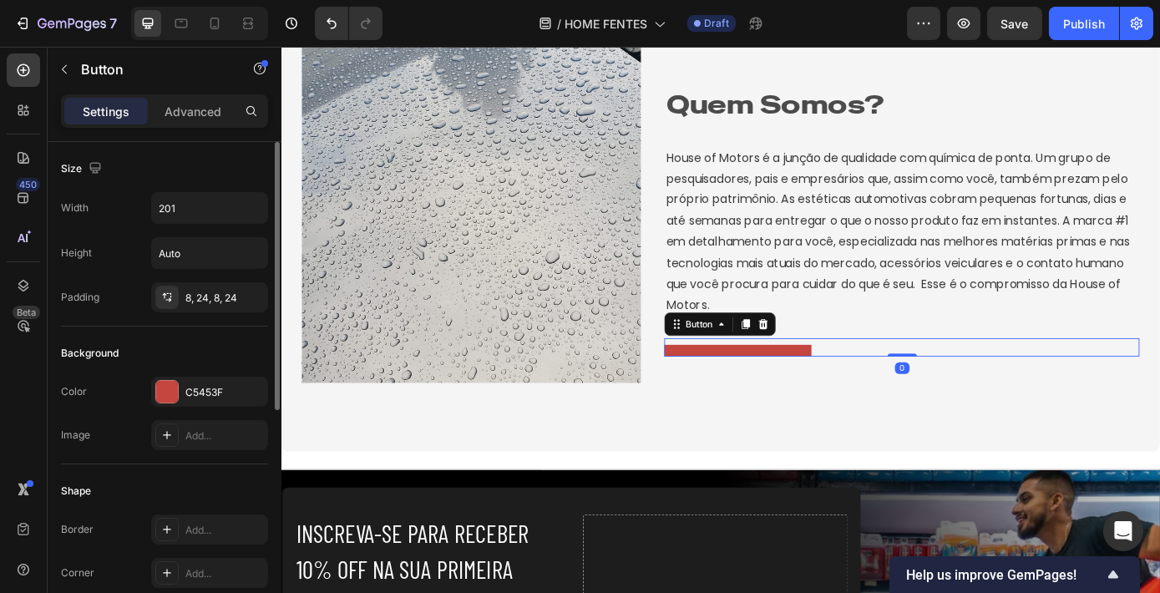
click at [762, 393] on button at bounding box center [801, 393] width 168 height 13
click at [835, 364] on div at bounding box center [830, 363] width 20 height 20
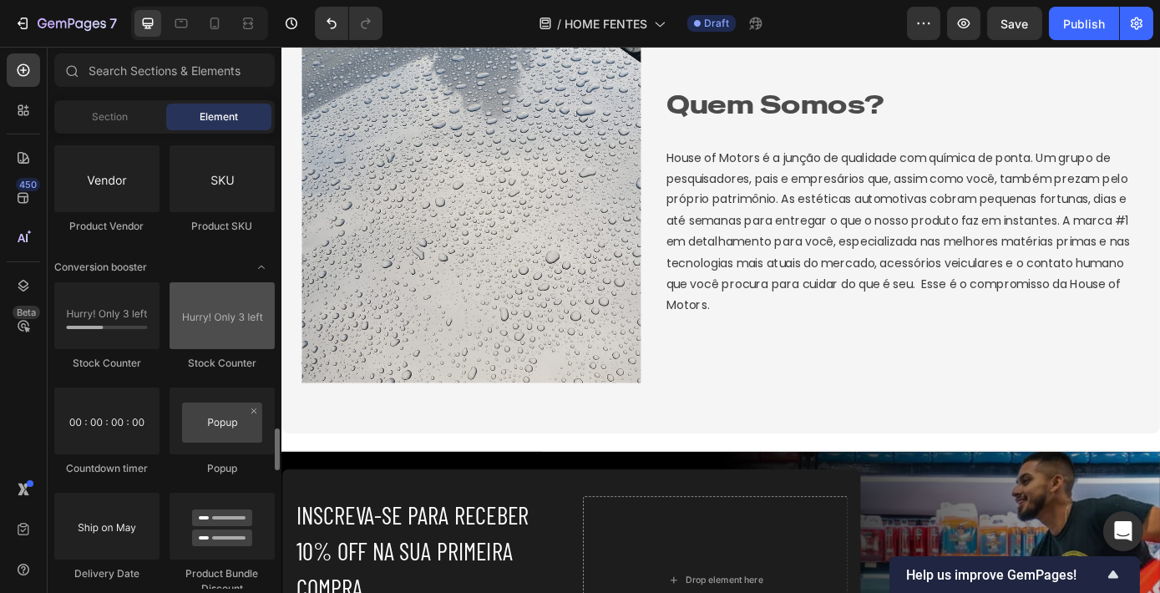
scroll to position [3354, 0]
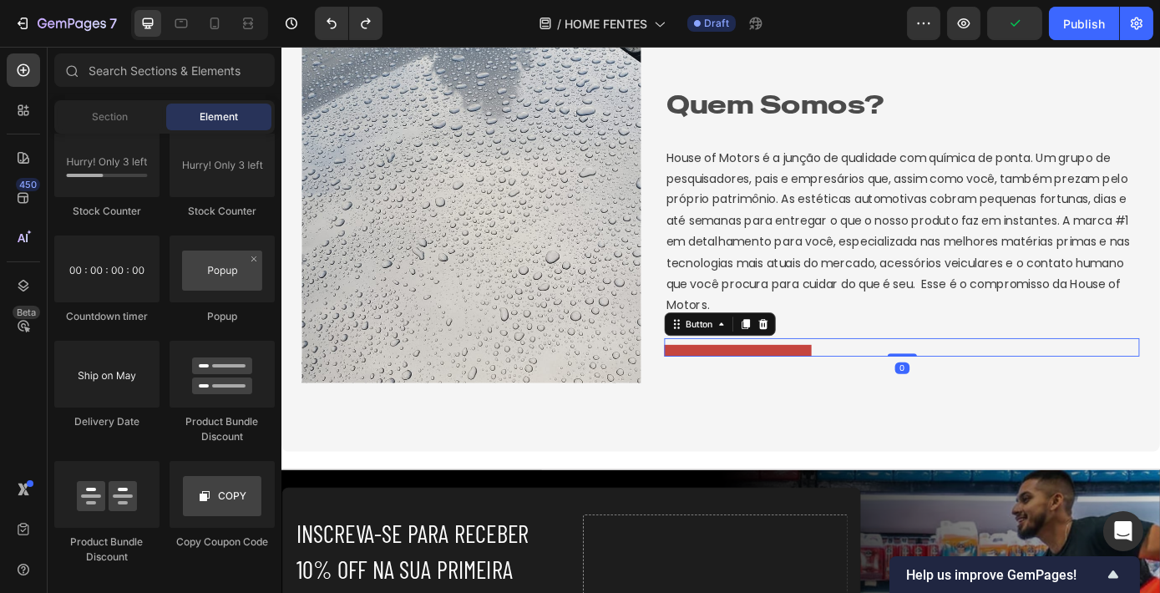
click at [782, 387] on button at bounding box center [801, 393] width 168 height 13
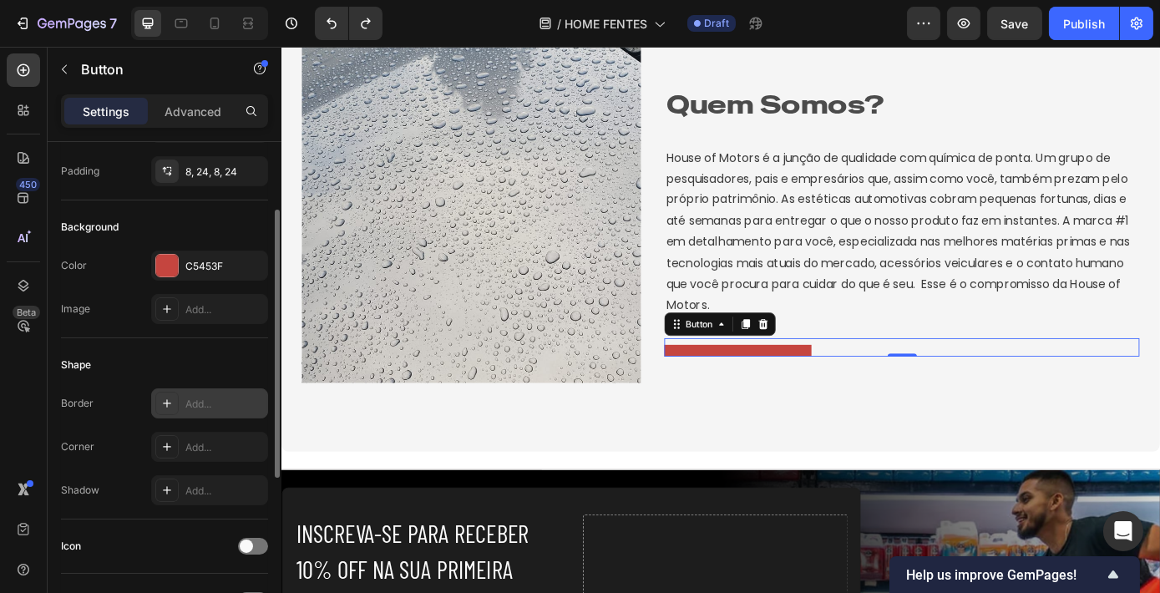
scroll to position [0, 0]
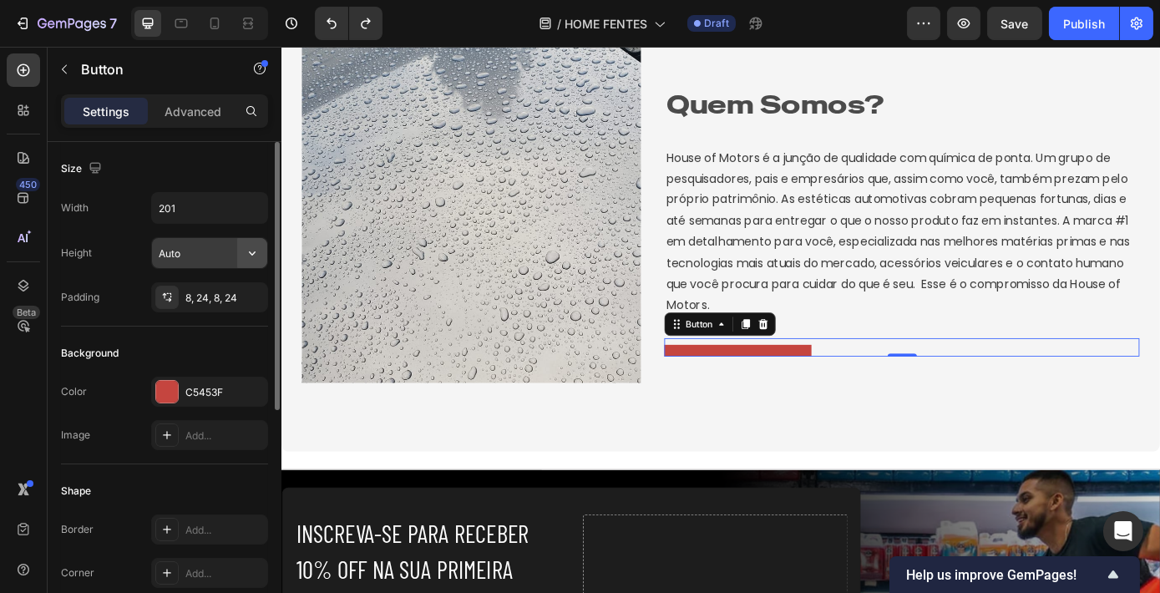
click at [247, 251] on icon "button" at bounding box center [252, 253] width 17 height 17
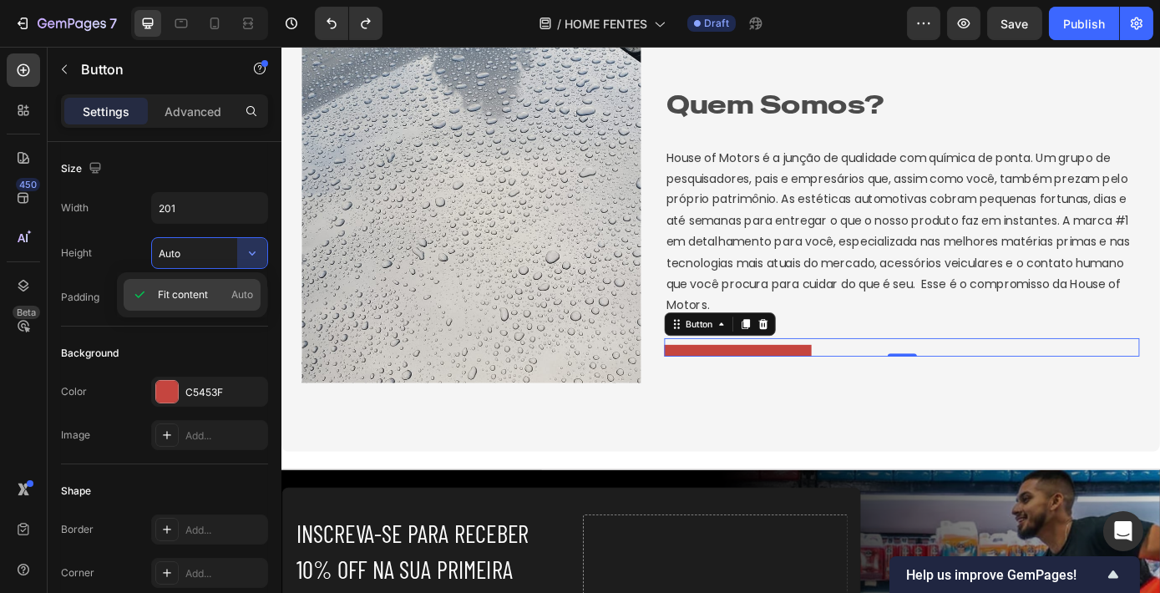
click at [194, 296] on span "Fit content" at bounding box center [183, 294] width 50 height 15
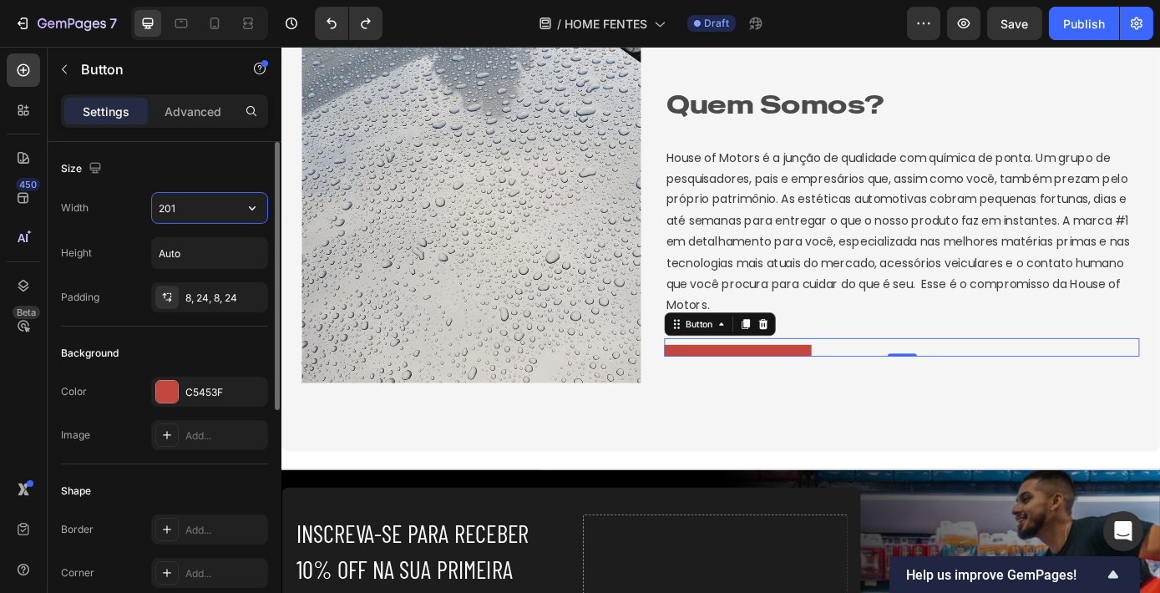
click at [233, 210] on input "201" at bounding box center [209, 208] width 115 height 30
click at [245, 210] on icon "button" at bounding box center [252, 208] width 17 height 17
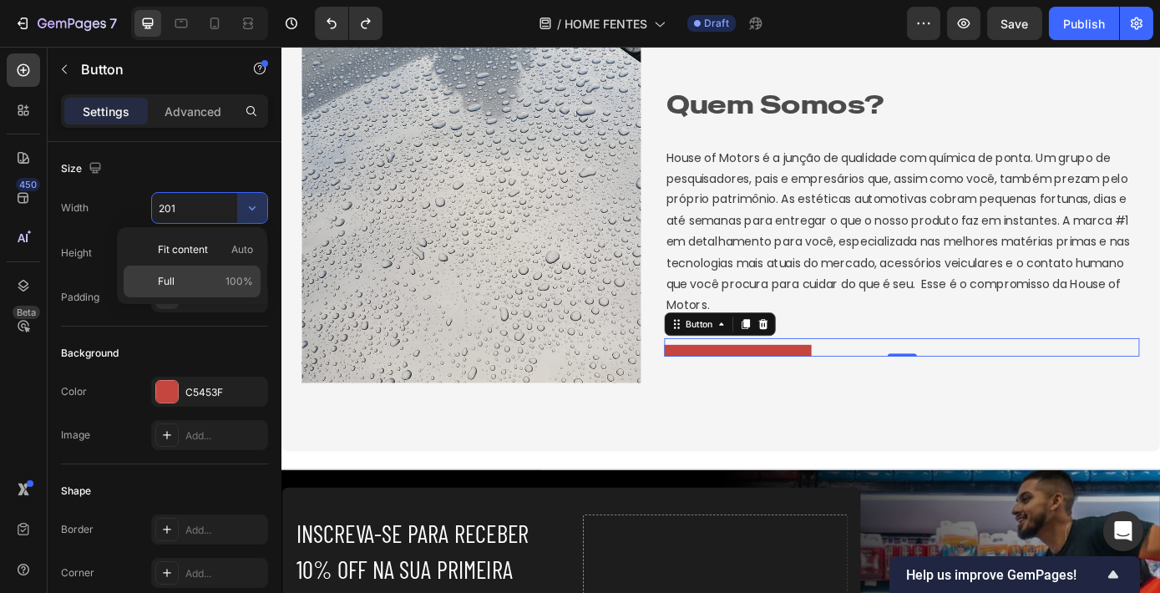
click at [209, 277] on p "Full 100%" at bounding box center [205, 281] width 95 height 15
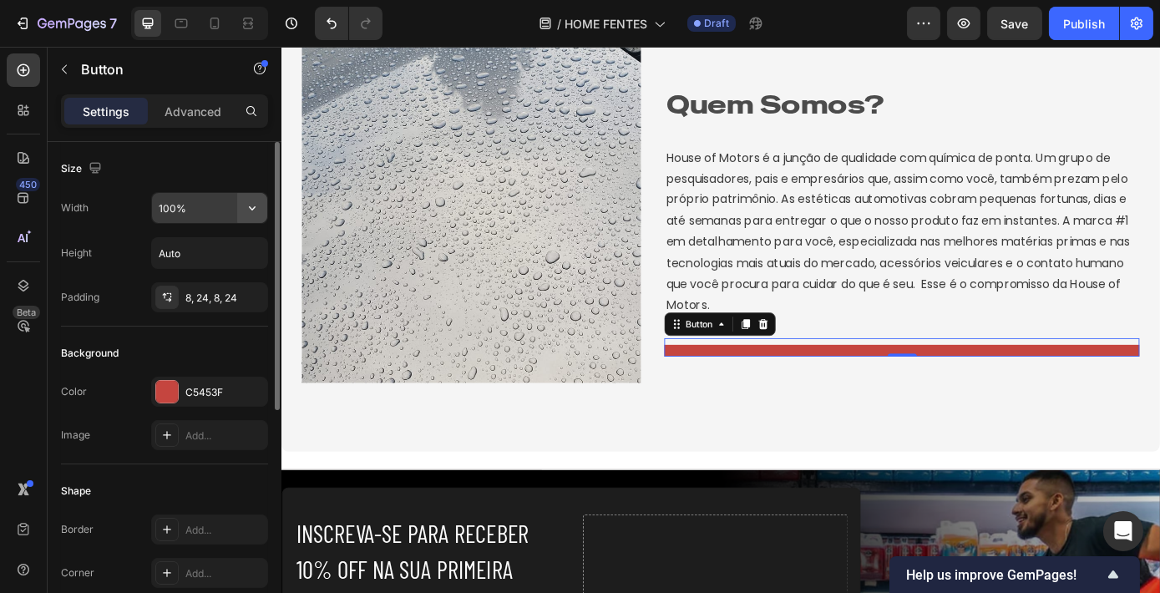
click at [242, 194] on button "button" at bounding box center [252, 208] width 30 height 30
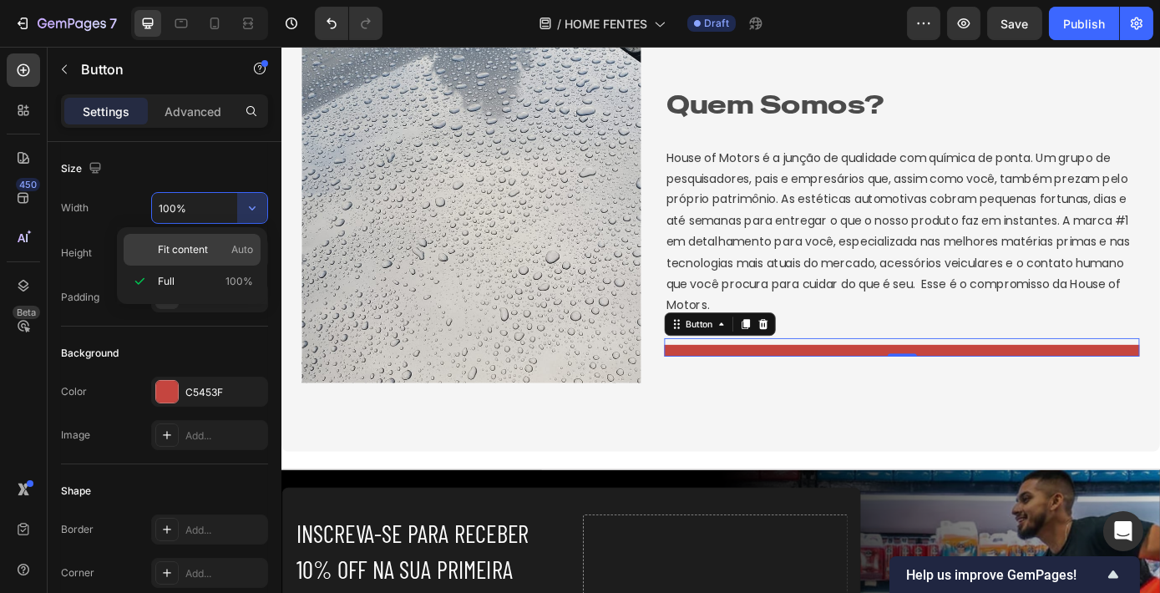
click at [201, 255] on span "Fit content" at bounding box center [183, 249] width 50 height 15
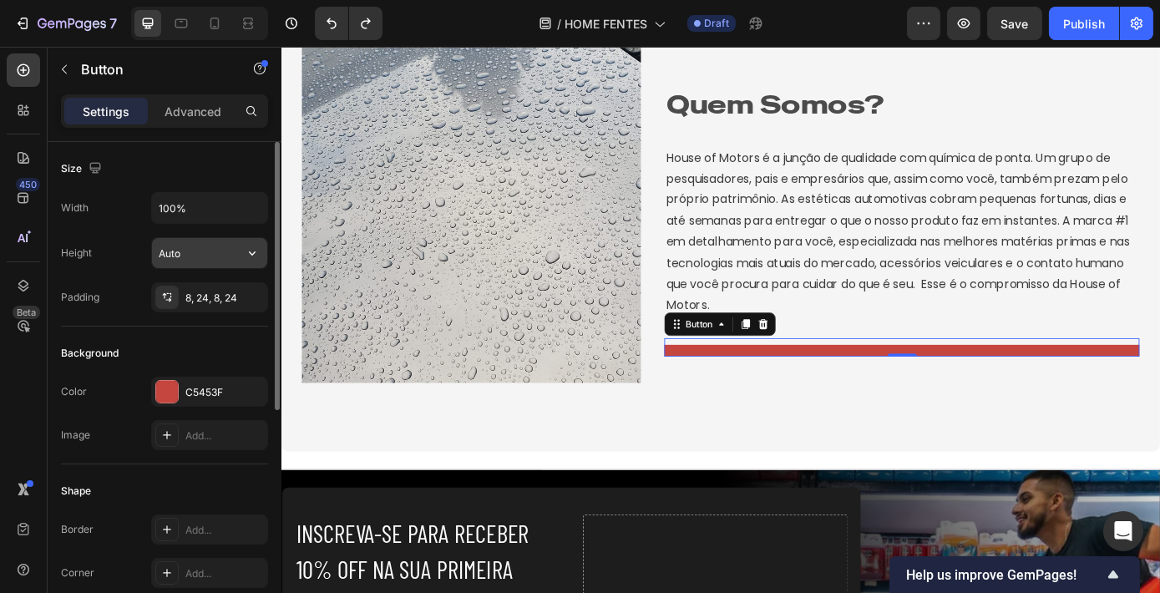
type input "201"
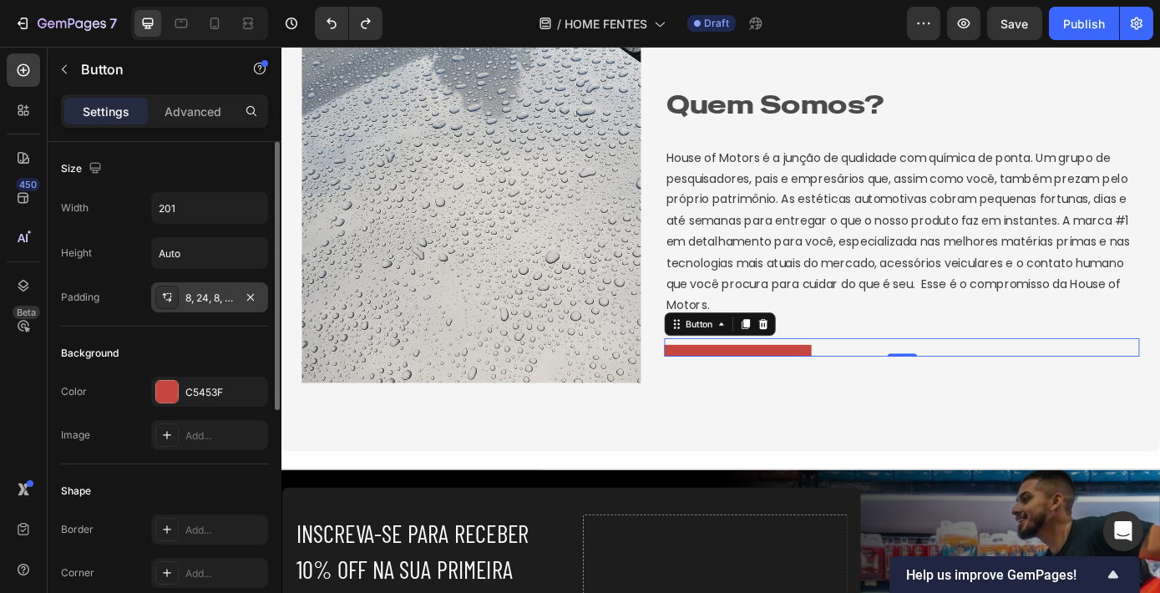
click at [209, 287] on div "8, 24, 8, 24" at bounding box center [209, 297] width 117 height 30
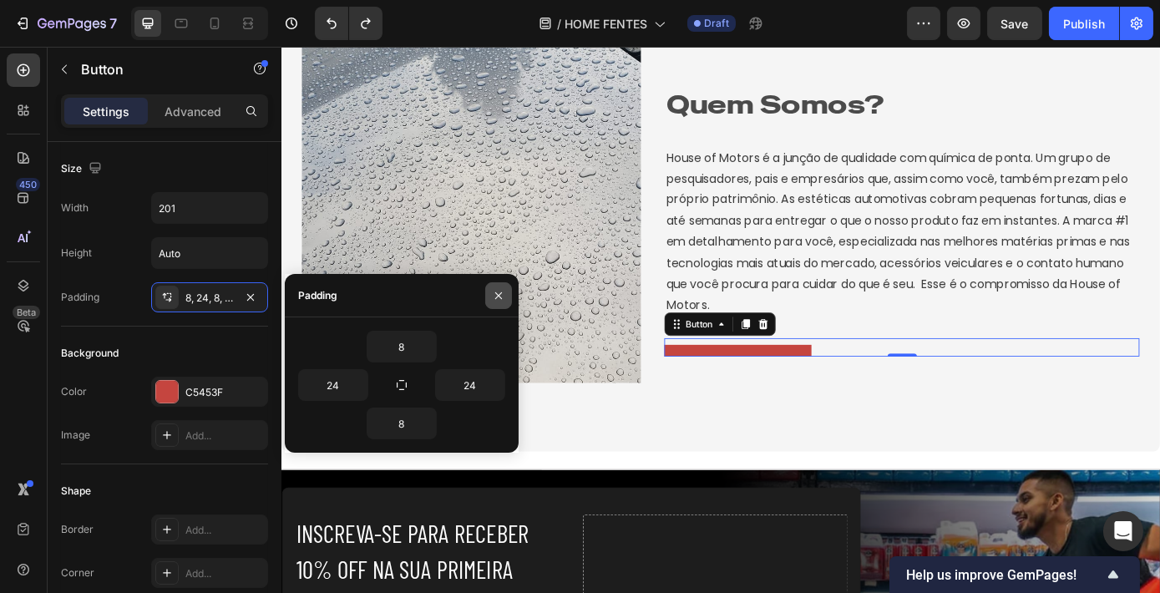
click at [496, 299] on icon "button" at bounding box center [498, 295] width 13 height 13
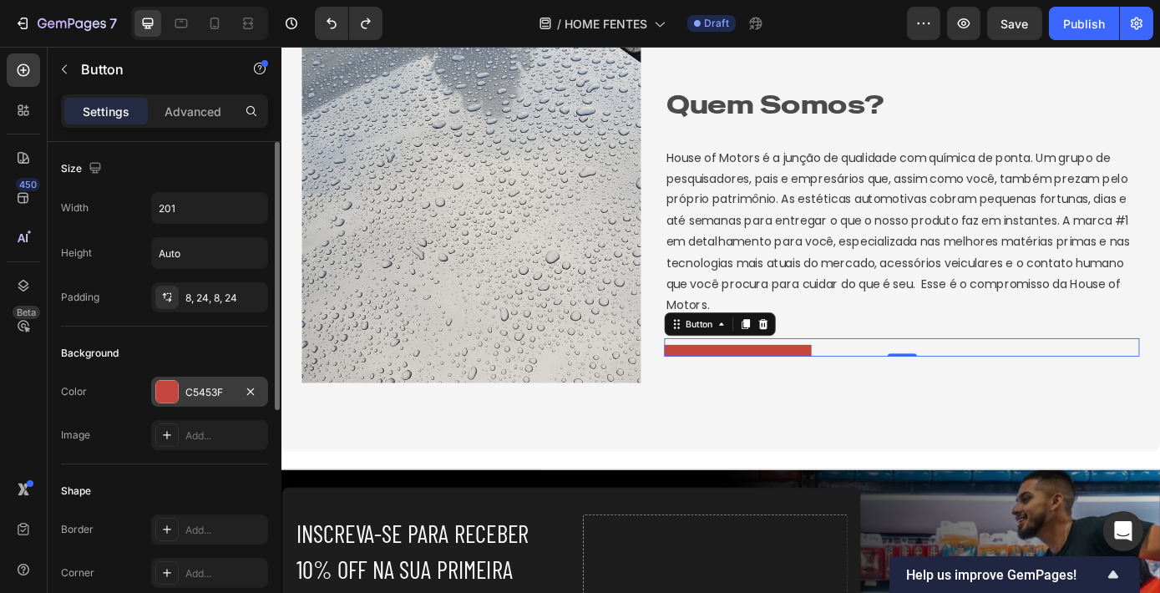
click at [194, 392] on div "C5453F" at bounding box center [209, 392] width 48 height 15
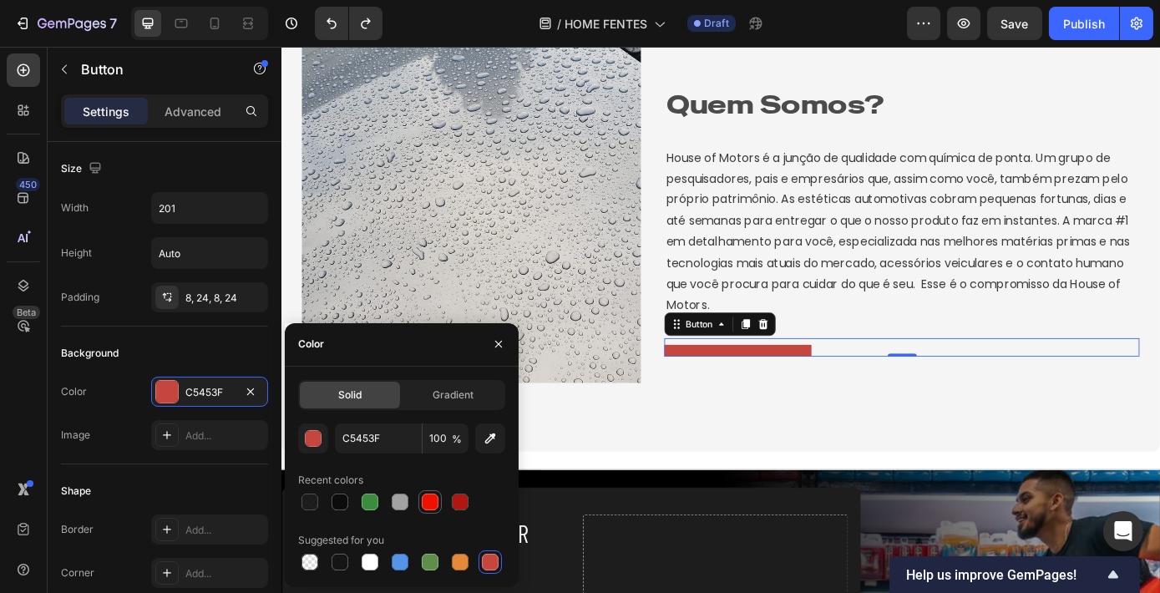
click at [432, 501] on div at bounding box center [430, 501] width 17 height 17
type input "EE1100"
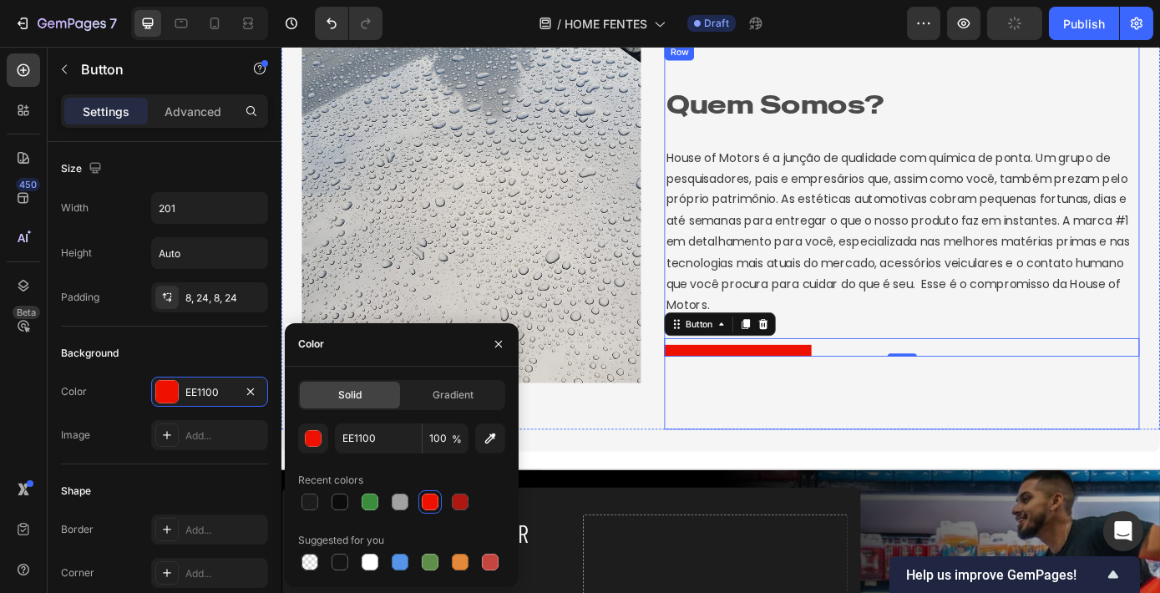
click at [837, 478] on div "Quem Somos? Heading House of Motors é a junção de qualidade com química de pont…" at bounding box center [988, 263] width 542 height 441
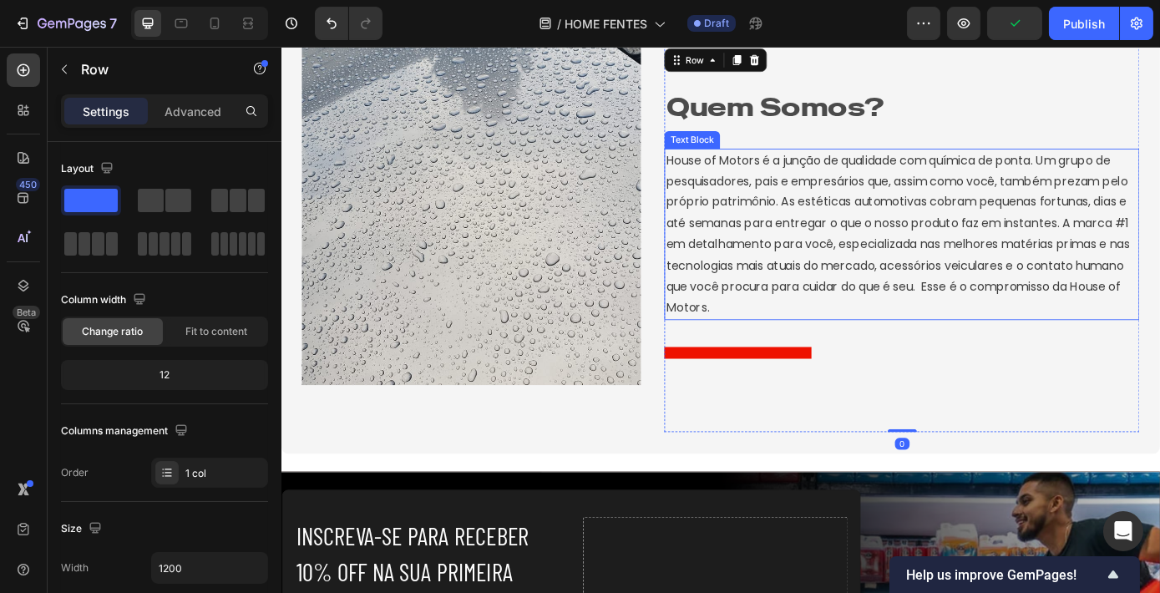
scroll to position [2335, 0]
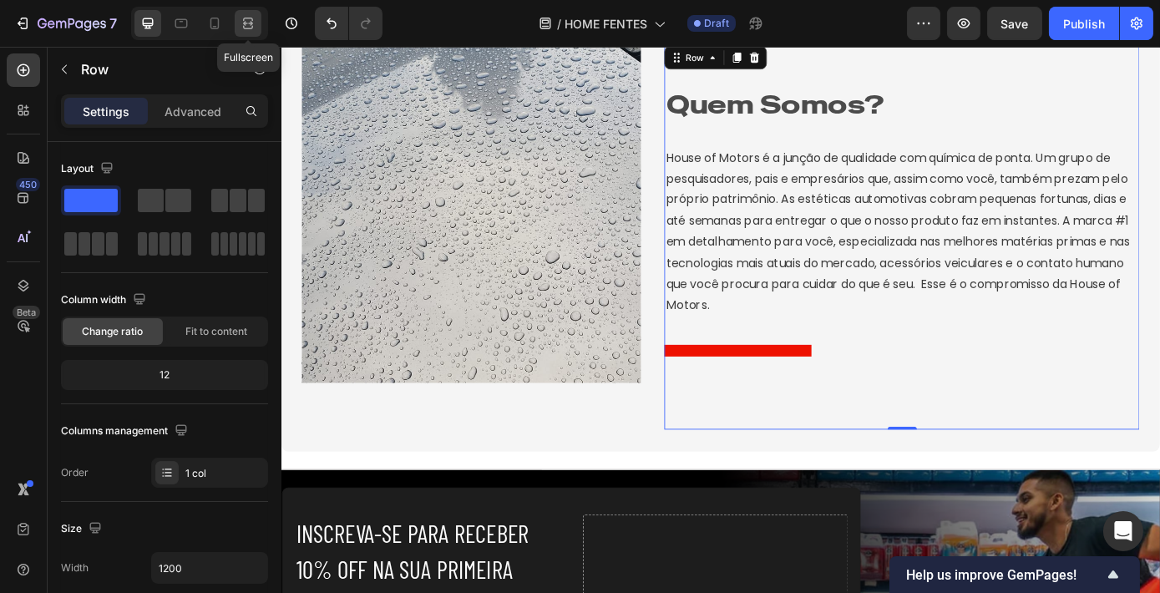
click at [251, 27] on icon at bounding box center [248, 27] width 10 height 3
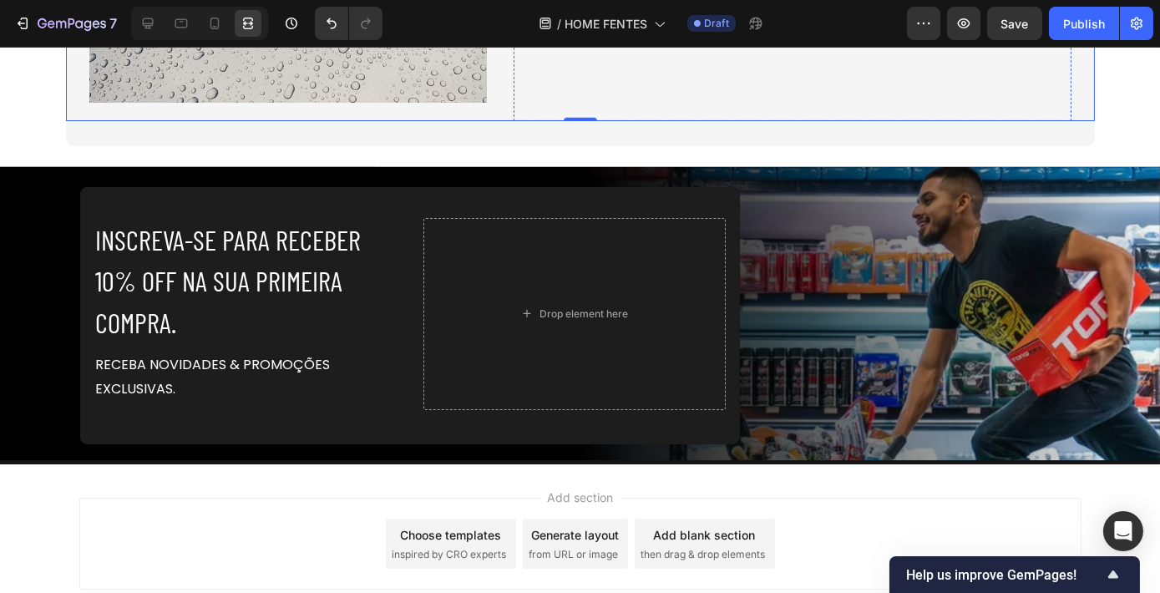
scroll to position [2693, 0]
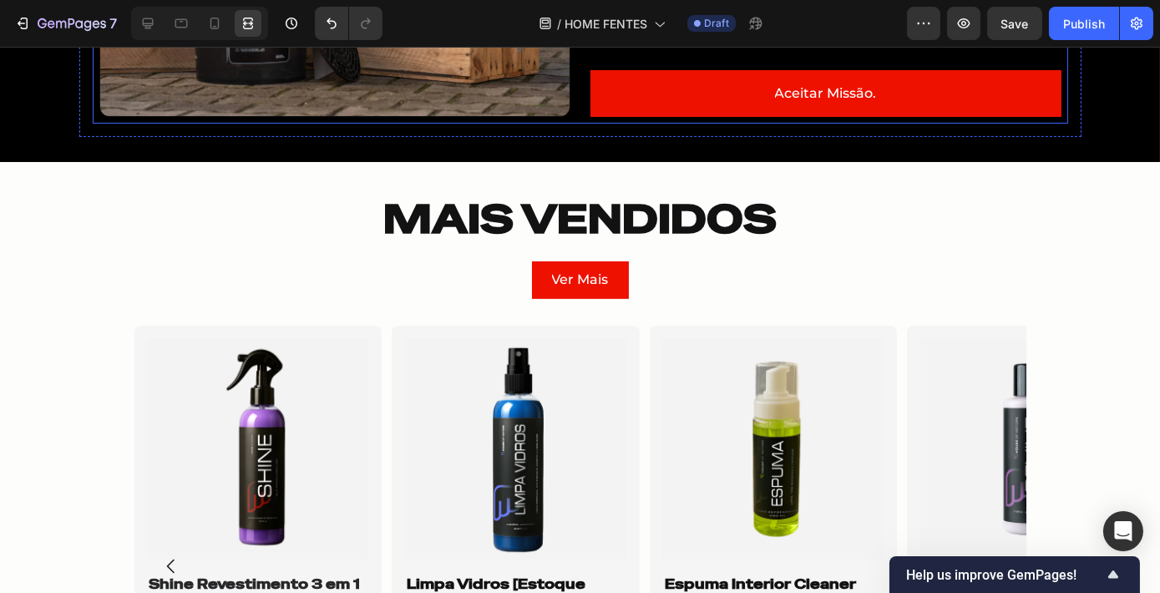
scroll to position [986, 0]
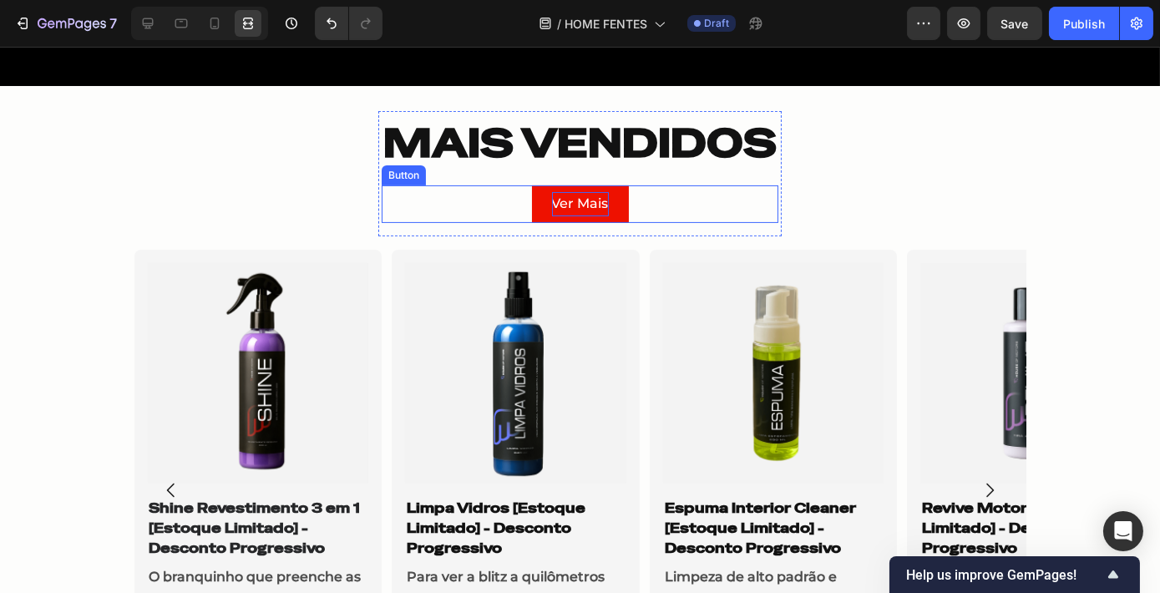
click at [581, 202] on span "Ver Mais" at bounding box center [580, 203] width 57 height 16
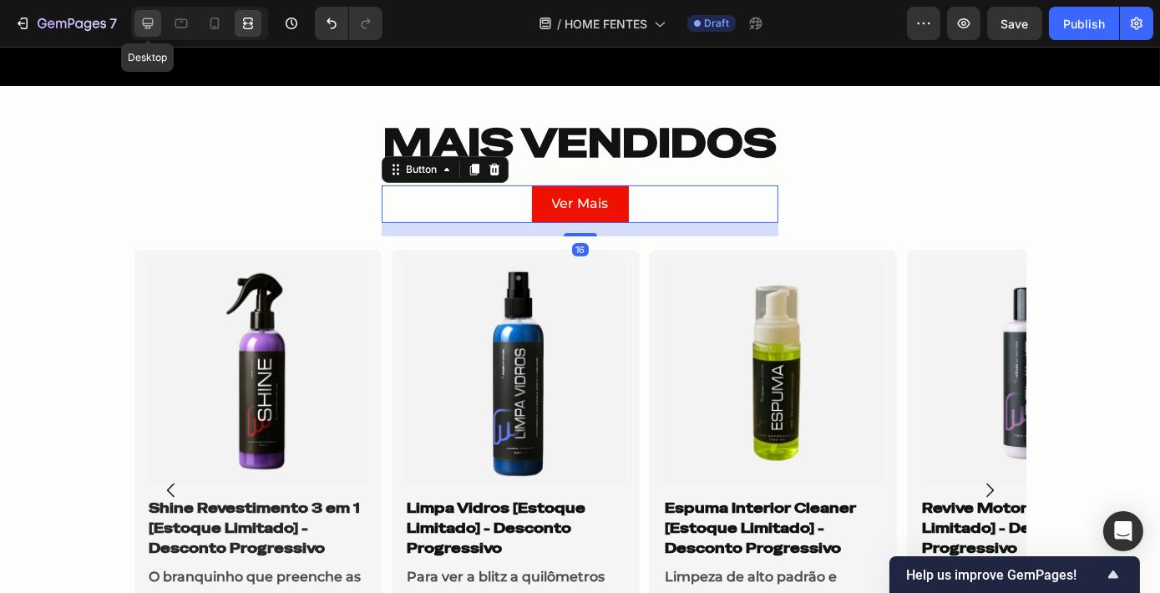
click at [143, 20] on icon at bounding box center [148, 23] width 11 height 11
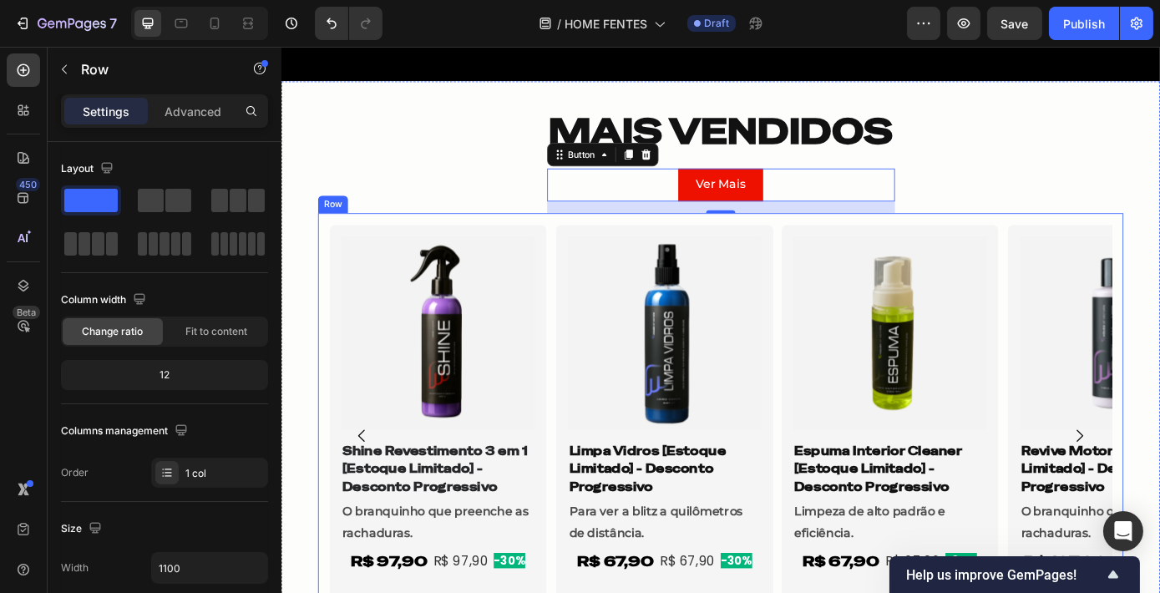
click at [584, 245] on div "Product Images Shine Revestimento 3 em 1 [Estoque Limitado] - Desconto Progress…" at bounding box center [781, 490] width 918 height 508
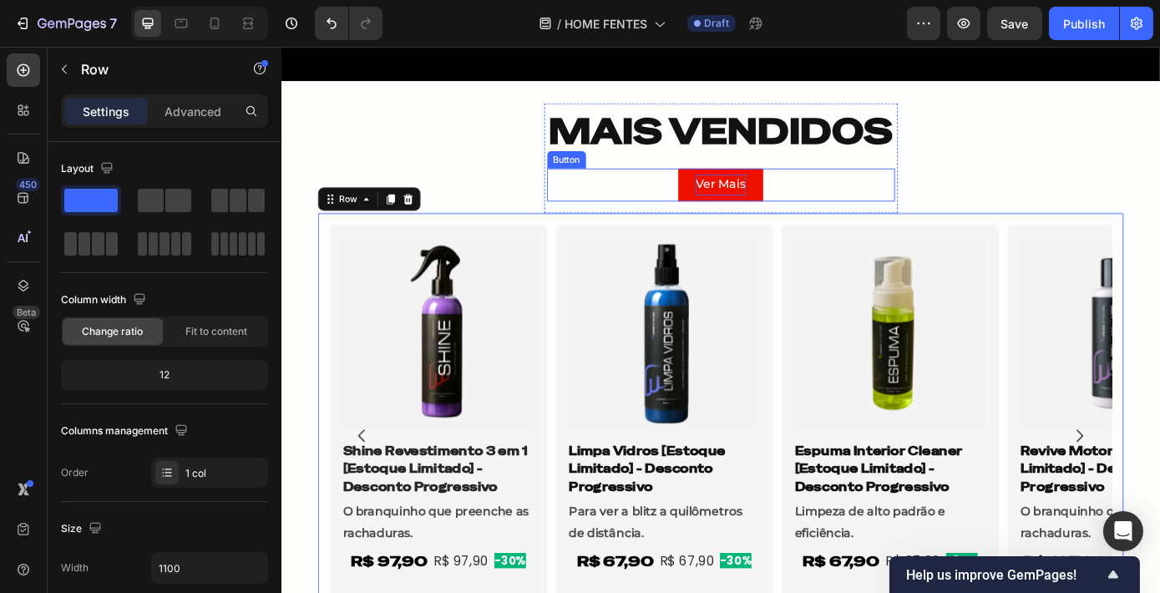
click at [767, 199] on span "Ver Mais" at bounding box center [781, 203] width 57 height 16
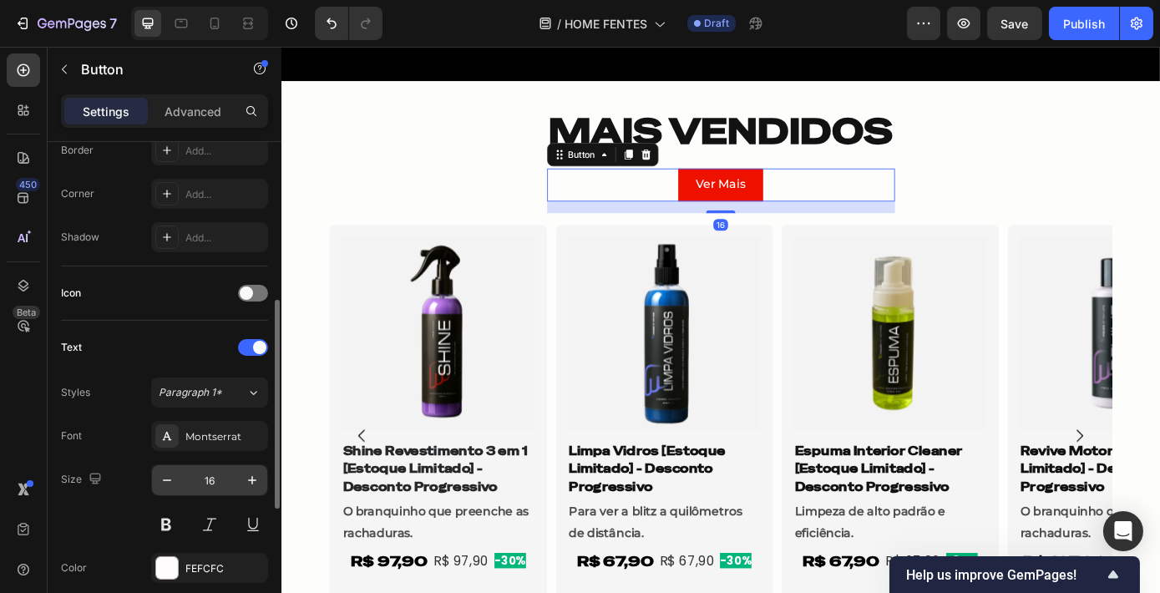
scroll to position [531, 0]
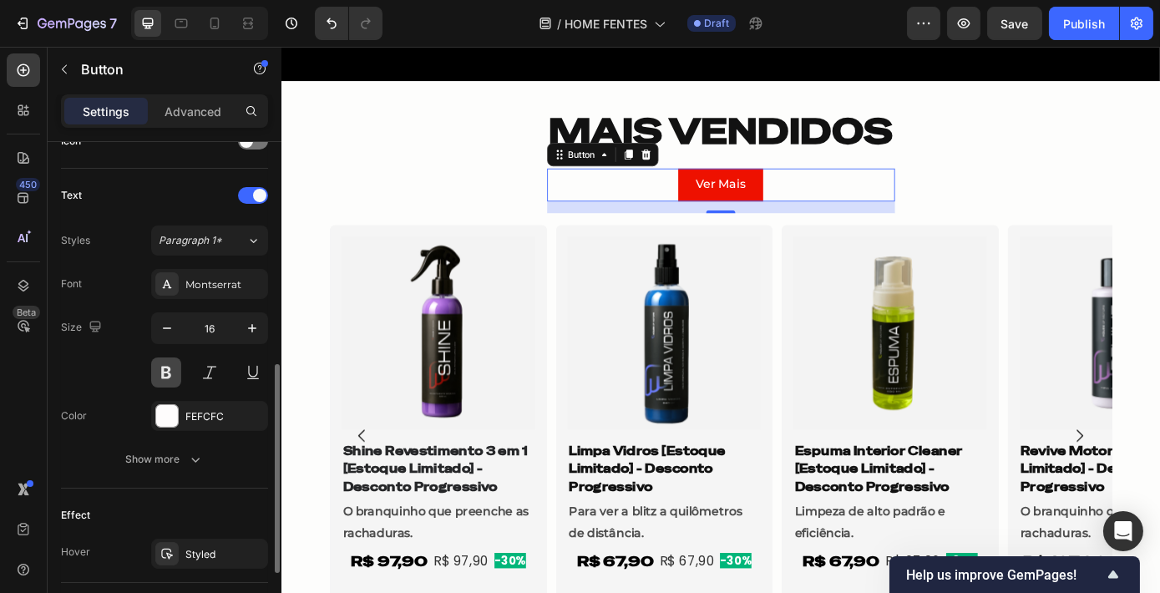
click at [160, 377] on button at bounding box center [166, 372] width 30 height 30
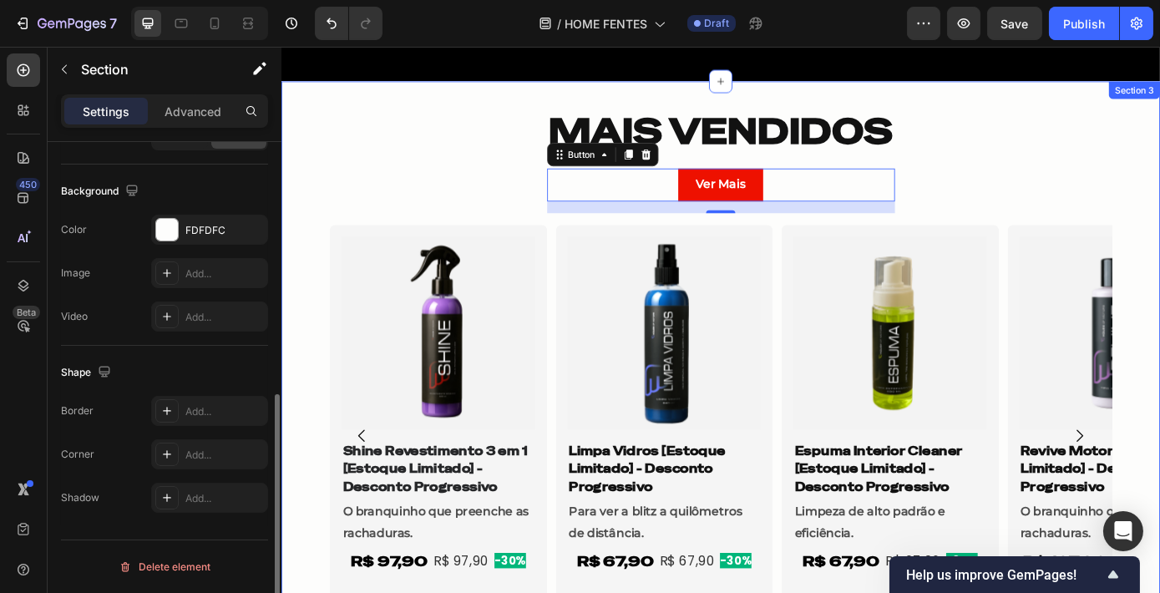
click at [485, 172] on div "MAIS VENDIDOS Heading Row Ver Mais Button 16 Row Product Images Shine Revestime…" at bounding box center [782, 428] width 1002 height 634
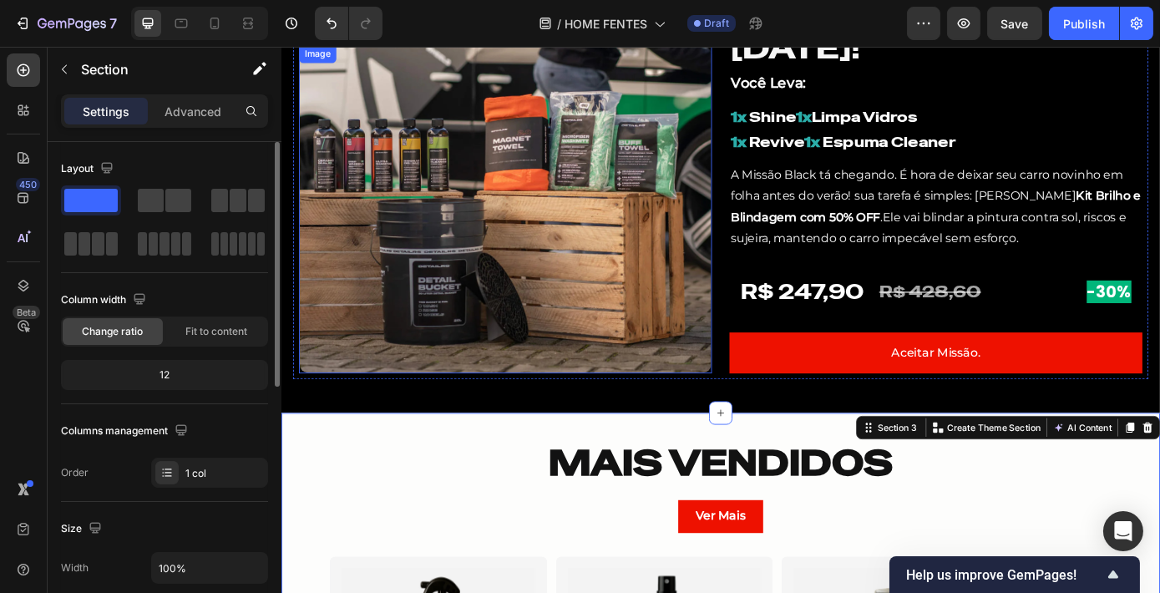
scroll to position [607, 0]
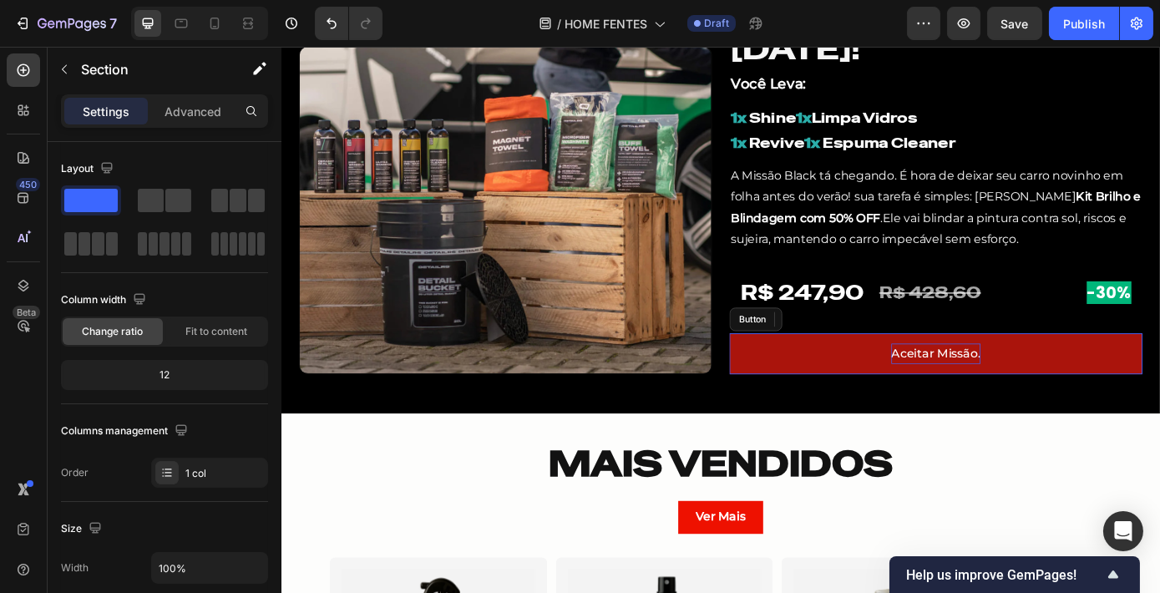
click at [982, 404] on p "Aceitar Missão." at bounding box center [1027, 397] width 102 height 24
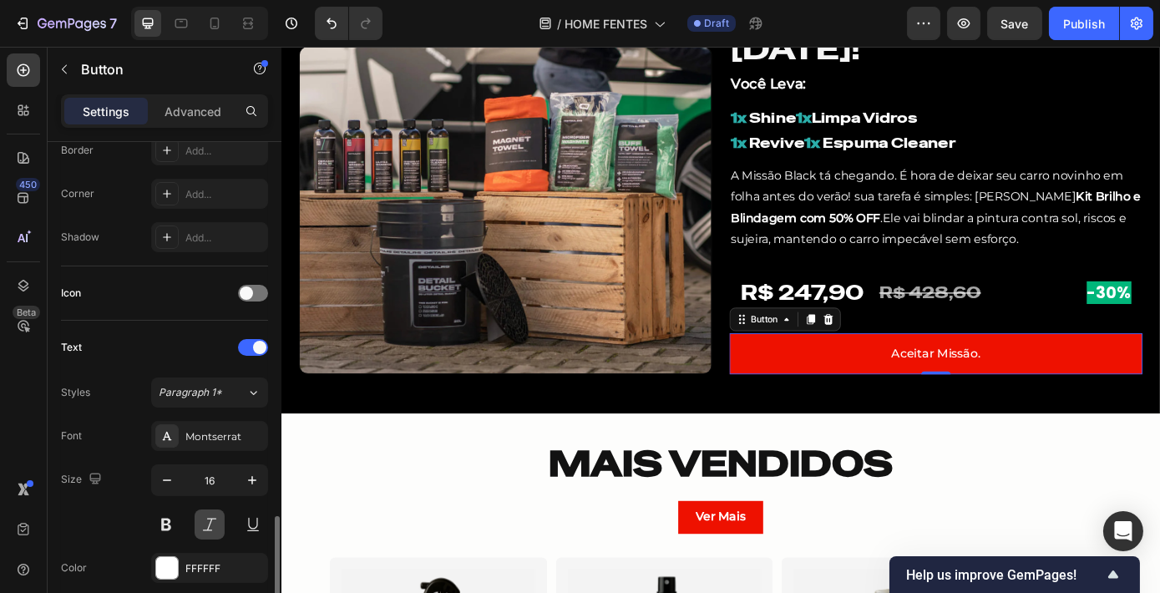
scroll to position [531, 0]
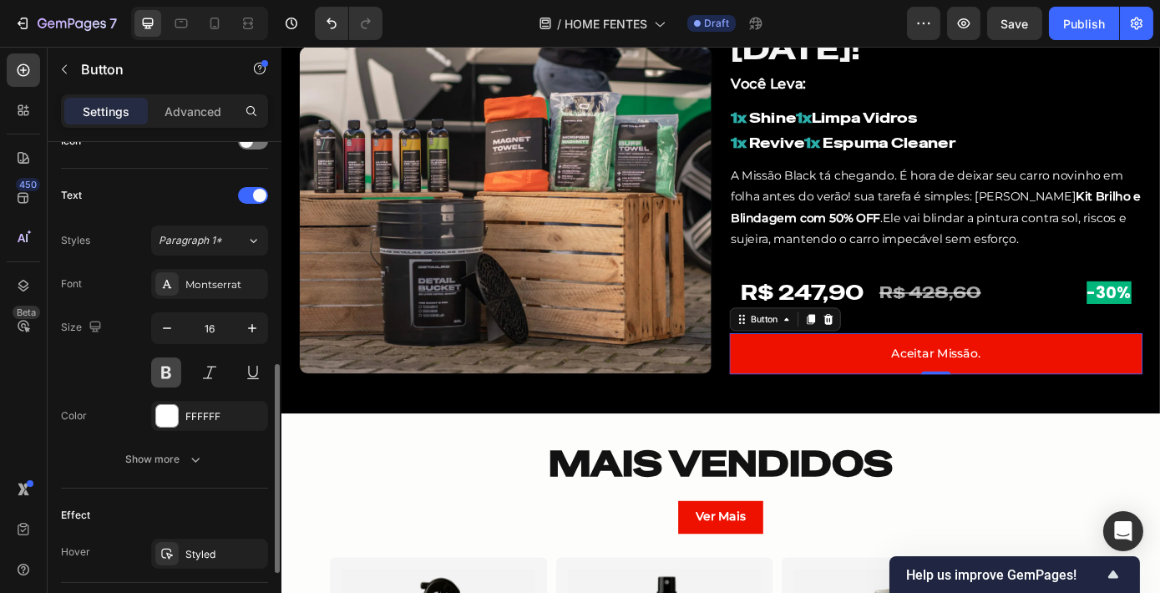
click at [179, 361] on button at bounding box center [166, 372] width 30 height 30
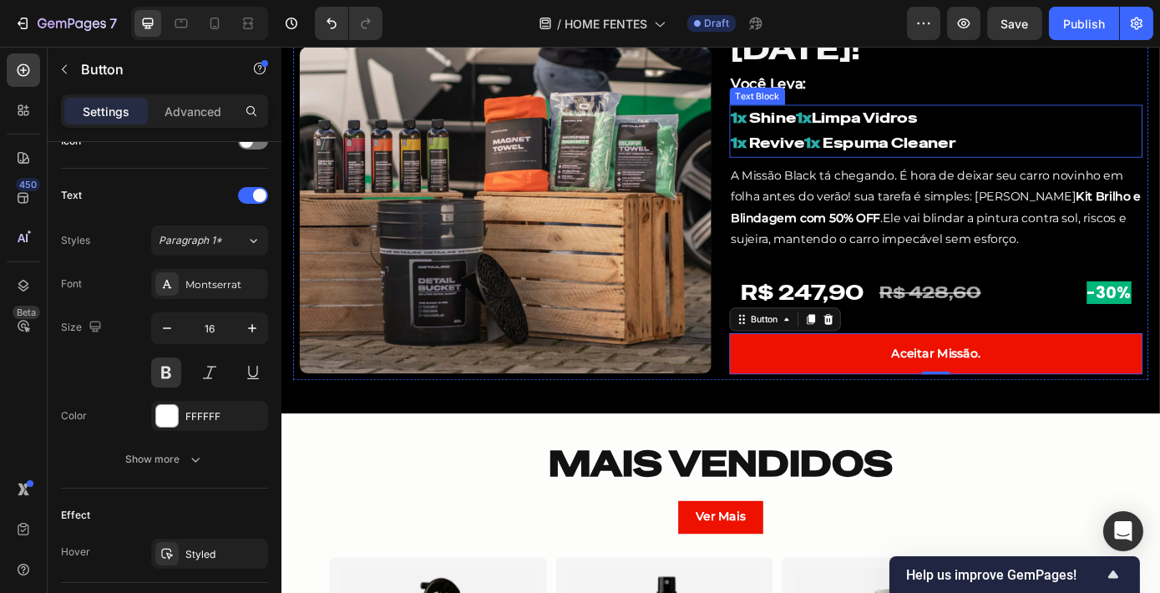
click at [877, 161] on strong "1x" at bounding box center [886, 156] width 18 height 21
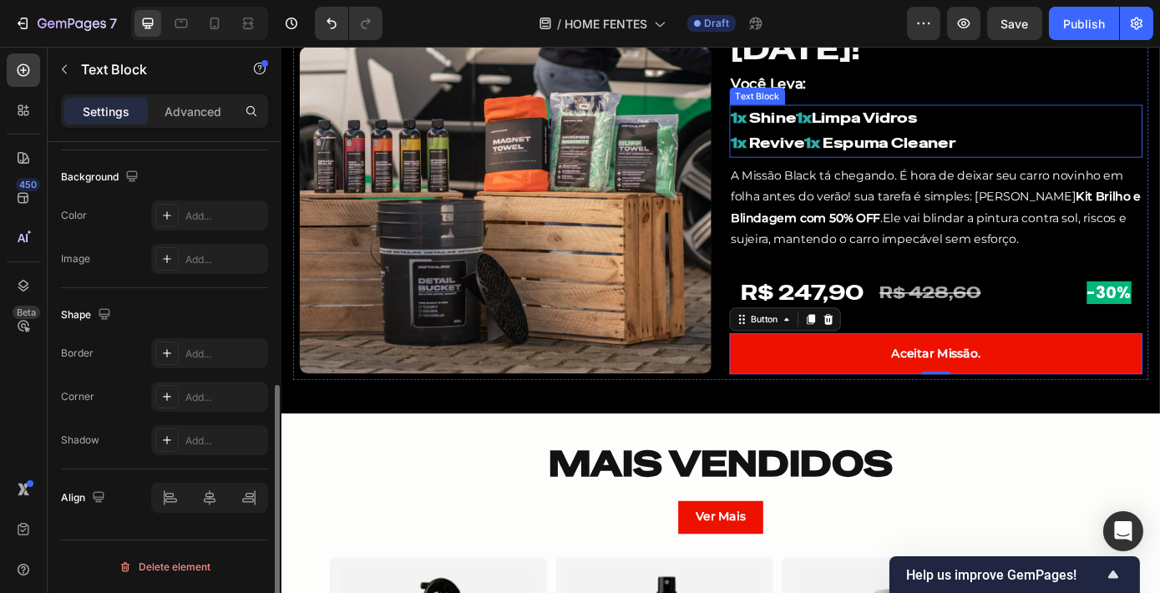
scroll to position [0, 0]
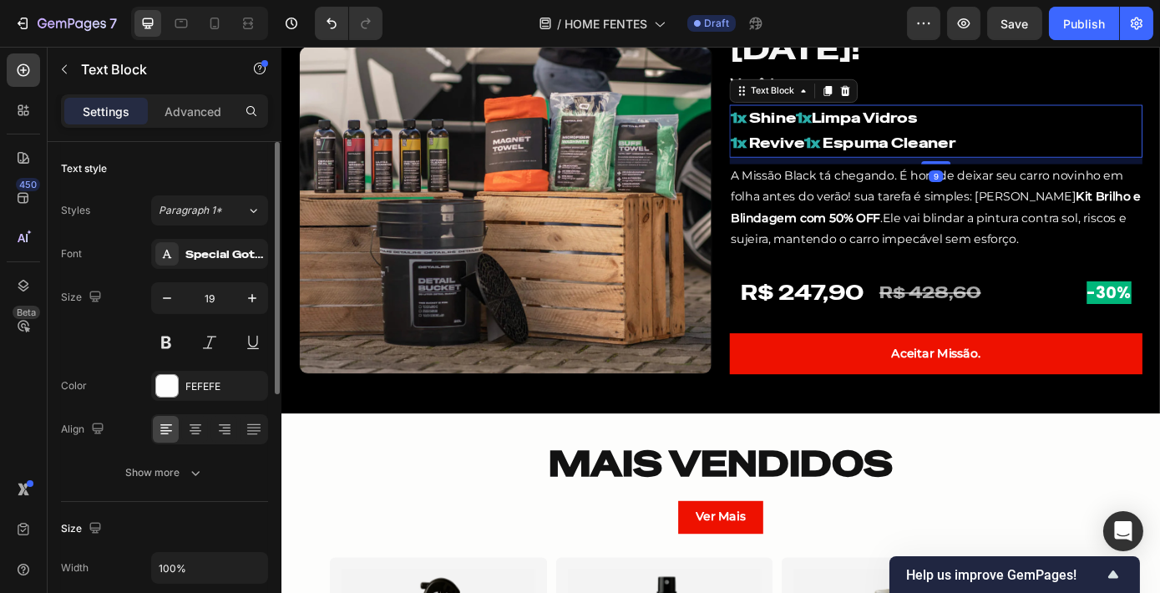
click at [877, 158] on strong "1x" at bounding box center [886, 156] width 18 height 21
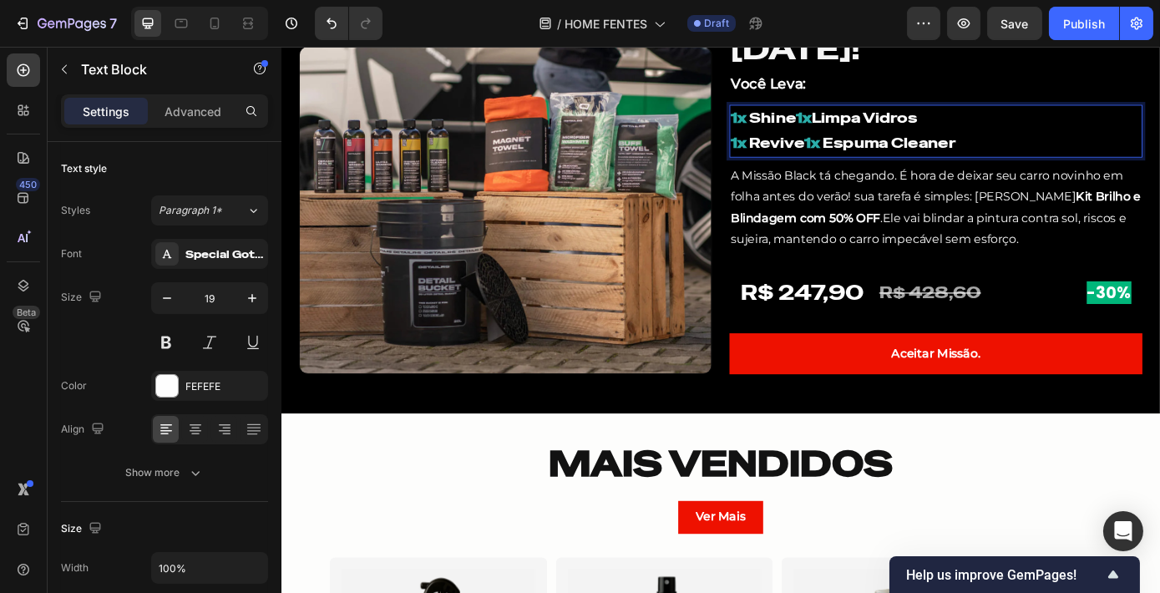
click at [867, 128] on strong "1x" at bounding box center [876, 128] width 18 height 21
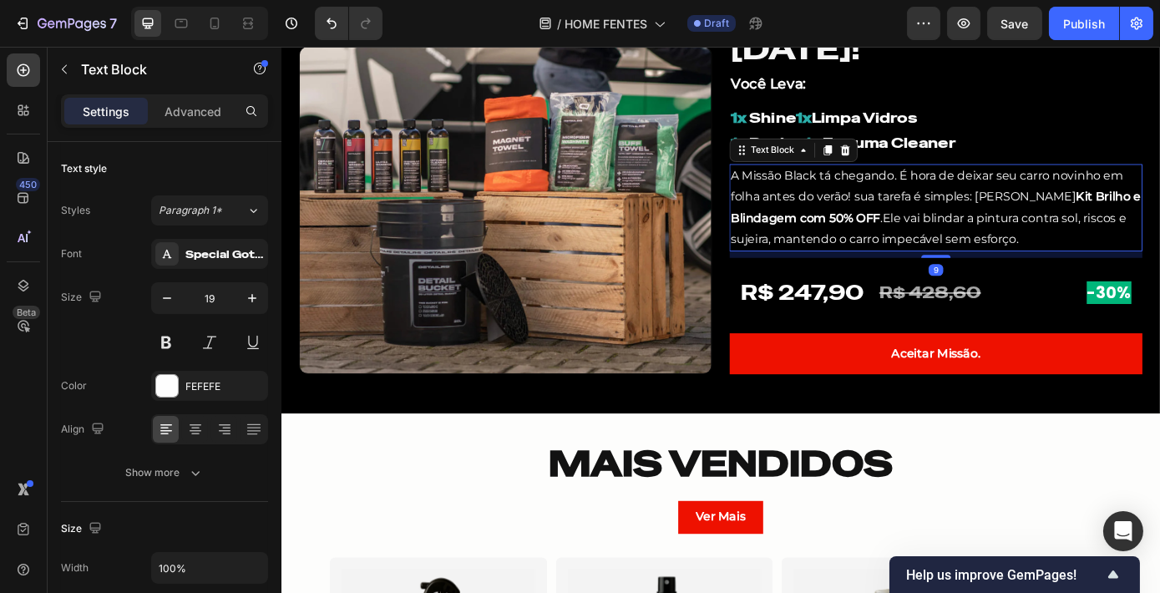
click at [1079, 215] on p "A Missão Black tá chegando. É hora de deixar seu carro novinho em folha antes d…" at bounding box center [1027, 230] width 468 height 96
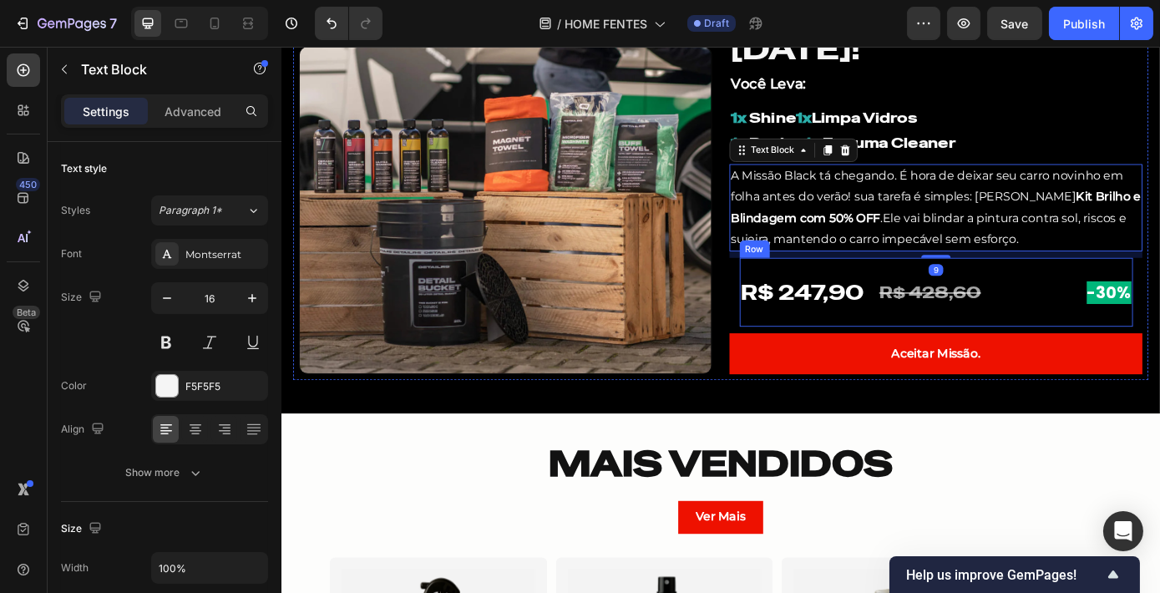
click at [1112, 341] on div "R$ 428,60 Heading" at bounding box center [1079, 326] width 236 height 78
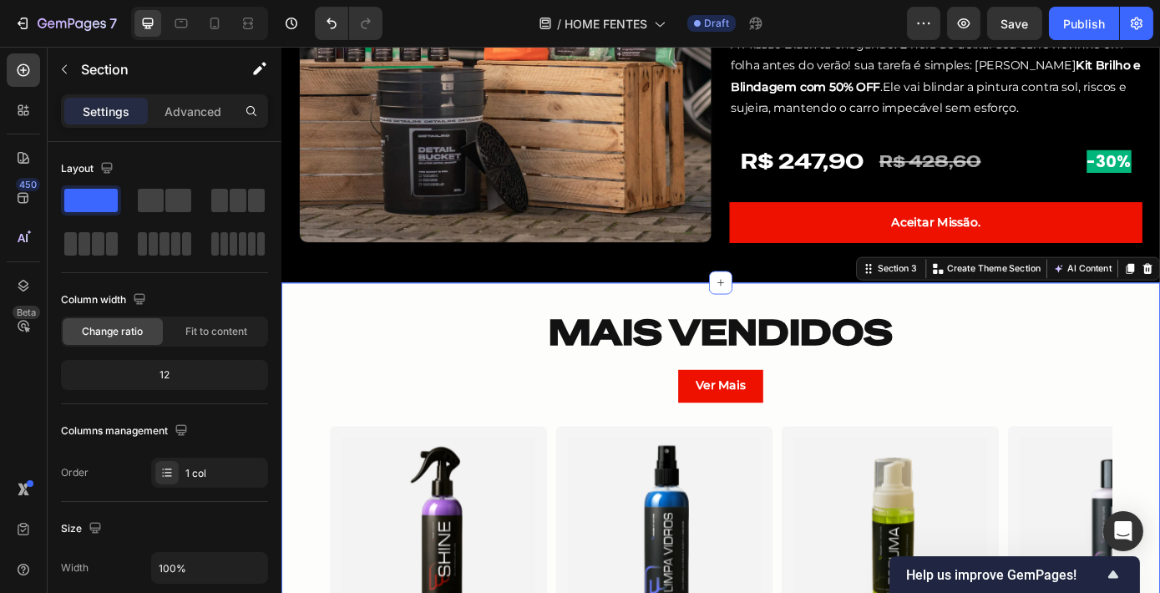
scroll to position [759, 0]
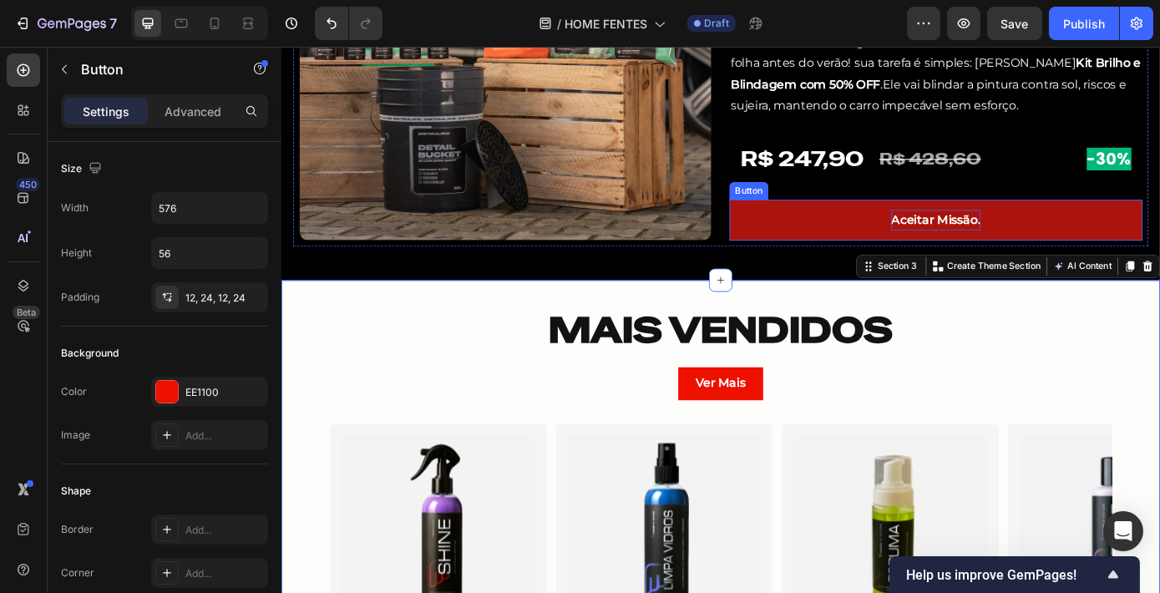
click at [1005, 241] on p "Aceitar Missão." at bounding box center [1027, 245] width 102 height 24
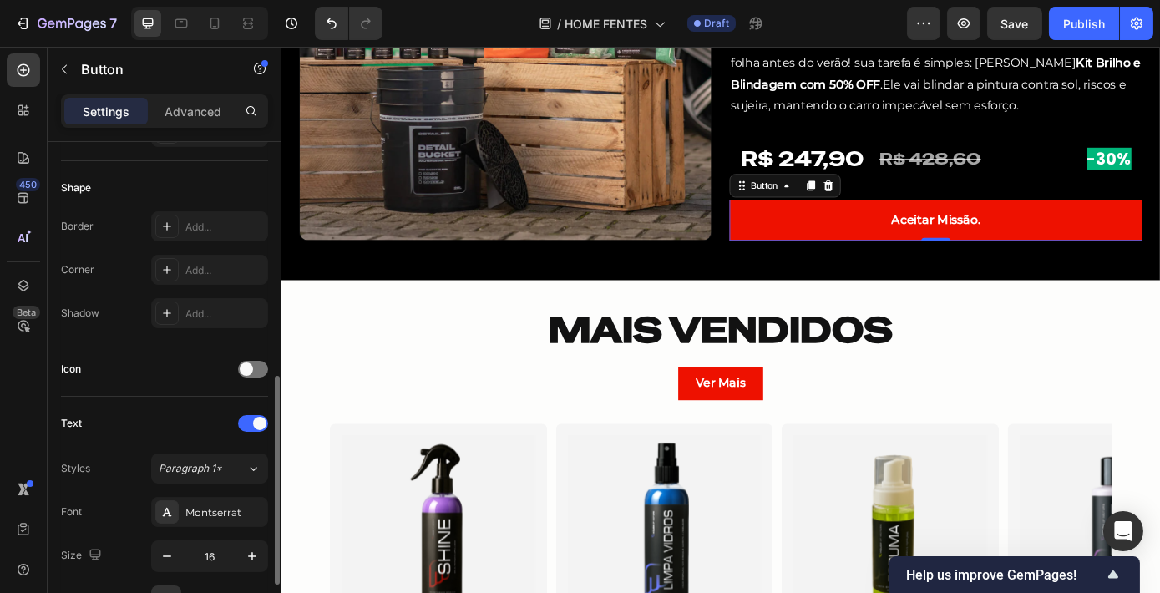
scroll to position [455, 0]
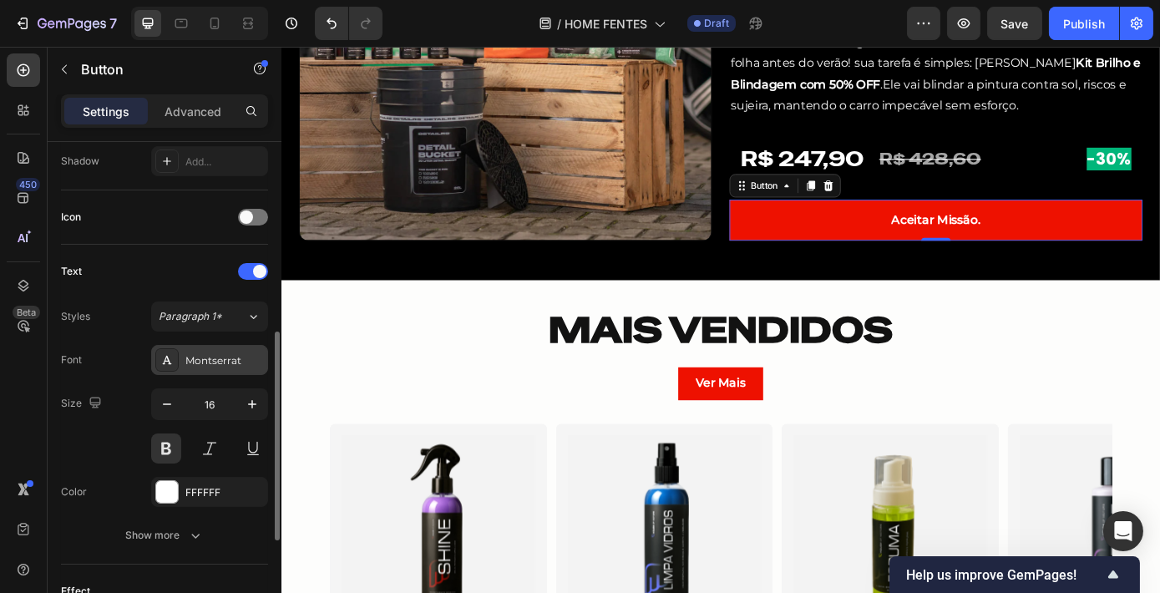
click at [229, 359] on div "Montserrat" at bounding box center [224, 360] width 78 height 15
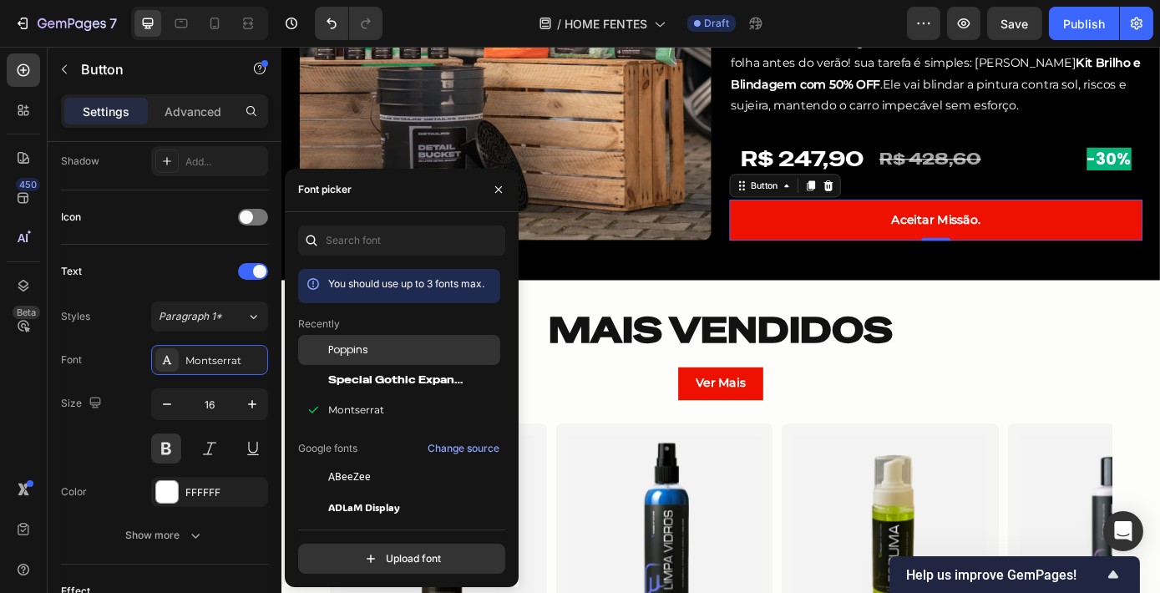
click at [407, 353] on div "Poppins" at bounding box center [412, 349] width 169 height 15
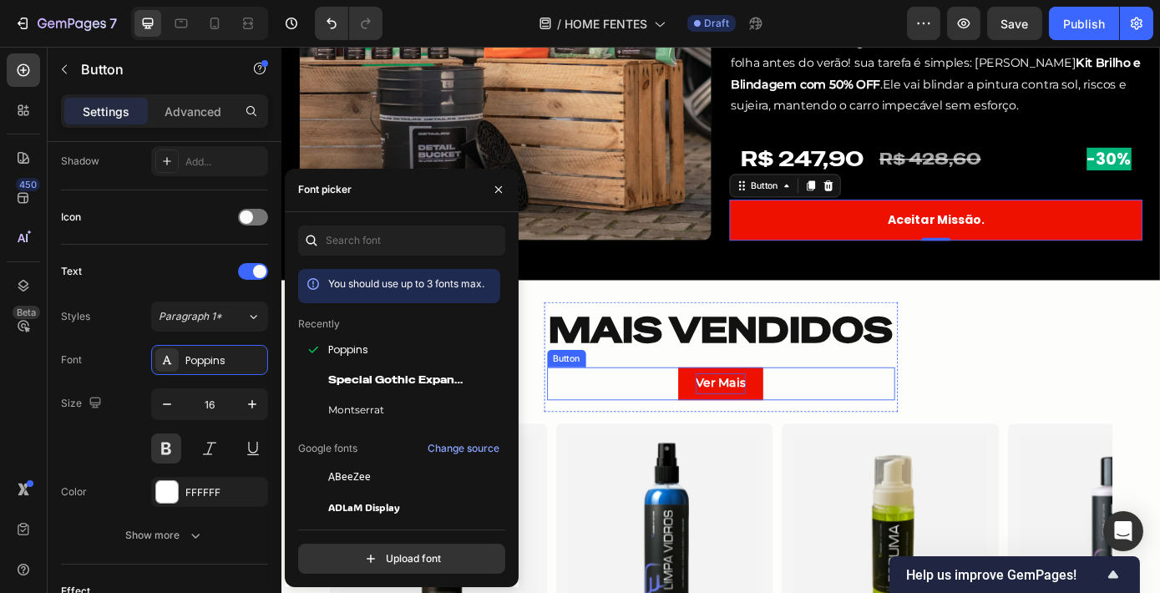
click at [758, 420] on p "Ver Mais" at bounding box center [781, 431] width 57 height 24
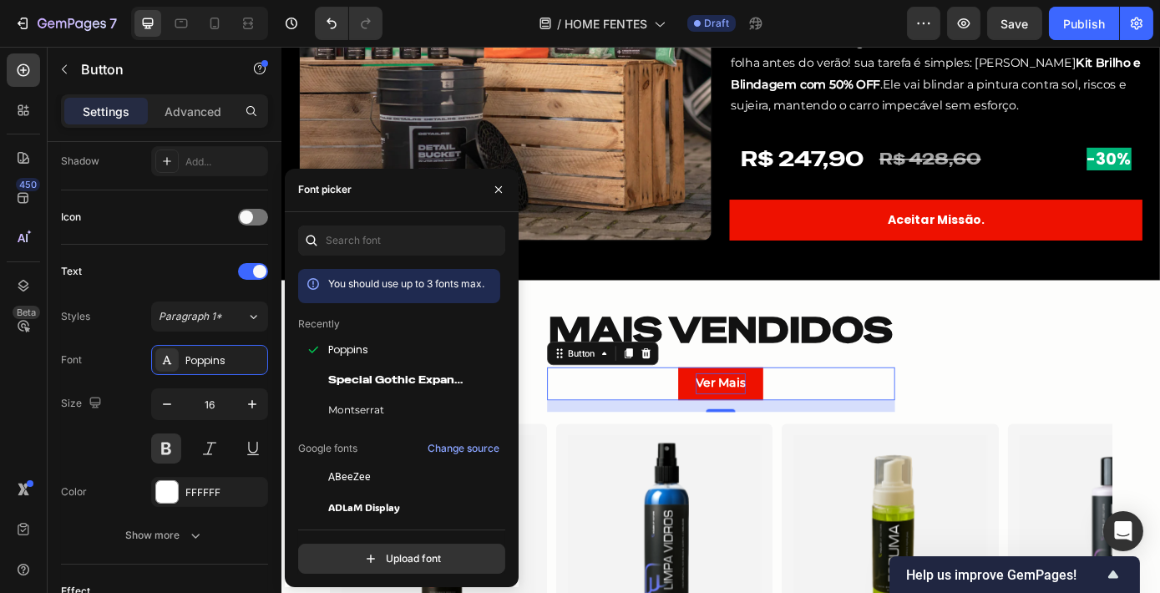
scroll to position [454, 0]
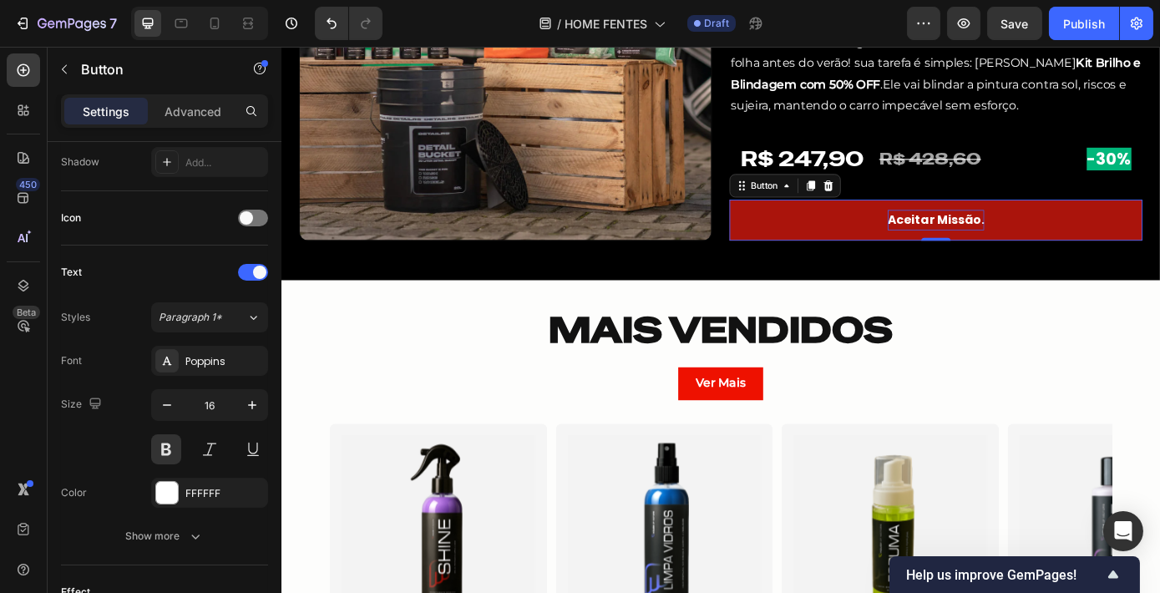
click at [1015, 251] on p "Aceitar Missão." at bounding box center [1027, 245] width 110 height 24
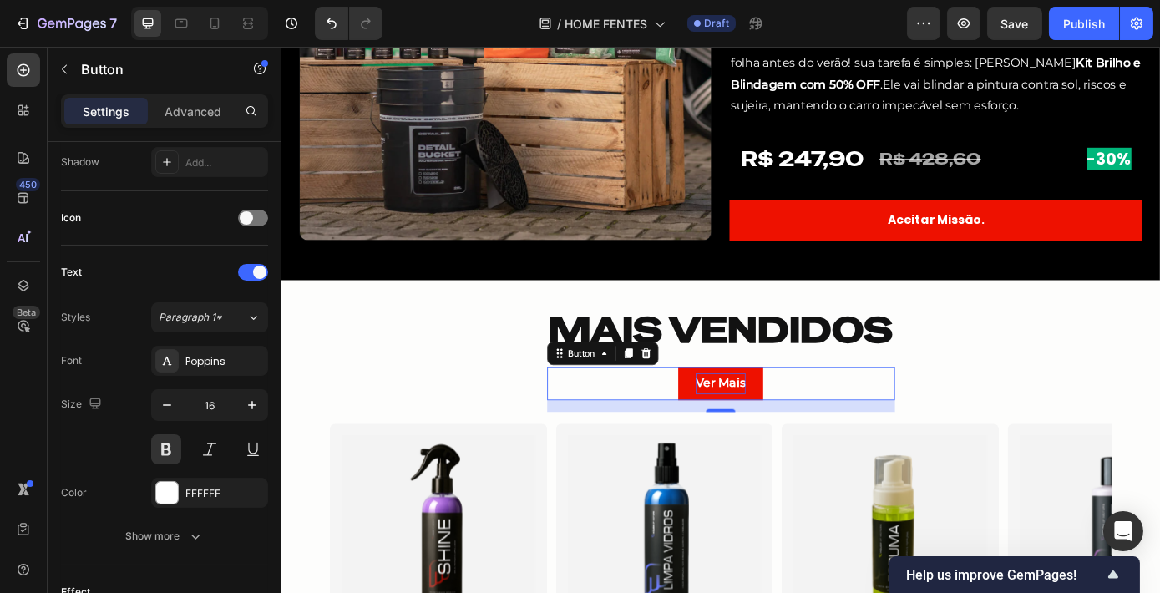
click at [776, 438] on span "Ver Mais" at bounding box center [781, 430] width 57 height 16
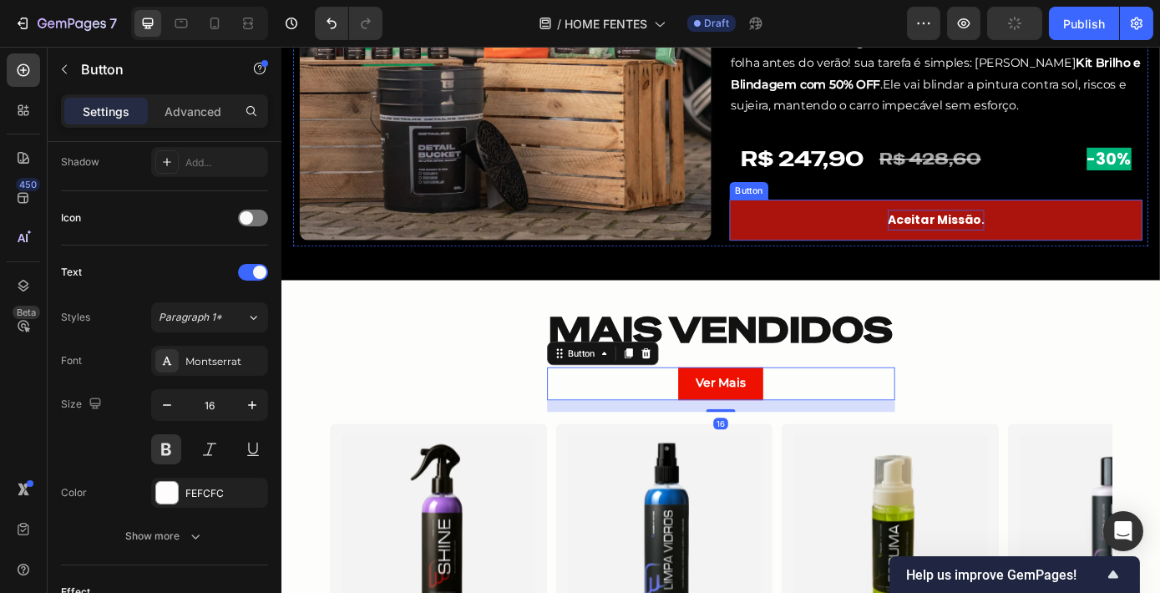
click at [1003, 244] on p "Aceitar Missão." at bounding box center [1027, 245] width 110 height 24
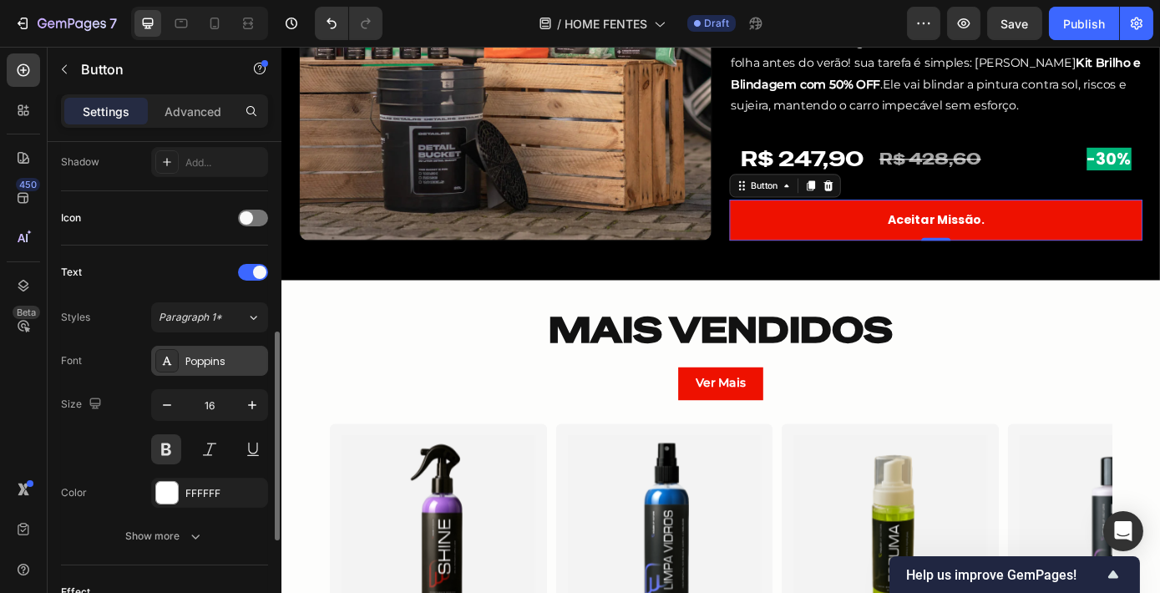
click at [229, 354] on div "Poppins" at bounding box center [224, 361] width 78 height 15
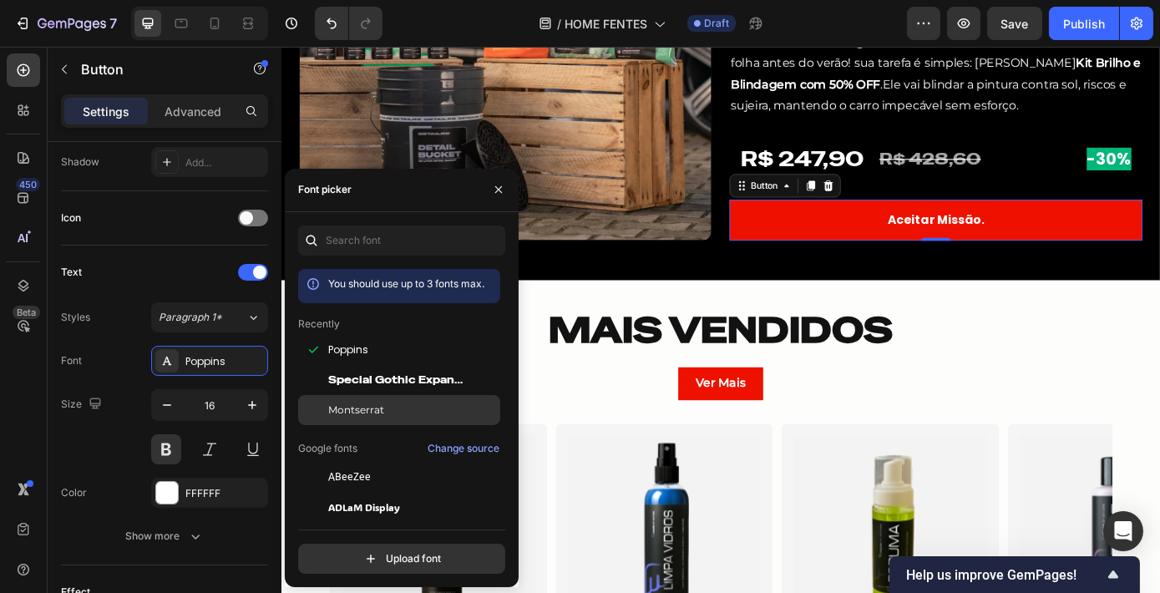
click at [392, 400] on div "Montserrat" at bounding box center [399, 410] width 202 height 30
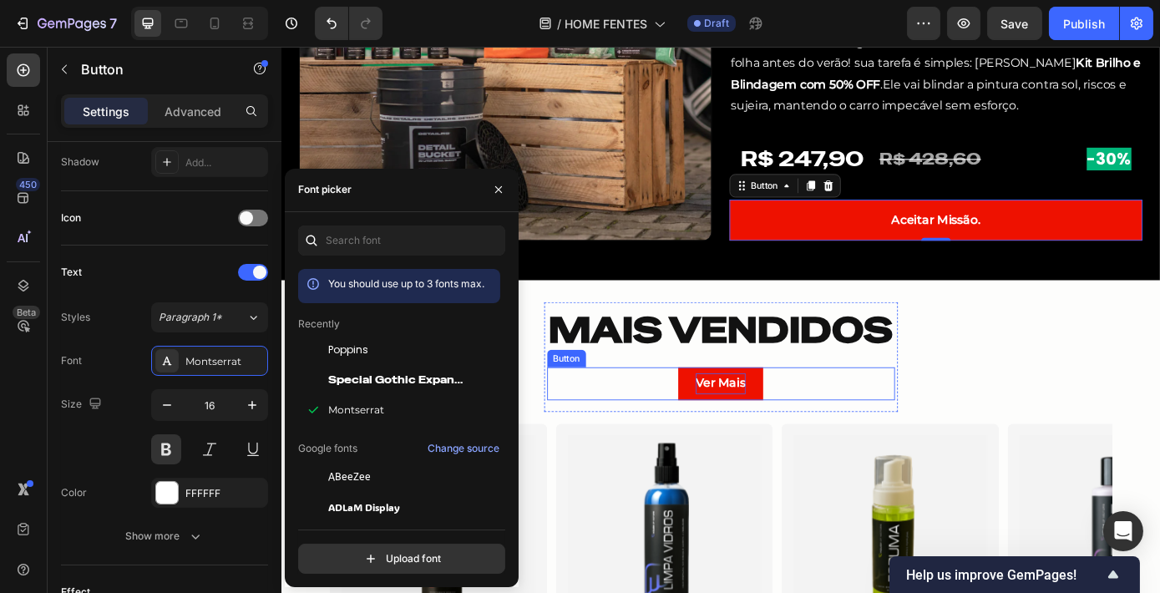
click at [795, 433] on span "Ver Mais" at bounding box center [781, 430] width 57 height 16
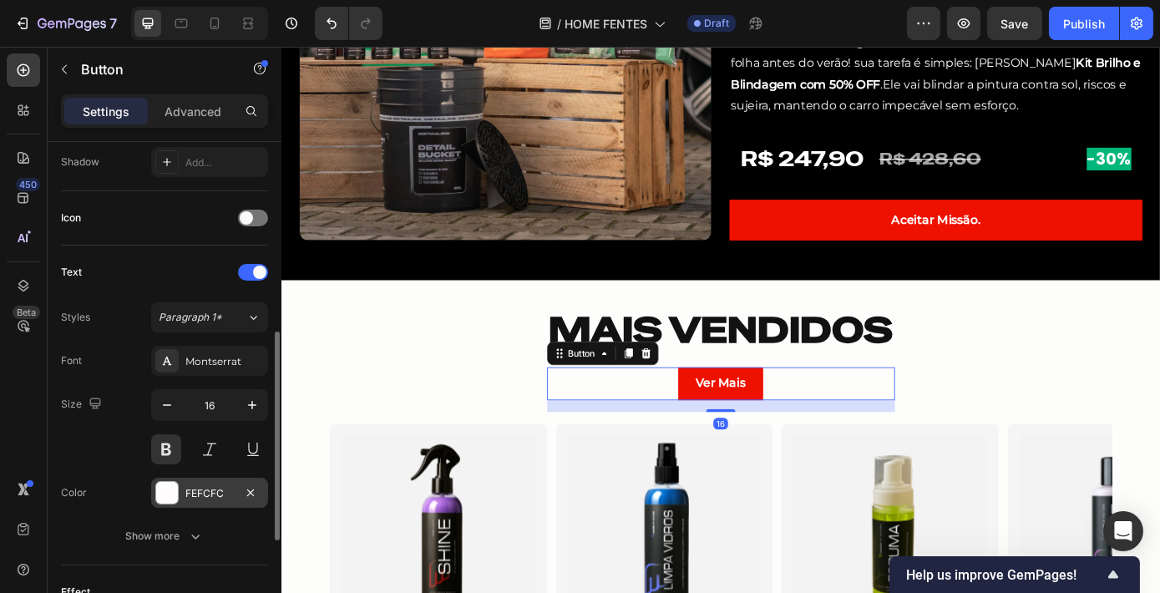
click at [235, 502] on div "FEFCFC" at bounding box center [209, 493] width 117 height 30
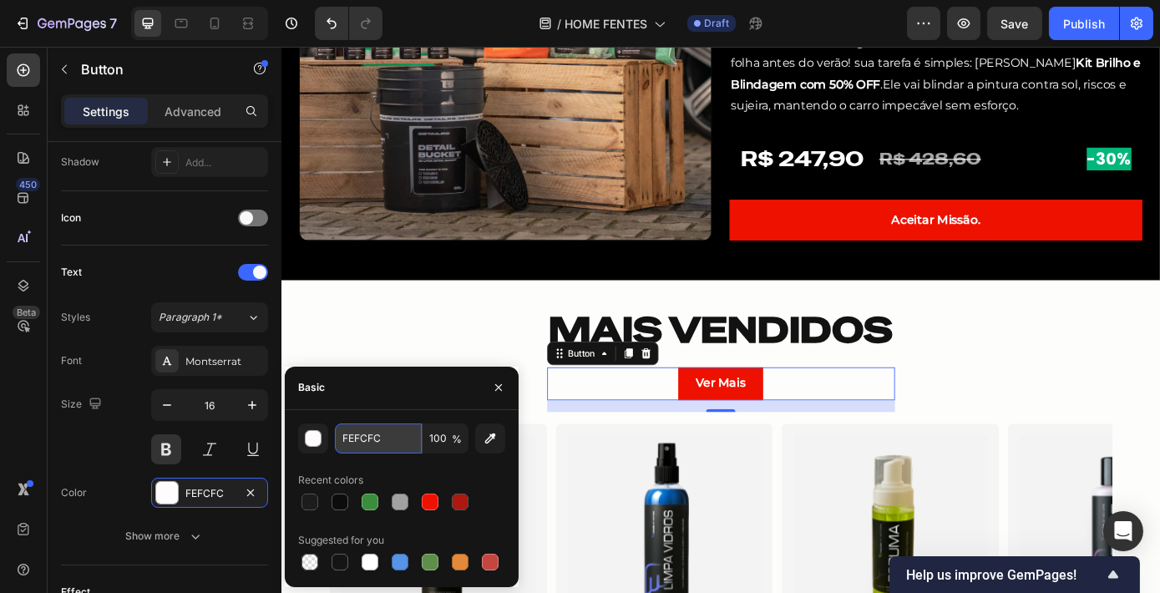
click at [364, 432] on input "FEFCFC" at bounding box center [378, 438] width 87 height 30
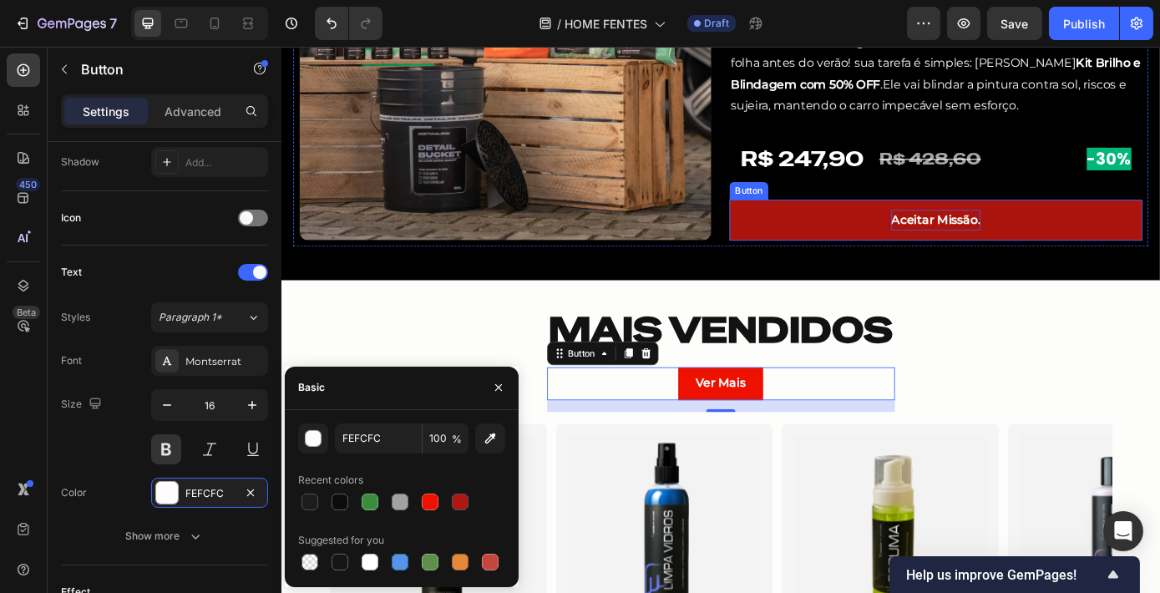
click at [1020, 246] on p "Aceitar Missão." at bounding box center [1027, 245] width 102 height 24
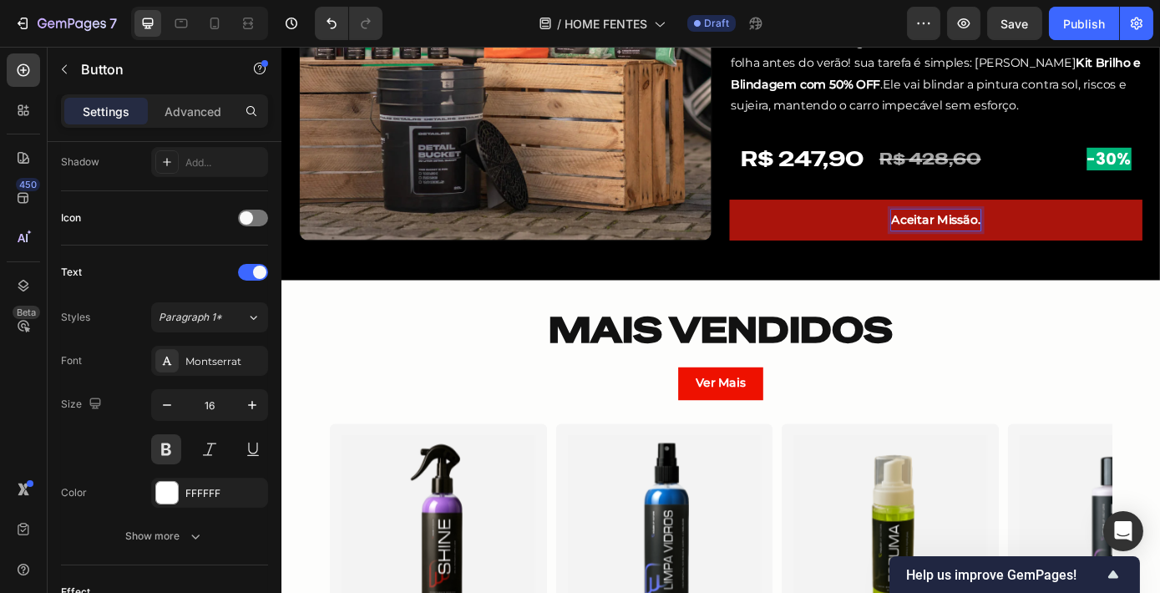
click at [1020, 246] on p "Aceitar Missão." at bounding box center [1027, 245] width 102 height 24
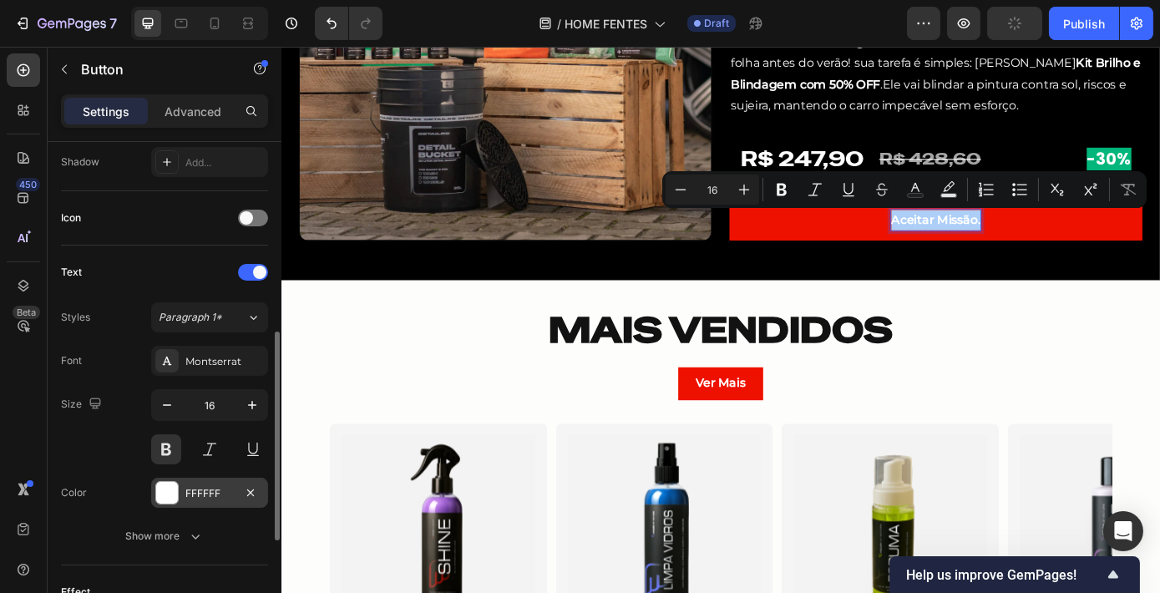
click at [214, 493] on div "FFFFFF" at bounding box center [209, 493] width 48 height 15
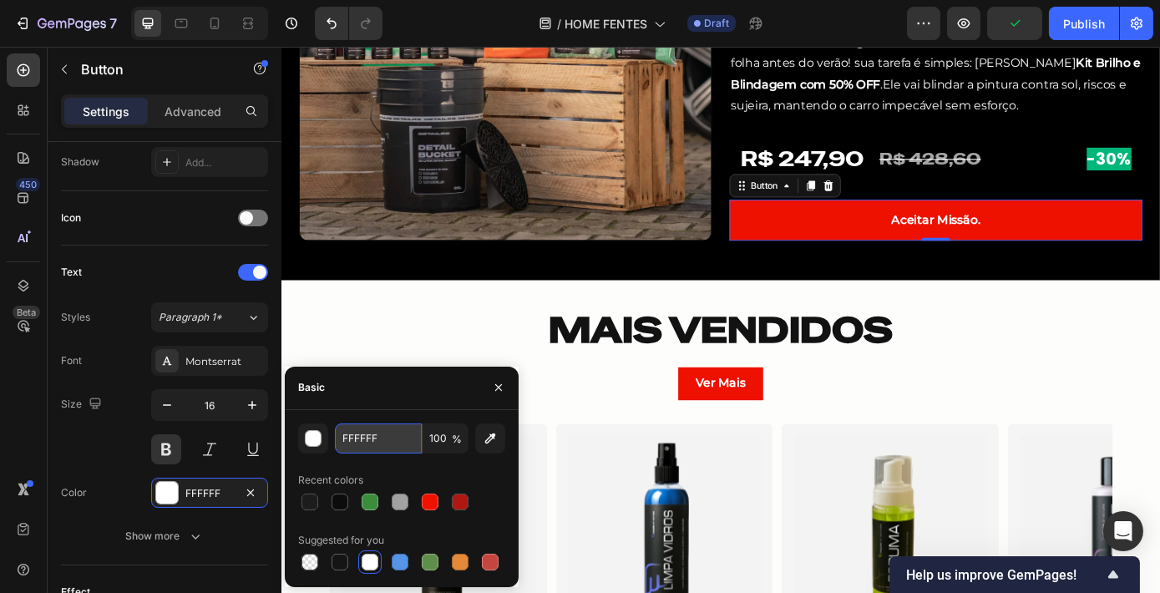
click at [382, 435] on input "FFFFFF" at bounding box center [378, 438] width 87 height 30
paste input "EFCFC"
type input "FEFCFC"
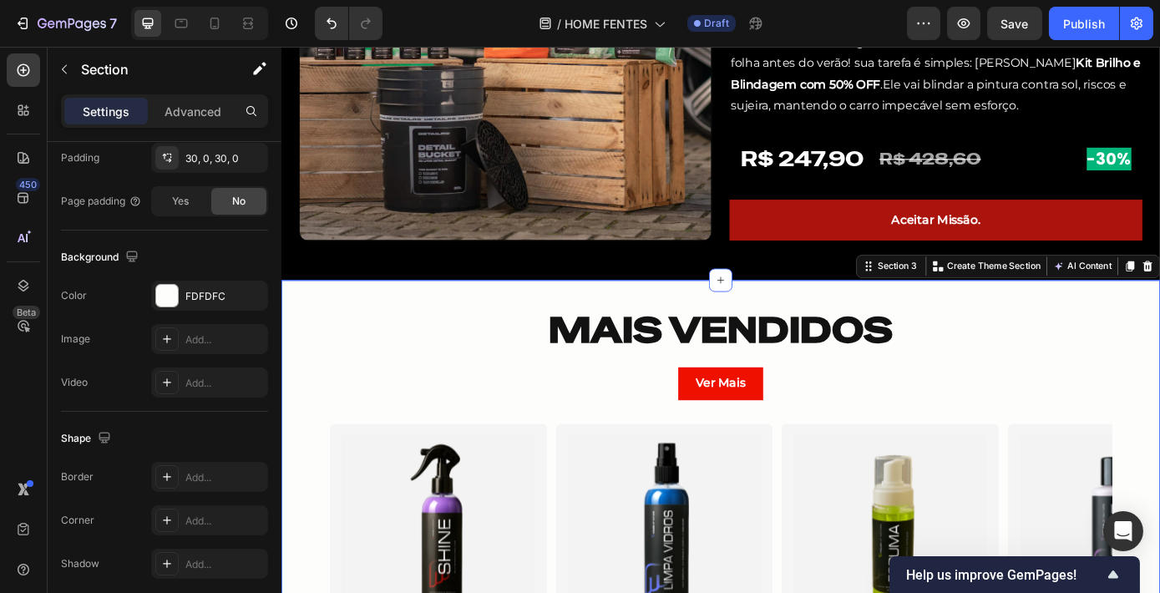
scroll to position [0, 0]
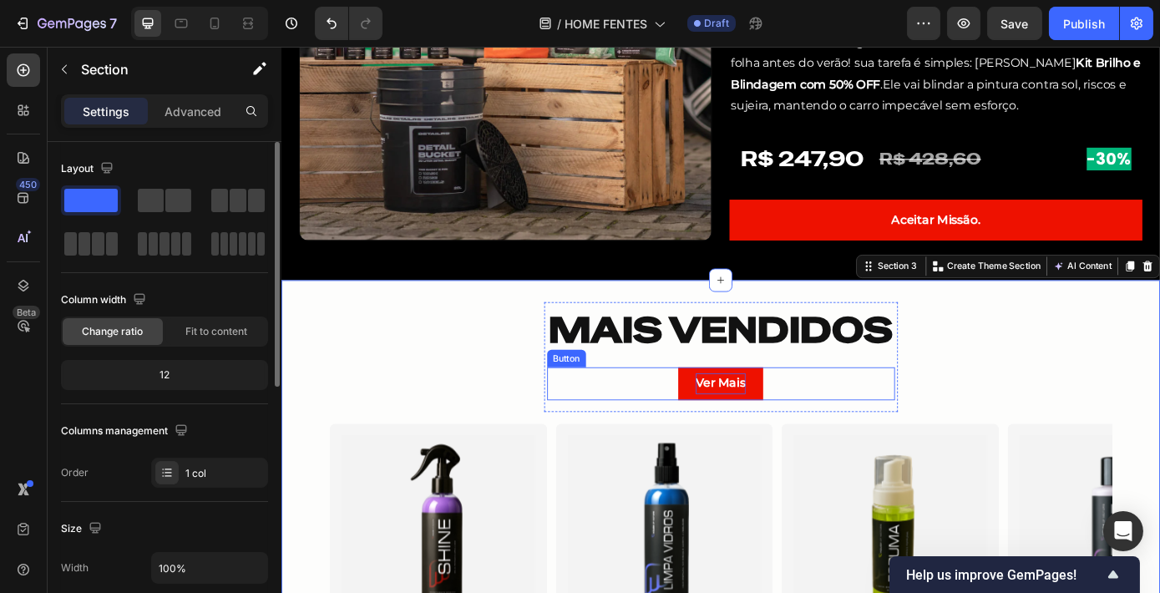
click at [774, 433] on span "Ver Mais" at bounding box center [781, 430] width 57 height 16
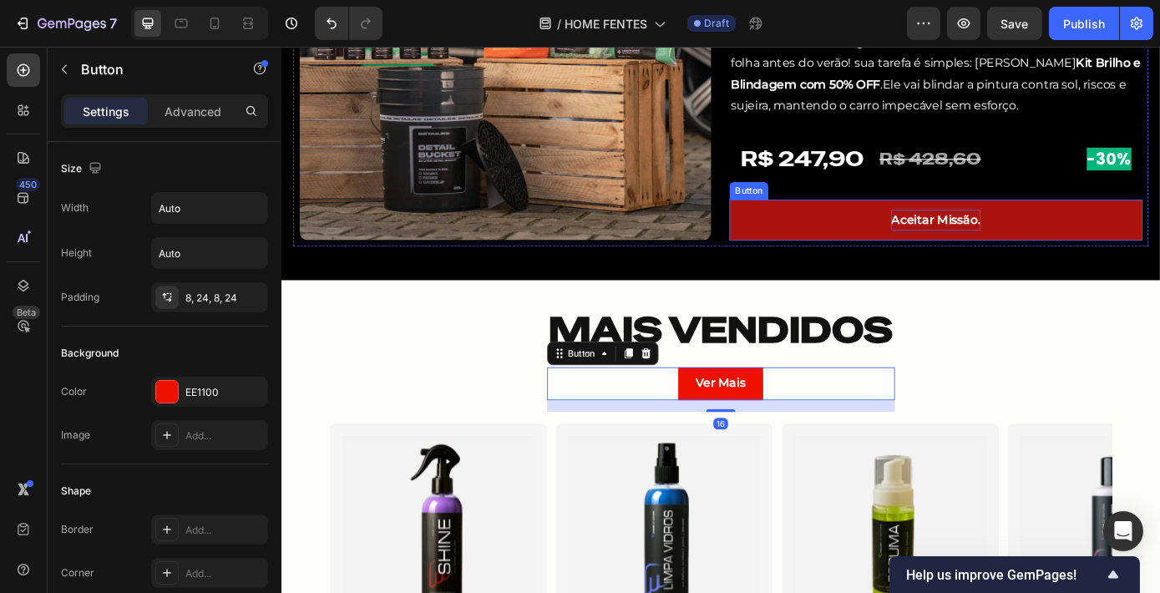
click at [1027, 246] on p "Aceitar Missão." at bounding box center [1027, 245] width 102 height 24
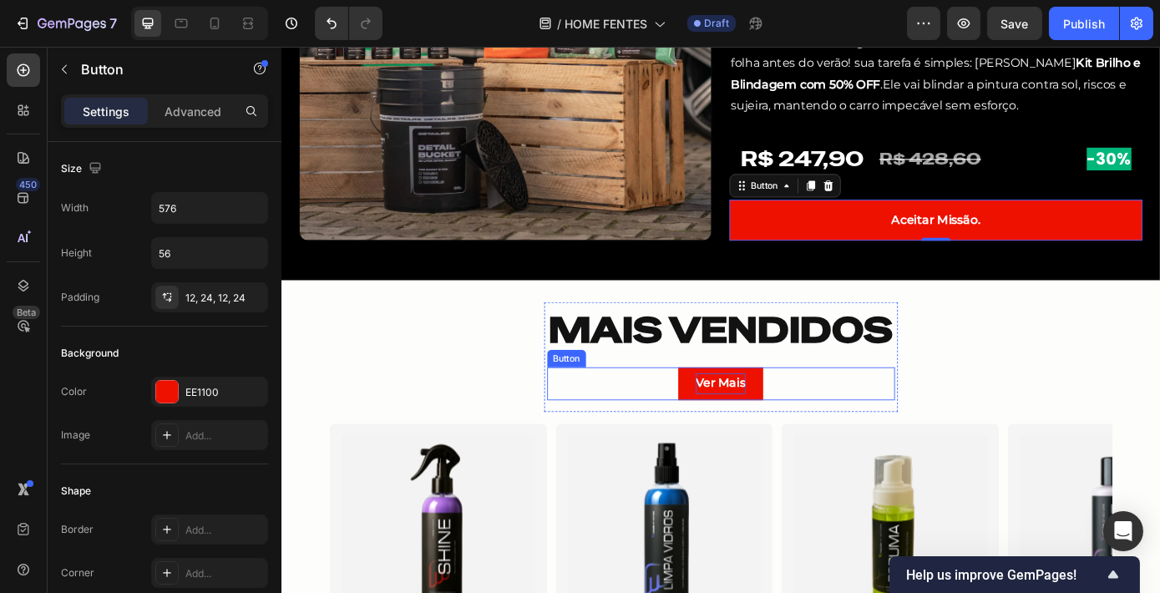
click at [791, 427] on span "Ver Mais" at bounding box center [781, 430] width 57 height 16
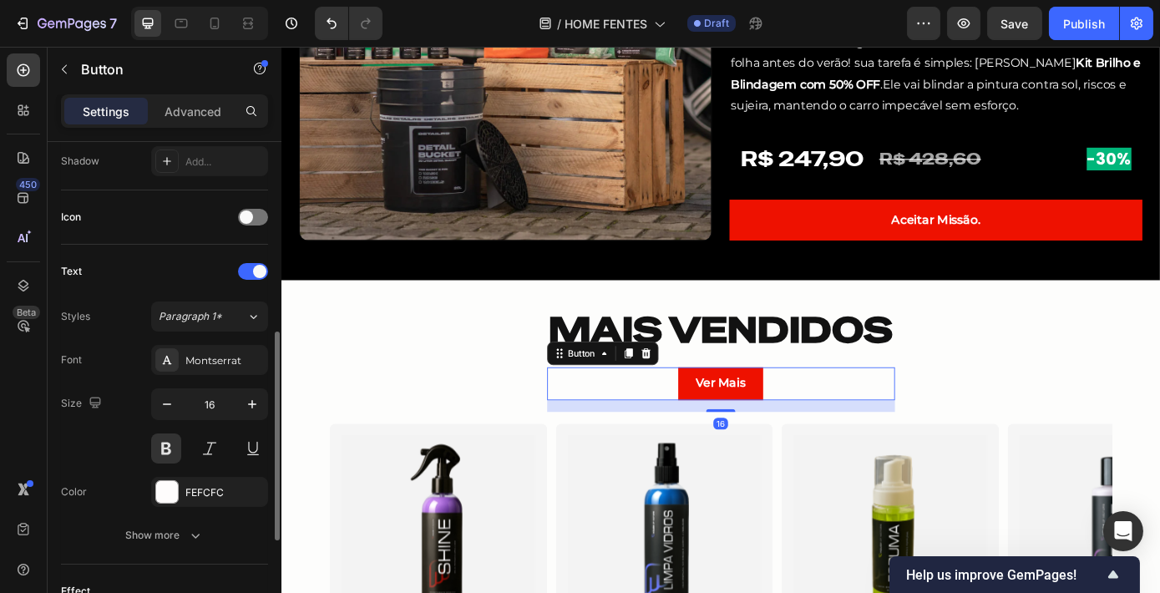
scroll to position [531, 0]
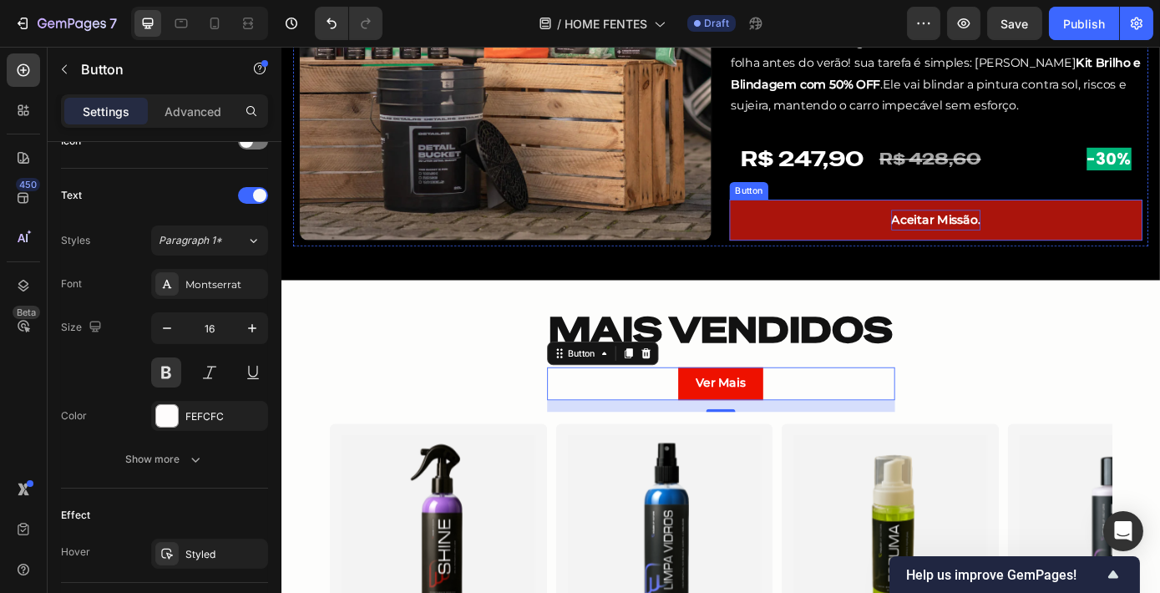
click at [1011, 251] on p "Aceitar Missão." at bounding box center [1027, 245] width 102 height 24
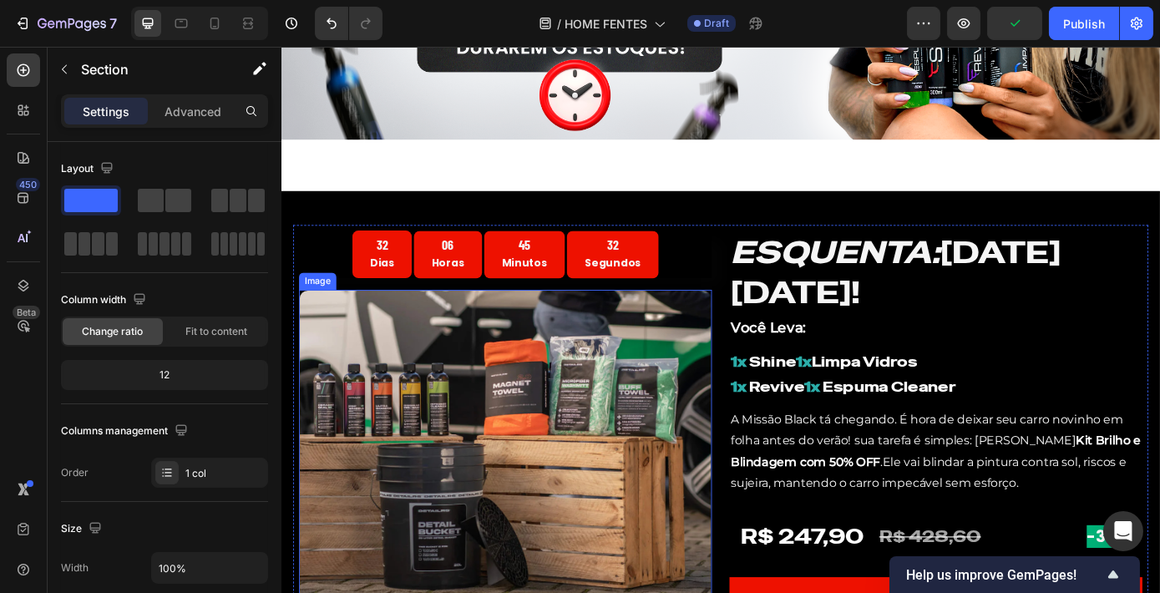
scroll to position [303, 0]
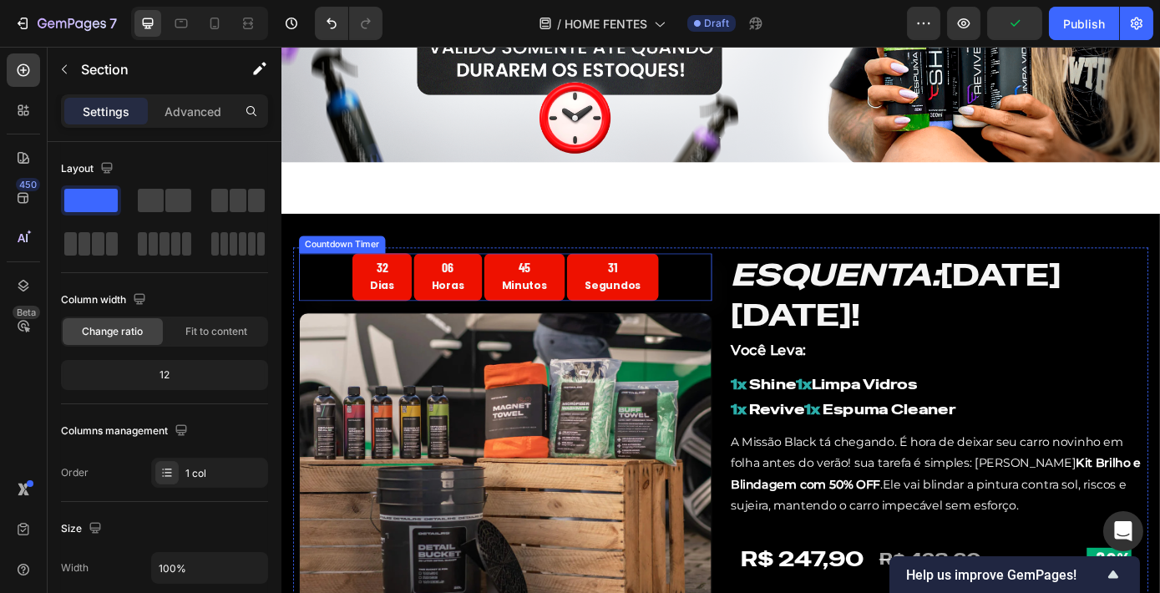
click at [521, 320] on div "45 Minutos" at bounding box center [558, 309] width 92 height 54
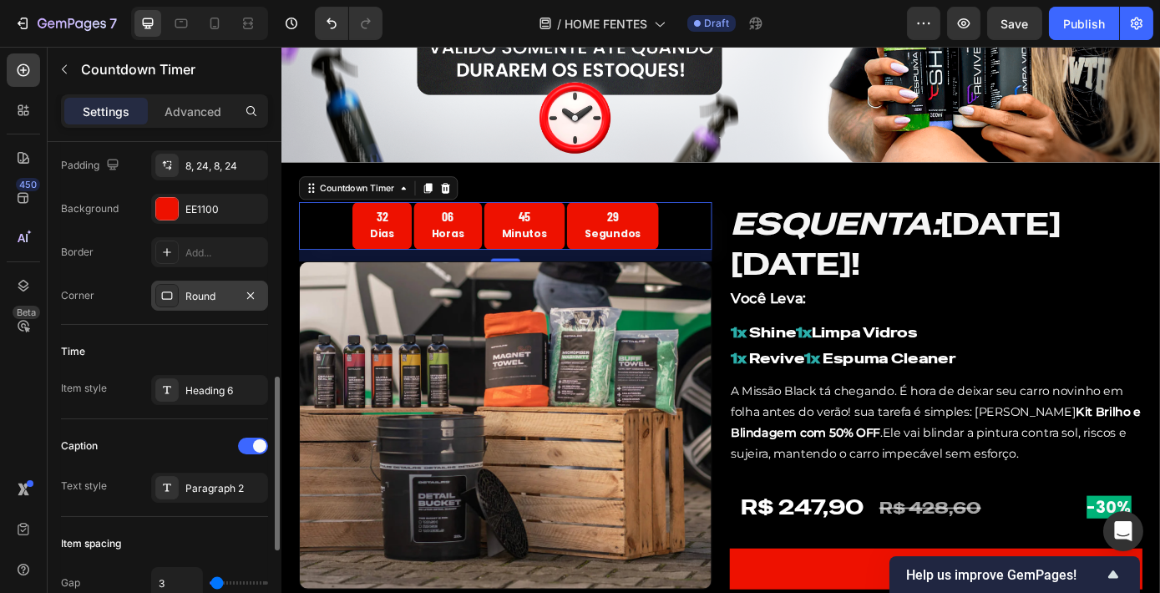
scroll to position [455, 0]
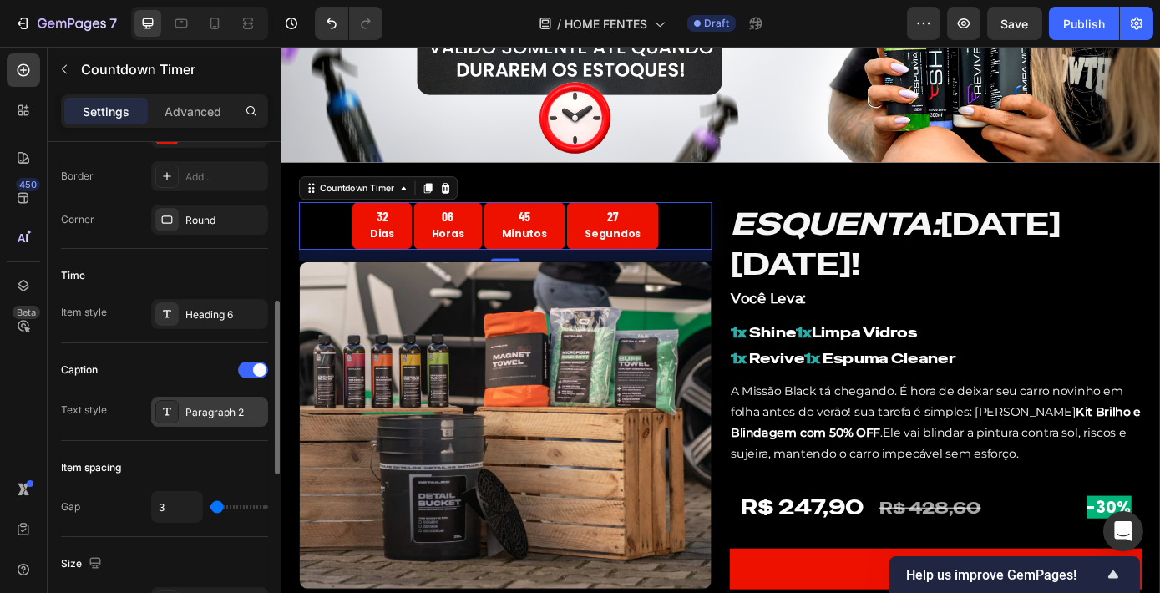
click at [229, 409] on div "Paragraph 2" at bounding box center [224, 412] width 78 height 15
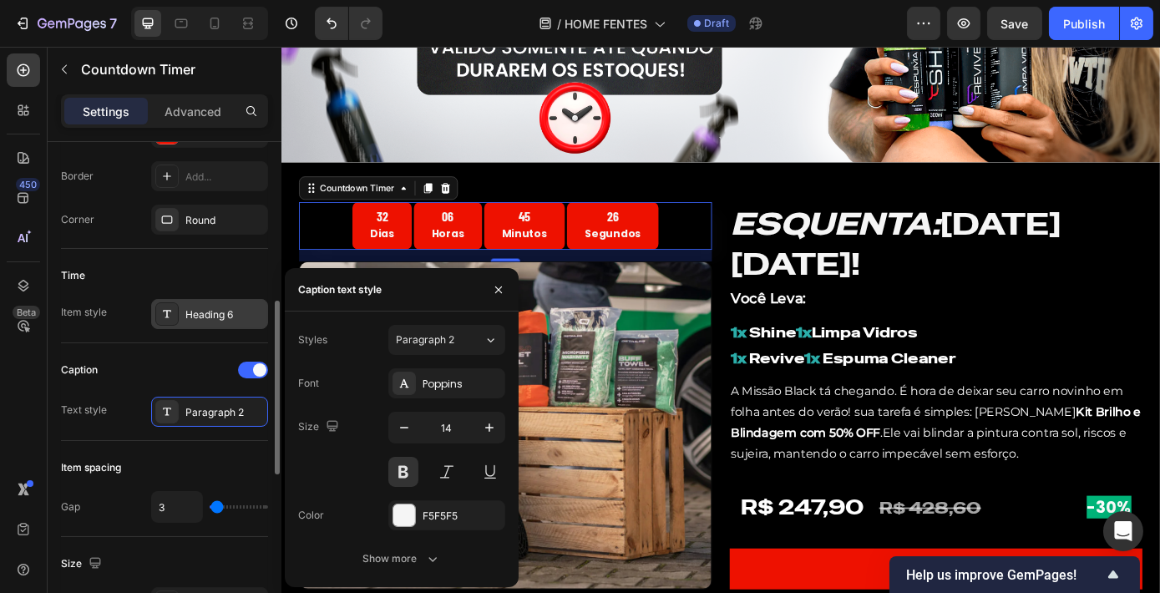
click at [182, 321] on div "Heading 6" at bounding box center [209, 314] width 117 height 30
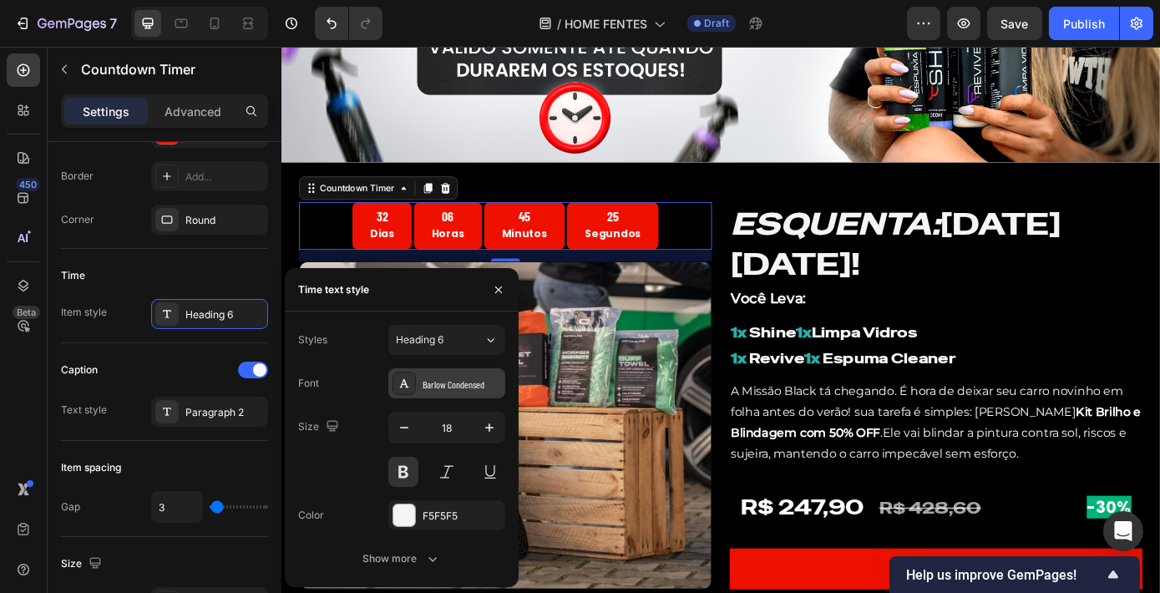
click at [456, 386] on div "Barlow Condensed" at bounding box center [461, 384] width 78 height 15
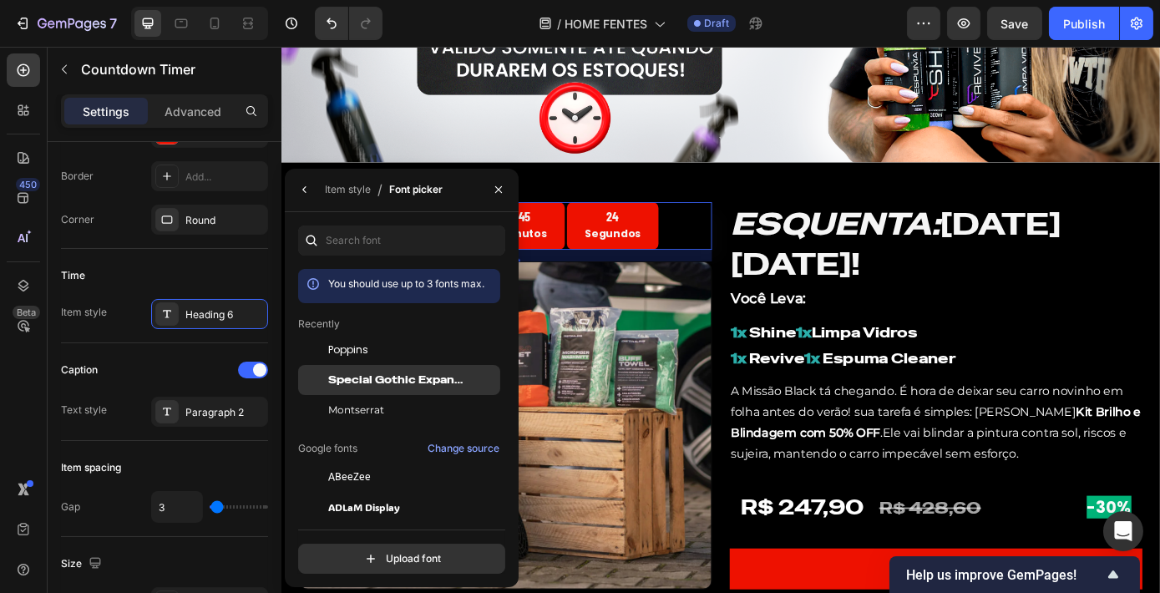
click at [364, 382] on span "Special Gothic Expanded One" at bounding box center [397, 379] width 139 height 15
click at [488, 192] on button "button" at bounding box center [498, 189] width 27 height 27
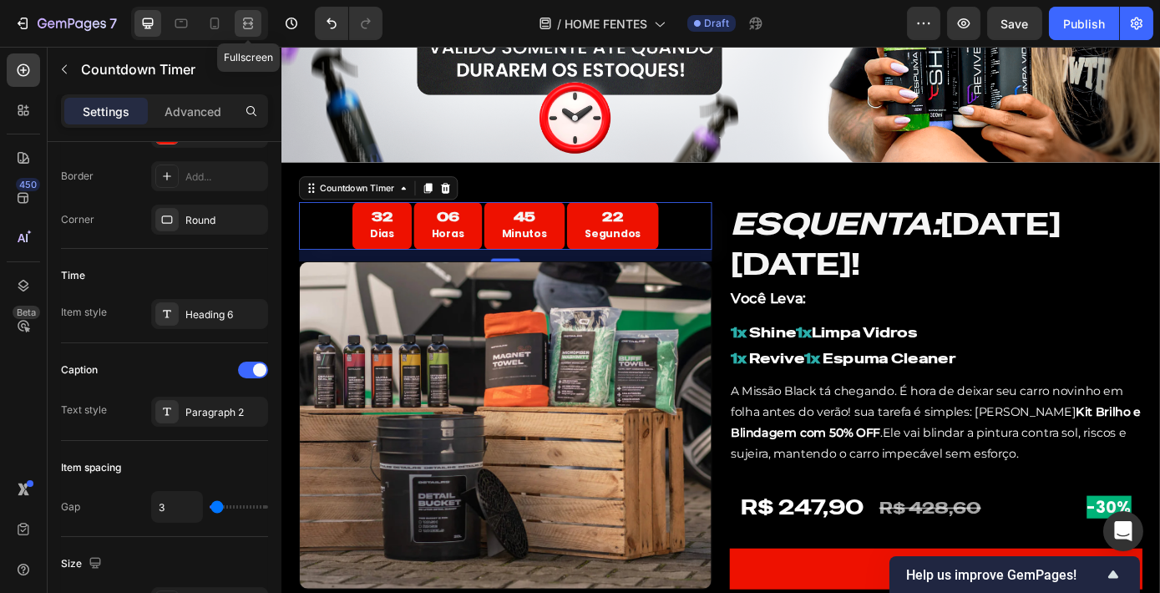
click at [256, 27] on div at bounding box center [248, 23] width 27 height 27
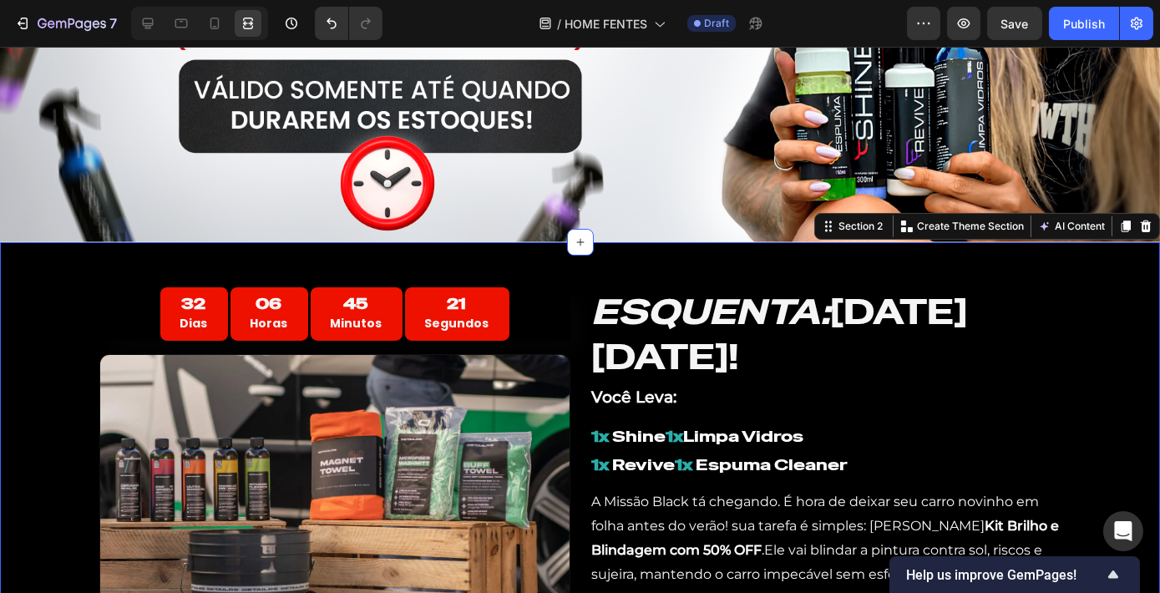
click at [1094, 289] on div "32 Dias 06 Horas 45 Minutos 21 Segundos Countdown Timer Image ESQUENTA: [DATE][…" at bounding box center [580, 508] width 1160 height 482
click at [145, 26] on icon at bounding box center [148, 23] width 11 height 11
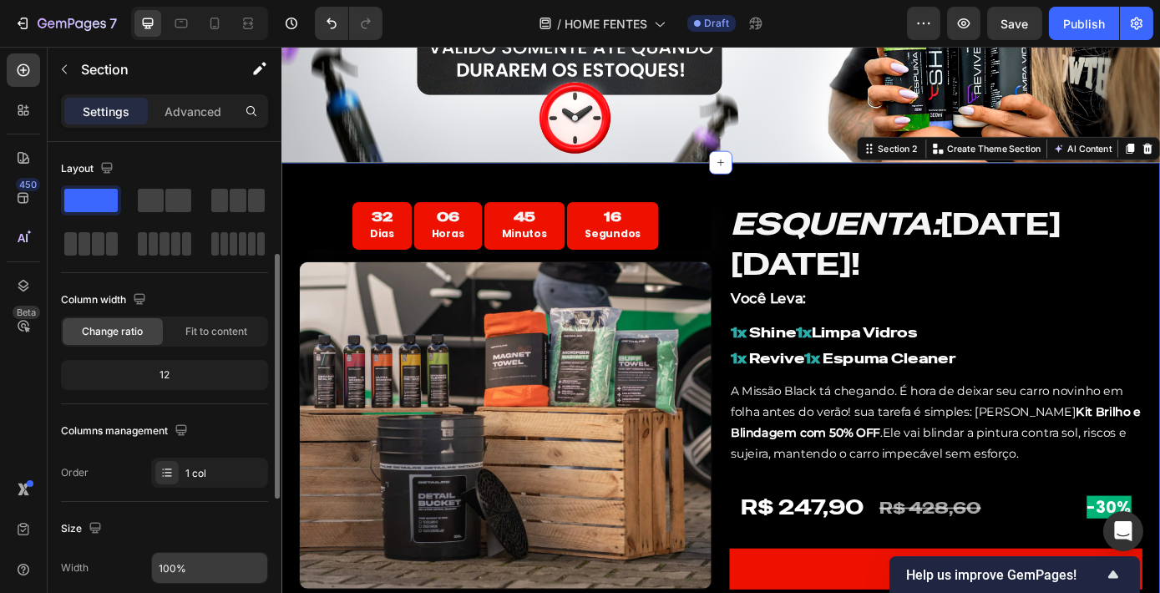
scroll to position [151, 0]
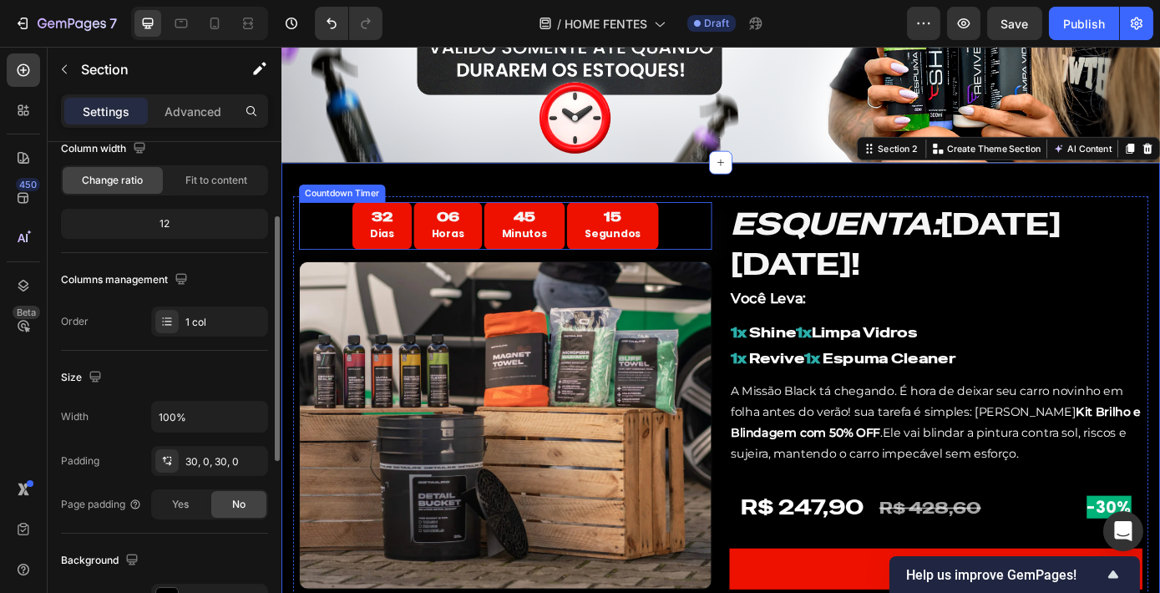
click at [421, 251] on div "32 Dias" at bounding box center [395, 251] width 68 height 54
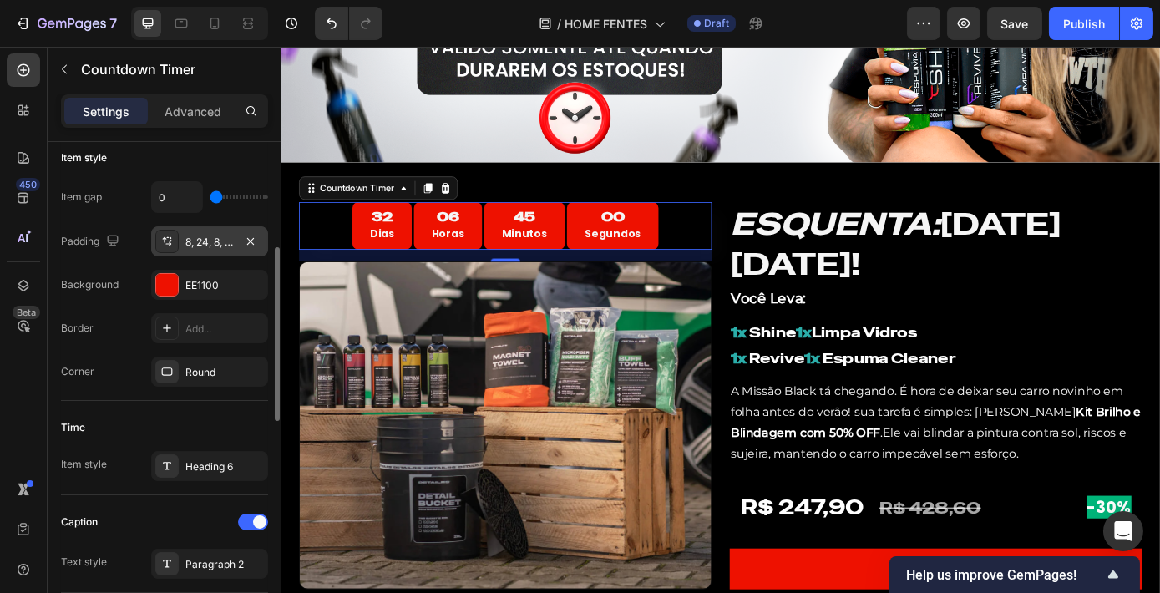
scroll to position [379, 0]
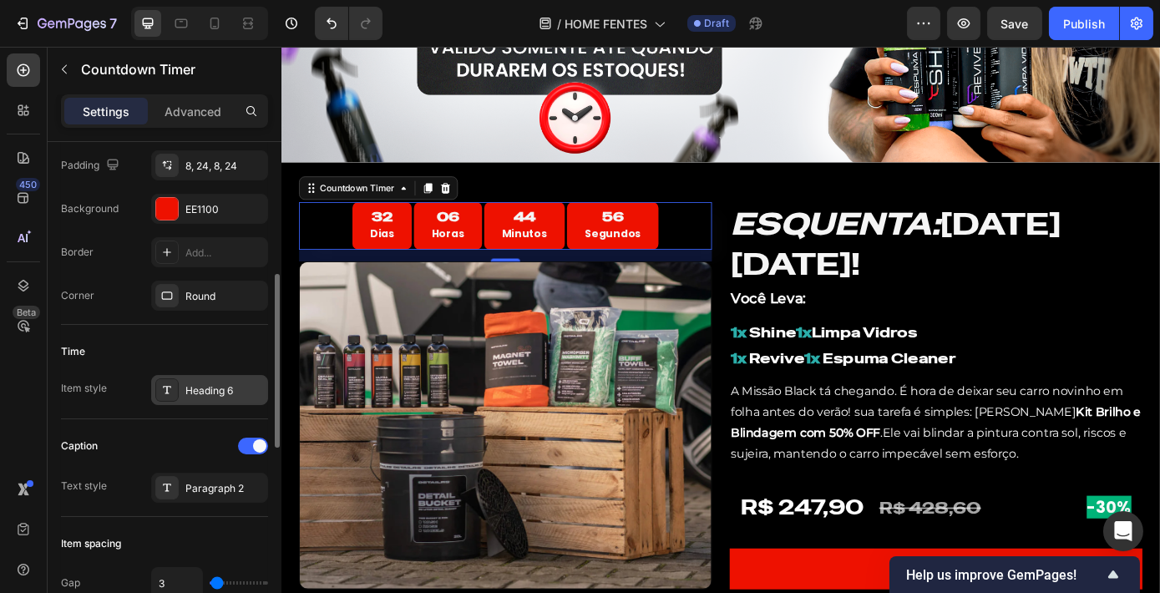
click at [196, 390] on div "Heading 6" at bounding box center [224, 390] width 78 height 15
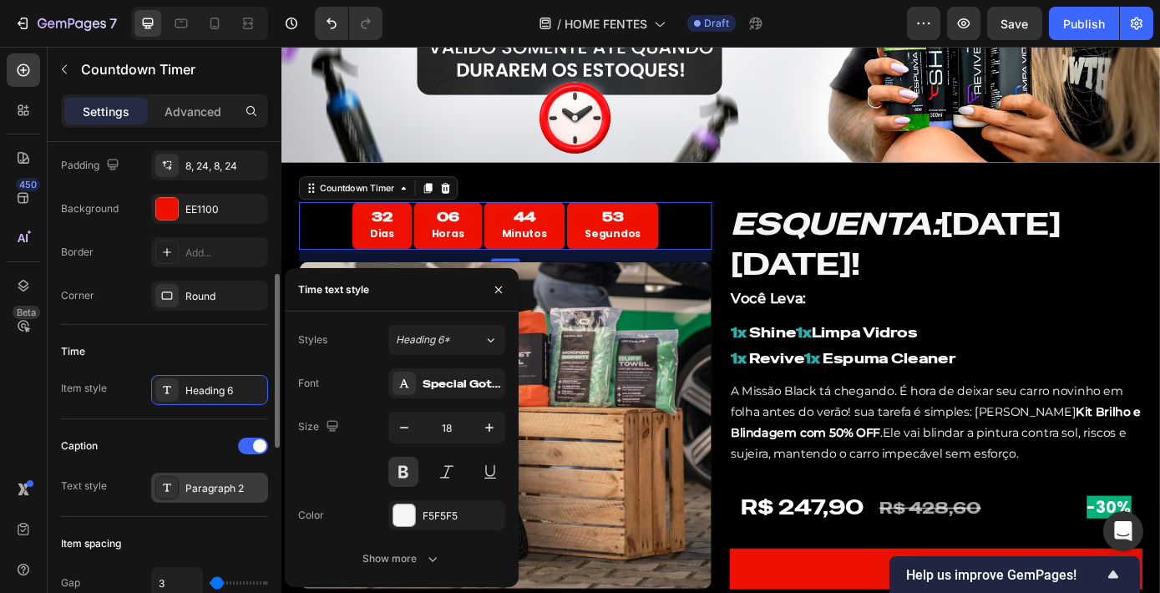
click at [242, 490] on div "Paragraph 2" at bounding box center [224, 488] width 78 height 15
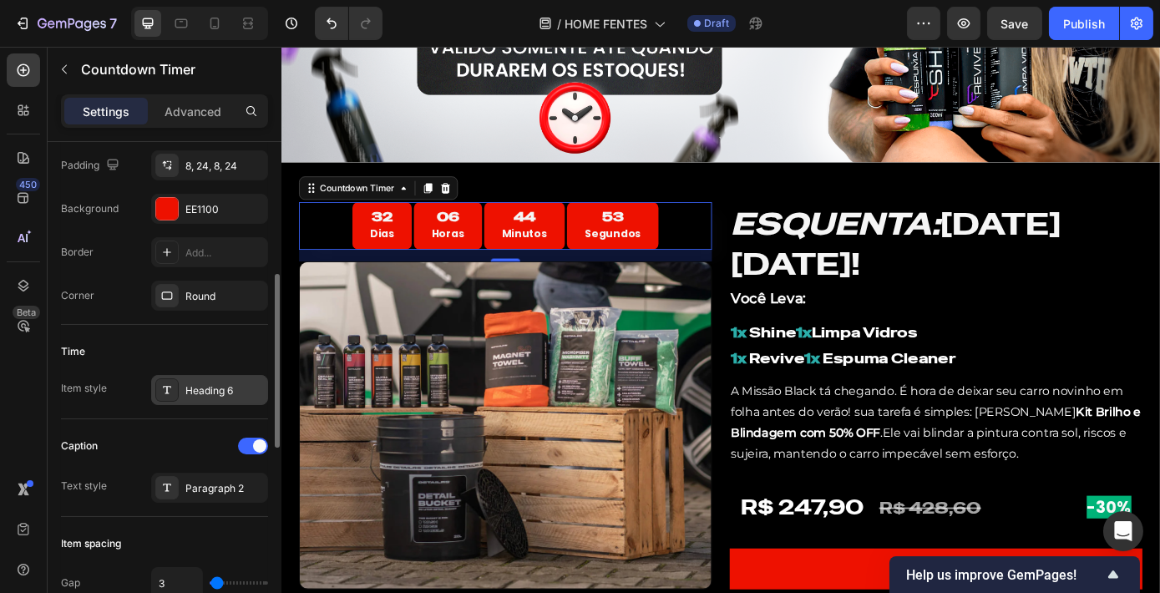
click at [231, 391] on div "Heading 6" at bounding box center [224, 390] width 78 height 15
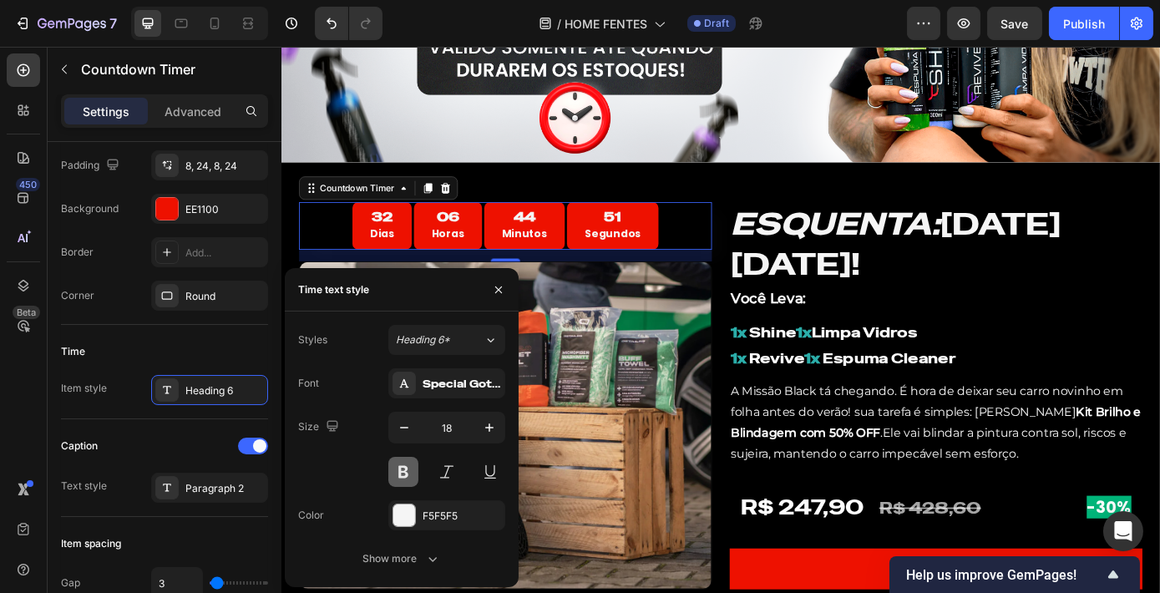
click at [403, 471] on button at bounding box center [403, 472] width 30 height 30
click at [490, 292] on button "button" at bounding box center [498, 289] width 27 height 27
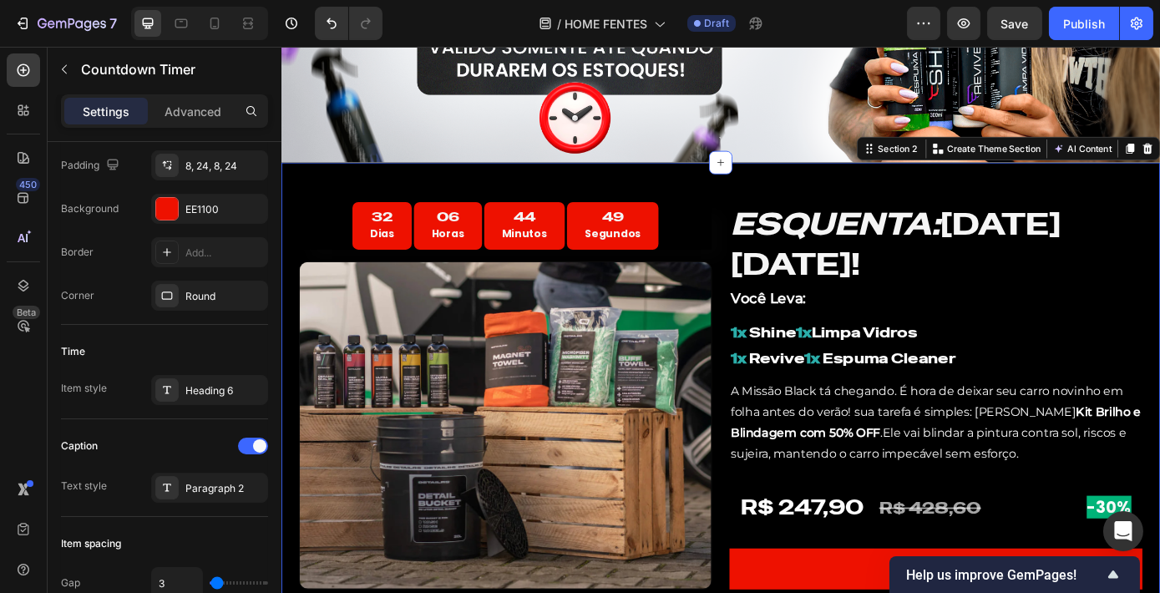
click at [803, 197] on div "32 Dias 06 Horas 44 Minutos 49 Segundos Countdown Timer Image ESQUENTA: [DATE][…" at bounding box center [782, 445] width 1002 height 532
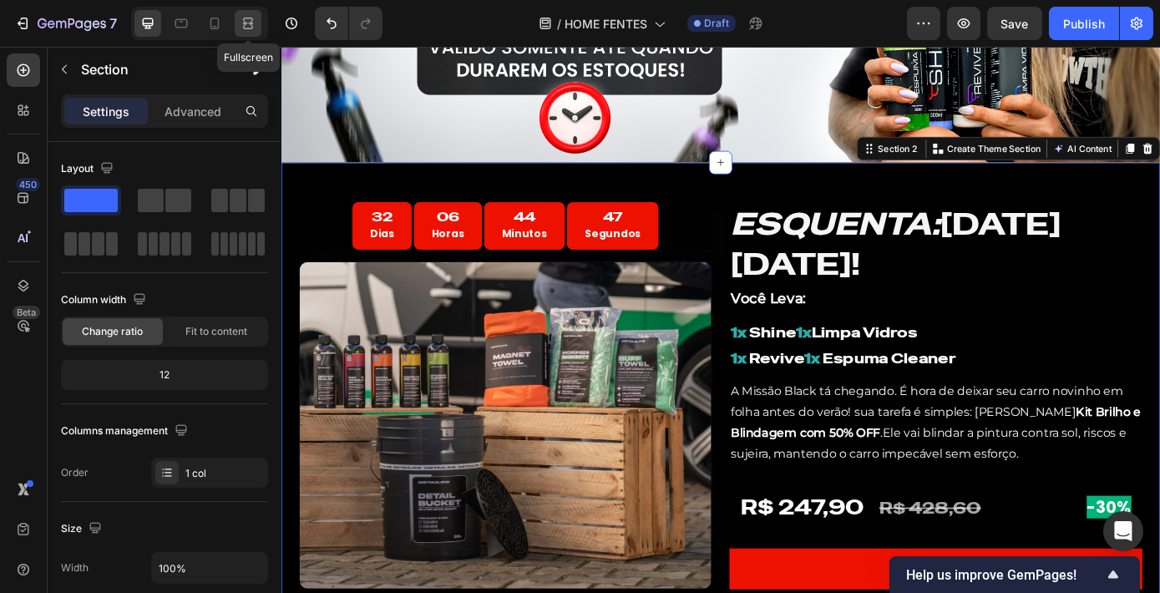
click at [250, 18] on icon at bounding box center [248, 19] width 10 height 3
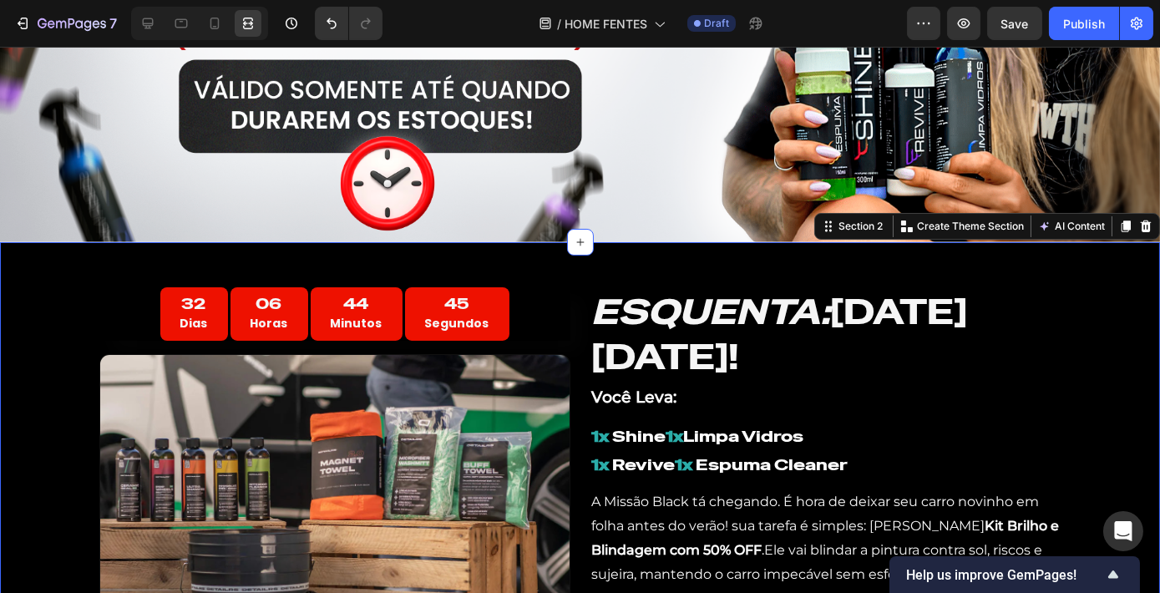
click at [748, 245] on div "32 Dias 06 Horas 44 Minutos 45 Segundos Countdown Timer Image ESQUENTA: [DATE][…" at bounding box center [580, 508] width 1160 height 532
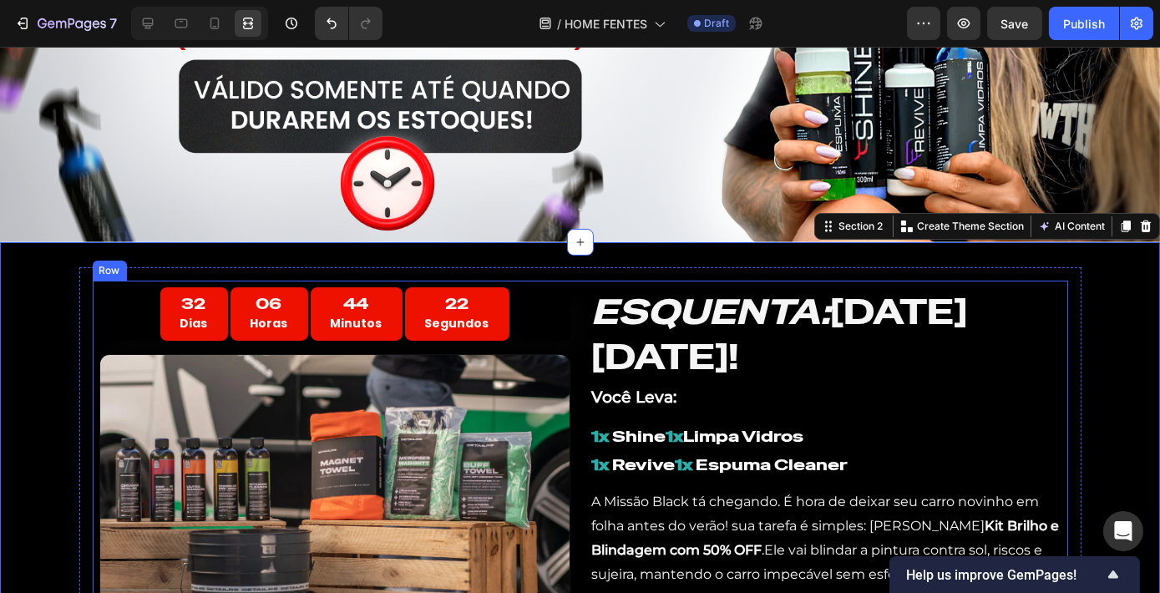
click at [579, 383] on div "32 Dias 06 Horas 44 Minutos 22 Segundos Countdown Timer Image ESQUENTA: [DATE][…" at bounding box center [580, 508] width 975 height 455
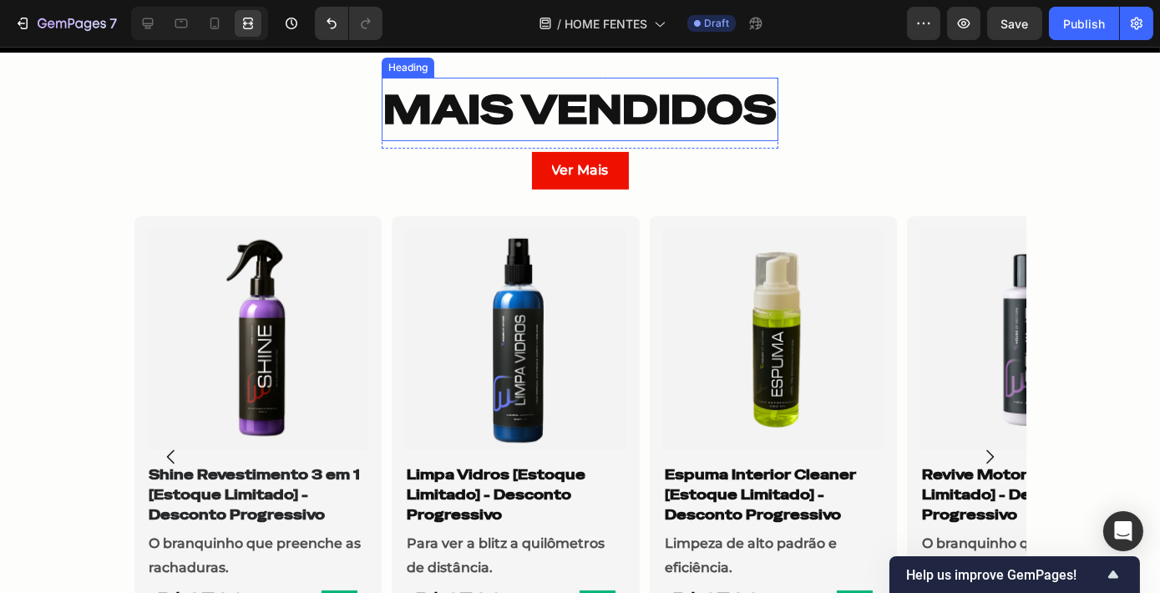
scroll to position [1062, 0]
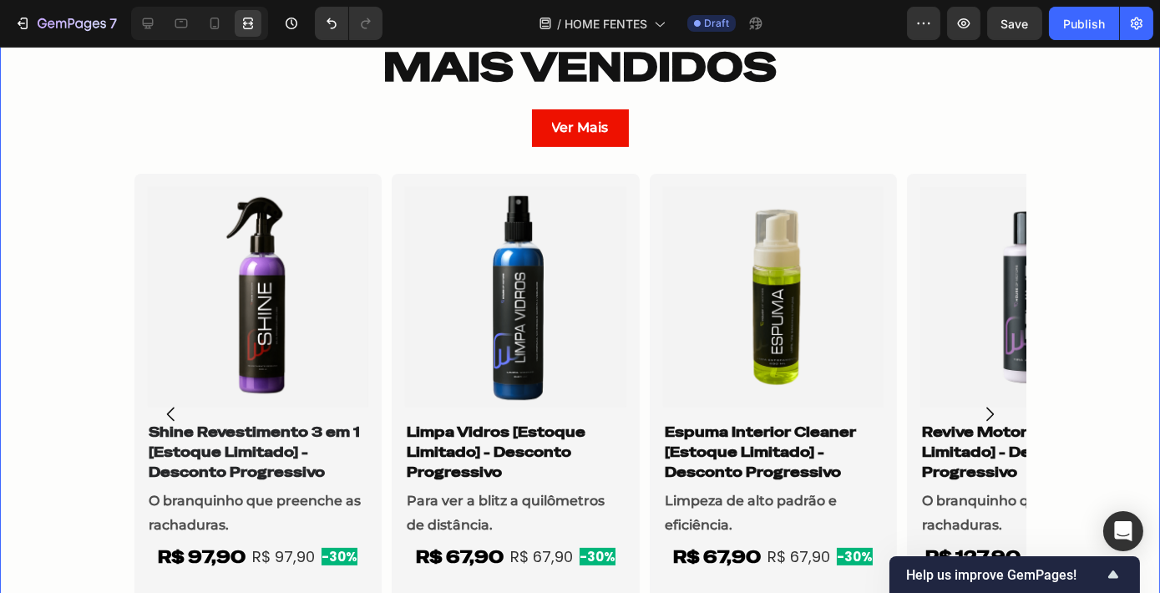
click at [1070, 151] on div "MAIS VENDIDOS Heading Row Ver Mais Button Row Product Images Shine Revestimento…" at bounding box center [580, 352] width 1160 height 634
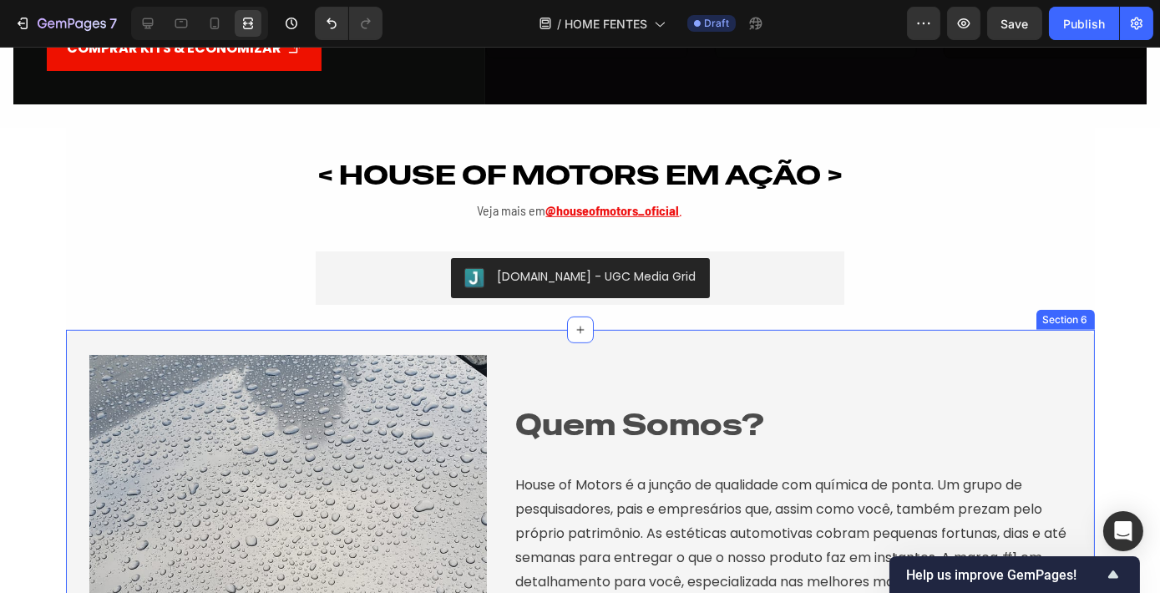
scroll to position [1897, 0]
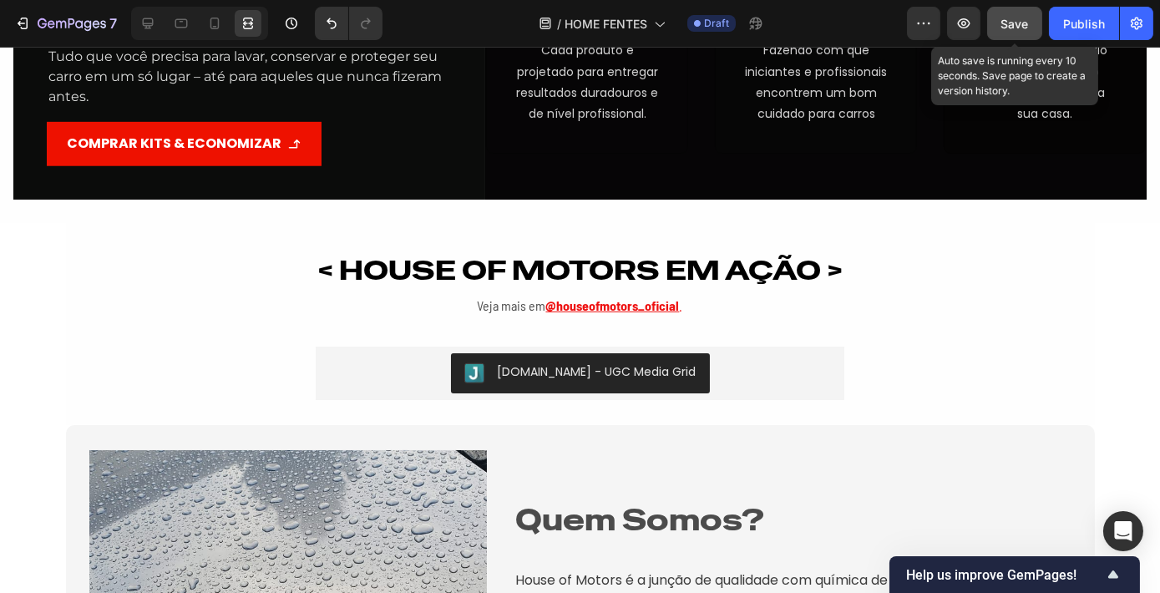
click at [1019, 24] on span "Save" at bounding box center [1015, 24] width 28 height 14
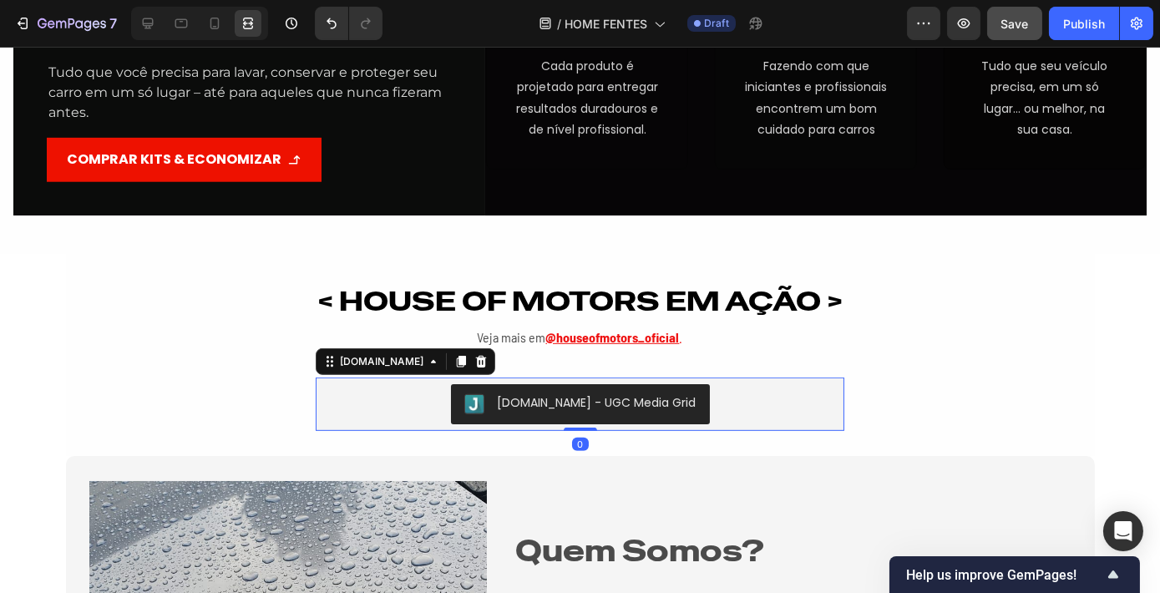
click at [612, 394] on div "[DOMAIN_NAME] - UGC Media Grid" at bounding box center [597, 403] width 199 height 18
click at [147, 22] on icon at bounding box center [147, 23] width 17 height 17
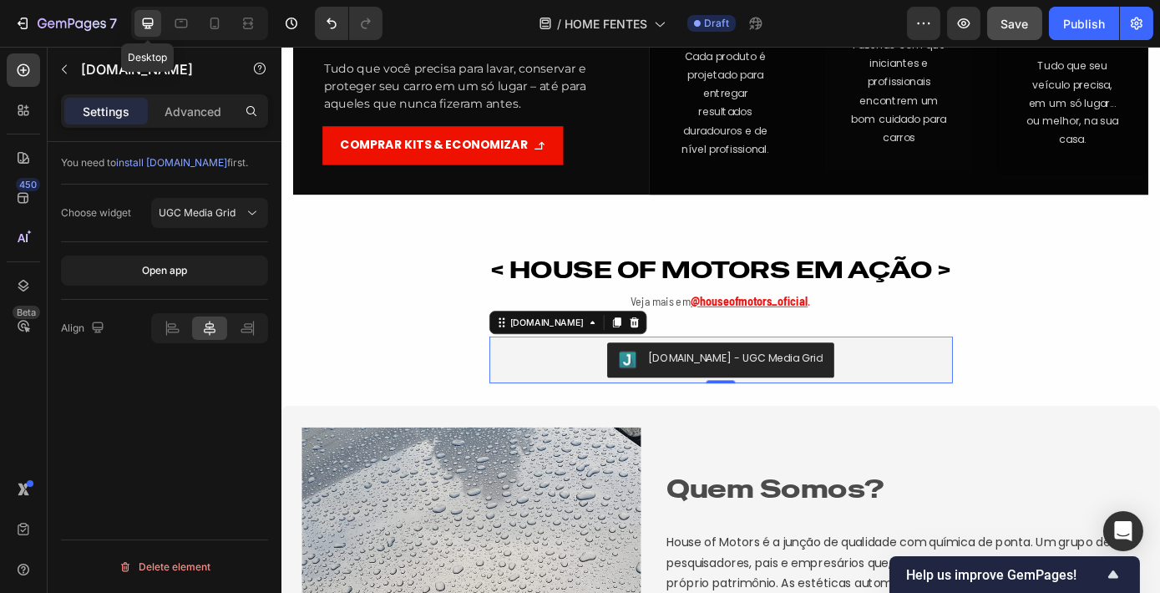
scroll to position [1928, 0]
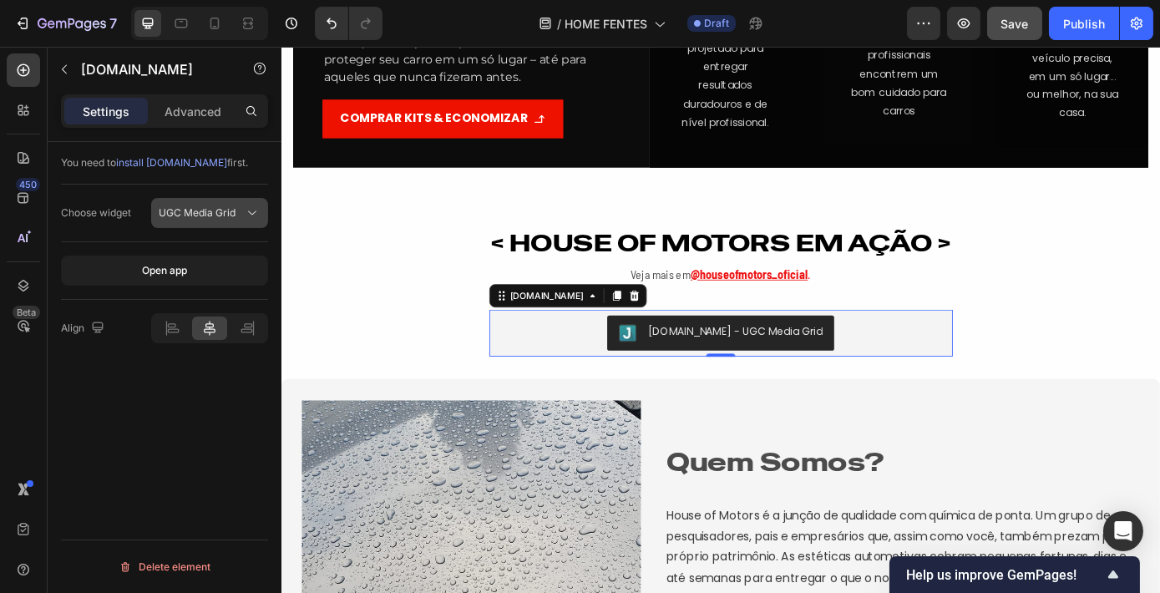
click at [223, 216] on span "UGC Media Grid" at bounding box center [197, 212] width 77 height 13
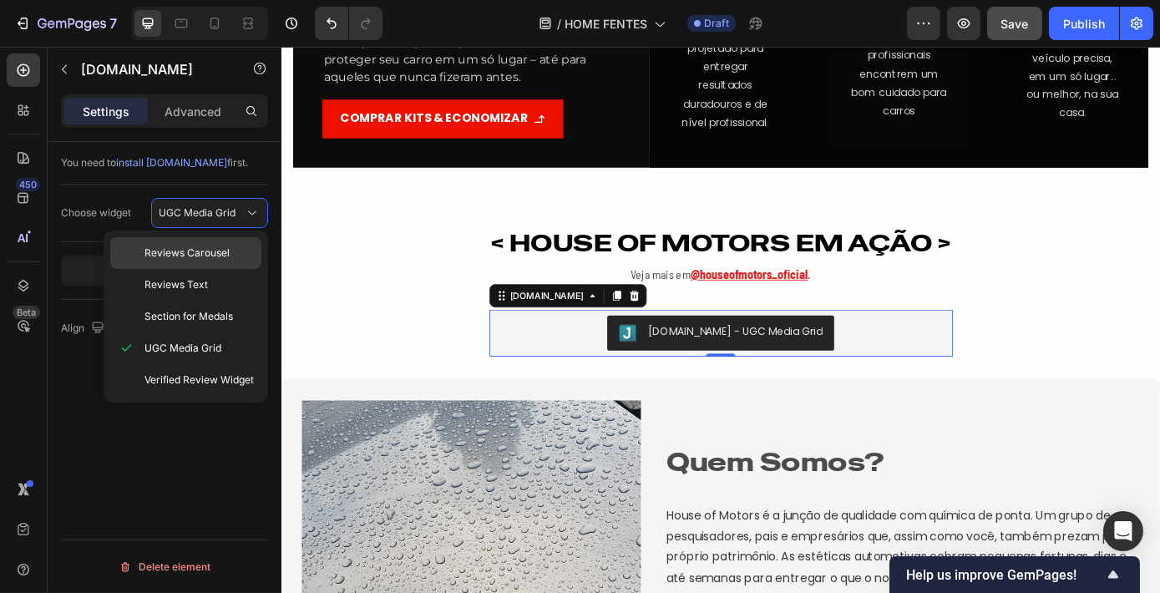
click at [212, 250] on span "Reviews Carousel" at bounding box center [186, 252] width 85 height 15
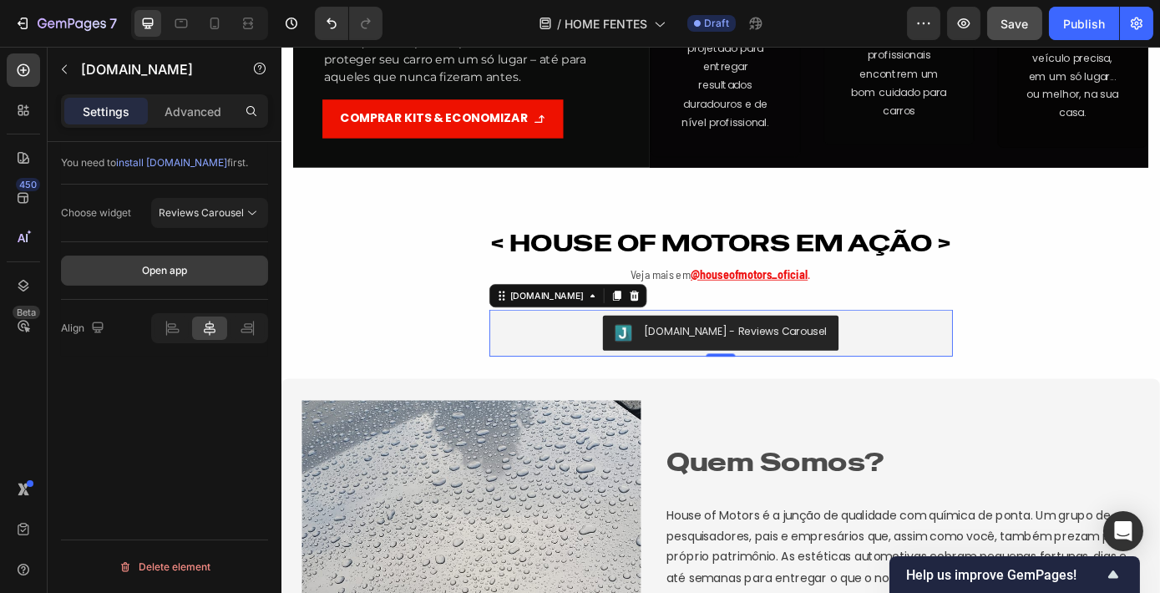
click at [174, 265] on div "Open app" at bounding box center [164, 270] width 45 height 15
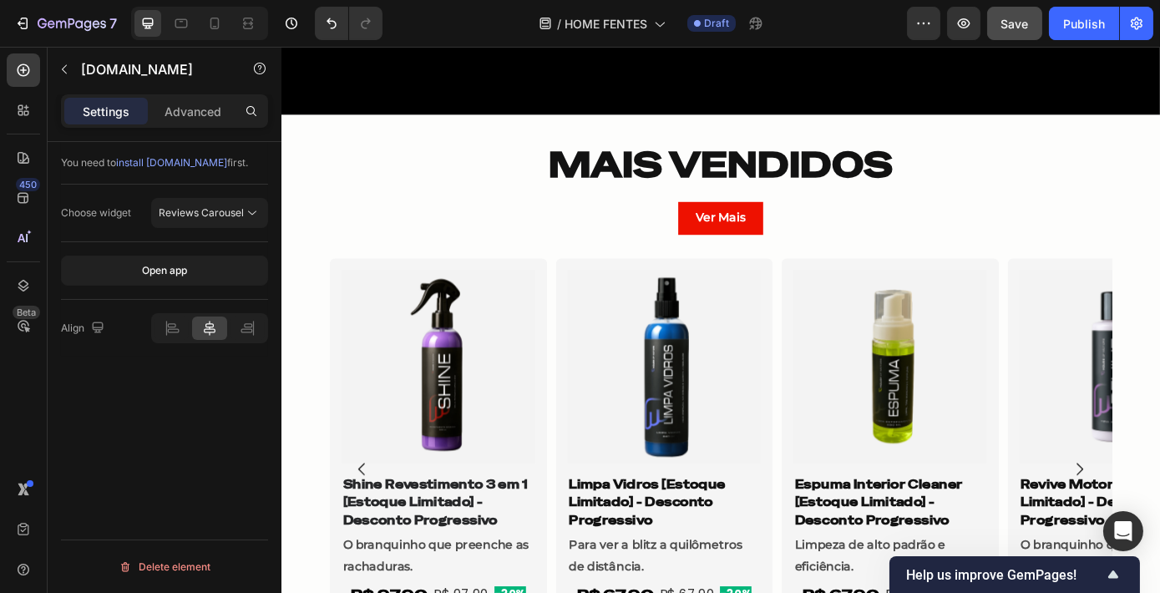
scroll to position [942, 0]
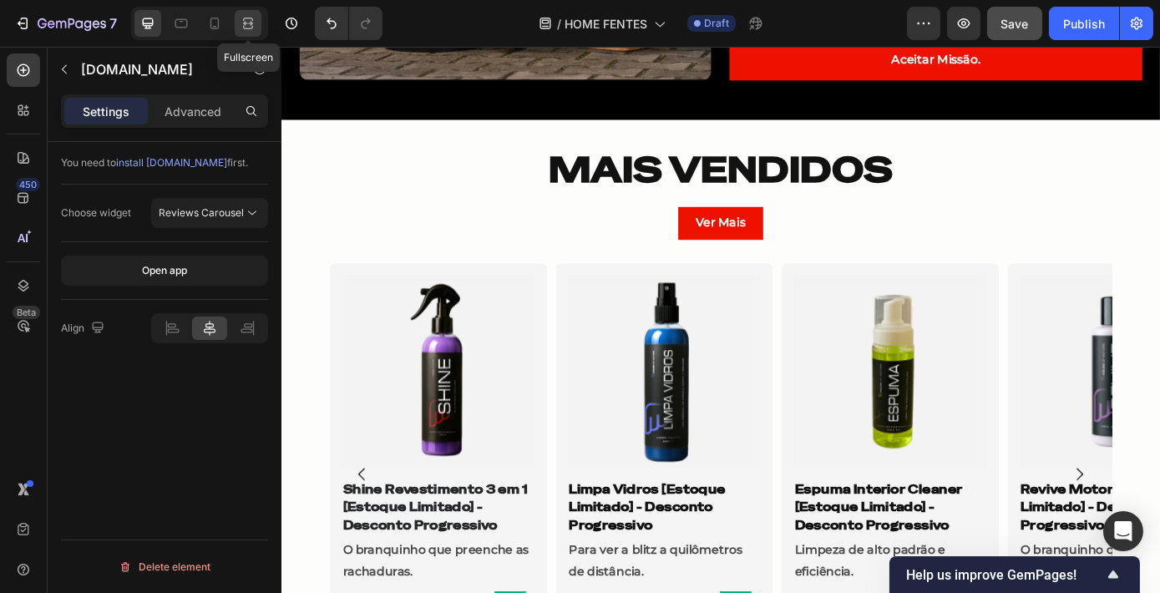
click at [254, 18] on icon at bounding box center [248, 23] width 17 height 17
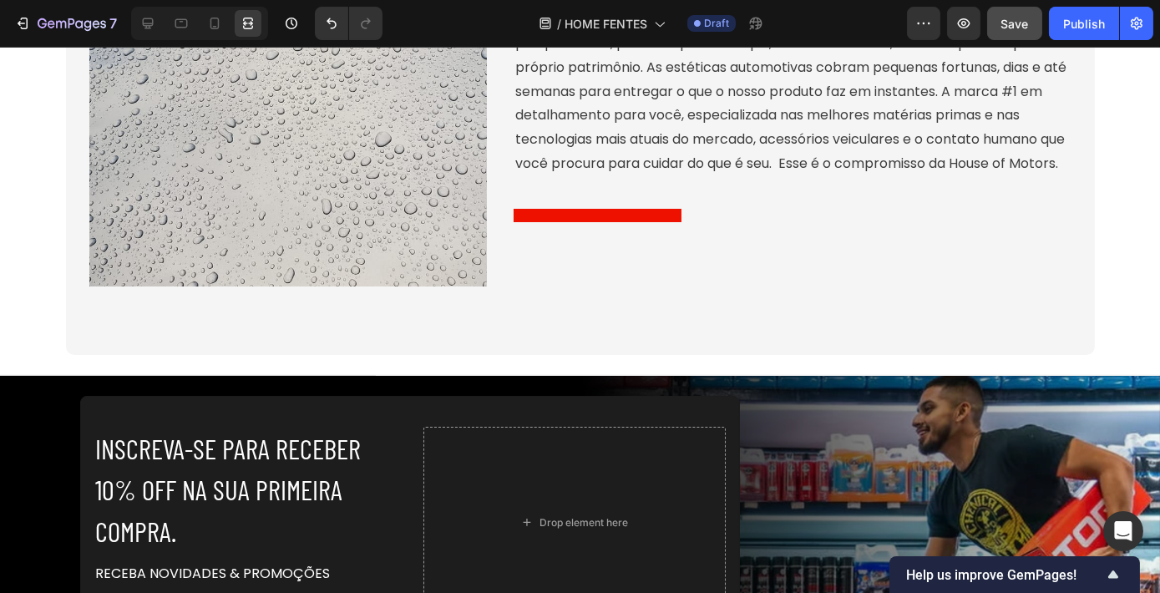
scroll to position [2459, 0]
